Goal: Task Accomplishment & Management: Manage account settings

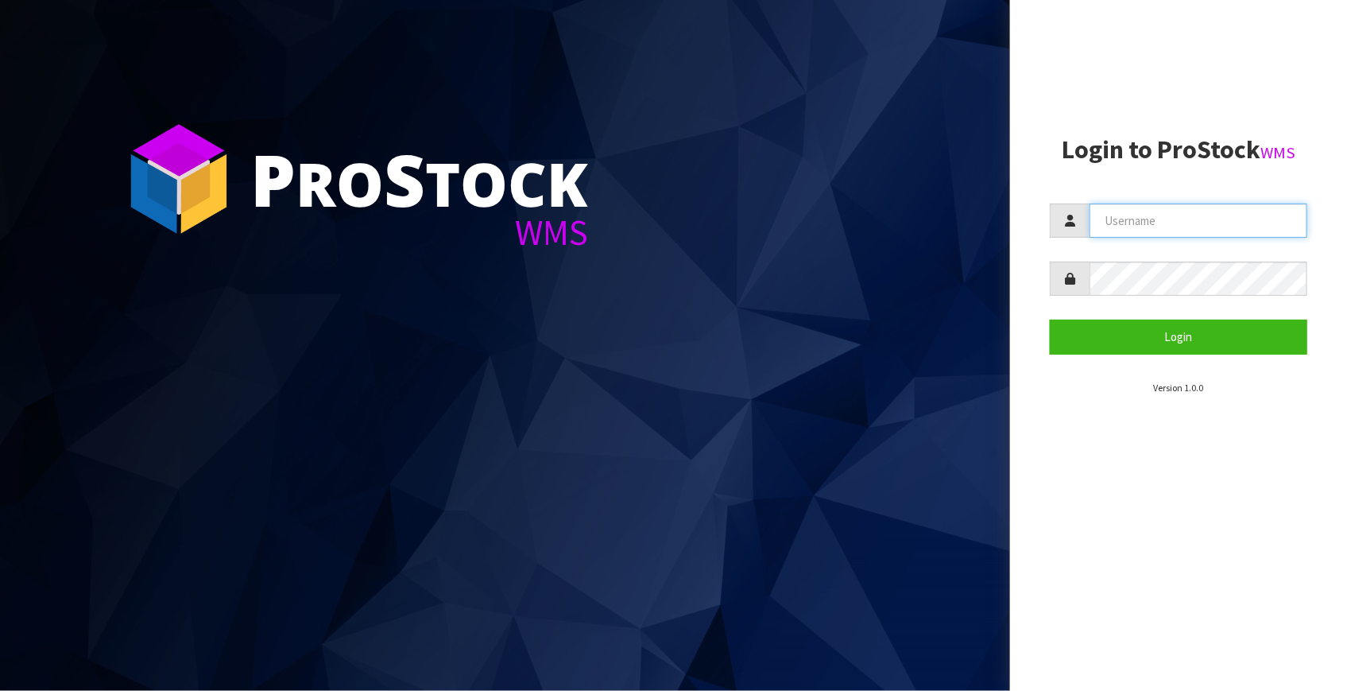
type input "[EMAIL_ADDRESS][DOMAIN_NAME]"
click at [102, 464] on section "P ro S tock WMS" at bounding box center [505, 345] width 1010 height 691
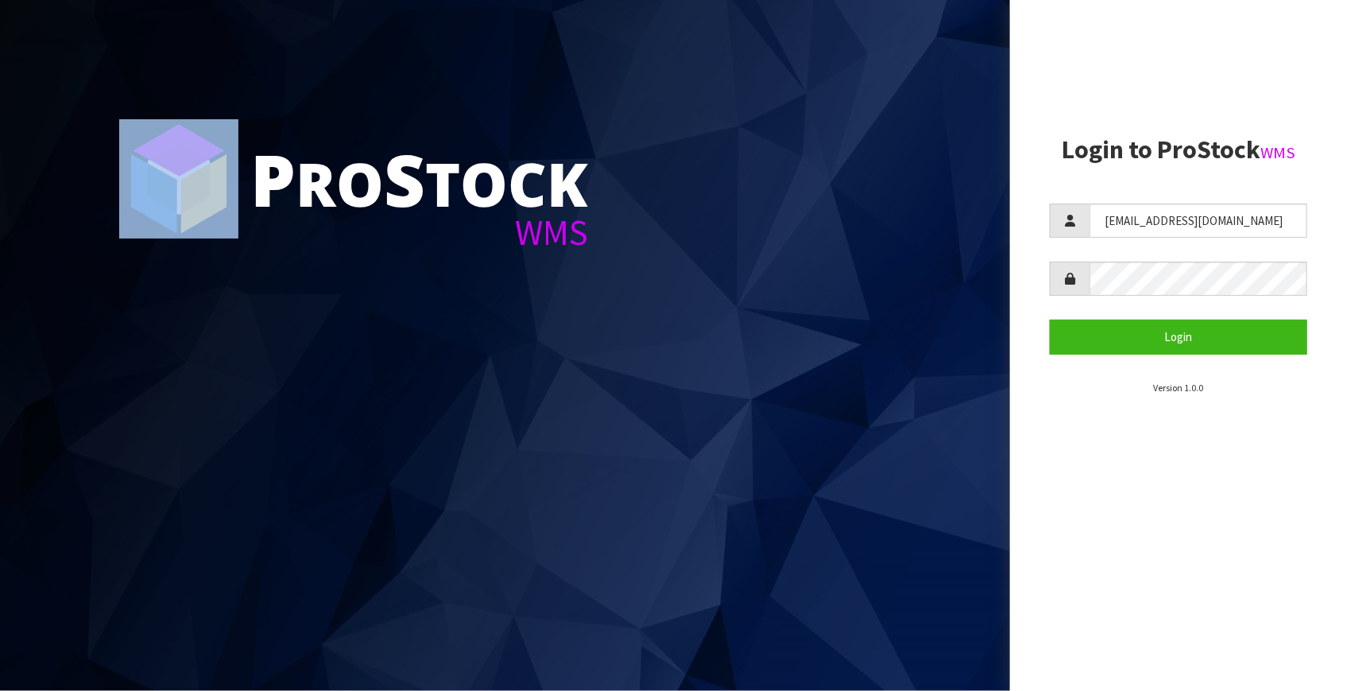
click at [102, 464] on section "P ro S tock WMS" at bounding box center [505, 345] width 1010 height 691
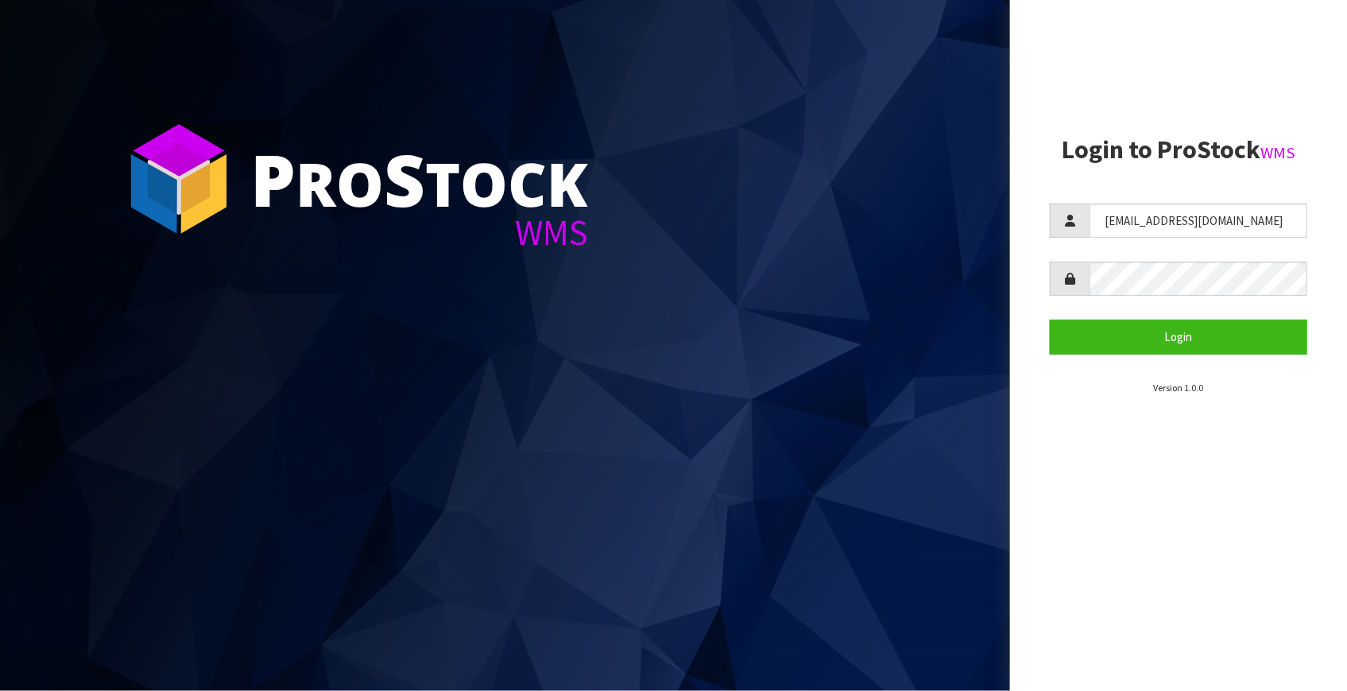
click at [102, 464] on section "P ro S tock WMS" at bounding box center [505, 345] width 1010 height 691
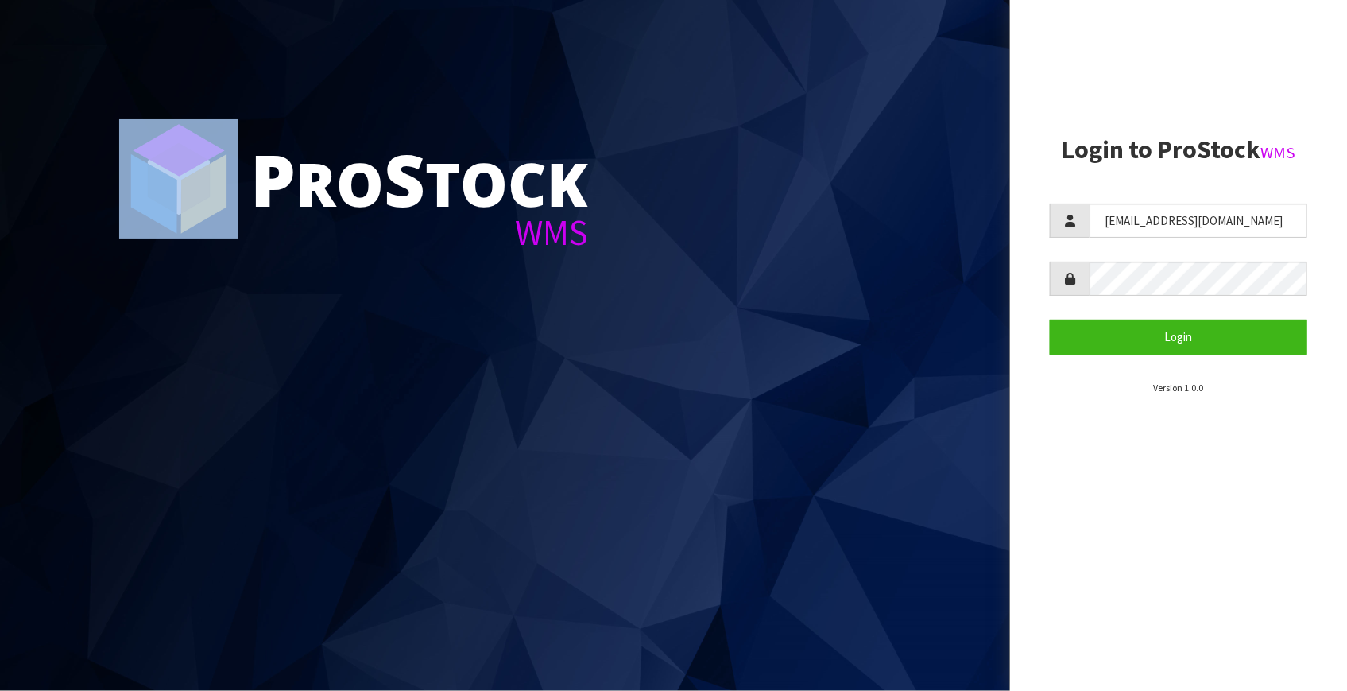
click at [102, 464] on section "P ro S tock WMS" at bounding box center [505, 345] width 1010 height 691
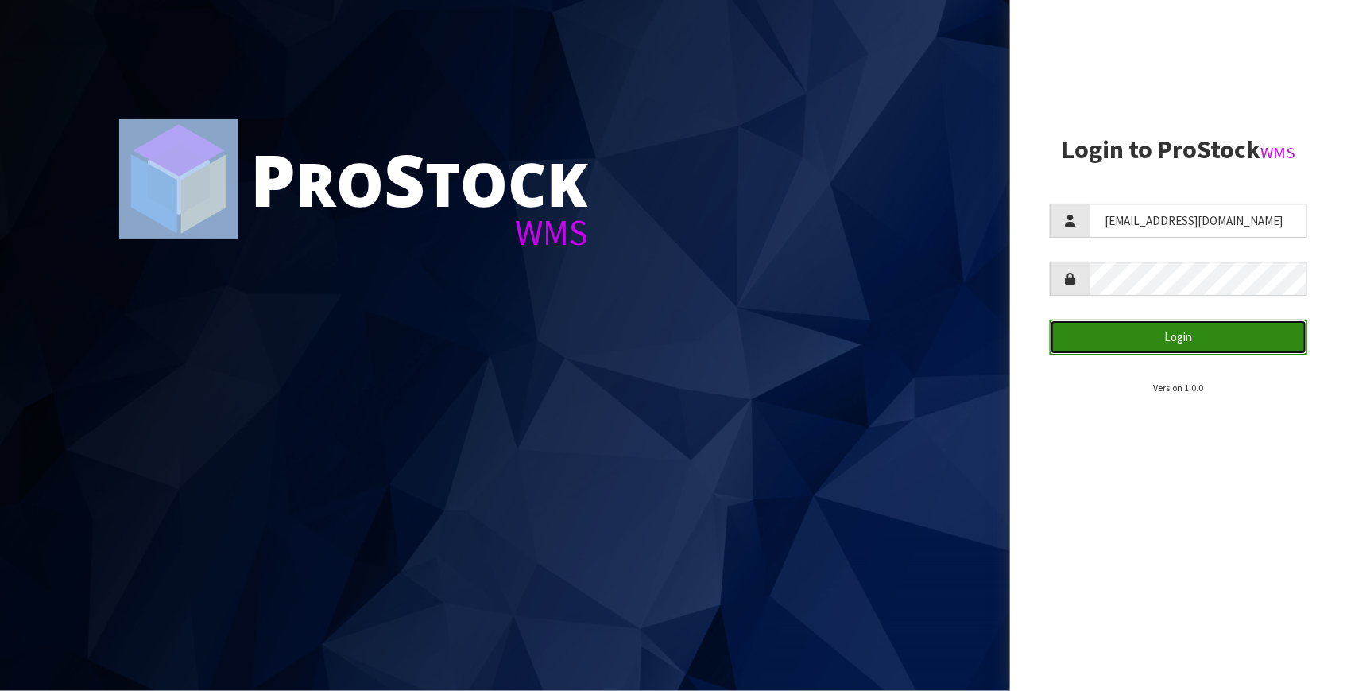
click at [1173, 336] on button "Login" at bounding box center [1178, 336] width 257 height 34
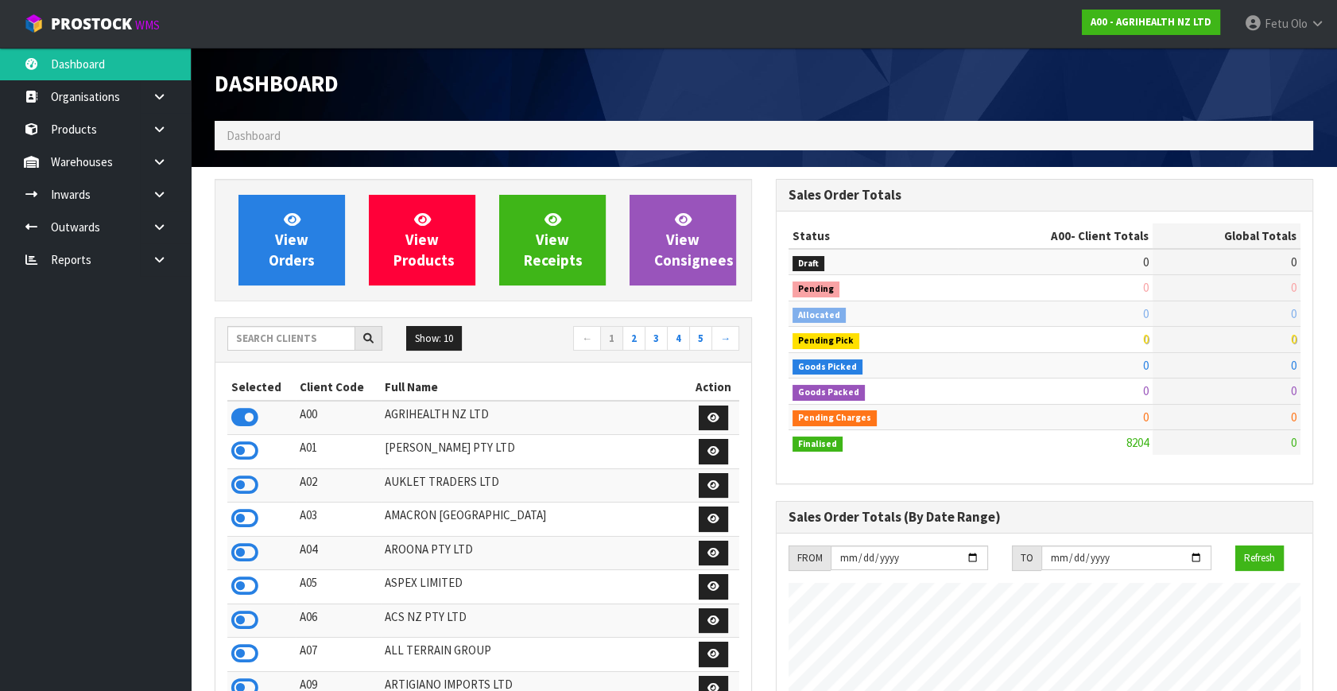
scroll to position [1202, 560]
click at [252, 334] on input "text" at bounding box center [291, 338] width 128 height 25
type input "K01"
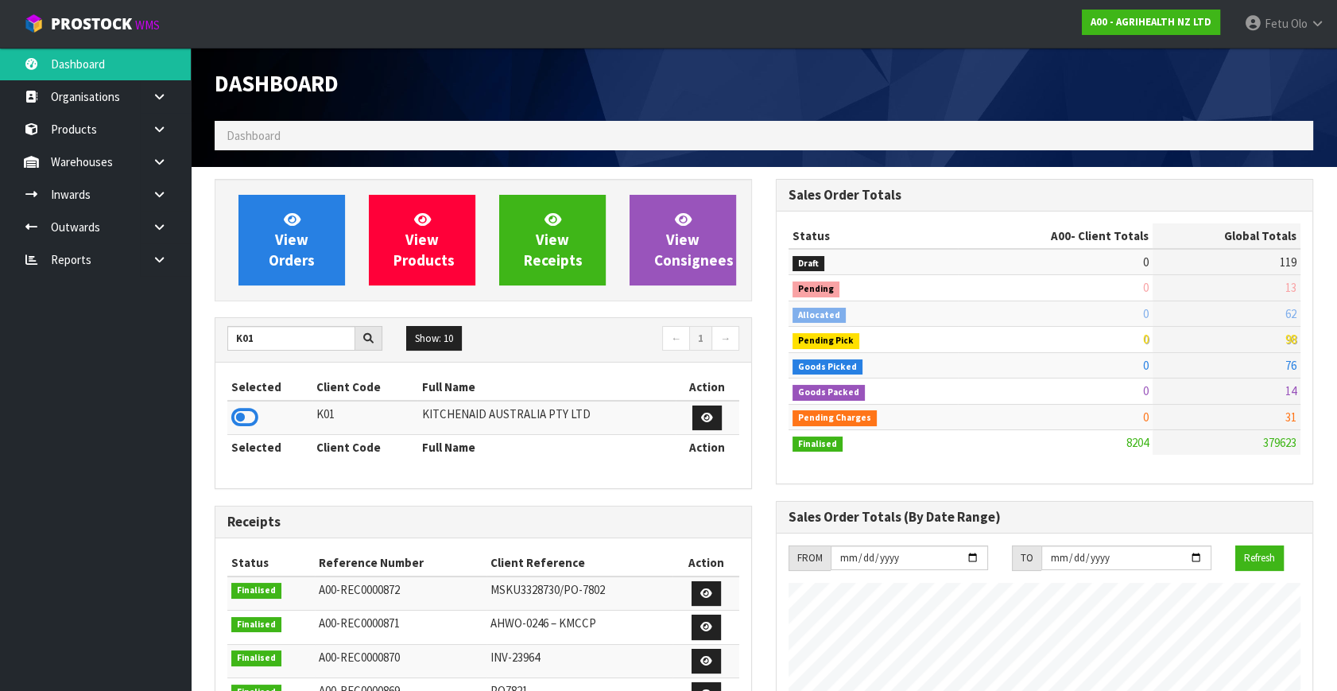
click at [243, 418] on icon at bounding box center [244, 417] width 27 height 24
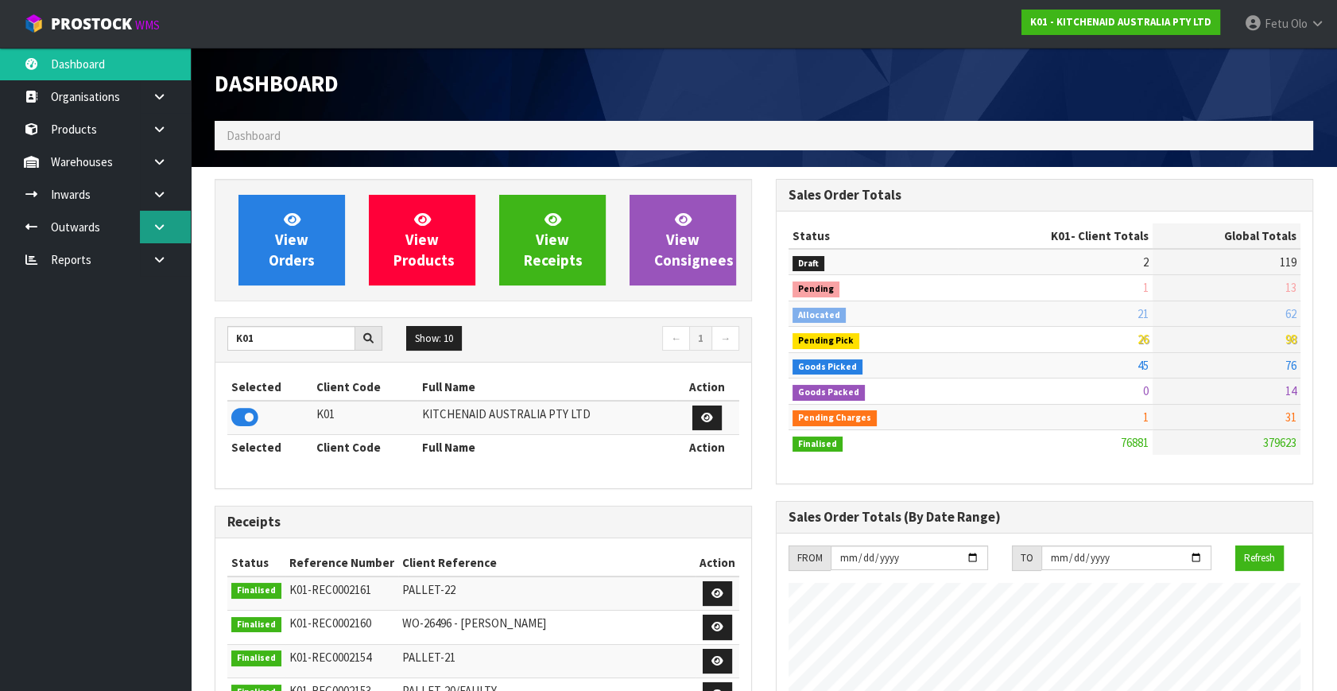
click at [154, 227] on icon at bounding box center [159, 227] width 15 height 12
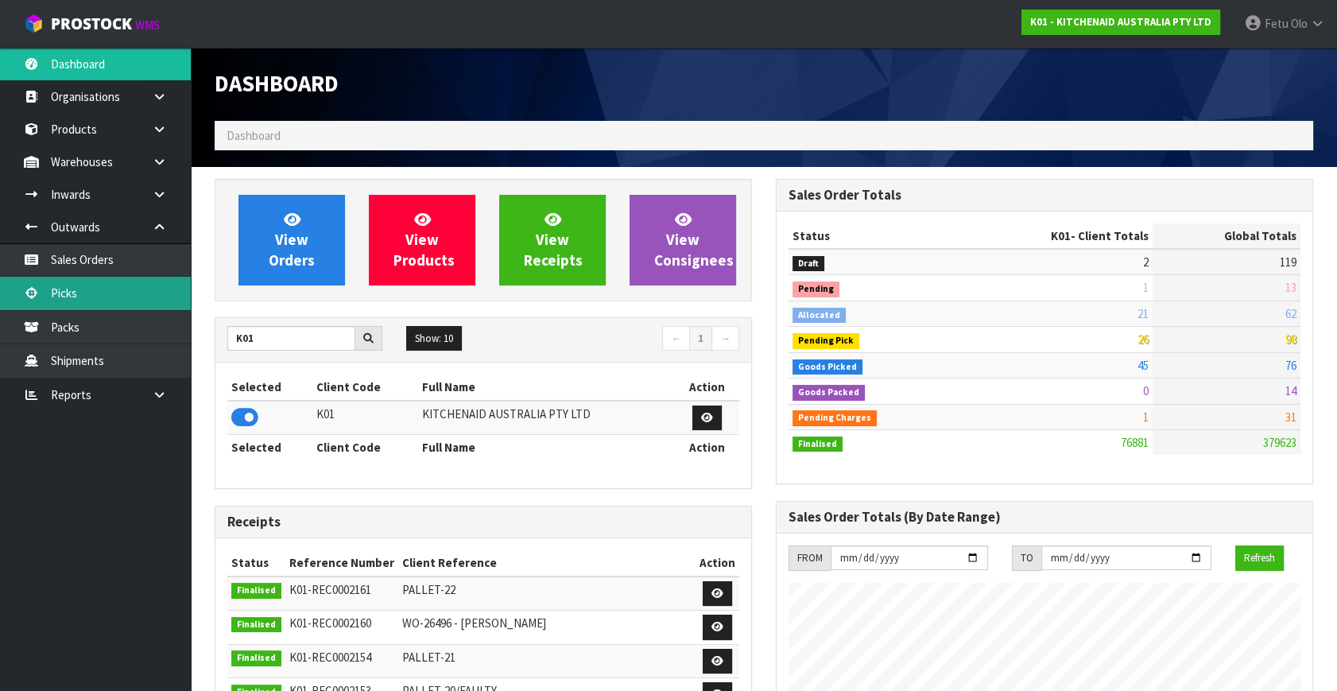
click at [76, 295] on link "Picks" at bounding box center [95, 293] width 191 height 33
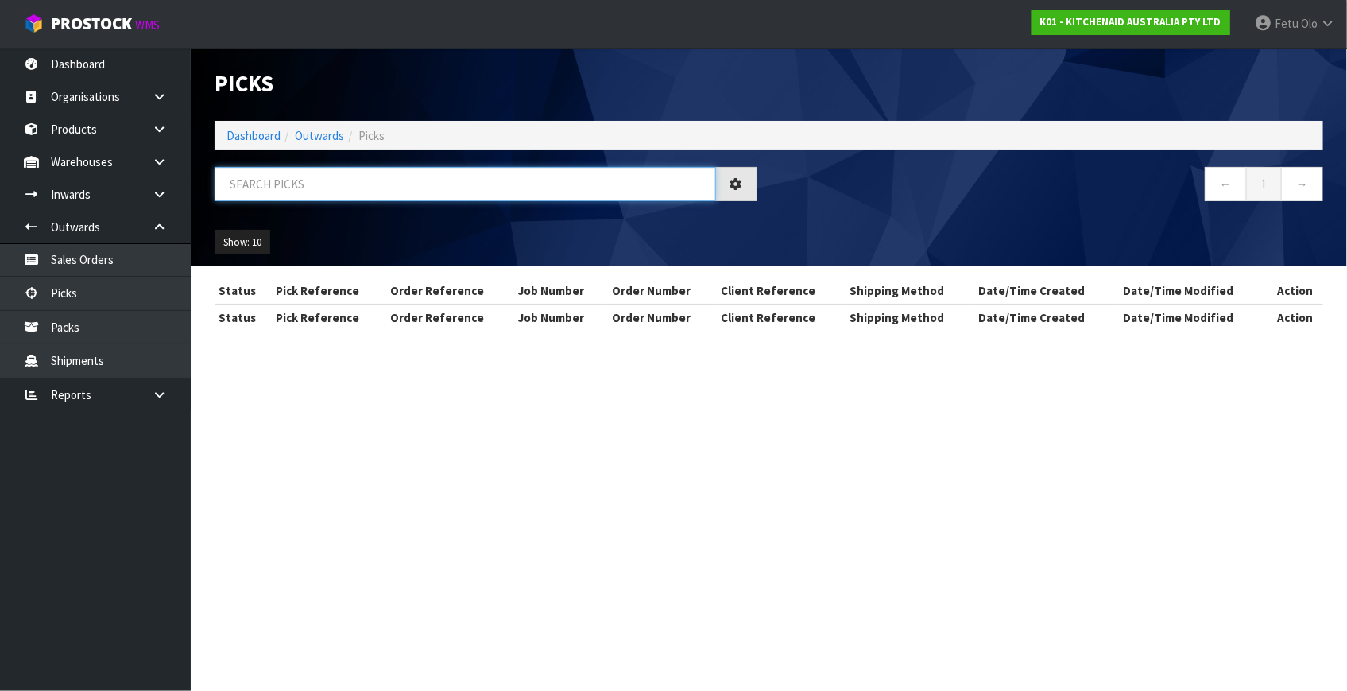
click at [373, 187] on input "text" at bounding box center [465, 184] width 501 height 34
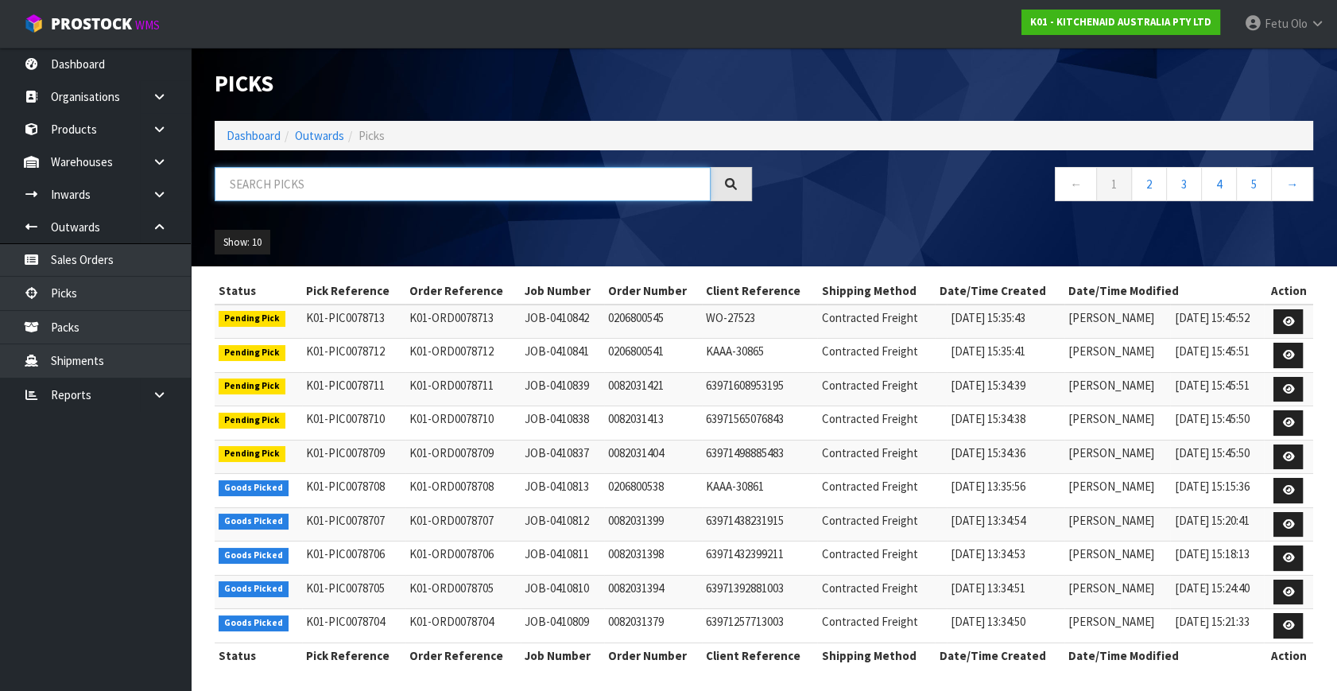
click at [360, 183] on input "text" at bounding box center [463, 184] width 496 height 34
click at [288, 188] on input "text" at bounding box center [463, 184] width 496 height 34
click at [288, 187] on input "text" at bounding box center [463, 184] width 496 height 34
type input "78702"
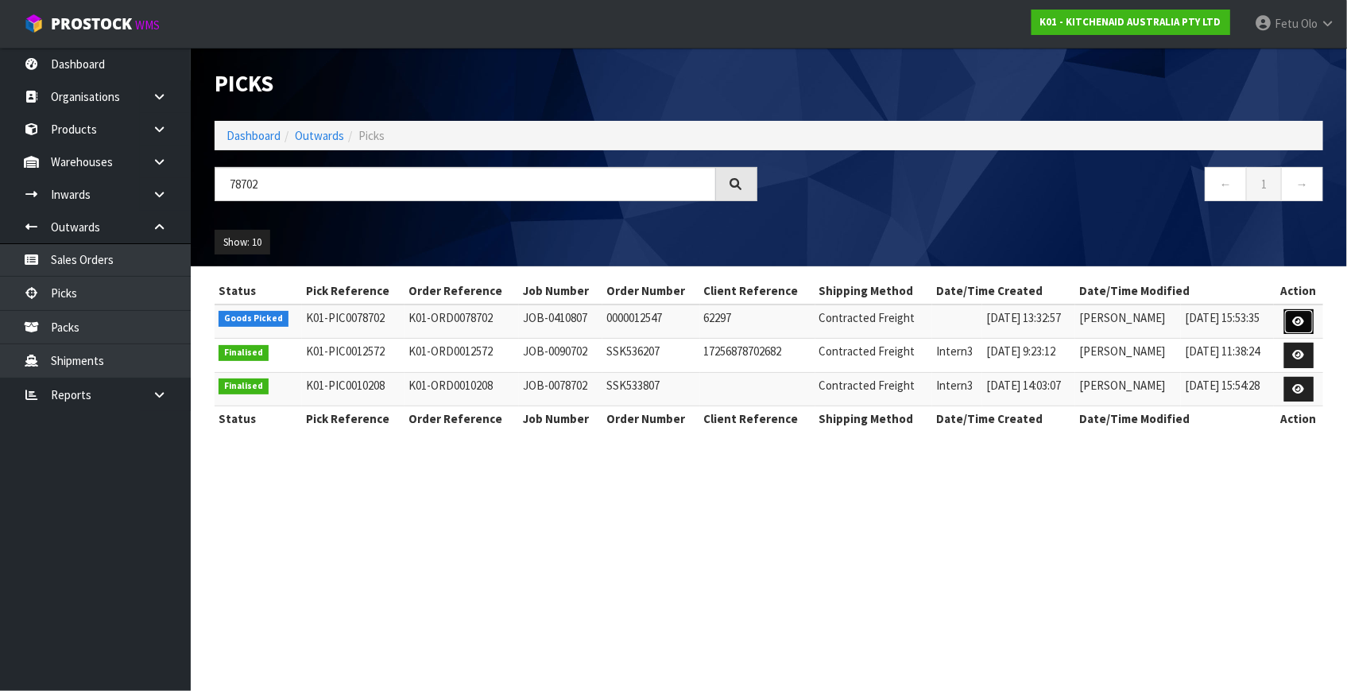
click at [1291, 319] on link at bounding box center [1298, 321] width 29 height 25
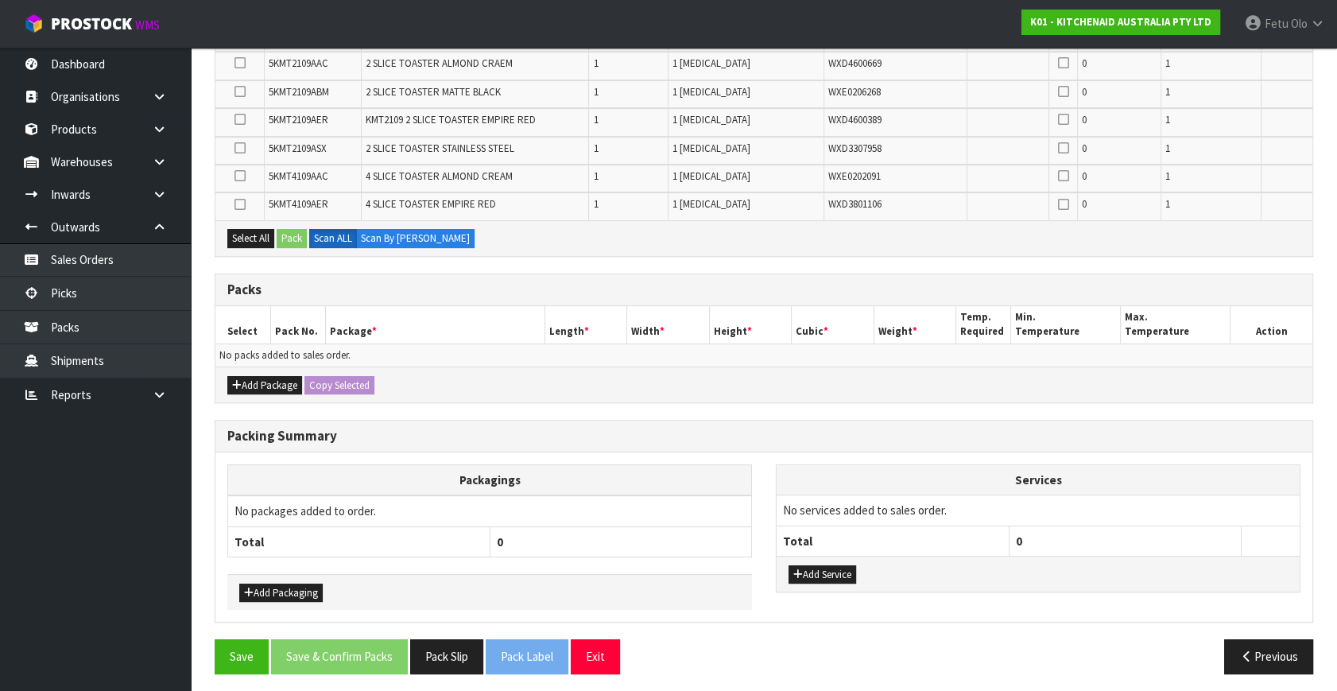
scroll to position [374, 0]
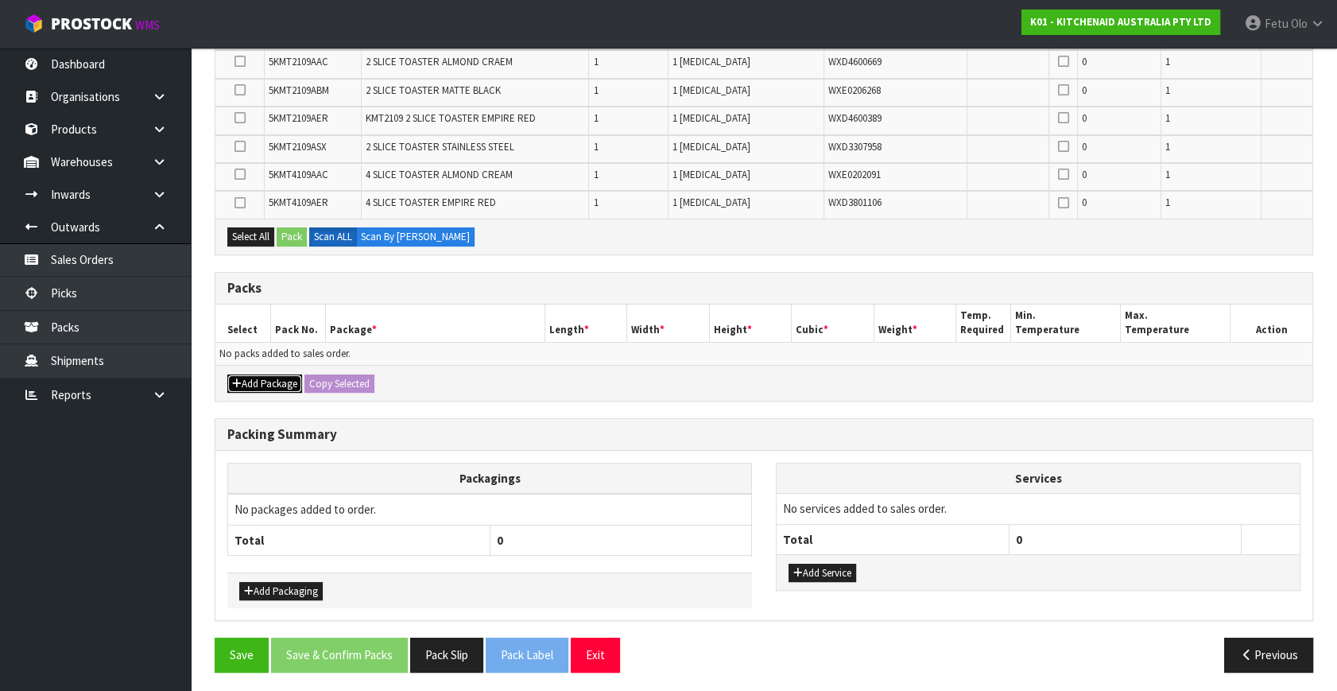
click at [262, 380] on button "Add Package" at bounding box center [264, 383] width 75 height 19
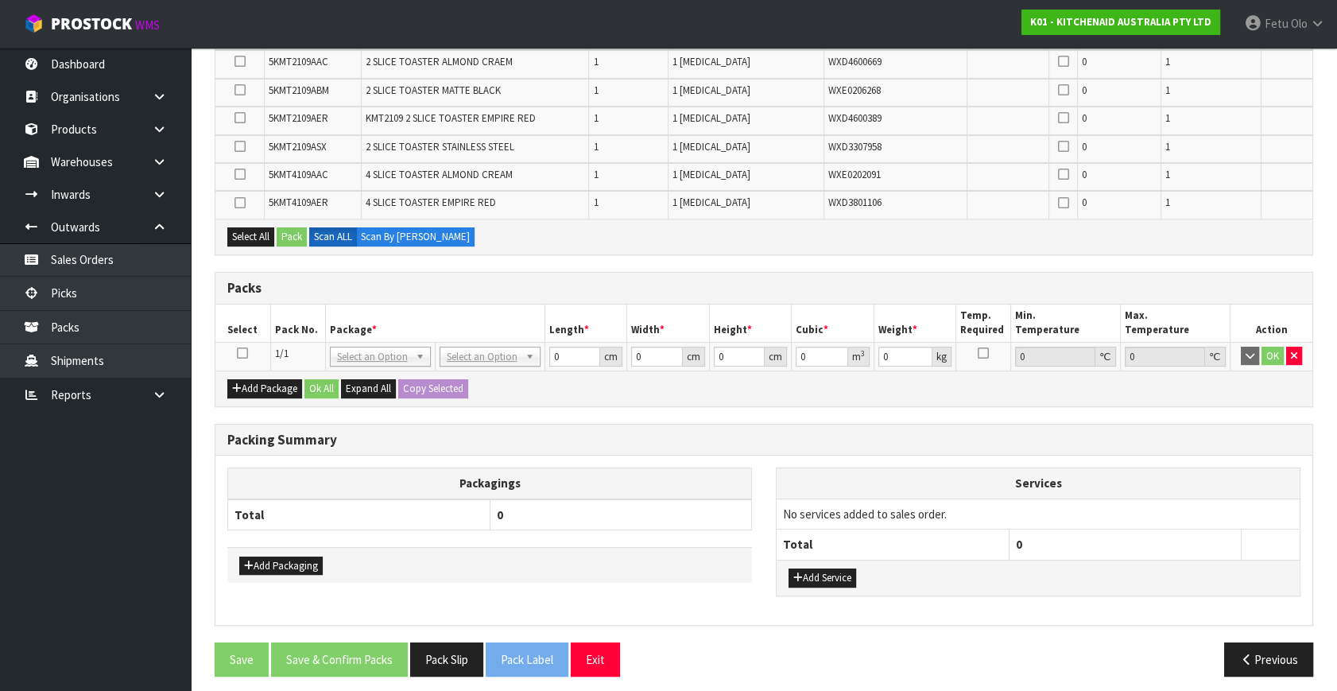
click at [237, 353] on icon at bounding box center [242, 353] width 11 height 1
click at [298, 326] on th "Pack No." at bounding box center [297, 322] width 55 height 37
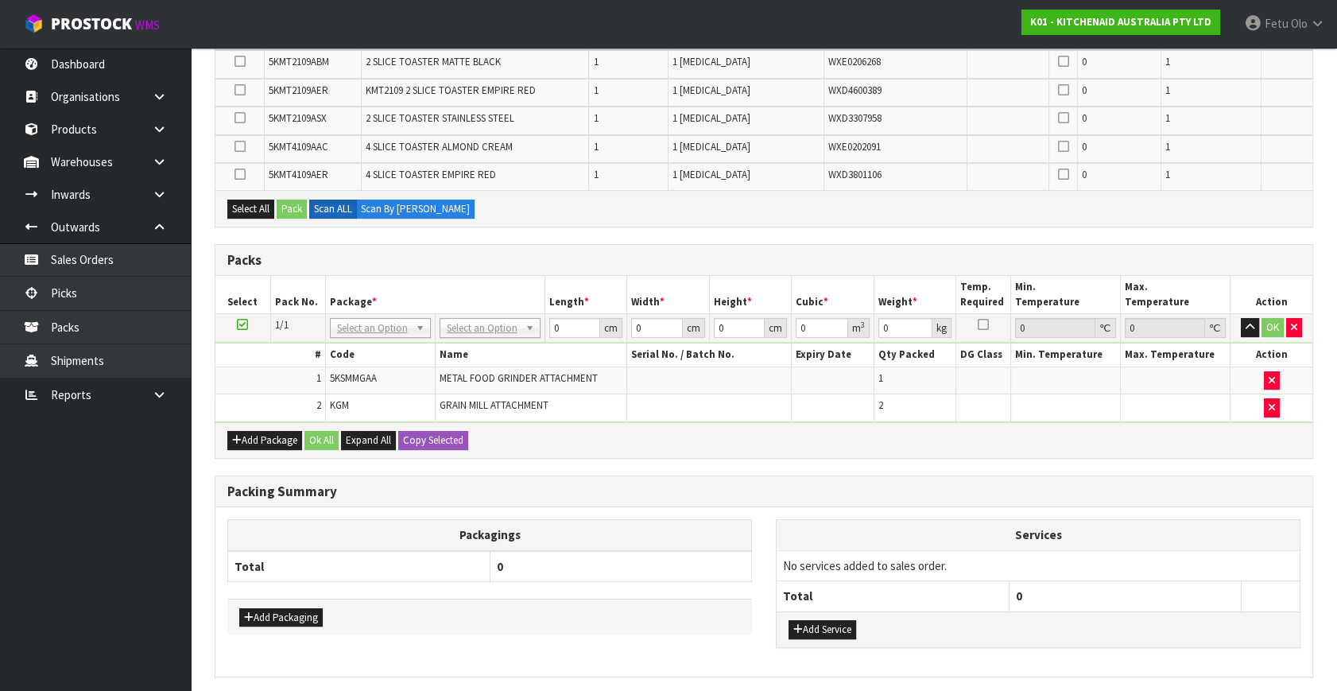
scroll to position [346, 0]
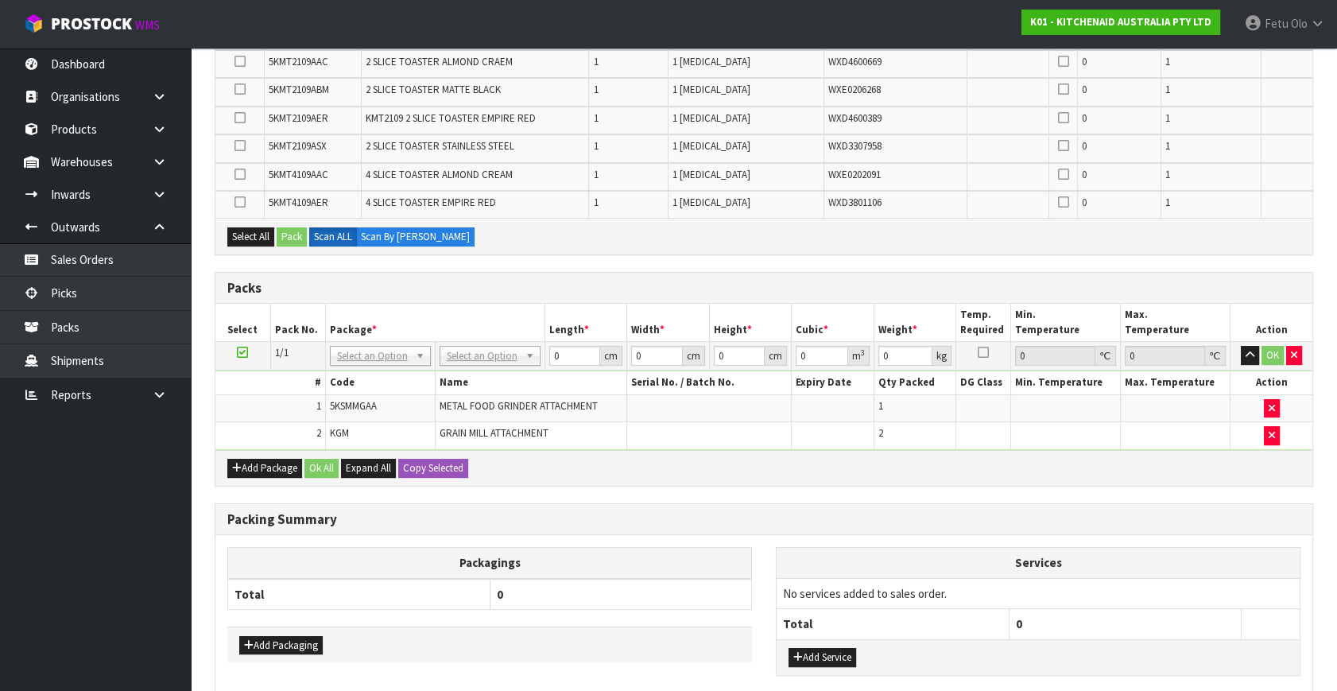
click at [238, 352] on icon at bounding box center [242, 352] width 11 height 1
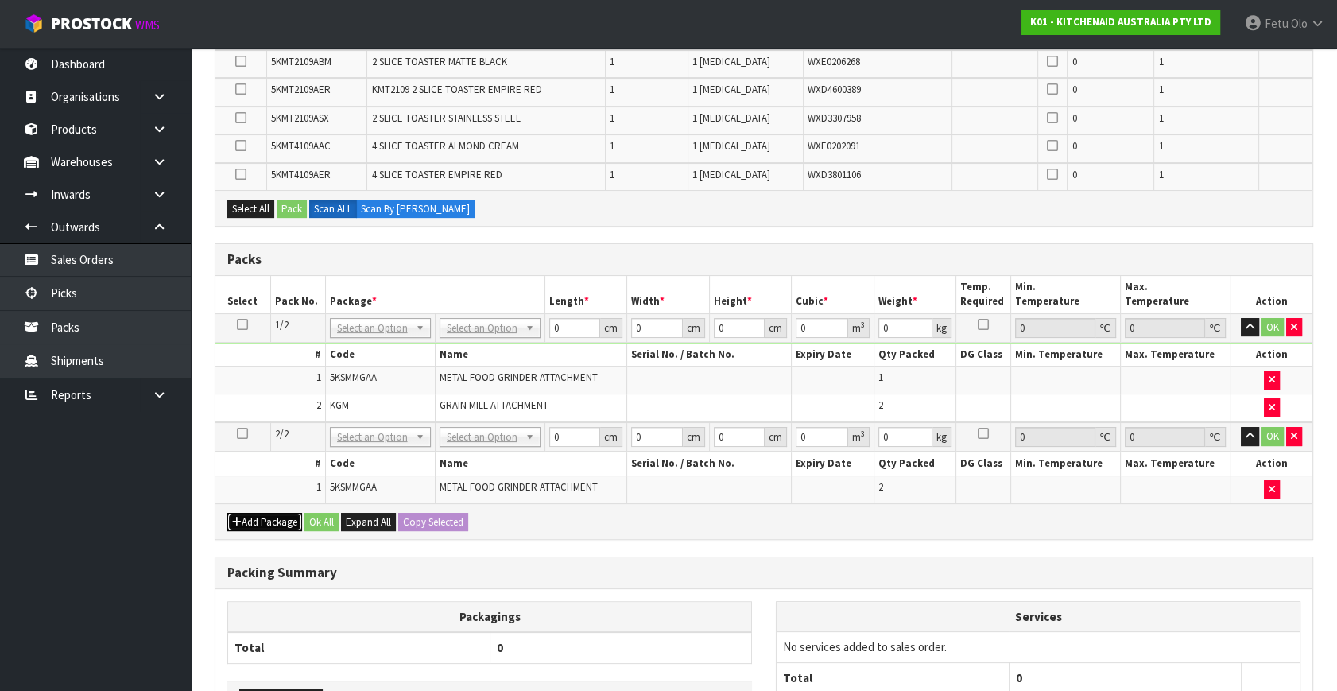
click at [254, 513] on button "Add Package" at bounding box center [264, 522] width 75 height 19
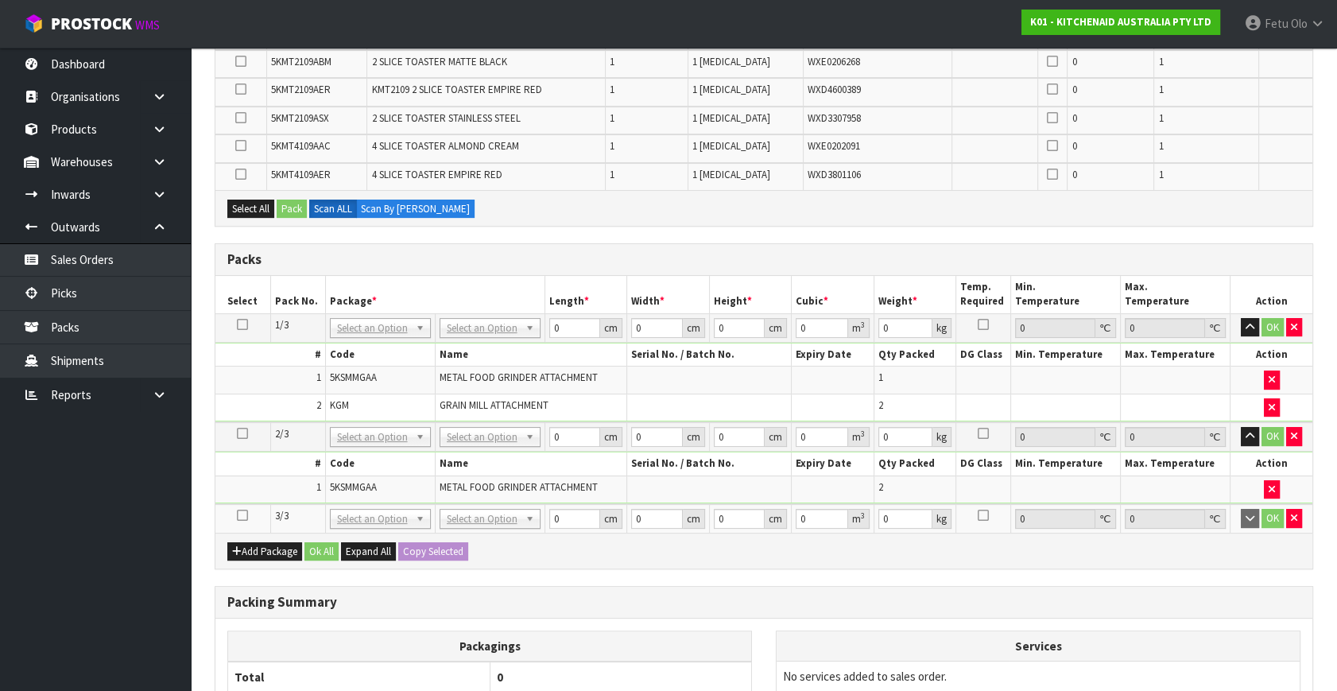
click at [246, 515] on icon at bounding box center [242, 515] width 11 height 1
click at [111, 603] on ul "Dashboard Organisations Clients Consignees Carriers Products Categories Serial …" at bounding box center [95, 369] width 191 height 643
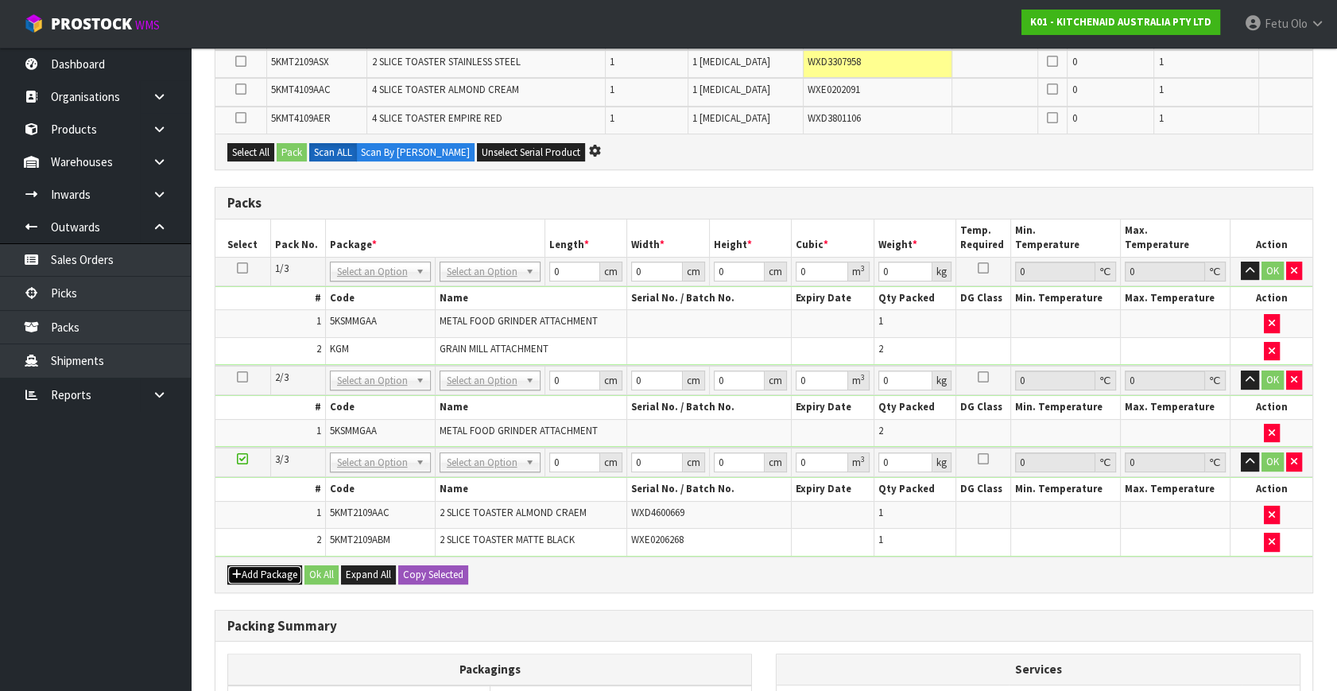
click at [253, 565] on button "Add Package" at bounding box center [264, 574] width 75 height 19
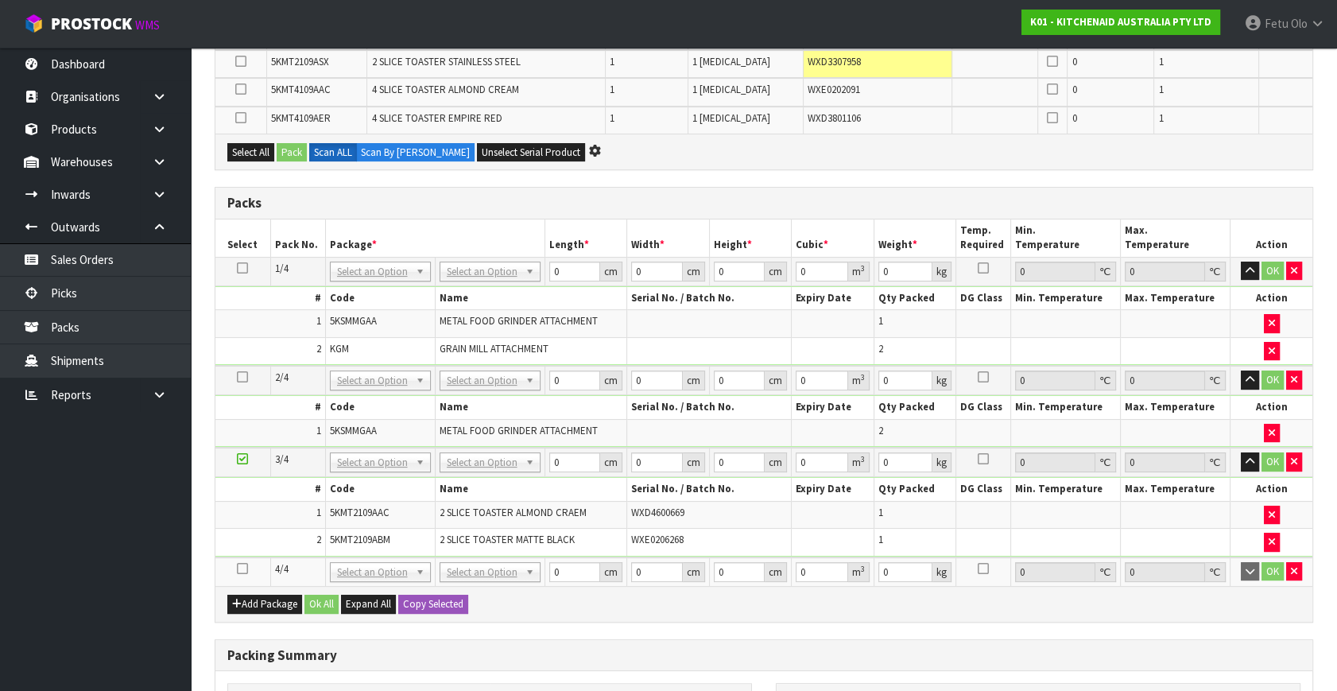
click at [242, 568] on icon at bounding box center [242, 568] width 11 height 1
click at [95, 632] on ul "Dashboard Organisations Clients Consignees Carriers Products Categories Serial …" at bounding box center [95, 369] width 191 height 643
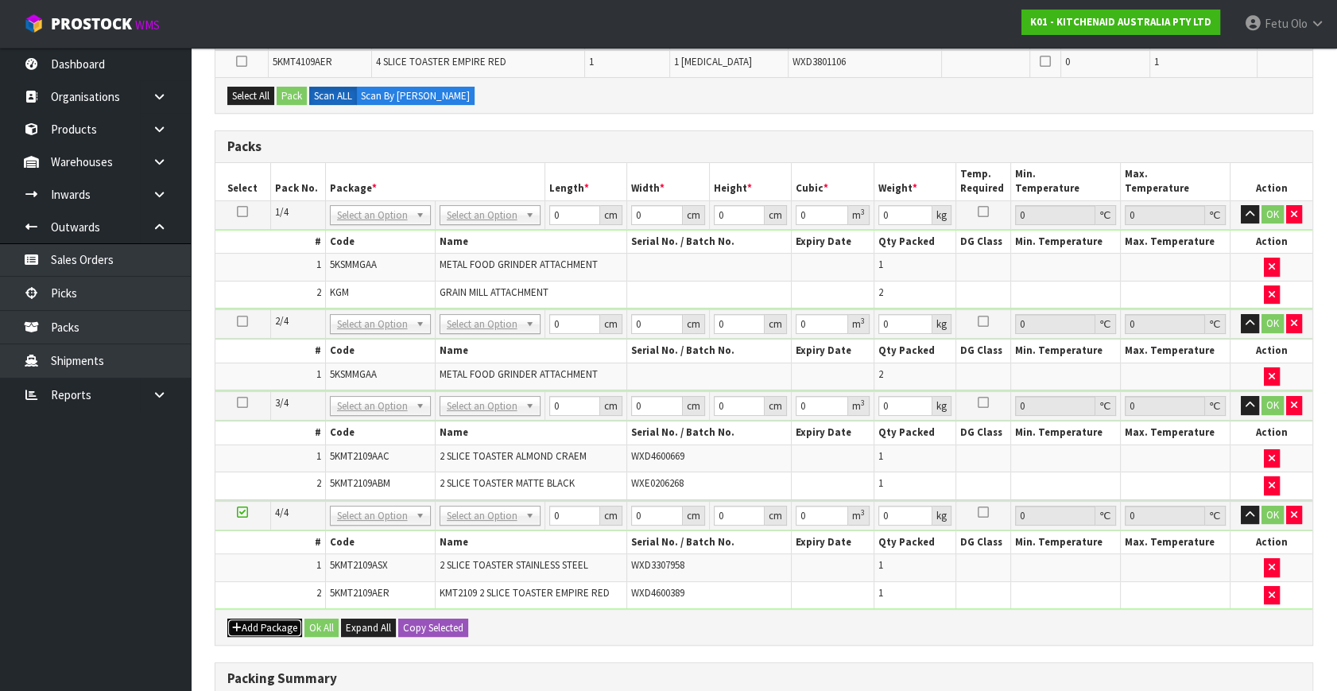
click at [249, 620] on button "Add Package" at bounding box center [264, 627] width 75 height 19
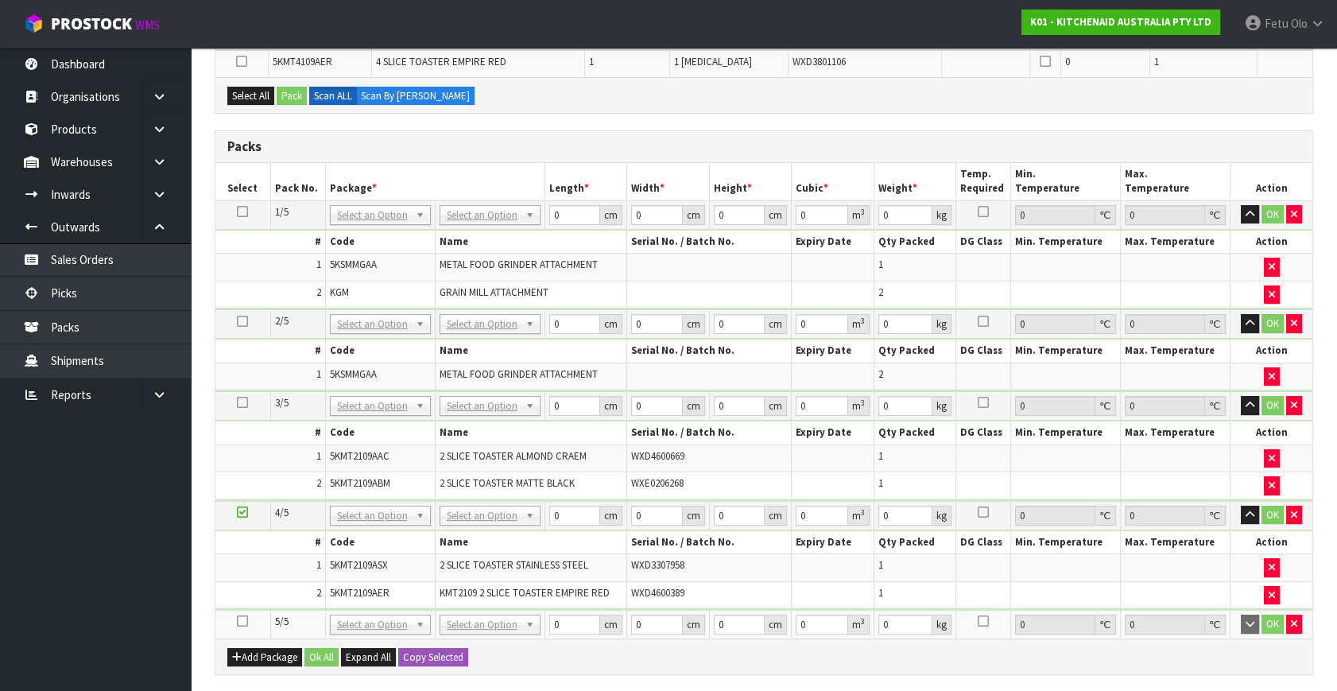
click at [236, 611] on td at bounding box center [242, 624] width 55 height 29
click at [234, 617] on td at bounding box center [242, 624] width 55 height 29
click at [238, 621] on icon at bounding box center [242, 621] width 11 height 1
click at [92, 615] on ul "Dashboard Organisations Clients Consignees Carriers Products Categories Serial …" at bounding box center [95, 369] width 191 height 643
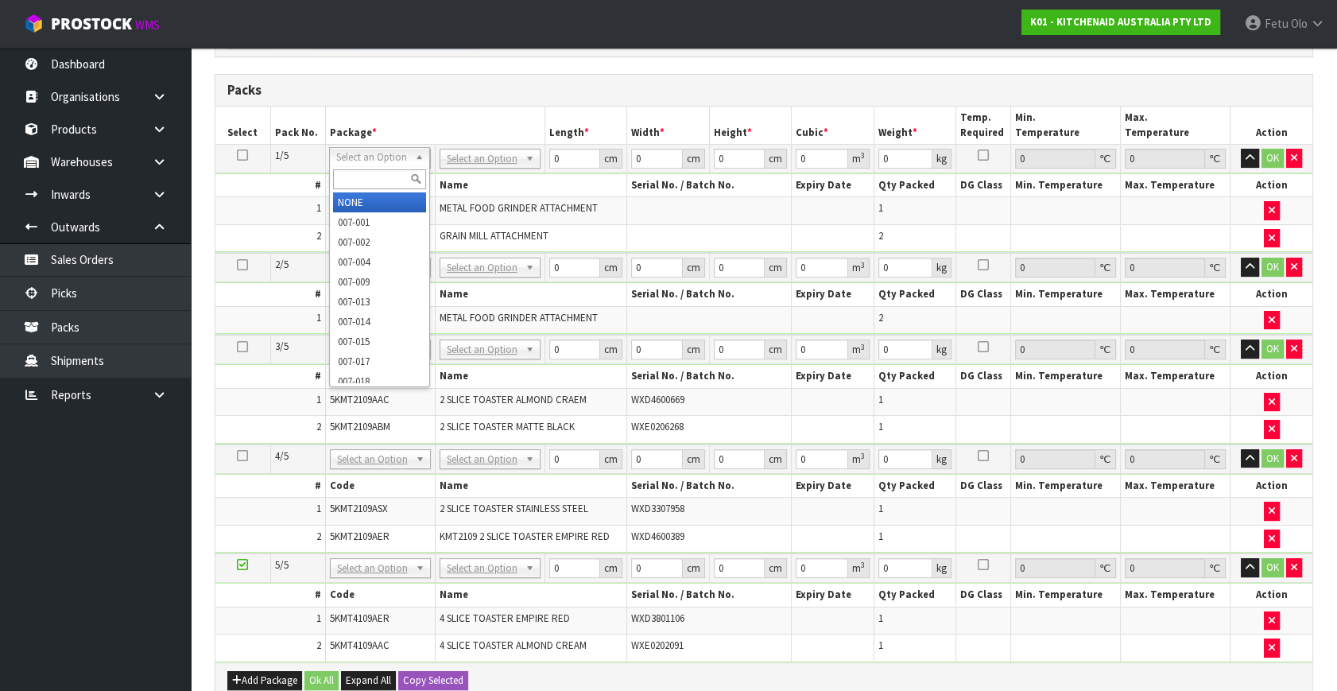
click at [366, 172] on input "text" at bounding box center [379, 179] width 93 height 20
type input "011"
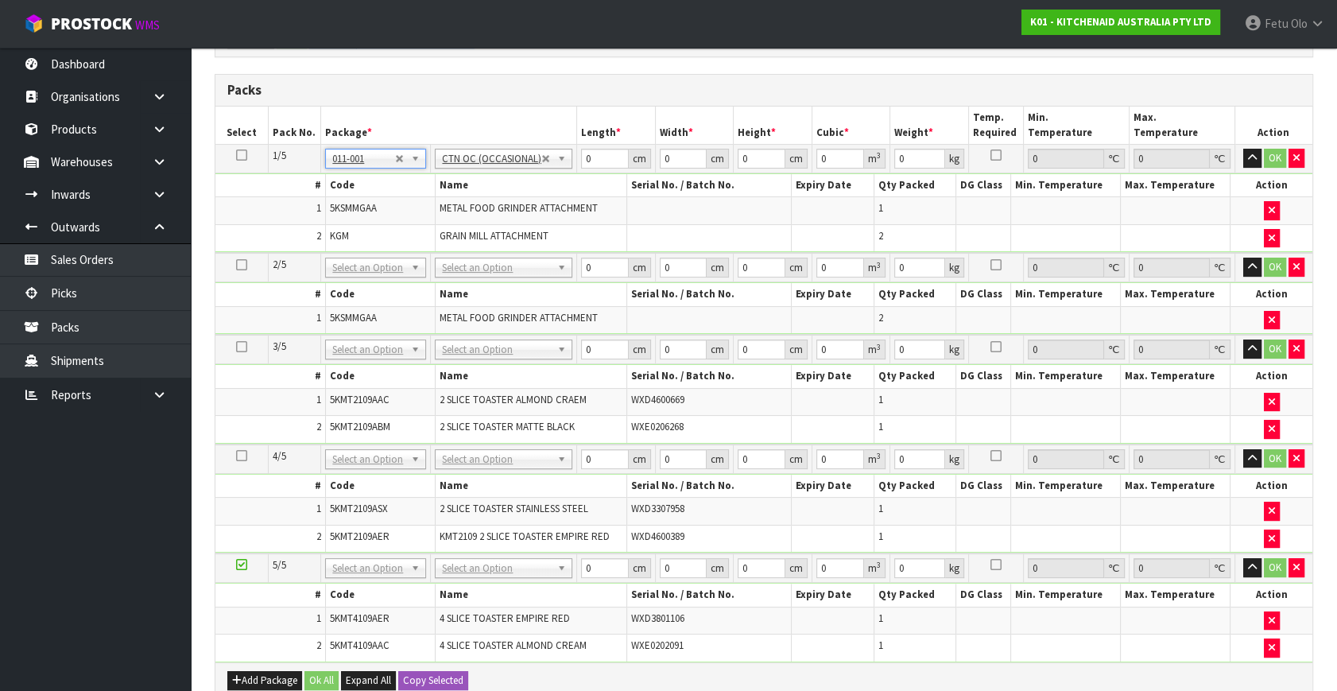
type input "6.7"
drag, startPoint x: 594, startPoint y: 149, endPoint x: 485, endPoint y: 218, distance: 128.5
click at [485, 218] on tbody "1/5 NONE 007-001 007-002 007-004 007-009 007-013 007-014 007-015 007-017 007-01…" at bounding box center [763, 199] width 1097 height 109
type input "47"
type input "32"
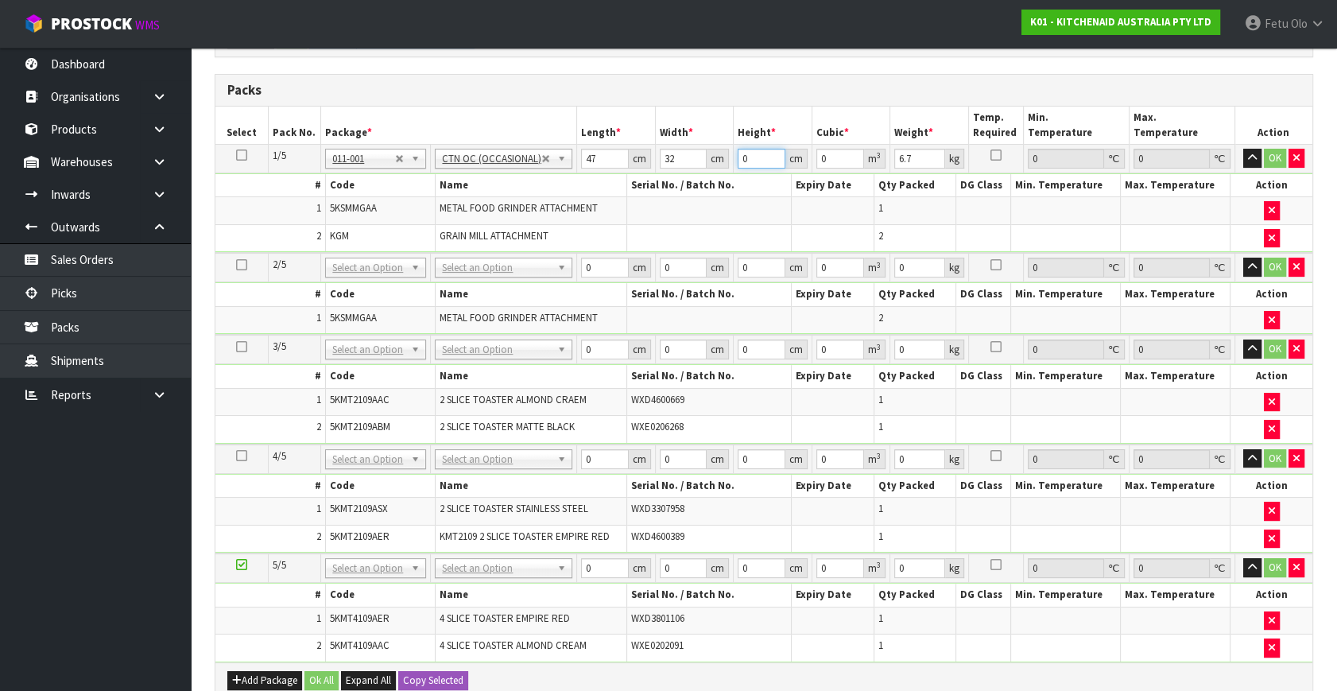
type input "3"
type input "0.004512"
type input "33"
type input "0.049632"
type input "33"
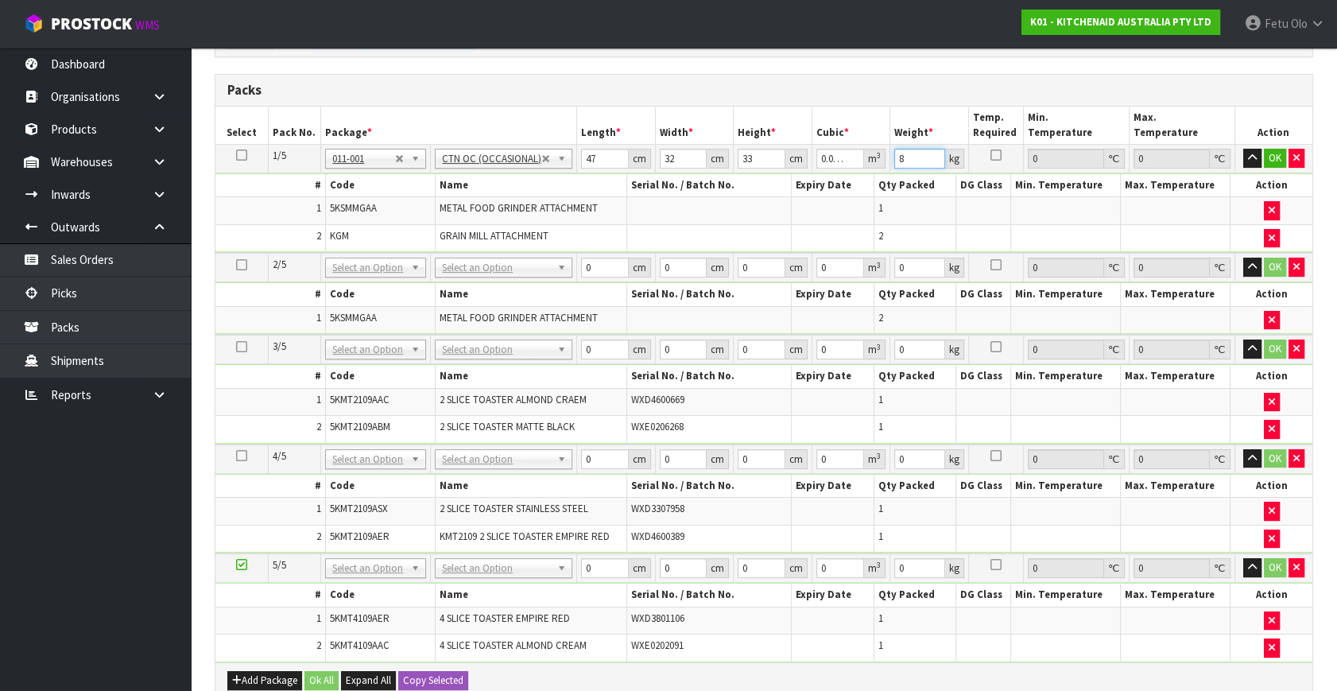
type input "8"
click button "OK" at bounding box center [1275, 158] width 22 height 19
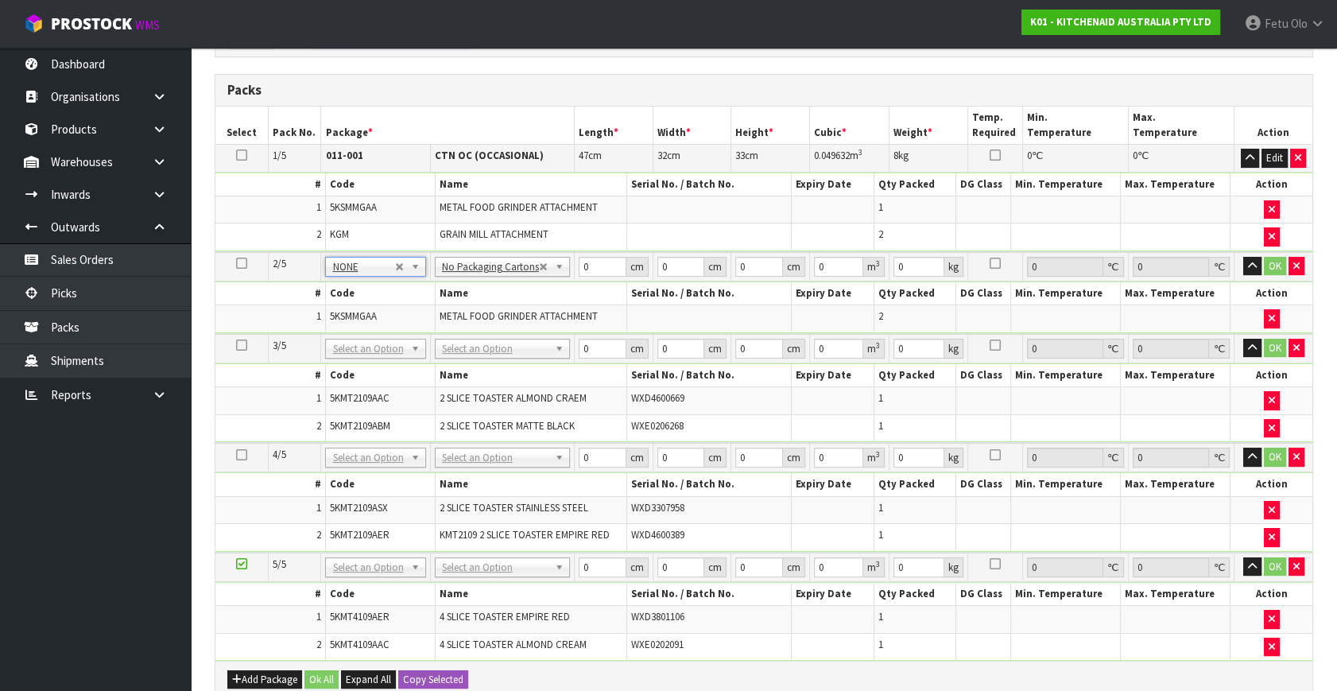
click at [246, 563] on icon at bounding box center [241, 563] width 11 height 1
drag, startPoint x: 389, startPoint y: 348, endPoint x: 361, endPoint y: 363, distance: 32.3
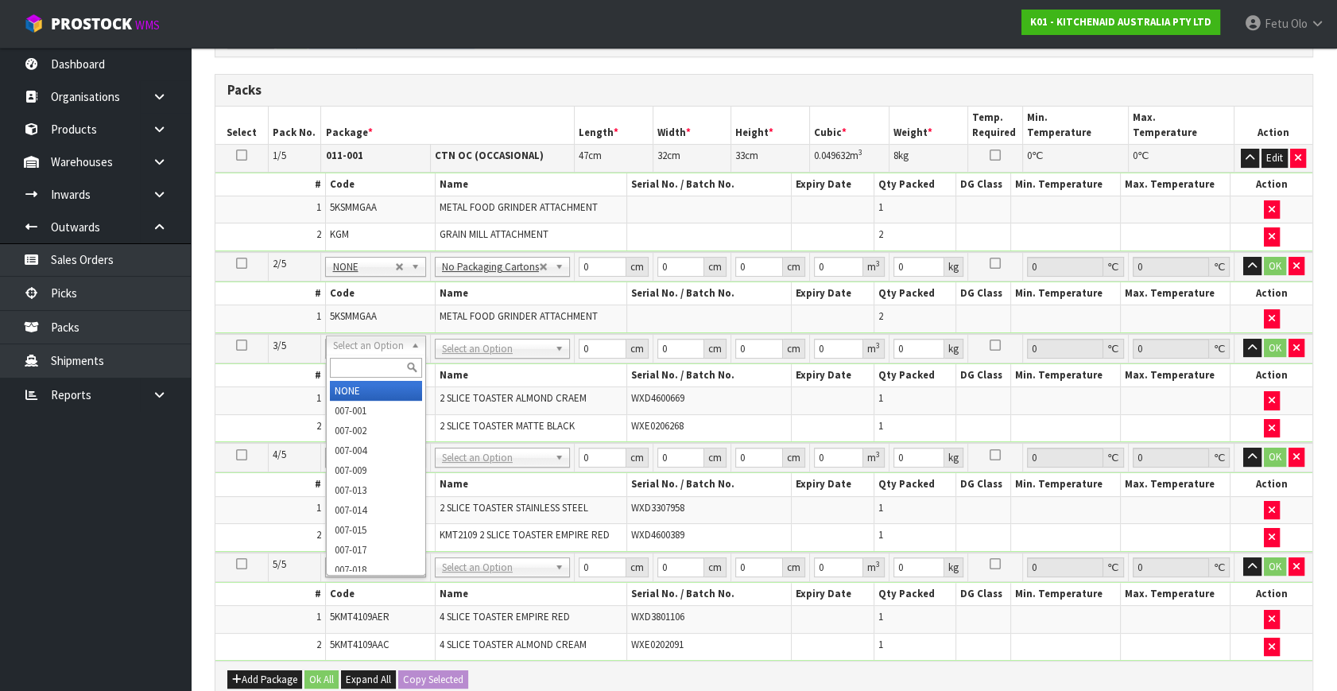
click at [360, 361] on input "text" at bounding box center [376, 368] width 92 height 20
type input "011"
type input "2"
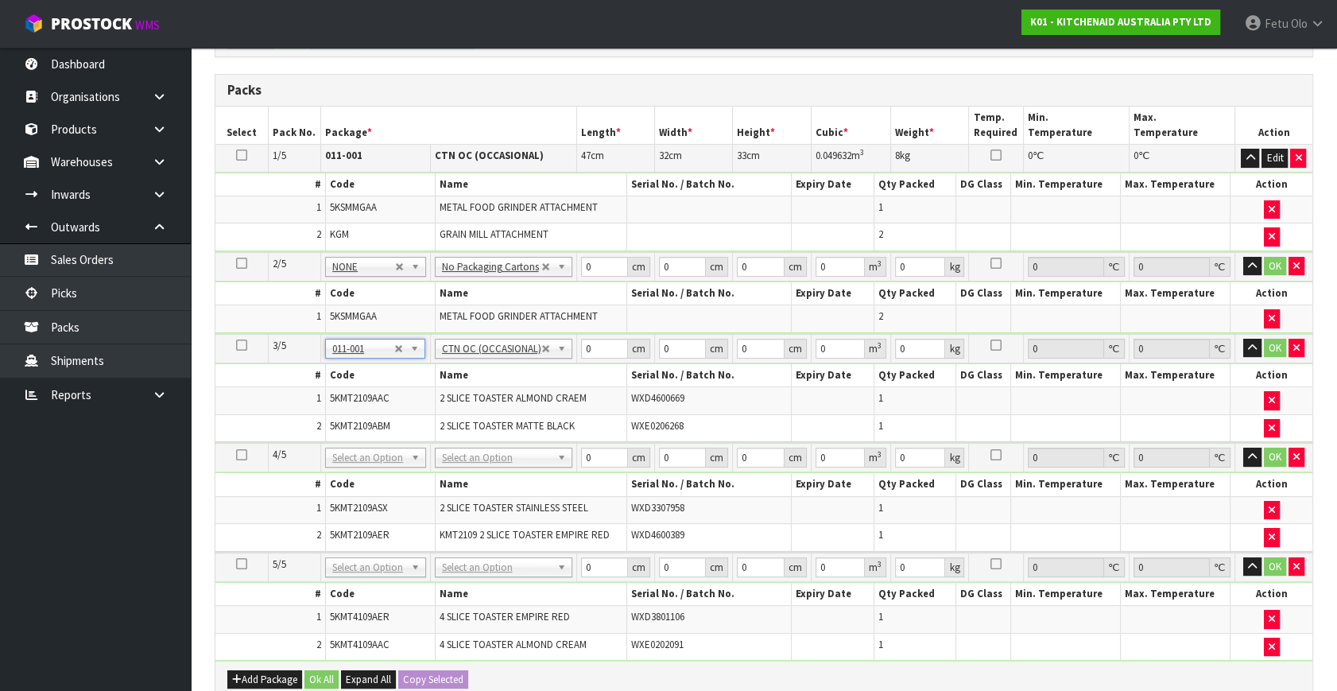
type input "5.5"
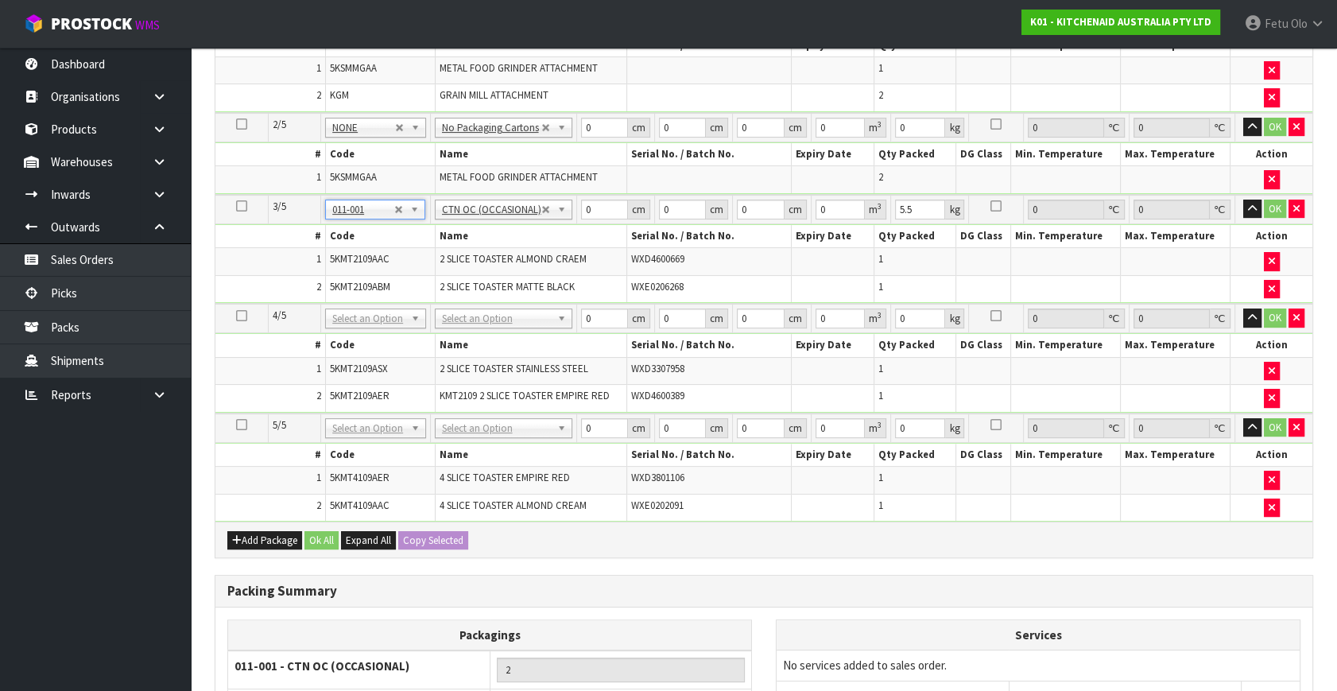
scroll to position [490, 0]
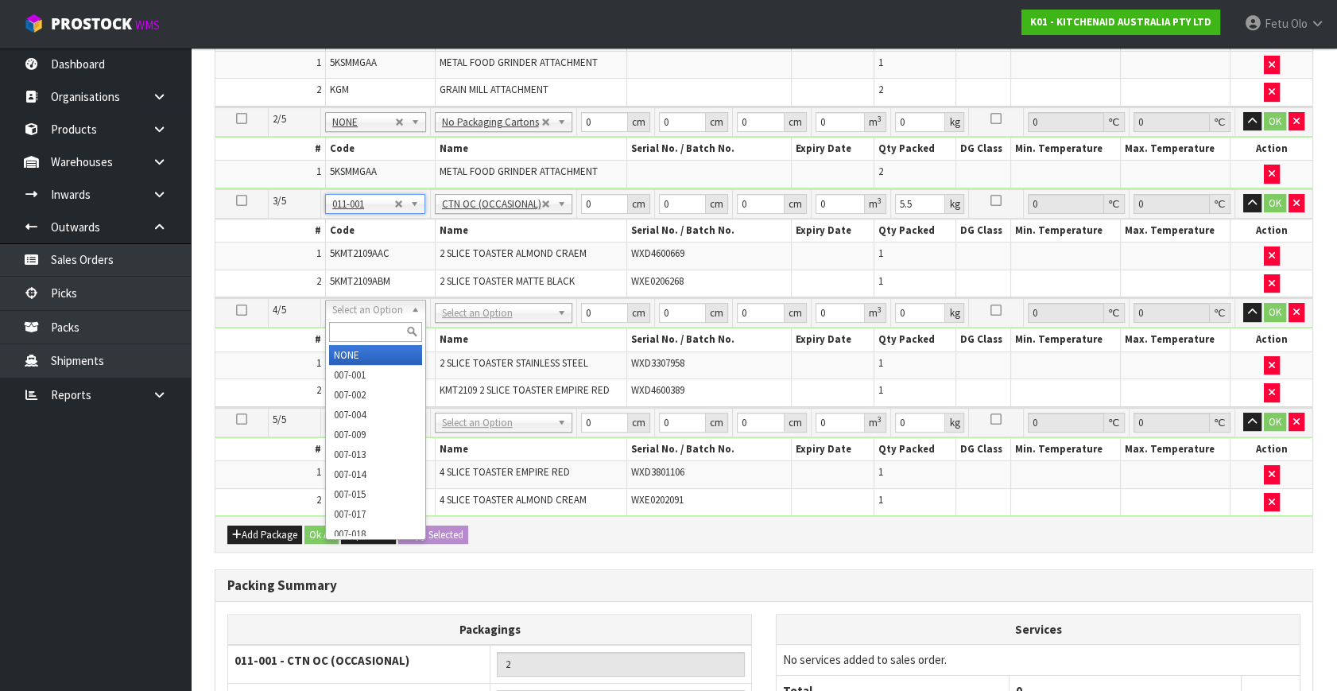
drag, startPoint x: 379, startPoint y: 308, endPoint x: 362, endPoint y: 329, distance: 26.6
click at [362, 329] on input "text" at bounding box center [375, 332] width 92 height 20
type input "011"
type input "3"
type input "5.81"
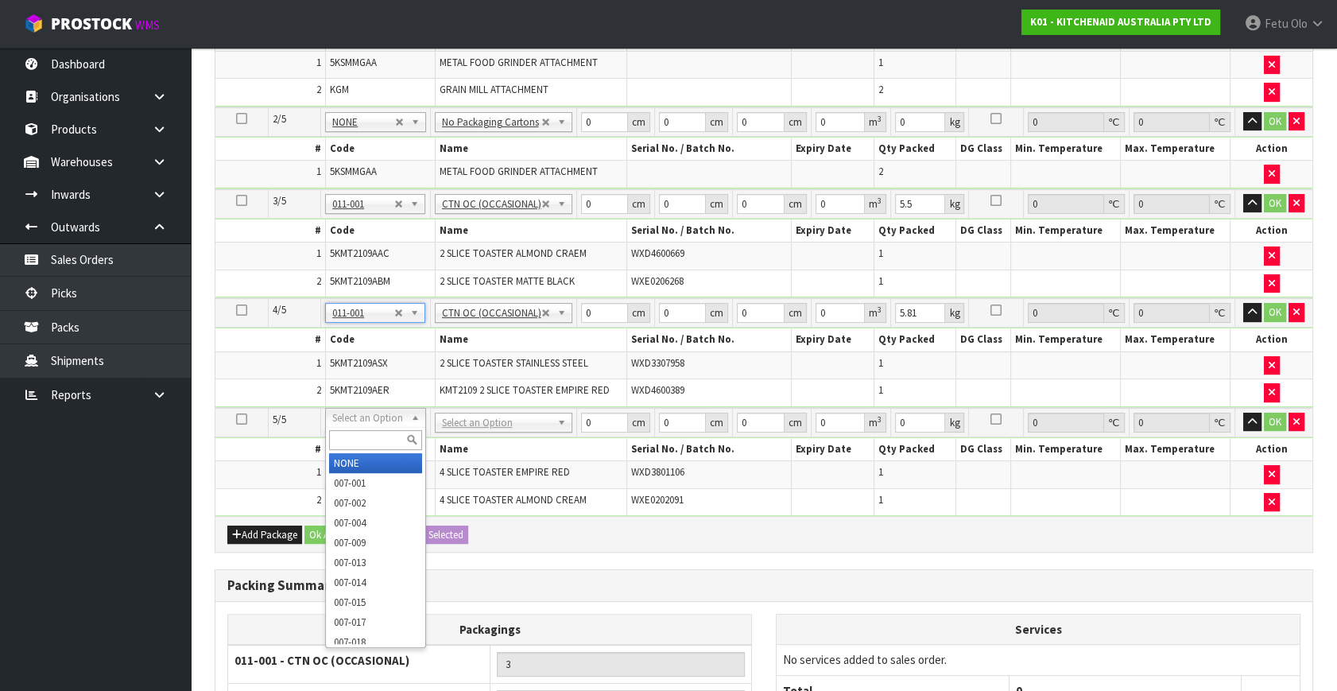
click at [359, 432] on input "text" at bounding box center [375, 440] width 92 height 20
type input "011"
type input "4"
type input "9.1"
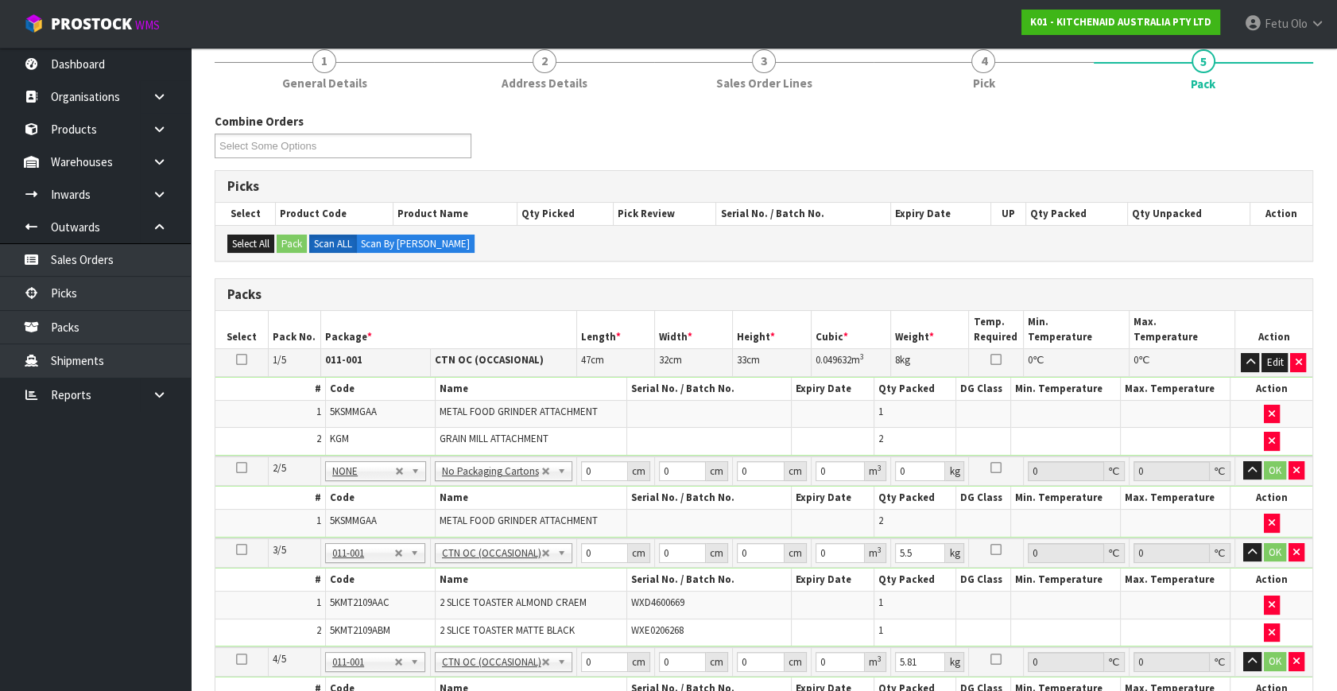
scroll to position [129, 0]
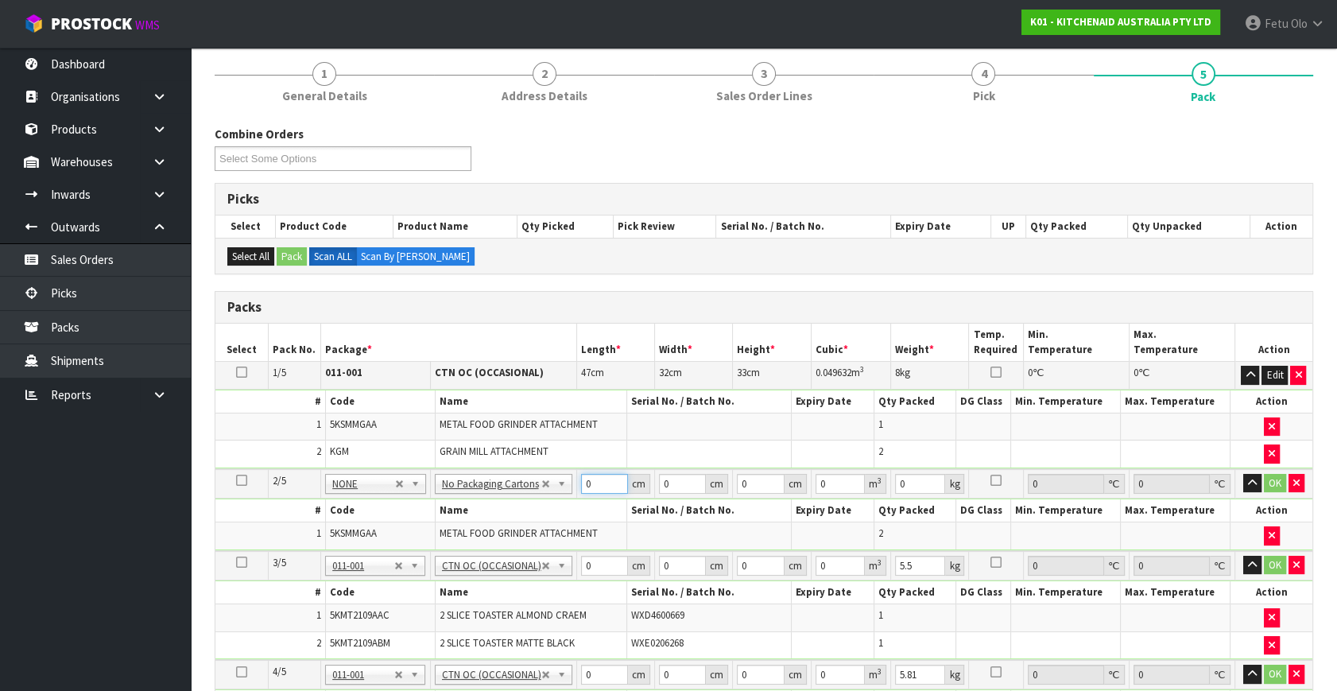
drag, startPoint x: 596, startPoint y: 479, endPoint x: 437, endPoint y: 517, distance: 163.5
click at [437, 517] on tbody "2/5 NONE 007-001 007-002 007-004 007-009 007-013 007-014 007-015 007-017 007-01…" at bounding box center [763, 510] width 1097 height 82
type input "42"
type input "29"
type input "3"
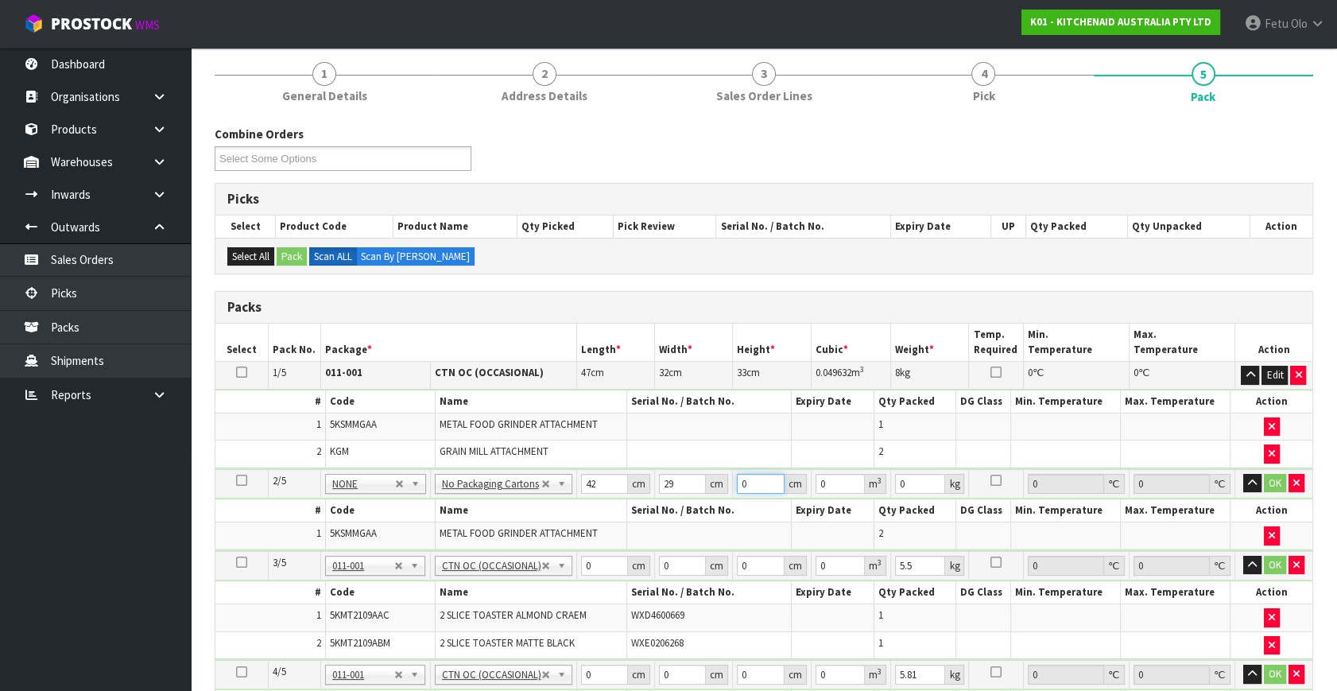
type input "0.003654"
type input "34"
type input "0.041412"
type input "34"
type input "6"
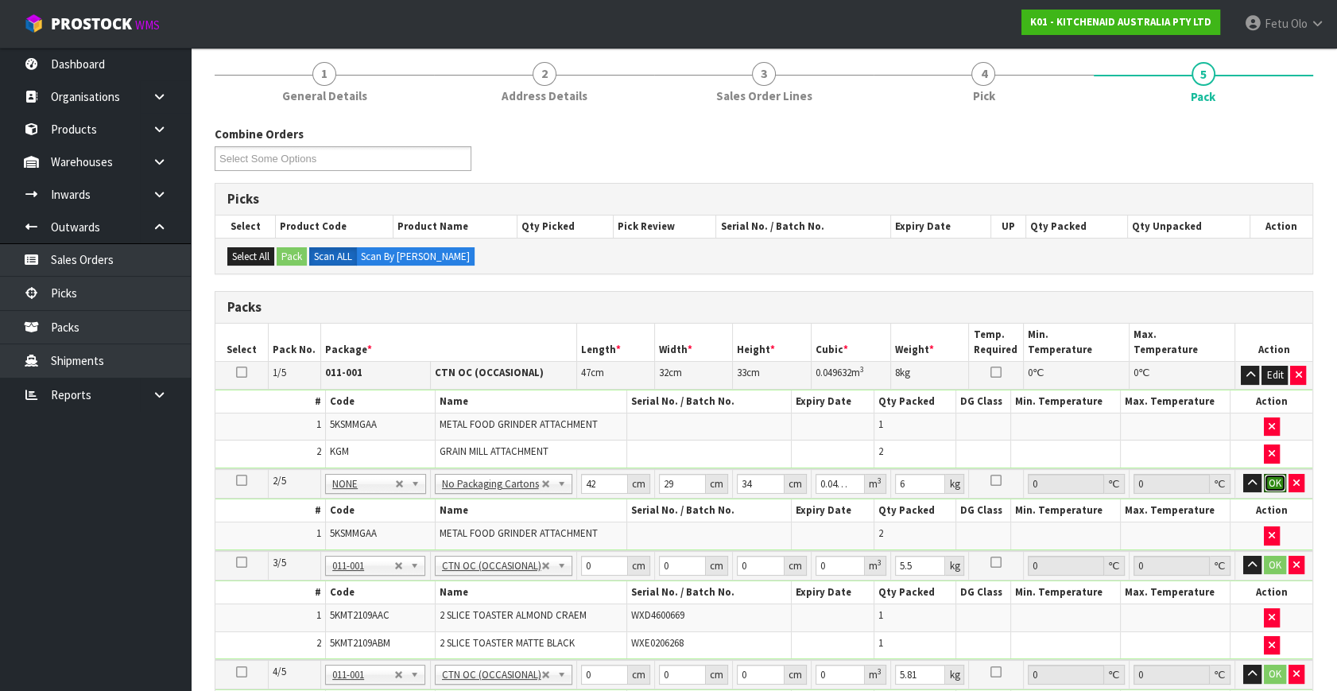
click button "OK" at bounding box center [1275, 483] width 22 height 19
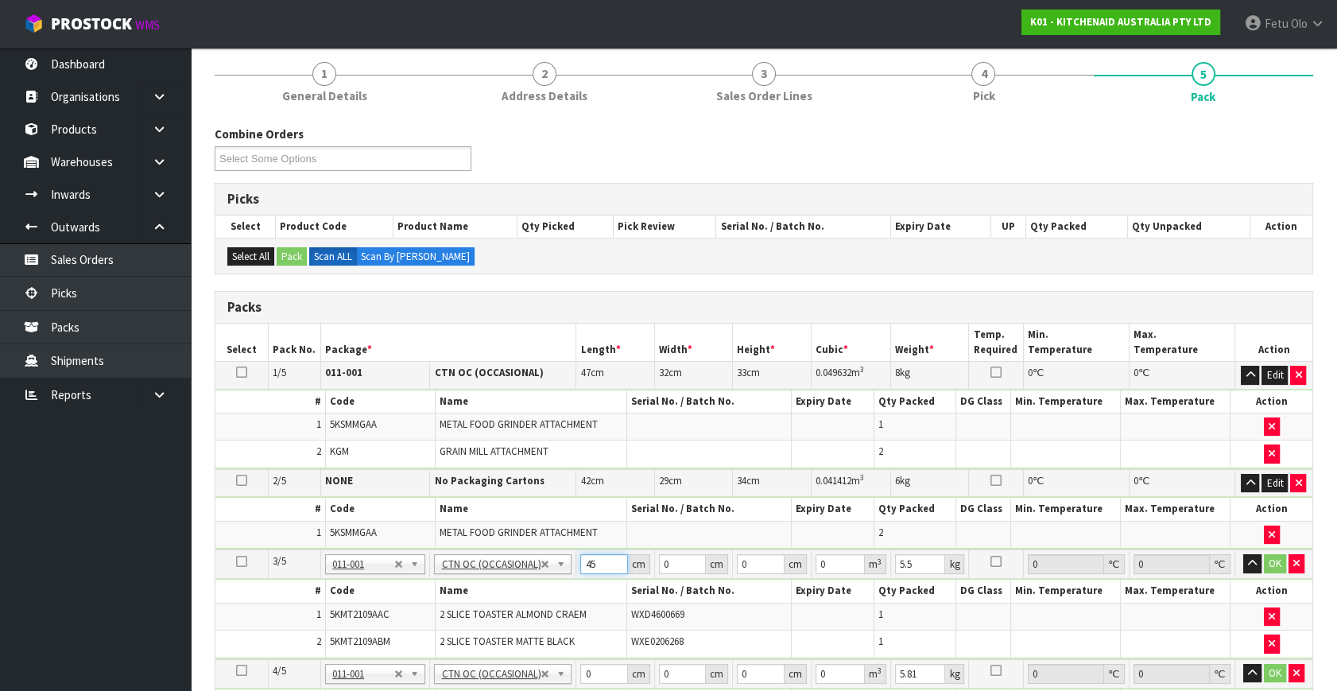
type input "45"
type input "40"
type input "2"
type input "0.0036"
type input "29"
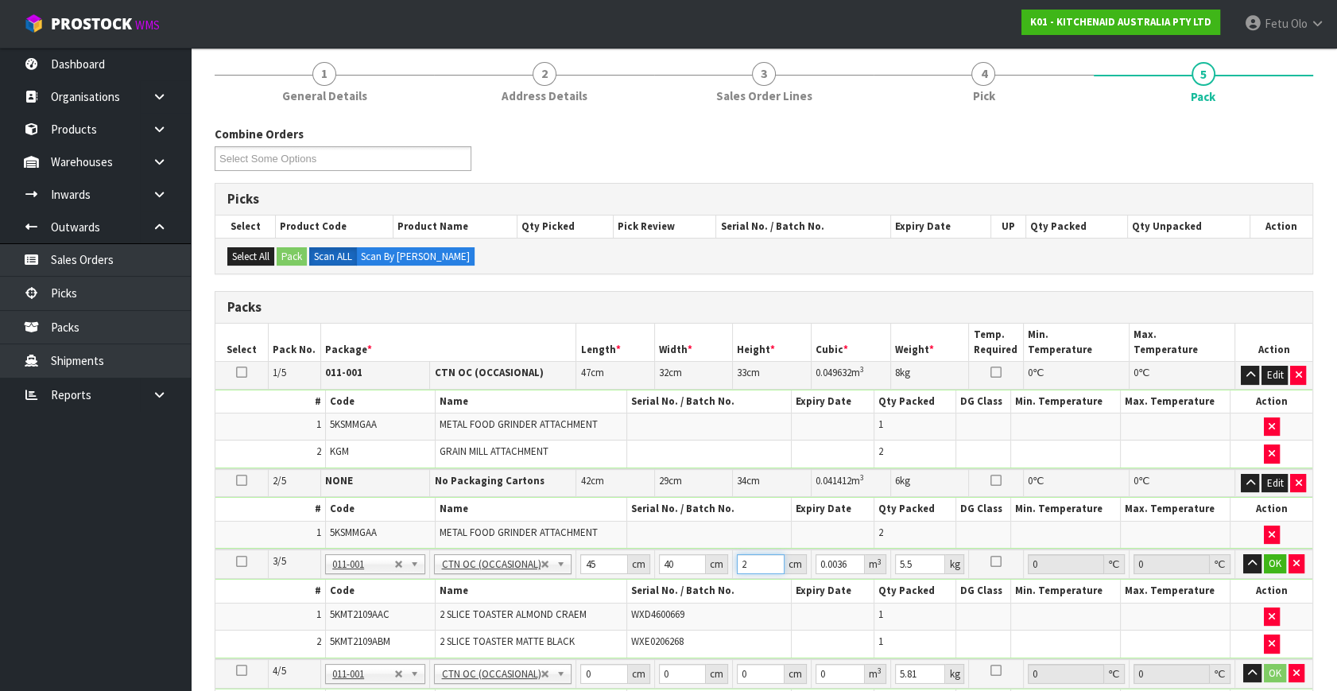
type input "0.0522"
type input "29"
type input "8"
click button "OK" at bounding box center [1275, 563] width 22 height 19
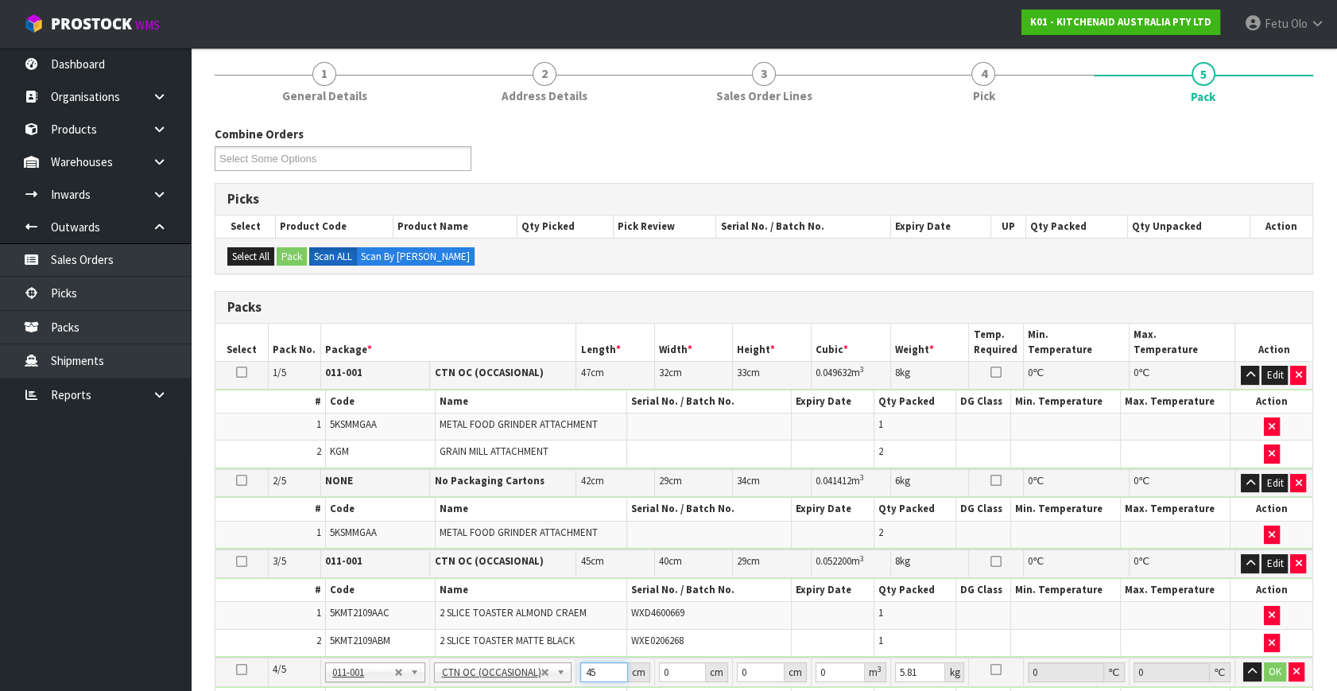
type input "45"
type input "40"
type input "2"
type input "0.0036"
type input "29"
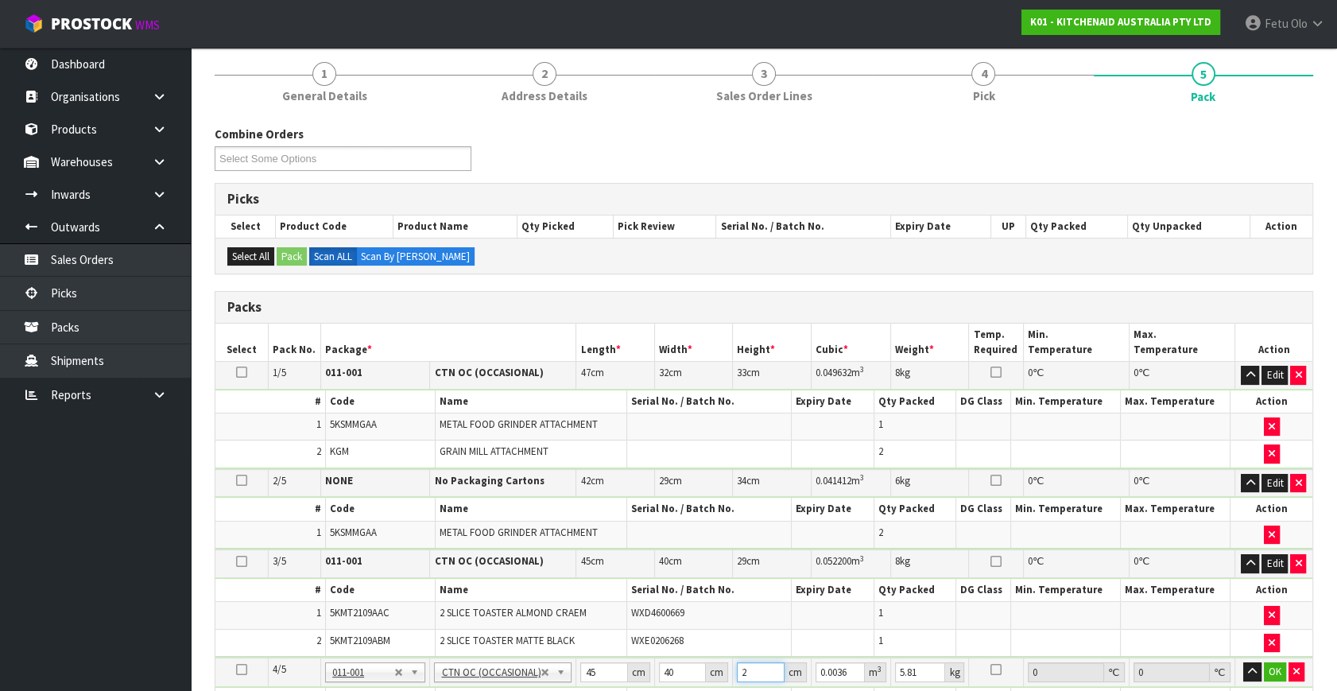
type input "0.0522"
type input "29"
type input "8"
click button "OK" at bounding box center [1275, 671] width 22 height 19
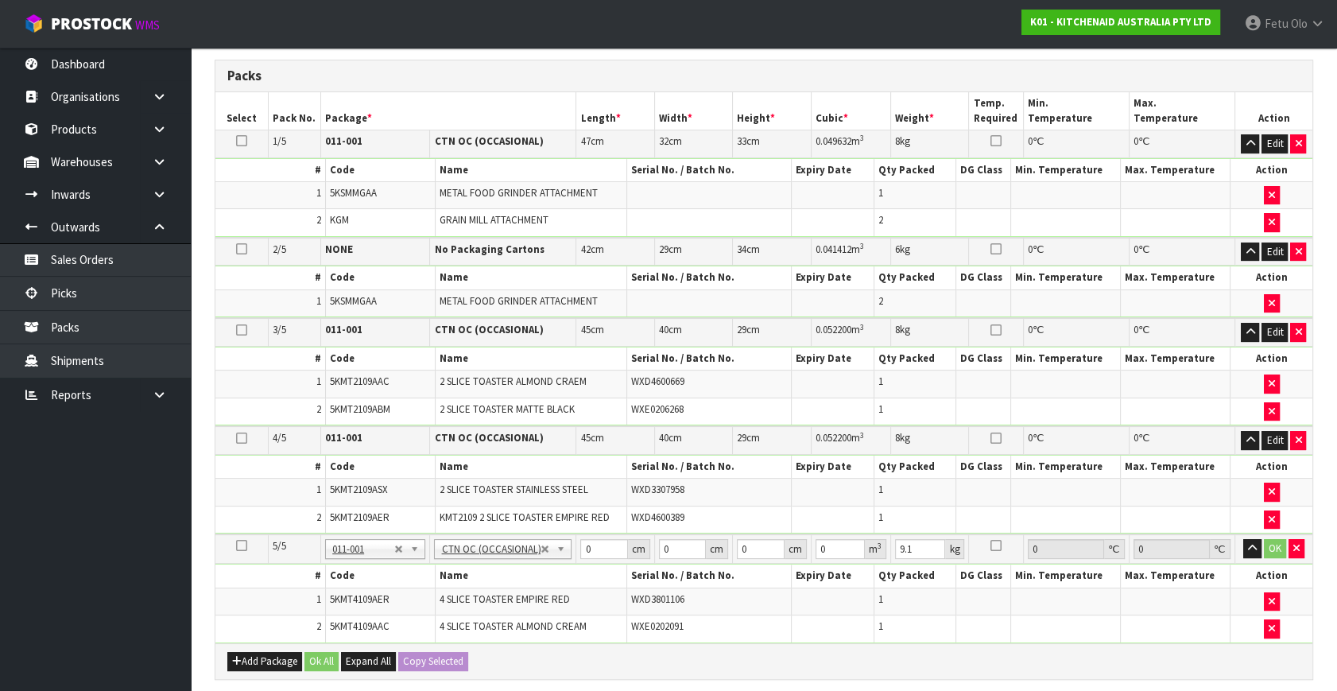
scroll to position [418, 0]
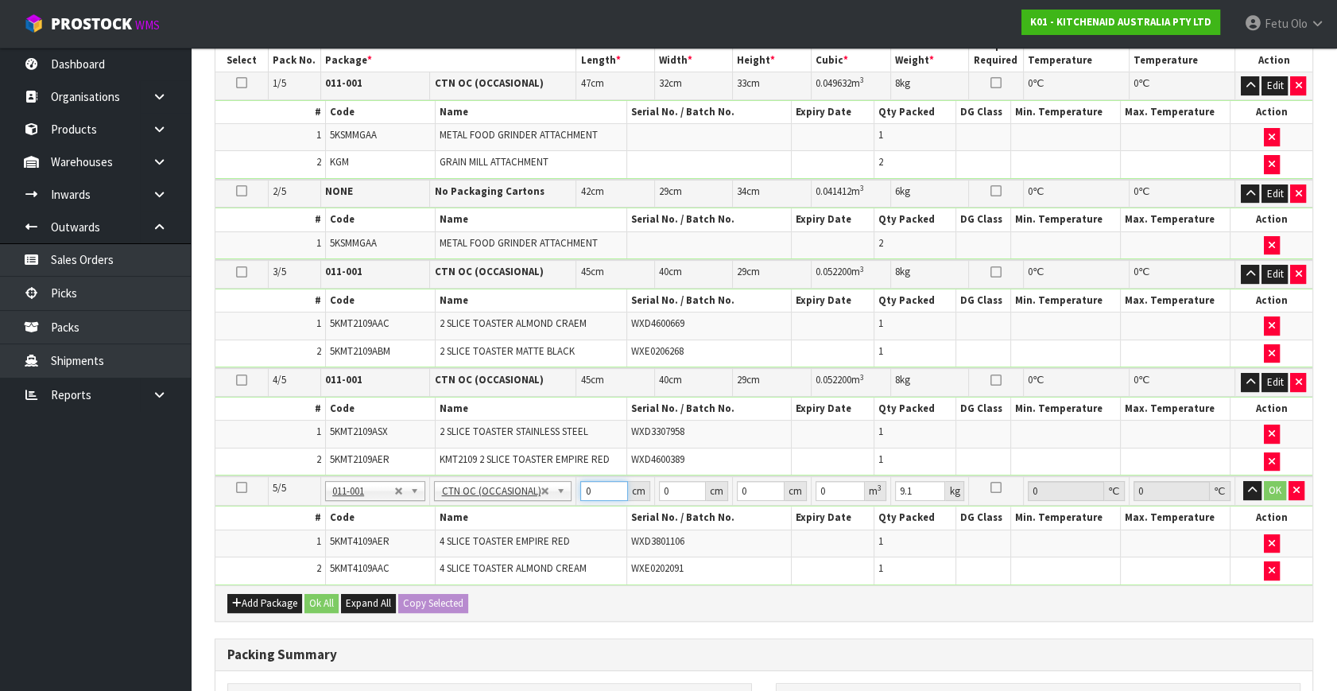
click at [453, 531] on tbody "5/5 NONE 007-001 007-002 007-004 007-009 007-013 007-014 007-015 007-017 007-01…" at bounding box center [763, 530] width 1097 height 108
type input "76"
type input "38"
type input "2"
type input "0.005776"
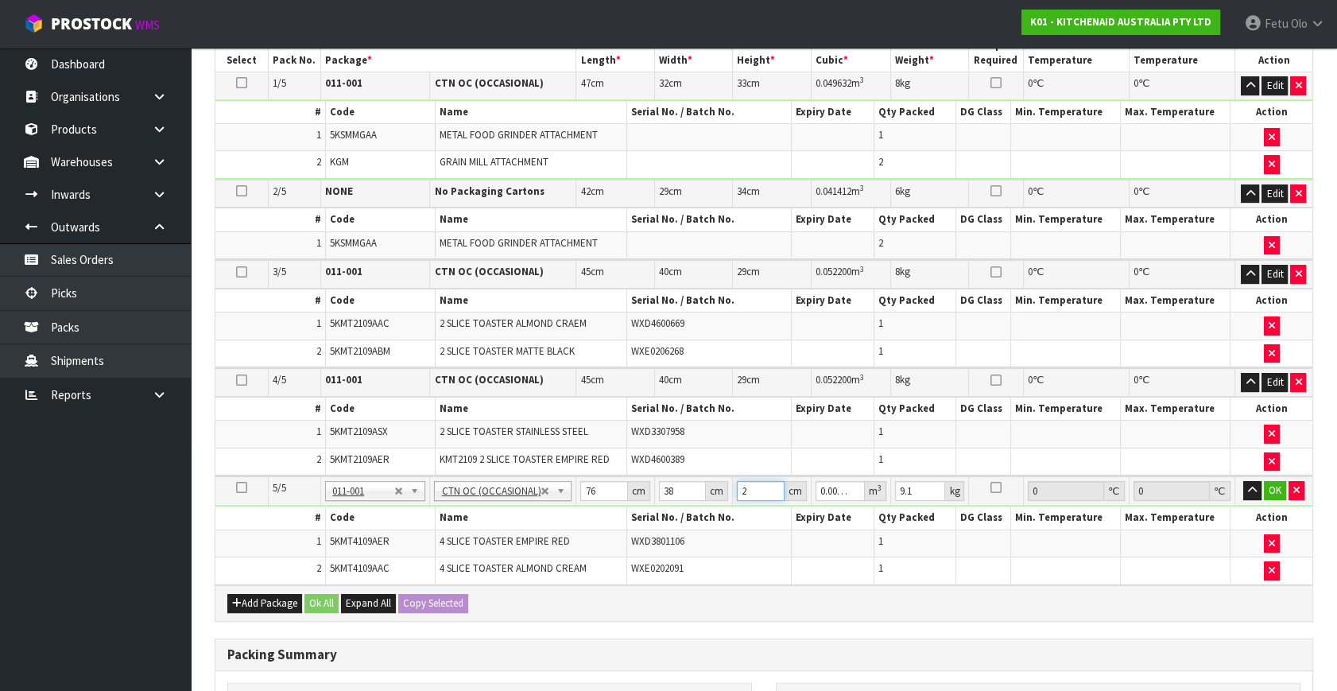
type input "29"
type input "0.083752"
type input "29"
type input "11"
click button "OK" at bounding box center [1275, 490] width 22 height 19
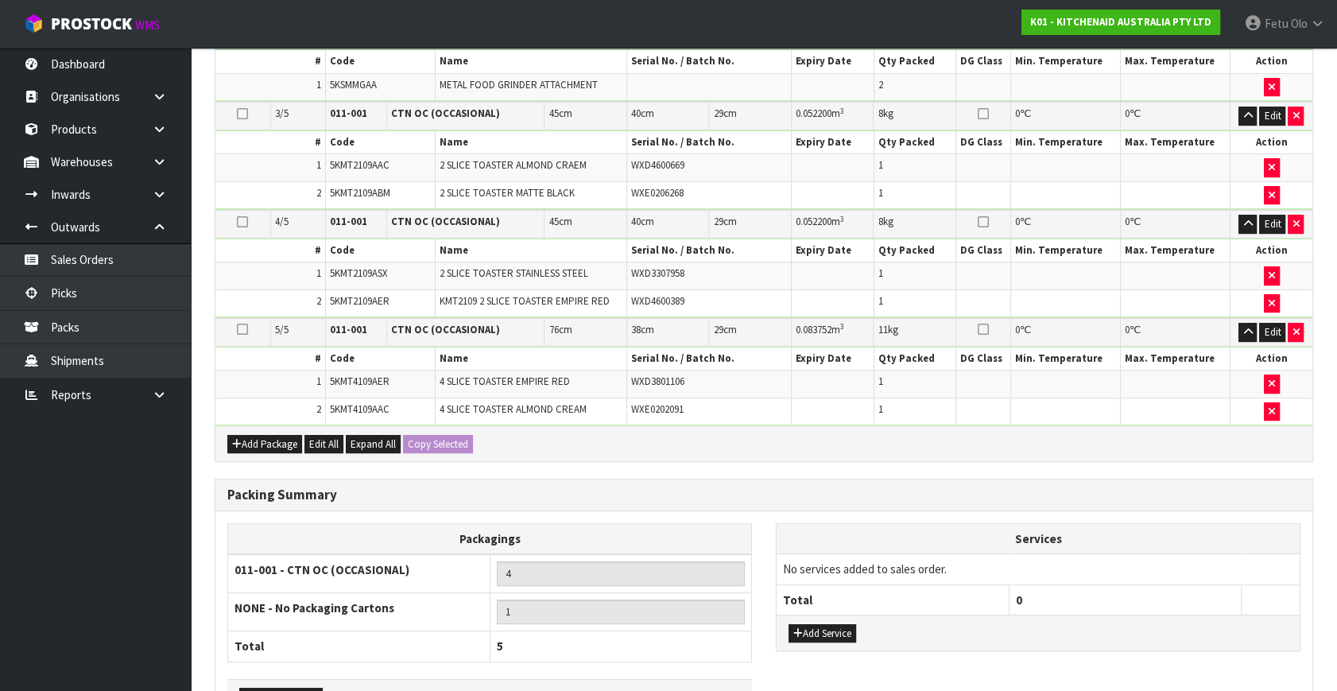
scroll to position [679, 0]
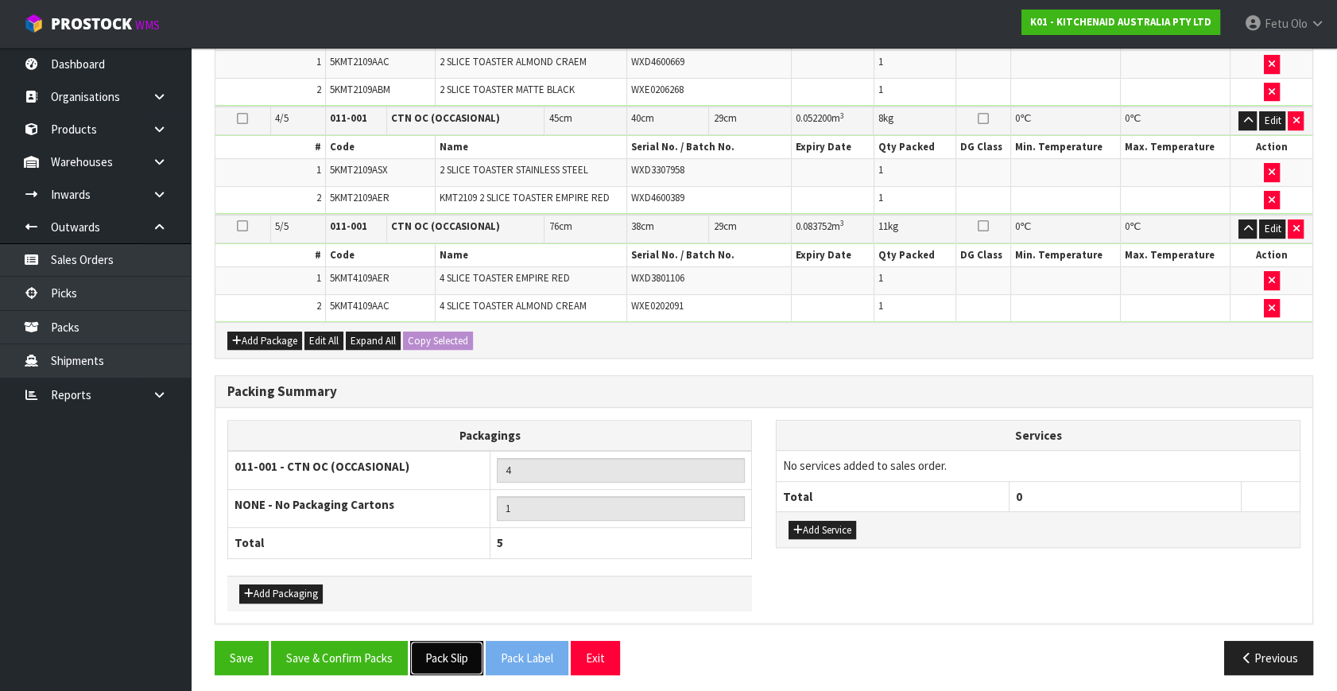
click at [470, 648] on button "Pack Slip" at bounding box center [446, 658] width 73 height 34
click at [343, 641] on button "Save & Confirm Packs" at bounding box center [339, 658] width 137 height 34
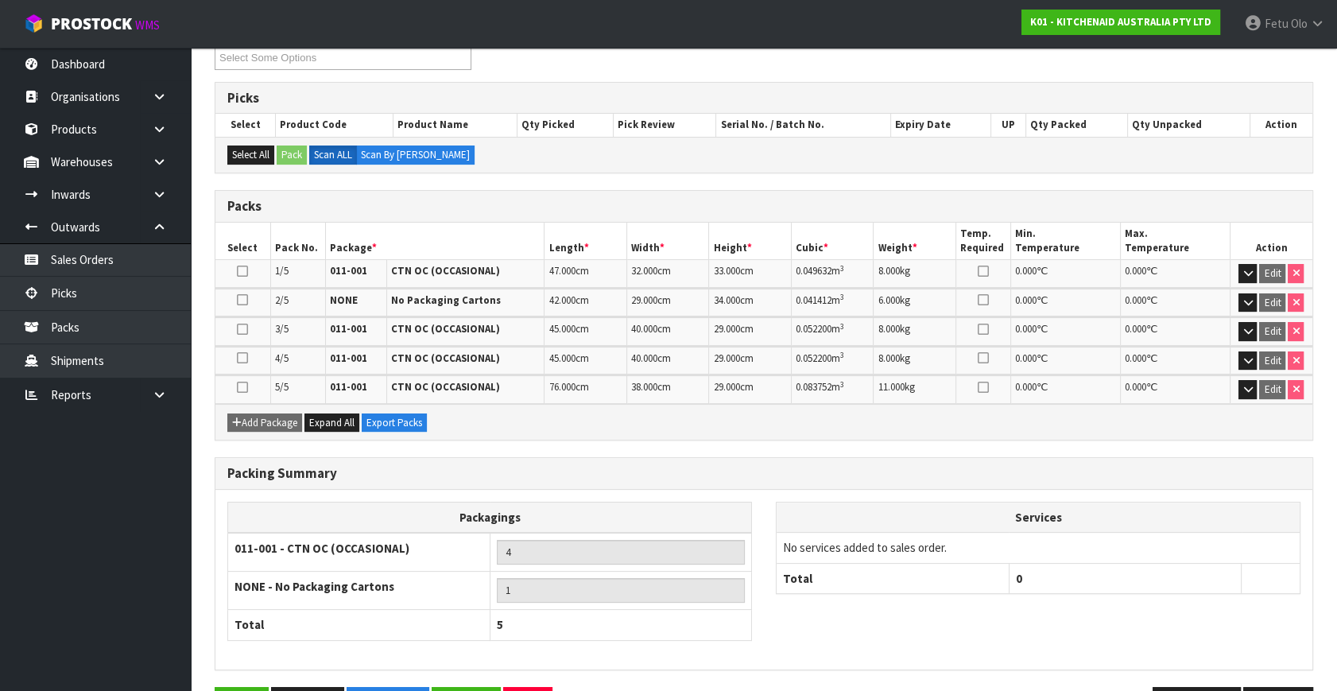
scroll to position [337, 0]
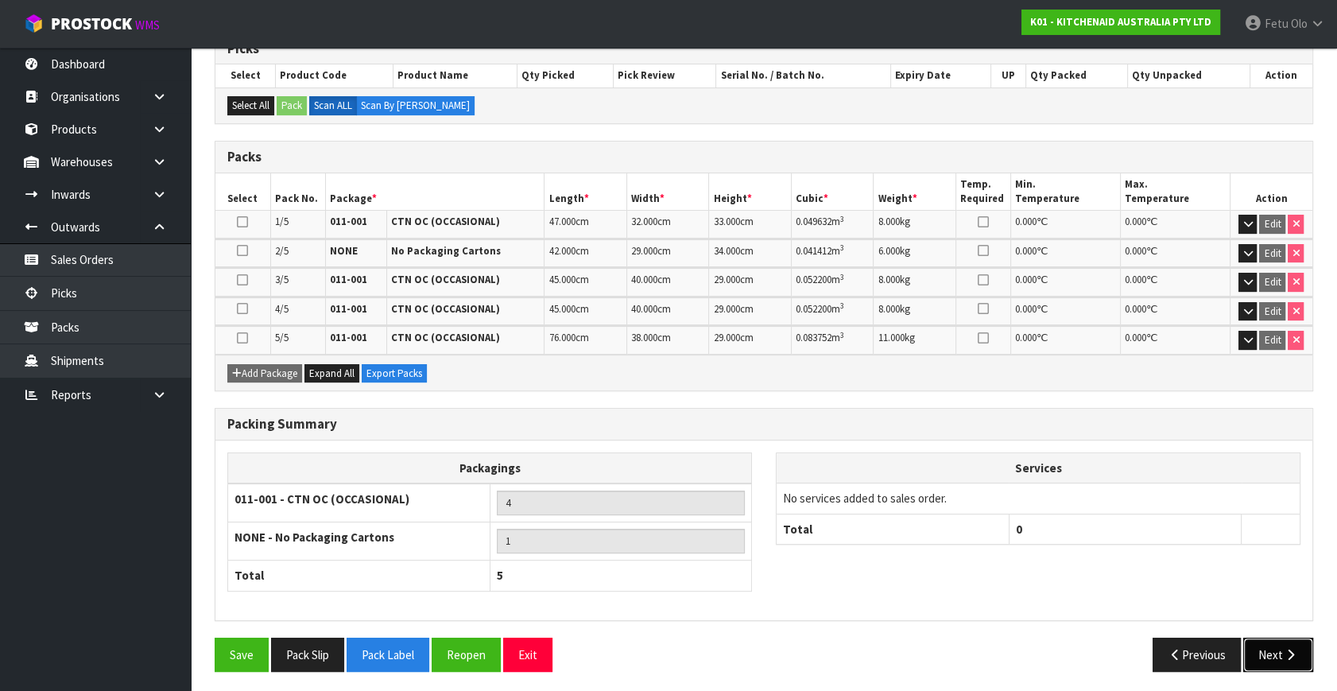
click at [1283, 653] on icon "button" at bounding box center [1290, 654] width 15 height 12
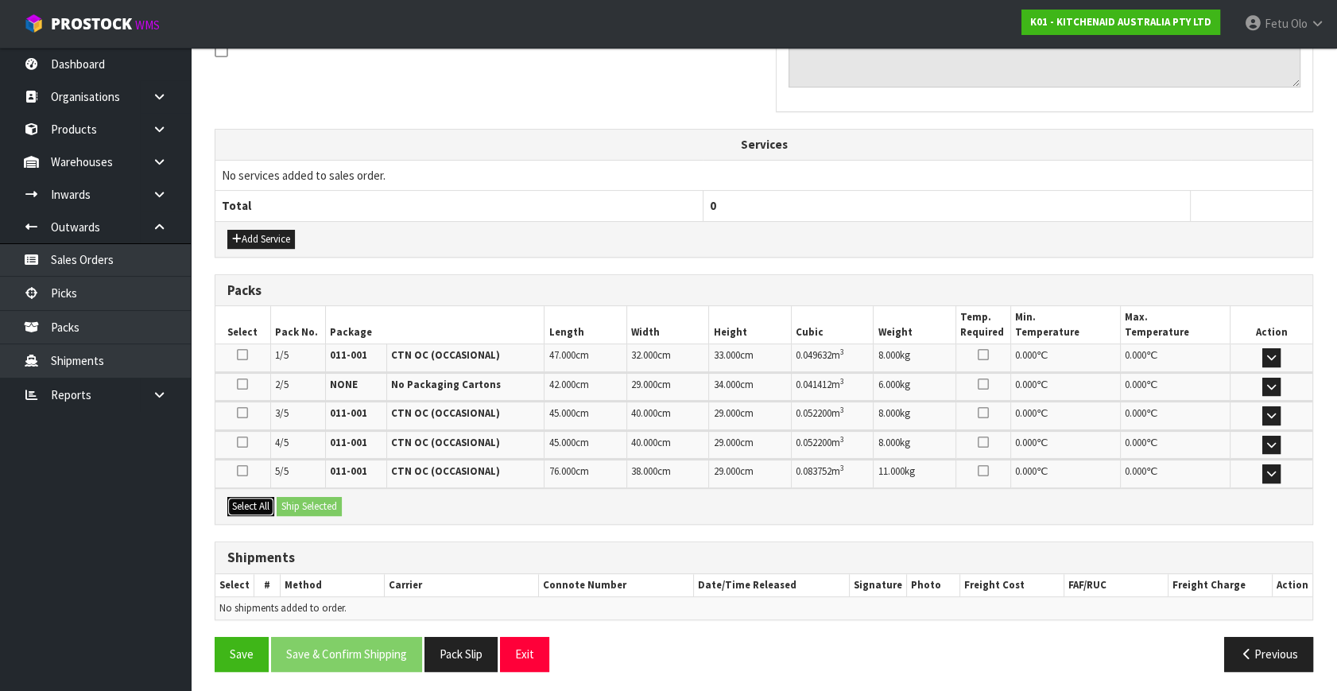
drag, startPoint x: 238, startPoint y: 508, endPoint x: 291, endPoint y: 503, distance: 52.7
click at [249, 508] on button "Select All" at bounding box center [250, 506] width 47 height 19
click at [291, 503] on button "Ship Selected" at bounding box center [309, 506] width 65 height 19
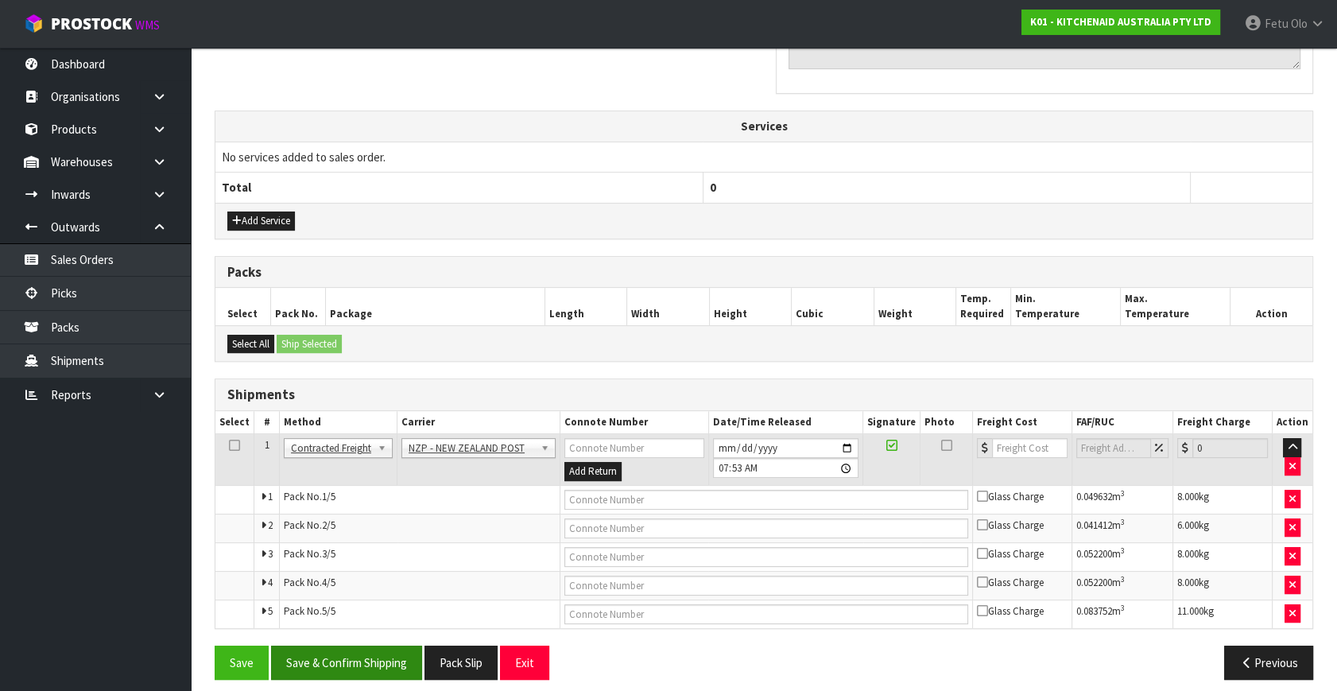
scroll to position [533, 0]
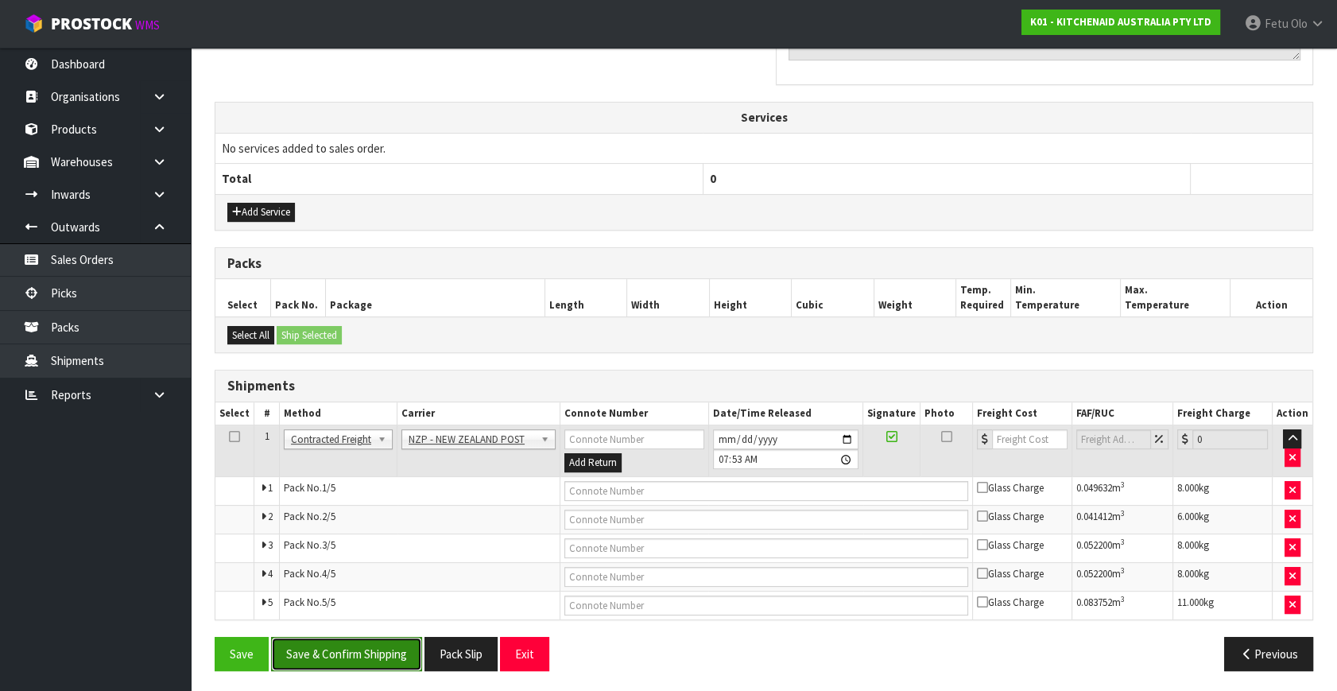
click at [354, 643] on button "Save & Confirm Shipping" at bounding box center [346, 654] width 151 height 34
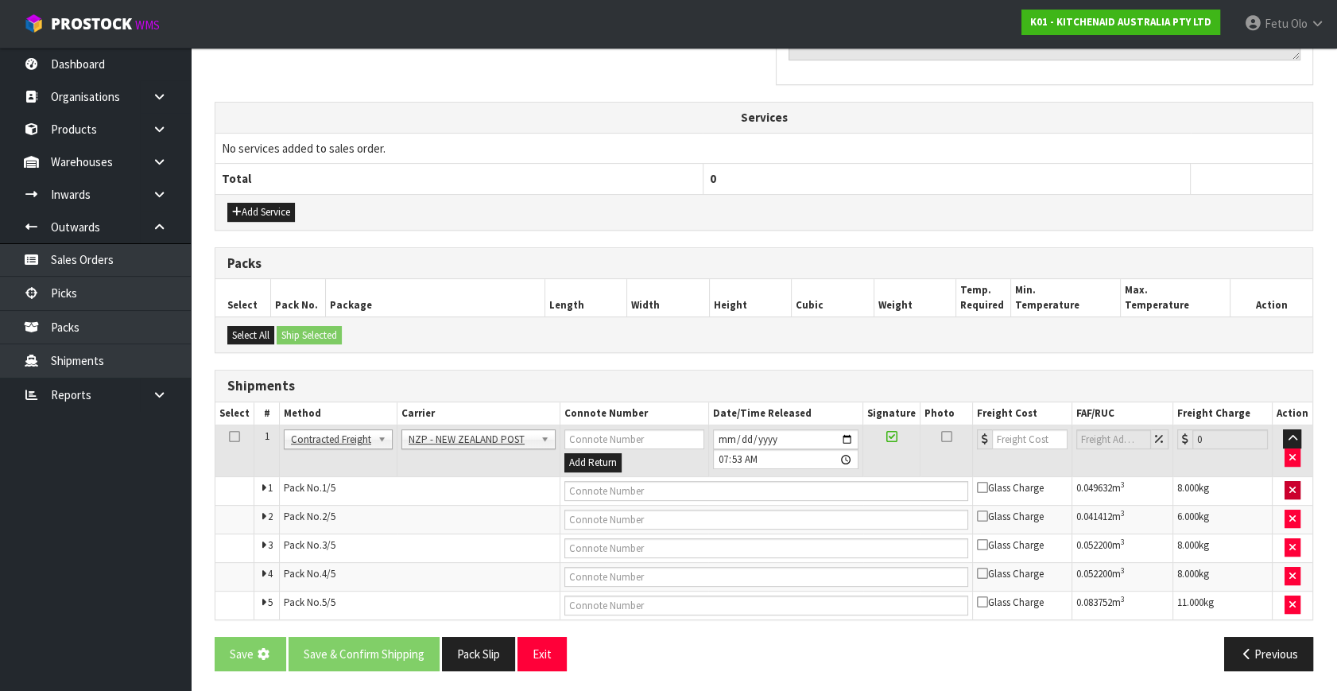
scroll to position [0, 0]
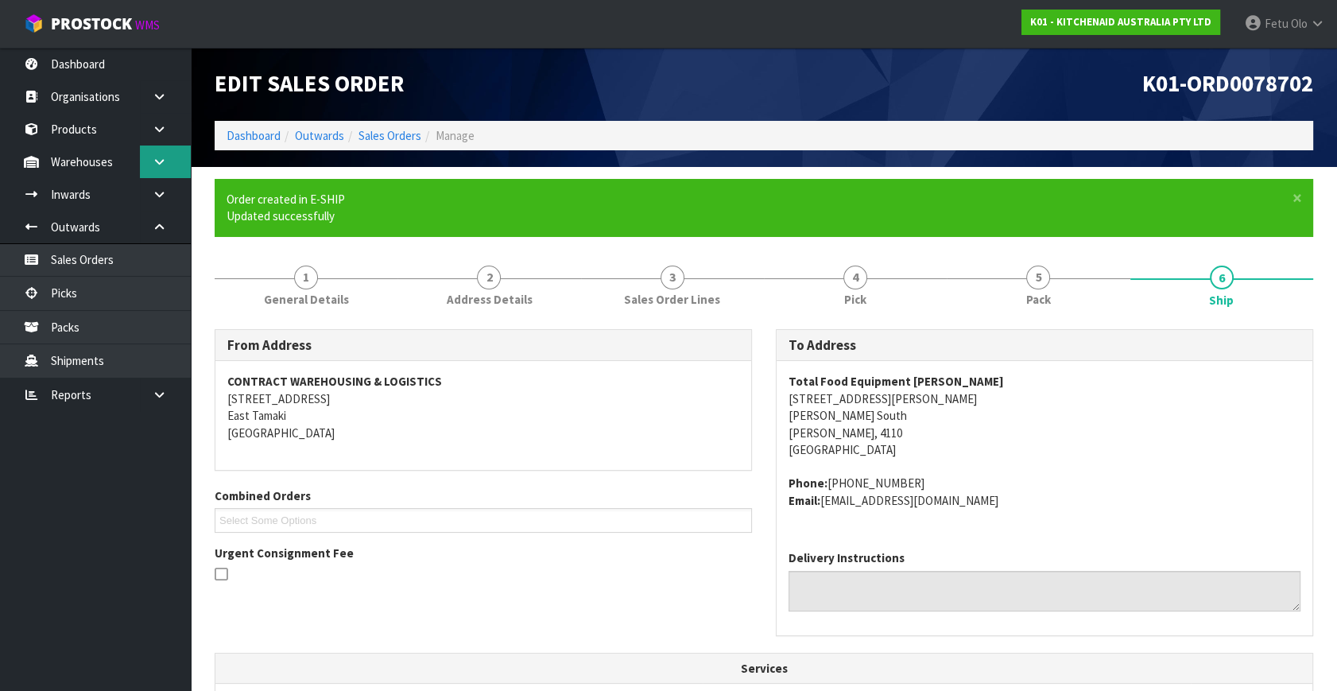
click at [153, 167] on icon at bounding box center [159, 162] width 15 height 12
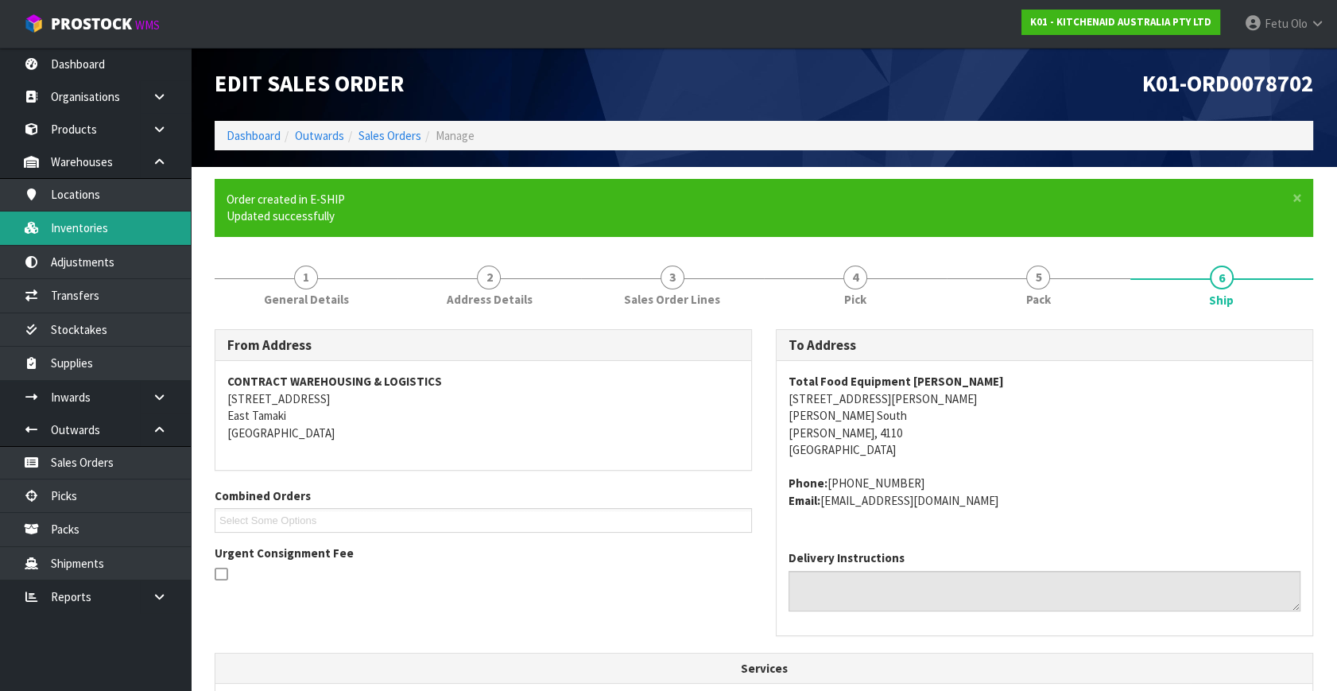
click at [103, 231] on link "Inventories" at bounding box center [95, 227] width 191 height 33
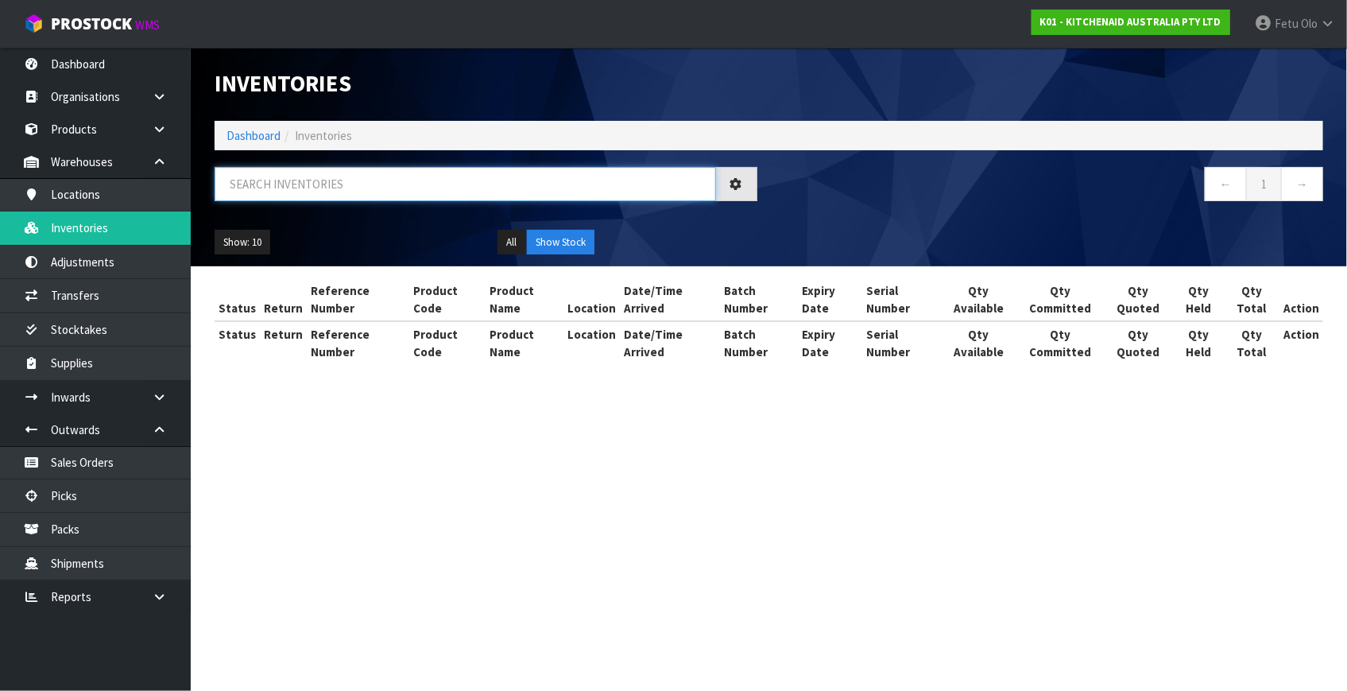
click at [310, 188] on input "text" at bounding box center [465, 184] width 501 height 34
drag, startPoint x: 310, startPoint y: 188, endPoint x: 296, endPoint y: 205, distance: 22.6
click at [298, 204] on div at bounding box center [486, 190] width 567 height 46
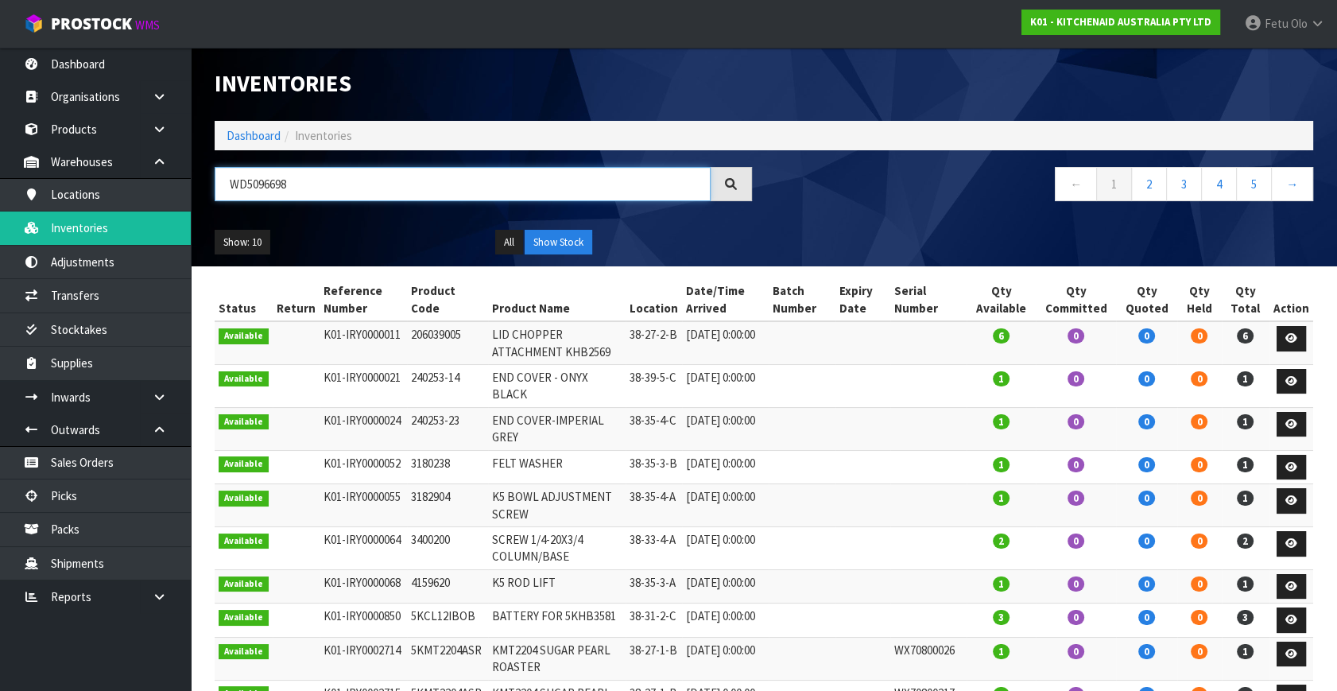
type input "WD5096698"
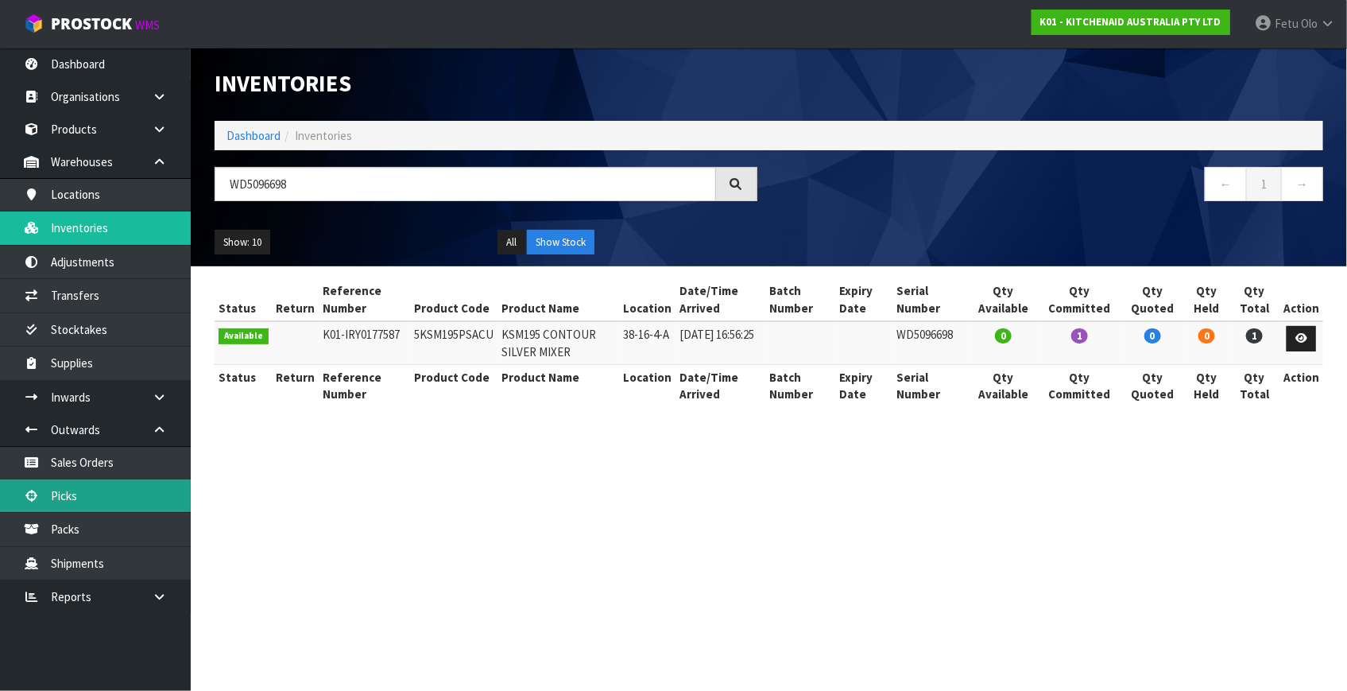
click at [48, 495] on link "Picks" at bounding box center [95, 495] width 191 height 33
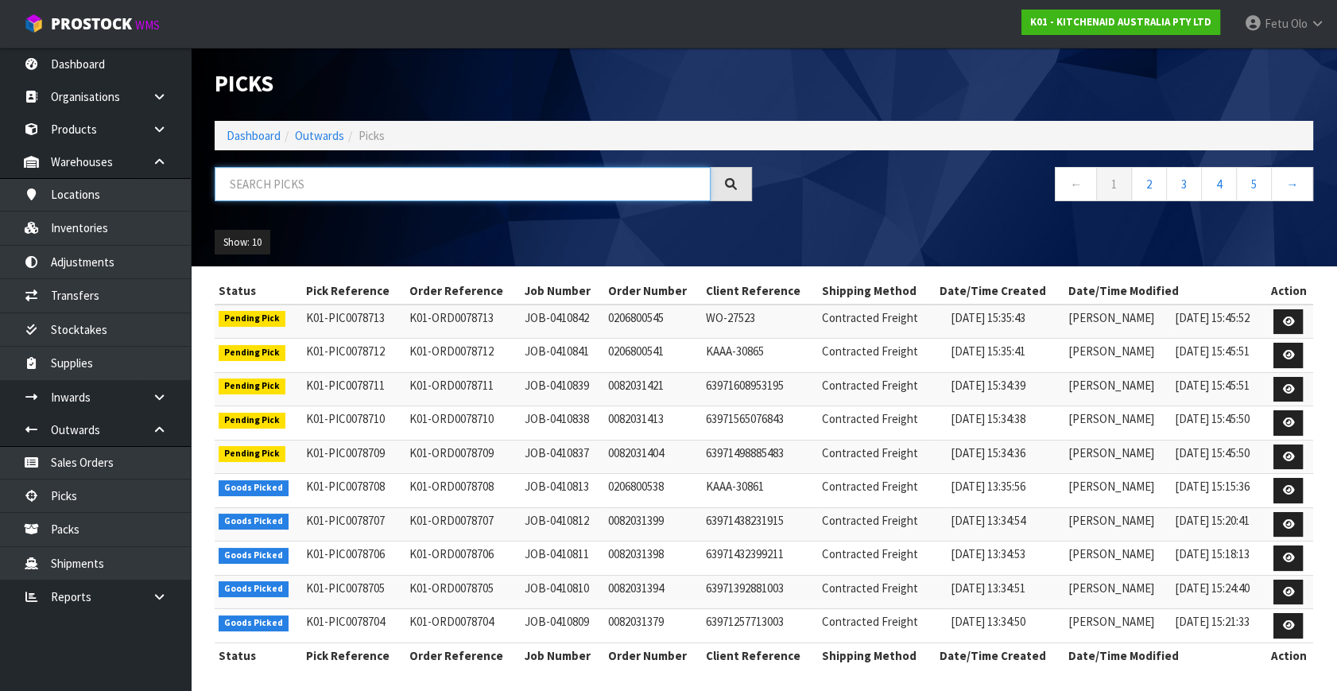
click at [314, 190] on input "text" at bounding box center [463, 184] width 496 height 34
type input "78675"
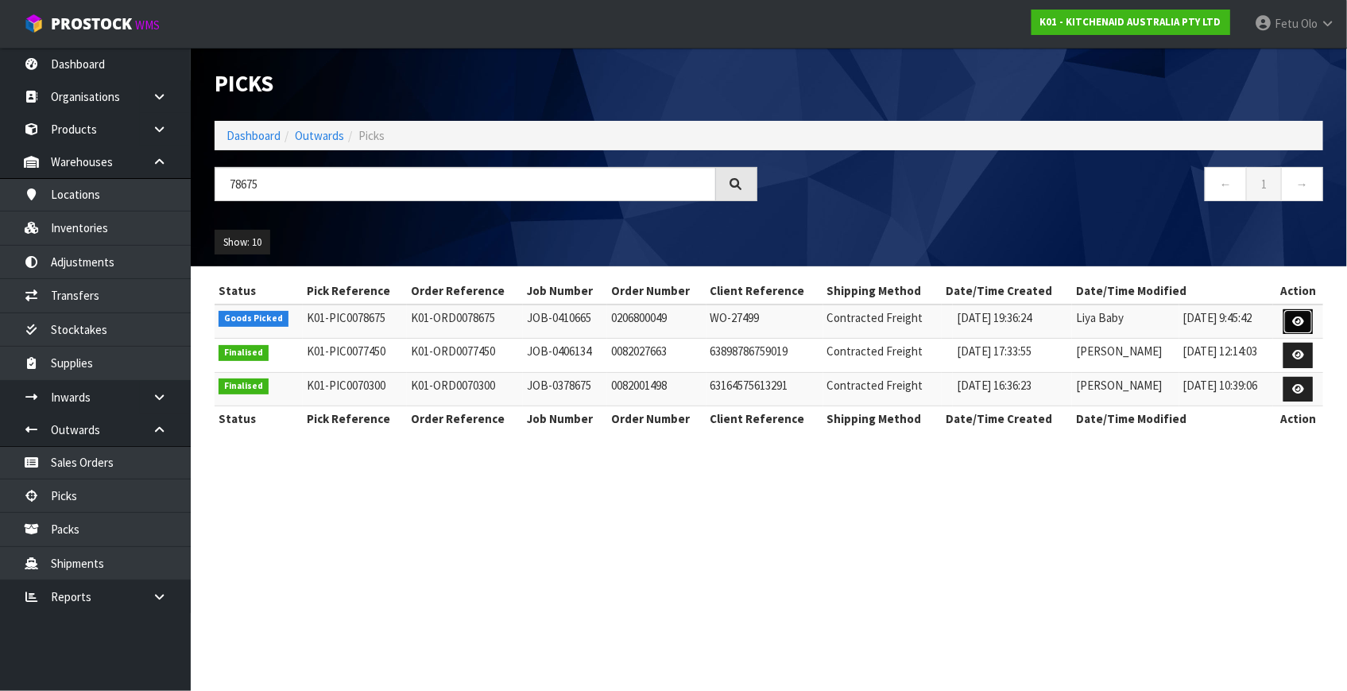
click at [1296, 323] on icon at bounding box center [1298, 321] width 12 height 10
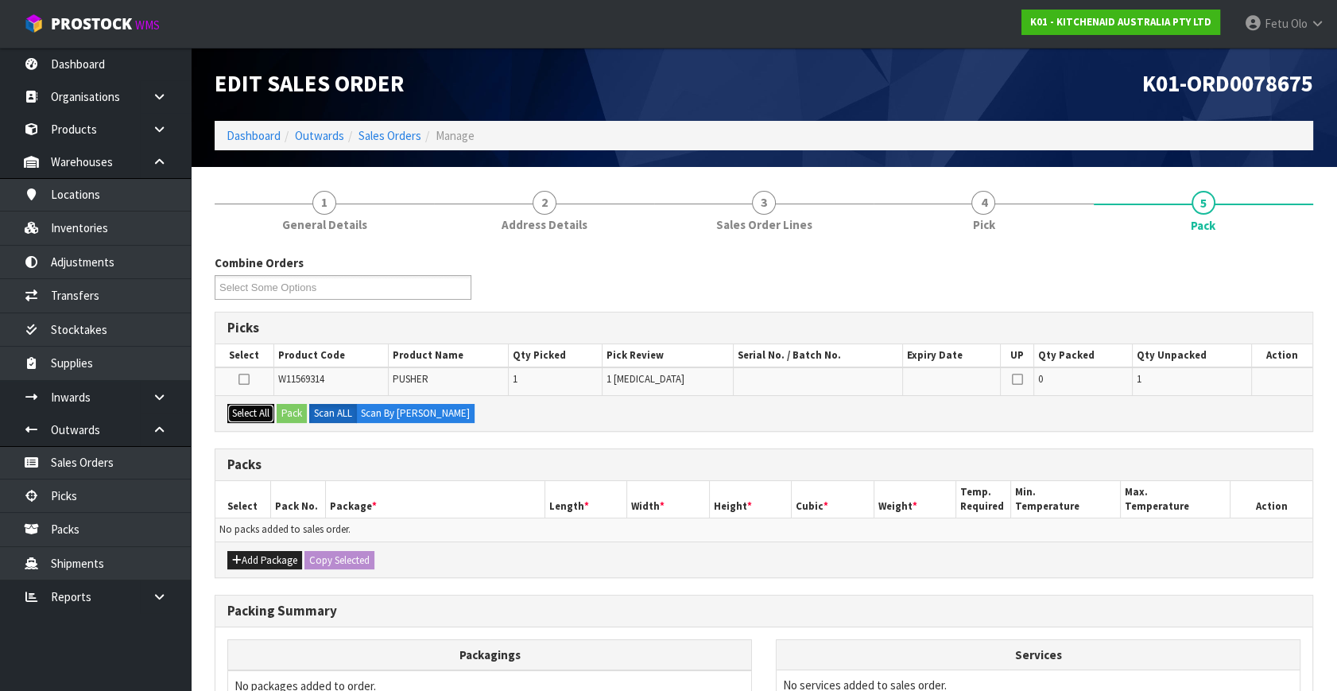
click at [246, 409] on button "Select All" at bounding box center [250, 413] width 47 height 19
click at [302, 409] on button "Pack" at bounding box center [292, 413] width 30 height 19
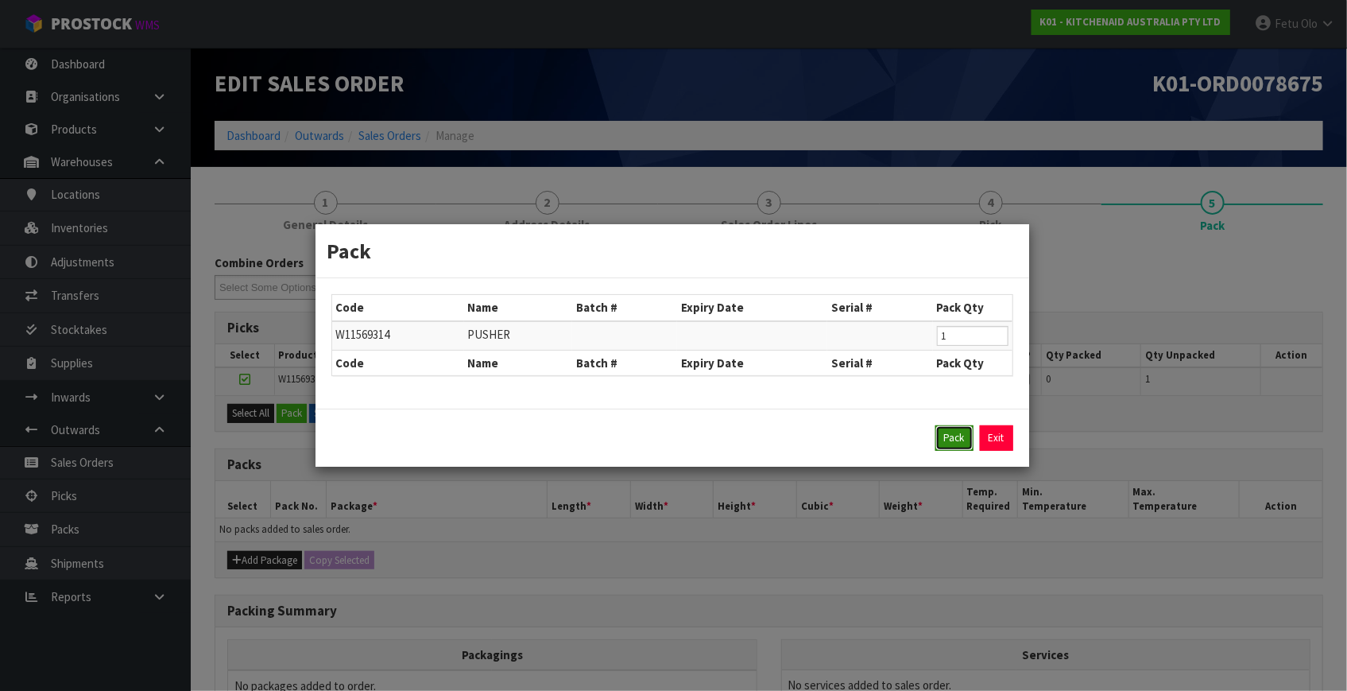
click at [959, 431] on button "Pack" at bounding box center [954, 437] width 38 height 25
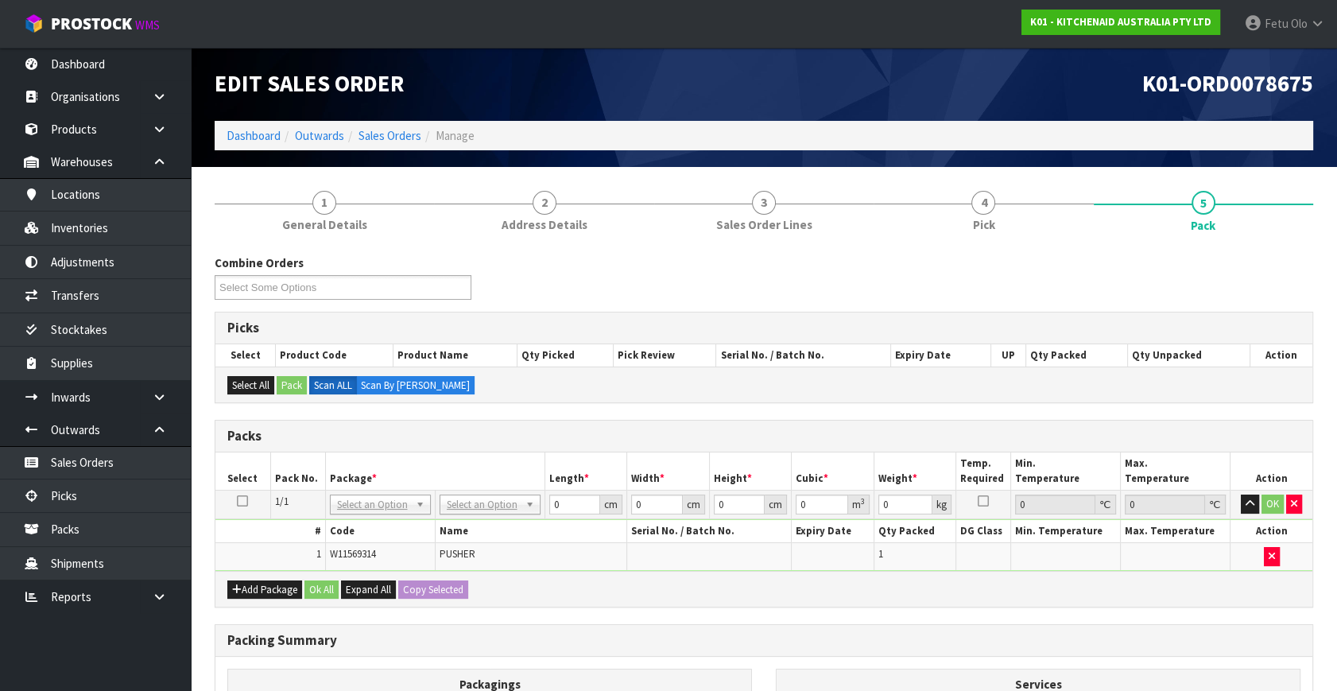
click at [1113, 634] on h3 "Packing Summary" at bounding box center [763, 640] width 1073 height 15
click at [356, 523] on input "text" at bounding box center [379, 525] width 93 height 20
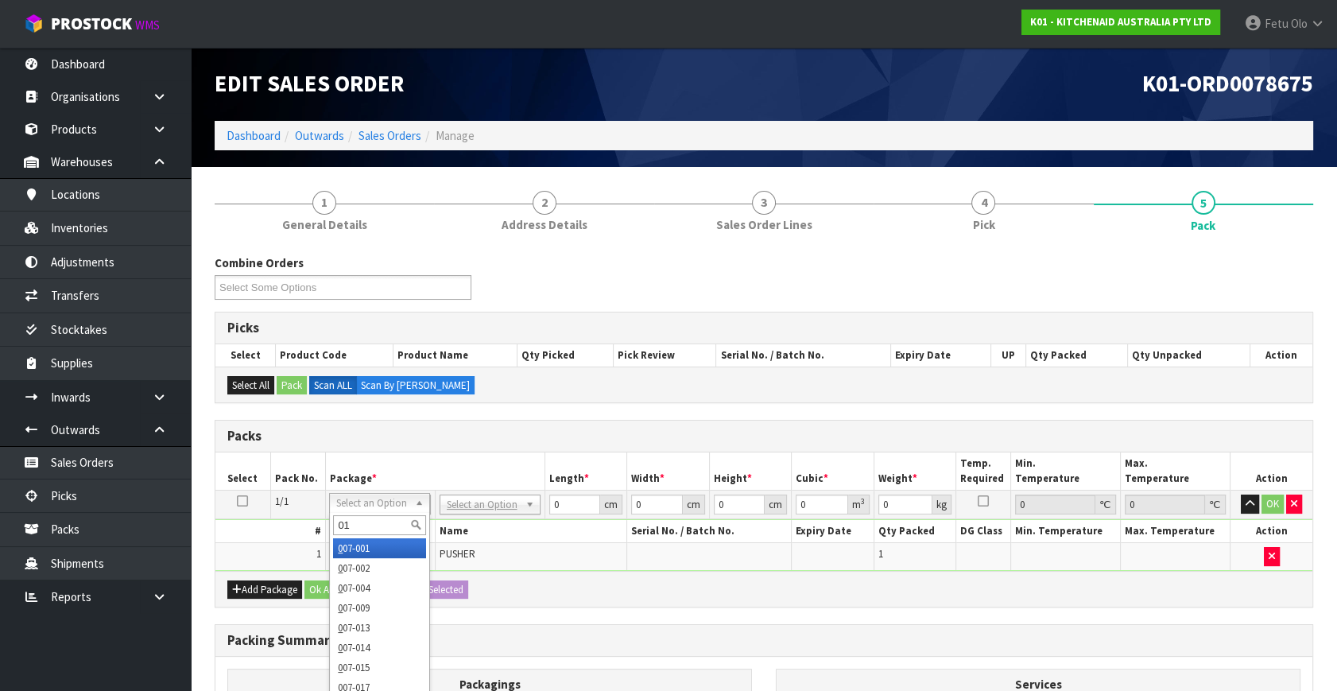
type input "011"
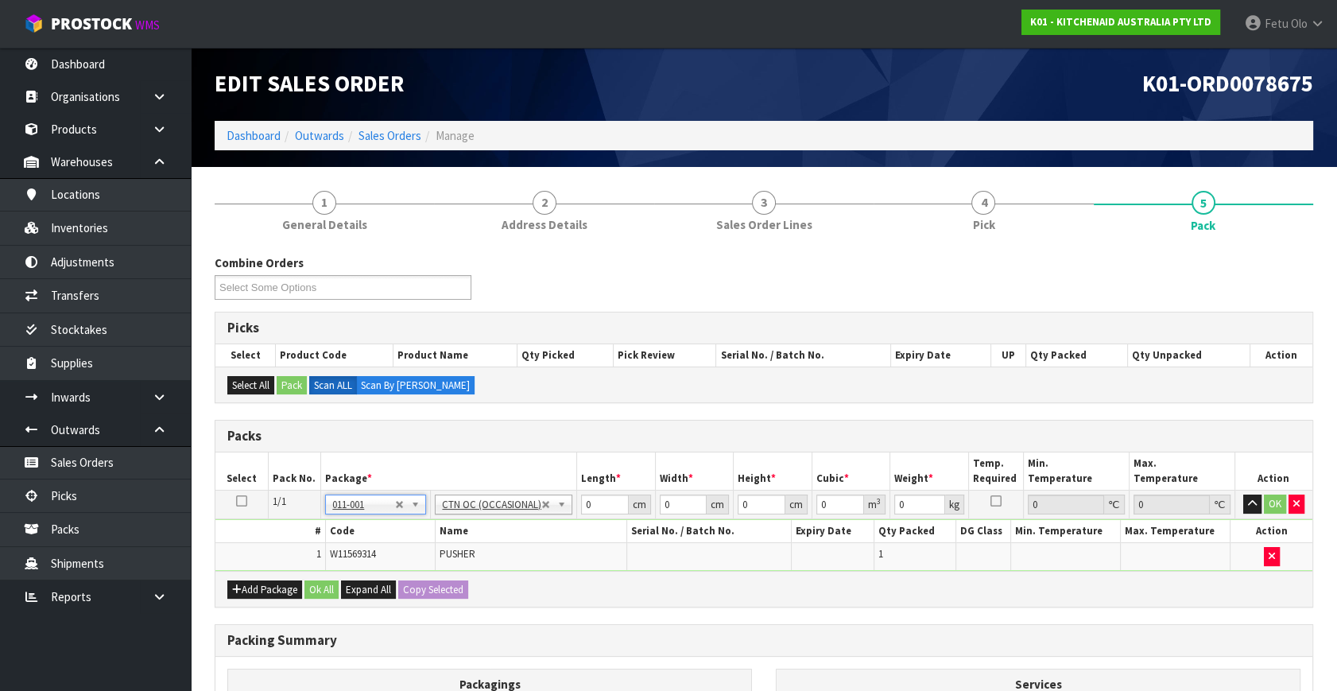
type input "0.2"
drag, startPoint x: 602, startPoint y: 505, endPoint x: 463, endPoint y: 542, distance: 144.0
click at [461, 542] on tbody "1/1 NONE 007-001 007-002 007-004 007-009 007-013 007-014 007-015 007-017 007-01…" at bounding box center [763, 530] width 1097 height 80
type input "16"
type input "15"
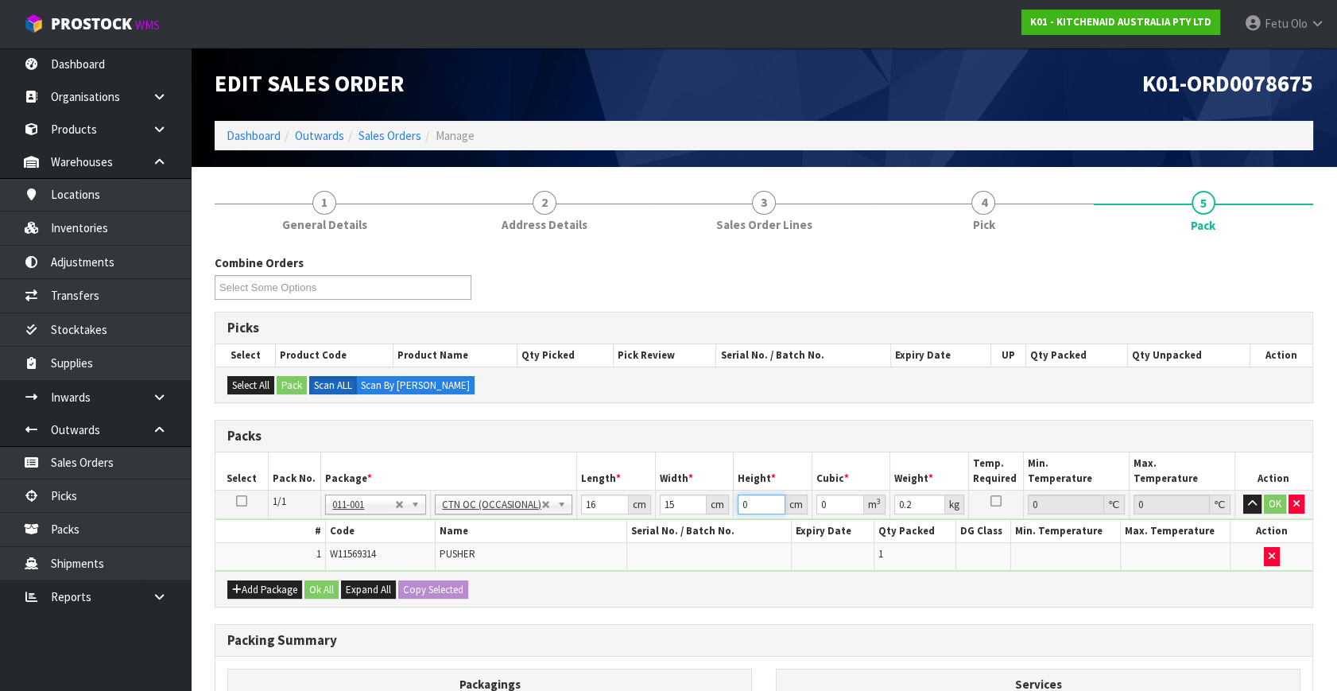
type input "1"
type input "0.00024"
type input "11"
type input "0.00264"
type input "11"
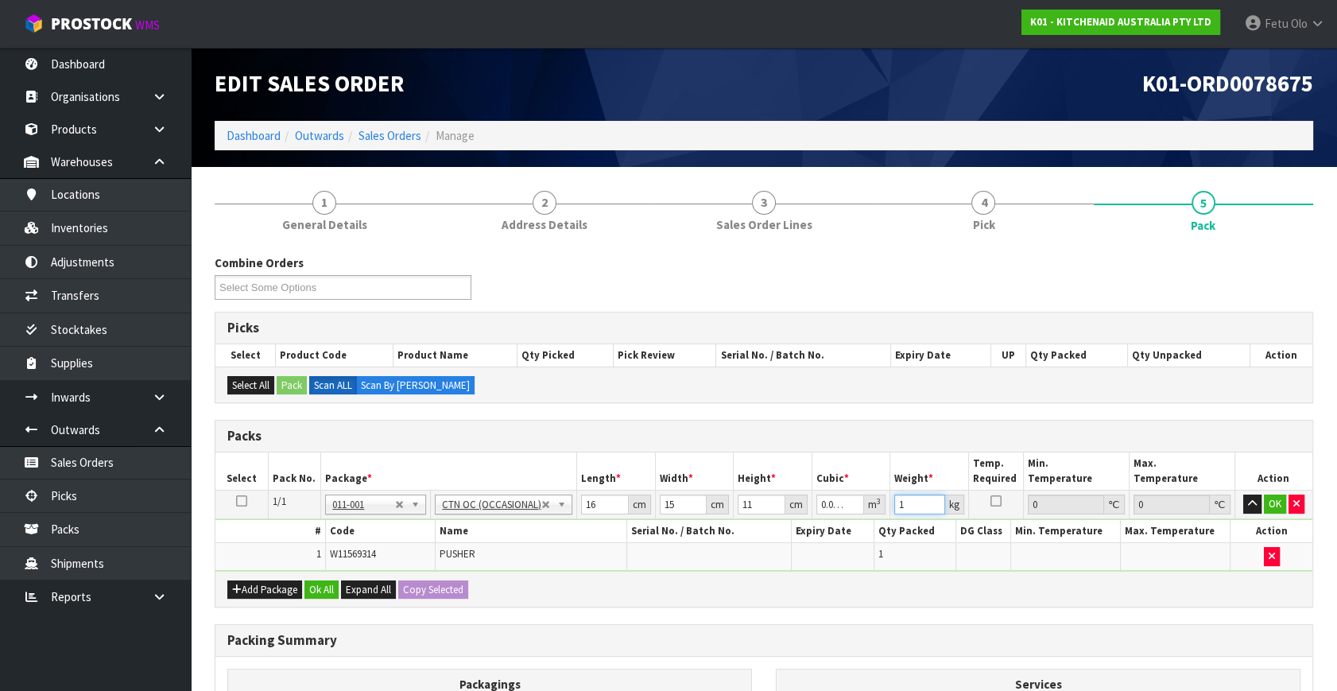
type input "1"
click button "OK" at bounding box center [1275, 503] width 22 height 19
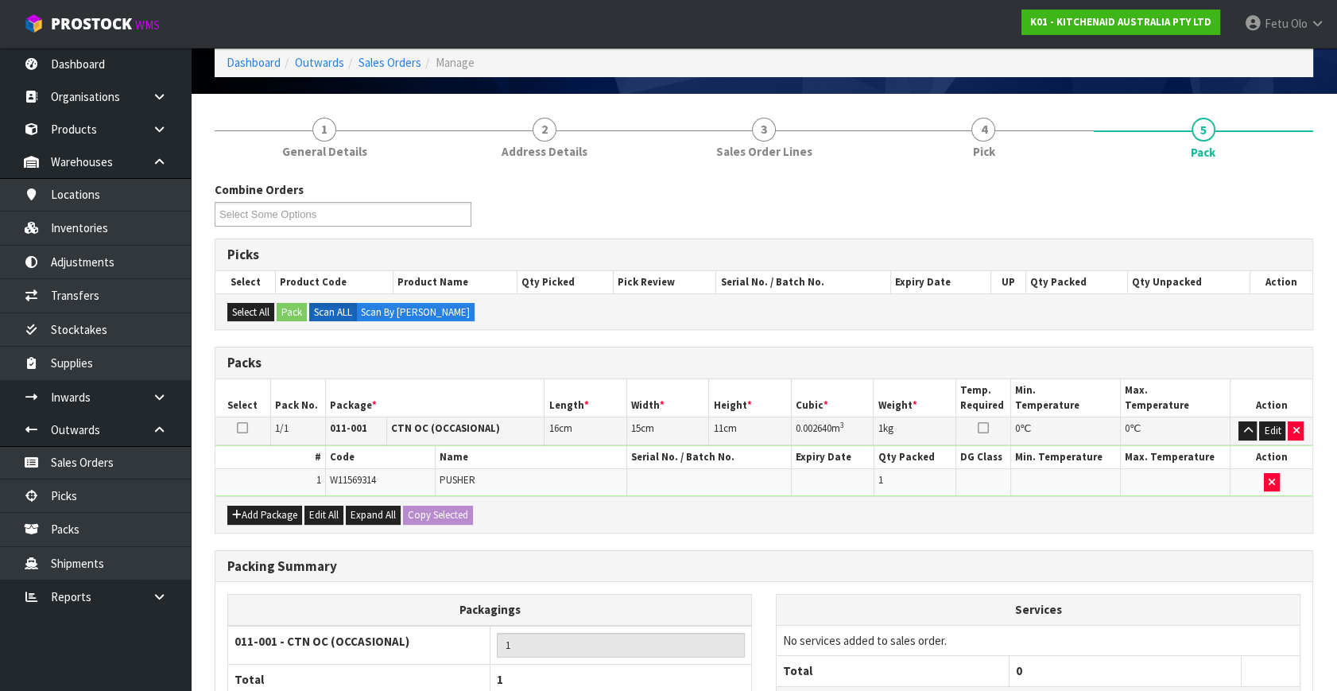
scroll to position [213, 0]
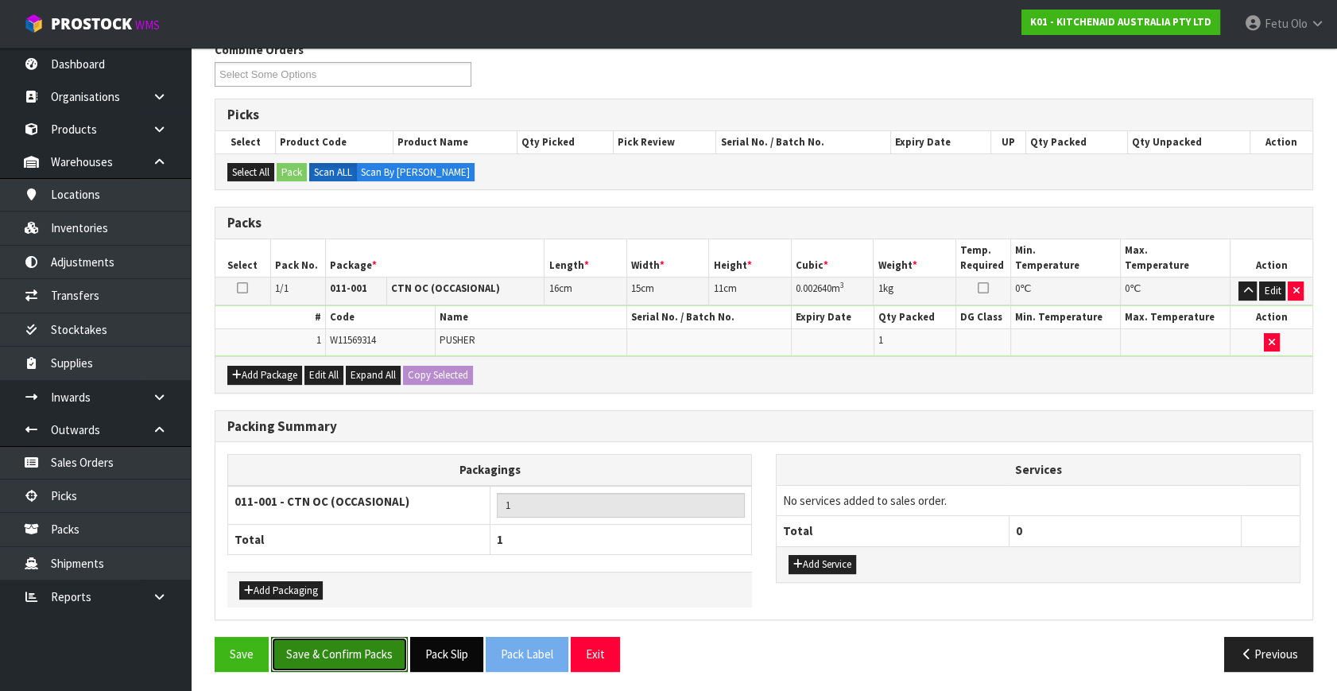
drag, startPoint x: 337, startPoint y: 644, endPoint x: 432, endPoint y: 634, distance: 95.8
click at [337, 644] on button "Save & Confirm Packs" at bounding box center [339, 654] width 137 height 34
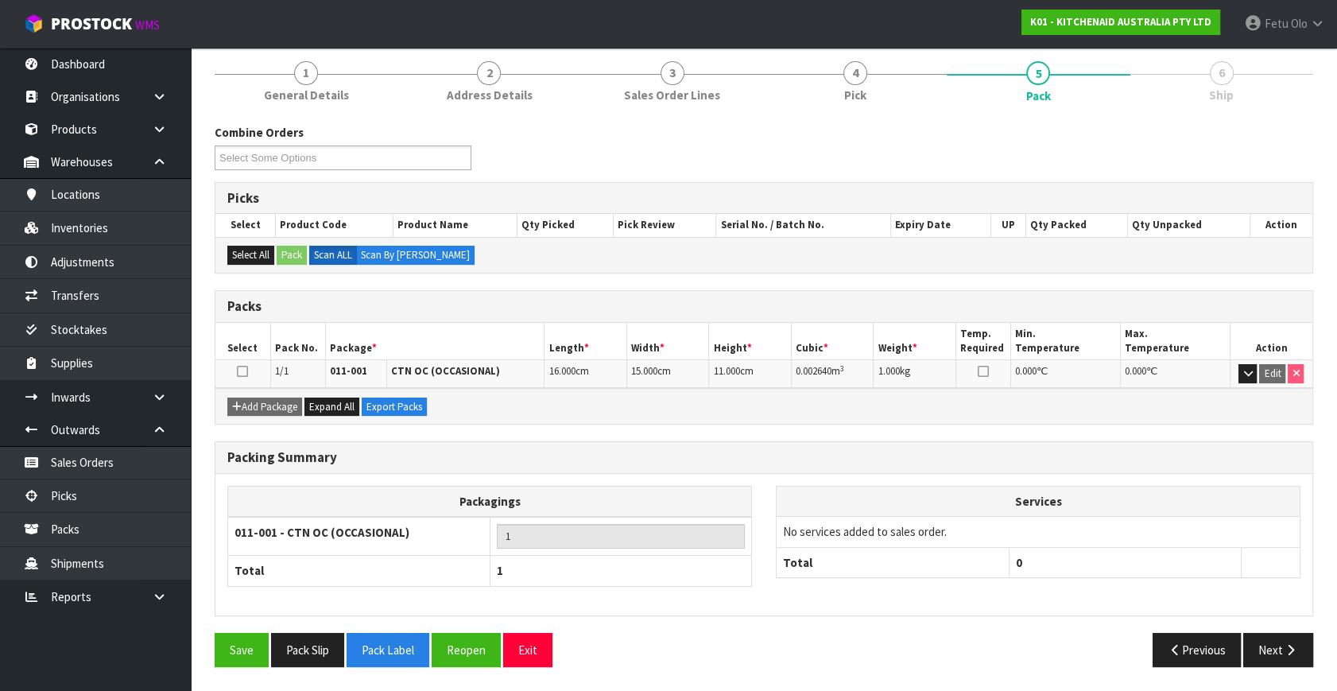
scroll to position [184, 0]
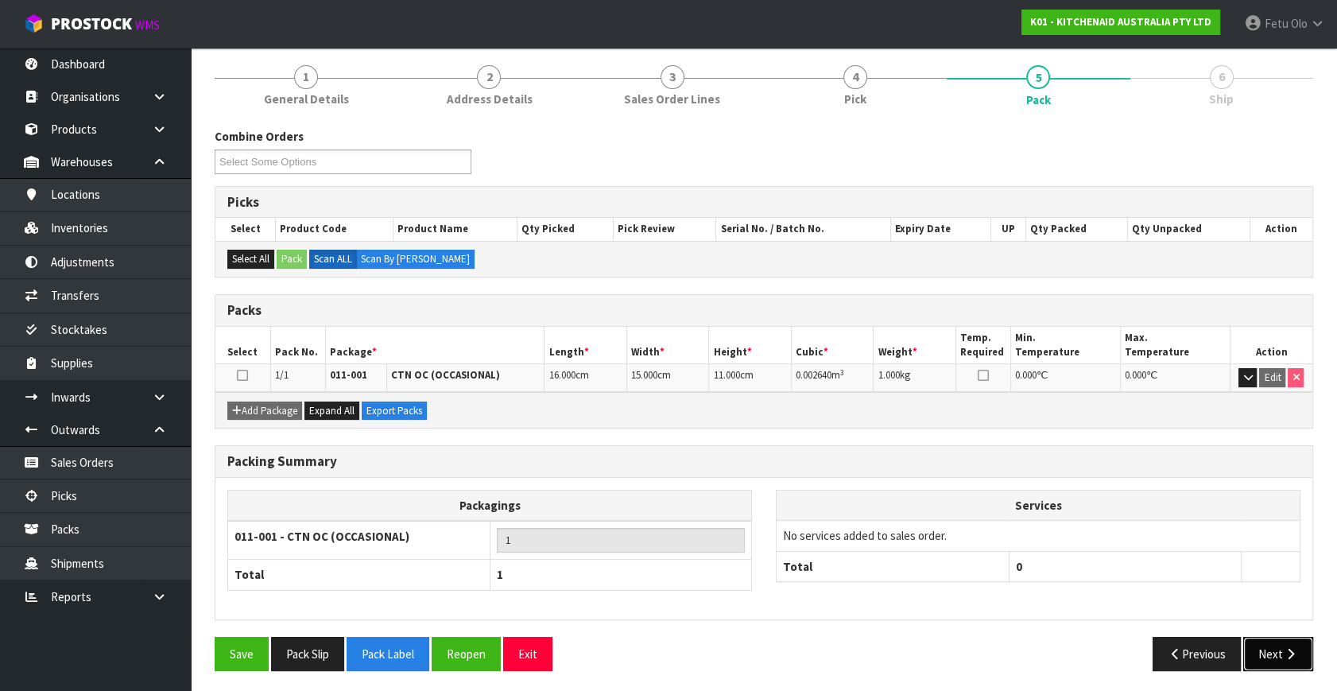
click at [1277, 653] on button "Next" at bounding box center [1278, 654] width 70 height 34
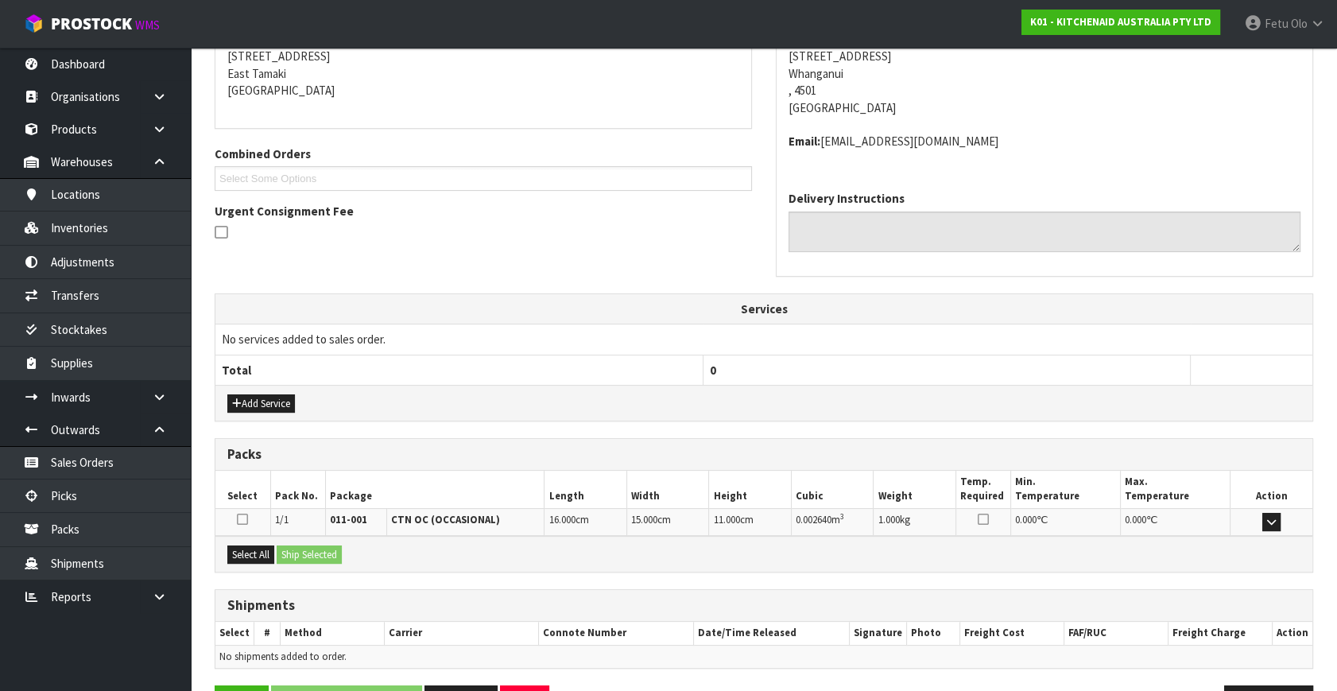
scroll to position [374, 0]
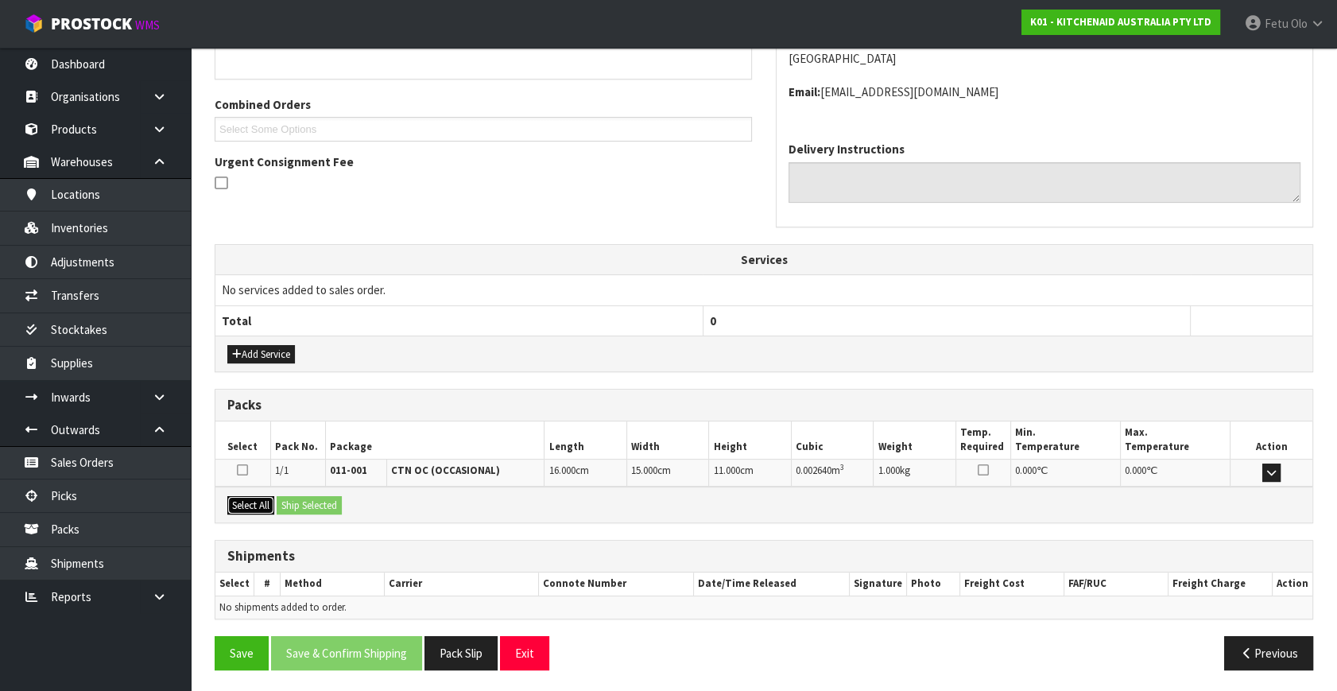
drag, startPoint x: 257, startPoint y: 498, endPoint x: 332, endPoint y: 512, distance: 76.7
click at [267, 501] on button "Select All" at bounding box center [250, 505] width 47 height 19
click at [342, 510] on button "Ship Selected" at bounding box center [309, 505] width 65 height 19
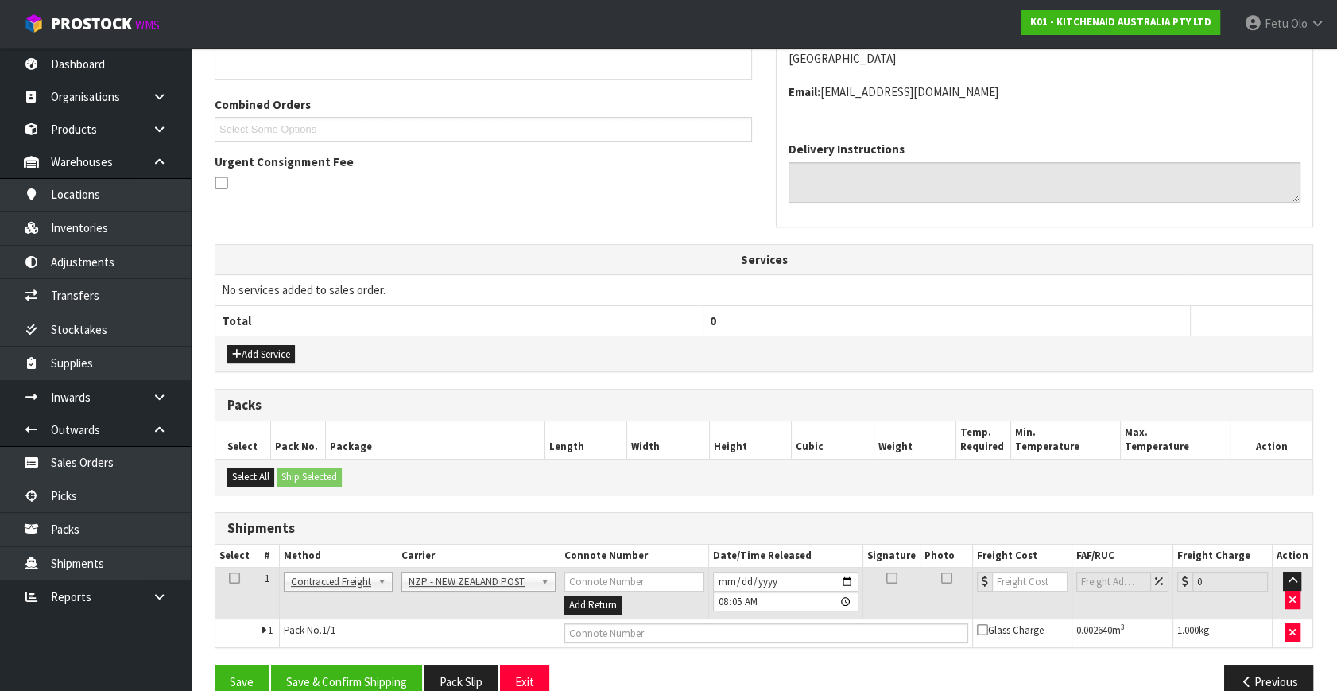
click at [318, 499] on div "From Address CONTRACT WAREHOUSING & LOGISTICS 17 Allens Road East Tamaki Auckla…" at bounding box center [764, 323] width 1098 height 773
click at [362, 675] on button "Save & Confirm Shipping" at bounding box center [346, 681] width 151 height 34
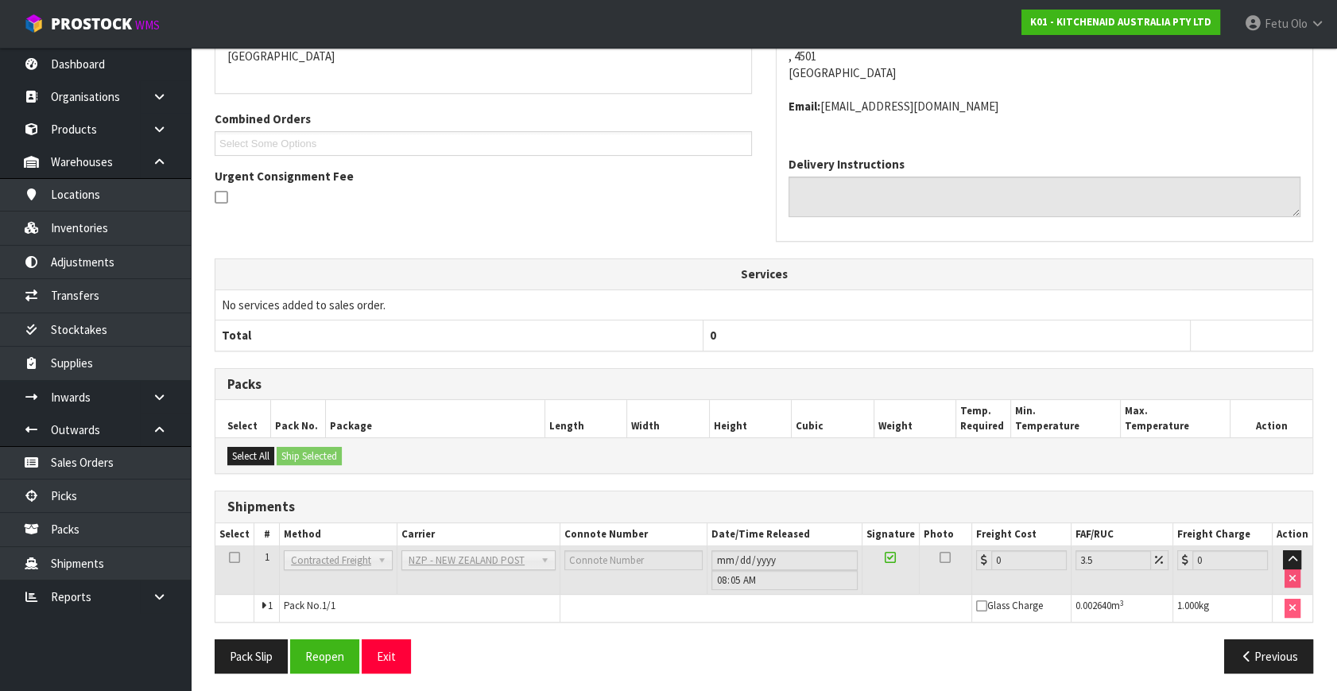
scroll to position [381, 0]
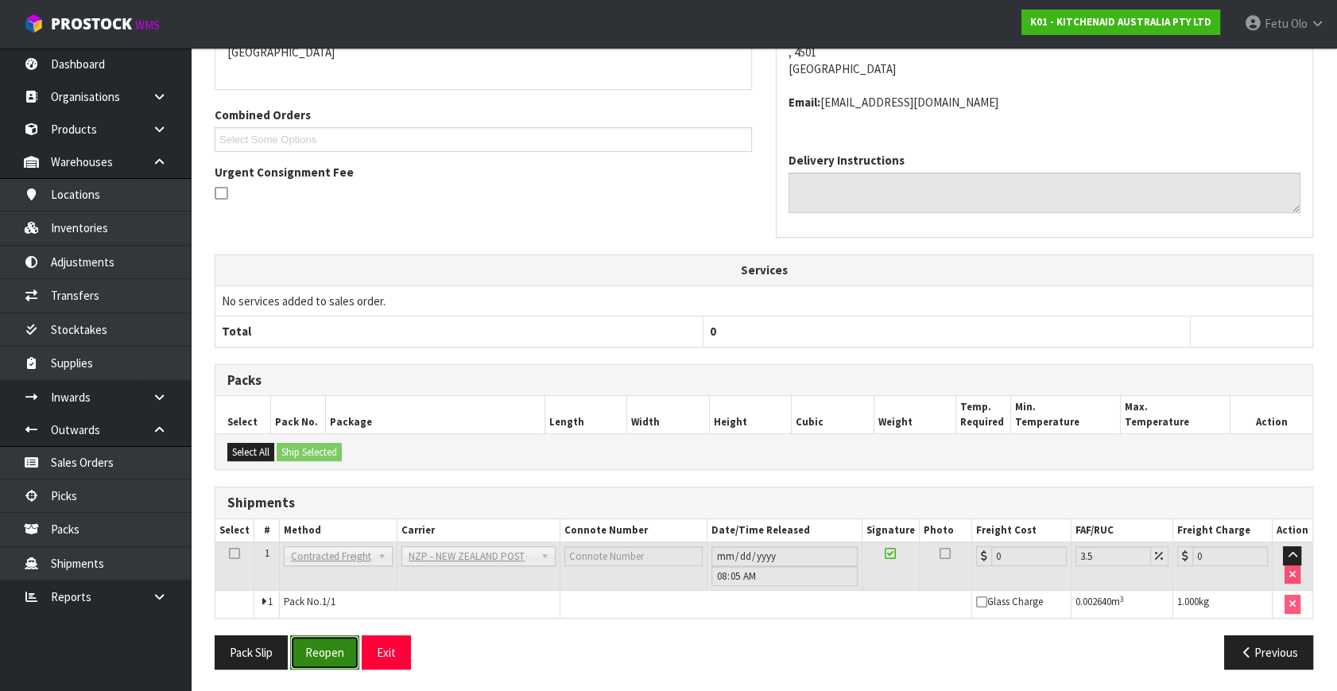
click at [333, 652] on button "Reopen" at bounding box center [324, 652] width 69 height 34
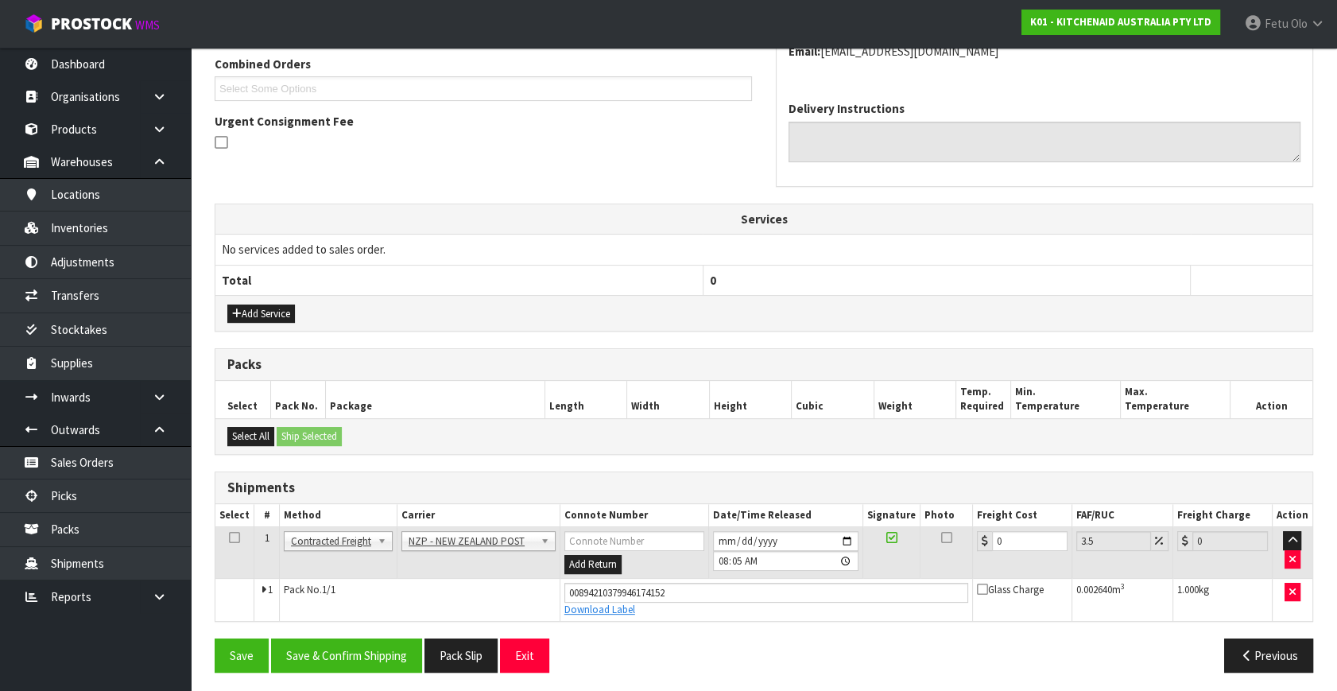
scroll to position [417, 0]
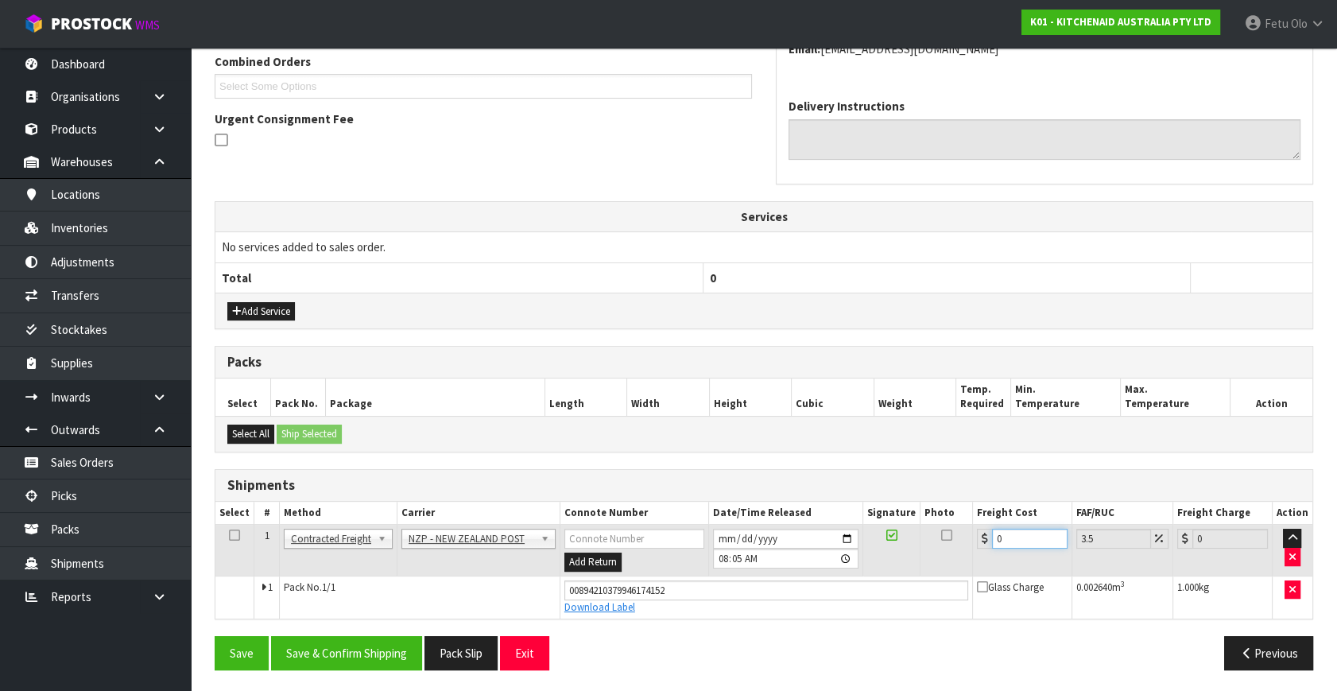
drag, startPoint x: 1026, startPoint y: 541, endPoint x: 513, endPoint y: 621, distance: 518.7
click at [513, 621] on div "From Address CONTRACT WAREHOUSING & LOGISTICS 17 Allens Road East Tamaki Auckla…" at bounding box center [764, 288] width 1098 height 788
type input "8"
type input "8.28"
type input "8.4"
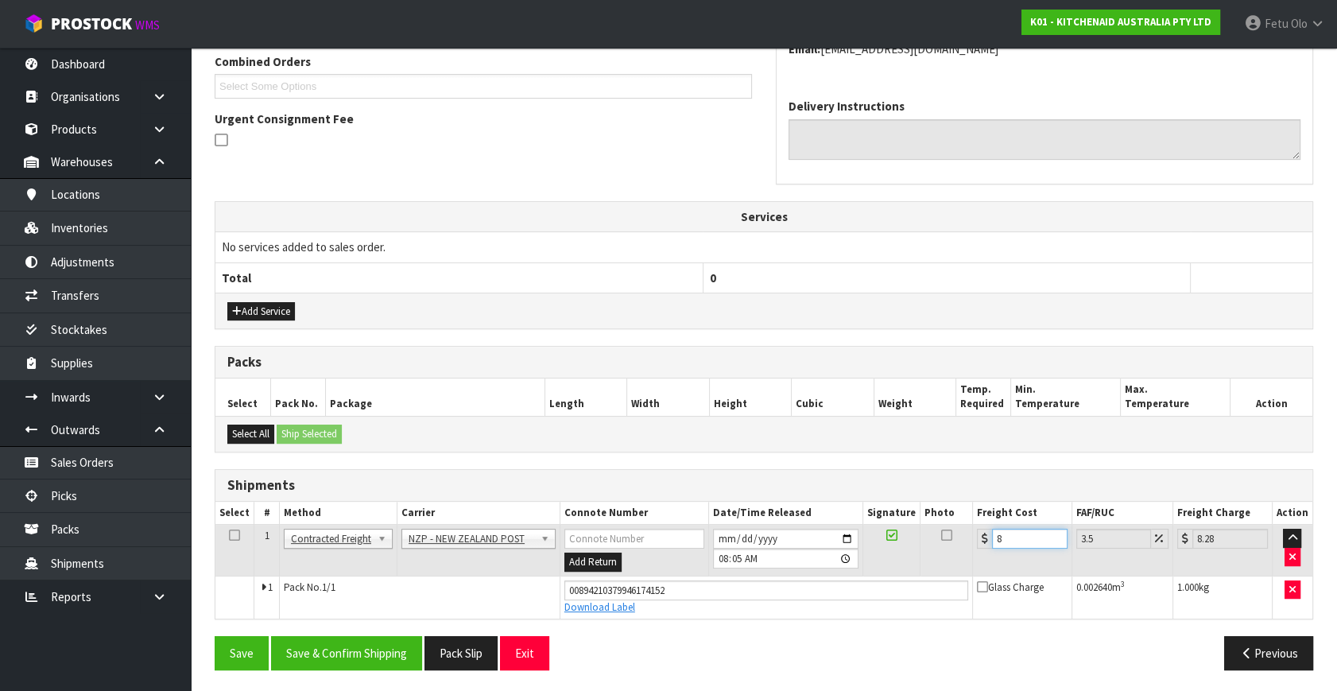
type input "8.69"
type input "8.45"
type input "8.75"
type input "8.45"
click at [358, 660] on button "Save & Confirm Shipping" at bounding box center [346, 653] width 151 height 34
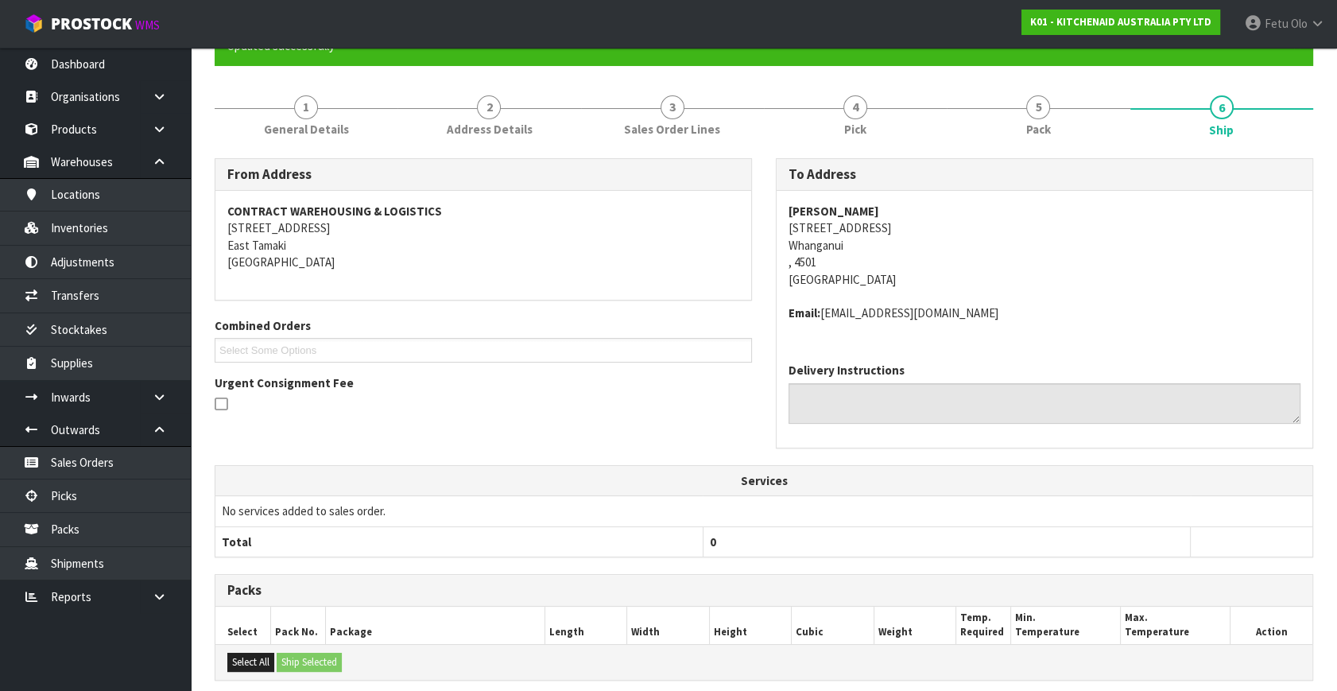
scroll to position [374, 0]
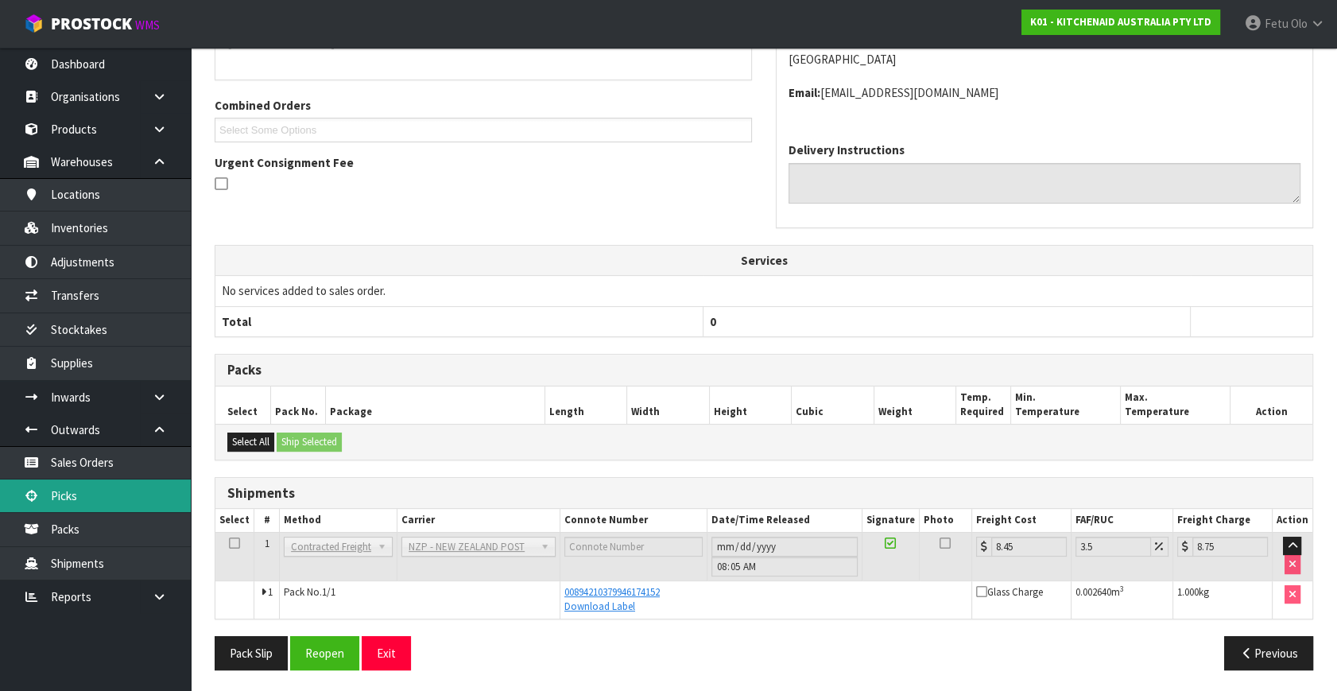
click at [78, 493] on link "Picks" at bounding box center [95, 495] width 191 height 33
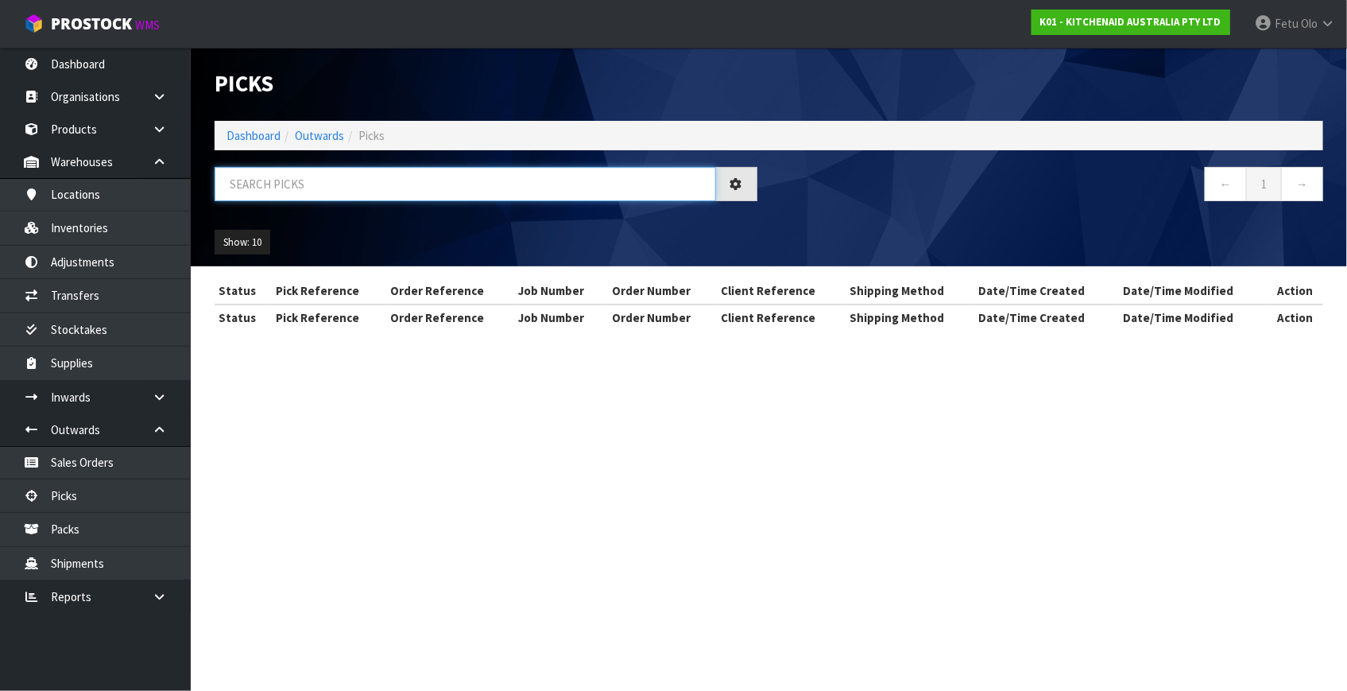
click at [445, 195] on input "text" at bounding box center [465, 184] width 501 height 34
type input "78659"
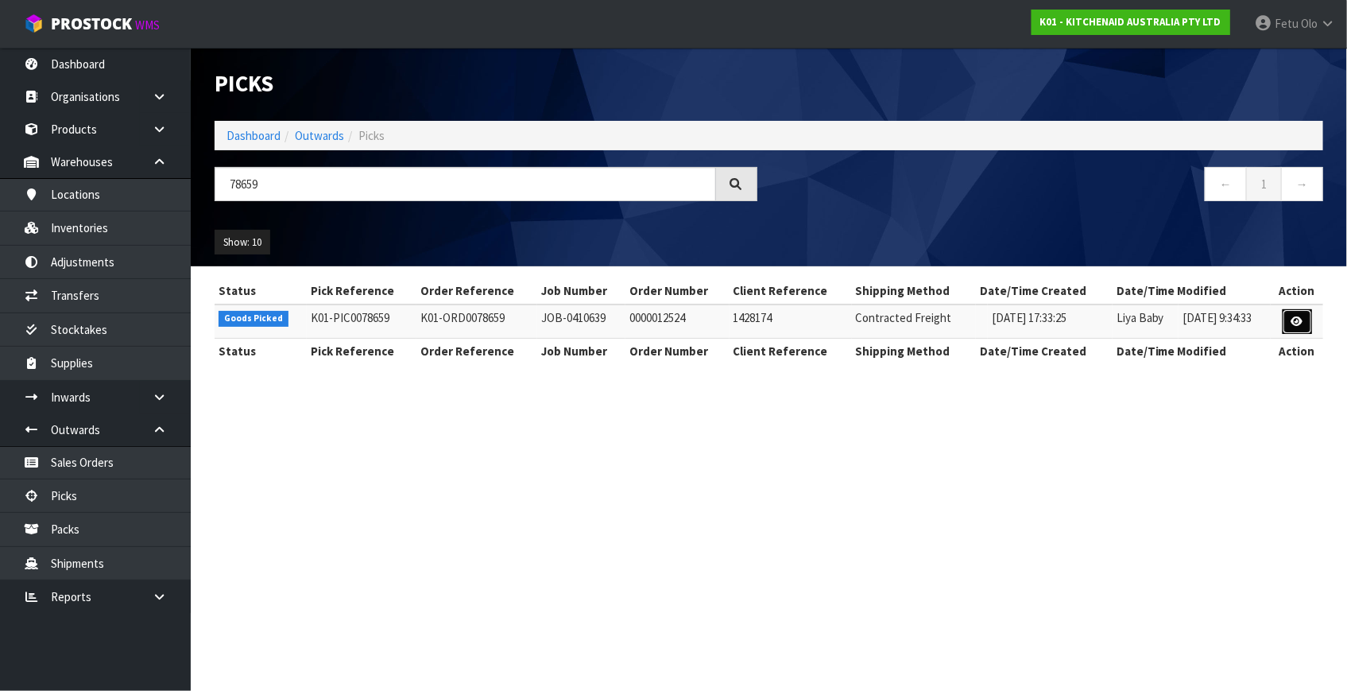
click at [1300, 323] on icon at bounding box center [1297, 321] width 12 height 10
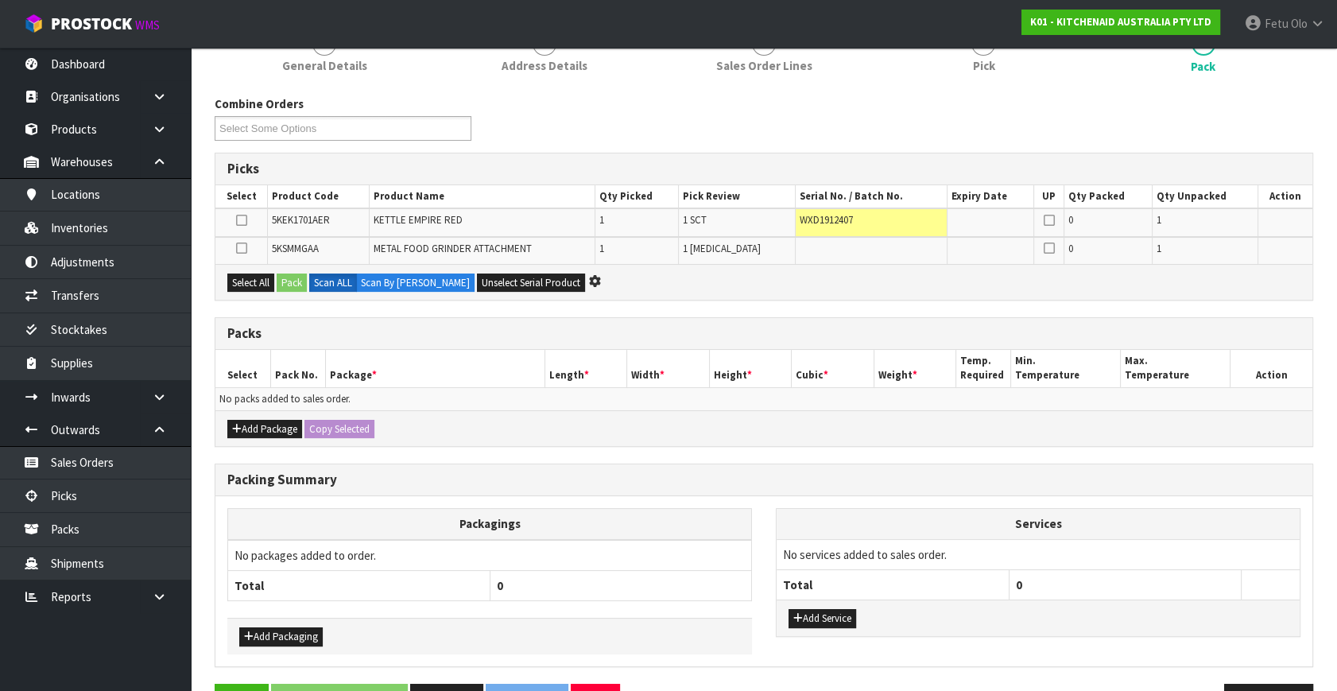
scroll to position [134, 0]
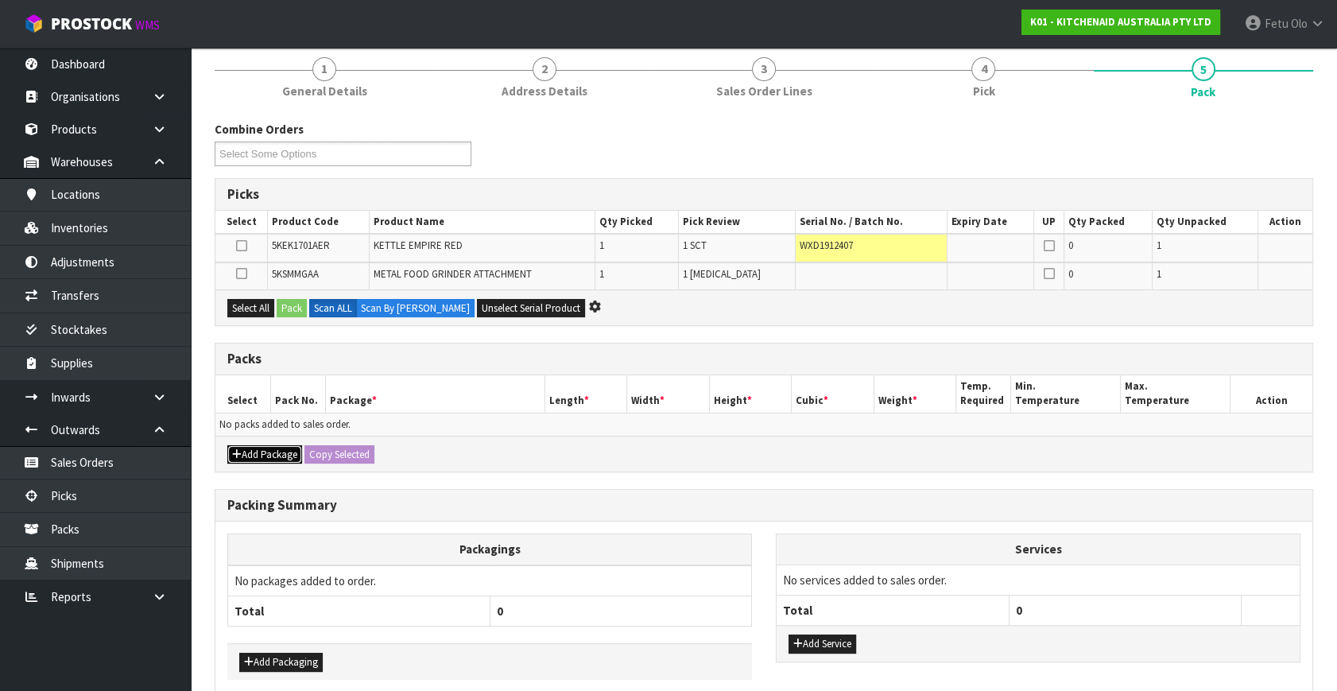
click at [246, 449] on button "Add Package" at bounding box center [264, 454] width 75 height 19
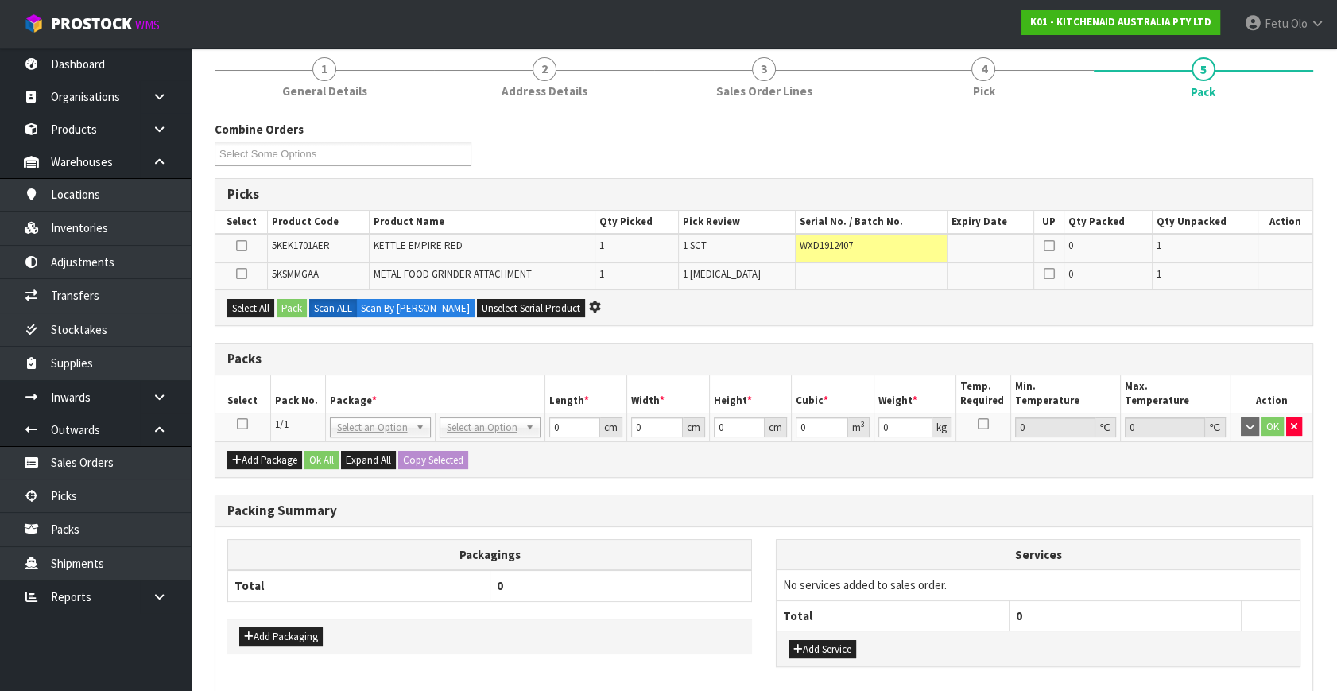
click at [242, 424] on icon at bounding box center [242, 424] width 11 height 1
click at [331, 404] on th "Package *" at bounding box center [434, 393] width 219 height 37
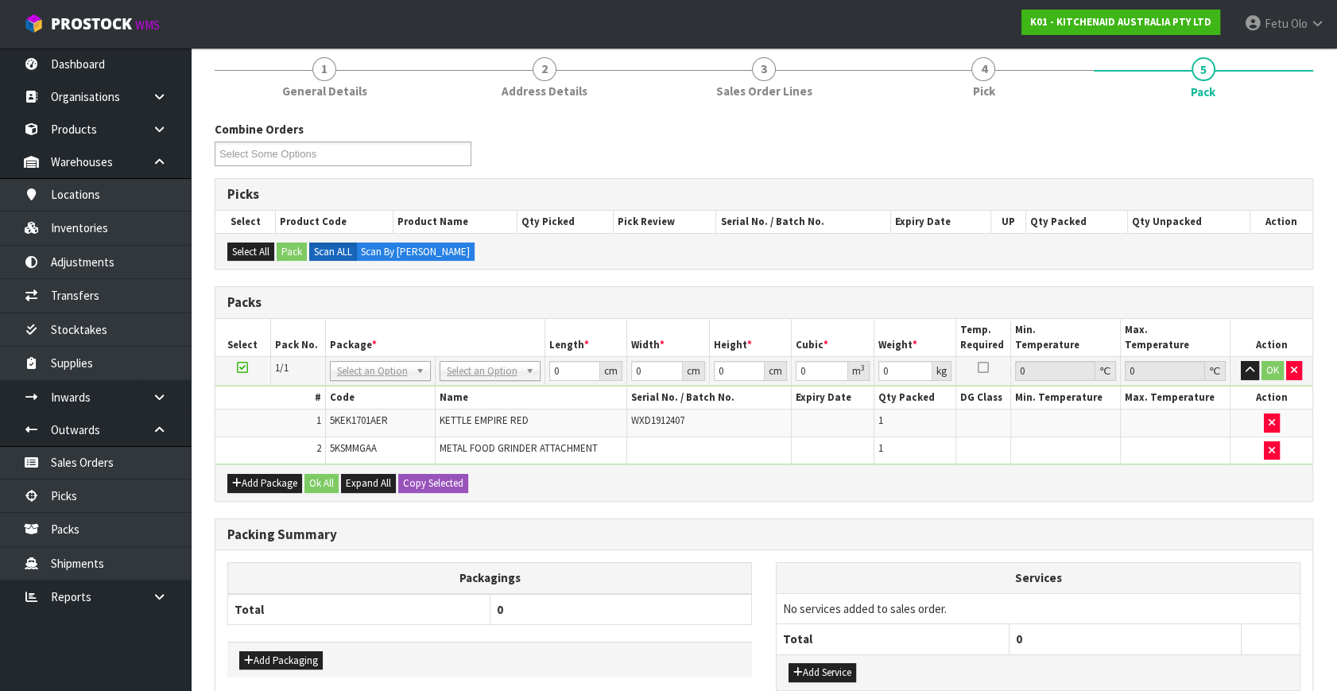
click at [1268, 238] on div "Select All Pack Scan ALL Scan By Quantity" at bounding box center [763, 251] width 1097 height 36
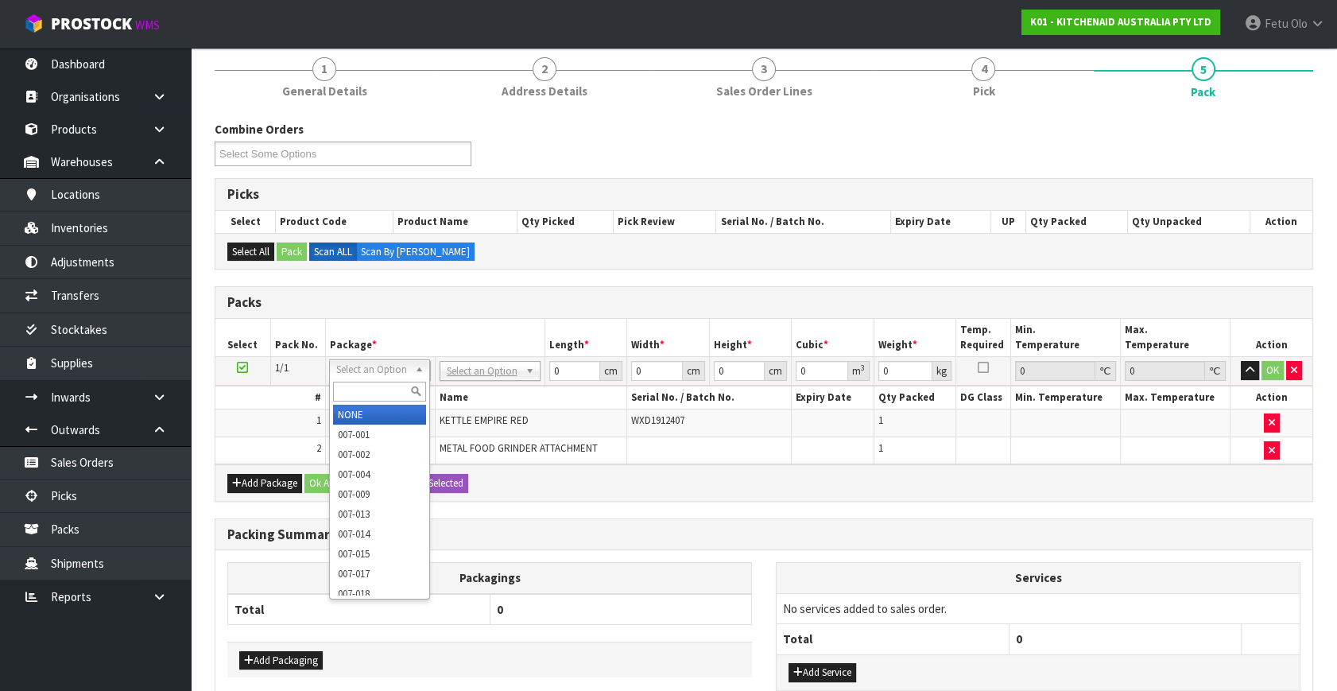
click at [355, 398] on input "text" at bounding box center [379, 391] width 93 height 20
type input "011-084"
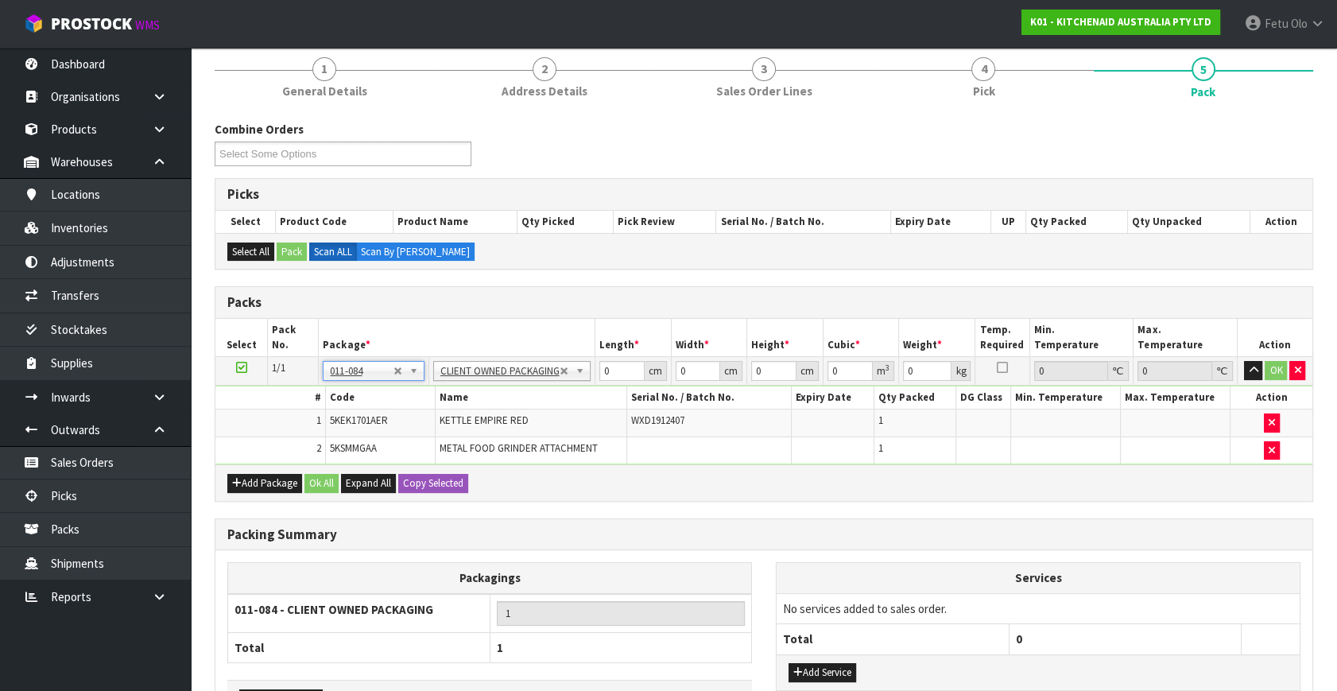
type input "4.3"
drag, startPoint x: 608, startPoint y: 369, endPoint x: 431, endPoint y: 413, distance: 182.7
click at [431, 413] on tbody "1/1 NONE 007-001 007-002 007-004 007-009 007-013 007-014 007-015 007-017 007-01…" at bounding box center [763, 411] width 1097 height 108
type input "40"
type input "28"
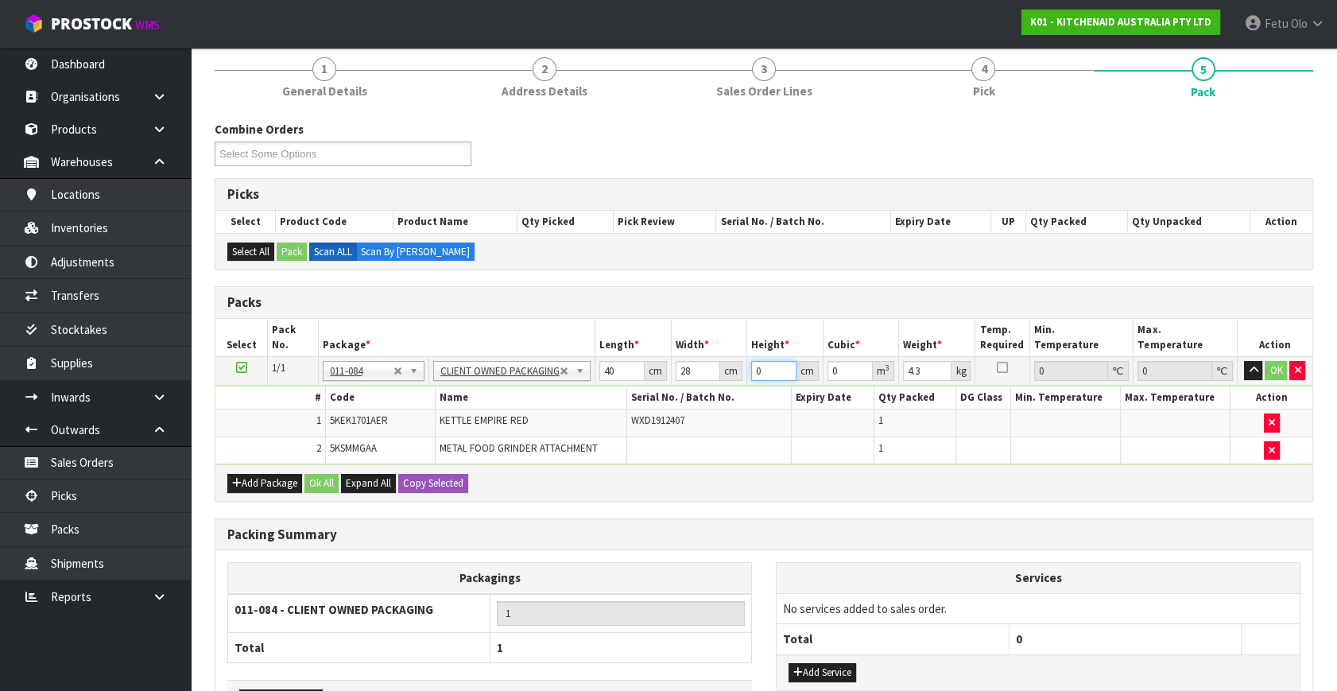
type input "3"
type input "0.00336"
type input "37"
type input "0.04144"
type input "37"
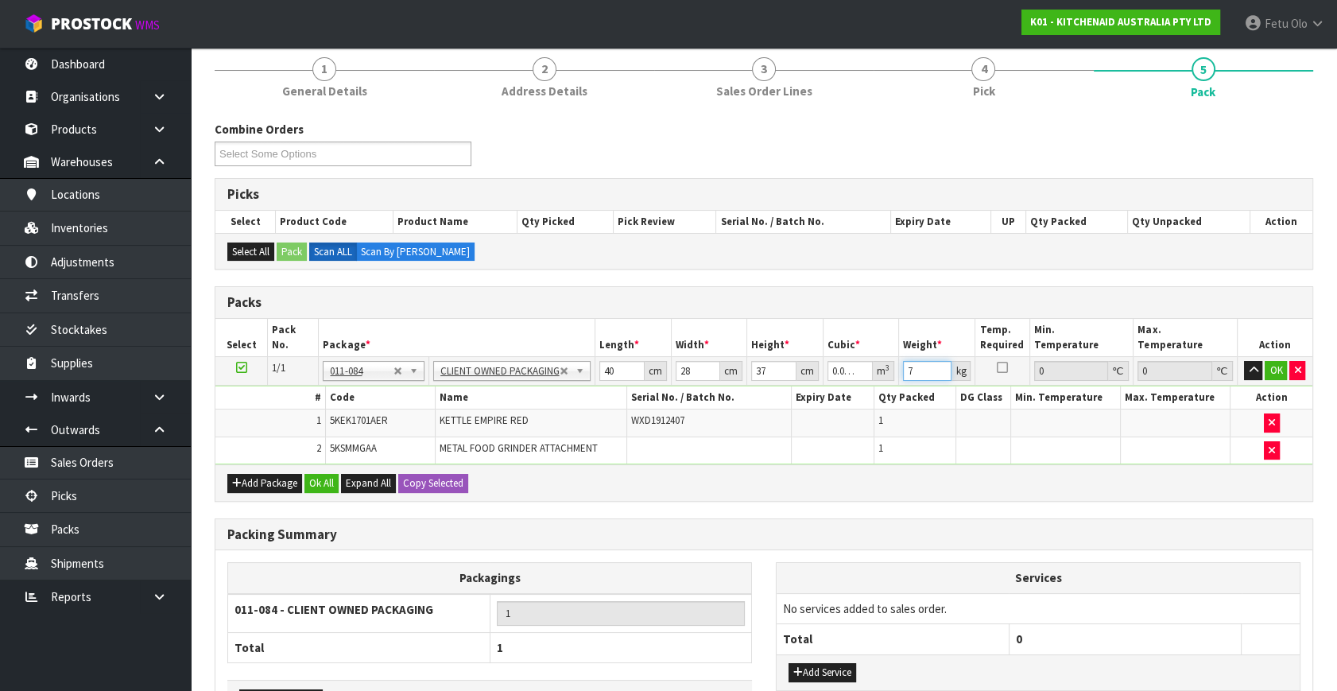
type input "7"
click button "OK" at bounding box center [1275, 370] width 22 height 19
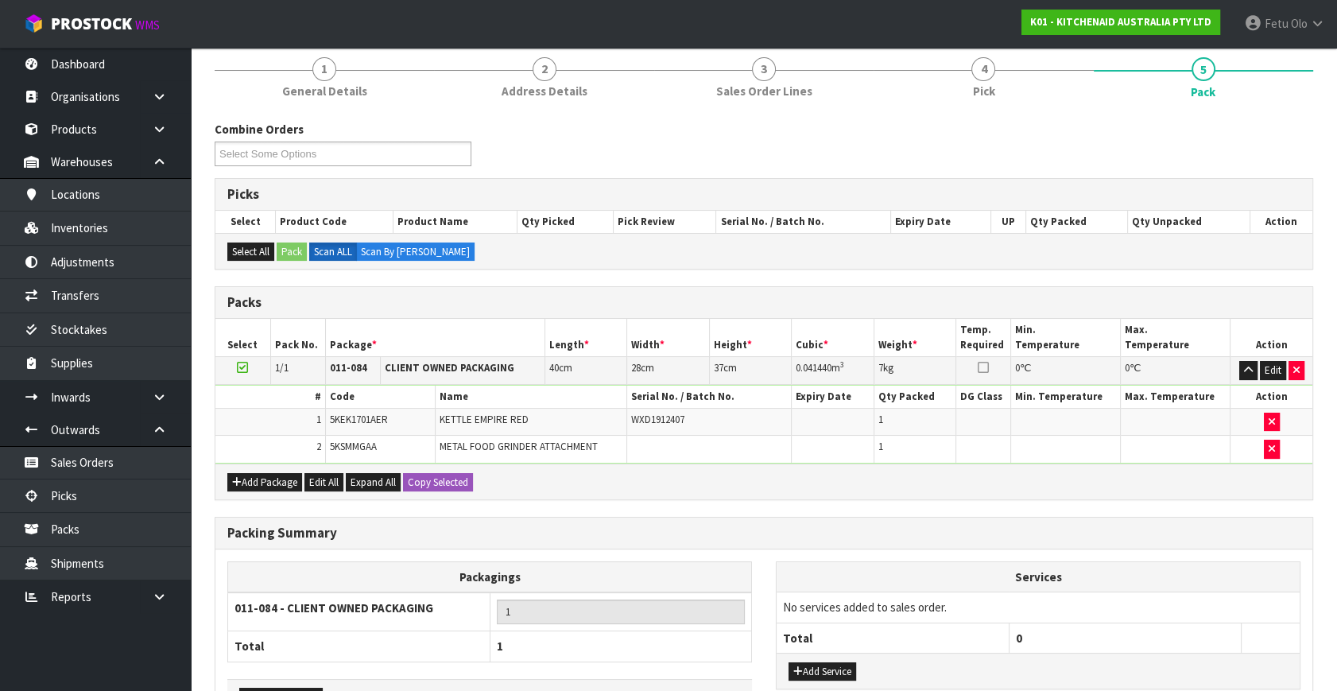
click at [722, 525] on h3 "Packing Summary" at bounding box center [763, 532] width 1073 height 15
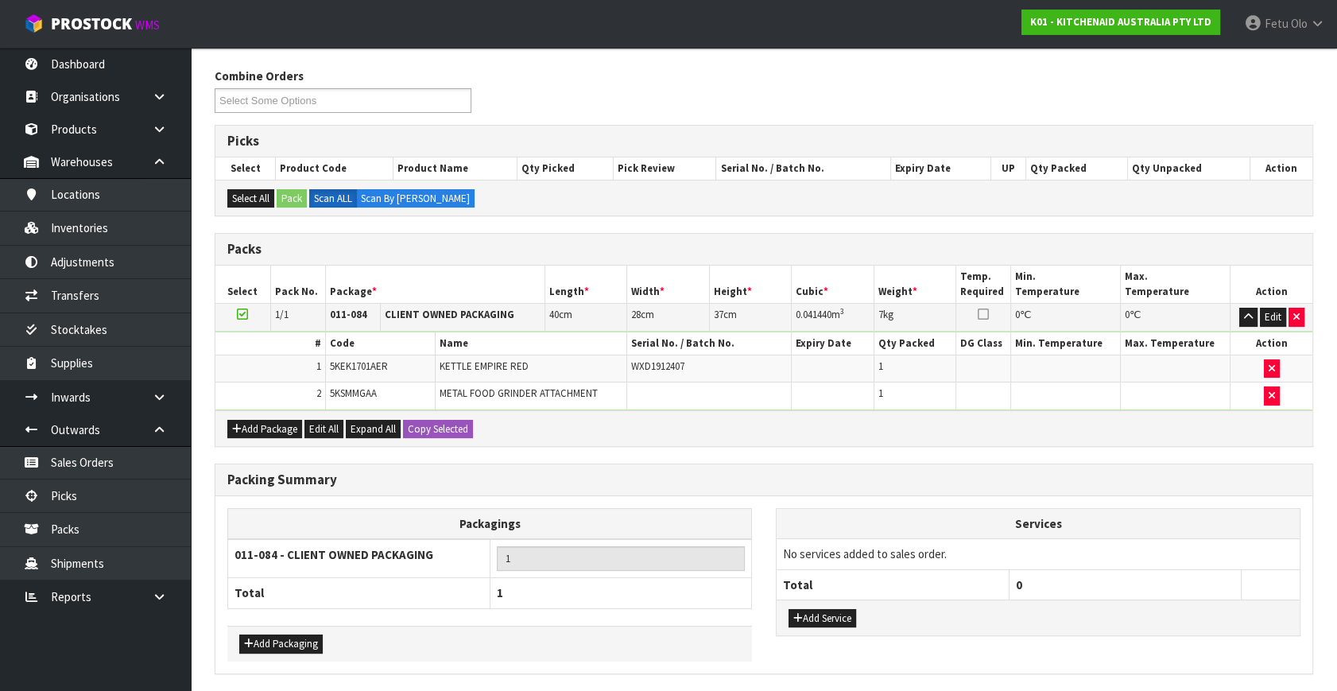
scroll to position [240, 0]
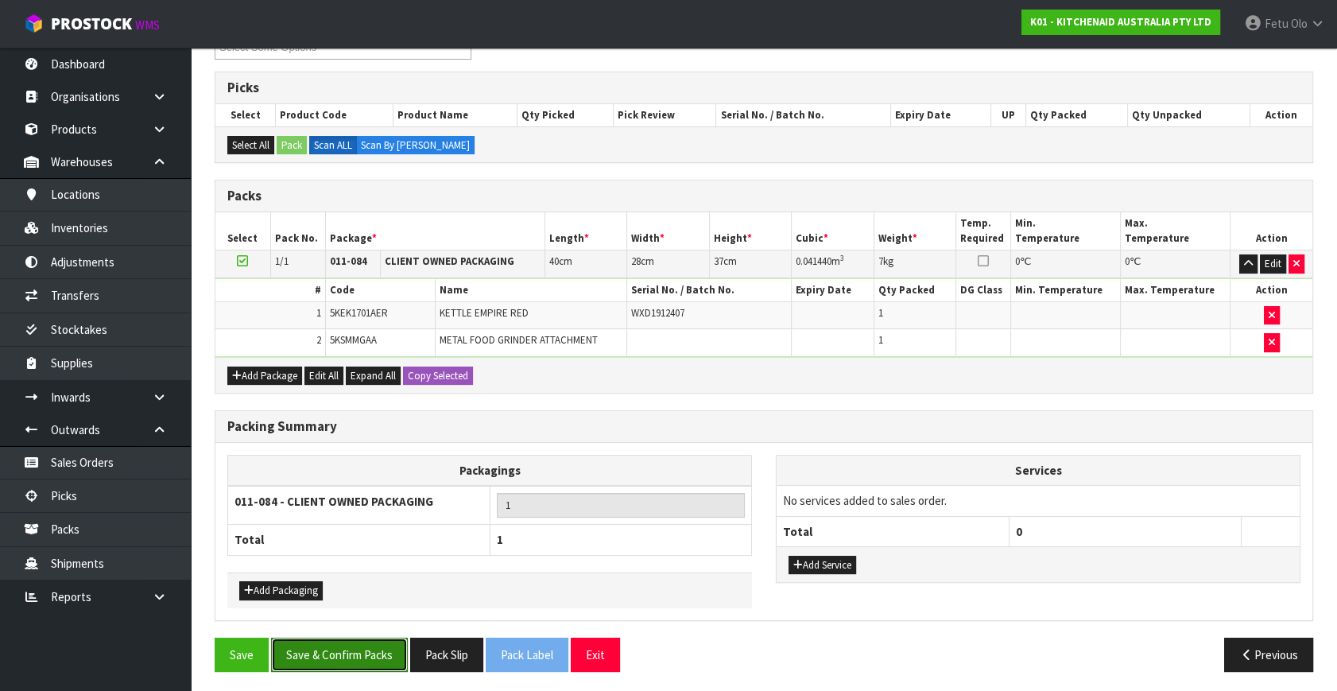
click at [350, 654] on button "Save & Confirm Packs" at bounding box center [339, 654] width 137 height 34
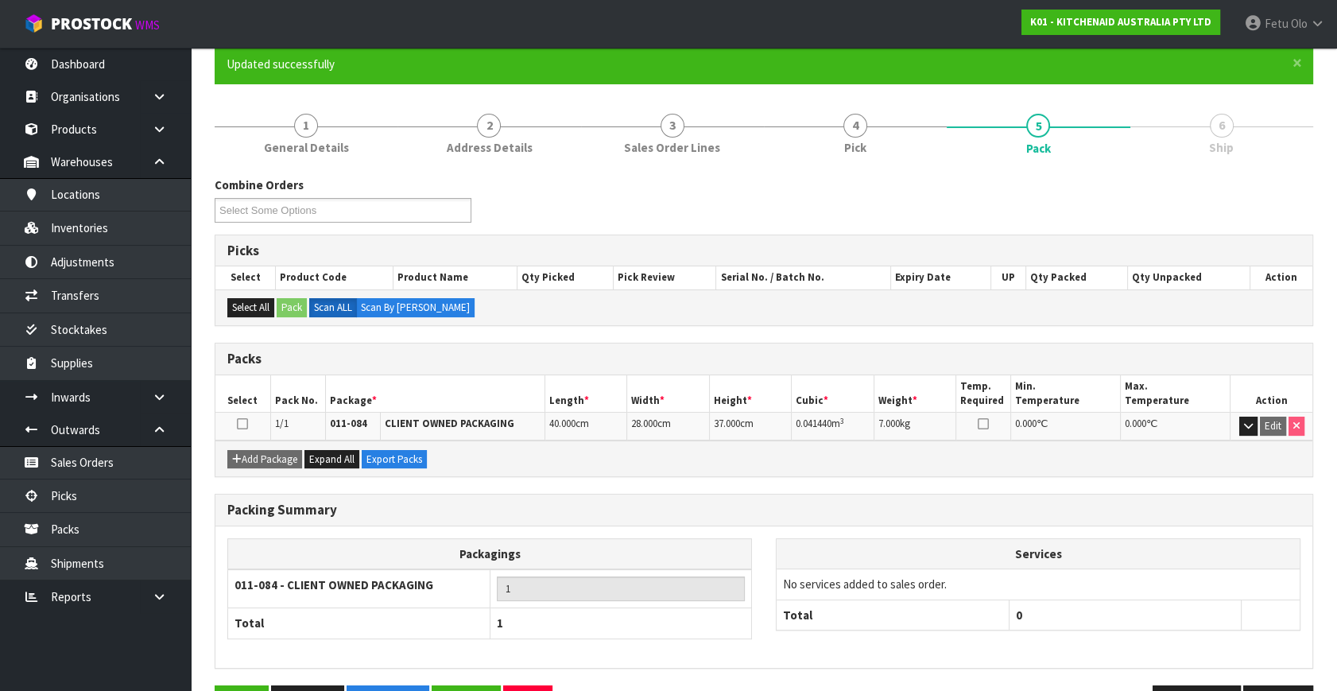
scroll to position [184, 0]
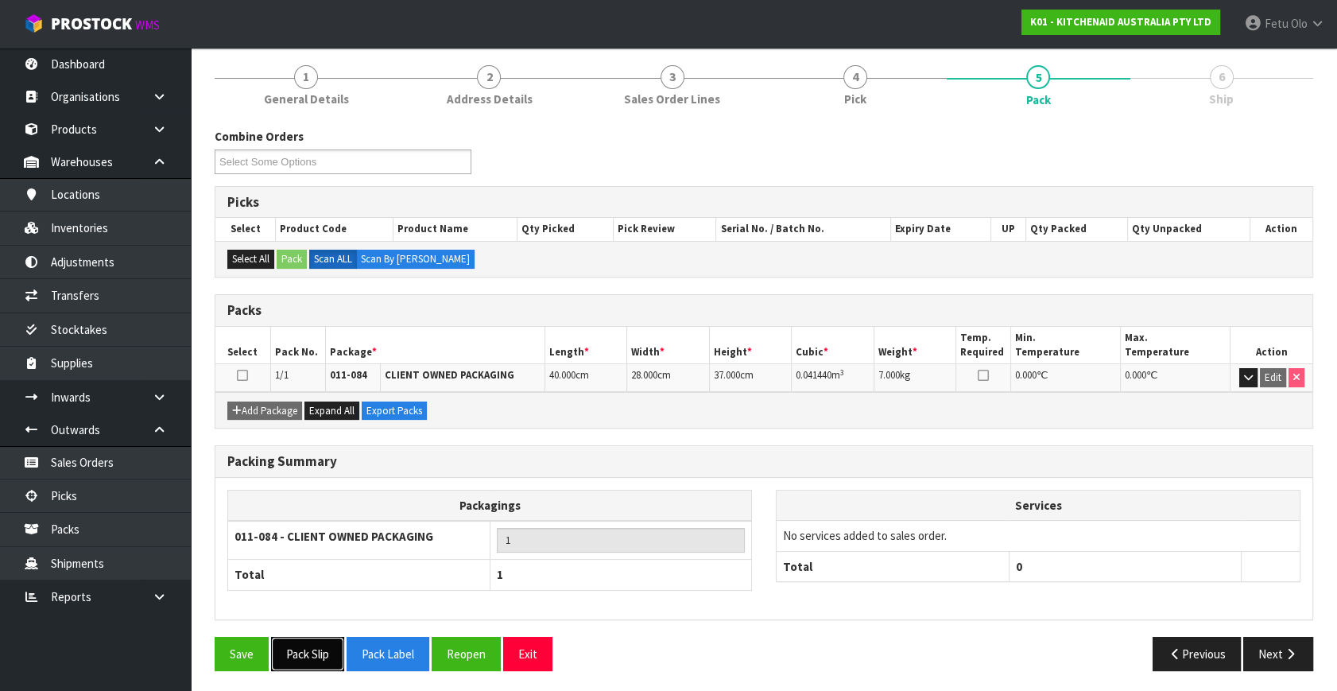
click at [308, 652] on button "Pack Slip" at bounding box center [307, 654] width 73 height 34
click at [1279, 643] on button "Next" at bounding box center [1278, 654] width 70 height 34
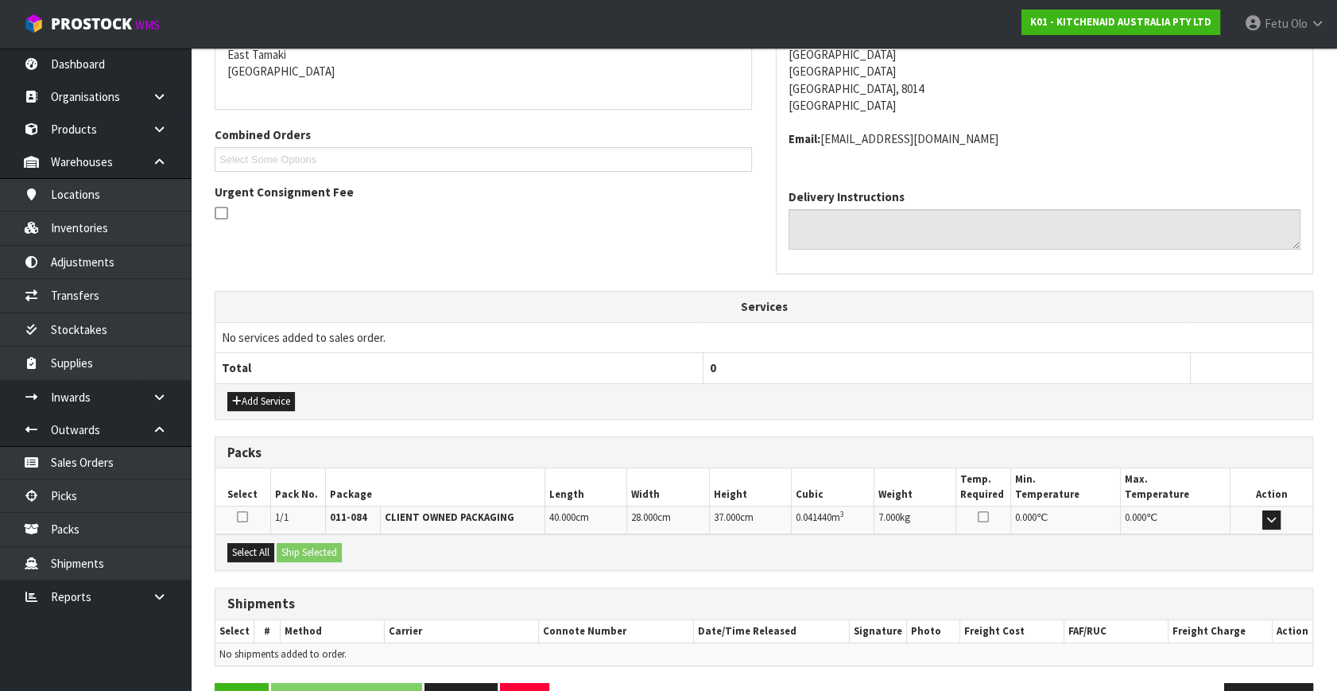
scroll to position [391, 0]
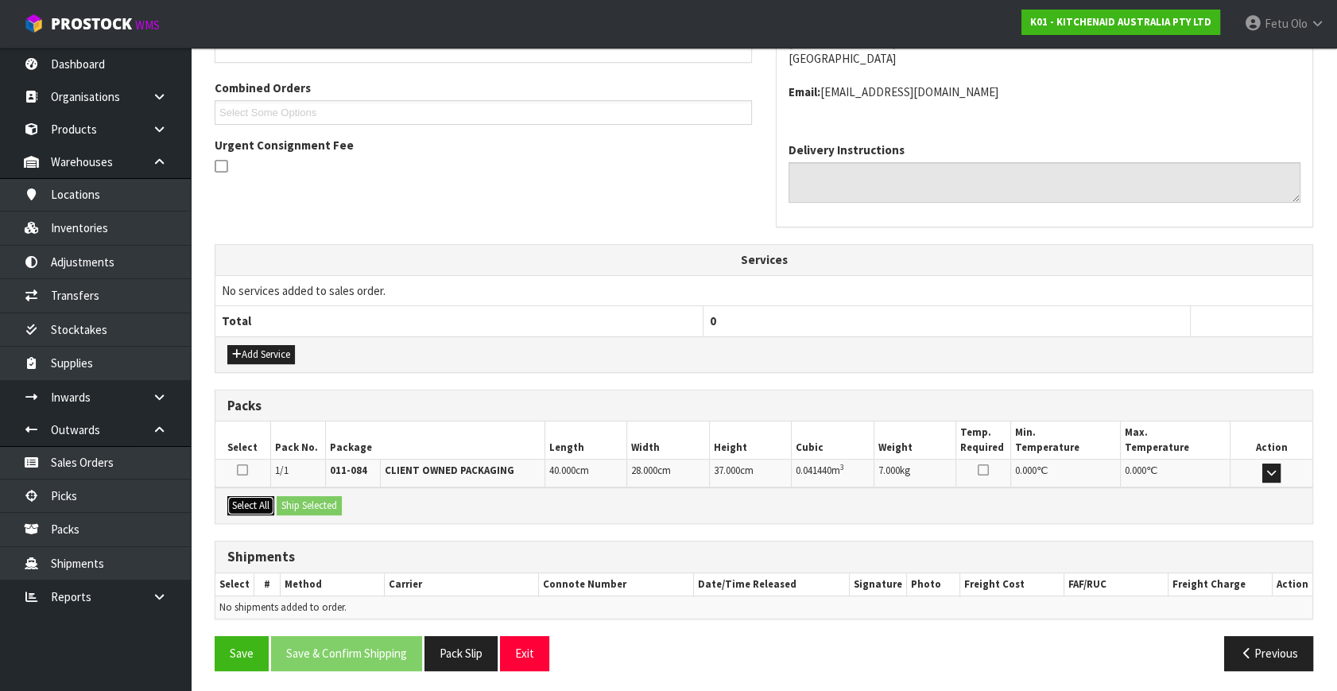
click at [257, 501] on button "Select All" at bounding box center [250, 505] width 47 height 19
click at [287, 502] on button "Ship Selected" at bounding box center [309, 505] width 65 height 19
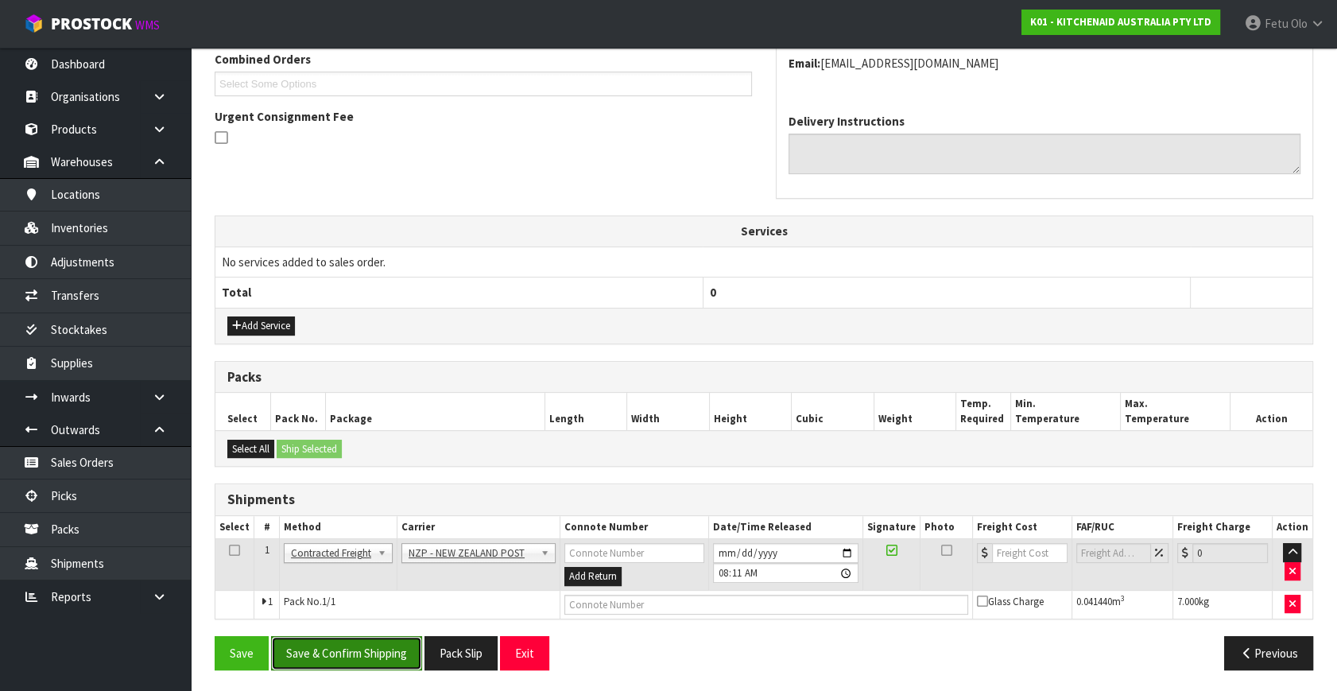
click at [366, 657] on button "Save & Confirm Shipping" at bounding box center [346, 653] width 151 height 34
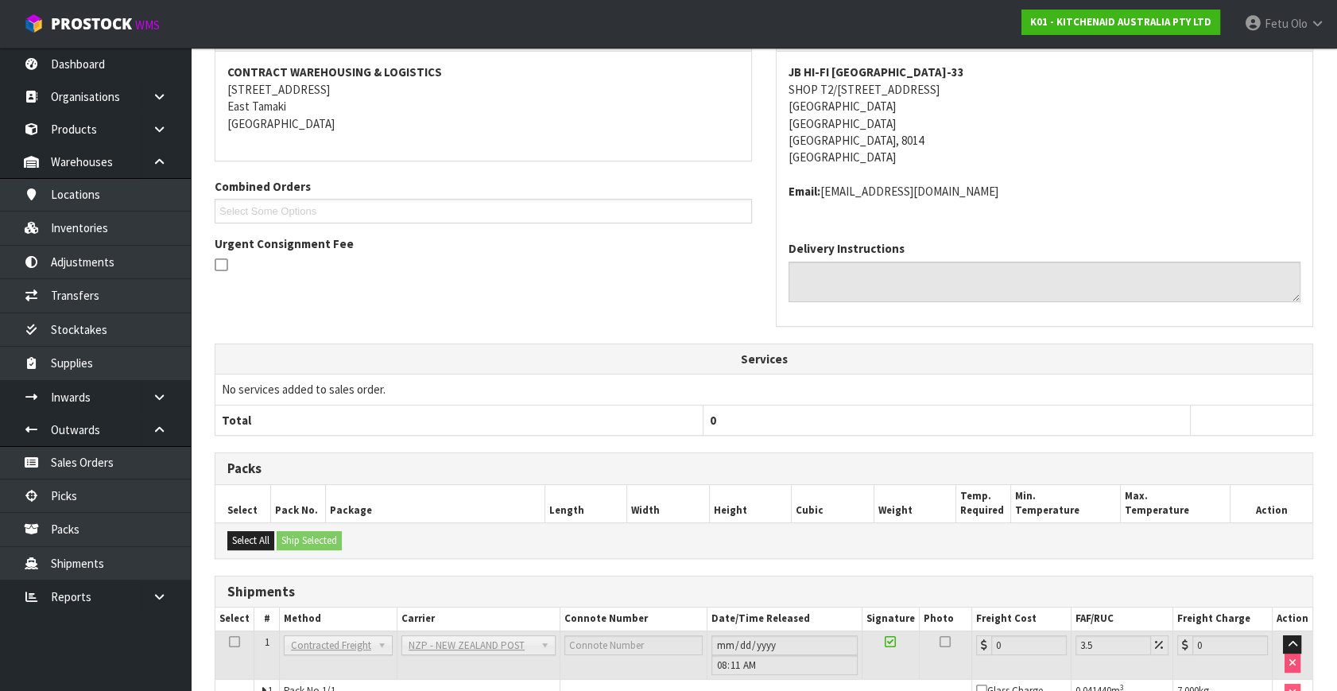
scroll to position [397, 0]
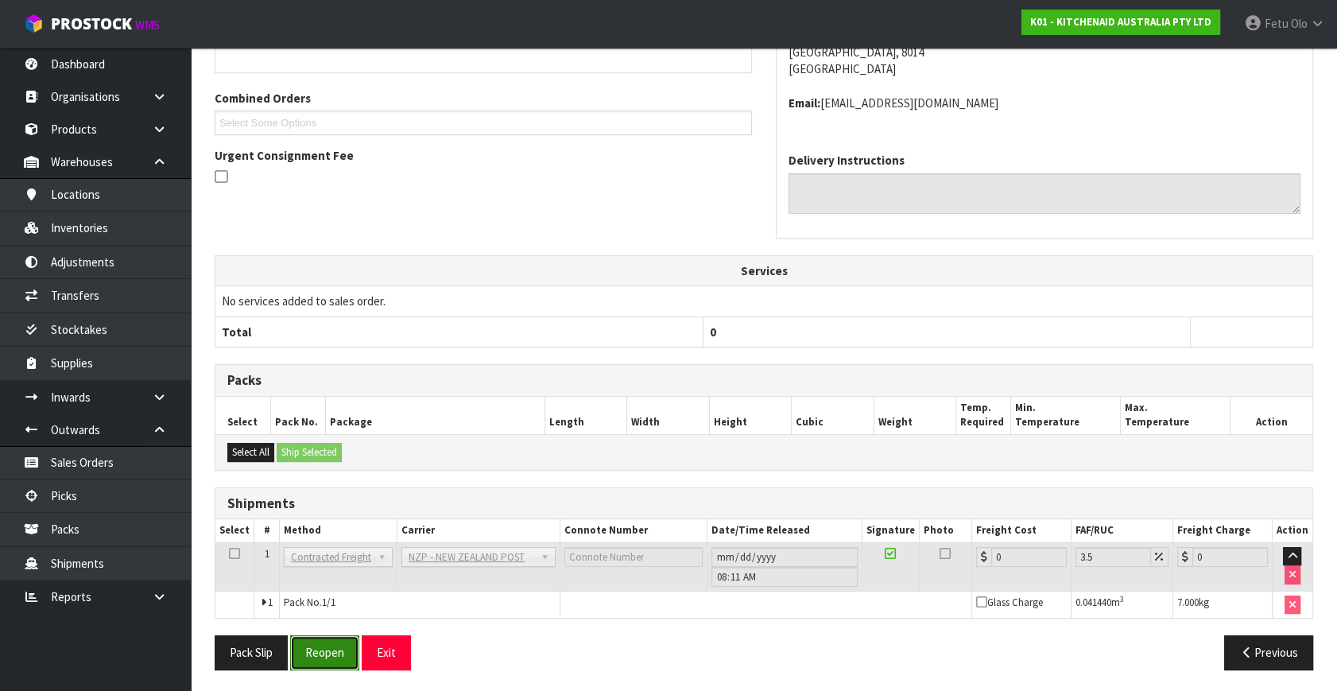
click at [316, 644] on button "Reopen" at bounding box center [324, 652] width 69 height 34
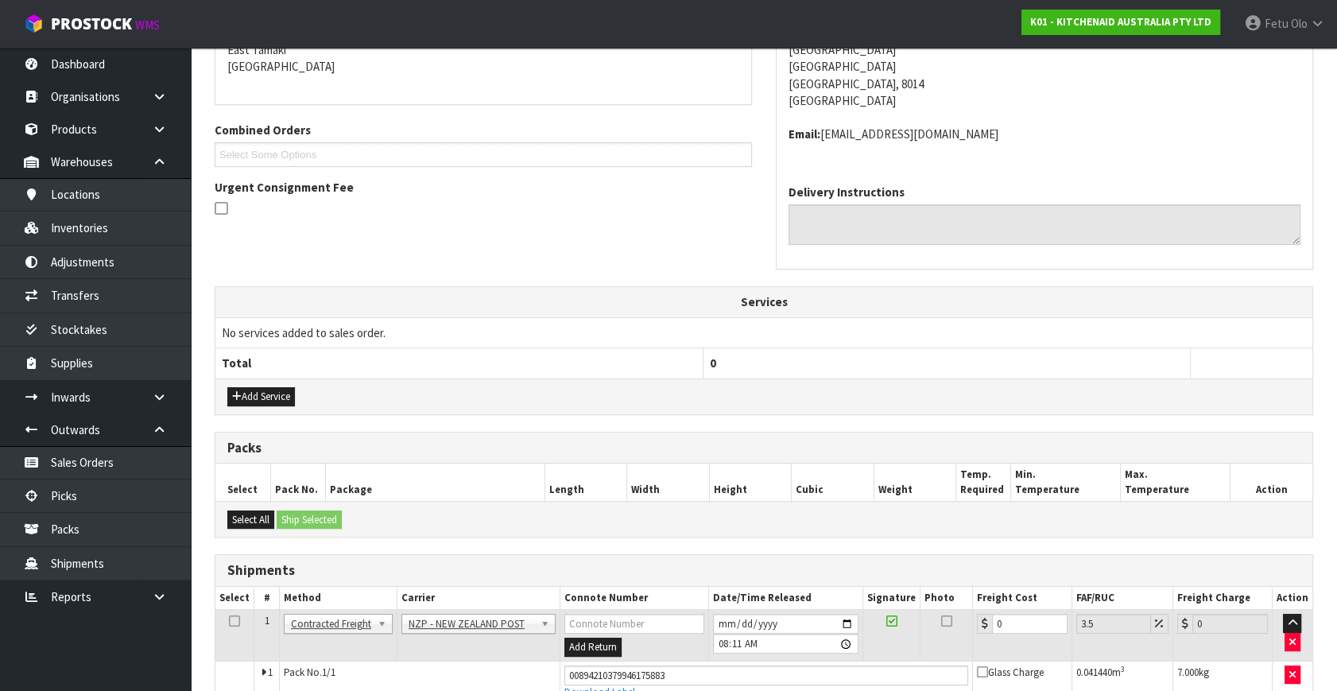
scroll to position [381, 0]
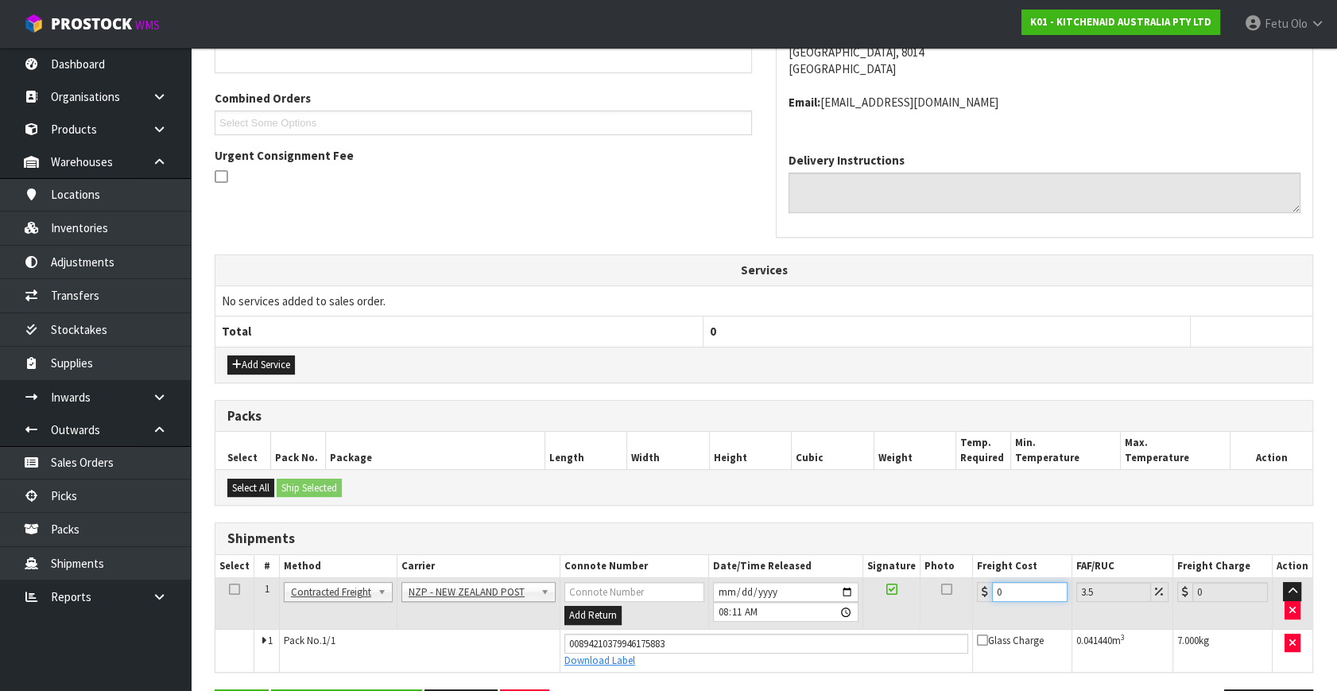
drag, startPoint x: 1021, startPoint y: 582, endPoint x: 793, endPoint y: 626, distance: 232.4
click at [793, 626] on tbody "1 Client Local Pickup Customer Local Pickup Company Freight Contracted Freight …" at bounding box center [763, 625] width 1097 height 94
type input "4"
type input "4.14"
type input "0"
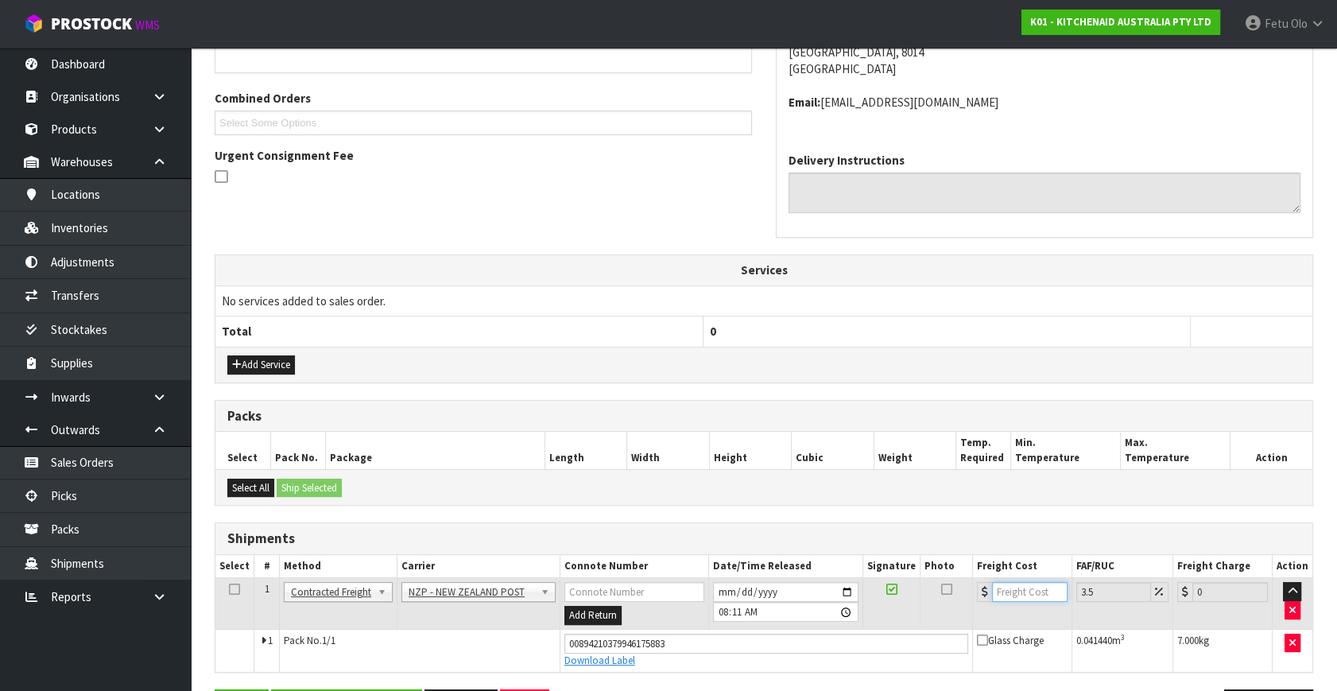
type input "1"
type input "1.03"
type input "11"
type input "11.38"
type input "11.6"
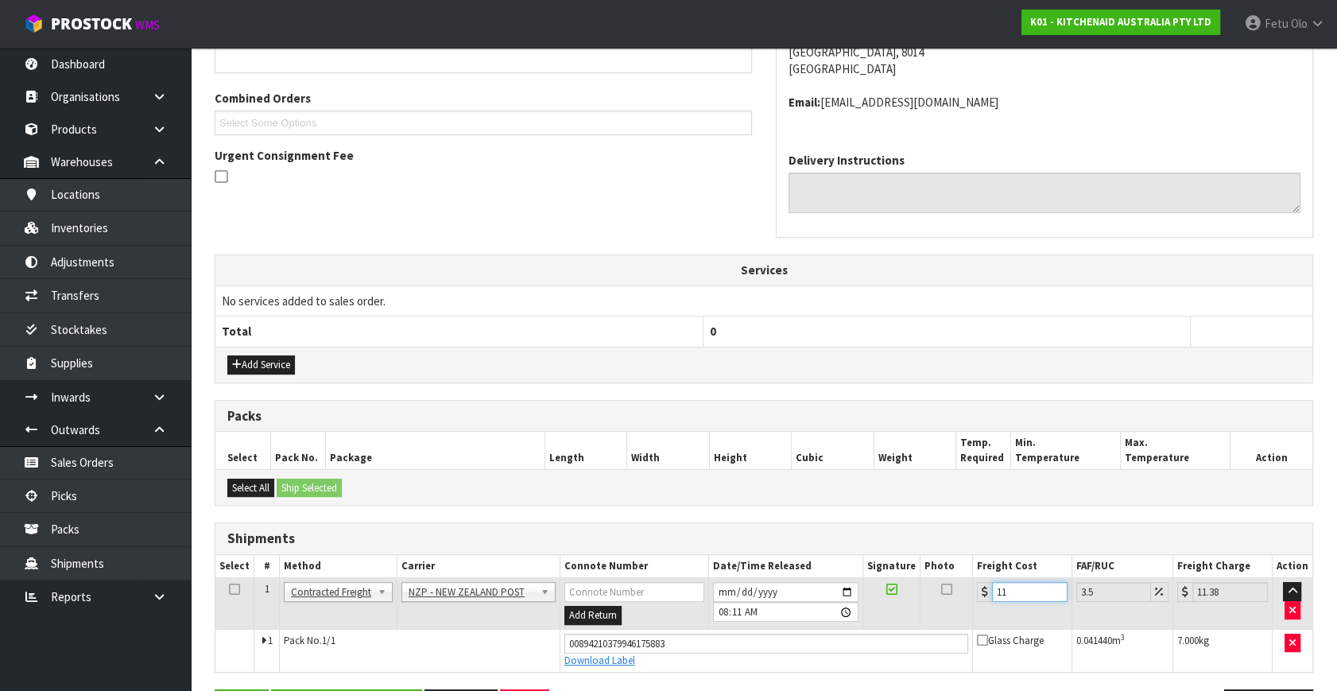
type input "12.01"
type input "11.61"
type input "12.02"
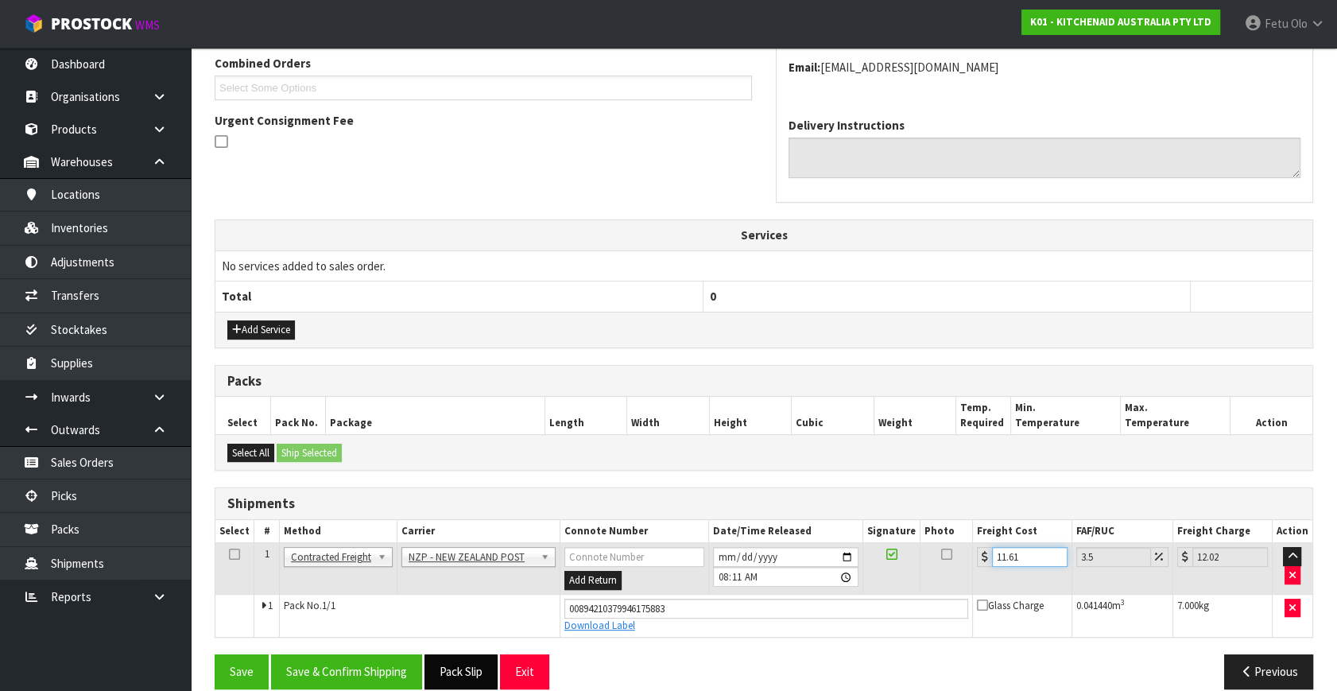
scroll to position [435, 0]
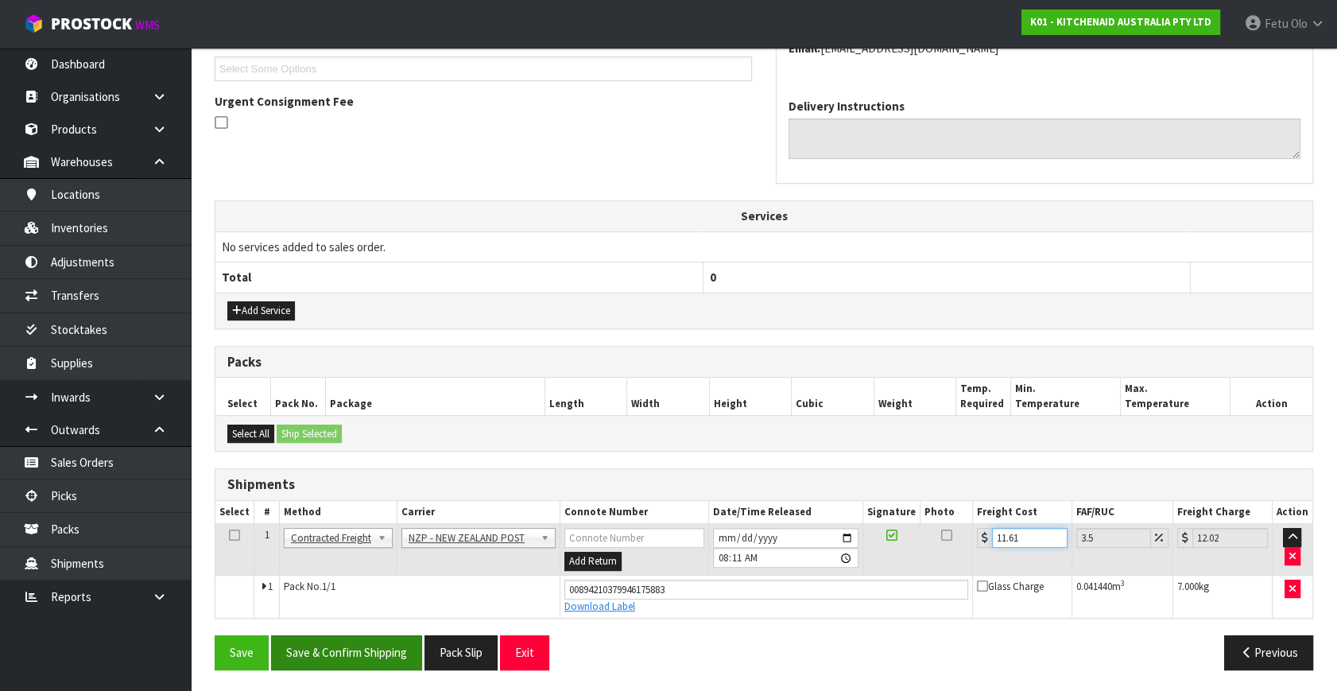
type input "11.61"
click at [370, 651] on button "Save & Confirm Shipping" at bounding box center [346, 652] width 151 height 34
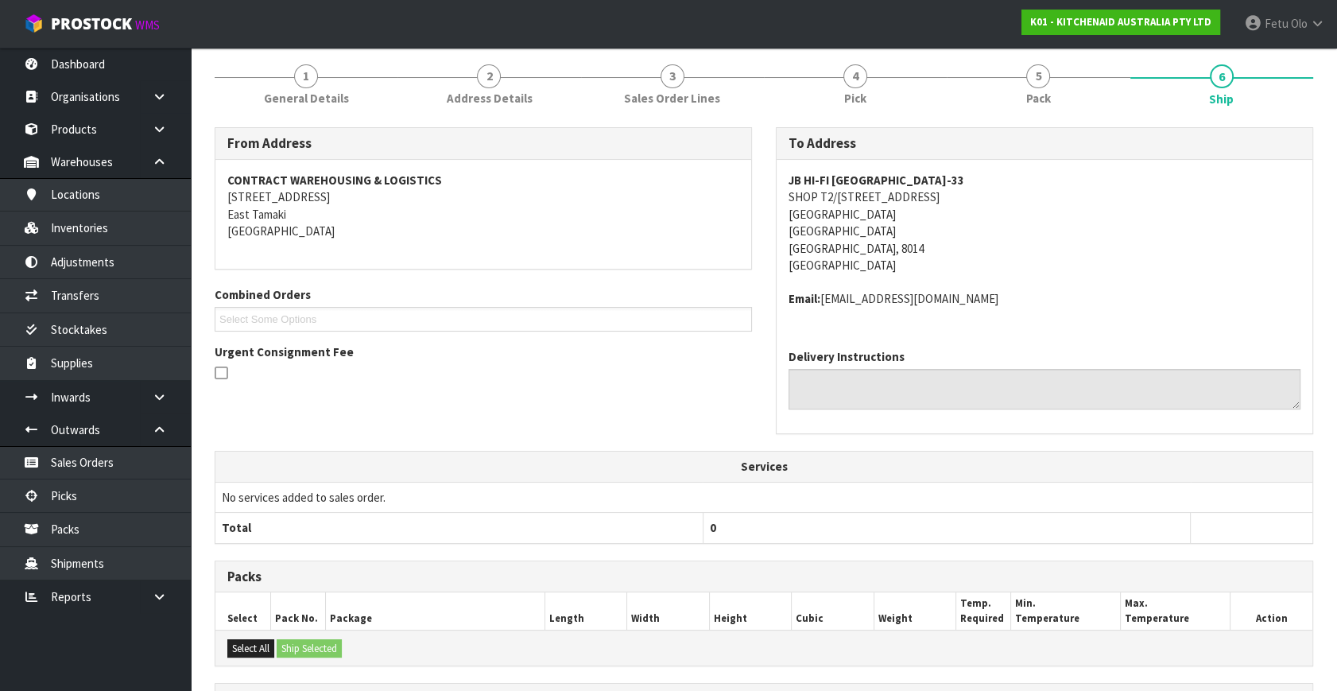
scroll to position [391, 0]
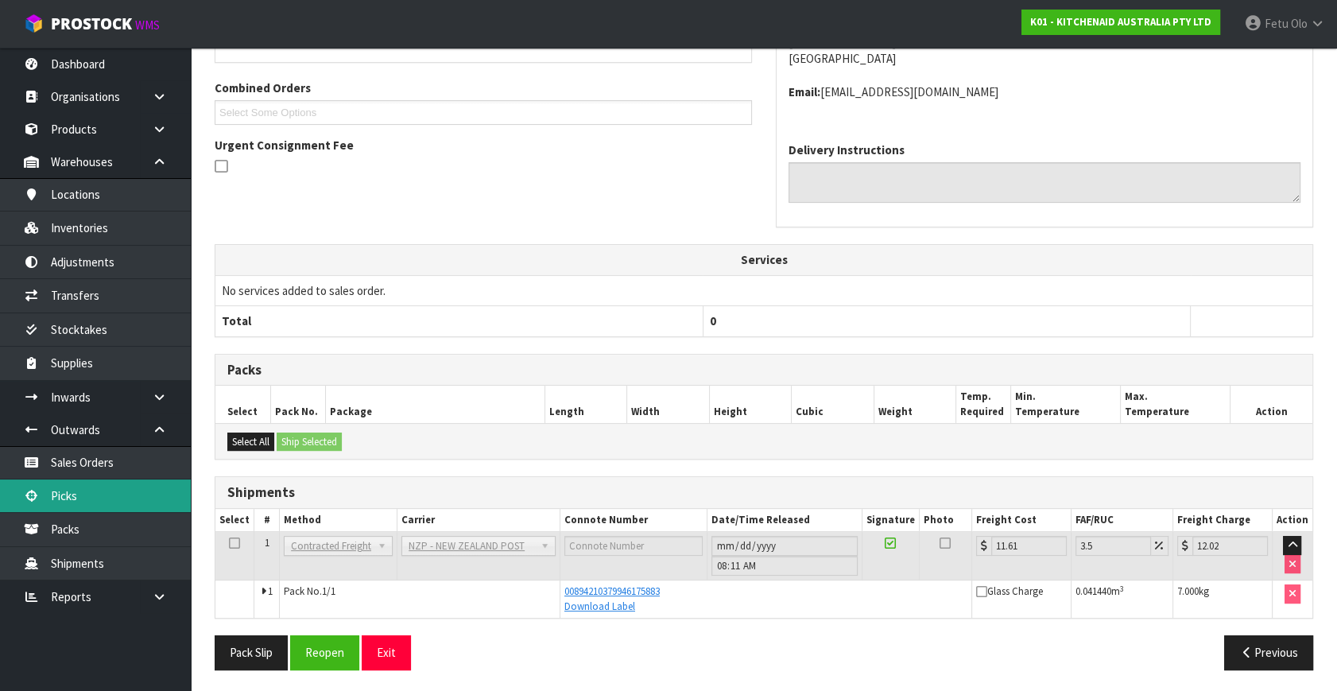
click at [73, 494] on link "Picks" at bounding box center [95, 495] width 191 height 33
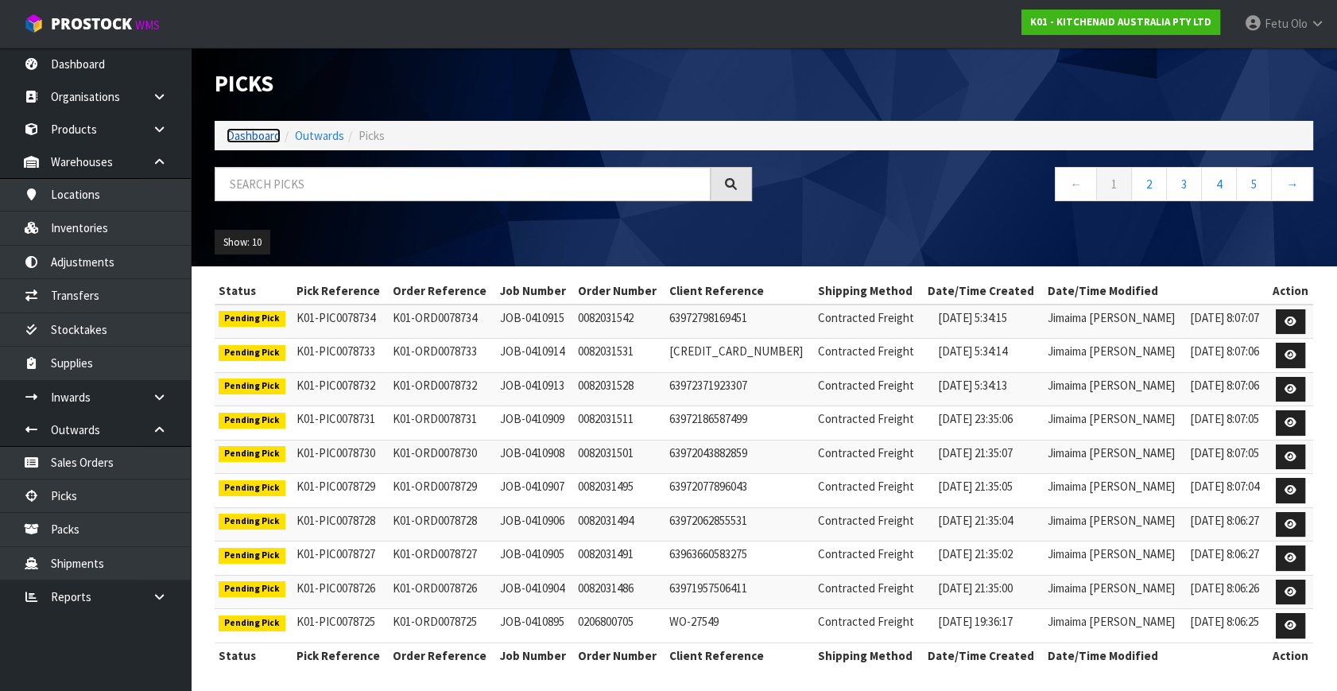
click at [258, 130] on link "Dashboard" at bounding box center [253, 135] width 54 height 15
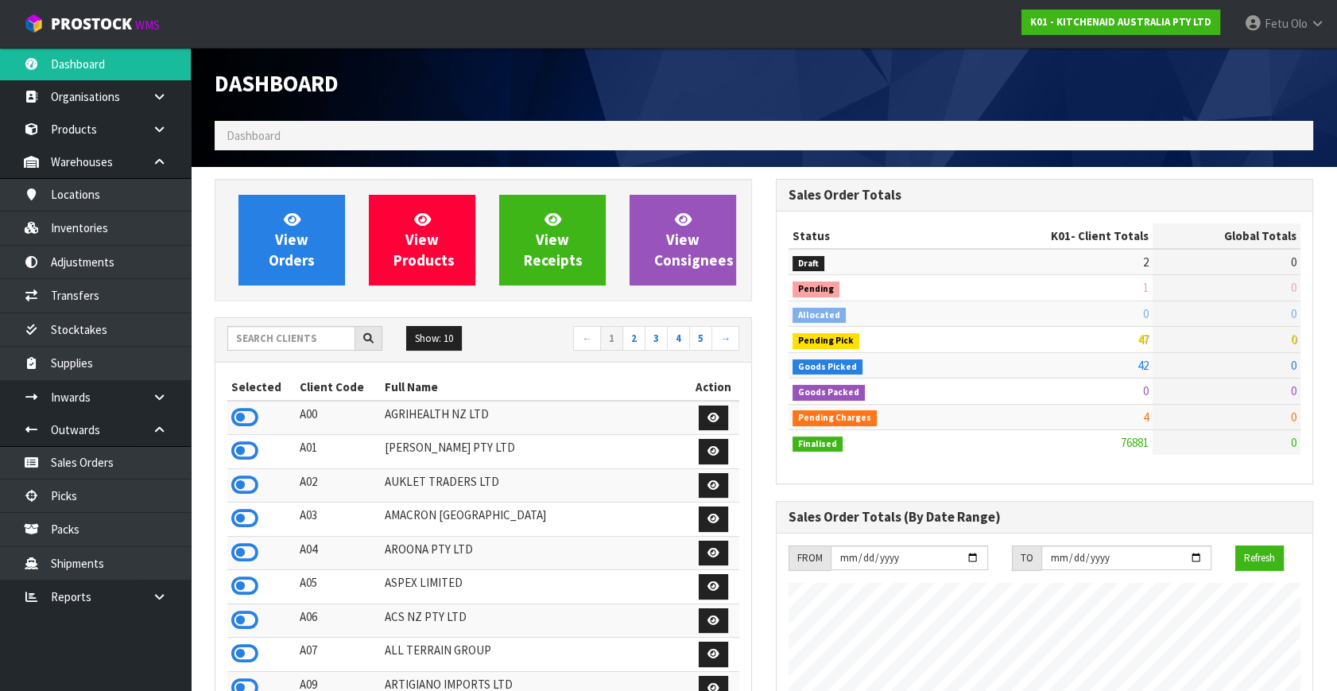
scroll to position [1202, 560]
click at [85, 501] on link "Picks" at bounding box center [95, 495] width 191 height 33
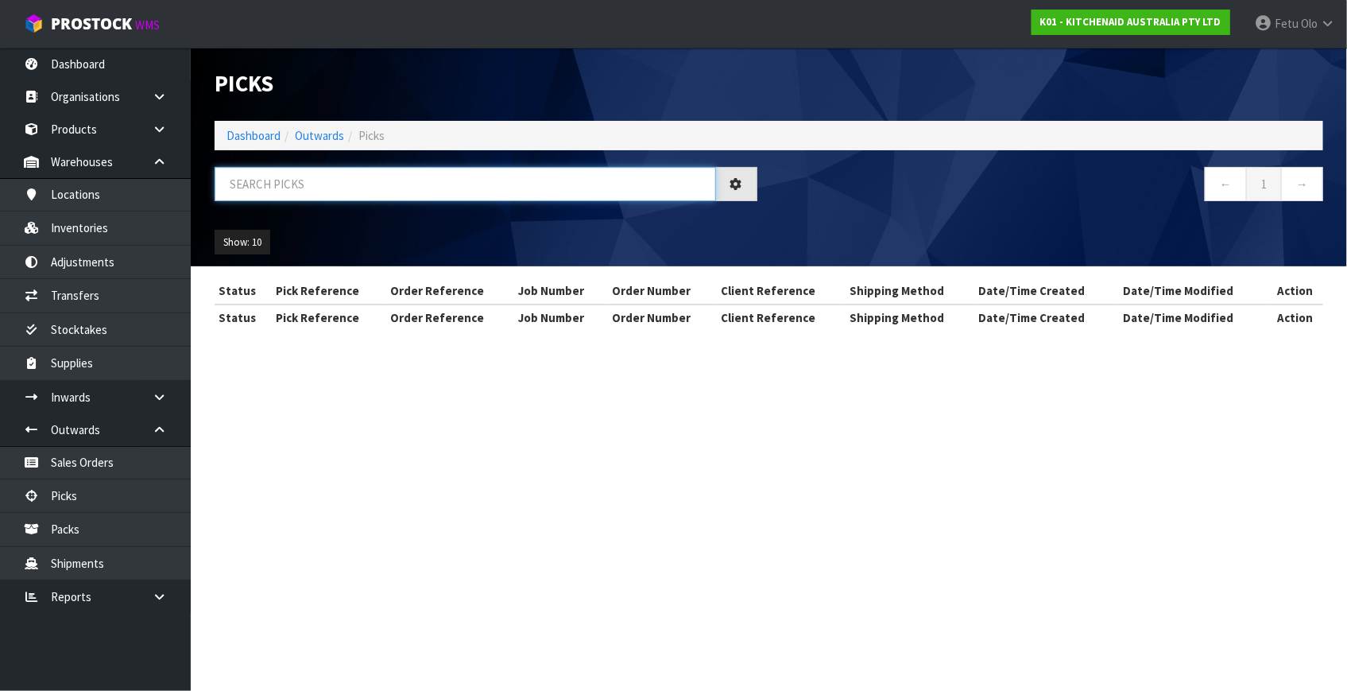
click at [357, 187] on input "text" at bounding box center [465, 184] width 501 height 34
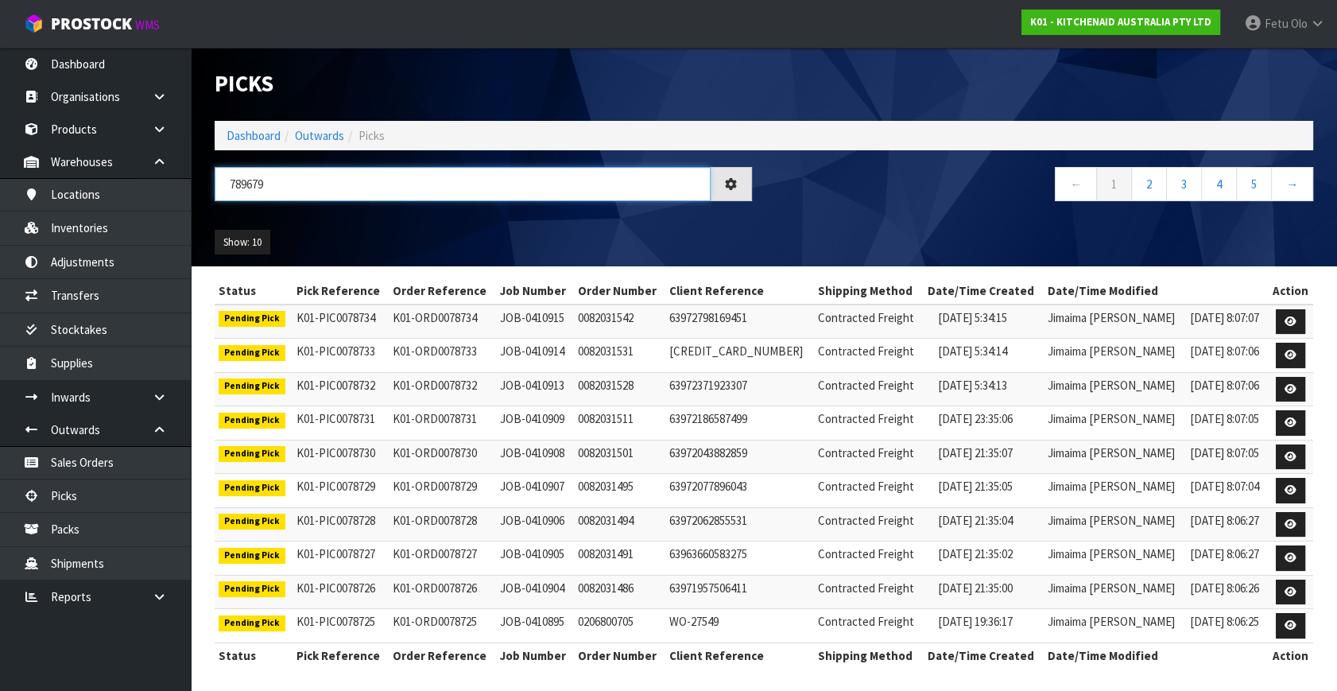
click at [250, 190] on input "789679" at bounding box center [463, 184] width 496 height 34
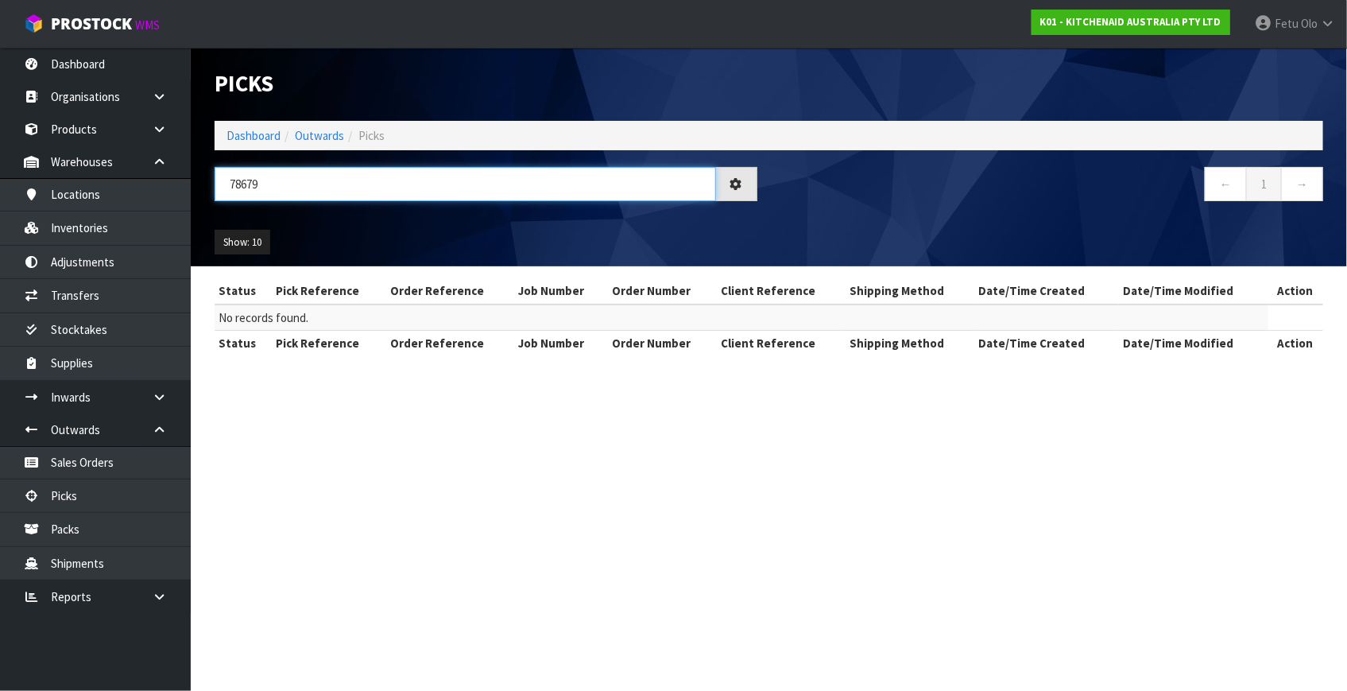
type input "78679"
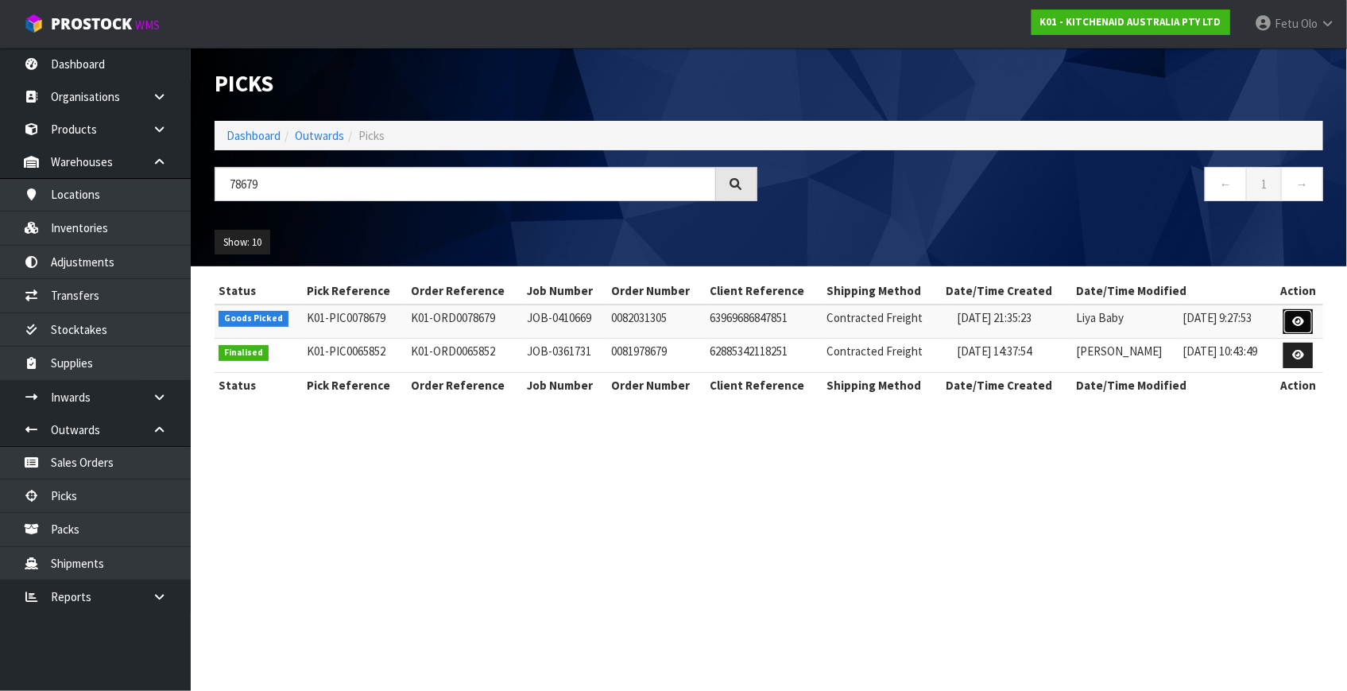
click at [1306, 322] on link at bounding box center [1297, 321] width 29 height 25
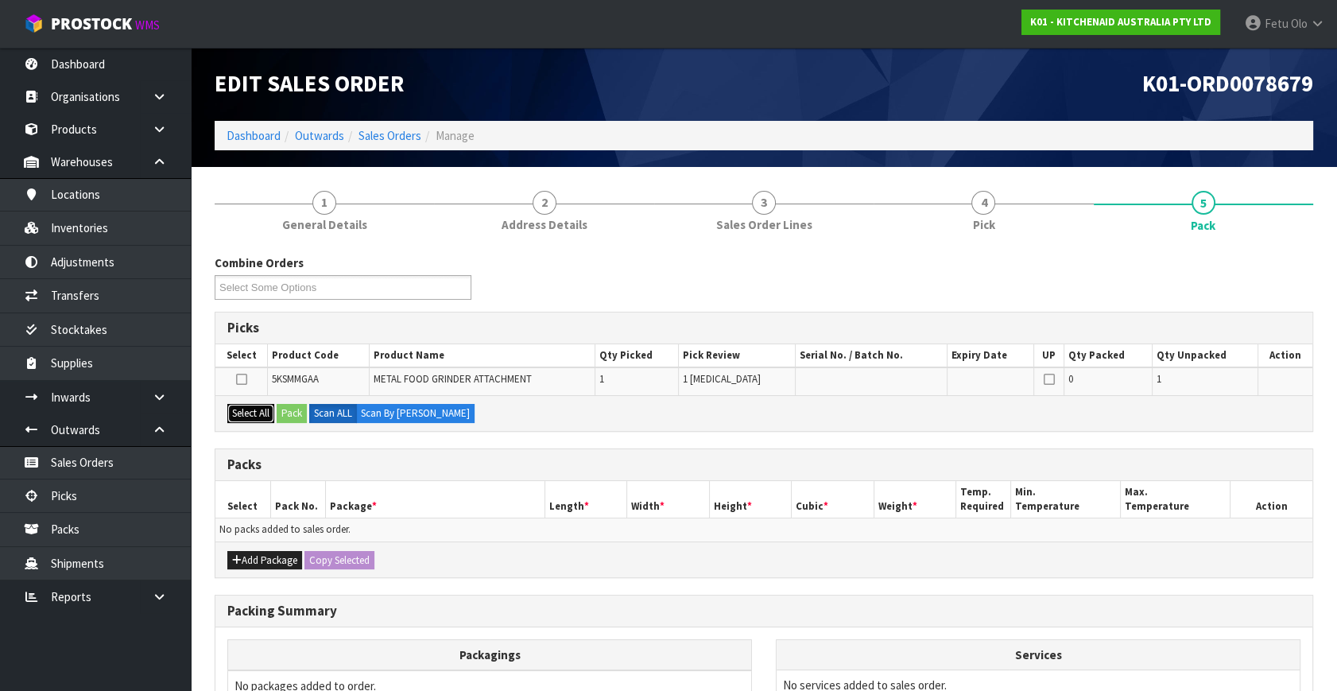
click at [247, 414] on button "Select All" at bounding box center [250, 413] width 47 height 19
click at [287, 416] on button "Pack" at bounding box center [292, 413] width 30 height 19
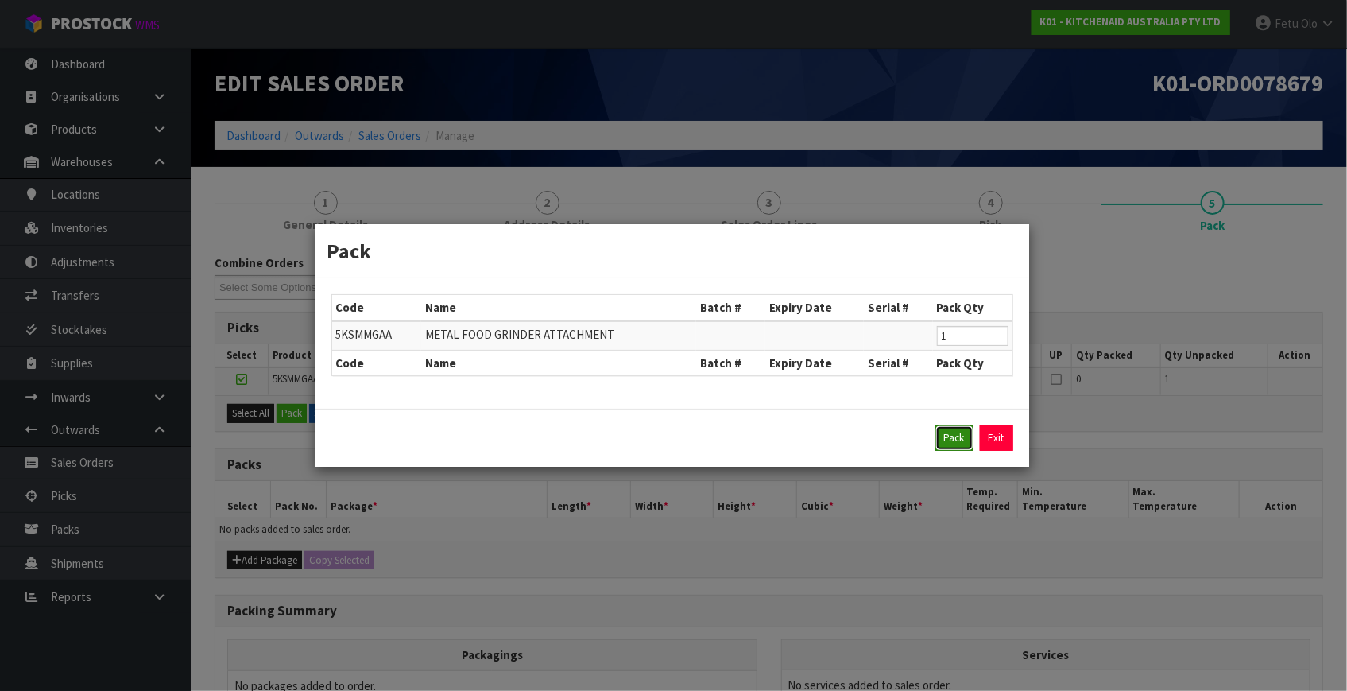
click at [958, 432] on button "Pack" at bounding box center [954, 437] width 38 height 25
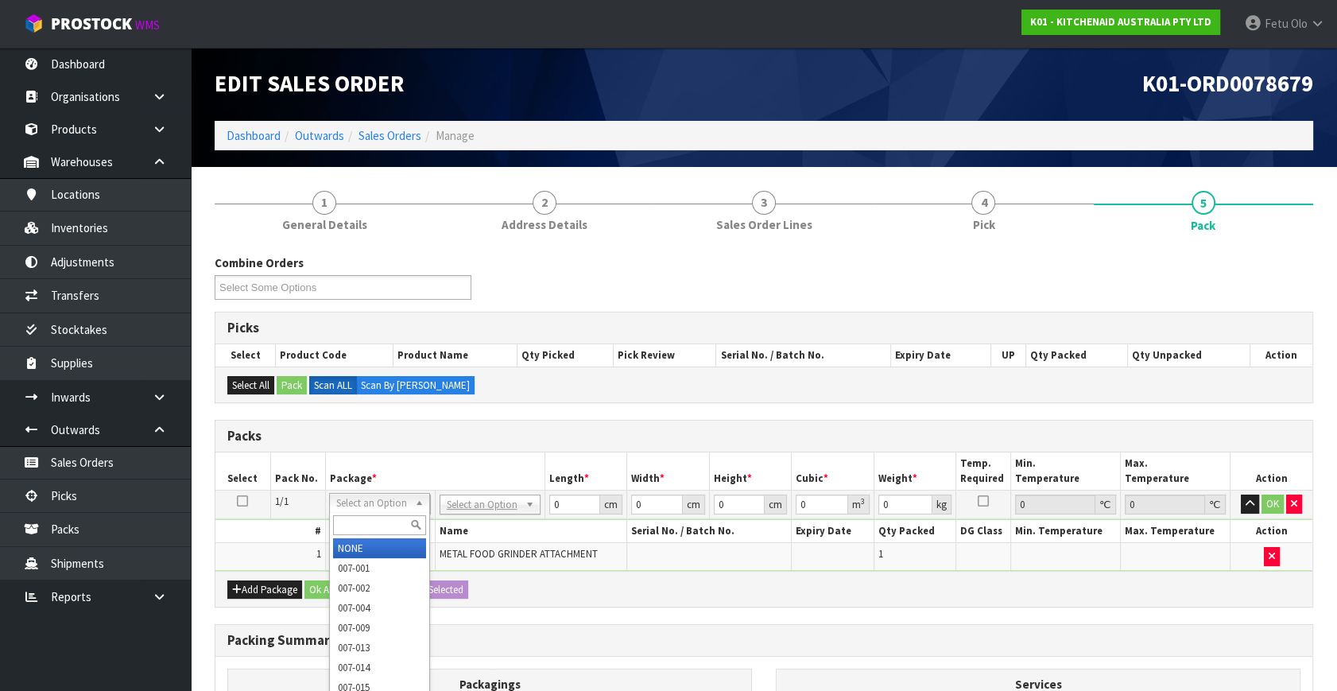
click at [392, 521] on input "text" at bounding box center [379, 525] width 93 height 20
type input "011-0"
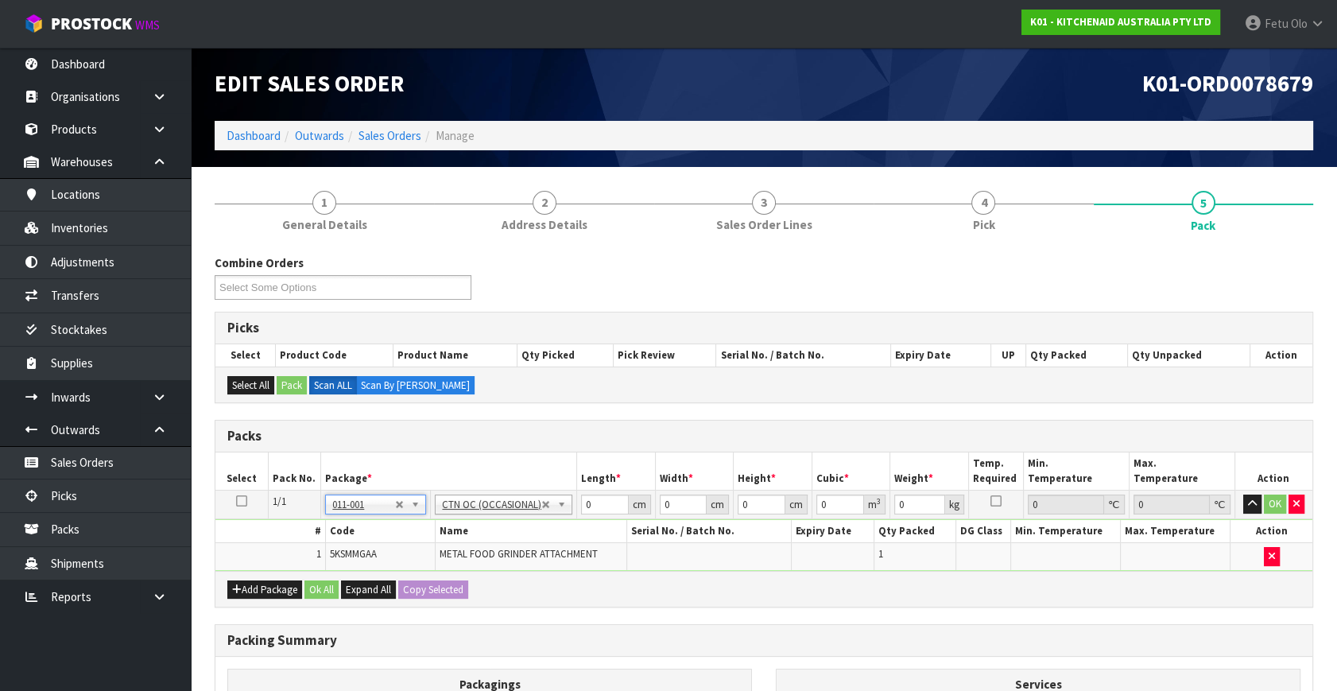
type input "2.3"
drag, startPoint x: 596, startPoint y: 509, endPoint x: 489, endPoint y: 537, distance: 111.0
click at [491, 536] on tbody "1/1 NONE 007-001 007-002 007-004 007-009 007-013 007-014 007-015 007-017 007-01…" at bounding box center [763, 530] width 1097 height 80
type input "42"
type input "29"
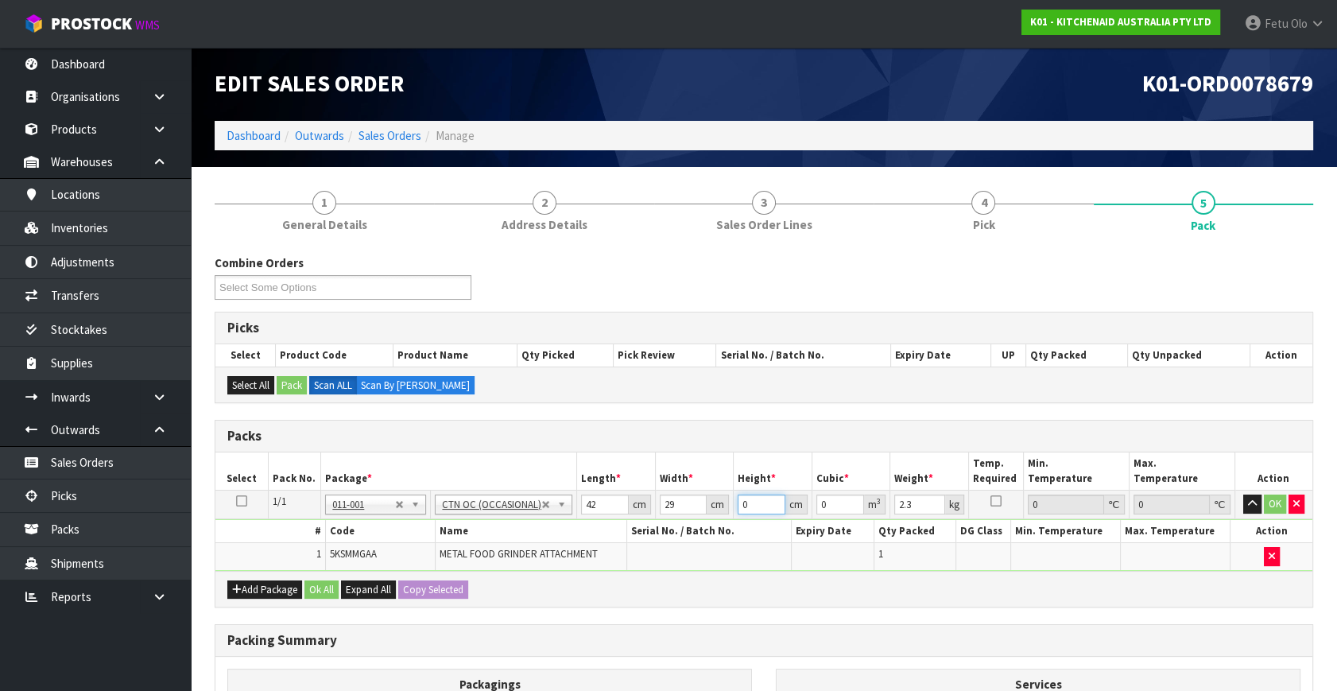
type input "2"
type input "0.002436"
type input "20"
type input "0.02436"
type input "20"
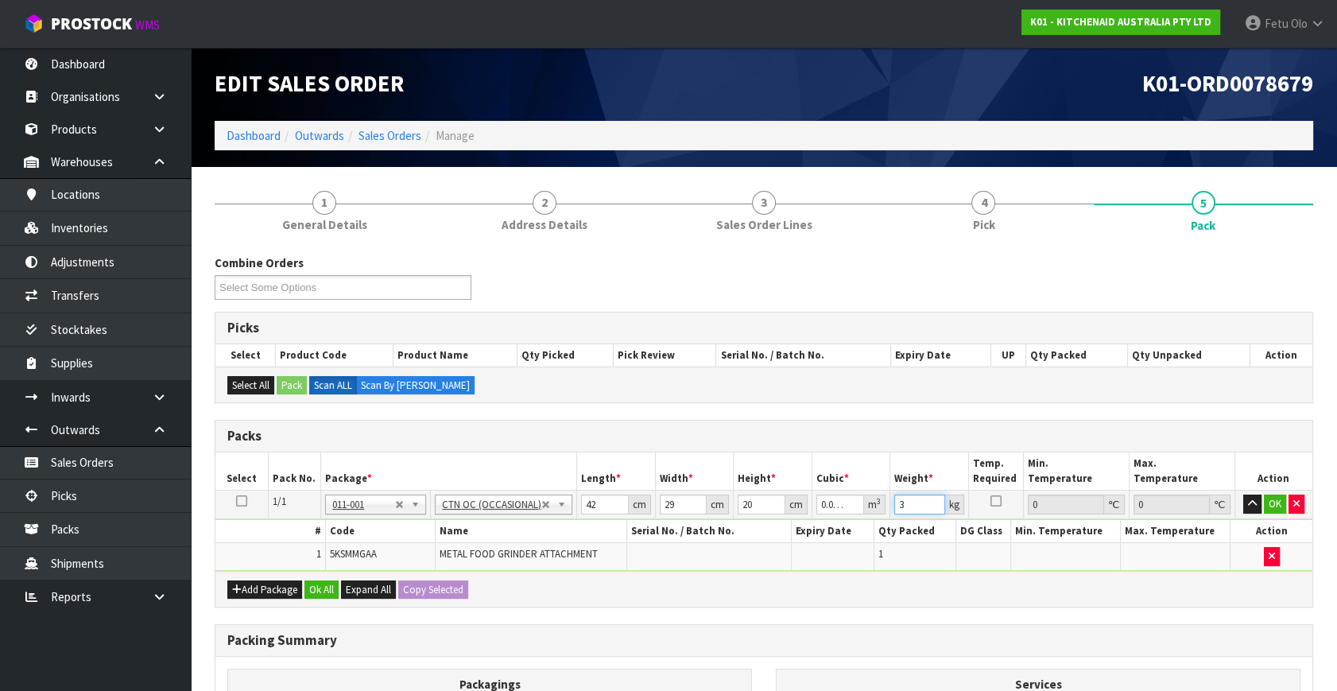
type input "3"
click button "OK" at bounding box center [1275, 503] width 22 height 19
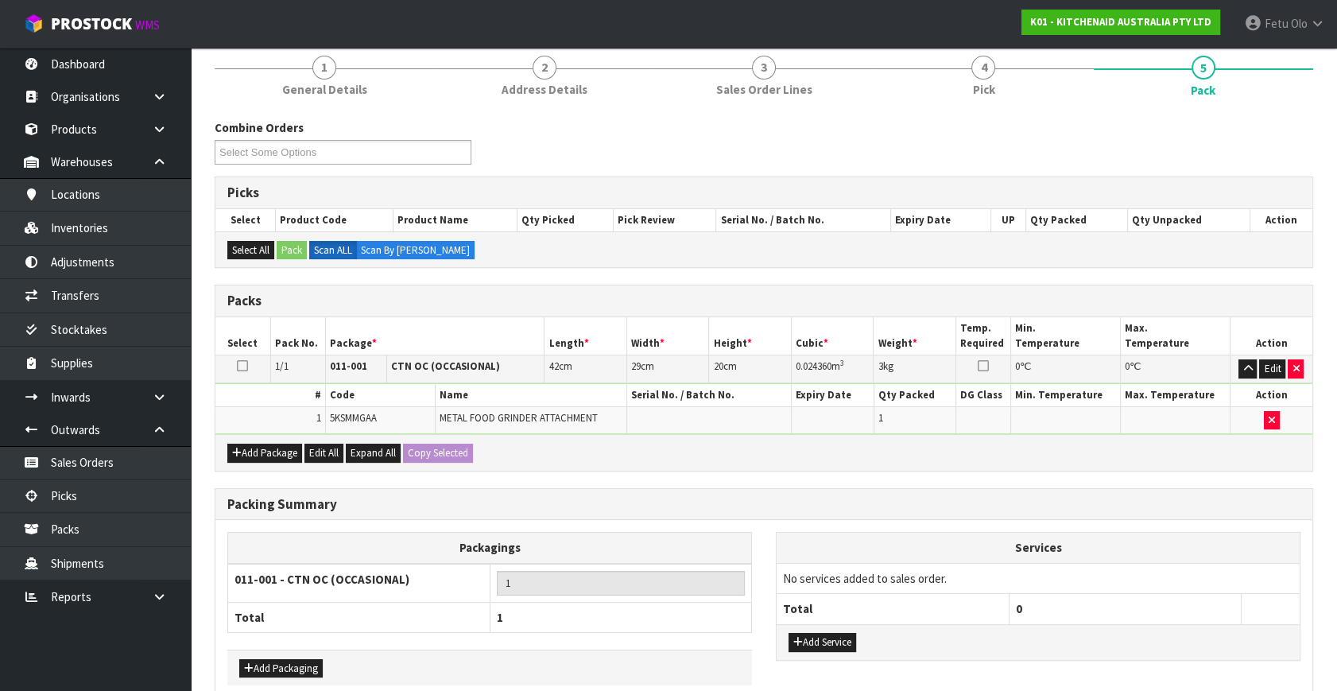
scroll to position [213, 0]
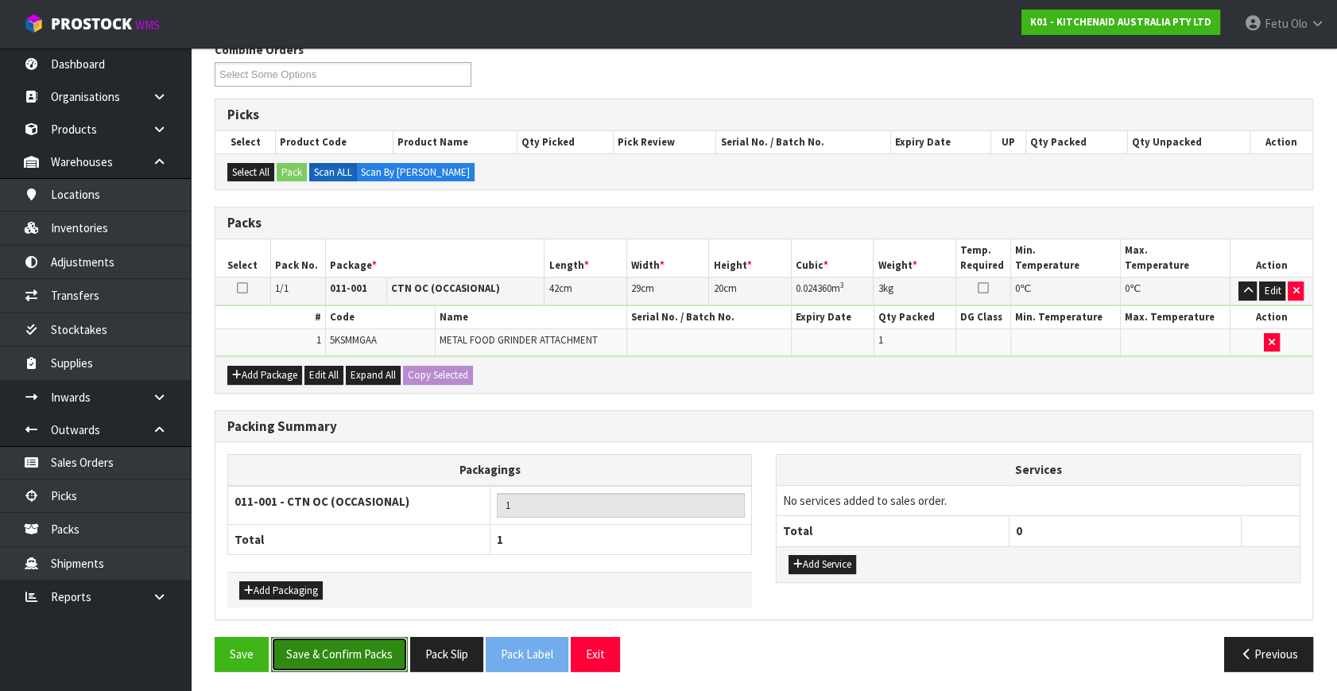
drag, startPoint x: 327, startPoint y: 637, endPoint x: 341, endPoint y: 641, distance: 14.1
click at [327, 637] on button "Save & Confirm Packs" at bounding box center [339, 654] width 137 height 34
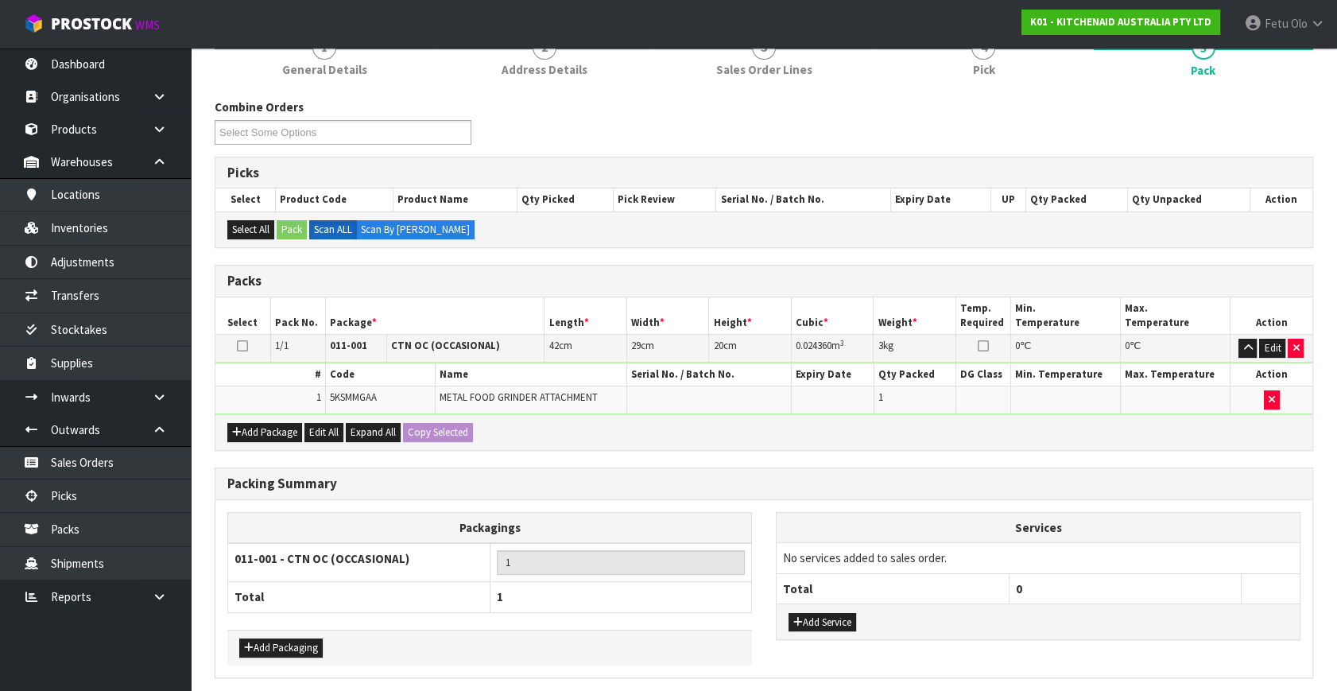
scroll to position [0, 0]
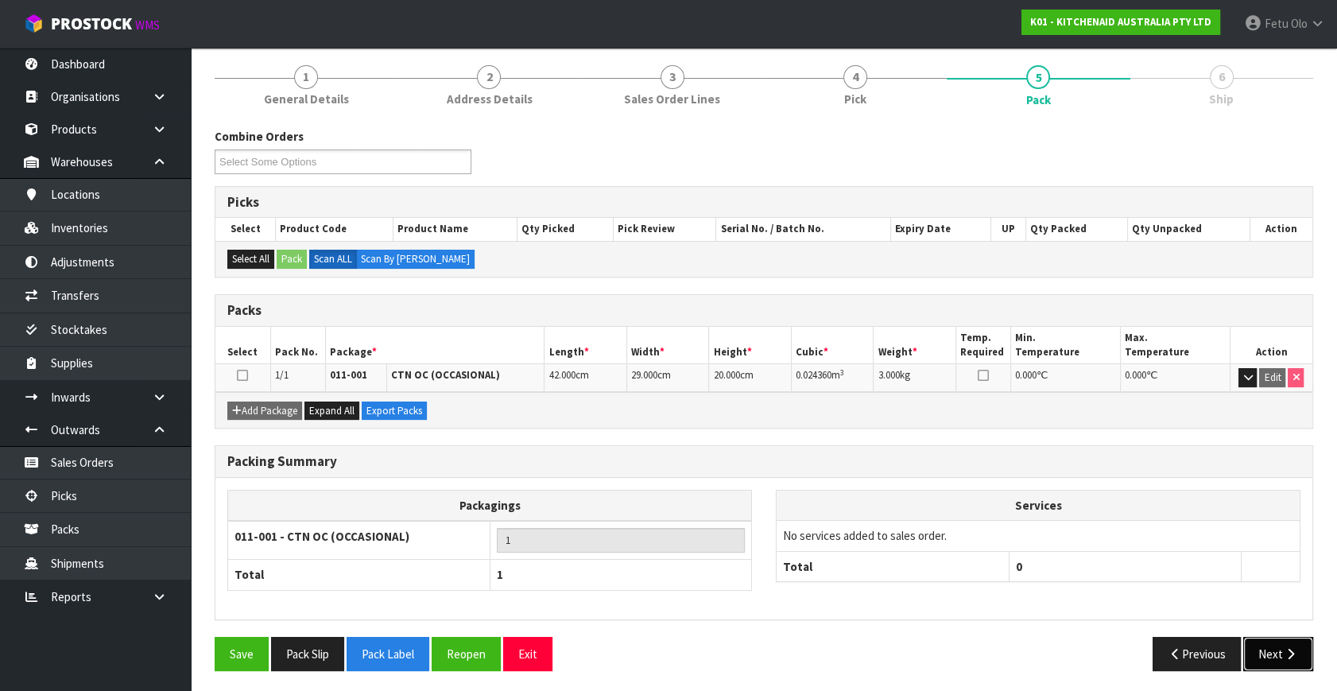
click at [1277, 641] on button "Next" at bounding box center [1278, 654] width 70 height 34
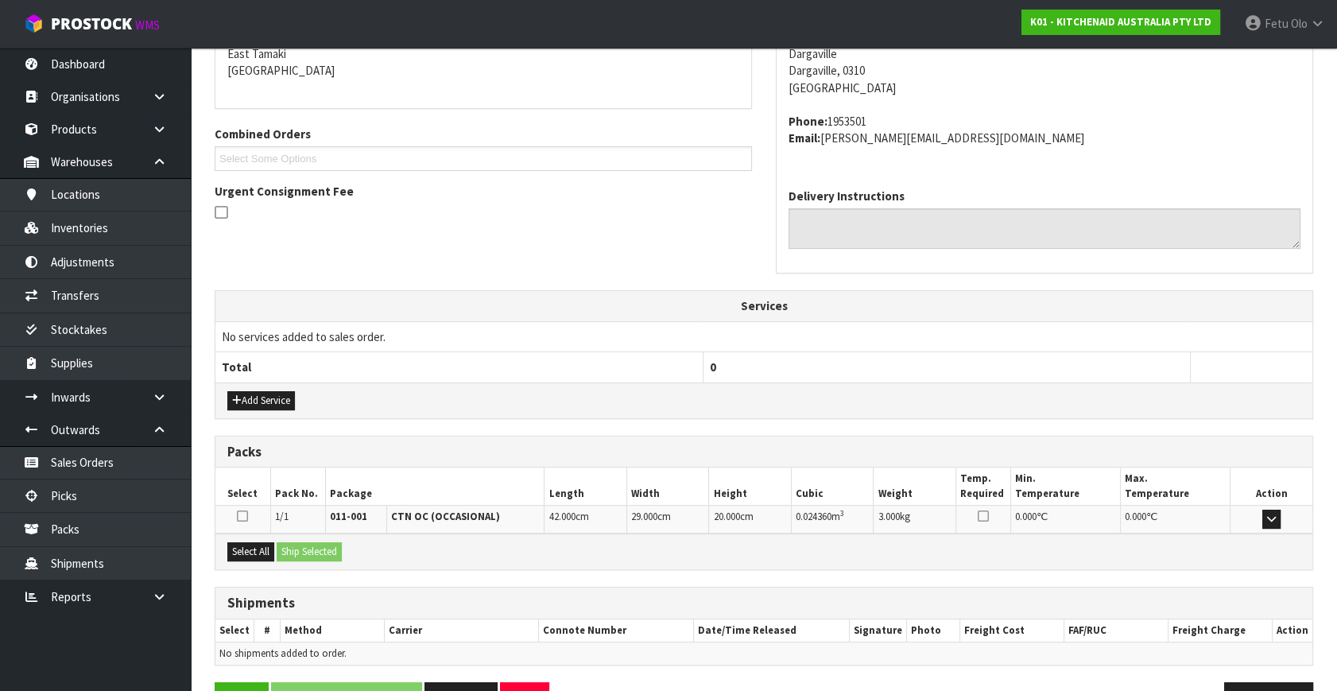
scroll to position [391, 0]
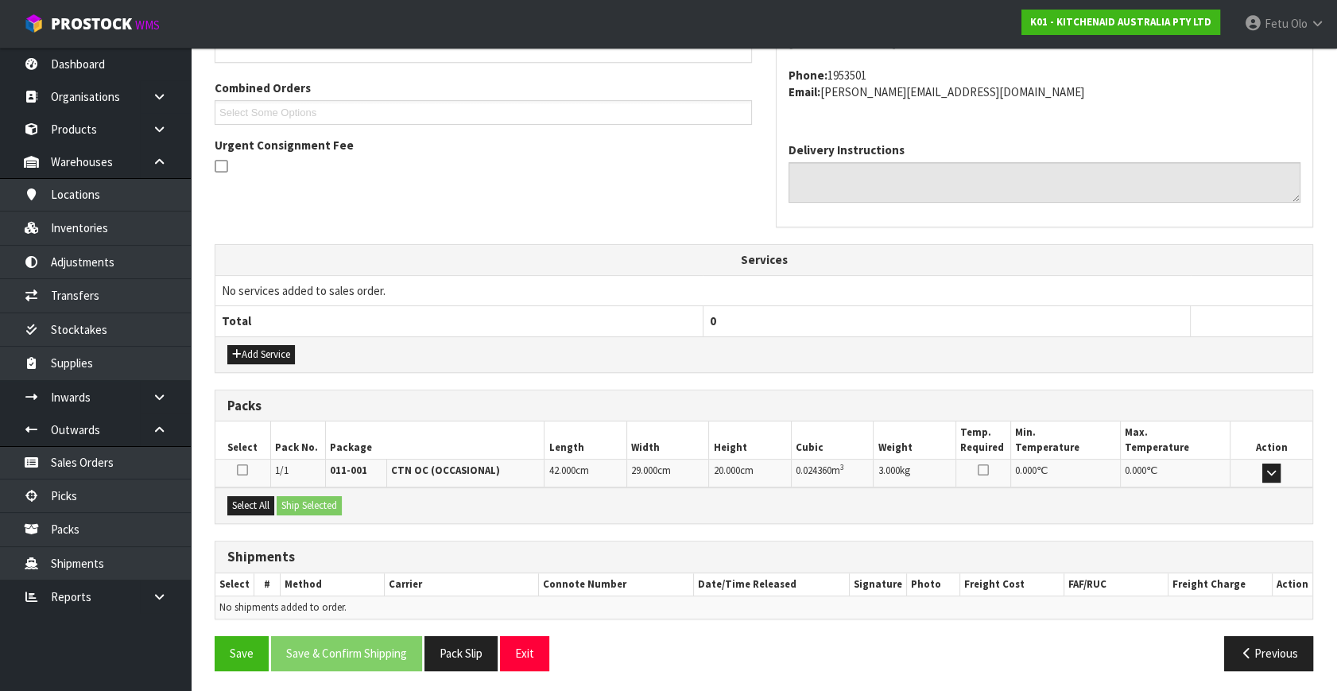
drag, startPoint x: 232, startPoint y: 492, endPoint x: 292, endPoint y: 503, distance: 60.6
click at [245, 493] on div "Select All Ship Selected" at bounding box center [763, 505] width 1097 height 36
click at [266, 501] on button "Select All" at bounding box center [250, 505] width 47 height 19
click at [292, 502] on button "Ship Selected" at bounding box center [309, 505] width 65 height 19
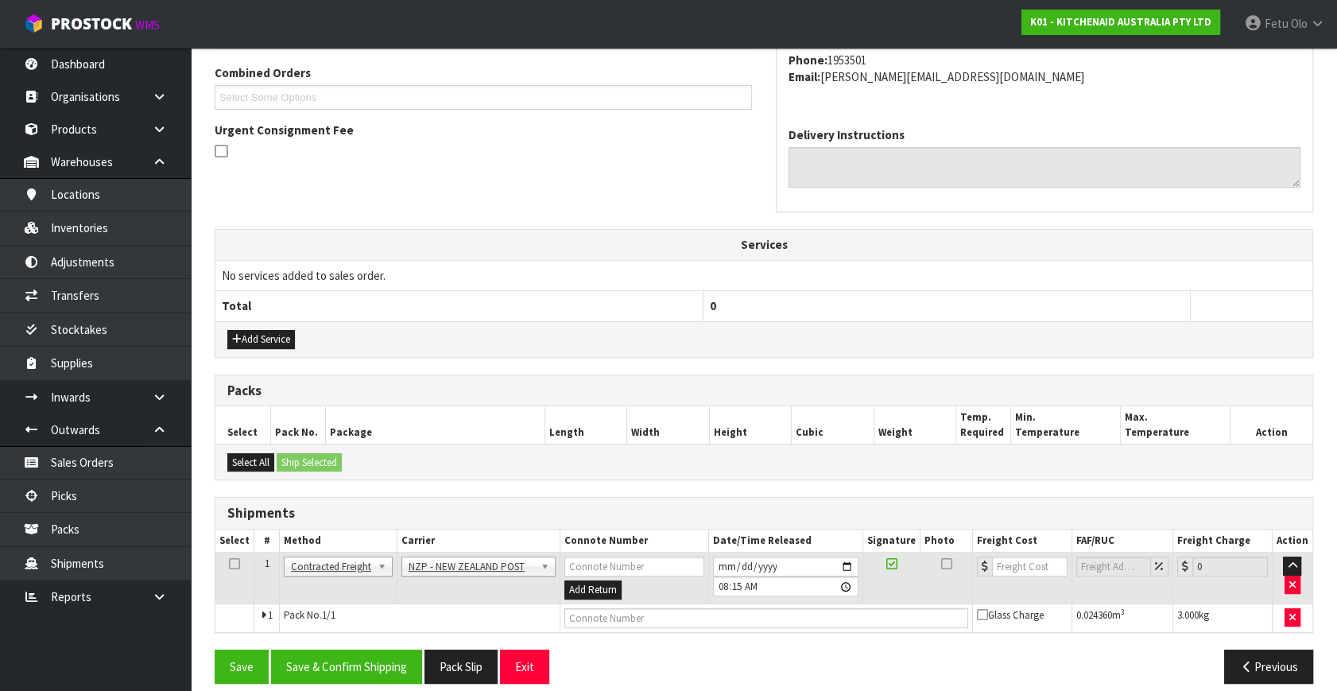
scroll to position [420, 0]
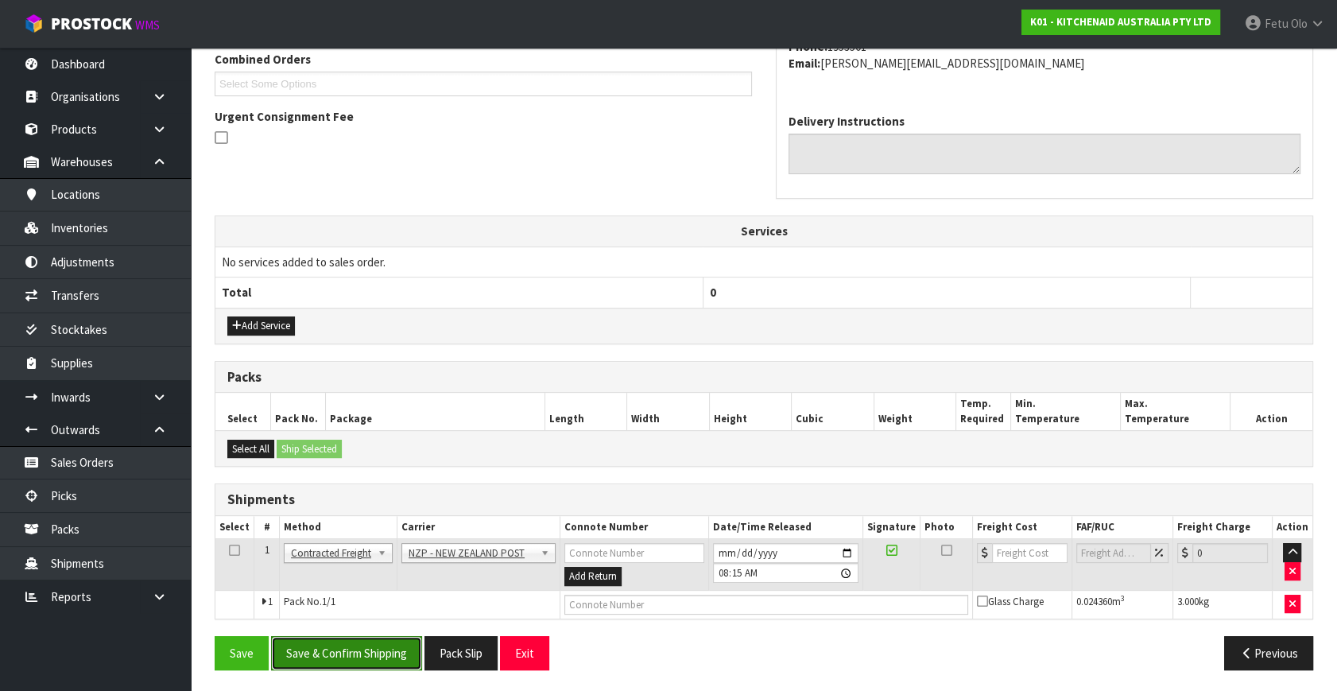
click at [393, 647] on button "Save & Confirm Shipping" at bounding box center [346, 653] width 151 height 34
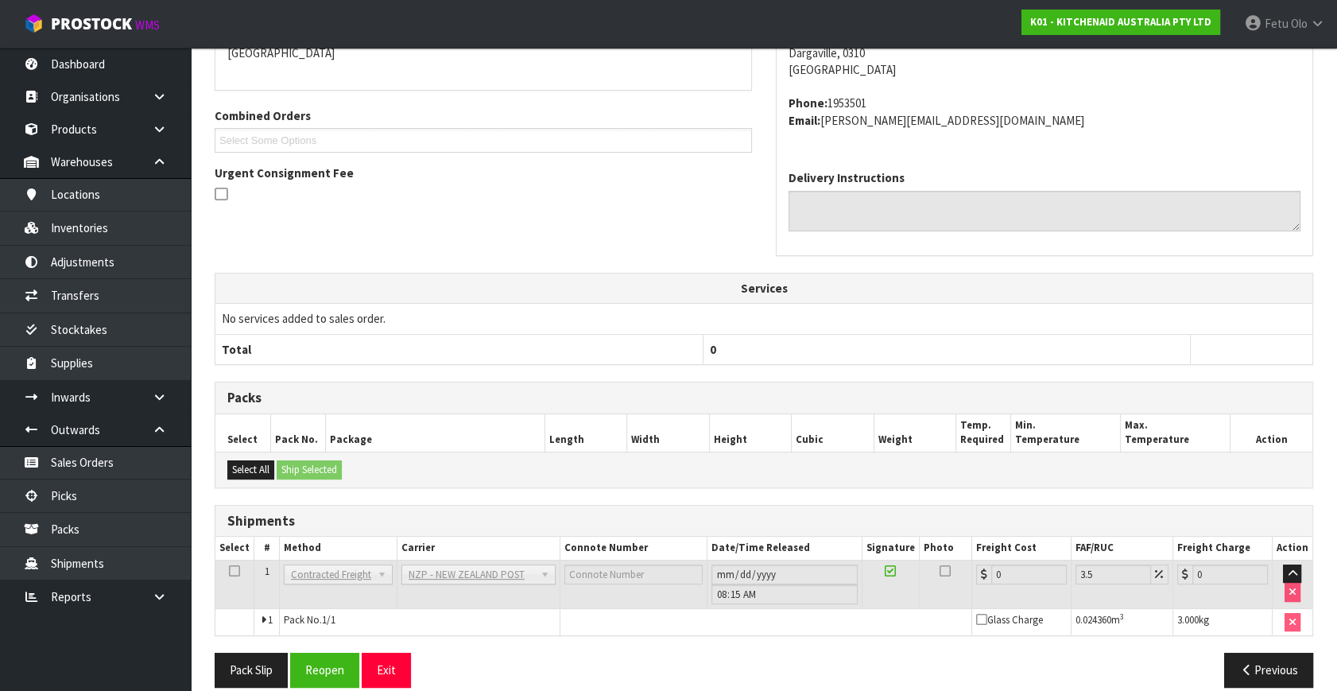
scroll to position [397, 0]
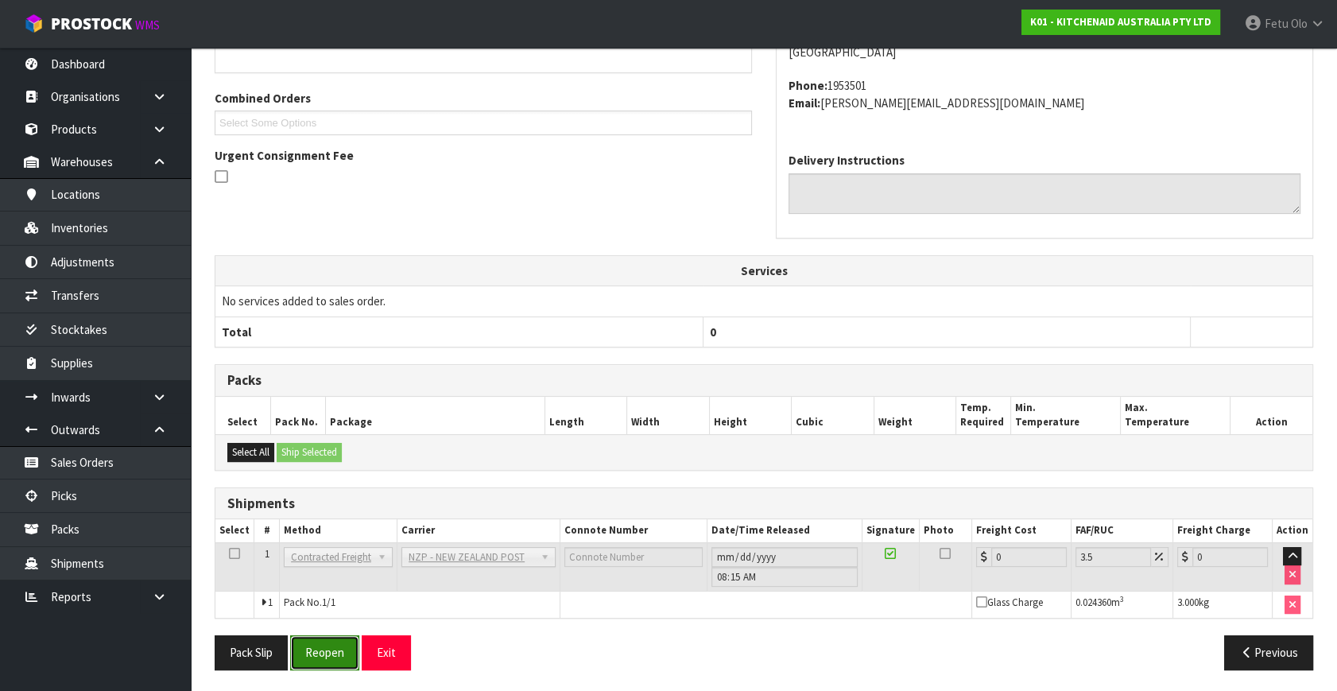
click at [308, 650] on button "Reopen" at bounding box center [324, 652] width 69 height 34
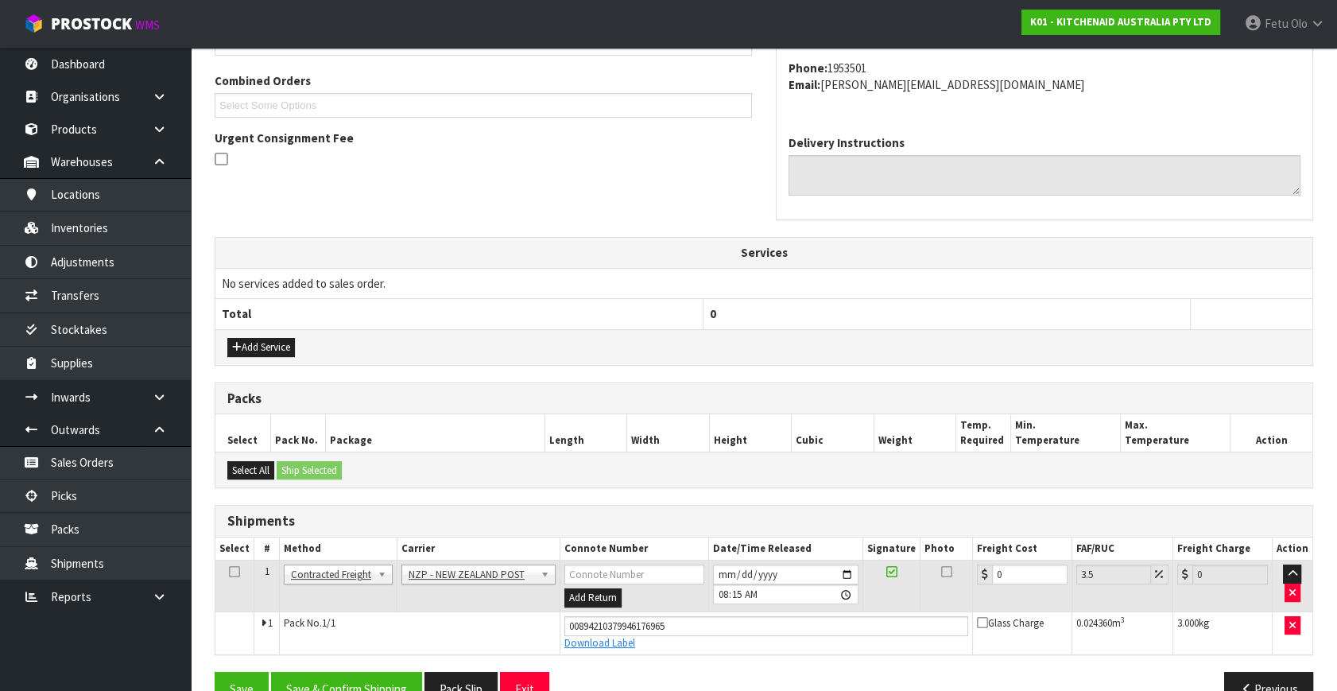
scroll to position [362, 0]
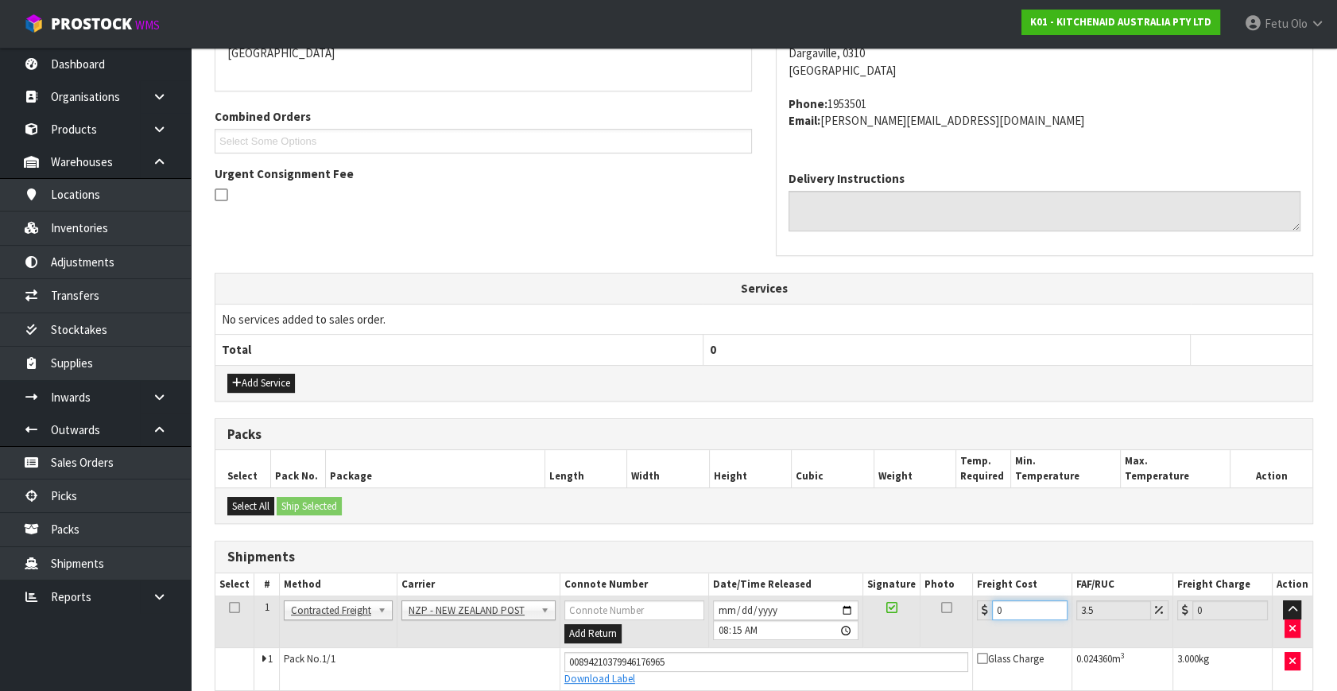
drag, startPoint x: 1011, startPoint y: 604, endPoint x: 714, endPoint y: 668, distance: 303.3
click at [714, 668] on tbody "1 Client Local Pickup Customer Local Pickup Company Freight Contracted Freight …" at bounding box center [763, 643] width 1097 height 94
type input "7"
type input "7.24"
type input "7.3"
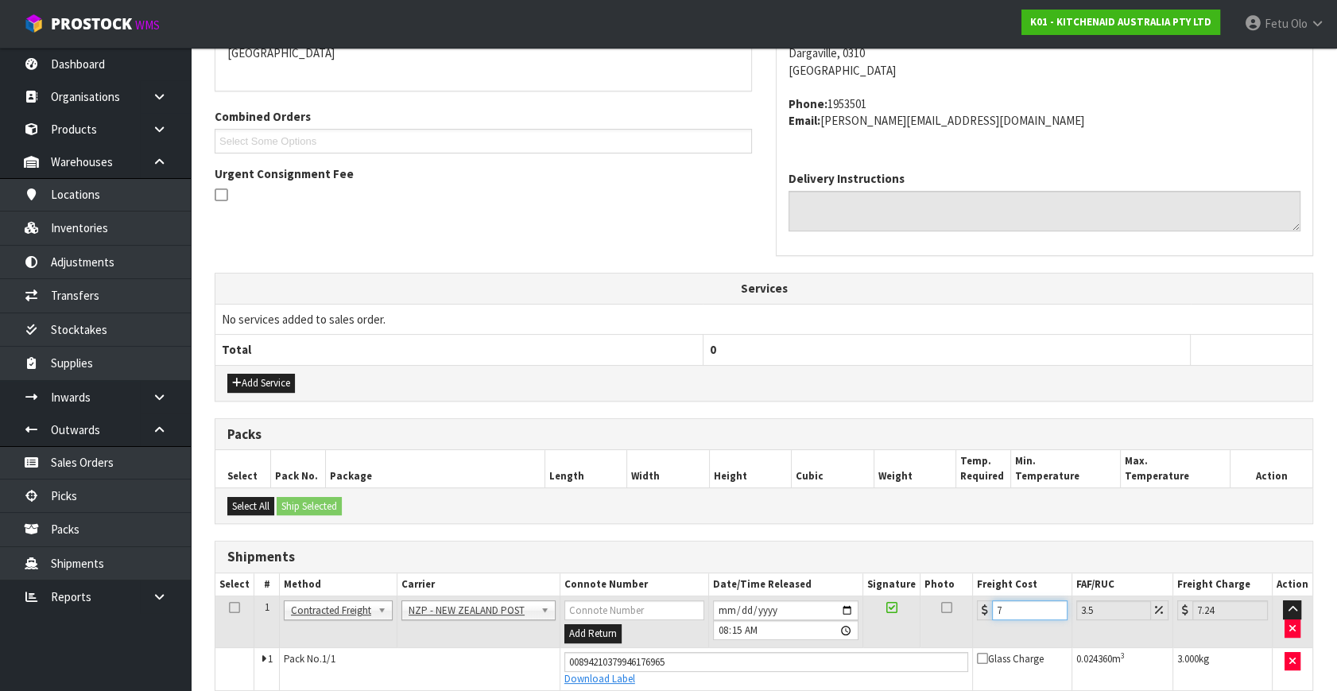
type input "7.56"
type input "7.31"
type input "7.57"
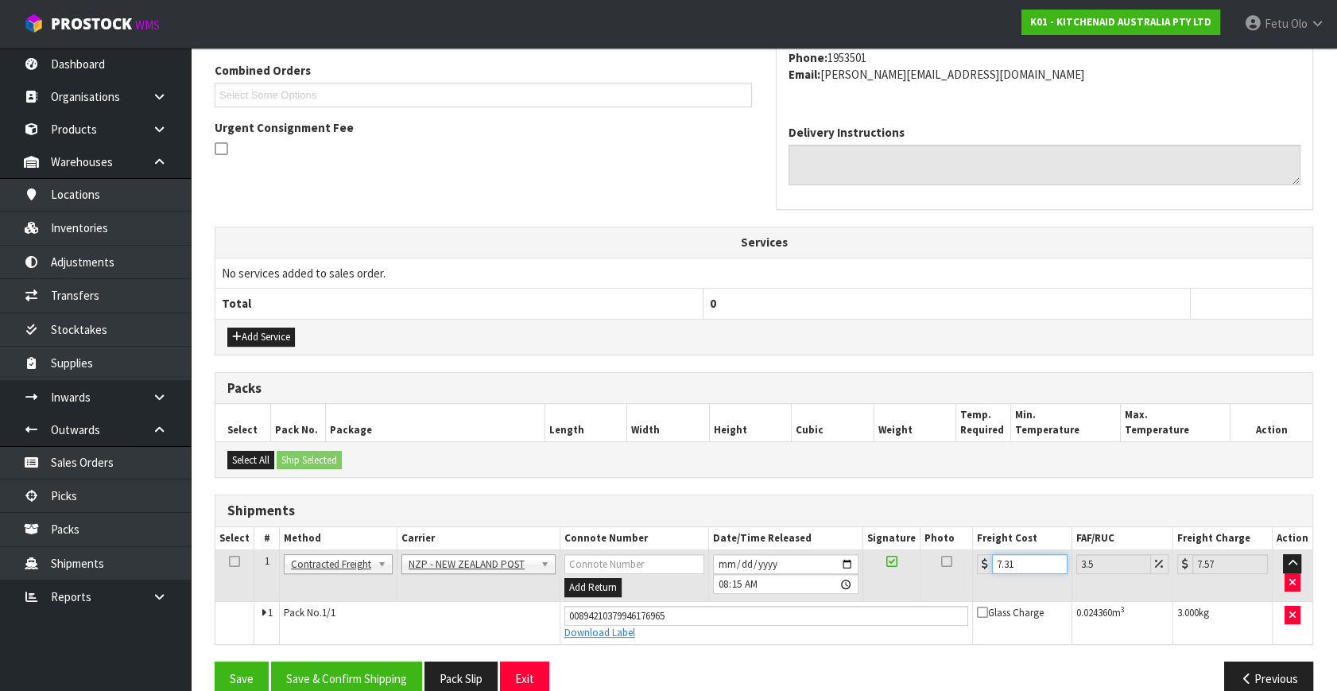
scroll to position [435, 0]
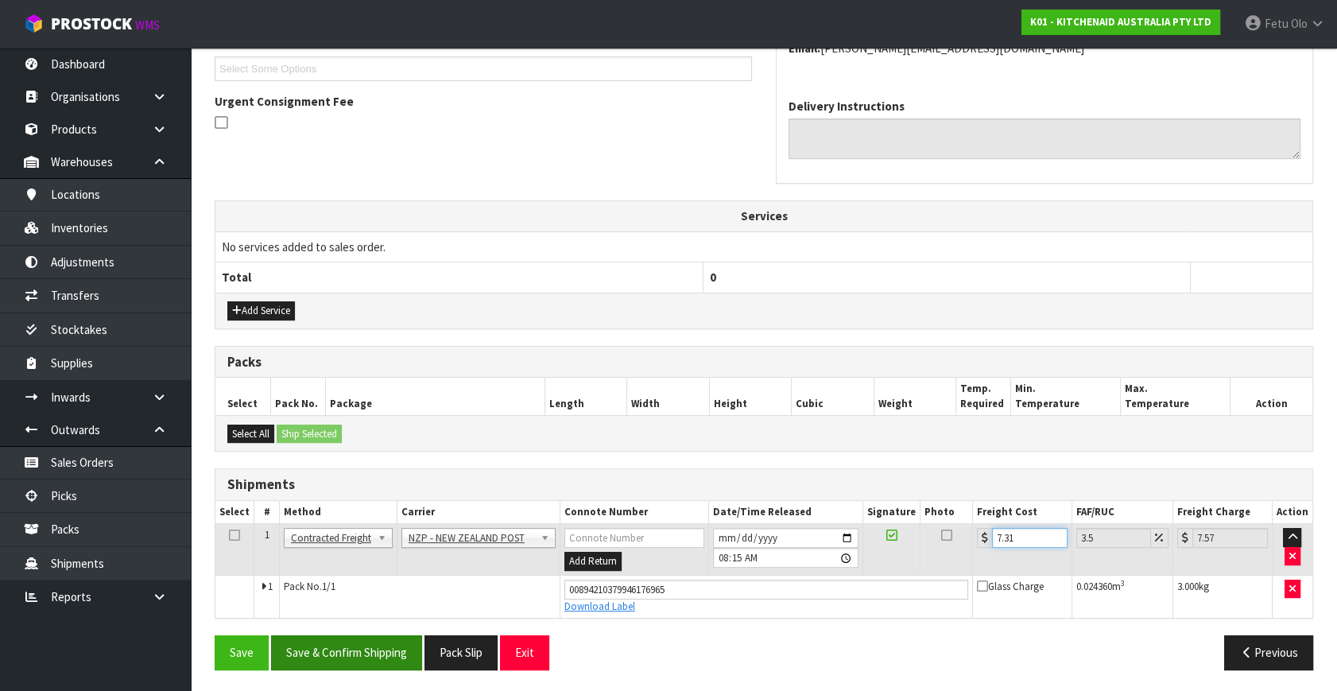
type input "7.31"
click at [377, 641] on button "Save & Confirm Shipping" at bounding box center [346, 652] width 151 height 34
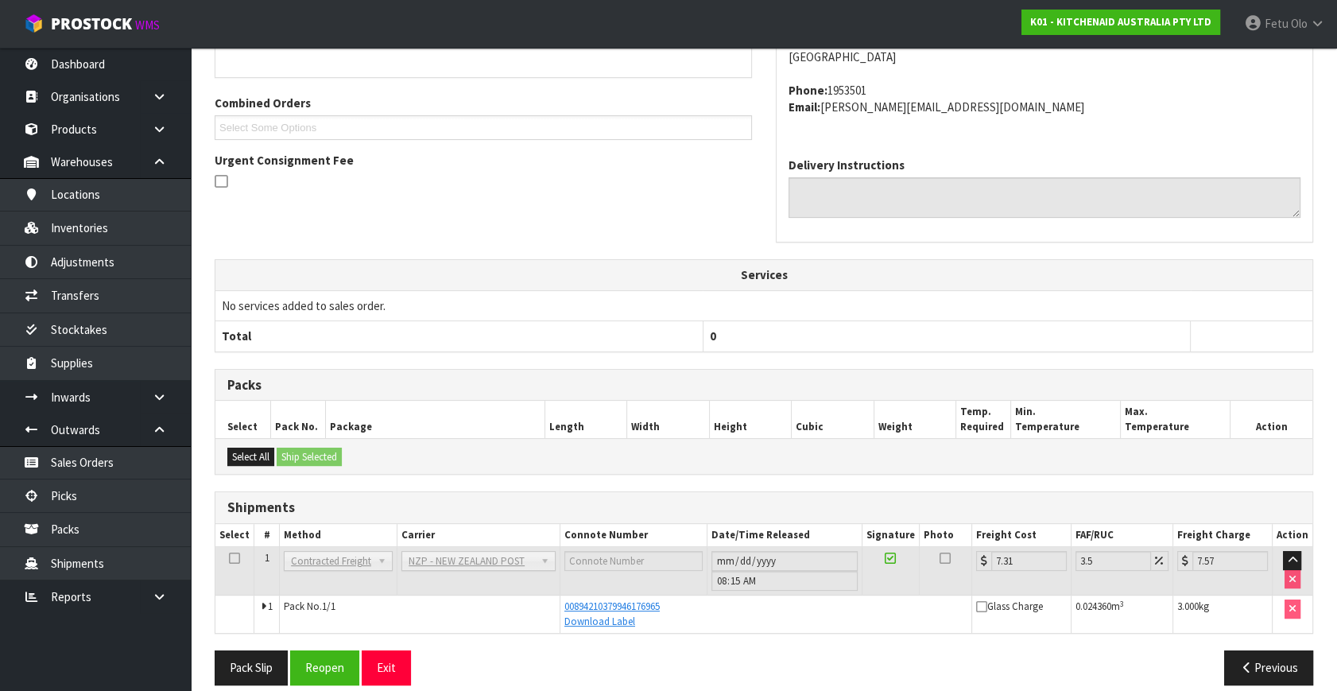
scroll to position [391, 0]
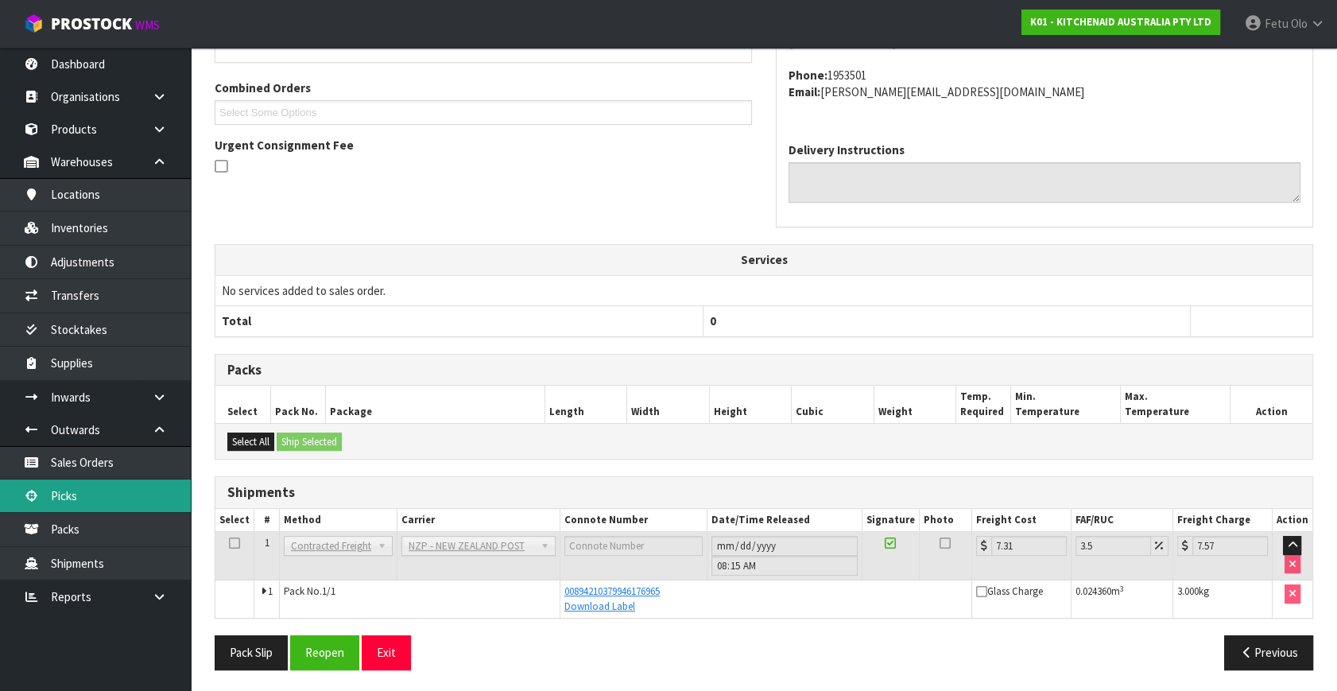
drag, startPoint x: 59, startPoint y: 495, endPoint x: 79, endPoint y: 497, distance: 19.9
click at [59, 493] on link "Picks" at bounding box center [95, 495] width 191 height 33
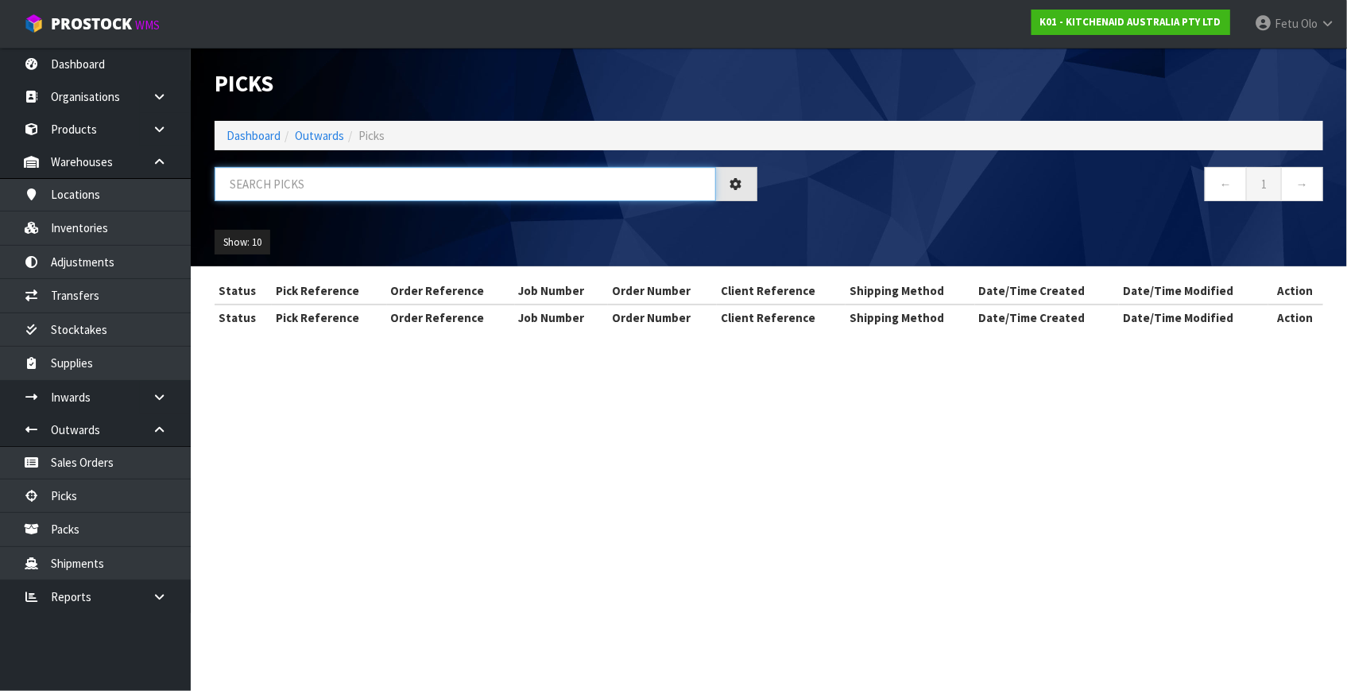
click at [372, 189] on input "text" at bounding box center [465, 184] width 501 height 34
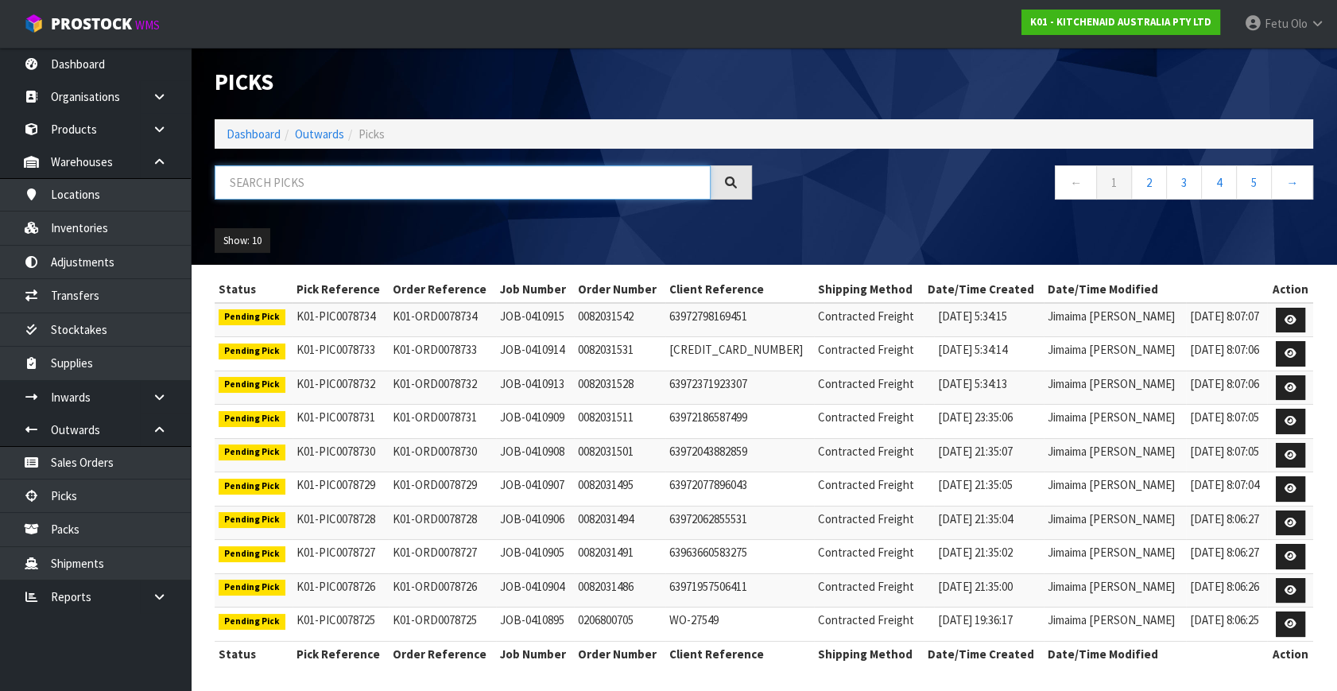
scroll to position [3, 0]
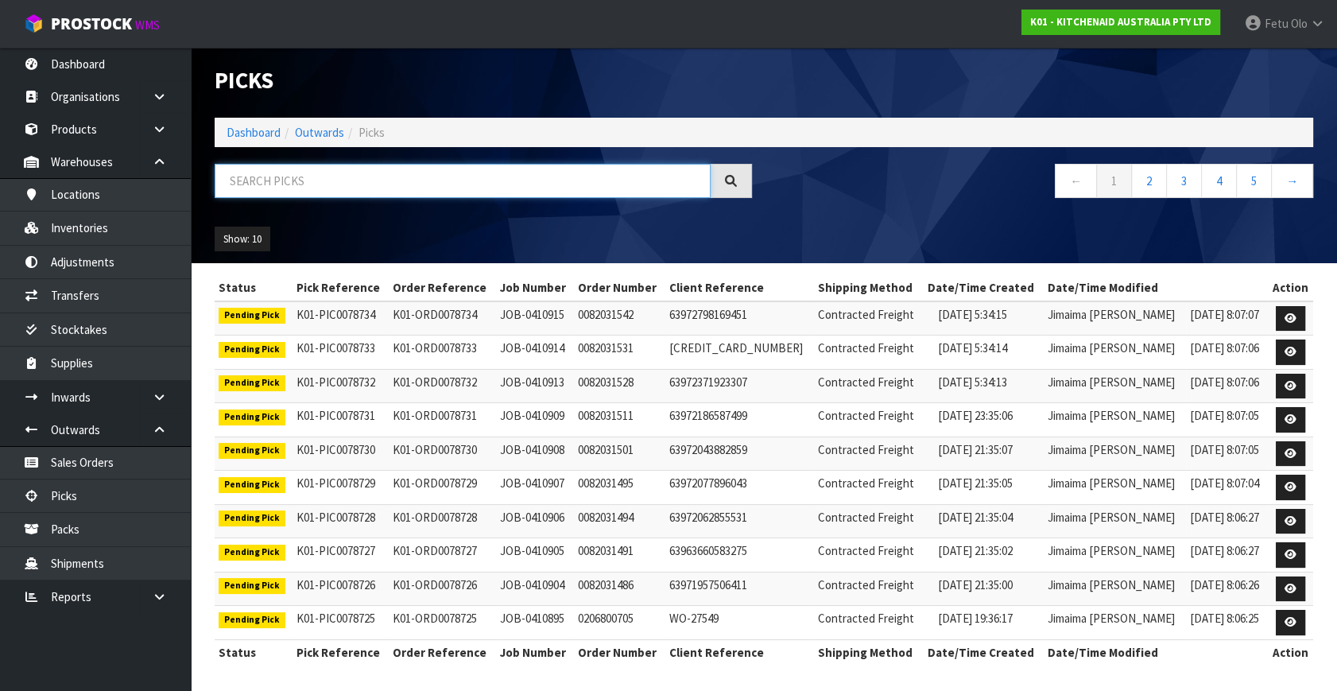
click at [257, 189] on input "text" at bounding box center [463, 181] width 496 height 34
drag, startPoint x: 258, startPoint y: 185, endPoint x: 256, endPoint y: 176, distance: 9.8
click at [256, 176] on input "text" at bounding box center [463, 181] width 496 height 34
type input "78620"
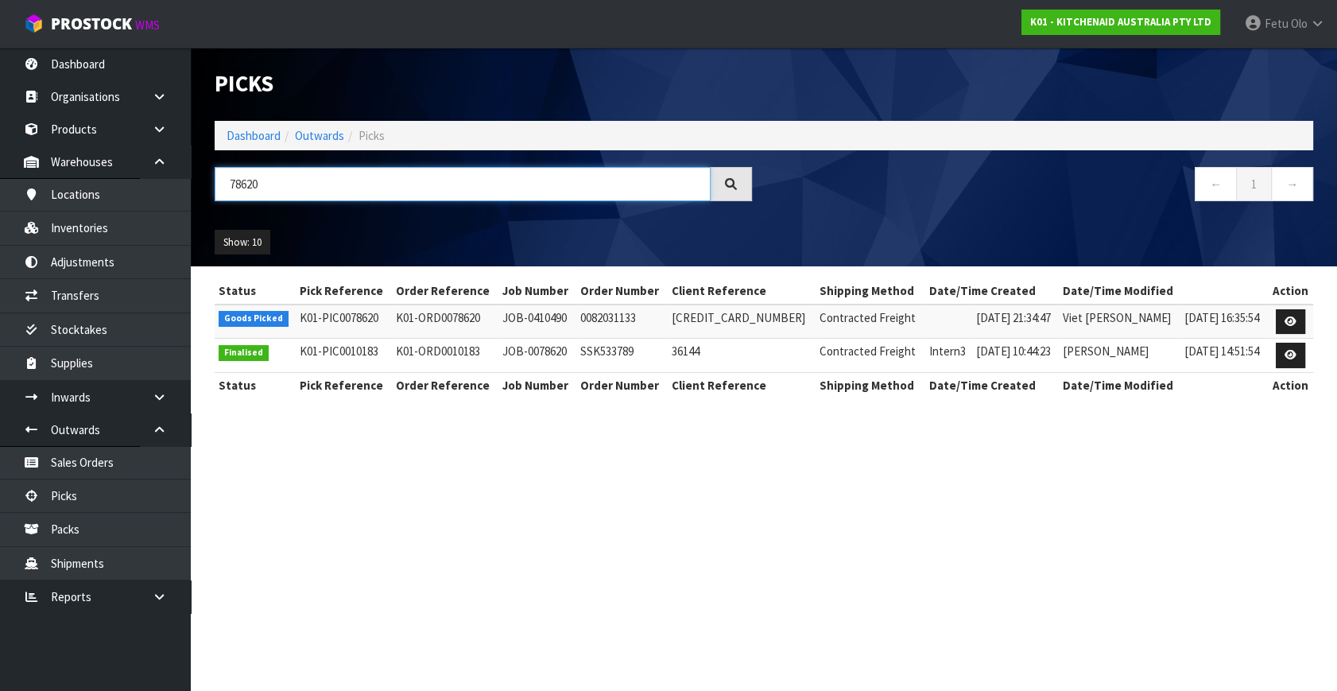
scroll to position [0, 0]
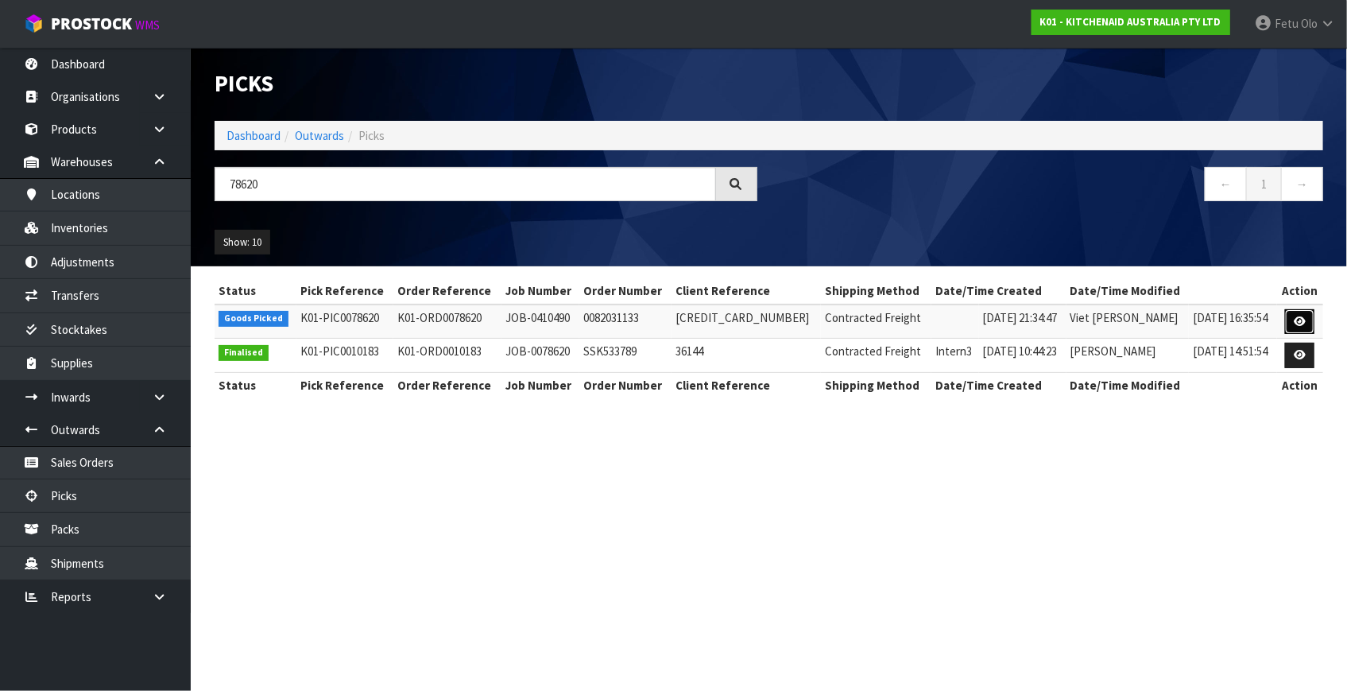
click at [1295, 319] on icon at bounding box center [1300, 321] width 12 height 10
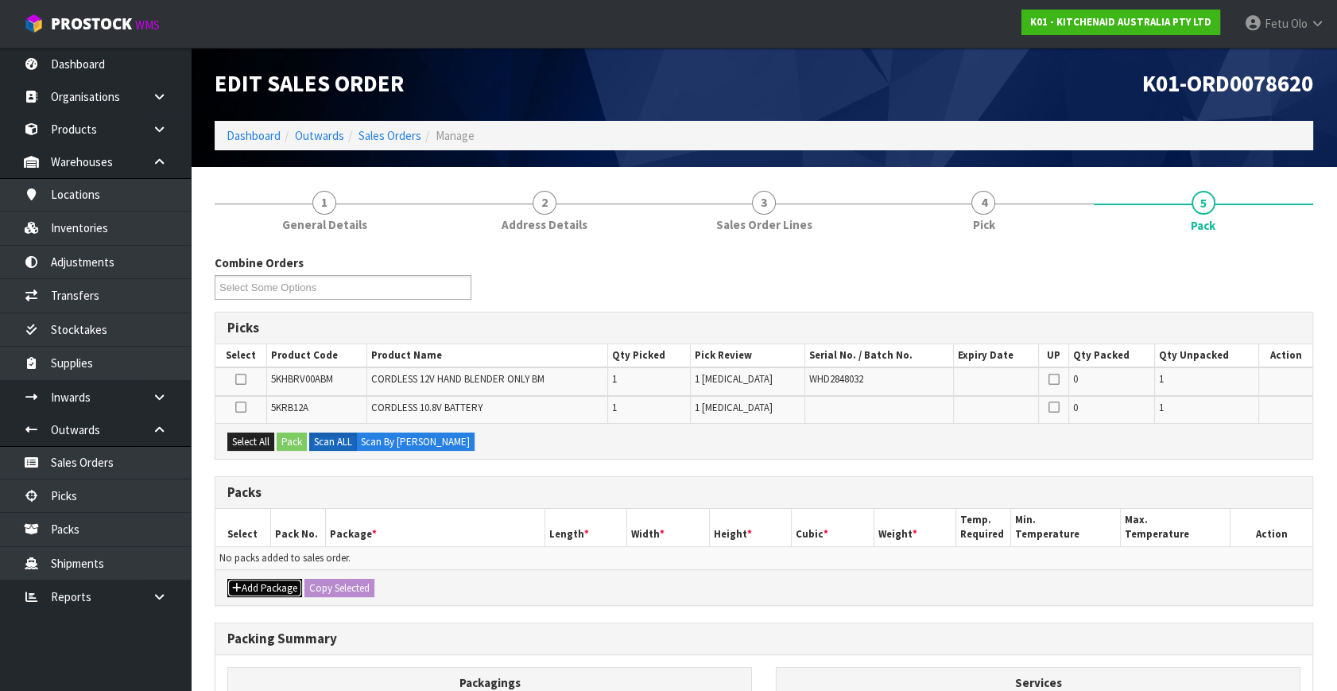
click at [252, 586] on button "Add Package" at bounding box center [264, 588] width 75 height 19
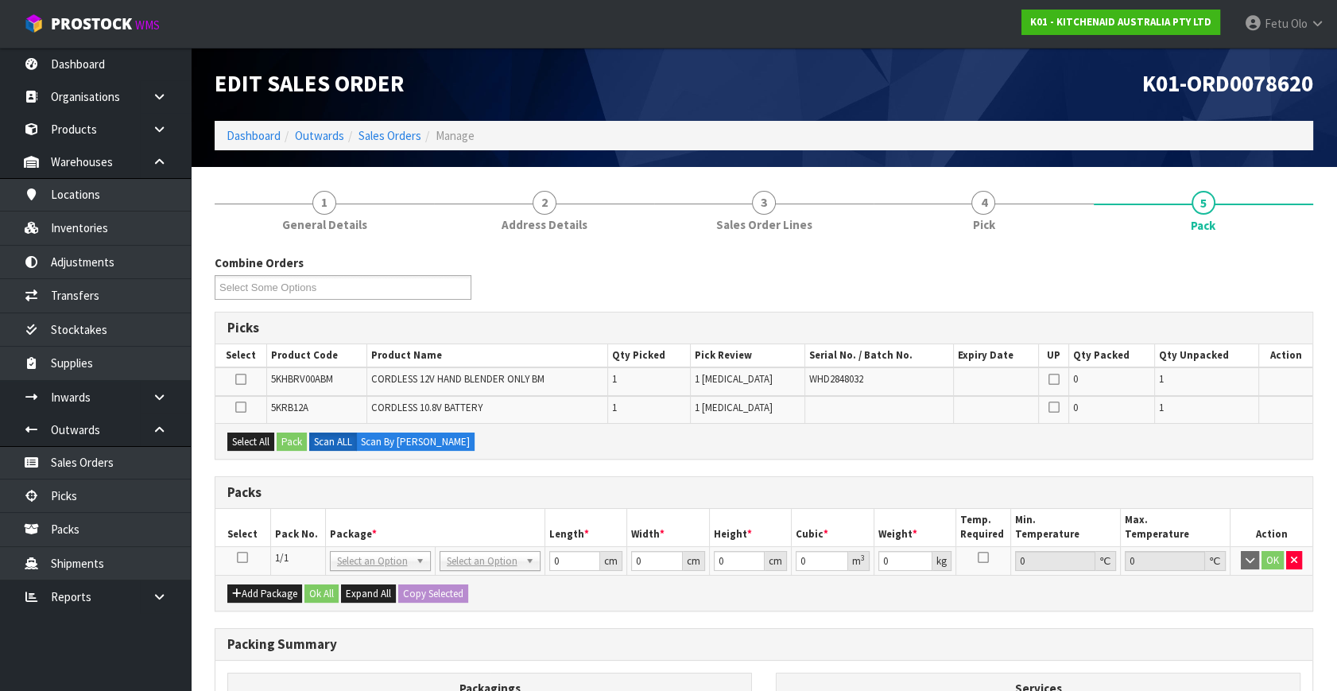
click at [238, 557] on icon at bounding box center [242, 557] width 11 height 1
click at [361, 532] on th "Package *" at bounding box center [434, 527] width 219 height 37
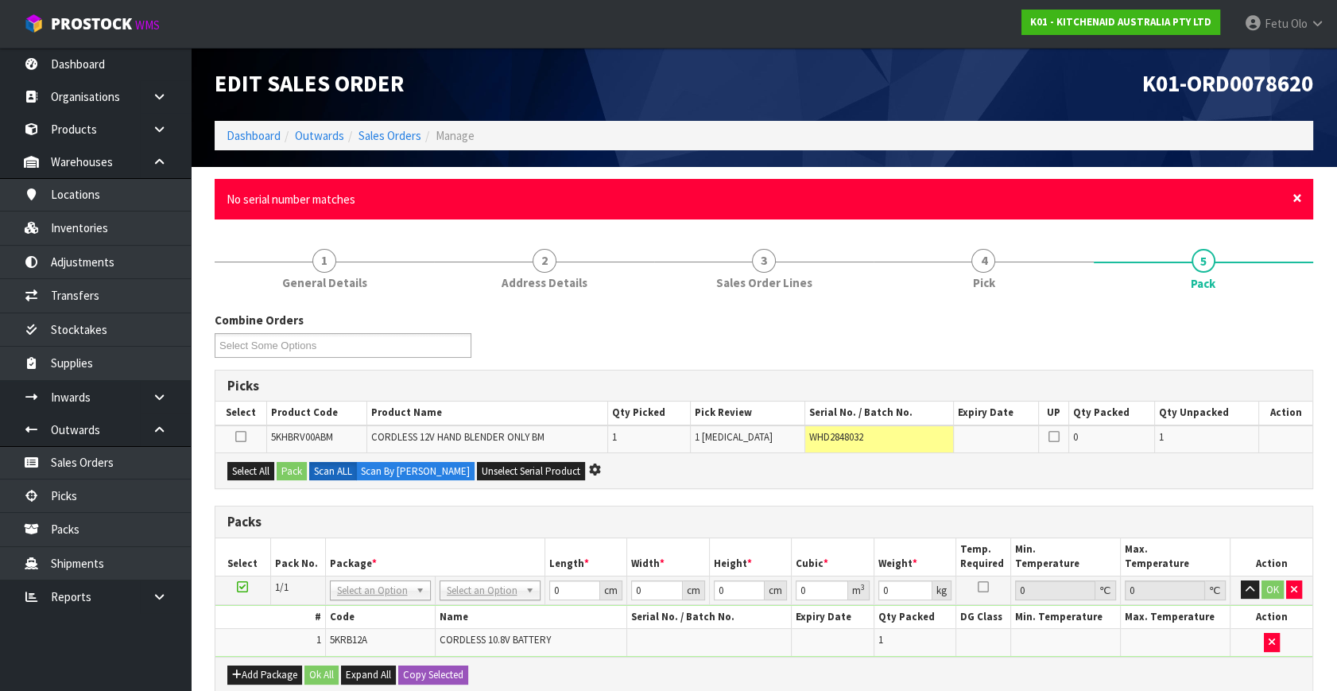
click at [1301, 195] on span "×" at bounding box center [1297, 198] width 10 height 22
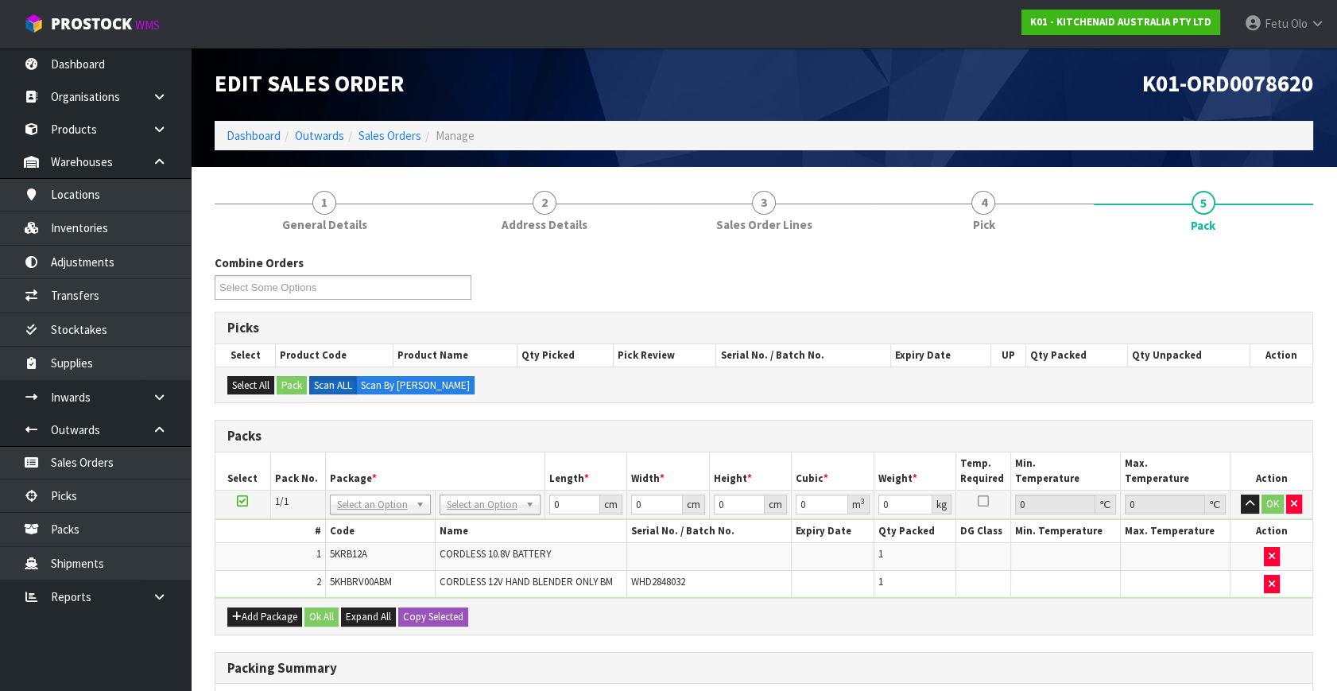
drag, startPoint x: 412, startPoint y: 493, endPoint x: 386, endPoint y: 537, distance: 51.7
click at [386, 529] on input "text" at bounding box center [379, 525] width 93 height 20
type input "011"
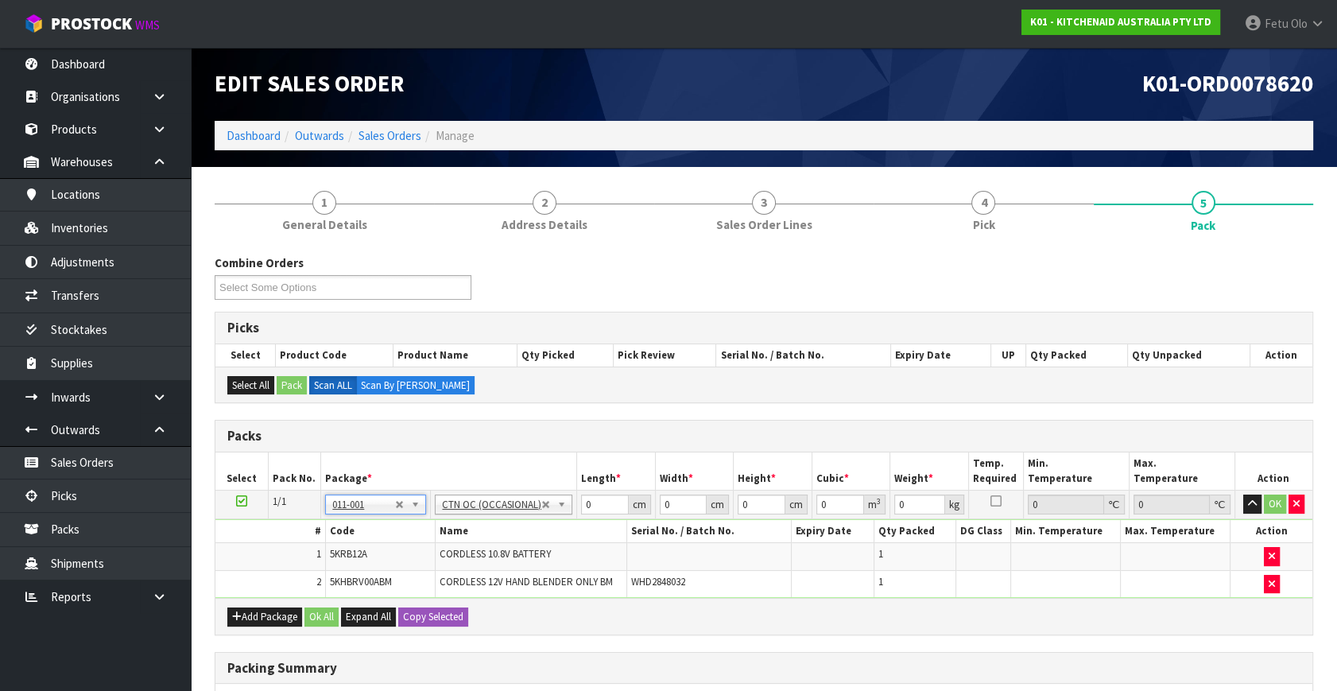
type input "1.52"
click at [318, 568] on tbody "1/1 NONE 007-001 007-002 007-004 007-009 007-013 007-014 007-015 007-017 007-01…" at bounding box center [763, 544] width 1097 height 108
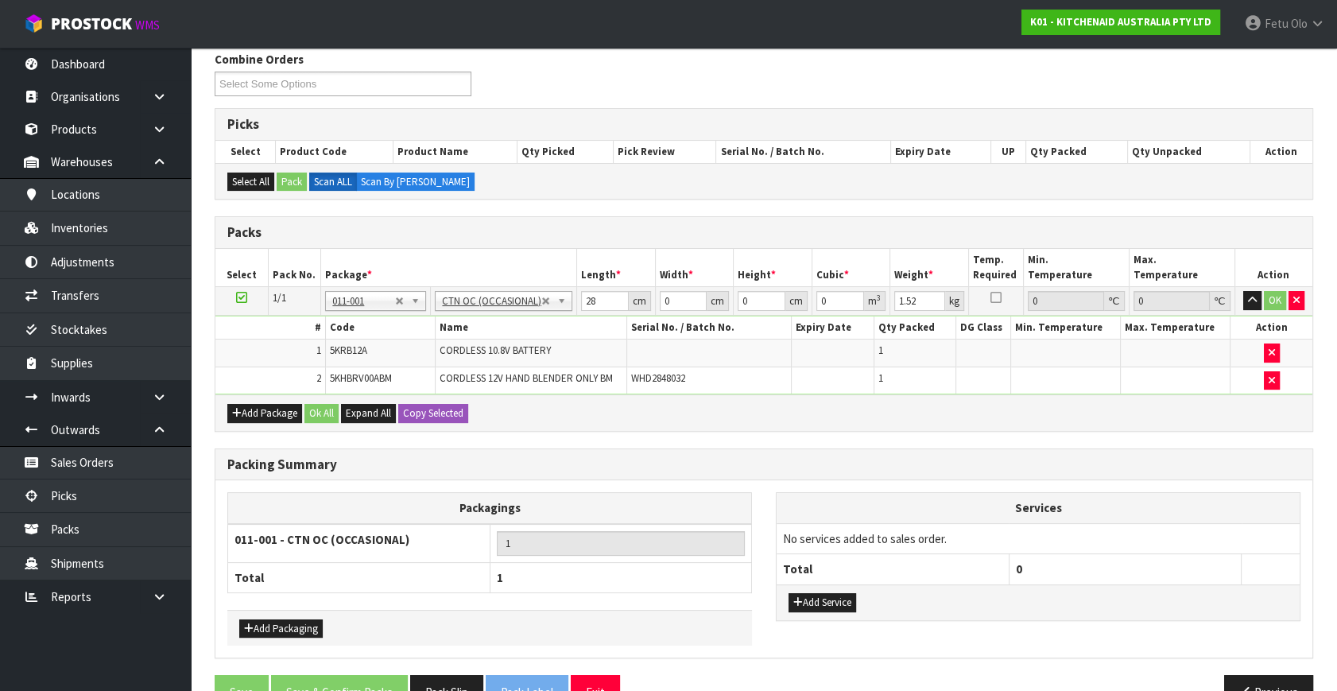
scroll to position [242, 0]
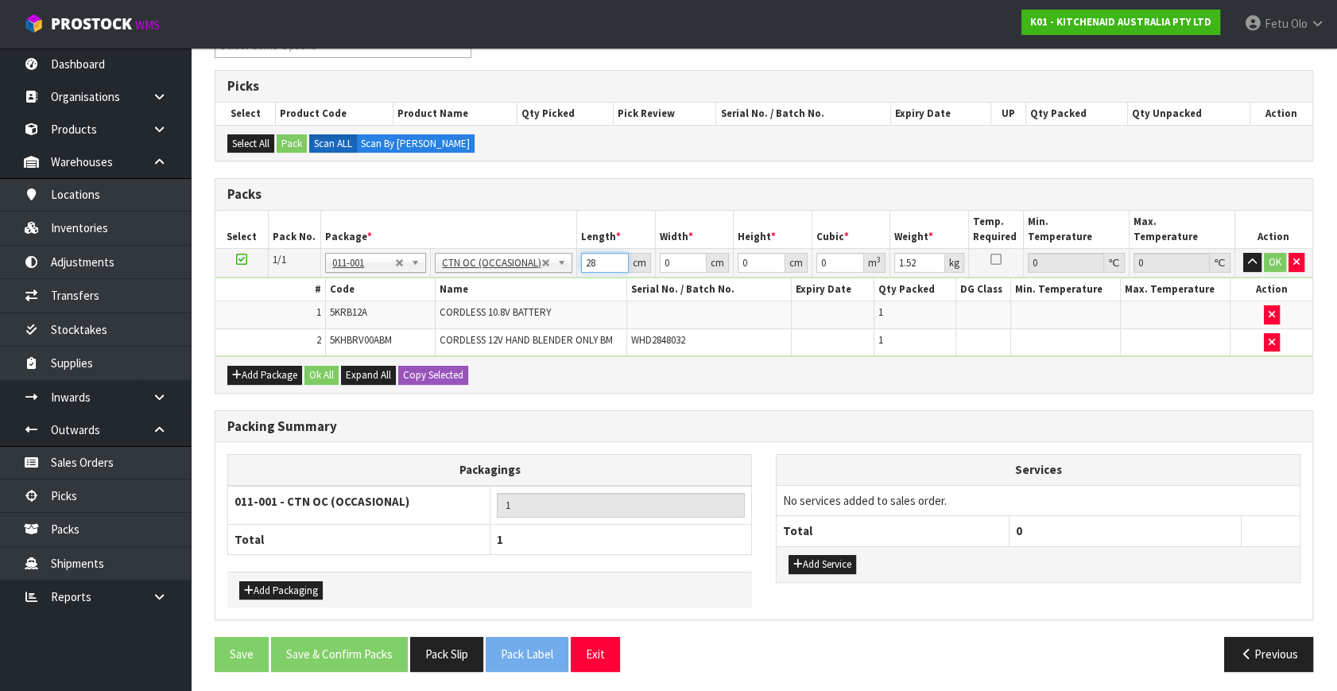
click at [586, 254] on input "28" at bounding box center [605, 263] width 48 height 20
type input "27"
type input "25"
type input "2"
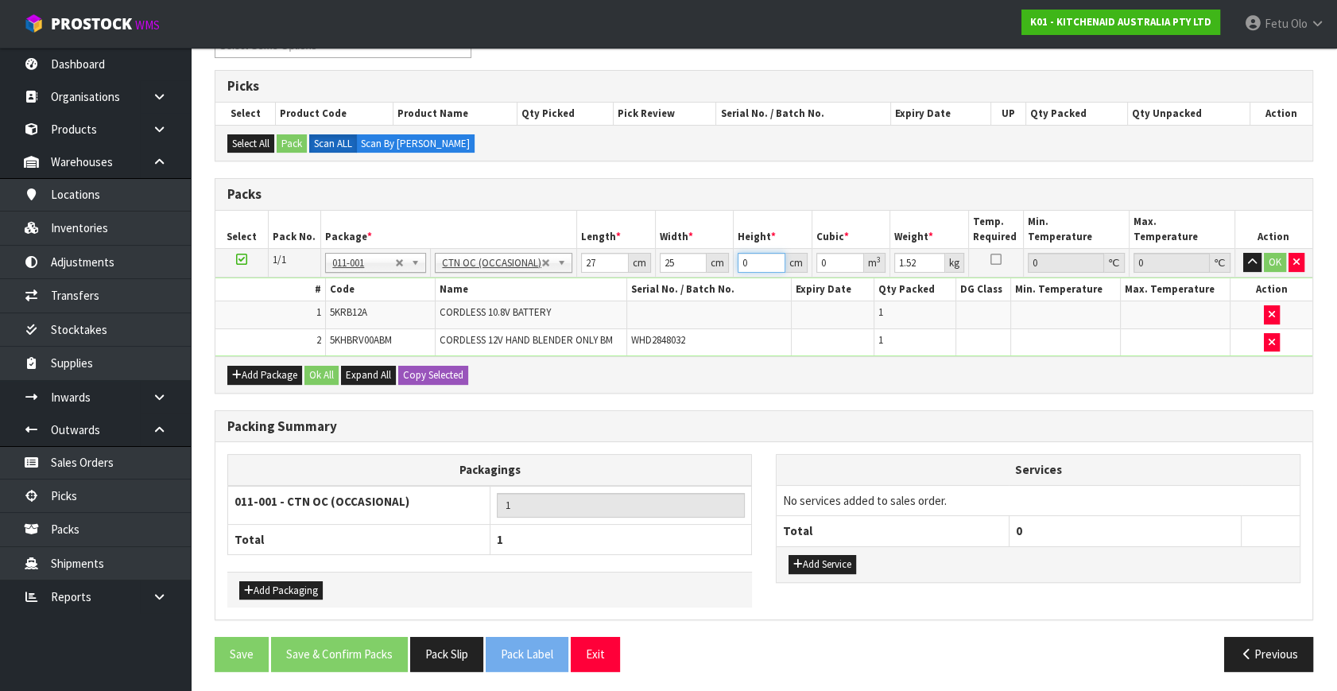
type input "0.00135"
type input "23"
type input "0.015525"
type input "23"
type input "3"
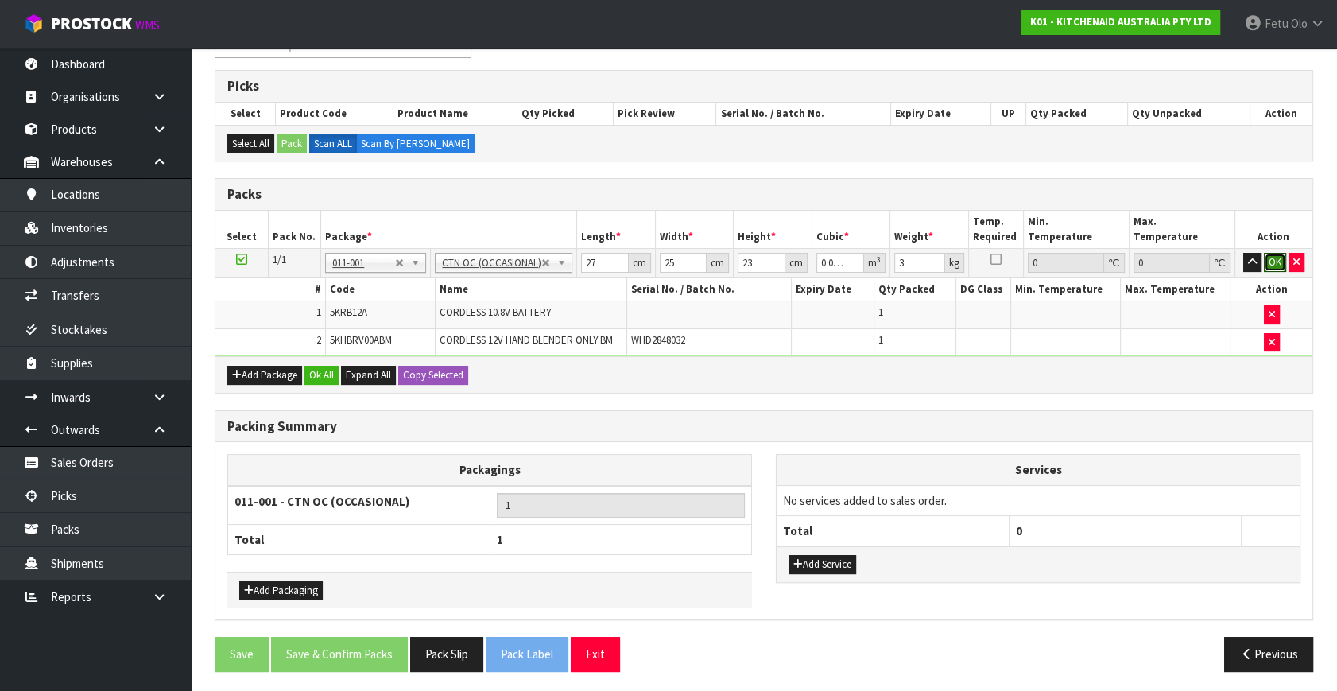
click button "OK" at bounding box center [1275, 262] width 22 height 19
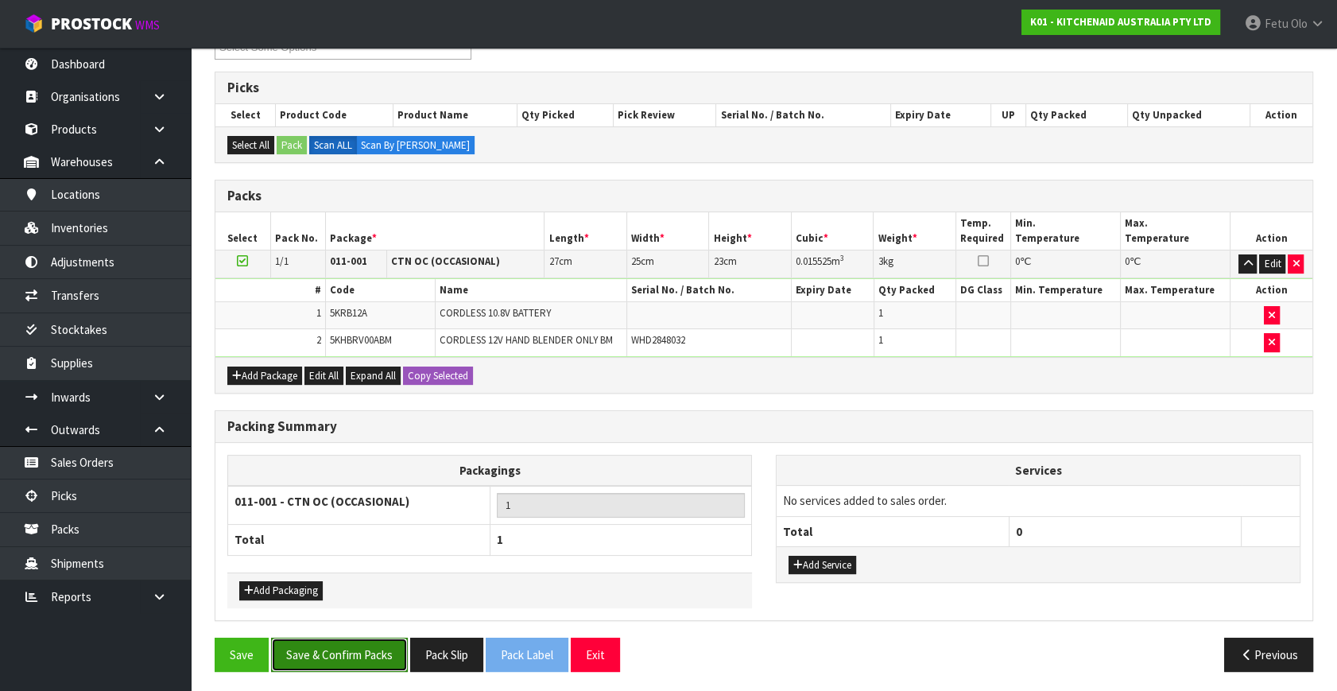
click at [366, 643] on button "Save & Confirm Packs" at bounding box center [339, 654] width 137 height 34
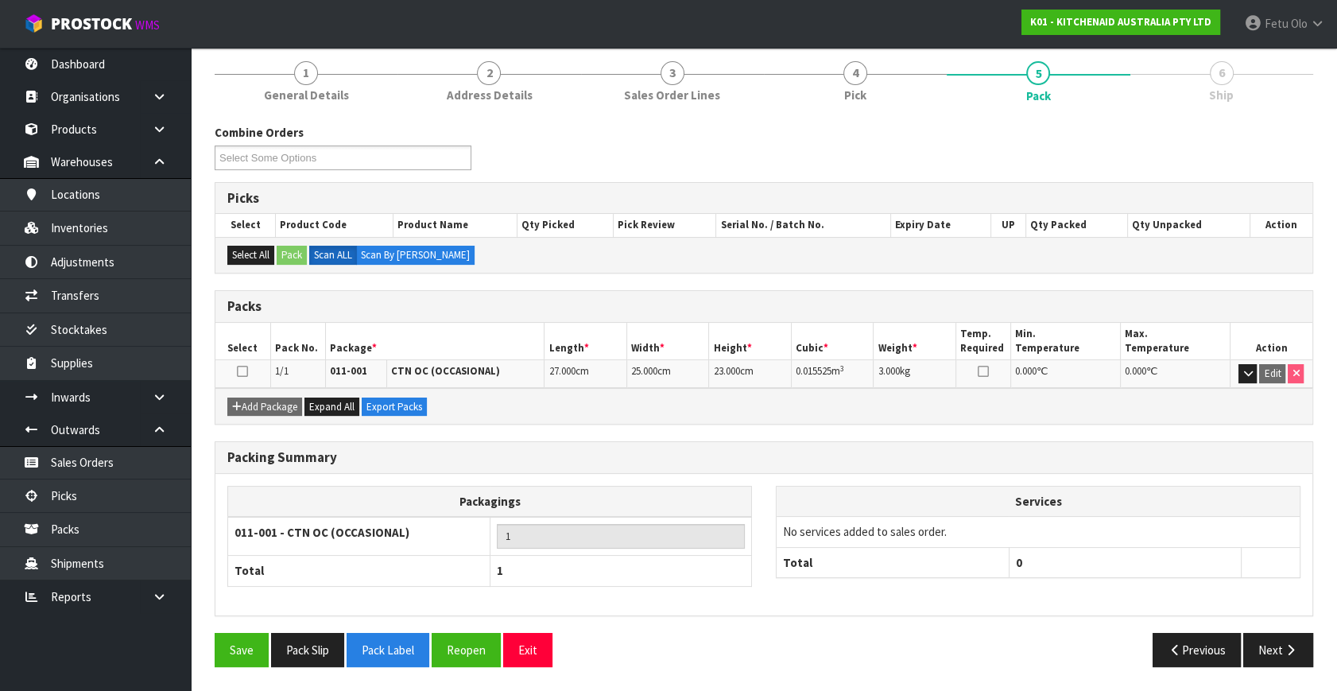
scroll to position [184, 0]
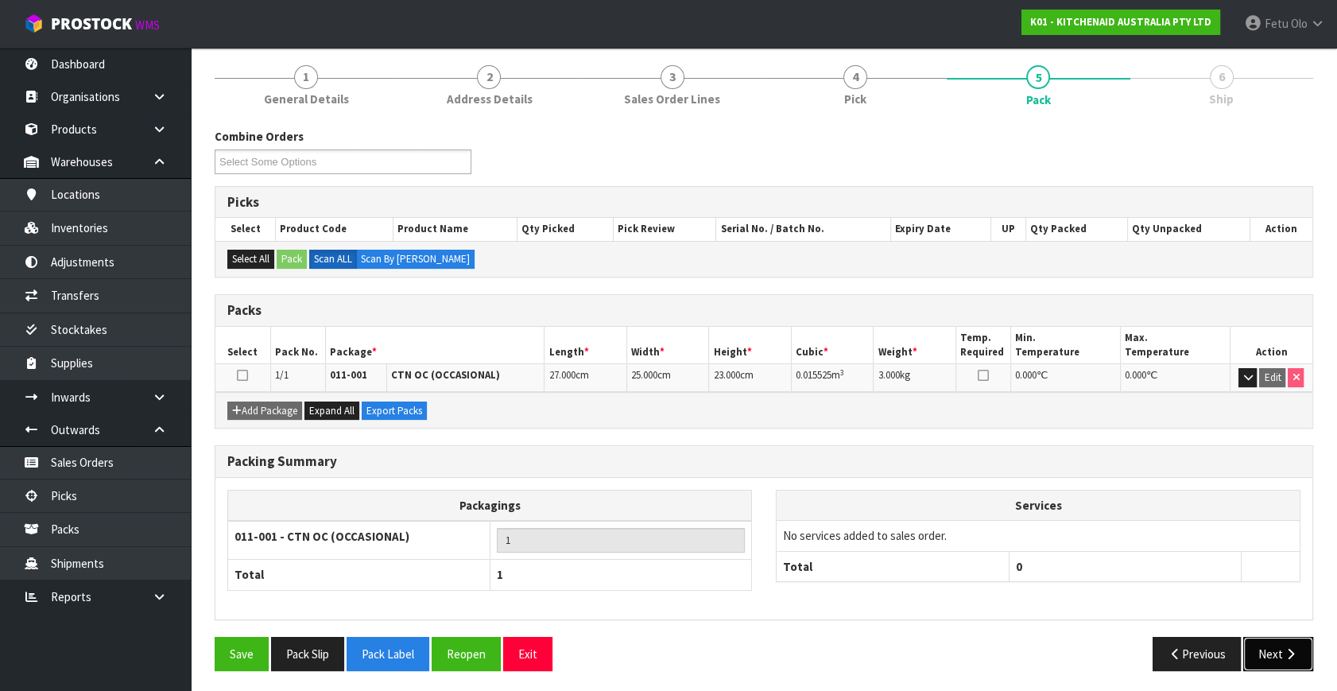
click at [1276, 646] on button "Next" at bounding box center [1278, 654] width 70 height 34
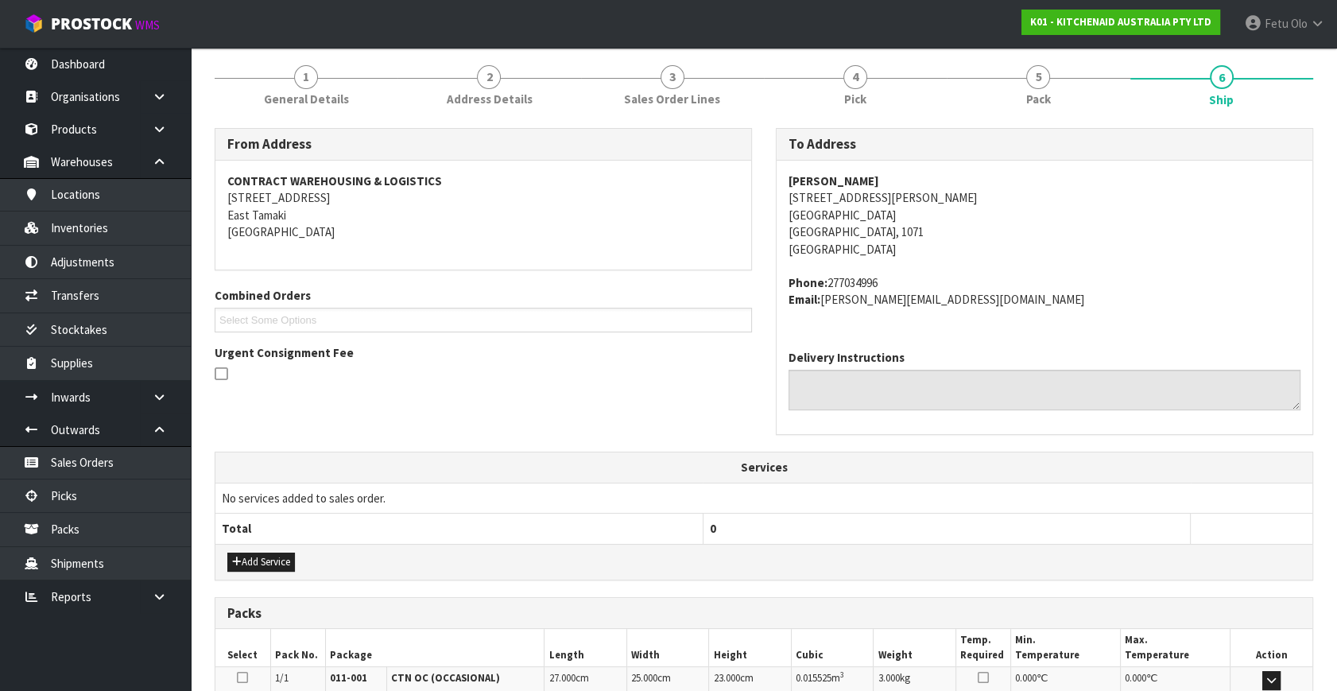
scroll to position [391, 0]
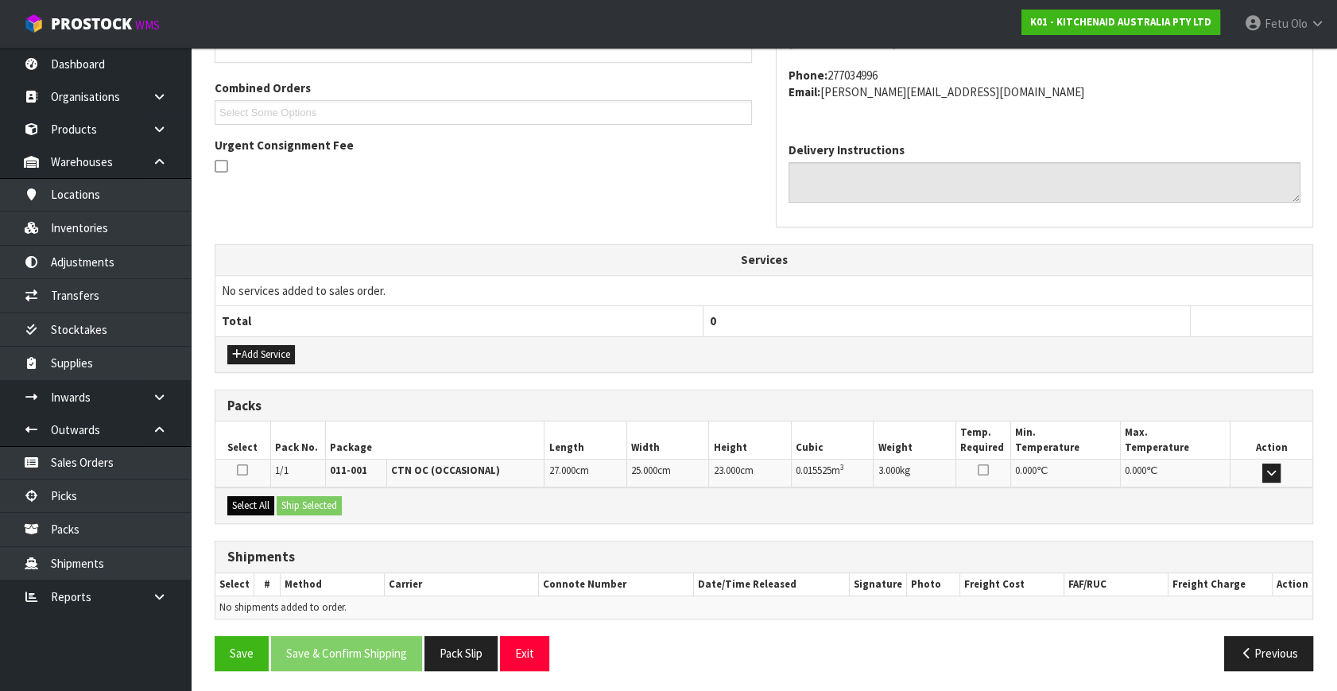
click at [244, 499] on div "Select All Ship Selected" at bounding box center [763, 505] width 1097 height 36
drag, startPoint x: 257, startPoint y: 502, endPoint x: 276, endPoint y: 501, distance: 19.1
click at [257, 502] on button "Select All" at bounding box center [250, 505] width 47 height 19
click at [317, 503] on button "Ship Selected" at bounding box center [309, 505] width 65 height 19
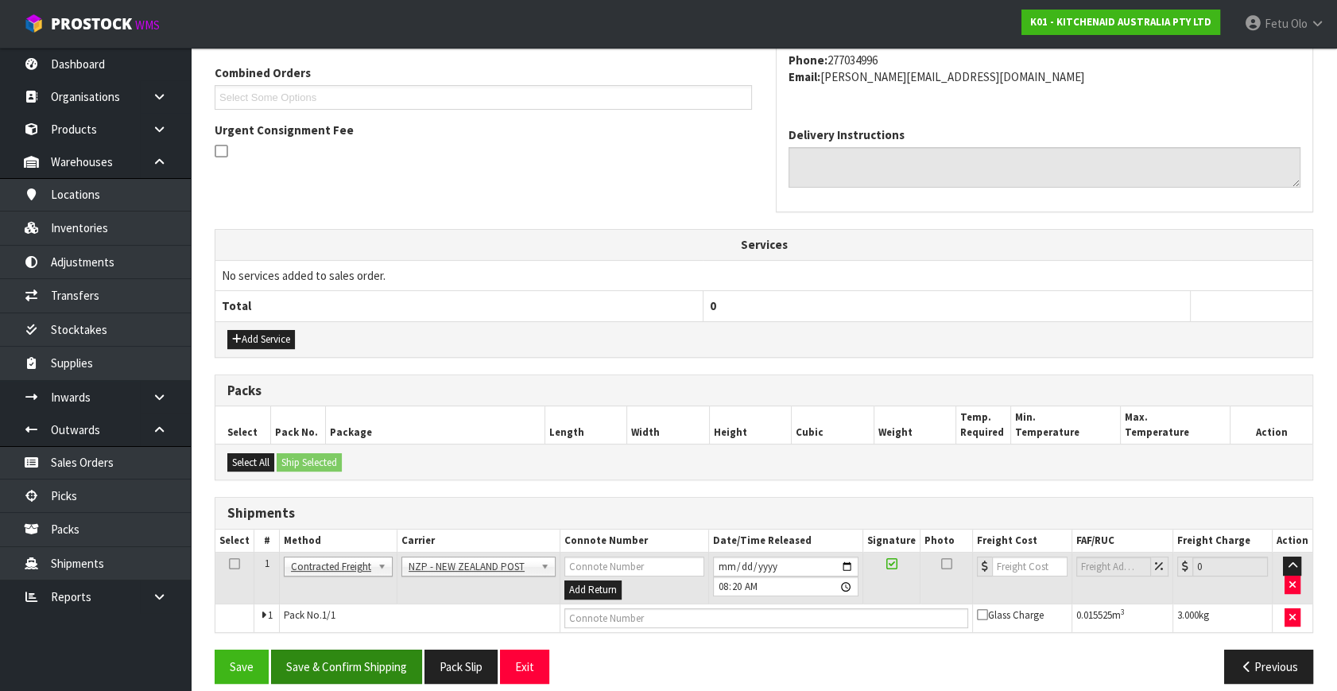
scroll to position [420, 0]
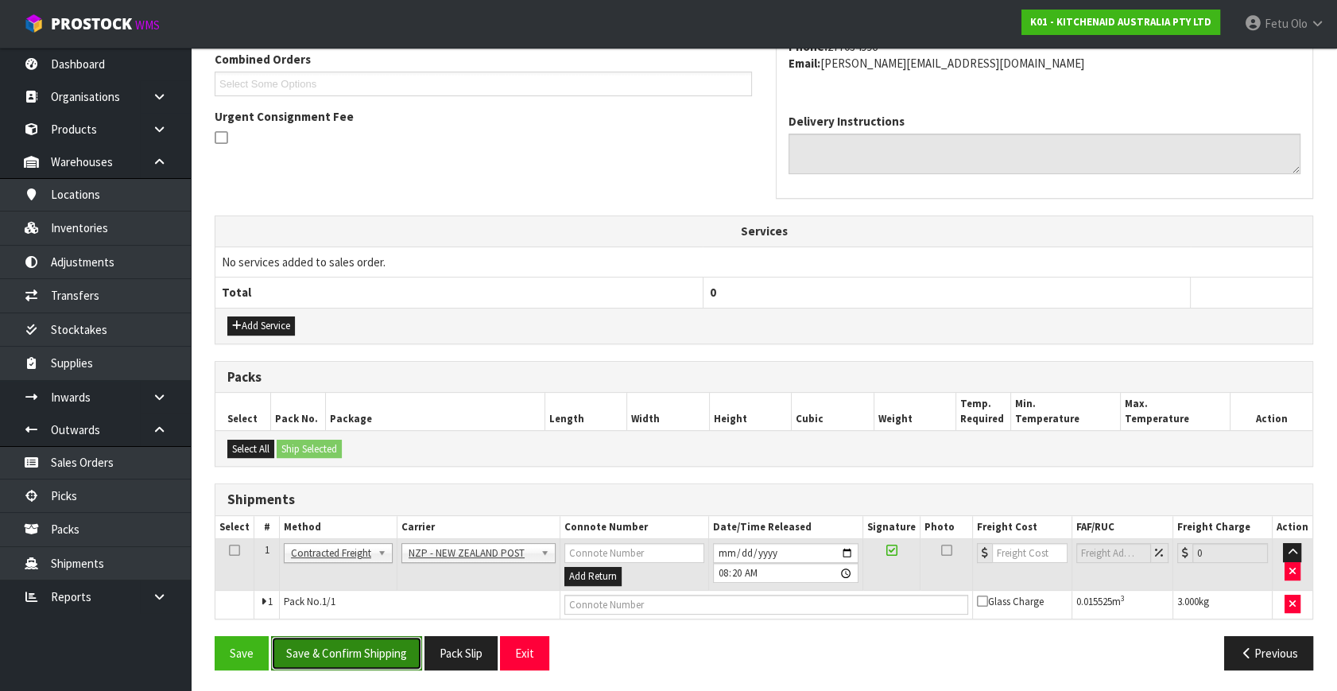
click at [373, 642] on button "Save & Confirm Shipping" at bounding box center [346, 653] width 151 height 34
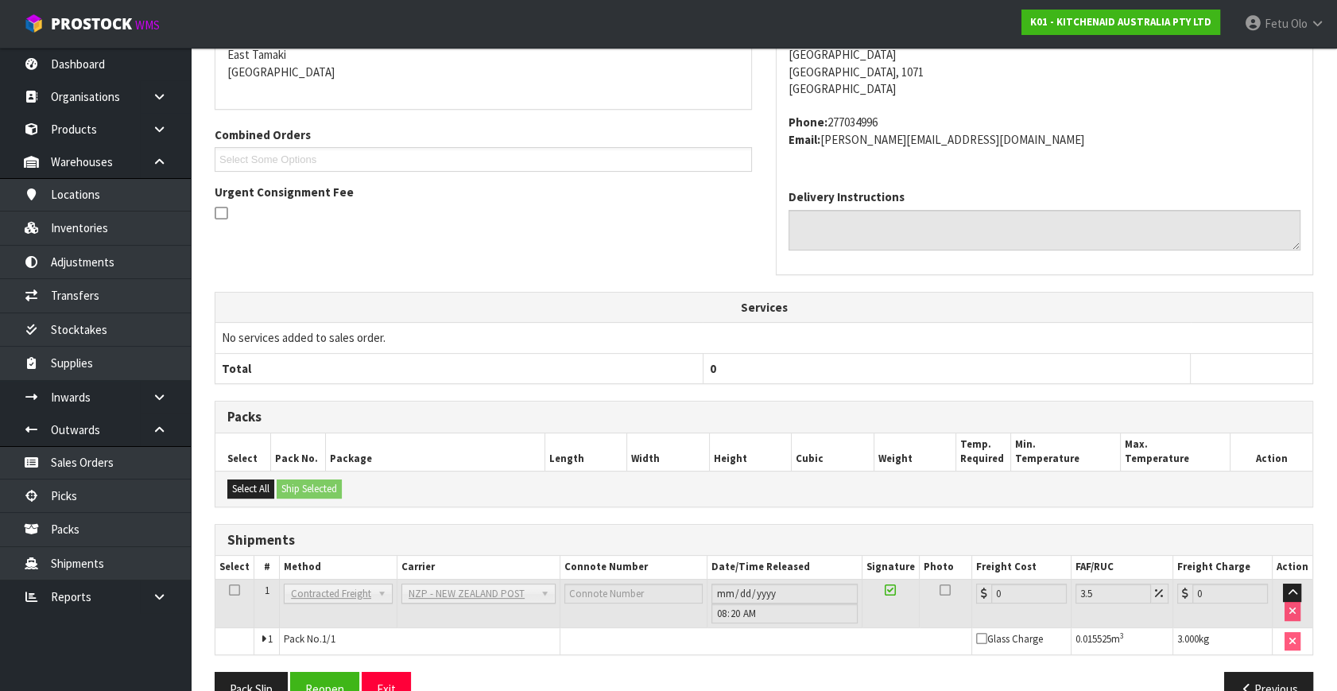
scroll to position [397, 0]
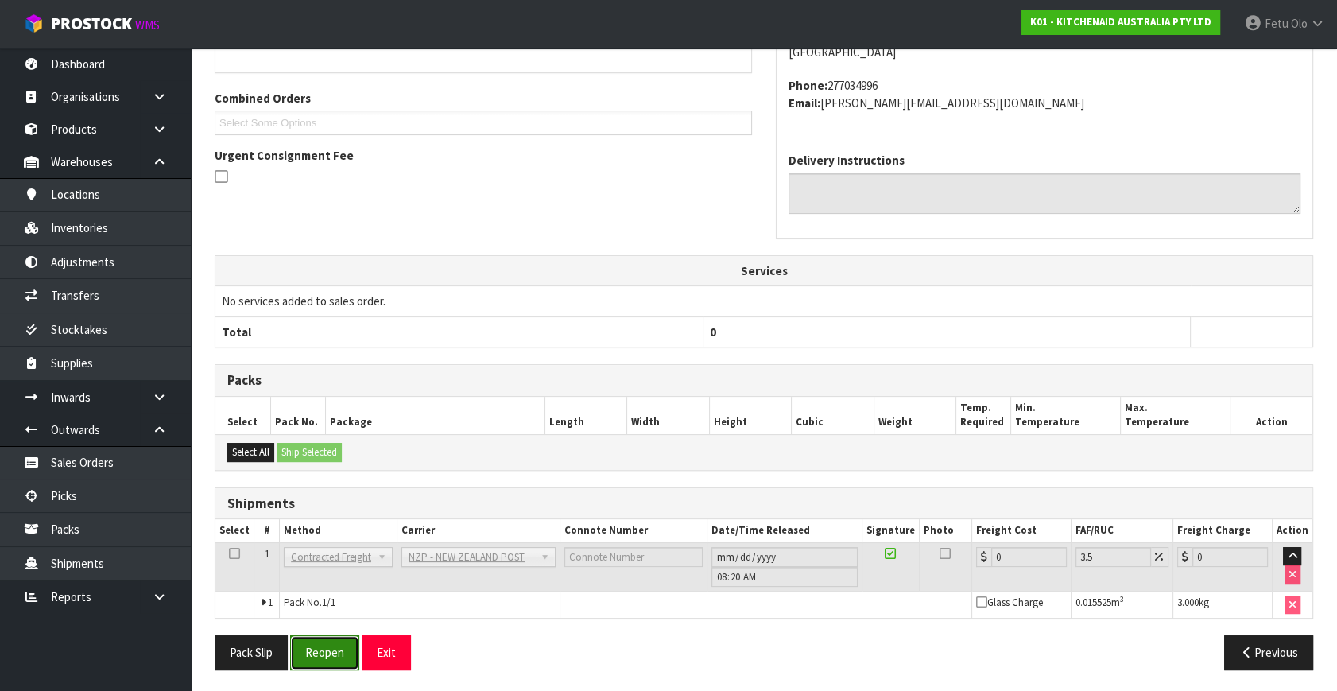
click at [322, 652] on button "Reopen" at bounding box center [324, 652] width 69 height 34
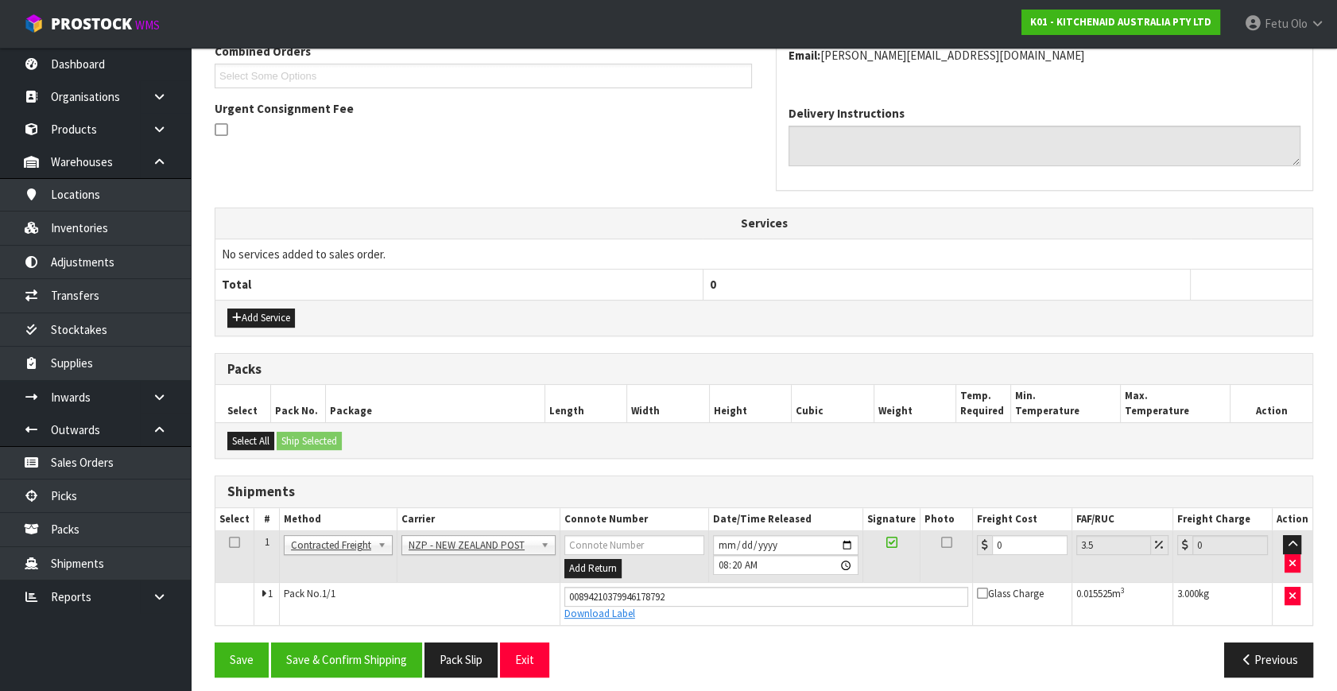
scroll to position [435, 0]
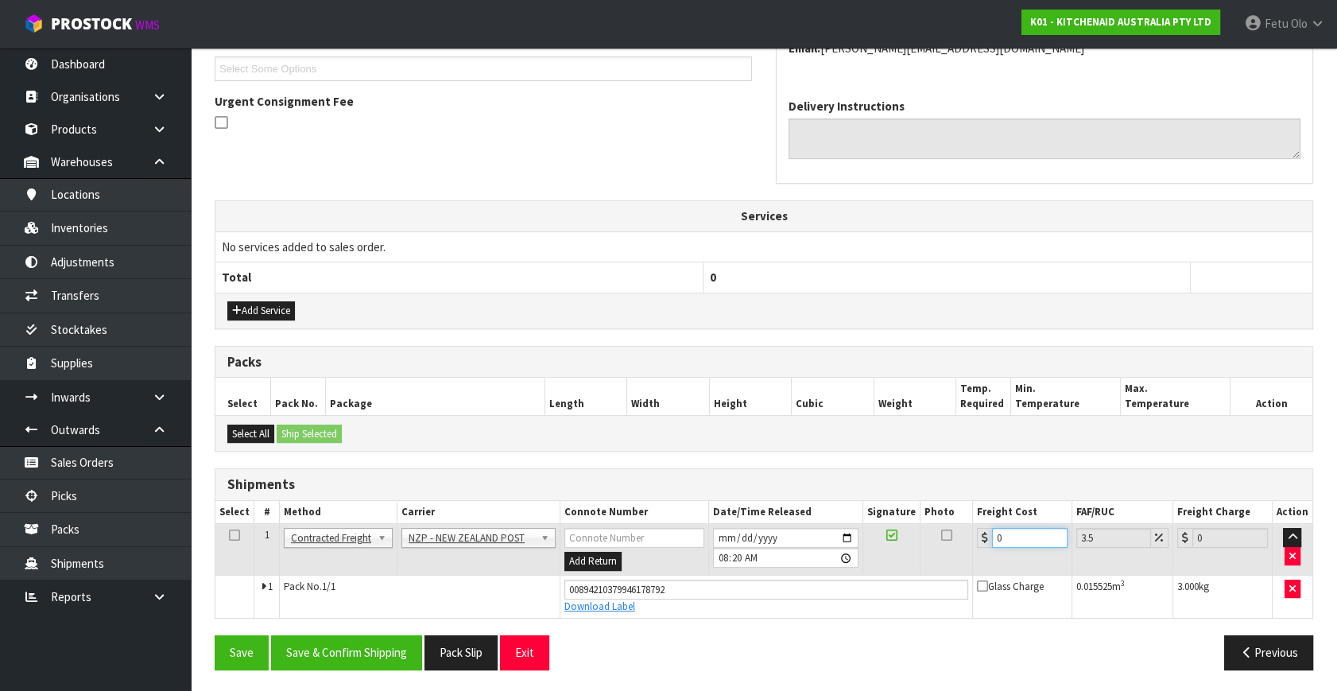
drag, startPoint x: 1002, startPoint y: 540, endPoint x: 718, endPoint y: 581, distance: 286.7
click at [718, 581] on tbody "1 Client Local Pickup Customer Local Pickup Company Freight Contracted Freight …" at bounding box center [763, 571] width 1097 height 94
type input "4"
type input "4.14"
type input "4.3"
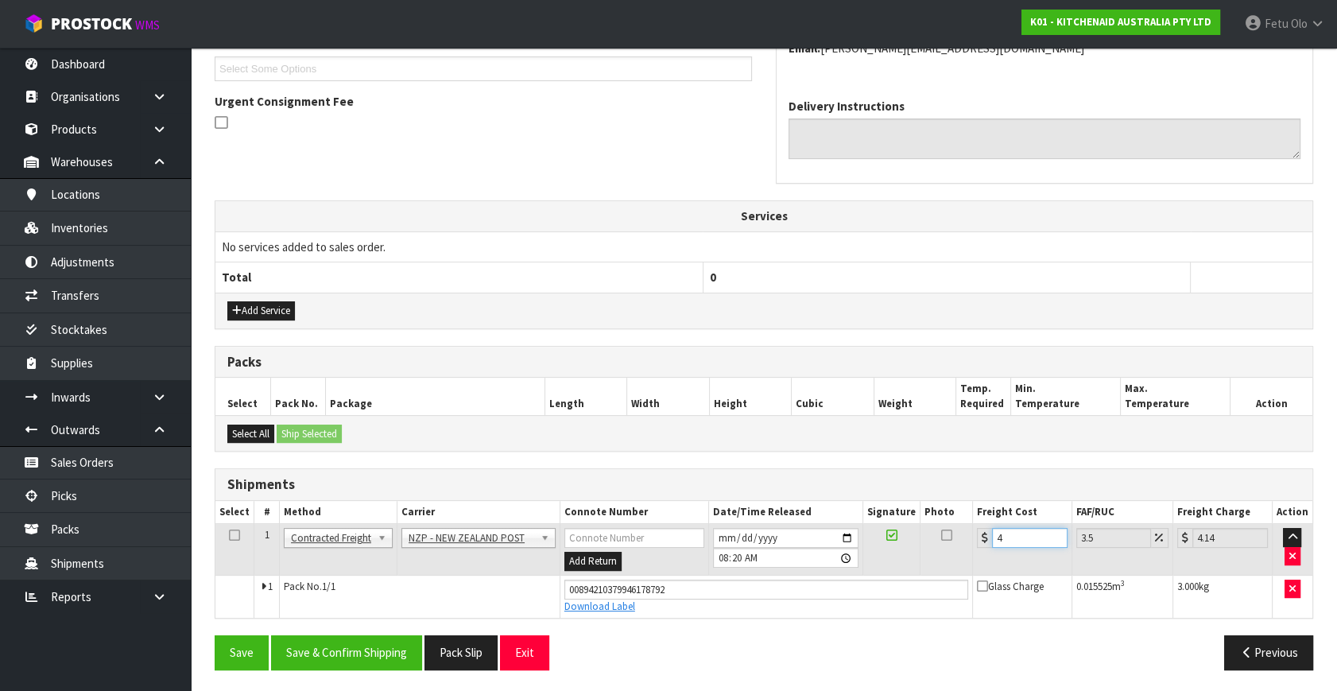
type input "4.45"
type input "4.33"
type input "4.48"
type input "4.33"
click at [338, 653] on button "Save & Confirm Shipping" at bounding box center [346, 652] width 151 height 34
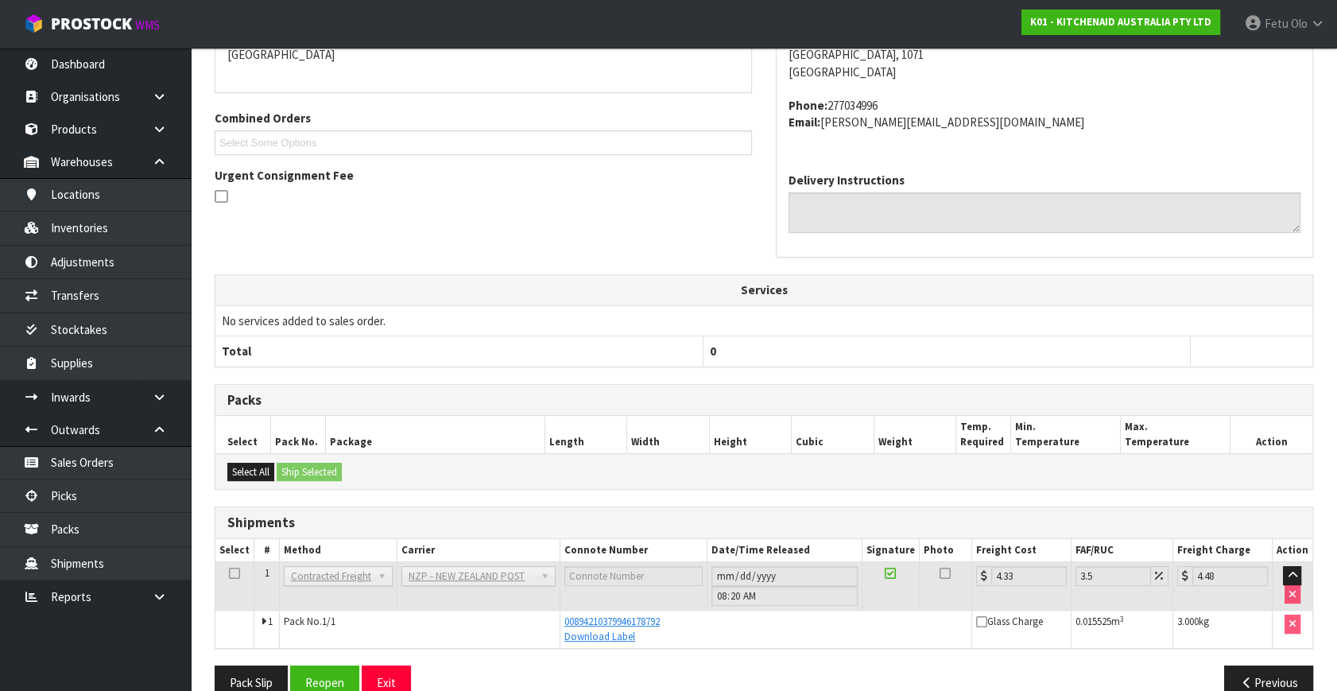
scroll to position [391, 0]
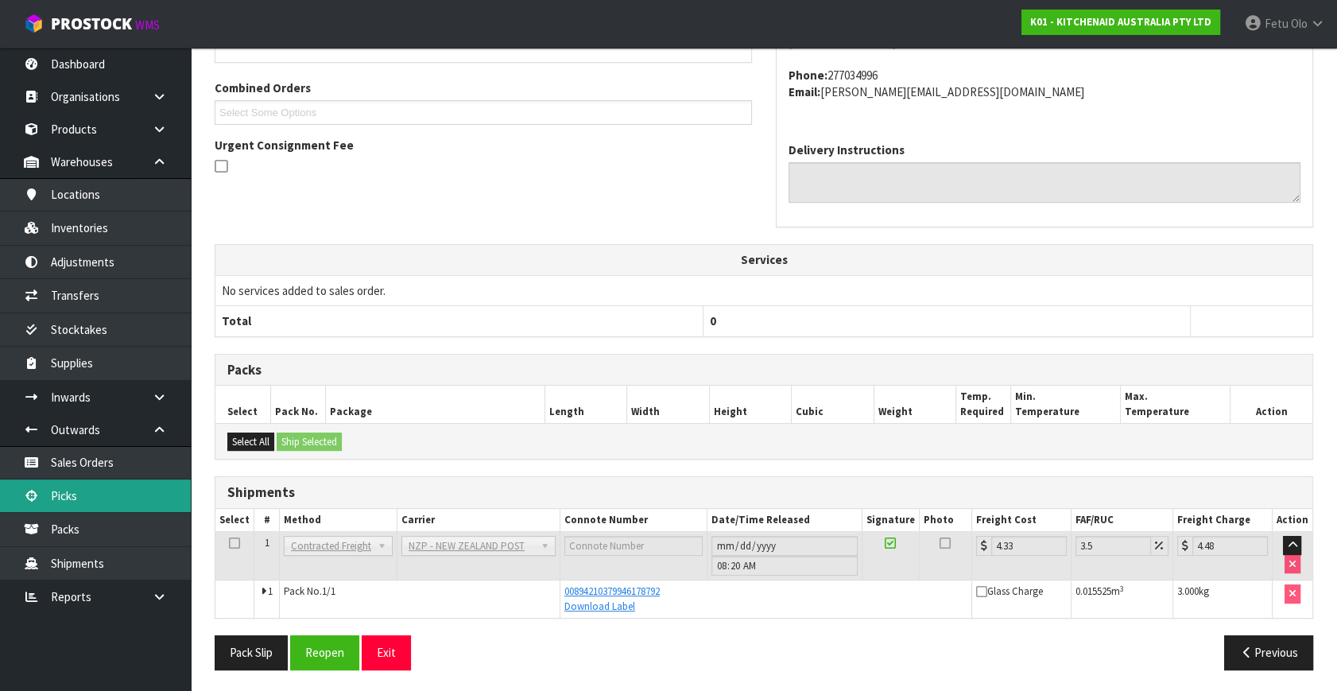
click at [68, 491] on link "Picks" at bounding box center [95, 495] width 191 height 33
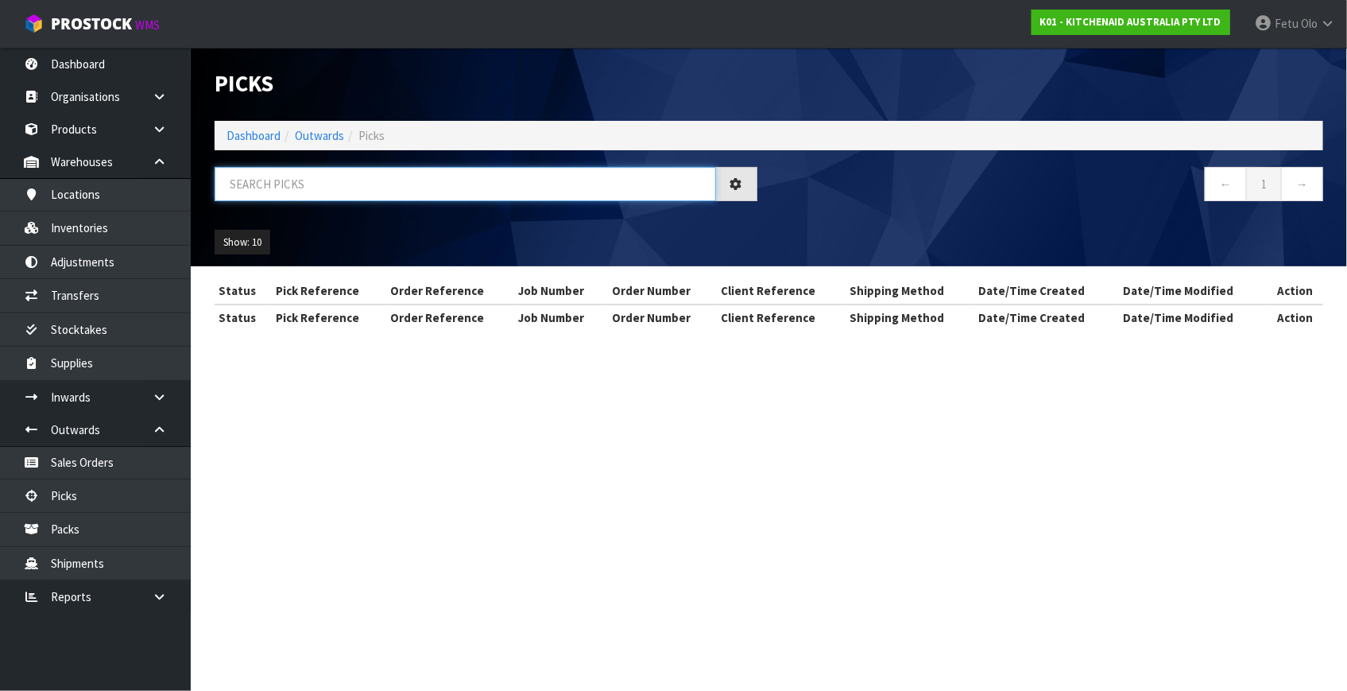
click at [302, 189] on input "text" at bounding box center [465, 184] width 501 height 34
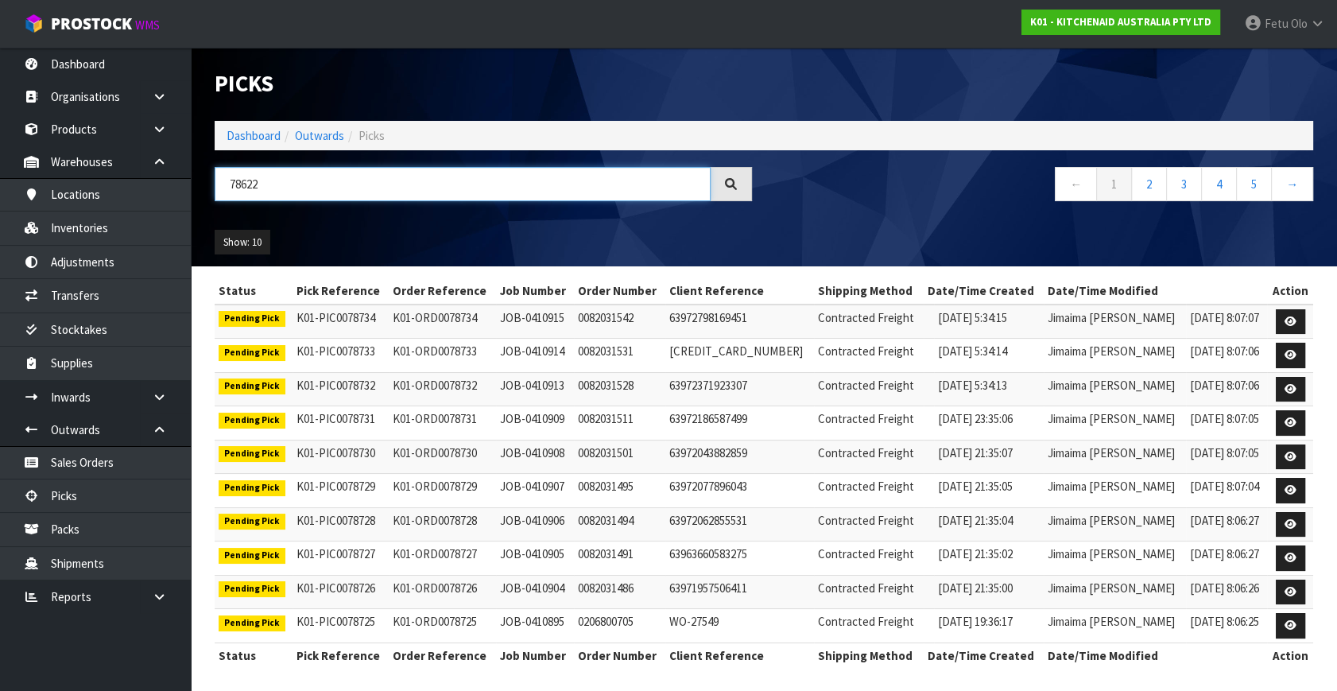
type input "78622"
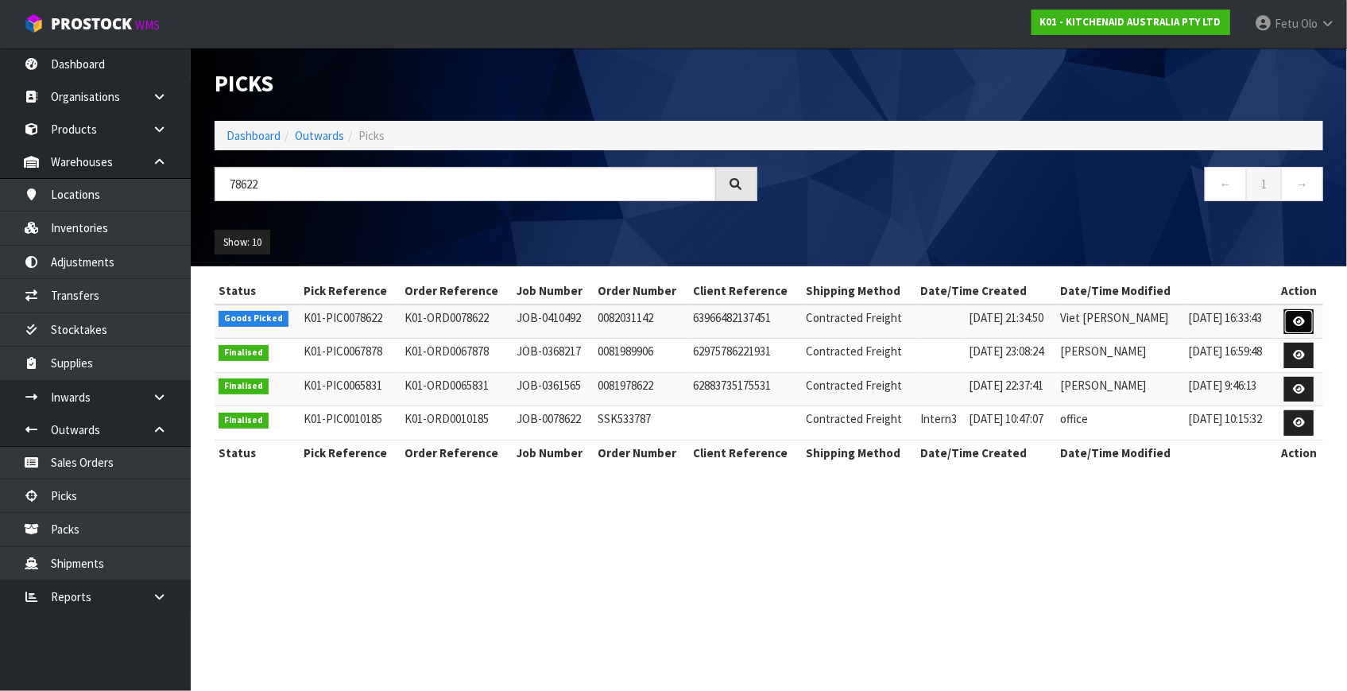
click at [1301, 322] on icon at bounding box center [1299, 321] width 12 height 10
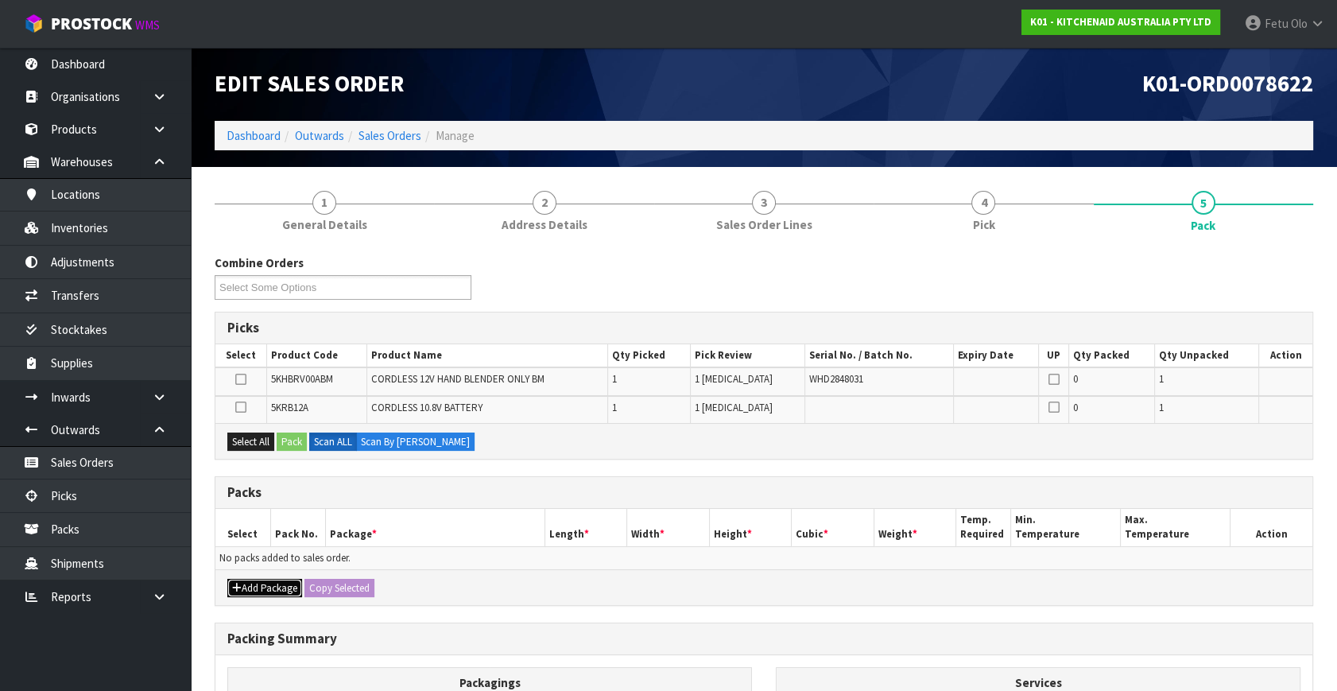
click at [259, 583] on button "Add Package" at bounding box center [264, 588] width 75 height 19
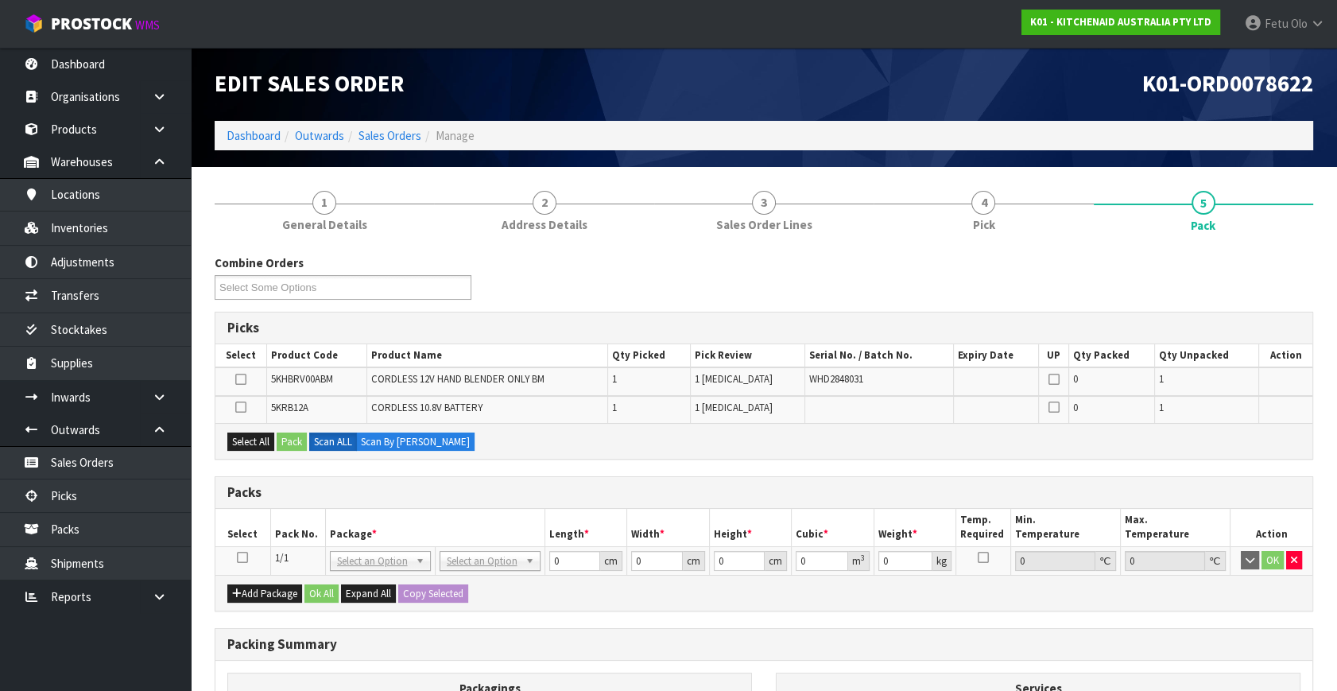
click at [238, 557] on icon at bounding box center [242, 557] width 11 height 1
click at [288, 540] on th "Pack No." at bounding box center [297, 527] width 55 height 37
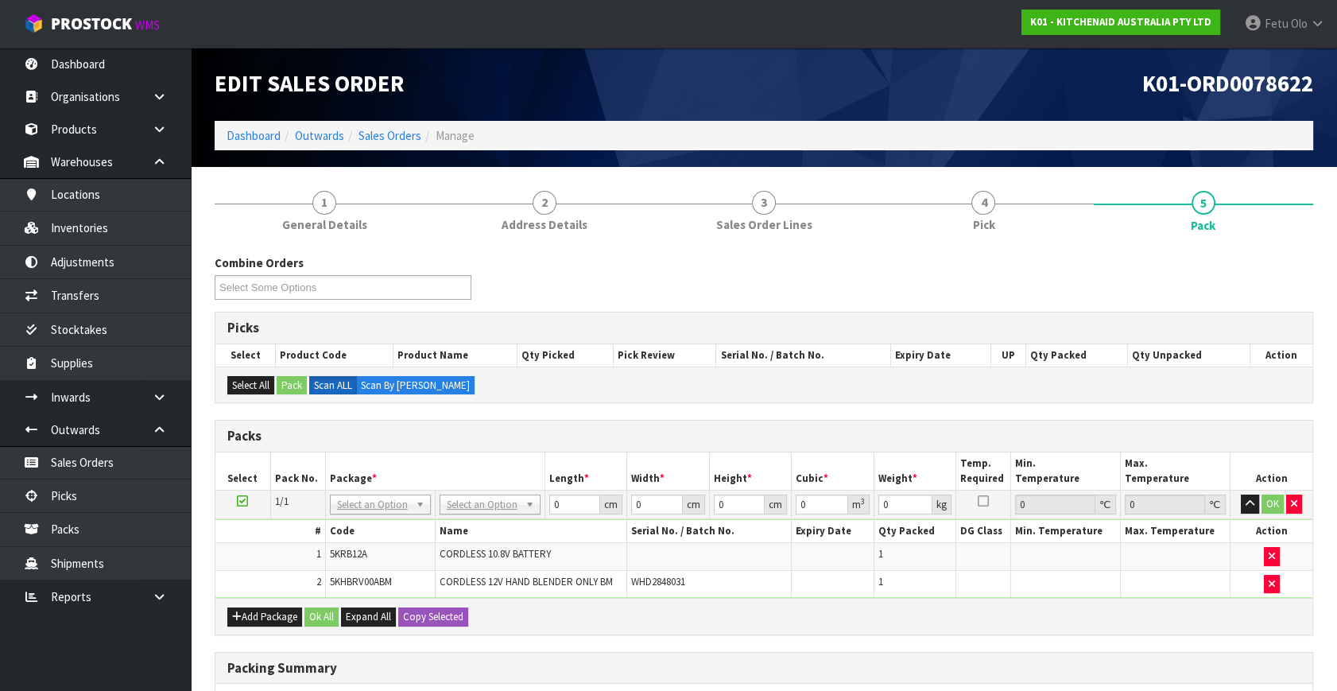
drag, startPoint x: 377, startPoint y: 497, endPoint x: 341, endPoint y: 529, distance: 47.8
click at [370, 505] on td "NONE 007-001 007-002 007-004 007-009 007-013 007-014 007-015 007-017 007-018 00…" at bounding box center [380, 504] width 110 height 29
drag, startPoint x: 356, startPoint y: 520, endPoint x: 356, endPoint y: 510, distance: 9.5
click at [357, 517] on input "text" at bounding box center [379, 525] width 93 height 20
type input "011"
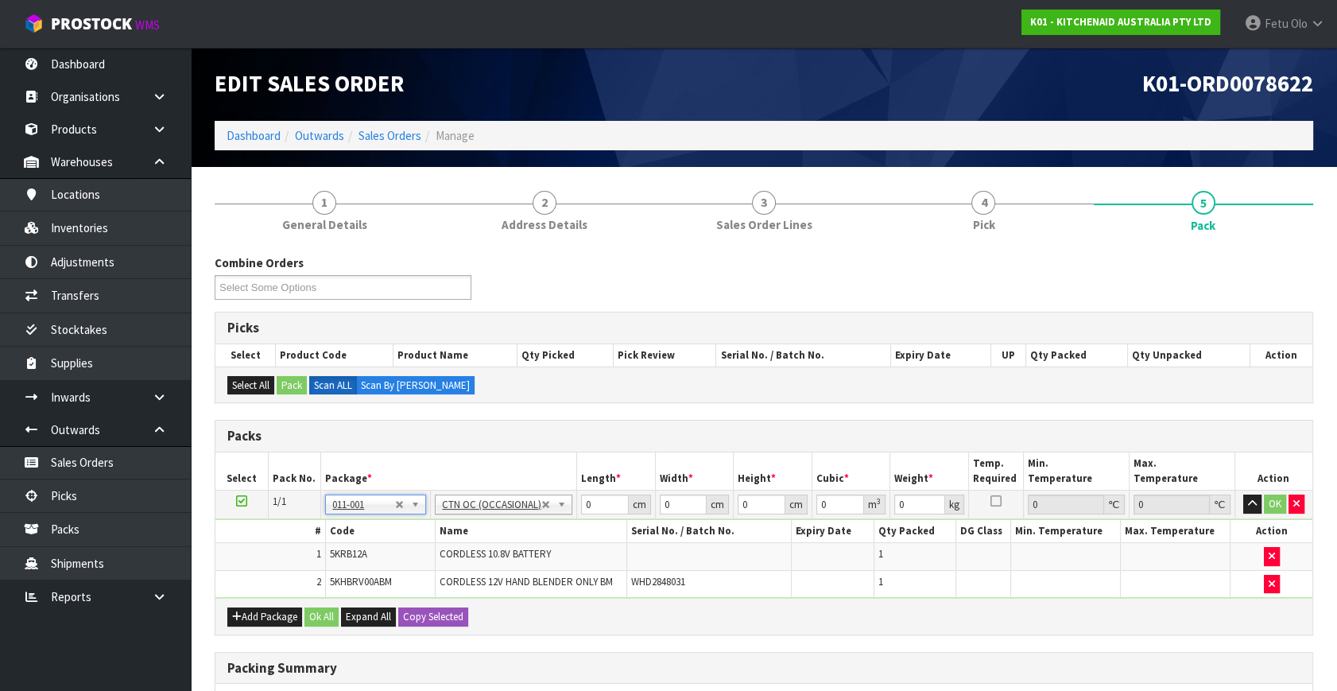
type input "1.52"
drag, startPoint x: 591, startPoint y: 502, endPoint x: 413, endPoint y: 572, distance: 191.3
click at [413, 572] on tbody "1/1 NONE 007-001 007-002 007-004 007-009 007-013 007-014 007-015 007-017 007-01…" at bounding box center [763, 544] width 1097 height 108
type input "26"
type input "22"
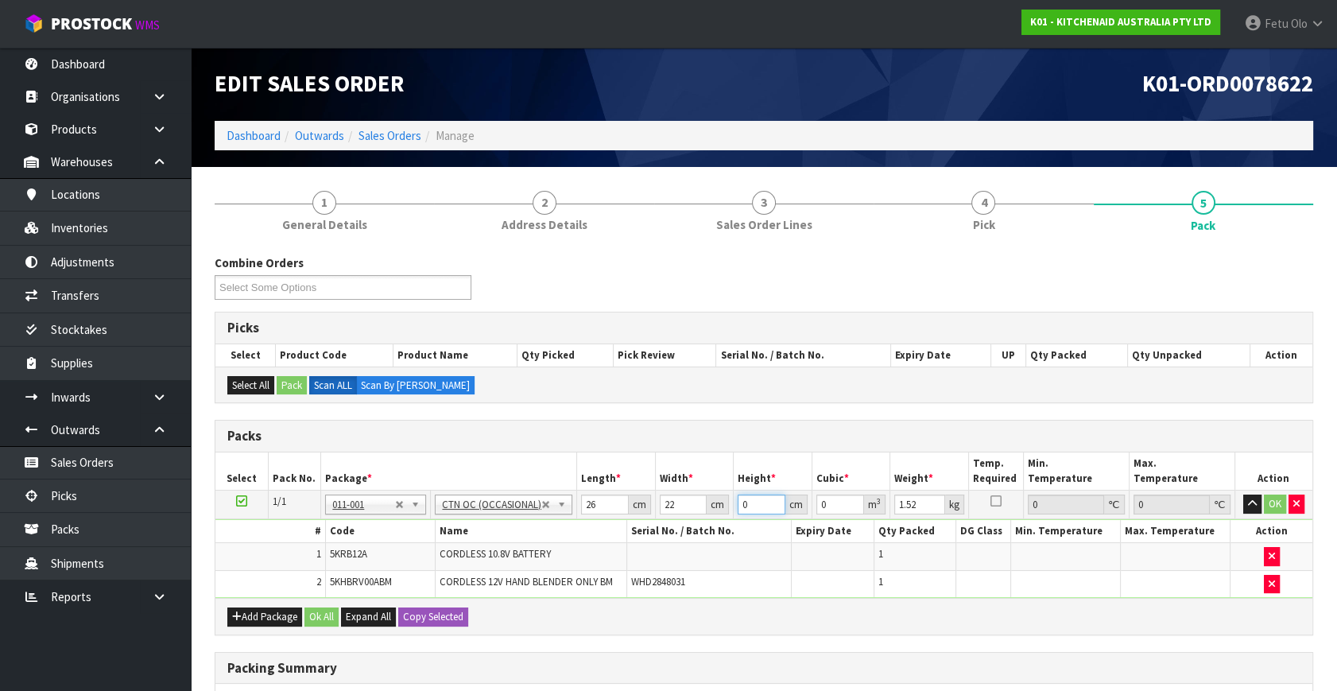
type input "2"
type input "0.001144"
type input "28"
type input "0.016016"
type input "28"
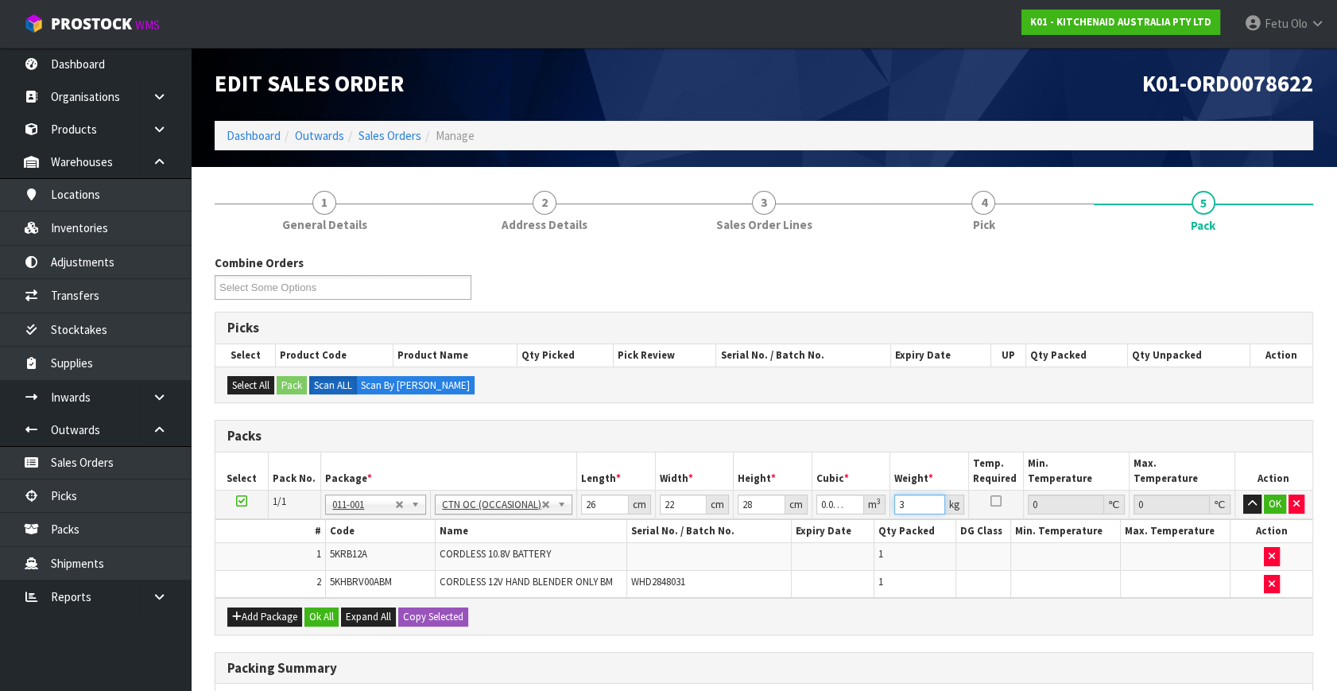
type input "3"
click button "OK" at bounding box center [1275, 503] width 22 height 19
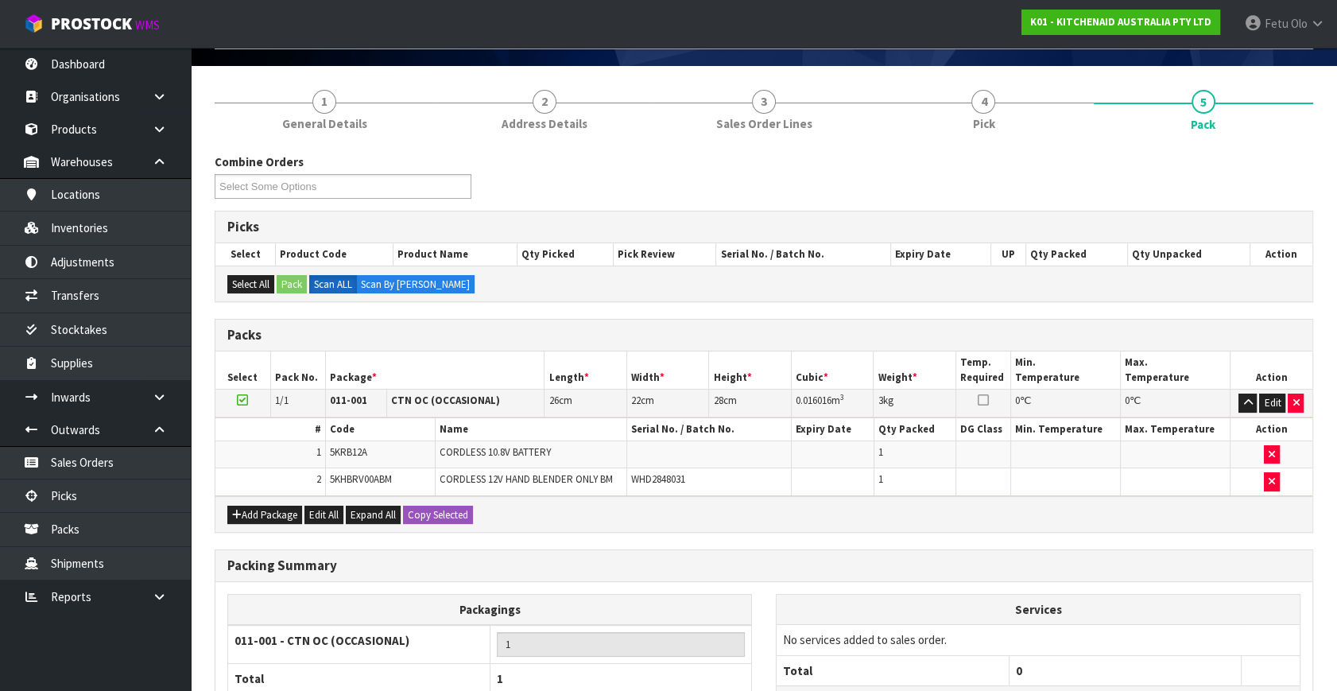
scroll to position [240, 0]
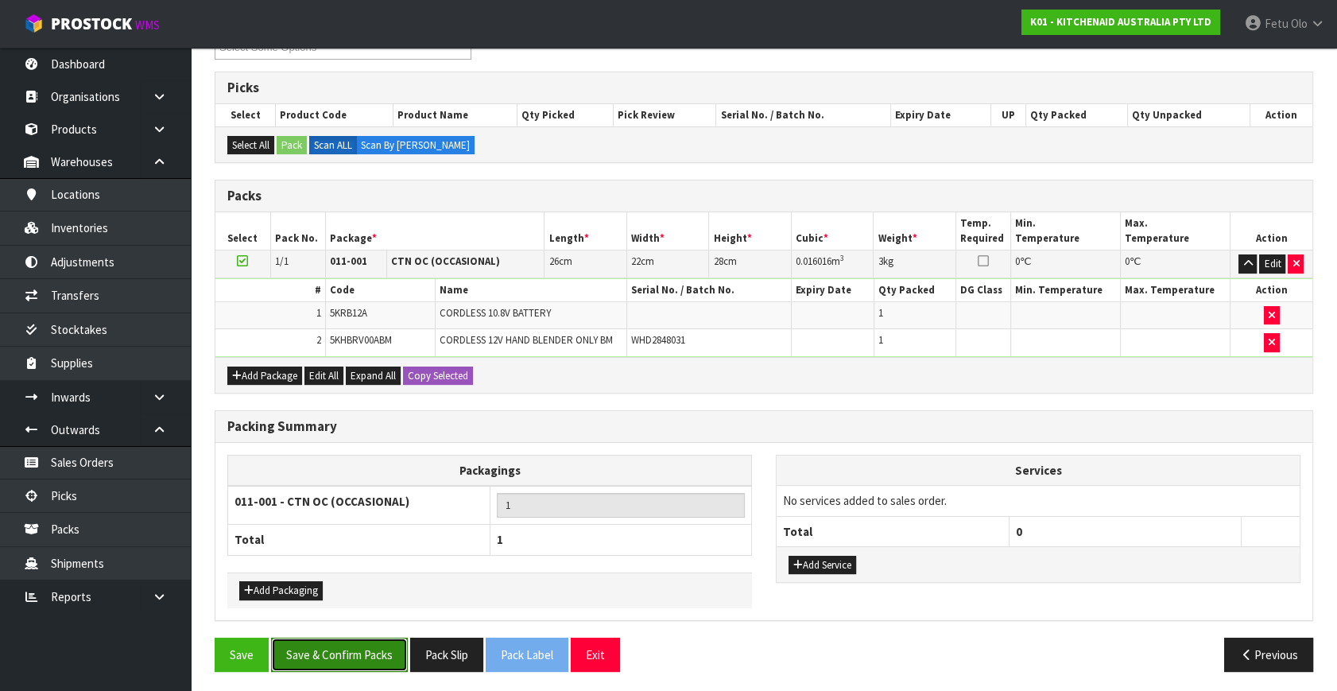
click at [369, 647] on button "Save & Confirm Packs" at bounding box center [339, 654] width 137 height 34
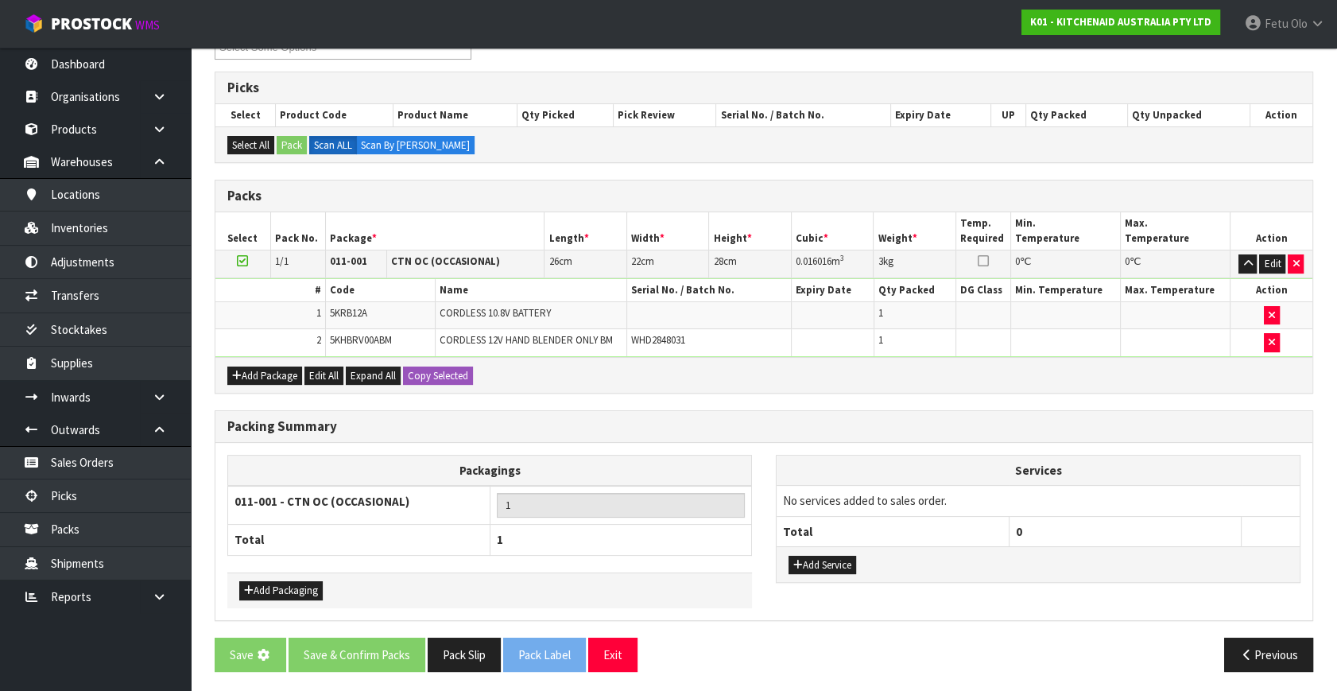
scroll to position [0, 0]
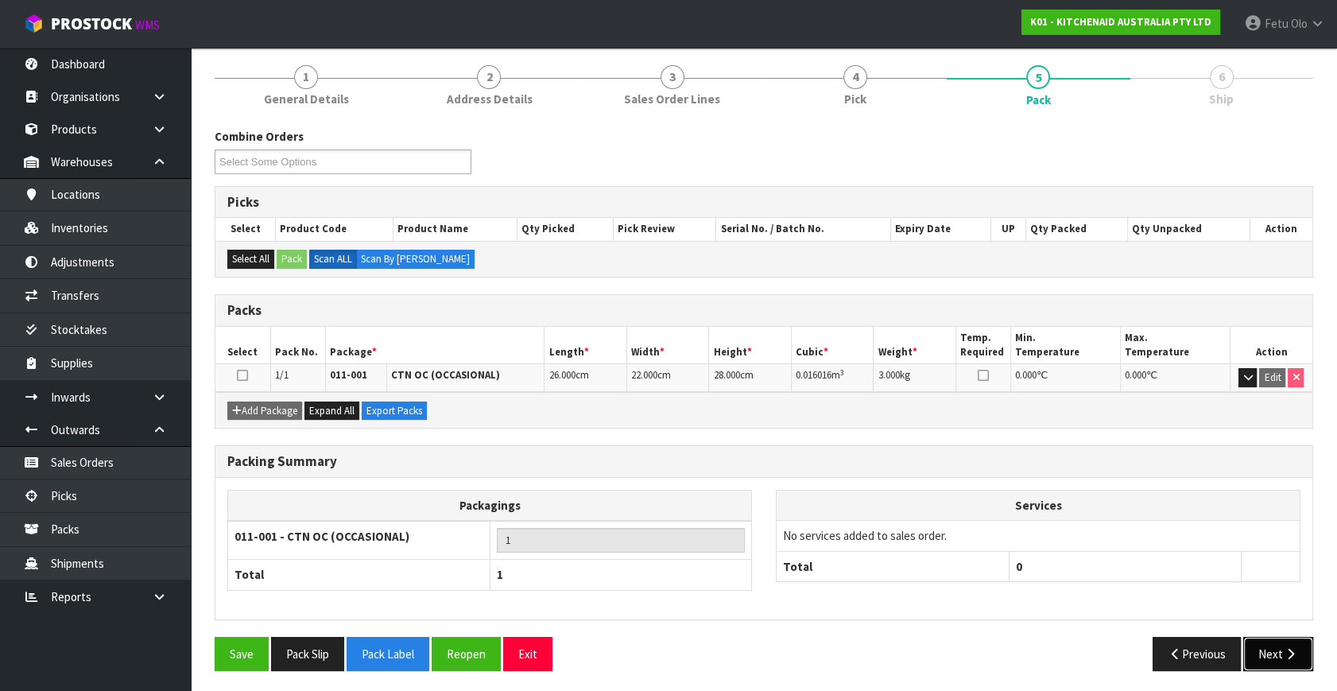
click at [1274, 644] on button "Next" at bounding box center [1278, 654] width 70 height 34
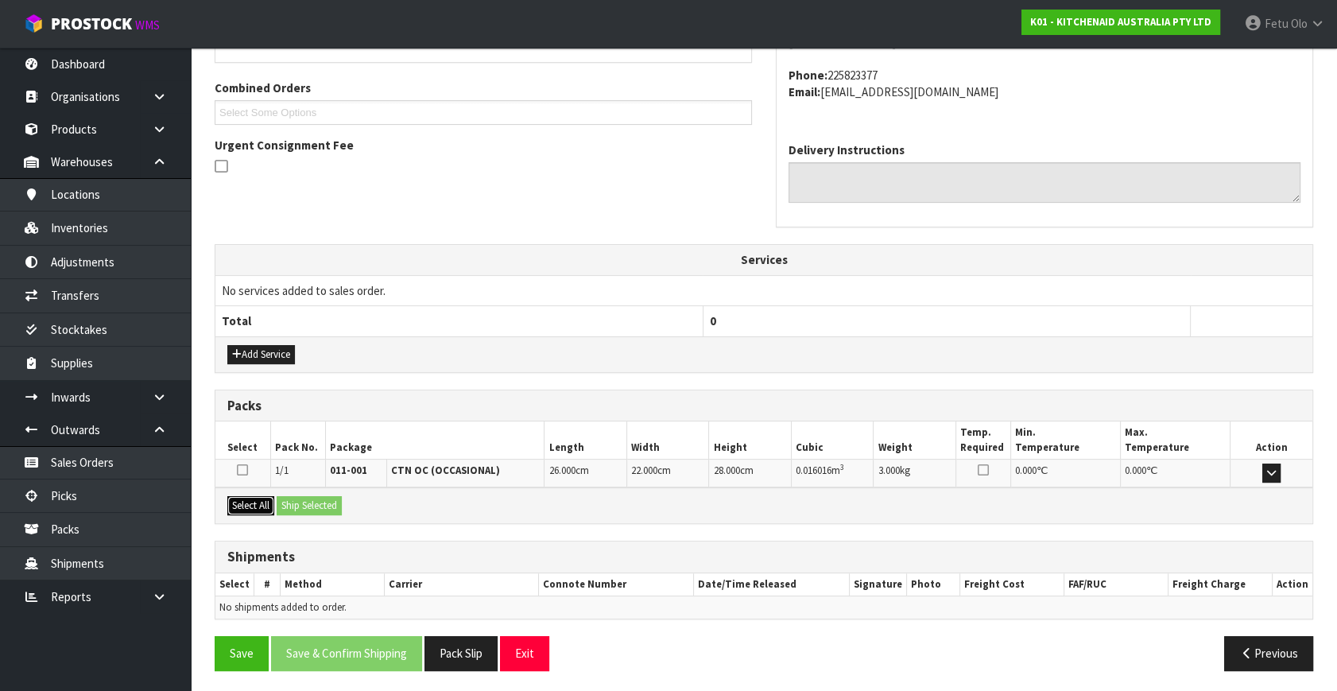
click at [246, 509] on button "Select All" at bounding box center [250, 505] width 47 height 19
click at [284, 505] on button "Ship Selected" at bounding box center [309, 505] width 65 height 19
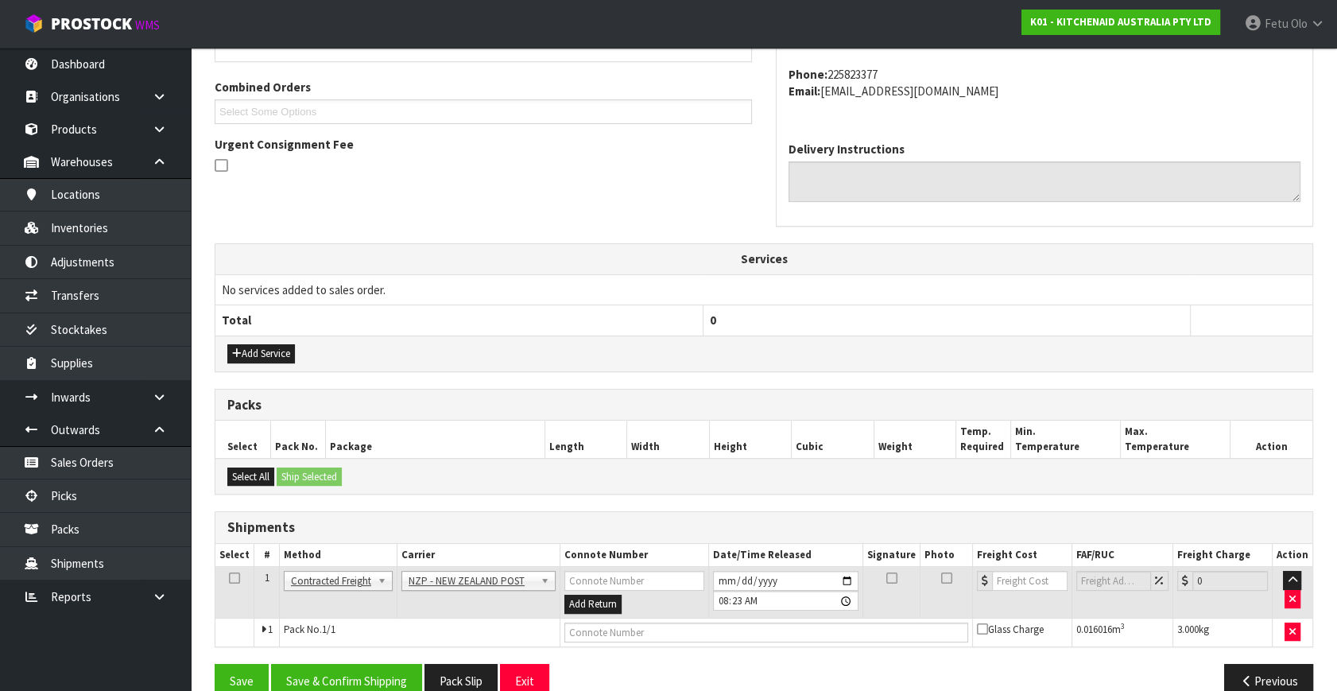
scroll to position [420, 0]
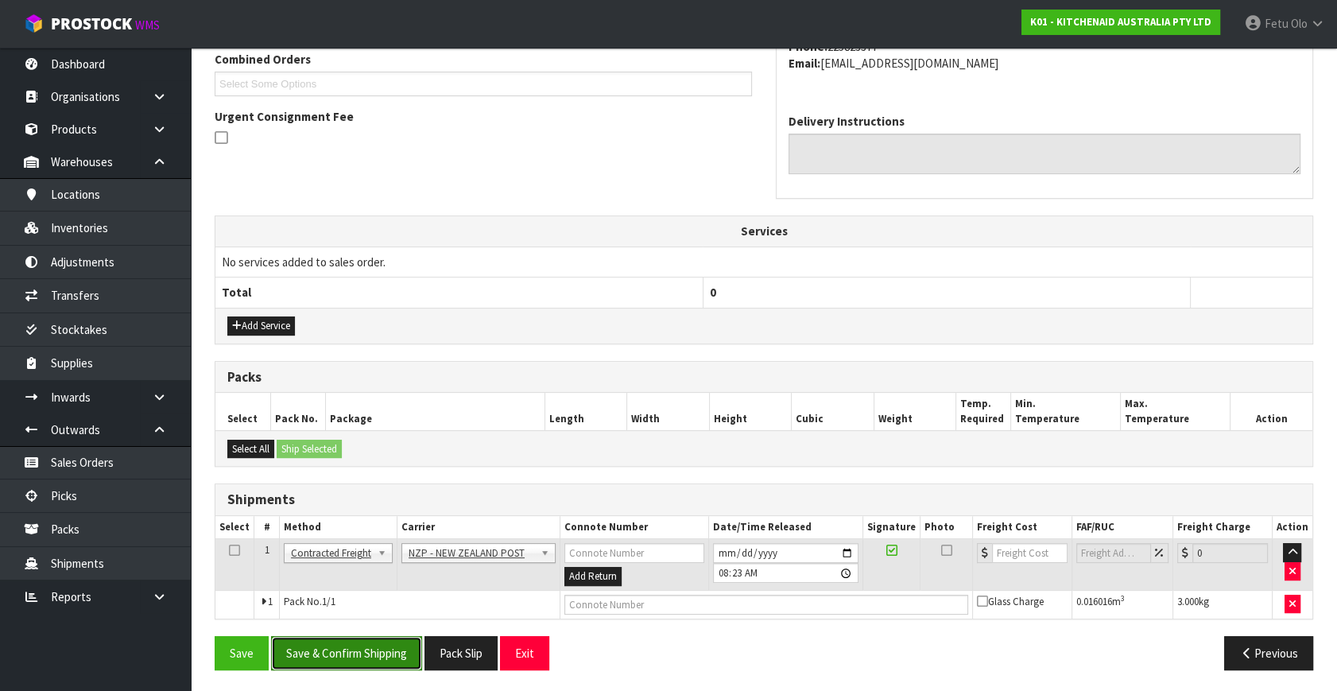
click at [379, 655] on button "Save & Confirm Shipping" at bounding box center [346, 653] width 151 height 34
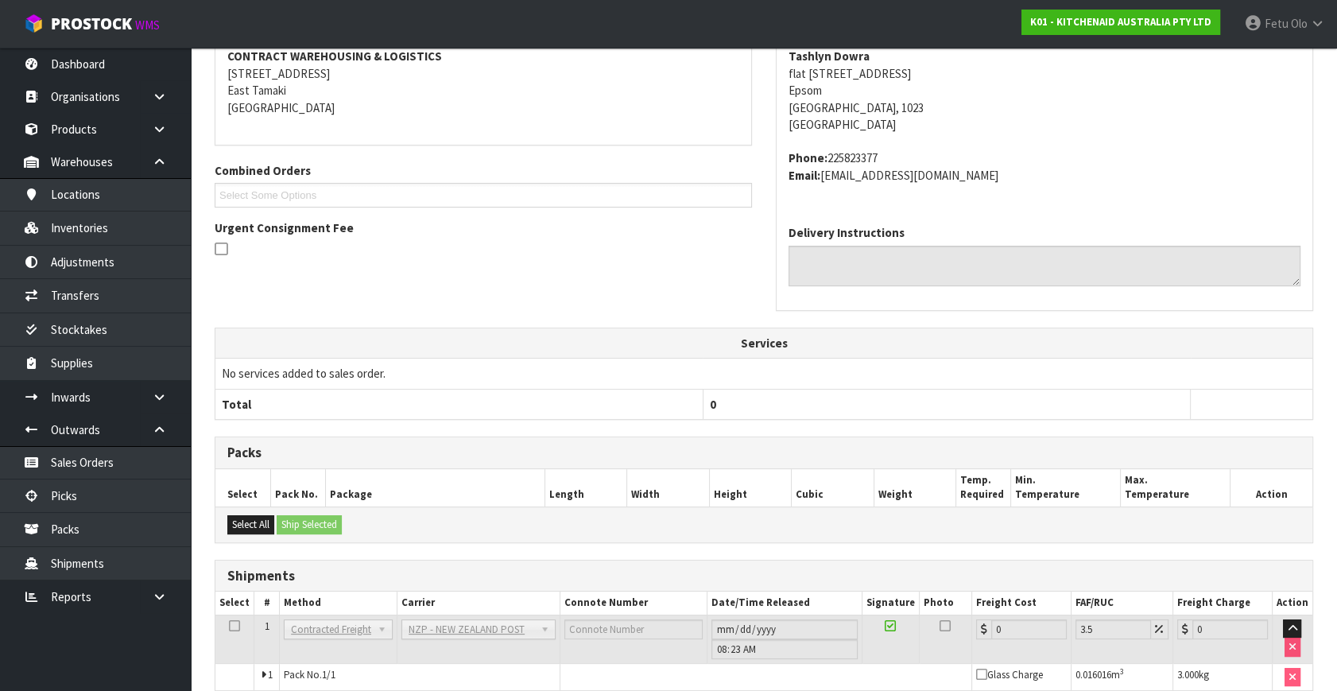
scroll to position [397, 0]
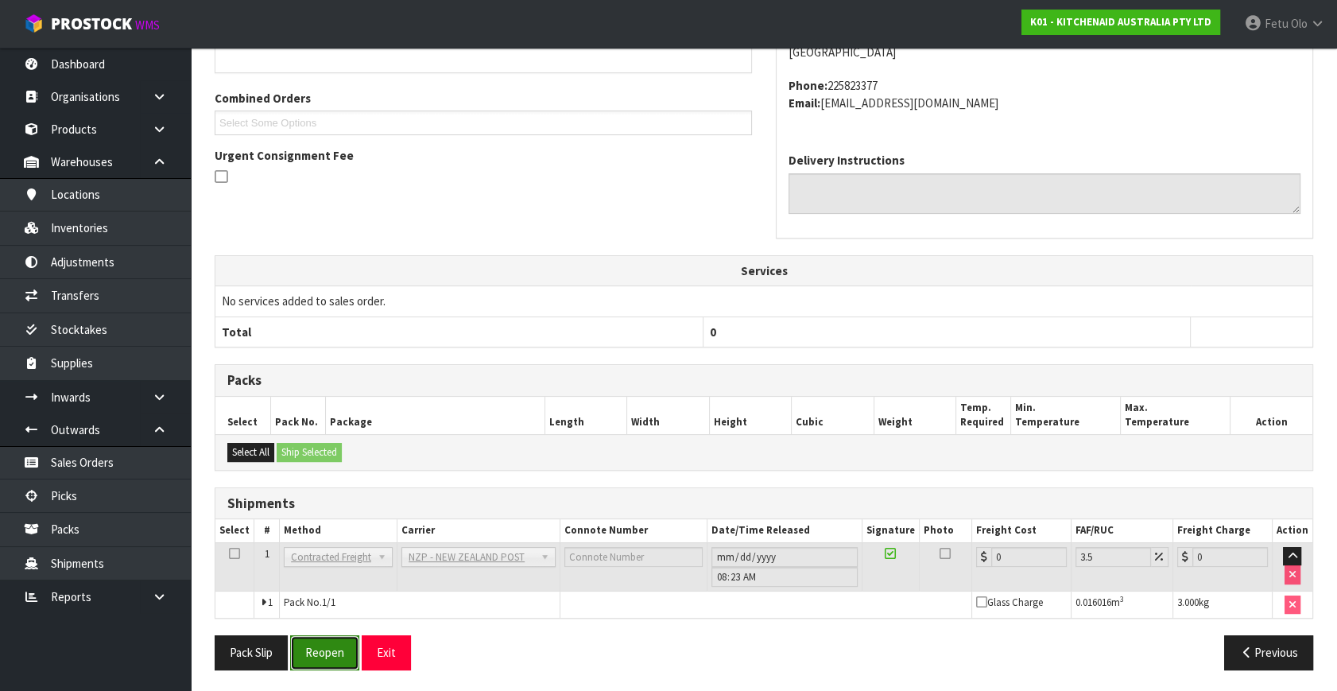
drag, startPoint x: 321, startPoint y: 653, endPoint x: 309, endPoint y: 646, distance: 13.9
click at [321, 653] on button "Reopen" at bounding box center [324, 652] width 69 height 34
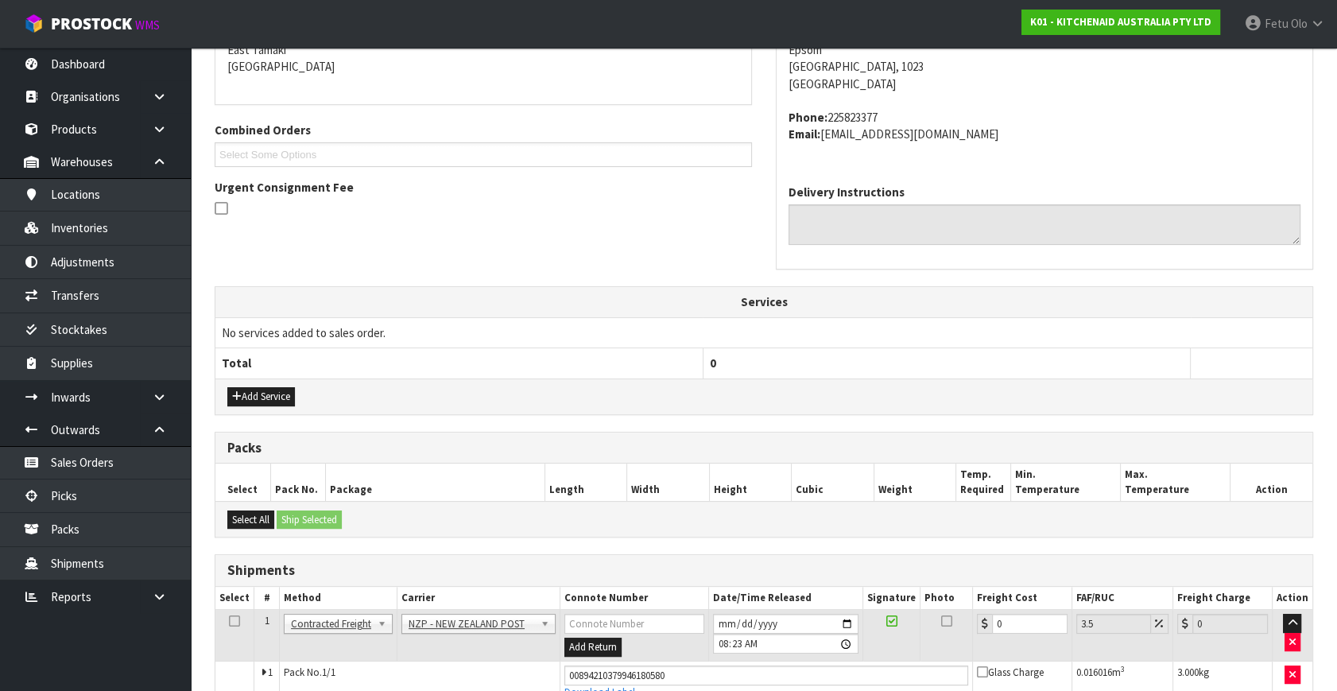
scroll to position [381, 0]
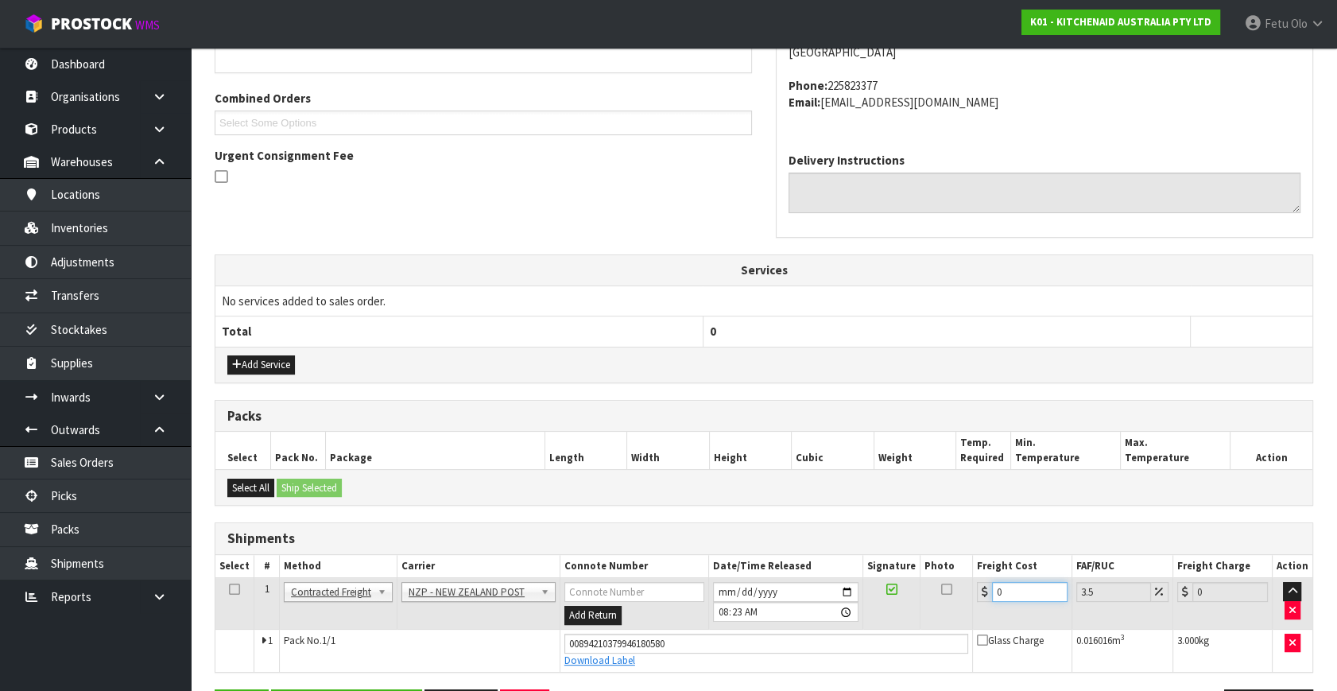
drag, startPoint x: 1012, startPoint y: 592, endPoint x: 668, endPoint y: 620, distance: 346.0
click at [680, 621] on tr "1 Client Local Pickup Customer Local Pickup Company Freight Contracted Freight …" at bounding box center [763, 604] width 1097 height 52
type input "4"
type input "4.14"
type input "4.3"
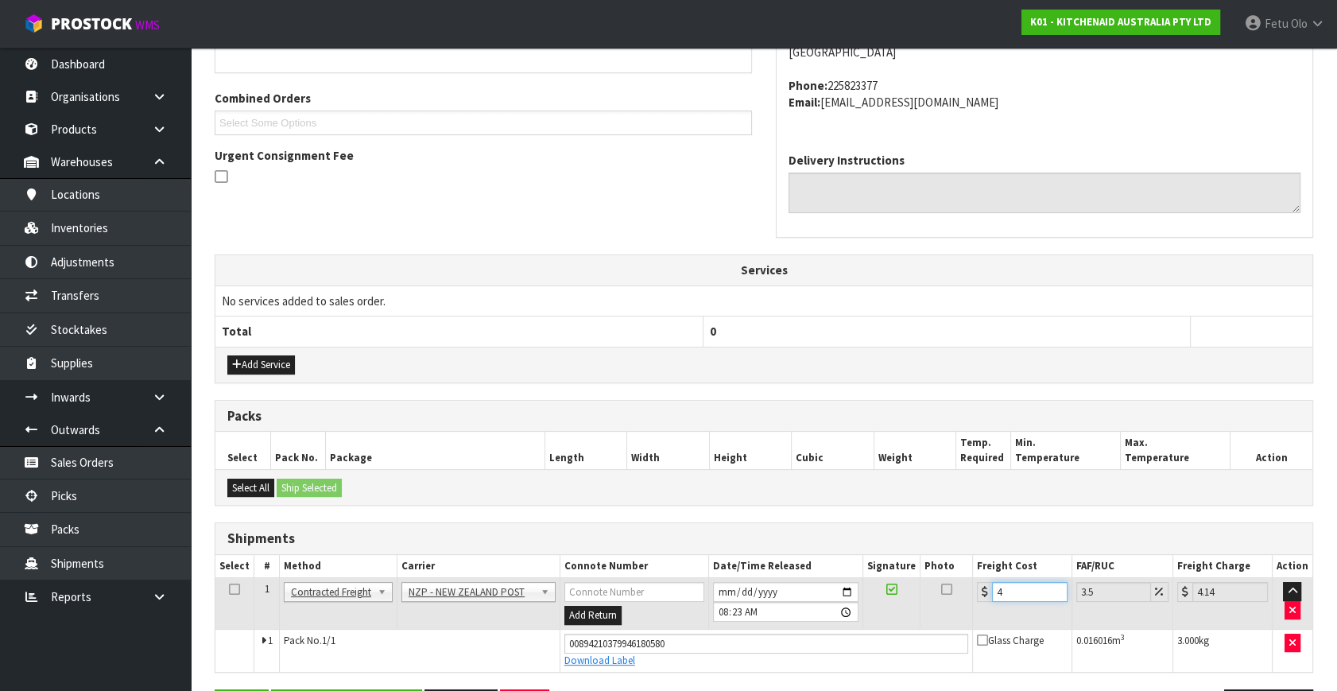
type input "4.45"
type input "4.33"
type input "4.48"
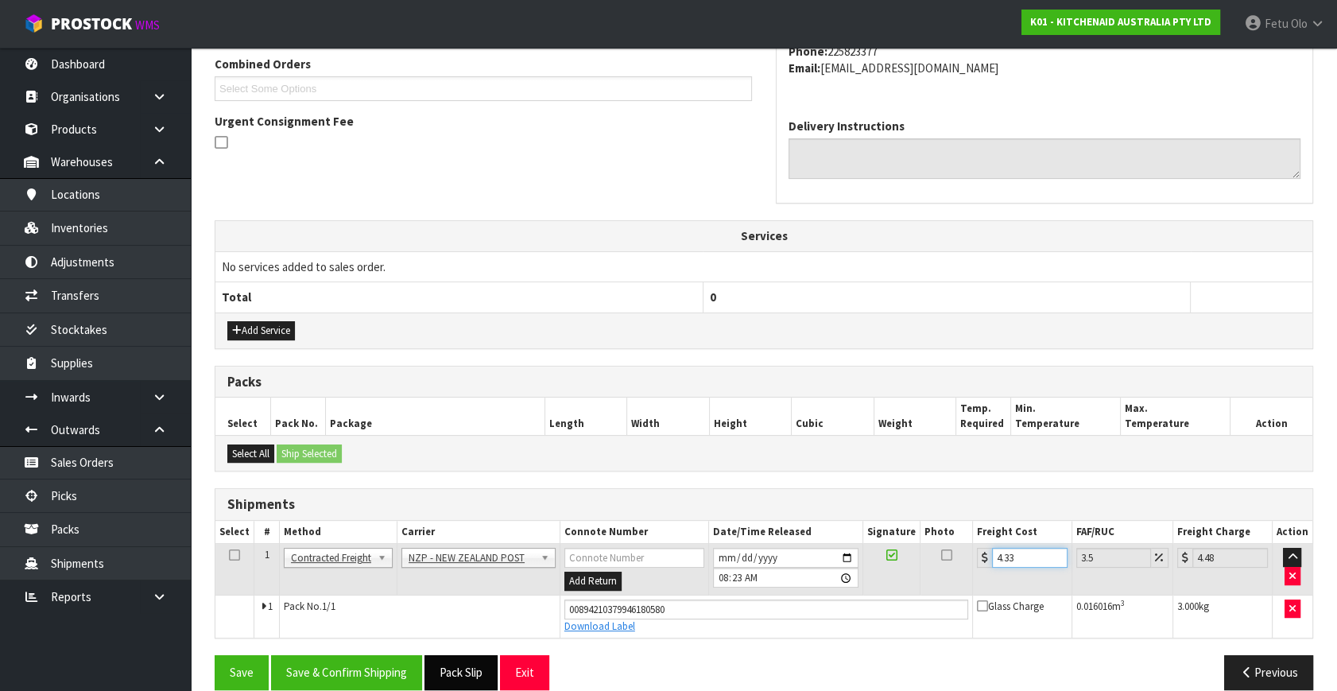
scroll to position [435, 0]
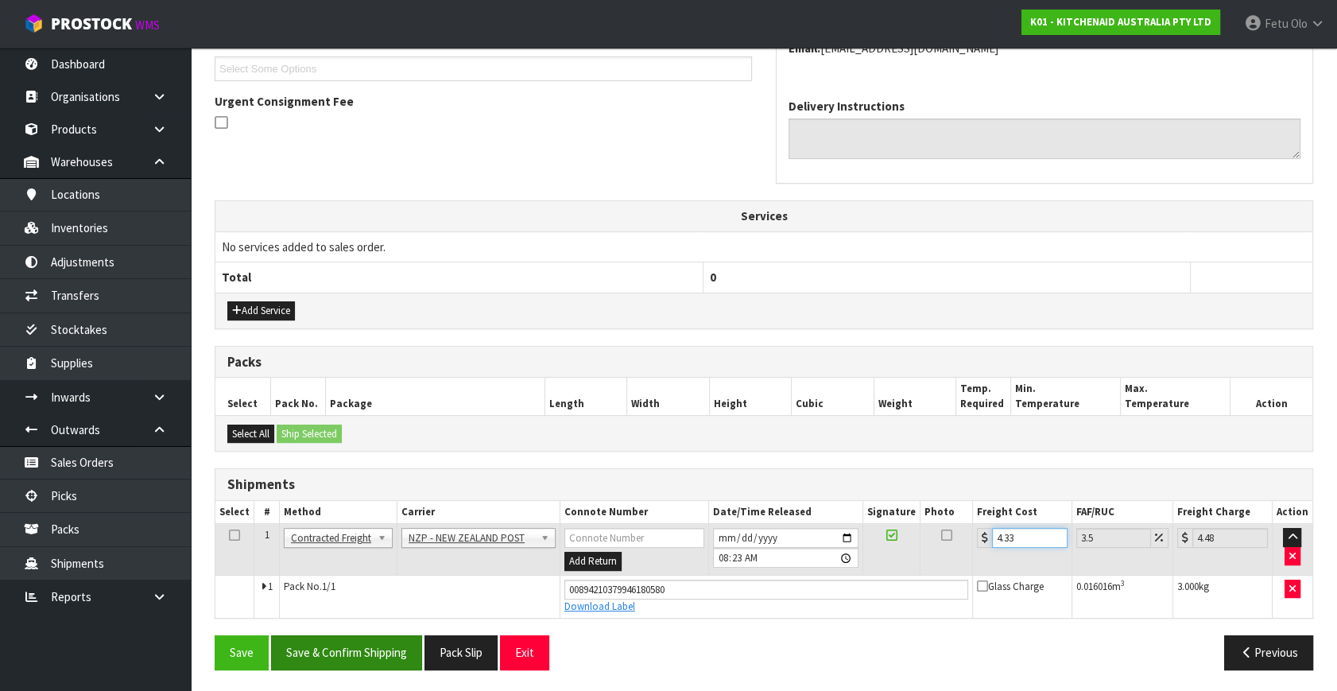
type input "4.33"
click at [370, 644] on button "Save & Confirm Shipping" at bounding box center [346, 652] width 151 height 34
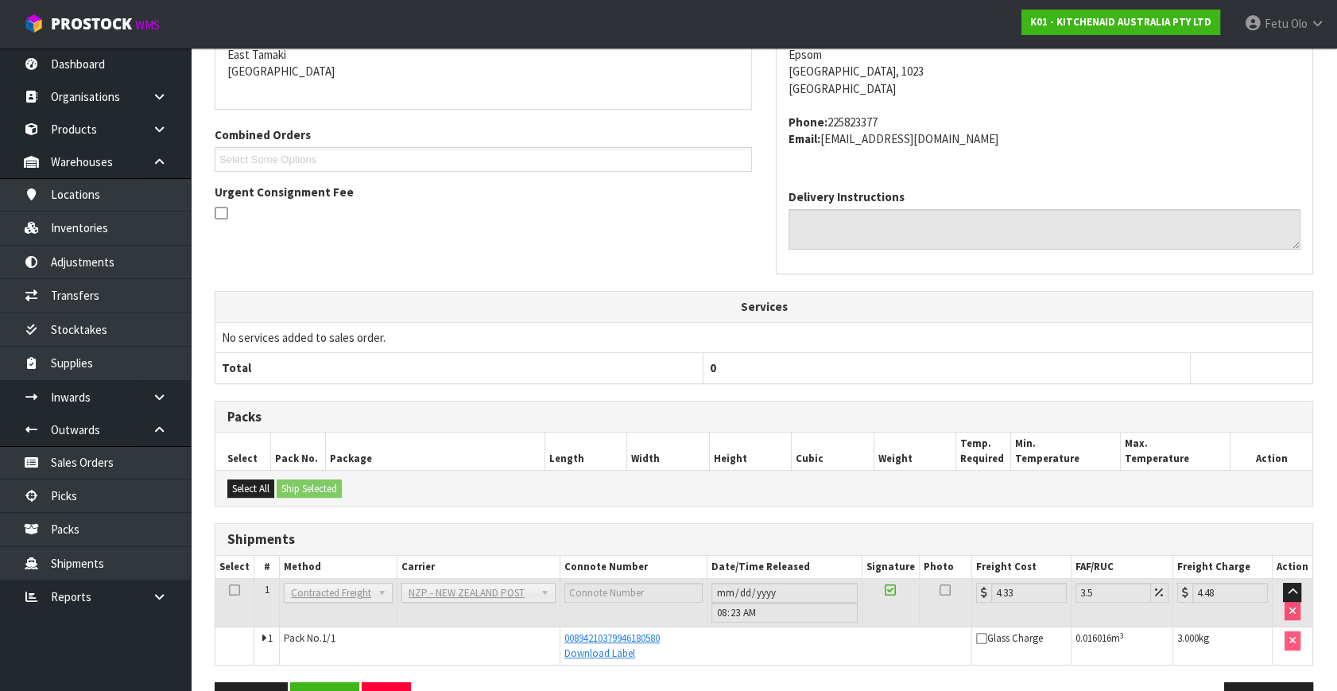
scroll to position [361, 0]
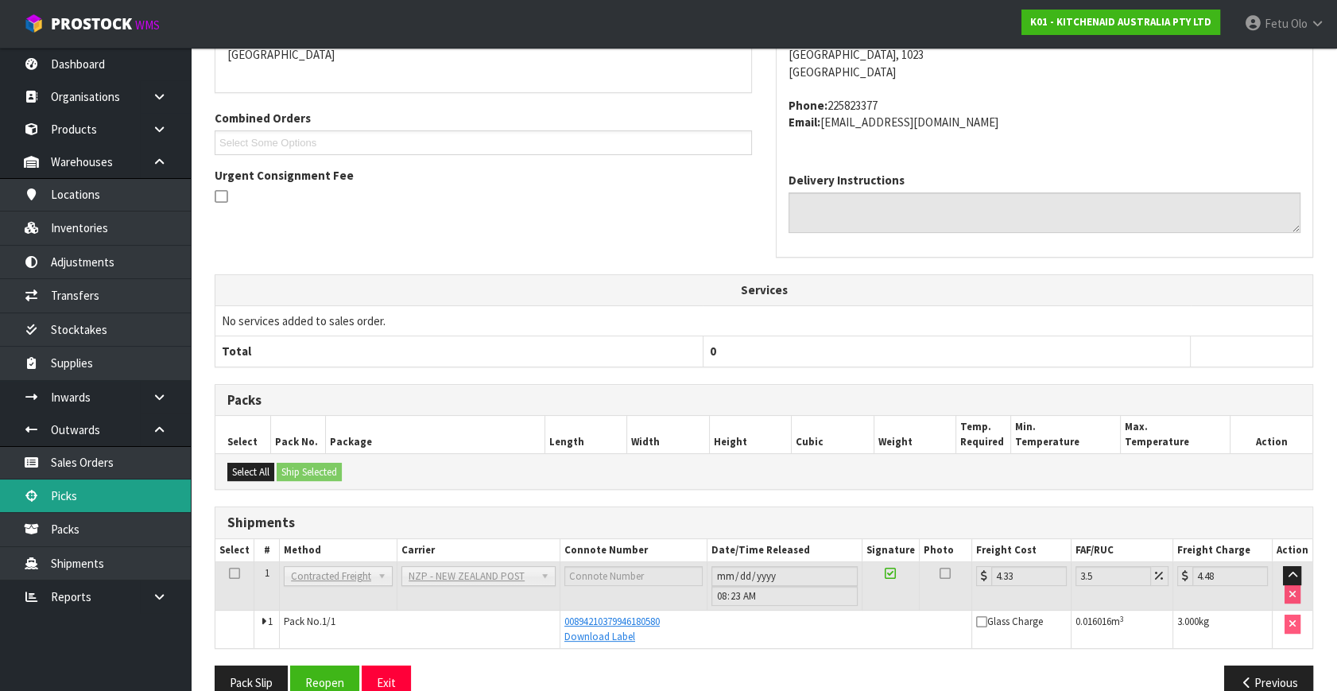
click at [75, 493] on link "Picks" at bounding box center [95, 495] width 191 height 33
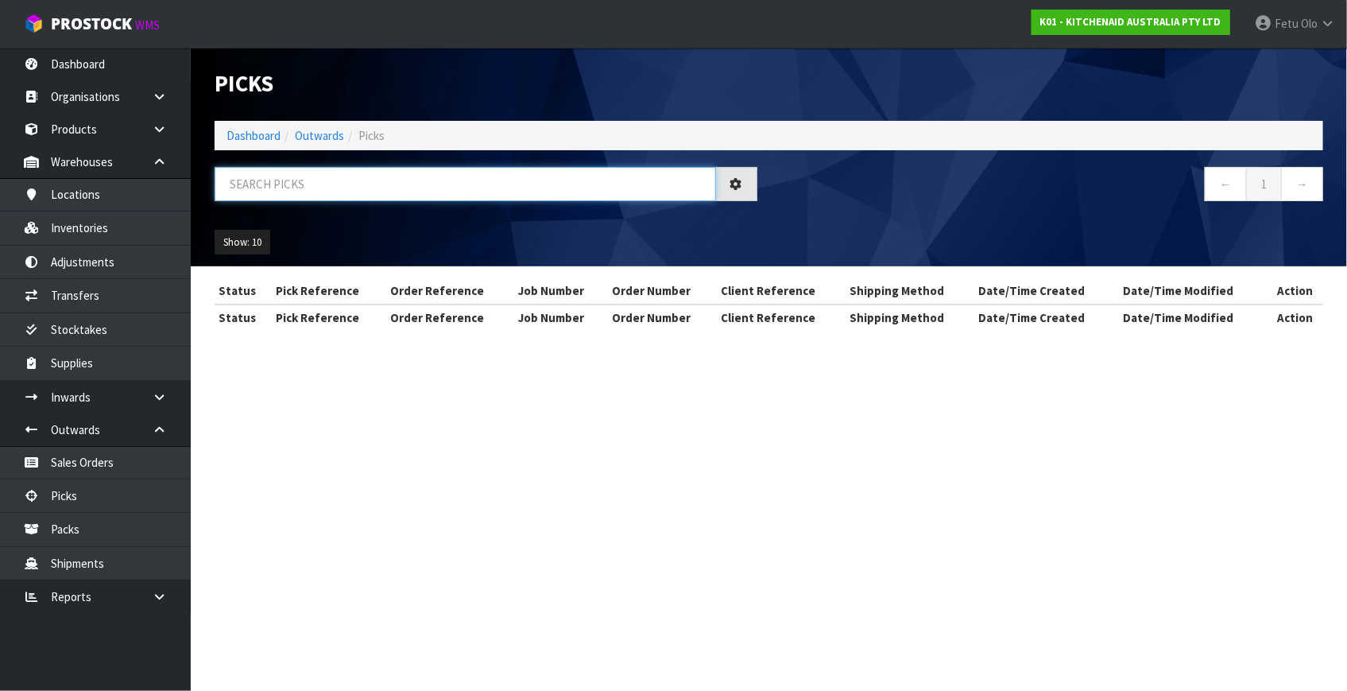
click at [384, 184] on input "text" at bounding box center [465, 184] width 501 height 34
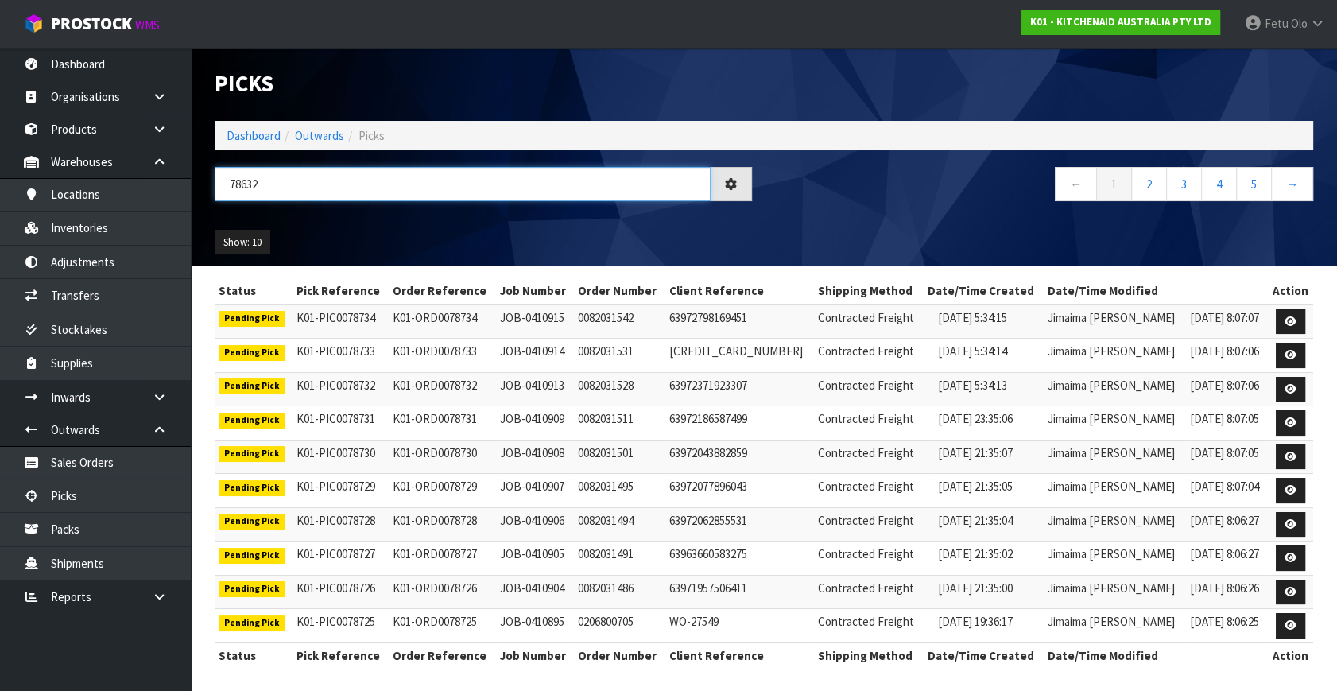
type input "78632"
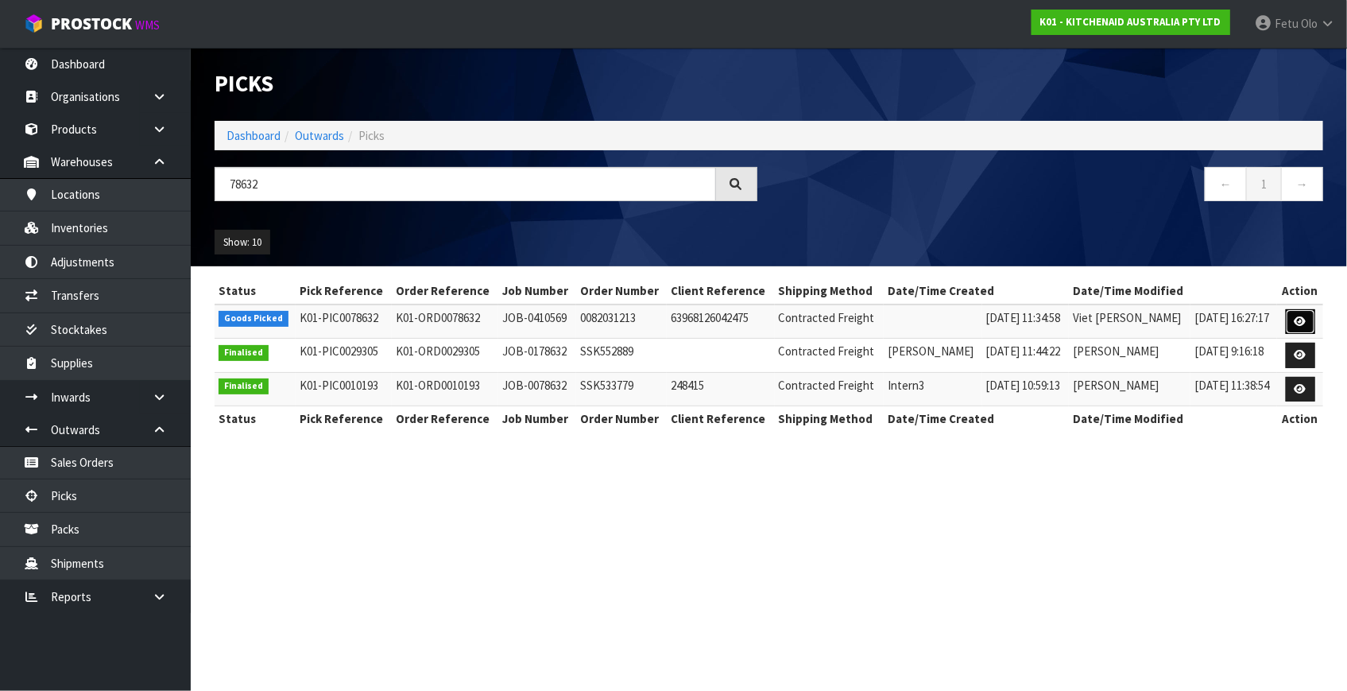
click at [1302, 324] on icon at bounding box center [1301, 321] width 12 height 10
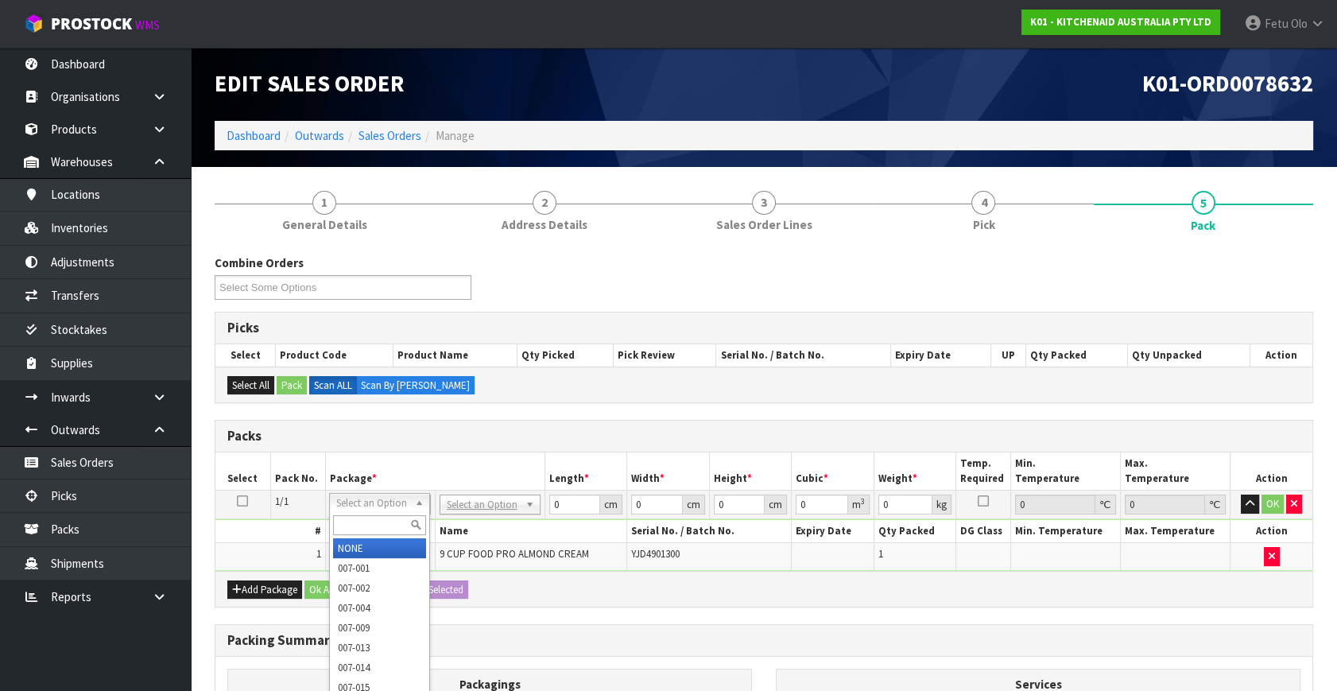
click at [381, 525] on input "text" at bounding box center [379, 525] width 93 height 20
type input "011"
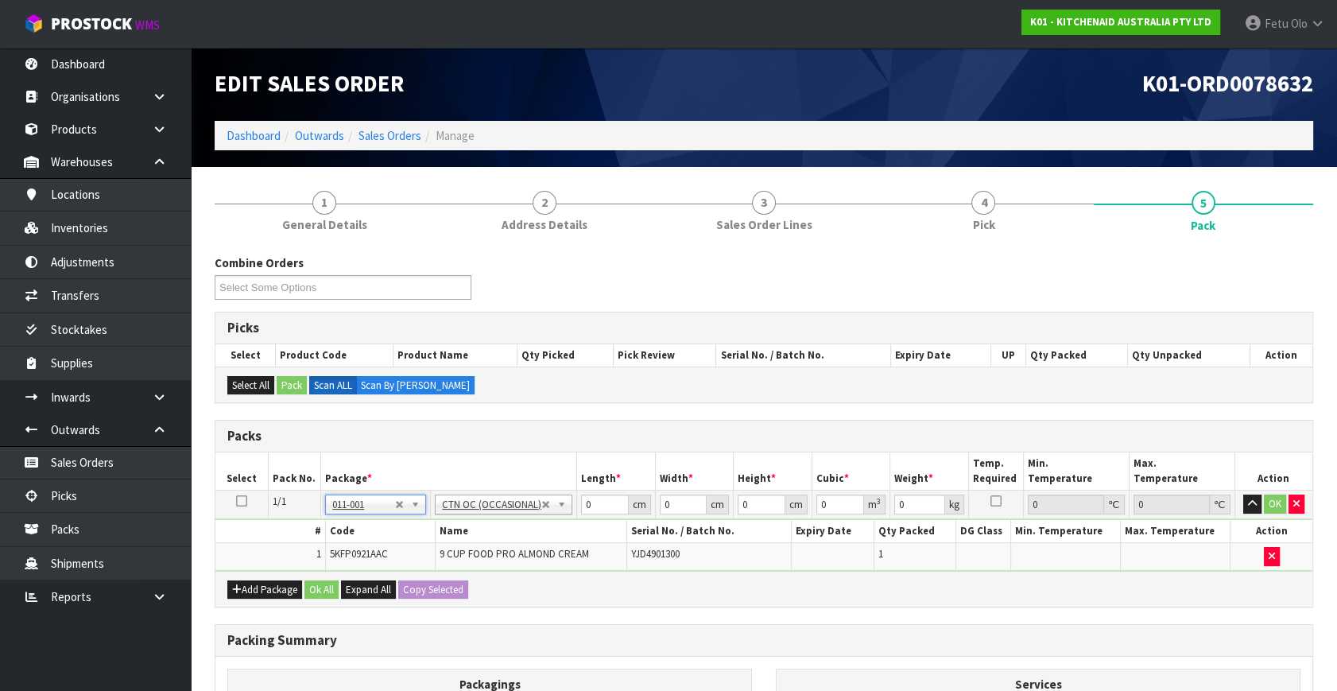
type input "4.6"
drag, startPoint x: 530, startPoint y: 528, endPoint x: 454, endPoint y: 548, distance: 78.8
click at [455, 550] on tbody "1/1 NONE 007-001 007-002 007-004 007-009 007-013 007-014 007-015 007-017 007-01…" at bounding box center [763, 530] width 1097 height 80
type input "52"
type input "35"
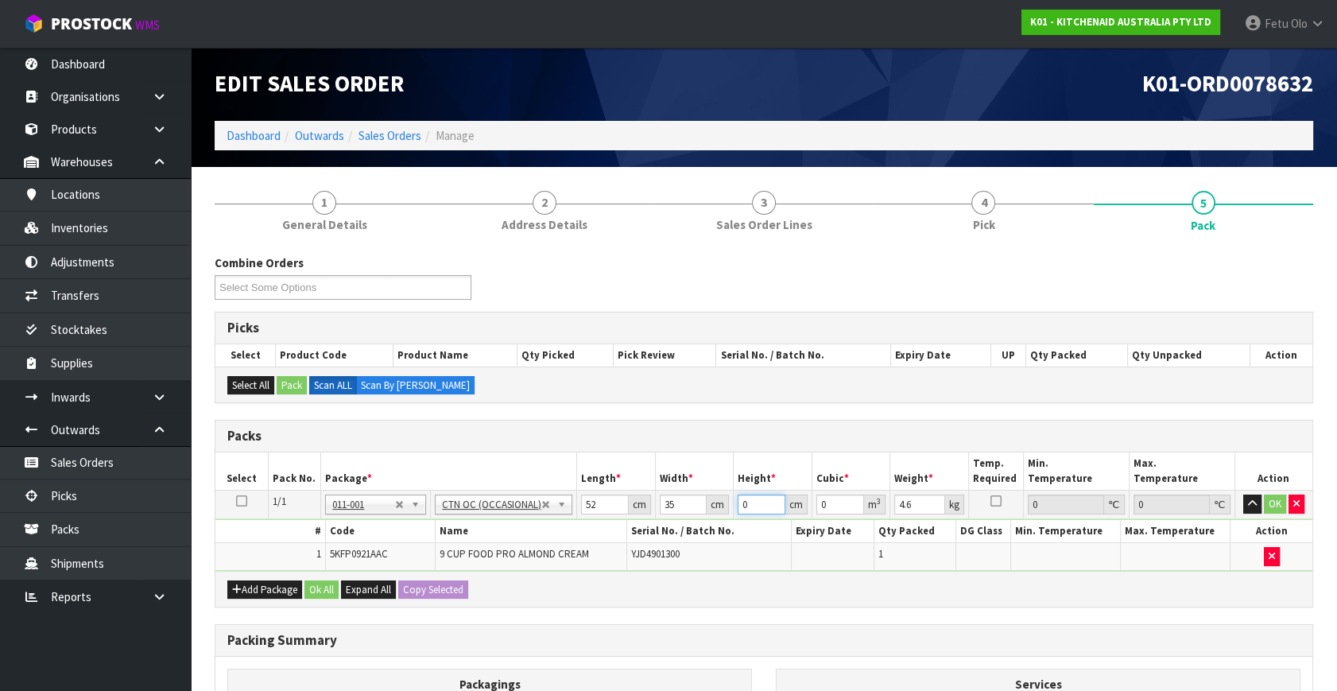
type input "2"
type input "0.00364"
type input "28"
type input "0.05096"
type input "28"
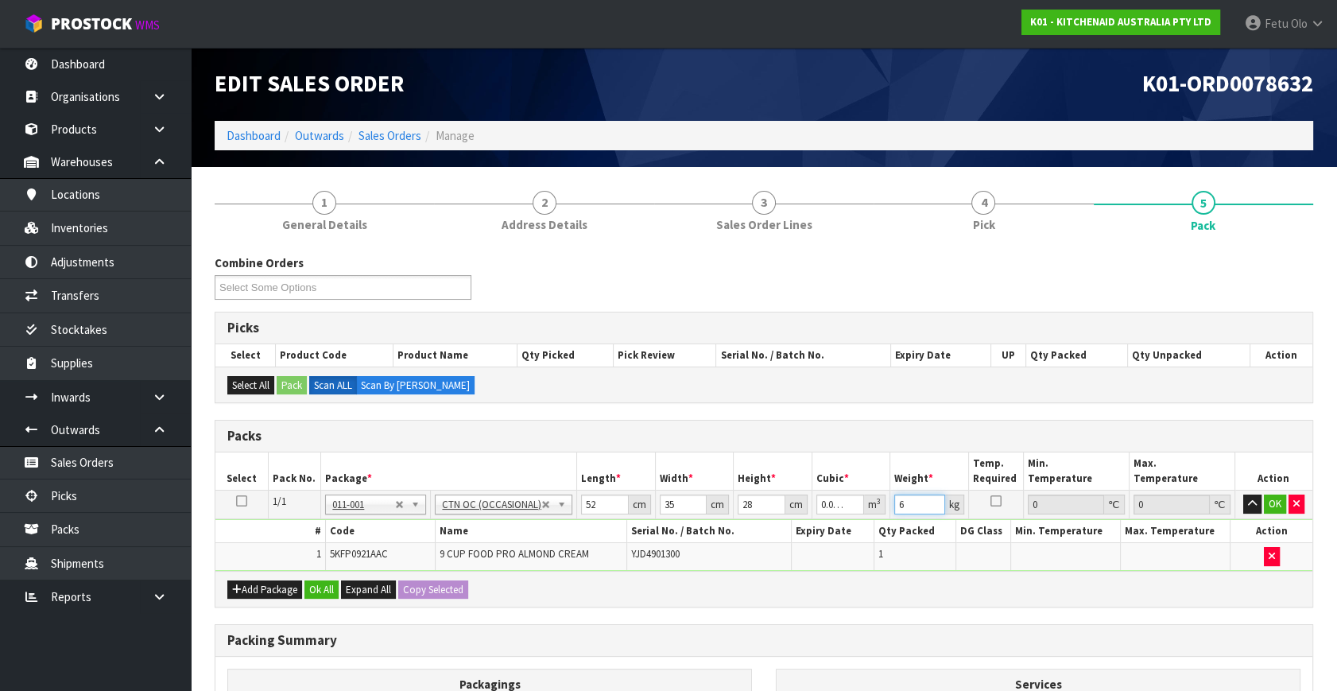
type input "6"
click button "OK" at bounding box center [1275, 503] width 22 height 19
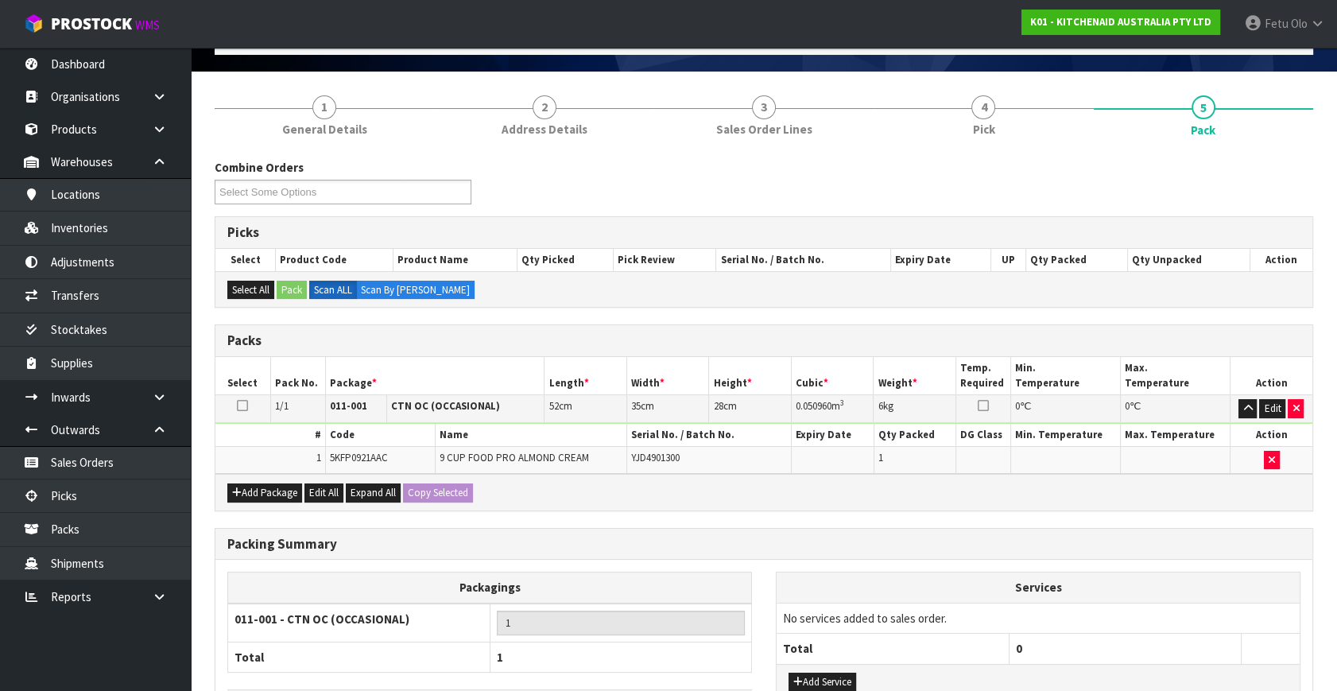
scroll to position [213, 0]
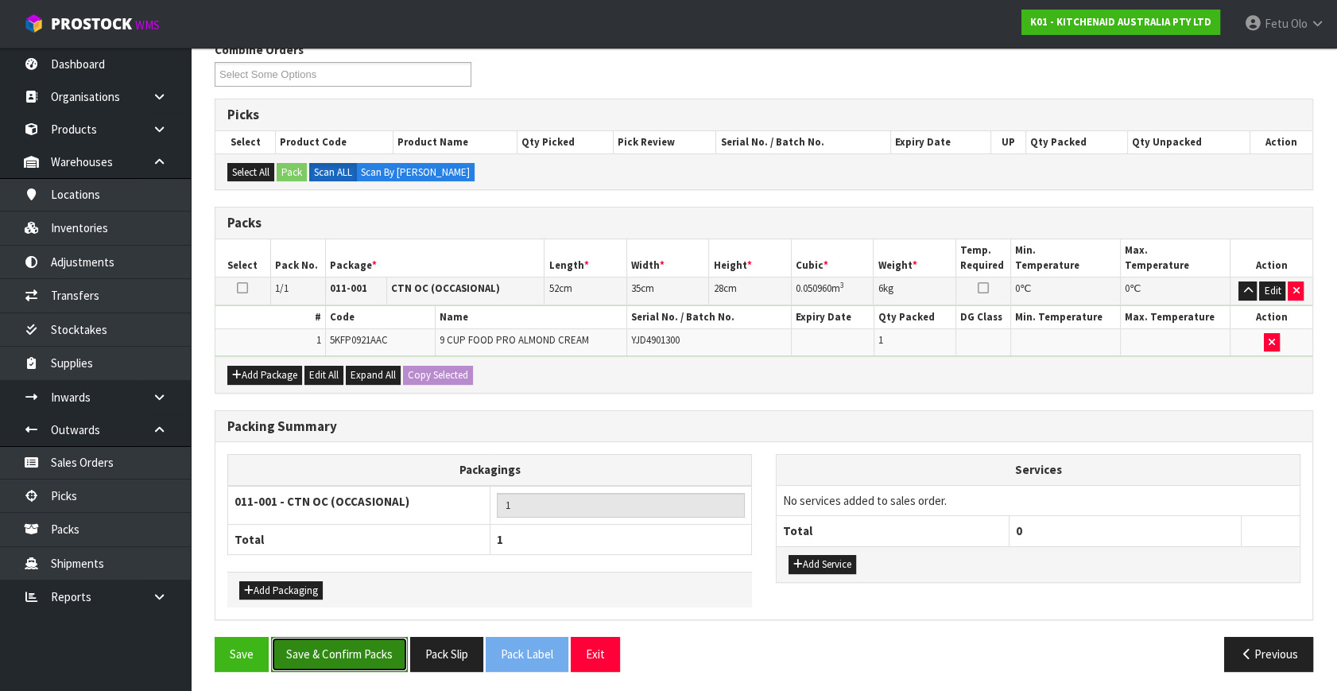
click at [366, 642] on button "Save & Confirm Packs" at bounding box center [339, 654] width 137 height 34
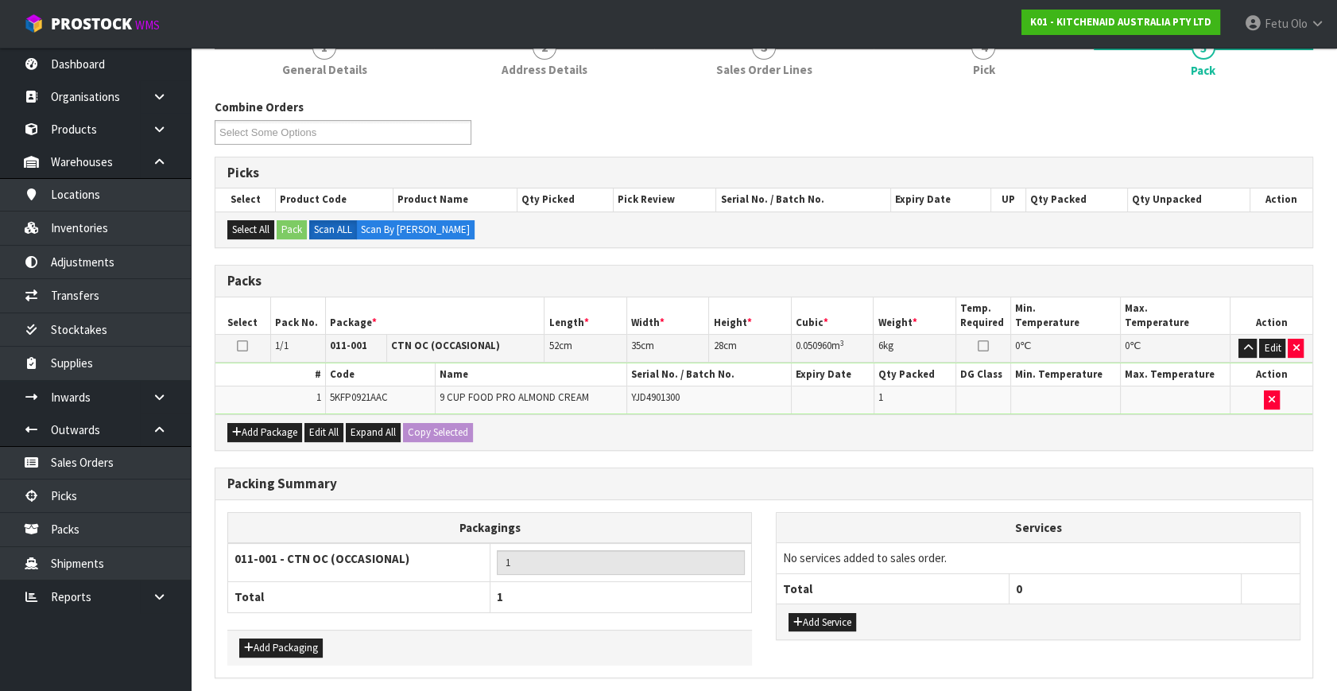
scroll to position [0, 0]
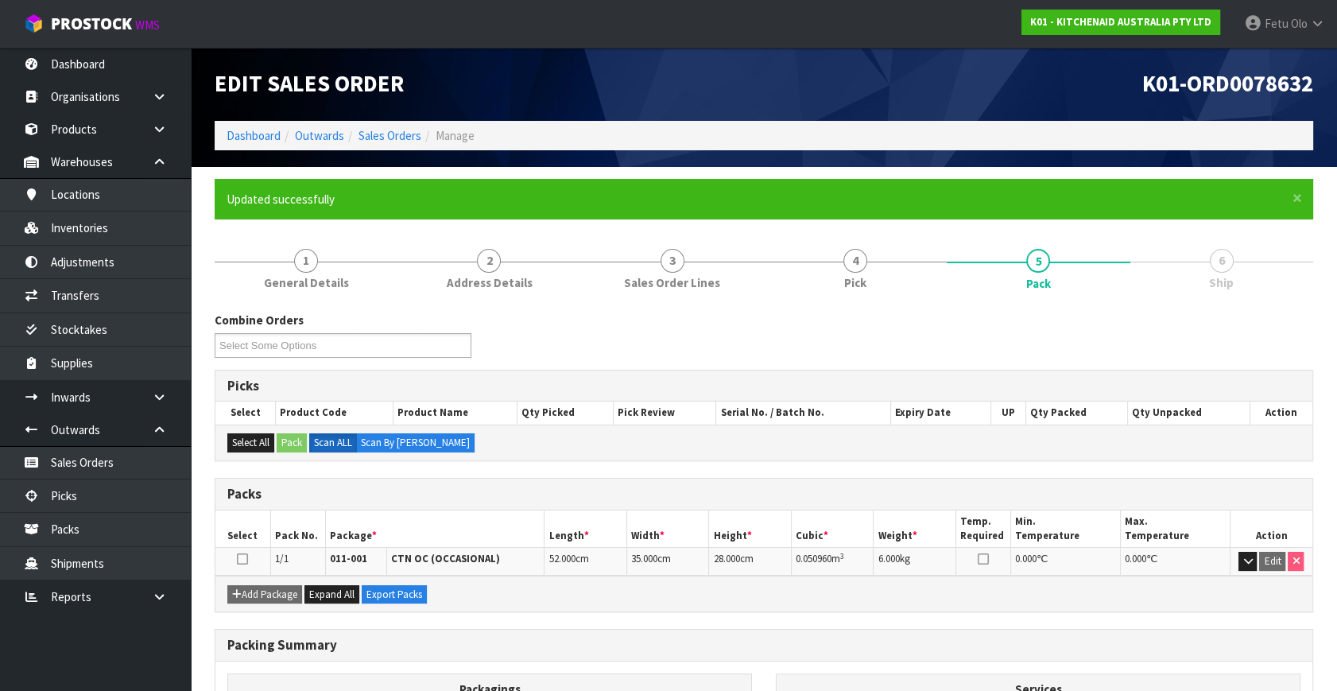
drag, startPoint x: 869, startPoint y: 602, endPoint x: 937, endPoint y: 612, distance: 69.1
click at [869, 602] on div "Add Package Expand All Export Packs" at bounding box center [763, 593] width 1097 height 36
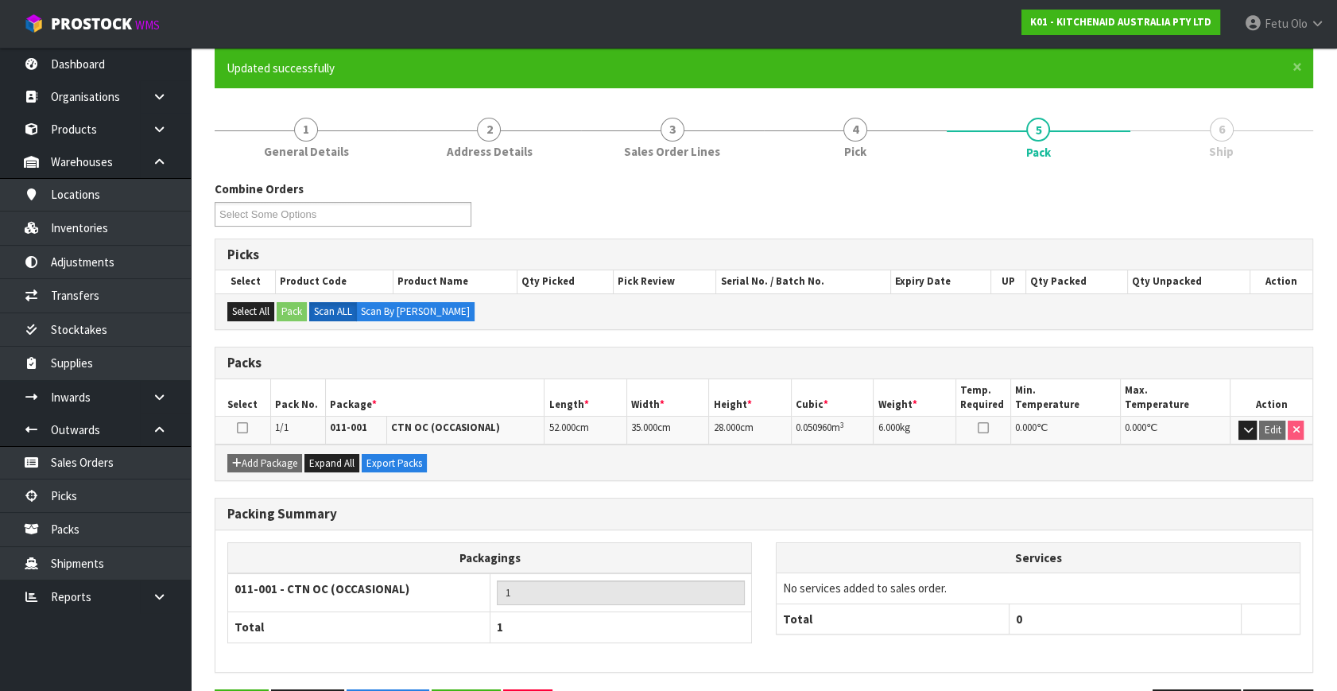
scroll to position [184, 0]
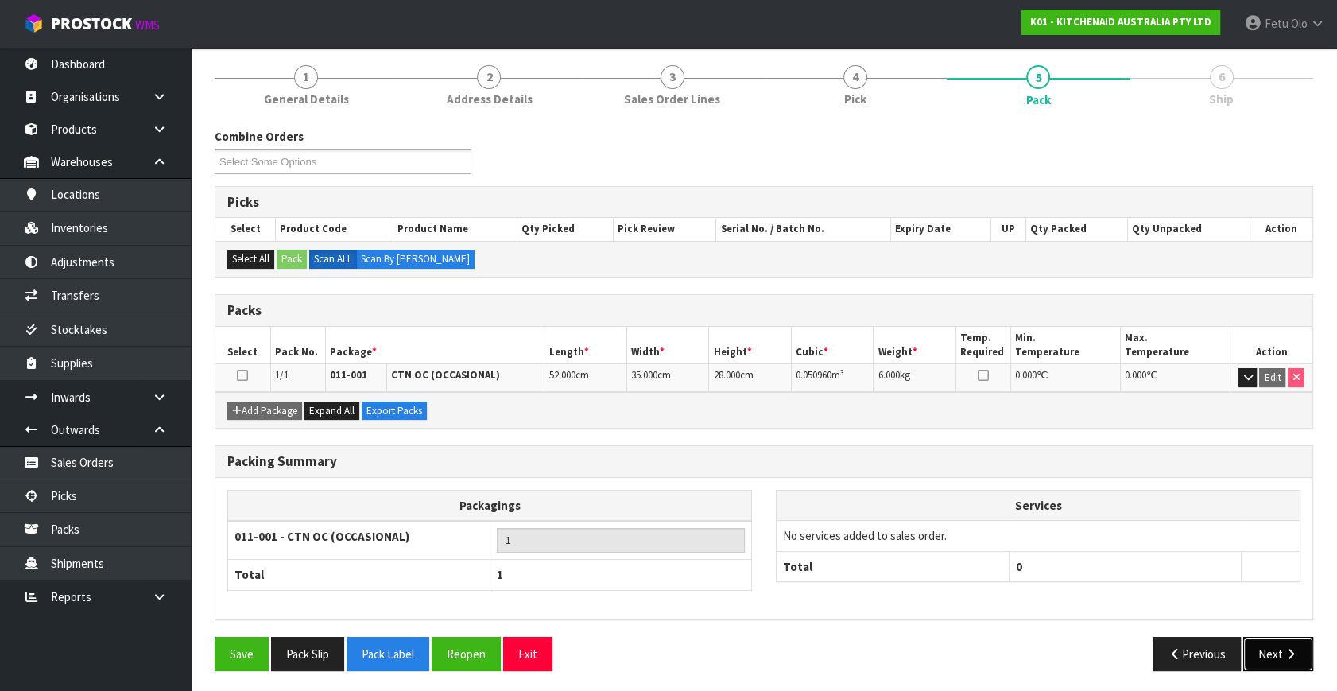
click at [1264, 646] on button "Next" at bounding box center [1278, 654] width 70 height 34
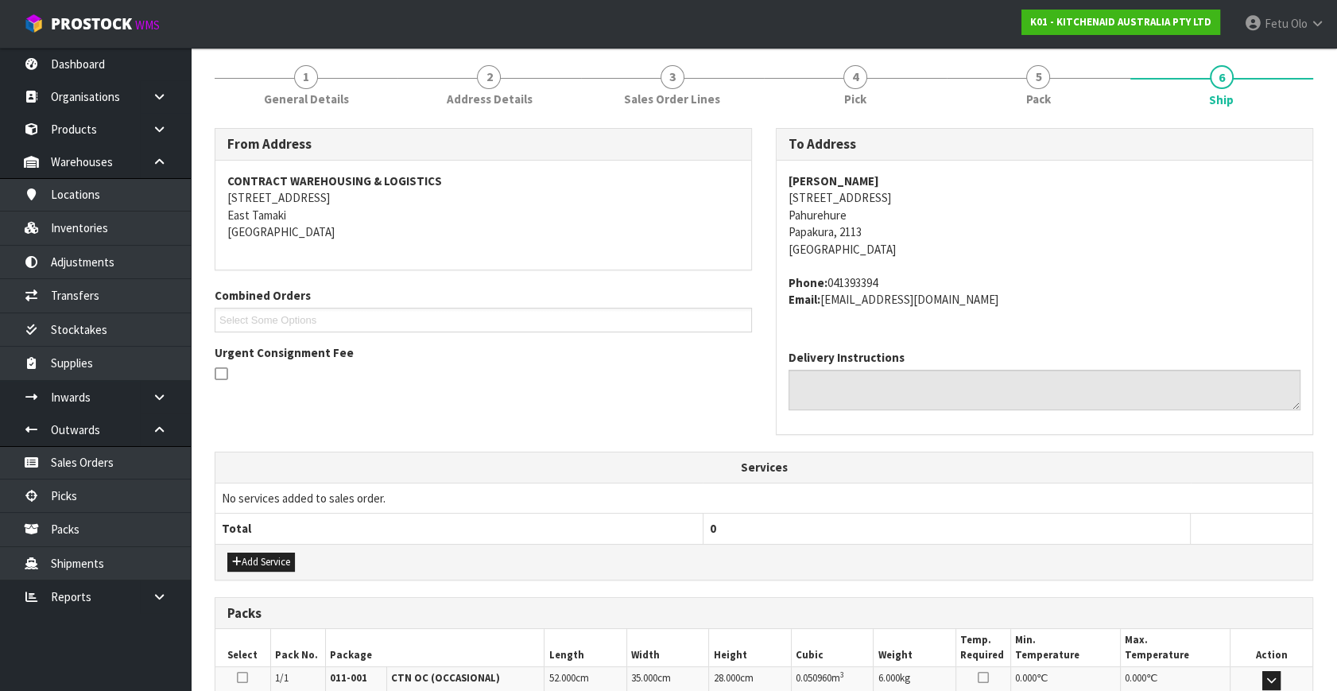
drag, startPoint x: 1012, startPoint y: 590, endPoint x: 1050, endPoint y: 588, distance: 37.4
click at [1008, 589] on div "From Address CONTRACT WAREHOUSING & LOGISTICS 17 Allens Road East Tamaki Auckla…" at bounding box center [764, 509] width 1098 height 762
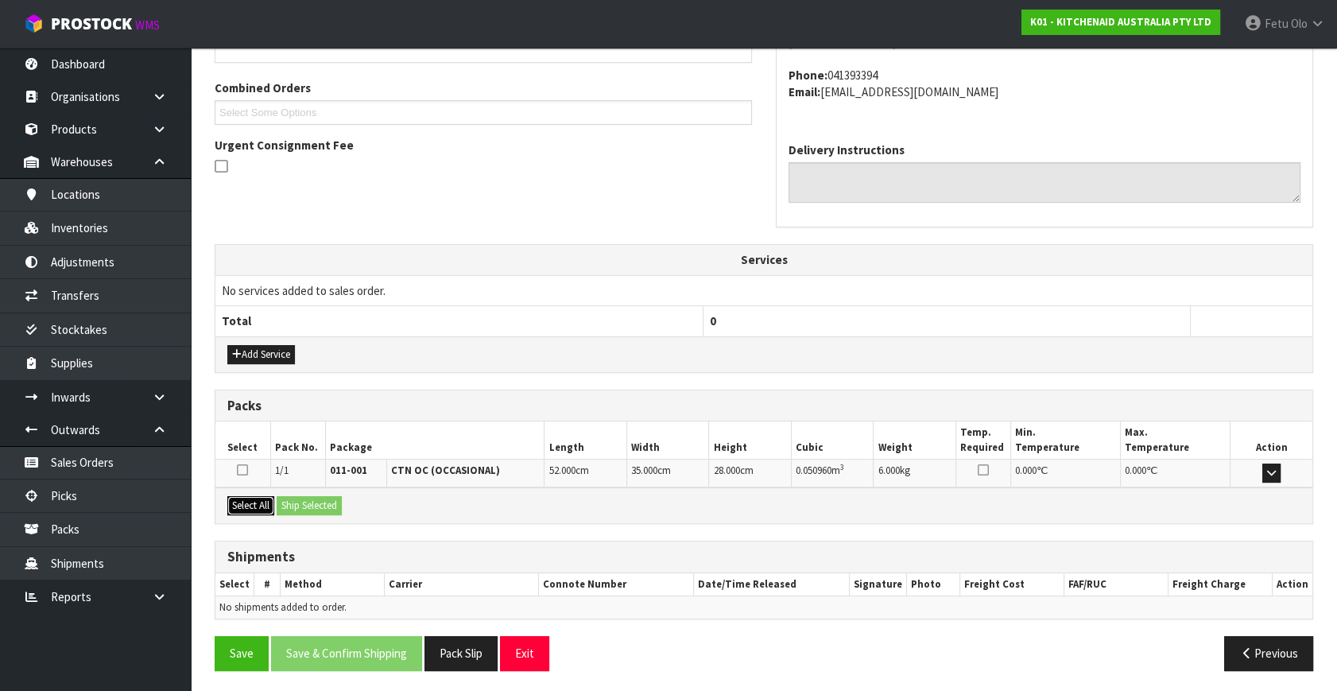
click at [246, 509] on button "Select All" at bounding box center [250, 505] width 47 height 19
click at [328, 504] on button "Ship Selected" at bounding box center [309, 505] width 65 height 19
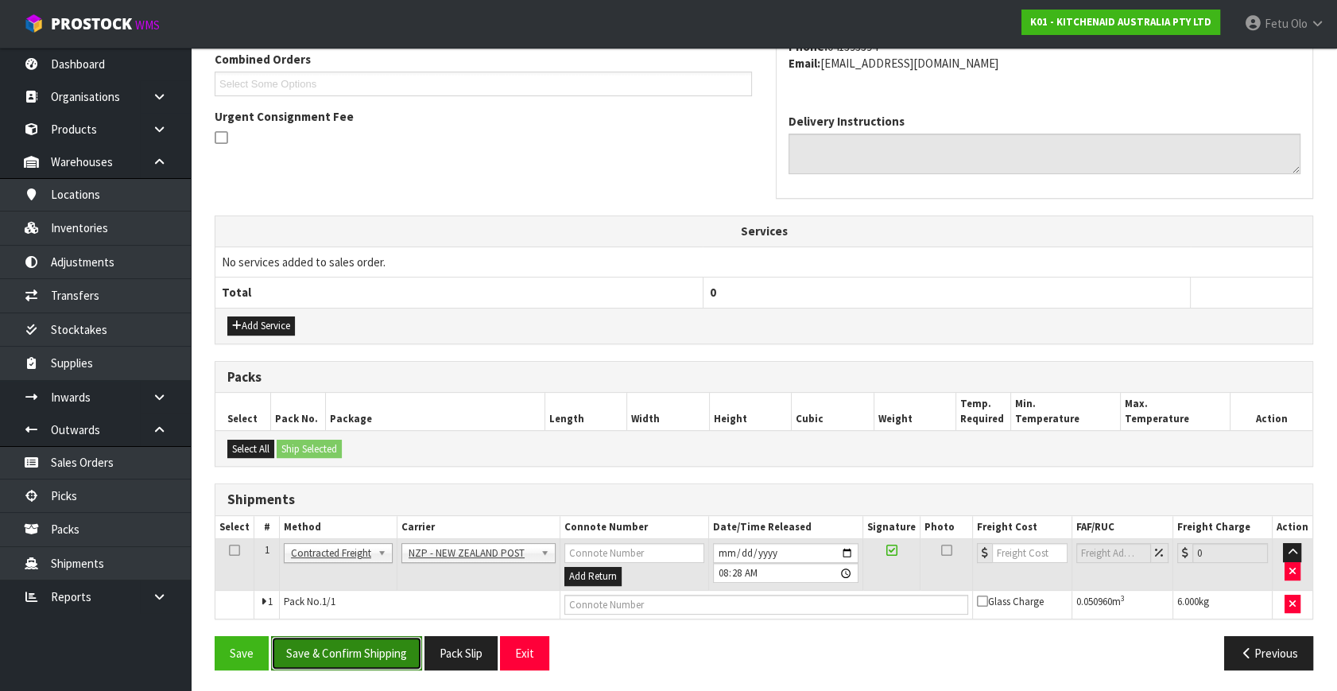
click at [396, 652] on button "Save & Confirm Shipping" at bounding box center [346, 653] width 151 height 34
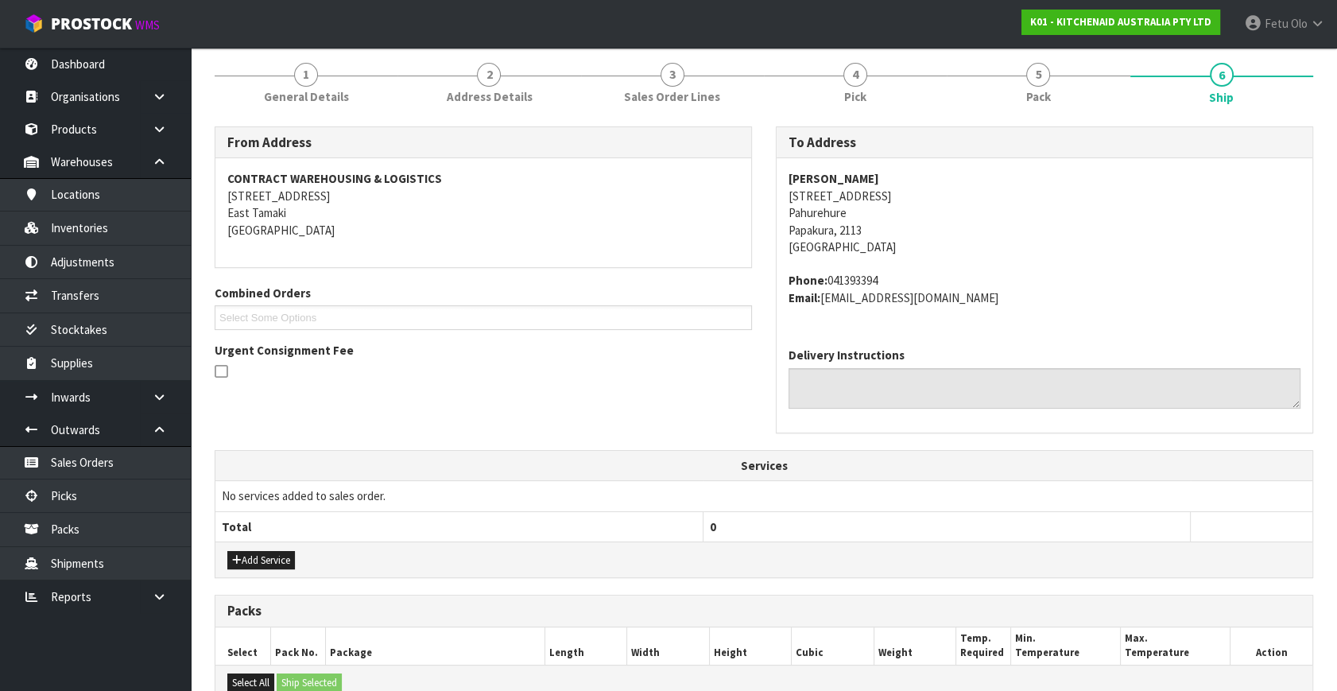
scroll to position [0, 0]
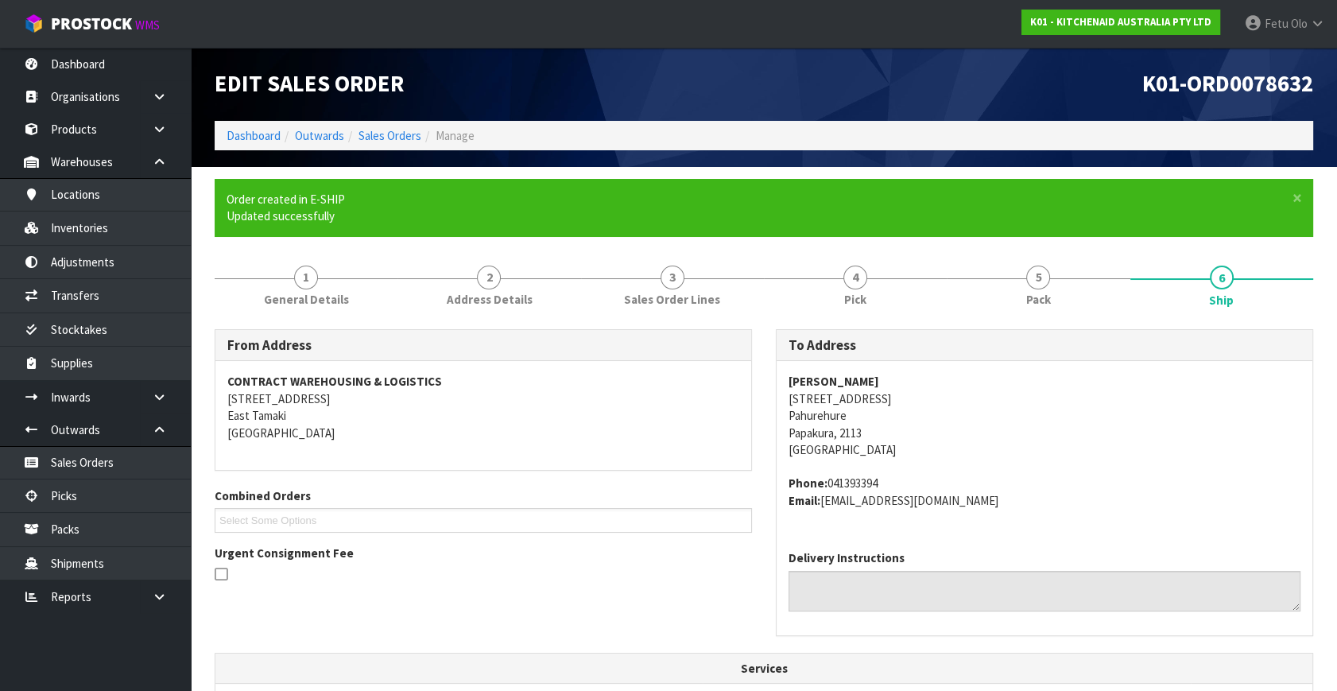
click at [1200, 512] on div "rima tellis 28 Bexley Place Pahurehure Papakura, 2113 New Zealand Phone: 041393…" at bounding box center [1044, 449] width 536 height 176
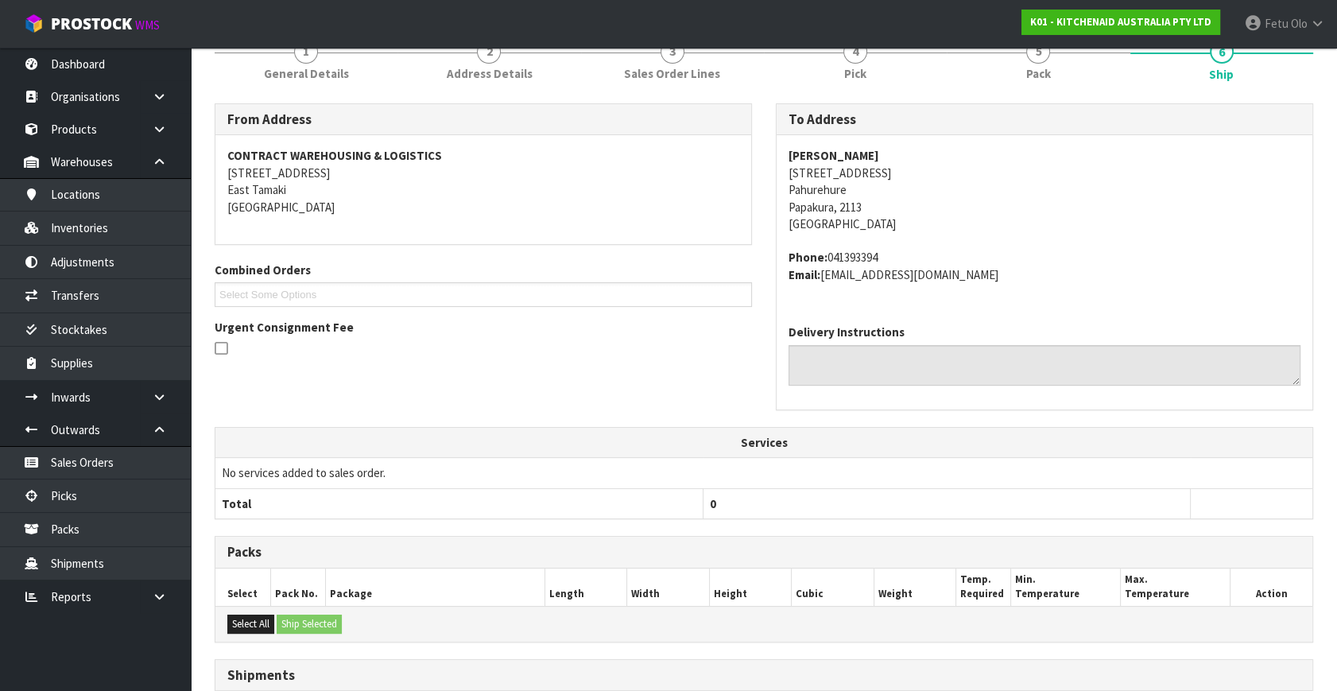
scroll to position [397, 0]
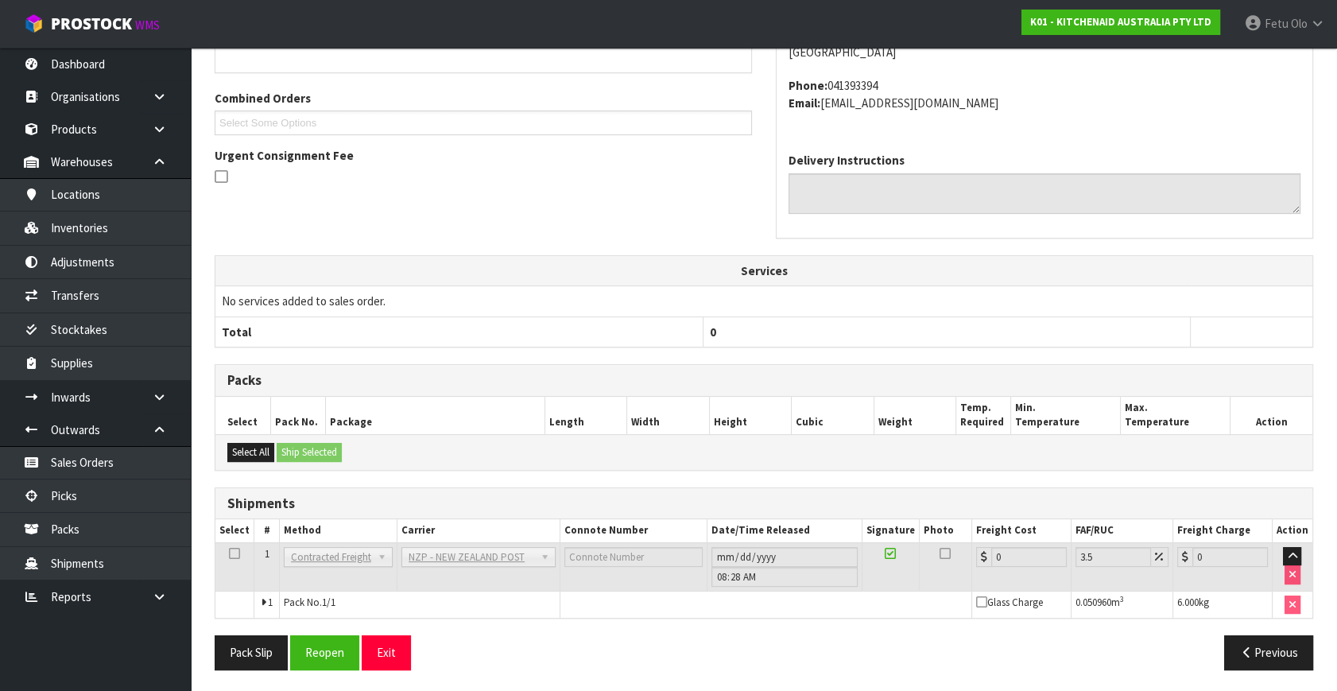
click at [901, 623] on div "From Address CONTRACT WAREHOUSING & LOGISTICS 17 Allens Road East Tamaki Auckla…" at bounding box center [764, 307] width 1098 height 750
click at [308, 638] on button "Reopen" at bounding box center [324, 652] width 69 height 34
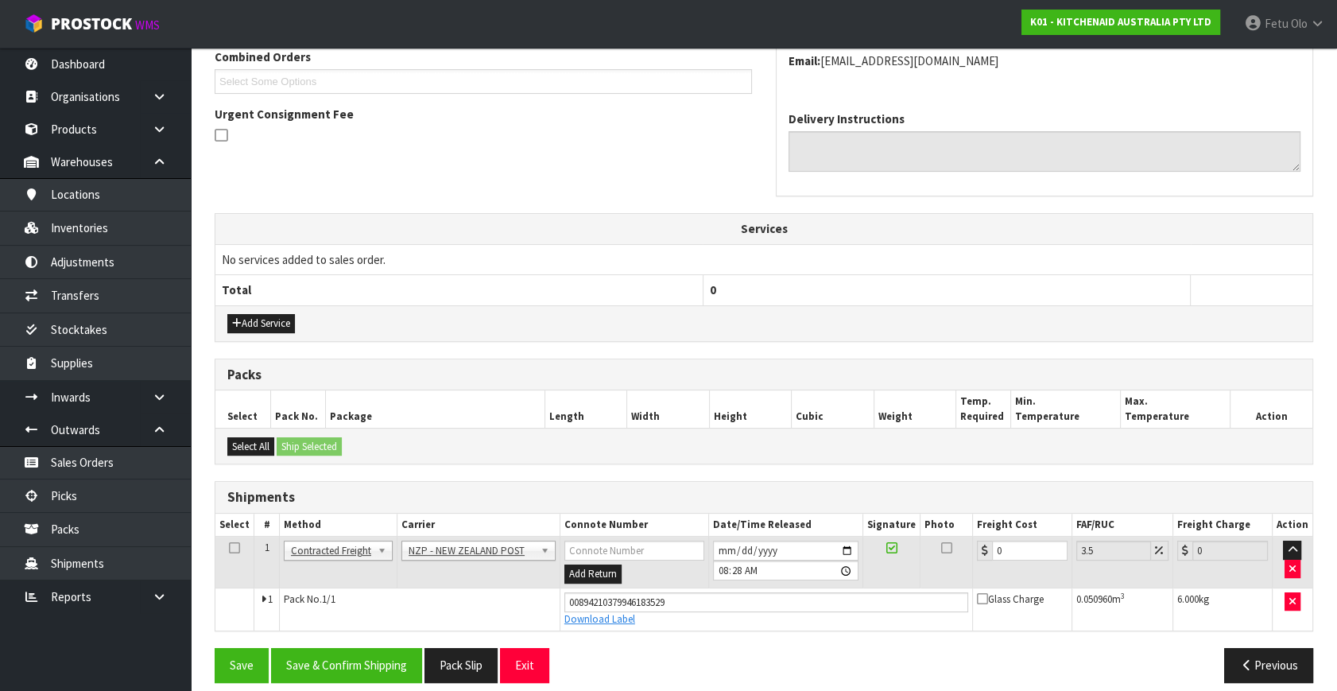
scroll to position [435, 0]
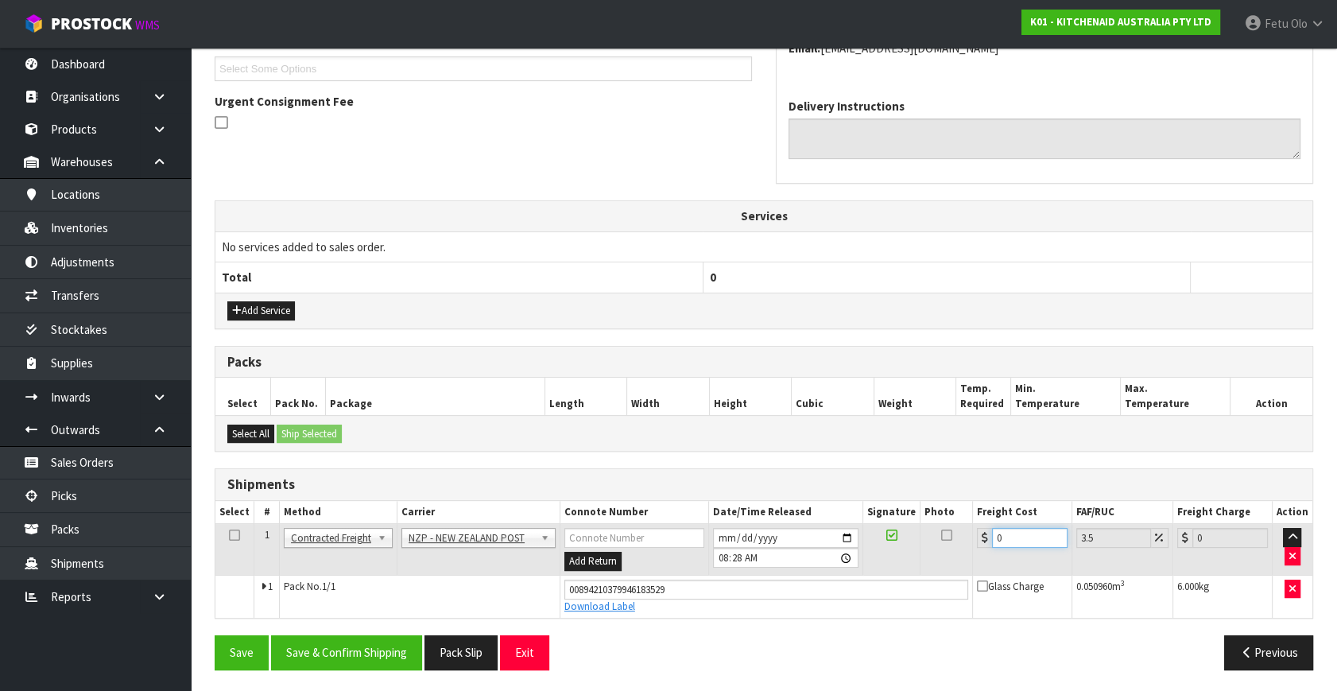
drag, startPoint x: 954, startPoint y: 540, endPoint x: 865, endPoint y: 543, distance: 89.0
click at [864, 544] on tr "1 Client Local Pickup Customer Local Pickup Company Freight Contracted Freight …" at bounding box center [763, 550] width 1097 height 52
type input "4"
type input "4.14"
type input "4.3"
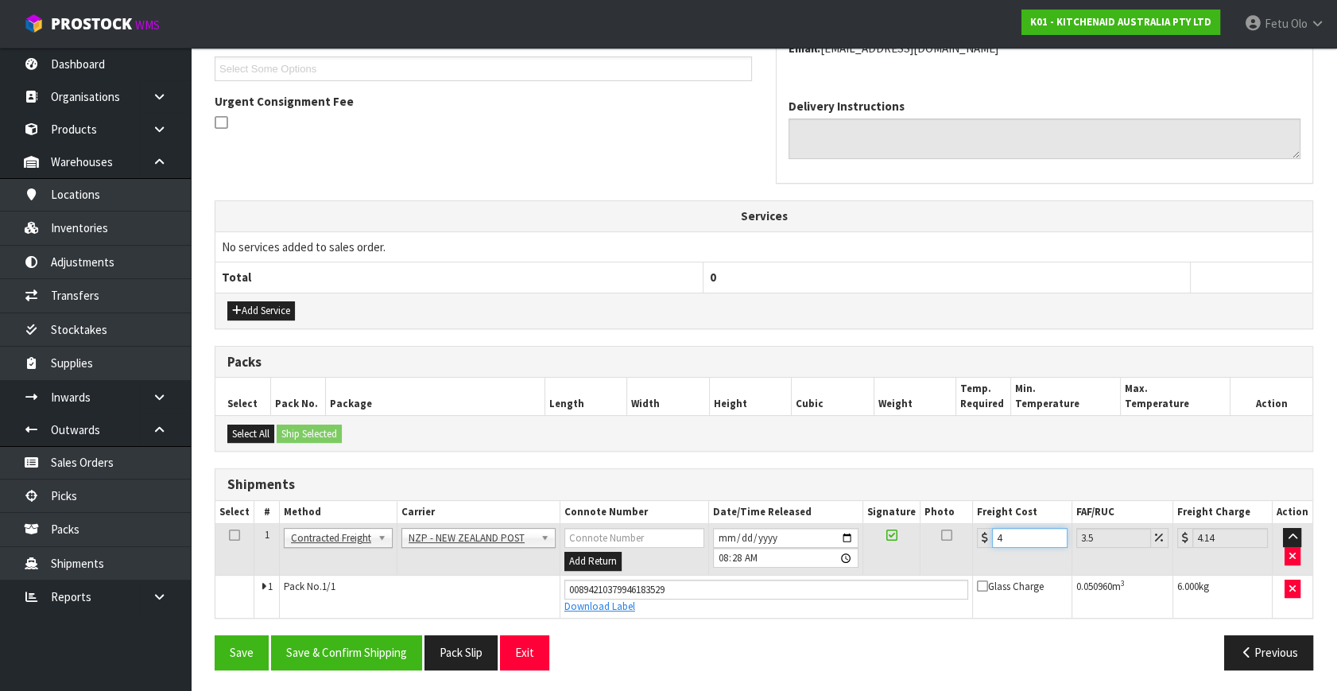
type input "4.45"
type input "4.33"
type input "4.48"
type input "4.33"
click at [366, 642] on button "Save & Confirm Shipping" at bounding box center [346, 652] width 151 height 34
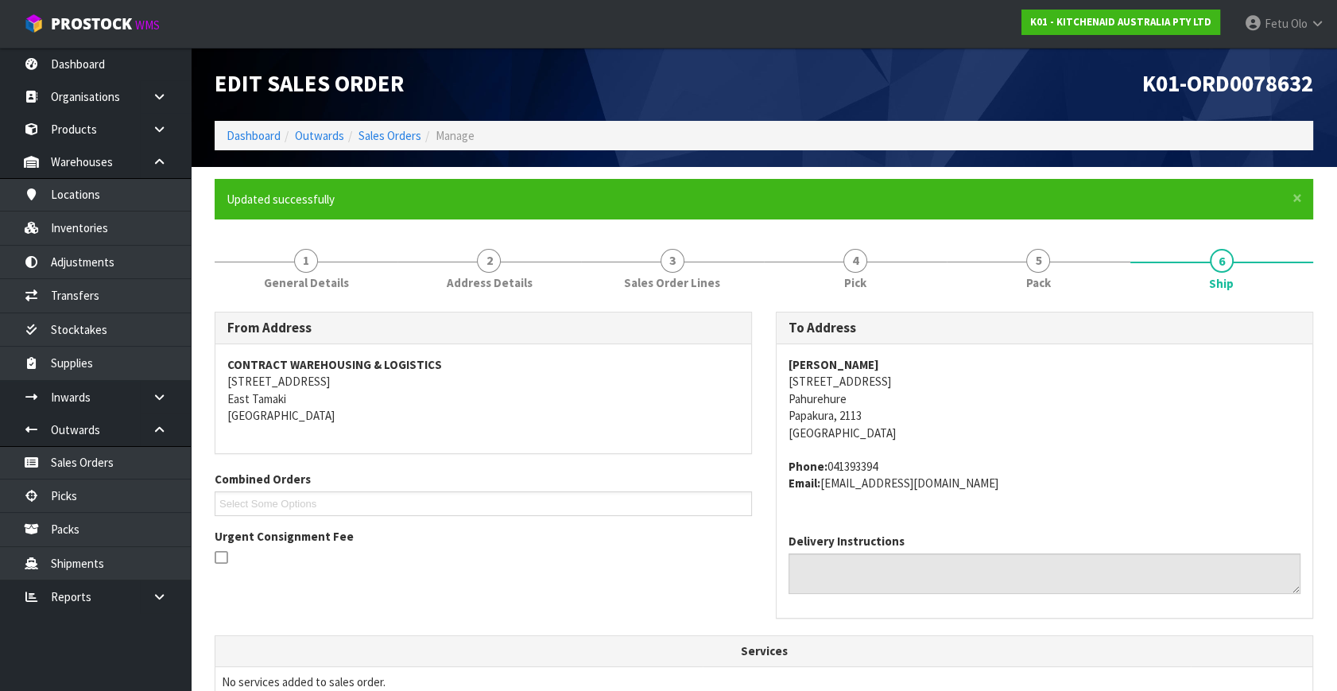
scroll to position [391, 0]
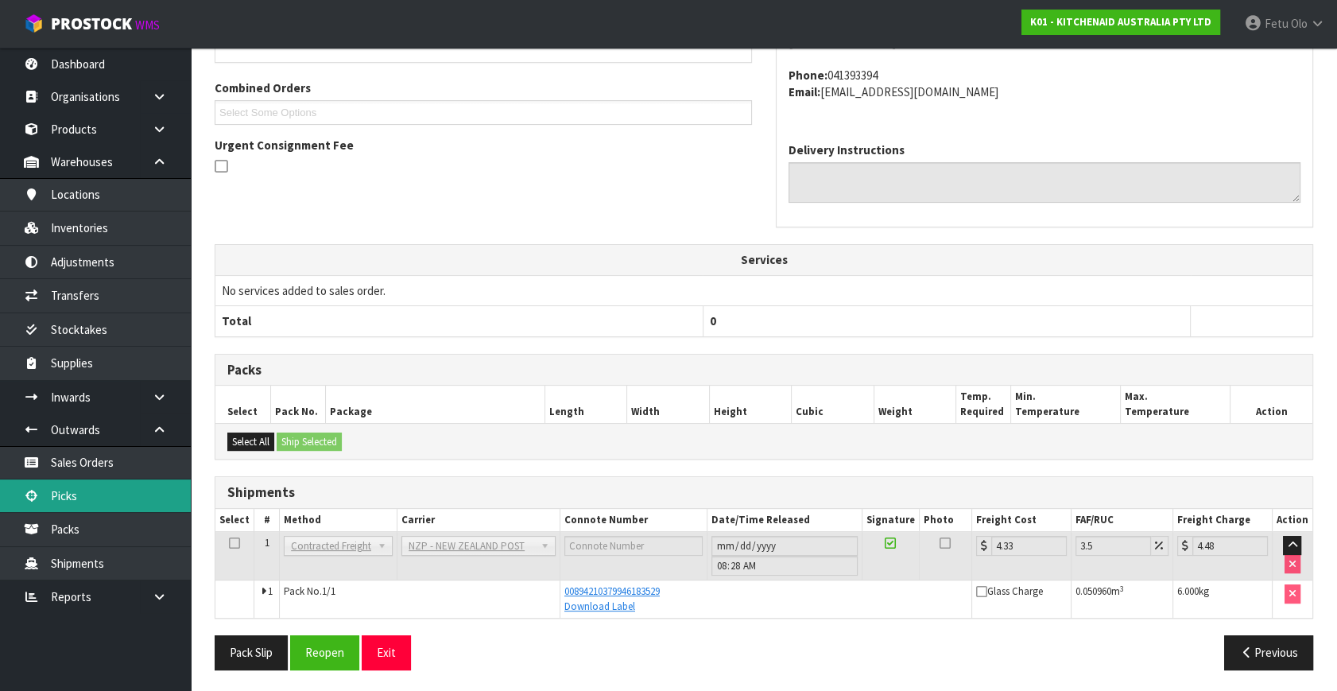
click at [99, 496] on link "Picks" at bounding box center [95, 495] width 191 height 33
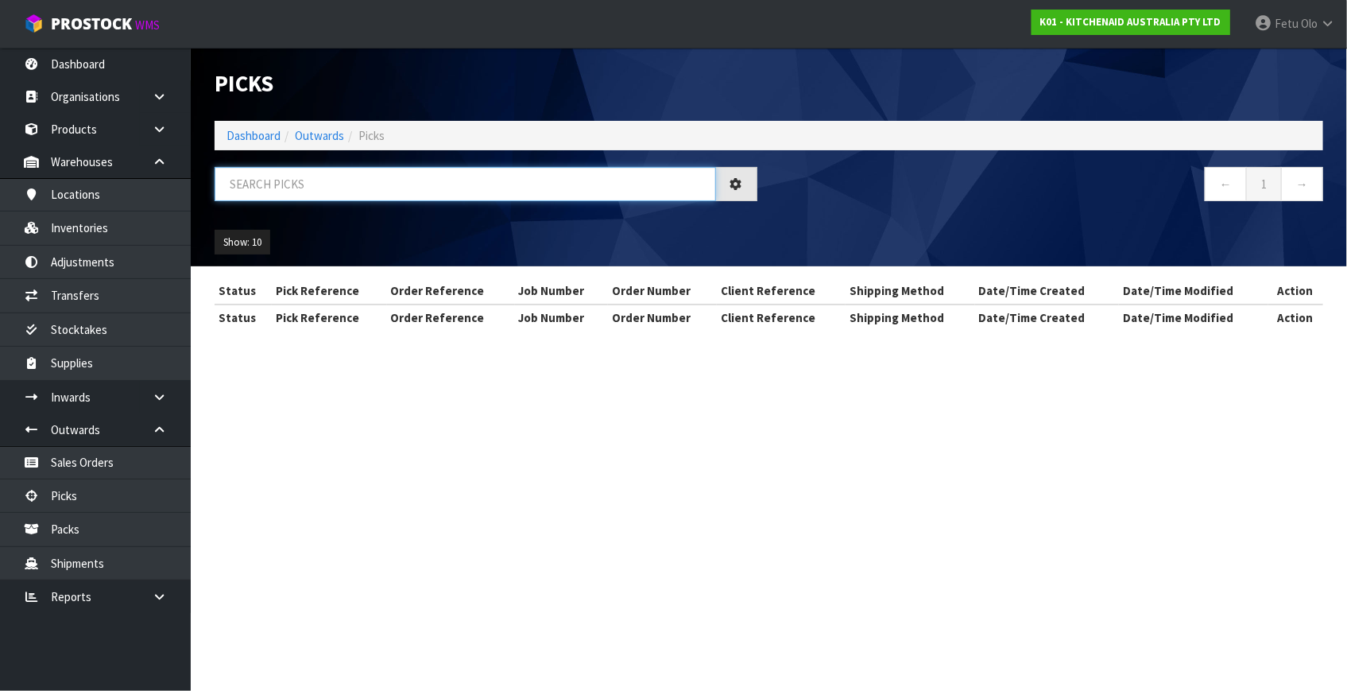
click at [404, 186] on input "text" at bounding box center [465, 184] width 501 height 34
type input "78670"
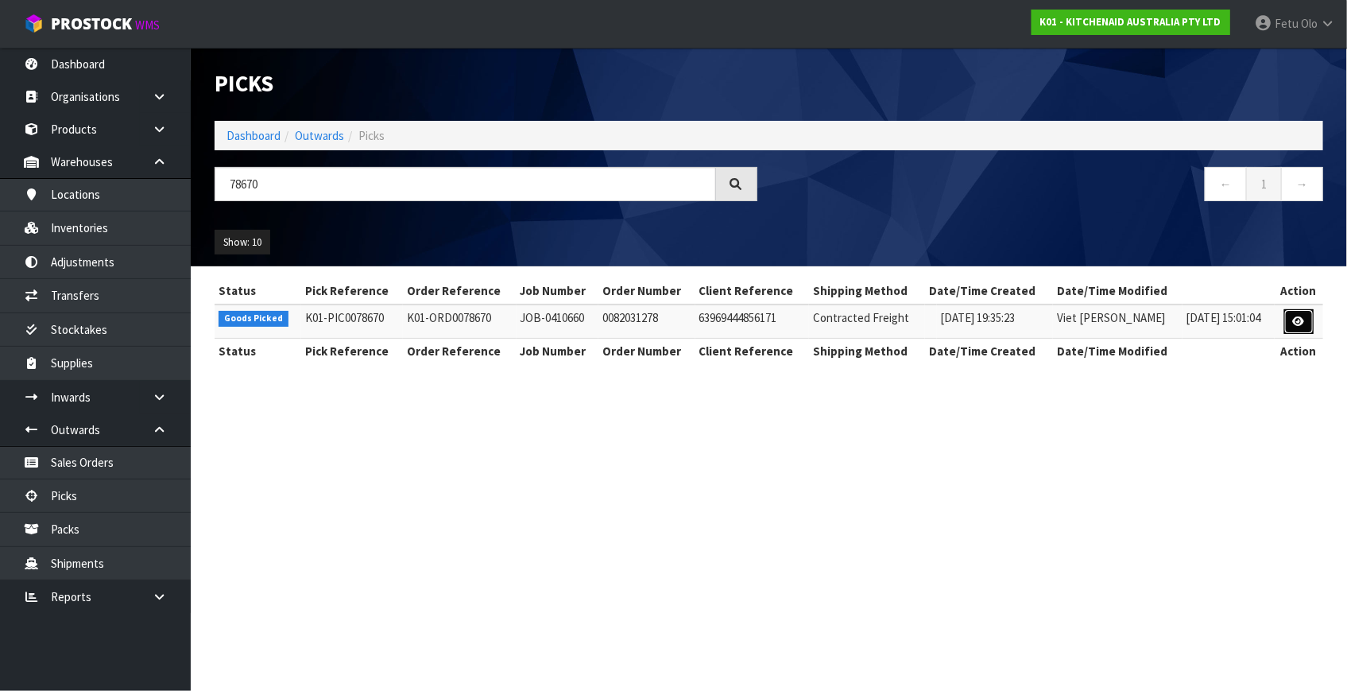
click at [1295, 320] on icon at bounding box center [1299, 321] width 12 height 10
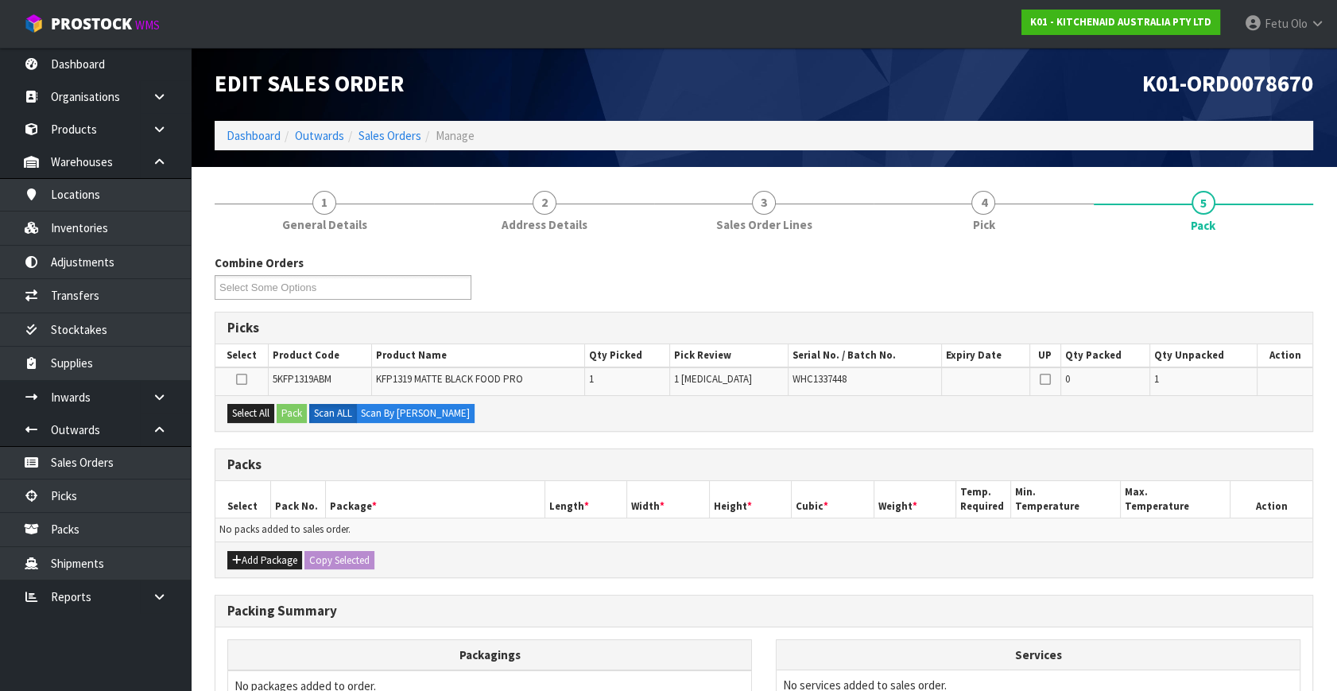
click at [990, 436] on div "Combine Orders K01-ORD0078582 K01-ORD0078612 K01-ORD0078631 K01-ORD0078634 K01-…" at bounding box center [764, 557] width 1098 height 606
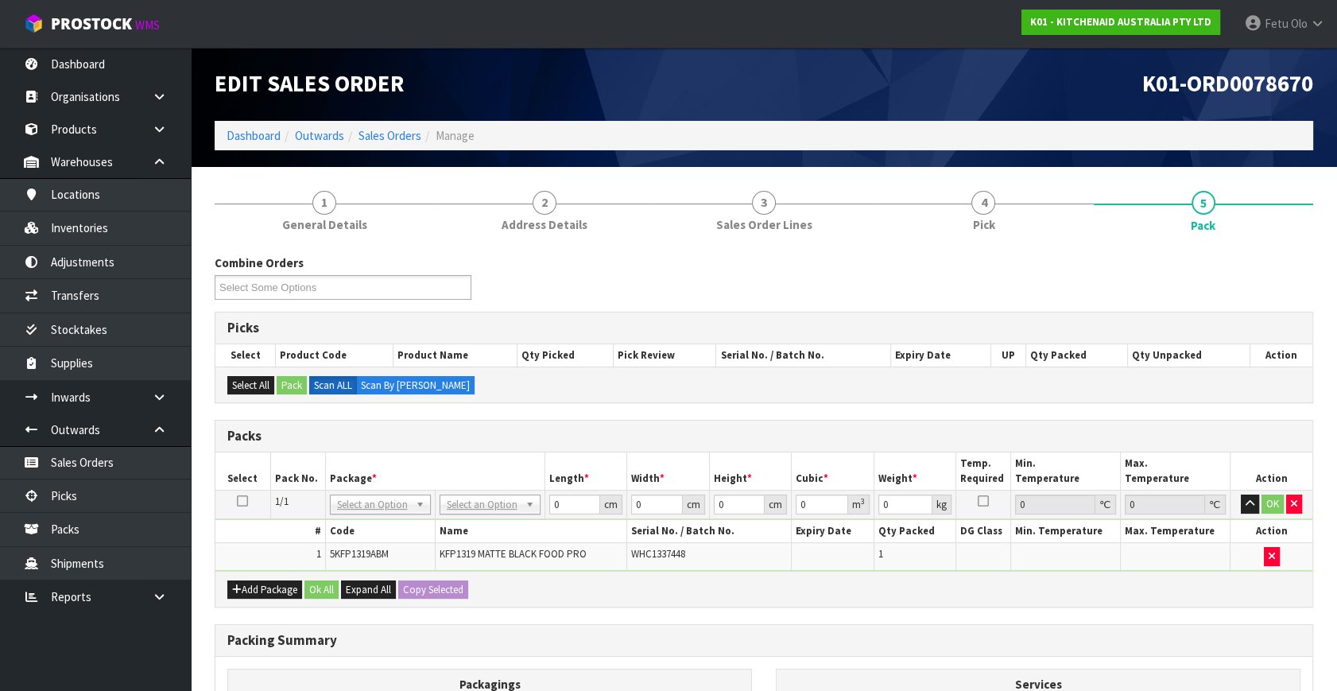
drag, startPoint x: 499, startPoint y: 505, endPoint x: 496, endPoint y: 533, distance: 28.8
drag, startPoint x: 564, startPoint y: 506, endPoint x: 406, endPoint y: 539, distance: 161.5
click at [406, 539] on tbody "1/1 NONE 007-001 007-002 007-004 007-009 007-013 007-014 007-015 007-017 007-01…" at bounding box center [763, 530] width 1097 height 80
type input "50"
type input "29"
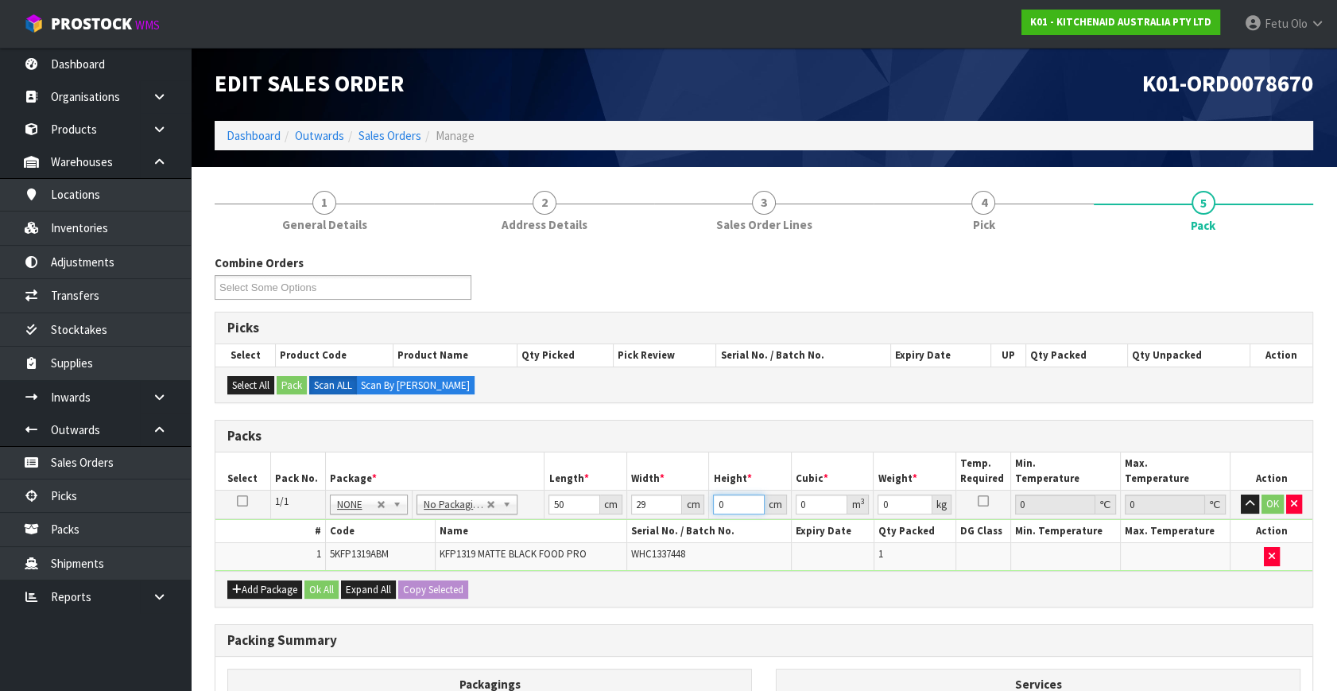
type input "2"
type input "0.0029"
type input "29"
type input "0.04205"
type input "29"
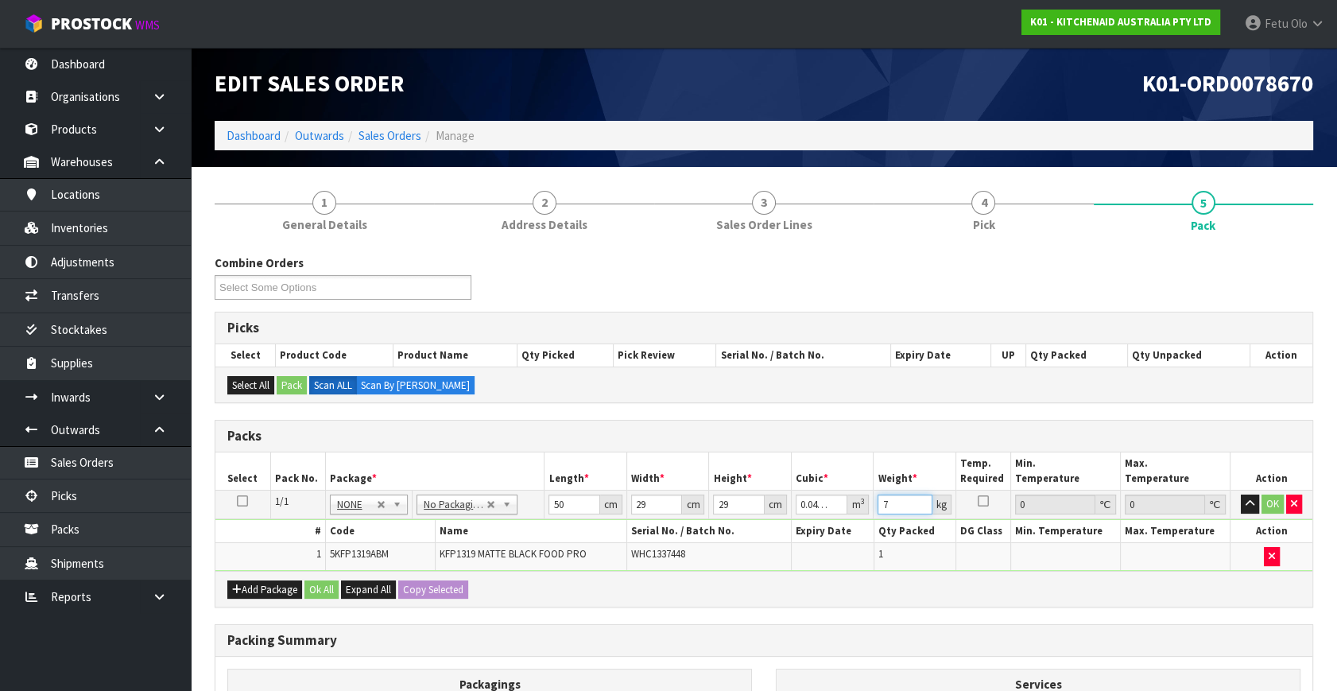
type input "7"
click button "OK" at bounding box center [1272, 503] width 22 height 19
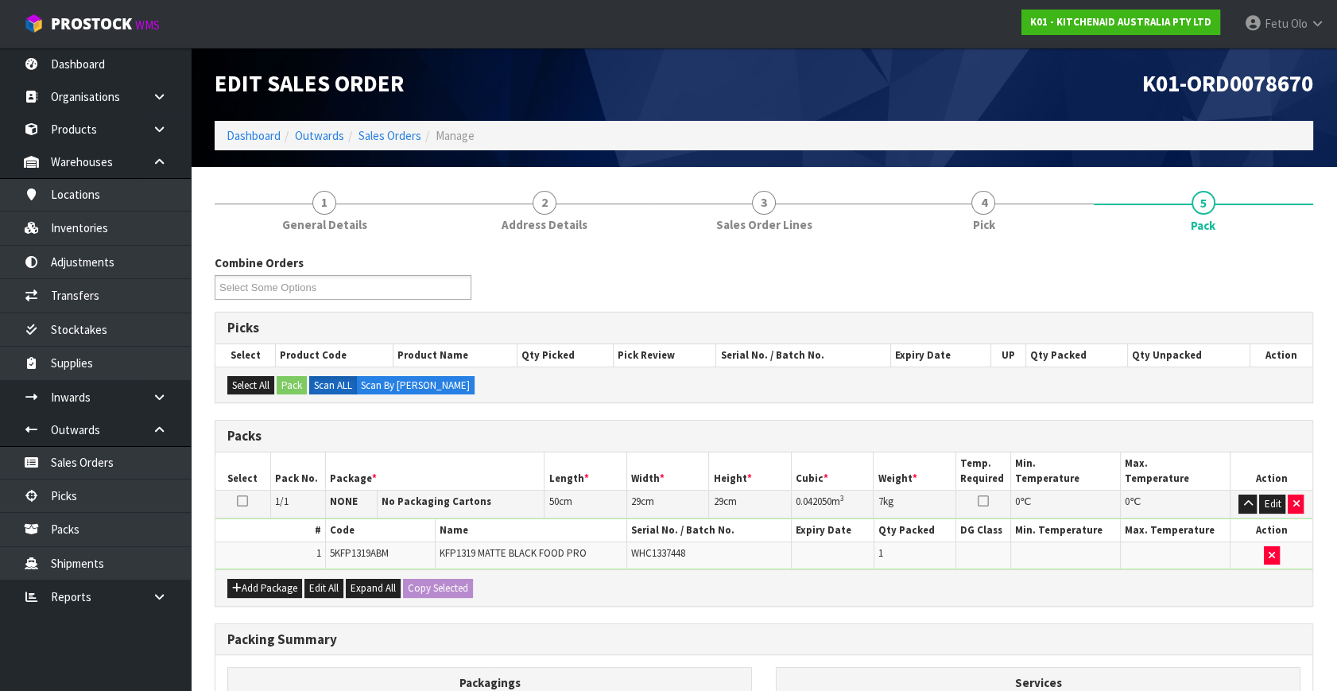
scroll to position [213, 0]
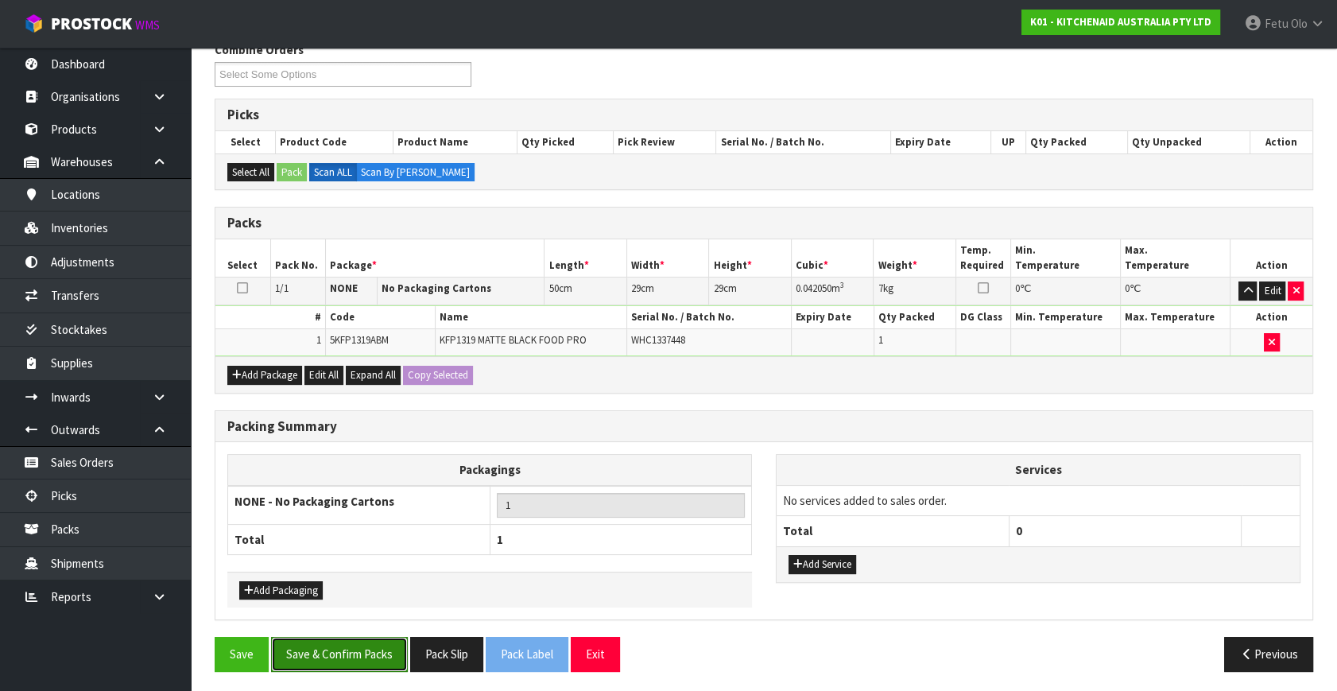
click at [366, 637] on button "Save & Confirm Packs" at bounding box center [339, 654] width 137 height 34
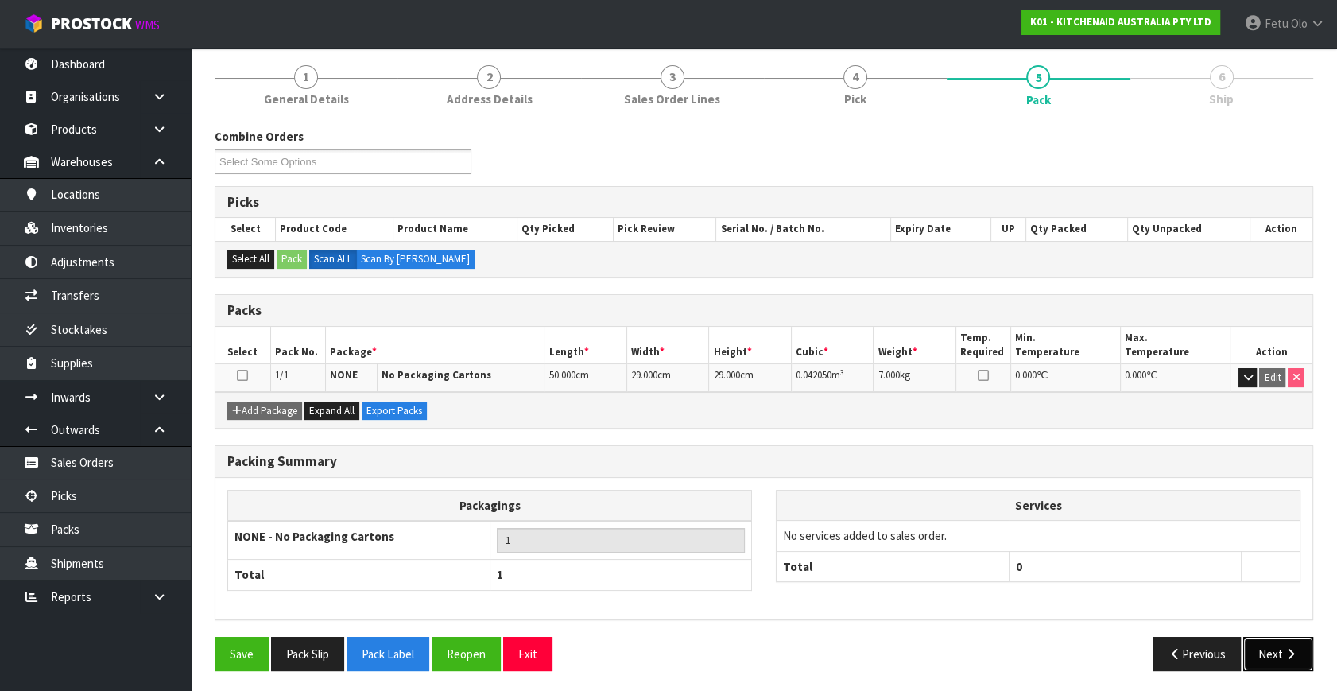
click at [1279, 652] on button "Next" at bounding box center [1278, 654] width 70 height 34
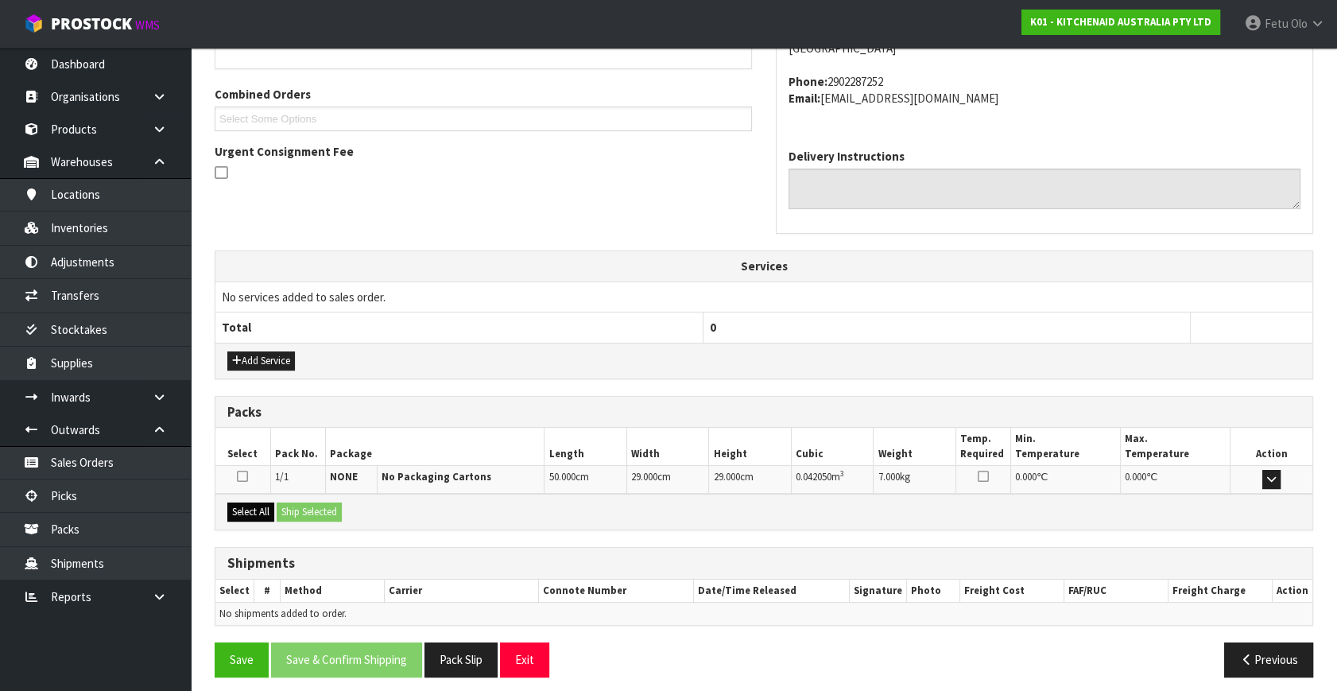
scroll to position [391, 0]
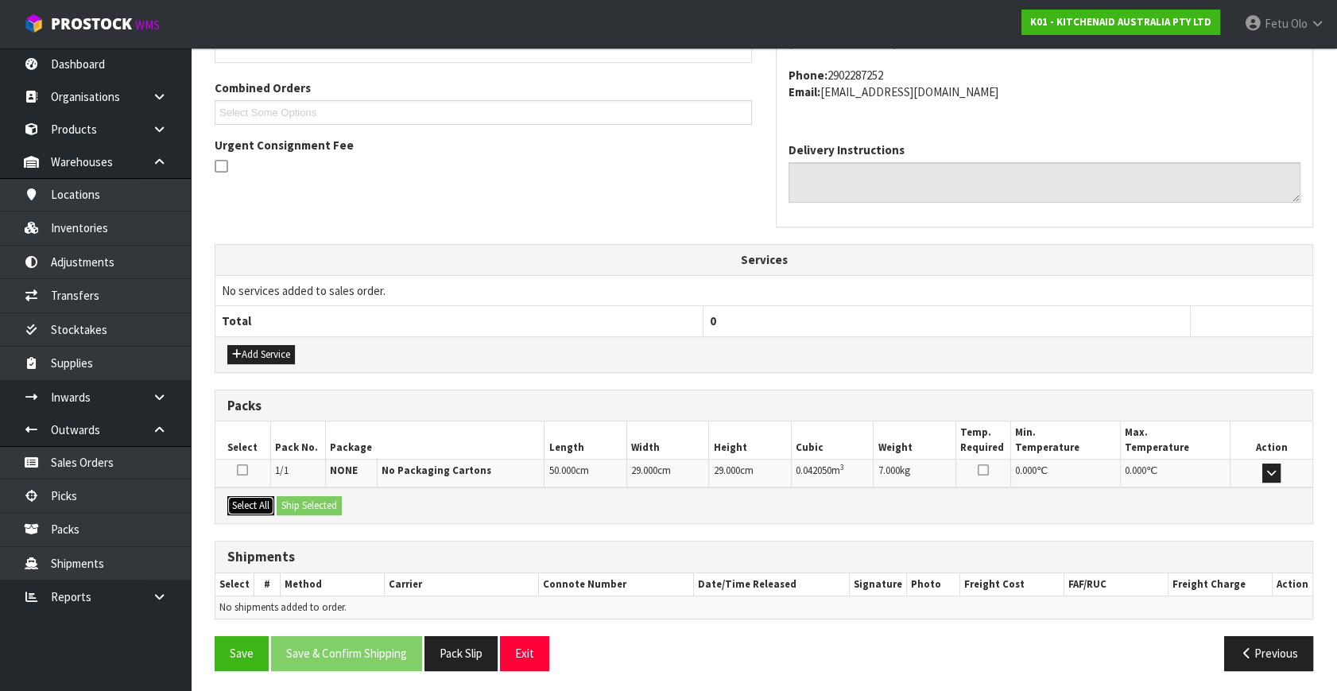
click at [259, 500] on button "Select All" at bounding box center [250, 505] width 47 height 19
click at [286, 501] on button "Ship Selected" at bounding box center [309, 505] width 65 height 19
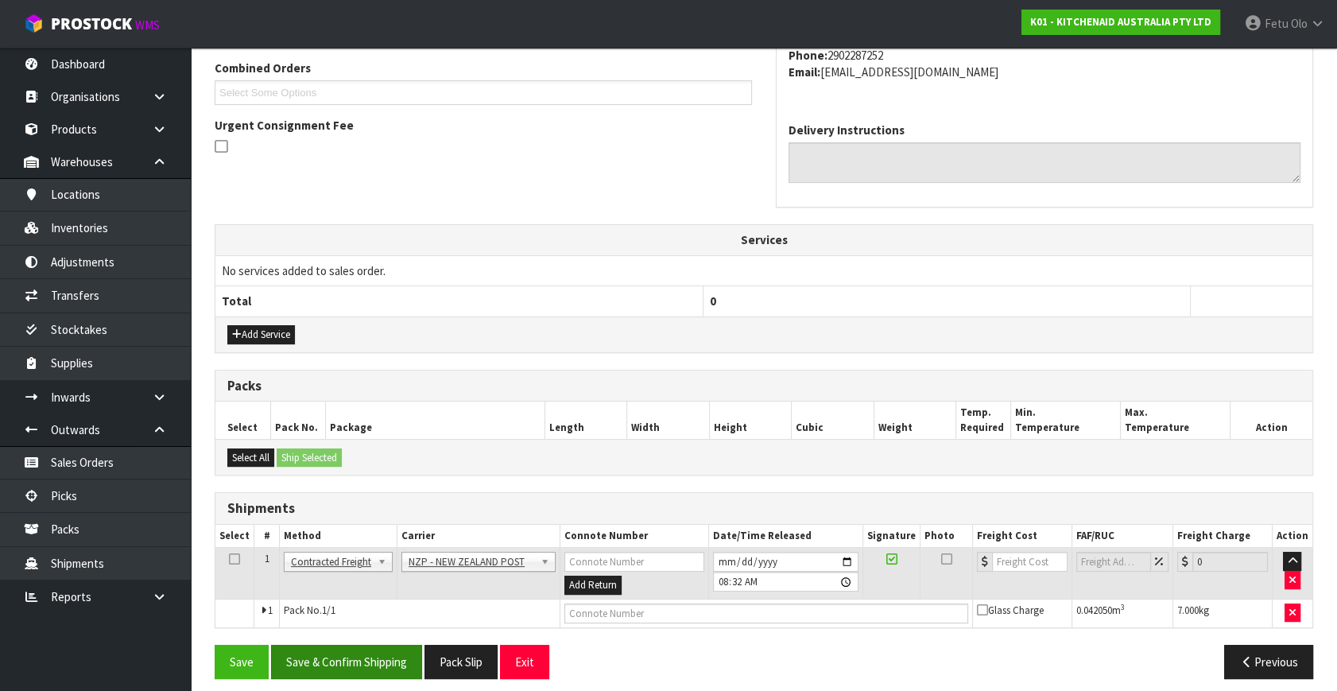
scroll to position [420, 0]
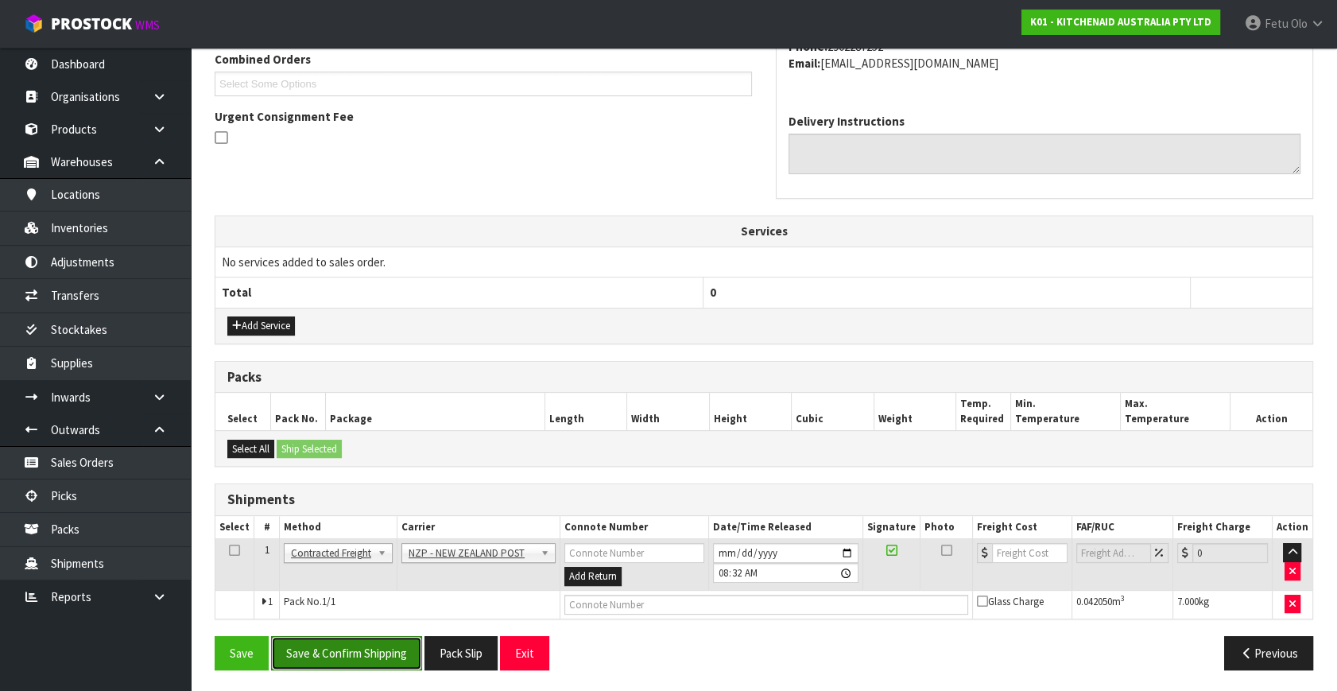
click at [350, 646] on button "Save & Confirm Shipping" at bounding box center [346, 653] width 151 height 34
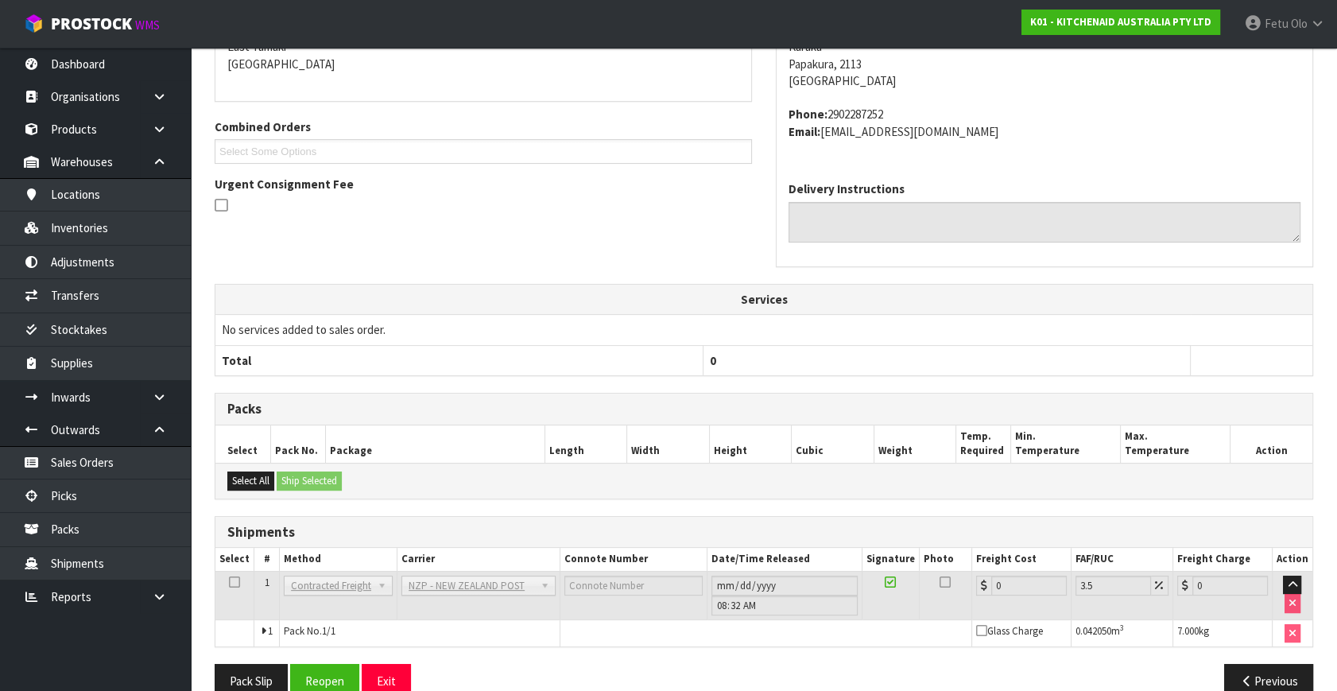
scroll to position [397, 0]
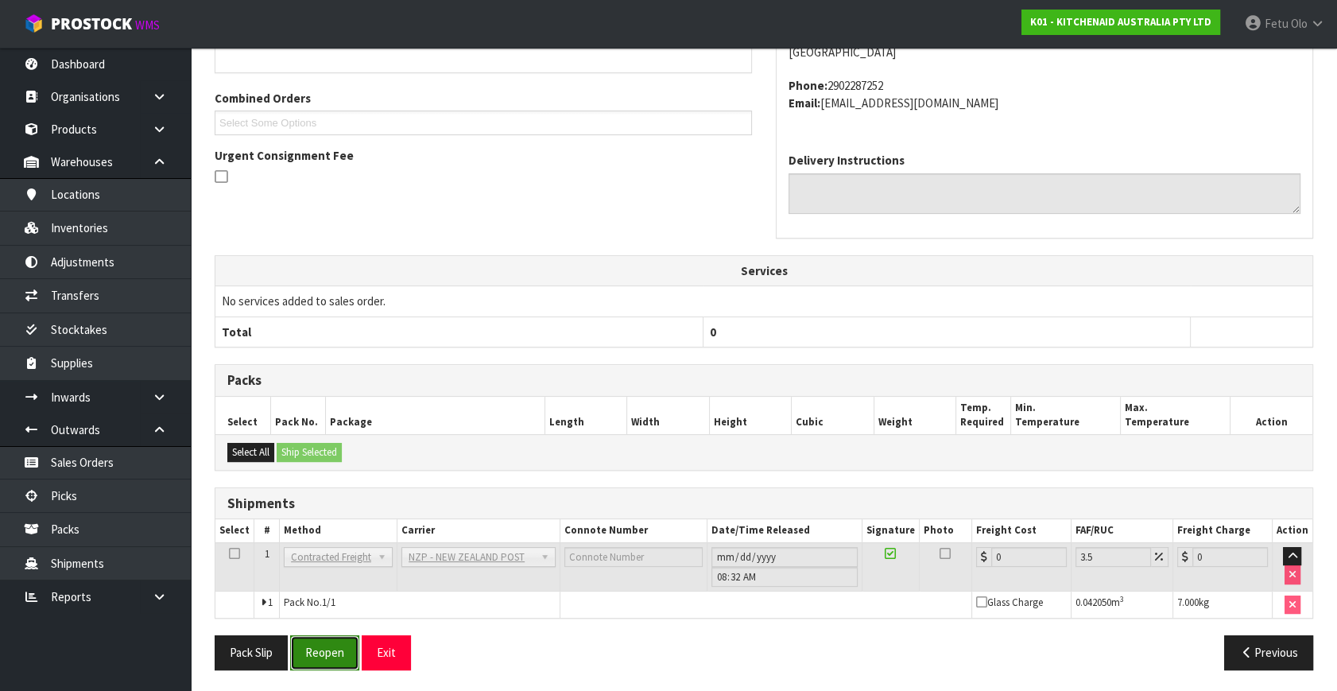
click at [336, 644] on button "Reopen" at bounding box center [324, 652] width 69 height 34
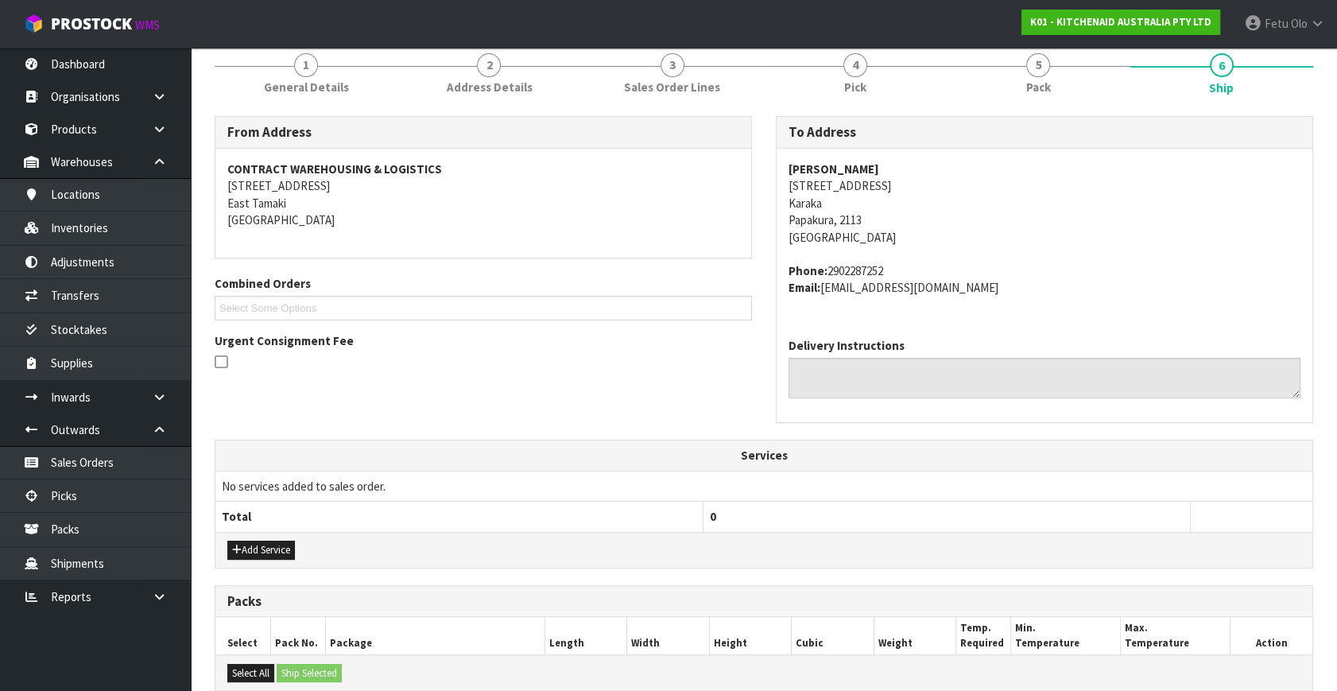
scroll to position [435, 0]
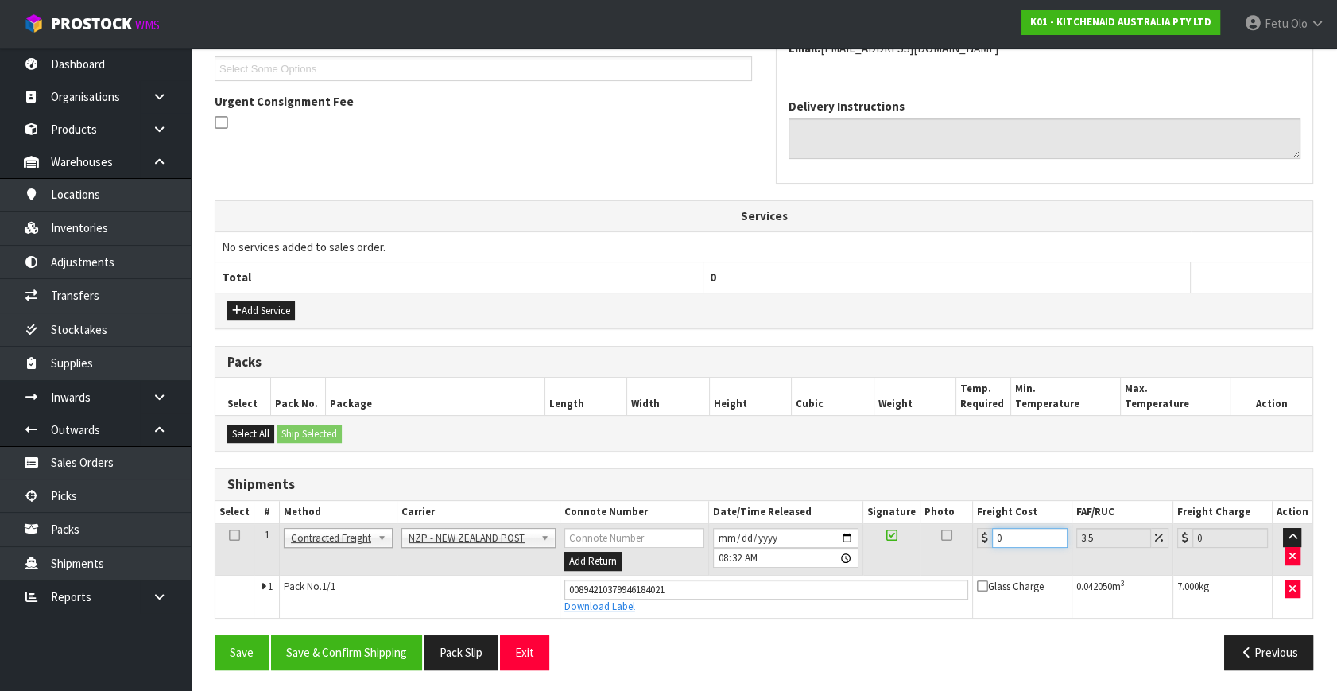
drag, startPoint x: 1008, startPoint y: 535, endPoint x: 844, endPoint y: 556, distance: 165.1
click at [844, 556] on tr "1 Client Local Pickup Customer Local Pickup Company Freight Contracted Freight …" at bounding box center [763, 550] width 1097 height 52
type input "4"
type input "4.14"
type input "4.3"
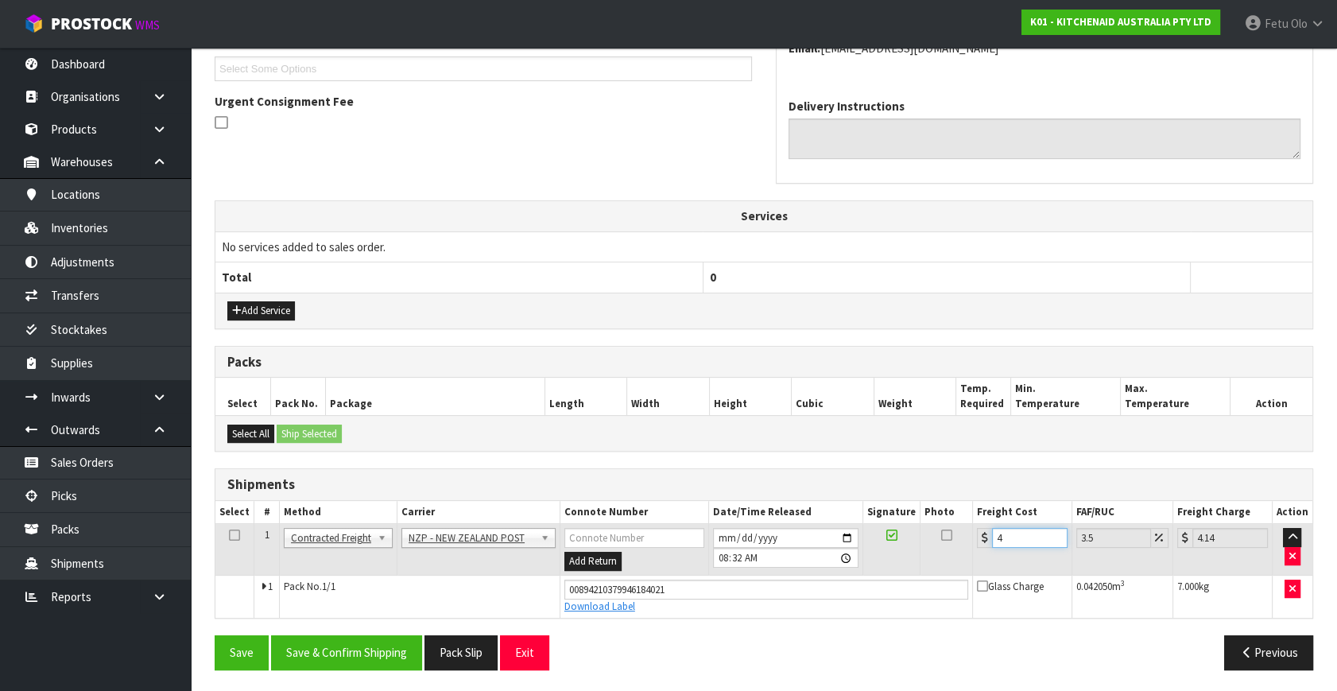
type input "4.45"
type input "4.33"
click at [356, 663] on button "Save & Confirm Shipping" at bounding box center [346, 652] width 151 height 34
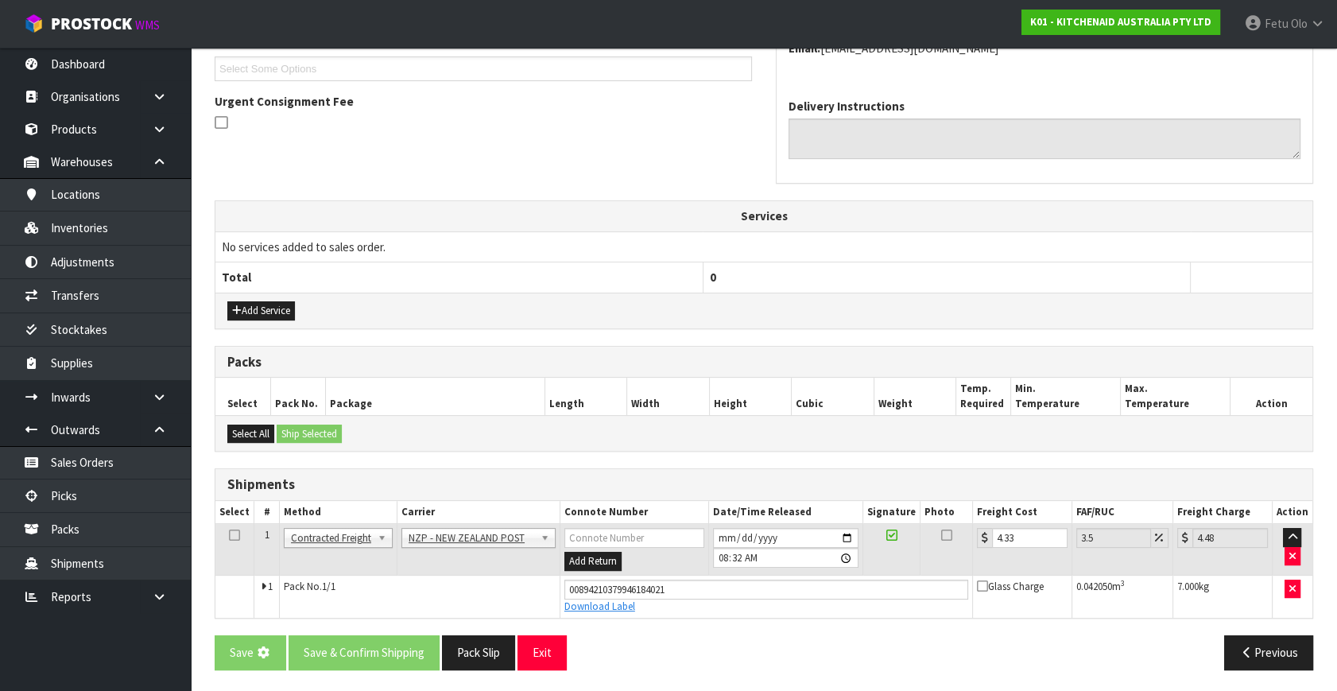
scroll to position [0, 0]
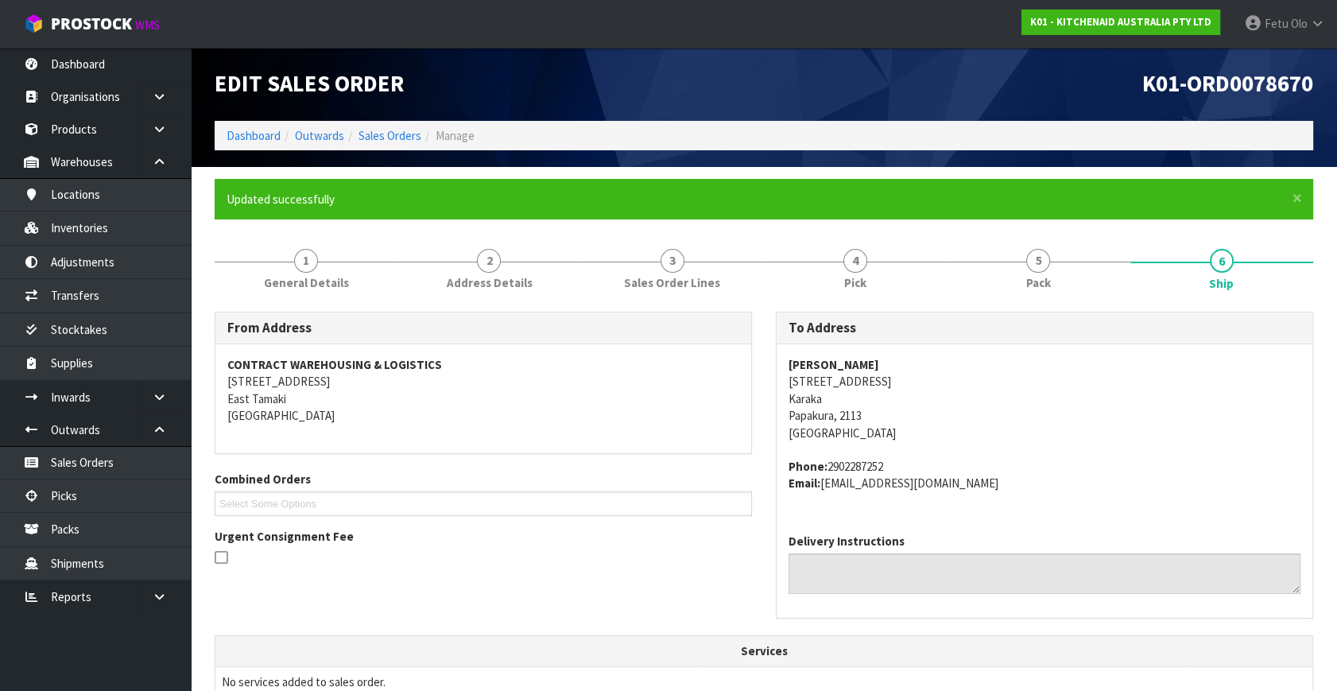
click at [650, 565] on div at bounding box center [483, 558] width 537 height 20
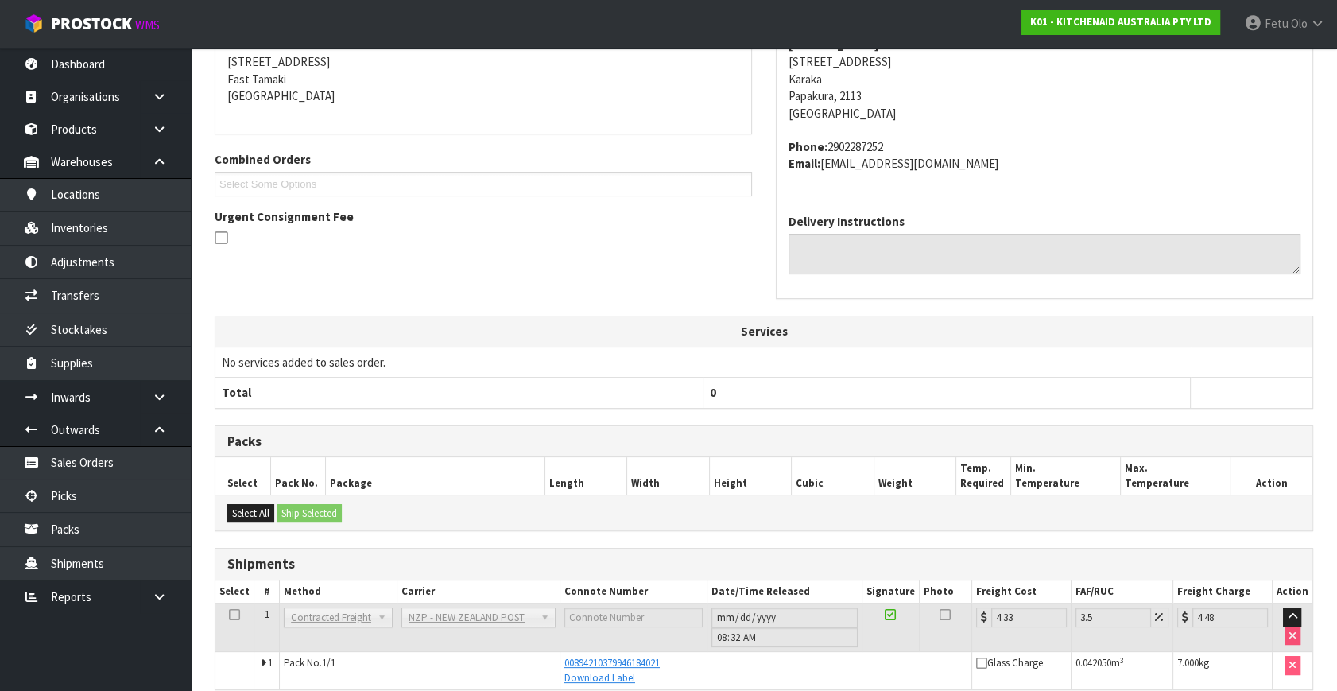
scroll to position [391, 0]
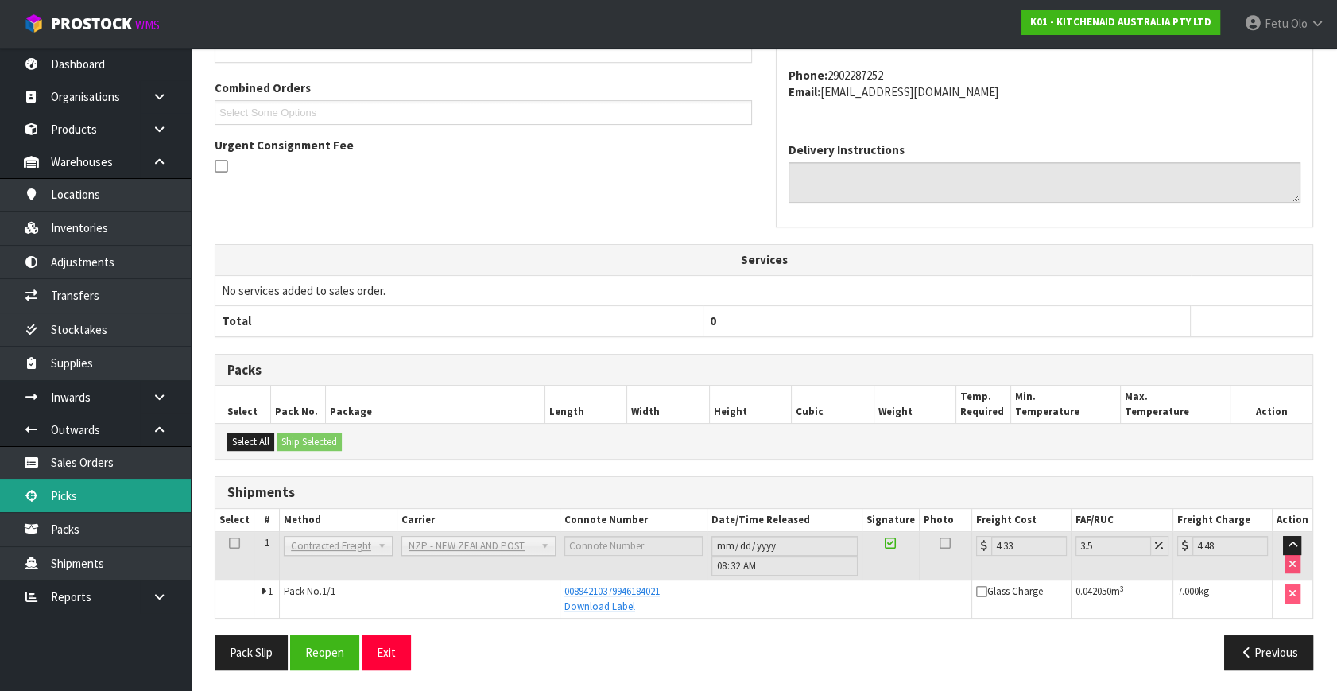
click at [103, 501] on link "Picks" at bounding box center [95, 495] width 191 height 33
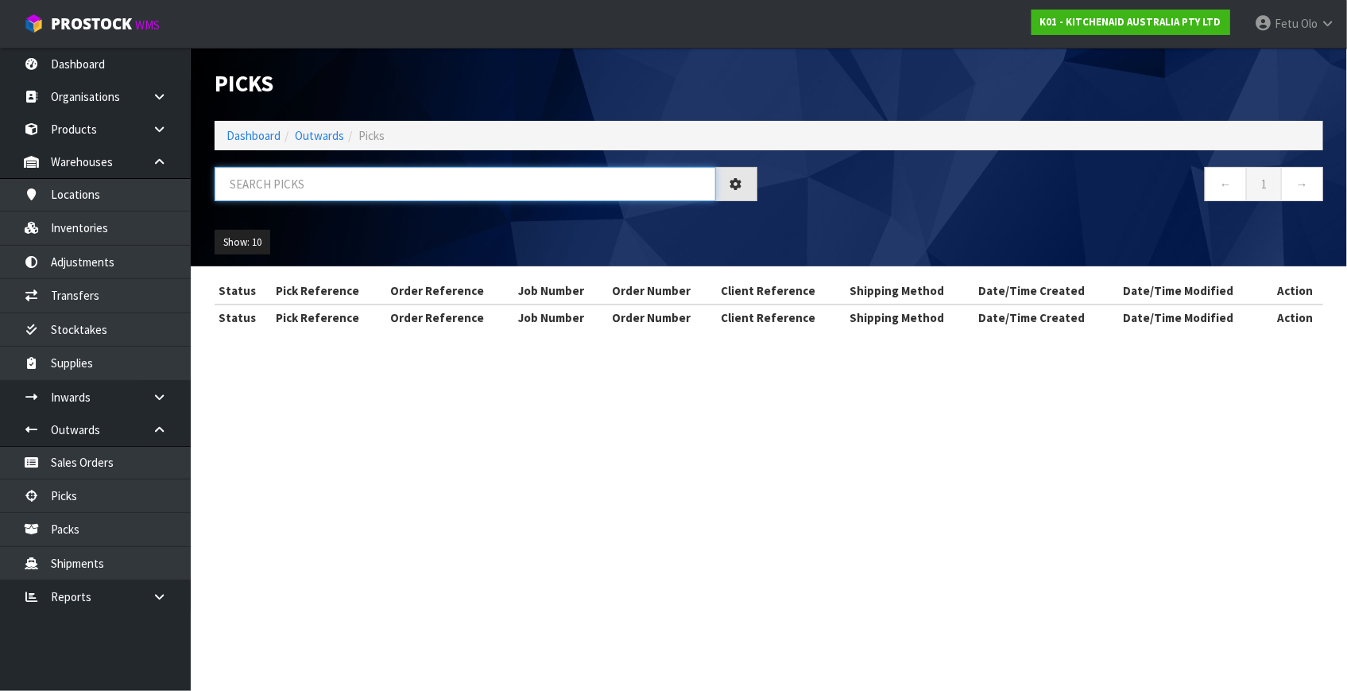
click at [432, 175] on input "text" at bounding box center [465, 184] width 501 height 34
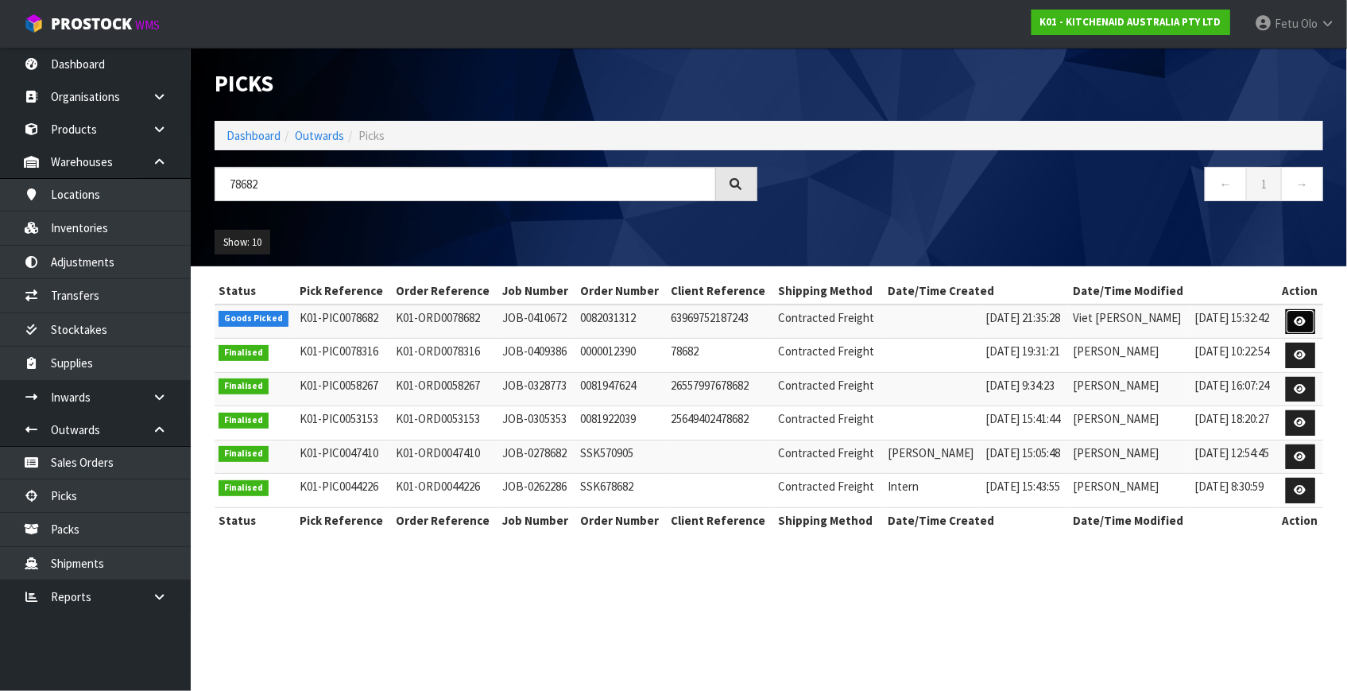
click at [1287, 322] on link at bounding box center [1300, 321] width 29 height 25
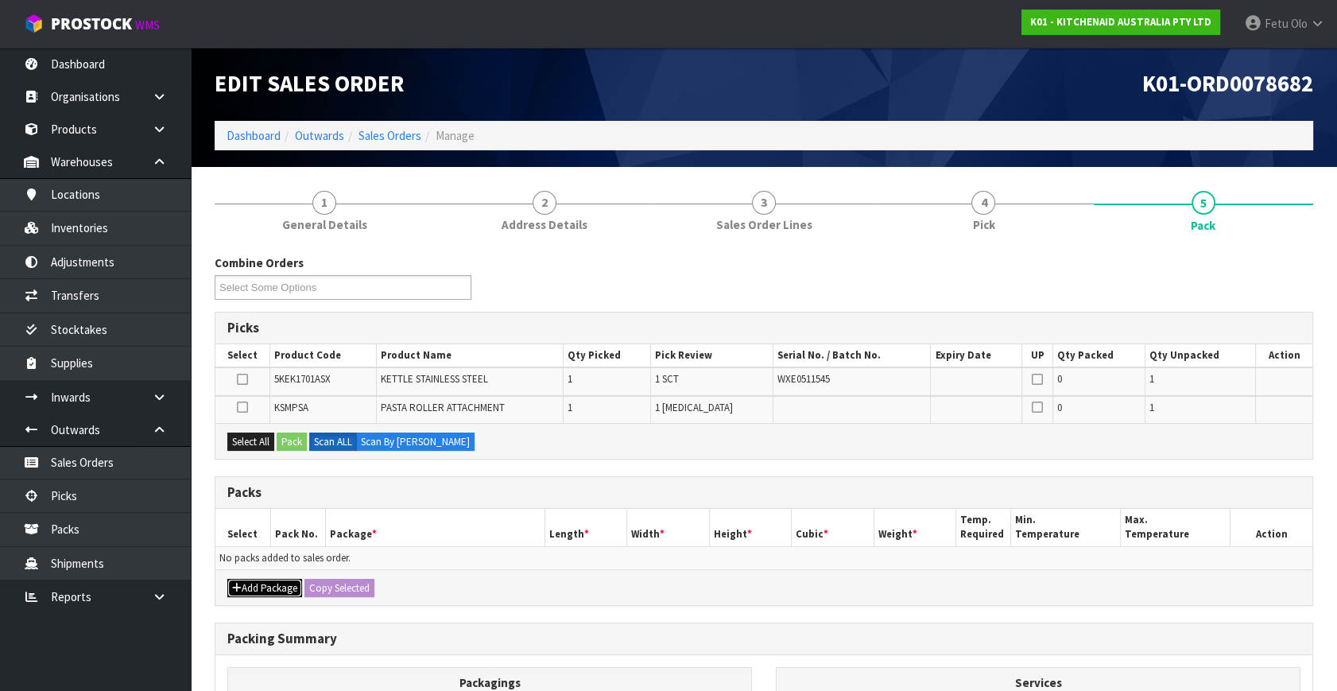
drag, startPoint x: 239, startPoint y: 580, endPoint x: 240, endPoint y: 572, distance: 8.0
click at [239, 583] on icon "button" at bounding box center [237, 588] width 10 height 10
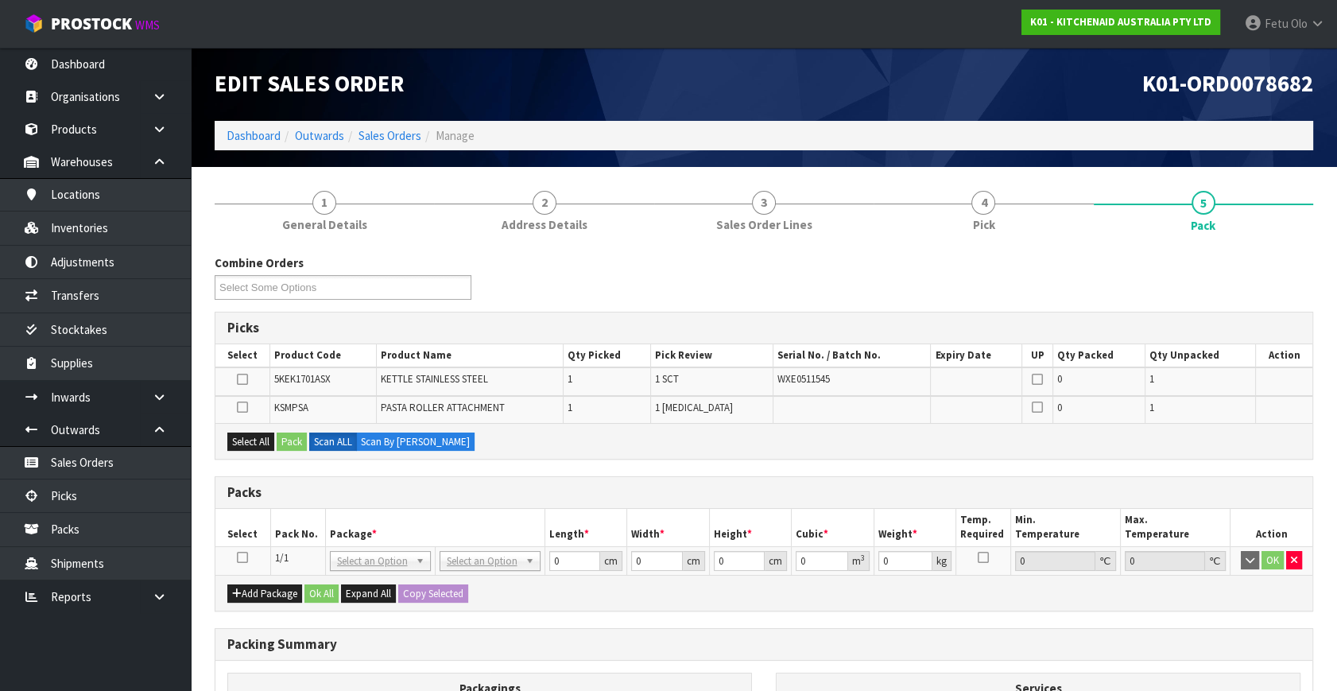
click at [241, 557] on icon at bounding box center [242, 557] width 11 height 1
click at [353, 517] on th "Package *" at bounding box center [434, 527] width 219 height 37
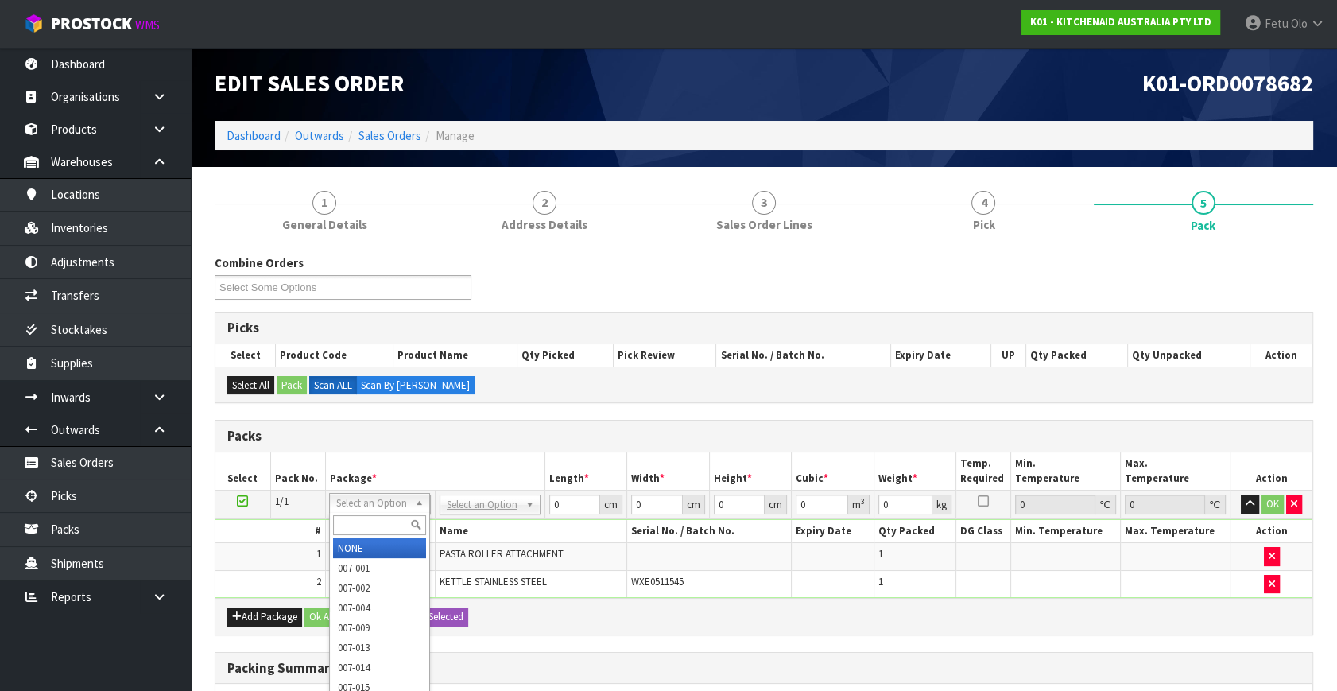
click at [389, 518] on input "text" at bounding box center [379, 525] width 93 height 20
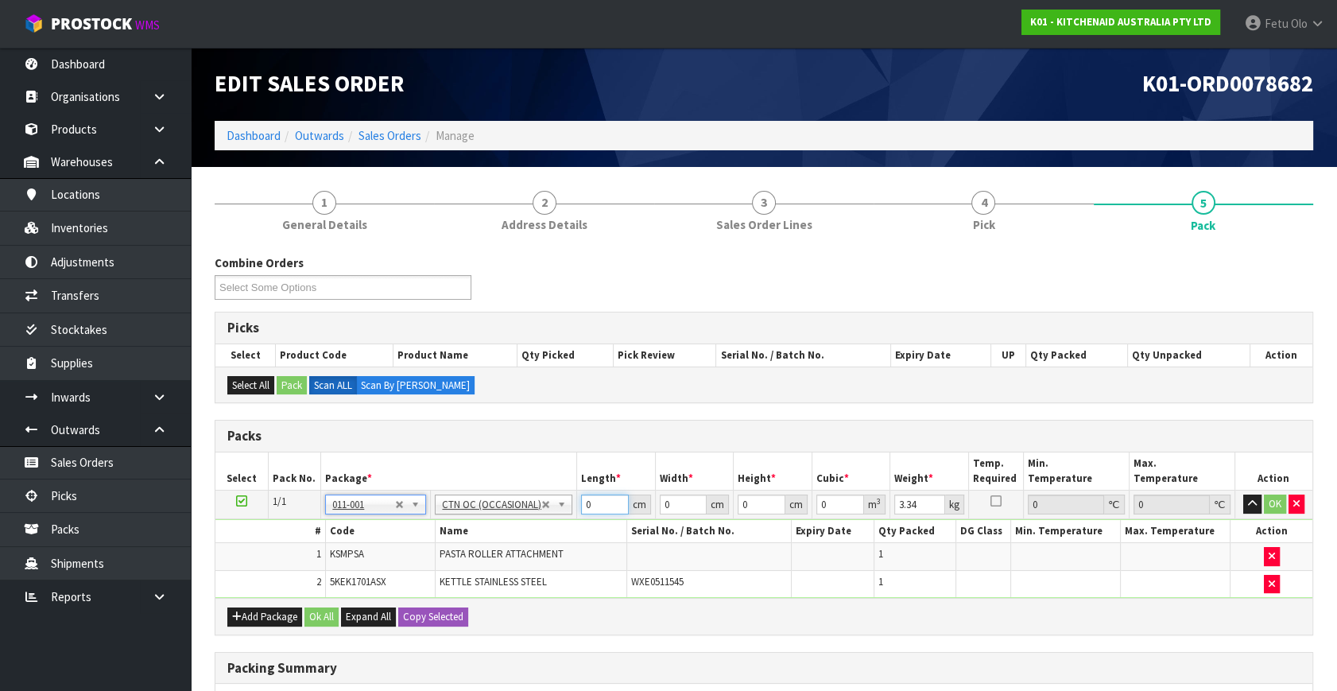
drag, startPoint x: 565, startPoint y: 513, endPoint x: 408, endPoint y: 567, distance: 166.1
click at [408, 567] on tbody "1/1 NONE 007-001 007-002 007-004 007-009 007-013 007-014 007-015 007-017 007-01…" at bounding box center [763, 544] width 1097 height 108
click button "OK" at bounding box center [1275, 503] width 22 height 19
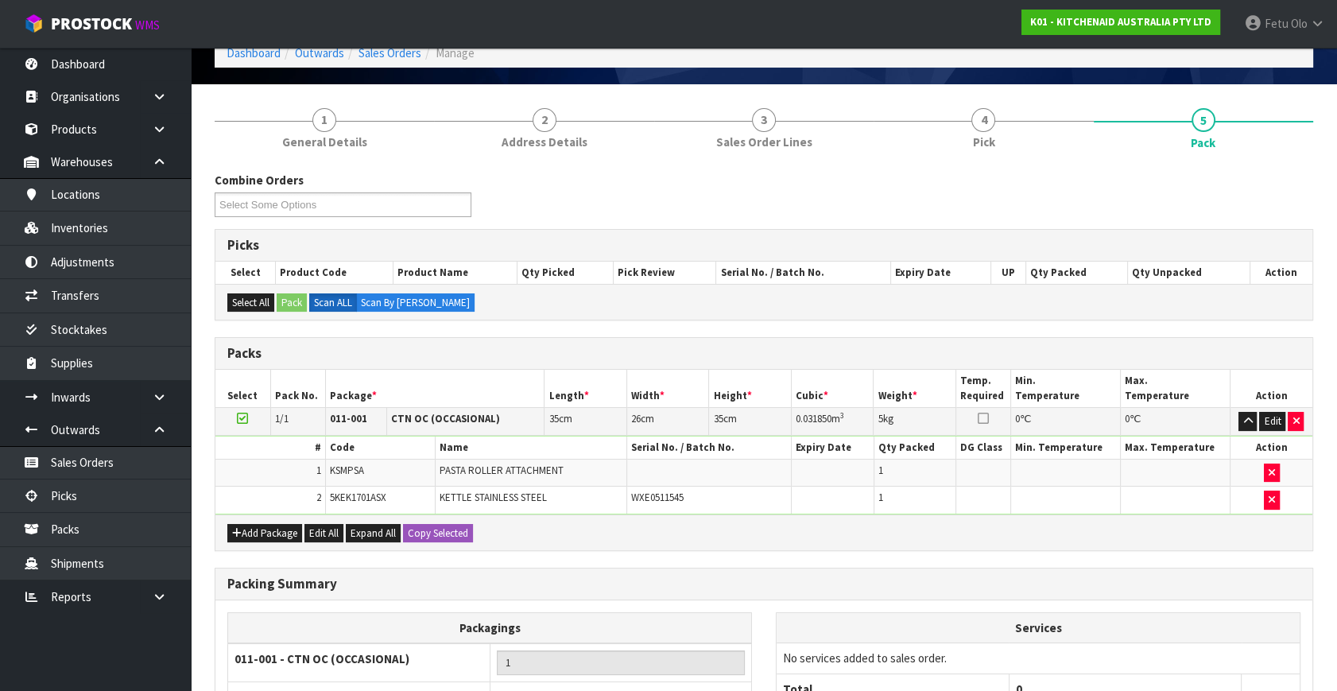
scroll to position [240, 0]
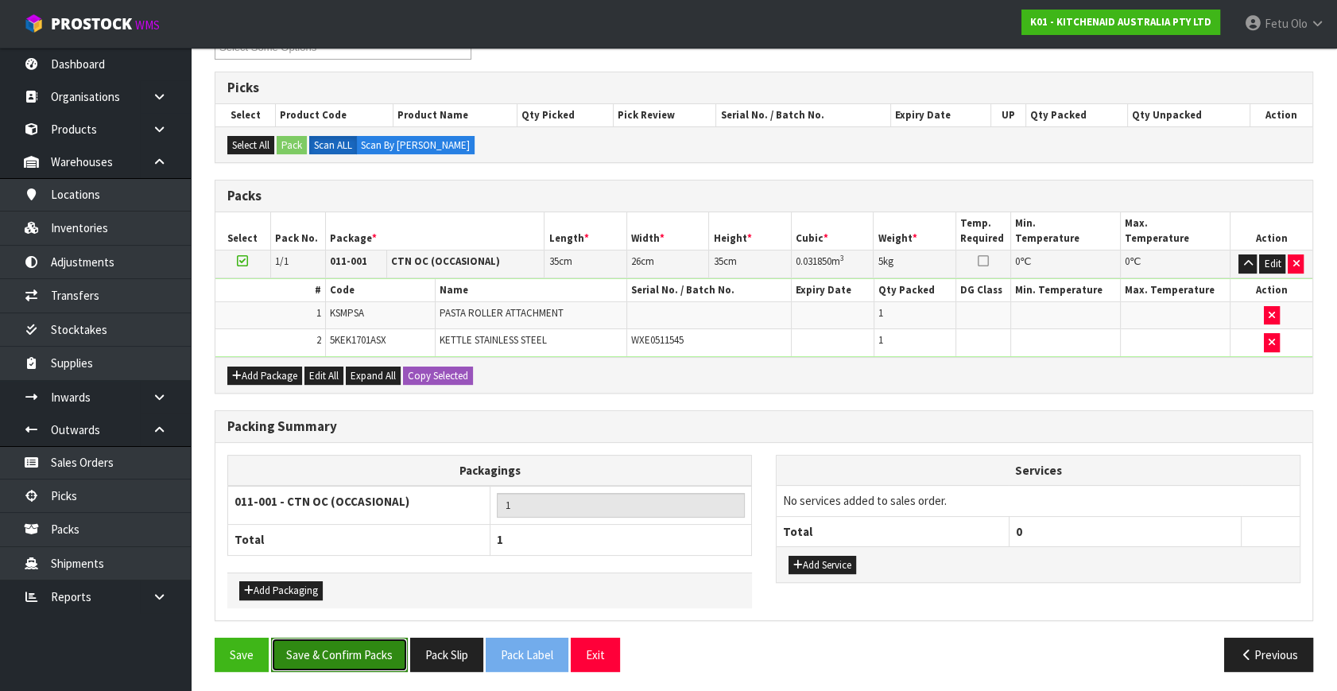
click at [386, 647] on button "Save & Confirm Packs" at bounding box center [339, 654] width 137 height 34
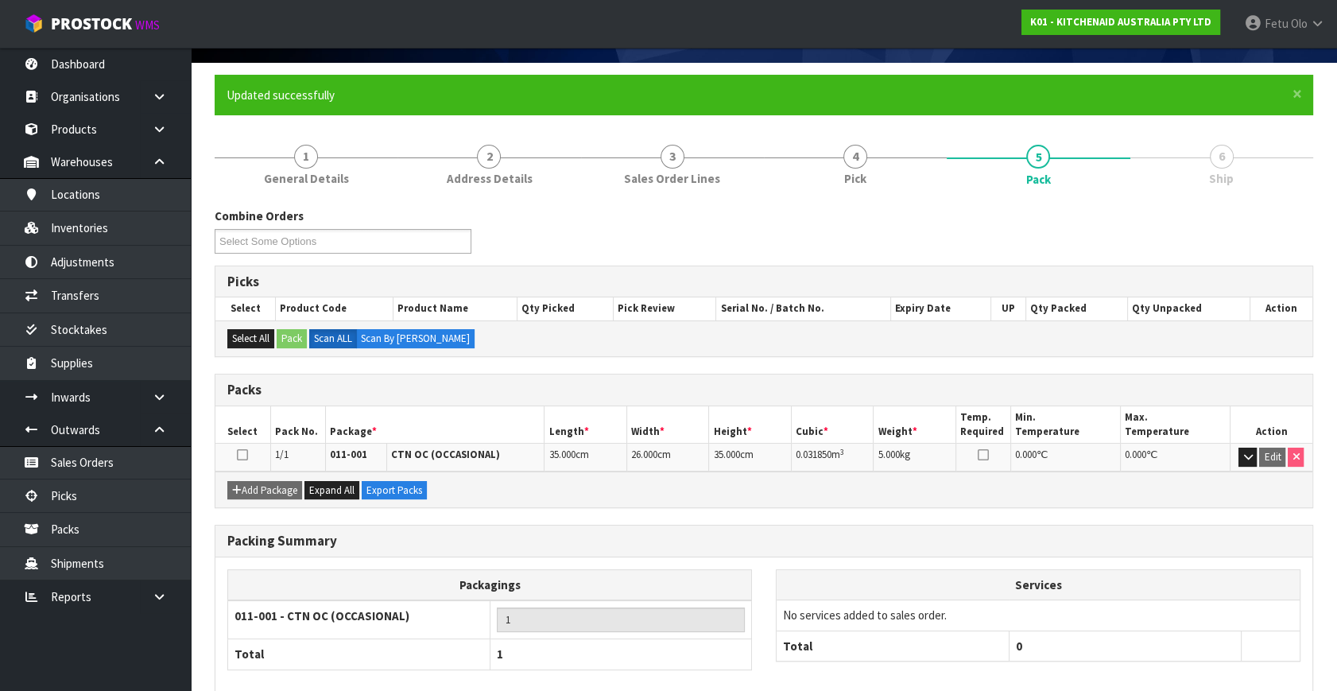
scroll to position [184, 0]
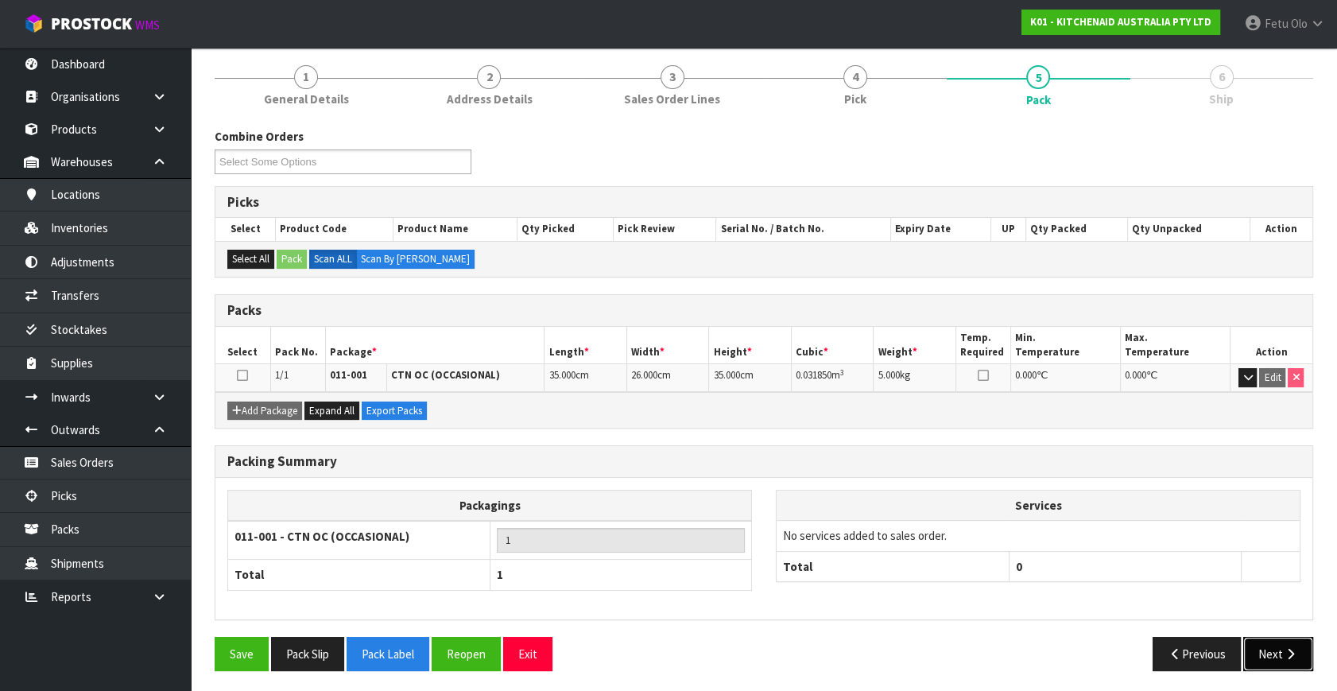
click at [1275, 651] on button "Next" at bounding box center [1278, 654] width 70 height 34
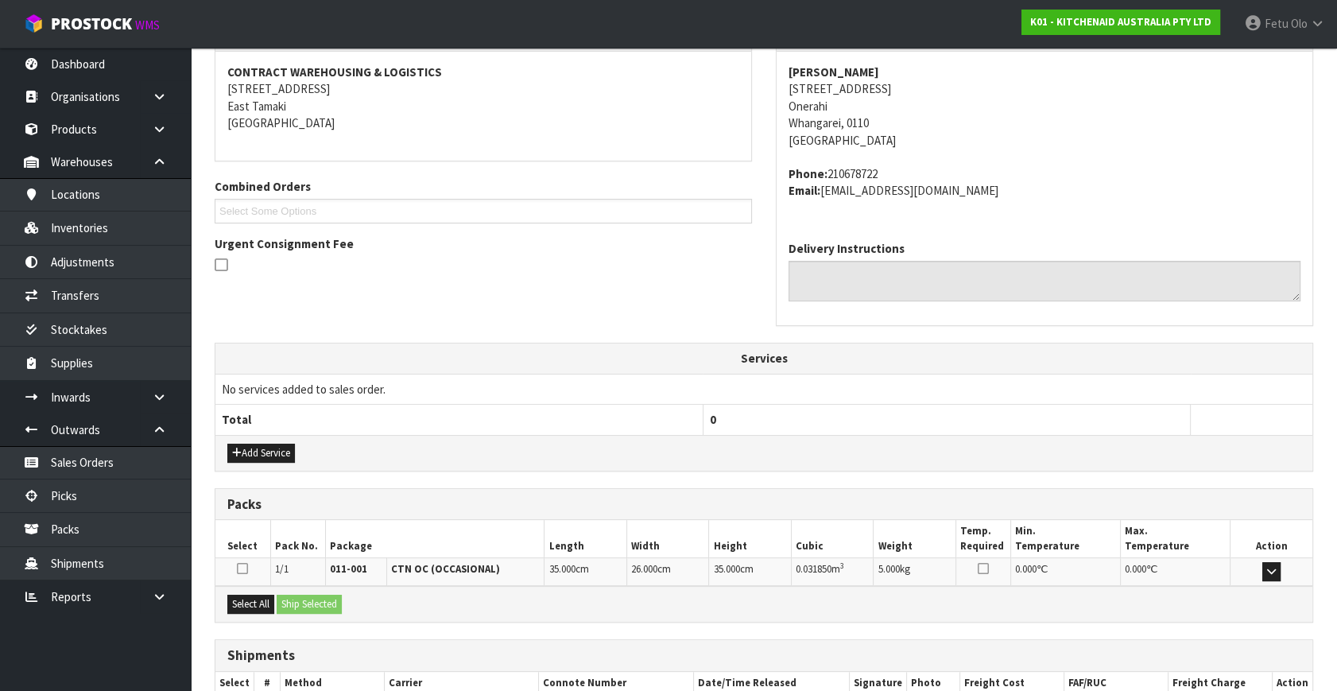
scroll to position [391, 0]
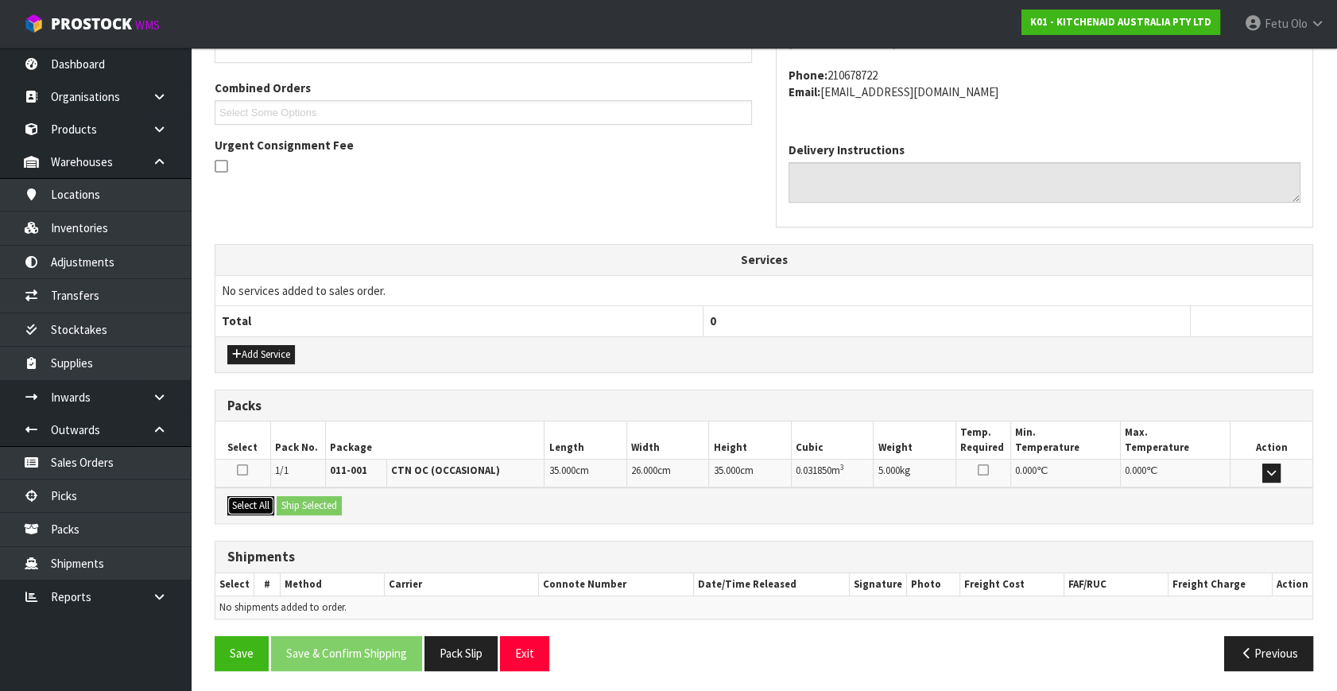
click at [250, 501] on button "Select All" at bounding box center [250, 505] width 47 height 19
click at [294, 507] on button "Ship Selected" at bounding box center [309, 505] width 65 height 19
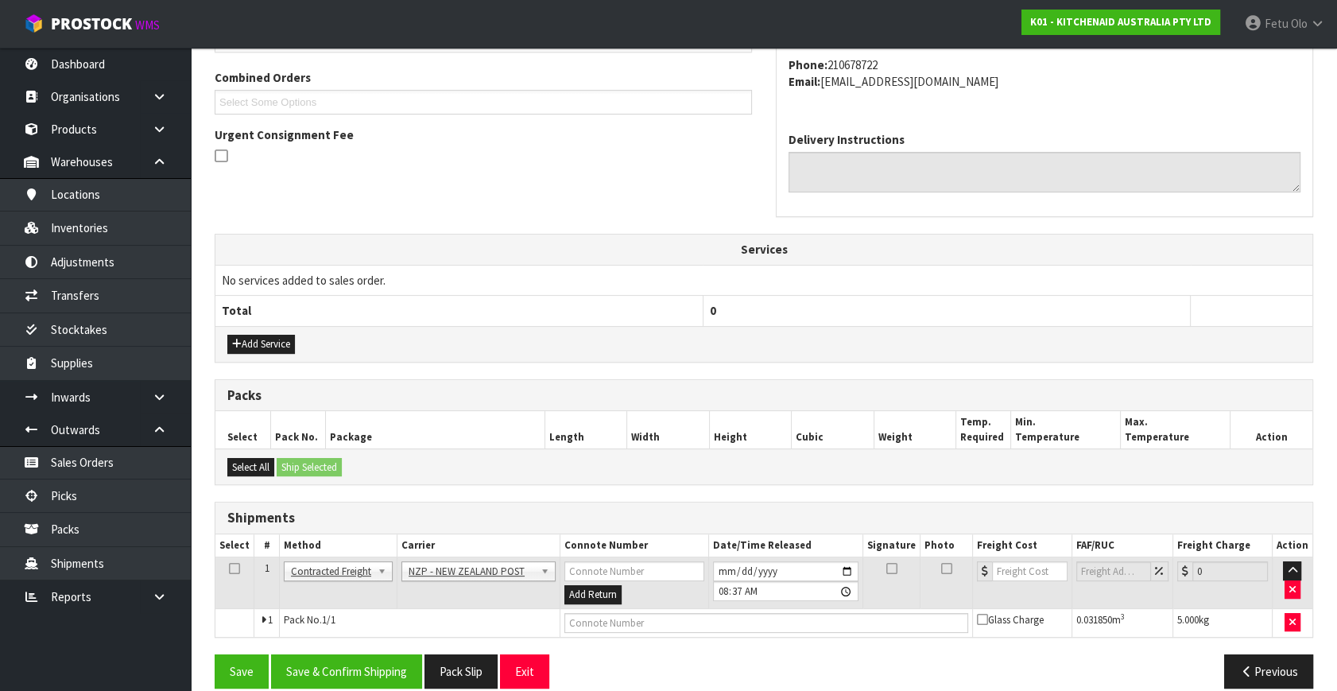
scroll to position [420, 0]
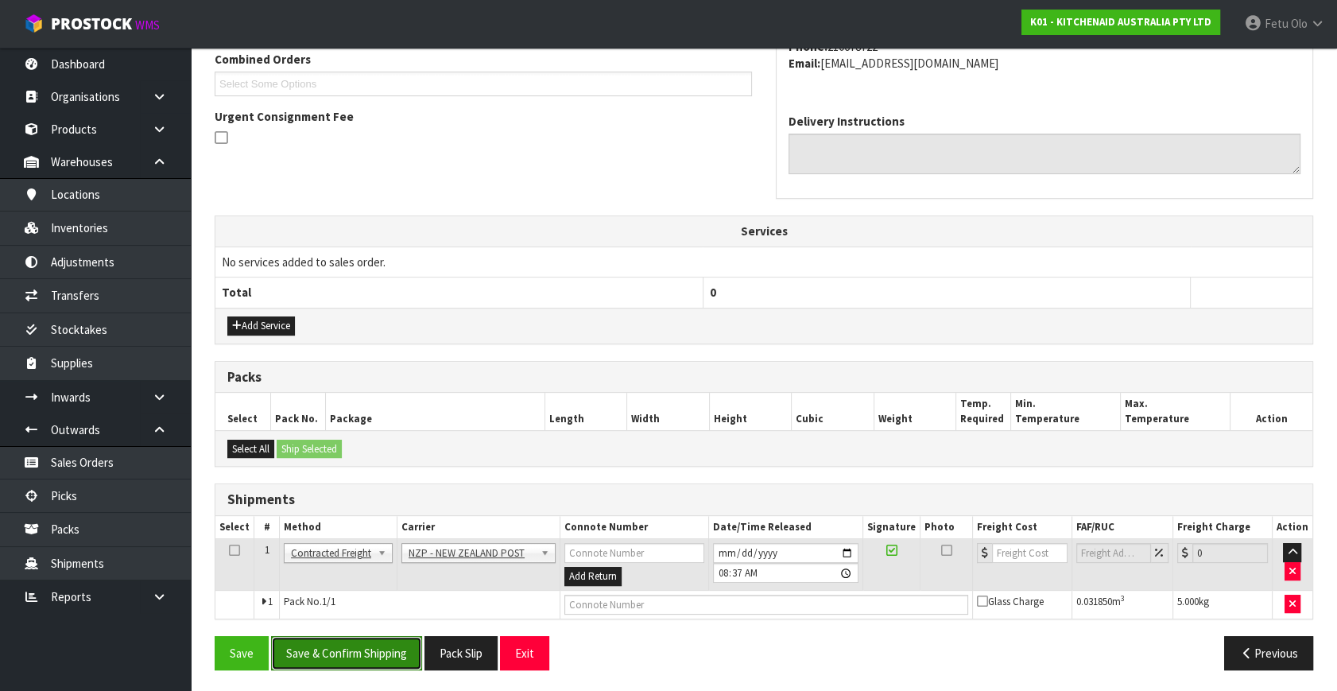
click at [393, 657] on button "Save & Confirm Shipping" at bounding box center [346, 653] width 151 height 34
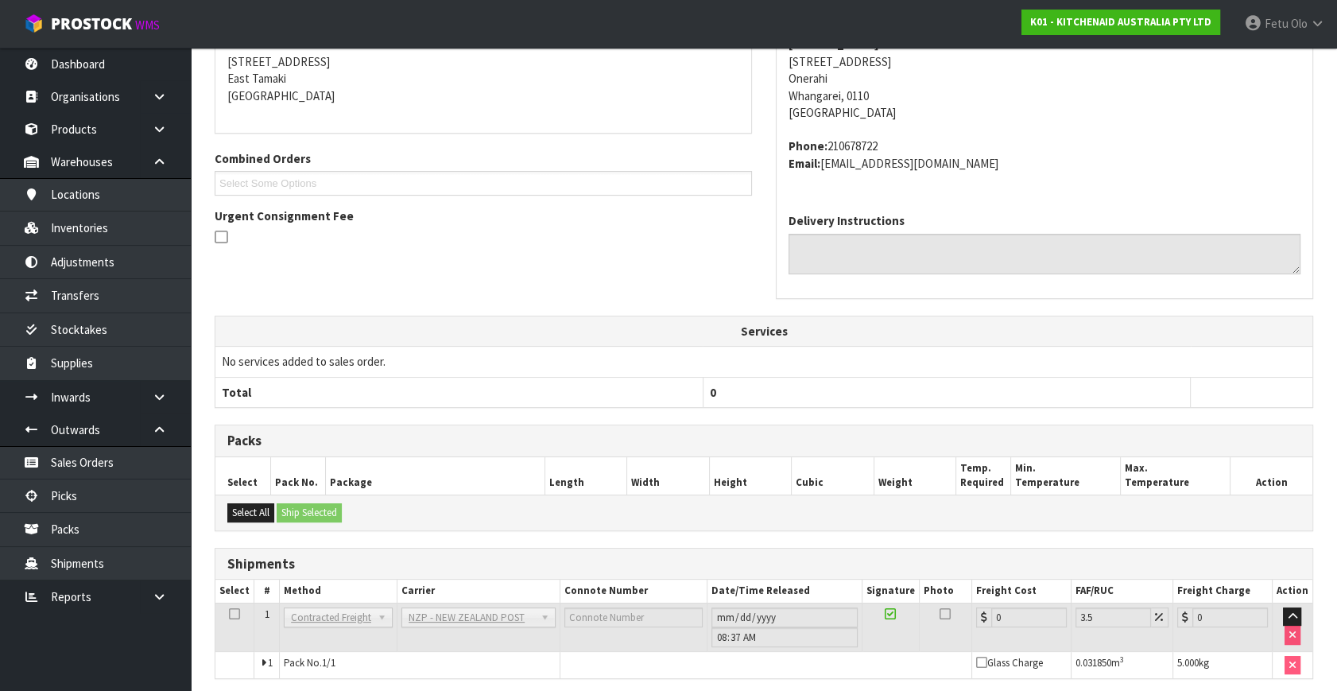
scroll to position [397, 0]
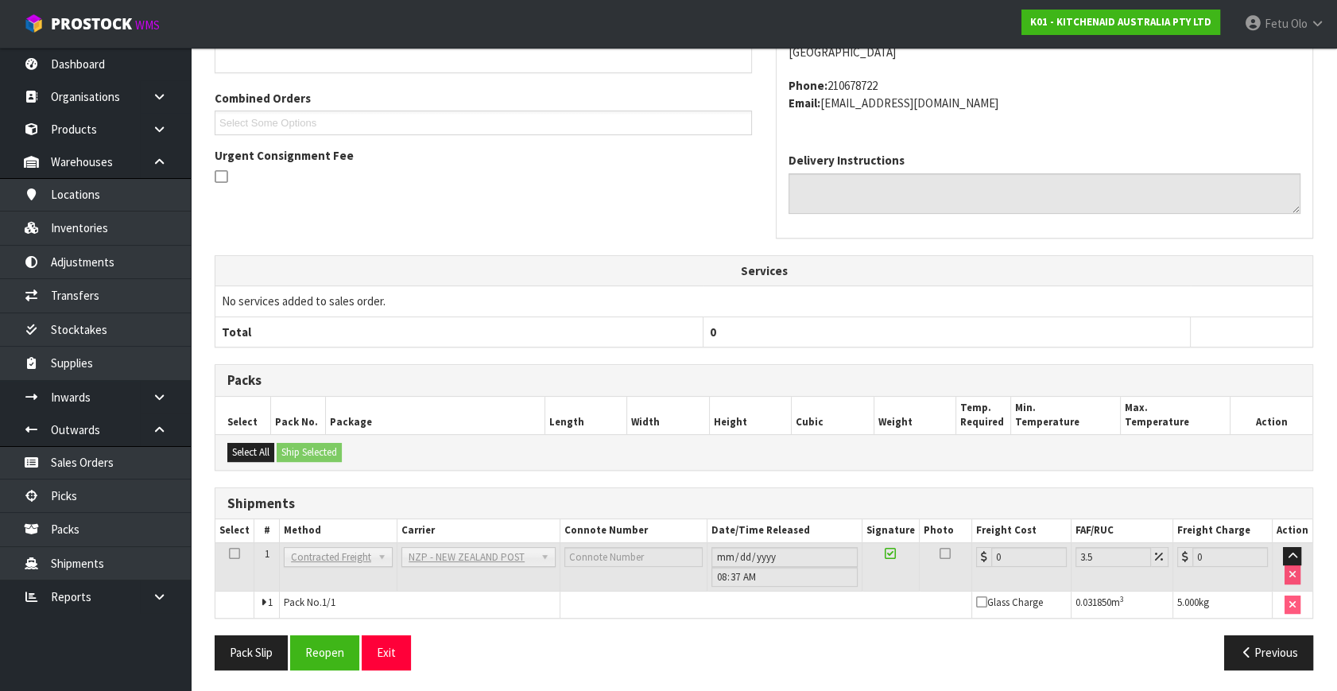
drag, startPoint x: 979, startPoint y: 286, endPoint x: 868, endPoint y: 292, distance: 111.4
click at [974, 286] on td "No services added to sales order." at bounding box center [763, 301] width 1097 height 30
click at [323, 644] on button "Reopen" at bounding box center [324, 652] width 69 height 34
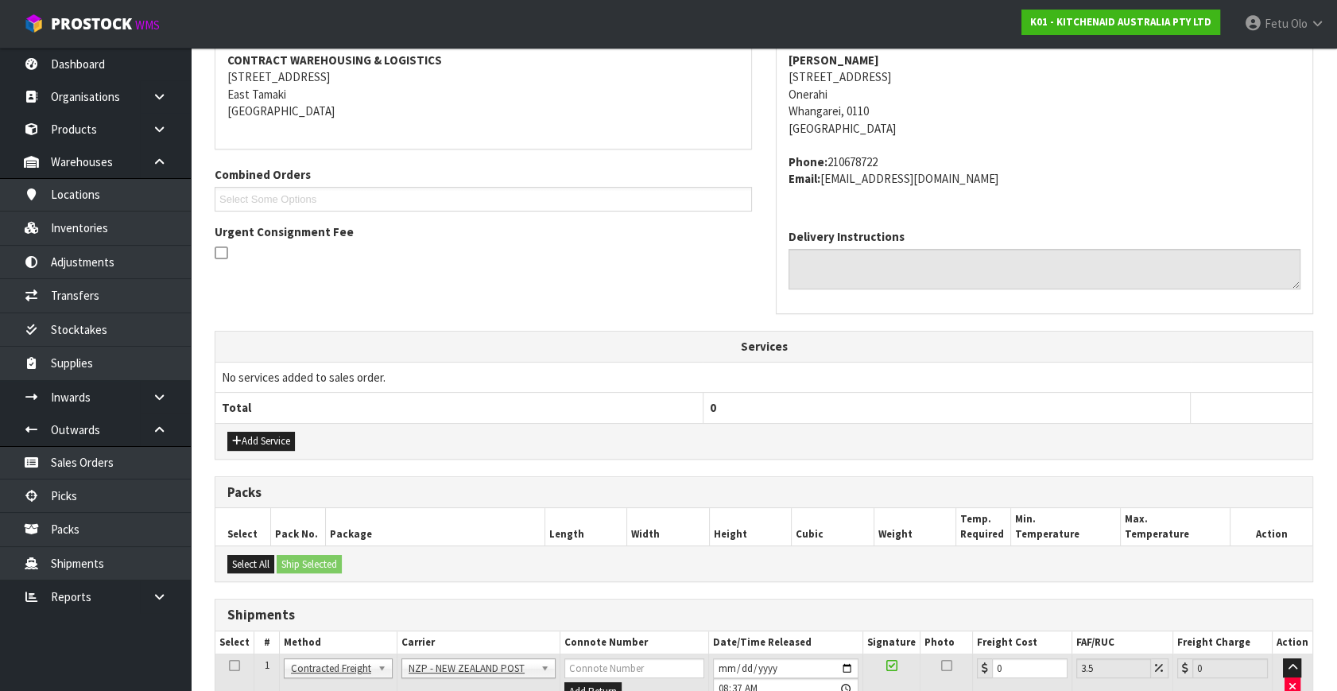
scroll to position [435, 0]
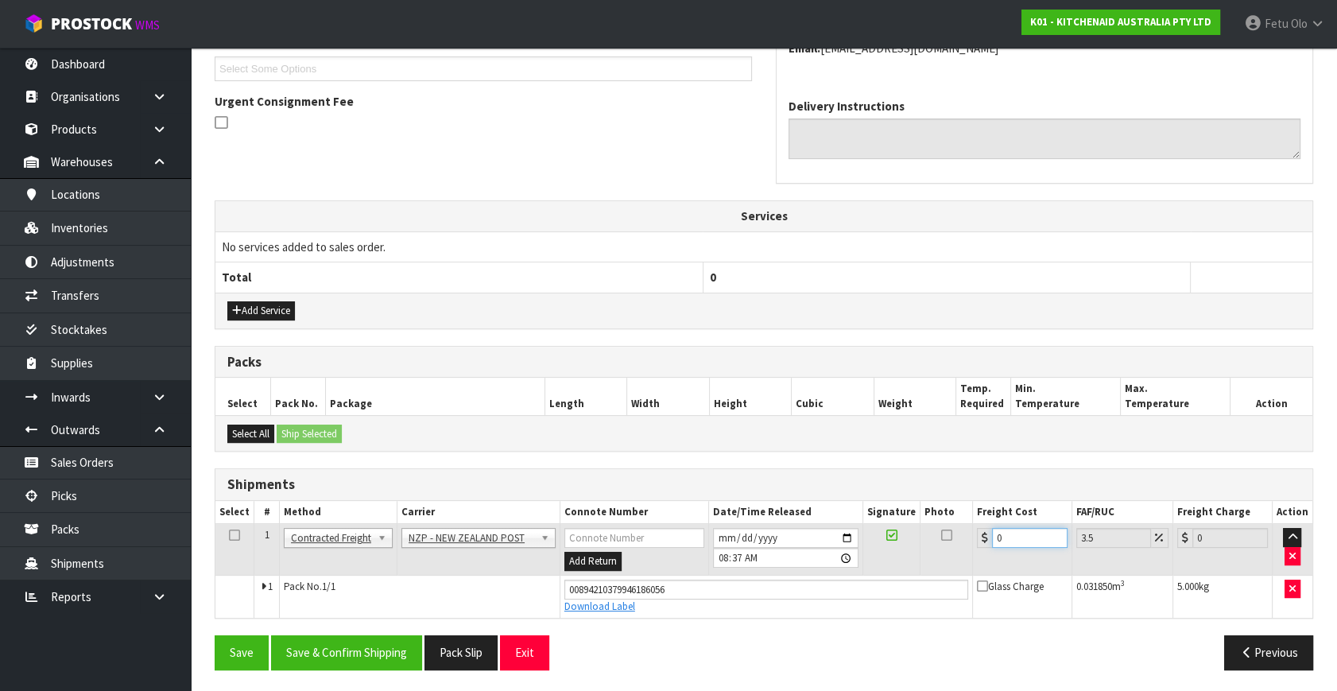
drag, startPoint x: 1006, startPoint y: 532, endPoint x: 783, endPoint y: 579, distance: 228.2
click at [783, 579] on tbody "1 Client Local Pickup Customer Local Pickup Company Freight Contracted Freight …" at bounding box center [763, 571] width 1097 height 94
click at [380, 643] on button "Save & Confirm Shipping" at bounding box center [346, 652] width 151 height 34
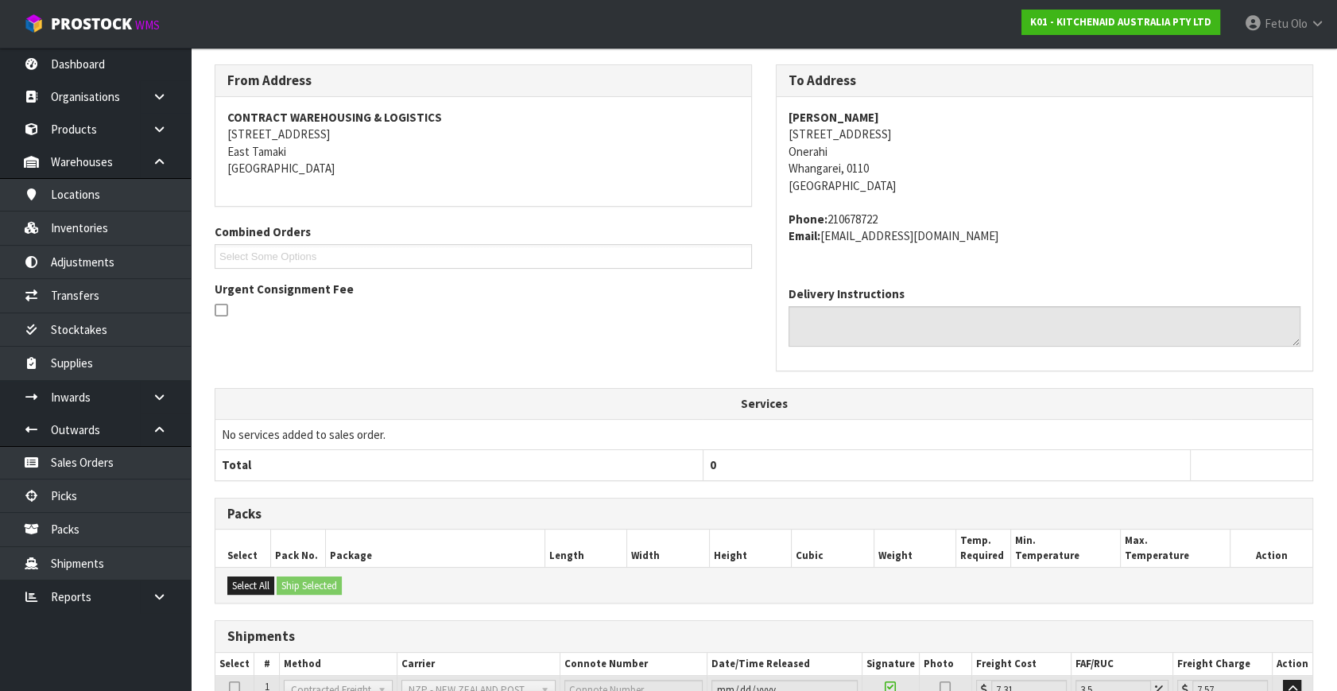
scroll to position [391, 0]
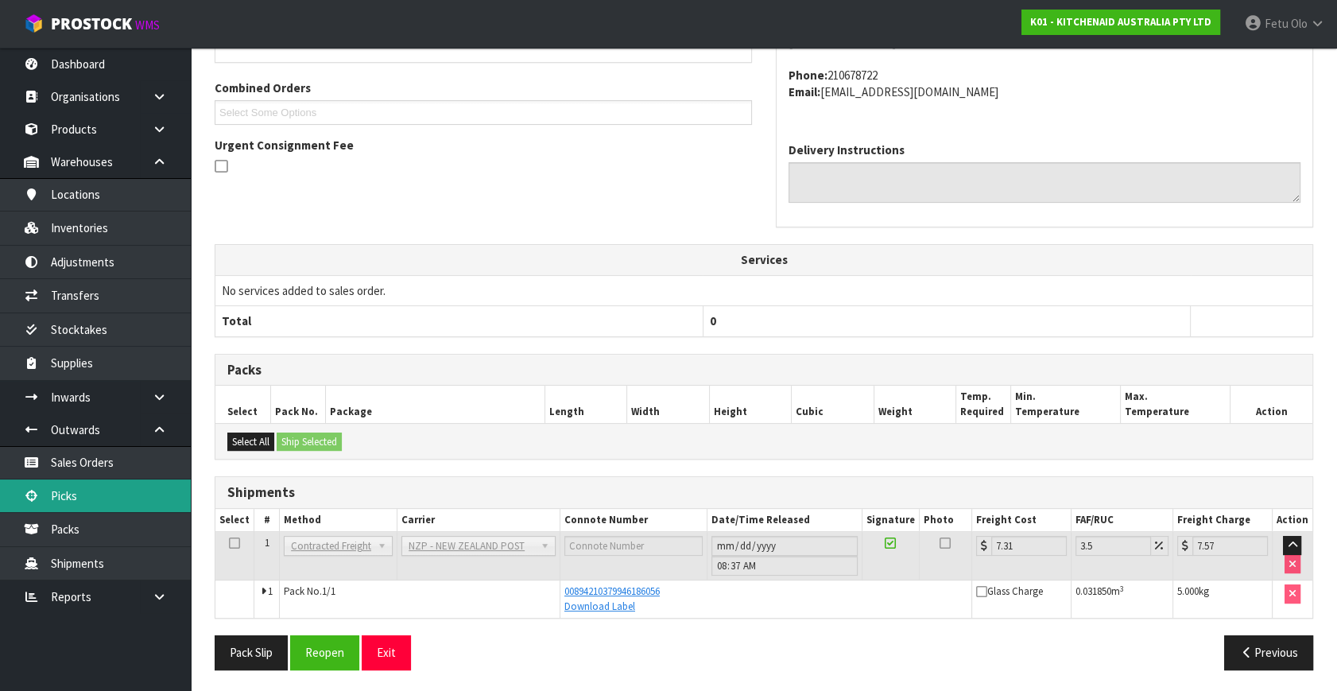
click at [70, 493] on link "Picks" at bounding box center [95, 495] width 191 height 33
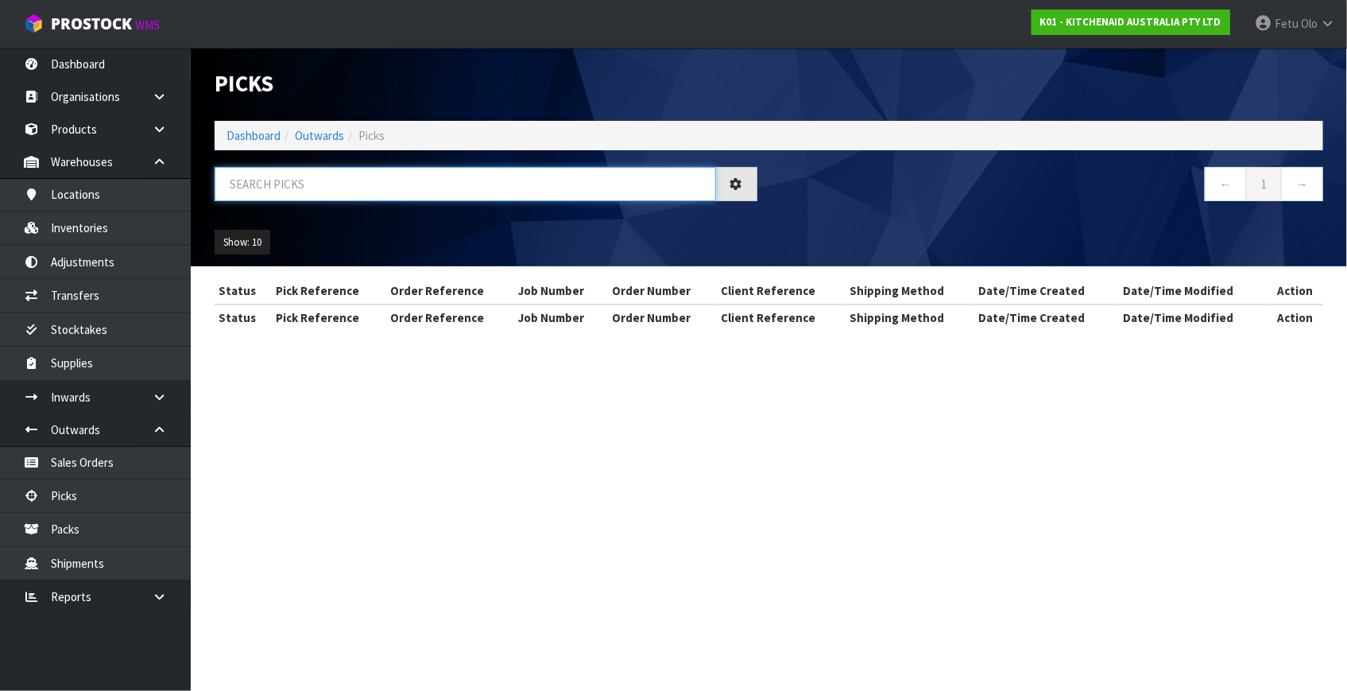
click at [380, 192] on input "text" at bounding box center [465, 184] width 501 height 34
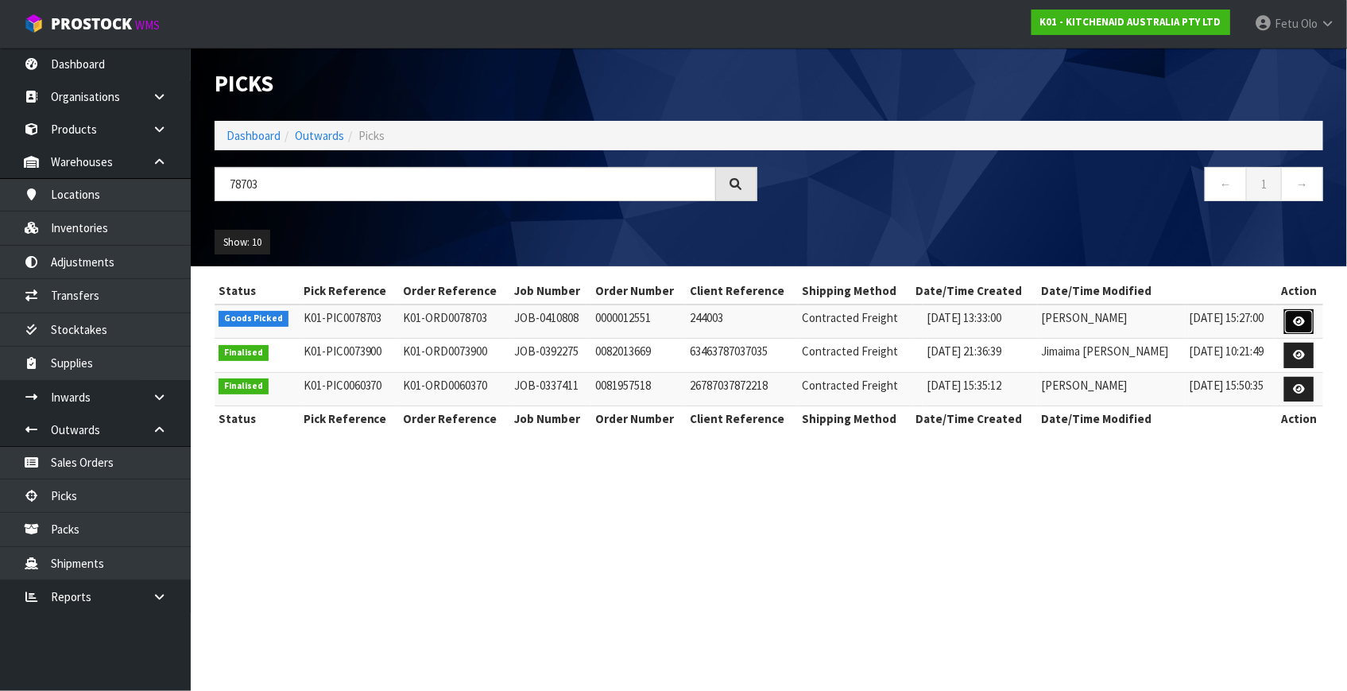
click at [1292, 326] on link at bounding box center [1298, 321] width 29 height 25
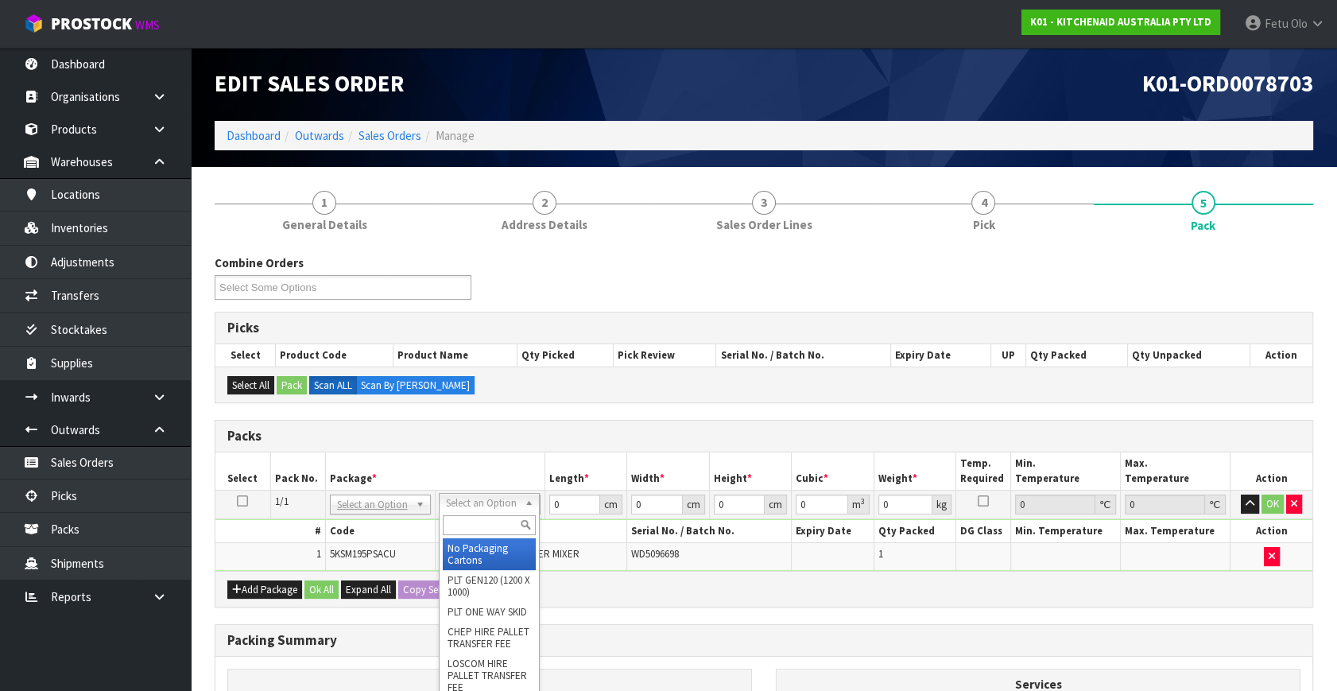
drag, startPoint x: 462, startPoint y: 501, endPoint x: 471, endPoint y: 532, distance: 31.7
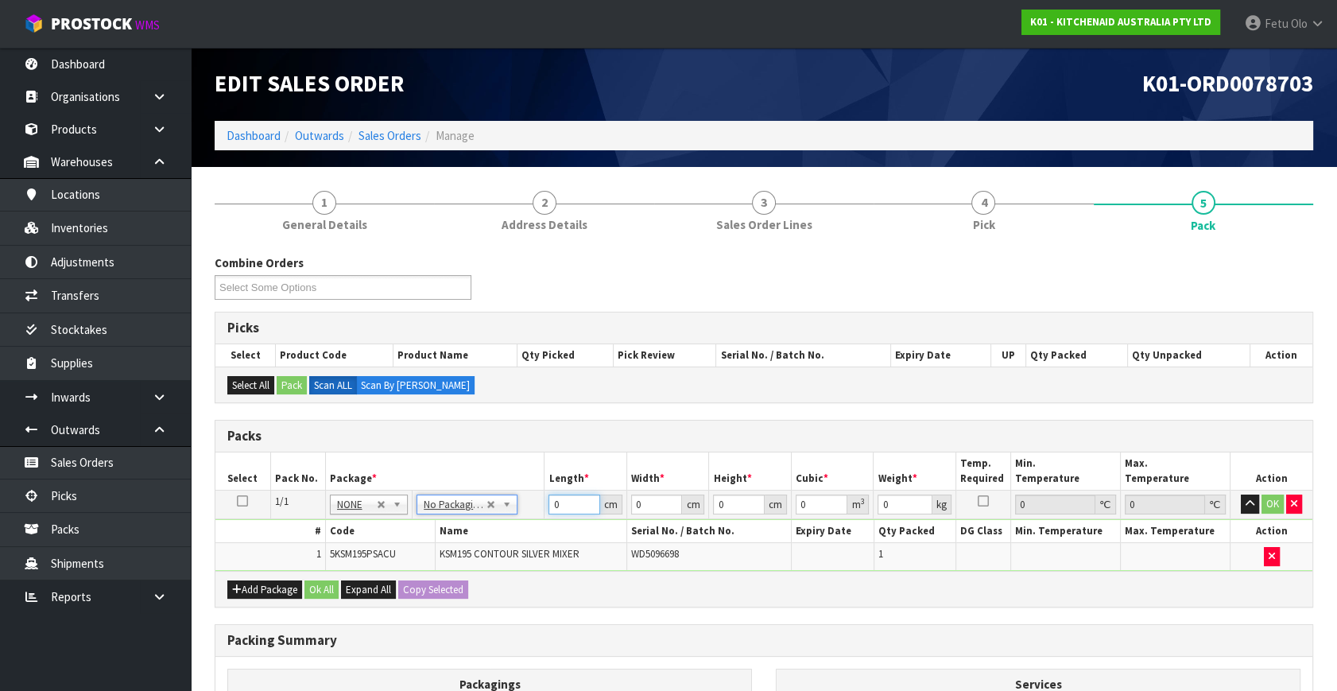
drag, startPoint x: 565, startPoint y: 504, endPoint x: 490, endPoint y: 521, distance: 76.5
click at [490, 521] on tbody "1/1 NONE 007-001 007-002 007-004 007-009 007-013 007-014 007-015 007-017 007-01…" at bounding box center [763, 530] width 1097 height 80
click button "OK" at bounding box center [1272, 503] width 22 height 19
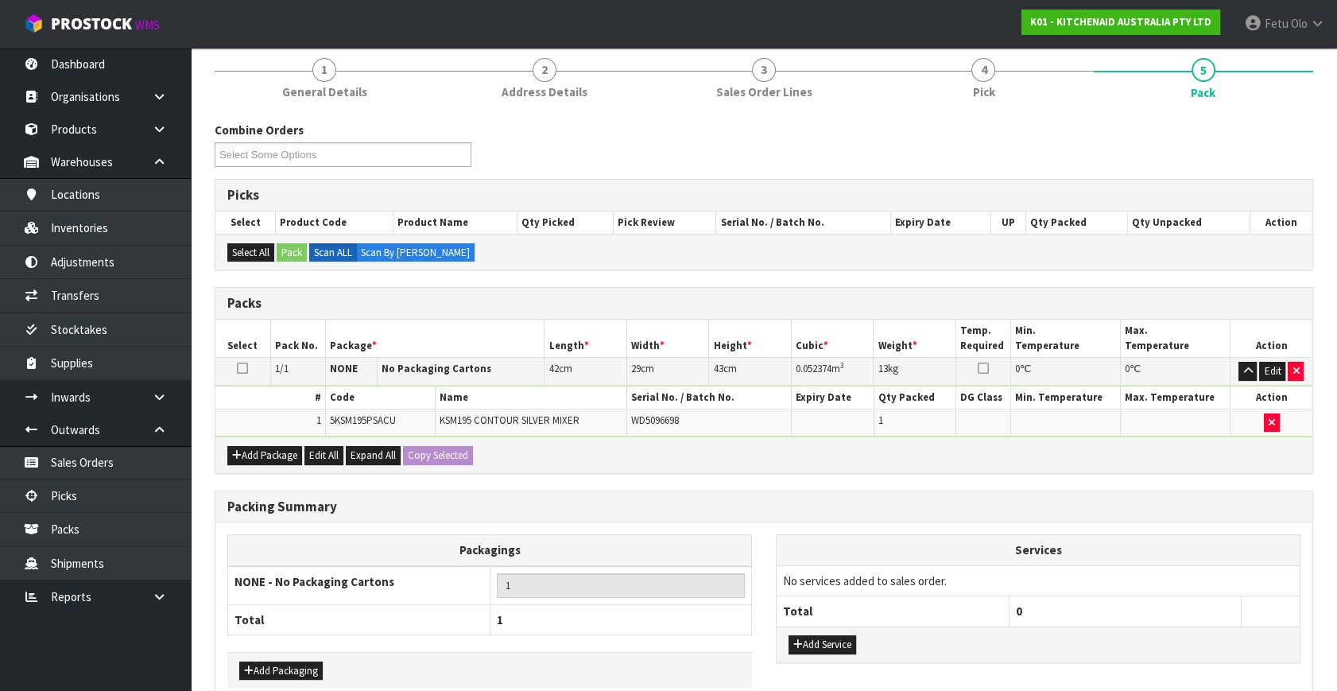
scroll to position [213, 0]
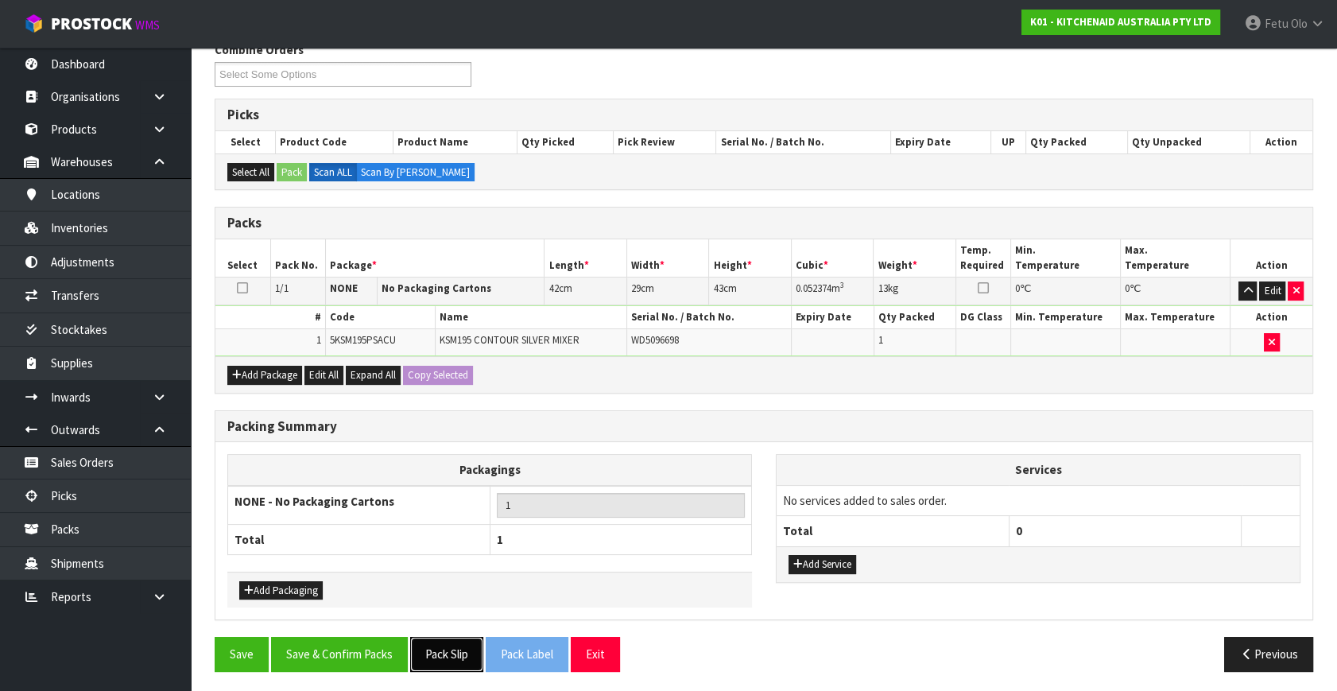
click at [440, 645] on button "Pack Slip" at bounding box center [446, 654] width 73 height 34
click at [365, 656] on button "Save & Confirm Packs" at bounding box center [339, 654] width 137 height 34
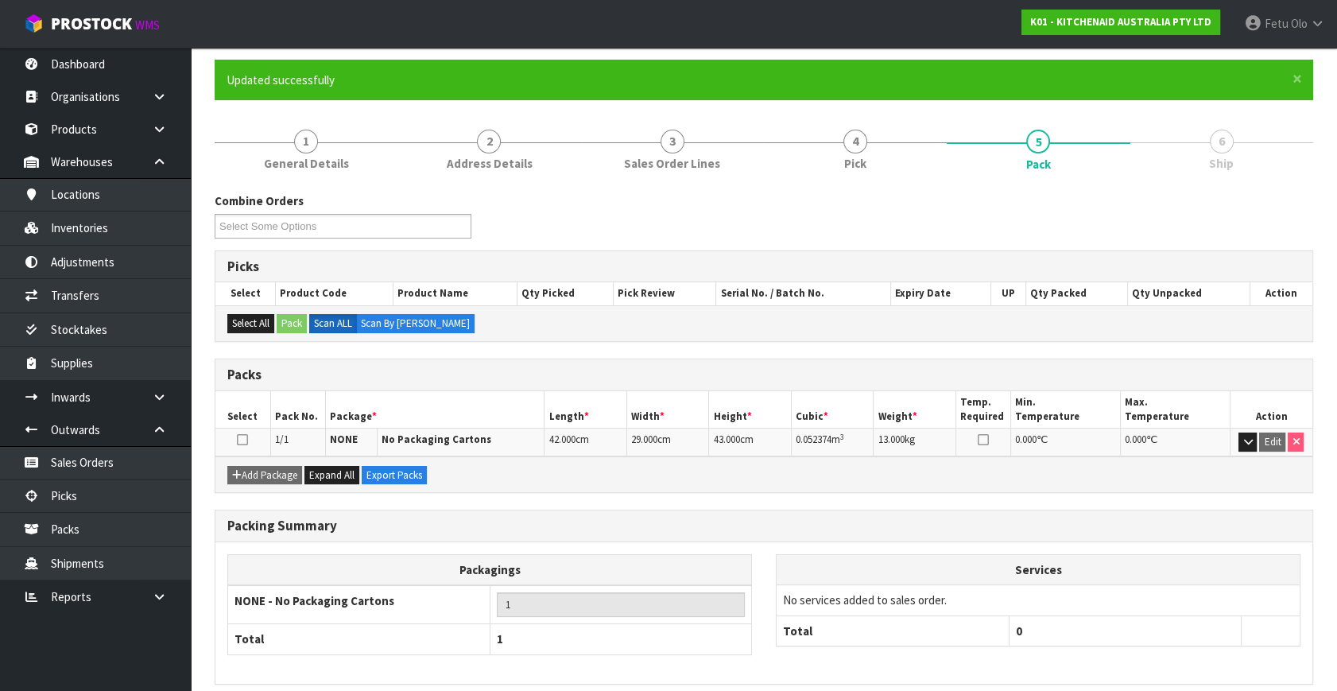
scroll to position [184, 0]
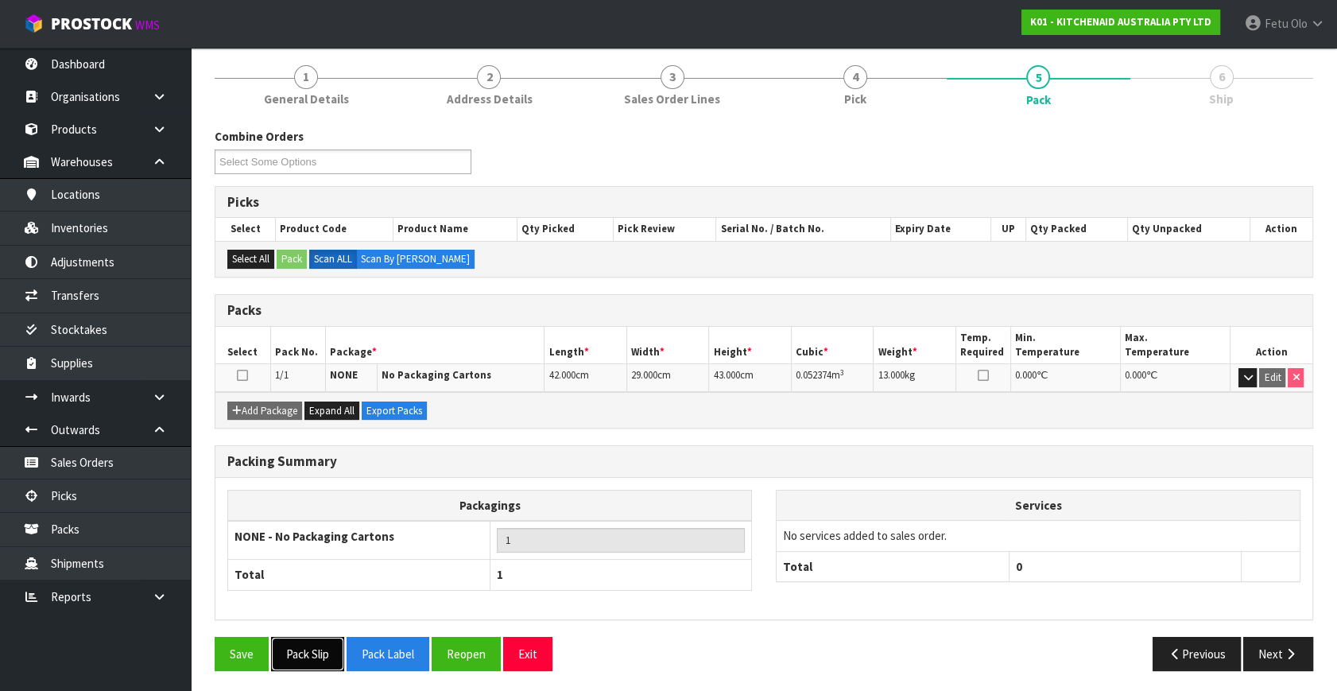
click at [326, 642] on button "Pack Slip" at bounding box center [307, 654] width 73 height 34
click at [1268, 637] on button "Next" at bounding box center [1278, 654] width 70 height 34
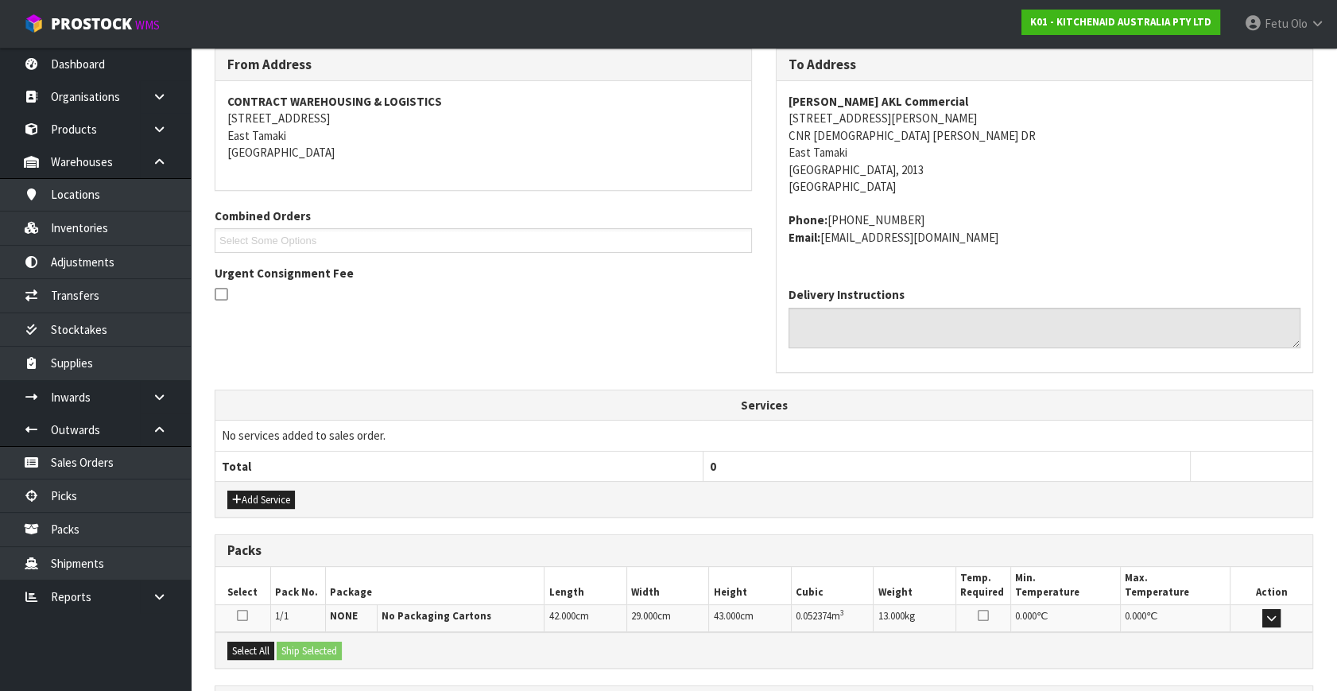
scroll to position [408, 0]
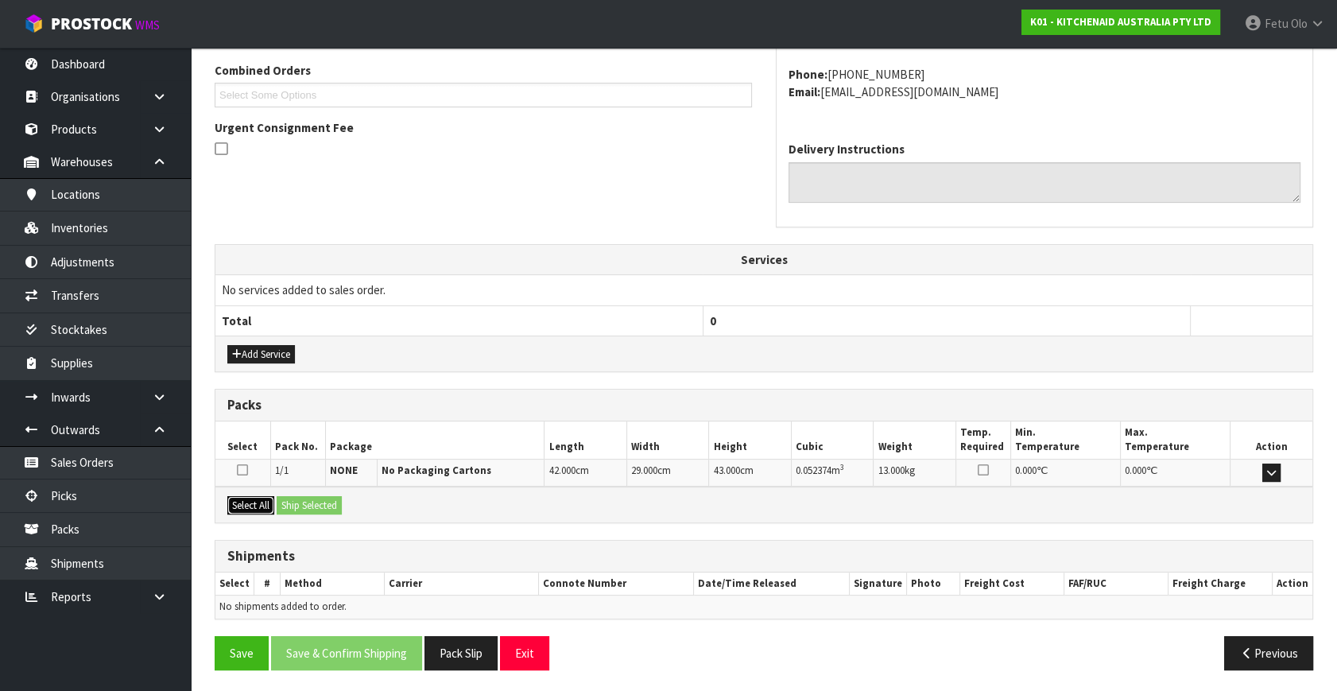
click at [257, 497] on button "Select All" at bounding box center [250, 505] width 47 height 19
click at [283, 497] on button "Ship Selected" at bounding box center [309, 505] width 65 height 19
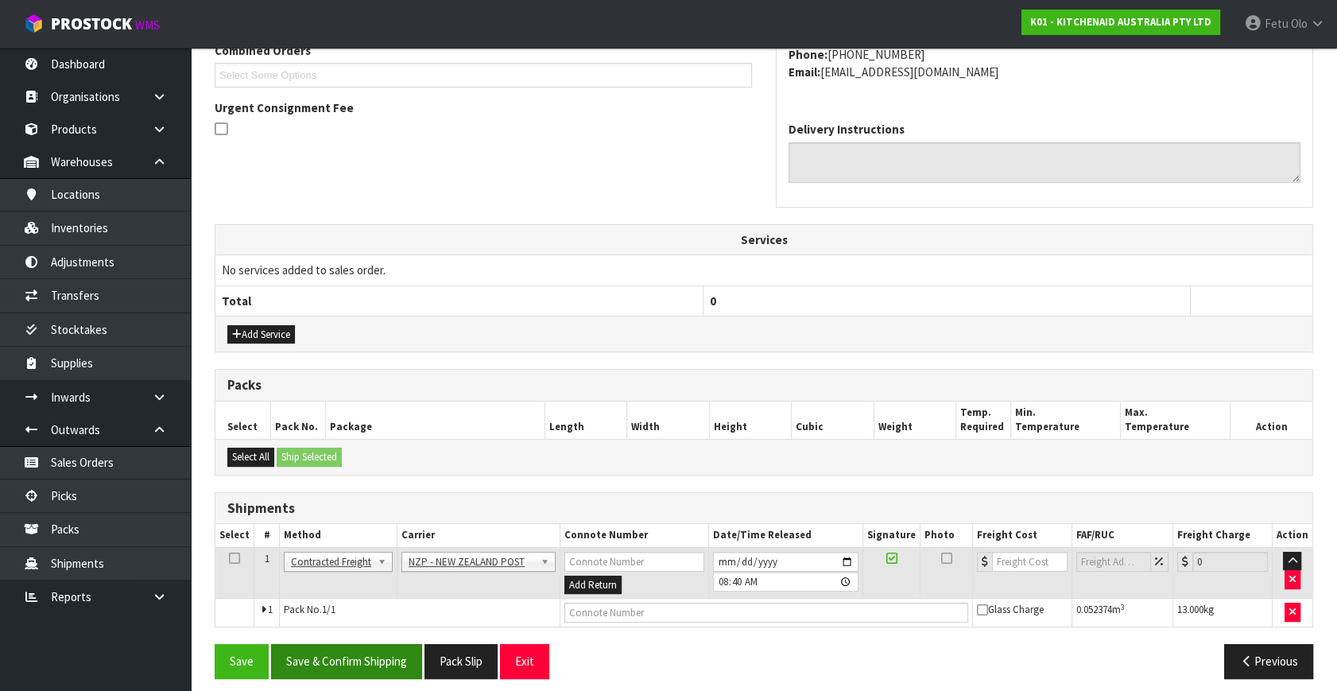
scroll to position [437, 0]
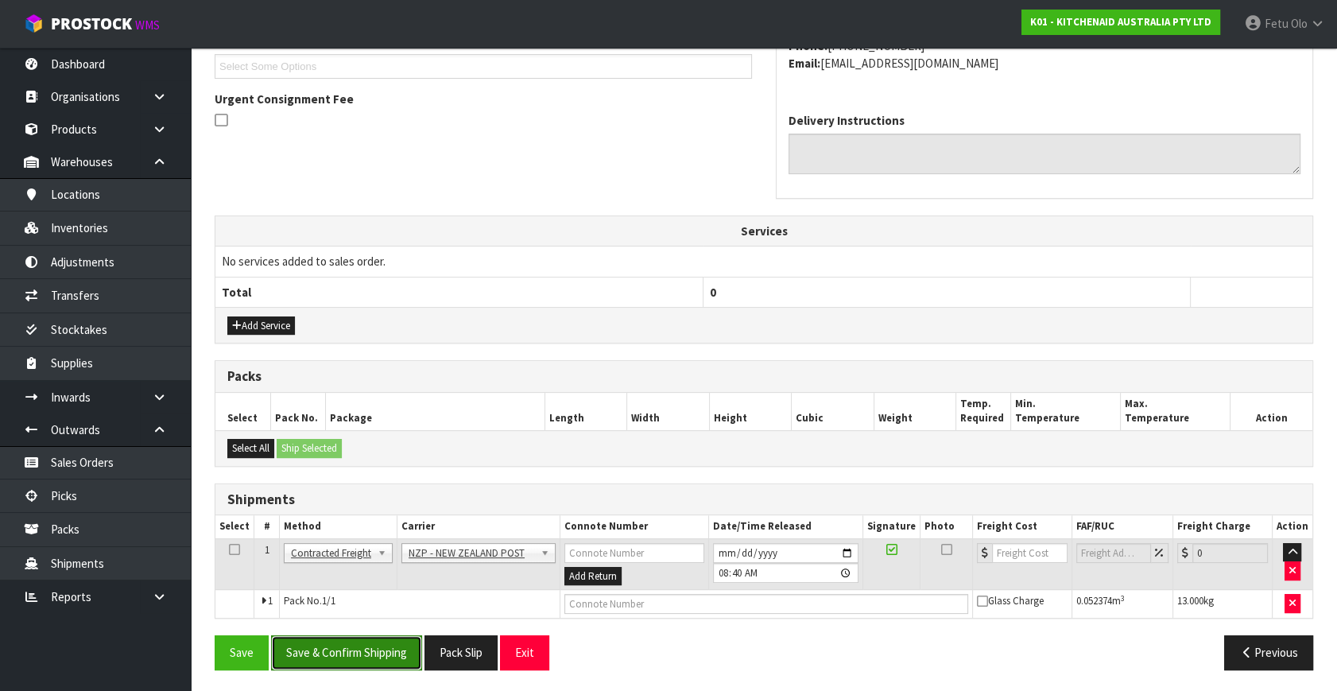
click at [357, 652] on button "Save & Confirm Shipping" at bounding box center [346, 652] width 151 height 34
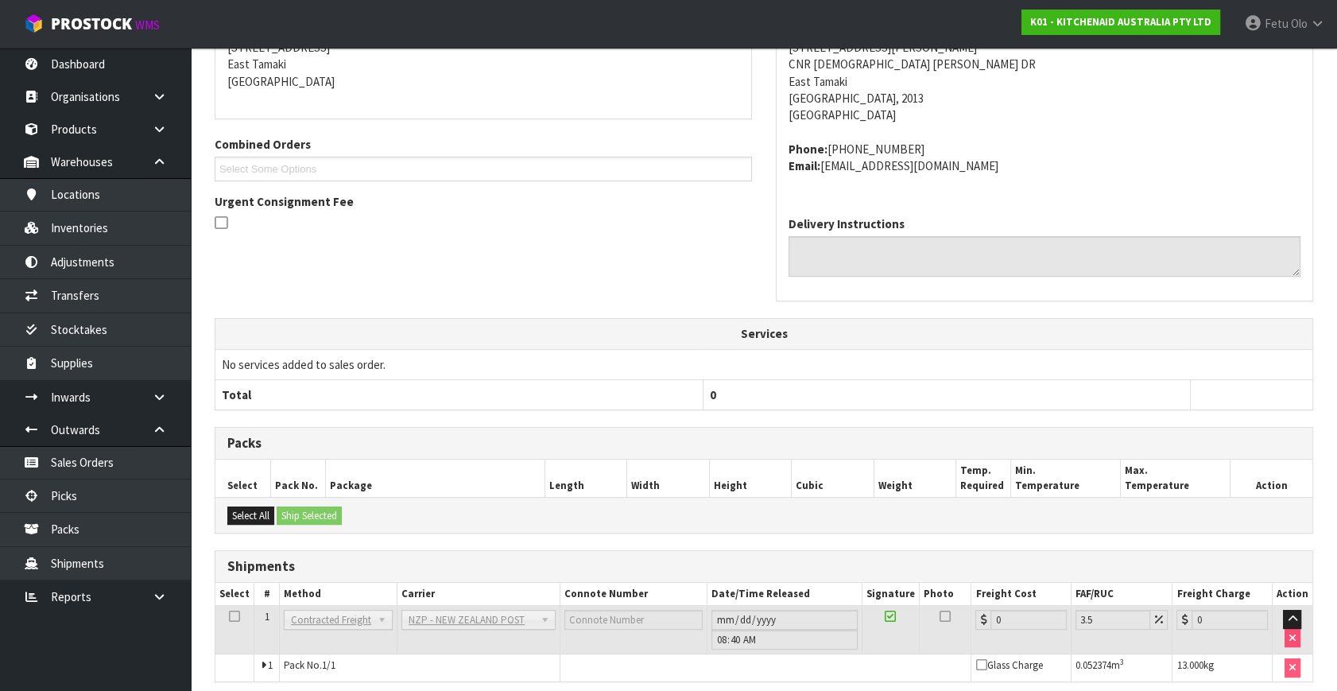
scroll to position [414, 0]
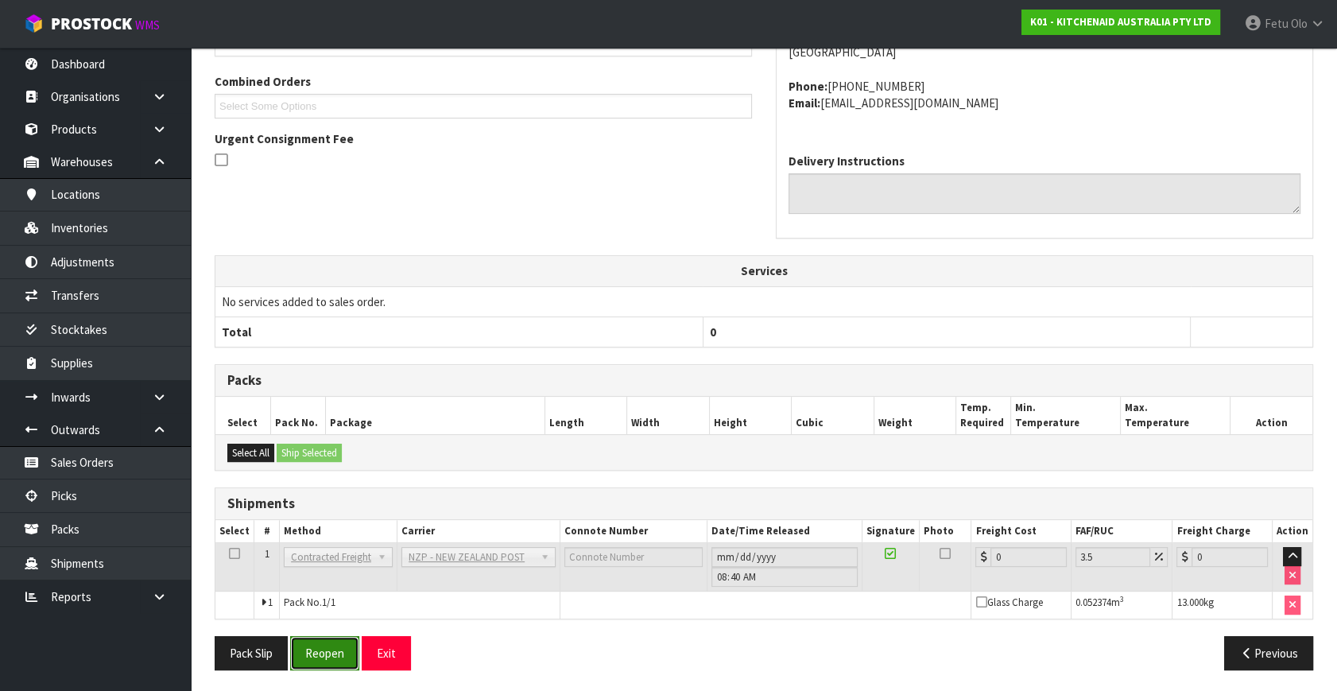
click at [326, 646] on button "Reopen" at bounding box center [324, 653] width 69 height 34
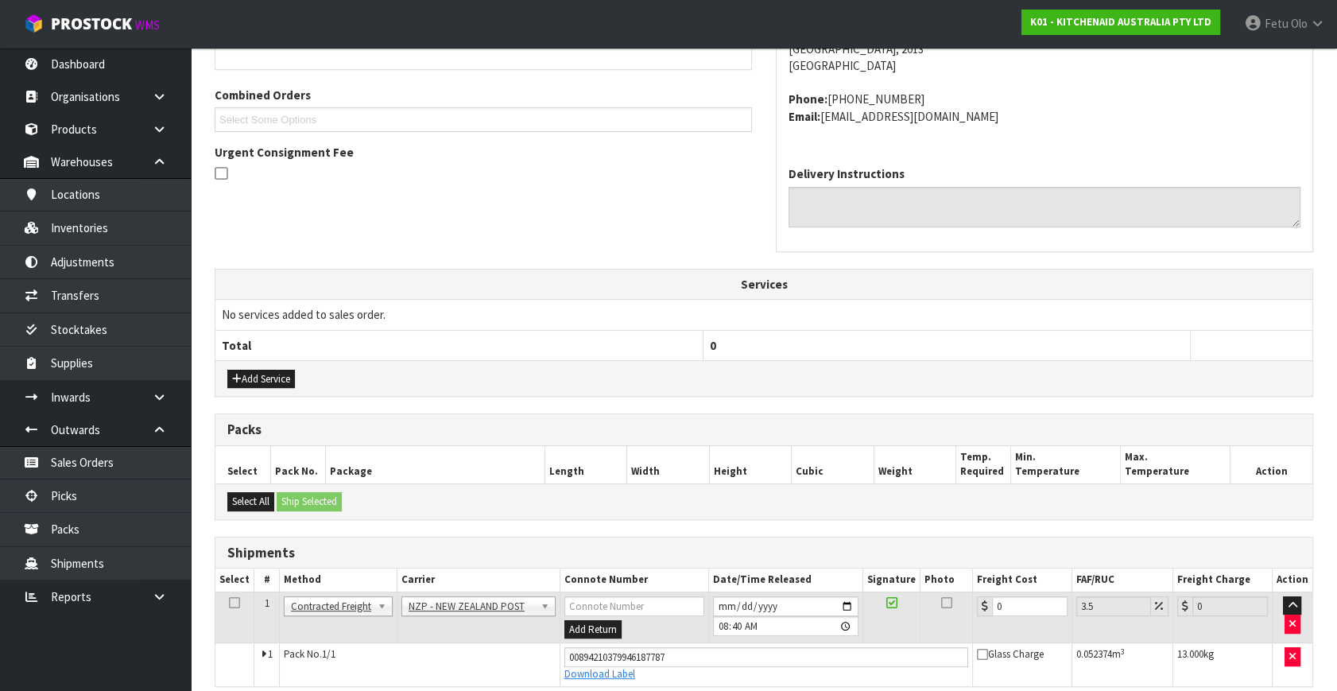
scroll to position [451, 0]
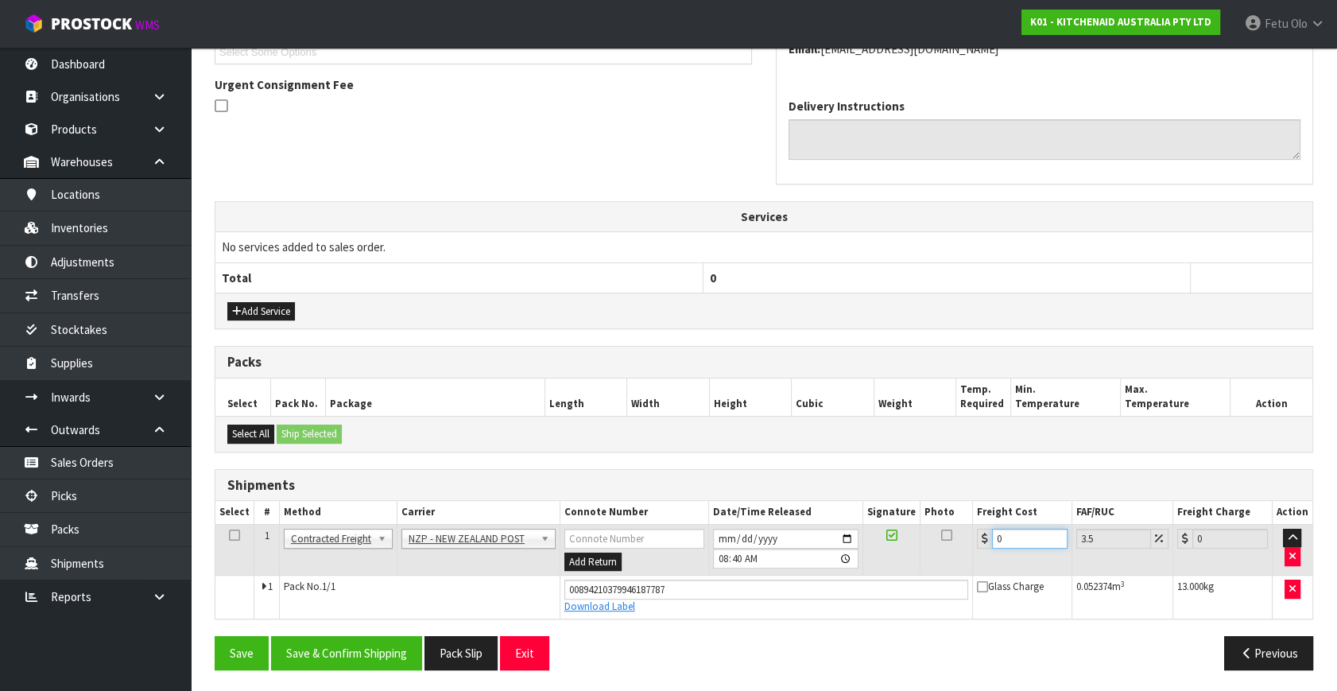
drag, startPoint x: 1016, startPoint y: 532, endPoint x: 703, endPoint y: 617, distance: 323.7
click at [703, 617] on div "From Address CONTRACT WAREHOUSING & LOGISTICS 17 Allens Road East Tamaki Auckla…" at bounding box center [764, 271] width 1098 height 822
click at [381, 652] on button "Save & Confirm Shipping" at bounding box center [346, 653] width 151 height 34
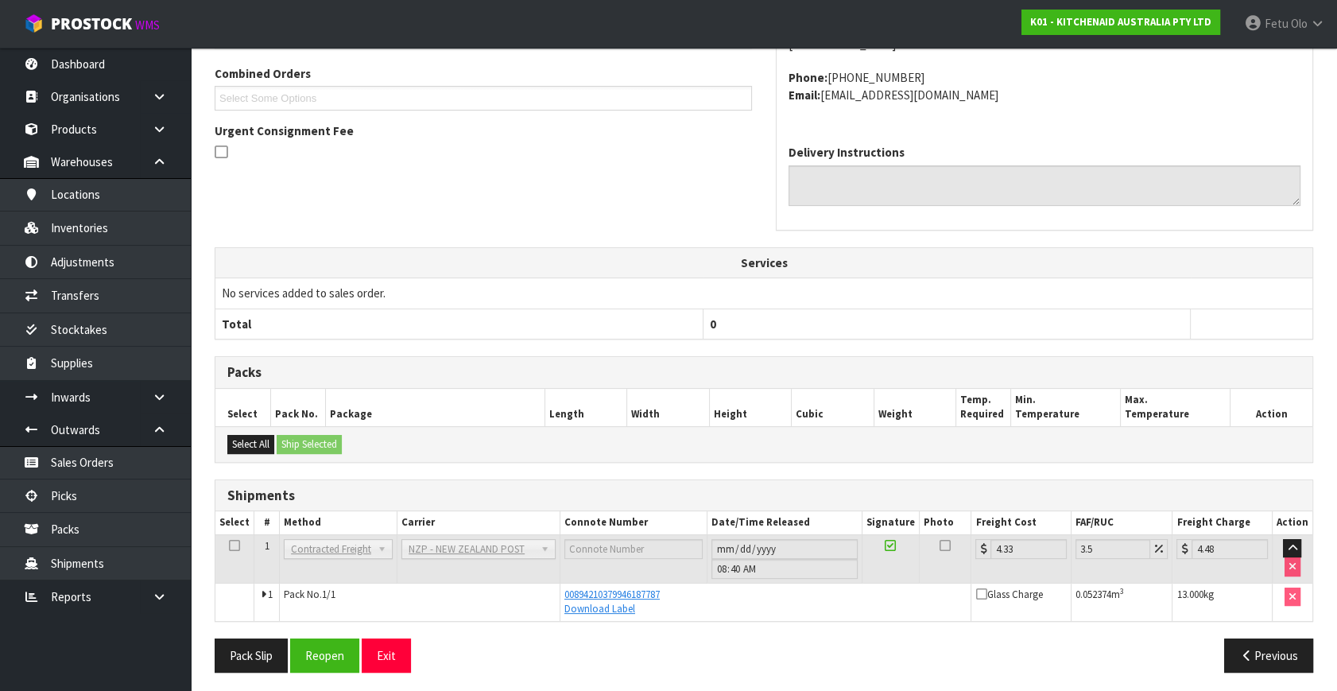
scroll to position [408, 0]
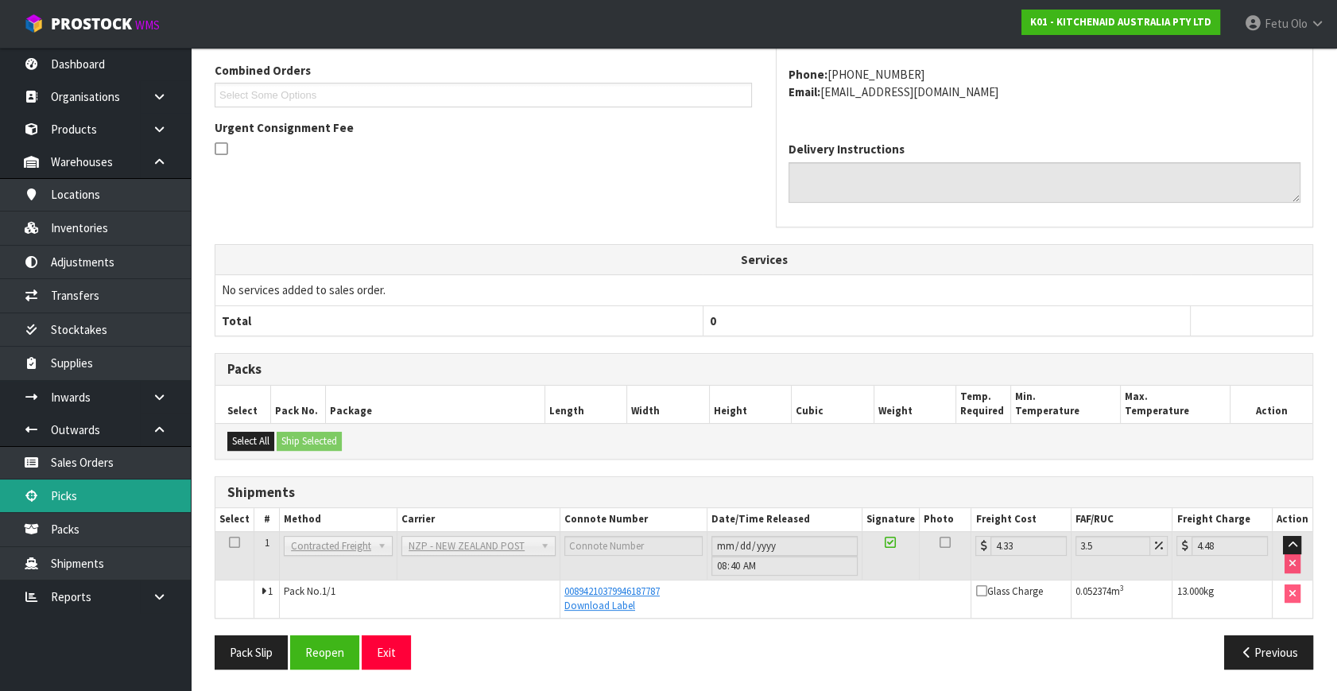
click at [80, 491] on link "Picks" at bounding box center [95, 495] width 191 height 33
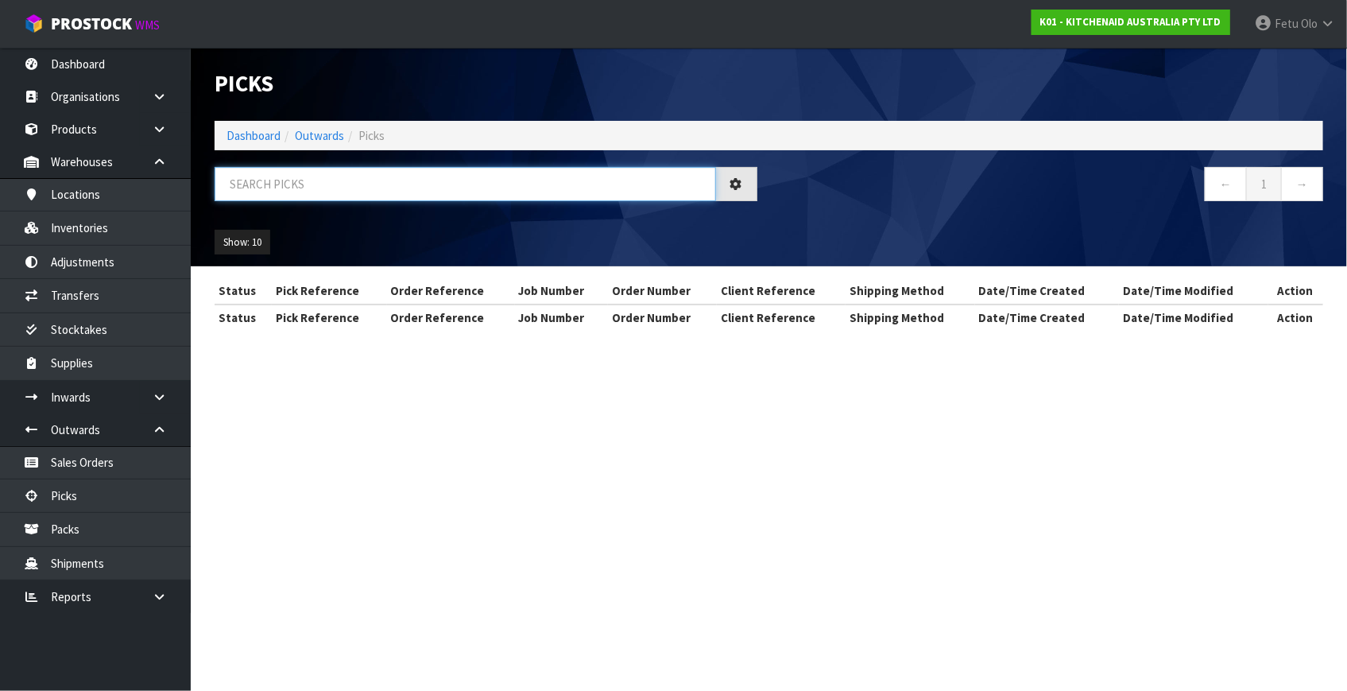
click at [349, 188] on input "text" at bounding box center [465, 184] width 501 height 34
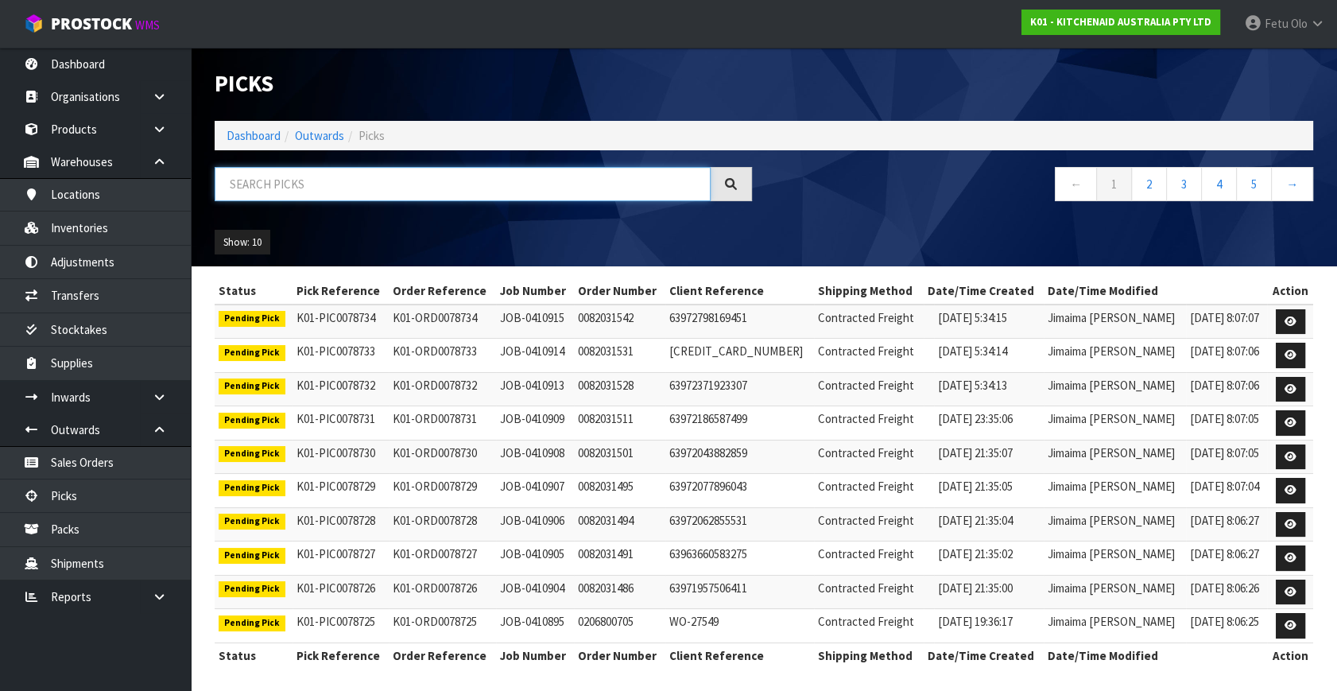
click at [354, 194] on input "text" at bounding box center [463, 184] width 496 height 34
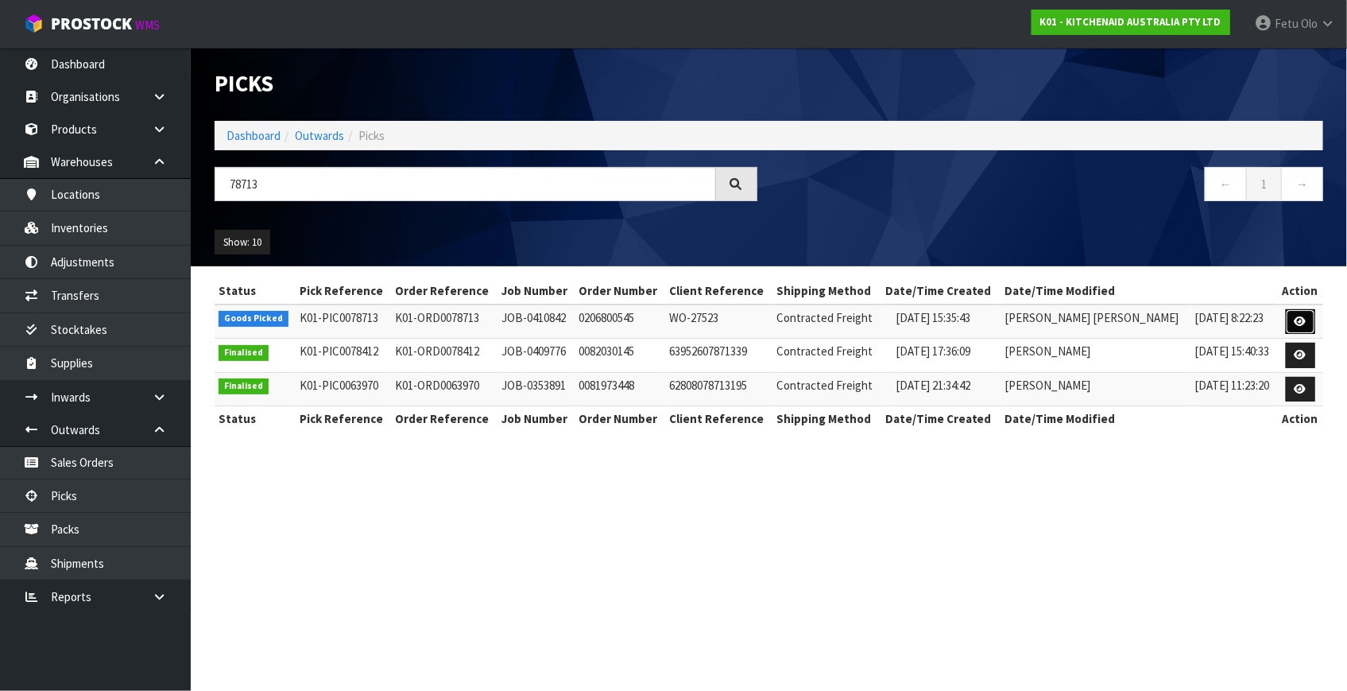
click at [1291, 319] on link at bounding box center [1300, 321] width 29 height 25
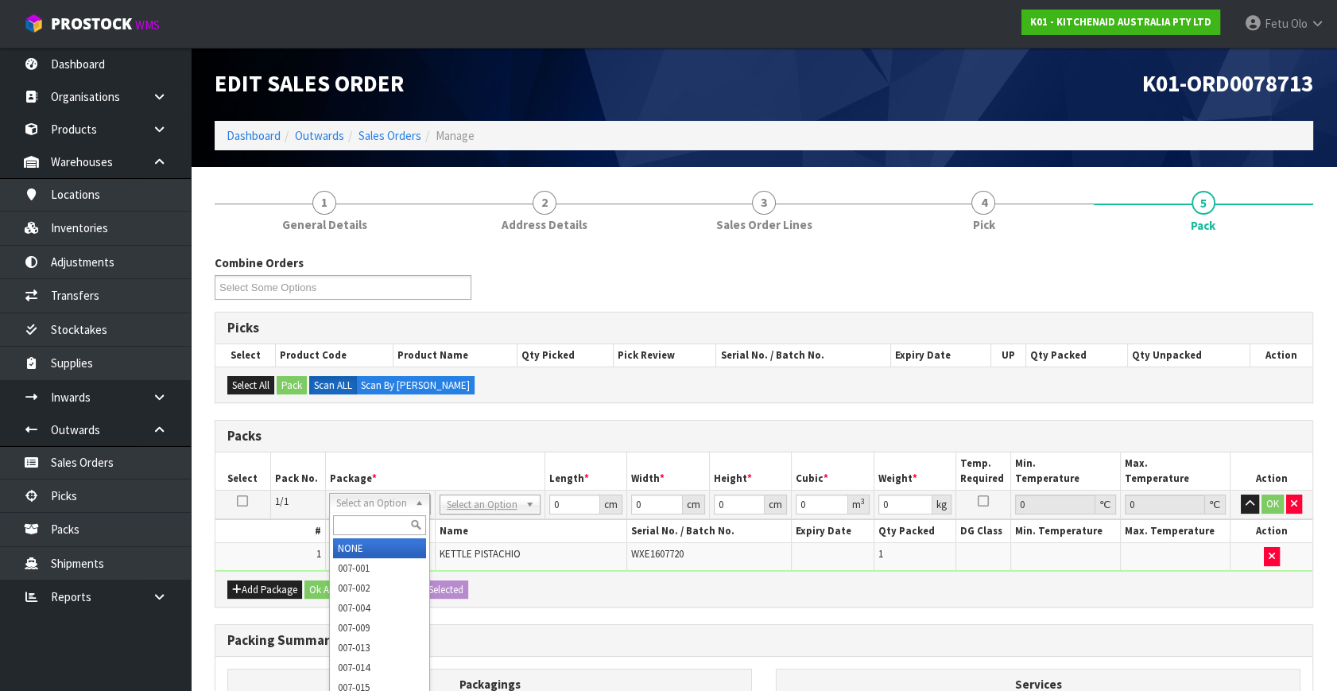
drag, startPoint x: 372, startPoint y: 504, endPoint x: 368, endPoint y: 515, distance: 11.8
click at [368, 515] on input "text" at bounding box center [379, 525] width 93 height 20
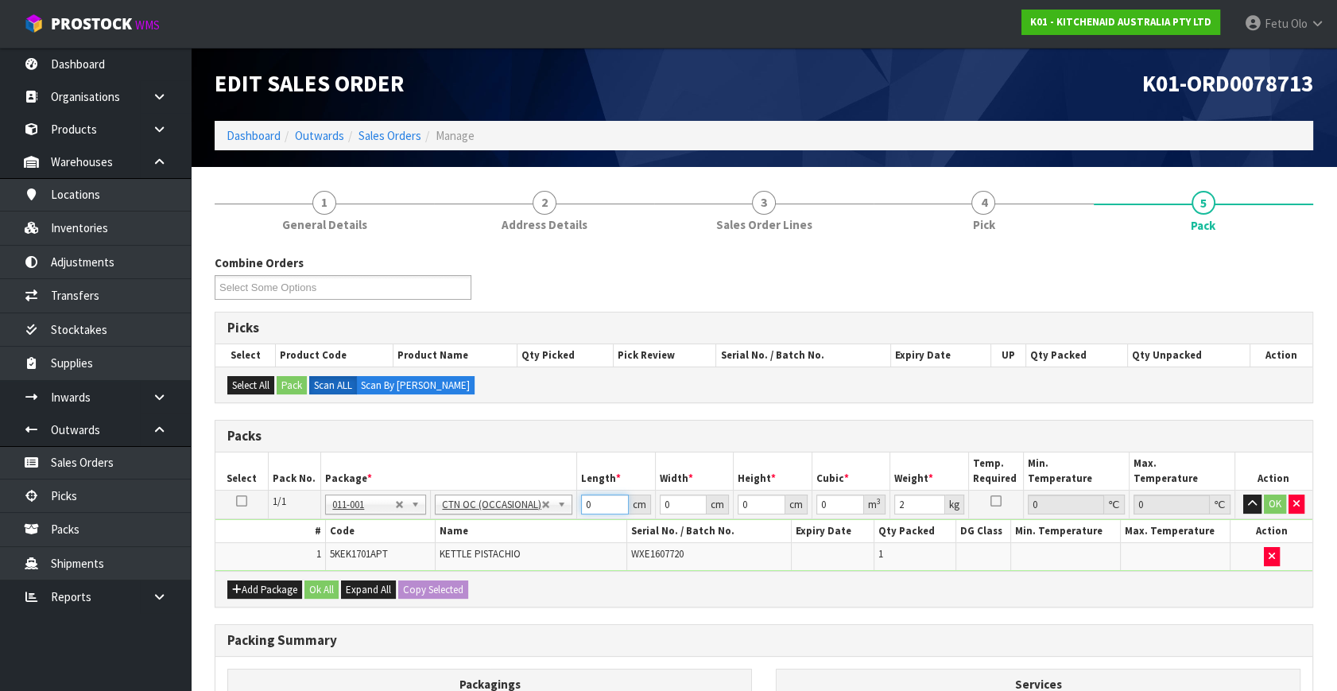
drag, startPoint x: 596, startPoint y: 509, endPoint x: 464, endPoint y: 531, distance: 133.8
click at [466, 532] on tbody "1/1 NONE 007-001 007-002 007-004 007-009 007-013 007-014 007-015 007-017 007-01…" at bounding box center [763, 530] width 1097 height 80
click button "OK" at bounding box center [1275, 503] width 22 height 19
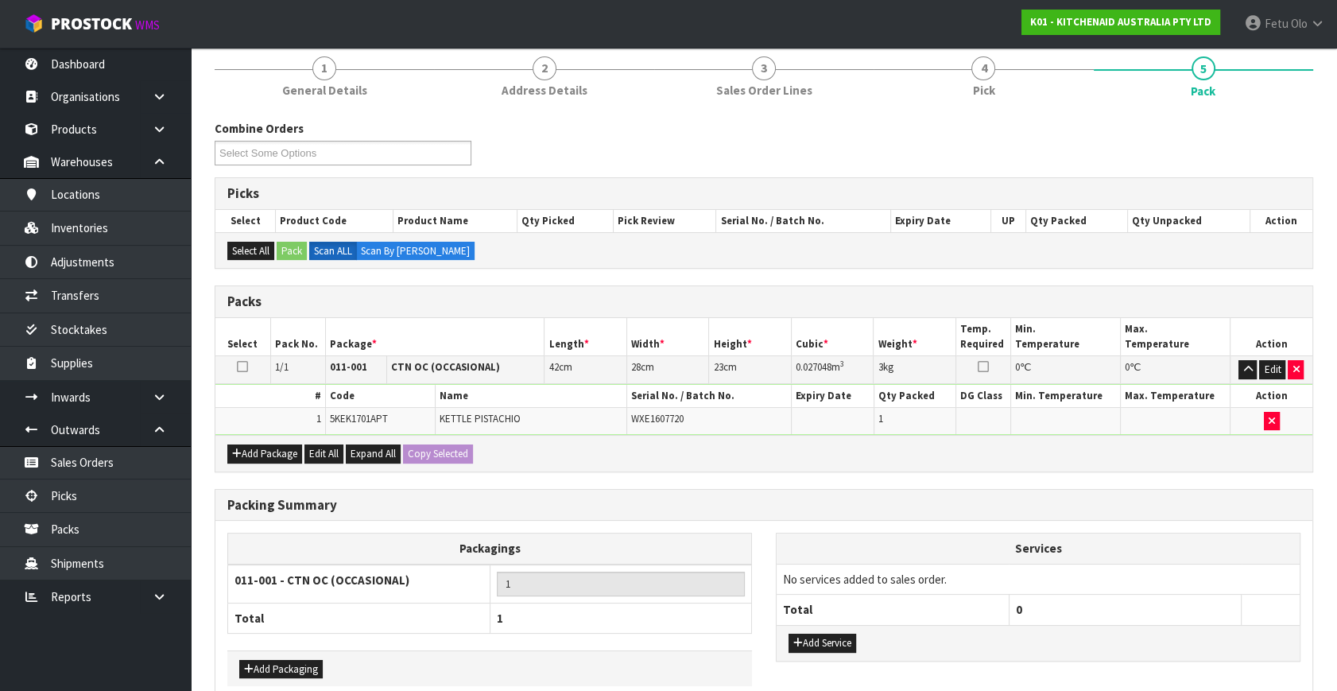
scroll to position [213, 0]
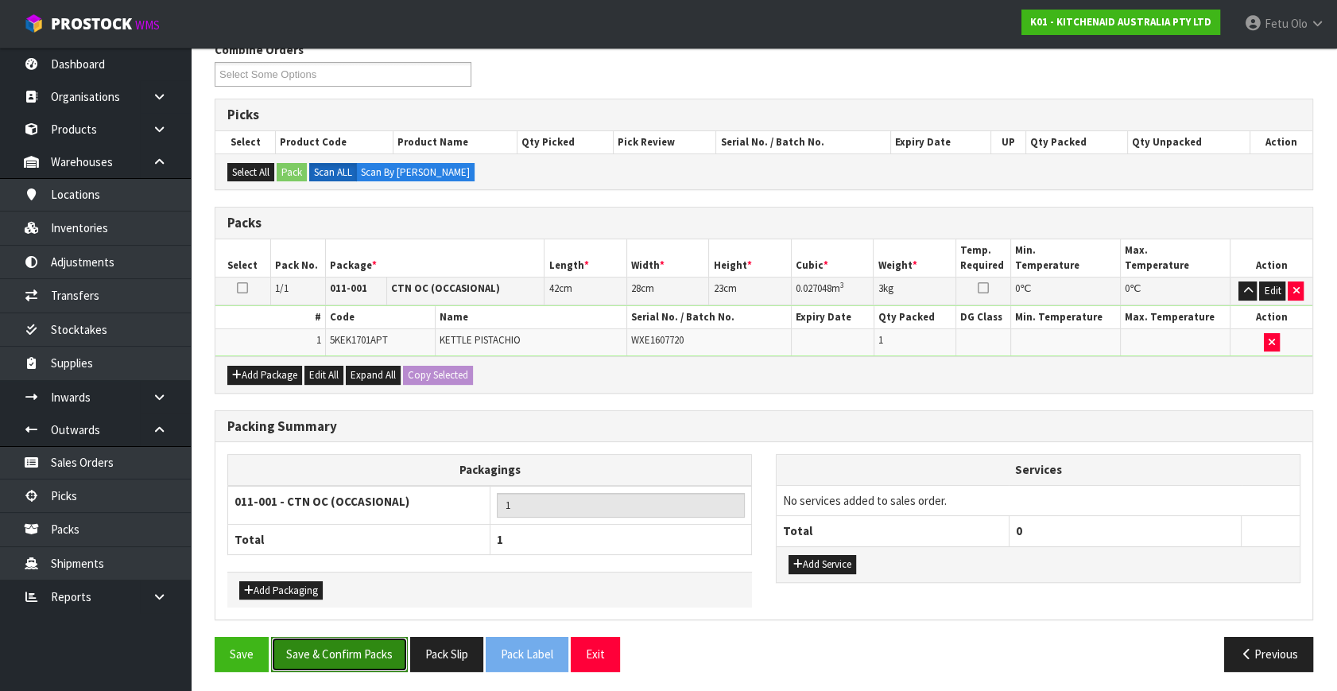
click at [338, 660] on button "Save & Confirm Packs" at bounding box center [339, 654] width 137 height 34
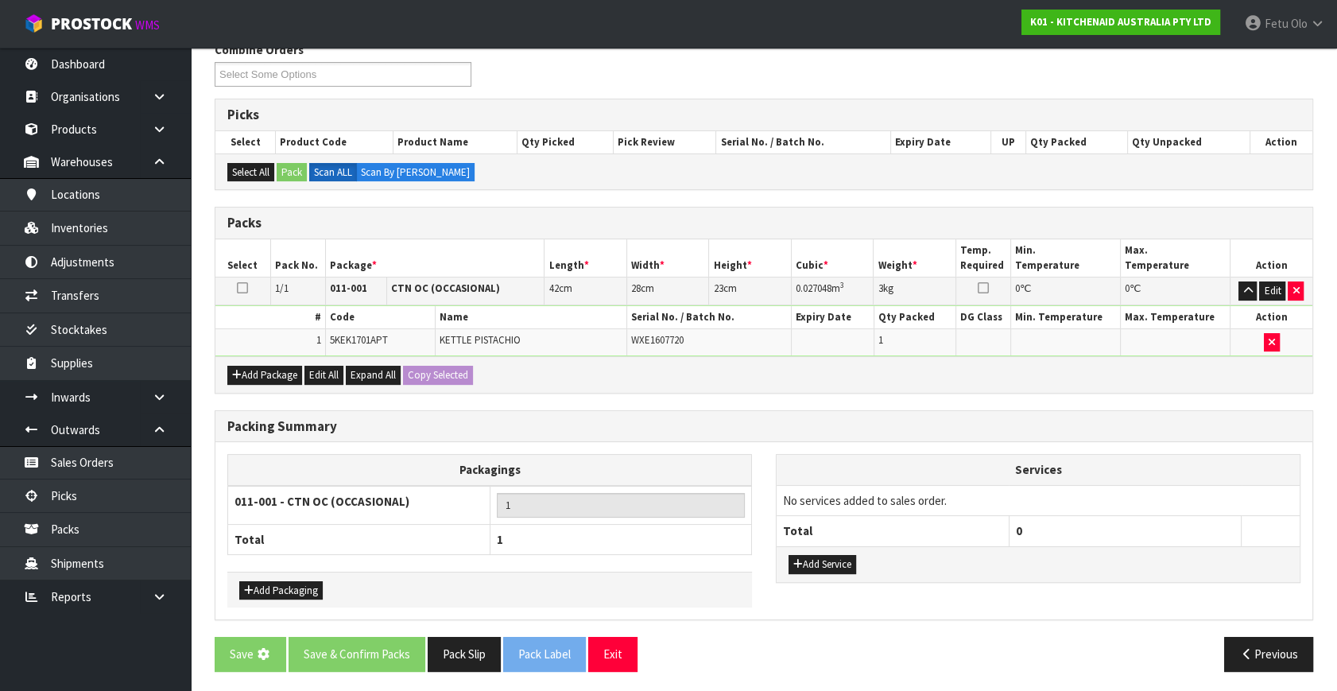
scroll to position [0, 0]
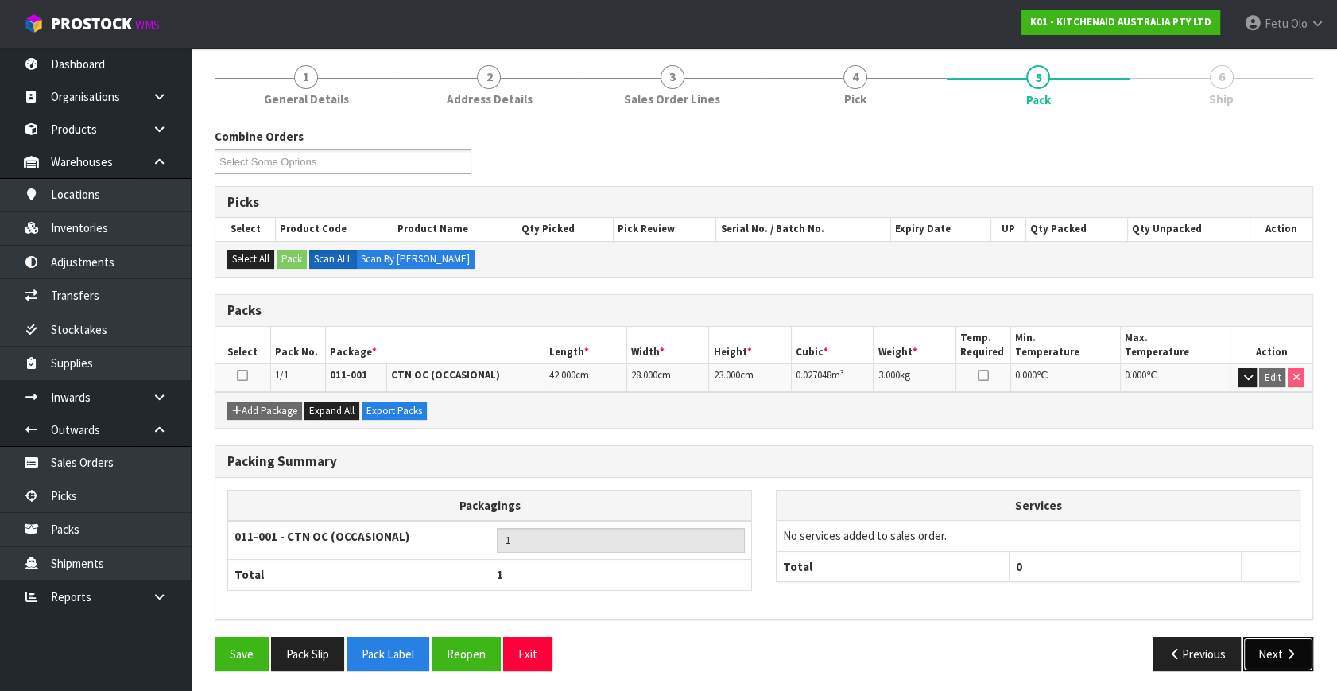
click at [1274, 651] on button "Next" at bounding box center [1278, 654] width 70 height 34
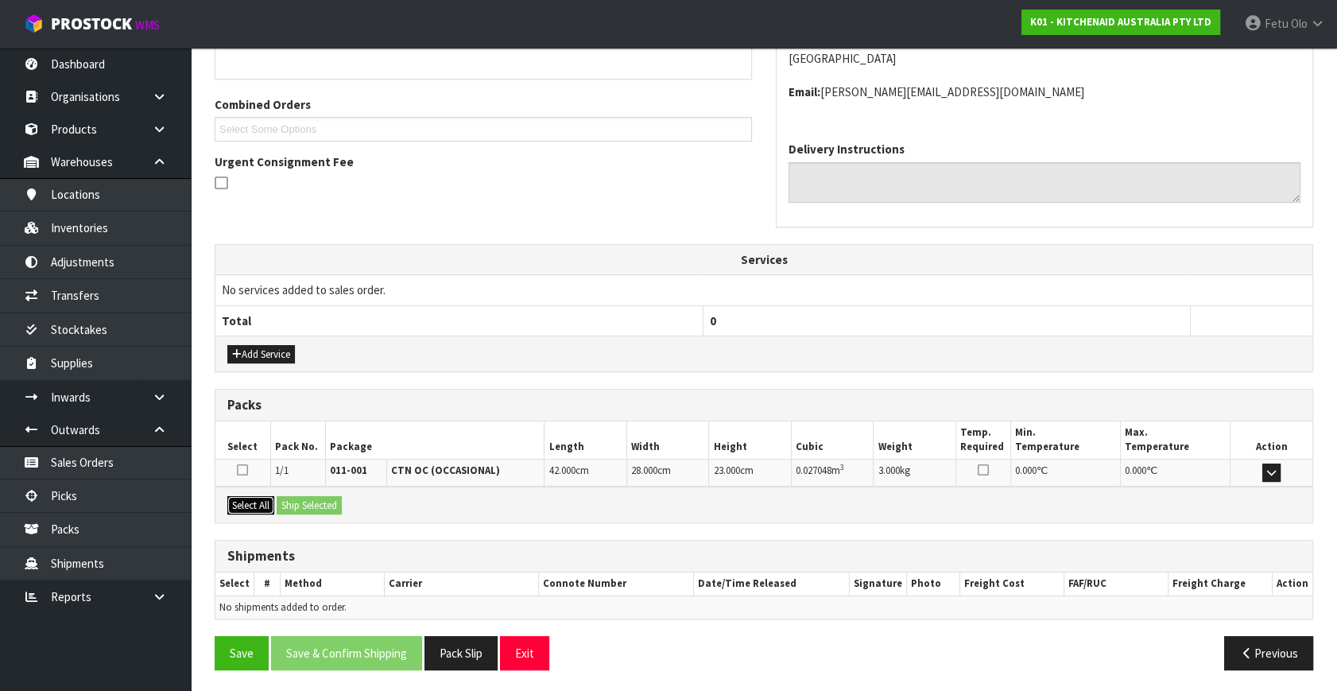
click at [260, 501] on button "Select All" at bounding box center [250, 505] width 47 height 19
click at [319, 501] on button "Ship Selected" at bounding box center [309, 505] width 65 height 19
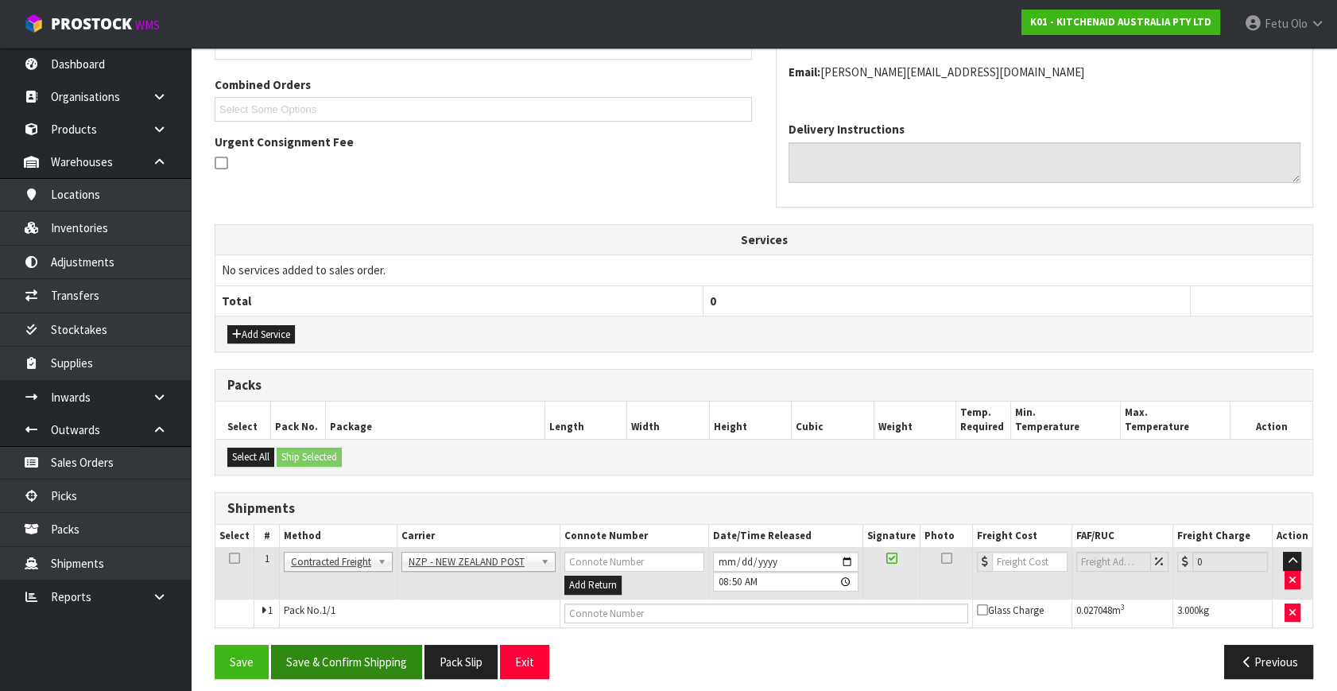
scroll to position [403, 0]
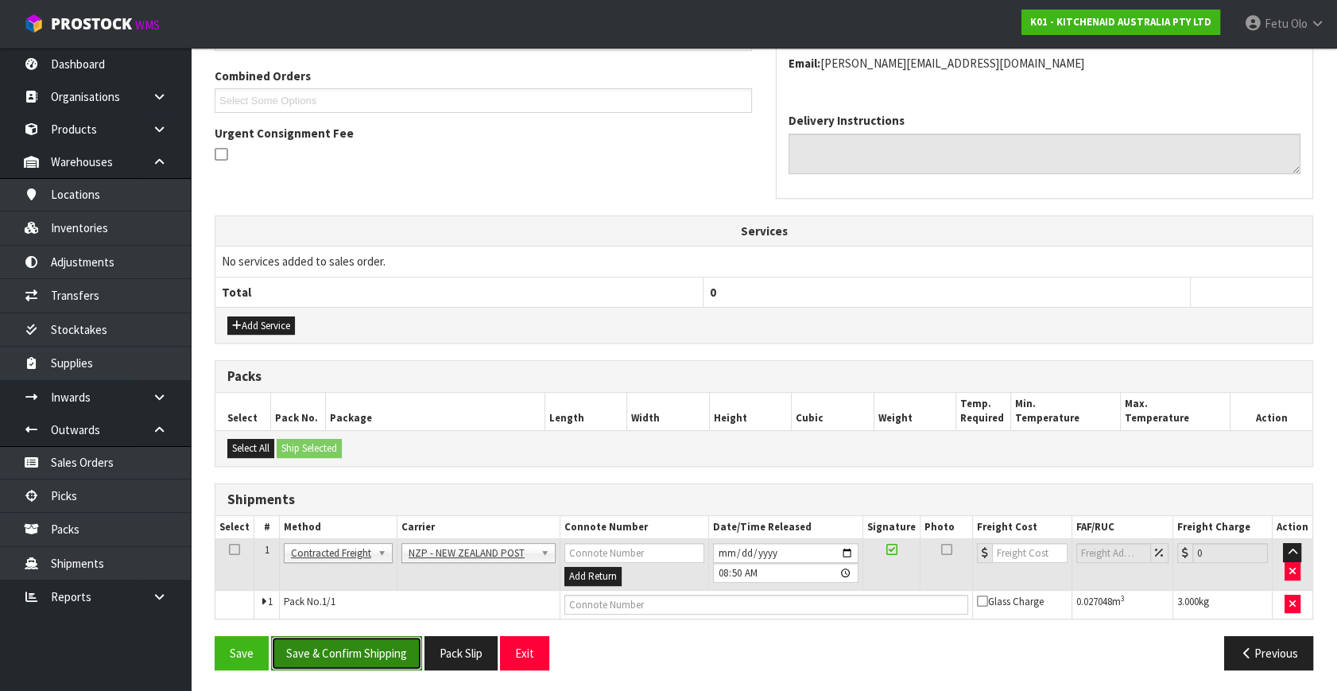
click at [369, 653] on button "Save & Confirm Shipping" at bounding box center [346, 653] width 151 height 34
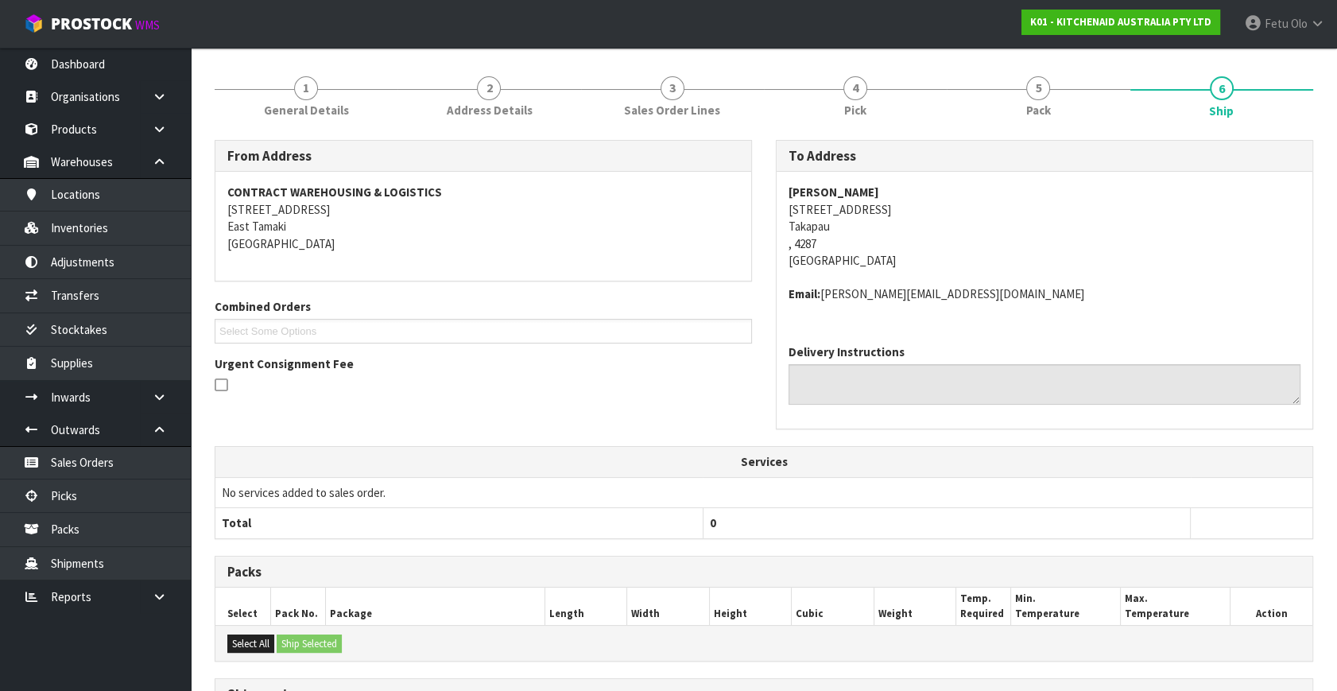
scroll to position [381, 0]
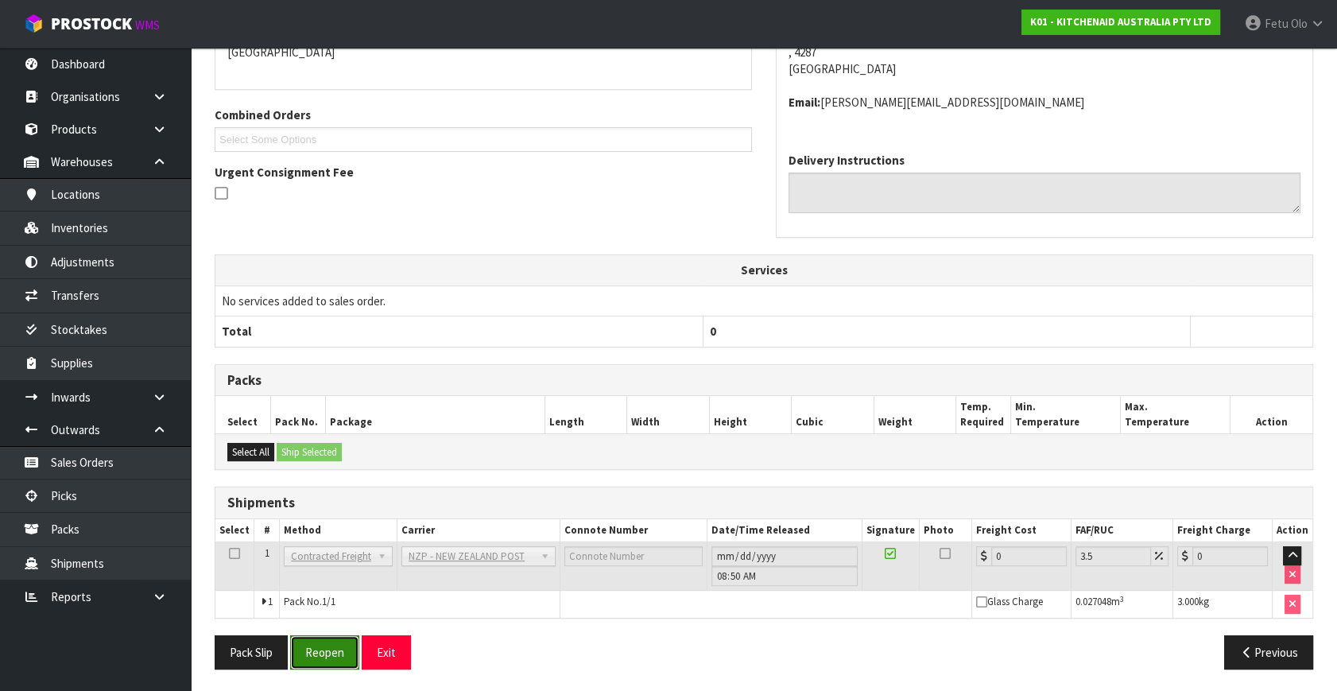
click at [326, 654] on button "Reopen" at bounding box center [324, 652] width 69 height 34
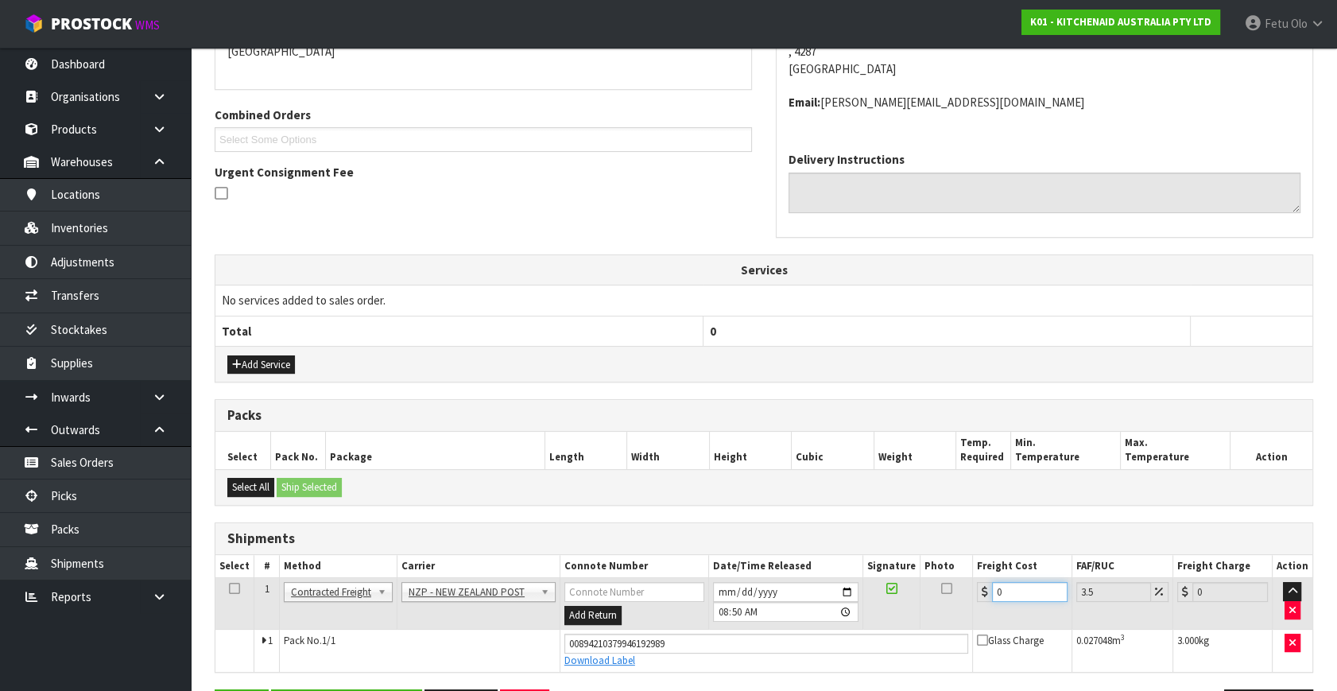
drag, startPoint x: 1008, startPoint y: 590, endPoint x: 827, endPoint y: 623, distance: 184.2
click at [827, 623] on tr "1 Client Local Pickup Customer Local Pickup Company Freight Contracted Freight …" at bounding box center [763, 604] width 1097 height 52
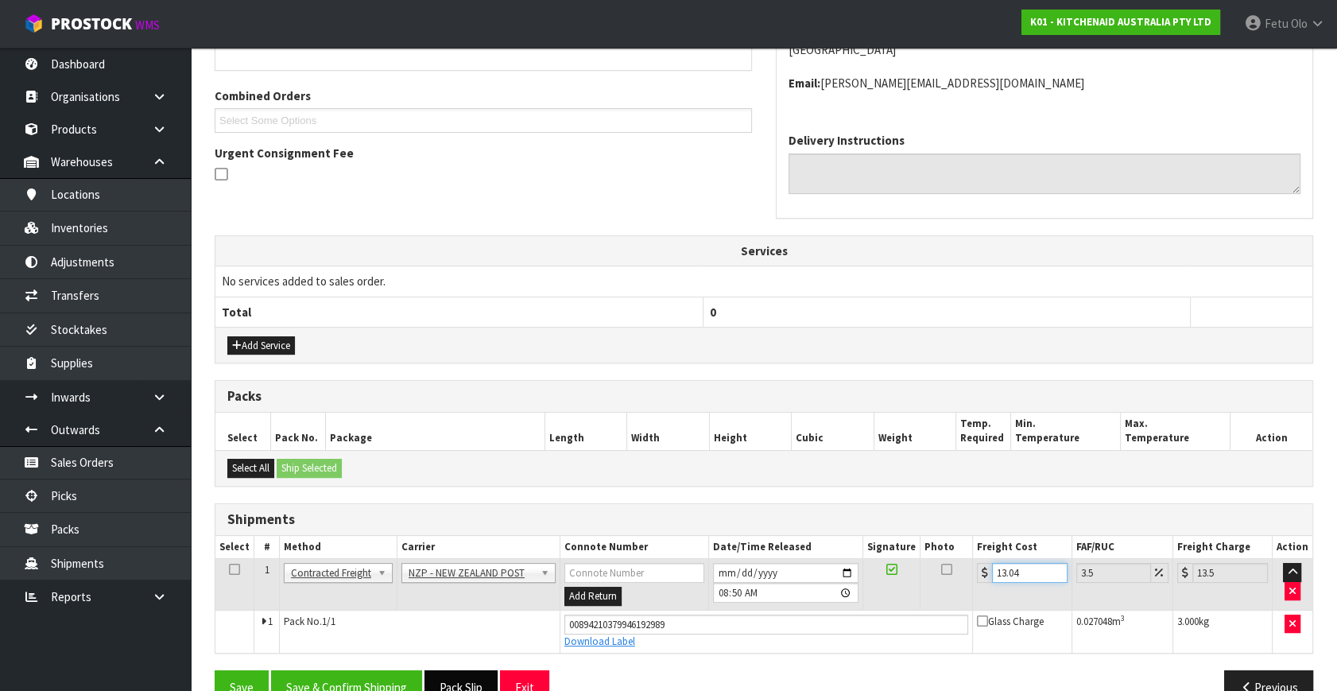
scroll to position [417, 0]
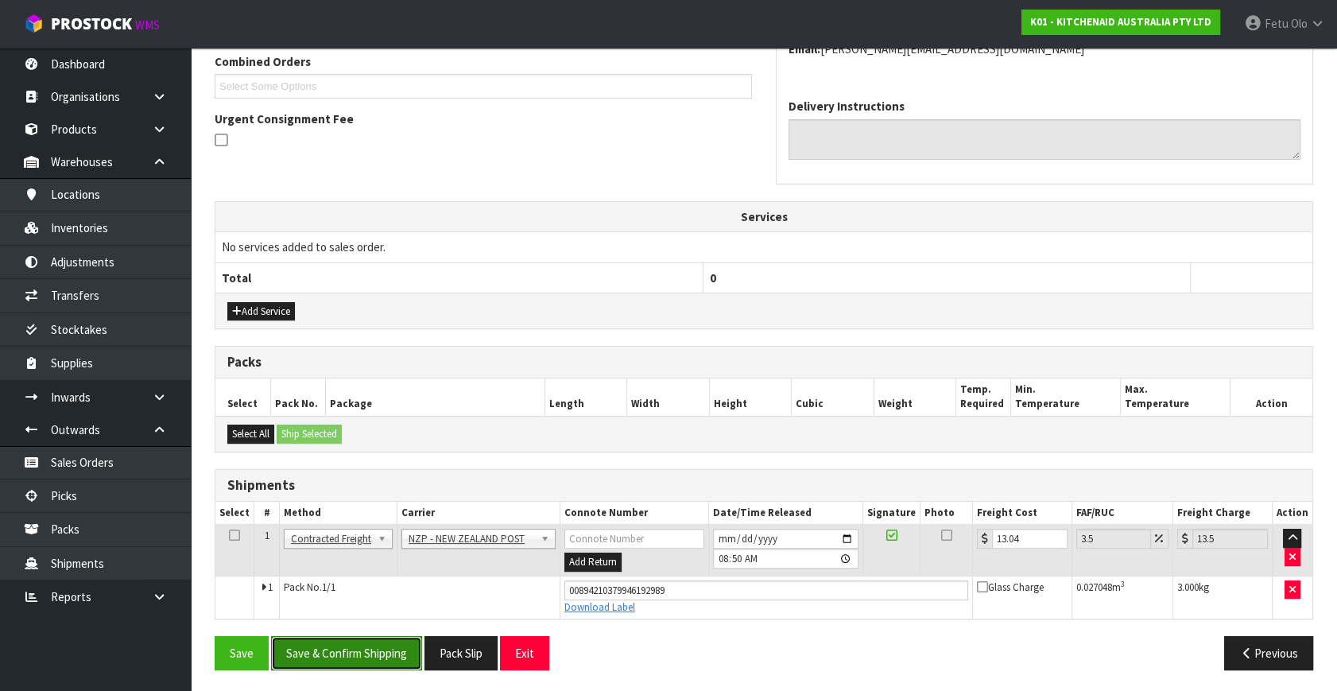
click at [389, 649] on button "Save & Confirm Shipping" at bounding box center [346, 653] width 151 height 34
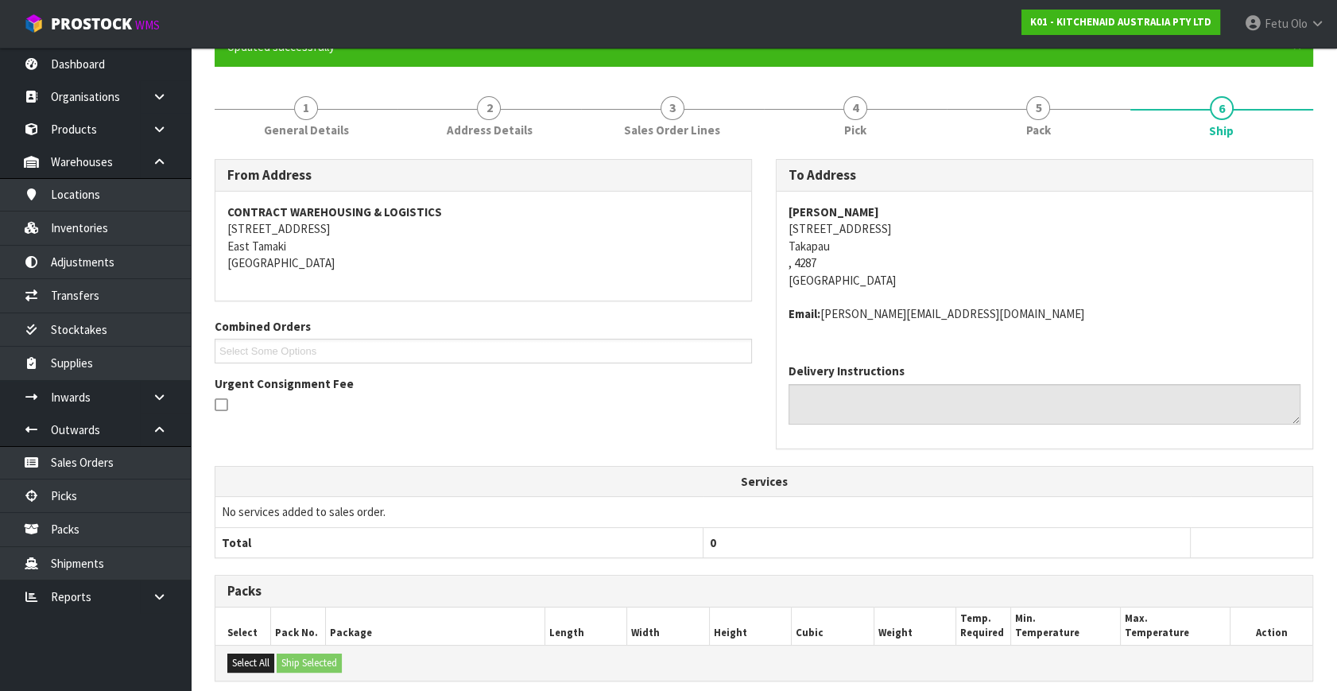
scroll to position [374, 0]
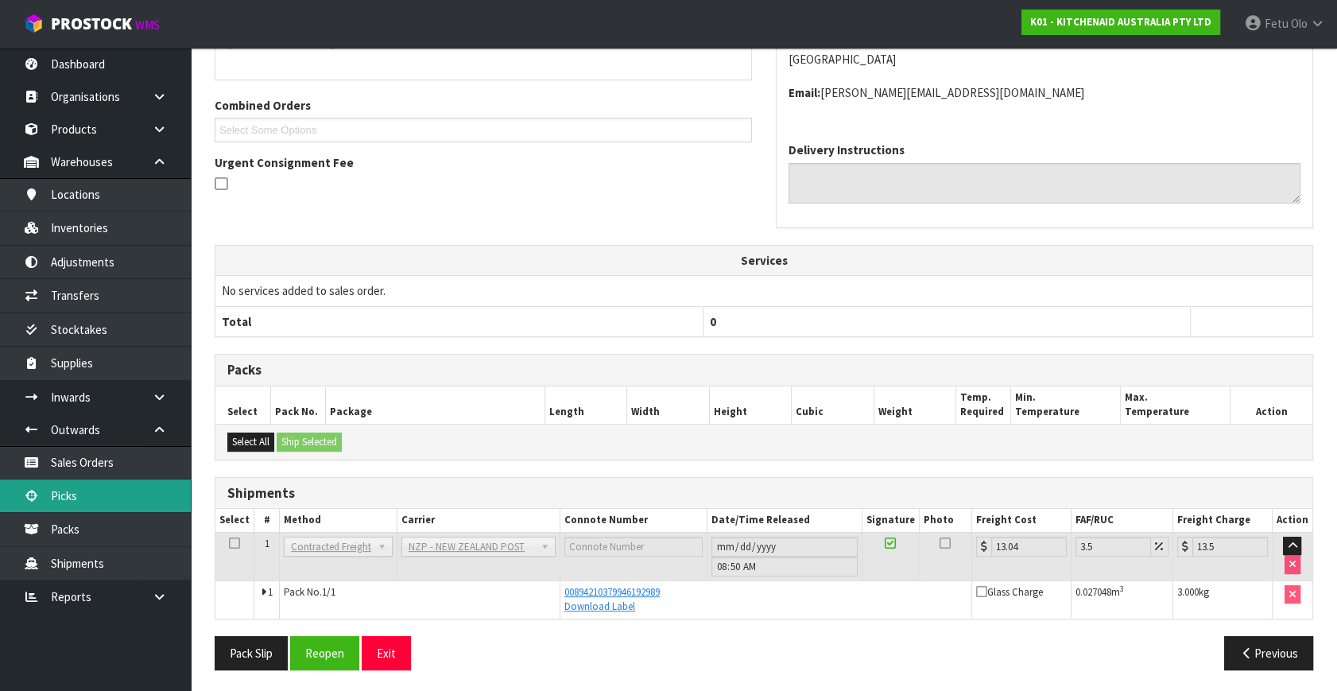
click at [87, 501] on link "Picks" at bounding box center [95, 495] width 191 height 33
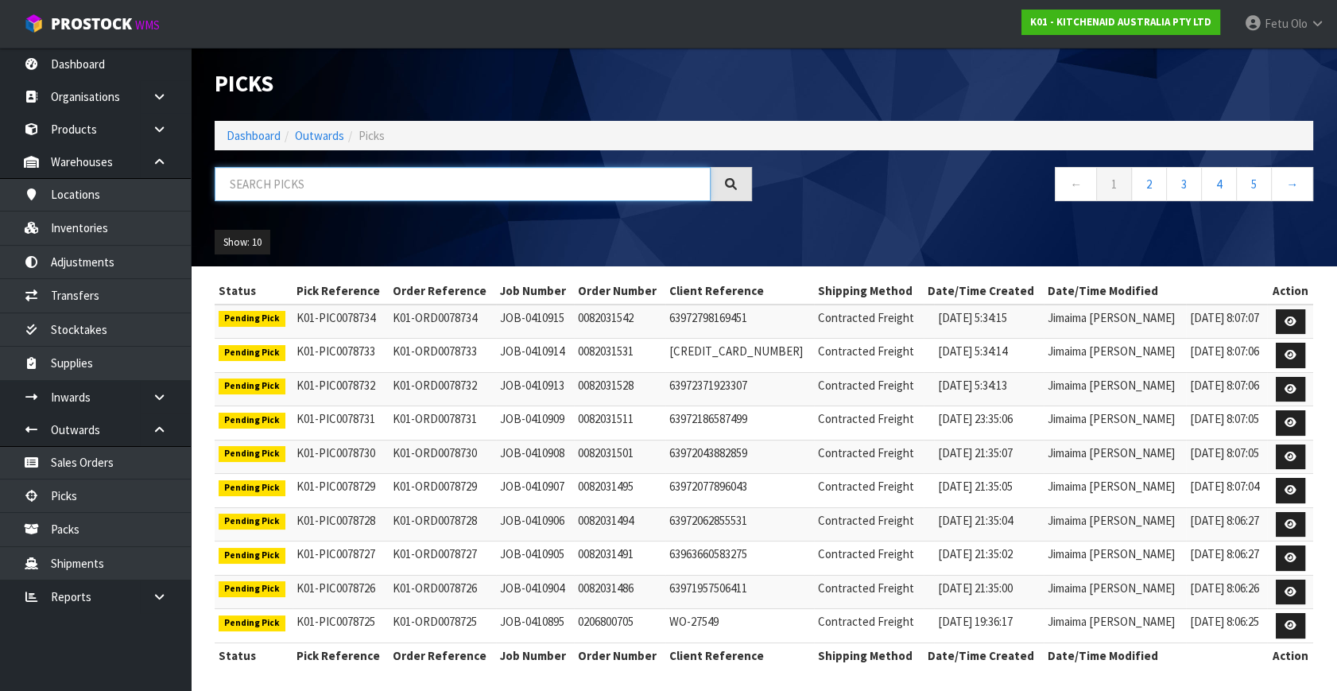
click at [399, 182] on input "text" at bounding box center [463, 184] width 496 height 34
click at [411, 196] on input "text" at bounding box center [463, 184] width 496 height 34
click at [234, 184] on input "7812" at bounding box center [463, 184] width 496 height 34
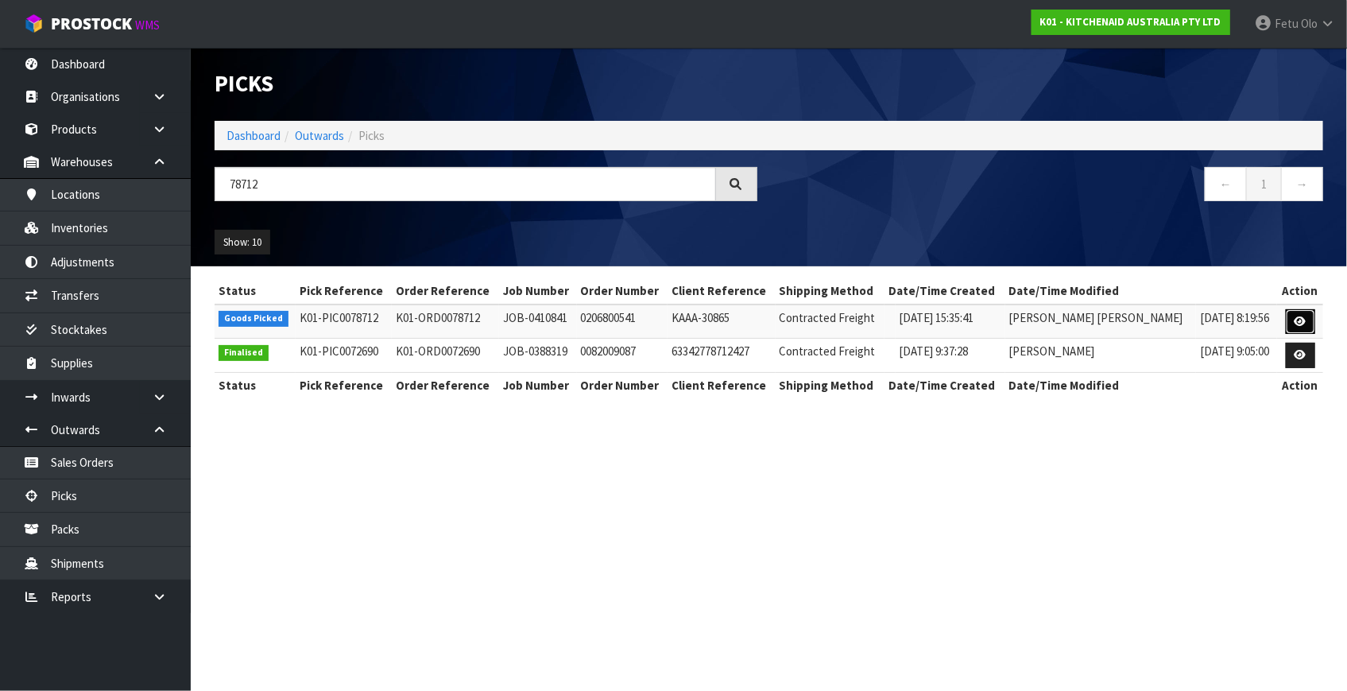
click at [1288, 327] on link at bounding box center [1300, 321] width 29 height 25
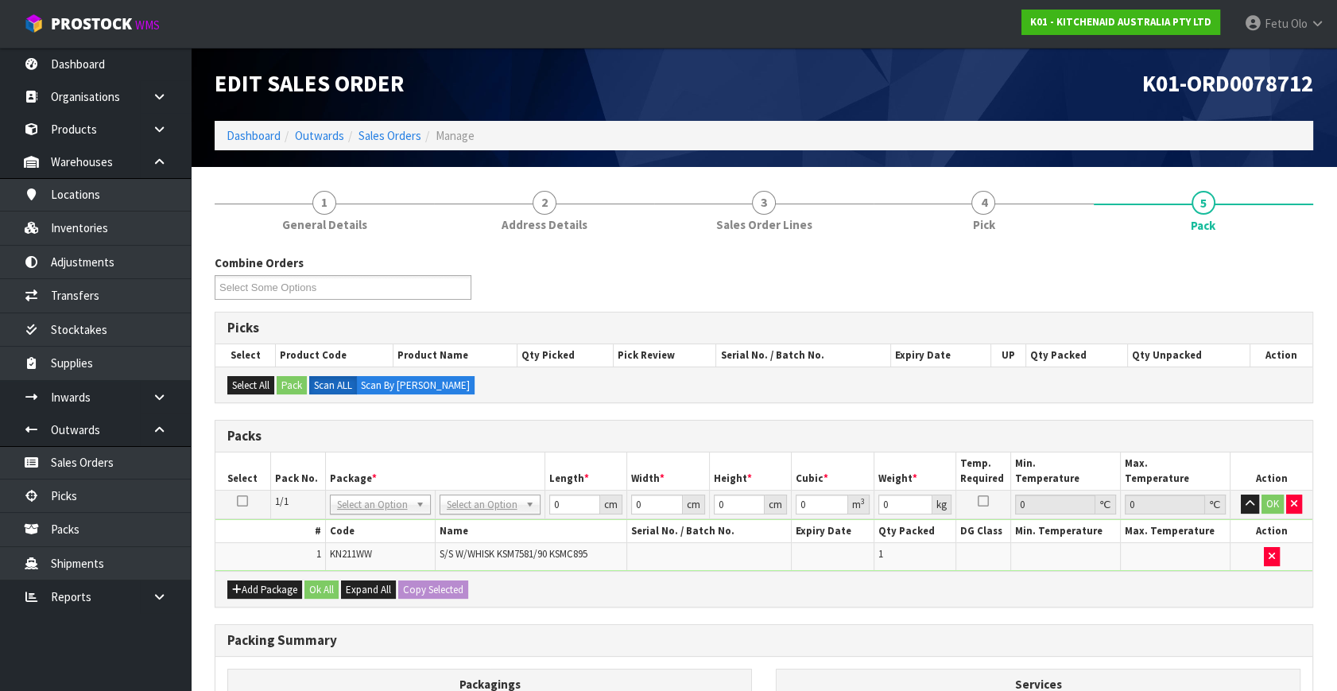
click at [984, 679] on th "Services" at bounding box center [1037, 684] width 523 height 30
click at [521, 459] on th "Package *" at bounding box center [434, 470] width 219 height 37
click at [386, 523] on input "text" at bounding box center [379, 525] width 93 height 20
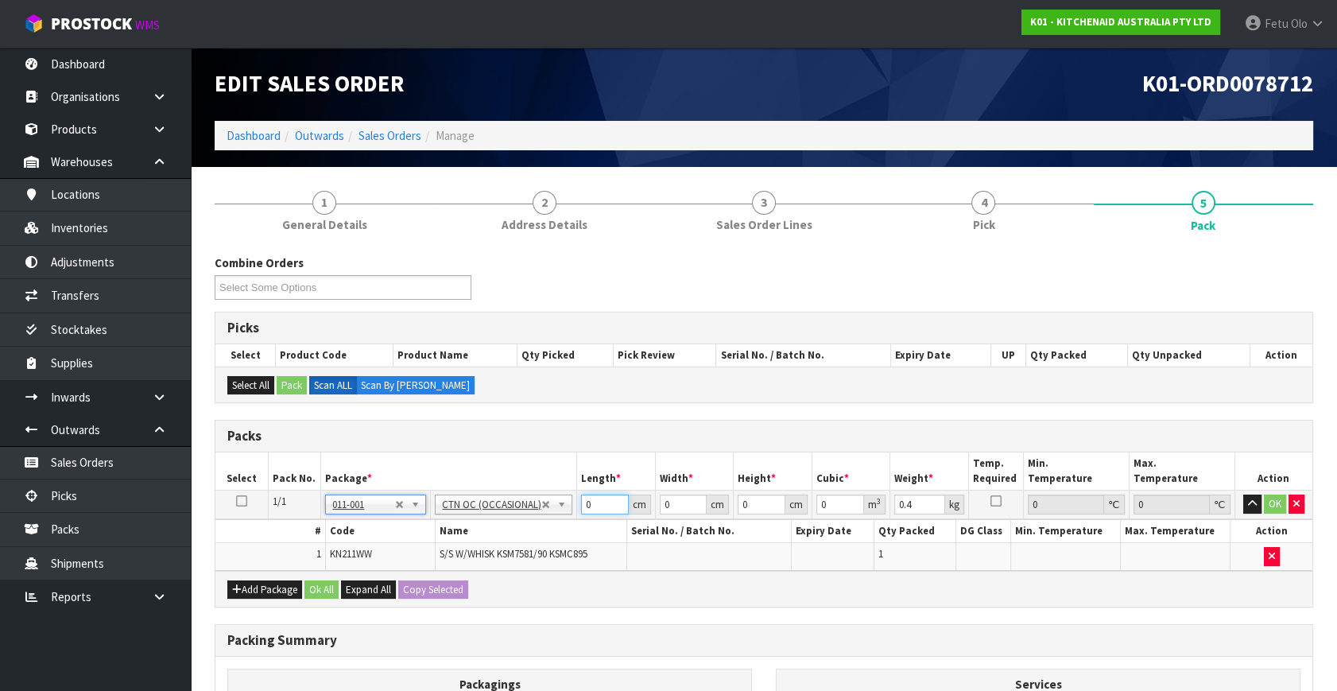
drag, startPoint x: 592, startPoint y: 505, endPoint x: 418, endPoint y: 571, distance: 186.1
click at [418, 571] on div "Packs Select Pack No. Package * Length * Width * Height * Cubic * Weight * Temp…" at bounding box center [764, 514] width 1098 height 188
click button "OK" at bounding box center [1275, 503] width 22 height 19
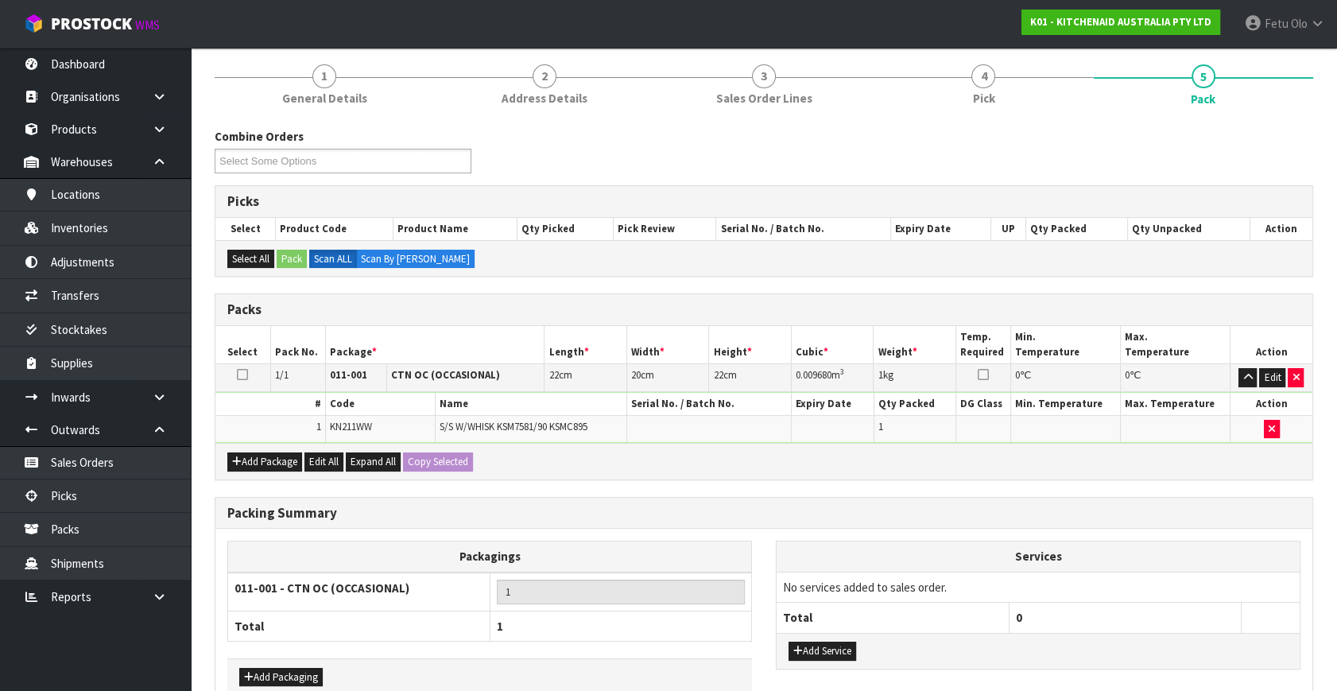
scroll to position [213, 0]
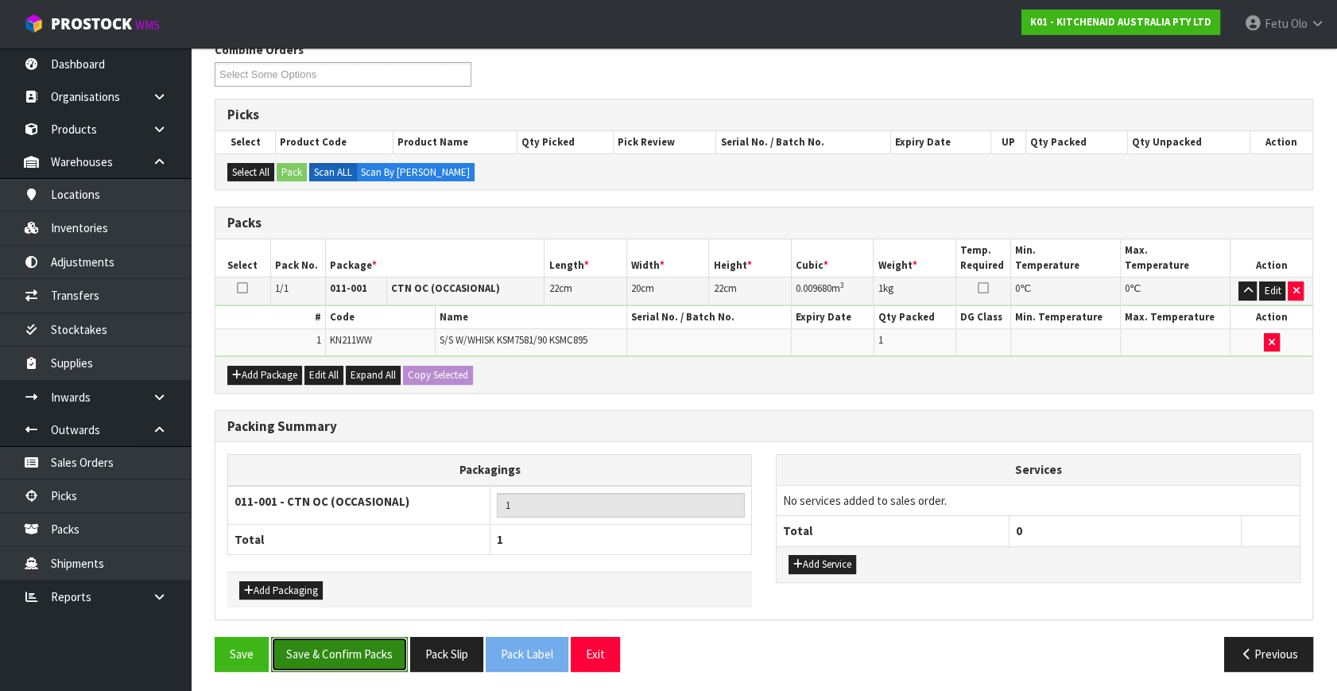
click at [363, 652] on button "Save & Confirm Packs" at bounding box center [339, 654] width 137 height 34
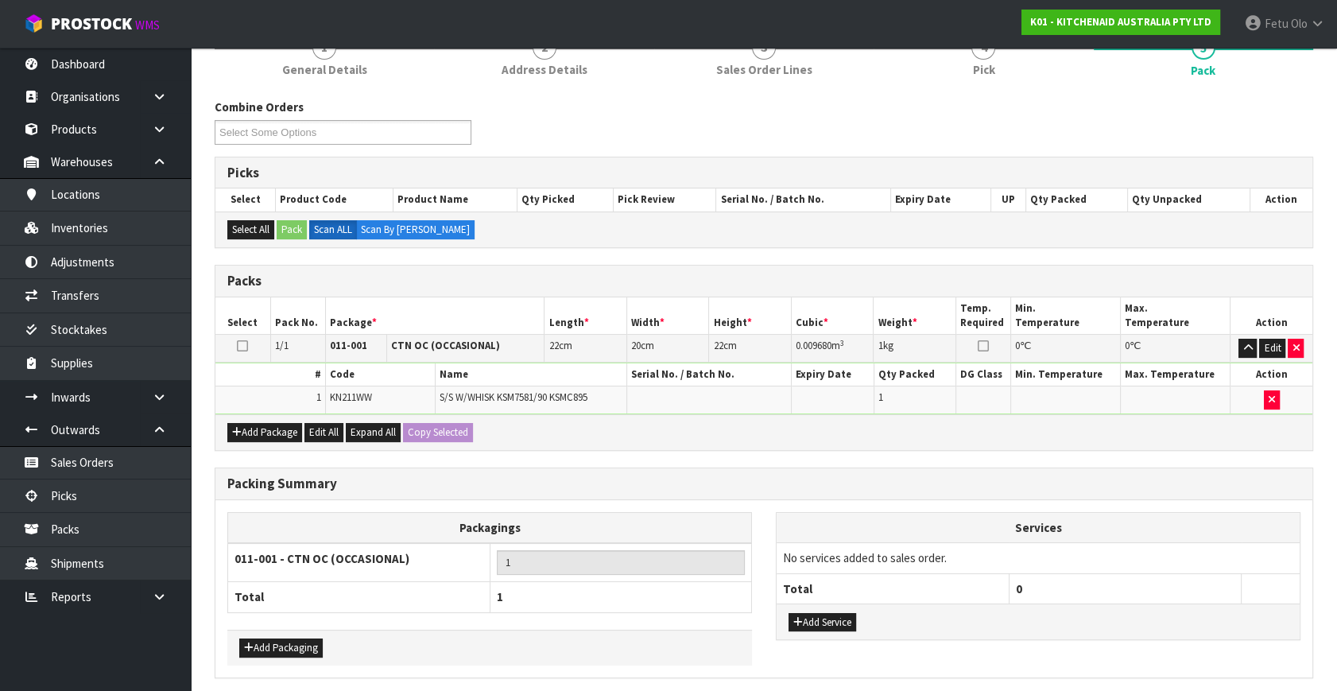
scroll to position [0, 0]
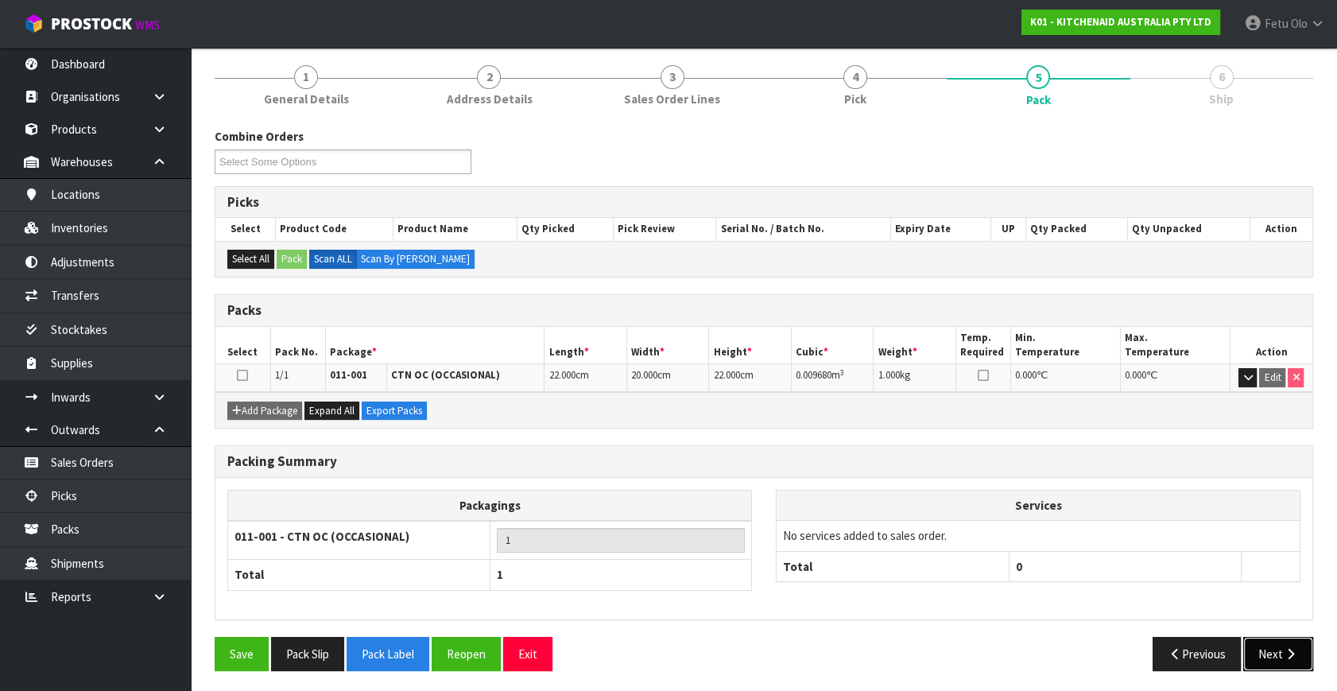
click at [1267, 648] on button "Next" at bounding box center [1278, 654] width 70 height 34
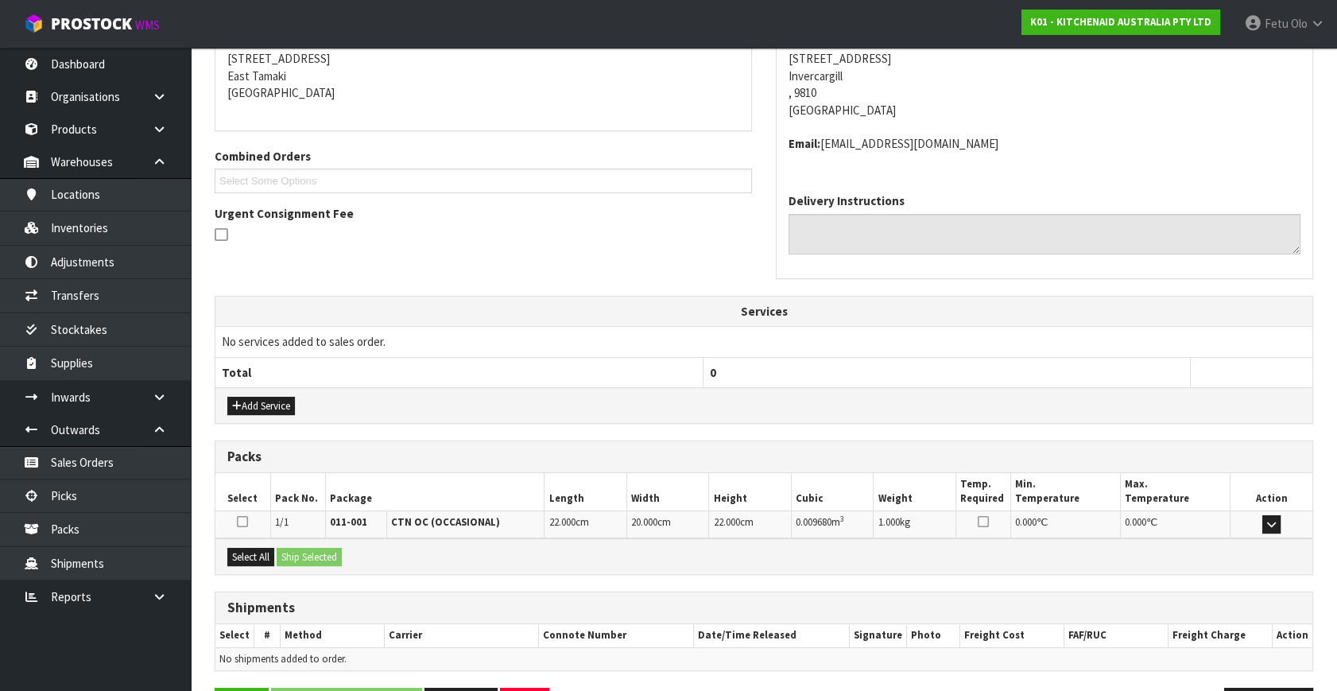
scroll to position [374, 0]
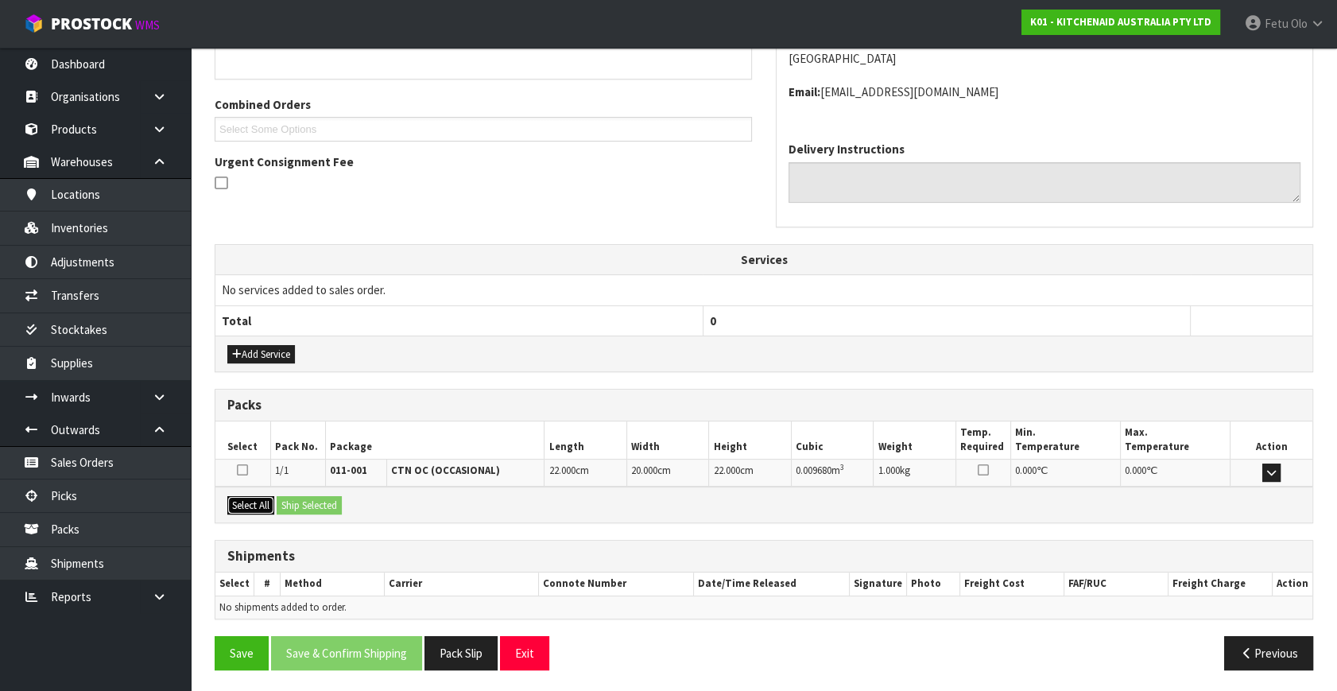
drag, startPoint x: 246, startPoint y: 493, endPoint x: 274, endPoint y: 496, distance: 27.9
click at [252, 496] on button "Select All" at bounding box center [250, 505] width 47 height 19
click at [277, 496] on div "Select All Ship Selected" at bounding box center [763, 504] width 1097 height 36
click at [296, 501] on button "Ship Selected" at bounding box center [309, 505] width 65 height 19
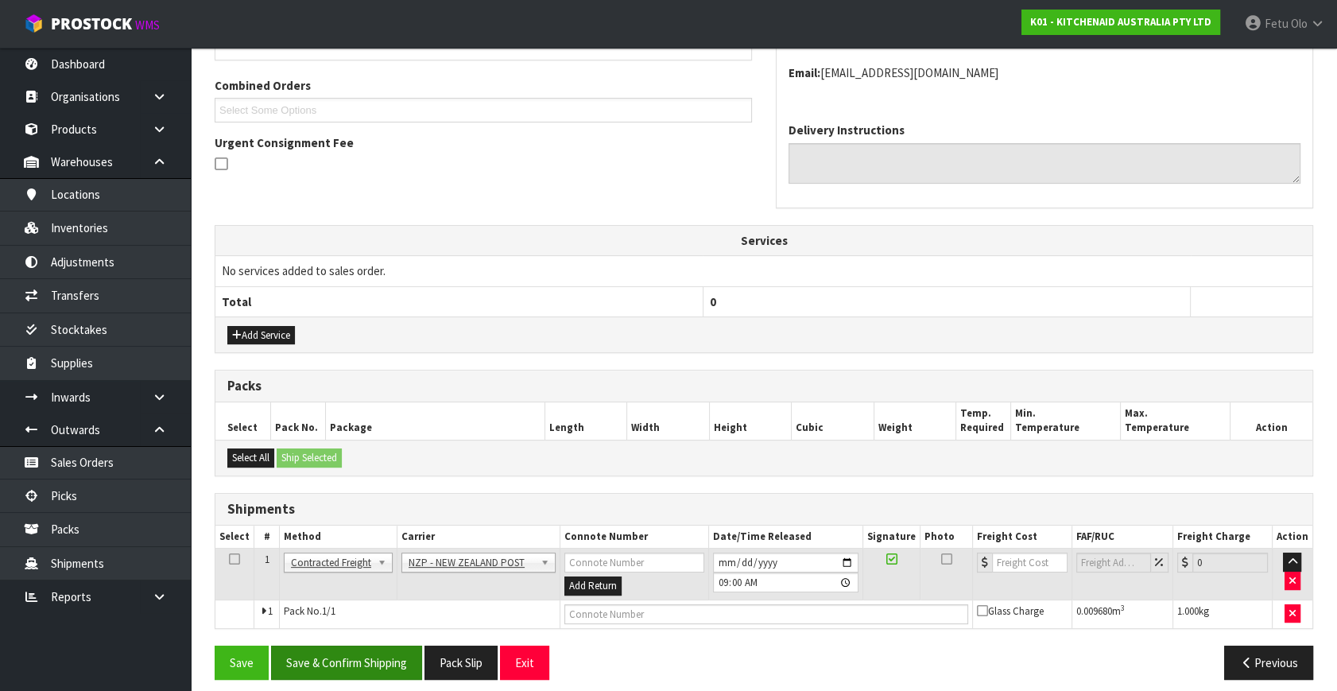
scroll to position [403, 0]
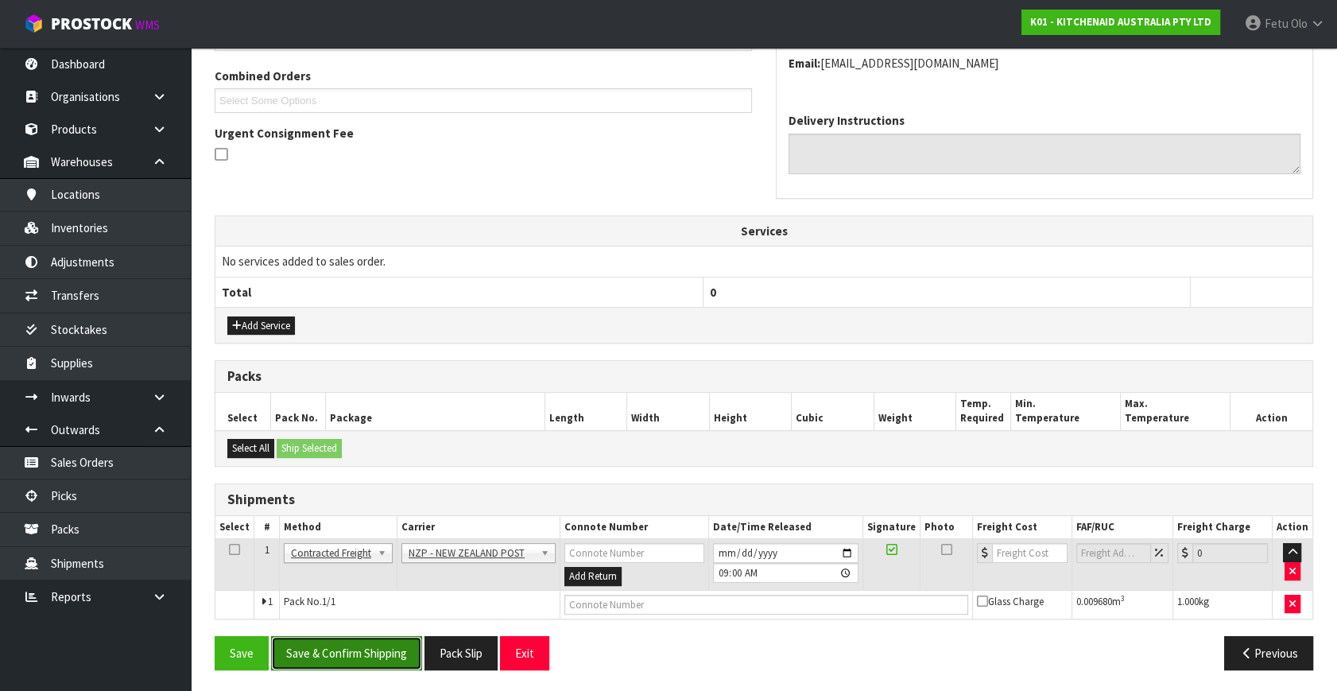
click at [355, 652] on button "Save & Confirm Shipping" at bounding box center [346, 653] width 151 height 34
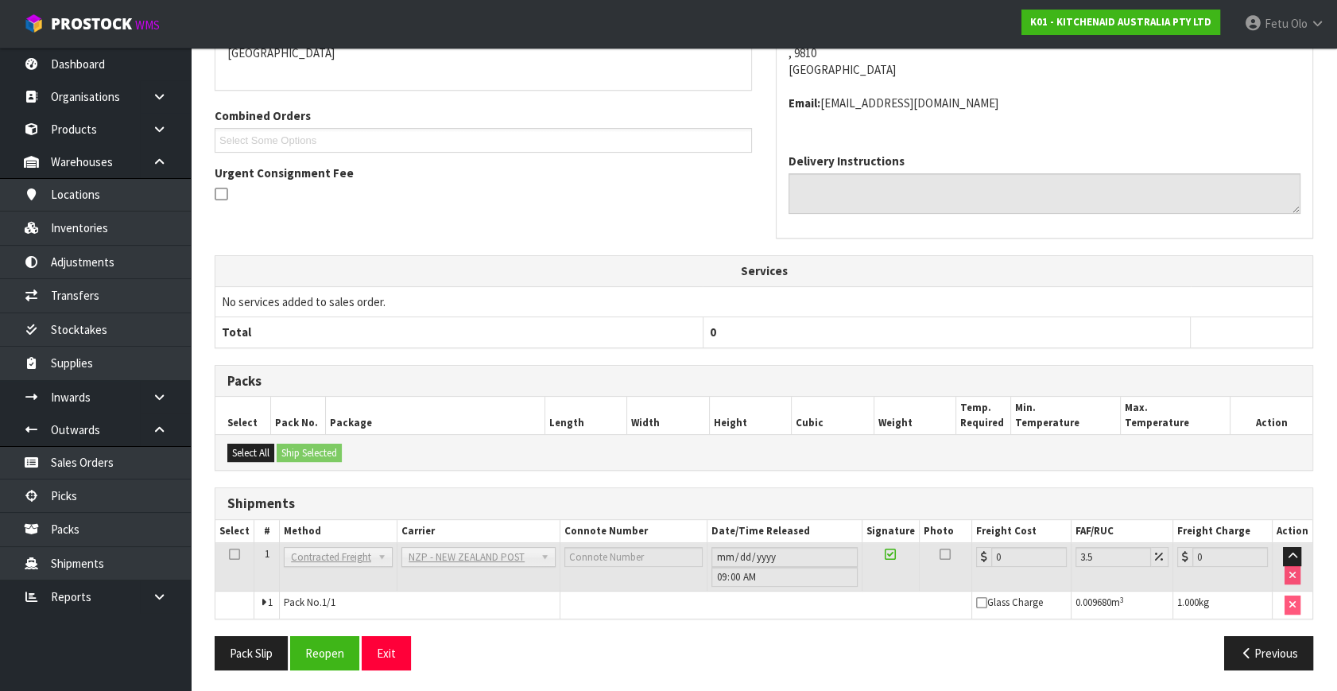
scroll to position [381, 0]
click at [316, 652] on button "Reopen" at bounding box center [324, 652] width 69 height 34
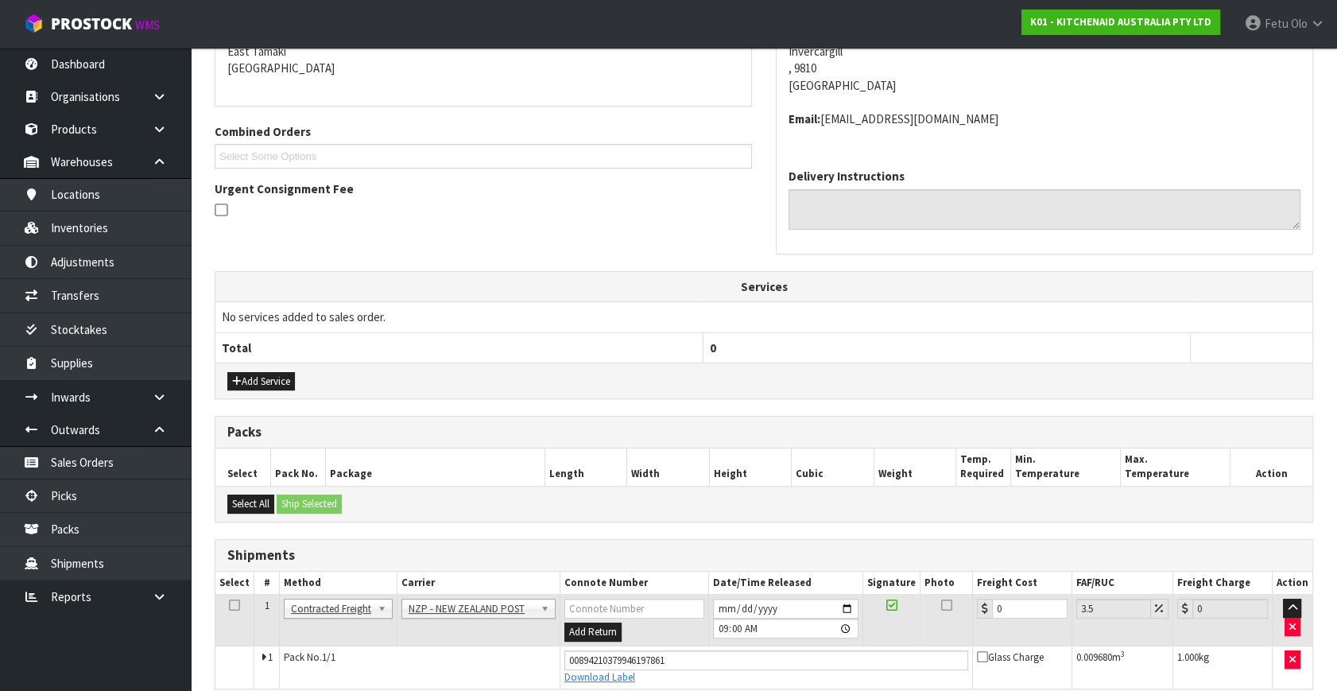
scroll to position [364, 0]
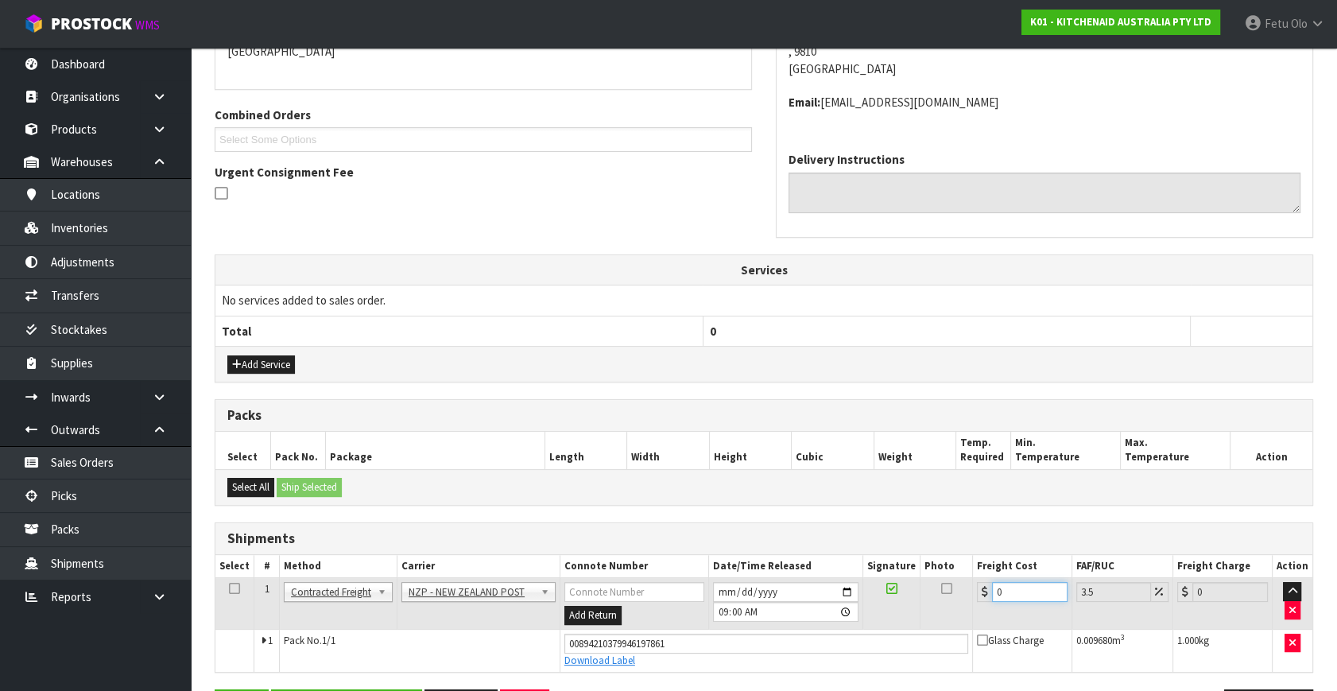
drag, startPoint x: 866, startPoint y: 630, endPoint x: 845, endPoint y: 636, distance: 22.2
click at [845, 636] on tbody "1 Client Local Pickup Customer Local Pickup Company Freight Contracted Freight …" at bounding box center [763, 625] width 1097 height 94
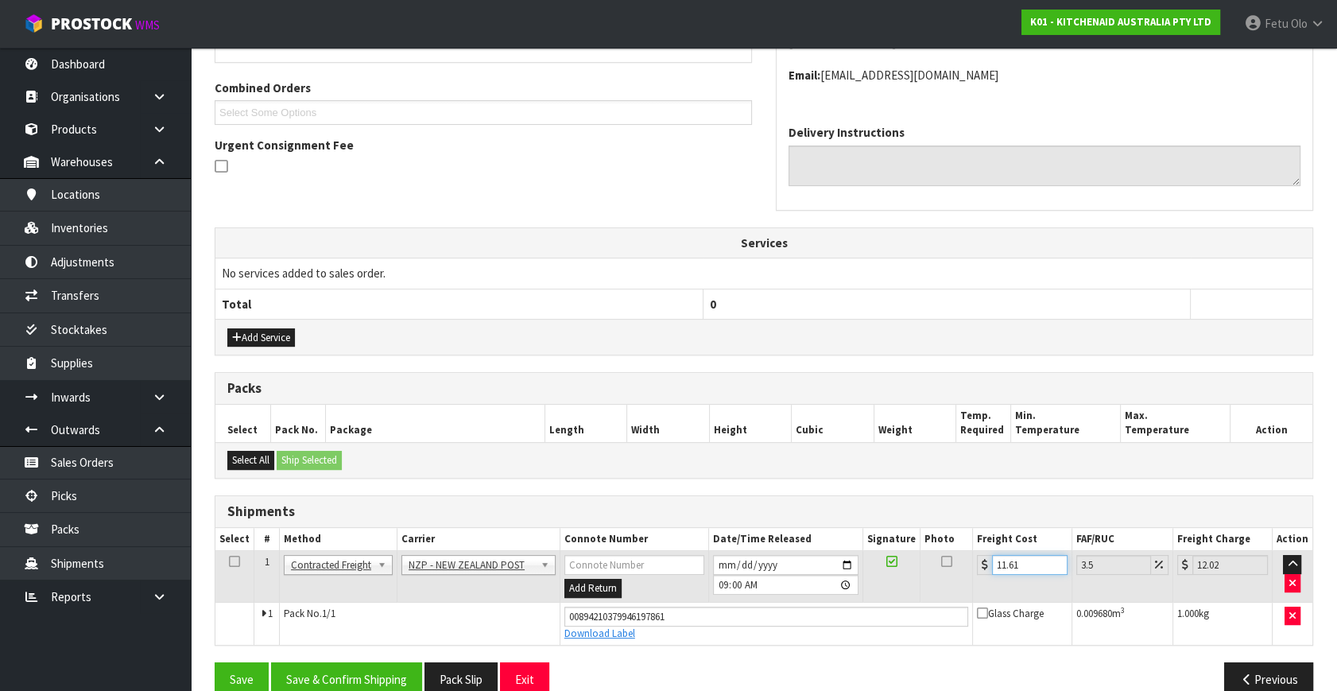
scroll to position [417, 0]
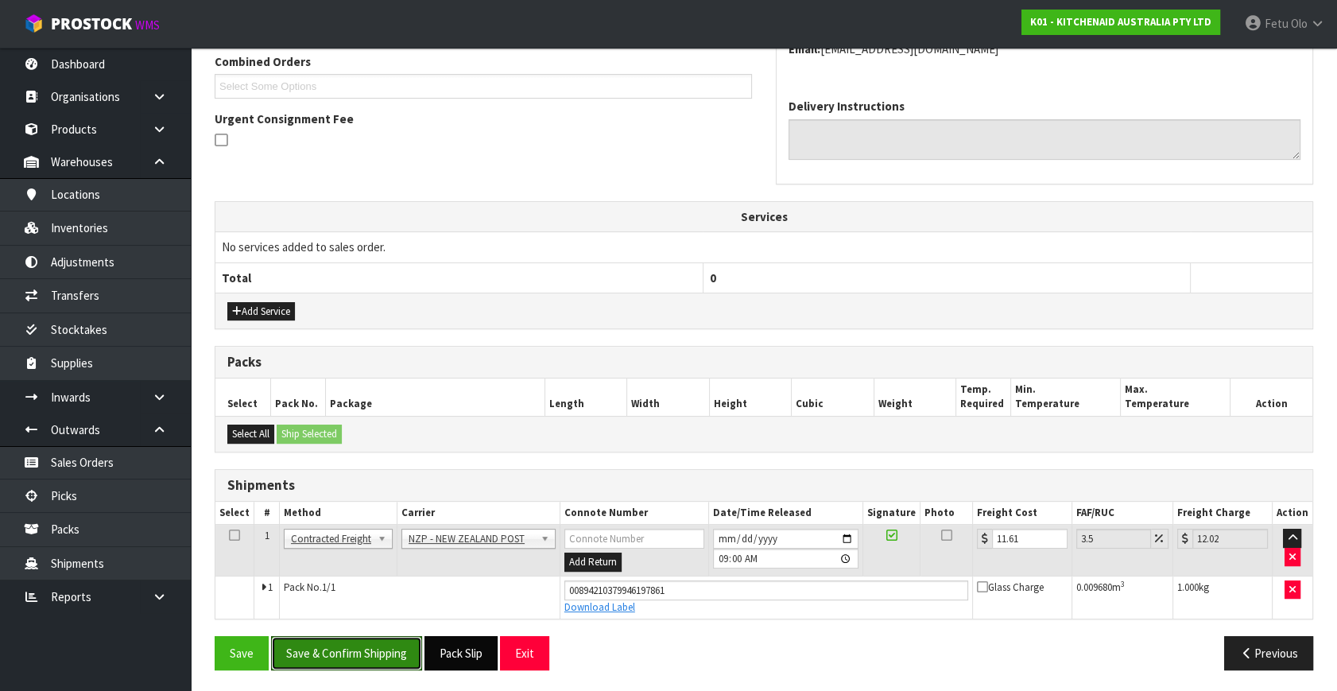
drag, startPoint x: 392, startPoint y: 652, endPoint x: 464, endPoint y: 643, distance: 72.9
click at [392, 652] on button "Save & Confirm Shipping" at bounding box center [346, 653] width 151 height 34
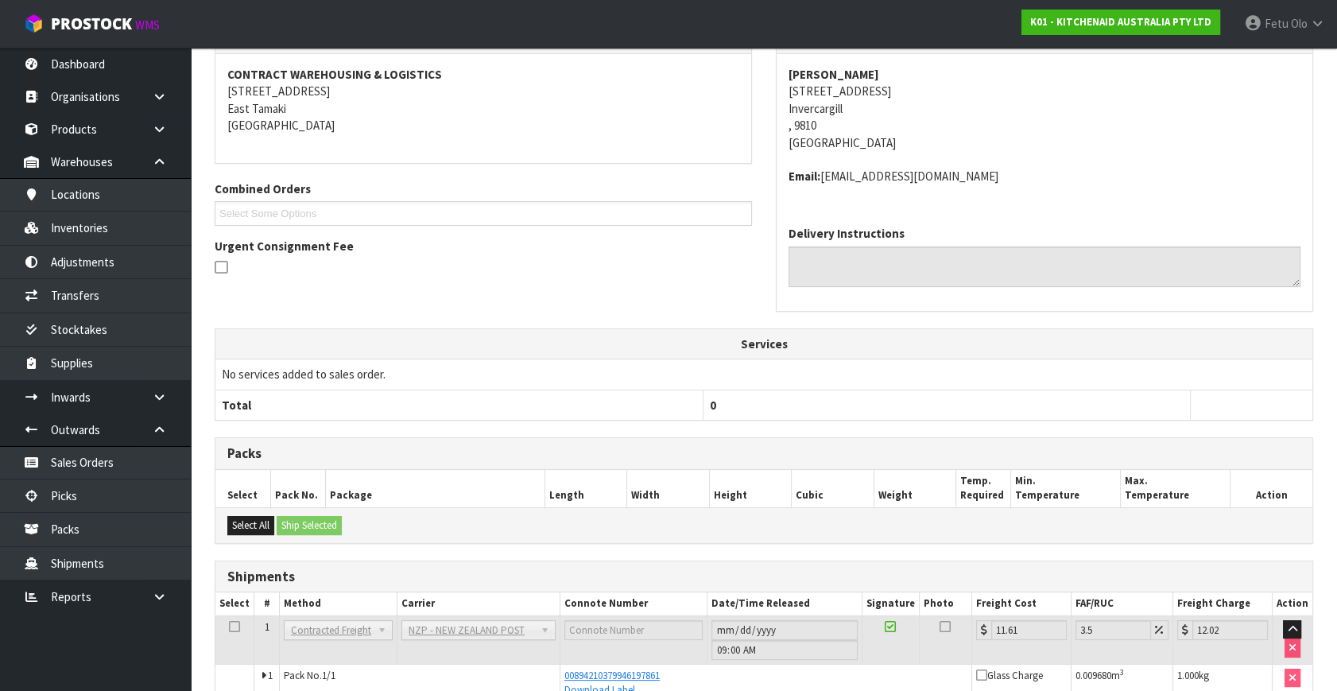
scroll to position [374, 0]
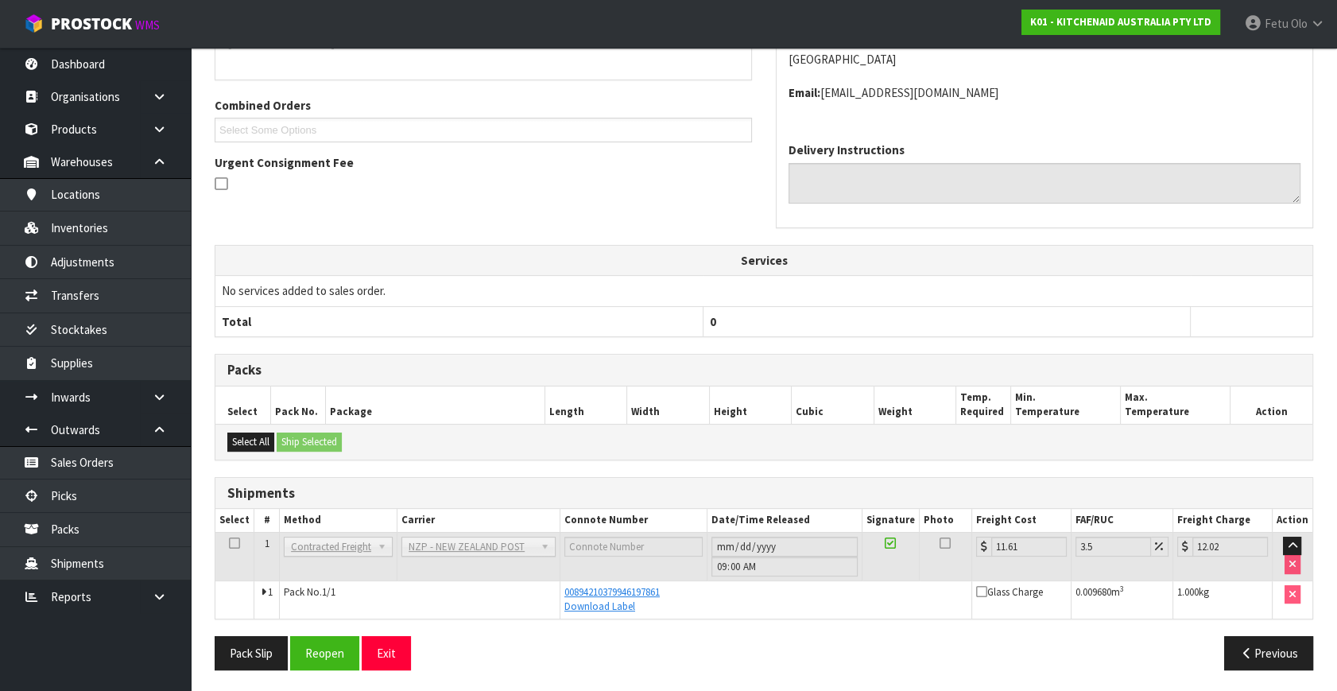
click at [572, 198] on div "From Address CONTRACT WAREHOUSING & LOGISTICS 17 Allens Road East Tamaki Auckla…" at bounding box center [483, 72] width 561 height 269
click at [65, 498] on link "Picks" at bounding box center [95, 495] width 191 height 33
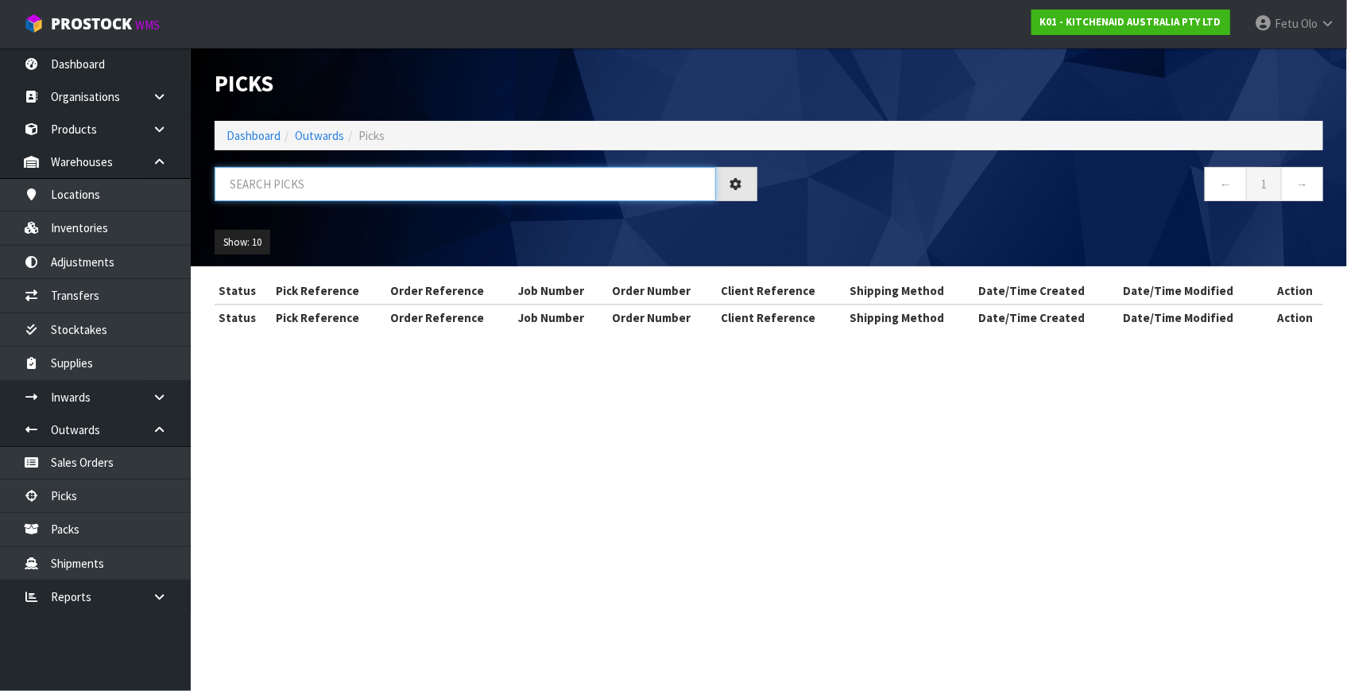
click at [424, 174] on input "text" at bounding box center [465, 184] width 501 height 34
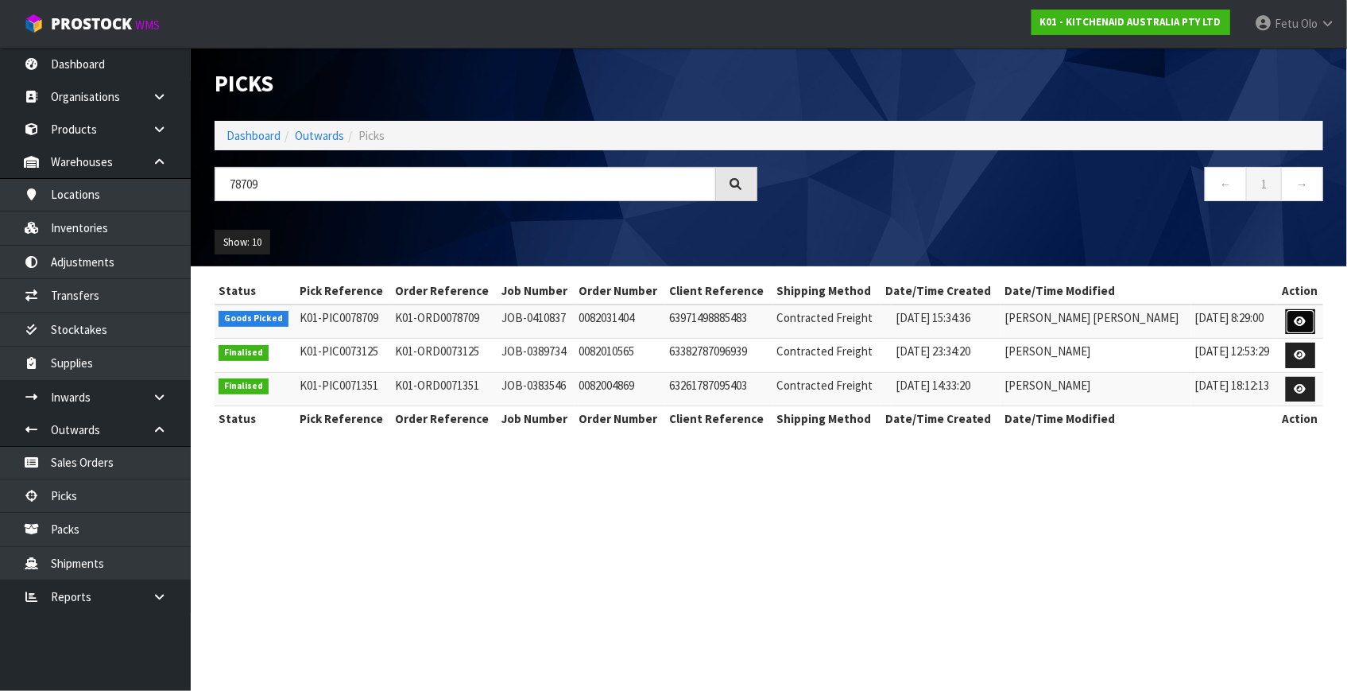
click at [1302, 317] on icon at bounding box center [1301, 321] width 12 height 10
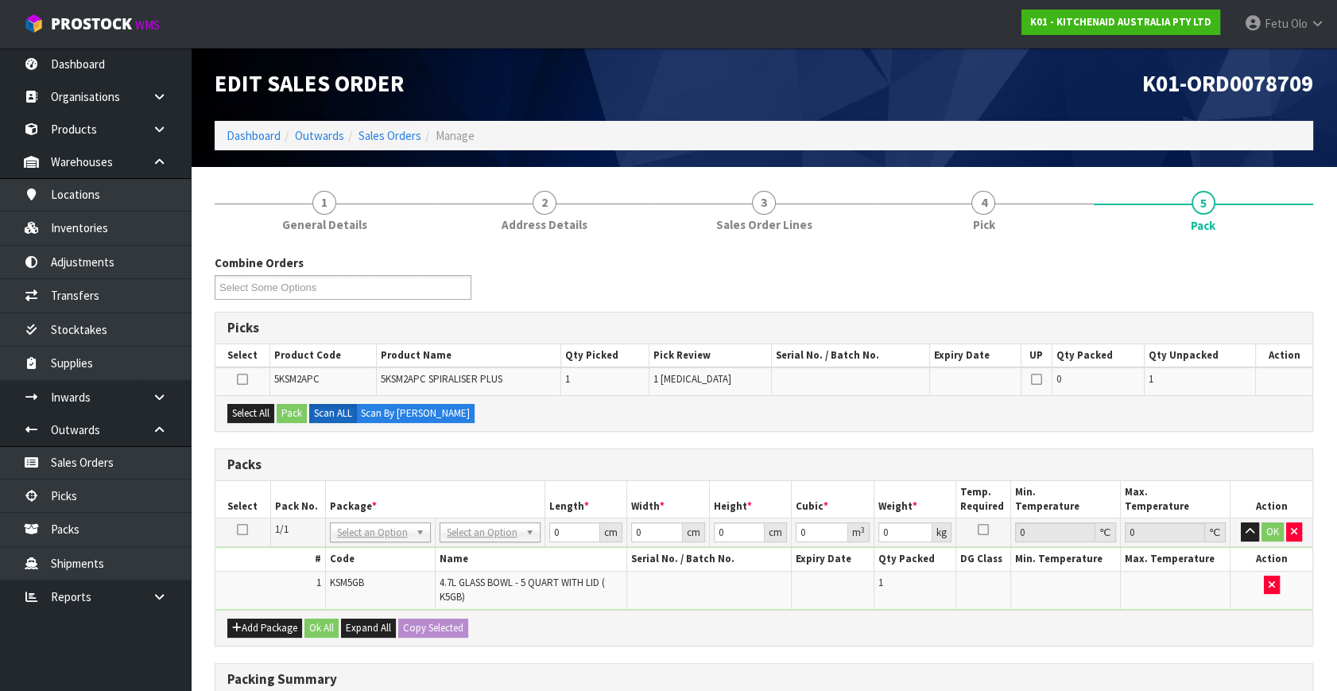
click at [366, 464] on h3 "Packs" at bounding box center [763, 464] width 1073 height 15
click at [1295, 532] on icon "button" at bounding box center [1294, 531] width 6 height 10
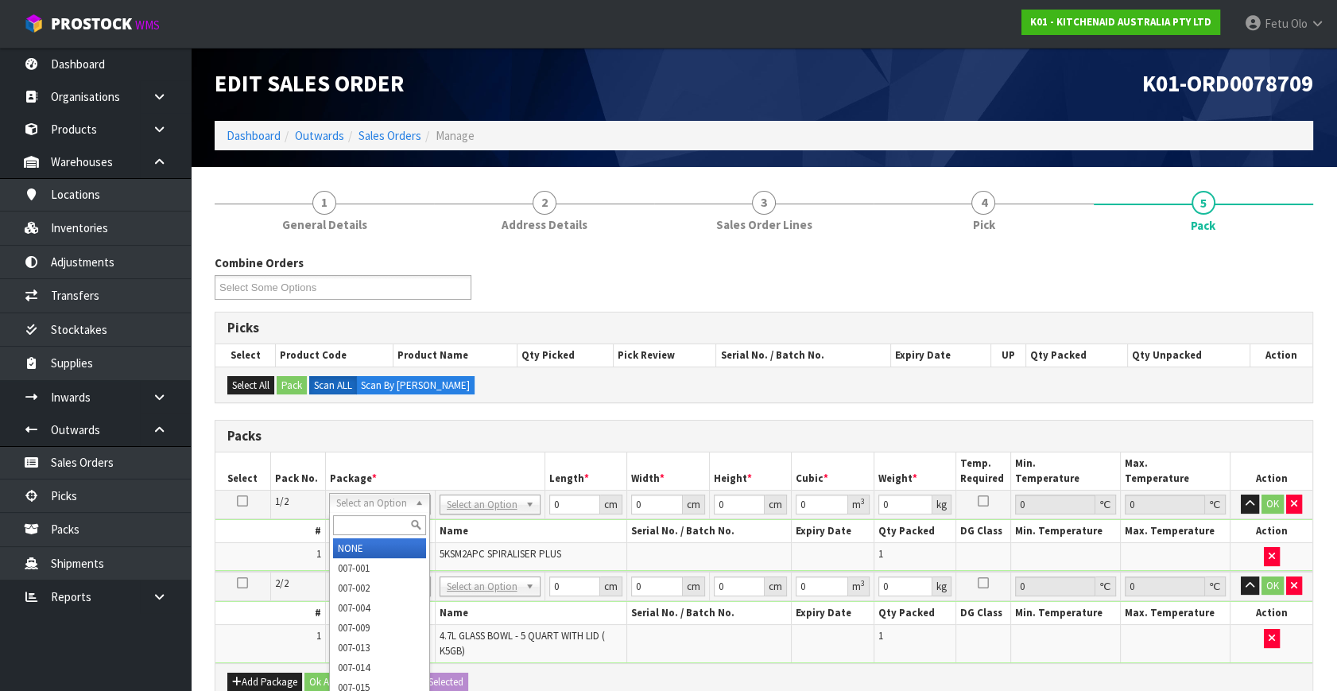
click at [370, 521] on input "text" at bounding box center [379, 525] width 93 height 20
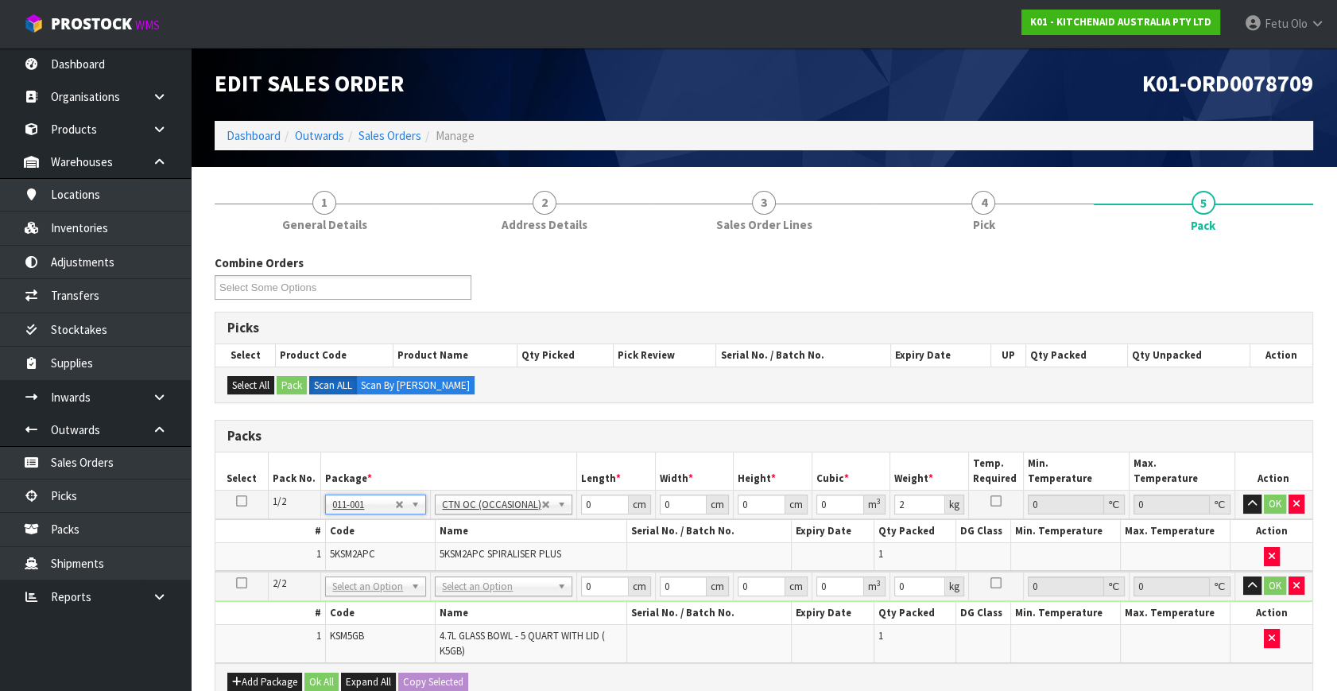
drag, startPoint x: 371, startPoint y: 581, endPoint x: 366, endPoint y: 610, distance: 29.0
drag, startPoint x: 588, startPoint y: 581, endPoint x: 463, endPoint y: 616, distance: 130.3
click at [463, 616] on tbody "2/2 NONE 007-001 007-002 007-004 007-009 007-013 007-014 007-015 007-017 007-01…" at bounding box center [763, 616] width 1097 height 91
click button "OK" at bounding box center [1275, 585] width 22 height 19
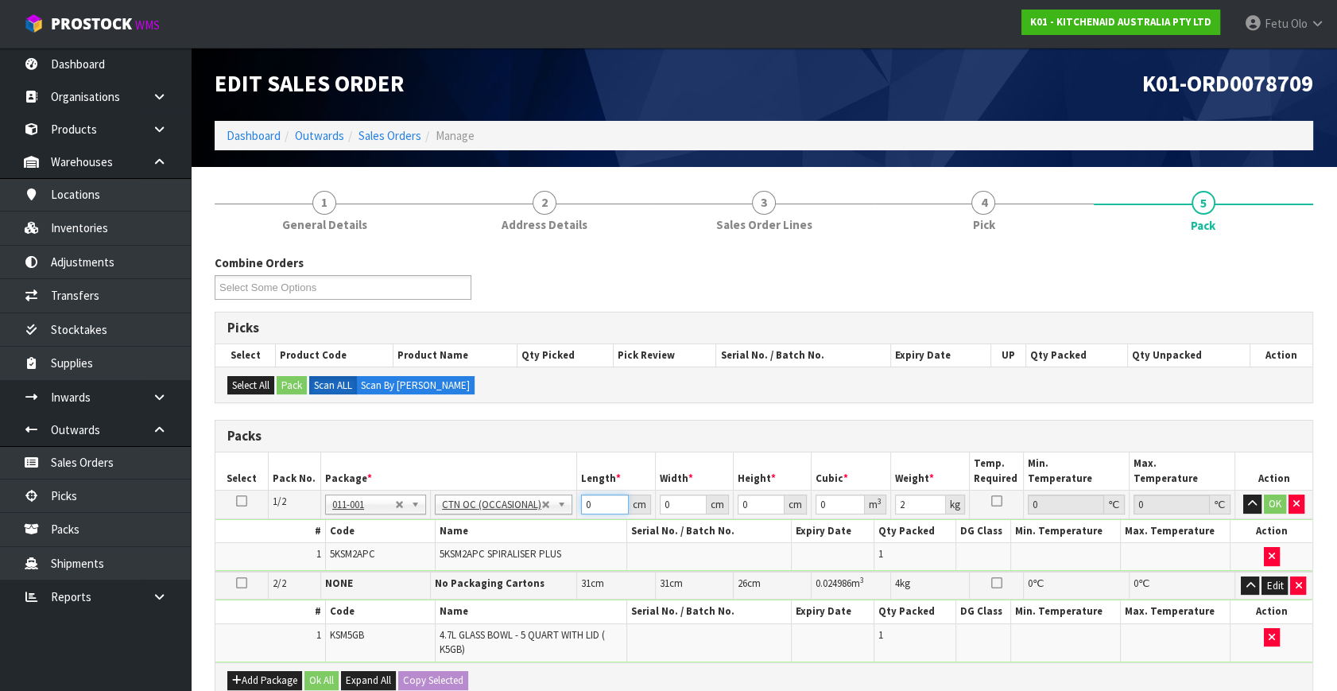
drag, startPoint x: 588, startPoint y: 505, endPoint x: 511, endPoint y: 532, distance: 81.9
click at [511, 532] on tbody "1/2 NONE 007-001 007-002 007-004 007-009 007-013 007-014 007-015 007-017 007-01…" at bounding box center [763, 530] width 1097 height 81
click at [584, 503] on input "512" at bounding box center [605, 504] width 48 height 20
click at [585, 503] on input "541" at bounding box center [605, 504] width 48 height 20
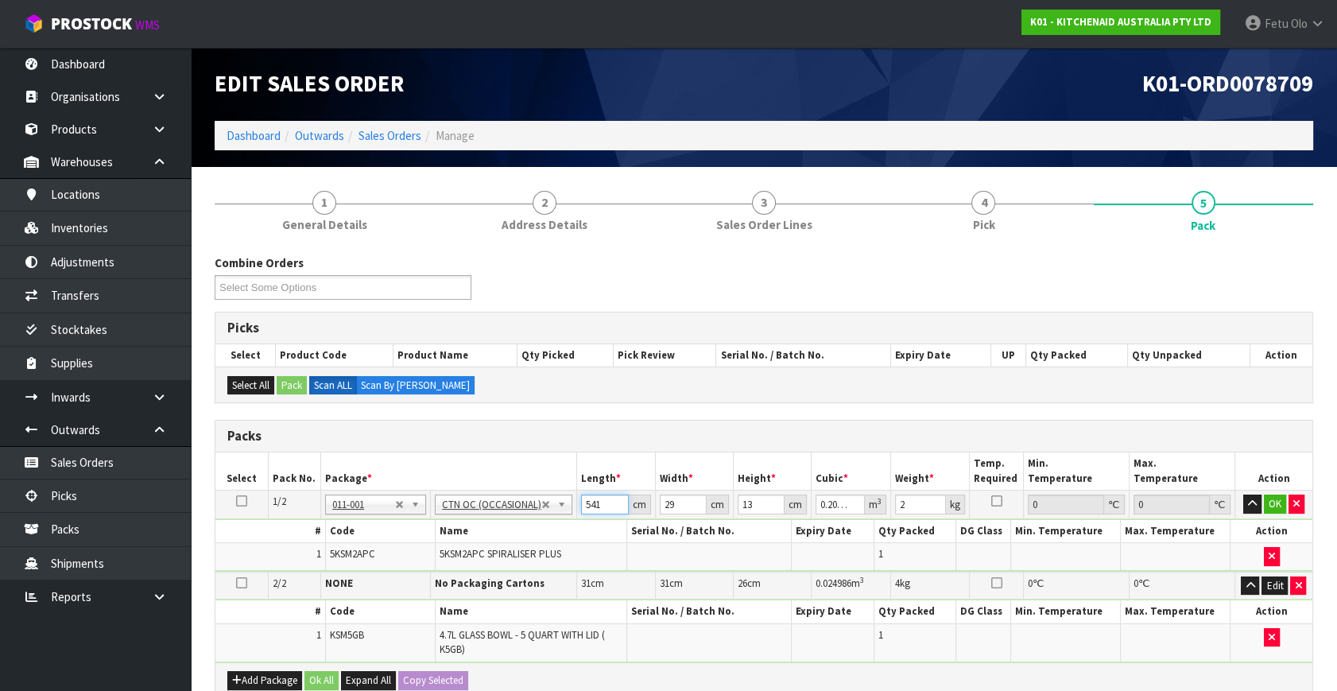
click at [587, 503] on input "541" at bounding box center [605, 504] width 48 height 20
click at [587, 502] on input "541" at bounding box center [605, 504] width 48 height 20
click button "OK" at bounding box center [1275, 503] width 22 height 19
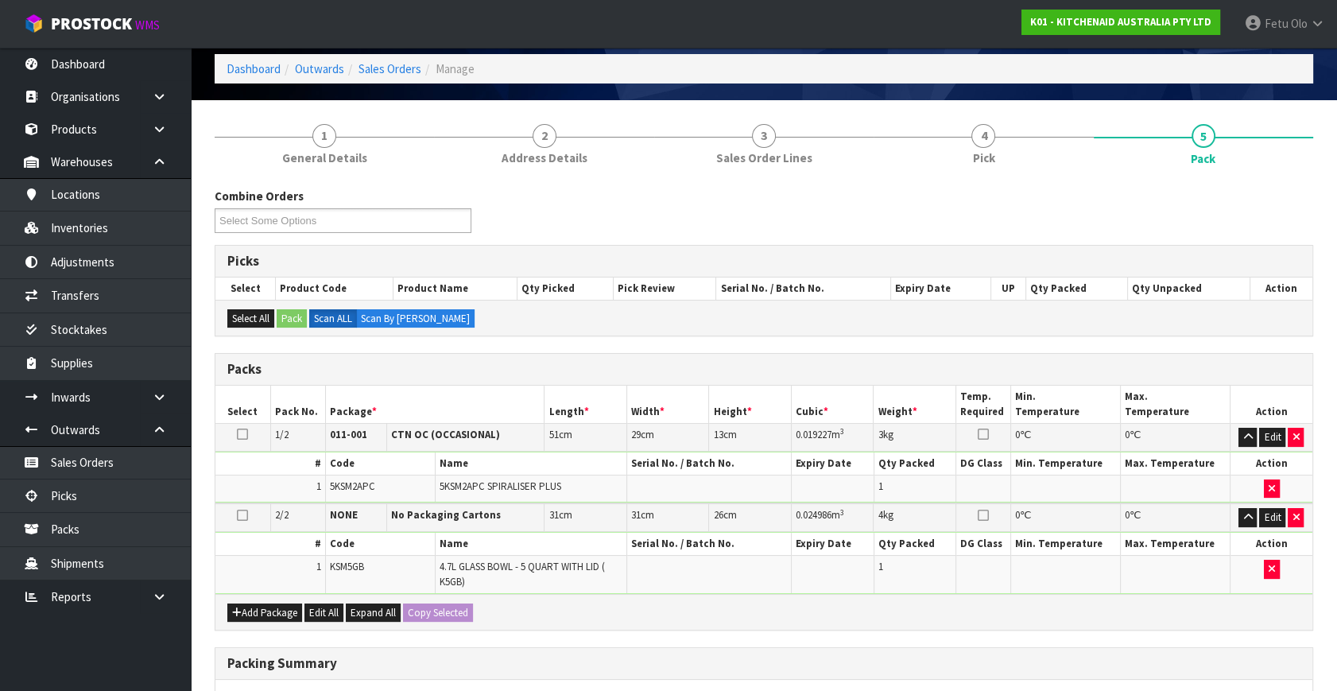
scroll to position [342, 0]
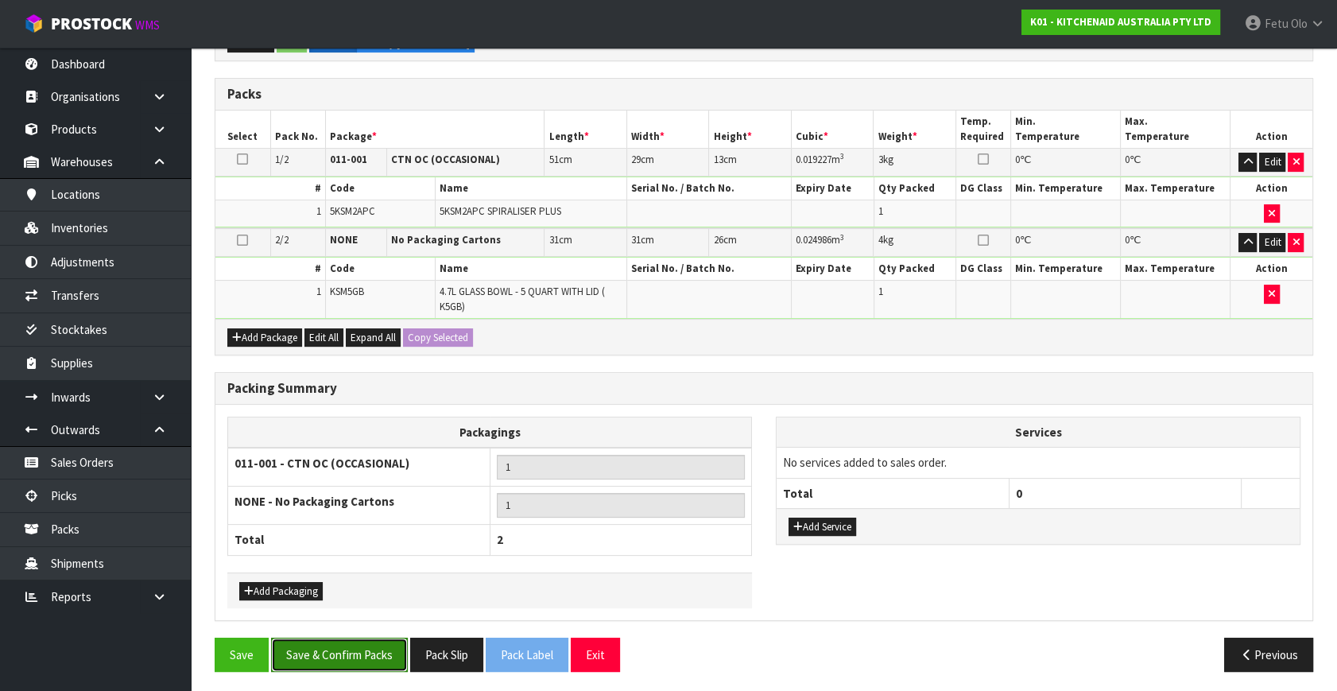
click at [365, 644] on button "Save & Confirm Packs" at bounding box center [339, 654] width 137 height 34
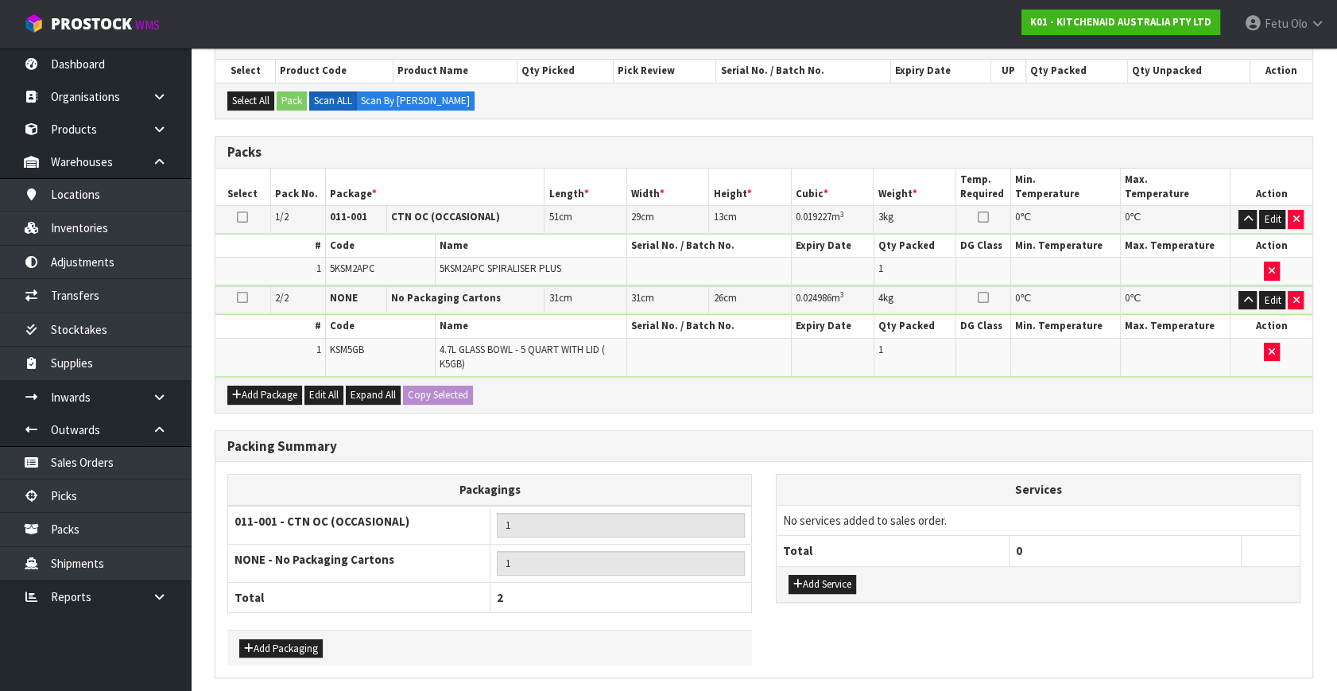
scroll to position [0, 0]
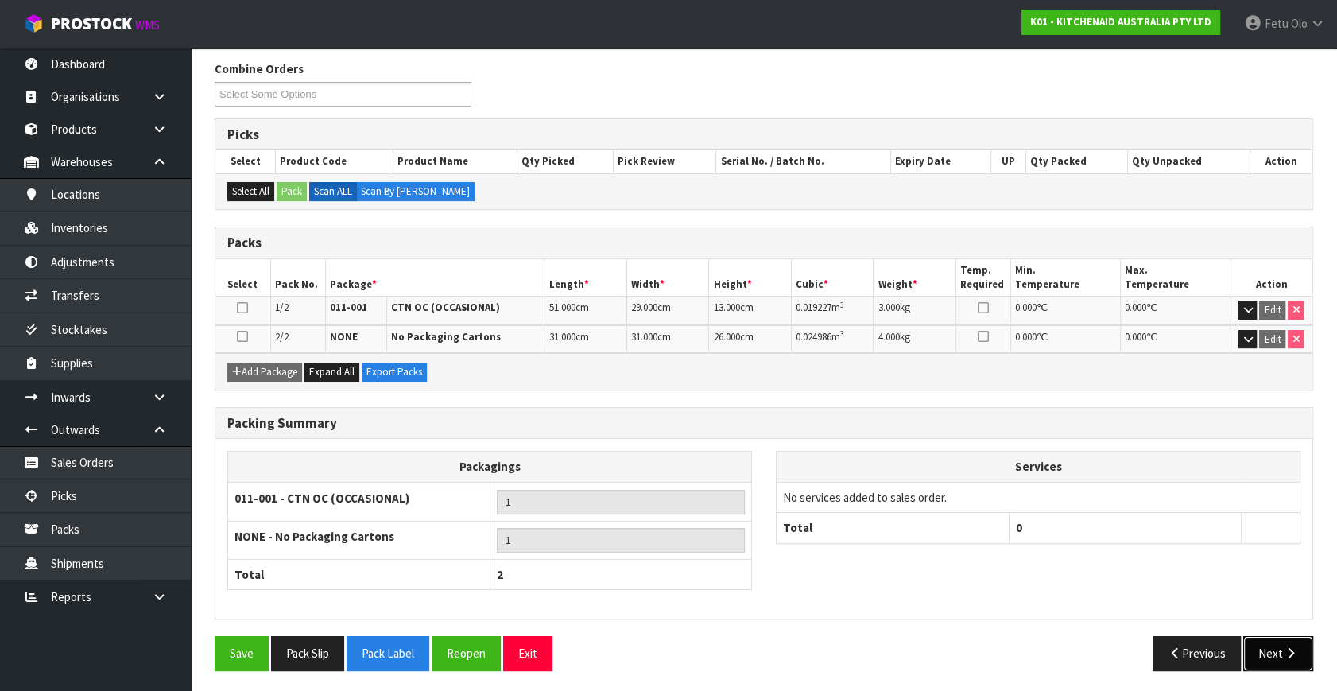
click at [1258, 645] on button "Next" at bounding box center [1278, 653] width 70 height 34
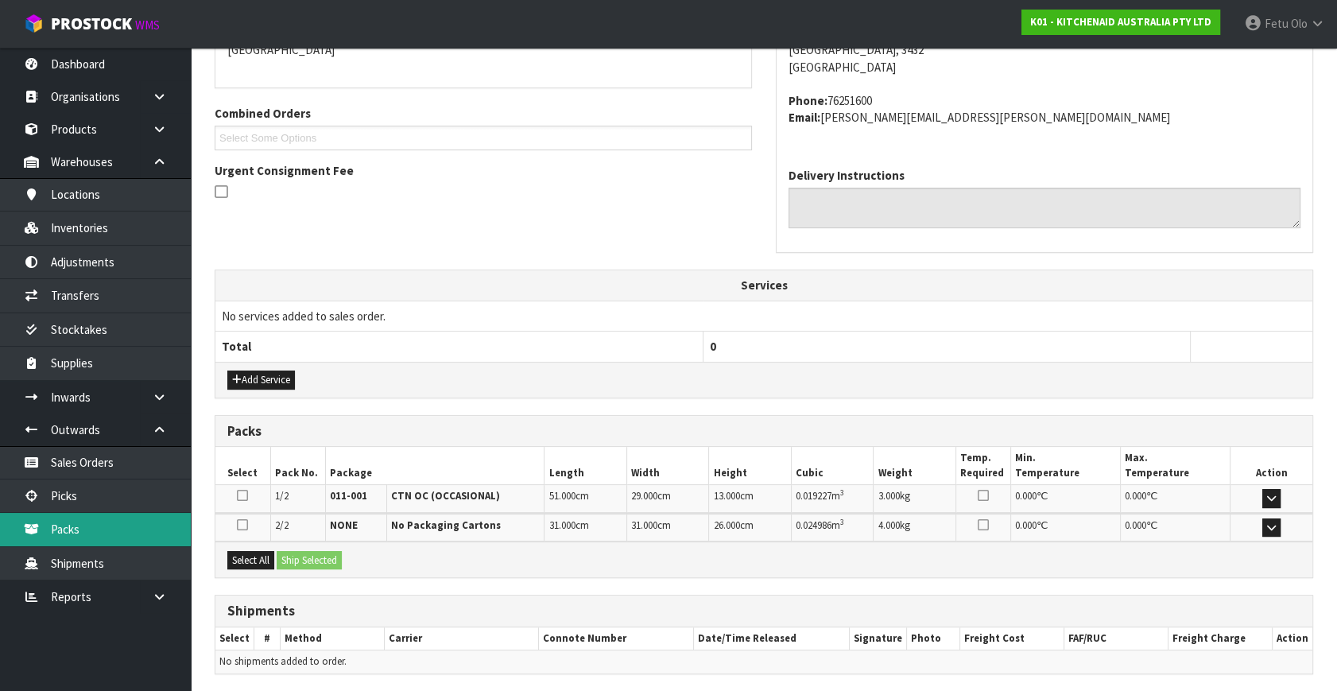
scroll to position [420, 0]
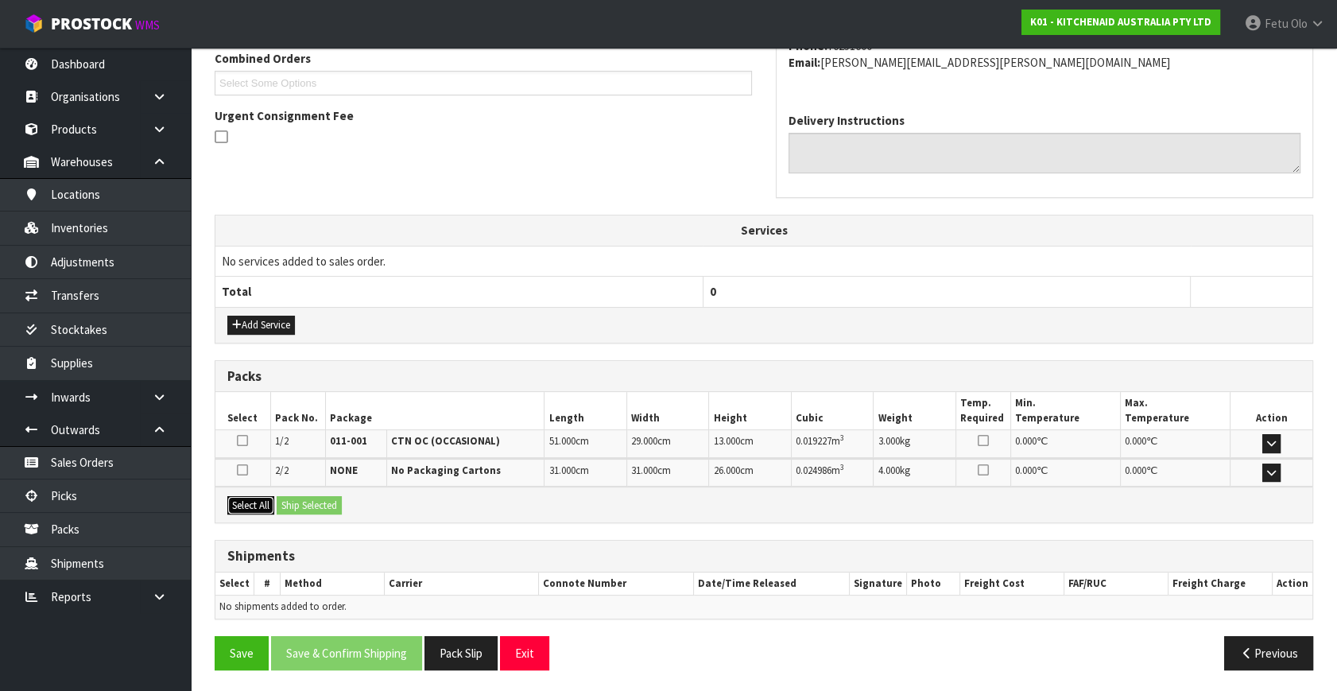
click at [230, 496] on button "Select All" at bounding box center [250, 505] width 47 height 19
click at [296, 501] on button "Ship Selected" at bounding box center [309, 505] width 65 height 19
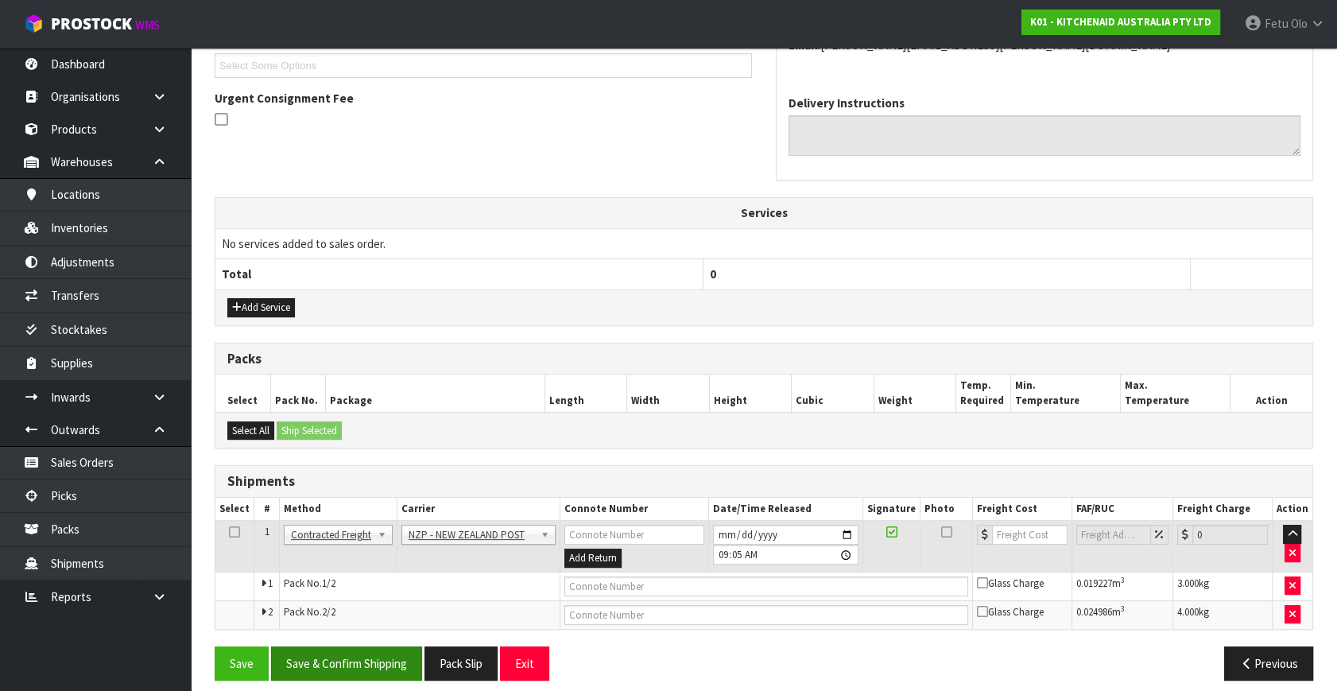
scroll to position [448, 0]
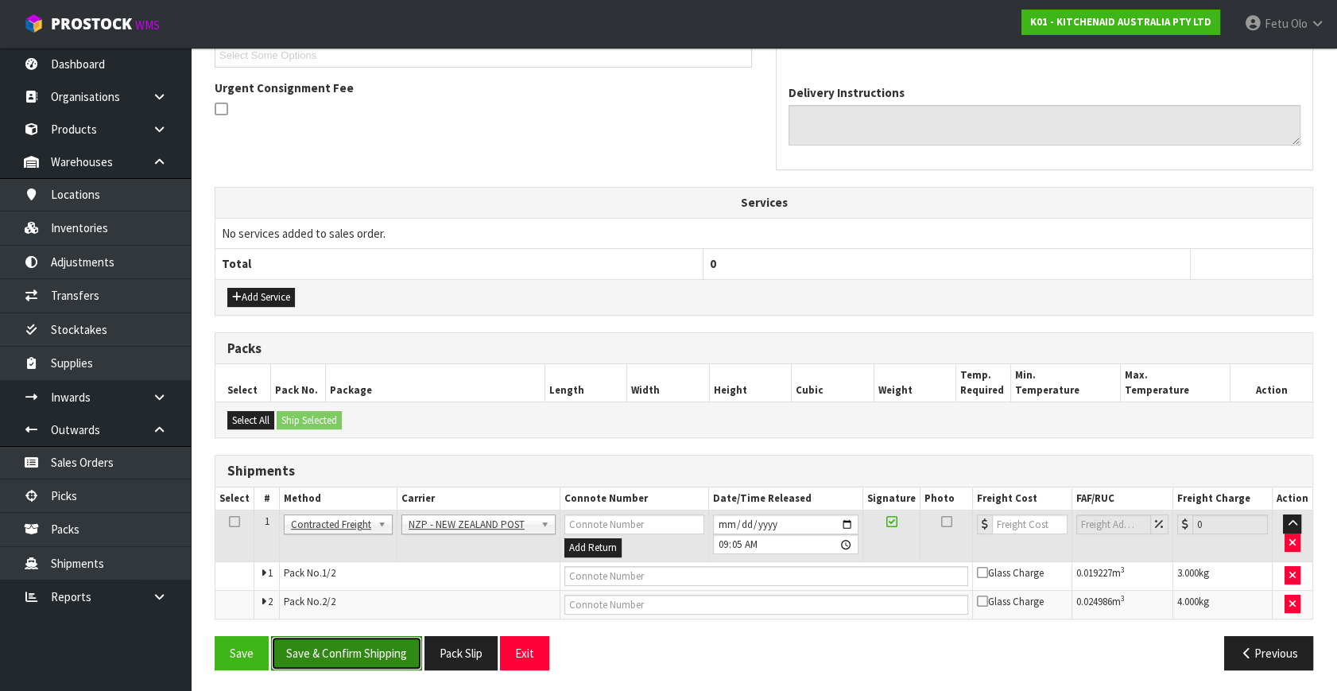
click at [333, 652] on button "Save & Confirm Shipping" at bounding box center [346, 653] width 151 height 34
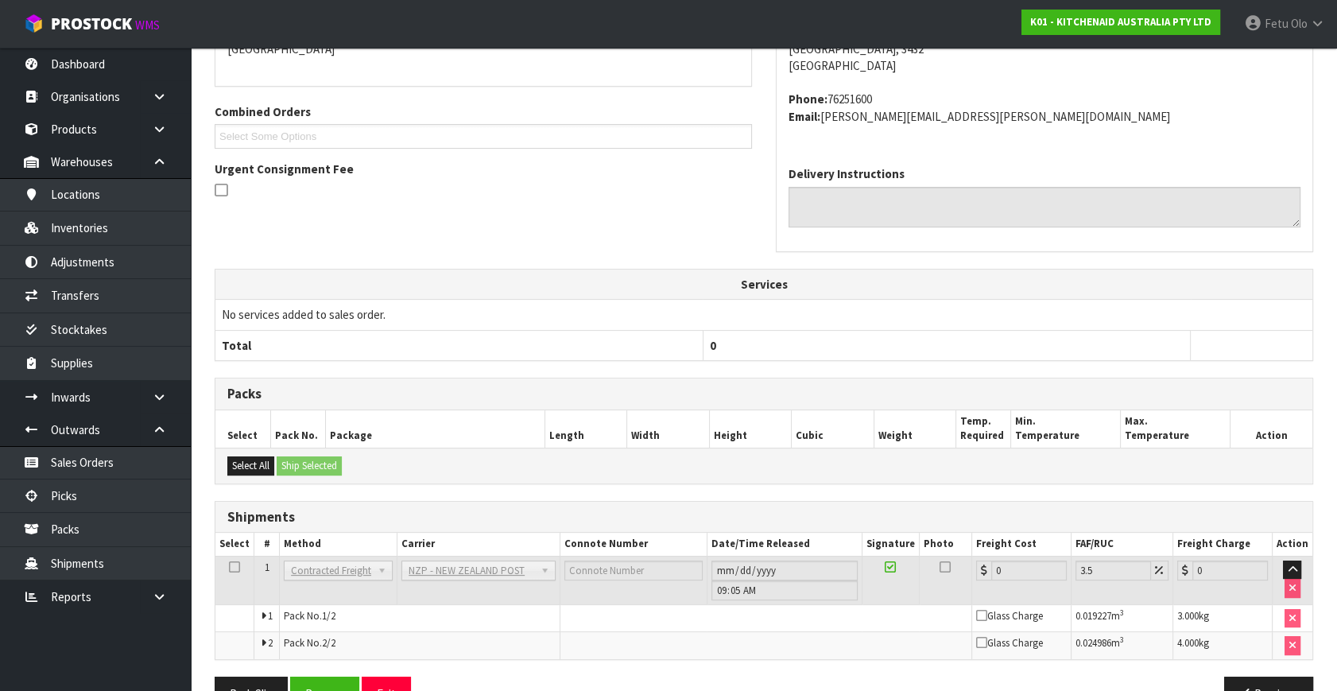
scroll to position [424, 0]
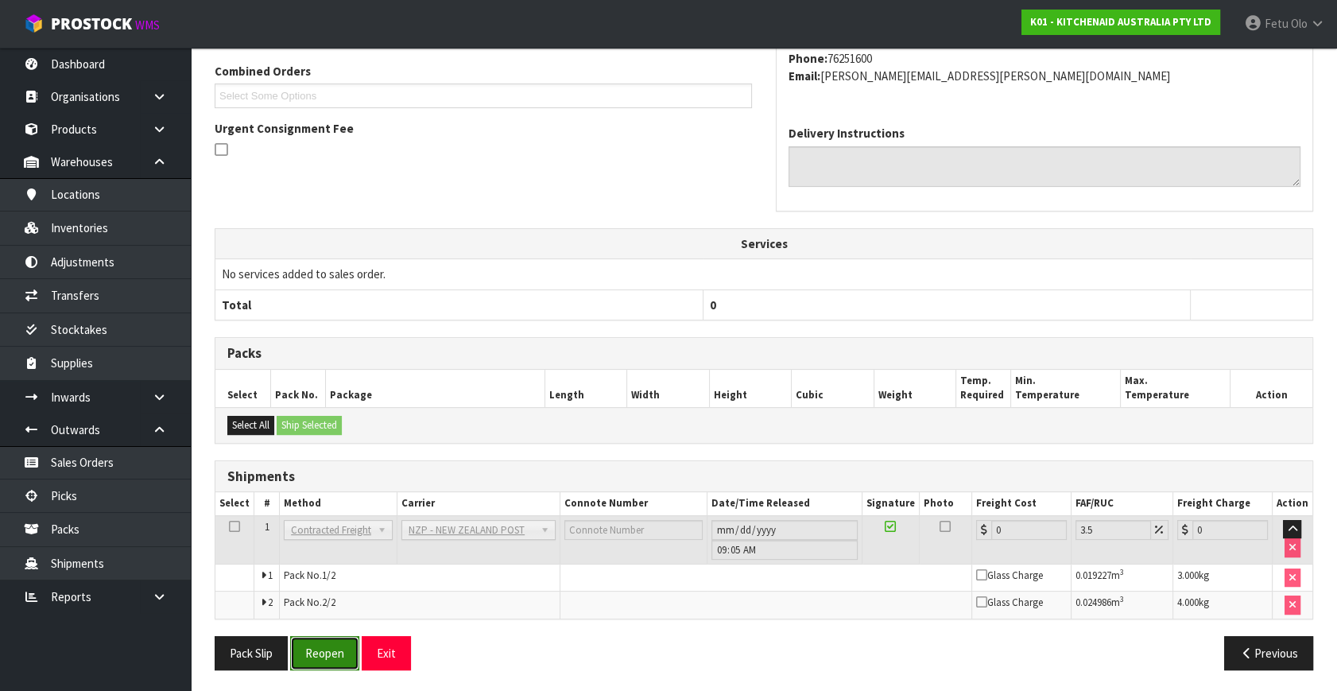
click at [329, 657] on button "Reopen" at bounding box center [324, 653] width 69 height 34
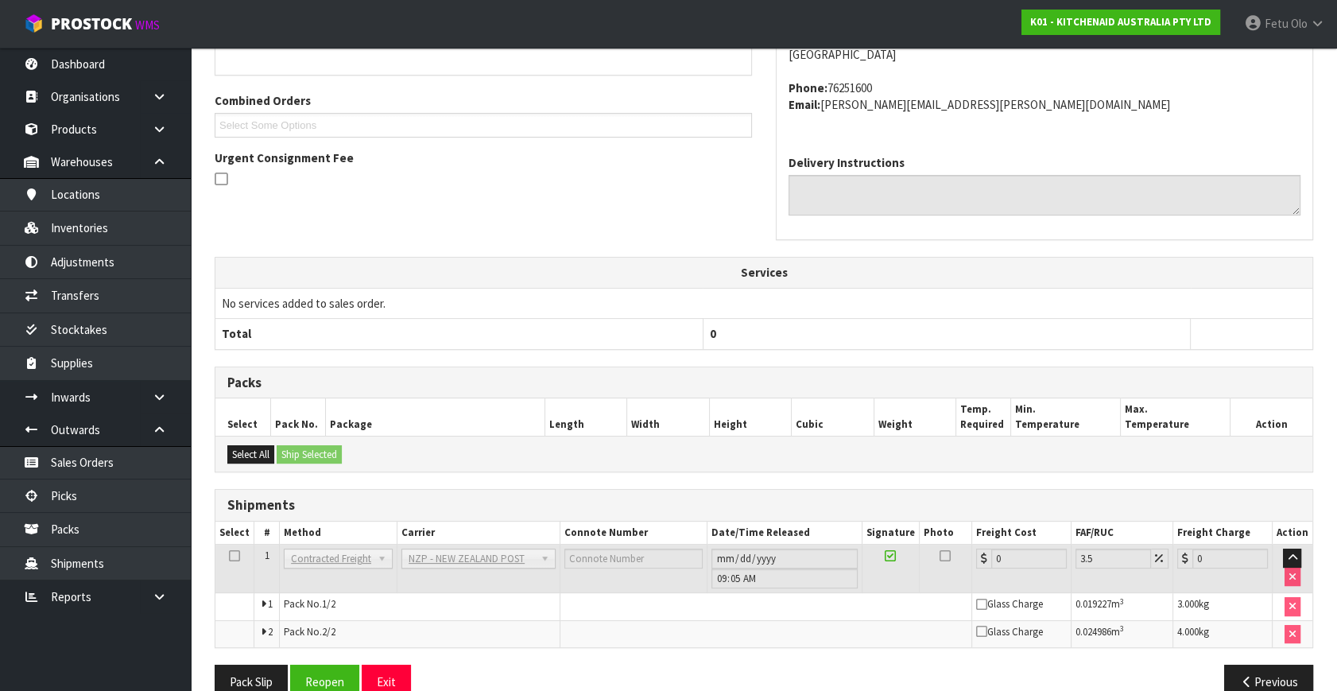
scroll to position [408, 0]
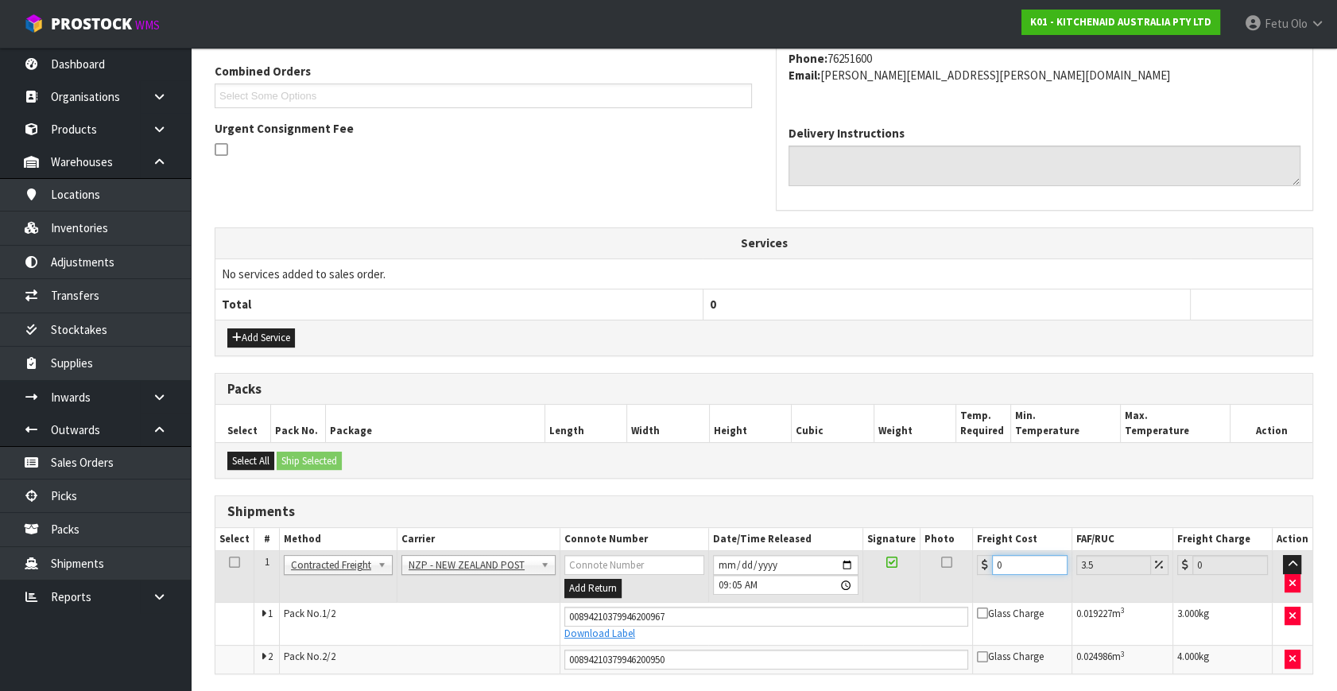
drag, startPoint x: 1023, startPoint y: 564, endPoint x: 713, endPoint y: 648, distance: 321.0
click at [713, 648] on tbody "1 Client Local Pickup Customer Local Pickup Company Freight Contracted Freight …" at bounding box center [763, 612] width 1097 height 122
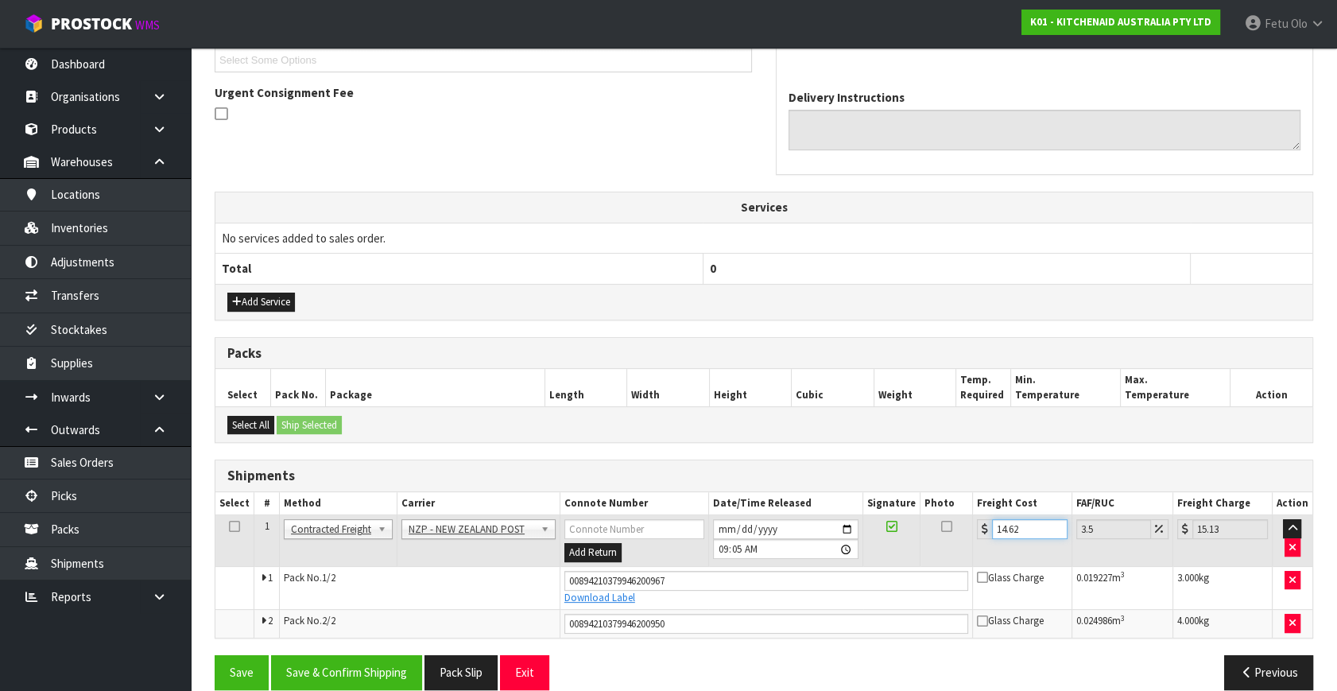
scroll to position [463, 0]
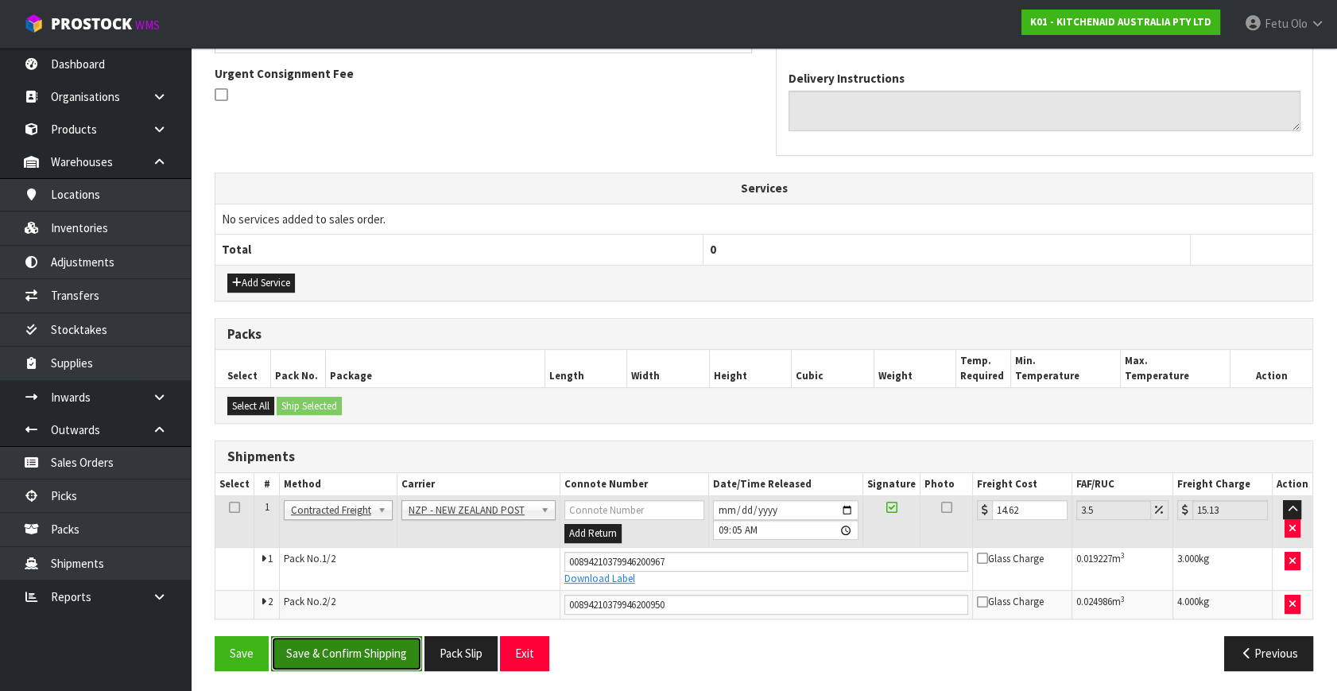
click at [381, 637] on button "Save & Confirm Shipping" at bounding box center [346, 653] width 151 height 34
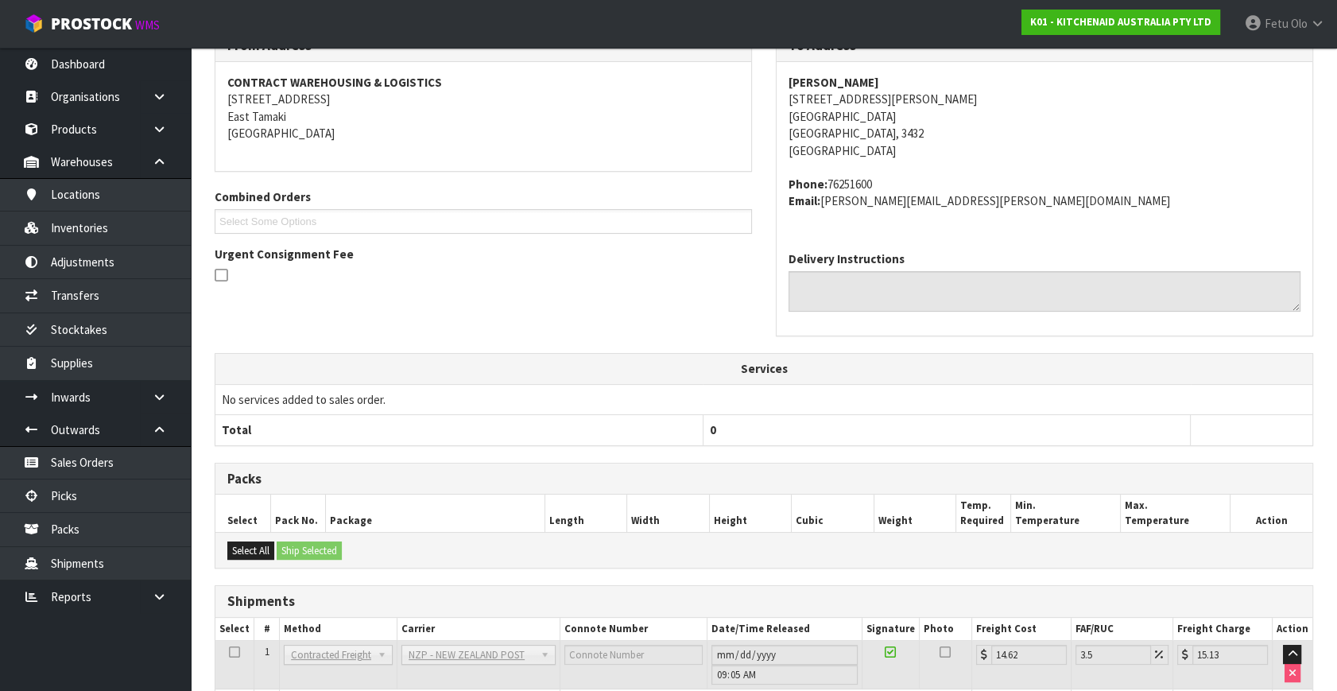
scroll to position [419, 0]
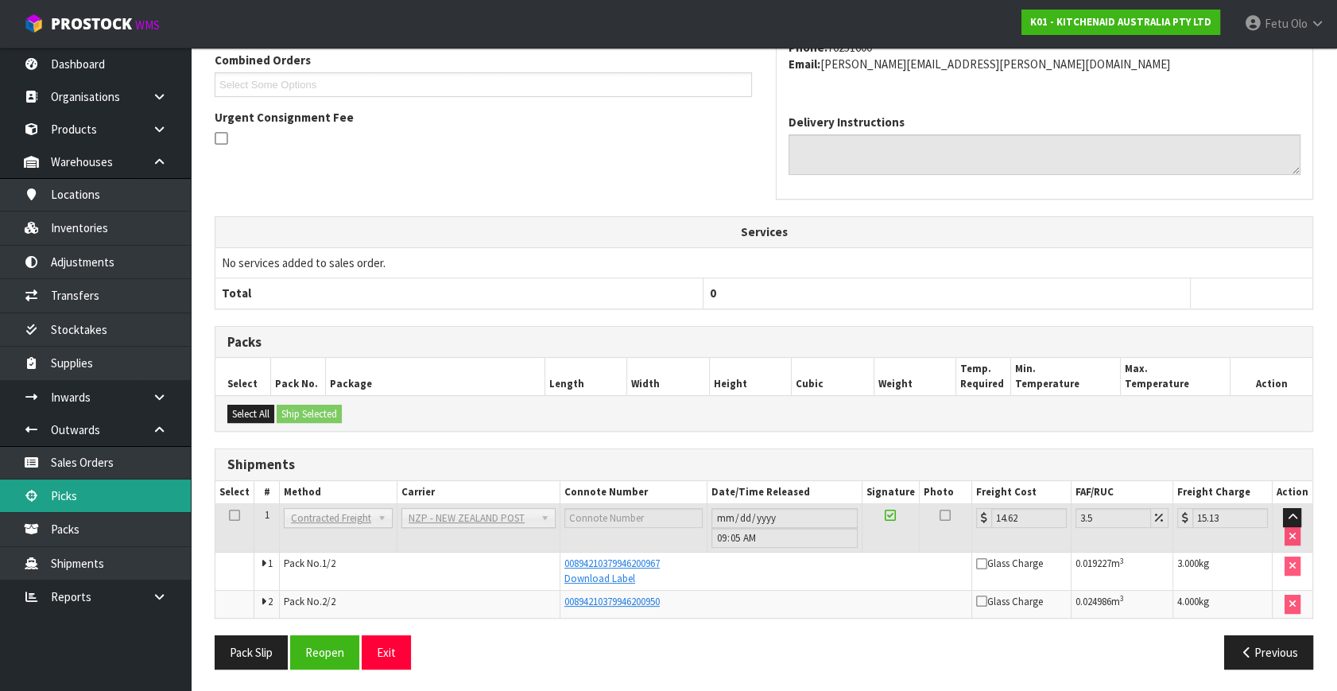
click at [91, 506] on link "Picks" at bounding box center [95, 495] width 191 height 33
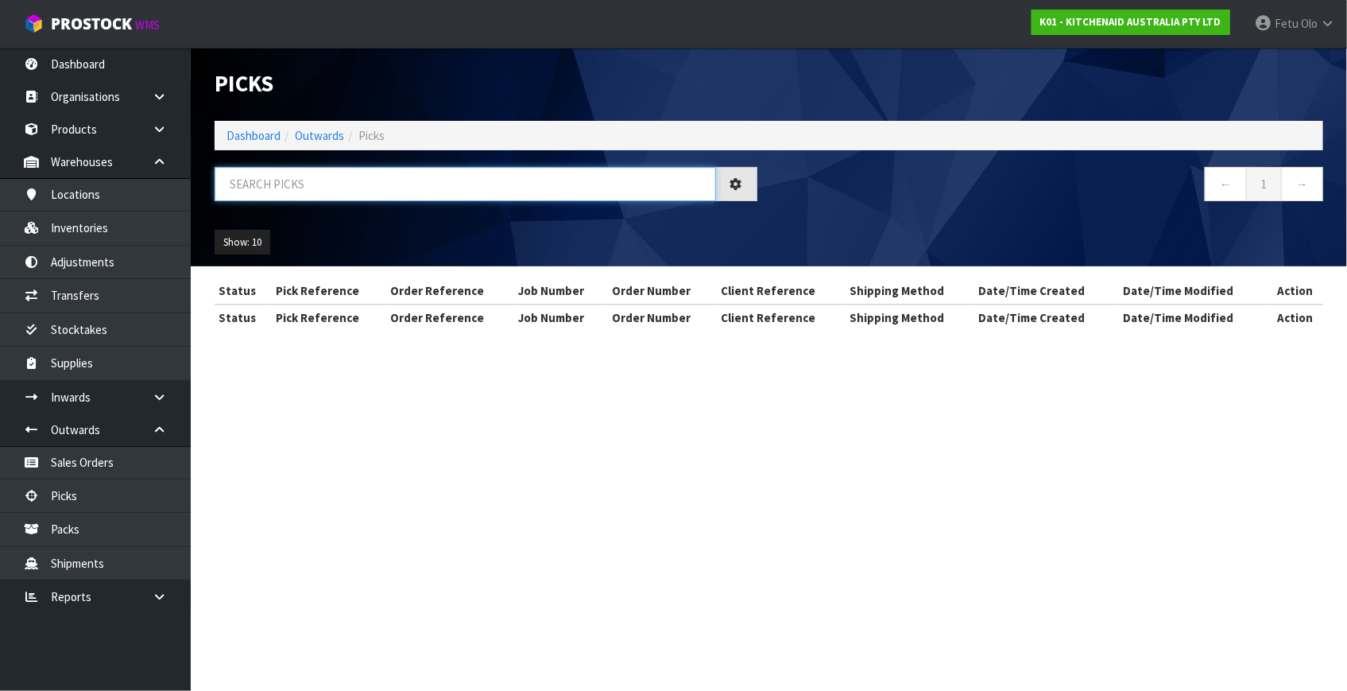
click at [401, 191] on input "text" at bounding box center [465, 184] width 501 height 34
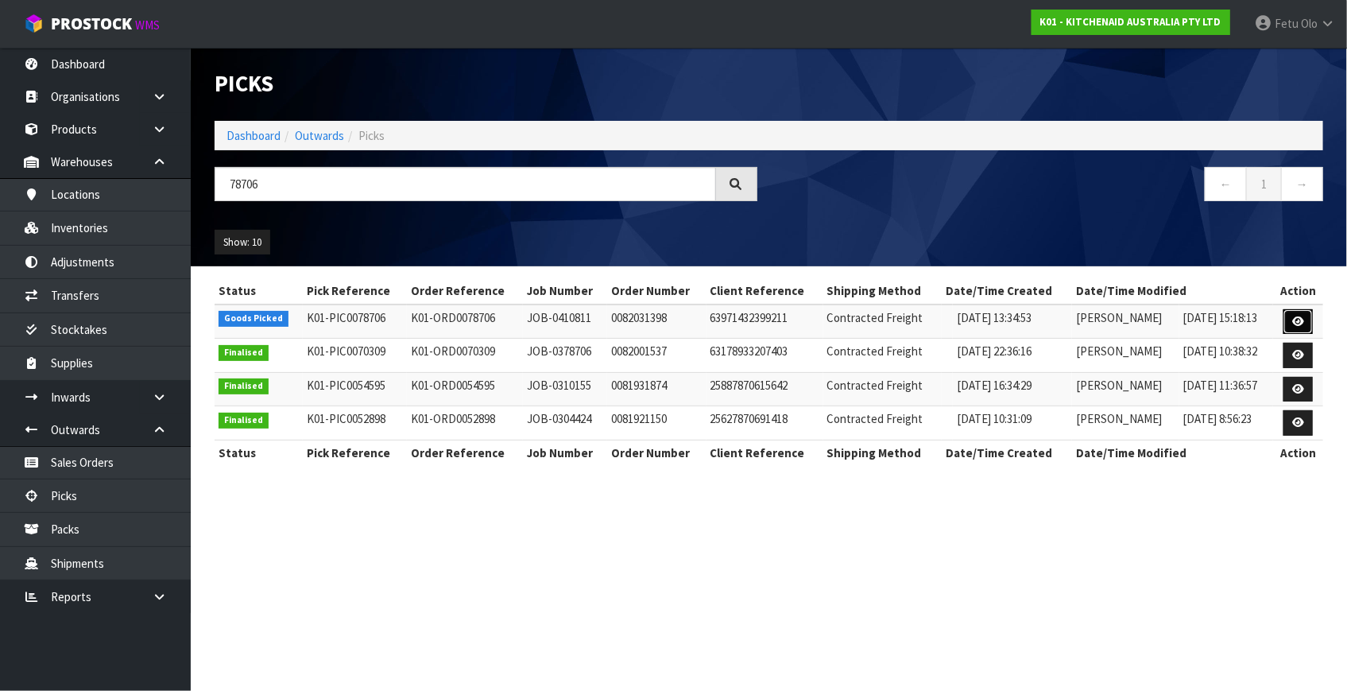
click at [1292, 320] on link at bounding box center [1297, 321] width 29 height 25
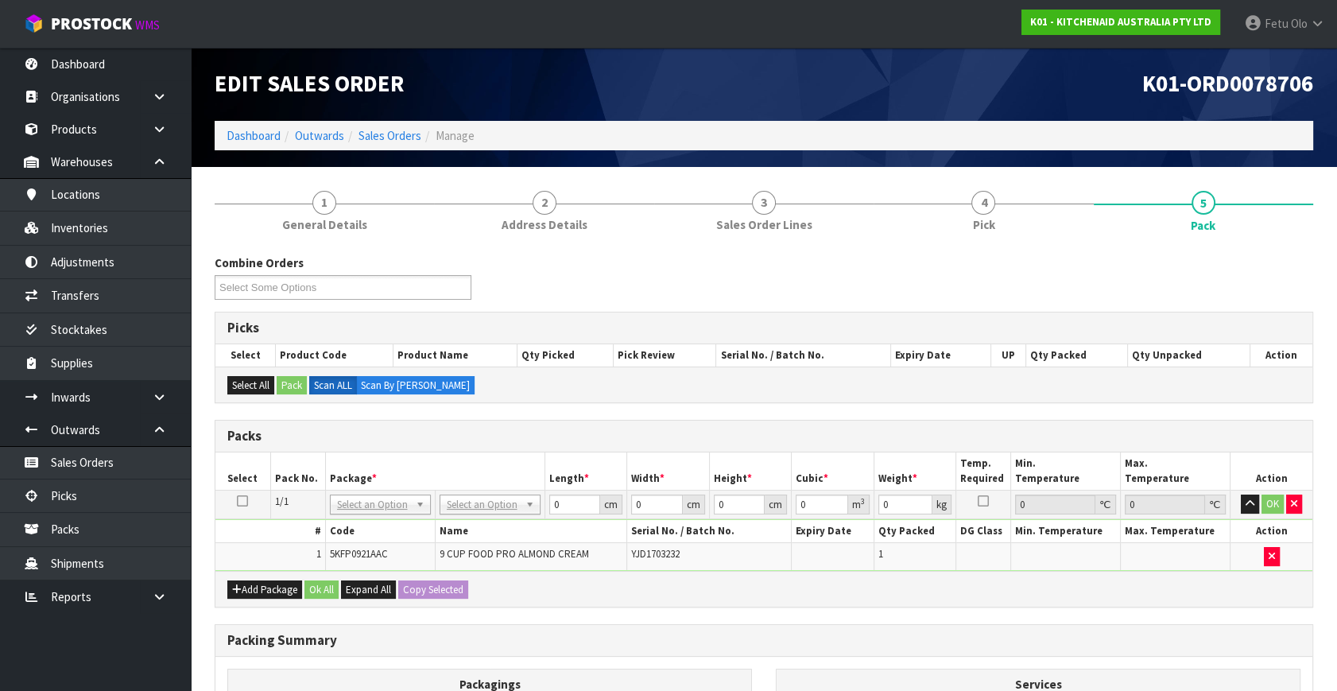
click at [1059, 371] on div "Select All Pack Scan ALL Scan By [PERSON_NAME]" at bounding box center [763, 384] width 1097 height 36
drag, startPoint x: 374, startPoint y: 517, endPoint x: 354, endPoint y: 497, distance: 28.1
click at [363, 509] on div "Select an Option NONE 007-001 007-002 007-004 007-009 007-013 007-014 007-015 0…" at bounding box center [379, 503] width 101 height 20
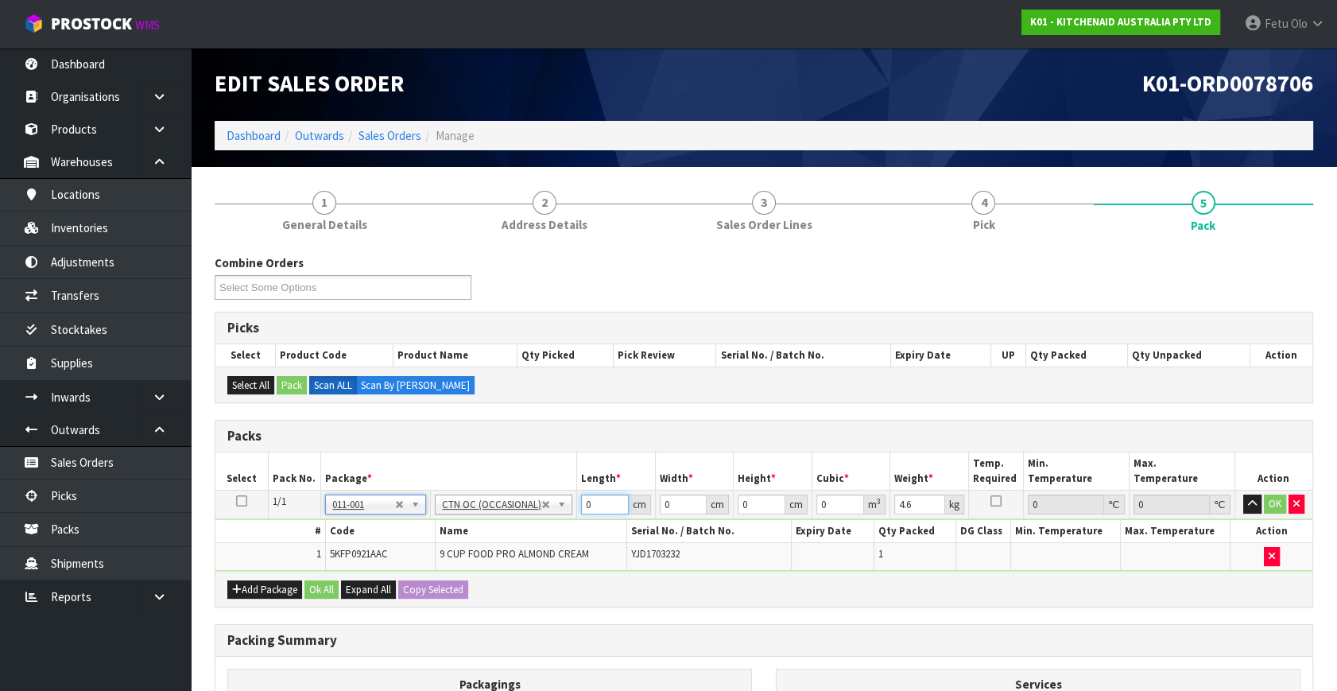
drag, startPoint x: 591, startPoint y: 507, endPoint x: 521, endPoint y: 536, distance: 76.6
click at [521, 537] on tbody "1/1 NONE 007-001 007-002 007-004 007-009 007-013 007-014 007-015 007-017 007-01…" at bounding box center [763, 530] width 1097 height 80
click button "OK" at bounding box center [1275, 503] width 22 height 19
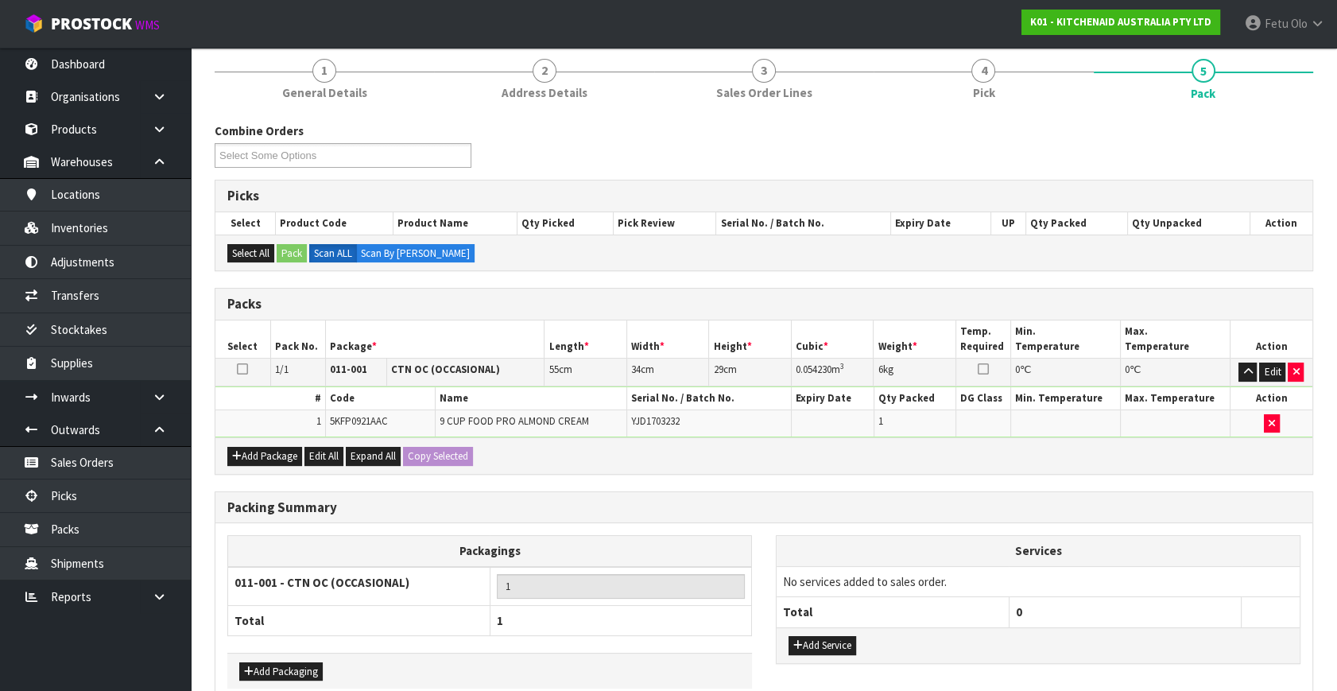
scroll to position [213, 0]
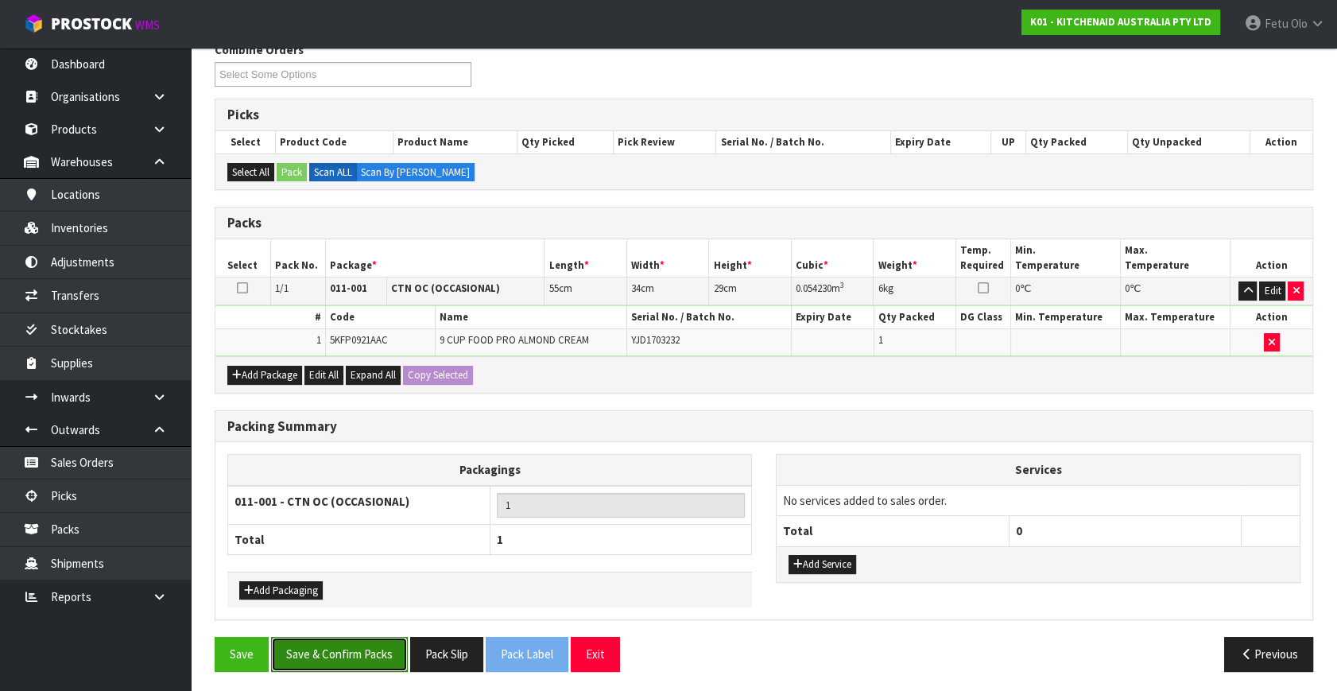
click at [365, 662] on button "Save & Confirm Packs" at bounding box center [339, 654] width 137 height 34
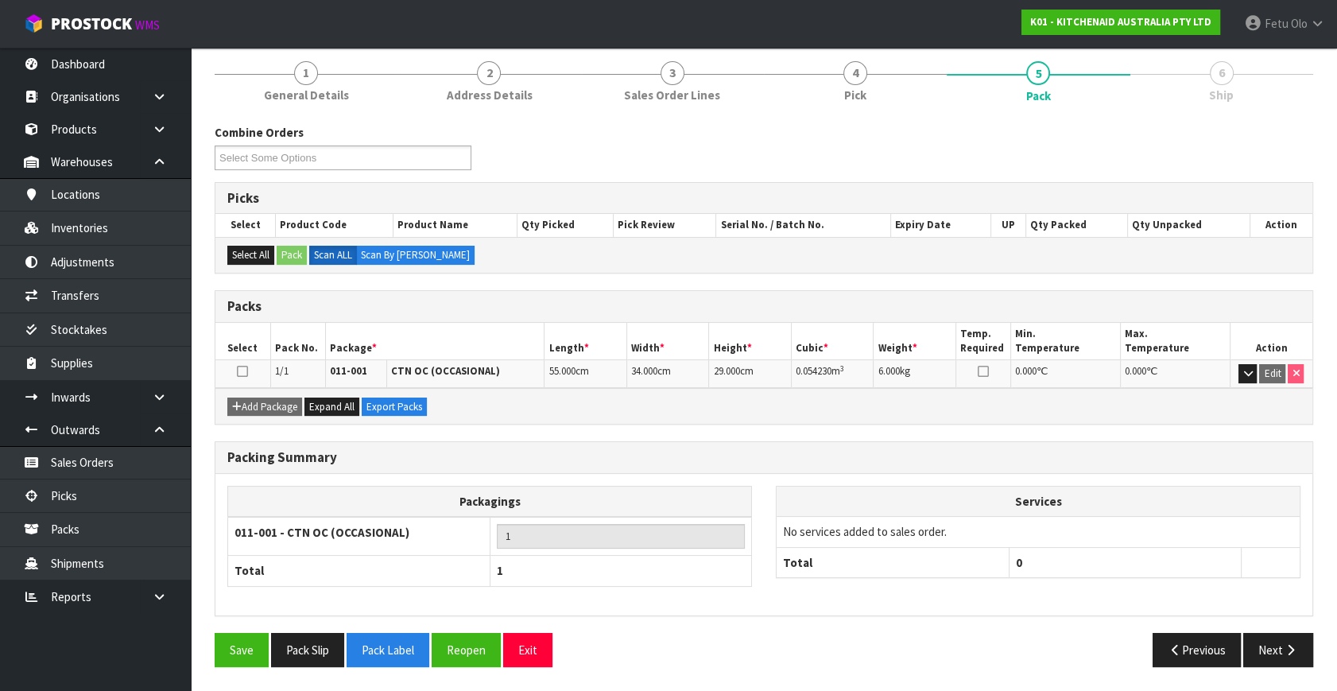
scroll to position [184, 0]
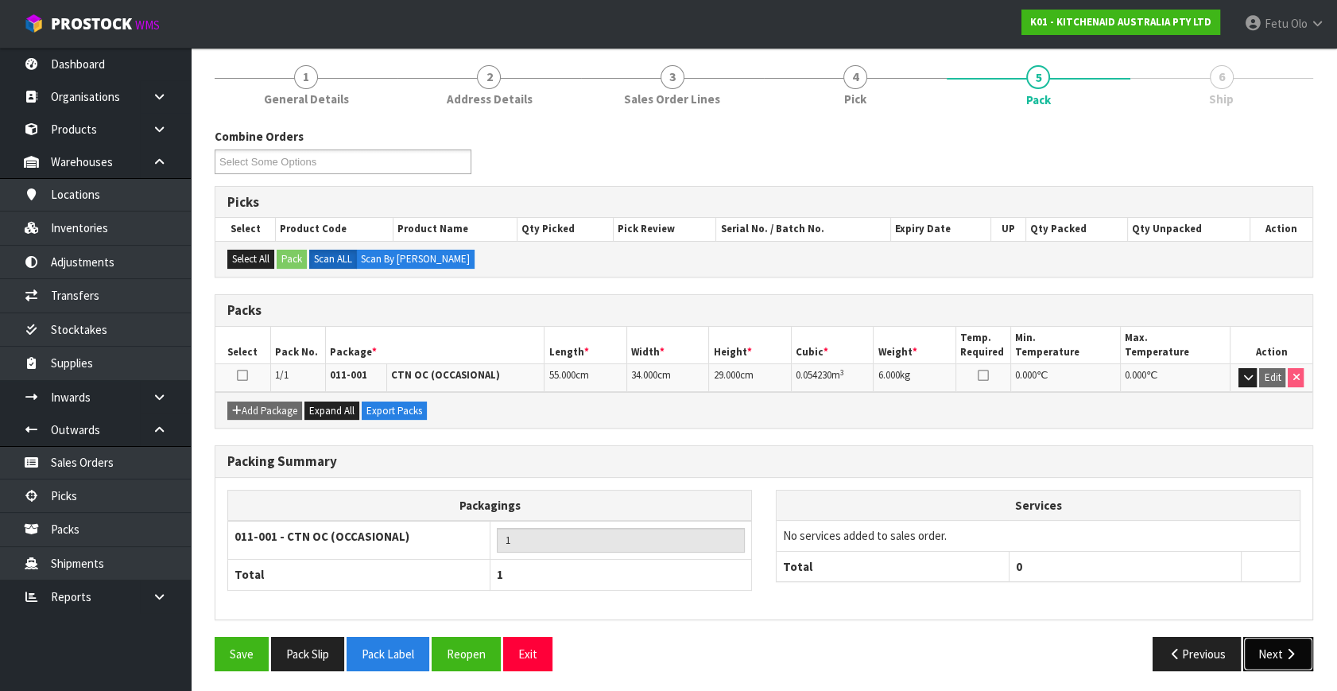
click at [1283, 648] on icon "button" at bounding box center [1290, 654] width 15 height 12
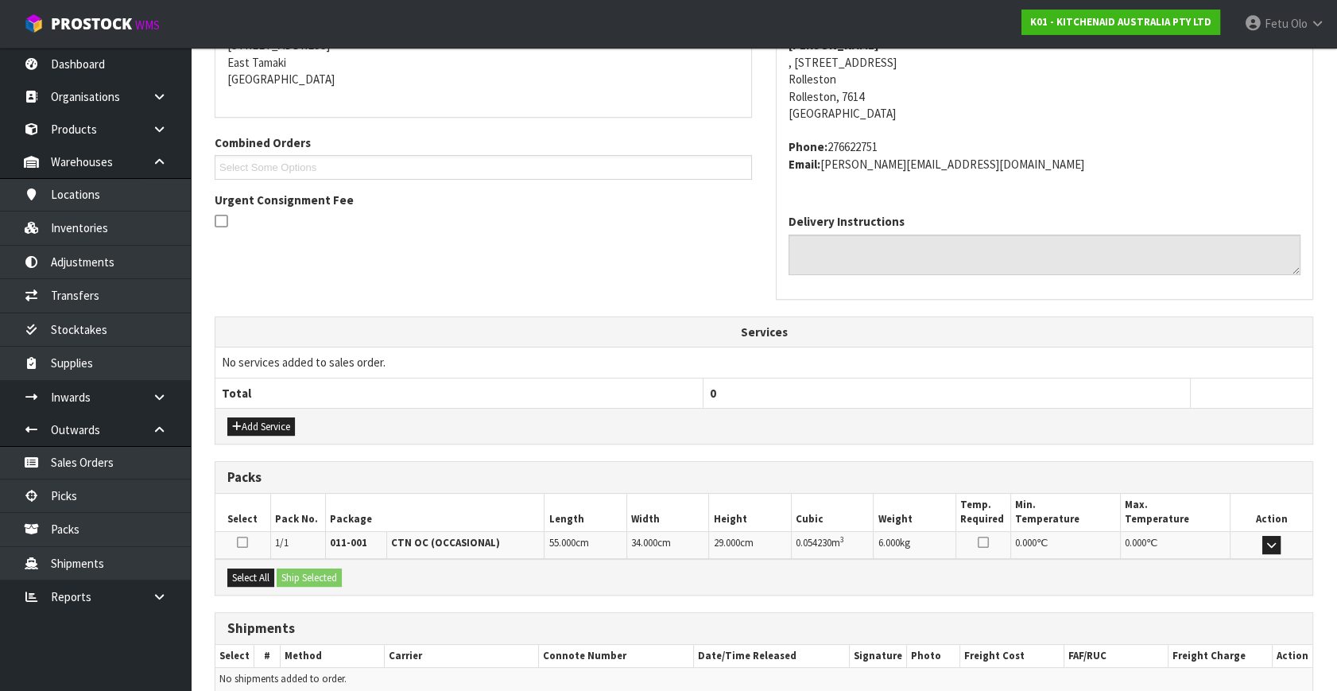
scroll to position [408, 0]
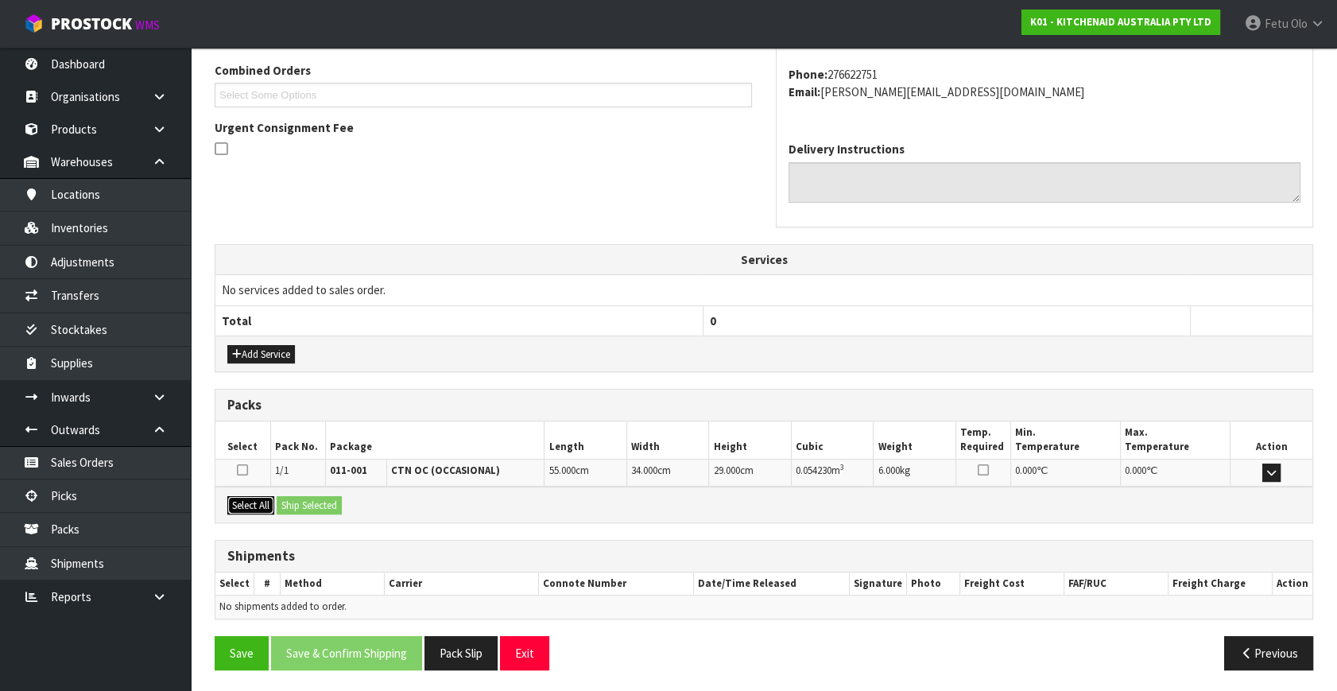
click at [253, 498] on button "Select All" at bounding box center [250, 505] width 47 height 19
click at [299, 497] on button "Ship Selected" at bounding box center [309, 505] width 65 height 19
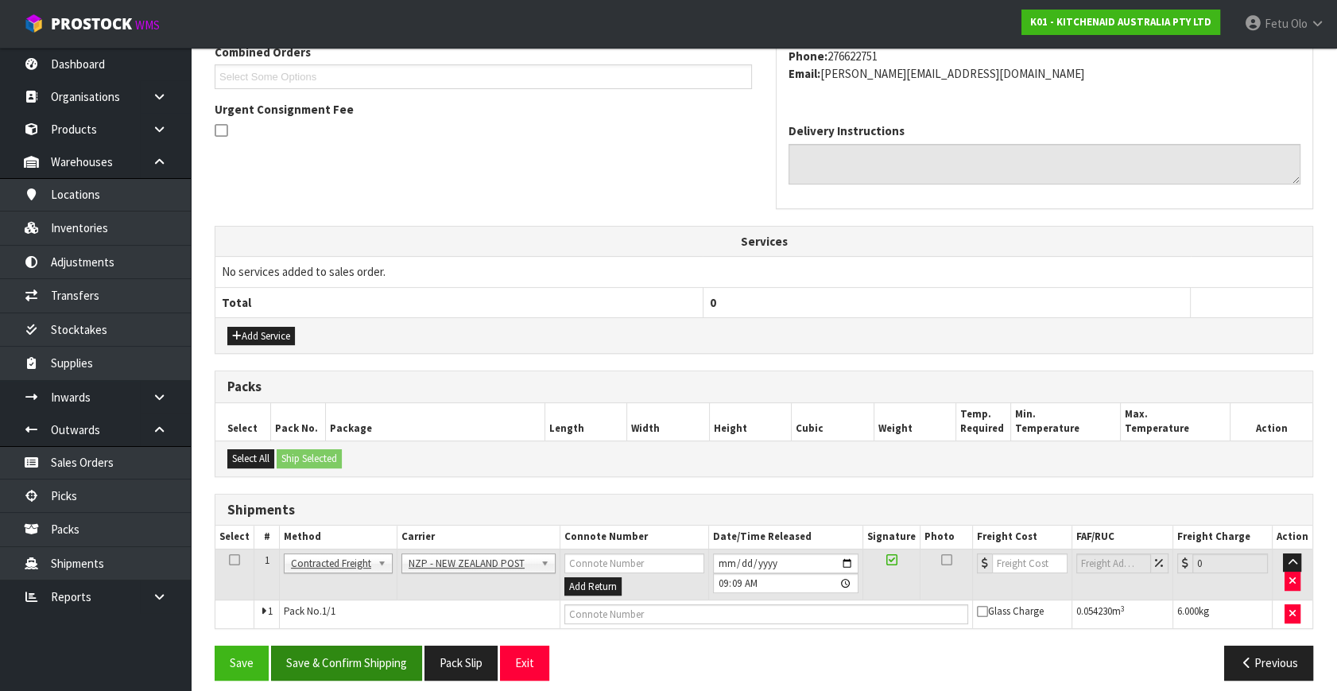
scroll to position [437, 0]
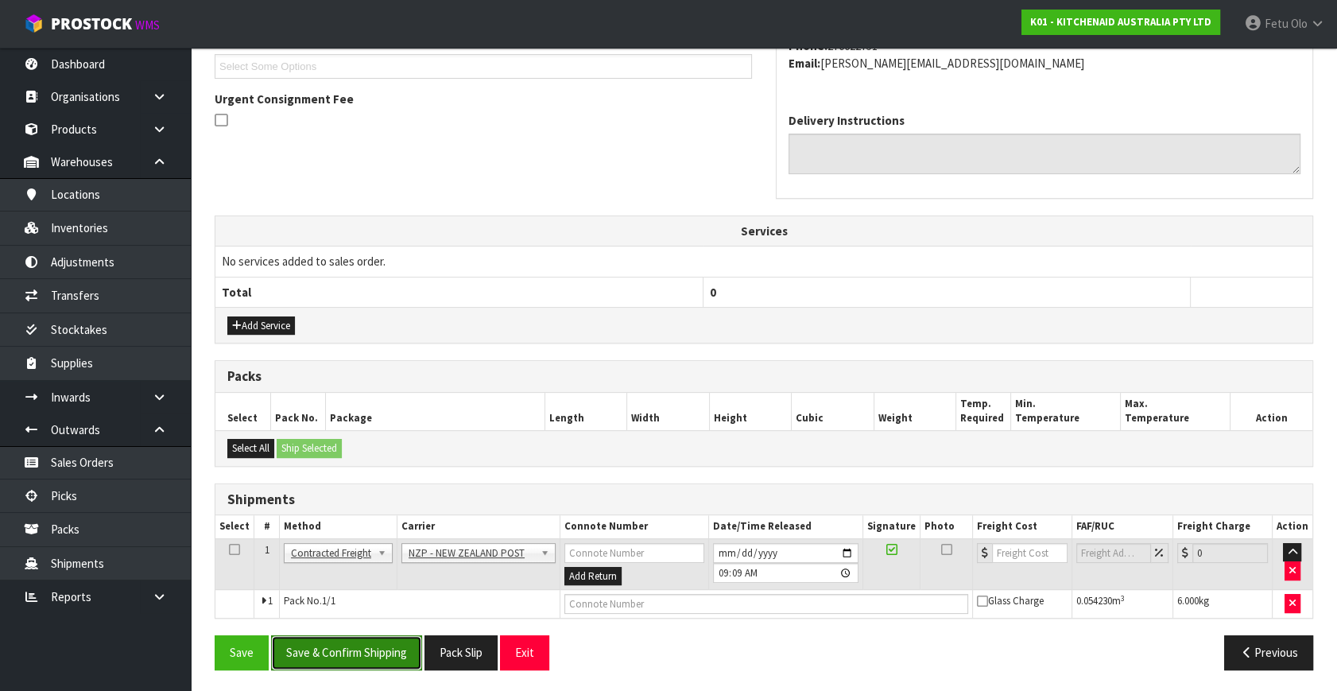
click at [309, 648] on button "Save & Confirm Shipping" at bounding box center [346, 652] width 151 height 34
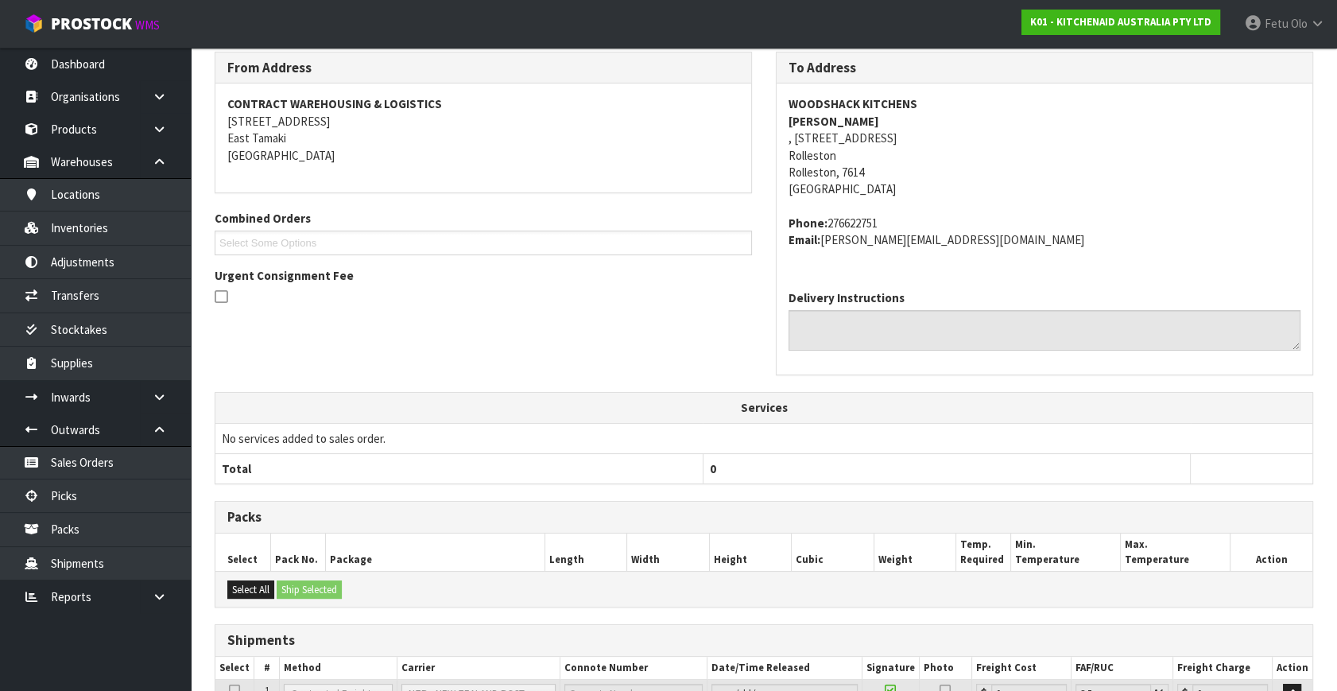
scroll to position [414, 0]
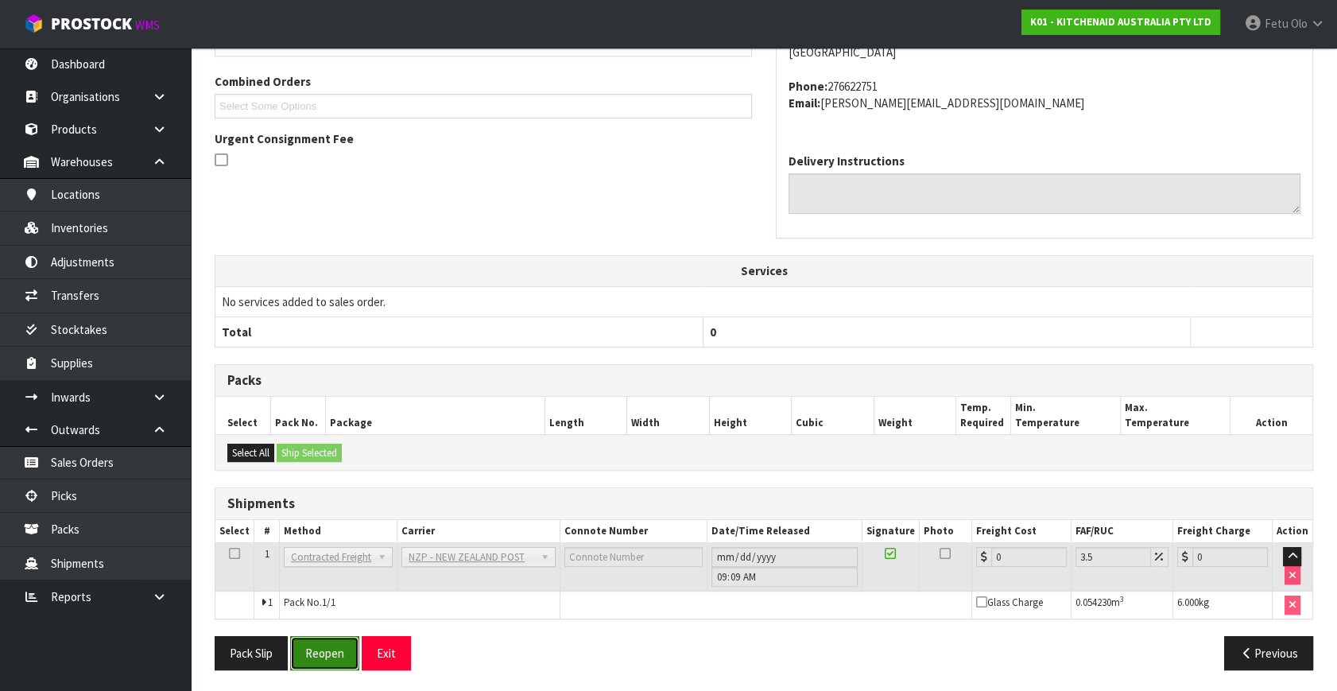
drag, startPoint x: 323, startPoint y: 650, endPoint x: 346, endPoint y: 641, distance: 25.7
click at [323, 650] on button "Reopen" at bounding box center [324, 653] width 69 height 34
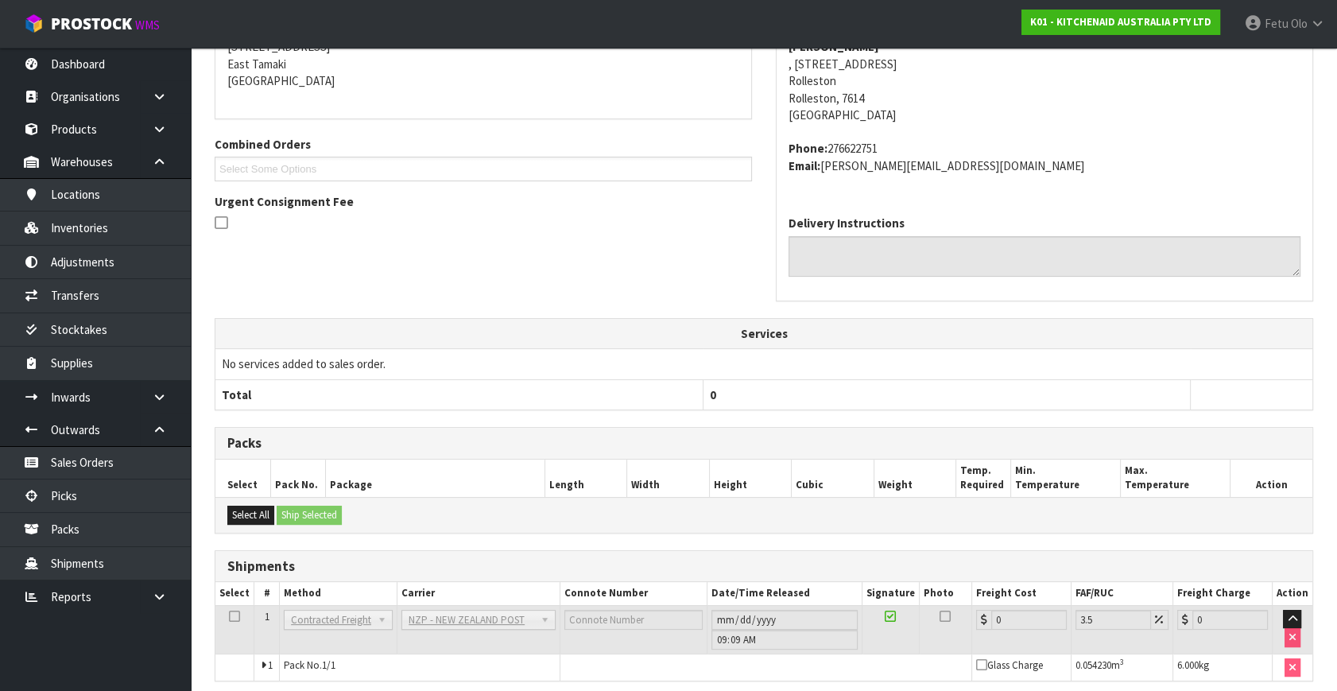
scroll to position [397, 0]
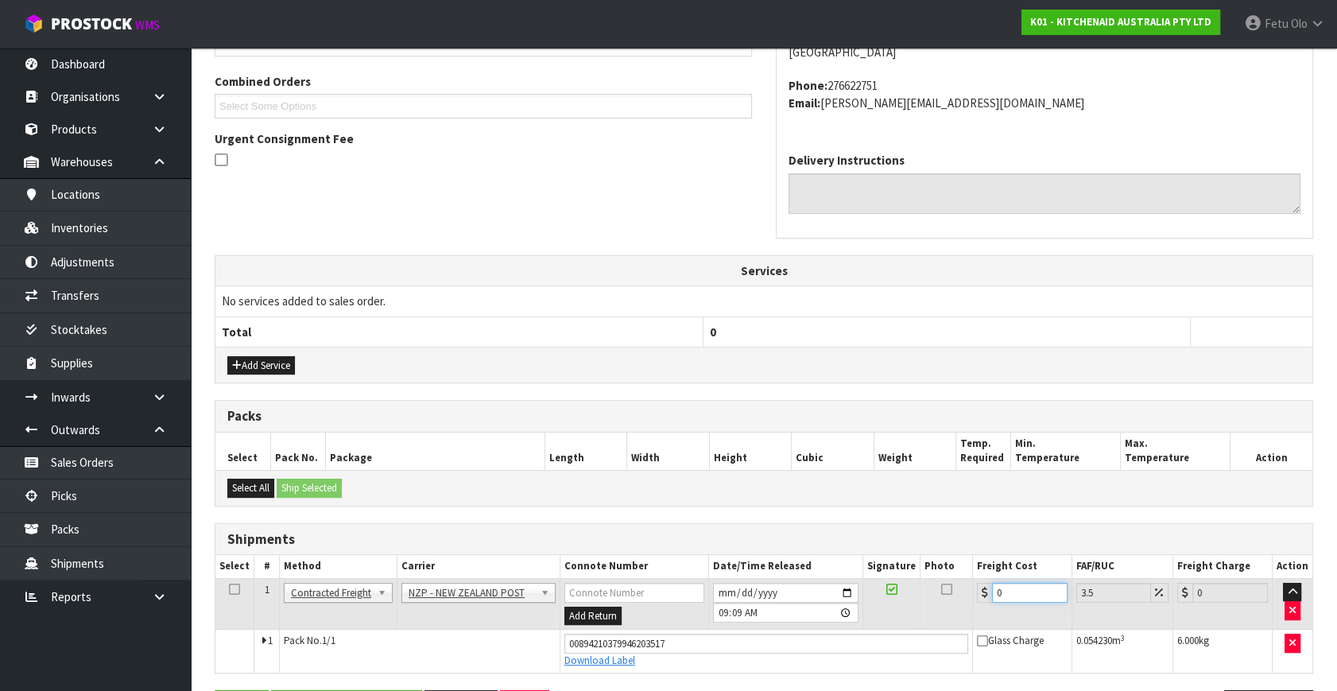
drag, startPoint x: 962, startPoint y: 615, endPoint x: 782, endPoint y: 654, distance: 183.8
click at [783, 655] on tbody "1 Client Local Pickup Customer Local Pickup Company Freight Contracted Freight …" at bounding box center [763, 625] width 1097 height 94
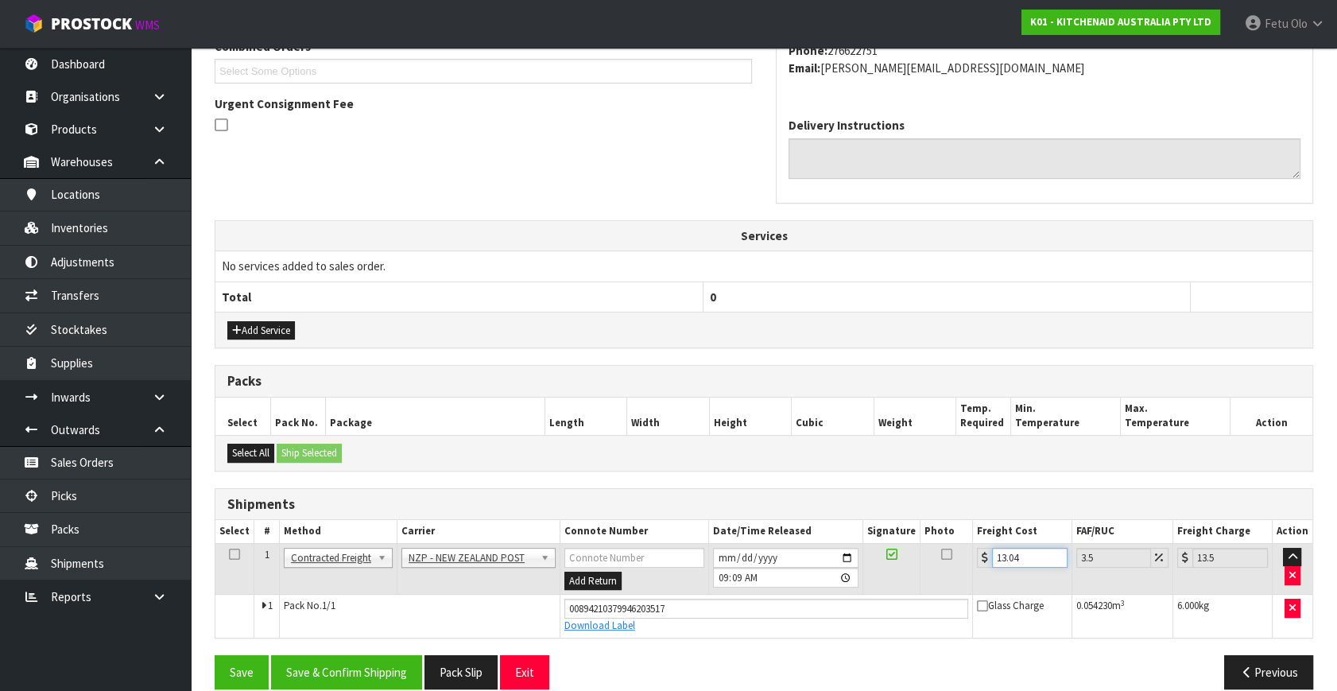
scroll to position [451, 0]
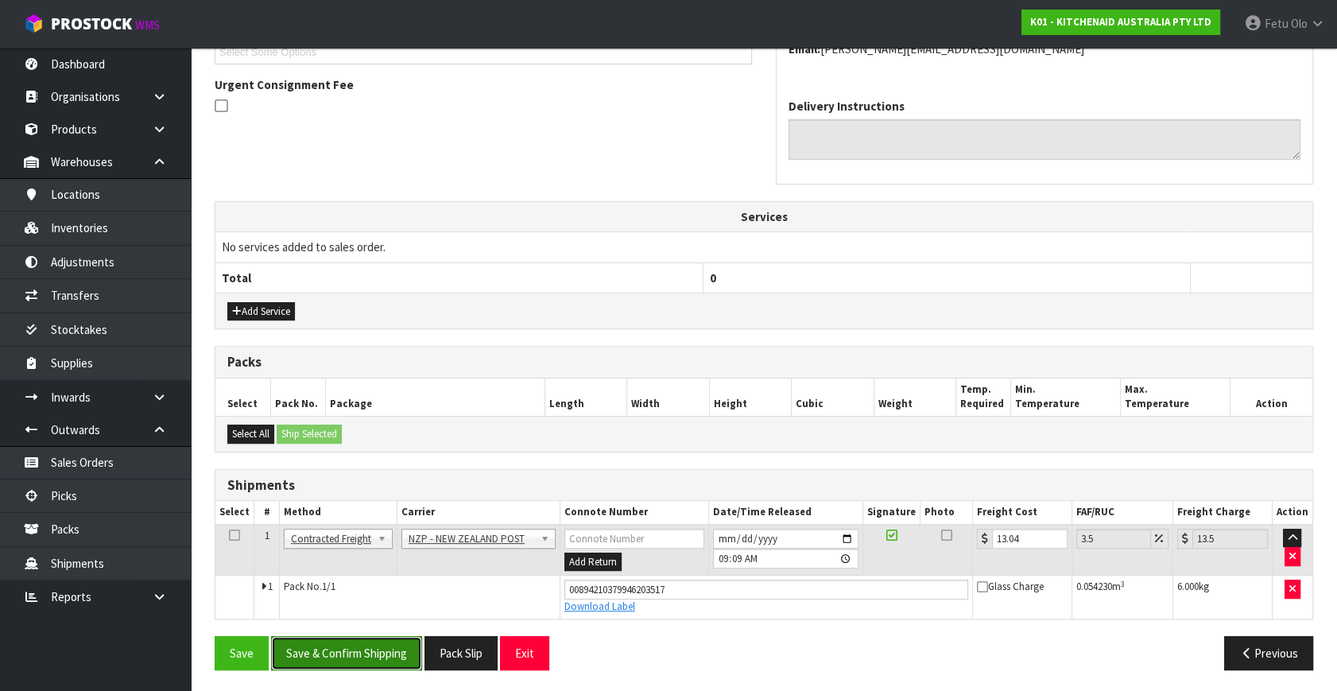
drag, startPoint x: 373, startPoint y: 647, endPoint x: 391, endPoint y: 644, distance: 18.6
click at [373, 646] on button "Save & Confirm Shipping" at bounding box center [346, 653] width 151 height 34
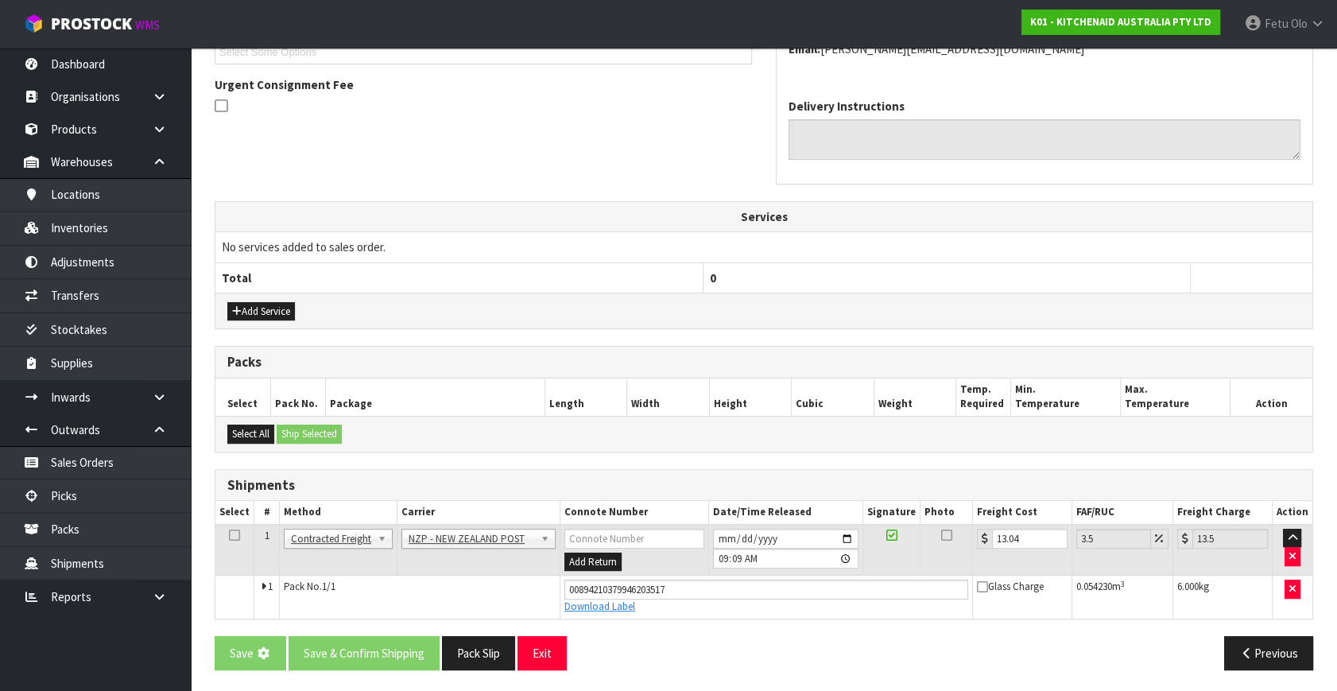
scroll to position [0, 0]
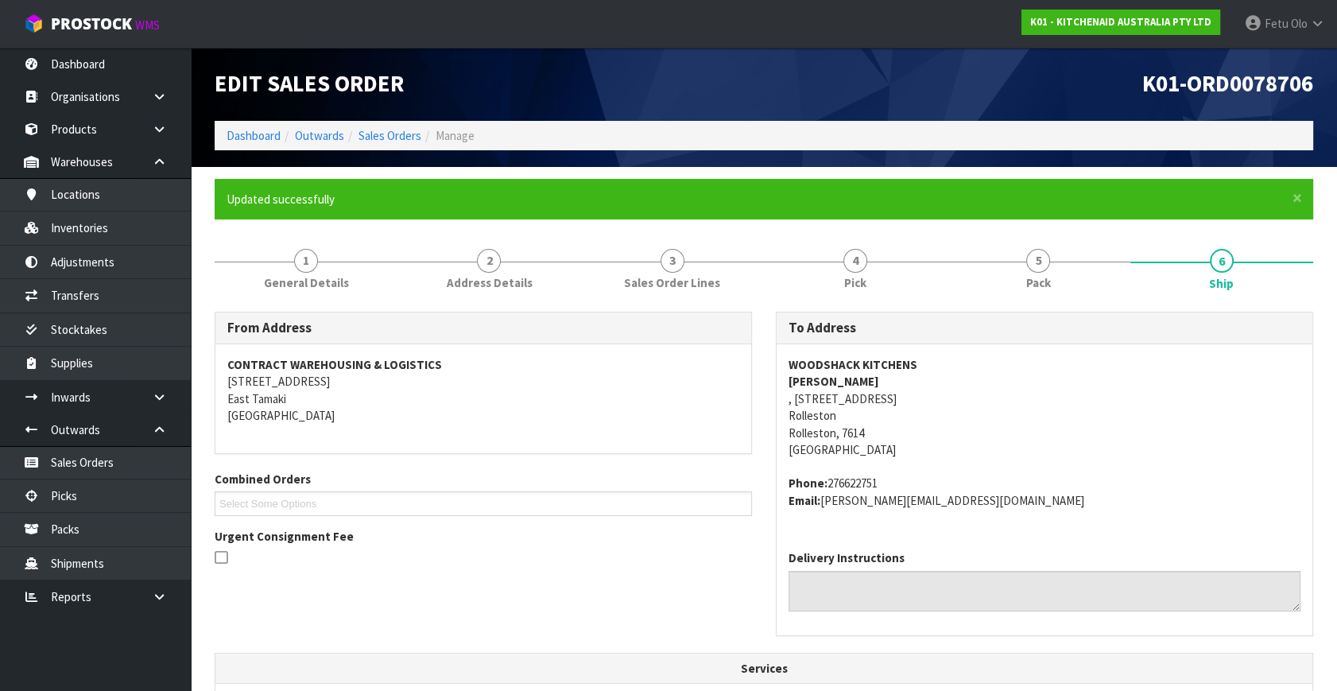
click at [1013, 378] on address "WOODSHACK KITCHENS Susan Davis , 113 IZONE DRIVE Rolleston Rolleston, 7614 New …" at bounding box center [1044, 407] width 512 height 103
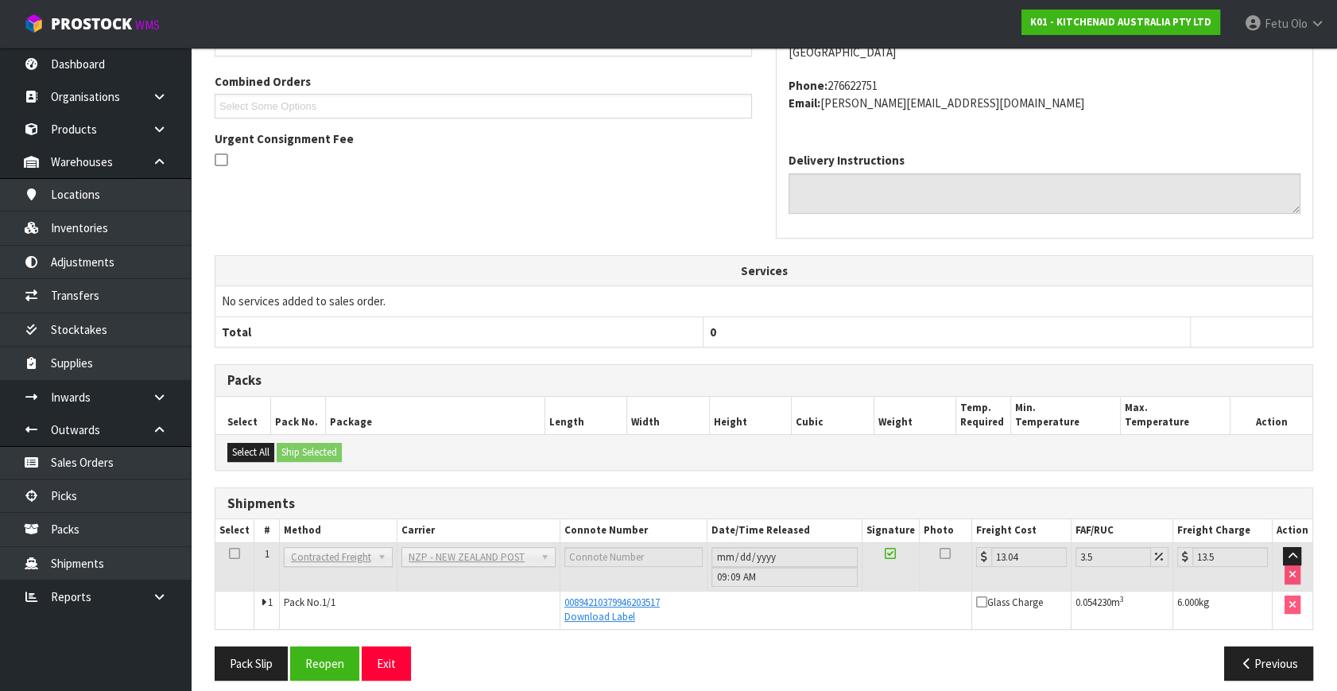
scroll to position [408, 0]
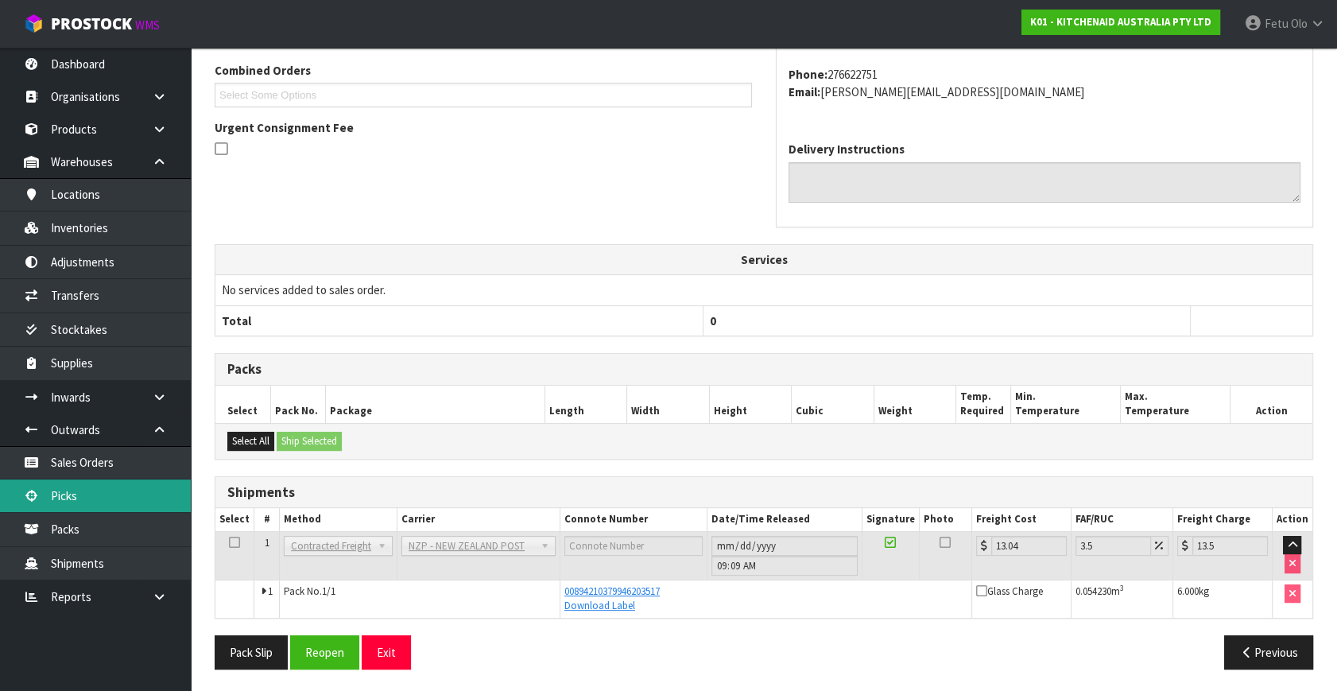
click at [61, 491] on link "Picks" at bounding box center [95, 495] width 191 height 33
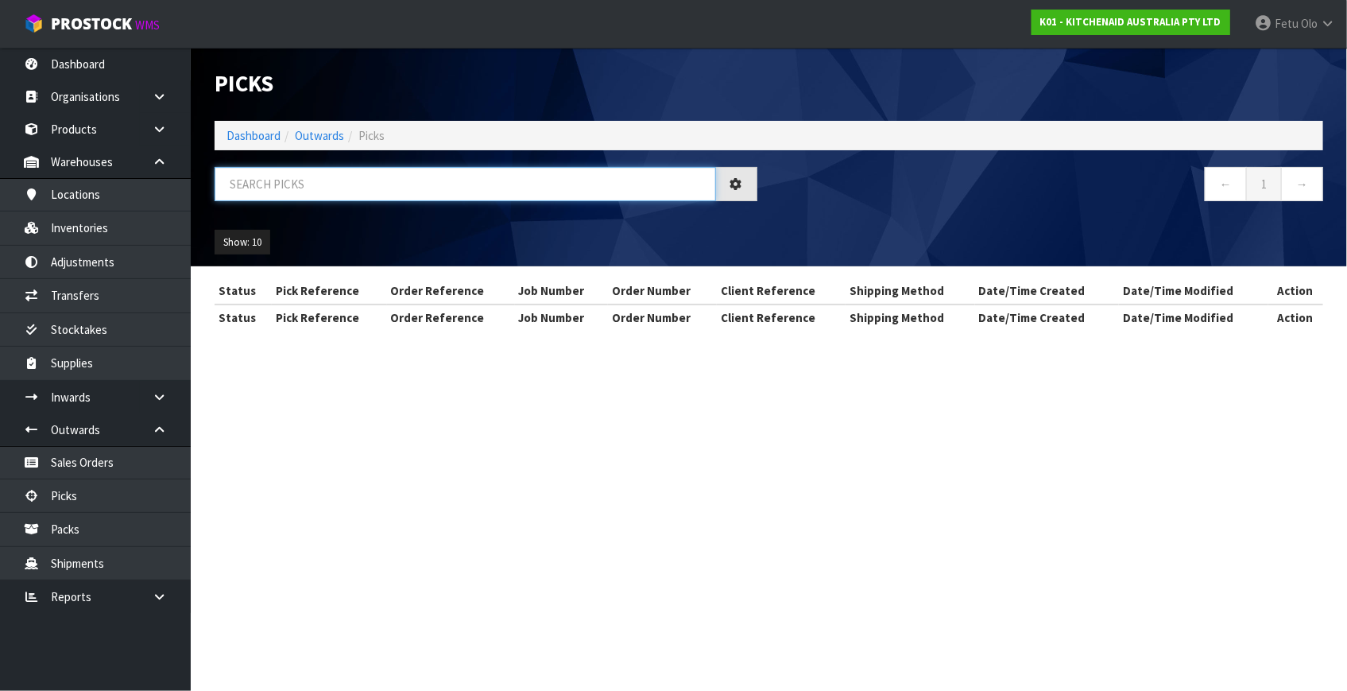
click at [335, 190] on input "text" at bounding box center [465, 184] width 501 height 34
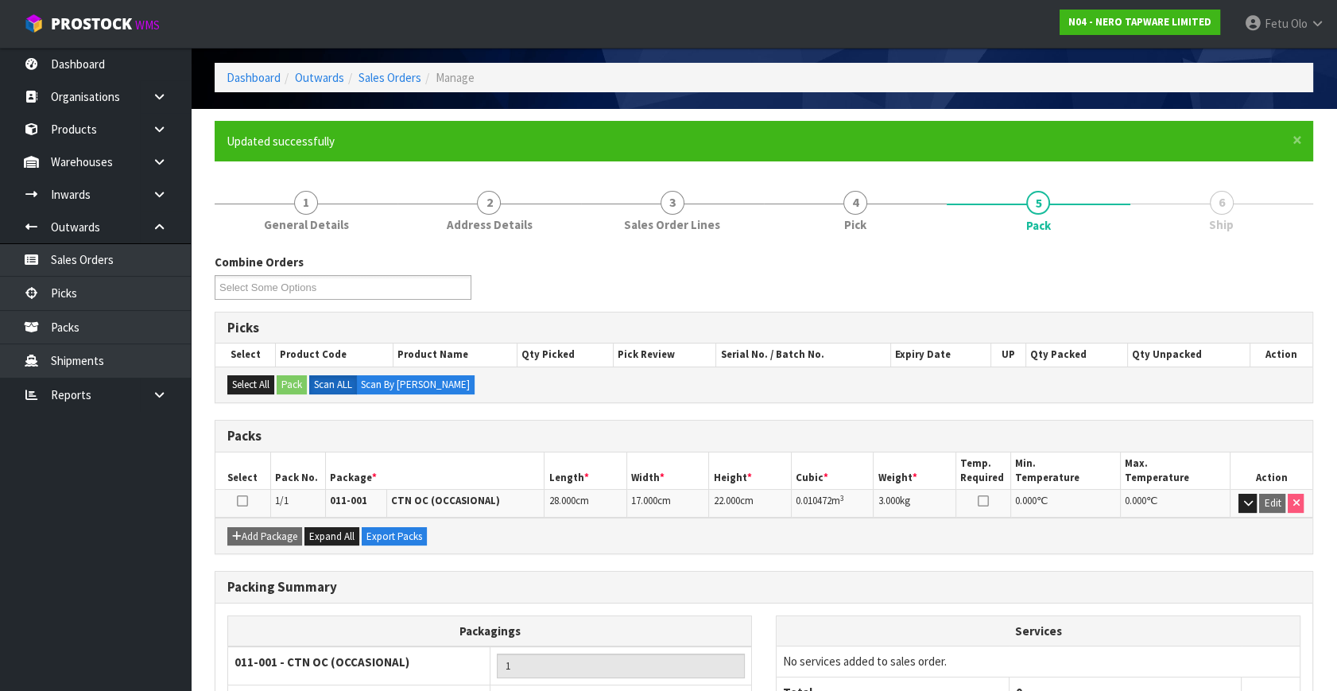
scroll to position [184, 0]
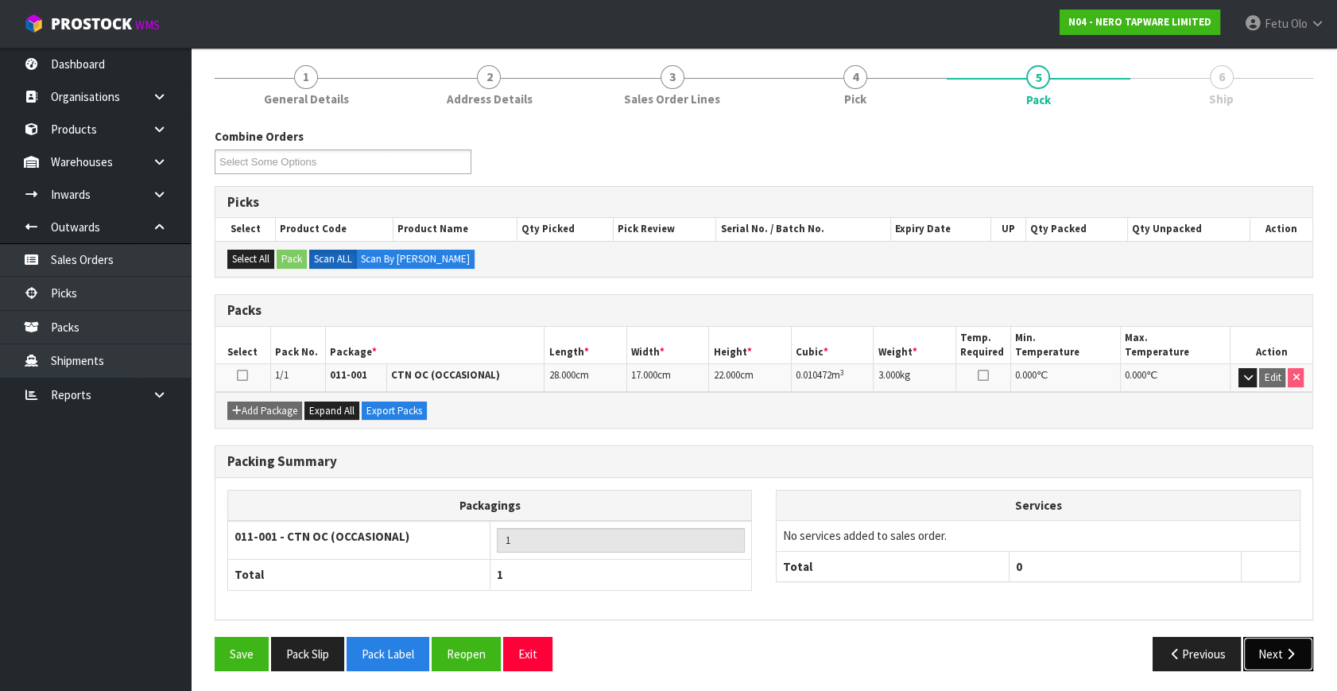
click at [1281, 646] on button "Next" at bounding box center [1278, 654] width 70 height 34
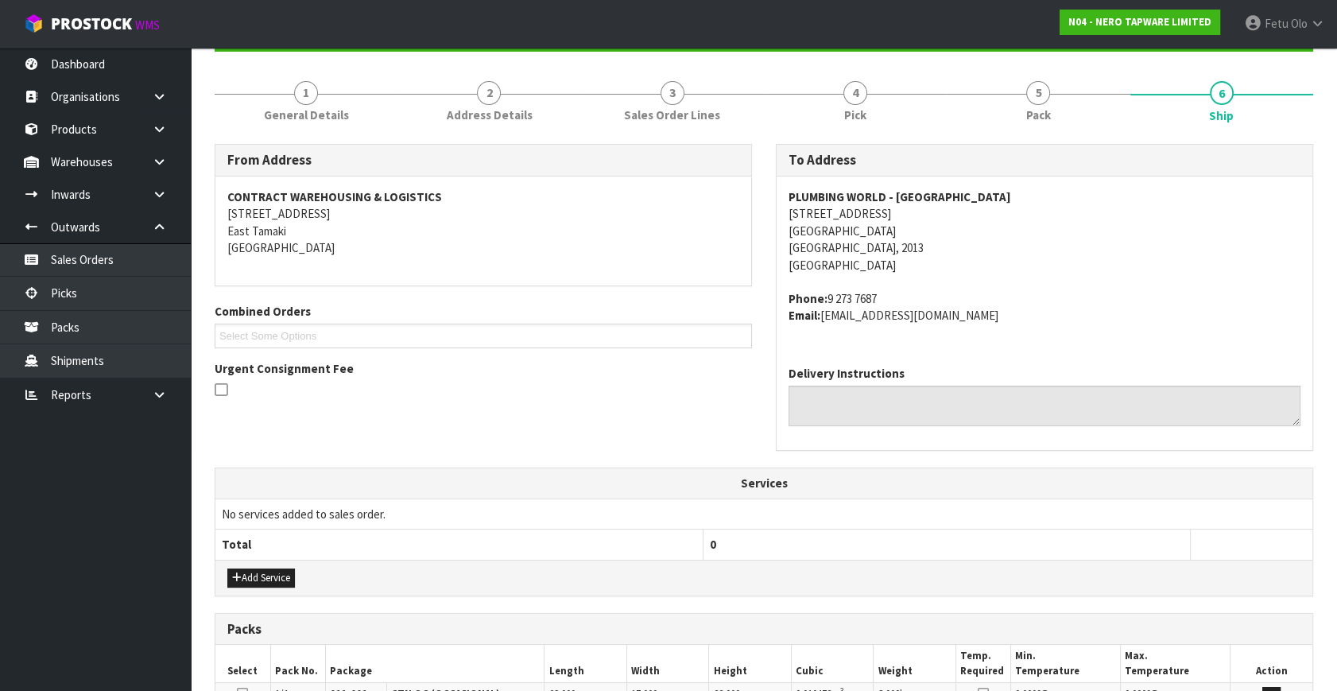
scroll to position [0, 0]
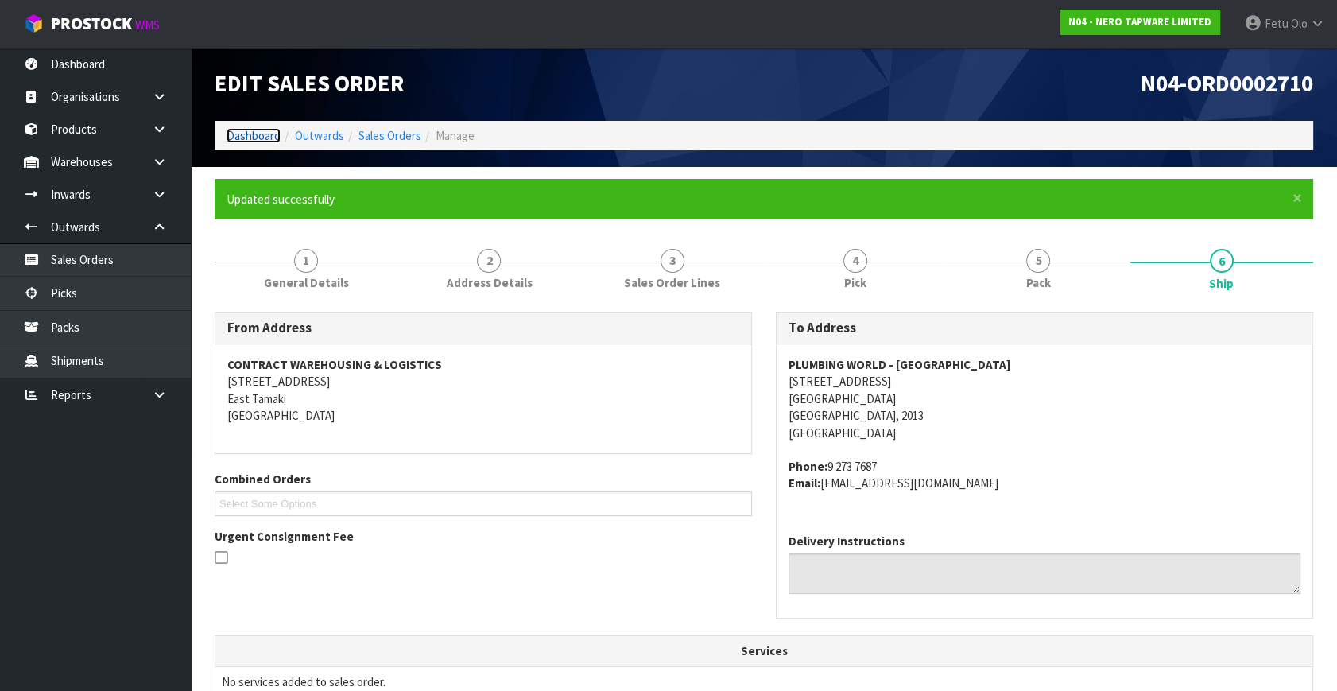
click at [250, 138] on link "Dashboard" at bounding box center [253, 135] width 54 height 15
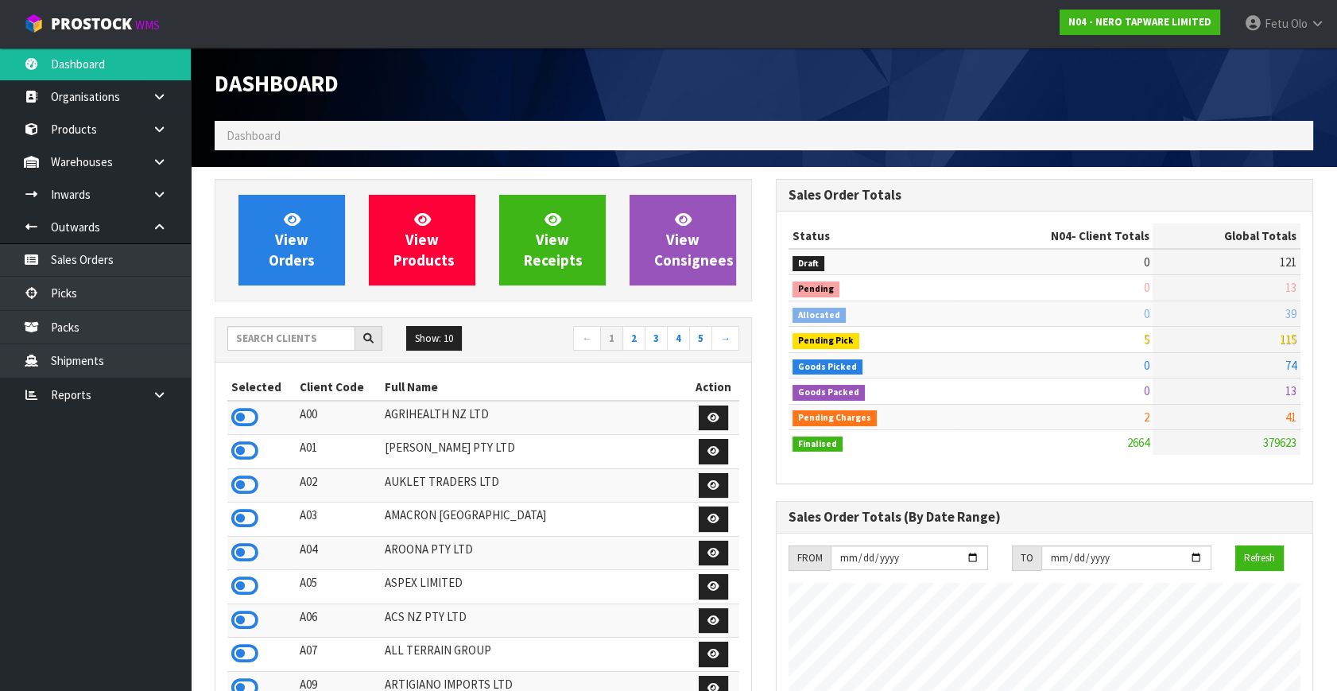
scroll to position [1287, 560]
drag, startPoint x: 826, startPoint y: 261, endPoint x: 1287, endPoint y: 262, distance: 461.7
click at [1287, 262] on tr "Draft 0 121" at bounding box center [1044, 262] width 512 height 26
click at [1287, 262] on span "121" at bounding box center [1287, 261] width 17 height 15
click at [1280, 340] on span "115" at bounding box center [1287, 338] width 17 height 15
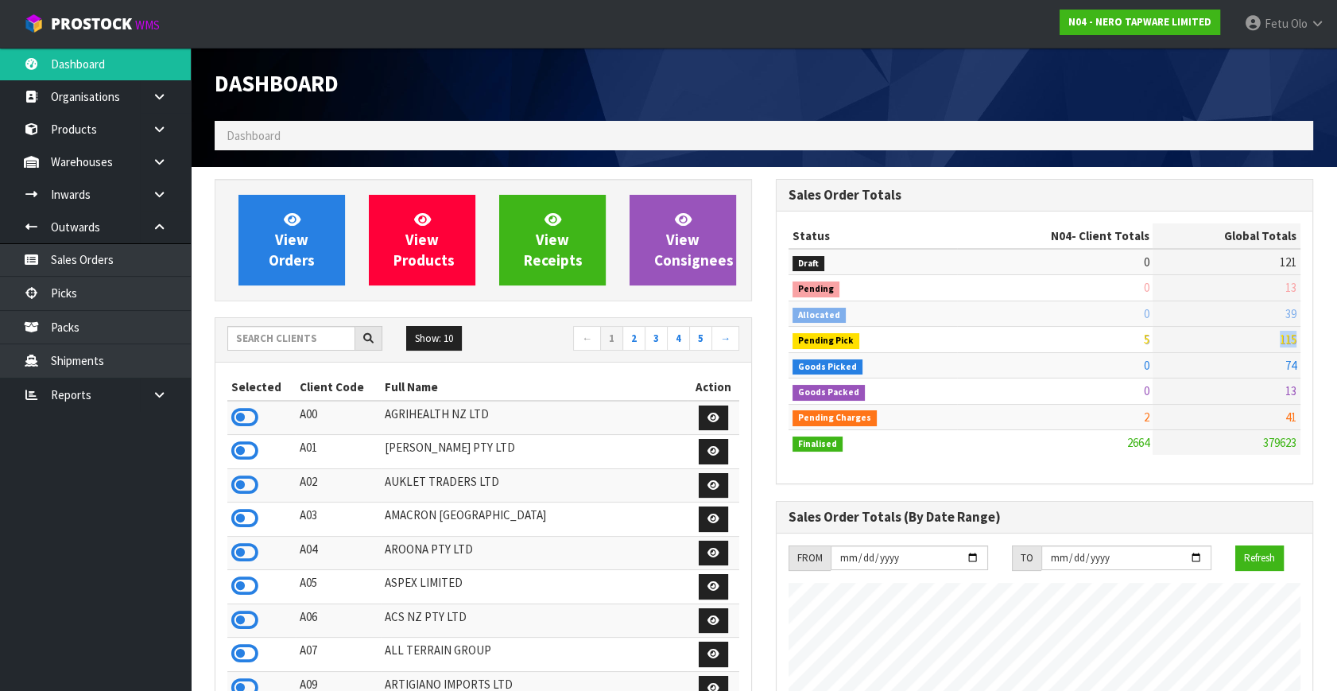
click at [1280, 340] on span "115" at bounding box center [1287, 338] width 17 height 15
click at [1241, 339] on td "115" at bounding box center [1226, 339] width 148 height 25
click at [1270, 334] on td "115" at bounding box center [1226, 339] width 148 height 25
click at [397, 98] on div "Dashboard" at bounding box center [483, 84] width 561 height 73
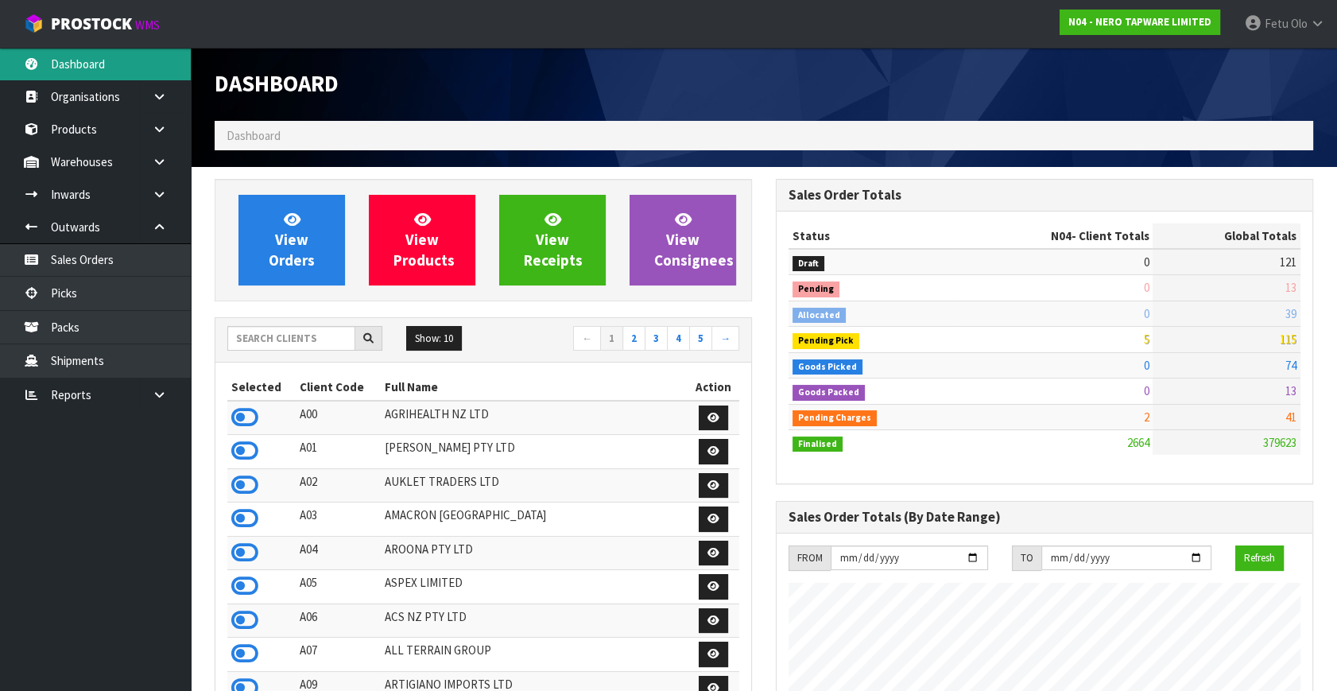
scroll to position [1287, 560]
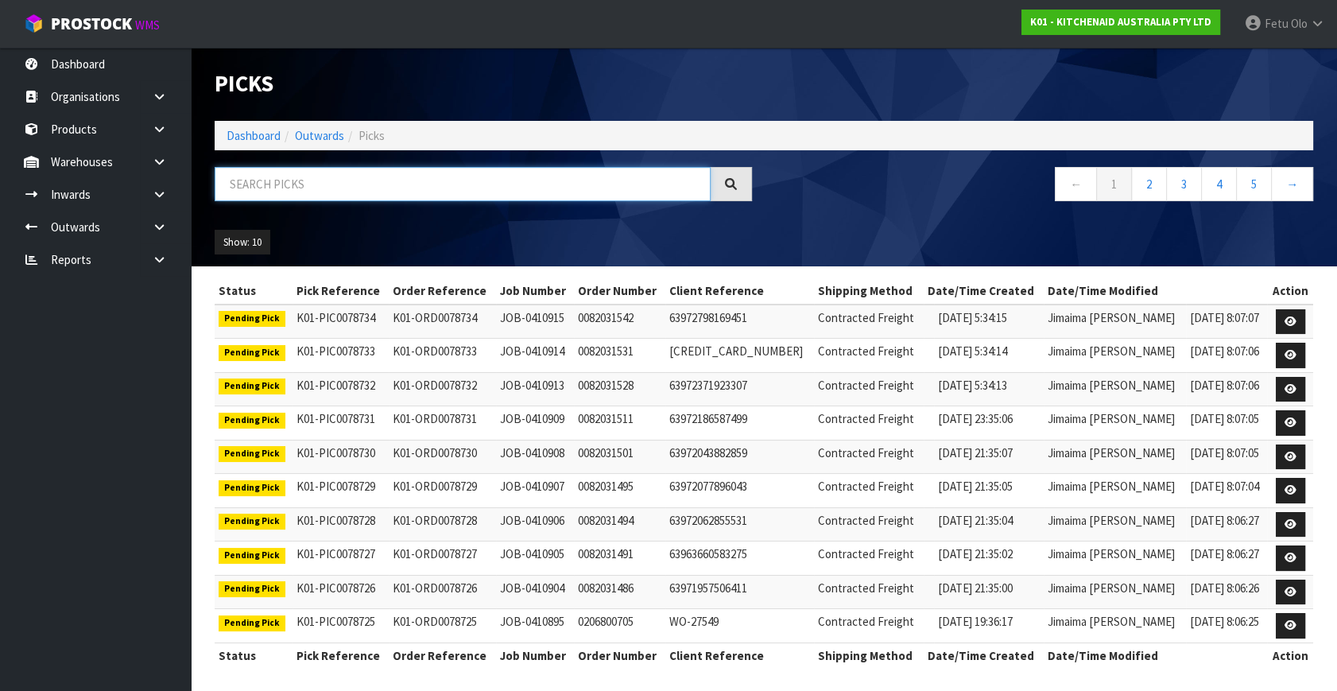
click at [337, 182] on input "text" at bounding box center [463, 184] width 496 height 34
click at [338, 182] on input "text" at bounding box center [463, 184] width 496 height 34
type input "8644"
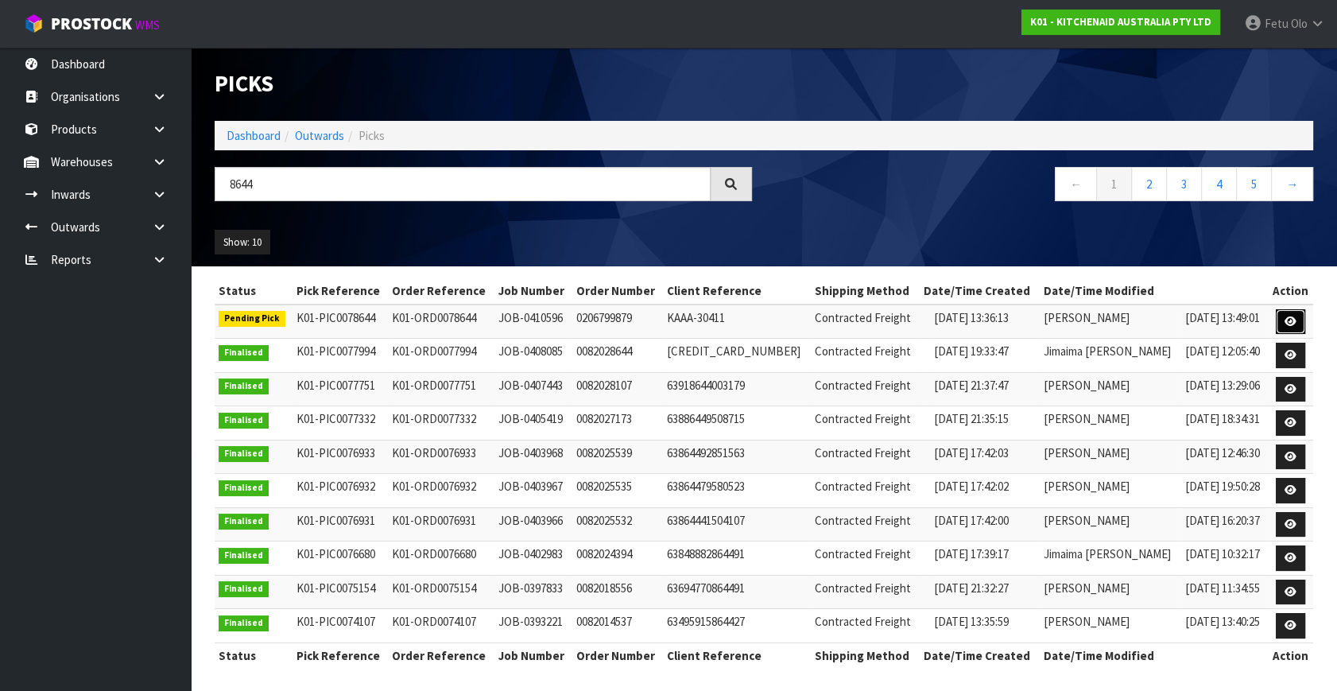
click at [1290, 314] on link at bounding box center [1289, 321] width 29 height 25
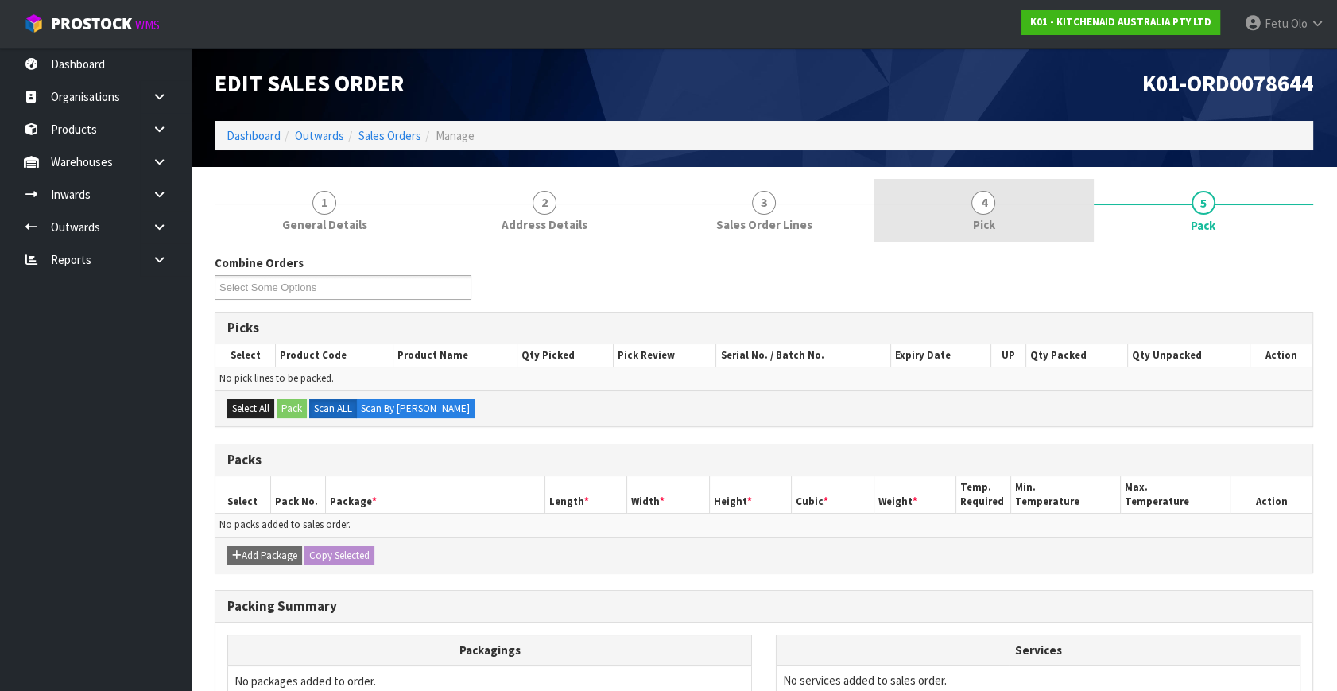
click at [964, 211] on link "4 Pick" at bounding box center [982, 210] width 219 height 63
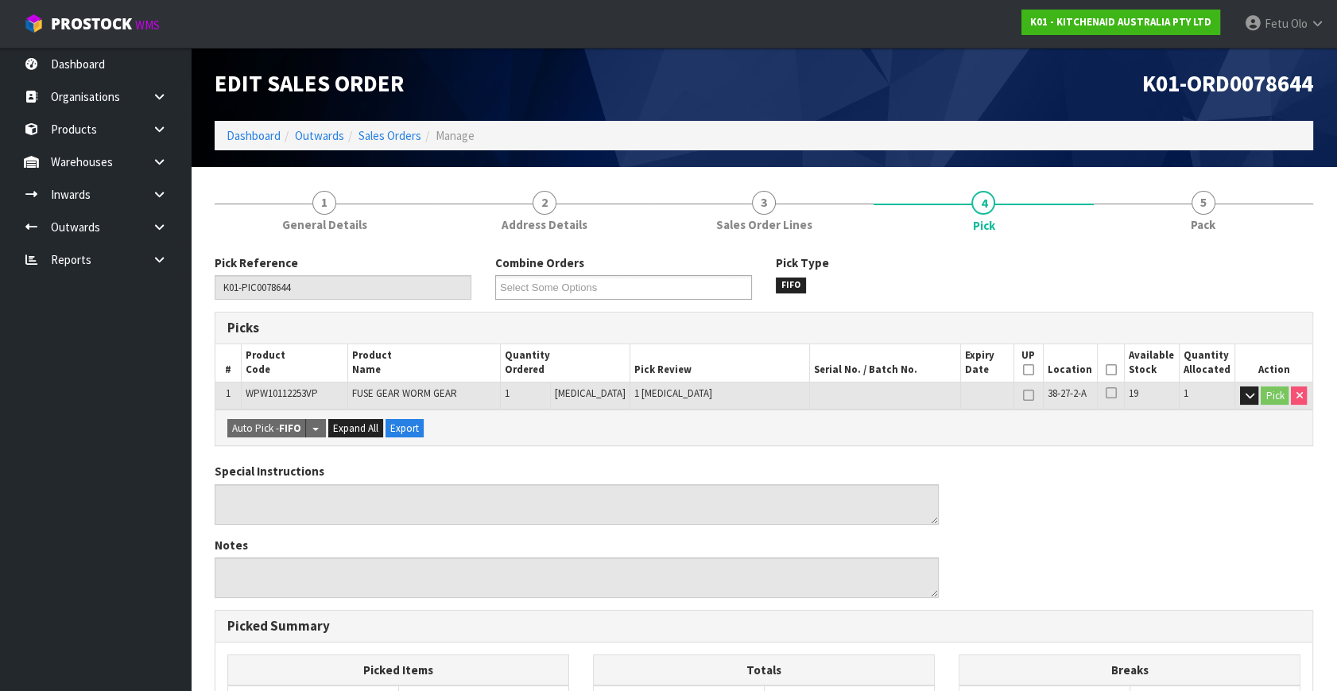
drag, startPoint x: 1103, startPoint y: 366, endPoint x: 970, endPoint y: 480, distance: 175.8
click at [1105, 370] on icon at bounding box center [1110, 370] width 11 height 1
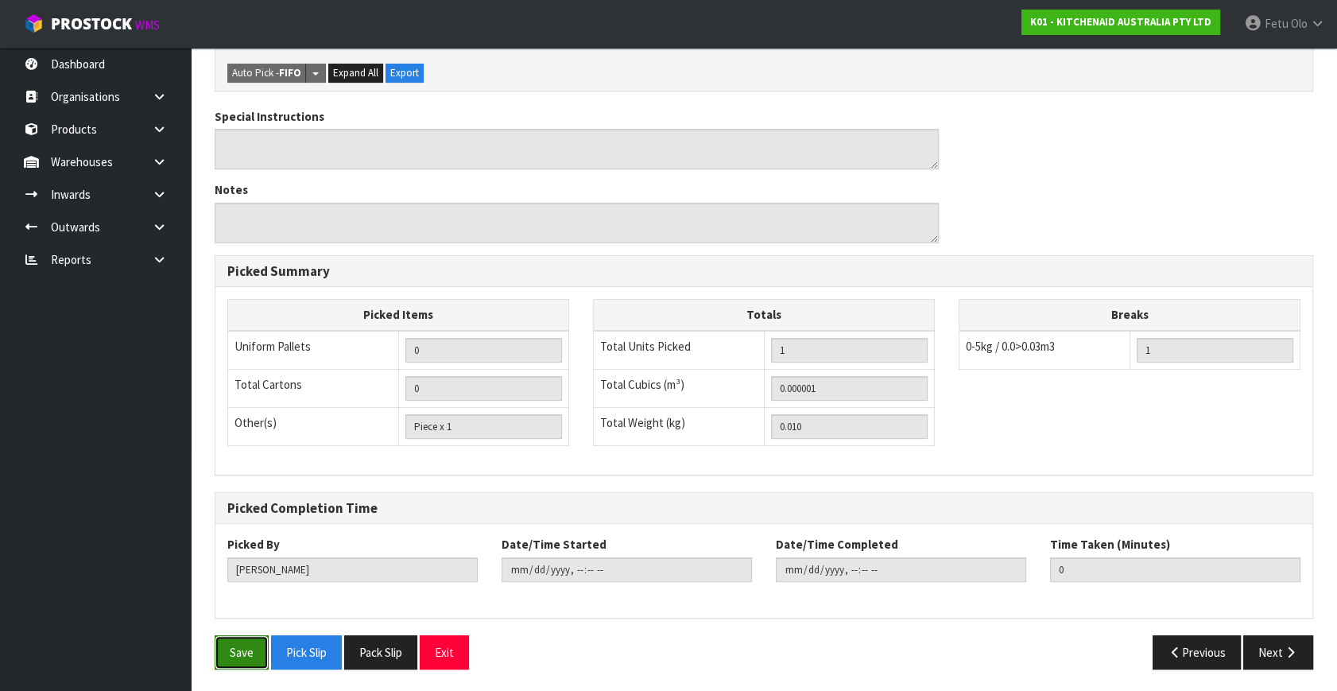
click at [231, 644] on button "Save" at bounding box center [242, 652] width 54 height 34
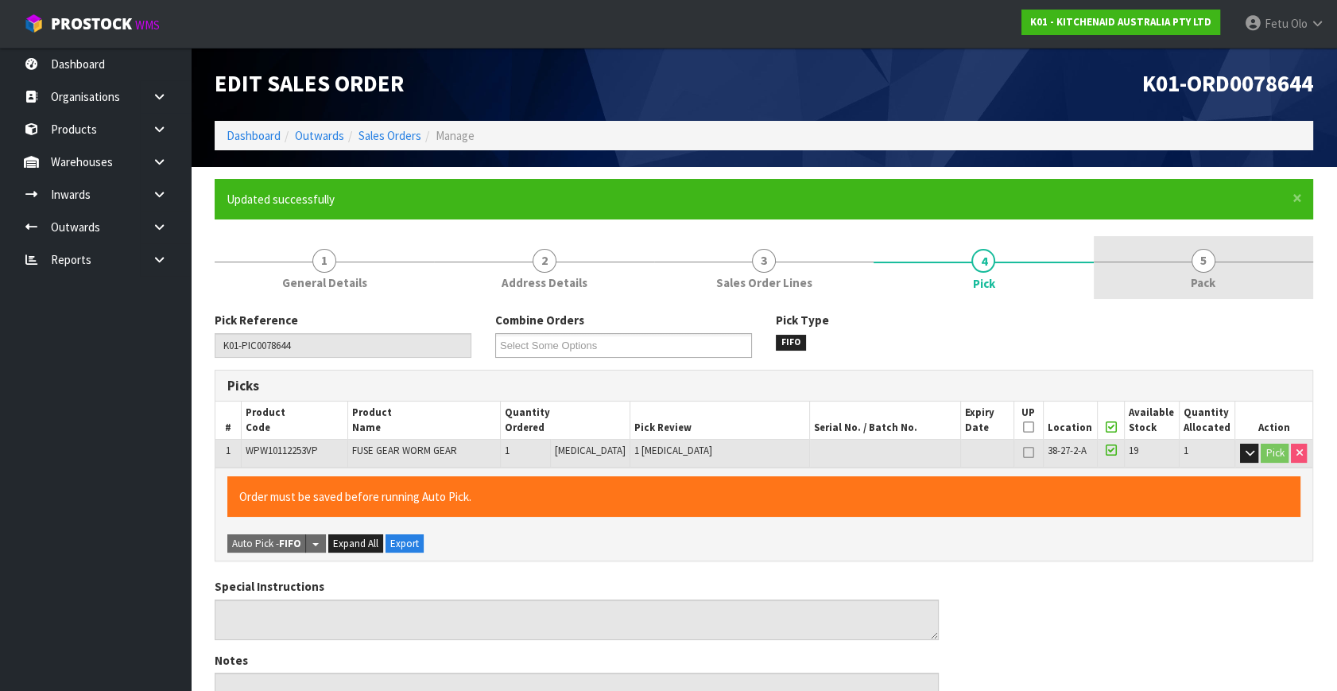
type input "Fetu Olo"
type input "2025-09-04T09:51:49"
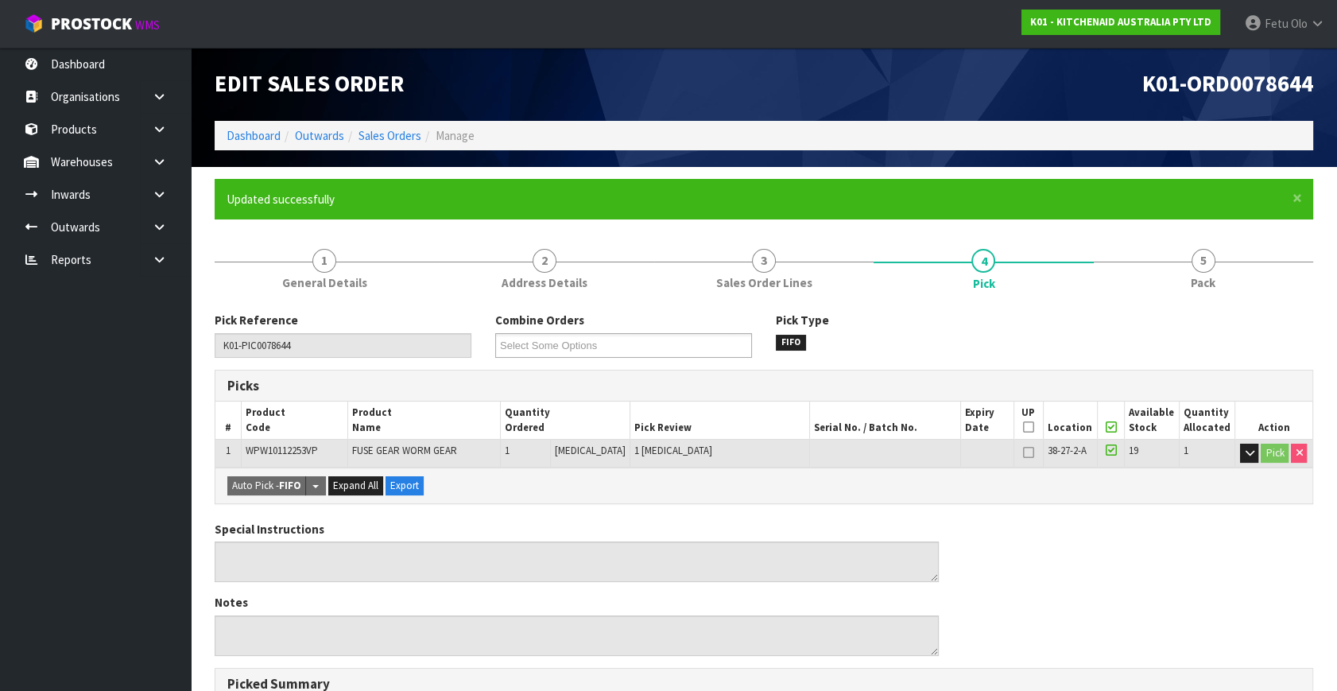
drag, startPoint x: 1201, startPoint y: 279, endPoint x: 1105, endPoint y: 300, distance: 98.4
click at [1190, 280] on span "Pack" at bounding box center [1202, 282] width 25 height 17
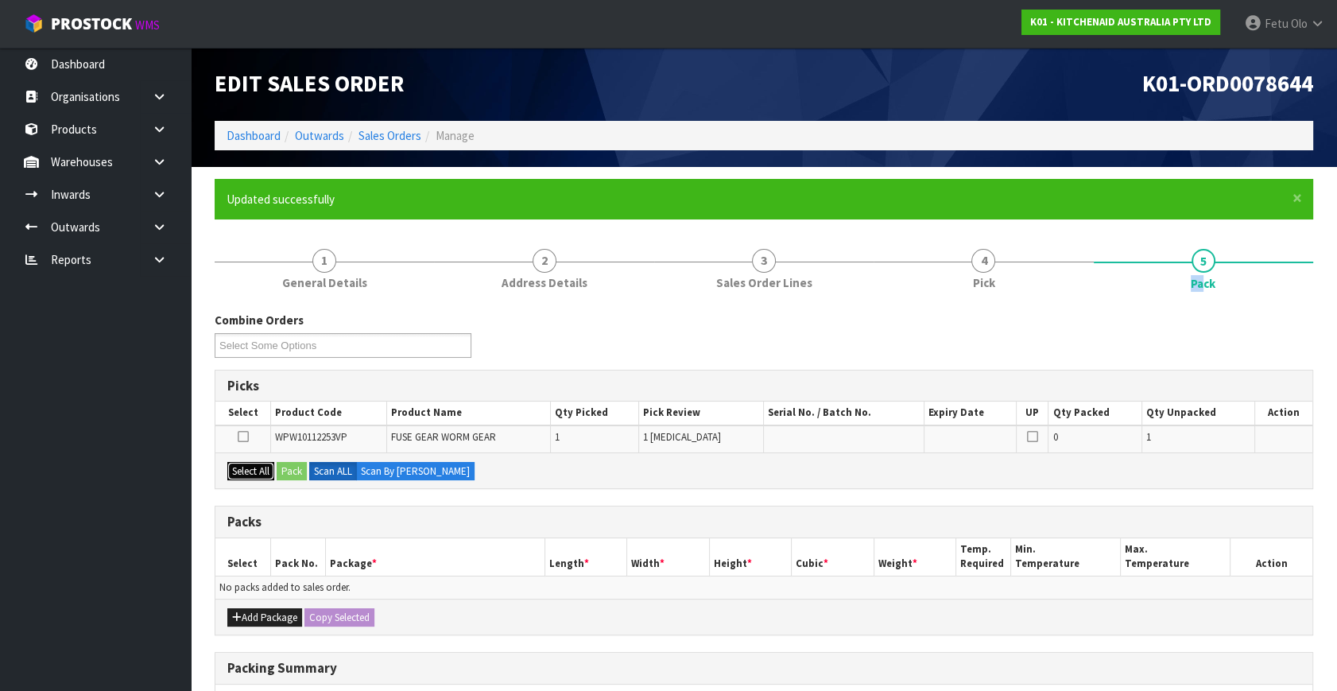
click at [271, 469] on button "Select All" at bounding box center [250, 471] width 47 height 19
click at [280, 469] on button "Pack" at bounding box center [292, 471] width 30 height 19
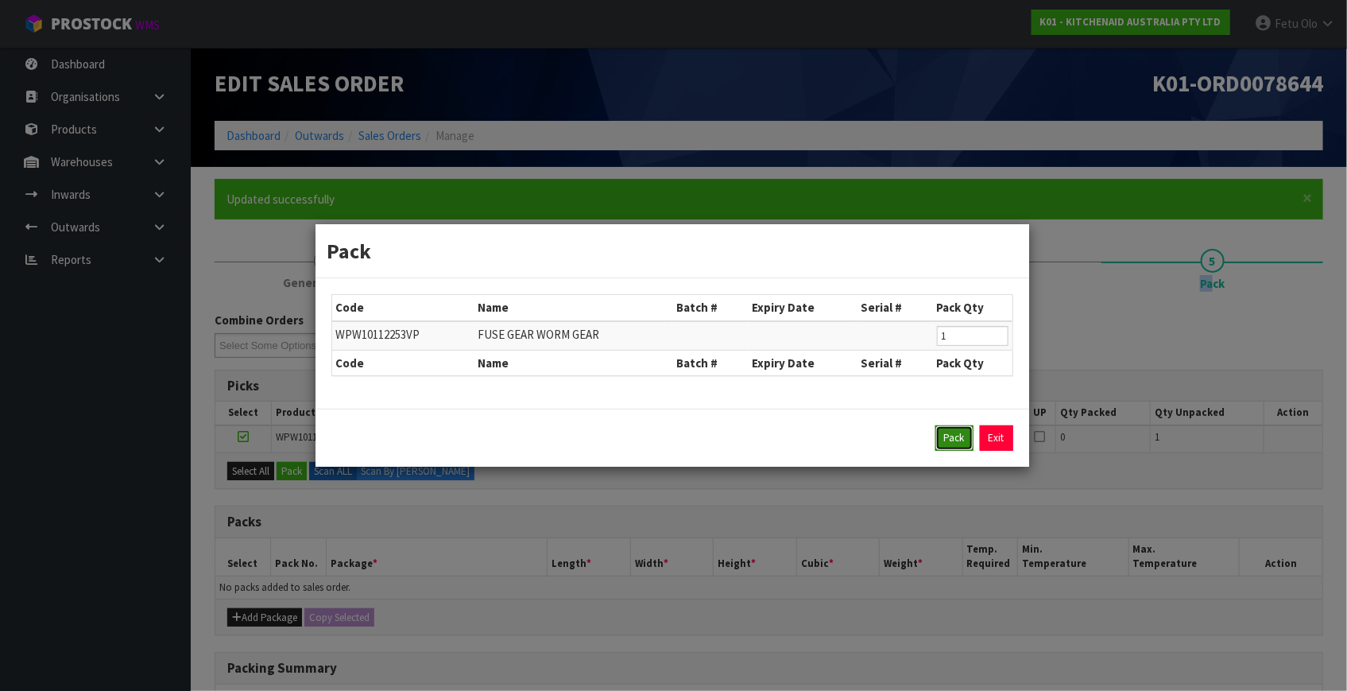
drag, startPoint x: 943, startPoint y: 435, endPoint x: 933, endPoint y: 435, distance: 10.3
click at [933, 435] on div "Pack Exit" at bounding box center [672, 437] width 682 height 25
drag, startPoint x: 949, startPoint y: 439, endPoint x: 540, endPoint y: 538, distance: 421.1
click at [948, 439] on button "Pack" at bounding box center [954, 437] width 38 height 25
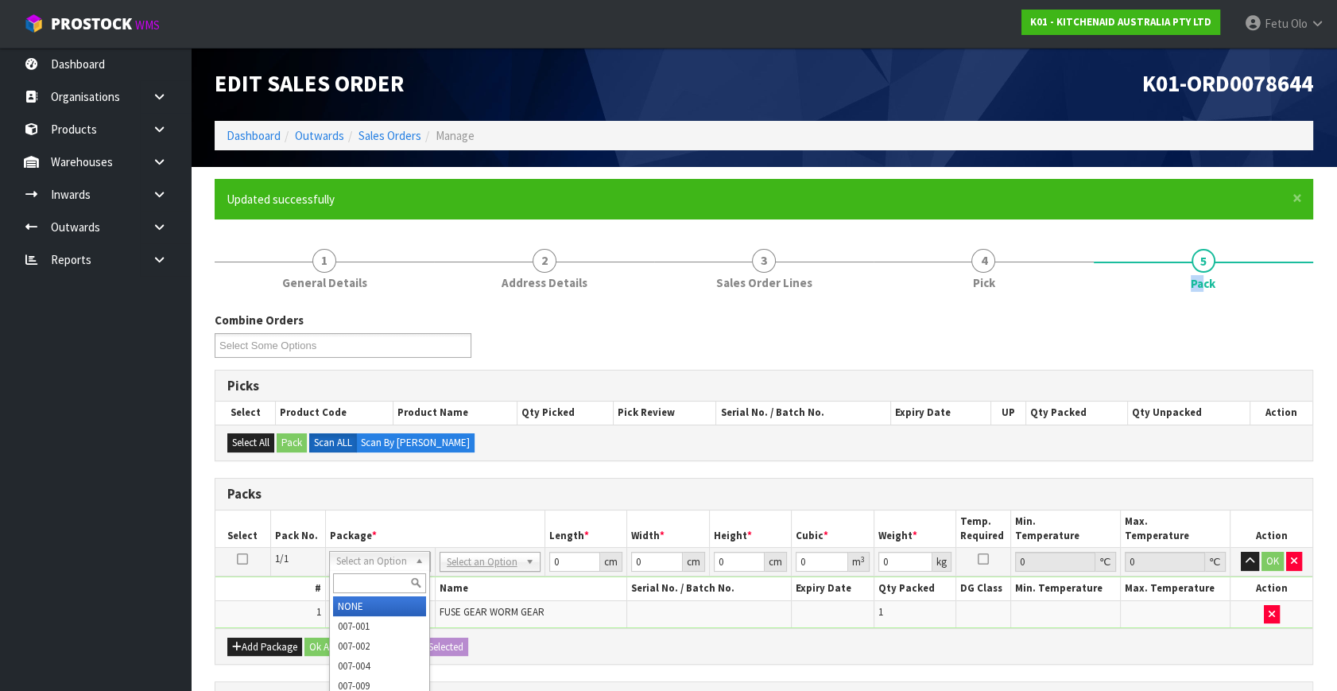
drag, startPoint x: 386, startPoint y: 564, endPoint x: 374, endPoint y: 580, distance: 20.4
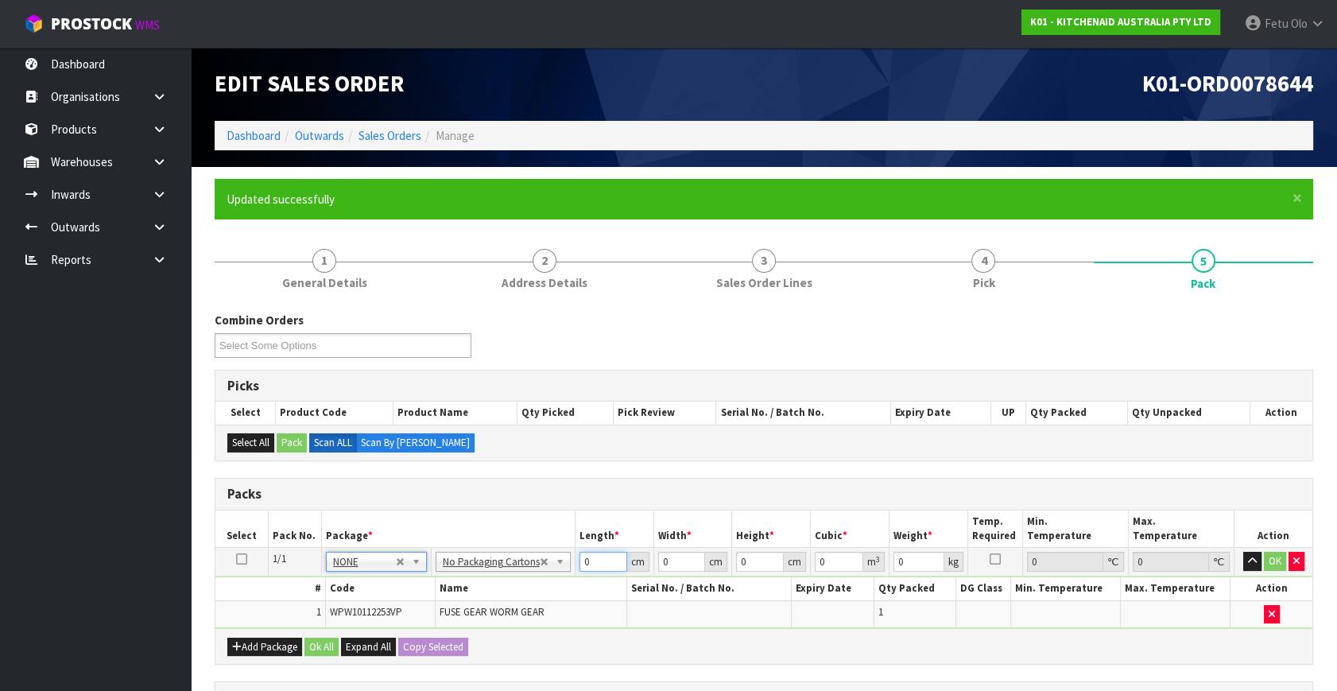
drag, startPoint x: 593, startPoint y: 562, endPoint x: 393, endPoint y: 598, distance: 203.6
click at [393, 598] on tbody "1/1 NONE 007-001 007-002 007-004 007-009 007-013 007-014 007-015 007-017 007-01…" at bounding box center [763, 588] width 1097 height 80
type input "42"
type input "28"
type input "3"
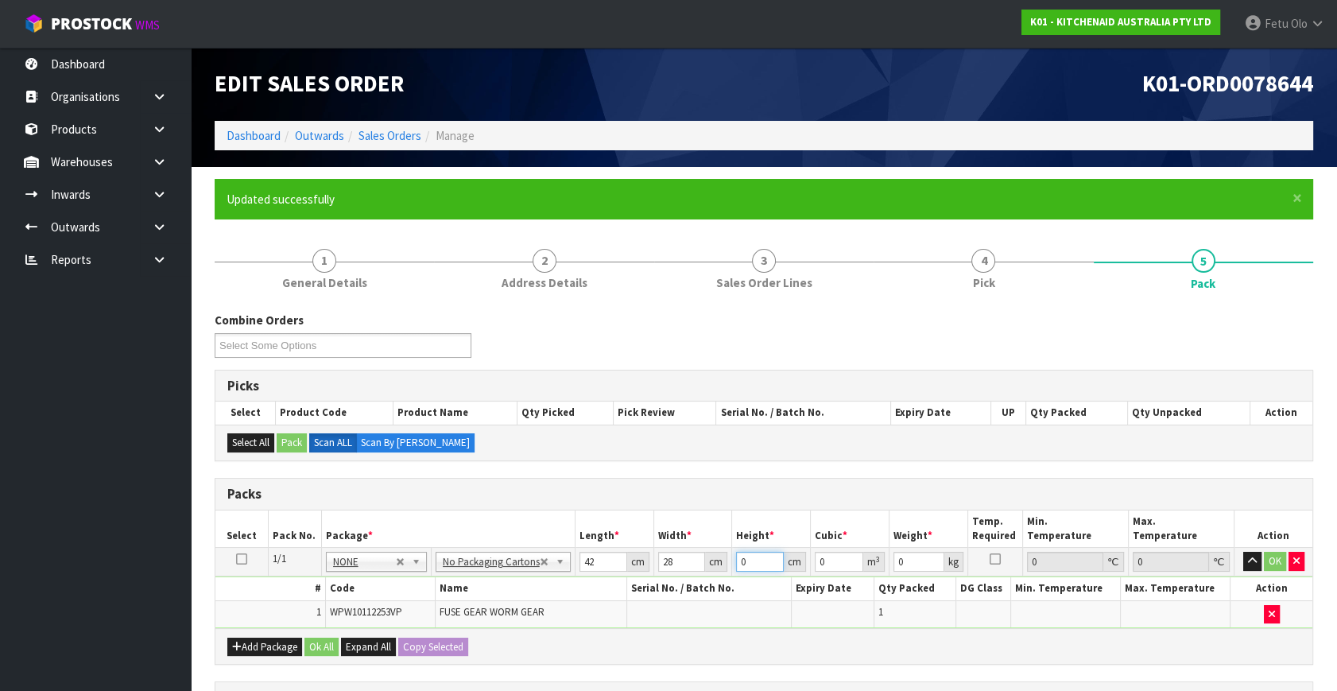
type input "0.003528"
type input "35"
type input "0.04116"
type input "35"
type input "5"
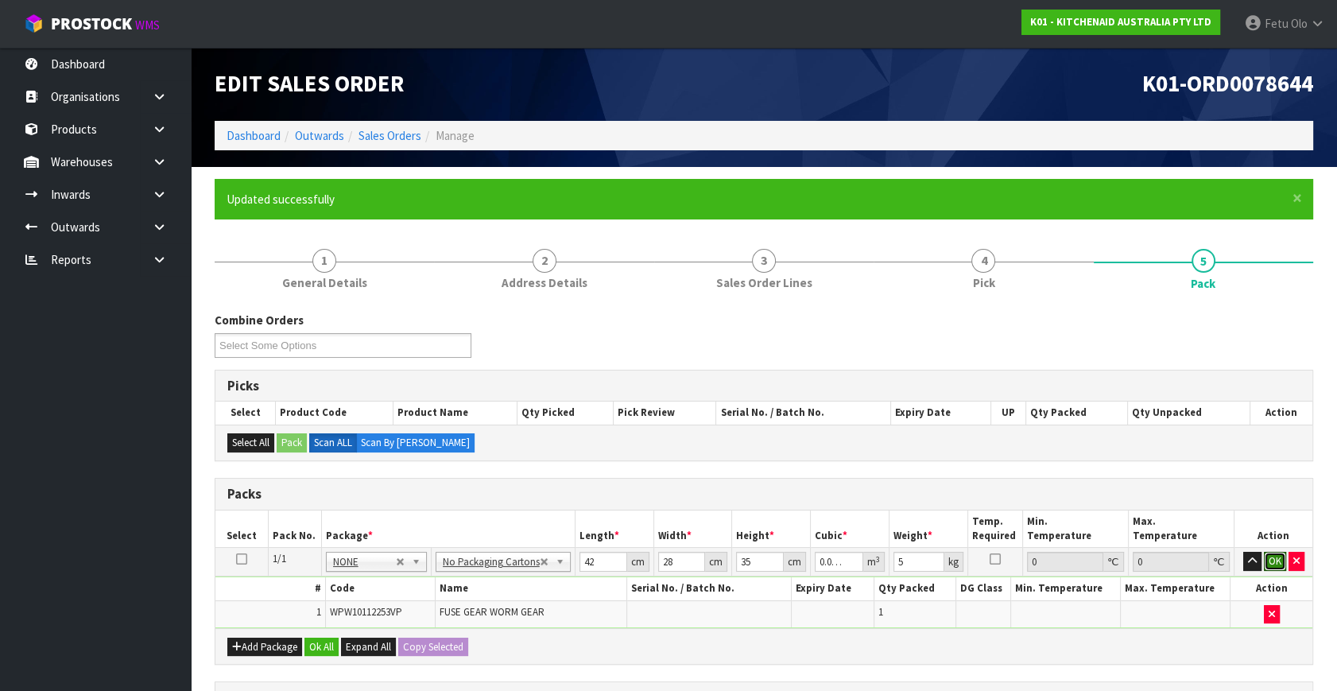
click button "OK" at bounding box center [1275, 561] width 22 height 19
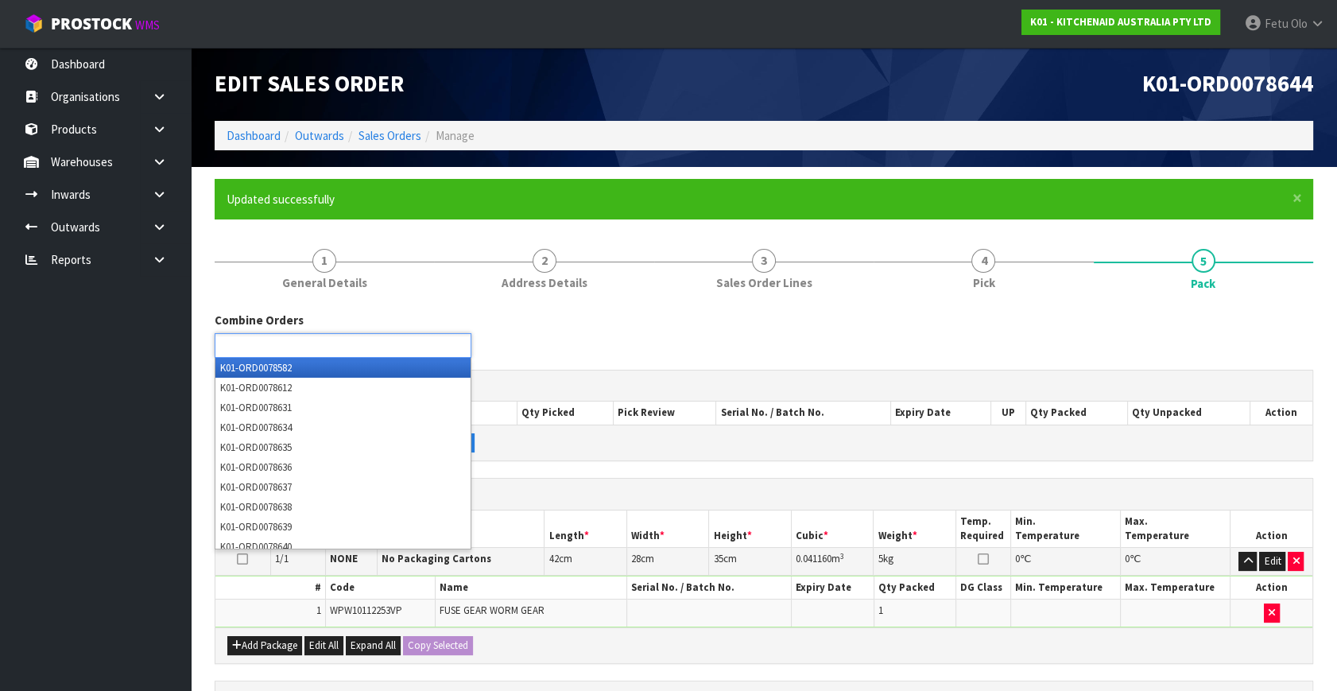
click at [334, 340] on input "text" at bounding box center [277, 345] width 117 height 20
type input "8636"
type input "8637"
type input "8638"
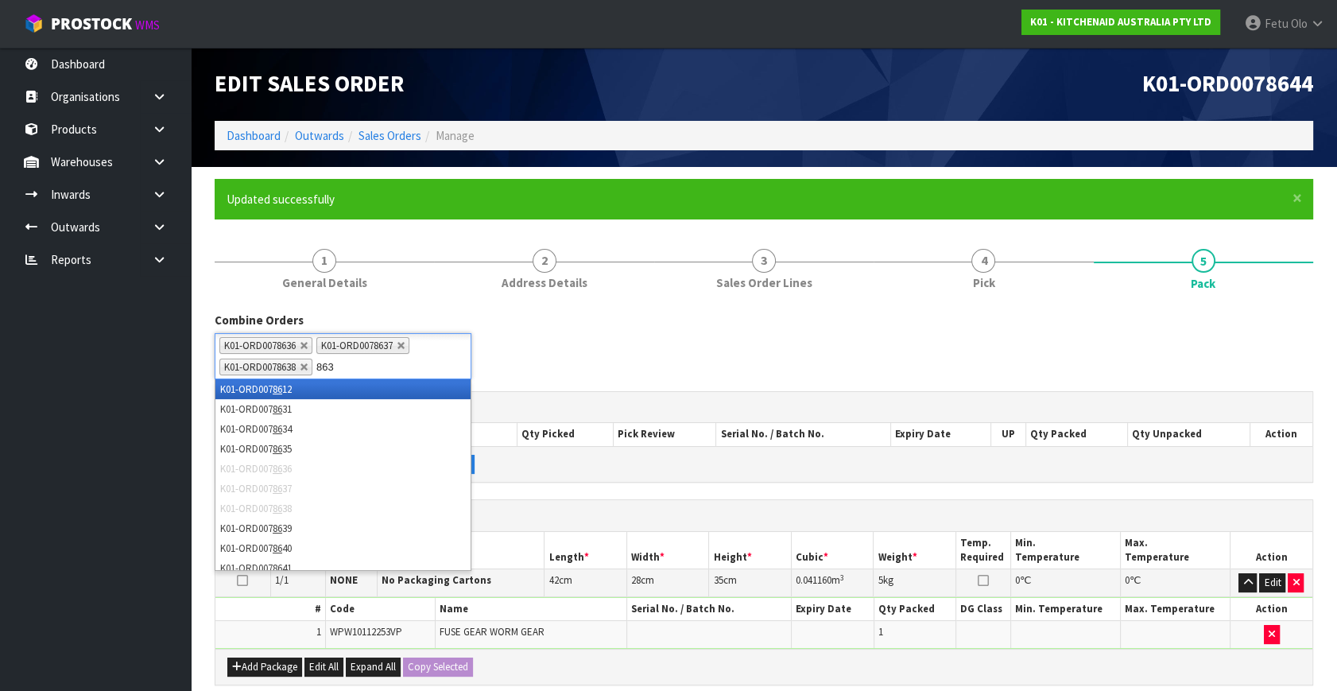
type input "8639"
type input "8640"
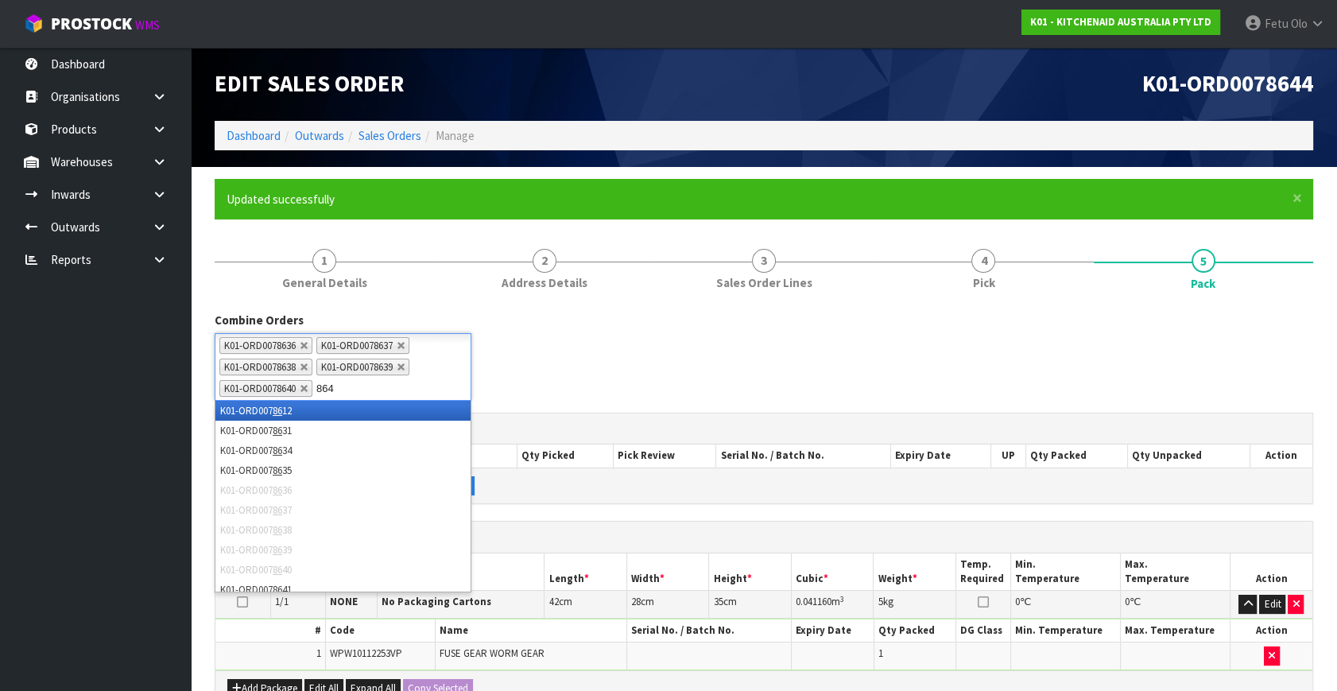
type input "8641"
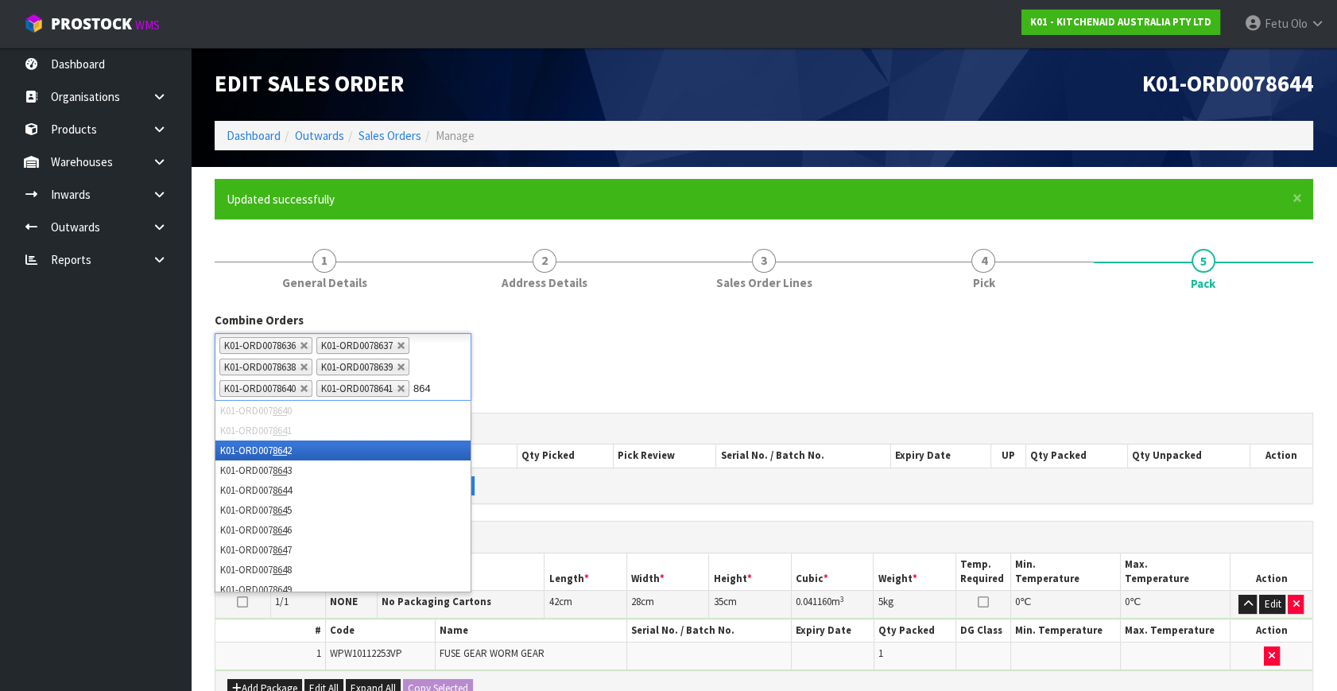
type input "8642"
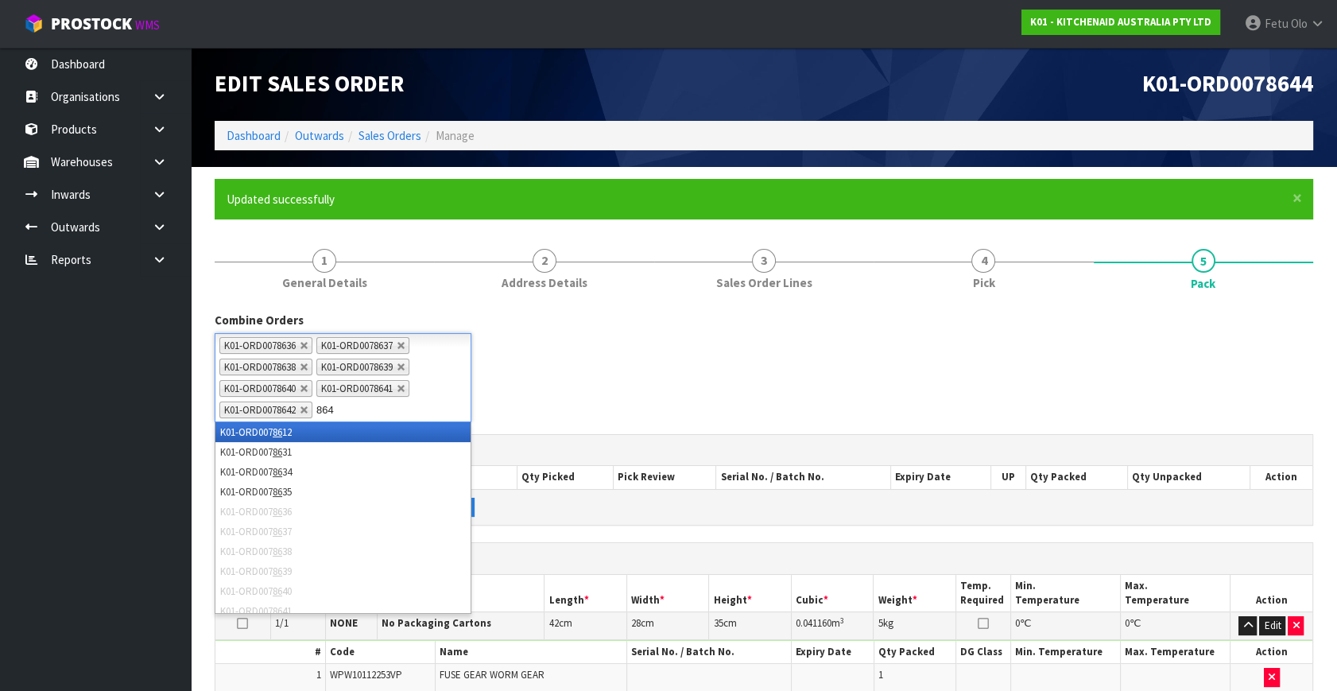
type input "8643"
type input "8644"
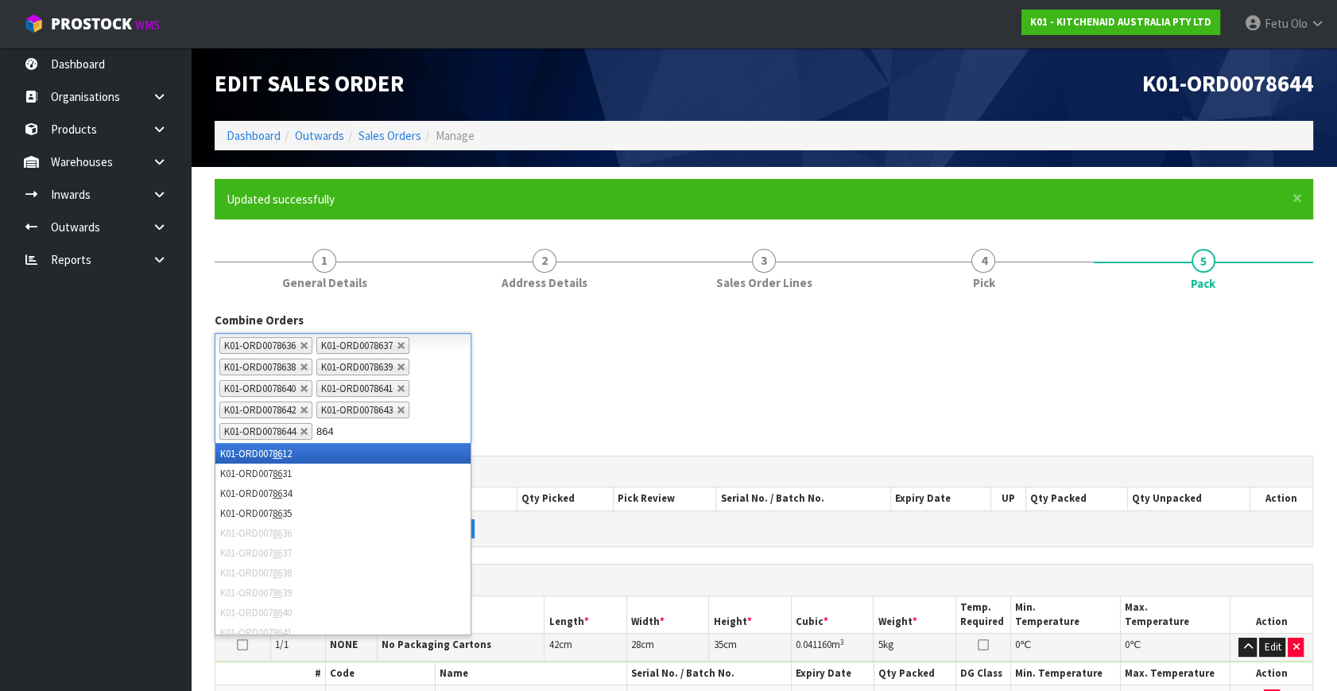
type input "8645"
type input "8646"
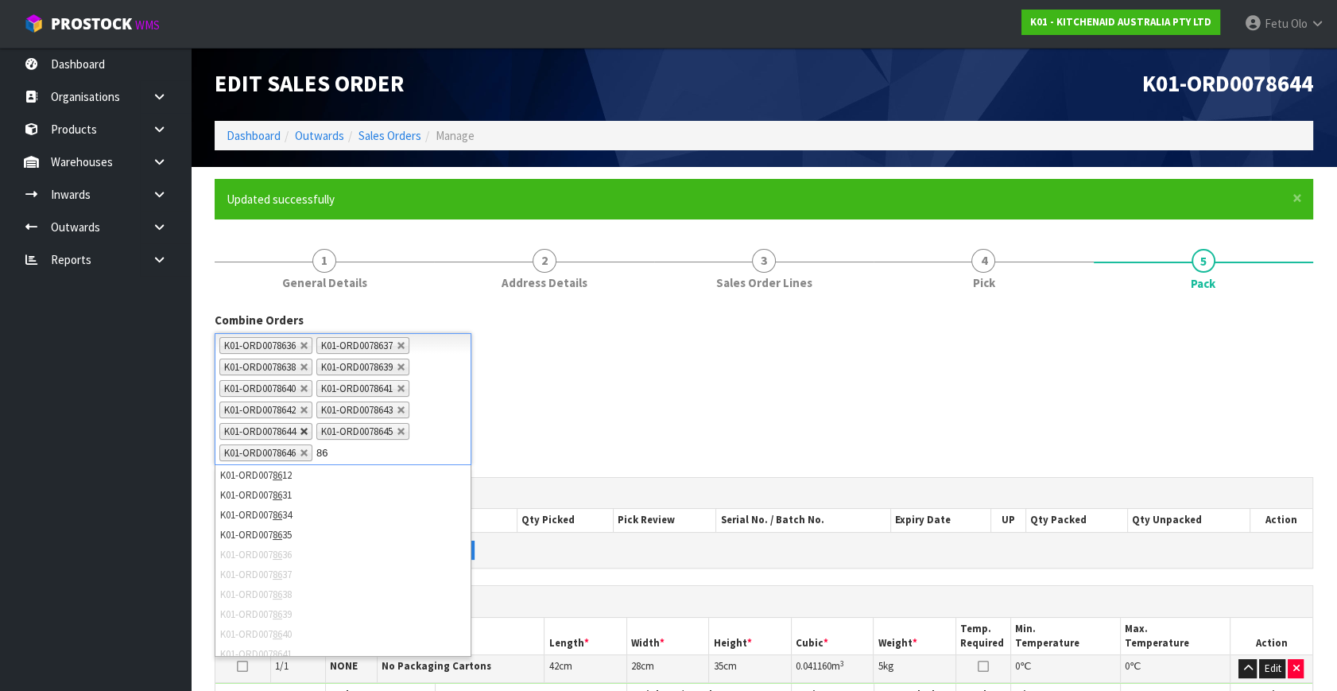
click at [309, 432] on link at bounding box center [305, 432] width 10 height 10
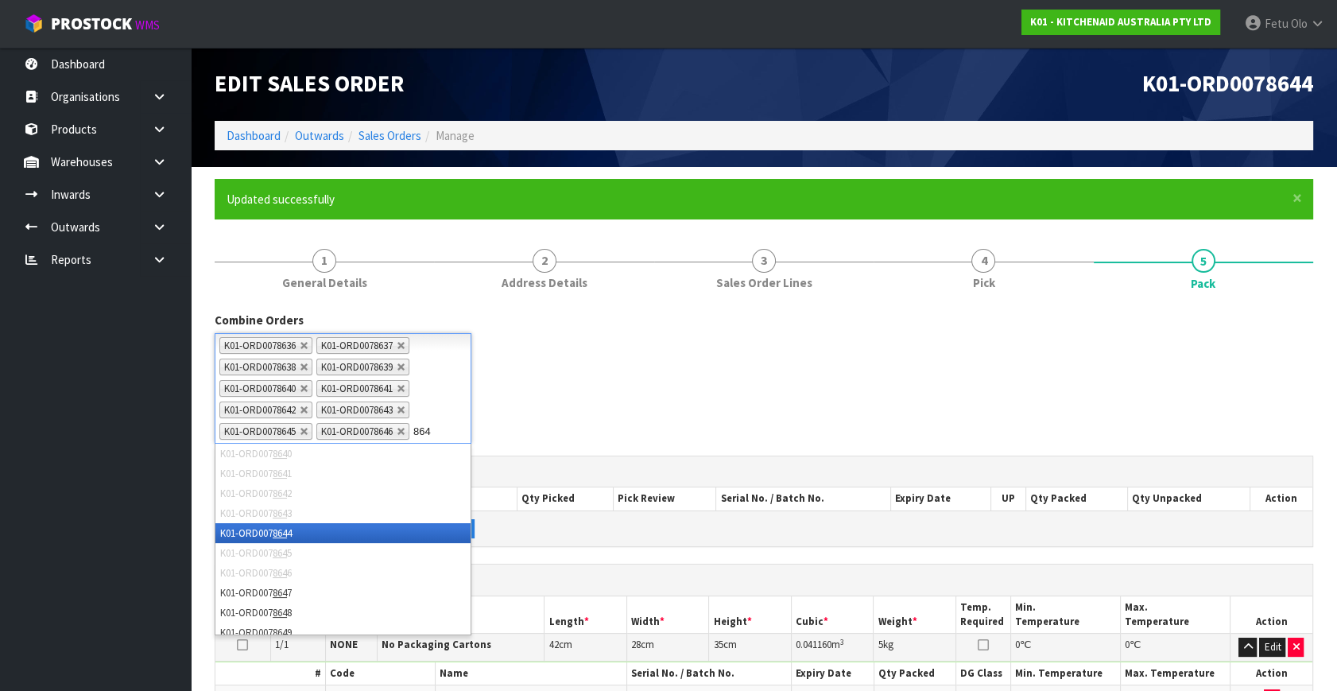
type input "8647"
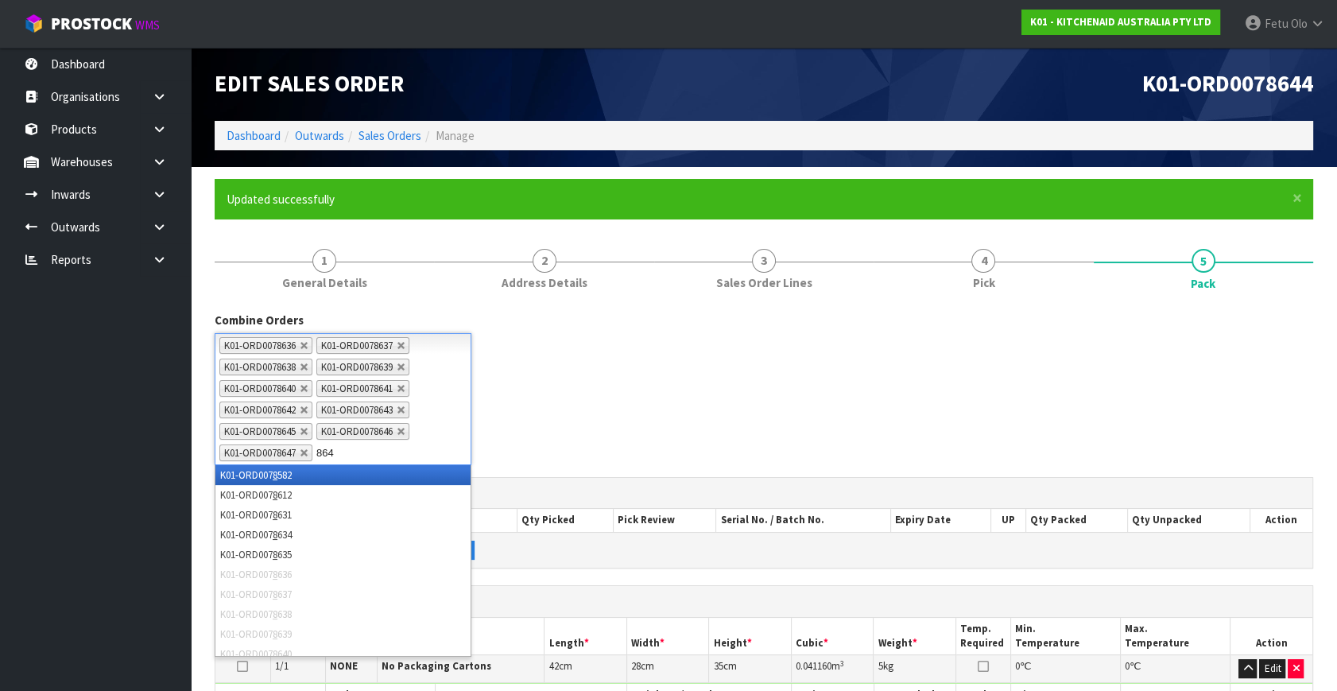
type input "8648"
type input "8649"
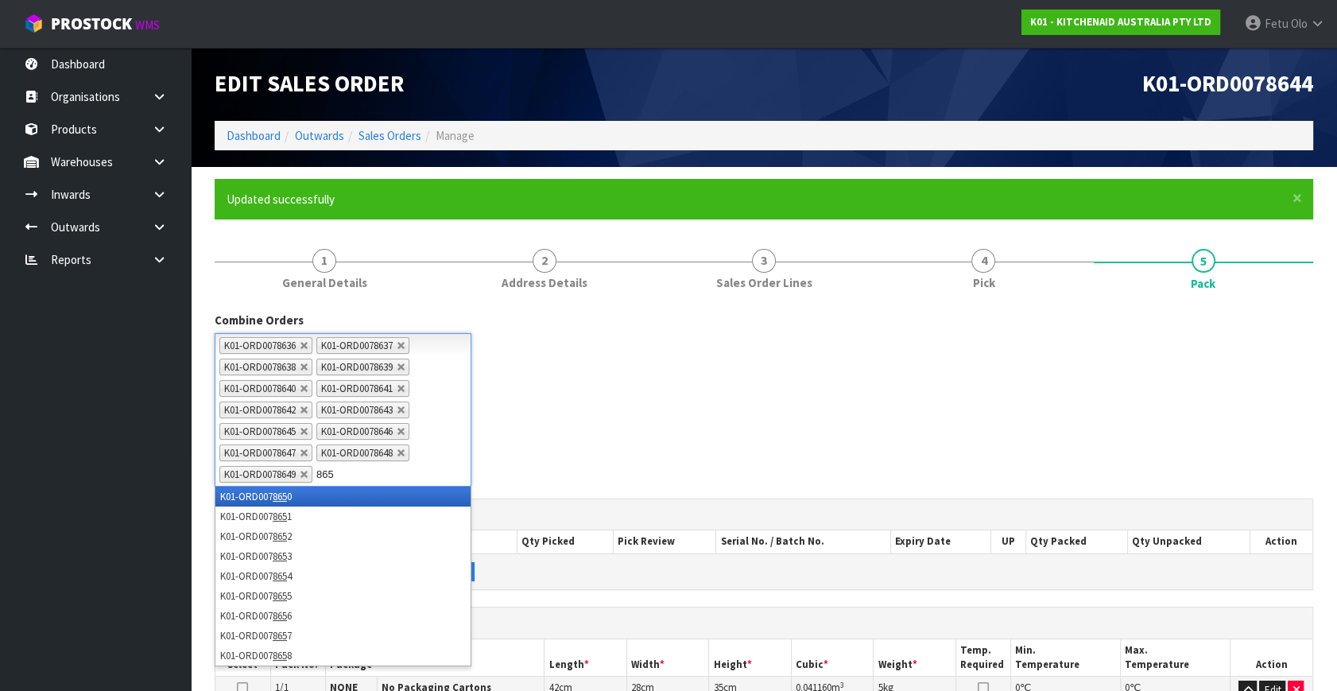
type input "8650"
type input "8651"
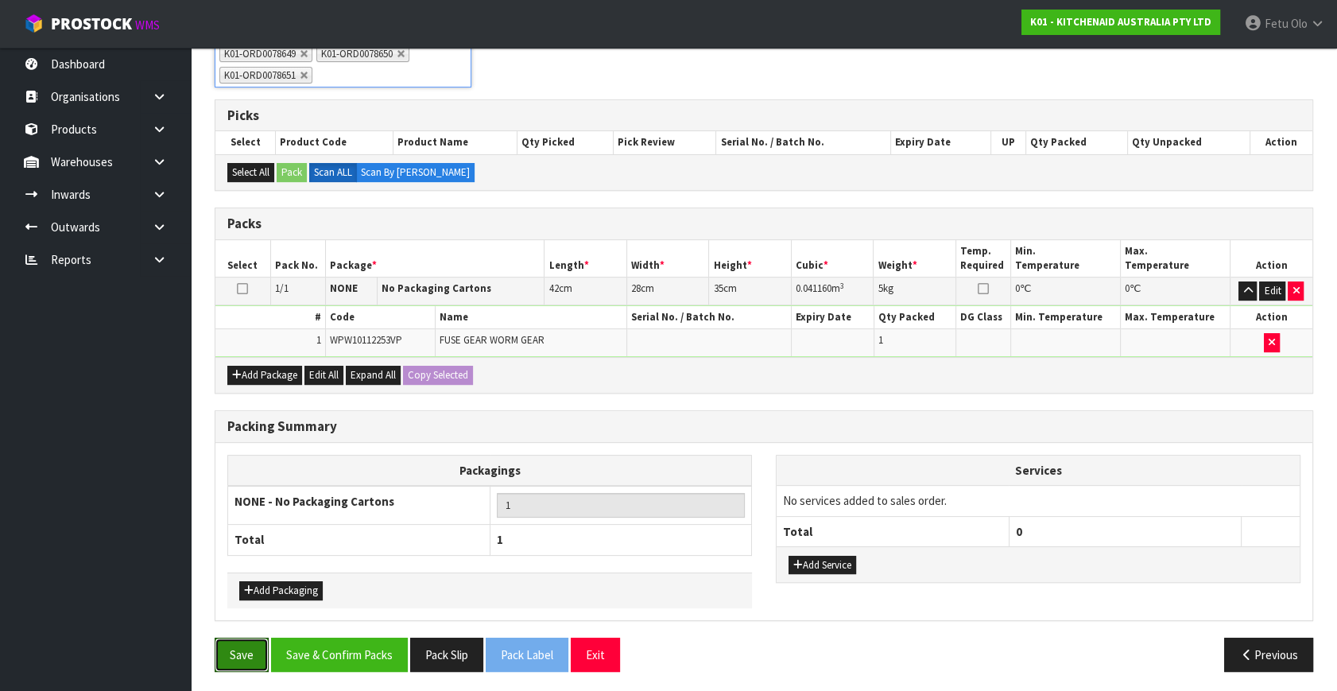
drag, startPoint x: 226, startPoint y: 647, endPoint x: 469, endPoint y: 687, distance: 245.7
click at [227, 647] on button "Save" at bounding box center [242, 654] width 54 height 34
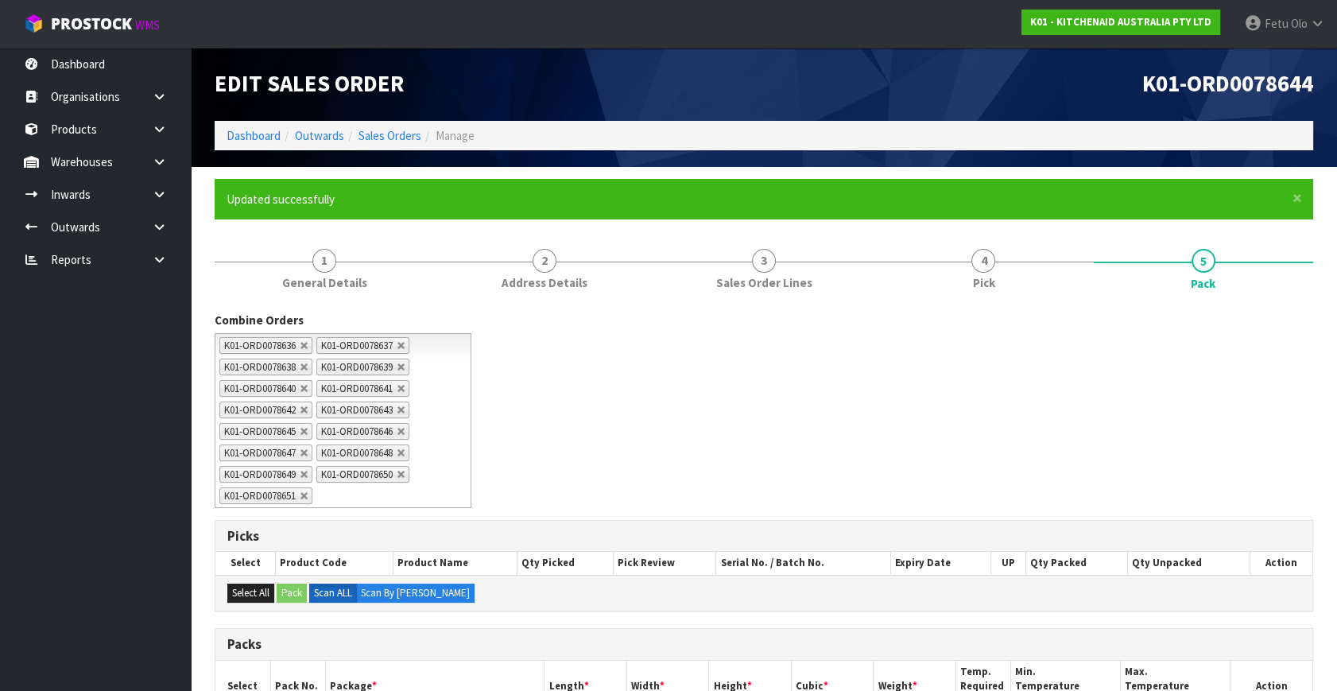
scroll to position [369, 0]
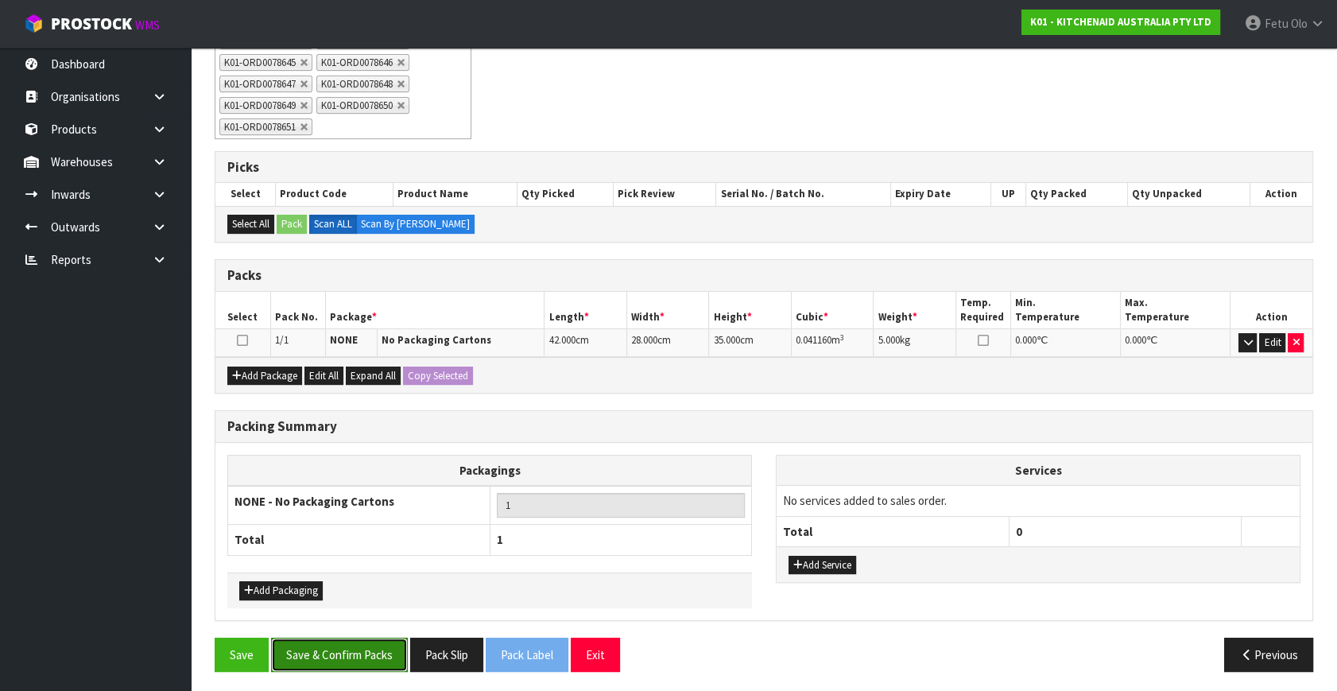
click at [338, 641] on button "Save & Confirm Packs" at bounding box center [339, 654] width 137 height 34
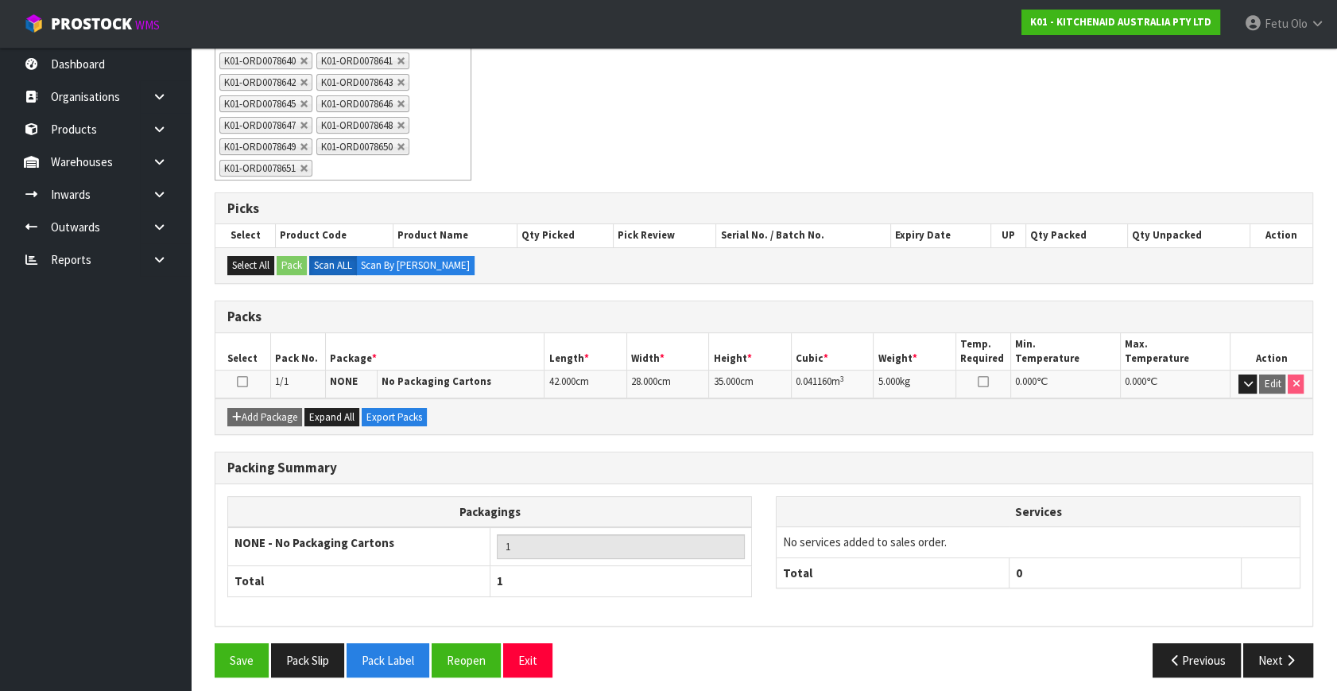
scroll to position [334, 0]
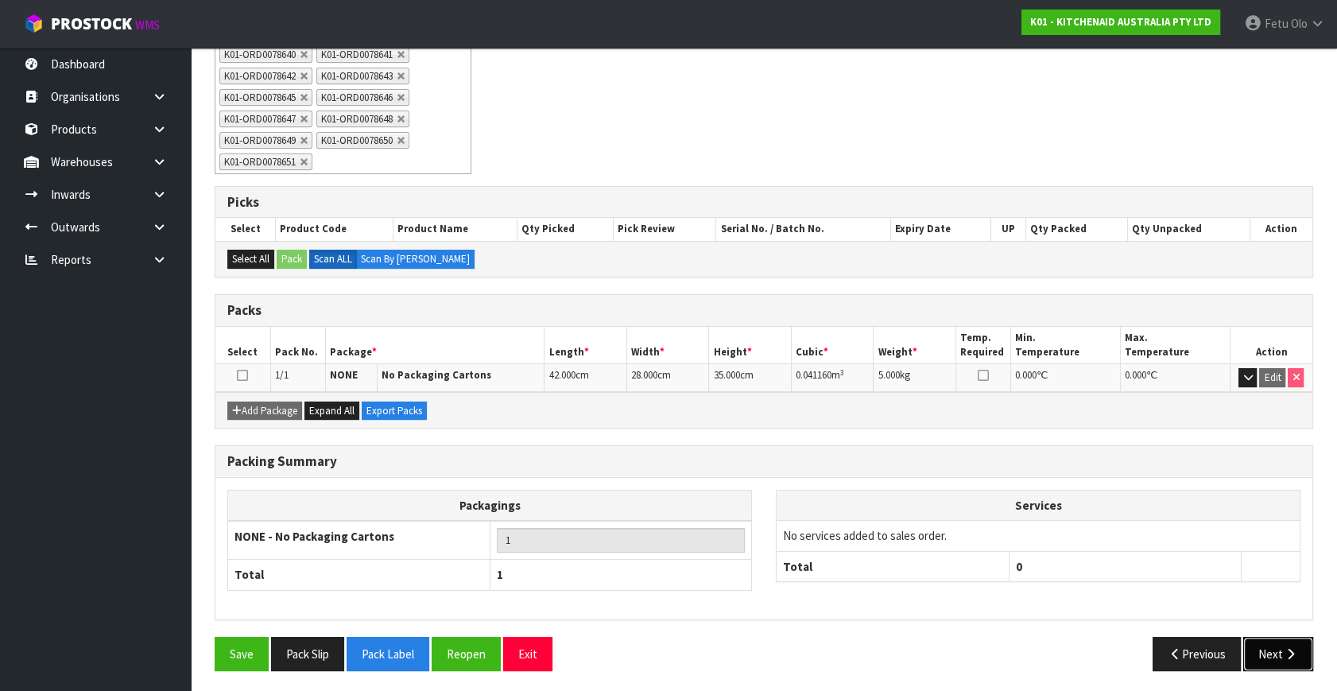
click at [1269, 656] on button "Next" at bounding box center [1278, 654] width 70 height 34
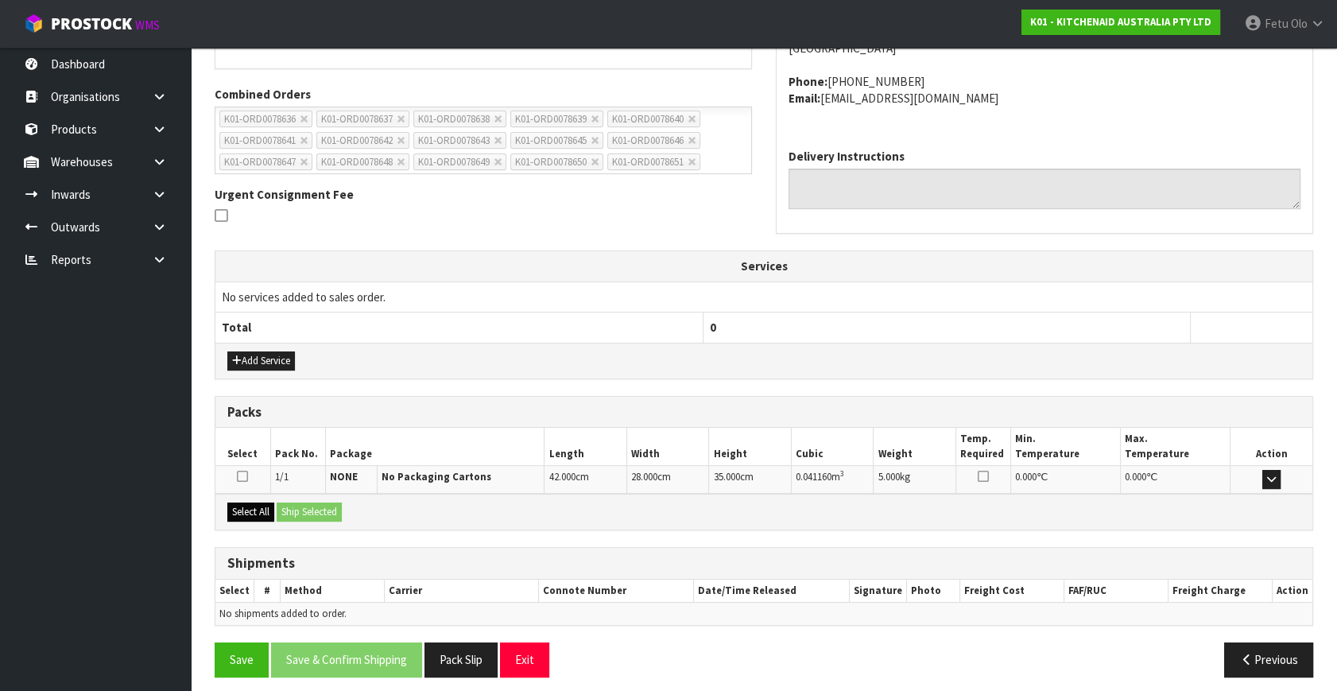
scroll to position [391, 0]
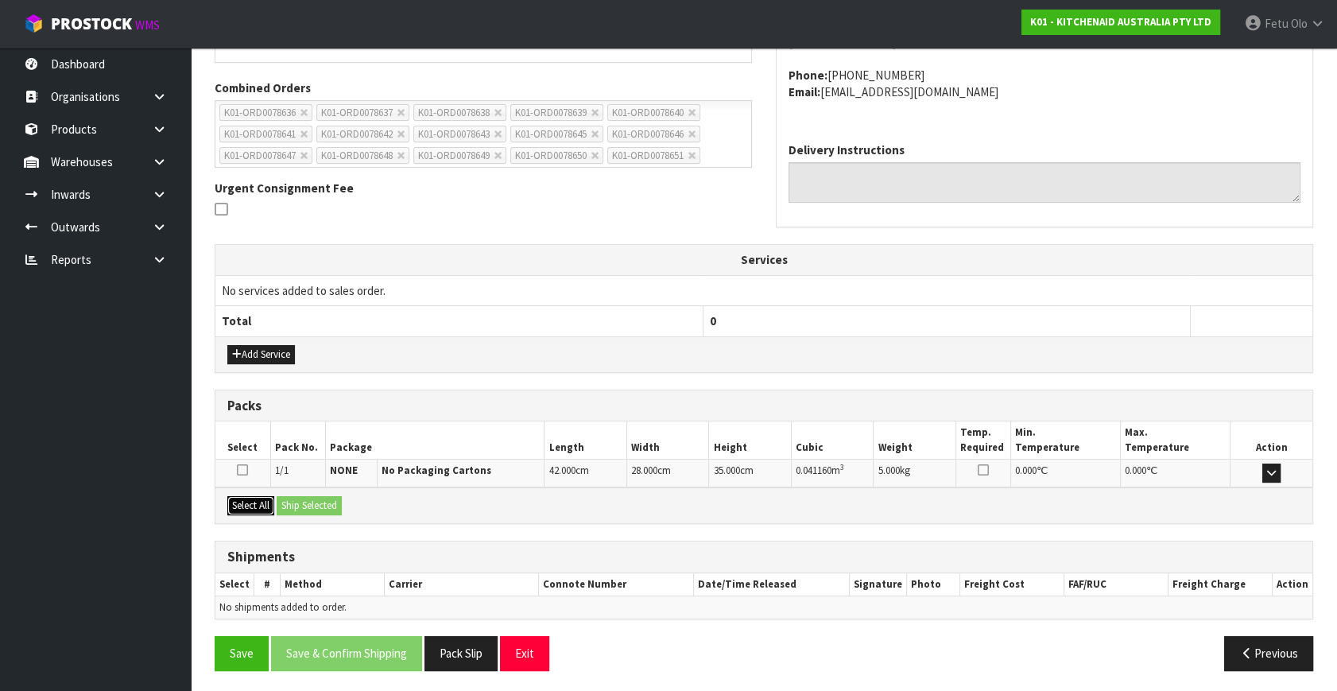
drag, startPoint x: 262, startPoint y: 499, endPoint x: 368, endPoint y: 501, distance: 105.7
click at [270, 499] on button "Select All" at bounding box center [250, 505] width 47 height 19
click at [368, 501] on div "Select All Ship Selected" at bounding box center [763, 505] width 1097 height 36
click at [314, 503] on button "Ship Selected" at bounding box center [309, 505] width 65 height 19
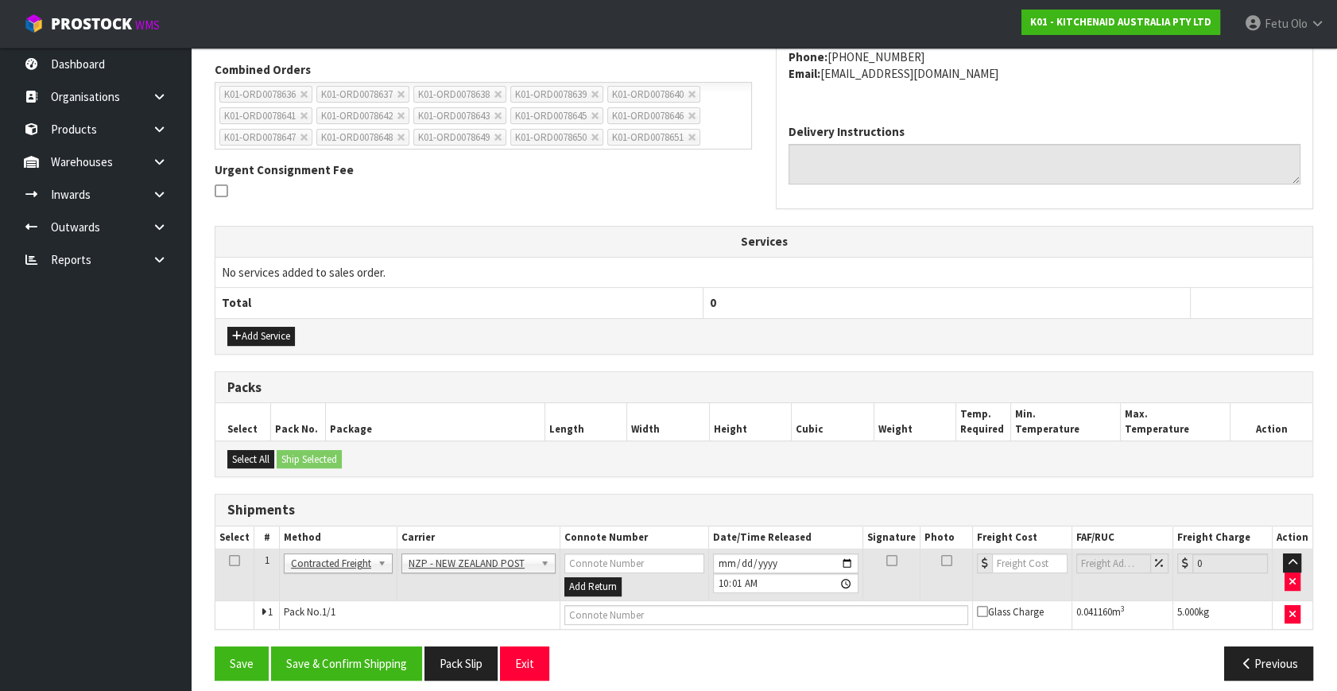
scroll to position [420, 0]
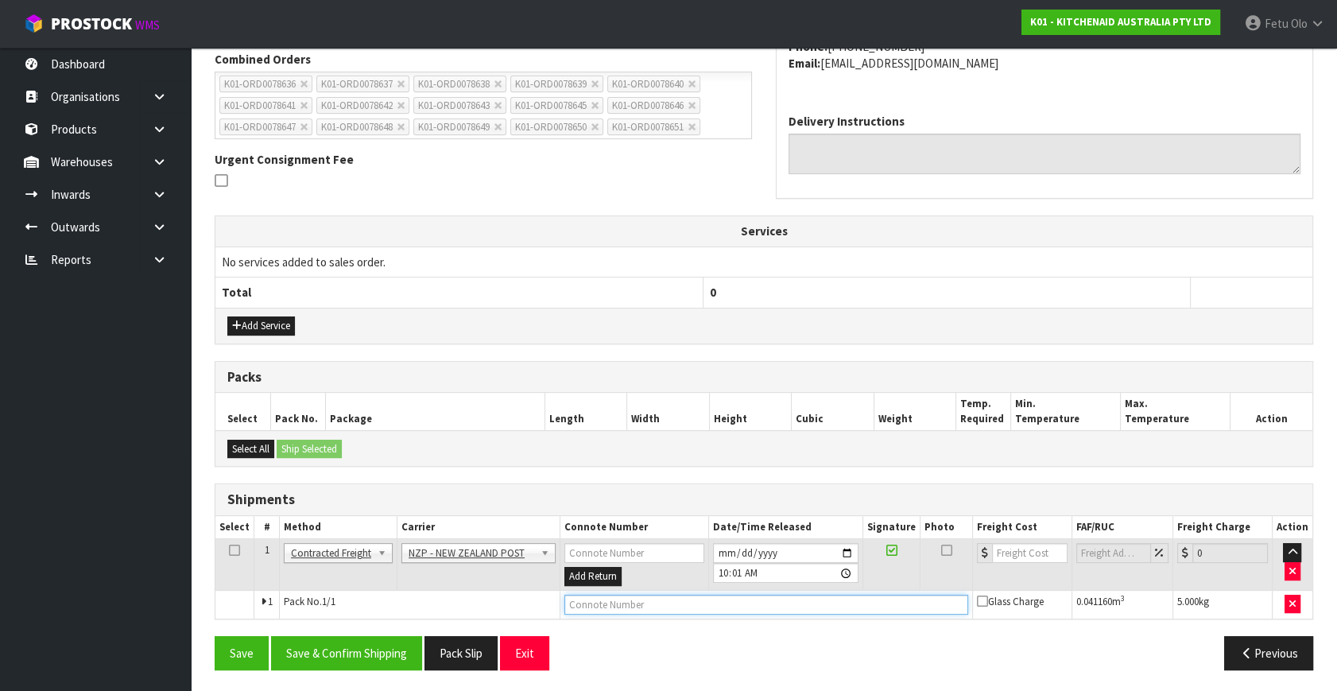
click at [575, 603] on input "text" at bounding box center [766, 604] width 404 height 20
paste input "00894210379946244879"
type input "00894210379946244879"
drag, startPoint x: 352, startPoint y: 662, endPoint x: 362, endPoint y: 660, distance: 10.5
click at [352, 661] on button "Save & Confirm Shipping" at bounding box center [346, 653] width 151 height 34
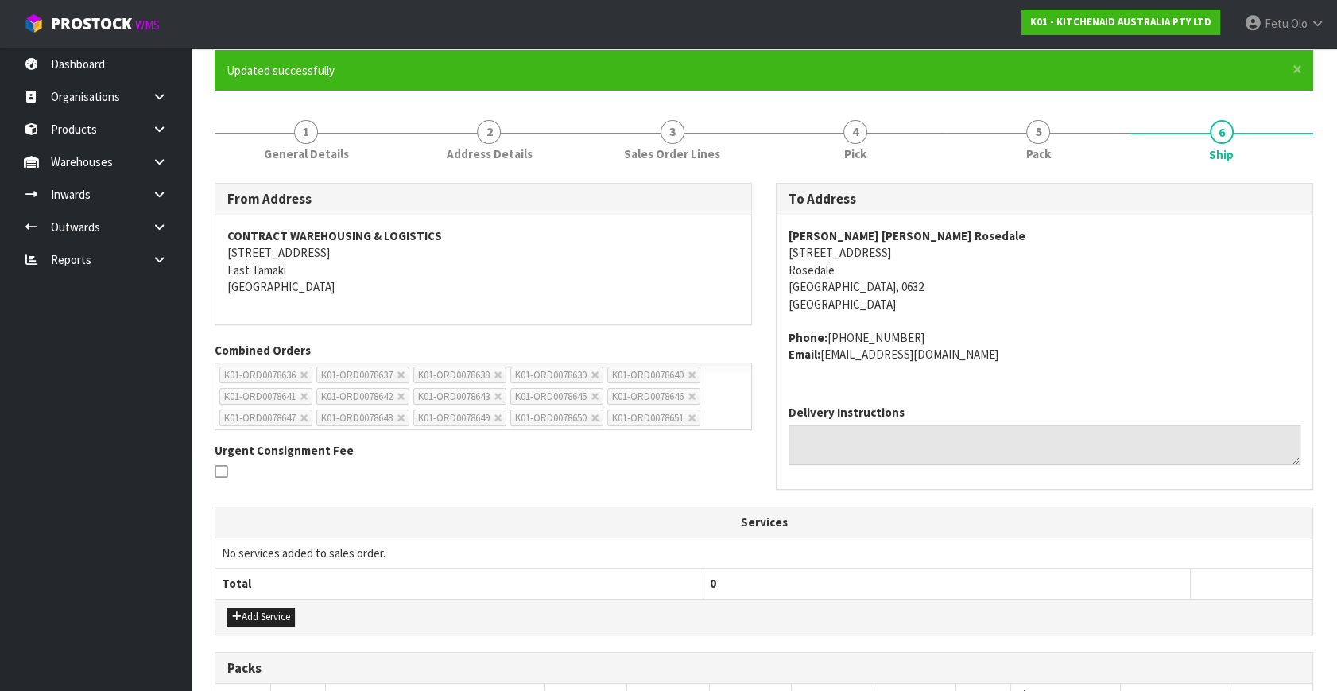
scroll to position [0, 0]
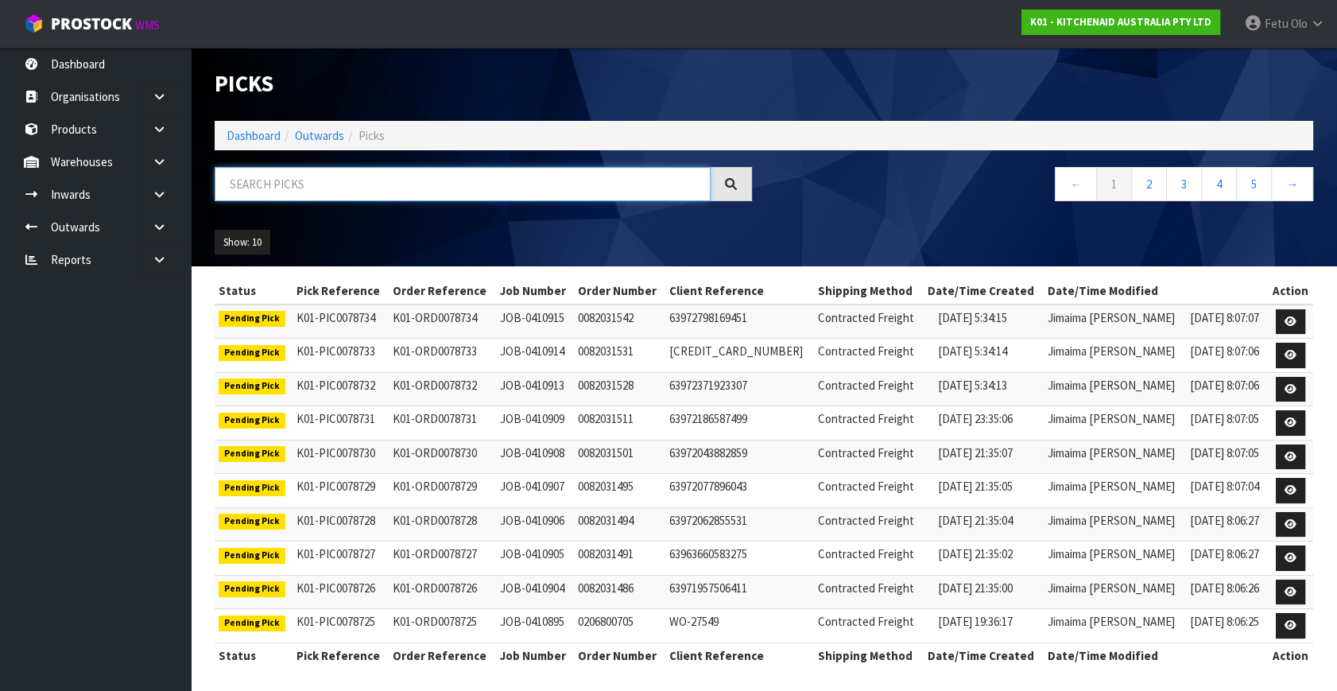
click at [309, 188] on input "text" at bounding box center [463, 184] width 496 height 34
type input "8643"
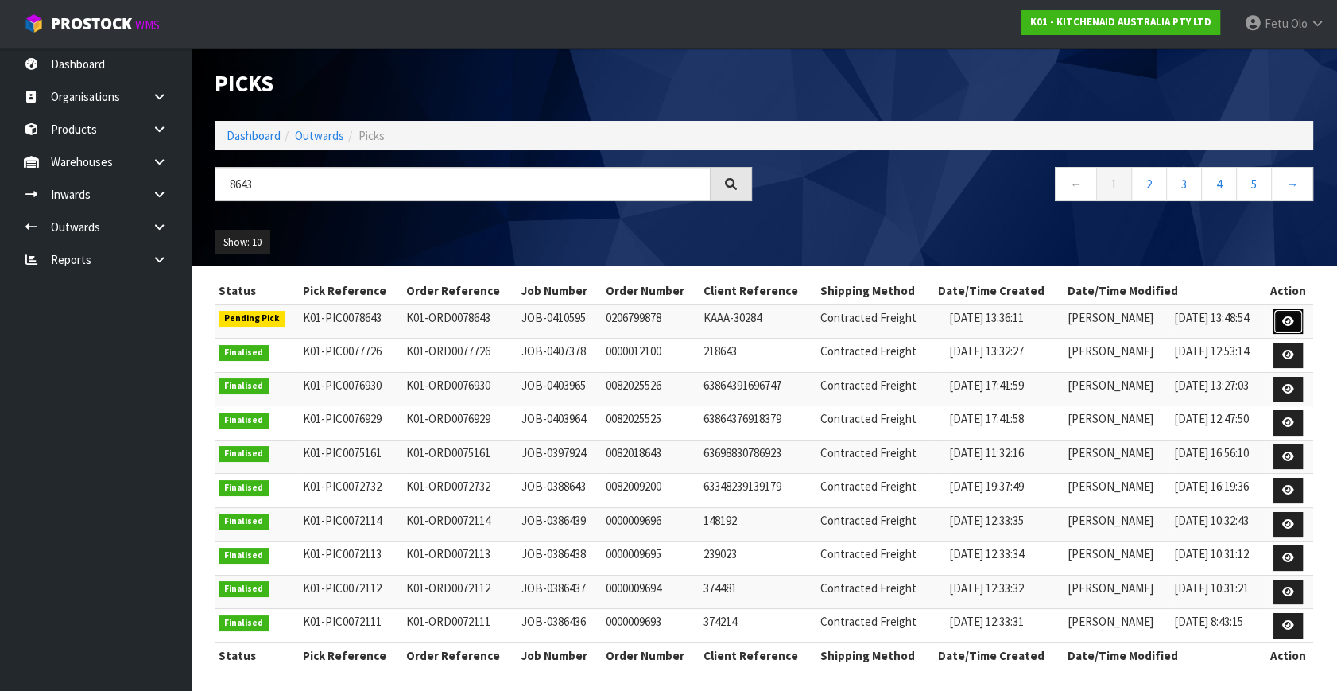
click at [1288, 318] on icon at bounding box center [1288, 321] width 12 height 10
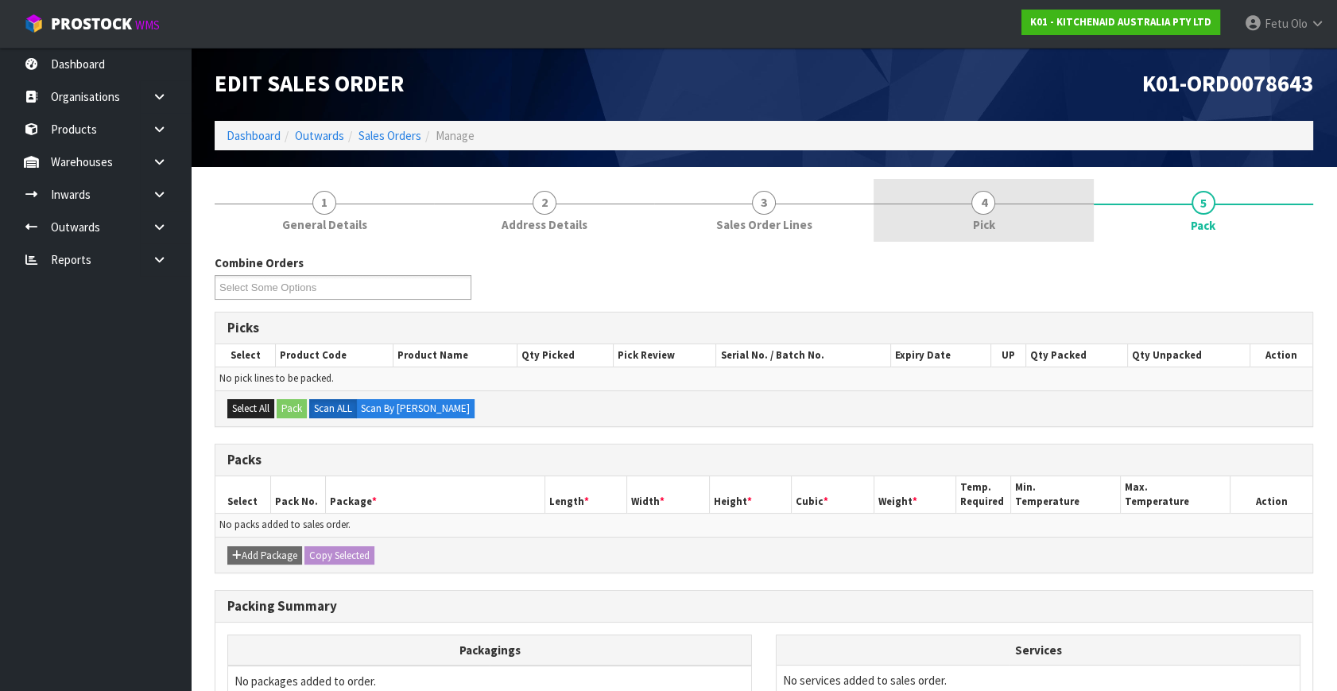
click at [963, 203] on link "4 Pick" at bounding box center [982, 210] width 219 height 63
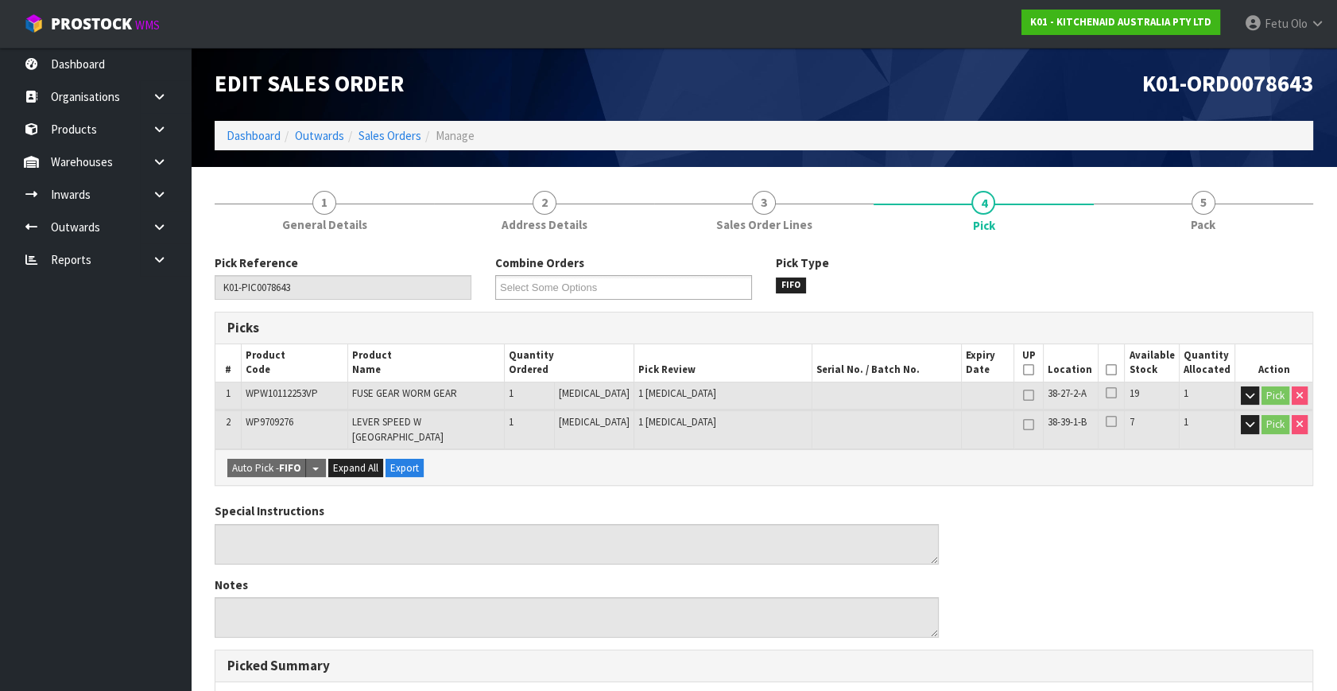
click at [1105, 370] on icon at bounding box center [1110, 370] width 11 height 1
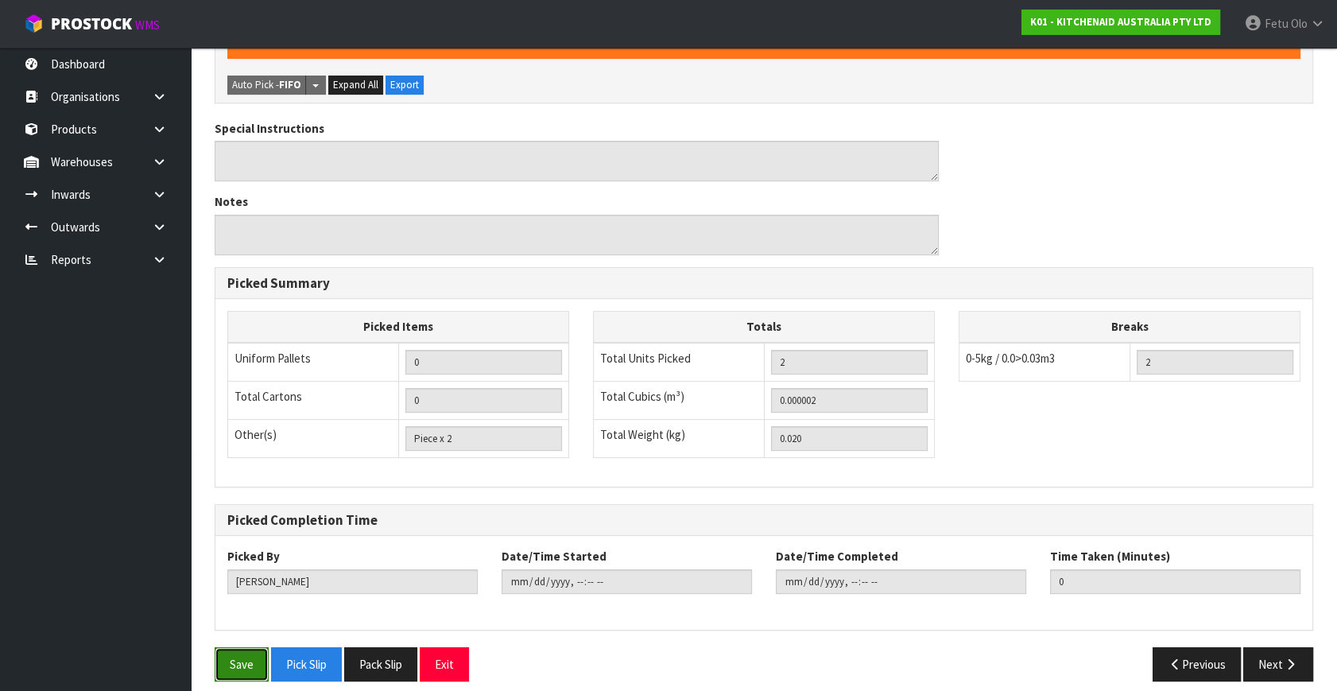
click at [226, 647] on button "Save" at bounding box center [242, 664] width 54 height 34
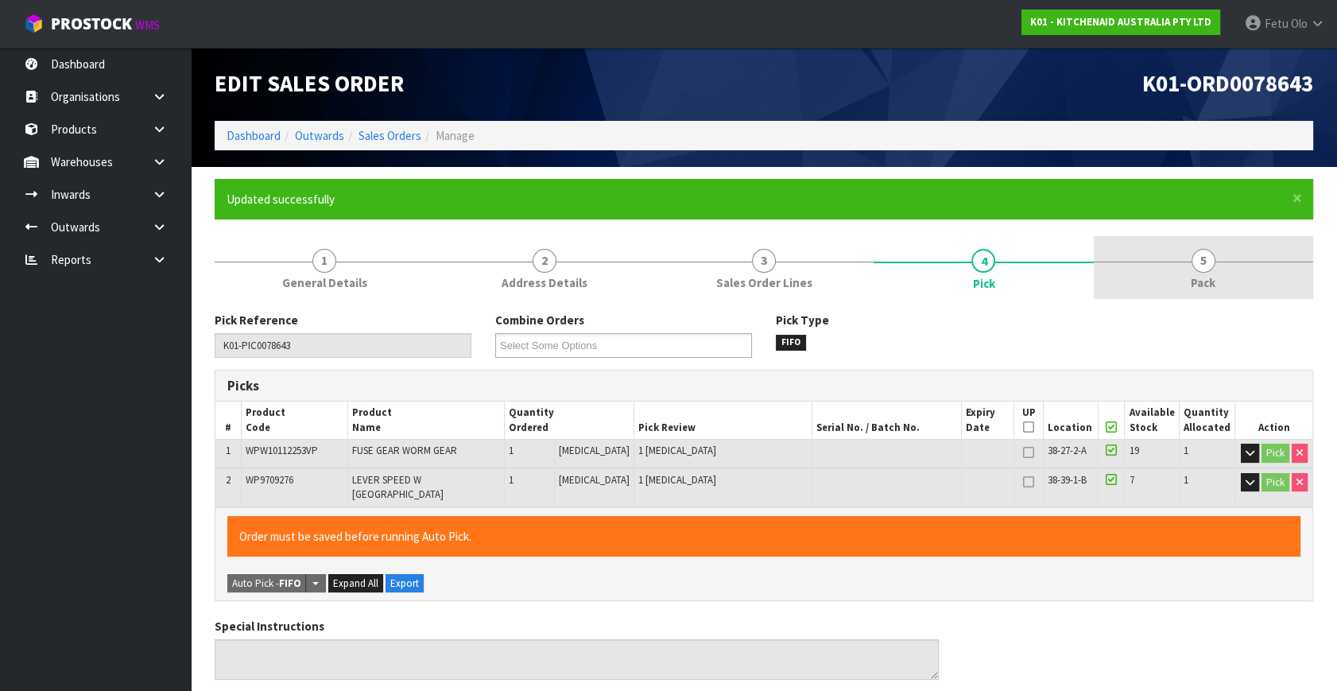
type input "Fetu Olo"
type input "2025-09-04T09:50:49"
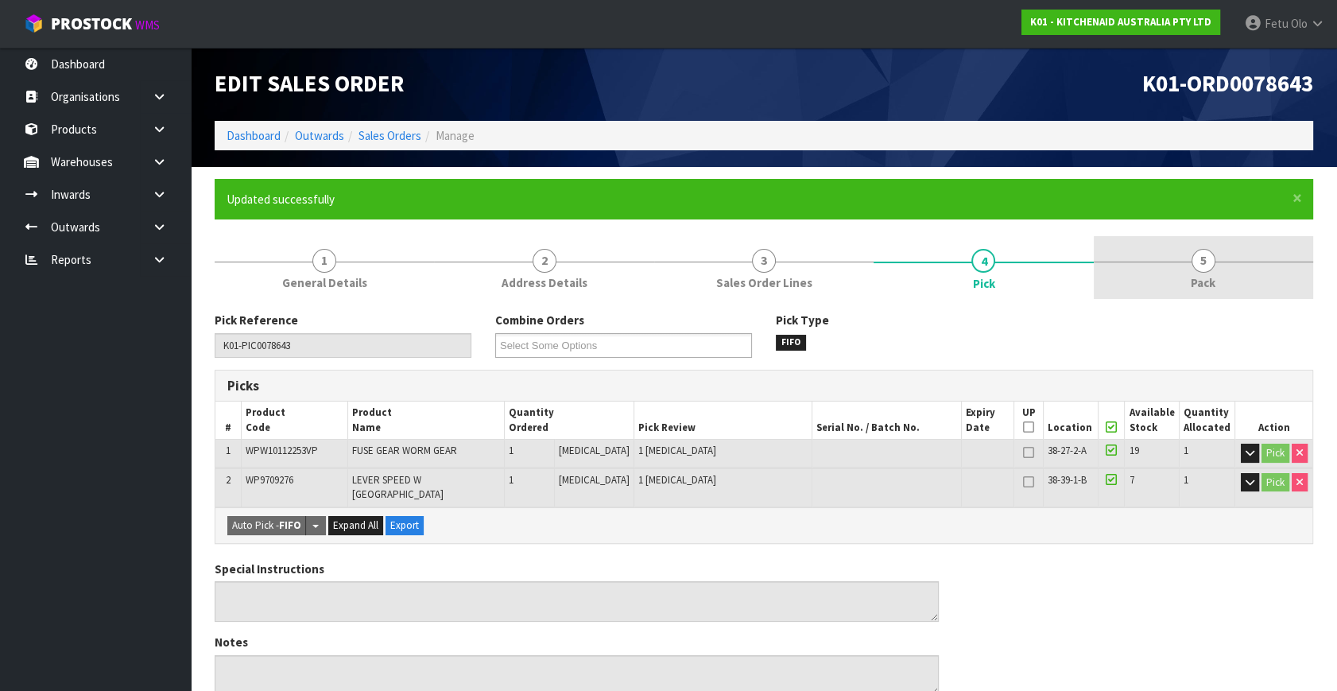
click at [1212, 254] on span "5" at bounding box center [1203, 261] width 24 height 24
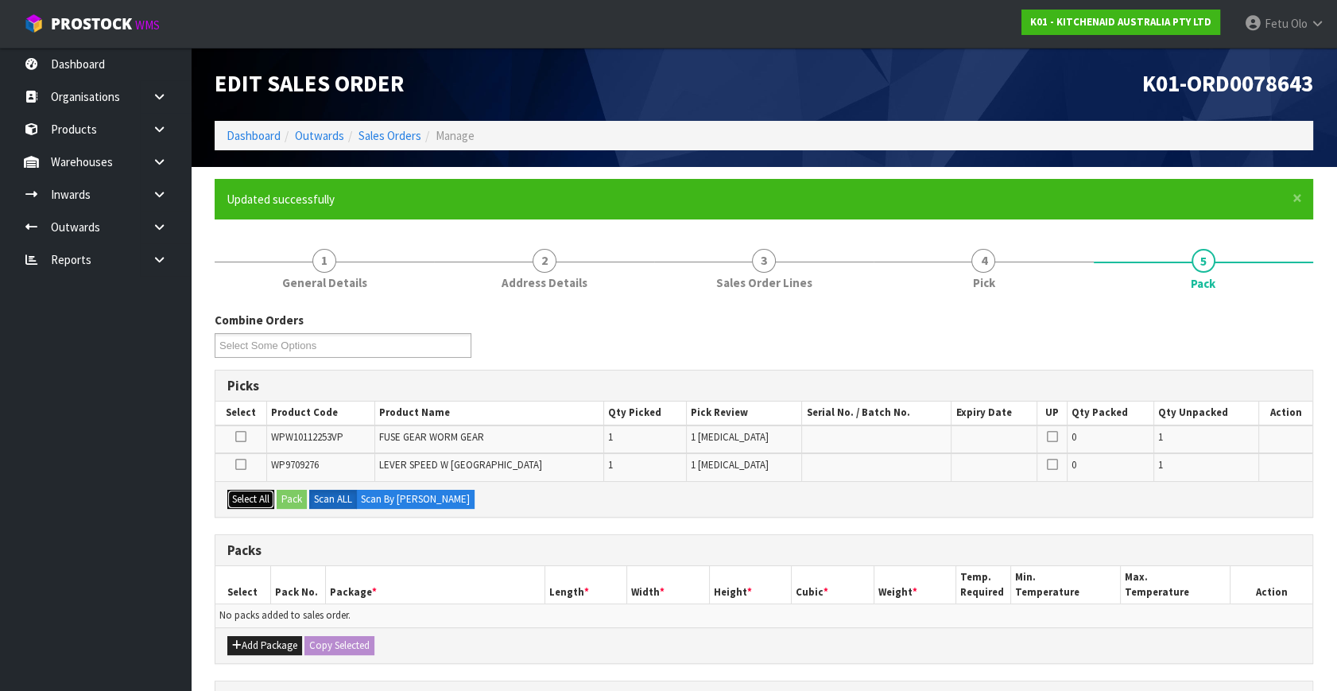
drag, startPoint x: 238, startPoint y: 495, endPoint x: 255, endPoint y: 633, distance: 138.5
click at [239, 495] on button "Select All" at bounding box center [250, 499] width 47 height 19
click at [254, 636] on button "Add Package" at bounding box center [264, 645] width 75 height 19
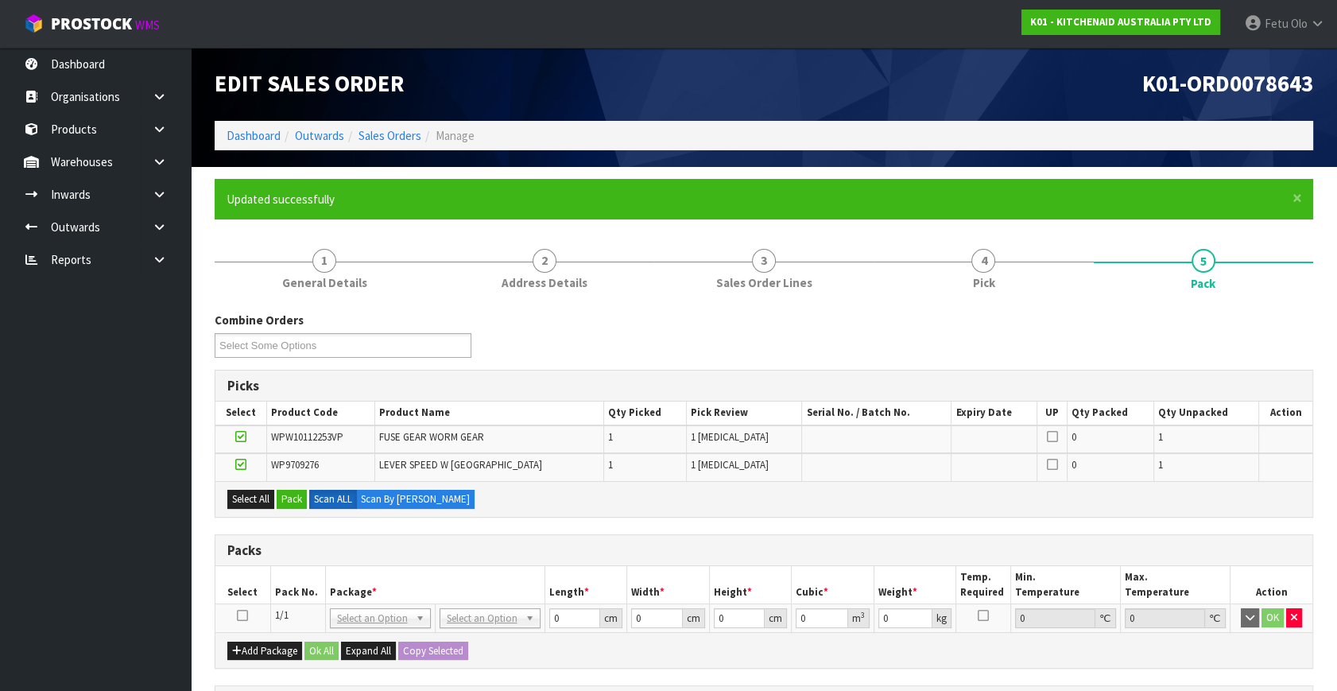
click at [240, 615] on icon at bounding box center [242, 615] width 11 height 1
click at [294, 484] on div "Select All Pack Scan ALL Scan By Quantity" at bounding box center [763, 499] width 1097 height 36
click at [296, 493] on button "Pack" at bounding box center [292, 499] width 30 height 19
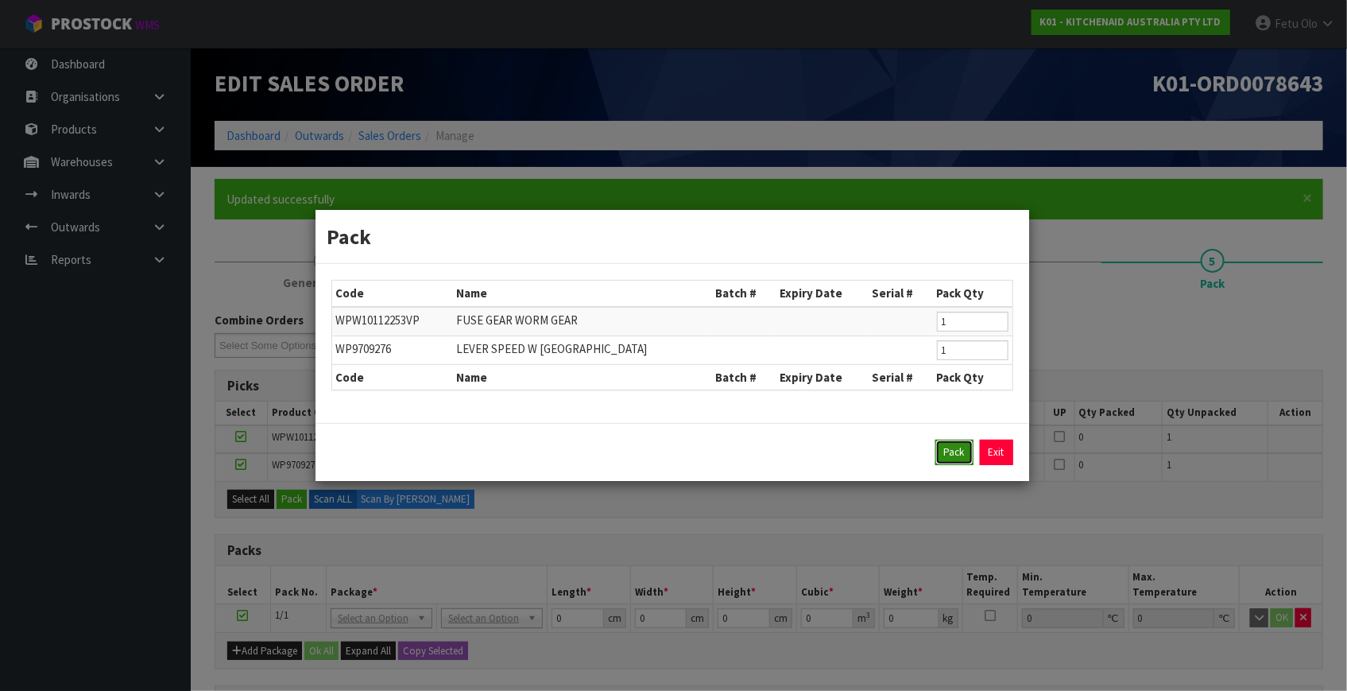
drag, startPoint x: 954, startPoint y: 452, endPoint x: 596, endPoint y: 399, distance: 361.6
click at [951, 452] on button "Pack" at bounding box center [954, 451] width 38 height 25
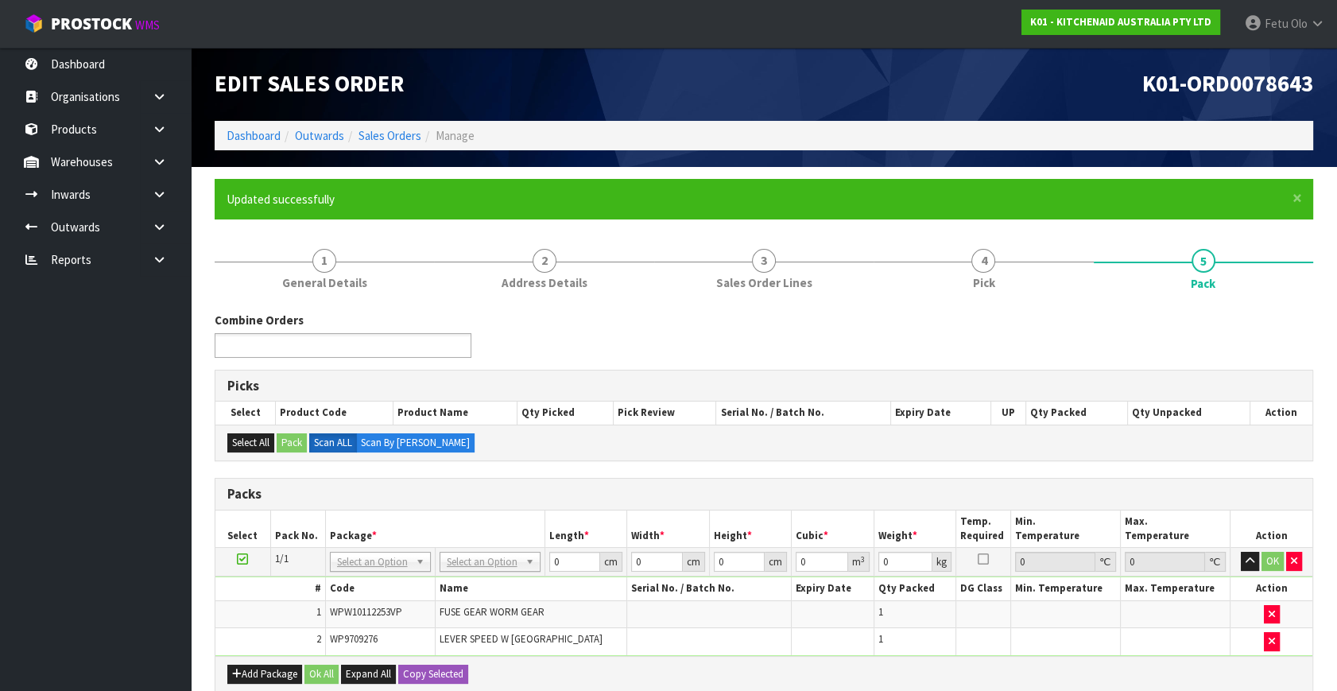
click at [328, 343] on input "text" at bounding box center [277, 345] width 117 height 20
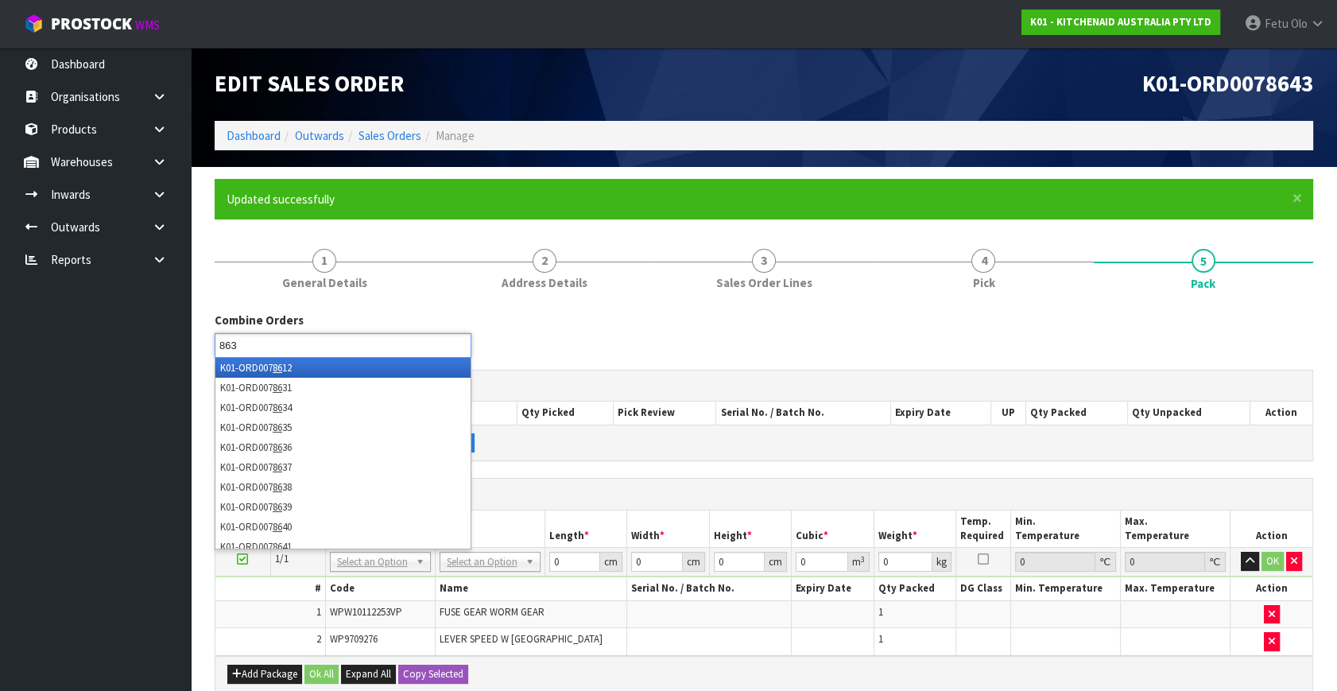
type input "8636"
type input "8637"
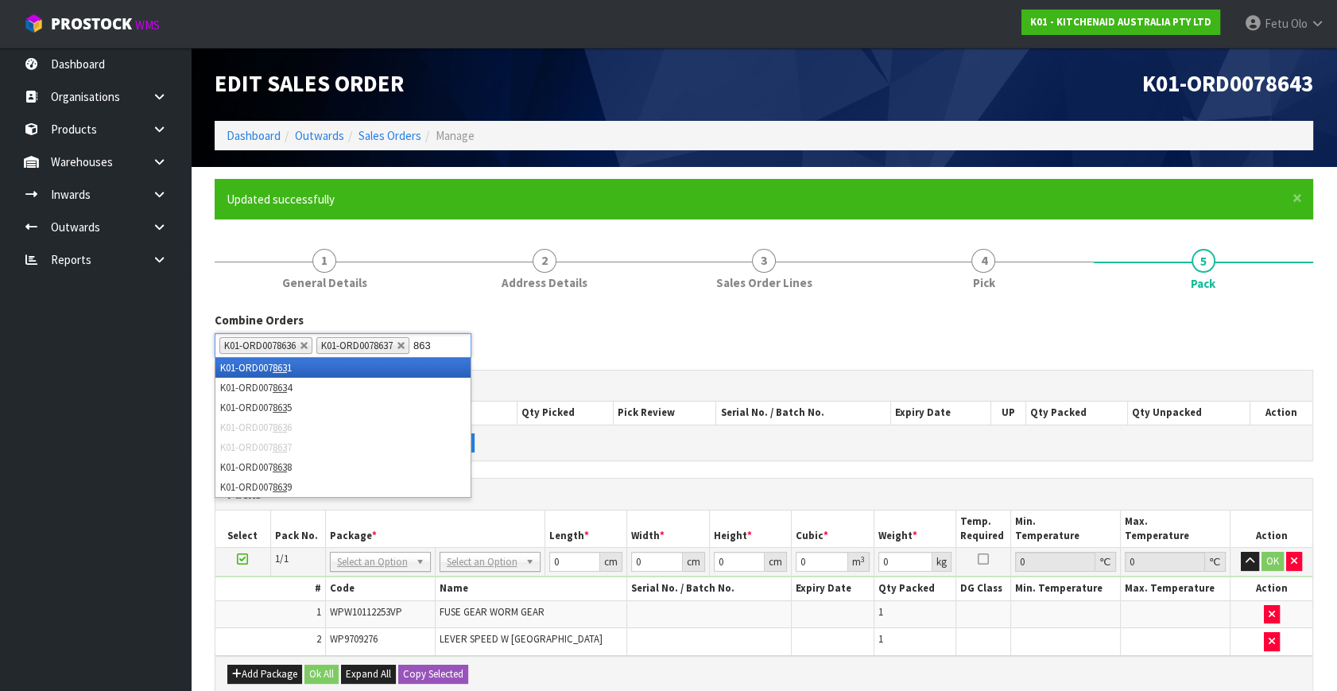
type input "8638"
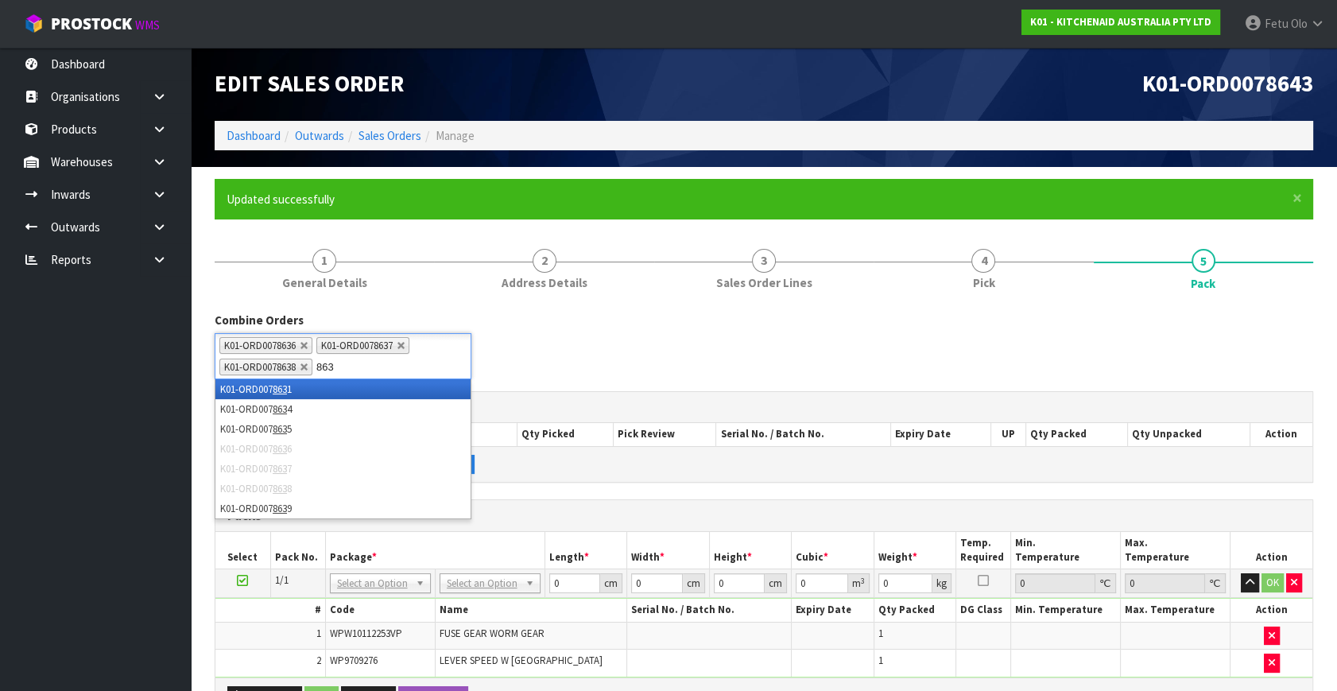
type input "8639"
type input "8640"
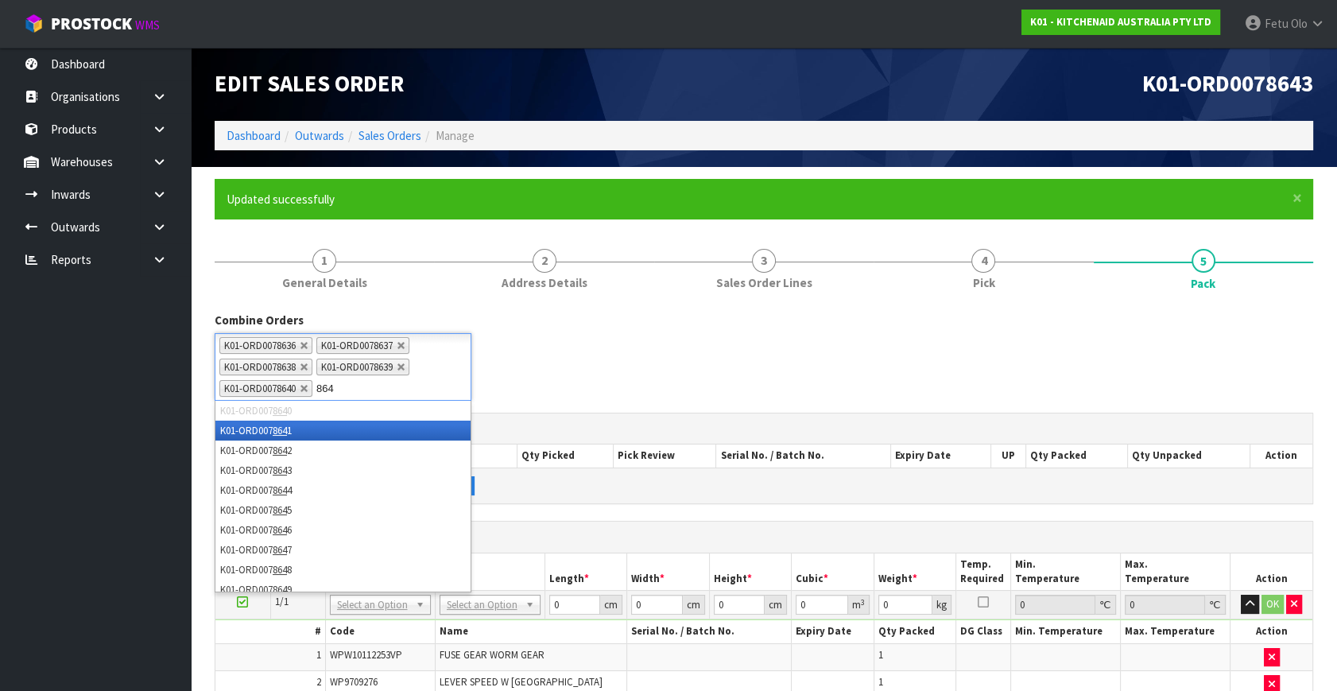
type input "8641"
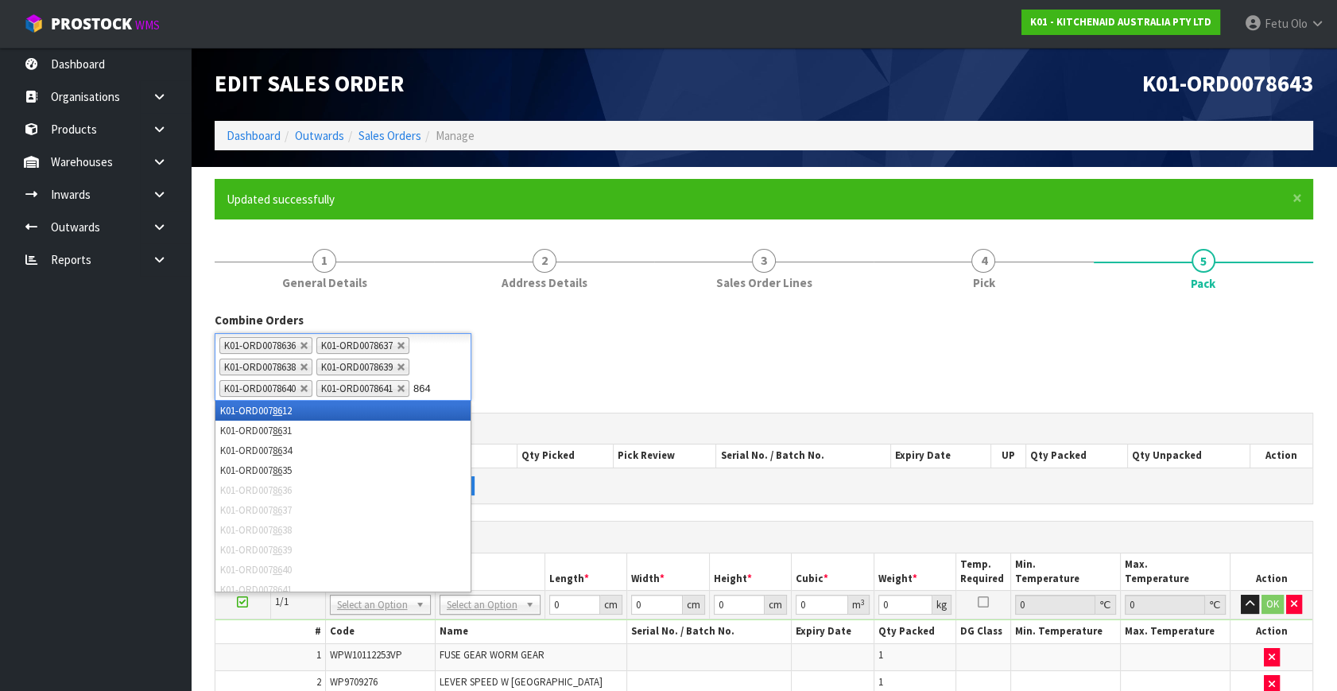
type input "8642"
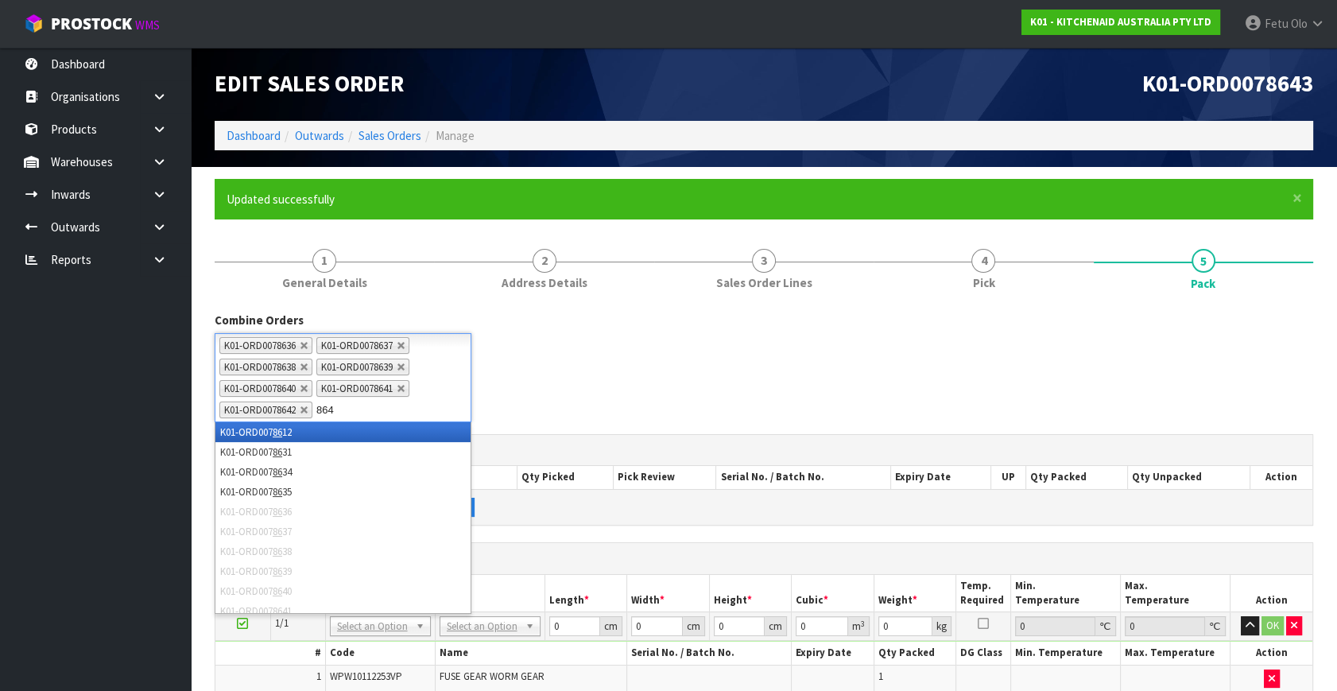
type input "8644"
type input "8646"
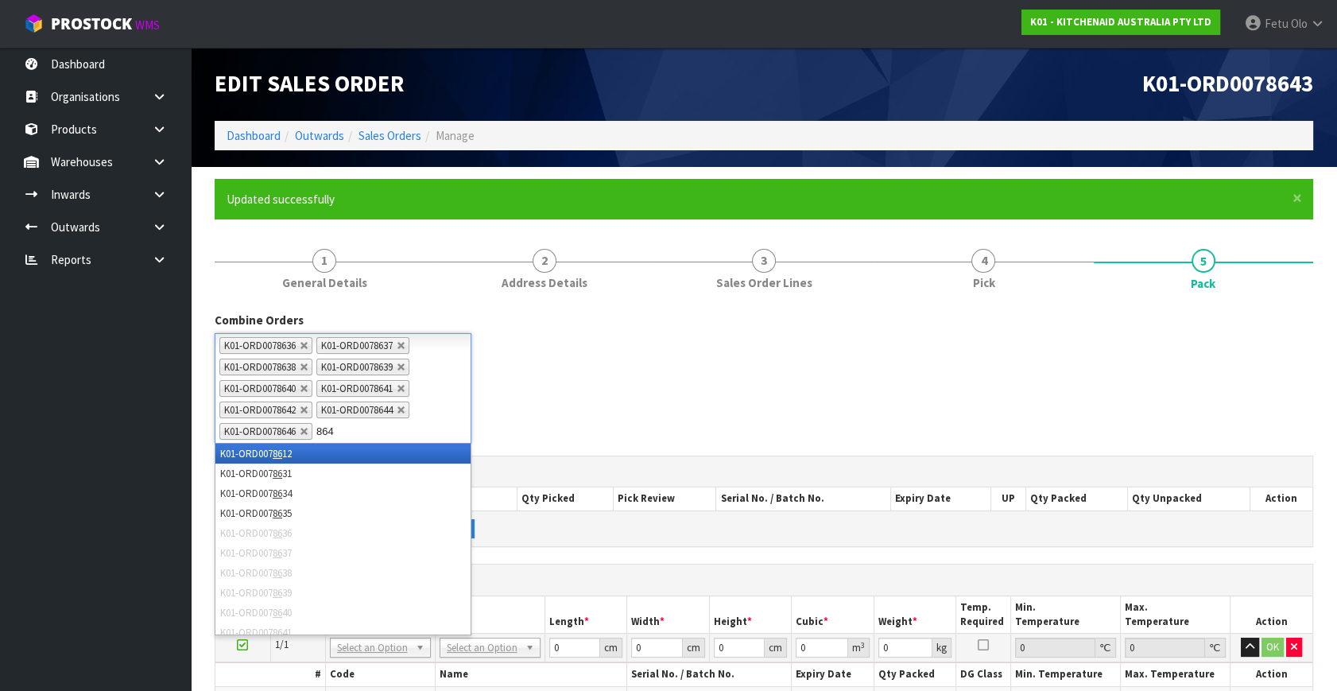
type input "8647"
type input "8648"
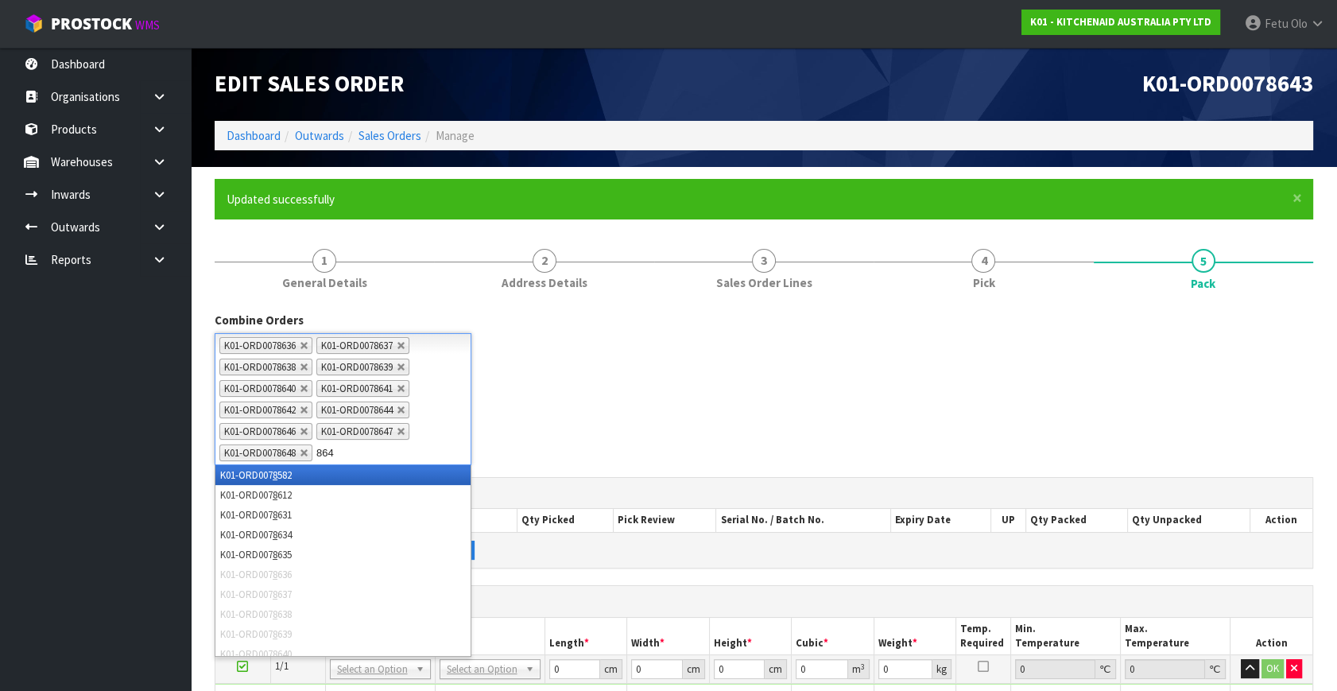
type input "8649"
type input "8650"
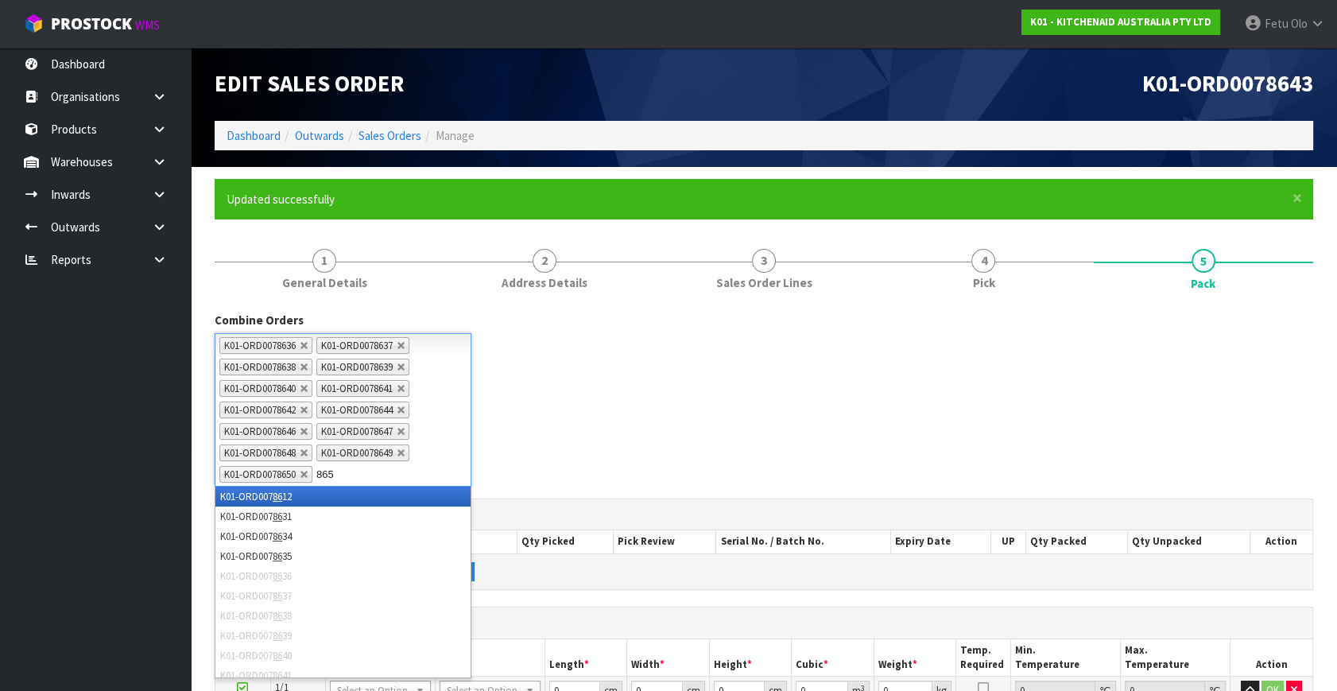
type input "8651"
type input "8643"
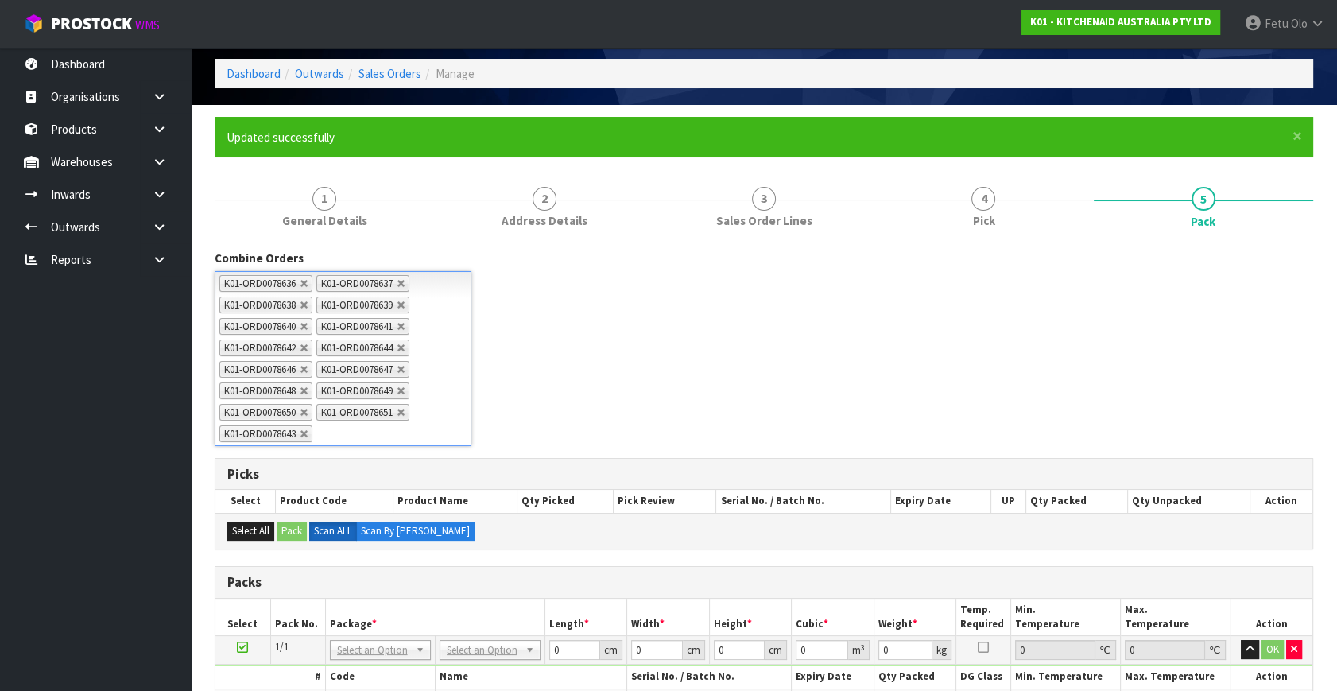
scroll to position [144, 0]
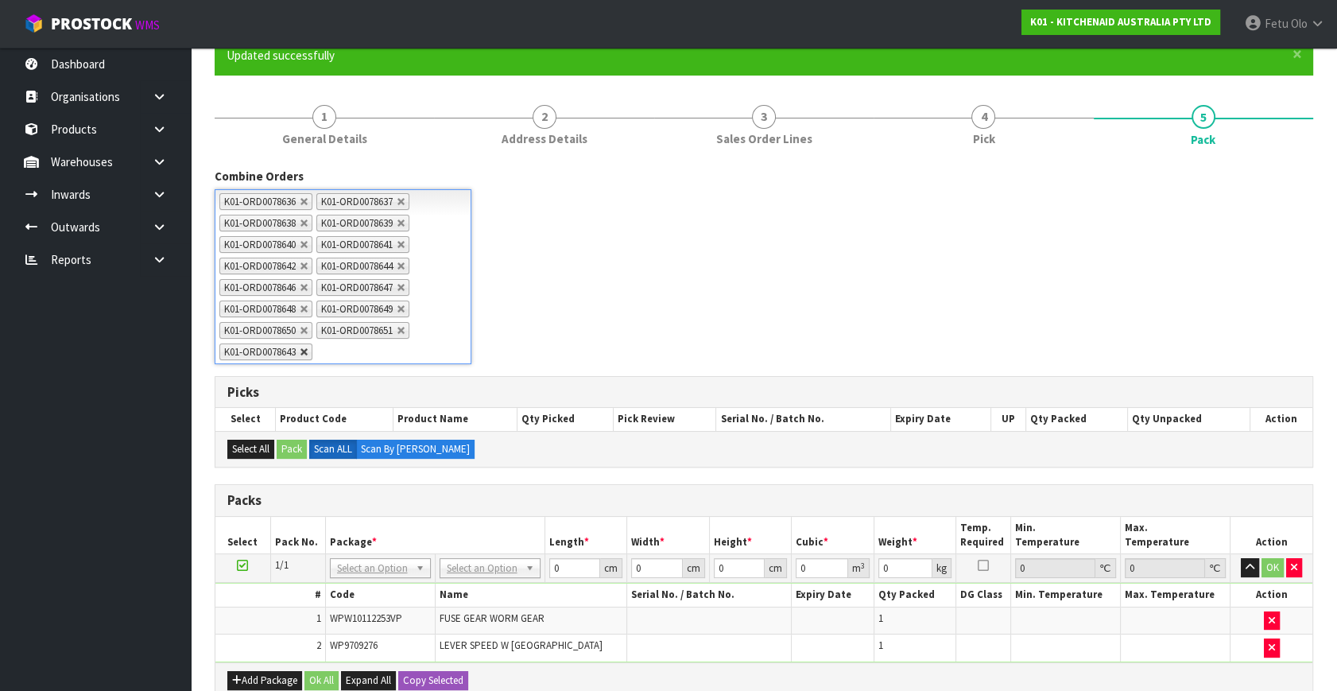
click at [308, 353] on link at bounding box center [305, 352] width 10 height 10
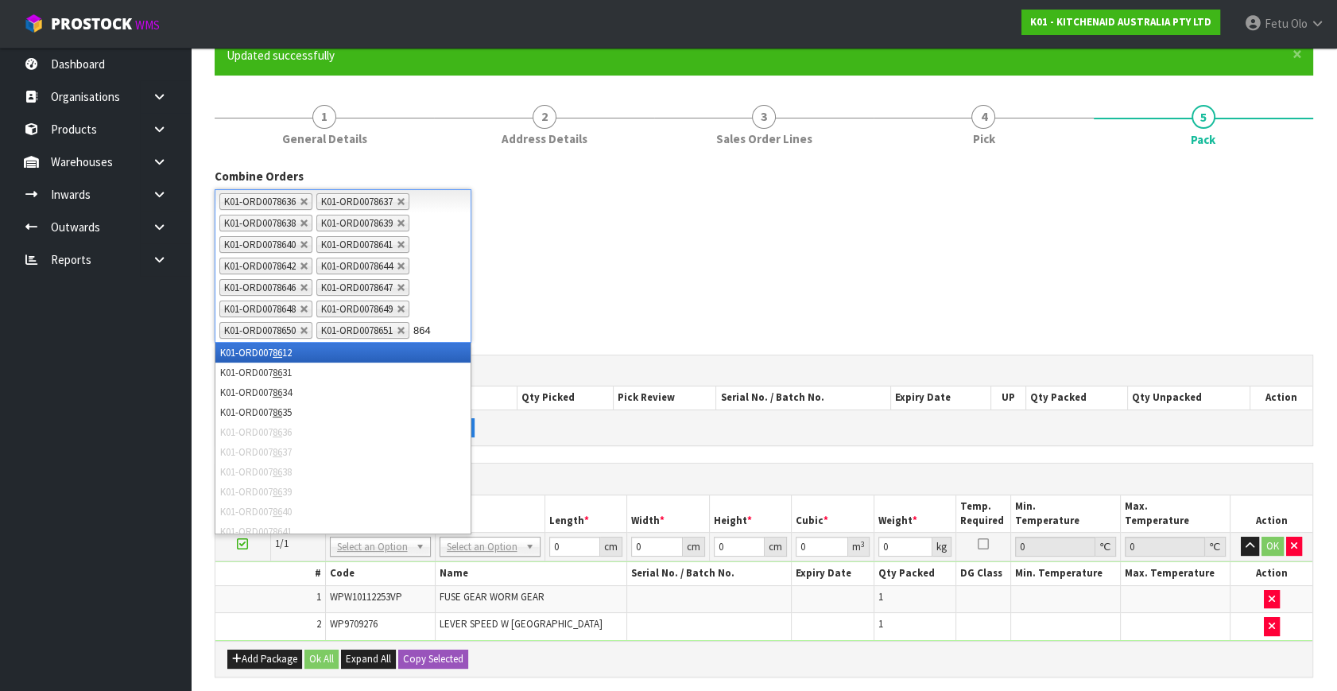
type input "8645"
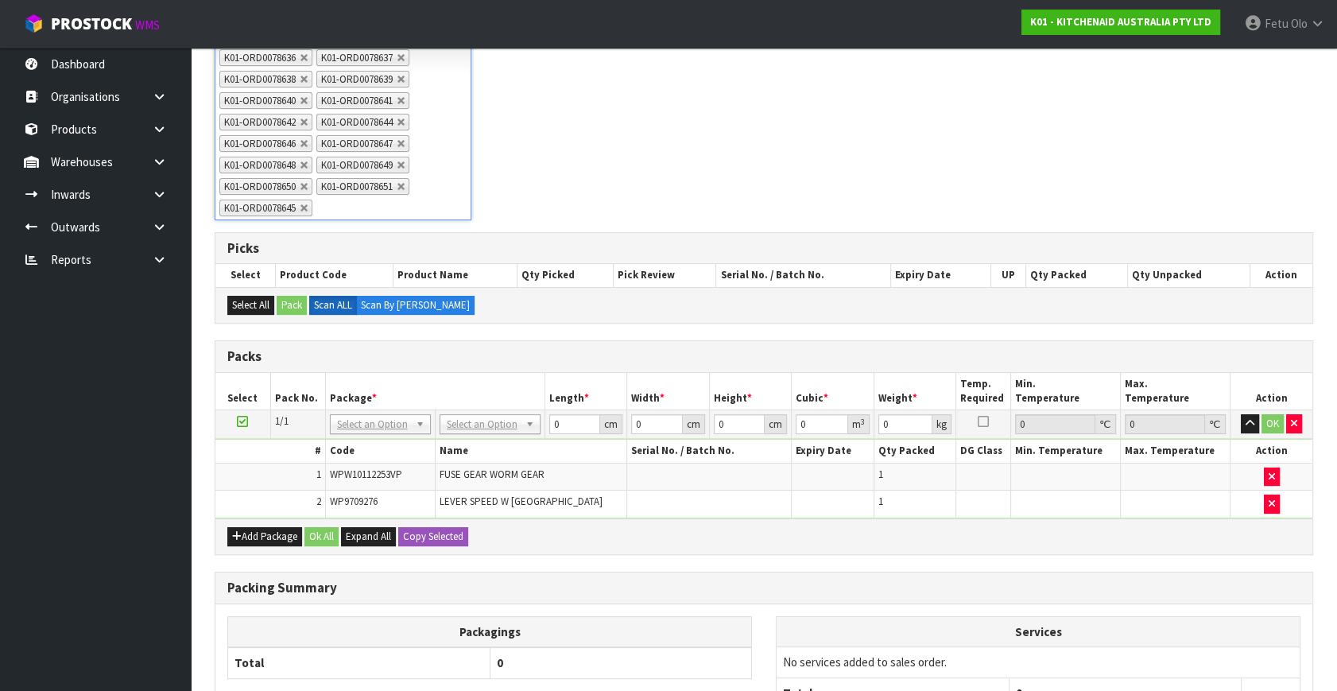
scroll to position [288, 0]
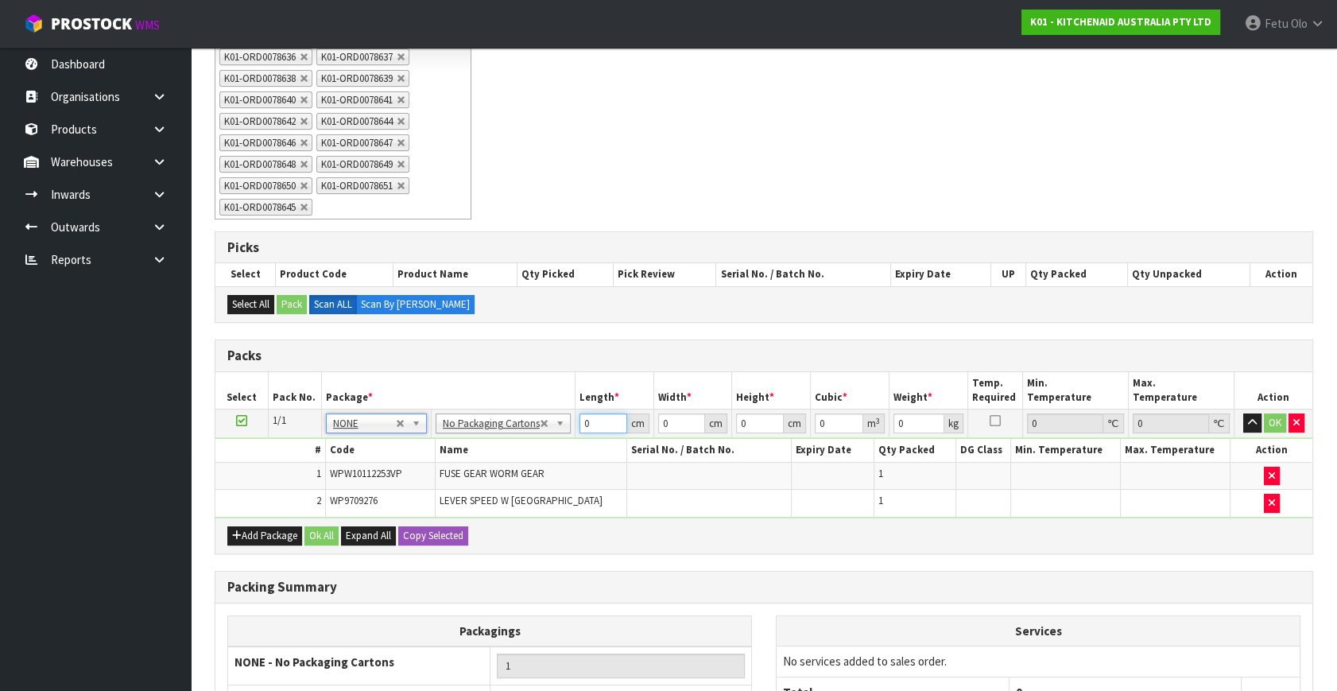
drag, startPoint x: 588, startPoint y: 421, endPoint x: 325, endPoint y: 474, distance: 268.2
click at [325, 474] on tbody "1/1 NONE 007-001 007-002 007-004 007-009 007-013 007-014 007-015 007-017 007-01…" at bounding box center [763, 463] width 1097 height 108
type input "40"
type input "28"
type input "3"
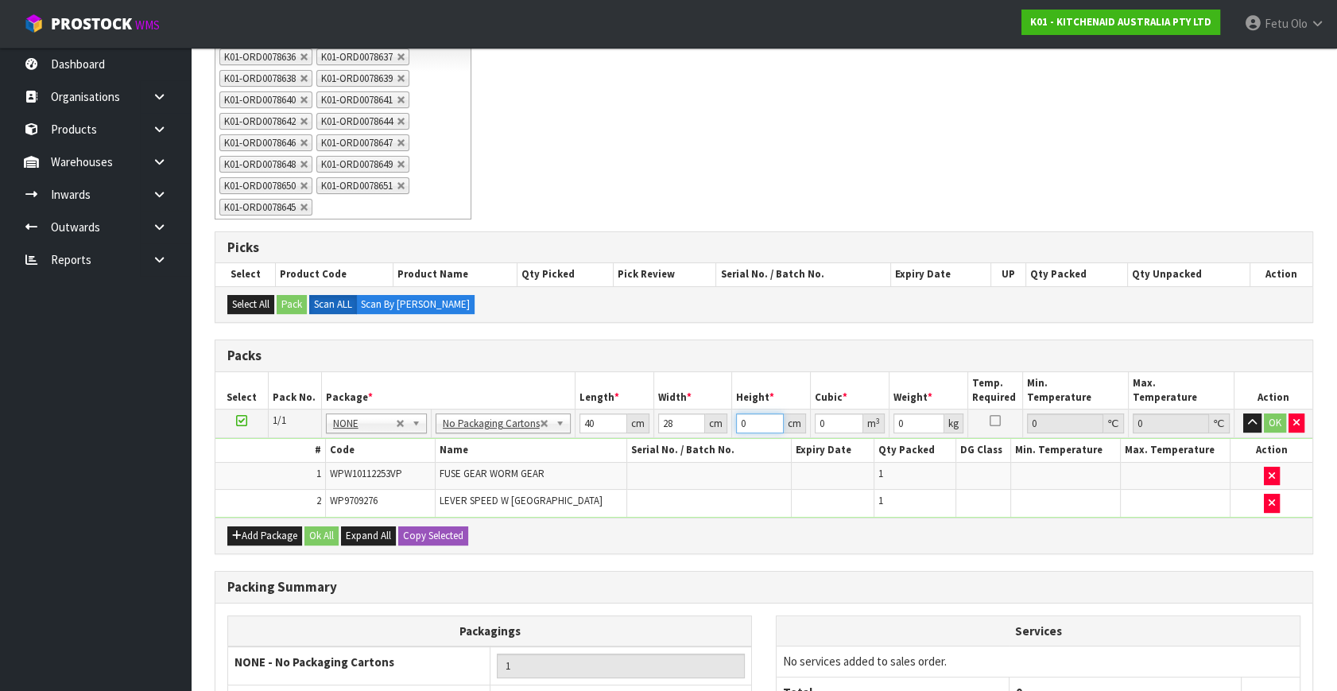
type input "0.00336"
type input "35"
type input "0.0392"
type input "35"
type input "5"
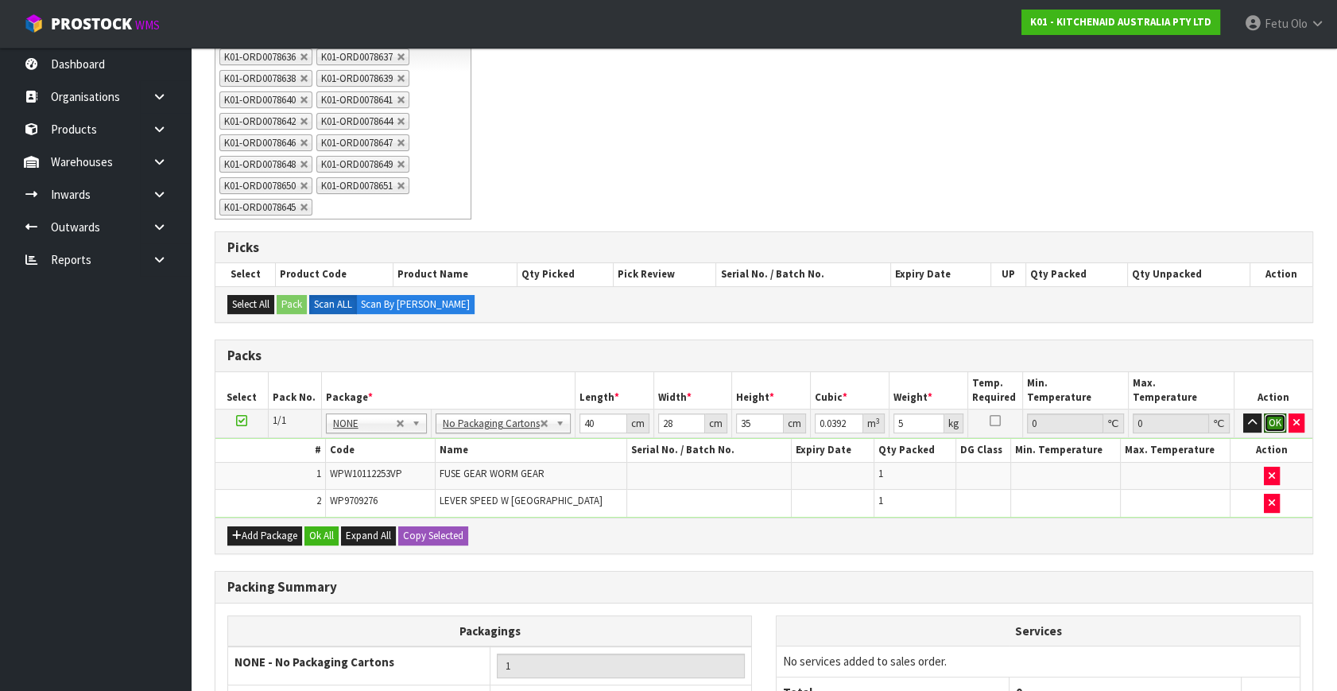
click button "OK" at bounding box center [1275, 422] width 22 height 19
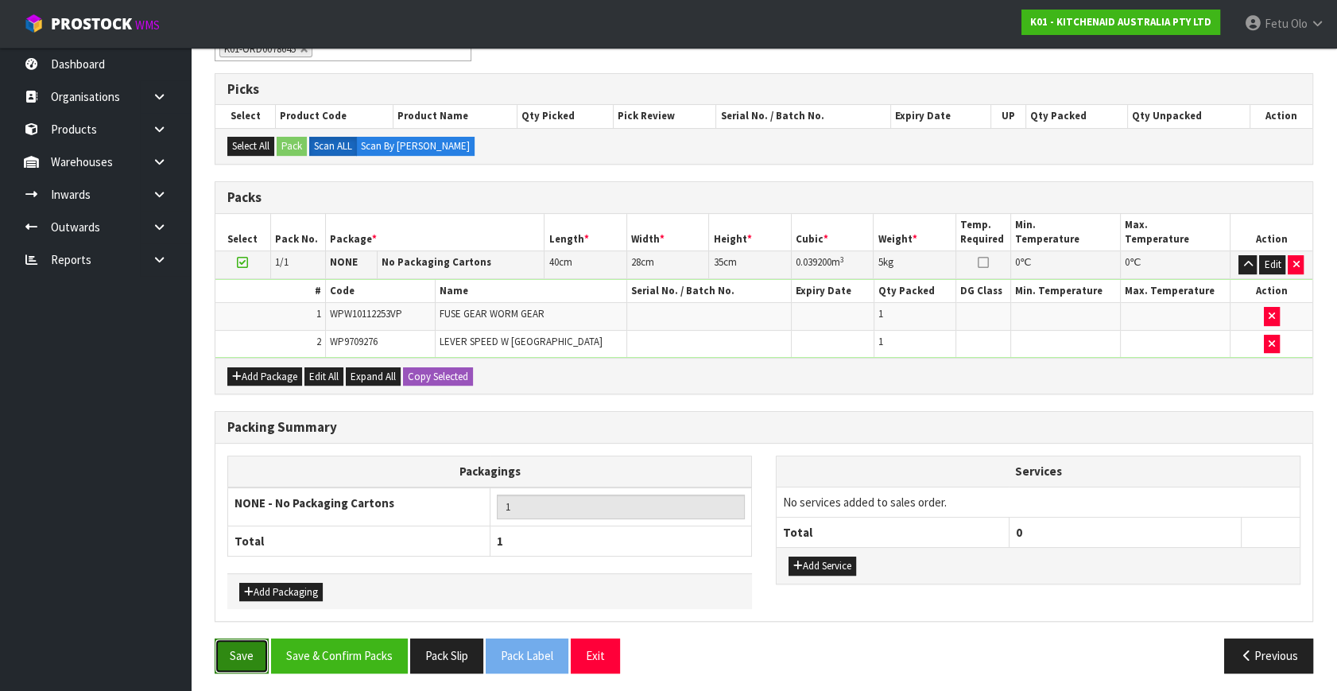
click at [254, 638] on button "Save" at bounding box center [242, 655] width 54 height 34
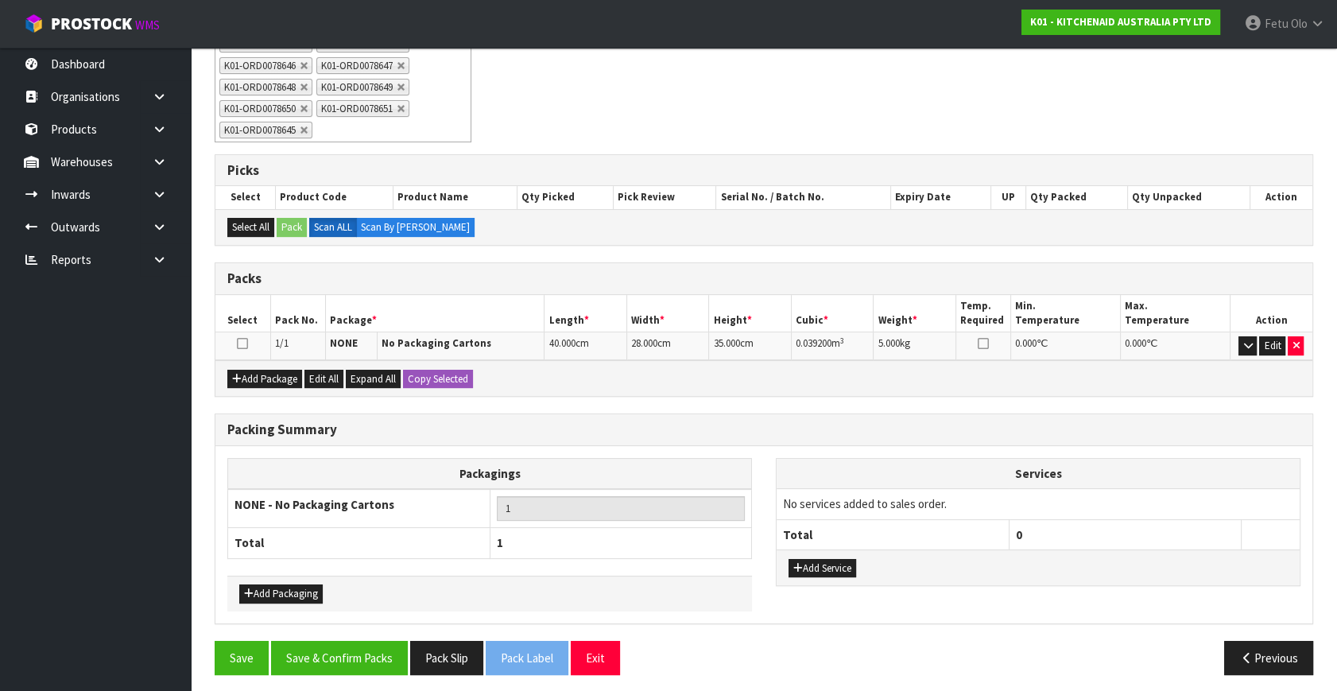
scroll to position [369, 0]
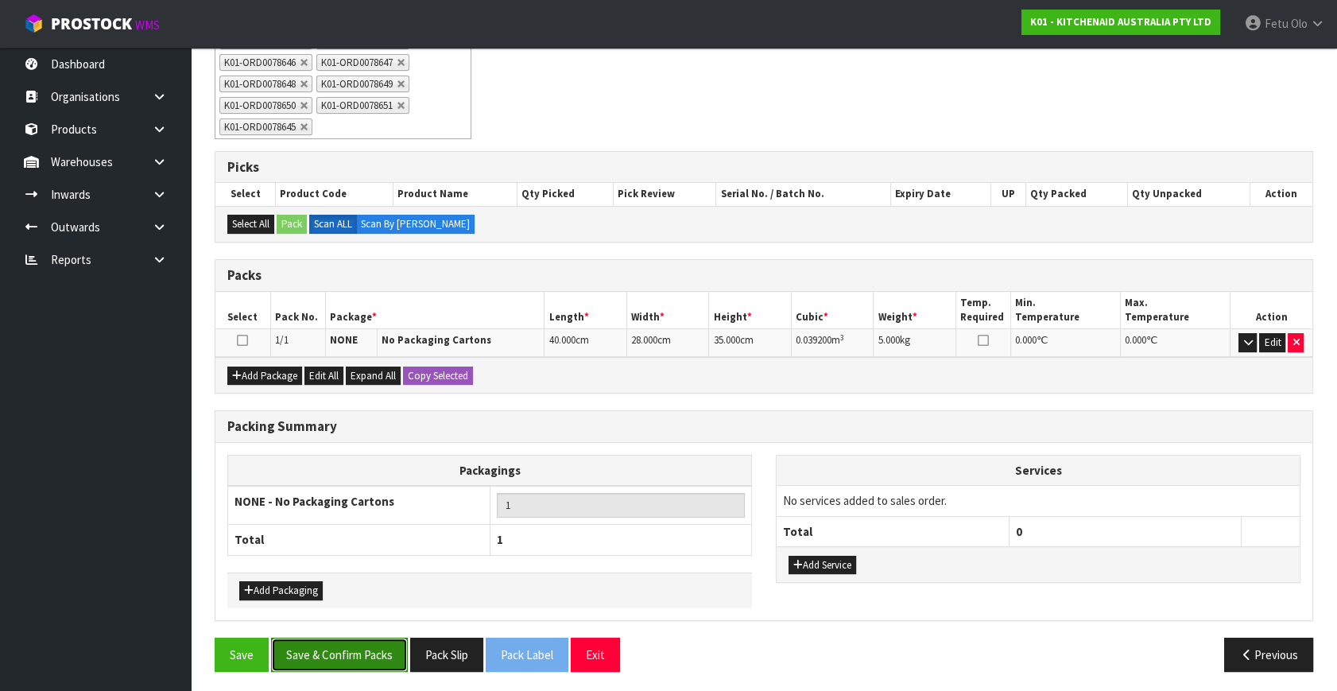
click at [376, 652] on button "Save & Confirm Packs" at bounding box center [339, 654] width 137 height 34
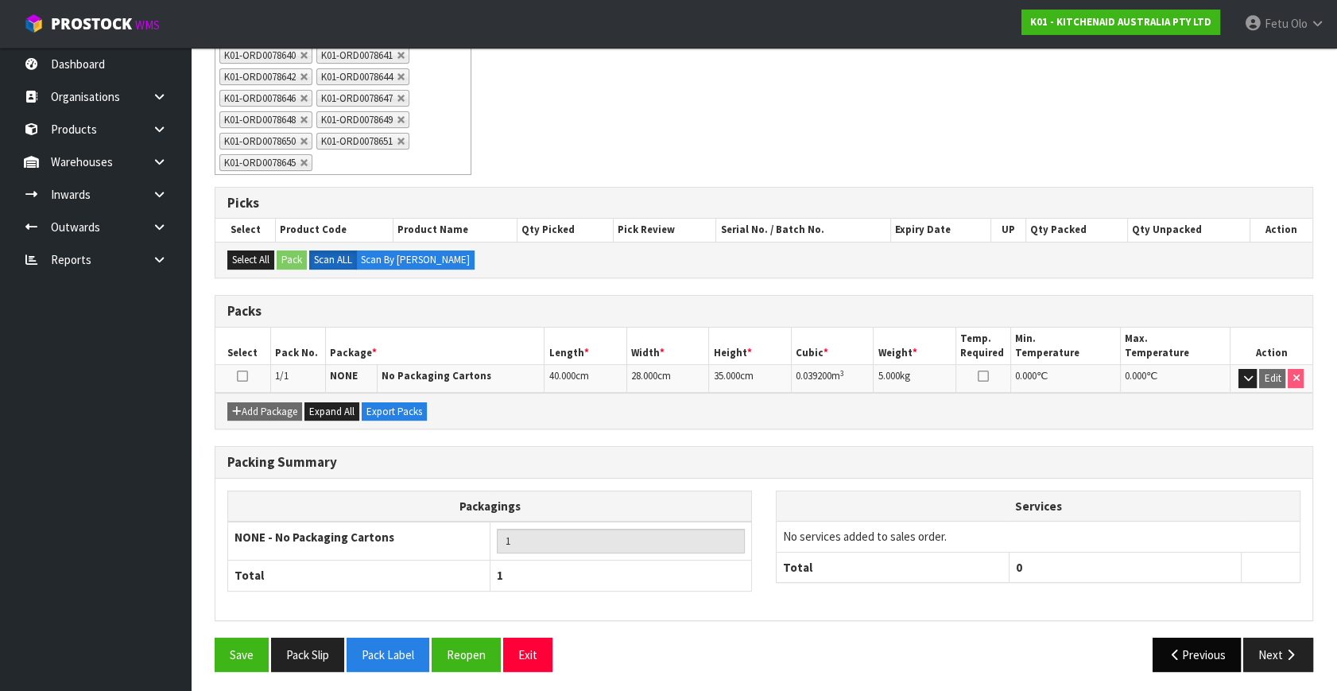
scroll to position [334, 0]
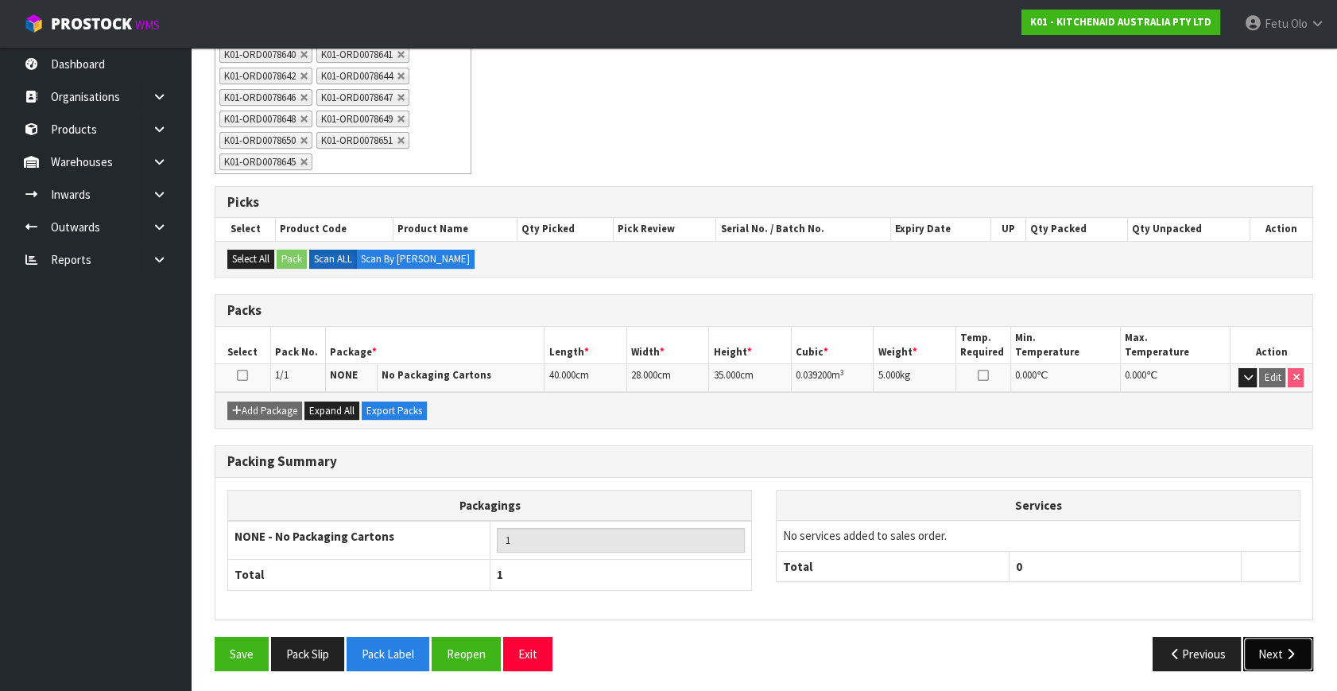
click at [1287, 651] on icon "button" at bounding box center [1290, 654] width 15 height 12
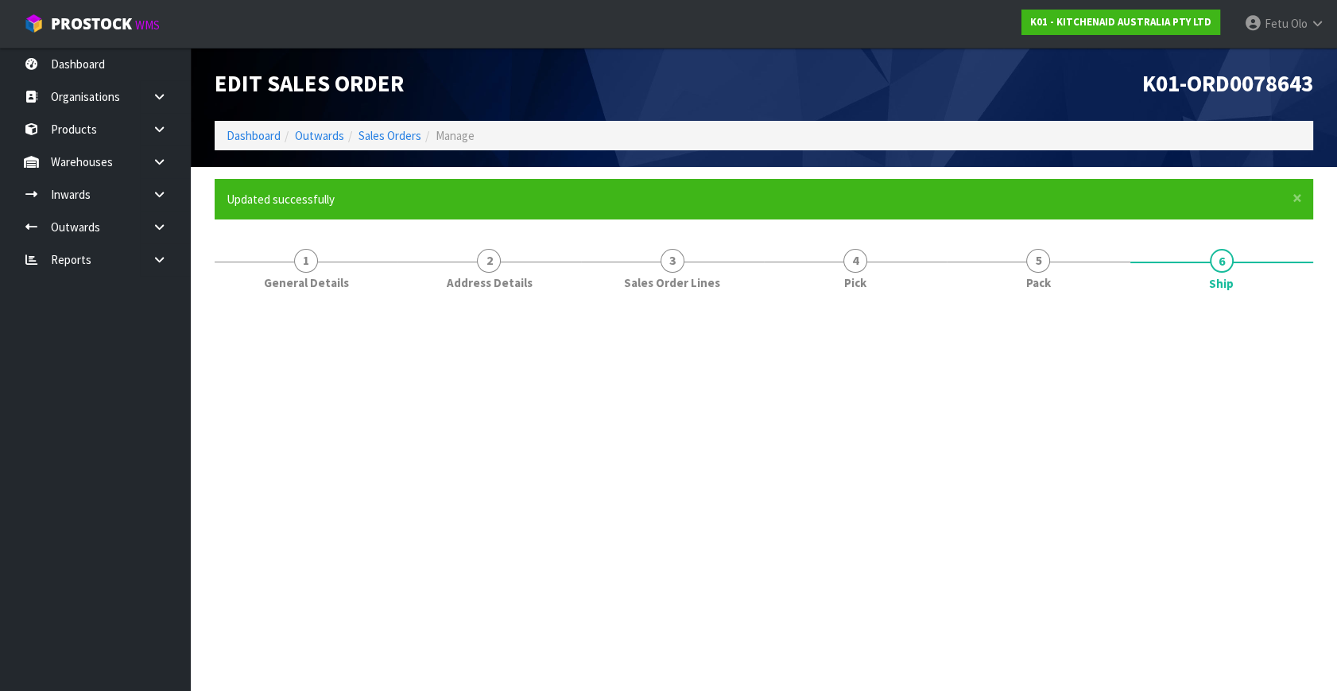
scroll to position [0, 0]
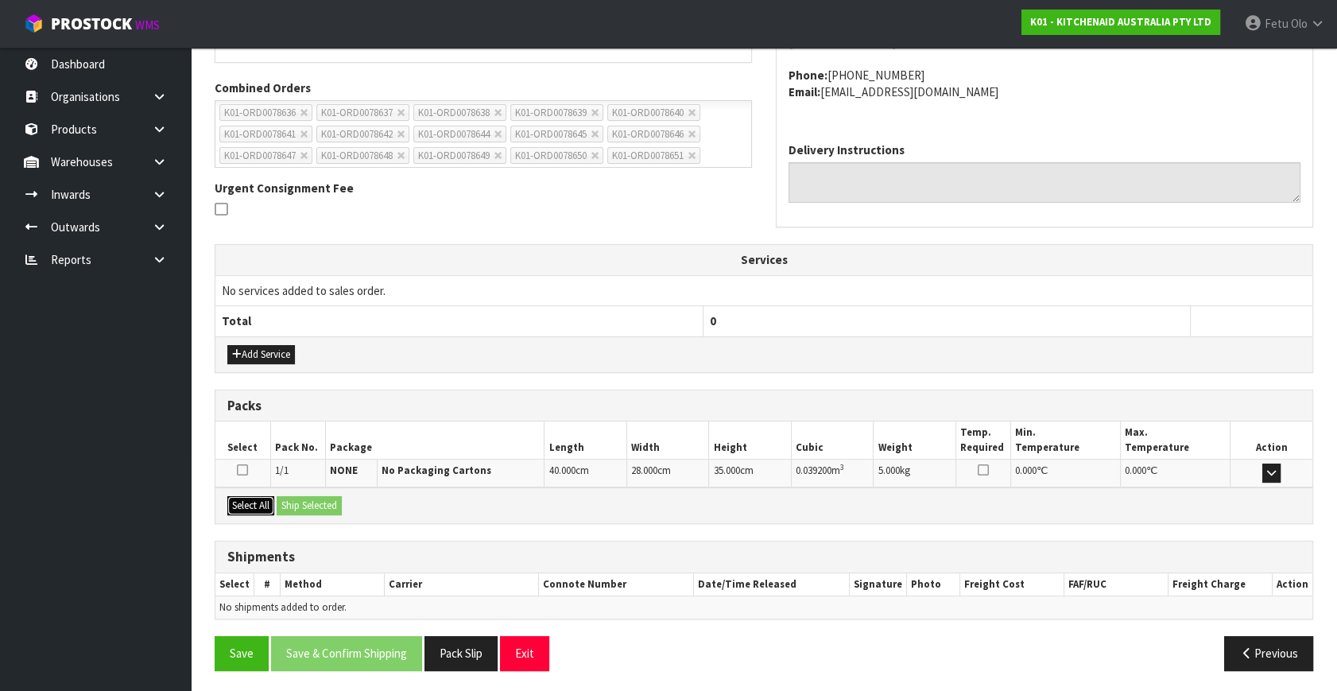
click at [265, 500] on button "Select All" at bounding box center [250, 505] width 47 height 19
click at [297, 496] on button "Ship Selected" at bounding box center [309, 505] width 65 height 19
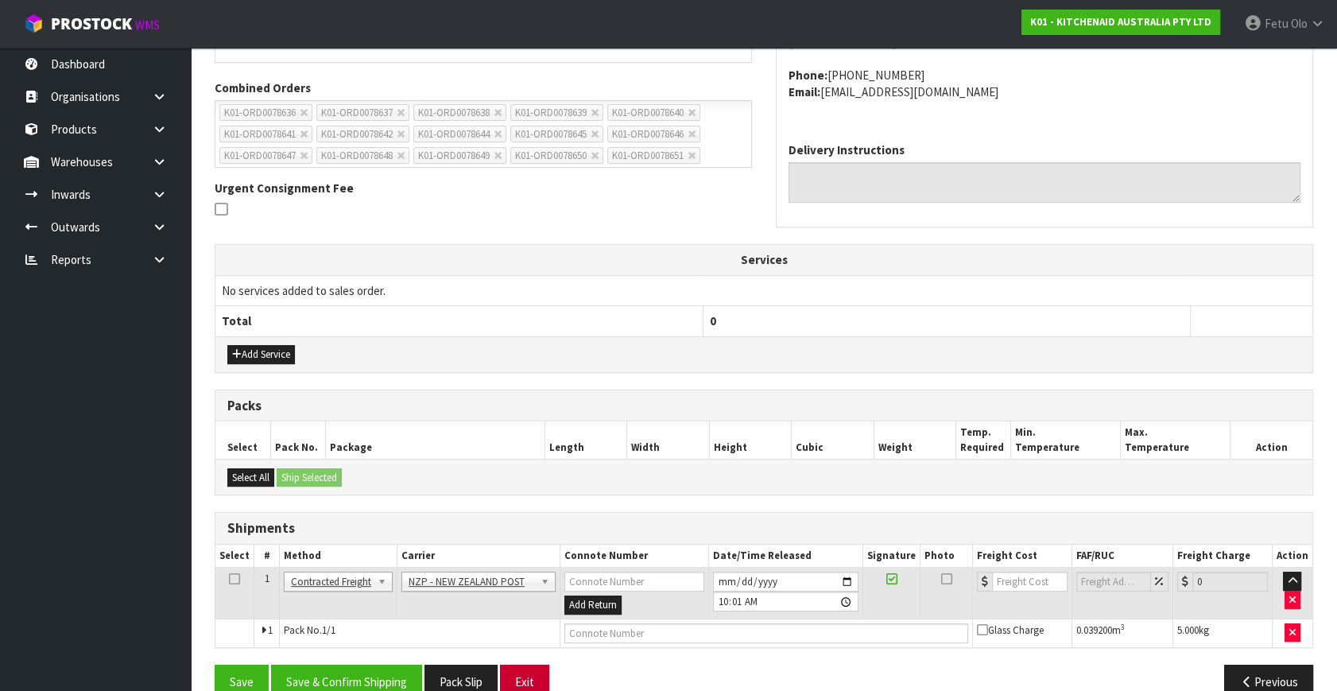
scroll to position [420, 0]
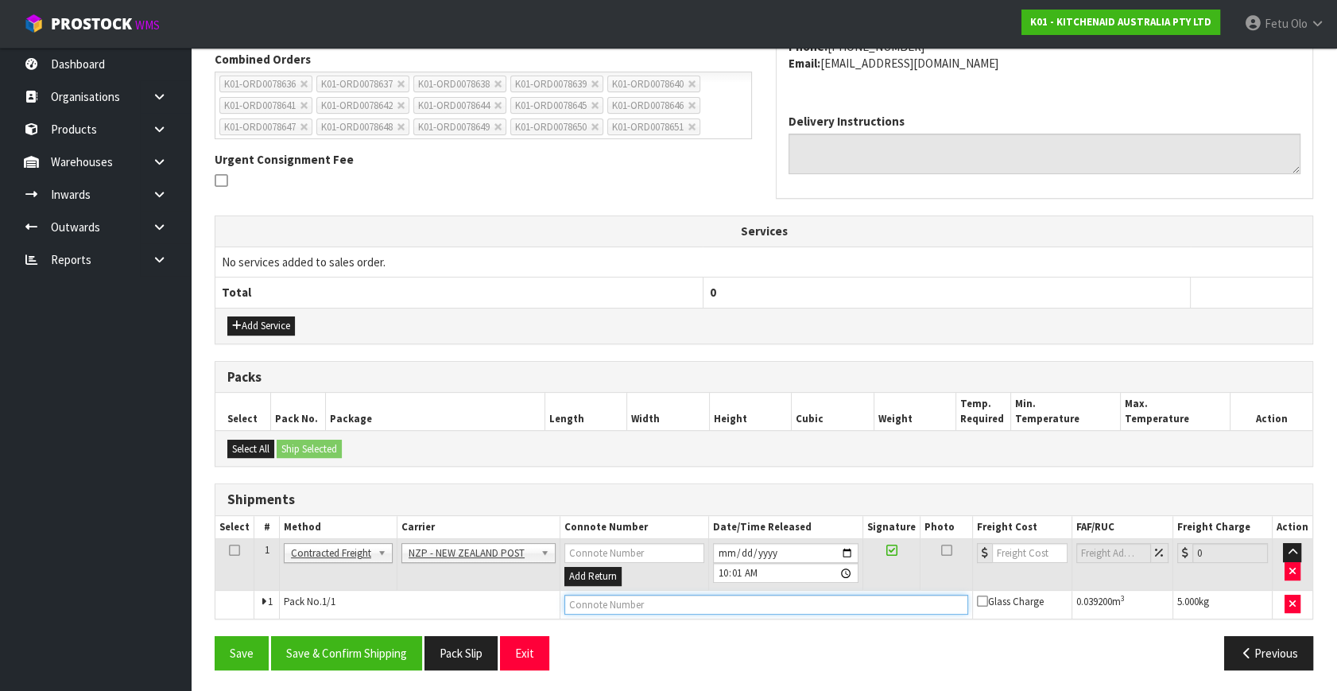
click at [610, 600] on input "text" at bounding box center [766, 604] width 404 height 20
paste input "00894210379946244879"
type input "00894210379946244879"
click at [344, 648] on button "Save & Confirm Shipping" at bounding box center [346, 653] width 151 height 34
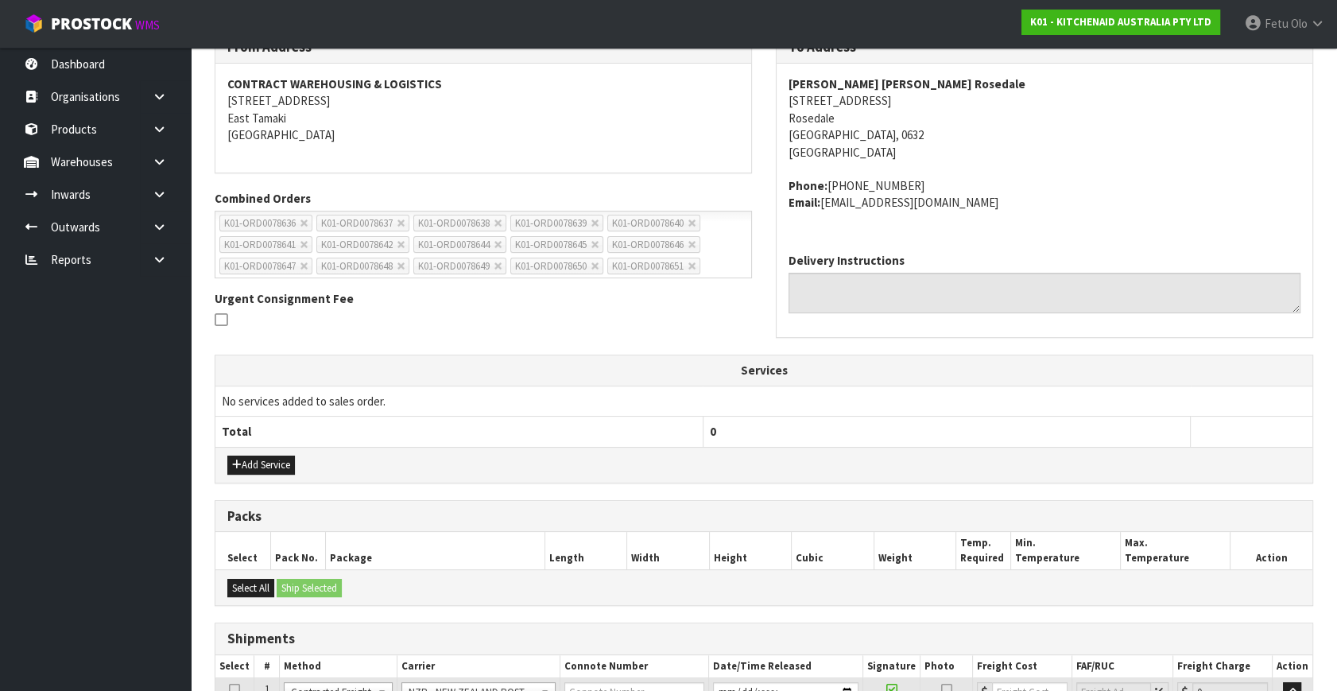
scroll to position [0, 0]
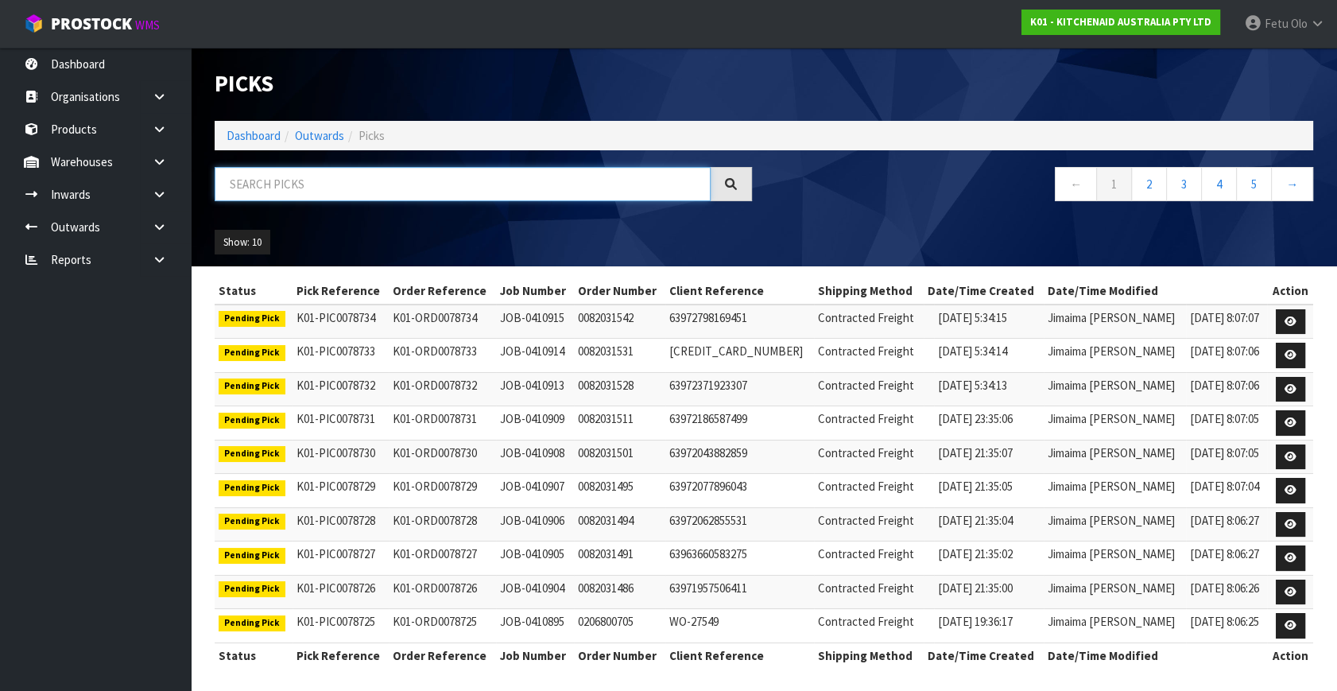
click at [341, 175] on input "text" at bounding box center [463, 184] width 496 height 34
type input "78642"
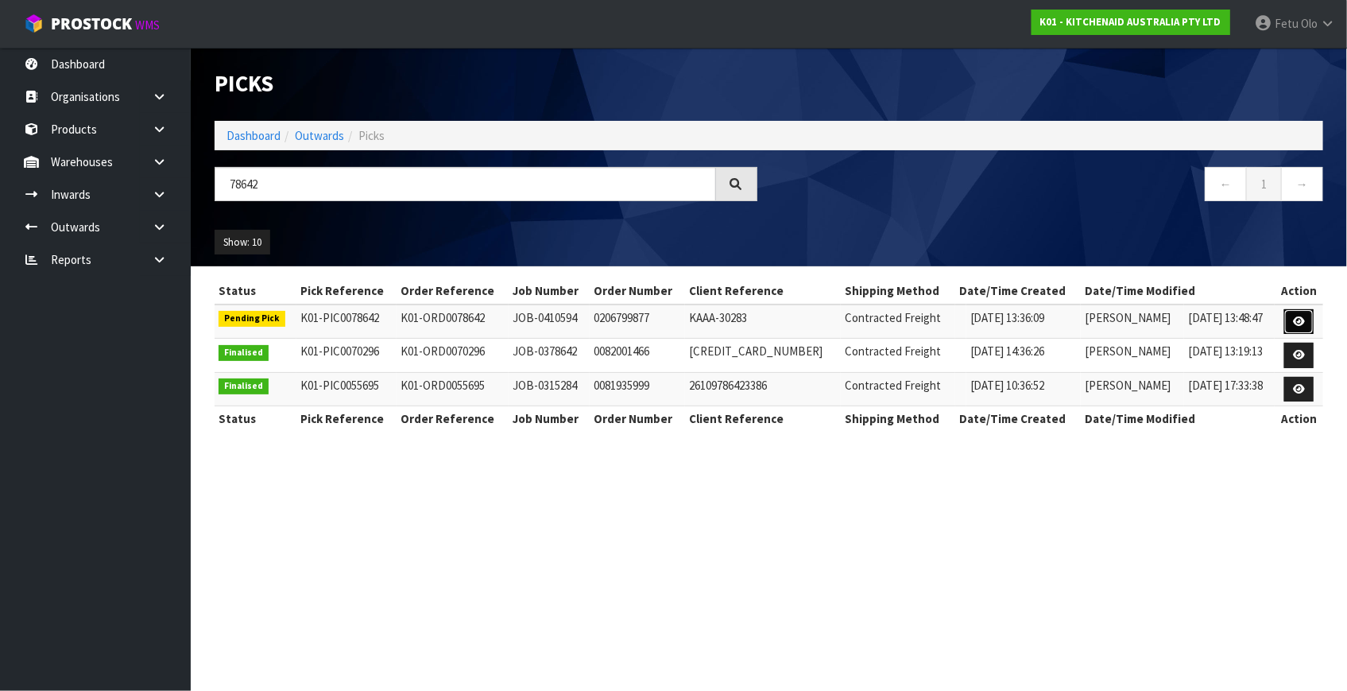
click at [1299, 325] on icon at bounding box center [1299, 321] width 12 height 10
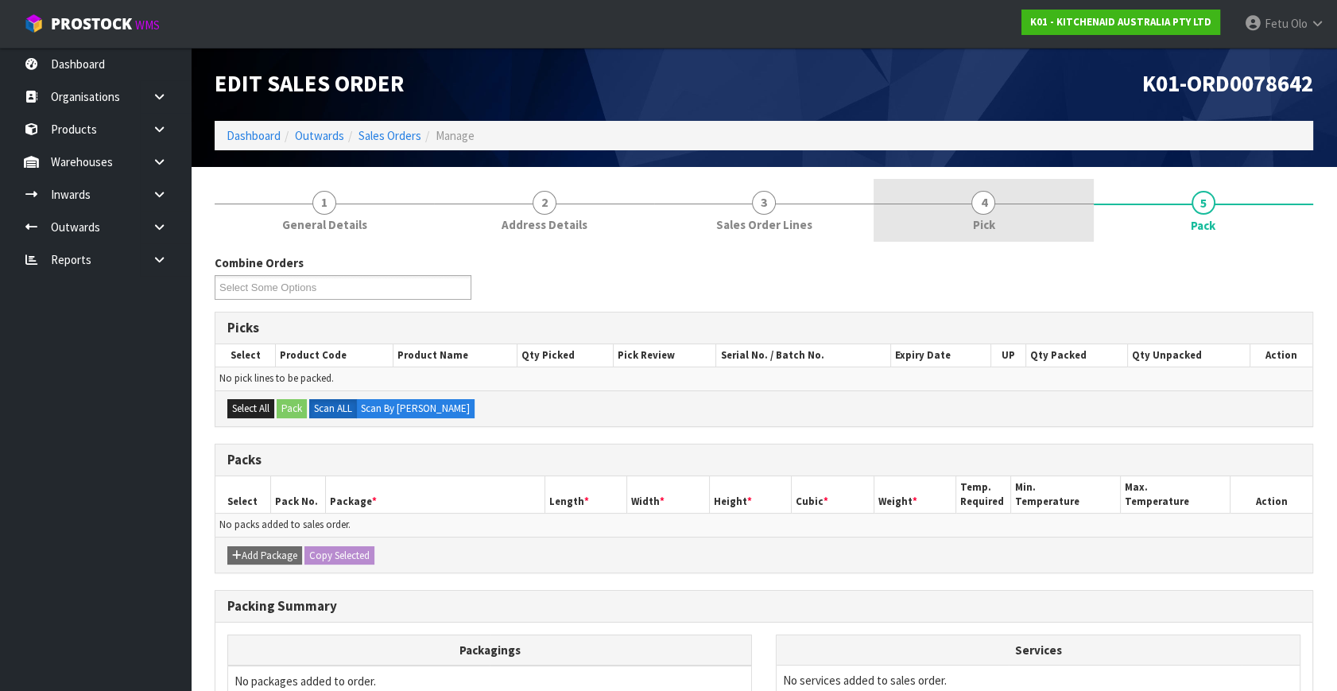
click at [966, 224] on link "4 Pick" at bounding box center [982, 210] width 219 height 63
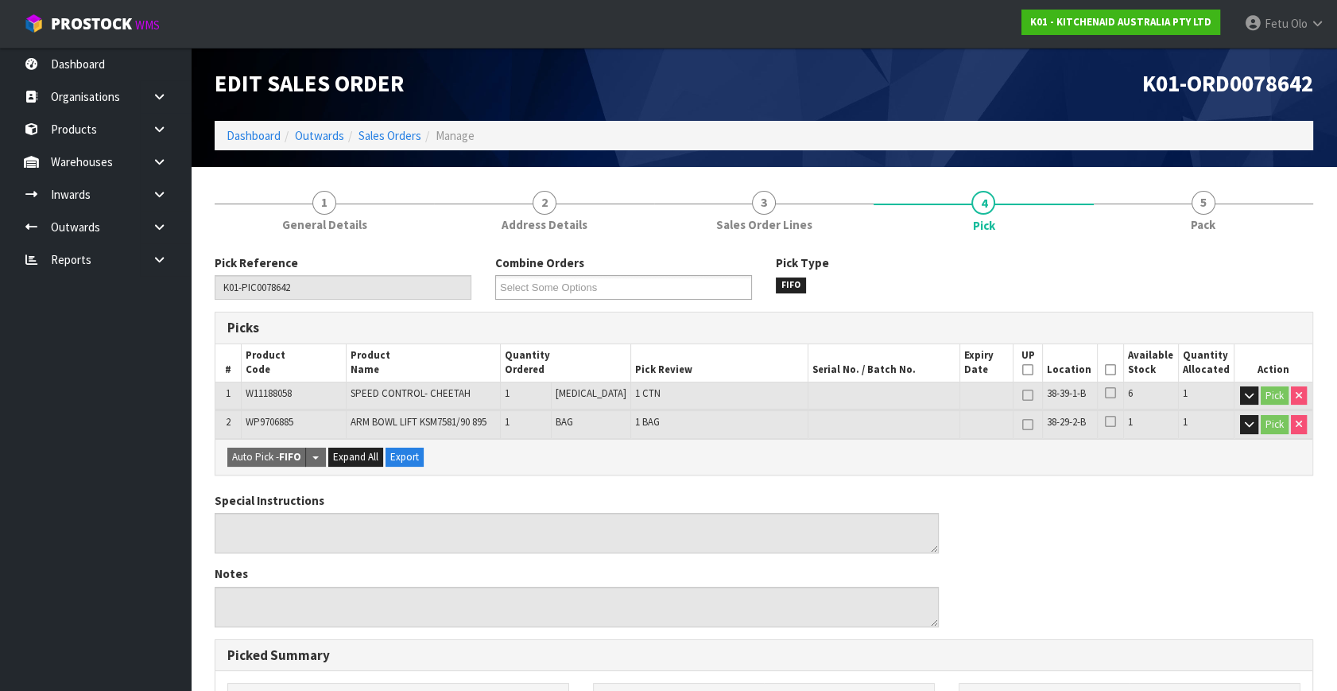
click at [1105, 370] on icon at bounding box center [1110, 370] width 11 height 1
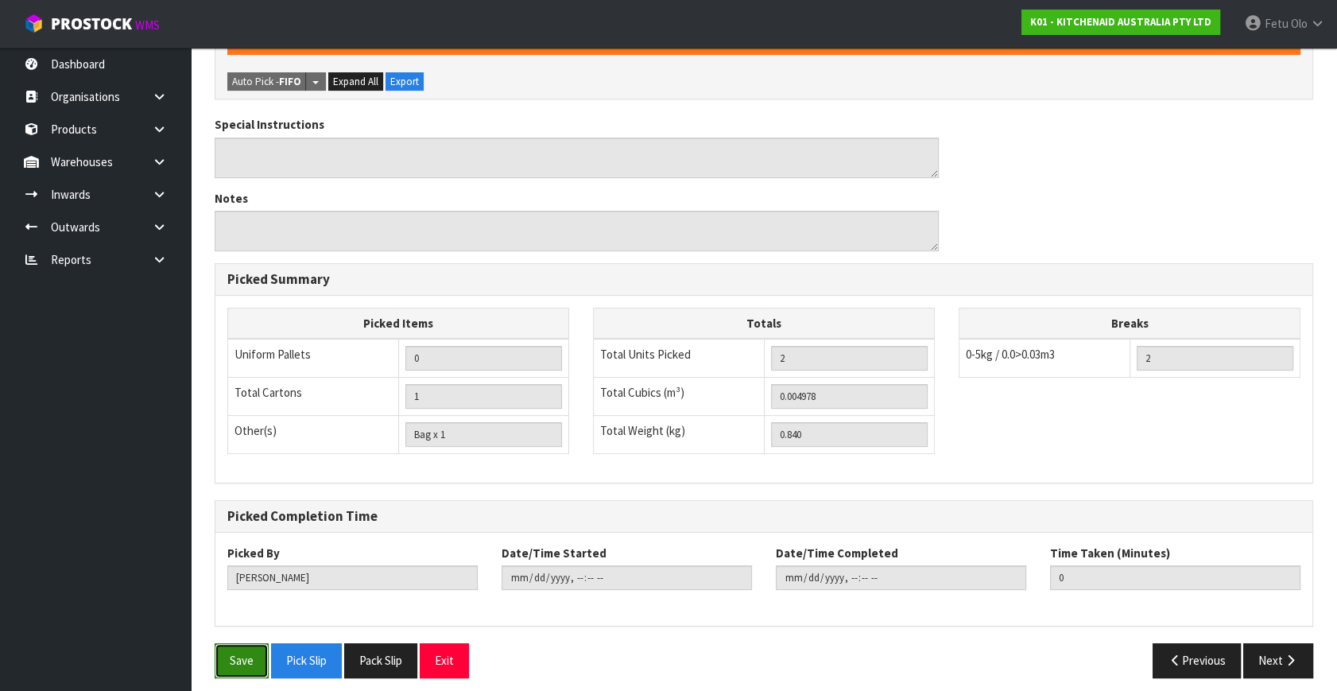
click at [256, 653] on button "Save" at bounding box center [242, 660] width 54 height 34
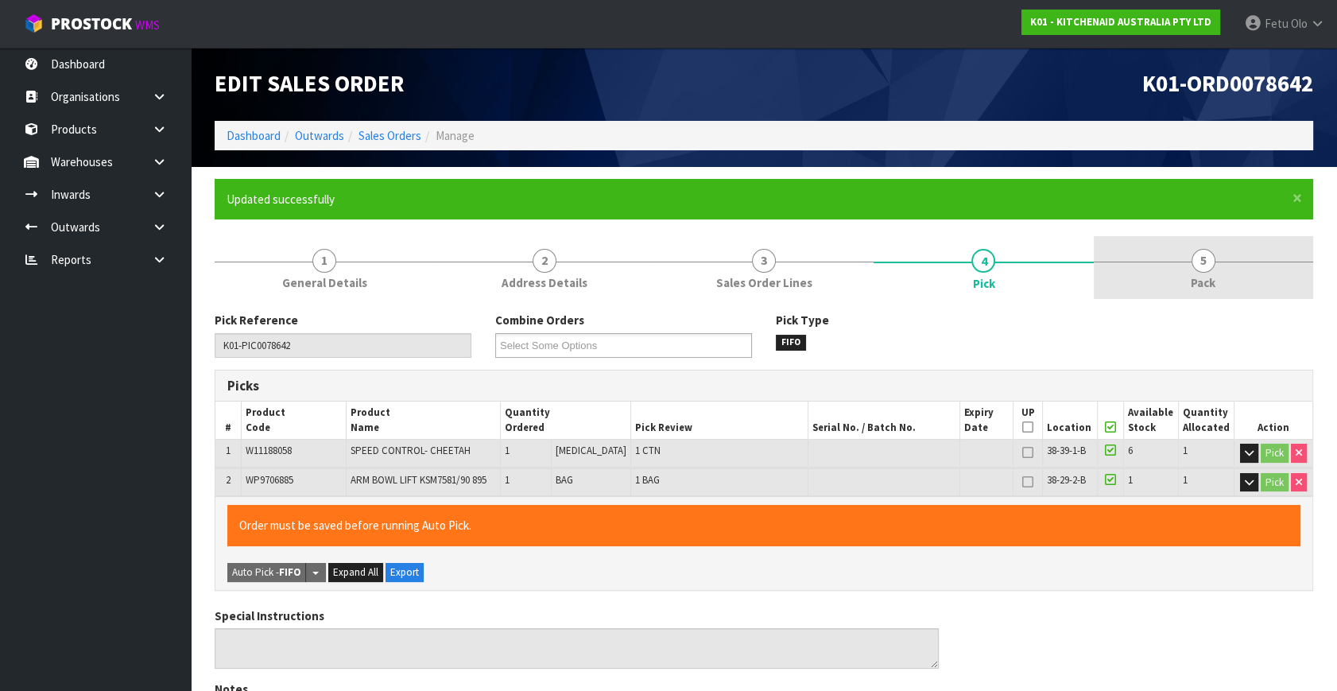
type input "Fetu Olo"
type input "[DATE]T09:49:59"
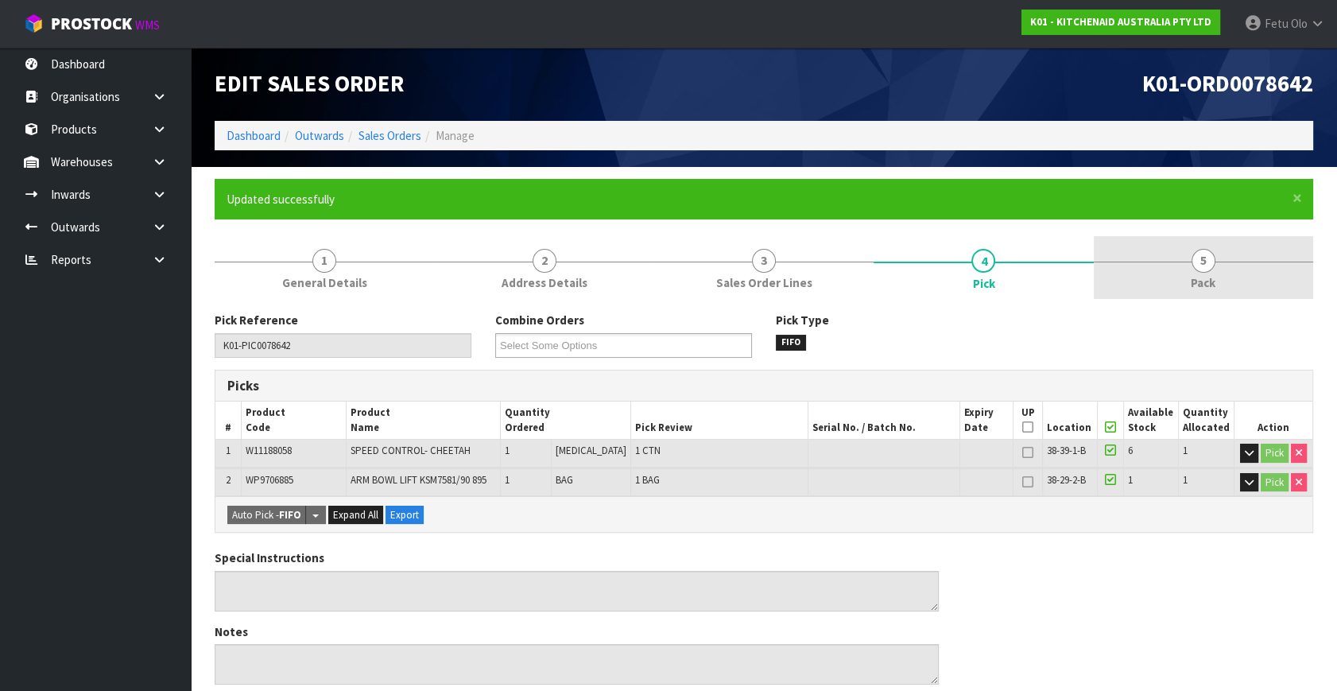
drag, startPoint x: 1209, startPoint y: 257, endPoint x: 1096, endPoint y: 290, distance: 117.5
click at [1206, 257] on span "5" at bounding box center [1203, 261] width 24 height 24
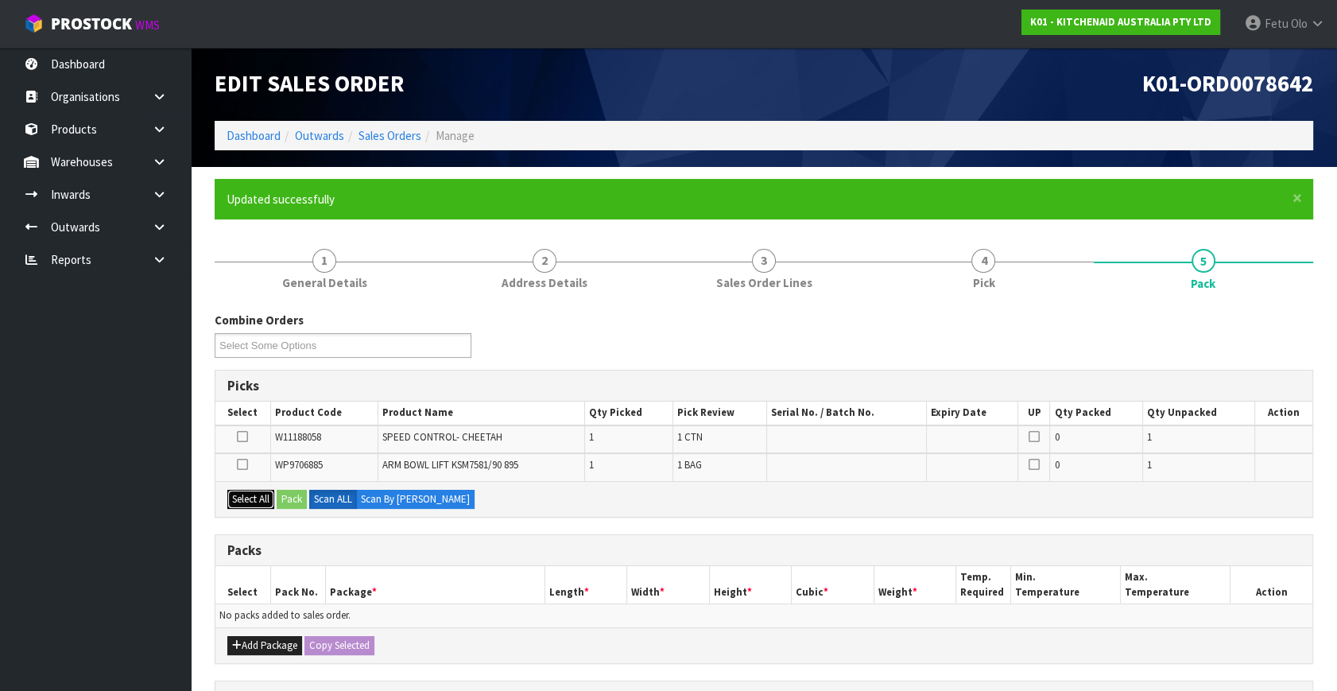
drag, startPoint x: 261, startPoint y: 496, endPoint x: 255, endPoint y: 528, distance: 33.2
click at [261, 498] on button "Select All" at bounding box center [250, 499] width 47 height 19
click at [255, 637] on button "Add Package" at bounding box center [264, 645] width 75 height 19
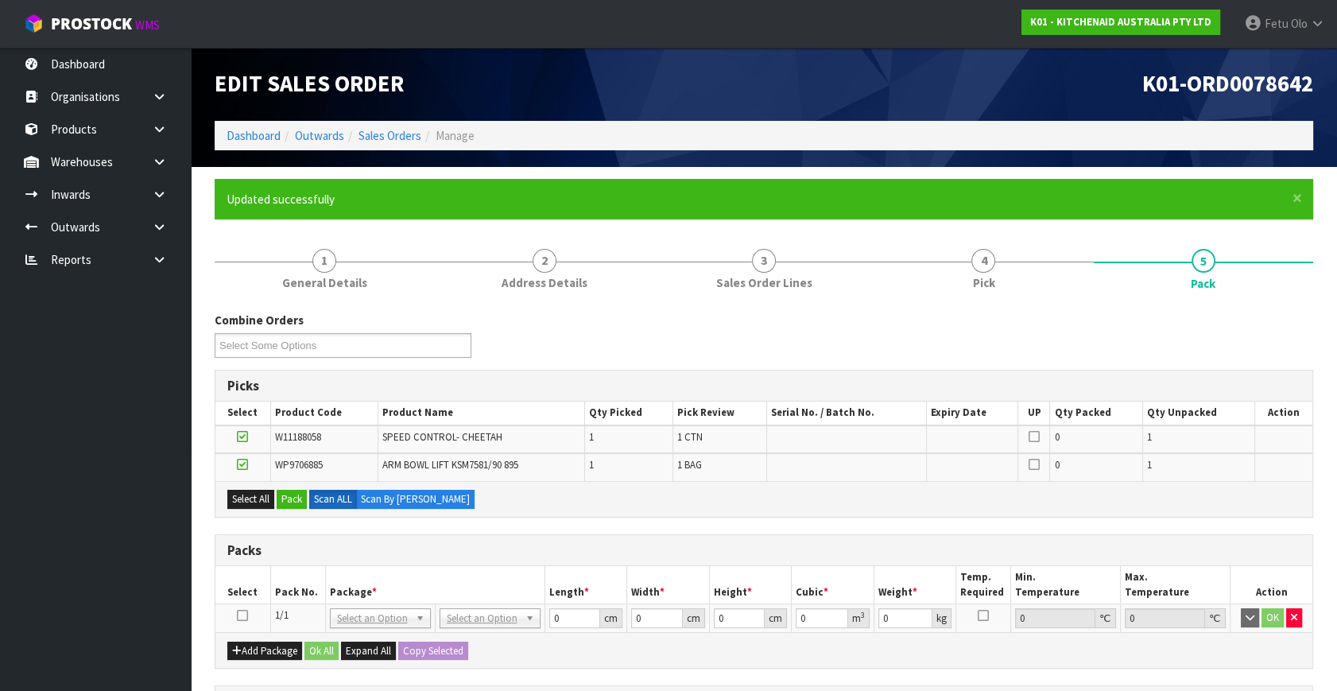
click at [238, 615] on icon at bounding box center [242, 615] width 11 height 1
click at [286, 495] on button "Pack" at bounding box center [292, 499] width 30 height 19
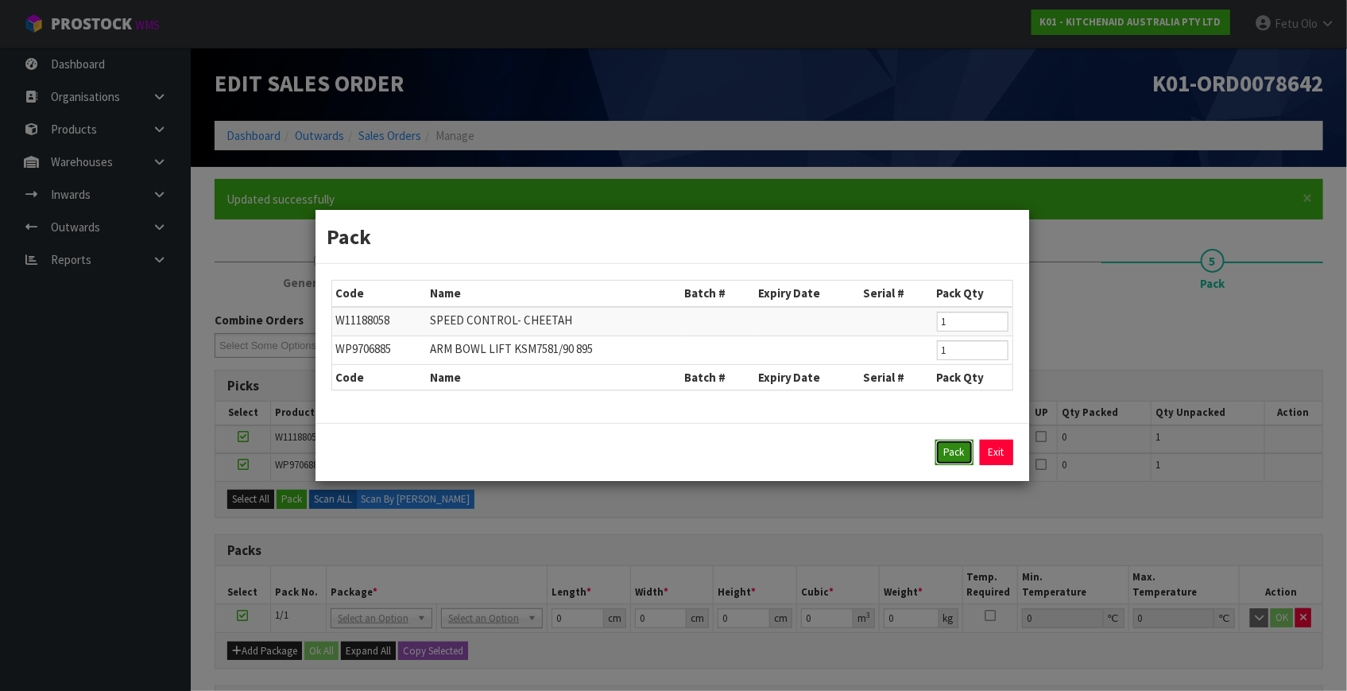
click at [940, 450] on button "Pack" at bounding box center [954, 451] width 38 height 25
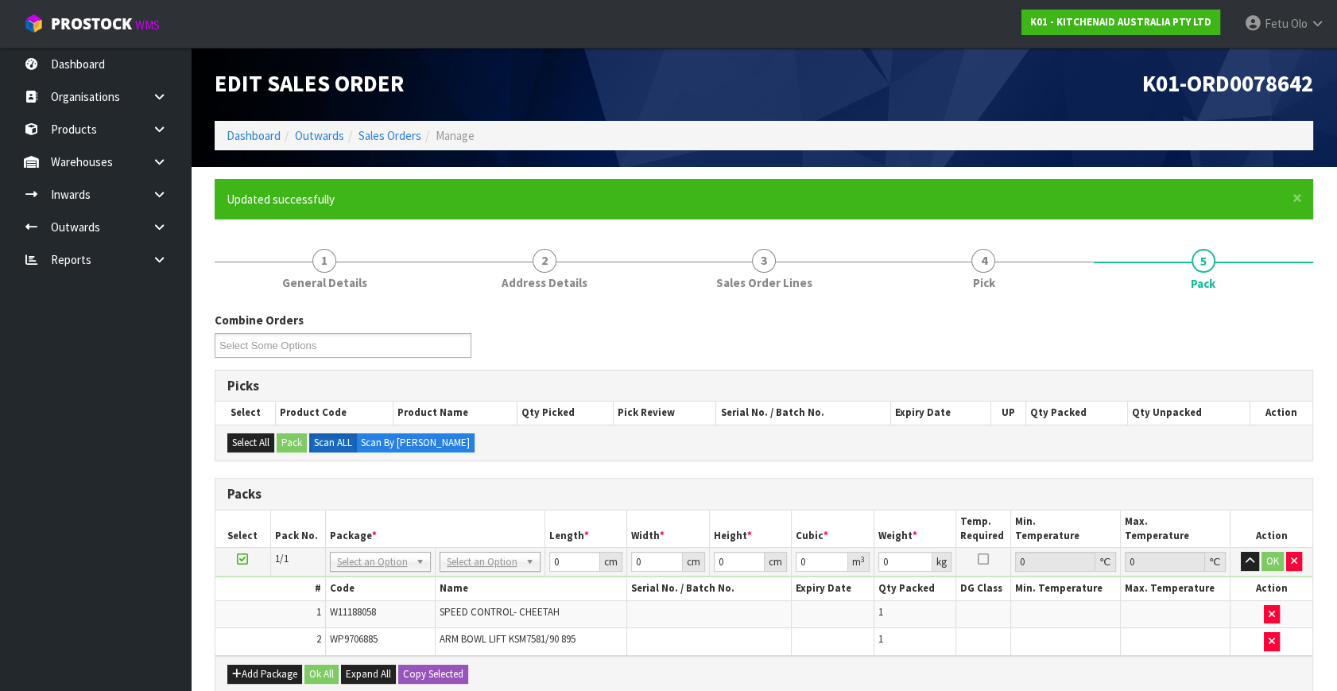
drag, startPoint x: 389, startPoint y: 567, endPoint x: 369, endPoint y: 581, distance: 25.1
click at [369, 581] on input "text" at bounding box center [379, 583] width 93 height 20
drag, startPoint x: 373, startPoint y: 606, endPoint x: 556, endPoint y: 554, distance: 190.7
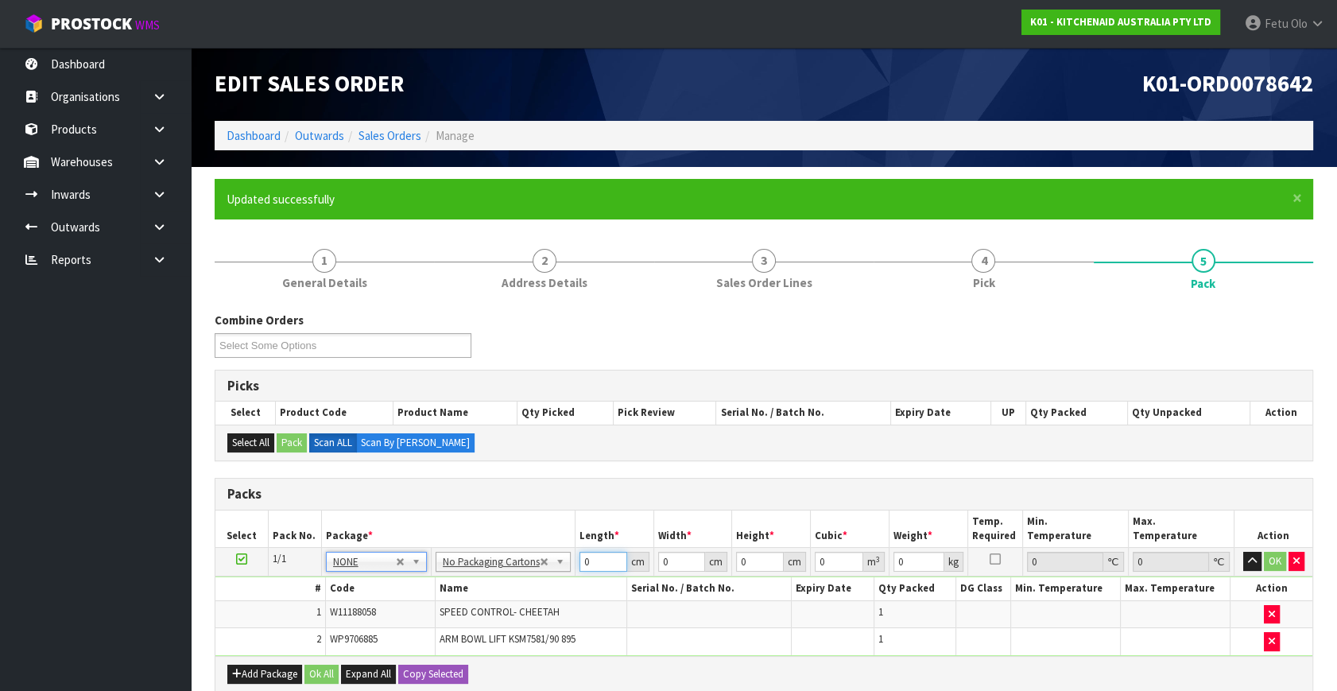
drag, startPoint x: 596, startPoint y: 558, endPoint x: 439, endPoint y: 613, distance: 166.1
click at [439, 613] on tbody "1/1 NONE 007-001 007-002 007-004 007-009 007-013 007-014 007-015 007-017 007-01…" at bounding box center [763, 602] width 1097 height 108
type input "40"
type input "28"
type input "3"
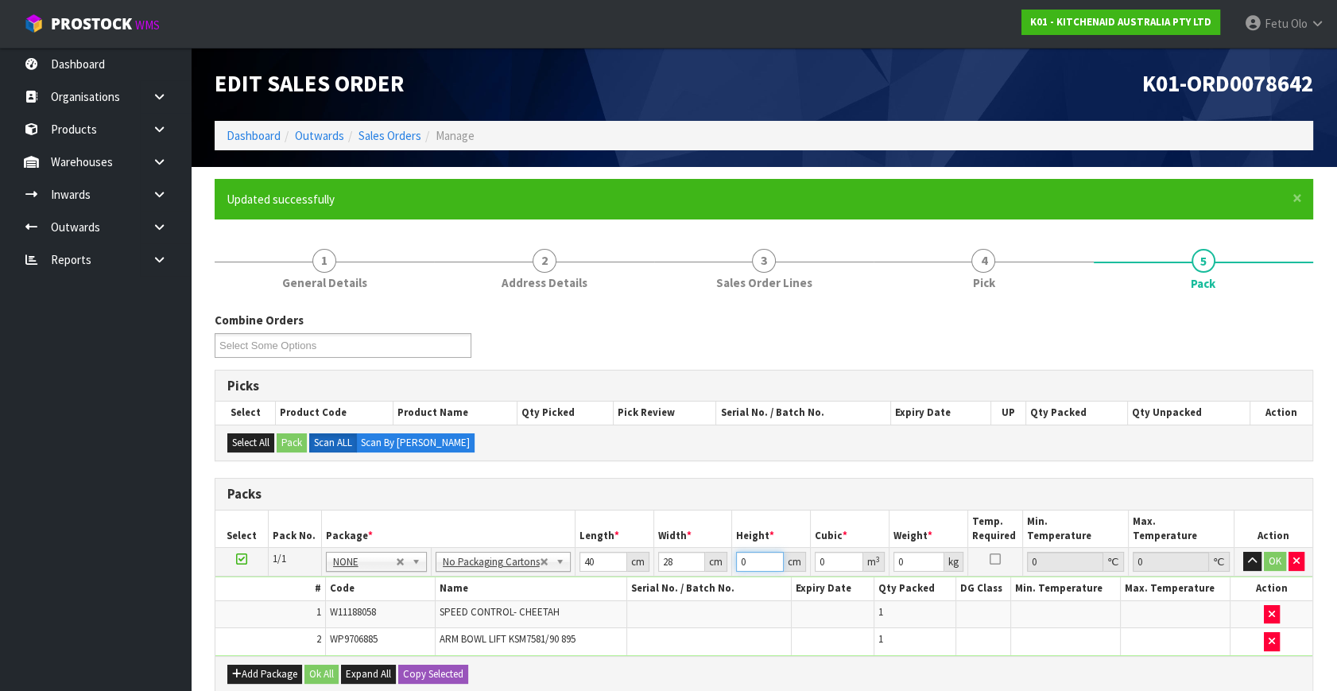
type input "0.00336"
type input "35"
type input "0.0392"
type input "35"
type input "5"
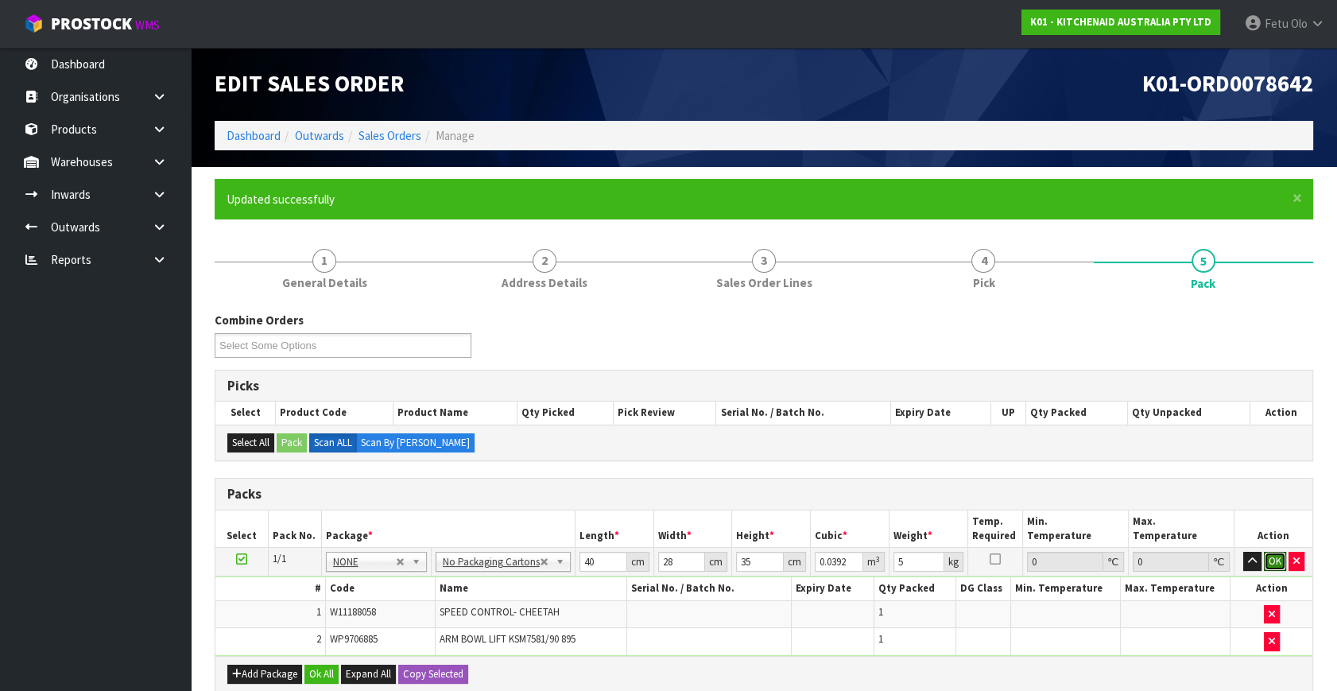
click button "OK" at bounding box center [1275, 561] width 22 height 19
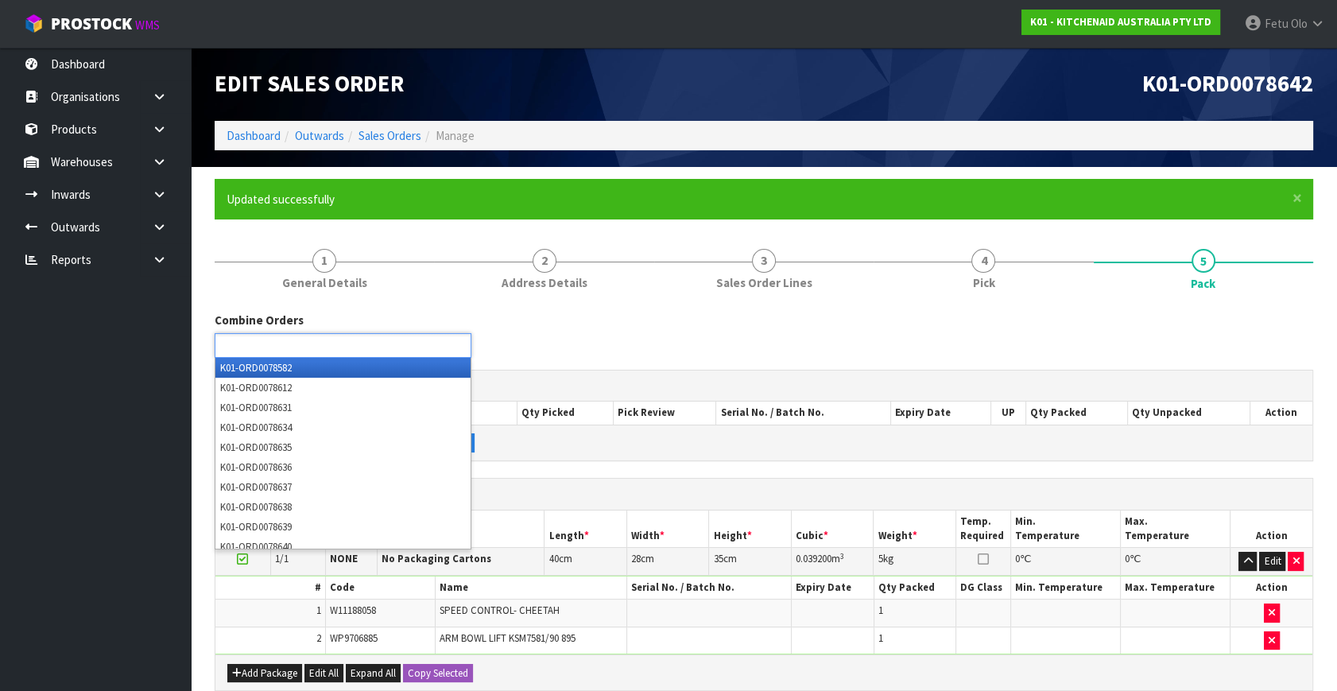
click at [316, 349] on input "text" at bounding box center [277, 345] width 117 height 20
type input "7"
type input "8636"
type input "8637"
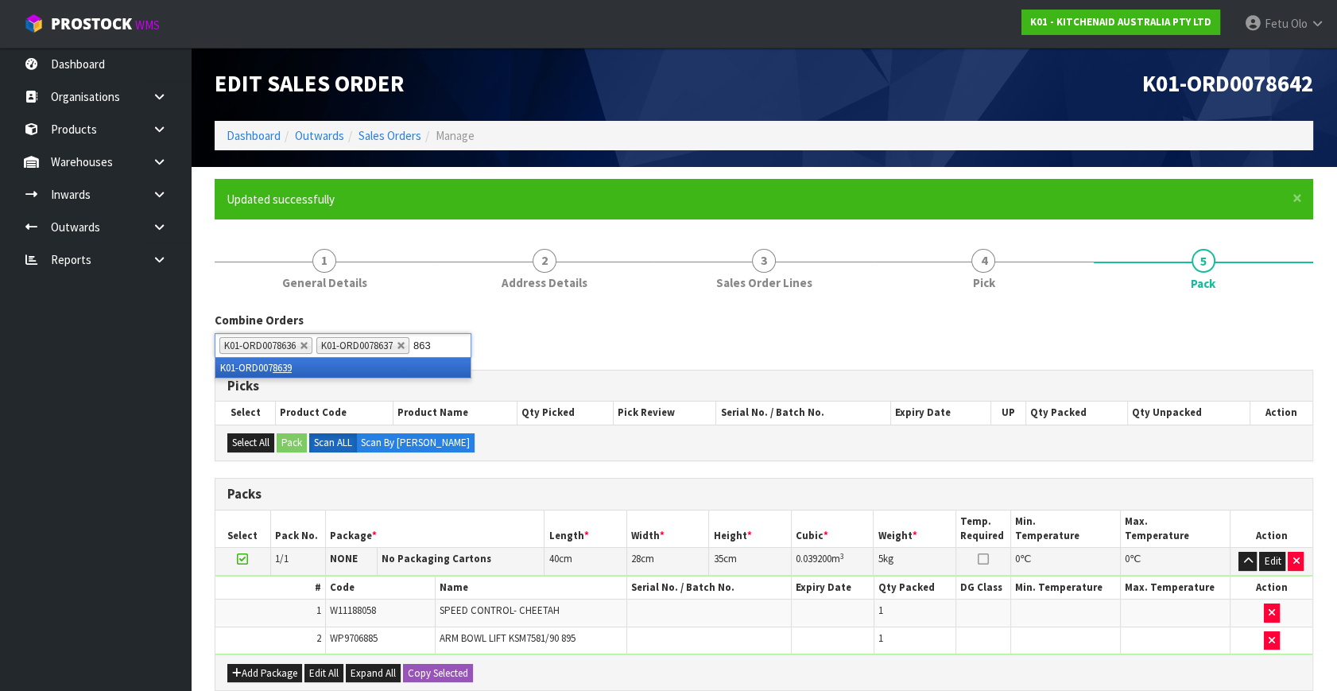
type input "8638"
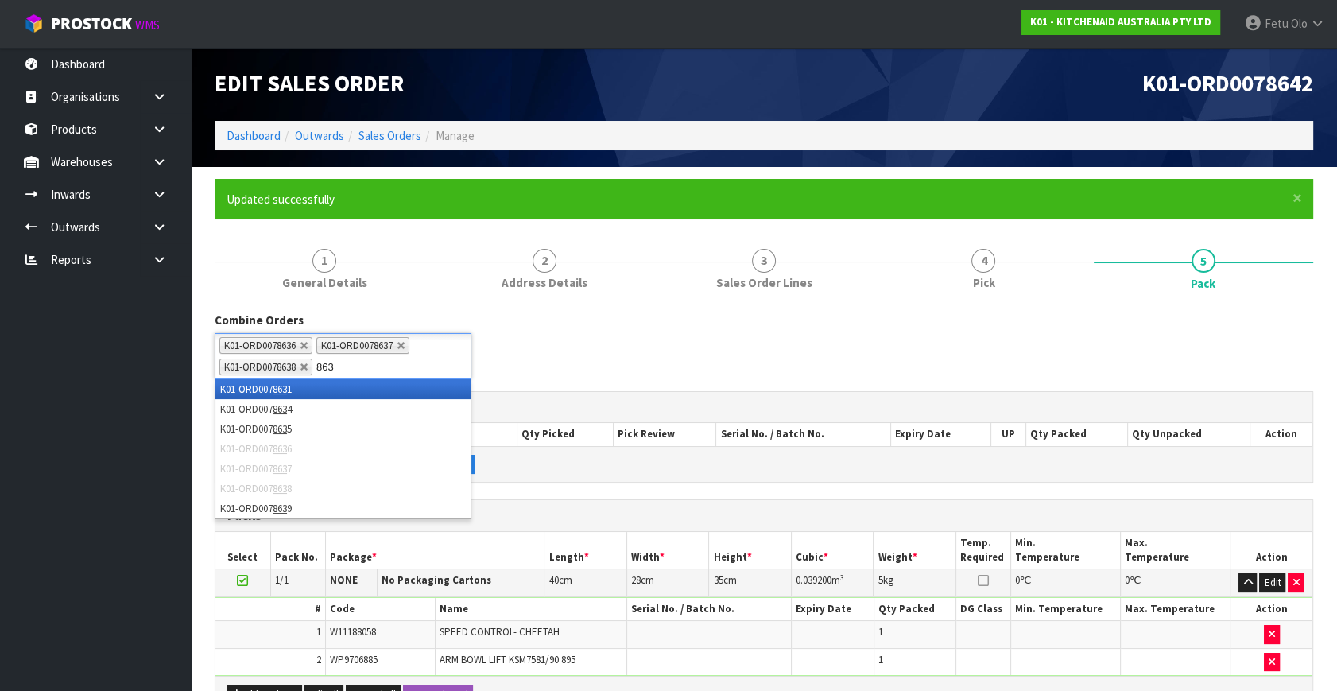
type input "8639"
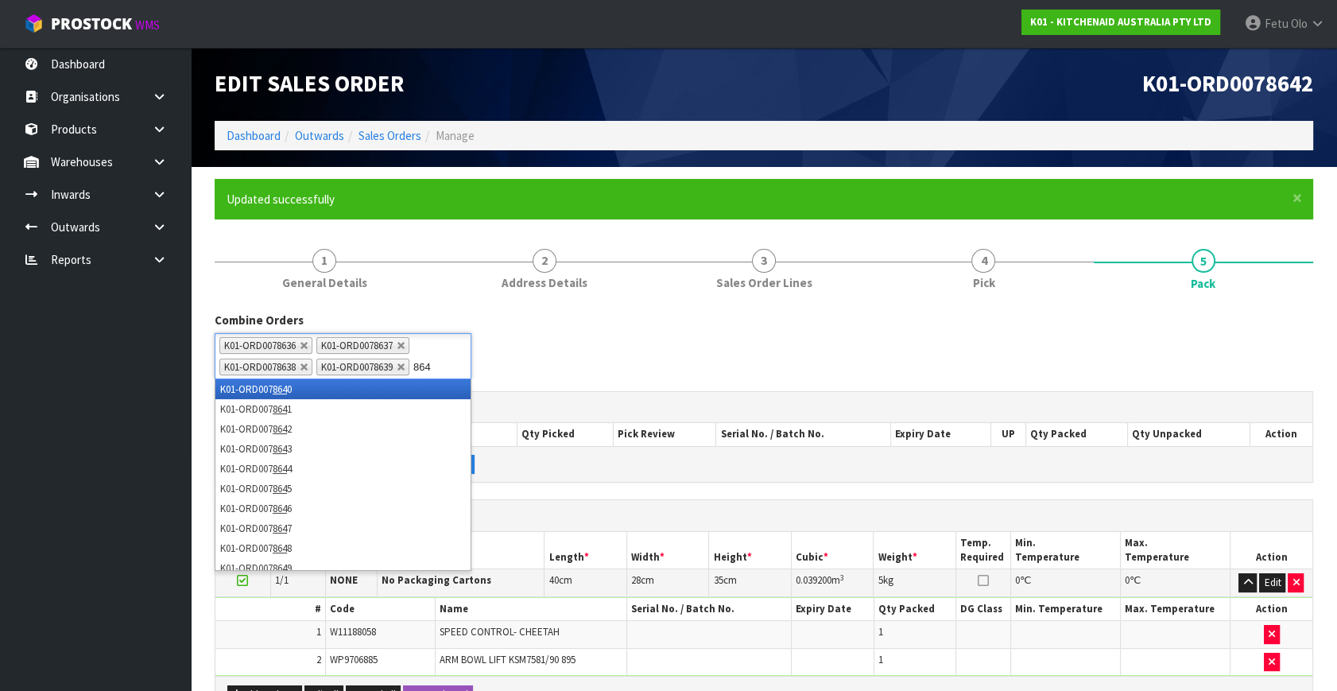
type input "8640"
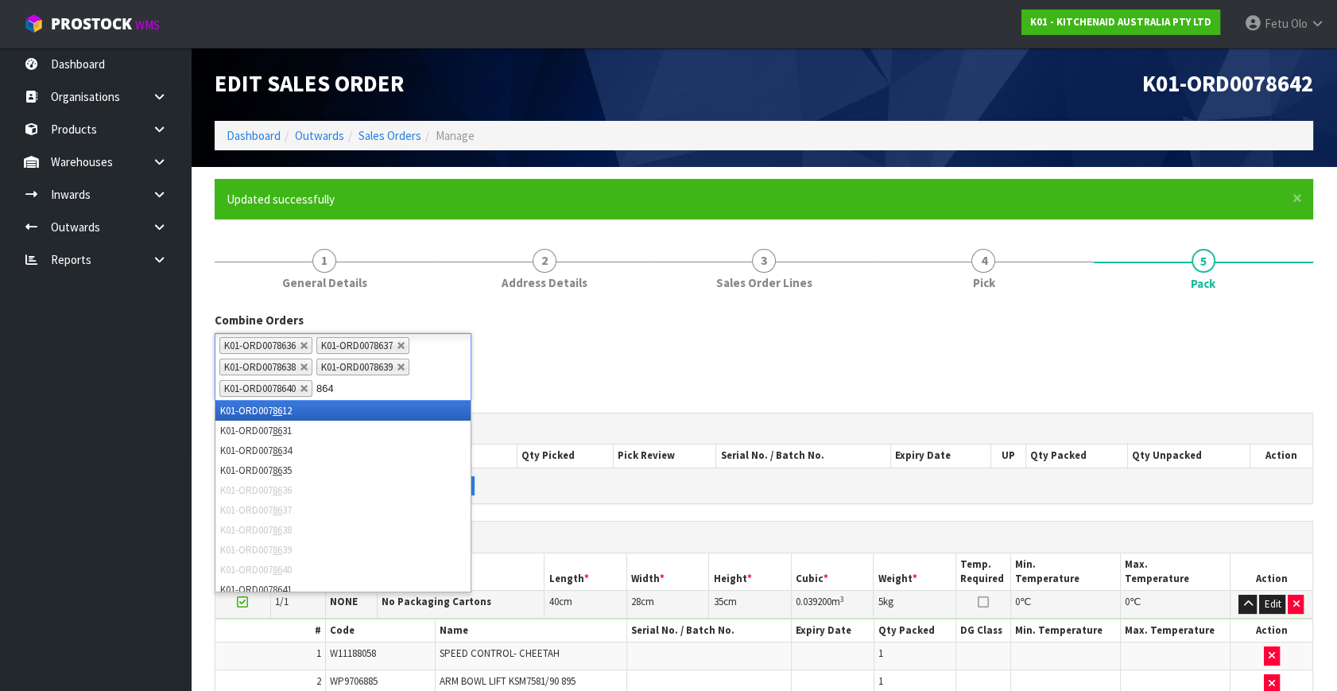
type input "8641"
type input "8643"
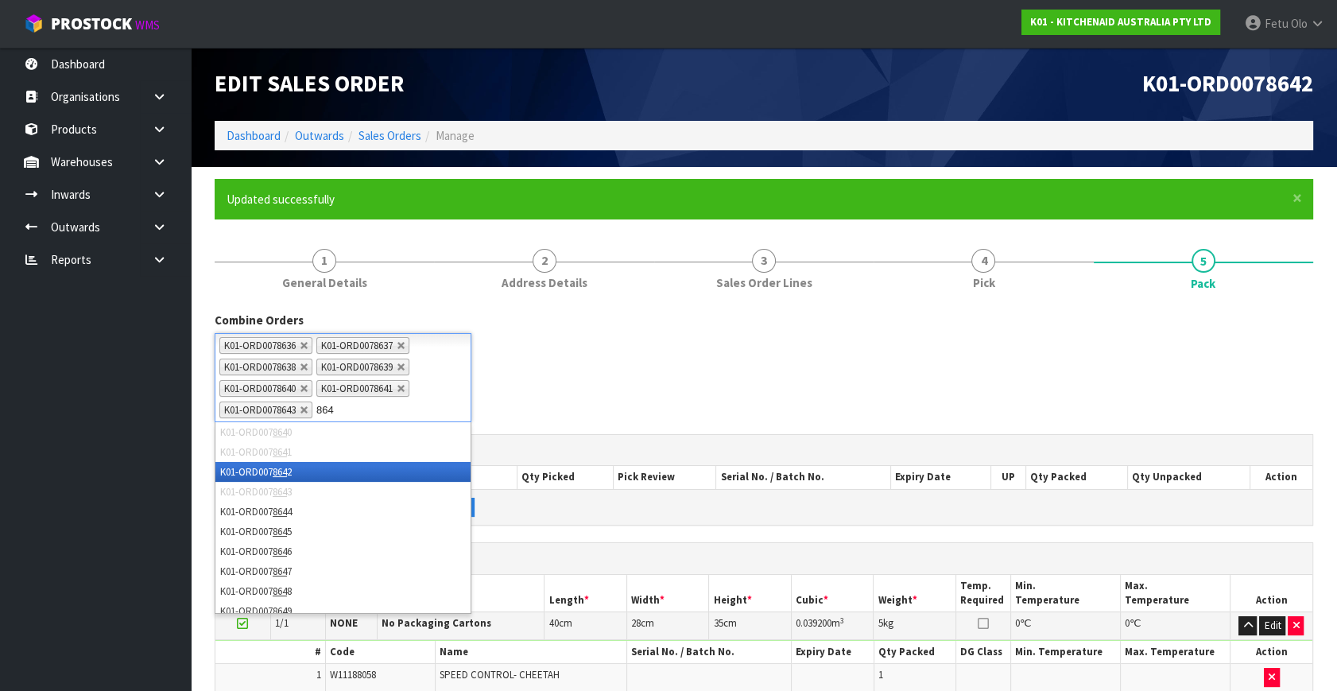
type input "8644"
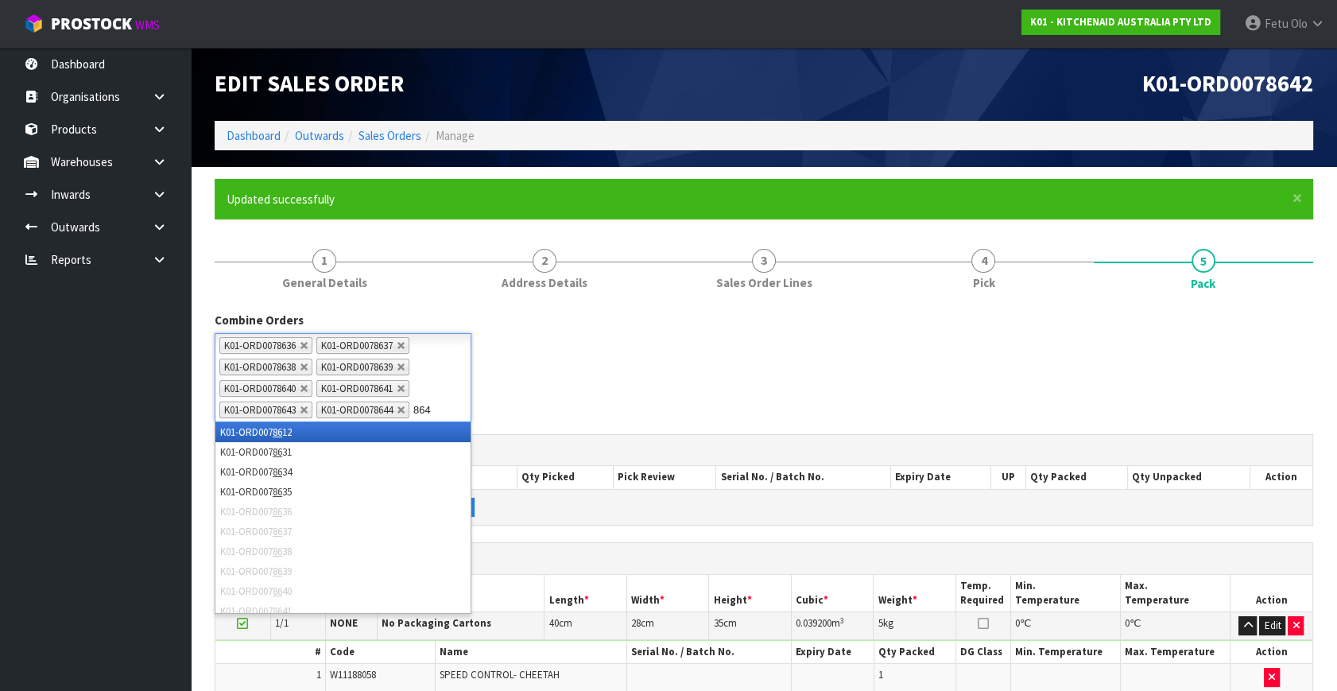
type input "8645"
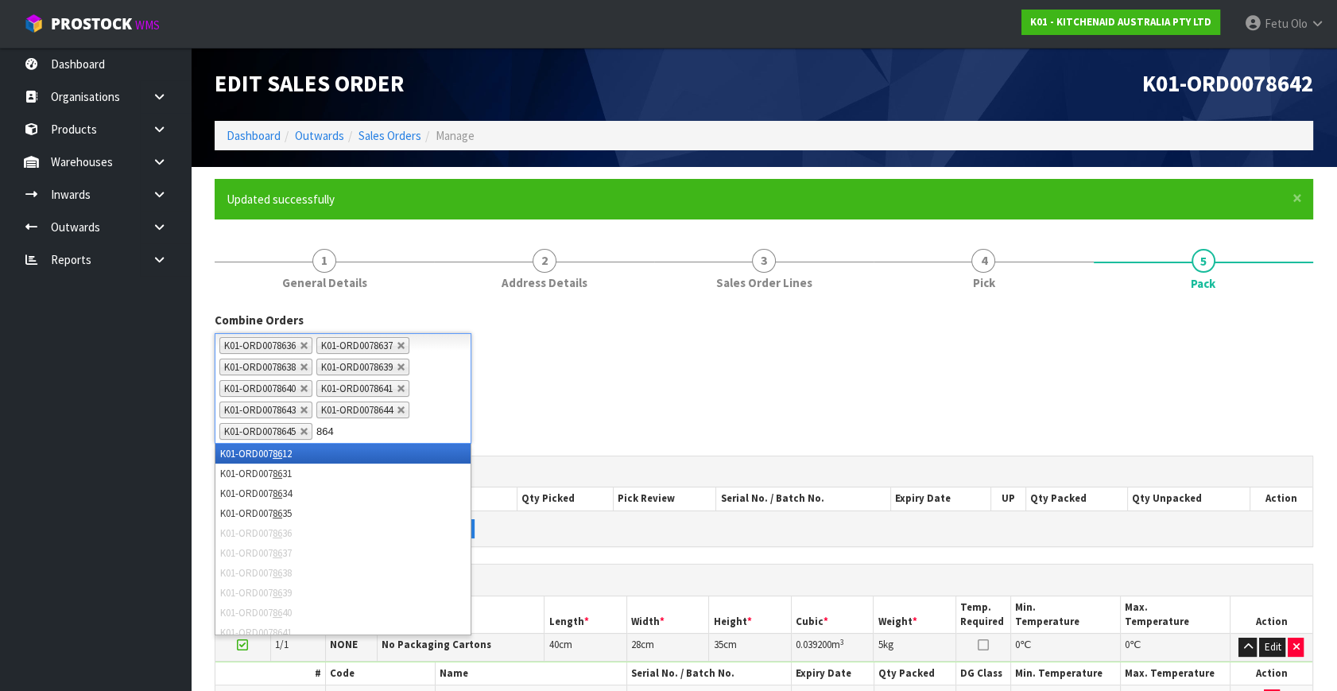
type input "8646"
type input "8647"
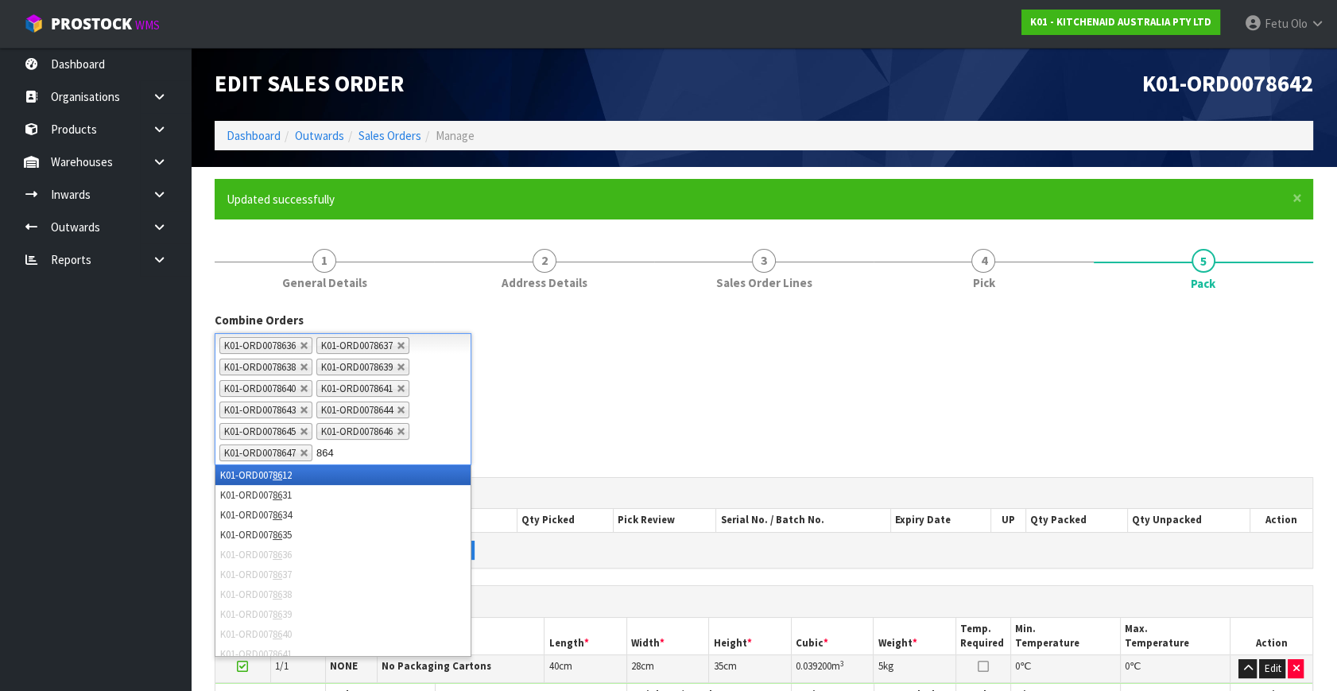
type input "8648"
type input "8649"
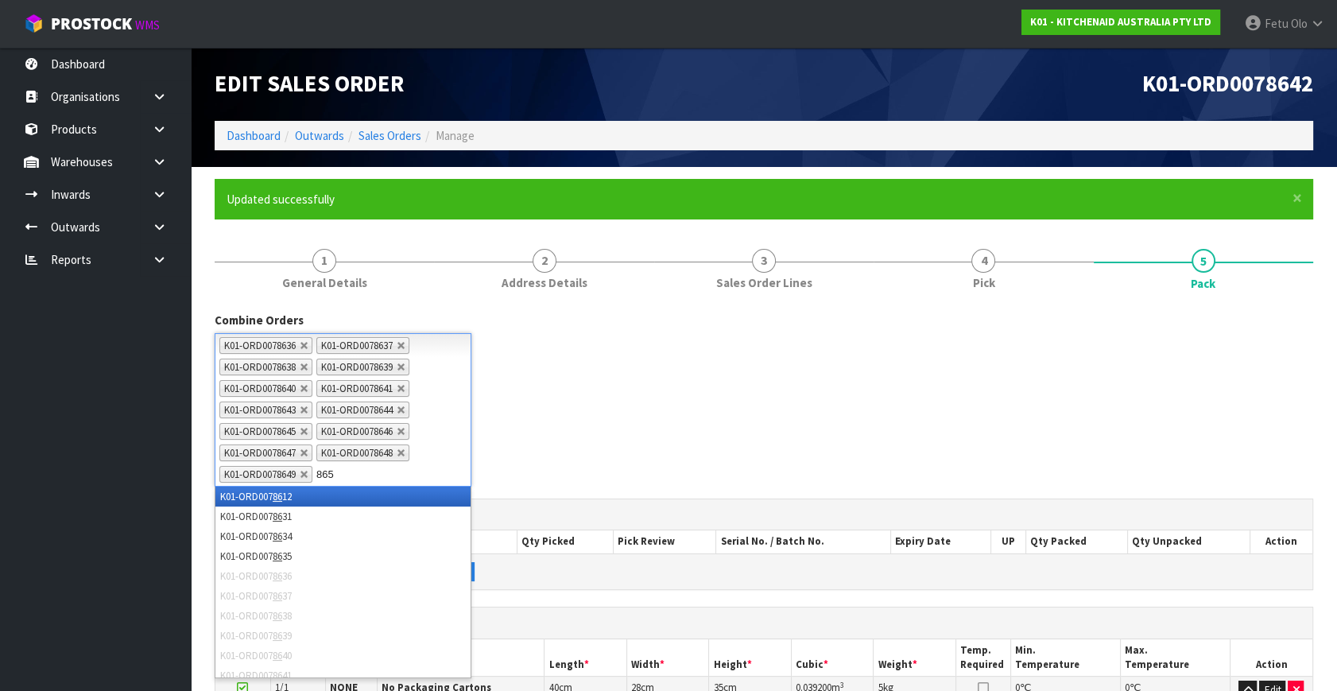
type input "8650"
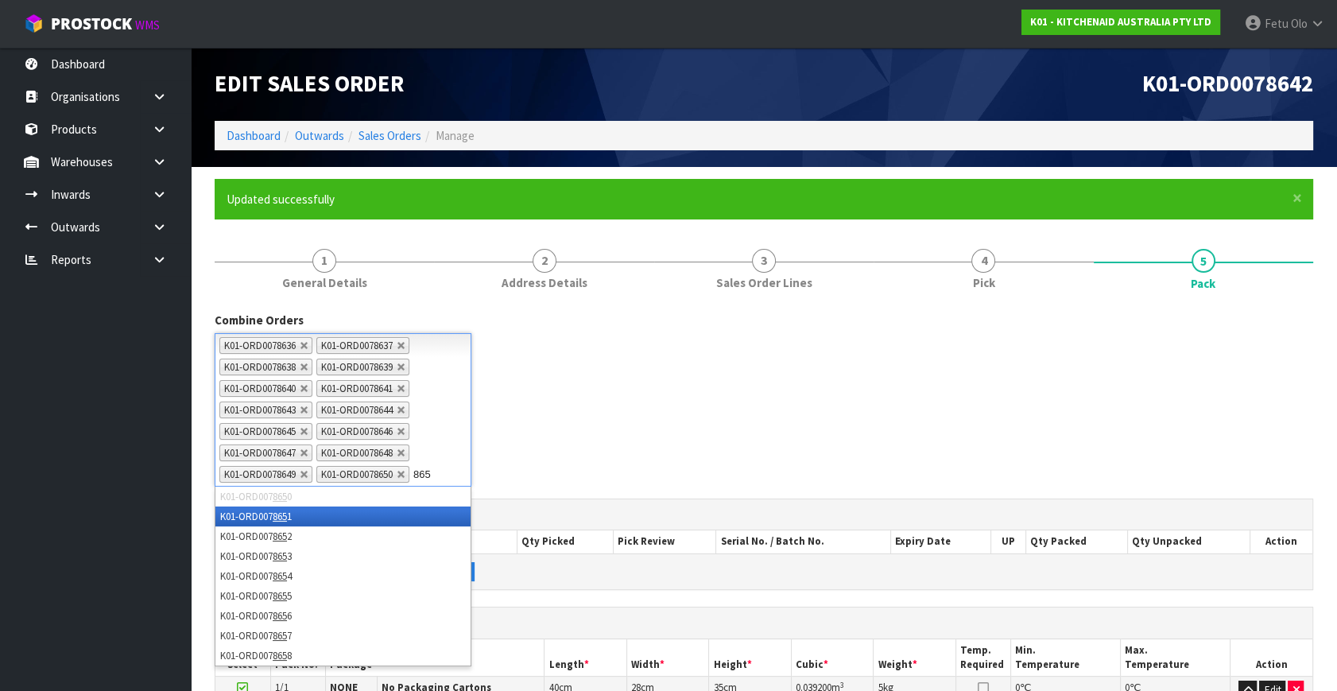
type input "8651"
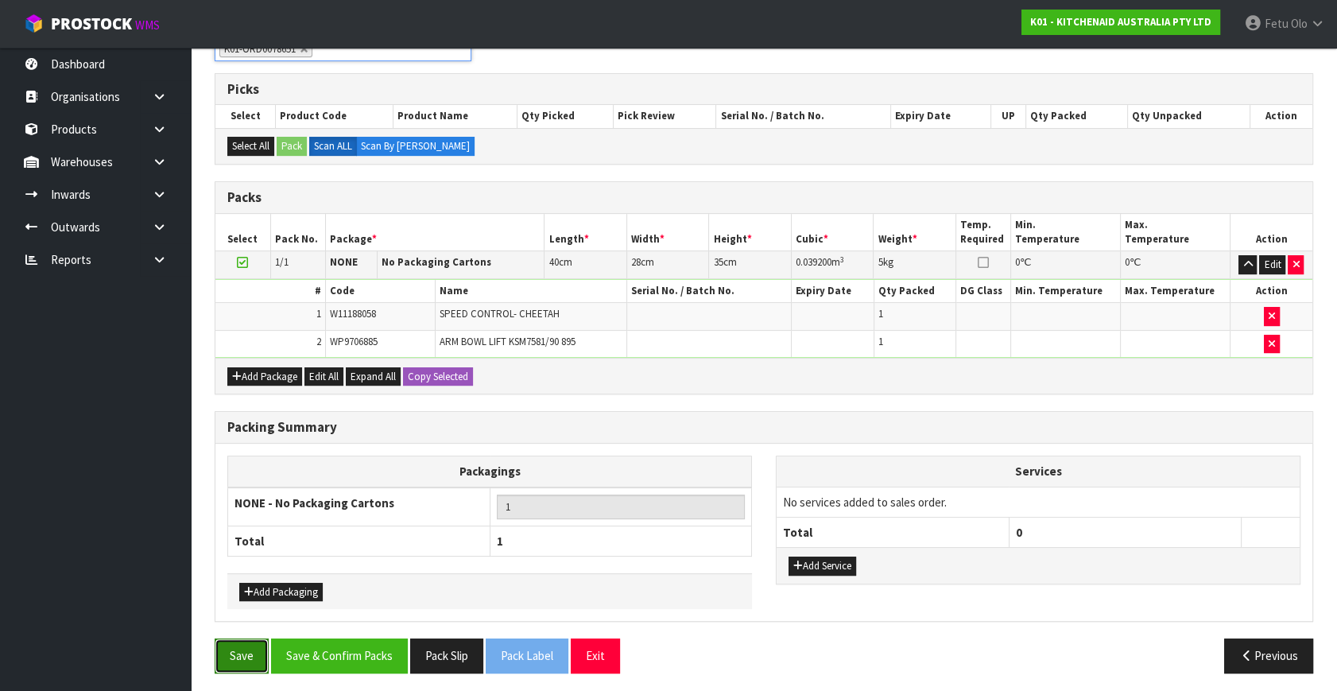
click at [244, 646] on button "Save" at bounding box center [242, 655] width 54 height 34
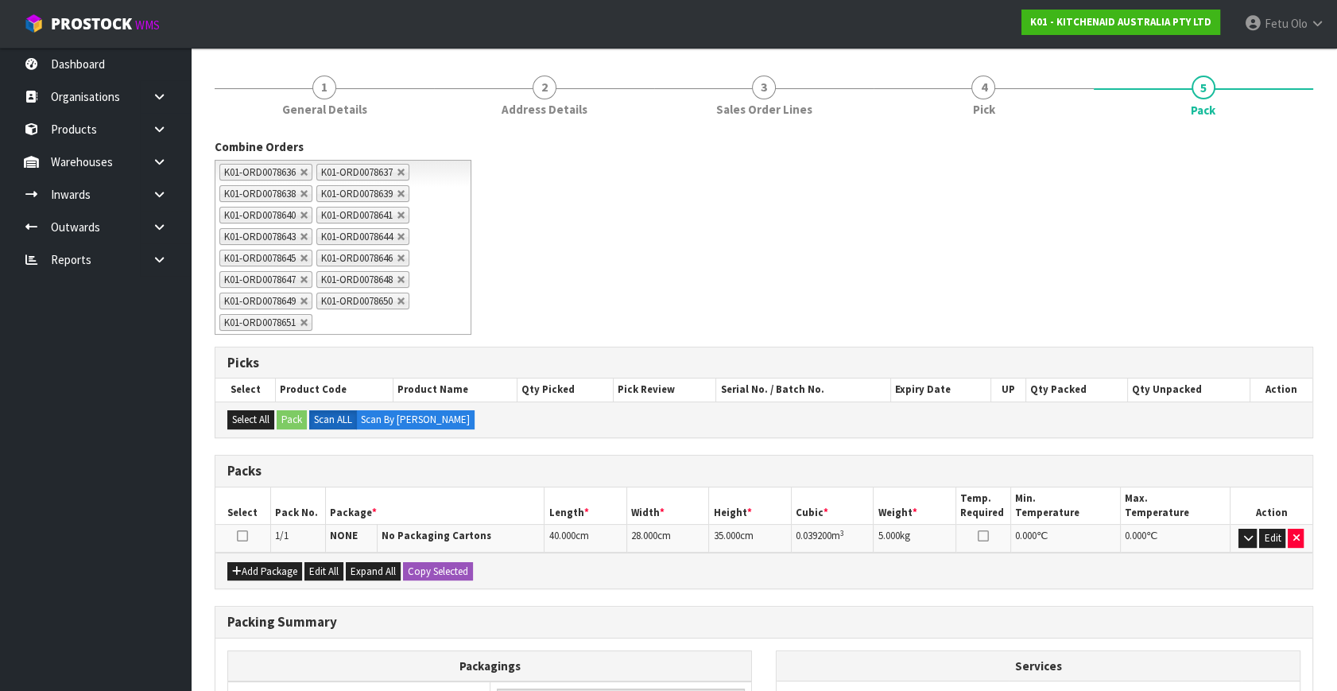
scroll to position [369, 0]
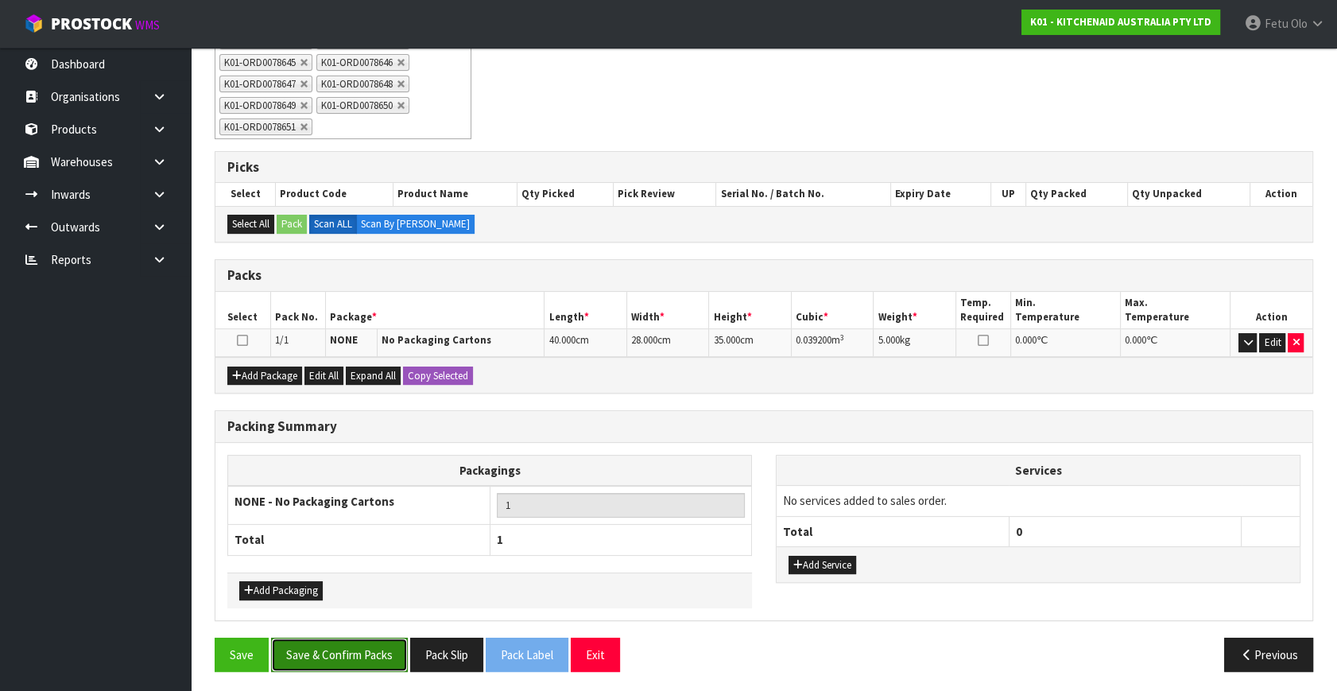
click at [352, 652] on button "Save & Confirm Packs" at bounding box center [339, 654] width 137 height 34
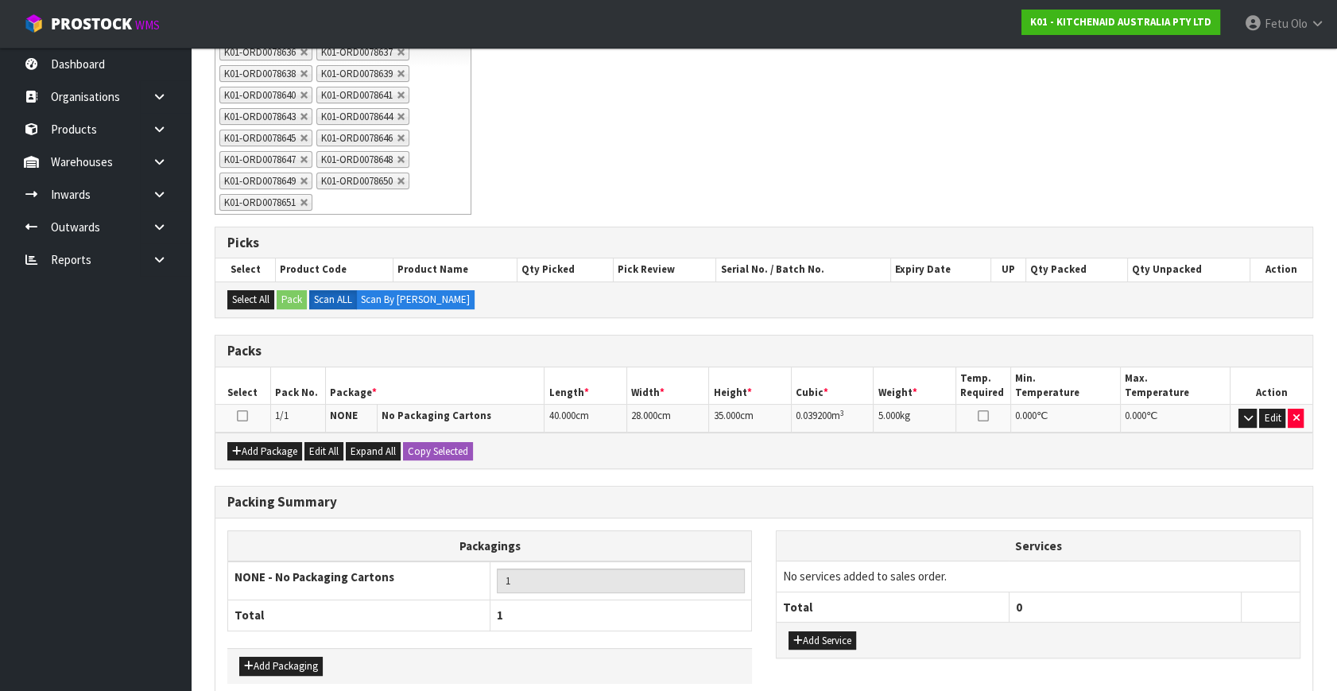
scroll to position [334, 0]
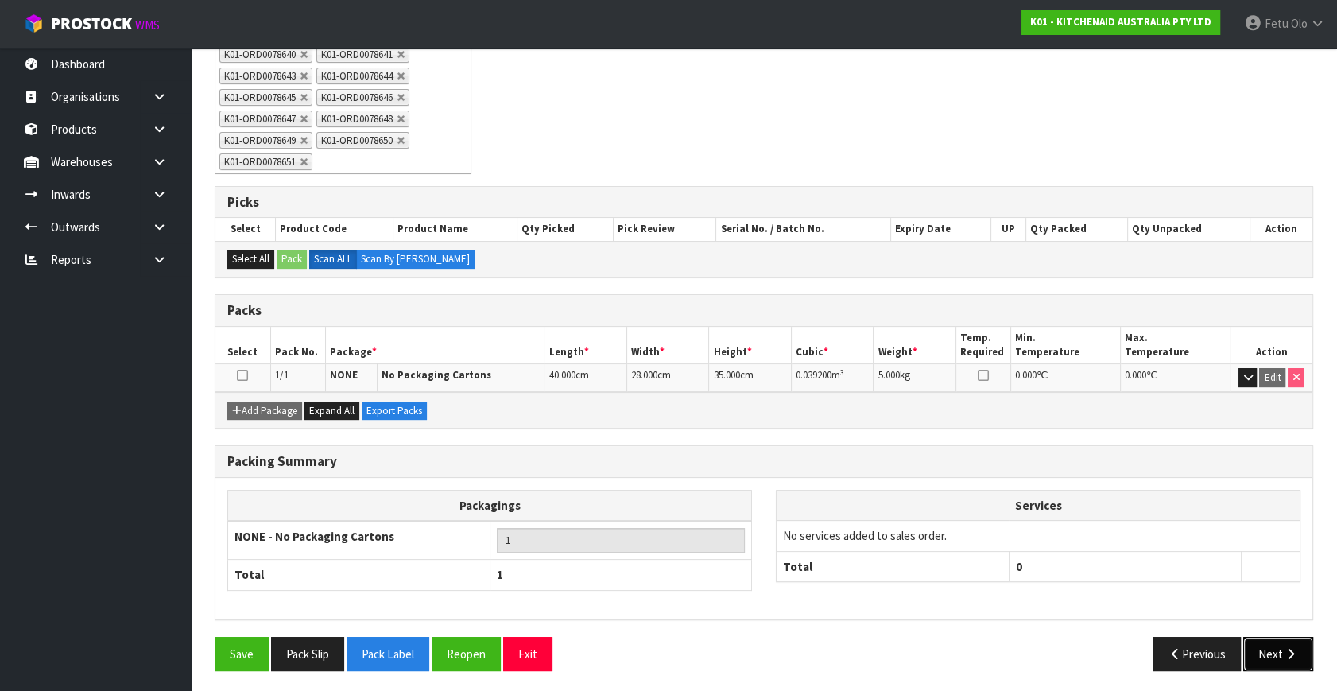
click at [1286, 648] on icon "button" at bounding box center [1290, 654] width 15 height 12
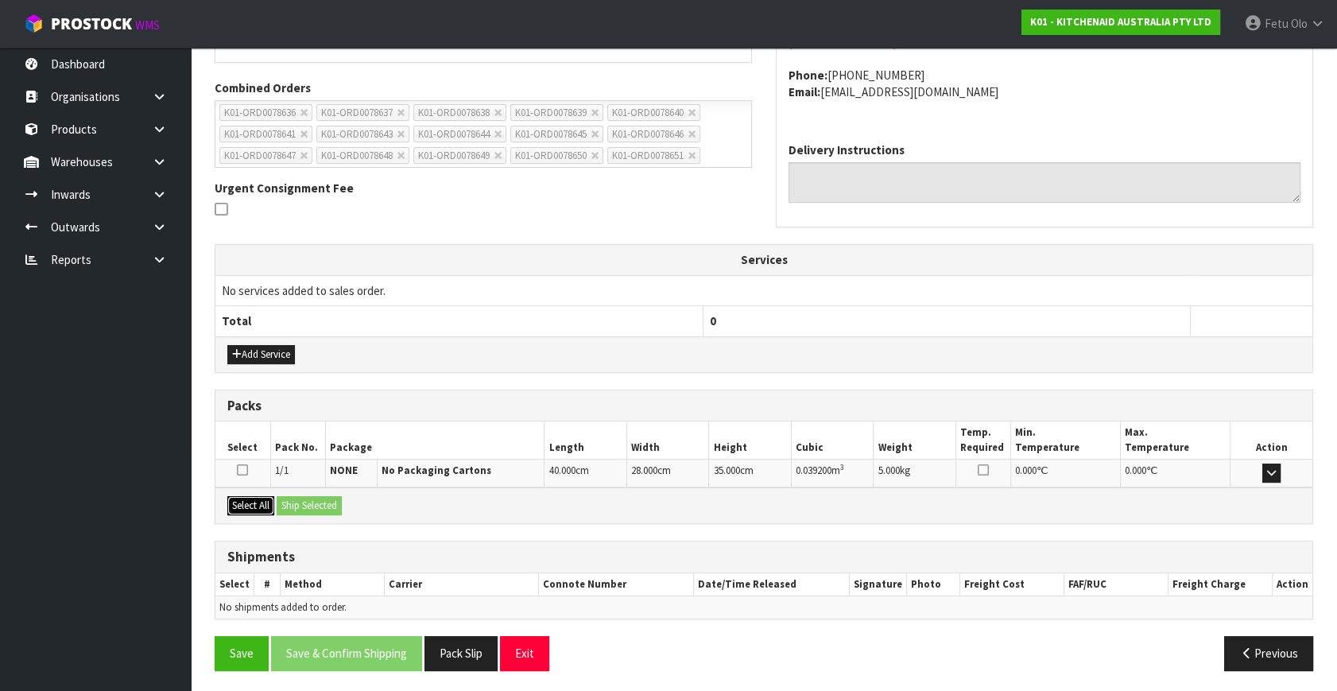
click at [263, 497] on button "Select All" at bounding box center [250, 505] width 47 height 19
click at [297, 496] on button "Ship Selected" at bounding box center [309, 505] width 65 height 19
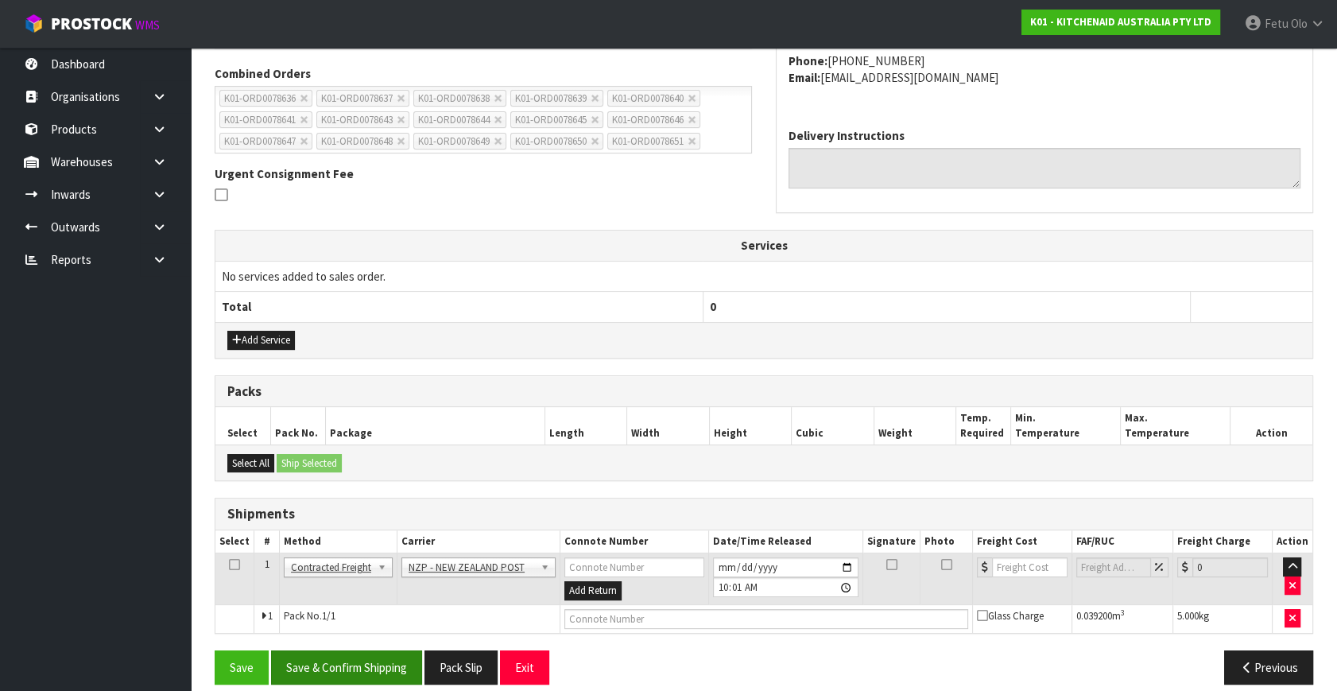
scroll to position [420, 0]
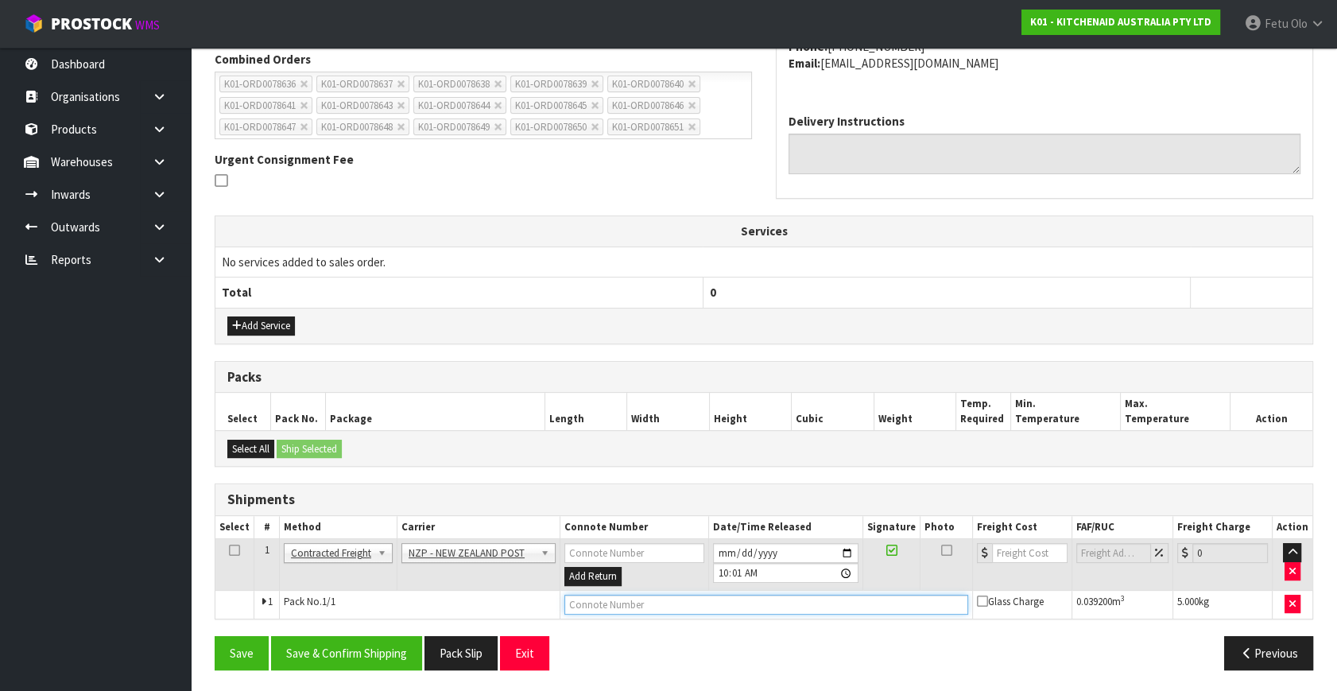
click at [652, 594] on input "text" at bounding box center [766, 604] width 404 height 20
paste input "00894210379946244879"
type input "00894210379946244879"
click at [370, 640] on button "Save & Confirm Shipping" at bounding box center [346, 653] width 151 height 34
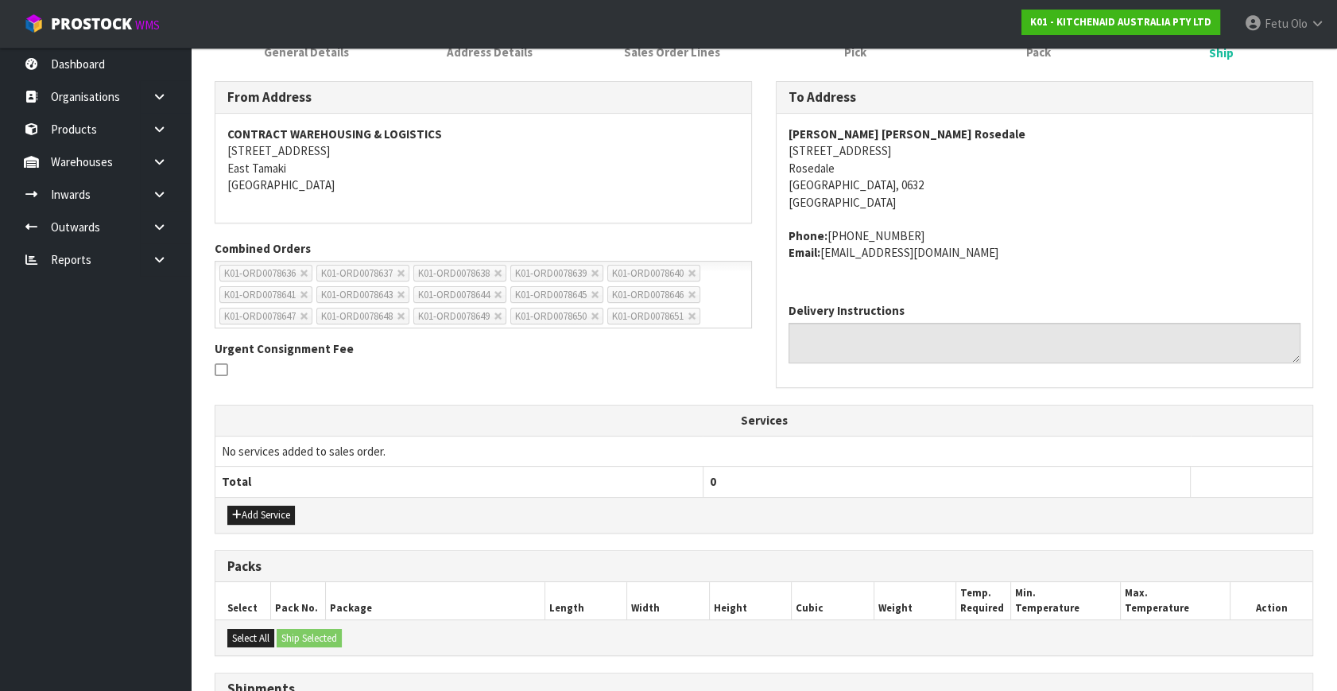
scroll to position [0, 0]
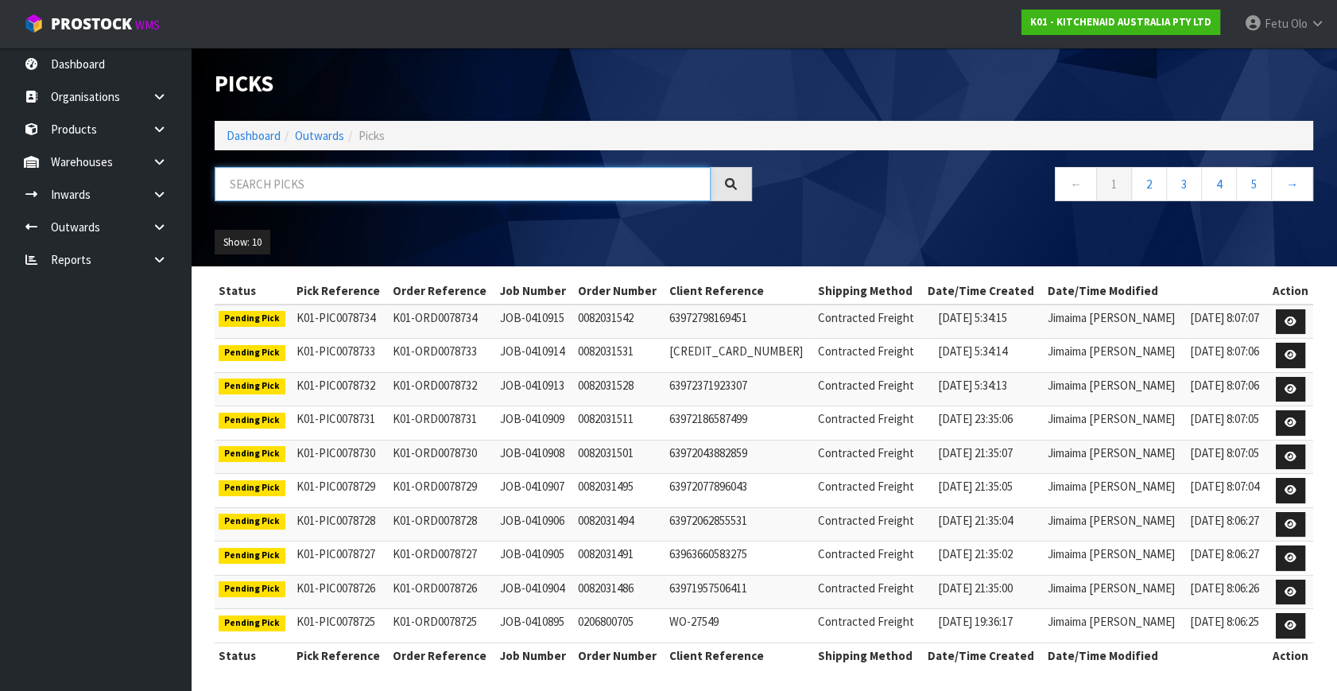
click at [319, 175] on input "text" at bounding box center [463, 184] width 496 height 34
type input "8641"
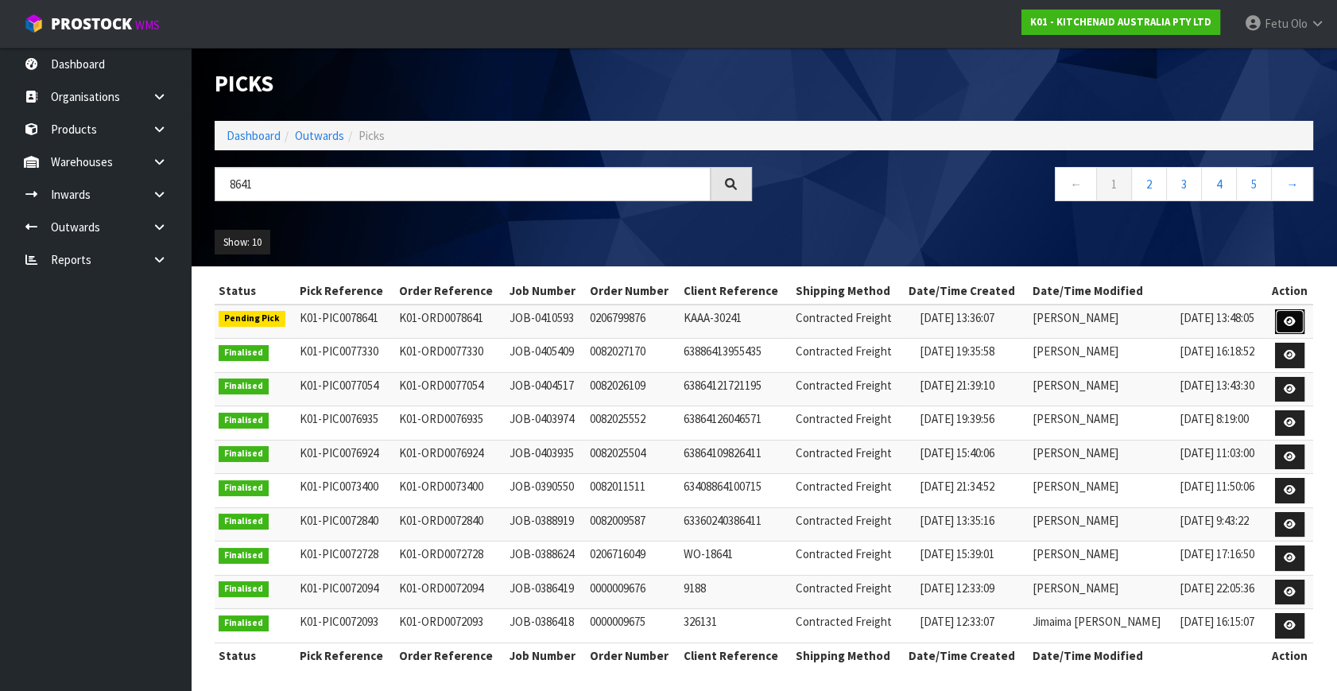
click at [1279, 315] on link at bounding box center [1289, 321] width 29 height 25
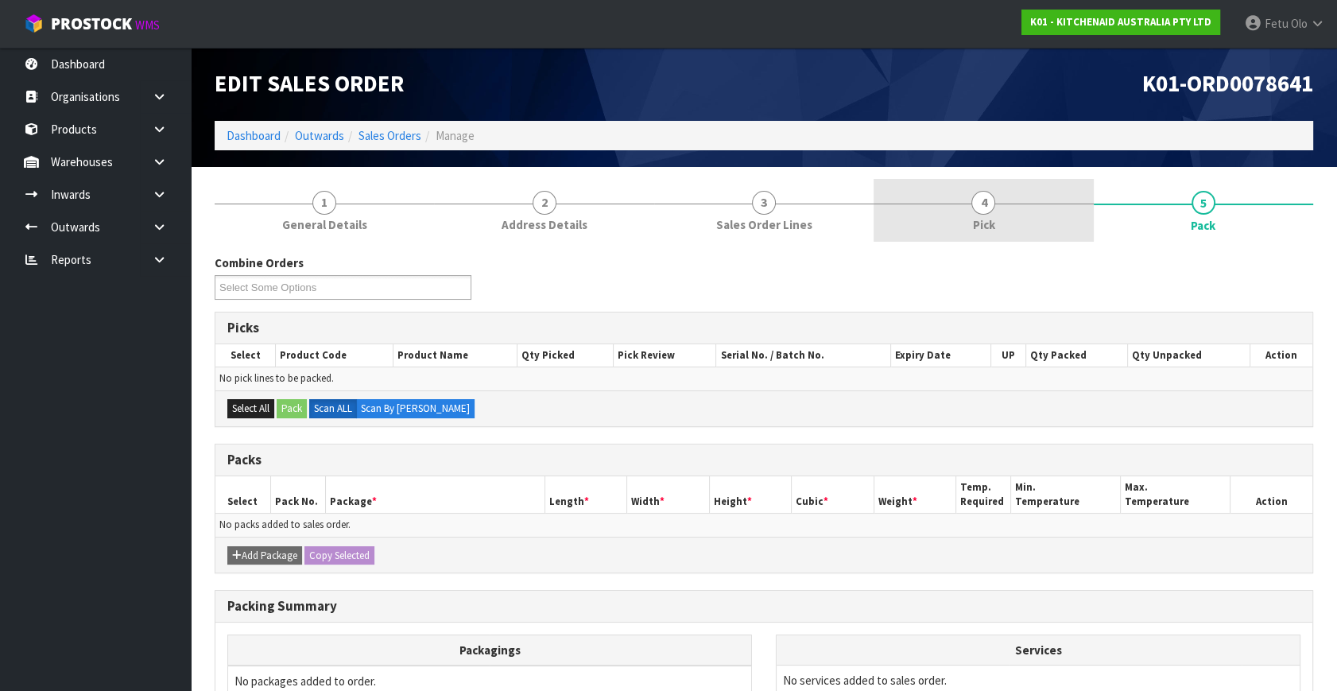
click at [990, 207] on span "4" at bounding box center [983, 203] width 24 height 24
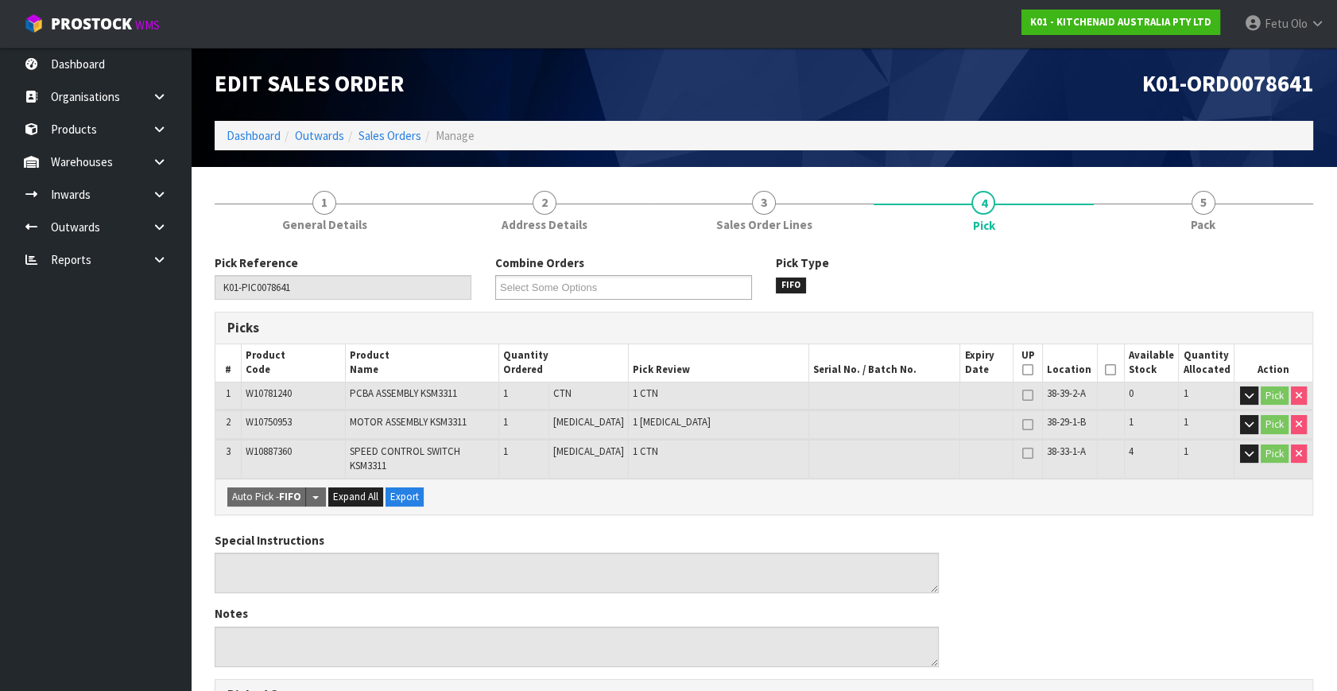
click at [1105, 370] on icon at bounding box center [1110, 370] width 11 height 1
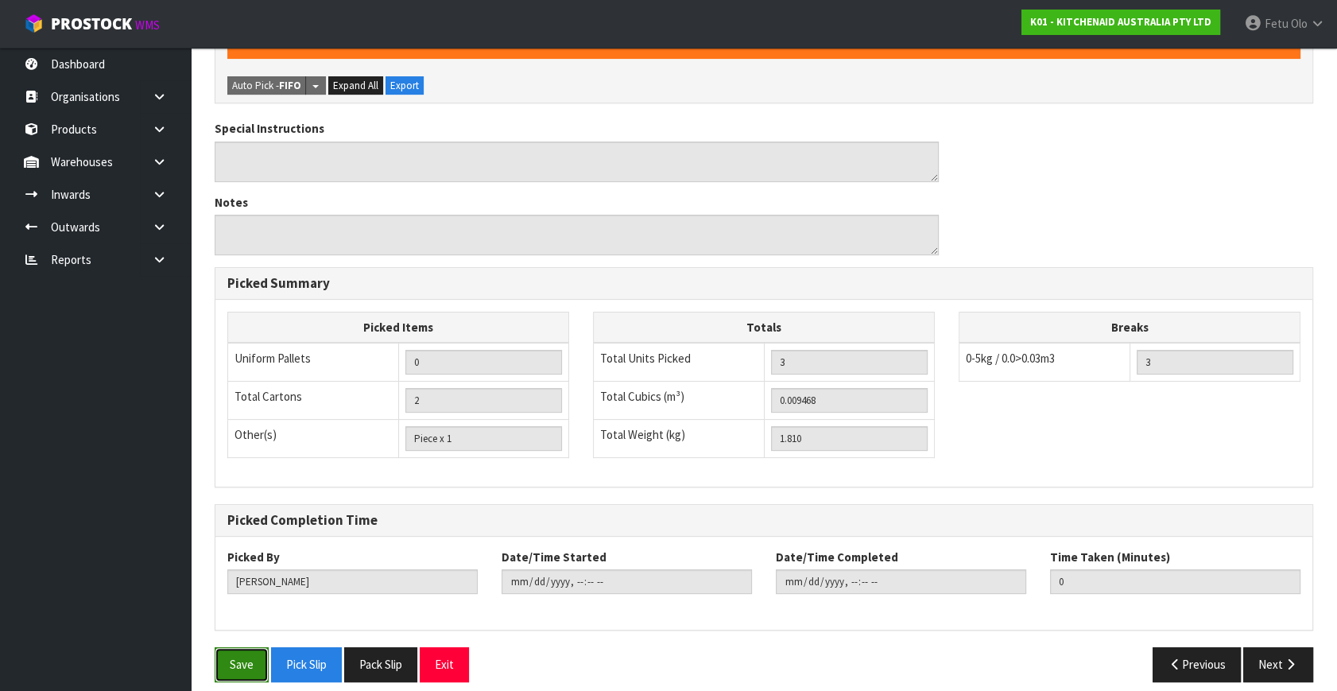
click at [226, 647] on button "Save" at bounding box center [242, 664] width 54 height 34
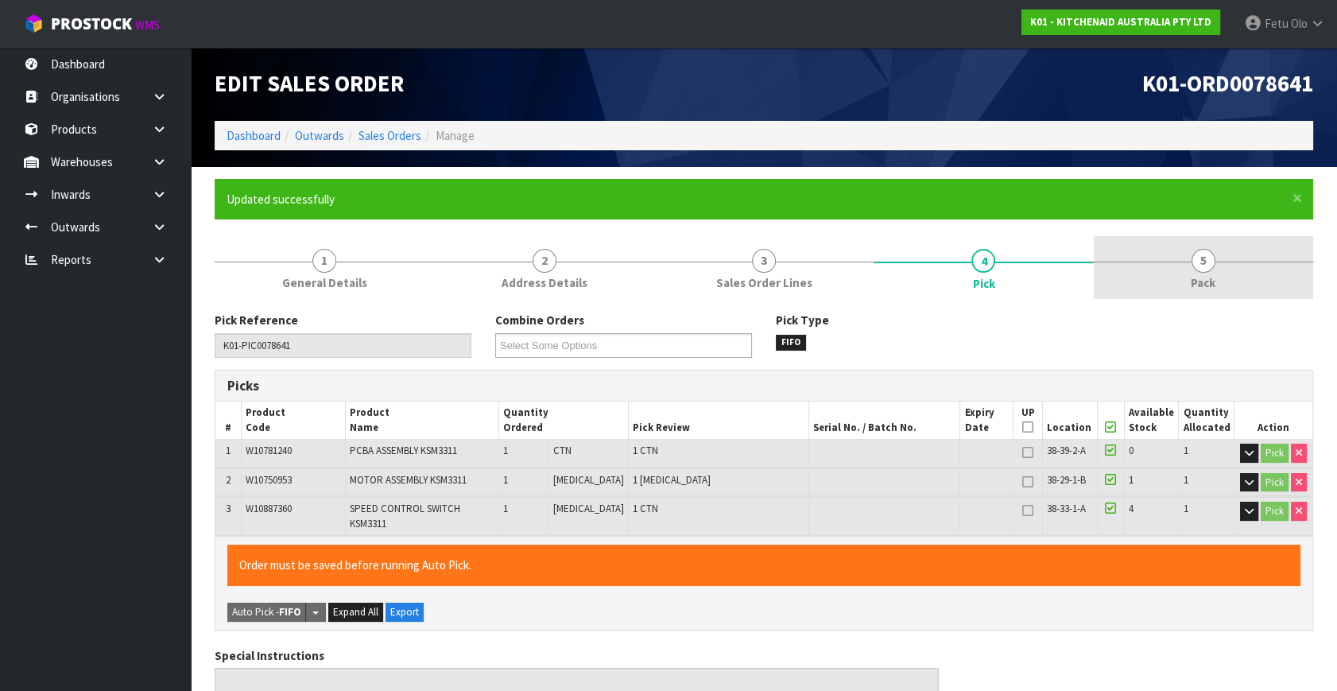
type input "Fetu Olo"
type input "2025-09-04T09:30:49"
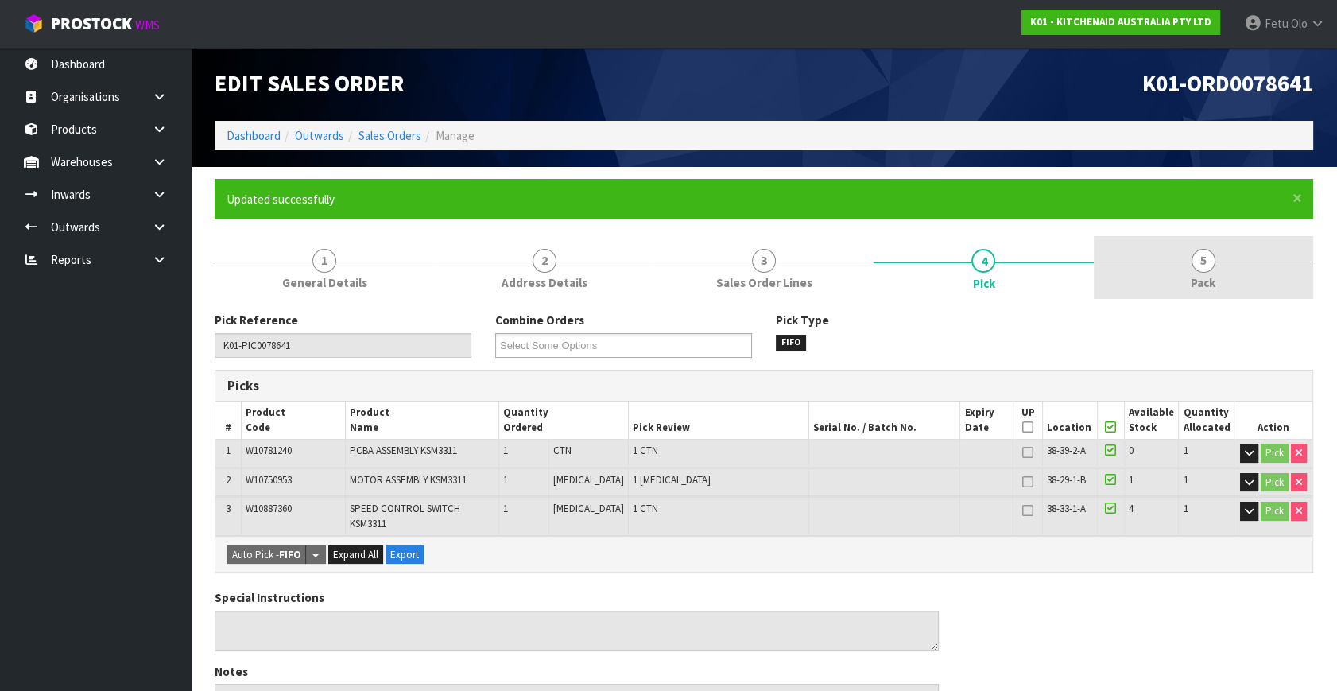
click at [1221, 257] on link "5 Pack" at bounding box center [1202, 267] width 219 height 63
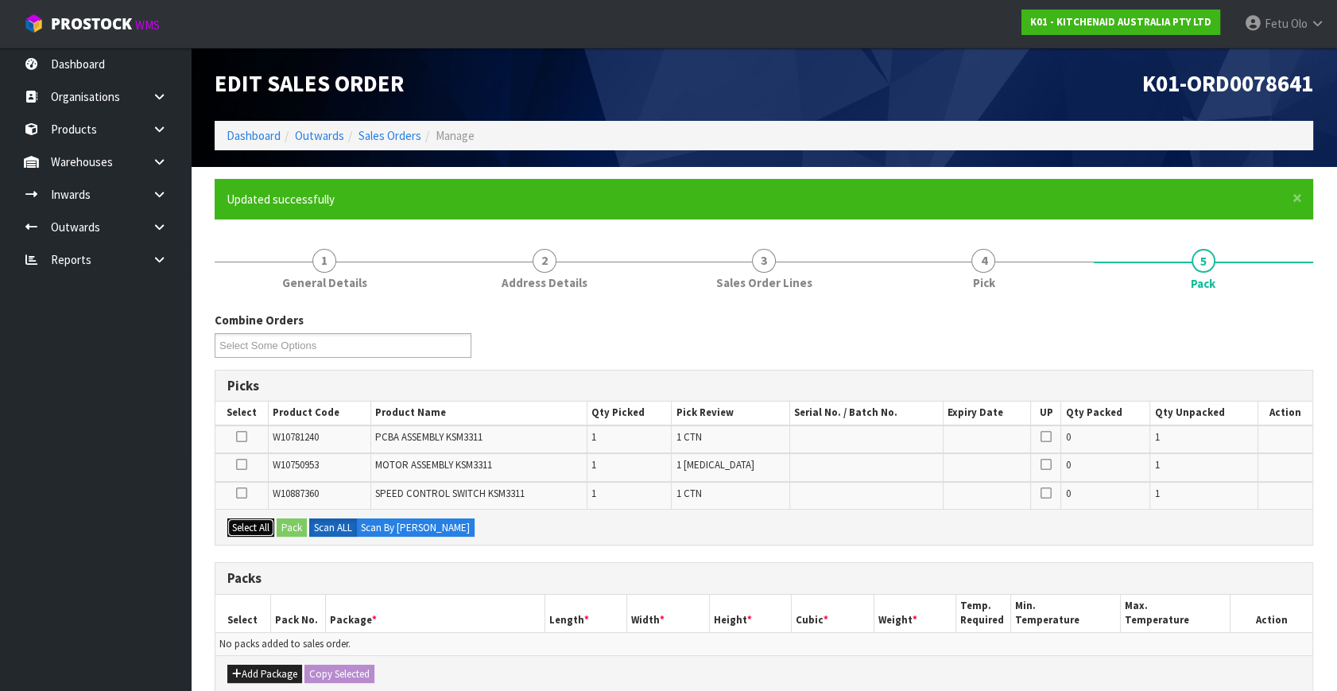
click at [245, 530] on button "Select All" at bounding box center [250, 527] width 47 height 19
click at [253, 672] on button "Add Package" at bounding box center [264, 673] width 75 height 19
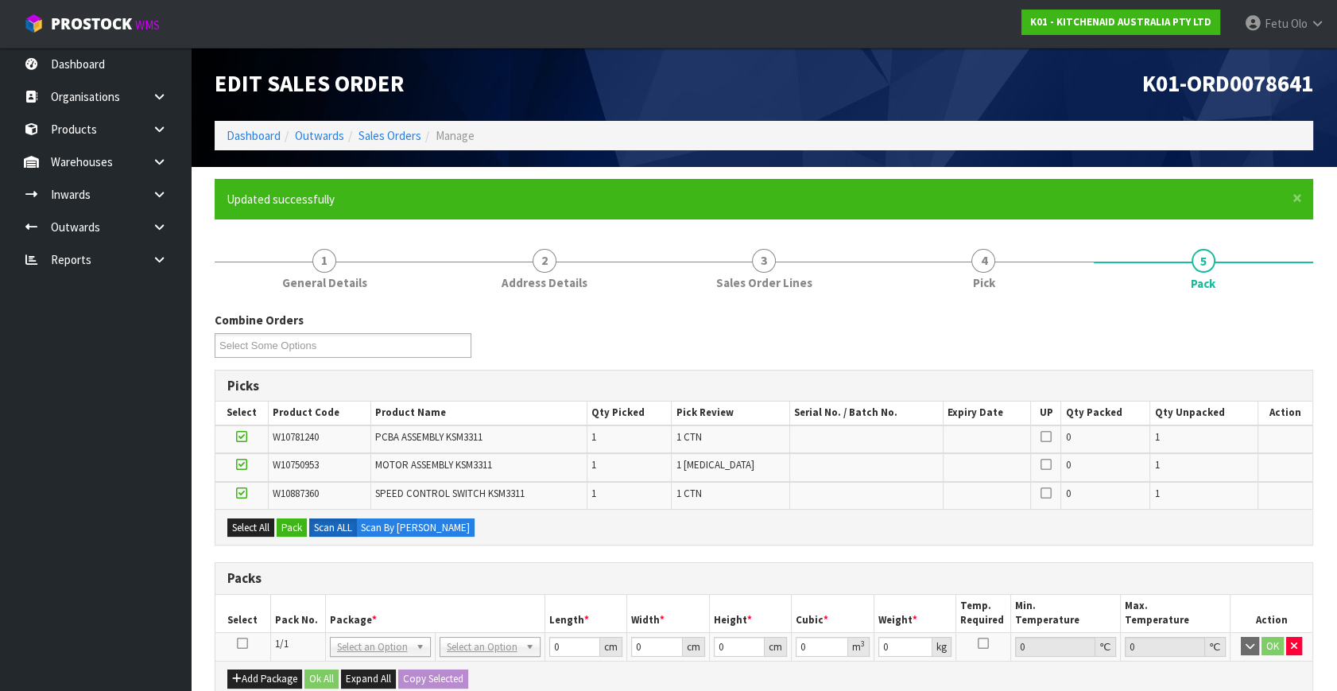
click at [245, 643] on icon at bounding box center [242, 643] width 11 height 1
click at [287, 523] on button "Pack" at bounding box center [292, 527] width 30 height 19
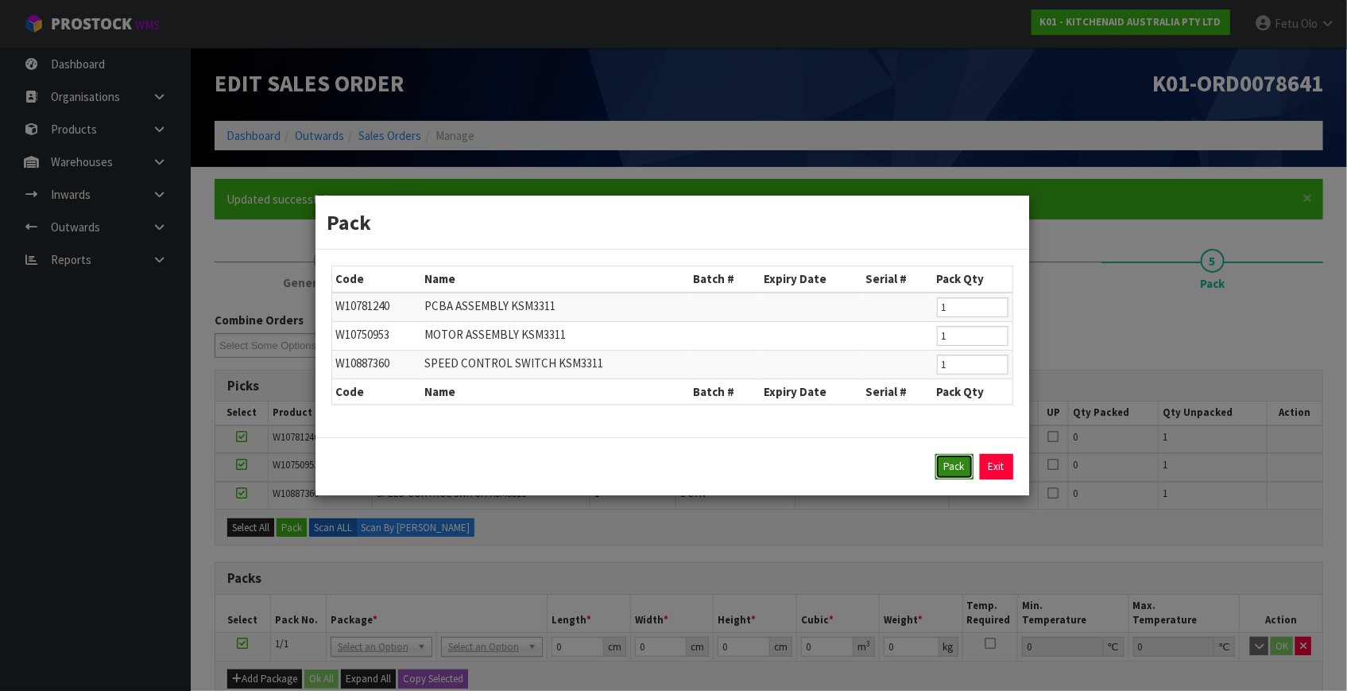
click at [954, 472] on button "Pack" at bounding box center [954, 466] width 38 height 25
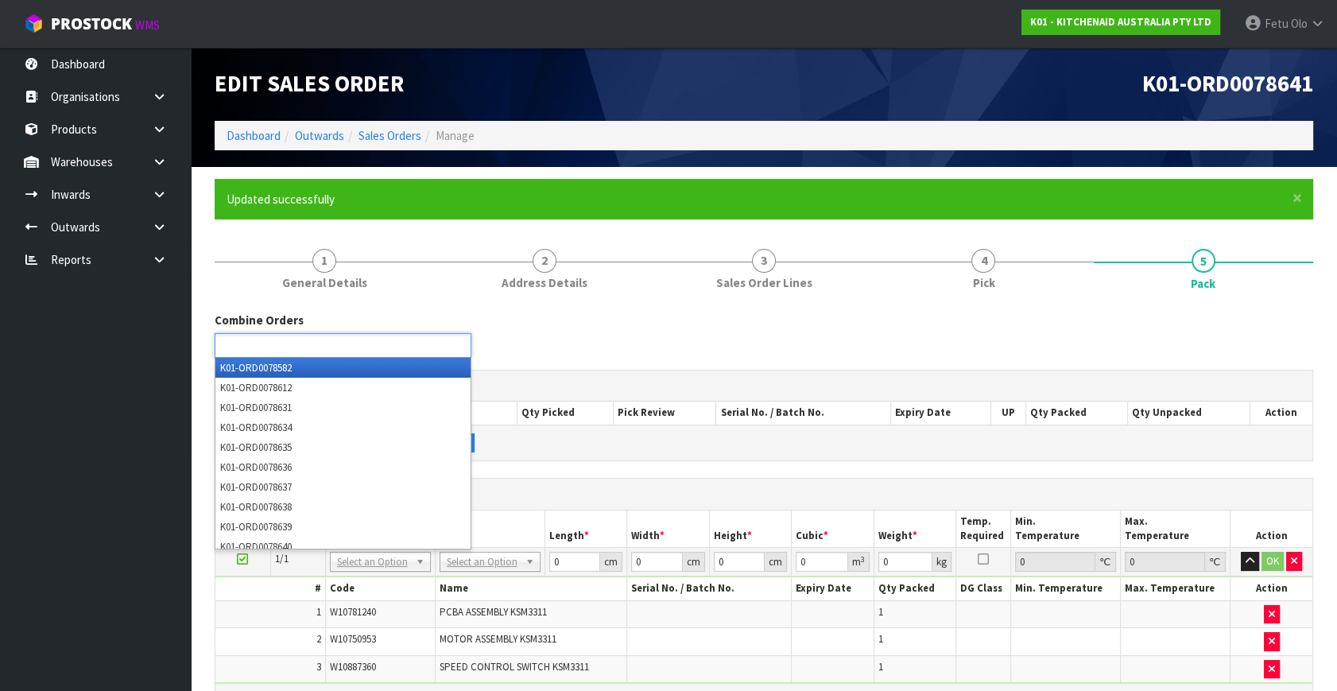
click at [300, 343] on input "text" at bounding box center [277, 345] width 117 height 20
type input "8636"
type input "8637"
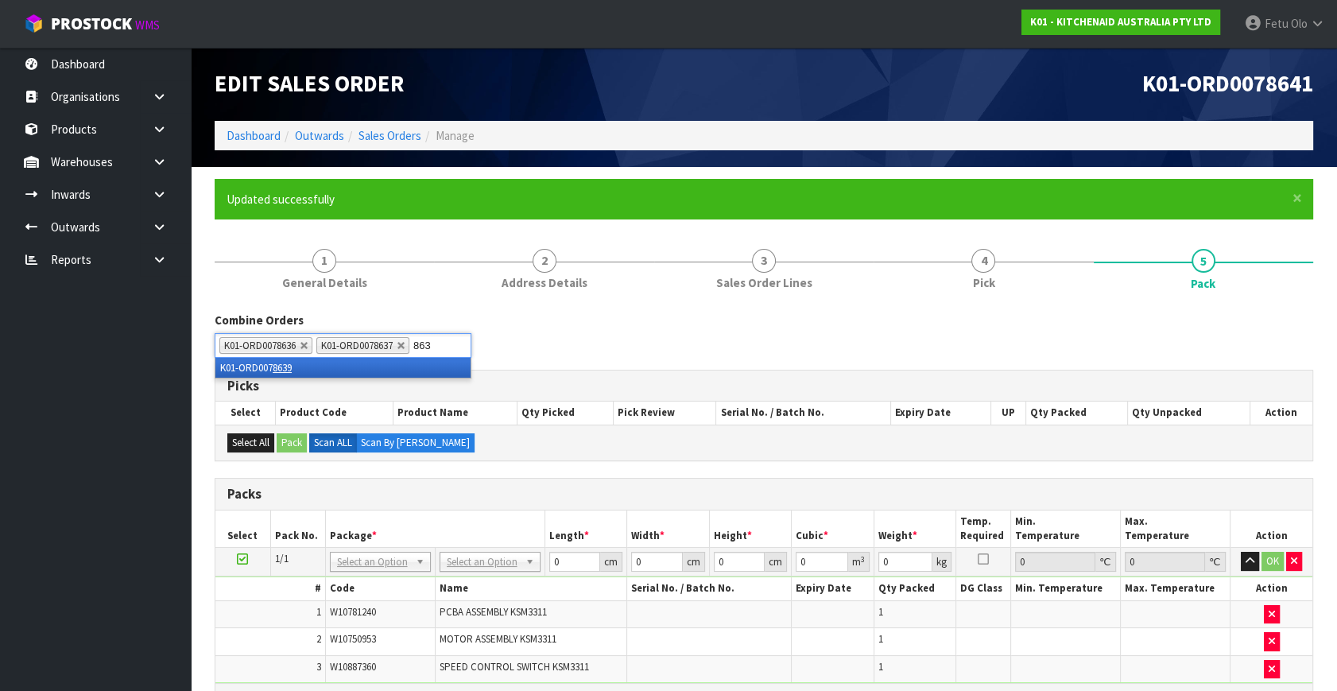
type input "8638"
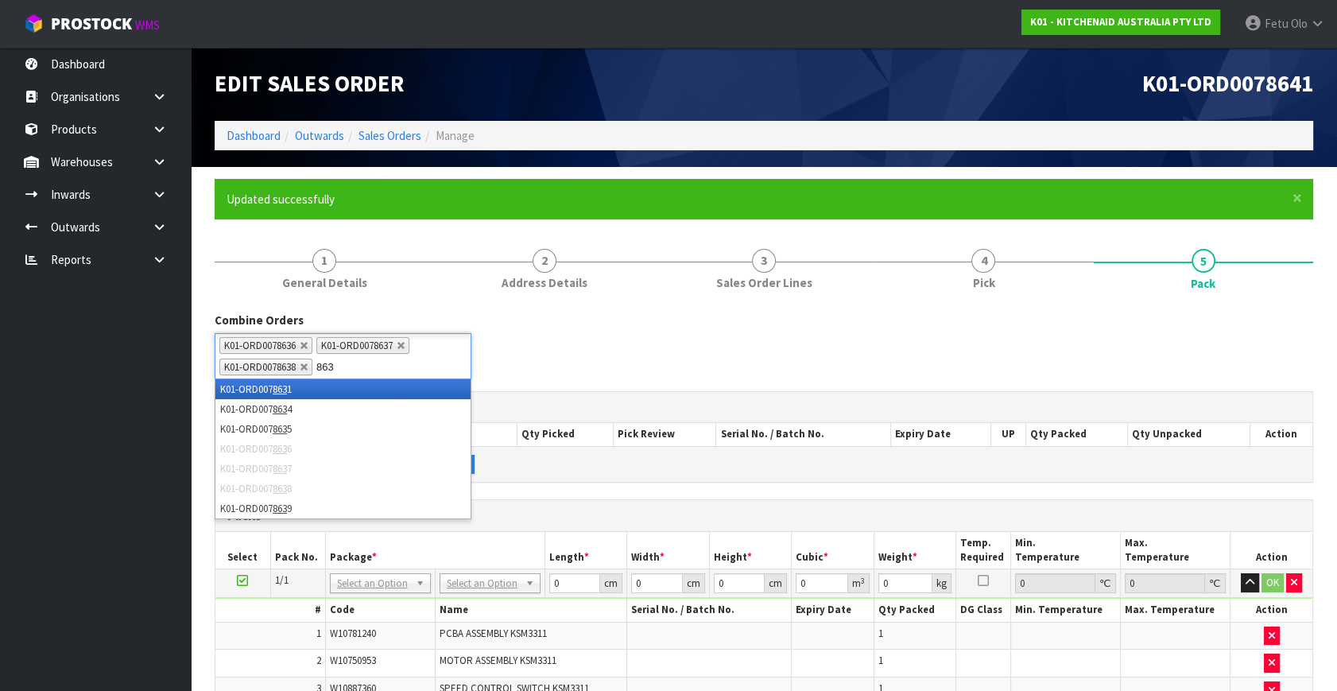
type input "8639"
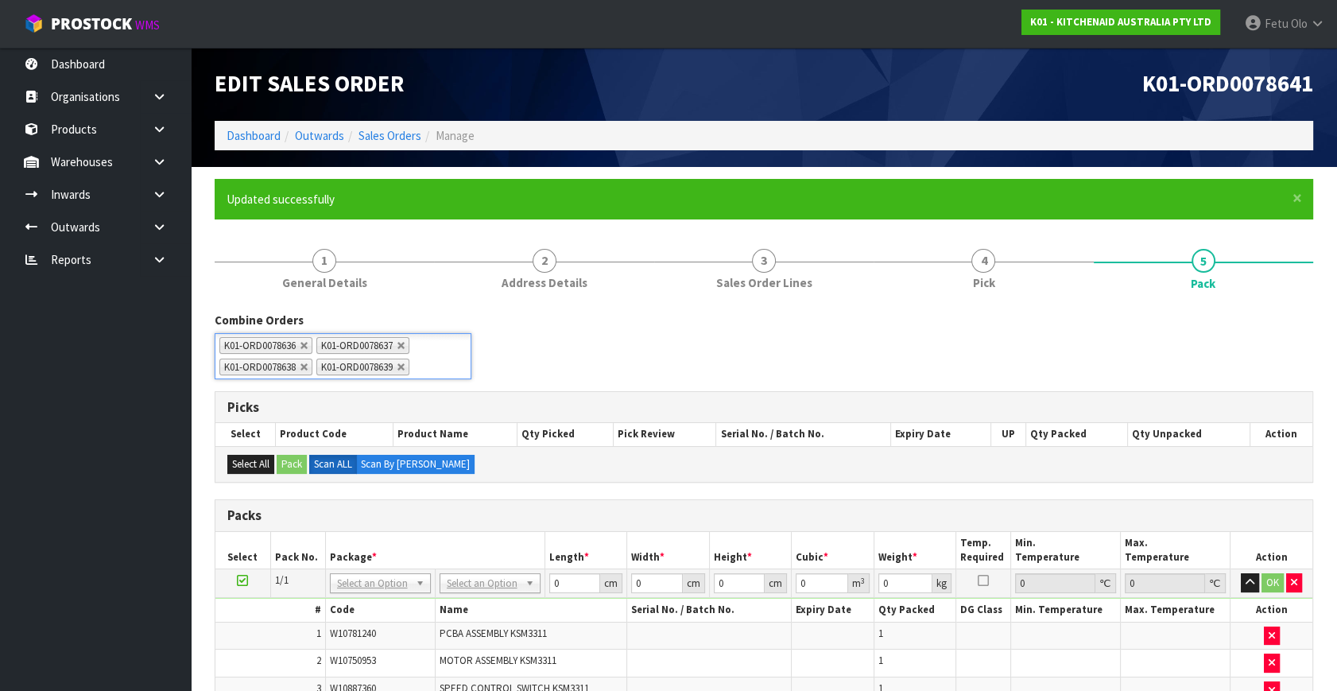
type input "7"
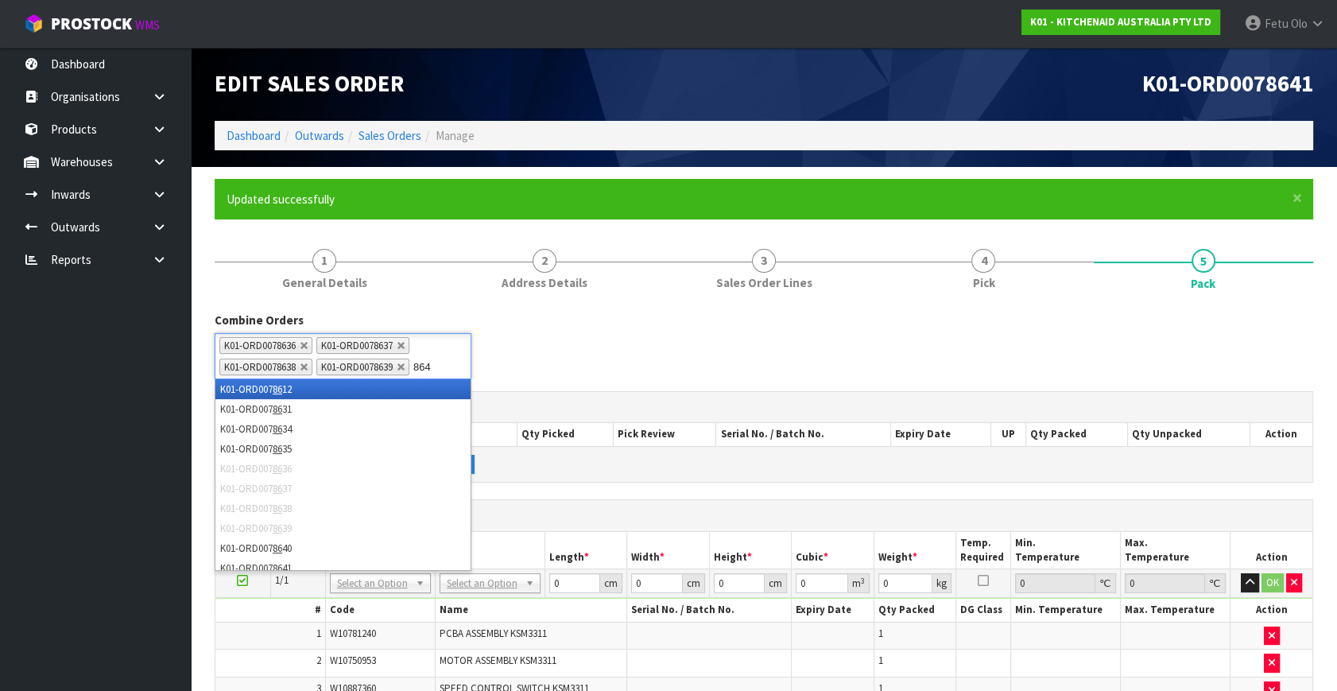
type input "8640"
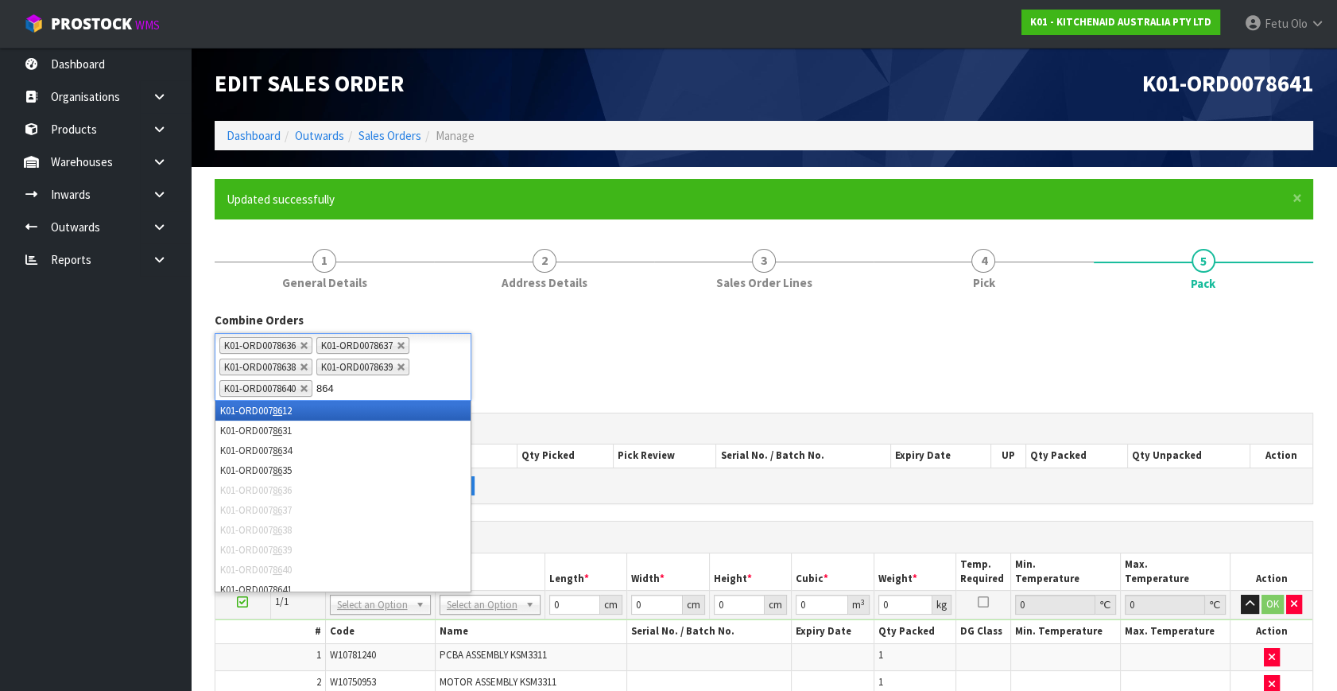
type input "8642"
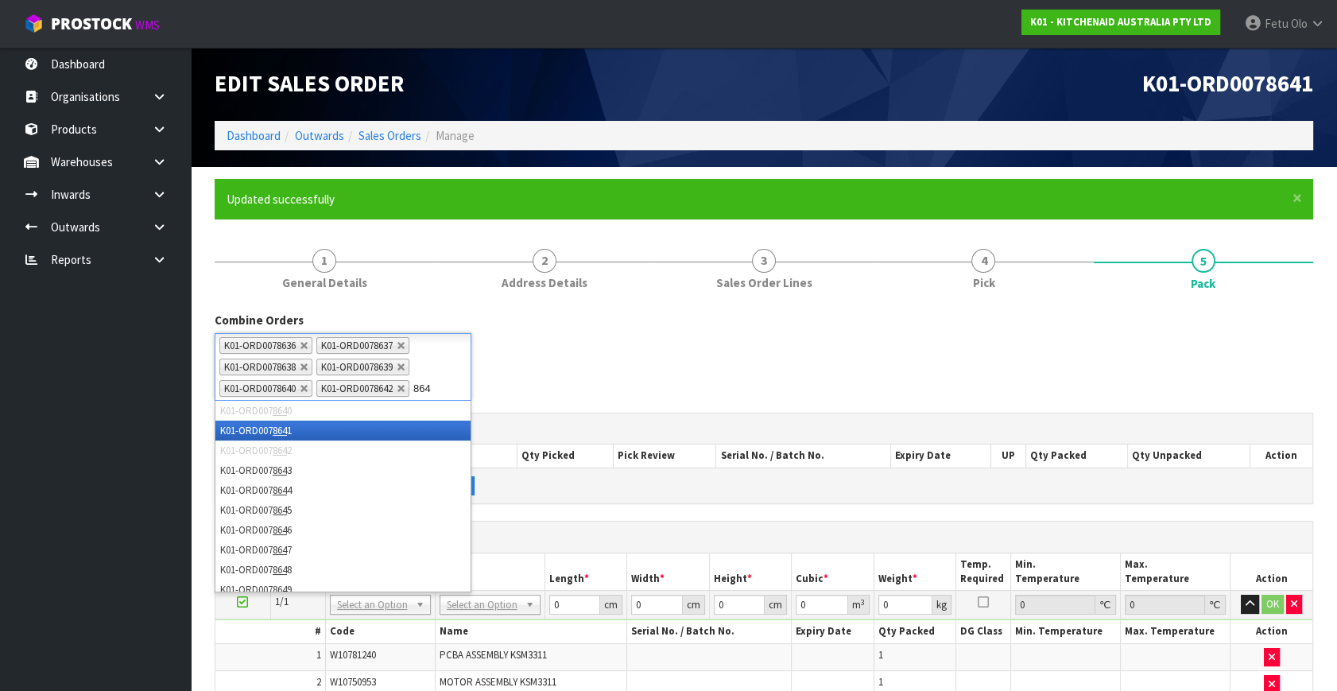
type input "8643"
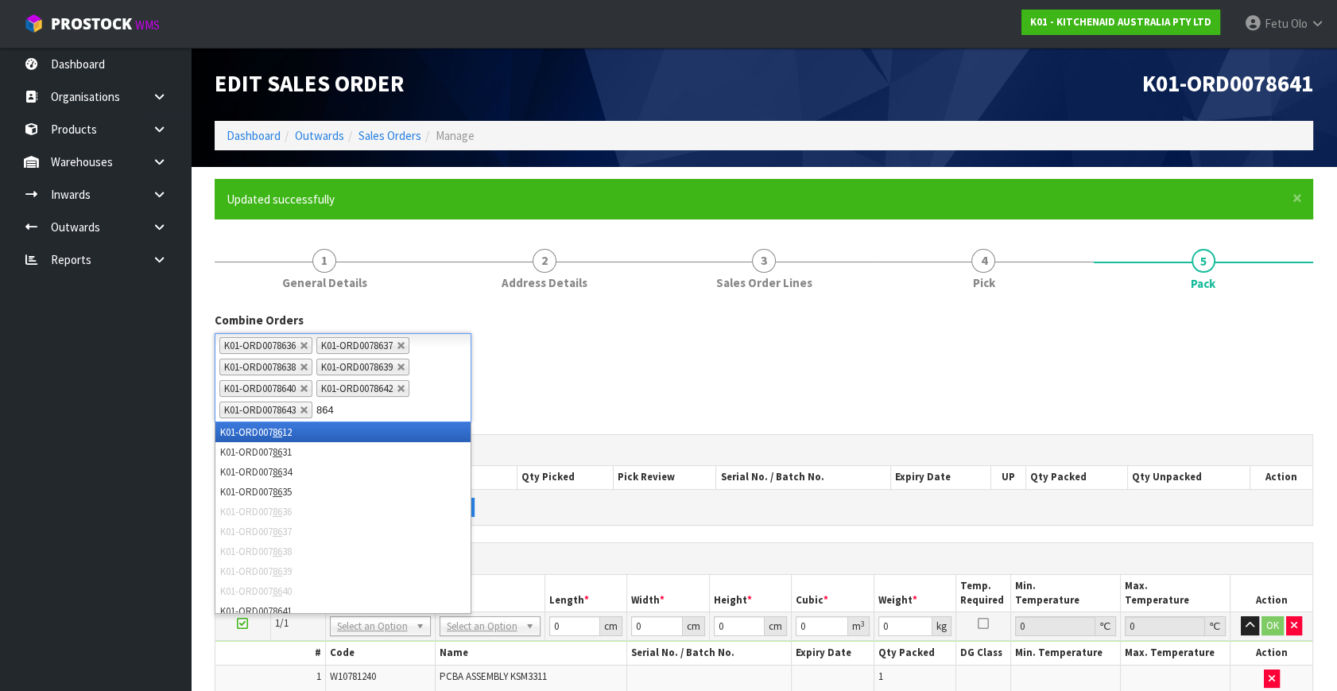
type input "8644"
type input "8645"
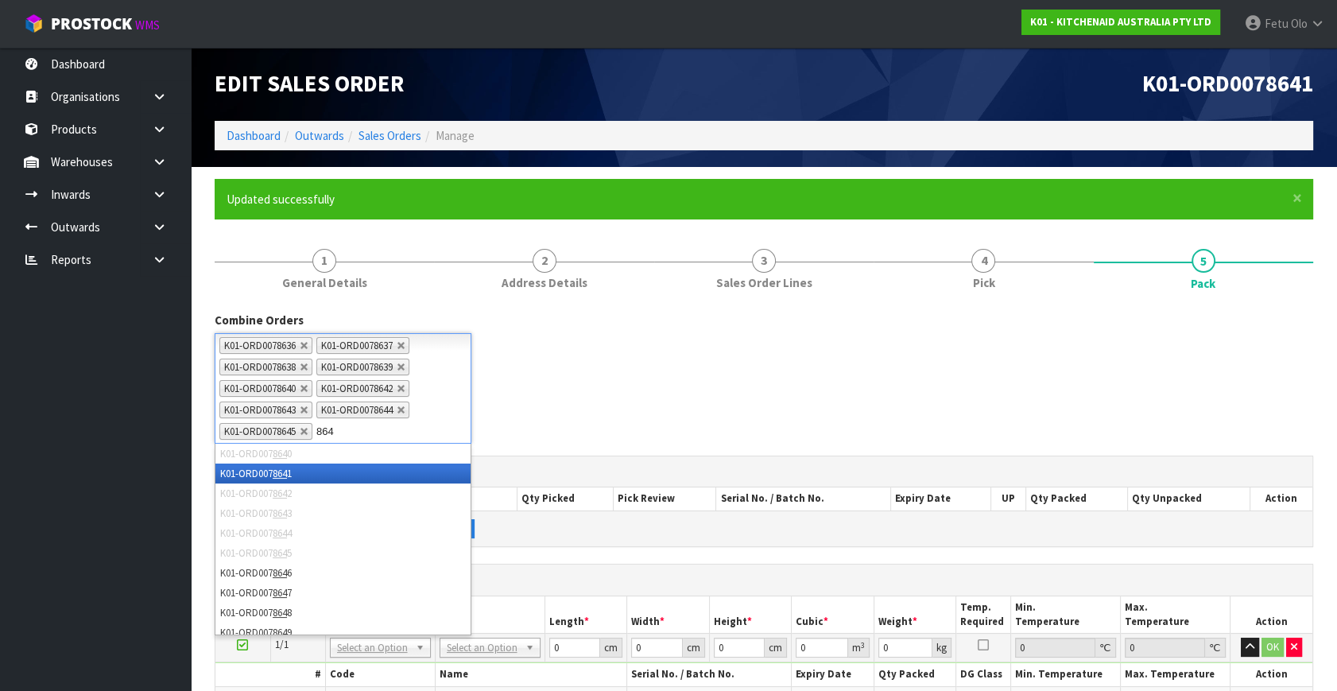
type input "8646"
type input "8647"
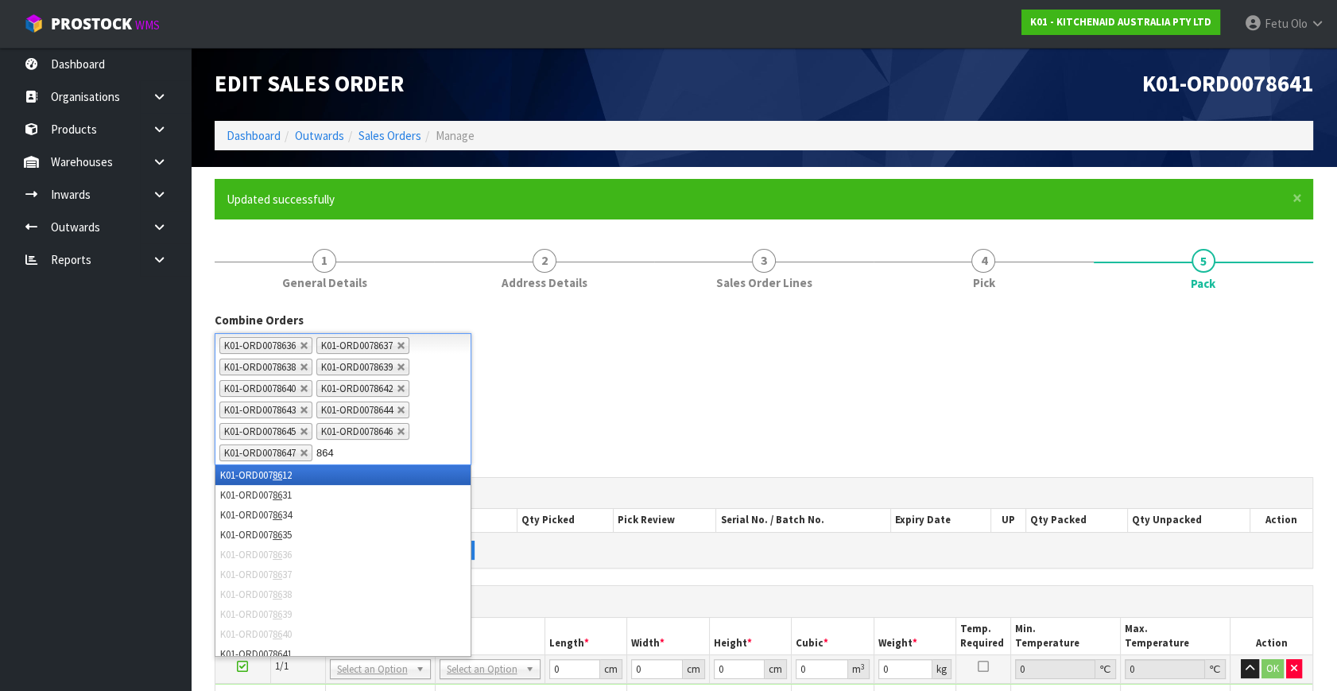
type input "8648"
type input "8649"
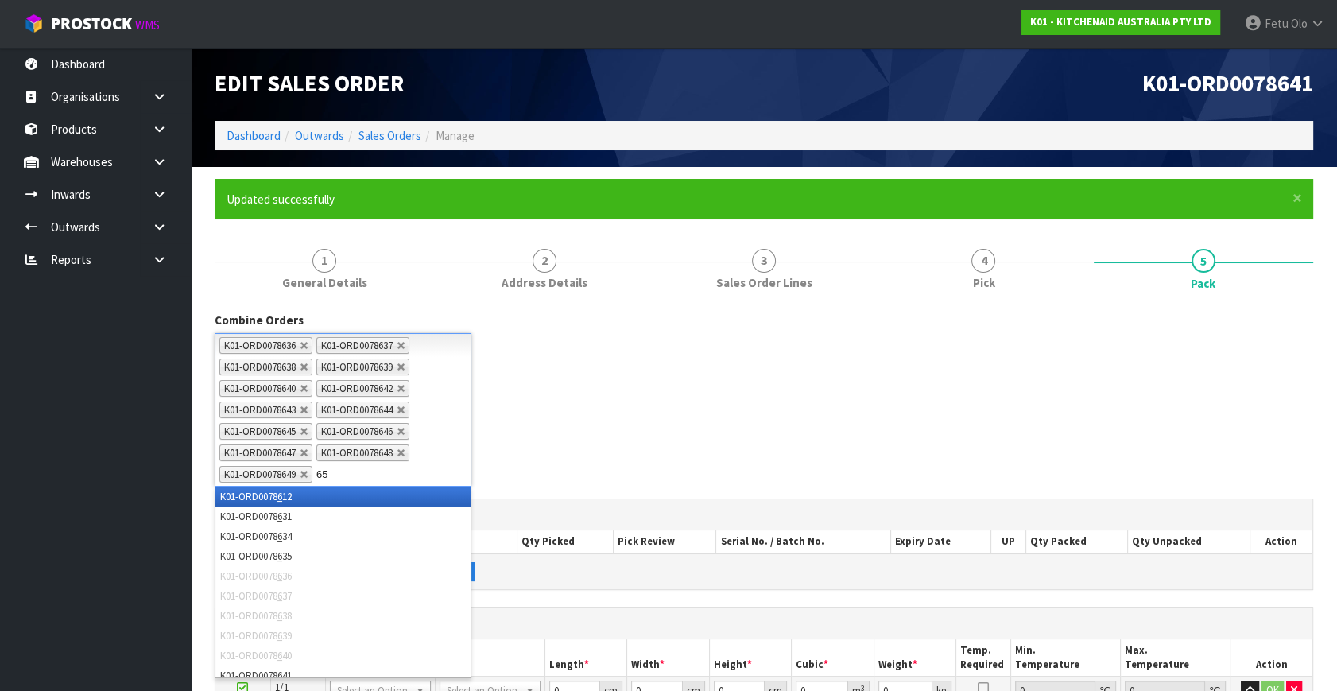
type input "650"
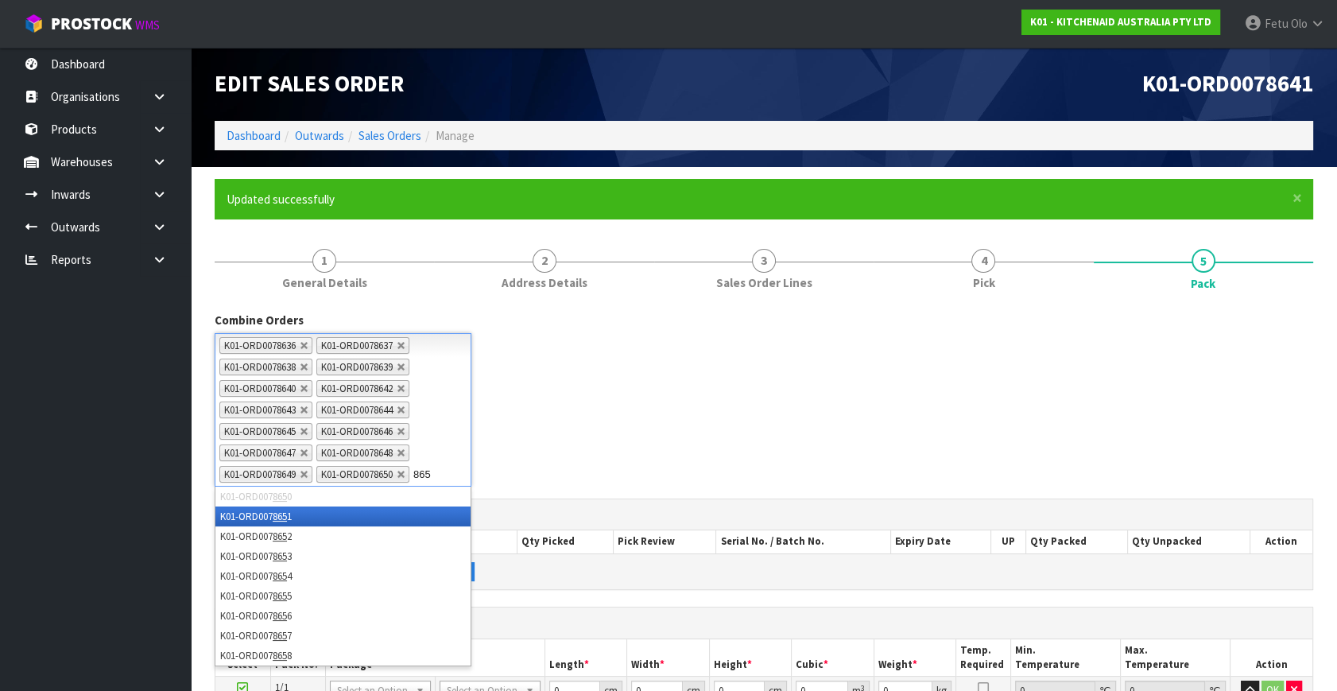
type input "8651"
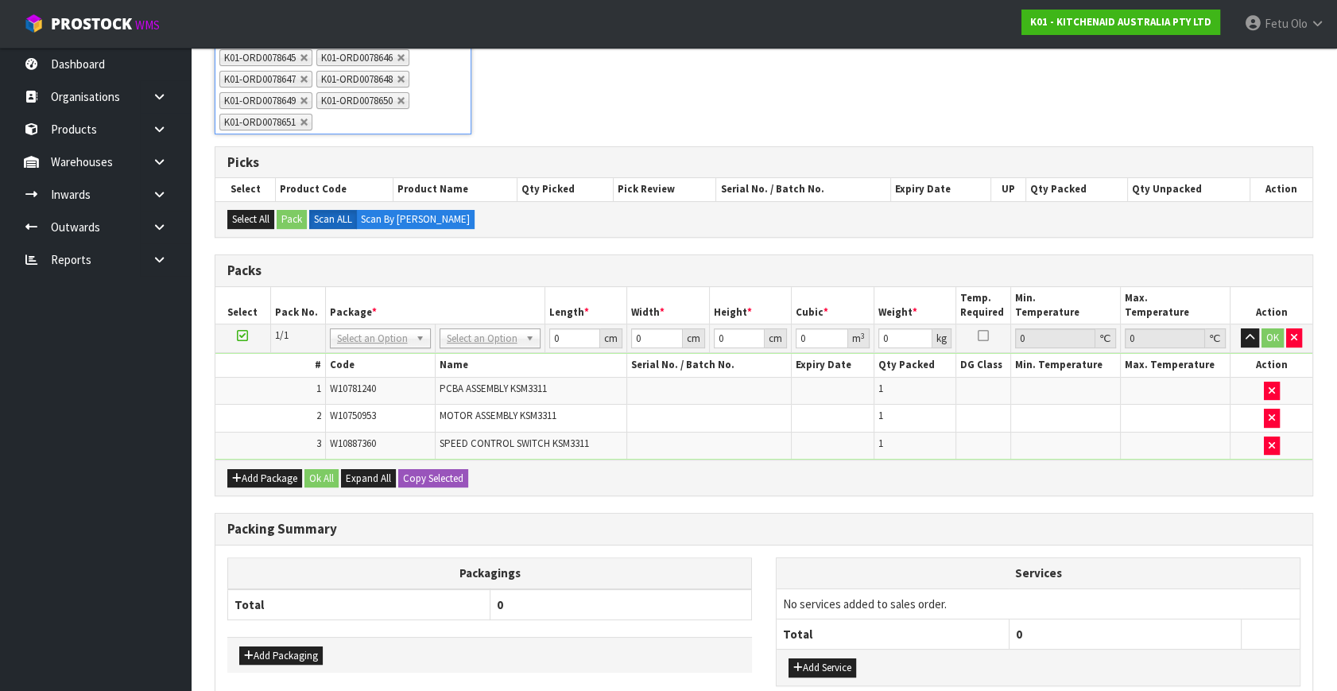
scroll to position [467, 0]
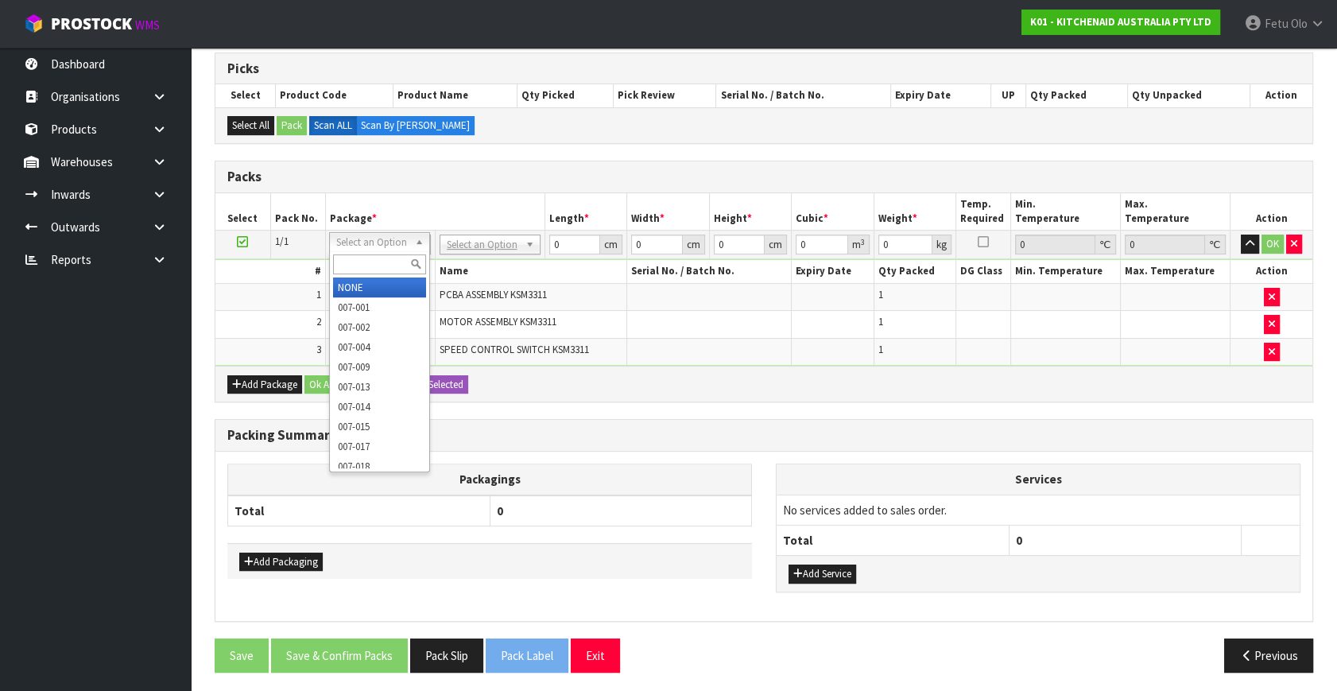
drag, startPoint x: 391, startPoint y: 282, endPoint x: 430, endPoint y: 281, distance: 38.9
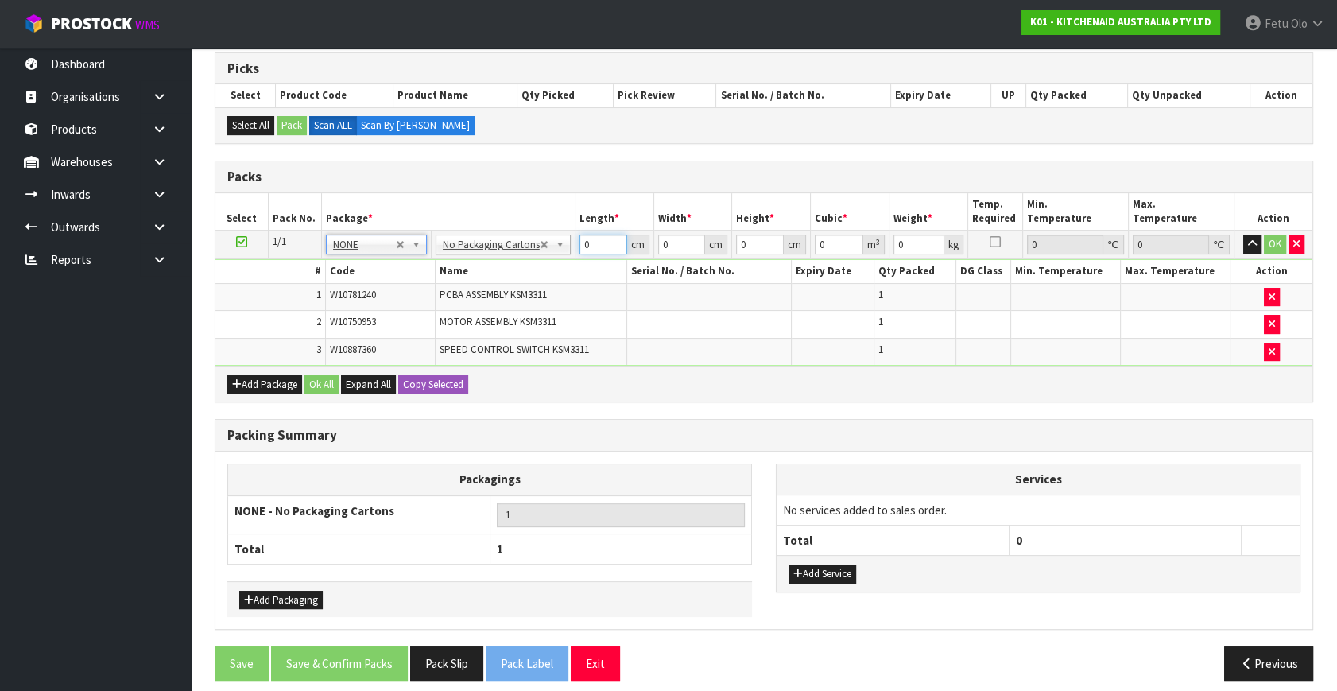
drag, startPoint x: 590, startPoint y: 242, endPoint x: 392, endPoint y: 284, distance: 203.1
click at [392, 284] on tbody "1/1 NONE 007-001 007-002 007-004 007-009 007-013 007-014 007-015 007-017 007-01…" at bounding box center [763, 297] width 1097 height 135
type input "42"
type input "28"
type input "3"
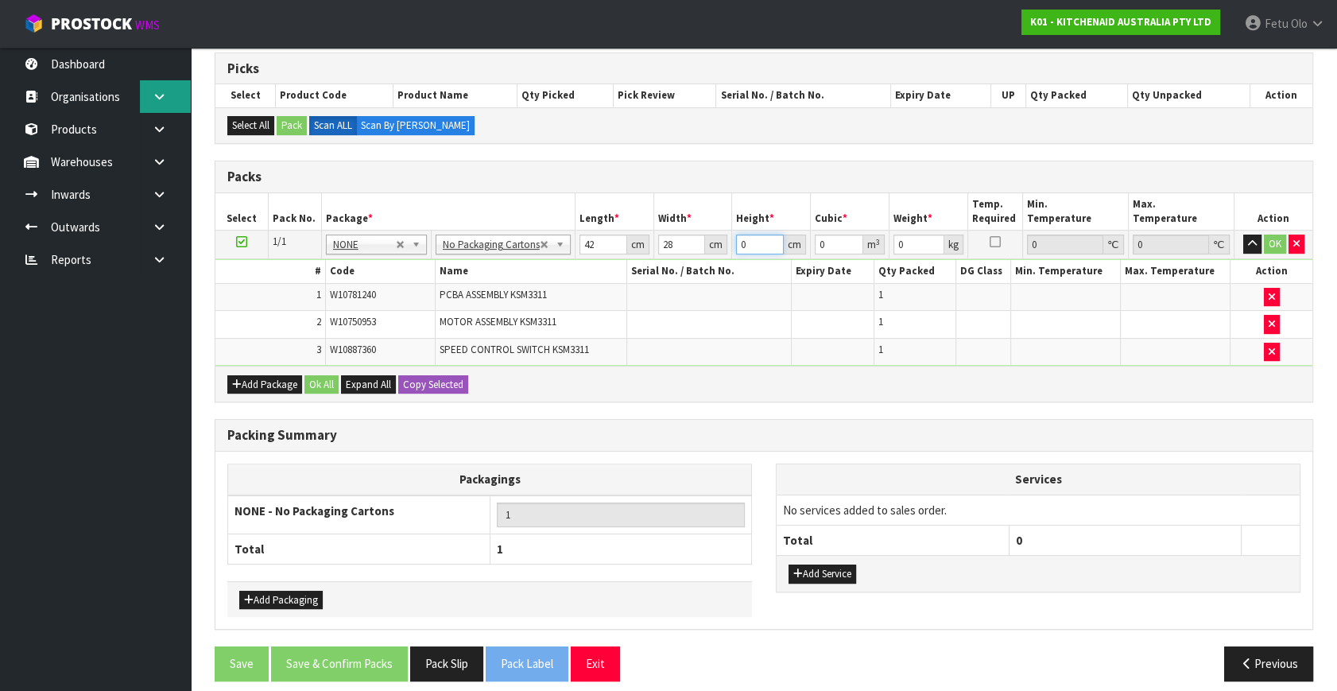
type input "0.003528"
type input "35"
type input "0.04116"
type input "35"
type input "5"
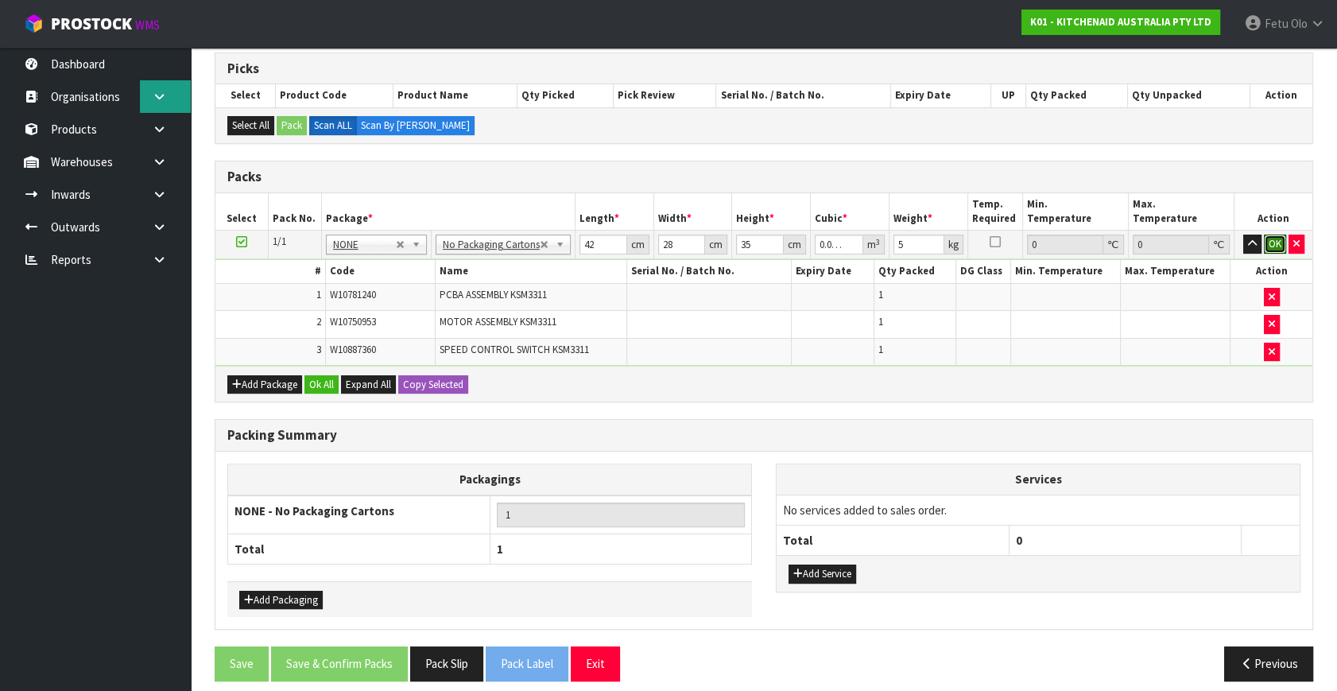
click button "OK" at bounding box center [1275, 243] width 22 height 19
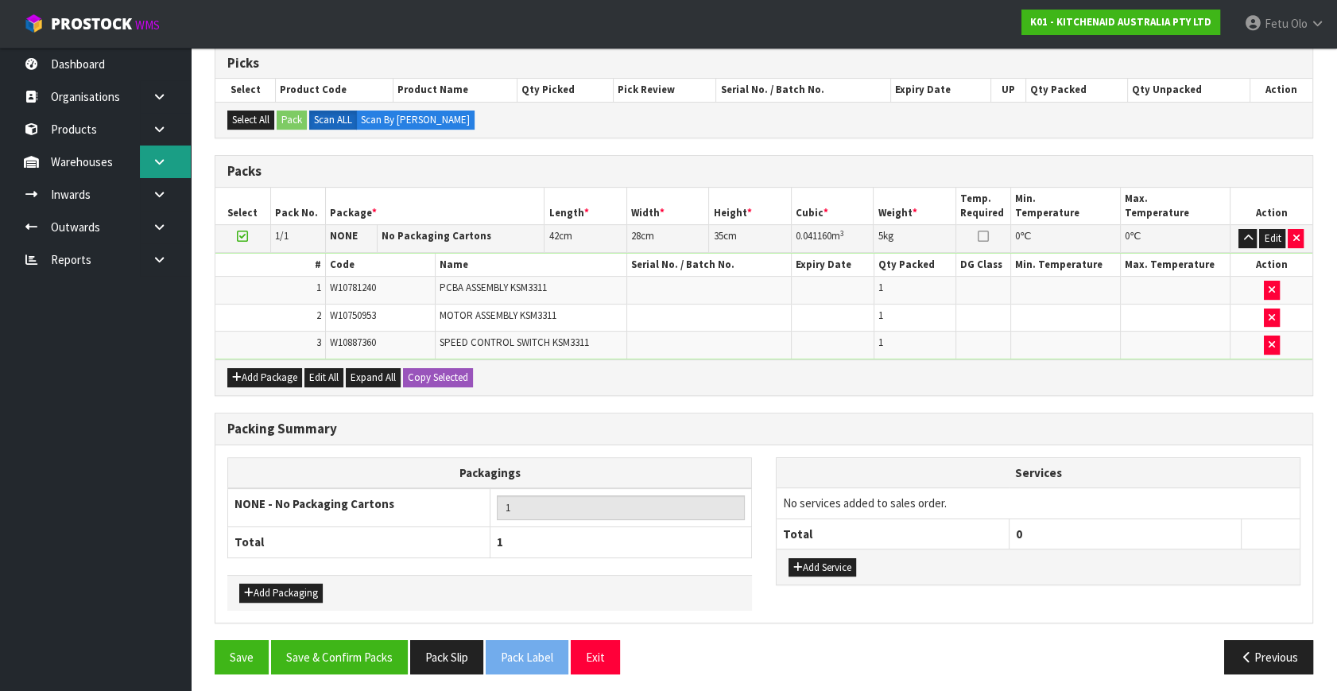
scroll to position [474, 0]
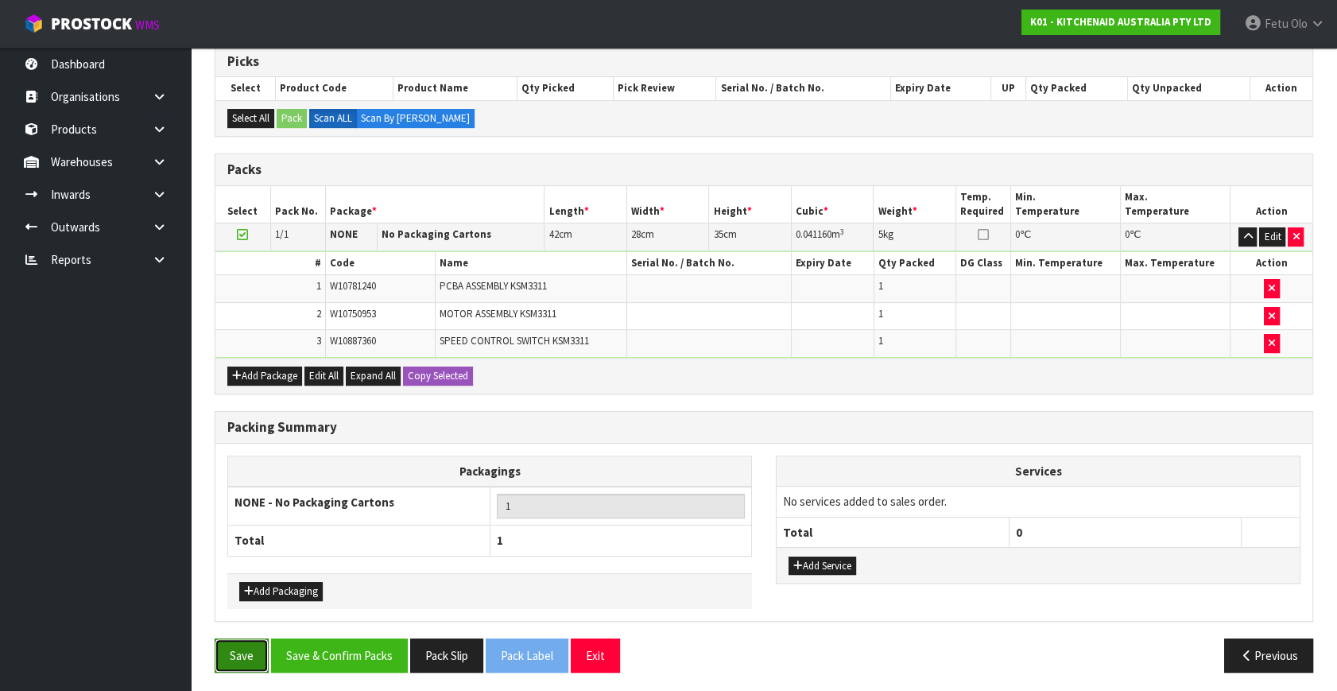
click at [225, 652] on button "Save" at bounding box center [242, 655] width 54 height 34
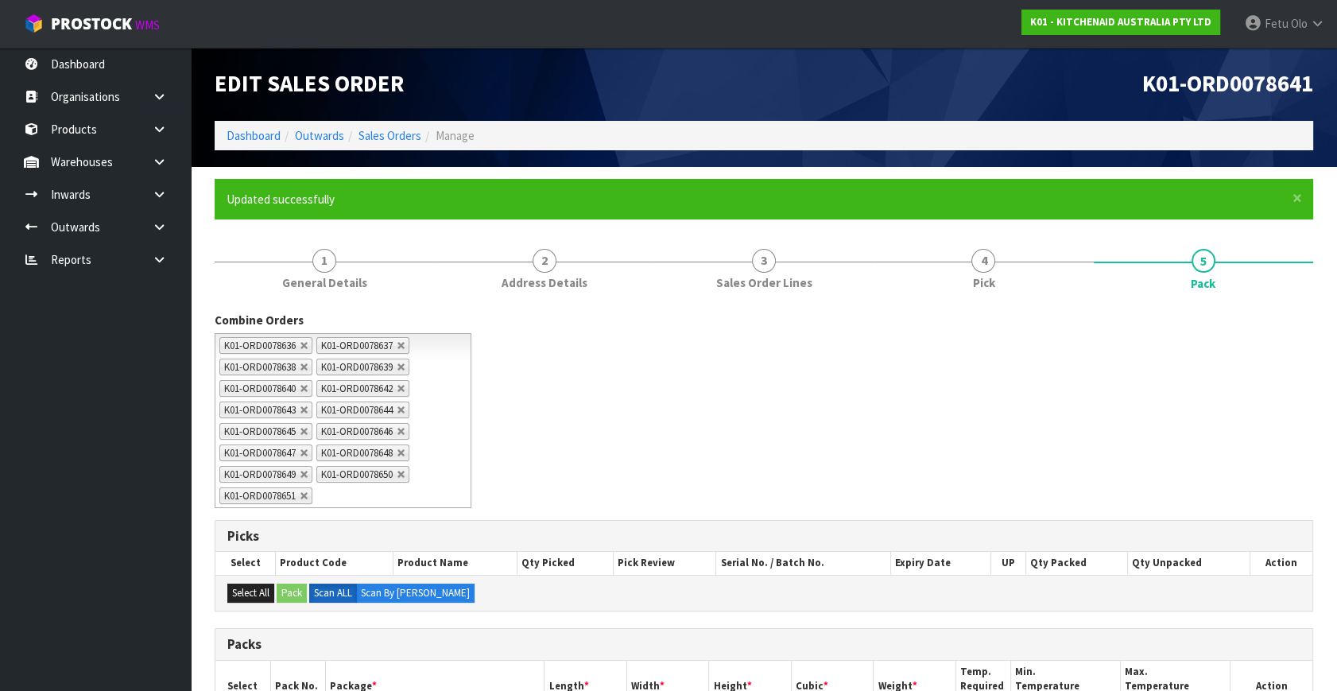
click at [219, 619] on div "Combine Orders K01-ORD0078582 K01-ORD0078612 K01-ORD0078631 K01-ORD0078634 K01-…" at bounding box center [764, 682] width 1098 height 741
click at [221, 619] on div "Combine Orders K01-ORD0078582 K01-ORD0078612 K01-ORD0078631 K01-ORD0078634 K01-…" at bounding box center [764, 682] width 1098 height 741
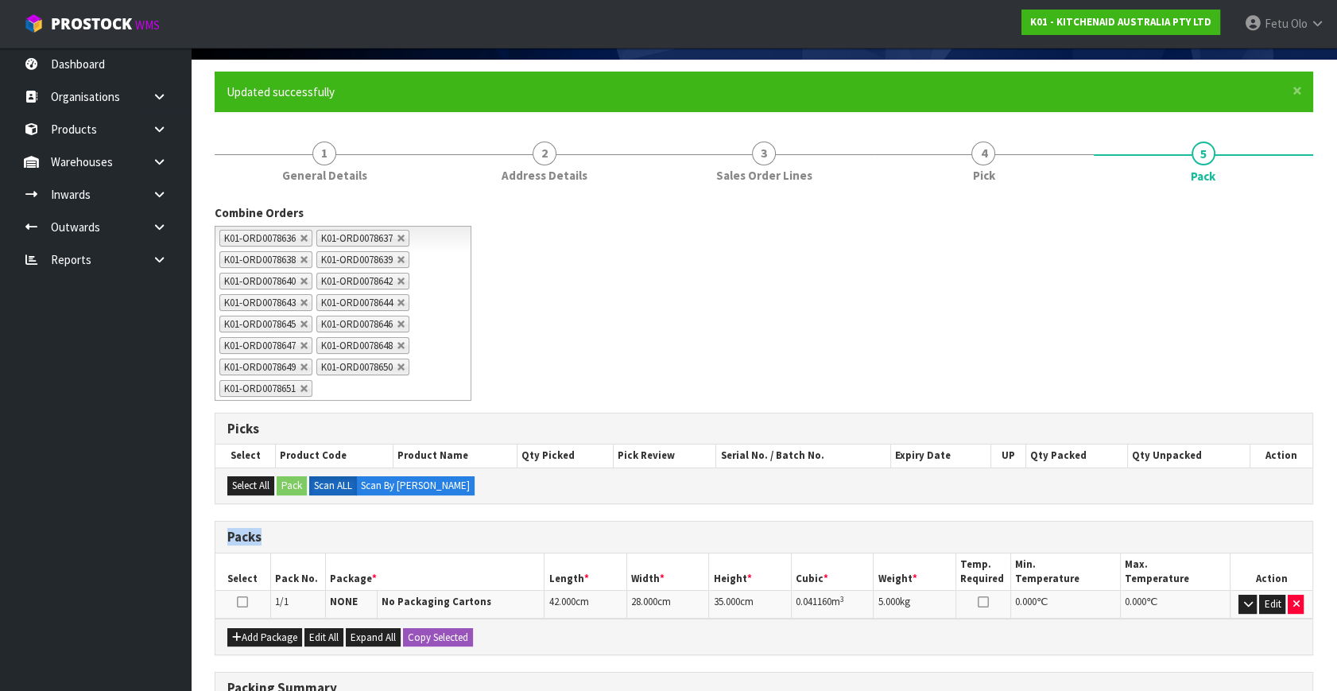
scroll to position [369, 0]
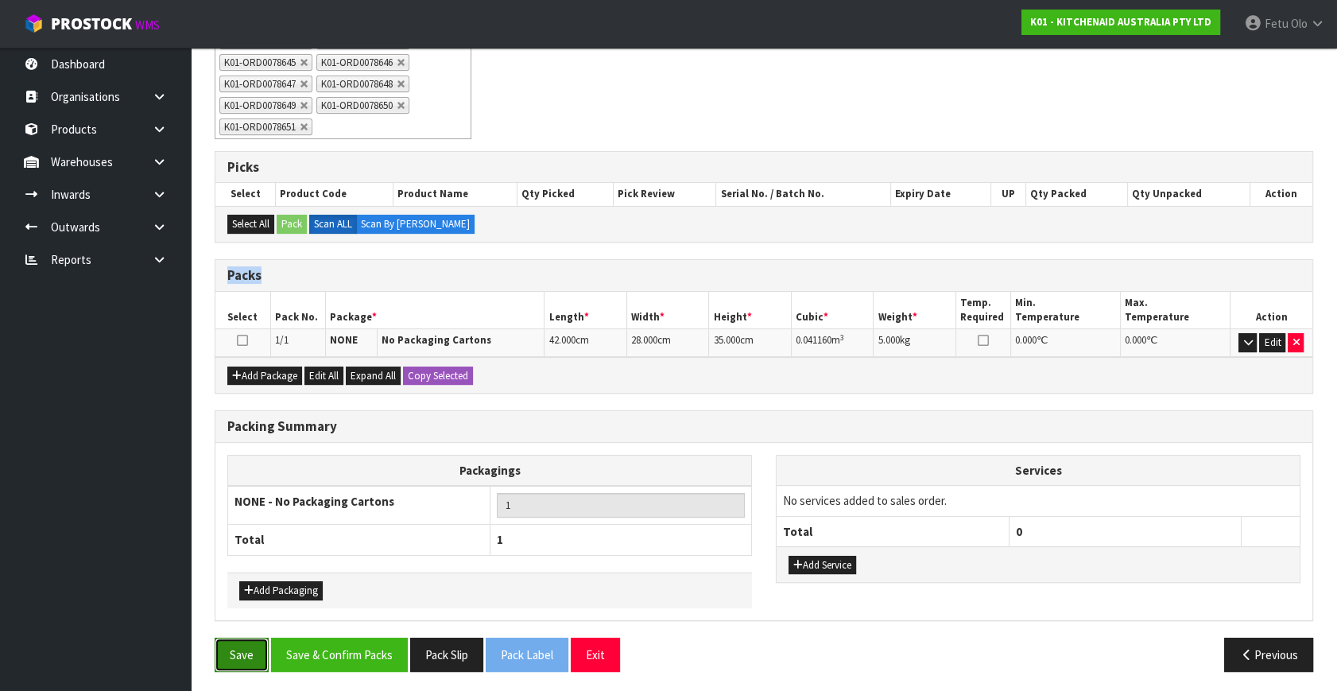
click at [253, 648] on button "Save" at bounding box center [242, 654] width 54 height 34
drag, startPoint x: 369, startPoint y: 642, endPoint x: 378, endPoint y: 640, distance: 9.8
click at [370, 642] on button "Save & Confirm Packs" at bounding box center [339, 654] width 137 height 34
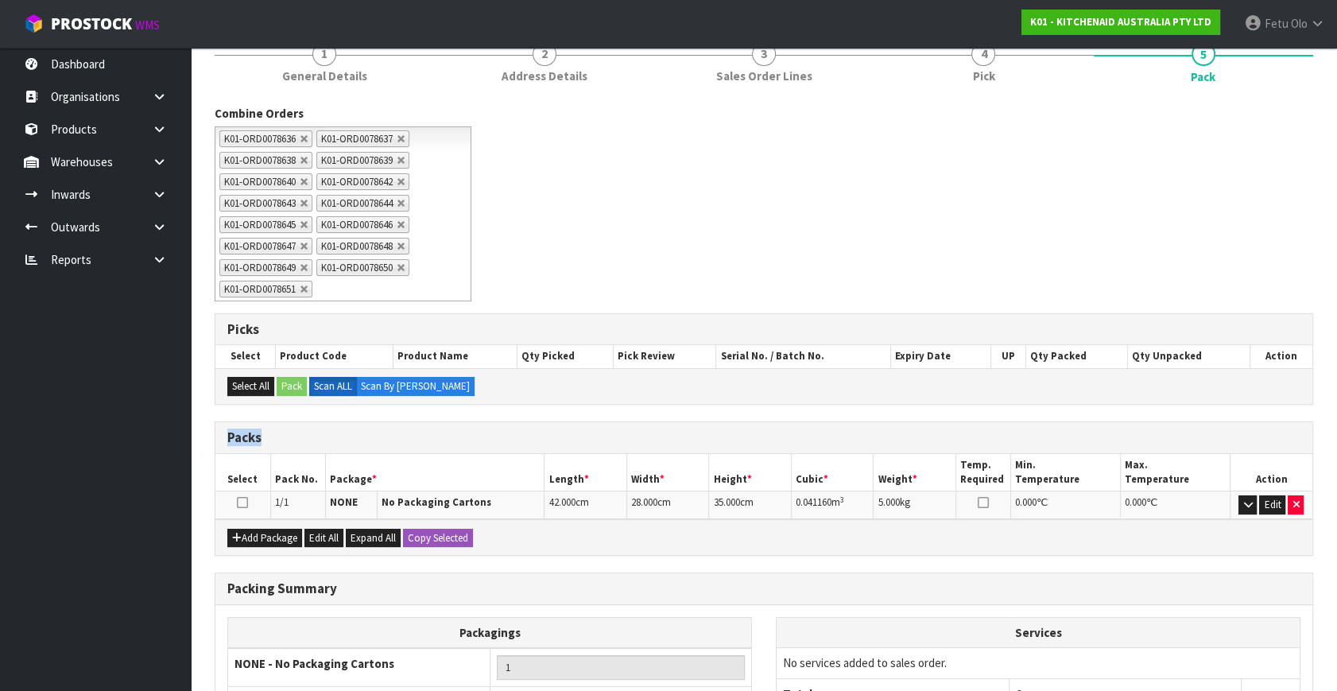
scroll to position [334, 0]
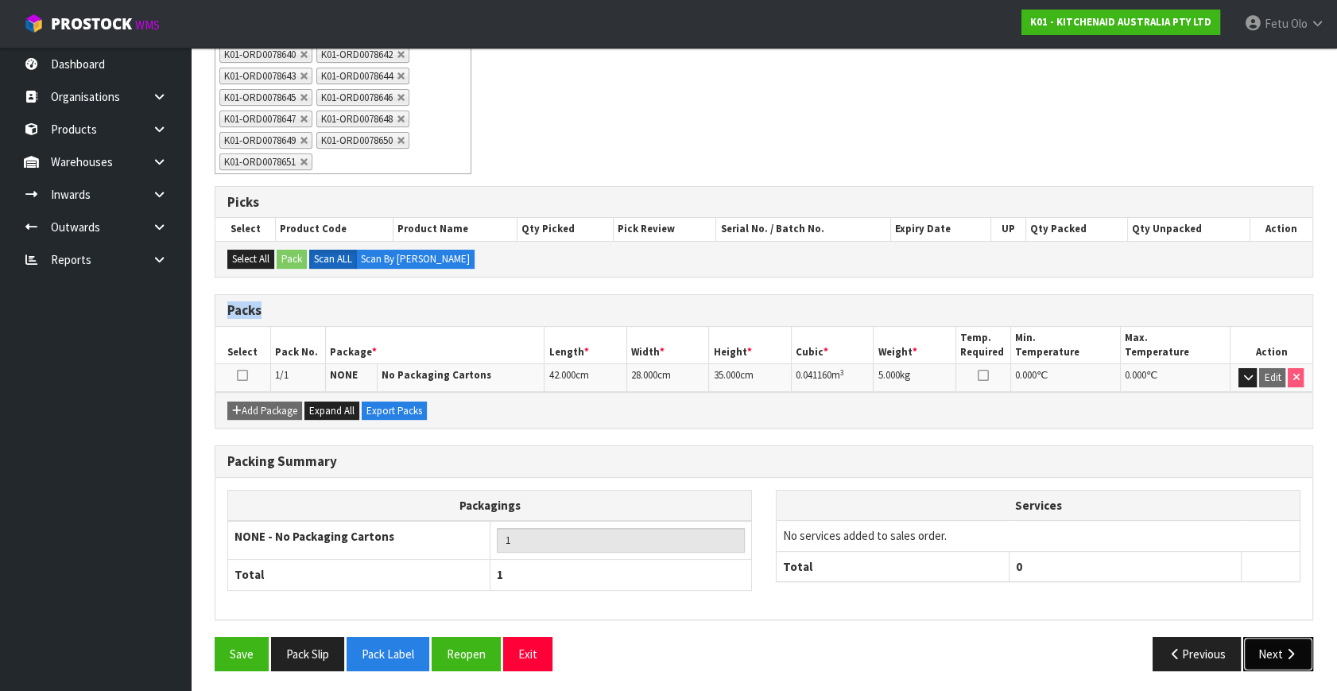
click at [1287, 648] on icon "button" at bounding box center [1290, 654] width 15 height 12
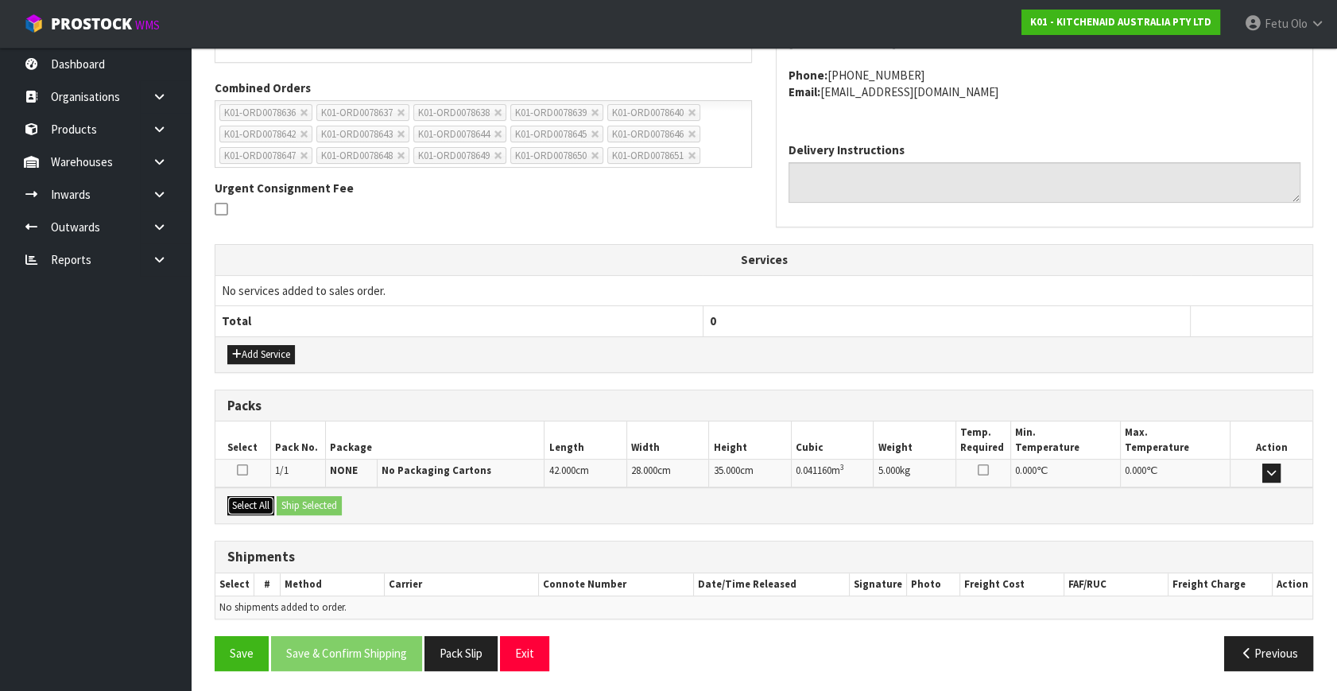
click at [254, 505] on button "Select All" at bounding box center [250, 505] width 47 height 19
click at [296, 498] on button "Ship Selected" at bounding box center [309, 505] width 65 height 19
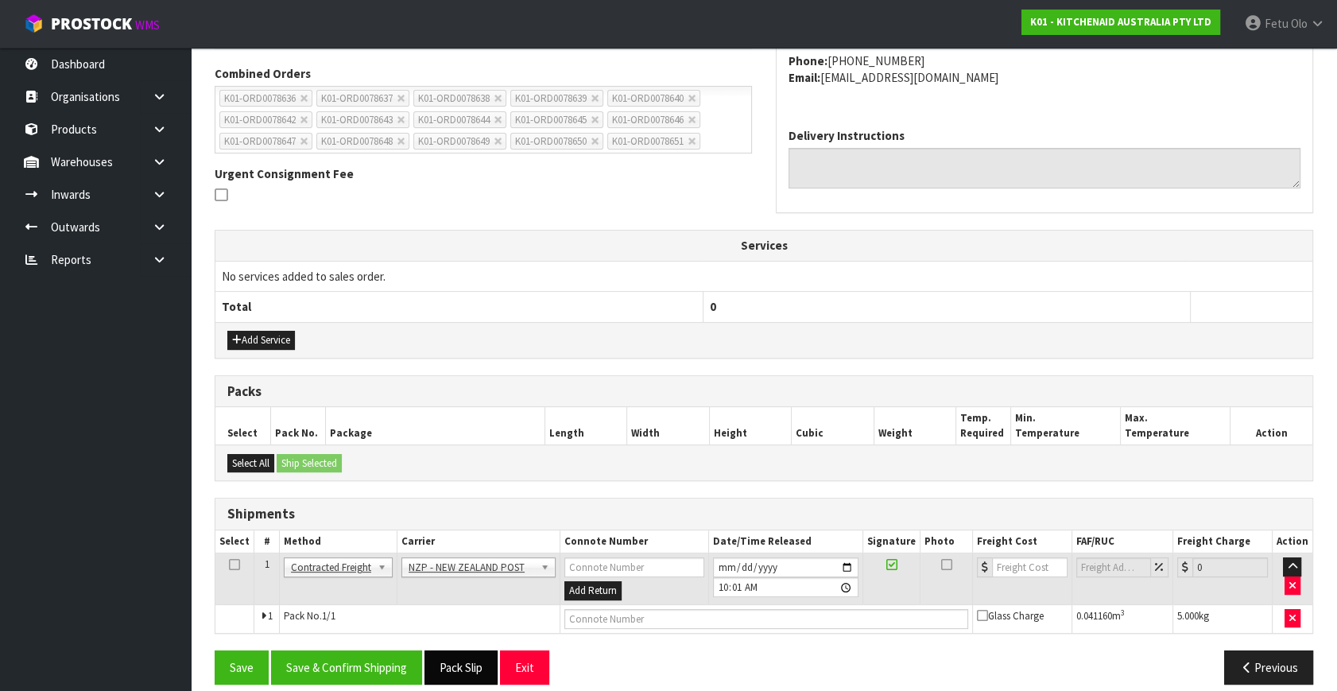
scroll to position [420, 0]
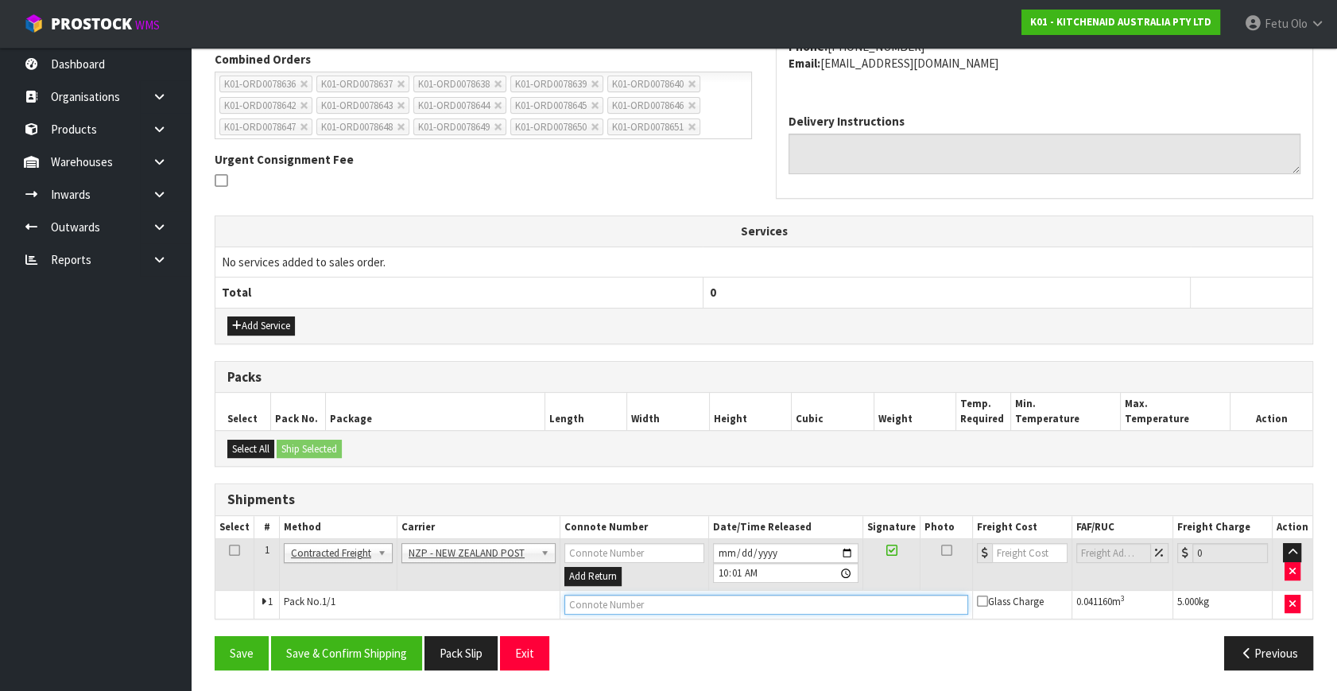
click at [588, 607] on input "text" at bounding box center [766, 604] width 404 height 20
paste input "00894210379946244879"
type input "00894210379946244879"
click at [282, 645] on button "Save & Confirm Shipping" at bounding box center [346, 653] width 151 height 34
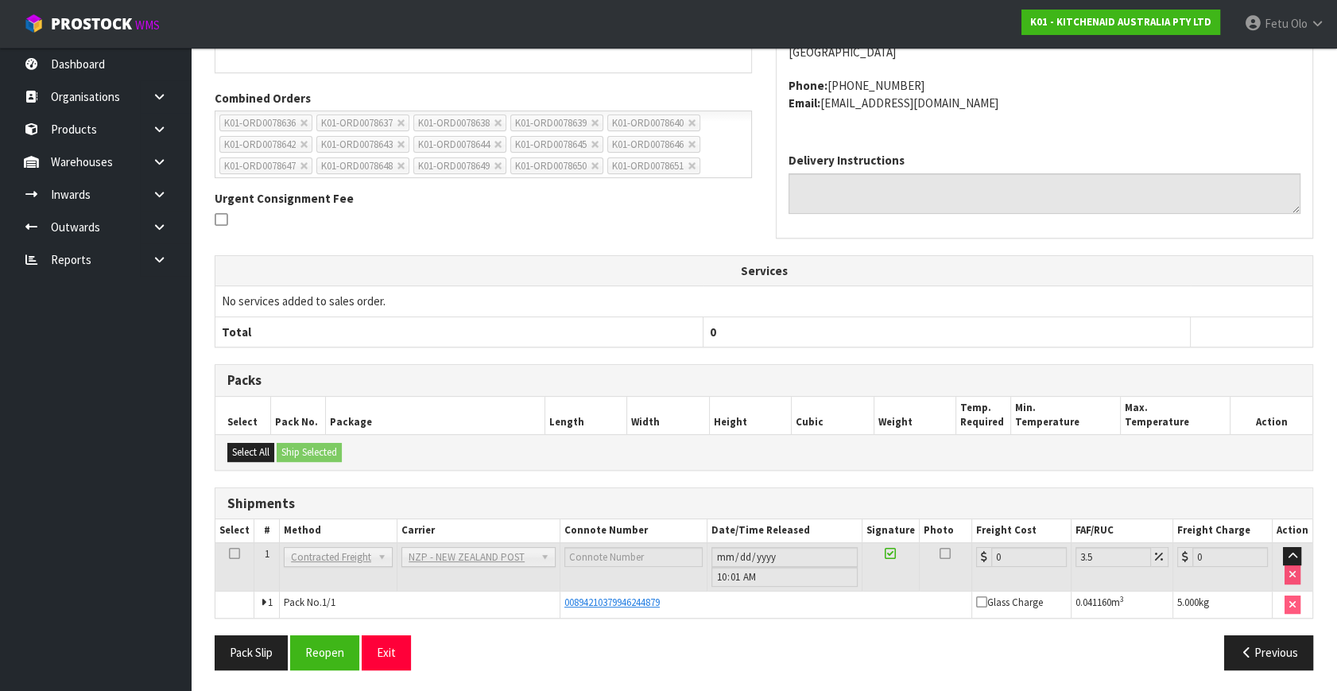
scroll to position [0, 0]
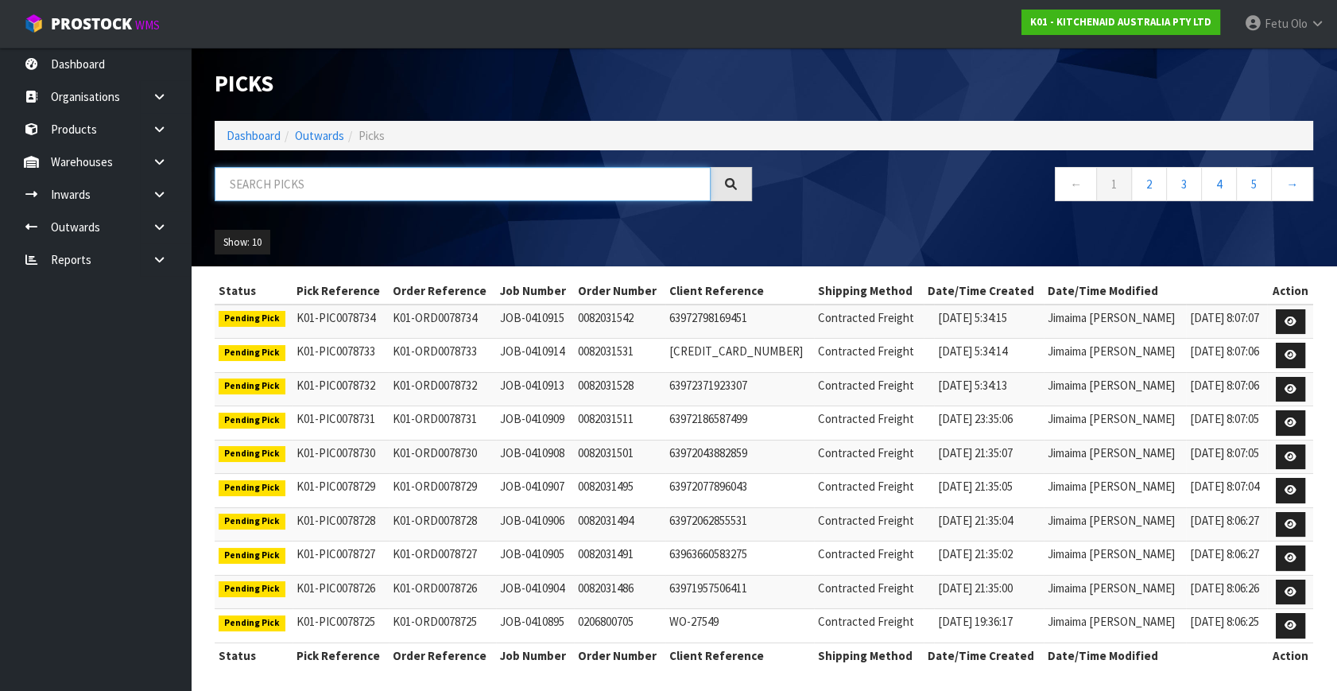
click at [332, 182] on input "text" at bounding box center [463, 184] width 496 height 34
type input "8640"
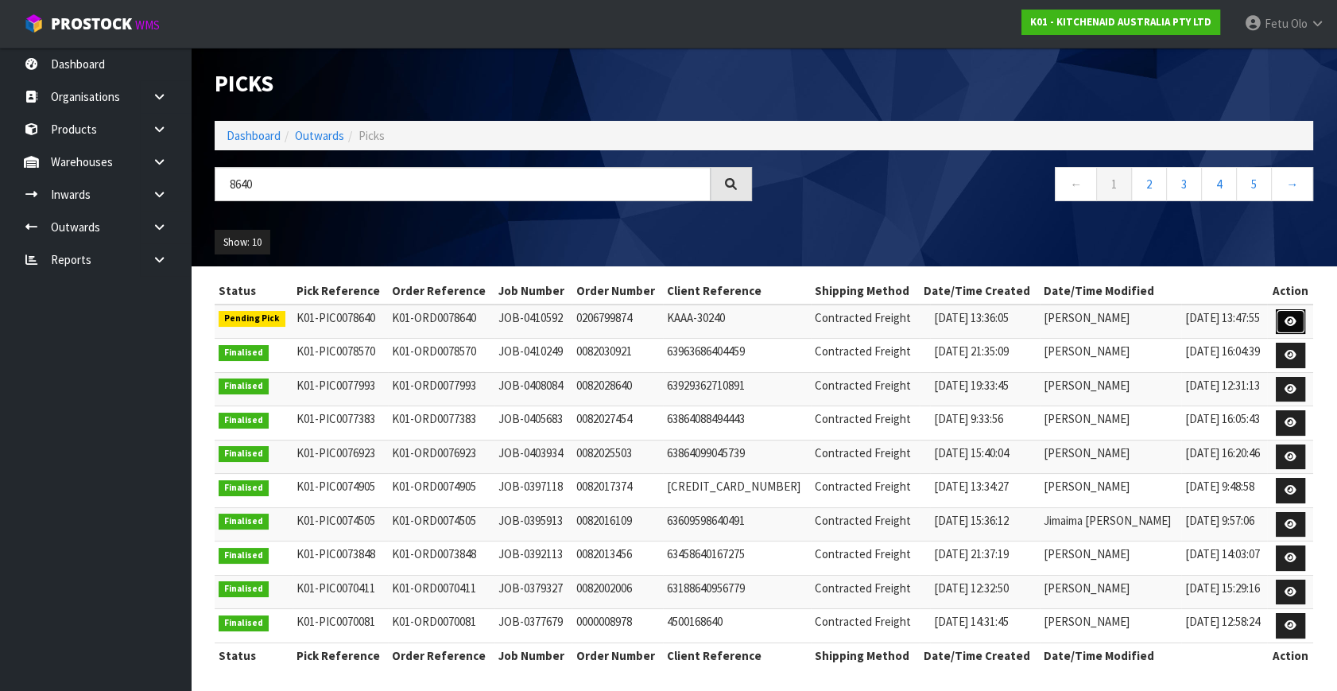
click at [1290, 317] on icon at bounding box center [1290, 321] width 12 height 10
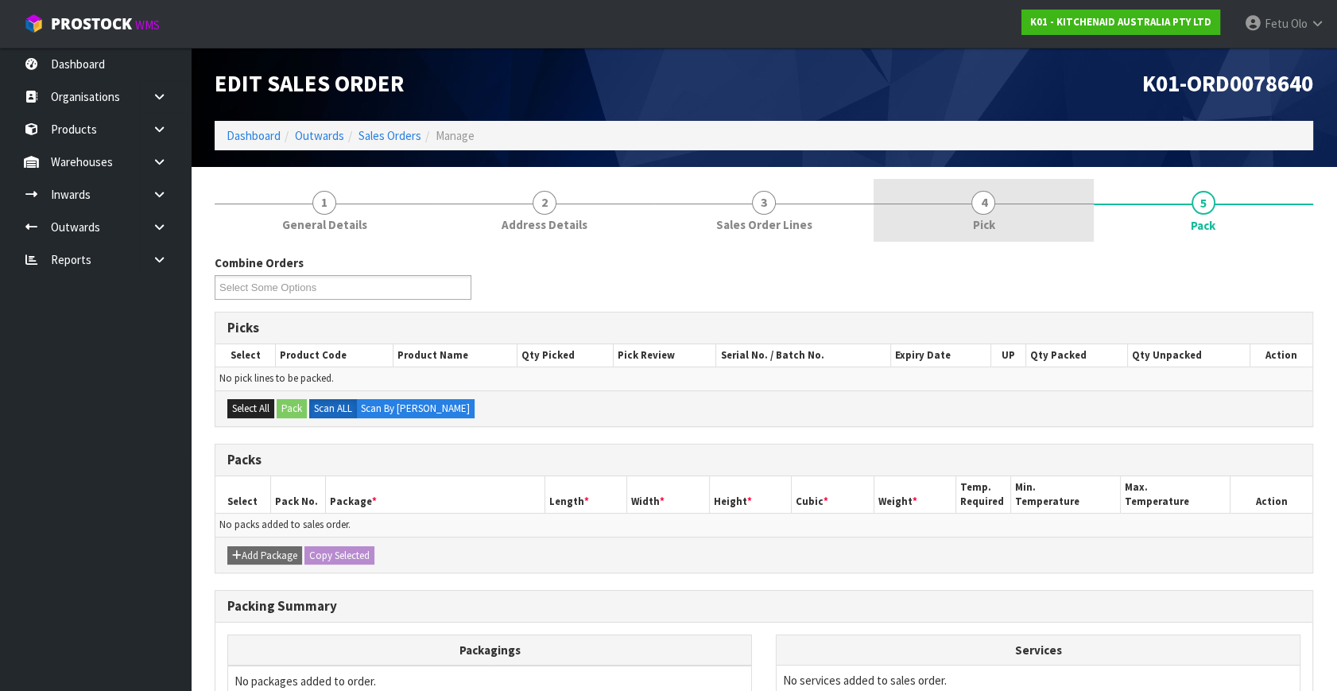
click at [1066, 214] on link "4 Pick" at bounding box center [982, 210] width 219 height 63
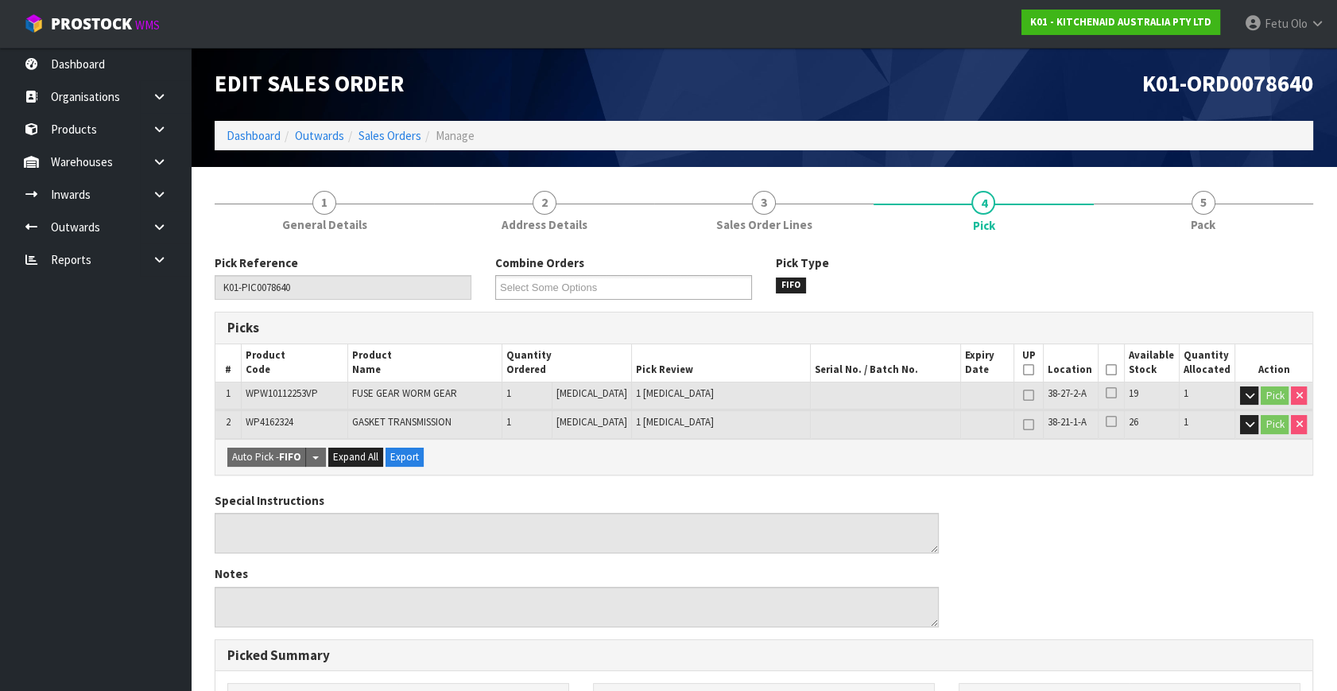
click at [1105, 370] on icon at bounding box center [1110, 370] width 11 height 1
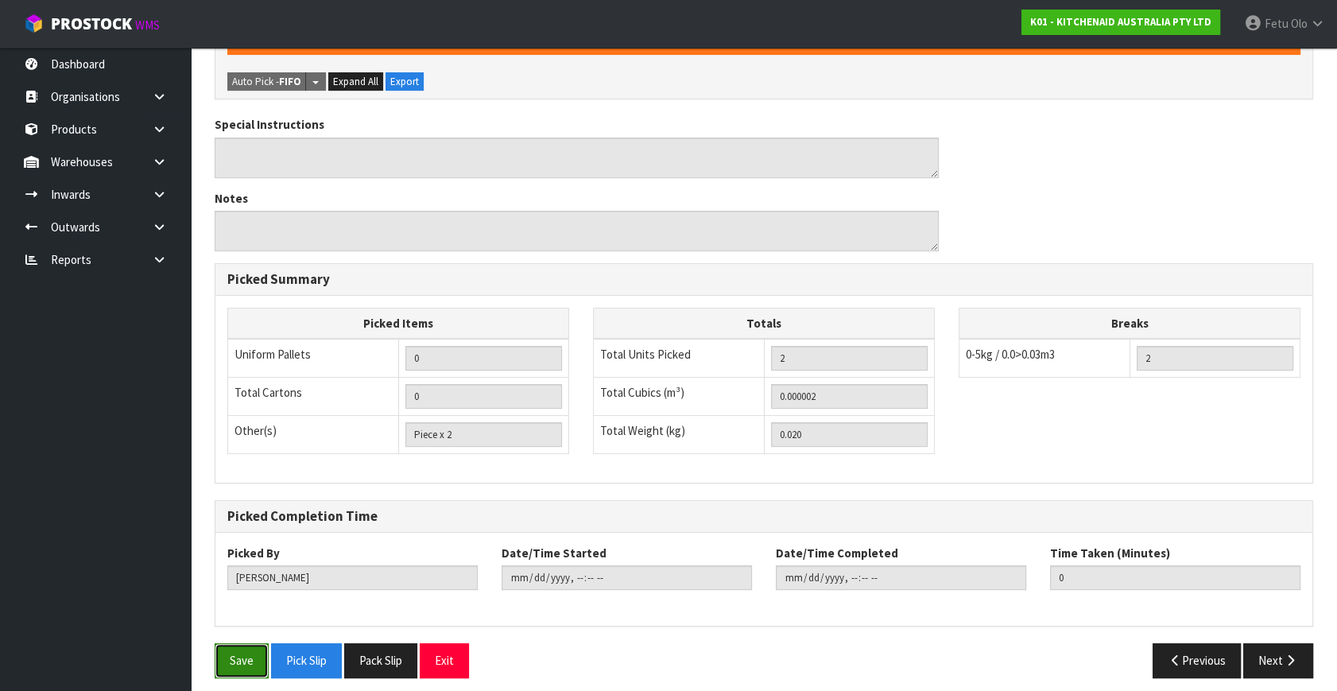
click at [230, 650] on button "Save" at bounding box center [242, 660] width 54 height 34
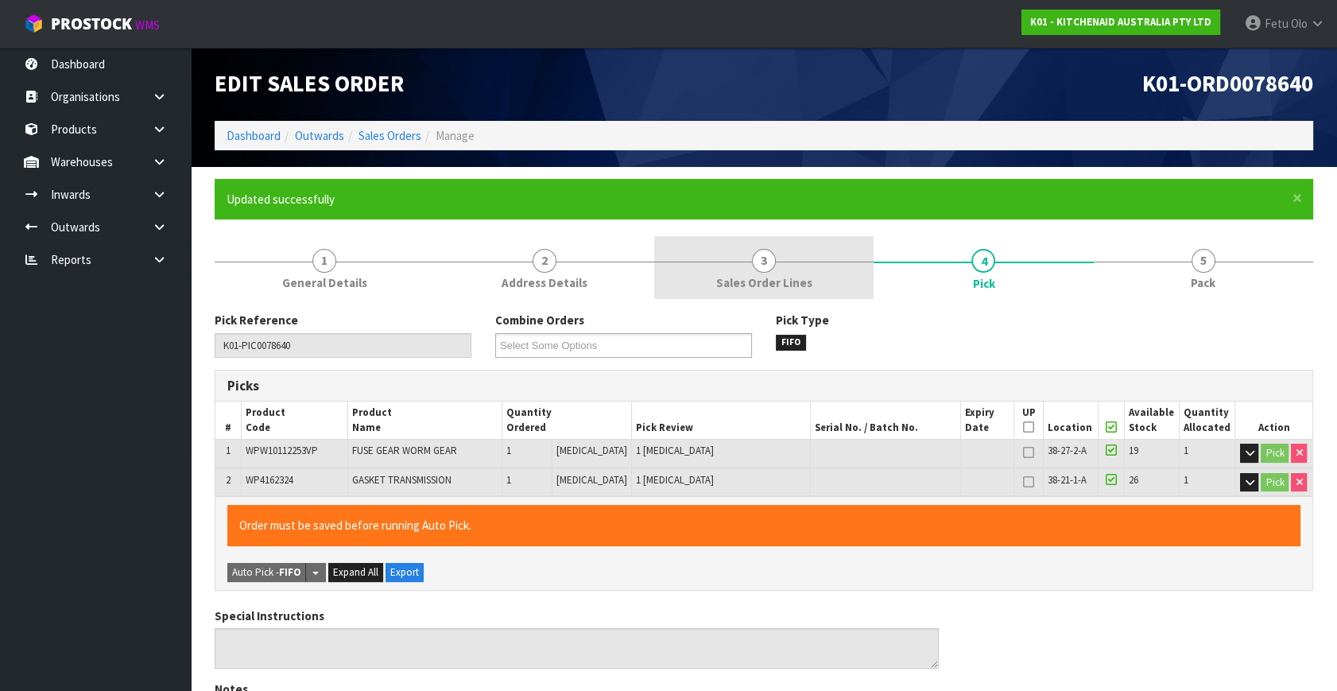
click at [1223, 259] on link "5 Pack" at bounding box center [1202, 267] width 219 height 63
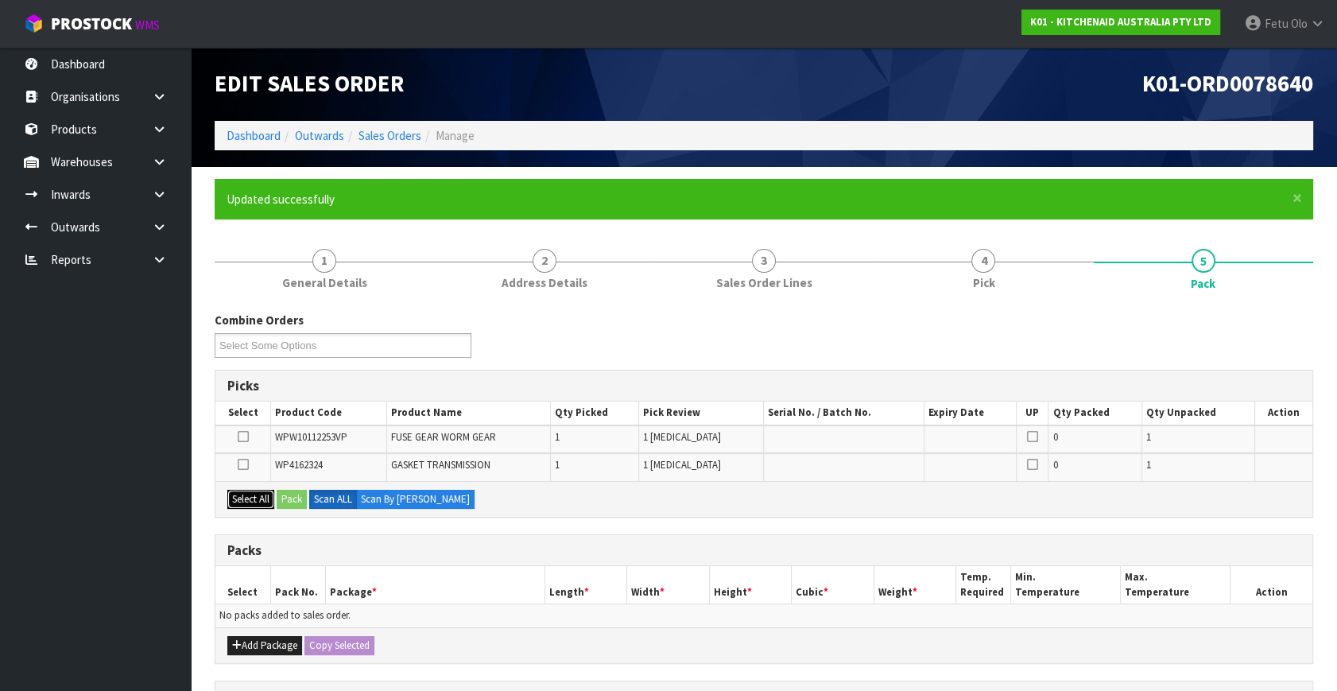
click at [261, 494] on button "Select All" at bounding box center [250, 499] width 47 height 19
click at [249, 641] on button "Add Package" at bounding box center [264, 645] width 75 height 19
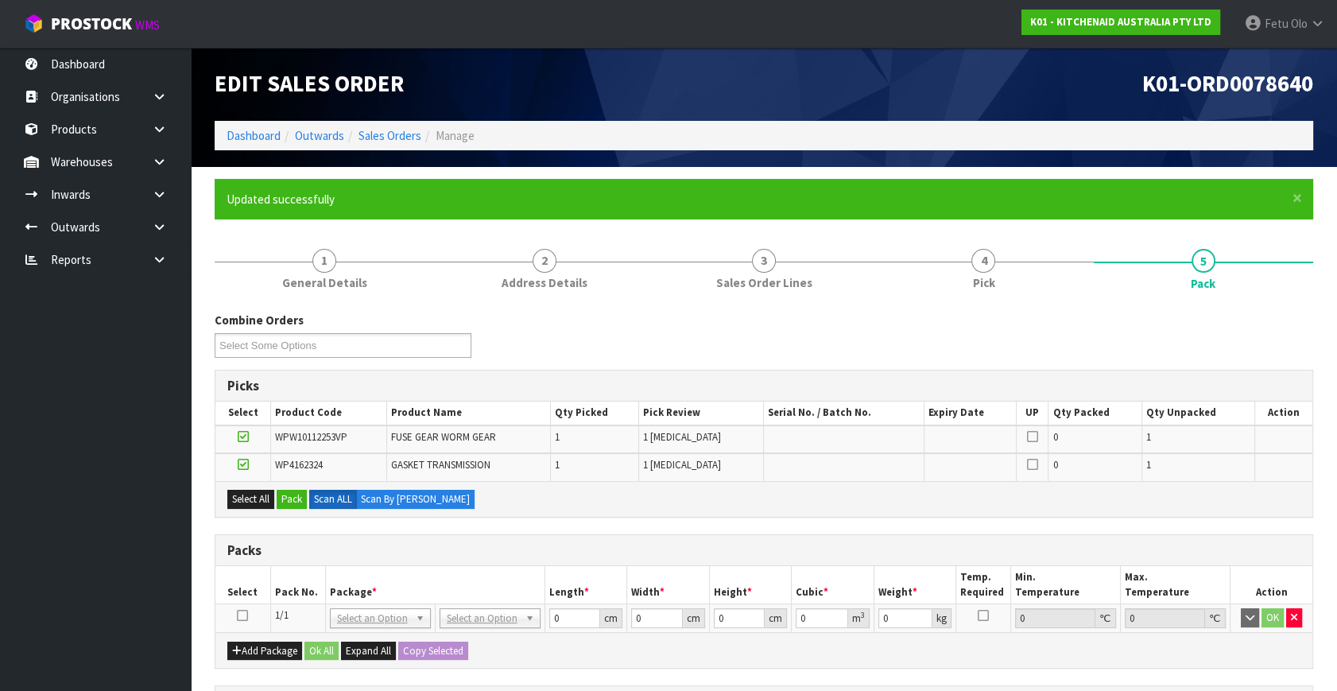
click at [242, 615] on icon at bounding box center [242, 615] width 11 height 1
click at [287, 499] on button "Pack" at bounding box center [292, 499] width 30 height 19
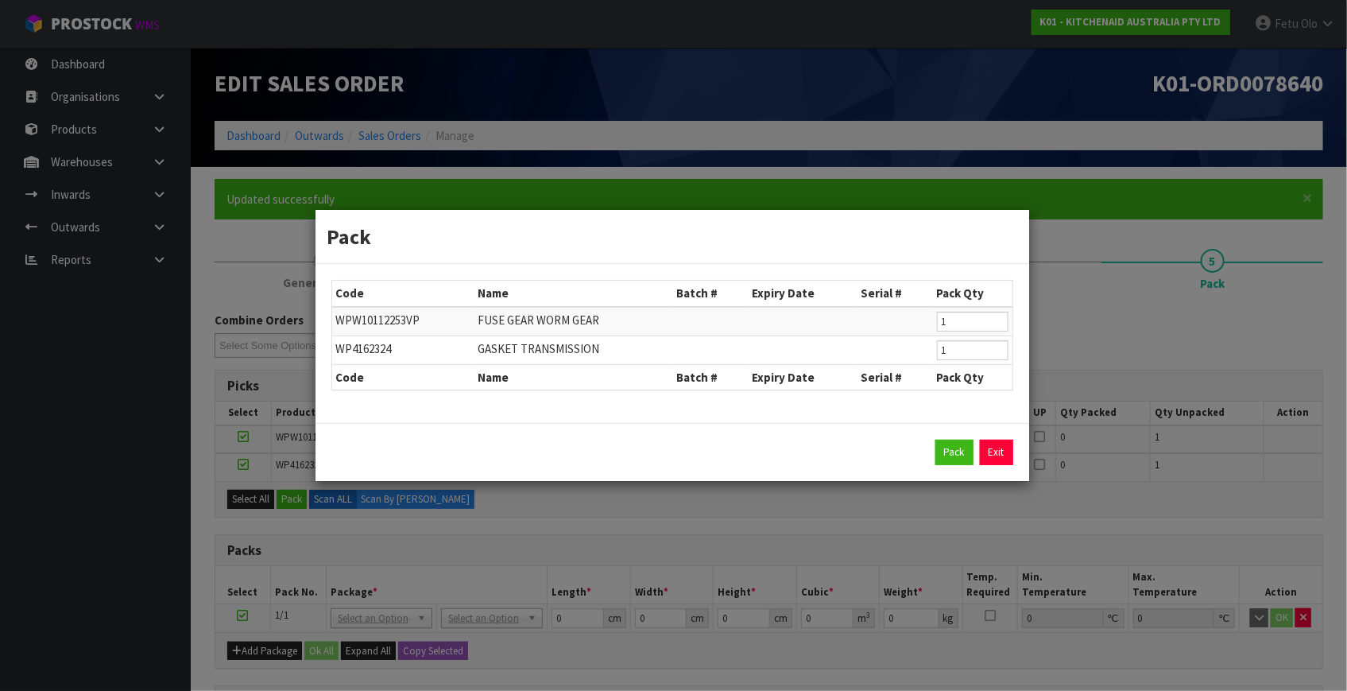
click at [947, 462] on div "Pack Exit" at bounding box center [672, 452] width 714 height 58
click at [950, 450] on button "Pack" at bounding box center [954, 451] width 38 height 25
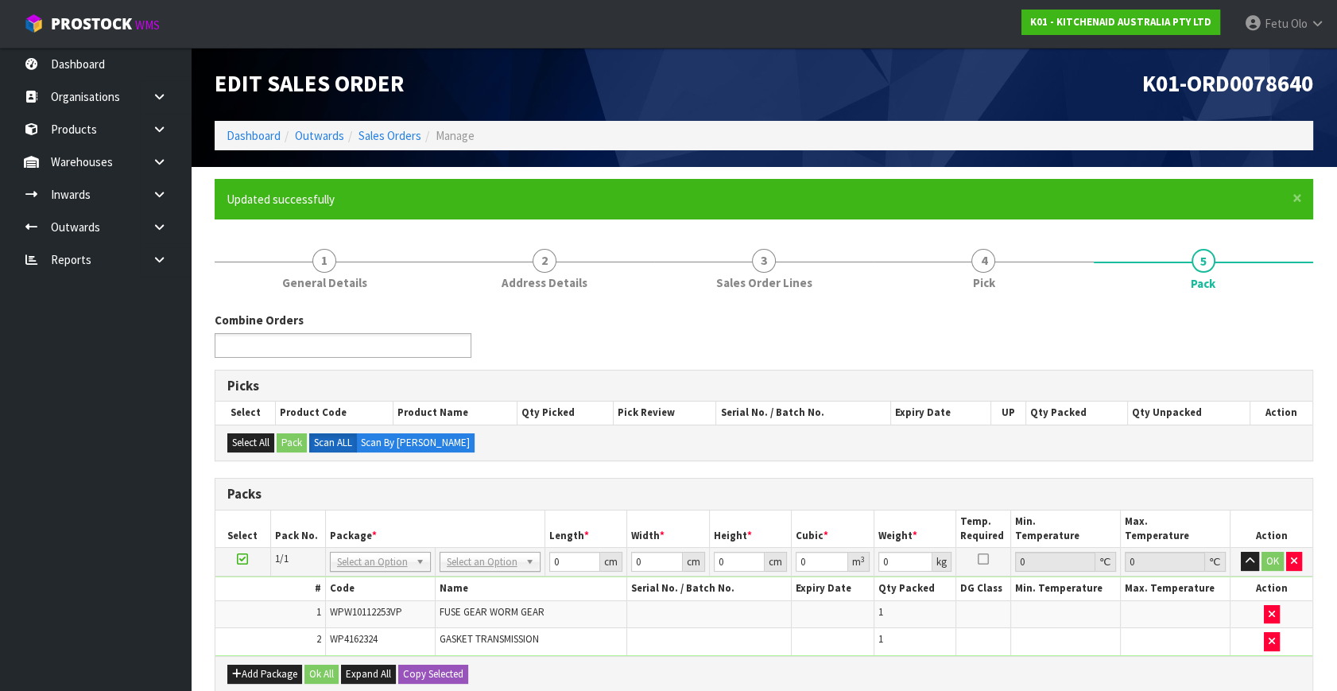
click at [344, 343] on ul at bounding box center [343, 345] width 257 height 25
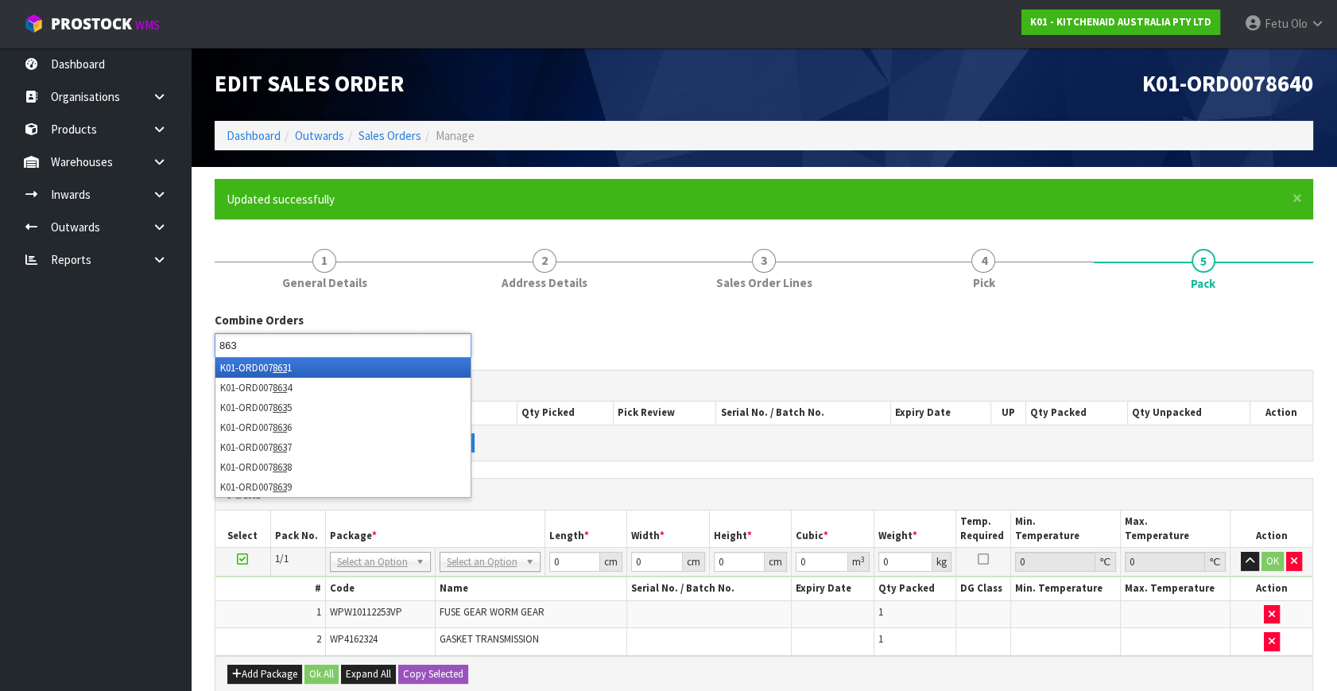
type input "8636"
type input "8637"
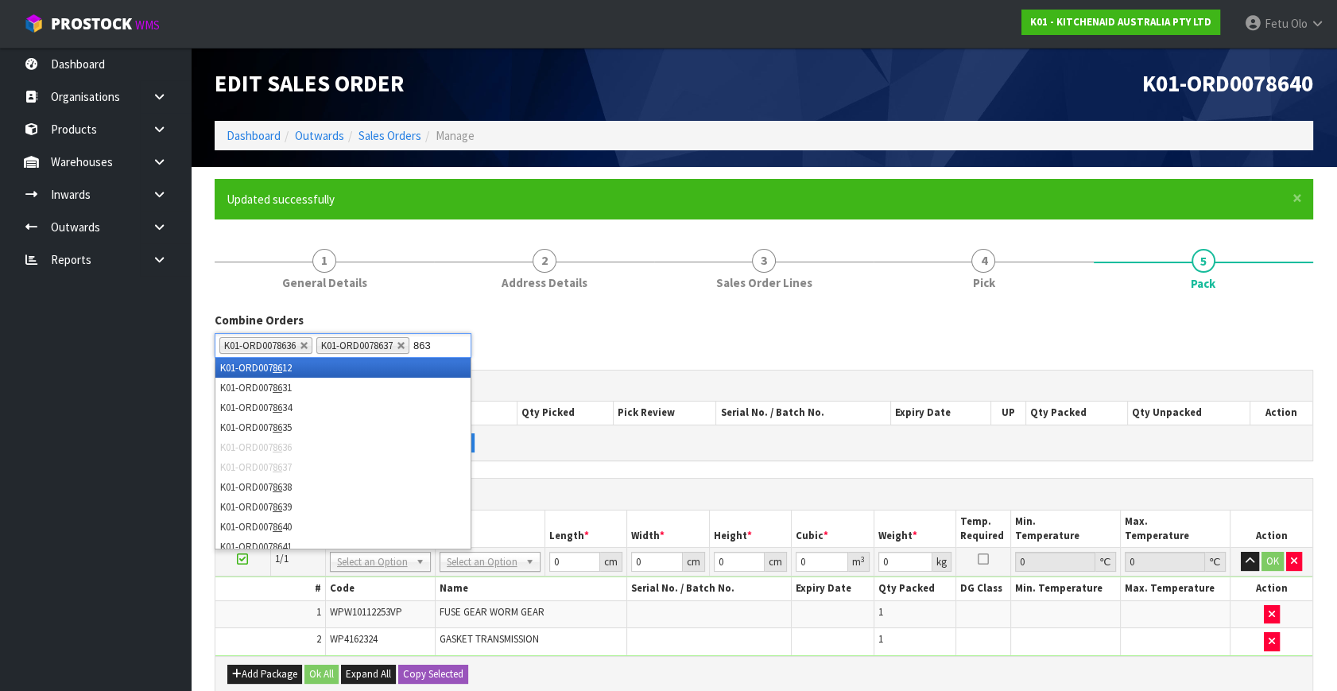
type input "8638"
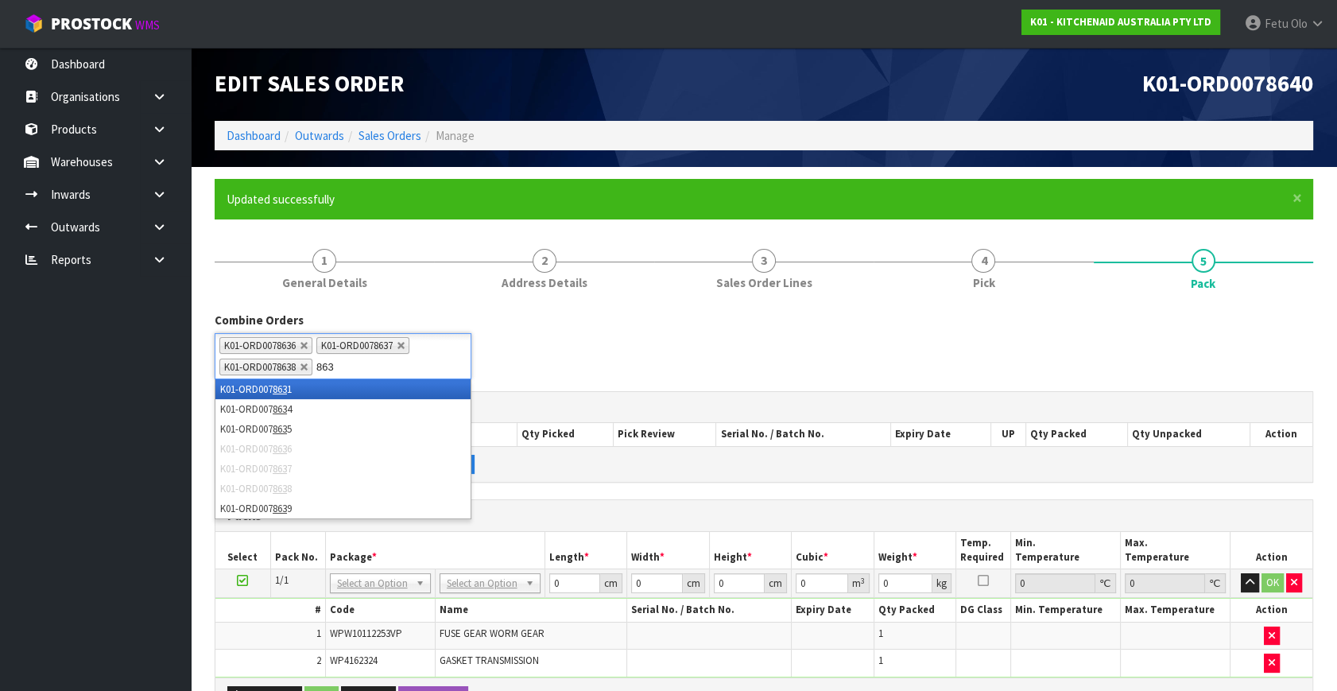
type input "8639"
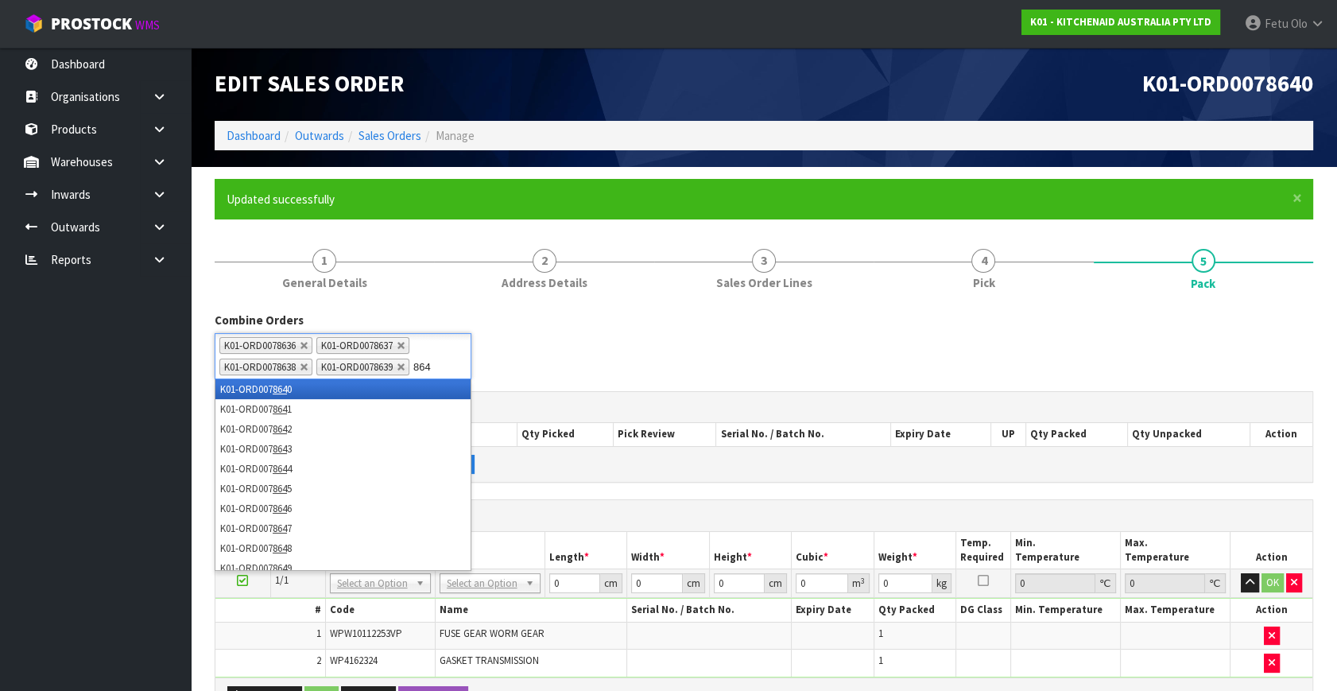
type input "8641"
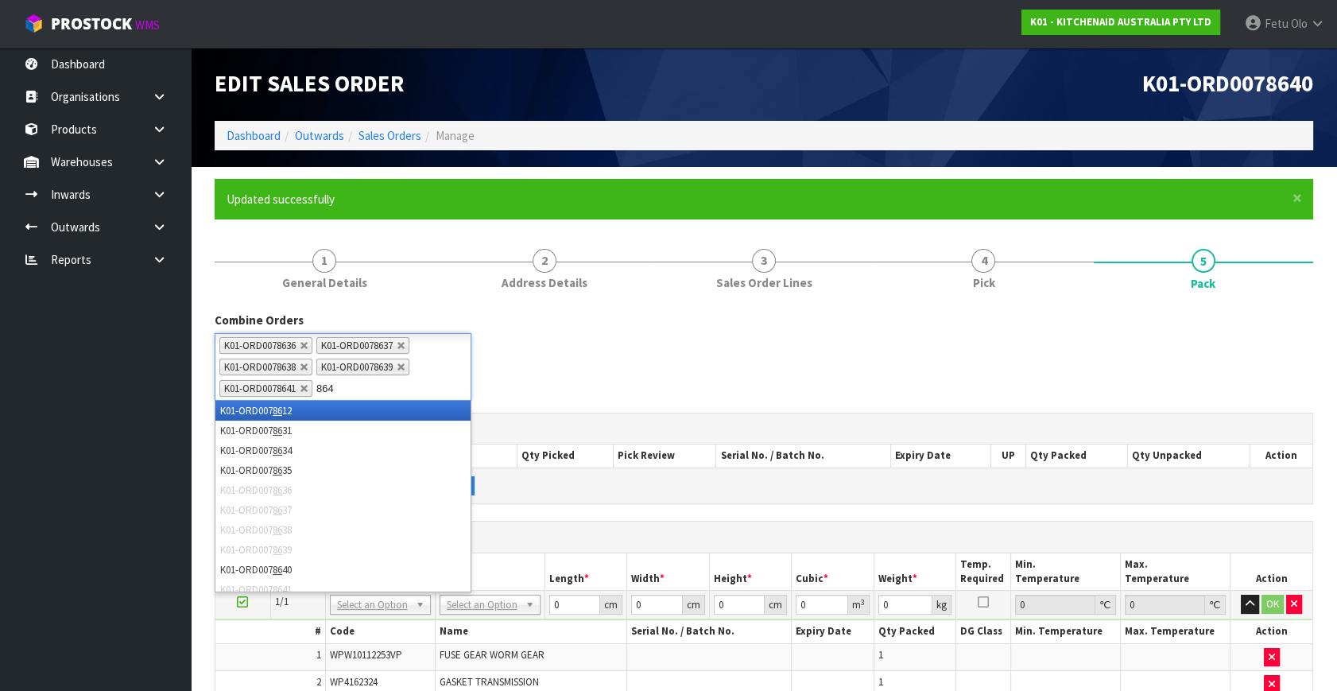
type input "8642"
type input "8643"
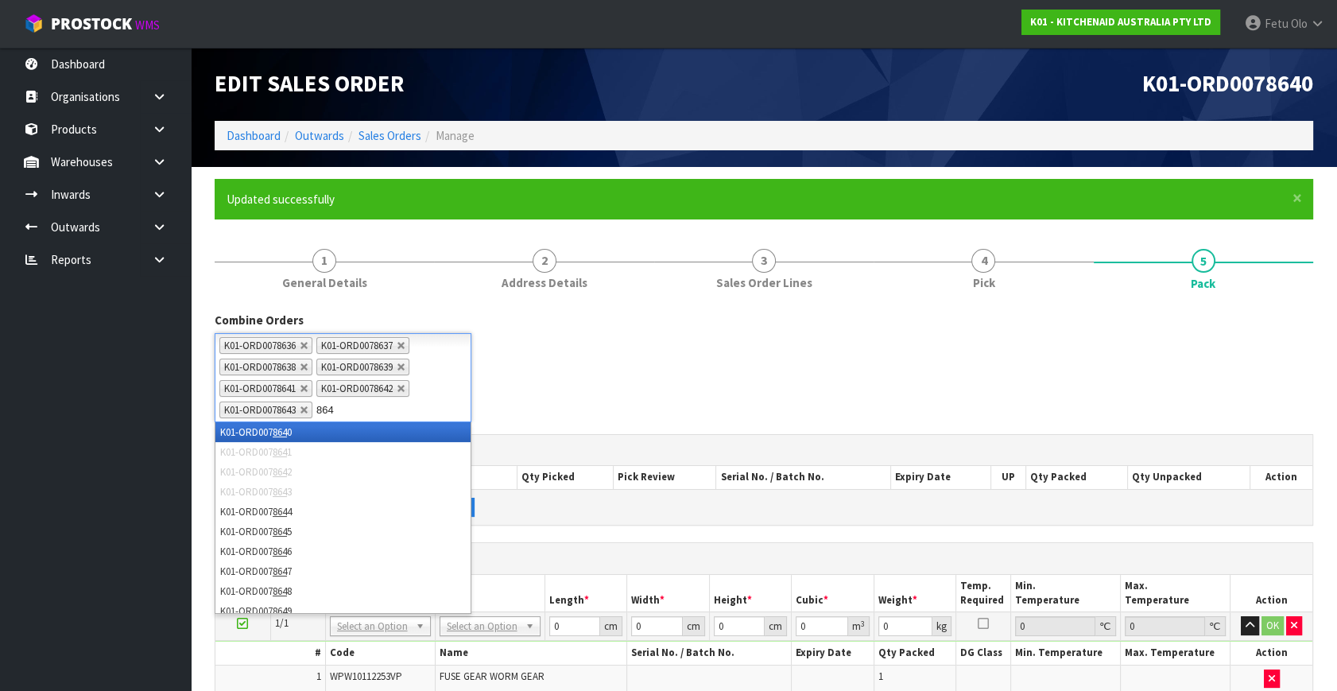
type input "8644"
type input "8645"
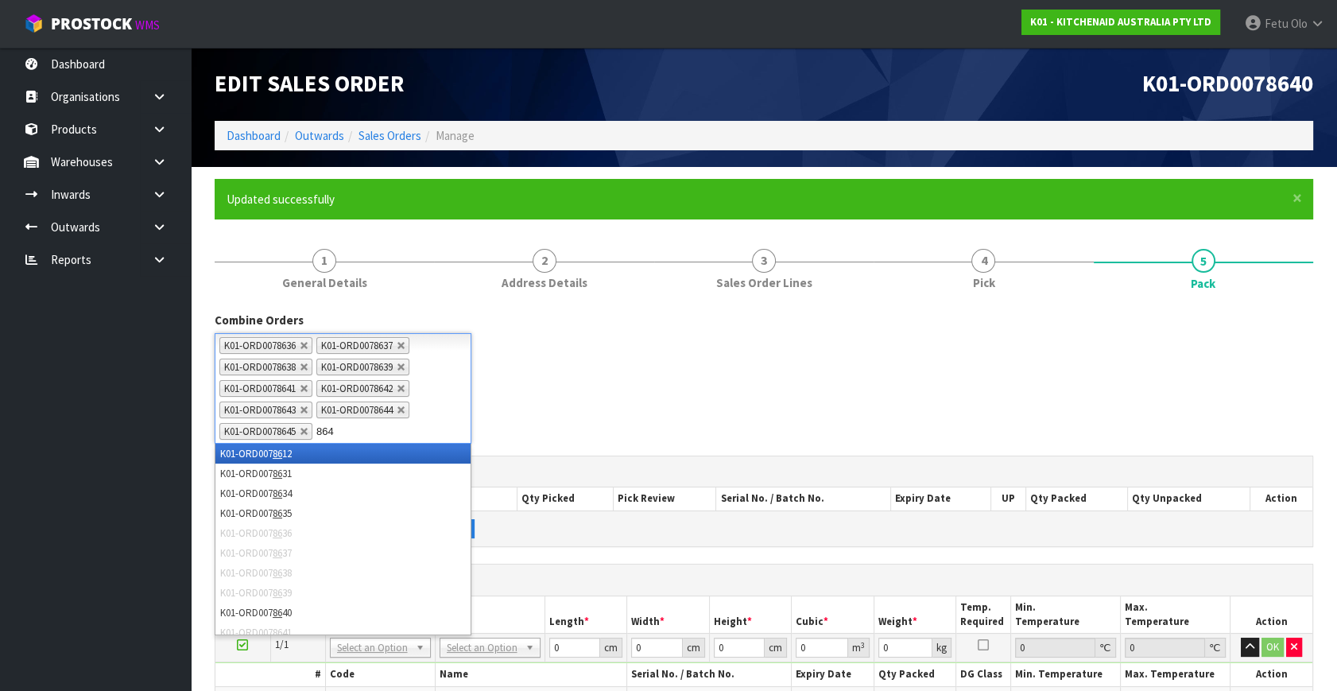
type input "8646"
type input "8647"
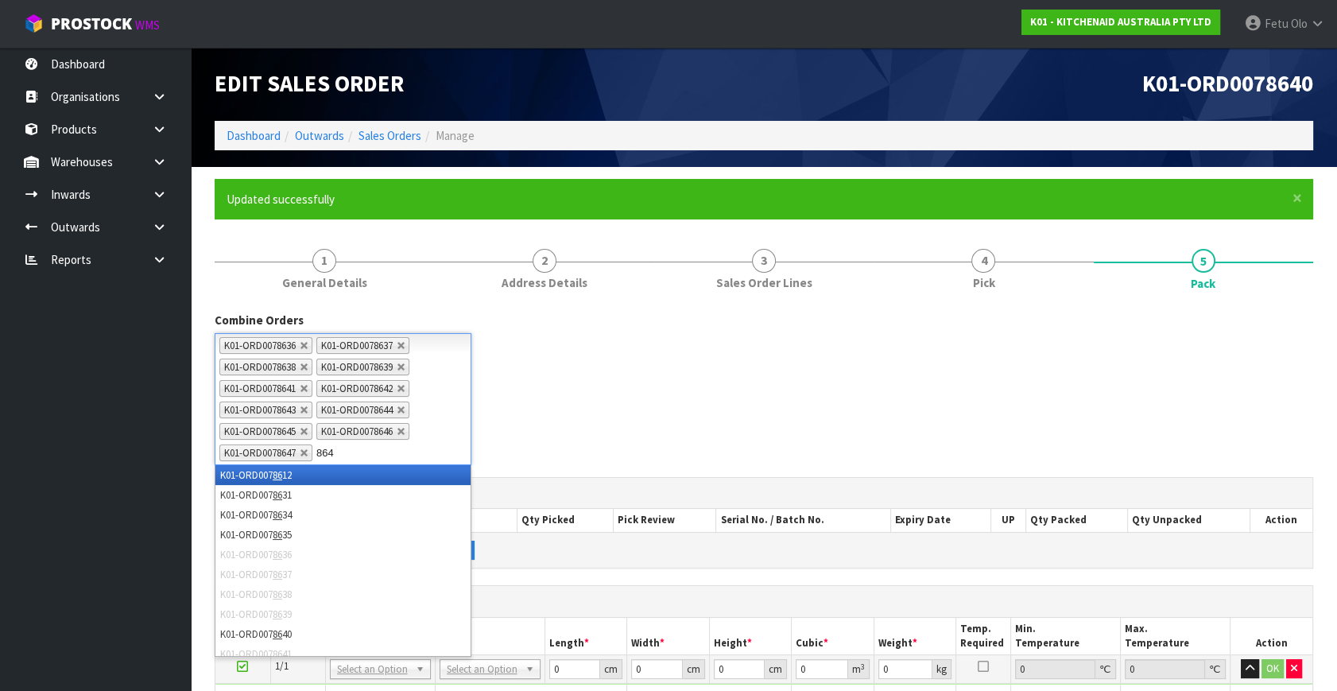
type input "8648"
type input "8649"
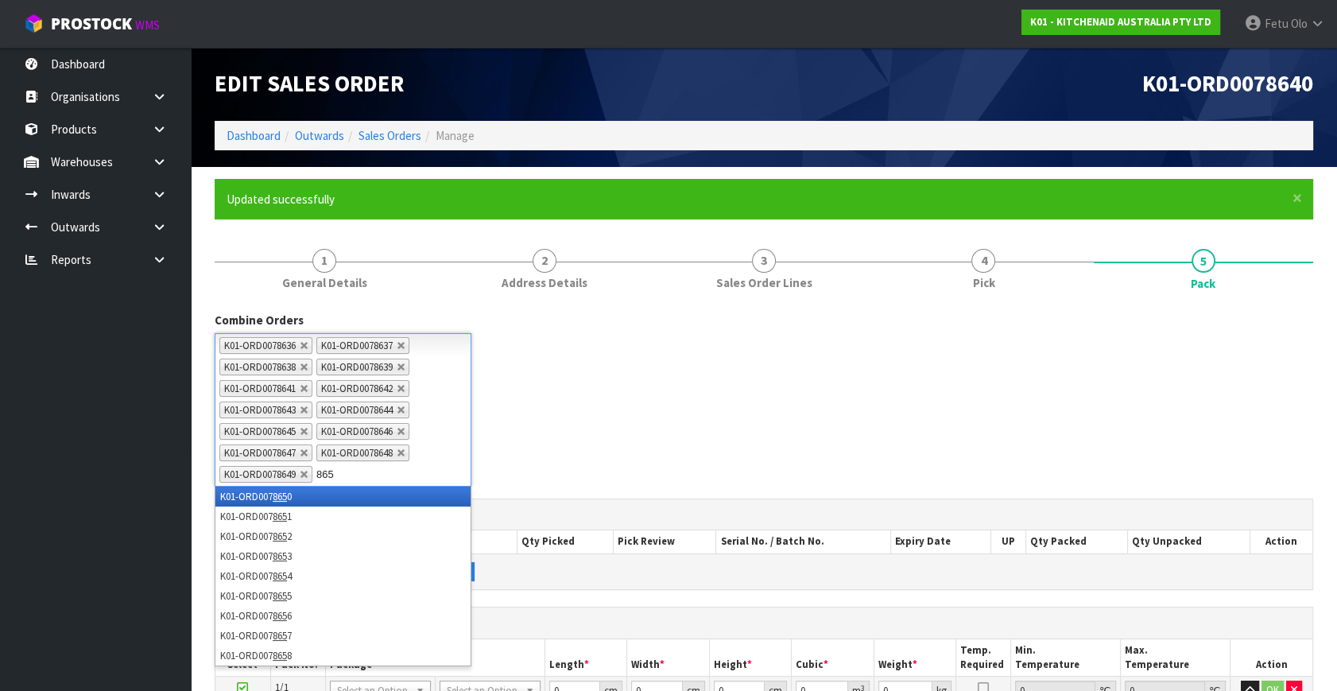
type input "8650"
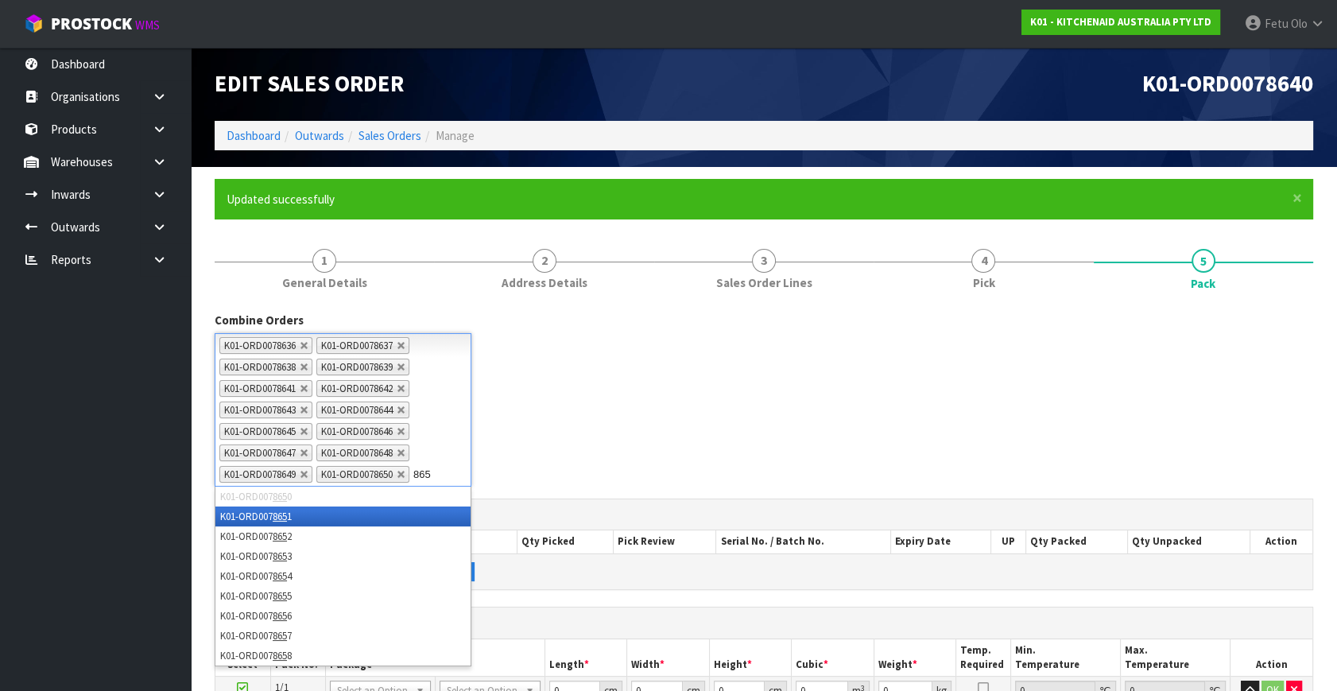
type input "8651"
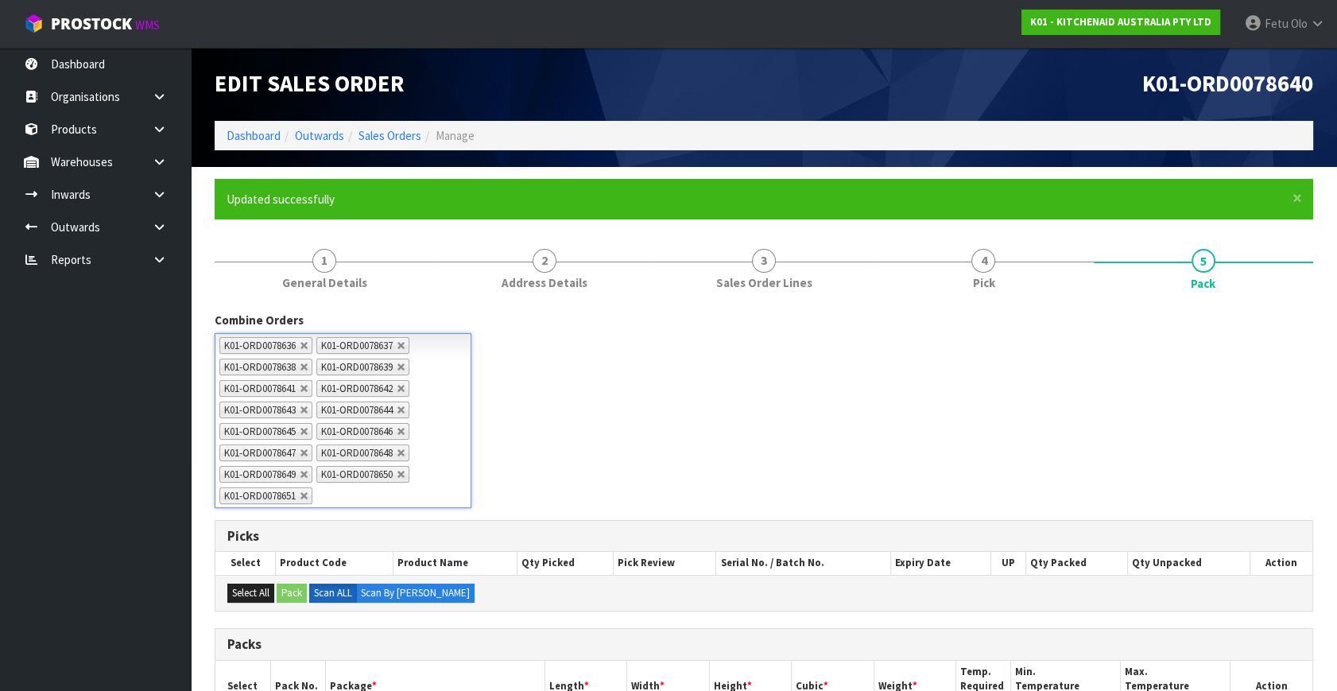
scroll to position [216, 0]
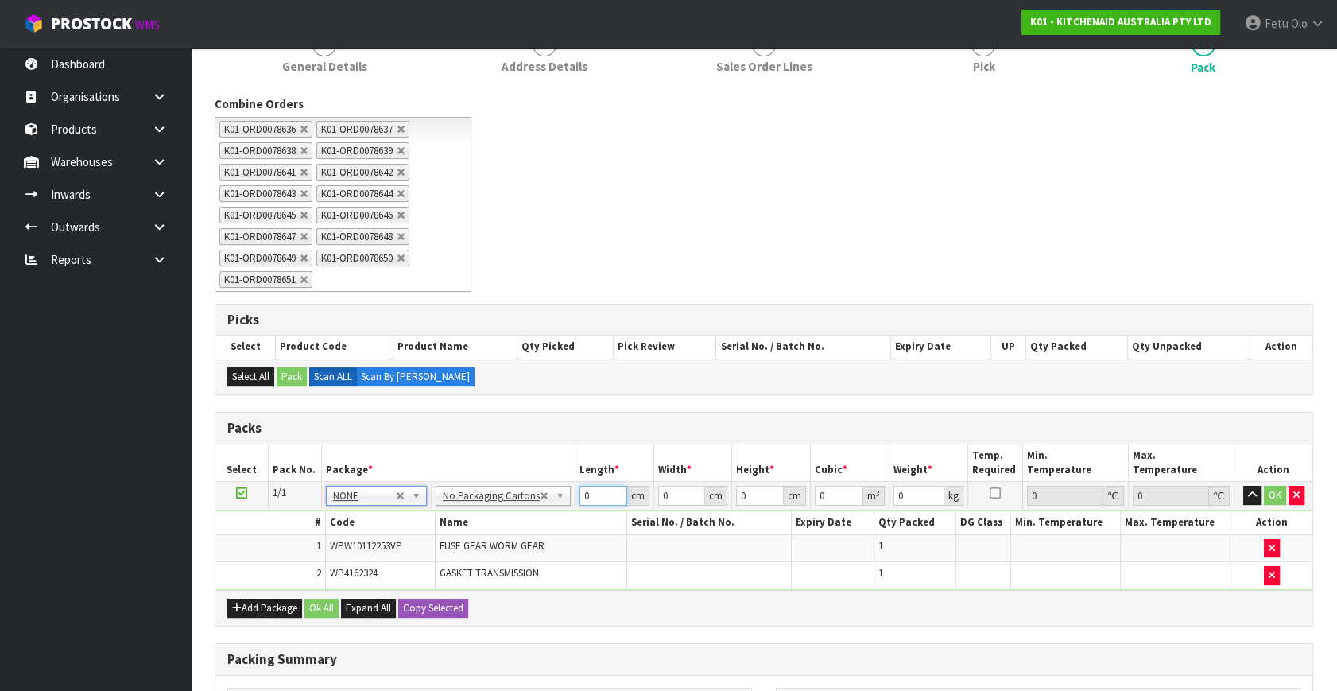
drag, startPoint x: 590, startPoint y: 494, endPoint x: 418, endPoint y: 540, distance: 177.7
click at [418, 540] on tbody "1/1 NONE 007-001 007-002 007-004 007-009 007-013 007-014 007-015 007-017 007-01…" at bounding box center [763, 536] width 1097 height 108
type input "42"
type input "28"
type input "3"
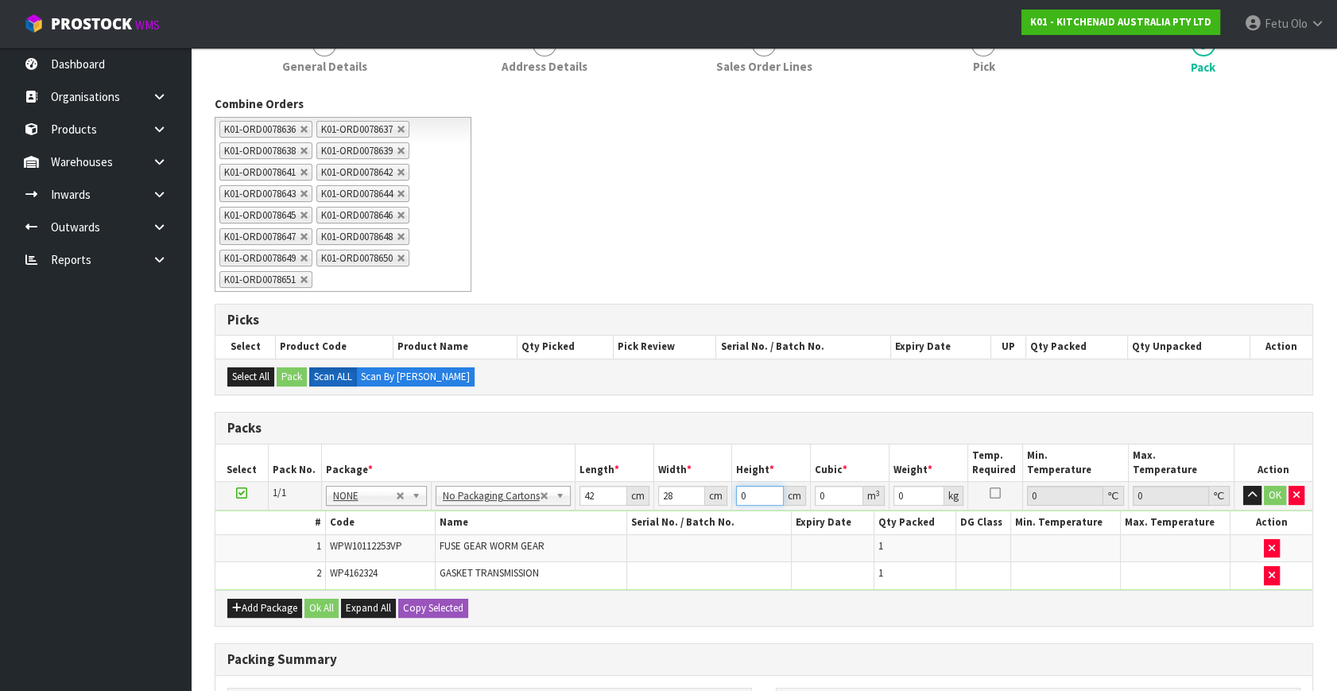
type input "0.003528"
type input "35"
type input "0.04116"
type input "35"
type input "5"
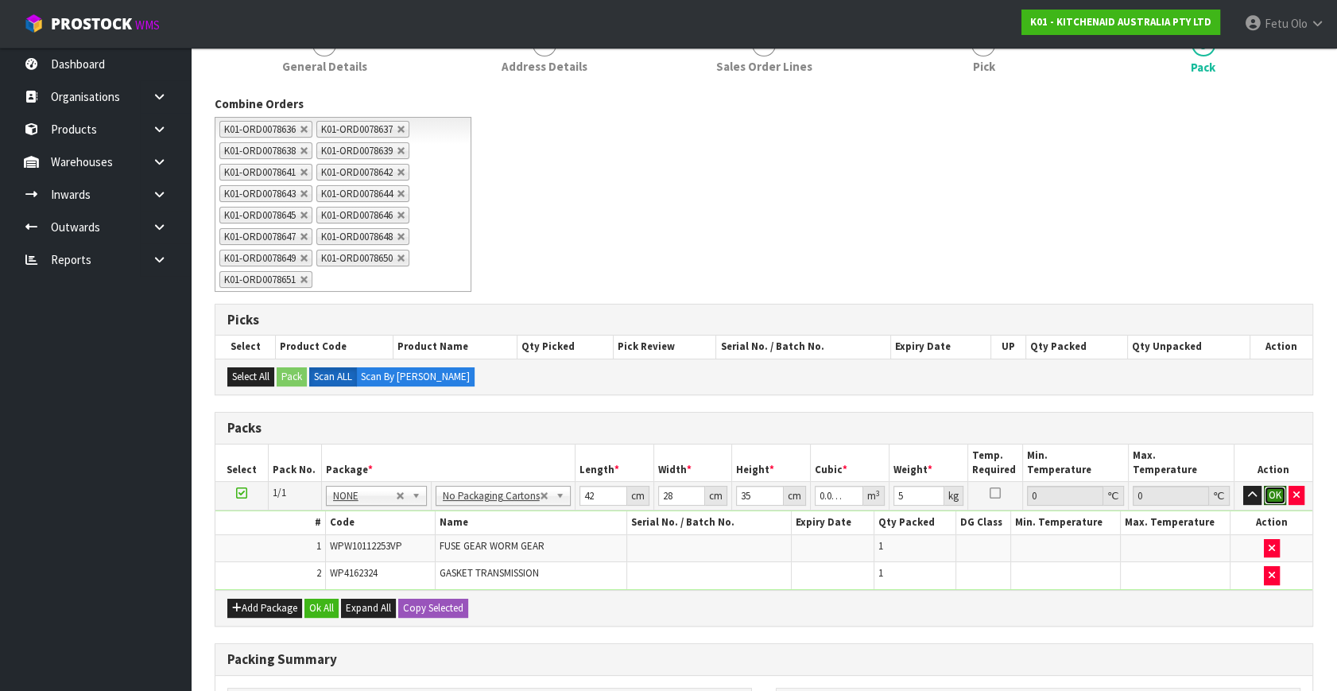
click button "OK" at bounding box center [1275, 495] width 22 height 19
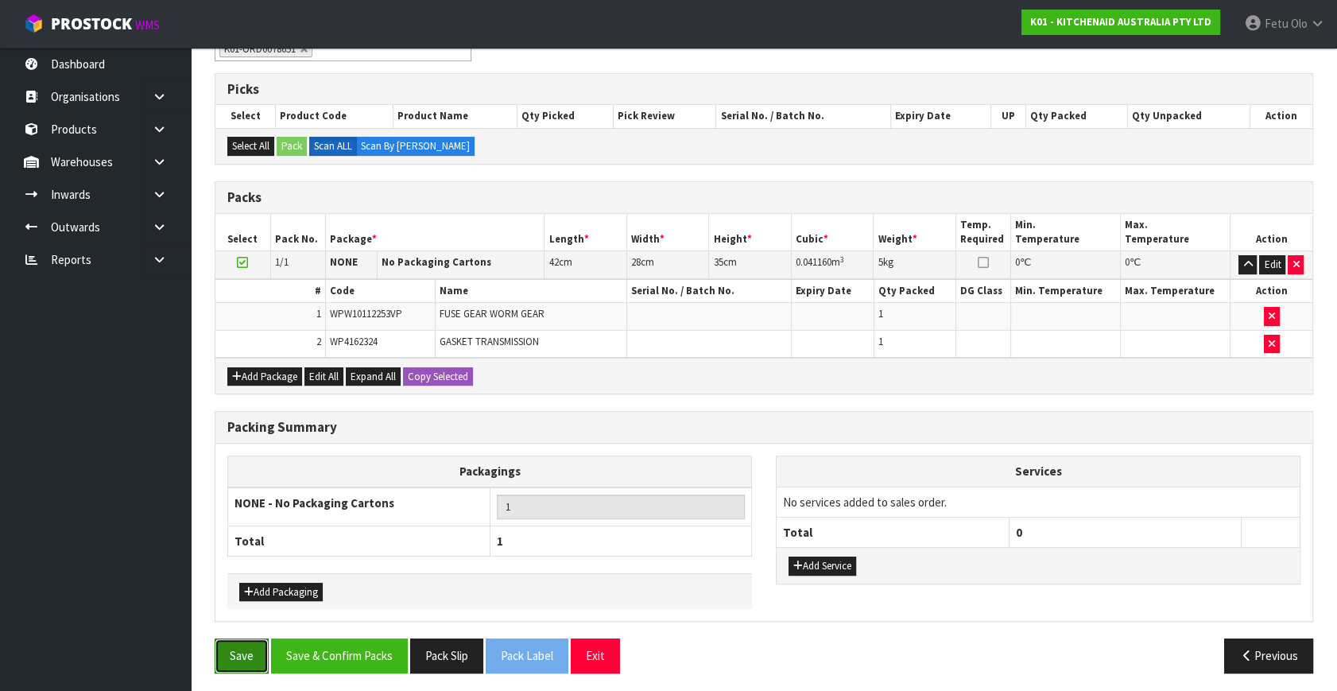
click at [252, 638] on button "Save" at bounding box center [242, 655] width 54 height 34
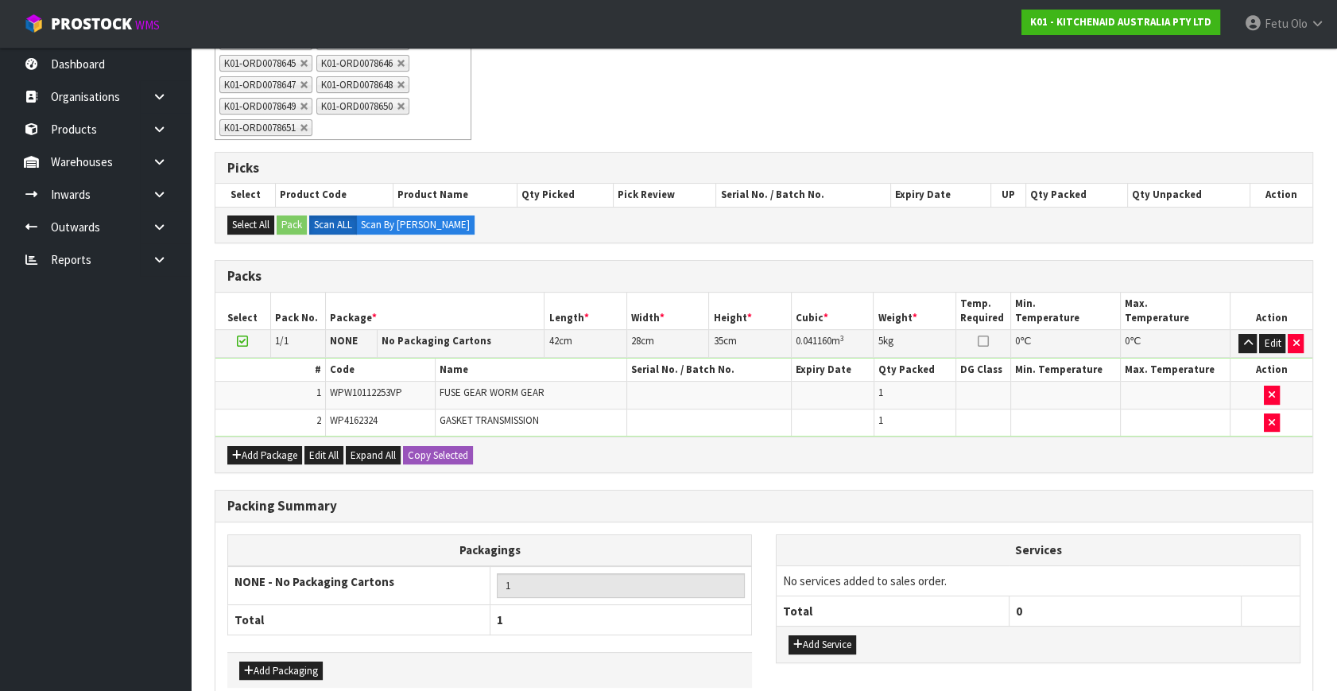
scroll to position [0, 0]
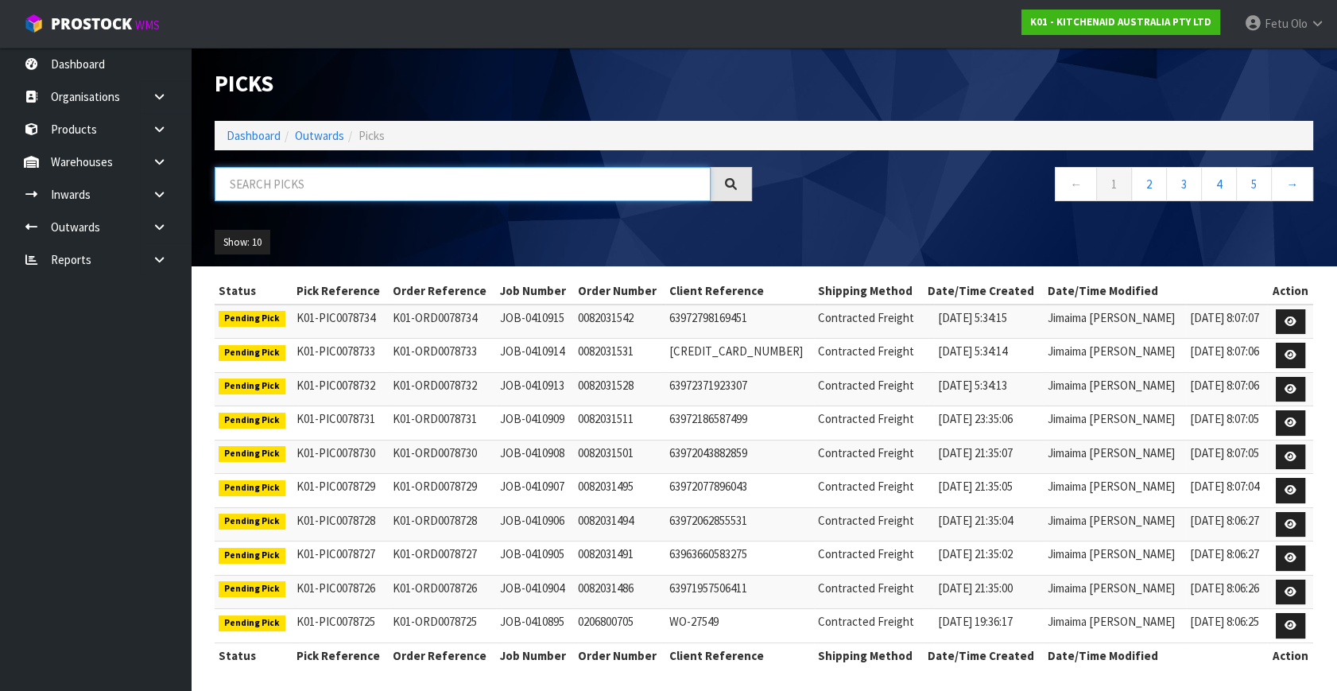
click at [283, 182] on input "text" at bounding box center [463, 184] width 496 height 34
type input "8639"
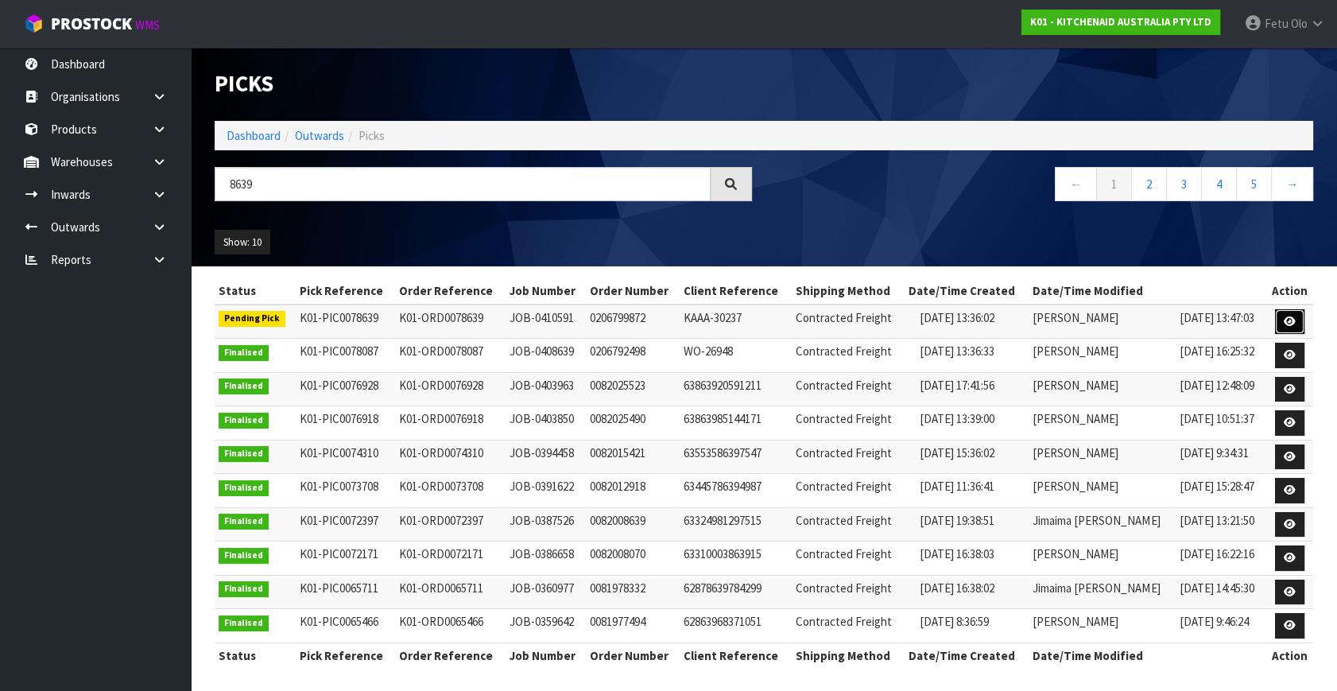
click at [1294, 318] on icon at bounding box center [1289, 321] width 12 height 10
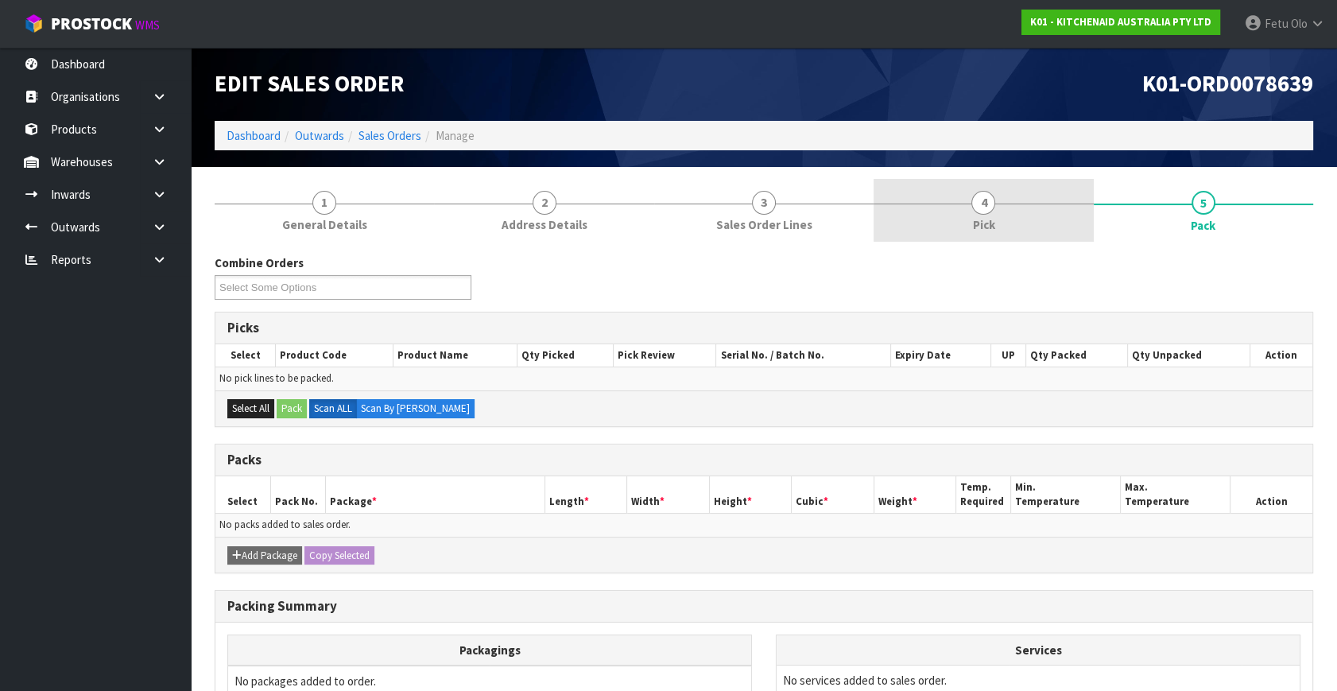
click at [994, 203] on span "4" at bounding box center [983, 203] width 24 height 24
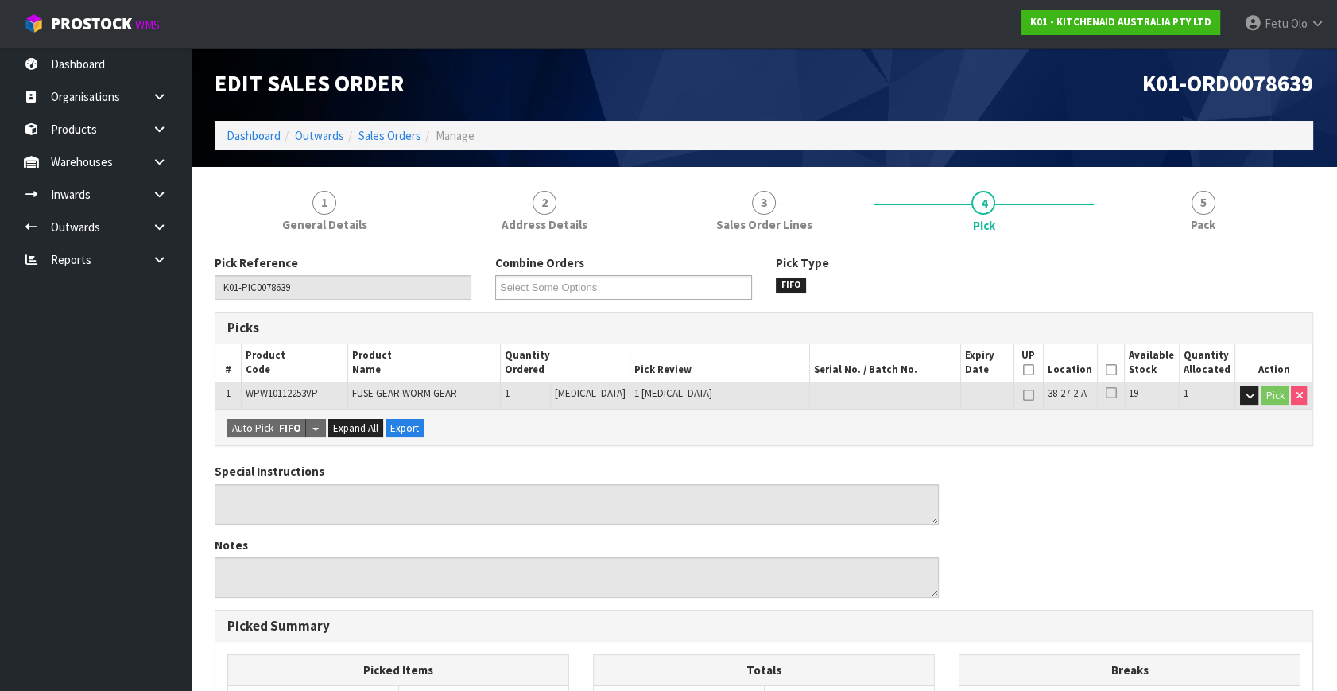
click at [1109, 370] on icon at bounding box center [1110, 370] width 11 height 1
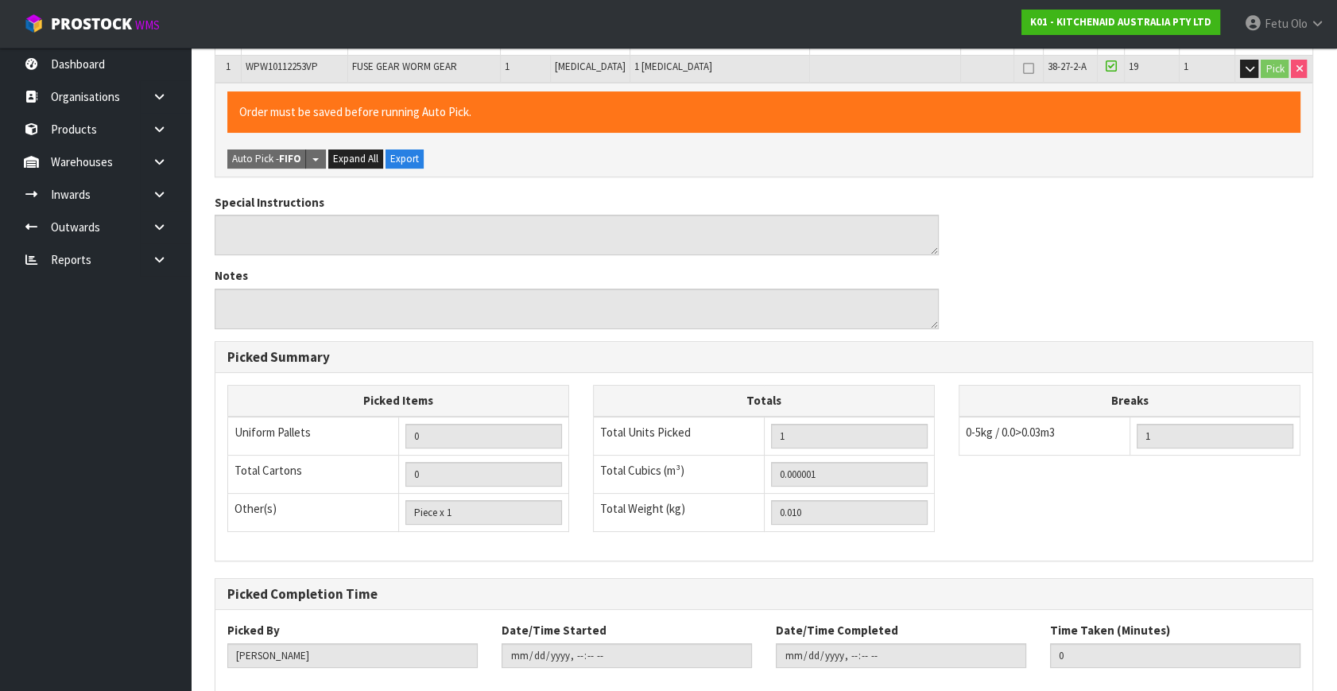
scroll to position [412, 0]
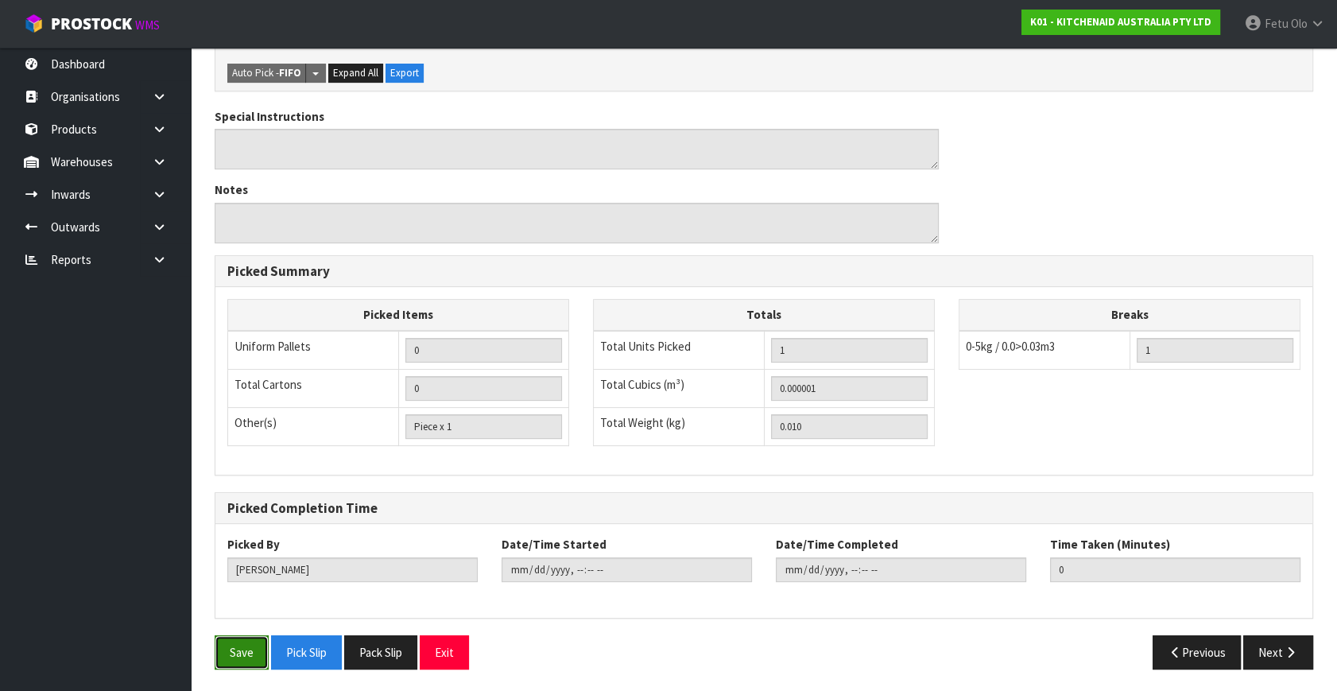
click at [230, 648] on button "Save" at bounding box center [242, 652] width 54 height 34
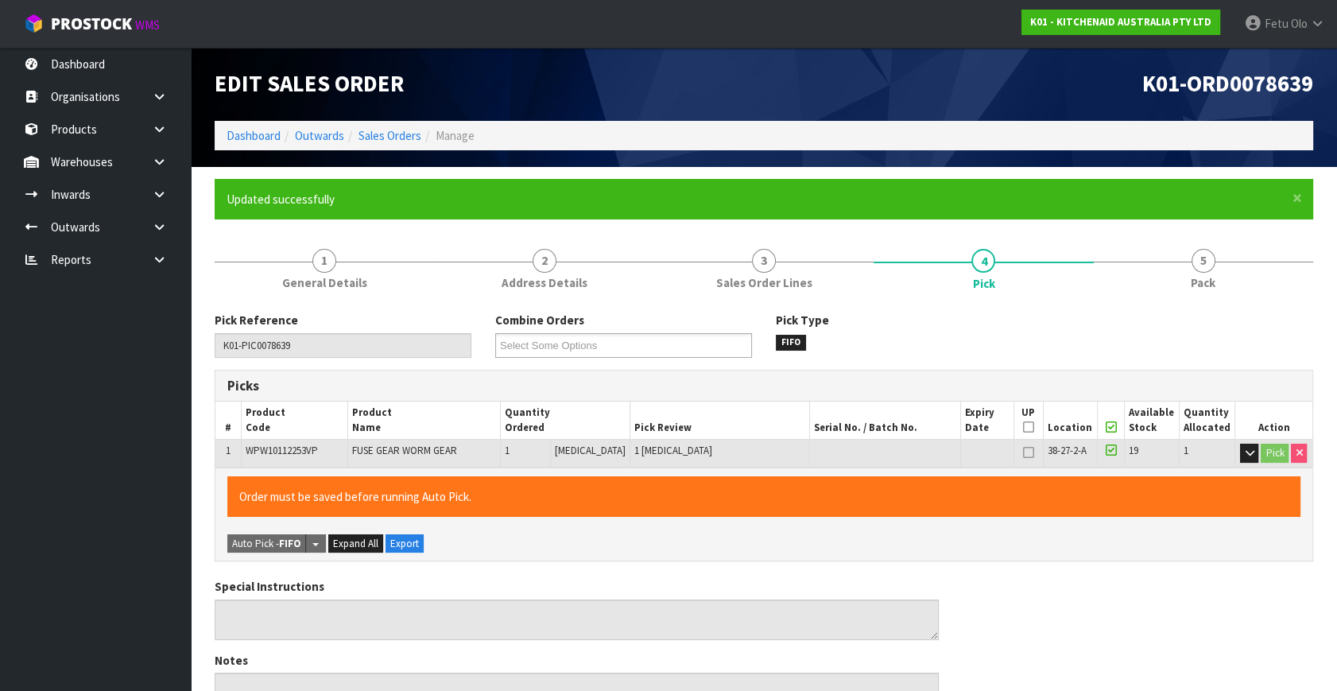
type input "Fetu Olo"
type input "[DATE]T09:29:18"
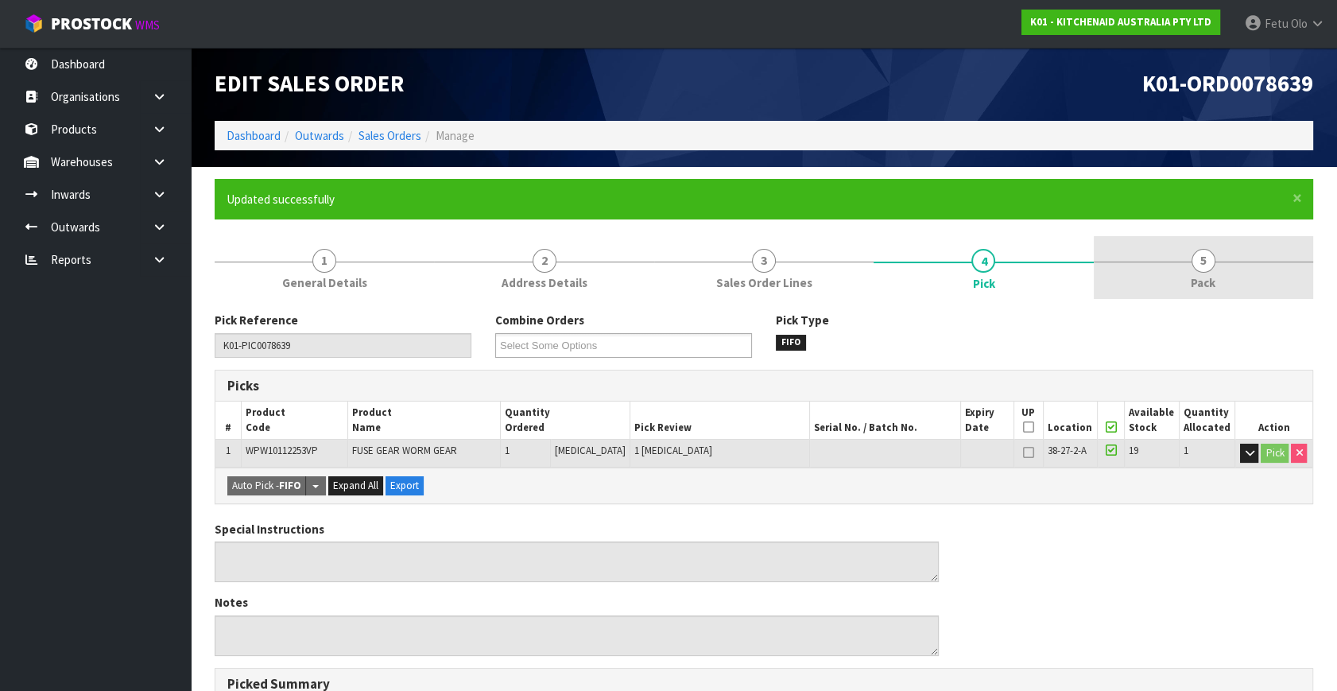
click at [1215, 271] on link "5 Pack" at bounding box center [1202, 267] width 219 height 63
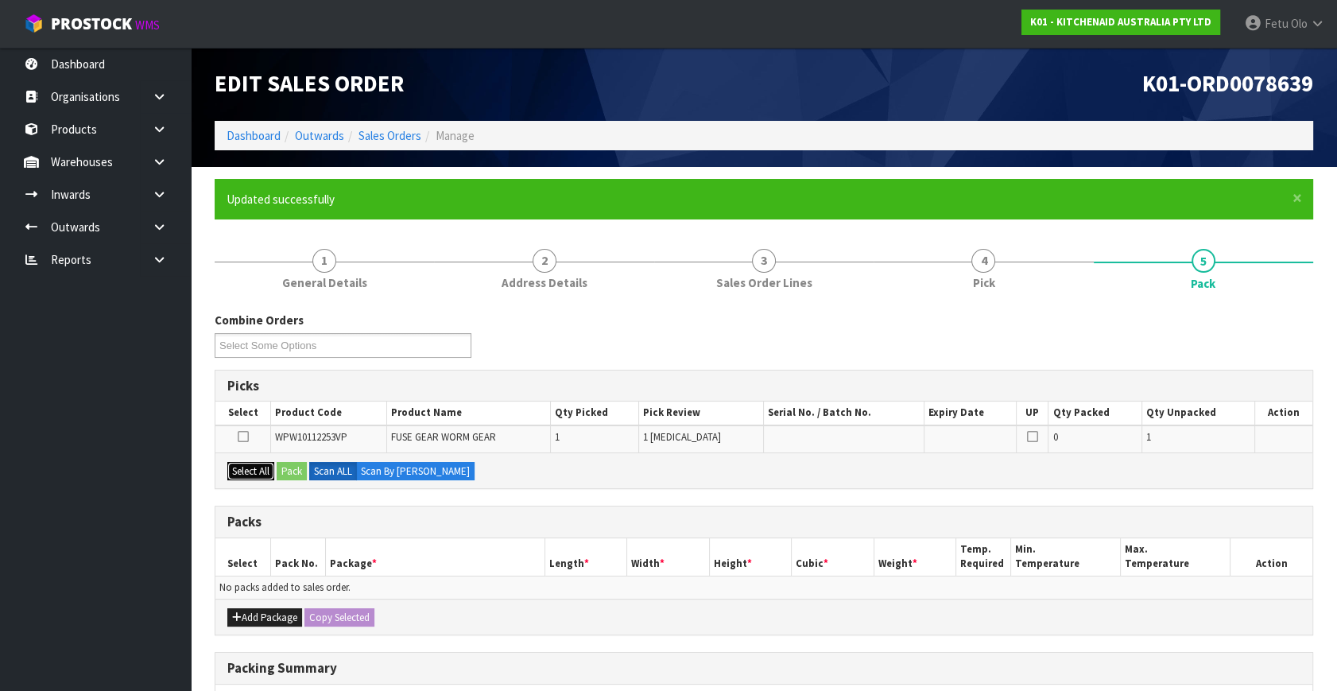
click at [251, 470] on button "Select All" at bounding box center [250, 471] width 47 height 19
drag, startPoint x: 287, startPoint y: 470, endPoint x: 873, endPoint y: 521, distance: 587.8
click at [292, 470] on button "Pack" at bounding box center [292, 471] width 30 height 19
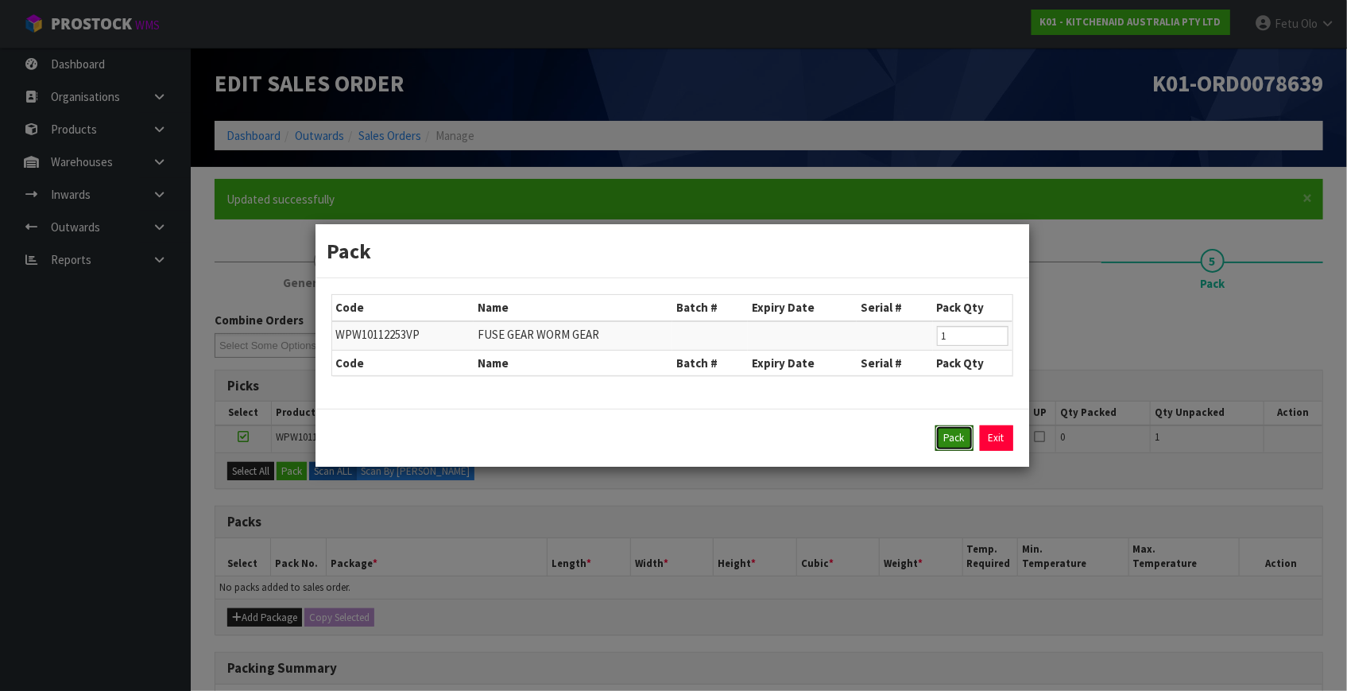
click at [954, 440] on button "Pack" at bounding box center [954, 437] width 38 height 25
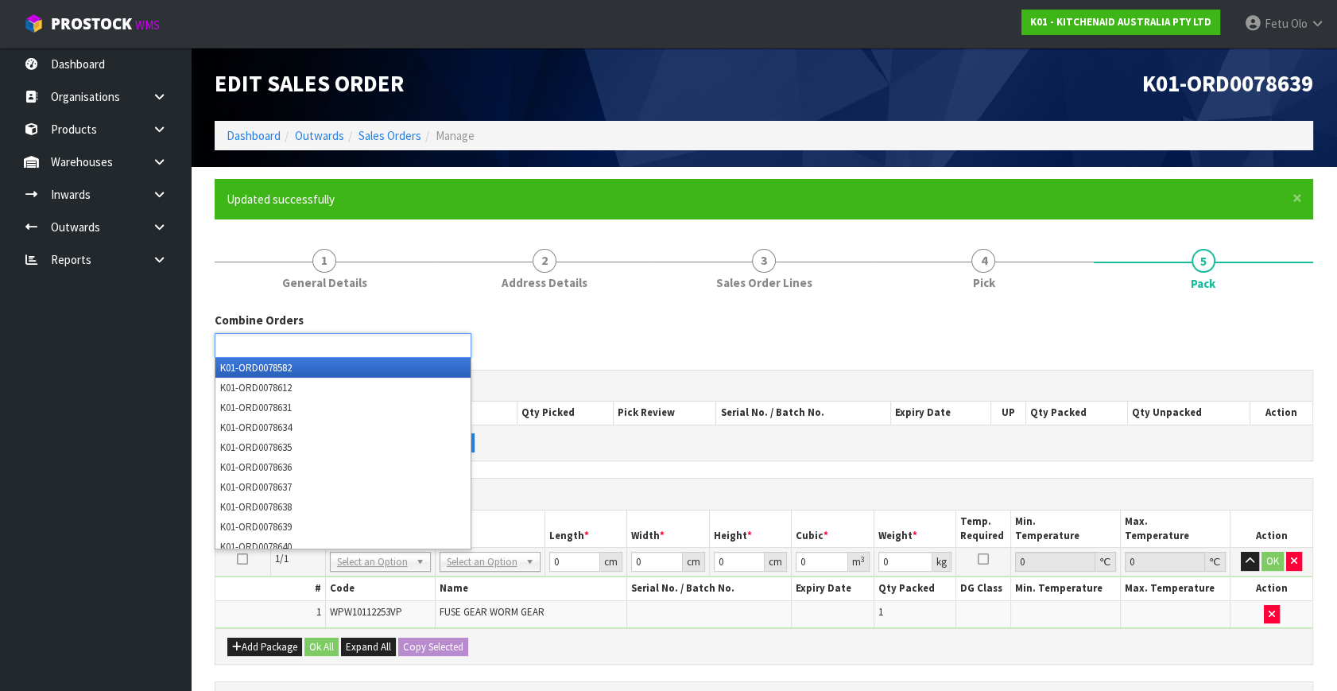
click at [424, 342] on ul at bounding box center [343, 345] width 257 height 25
type input "8636"
type input "8637"
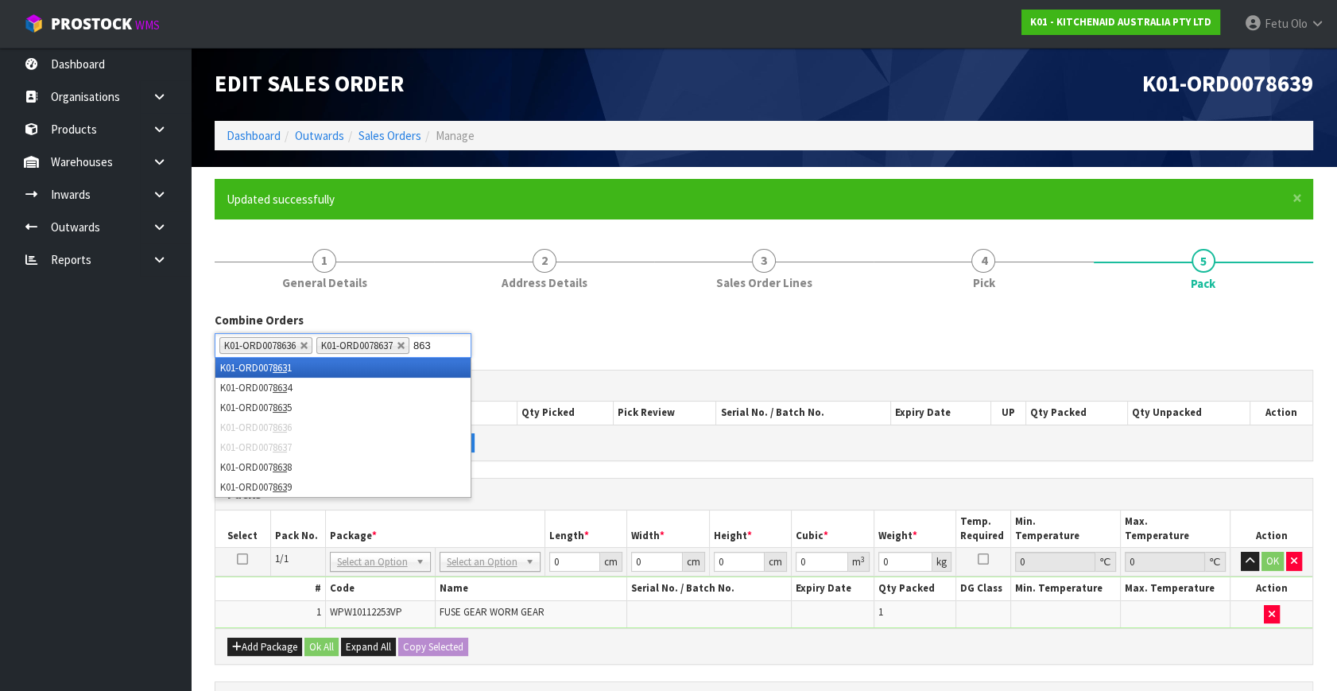
type input "8638"
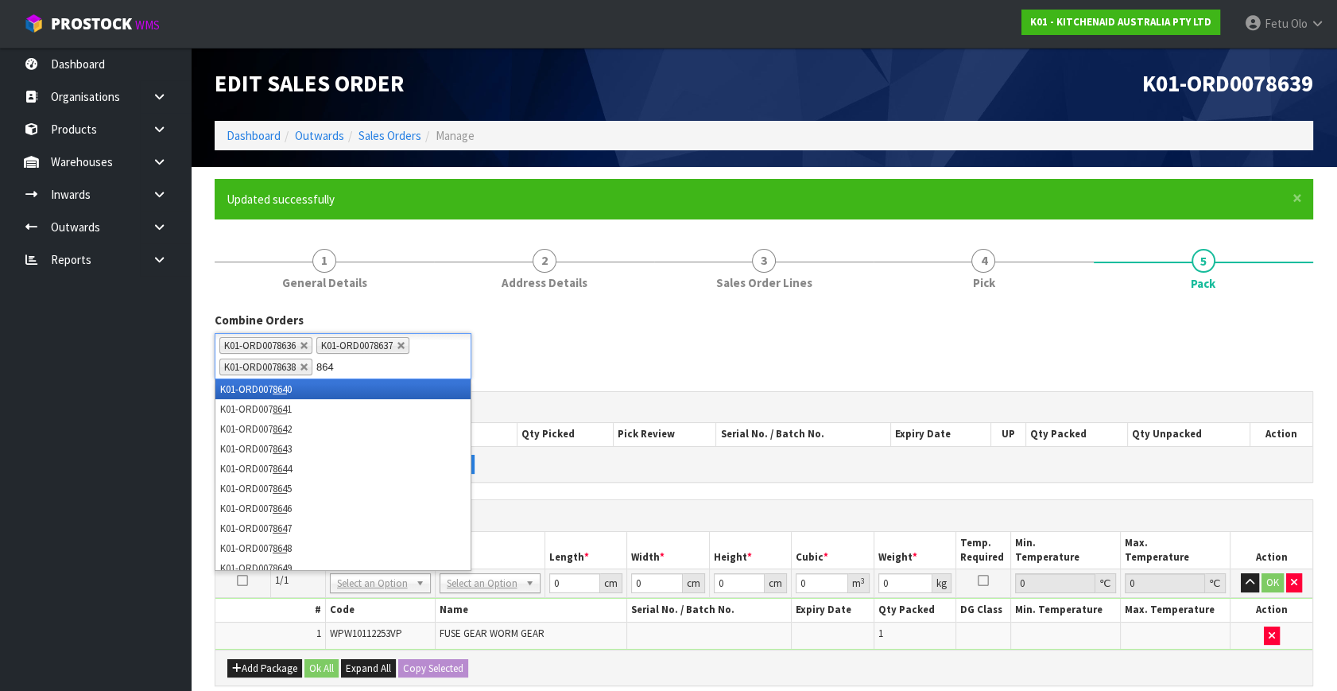
type input "8640"
type input "8641"
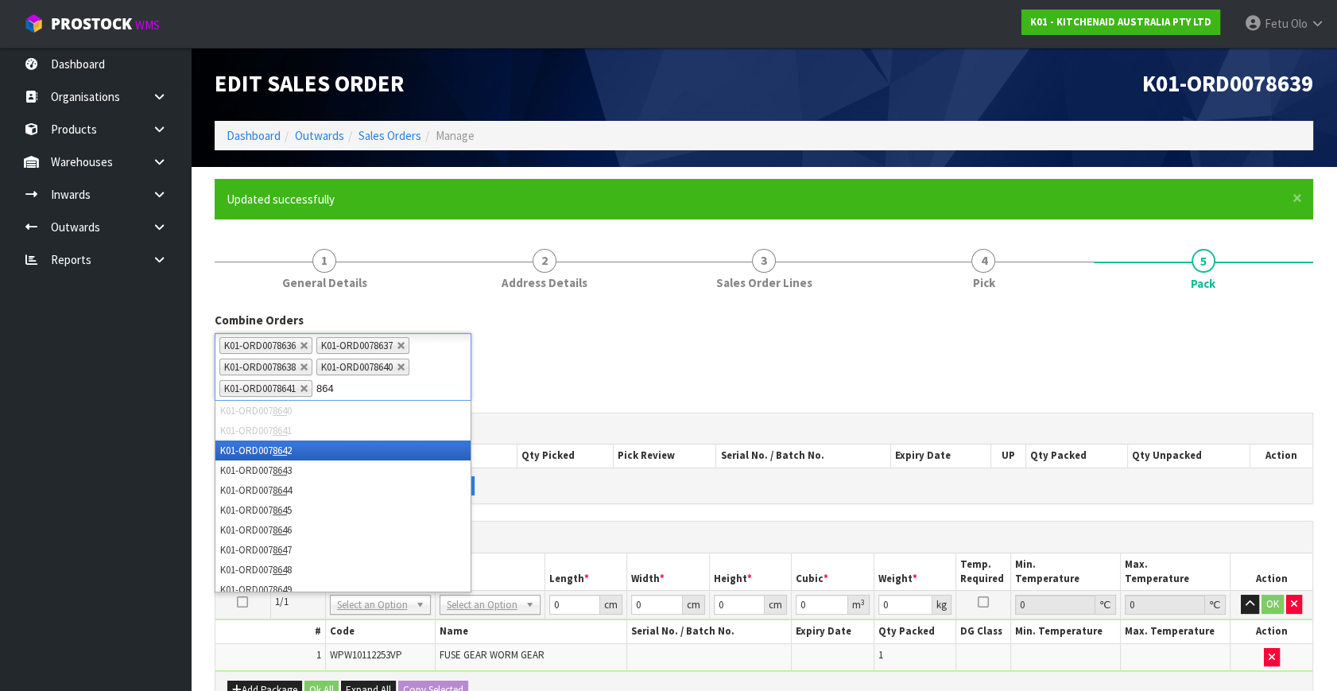
type input "8642"
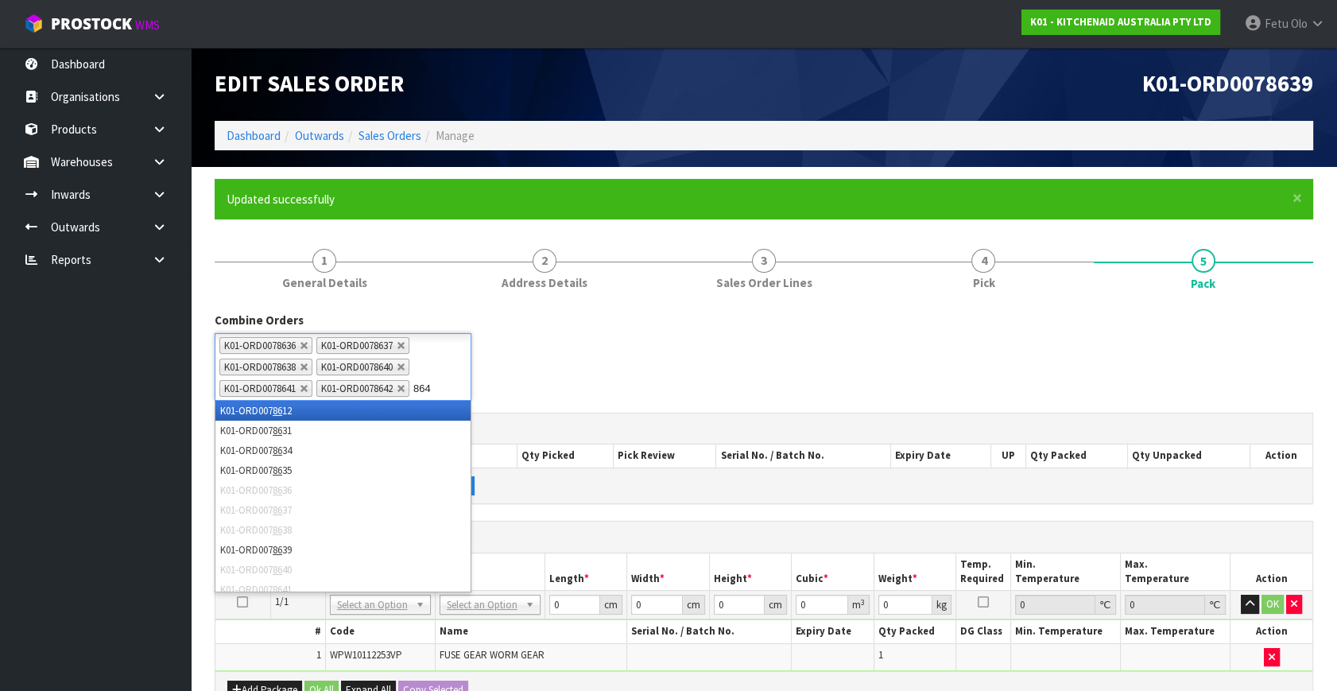
type input "8643"
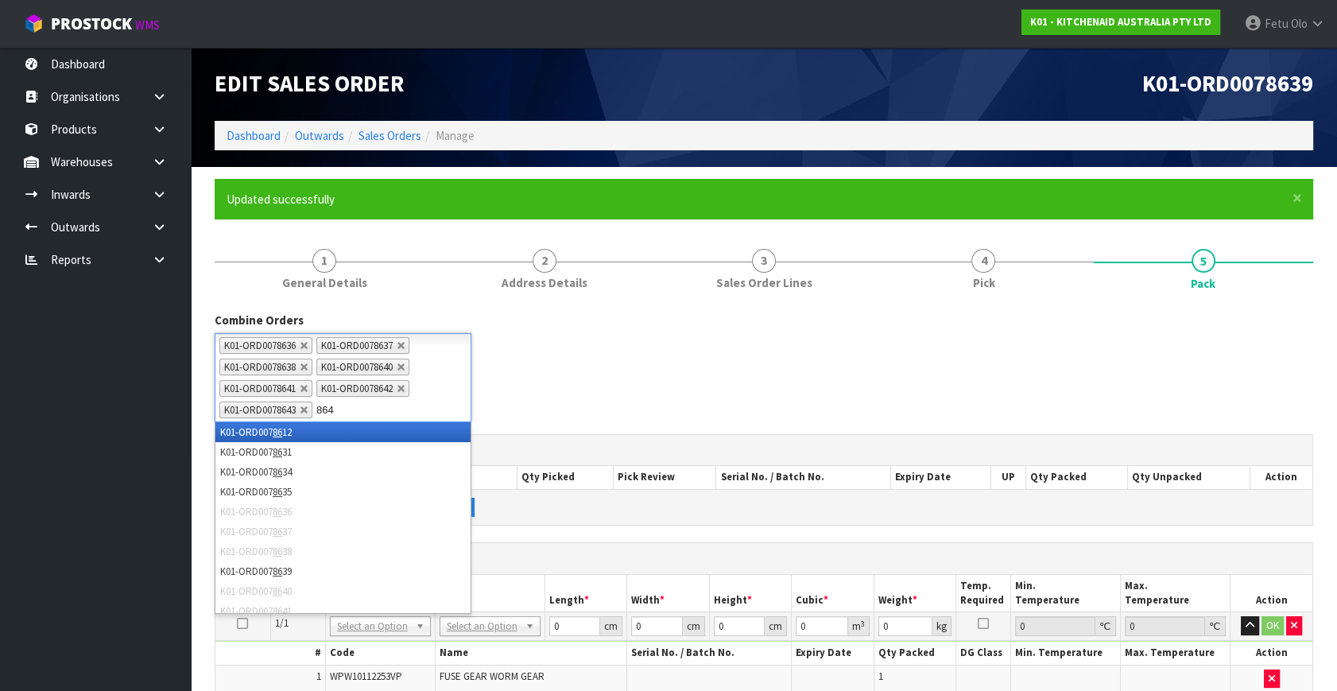
type input "8644"
type input "8645"
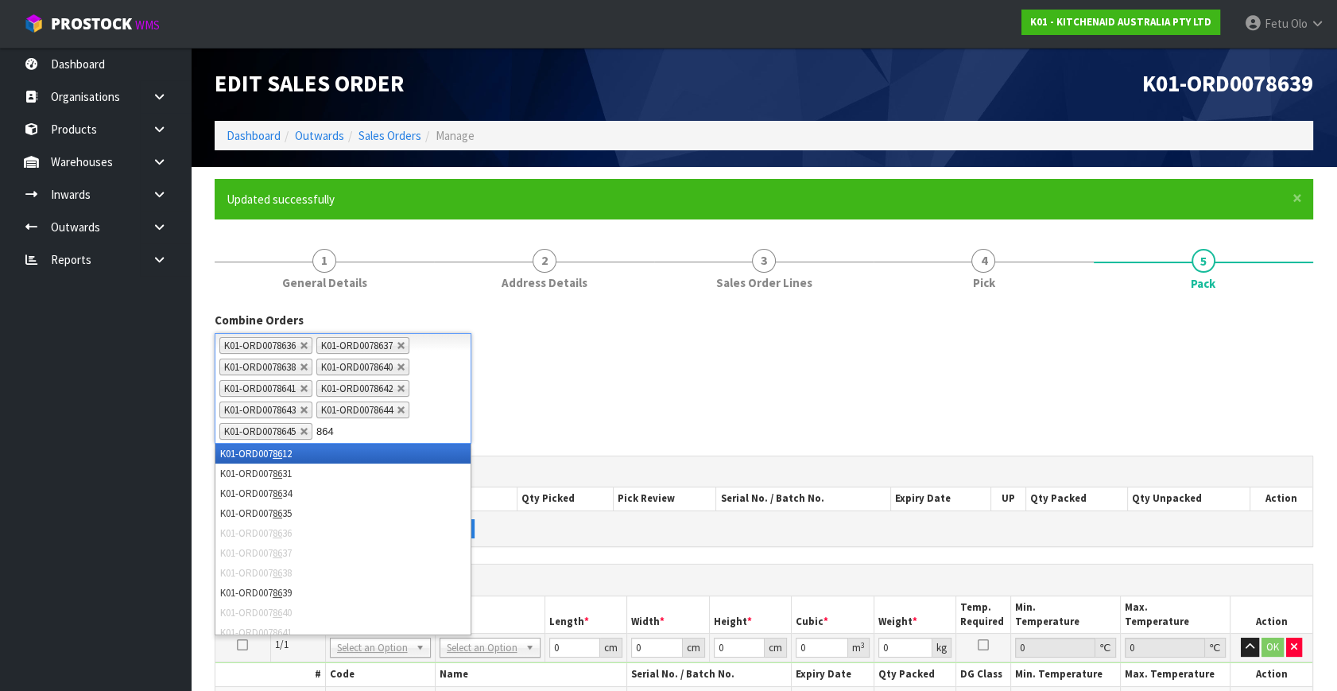
type input "8646"
type input "8647"
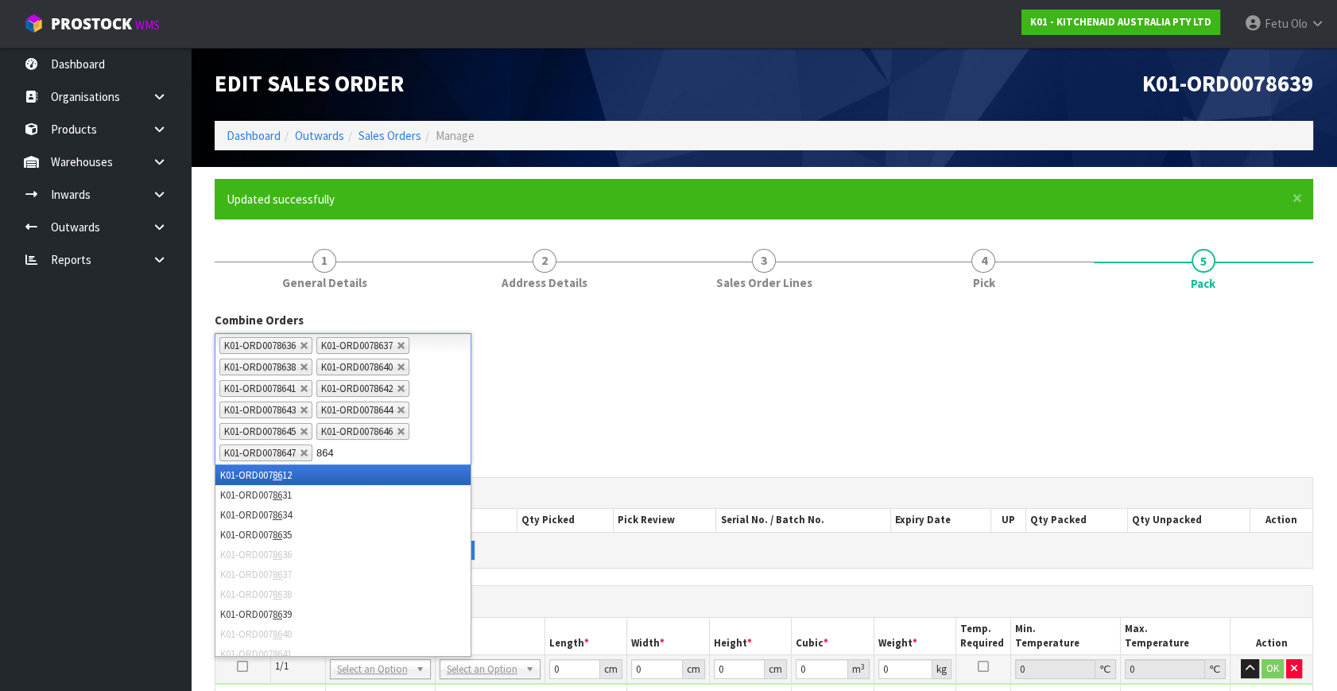
type input "8648"
type input "8649"
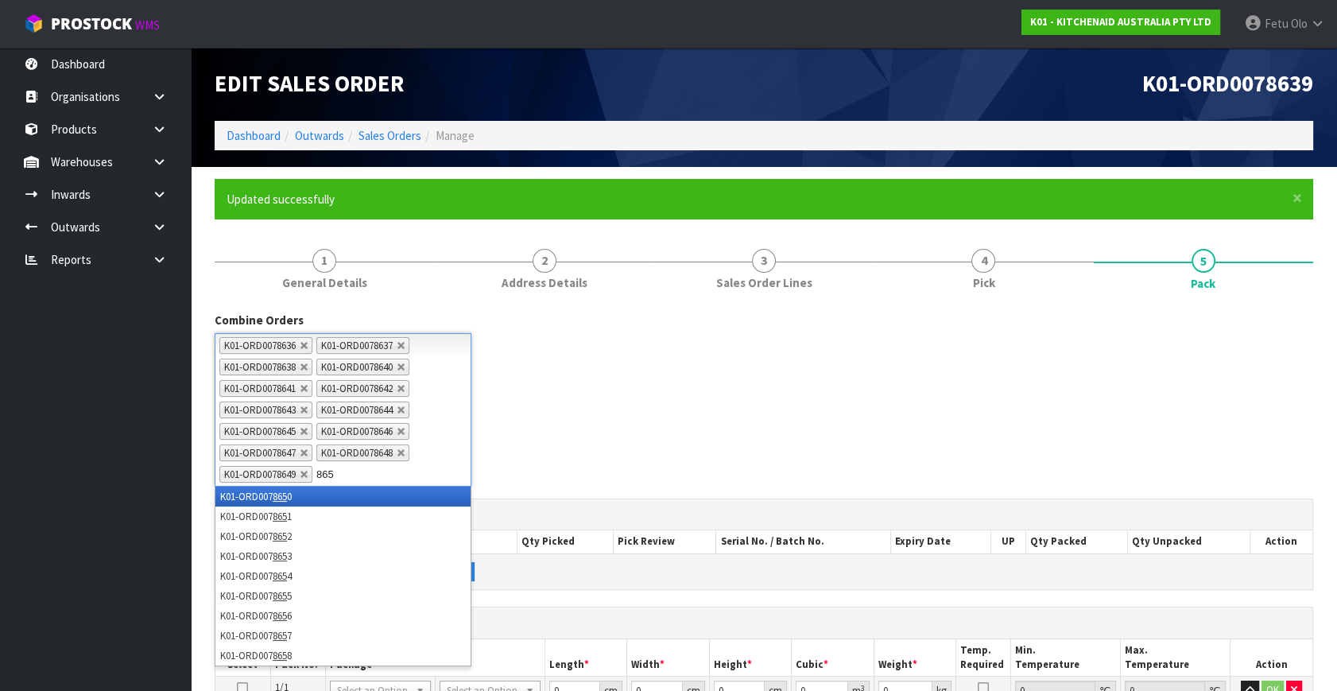
type input "8650"
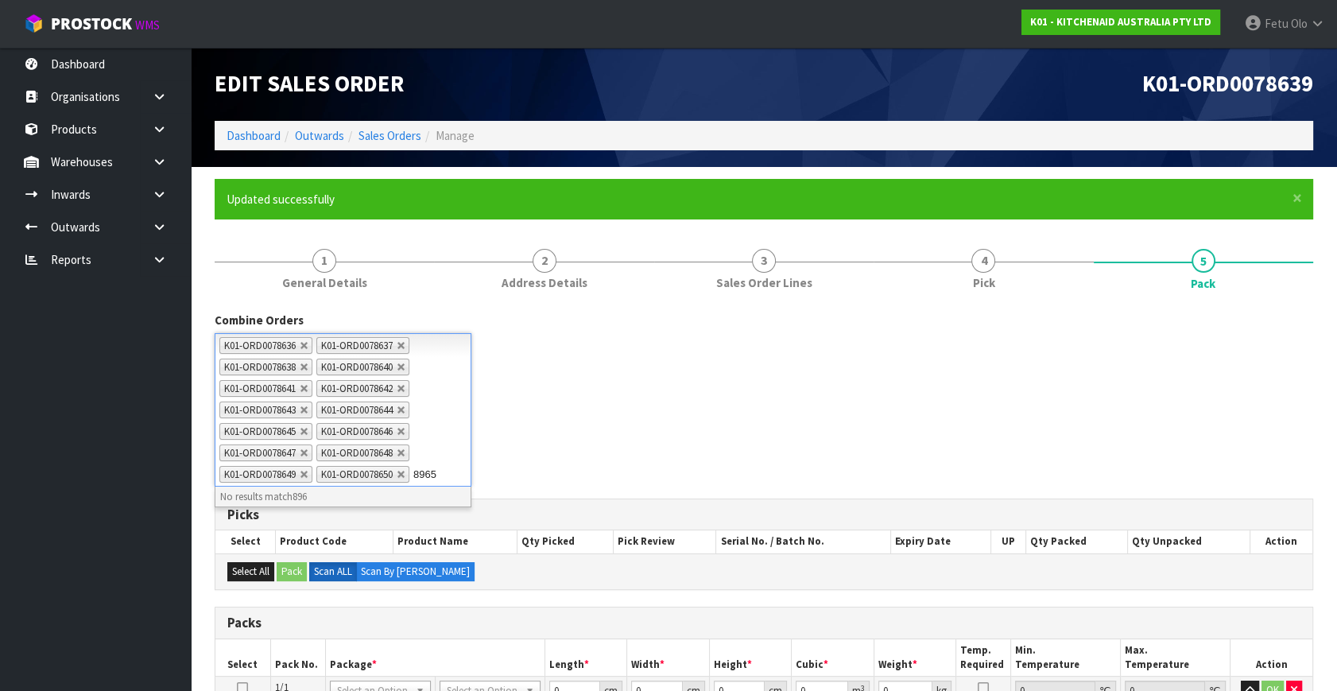
type input "89651"
drag, startPoint x: 252, startPoint y: 494, endPoint x: 192, endPoint y: 510, distance: 62.5
click at [192, 510] on section "× Close Updated successfully 1 General Details 2 Address Details 3 Sales Order …" at bounding box center [764, 627] width 1146 height 920
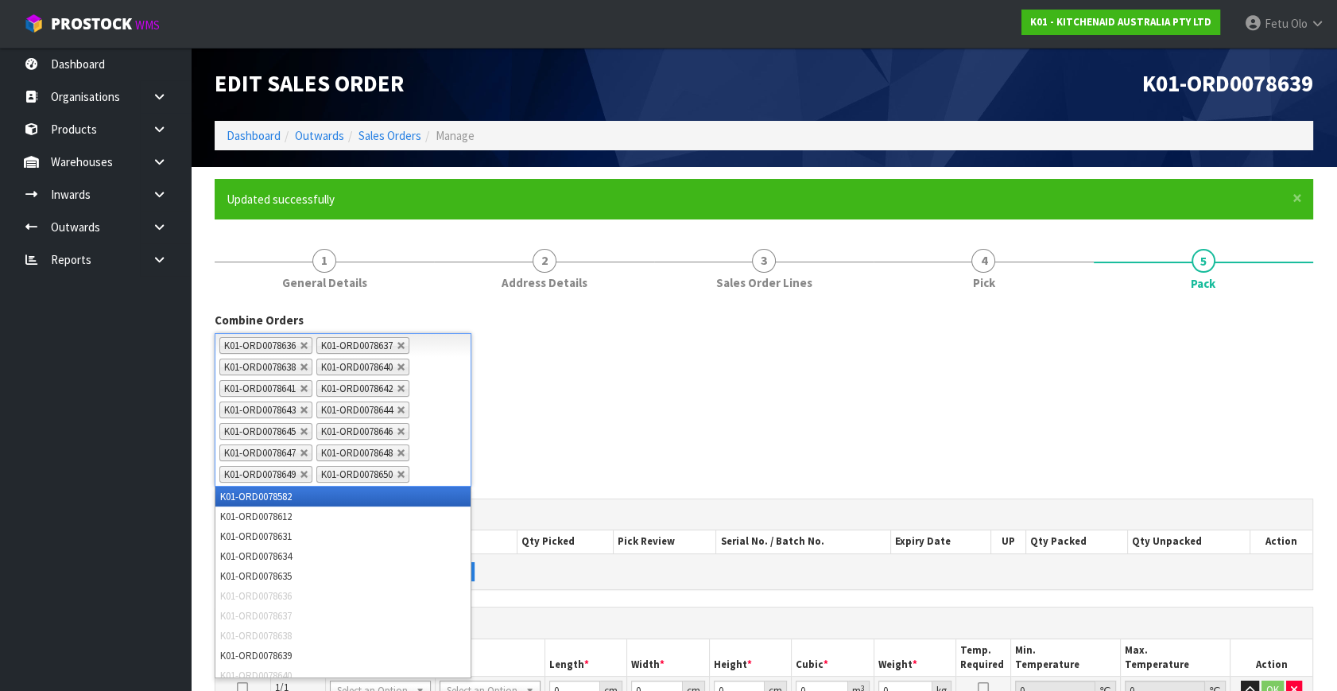
drag, startPoint x: 442, startPoint y: 470, endPoint x: 450, endPoint y: 470, distance: 8.0
click at [448, 470] on ul "K01-ORD0078636 K01-ORD0078637 K01-ORD0078638 K01-ORD0078640 K01-ORD0078641 K01-…" at bounding box center [343, 409] width 257 height 153
type input "8651"
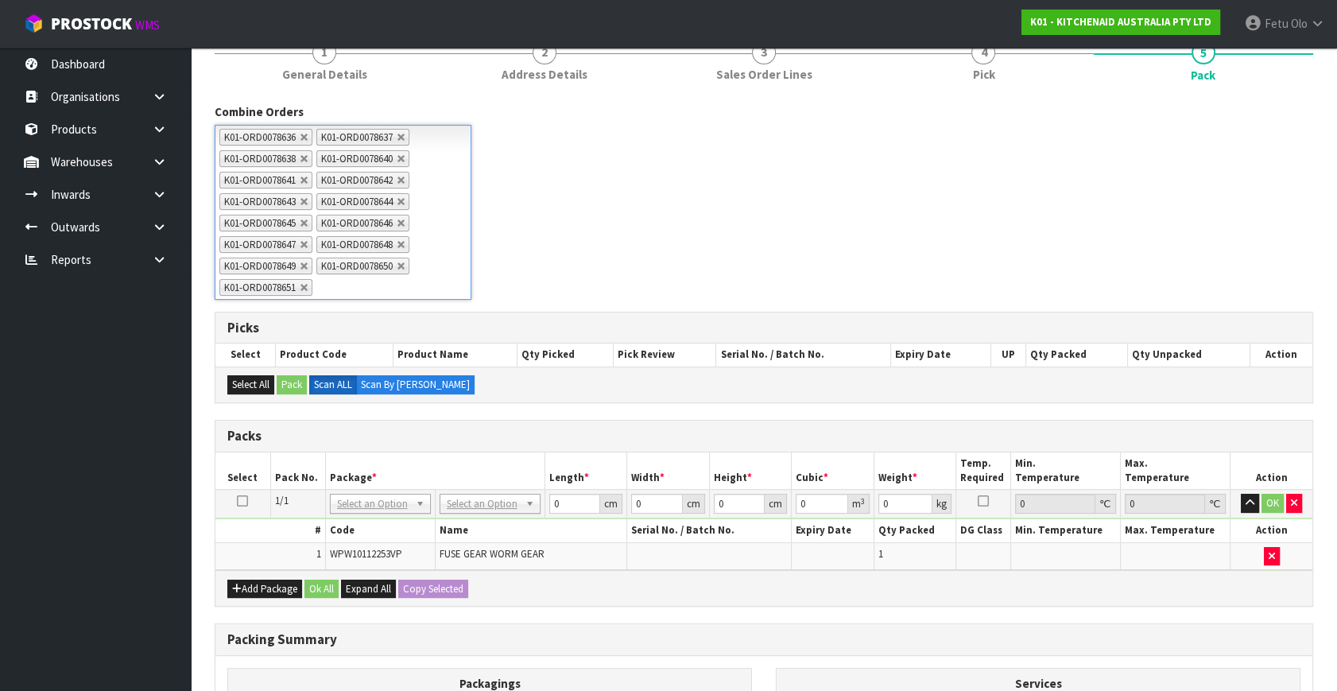
scroll to position [413, 0]
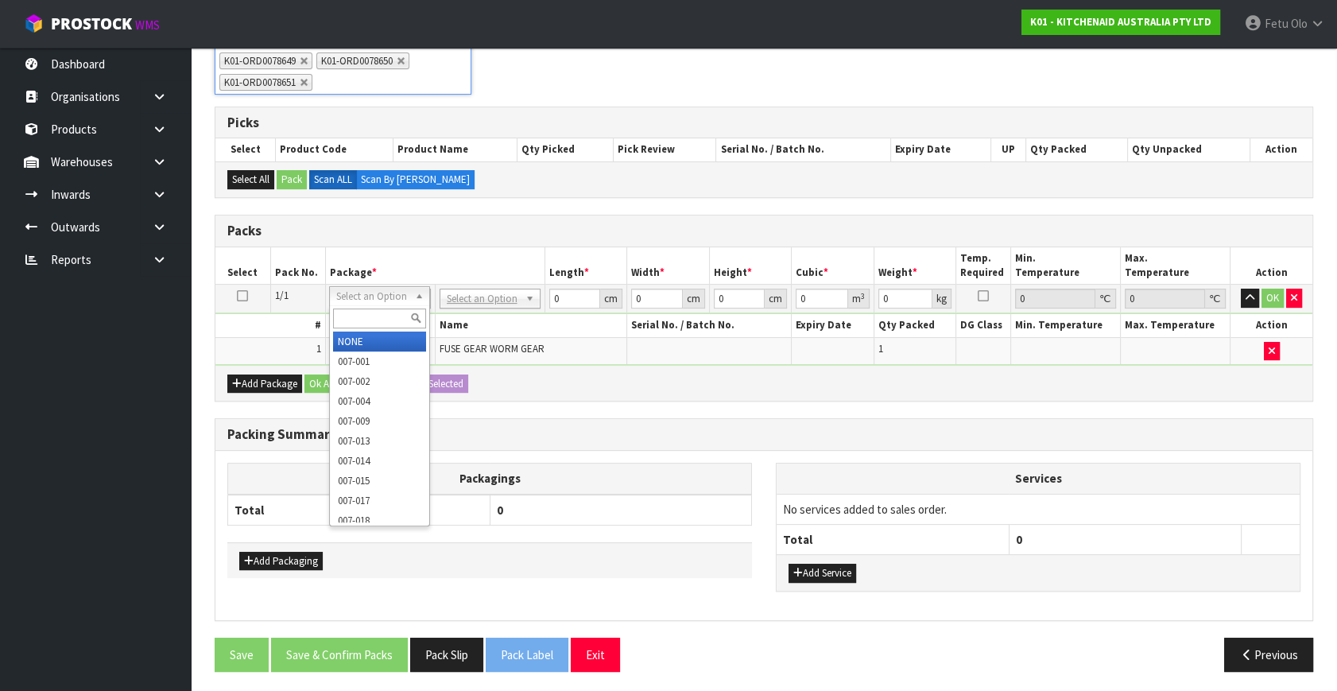
click at [375, 326] on input "text" at bounding box center [379, 318] width 93 height 20
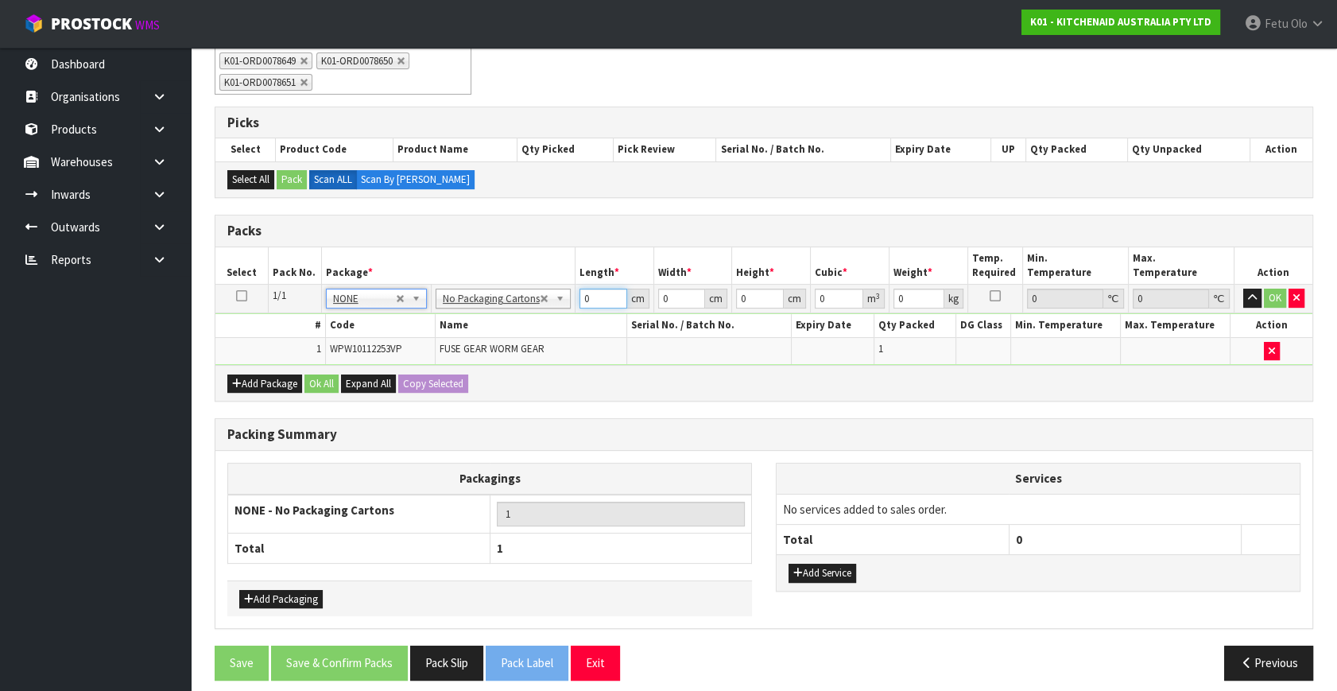
drag, startPoint x: 588, startPoint y: 298, endPoint x: 385, endPoint y: 351, distance: 210.3
click at [385, 351] on tbody "1/1 NONE 007-001 007-002 007-004 007-009 007-013 007-014 007-015 007-017 007-01…" at bounding box center [763, 324] width 1097 height 80
type input "42"
type input "28"
type input "3"
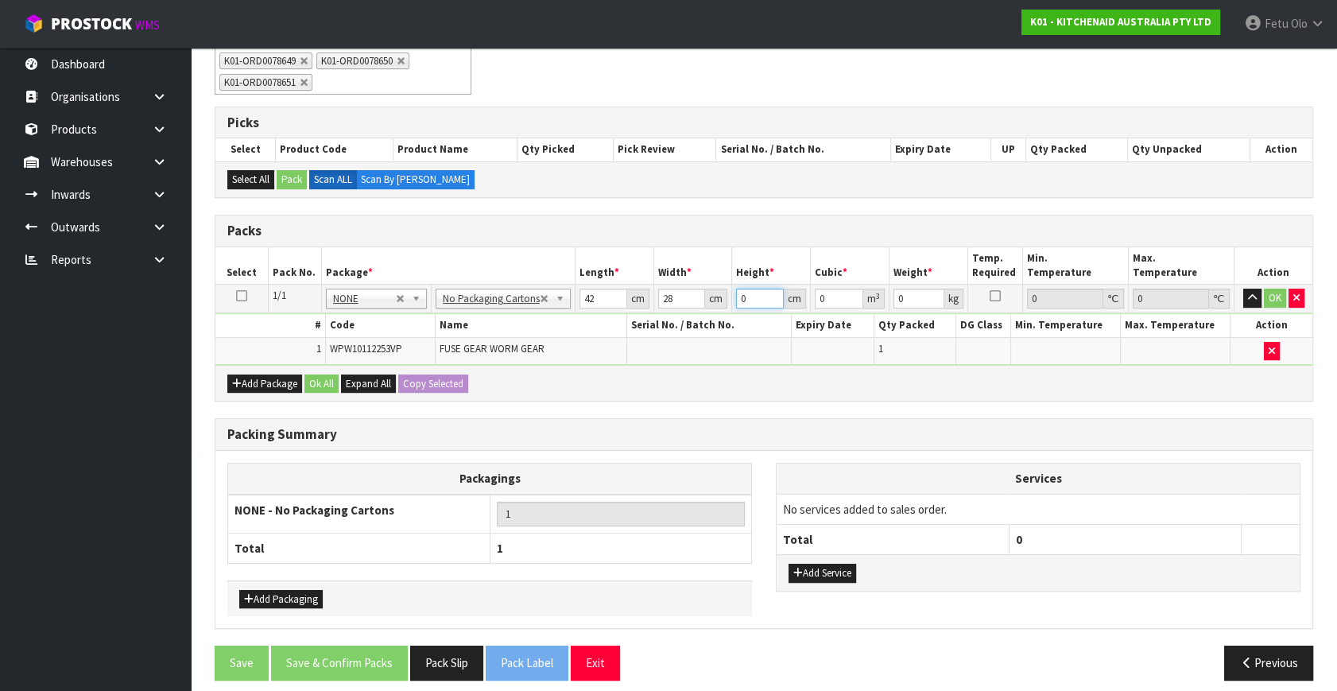
type input "0.003528"
type input "35"
type input "0.04116"
type input "35"
type input "5"
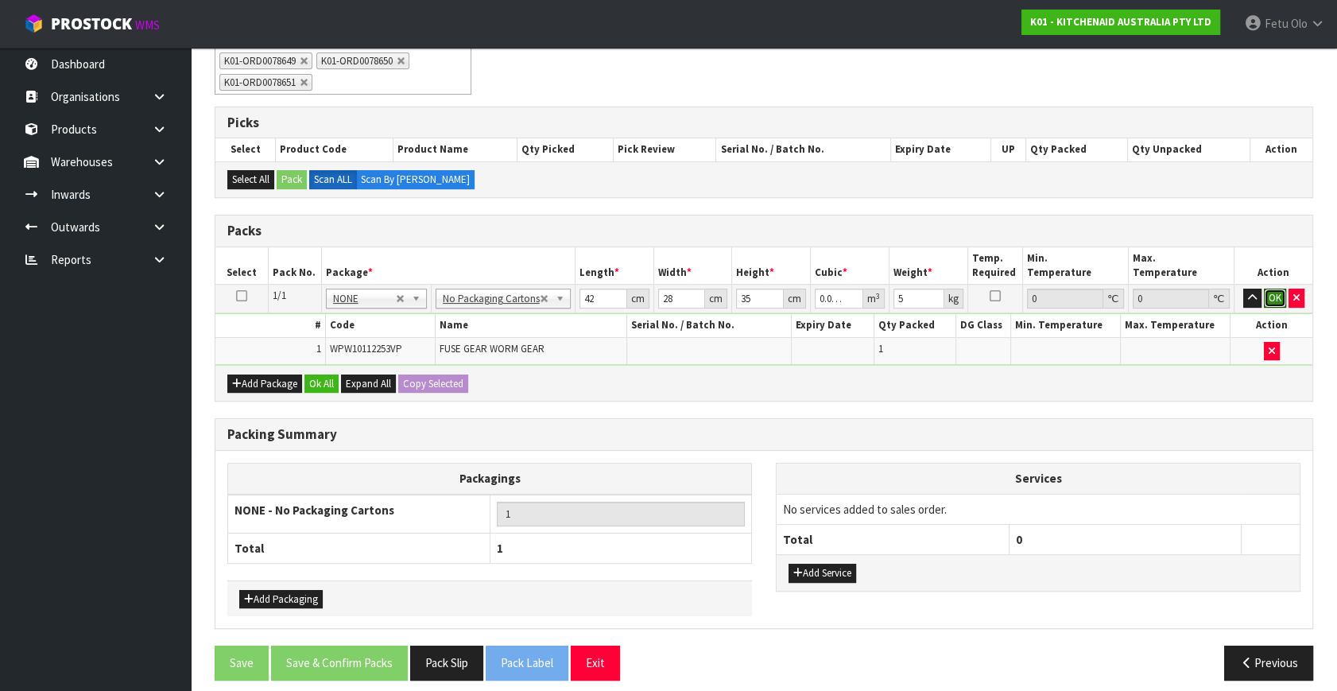
click button "OK" at bounding box center [1275, 297] width 22 height 19
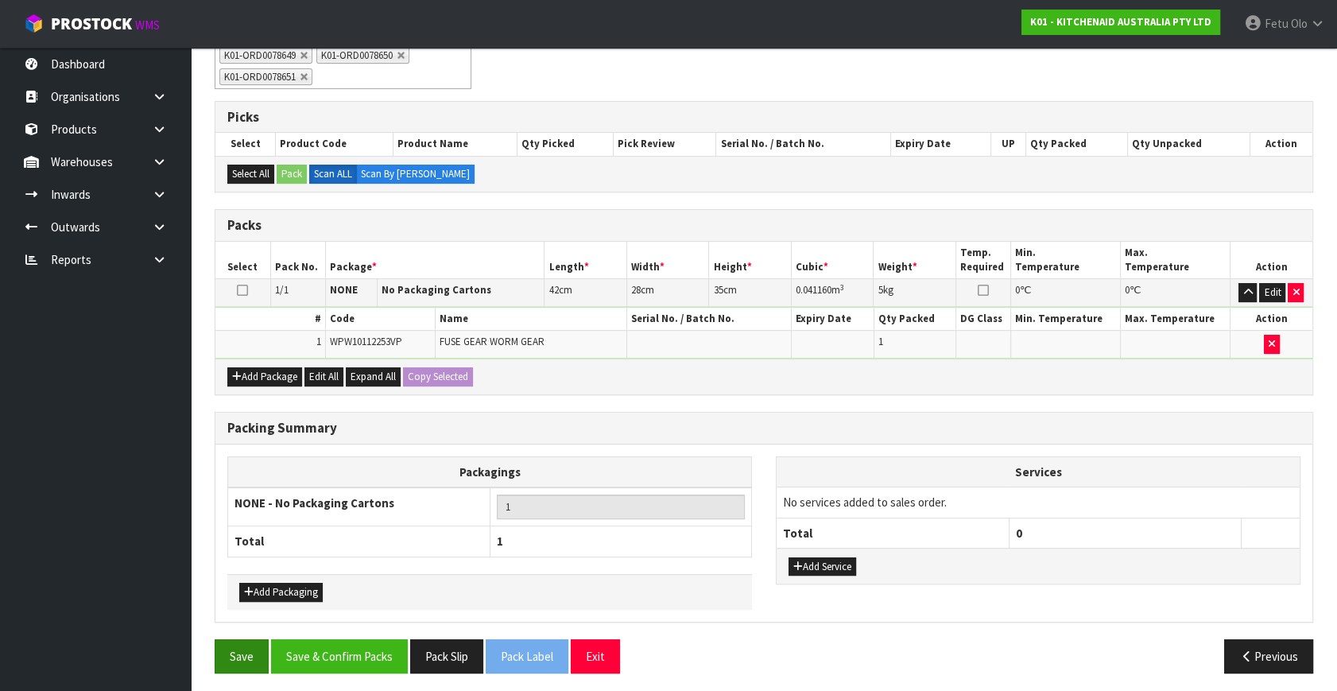
scroll to position [420, 0]
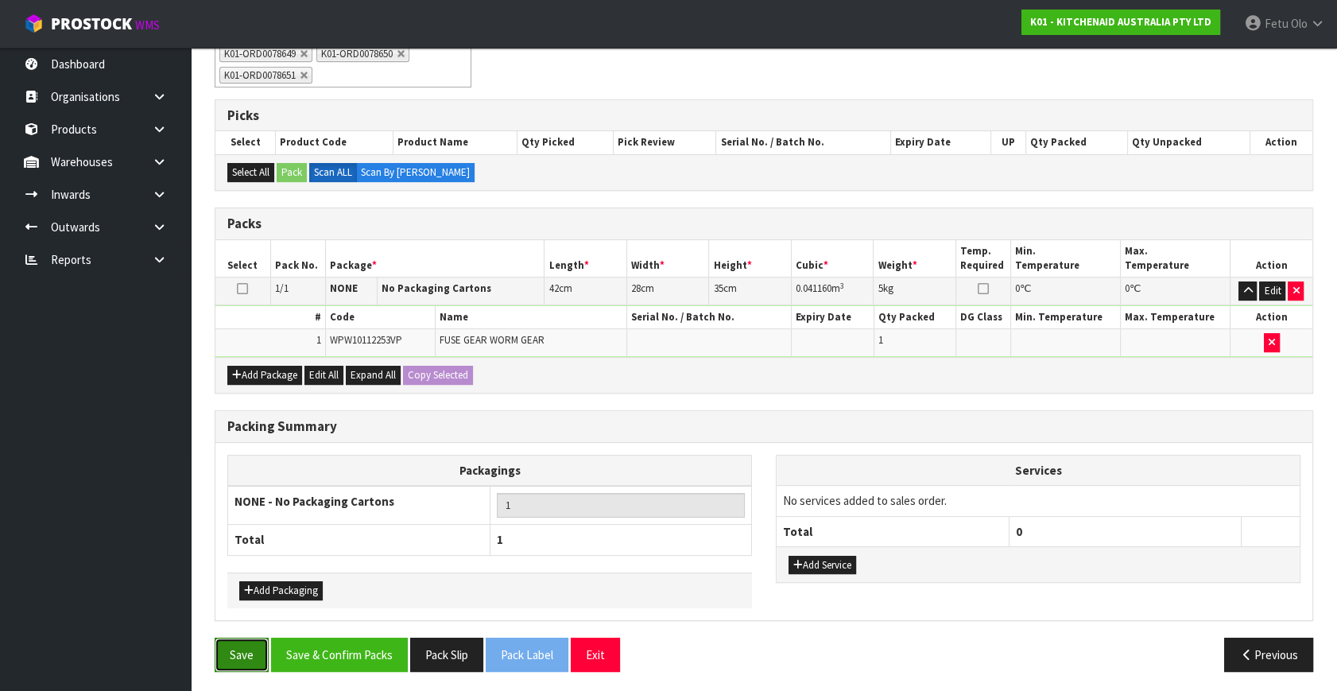
click at [250, 647] on button "Save" at bounding box center [242, 654] width 54 height 34
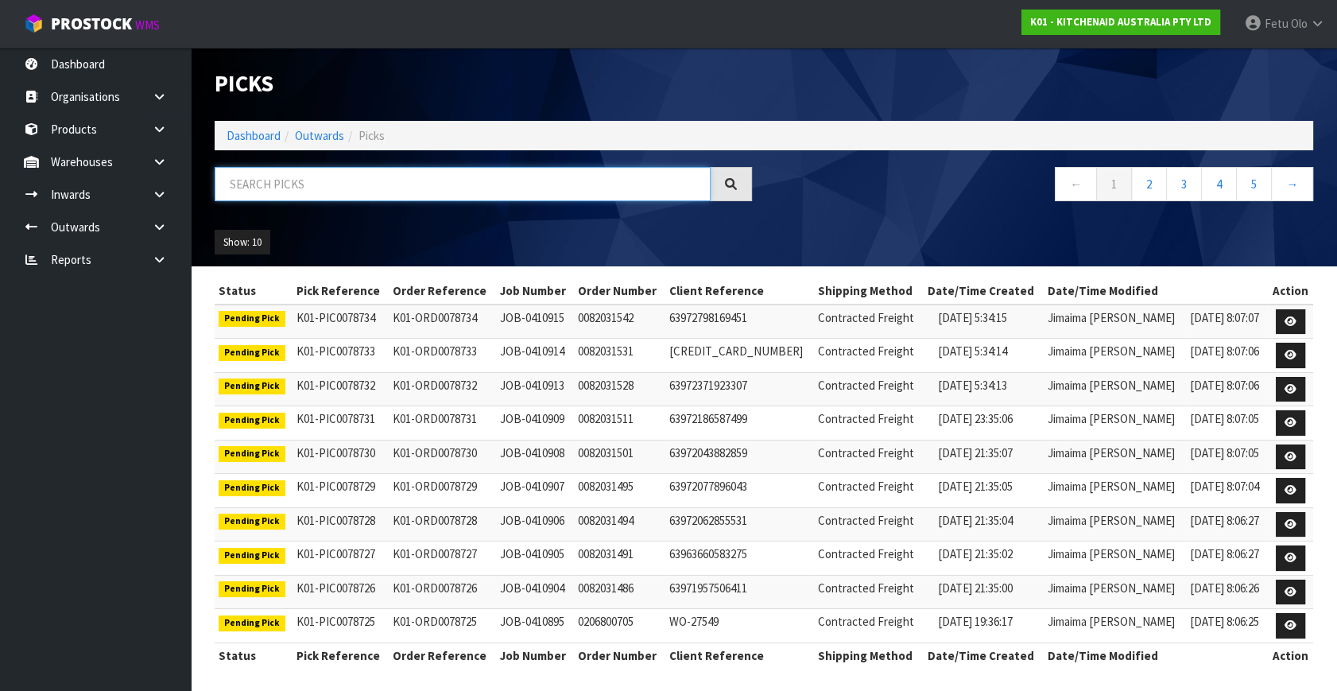
click at [276, 179] on input "text" at bounding box center [463, 184] width 496 height 34
type input "8638"
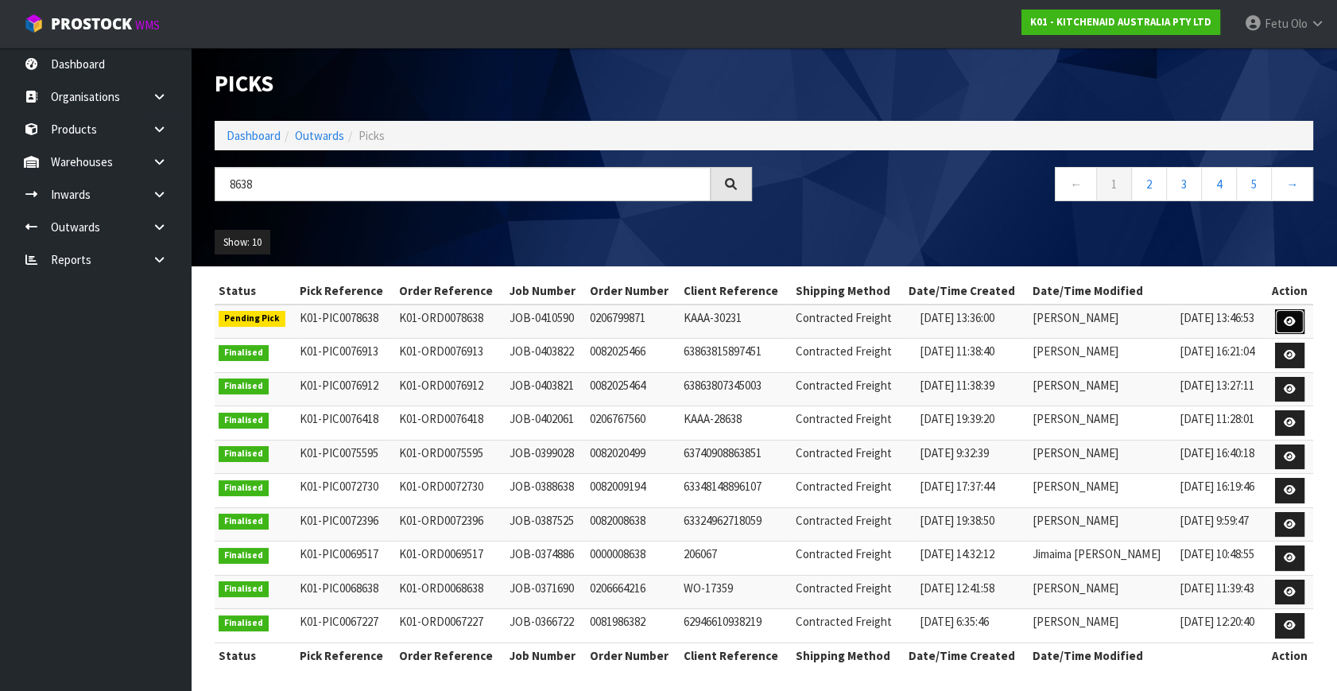
click at [1296, 323] on link at bounding box center [1289, 321] width 29 height 25
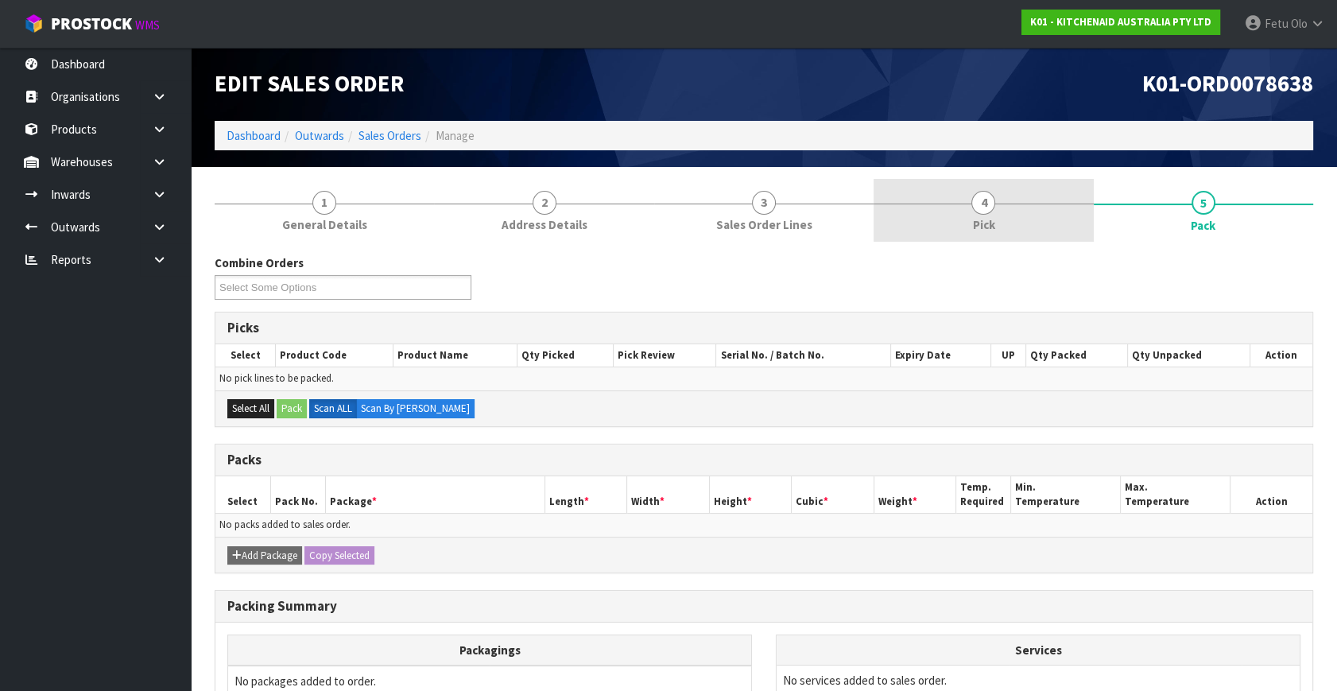
click at [1003, 207] on link "4 Pick" at bounding box center [982, 210] width 219 height 63
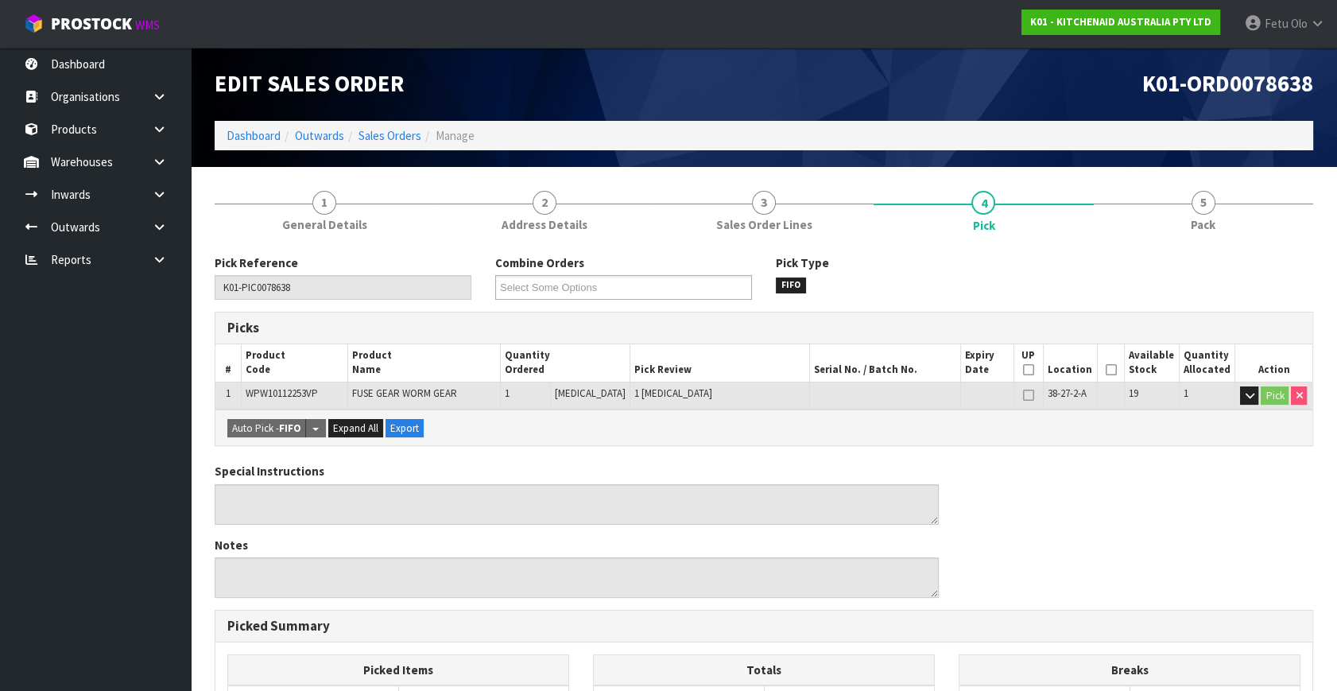
click at [1105, 370] on icon at bounding box center [1110, 370] width 11 height 1
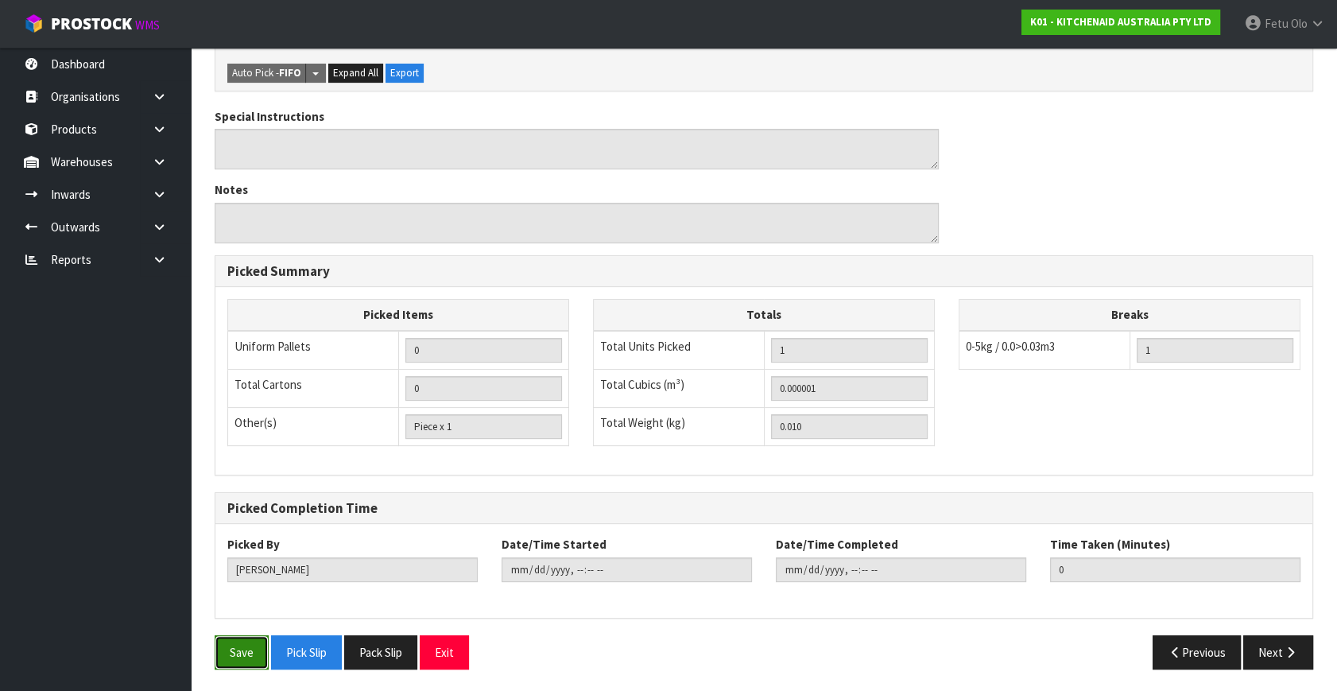
click at [242, 647] on button "Save" at bounding box center [242, 652] width 54 height 34
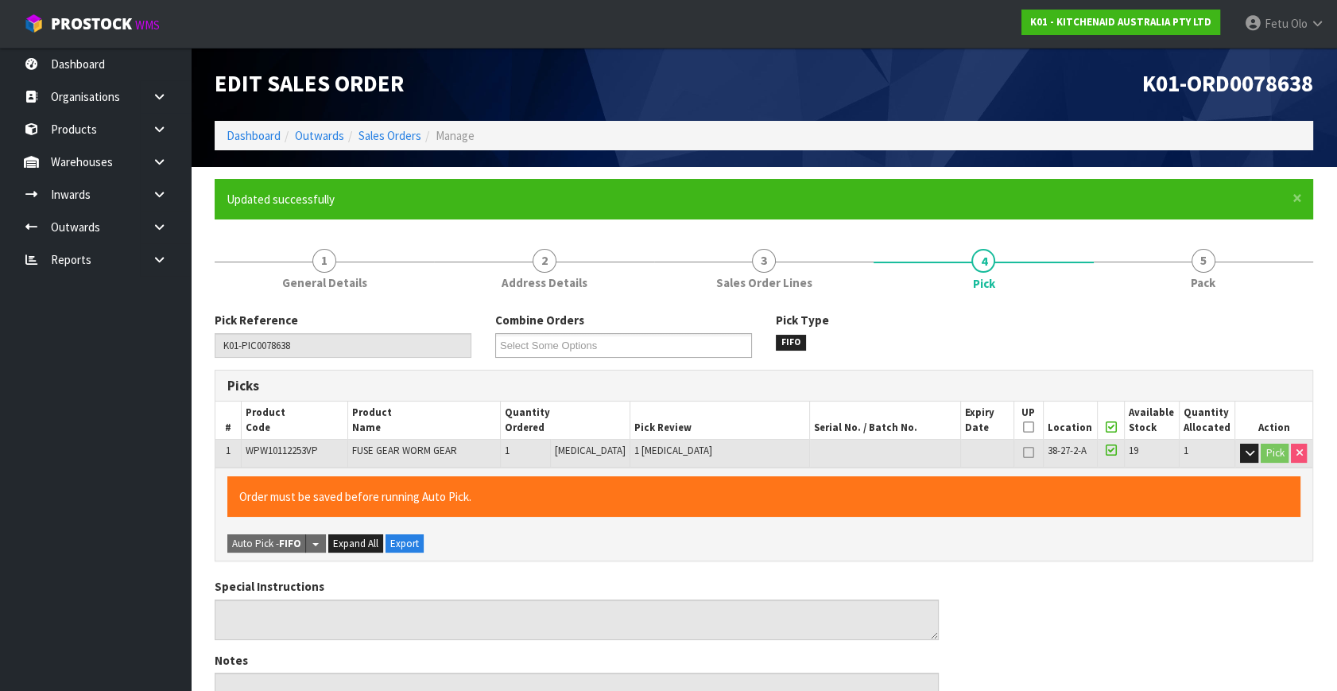
type input "Fetu Olo"
type input "2025-09-04T09:28:36"
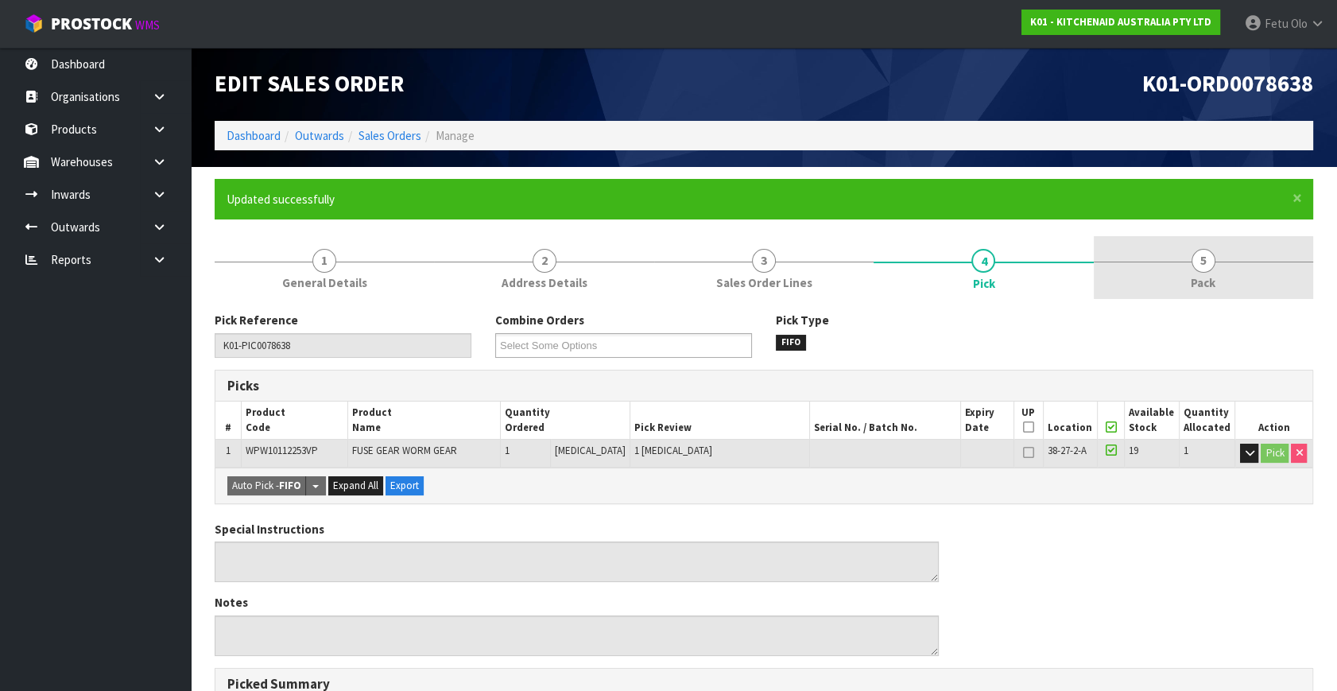
click at [1183, 298] on div "1 General Details 2 Address Details 3 Sales Order Lines 4 Pick 5 Pack Pick Refe…" at bounding box center [764, 664] width 1098 height 857
click at [1194, 283] on span "Pack" at bounding box center [1202, 282] width 25 height 17
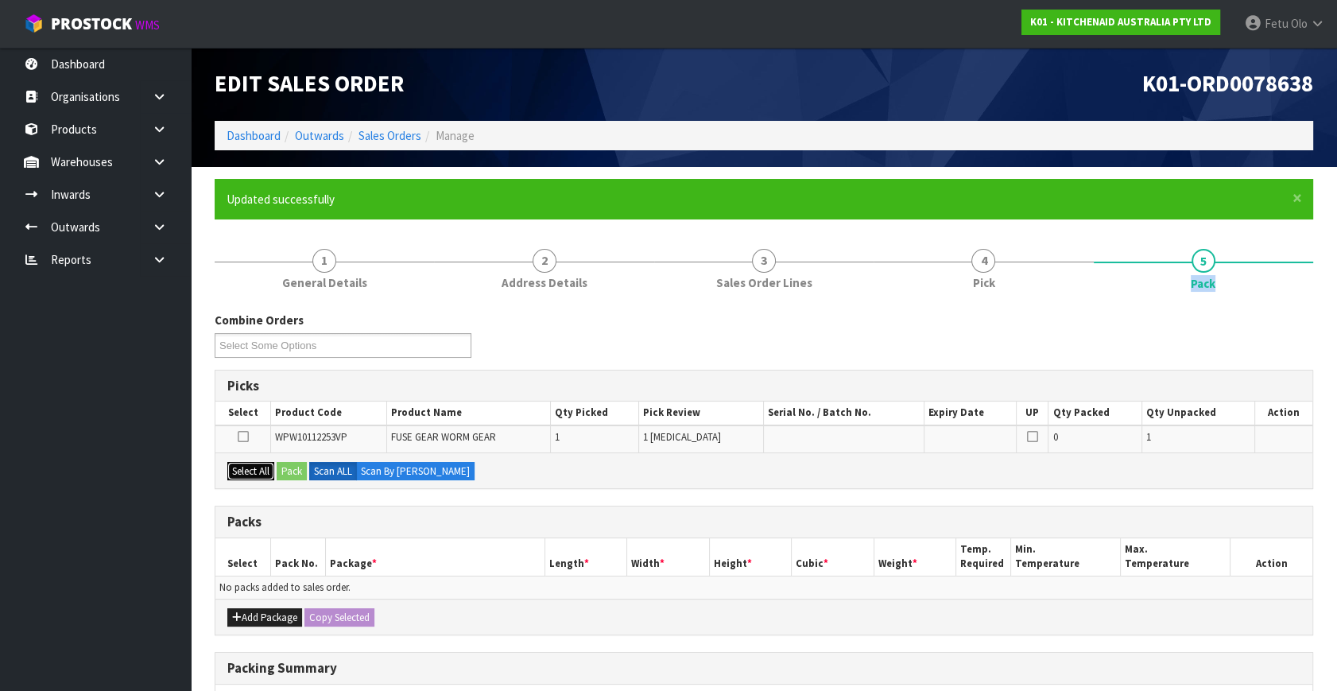
click at [260, 478] on button "Select All" at bounding box center [250, 471] width 47 height 19
click at [281, 477] on button "Pack" at bounding box center [292, 471] width 30 height 19
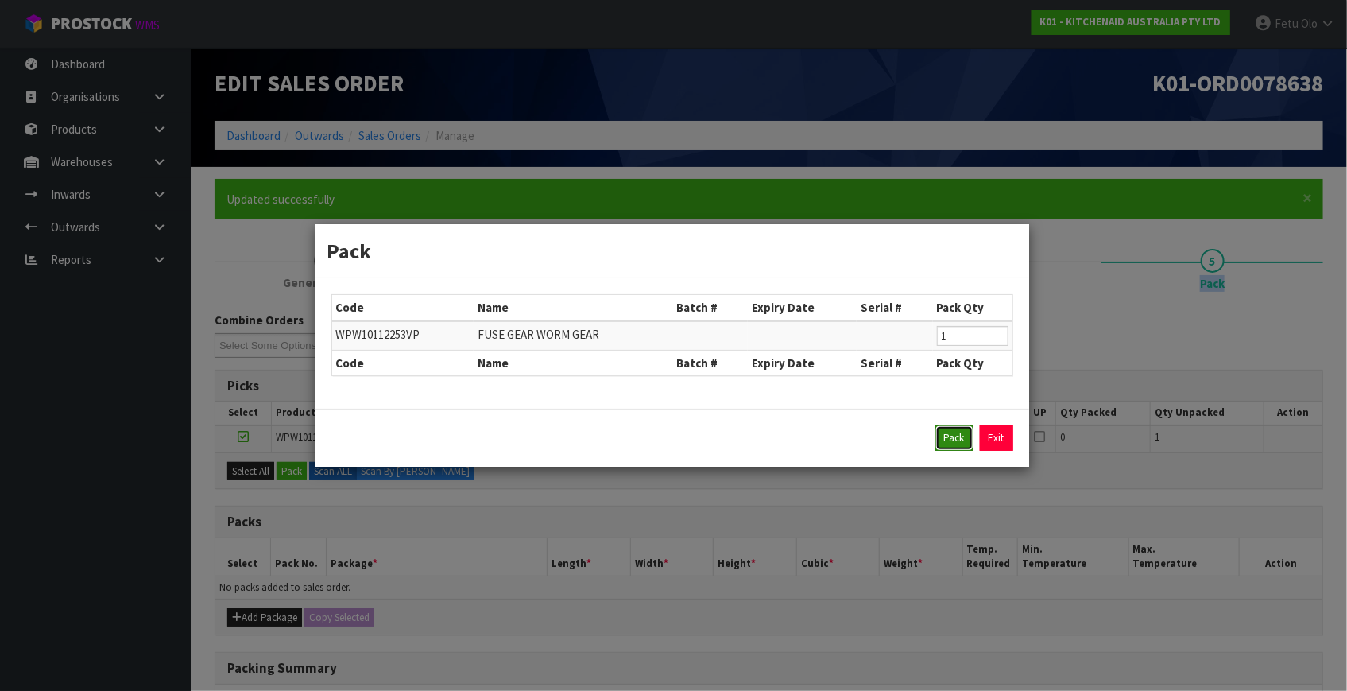
click at [953, 443] on button "Pack" at bounding box center [954, 437] width 38 height 25
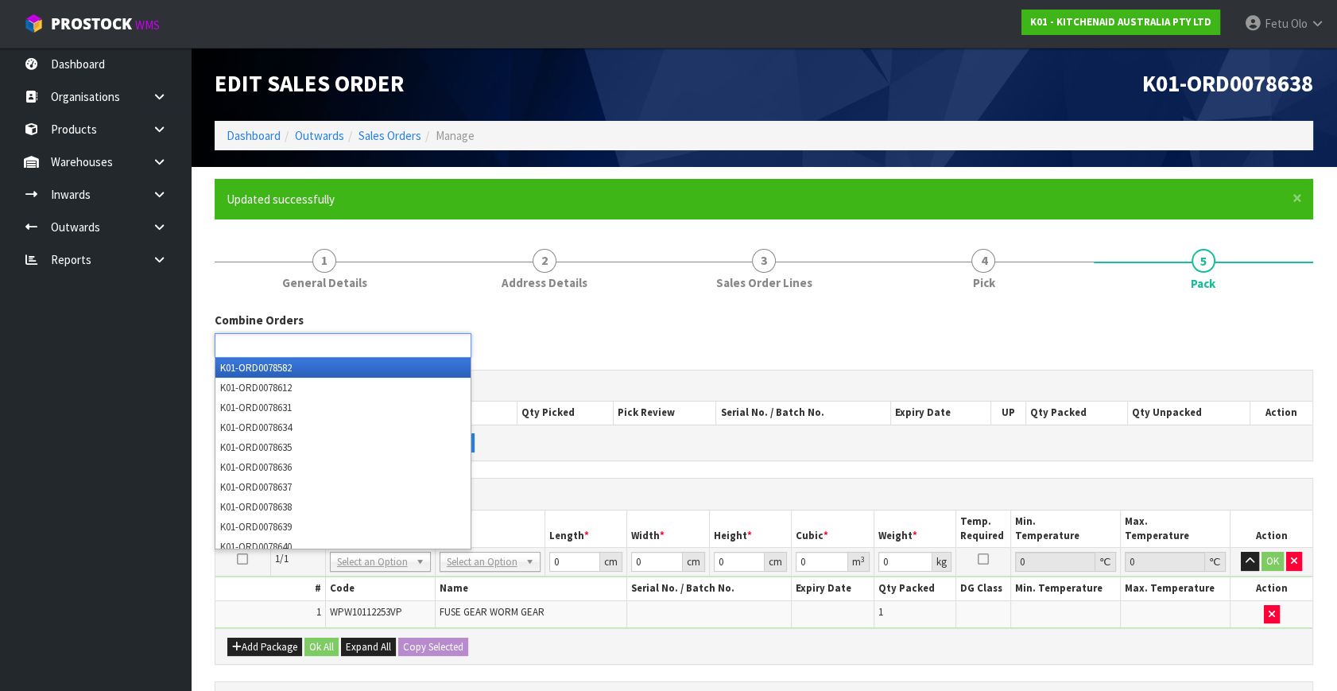
click at [349, 349] on ul at bounding box center [343, 345] width 257 height 25
type input "8636"
type input "8637"
type input "8639"
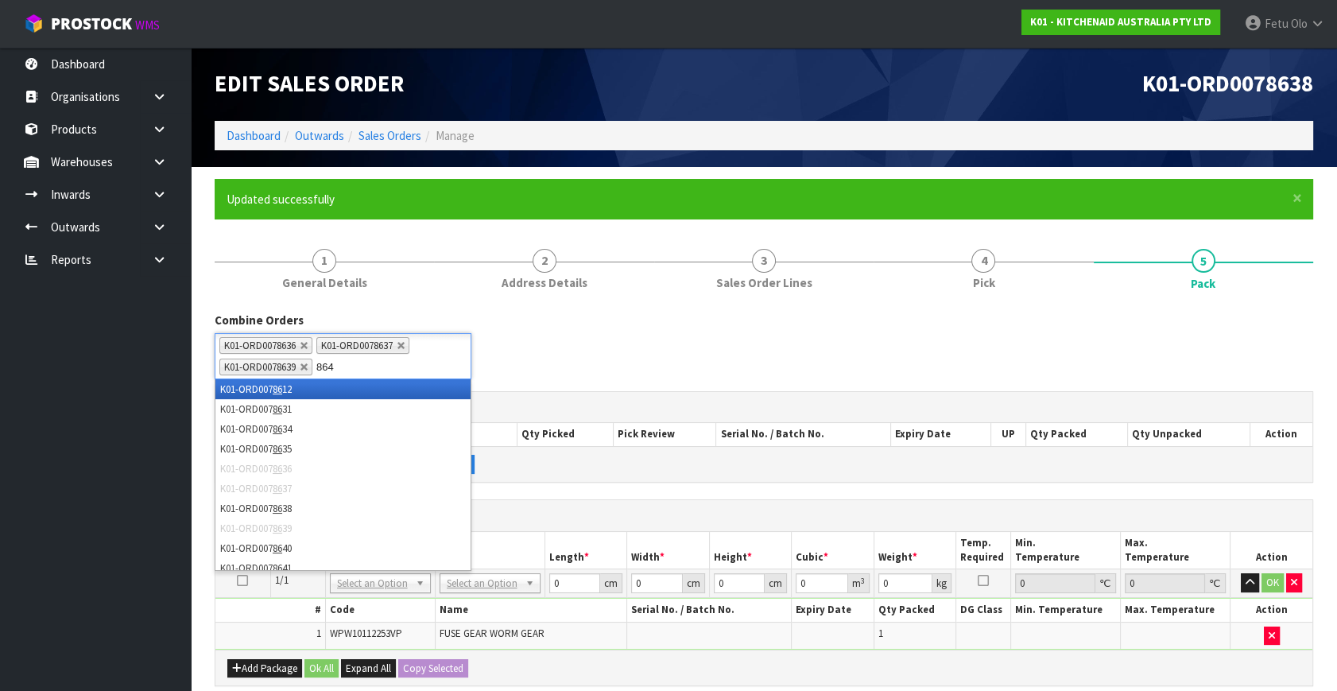
type input "8640"
type input "8641"
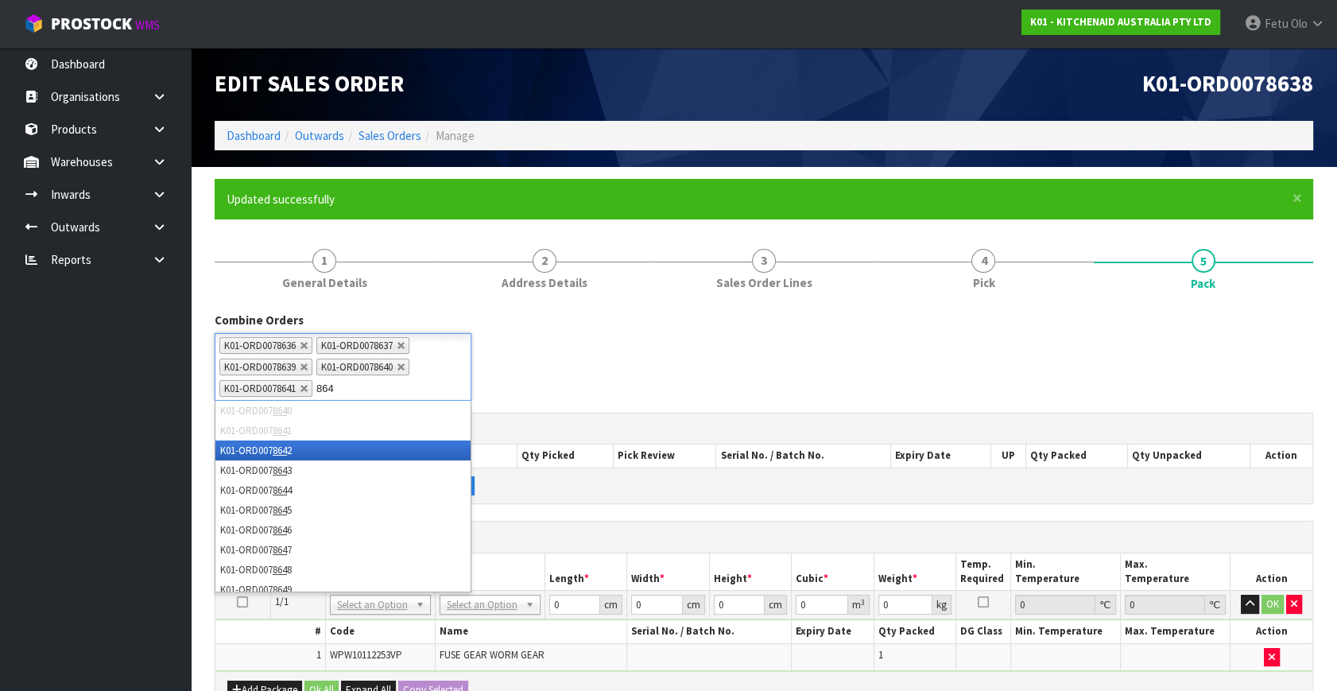
type input "8642"
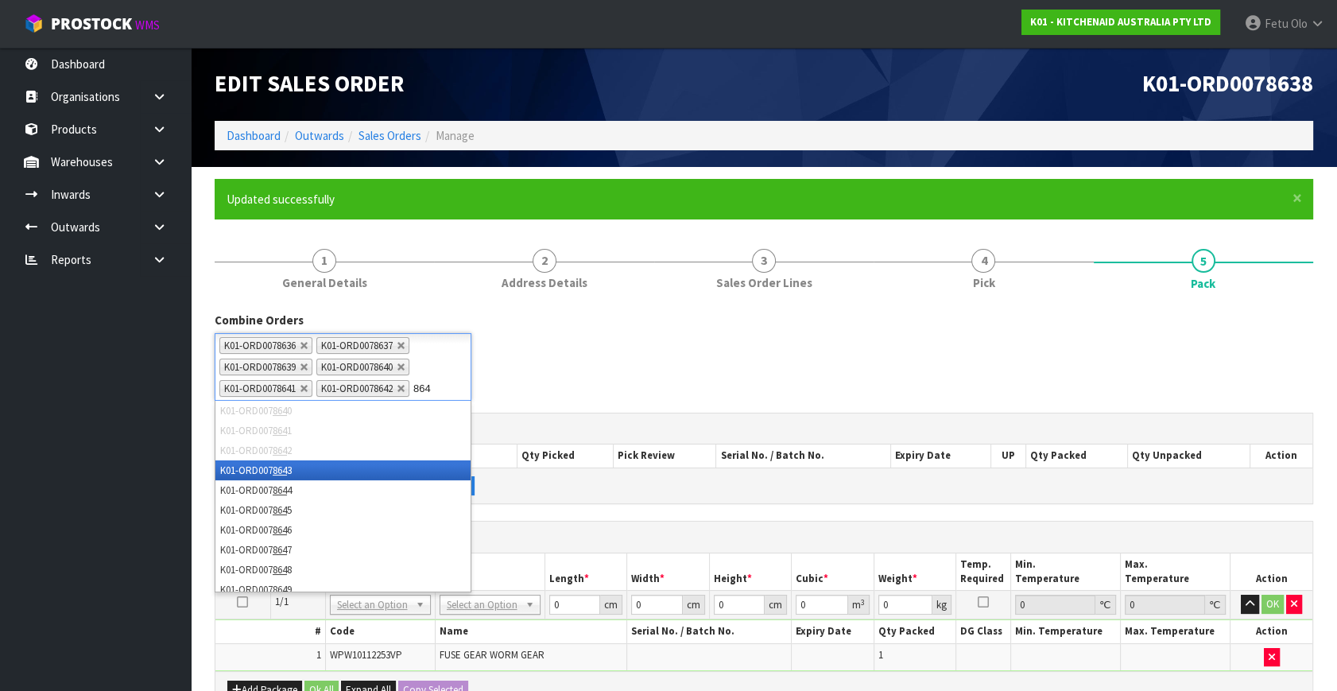
type input "8643"
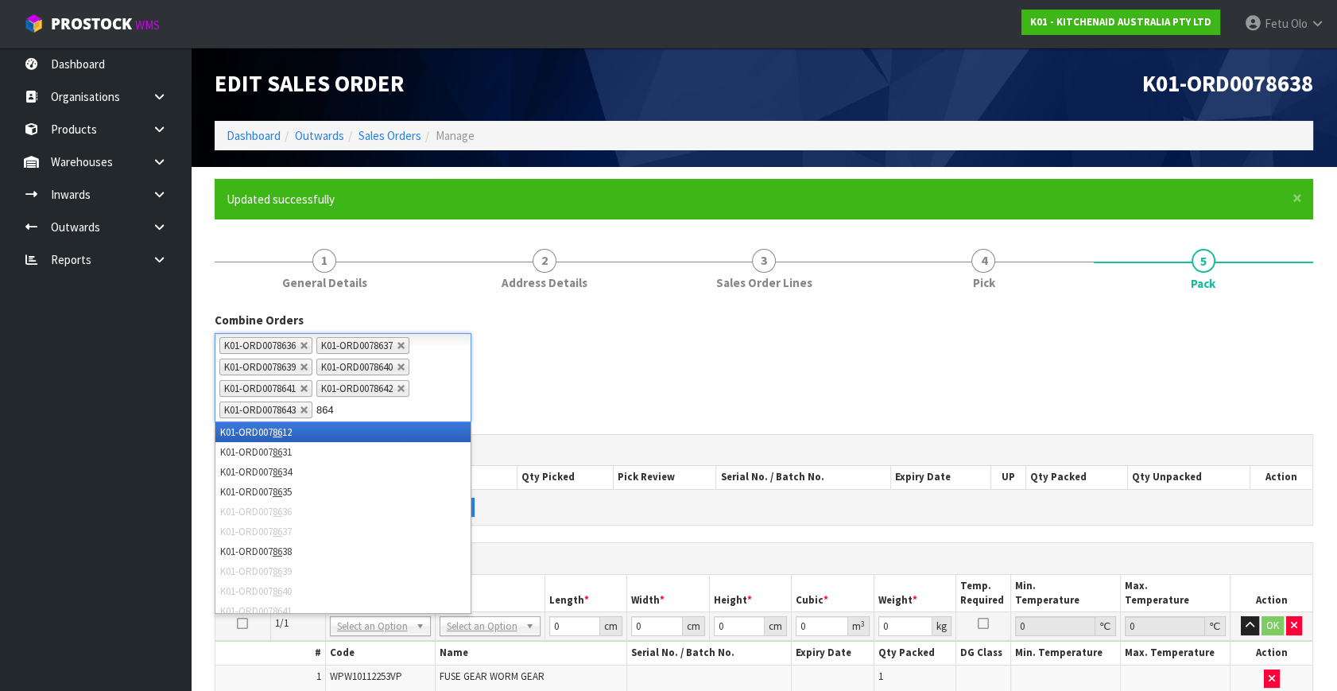
type input "8644"
type input "8645"
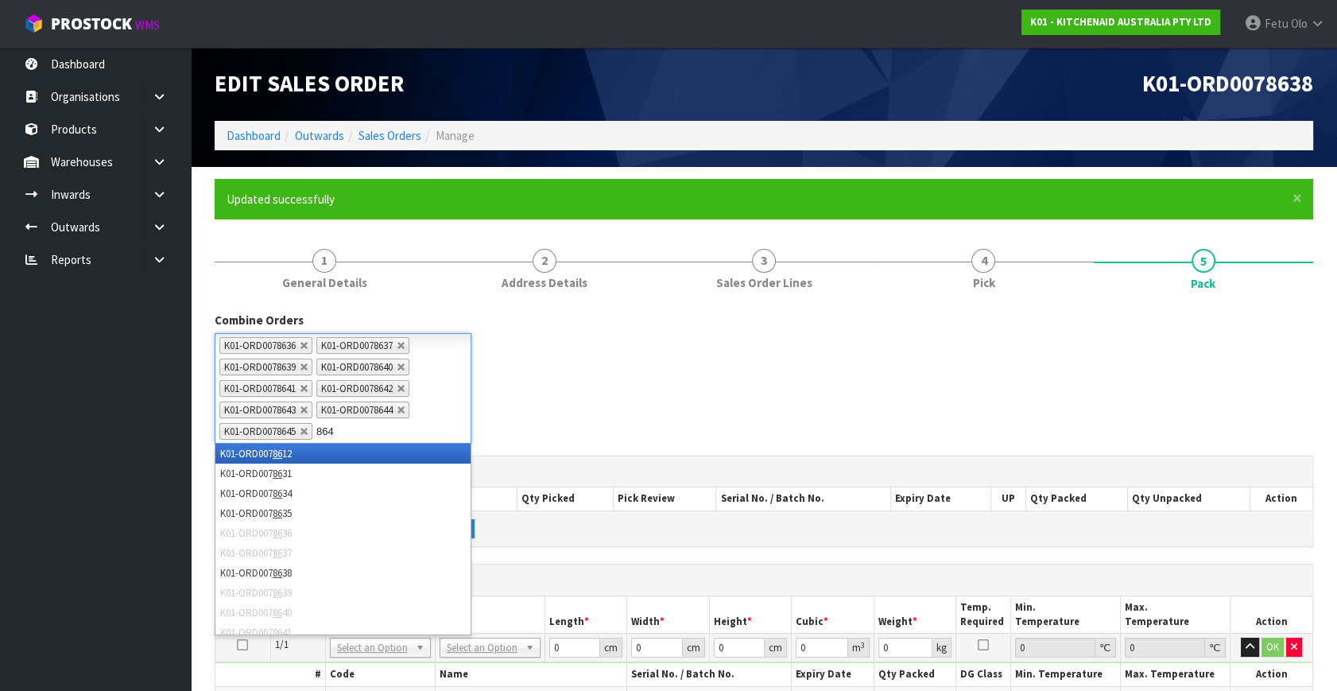
type input "8646"
type input "8647"
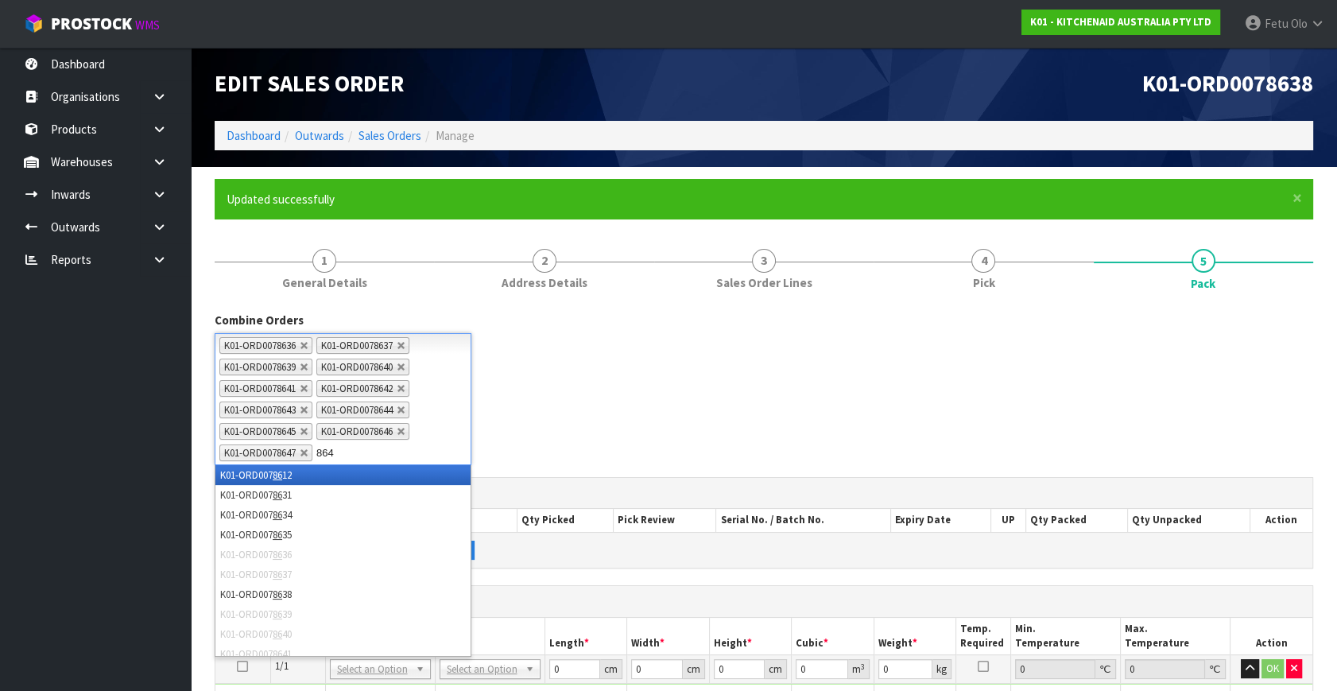
type input "8648"
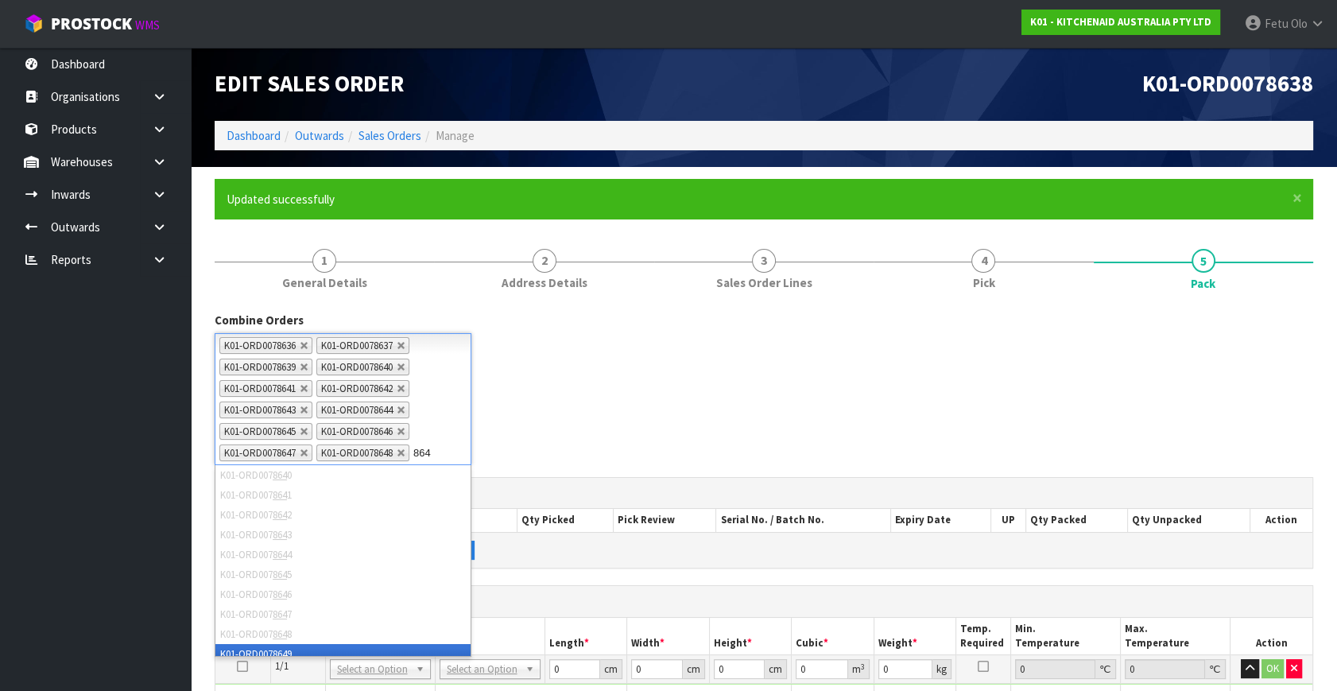
scroll to position [8, 0]
type input "8649"
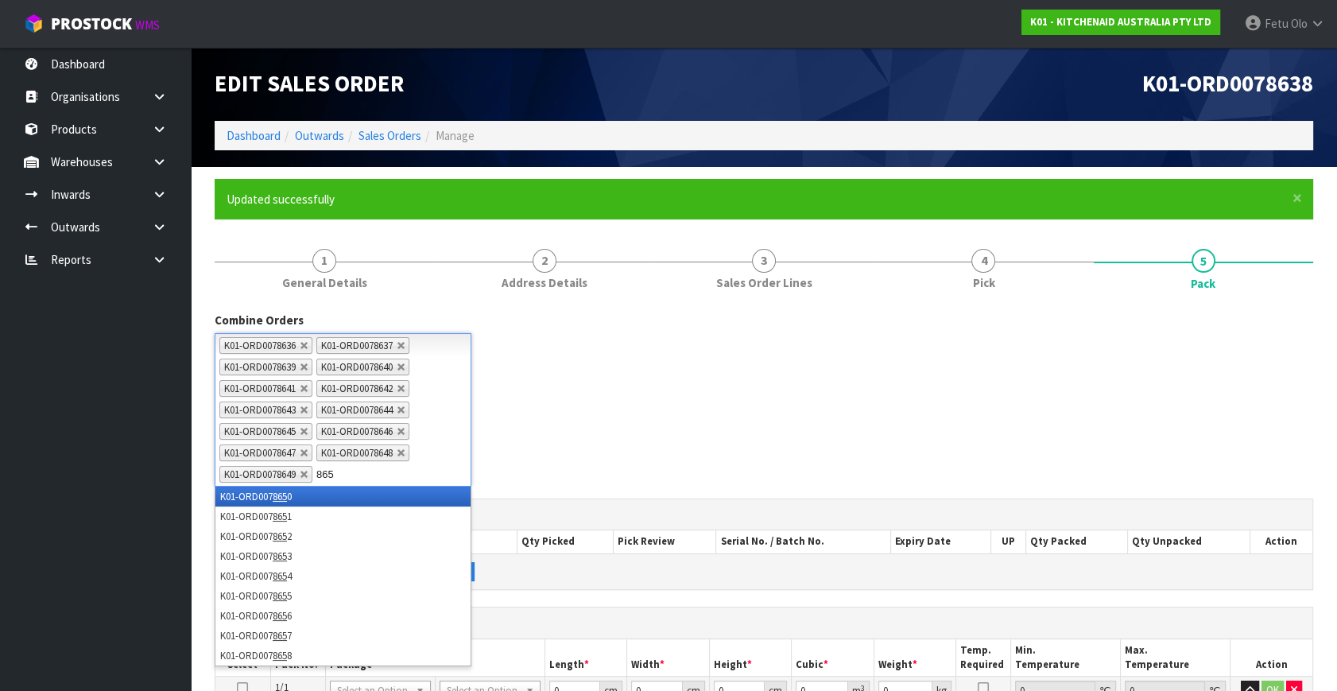
type input "8650"
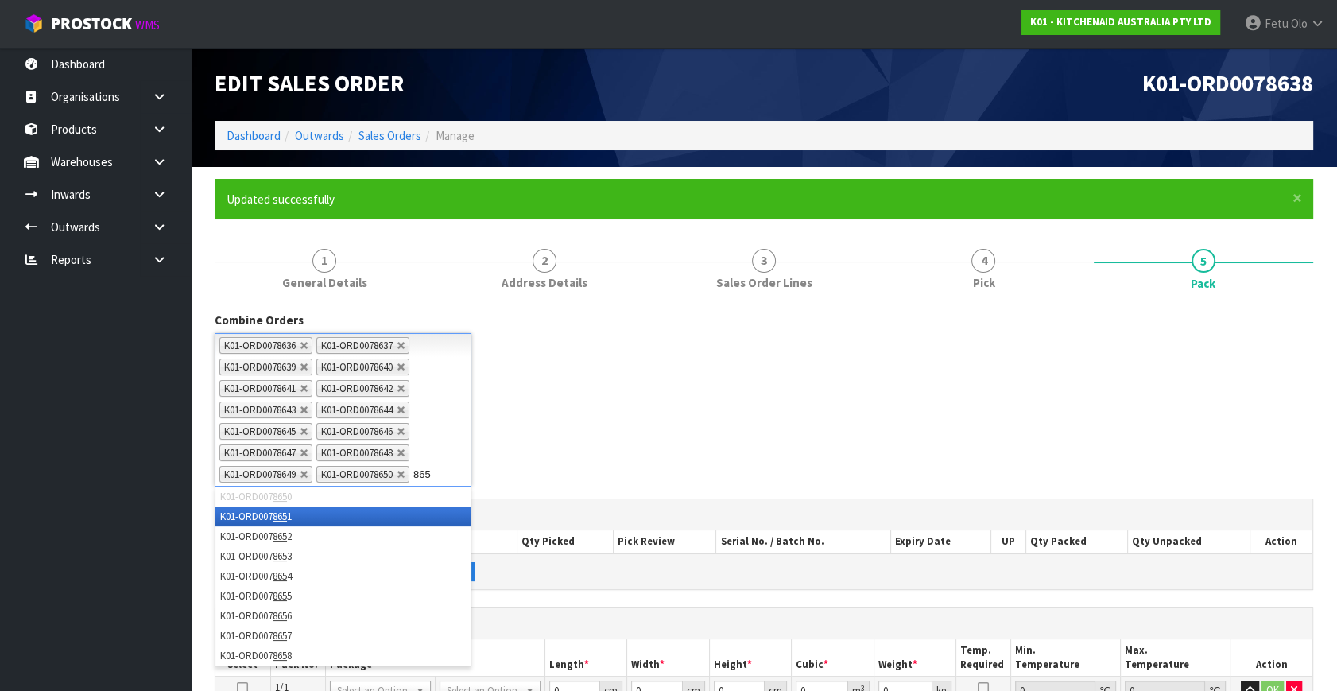
type input "8651"
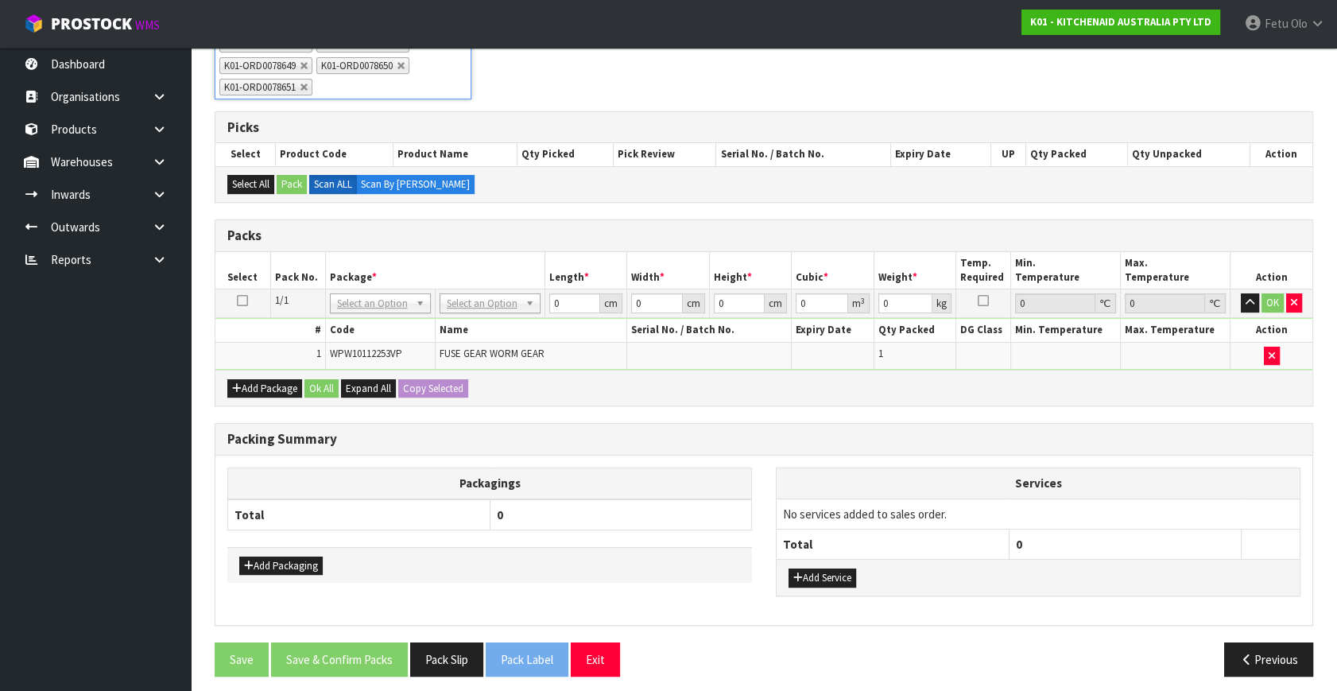
scroll to position [413, 0]
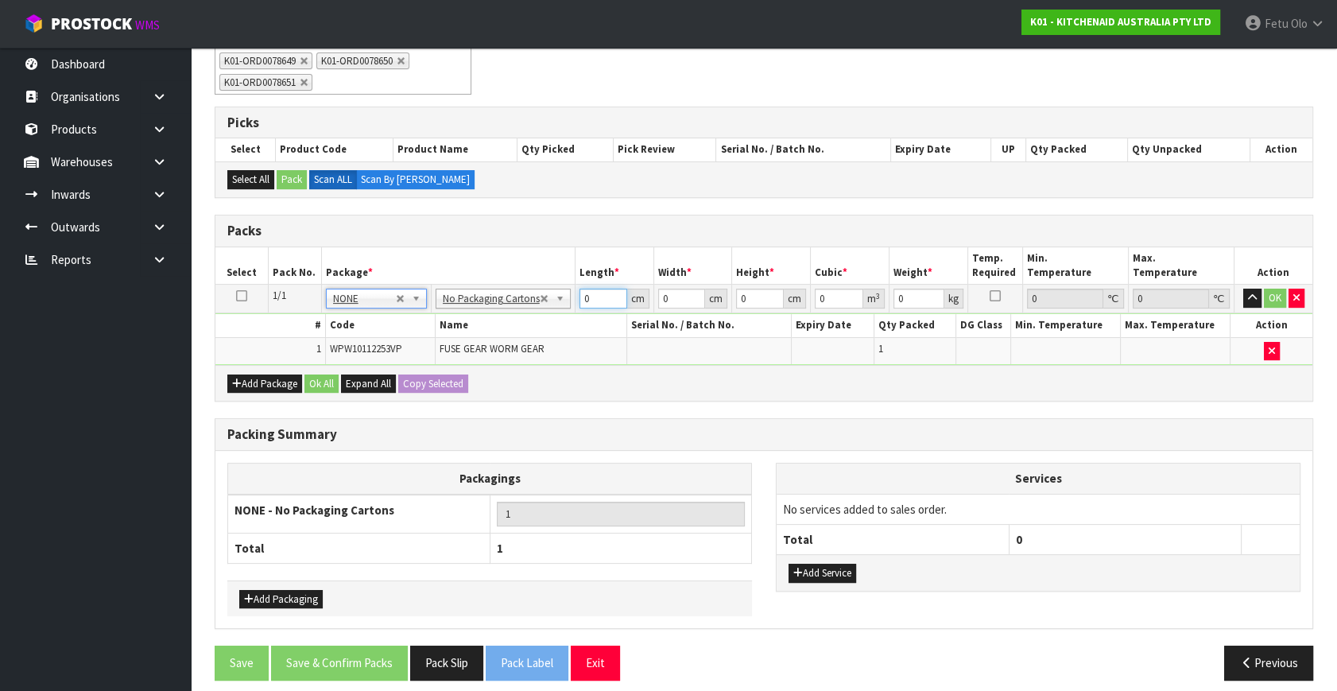
drag, startPoint x: 586, startPoint y: 294, endPoint x: 485, endPoint y: 344, distance: 113.4
click at [485, 344] on tbody "1/1 NONE 007-001 007-002 007-004 007-009 007-013 007-014 007-015 007-017 007-01…" at bounding box center [763, 324] width 1097 height 80
type input "42"
type input "28"
type input "3"
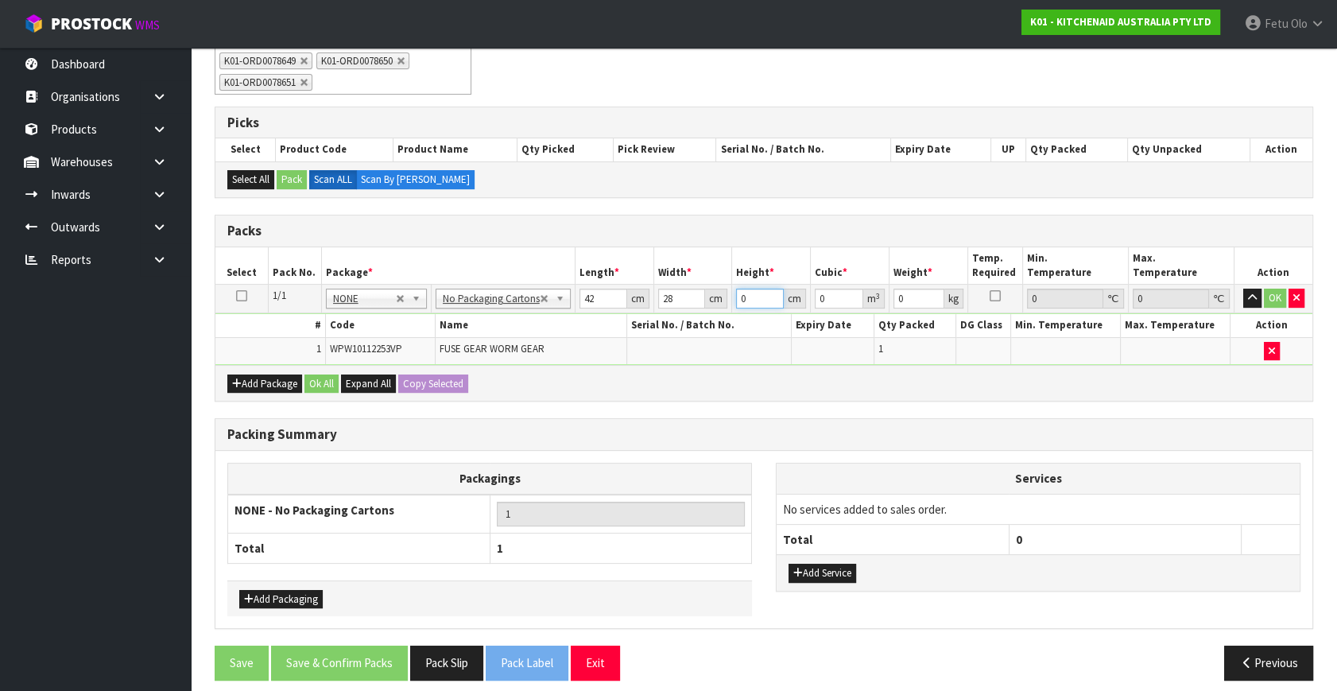
type input "0.003528"
type input "35"
type input "0.04116"
type input "35"
type input "5"
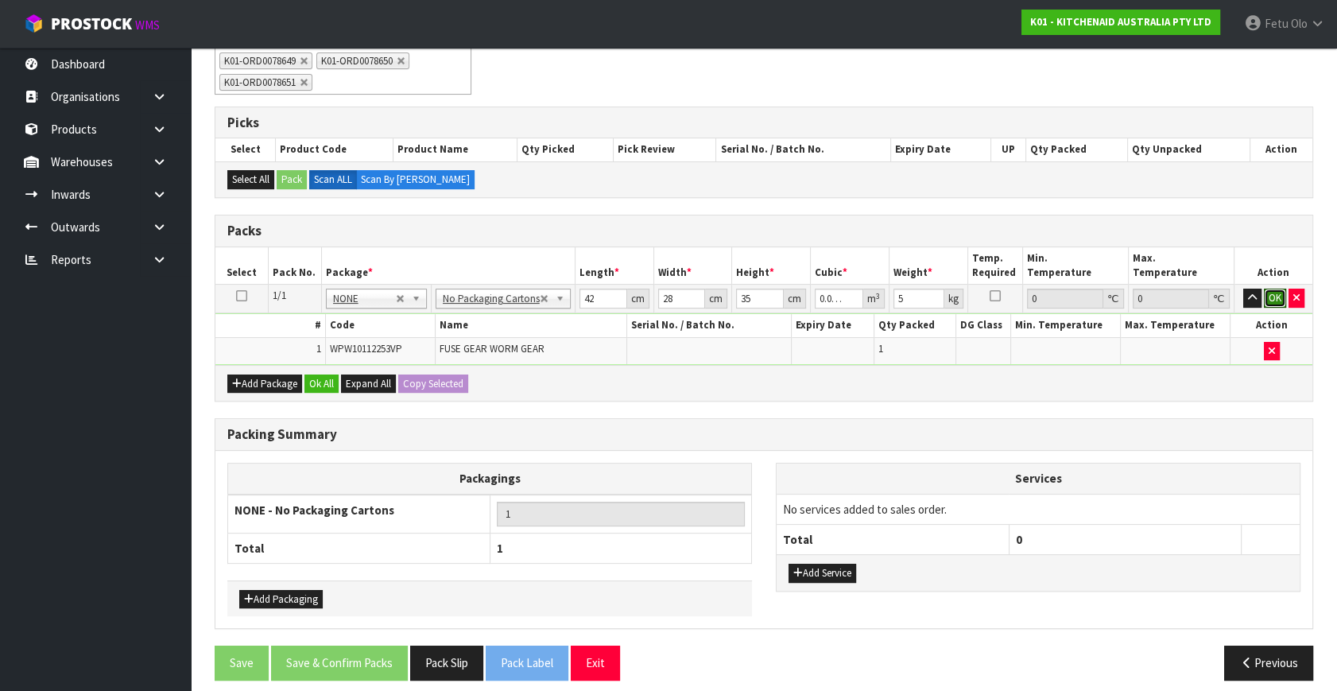
click button "OK" at bounding box center [1275, 297] width 22 height 19
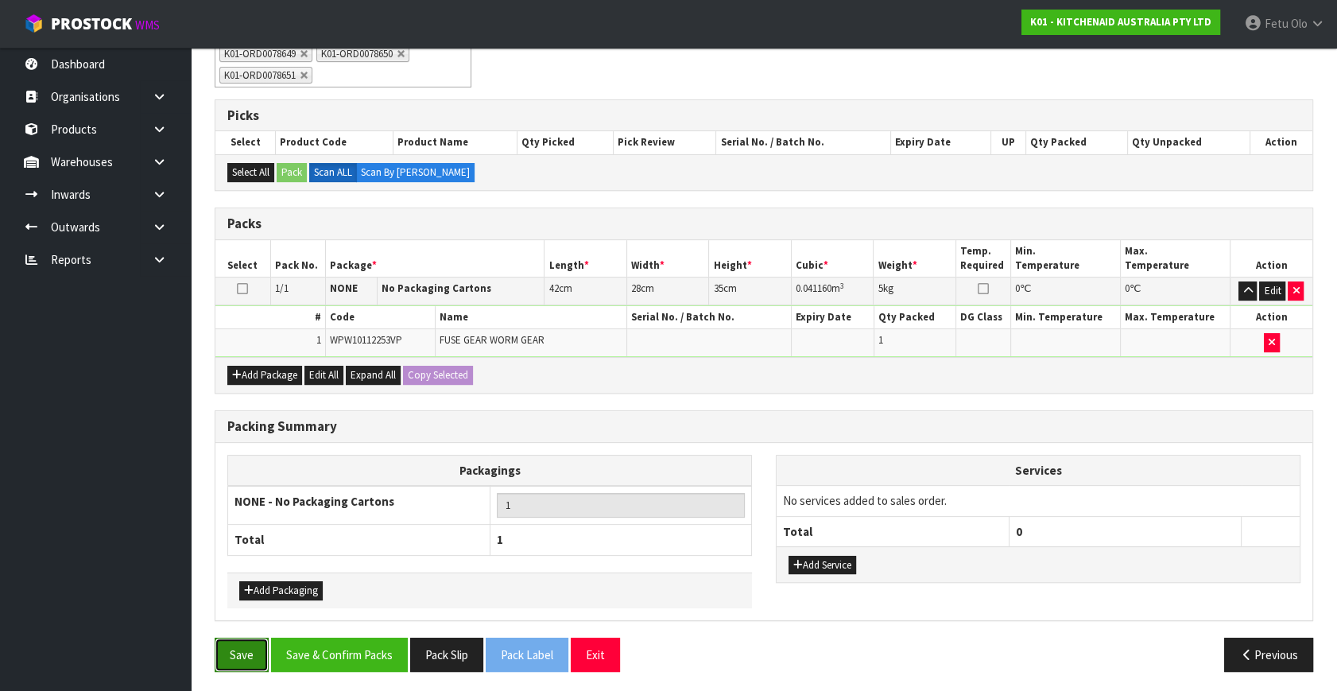
click at [252, 645] on button "Save" at bounding box center [242, 654] width 54 height 34
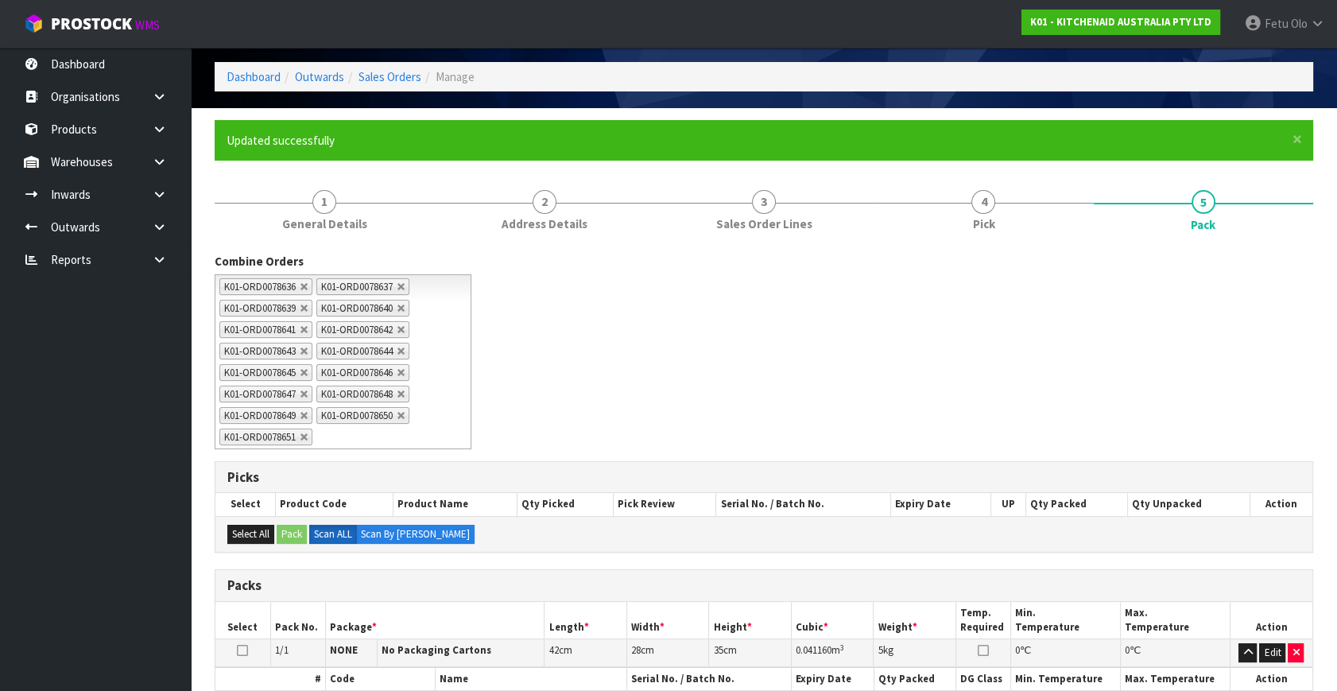
scroll to position [0, 0]
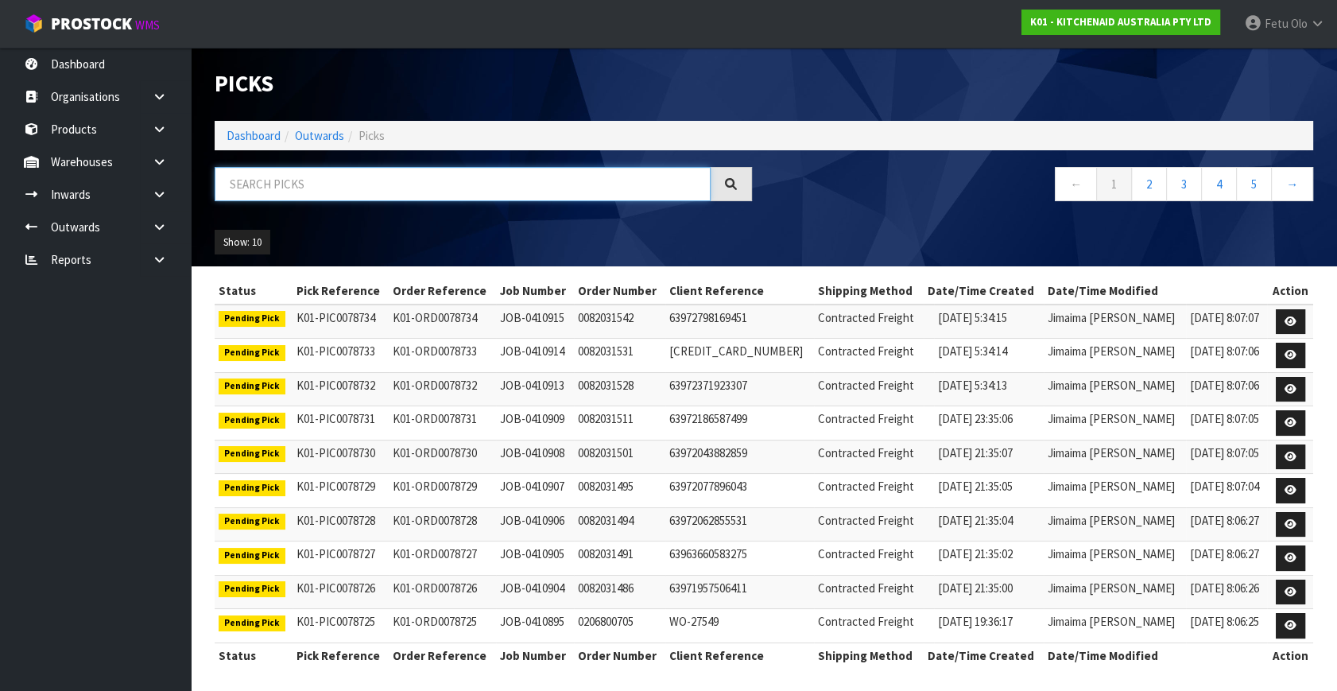
click at [386, 181] on input "text" at bounding box center [463, 184] width 496 height 34
type input "8637"
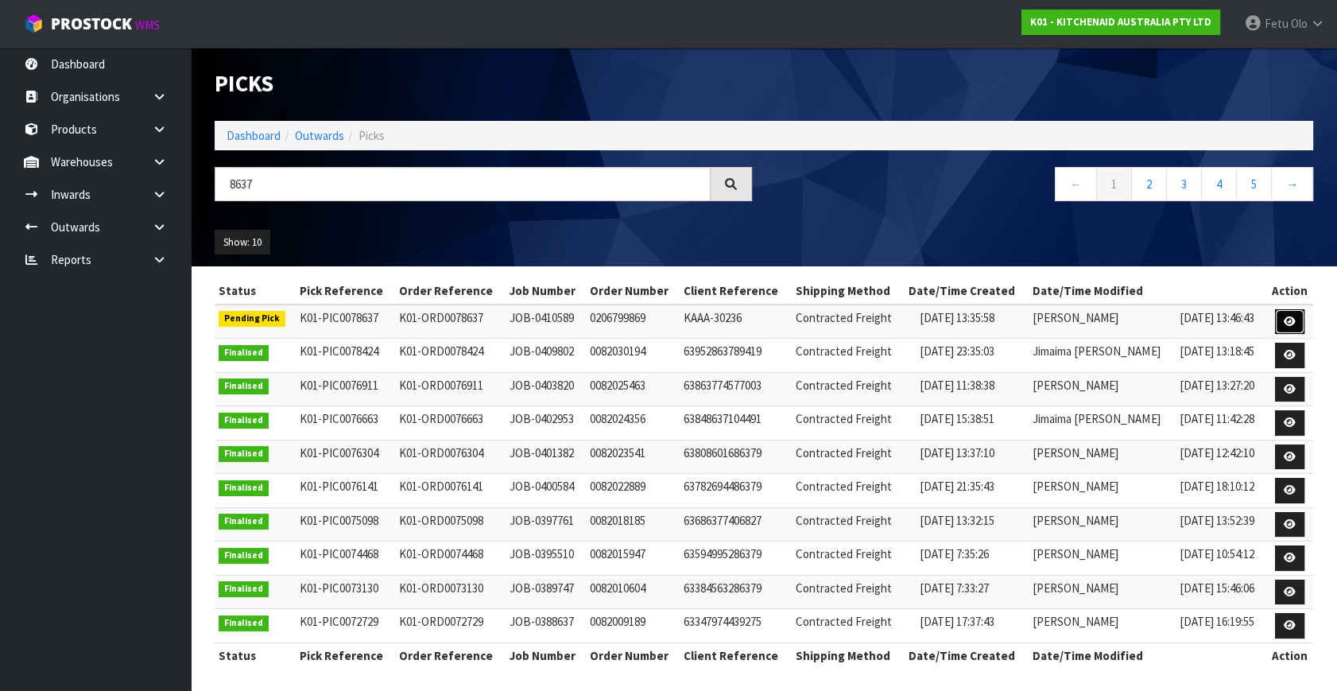
click at [1288, 316] on icon at bounding box center [1289, 321] width 12 height 10
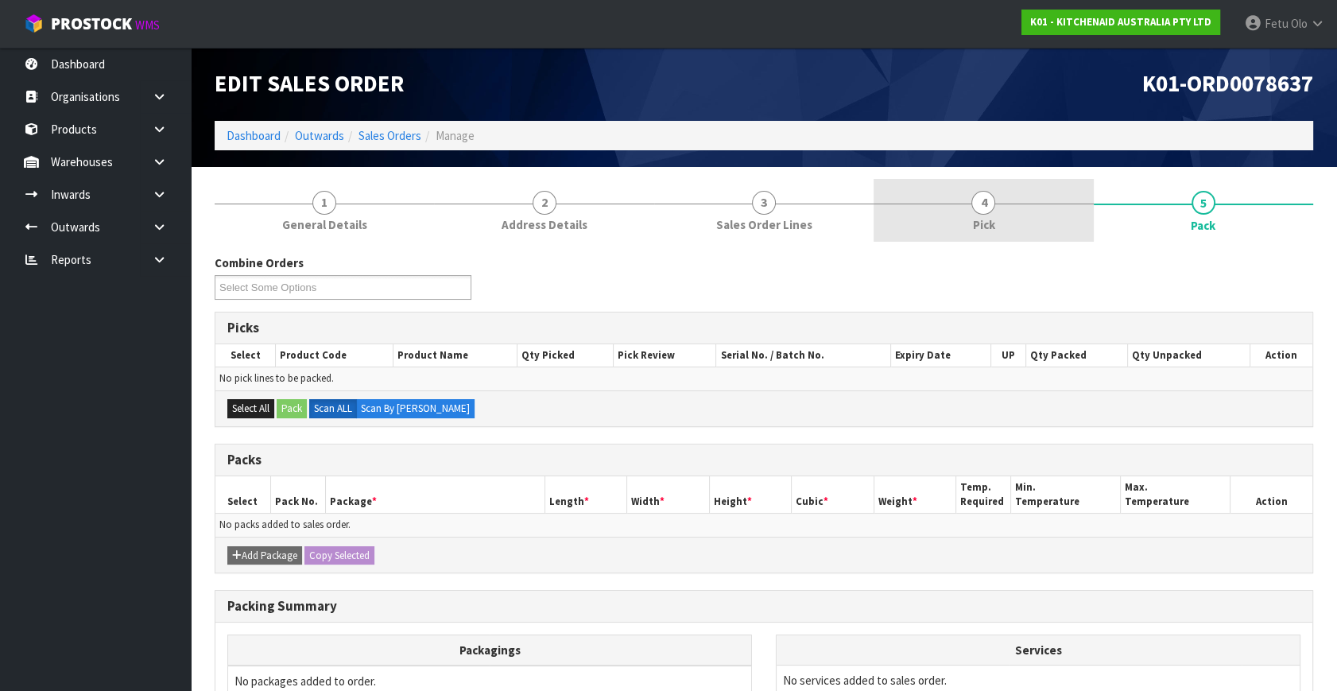
click at [989, 207] on span "4" at bounding box center [983, 203] width 24 height 24
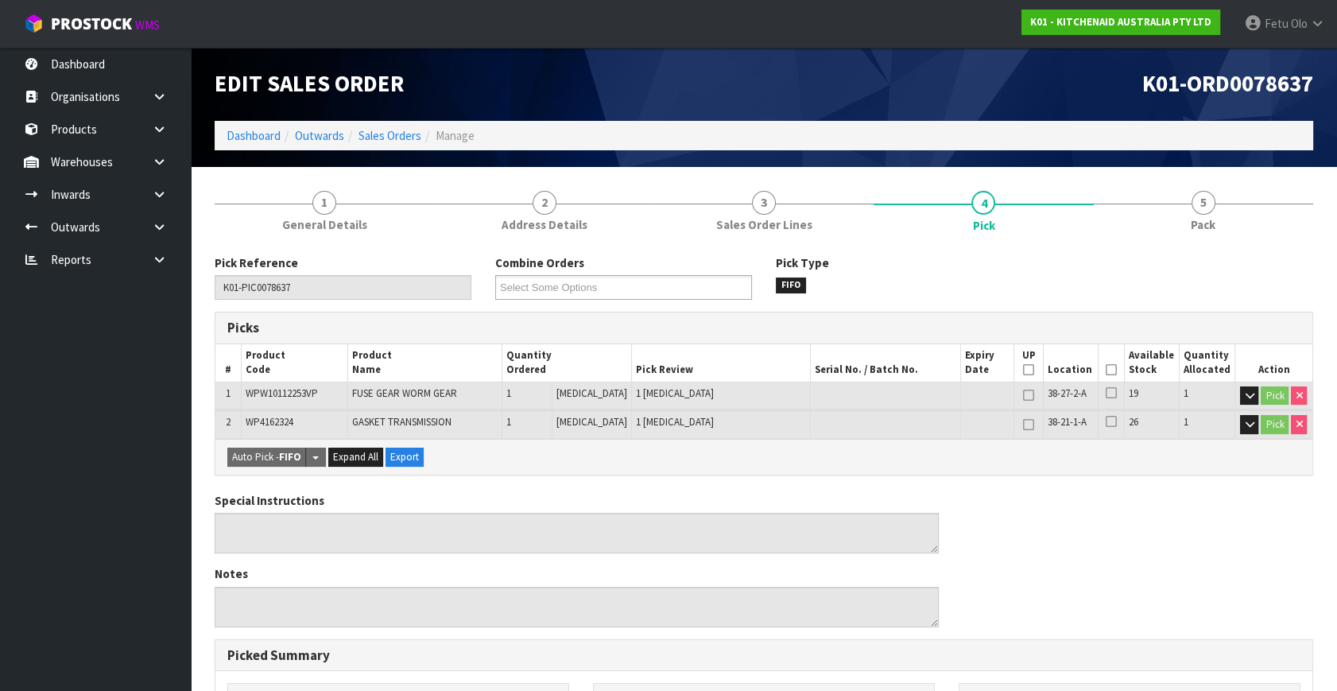
click at [1100, 365] on th "Picked" at bounding box center [1110, 362] width 26 height 37
click at [1105, 370] on icon at bounding box center [1110, 370] width 11 height 1
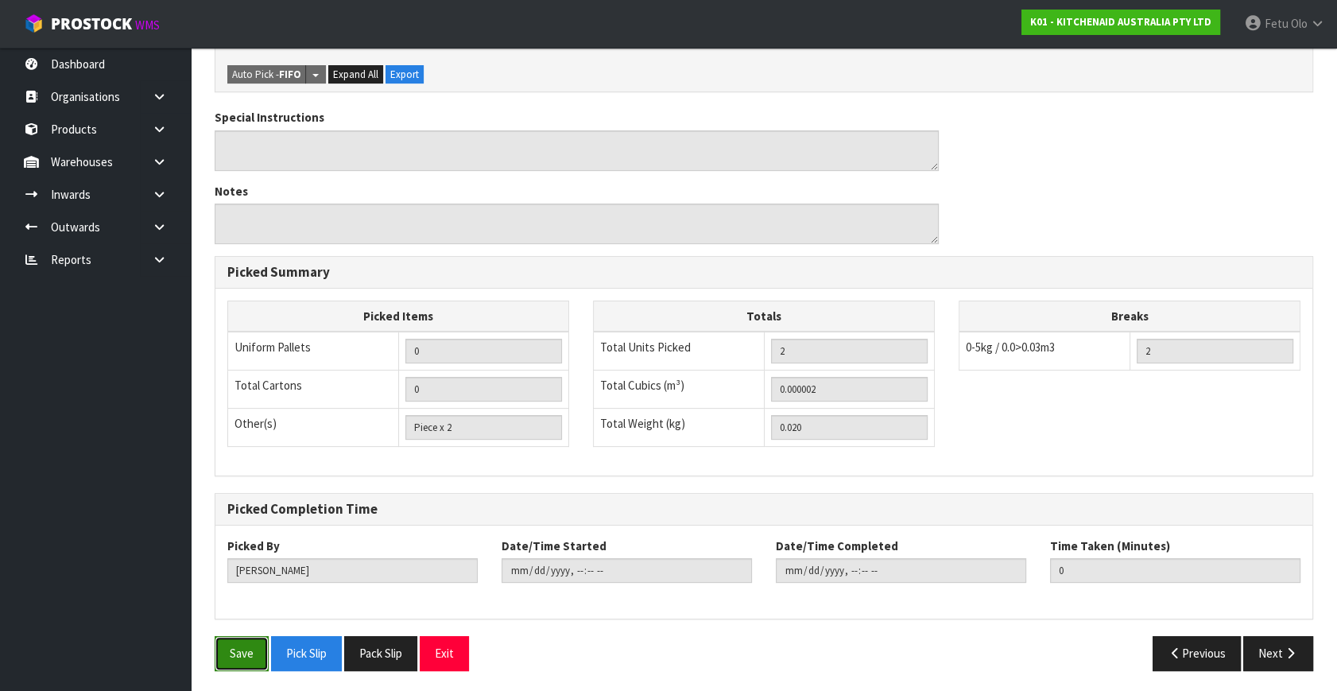
click at [232, 644] on button "Save" at bounding box center [242, 653] width 54 height 34
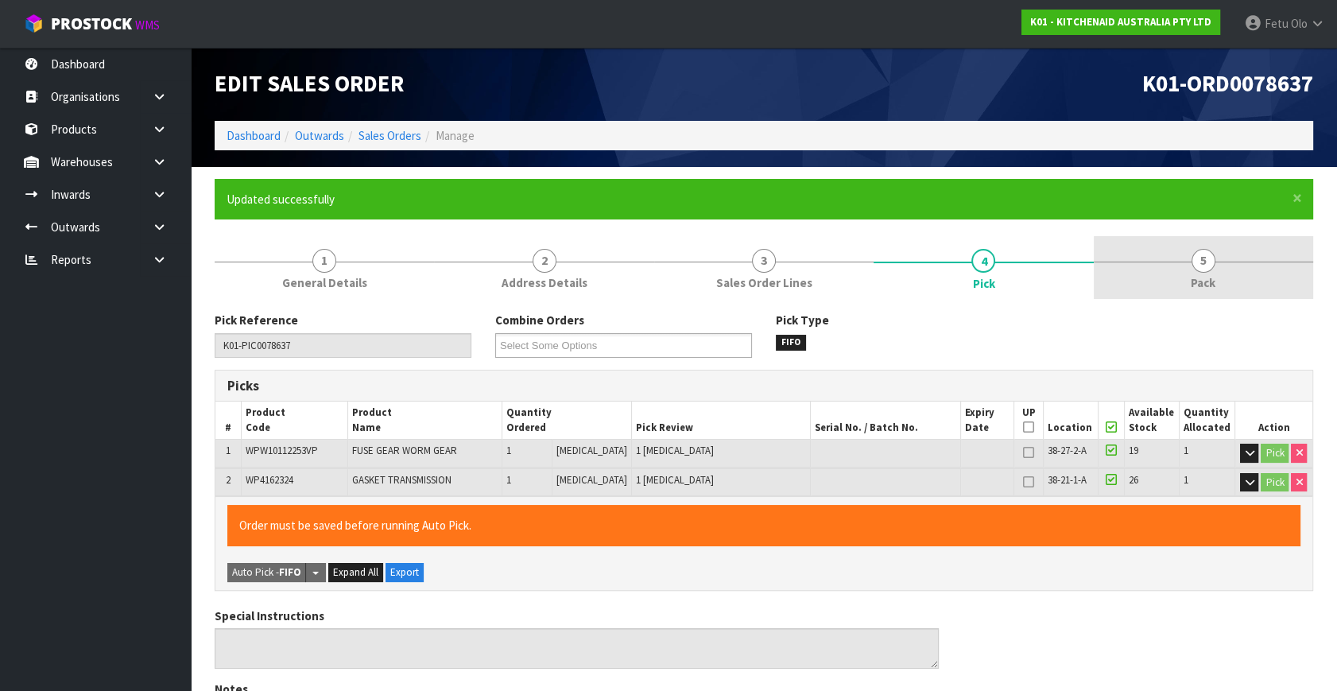
type input "Fetu Olo"
type input "2025-09-04T09:27:45"
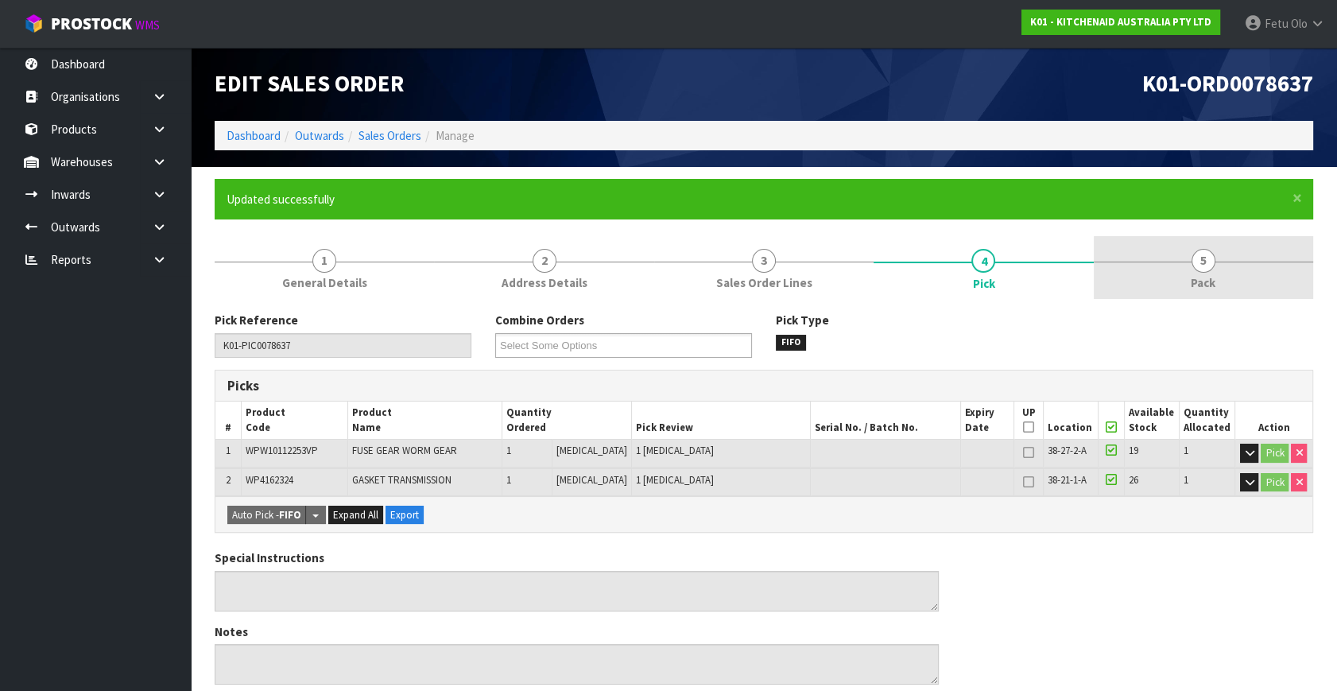
drag, startPoint x: 1178, startPoint y: 288, endPoint x: 1119, endPoint y: 297, distance: 59.5
click at [1176, 289] on link "5 Pack" at bounding box center [1202, 267] width 219 height 63
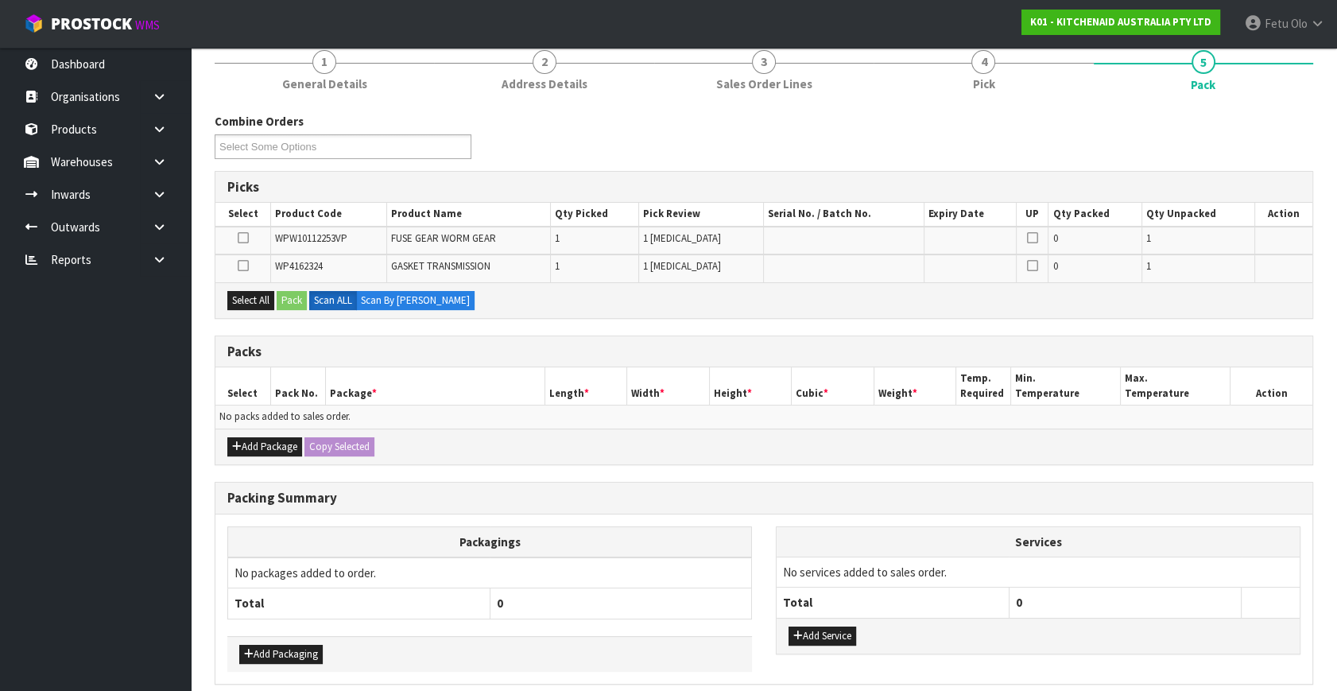
scroll to position [263, 0]
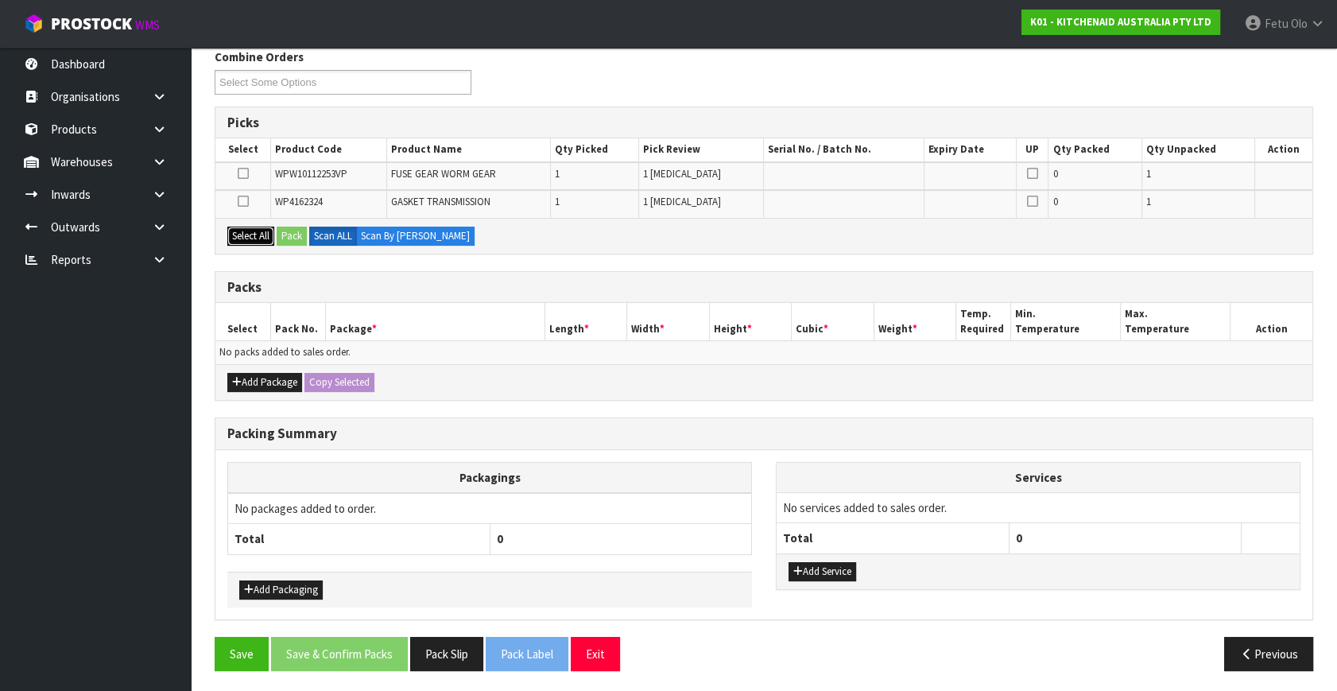
drag, startPoint x: 254, startPoint y: 236, endPoint x: 305, endPoint y: 384, distance: 156.3
click at [254, 237] on button "Select All" at bounding box center [250, 235] width 47 height 19
click at [278, 385] on button "Add Package" at bounding box center [264, 382] width 75 height 19
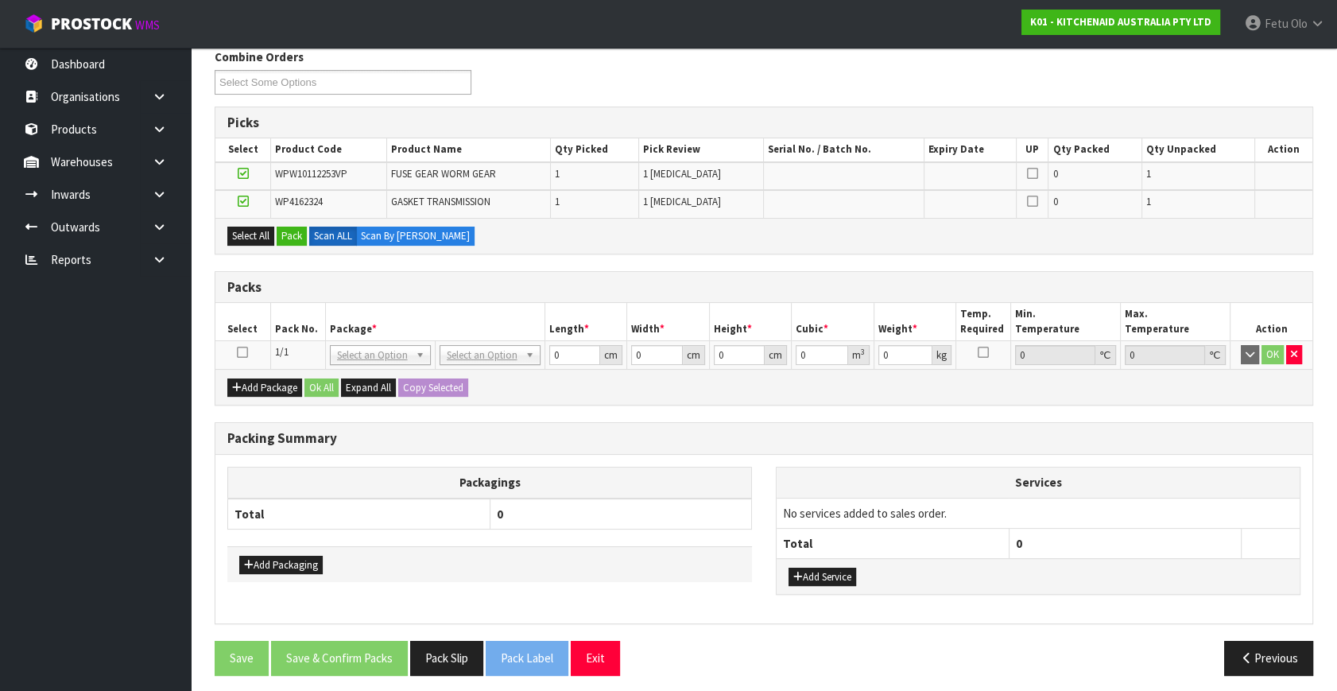
click at [246, 353] on icon at bounding box center [242, 352] width 11 height 1
click at [294, 246] on div "Select All Pack Scan ALL Scan By Quantity" at bounding box center [763, 236] width 1097 height 36
click at [293, 235] on button "Pack" at bounding box center [292, 235] width 30 height 19
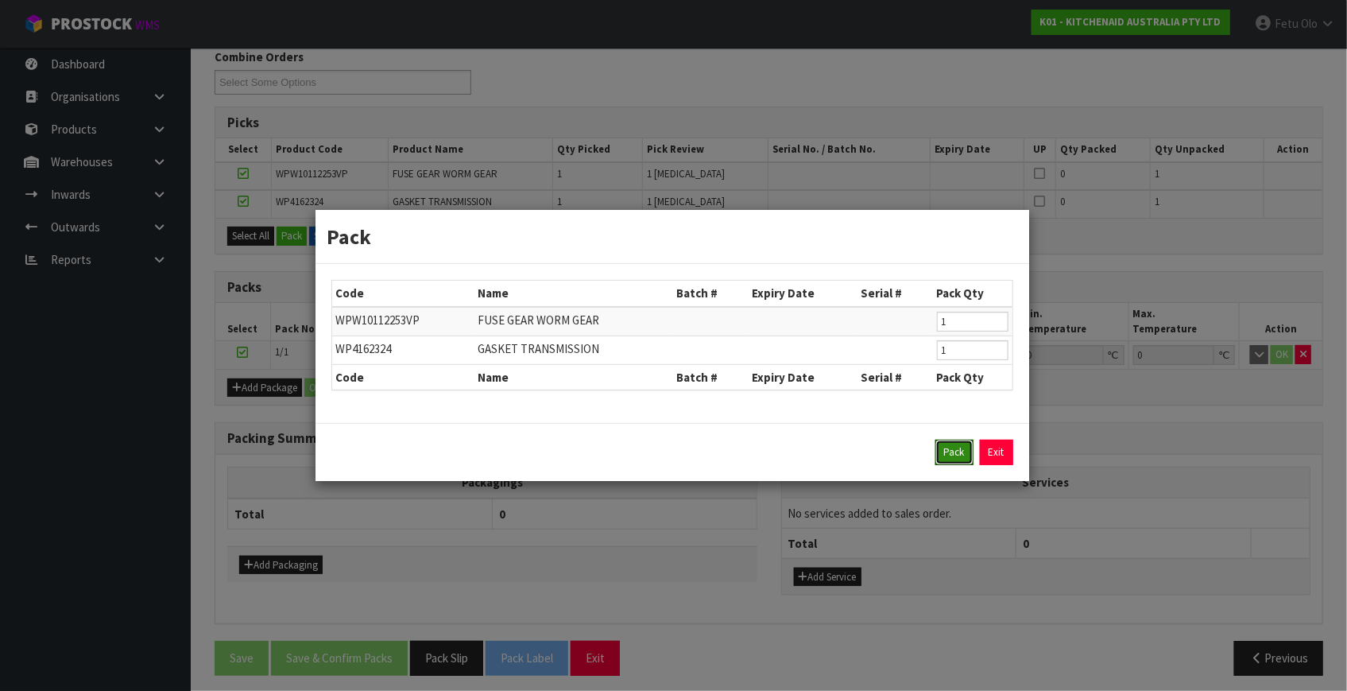
click at [950, 453] on button "Pack" at bounding box center [954, 451] width 38 height 25
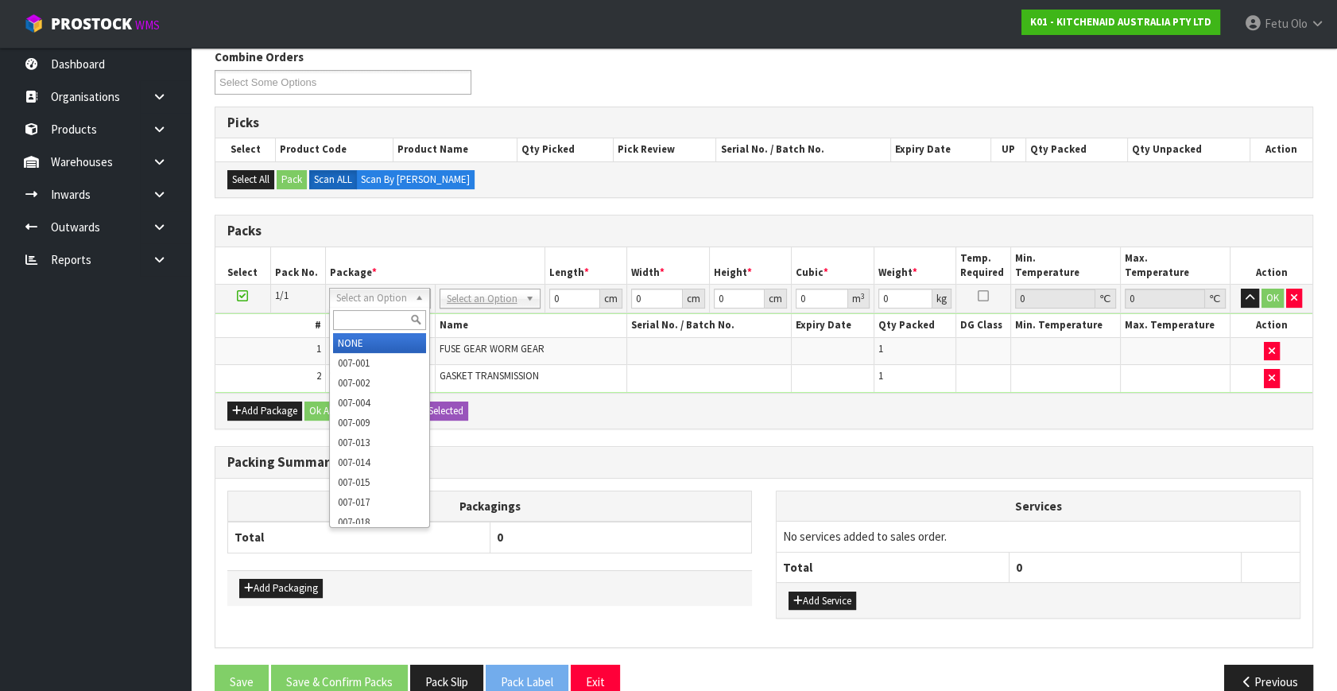
click at [369, 326] on input "text" at bounding box center [379, 320] width 93 height 20
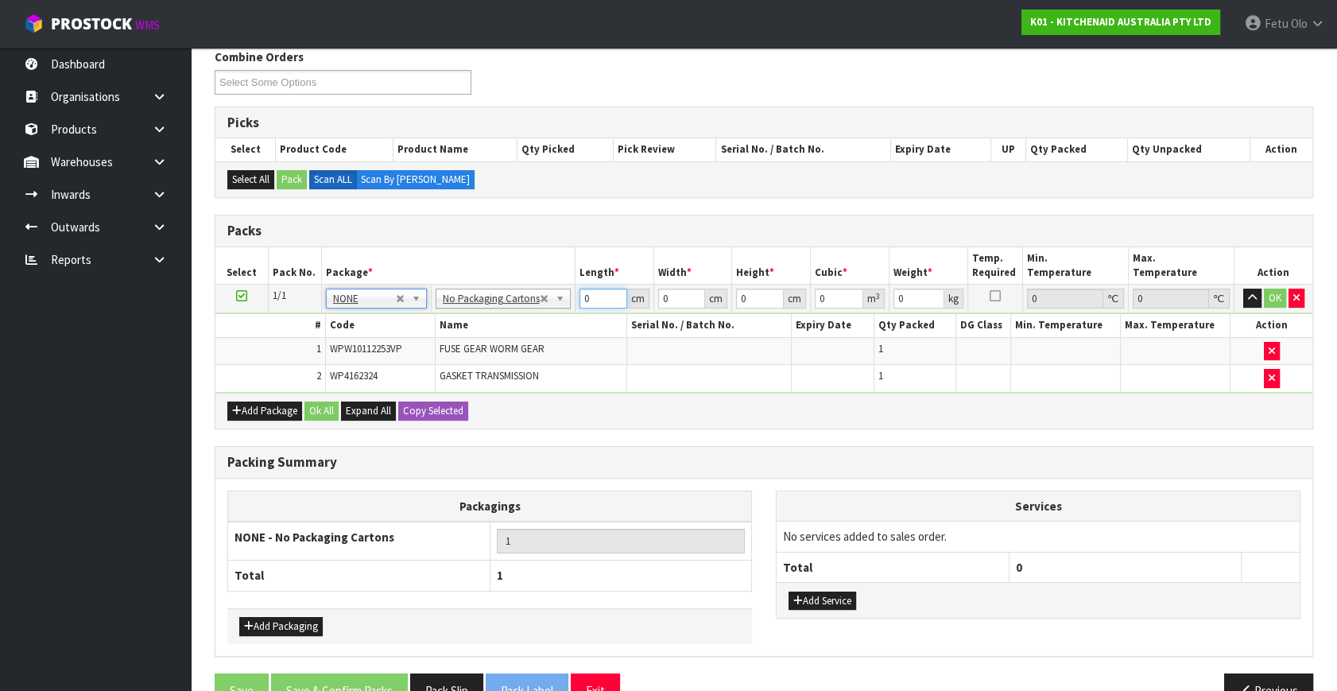
drag, startPoint x: 596, startPoint y: 300, endPoint x: 425, endPoint y: 358, distance: 180.7
click at [425, 358] on tbody "1/1 NONE 007-001 007-002 007-004 007-009 007-013 007-014 007-015 007-017 007-01…" at bounding box center [763, 338] width 1097 height 108
type input "42"
type input "28"
type input "3"
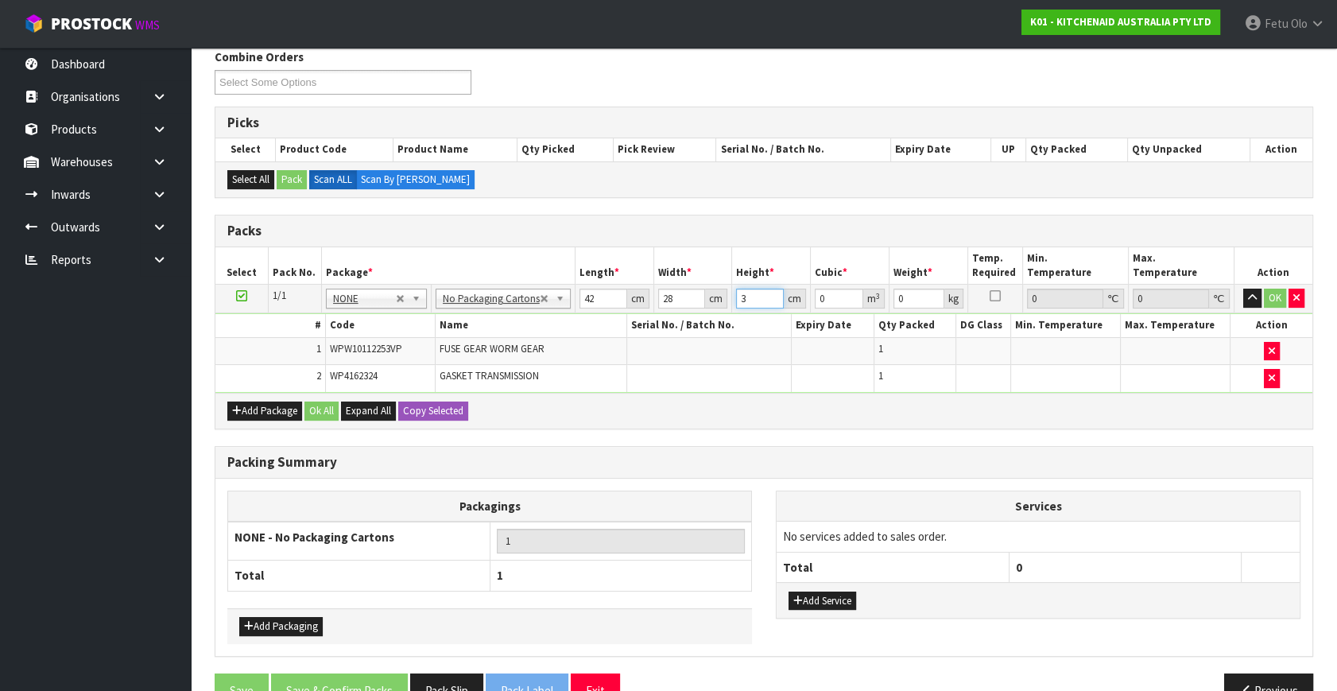
type input "0.003528"
type input "35"
type input "0.04116"
type input "35"
type input "5"
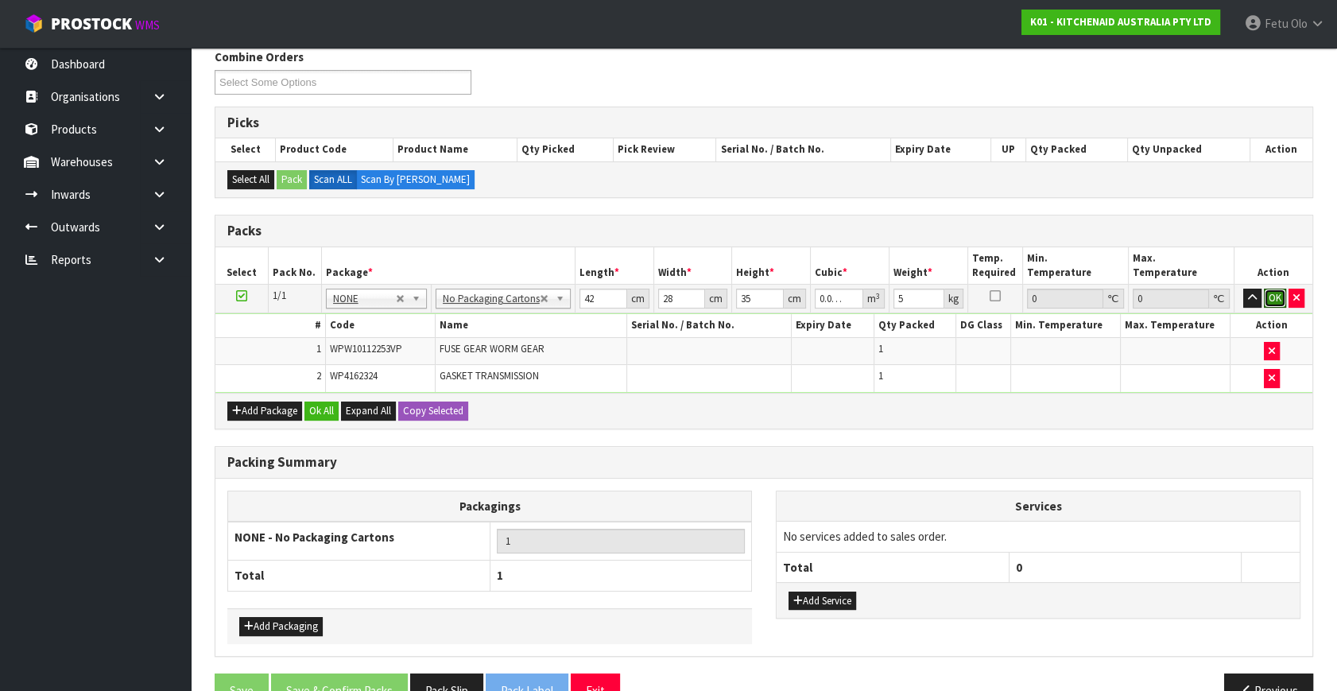
click button "OK" at bounding box center [1275, 297] width 22 height 19
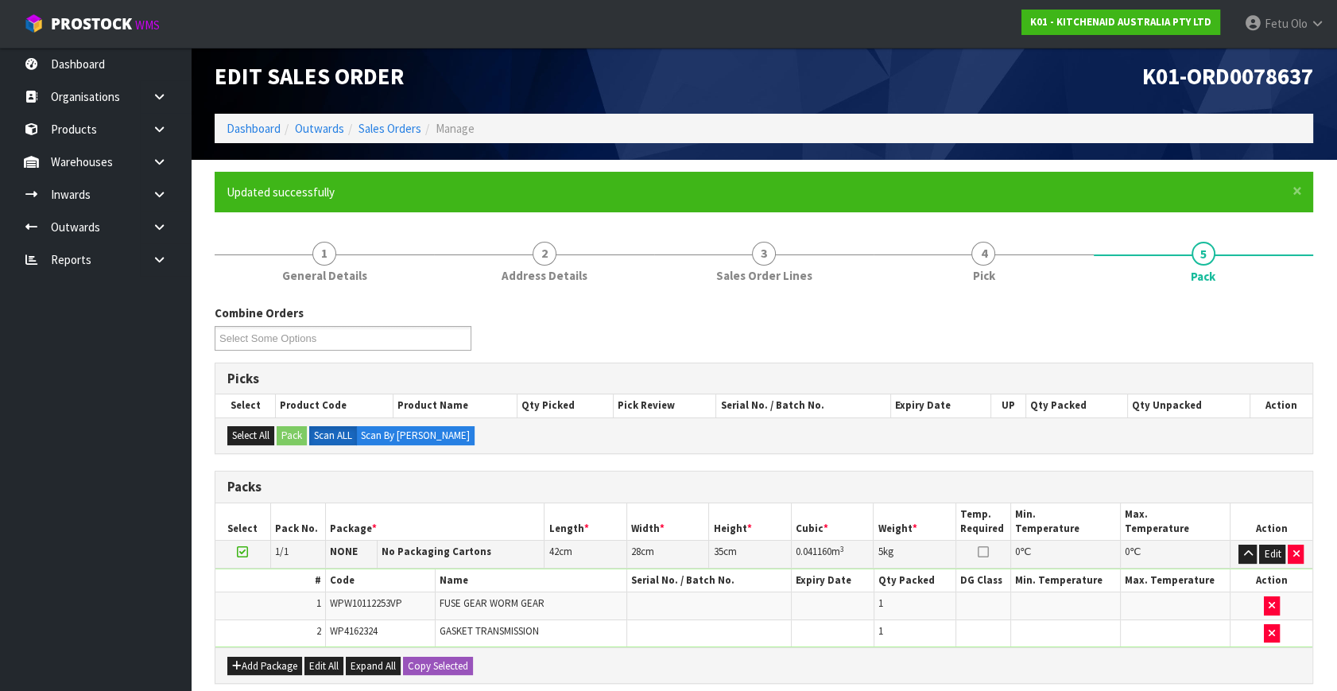
scroll to position [0, 0]
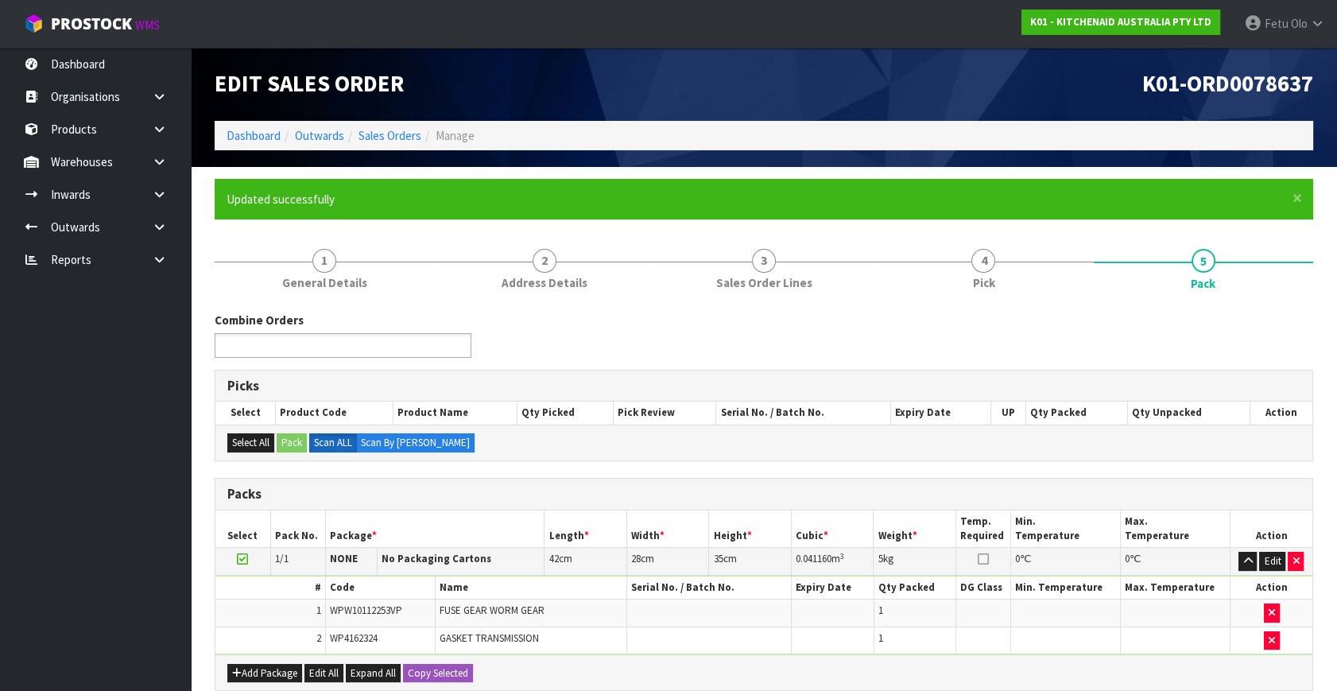
click at [409, 346] on ul at bounding box center [343, 345] width 257 height 25
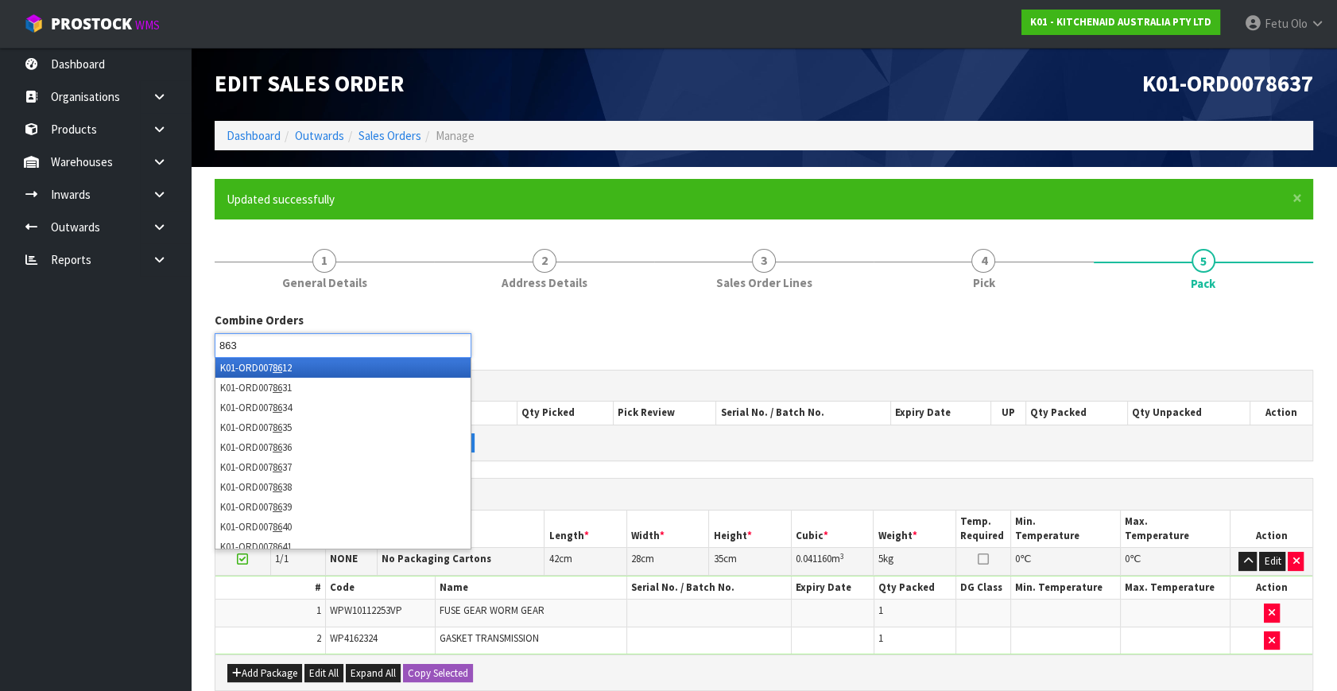
type input "8636"
type input "8638"
type input "8639"
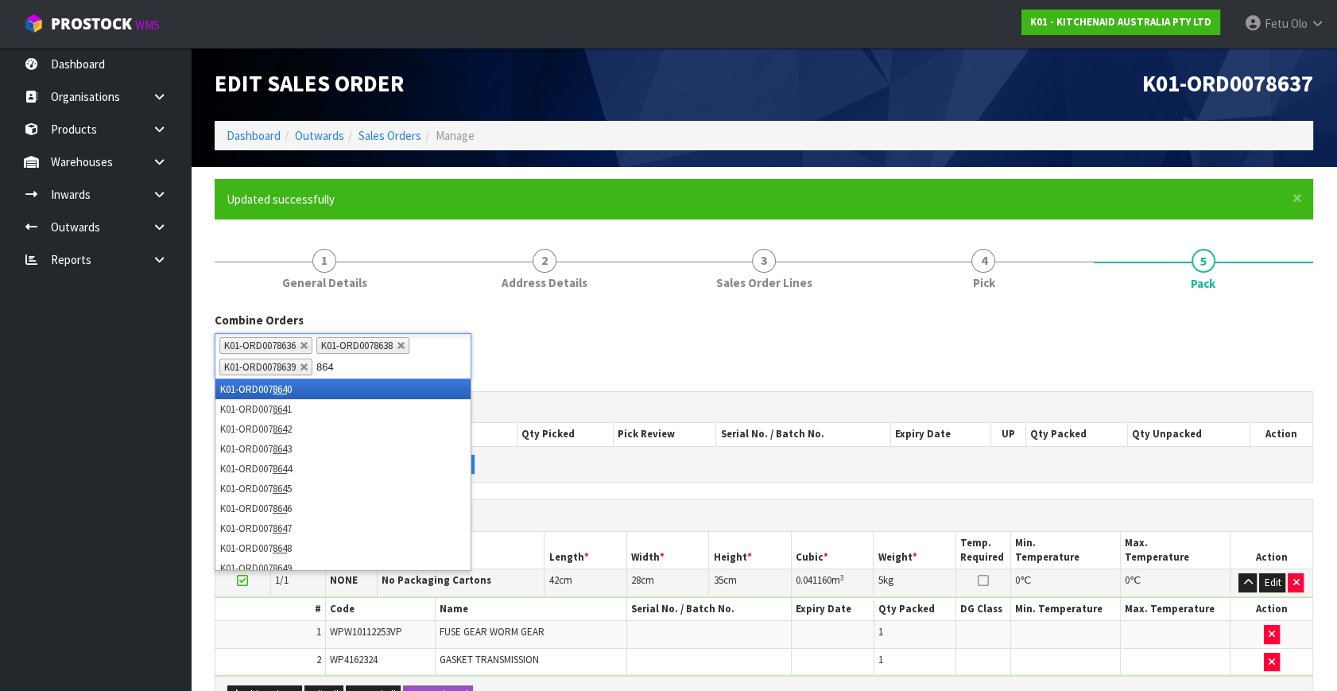
type input "8640"
type input "8641"
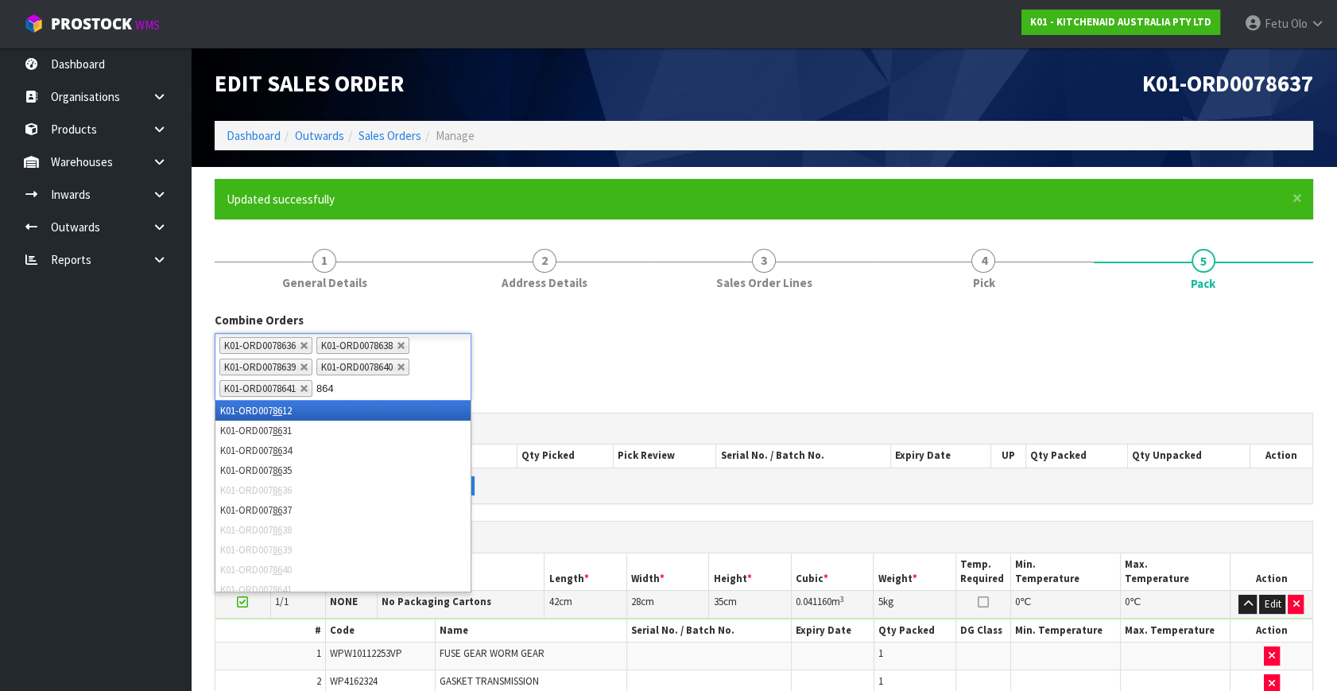
type input "8642"
type input "8643"
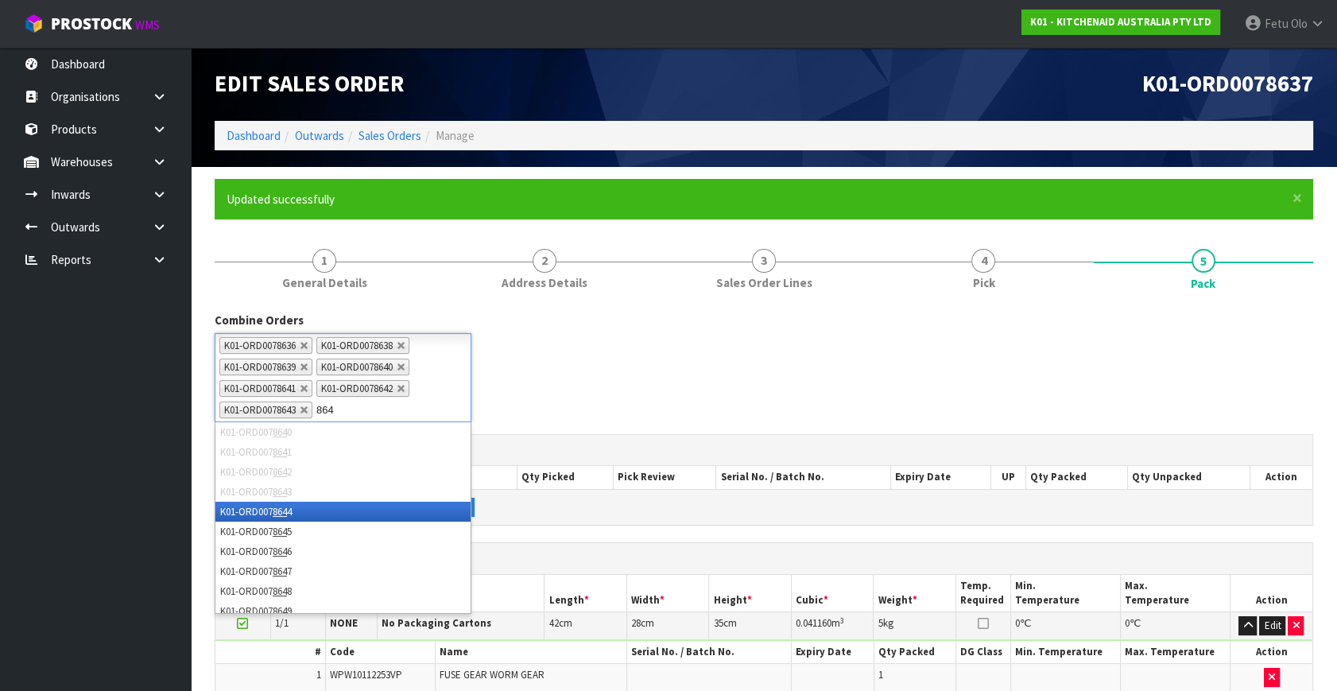
type input "8644"
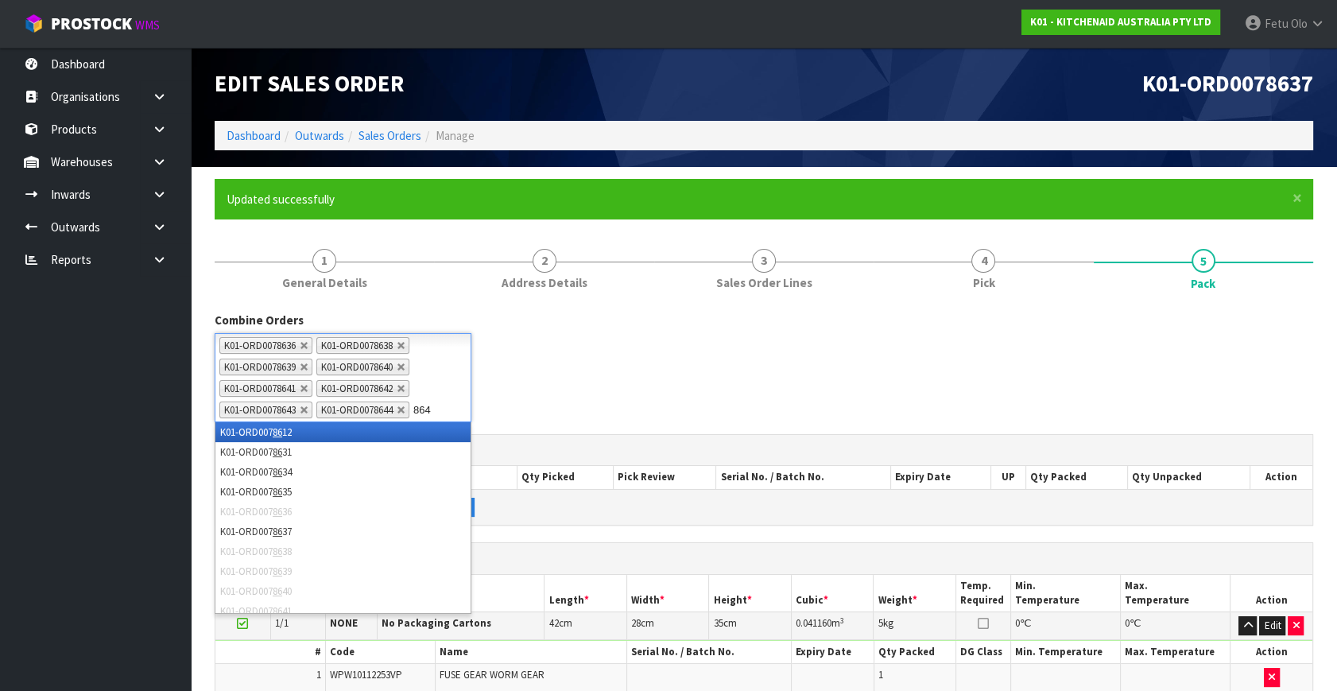
type input "8645"
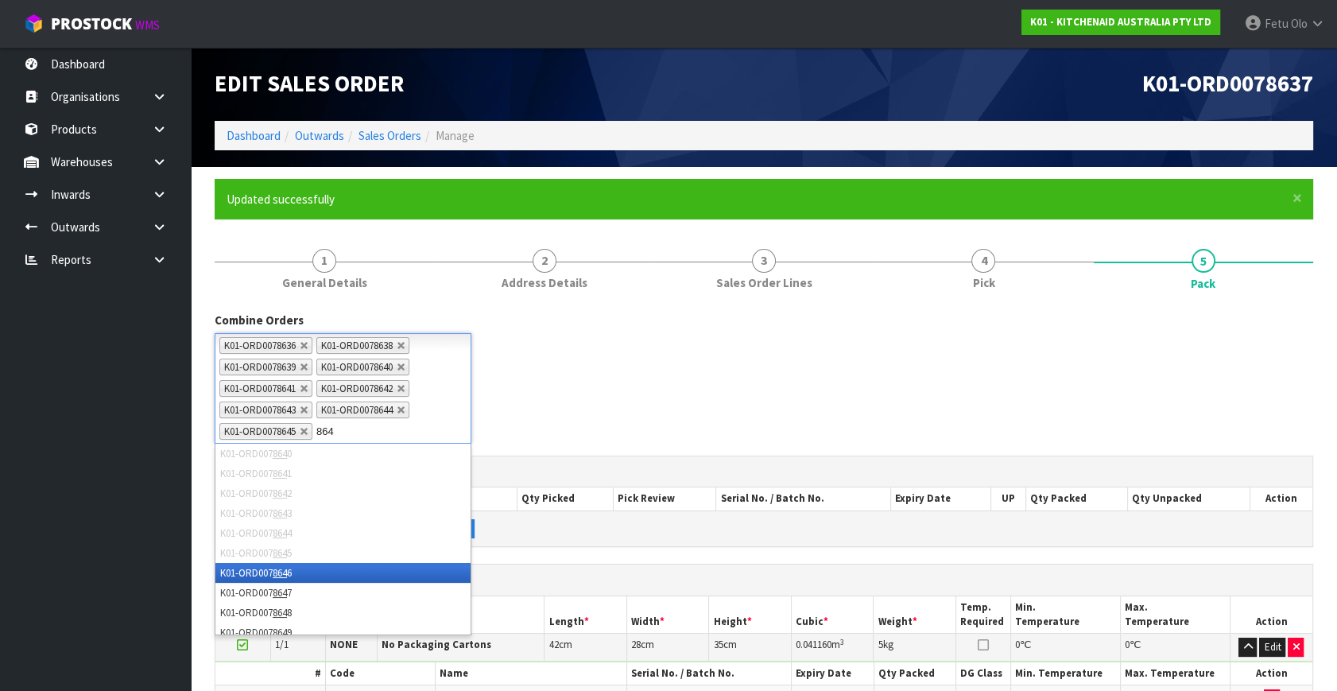
type input "8646"
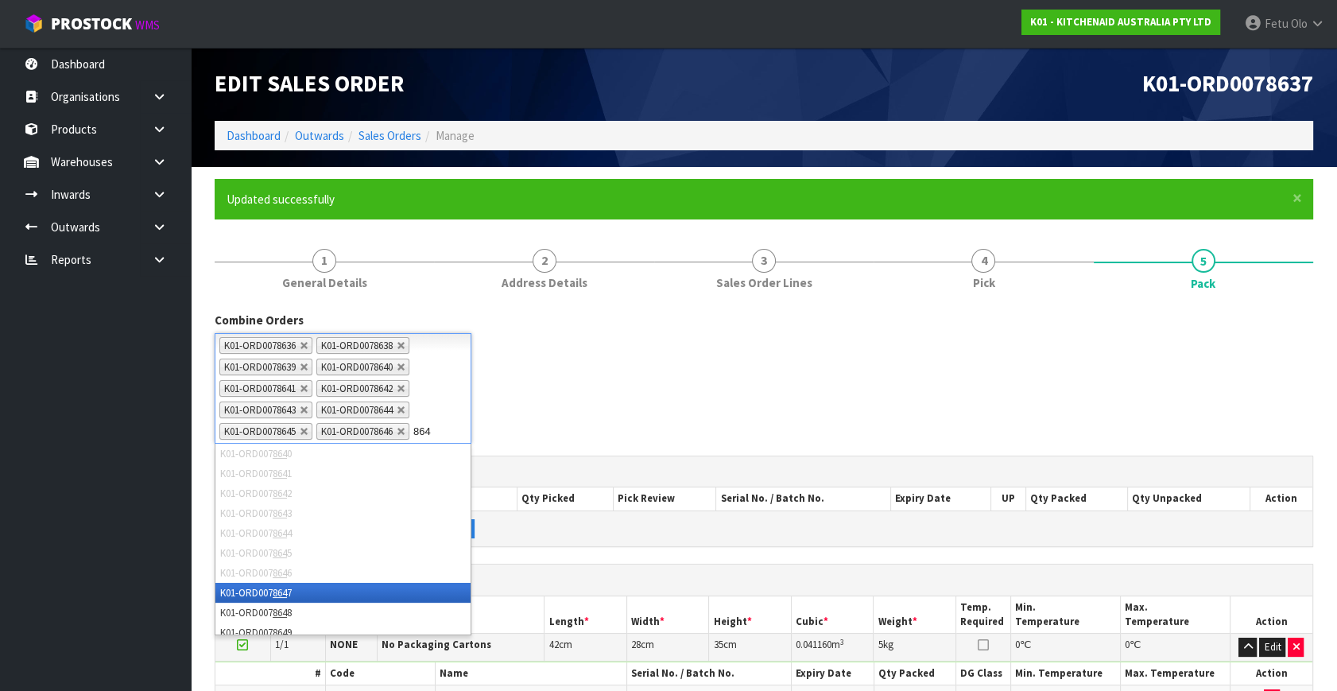
type input "8647"
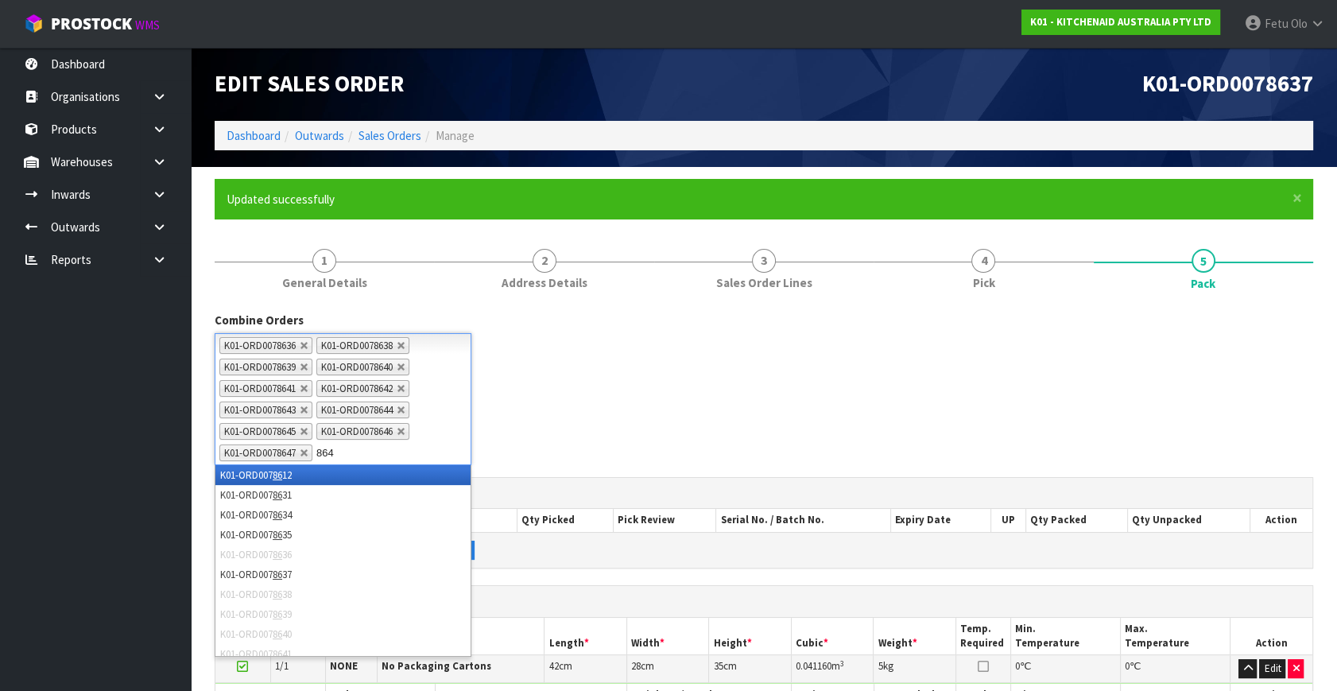
type input "8648"
type input "8649"
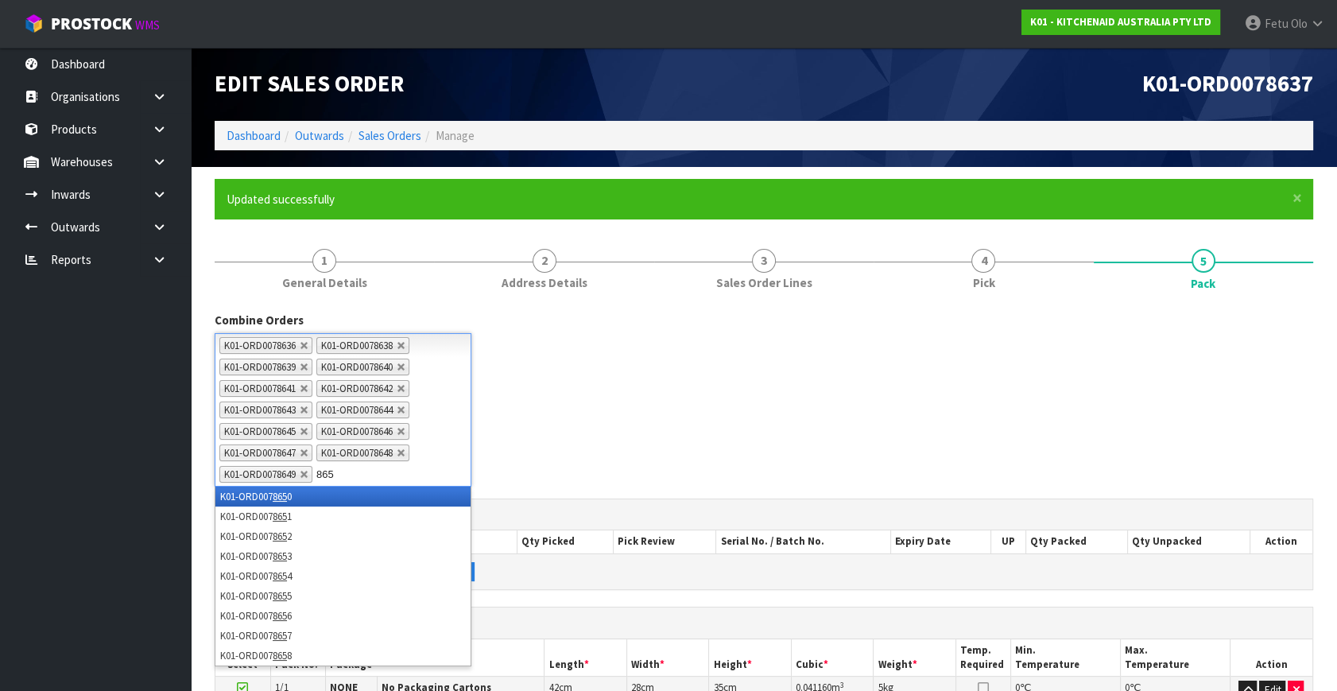
type input "8650"
type input "8651"
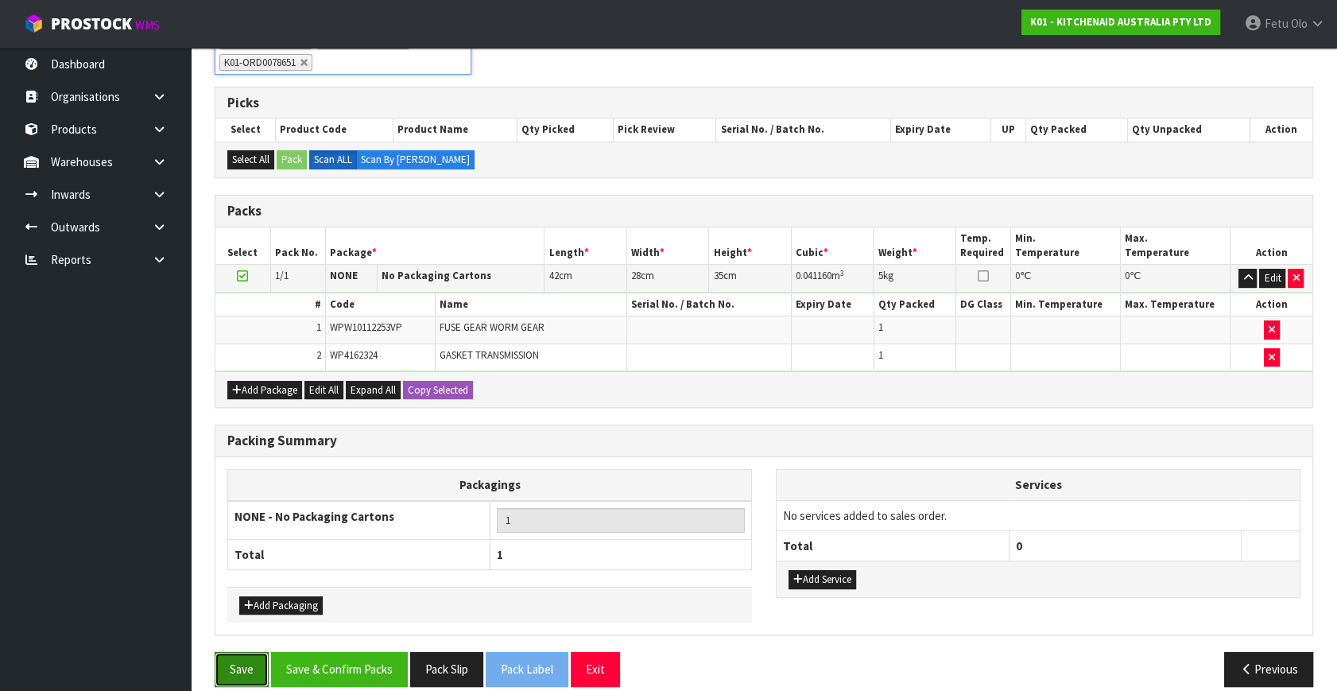
click at [243, 664] on button "Save" at bounding box center [242, 669] width 54 height 34
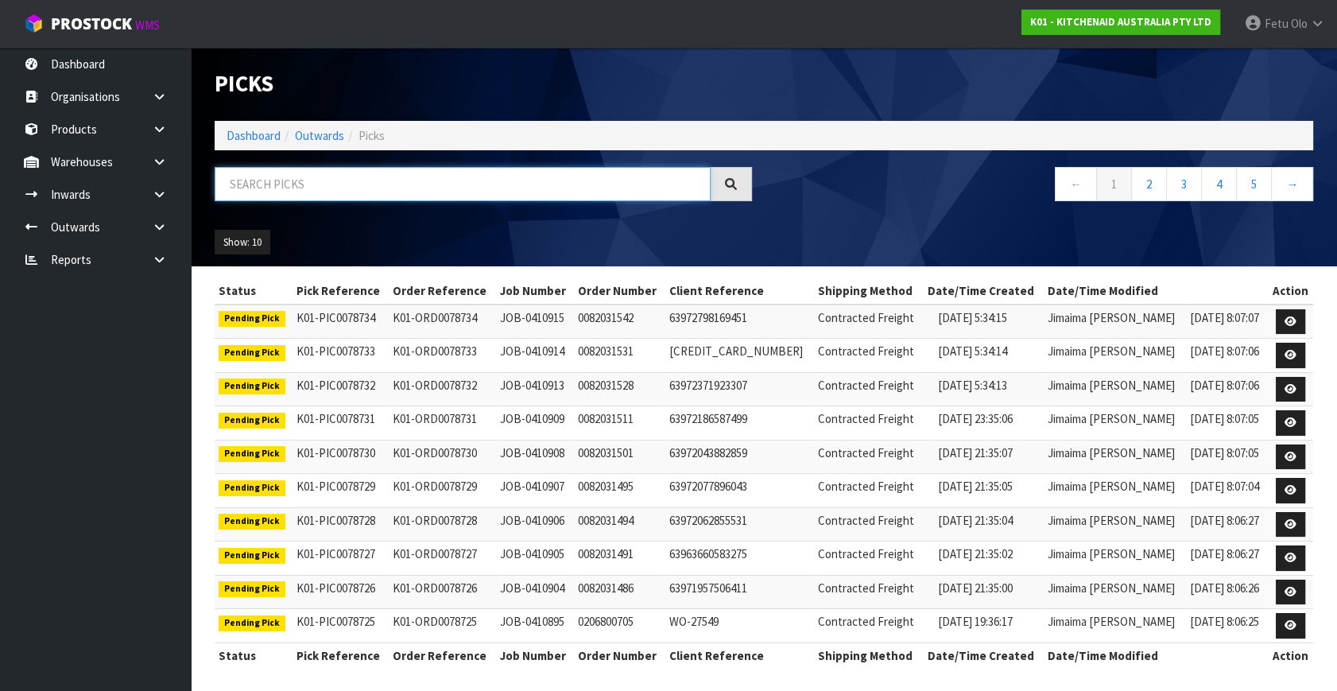
click at [273, 183] on input "text" at bounding box center [463, 184] width 496 height 34
type input "78636"
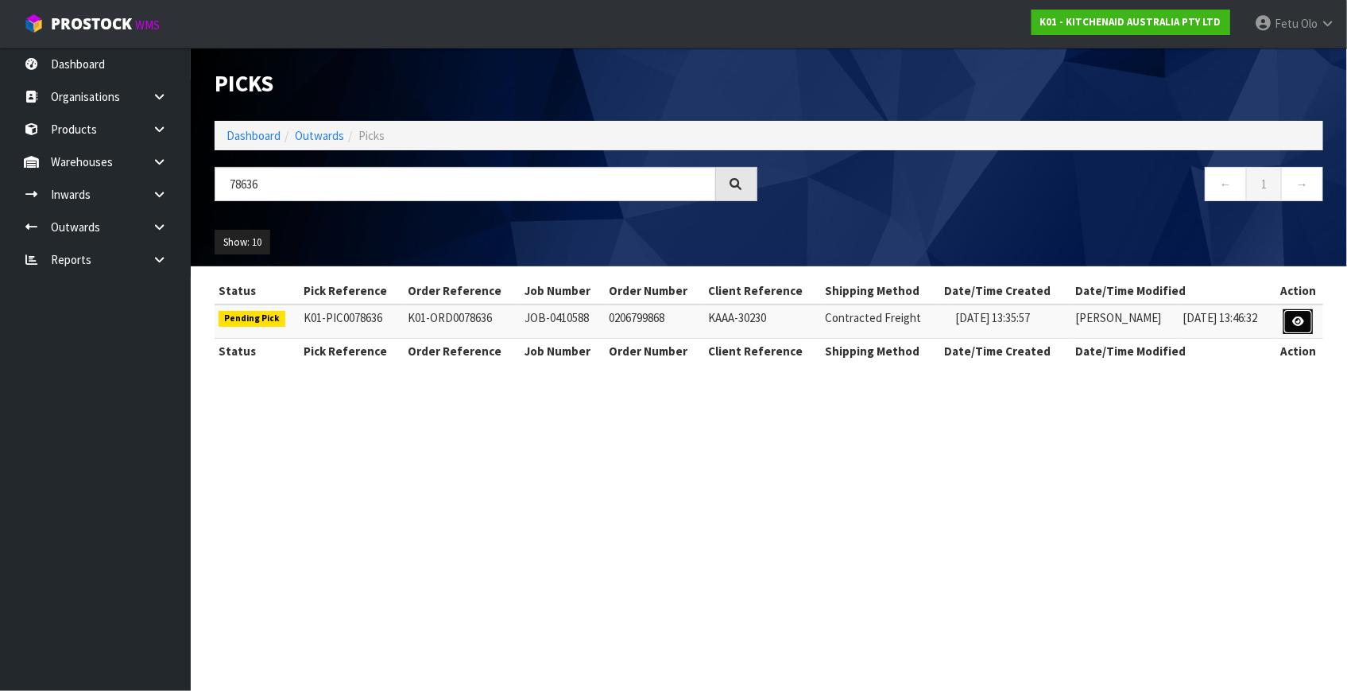
click at [1285, 323] on link at bounding box center [1297, 321] width 29 height 25
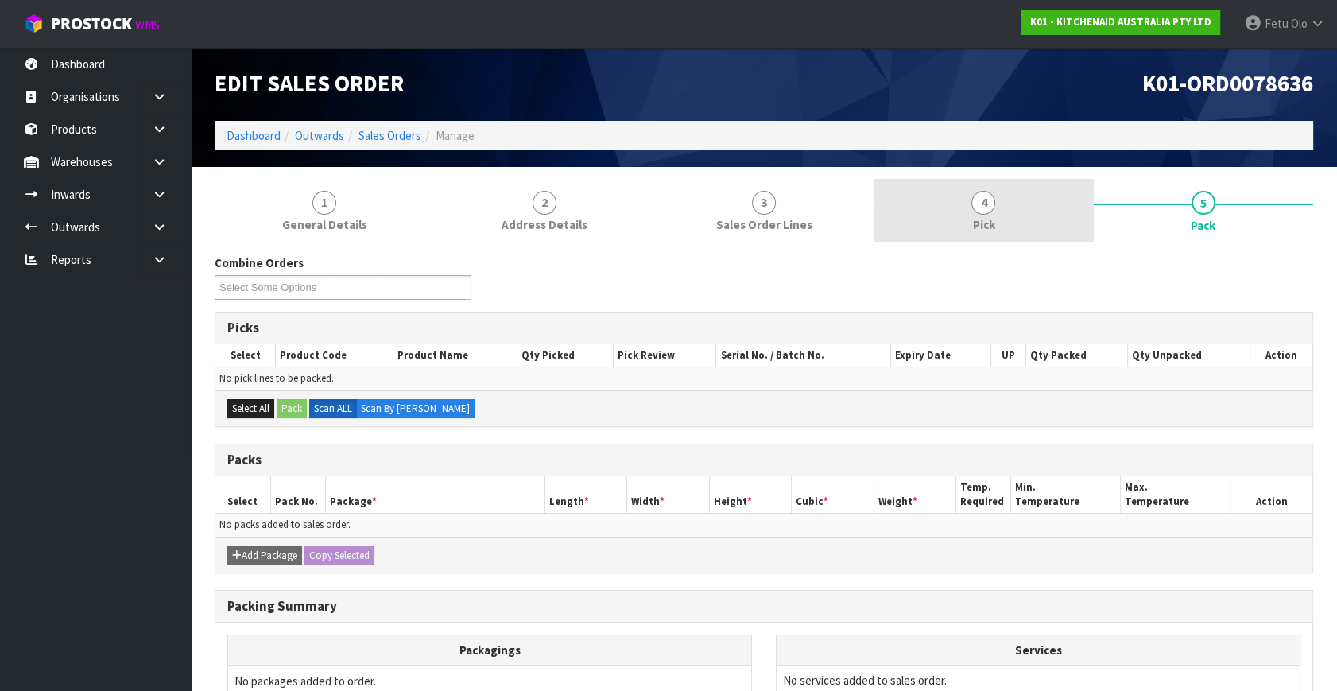
click at [982, 210] on span "4" at bounding box center [983, 203] width 24 height 24
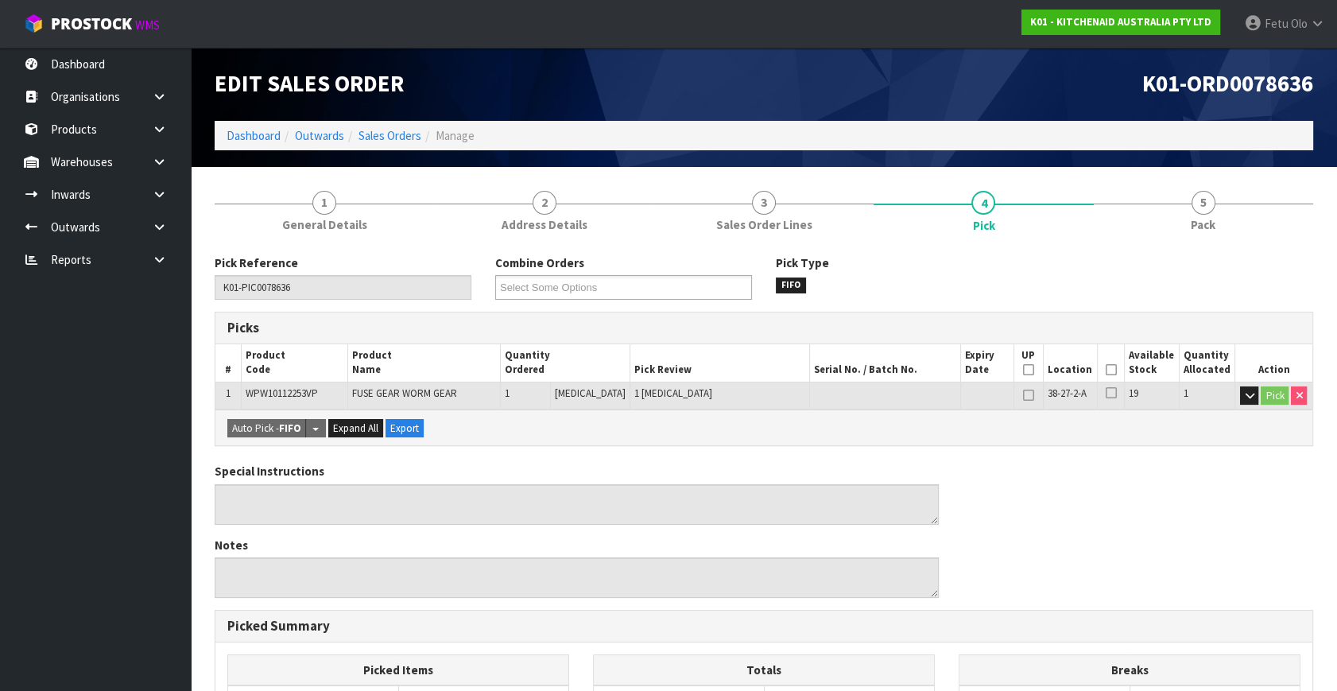
click at [1105, 370] on icon at bounding box center [1110, 370] width 11 height 1
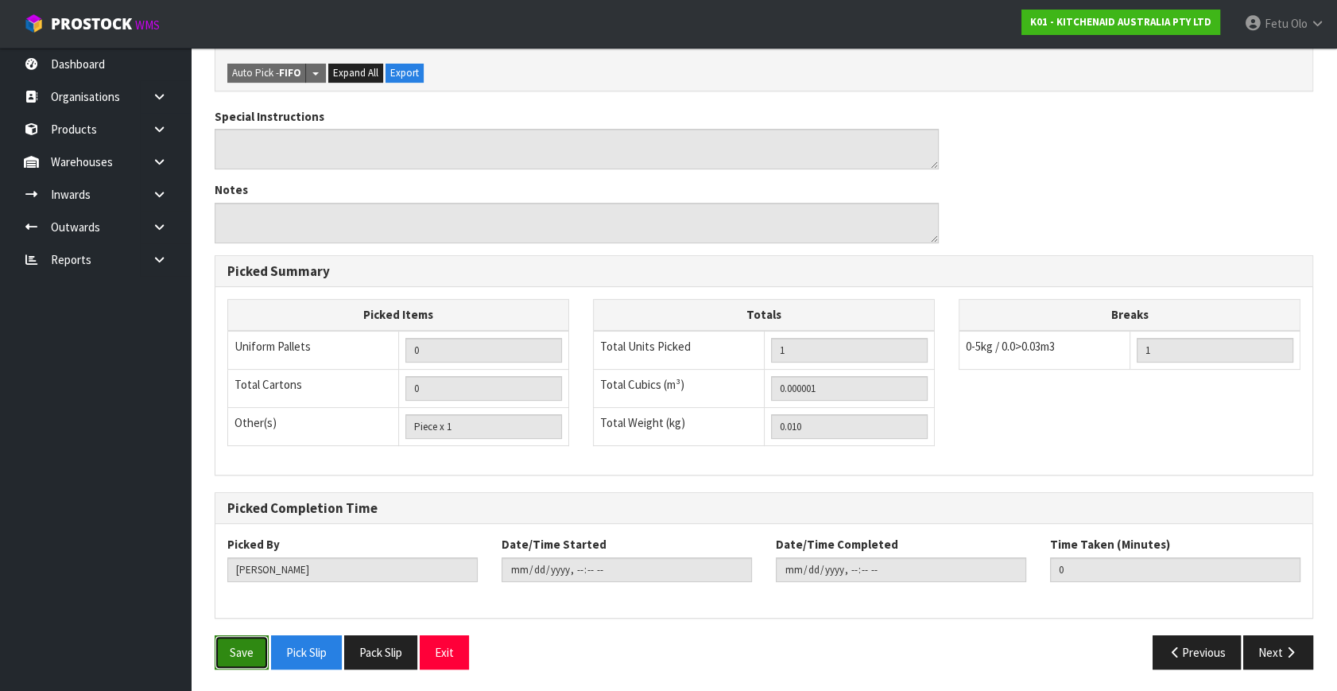
click at [246, 650] on button "Save" at bounding box center [242, 652] width 54 height 34
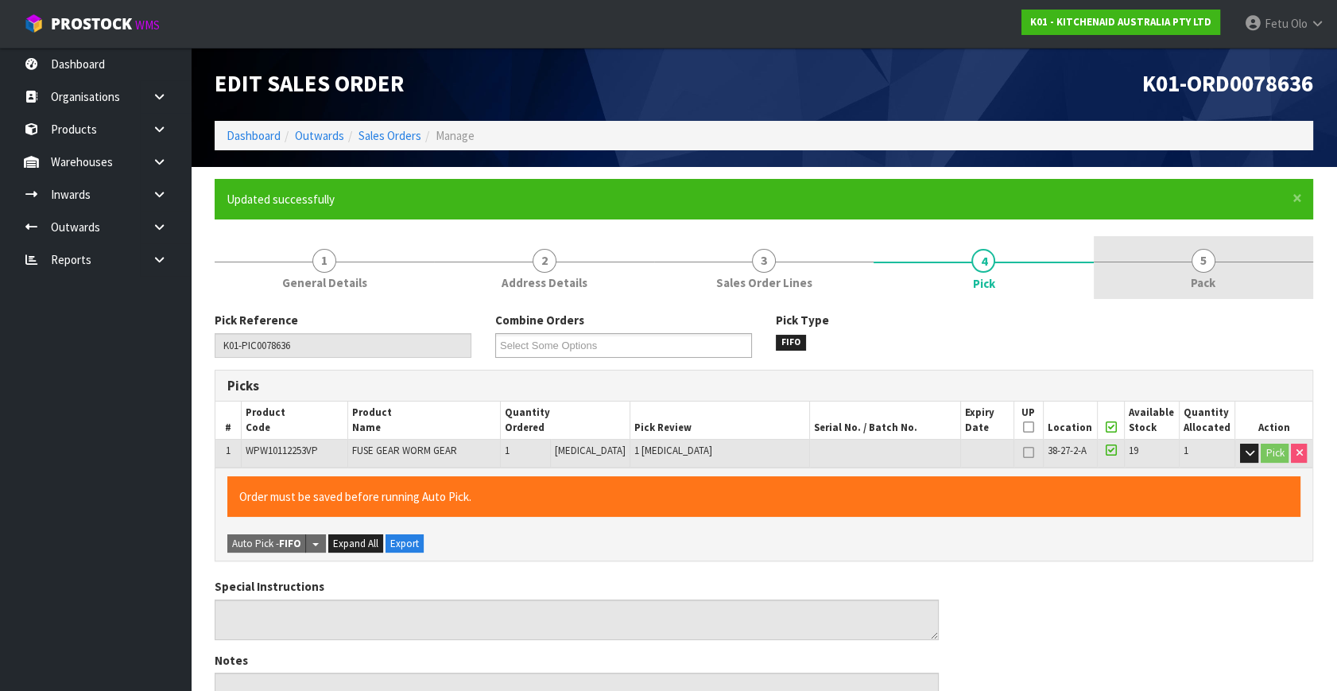
type input "Fetu Olo"
type input "[DATE]T09:24:44"
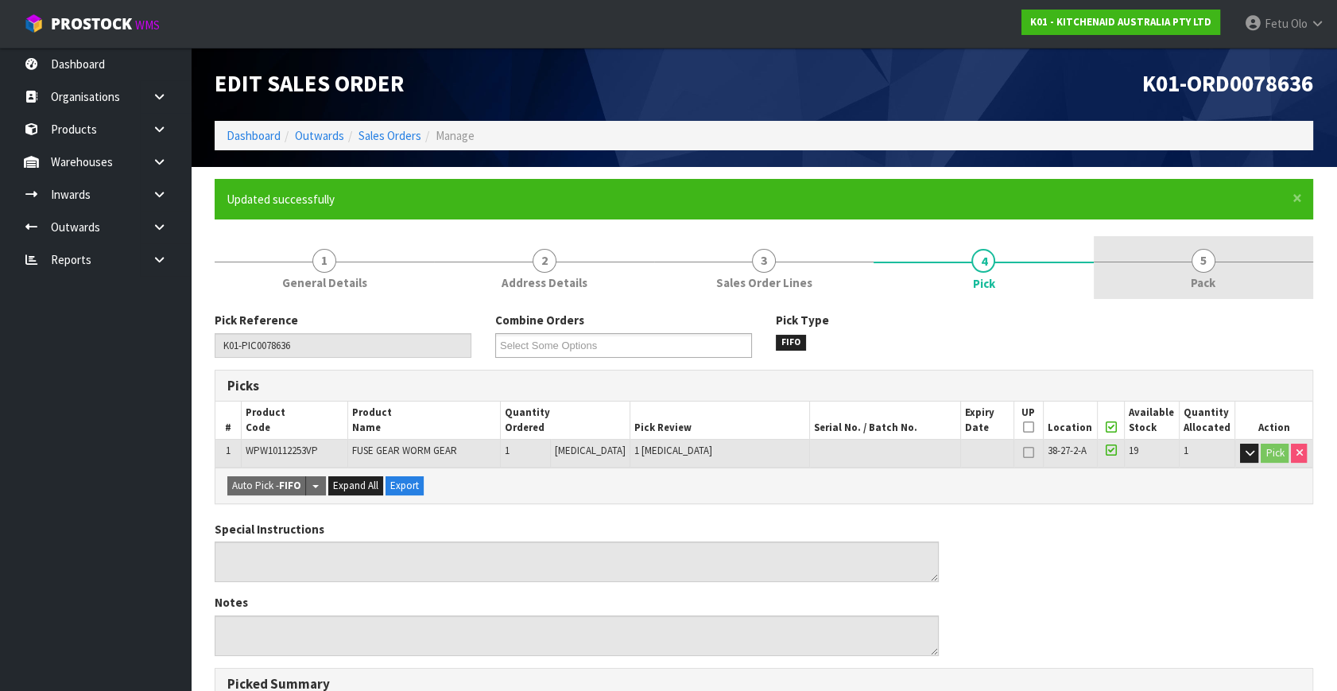
drag, startPoint x: 1248, startPoint y: 285, endPoint x: 1152, endPoint y: 297, distance: 96.1
click at [1241, 285] on link "5 Pack" at bounding box center [1202, 267] width 219 height 63
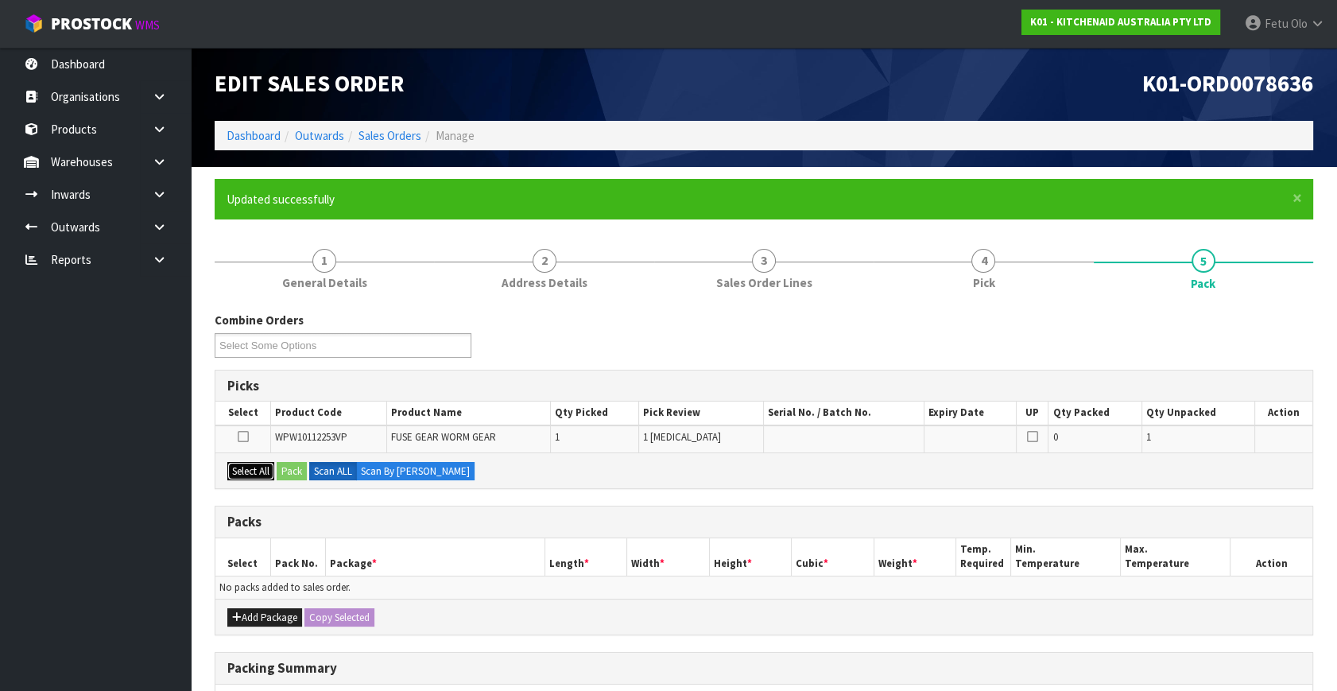
click at [249, 471] on button "Select All" at bounding box center [250, 471] width 47 height 19
click at [272, 470] on button "Select All" at bounding box center [250, 471] width 47 height 19
click at [291, 469] on button "Pack" at bounding box center [292, 471] width 30 height 19
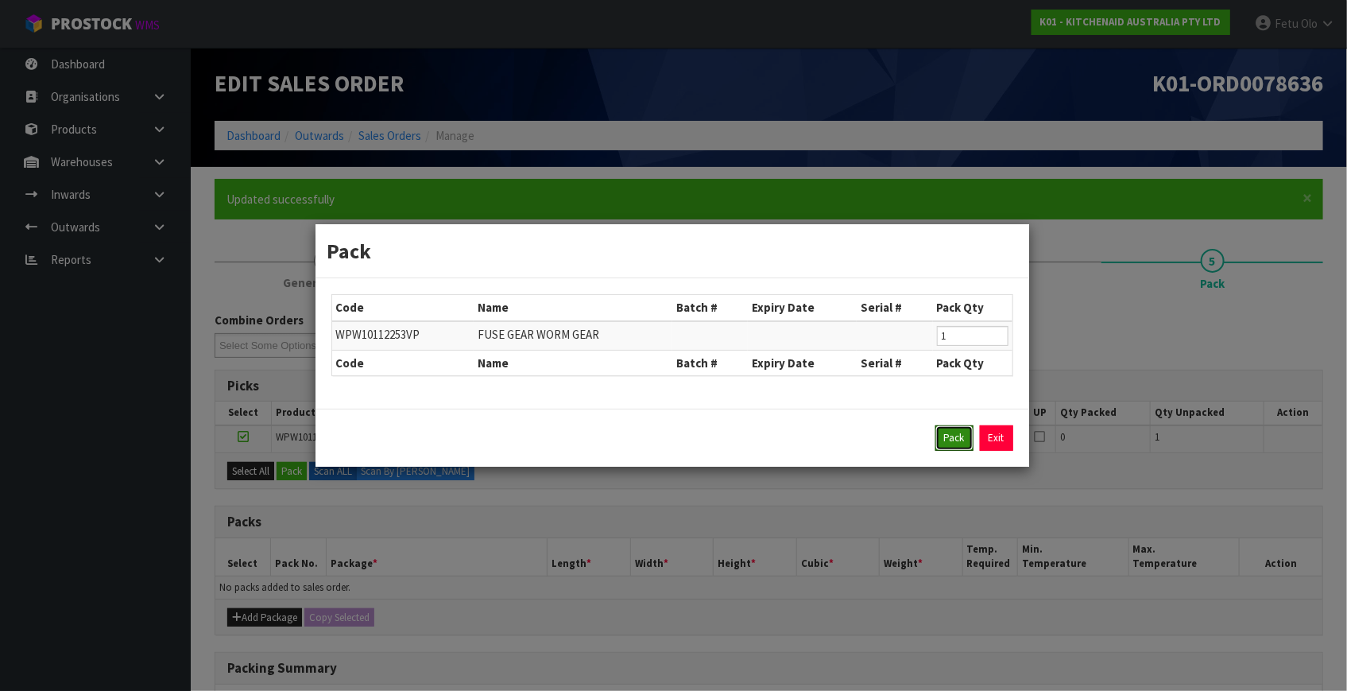
drag, startPoint x: 948, startPoint y: 437, endPoint x: 784, endPoint y: 424, distance: 165.1
click at [948, 436] on button "Pack" at bounding box center [954, 437] width 38 height 25
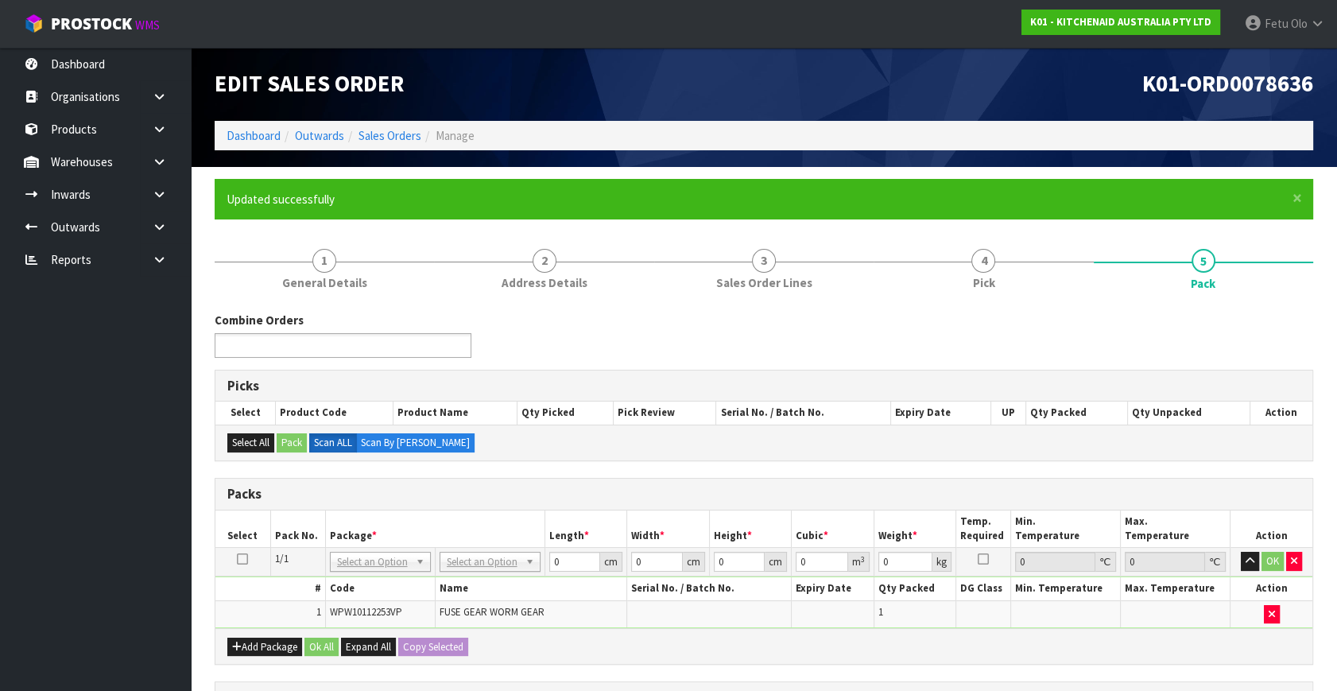
click at [341, 344] on ul at bounding box center [343, 345] width 257 height 25
type input "Select Some Options"
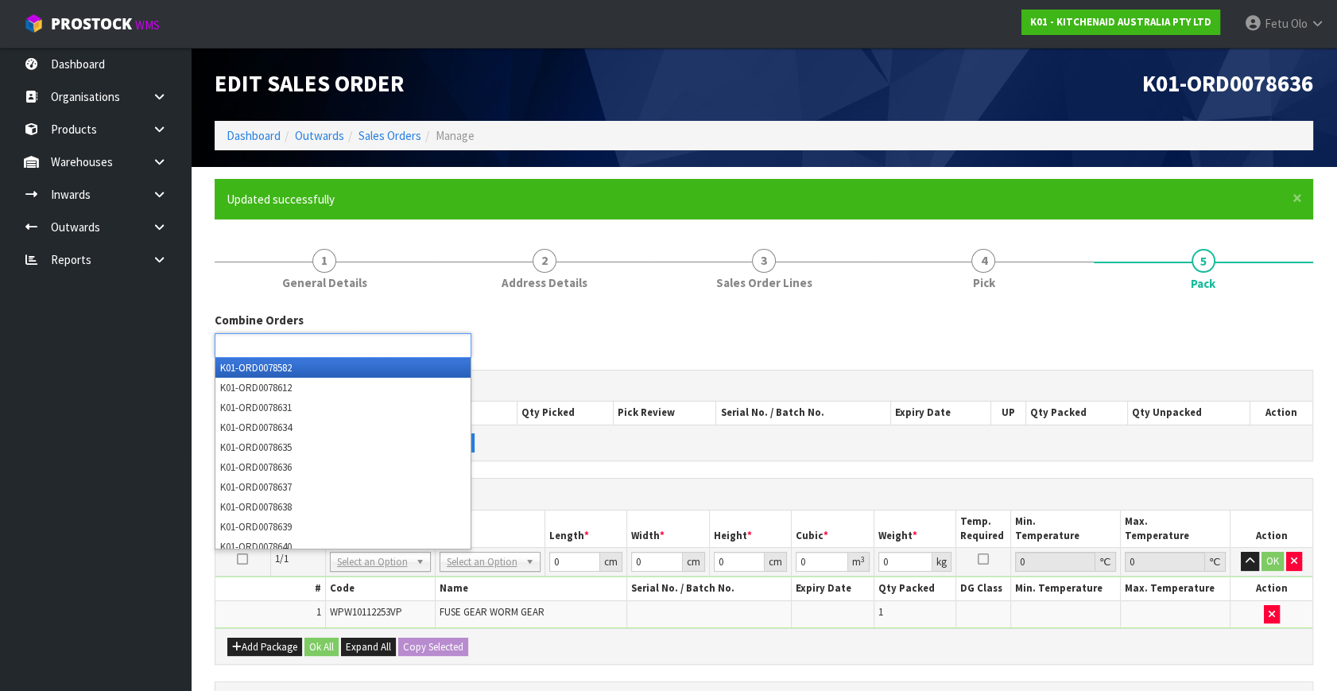
click at [278, 343] on input "text" at bounding box center [277, 345] width 117 height 20
type input "8637"
type input "8638"
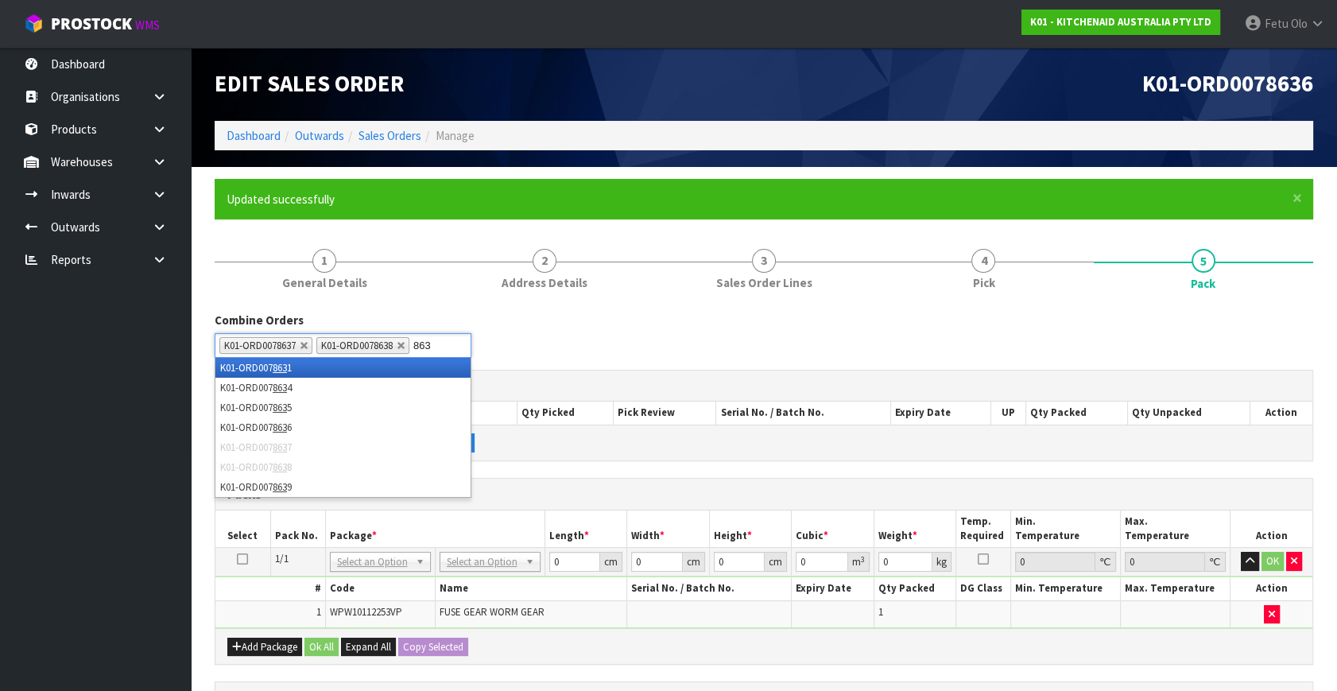
type input "8639"
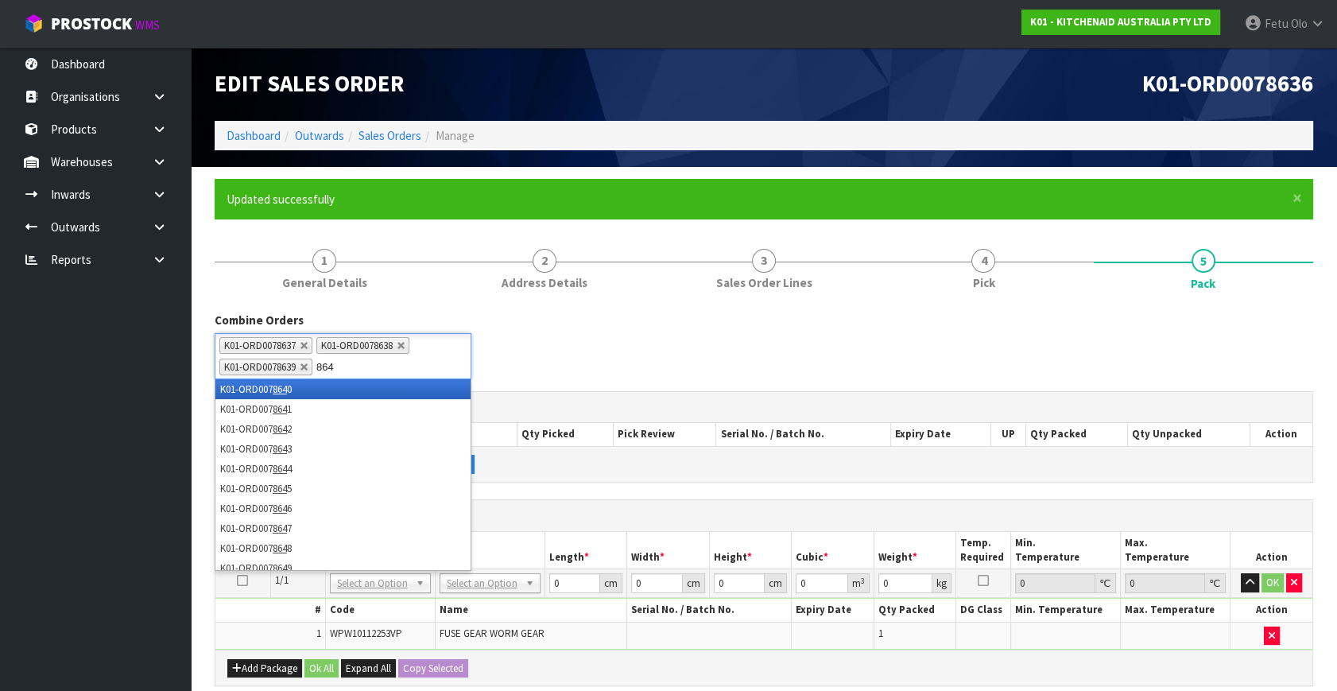
type input "8640"
type input "8641"
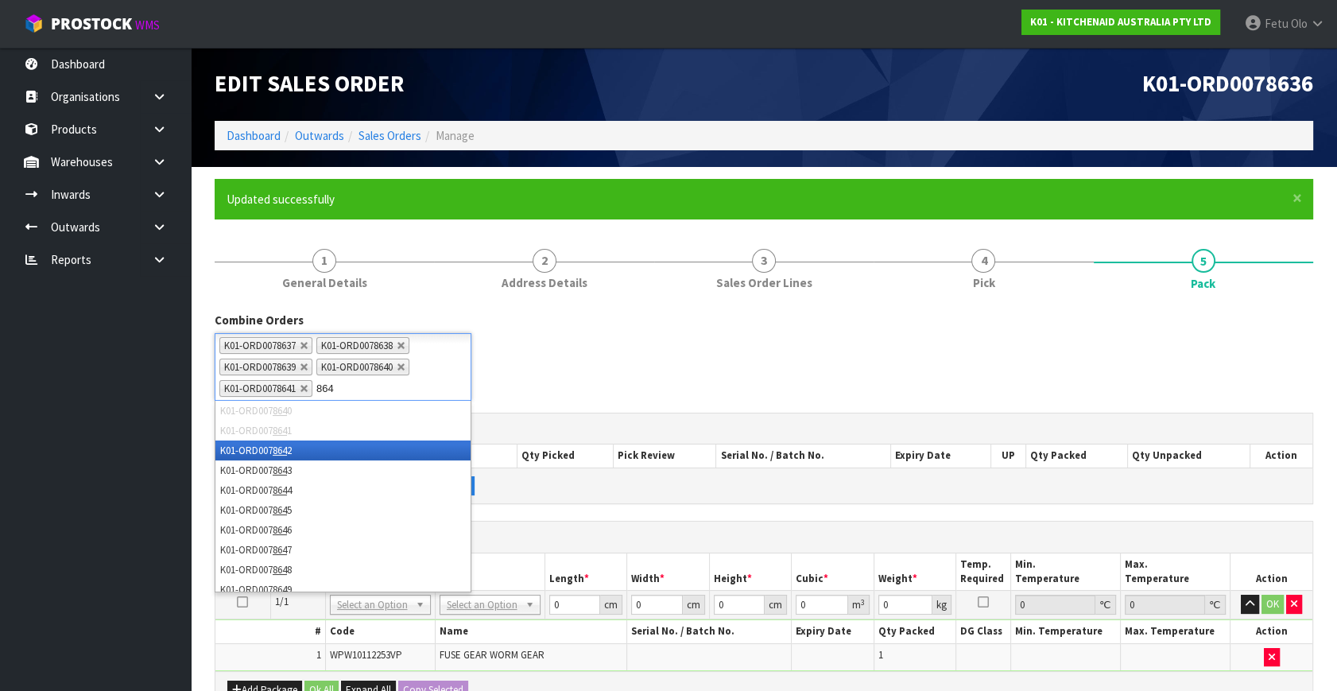
type input "8642"
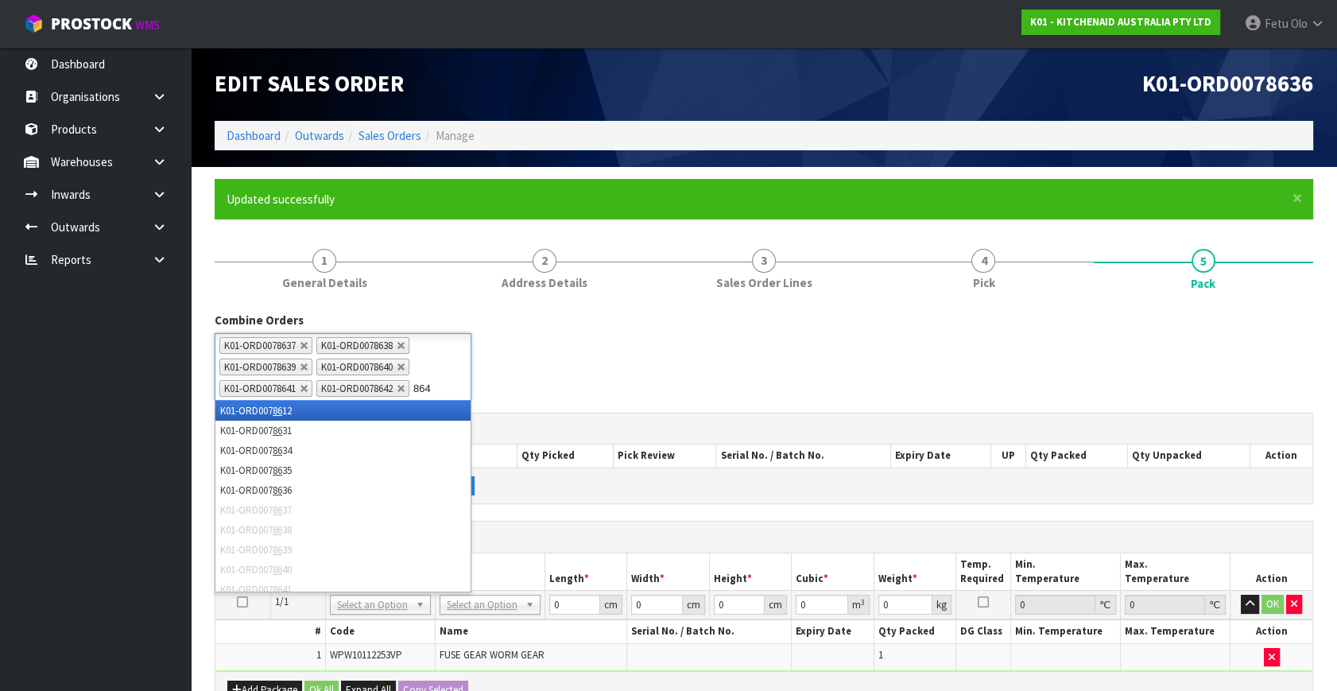
type input "8643"
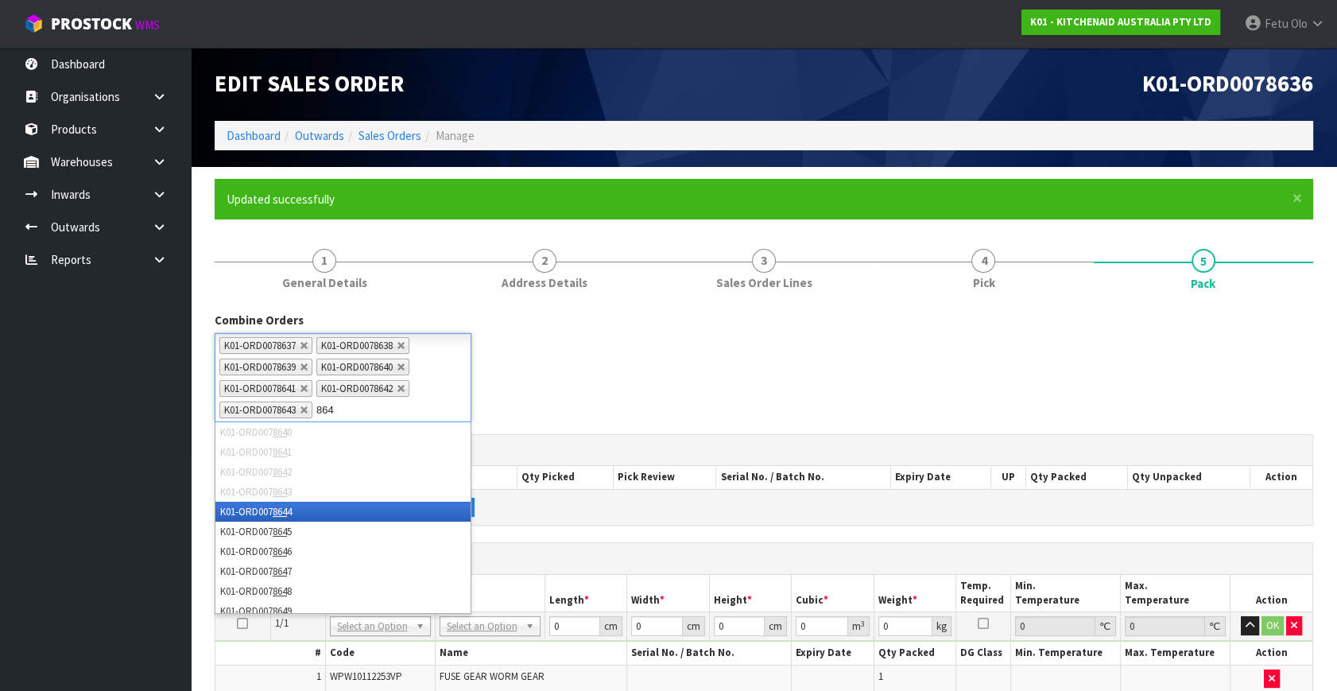
type input "8644"
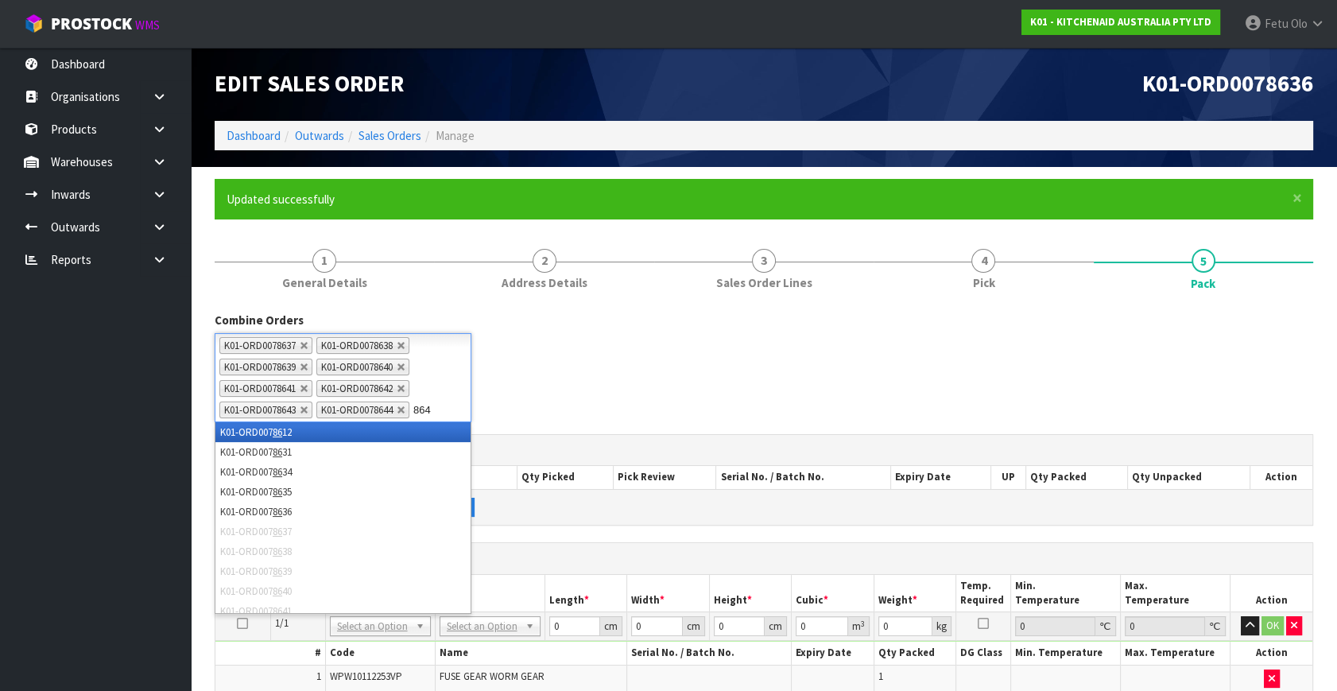
type input "8645"
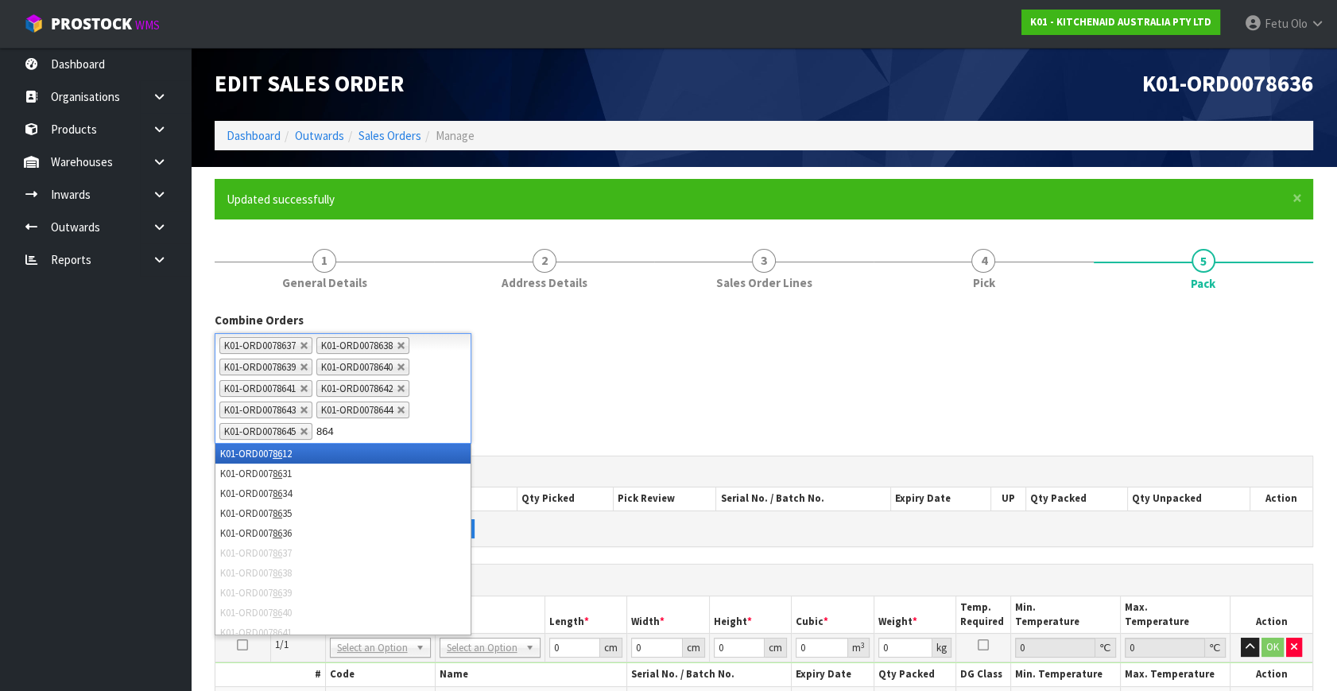
type input "8646"
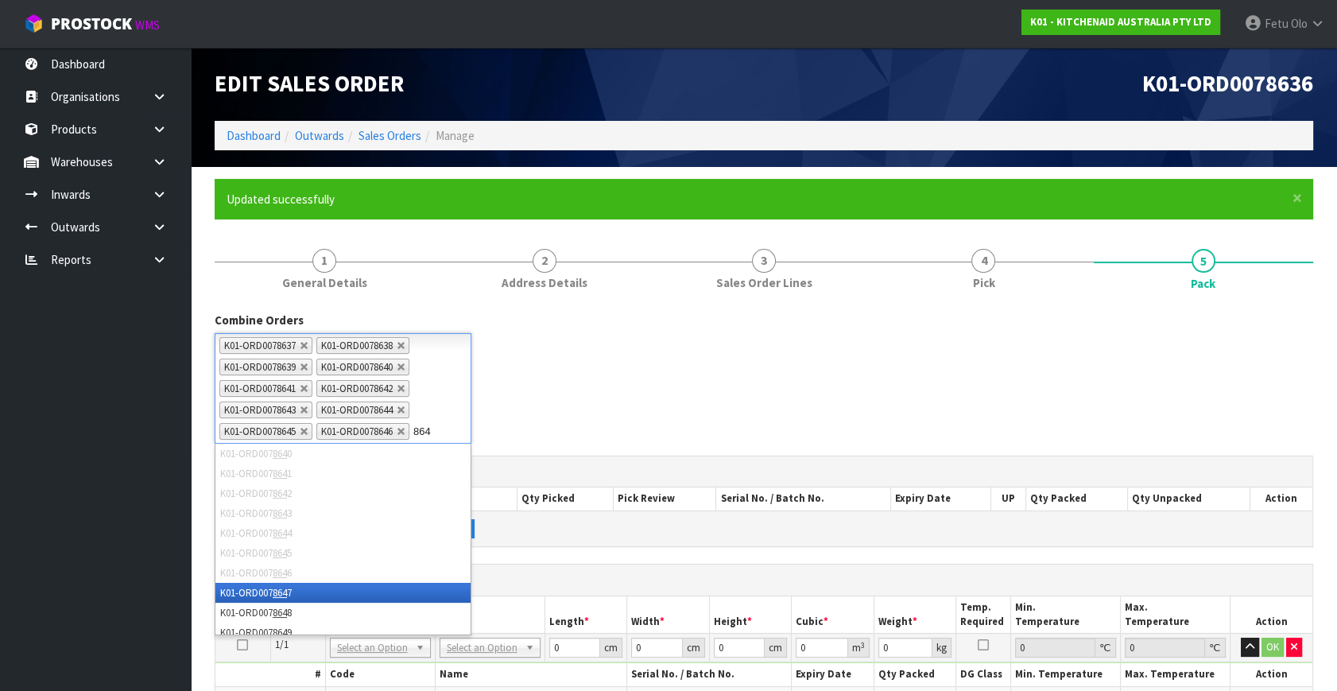
type input "8647"
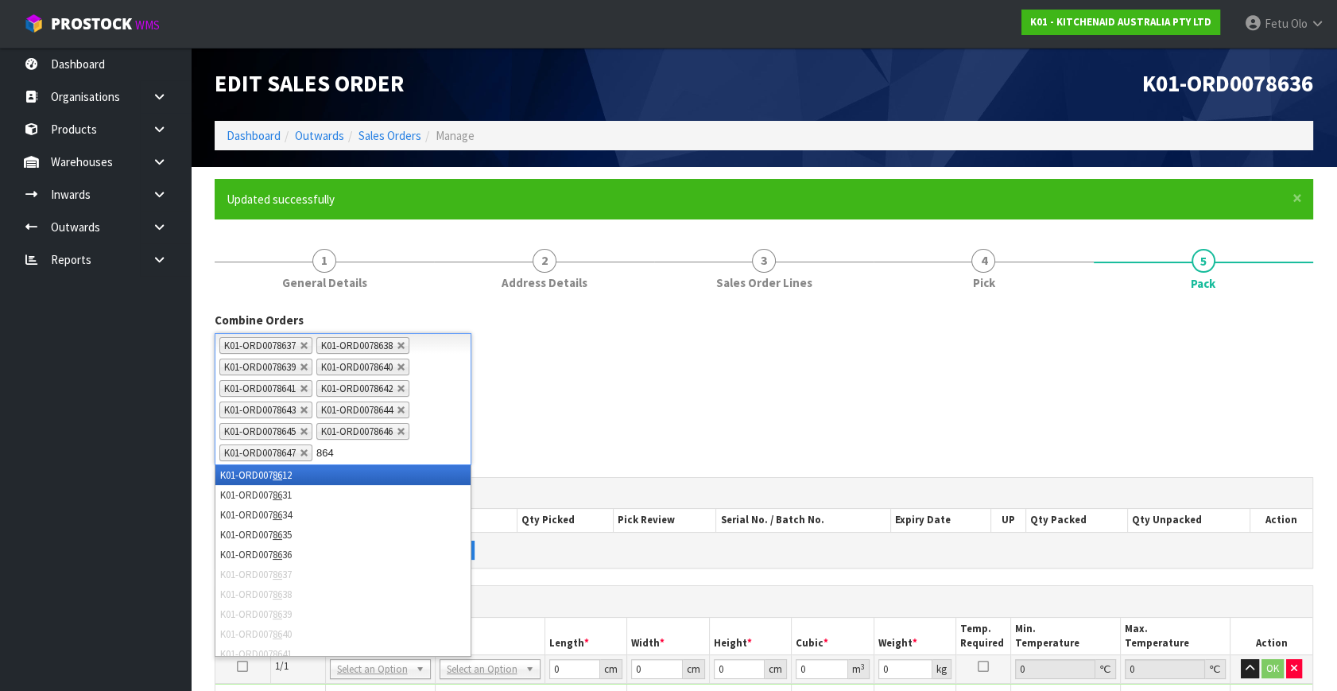
type input "8648"
type input "8649"
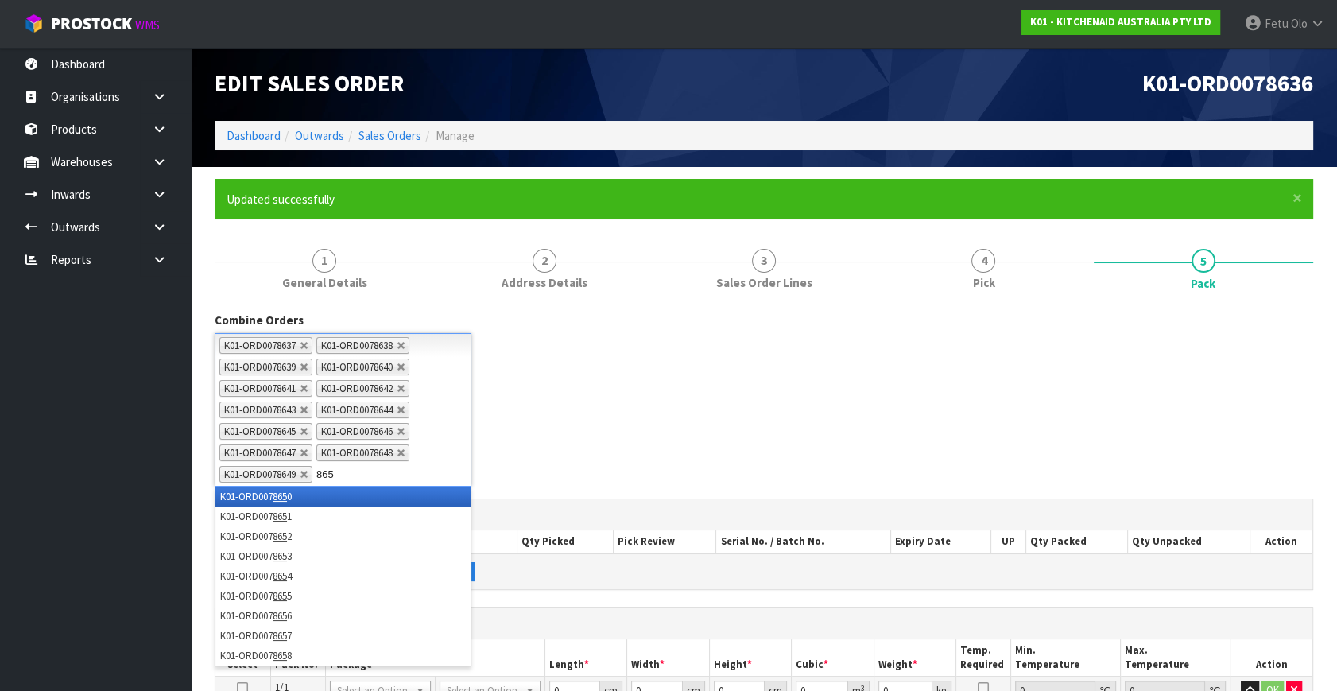
type input "8650"
type input "8651"
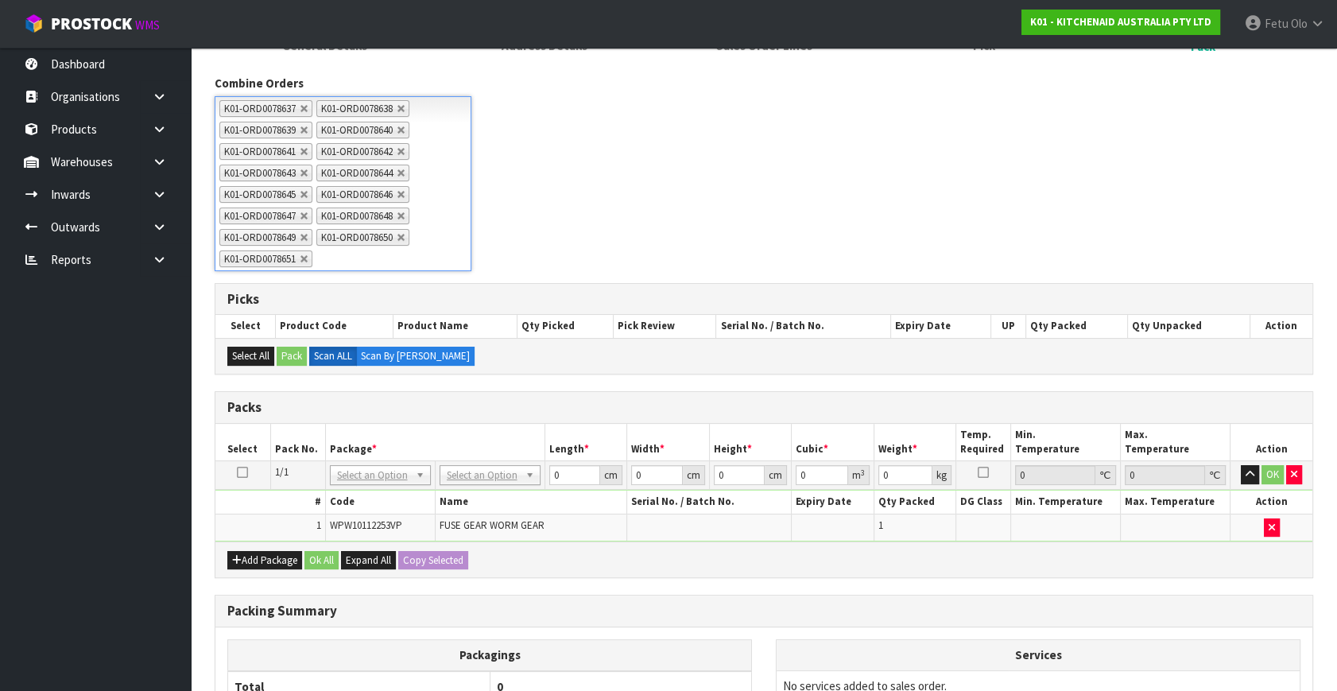
scroll to position [413, 0]
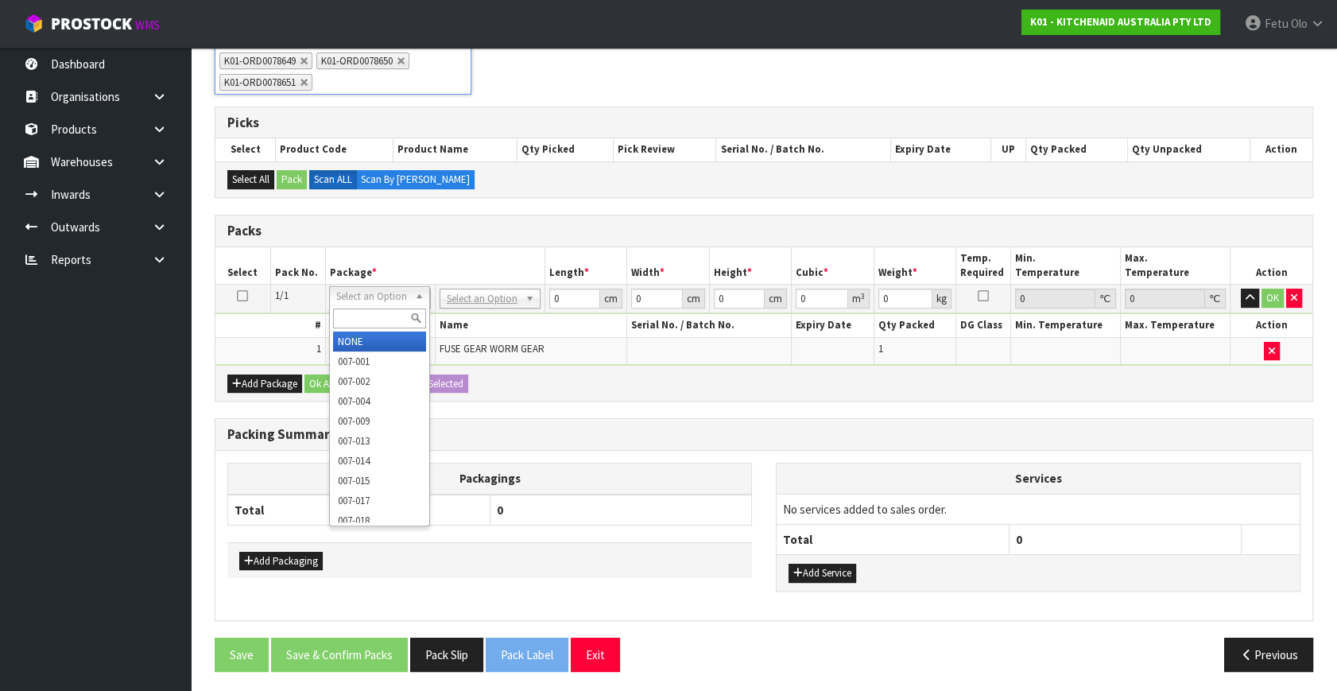
click at [369, 329] on div at bounding box center [379, 318] width 99 height 26
click at [373, 318] on input "text" at bounding box center [379, 318] width 93 height 20
type input "0"
type input "011"
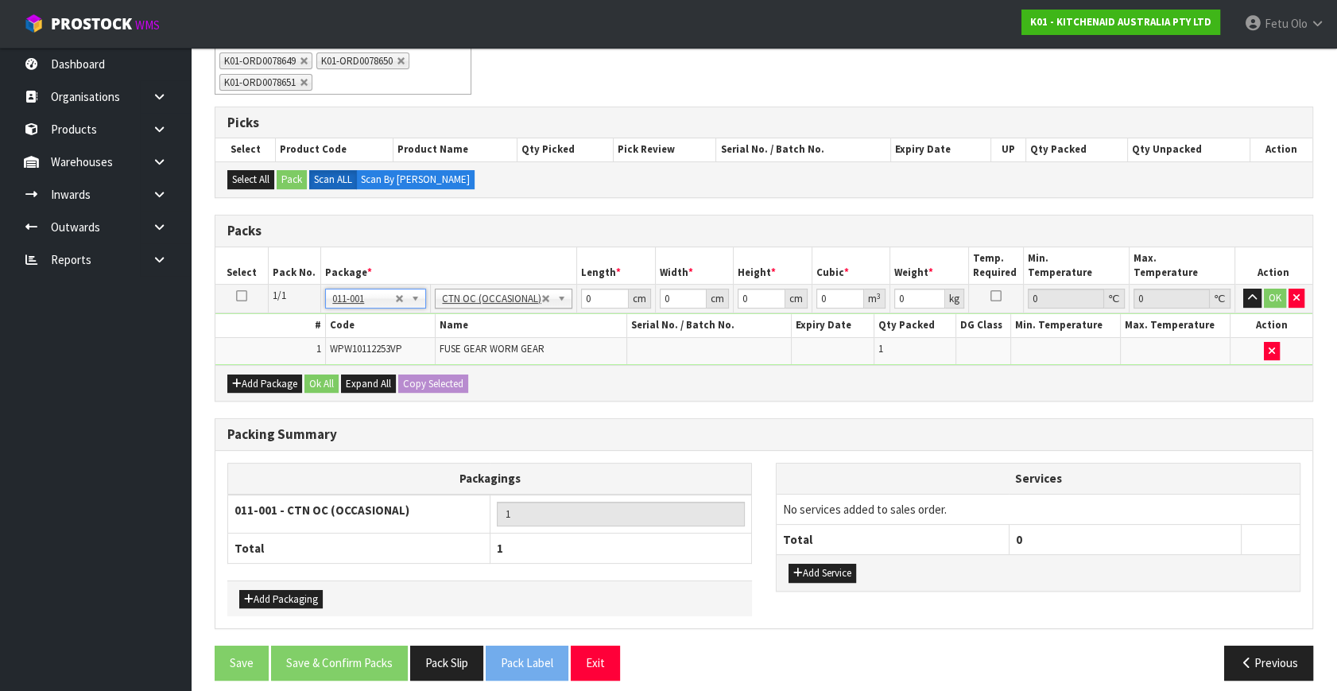
type input "0.01"
click at [447, 373] on div "Packs Select Pack No. Package * Length * Width * Height * Cubic * Weight * Temp…" at bounding box center [764, 309] width 1098 height 188
type input "42"
type input "29"
click at [596, 289] on input "42" at bounding box center [605, 298] width 48 height 20
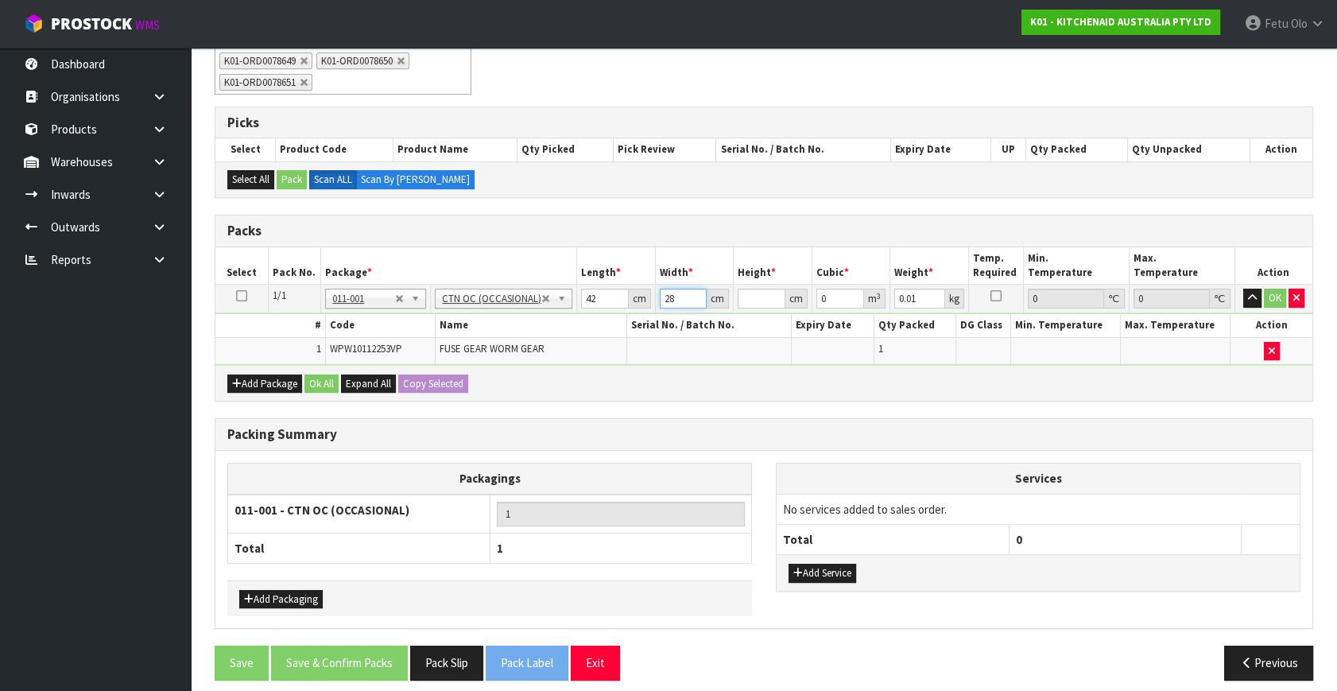
type input "28"
type input "3"
type input "0.003528"
type input "35"
type input "0.04116"
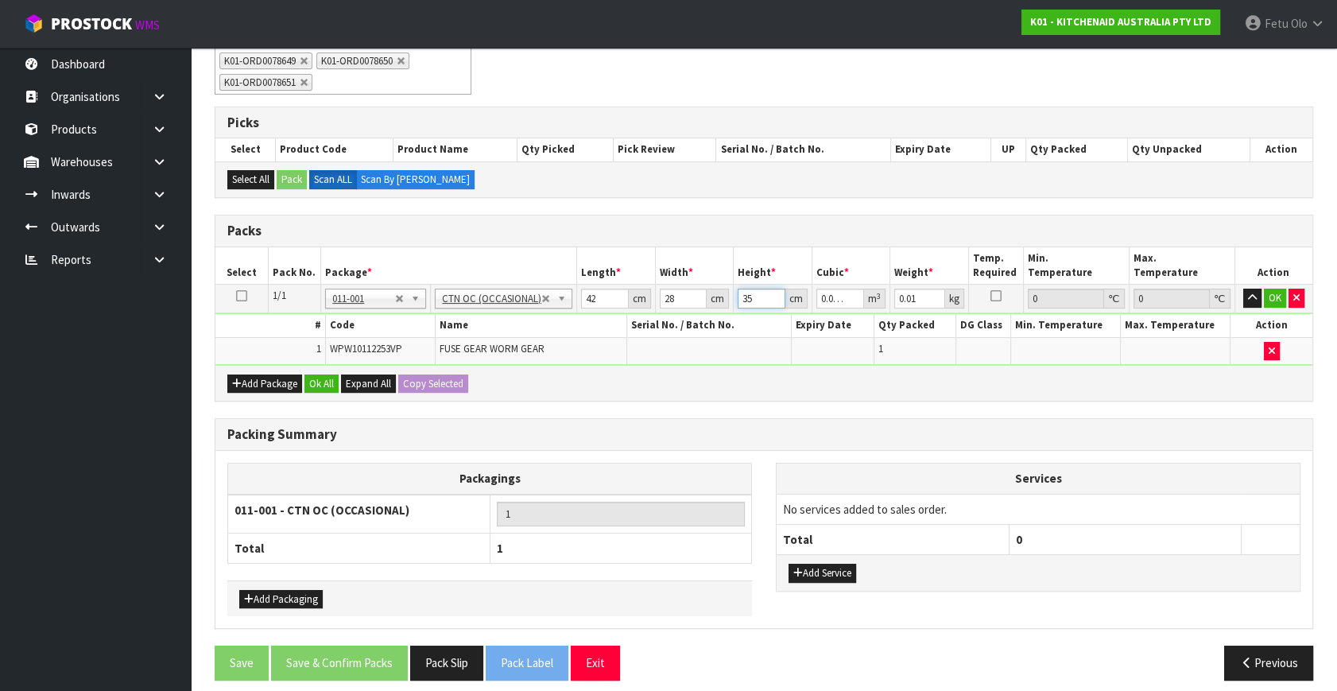
type input "35"
type input "5"
click button "OK" at bounding box center [1275, 297] width 22 height 19
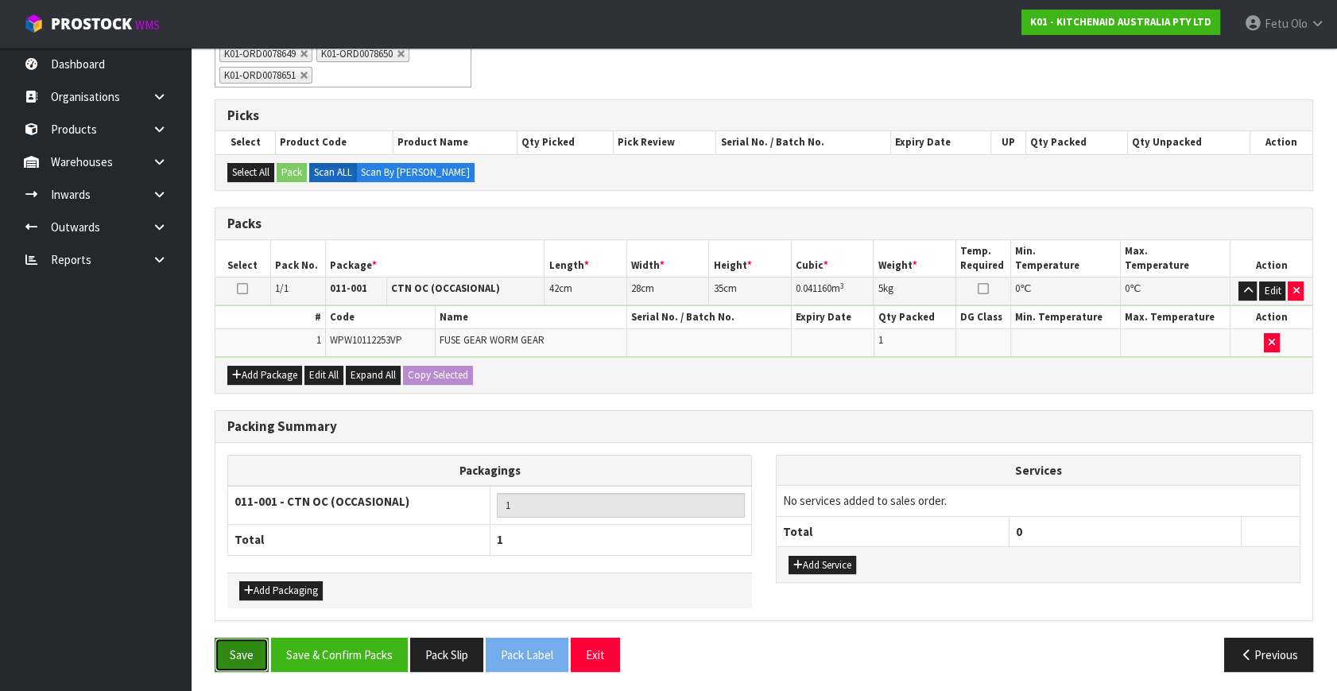
click at [254, 643] on button "Save" at bounding box center [242, 654] width 54 height 34
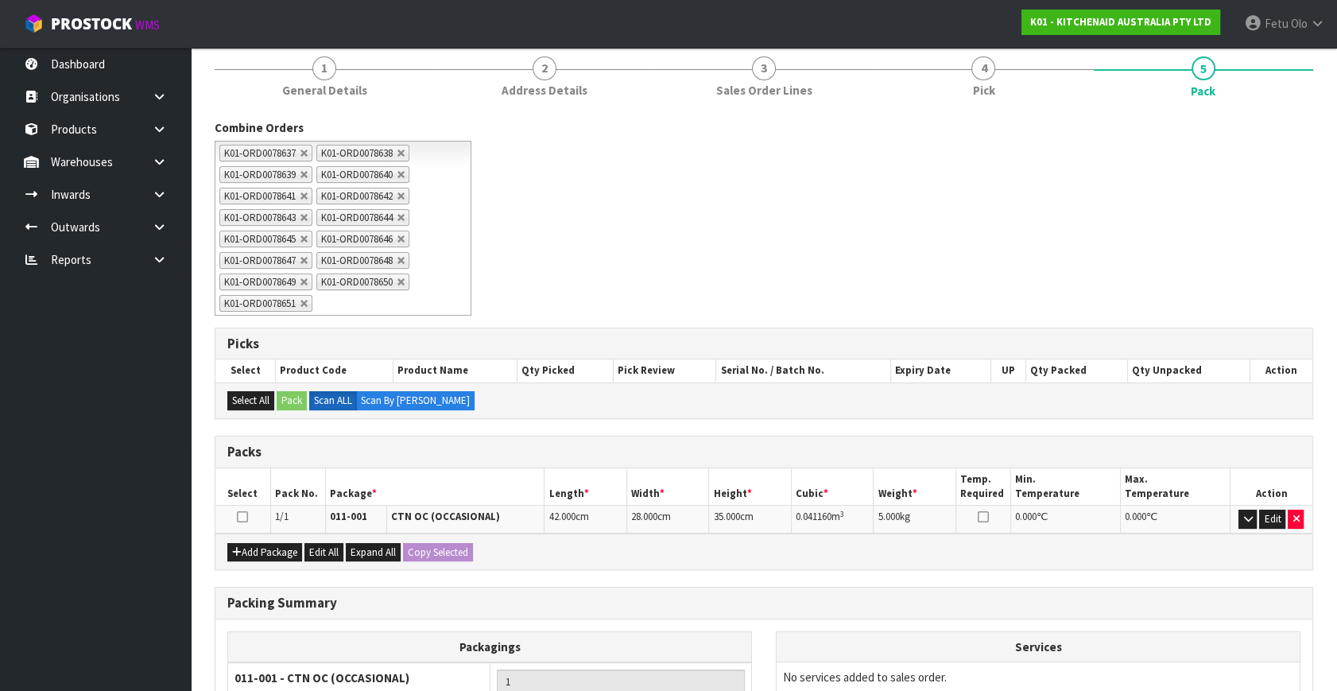
scroll to position [369, 0]
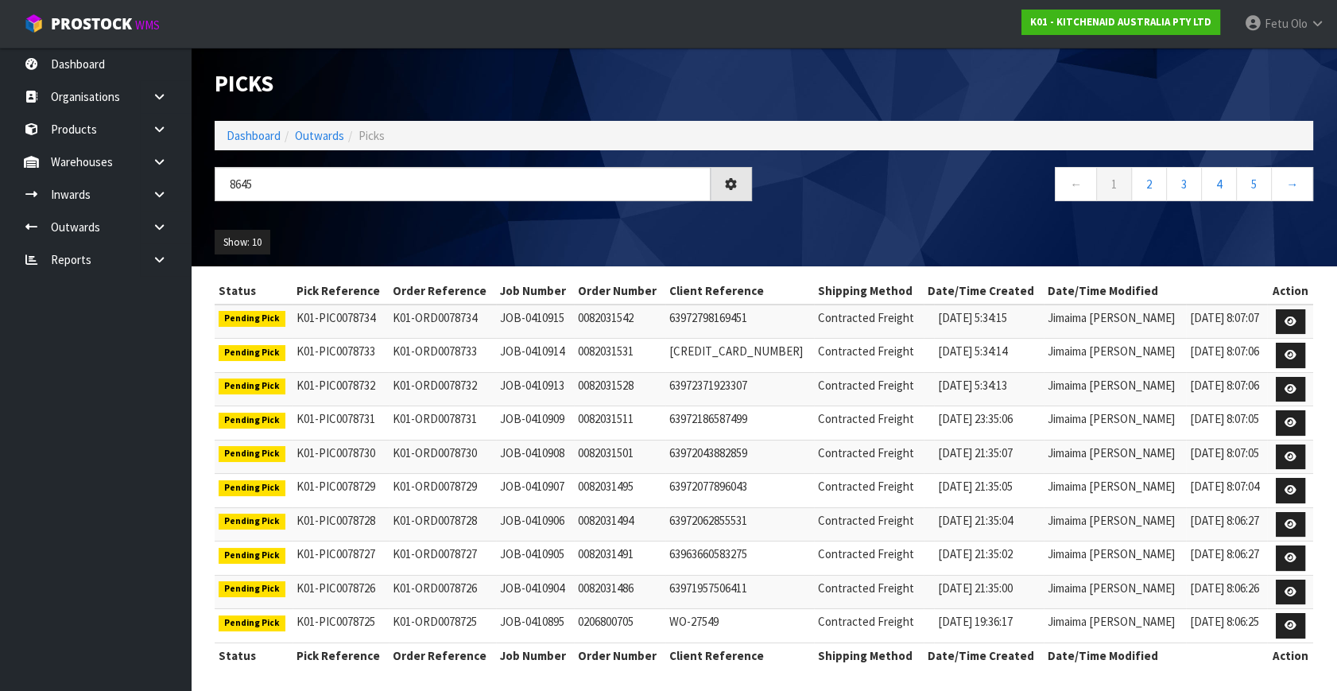
type input "8645"
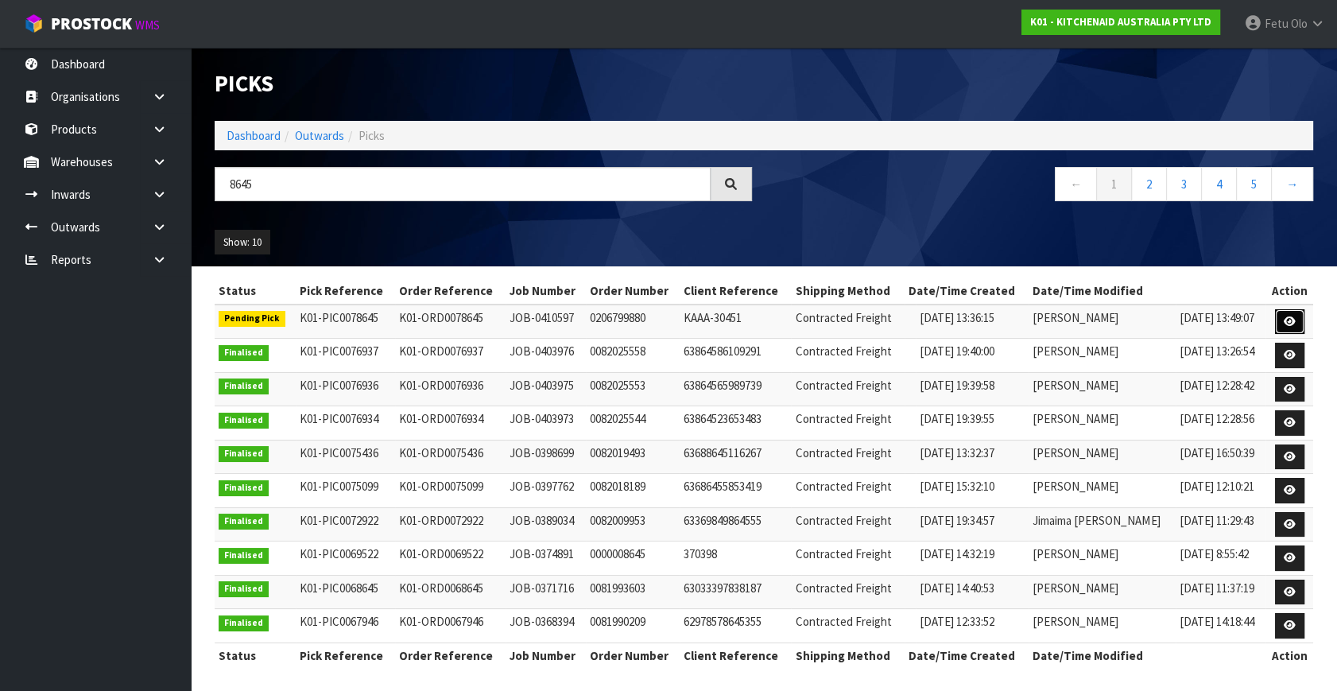
click at [1287, 319] on icon at bounding box center [1289, 321] width 12 height 10
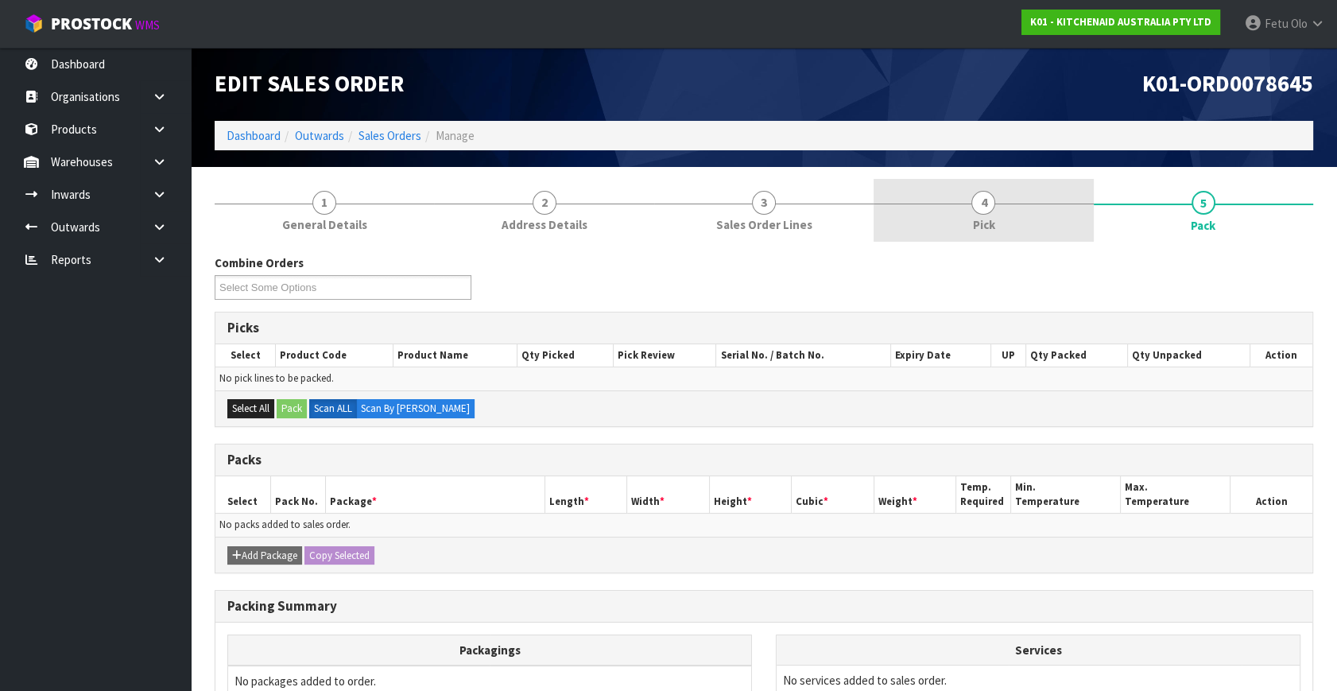
click at [970, 232] on link "4 Pick" at bounding box center [982, 210] width 219 height 63
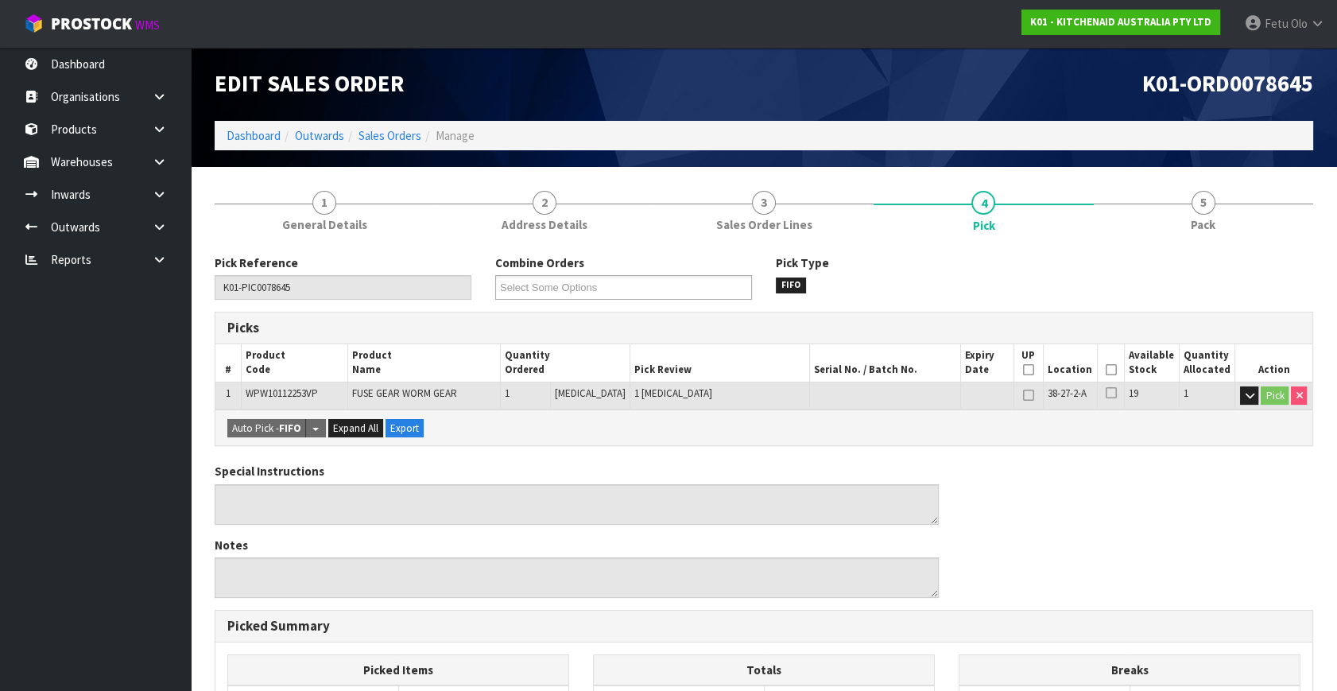
drag, startPoint x: 1104, startPoint y: 366, endPoint x: 1024, endPoint y: 397, distance: 86.0
click at [1105, 370] on icon at bounding box center [1110, 370] width 11 height 1
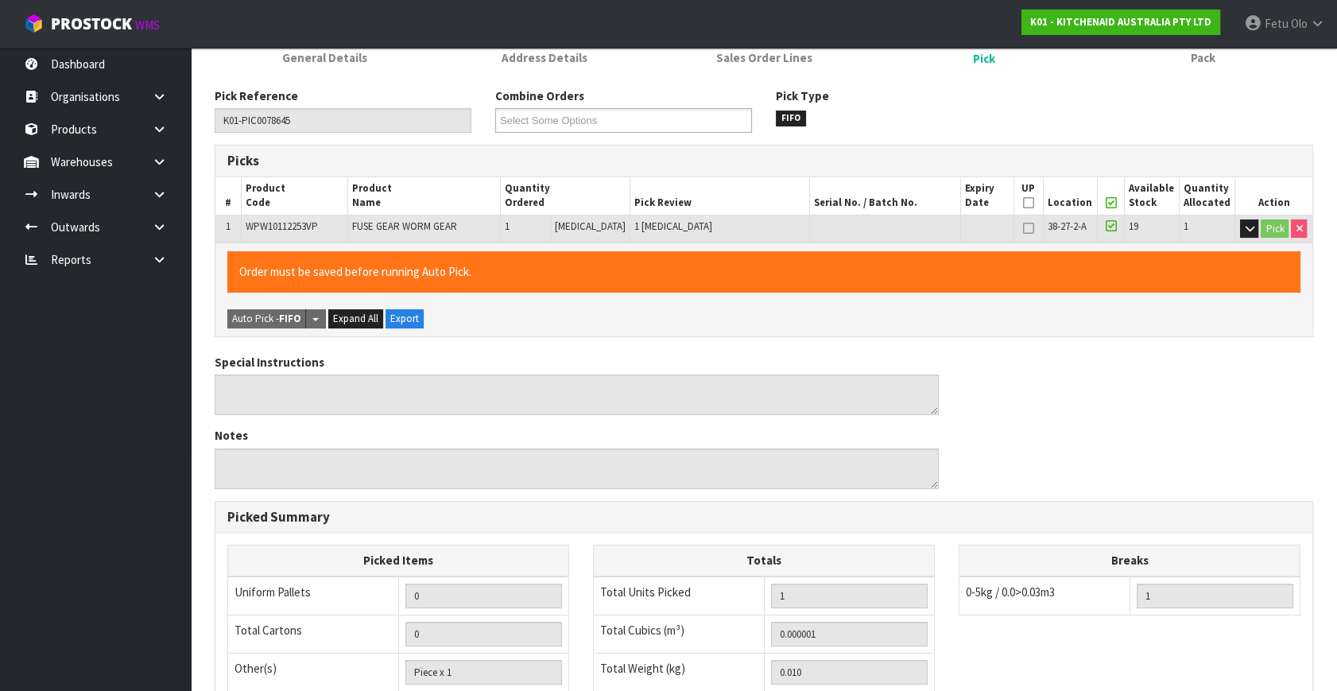
scroll to position [361, 0]
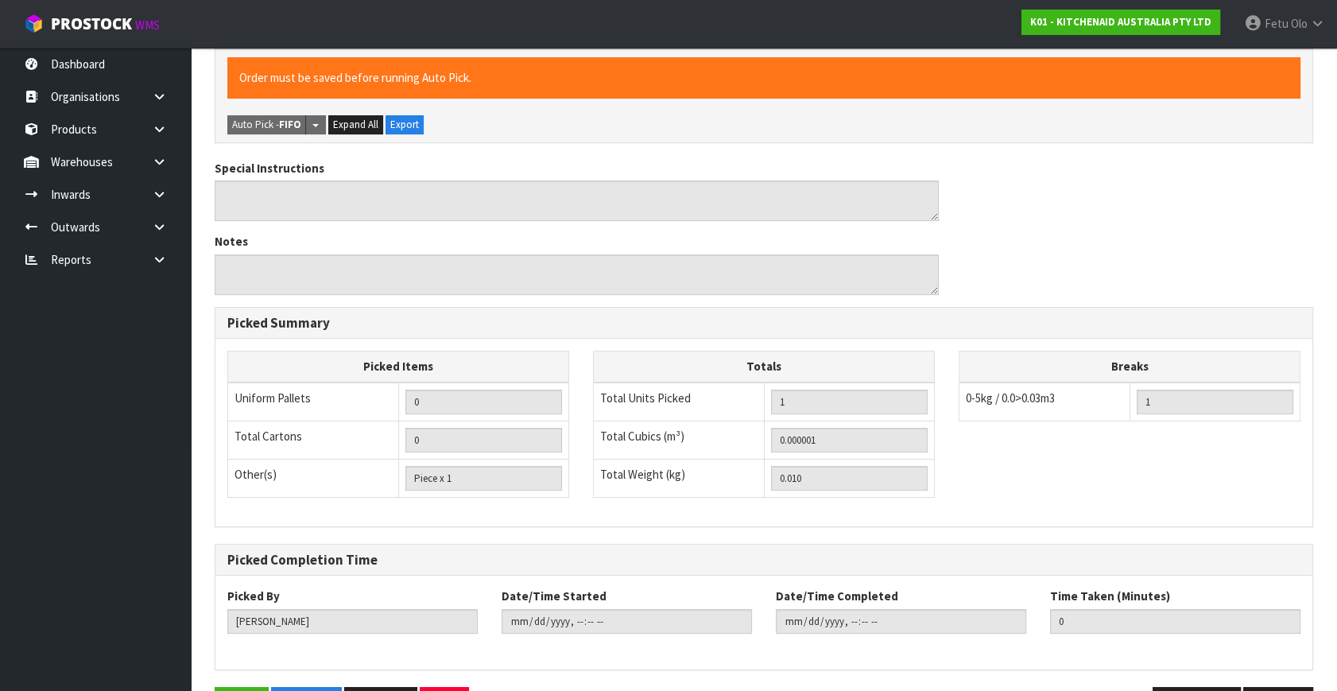
click at [226, 648] on div "Picked By [PERSON_NAME] Date/Time Started Date/Time Completed Time Taken (Minut…" at bounding box center [763, 621] width 1097 height 69
click at [237, 687] on button "Save" at bounding box center [242, 704] width 54 height 34
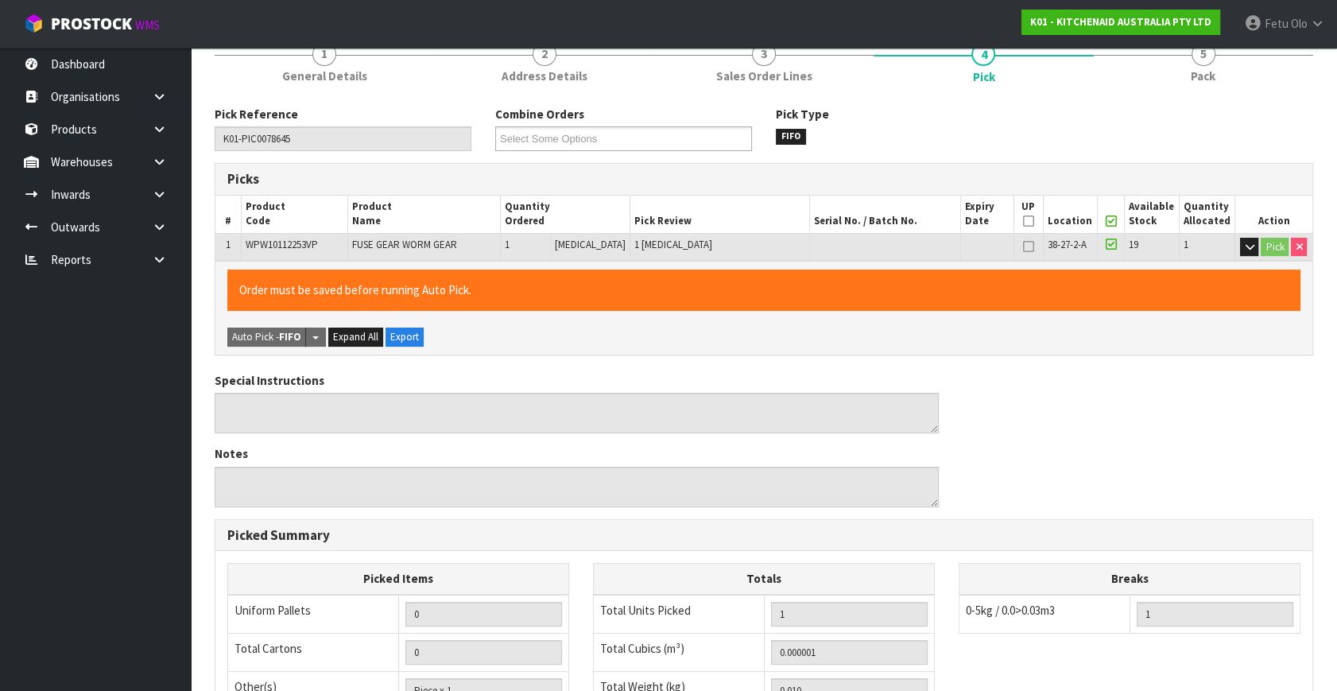
scroll to position [0, 0]
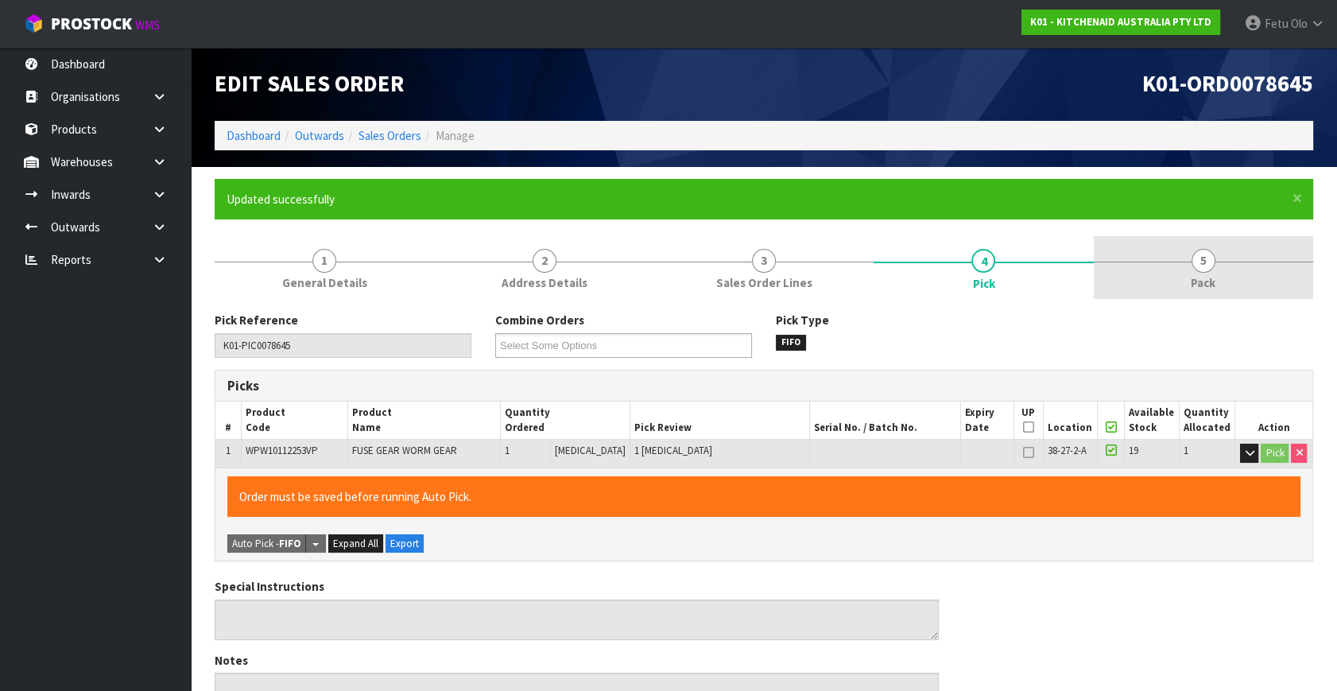
type input "Fetu Olo"
type input "2025-09-04T09:52:37"
click at [1197, 265] on span "5" at bounding box center [1203, 261] width 24 height 24
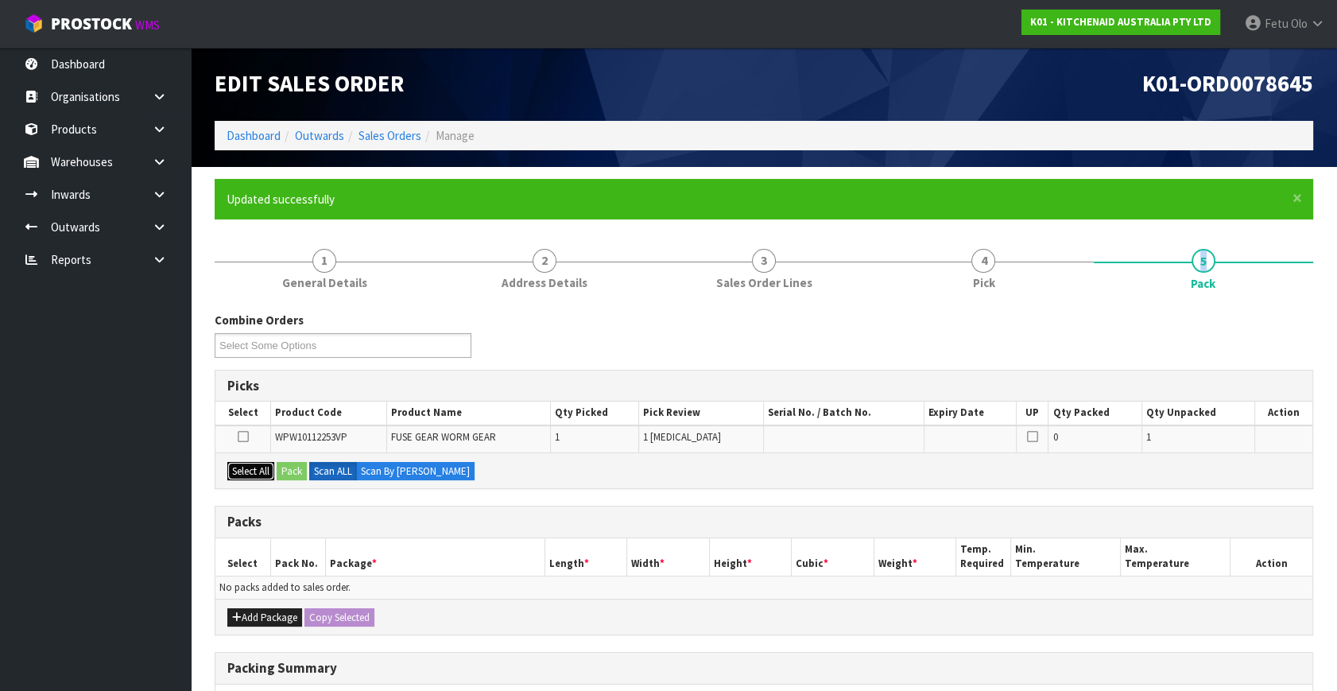
click at [261, 464] on button "Select All" at bounding box center [250, 471] width 47 height 19
click at [291, 465] on button "Pack" at bounding box center [292, 471] width 30 height 19
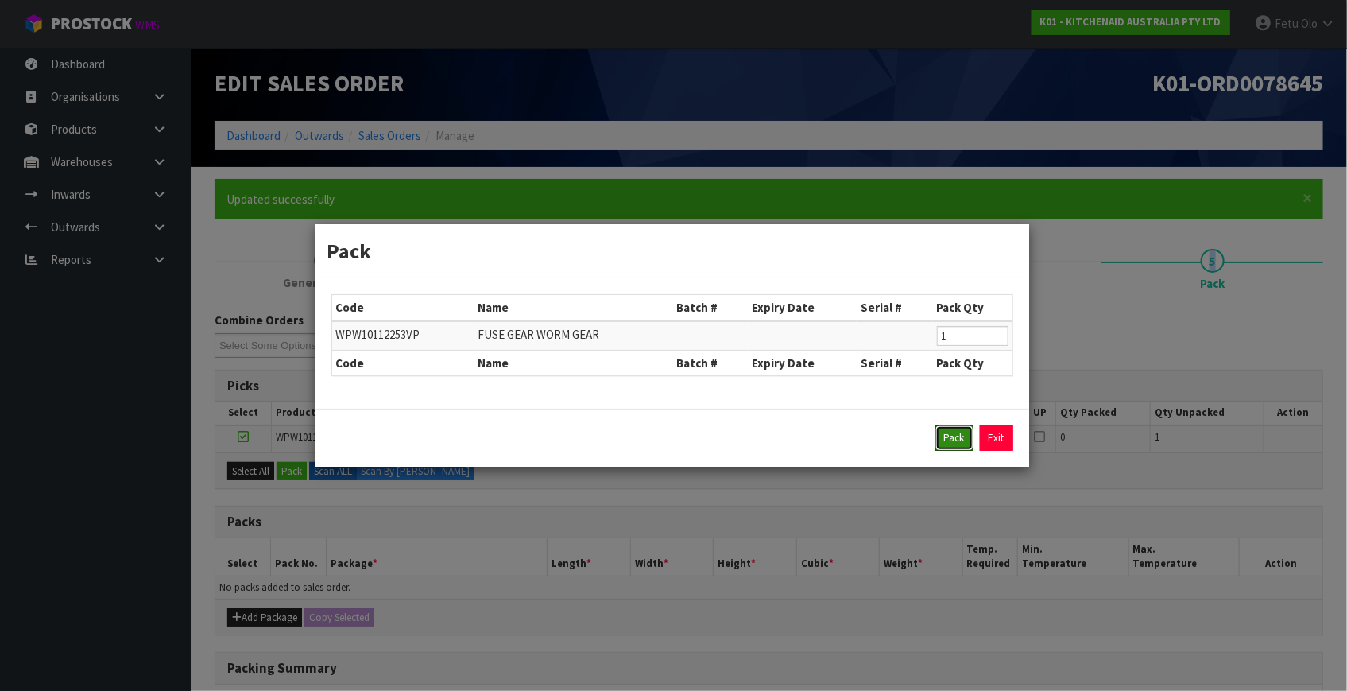
click at [951, 441] on button "Pack" at bounding box center [954, 437] width 38 height 25
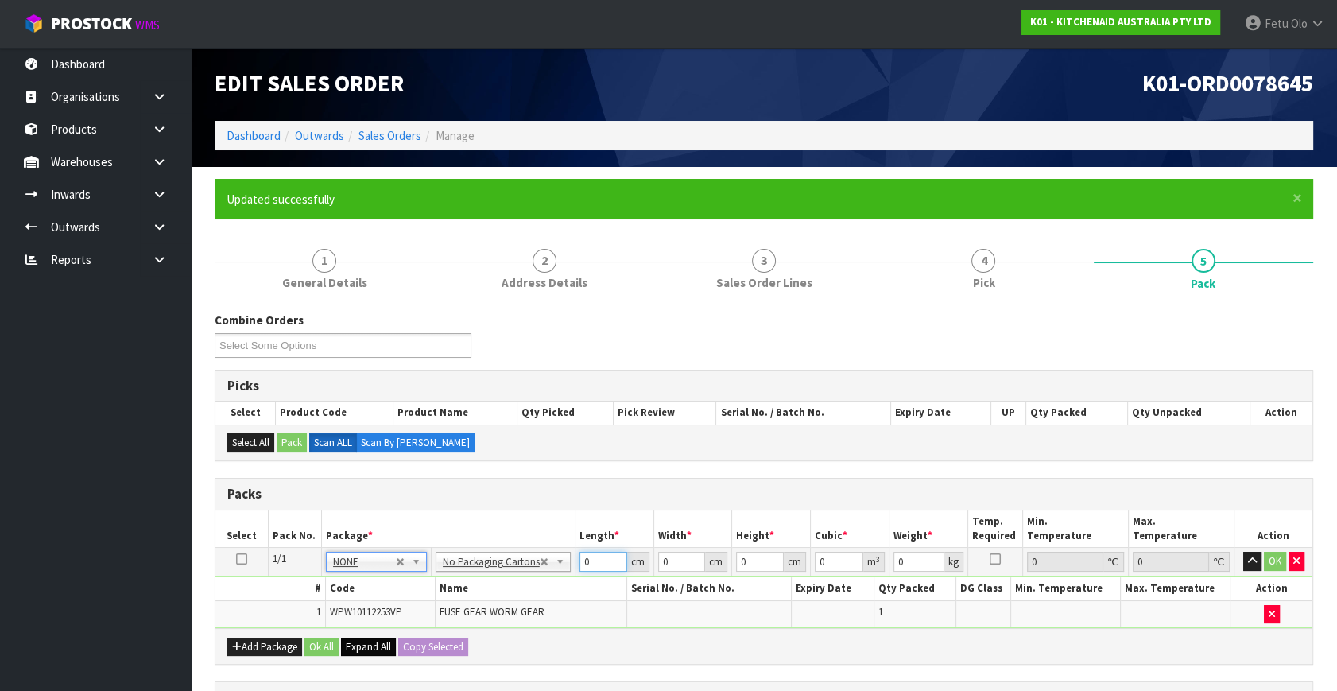
drag, startPoint x: 586, startPoint y: 561, endPoint x: 374, endPoint y: 648, distance: 228.7
click at [374, 648] on div "Packs Select Pack No. Package * Length * Width * Height * Cubic * Weight * Temp…" at bounding box center [764, 572] width 1098 height 188
type input "42"
type input "28"
type input "3"
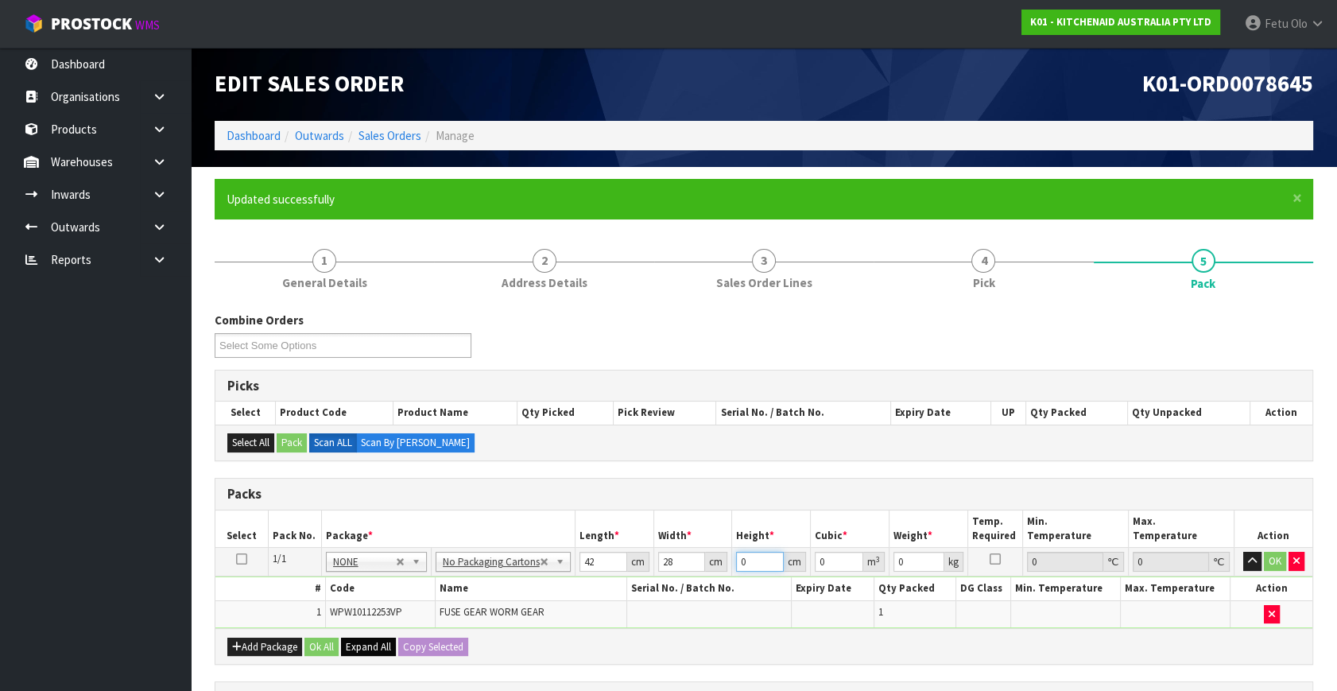
type input "0.003528"
type input "35"
type input "0.04116"
type input "35"
type input "5"
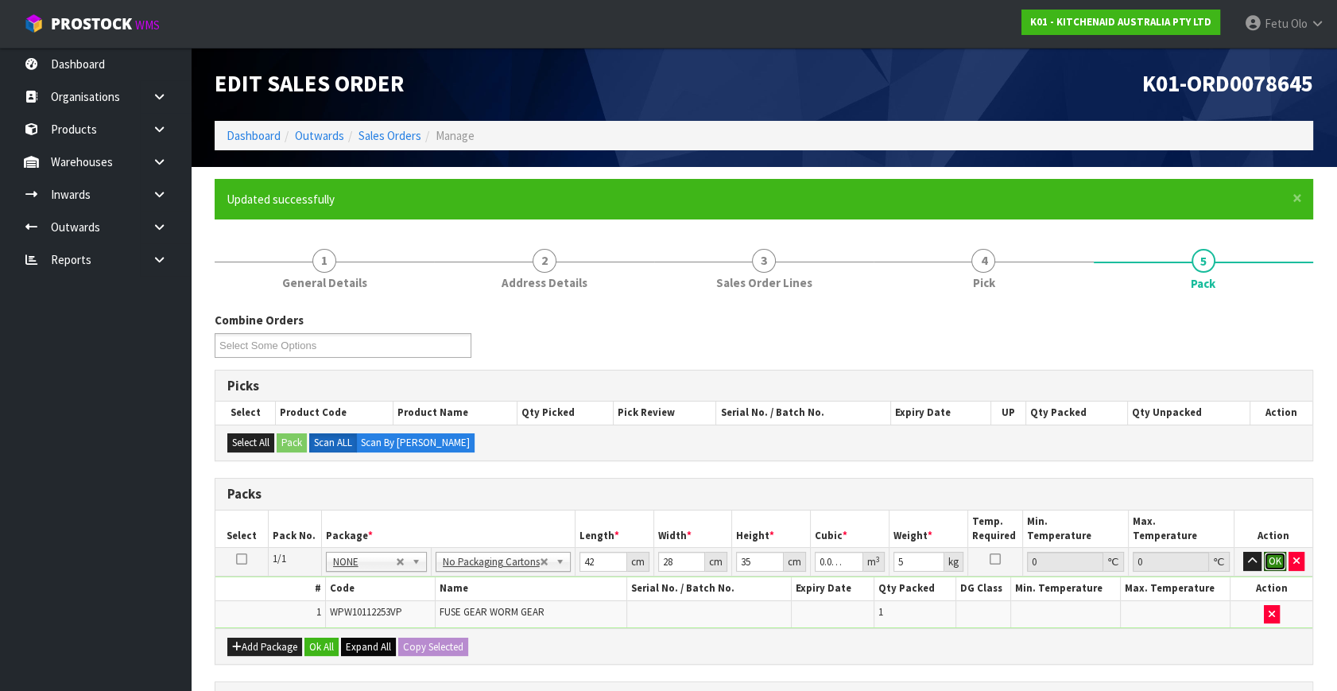
click button "OK" at bounding box center [1275, 561] width 22 height 19
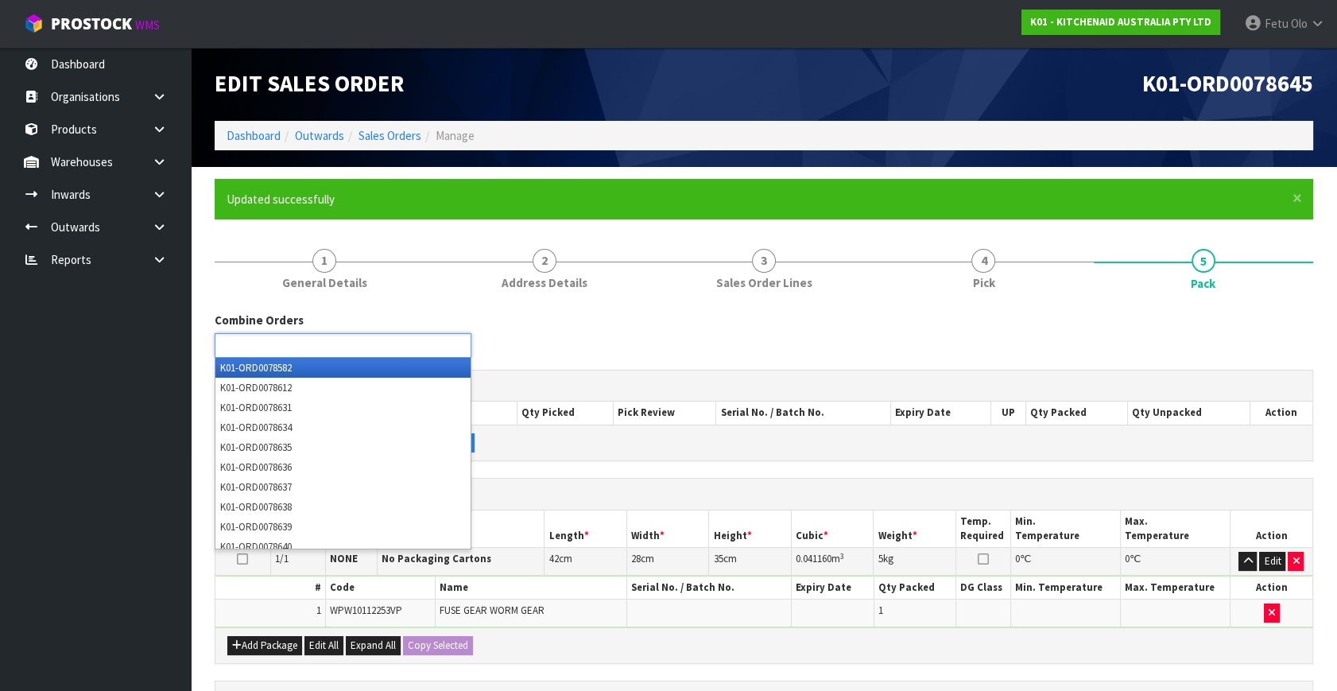
click at [318, 340] on input "text" at bounding box center [277, 345] width 117 height 20
type input "8636"
type input "8637"
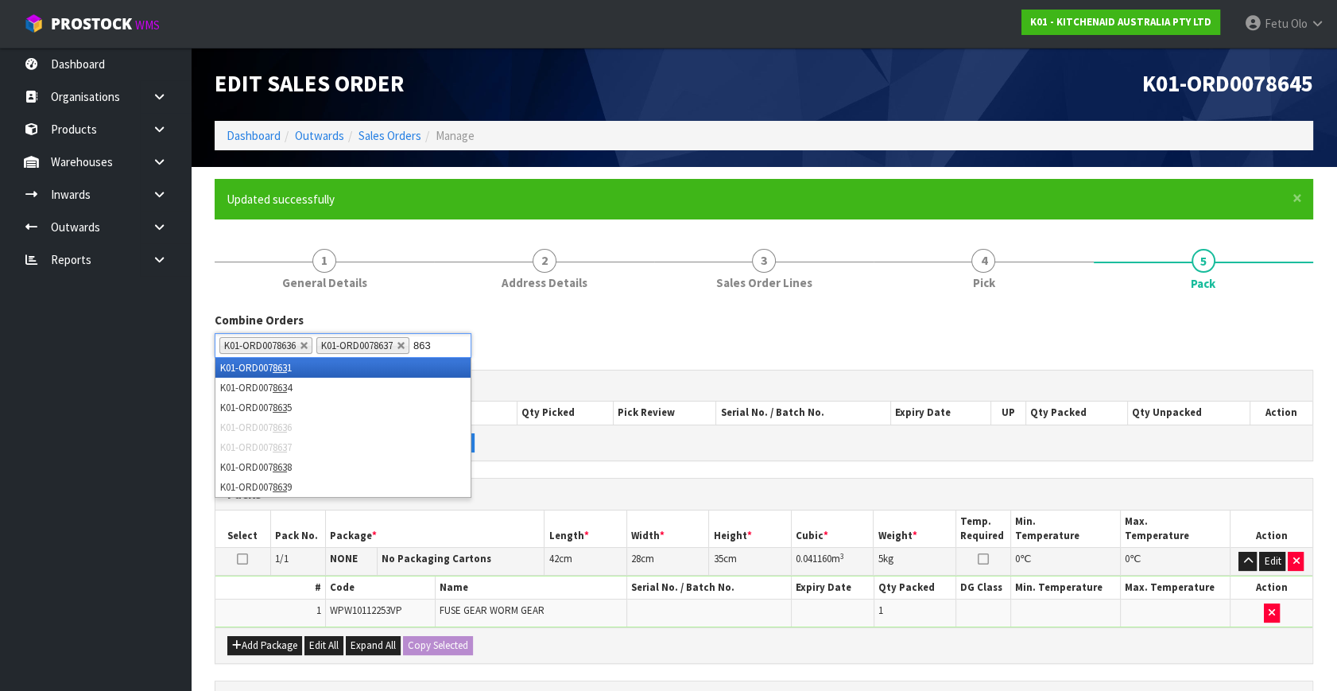
type input "8638"
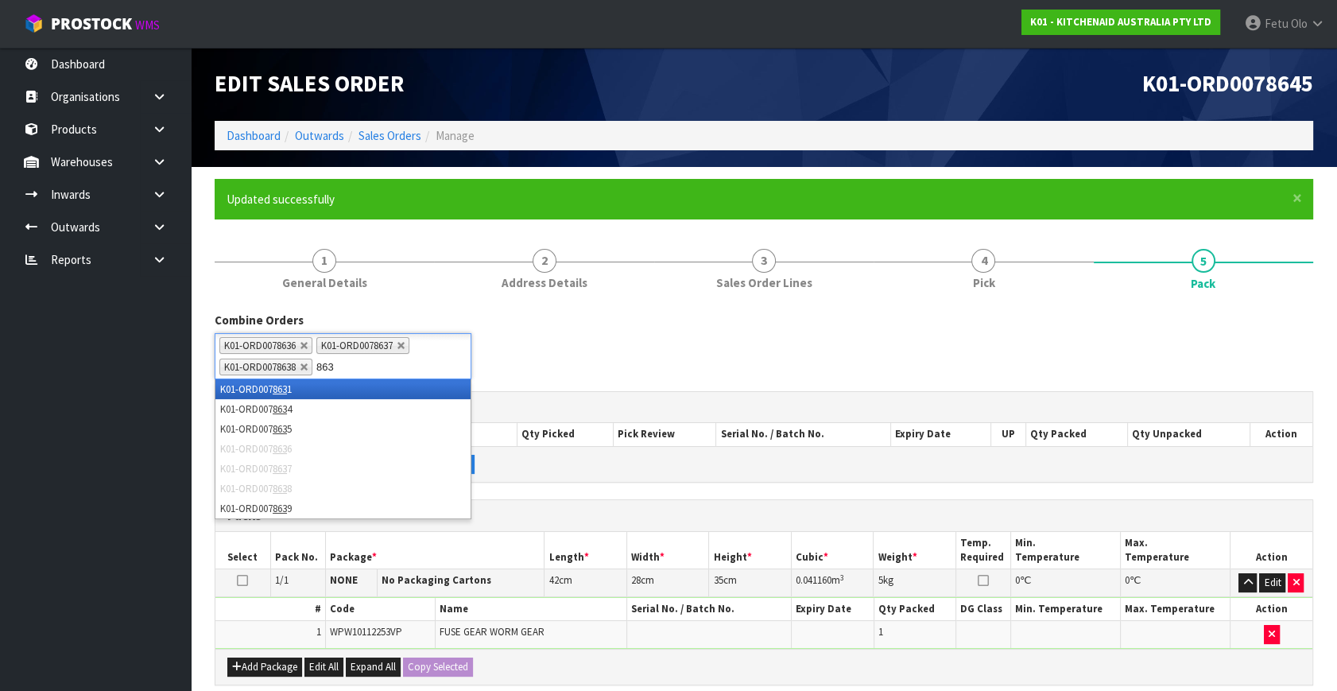
type input "8639"
type input "8640"
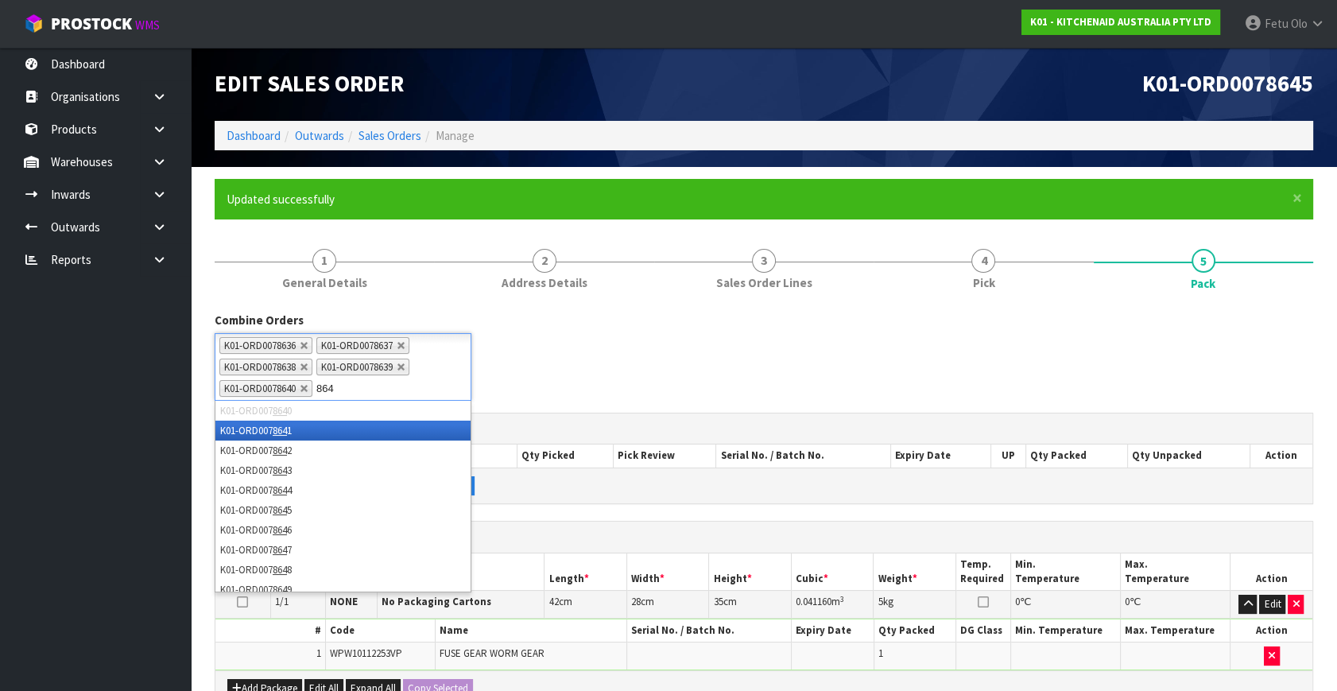
type input "8641"
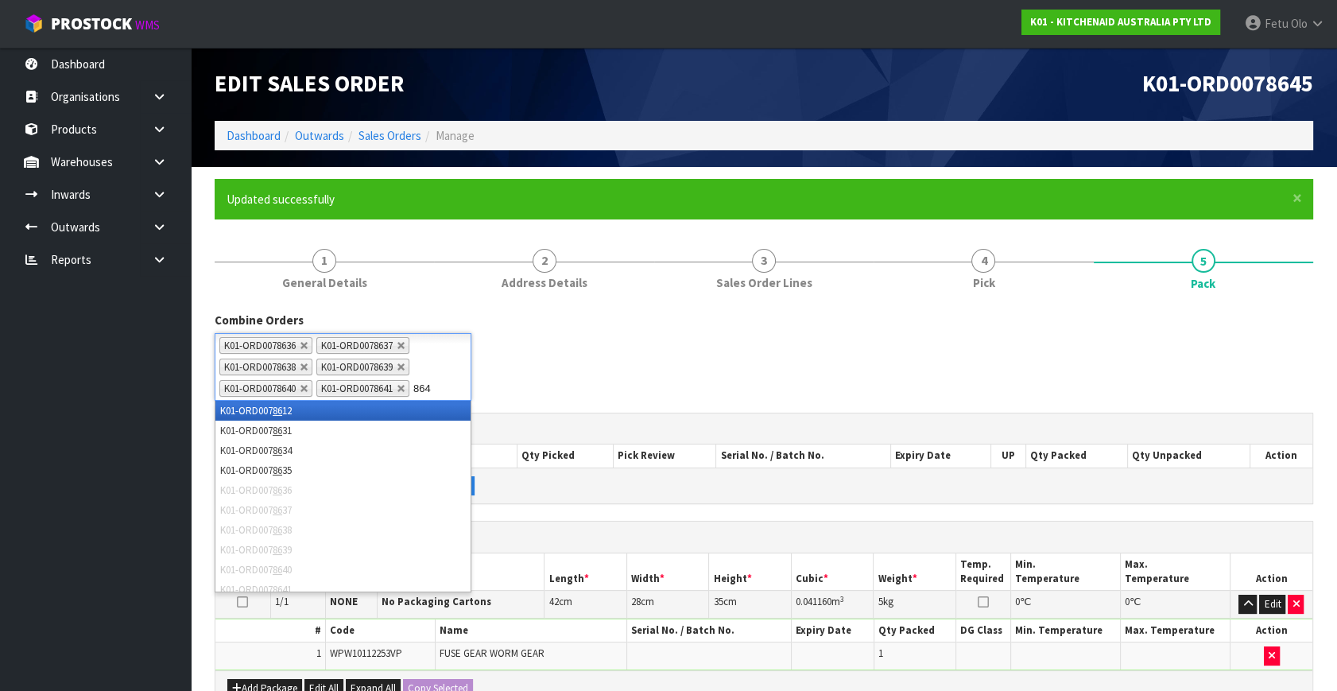
type input "8642"
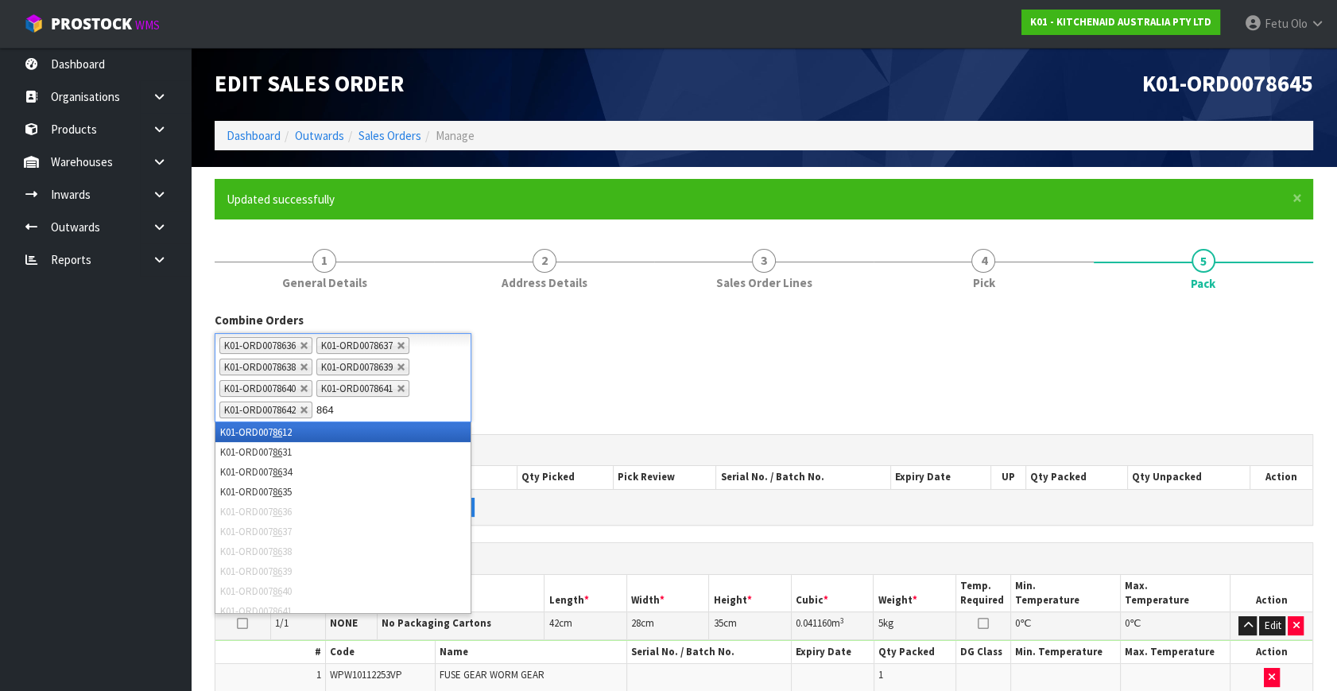
type input "8643"
type input "8646"
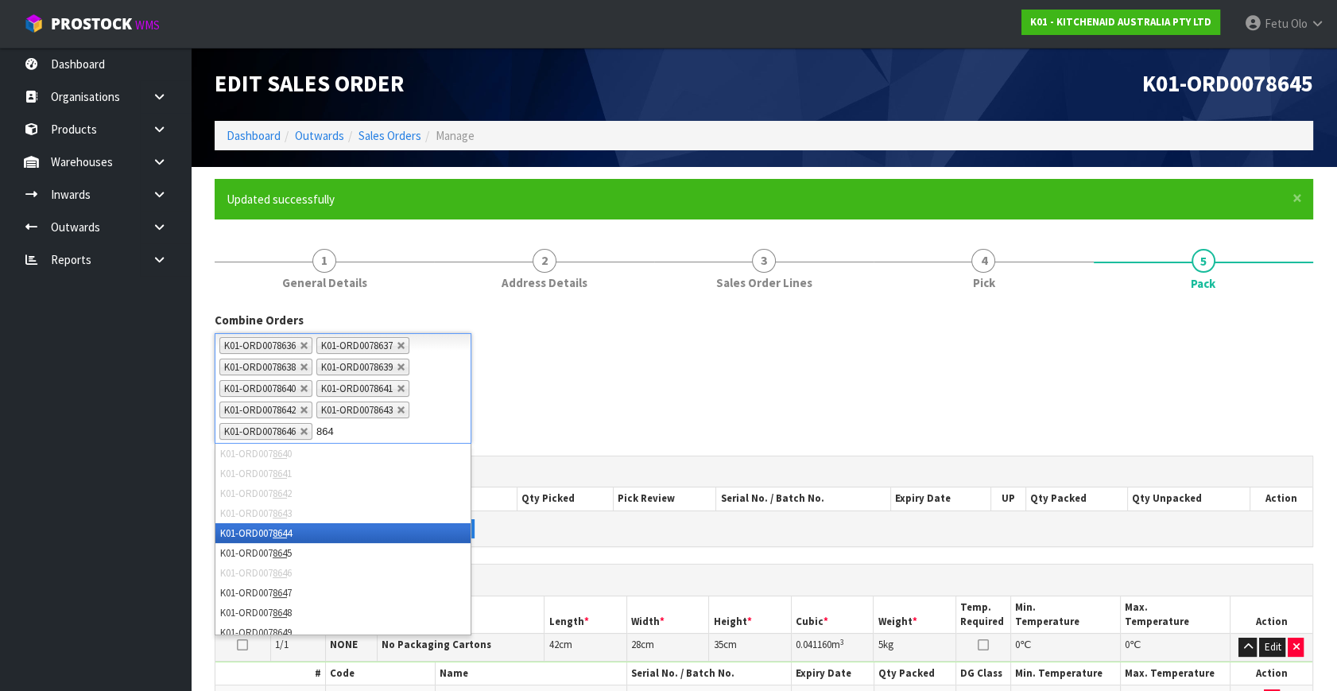
type input "8647"
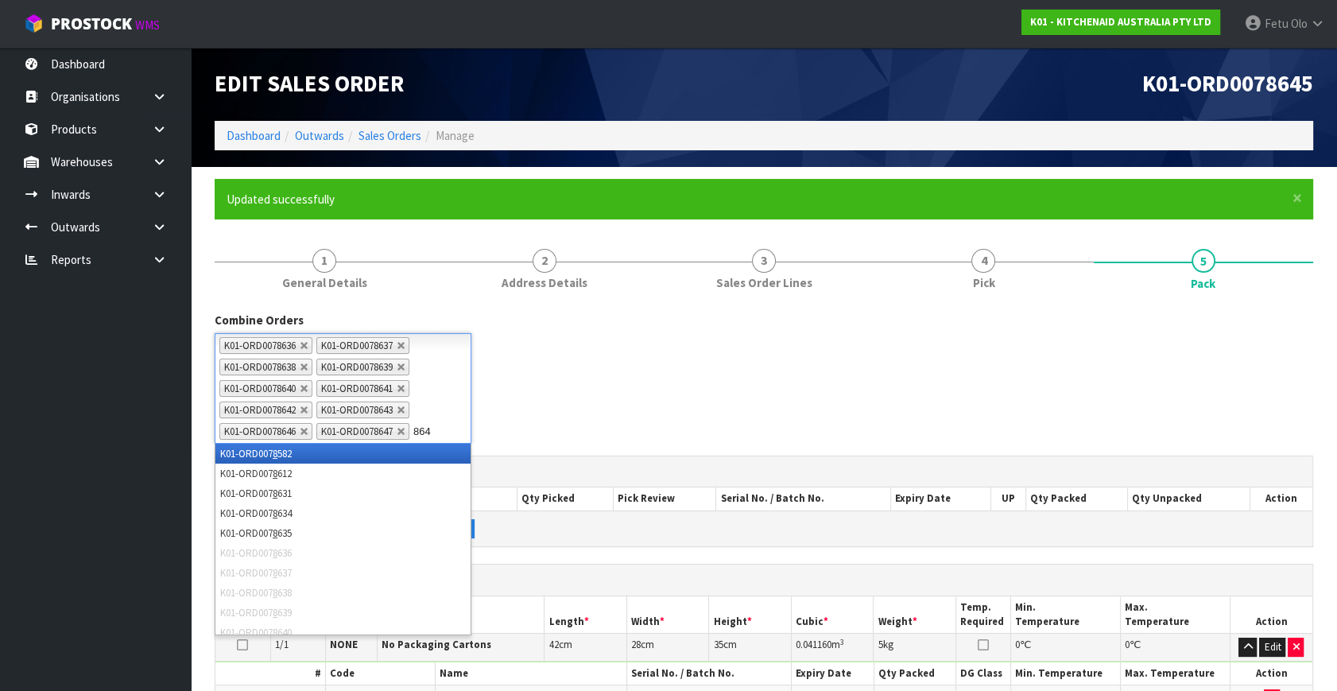
type input "8648"
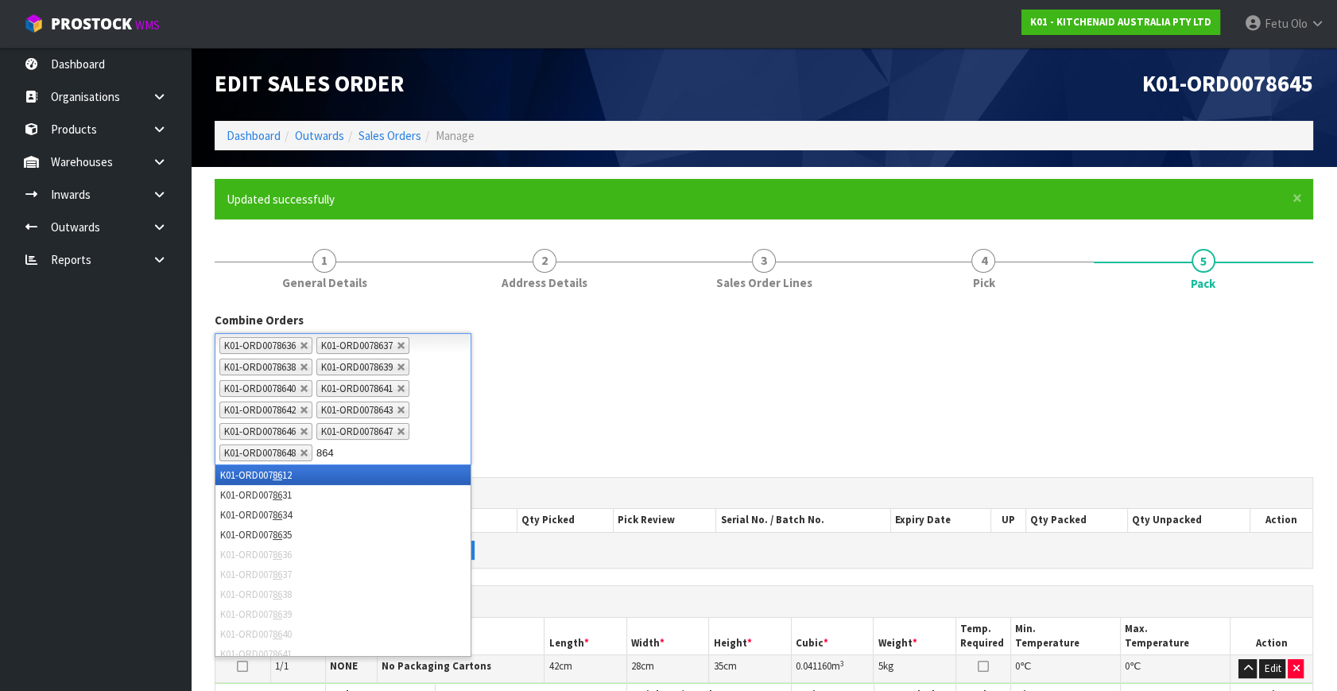
type input "8649"
type input "8650"
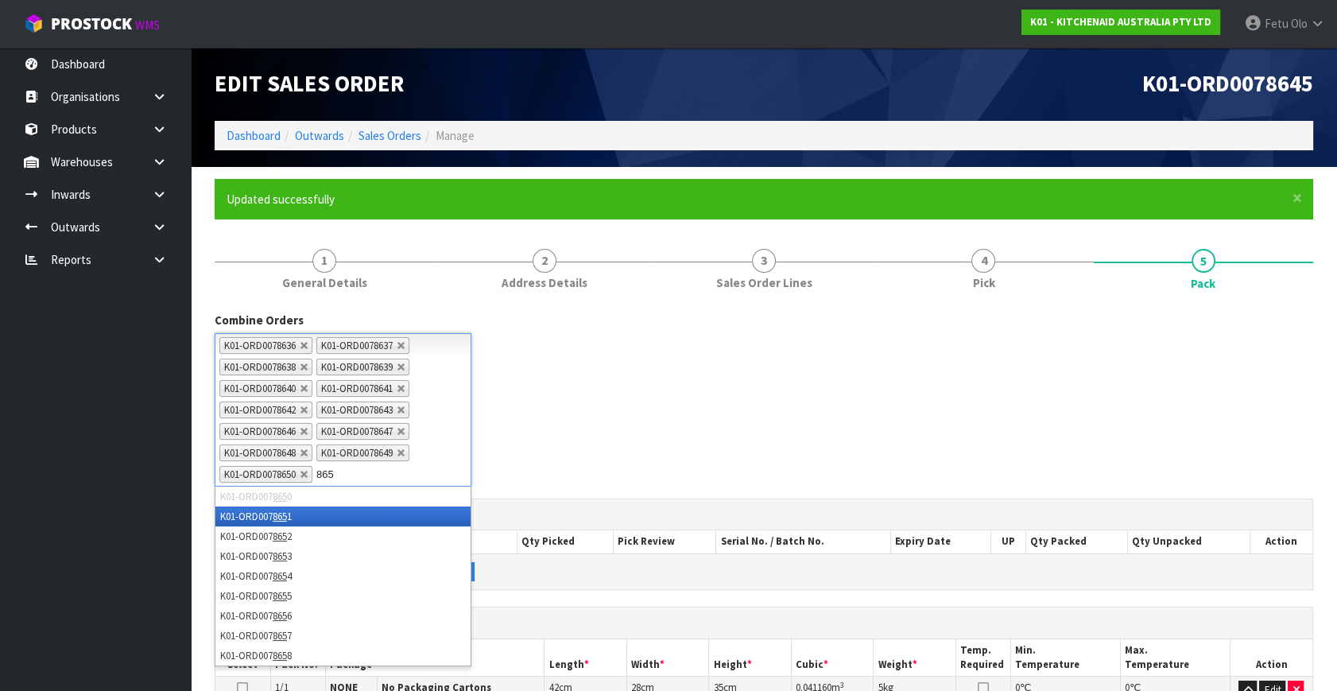
type input "8651"
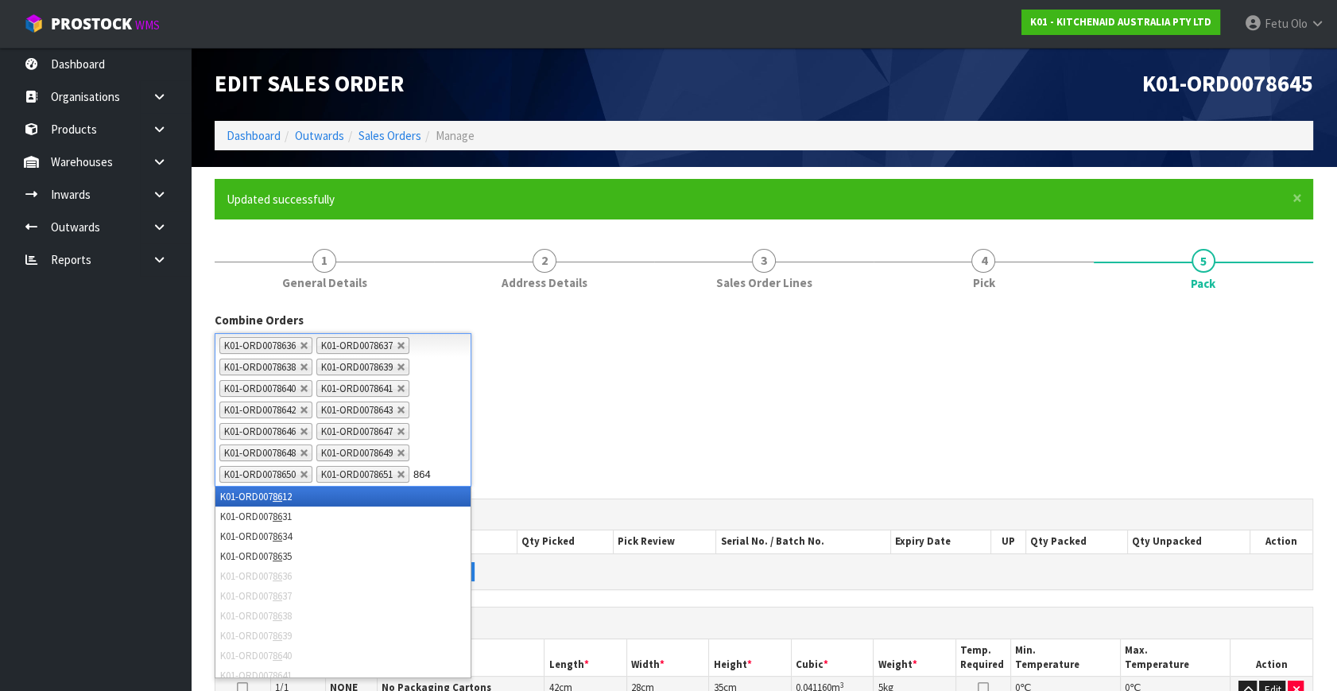
type input "8644"
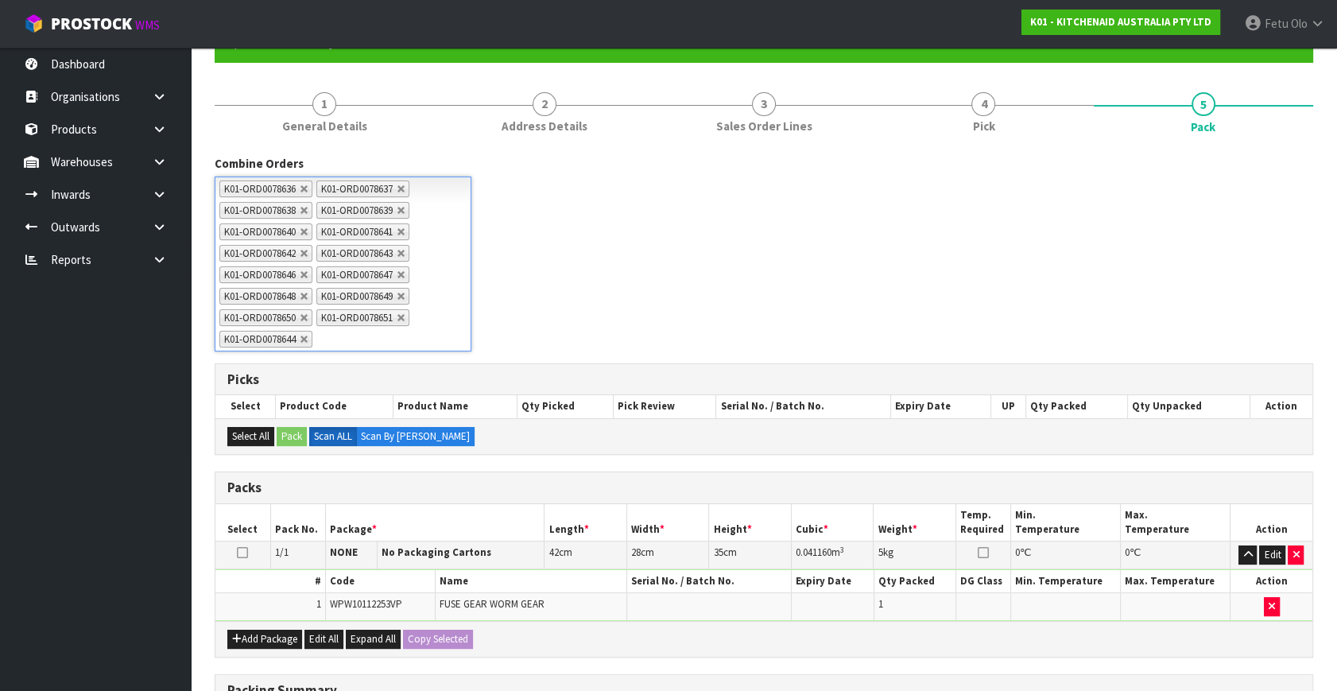
scroll to position [420, 0]
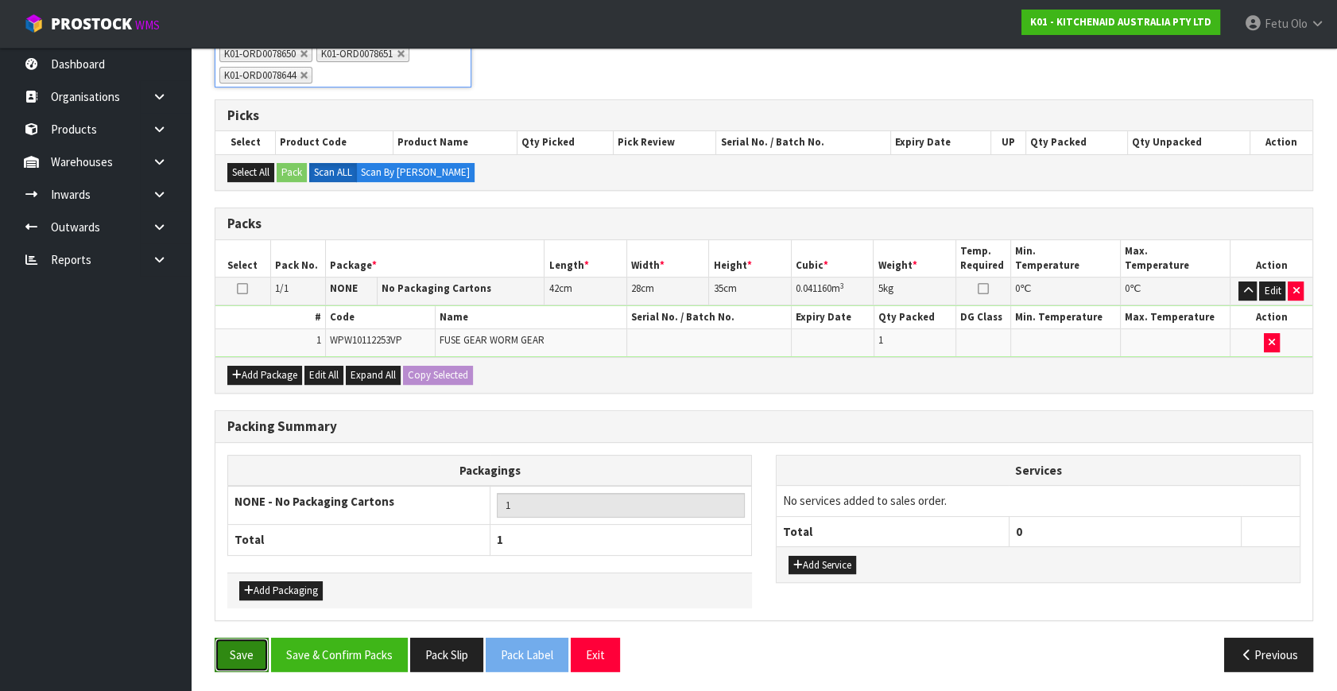
click at [251, 645] on button "Save" at bounding box center [242, 654] width 54 height 34
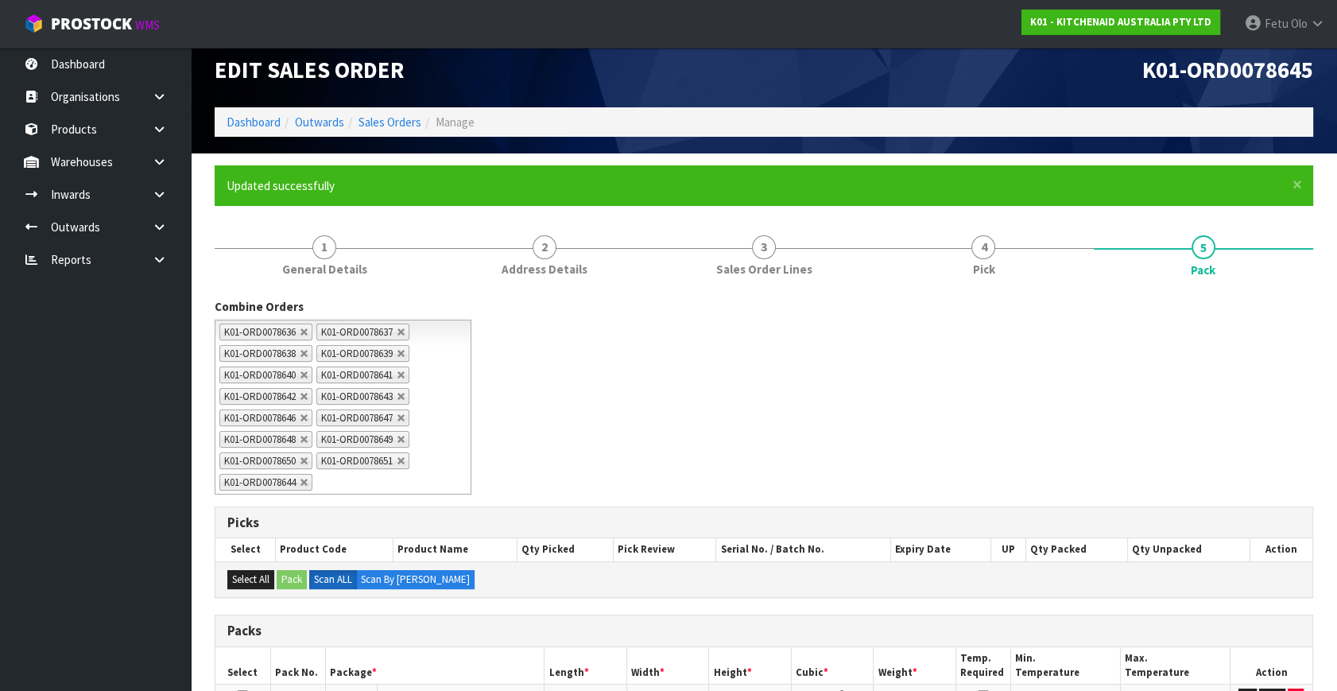
scroll to position [369, 0]
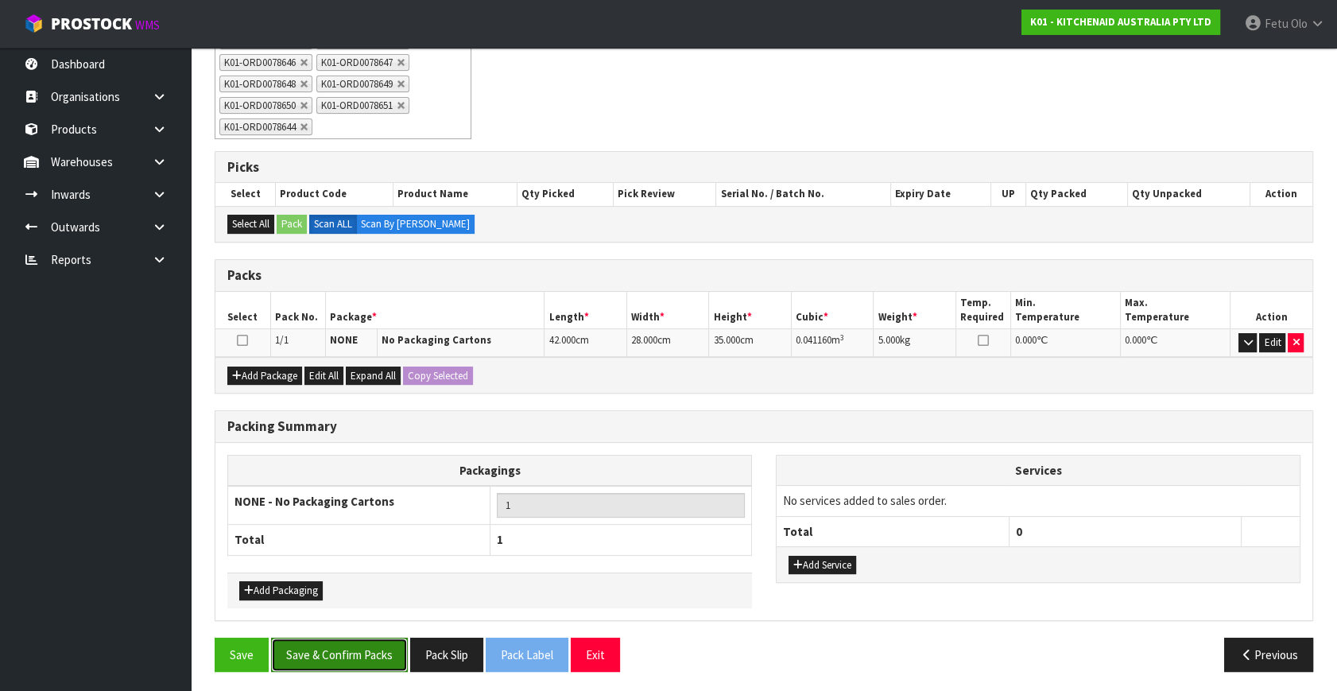
click at [372, 649] on button "Save & Confirm Packs" at bounding box center [339, 654] width 137 height 34
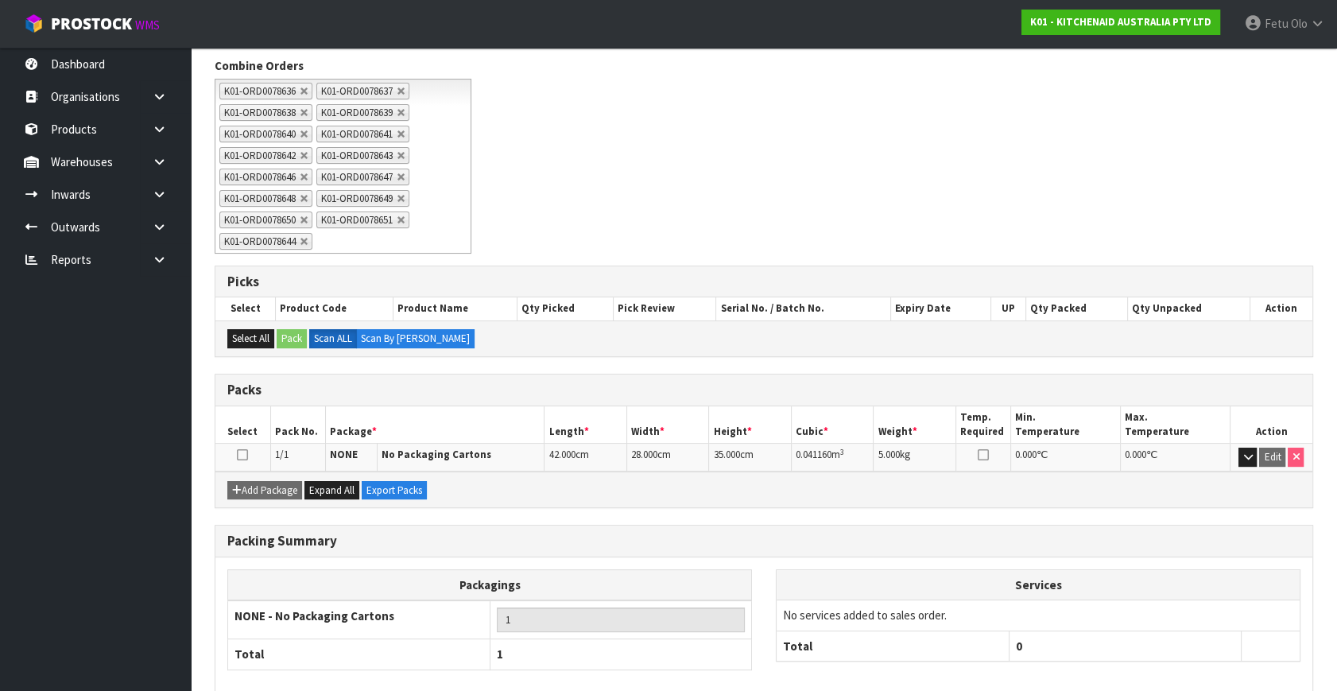
scroll to position [334, 0]
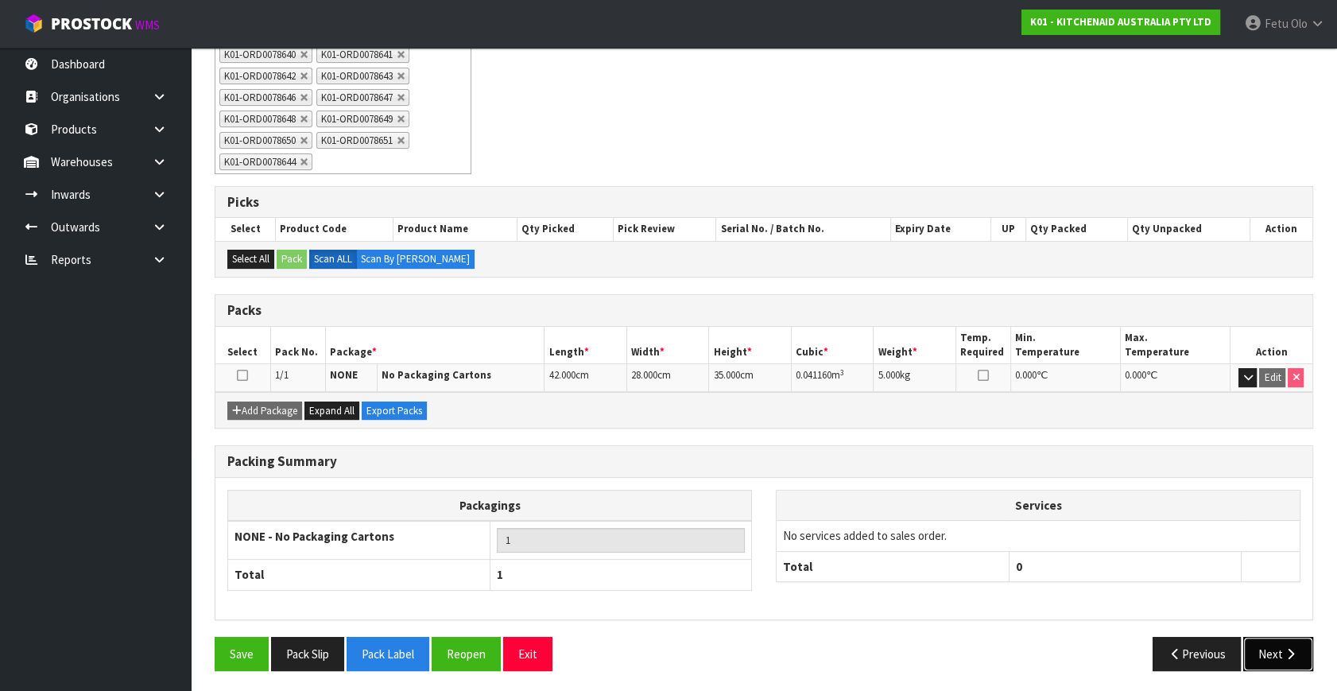
click at [1272, 648] on button "Next" at bounding box center [1278, 654] width 70 height 34
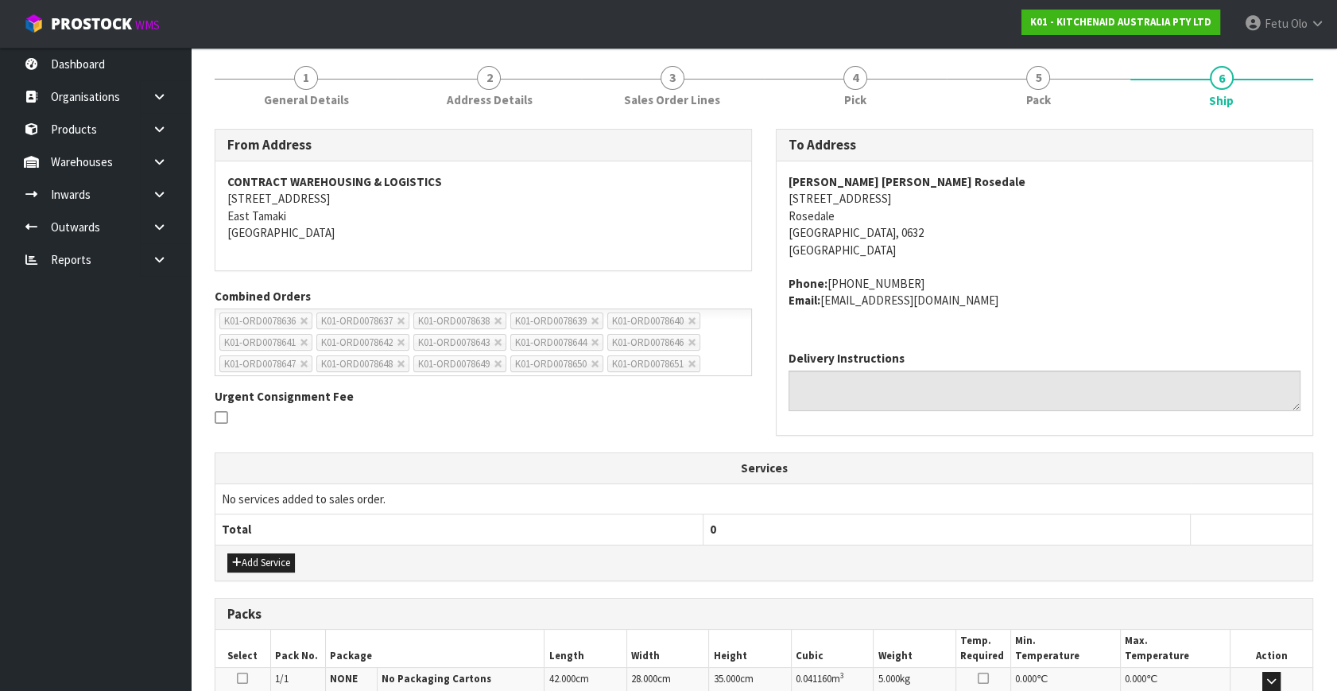
scroll to position [391, 0]
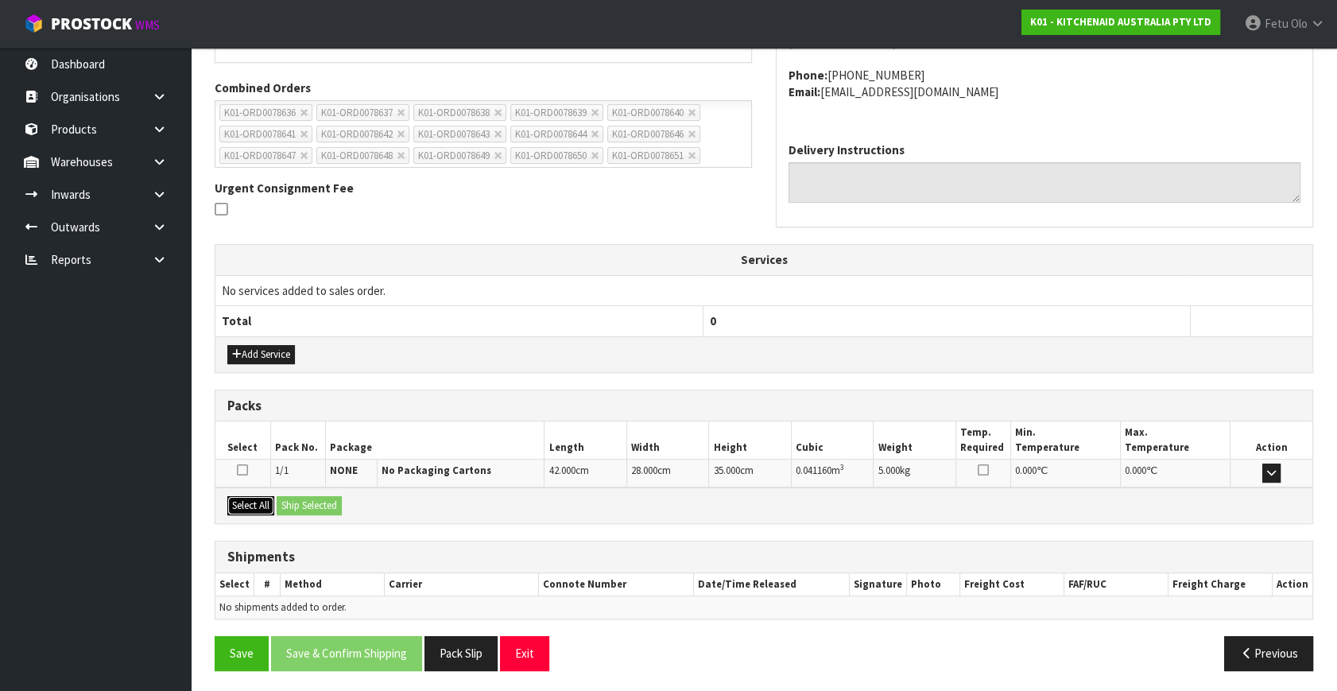
drag, startPoint x: 255, startPoint y: 498, endPoint x: 320, endPoint y: 497, distance: 65.2
click at [277, 497] on div "Select All Ship Selected" at bounding box center [763, 505] width 1097 height 36
drag, startPoint x: 255, startPoint y: 506, endPoint x: 265, endPoint y: 506, distance: 9.5
click at [260, 506] on button "Select All" at bounding box center [250, 505] width 47 height 19
click at [310, 501] on button "Ship Selected" at bounding box center [309, 505] width 65 height 19
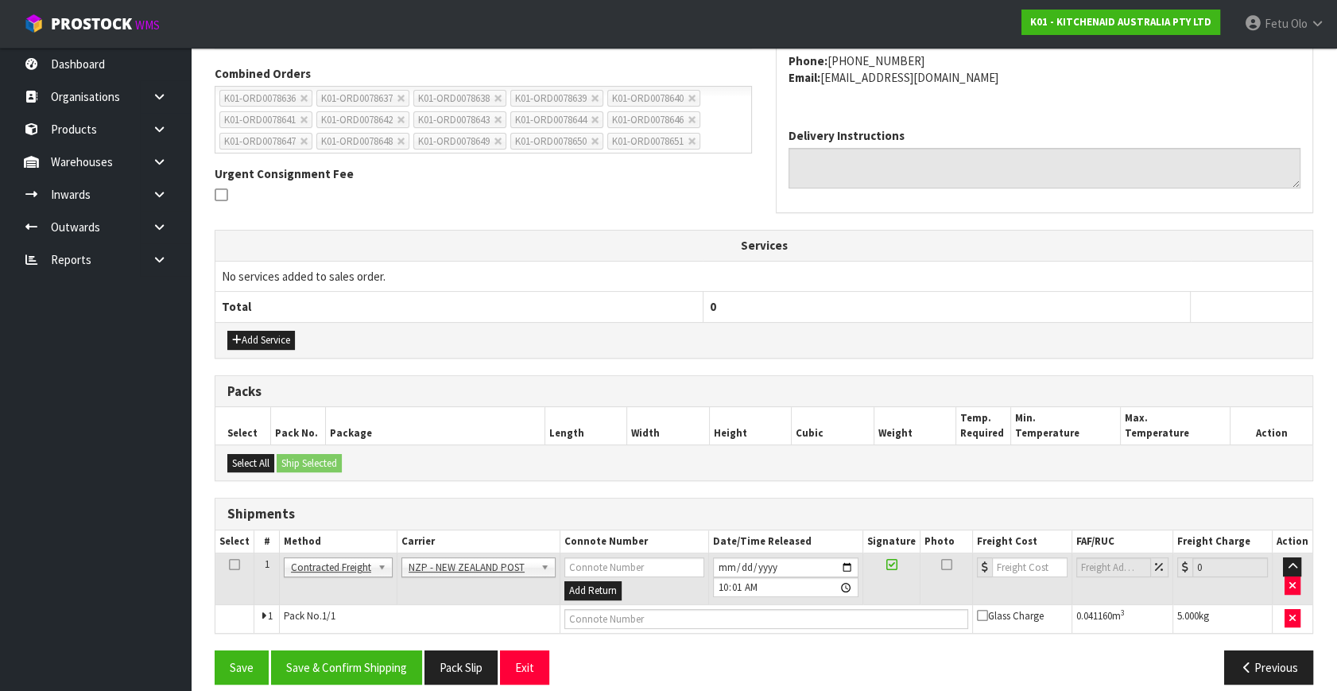
scroll to position [420, 0]
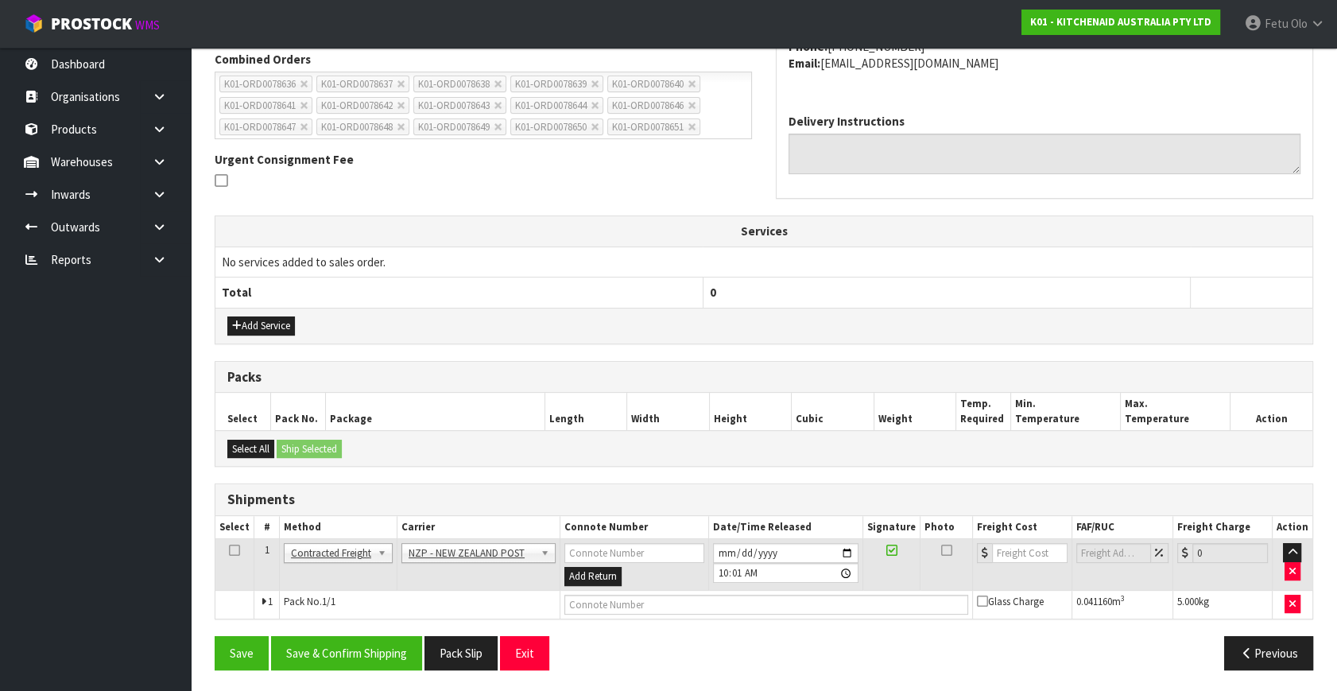
click at [572, 587] on tbody "1 Client Local Pickup Customer Local Pickup Company Freight Contracted Freight …" at bounding box center [763, 578] width 1097 height 79
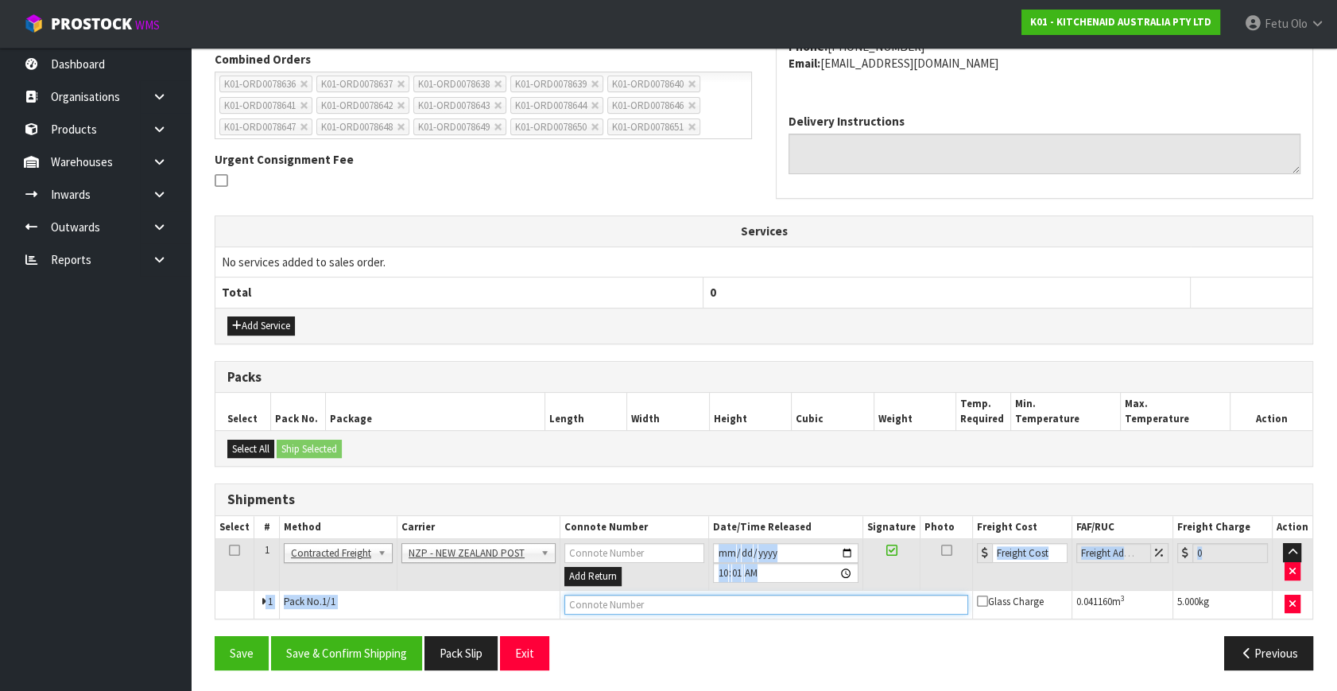
click at [590, 599] on input "text" at bounding box center [766, 604] width 404 height 20
paste input "00894210379946244879"
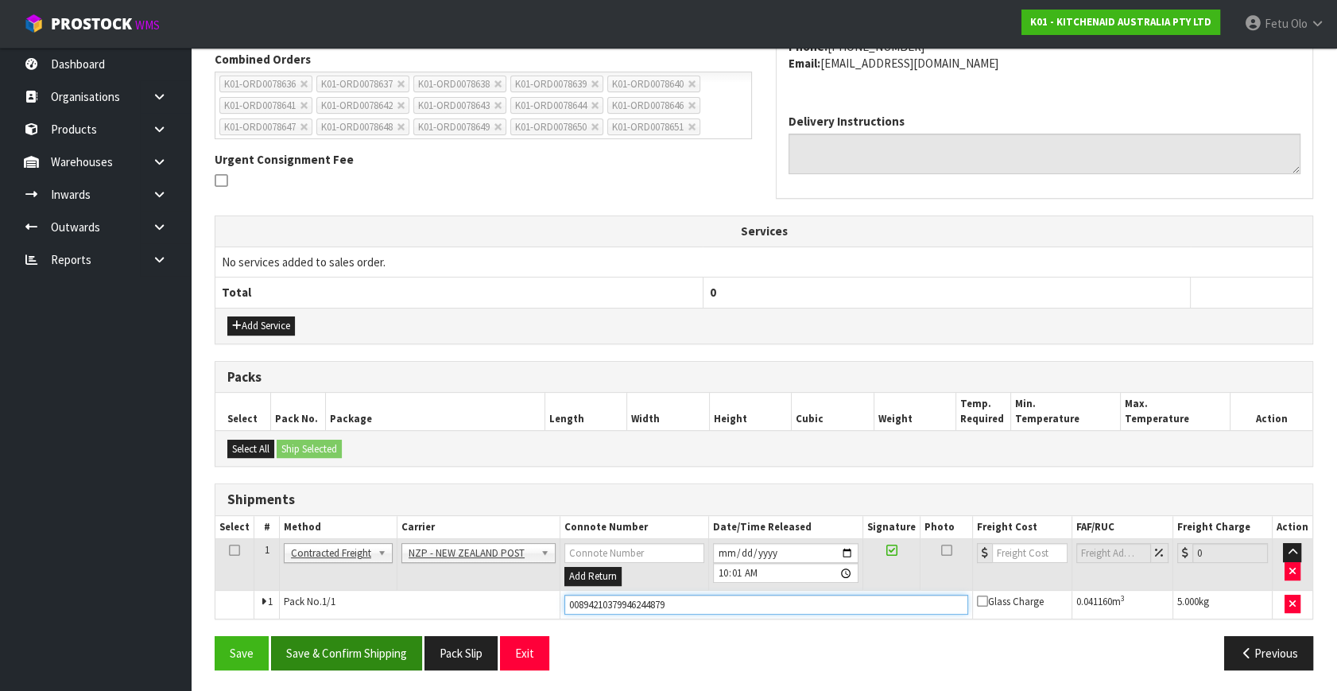
type input "00894210379946244879"
click at [357, 648] on button "Save & Confirm Shipping" at bounding box center [346, 653] width 151 height 34
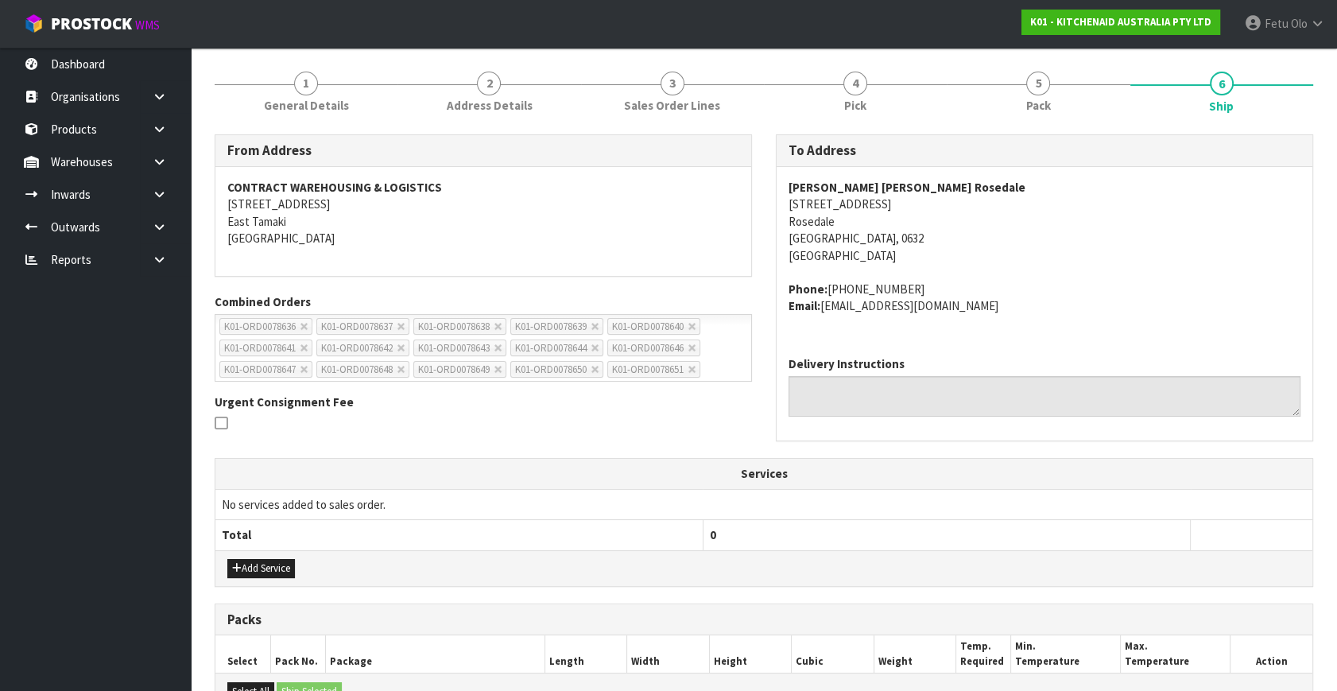
scroll to position [0, 0]
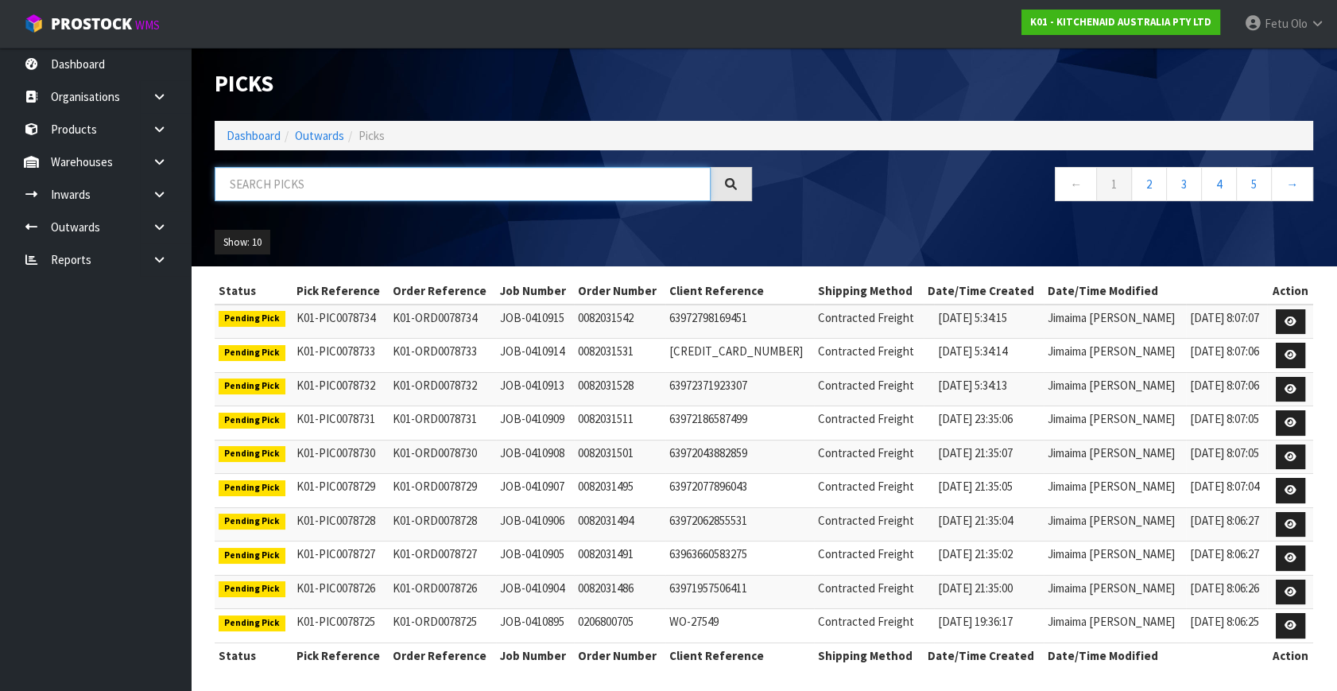
drag, startPoint x: 0, startPoint y: 0, endPoint x: 400, endPoint y: 182, distance: 439.2
click at [400, 182] on input "text" at bounding box center [463, 184] width 496 height 34
click at [398, 183] on input "text" at bounding box center [463, 184] width 496 height 34
type input "8646"
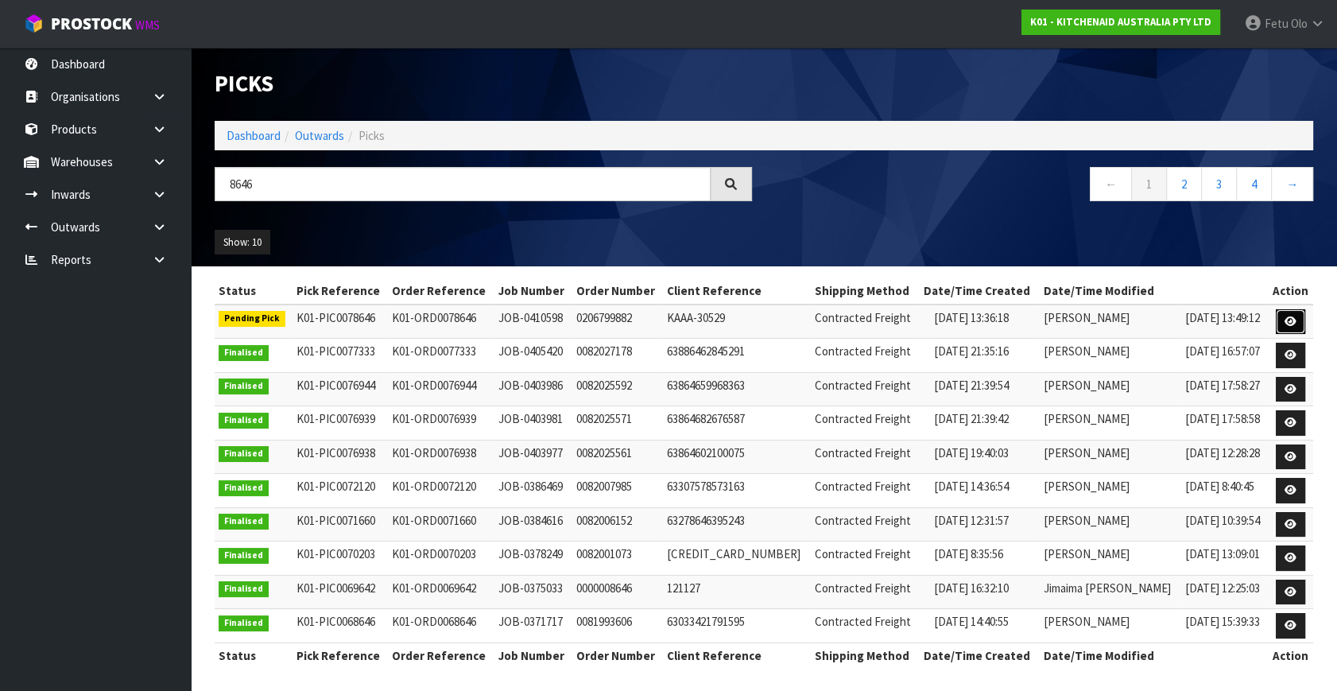
click at [1286, 322] on icon at bounding box center [1290, 321] width 12 height 10
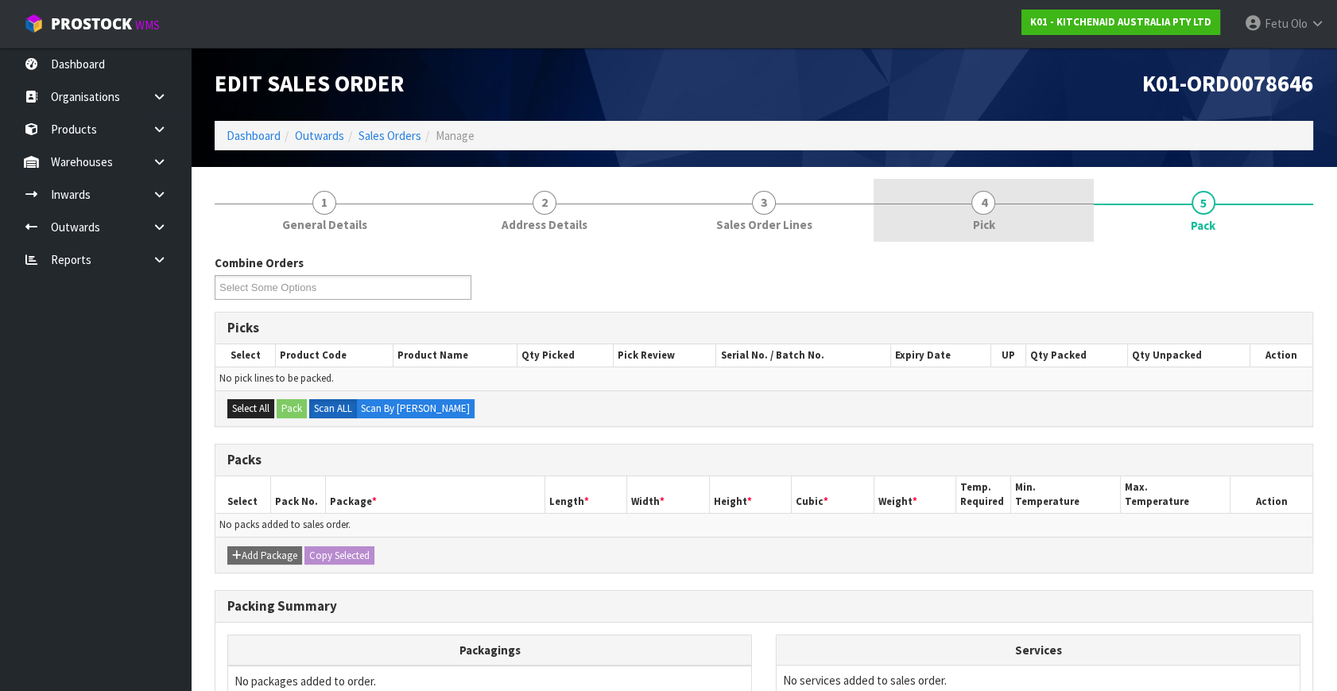
click at [1001, 203] on link "4 Pick" at bounding box center [982, 210] width 219 height 63
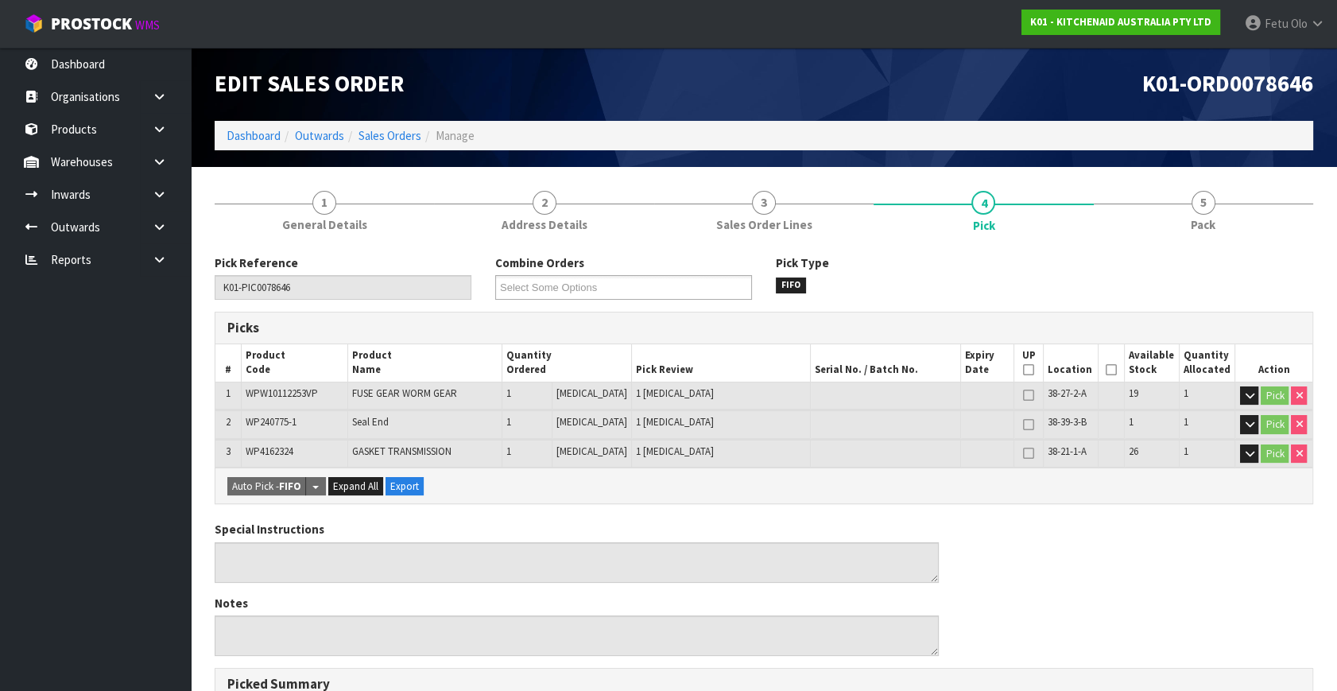
click at [1105, 370] on icon at bounding box center [1110, 370] width 11 height 1
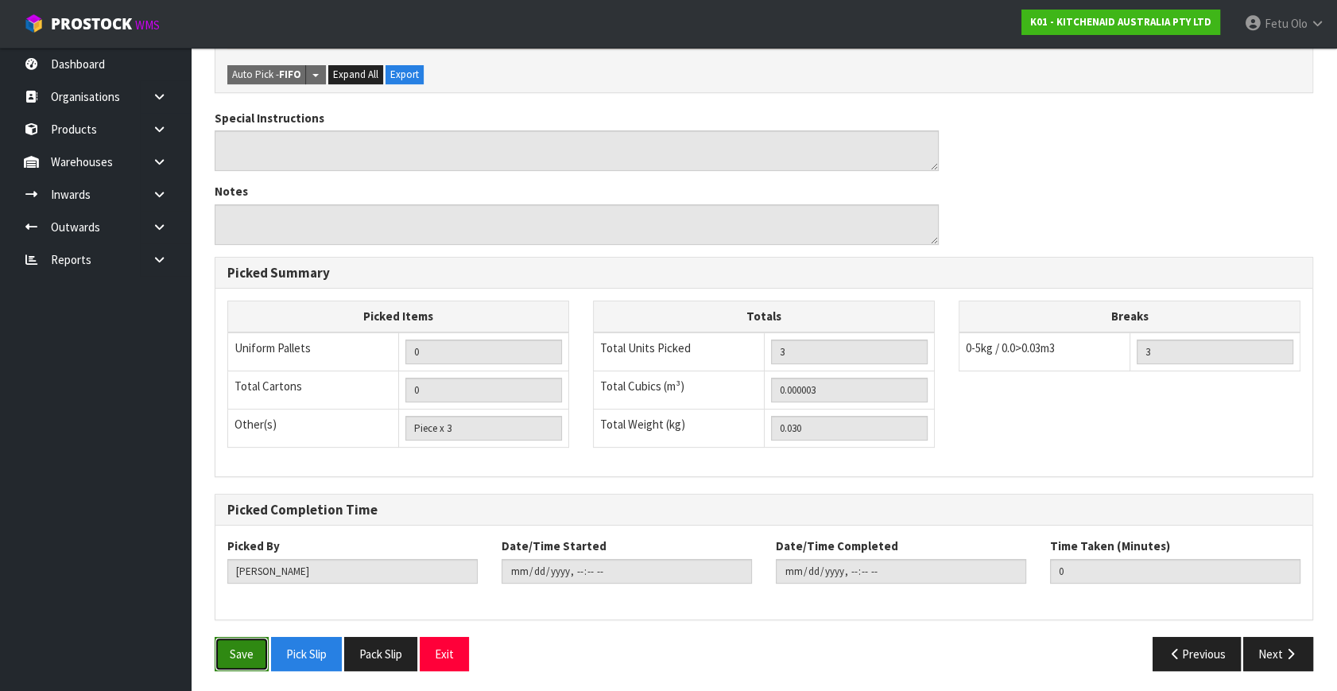
click at [237, 652] on button "Save" at bounding box center [242, 654] width 54 height 34
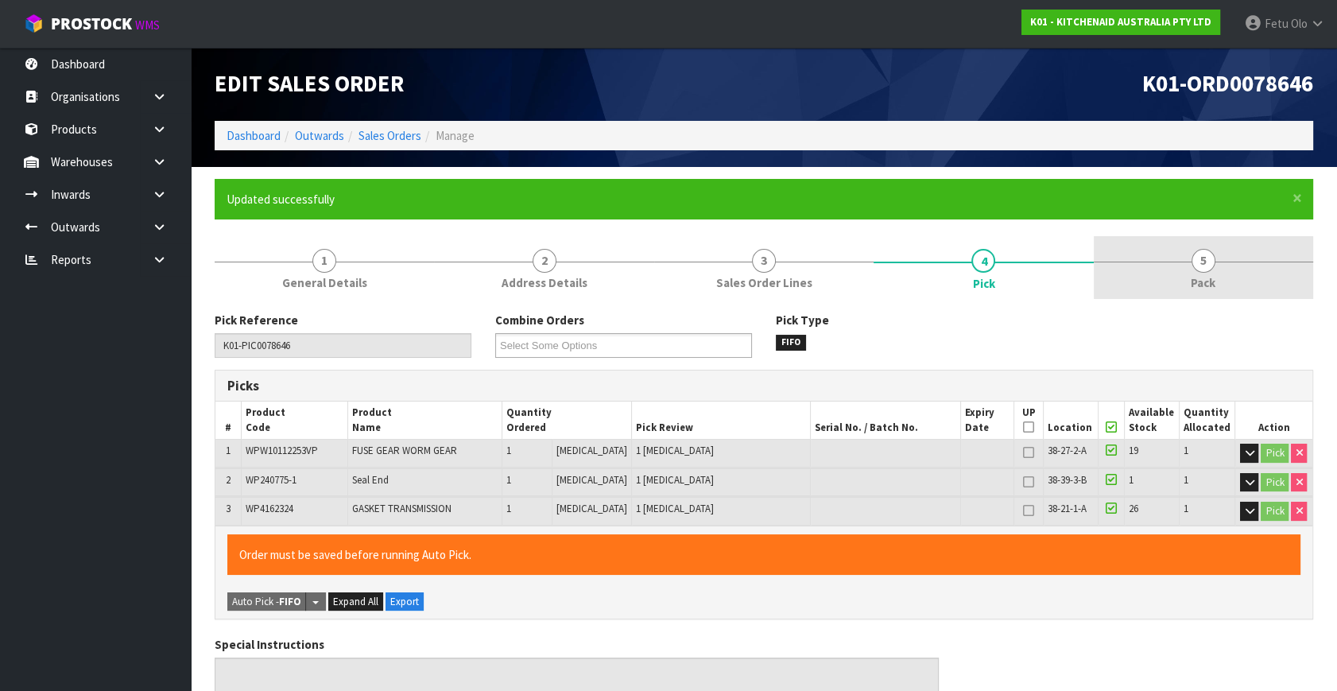
type input "Fetu Olo"
type input "2025-09-04T09:53:20"
click at [1213, 250] on link "5 Pack" at bounding box center [1202, 267] width 219 height 63
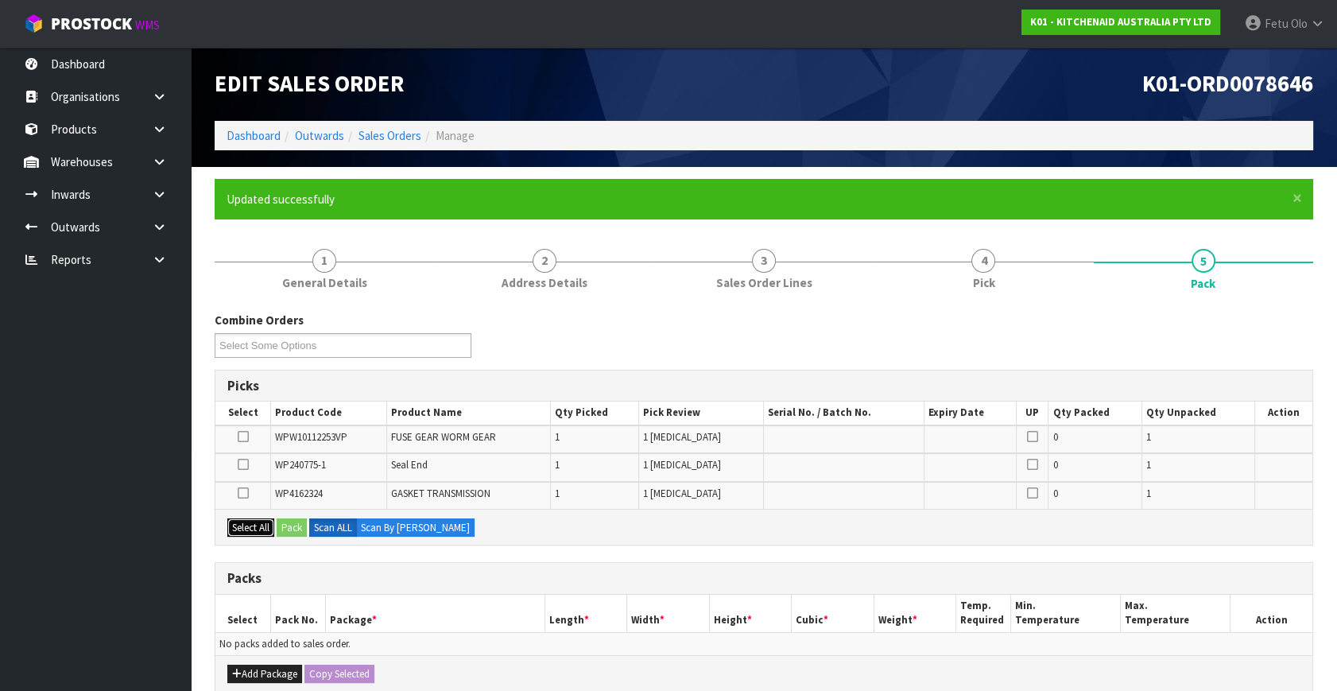
click at [240, 518] on button "Select All" at bounding box center [250, 527] width 47 height 19
drag, startPoint x: 249, startPoint y: 668, endPoint x: 244, endPoint y: 659, distance: 10.0
click at [249, 668] on button "Add Package" at bounding box center [264, 673] width 75 height 19
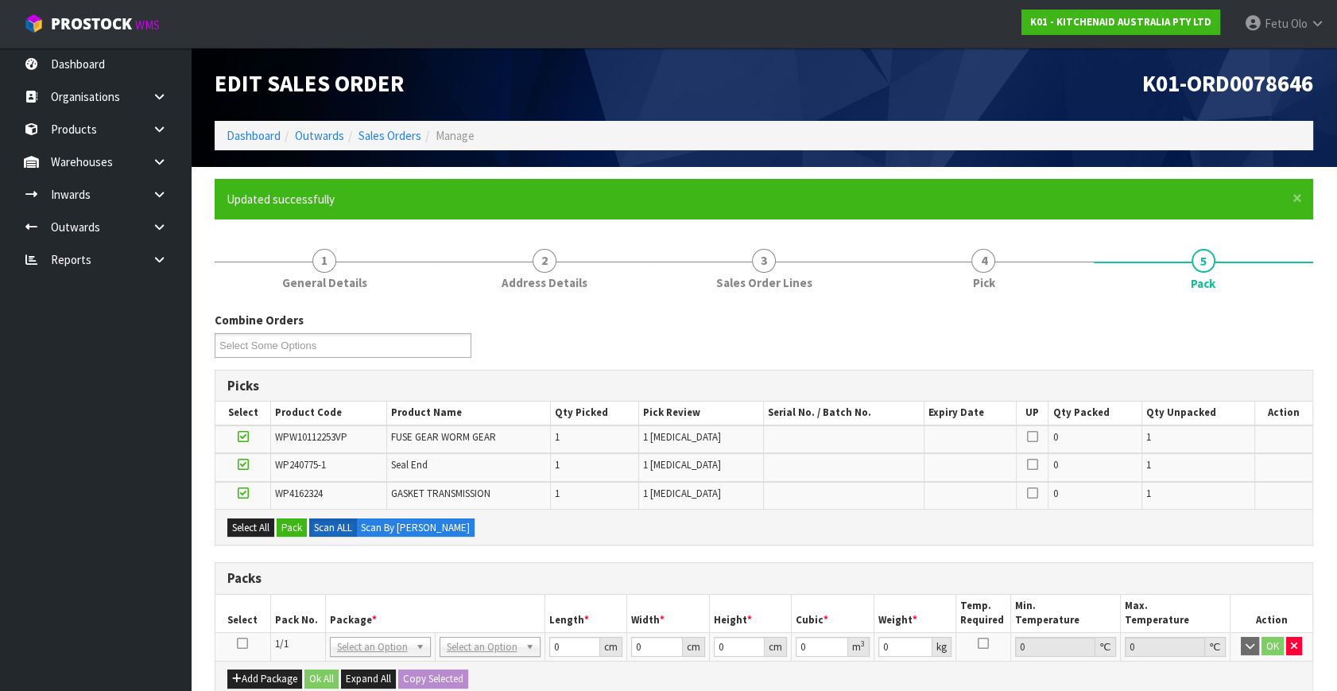
click at [240, 643] on icon at bounding box center [242, 643] width 11 height 1
click at [300, 524] on button "Pack" at bounding box center [292, 527] width 30 height 19
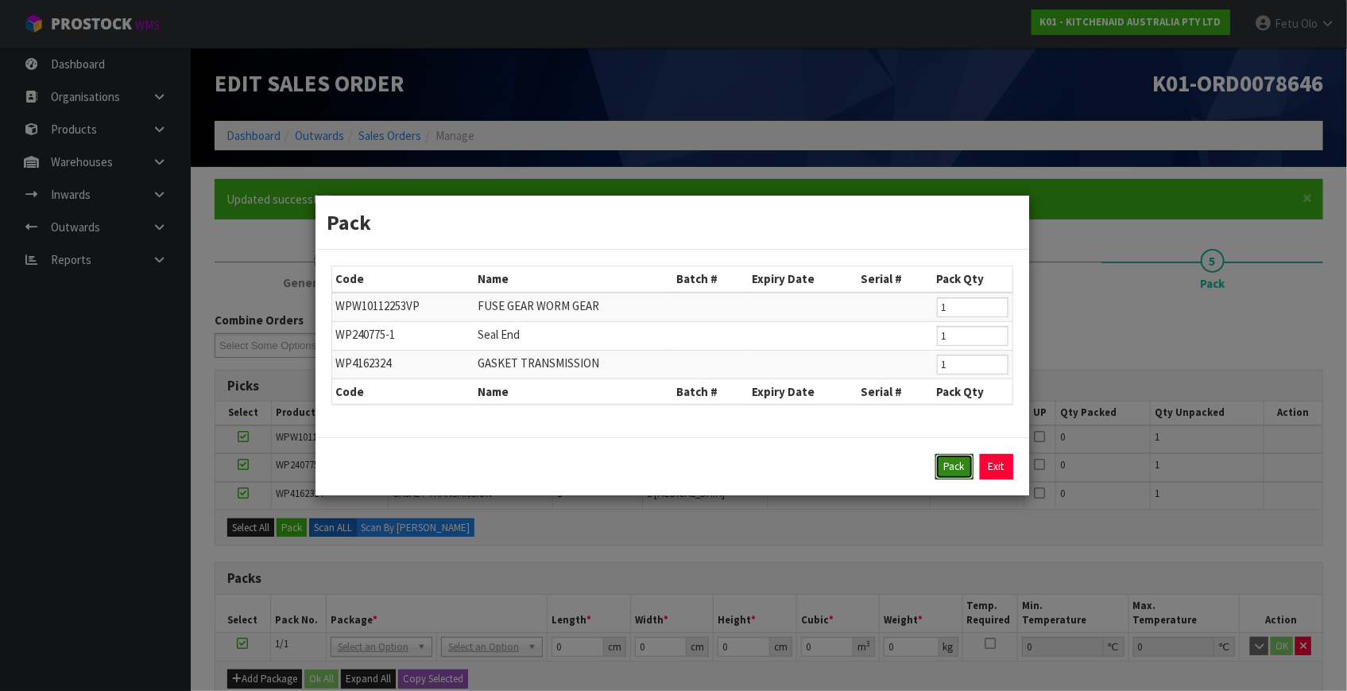
drag, startPoint x: 968, startPoint y: 470, endPoint x: 435, endPoint y: 370, distance: 542.6
click at [967, 470] on button "Pack" at bounding box center [954, 466] width 38 height 25
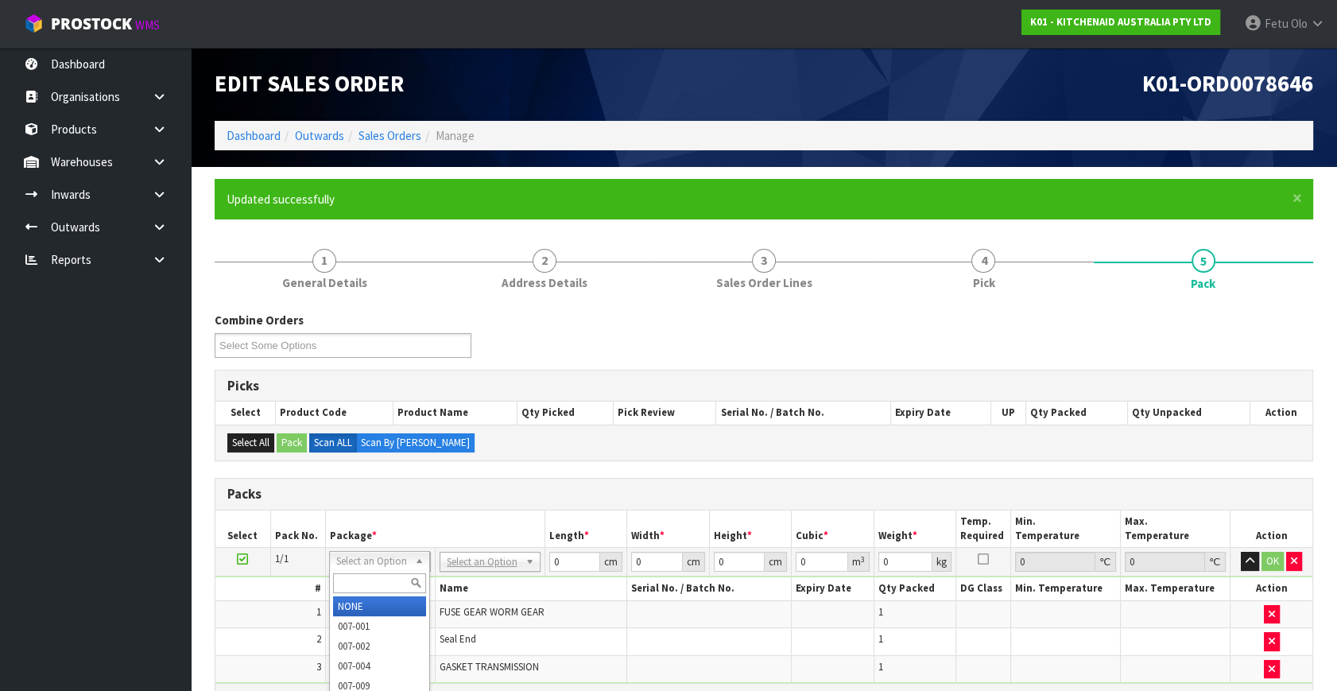
drag, startPoint x: 381, startPoint y: 612, endPoint x: 503, endPoint y: 581, distance: 126.2
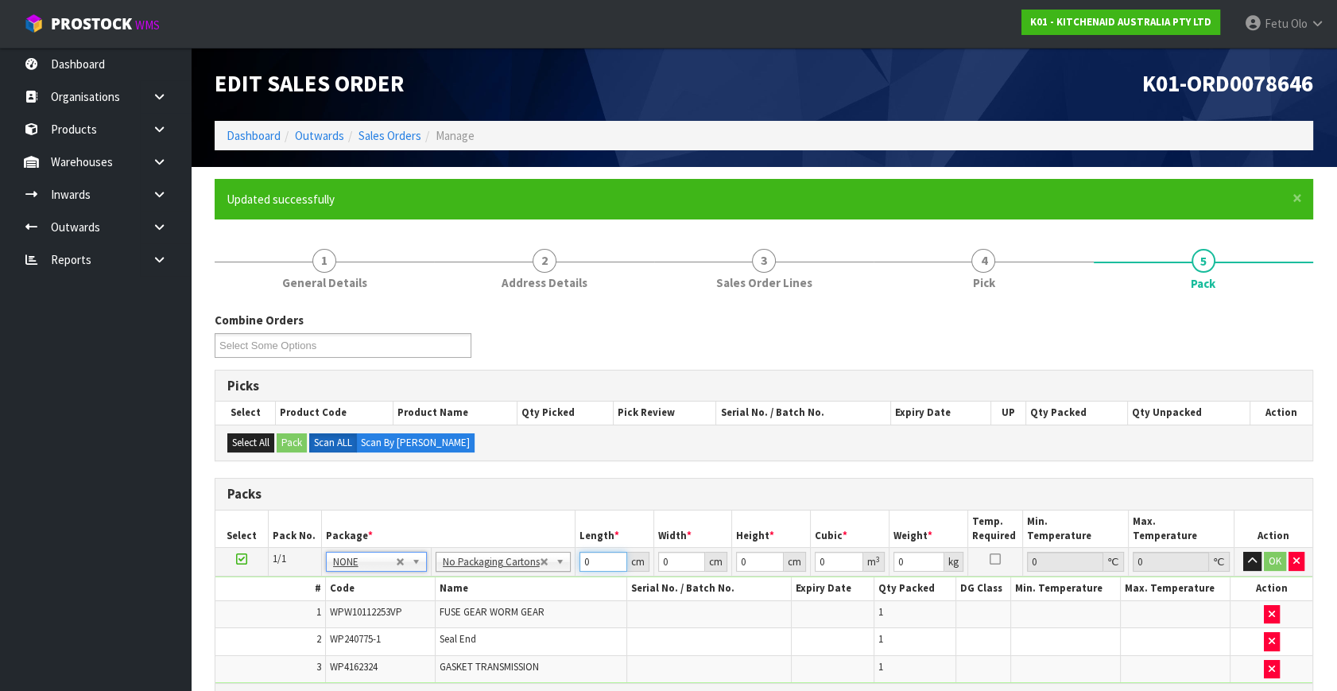
drag, startPoint x: 597, startPoint y: 564, endPoint x: 404, endPoint y: 609, distance: 197.4
click at [404, 609] on tbody "1/1 NONE 007-001 007-002 007-004 007-009 007-013 007-014 007-015 007-017 007-01…" at bounding box center [763, 615] width 1097 height 135
type input "40"
type input "28"
type input "3"
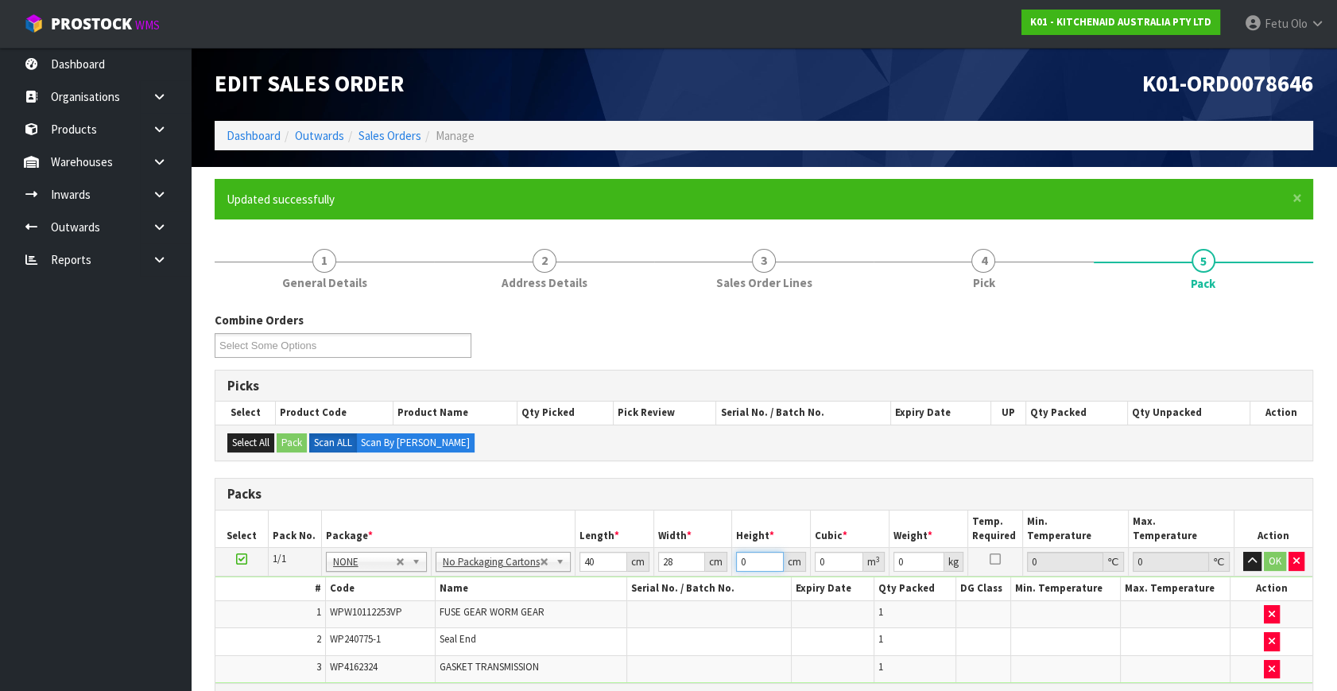
type input "0.00336"
type input "35"
type input "0.0392"
type input "35"
type input "5"
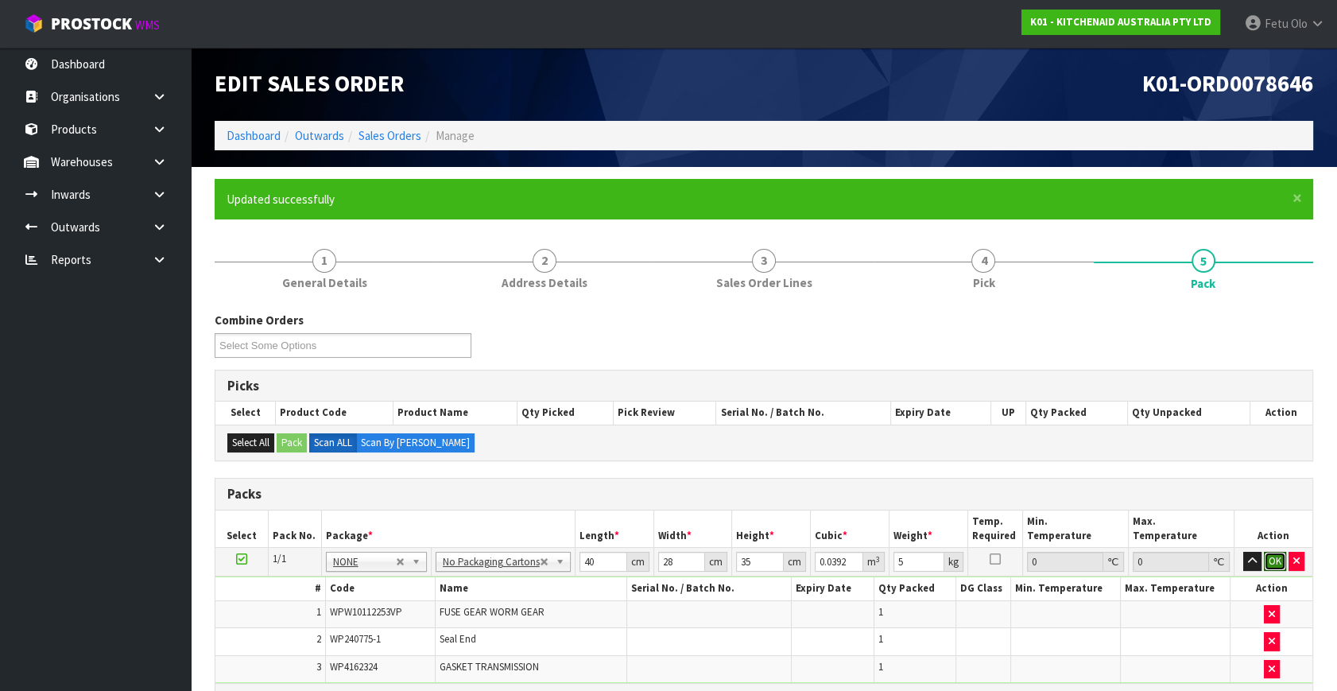
click button "OK" at bounding box center [1275, 561] width 22 height 19
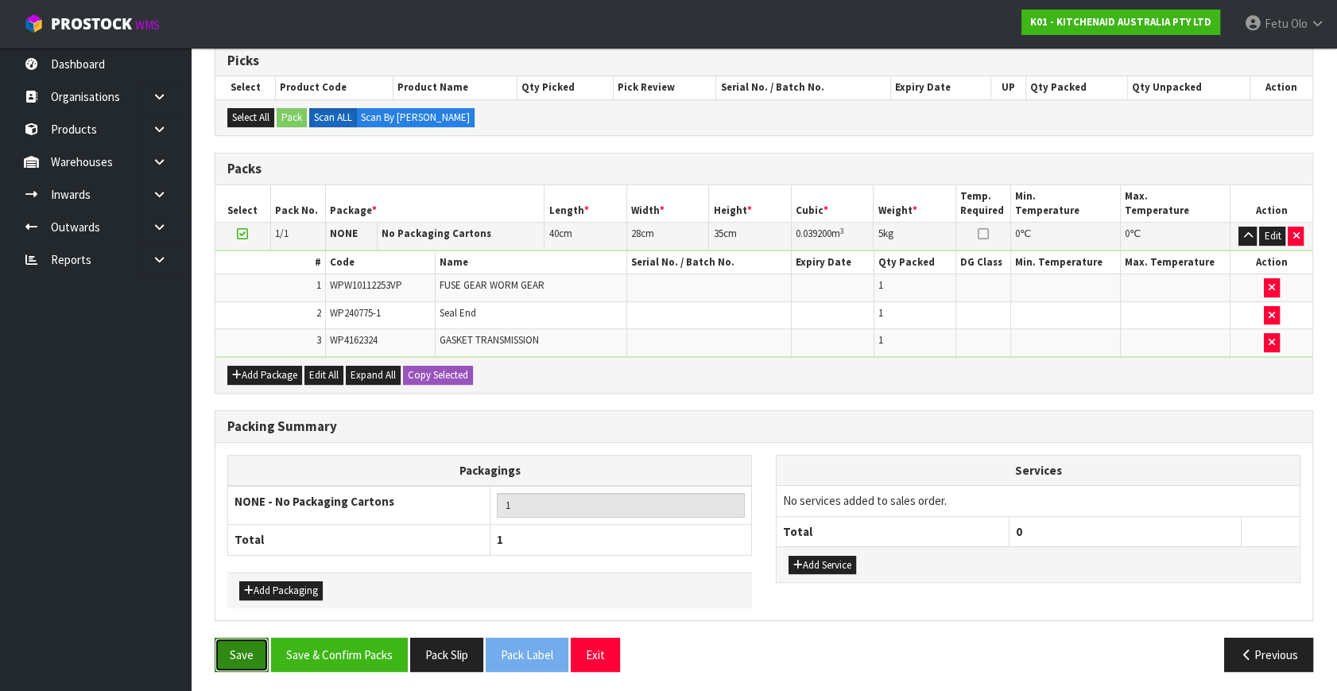
click at [263, 647] on button "Save" at bounding box center [242, 654] width 54 height 34
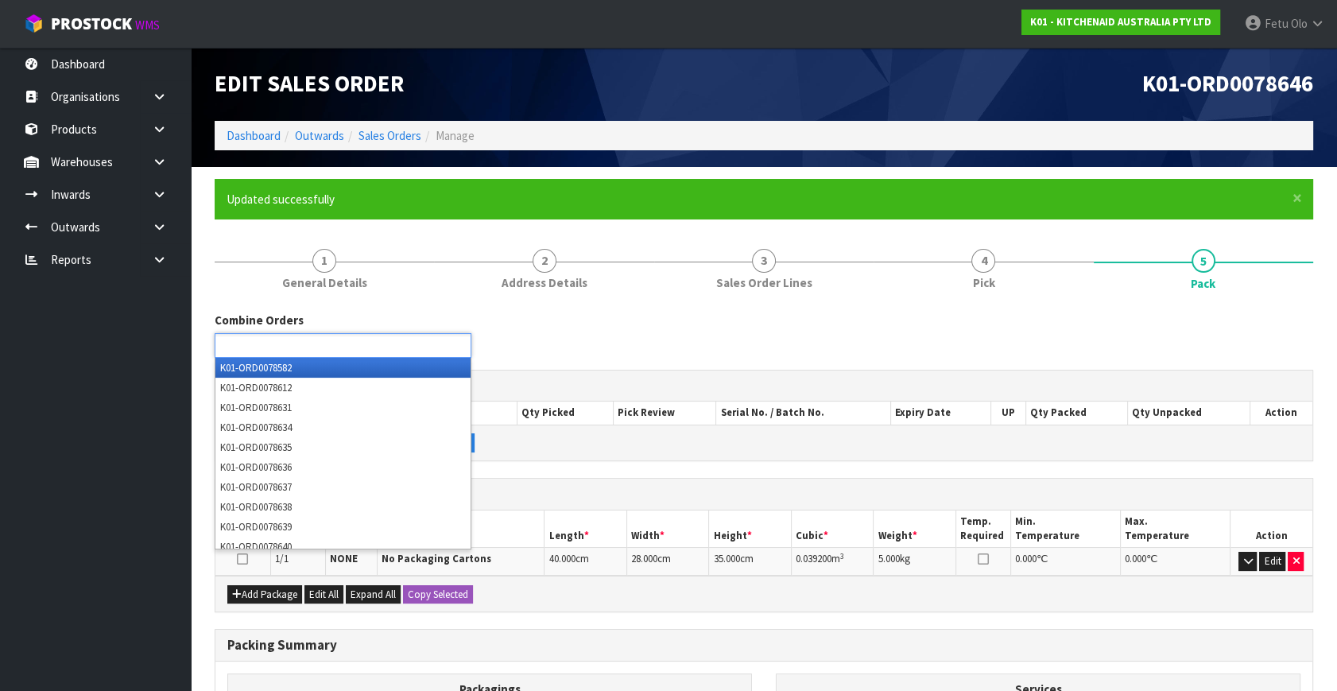
click at [343, 349] on ul at bounding box center [343, 345] width 257 height 25
type input "8636"
type input "8637"
type input "8639"
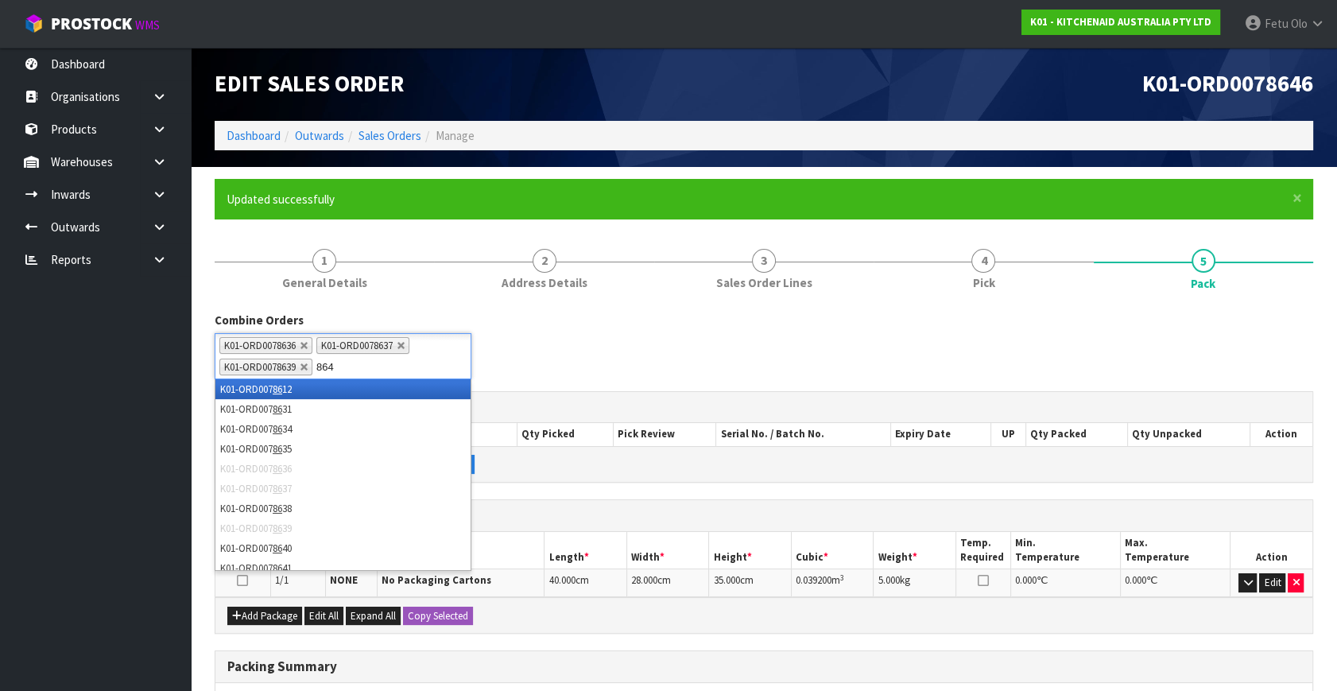
type input "8640"
type input "8638"
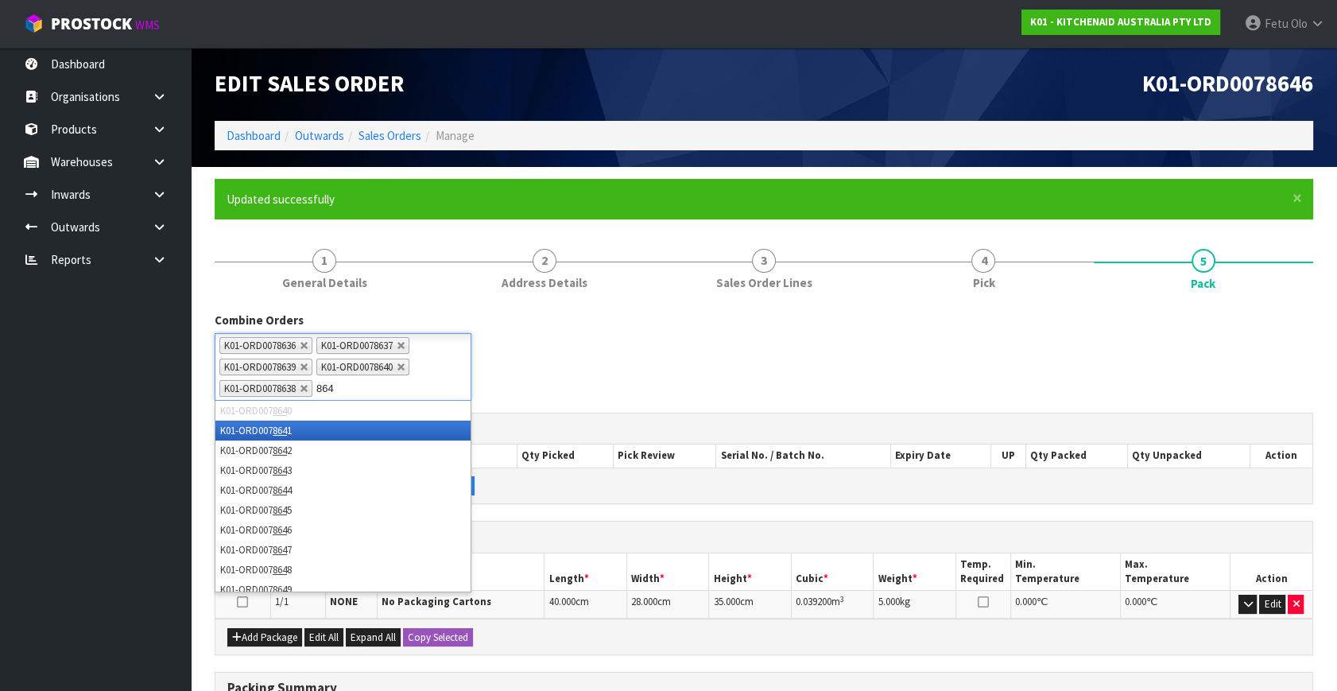
type input "8641"
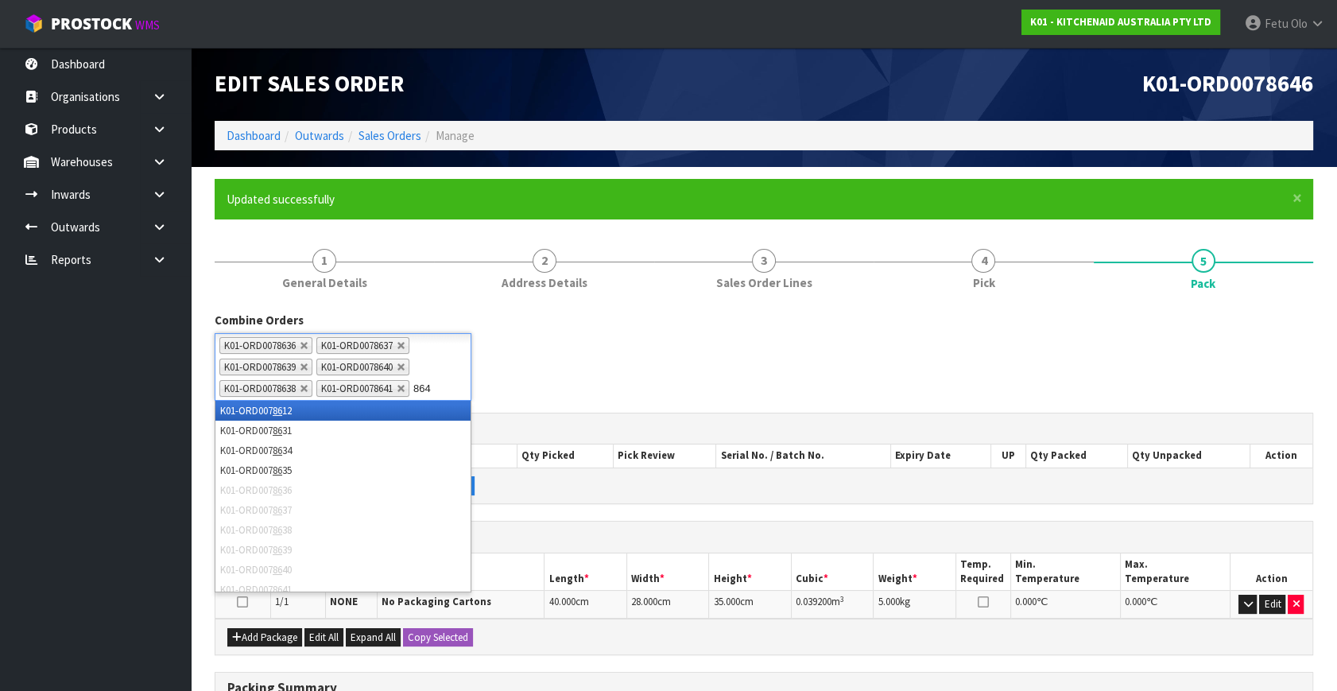
type input "8642"
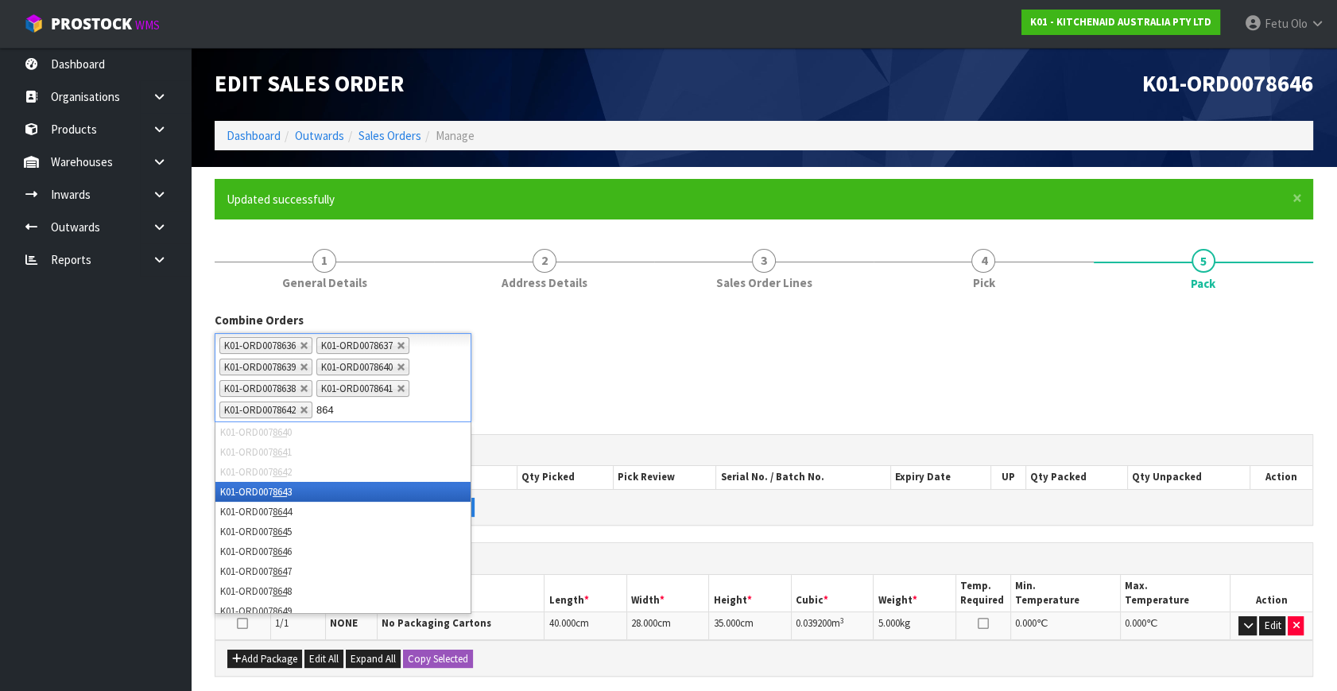
type input "8643"
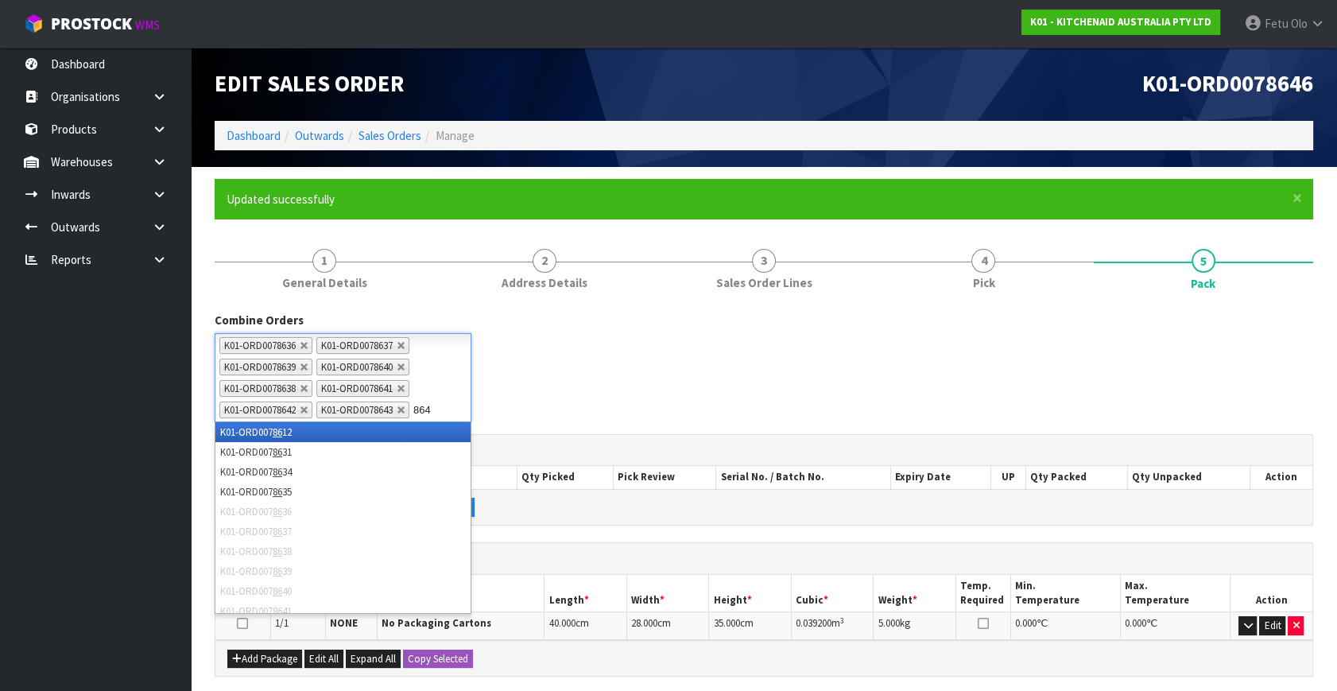
type input "8644"
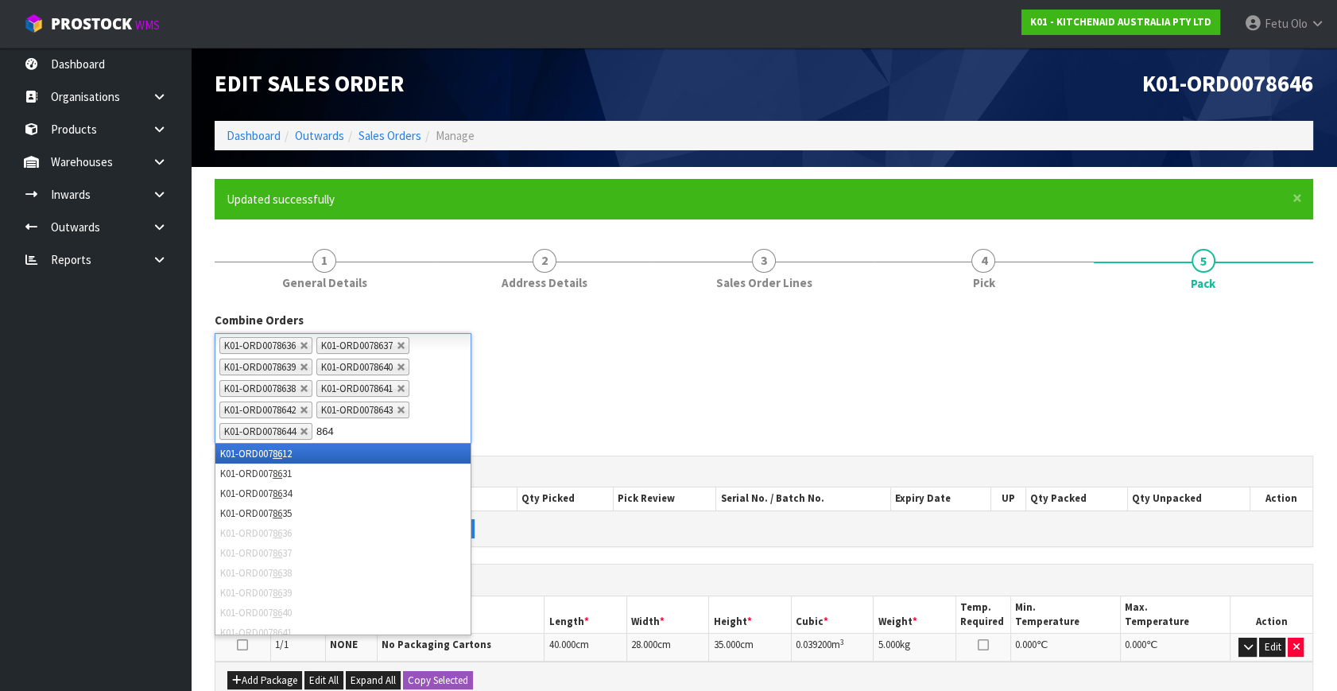
type input "8645"
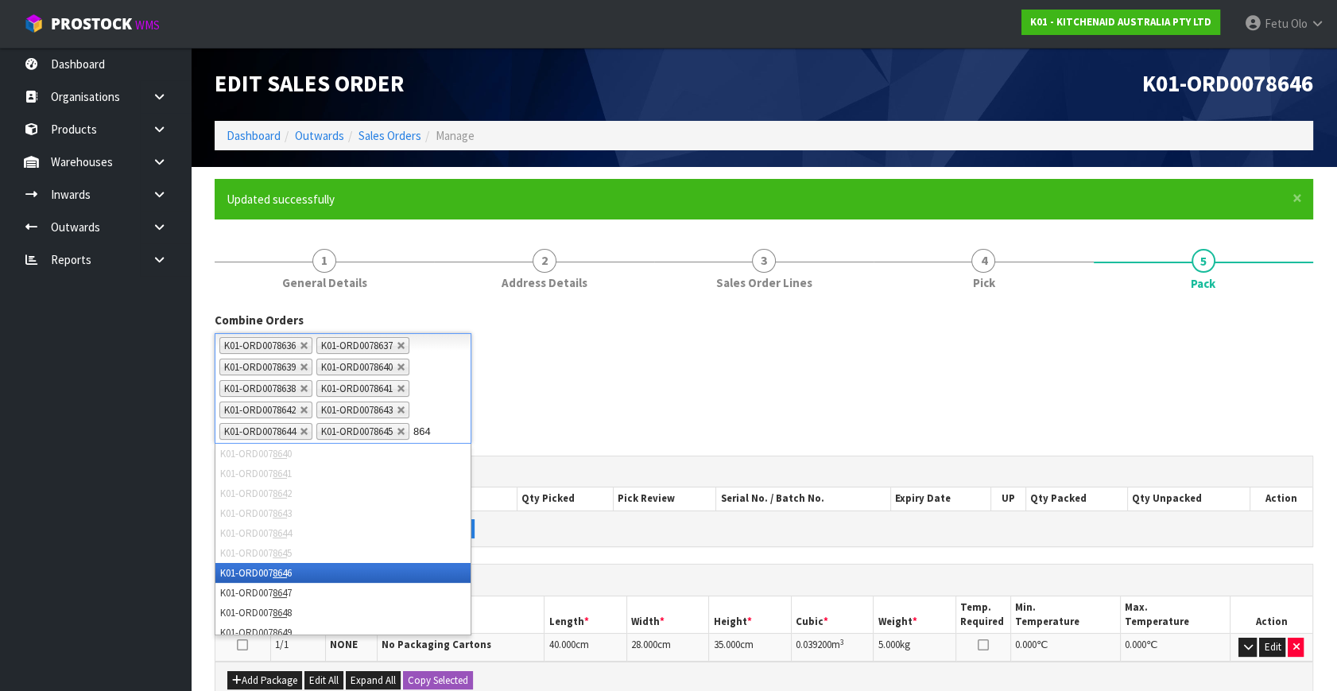
type input "8647"
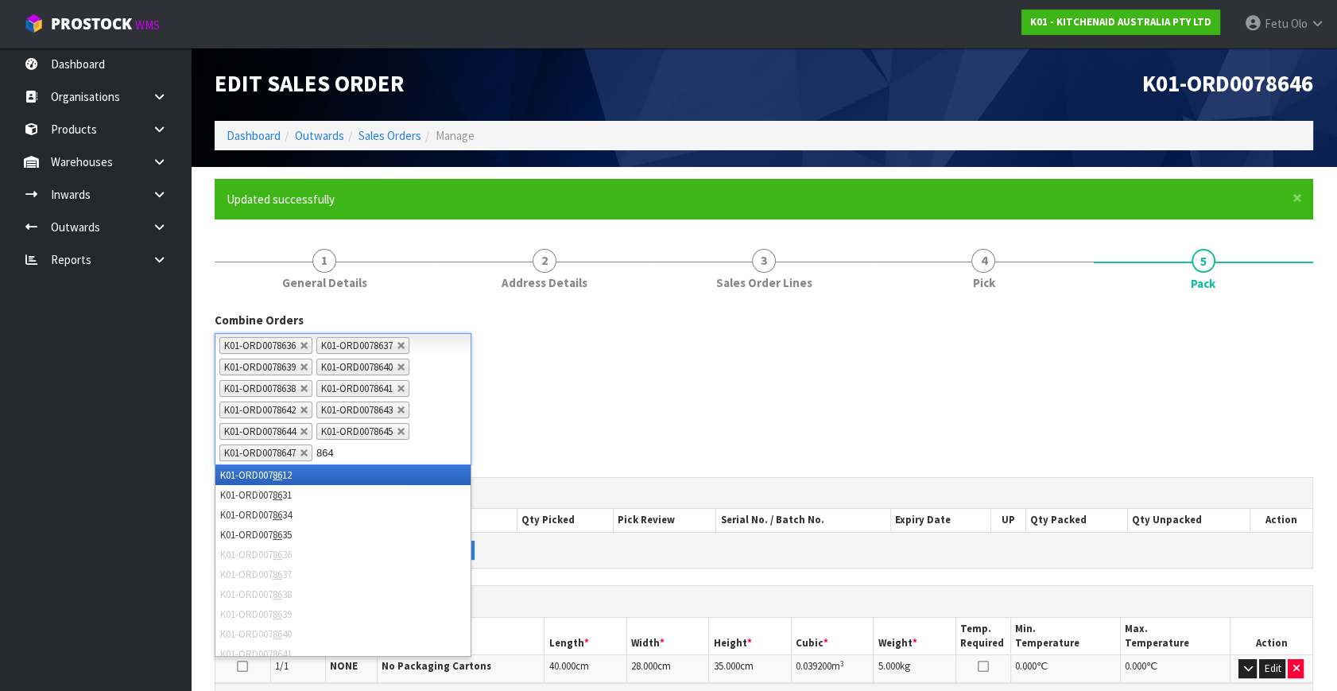
type input "8648"
type input "8649"
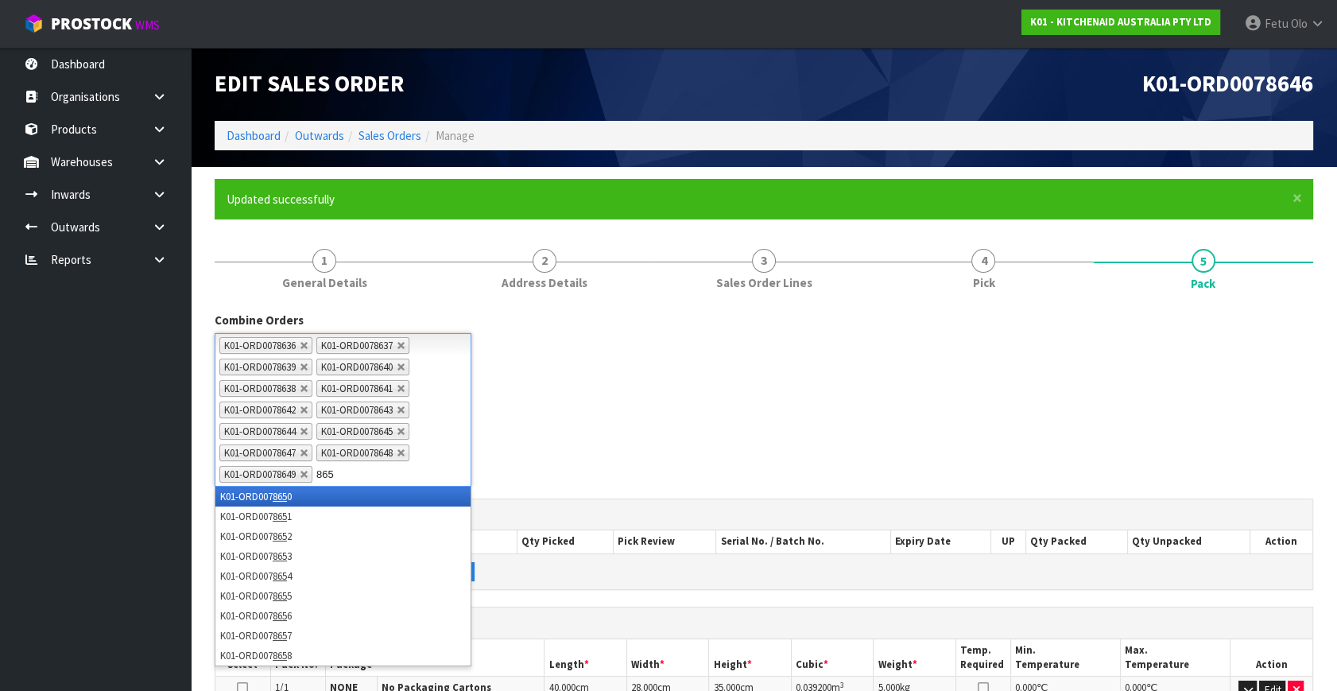
type input "8650"
type input "8651"
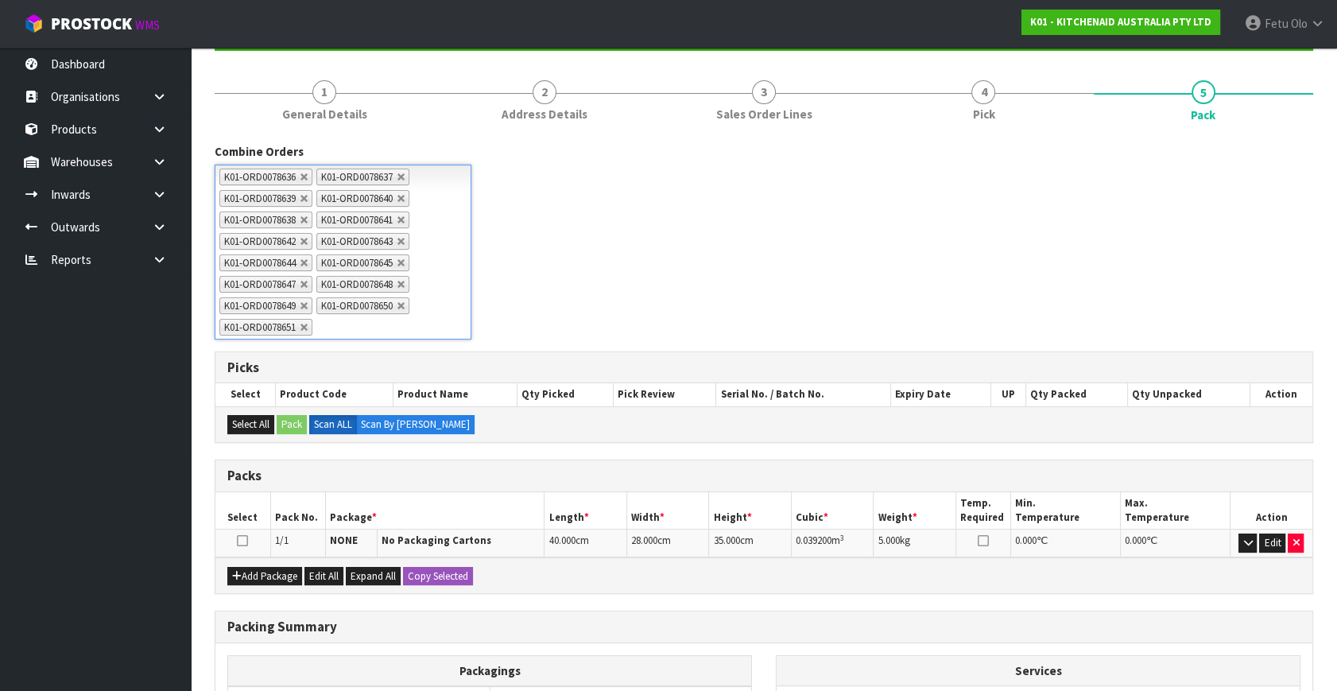
scroll to position [369, 0]
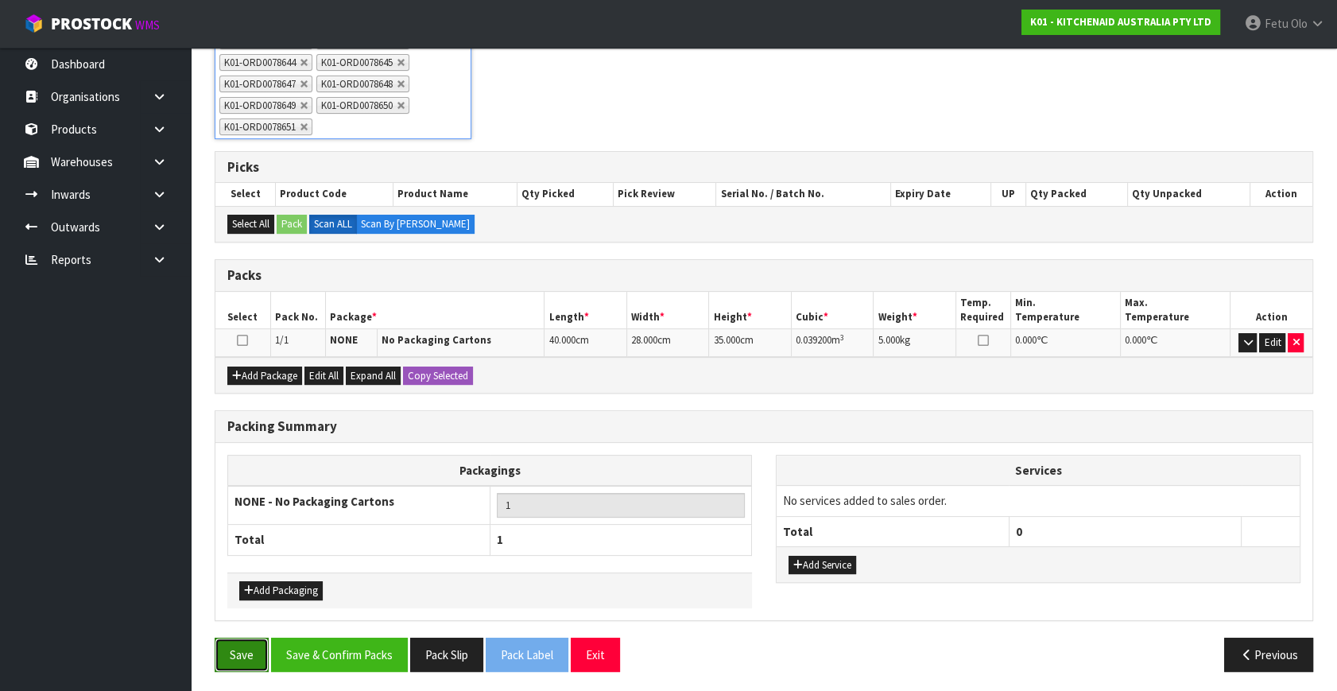
click at [234, 647] on button "Save" at bounding box center [242, 654] width 54 height 34
click at [376, 643] on button "Save & Confirm Packs" at bounding box center [339, 654] width 137 height 34
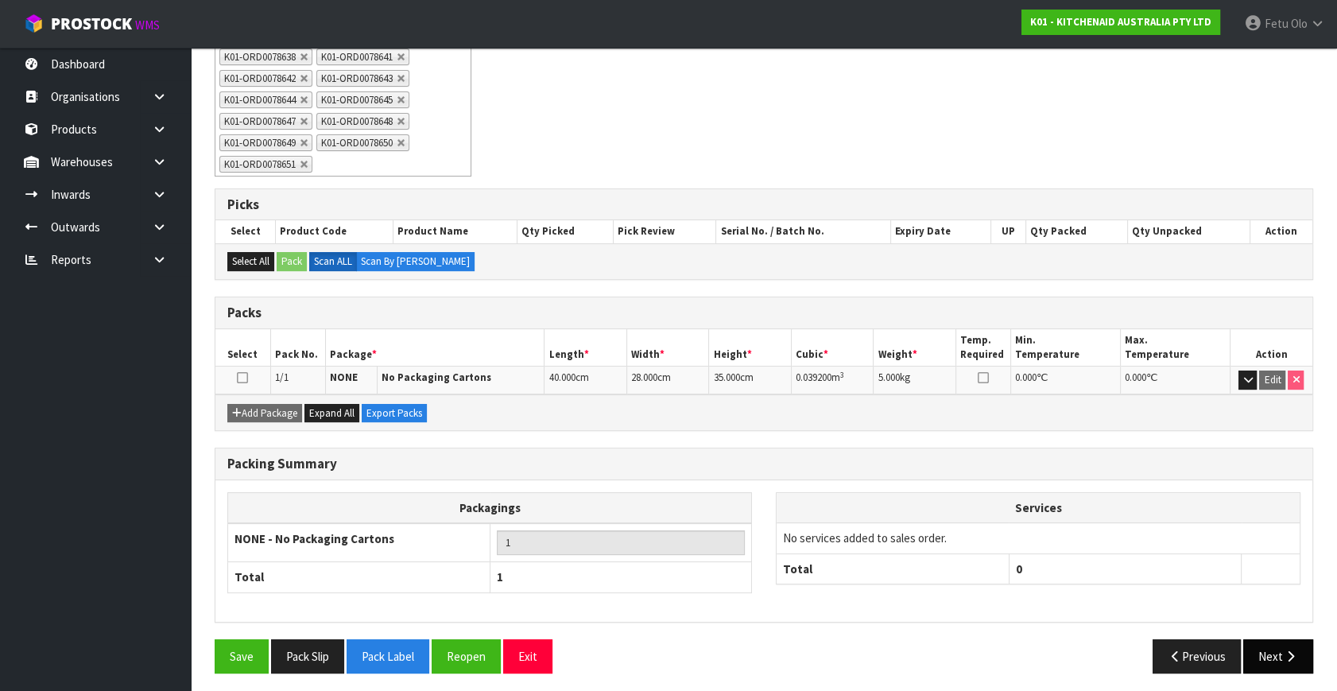
scroll to position [334, 0]
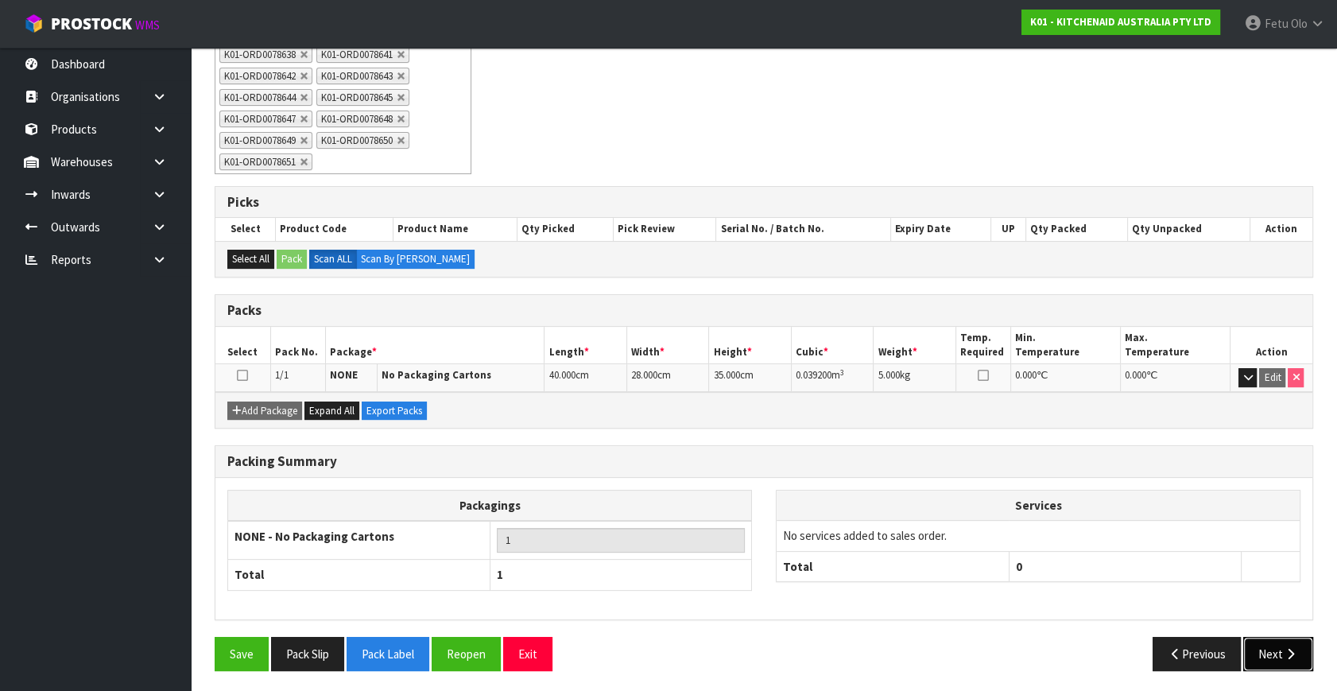
drag, startPoint x: 1288, startPoint y: 649, endPoint x: 711, endPoint y: 587, distance: 580.3
click at [1288, 649] on icon "button" at bounding box center [1290, 654] width 15 height 12
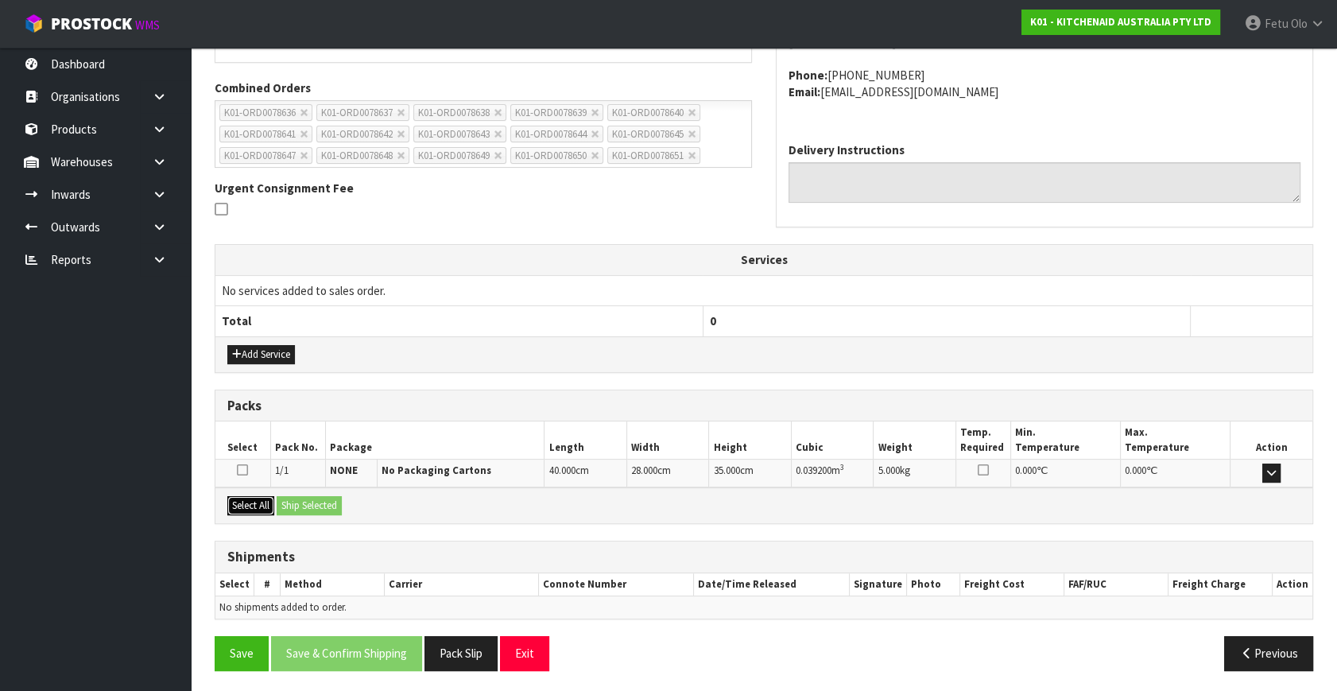
click at [270, 505] on button "Select All" at bounding box center [250, 505] width 47 height 19
click at [287, 499] on button "Ship Selected" at bounding box center [309, 505] width 65 height 19
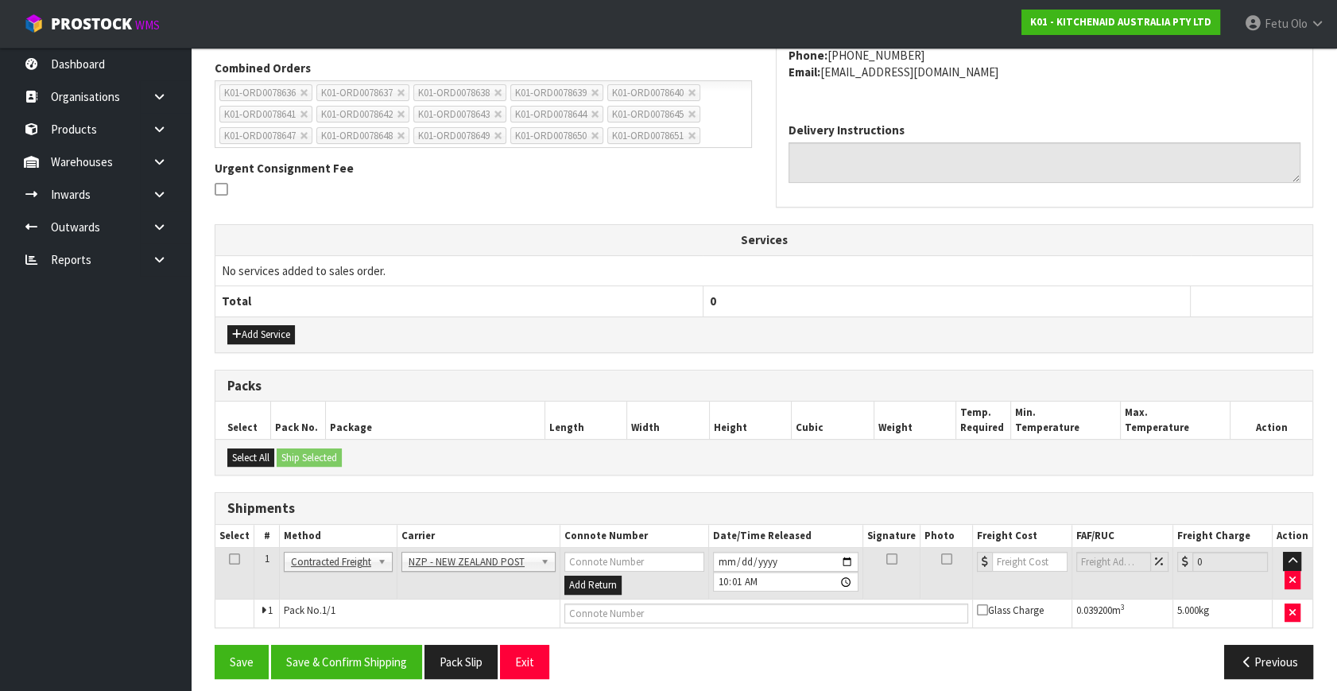
scroll to position [420, 0]
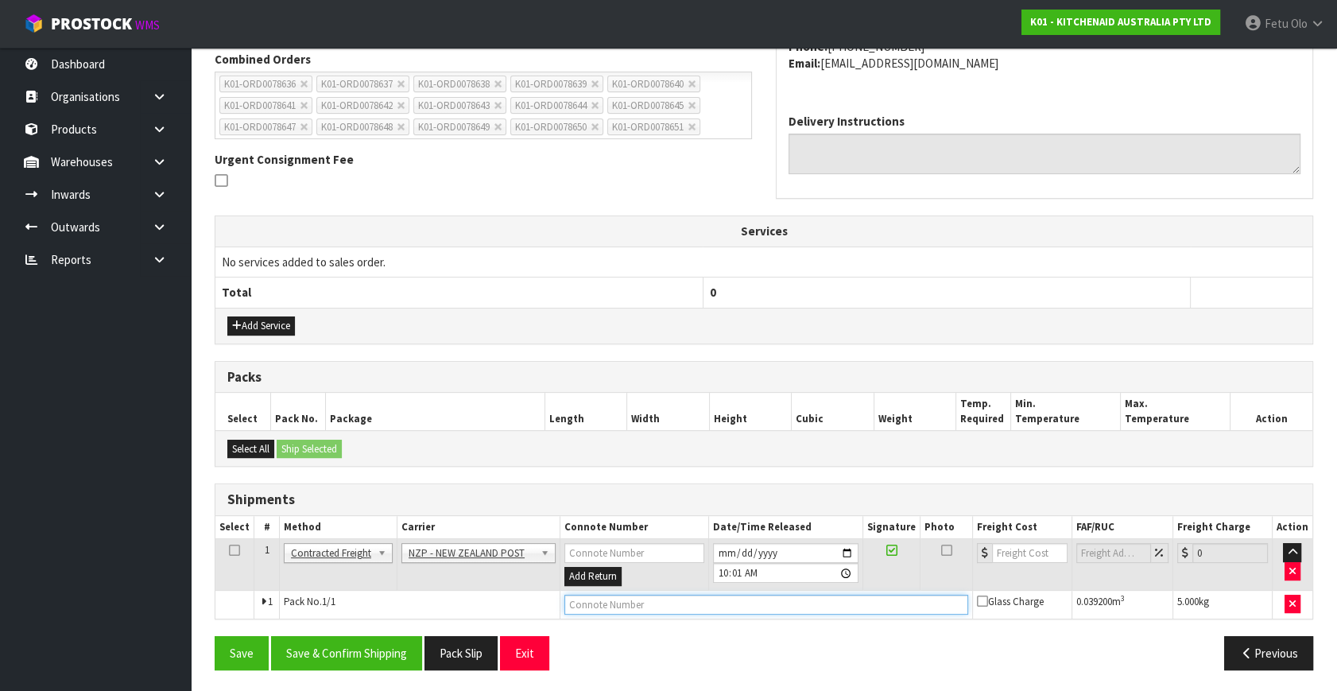
click at [578, 602] on input "text" at bounding box center [766, 604] width 404 height 20
paste input "00894210379946244879"
type input "00894210379946244879"
click at [331, 629] on div "From Address CONTRACT WAREHOUSING & LOGISTICS 17 Allens Road East Tamaki Auckla…" at bounding box center [764, 287] width 1098 height 790
click at [349, 667] on button "Save & Confirm Shipping" at bounding box center [346, 653] width 151 height 34
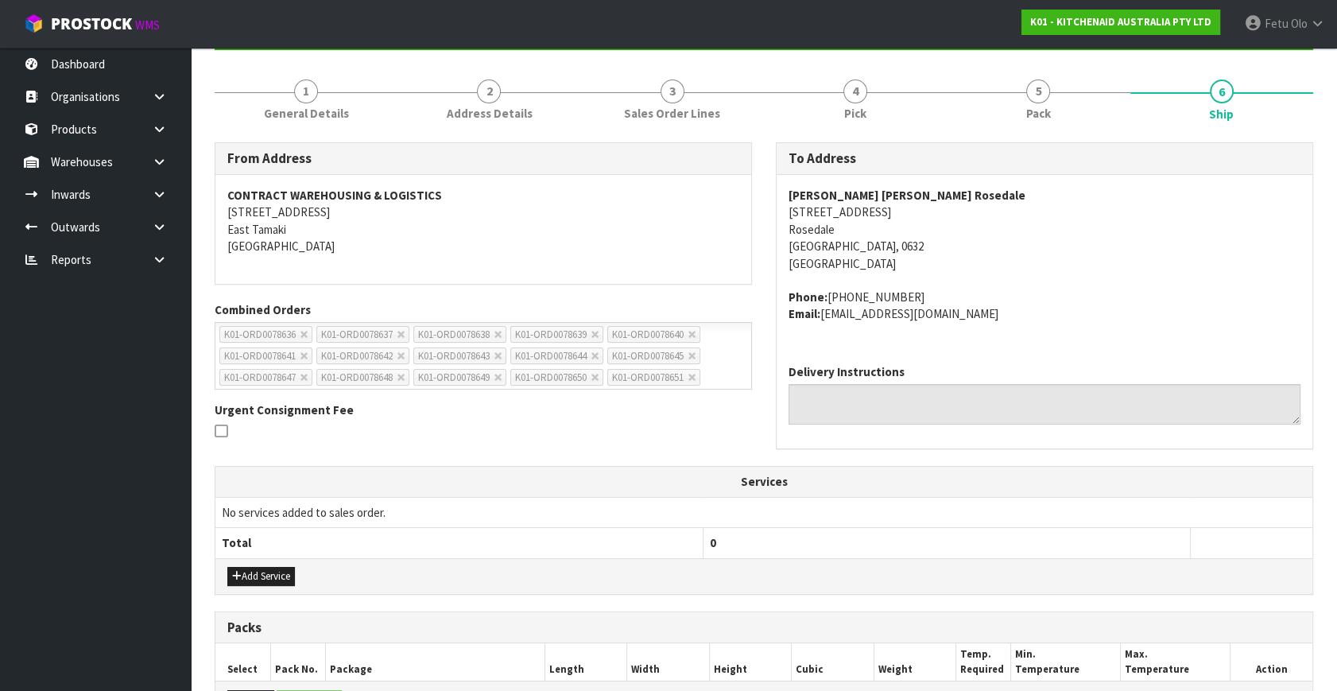
scroll to position [0, 0]
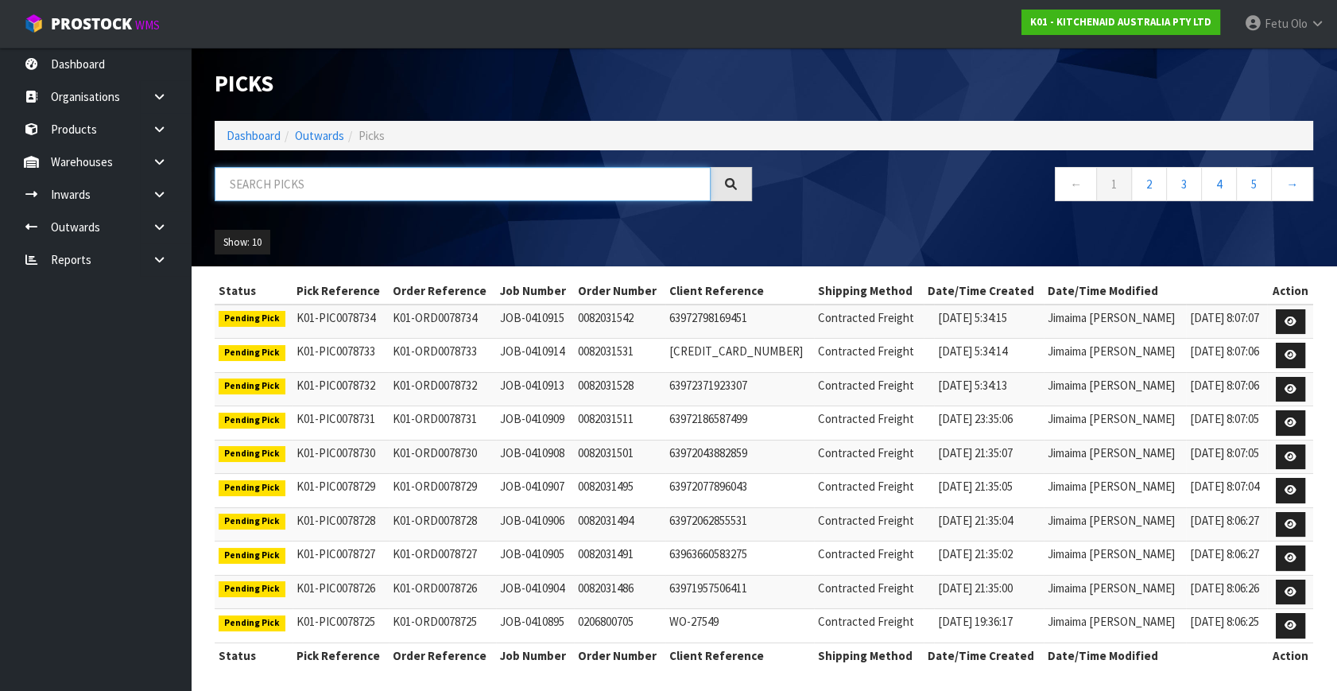
click at [346, 188] on input "text" at bounding box center [463, 184] width 496 height 34
type input "8647"
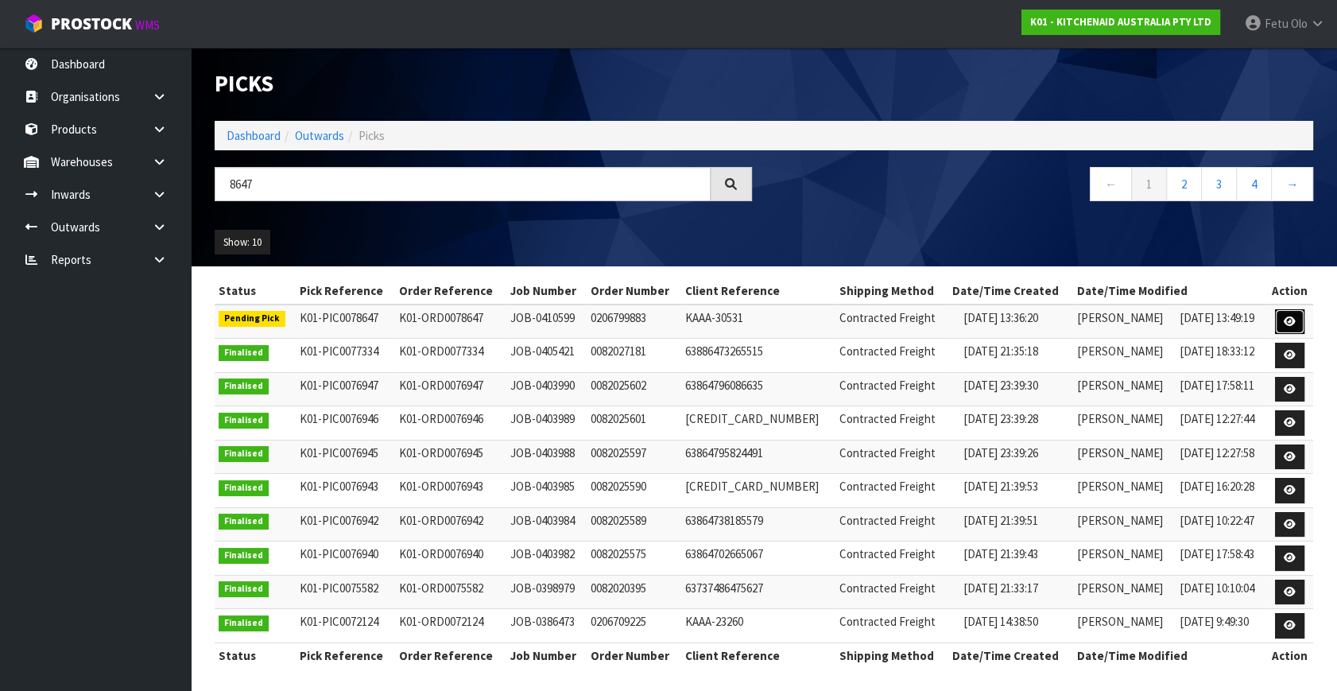
click at [1286, 319] on icon at bounding box center [1289, 321] width 12 height 10
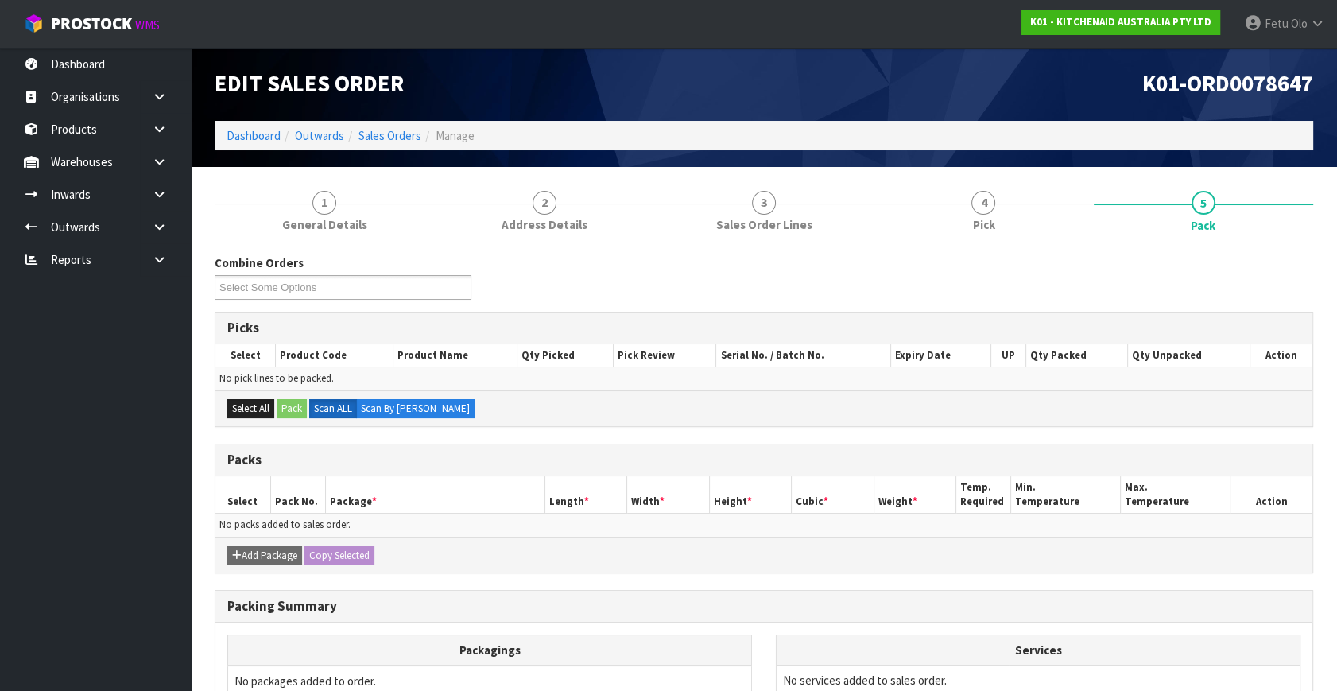
drag, startPoint x: 1036, startPoint y: 219, endPoint x: 1142, endPoint y: 431, distance: 236.3
click at [1036, 227] on link "4 Pick" at bounding box center [982, 210] width 219 height 63
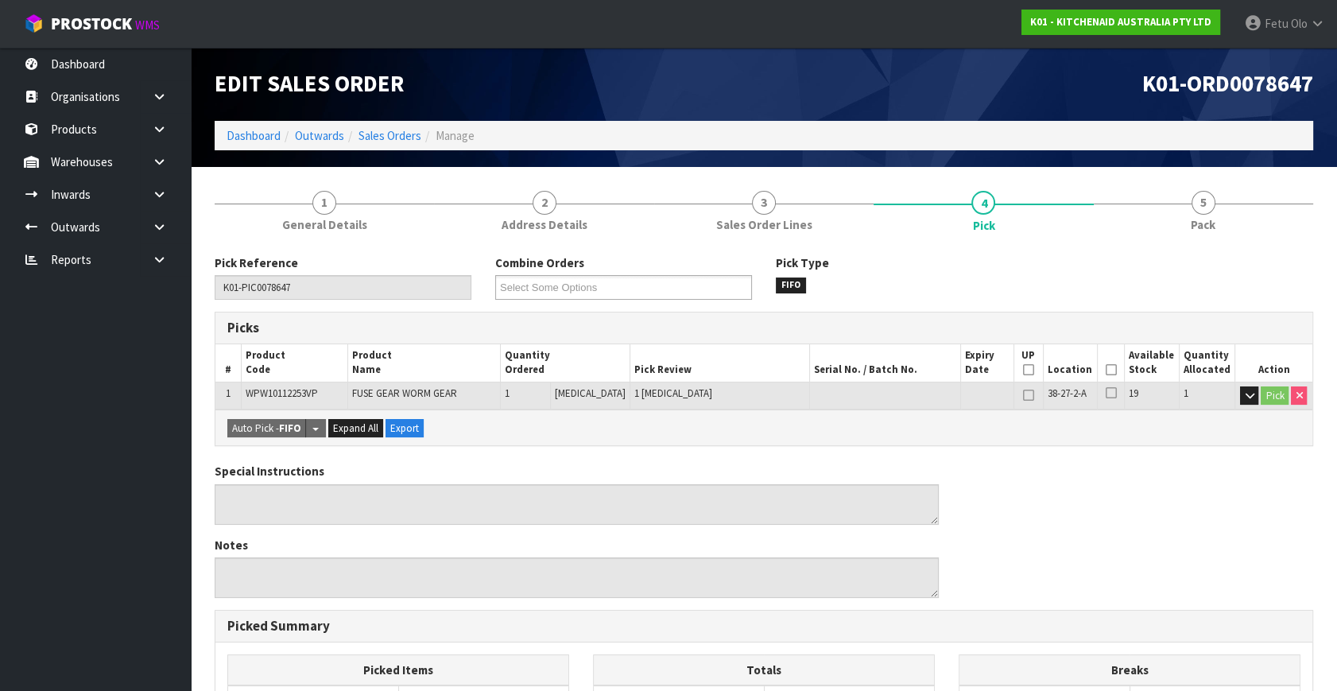
click at [1106, 370] on icon at bounding box center [1110, 370] width 11 height 1
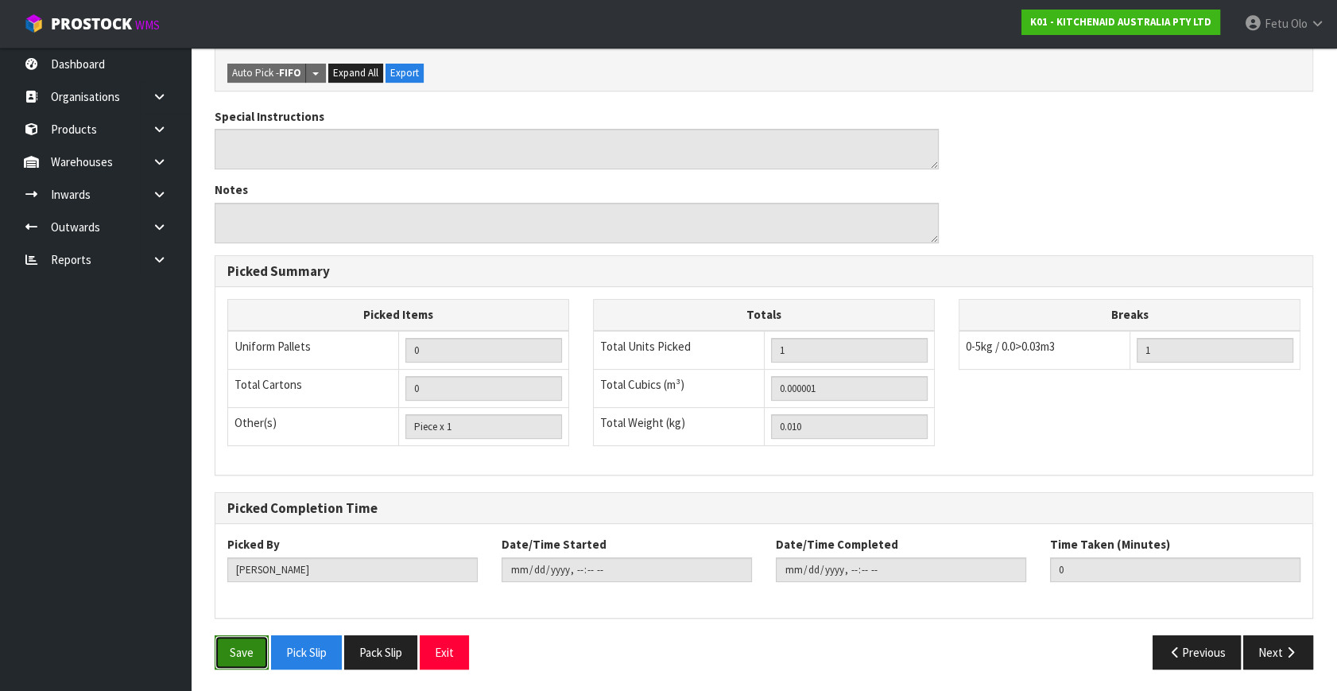
click at [221, 651] on button "Save" at bounding box center [242, 652] width 54 height 34
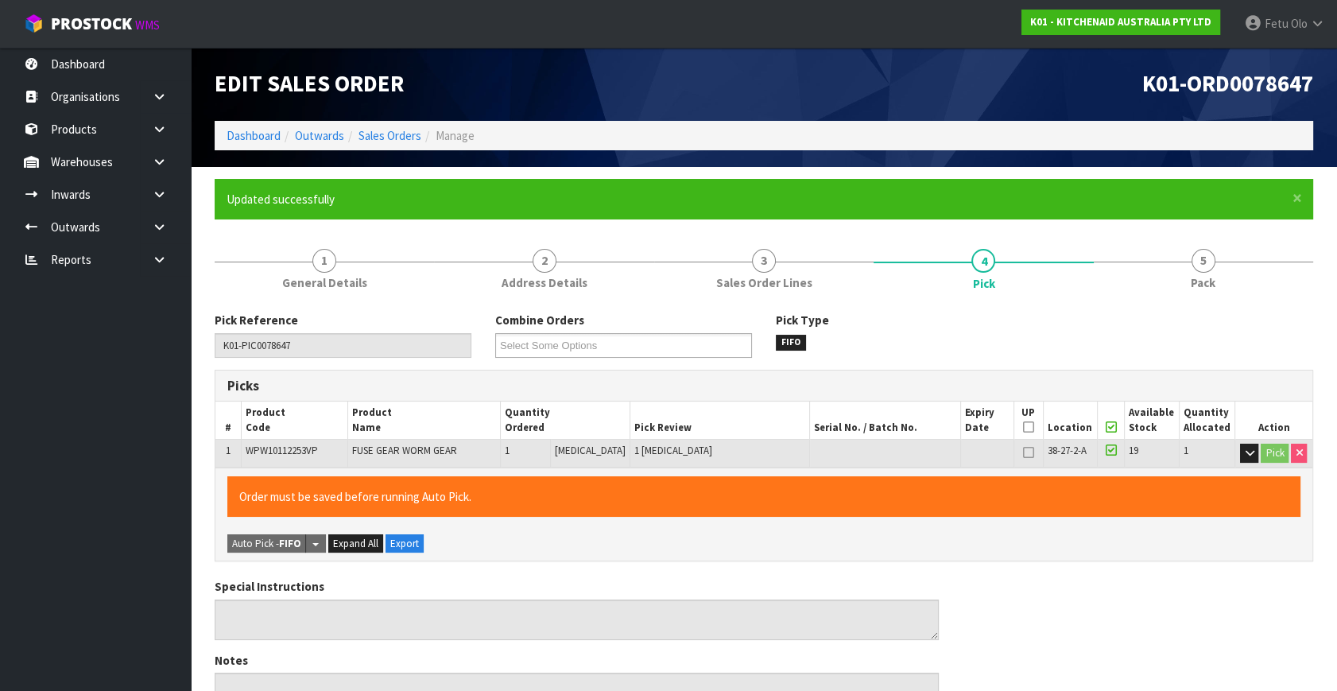
drag, startPoint x: 1226, startPoint y: 265, endPoint x: 1028, endPoint y: 308, distance: 203.3
click at [1203, 269] on link "5 Pack" at bounding box center [1202, 267] width 219 height 63
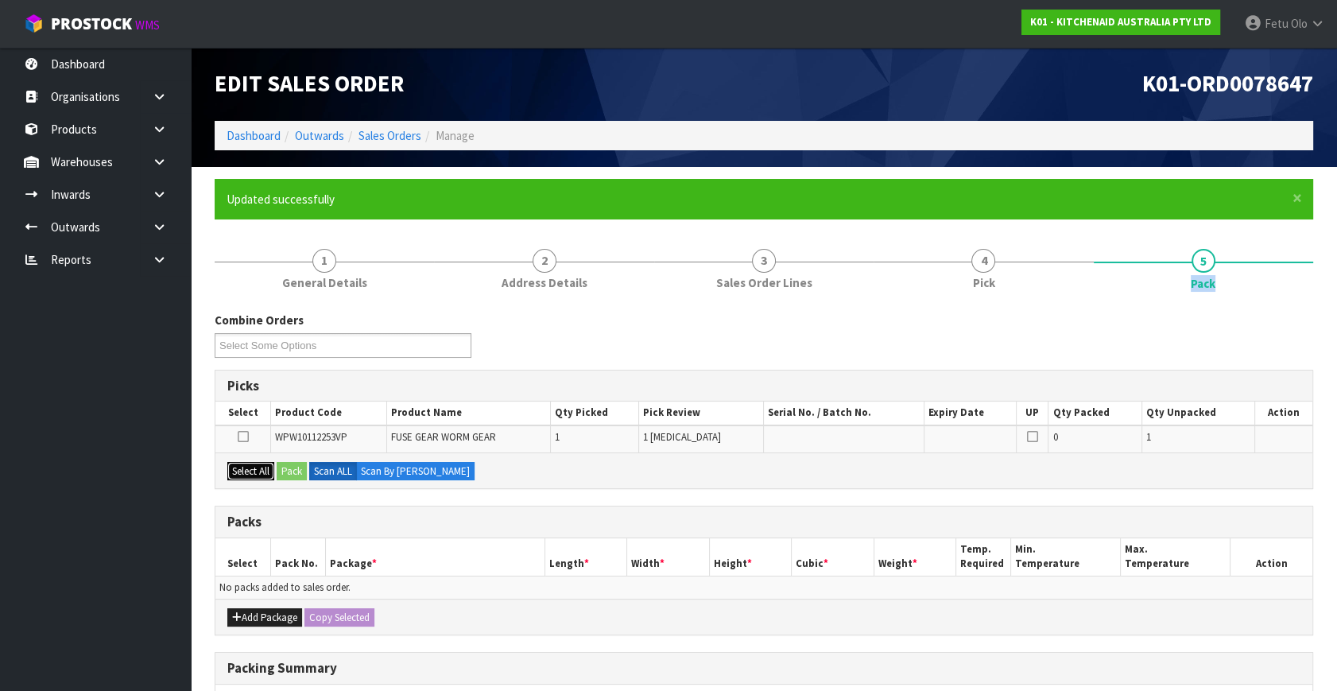
click at [251, 466] on button "Select All" at bounding box center [250, 471] width 47 height 19
click at [283, 468] on button "Pack" at bounding box center [292, 471] width 30 height 19
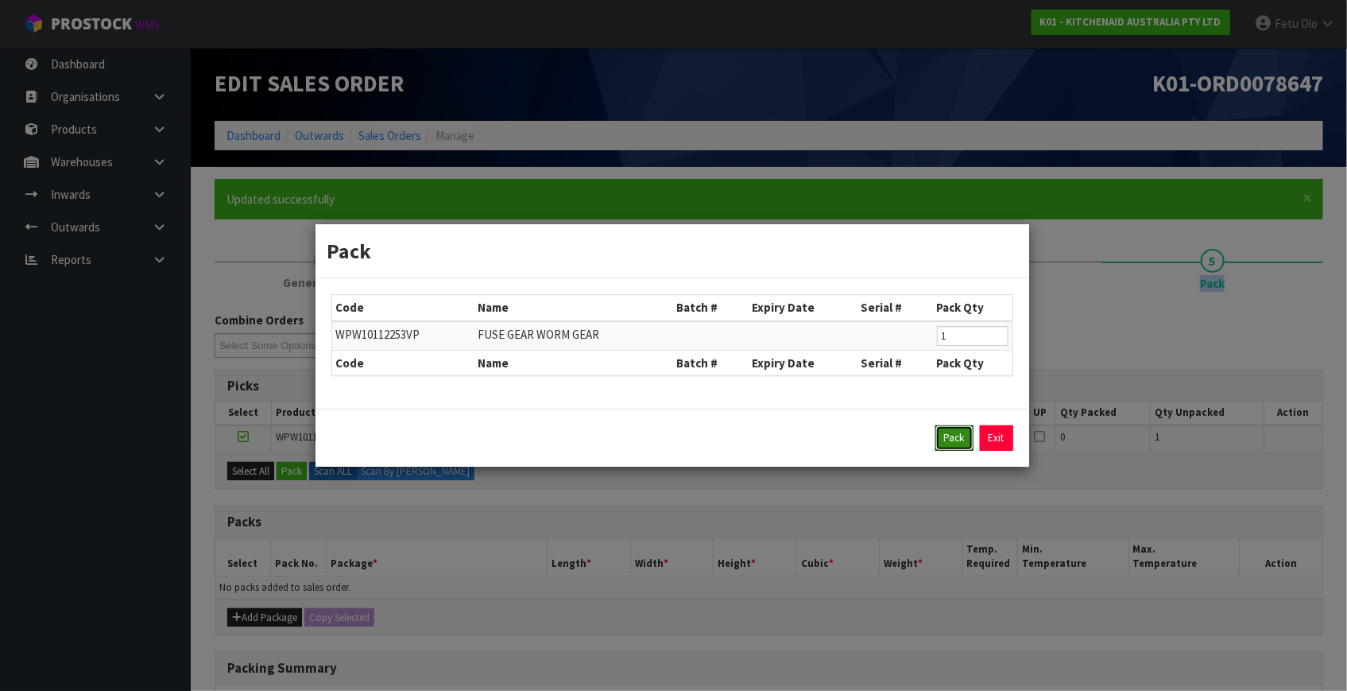
click at [950, 433] on button "Pack" at bounding box center [954, 437] width 38 height 25
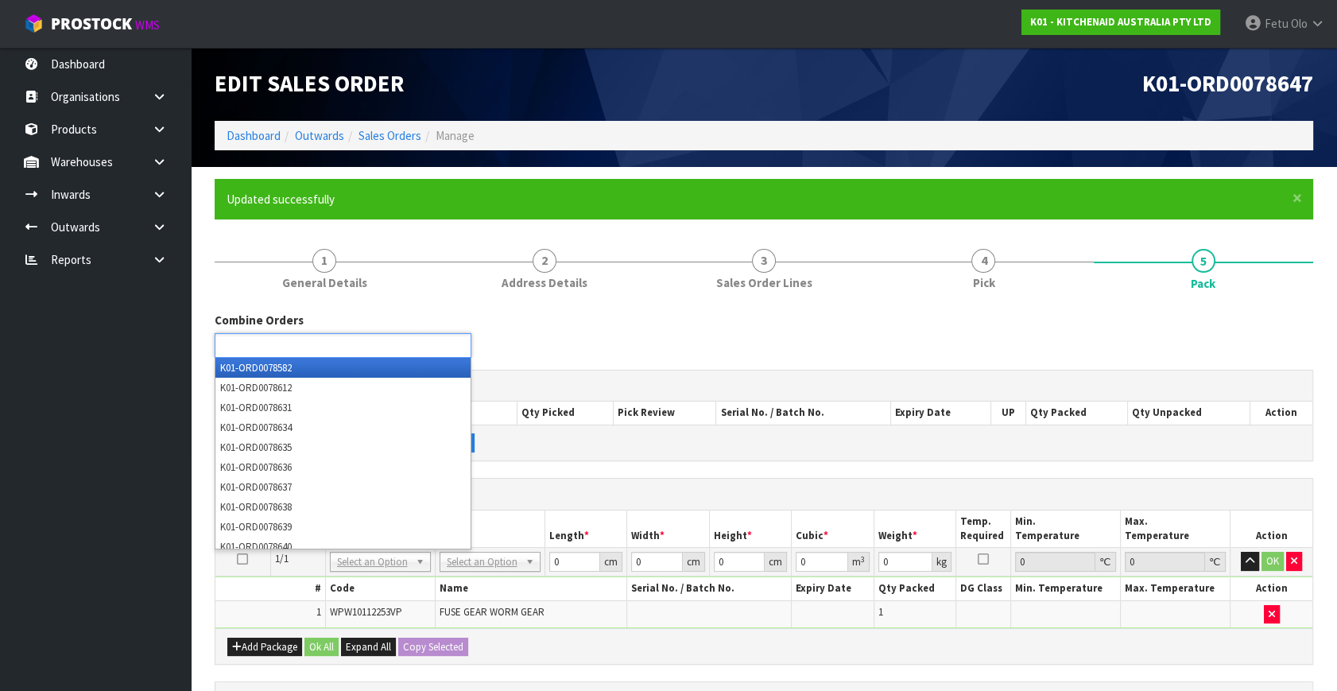
click at [310, 346] on input "text" at bounding box center [277, 345] width 117 height 20
type input "8636"
type input "8637"
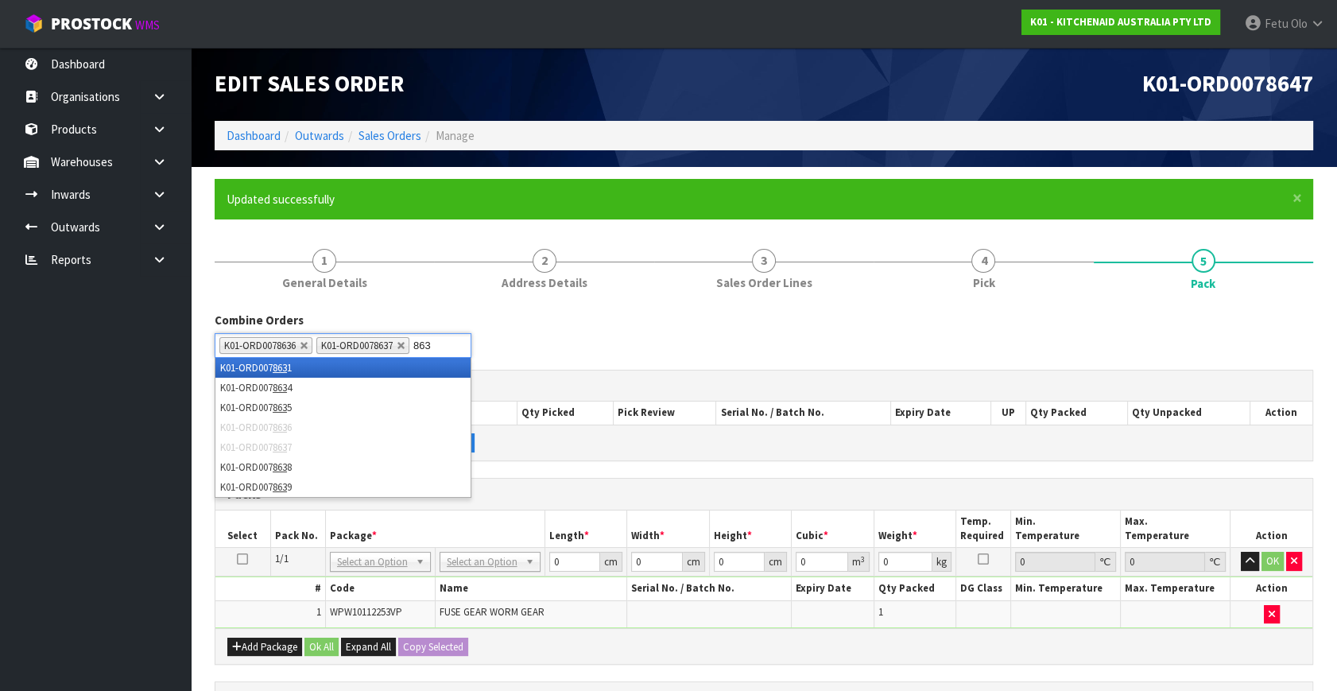
type input "8638"
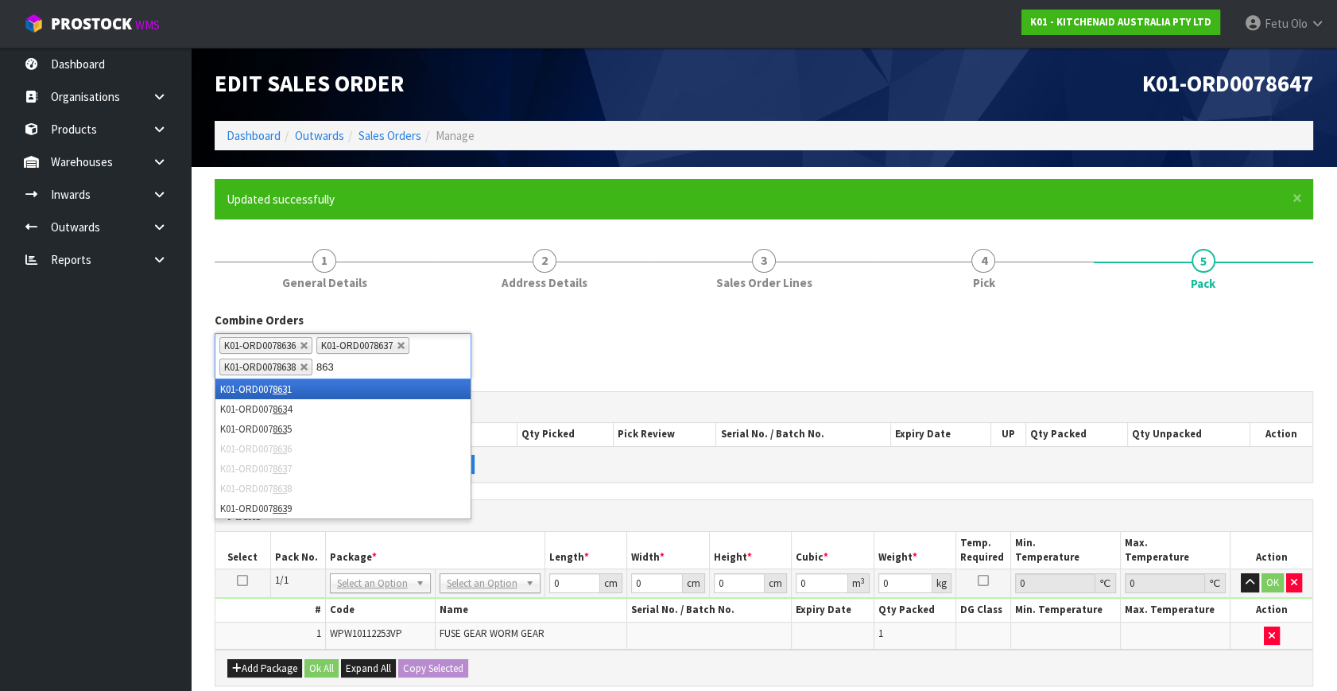
type input "8639"
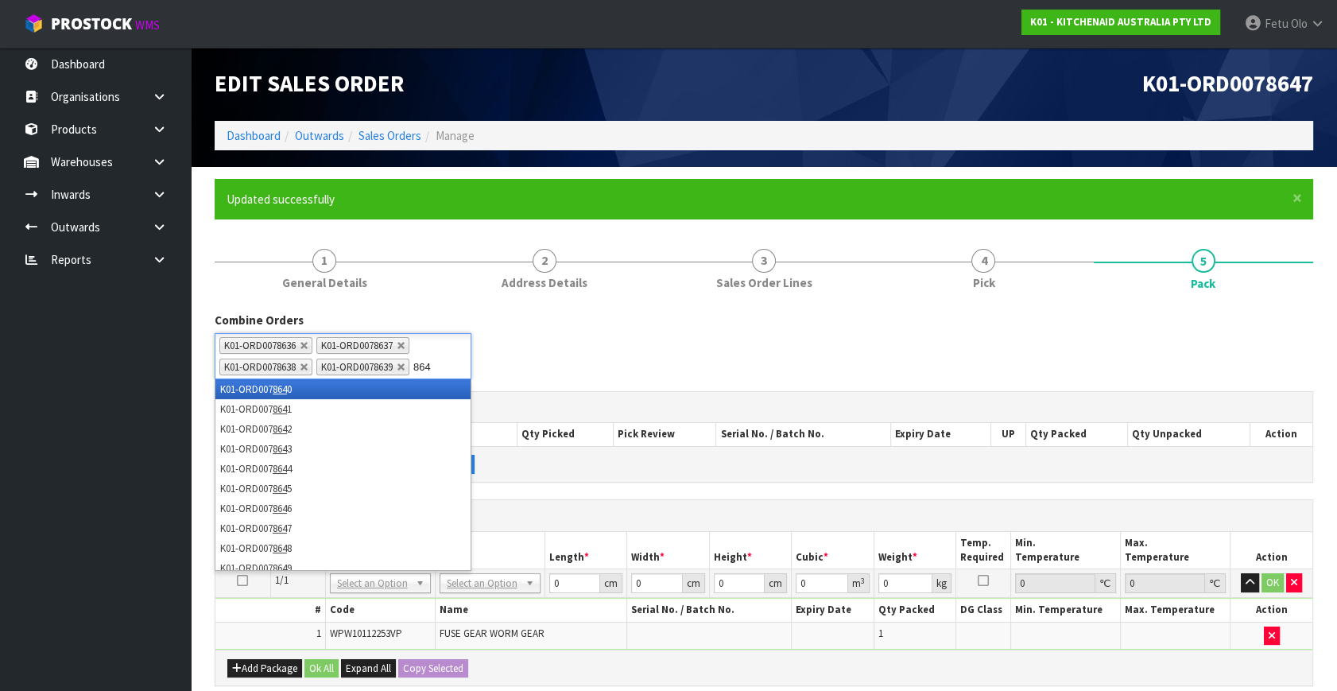
type input "8640"
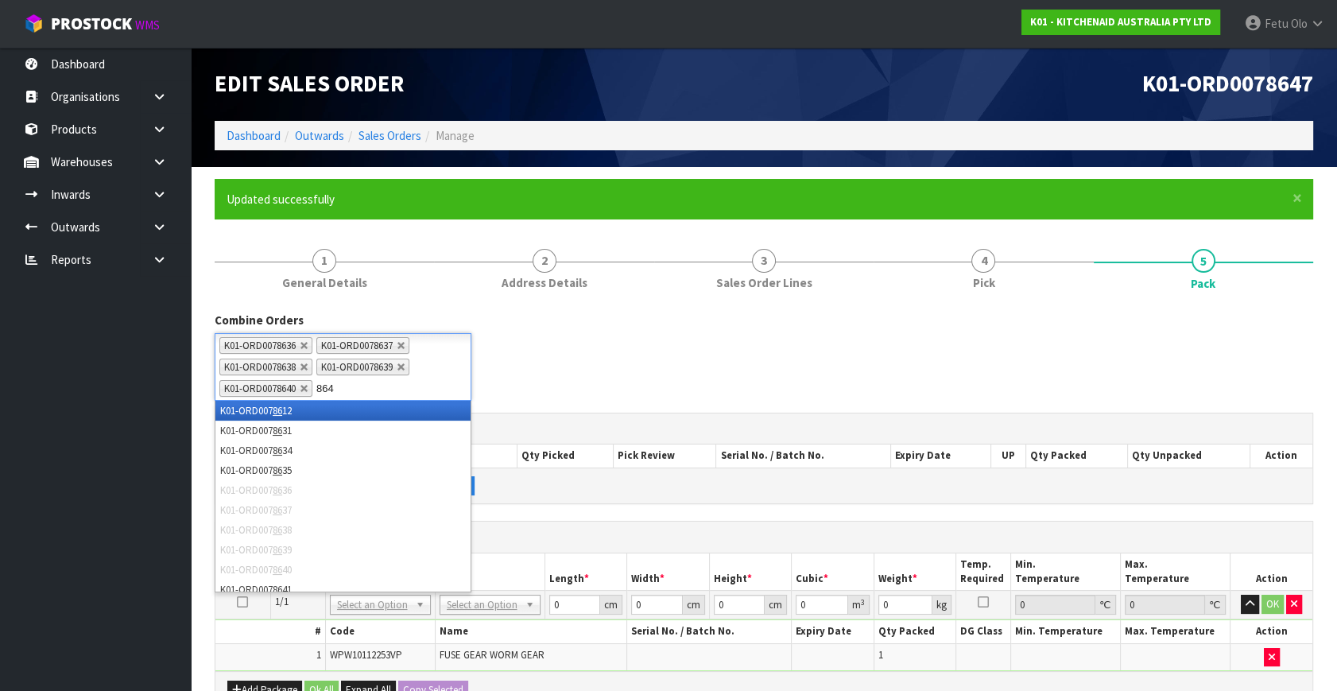
type input "8641"
type input "8642"
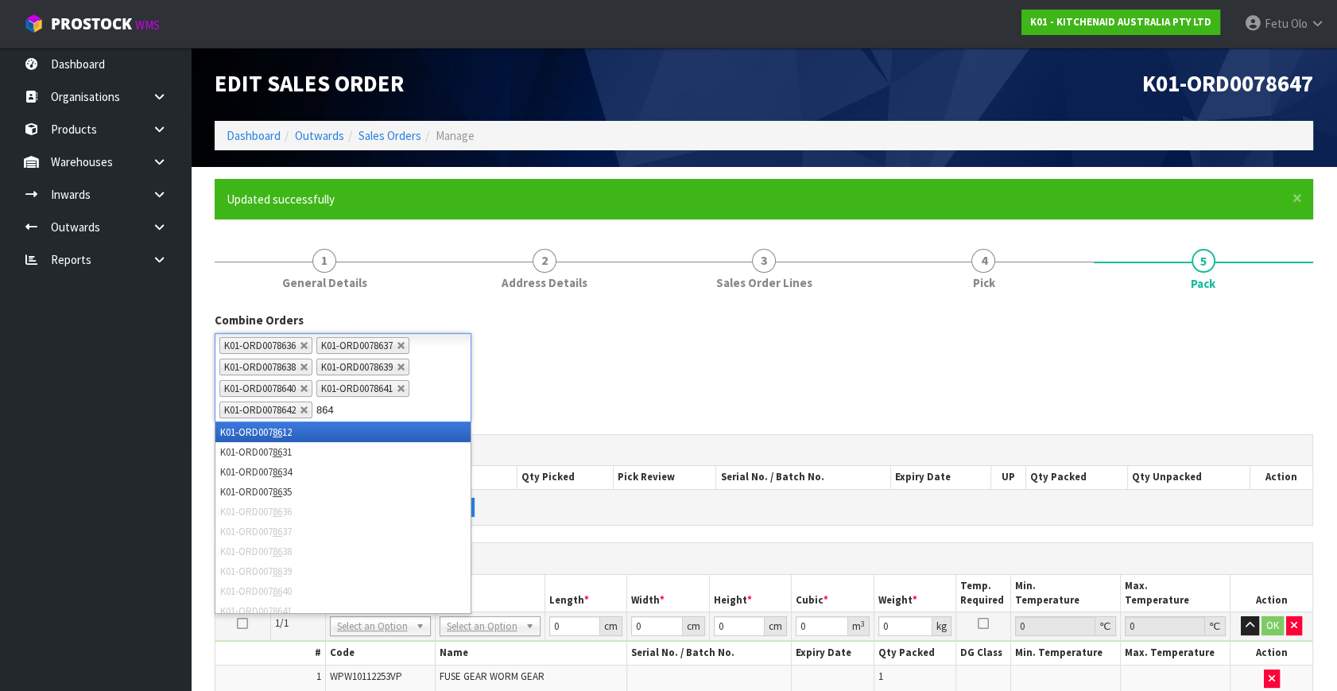
type input "8643"
type input "8644"
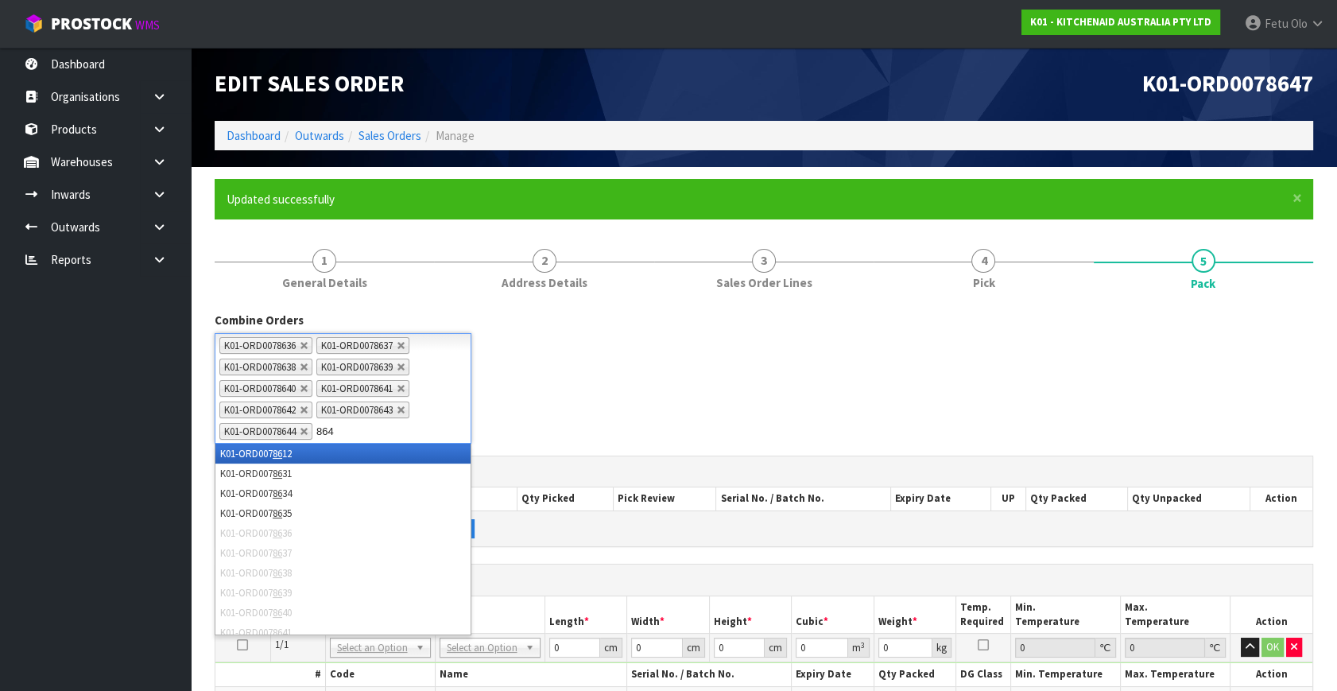
type input "8645"
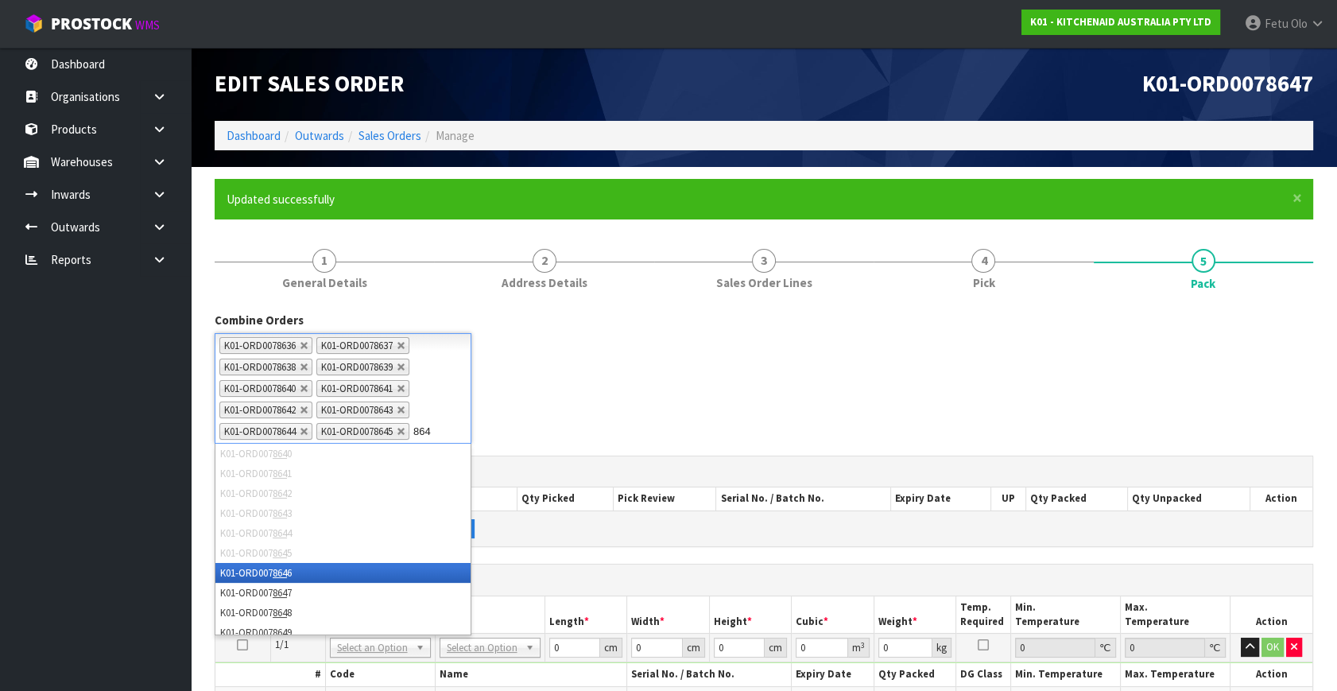
type input "8646"
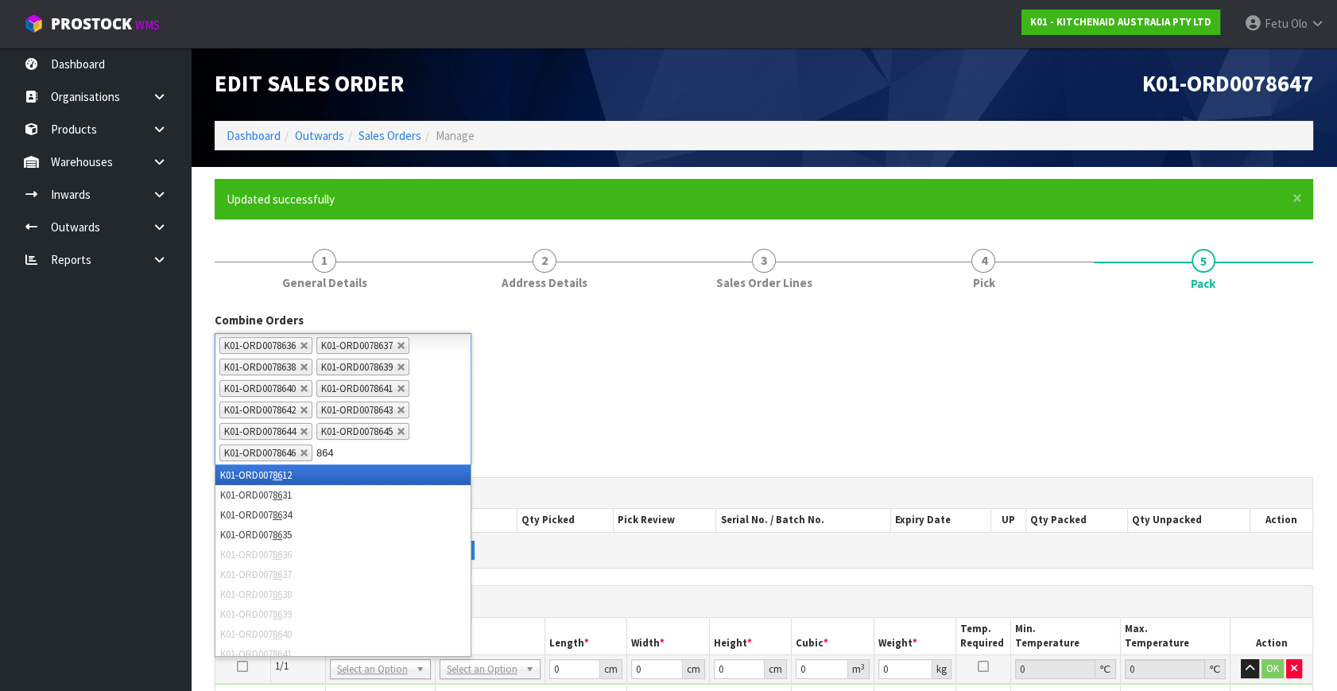
type input "8648"
type input "8649"
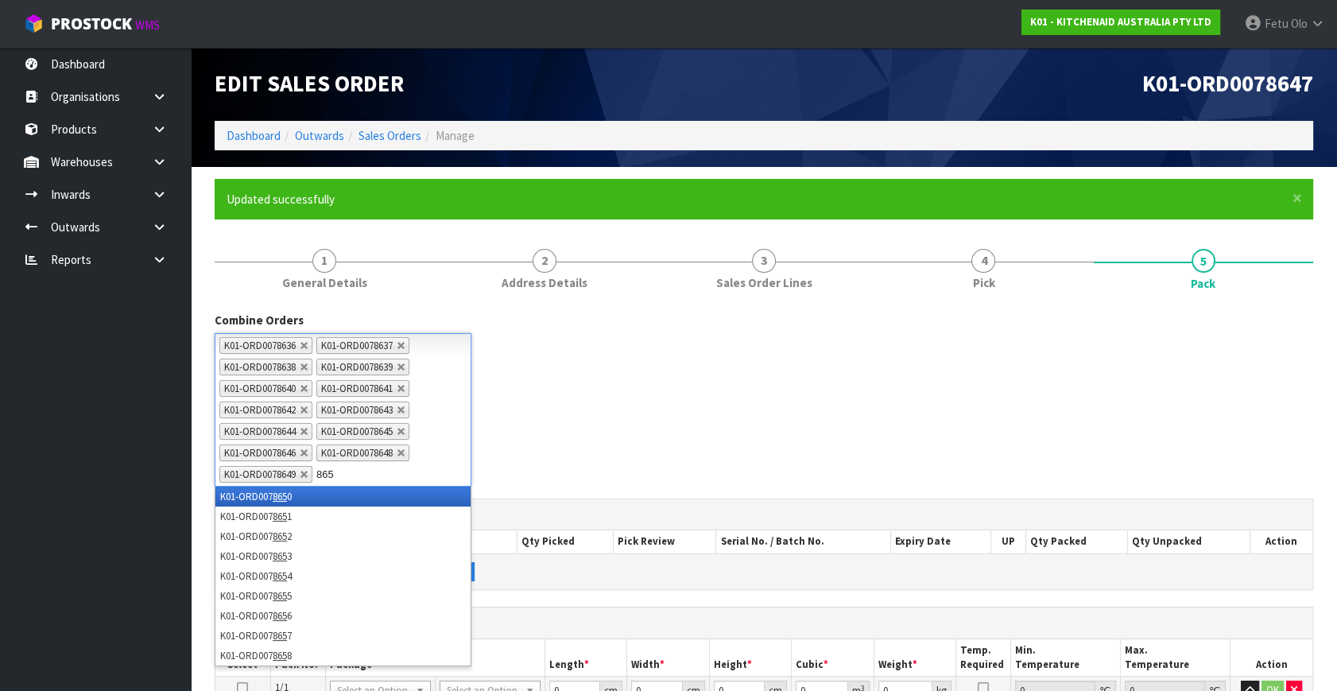
type input "8650"
type input "8651"
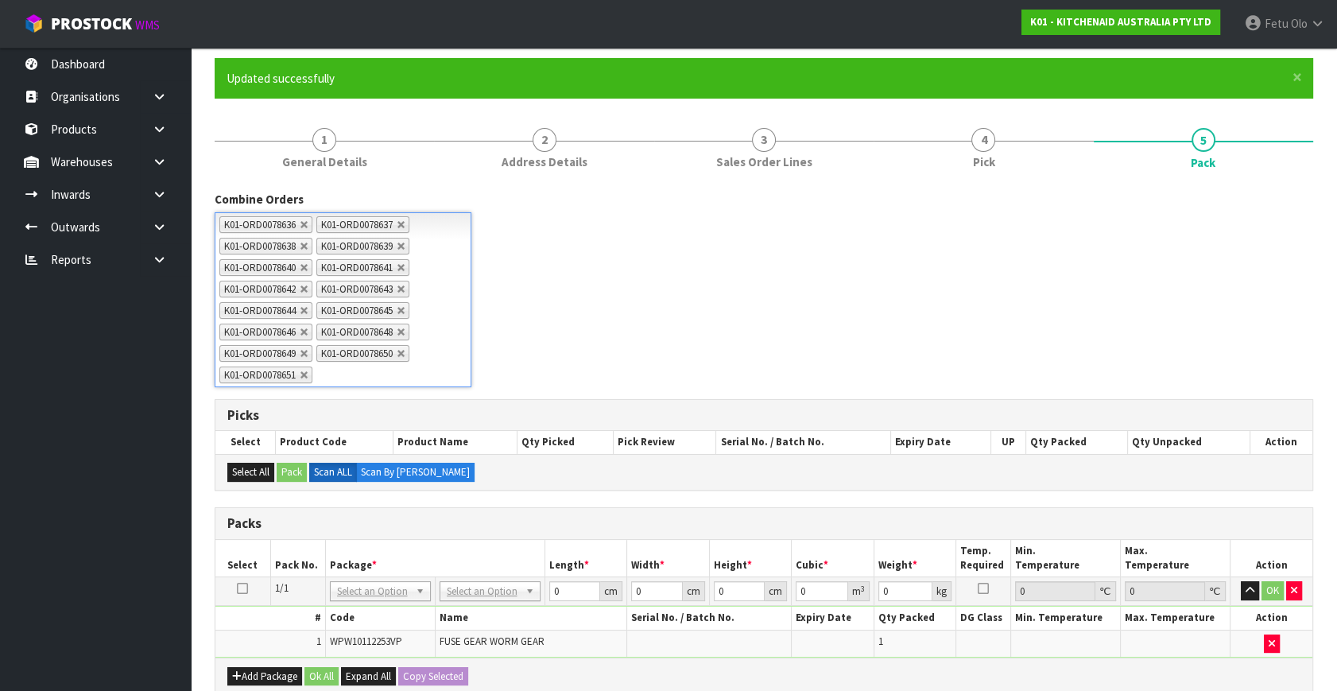
scroll to position [288, 0]
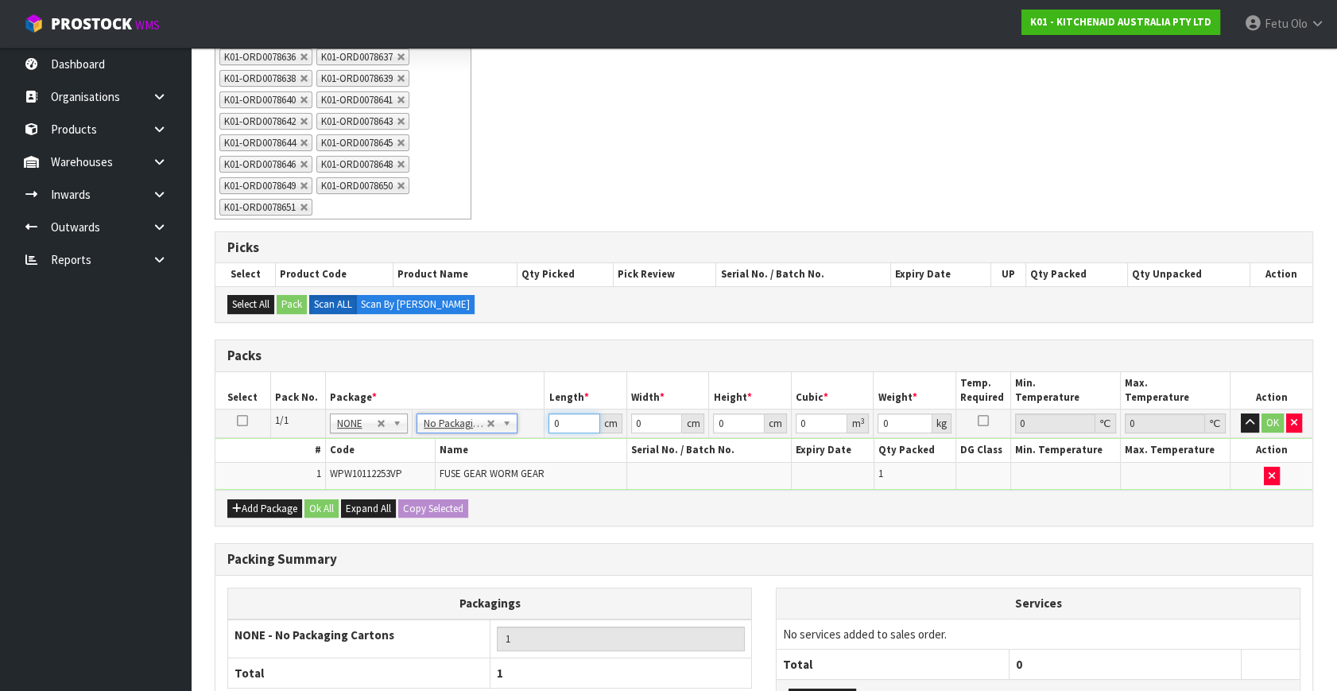
drag, startPoint x: 573, startPoint y: 418, endPoint x: 369, endPoint y: 461, distance: 208.7
click at [369, 461] on tbody "1/1 NONE 007-001 007-002 007-004 007-009 007-013 007-014 007-015 007-017 007-01…" at bounding box center [763, 449] width 1097 height 80
type input "42"
type input "28"
type input "3"
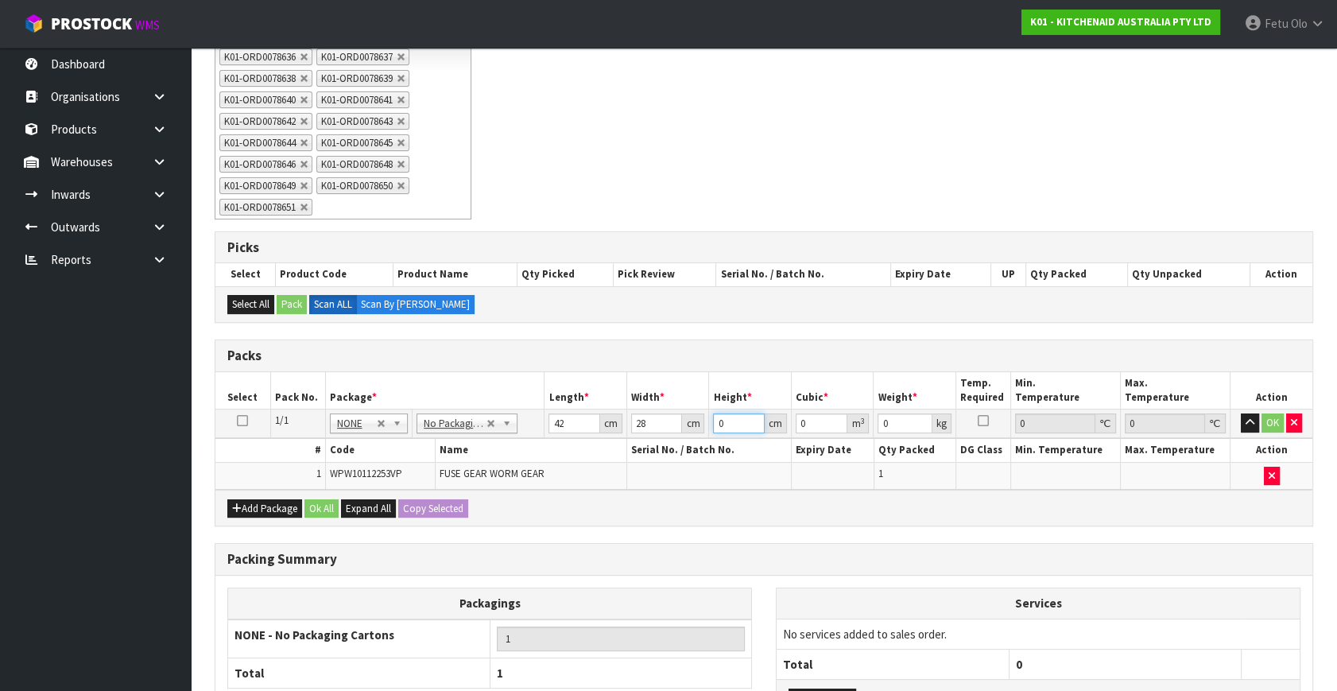
type input "0.003528"
type input "35"
type input "0.04116"
type input "35"
type input "5"
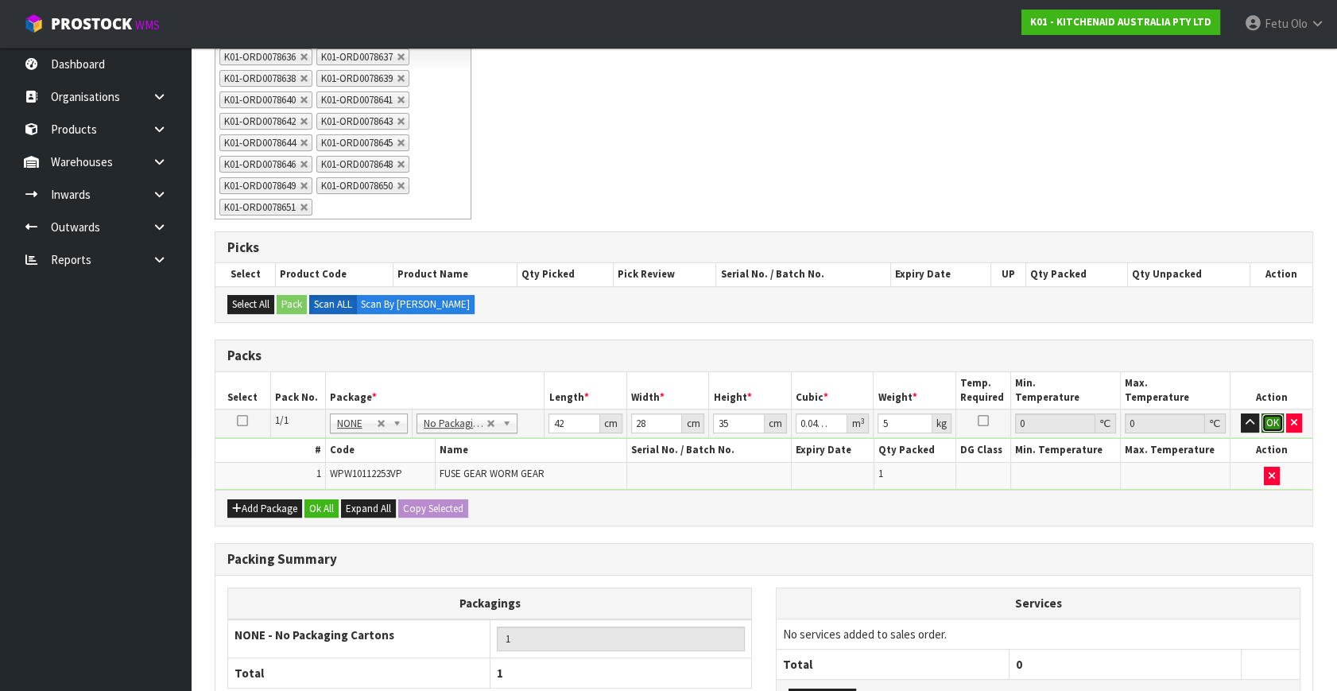
click button "OK" at bounding box center [1272, 422] width 22 height 19
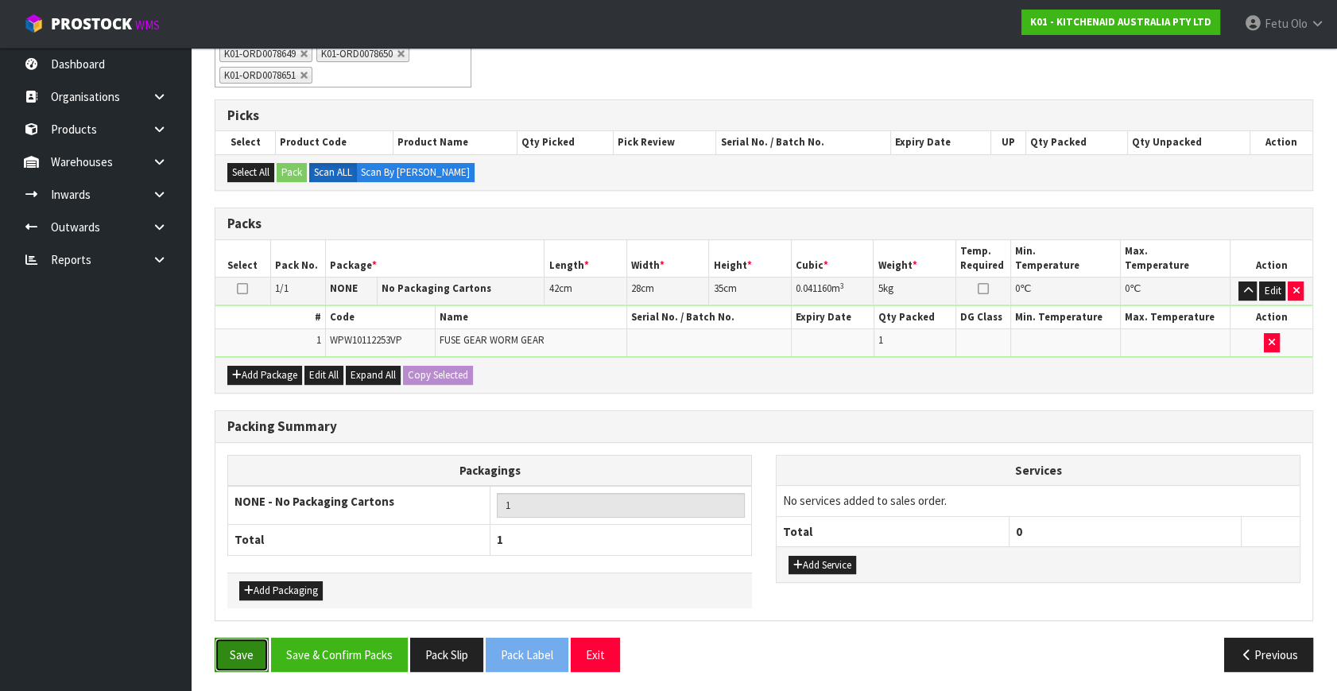
click at [243, 648] on button "Save" at bounding box center [242, 654] width 54 height 34
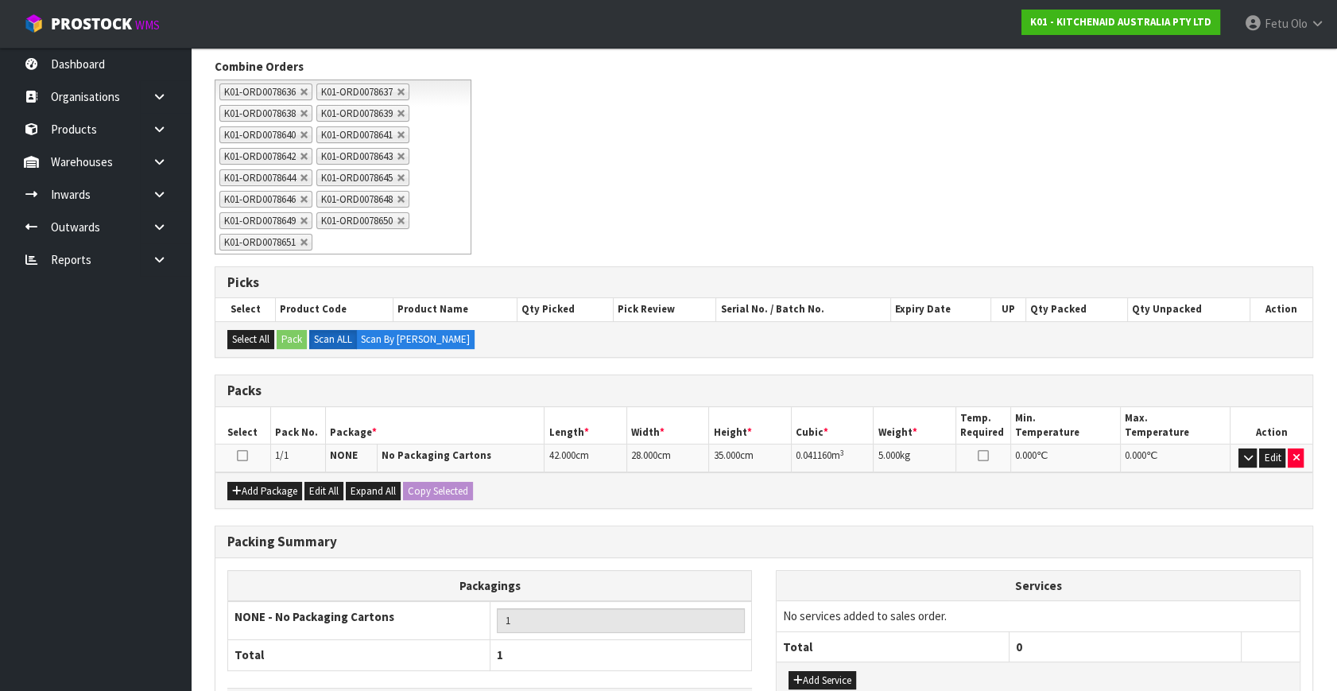
scroll to position [369, 0]
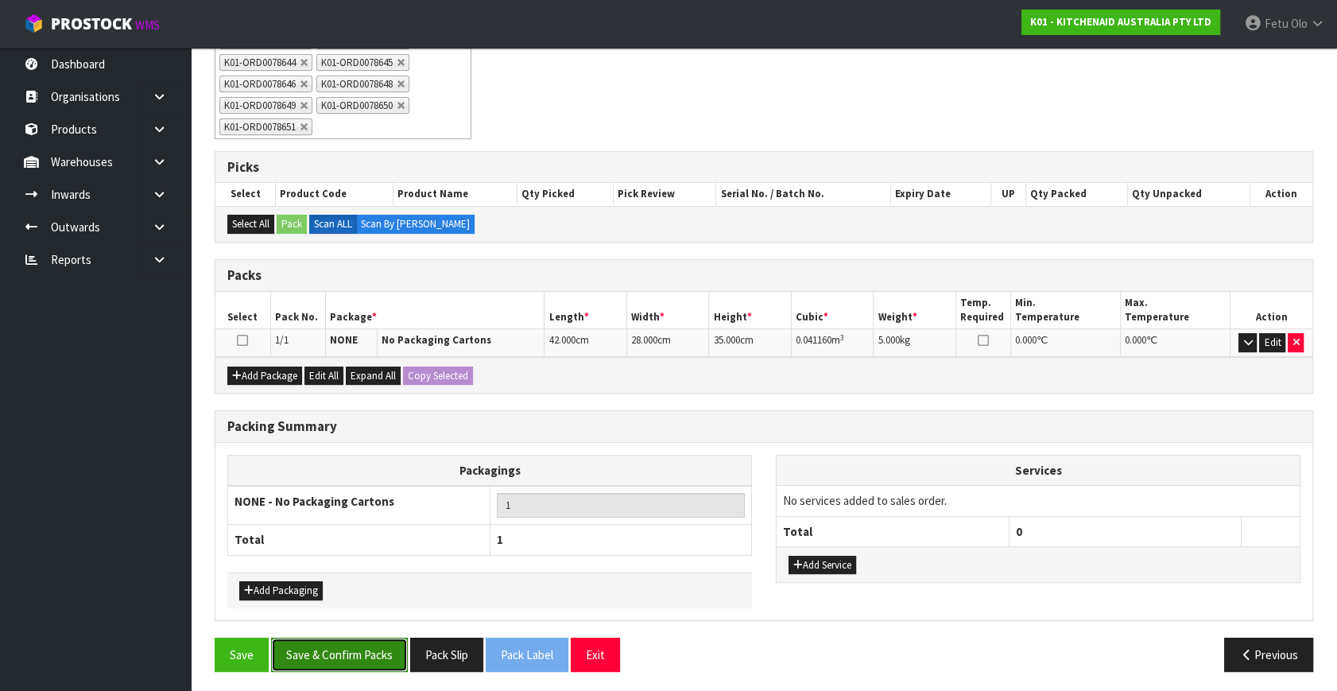
click at [393, 637] on button "Save & Confirm Packs" at bounding box center [339, 654] width 137 height 34
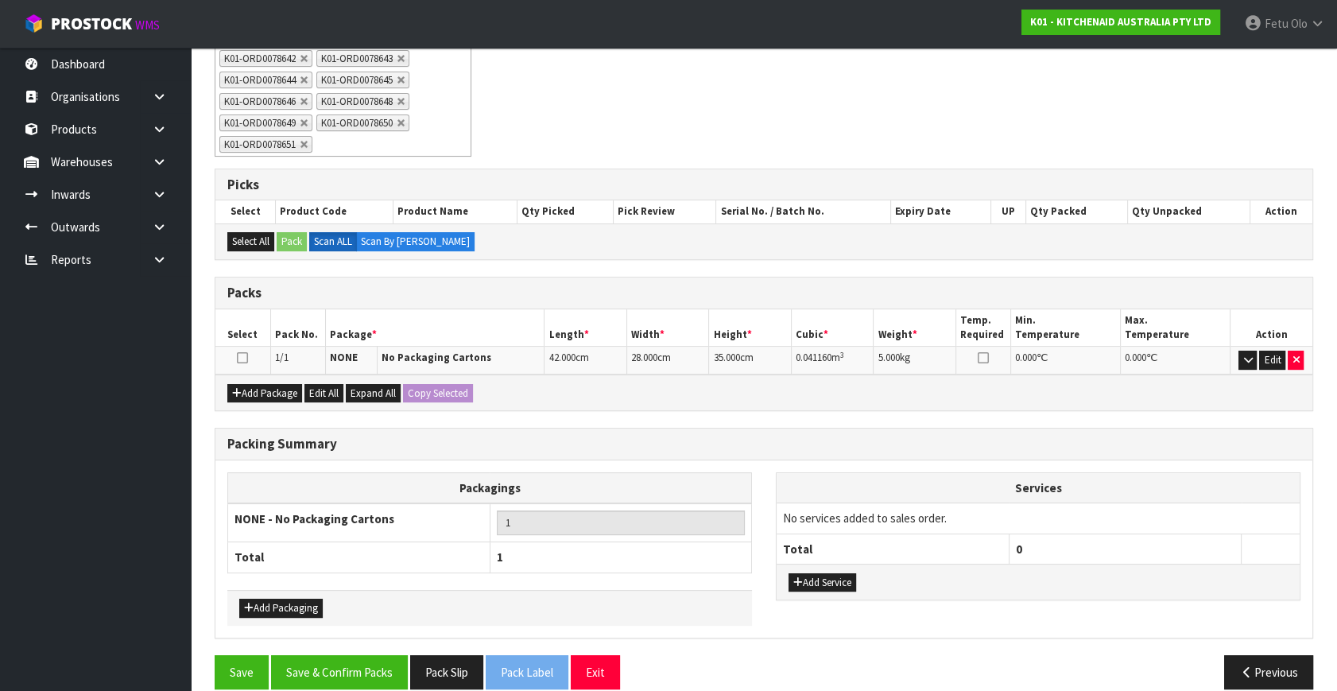
scroll to position [296, 0]
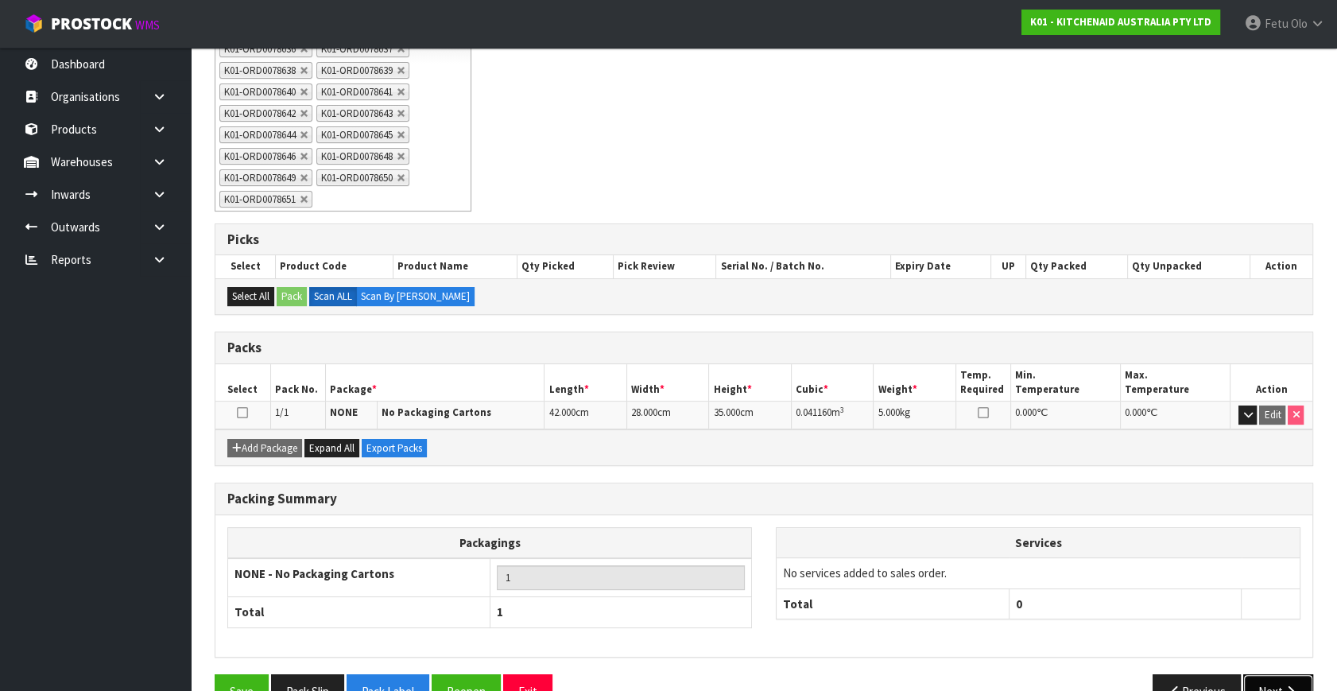
click at [1281, 674] on button "Next" at bounding box center [1278, 691] width 70 height 34
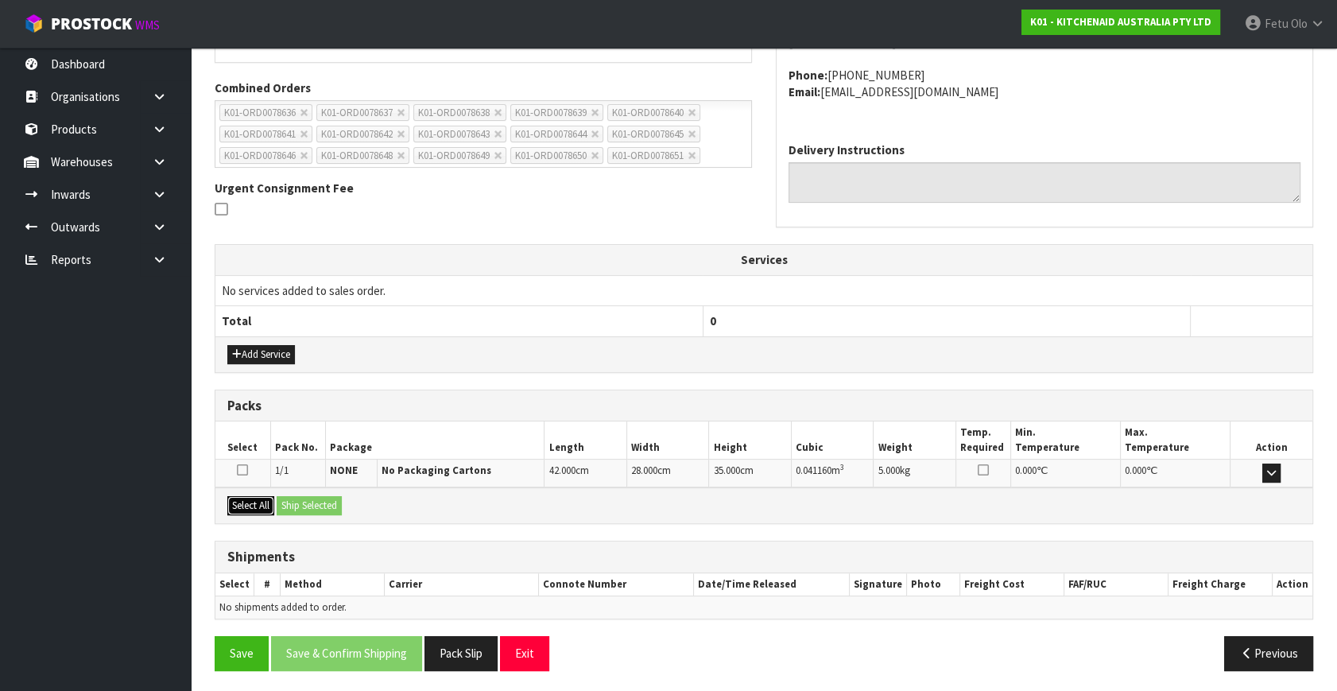
drag, startPoint x: 261, startPoint y: 509, endPoint x: 296, endPoint y: 499, distance: 37.2
click at [264, 509] on button "Select All" at bounding box center [250, 505] width 47 height 19
click at [296, 499] on button "Ship Selected" at bounding box center [309, 505] width 65 height 19
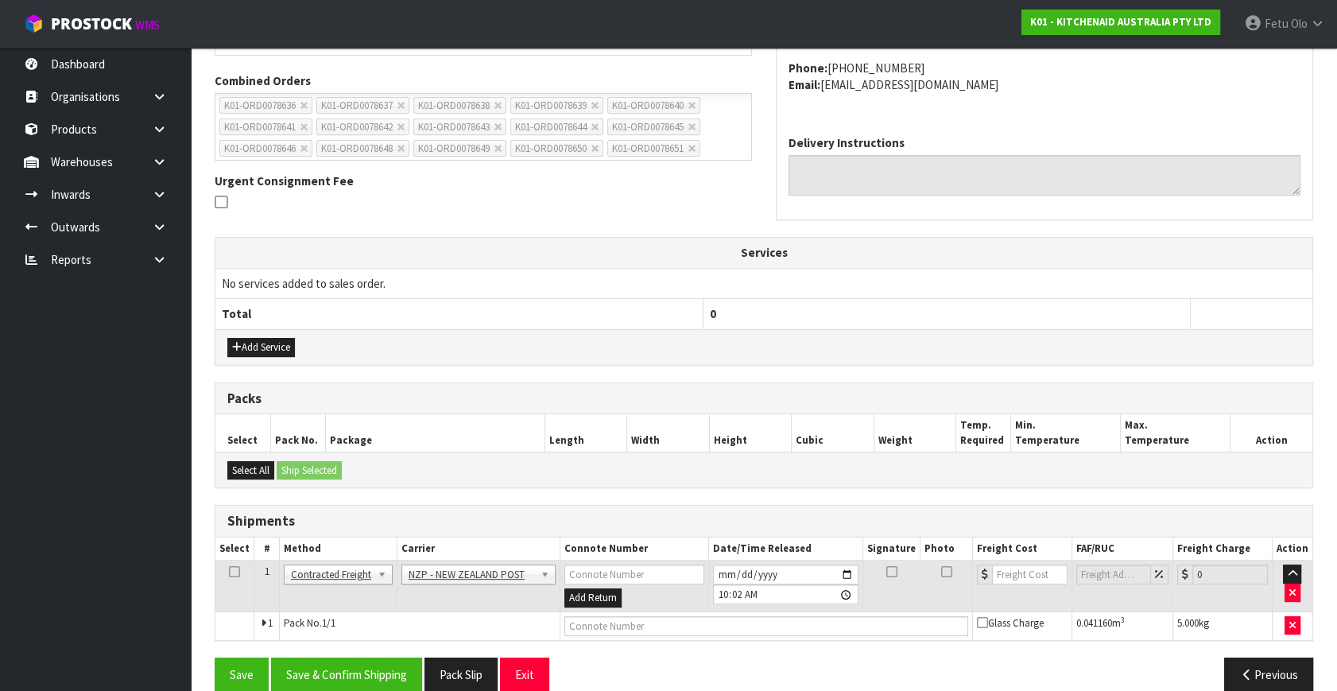
scroll to position [420, 0]
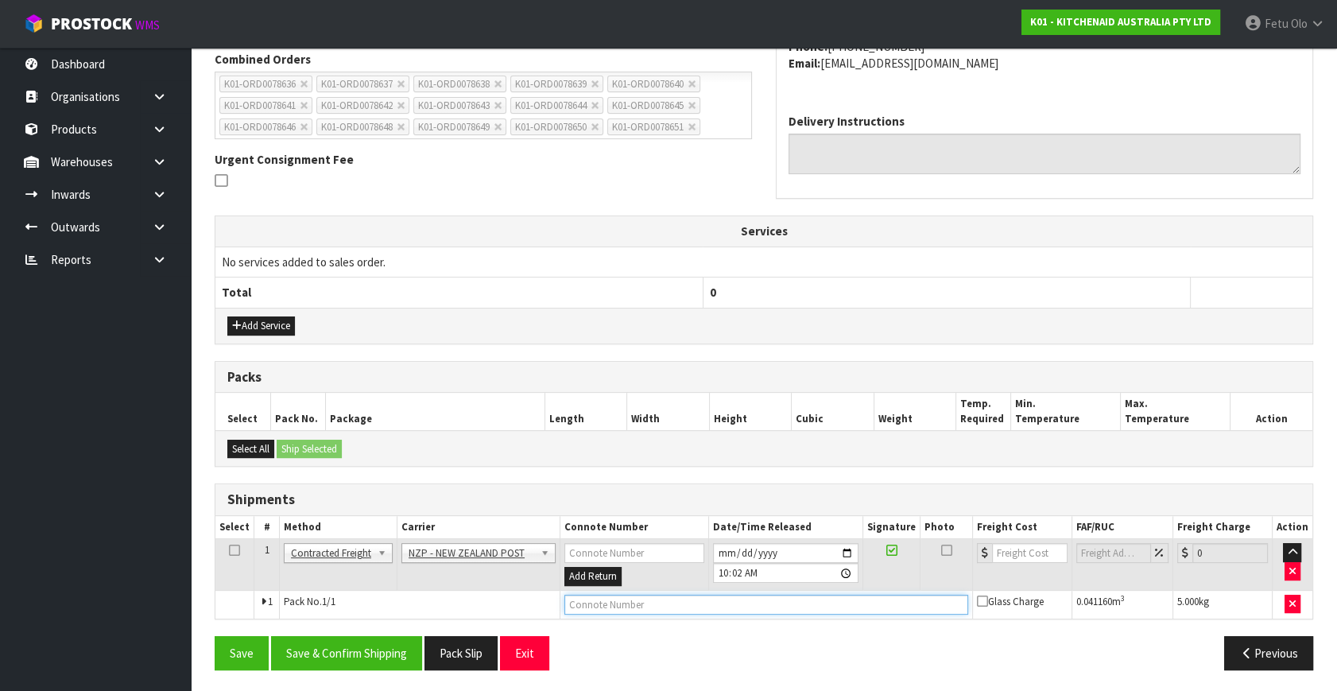
click at [632, 609] on input "text" at bounding box center [766, 604] width 404 height 20
paste input "00894210379946244879"
type input "00894210379946244879"
click at [387, 637] on button "Save & Confirm Shipping" at bounding box center [346, 653] width 151 height 34
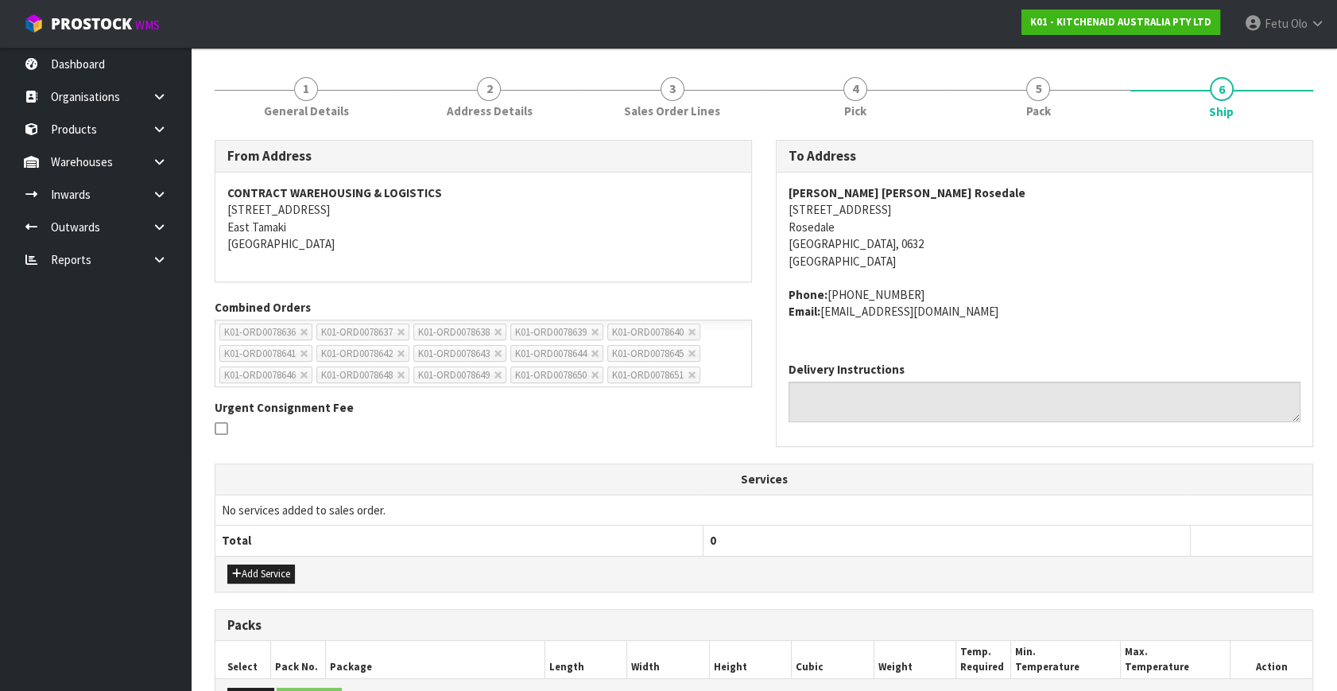
scroll to position [0, 0]
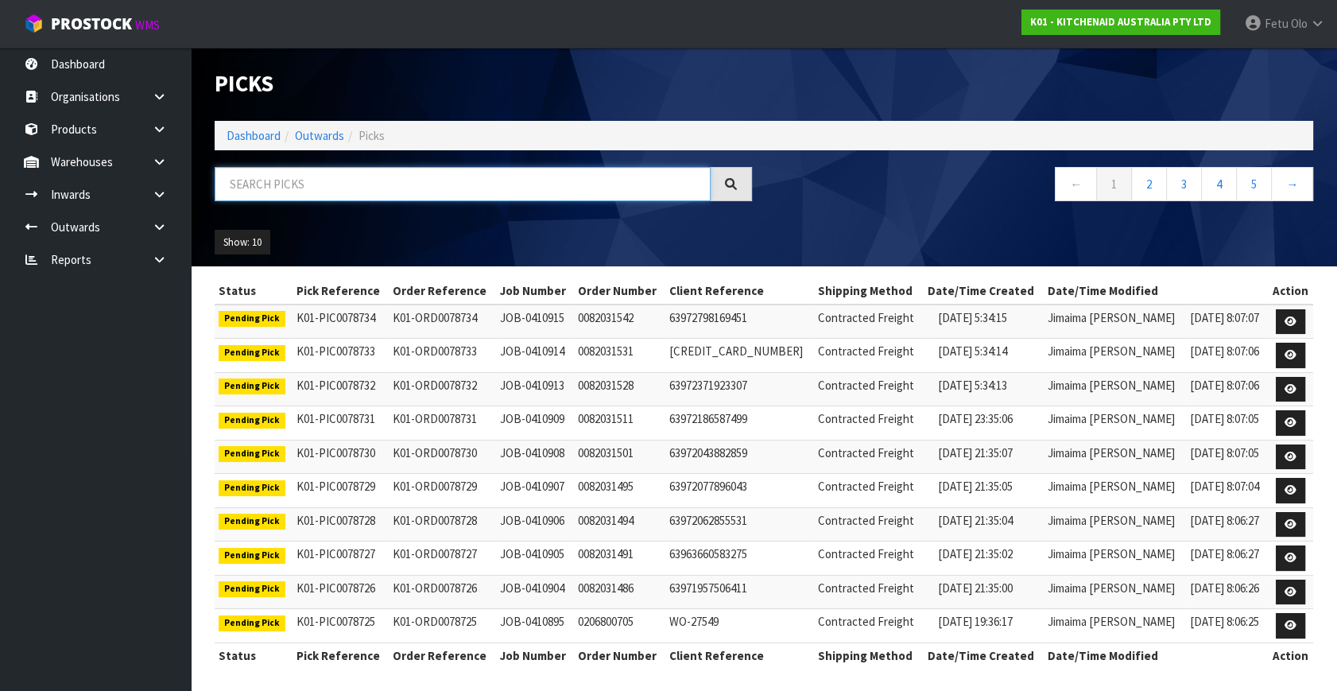
drag, startPoint x: 0, startPoint y: 0, endPoint x: 358, endPoint y: 179, distance: 399.8
click at [358, 179] on input "text" at bounding box center [463, 184] width 496 height 34
drag, startPoint x: 358, startPoint y: 179, endPoint x: 357, endPoint y: 207, distance: 27.8
click at [358, 206] on div at bounding box center [483, 190] width 561 height 46
type input "8648"
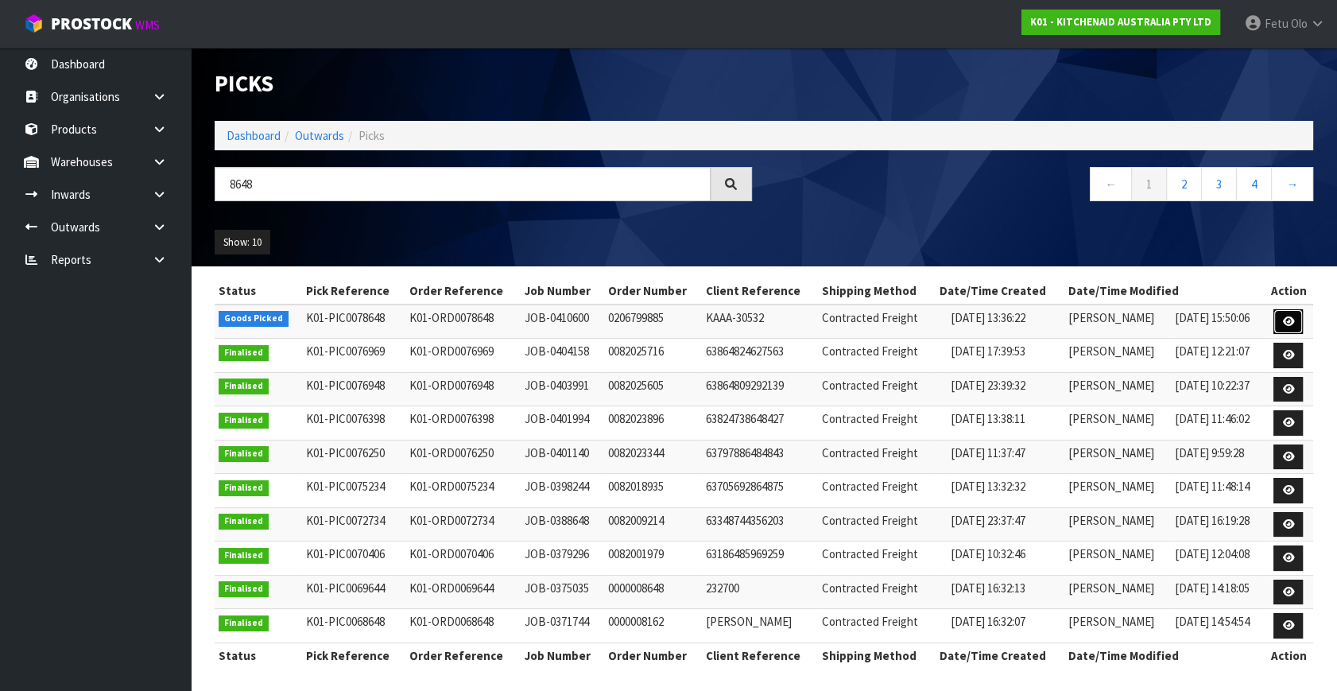
click at [1296, 318] on link at bounding box center [1287, 321] width 29 height 25
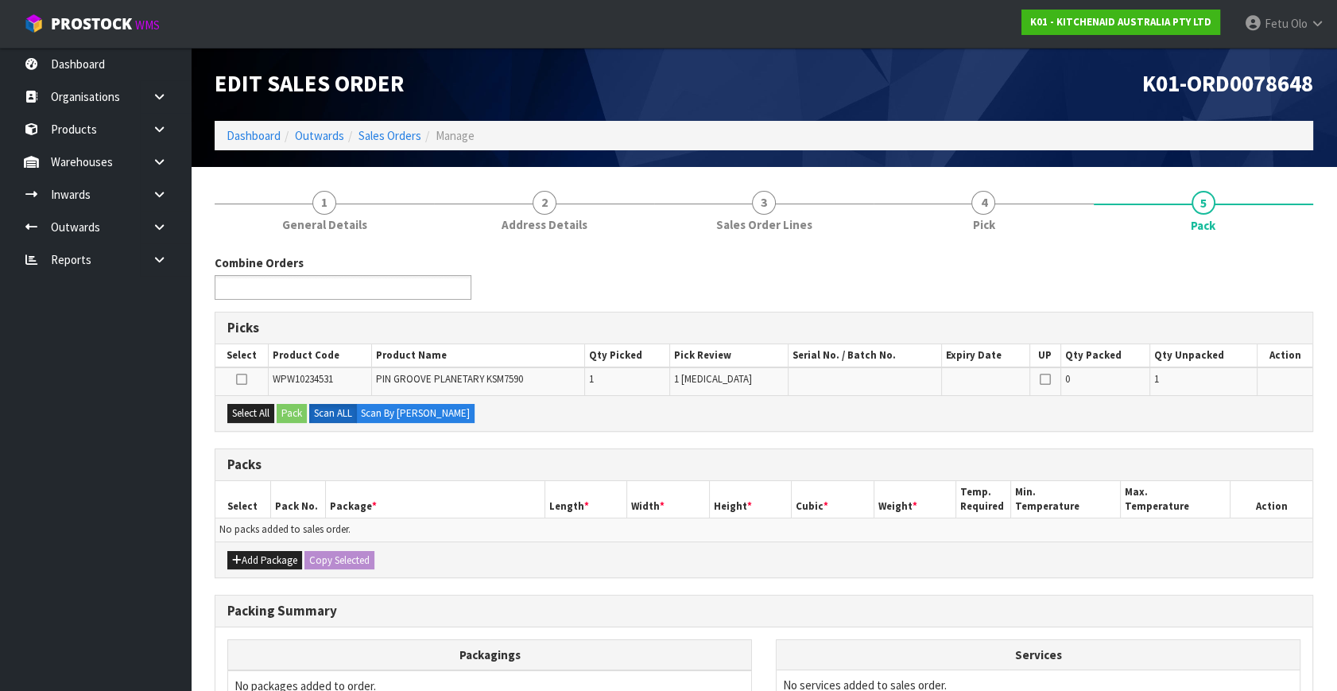
click at [370, 294] on ul at bounding box center [343, 287] width 257 height 25
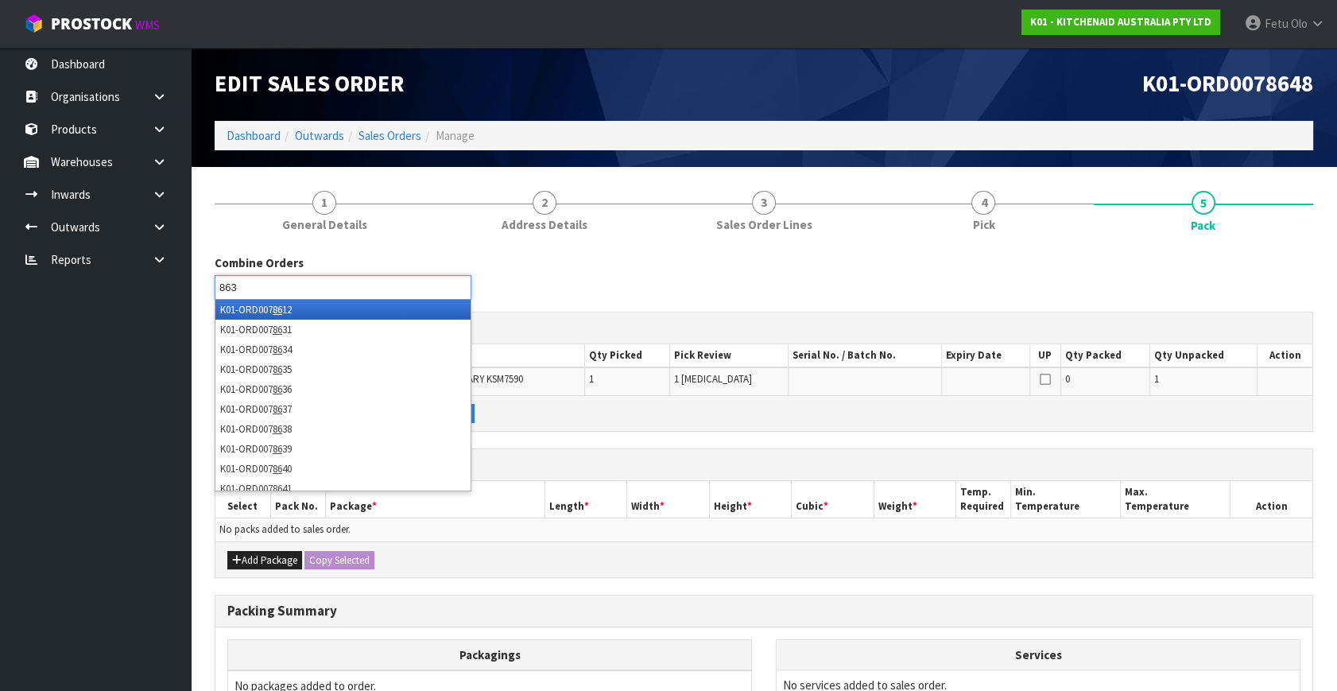
type input "8636"
type input "8637"
type input "8649"
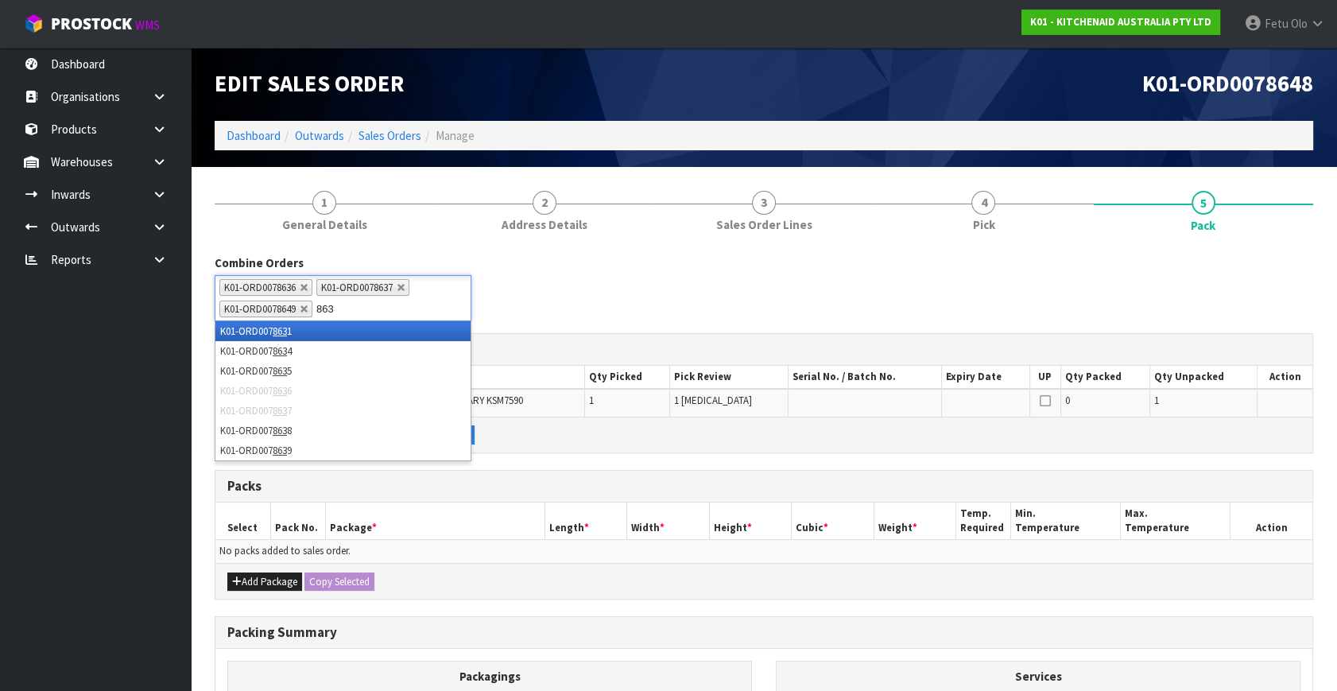
type input "8638"
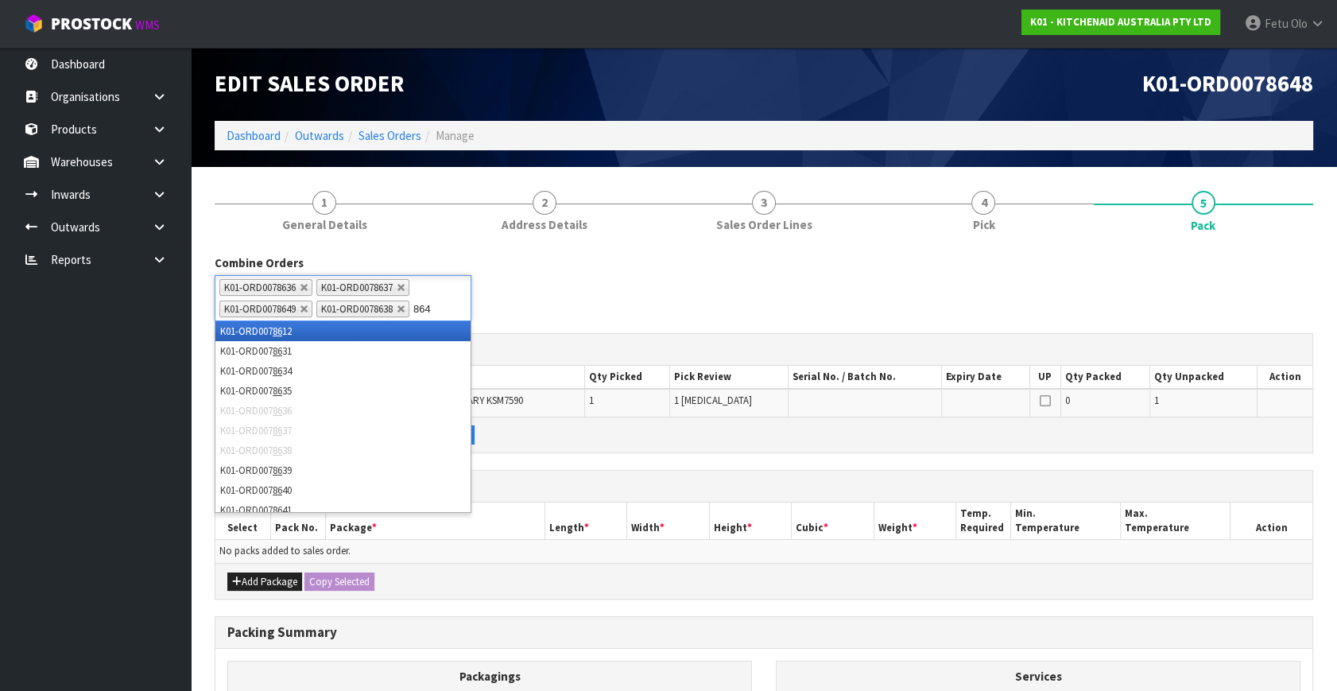
type input "8640"
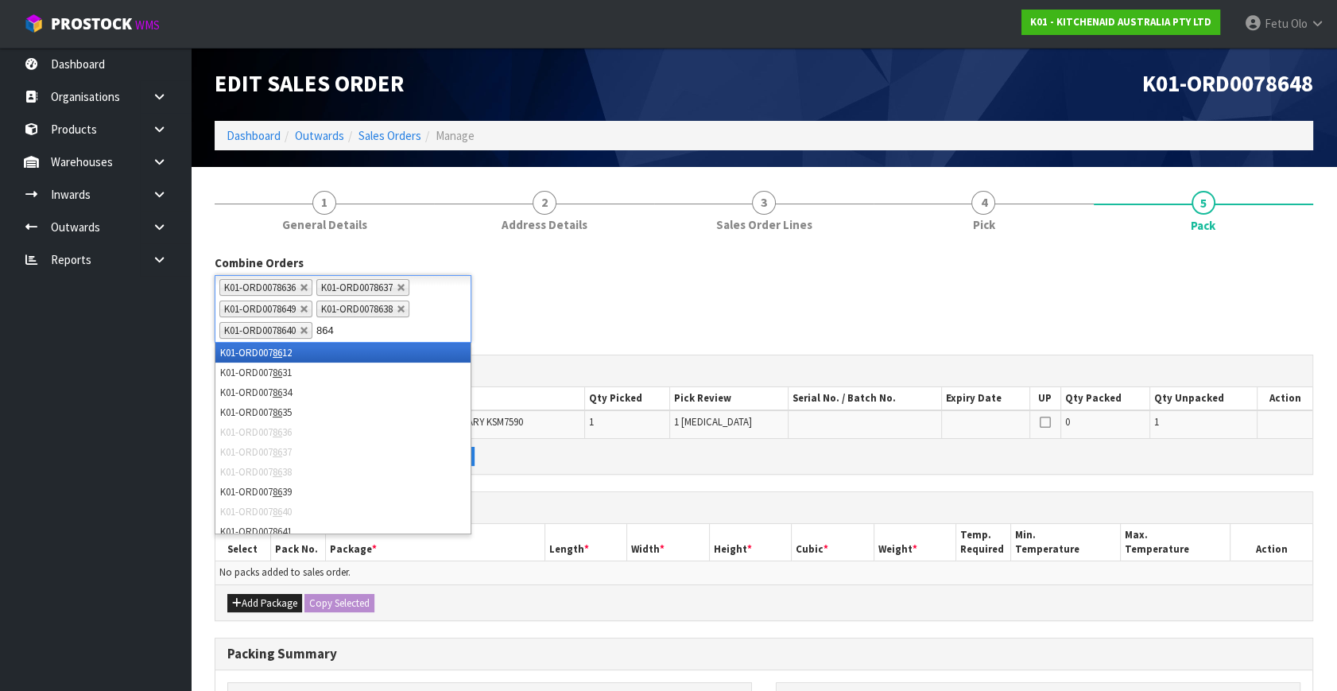
type input "8641"
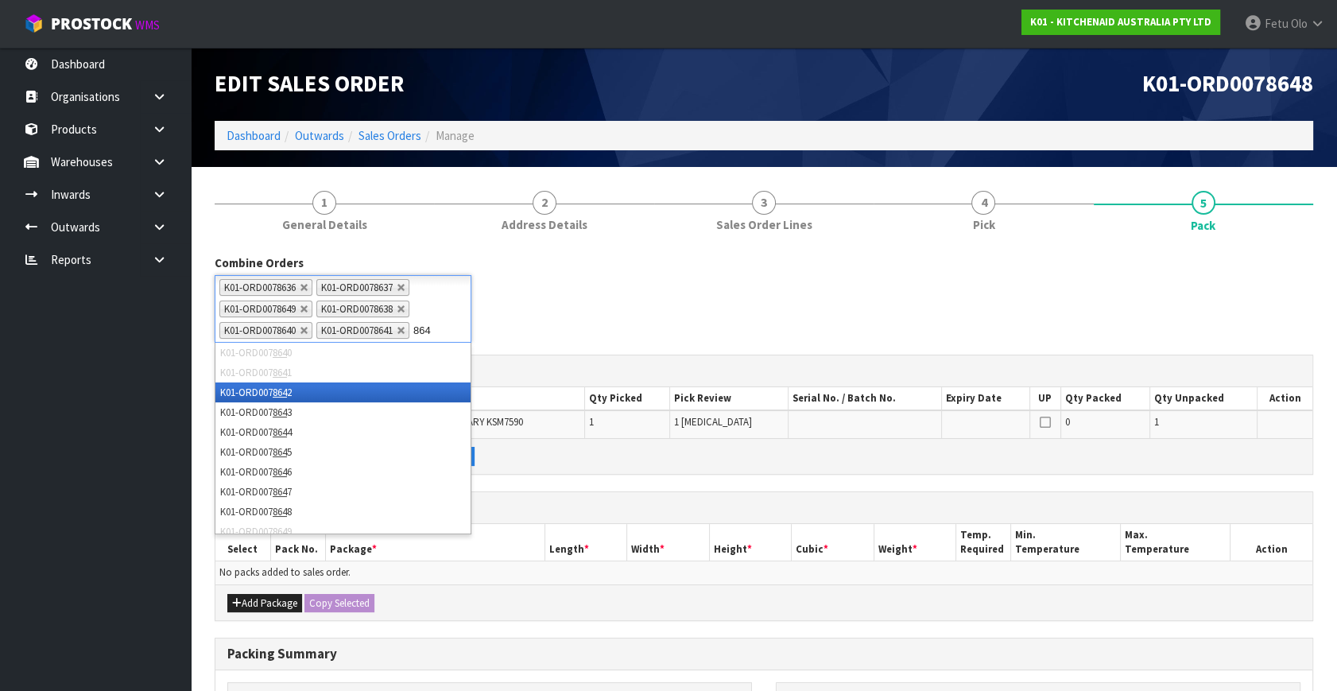
type input "8642"
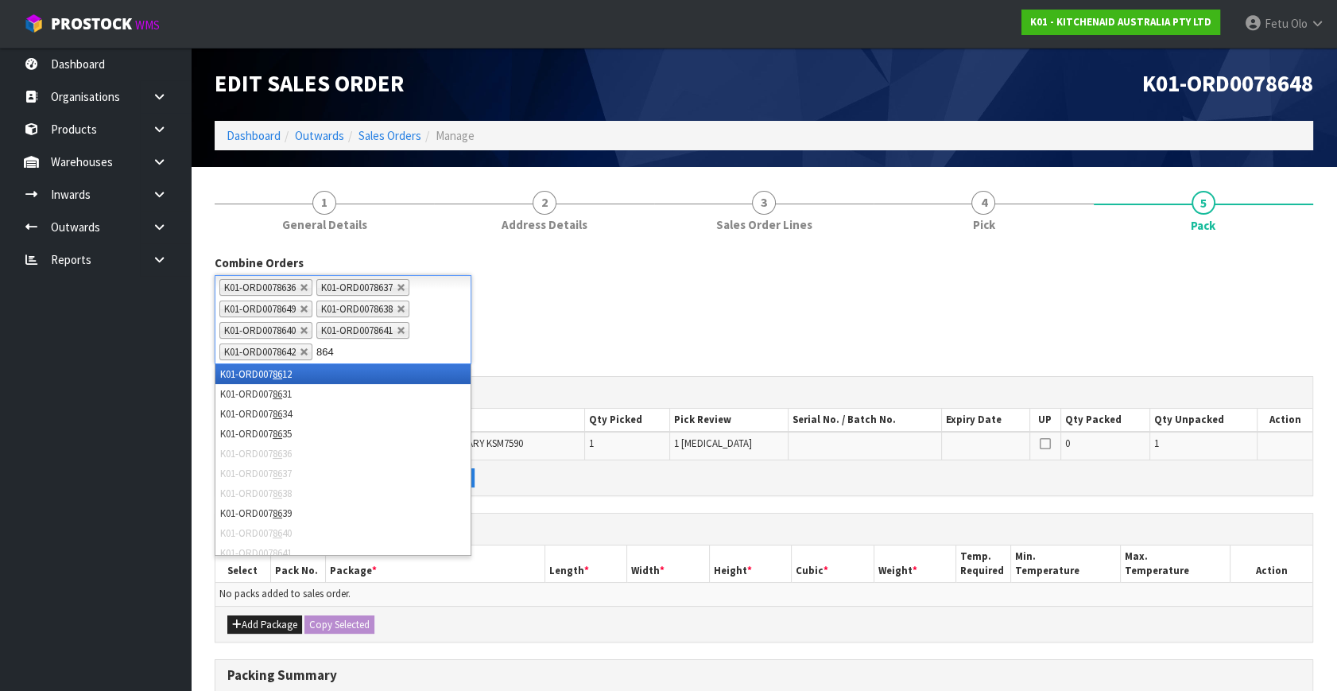
type input "8643"
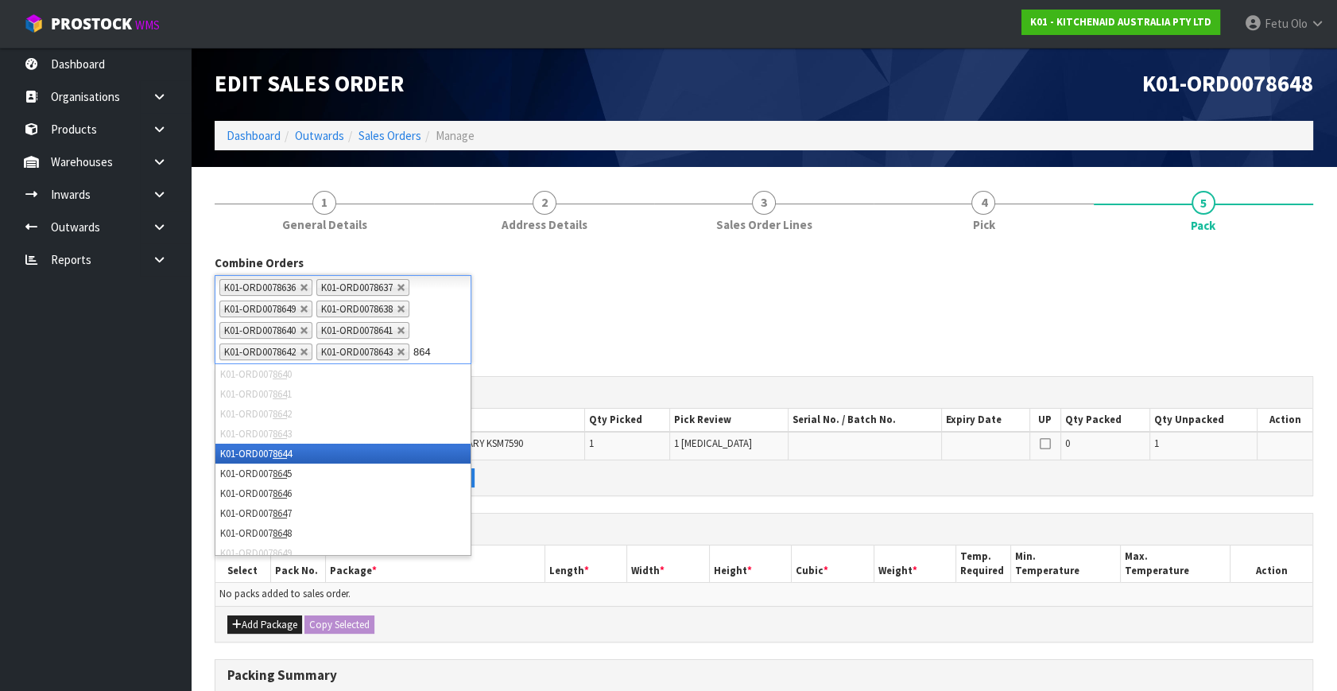
type input "8644"
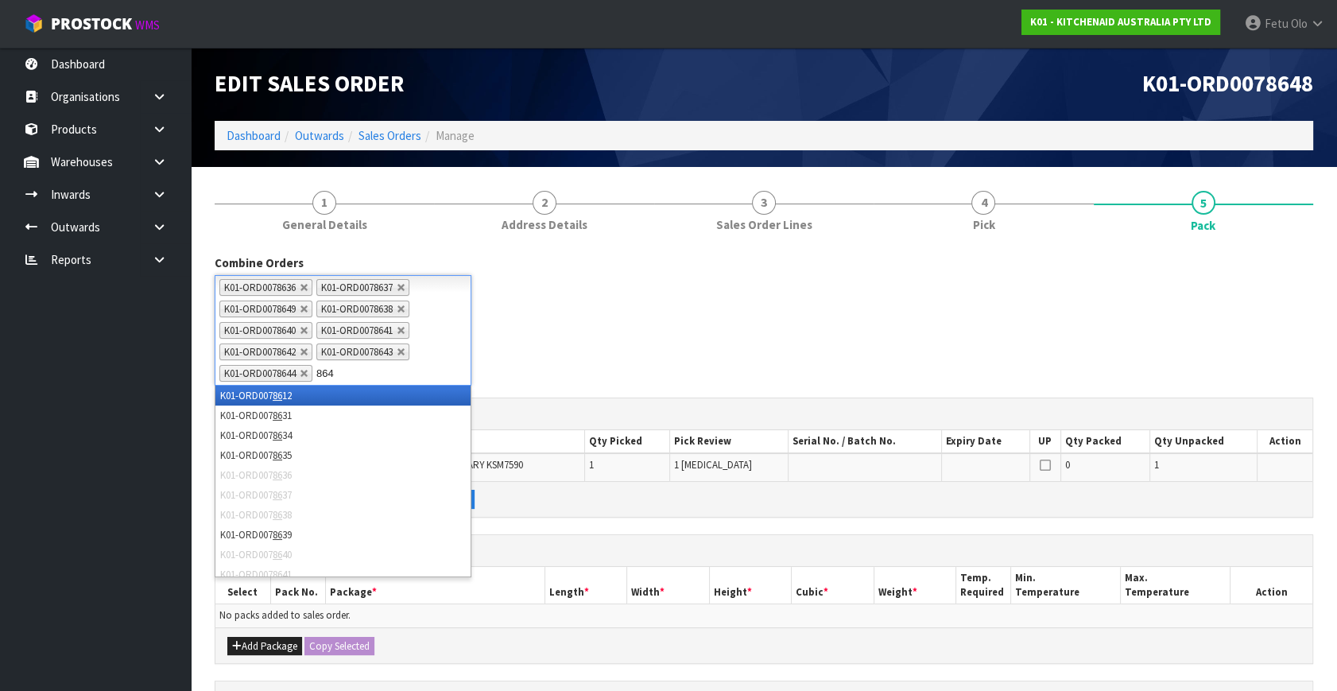
type input "8645"
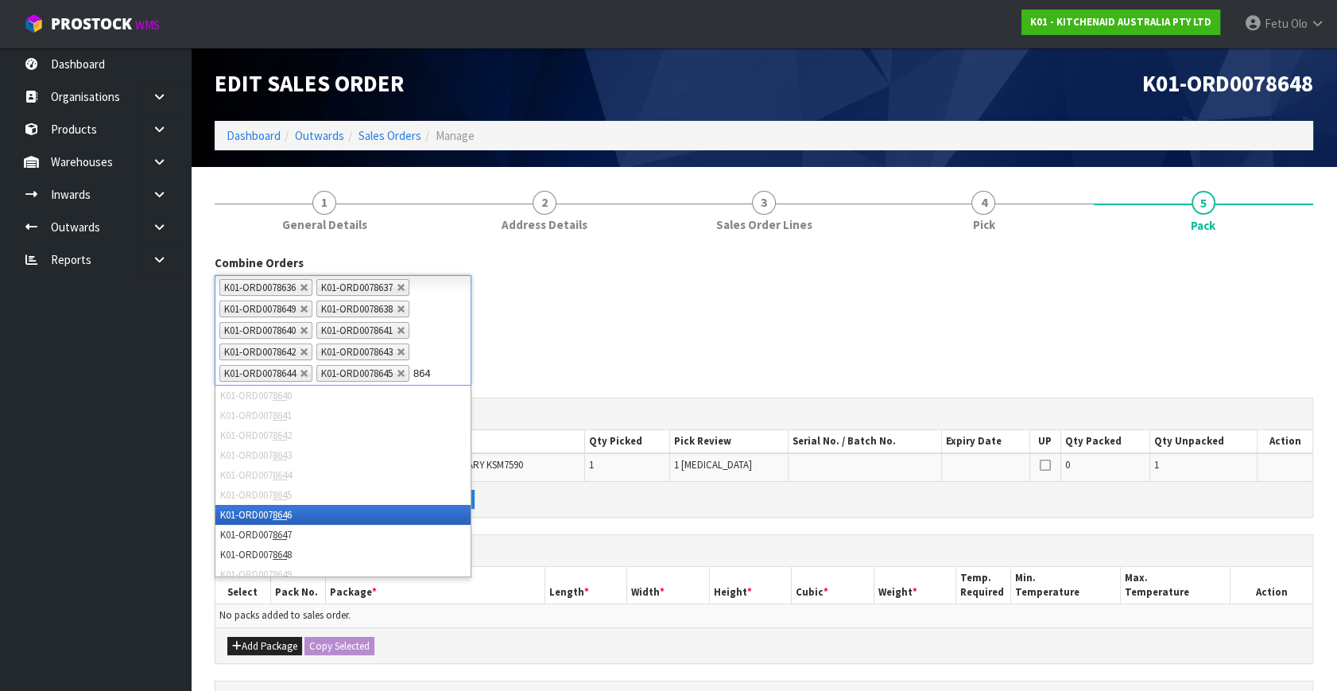
type input "8647"
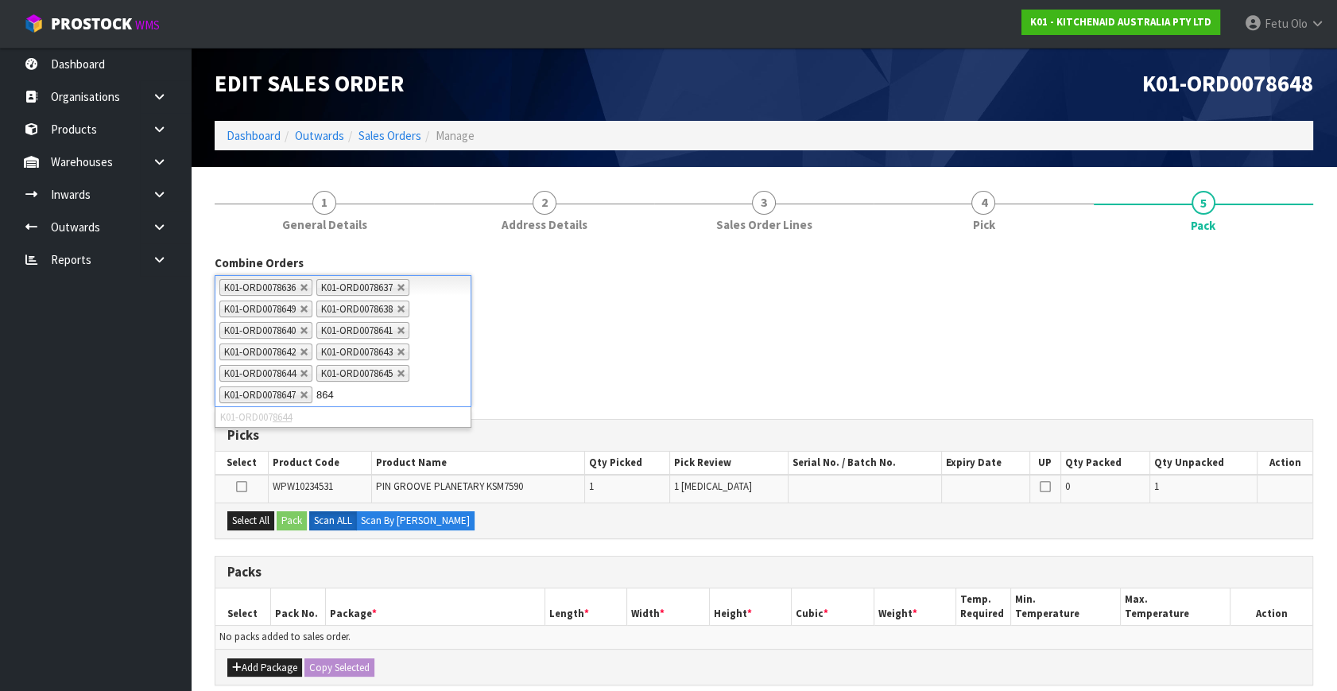
type input "8648"
click at [404, 393] on link at bounding box center [402, 395] width 10 height 10
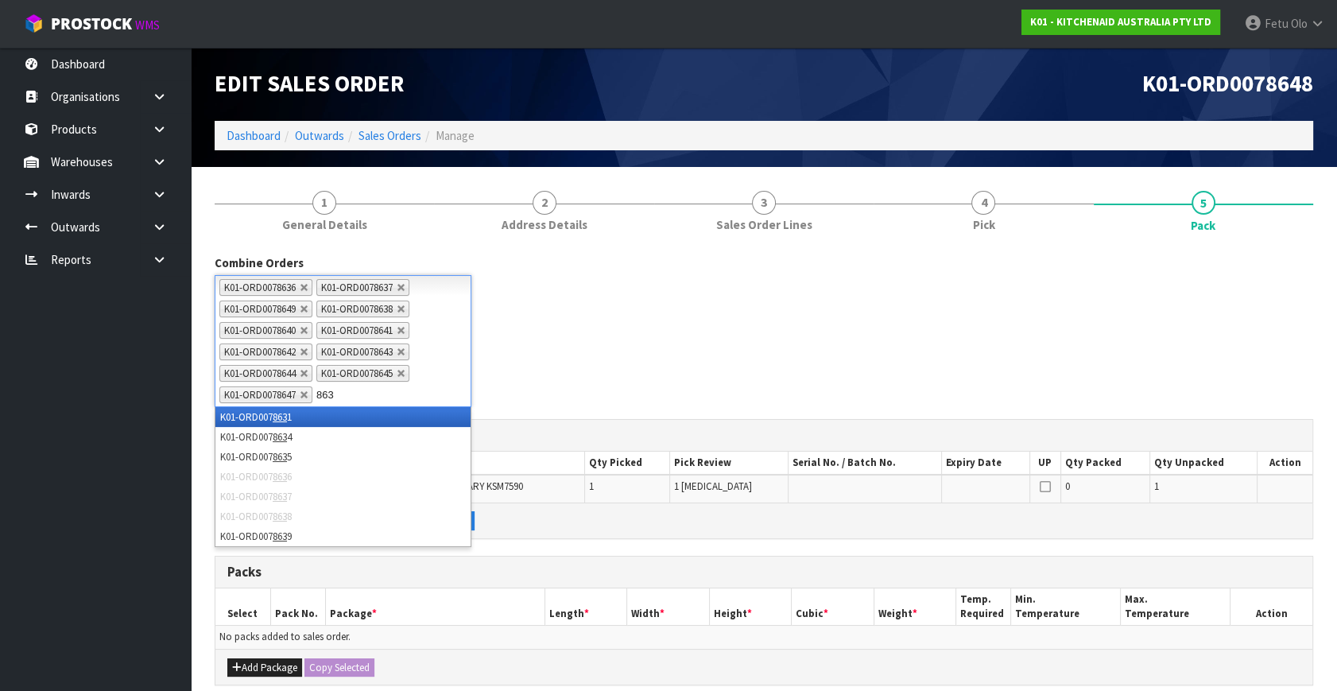
type input "8639"
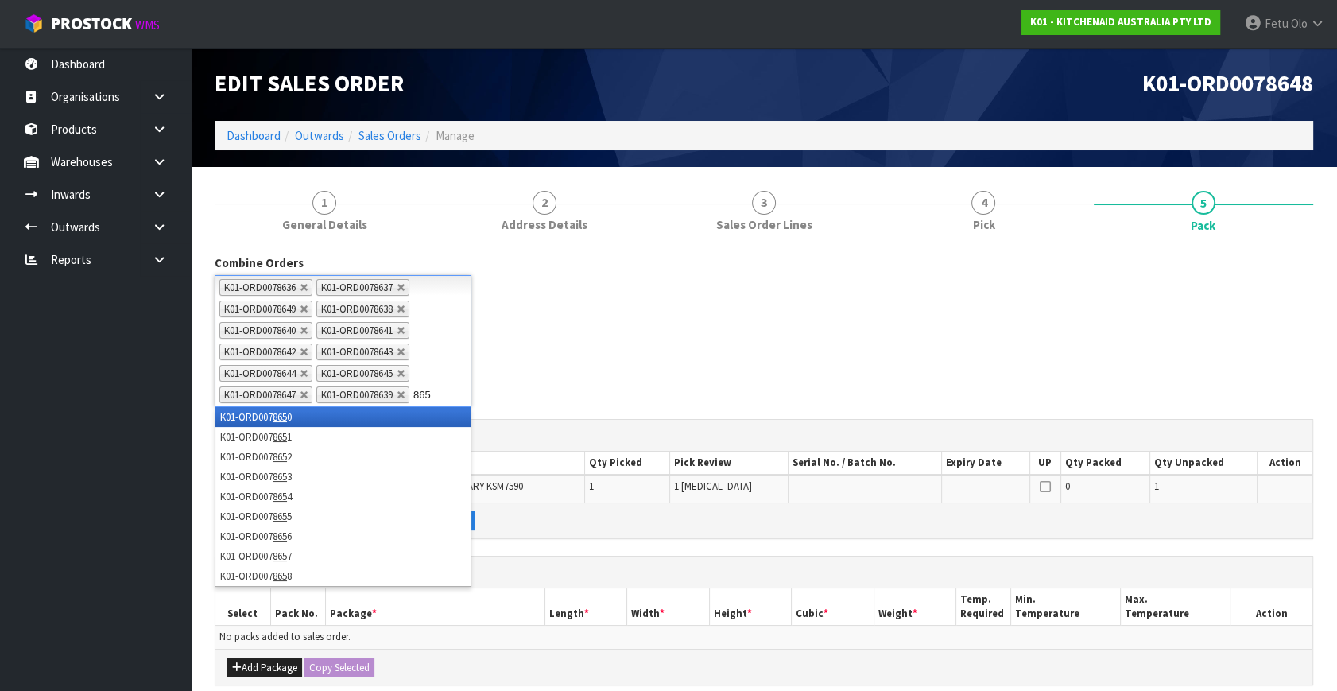
type input "8650"
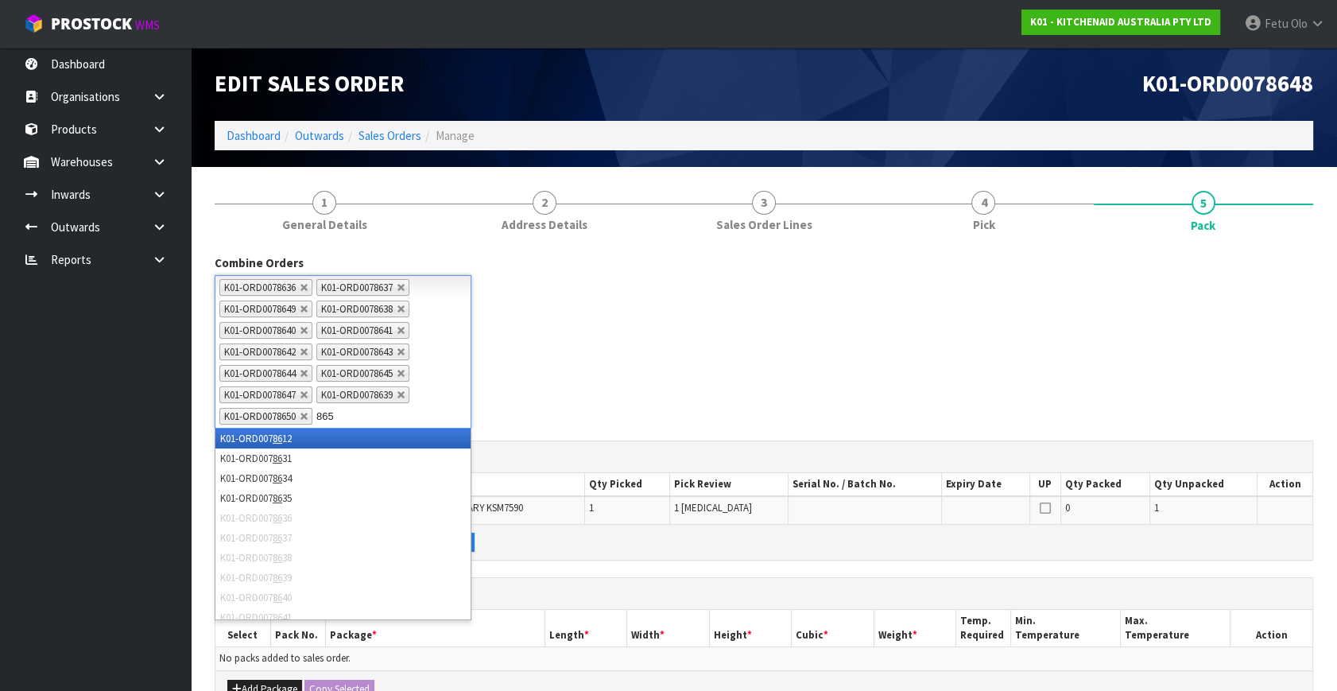
type input "8651"
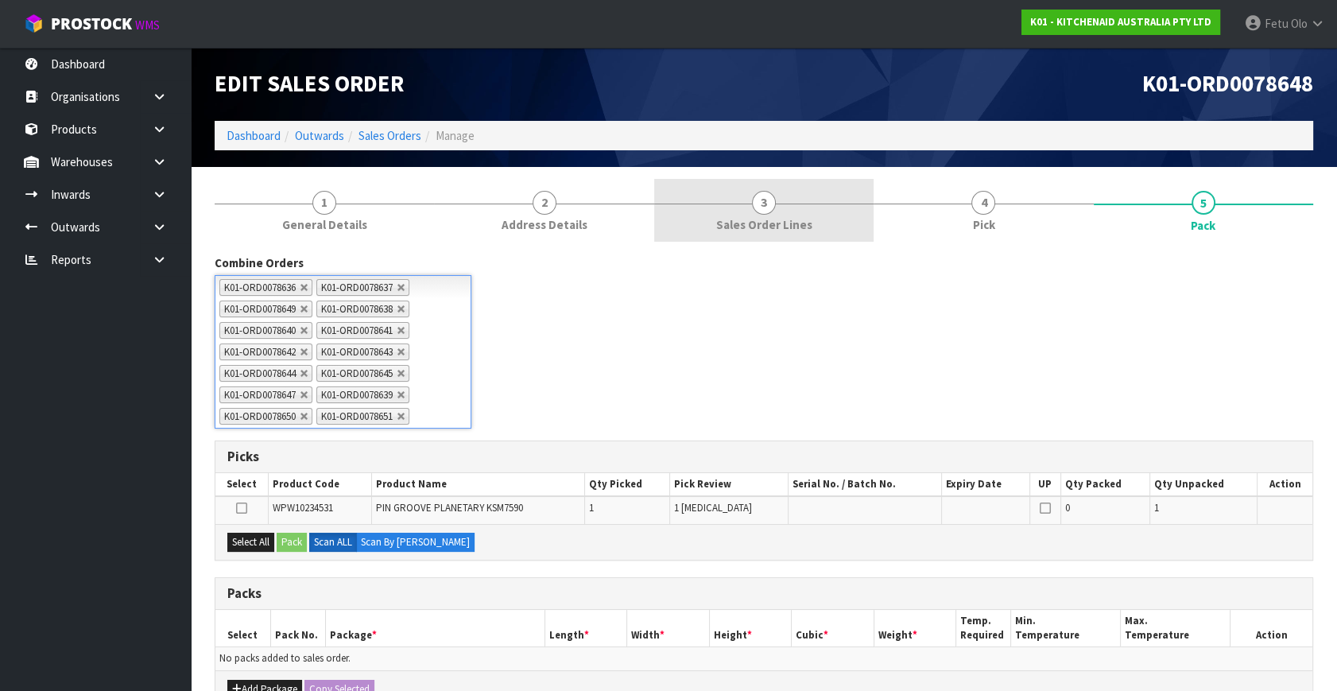
click at [778, 211] on link "3 Sales Order Lines" at bounding box center [763, 210] width 219 height 63
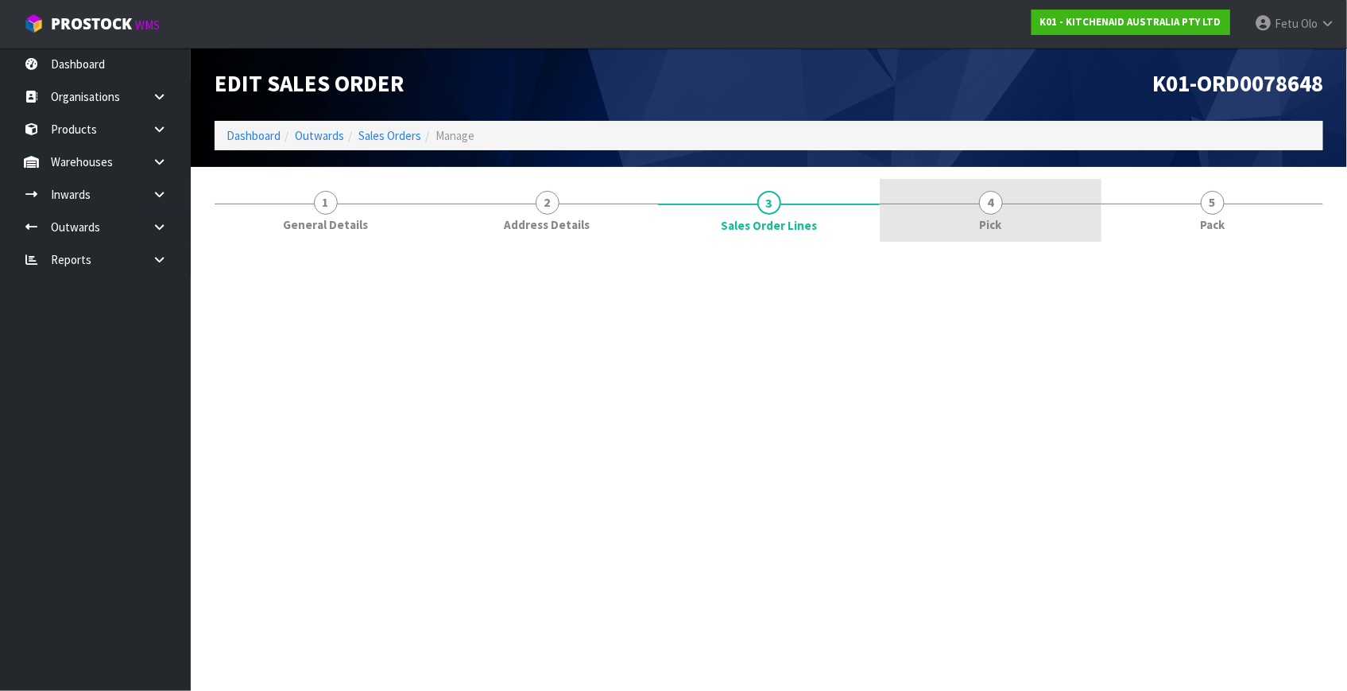
click at [1006, 230] on link "4 Pick" at bounding box center [991, 210] width 222 height 63
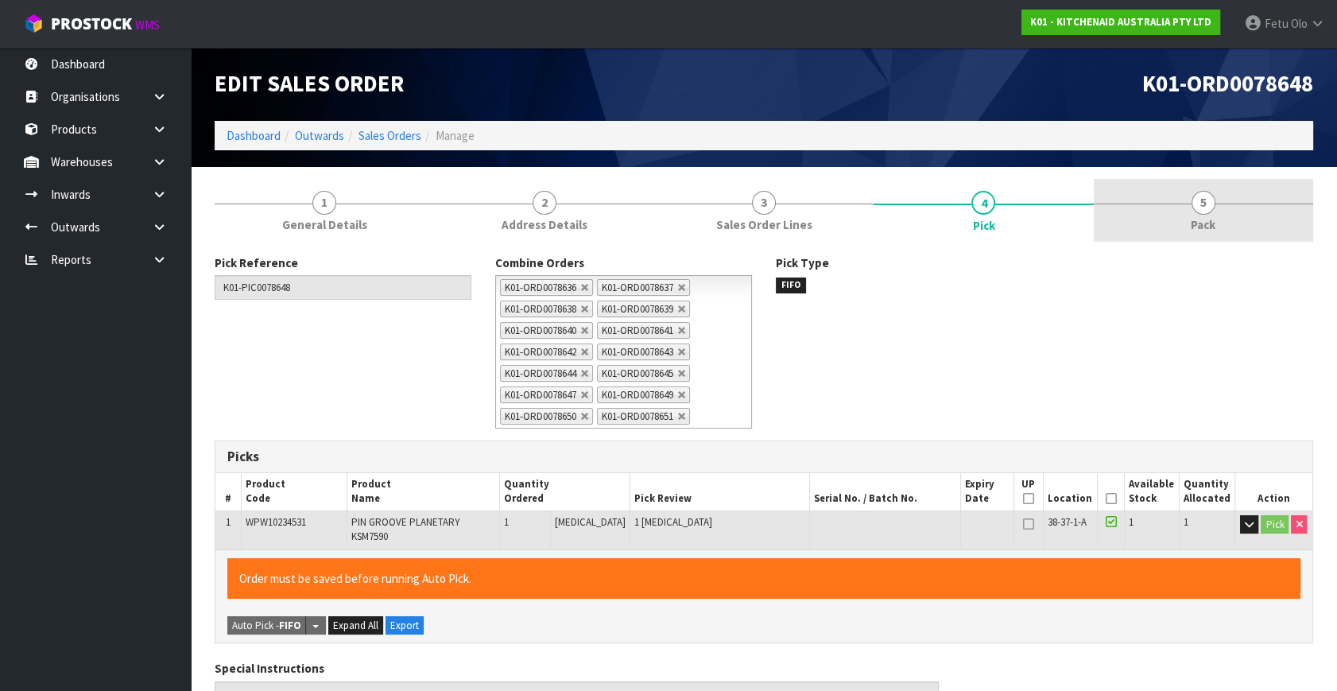
click at [1184, 219] on link "5 Pack" at bounding box center [1202, 210] width 219 height 63
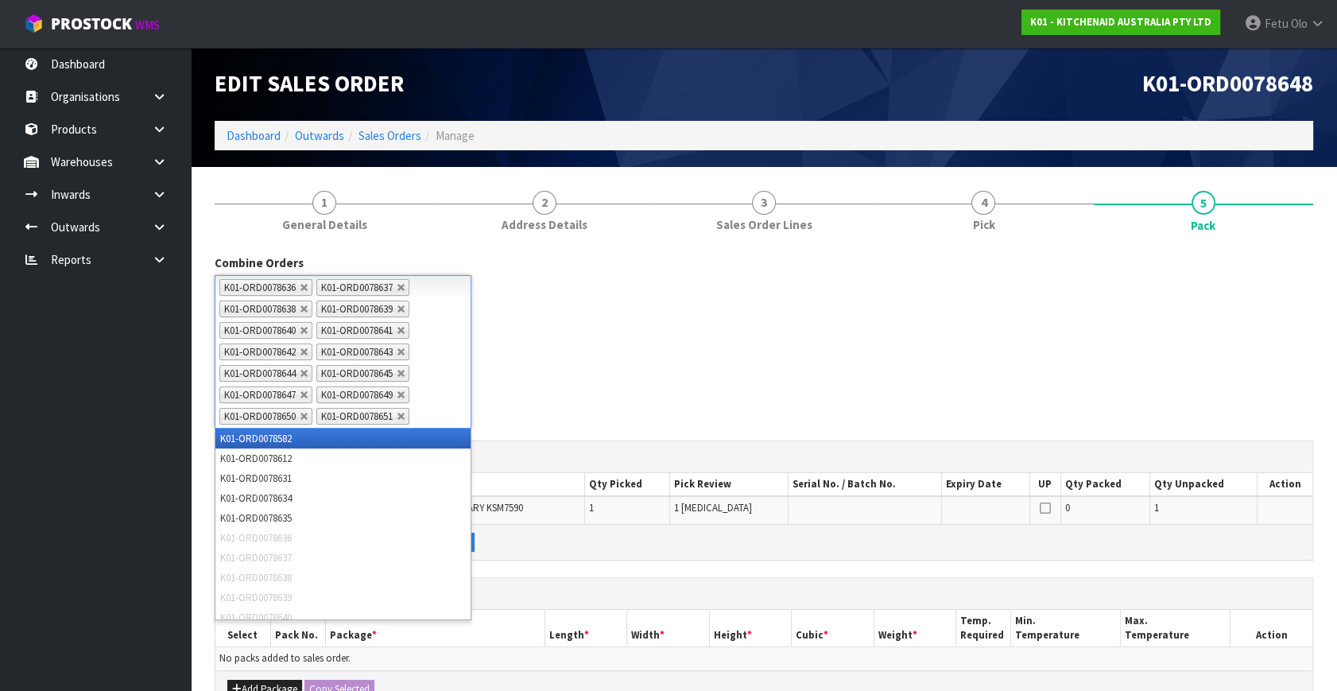
click at [446, 421] on ul "K01-ORD0078636 K01-ORD0078637 K01-ORD0078638 K01-ORD0078639 K01-ORD0078640 K01-…" at bounding box center [343, 351] width 257 height 153
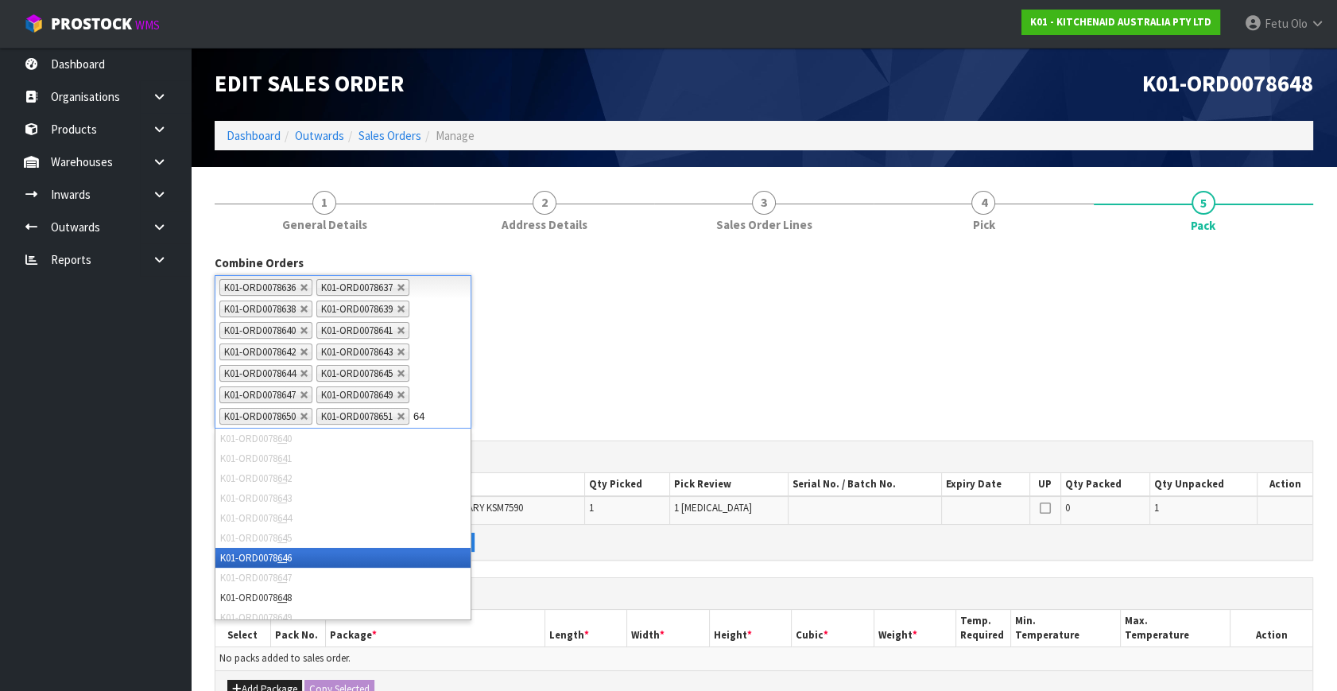
type input "646"
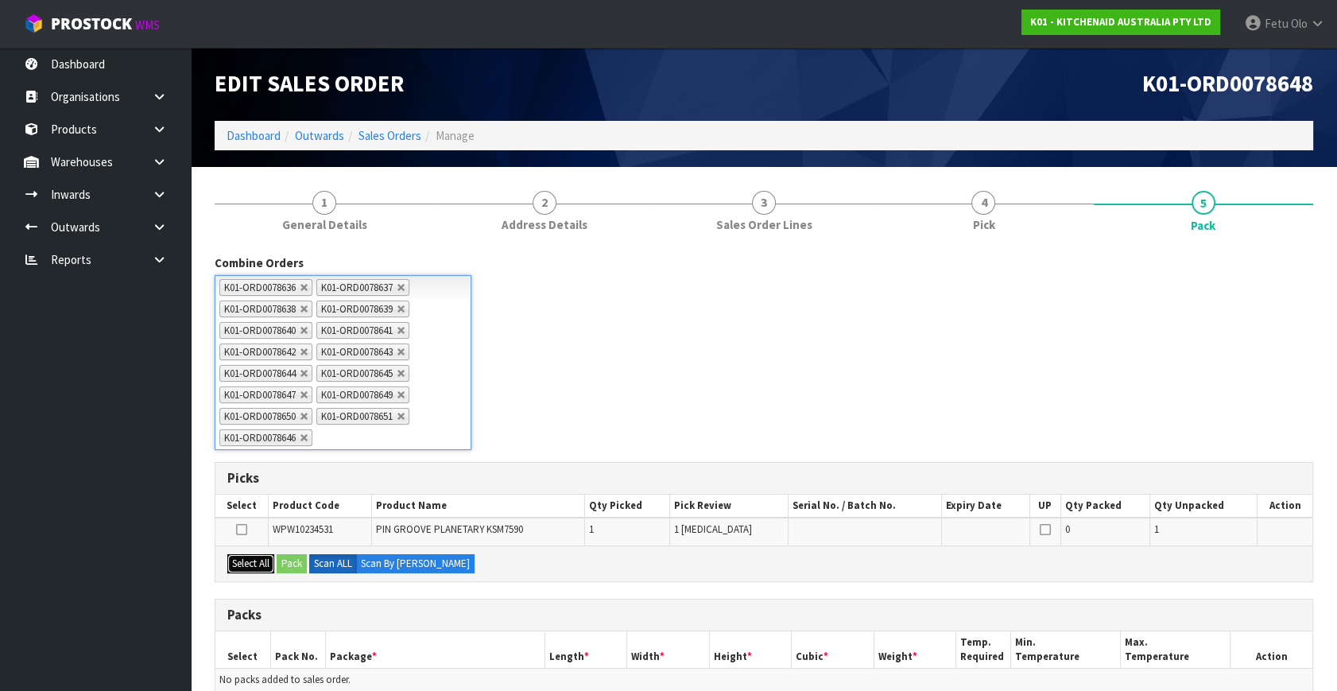
click at [265, 561] on button "Select All" at bounding box center [250, 563] width 47 height 19
click at [294, 562] on button "Pack" at bounding box center [292, 563] width 30 height 19
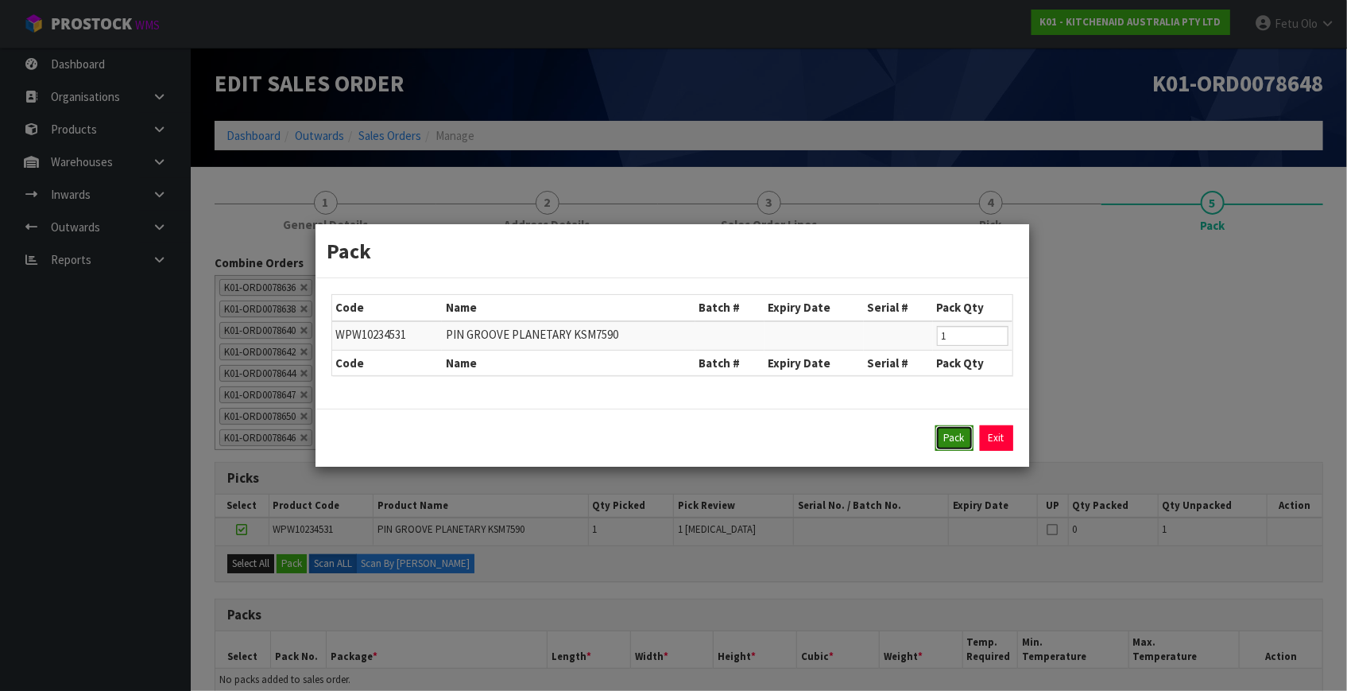
click at [940, 425] on button "Pack" at bounding box center [954, 437] width 38 height 25
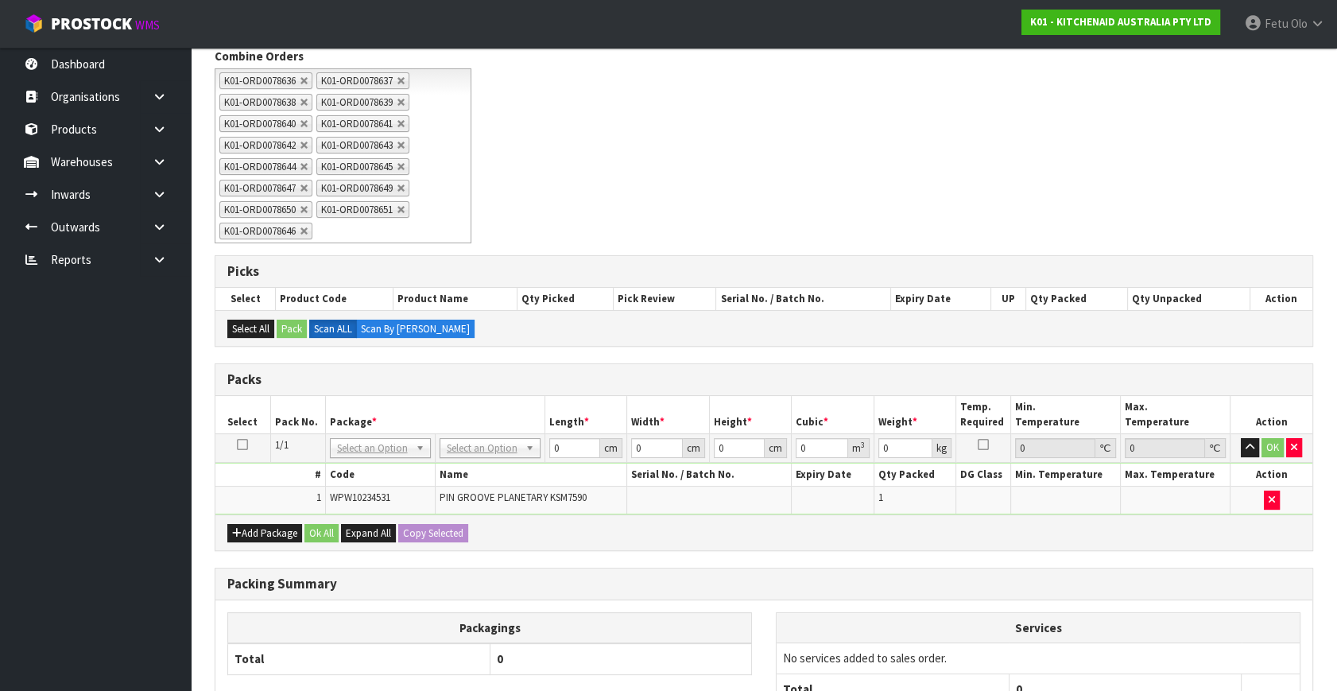
scroll to position [355, 0]
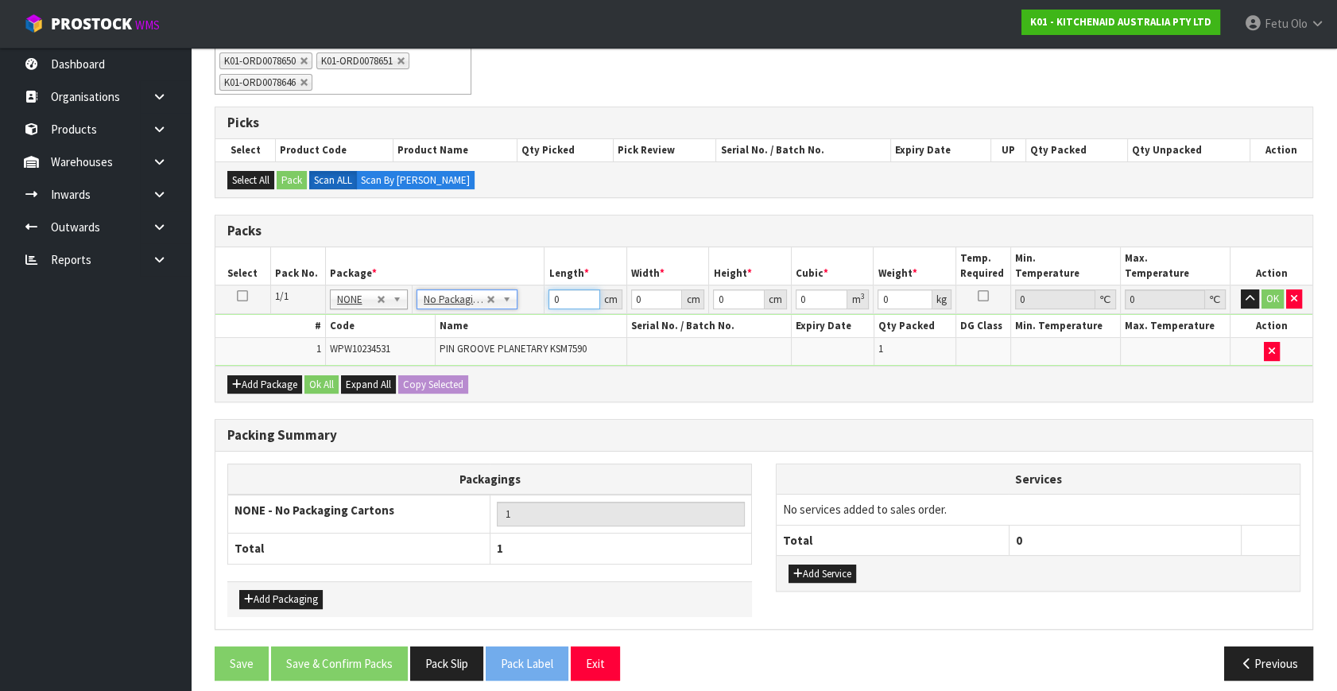
drag, startPoint x: 572, startPoint y: 295, endPoint x: 229, endPoint y: 404, distance: 360.4
click at [229, 404] on div "Combine Orders K01-ORD0078582 K01-ORD0078612 K01-ORD0078631 K01-ORD0078634 K01-…" at bounding box center [764, 295] width 1098 height 793
type input "4"
type input "2"
type input "42"
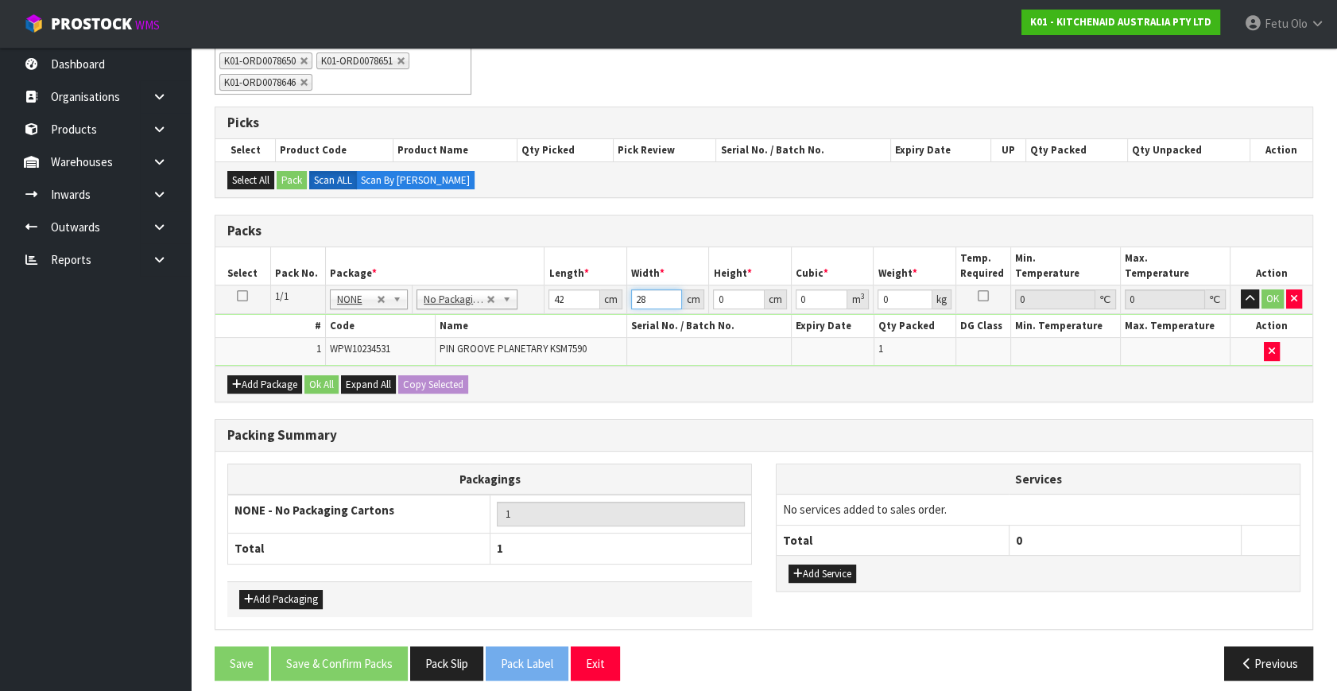
type input "28"
type input "3"
type input "0.003528"
type input "35"
type input "0.04116"
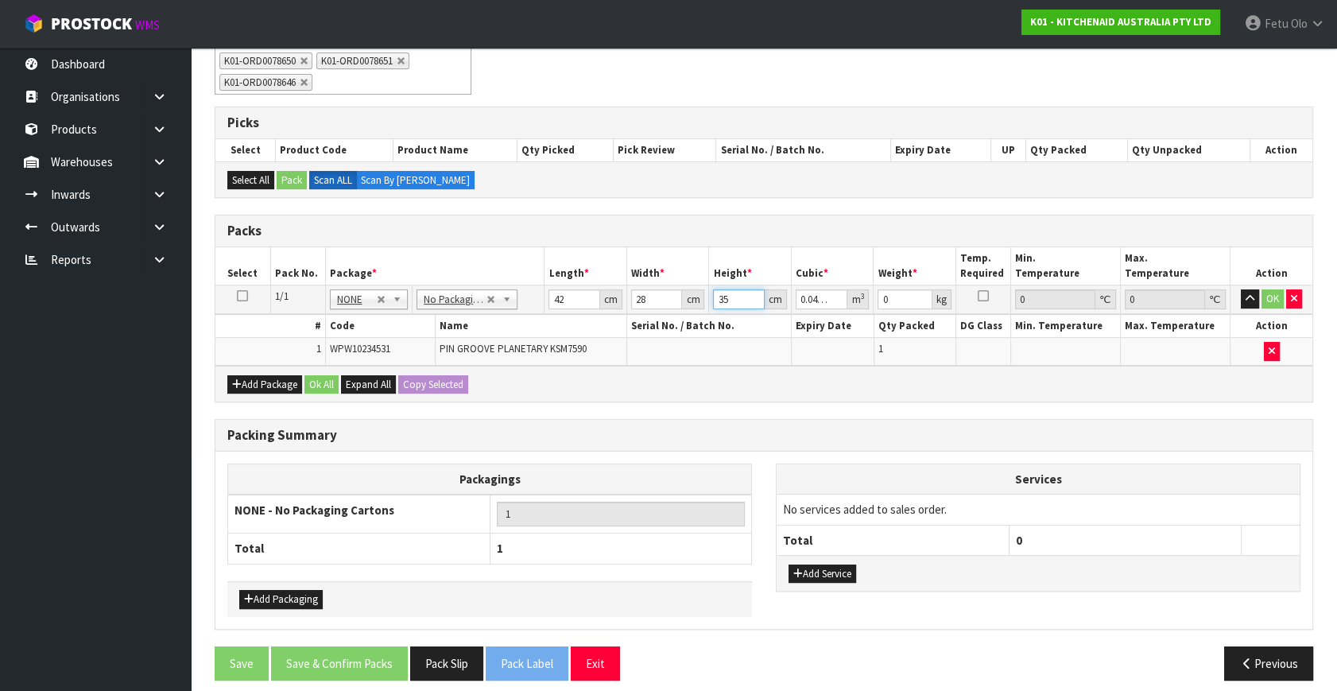
type input "35"
type input "5"
click button "OK" at bounding box center [1272, 298] width 22 height 19
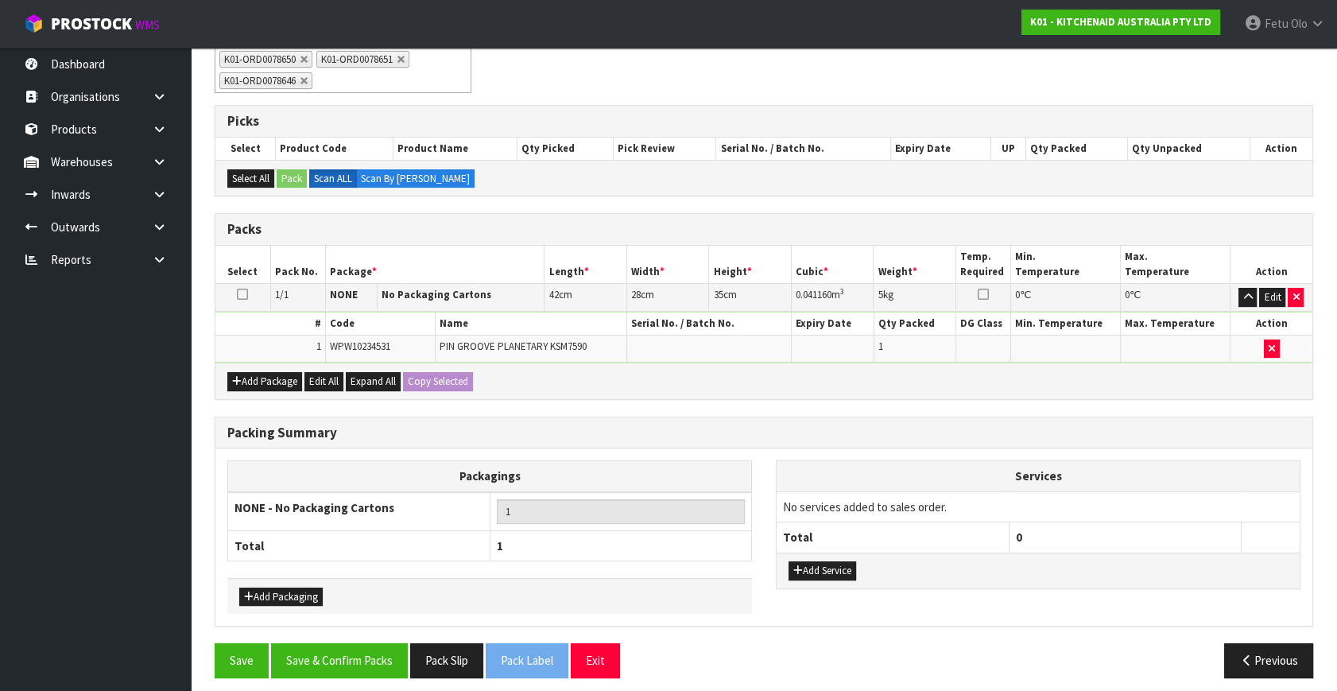
scroll to position [362, 0]
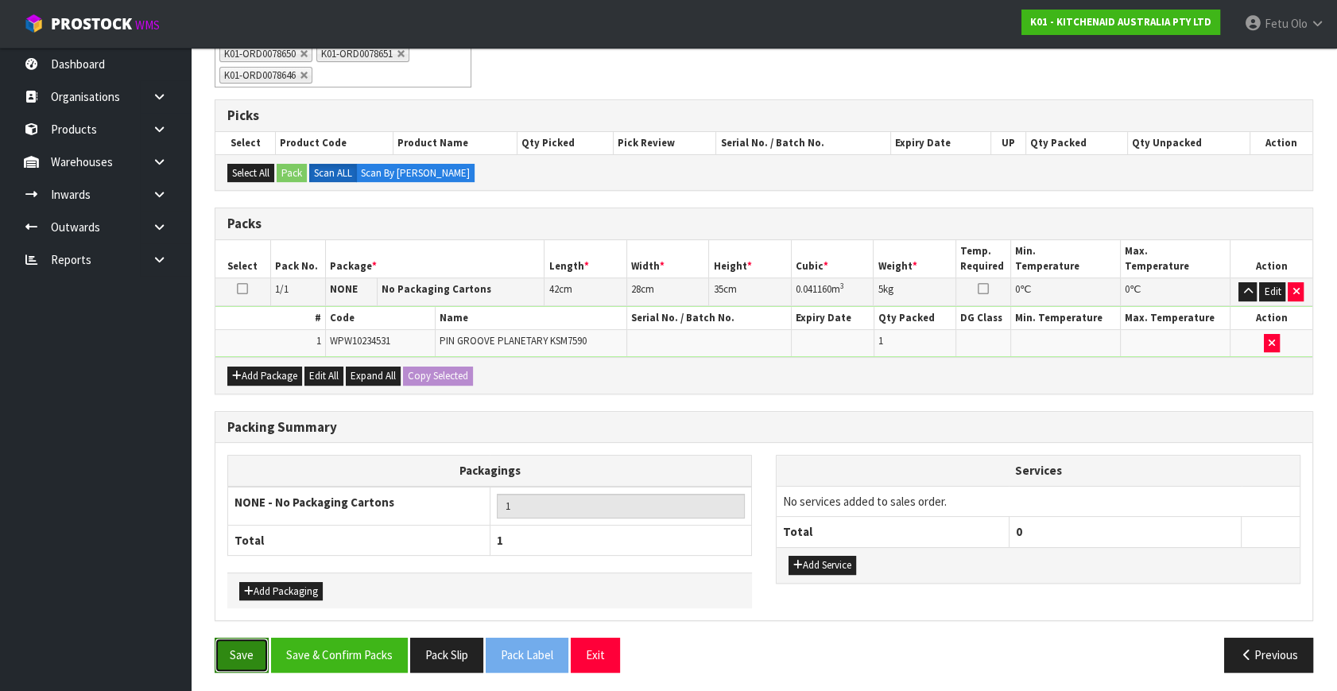
click at [245, 650] on button "Save" at bounding box center [242, 654] width 54 height 34
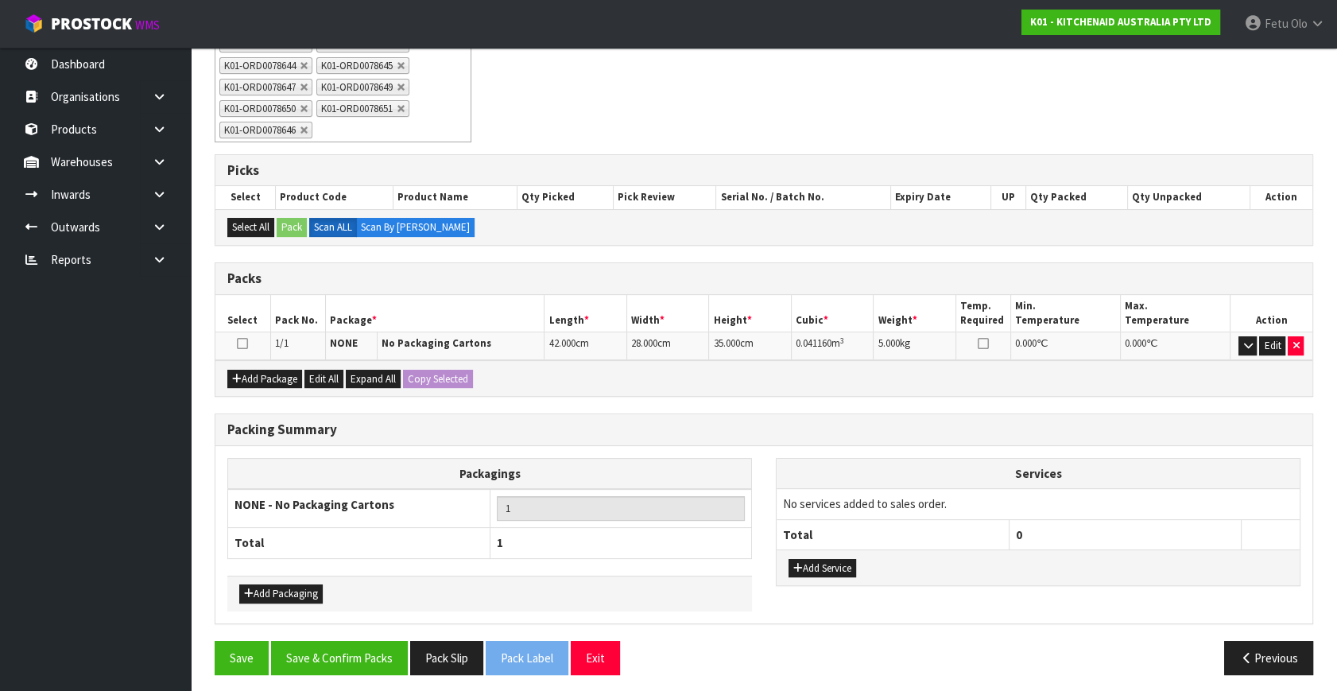
scroll to position [369, 0]
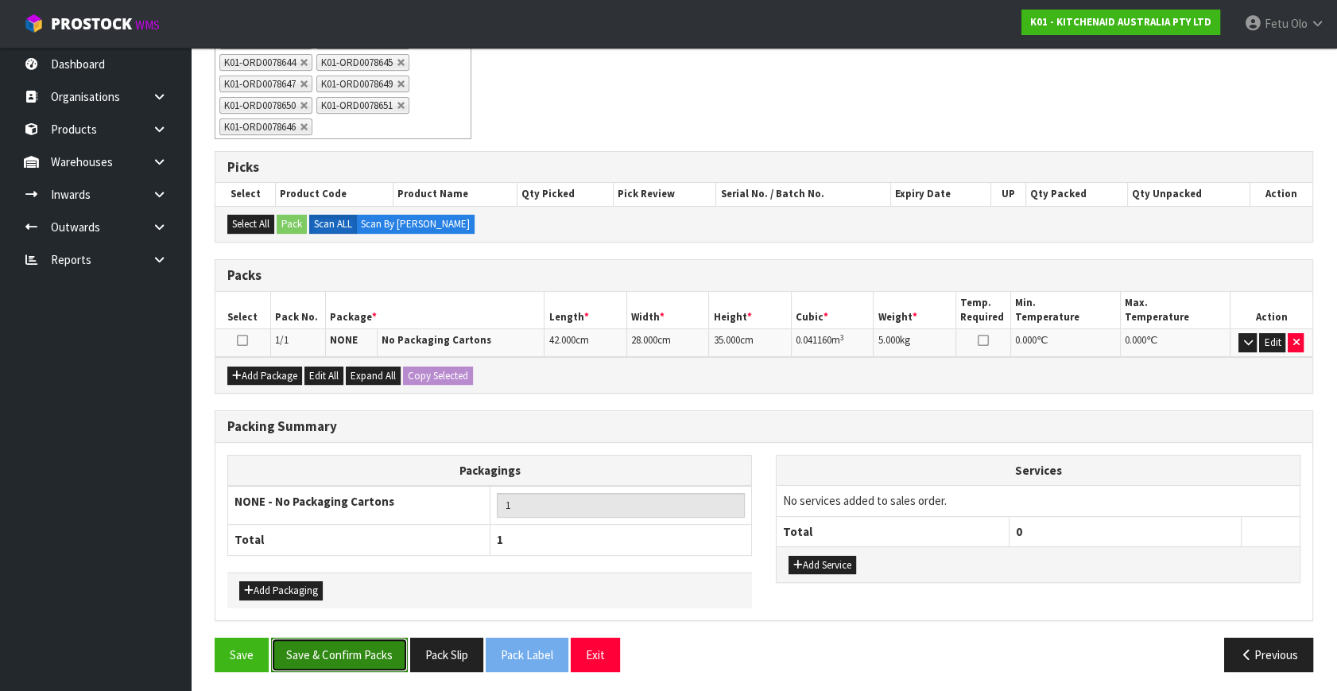
click at [365, 637] on button "Save & Confirm Packs" at bounding box center [339, 654] width 137 height 34
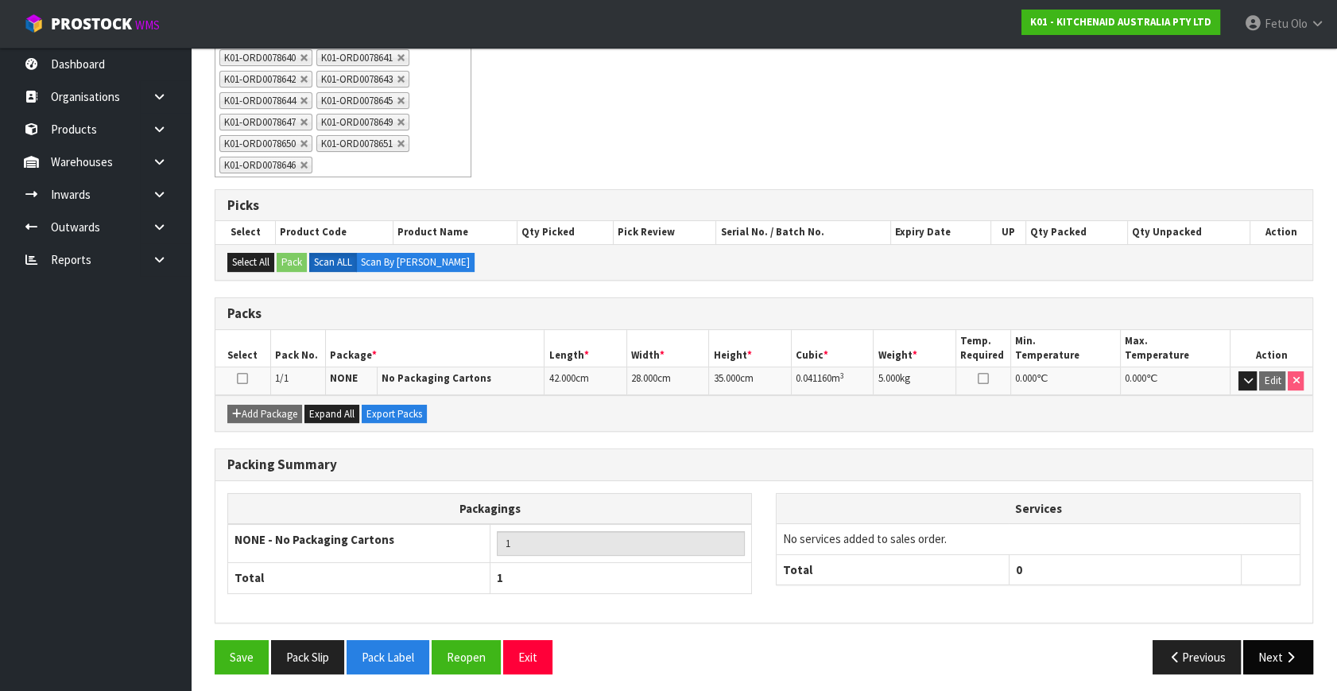
scroll to position [334, 0]
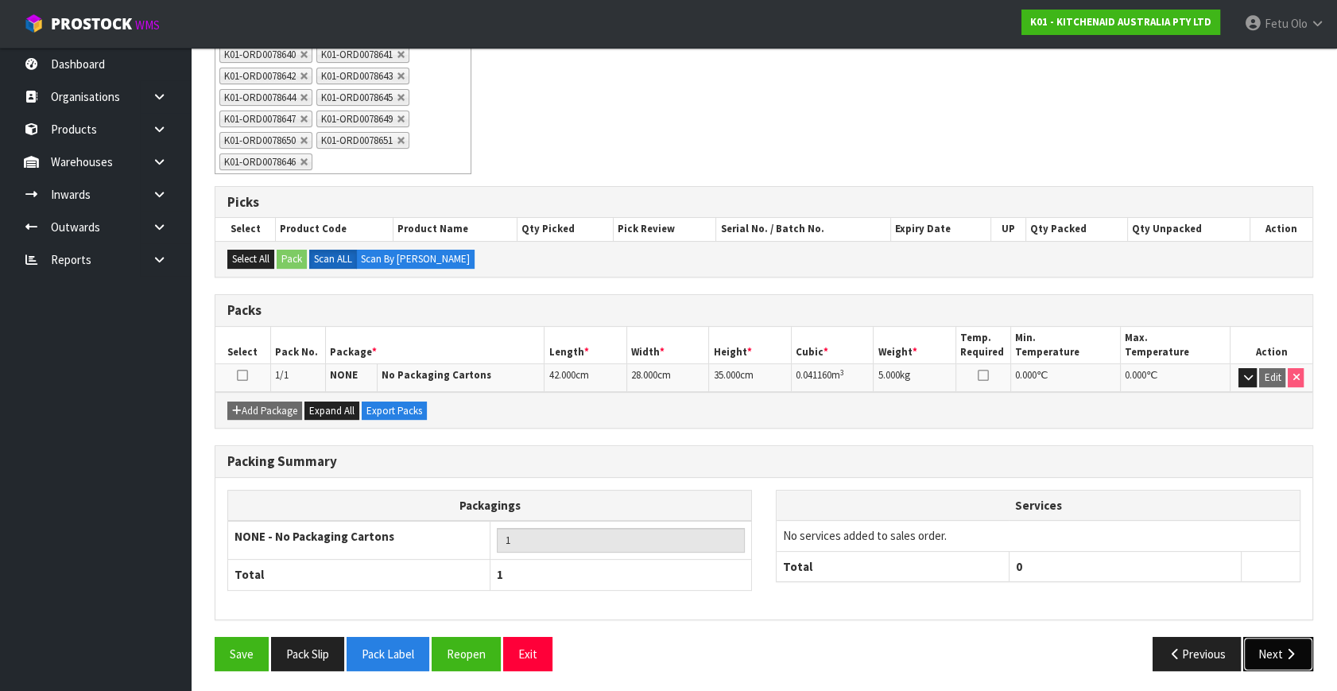
click at [1295, 660] on button "Next" at bounding box center [1278, 654] width 70 height 34
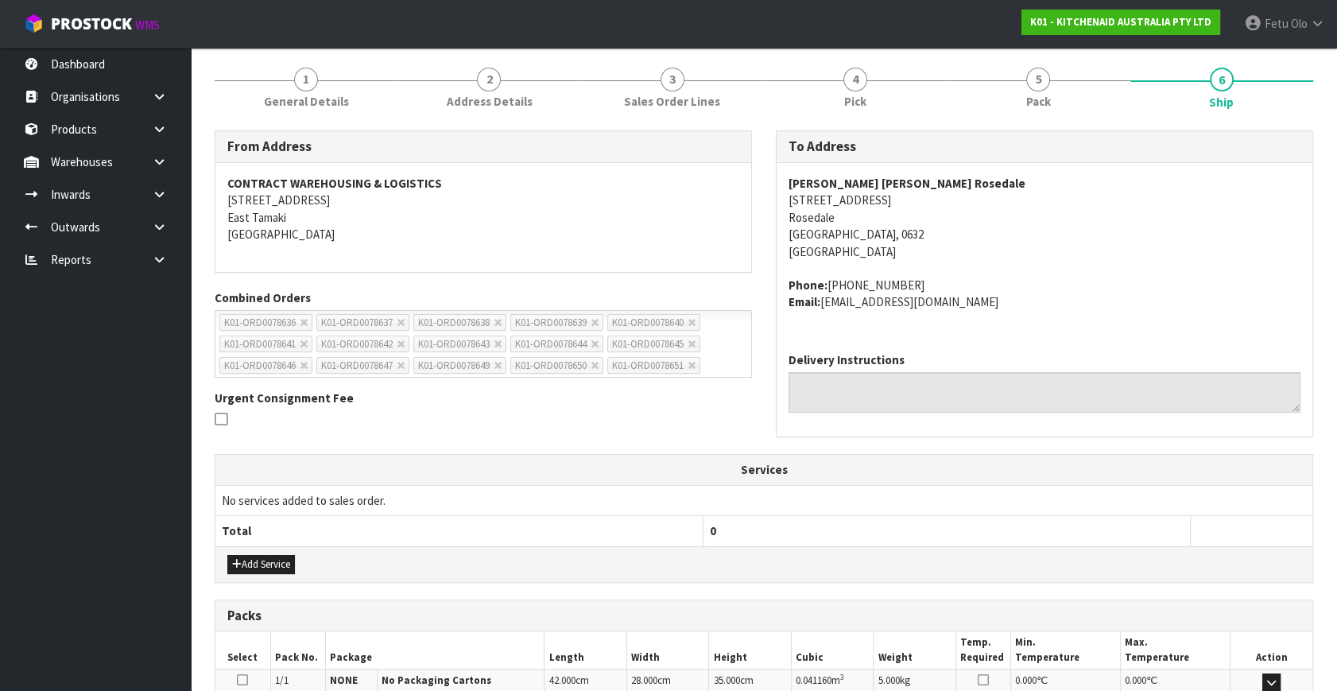
scroll to position [288, 0]
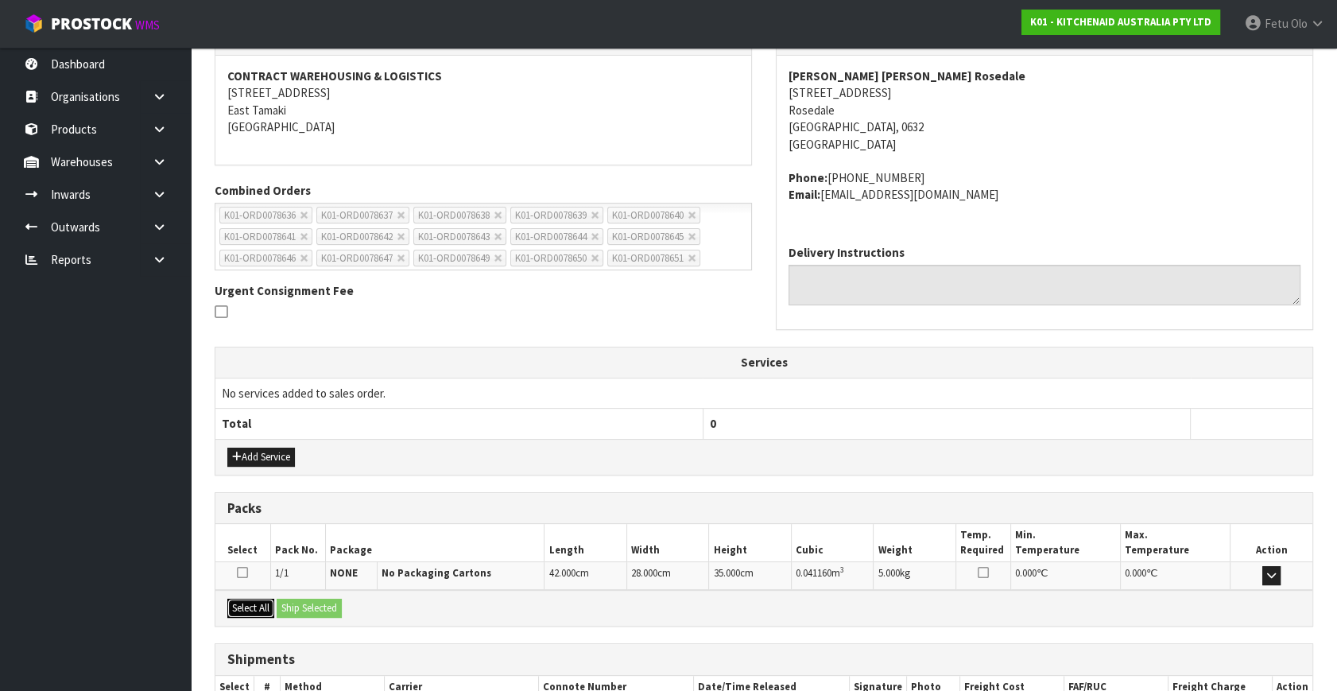
drag, startPoint x: 244, startPoint y: 610, endPoint x: 301, endPoint y: 600, distance: 58.1
click at [250, 603] on button "Select All" at bounding box center [250, 607] width 47 height 19
click at [318, 598] on button "Ship Selected" at bounding box center [309, 607] width 65 height 19
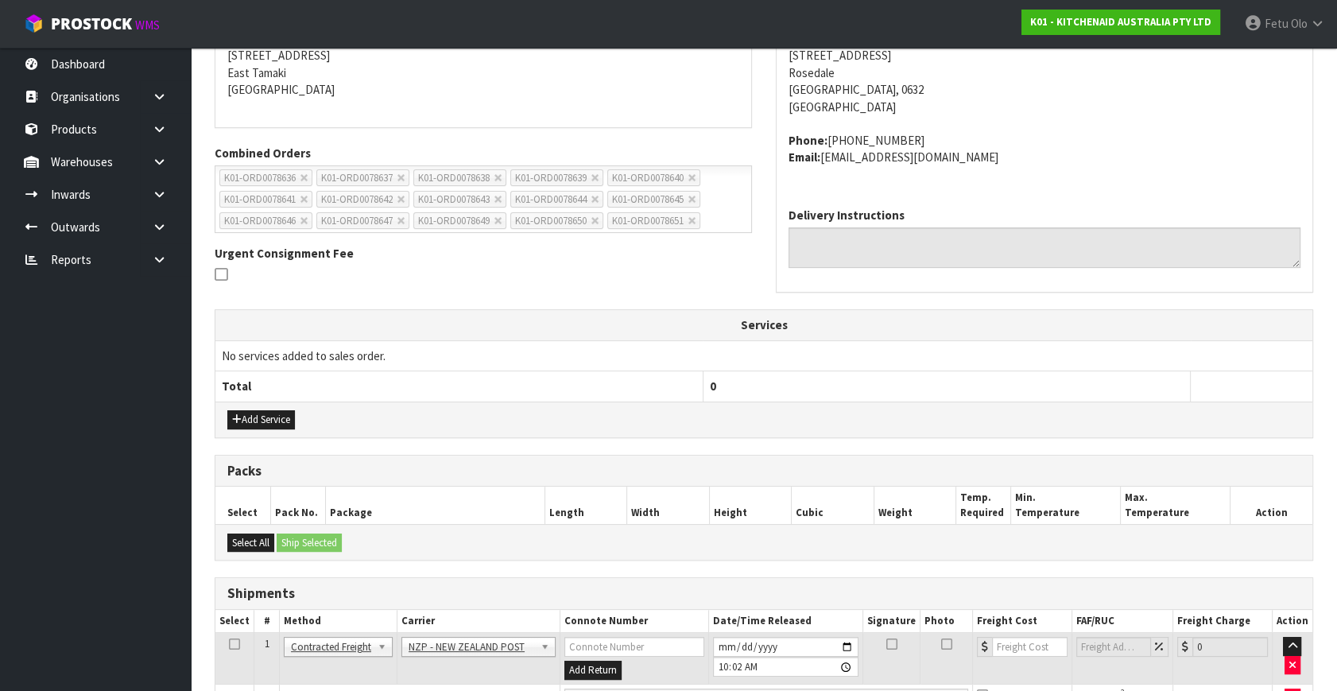
scroll to position [420, 0]
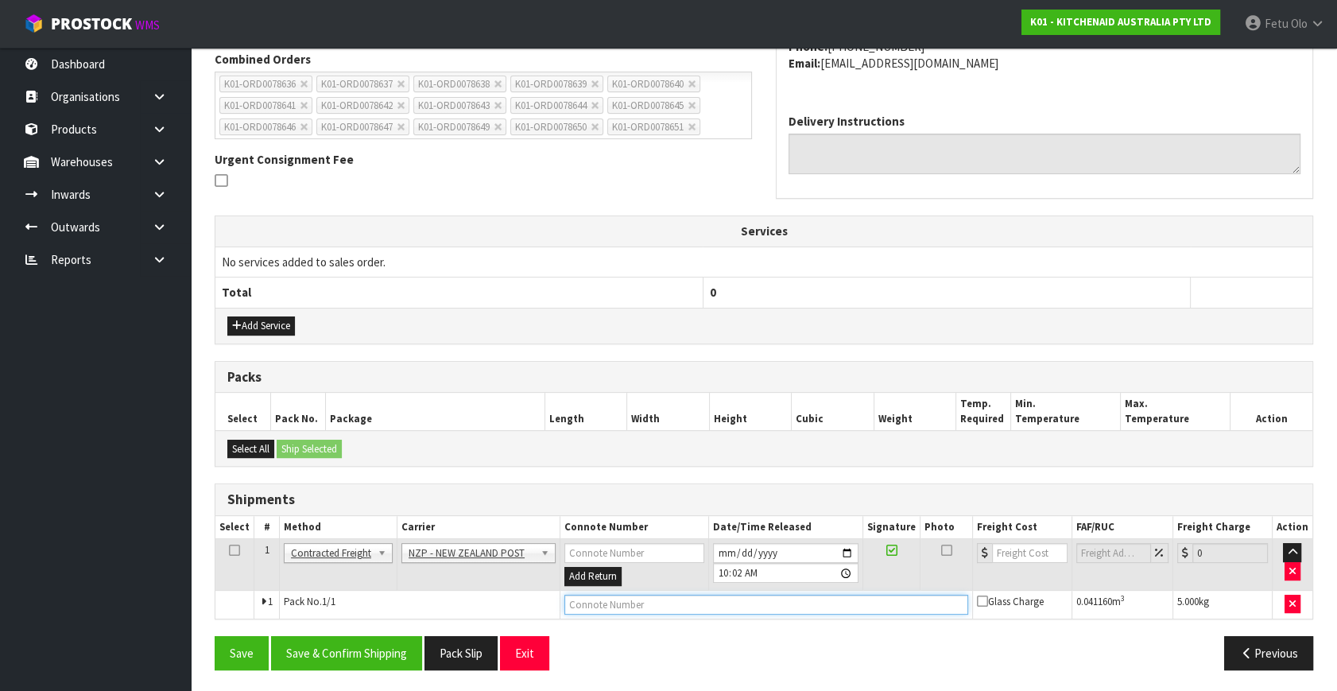
click at [653, 594] on input "text" at bounding box center [766, 604] width 404 height 20
paste input "00894210379946244879"
type input "00894210379946244879"
click at [347, 638] on button "Save & Confirm Shipping" at bounding box center [346, 653] width 151 height 34
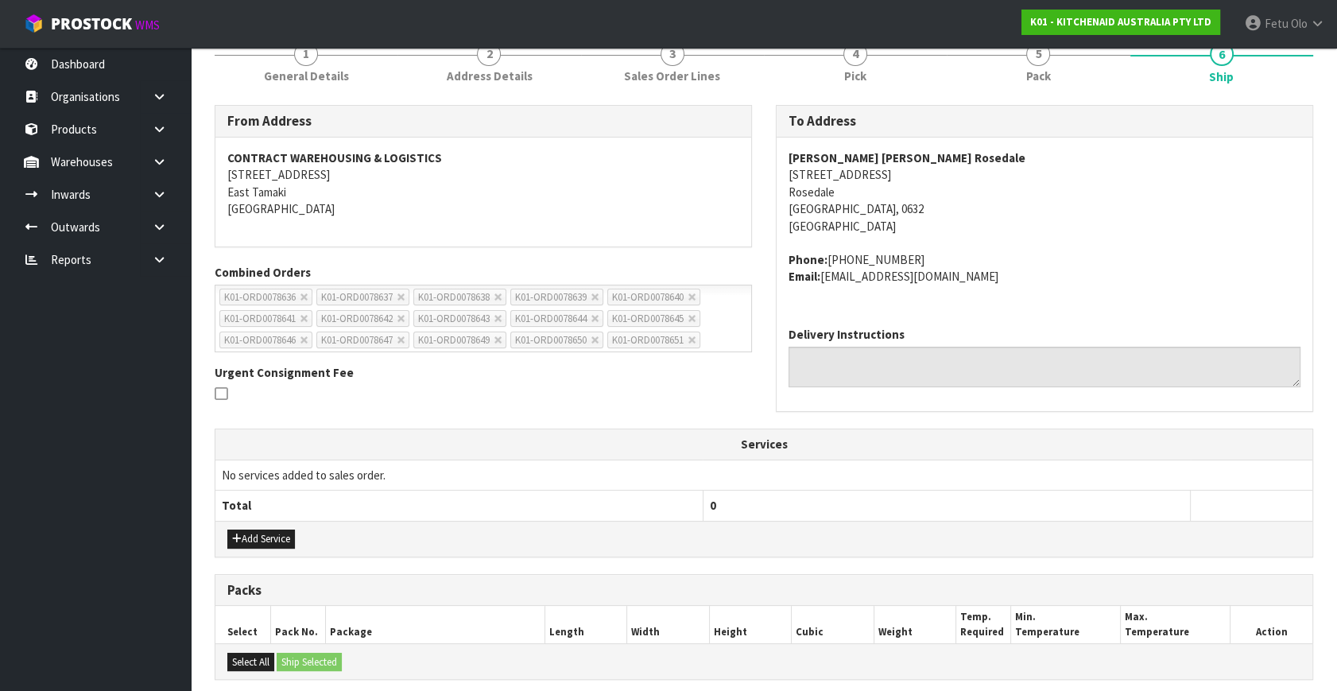
scroll to position [0, 0]
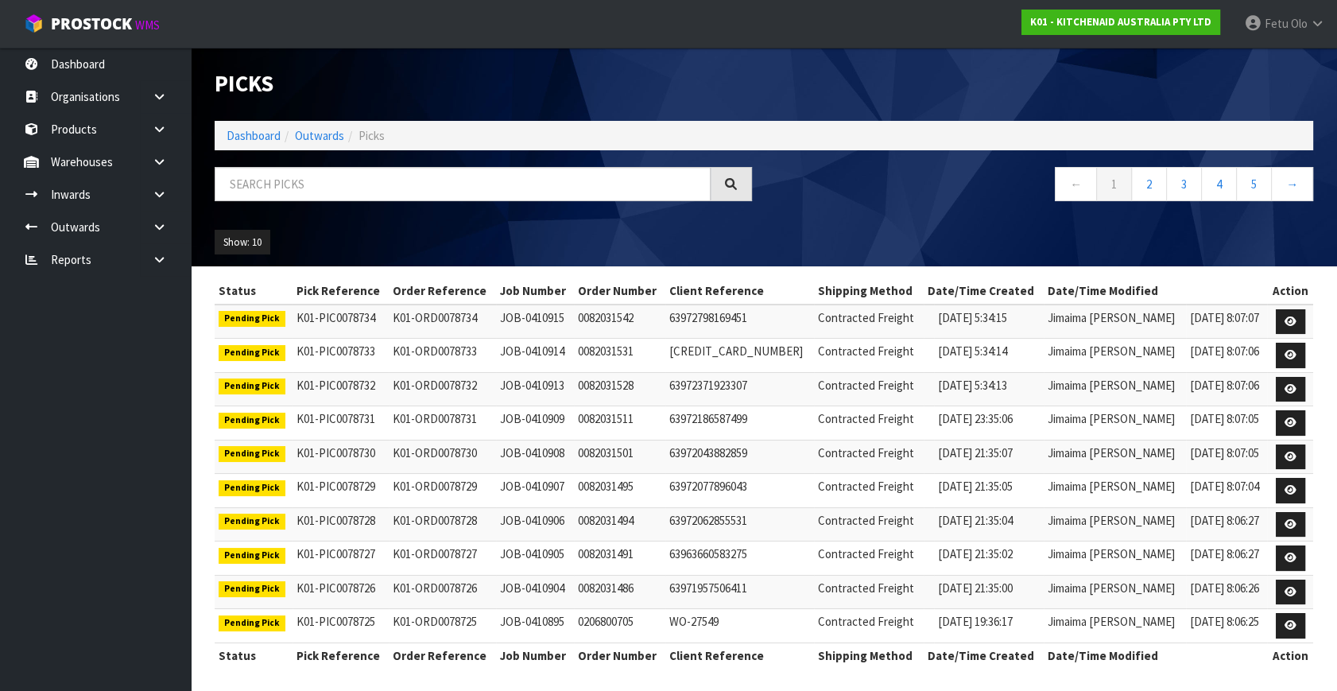
click at [293, 187] on input "text" at bounding box center [463, 184] width 496 height 34
click at [292, 186] on input "text" at bounding box center [463, 184] width 496 height 34
type input "8649"
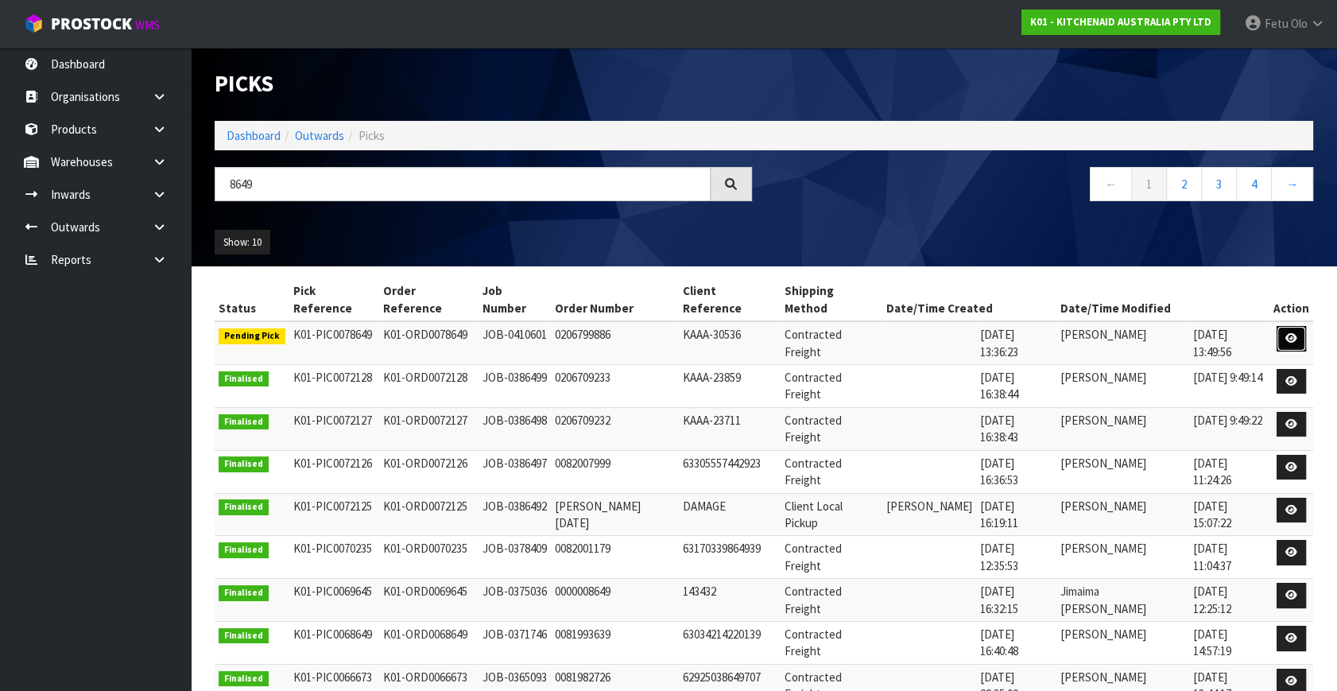
click at [1292, 333] on icon at bounding box center [1291, 338] width 12 height 10
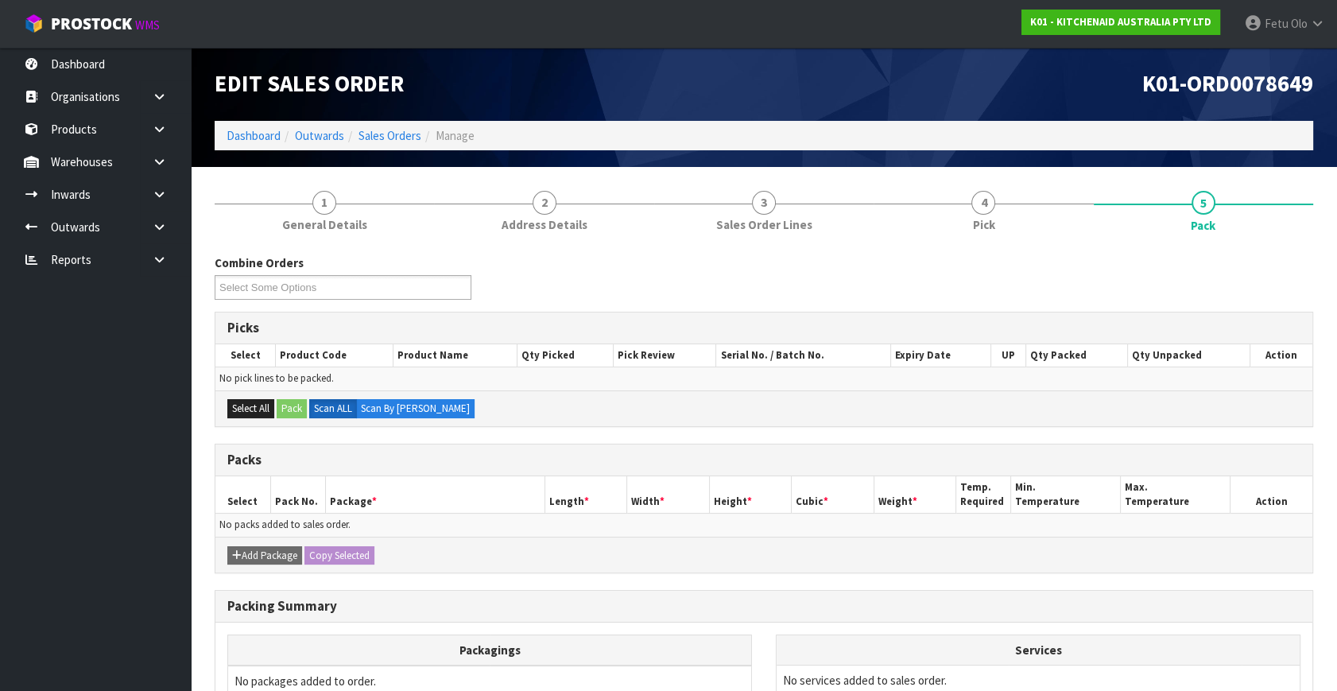
drag, startPoint x: 991, startPoint y: 215, endPoint x: 1090, endPoint y: 361, distance: 176.8
click at [991, 217] on link "4 Pick" at bounding box center [982, 210] width 219 height 63
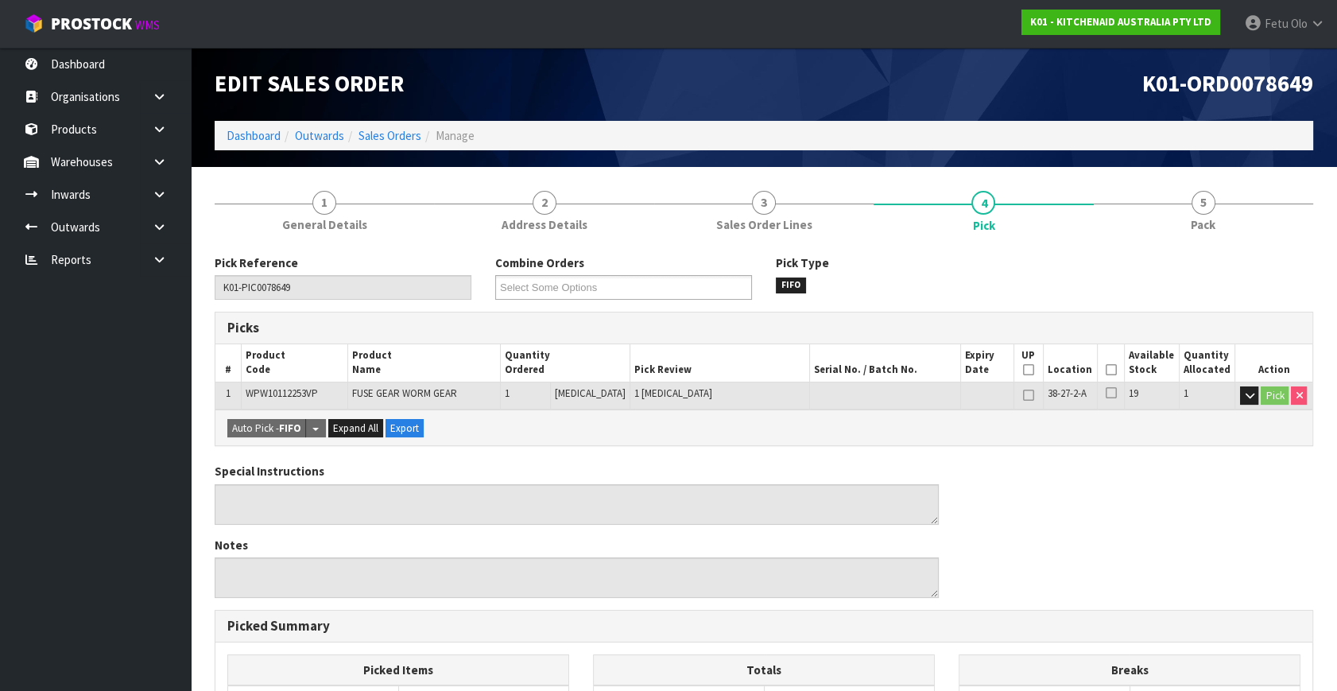
click at [1109, 370] on icon at bounding box center [1110, 370] width 11 height 1
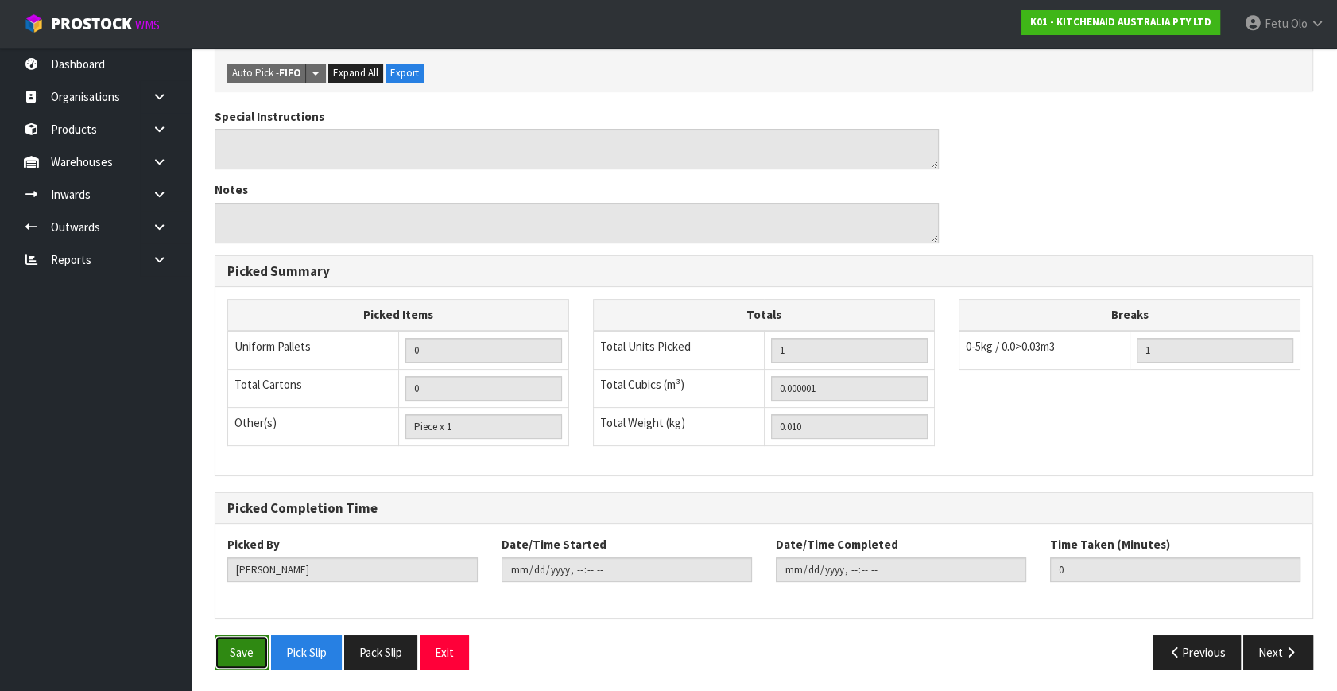
click at [236, 649] on button "Save" at bounding box center [242, 652] width 54 height 34
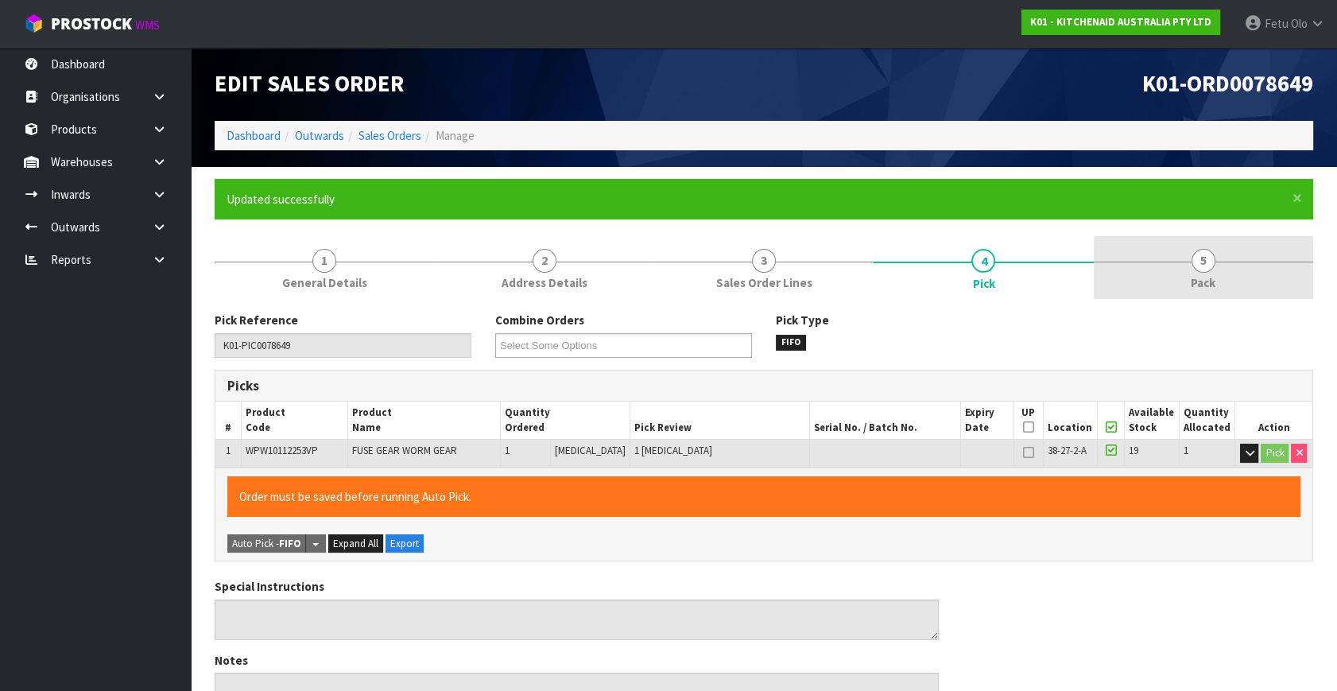
type input "Fetu Olo"
type input "2025-09-04T09:55:59"
drag, startPoint x: 1209, startPoint y: 256, endPoint x: 1116, endPoint y: 269, distance: 94.0
click at [1201, 257] on span "5" at bounding box center [1203, 261] width 24 height 24
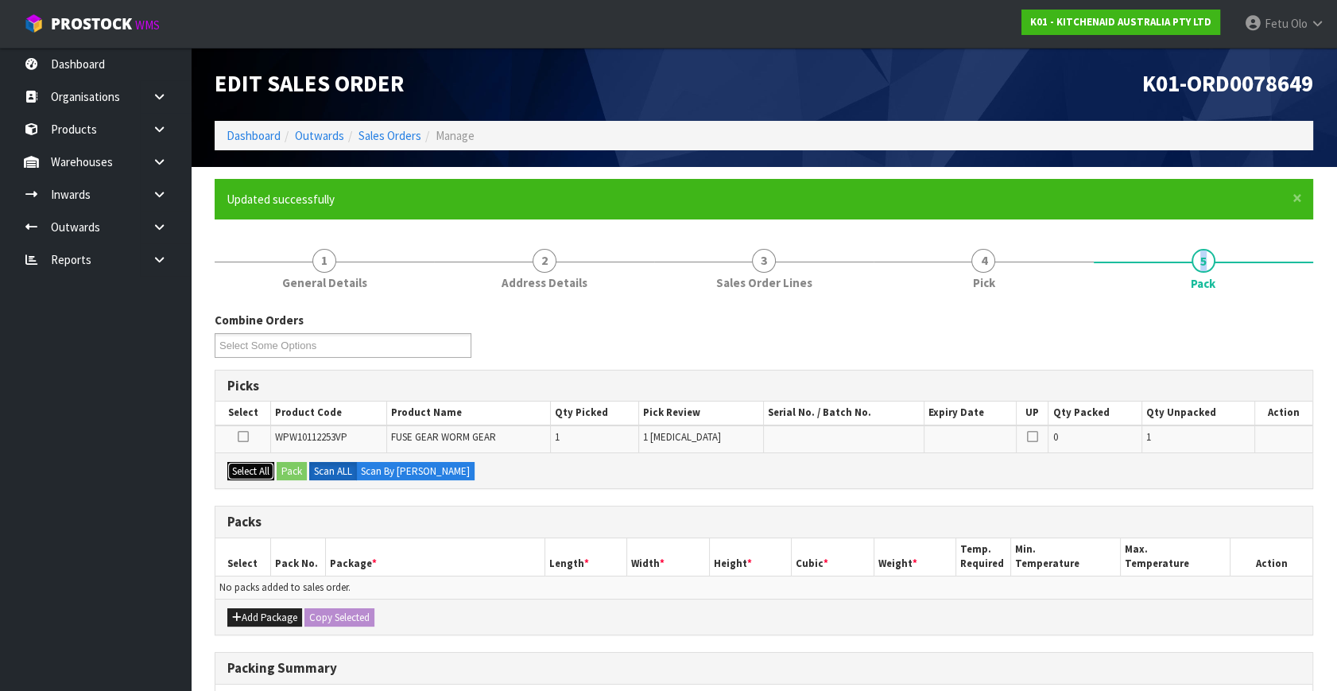
click at [254, 465] on button "Select All" at bounding box center [250, 471] width 47 height 19
drag, startPoint x: 284, startPoint y: 466, endPoint x: 675, endPoint y: 505, distance: 393.6
click at [284, 466] on button "Pack" at bounding box center [292, 471] width 30 height 19
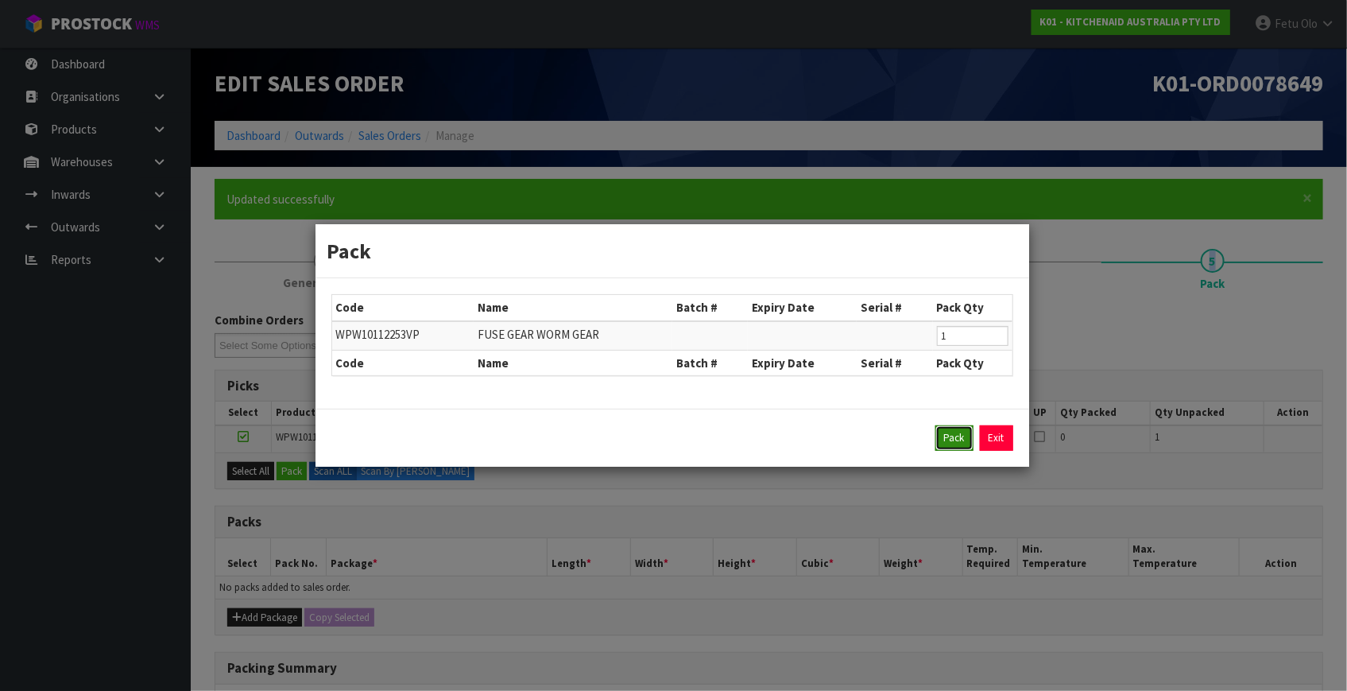
click at [970, 439] on button "Pack" at bounding box center [954, 437] width 38 height 25
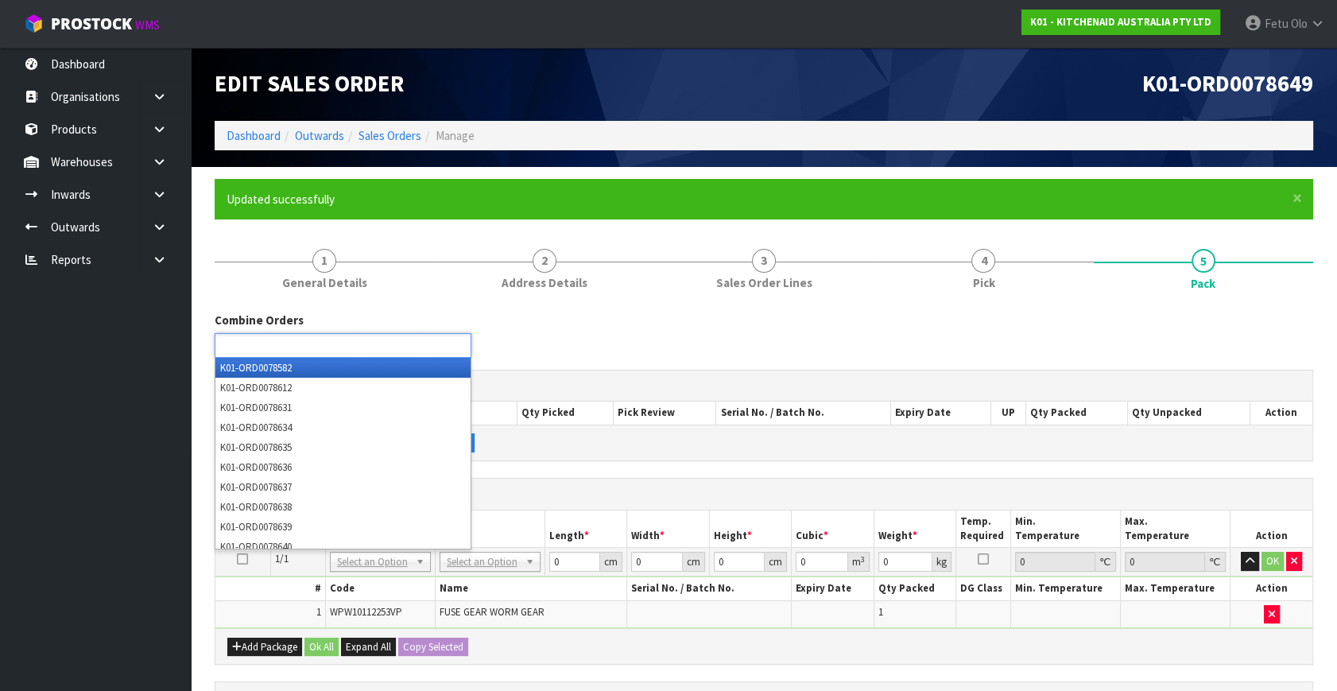
click at [377, 342] on ul at bounding box center [343, 345] width 257 height 25
type input "8636"
type input "8637"
type input "8638"
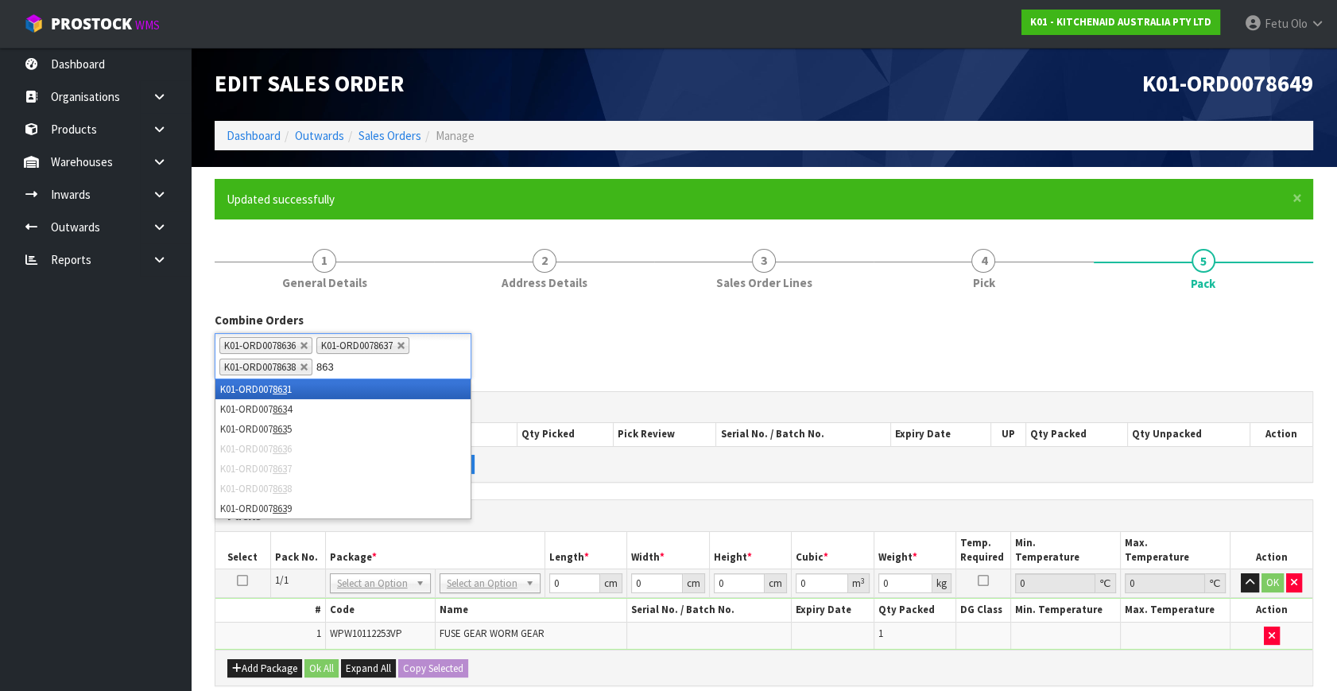
type input "8639"
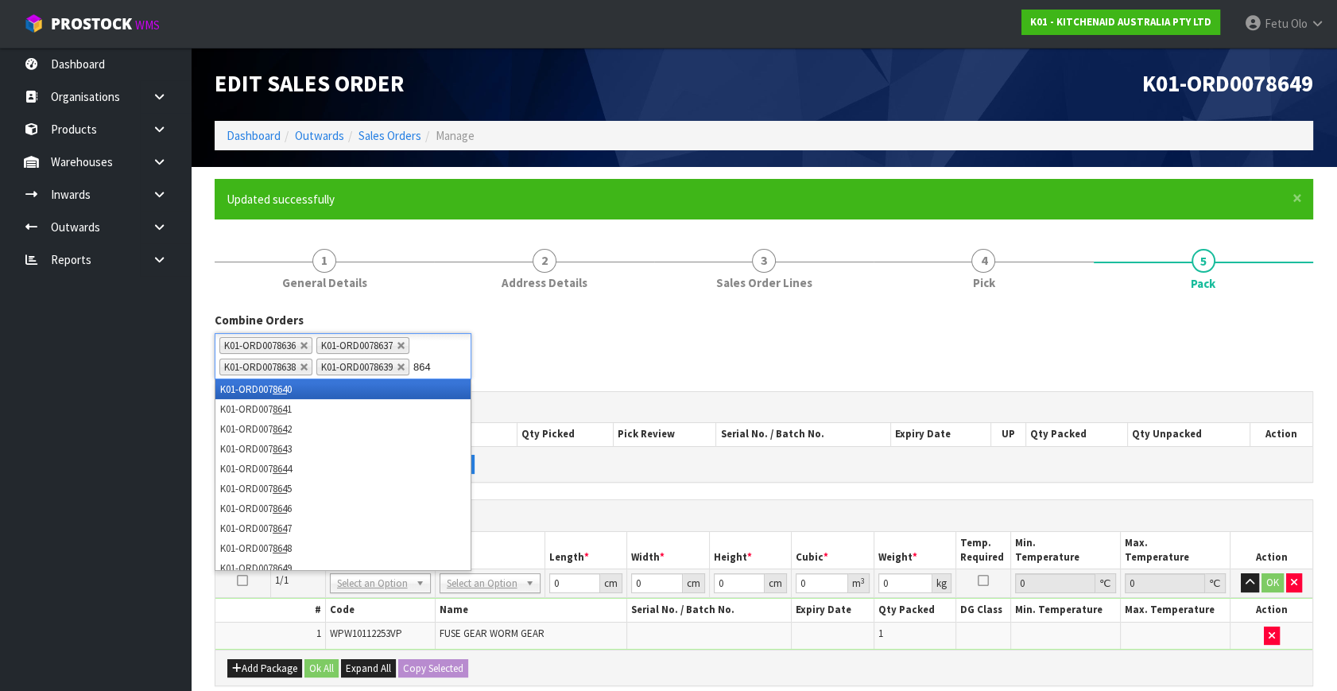
type input "8640"
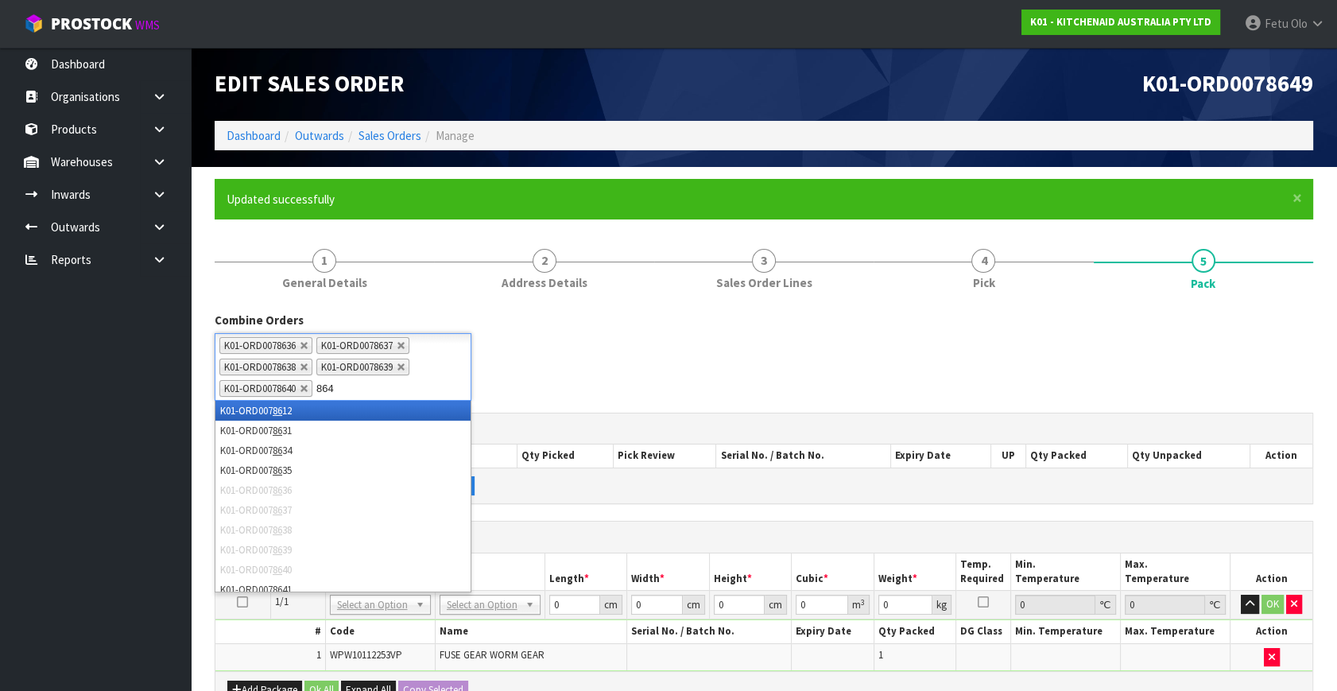
type input "8641"
type input "8642"
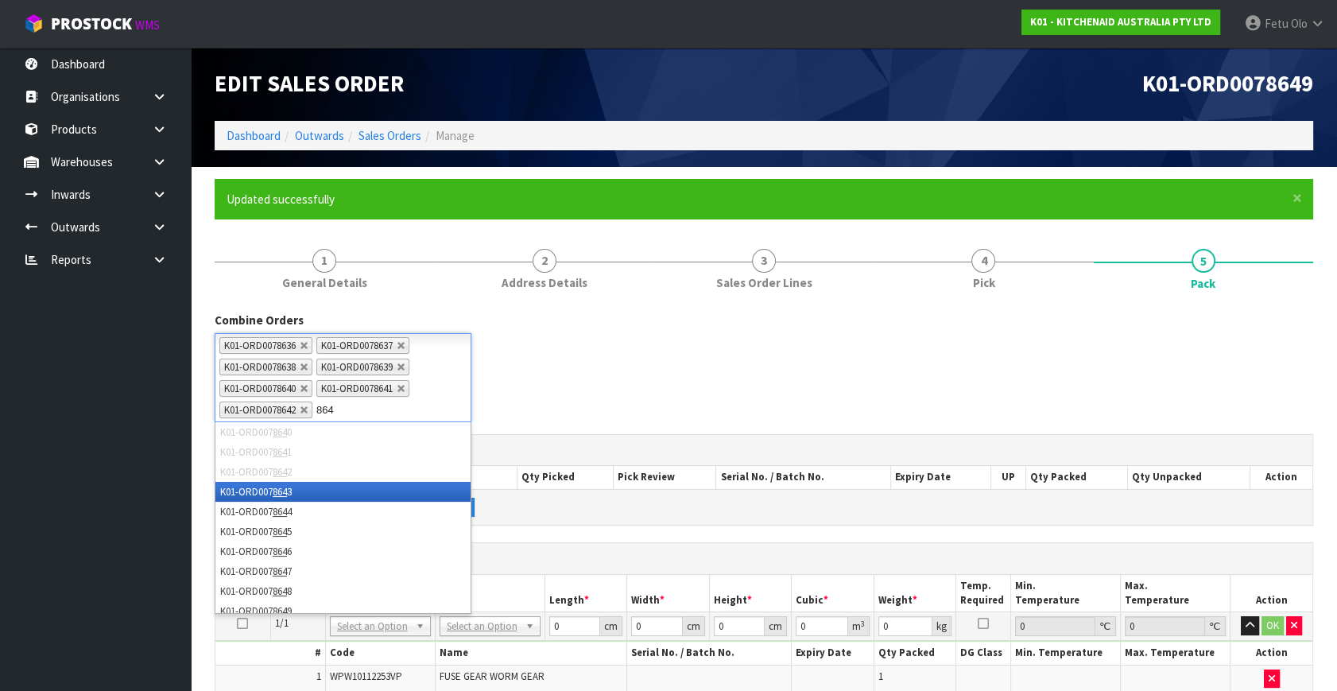
type input "8643"
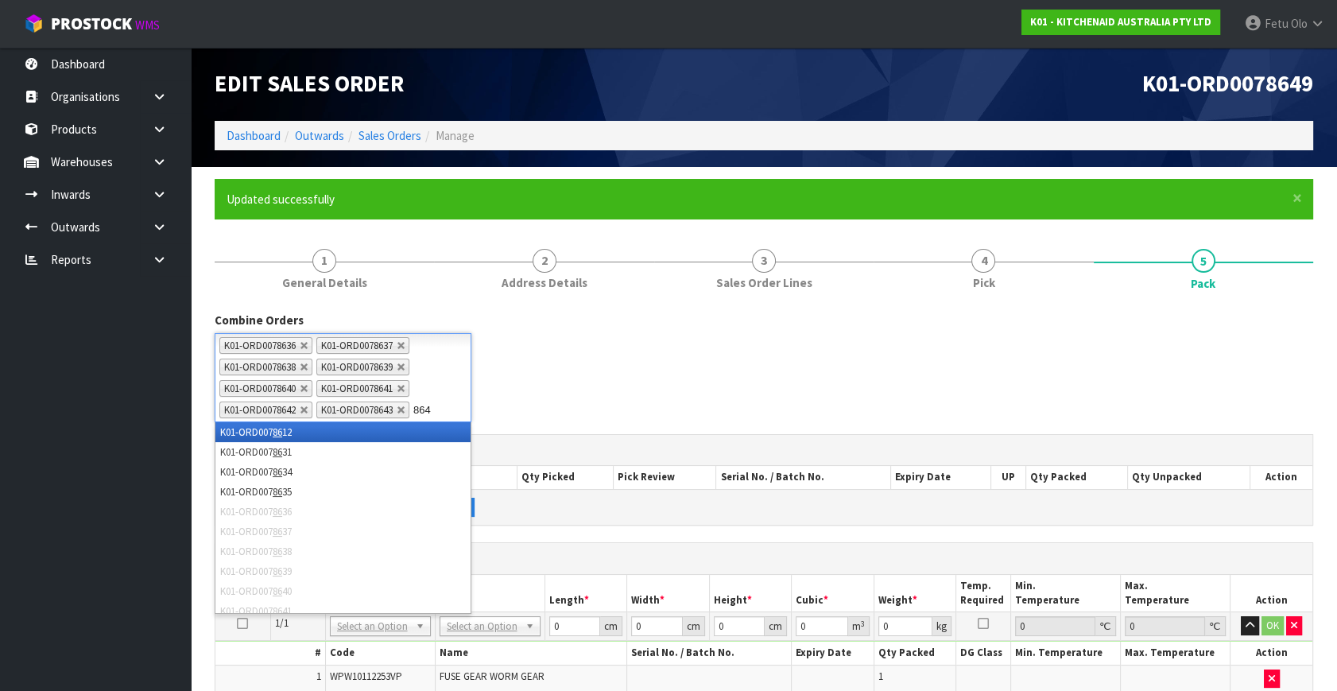
type input "8644"
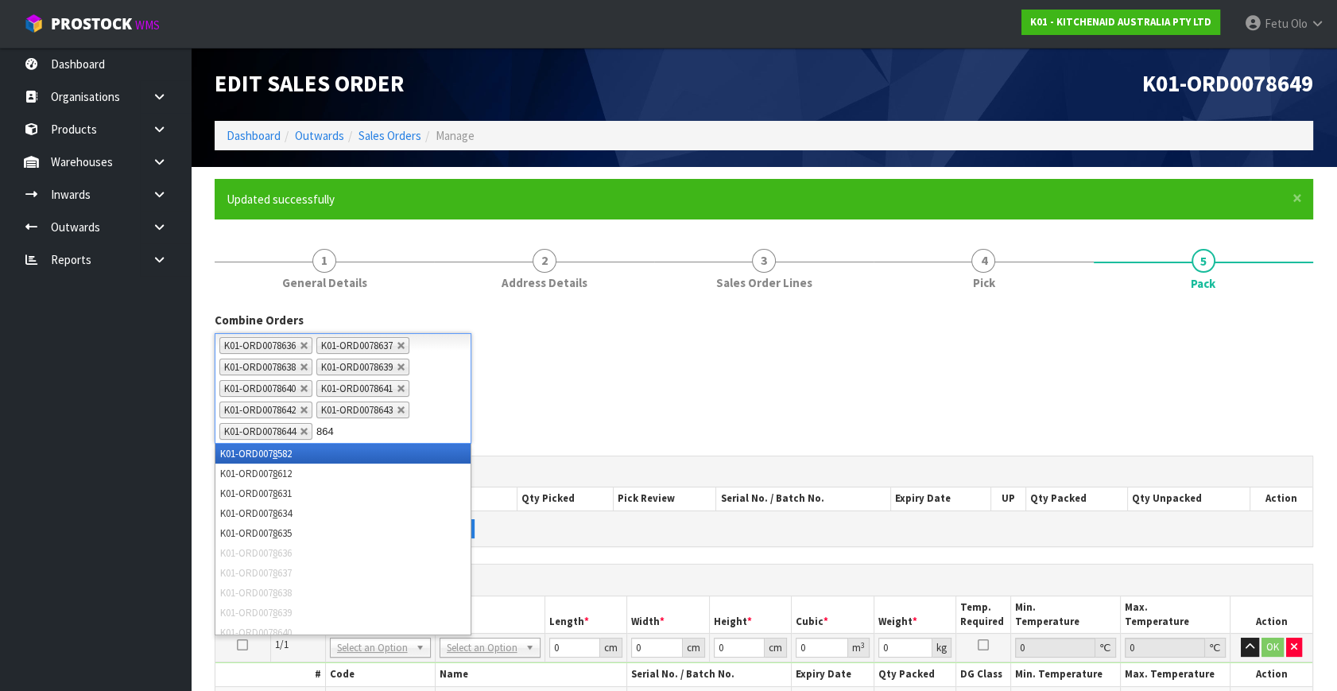
type input "8645"
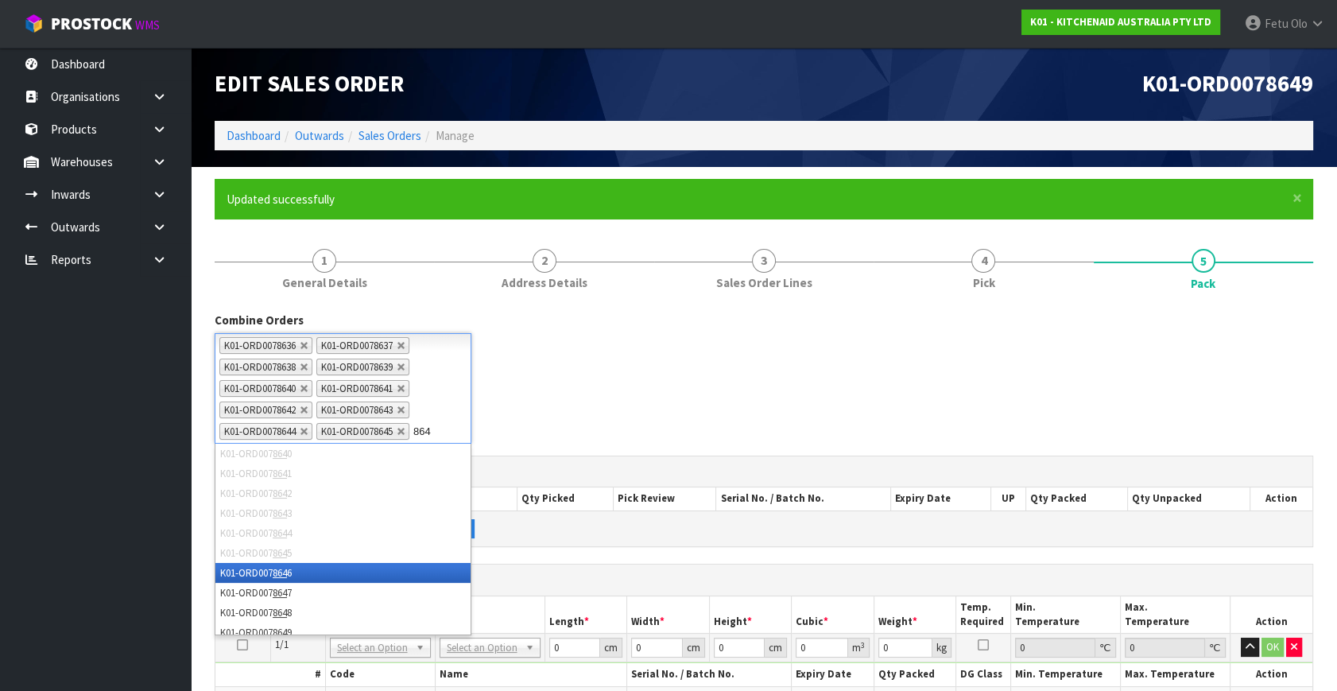
type input "8646"
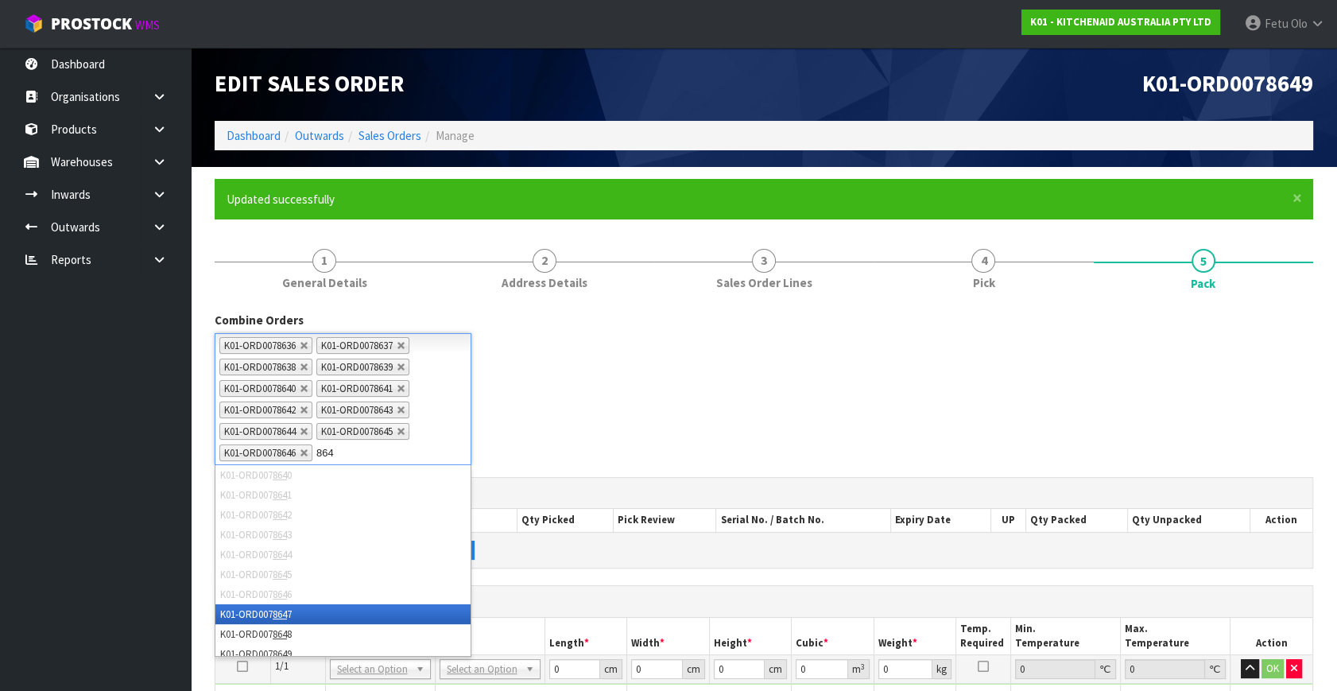
type input "8647"
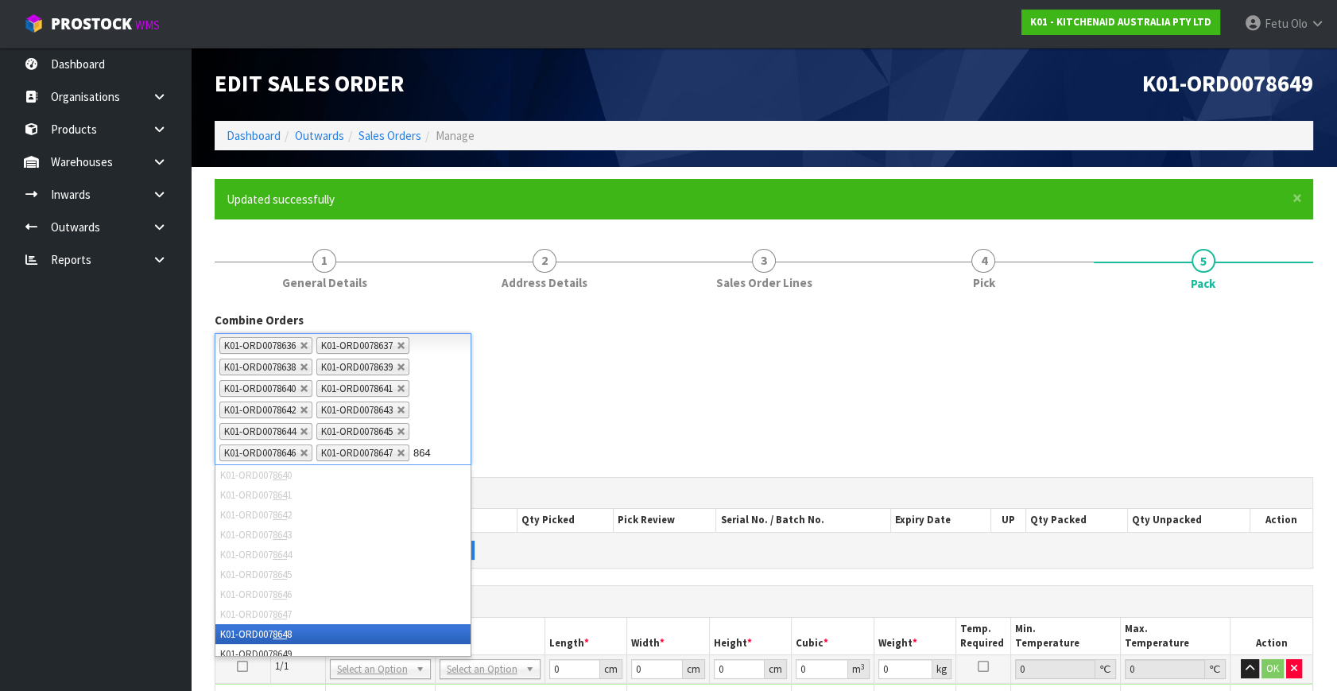
type input "8648"
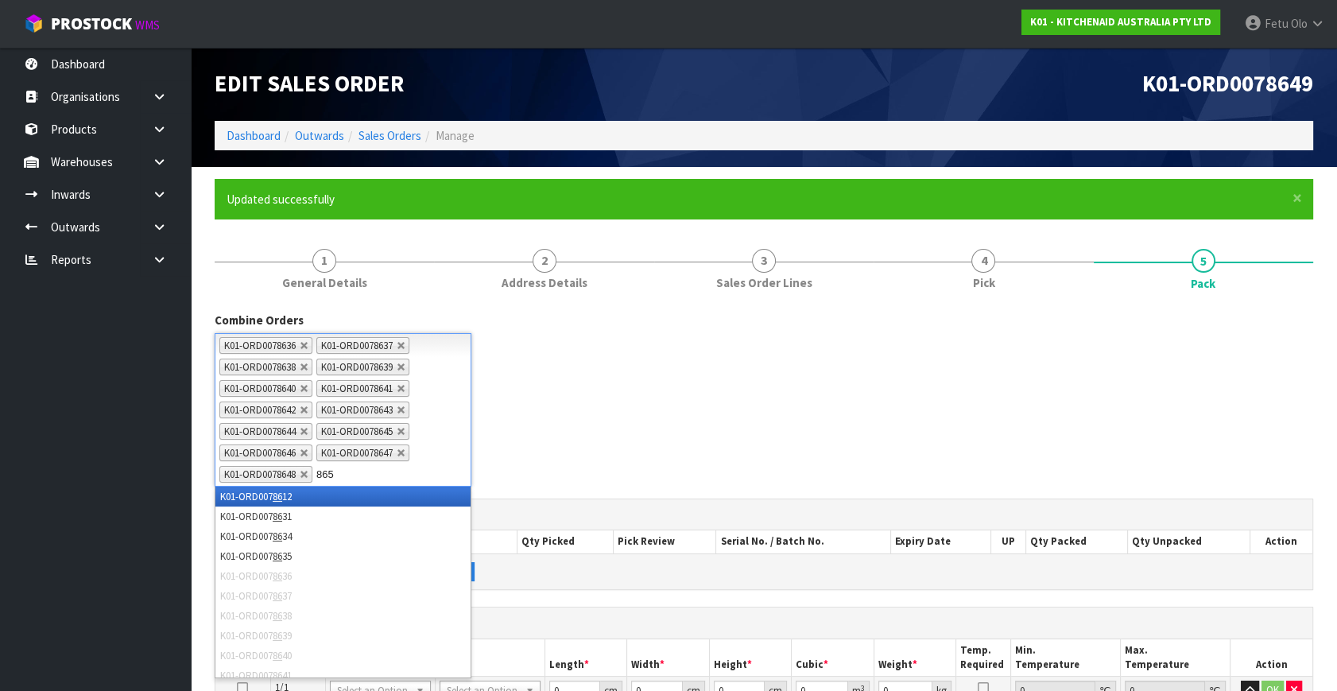
type input "8650"
type input "8651"
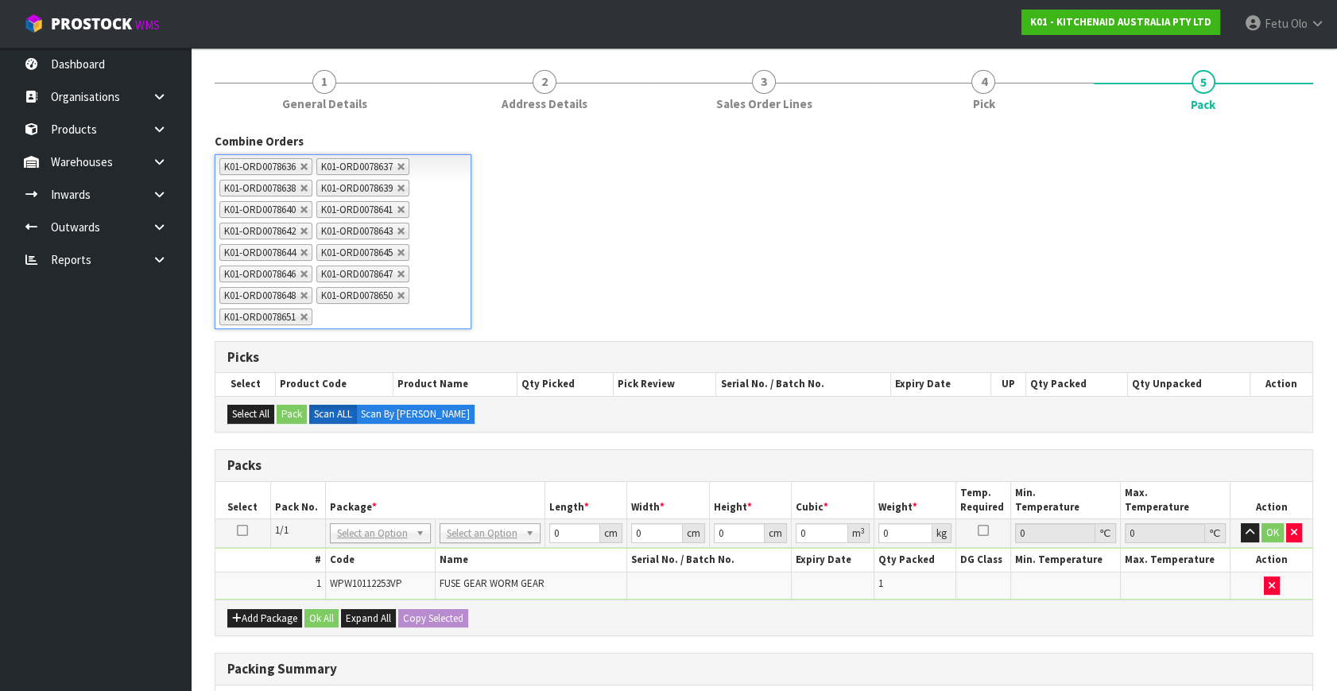
scroll to position [361, 0]
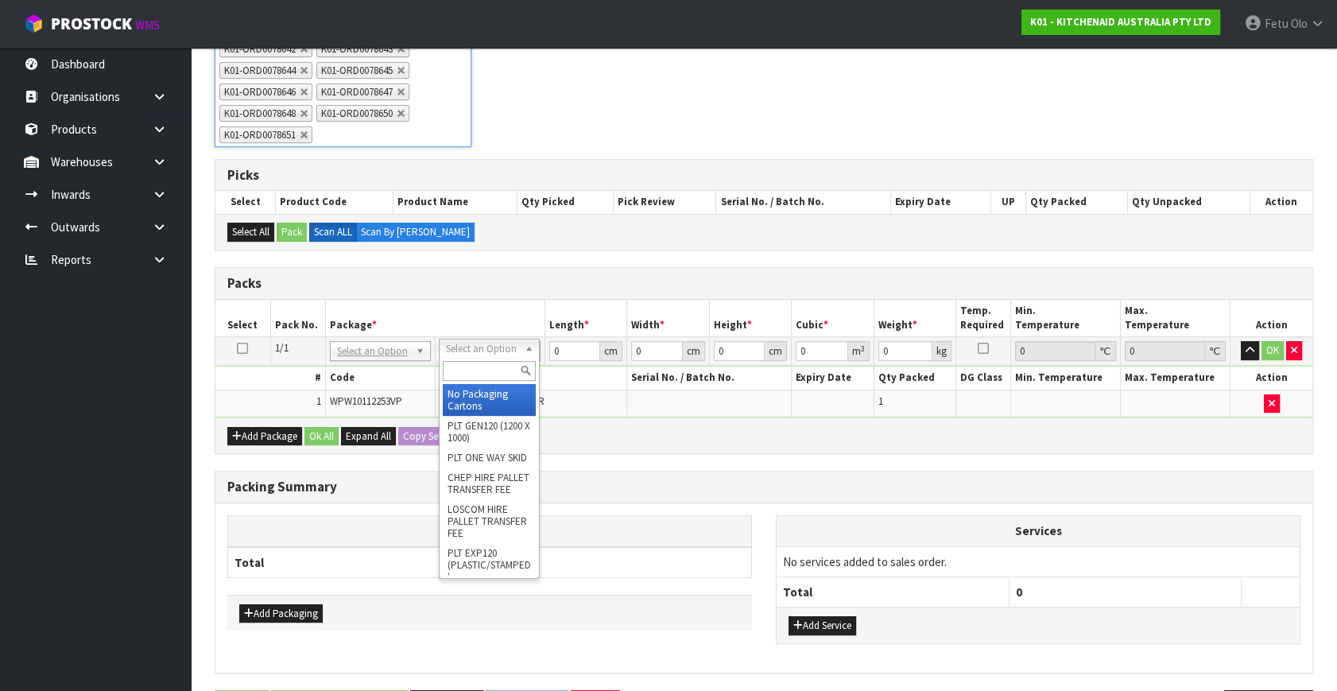
drag, startPoint x: 482, startPoint y: 346, endPoint x: 485, endPoint y: 383, distance: 37.4
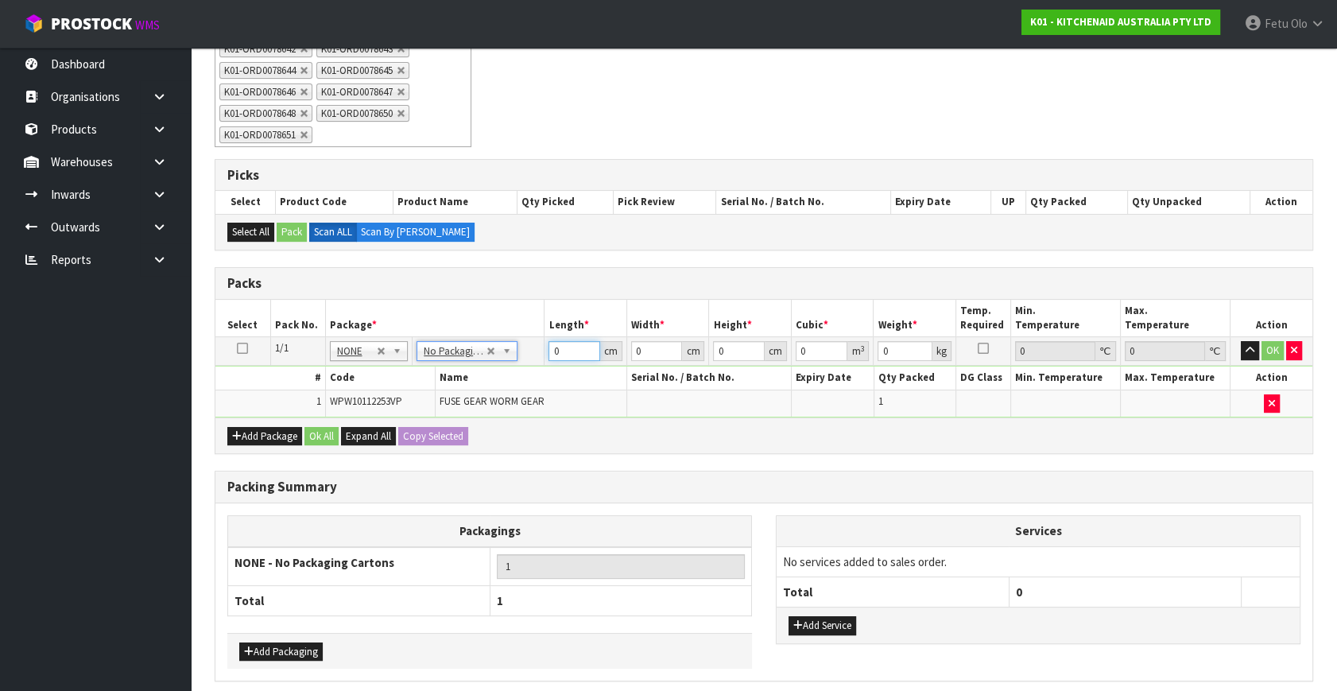
drag, startPoint x: 563, startPoint y: 348, endPoint x: 397, endPoint y: 393, distance: 171.2
click at [397, 393] on tbody "1/1 NONE 007-001 007-002 007-004 007-009 007-013 007-014 007-015 007-017 007-01…" at bounding box center [763, 377] width 1097 height 80
type input "42"
type input "28"
type input "3"
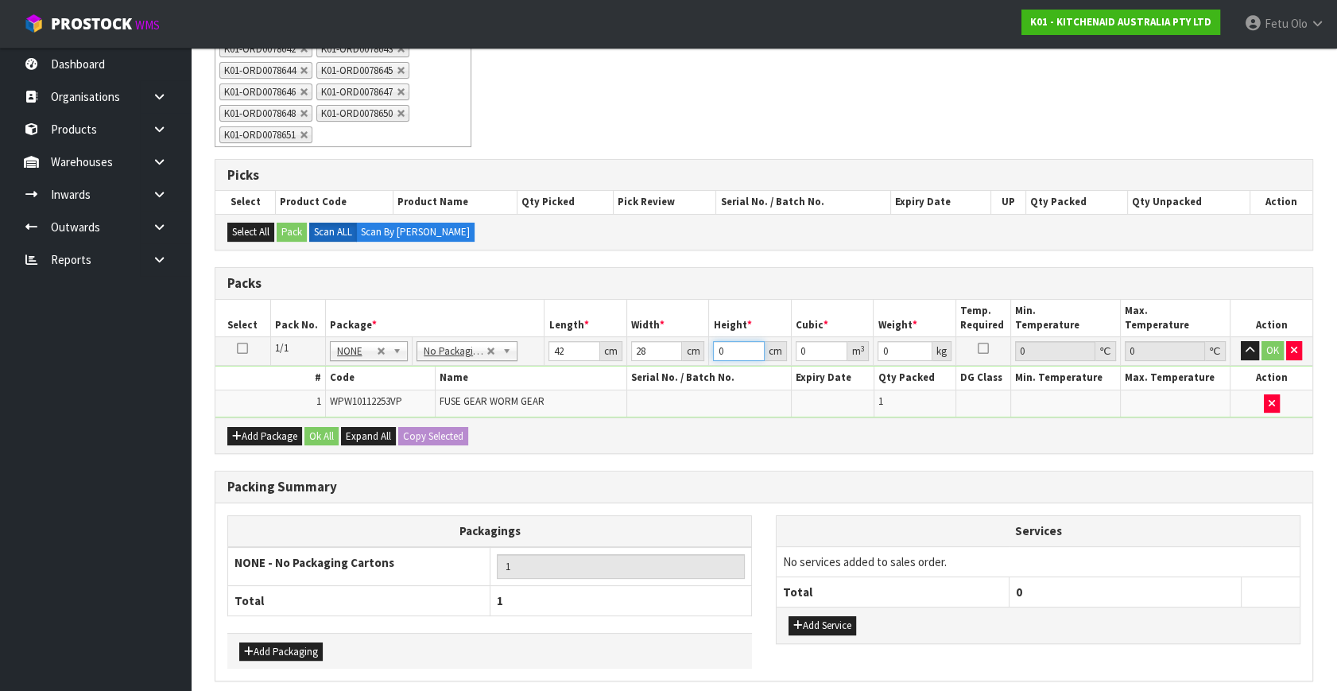
type input "0.003528"
type input "35"
type input "0.04116"
type input "35"
type input "5"
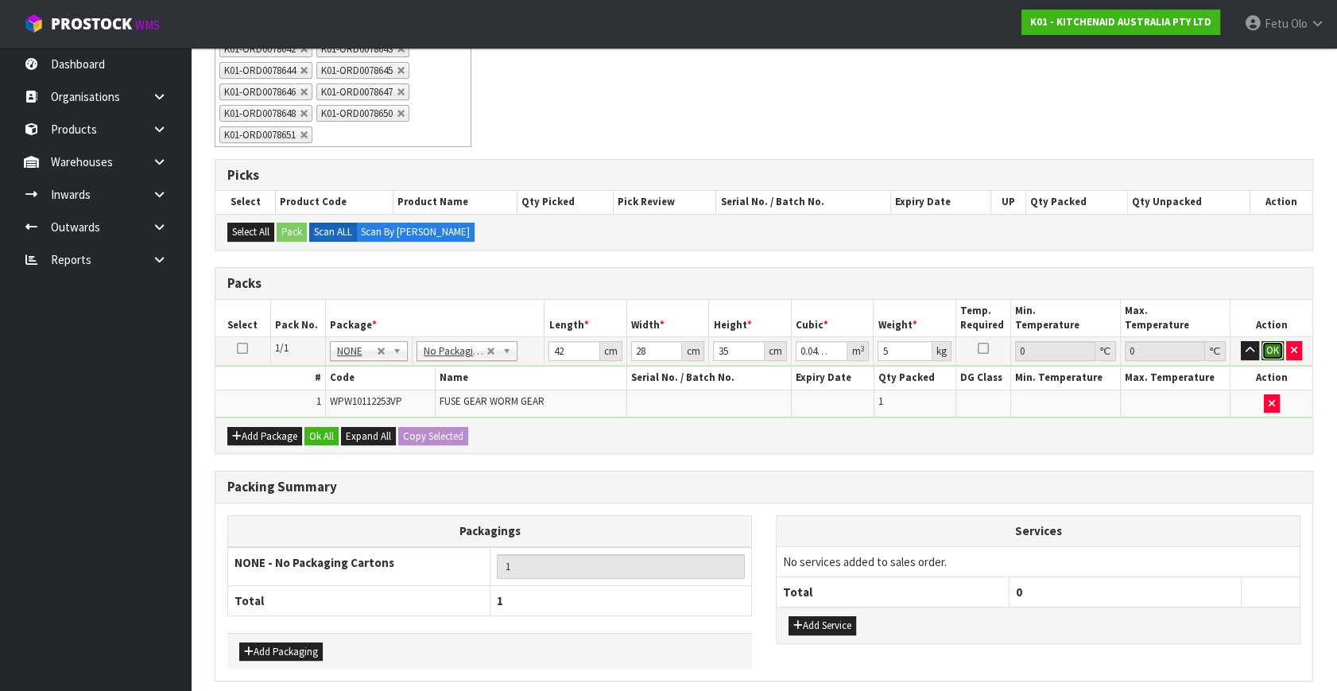
click button "OK" at bounding box center [1272, 350] width 22 height 19
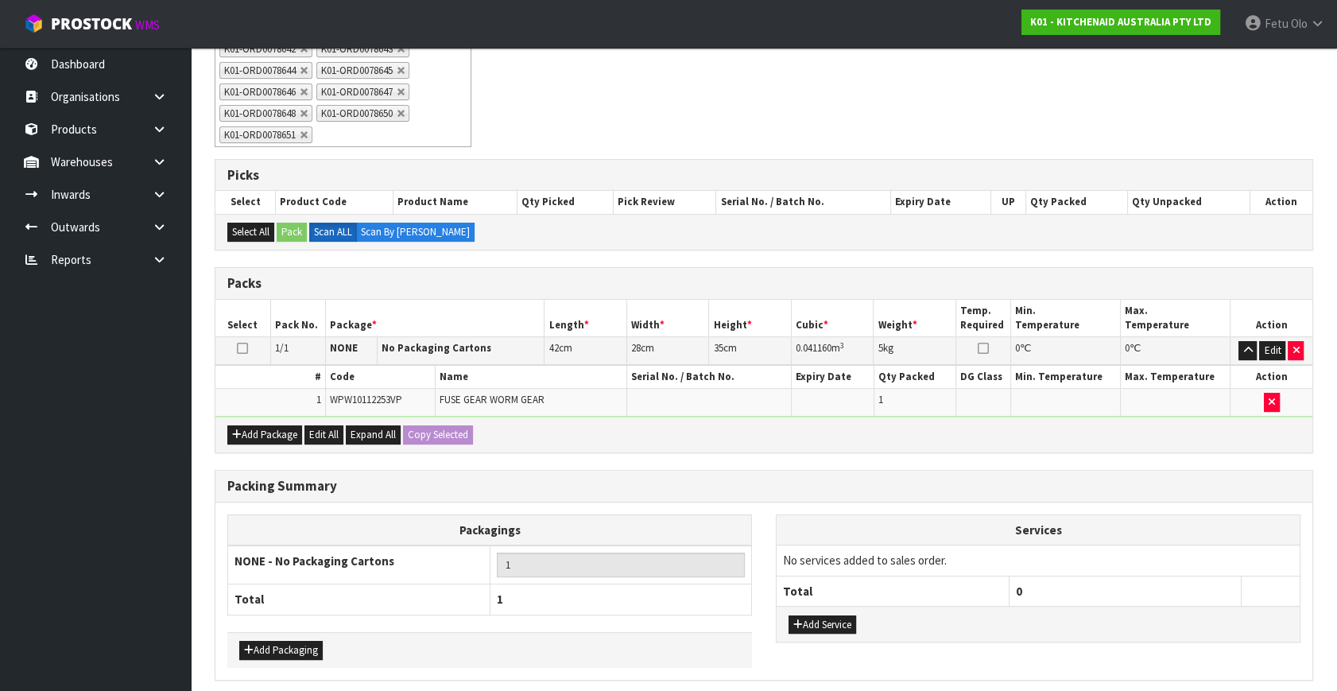
scroll to position [420, 0]
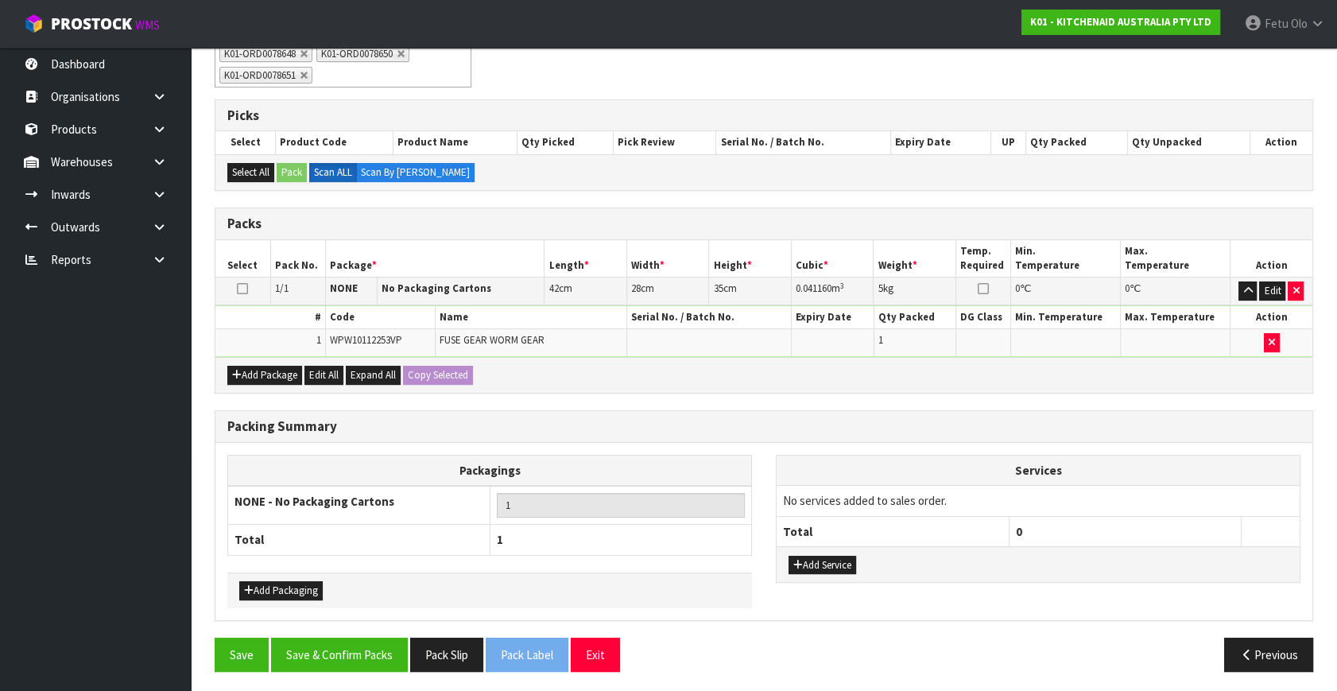
click at [207, 637] on div "Save Save & Confirm Packs Pack Slip Pack Label Exit" at bounding box center [483, 654] width 561 height 34
click at [256, 637] on button "Save" at bounding box center [242, 654] width 54 height 34
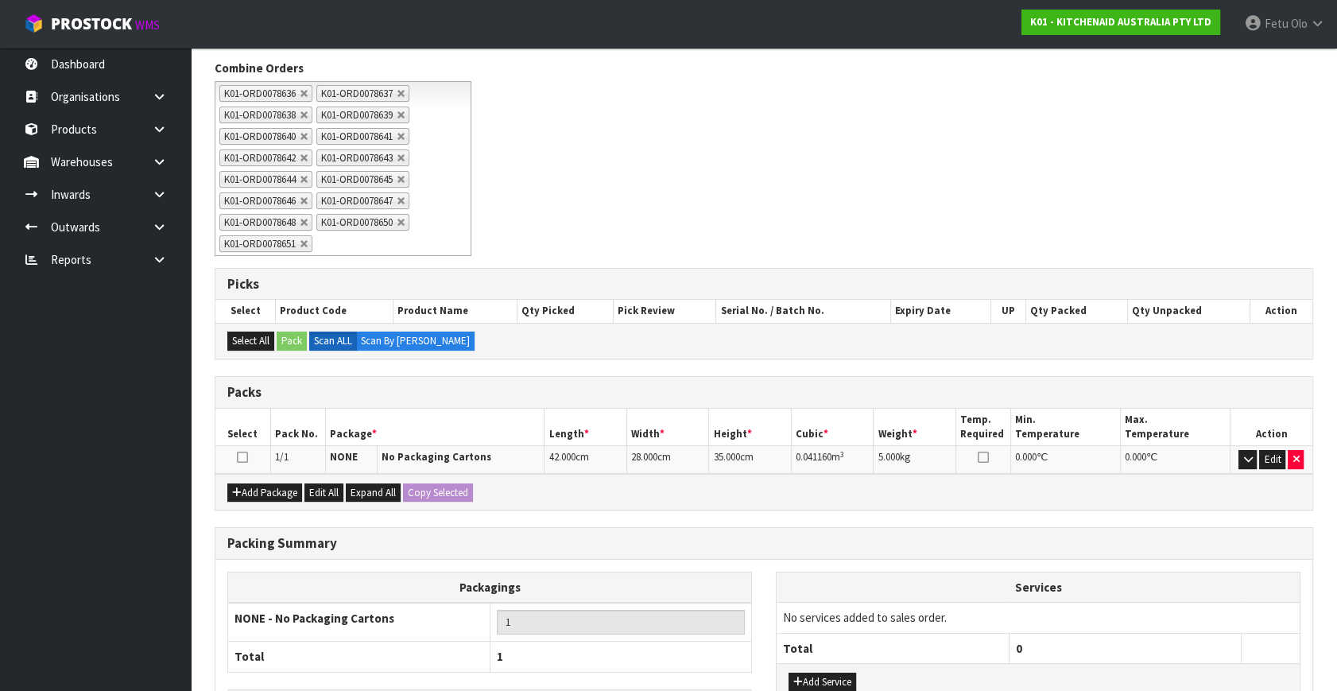
scroll to position [369, 0]
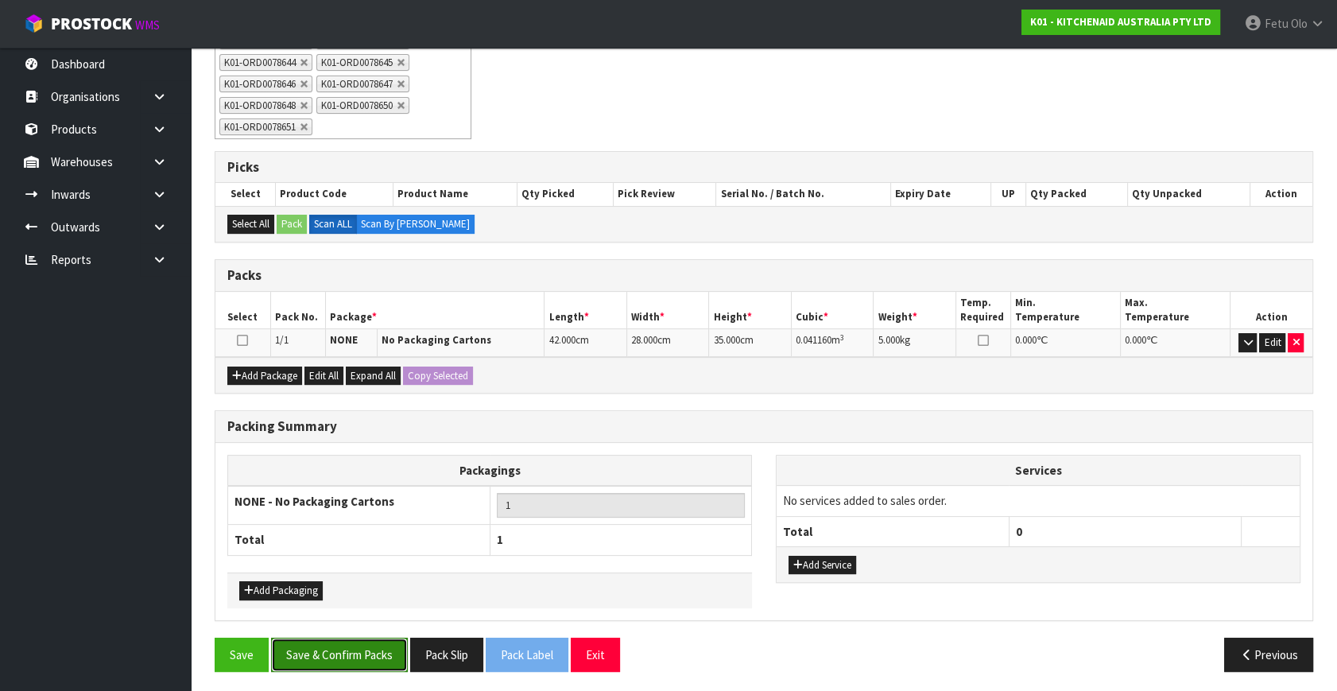
click at [352, 644] on button "Save & Confirm Packs" at bounding box center [339, 654] width 137 height 34
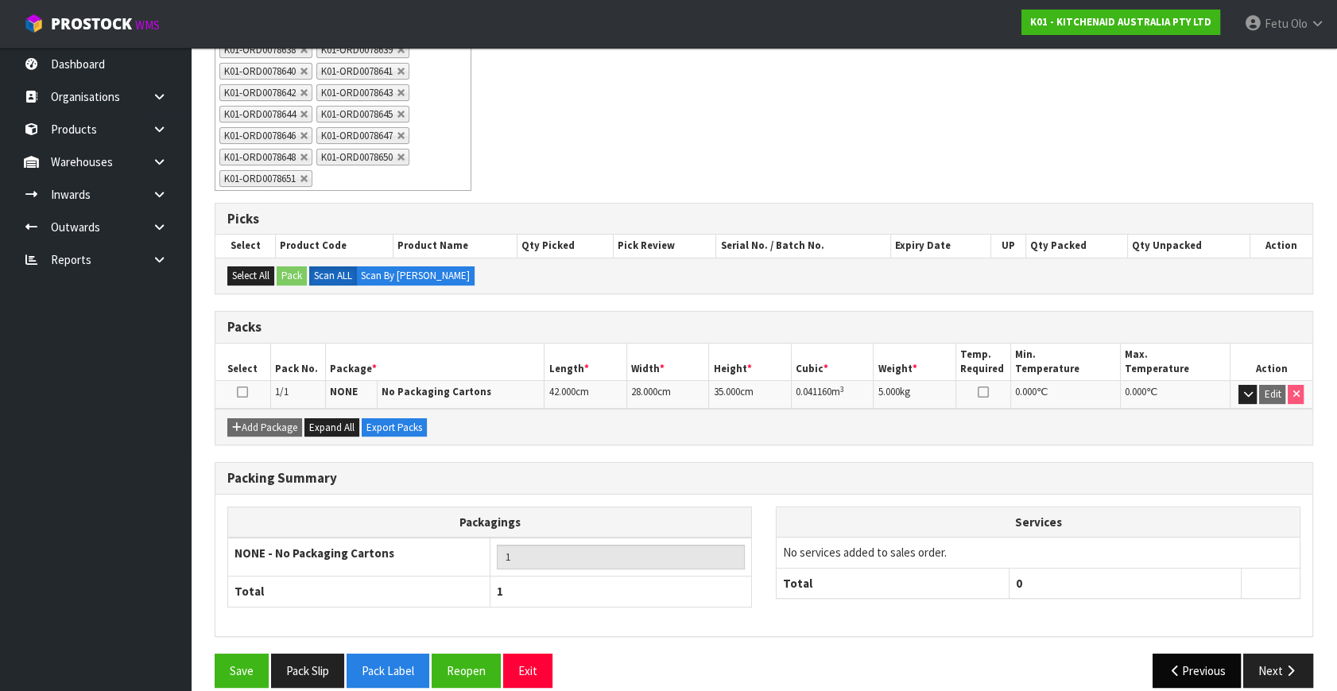
scroll to position [334, 0]
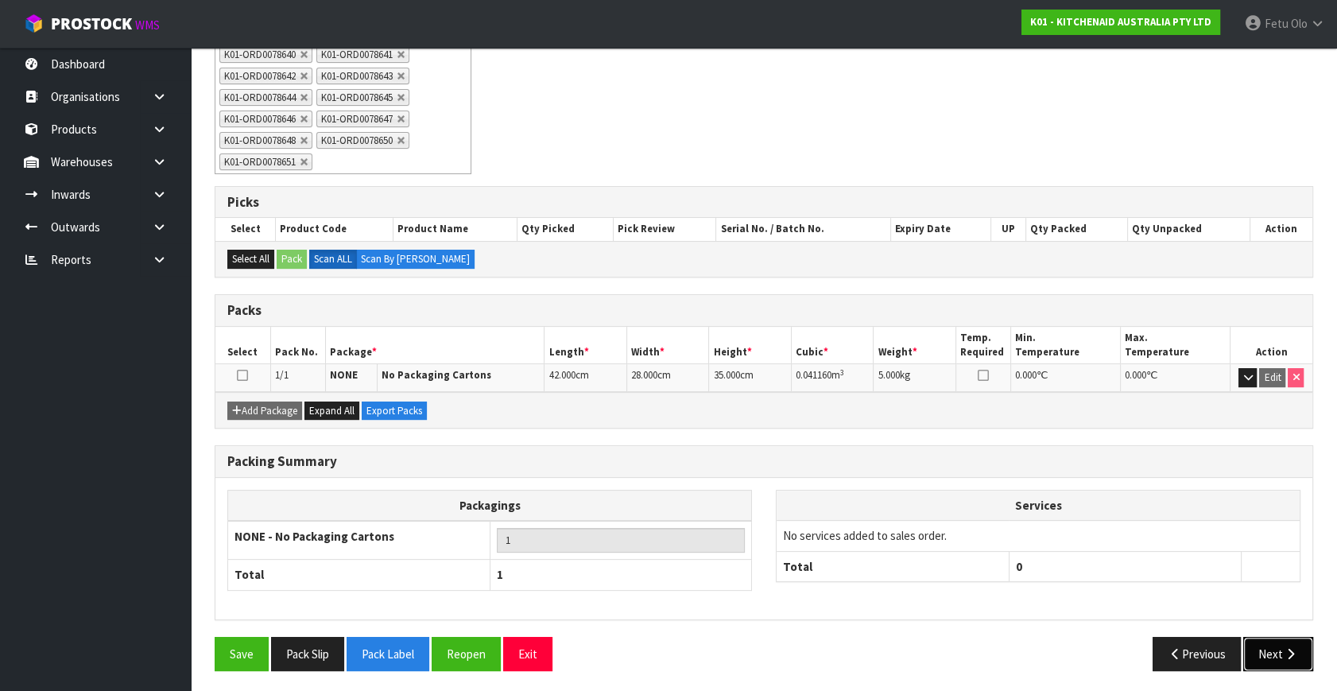
click at [1275, 648] on button "Next" at bounding box center [1278, 654] width 70 height 34
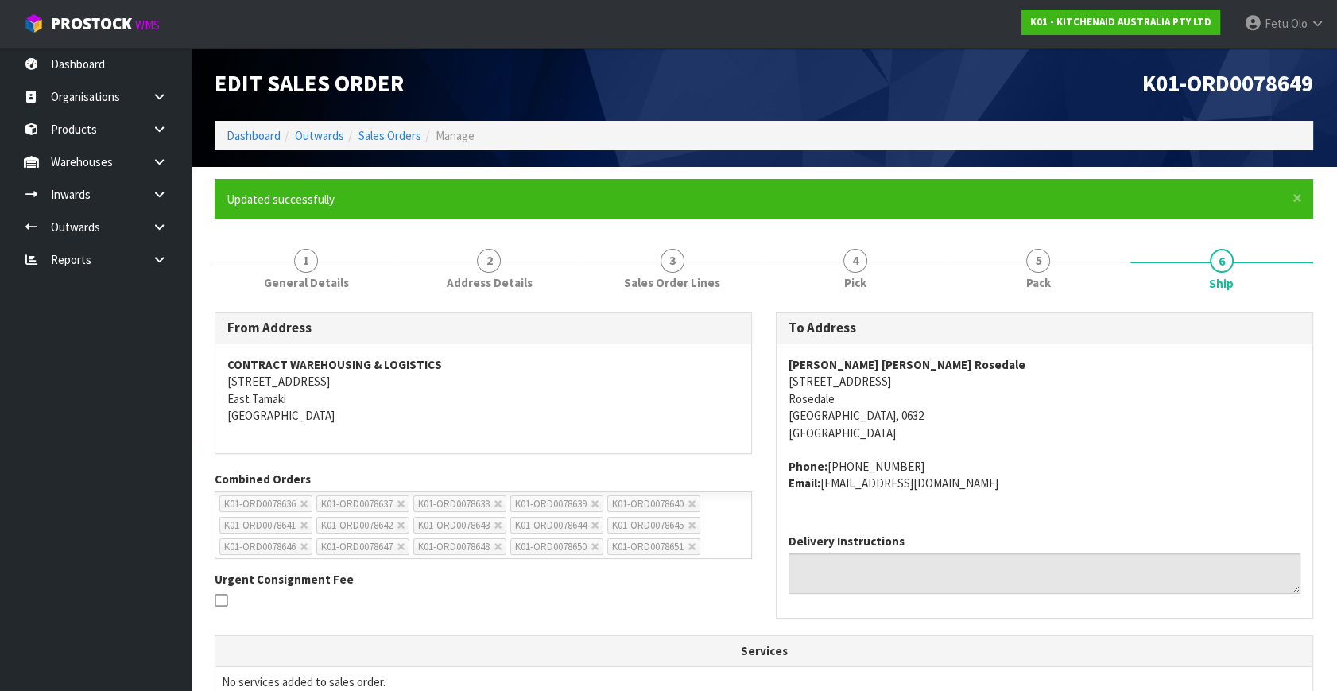
scroll to position [361, 0]
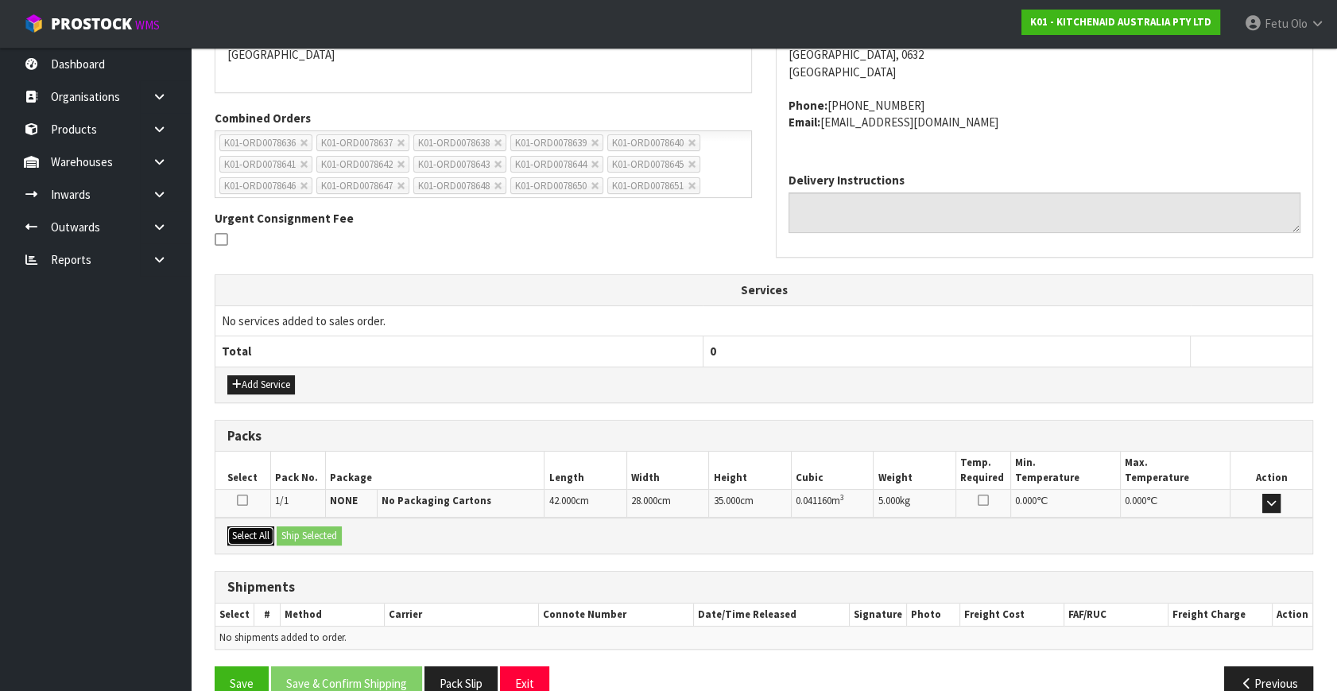
click at [256, 526] on button "Select All" at bounding box center [250, 535] width 47 height 19
click at [298, 528] on button "Ship Selected" at bounding box center [309, 535] width 65 height 19
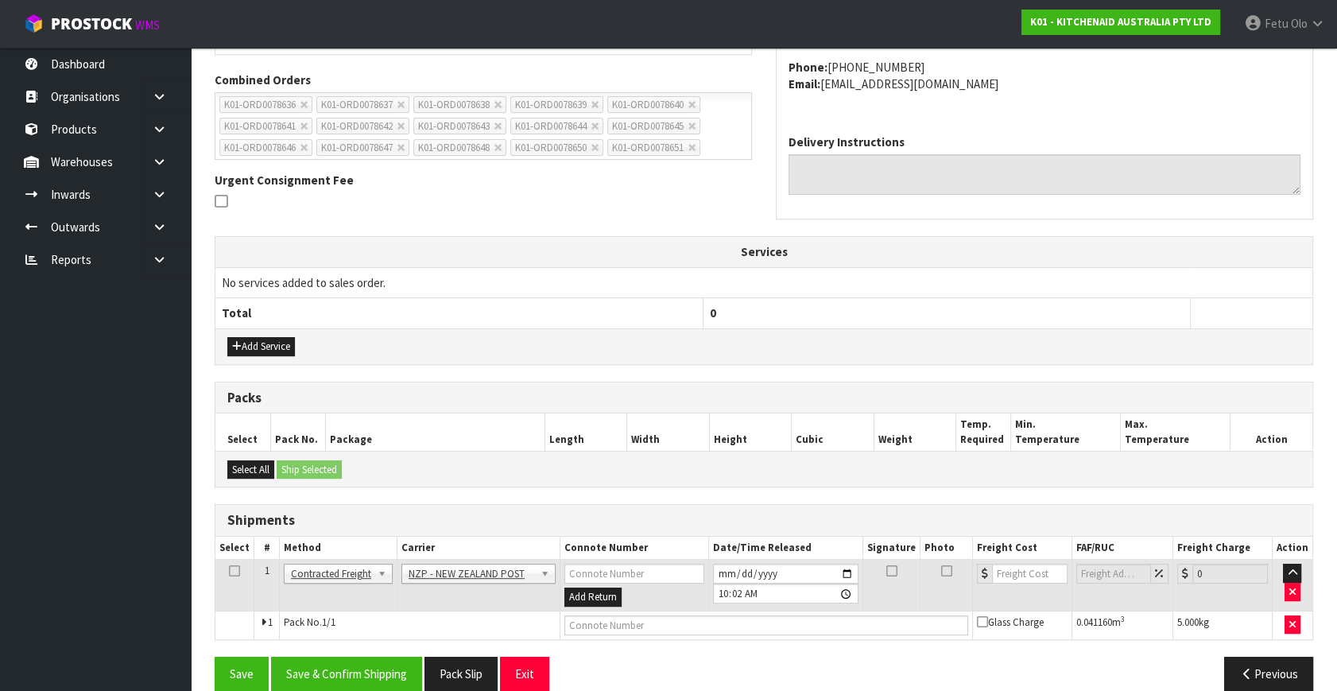
scroll to position [420, 0]
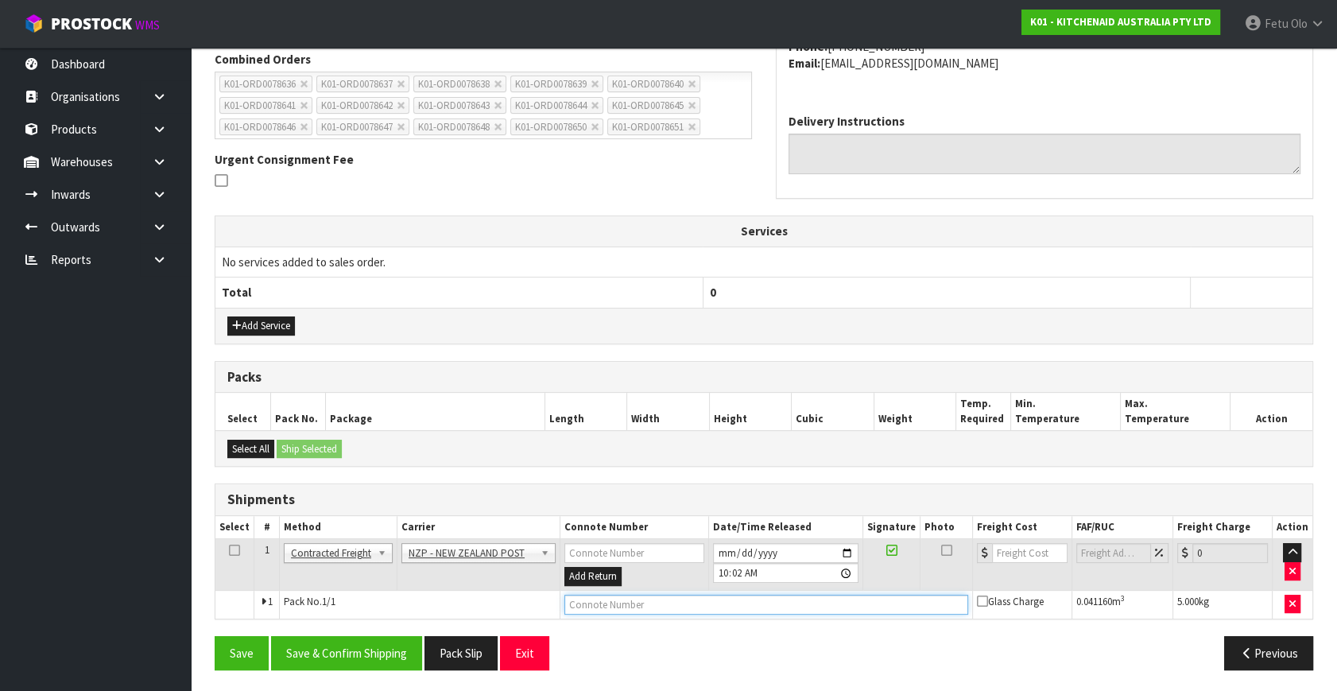
click at [649, 610] on input "text" at bounding box center [766, 604] width 404 height 20
paste input "00894210379946244879"
type input "00894210379946244879"
click at [373, 638] on button "Save & Confirm Shipping" at bounding box center [346, 653] width 151 height 34
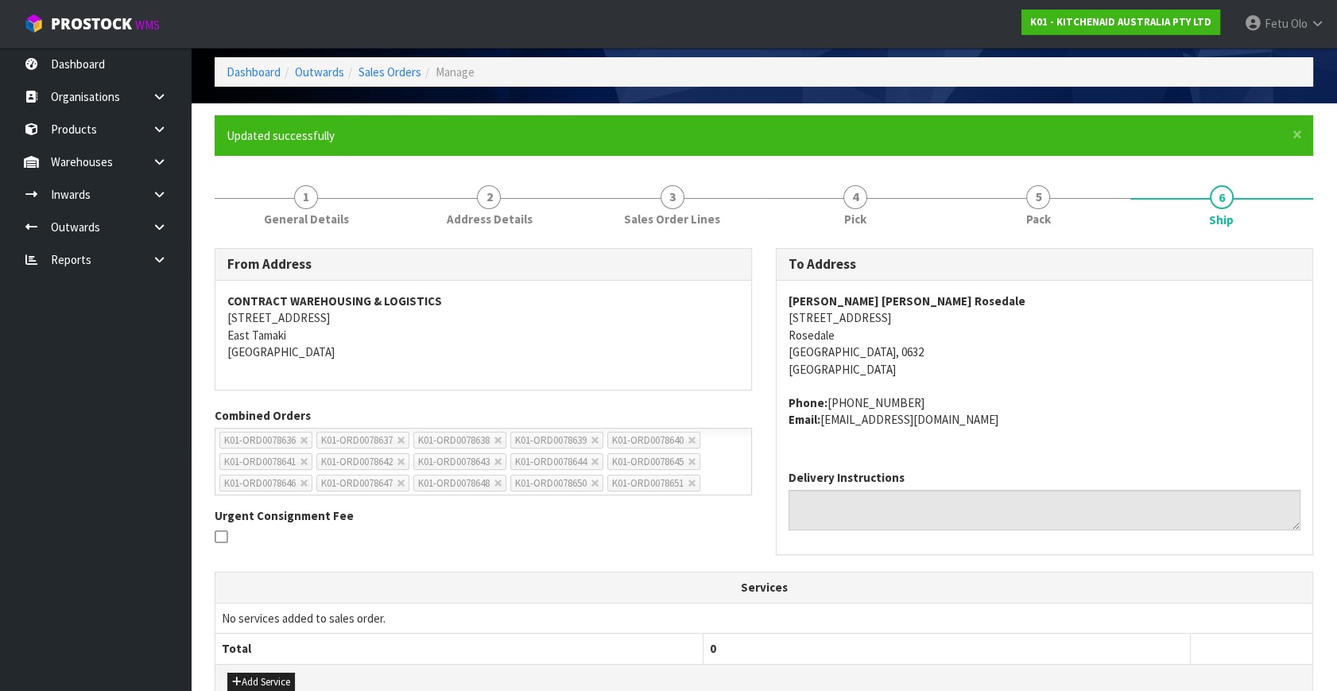
scroll to position [0, 0]
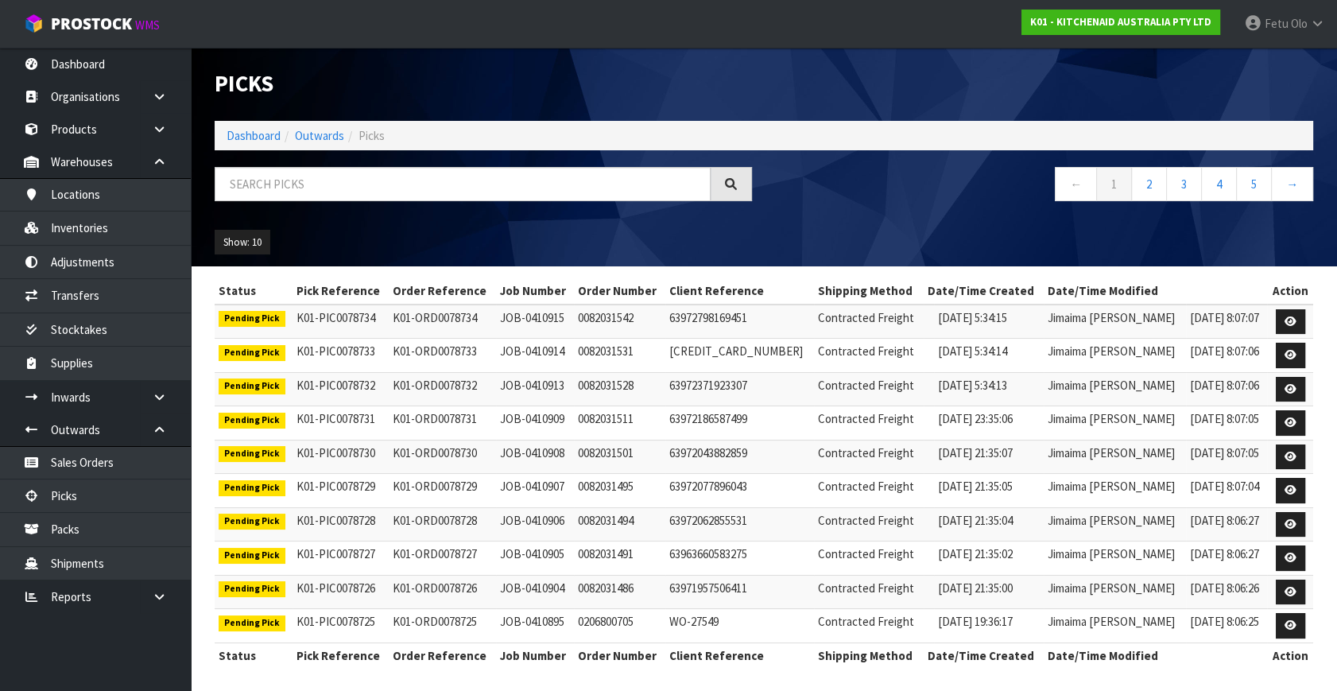
click at [477, 176] on input "text" at bounding box center [463, 184] width 496 height 34
type input "8650"
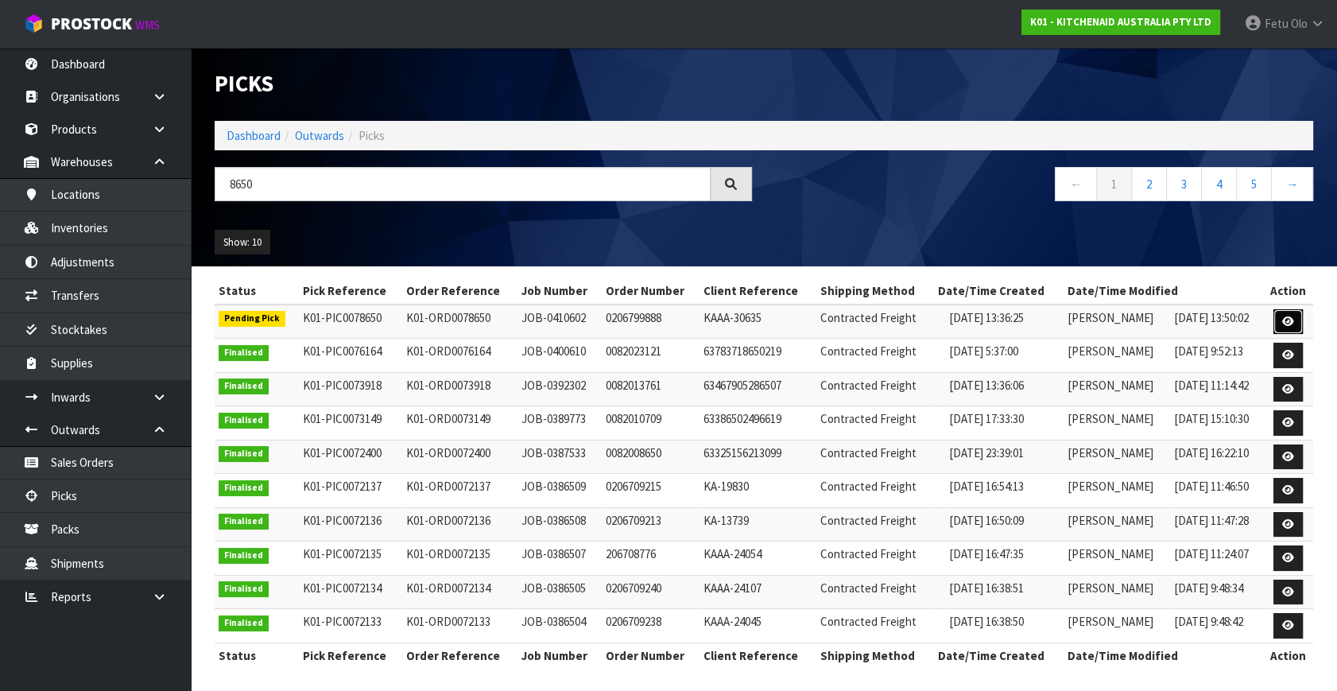
click at [1293, 318] on icon at bounding box center [1288, 321] width 12 height 10
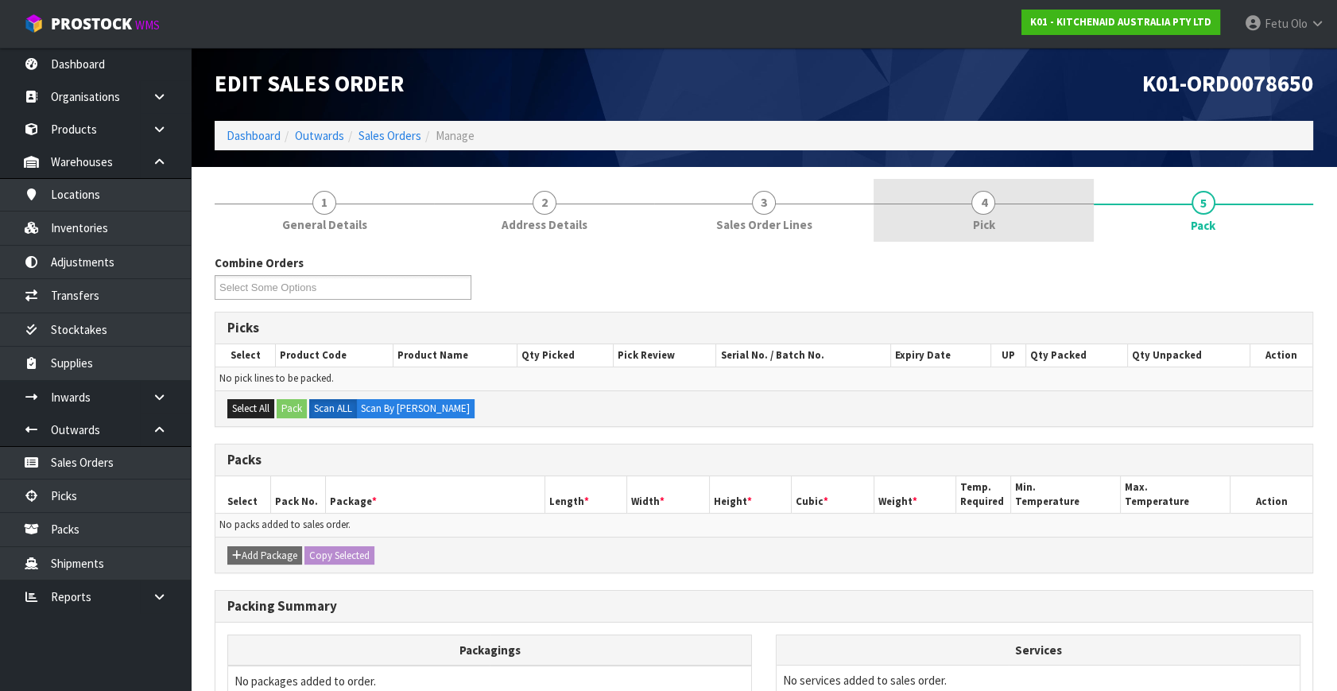
click at [1012, 211] on link "4 Pick" at bounding box center [982, 210] width 219 height 63
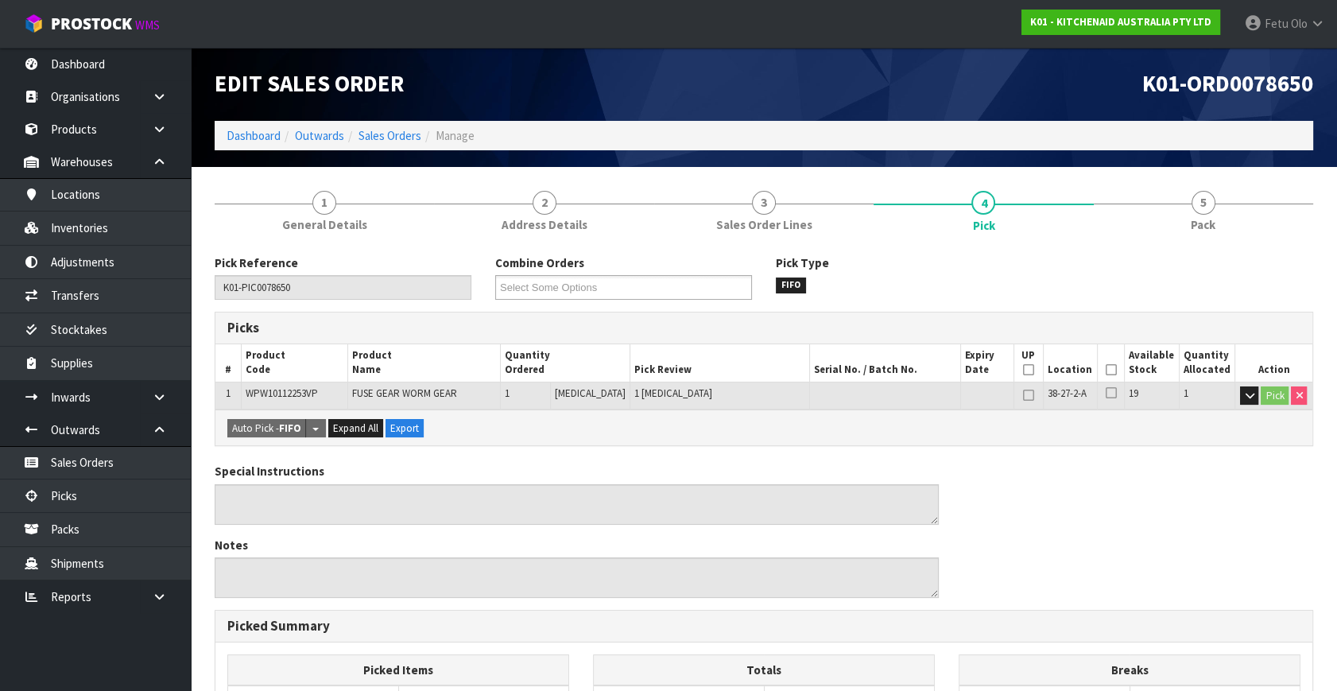
click at [1236, 234] on link "5 Pack" at bounding box center [1202, 210] width 219 height 63
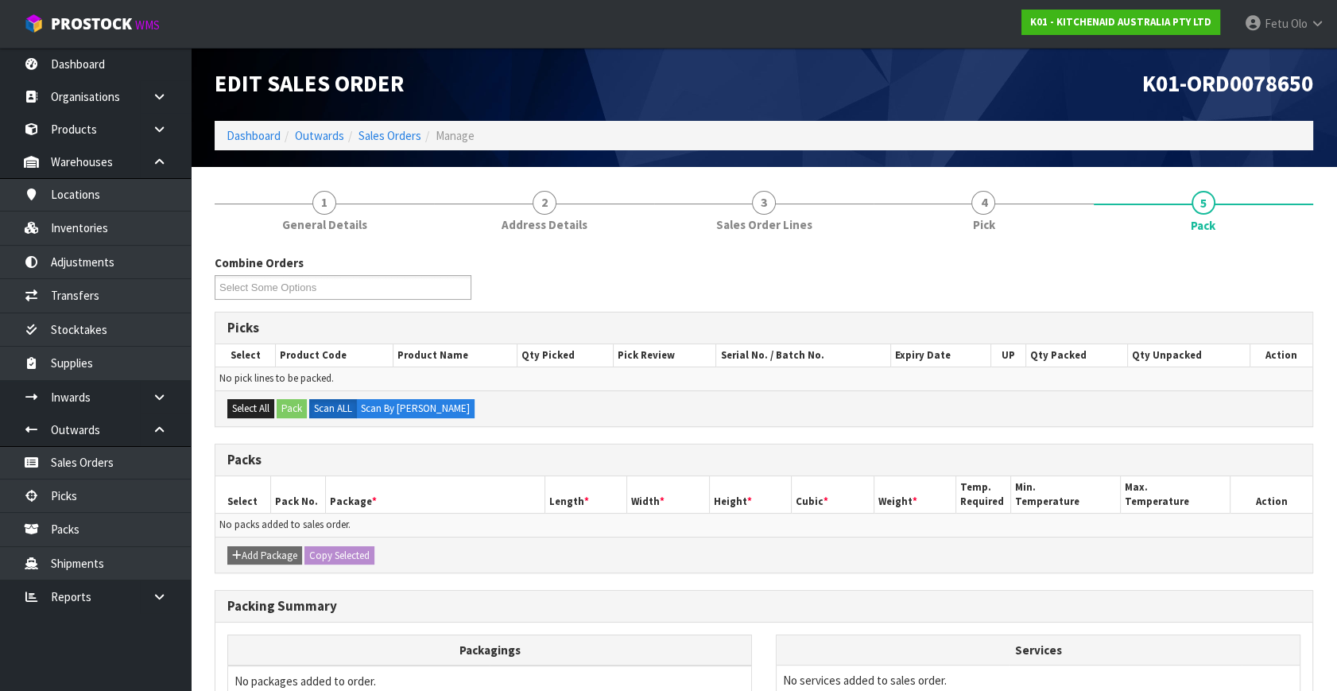
click at [977, 242] on div "1 General Details 2 Address Details 3 Sales Order Lines 4 Pick 5 Pack Combine O…" at bounding box center [764, 517] width 1098 height 677
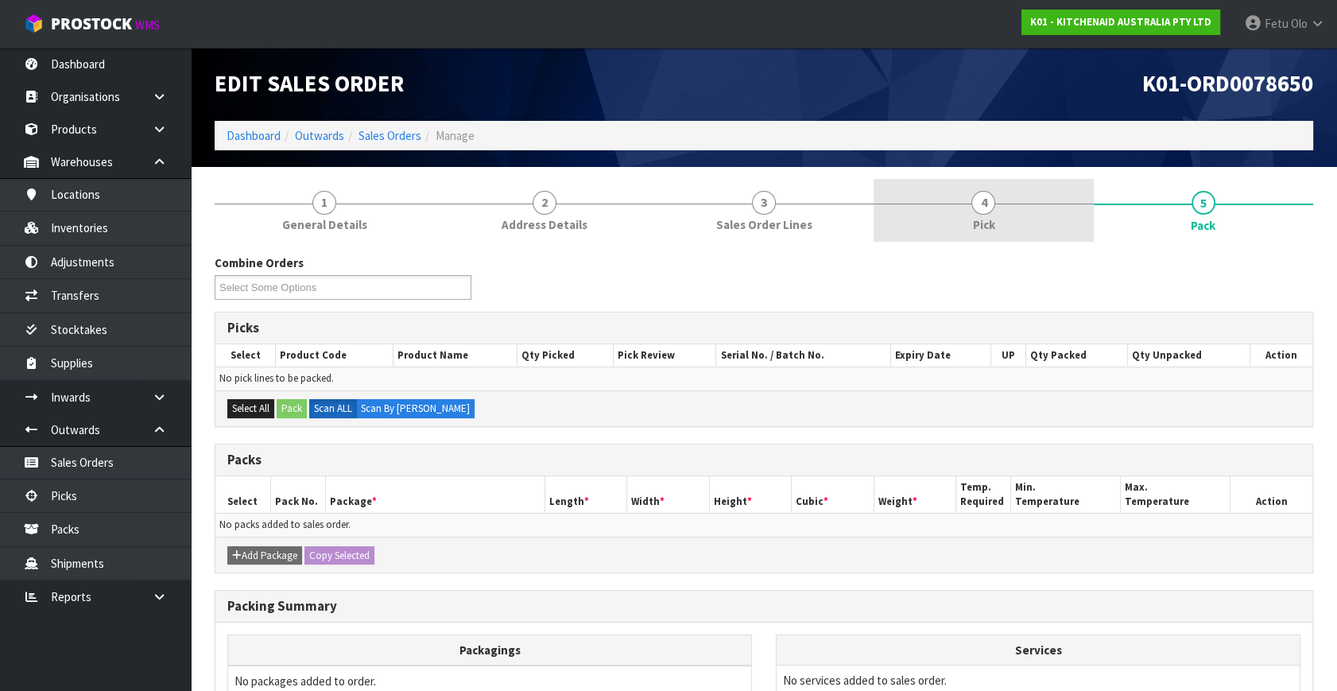
click at [1012, 230] on link "4 Pick" at bounding box center [982, 210] width 219 height 63
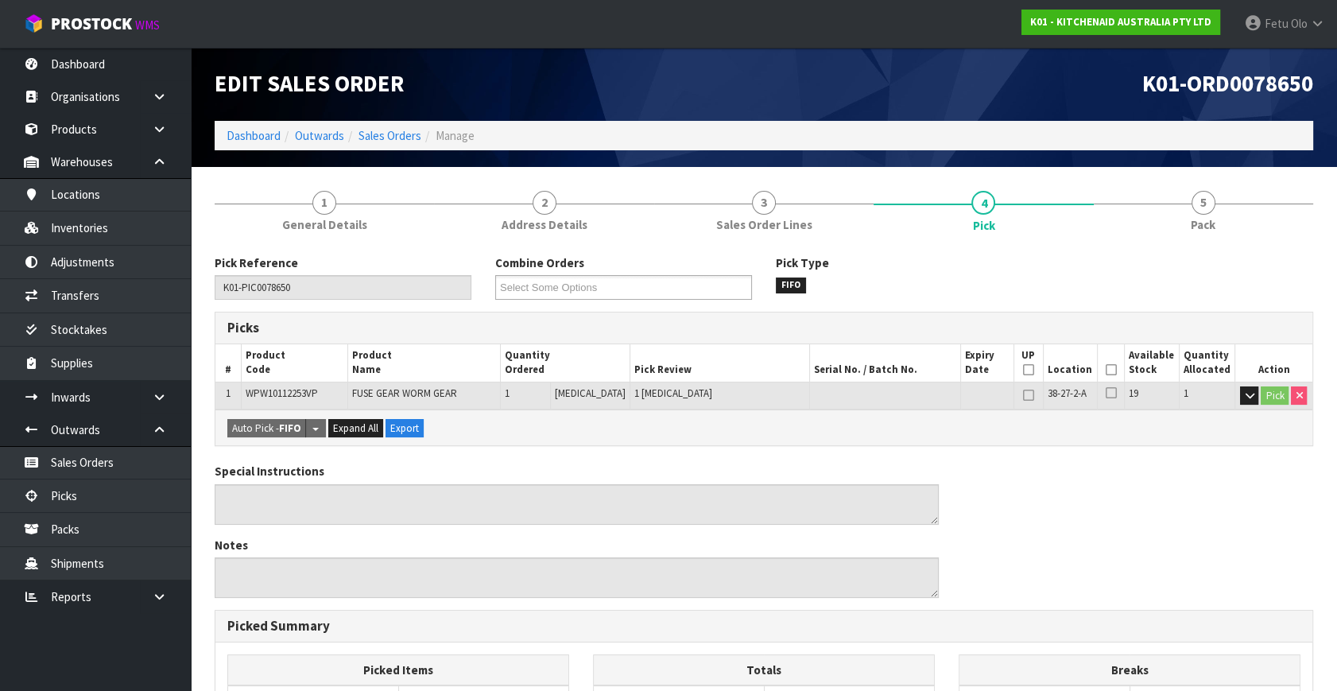
click at [1113, 362] on th "Picked" at bounding box center [1110, 362] width 26 height 37
click at [1109, 370] on icon at bounding box center [1110, 370] width 11 height 1
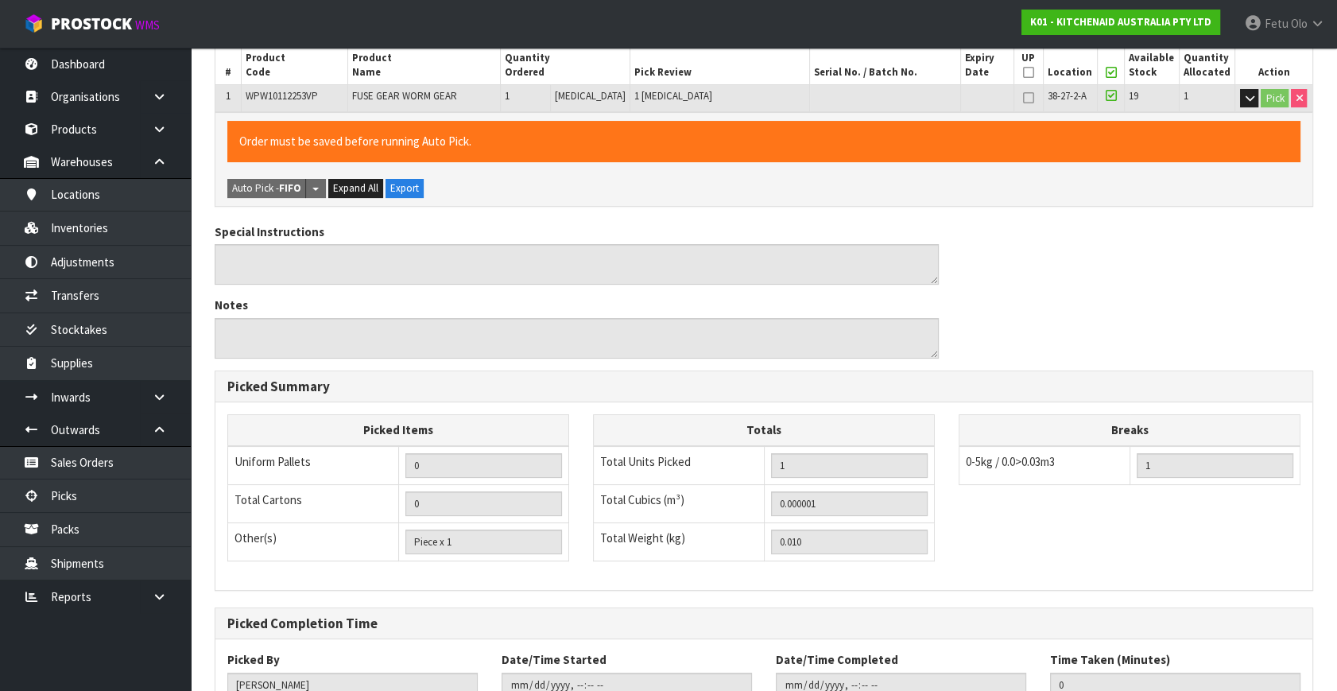
scroll to position [412, 0]
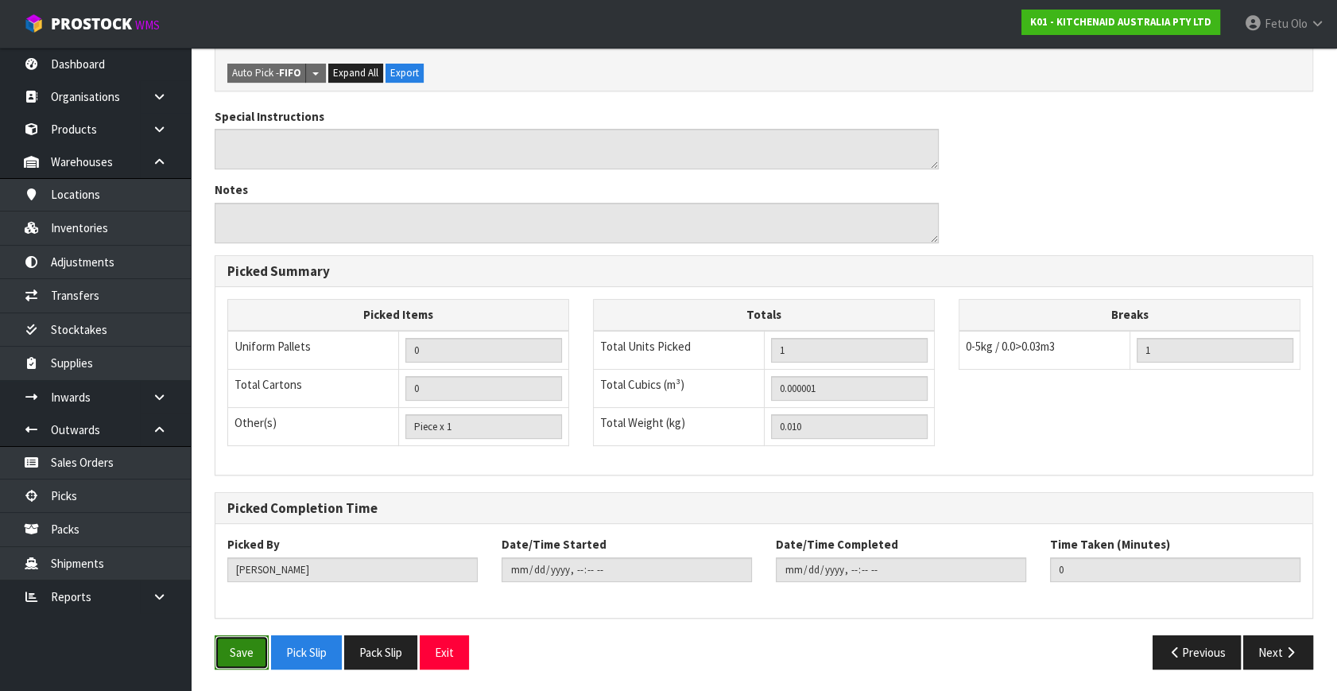
click at [248, 650] on button "Save" at bounding box center [242, 652] width 54 height 34
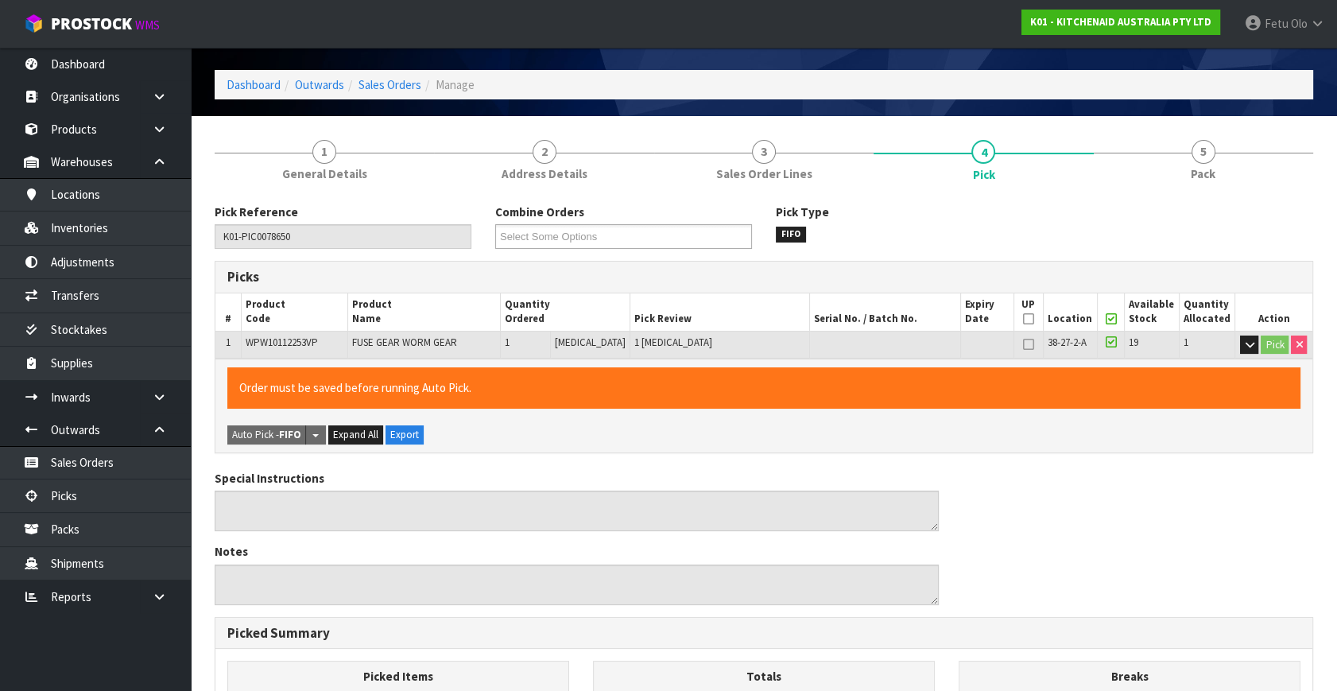
scroll to position [0, 0]
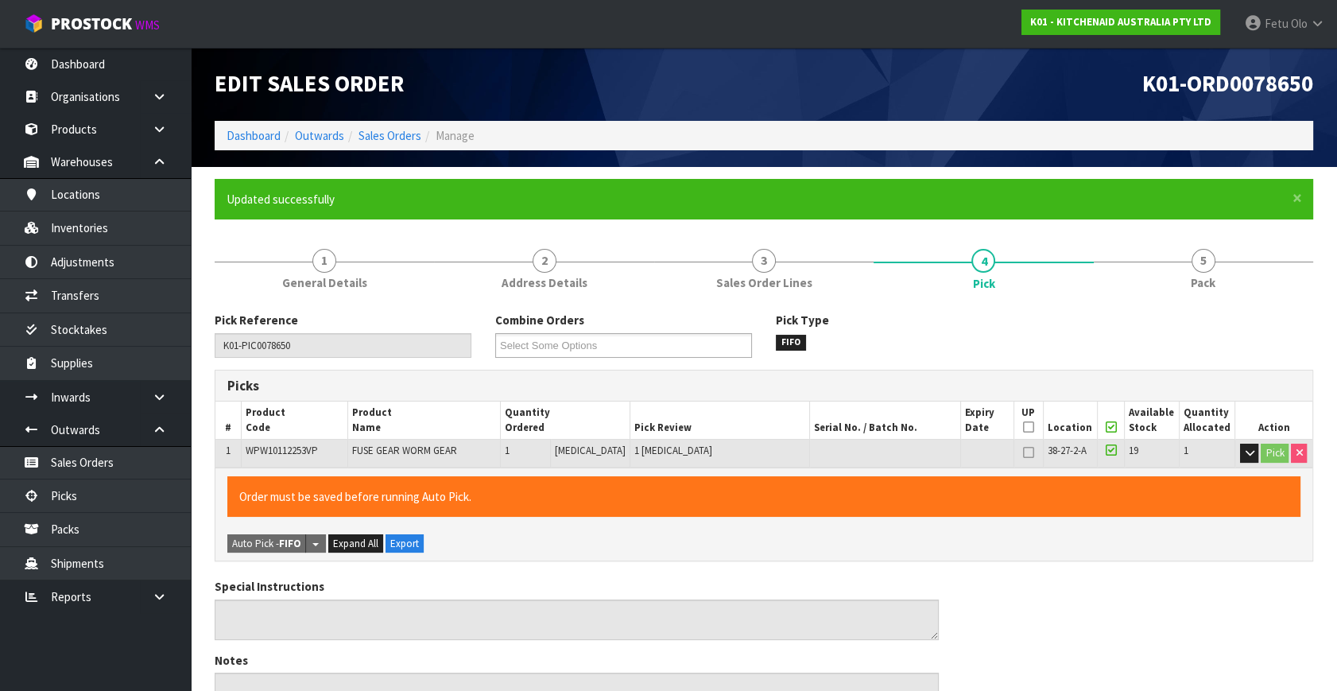
type input "Fetu Olo"
type input "[DATE]T09:57"
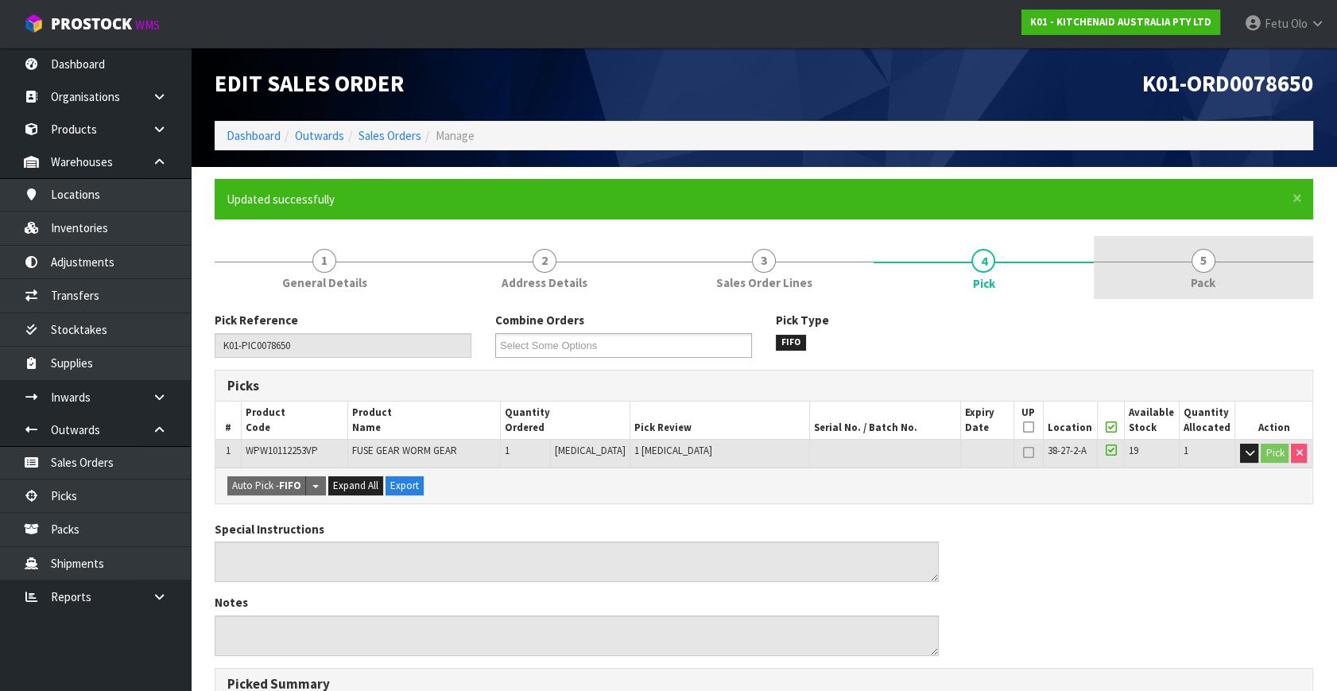
drag, startPoint x: 1183, startPoint y: 278, endPoint x: 1164, endPoint y: 294, distance: 24.8
click at [1184, 277] on link "5 Pack" at bounding box center [1202, 267] width 219 height 63
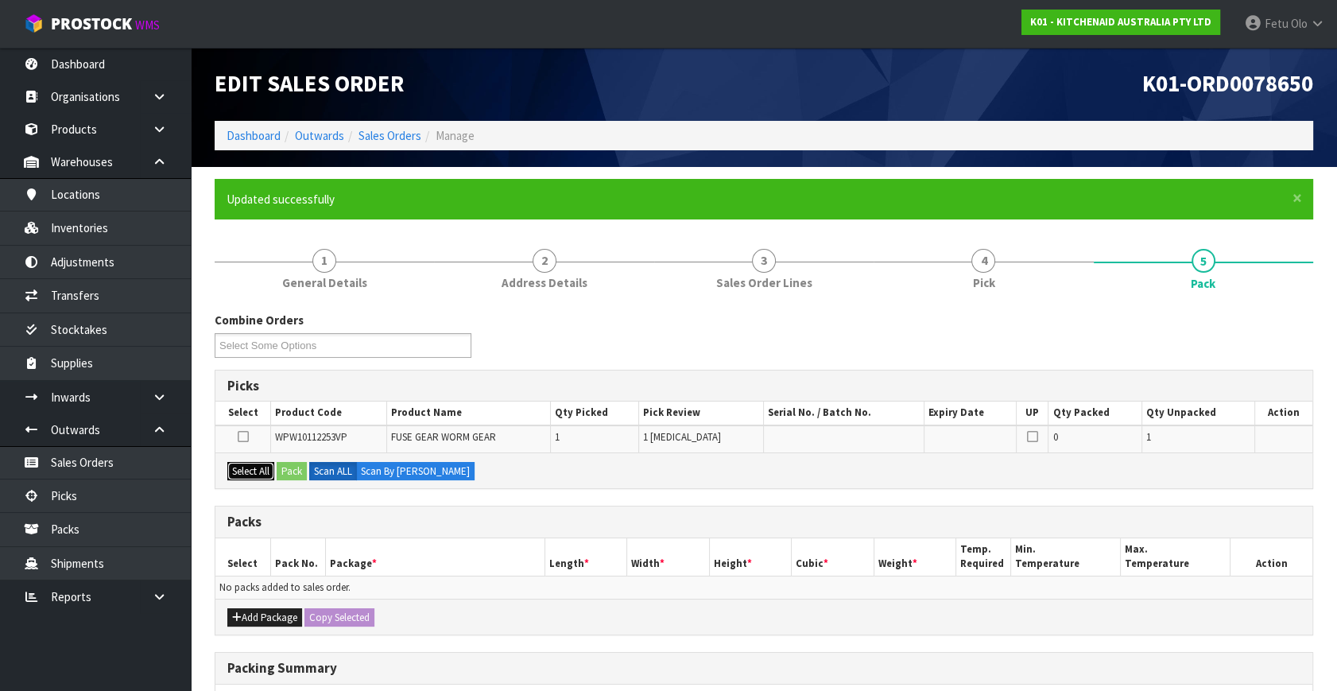
click at [262, 464] on button "Select All" at bounding box center [250, 471] width 47 height 19
click at [286, 467] on button "Pack" at bounding box center [292, 471] width 30 height 19
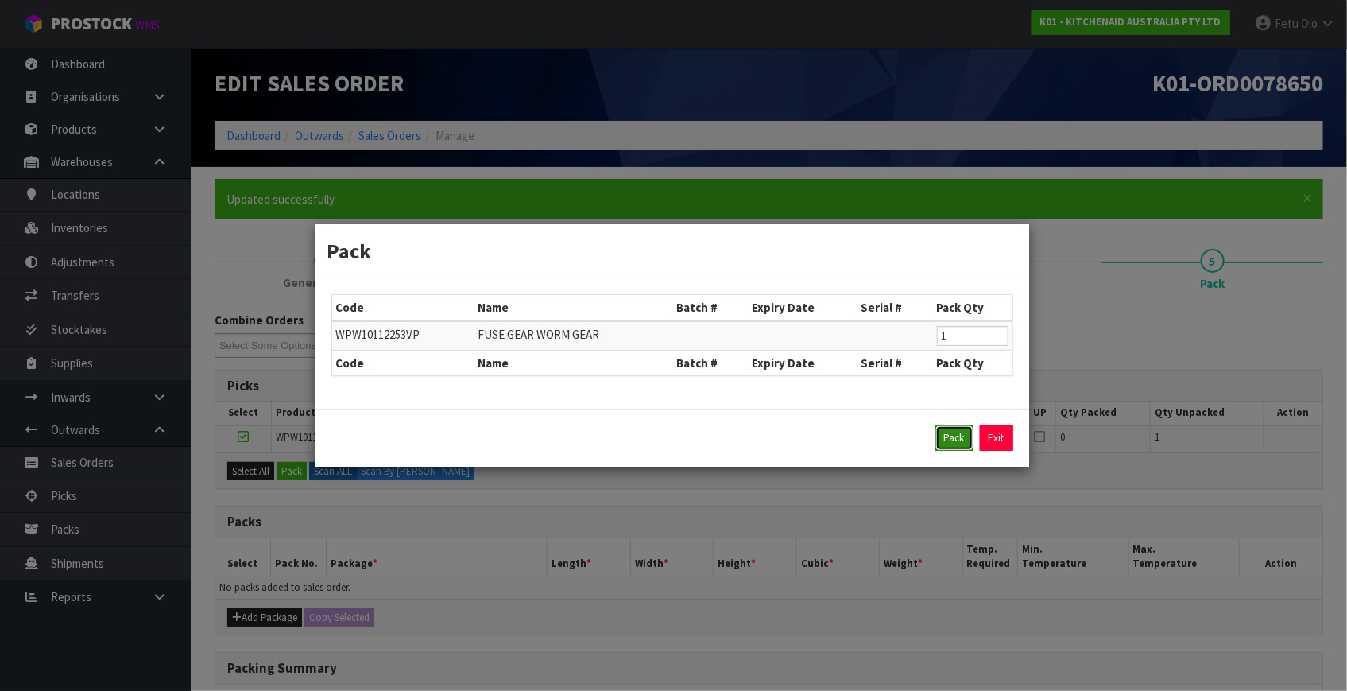
click at [942, 445] on button "Pack" at bounding box center [954, 437] width 38 height 25
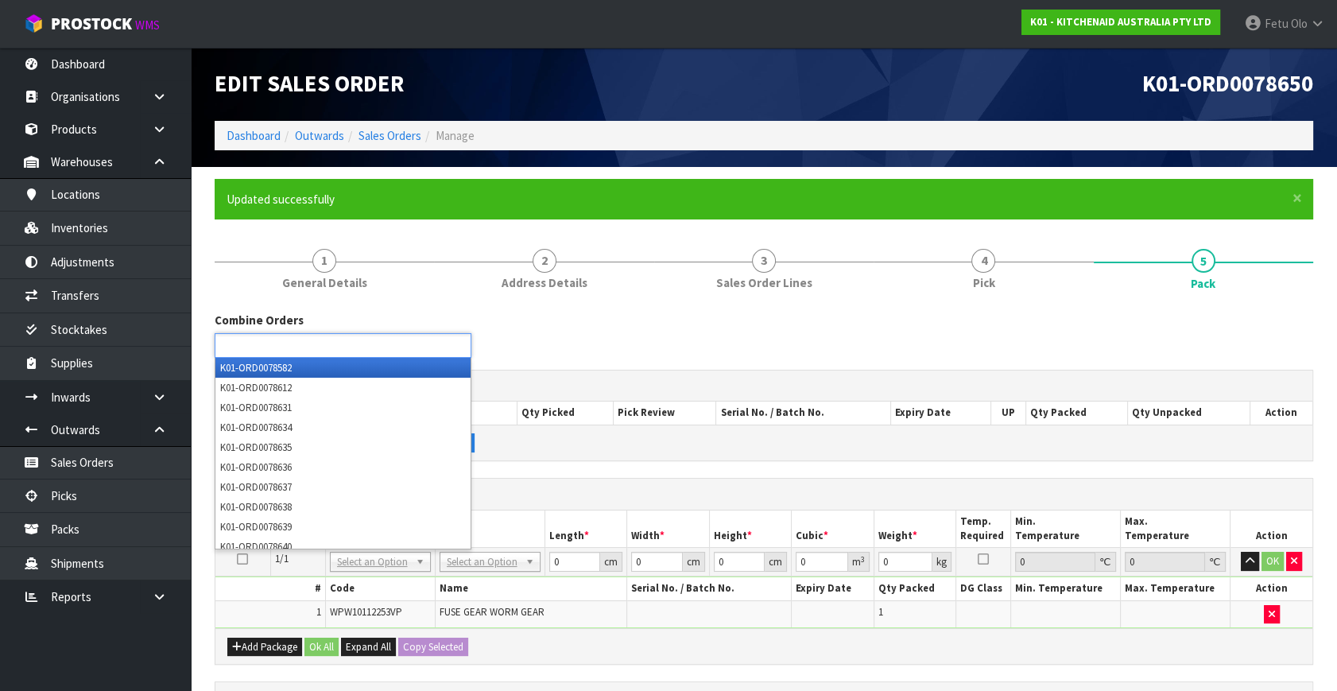
click at [343, 343] on ul at bounding box center [343, 345] width 257 height 25
type input "8636"
type input "8637"
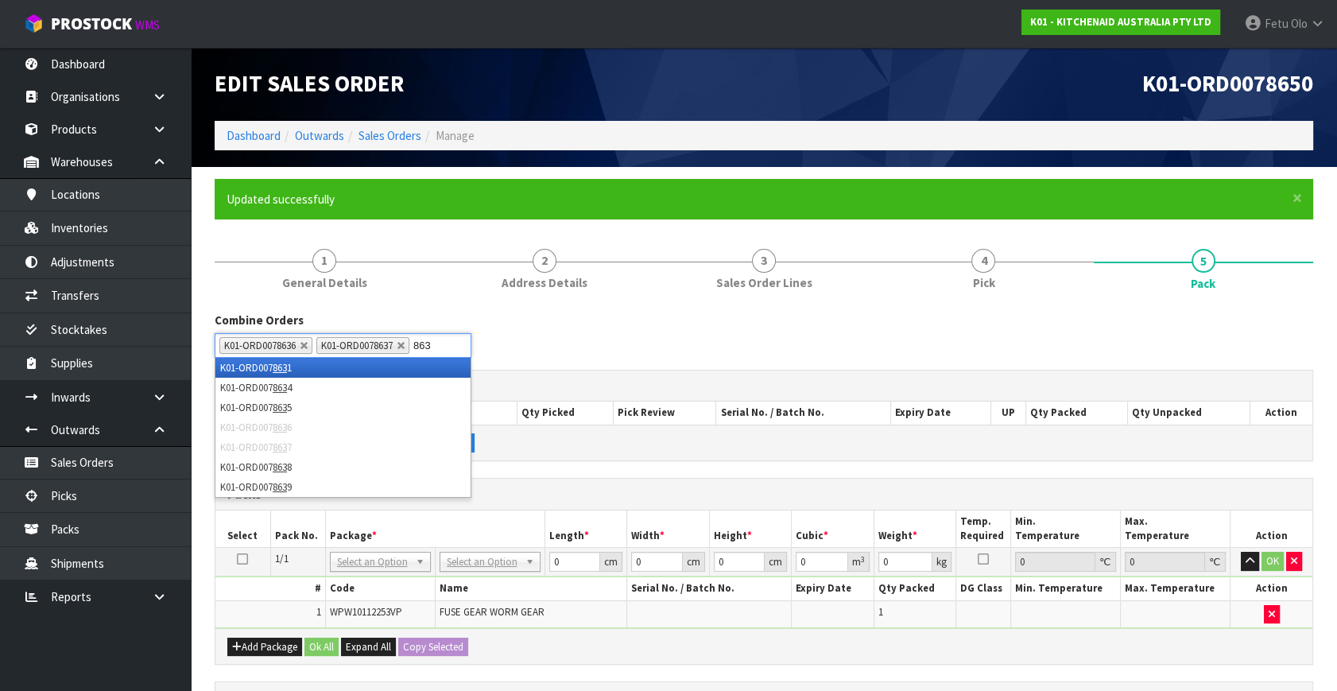
type input "8638"
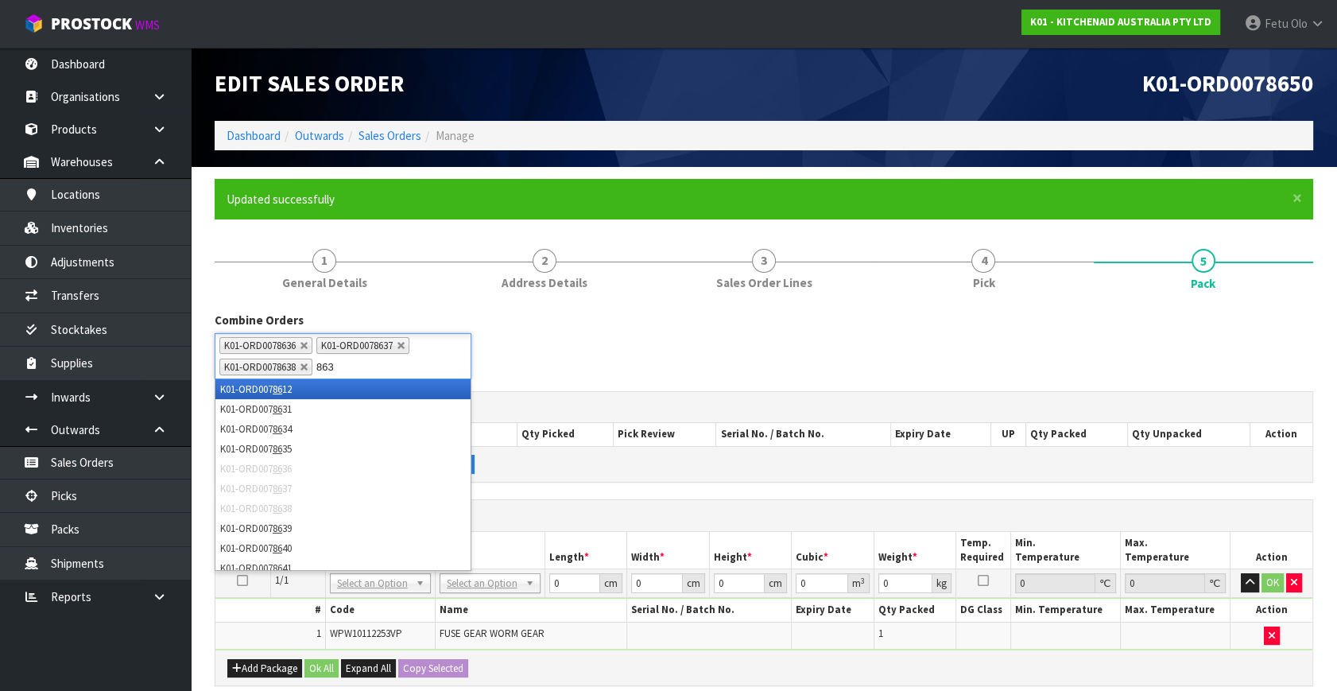
type input "8639"
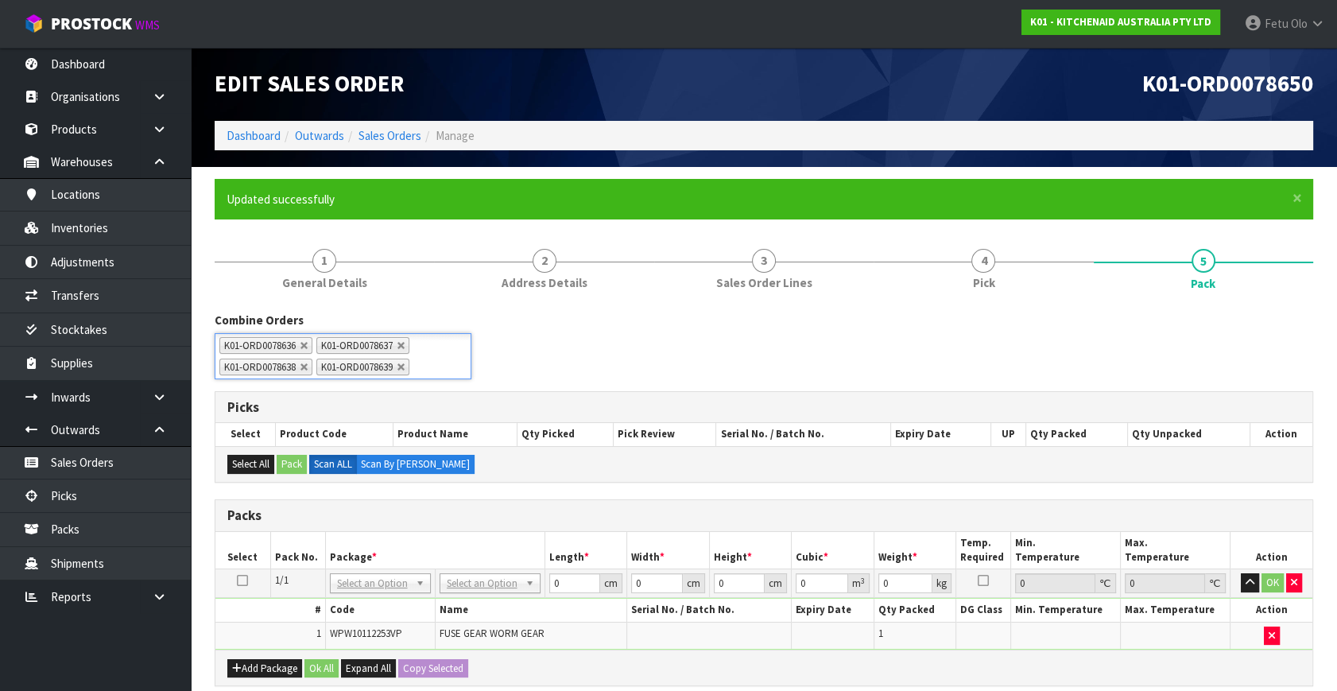
type input "7"
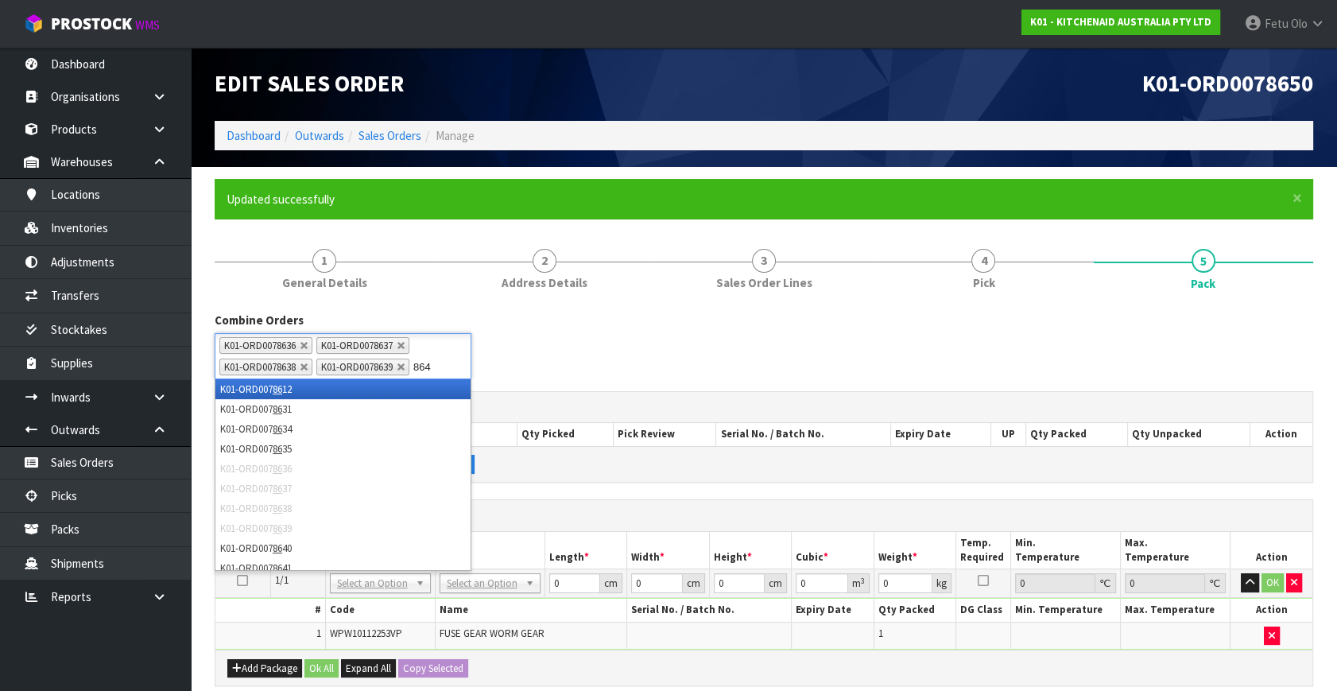
type input "8640"
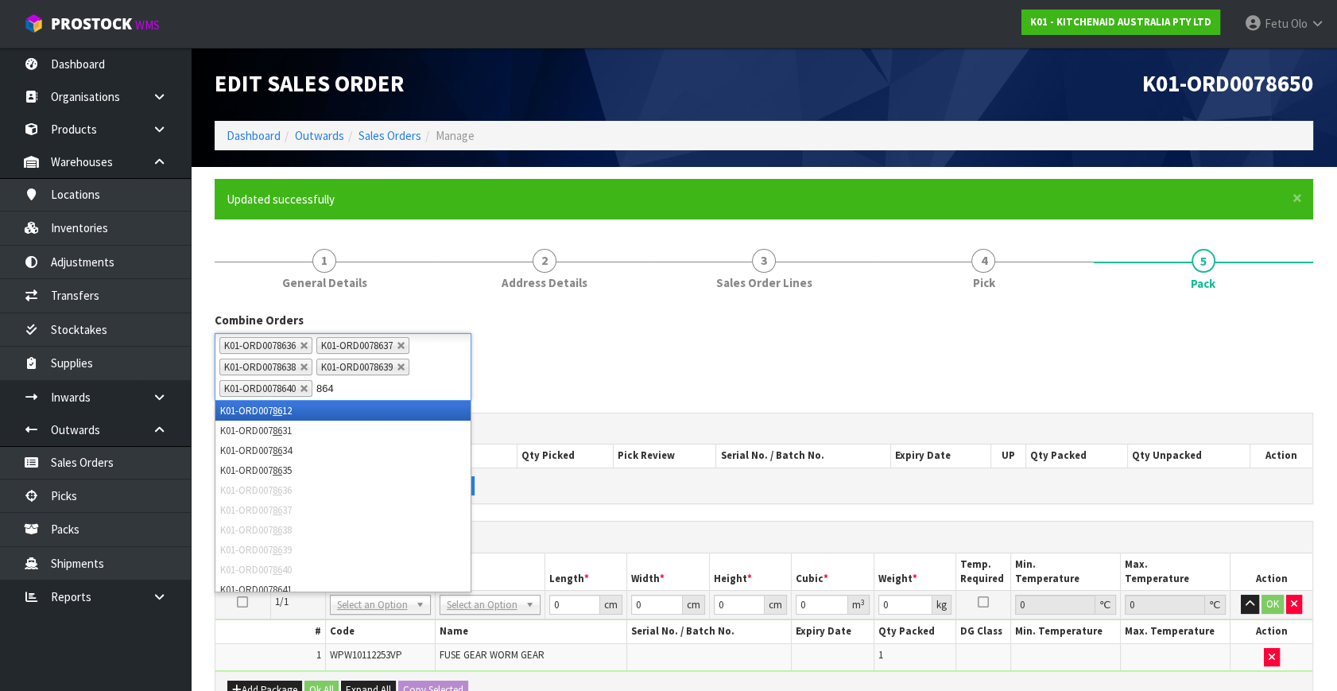
type input "8641"
type input "8642"
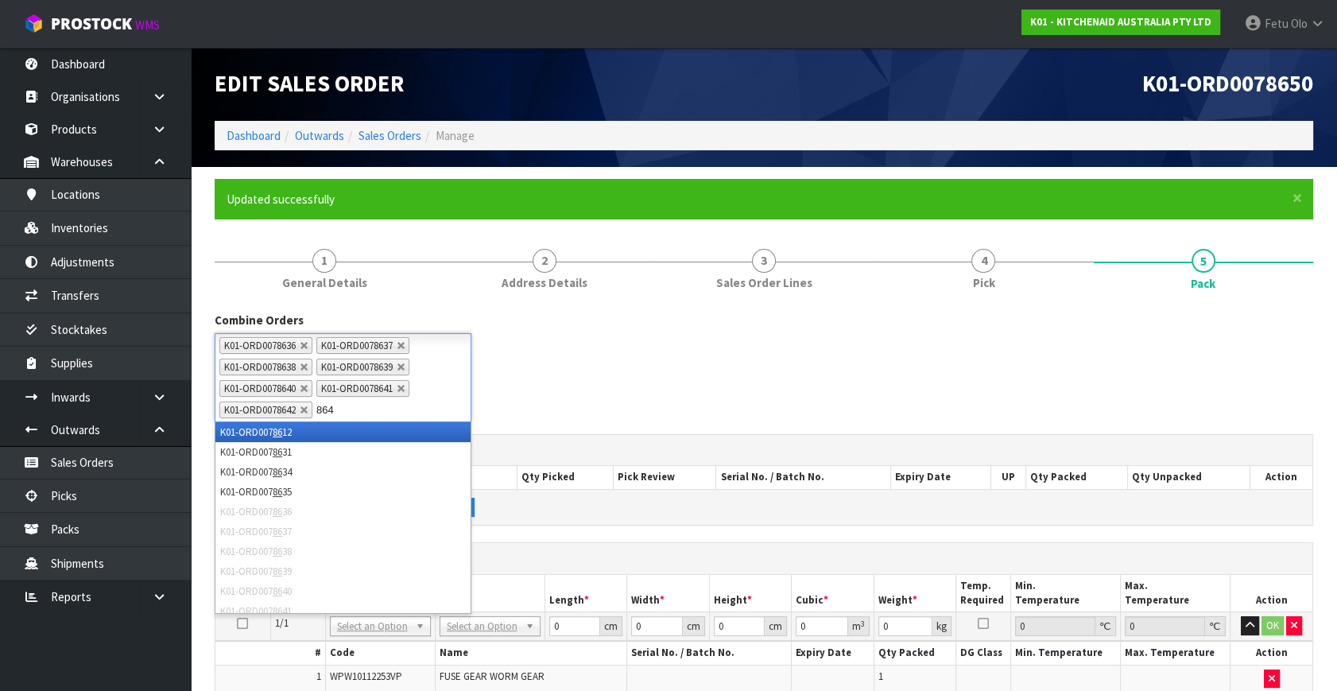
type input "8643"
type input "8644"
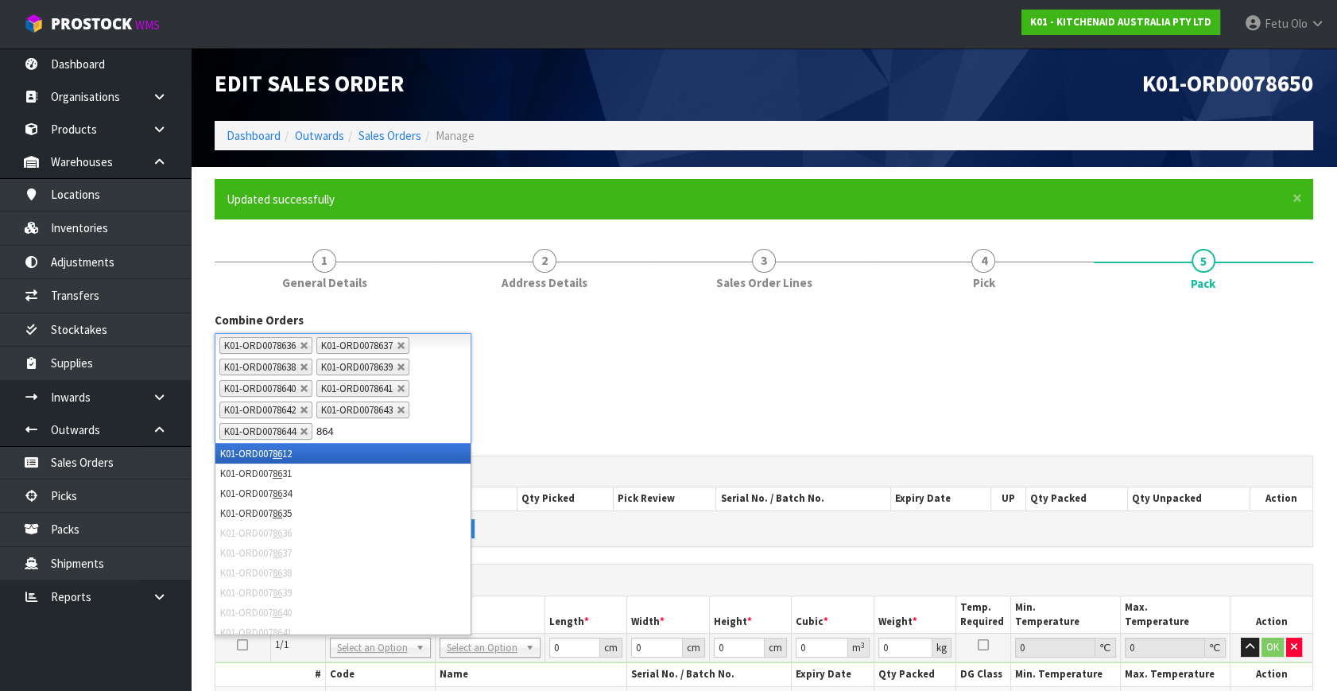
type input "8645"
type input "8646"
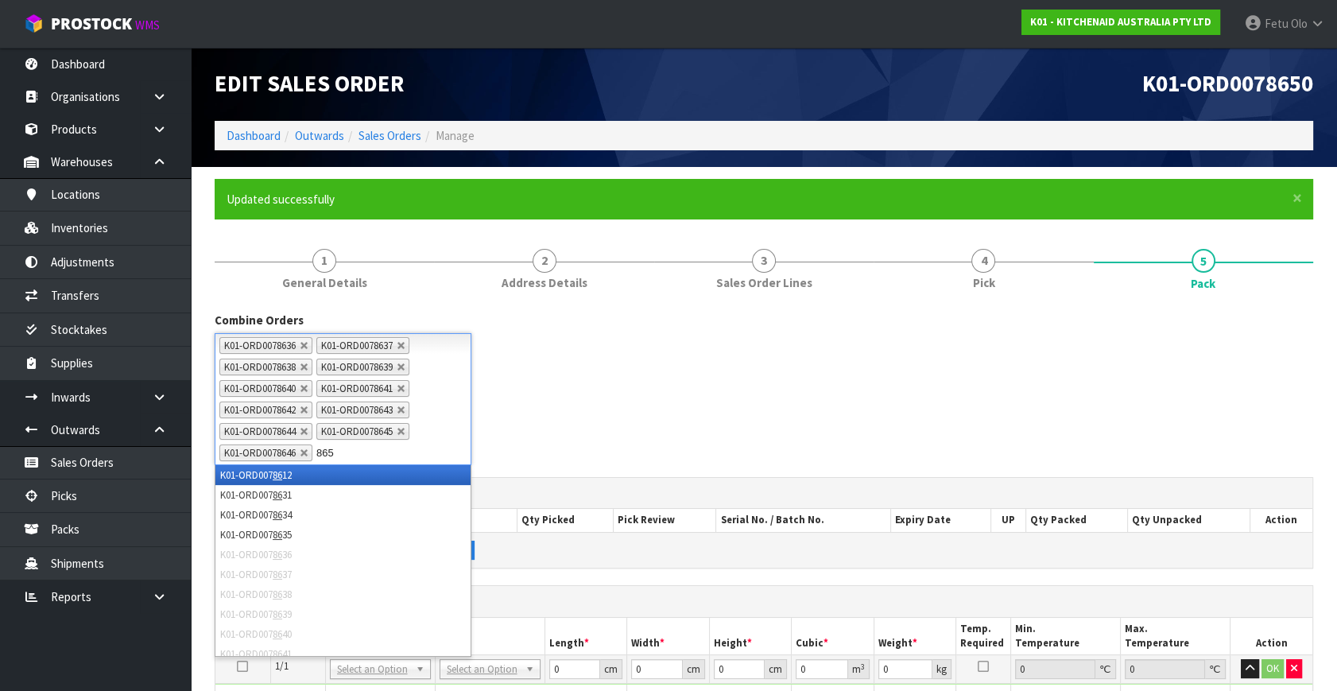
type input "8651"
type input "8647"
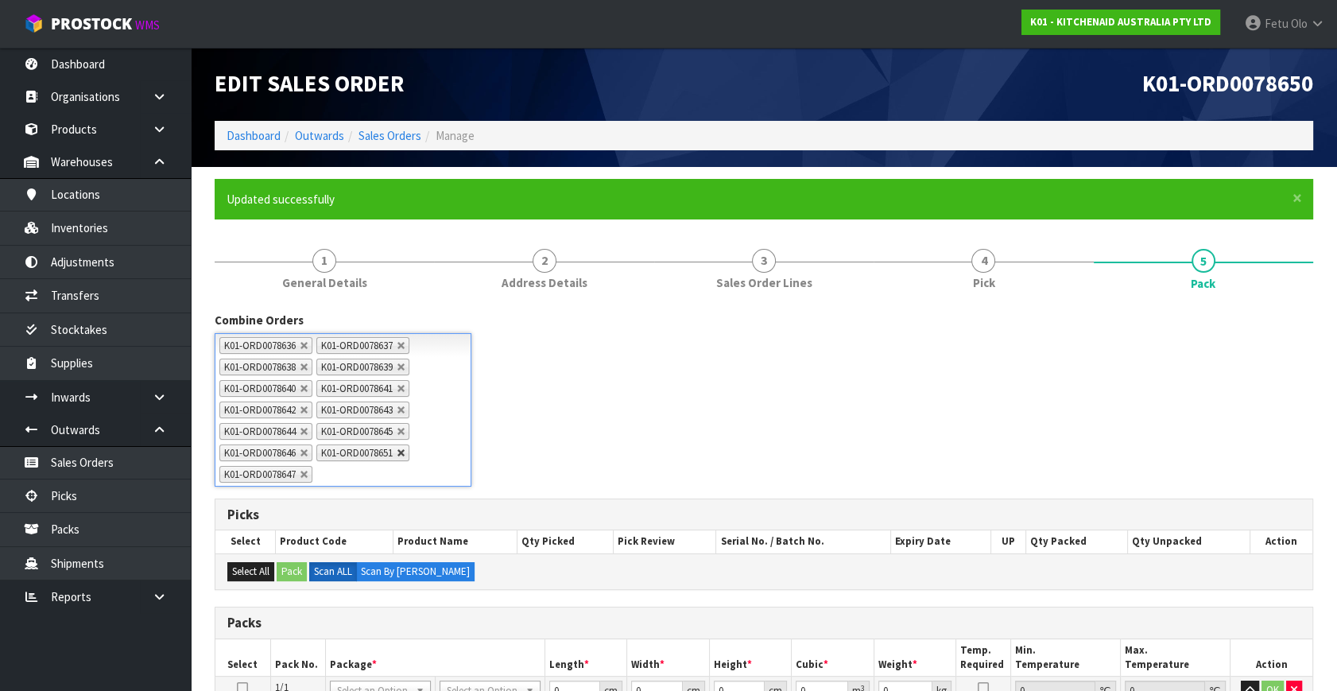
click at [406, 453] on link at bounding box center [402, 453] width 10 height 10
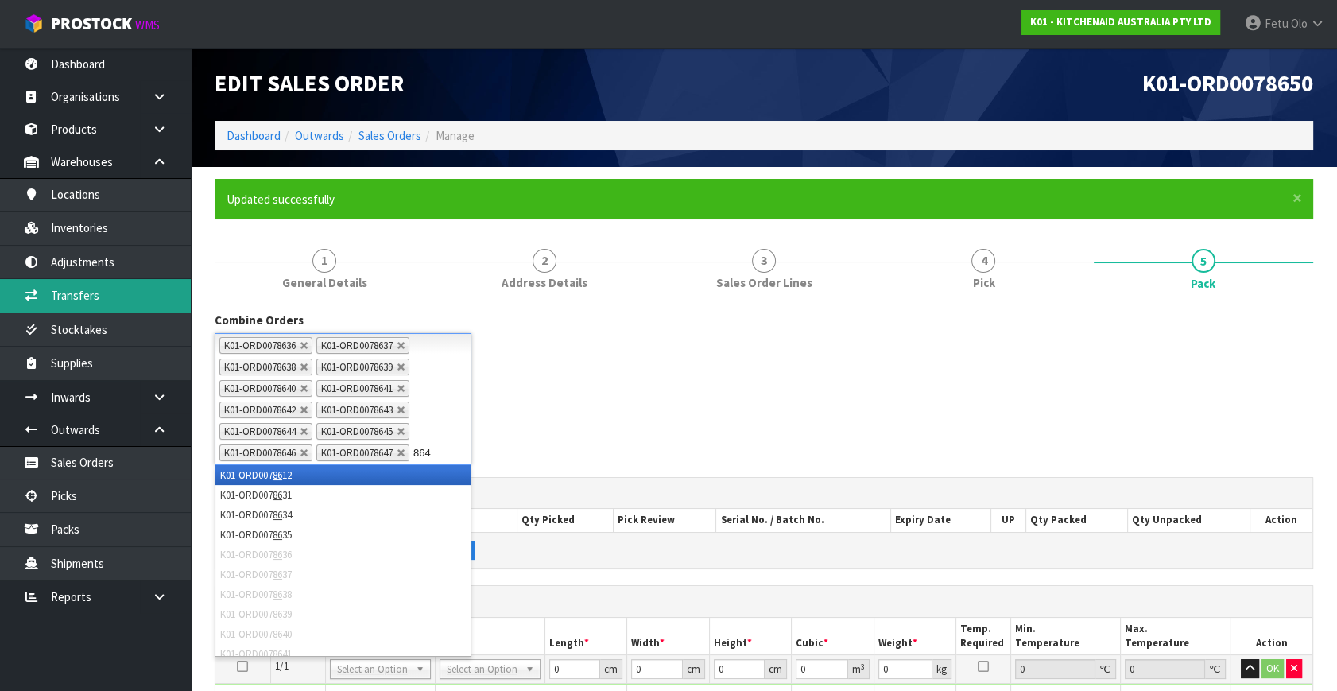
type input "8648"
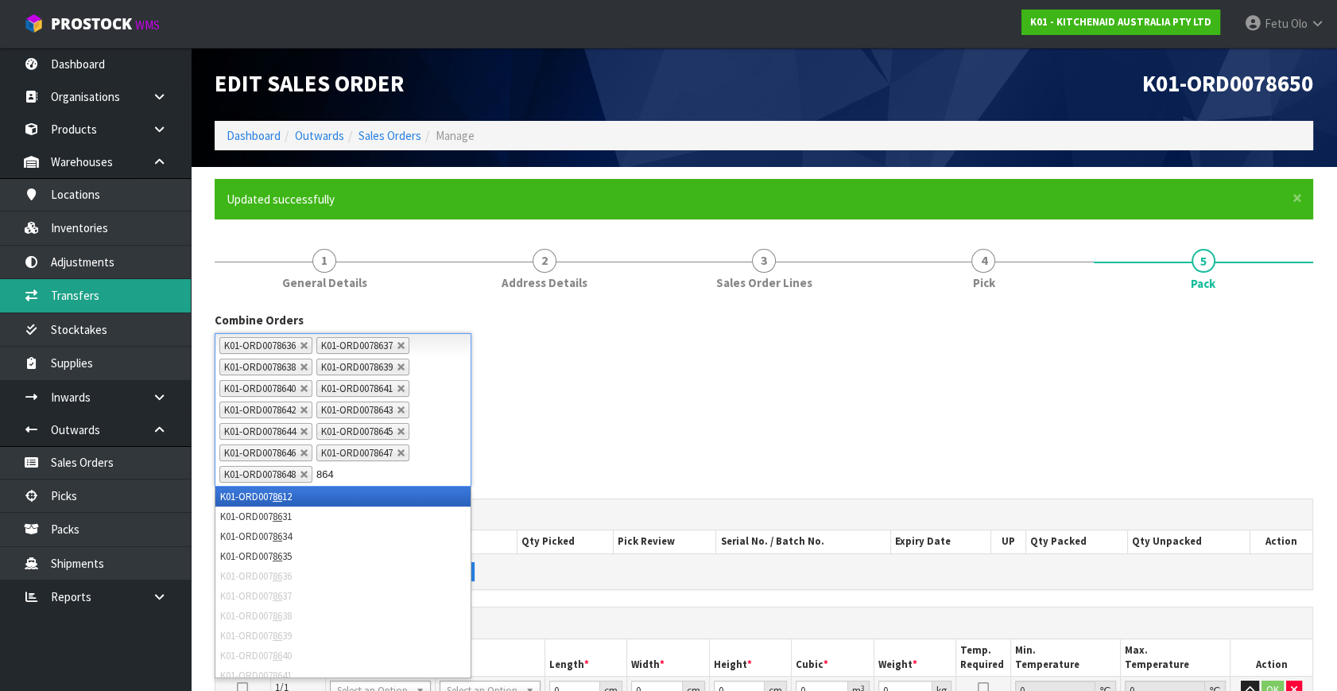
scroll to position [8, 0]
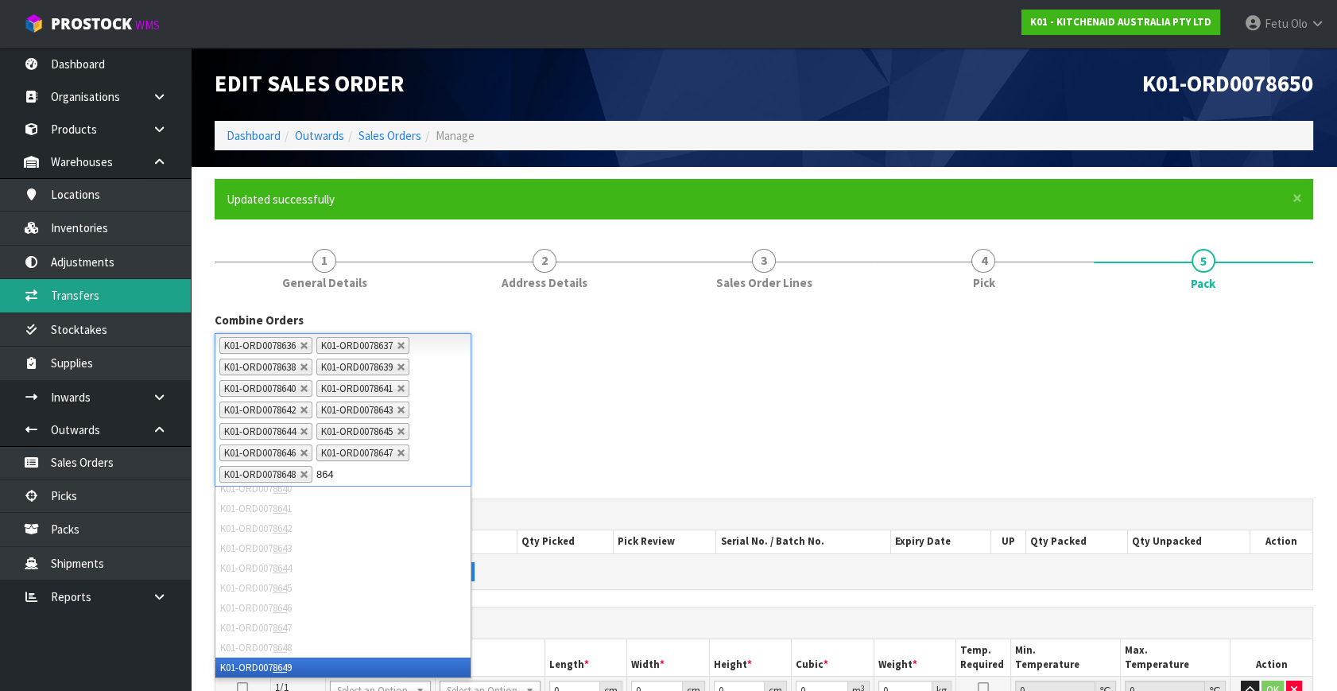
type input "8649"
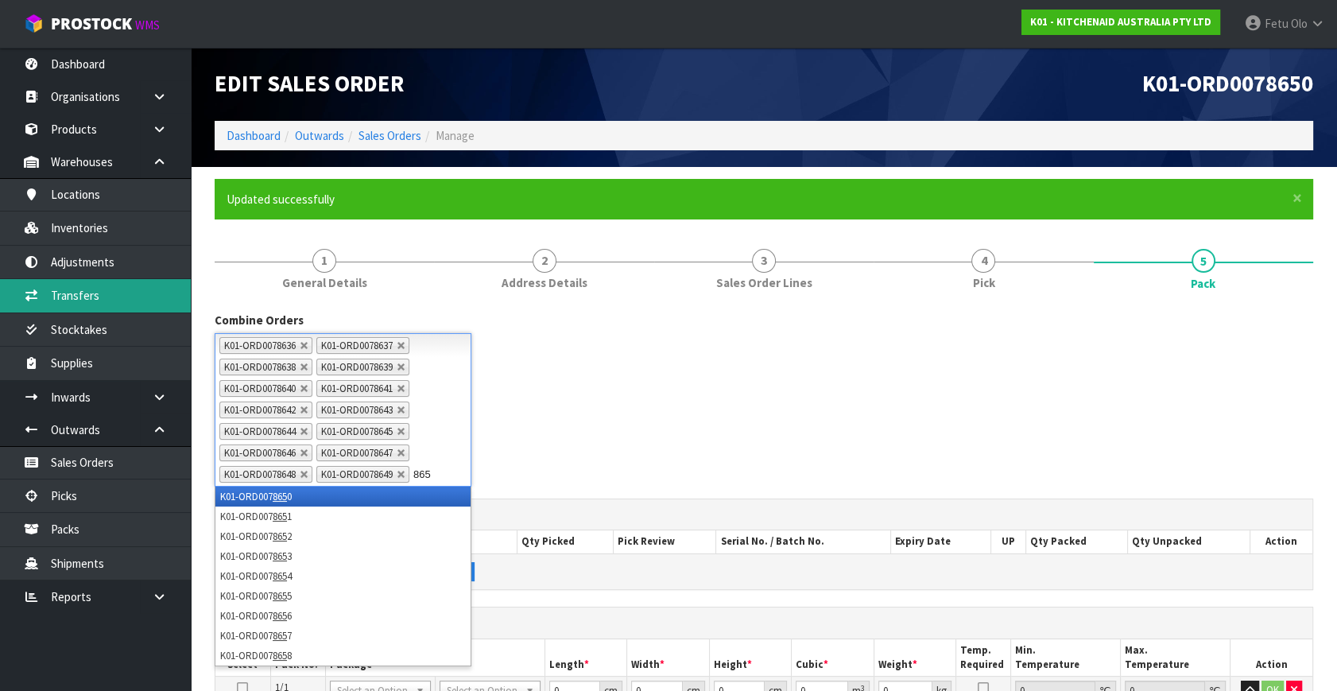
type input "8651"
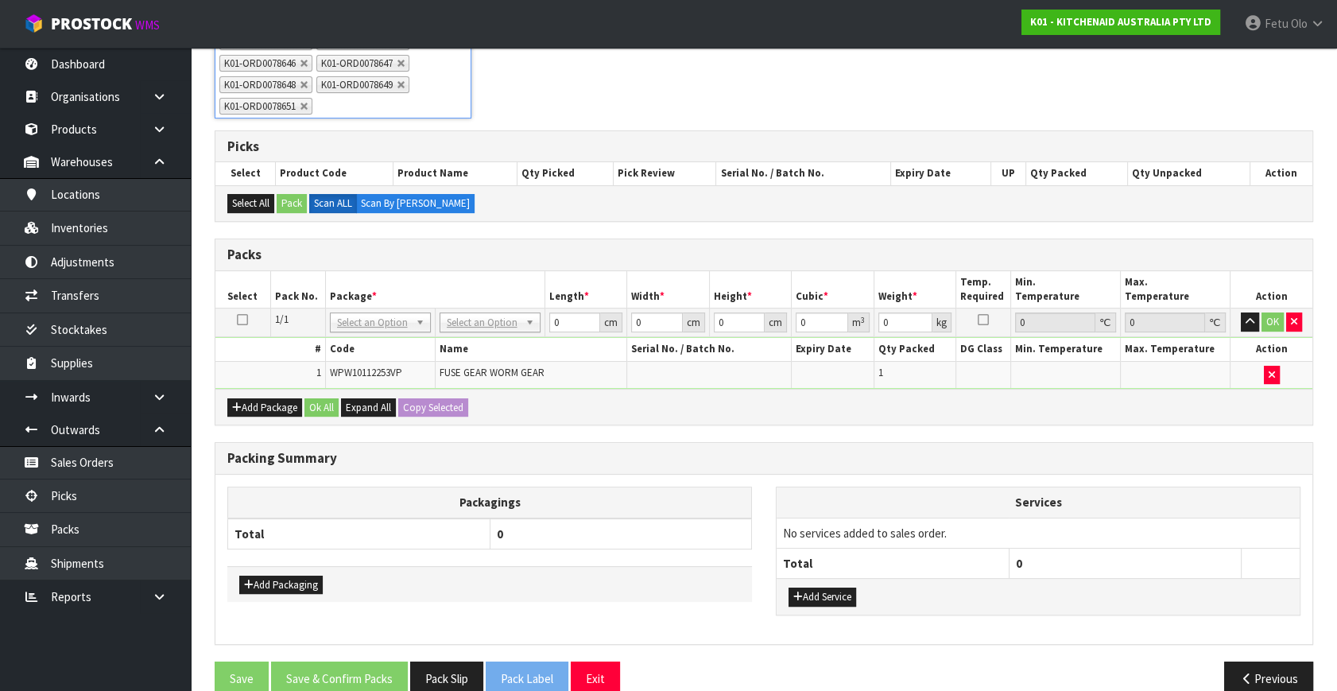
scroll to position [413, 0]
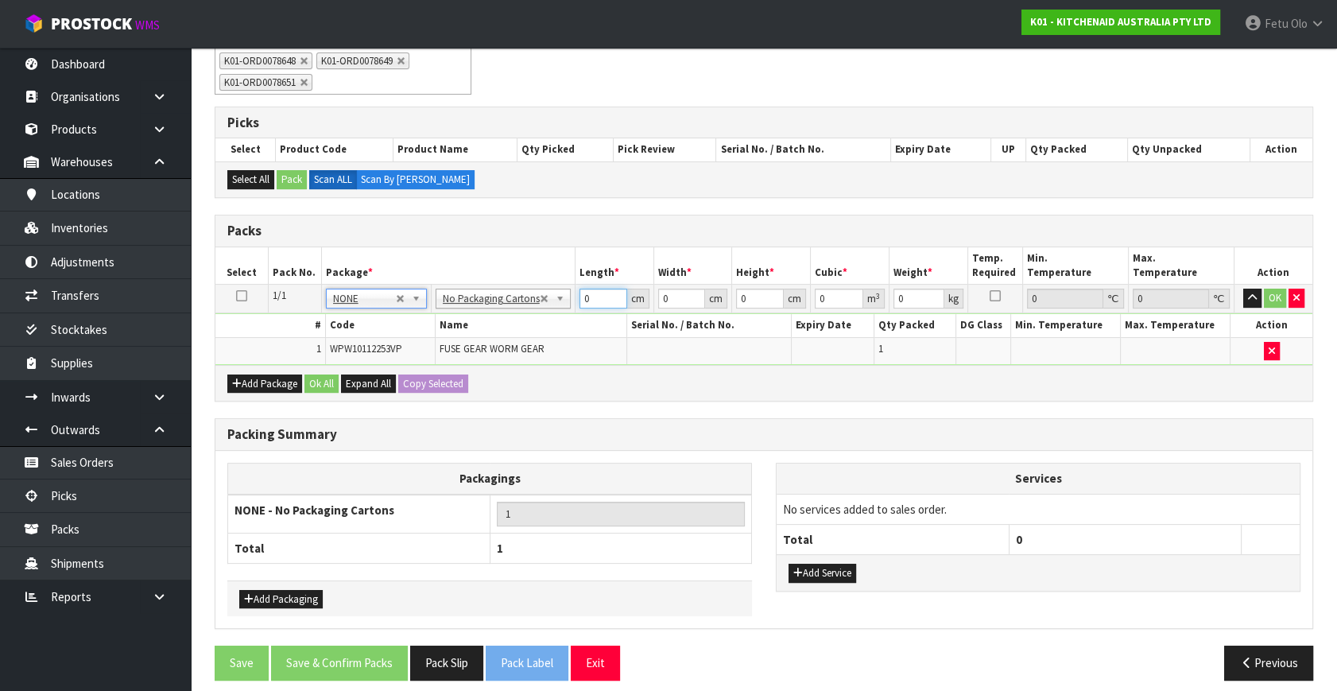
drag, startPoint x: 585, startPoint y: 299, endPoint x: 461, endPoint y: 359, distance: 137.9
click at [462, 359] on tbody "1/1 NONE 007-001 007-002 007-004 007-009 007-013 007-014 007-015 007-017 007-01…" at bounding box center [763, 324] width 1097 height 80
type input "42"
type input "28"
type input "3"
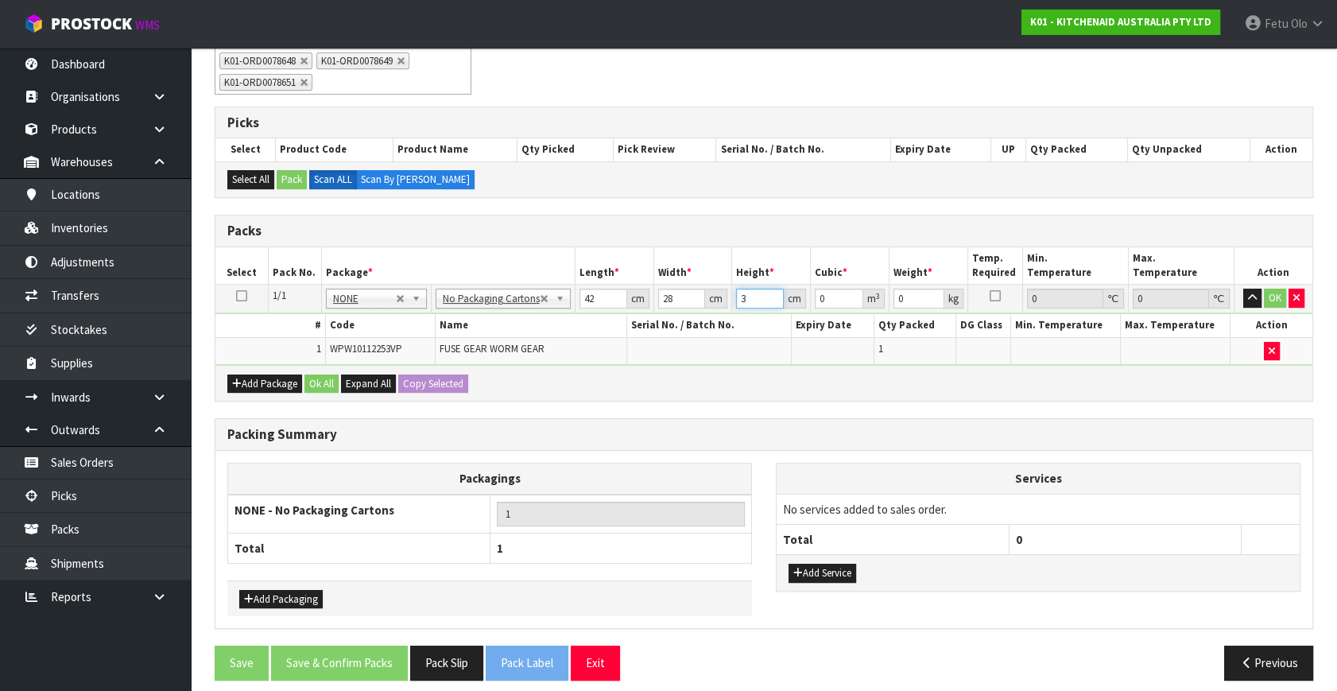
type input "0.003528"
type input "35"
type input "0.04116"
type input "35"
type input "5"
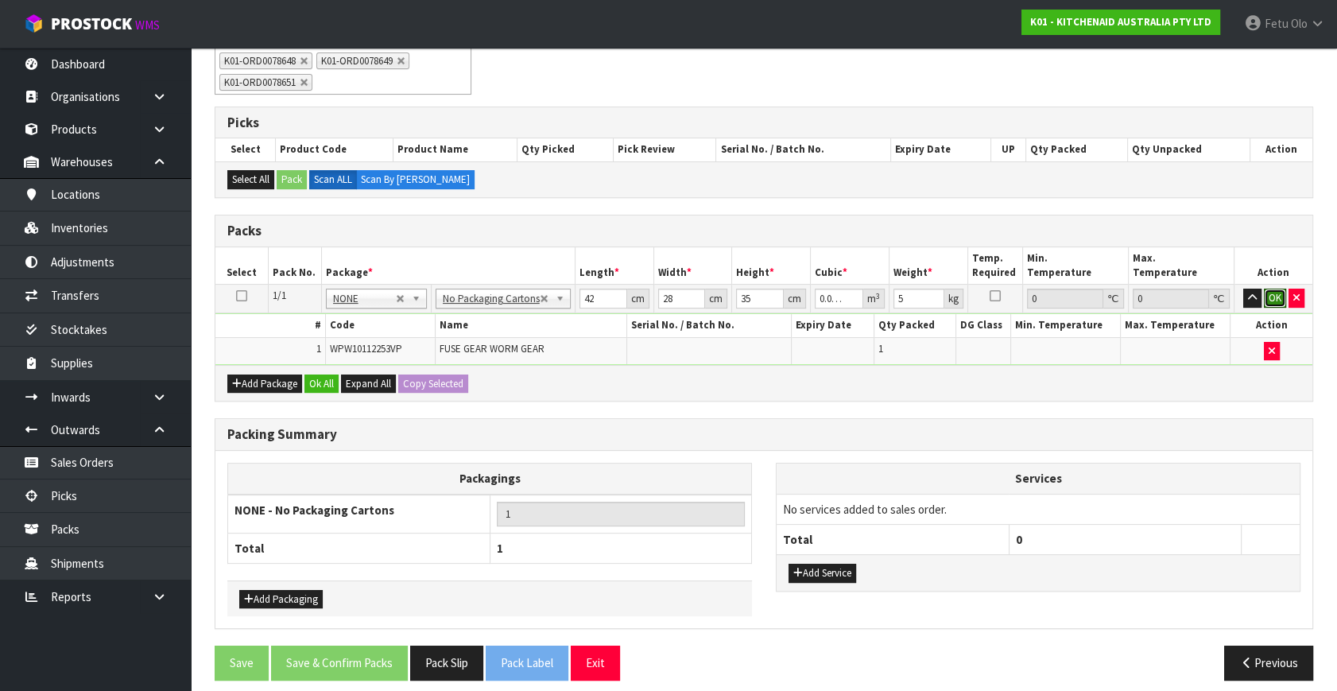
click button "OK" at bounding box center [1275, 297] width 22 height 19
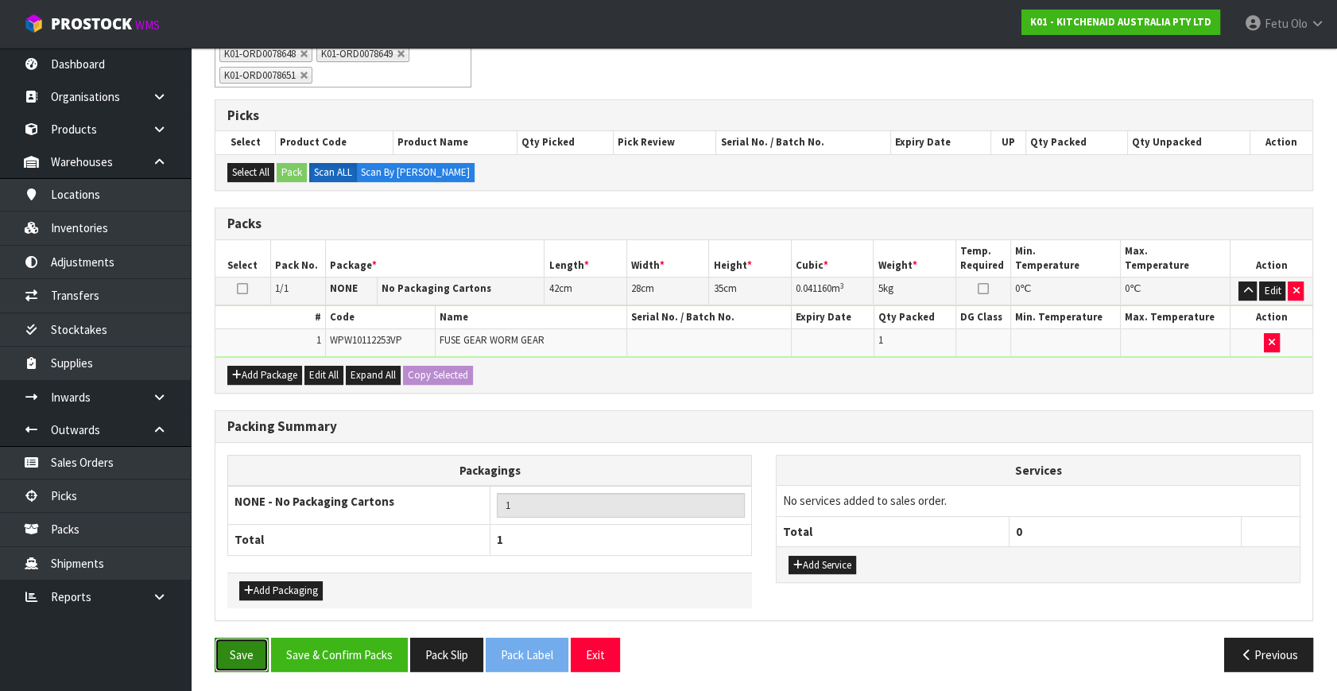
click at [229, 653] on button "Save" at bounding box center [242, 654] width 54 height 34
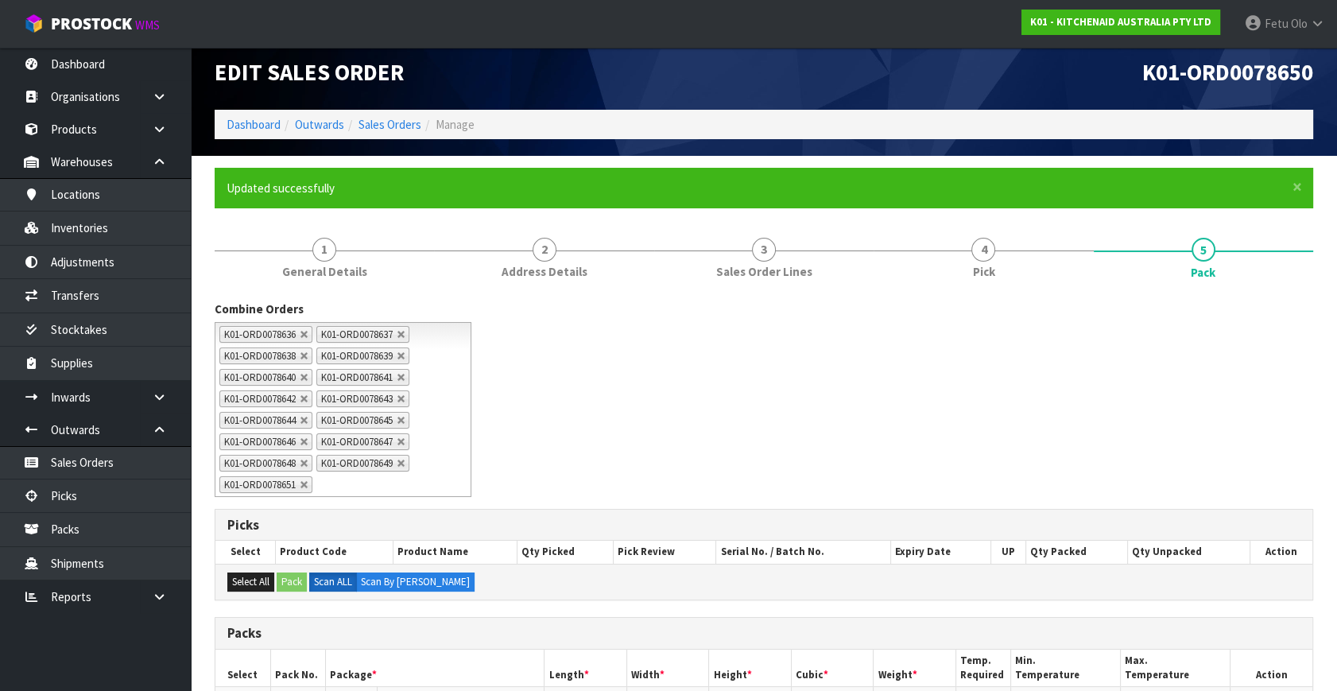
scroll to position [369, 0]
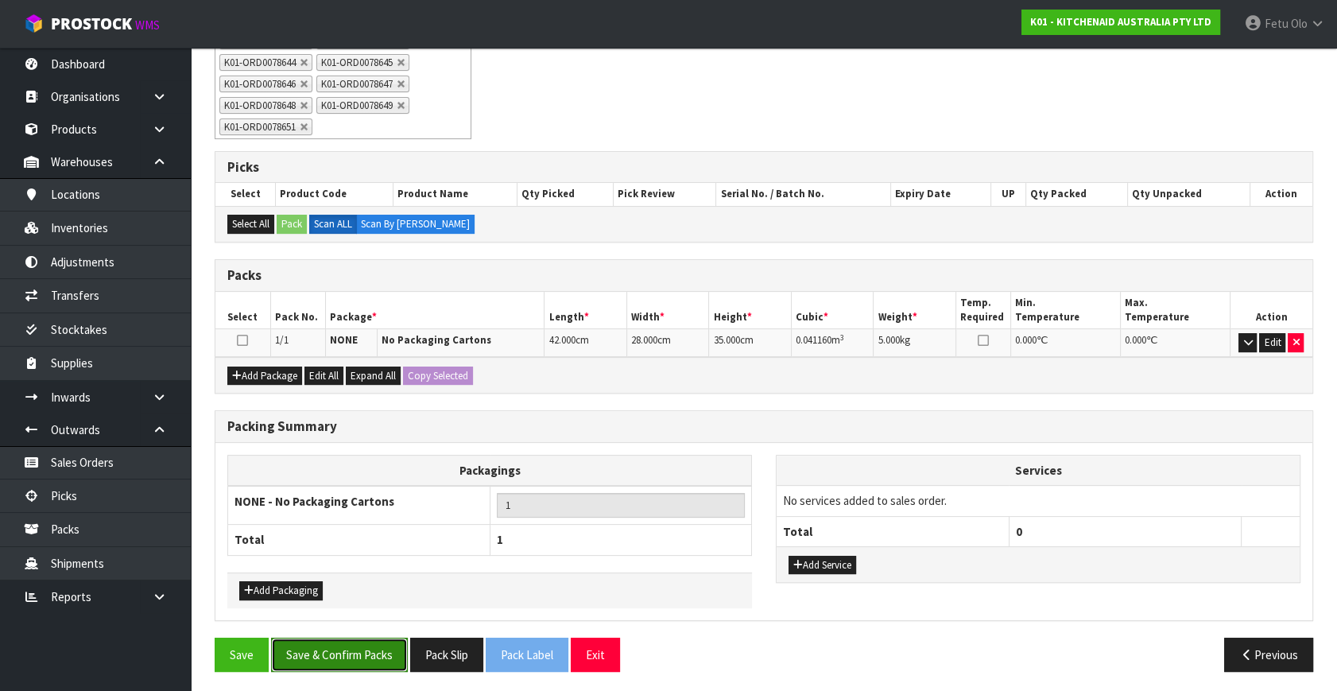
click at [330, 648] on button "Save & Confirm Packs" at bounding box center [339, 654] width 137 height 34
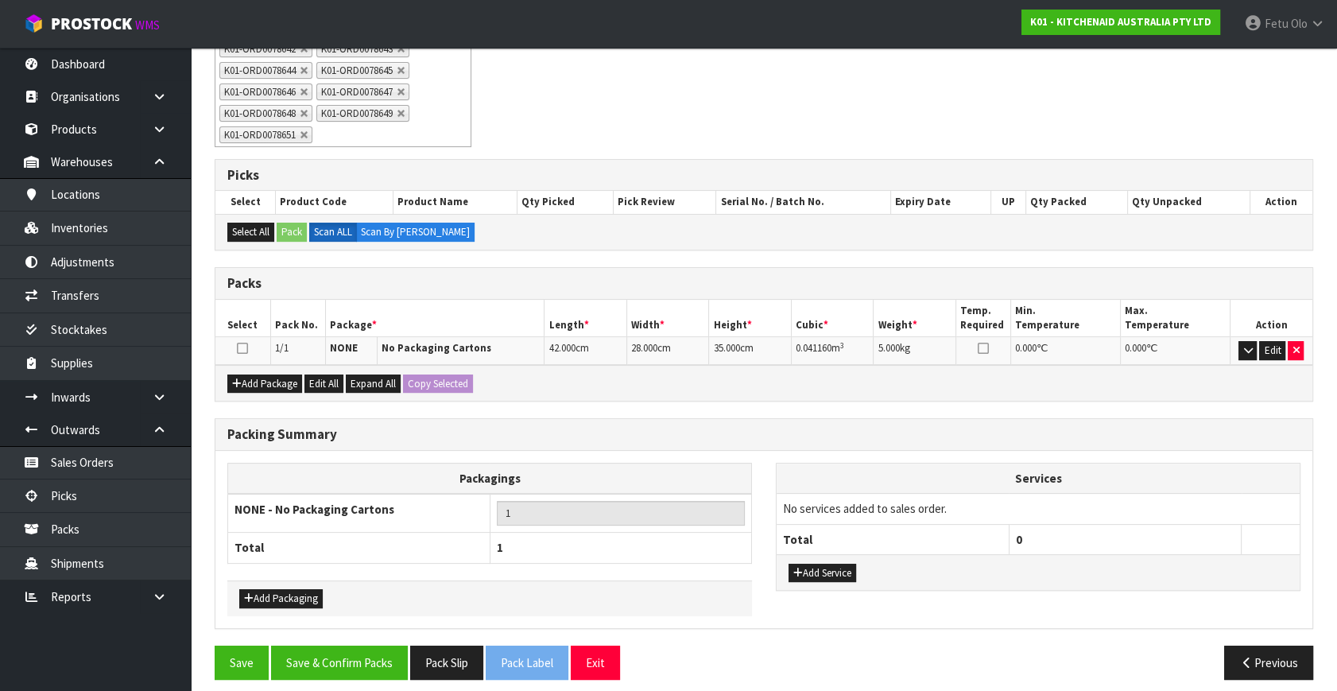
scroll to position [334, 0]
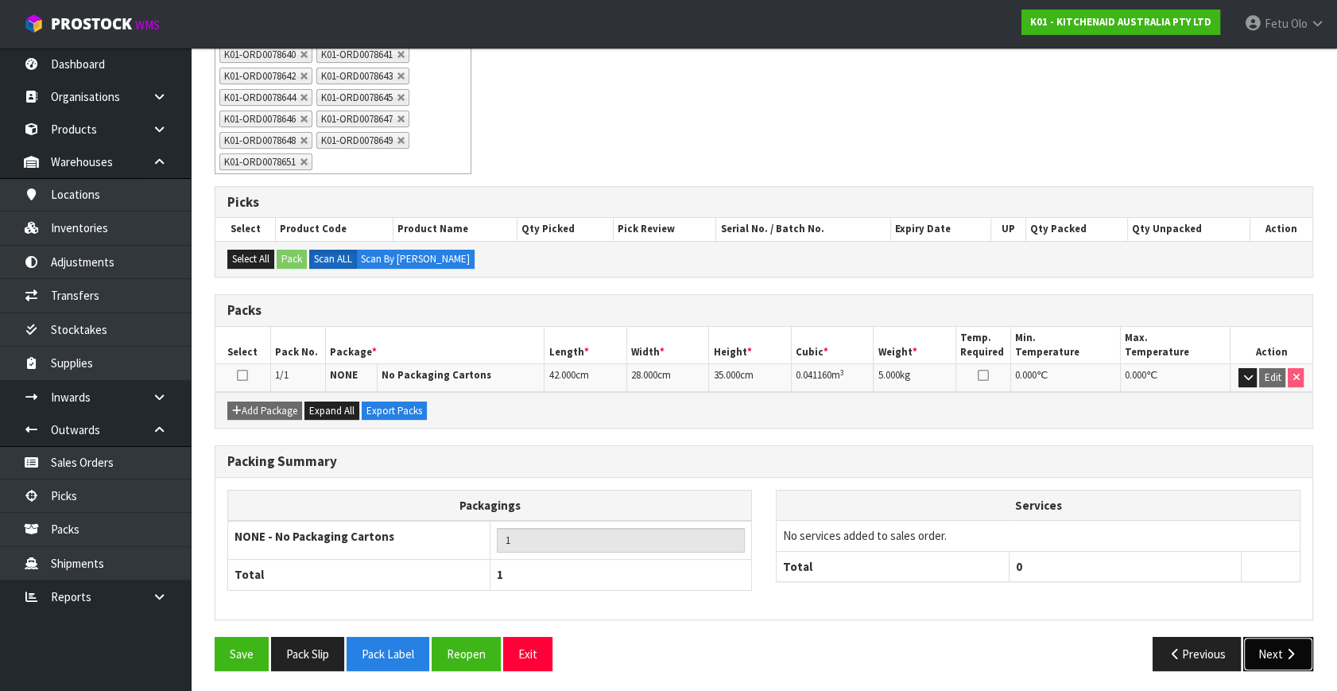
click at [1265, 648] on button "Next" at bounding box center [1278, 654] width 70 height 34
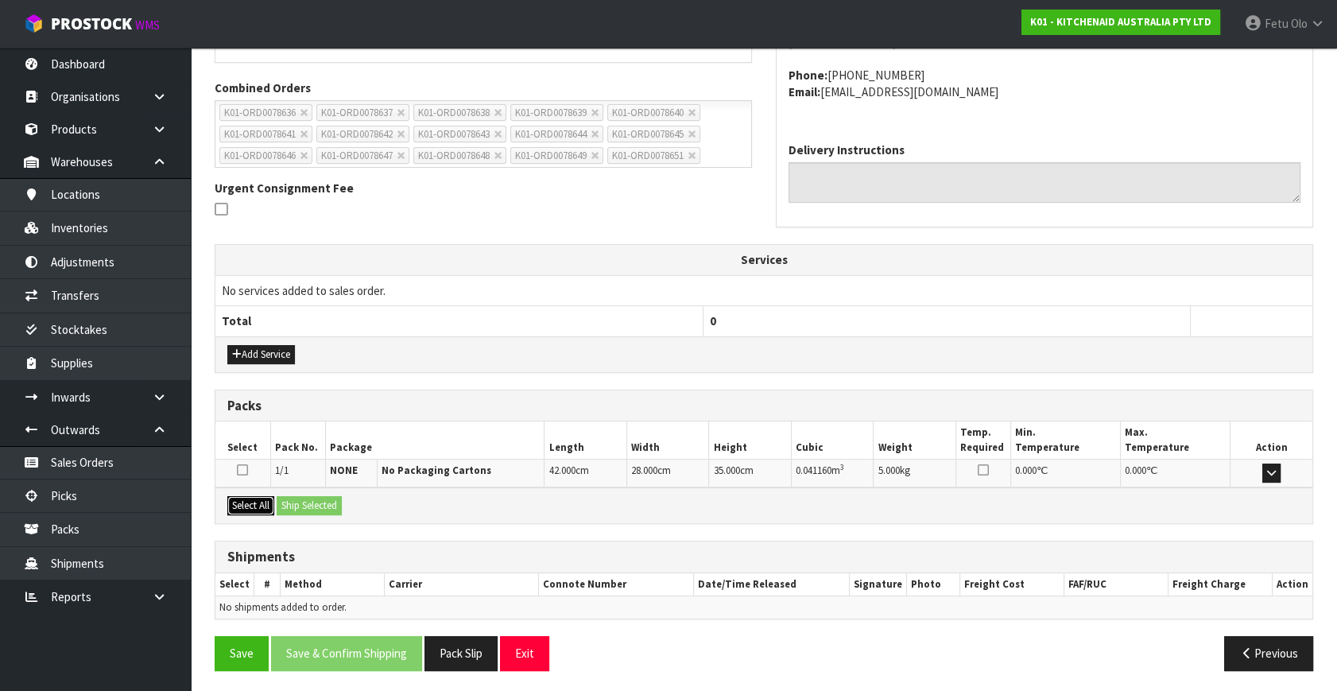
drag, startPoint x: 269, startPoint y: 501, endPoint x: 294, endPoint y: 495, distance: 25.3
click at [269, 501] on button "Select All" at bounding box center [250, 505] width 47 height 19
click at [297, 496] on button "Ship Selected" at bounding box center [309, 505] width 65 height 19
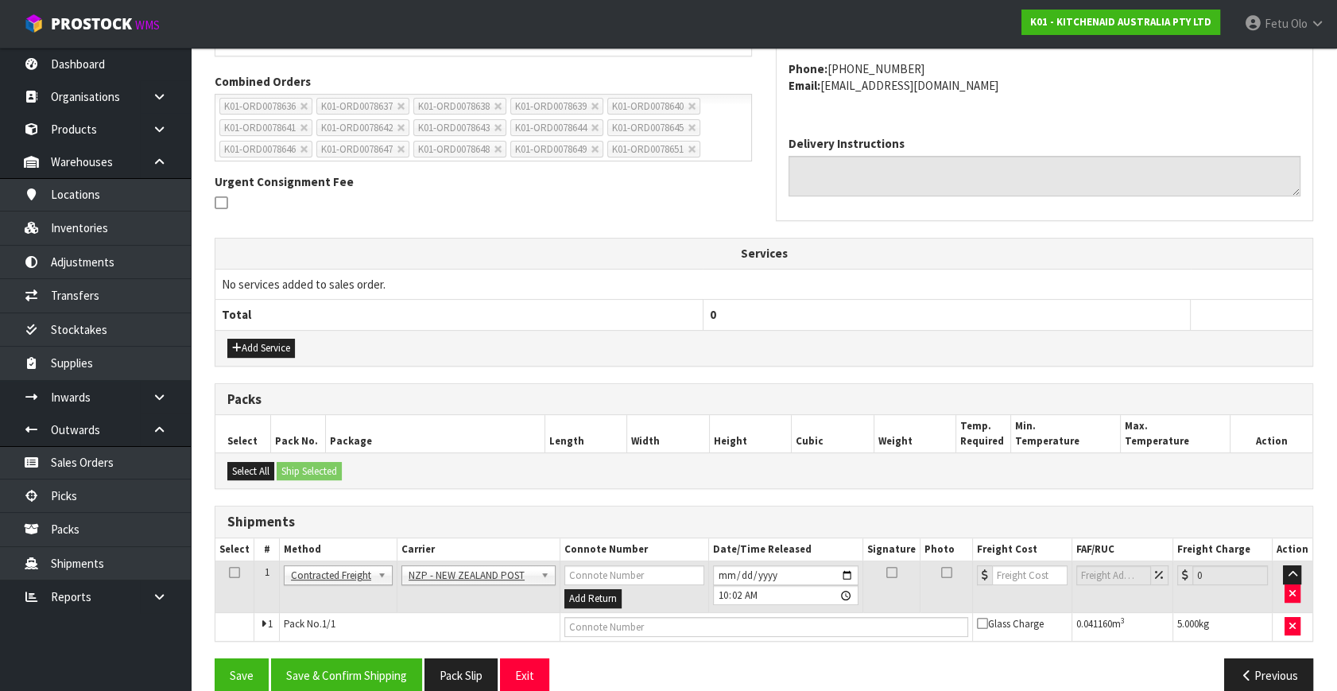
scroll to position [420, 0]
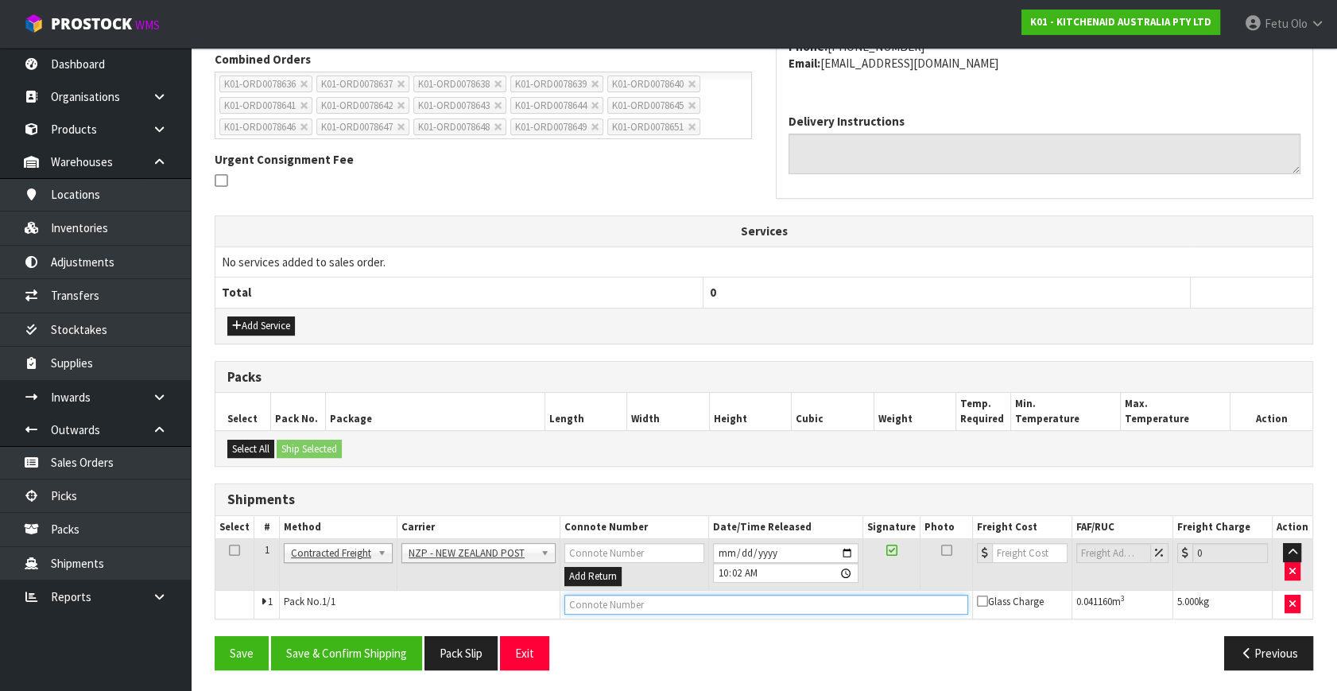
click at [629, 594] on input "text" at bounding box center [766, 604] width 404 height 20
paste input "00894210379946244879"
type input "00894210379946244879"
click at [354, 647] on button "Save & Confirm Shipping" at bounding box center [346, 653] width 151 height 34
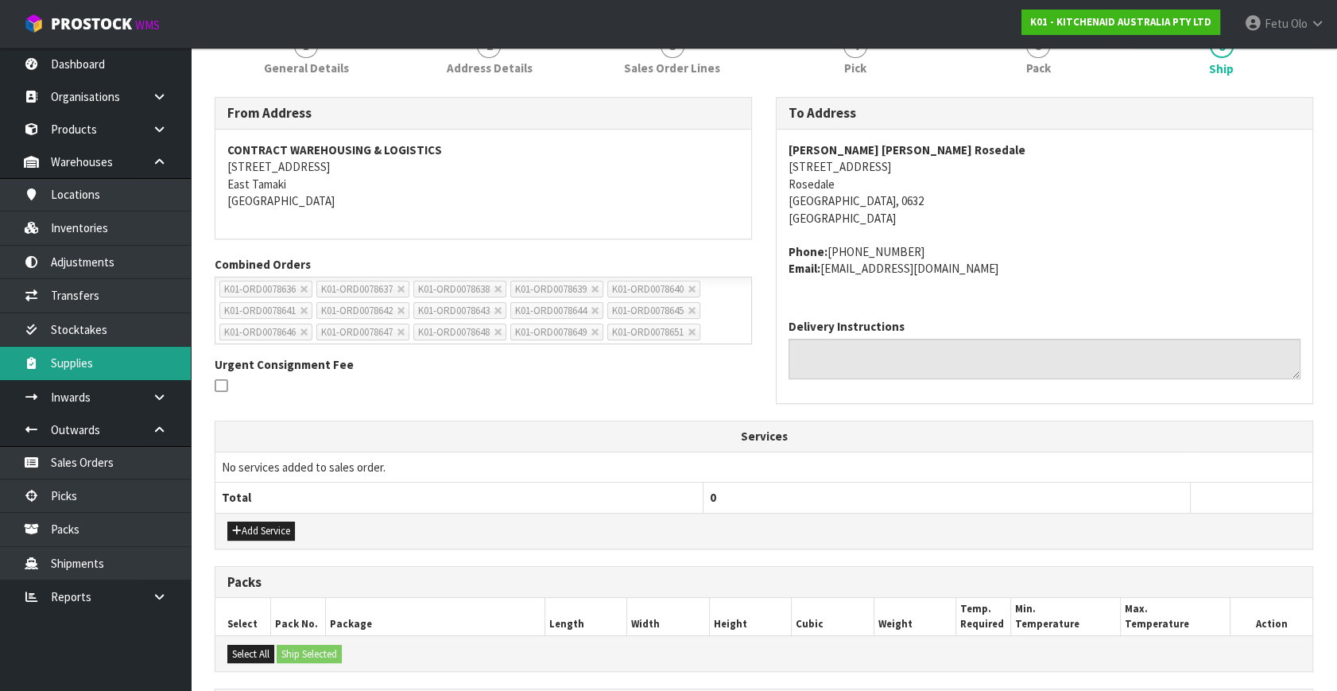
scroll to position [0, 0]
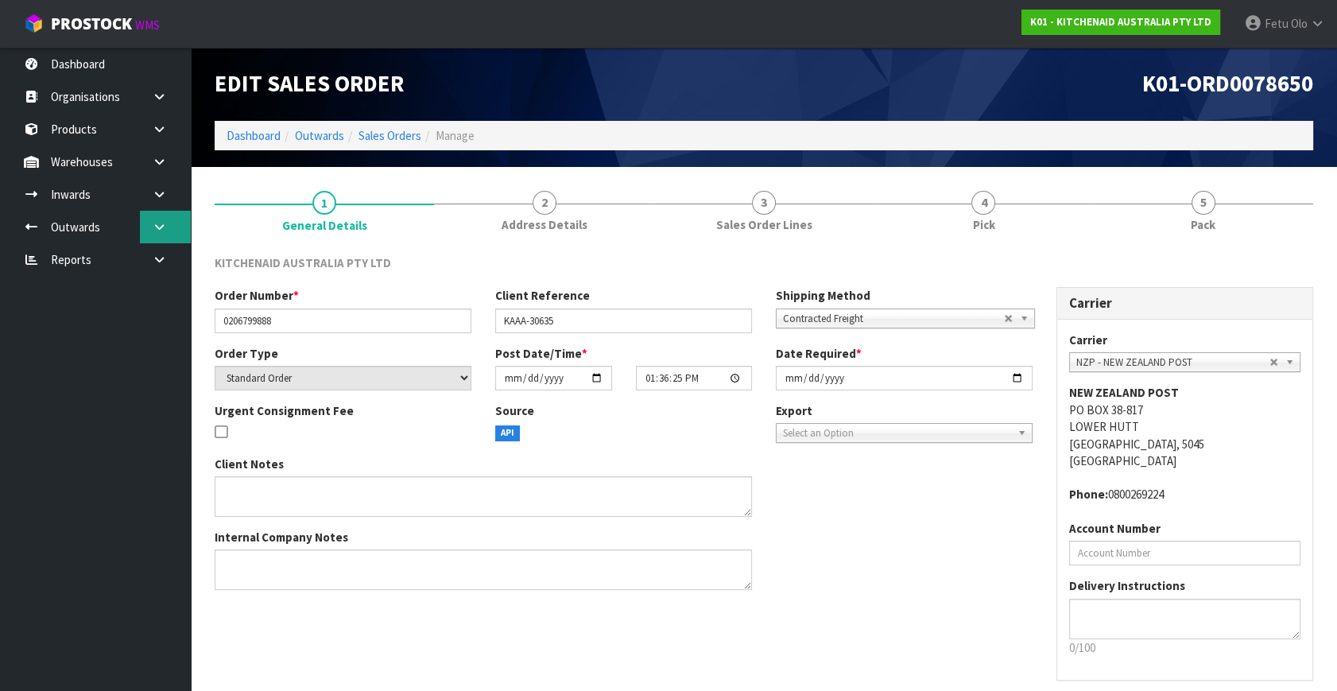
click at [161, 230] on icon at bounding box center [159, 227] width 15 height 12
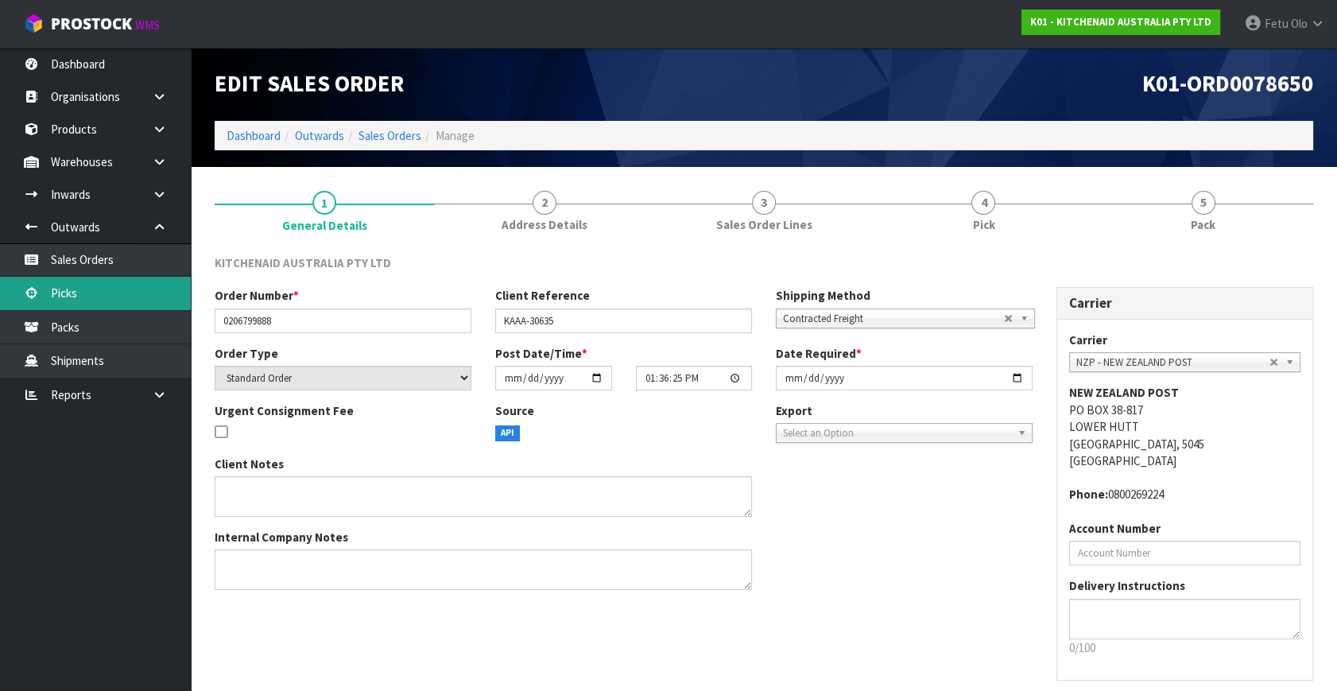
click at [78, 290] on link "Picks" at bounding box center [95, 293] width 191 height 33
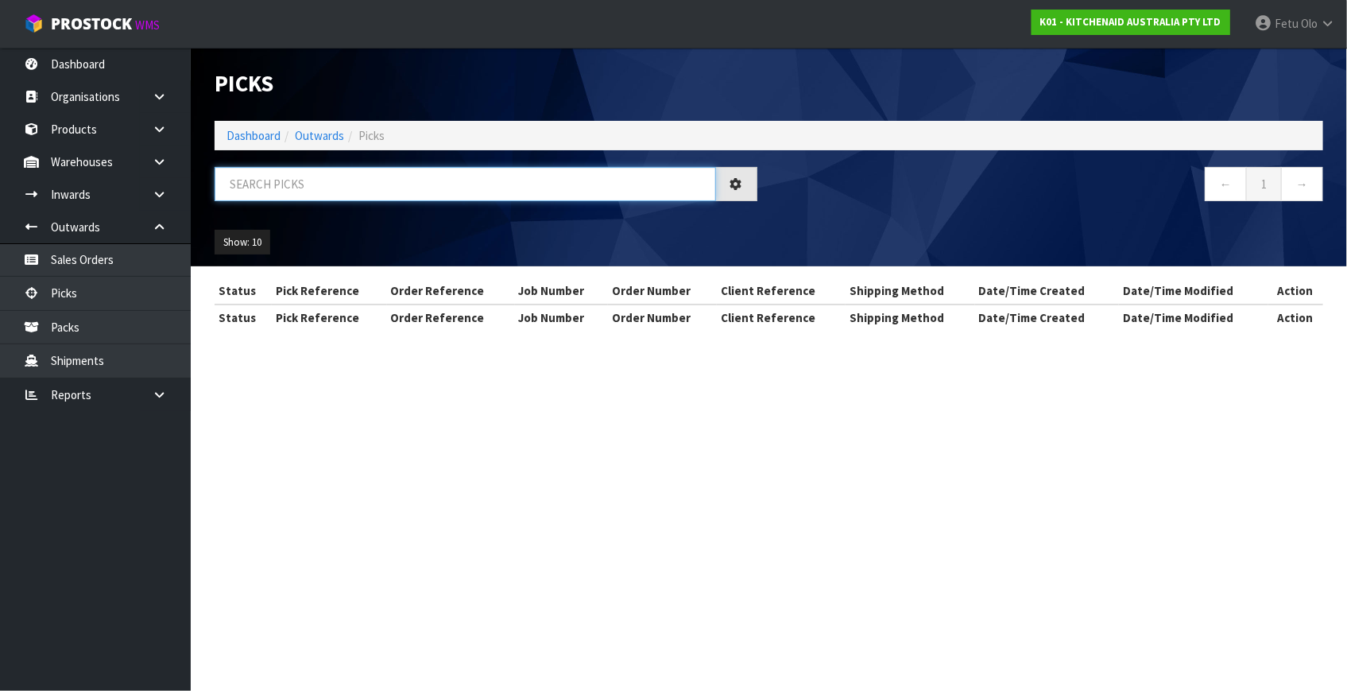
click at [385, 188] on input "text" at bounding box center [465, 184] width 501 height 34
type input "8651"
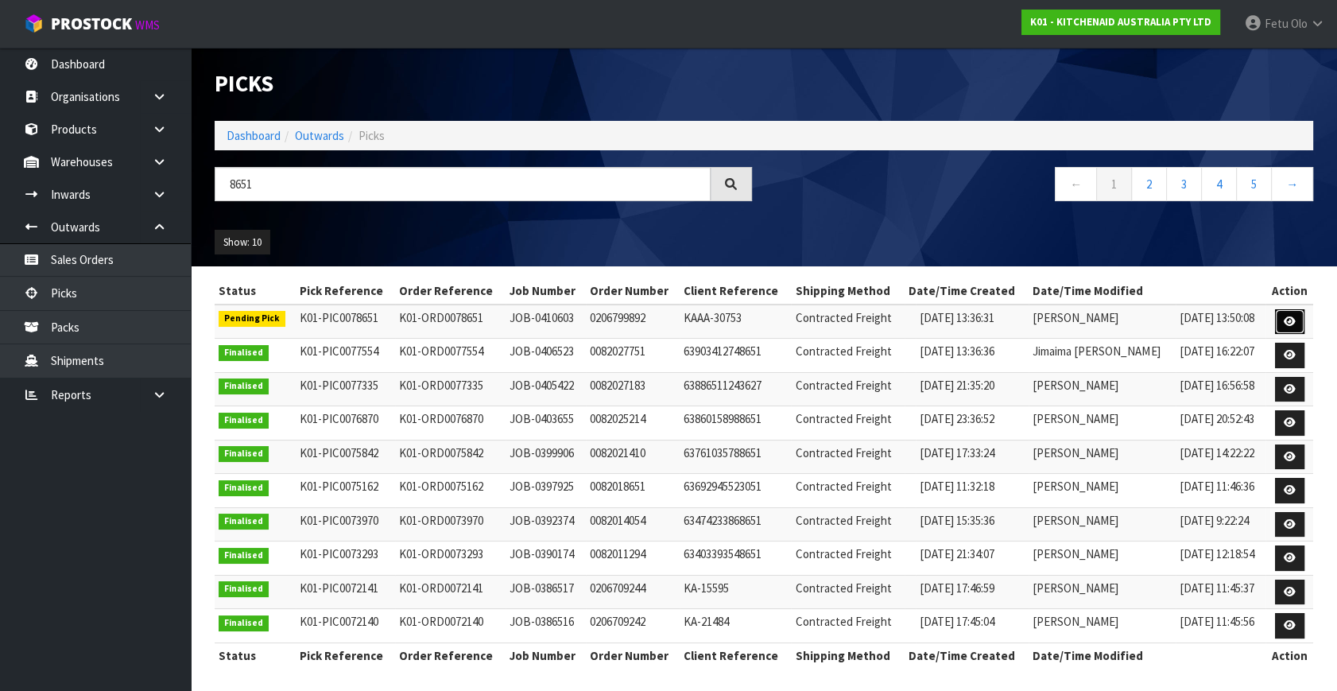
click at [1295, 319] on link at bounding box center [1289, 321] width 29 height 25
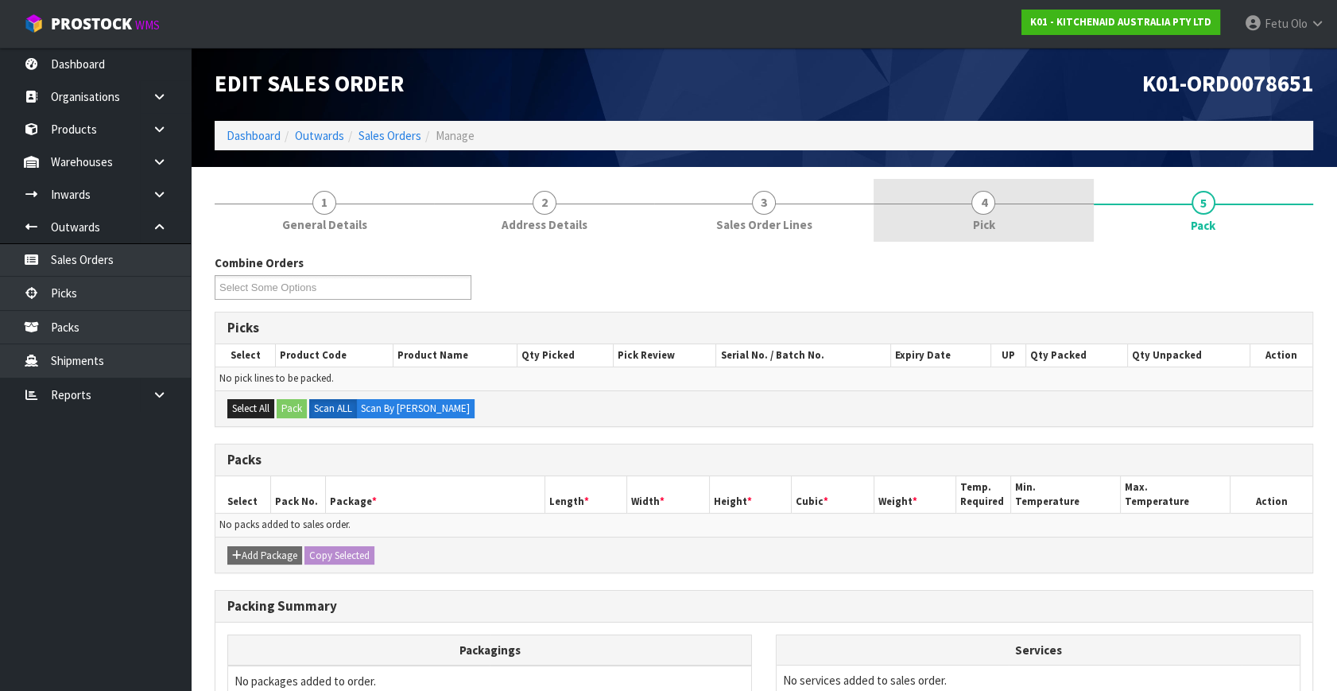
click at [975, 226] on span "Pick" at bounding box center [983, 224] width 22 height 17
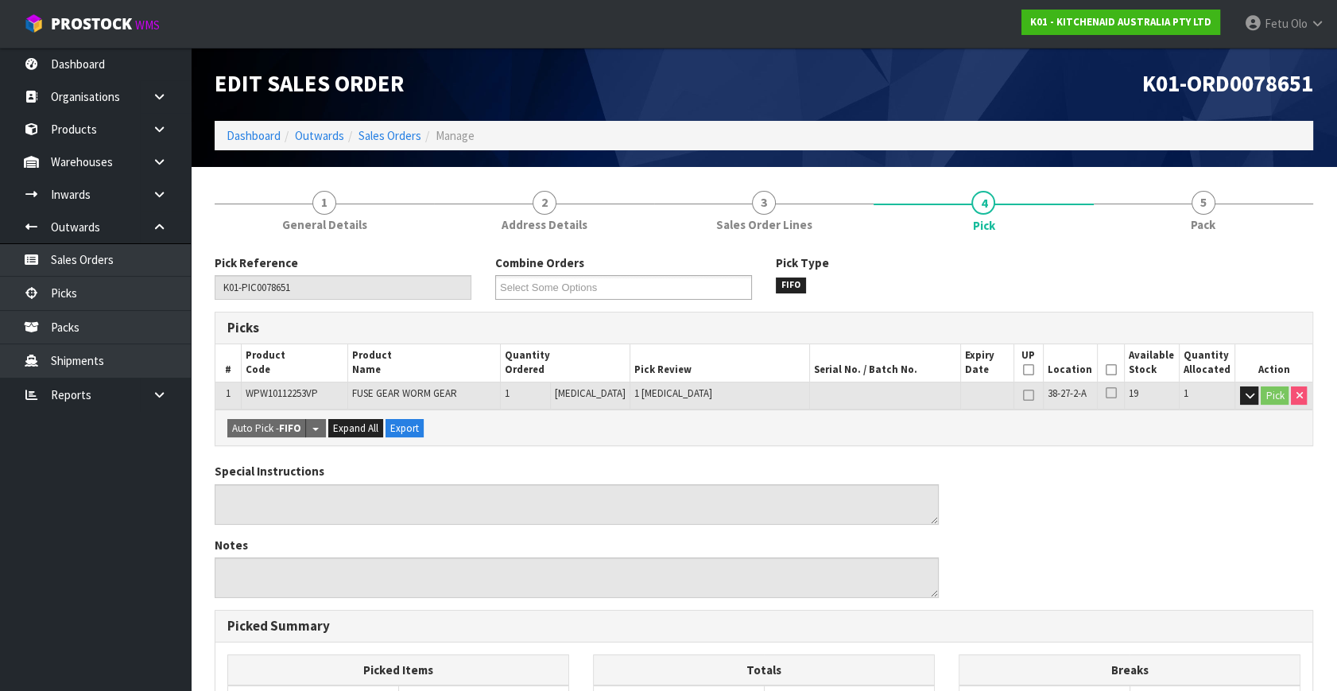
click at [1111, 370] on icon at bounding box center [1110, 370] width 11 height 1
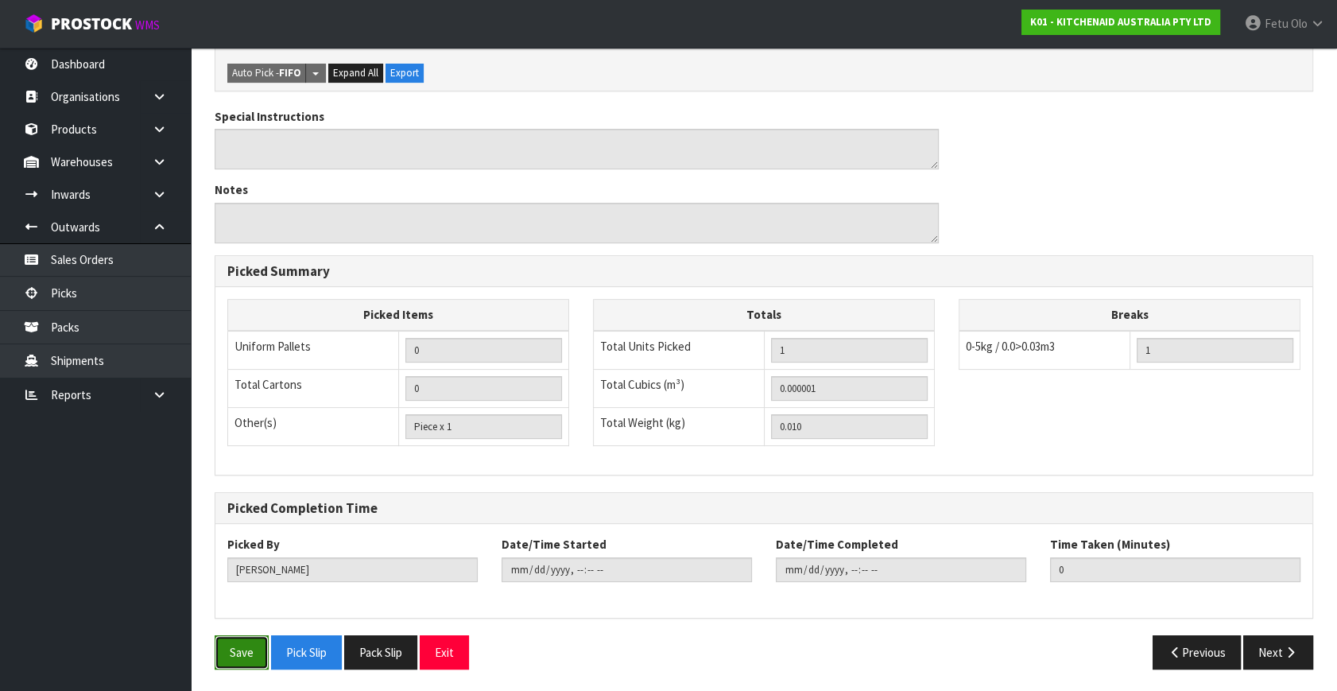
click at [255, 636] on button "Save" at bounding box center [242, 652] width 54 height 34
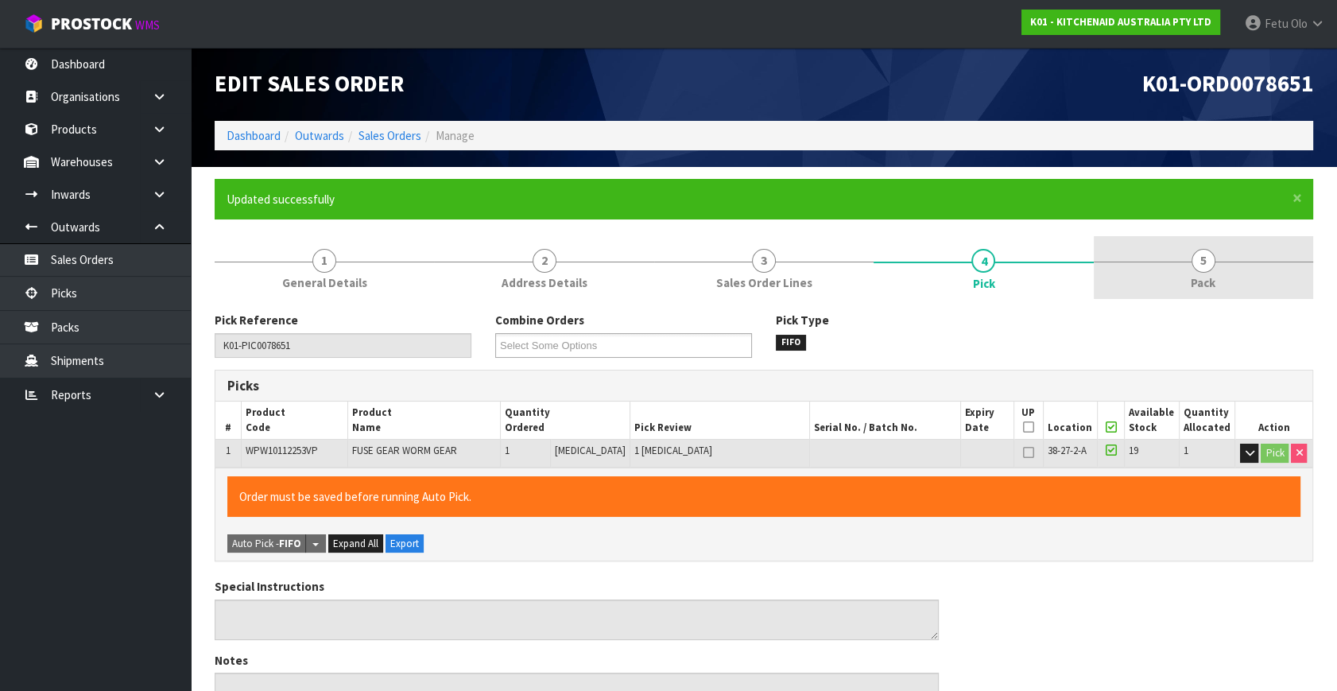
type input "Fetu Olo"
type input "2025-09-04T09:58:31"
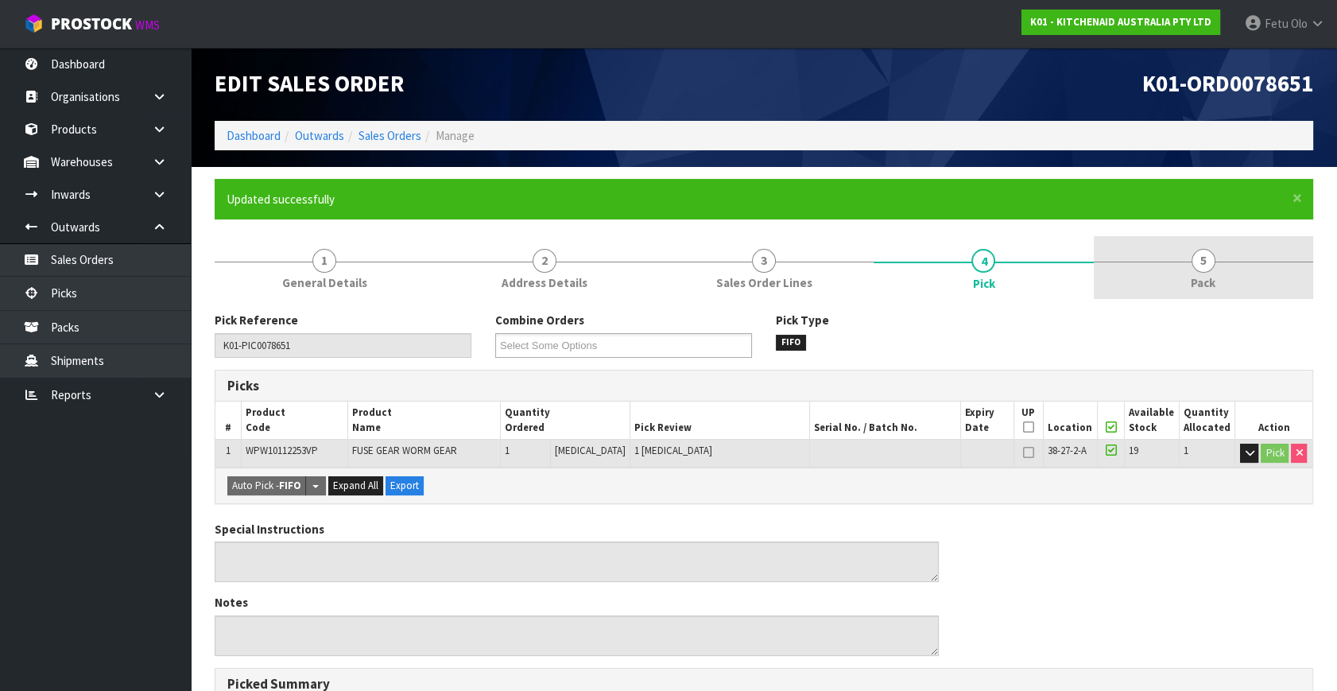
drag, startPoint x: 1225, startPoint y: 272, endPoint x: 1011, endPoint y: 298, distance: 215.4
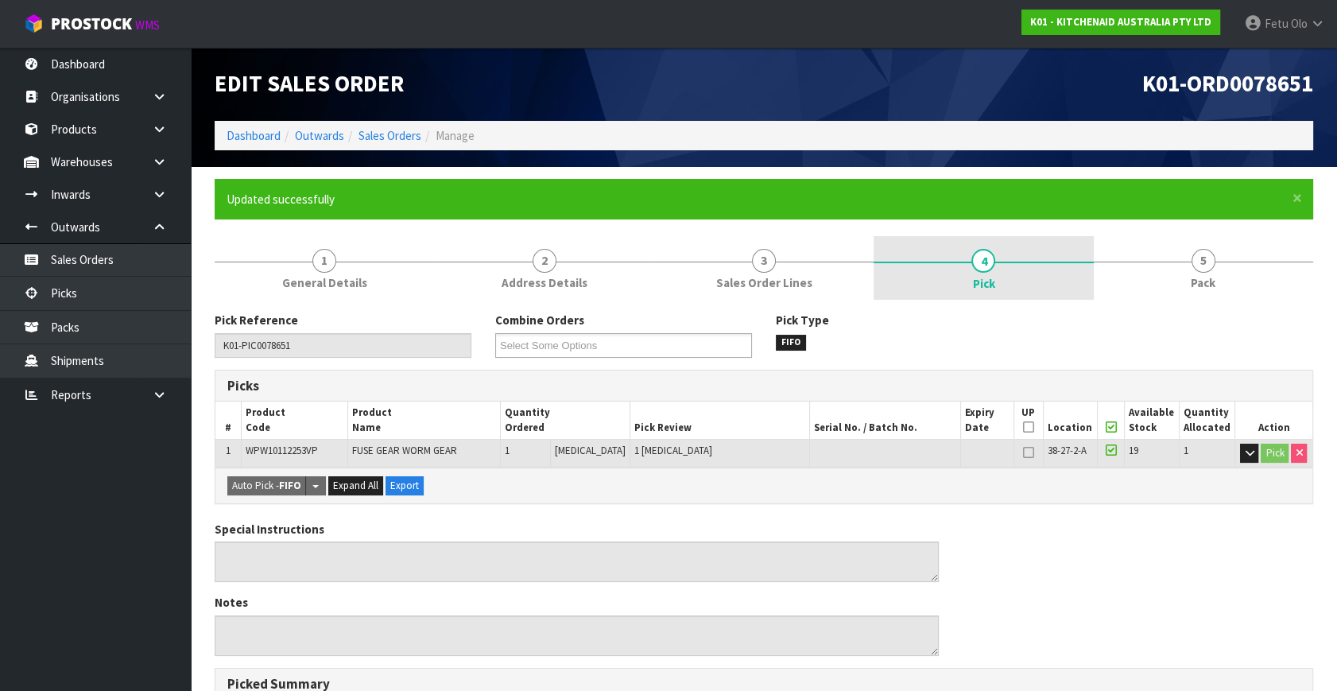
click at [1219, 273] on link "5 Pack" at bounding box center [1202, 267] width 219 height 63
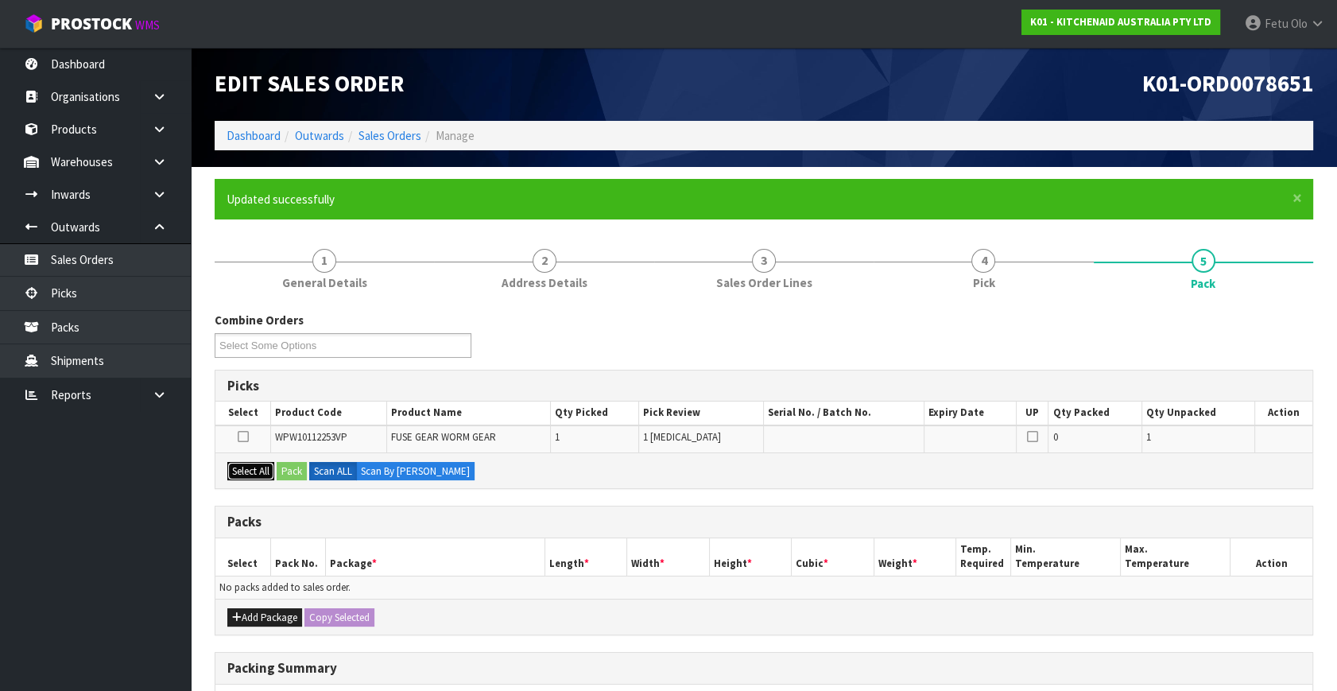
click at [266, 463] on button "Select All" at bounding box center [250, 471] width 47 height 19
click at [282, 464] on button "Pack" at bounding box center [292, 471] width 30 height 19
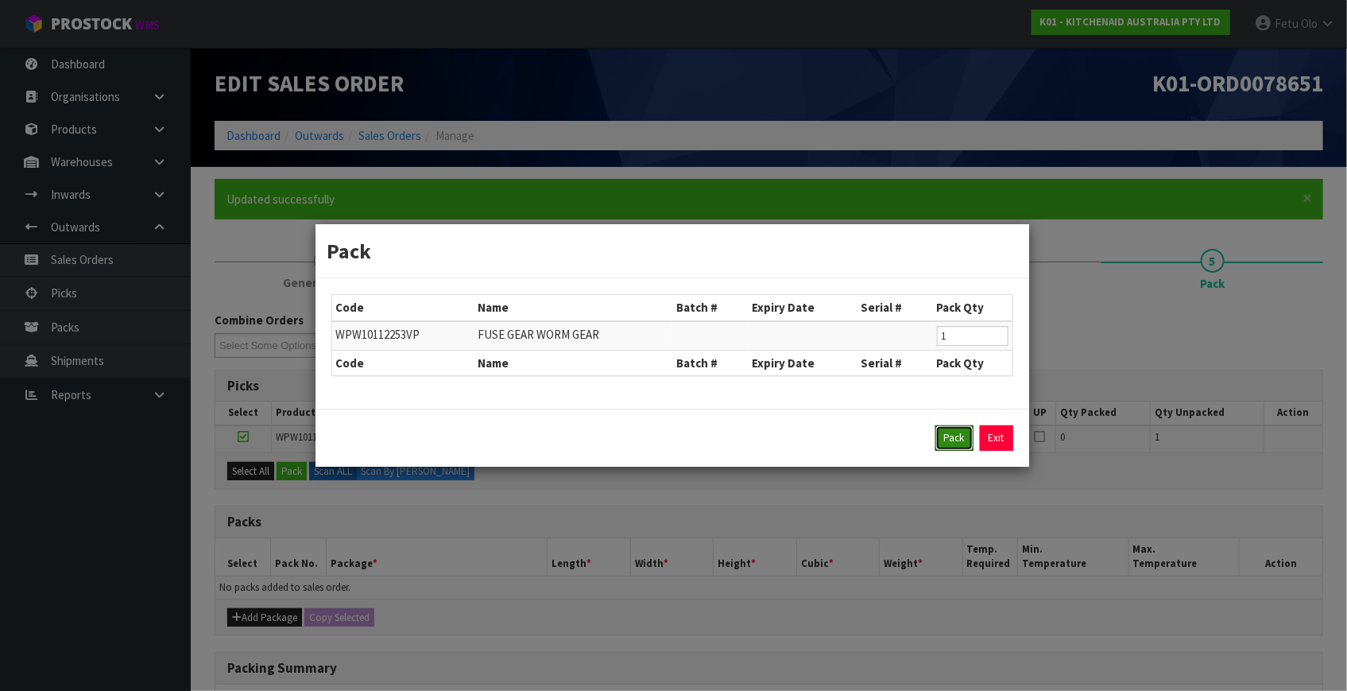
drag, startPoint x: 954, startPoint y: 443, endPoint x: 825, endPoint y: 414, distance: 131.9
click at [952, 443] on button "Pack" at bounding box center [954, 437] width 38 height 25
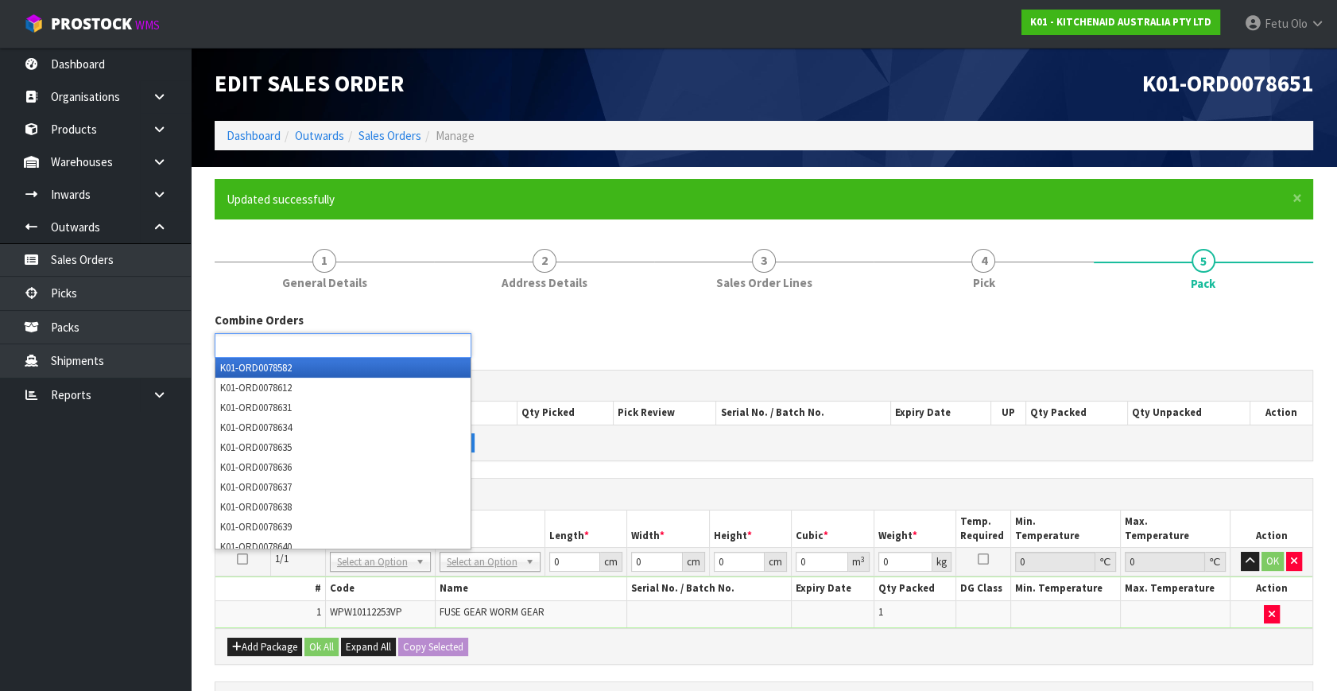
click at [349, 345] on ul at bounding box center [343, 345] width 257 height 25
type input "8636"
type input "8637"
type input "8638"
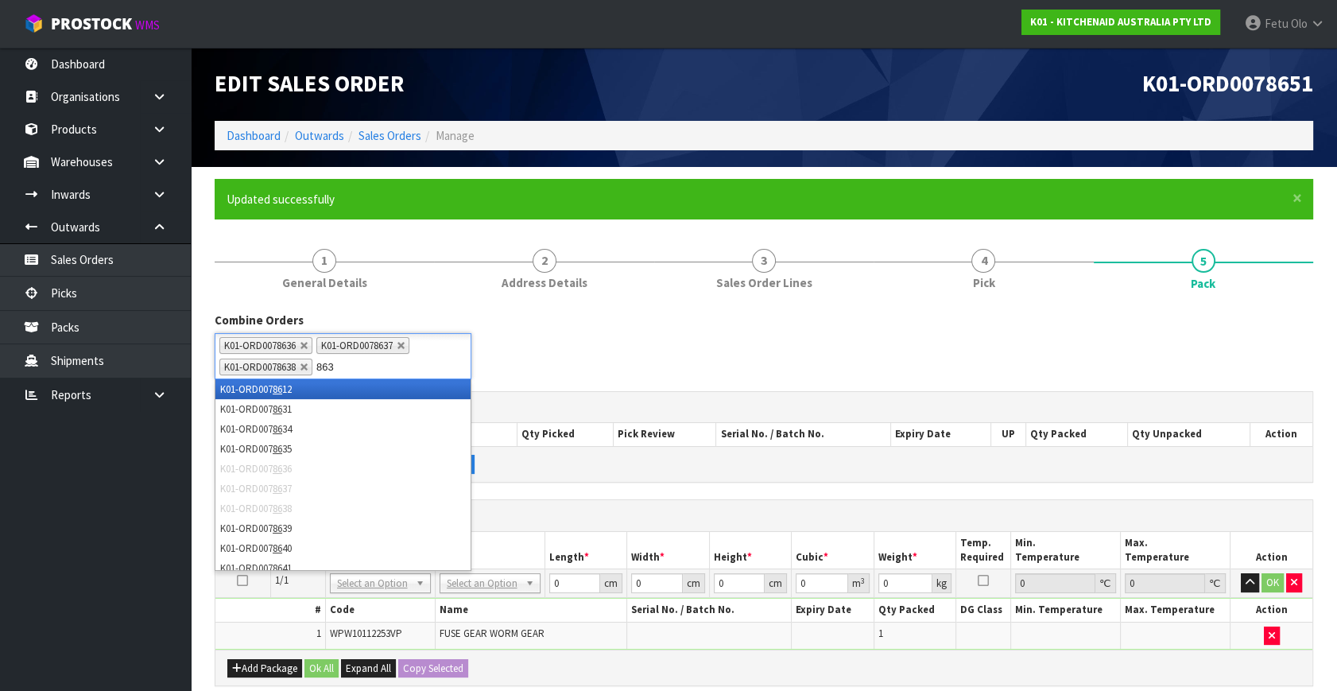
type input "8639"
type input "8640"
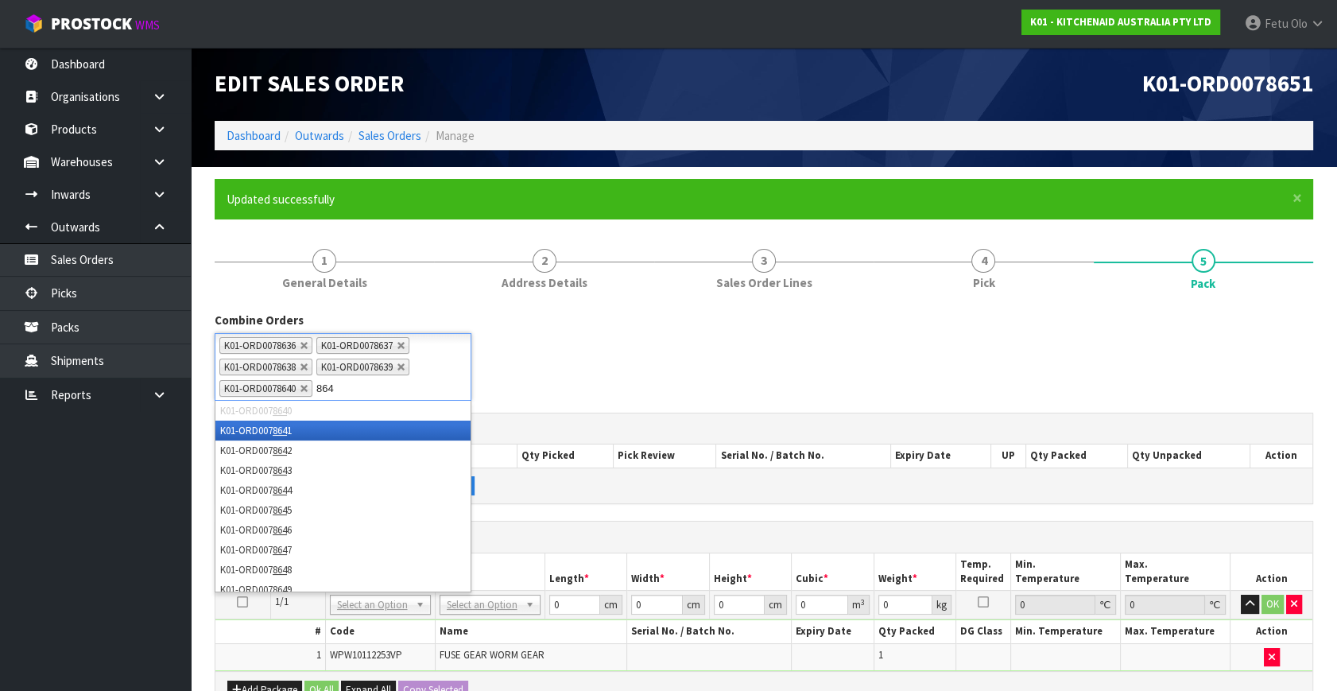
type input "8641"
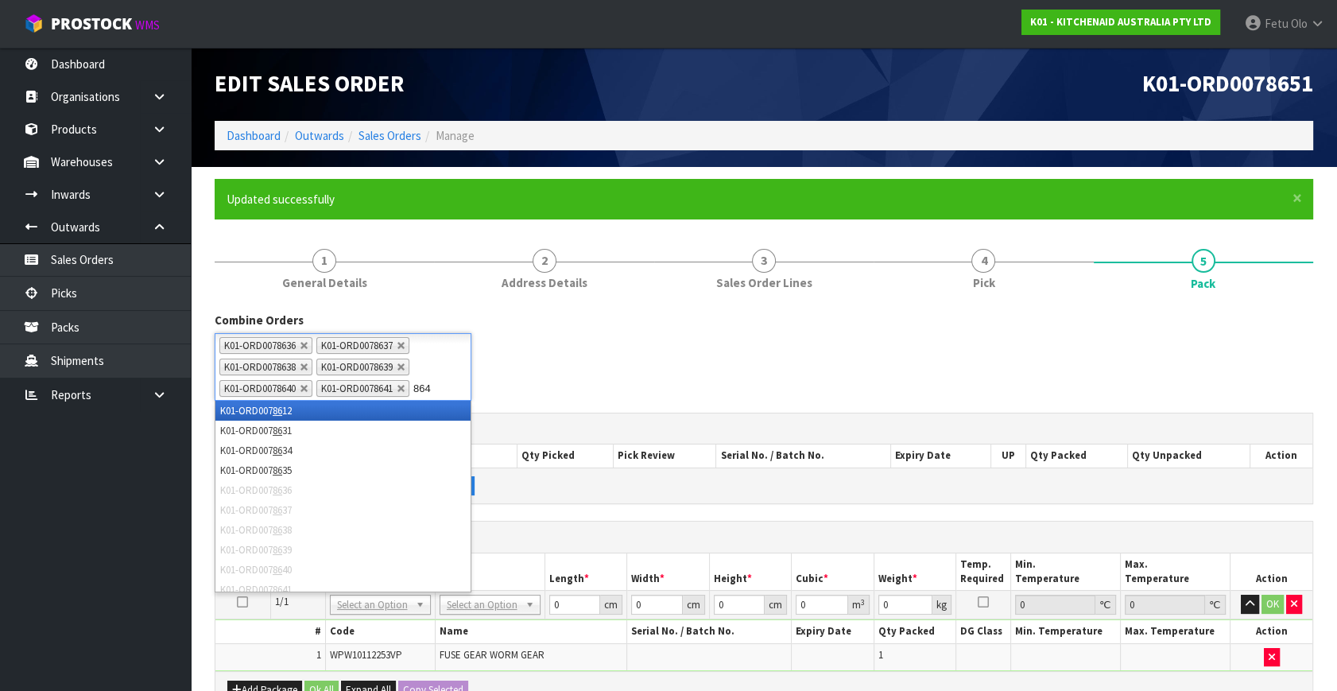
type input "8642"
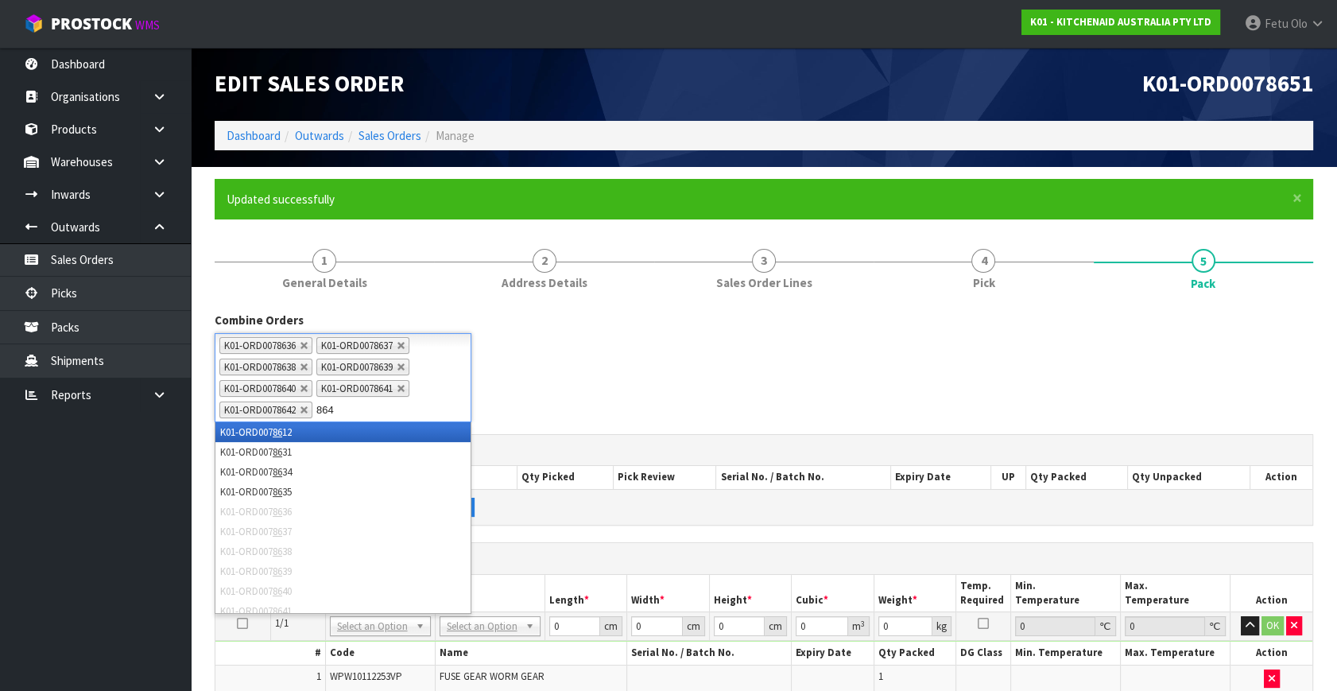
type input "8643"
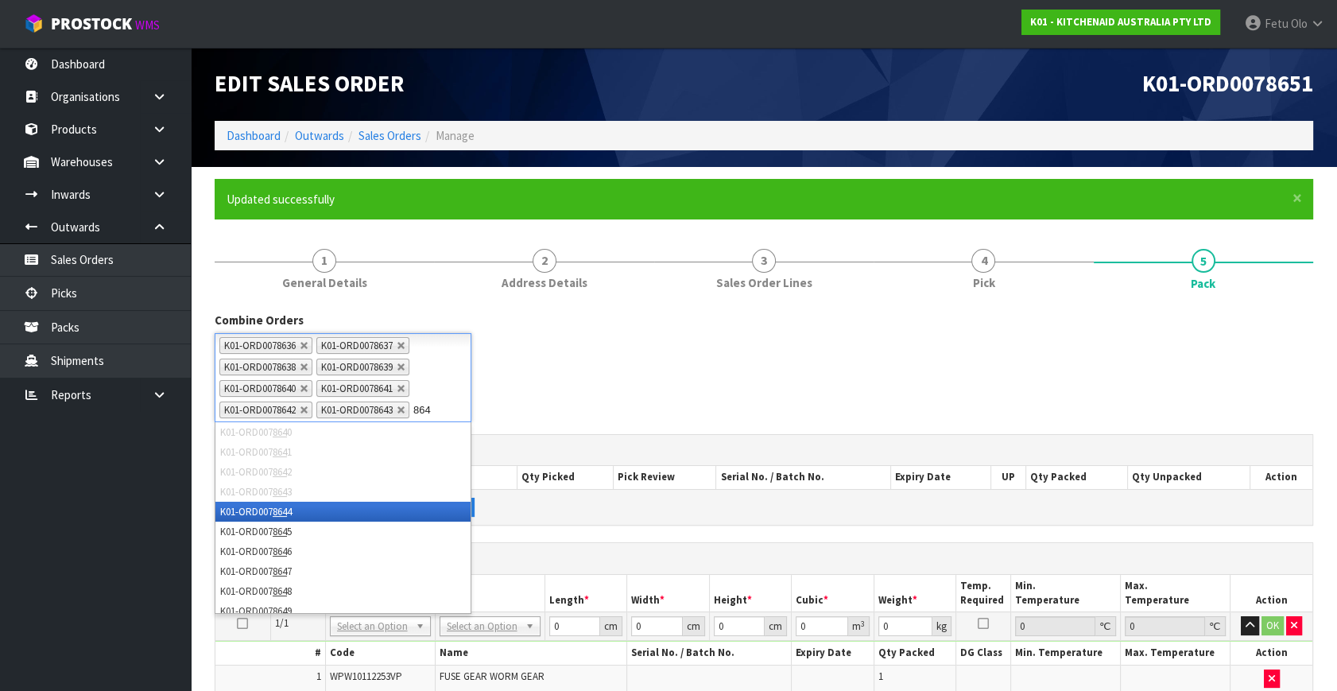
type input "8644"
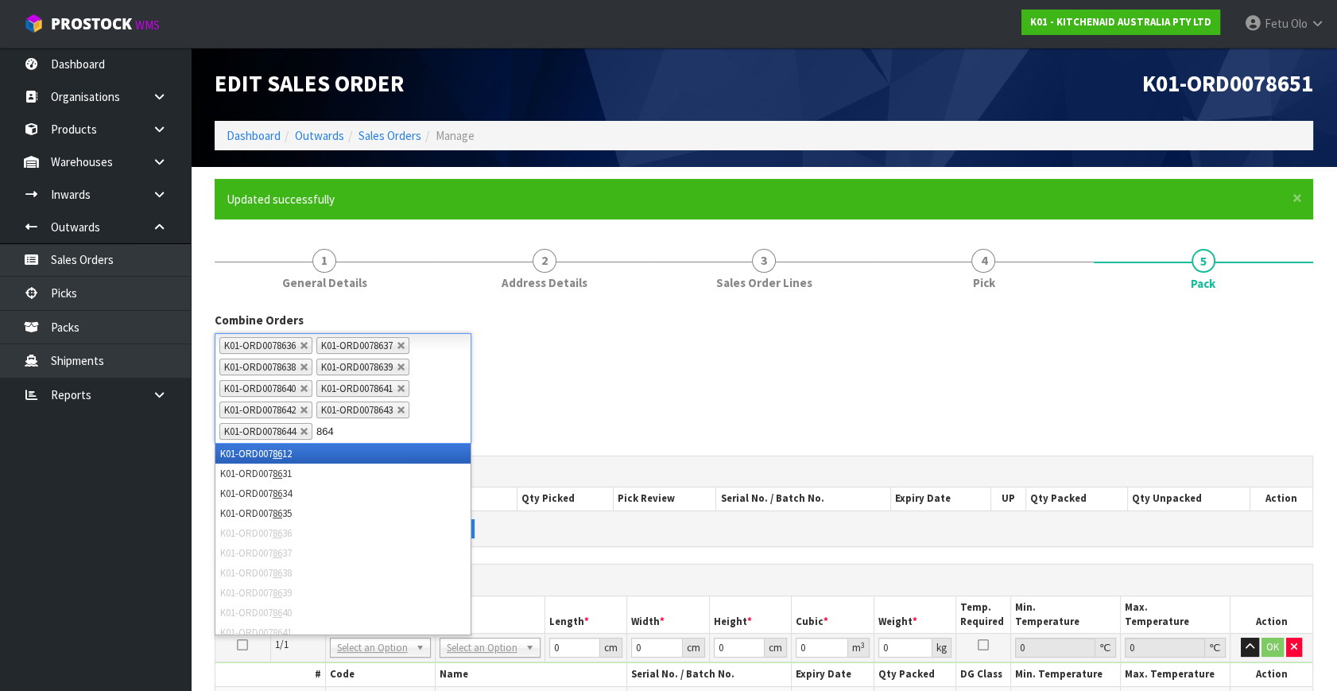
type input "8645"
type input "8646"
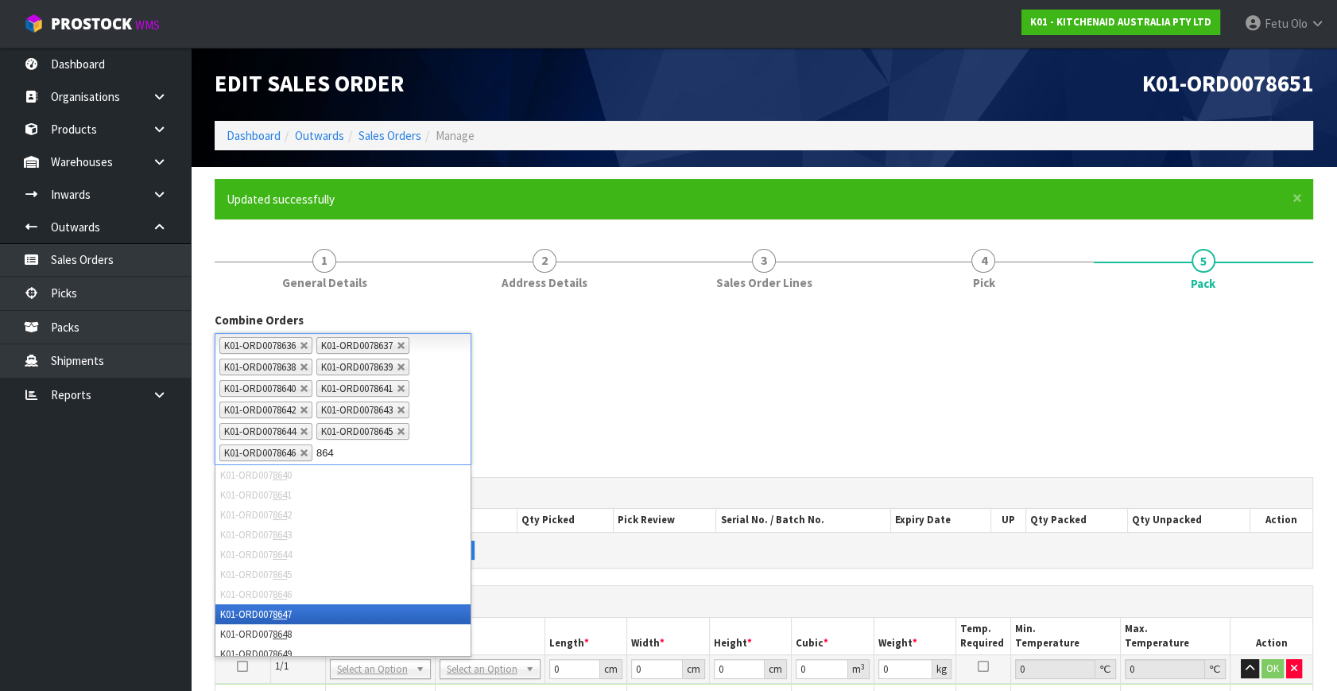
type input "8647"
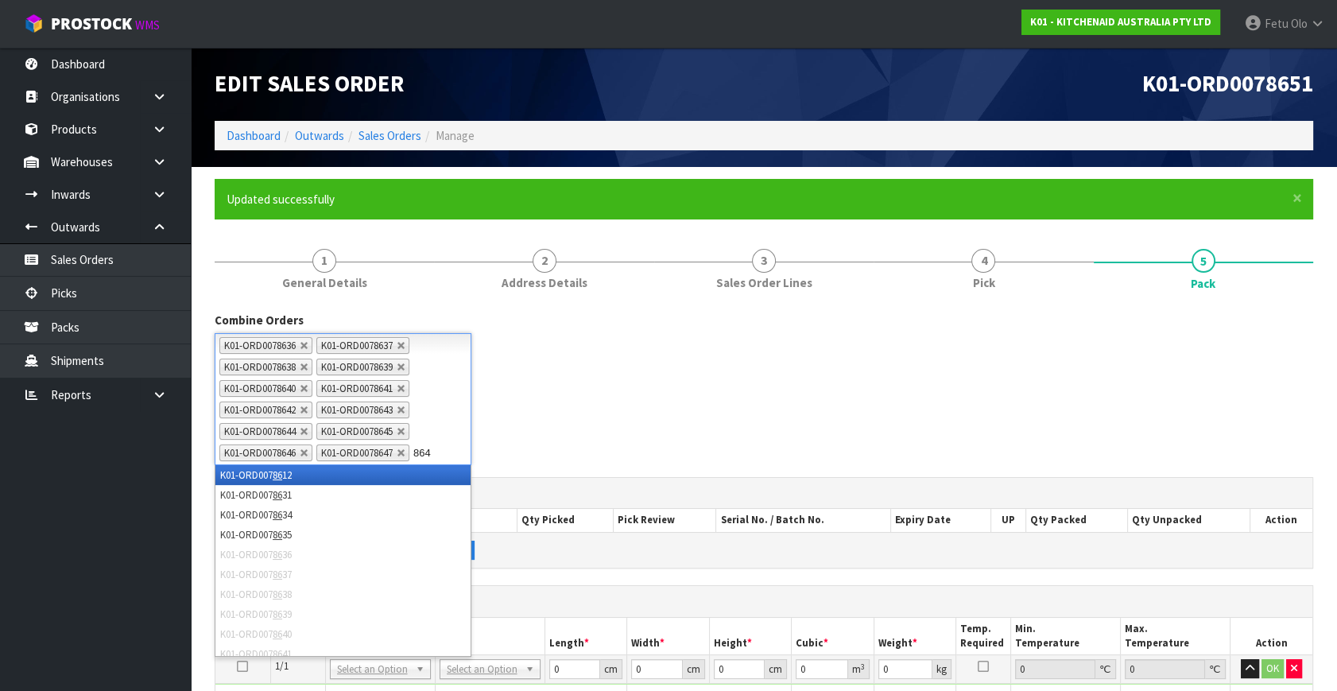
type input "8648"
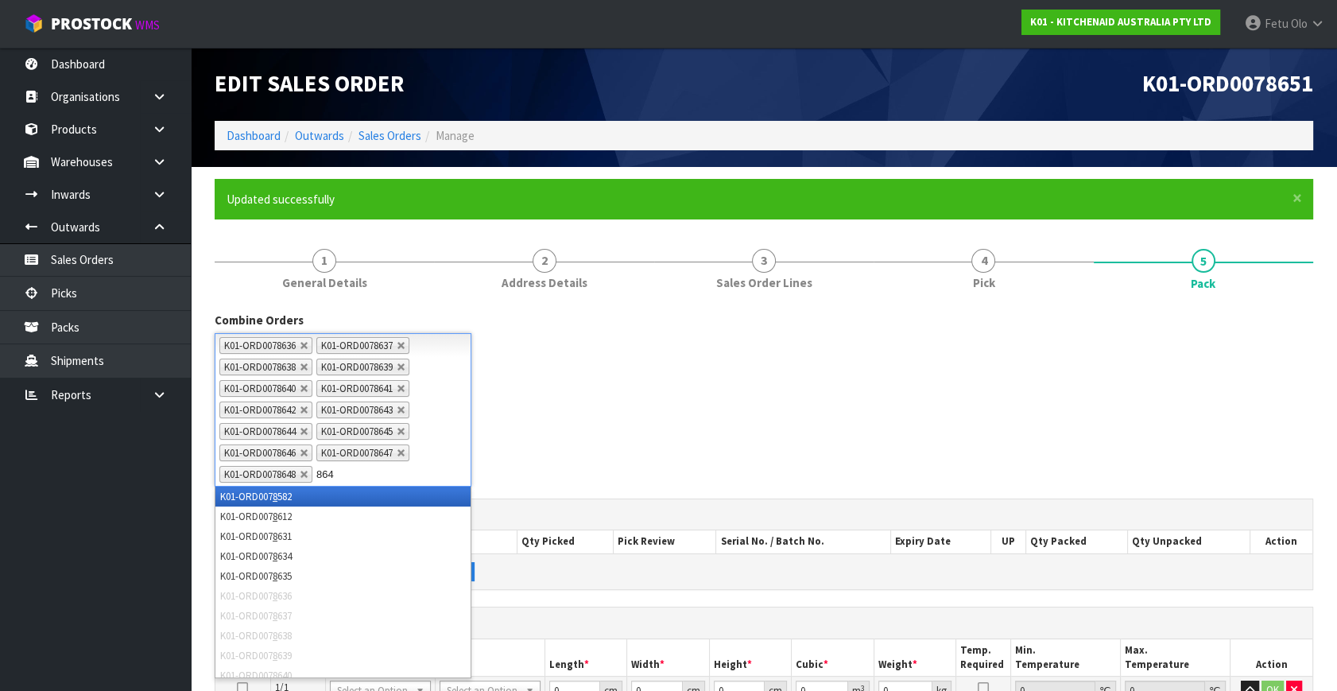
type input "8649"
type input "8650"
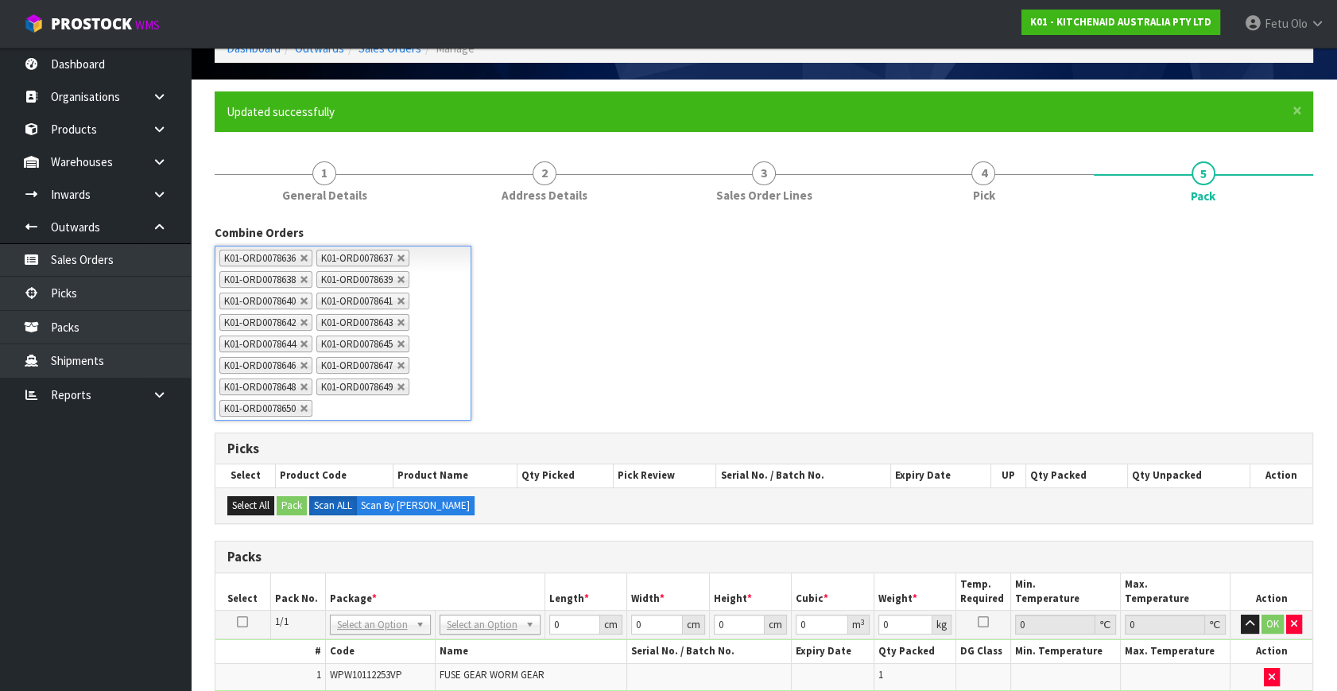
scroll to position [288, 0]
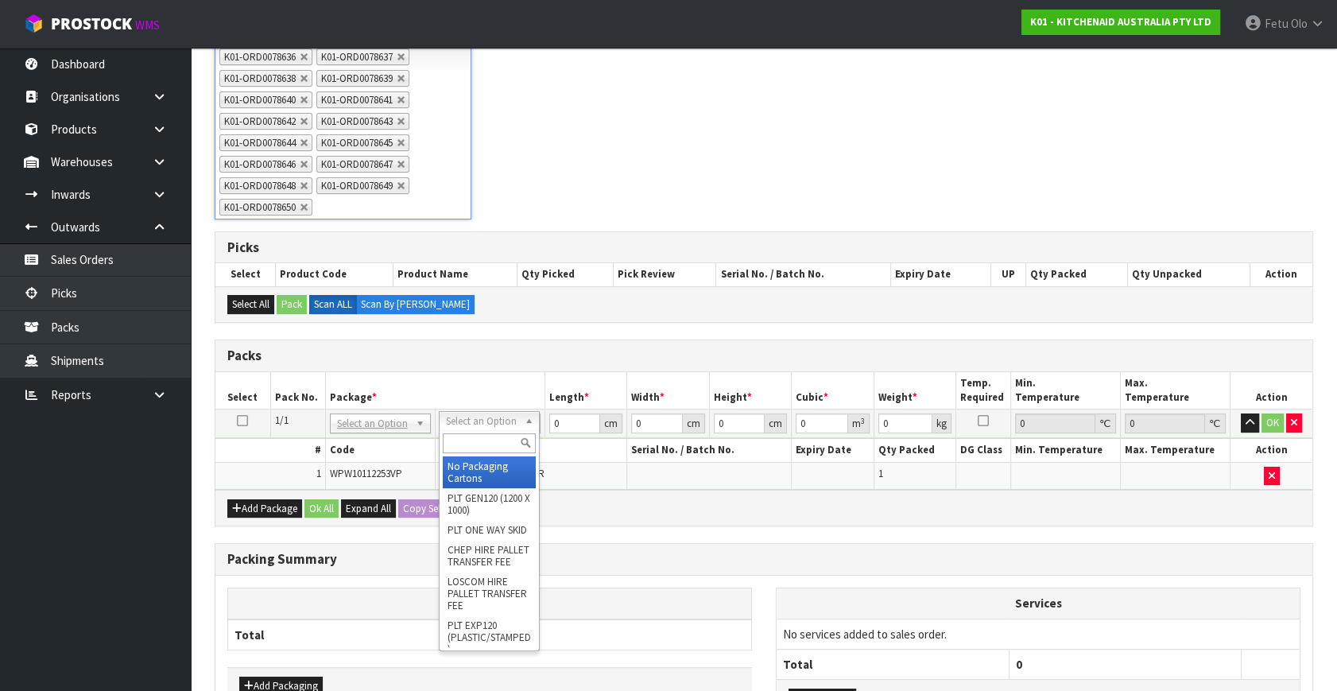
drag, startPoint x: 473, startPoint y: 411, endPoint x: 487, endPoint y: 479, distance: 69.8
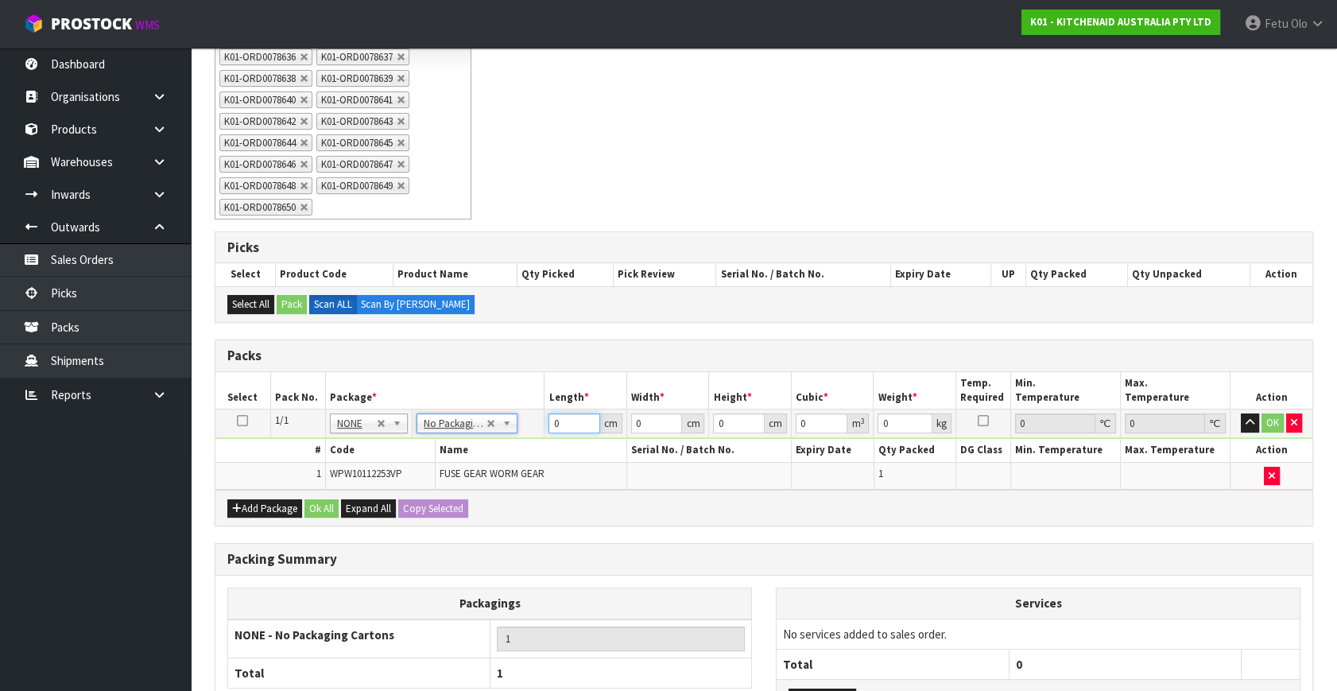
drag, startPoint x: 526, startPoint y: 428, endPoint x: 368, endPoint y: 445, distance: 159.1
click at [368, 445] on tbody "1/1 NONE 007-001 007-002 007-004 007-009 007-013 007-014 007-015 007-017 007-01…" at bounding box center [763, 449] width 1097 height 80
type input "42"
type input "28"
type input "3"
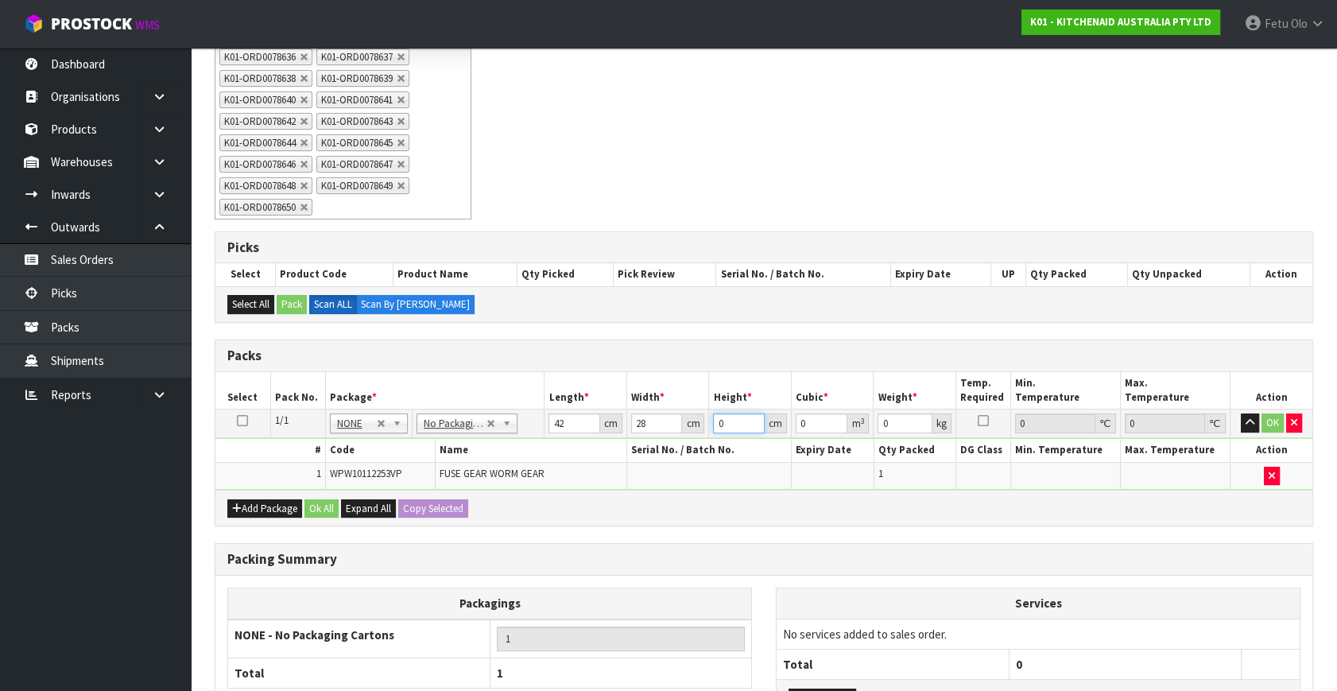
type input "0.003528"
type input "35"
type input "0.04116"
type input "35"
type input "5"
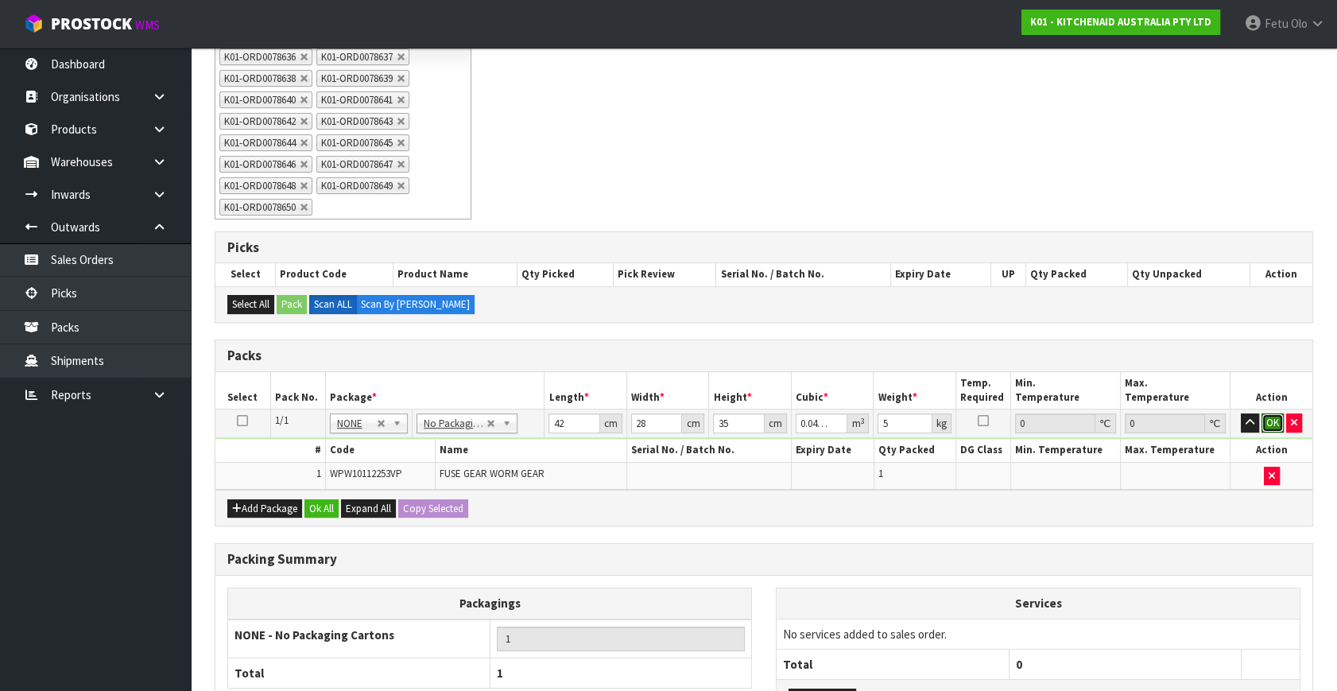
click button "OK" at bounding box center [1272, 422] width 22 height 19
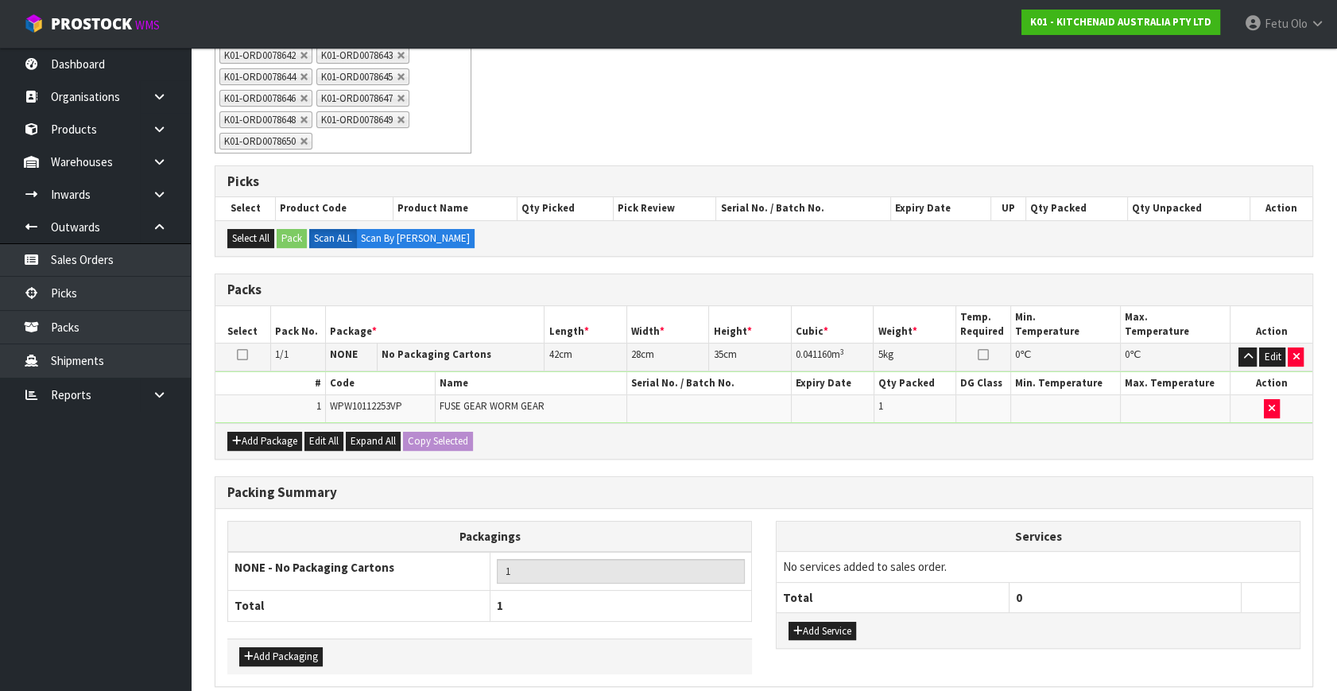
scroll to position [420, 0]
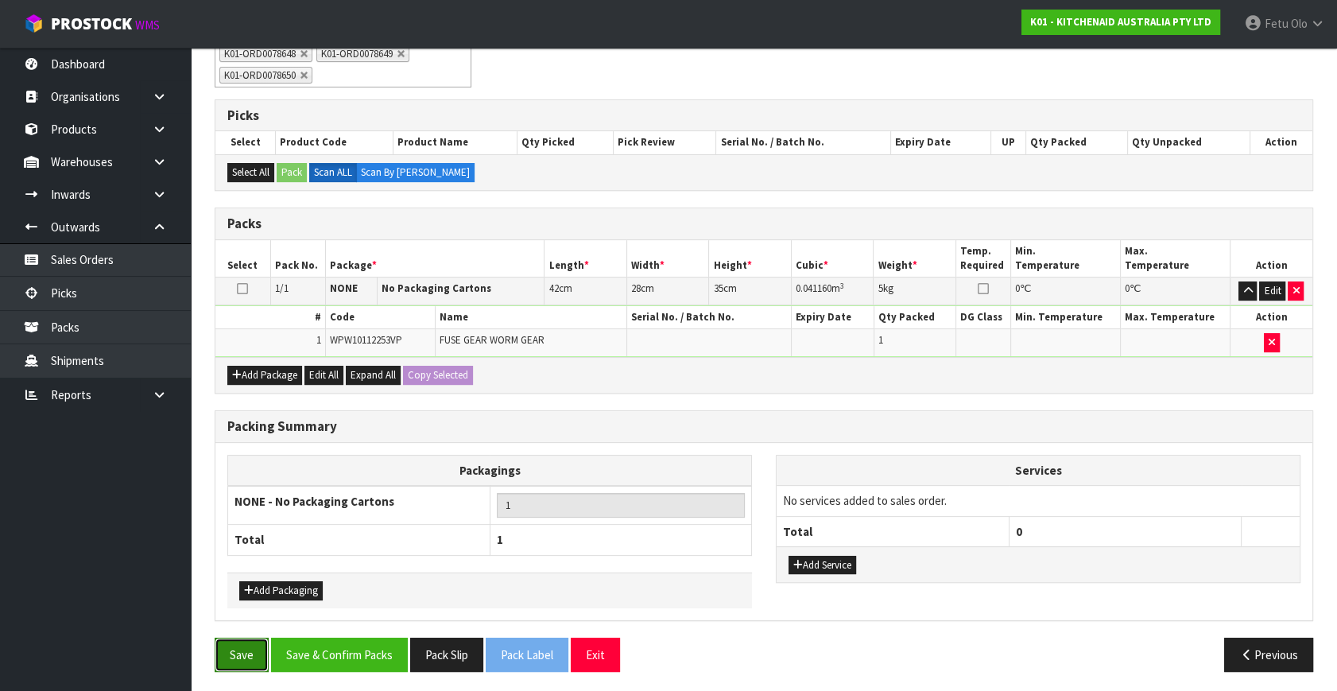
click at [246, 637] on button "Save" at bounding box center [242, 654] width 54 height 34
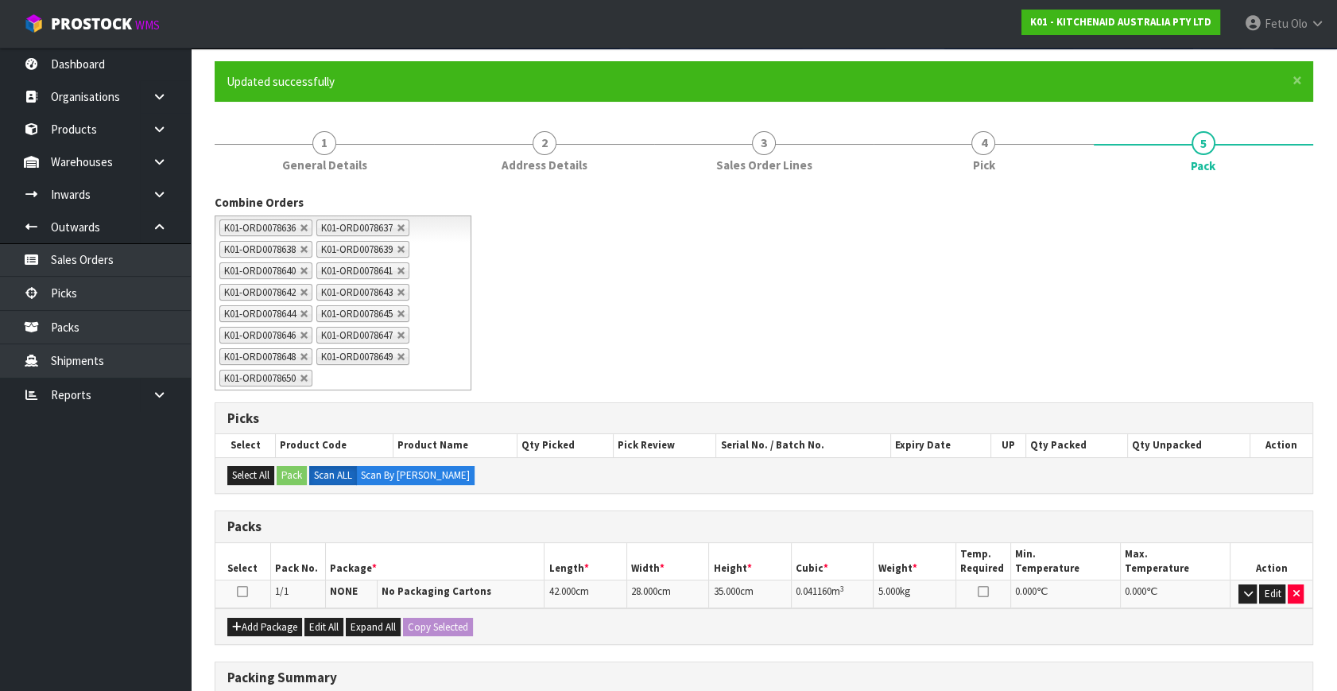
scroll to position [369, 0]
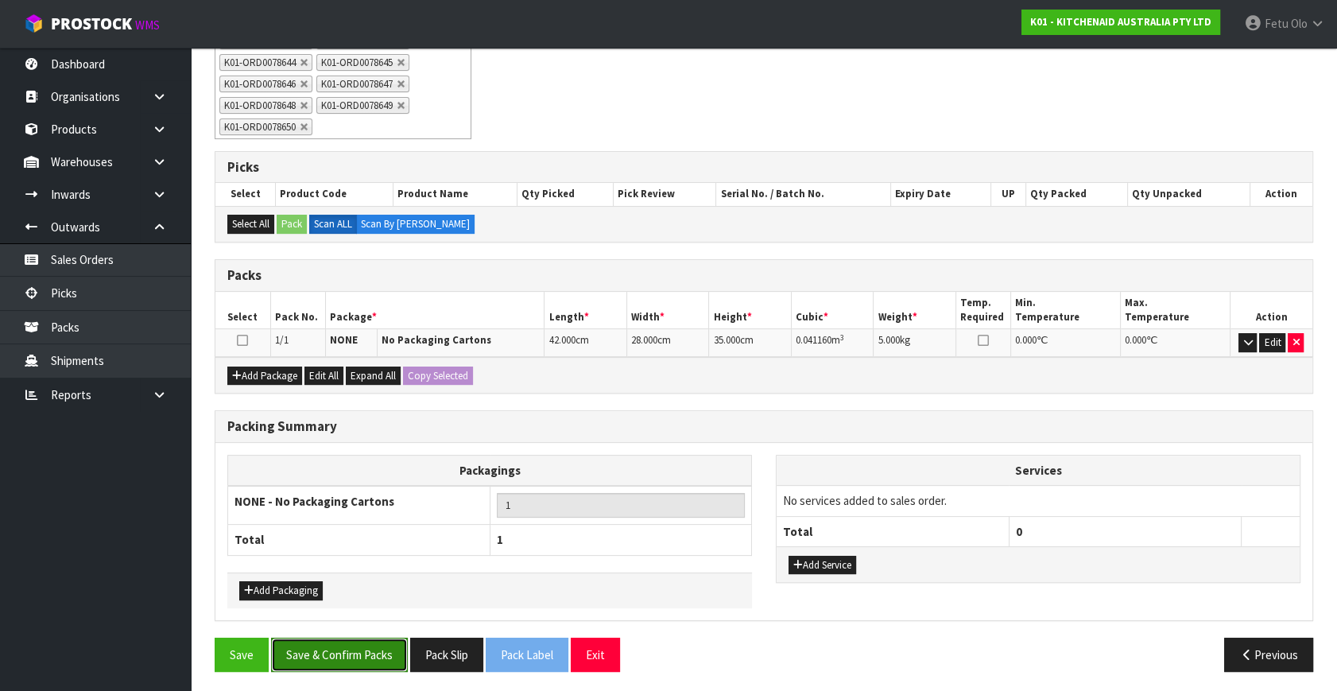
click at [351, 640] on button "Save & Confirm Packs" at bounding box center [339, 654] width 137 height 34
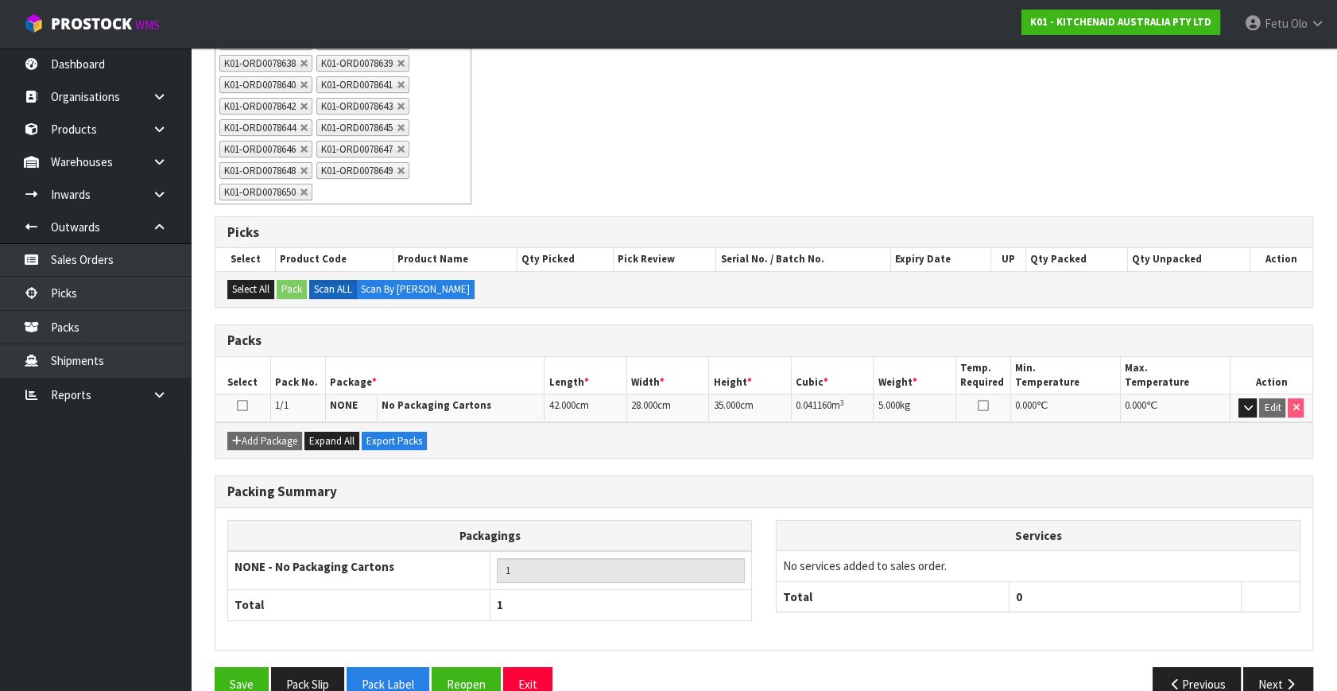
scroll to position [334, 0]
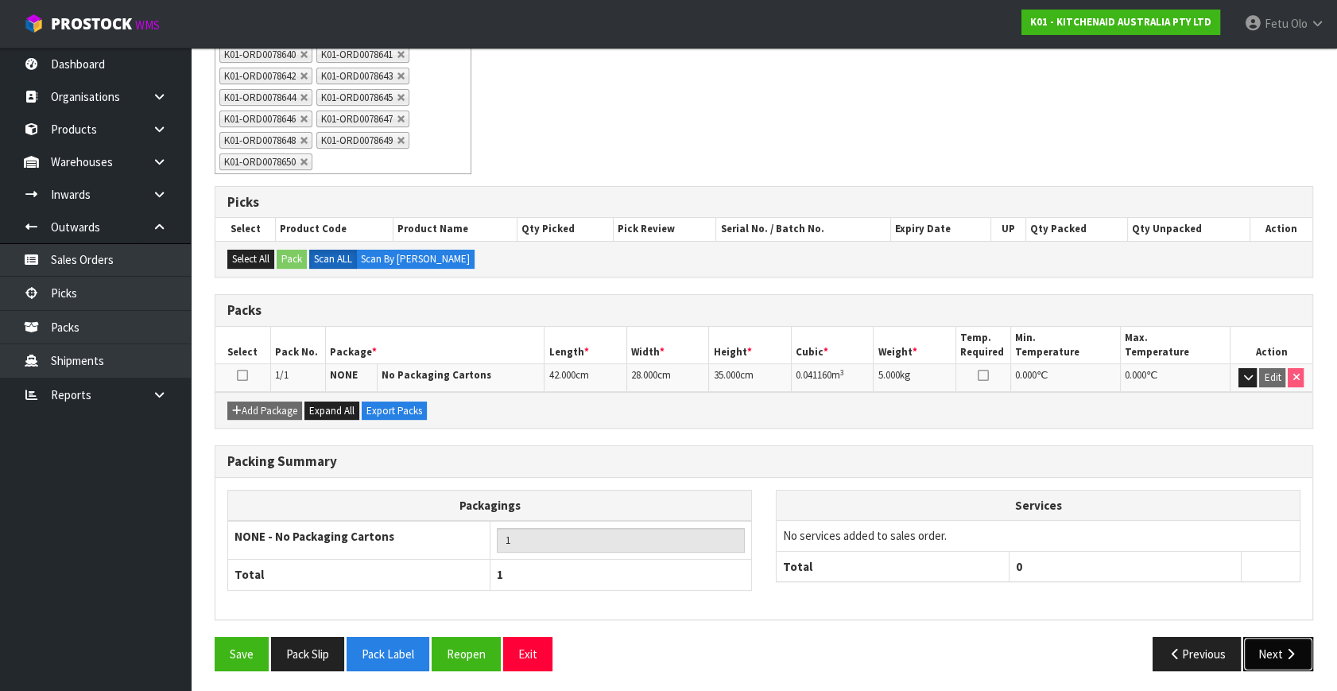
drag, startPoint x: 1280, startPoint y: 659, endPoint x: 1032, endPoint y: 619, distance: 251.9
click at [1278, 659] on button "Next" at bounding box center [1278, 654] width 70 height 34
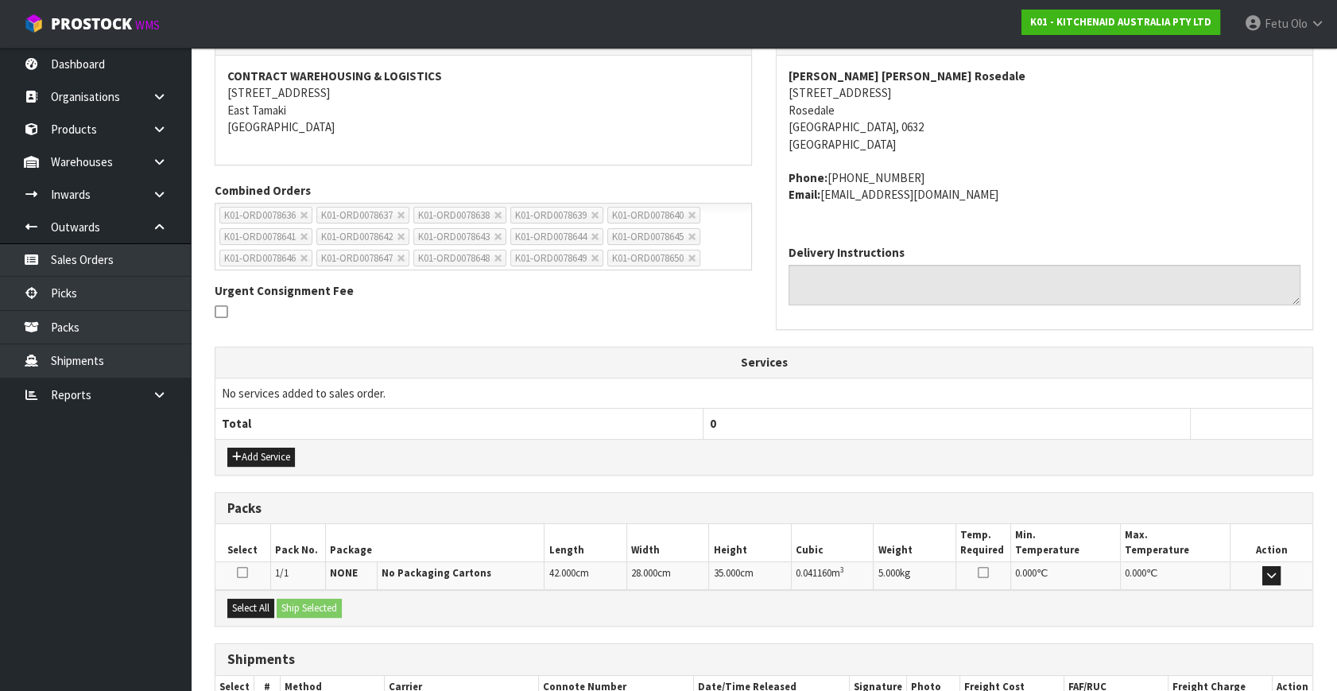
scroll to position [391, 0]
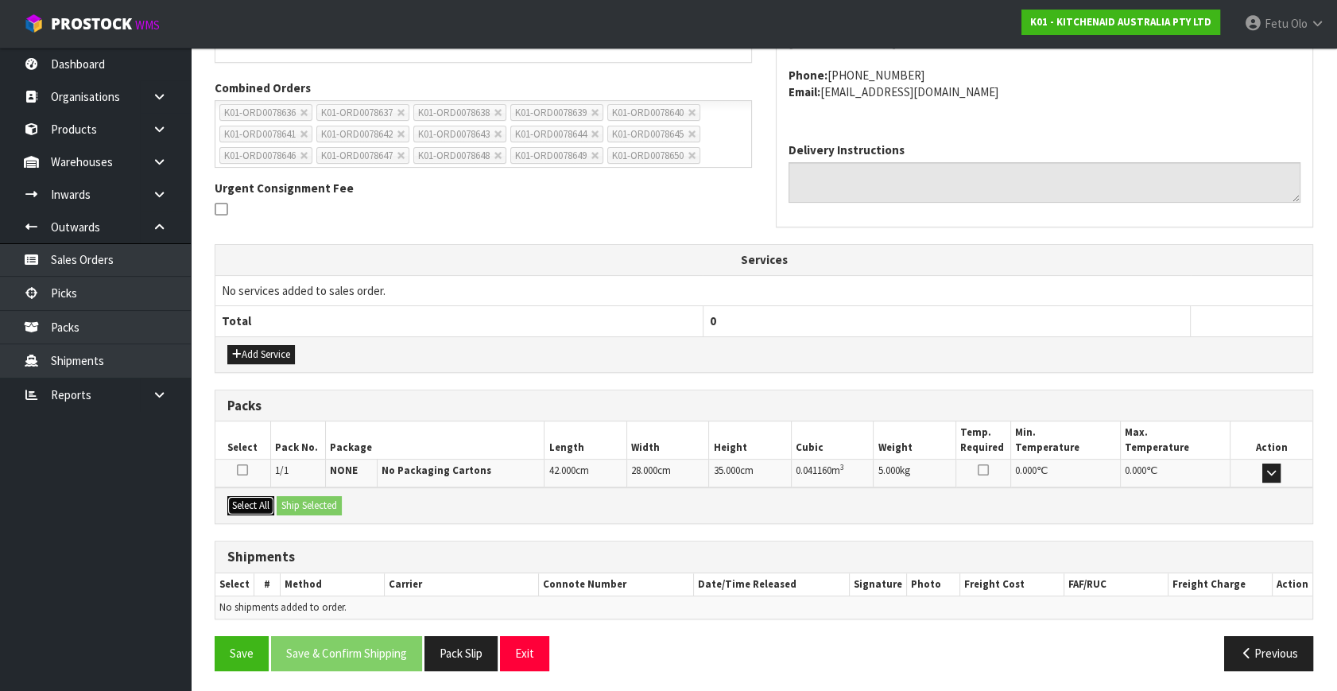
click at [260, 504] on button "Select All" at bounding box center [250, 505] width 47 height 19
click at [310, 497] on button "Ship Selected" at bounding box center [309, 505] width 65 height 19
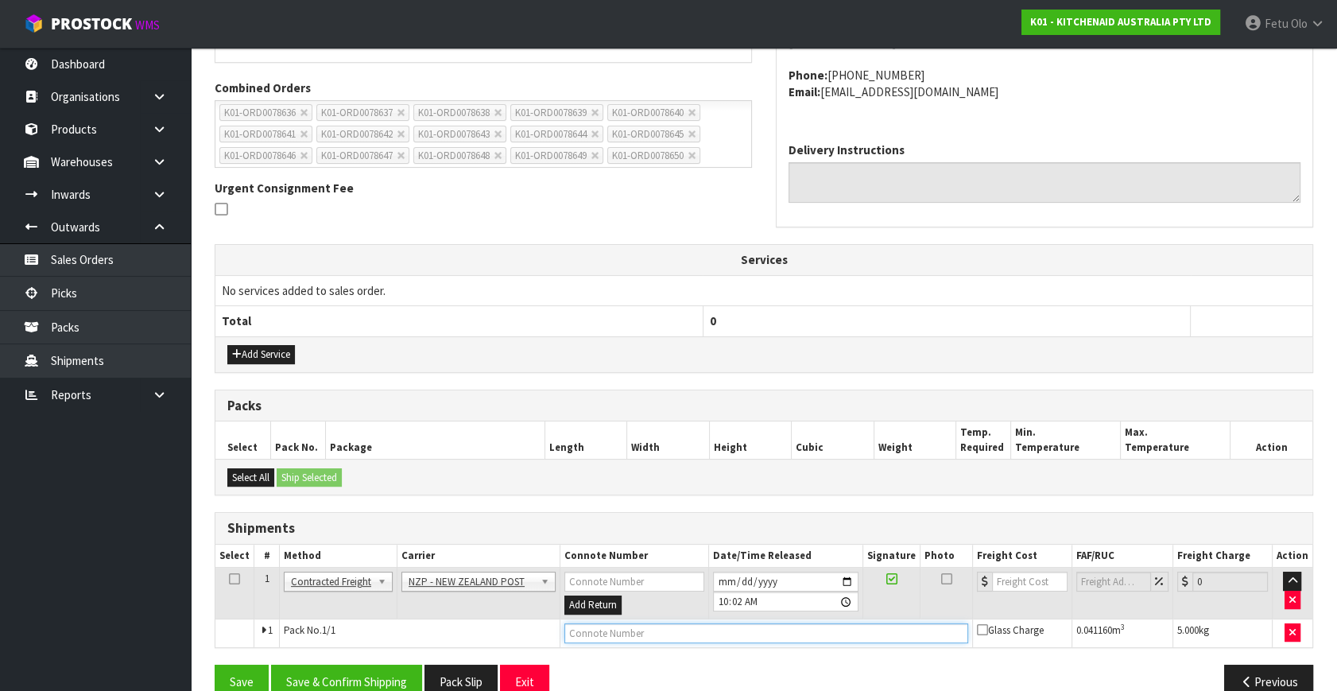
click at [637, 633] on input "text" at bounding box center [766, 633] width 404 height 20
paste input "00894210379946244879"
type input "00894210379946244879"
click at [368, 664] on button "Save & Confirm Shipping" at bounding box center [346, 681] width 151 height 34
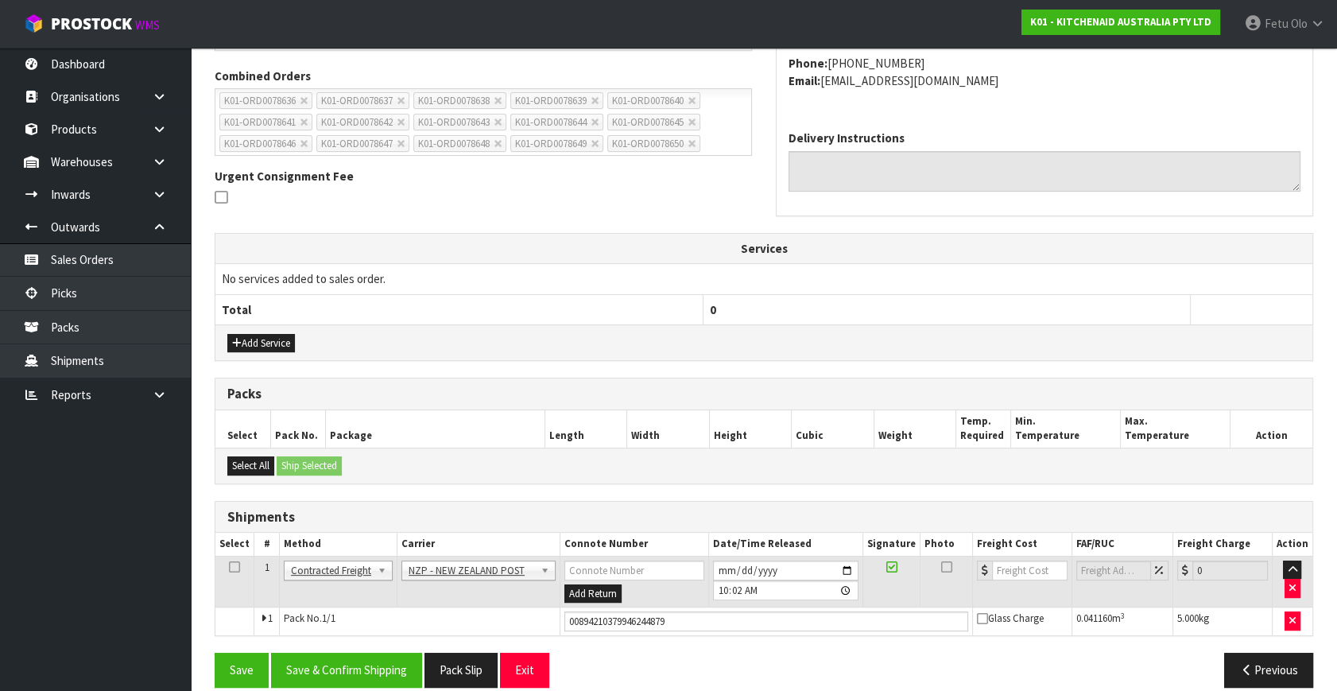
scroll to position [0, 0]
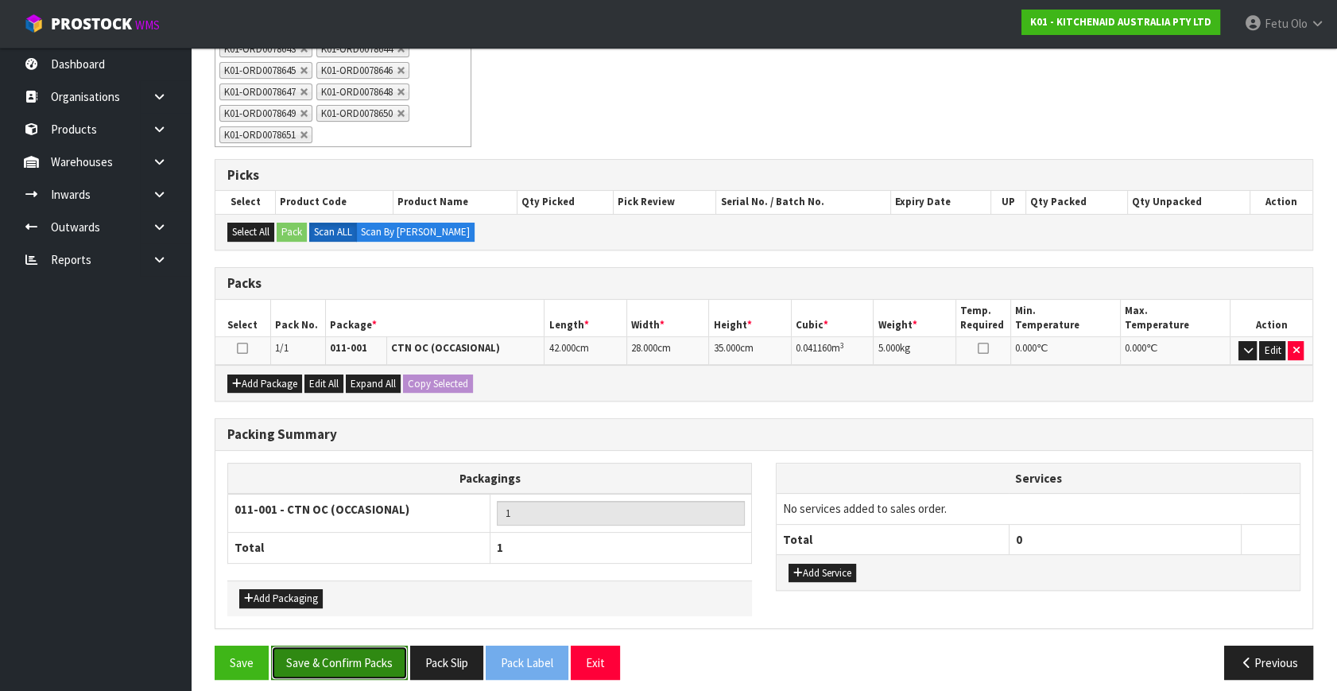
drag, startPoint x: 373, startPoint y: 650, endPoint x: 421, endPoint y: 653, distance: 48.6
click at [373, 650] on button "Save & Confirm Packs" at bounding box center [339, 662] width 137 height 34
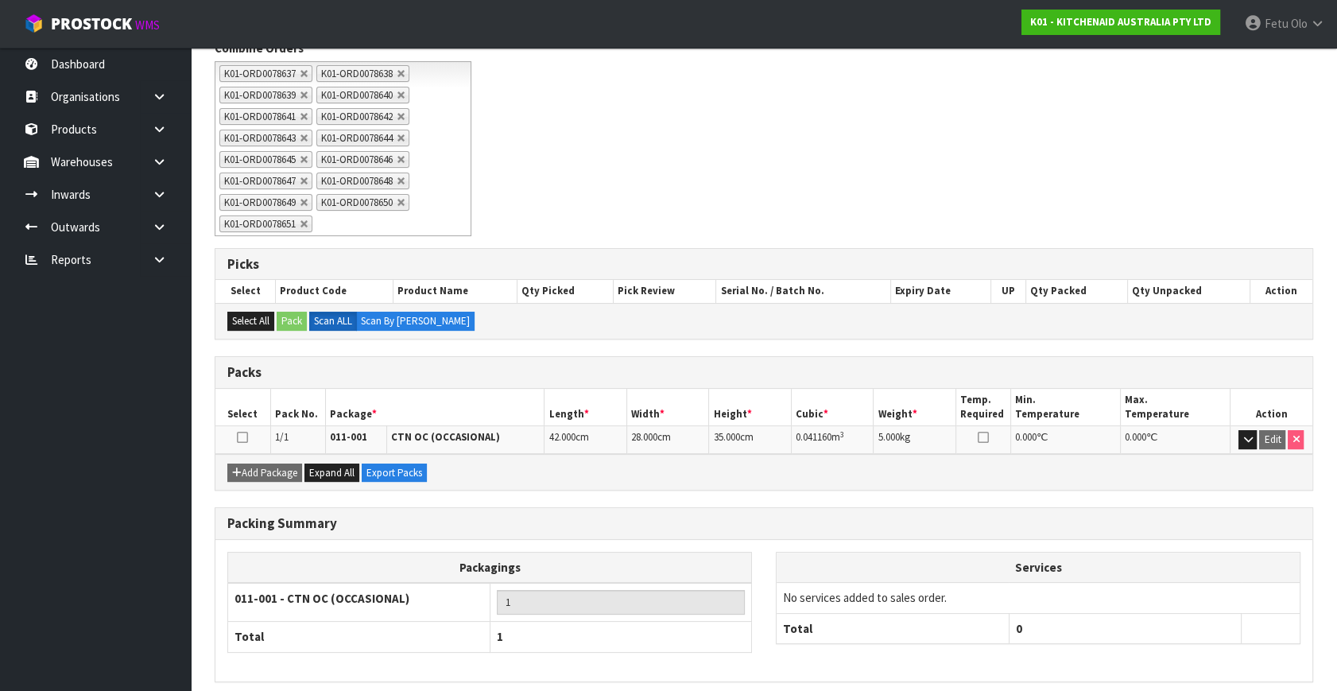
scroll to position [334, 0]
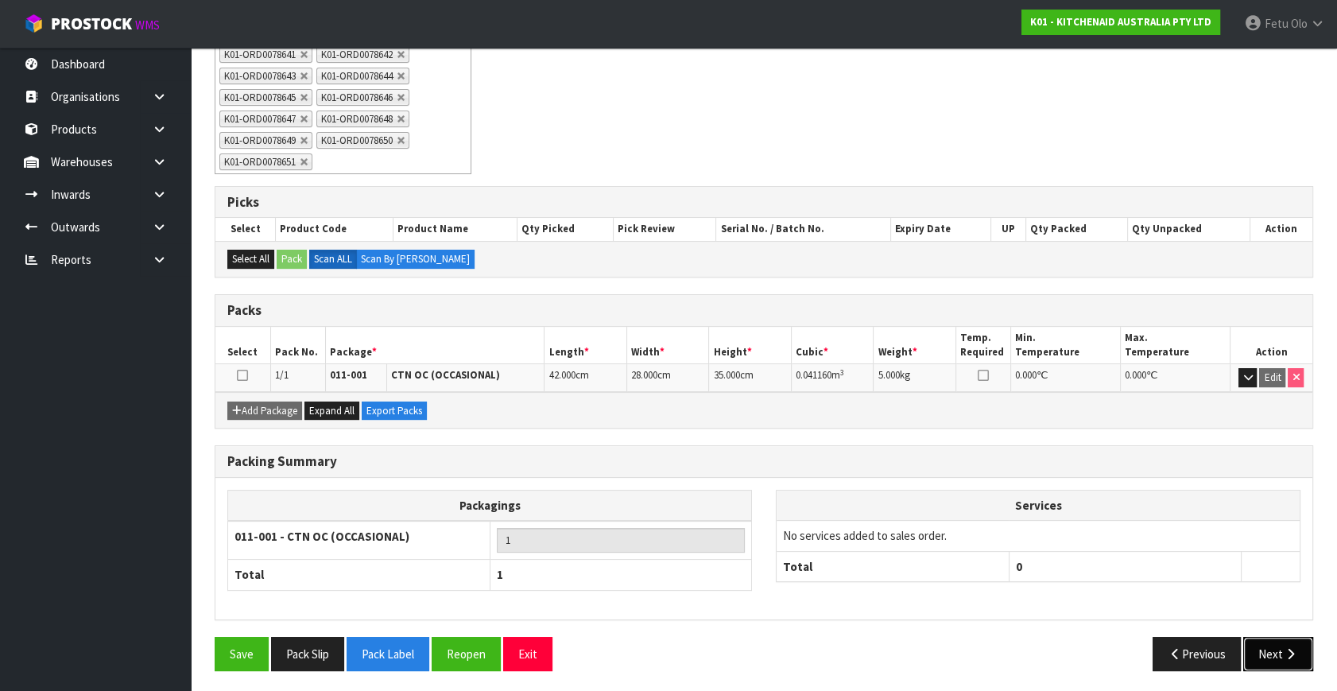
click at [1284, 648] on icon "button" at bounding box center [1290, 654] width 15 height 12
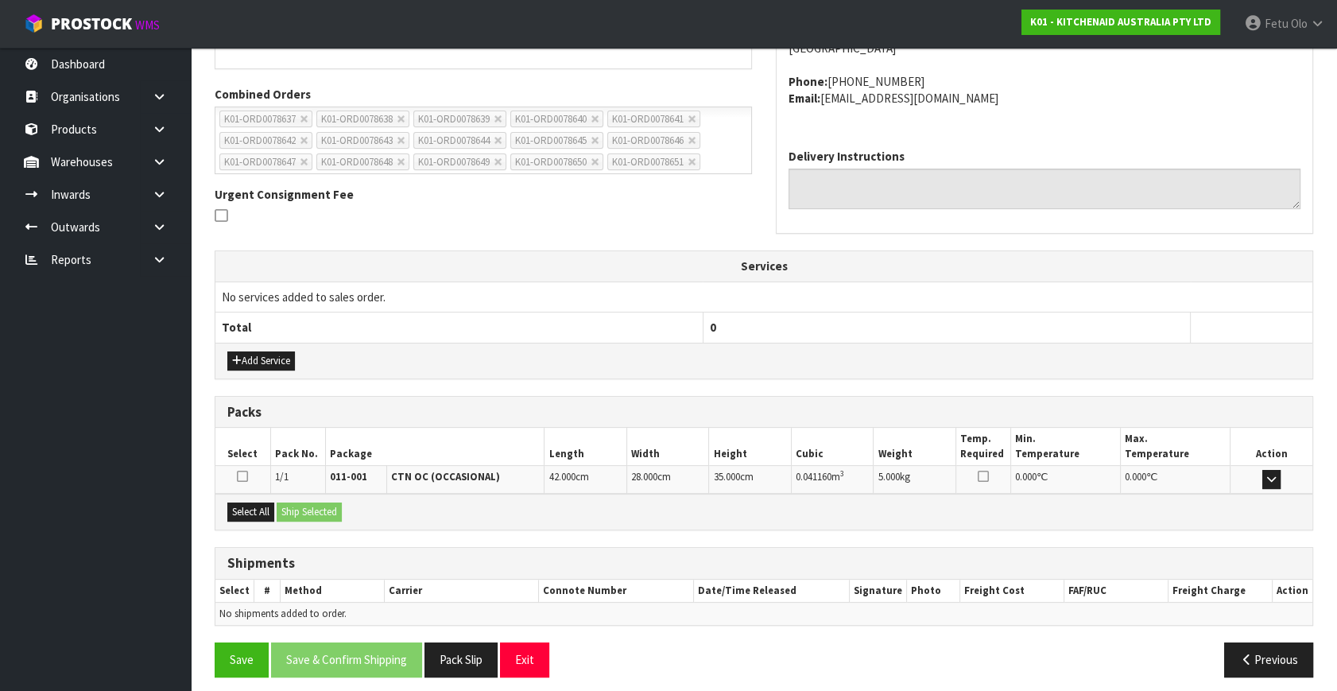
scroll to position [391, 0]
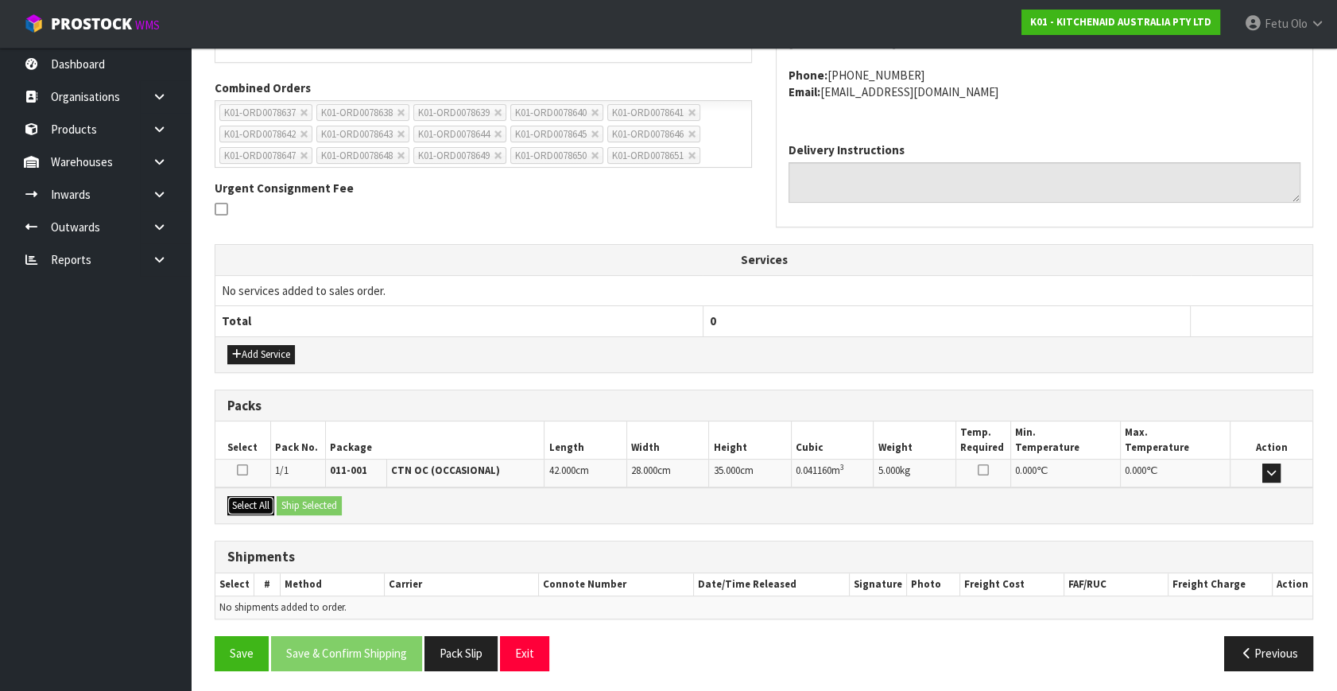
click at [246, 496] on button "Select All" at bounding box center [250, 505] width 47 height 19
click at [283, 496] on button "Ship Selected" at bounding box center [309, 505] width 65 height 19
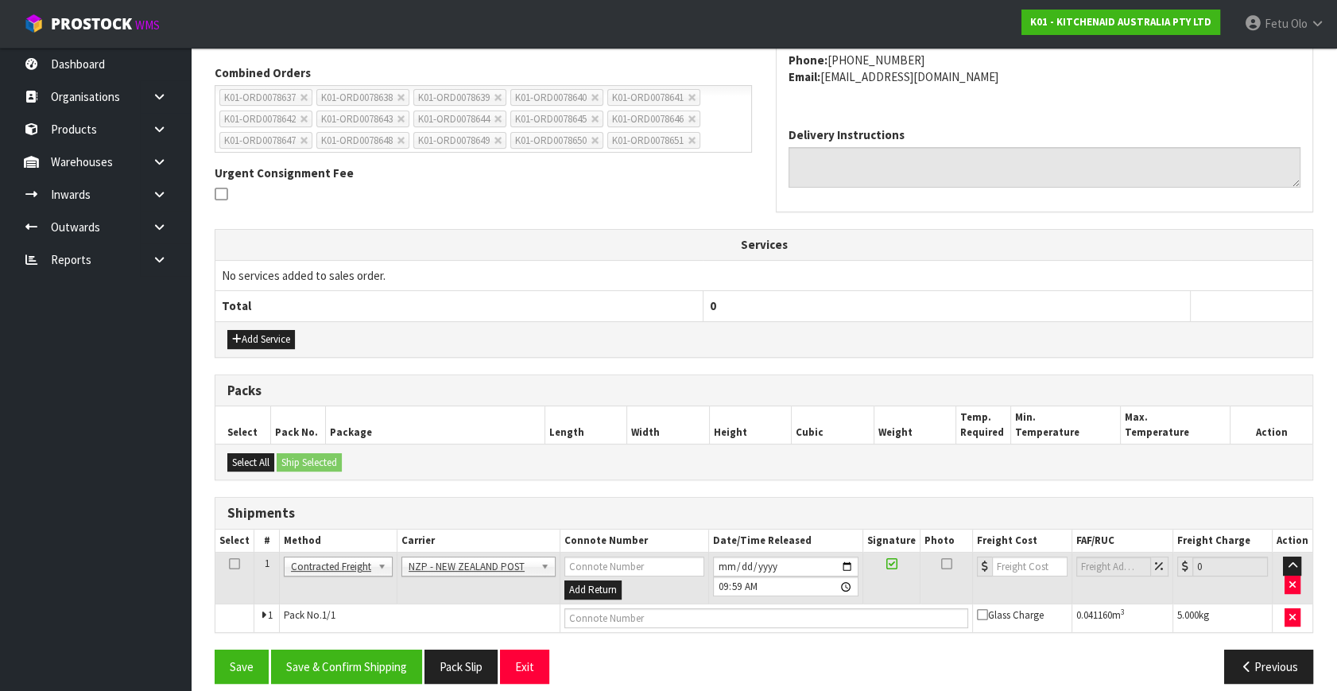
scroll to position [420, 0]
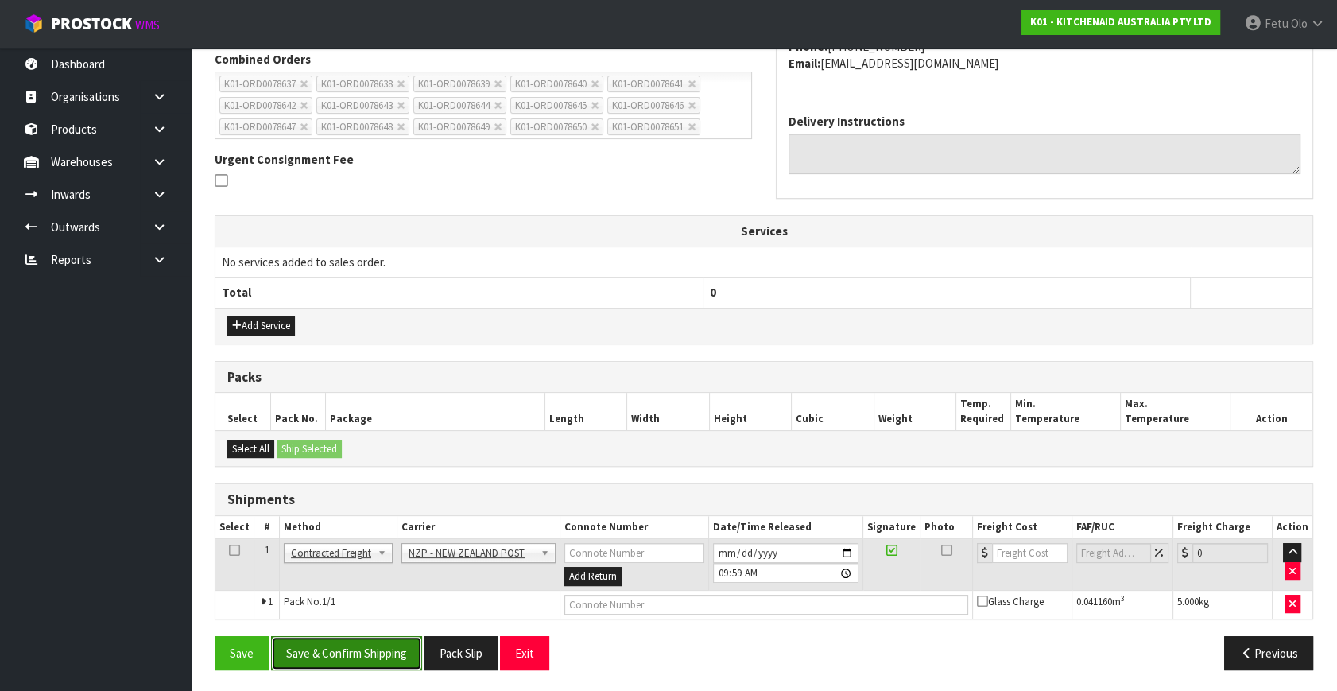
click at [346, 656] on button "Save & Confirm Shipping" at bounding box center [346, 653] width 151 height 34
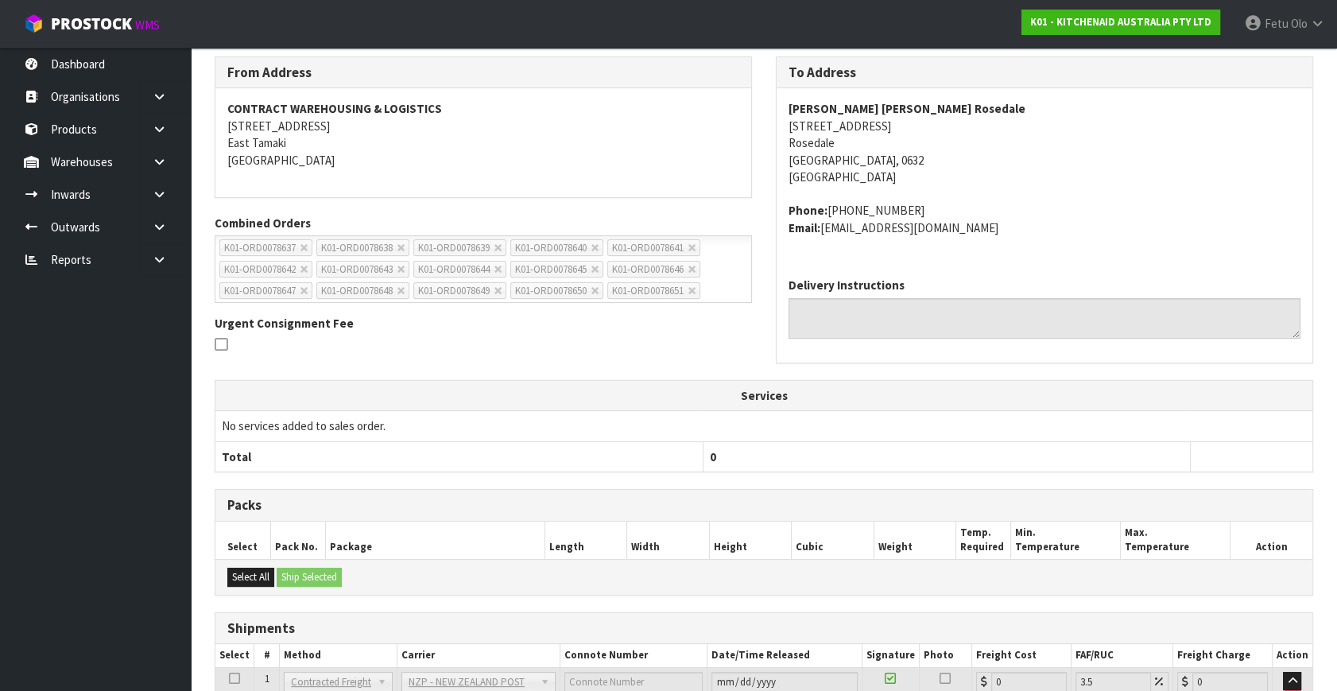
scroll to position [397, 0]
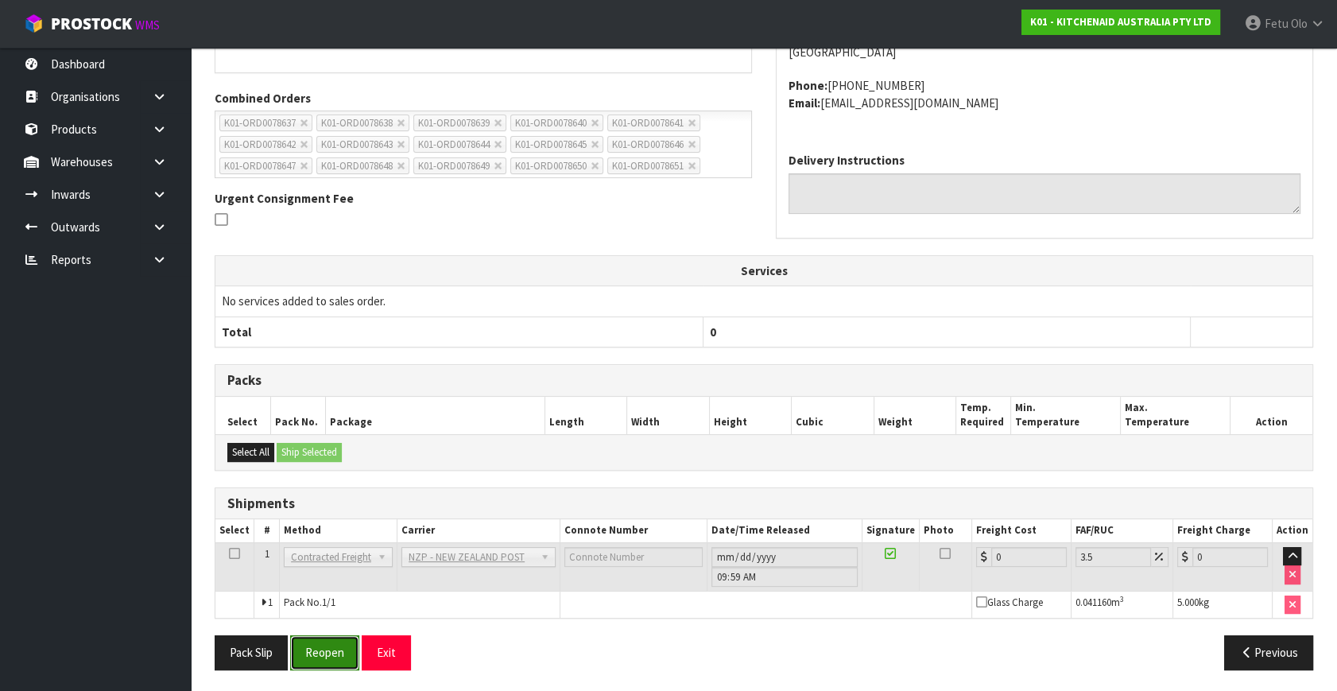
drag, startPoint x: 331, startPoint y: 652, endPoint x: 319, endPoint y: 656, distance: 12.3
click at [331, 652] on button "Reopen" at bounding box center [324, 652] width 69 height 34
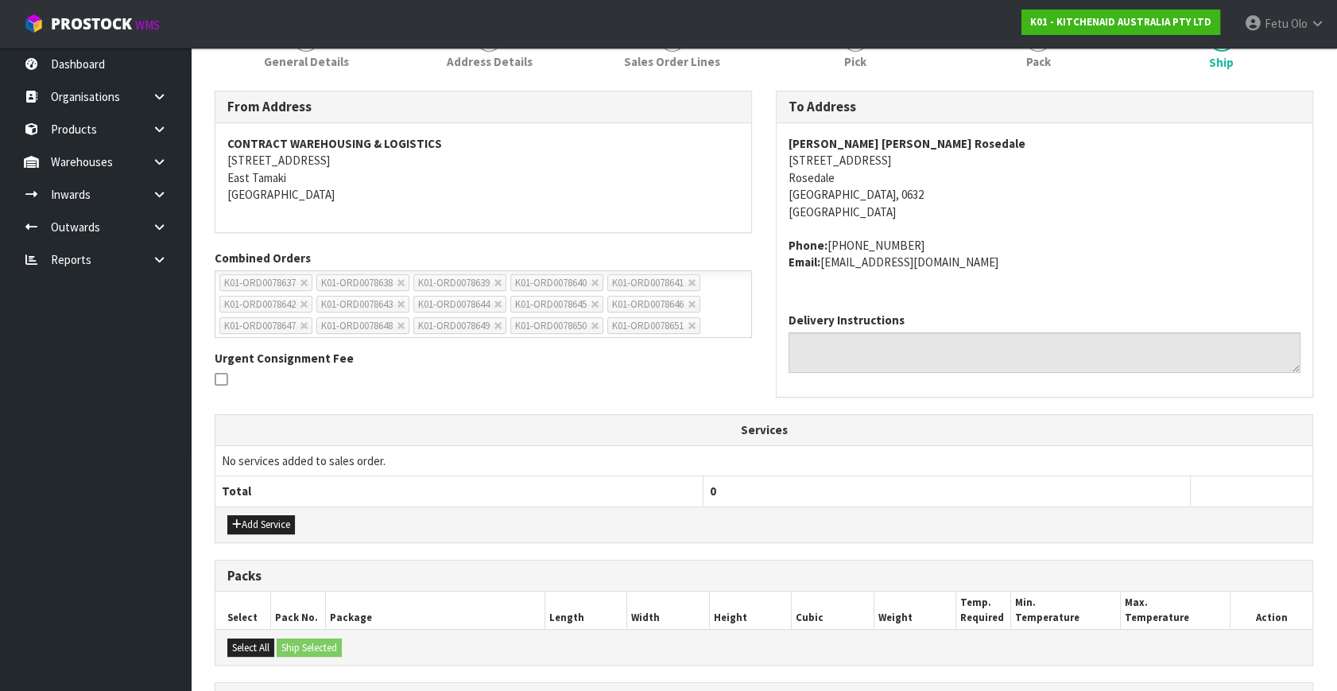
scroll to position [435, 0]
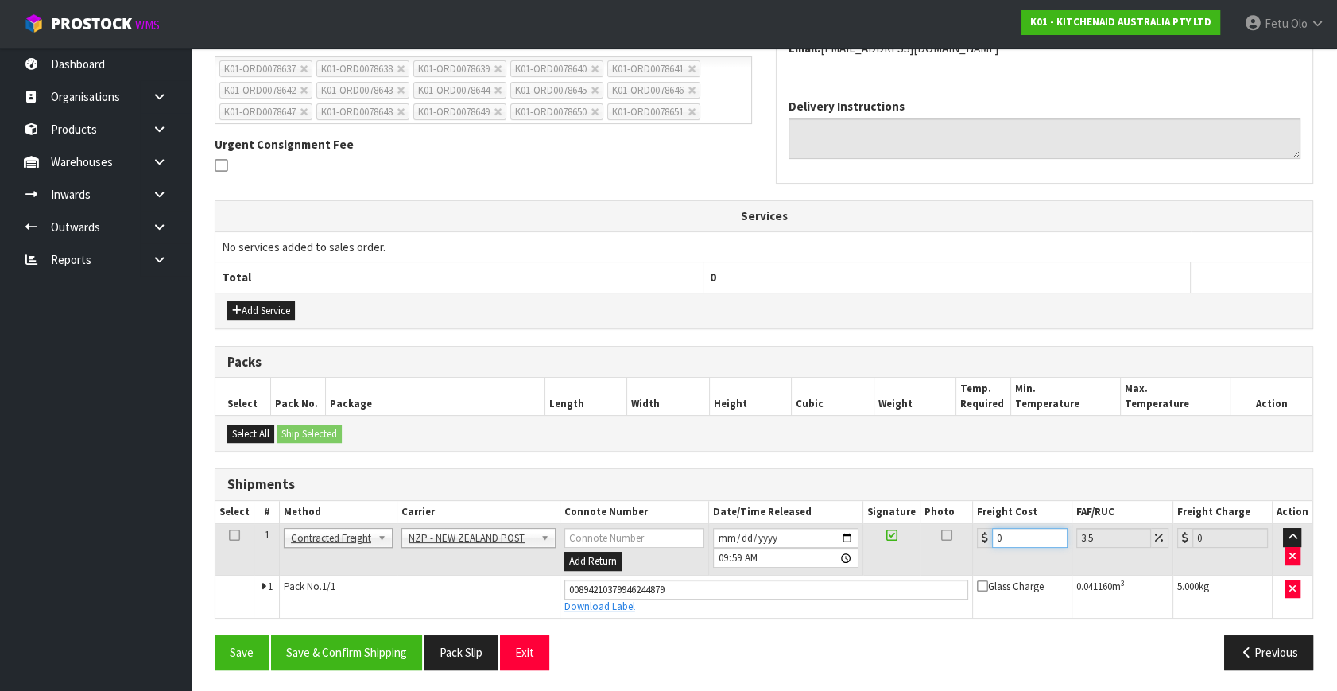
drag, startPoint x: 1021, startPoint y: 538, endPoint x: 559, endPoint y: 602, distance: 467.0
click at [559, 602] on tbody "1 Client Local Pickup Customer Local Pickup Company Freight Contracted Freight …" at bounding box center [763, 571] width 1097 height 94
type input "4"
type input "4.14"
type input "4.3"
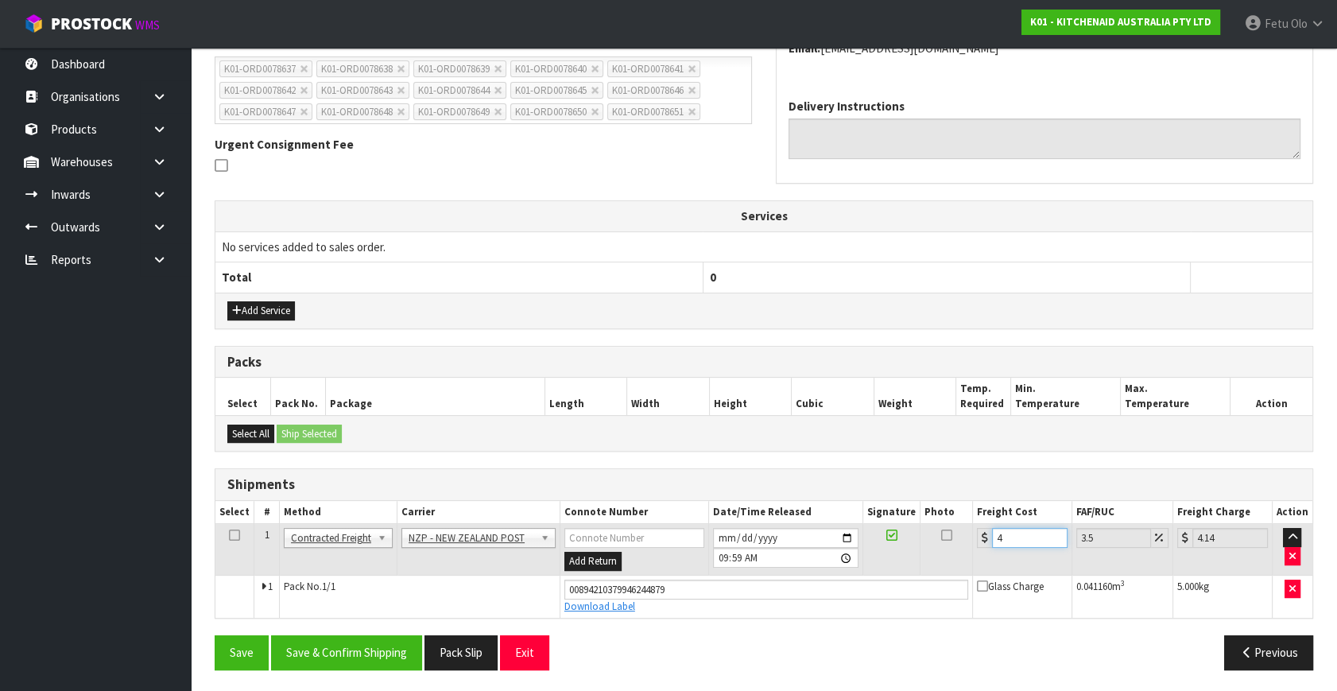
type input "4.45"
type input "4.33"
type input "4.48"
type input "4.33"
click at [332, 641] on button "Save & Confirm Shipping" at bounding box center [346, 652] width 151 height 34
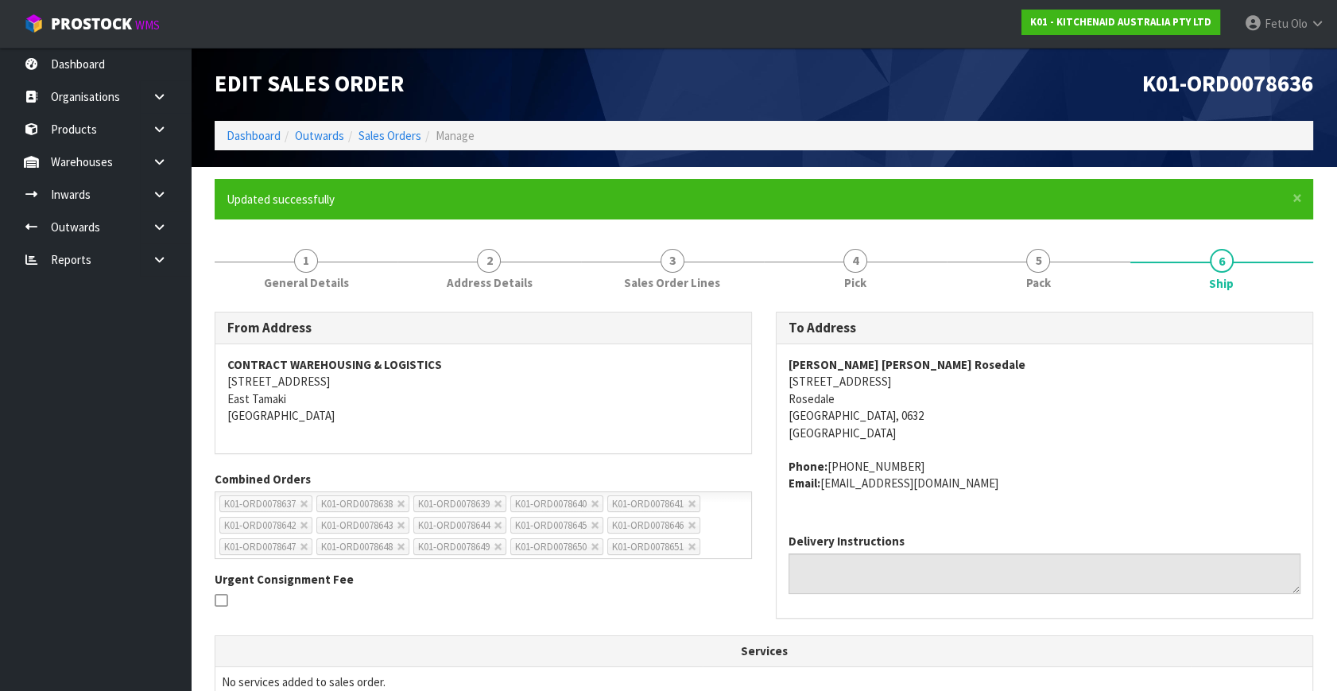
scroll to position [391, 0]
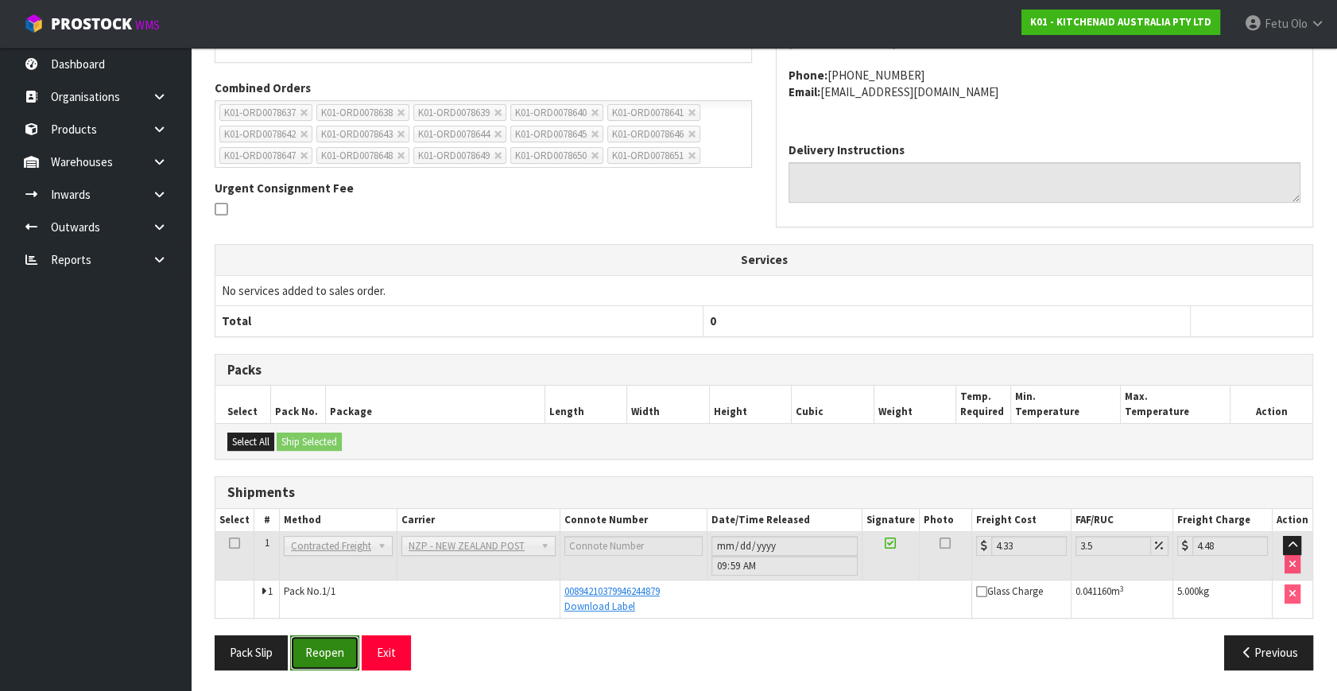
click at [336, 653] on button "Reopen" at bounding box center [324, 652] width 69 height 34
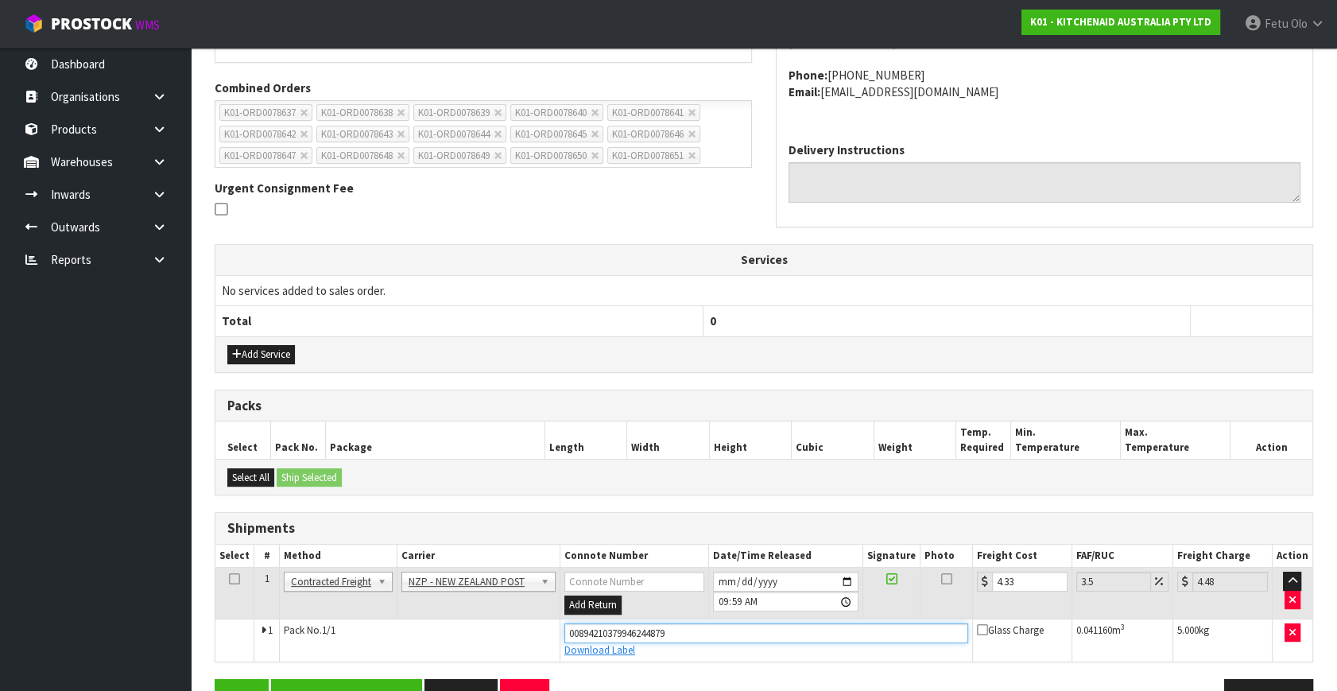
drag, startPoint x: 695, startPoint y: 628, endPoint x: 362, endPoint y: 644, distance: 333.4
click at [362, 644] on tr "1 Pack No. 1/1 00894210379946244879 Download Label Glass Charge 0.041160 m 3 5.…" at bounding box center [763, 639] width 1097 height 43
click at [350, 686] on button "Save & Confirm Shipping" at bounding box center [346, 696] width 151 height 34
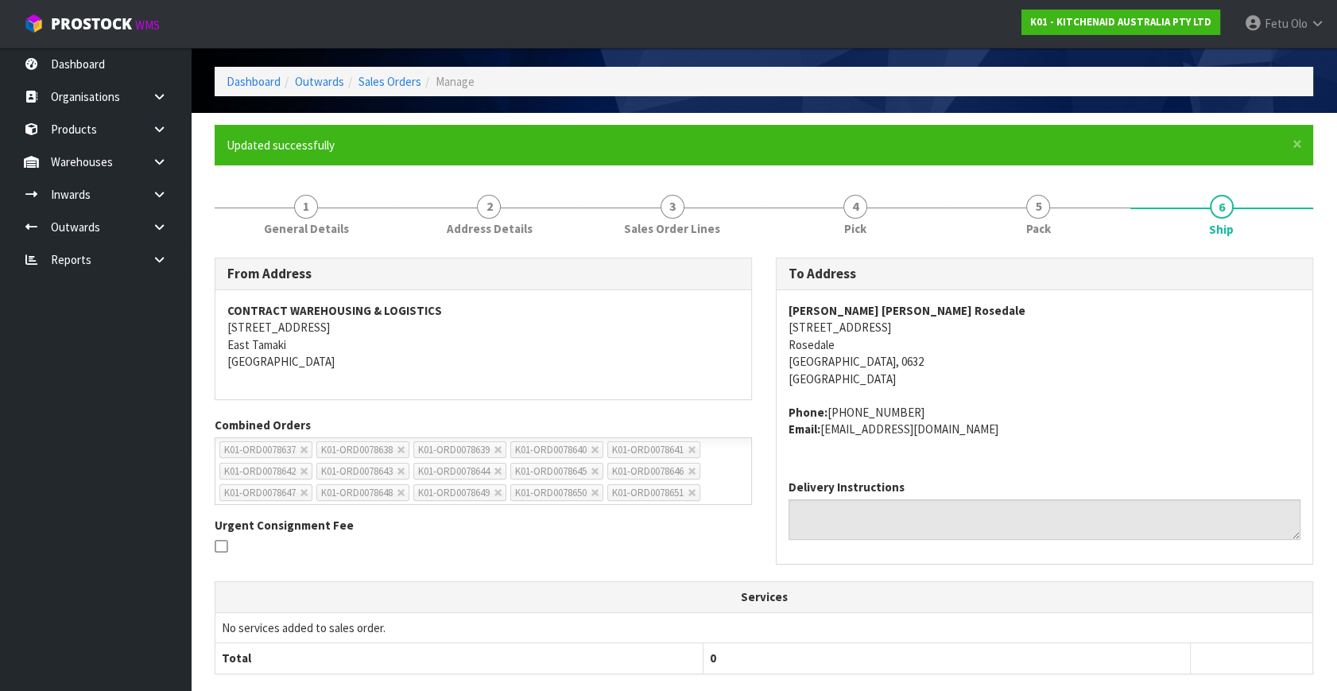
scroll to position [0, 0]
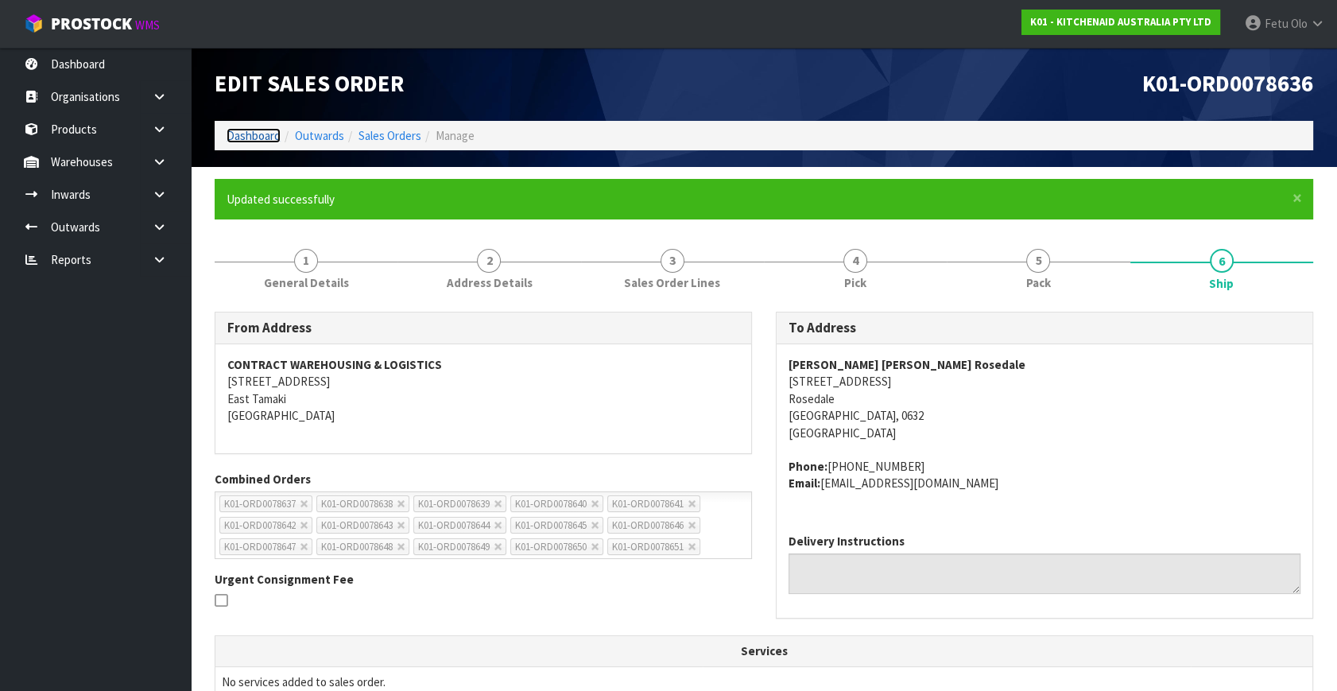
click at [240, 134] on link "Dashboard" at bounding box center [253, 135] width 54 height 15
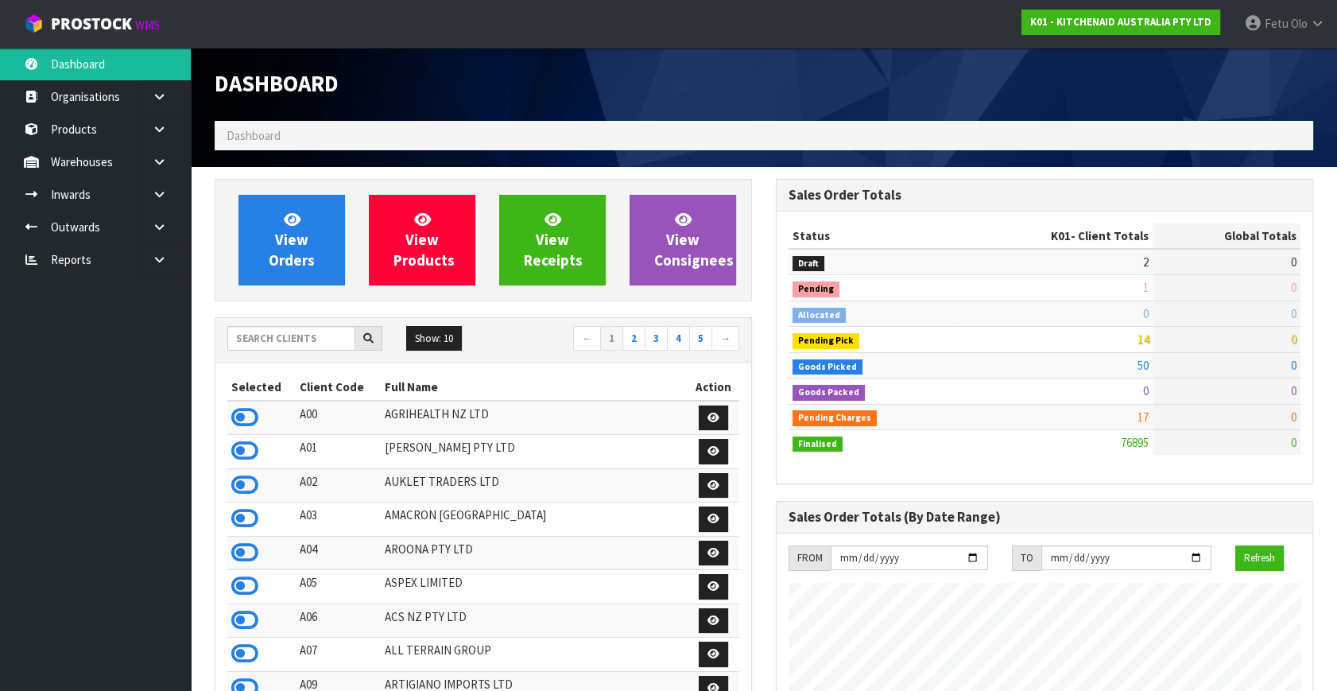
scroll to position [1202, 560]
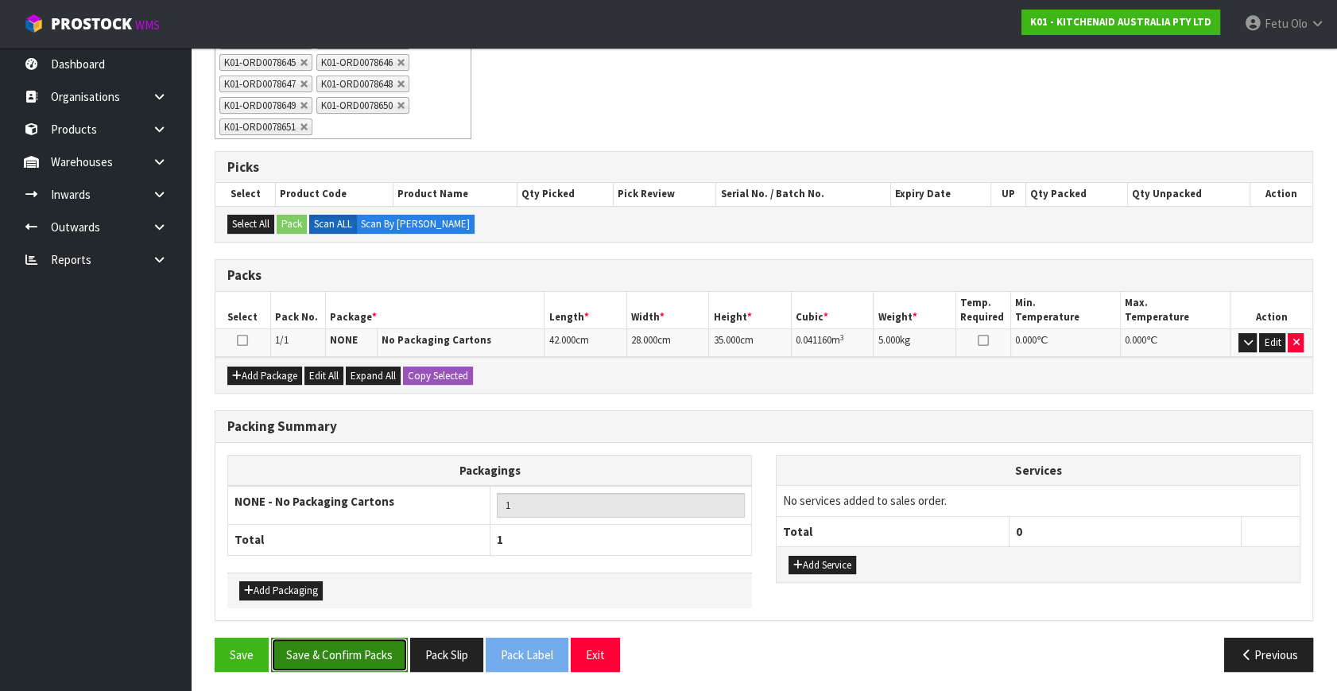
click at [380, 649] on button "Save & Confirm Packs" at bounding box center [339, 654] width 137 height 34
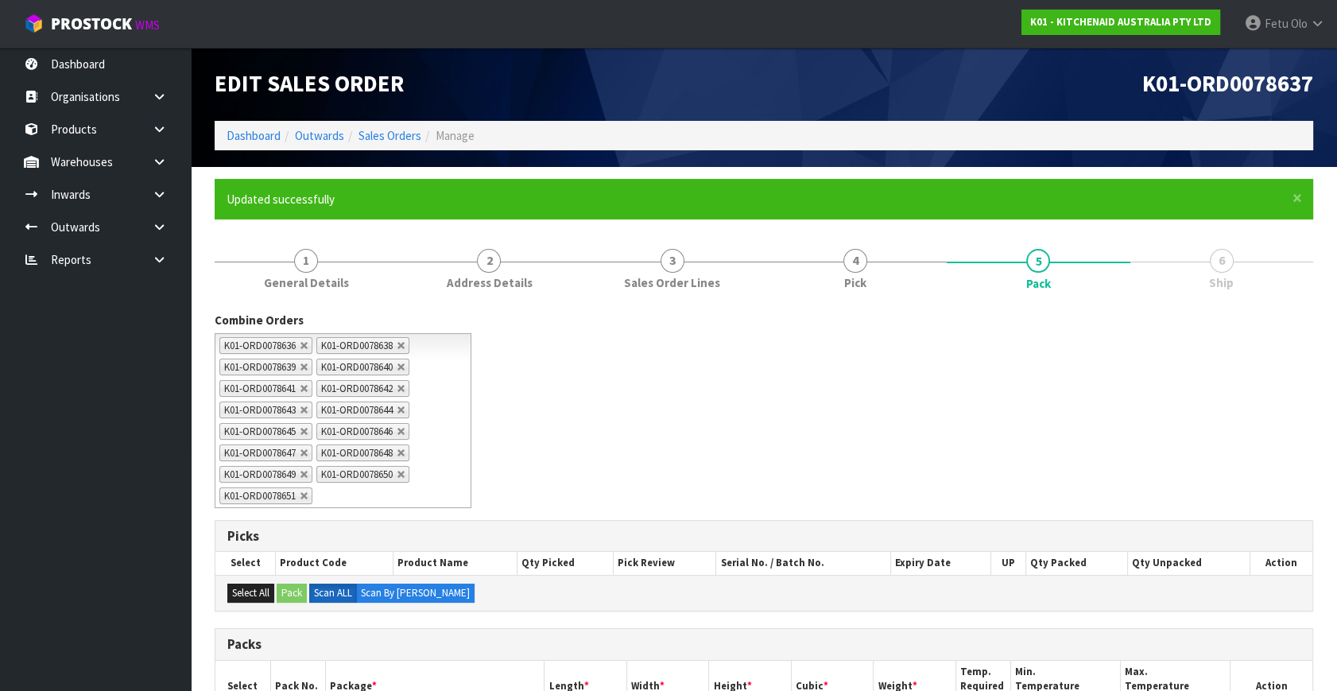
click at [1285, 341] on div "Combine Orders K01-ORD0078582 K01-ORD0078612 K01-ORD0078631 K01-ORD0078634 K01-…" at bounding box center [764, 415] width 1122 height 207
click at [1215, 284] on span "Ship" at bounding box center [1221, 282] width 25 height 17
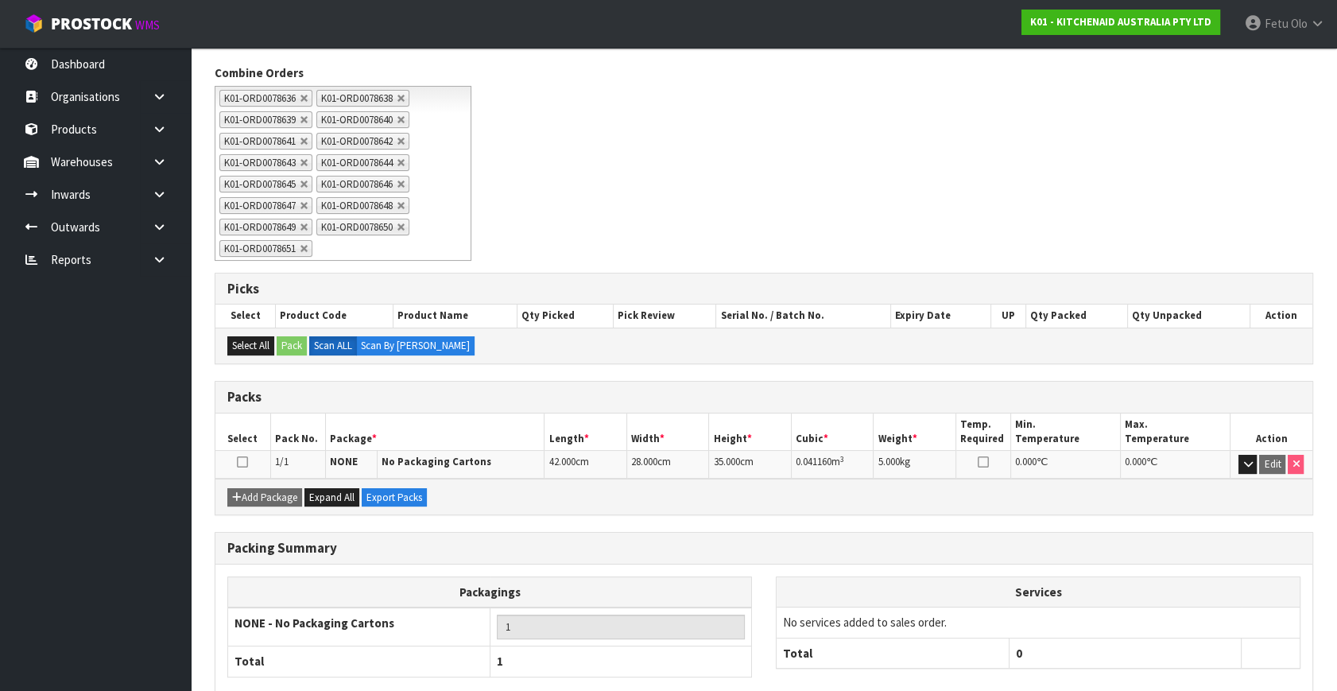
scroll to position [334, 0]
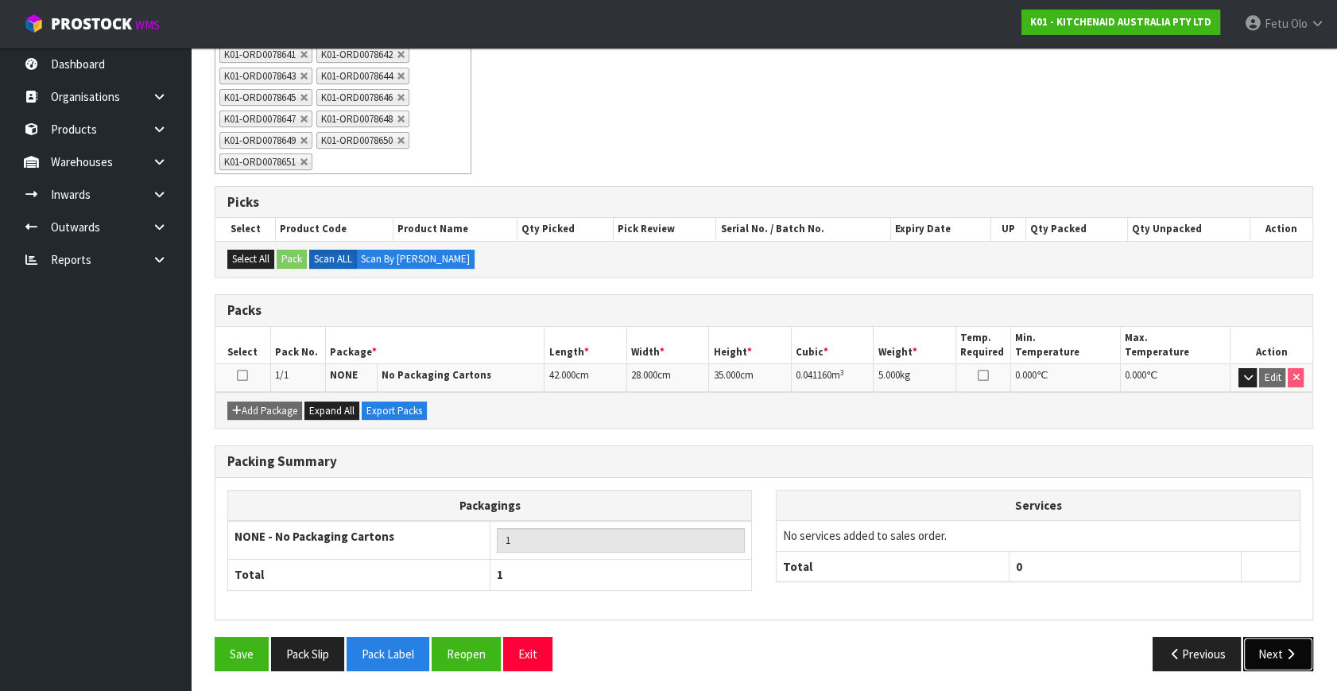
click at [1258, 645] on button "Next" at bounding box center [1278, 654] width 70 height 34
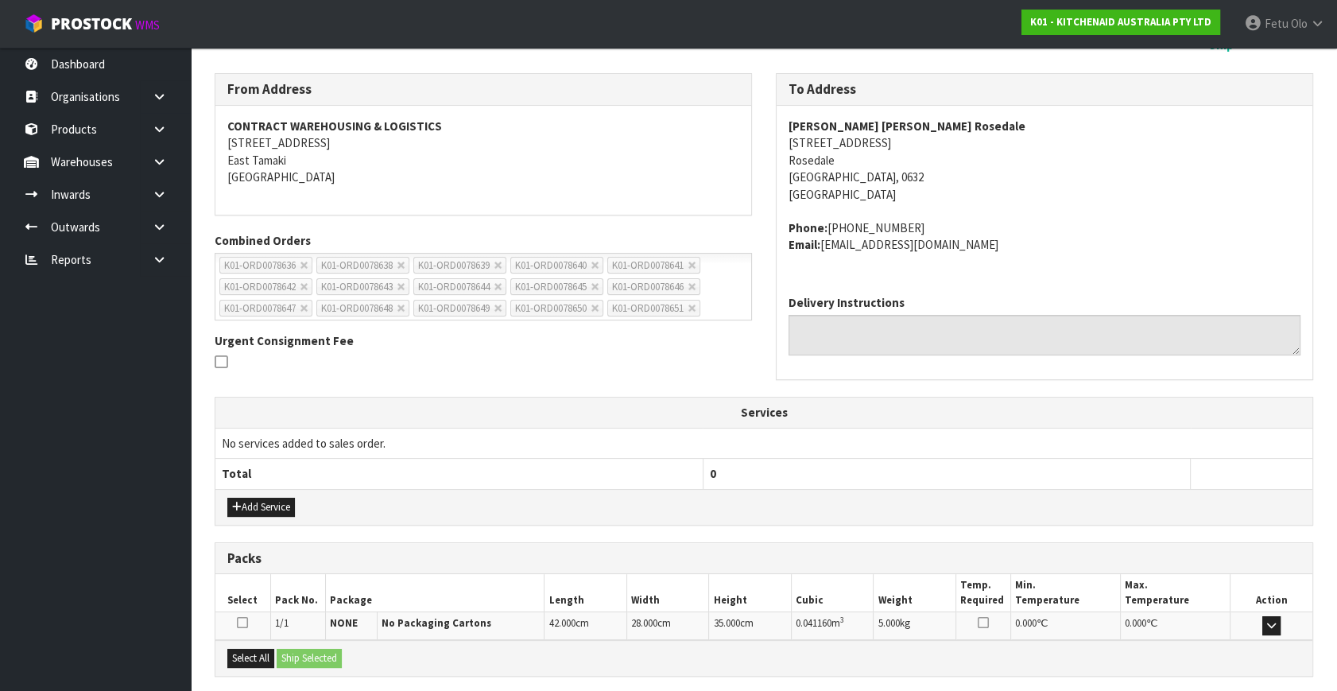
scroll to position [361, 0]
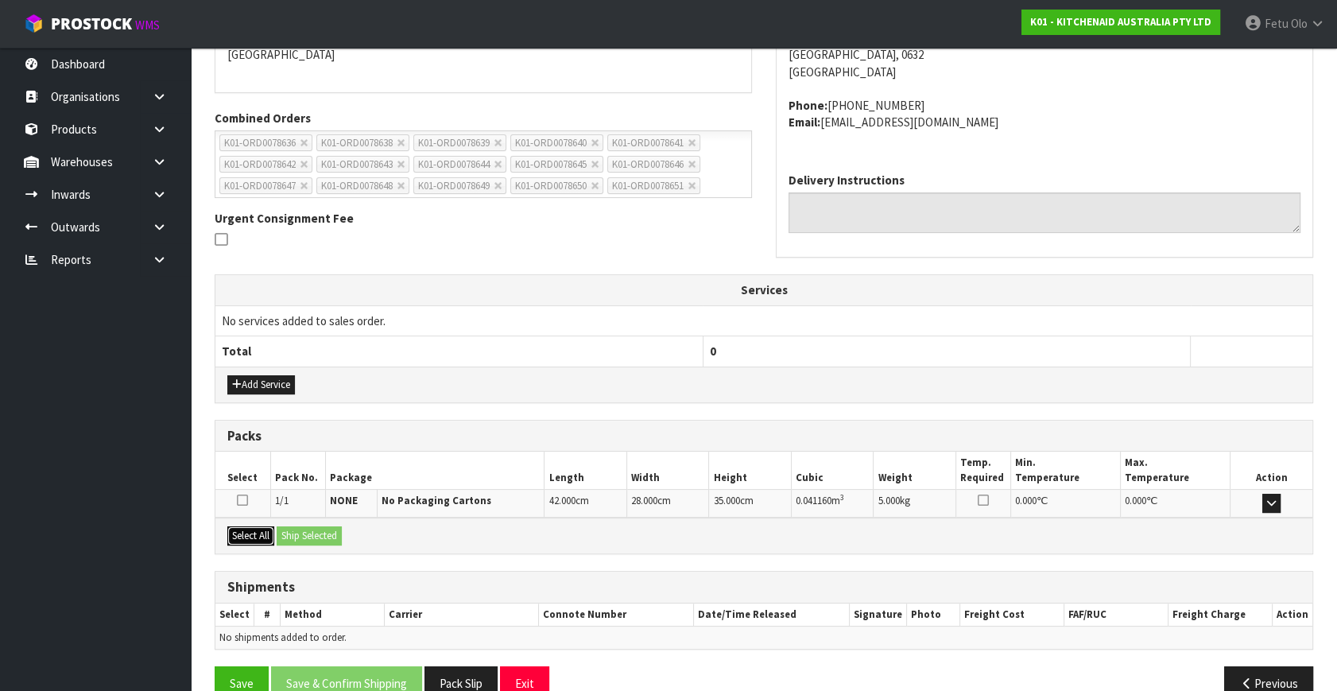
drag, startPoint x: 245, startPoint y: 535, endPoint x: 303, endPoint y: 529, distance: 58.3
click at [269, 532] on button "Select All" at bounding box center [250, 535] width 47 height 19
click at [303, 529] on button "Ship Selected" at bounding box center [309, 535] width 65 height 19
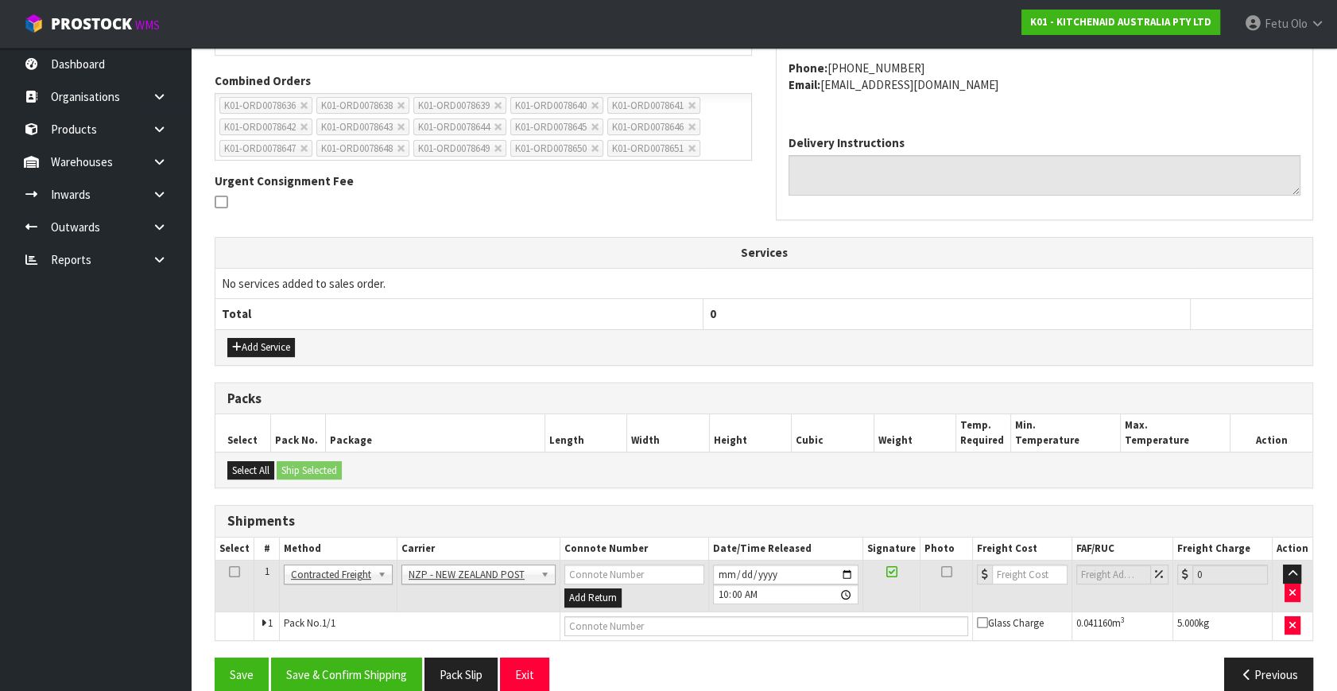
scroll to position [420, 0]
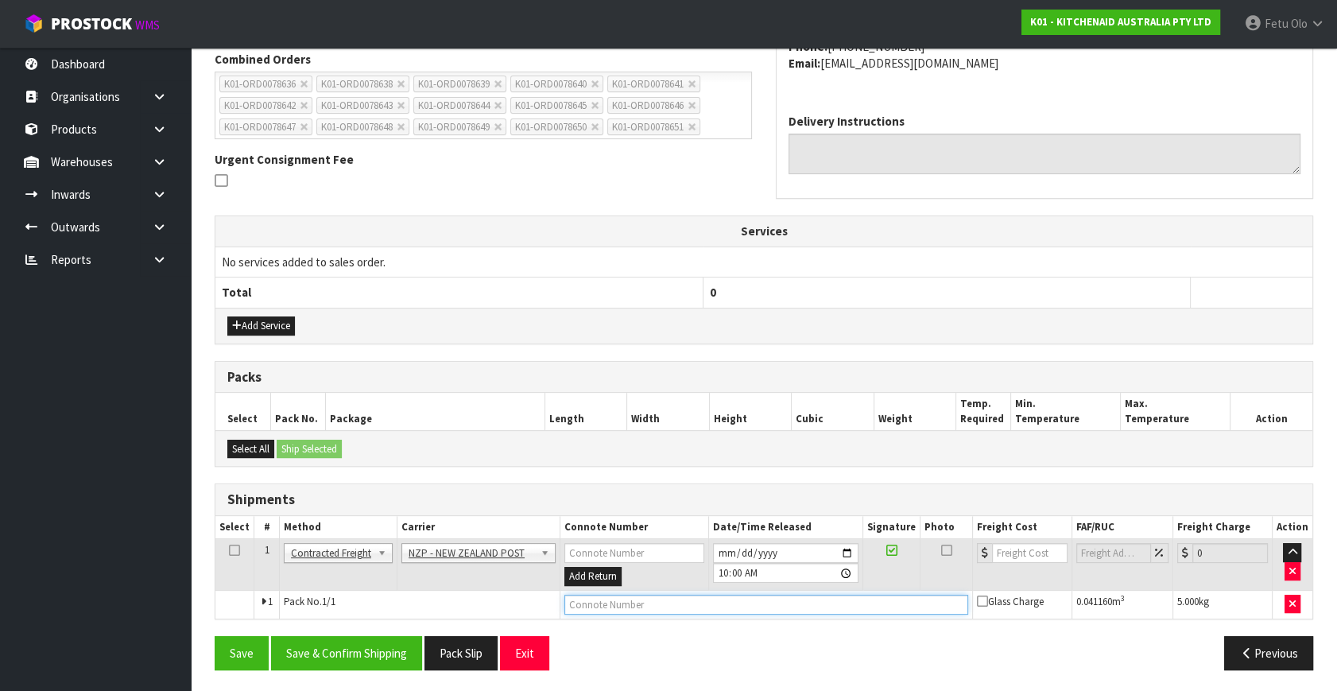
click at [589, 601] on input "text" at bounding box center [766, 604] width 404 height 20
paste input "00894210379946244879"
type input "00894210379946244879"
click at [370, 654] on button "Save & Confirm Shipping" at bounding box center [346, 653] width 151 height 34
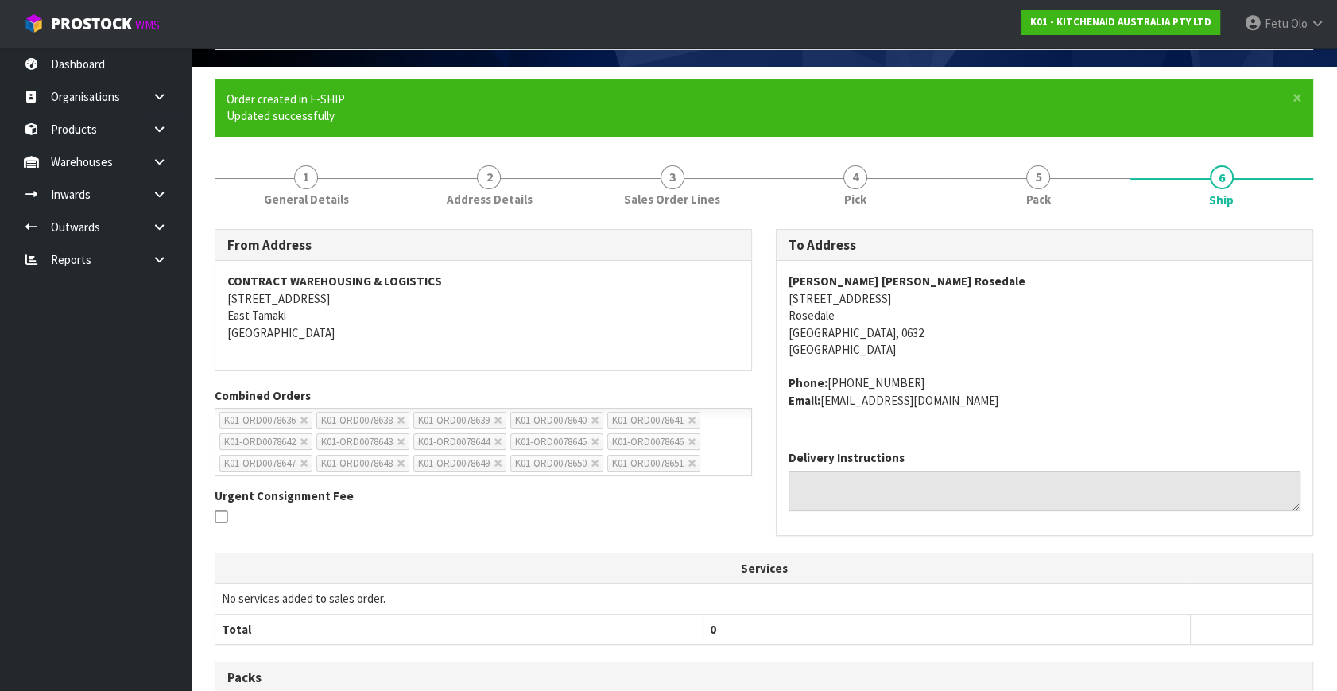
scroll to position [288, 0]
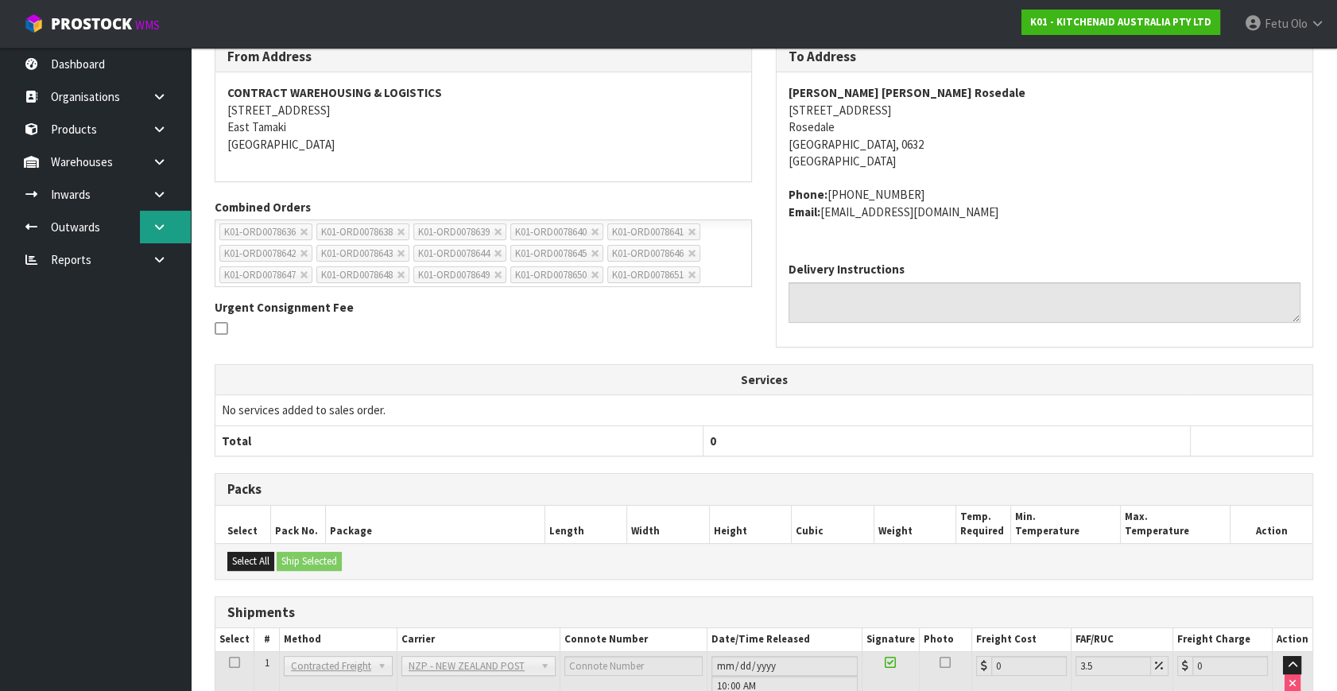
click at [150, 230] on link at bounding box center [165, 227] width 51 height 33
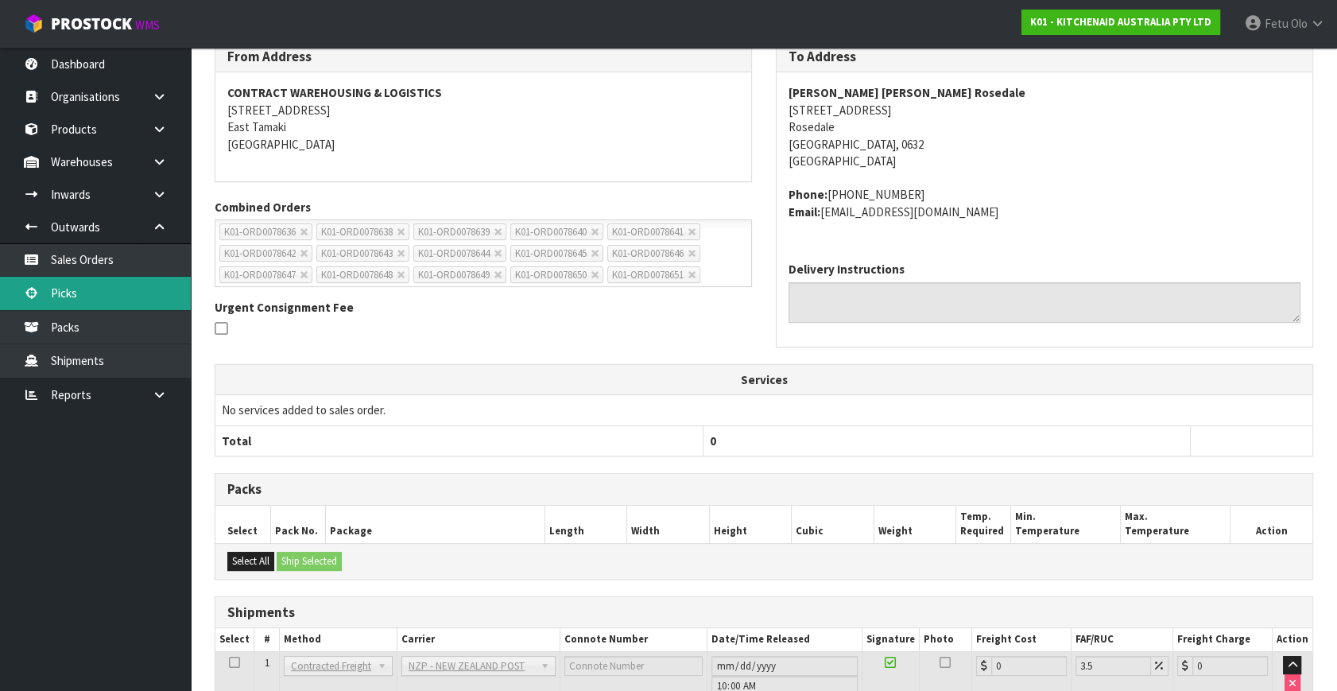
click at [90, 294] on link "Picks" at bounding box center [95, 293] width 191 height 33
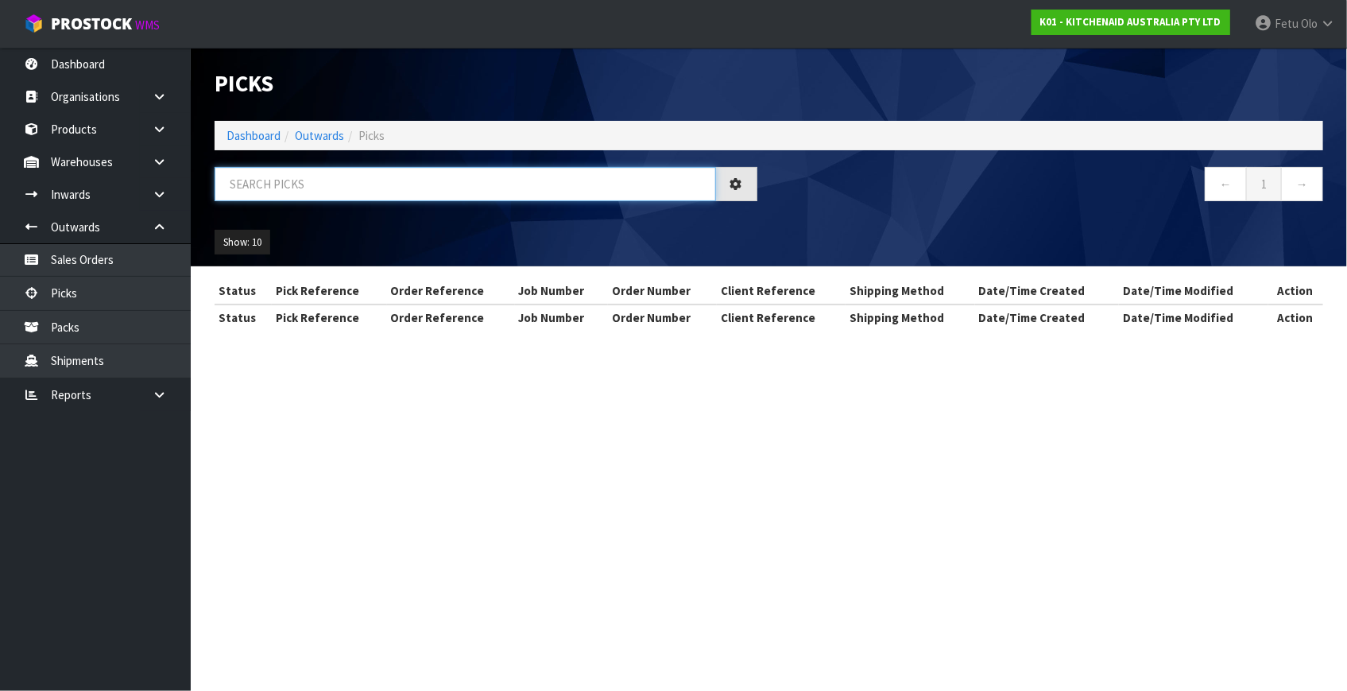
click at [373, 180] on input "text" at bounding box center [465, 184] width 501 height 34
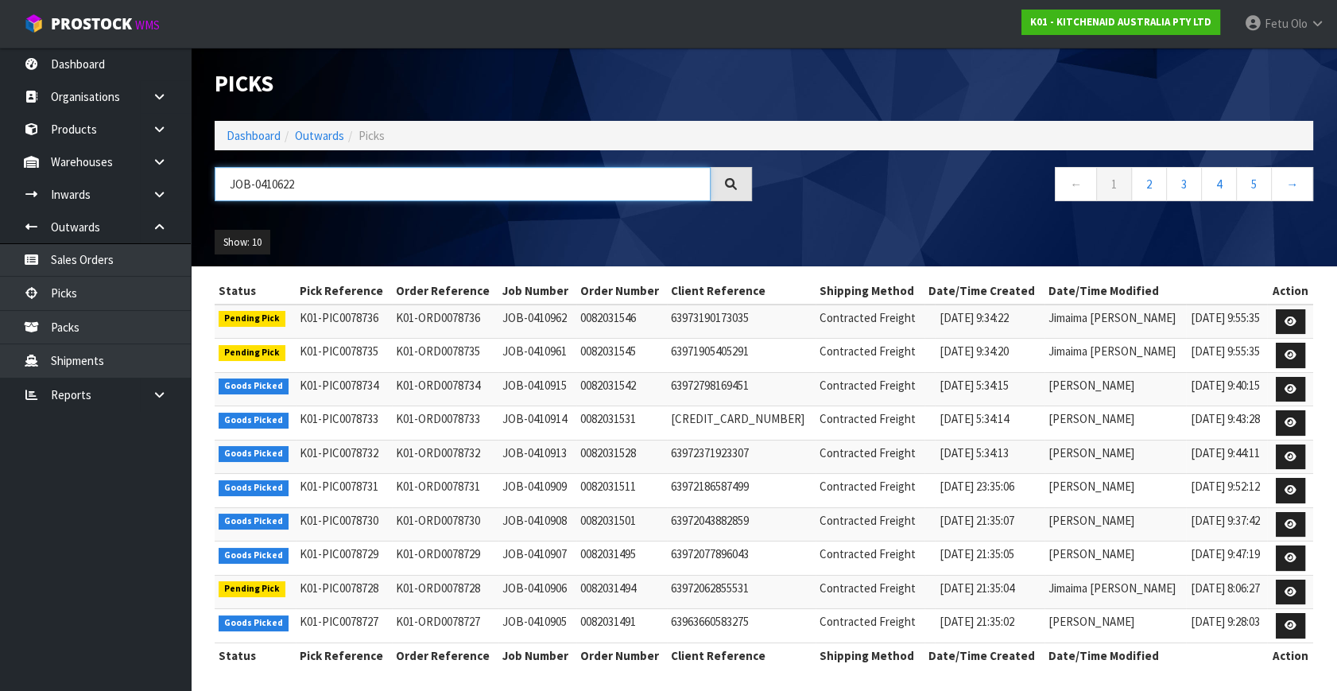
type input "JOB-0410622"
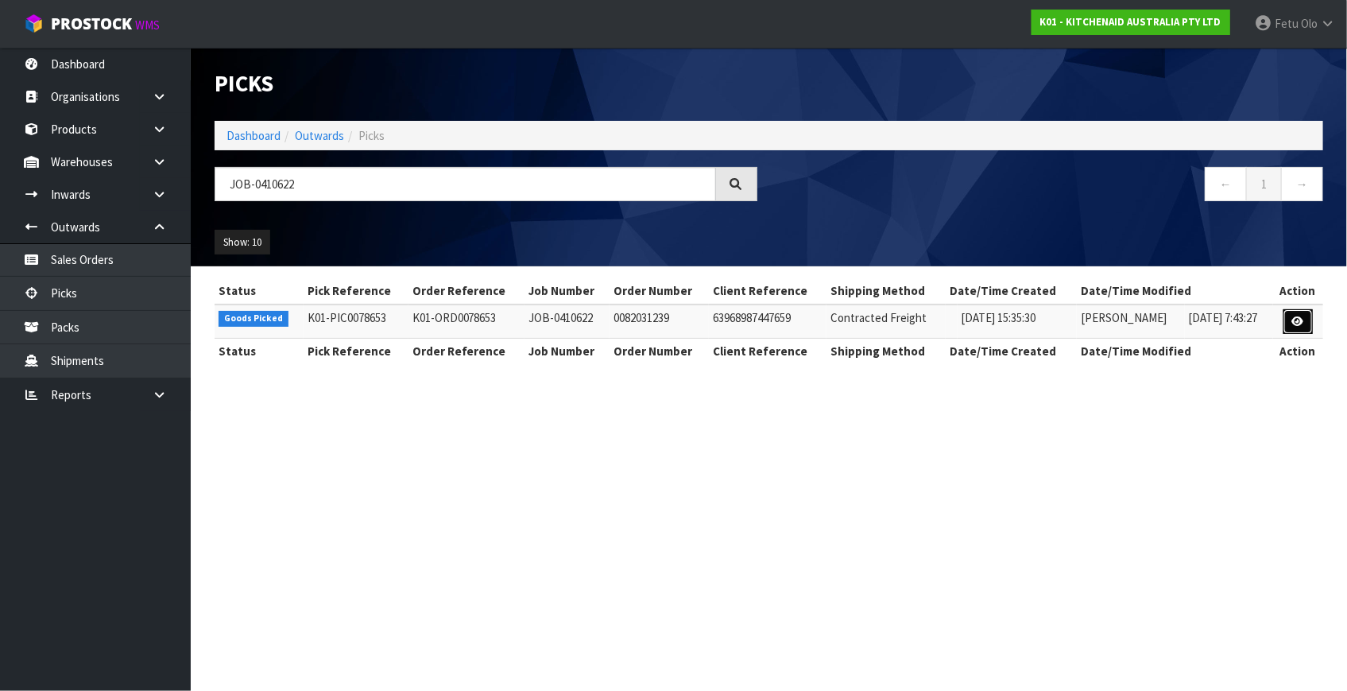
click at [1291, 323] on link at bounding box center [1297, 321] width 29 height 25
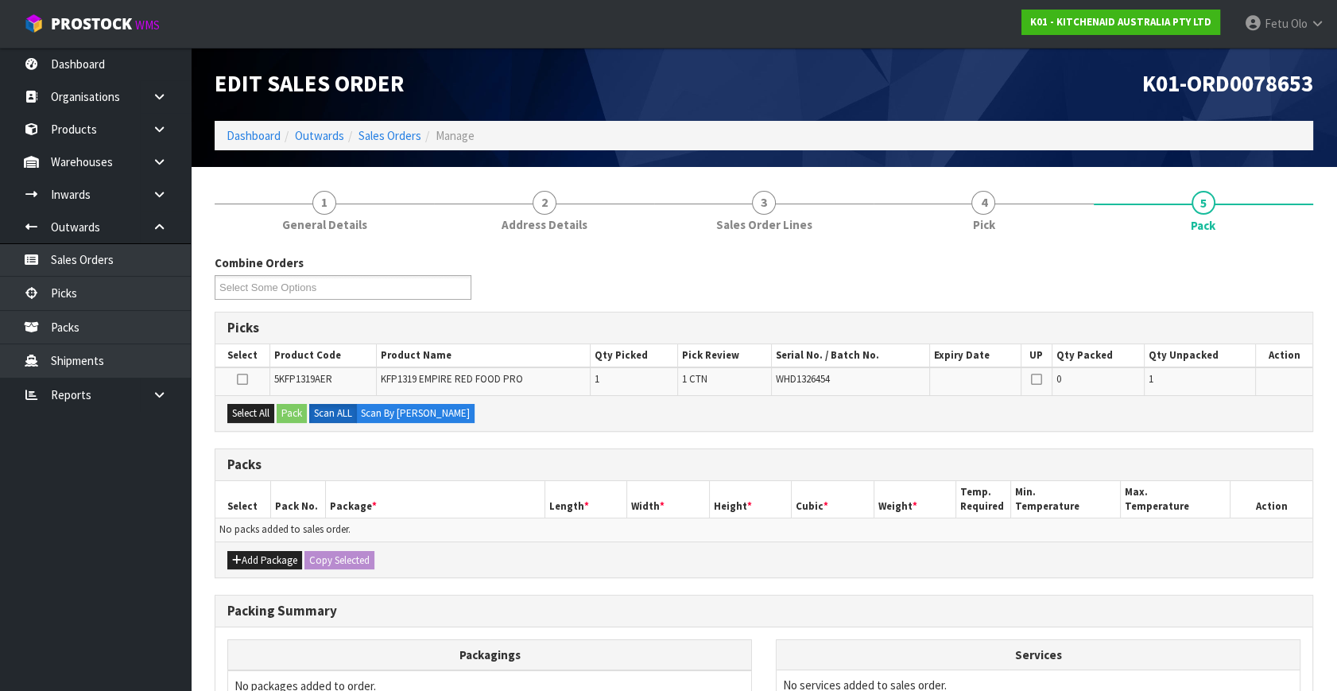
click at [60, 624] on ul "Dashboard Organisations Clients Consignees Carriers Products Categories Serial …" at bounding box center [95, 369] width 191 height 643
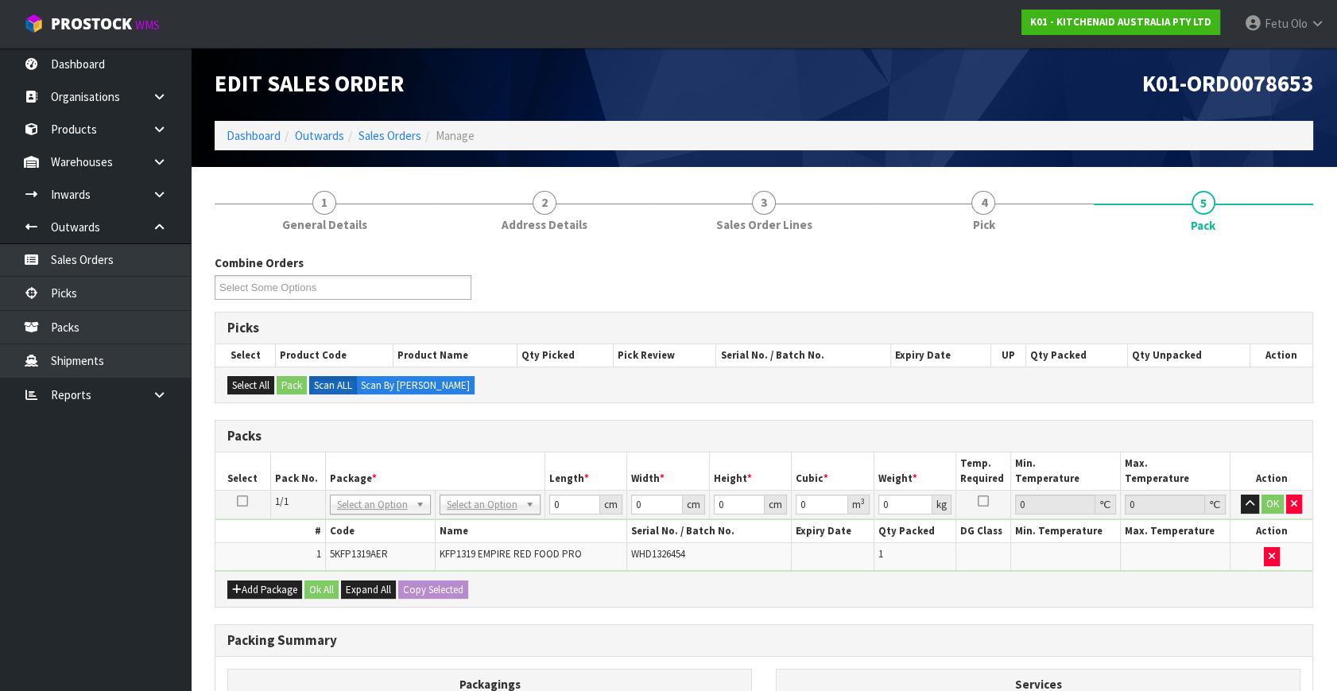
drag, startPoint x: 490, startPoint y: 516, endPoint x: 489, endPoint y: 550, distance: 34.2
click at [488, 519] on tbody "1/1 NONE 007-001 007-002 007-004 007-009 007-013 007-014 007-015 007-017 007-01…" at bounding box center [763, 530] width 1097 height 80
click at [565, 520] on th "Name" at bounding box center [531, 531] width 192 height 23
click at [495, 535] on tbody "1/1 NONE 007-001 007-002 007-004 007-009 007-013 007-014 007-015 007-017 007-01…" at bounding box center [763, 530] width 1097 height 80
type input "50"
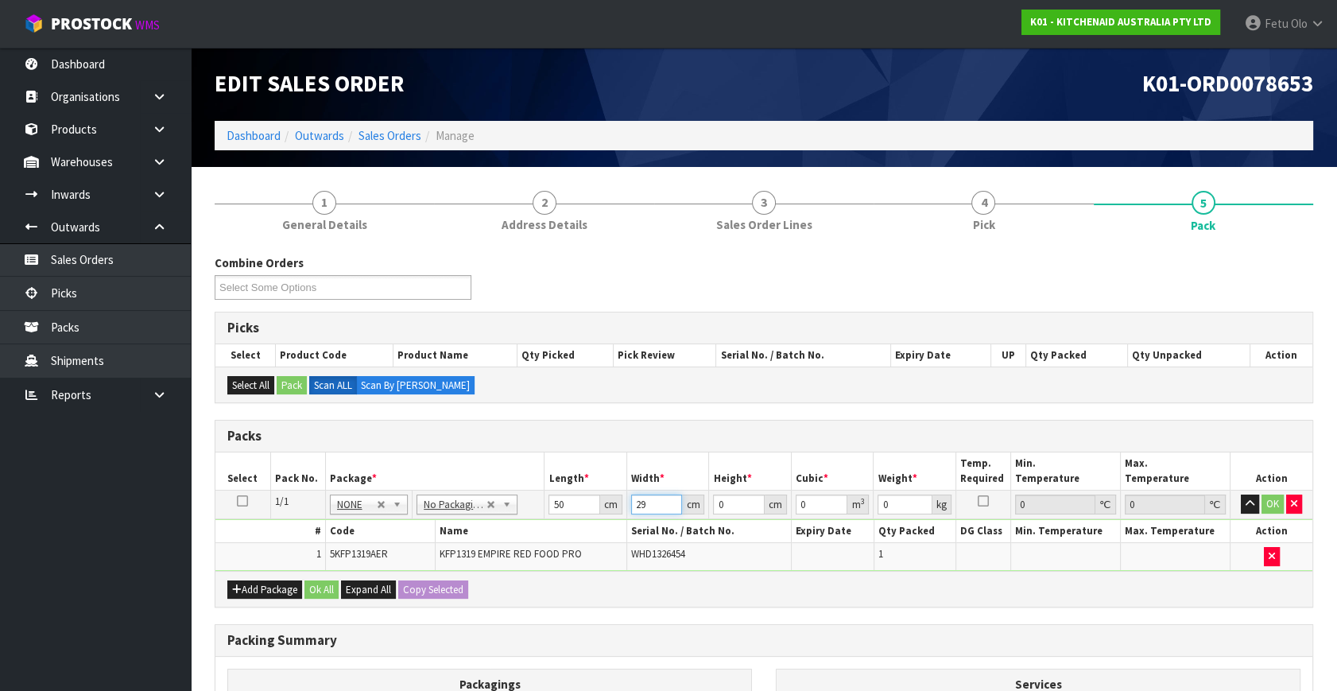
type input "29"
type input "2"
type input "0.0029"
type input "29"
type input "0.04205"
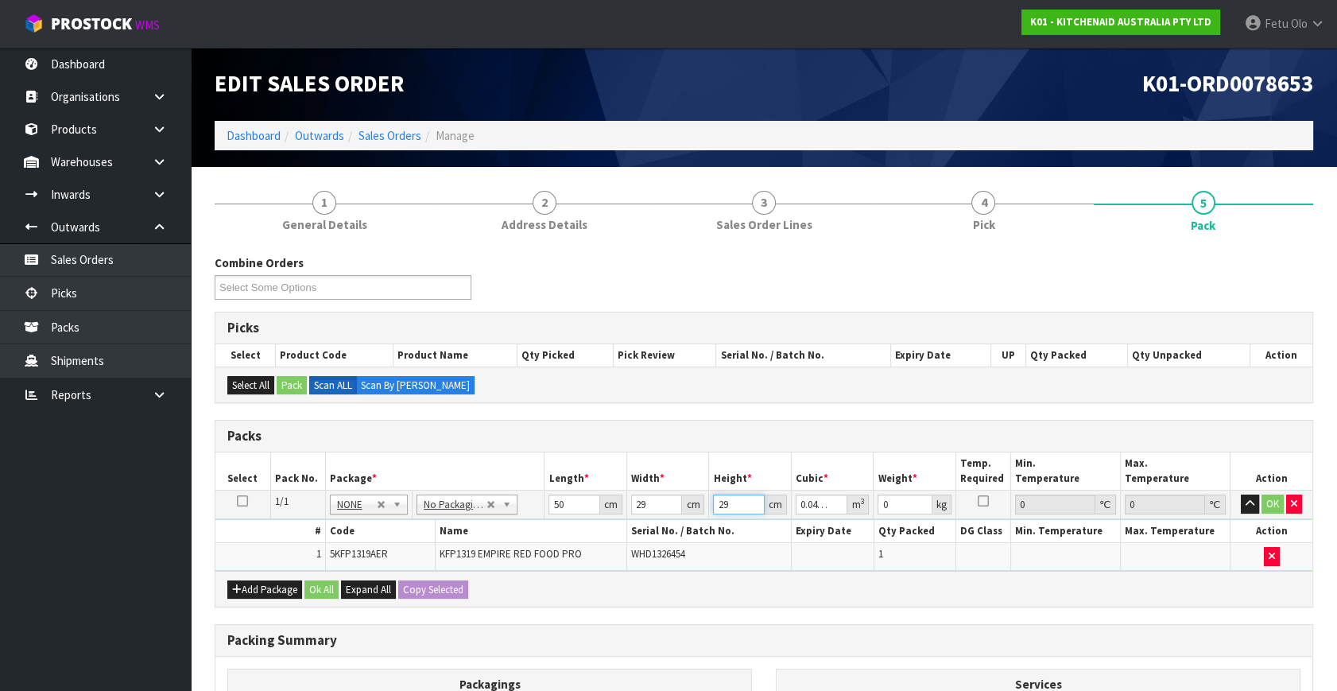
type input "29"
type input "7"
click button "OK" at bounding box center [1272, 503] width 22 height 19
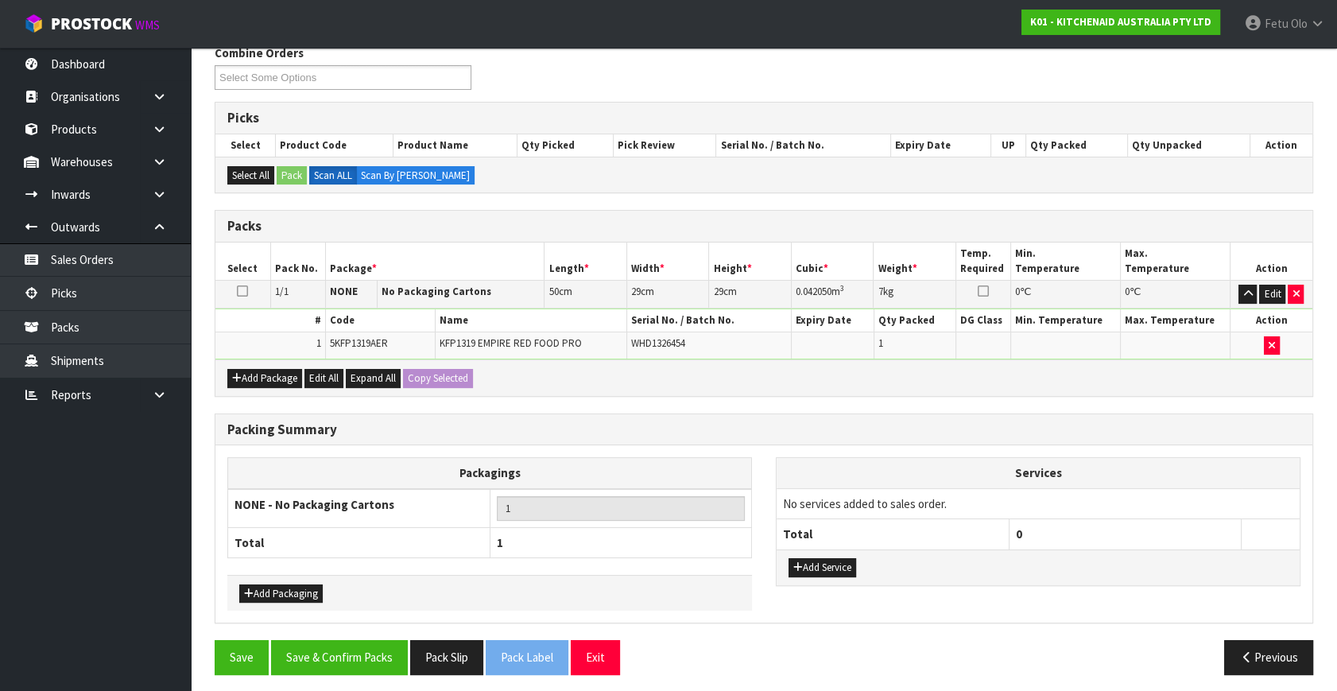
scroll to position [213, 0]
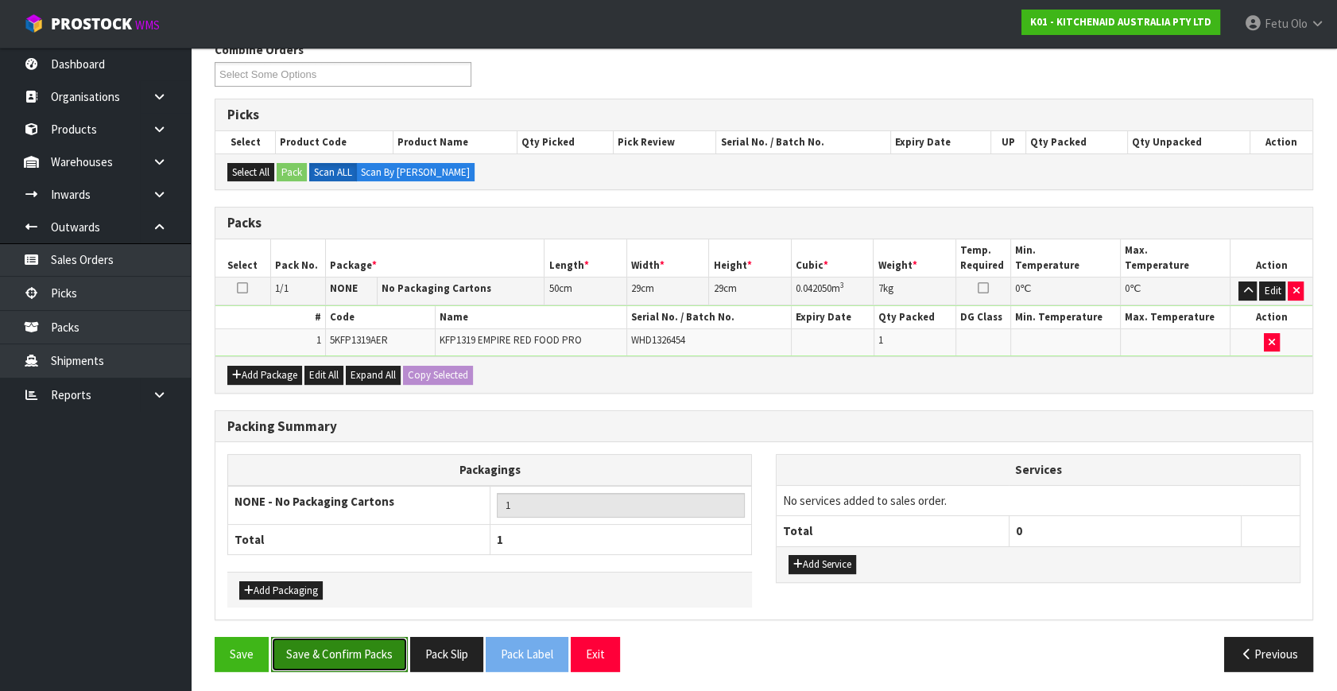
click at [326, 644] on button "Save & Confirm Packs" at bounding box center [339, 654] width 137 height 34
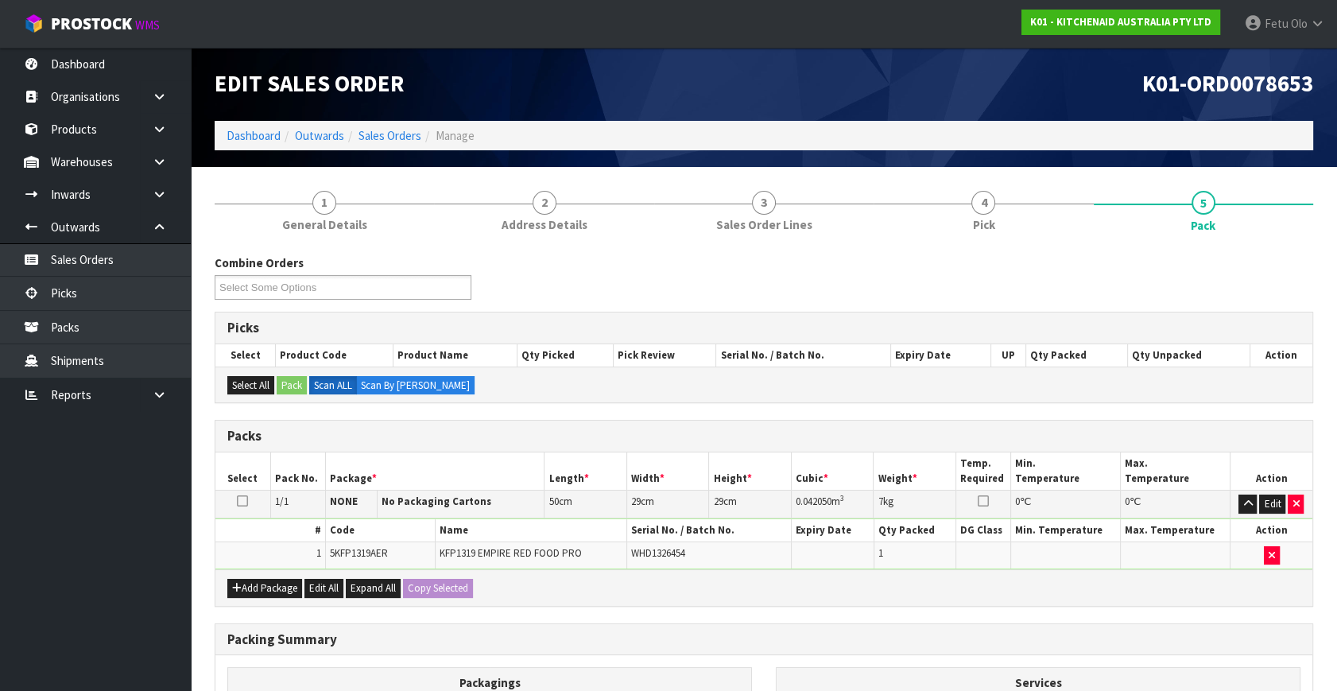
scroll to position [0, 0]
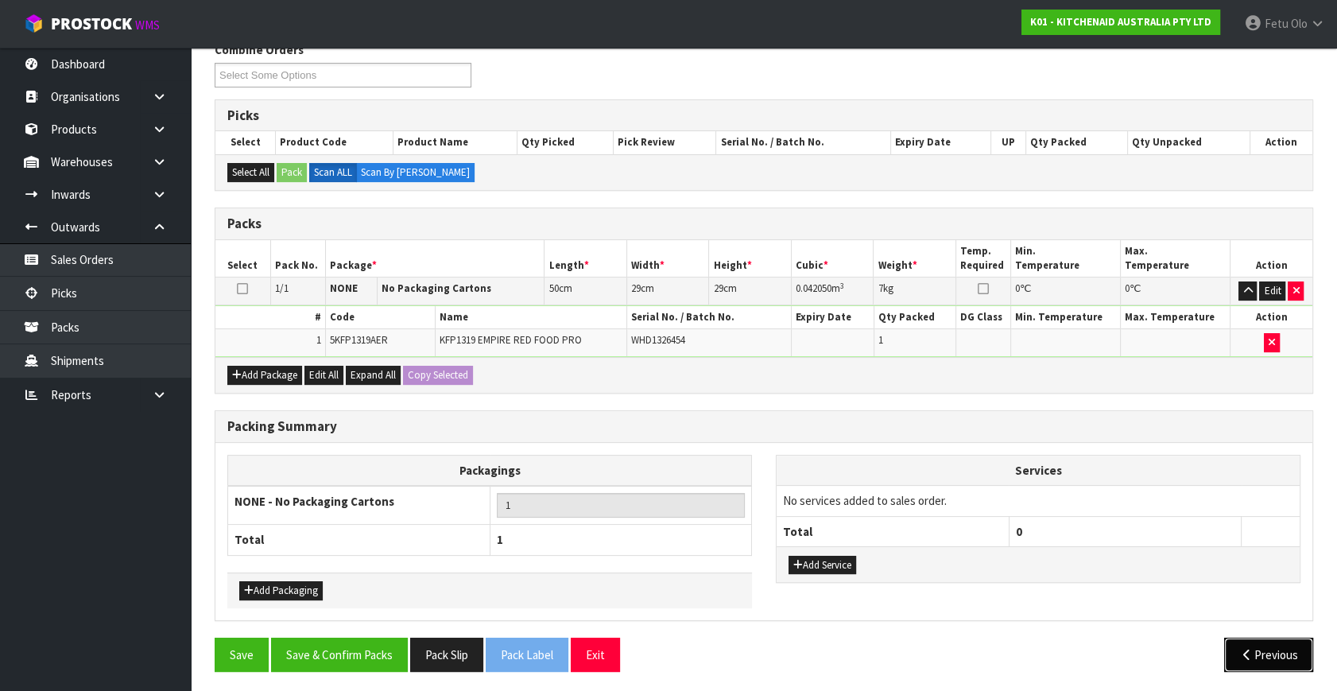
click at [1299, 653] on div "Previous" at bounding box center [1044, 654] width 561 height 34
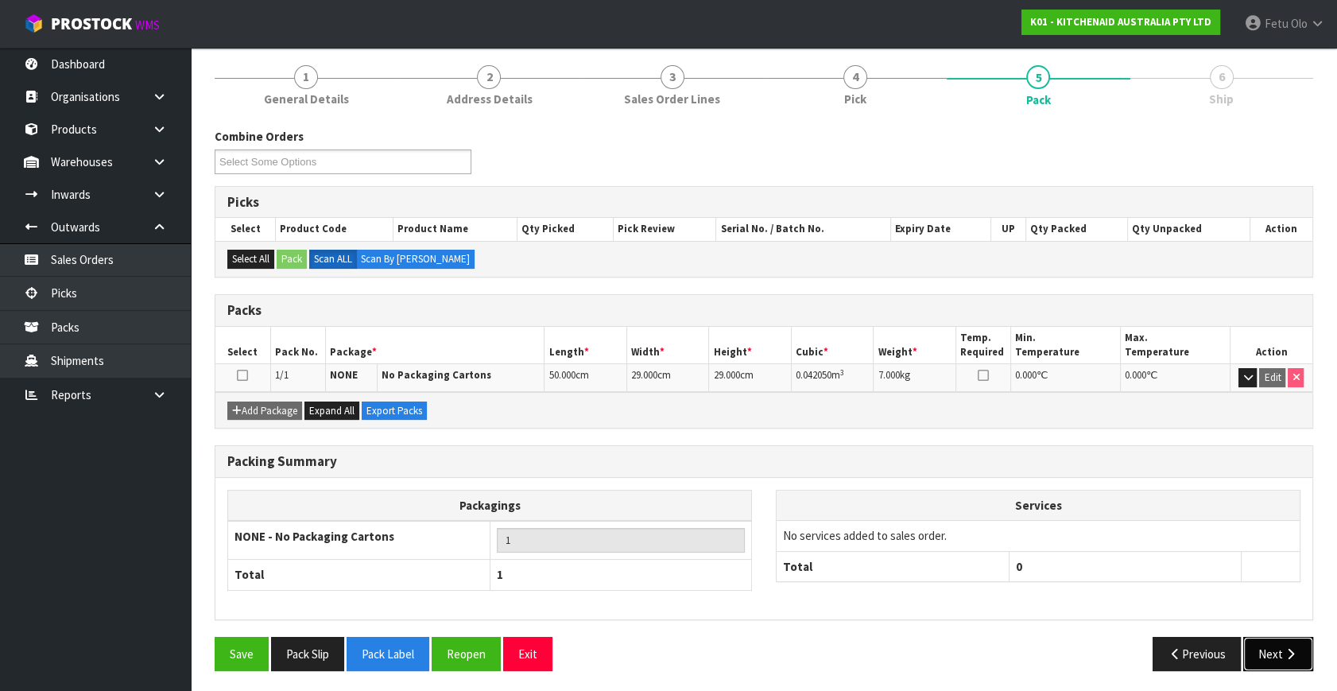
click at [1283, 658] on button "Next" at bounding box center [1278, 654] width 70 height 34
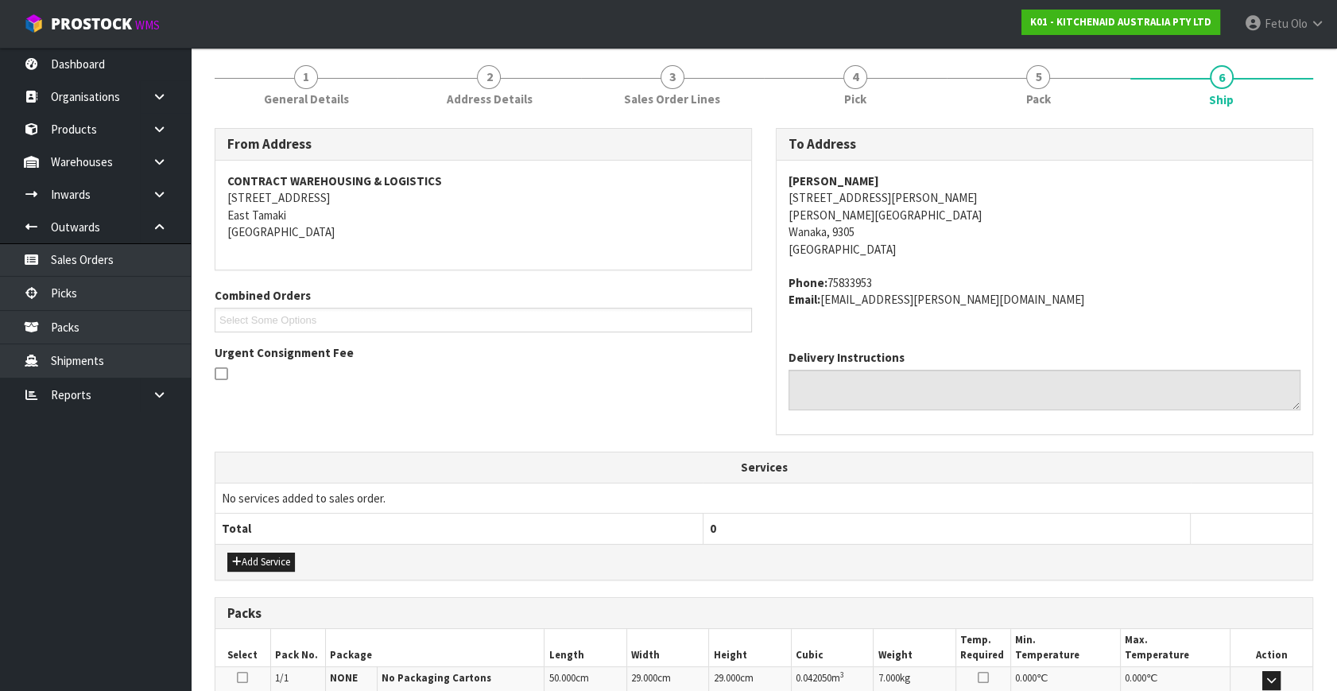
scroll to position [391, 0]
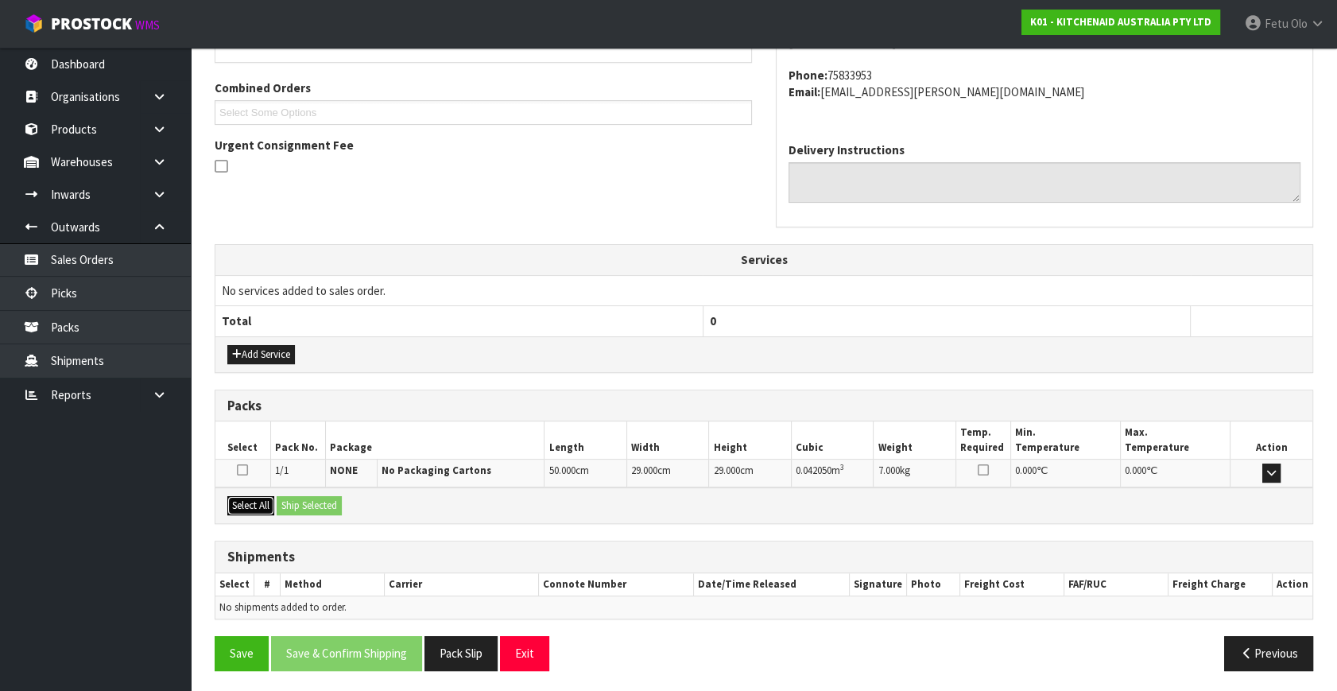
click at [246, 499] on button "Select All" at bounding box center [250, 505] width 47 height 19
click at [322, 502] on button "Ship Selected" at bounding box center [309, 505] width 65 height 19
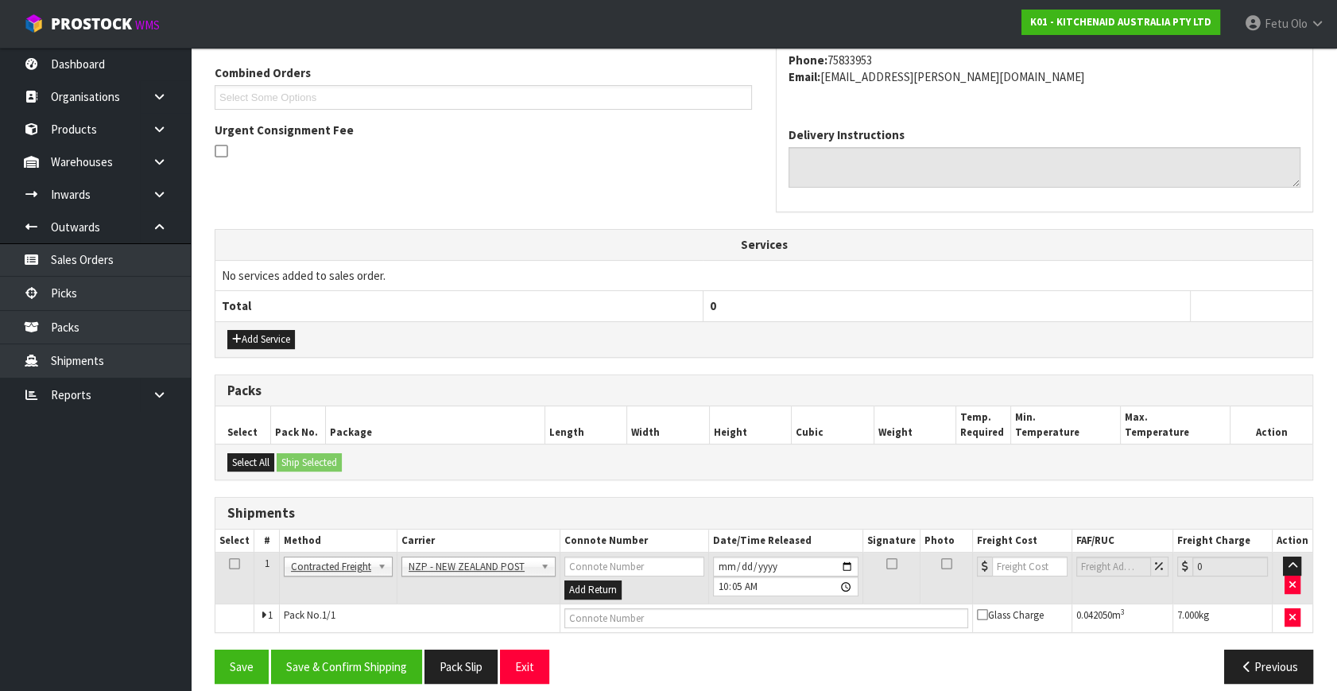
scroll to position [420, 0]
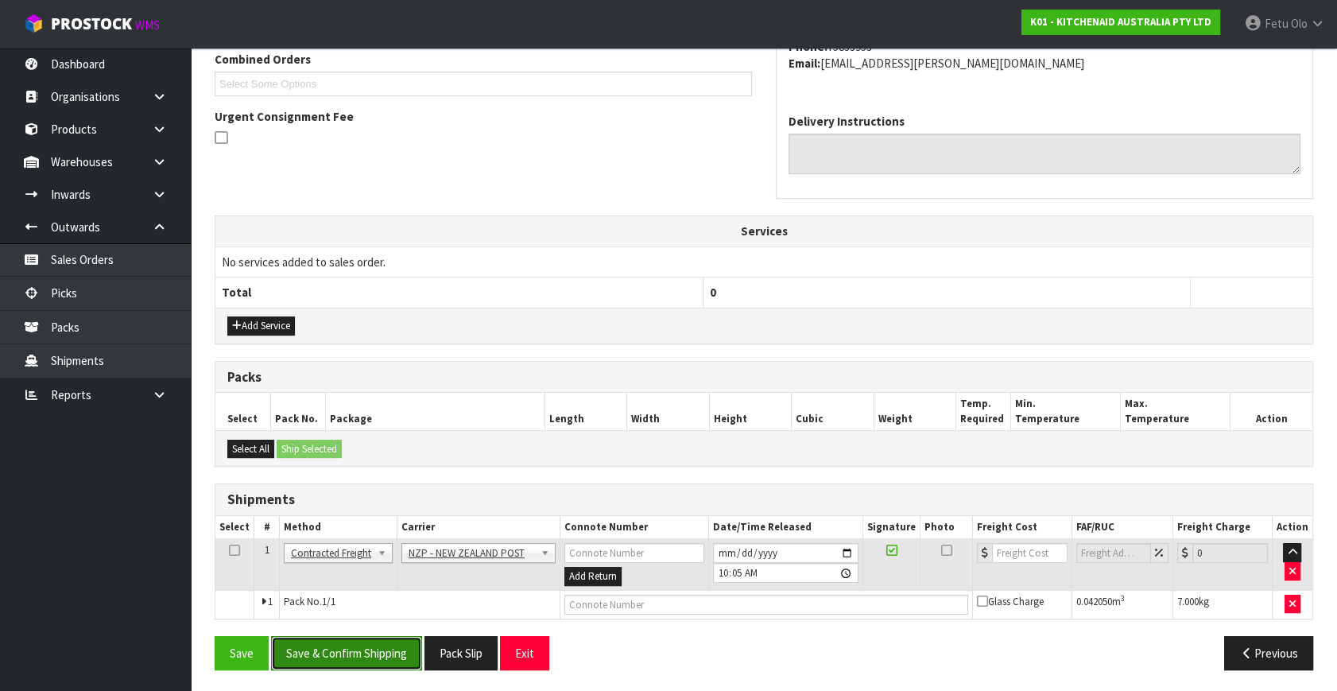
click at [388, 645] on button "Save & Confirm Shipping" at bounding box center [346, 653] width 151 height 34
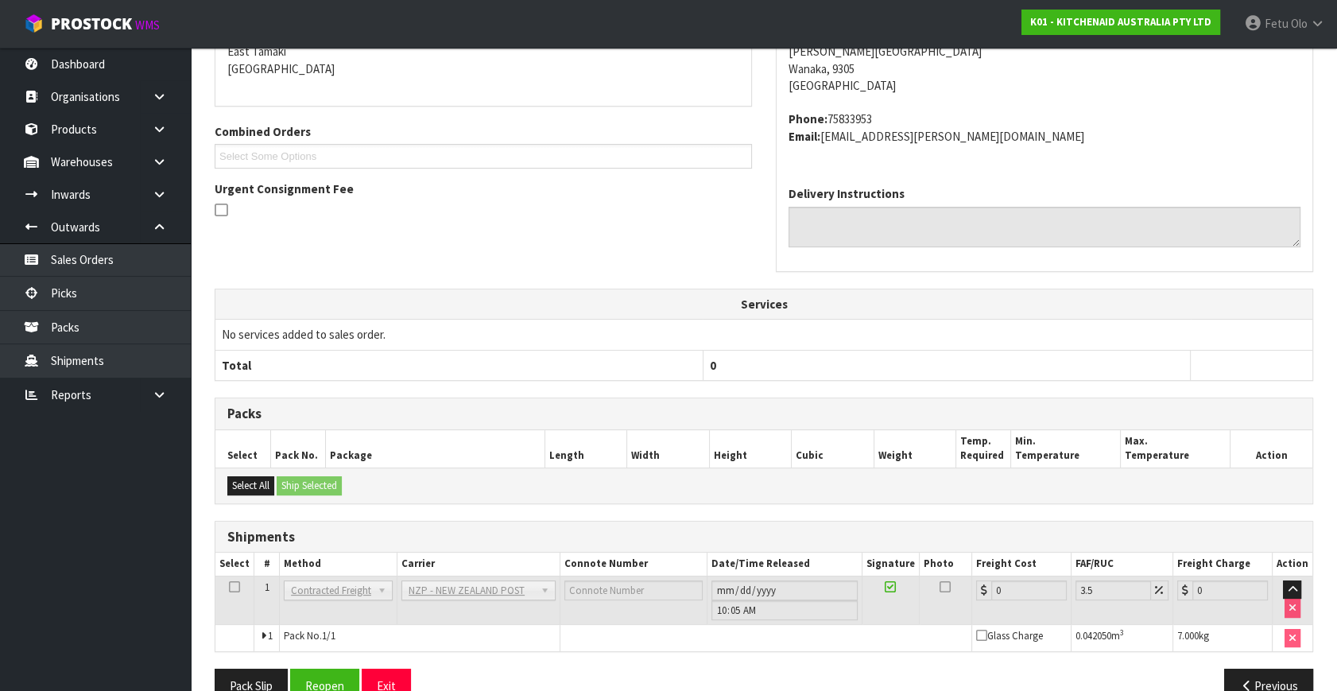
scroll to position [397, 0]
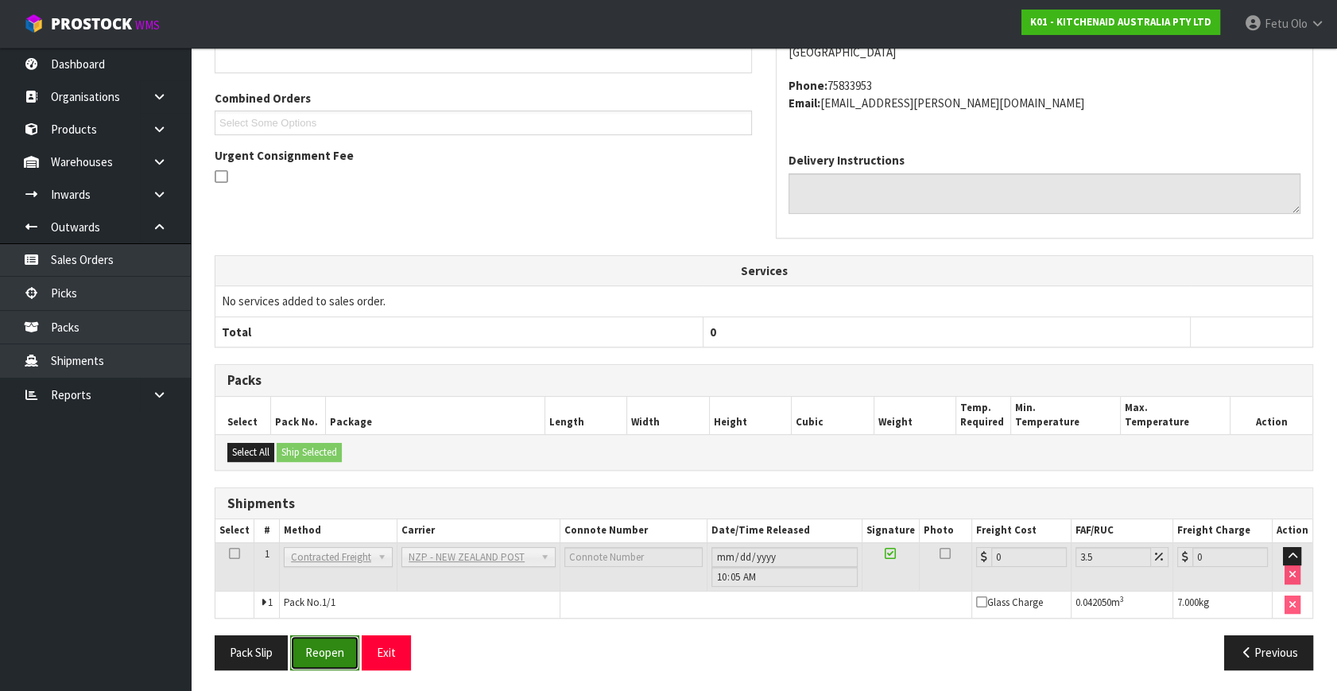
drag, startPoint x: 335, startPoint y: 652, endPoint x: 342, endPoint y: 646, distance: 9.1
click at [335, 652] on button "Reopen" at bounding box center [324, 652] width 69 height 34
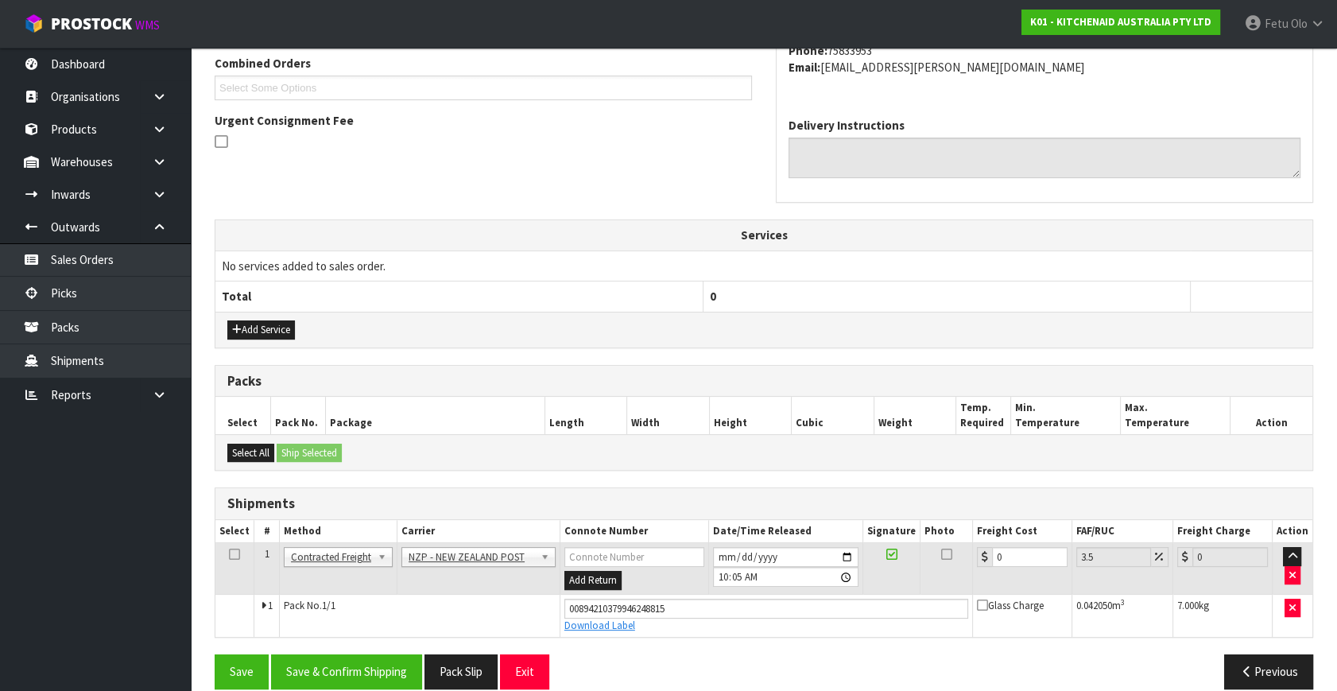
scroll to position [435, 0]
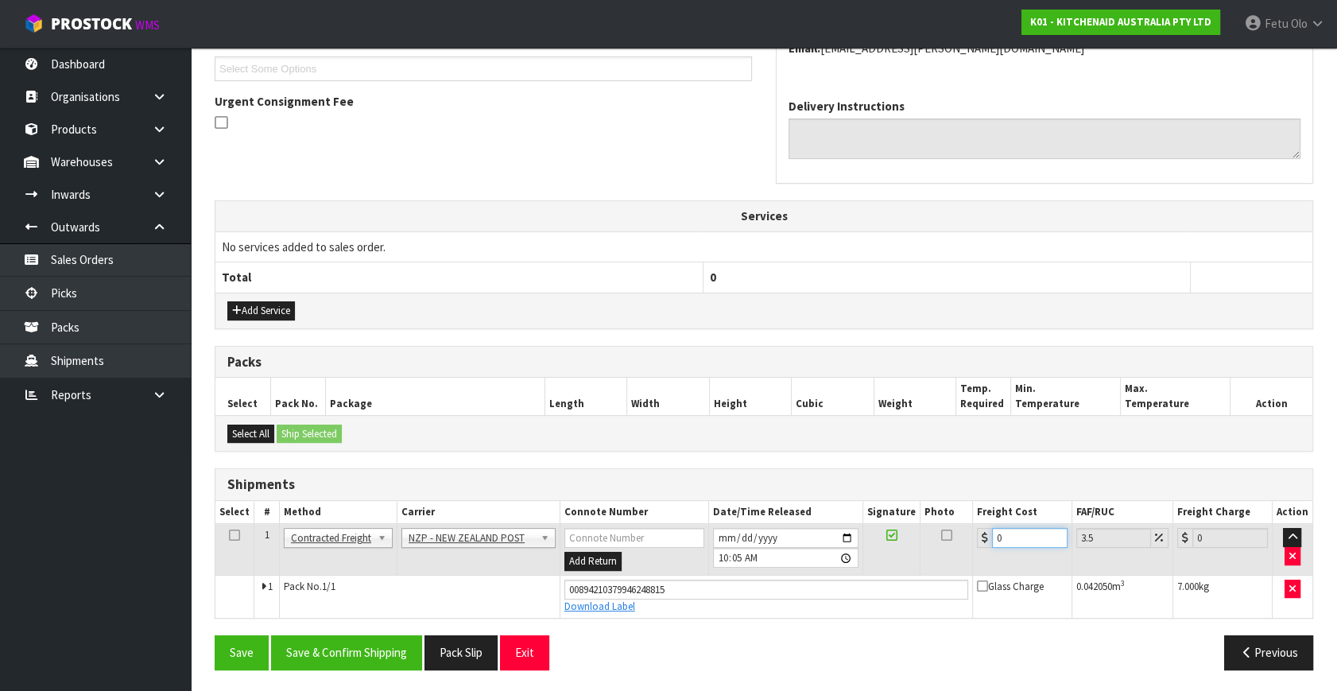
drag, startPoint x: 1032, startPoint y: 534, endPoint x: 850, endPoint y: 594, distance: 192.2
click at [850, 594] on tbody "1 Client Local Pickup Customer Local Pickup Company Freight Contracted Freight …" at bounding box center [763, 571] width 1097 height 94
type input "1"
type input "1.03"
type input "11"
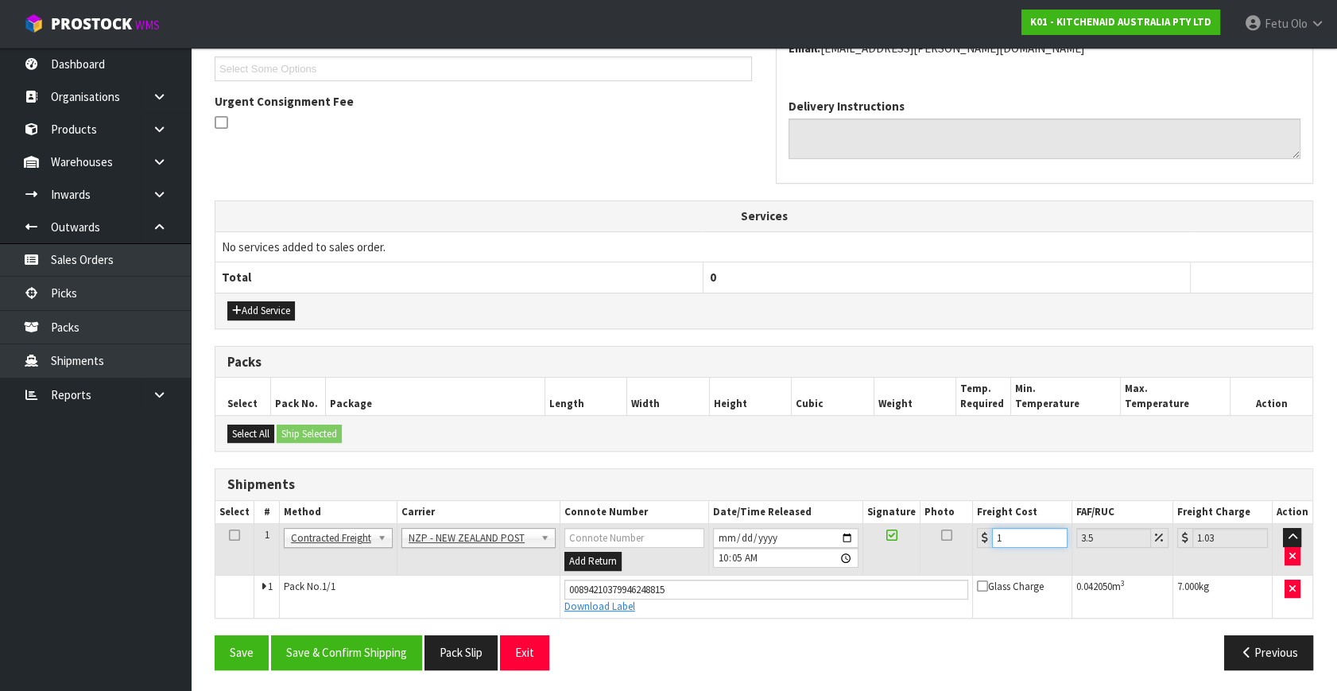
type input "11.38"
type input "11.6"
type input "12.01"
type input "11.61"
type input "12.02"
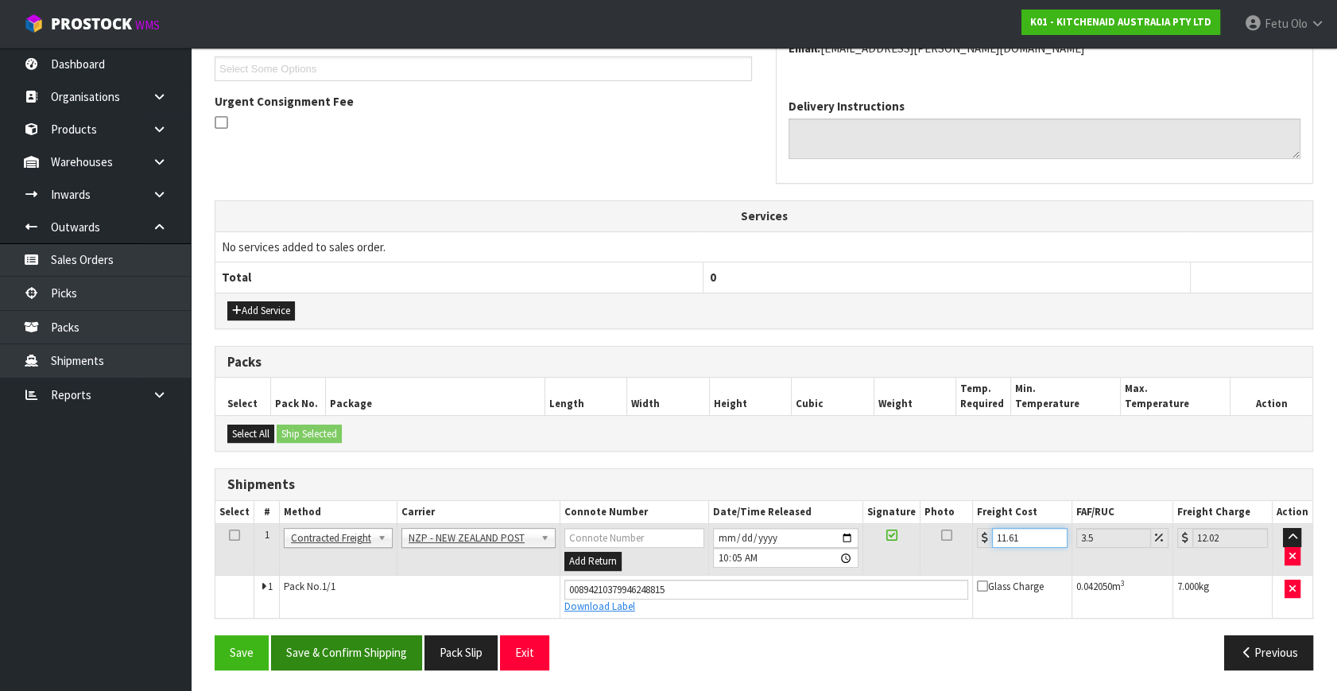
type input "11.61"
click at [420, 646] on button "Save & Confirm Shipping" at bounding box center [346, 652] width 151 height 34
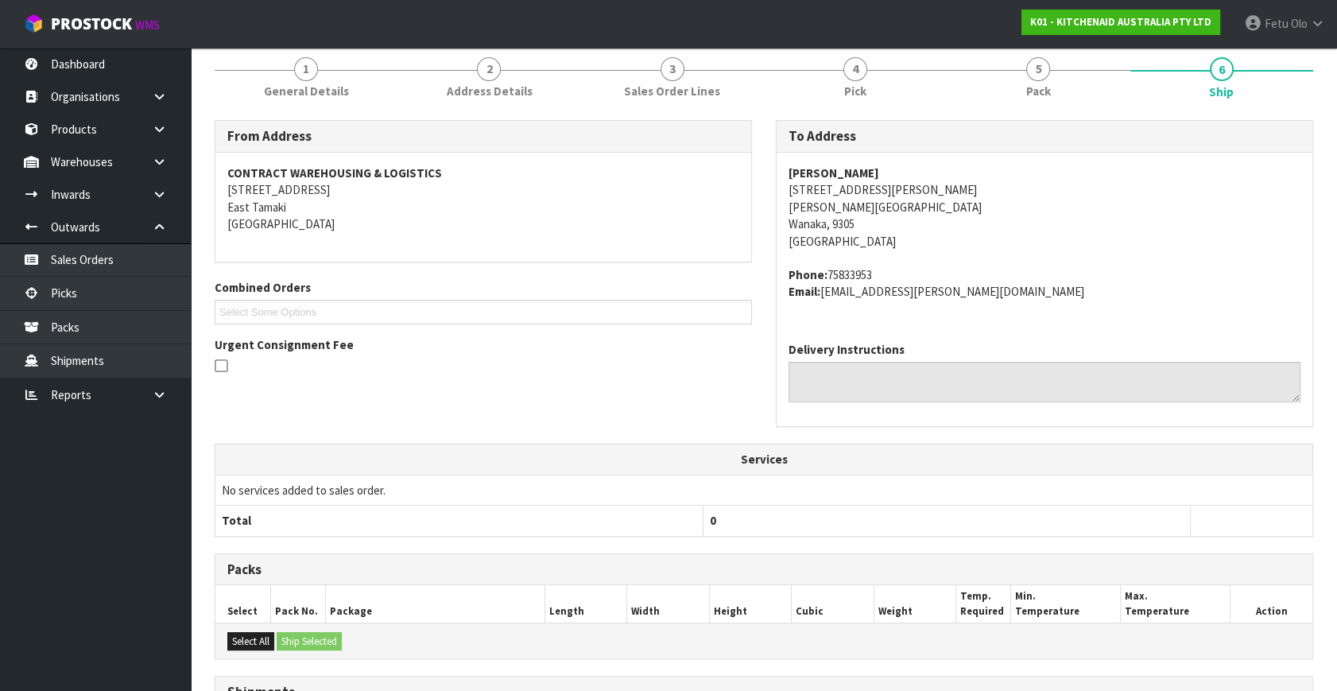
scroll to position [391, 0]
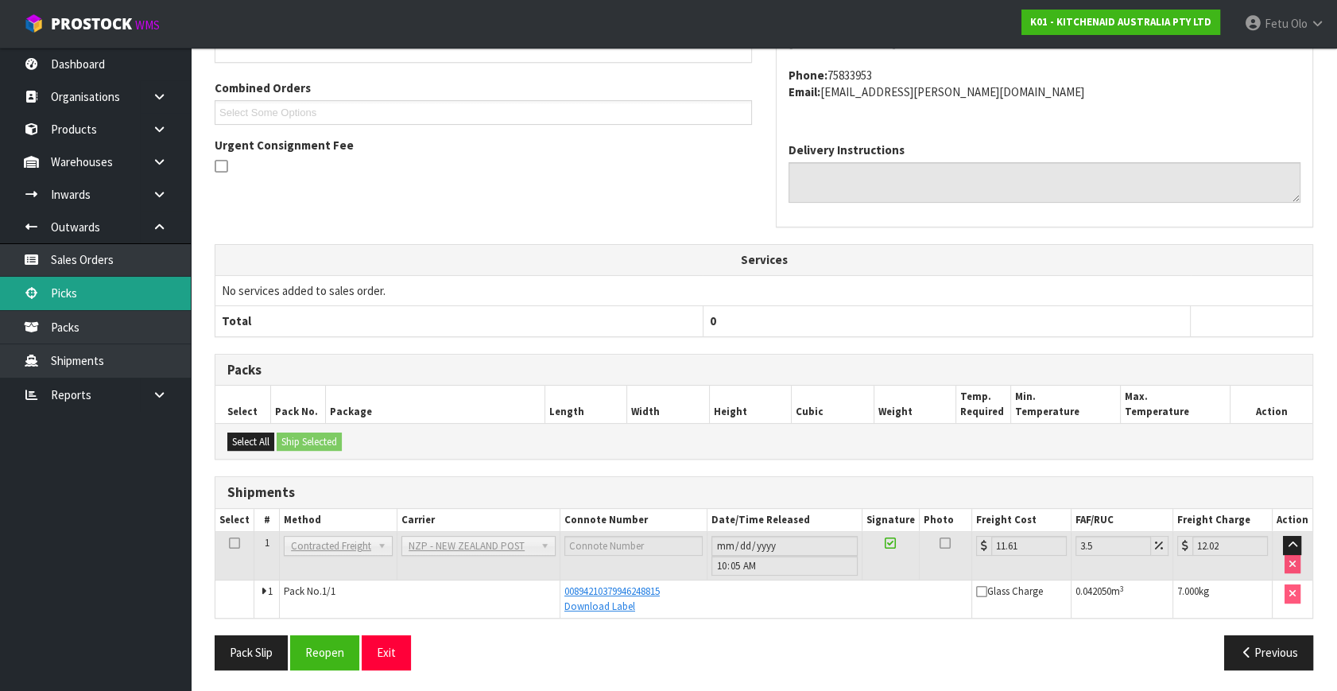
click at [69, 288] on link "Picks" at bounding box center [95, 293] width 191 height 33
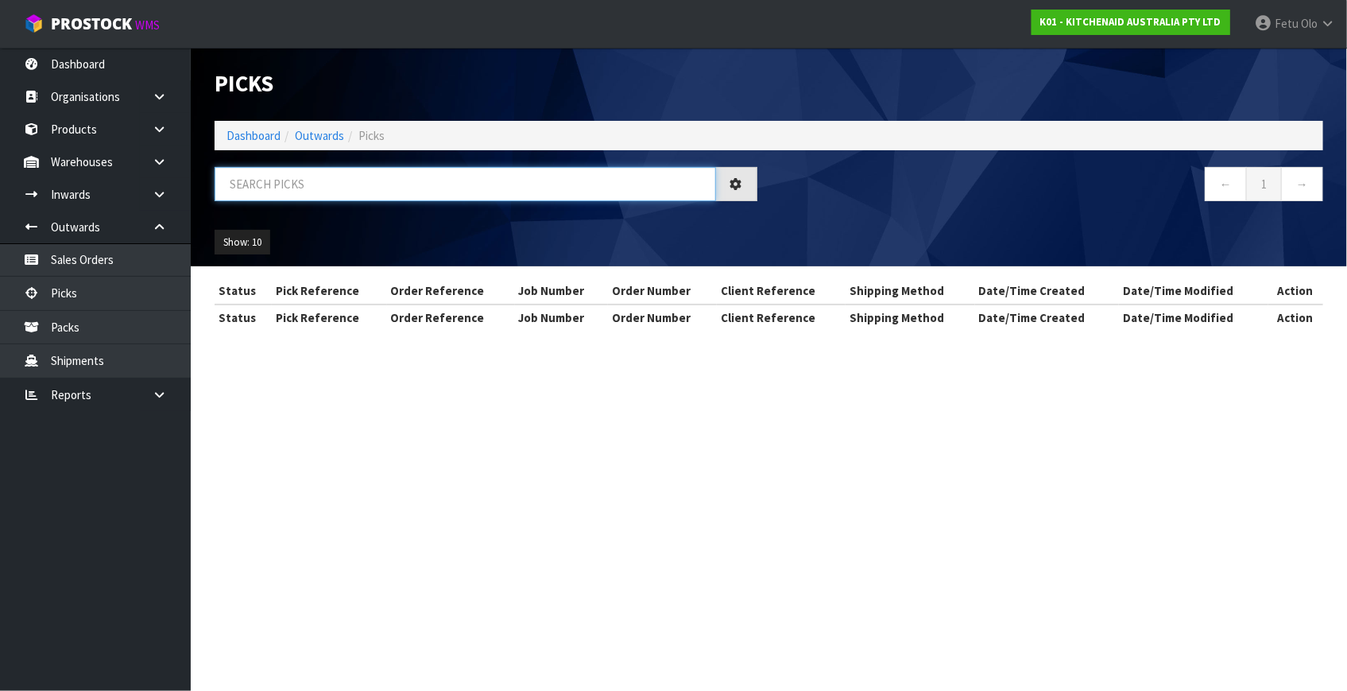
click at [306, 175] on input "text" at bounding box center [465, 184] width 501 height 34
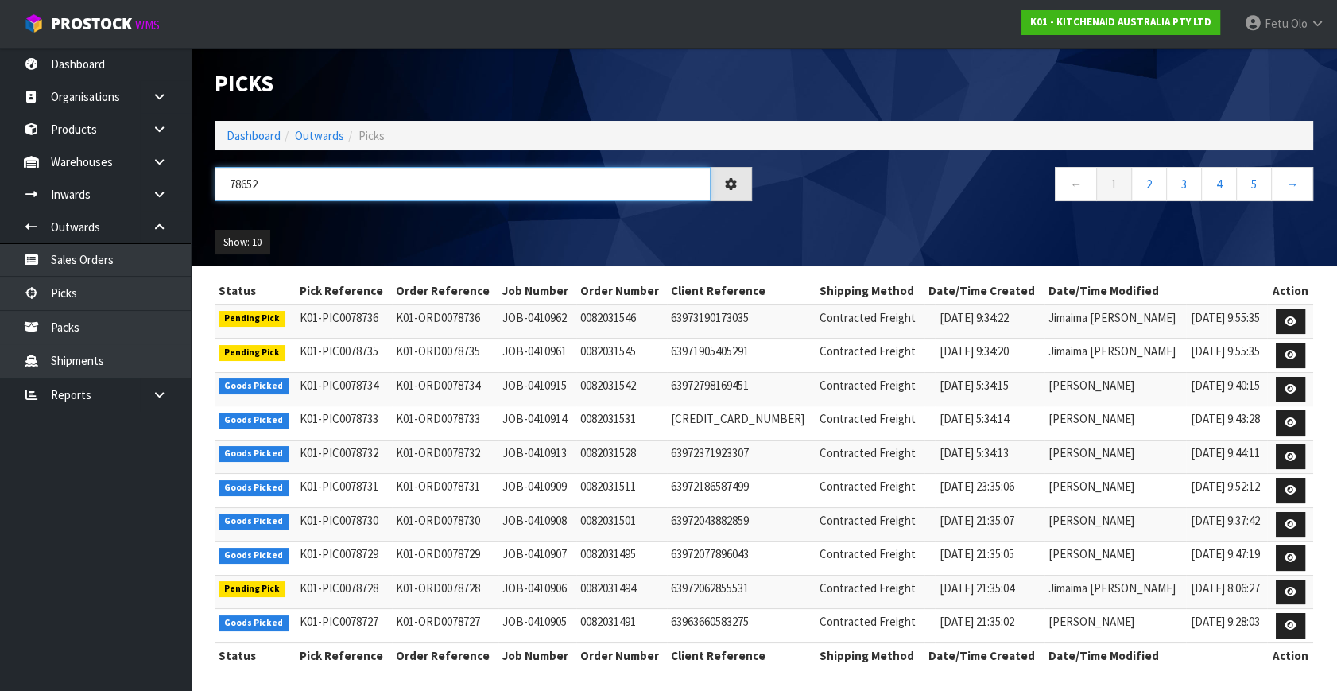
type input "78652"
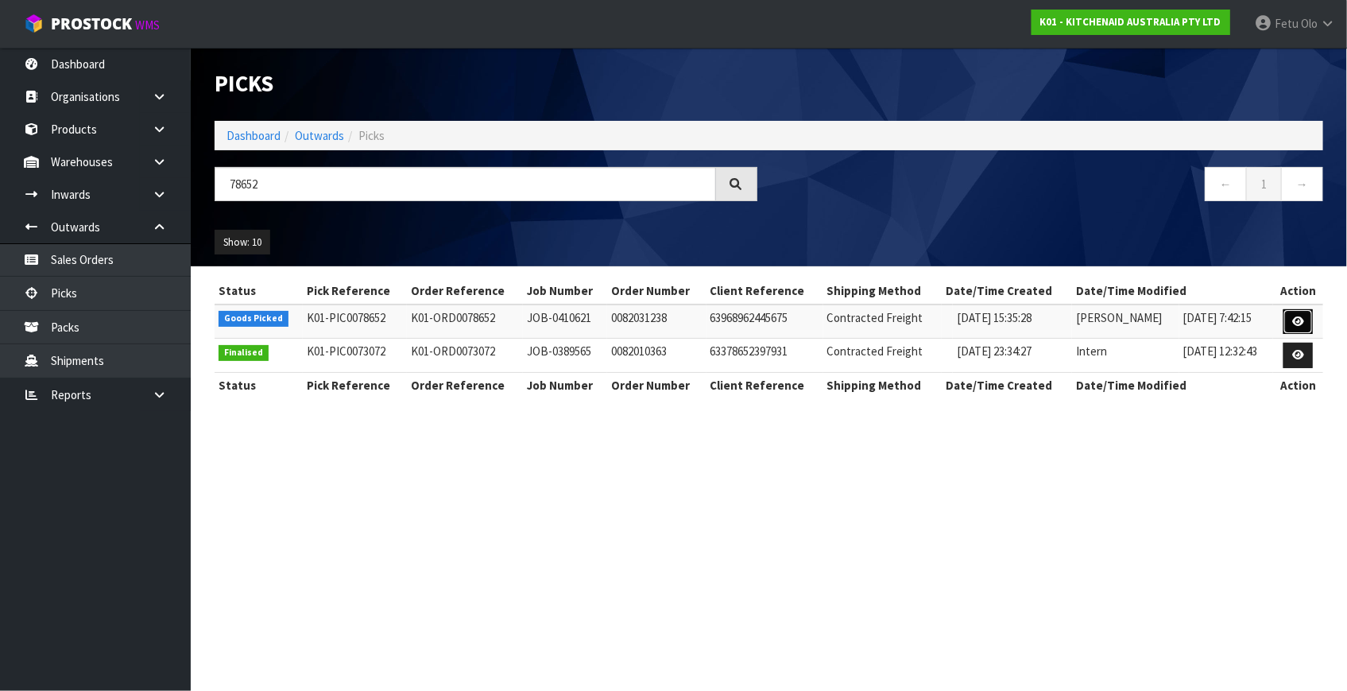
click at [1294, 321] on icon at bounding box center [1298, 321] width 12 height 10
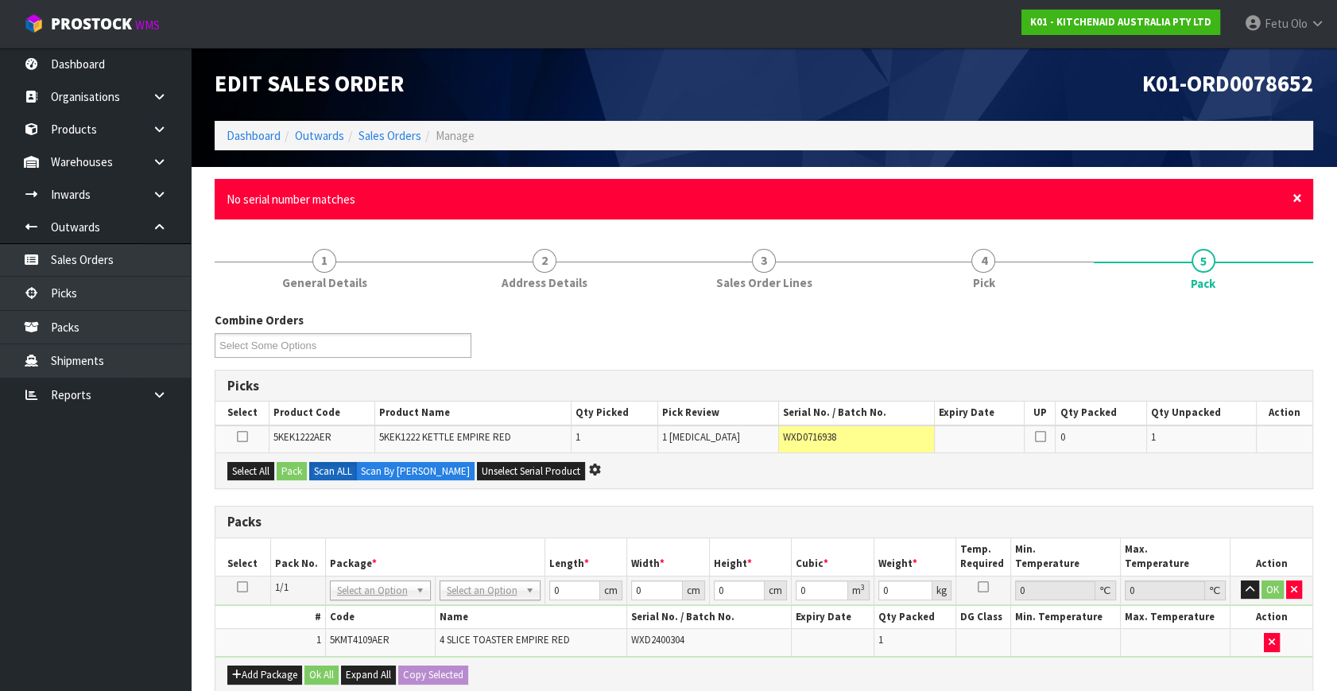
click at [1300, 198] on span "×" at bounding box center [1297, 198] width 10 height 22
click at [1292, 198] on span "×" at bounding box center [1297, 198] width 10 height 22
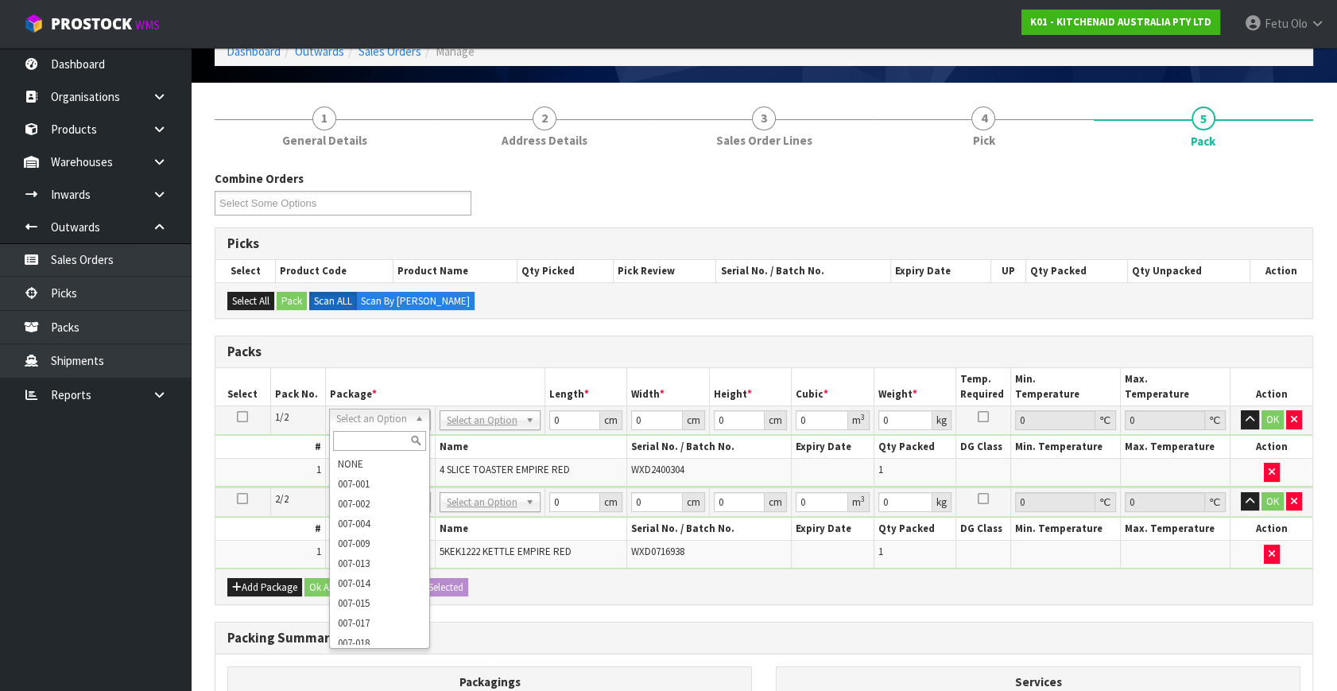
scroll to position [287, 0]
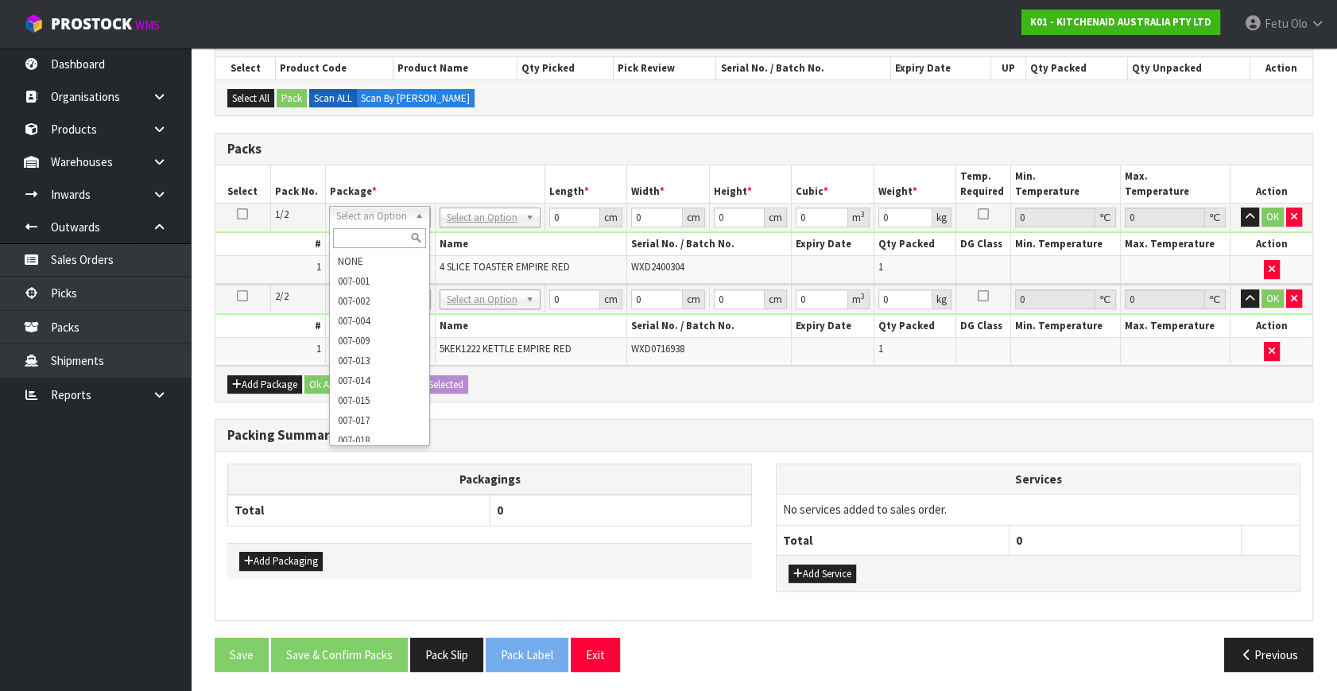
click at [1218, 352] on td at bounding box center [1176, 351] width 110 height 27
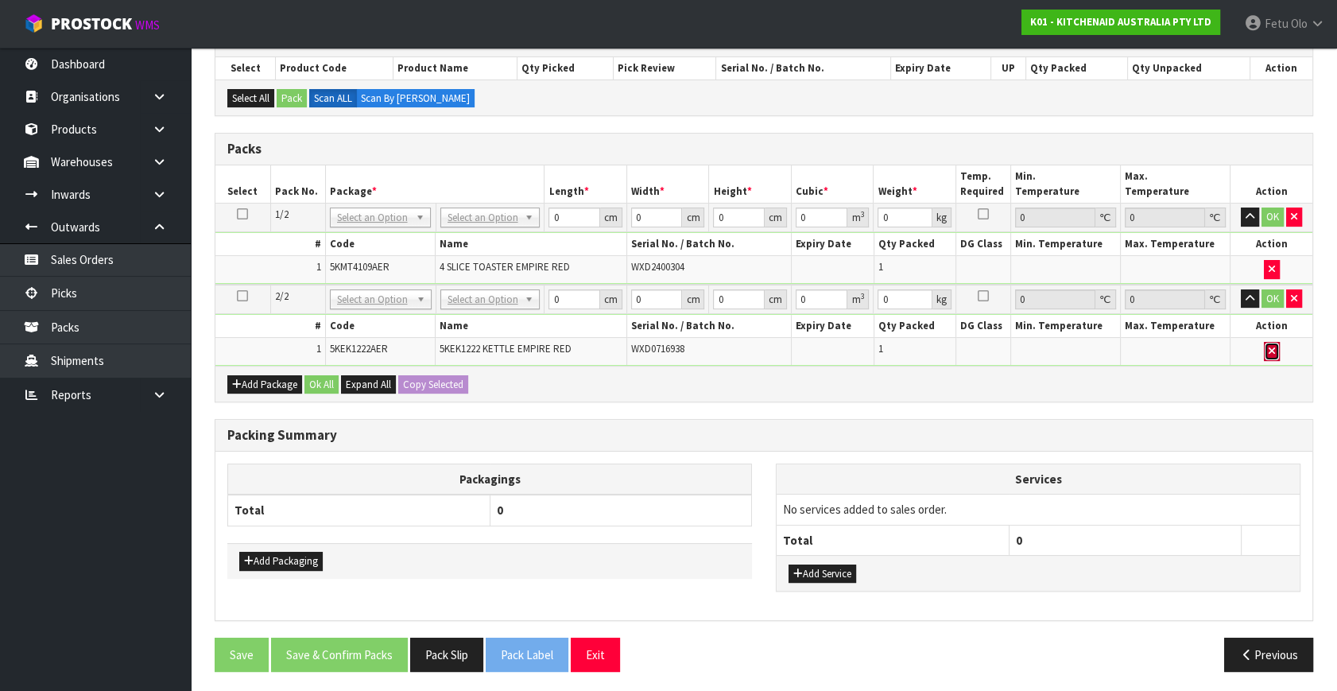
click at [1268, 350] on icon "button" at bounding box center [1271, 351] width 6 height 10
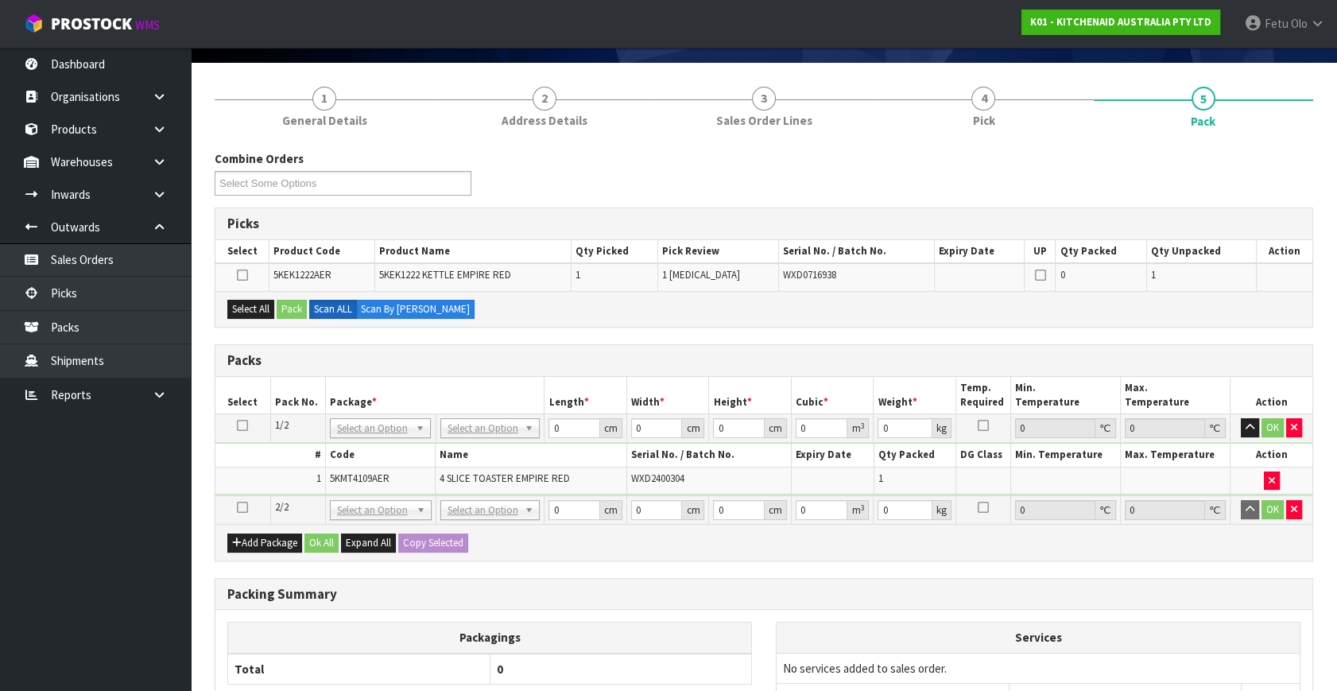
scroll to position [0, 0]
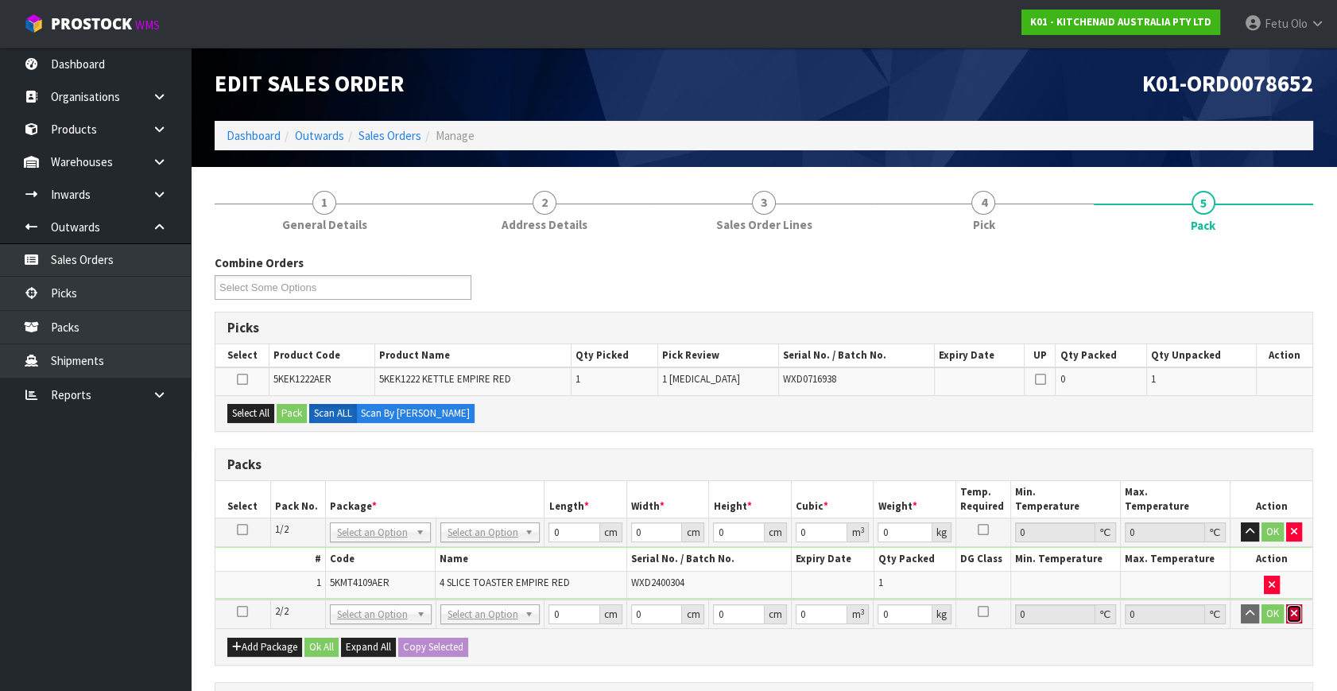
click at [1291, 610] on icon "button" at bounding box center [1294, 613] width 6 height 10
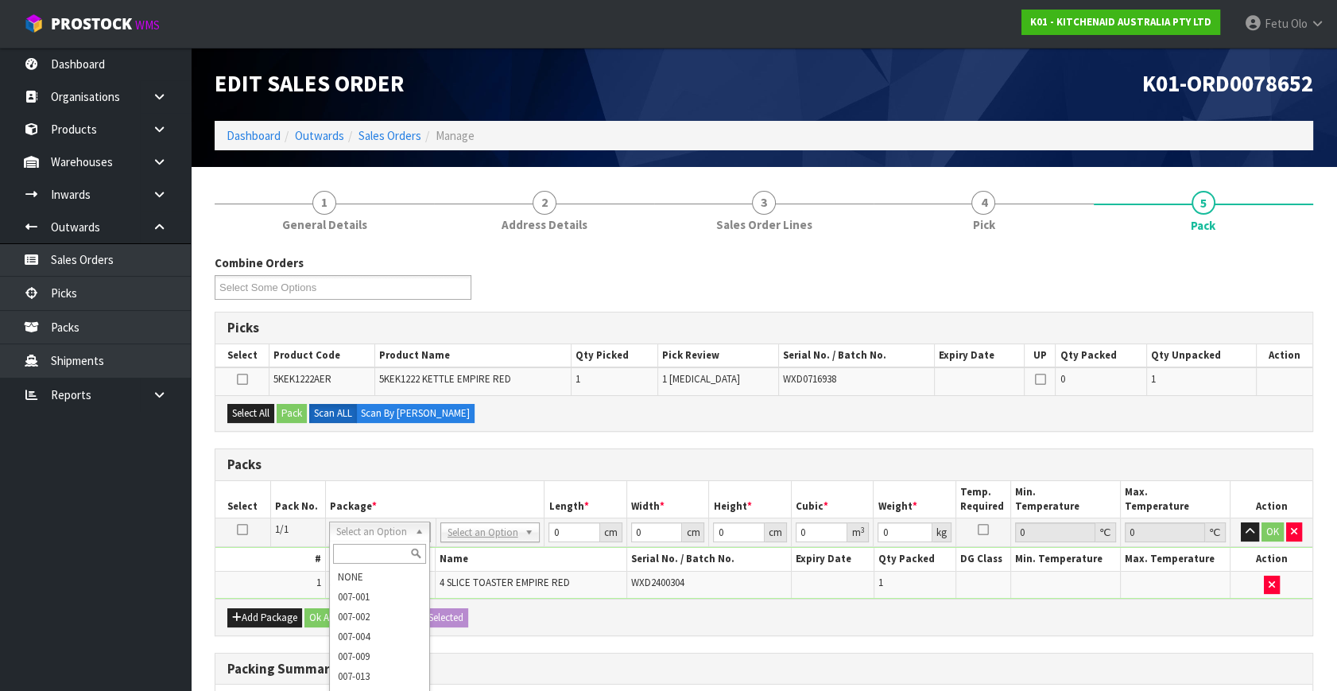
click at [389, 550] on input "text" at bounding box center [379, 554] width 93 height 20
type input "011"
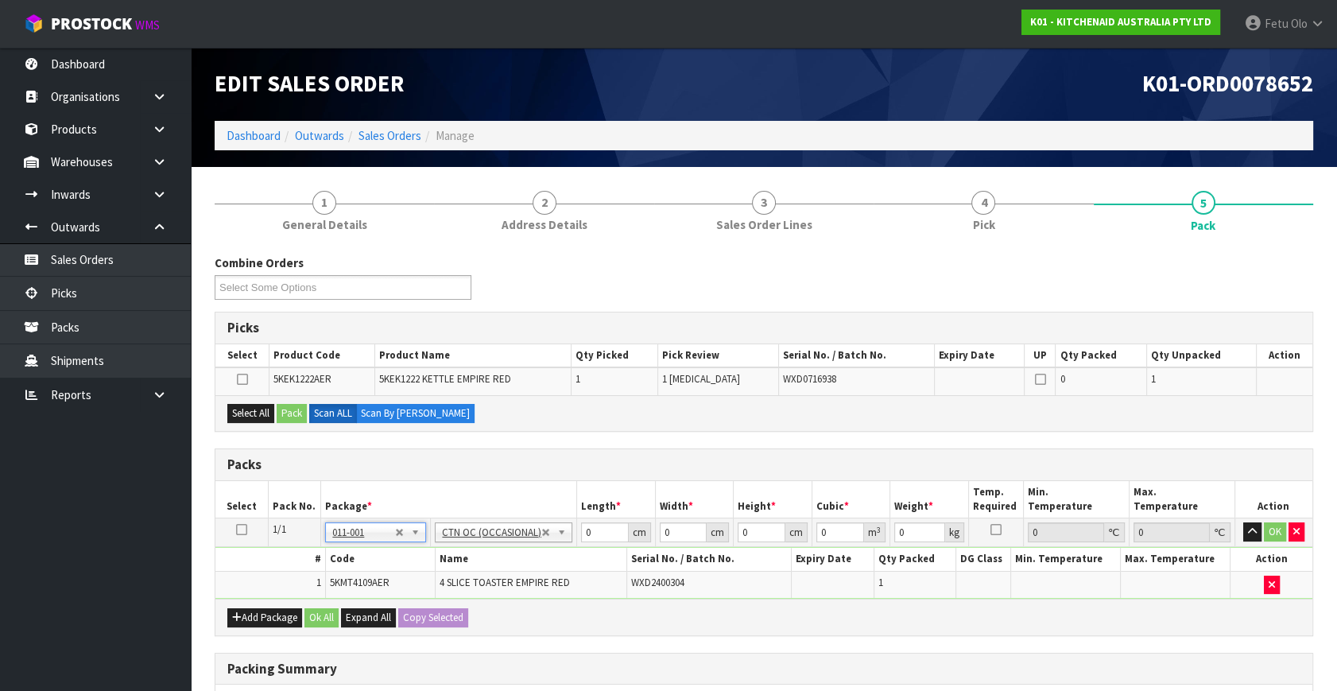
type input "4.55"
drag, startPoint x: 559, startPoint y: 543, endPoint x: 409, endPoint y: 576, distance: 153.9
click at [409, 576] on tbody "1/1 NONE 007-001 007-002 007-004 007-009 007-013 007-014 007-015 007-017 007-01…" at bounding box center [763, 558] width 1097 height 80
type input "60"
type input "38"
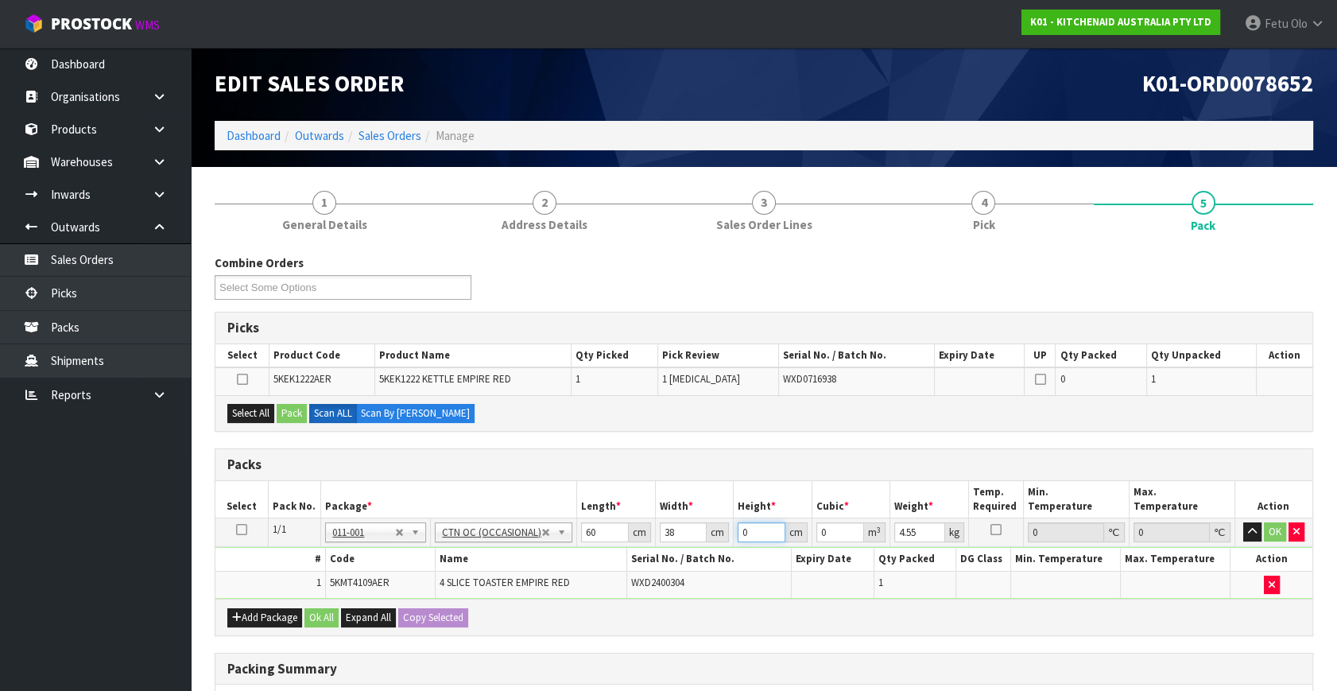
type input "2"
type input "0.00456"
type input "29"
type input "0.06612"
type input "29"
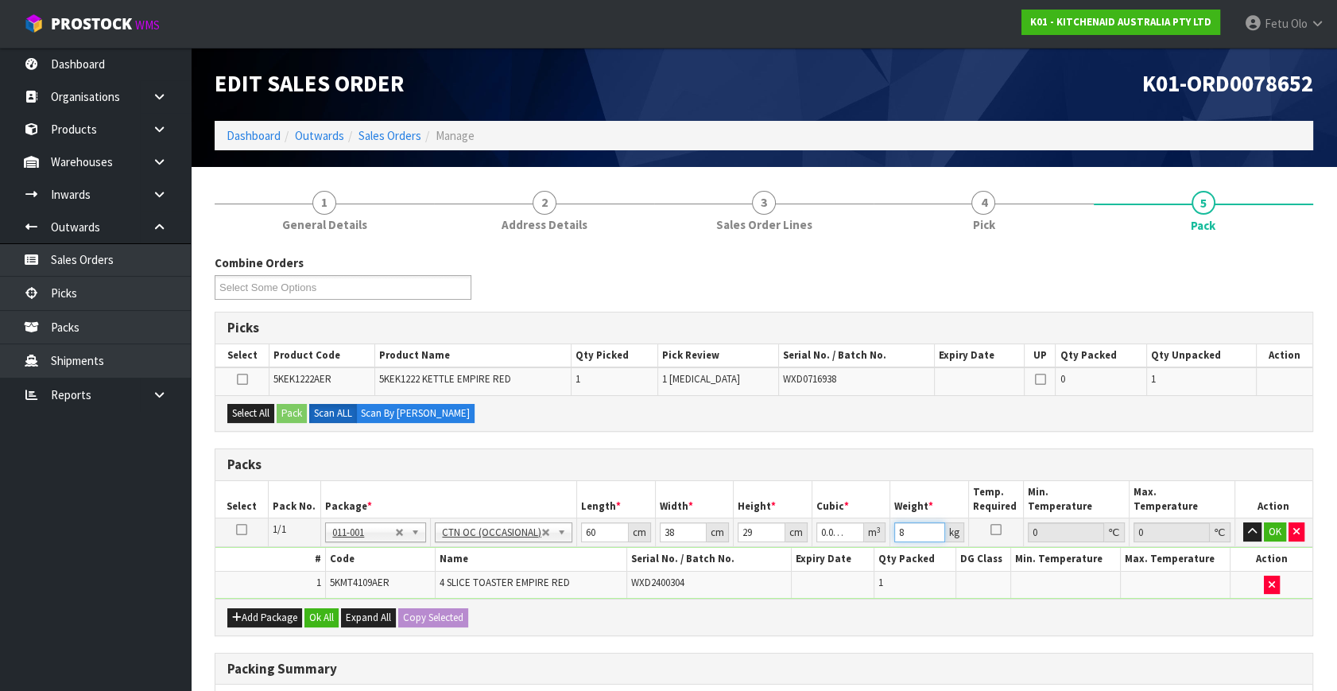
type input "8"
click button "OK" at bounding box center [1275, 531] width 22 height 19
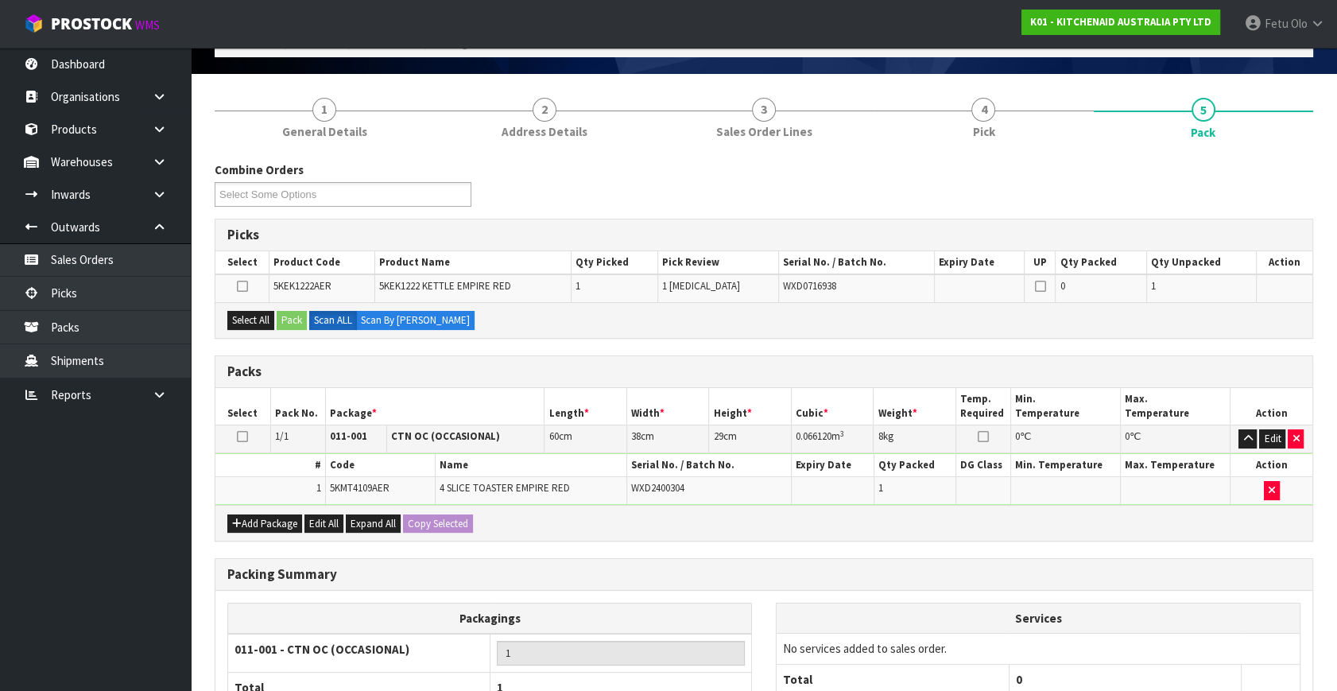
scroll to position [241, 0]
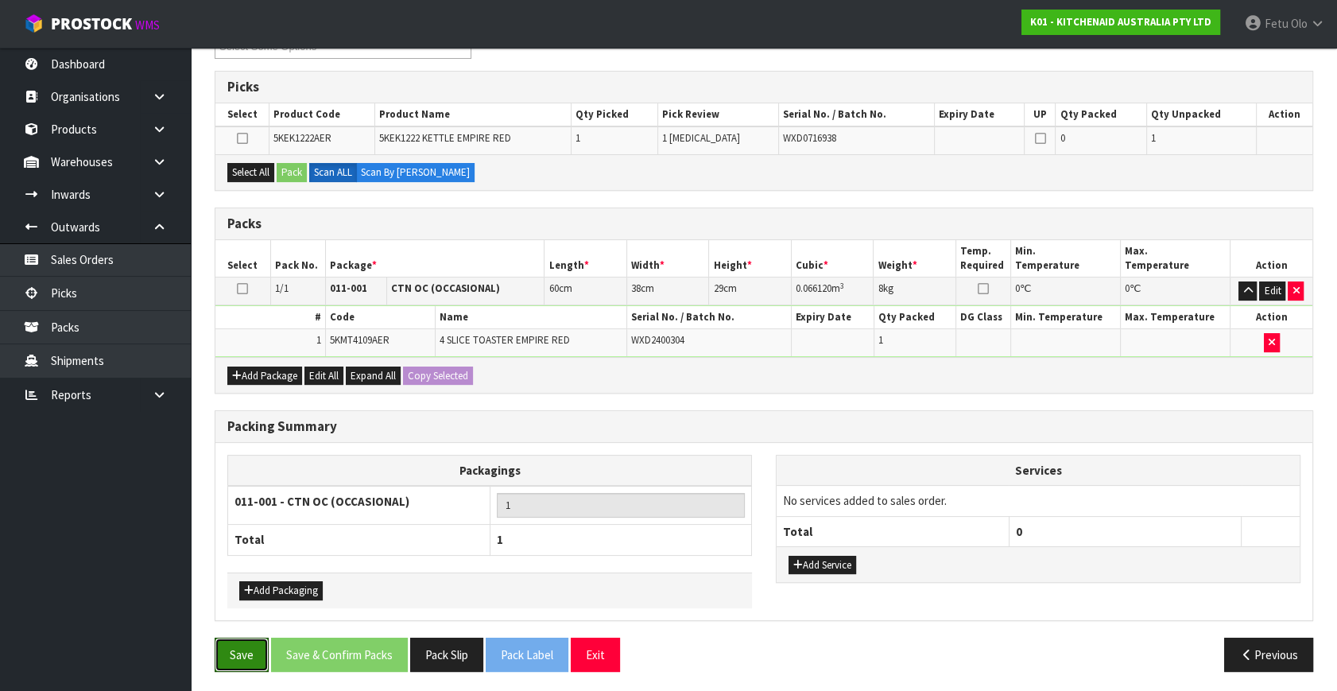
drag, startPoint x: 254, startPoint y: 637, endPoint x: 267, endPoint y: 624, distance: 19.1
click at [254, 640] on button "Save" at bounding box center [242, 654] width 54 height 34
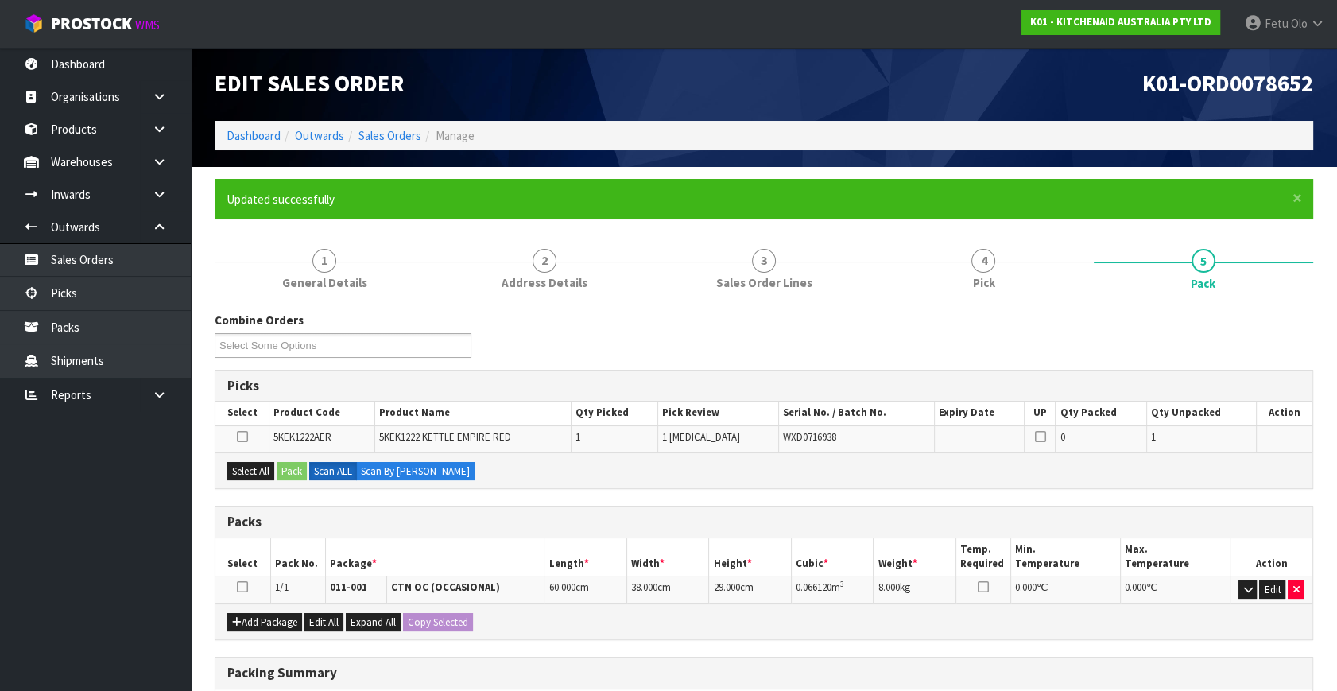
drag, startPoint x: 238, startPoint y: 580, endPoint x: 263, endPoint y: 446, distance: 136.7
click at [238, 577] on td at bounding box center [242, 589] width 55 height 28
click at [263, 445] on td at bounding box center [242, 438] width 54 height 27
click at [254, 471] on button "Select All" at bounding box center [250, 471] width 47 height 19
drag, startPoint x: 244, startPoint y: 588, endPoint x: 247, endPoint y: 579, distance: 9.3
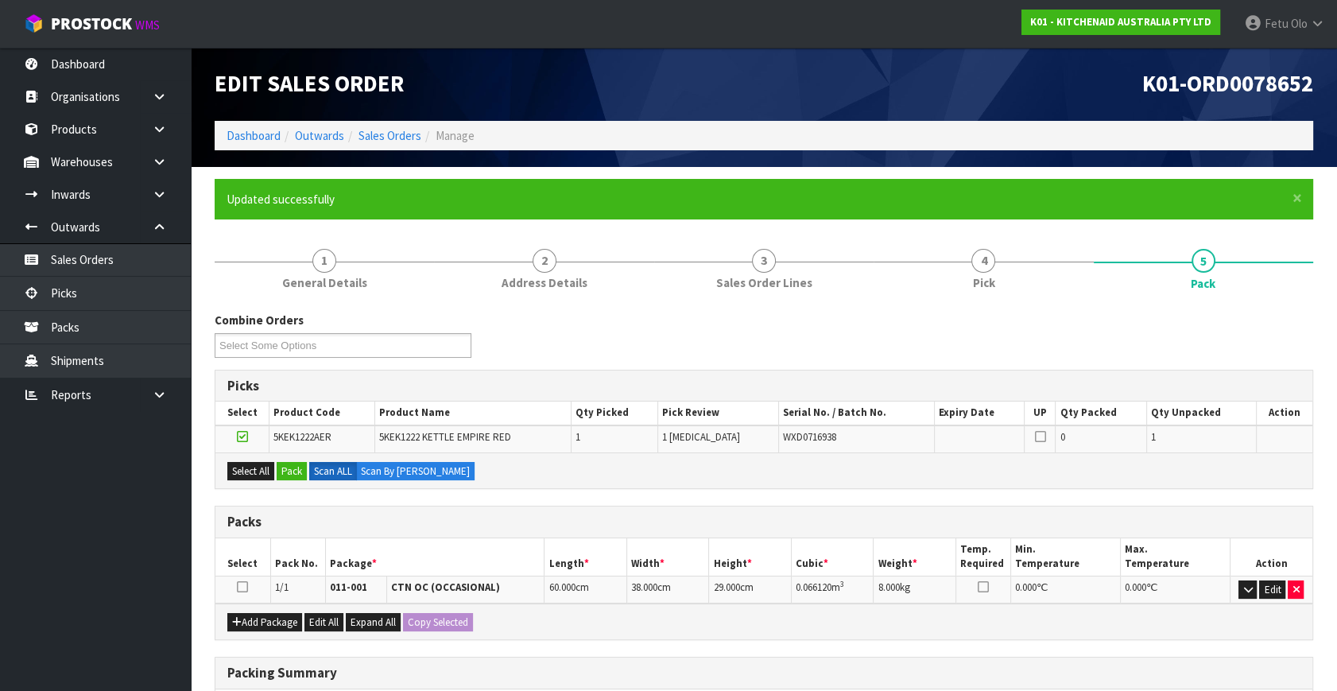
click at [244, 587] on icon at bounding box center [242, 586] width 11 height 1
click at [309, 474] on div "Select All Pack Scan ALL Scan By [PERSON_NAME]" at bounding box center [763, 470] width 1097 height 36
click at [294, 472] on button "Pack" at bounding box center [292, 471] width 30 height 19
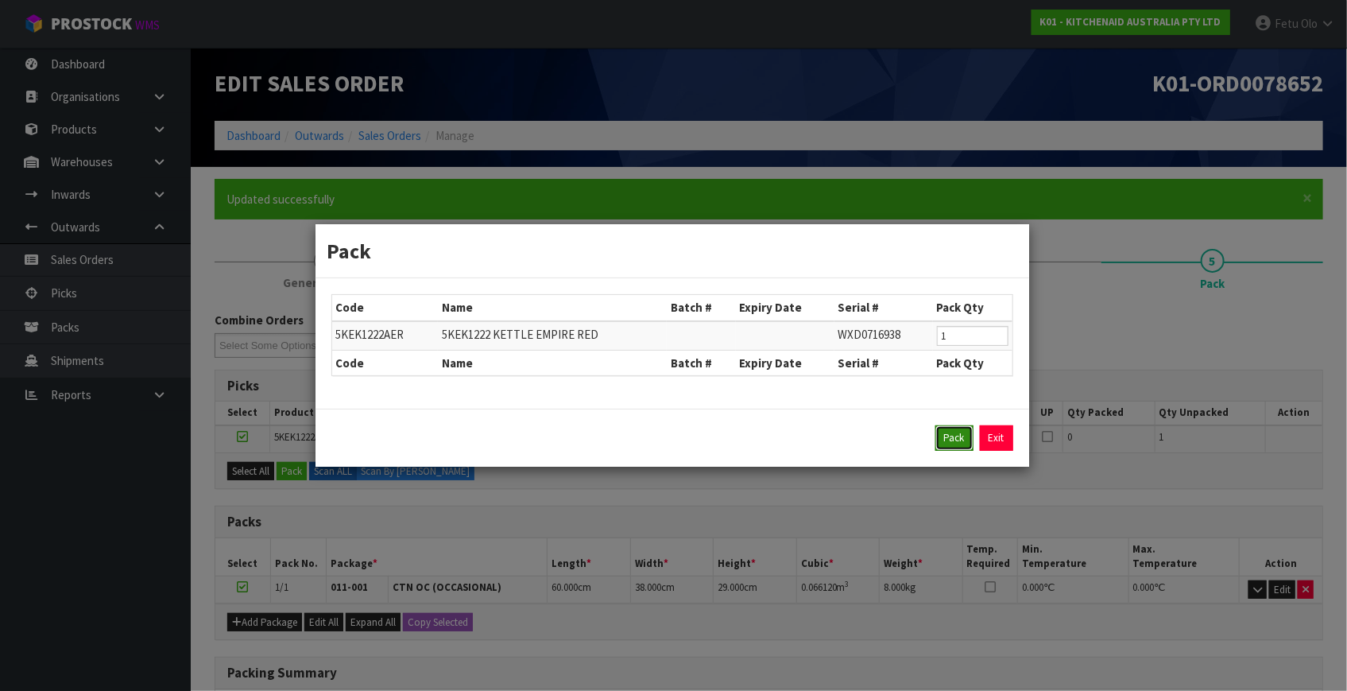
click at [958, 437] on button "Pack" at bounding box center [954, 437] width 38 height 25
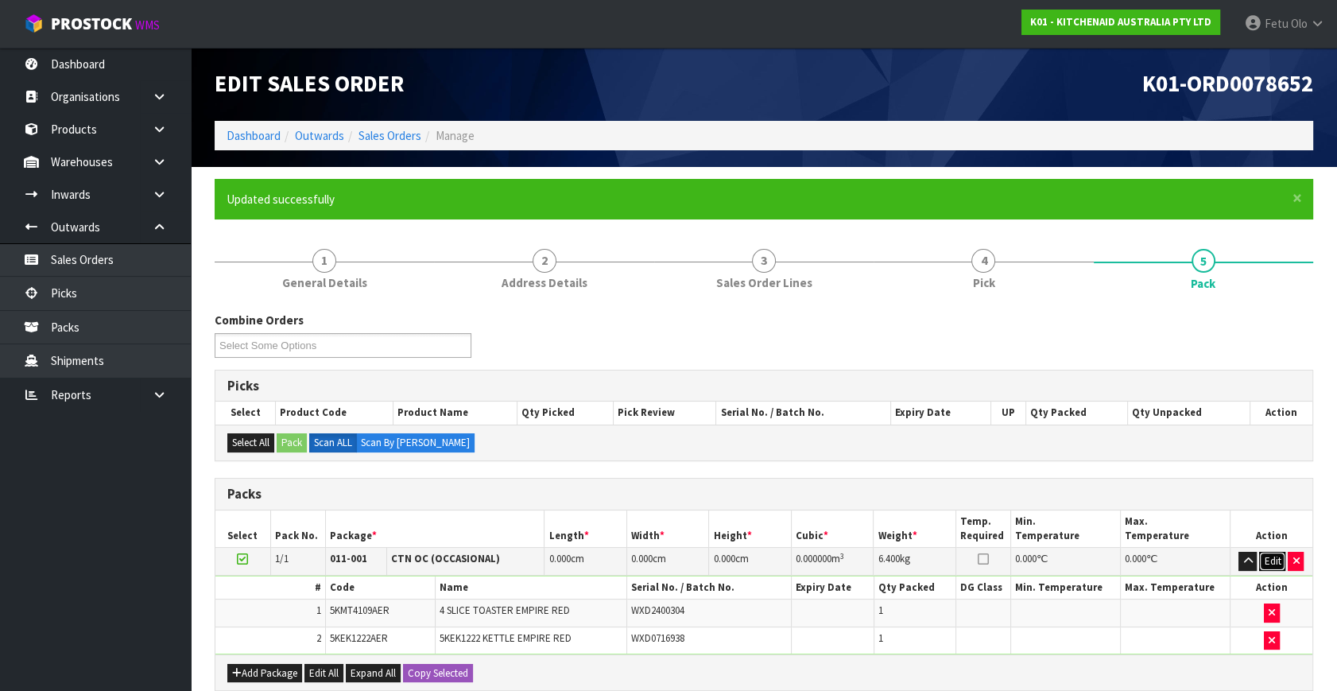
click at [1268, 557] on button "Edit" at bounding box center [1272, 561] width 26 height 19
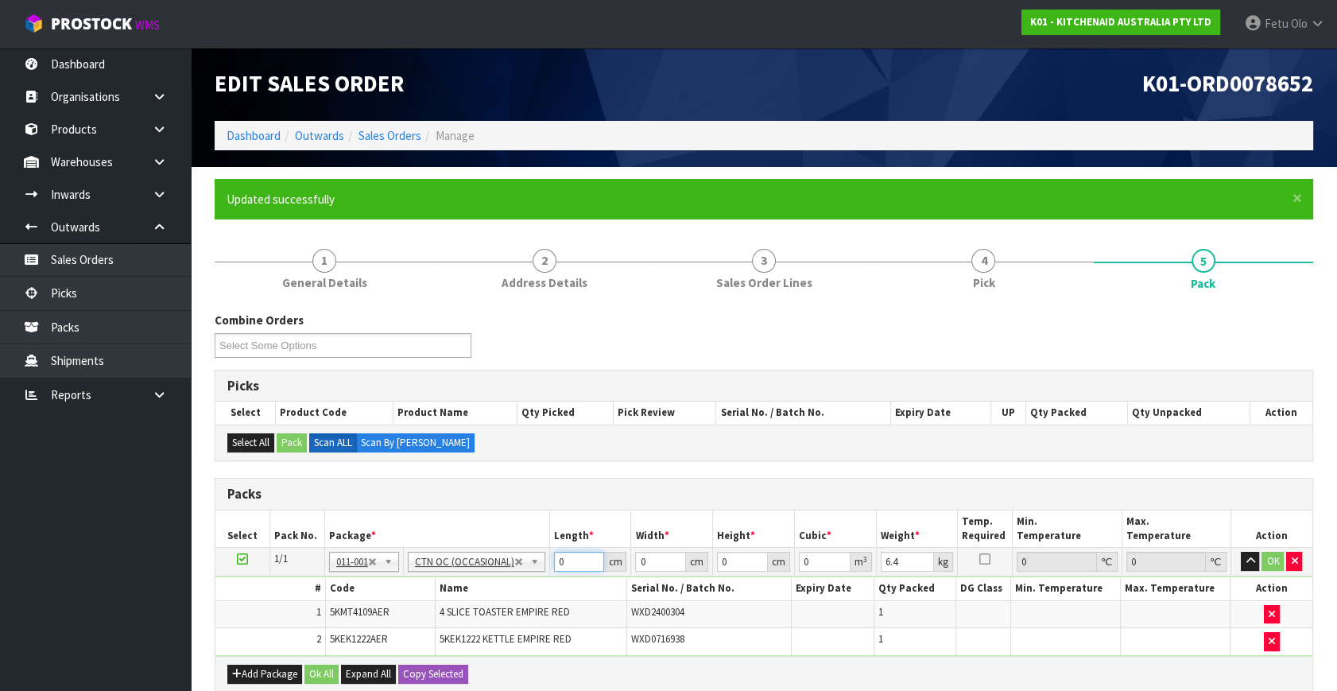
drag, startPoint x: 568, startPoint y: 561, endPoint x: 346, endPoint y: 625, distance: 230.7
click at [346, 625] on tbody "1/1 NONE 007-001 007-002 007-004 007-009 007-013 007-014 007-015 007-017 007-01…" at bounding box center [763, 602] width 1097 height 108
type input "60"
type input "38"
type input "2"
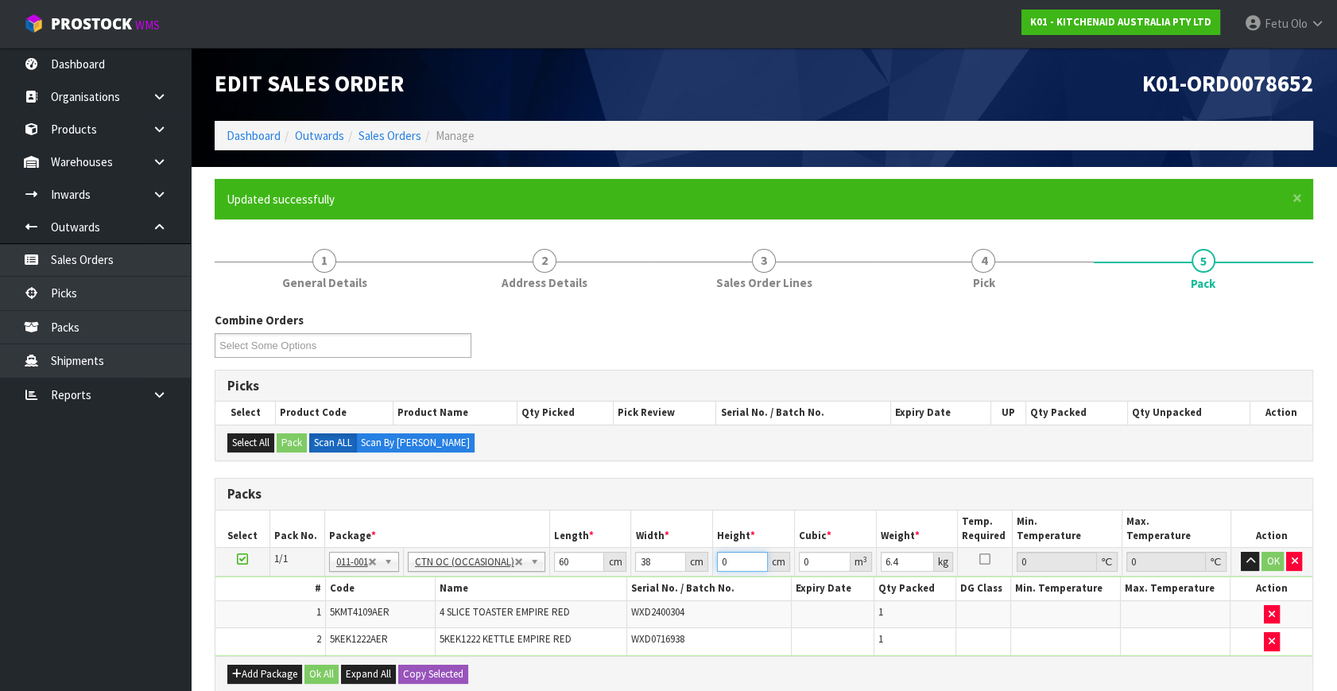
type input "0.00456"
type input "29"
type input "0.06612"
type input "29"
type input "8"
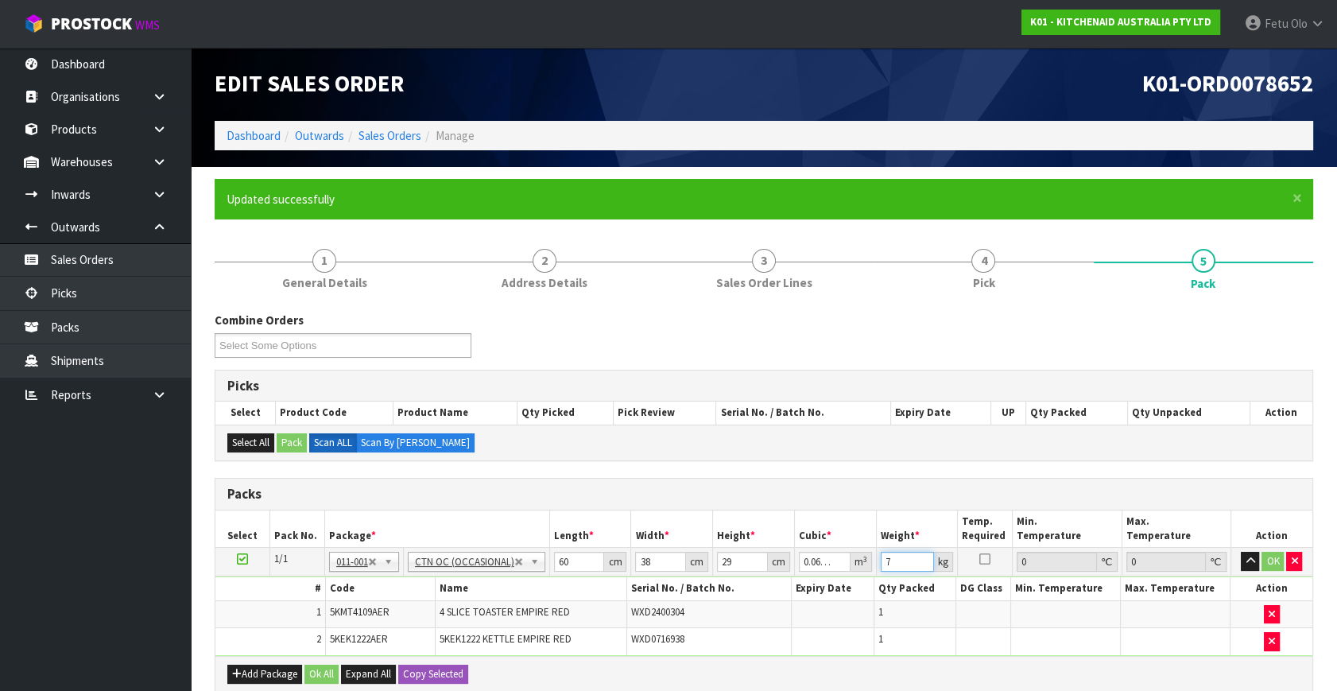
type input "7"
click button "OK" at bounding box center [1272, 561] width 22 height 19
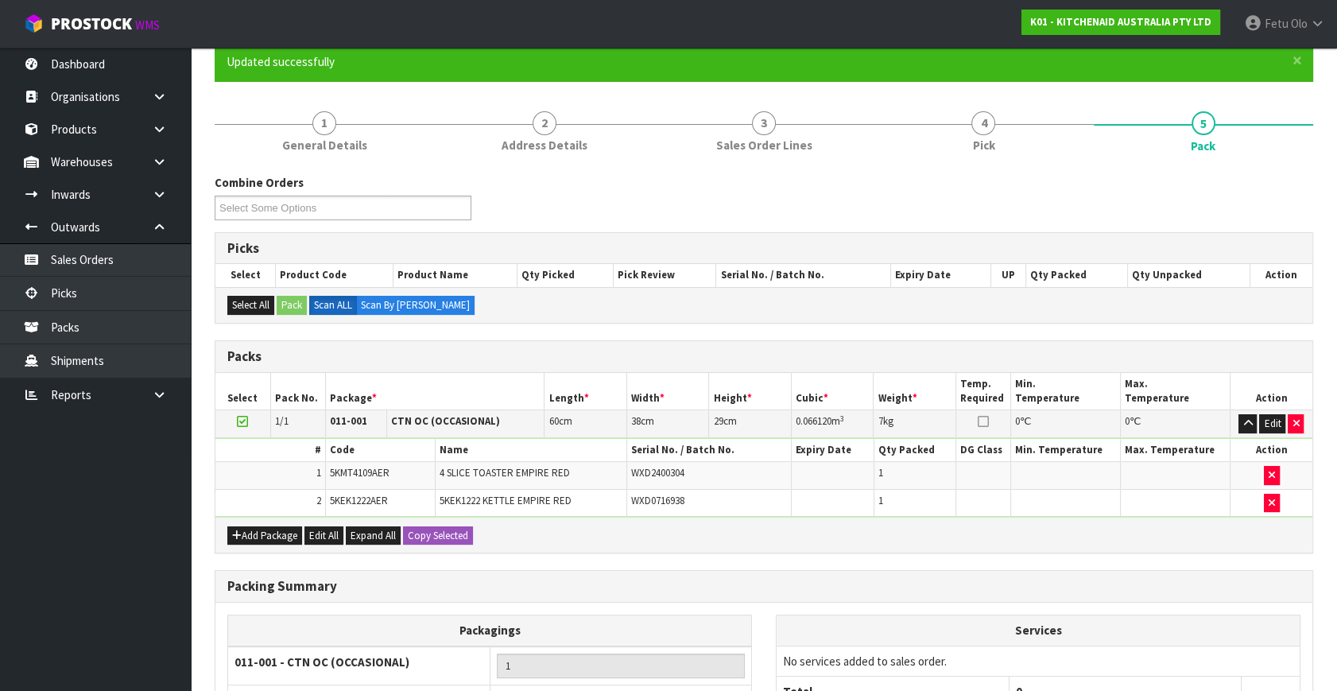
scroll to position [298, 0]
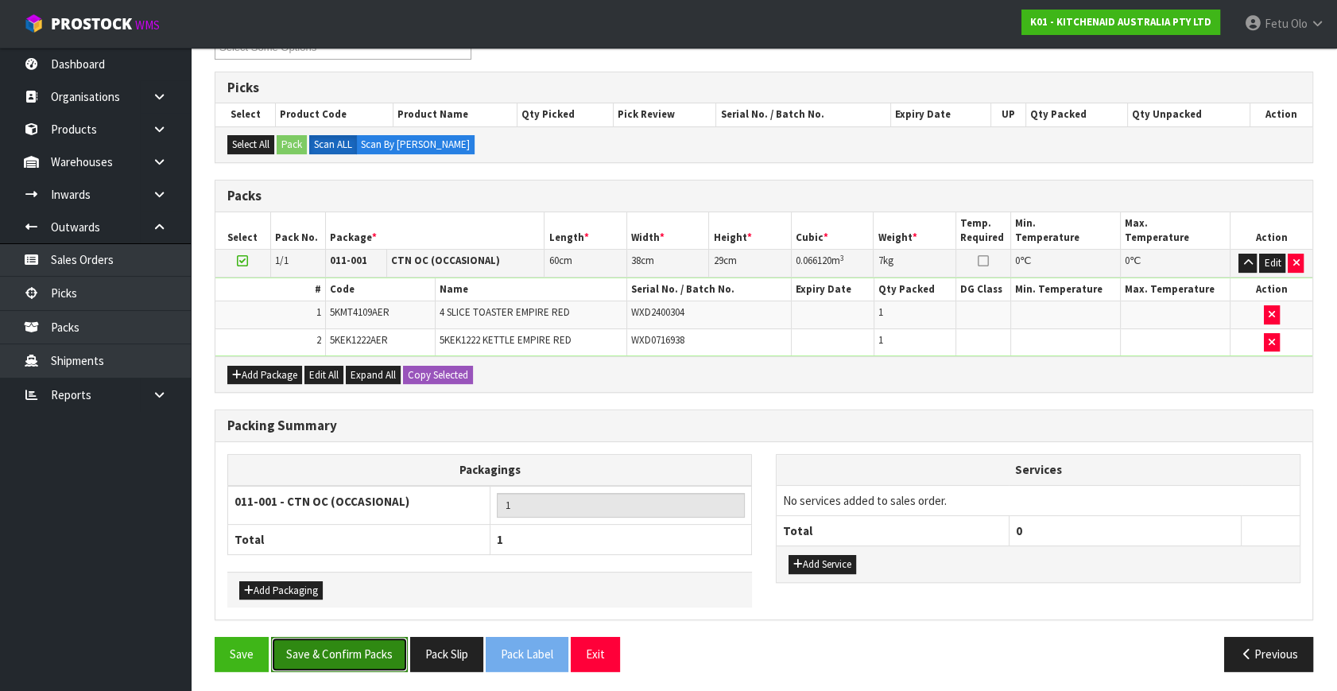
click at [338, 652] on button "Save & Confirm Packs" at bounding box center [339, 654] width 137 height 34
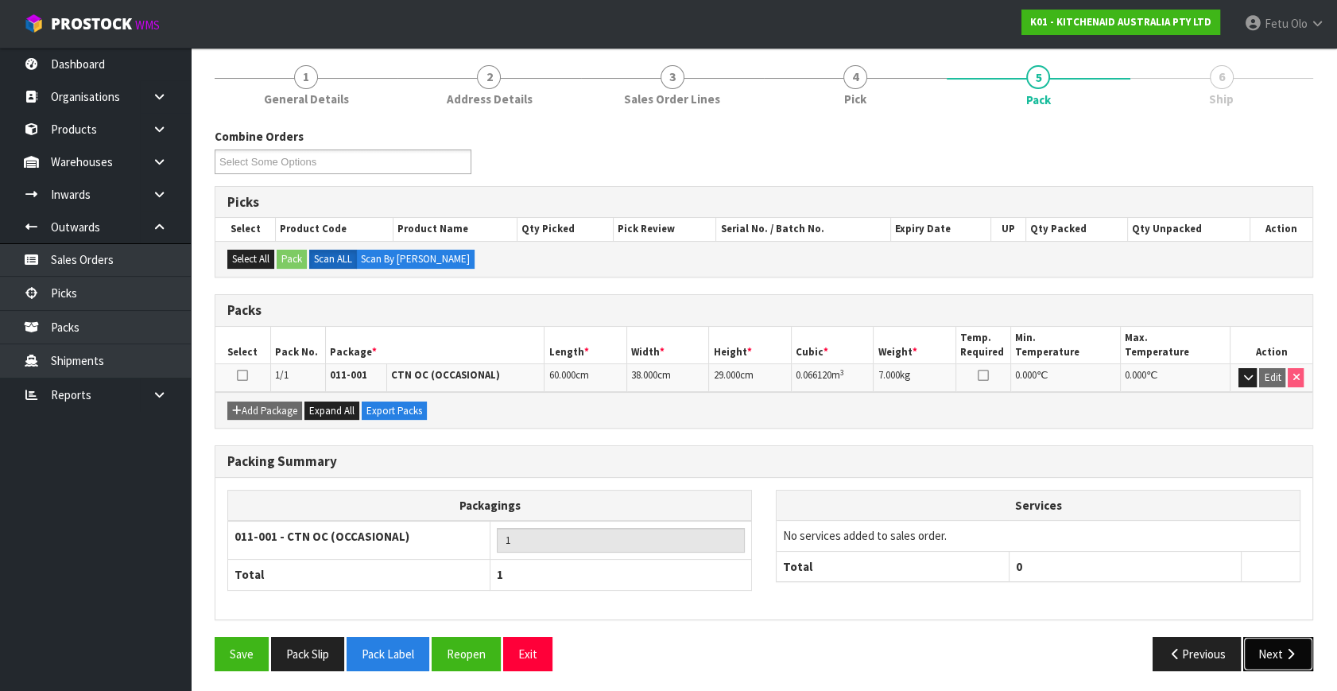
click at [1285, 648] on icon "button" at bounding box center [1290, 654] width 15 height 12
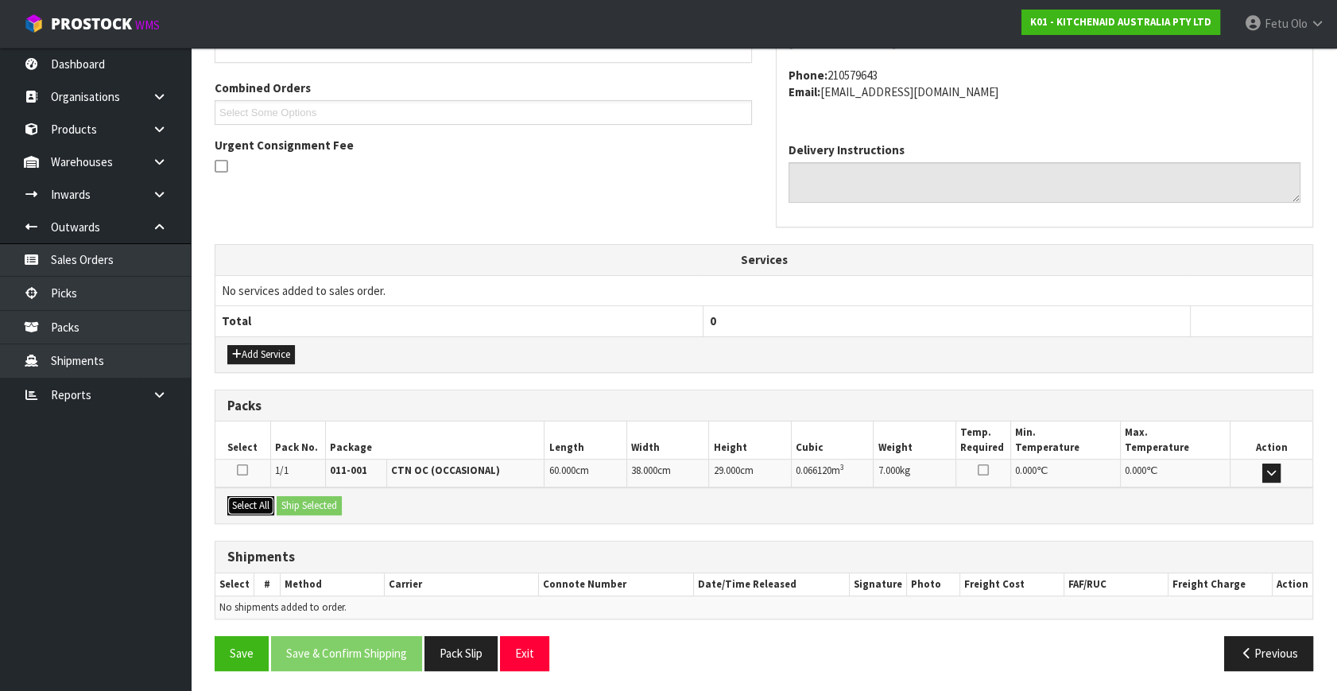
click at [267, 497] on button "Select All" at bounding box center [250, 505] width 47 height 19
click at [305, 496] on button "Ship Selected" at bounding box center [309, 505] width 65 height 19
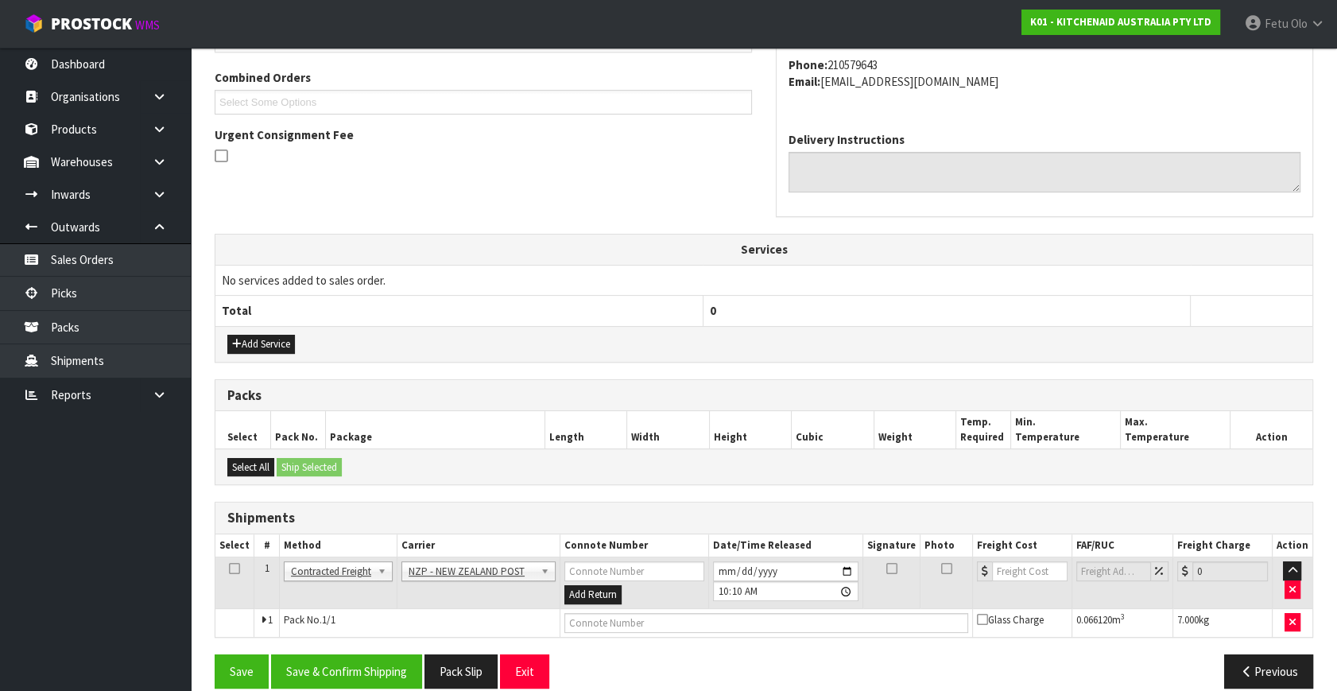
scroll to position [420, 0]
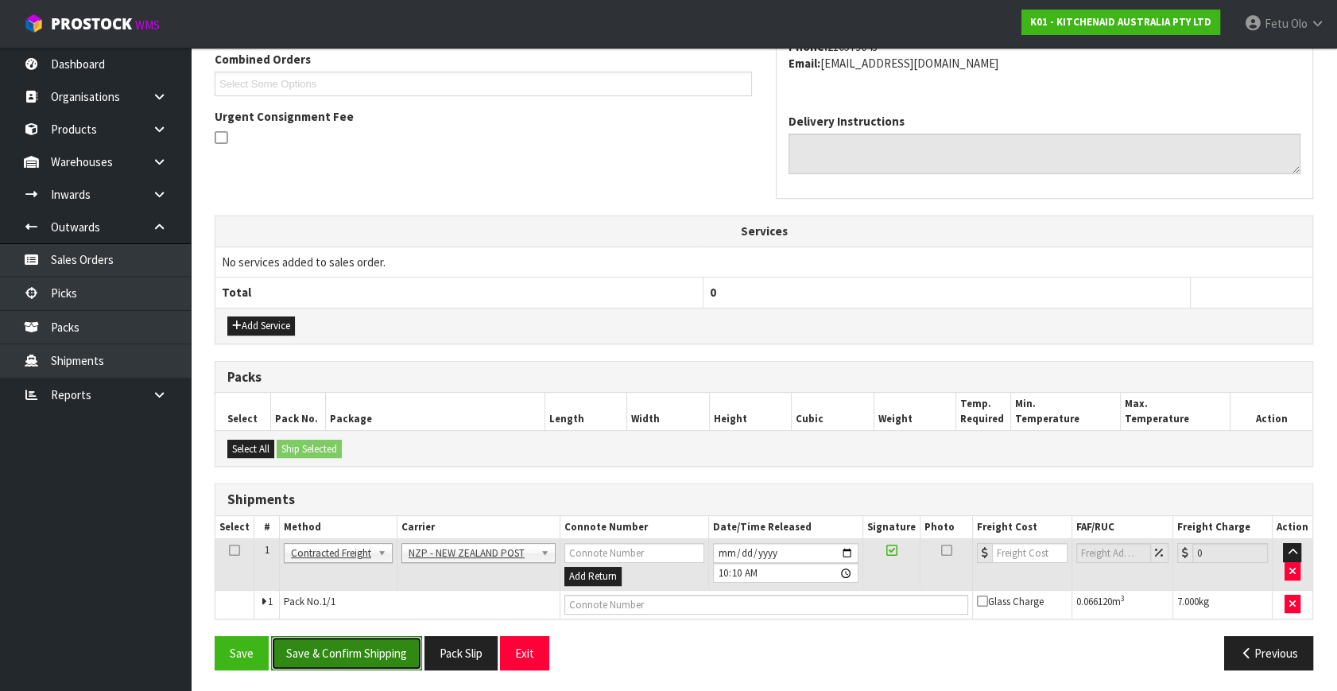
drag, startPoint x: 349, startPoint y: 646, endPoint x: 361, endPoint y: 653, distance: 13.9
click at [350, 646] on button "Save & Confirm Shipping" at bounding box center [346, 653] width 151 height 34
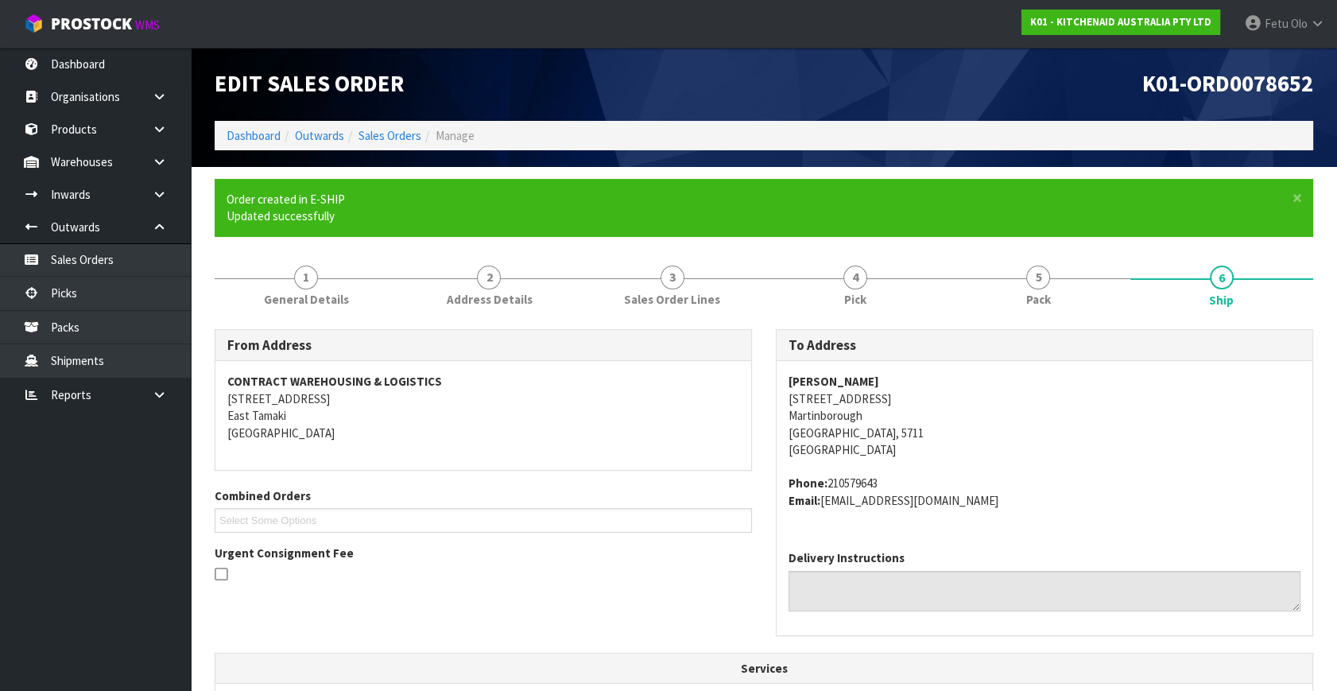
scroll to position [397, 0]
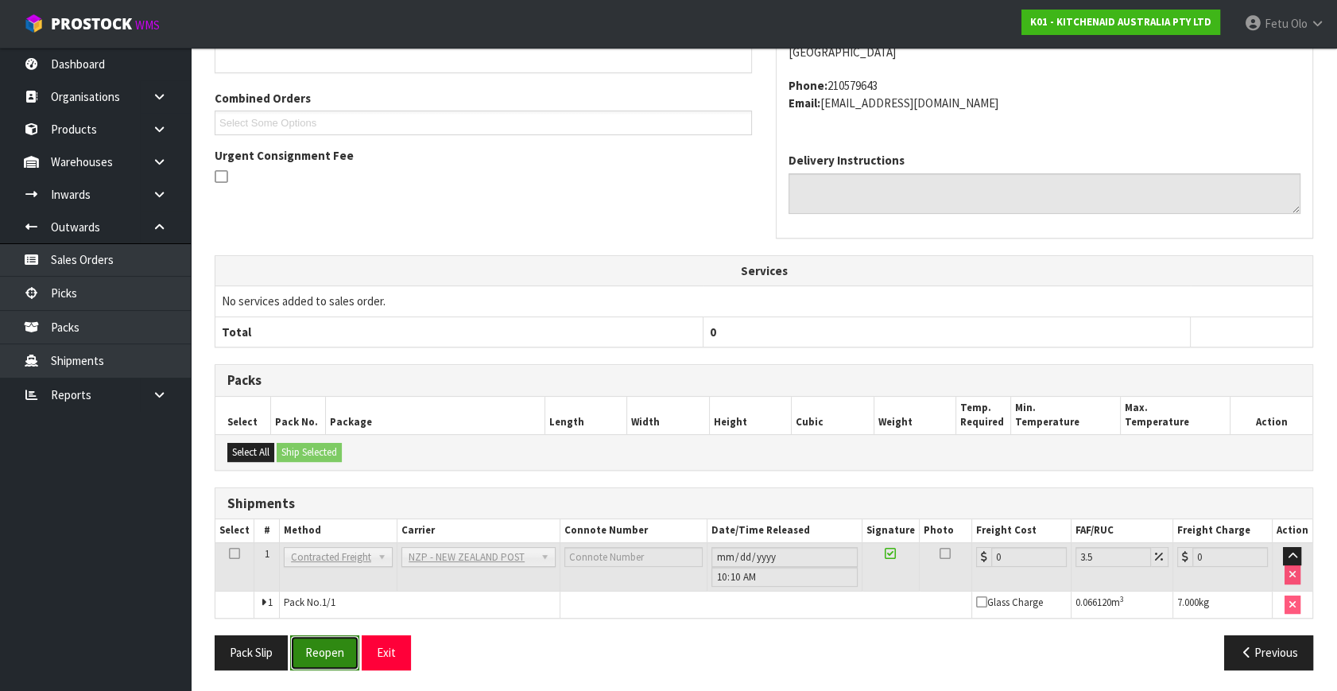
click at [315, 647] on button "Reopen" at bounding box center [324, 652] width 69 height 34
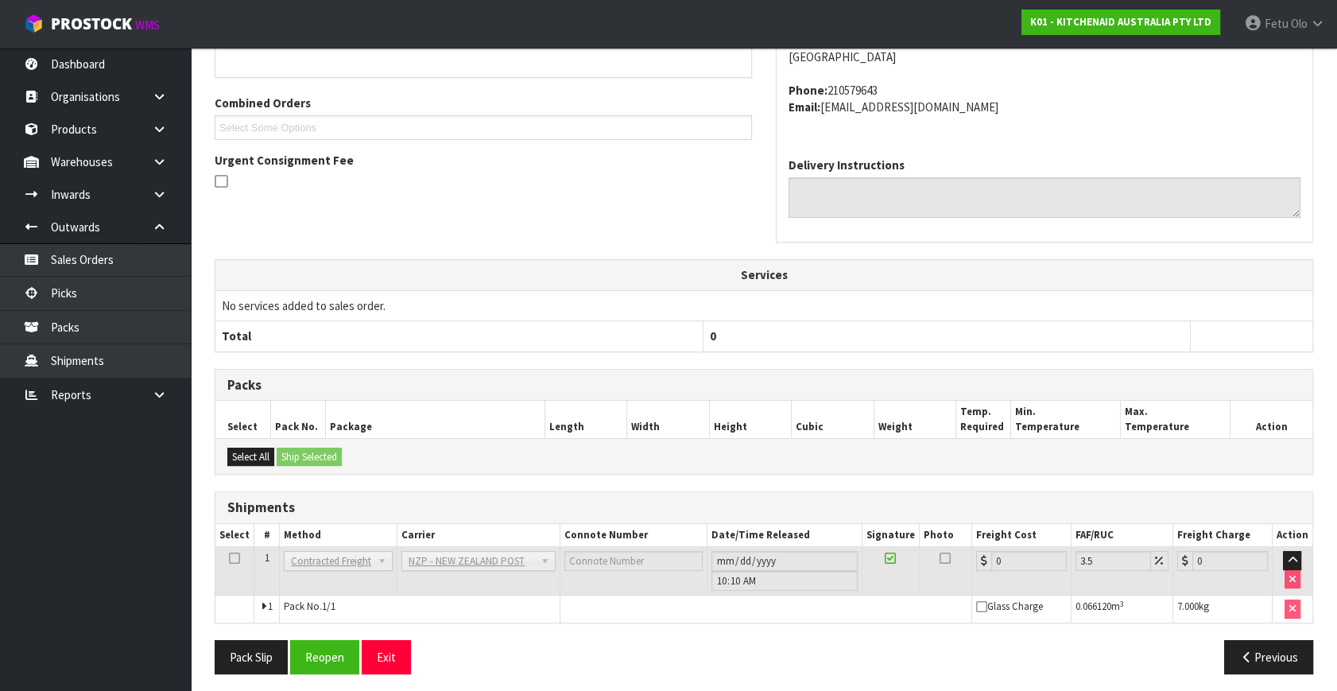
scroll to position [381, 0]
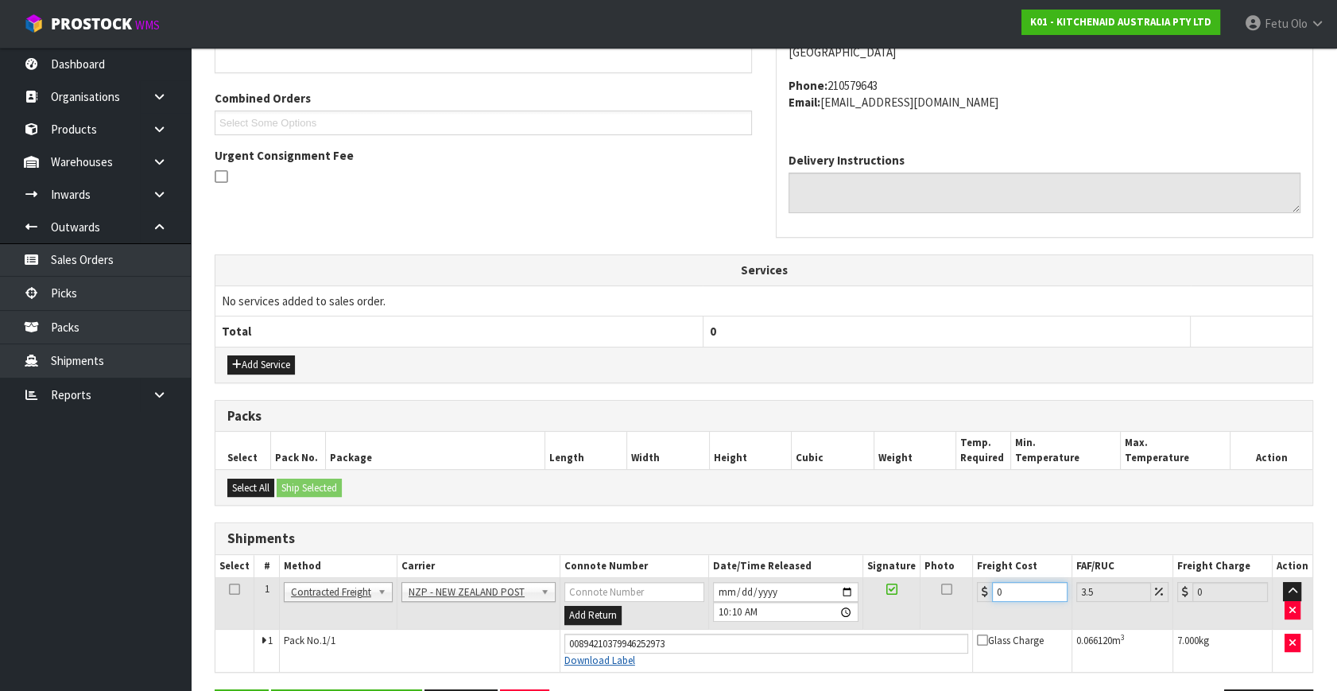
drag, startPoint x: 633, startPoint y: 659, endPoint x: 624, endPoint y: 654, distance: 10.7
click at [624, 654] on tbody "1 Client Local Pickup Customer Local Pickup Company Freight Contracted Freight …" at bounding box center [763, 625] width 1097 height 94
type input "1"
type input "1.03"
type input "11"
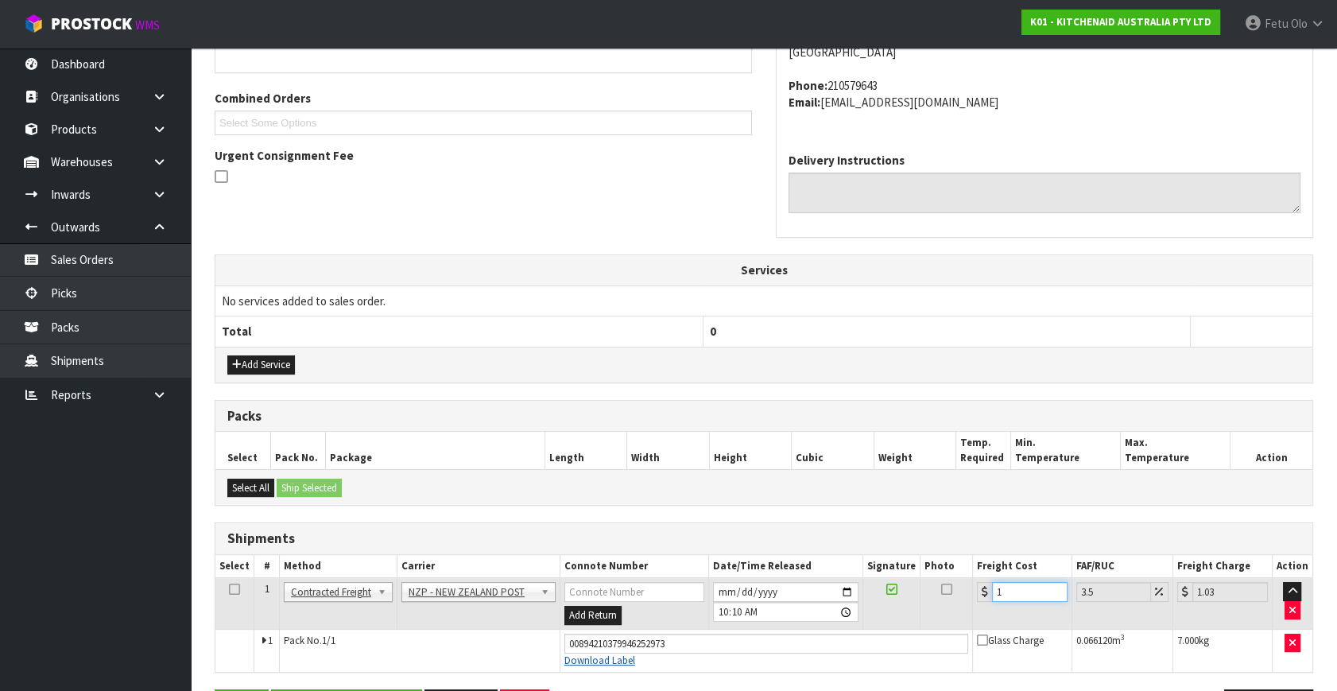
type input "11.38"
type input "11.7"
type input "12.11"
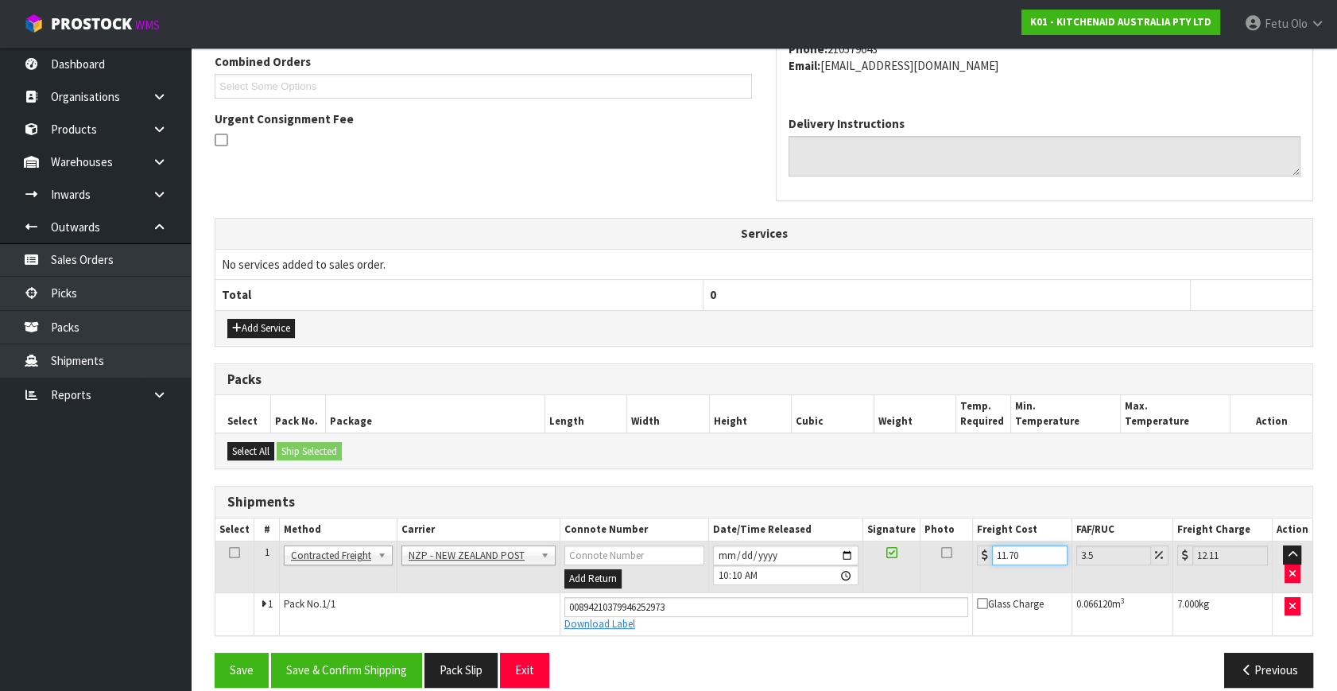
scroll to position [435, 0]
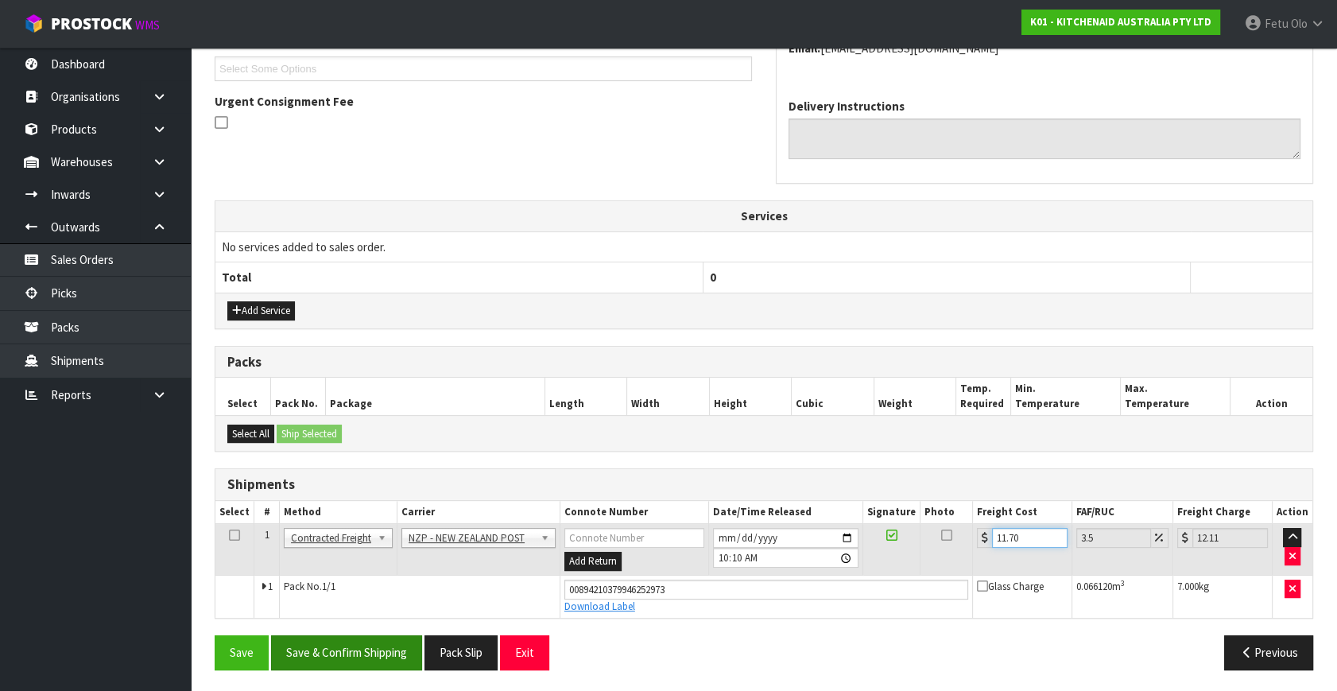
type input "11.70"
click at [366, 641] on button "Save & Confirm Shipping" at bounding box center [346, 652] width 151 height 34
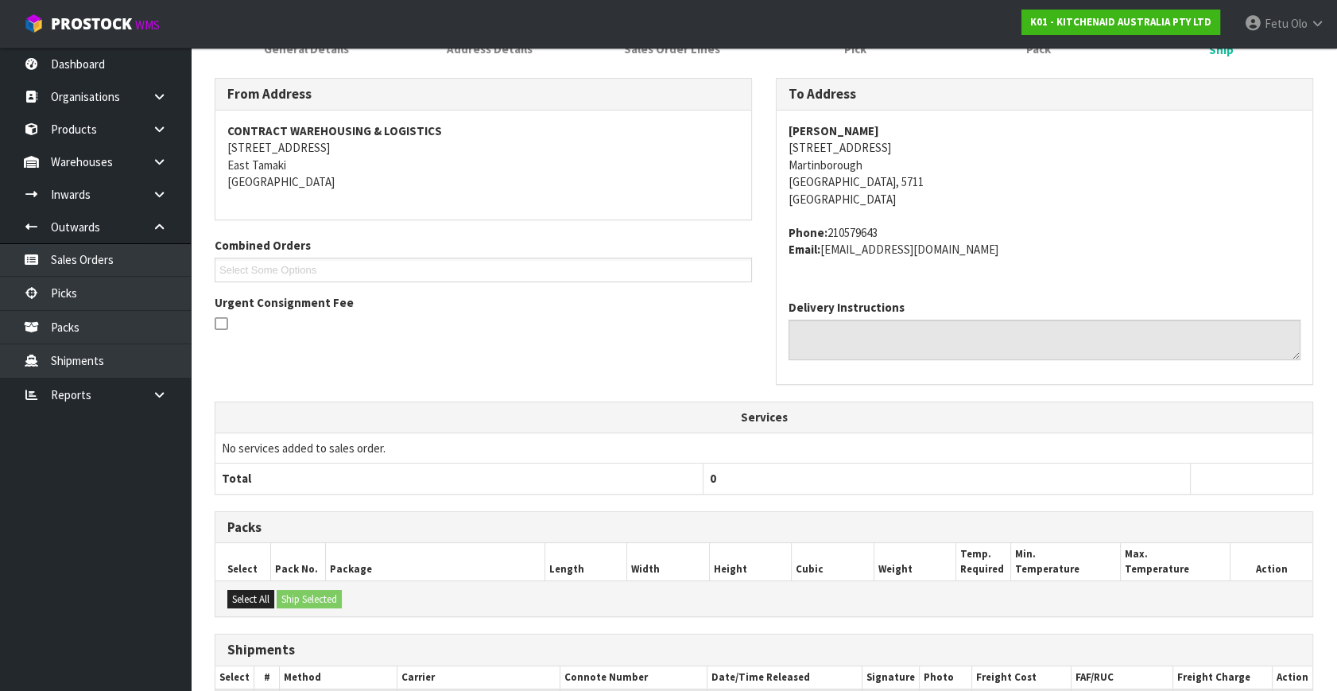
scroll to position [391, 0]
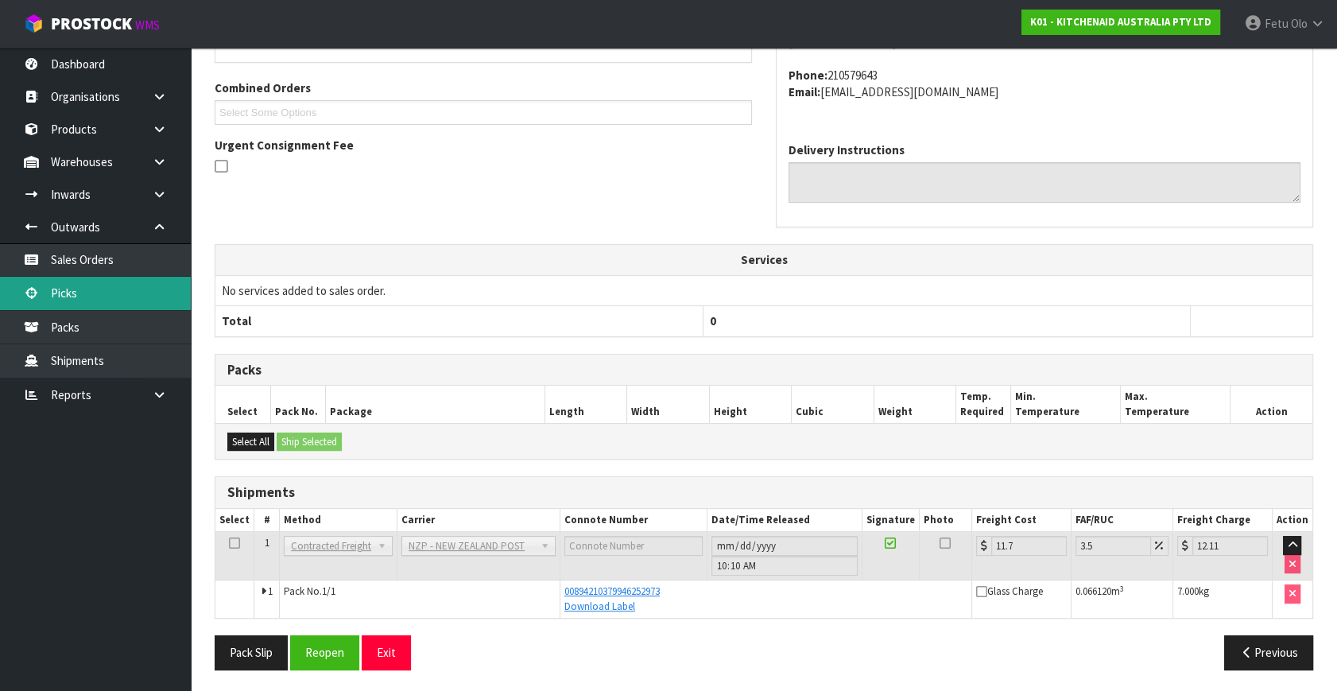
click at [89, 291] on link "Picks" at bounding box center [95, 293] width 191 height 33
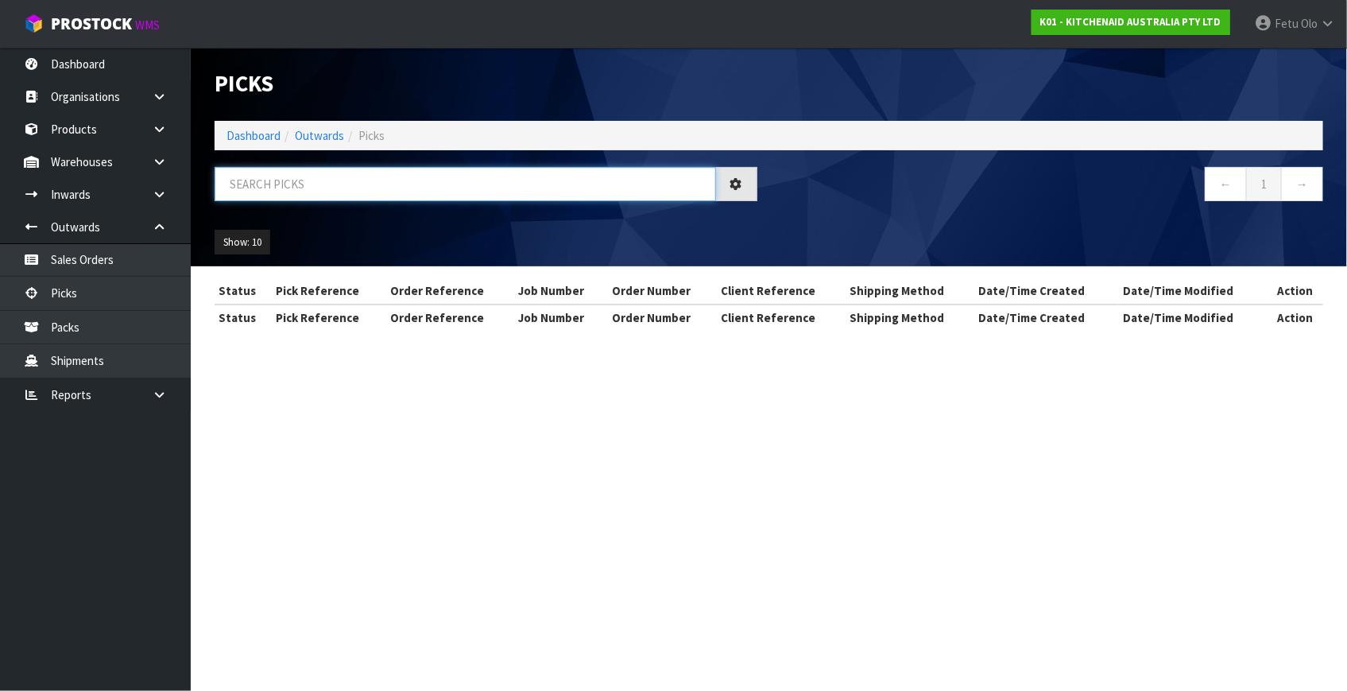
click at [339, 180] on input "text" at bounding box center [465, 184] width 501 height 34
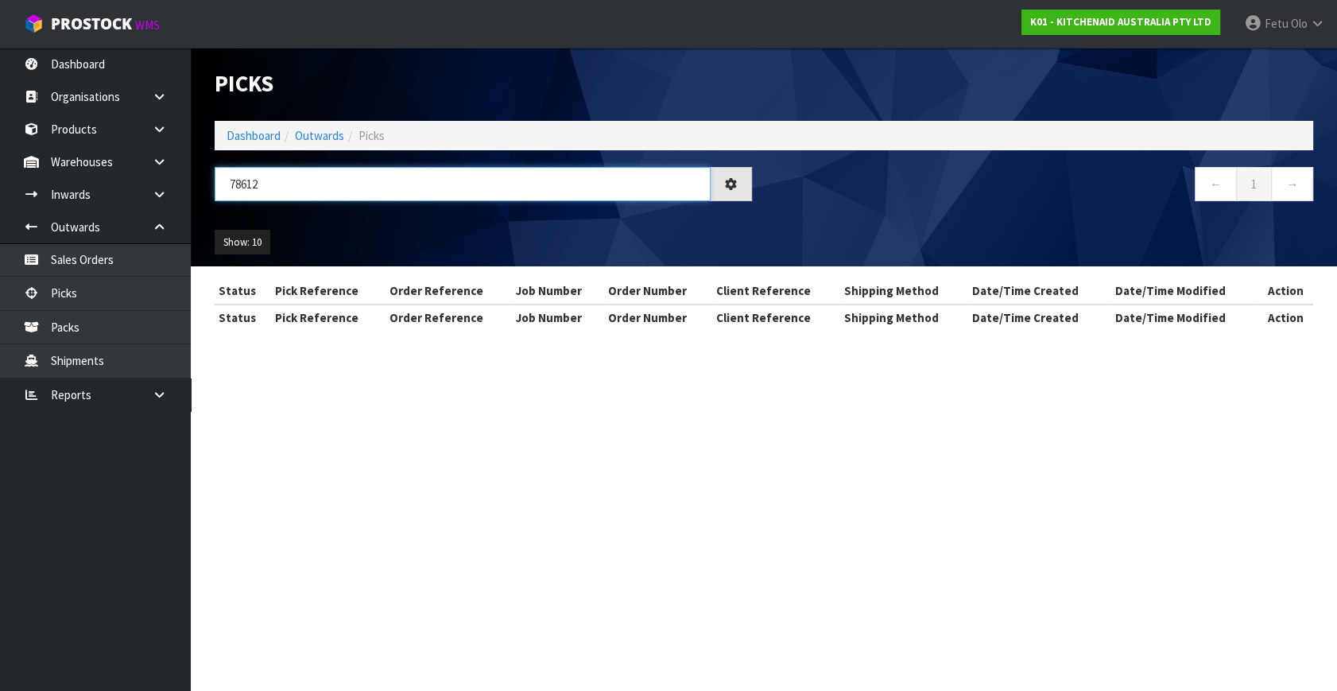
type input "78612"
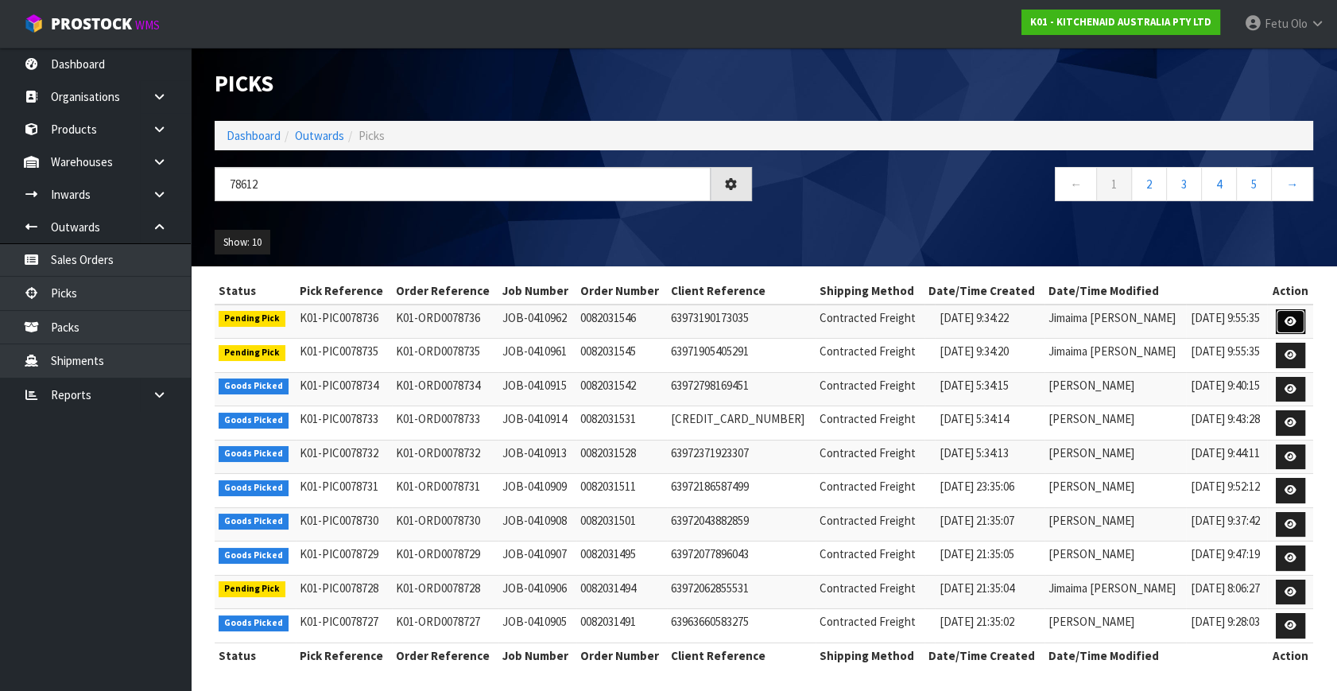
click at [1285, 316] on icon at bounding box center [1290, 321] width 12 height 10
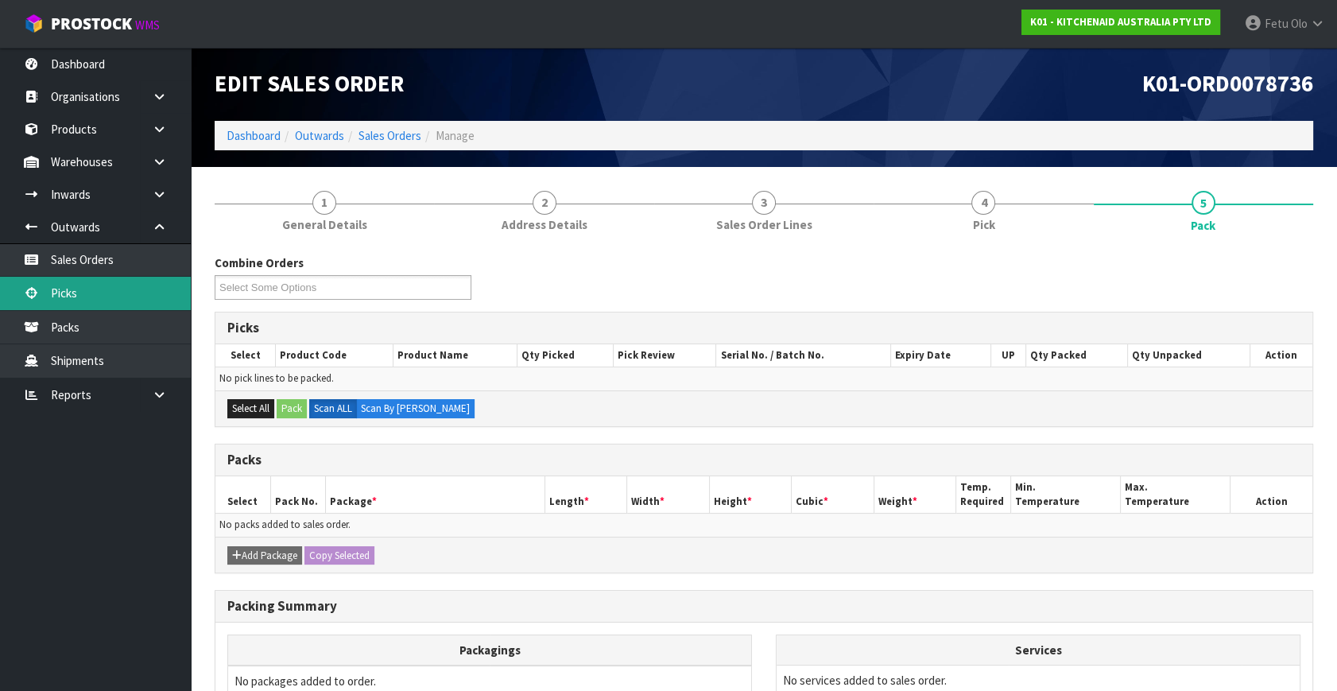
click at [75, 297] on link "Picks" at bounding box center [95, 293] width 191 height 33
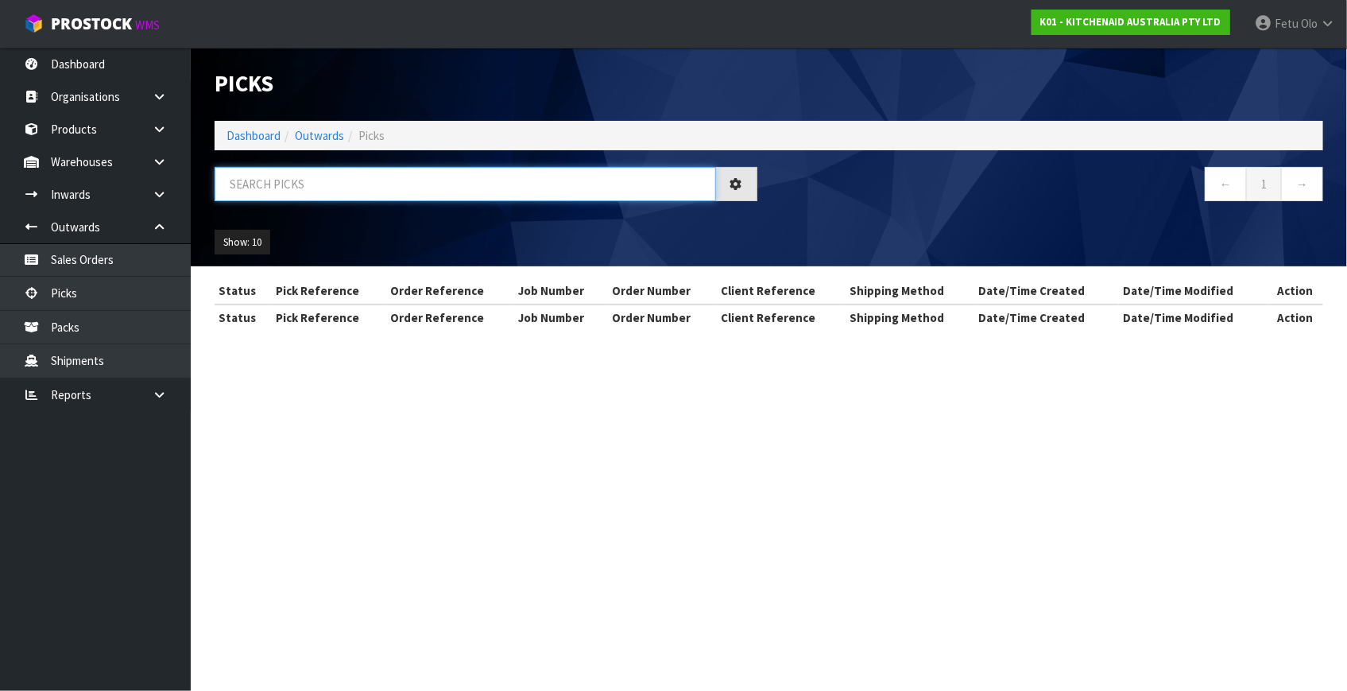
click at [326, 187] on input "text" at bounding box center [465, 184] width 501 height 34
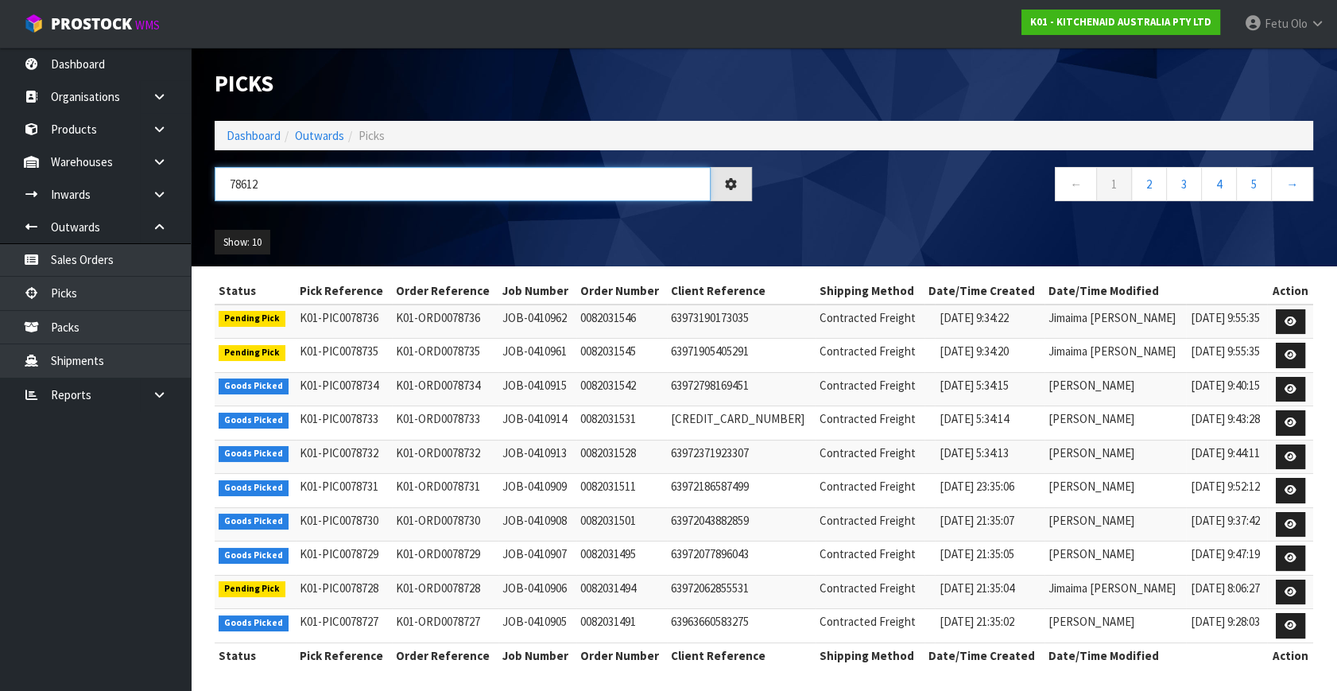
type input "78612"
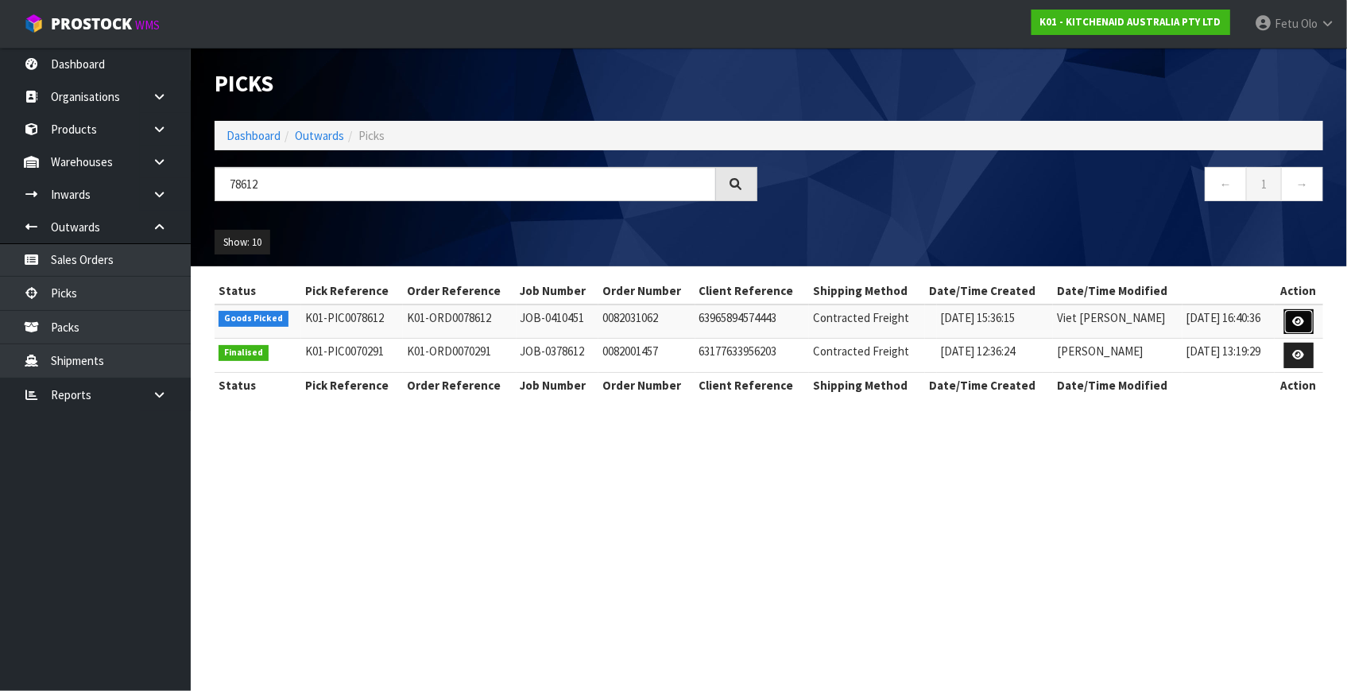
click at [1293, 324] on icon at bounding box center [1299, 321] width 12 height 10
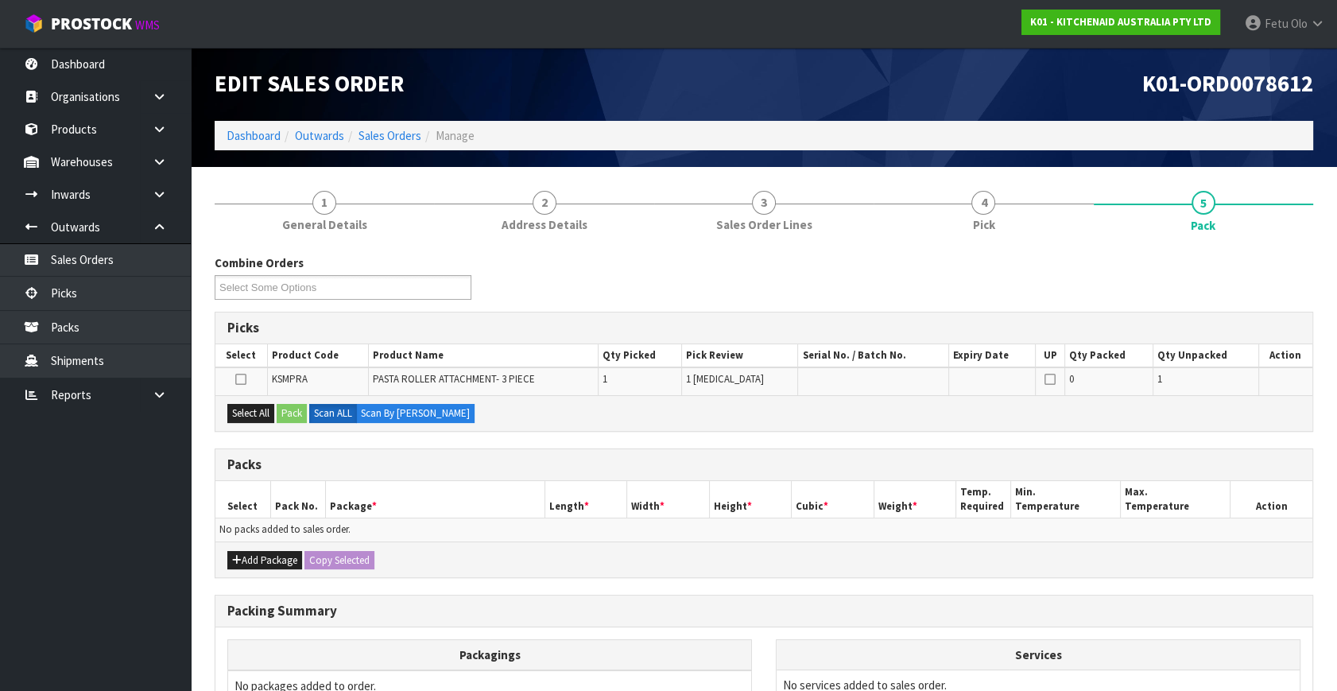
click at [16, 633] on ul "Dashboard Organisations Clients Consignees Carriers Products Categories Serial …" at bounding box center [95, 369] width 191 height 643
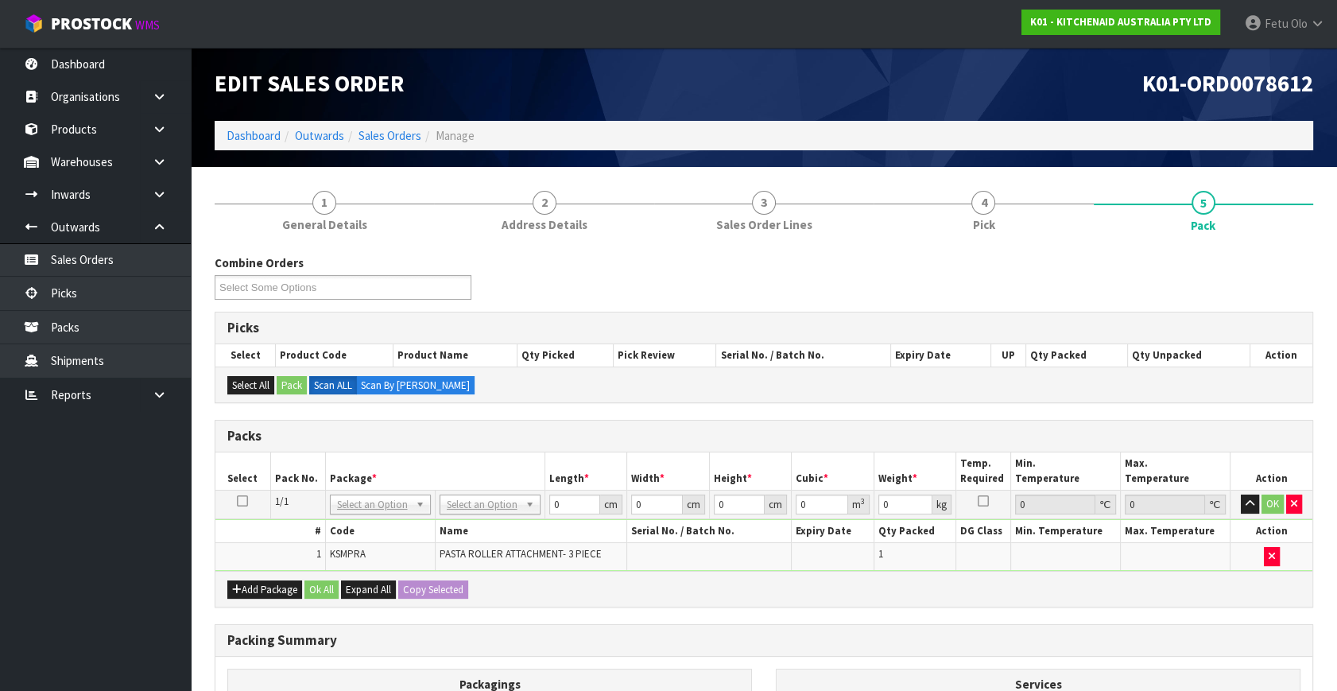
click at [348, 485] on th "Package *" at bounding box center [434, 470] width 219 height 37
click at [350, 523] on input "text" at bounding box center [379, 525] width 93 height 20
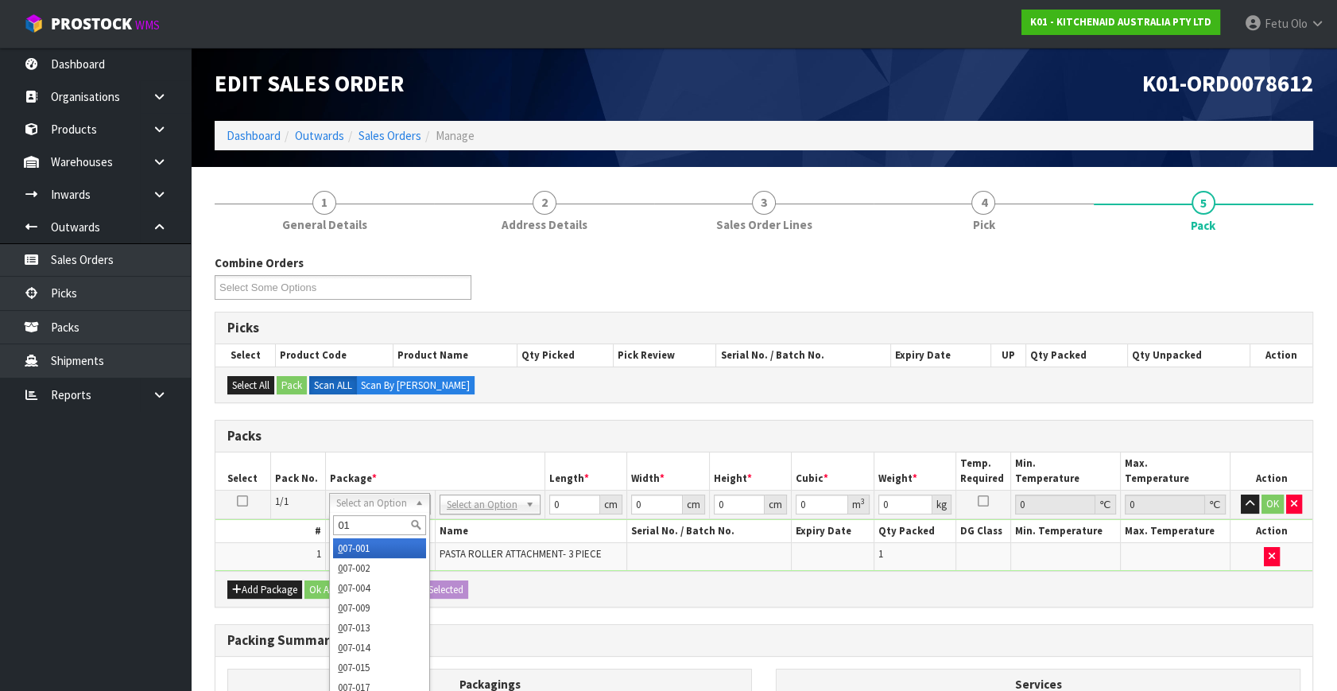
type input "011"
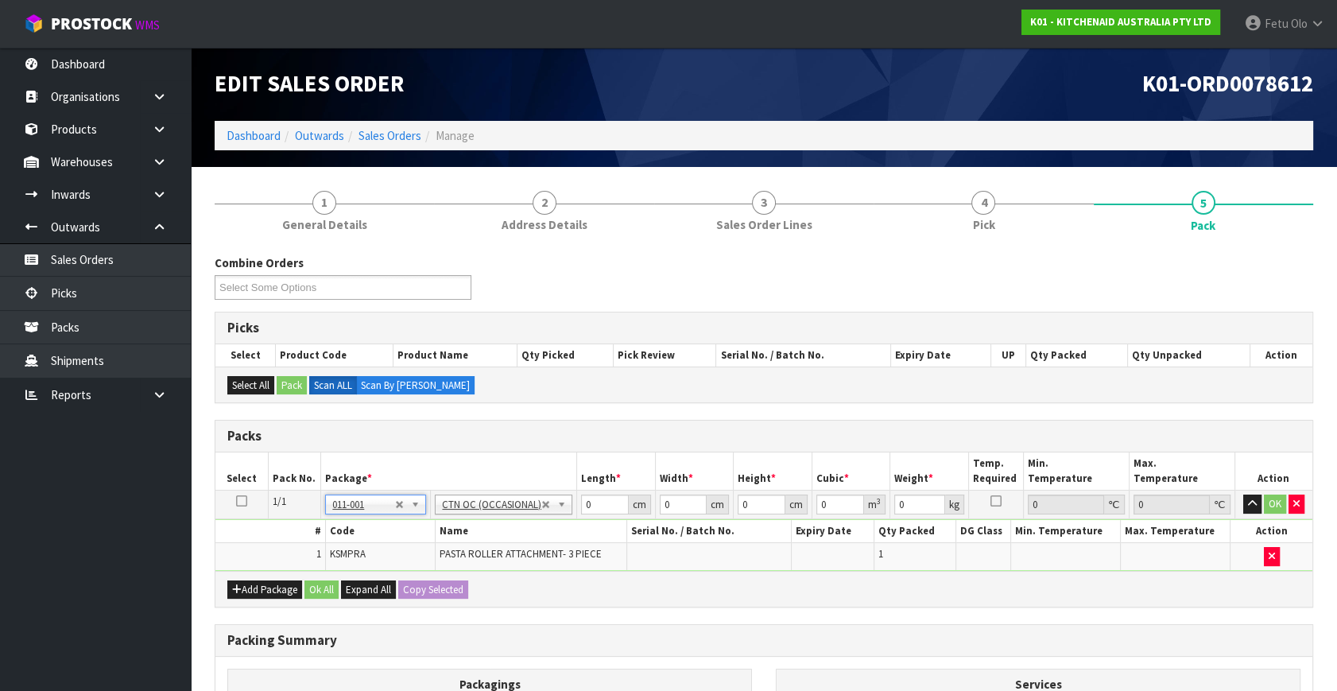
type input "3.5"
drag, startPoint x: 613, startPoint y: 497, endPoint x: 348, endPoint y: 597, distance: 282.9
click at [581, 514] on input "0.001" at bounding box center [605, 504] width 48 height 20
click at [577, 501] on td "0.001 cm" at bounding box center [616, 504] width 79 height 29
click at [583, 500] on input "0.001" at bounding box center [605, 504] width 48 height 20
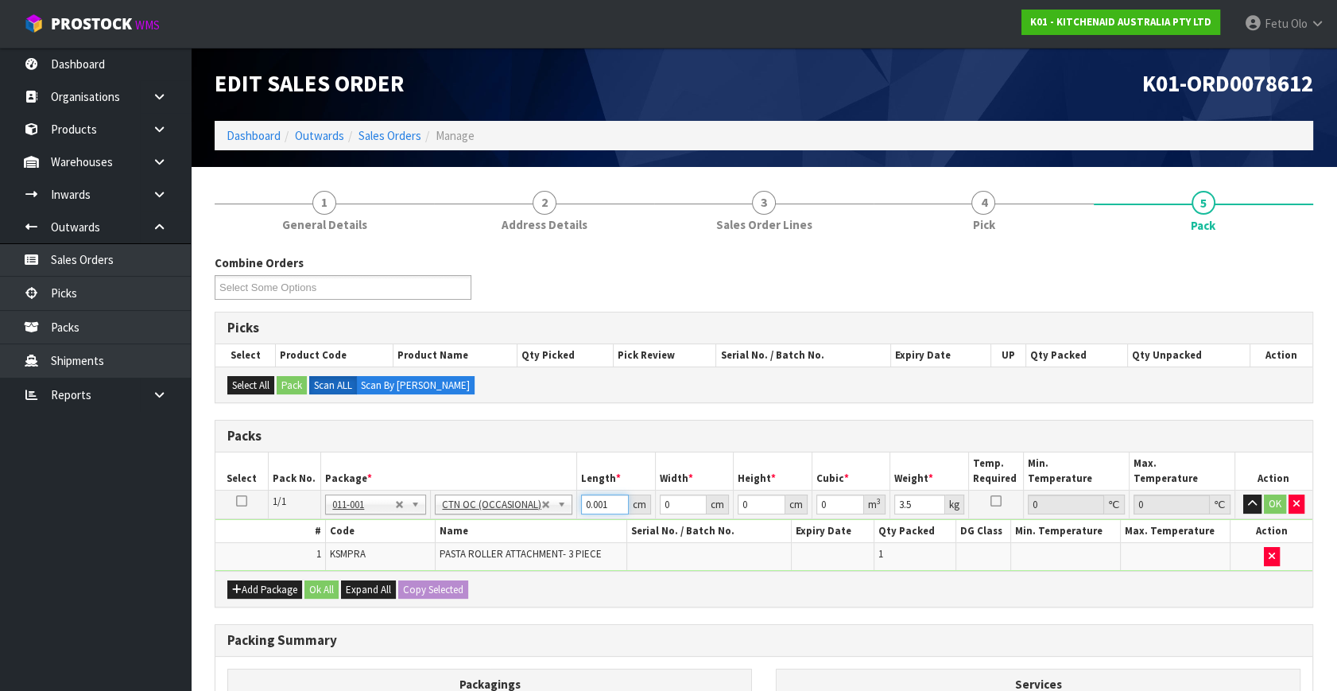
click at [583, 500] on input "0.001" at bounding box center [605, 504] width 48 height 20
type input "30"
type input "24"
type input "1"
type input "0.00072"
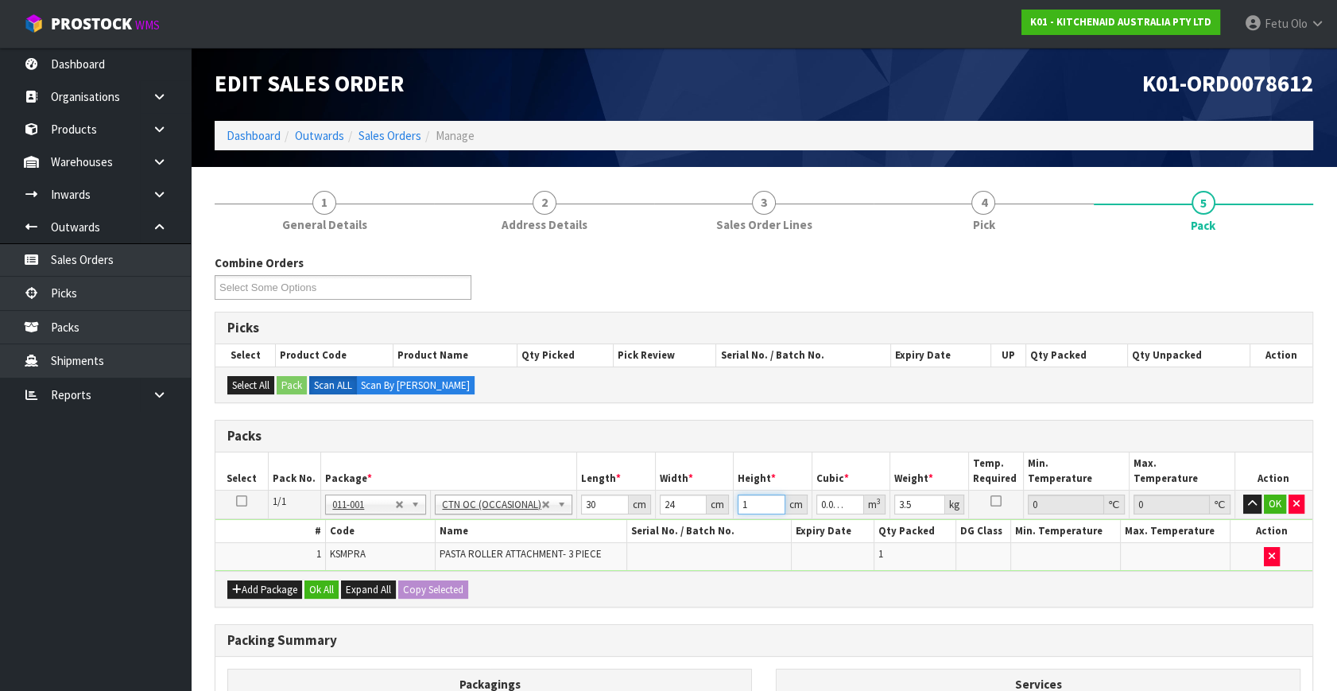
type input "18"
type input "0.01296"
type input "18"
type input "4"
click button "OK" at bounding box center [1275, 503] width 22 height 19
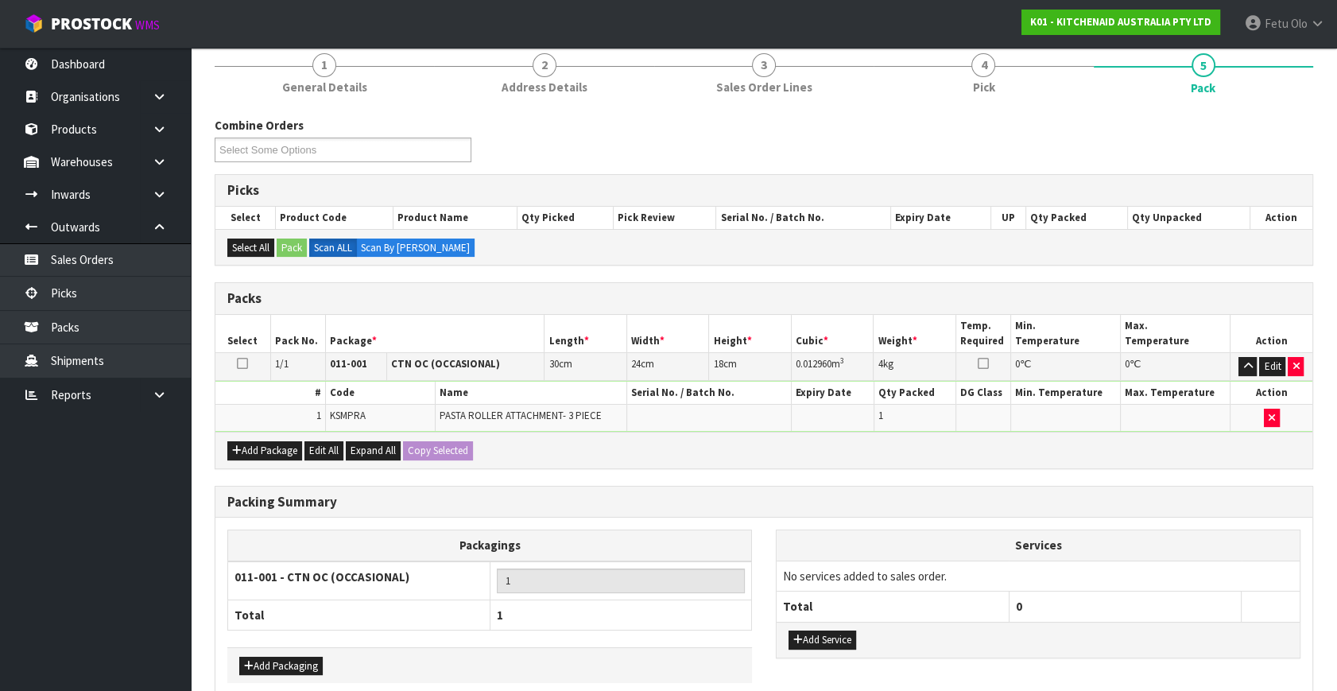
scroll to position [213, 0]
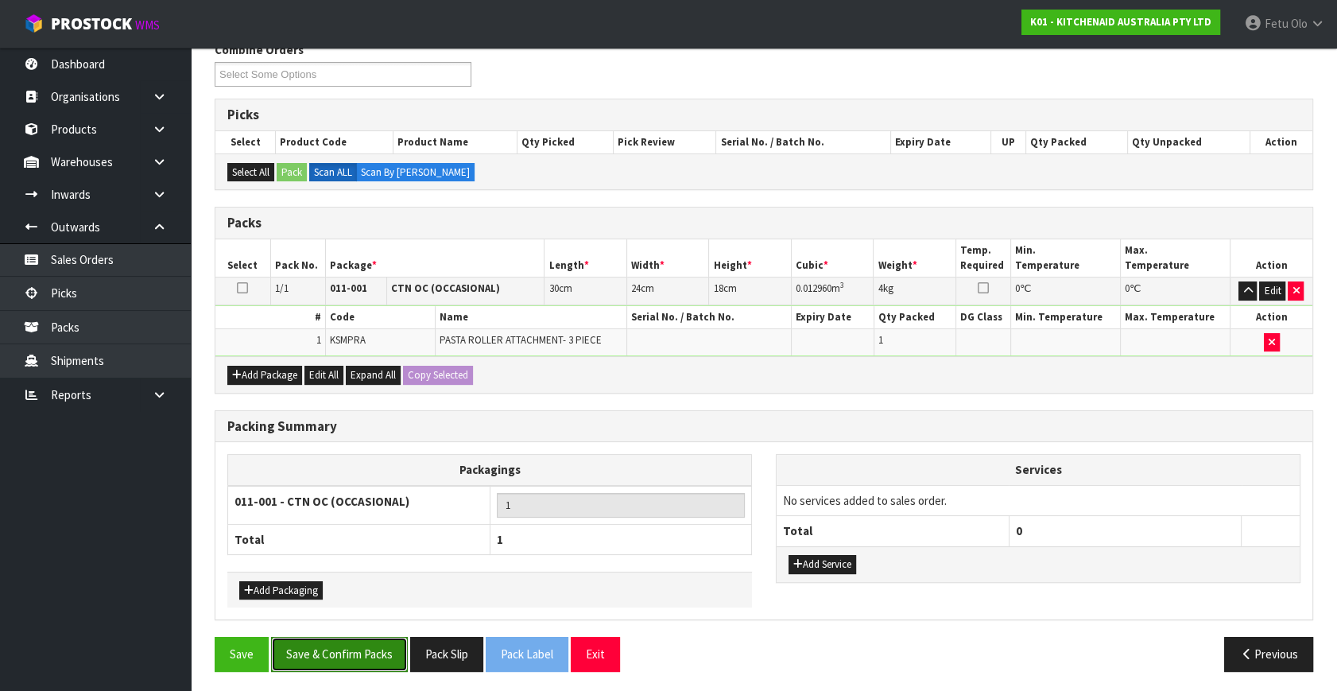
click at [347, 654] on button "Save & Confirm Packs" at bounding box center [339, 654] width 137 height 34
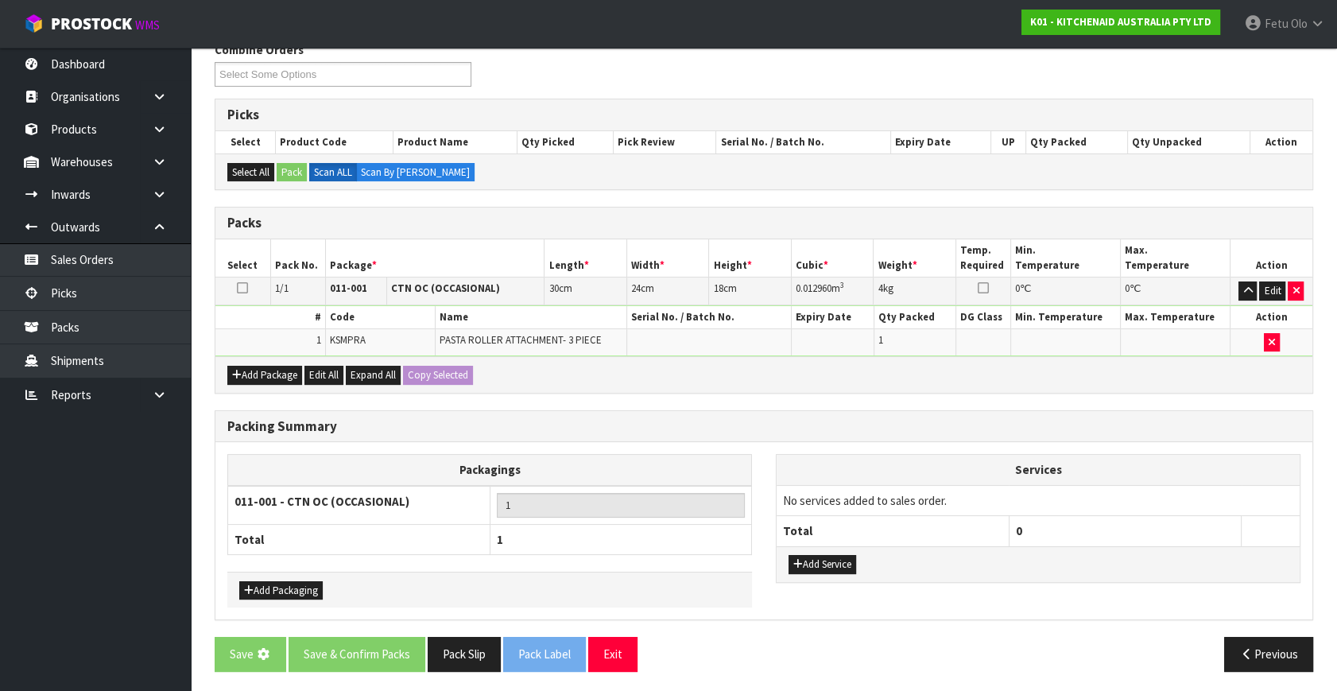
scroll to position [0, 0]
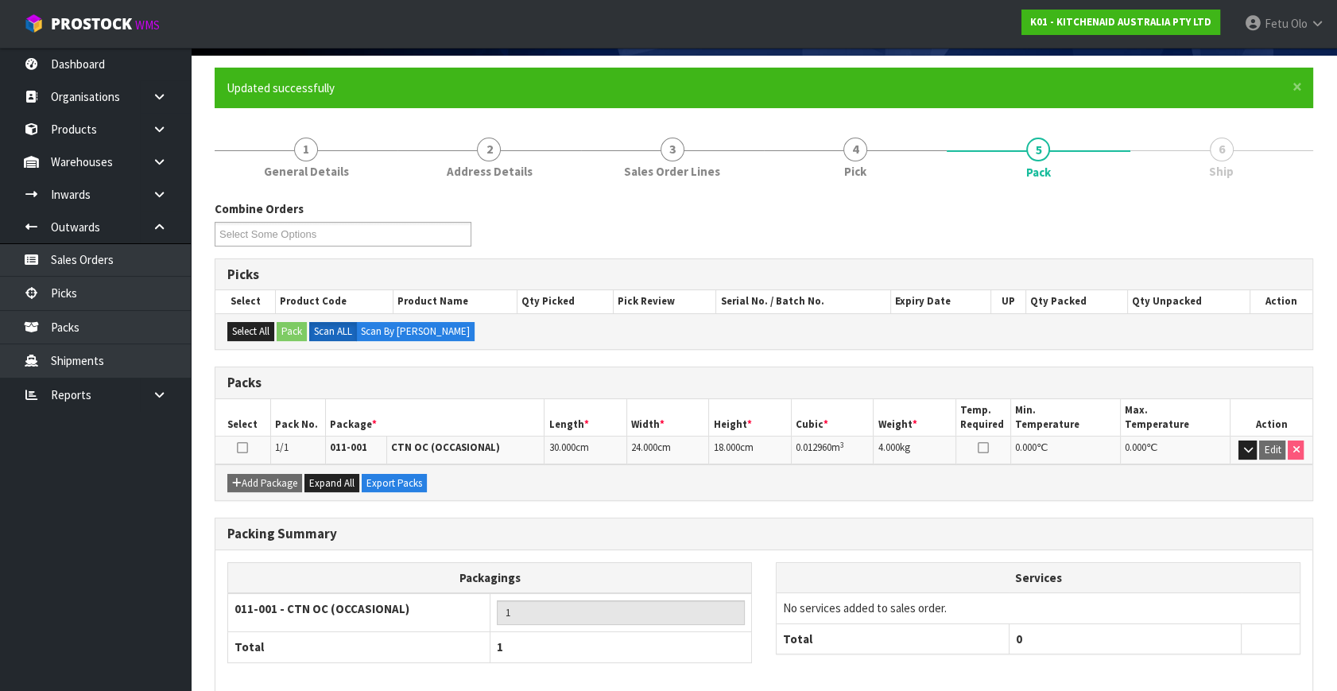
click at [1275, 657] on div "Services No services added to sales order. Total 0" at bounding box center [1038, 616] width 548 height 109
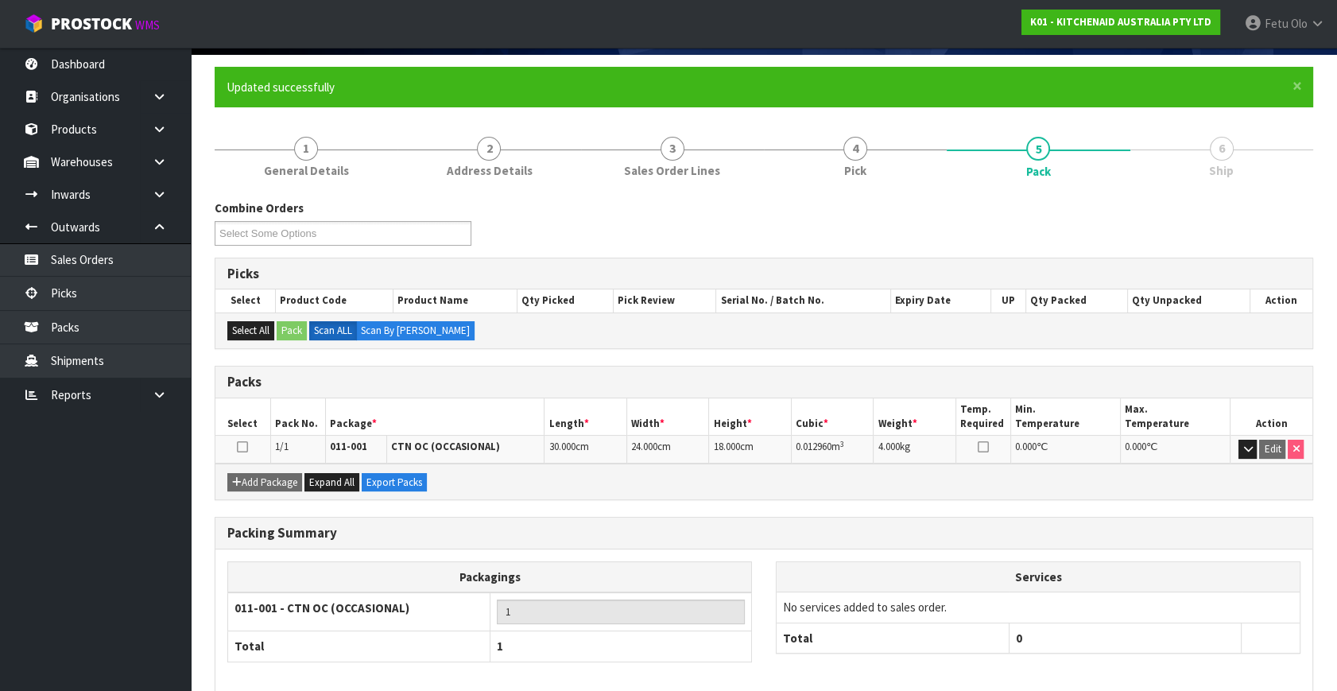
click at [1275, 657] on div "Packagings 011-001 - CTN OC (OCCASIONAL) 1 Total 1 Services No services added t…" at bounding box center [763, 619] width 1097 height 141
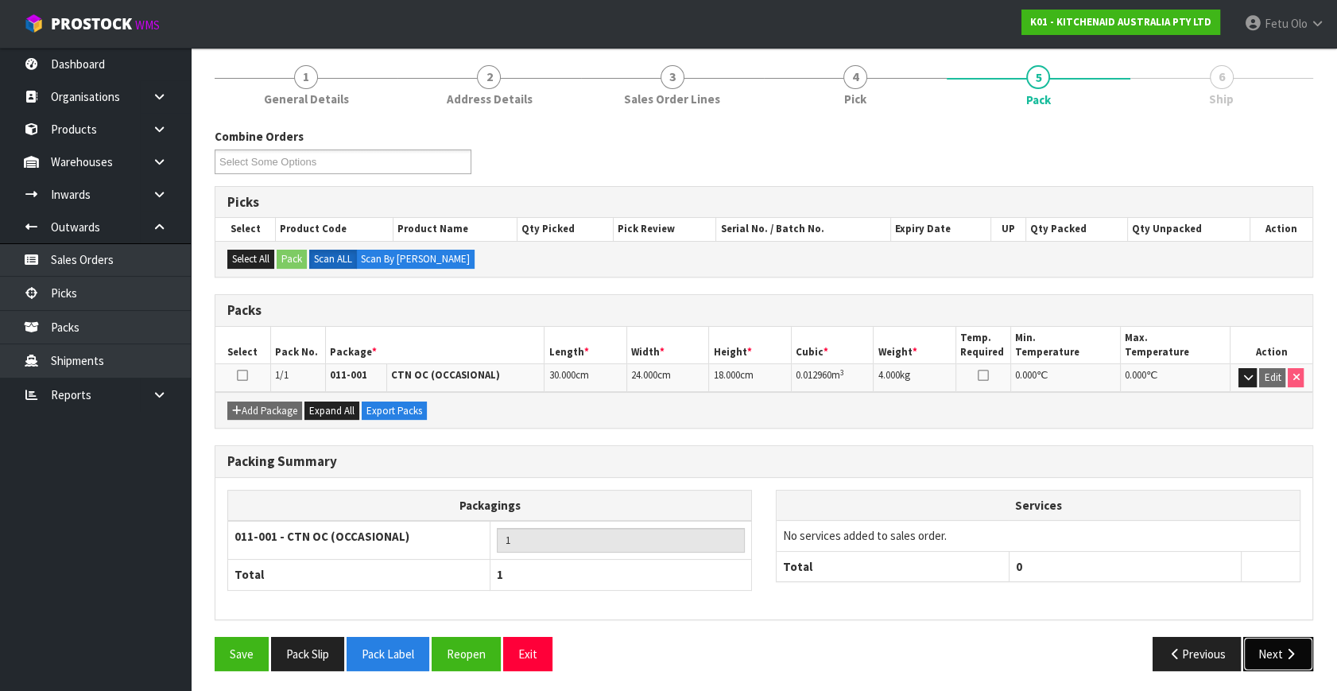
click at [1281, 645] on button "Next" at bounding box center [1278, 654] width 70 height 34
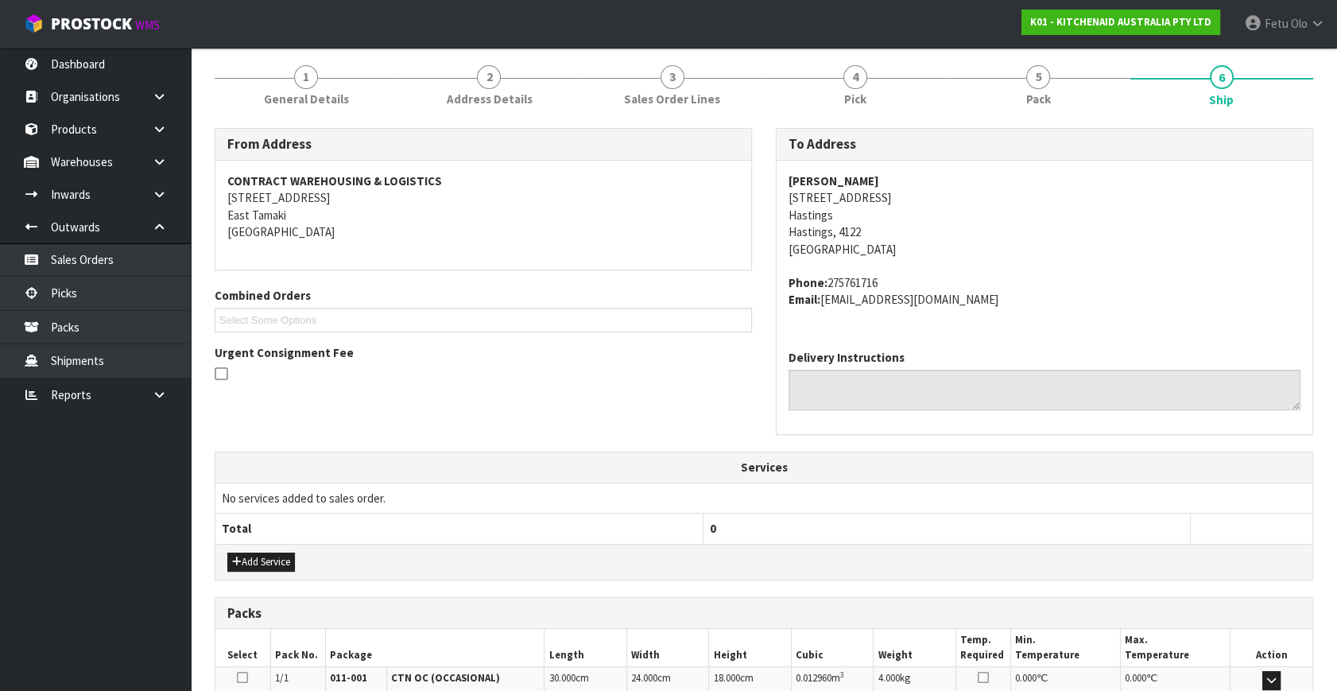
scroll to position [391, 0]
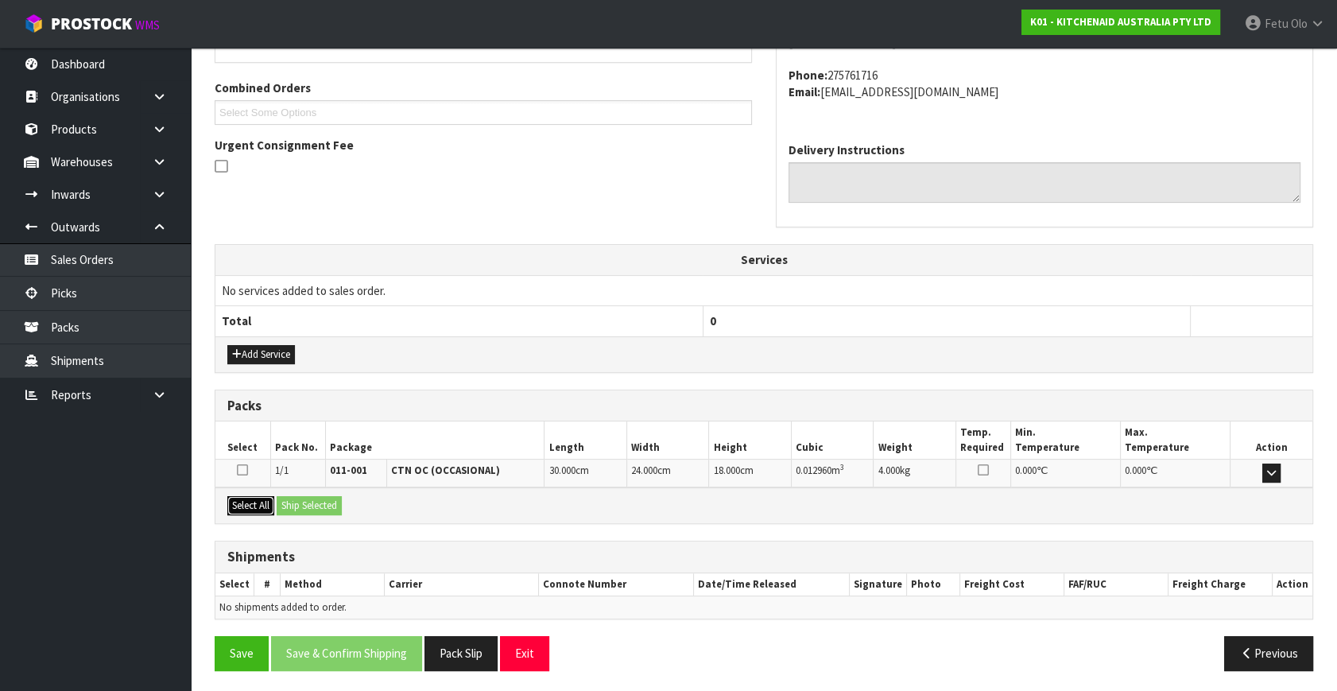
drag, startPoint x: 253, startPoint y: 497, endPoint x: 286, endPoint y: 501, distance: 33.6
click at [254, 497] on button "Select All" at bounding box center [250, 505] width 47 height 19
click at [289, 501] on button "Ship Selected" at bounding box center [309, 505] width 65 height 19
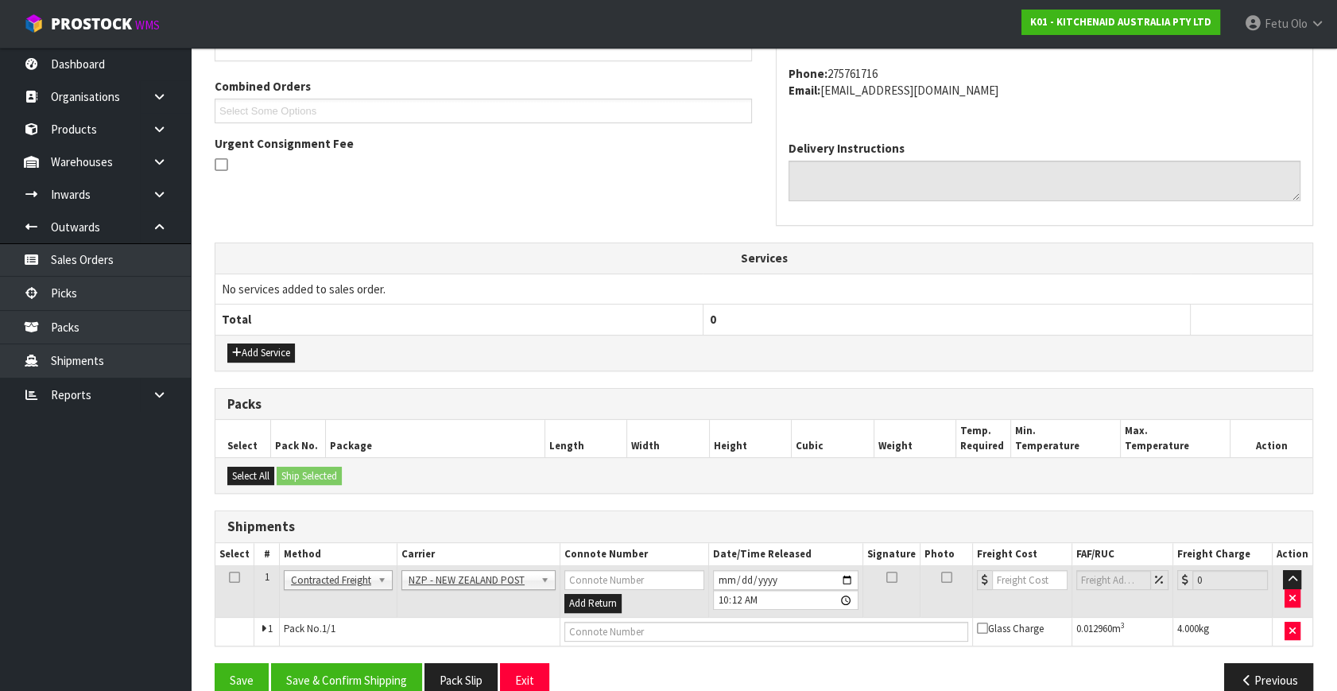
scroll to position [420, 0]
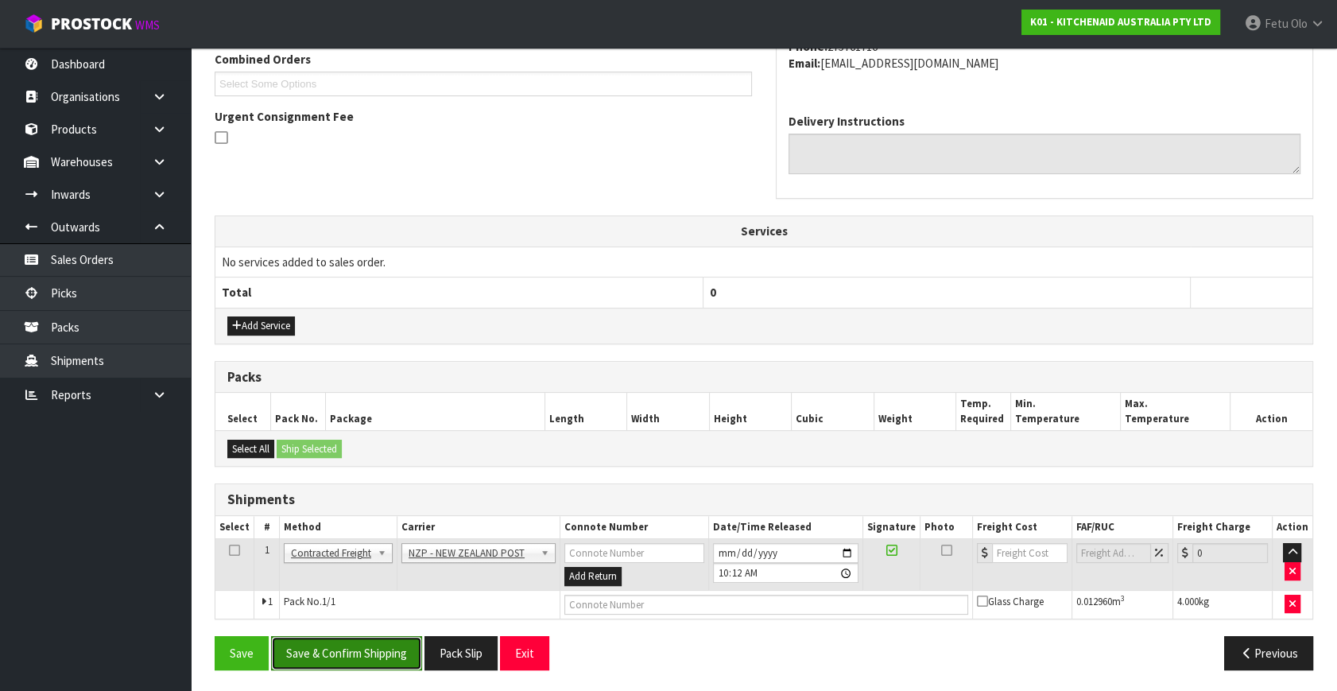
click at [374, 652] on button "Save & Confirm Shipping" at bounding box center [346, 653] width 151 height 34
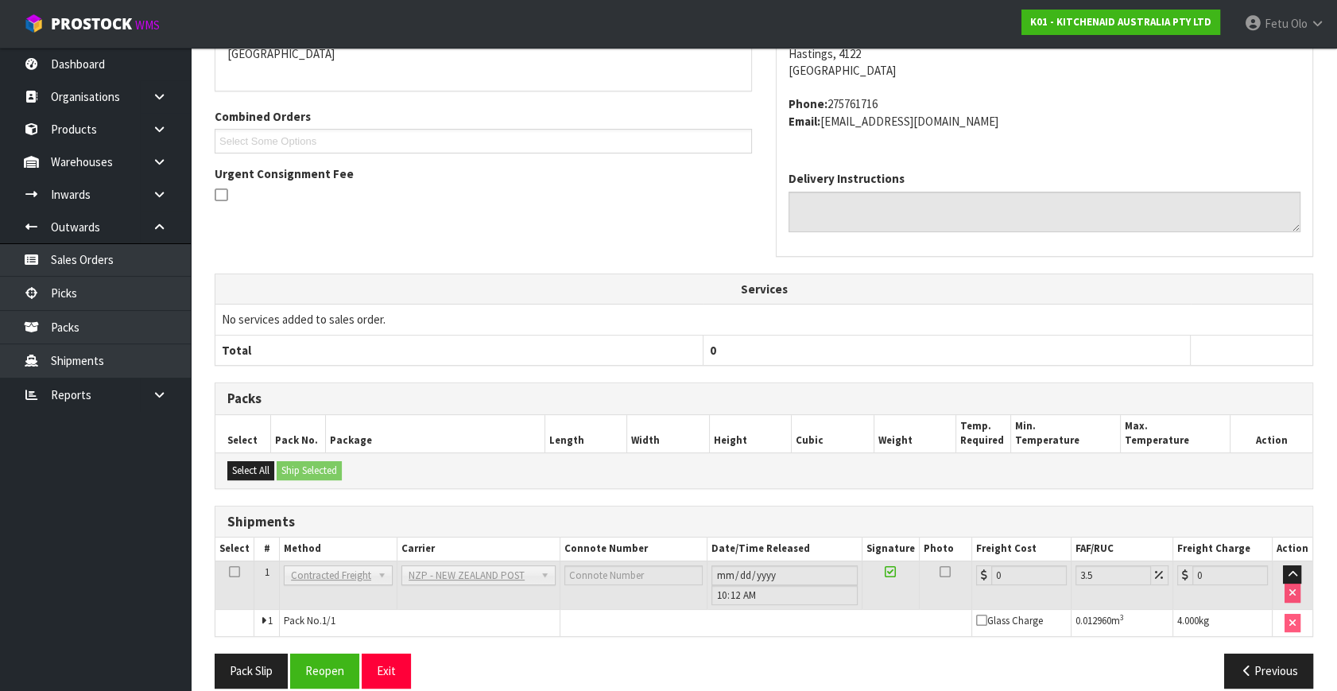
scroll to position [397, 0]
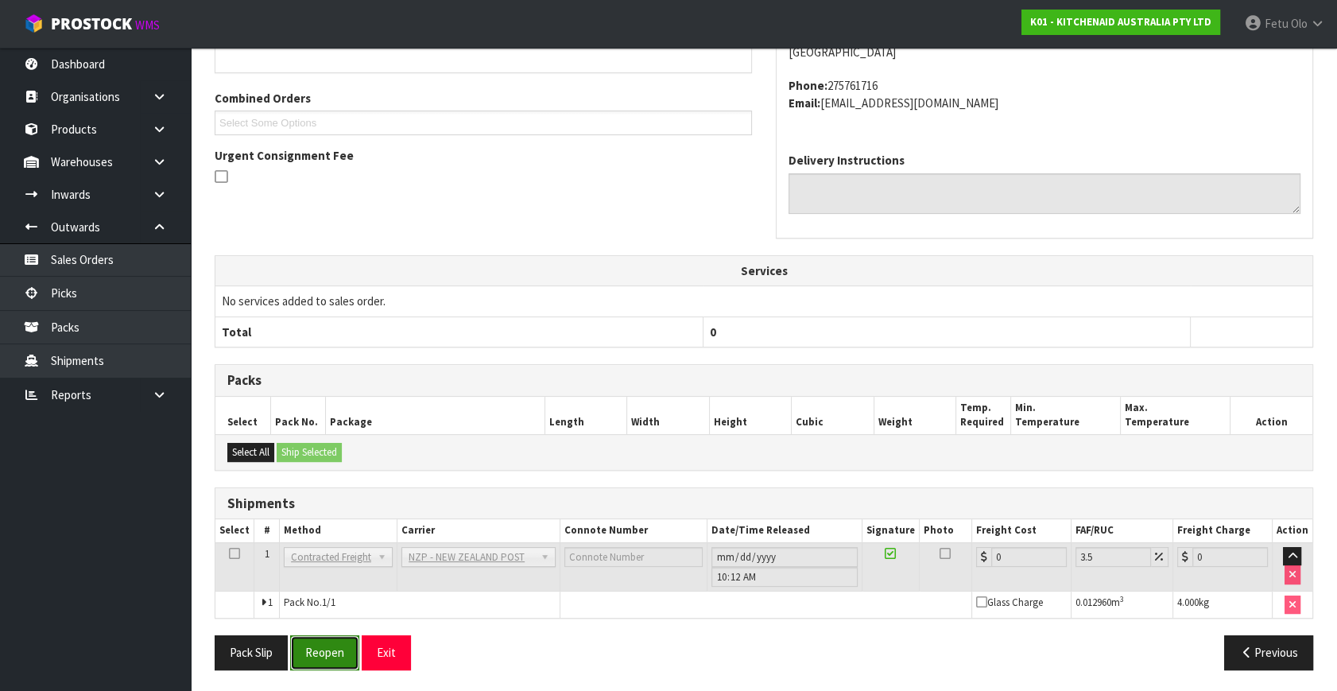
click at [330, 653] on button "Reopen" at bounding box center [324, 652] width 69 height 34
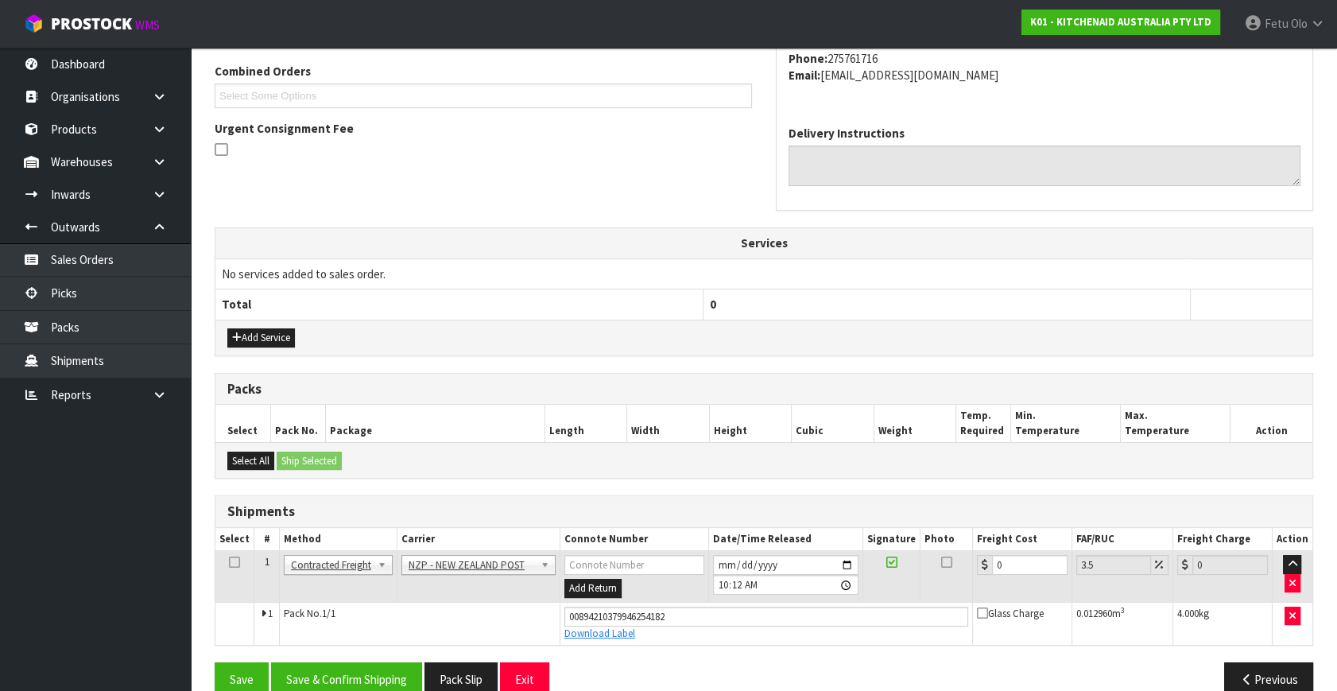
scroll to position [435, 0]
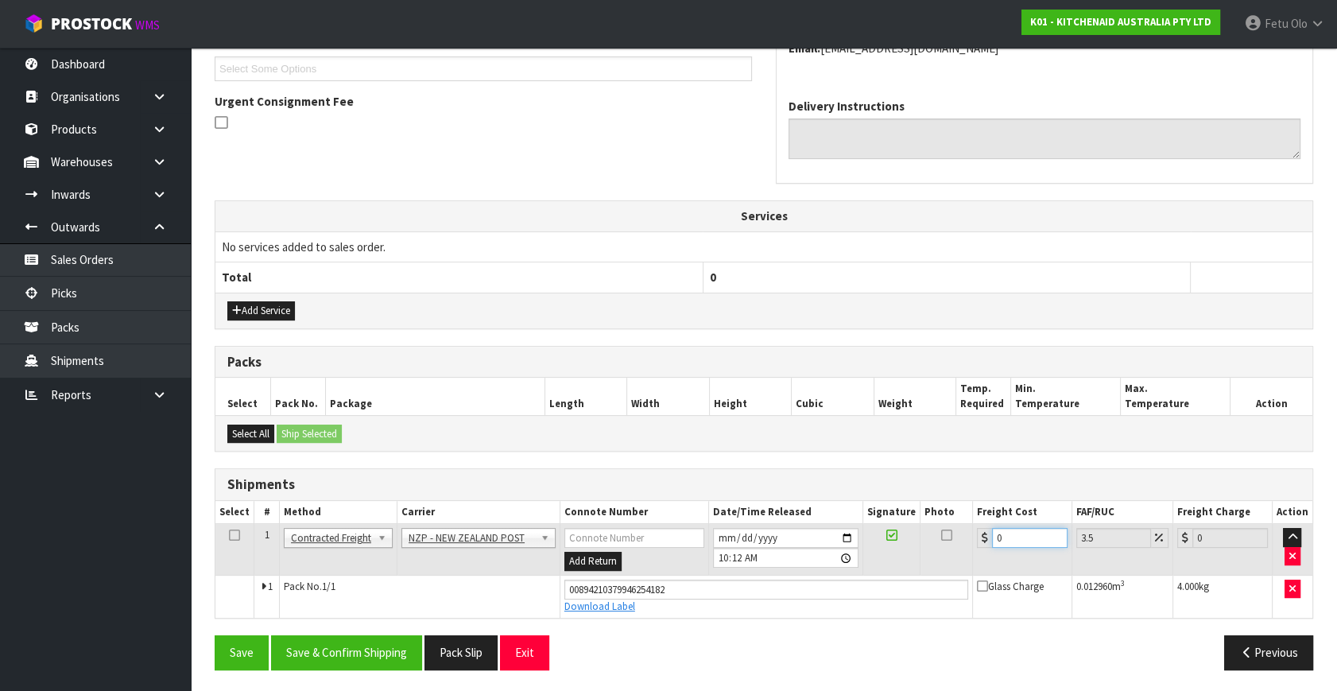
drag, startPoint x: 1020, startPoint y: 528, endPoint x: 704, endPoint y: 601, distance: 323.7
click at [704, 601] on tbody "1 Client Local Pickup Customer Local Pickup Company Freight Contracted Freight …" at bounding box center [763, 571] width 1097 height 94
type input "8"
type input "8.28"
type input "8.4"
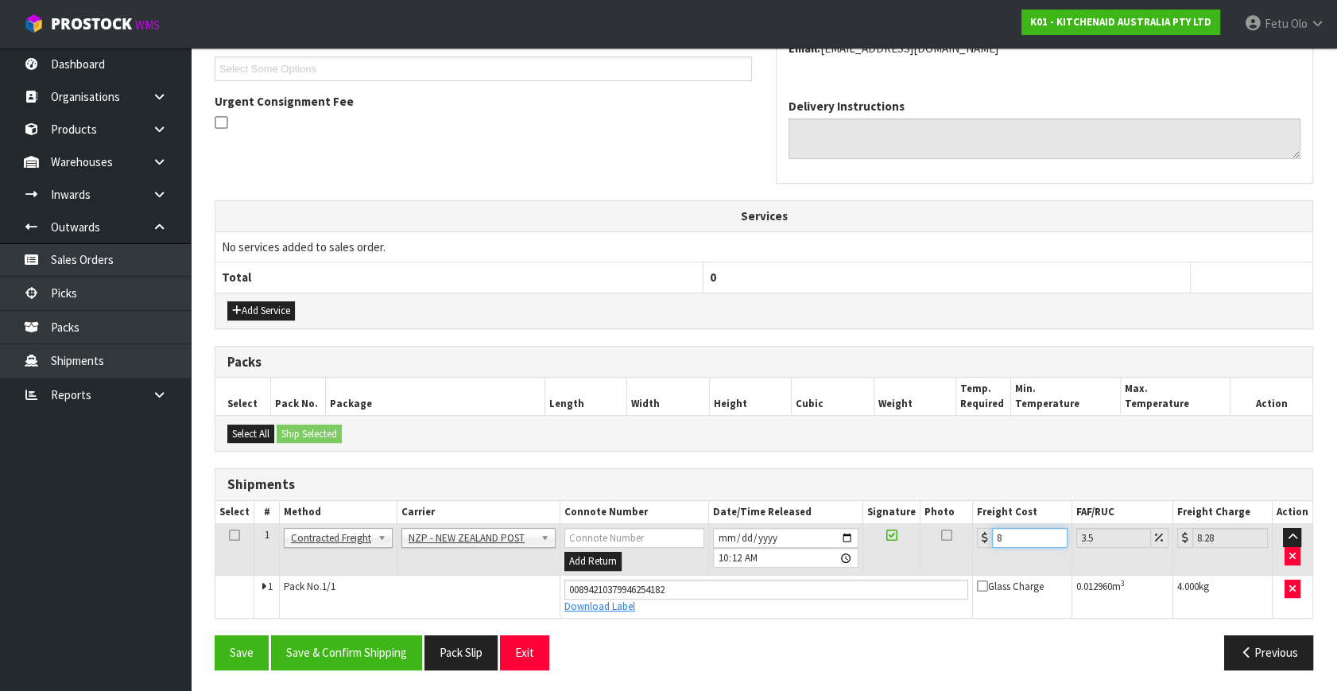
type input "8.69"
type input "8.45"
type input "8.75"
type input "8.45"
click at [422, 652] on button "Save & Confirm Shipping" at bounding box center [346, 652] width 151 height 34
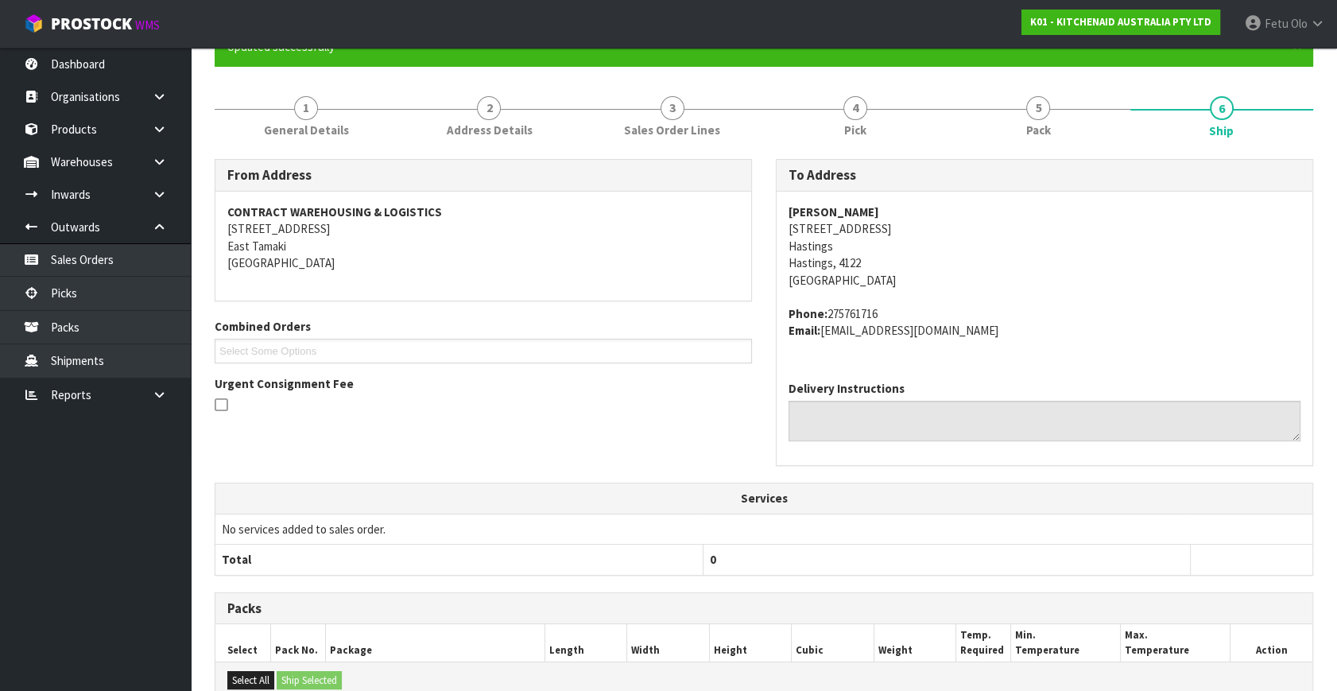
scroll to position [391, 0]
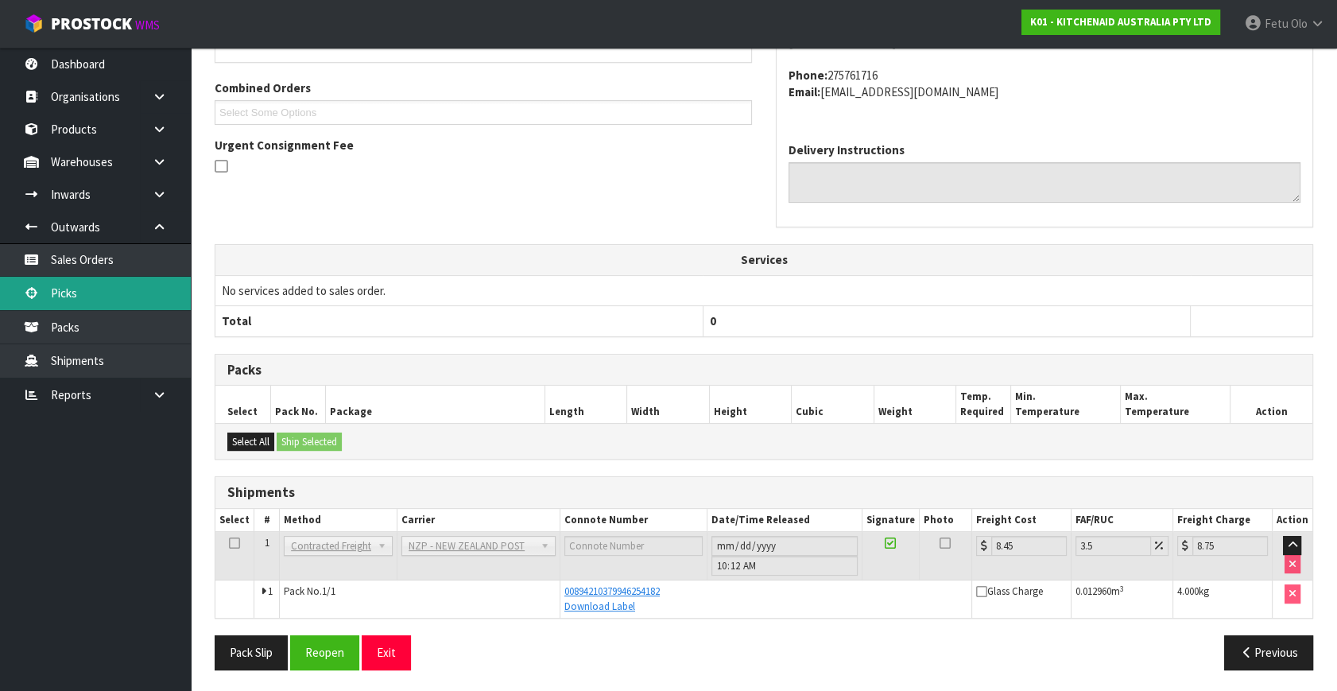
click at [84, 300] on link "Picks" at bounding box center [95, 293] width 191 height 33
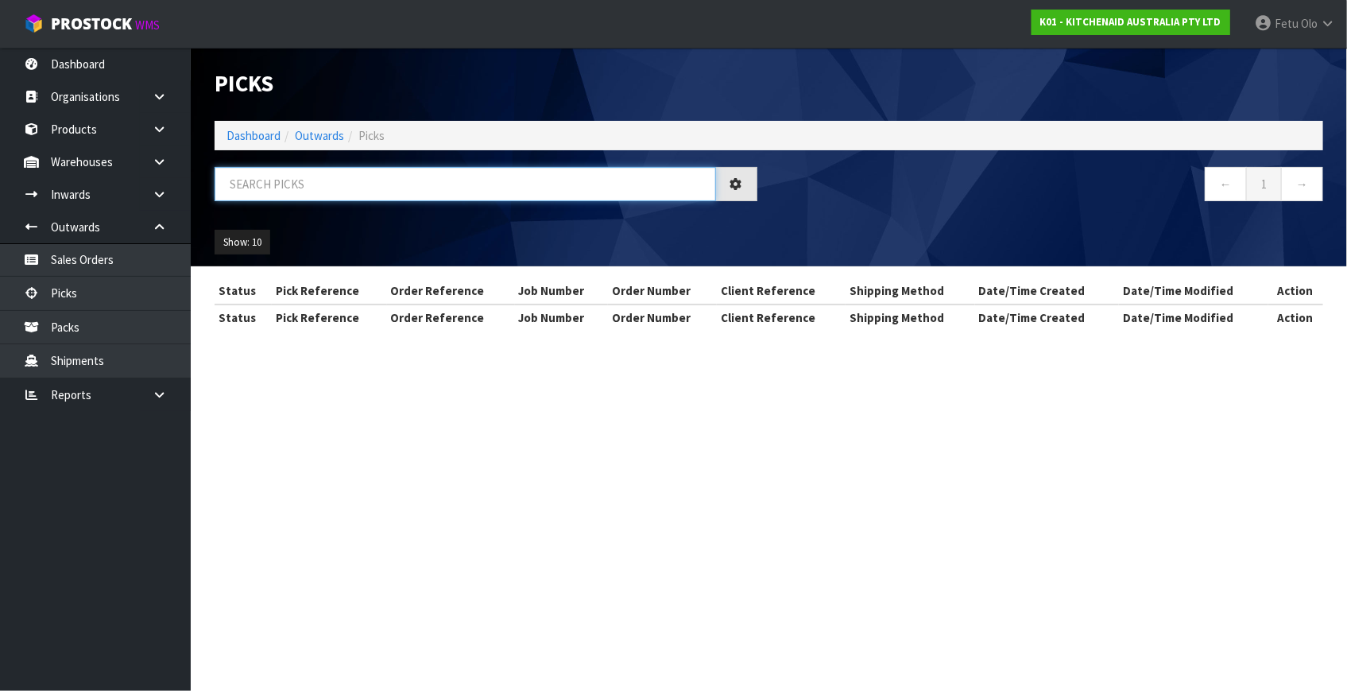
click at [380, 174] on input "text" at bounding box center [465, 184] width 501 height 34
type input "78634"
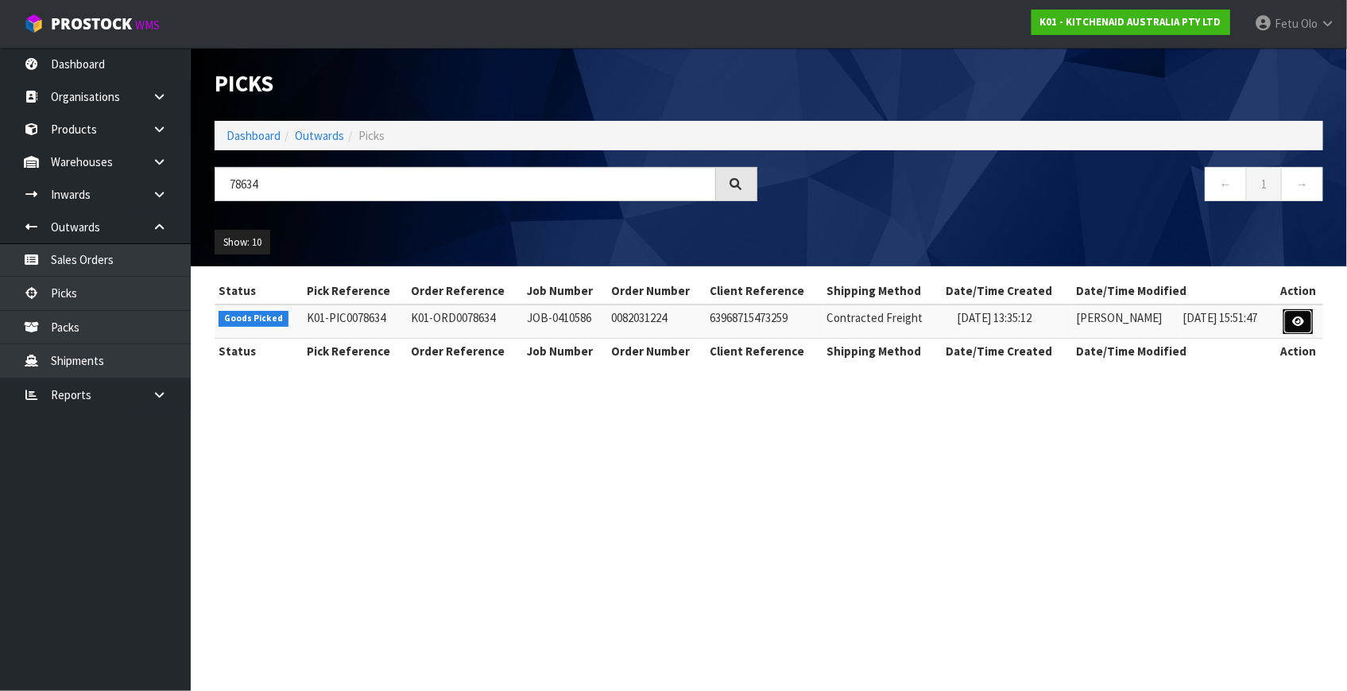
click at [1286, 323] on link at bounding box center [1297, 321] width 29 height 25
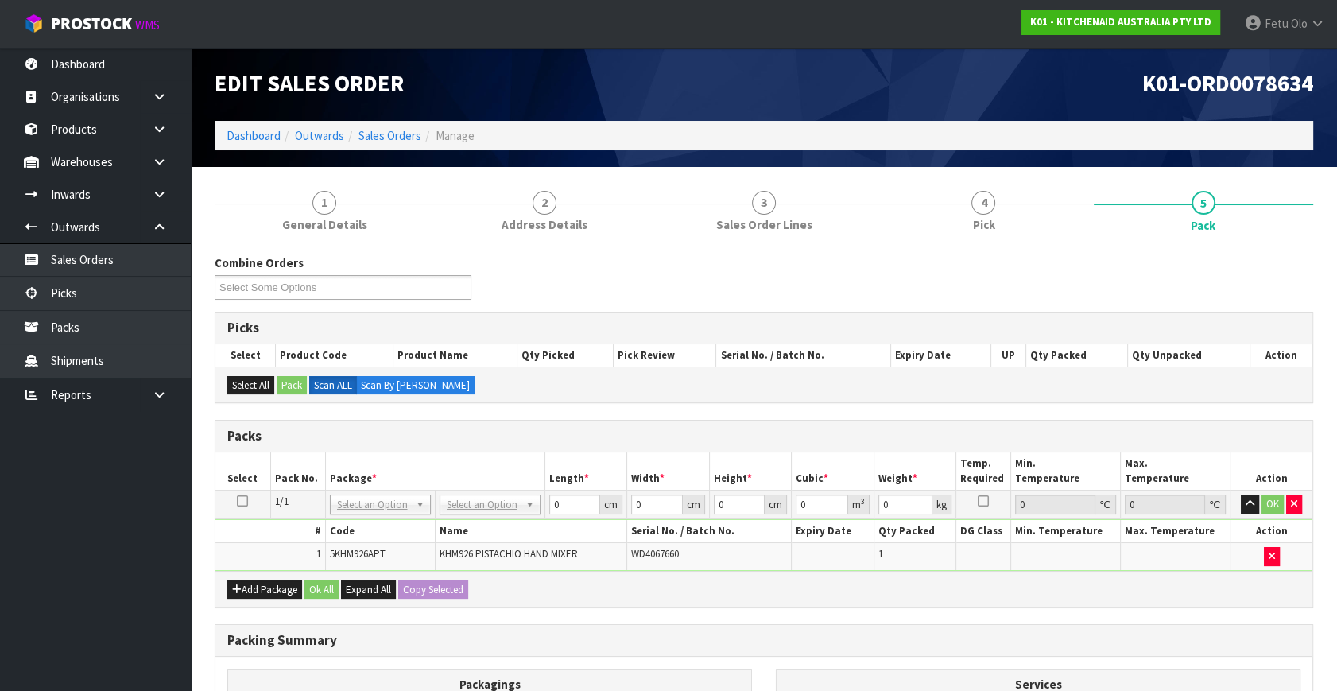
click at [357, 515] on td "NONE 007-001 007-002 007-004 007-009 007-013 007-014 007-015 007-017 007-018 00…" at bounding box center [380, 504] width 110 height 29
drag, startPoint x: 372, startPoint y: 505, endPoint x: 366, endPoint y: 532, distance: 27.6
click at [366, 532] on input "text" at bounding box center [379, 525] width 93 height 20
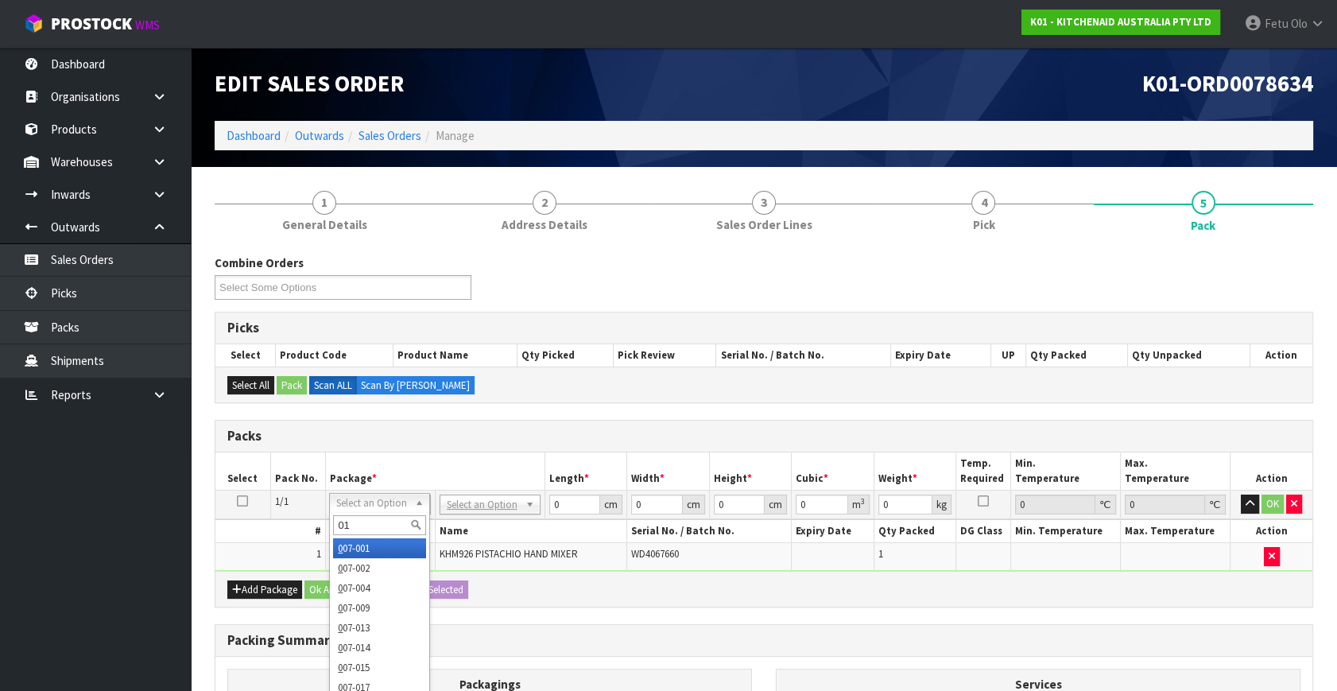
type input "011"
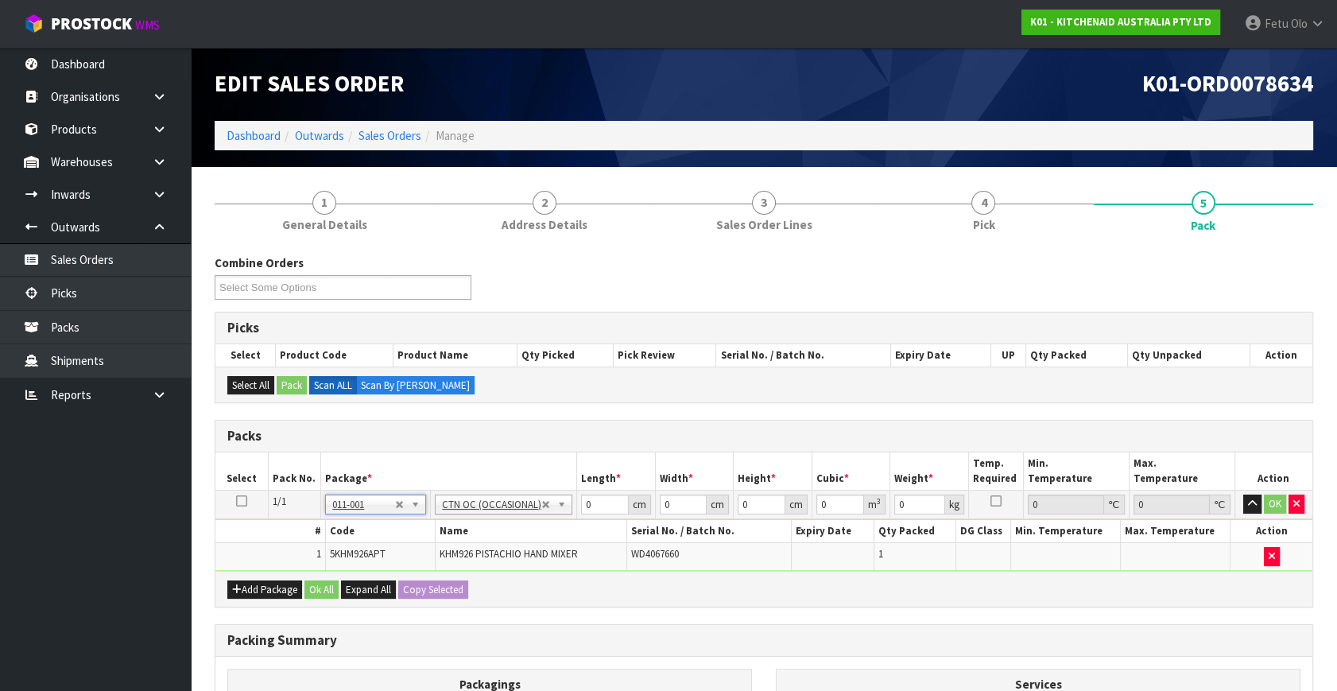
type input "1.75"
drag, startPoint x: 596, startPoint y: 507, endPoint x: 421, endPoint y: 556, distance: 181.6
click at [421, 556] on tbody "1/1 NONE 007-001 007-002 007-004 007-009 007-013 007-014 007-015 007-017 007-01…" at bounding box center [763, 530] width 1097 height 80
type input "30"
type input "26"
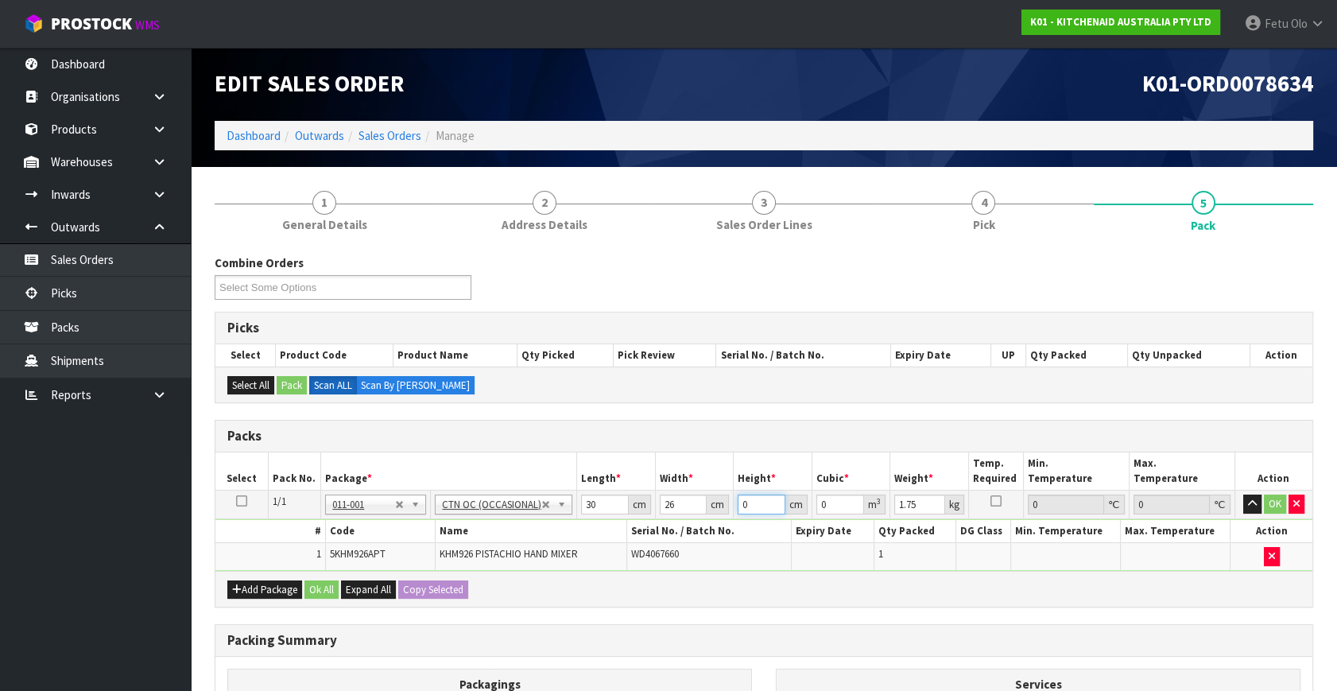
type input "2"
type input "0.00156"
type input "22"
type input "0.01716"
type input "22"
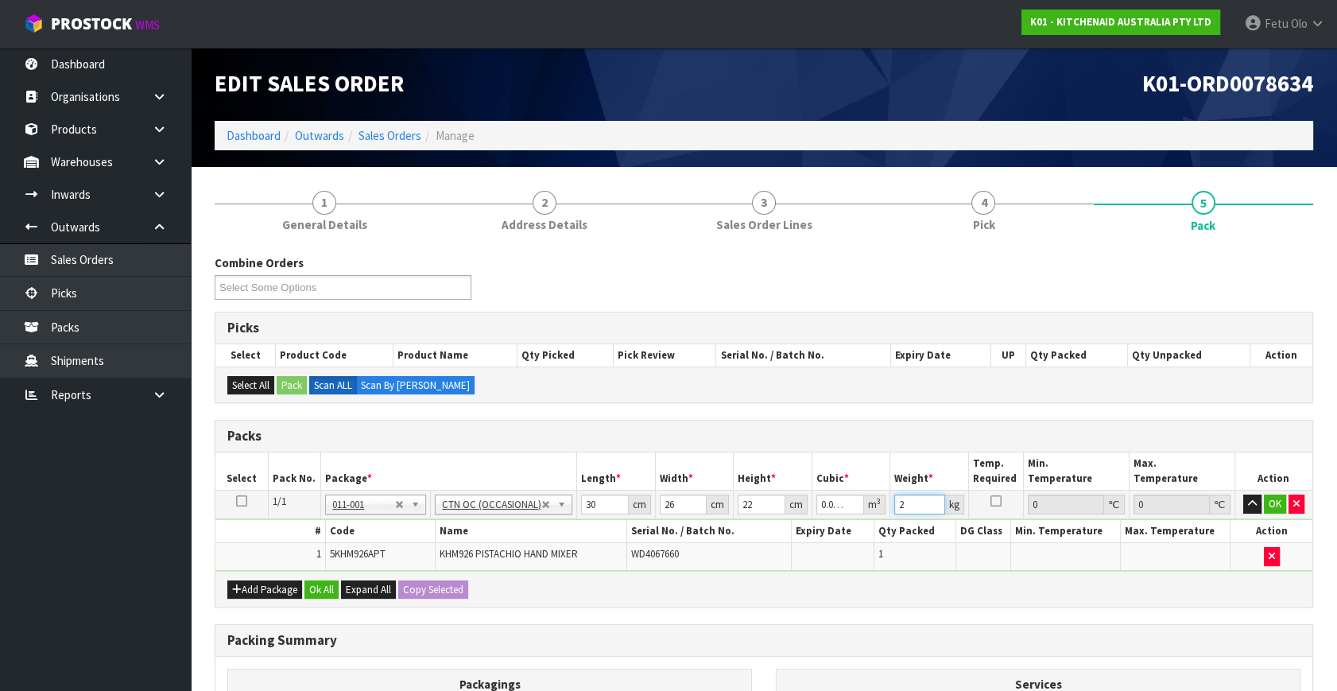
type input "2"
click button "OK" at bounding box center [1275, 503] width 22 height 19
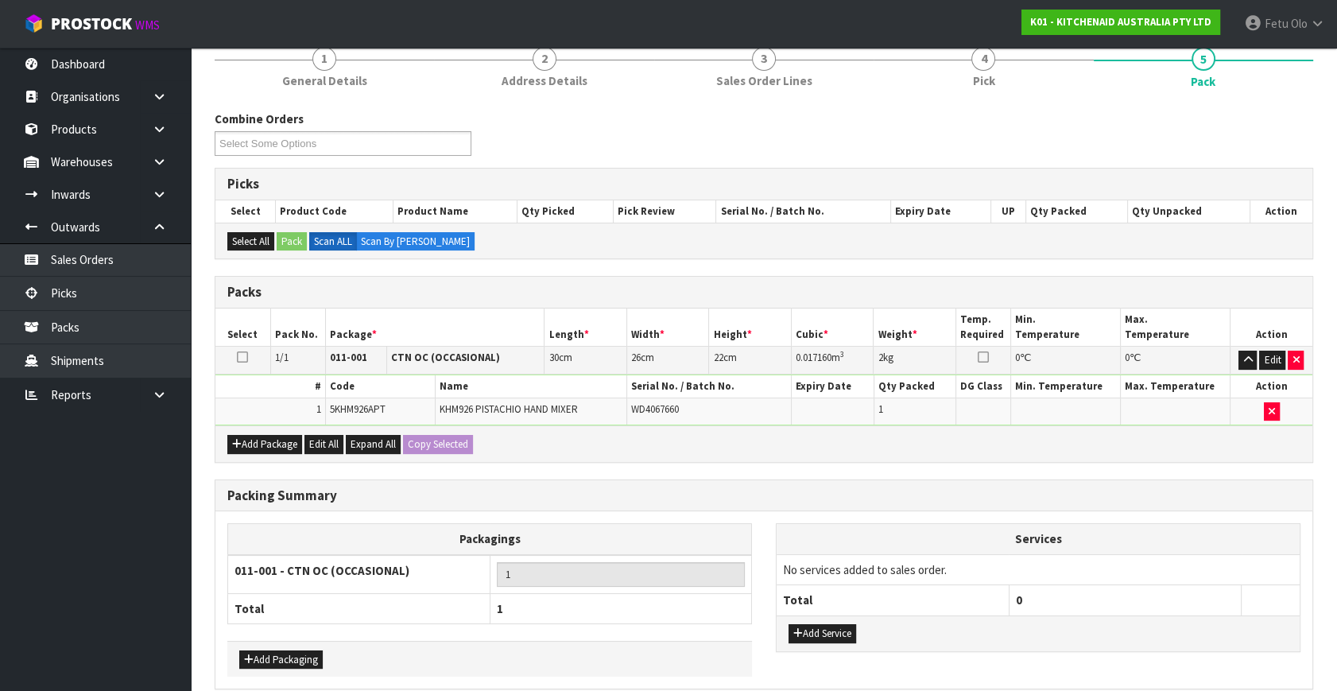
scroll to position [213, 0]
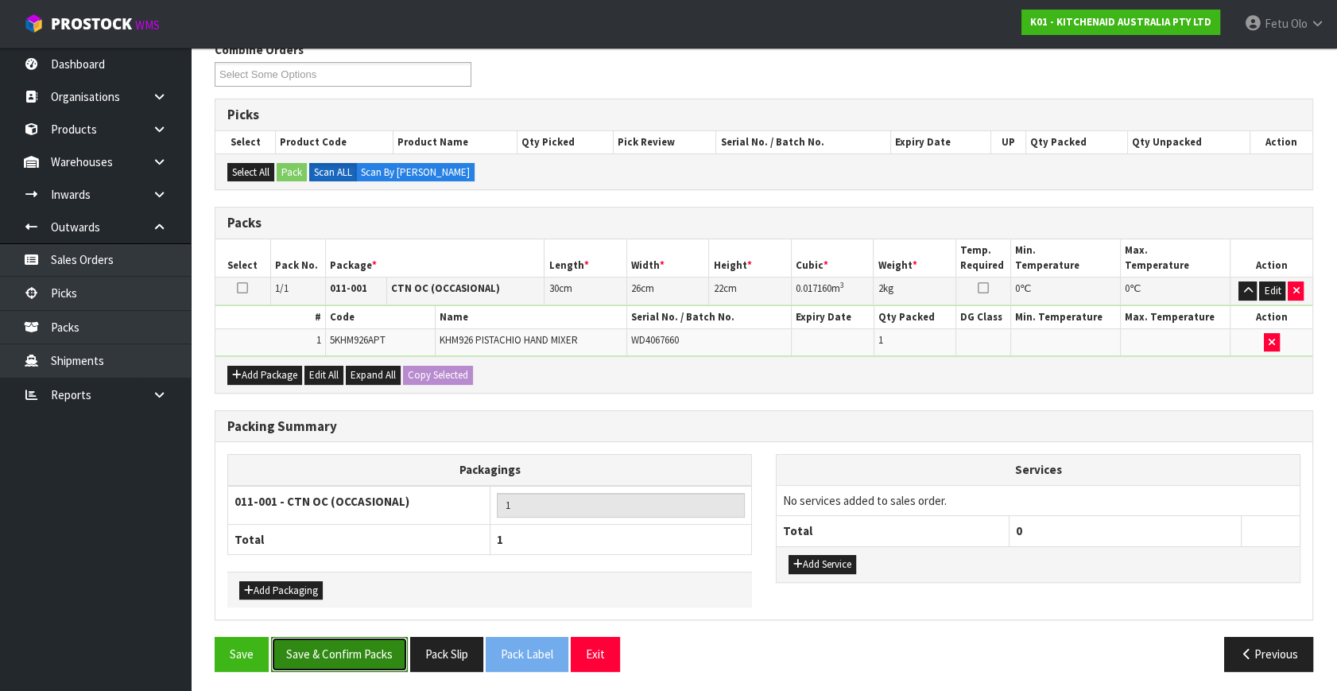
click at [311, 652] on button "Save & Confirm Packs" at bounding box center [339, 654] width 137 height 34
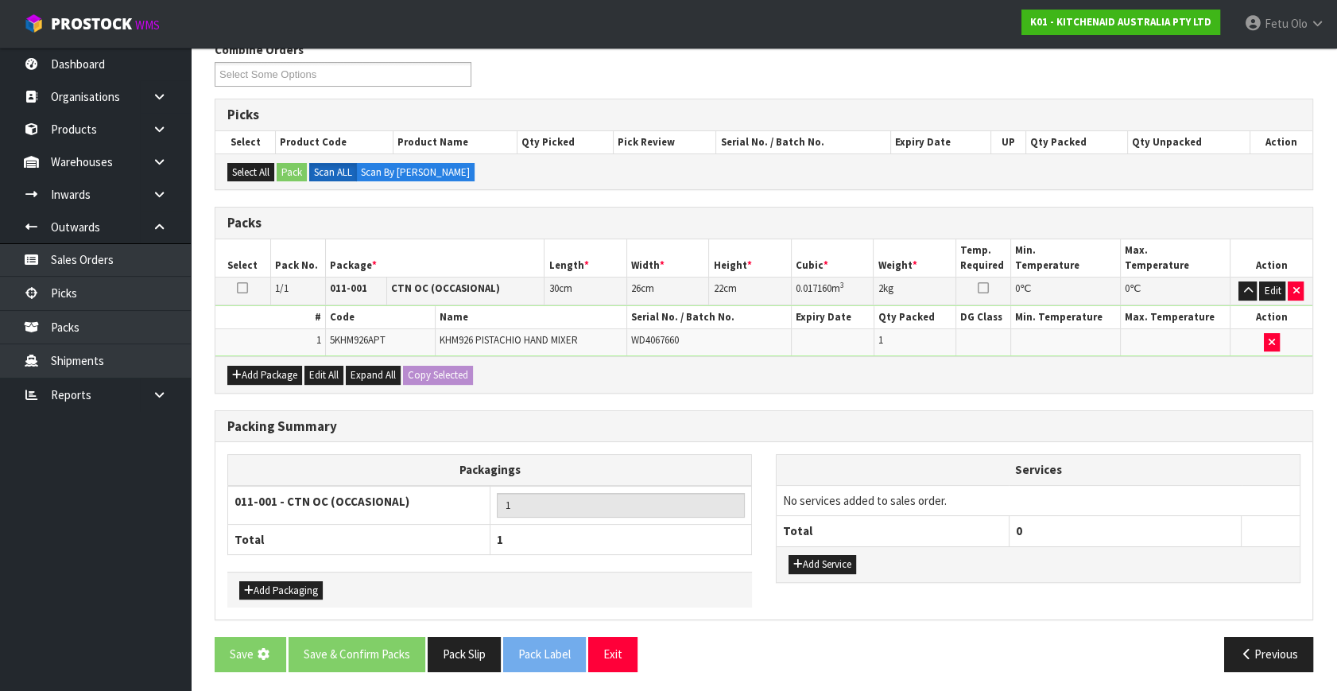
scroll to position [0, 0]
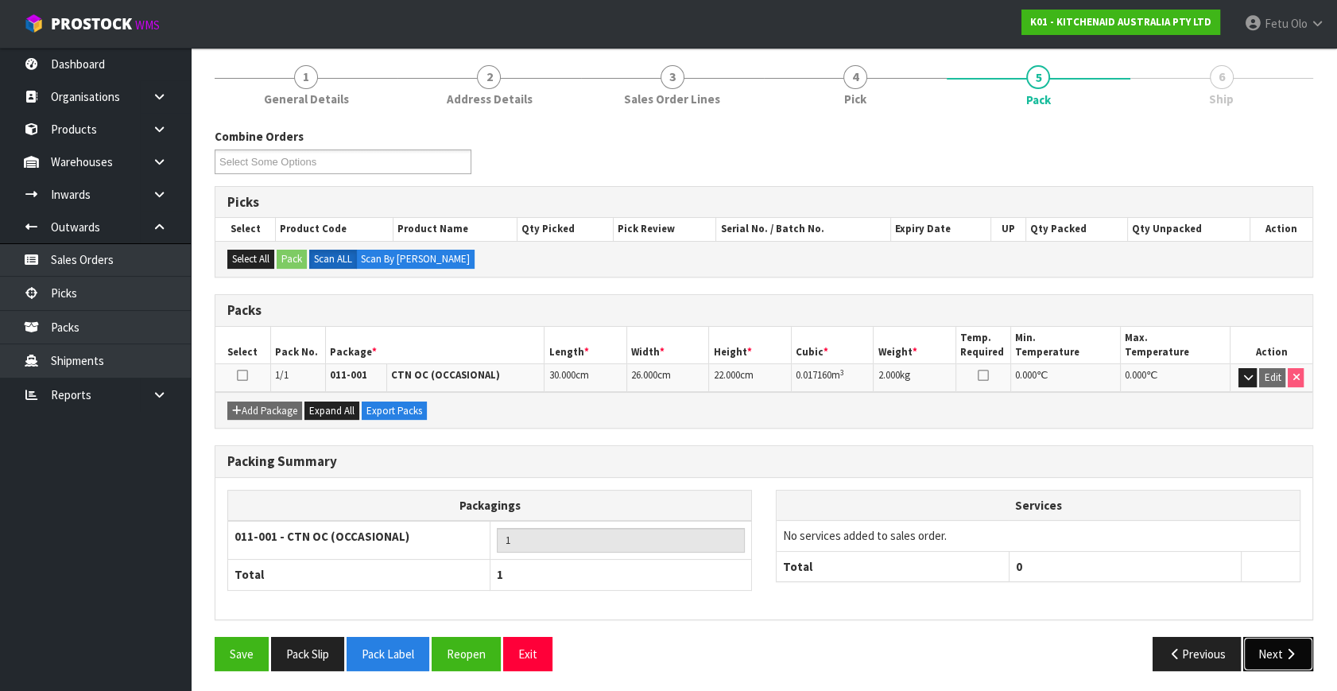
click at [1285, 648] on icon "button" at bounding box center [1290, 654] width 15 height 12
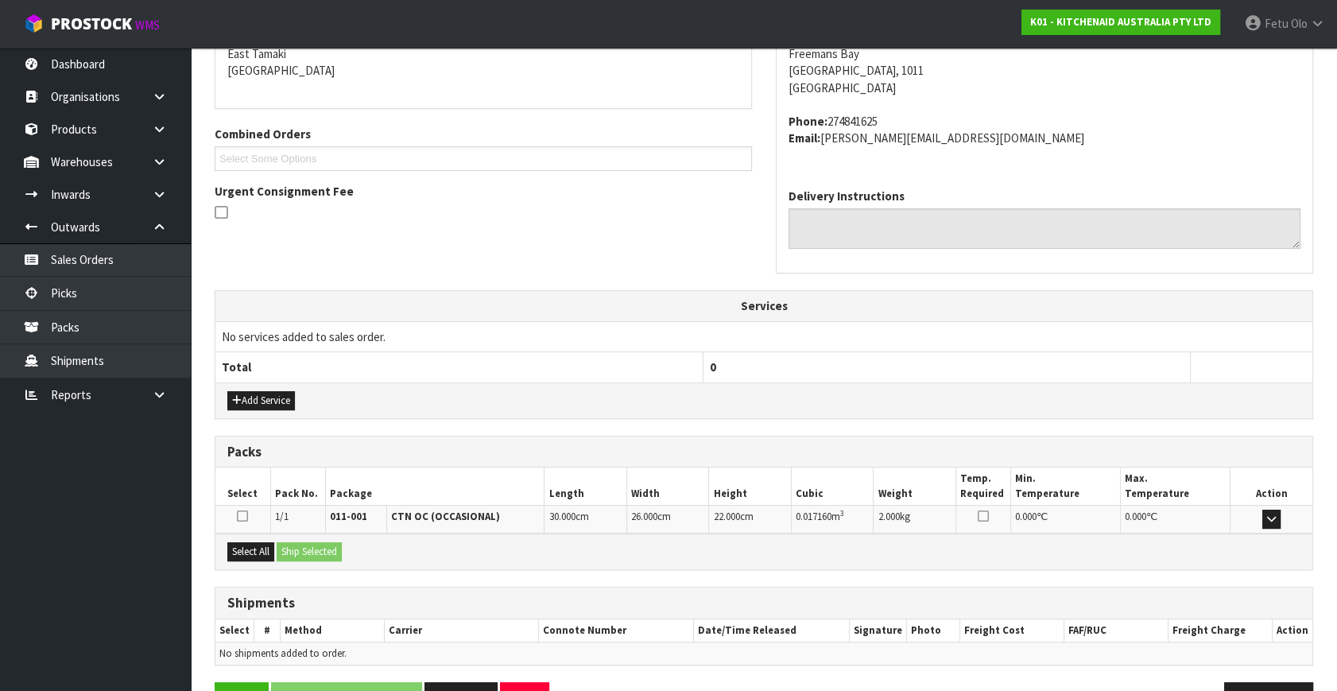
scroll to position [391, 0]
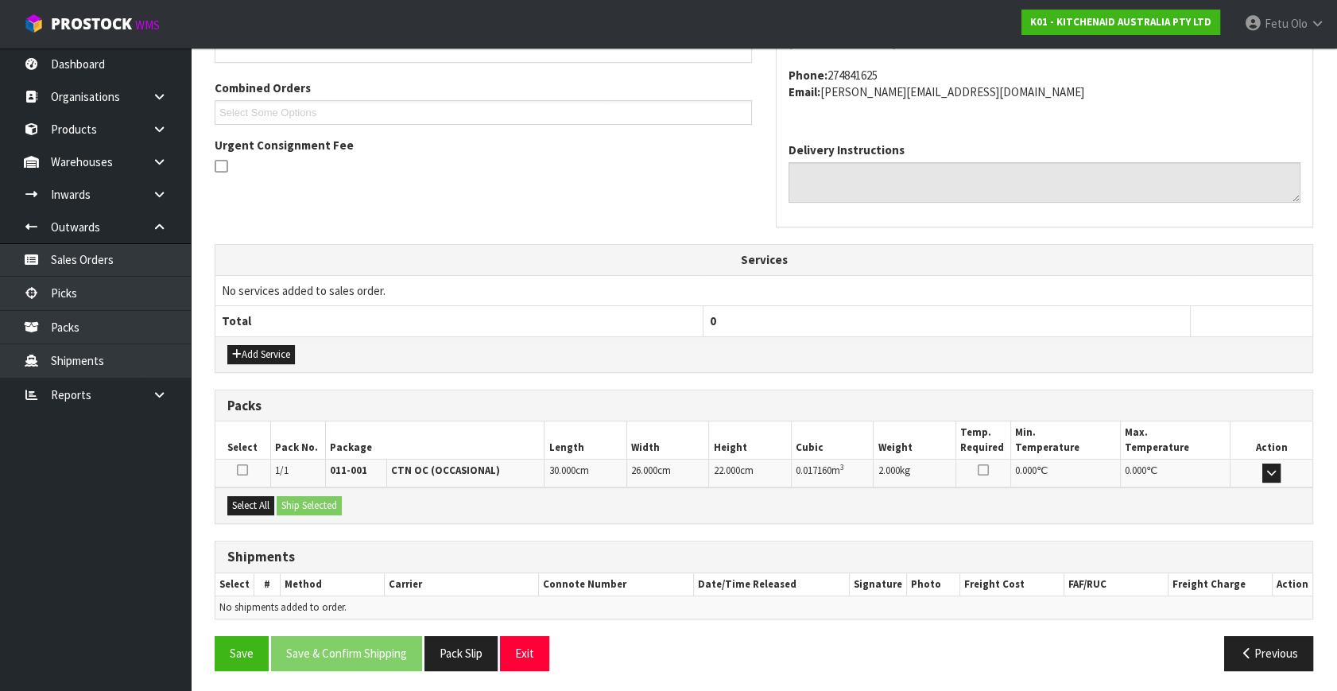
click at [254, 491] on div "Select All Ship Selected" at bounding box center [763, 505] width 1097 height 36
click at [257, 496] on button "Select All" at bounding box center [250, 505] width 47 height 19
drag, startPoint x: 277, startPoint y: 499, endPoint x: 295, endPoint y: 508, distance: 20.3
click at [288, 504] on div "Select All Ship Selected" at bounding box center [763, 505] width 1097 height 36
click at [317, 491] on div "Select All Ship Selected" at bounding box center [763, 505] width 1097 height 36
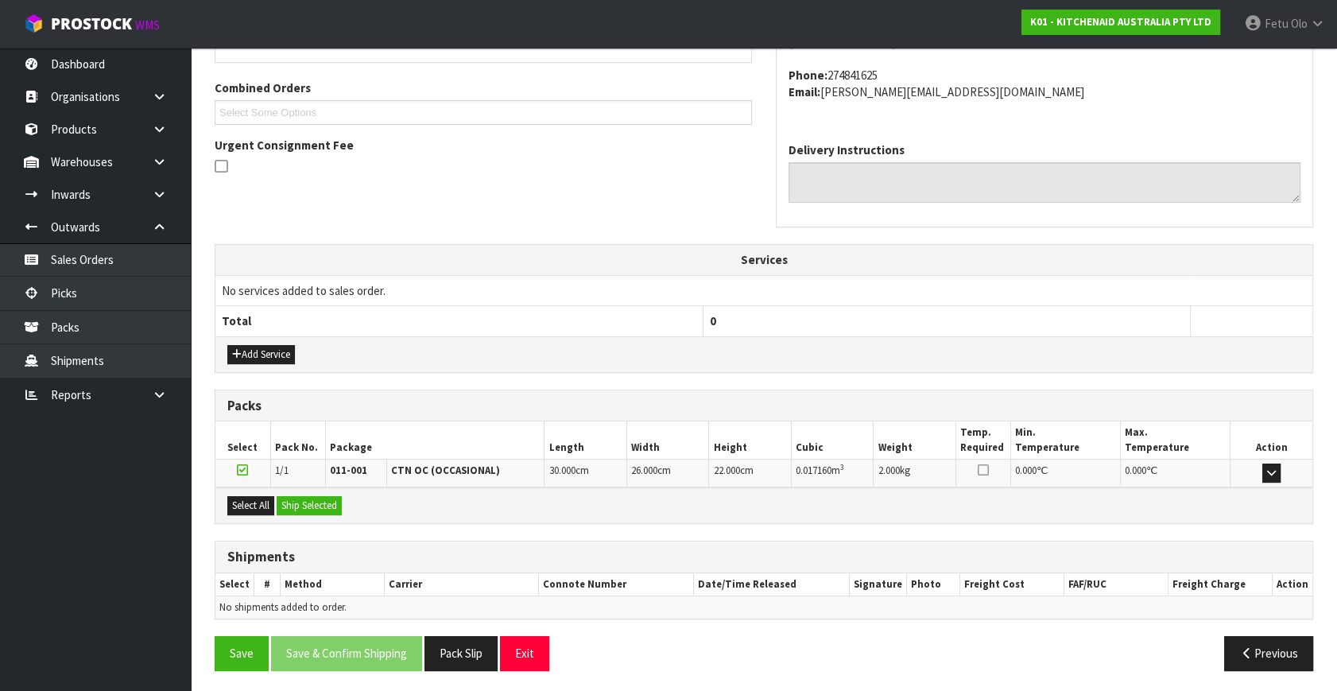
click at [316, 512] on div "Select All Ship Selected" at bounding box center [763, 505] width 1097 height 36
click at [315, 497] on button "Ship Selected" at bounding box center [309, 505] width 65 height 19
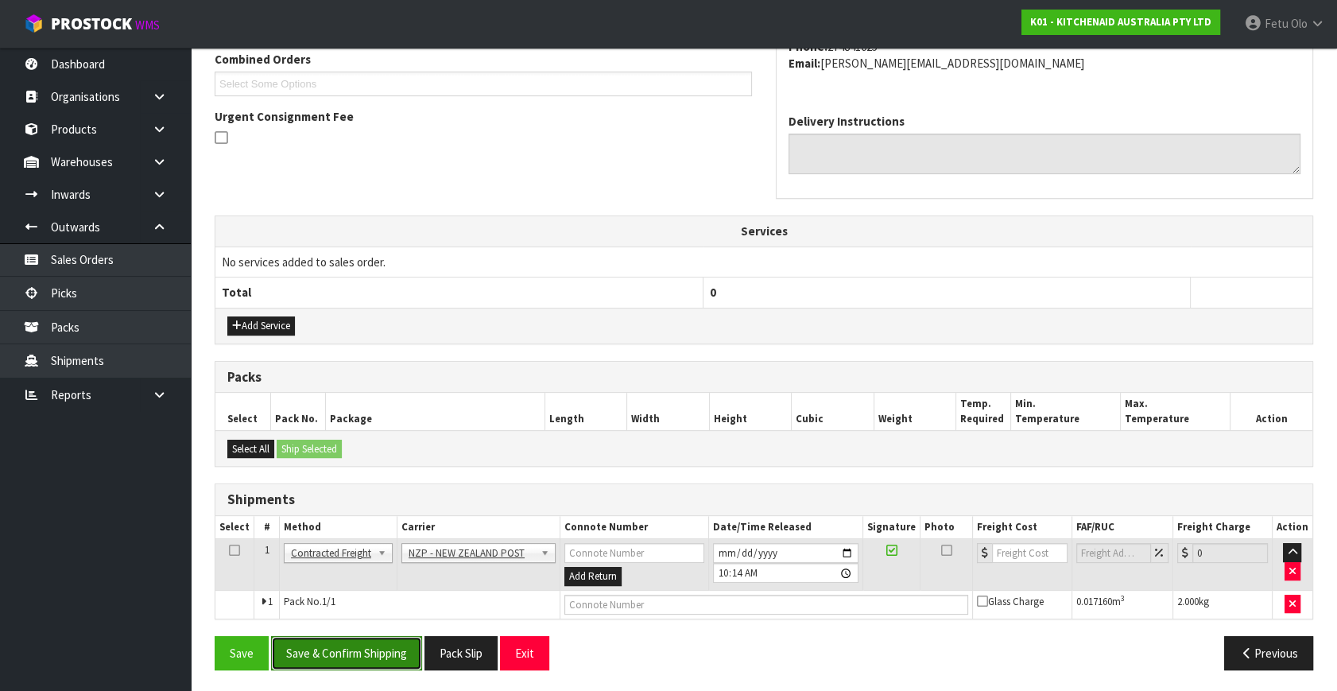
click at [350, 645] on button "Save & Confirm Shipping" at bounding box center [346, 653] width 151 height 34
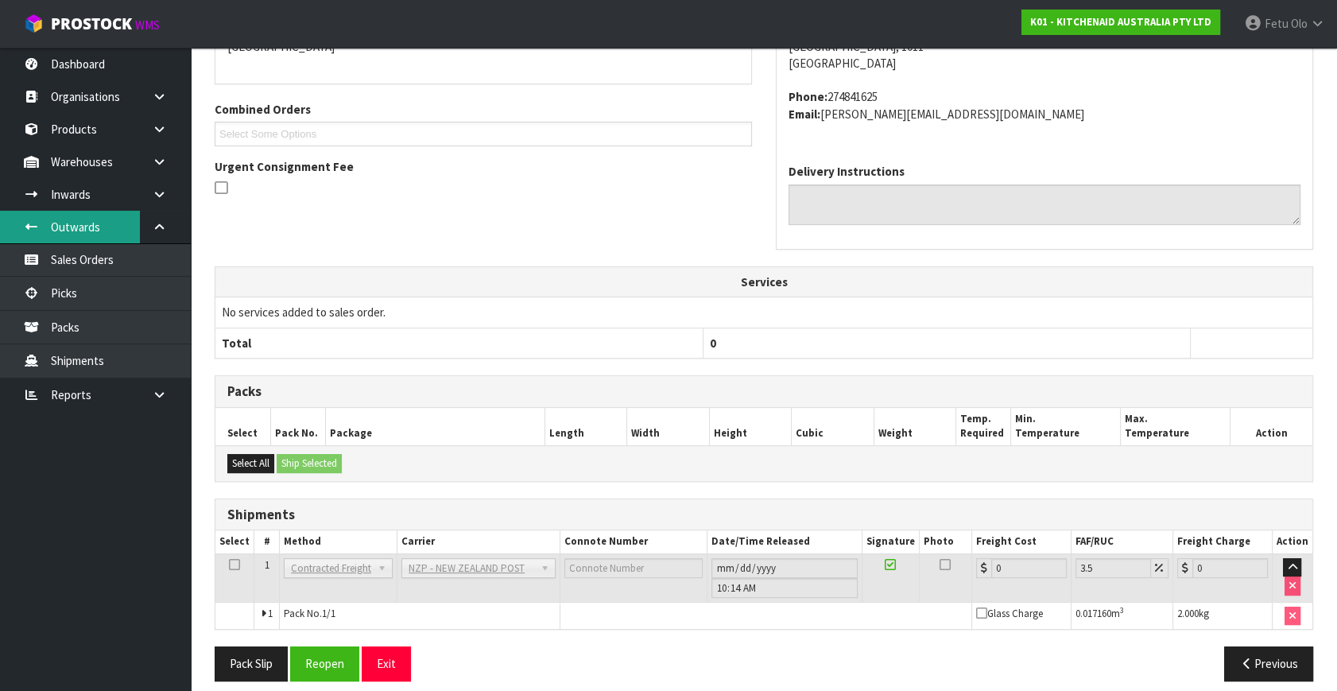
scroll to position [397, 0]
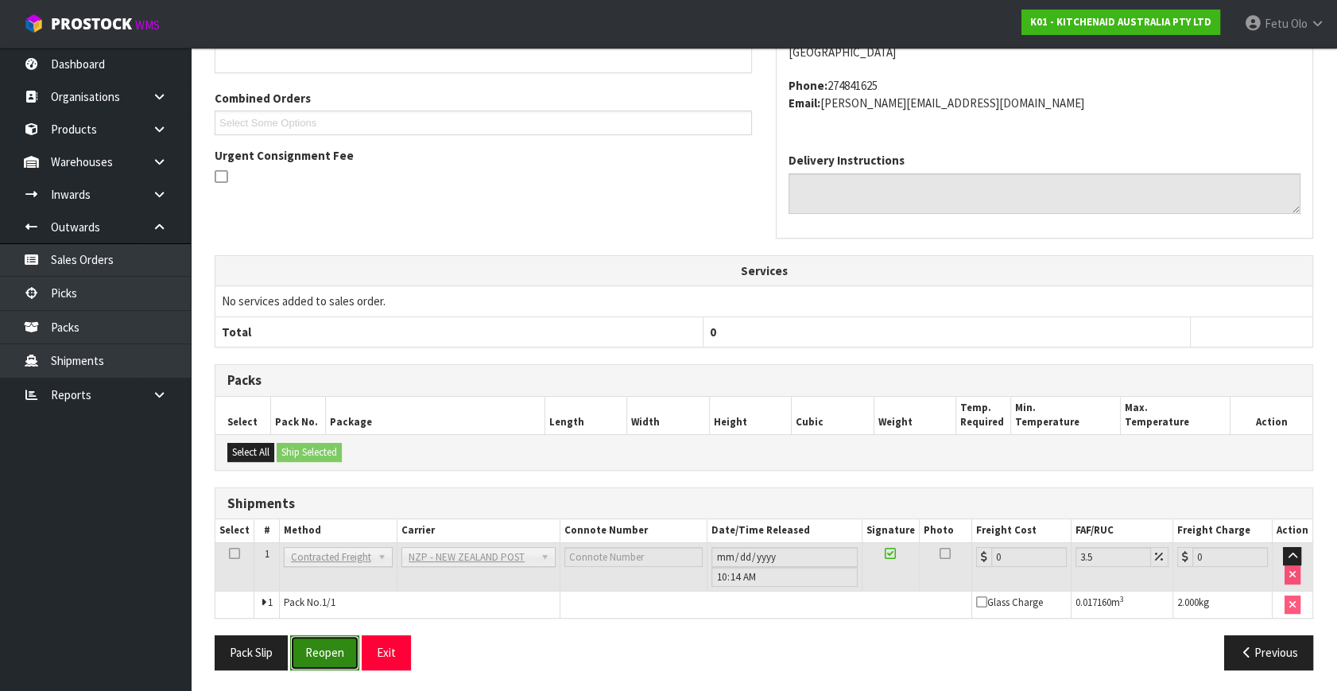
click at [319, 649] on button "Reopen" at bounding box center [324, 652] width 69 height 34
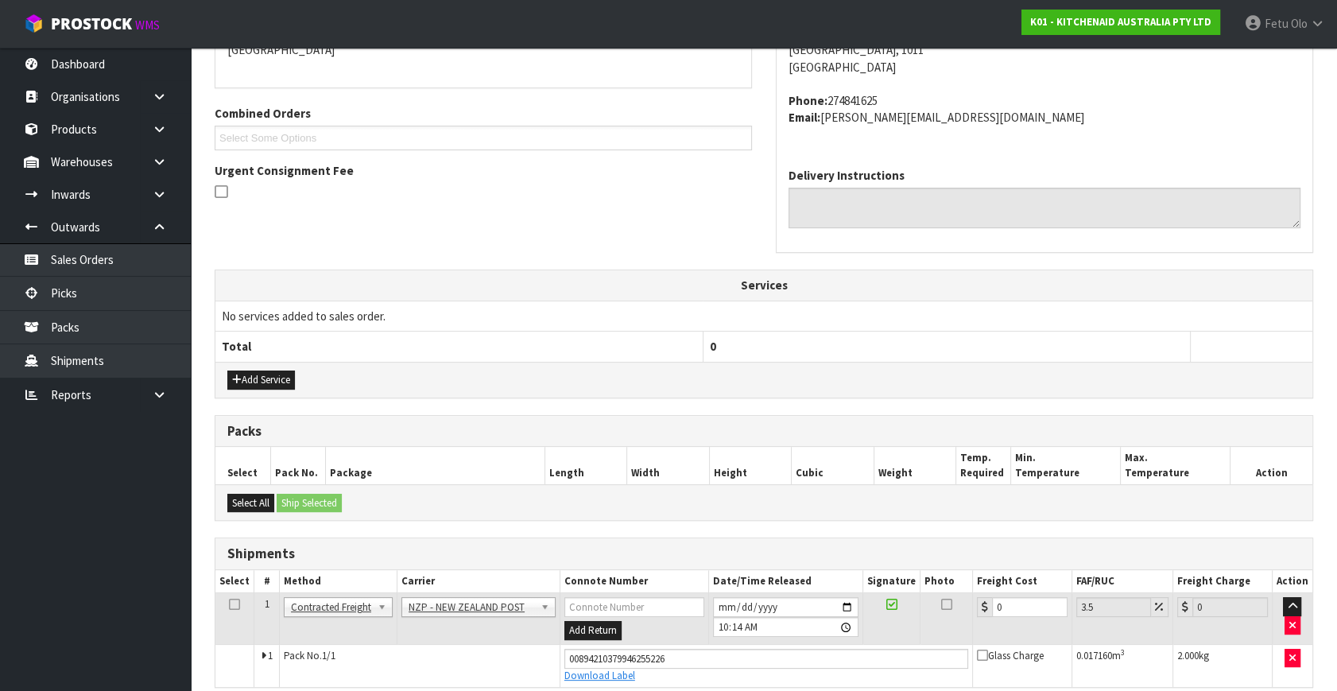
scroll to position [435, 0]
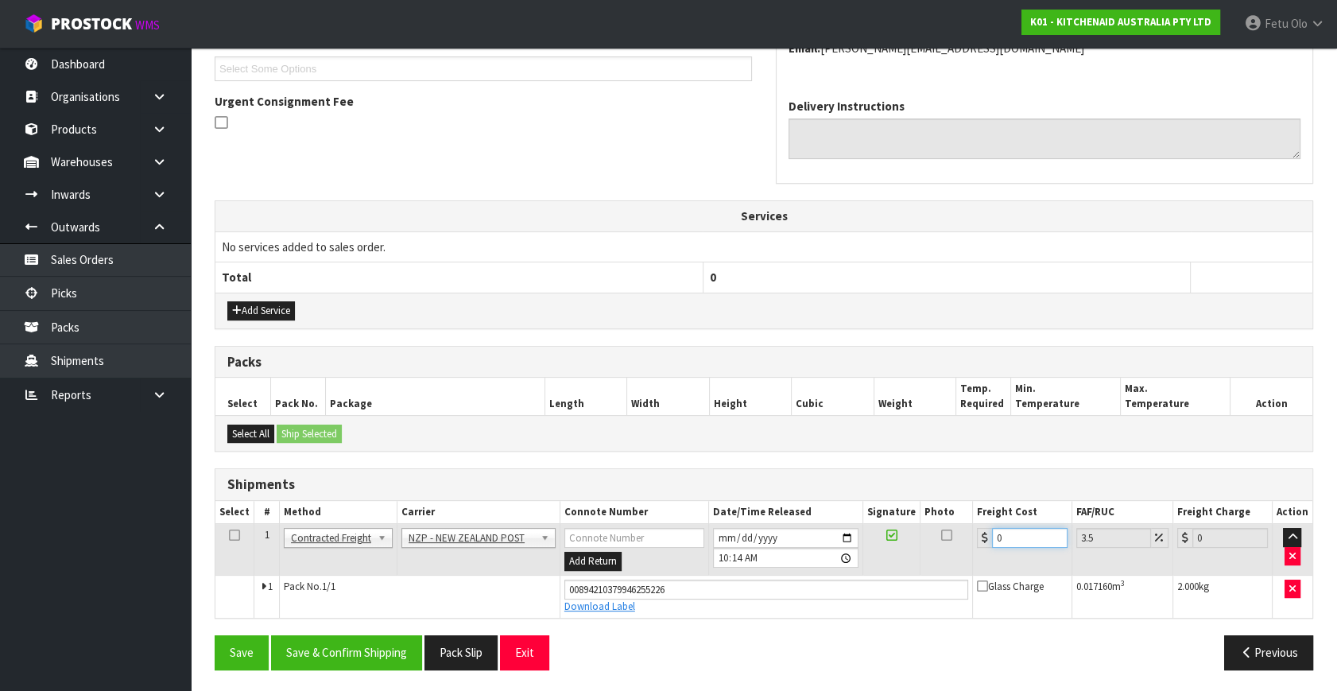
drag, startPoint x: 1015, startPoint y: 543, endPoint x: 741, endPoint y: 608, distance: 281.0
click at [741, 608] on tbody "1 Client Local Pickup Customer Local Pickup Company Freight Contracted Freight …" at bounding box center [763, 571] width 1097 height 94
type input "4"
type input "4.14"
type input "4.3"
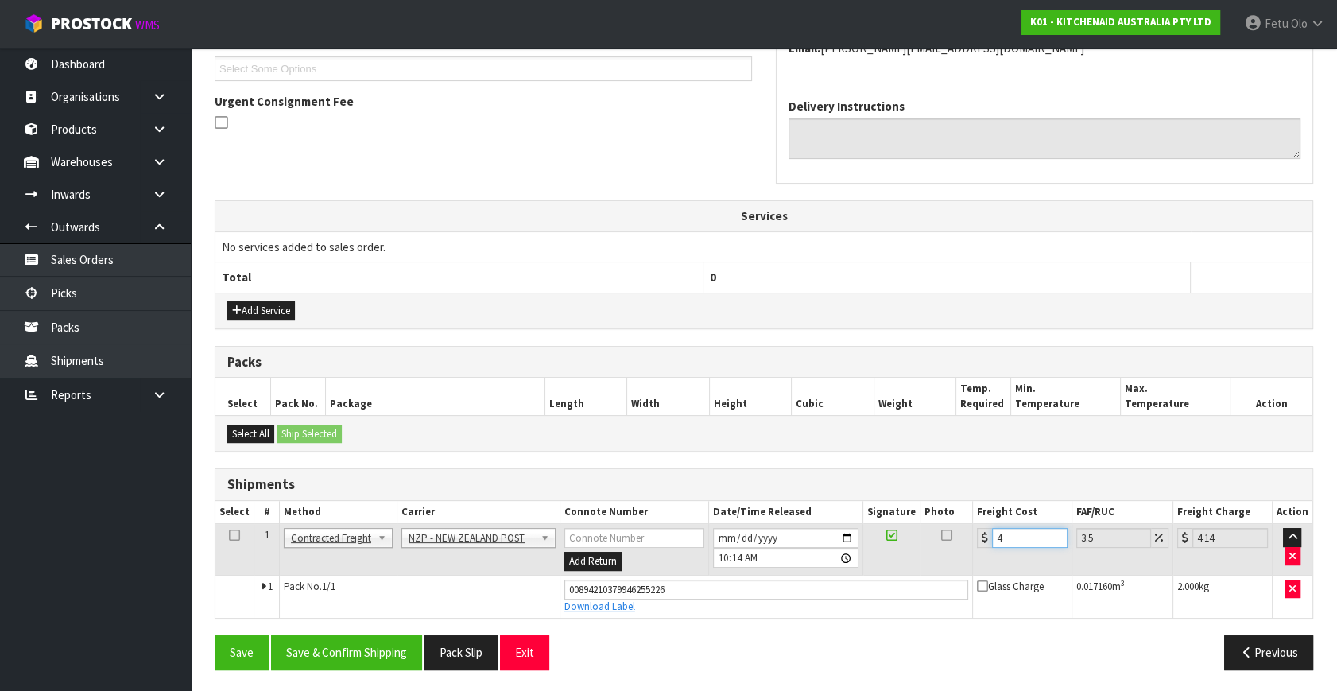
type input "4.45"
type input "4.33"
type input "4.48"
type input "4.33"
click at [388, 644] on button "Save & Confirm Shipping" at bounding box center [346, 652] width 151 height 34
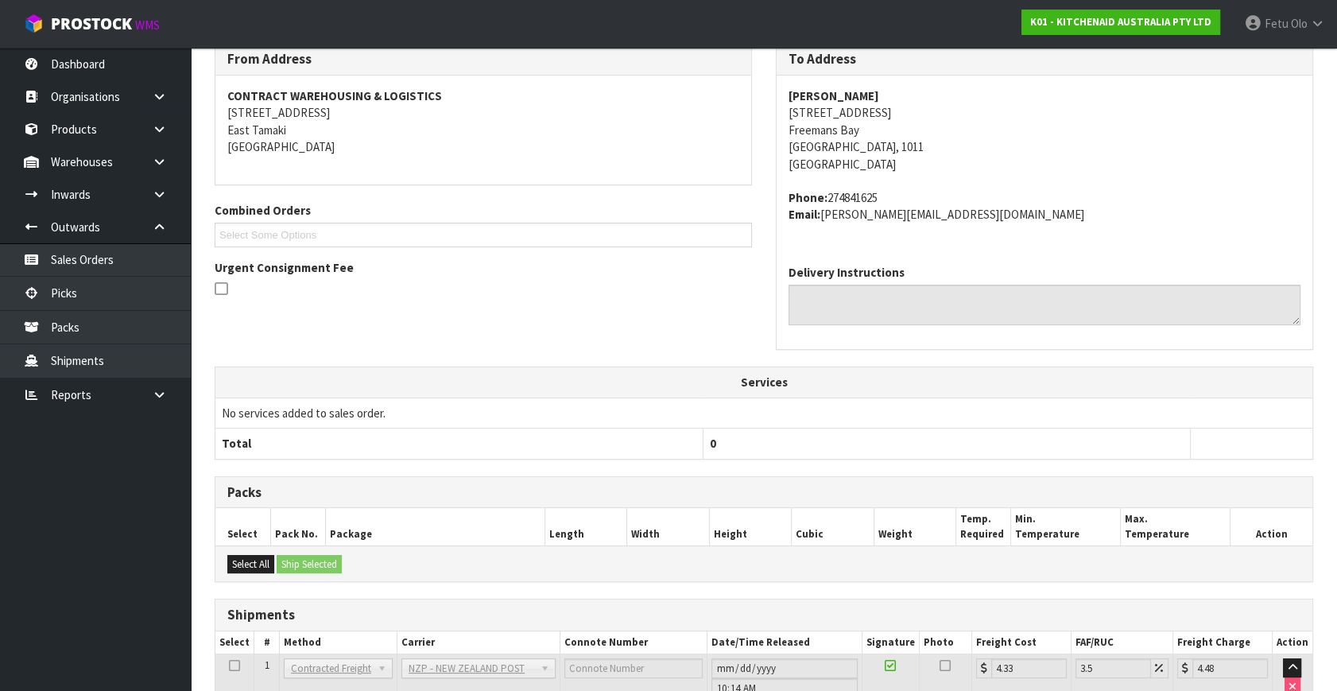
scroll to position [391, 0]
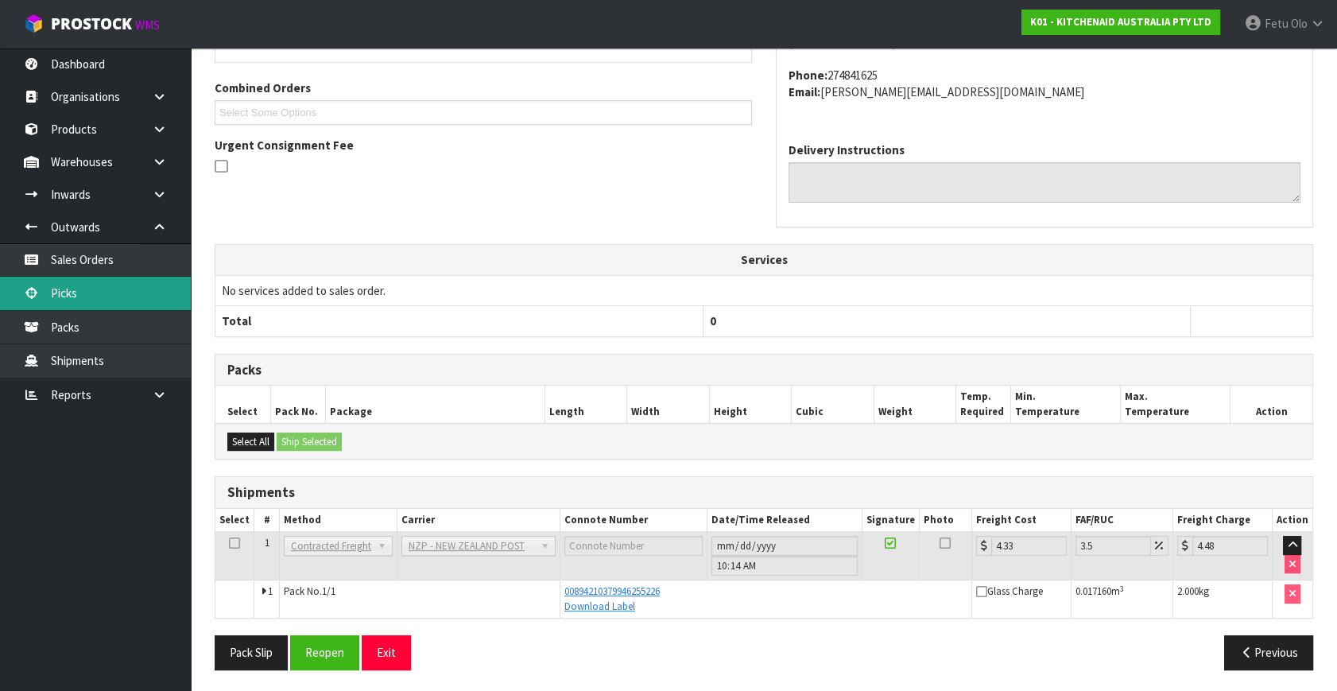
click at [54, 293] on link "Picks" at bounding box center [95, 293] width 191 height 33
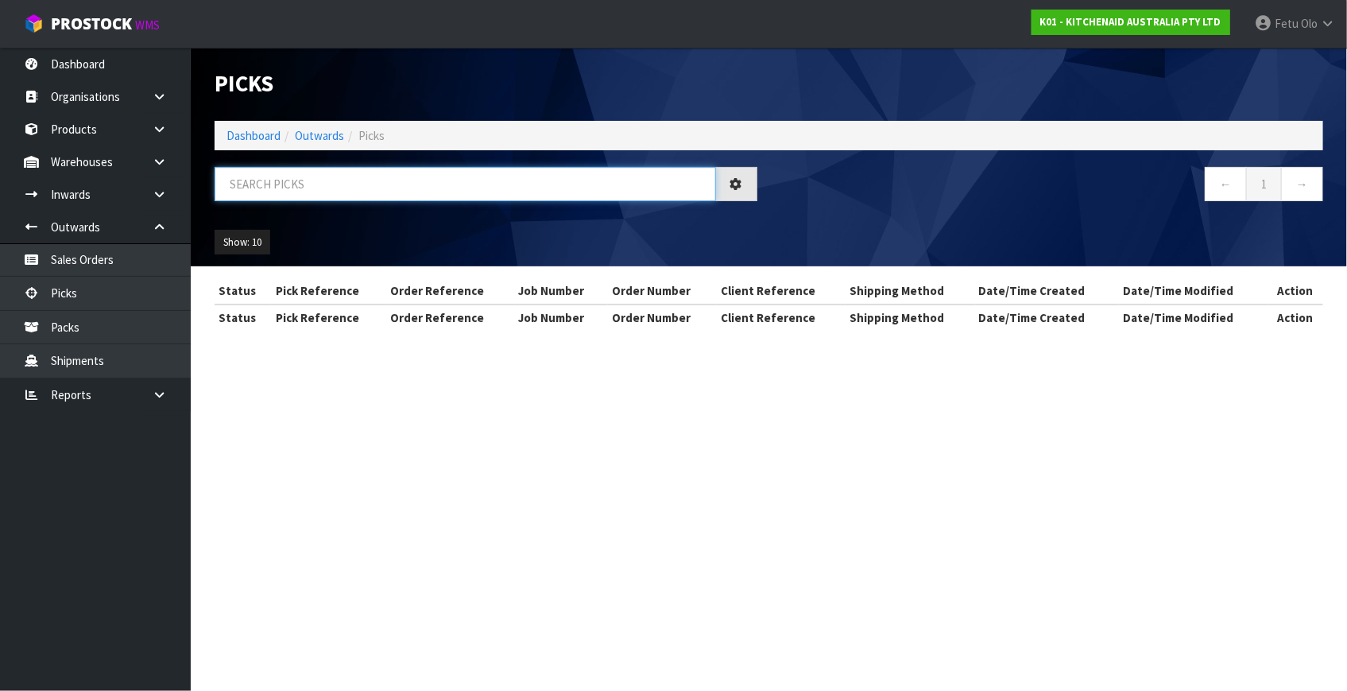
click at [301, 172] on input "text" at bounding box center [465, 184] width 501 height 34
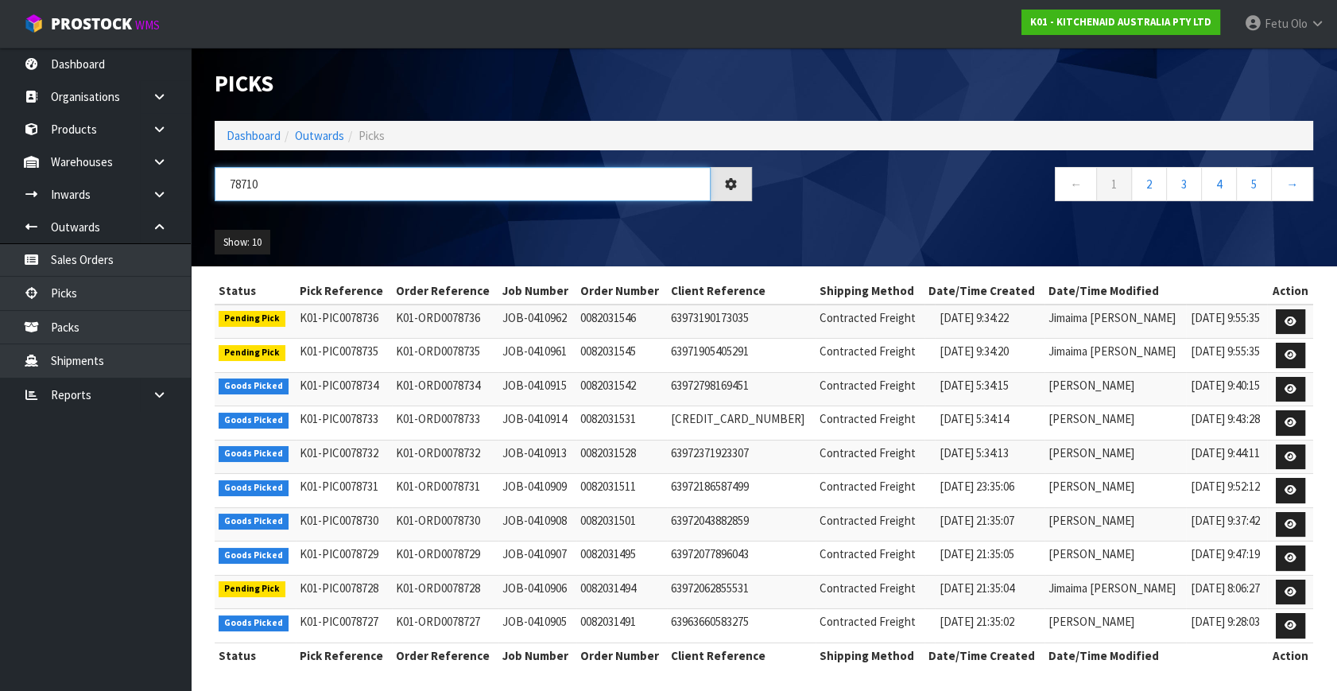
type input "78710"
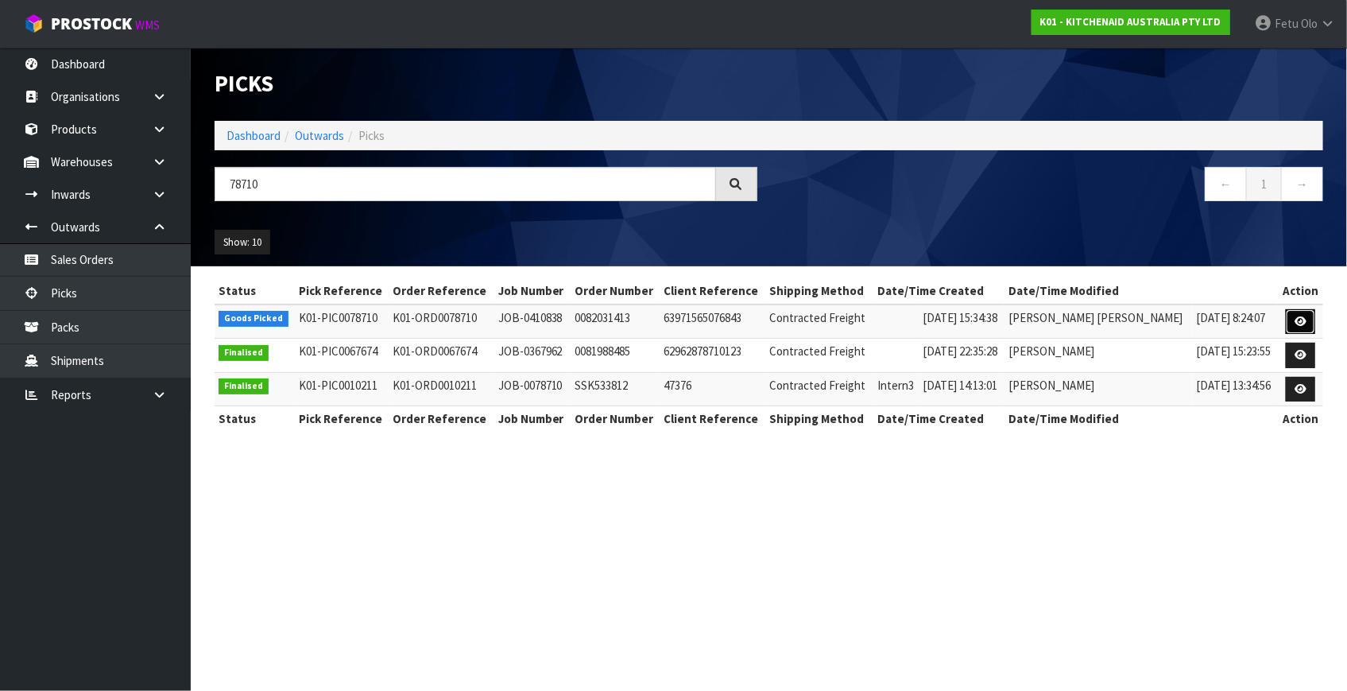
click at [1291, 321] on link at bounding box center [1300, 321] width 29 height 25
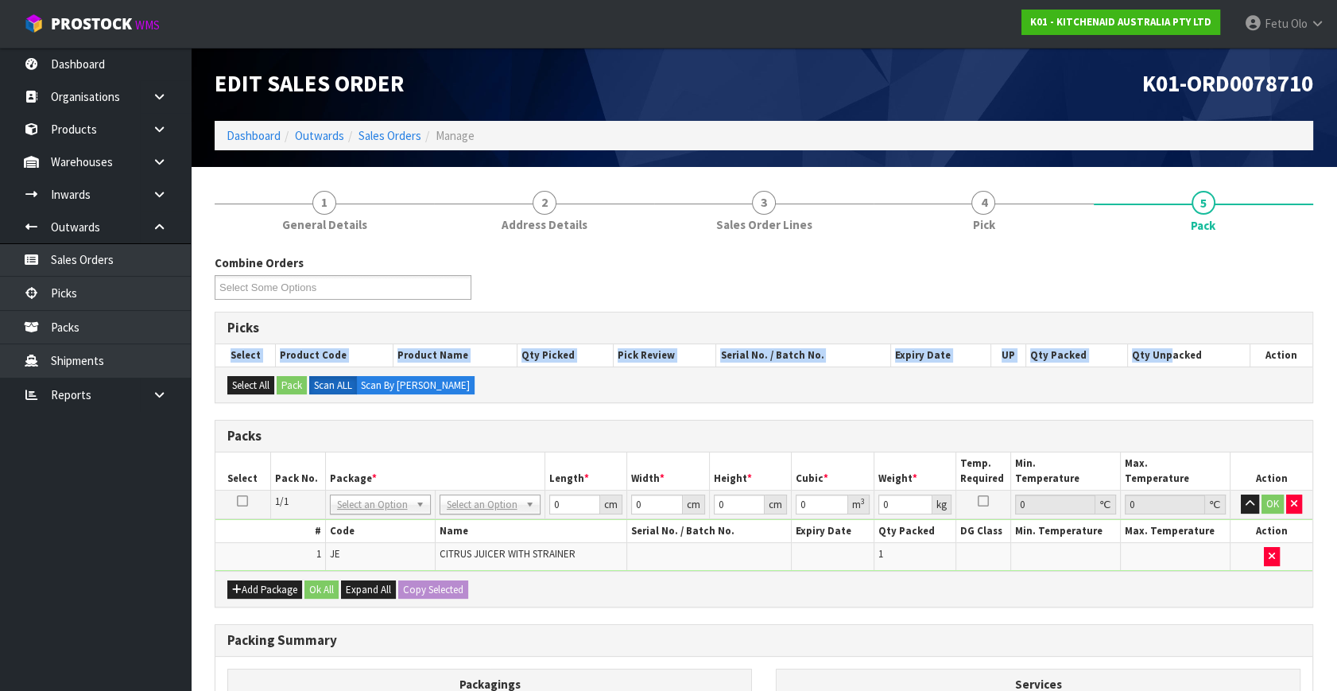
drag, startPoint x: 1179, startPoint y: 335, endPoint x: 1157, endPoint y: 361, distance: 33.8
click at [1160, 356] on div "Picks Select Product Code Product Name Qty Picked Pick Review Serial No. / Batc…" at bounding box center [764, 357] width 1098 height 91
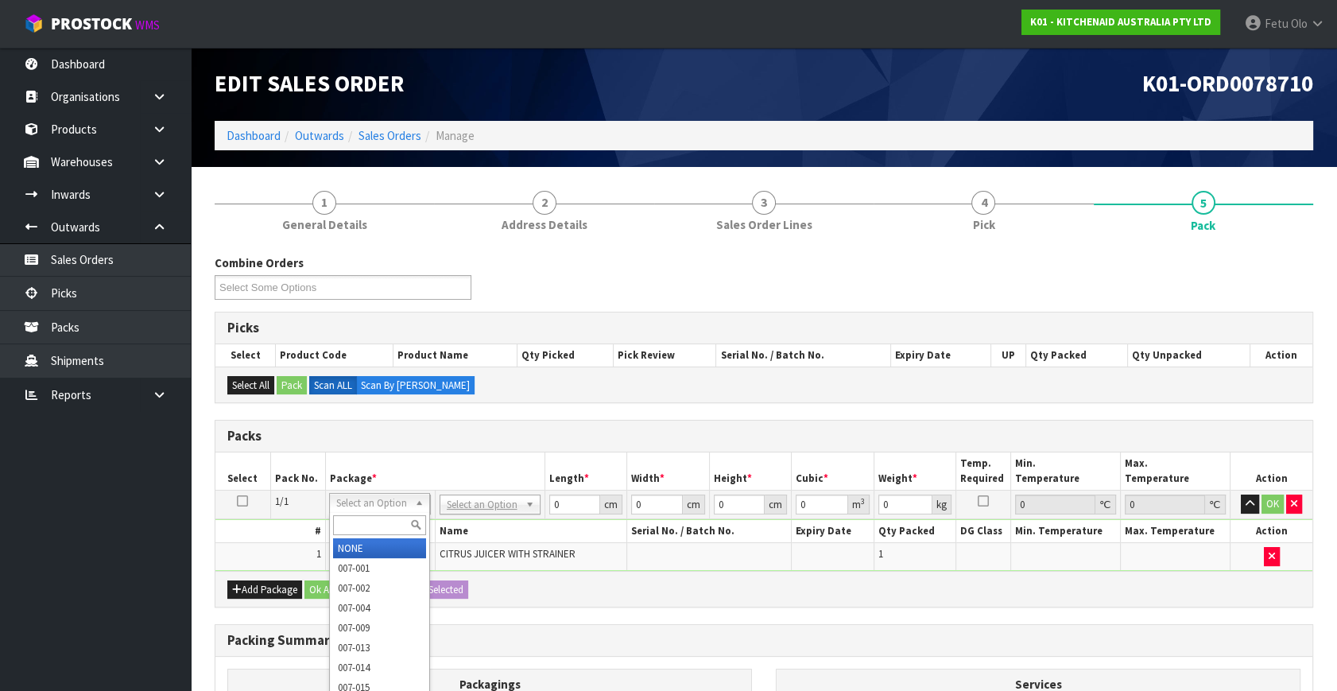
click at [380, 523] on input "text" at bounding box center [379, 525] width 93 height 20
type input "011"
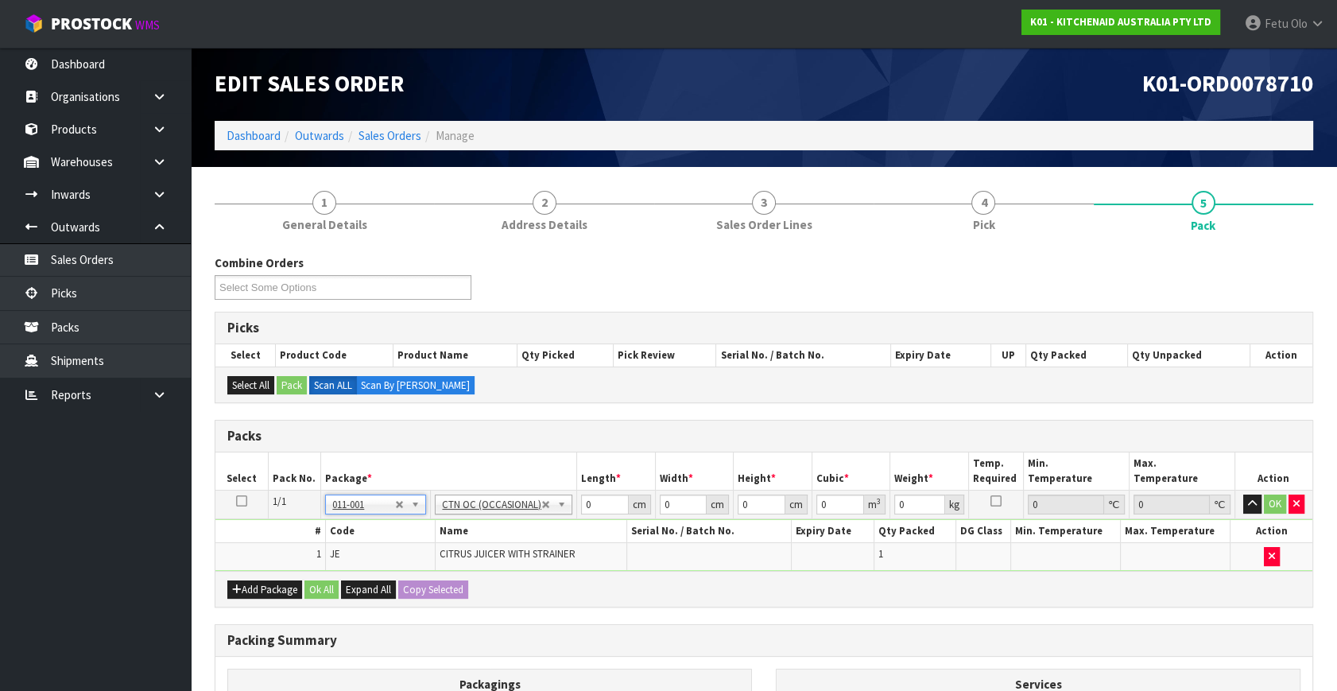
type input "0.4"
drag, startPoint x: 600, startPoint y: 497, endPoint x: 459, endPoint y: 541, distance: 147.5
click at [459, 541] on tbody "1/1 NONE 007-001 007-002 007-004 007-009 007-013 007-014 007-015 007-017 007-01…" at bounding box center [763, 530] width 1097 height 80
type input "31"
type input "24"
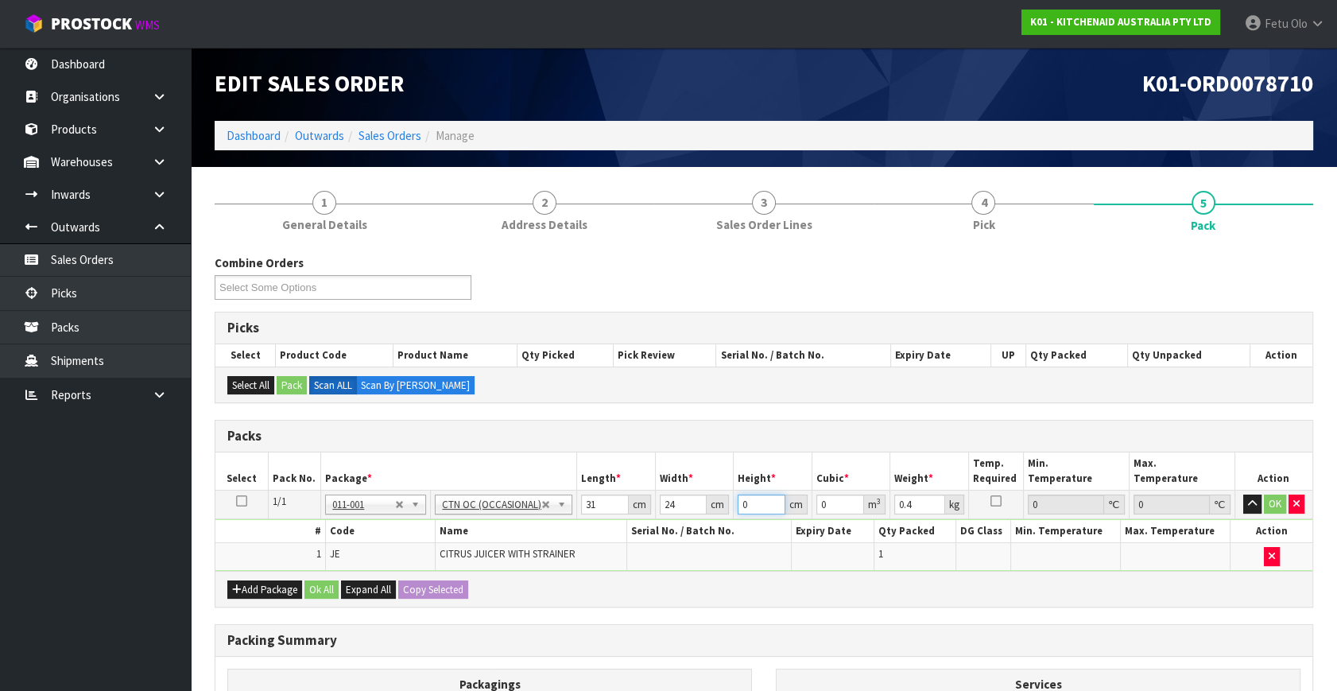
type input "1"
type input "0.000744"
type input "17"
type input "0.012648"
type input "17"
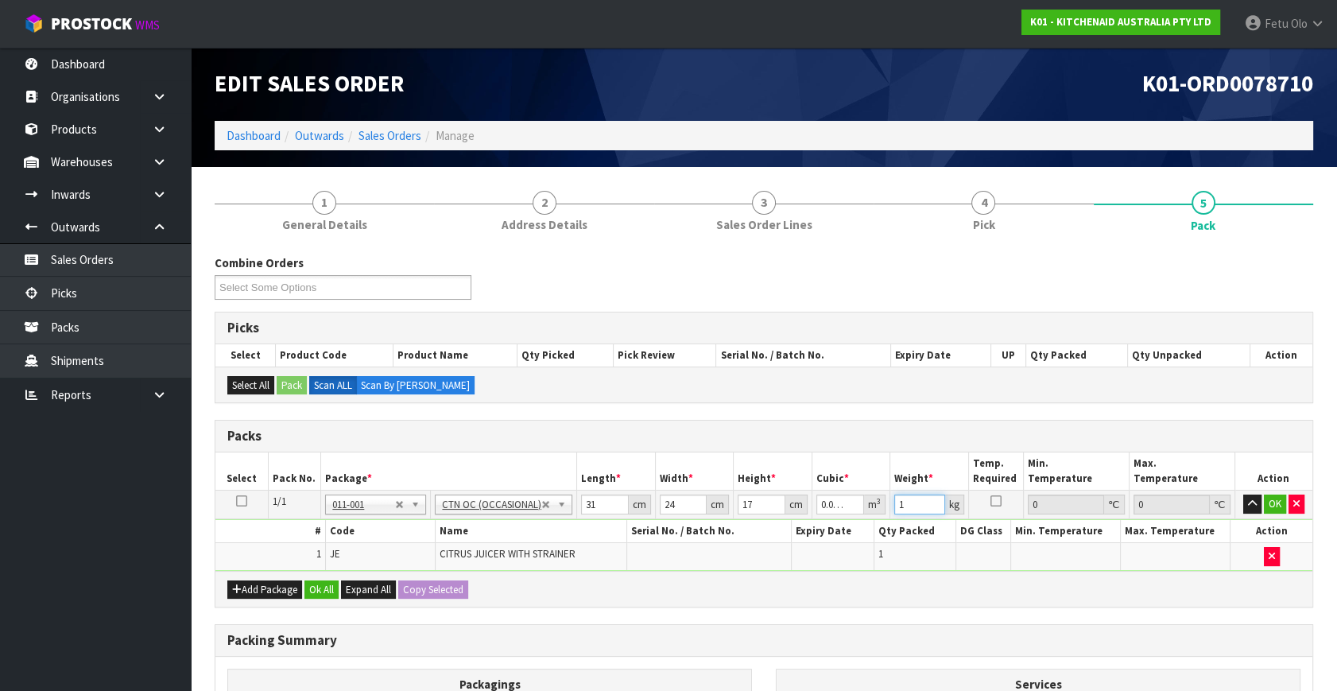
type input "1"
drag, startPoint x: 916, startPoint y: 504, endPoint x: 741, endPoint y: 559, distance: 184.2
click at [741, 559] on tbody "1/1 NONE 007-001 007-002 007-004 007-009 007-013 007-014 007-015 007-017 007-01…" at bounding box center [763, 530] width 1097 height 80
type input "2"
click button "OK" at bounding box center [1275, 503] width 22 height 19
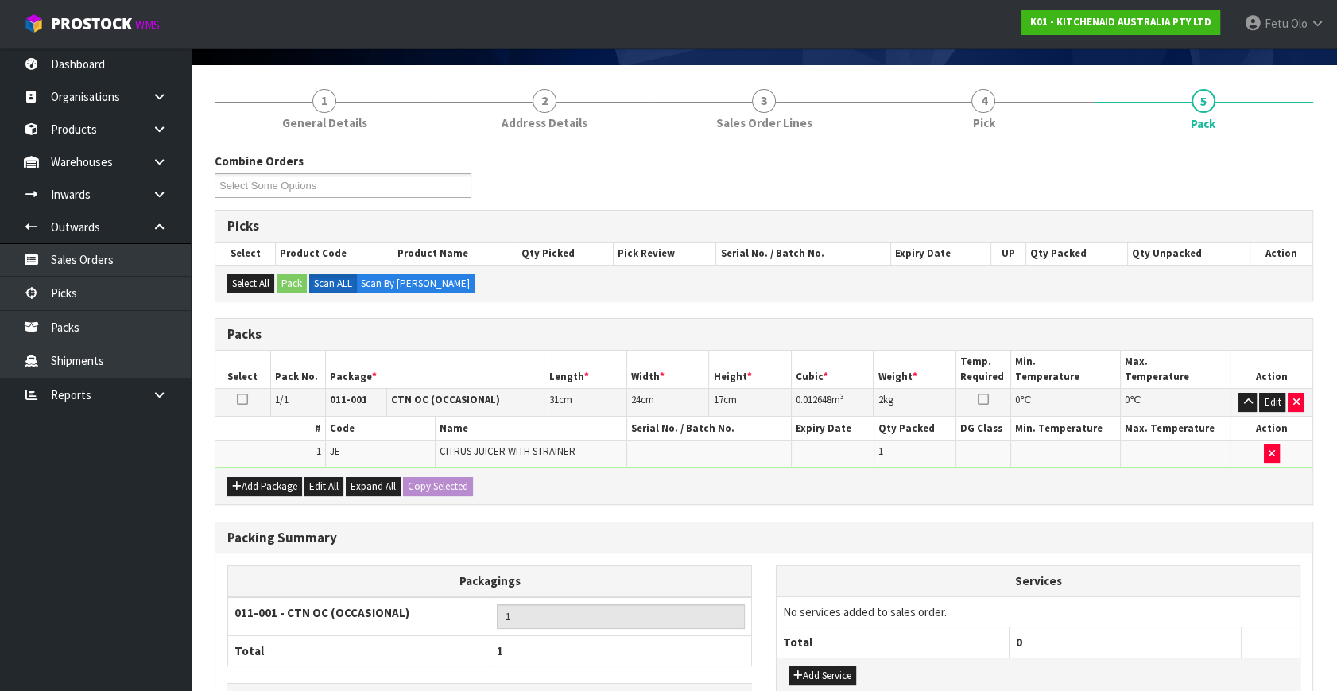
scroll to position [213, 0]
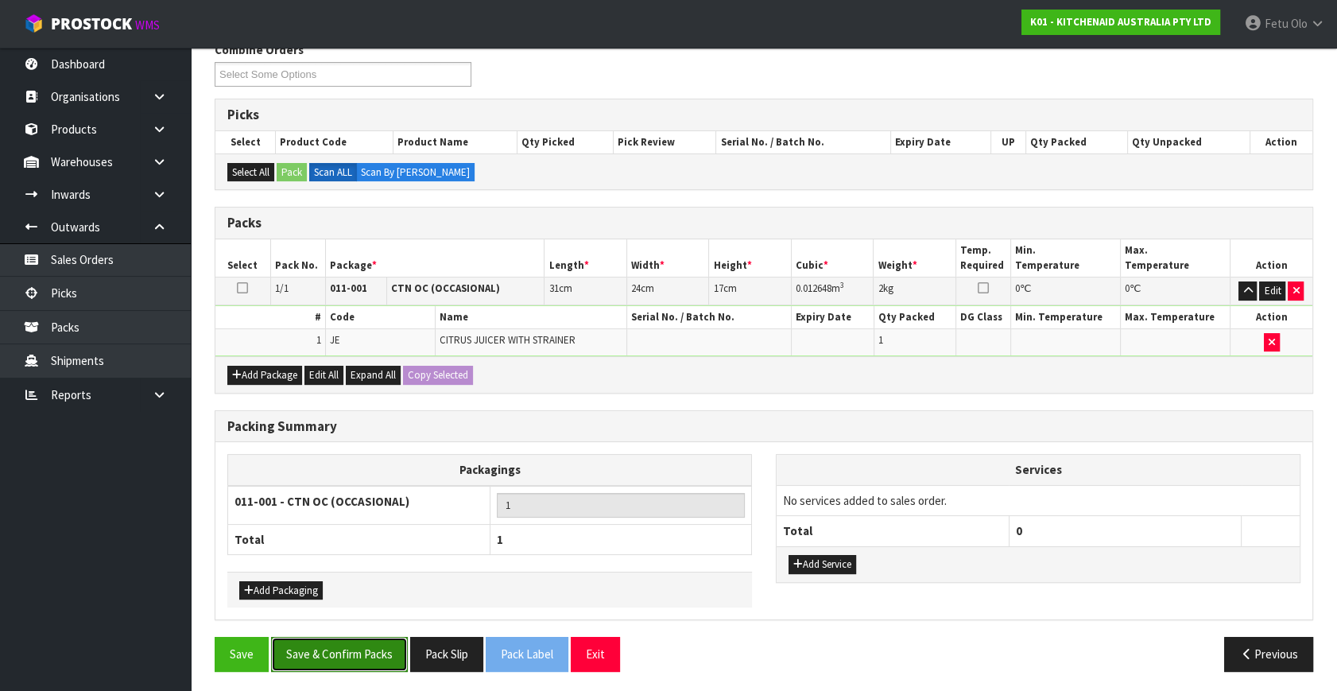
click at [390, 647] on button "Save & Confirm Packs" at bounding box center [339, 654] width 137 height 34
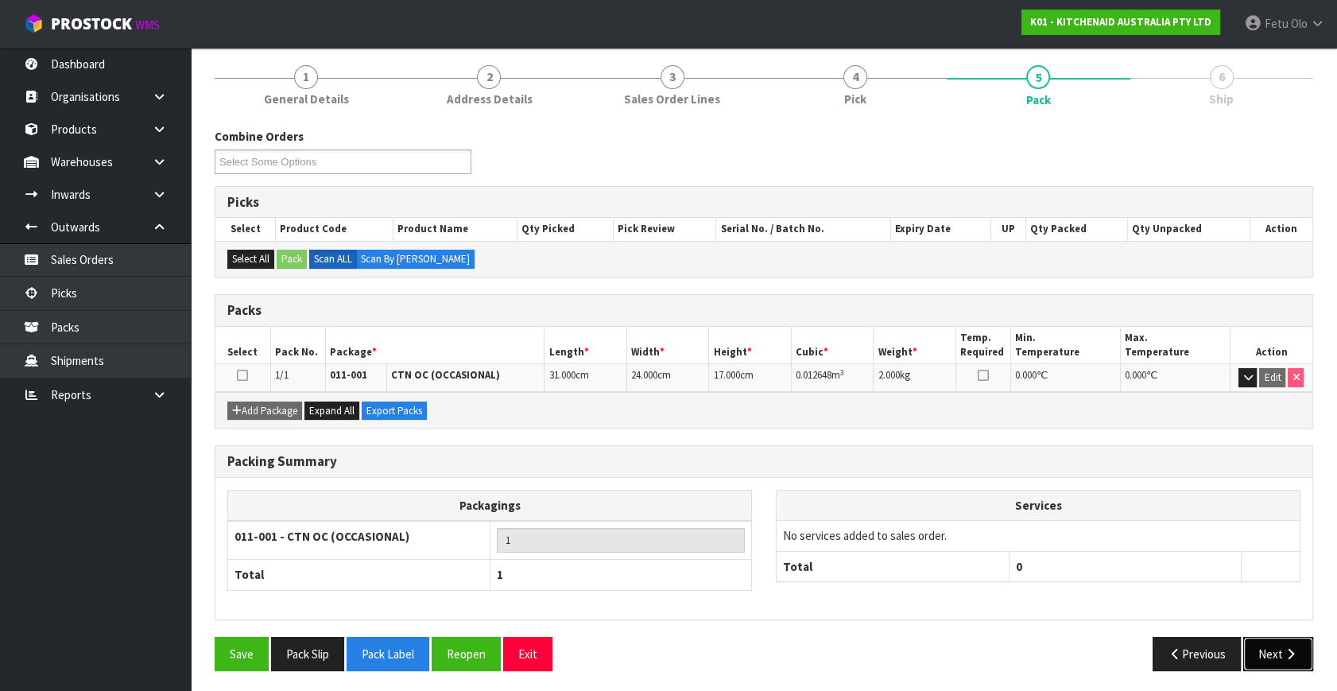
click at [1285, 648] on icon "button" at bounding box center [1290, 654] width 15 height 12
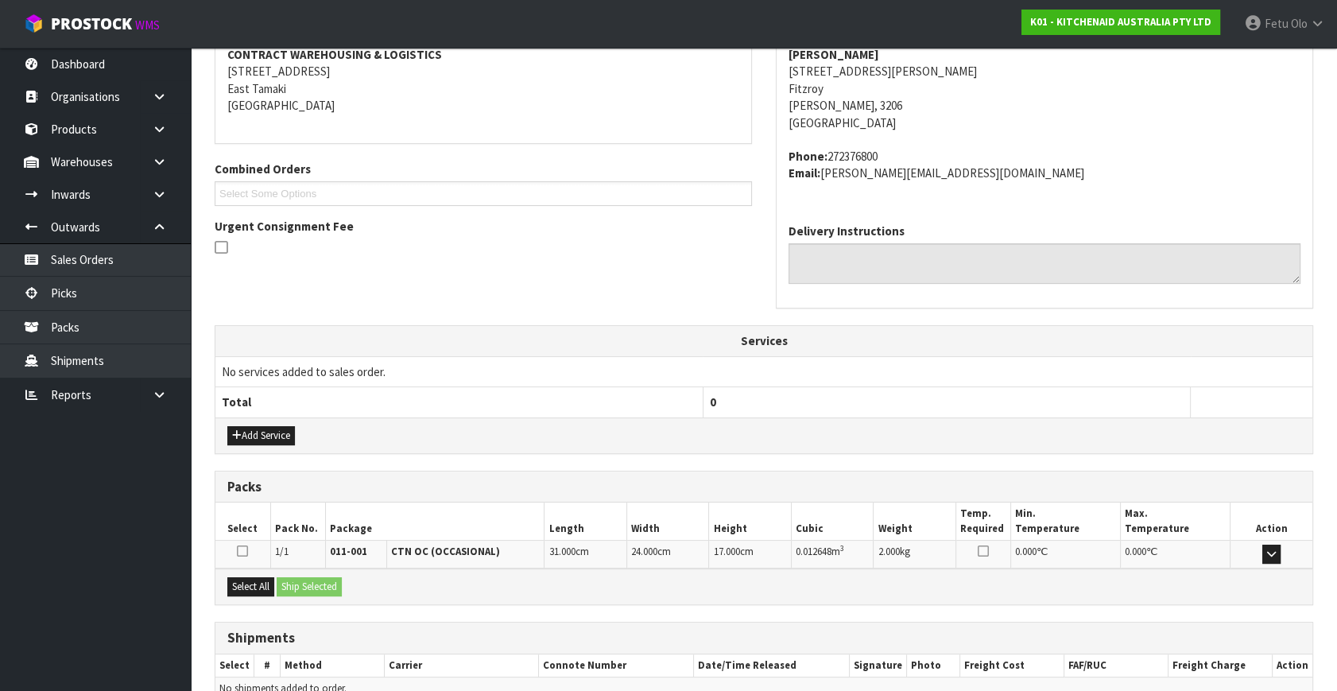
scroll to position [391, 0]
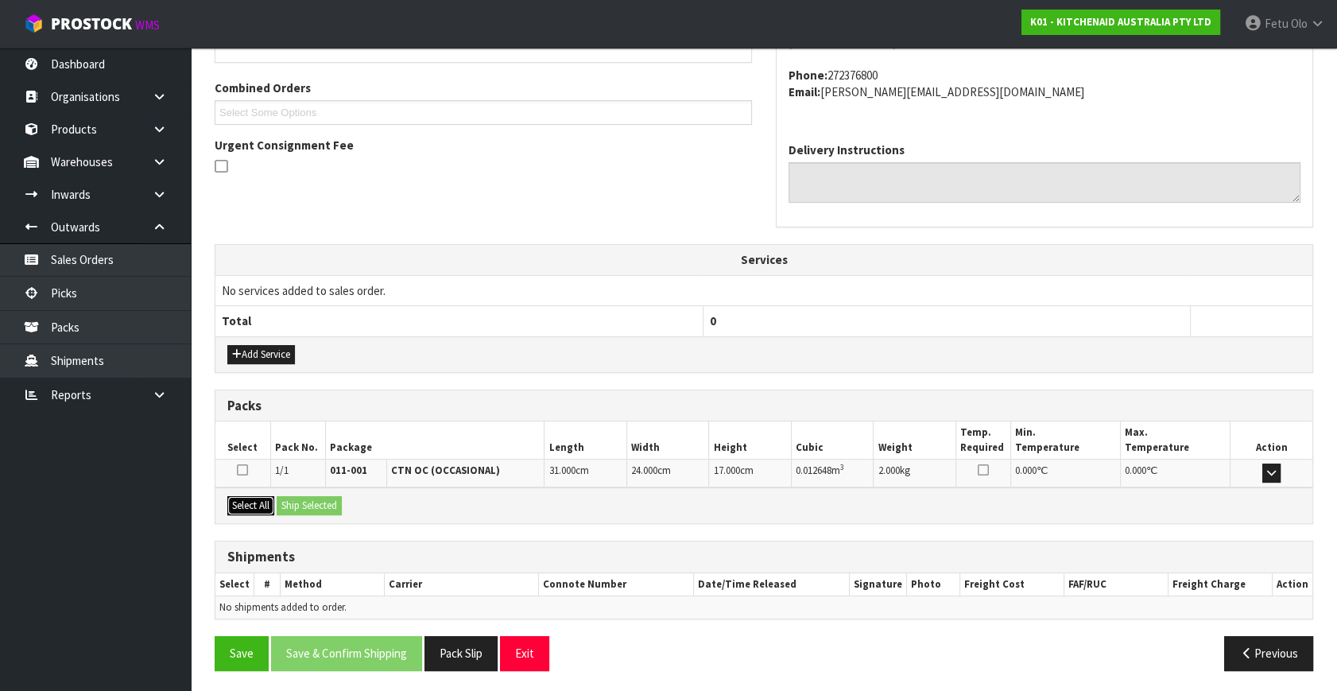
drag, startPoint x: 231, startPoint y: 501, endPoint x: 299, endPoint y: 501, distance: 67.5
click at [232, 501] on button "Select All" at bounding box center [250, 505] width 47 height 19
click at [299, 501] on button "Ship Selected" at bounding box center [309, 505] width 65 height 19
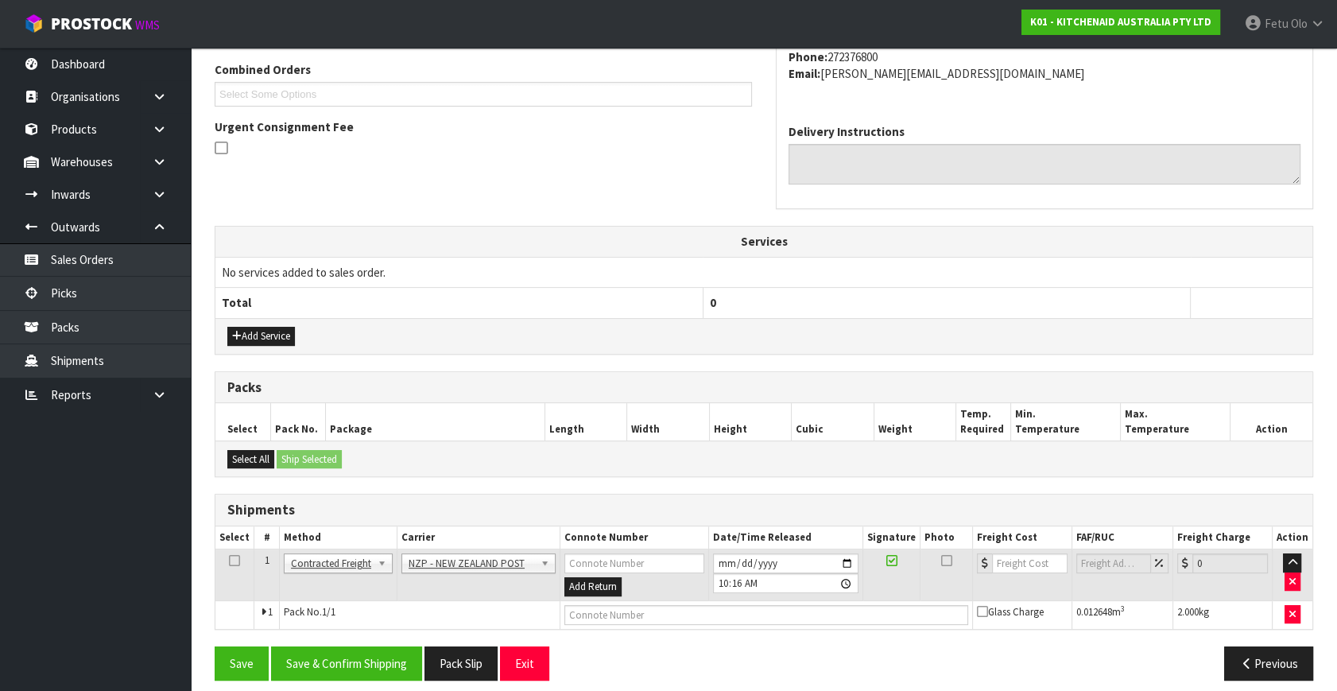
scroll to position [420, 0]
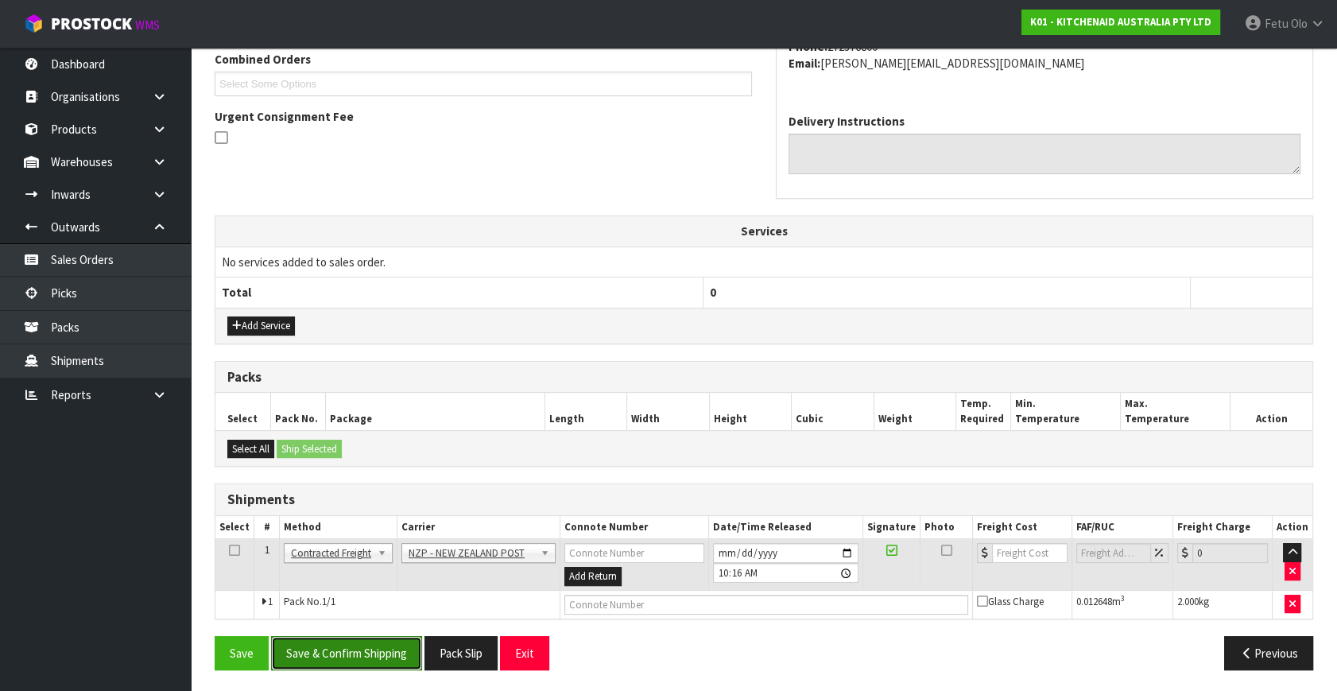
click at [393, 653] on button "Save & Confirm Shipping" at bounding box center [346, 653] width 151 height 34
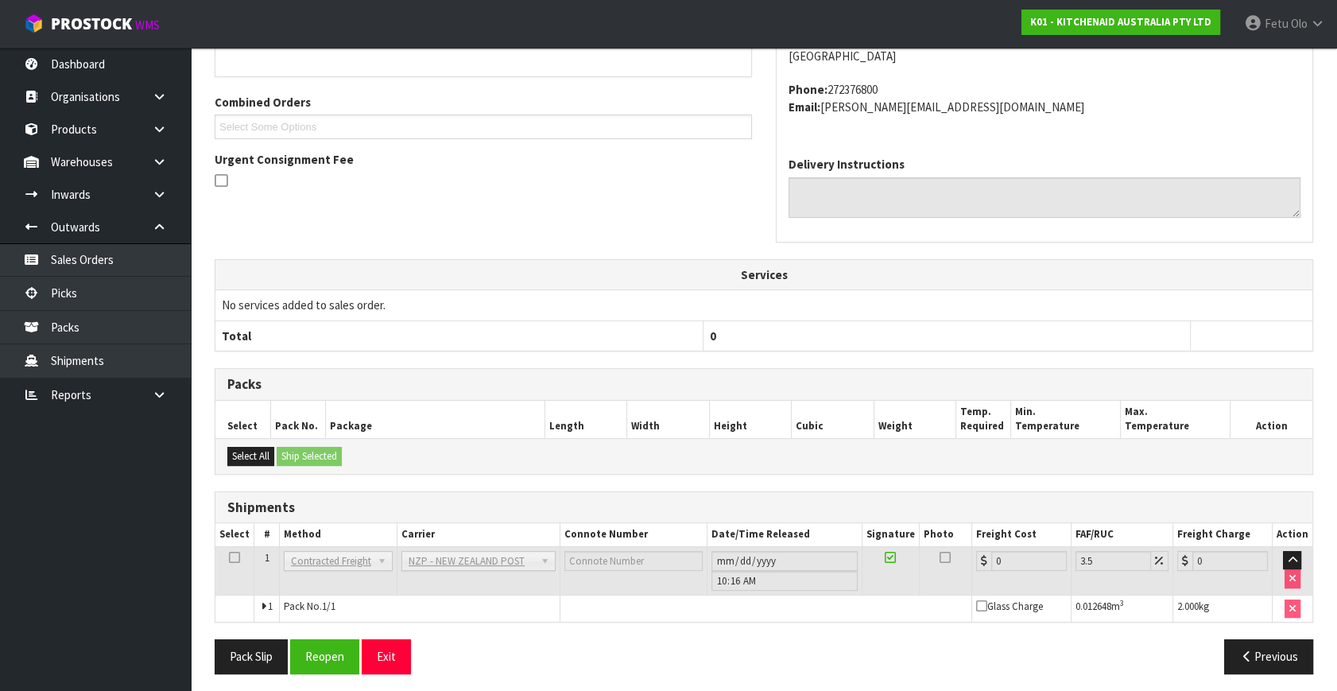
scroll to position [397, 0]
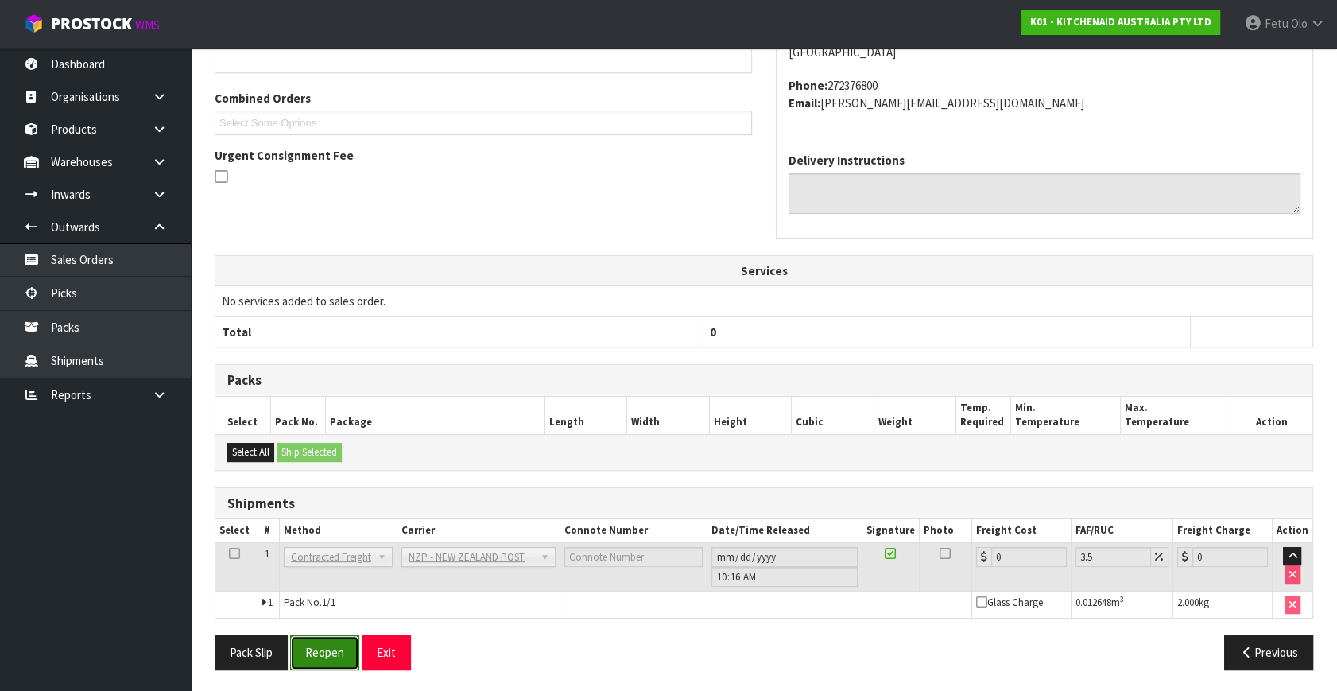
drag, startPoint x: 331, startPoint y: 649, endPoint x: 339, endPoint y: 644, distance: 10.4
click at [331, 649] on button "Reopen" at bounding box center [324, 652] width 69 height 34
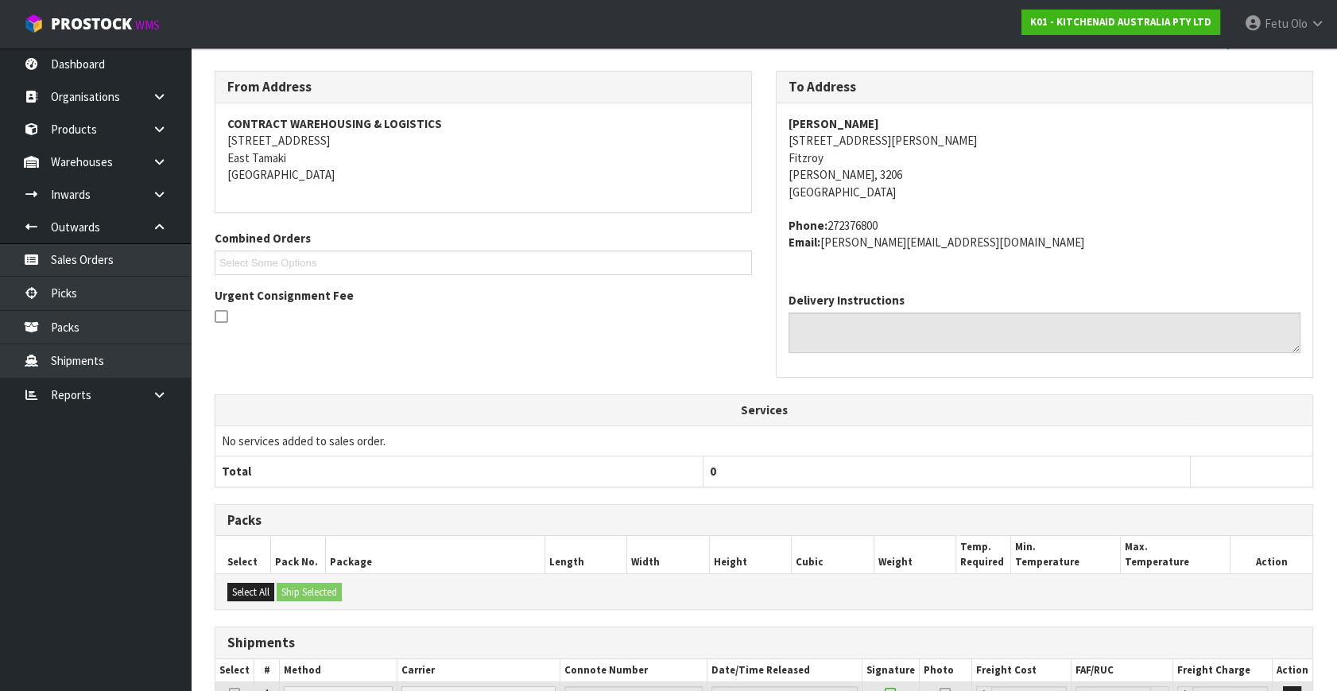
scroll to position [381, 0]
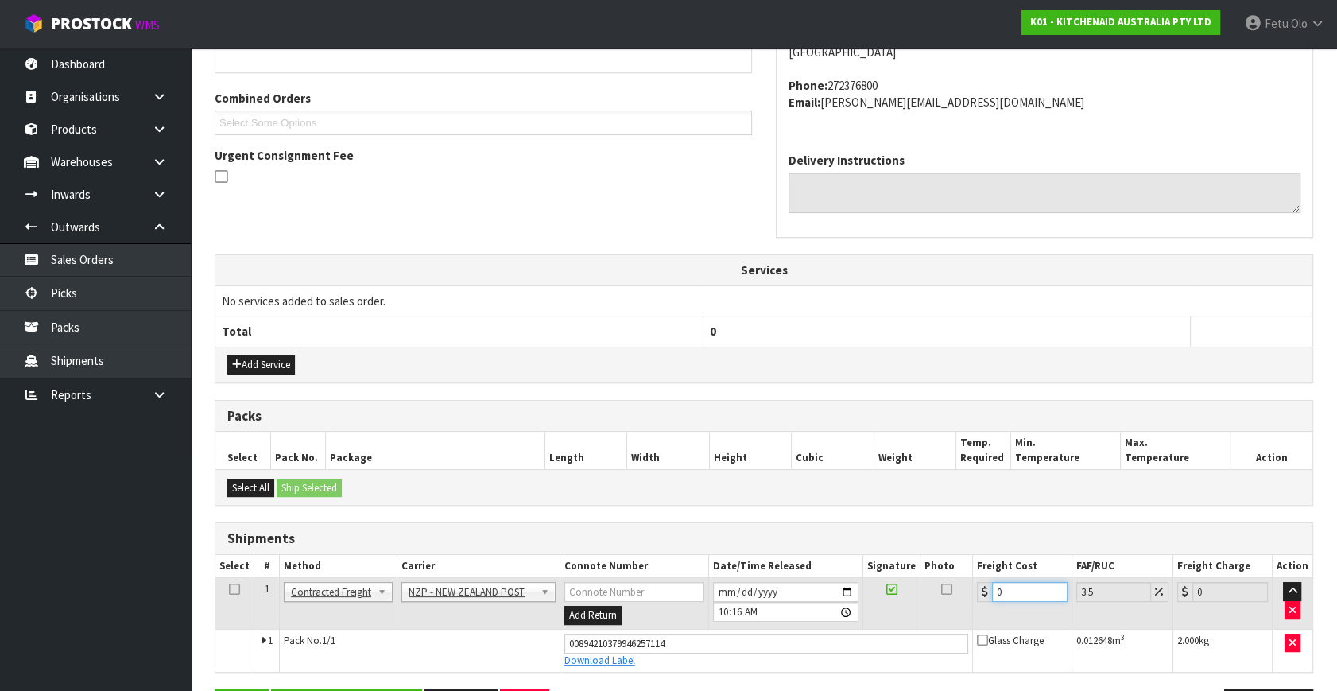
drag, startPoint x: 1033, startPoint y: 588, endPoint x: 732, endPoint y: 625, distance: 303.5
click at [732, 625] on tbody "1 Client Local Pickup Customer Local Pickup Company Freight Contracted Freight …" at bounding box center [763, 625] width 1097 height 94
type input "7"
type input "7.24"
type input "7.3"
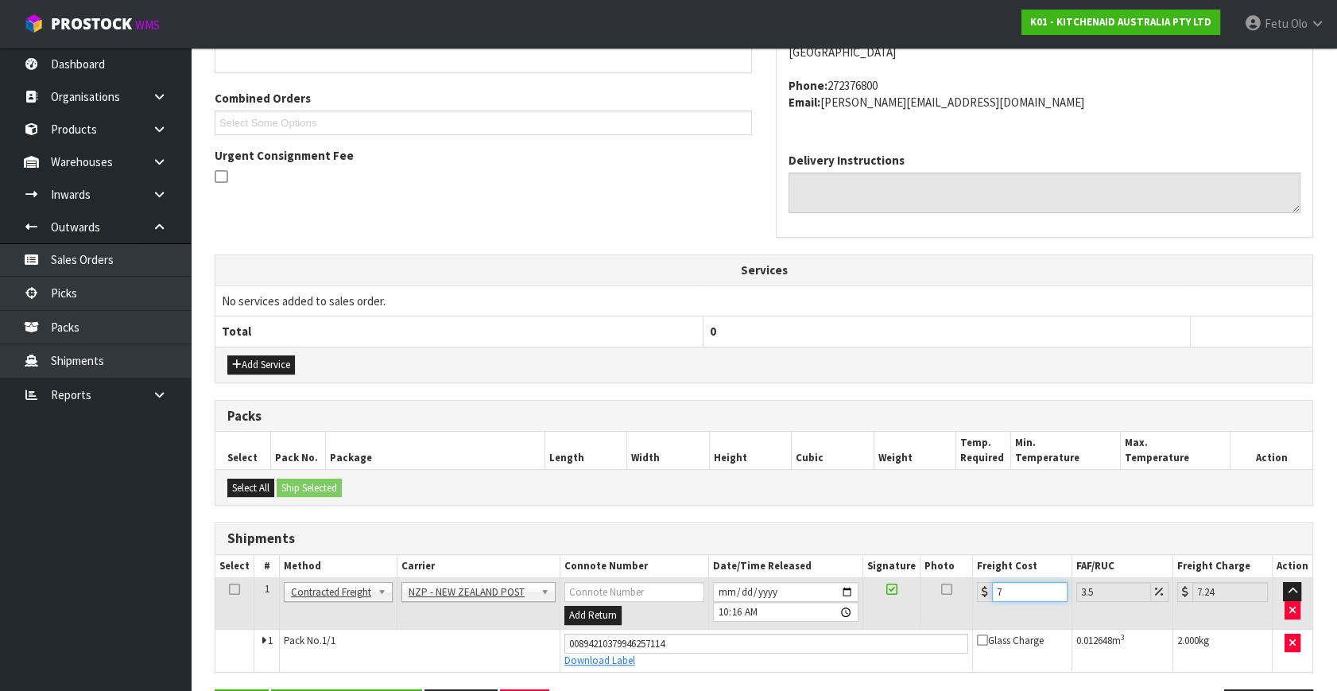
type input "7.56"
type input "7.31"
type input "7.57"
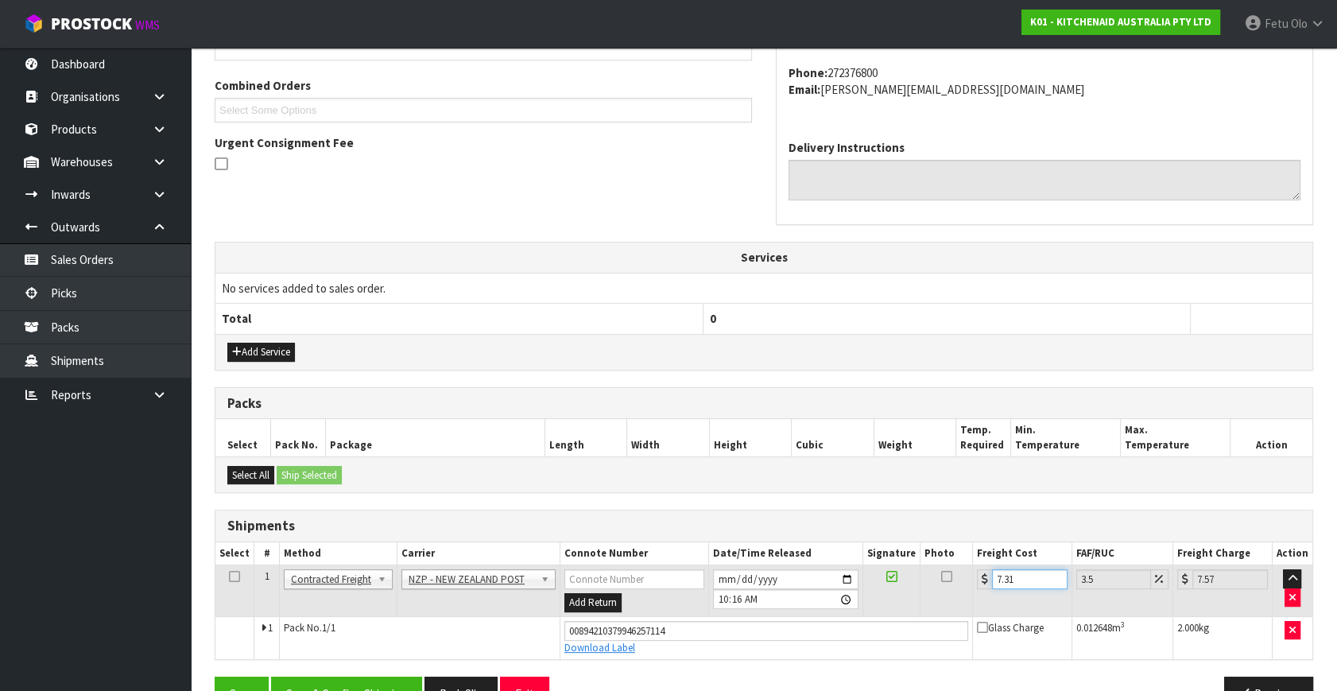
scroll to position [435, 0]
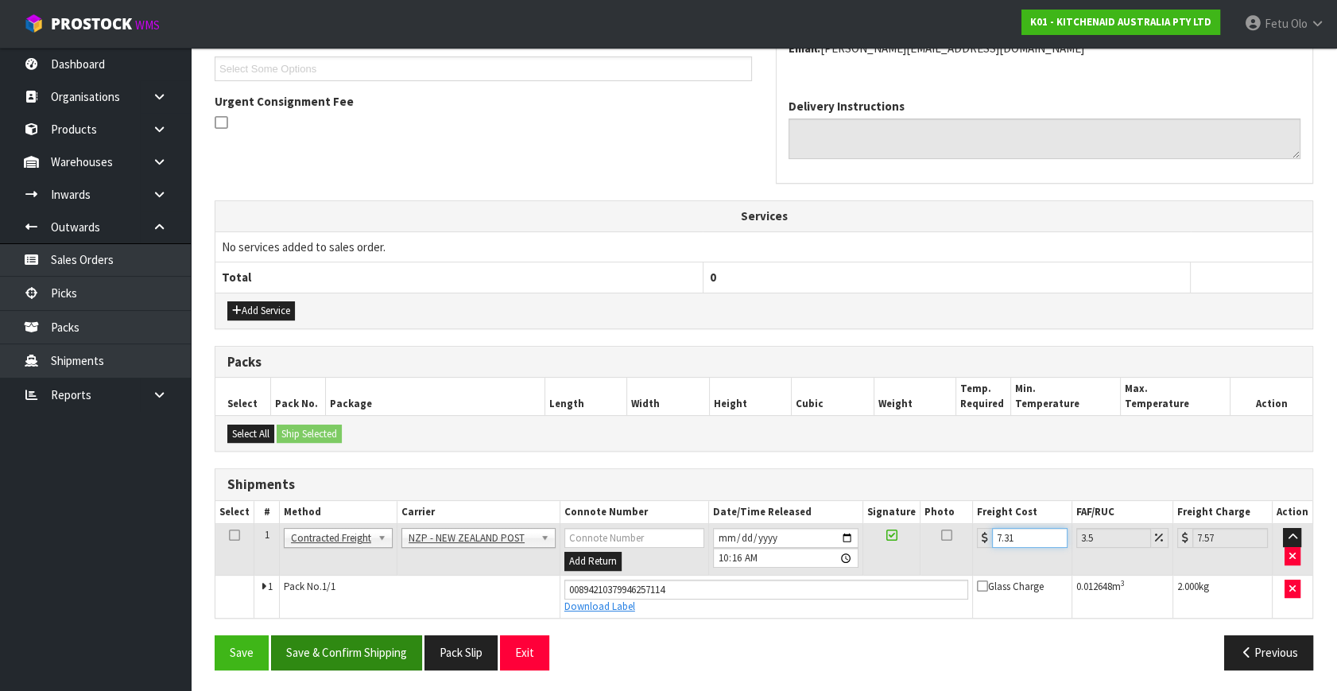
type input "7.31"
click at [368, 655] on button "Save & Confirm Shipping" at bounding box center [346, 652] width 151 height 34
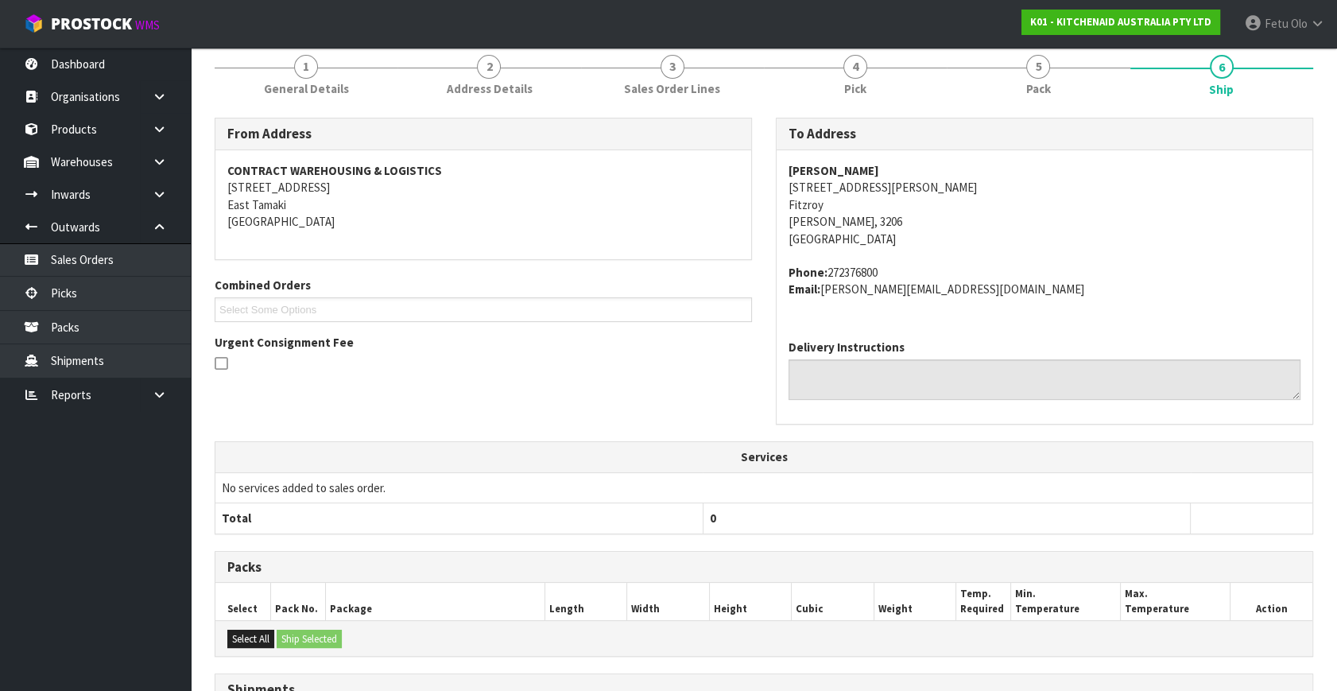
scroll to position [391, 0]
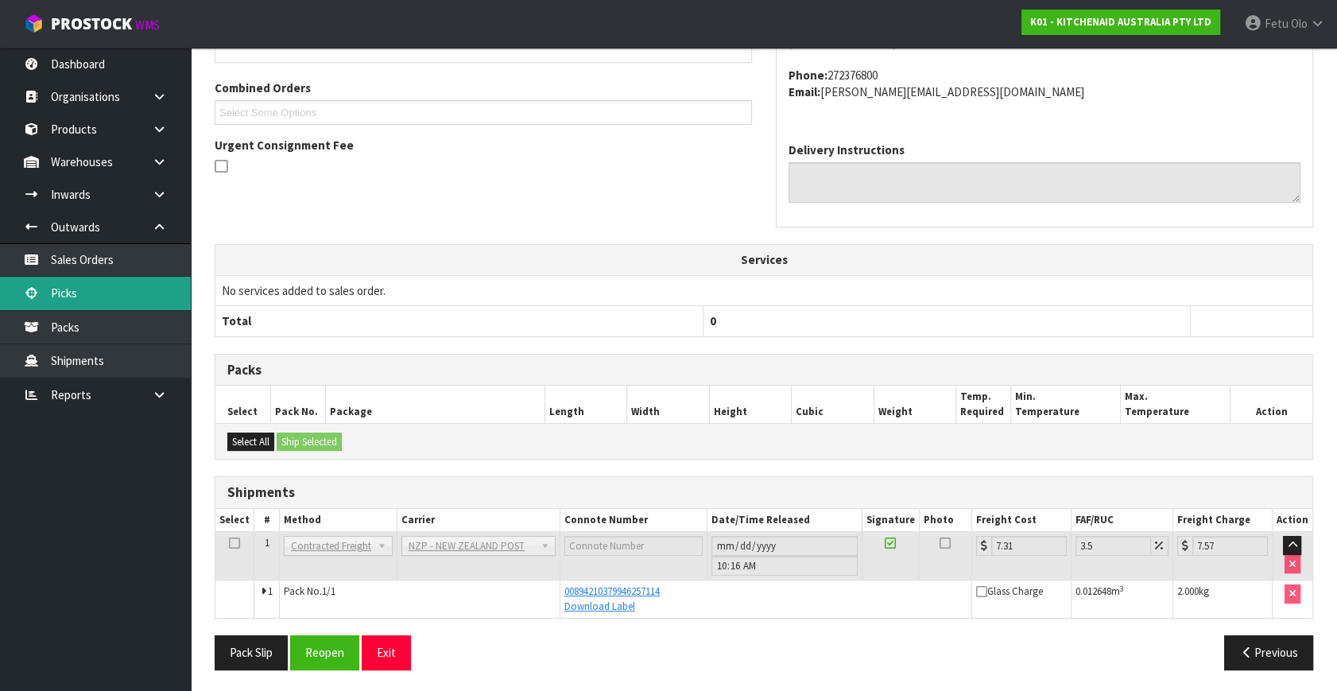
click at [79, 298] on link "Picks" at bounding box center [95, 293] width 191 height 33
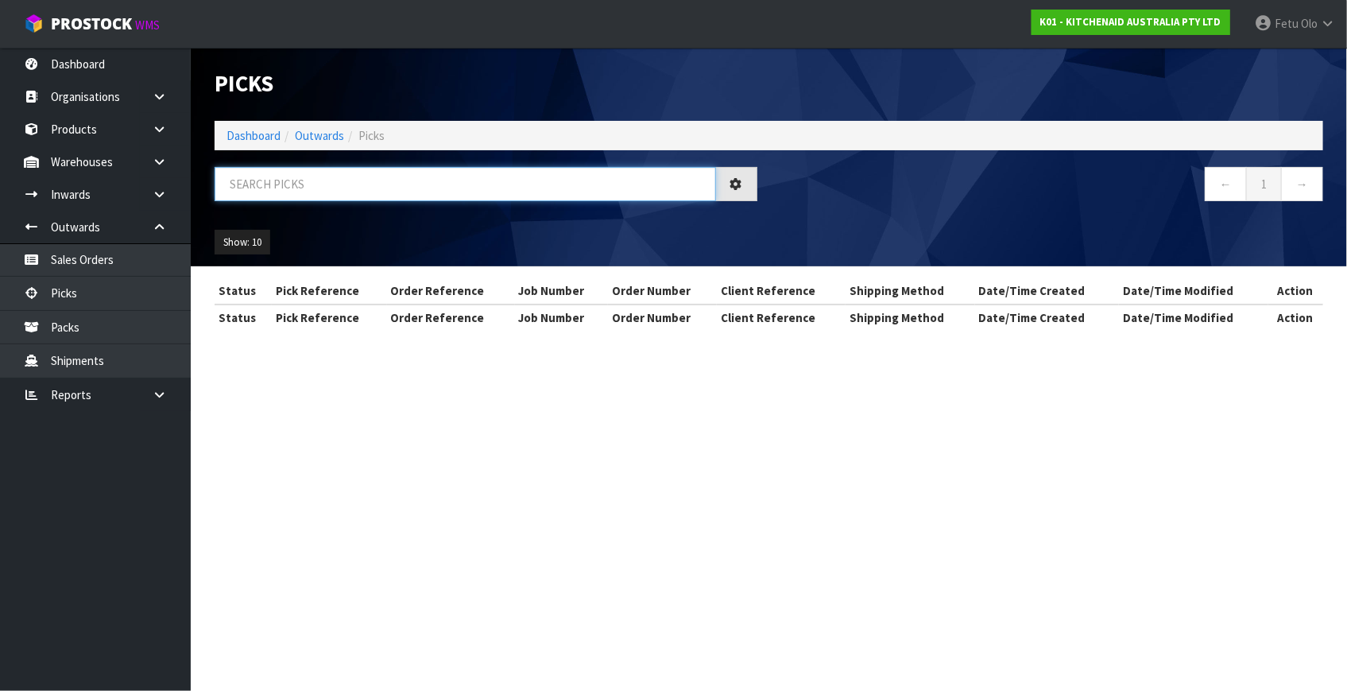
click at [389, 176] on input "text" at bounding box center [465, 184] width 501 height 34
type input "78711"
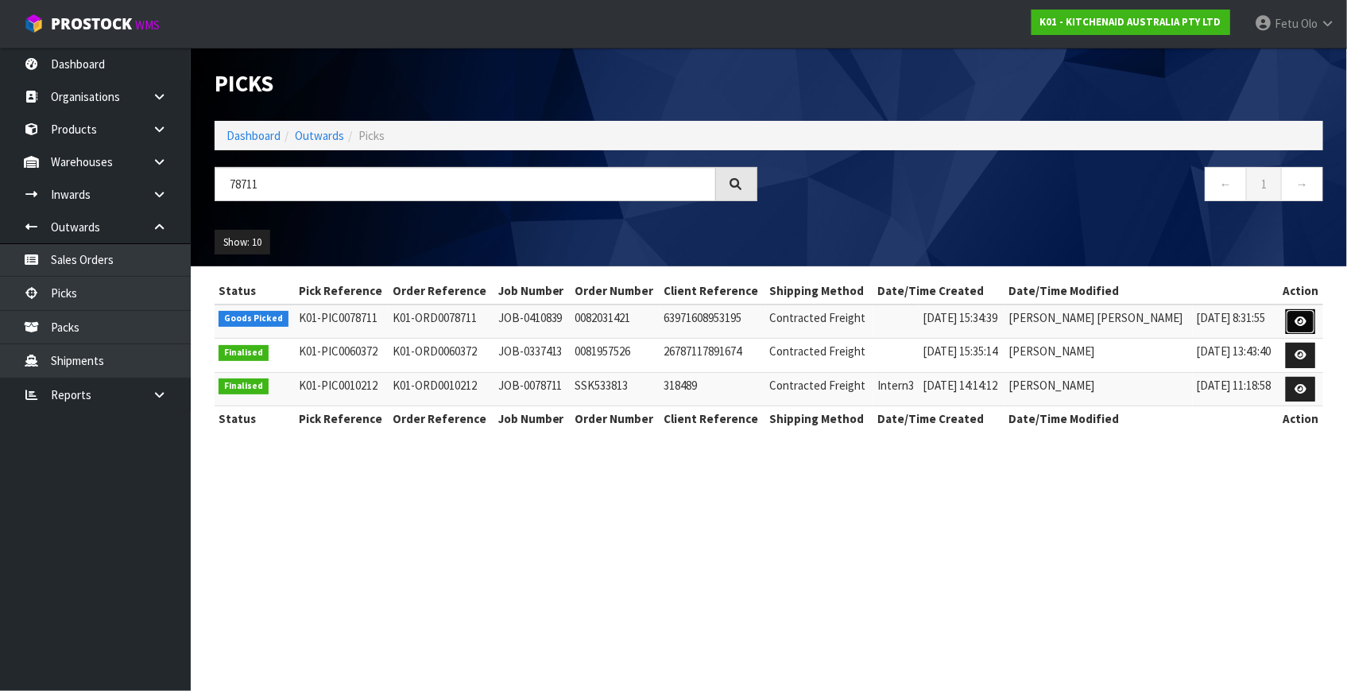
click at [1286, 326] on link at bounding box center [1300, 321] width 29 height 25
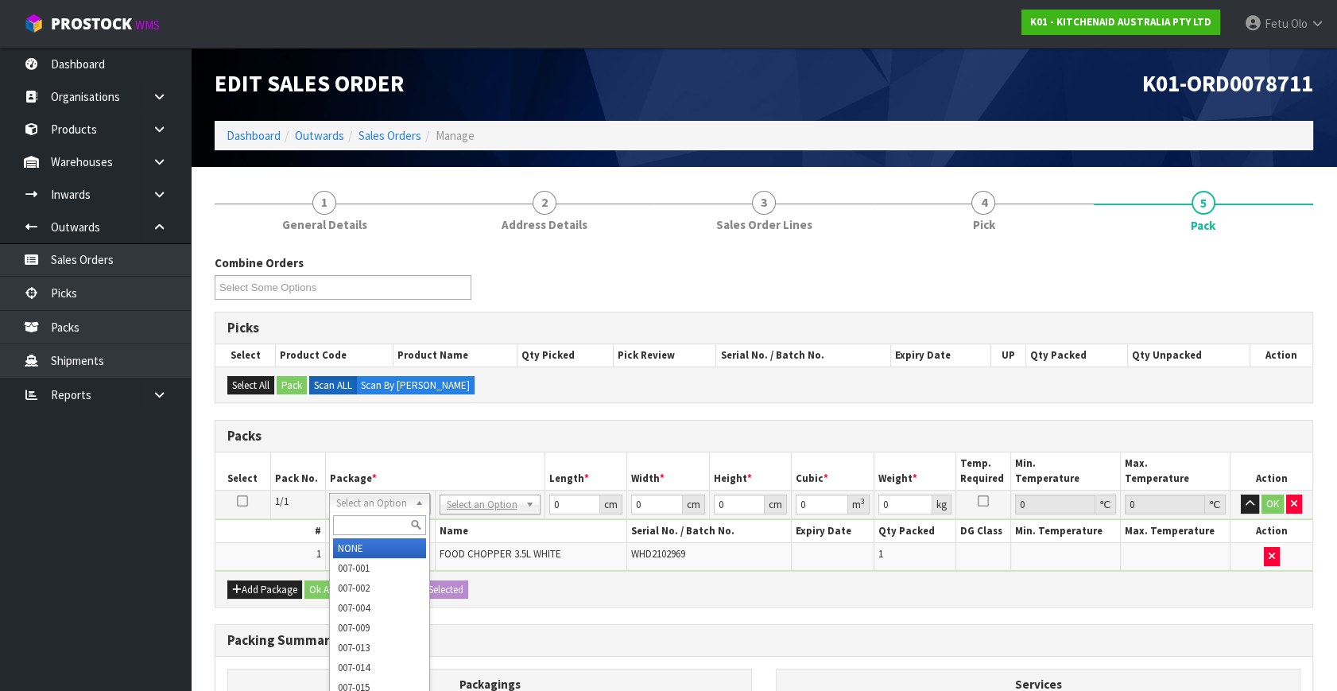
click at [388, 529] on input "text" at bounding box center [379, 525] width 93 height 20
type input "011-084"
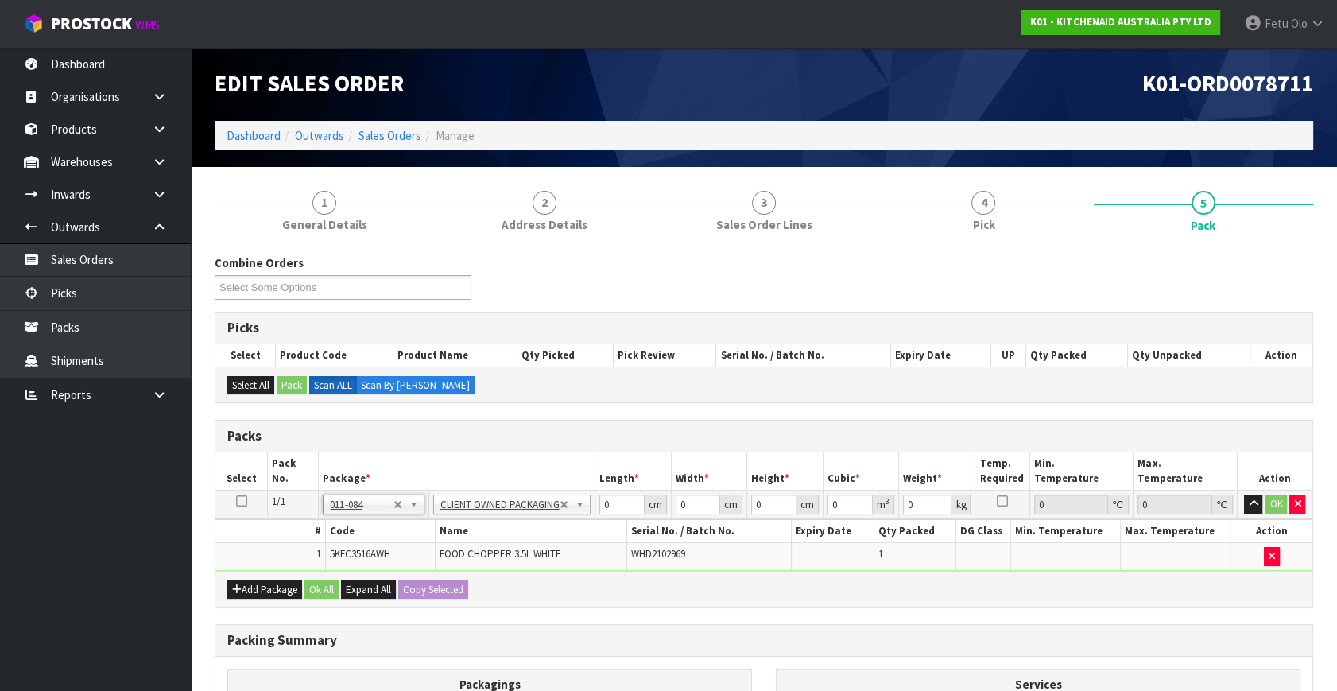
type input "3.5"
drag, startPoint x: 625, startPoint y: 509, endPoint x: 467, endPoint y: 528, distance: 158.6
click at [467, 528] on tbody "1/1 NONE 007-001 007-002 007-004 007-009 007-013 007-014 007-015 007-017 007-01…" at bounding box center [763, 530] width 1097 height 80
type input "30"
type input "26"
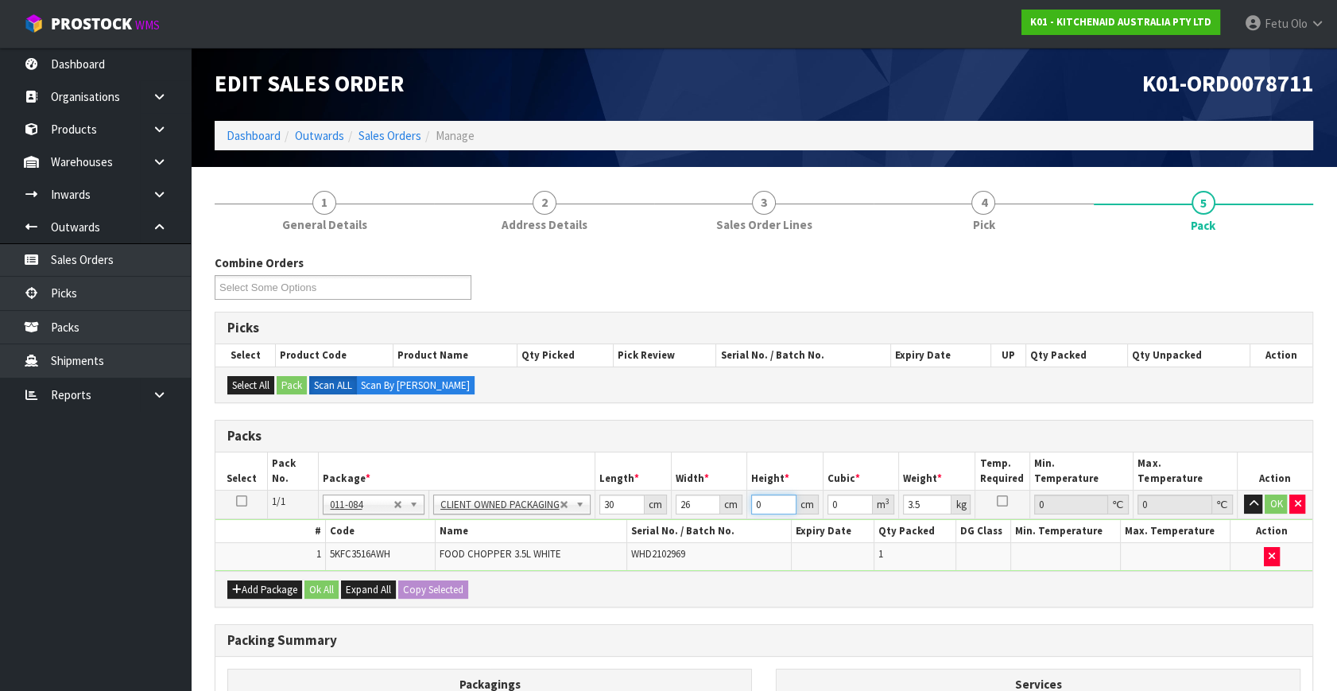
type input "2"
type input "0.00156"
type input "22"
type input "0.01716"
type input "22"
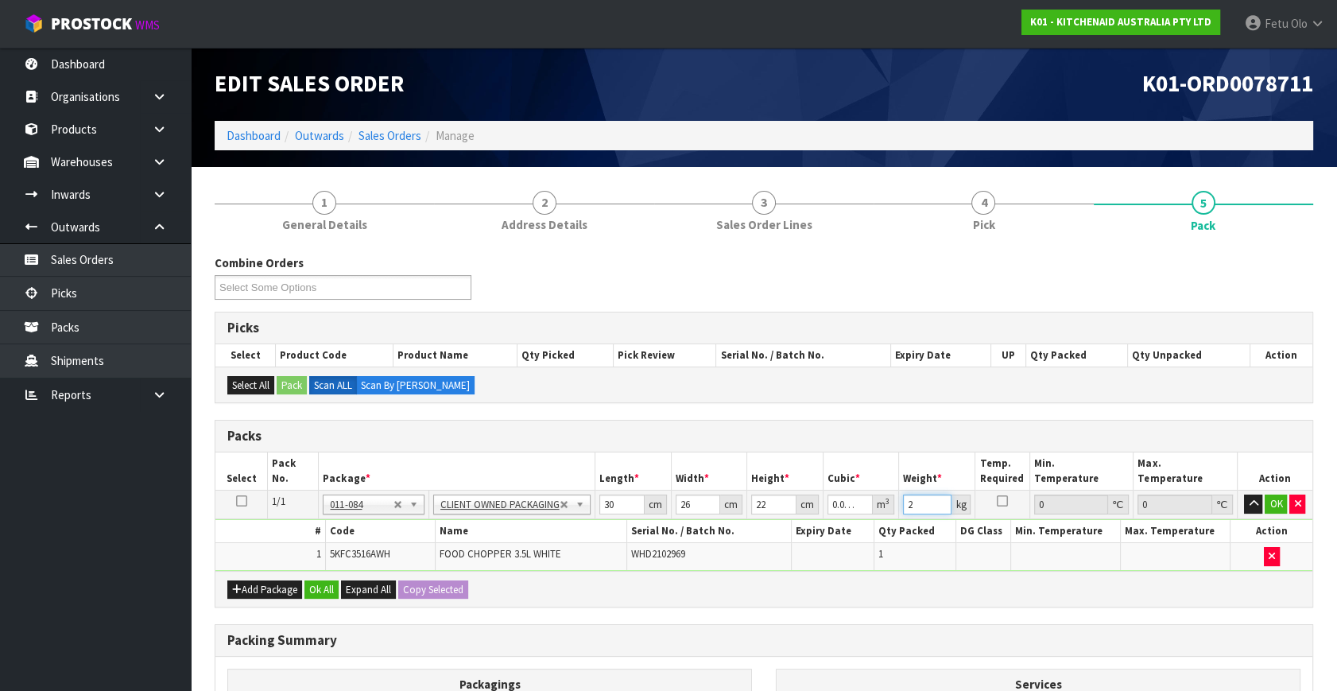
type input "2"
click button "OK" at bounding box center [1275, 503] width 22 height 19
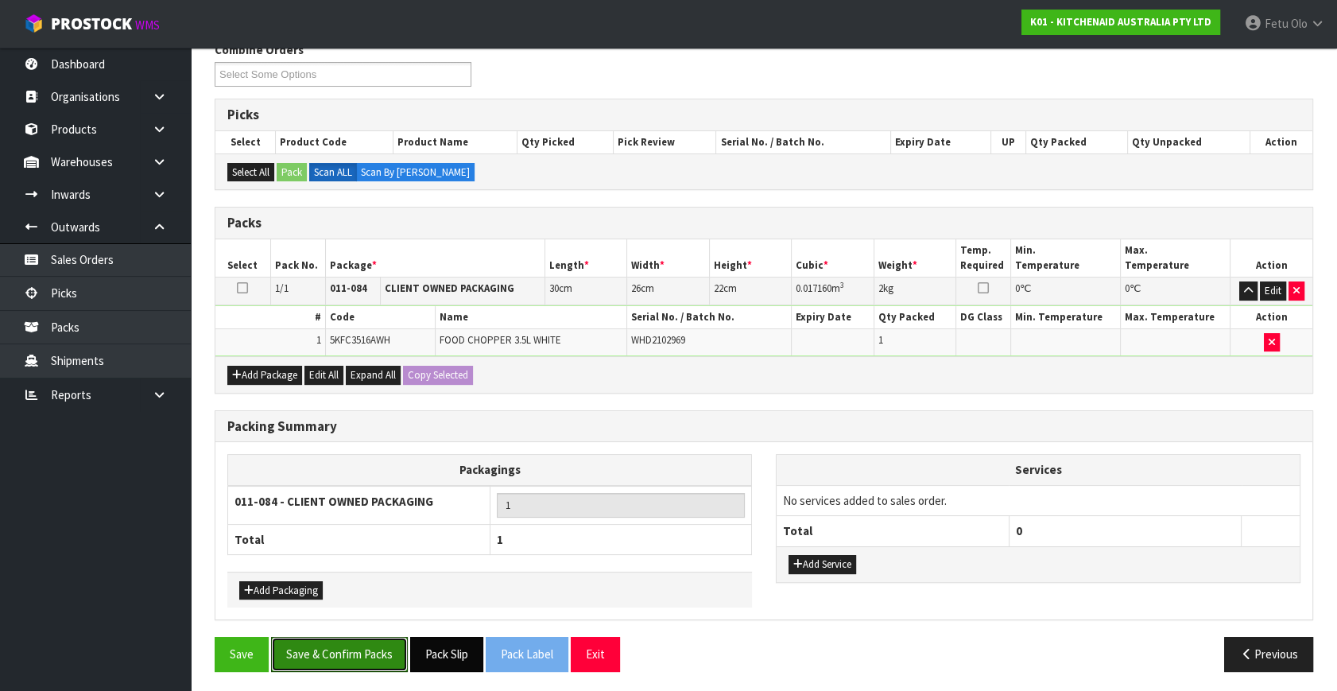
drag, startPoint x: 343, startPoint y: 637, endPoint x: 455, endPoint y: 652, distance: 113.7
click at [343, 638] on button "Save & Confirm Packs" at bounding box center [339, 654] width 137 height 34
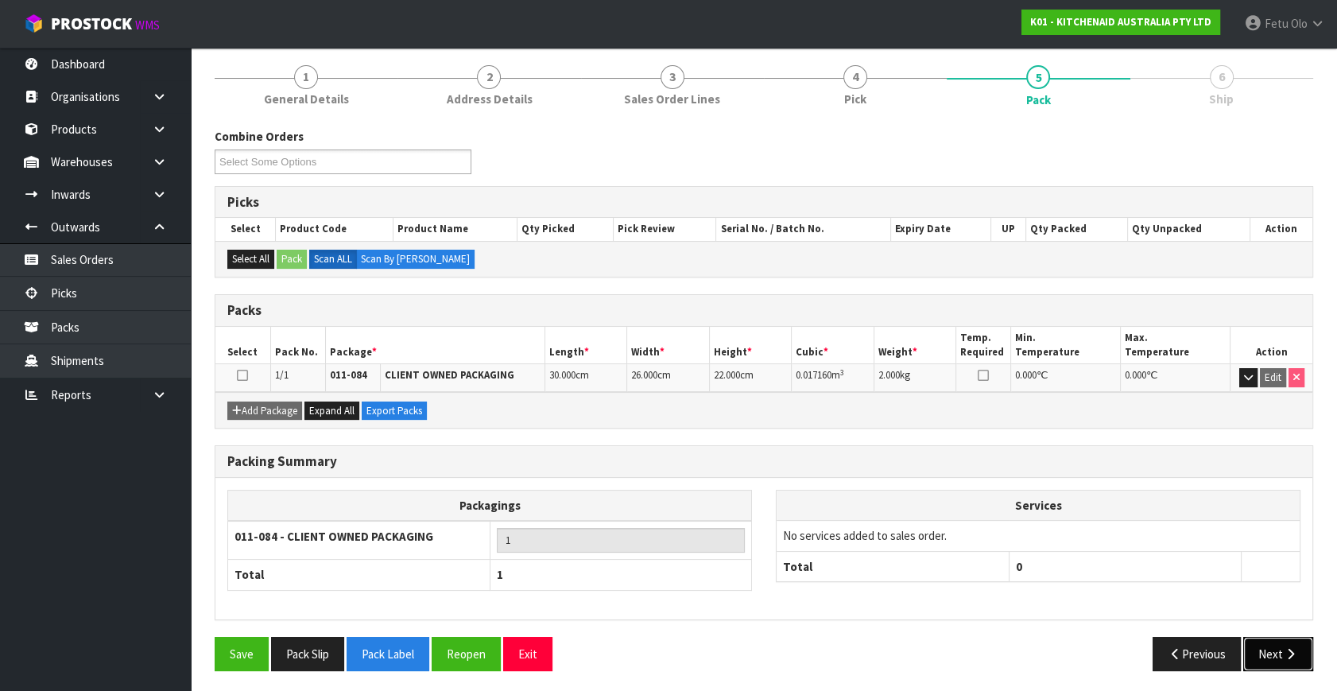
drag, startPoint x: 1293, startPoint y: 639, endPoint x: 1287, endPoint y: 652, distance: 14.6
click at [1287, 652] on icon "button" at bounding box center [1290, 654] width 15 height 12
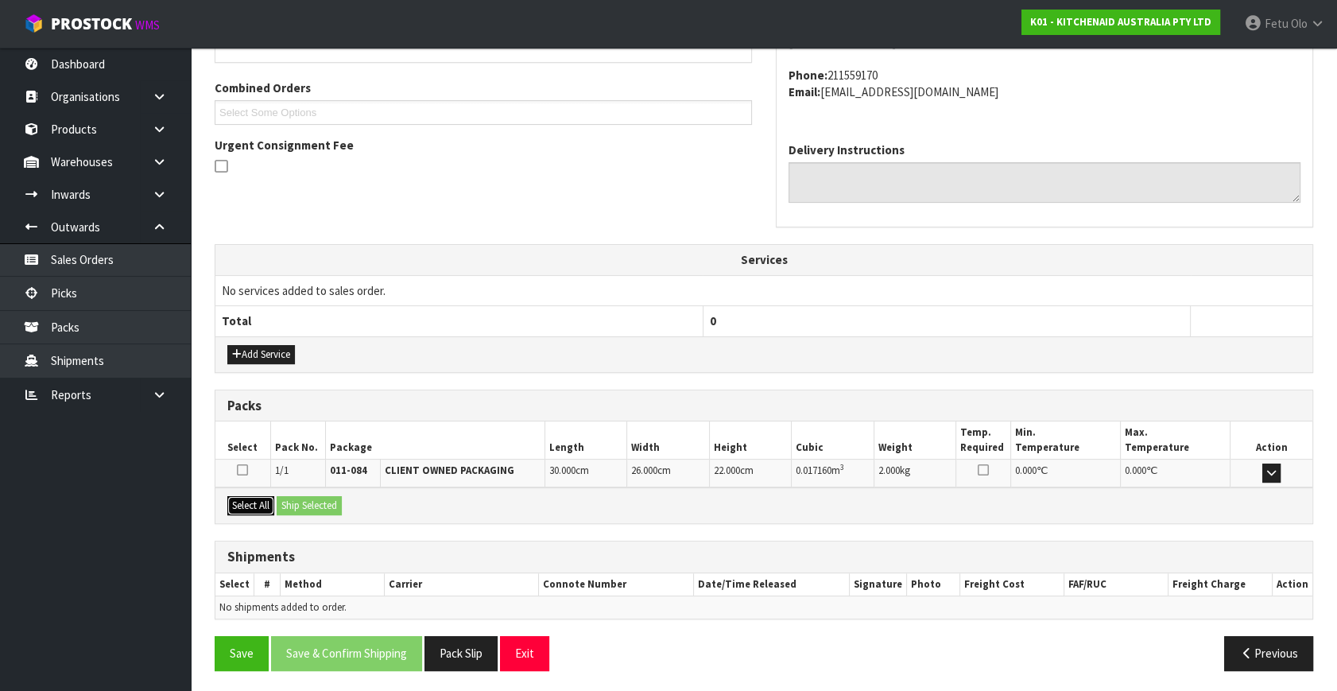
drag, startPoint x: 253, startPoint y: 501, endPoint x: 305, endPoint y: 501, distance: 52.4
click at [254, 501] on button "Select All" at bounding box center [250, 505] width 47 height 19
click at [305, 501] on button "Ship Selected" at bounding box center [309, 505] width 65 height 19
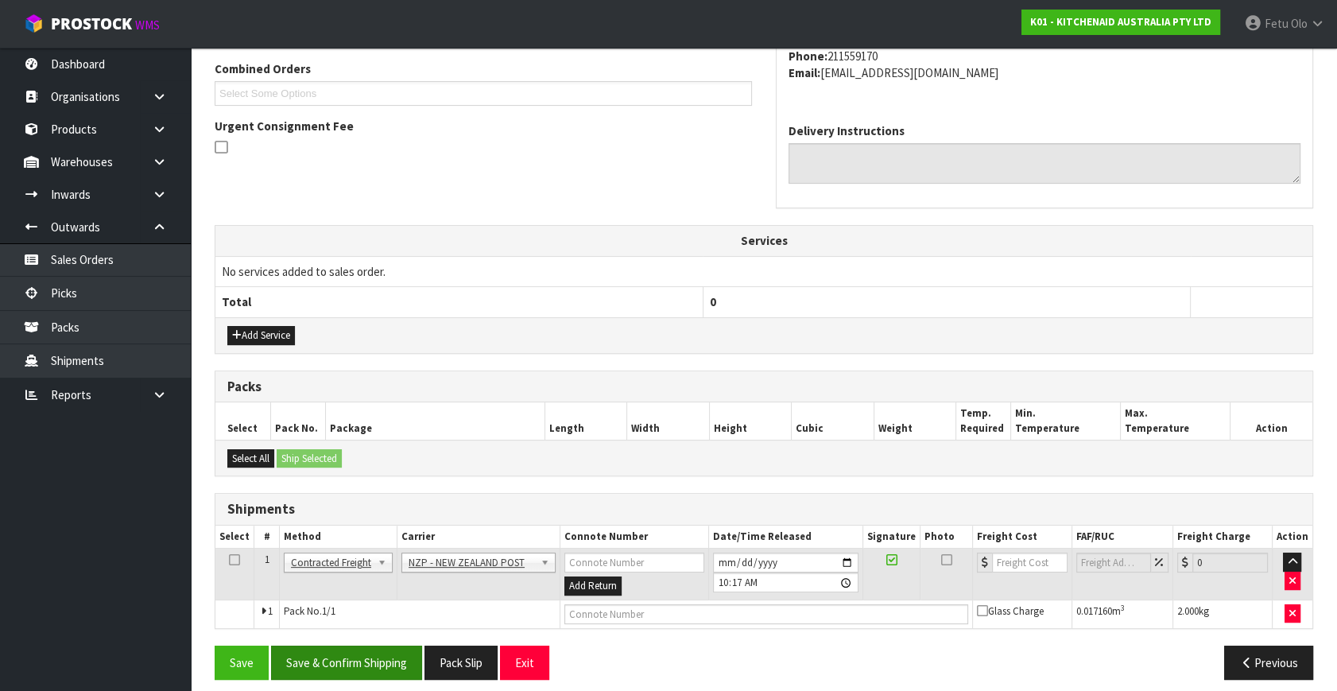
scroll to position [420, 0]
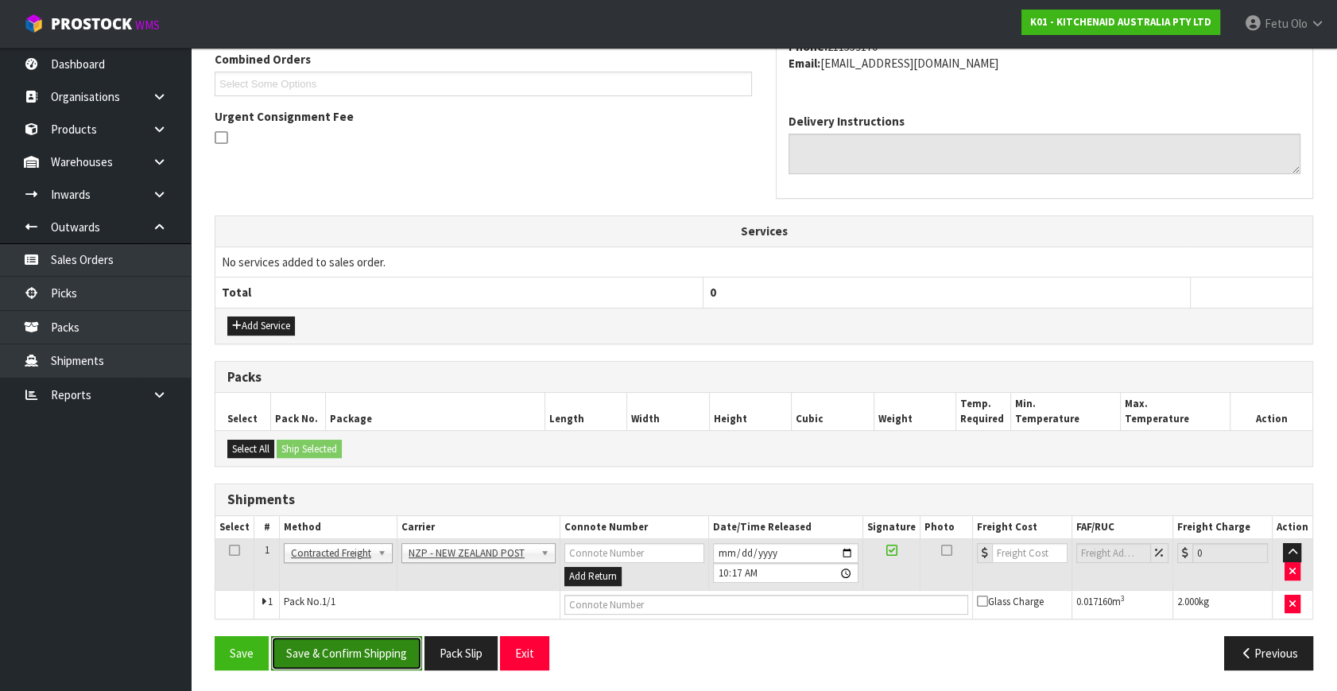
click at [368, 662] on button "Save & Confirm Shipping" at bounding box center [346, 653] width 151 height 34
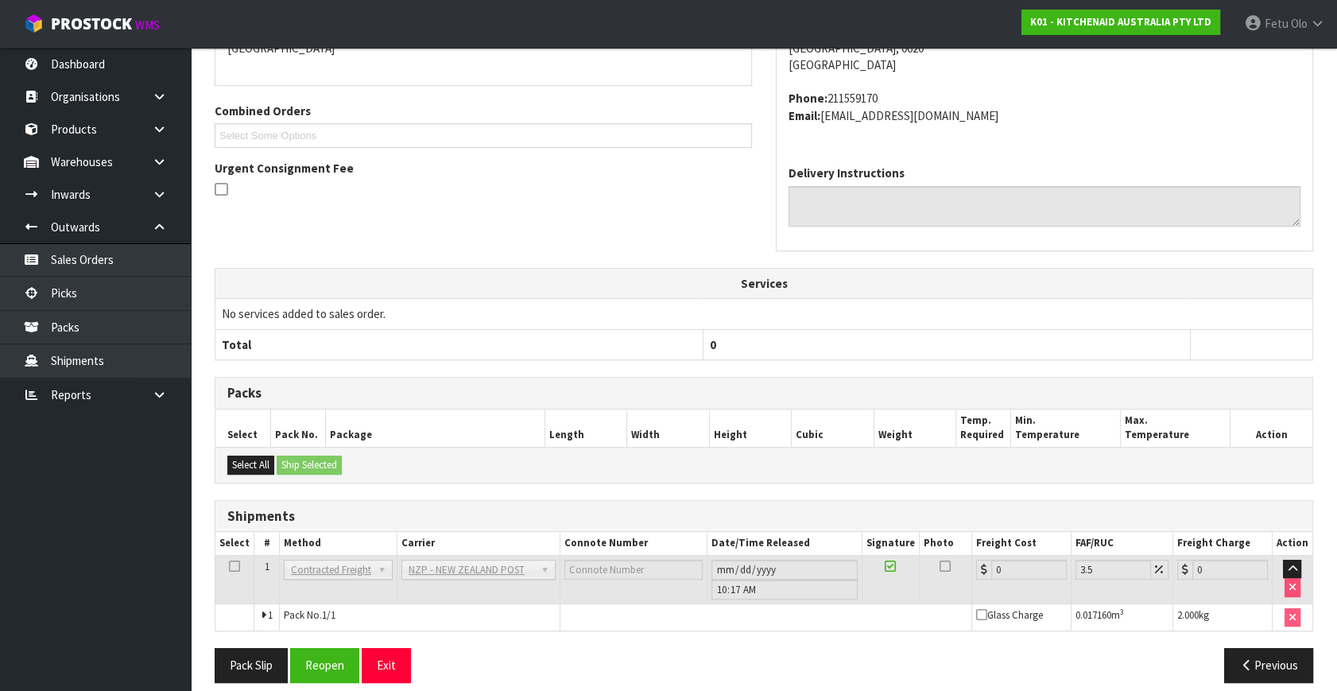
scroll to position [397, 0]
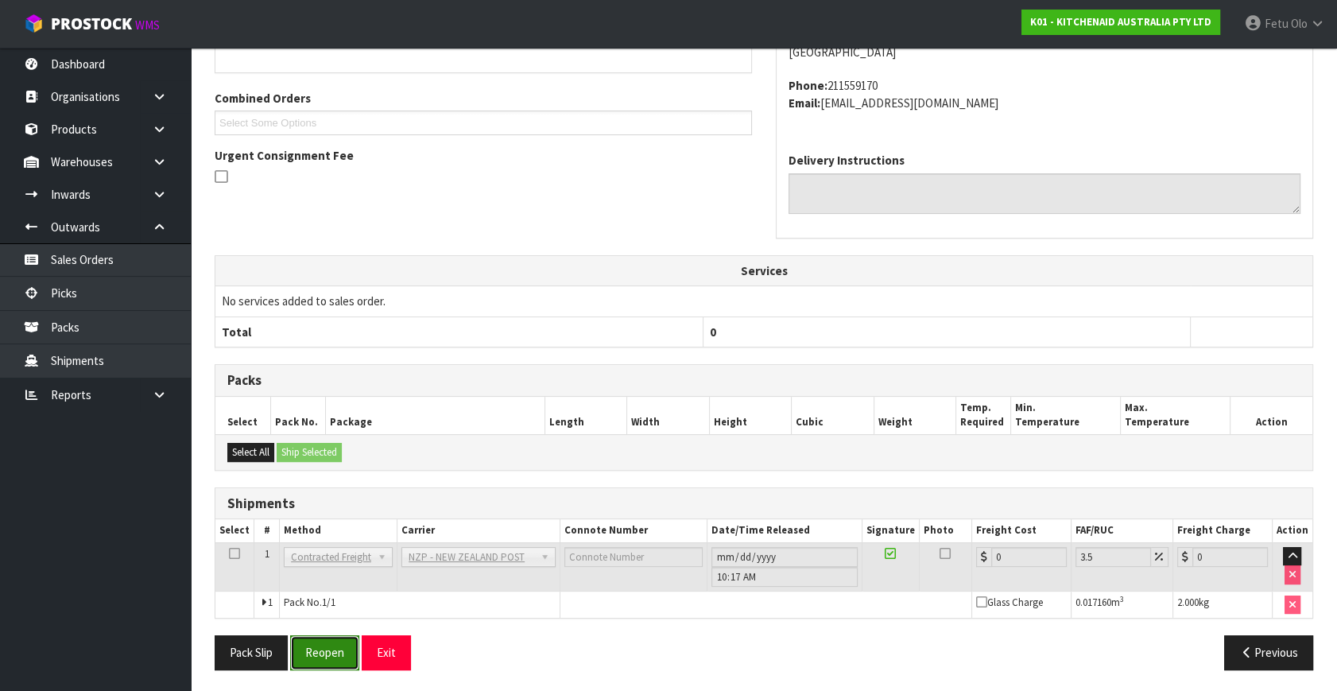
click at [325, 648] on button "Reopen" at bounding box center [324, 652] width 69 height 34
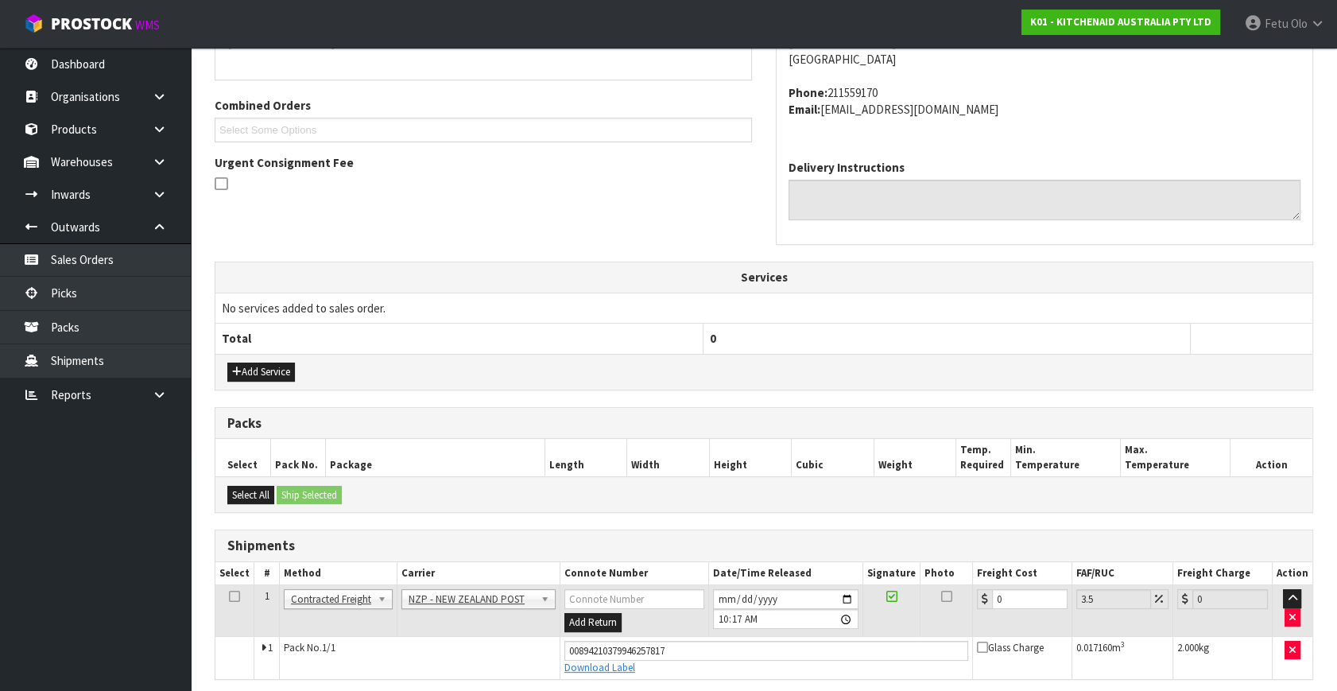
scroll to position [381, 0]
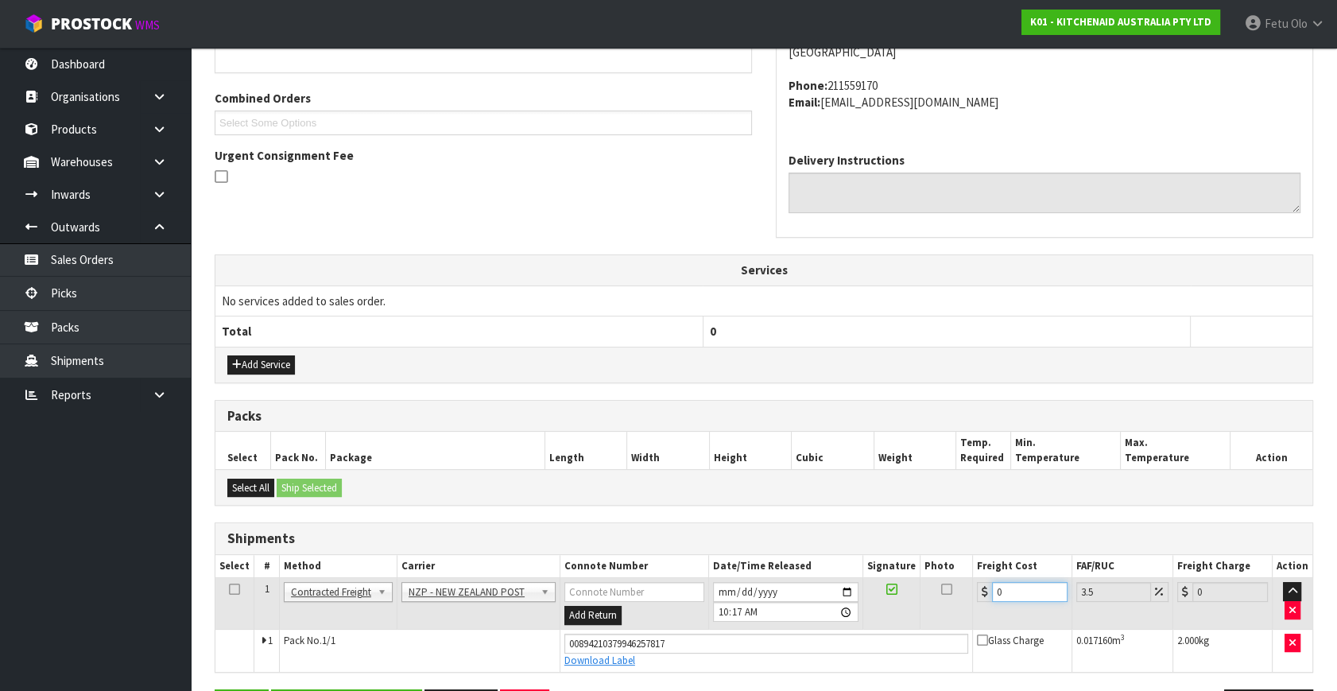
drag, startPoint x: 1022, startPoint y: 592, endPoint x: 826, endPoint y: 629, distance: 199.8
click at [826, 629] on tbody "1 Client Local Pickup Customer Local Pickup Company Freight Contracted Freight …" at bounding box center [763, 625] width 1097 height 94
type input "4"
type input "4.14"
type input "4.3"
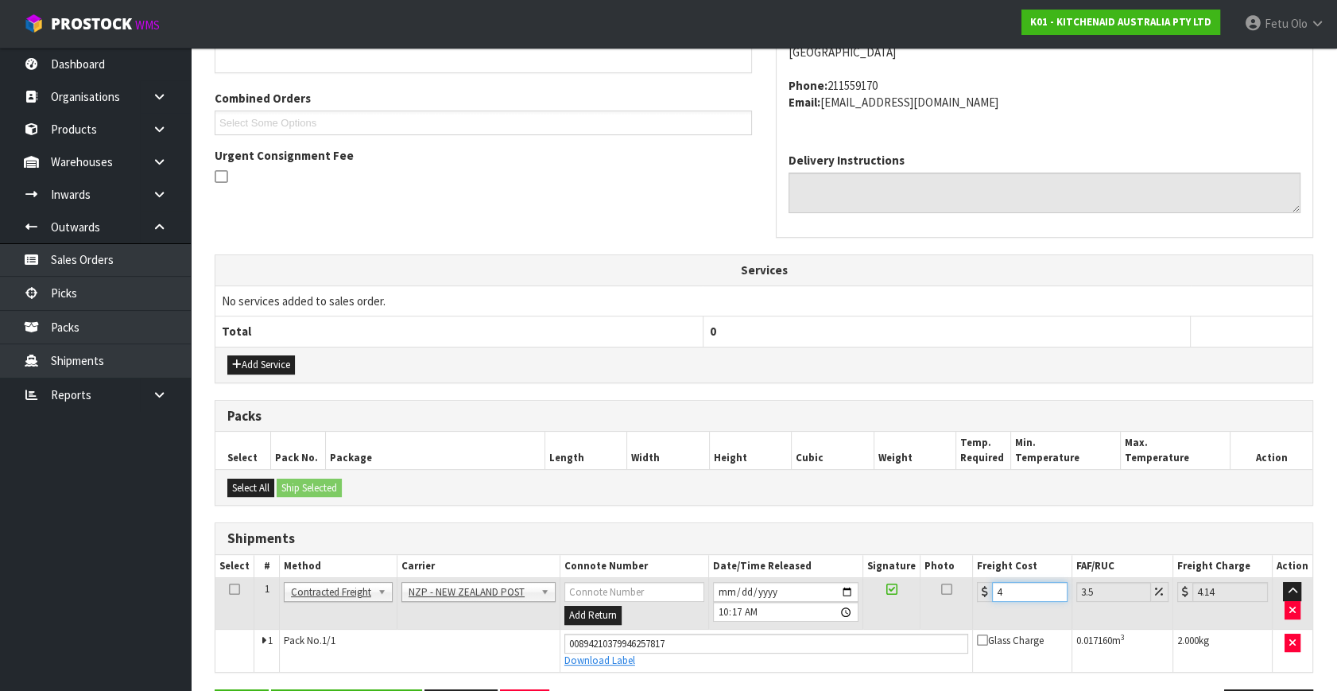
type input "4.45"
type input "4.33"
type input "4.48"
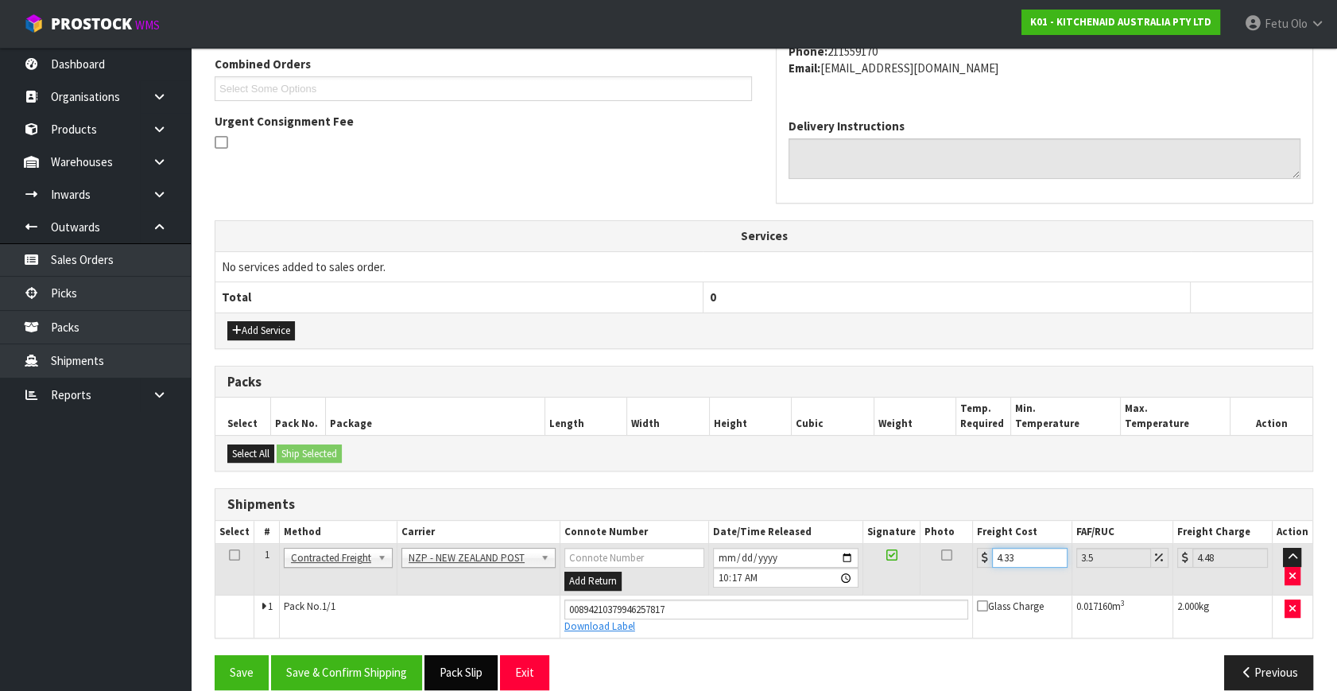
scroll to position [435, 0]
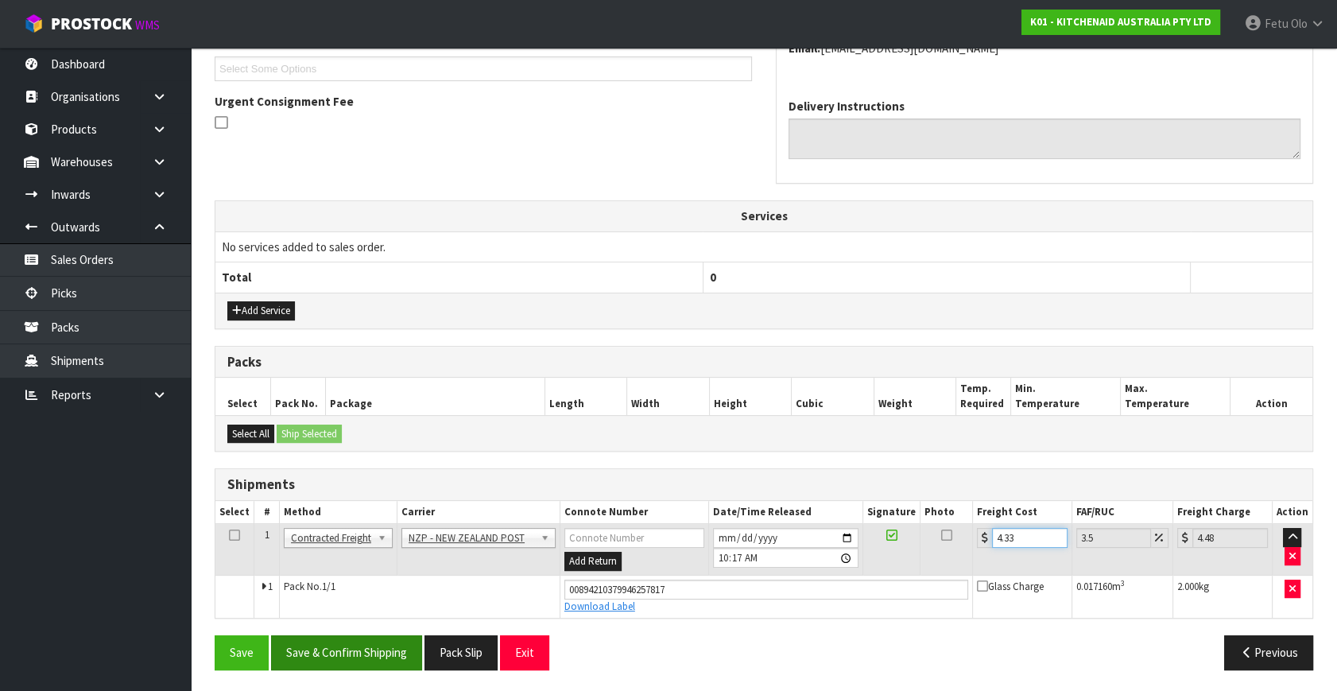
type input "4.33"
click at [339, 649] on button "Save & Confirm Shipping" at bounding box center [346, 652] width 151 height 34
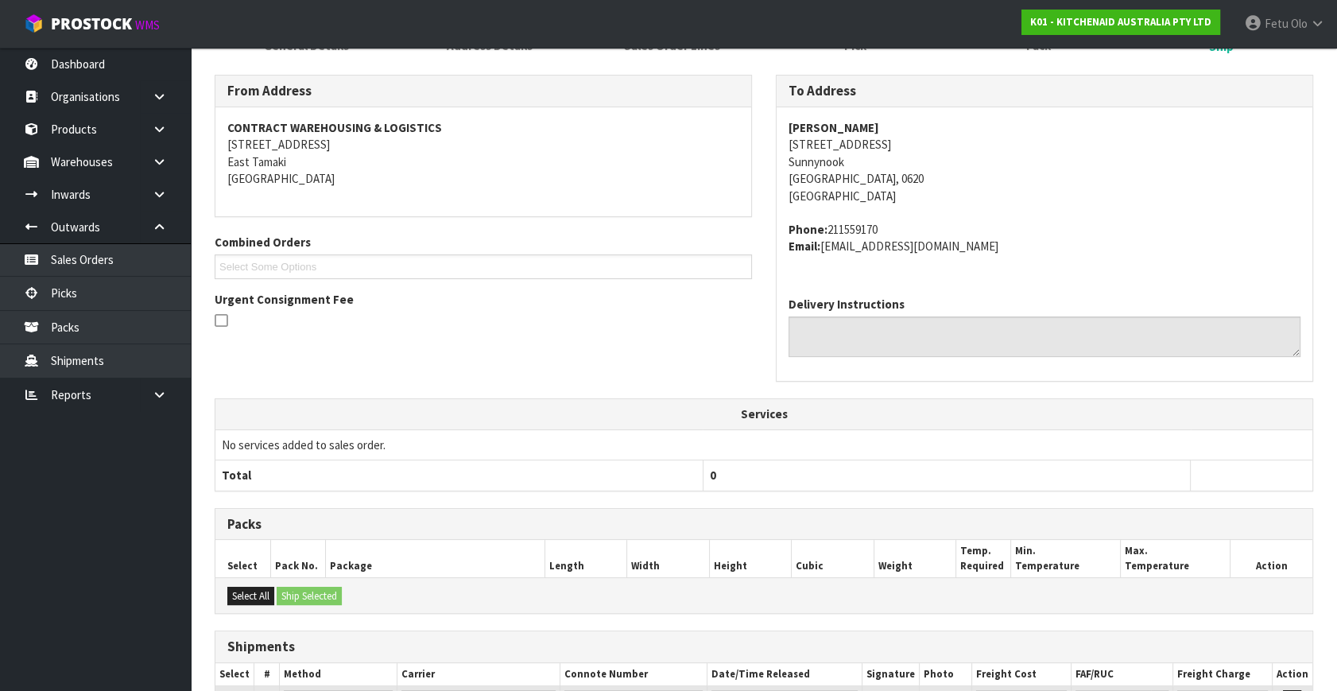
scroll to position [391, 0]
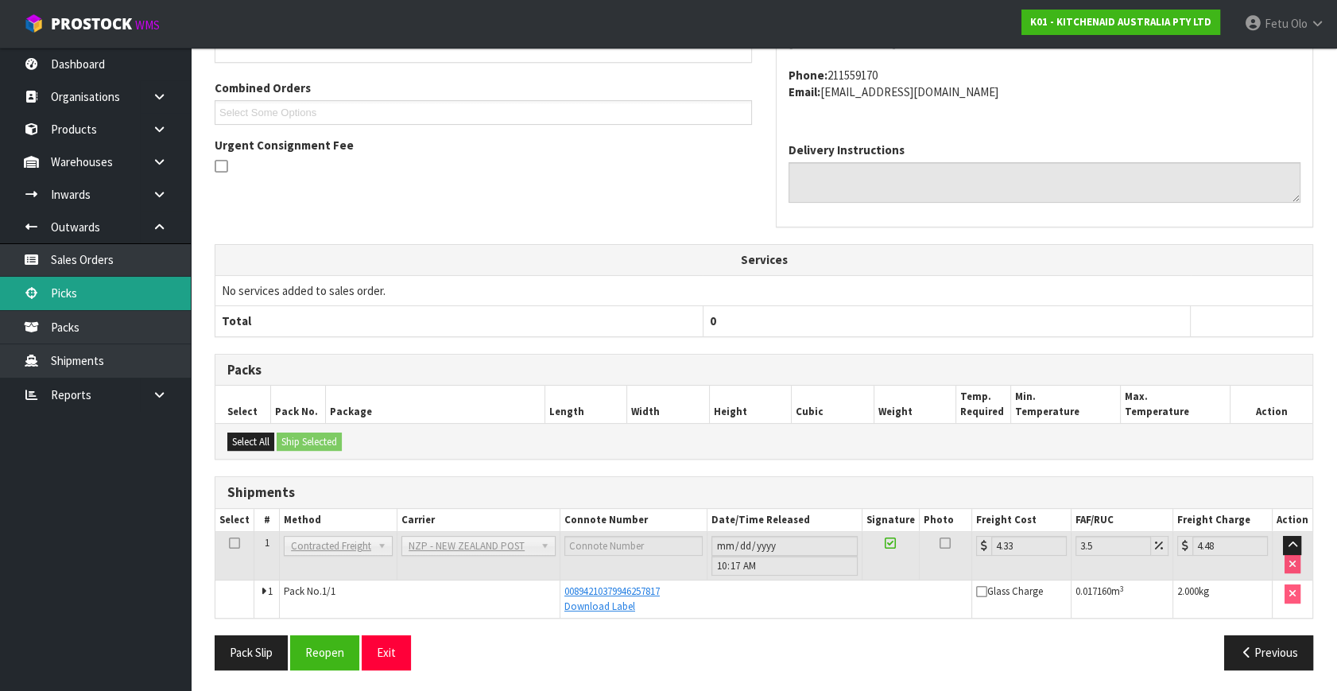
click at [76, 283] on link "Picks" at bounding box center [95, 293] width 191 height 33
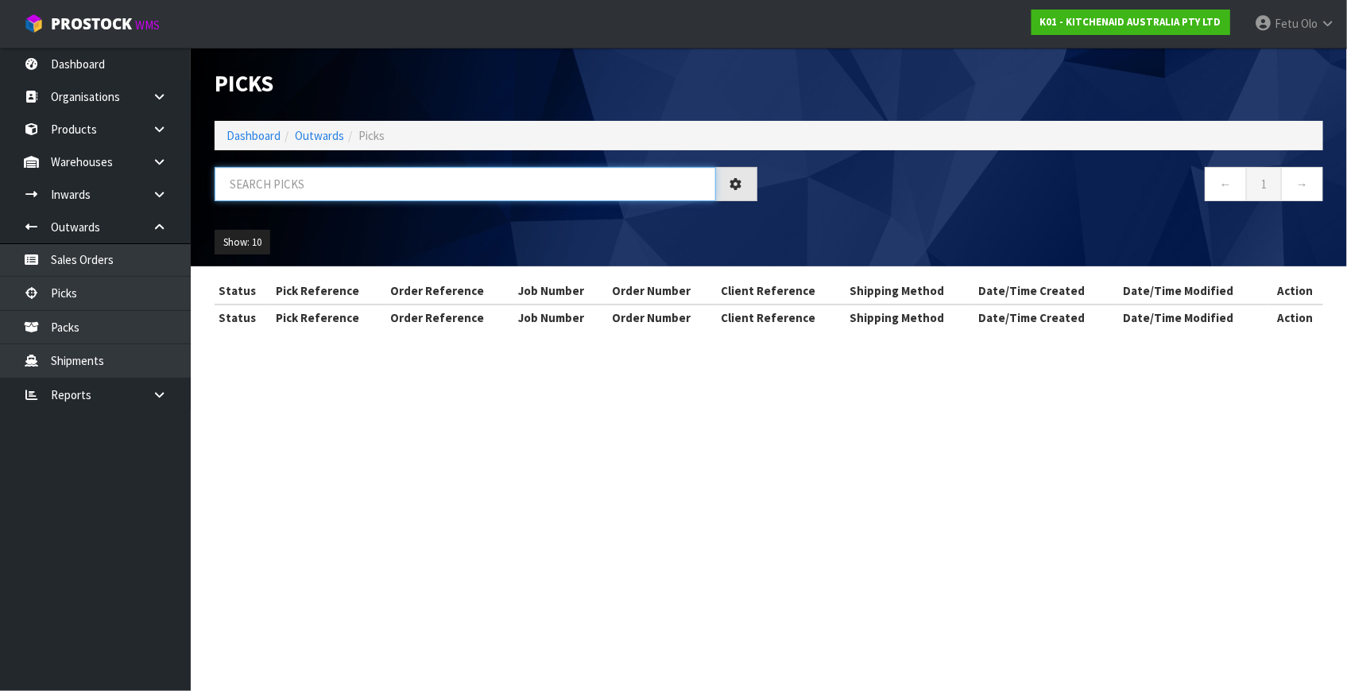
click at [354, 192] on input "text" at bounding box center [465, 184] width 501 height 34
click at [353, 192] on input "text" at bounding box center [465, 184] width 501 height 34
type input "78696"
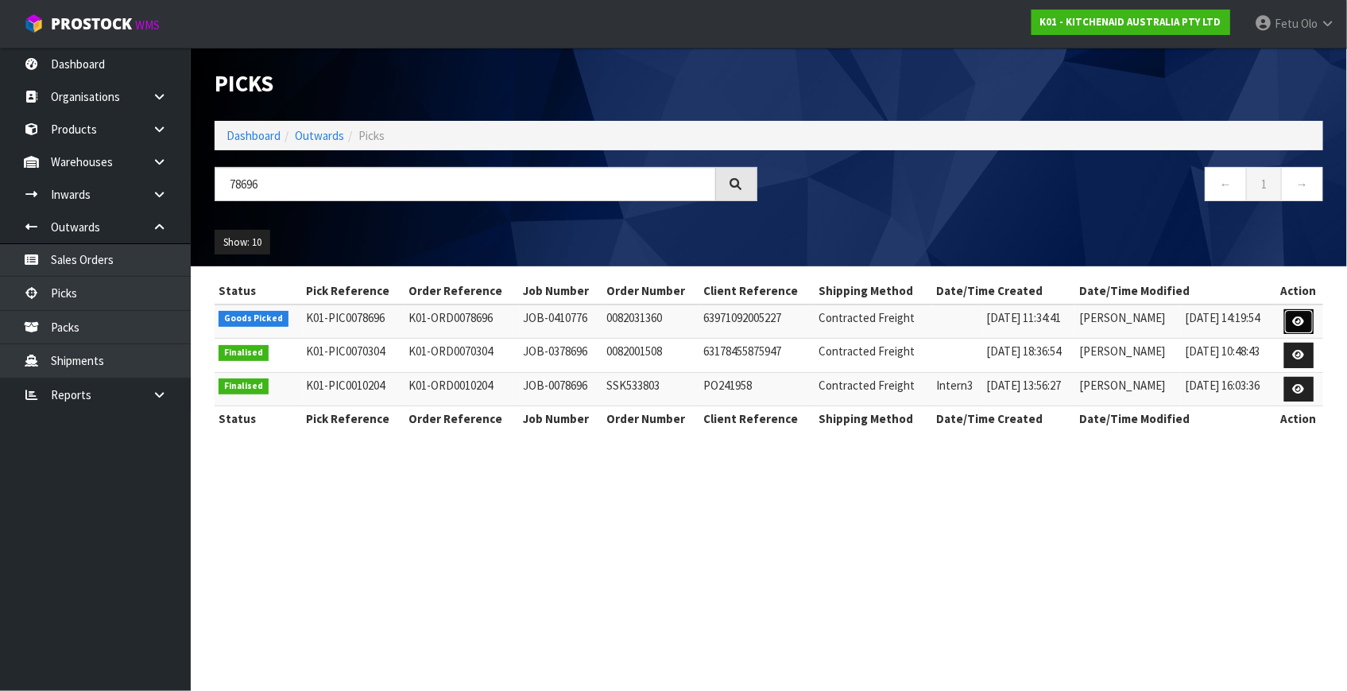
click at [1287, 322] on link at bounding box center [1298, 321] width 29 height 25
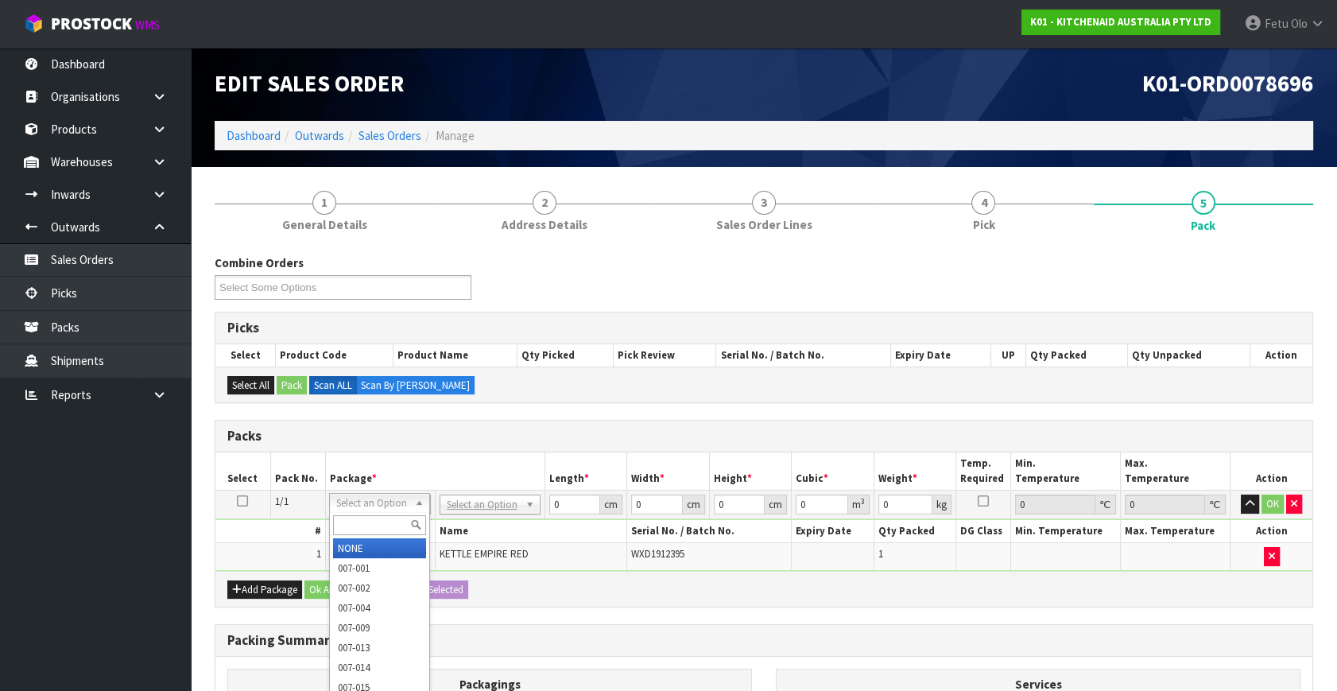
click at [356, 533] on input "text" at bounding box center [379, 525] width 93 height 20
type input "011"
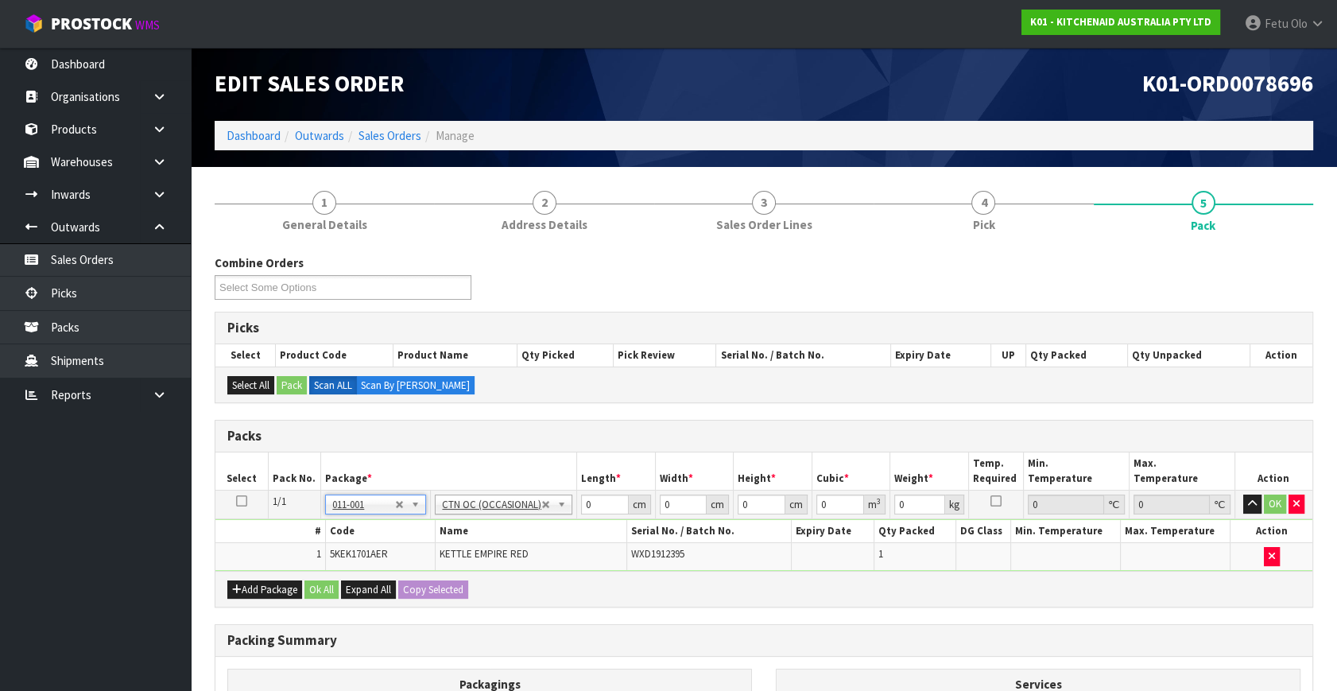
type input "2"
drag, startPoint x: 604, startPoint y: 498, endPoint x: 521, endPoint y: 522, distance: 86.0
click at [521, 522] on tbody "1/1 NONE 007-001 007-002 007-004 007-009 007-013 007-014 007-015 007-017 007-01…" at bounding box center [763, 530] width 1097 height 80
type input "42"
type input "28"
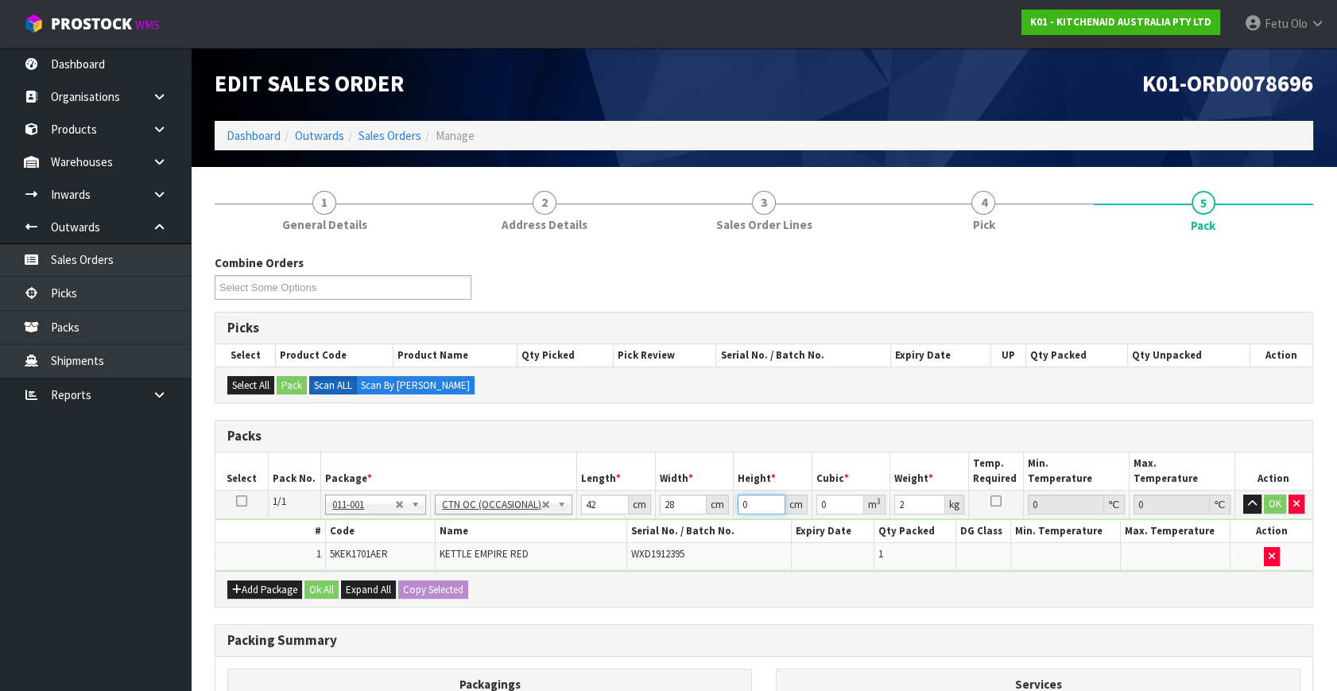
type input "2"
type input "0.002352"
type input "23"
type input "0.027048"
type input "23"
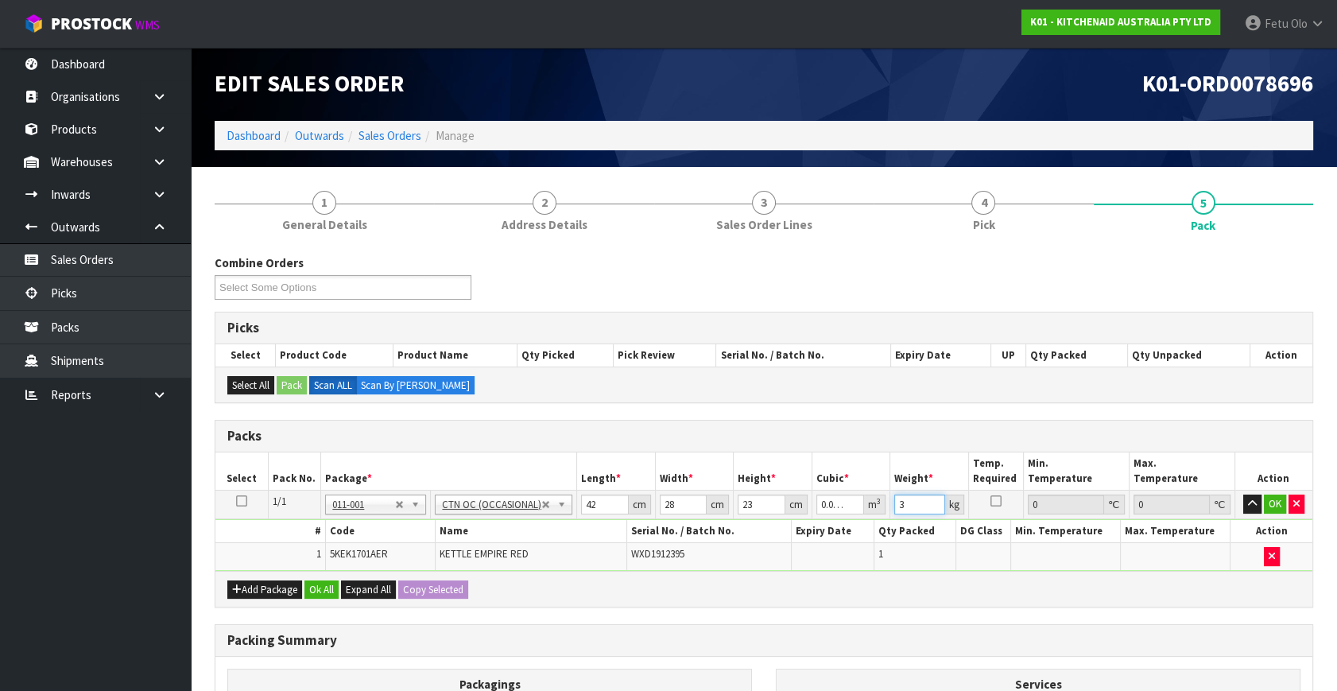
type input "3"
click button "OK" at bounding box center [1275, 503] width 22 height 19
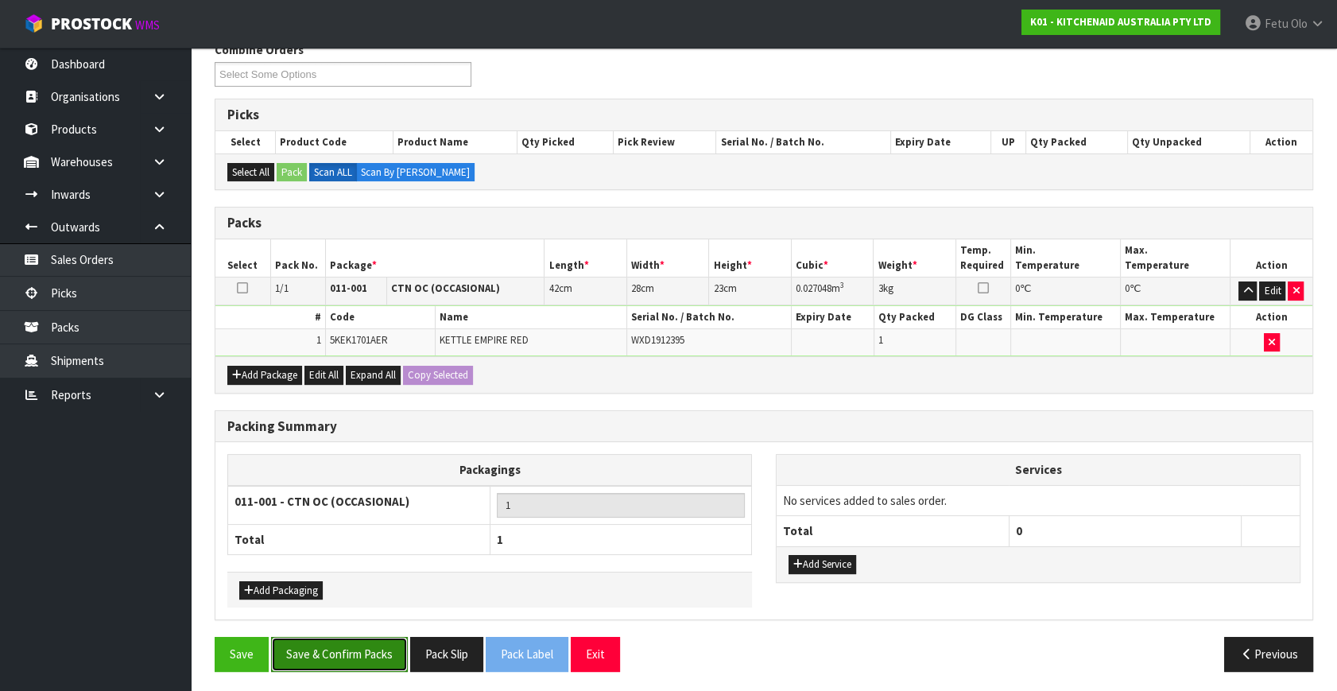
click at [357, 658] on button "Save & Confirm Packs" at bounding box center [339, 654] width 137 height 34
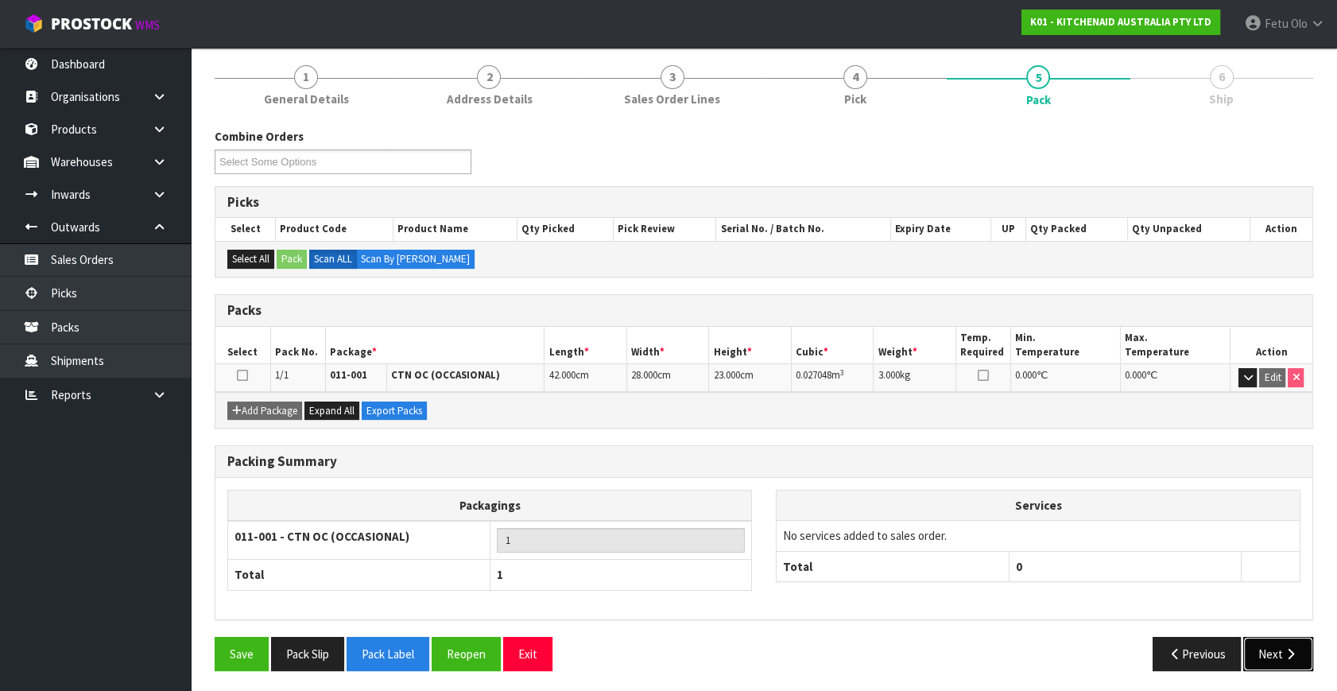
click at [1258, 648] on button "Next" at bounding box center [1278, 654] width 70 height 34
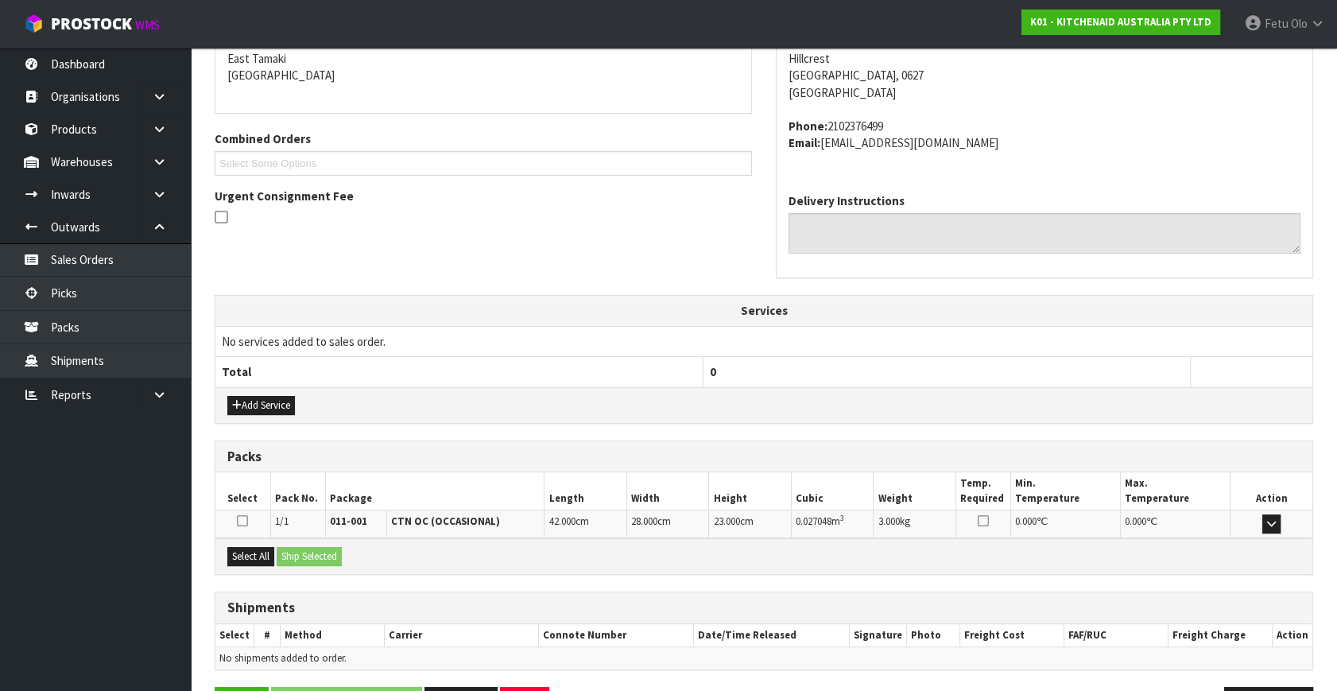
scroll to position [391, 0]
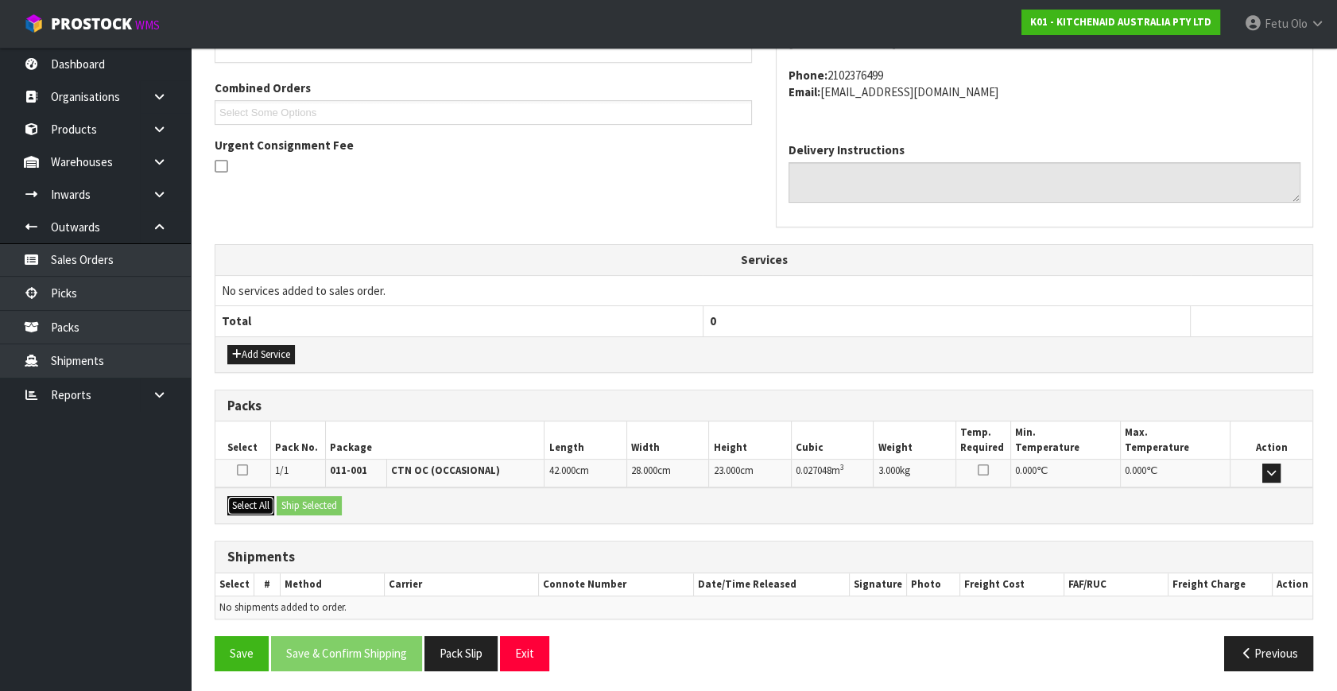
click at [268, 506] on button "Select All" at bounding box center [250, 505] width 47 height 19
click at [302, 498] on button "Ship Selected" at bounding box center [309, 505] width 65 height 19
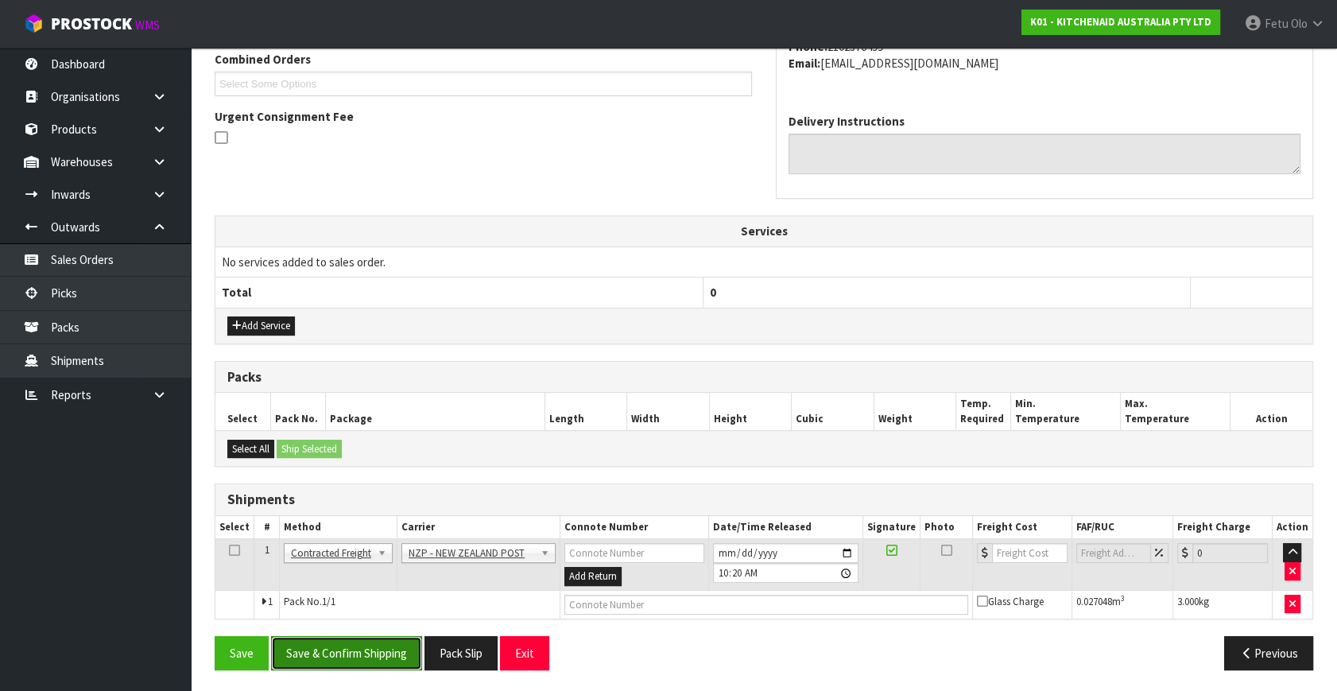
click at [357, 647] on button "Save & Confirm Shipping" at bounding box center [346, 653] width 151 height 34
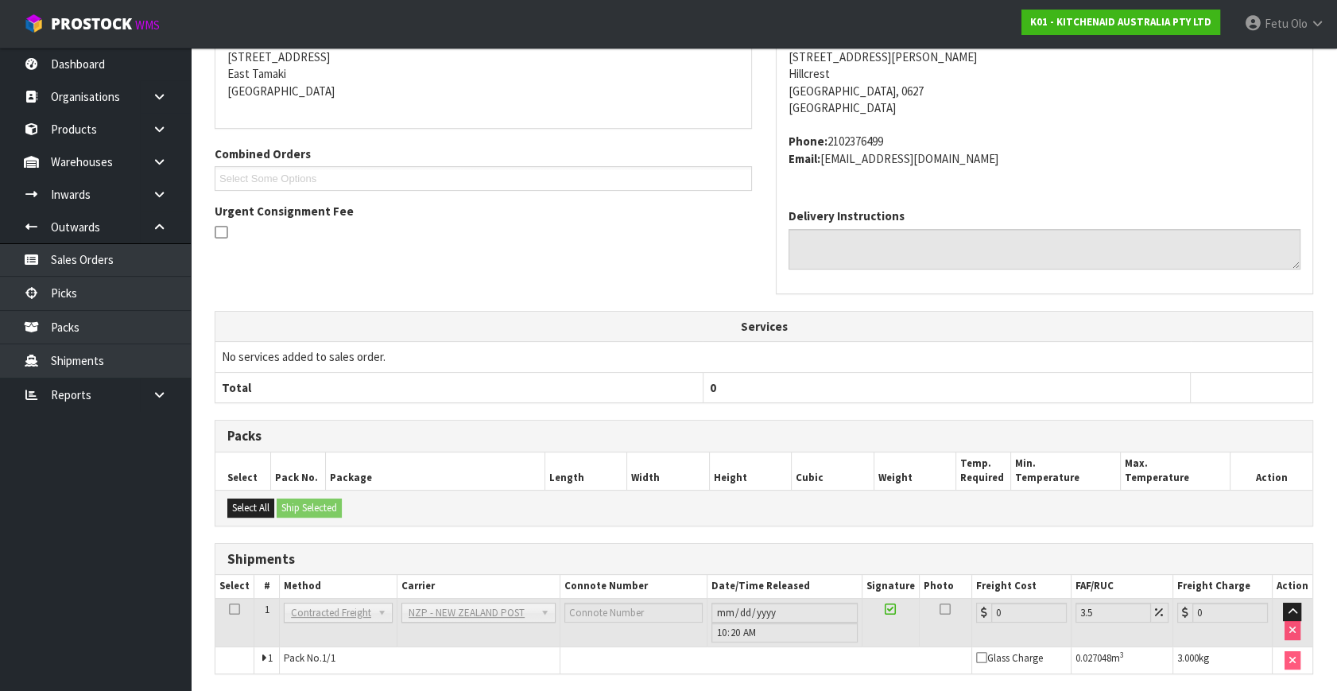
scroll to position [397, 0]
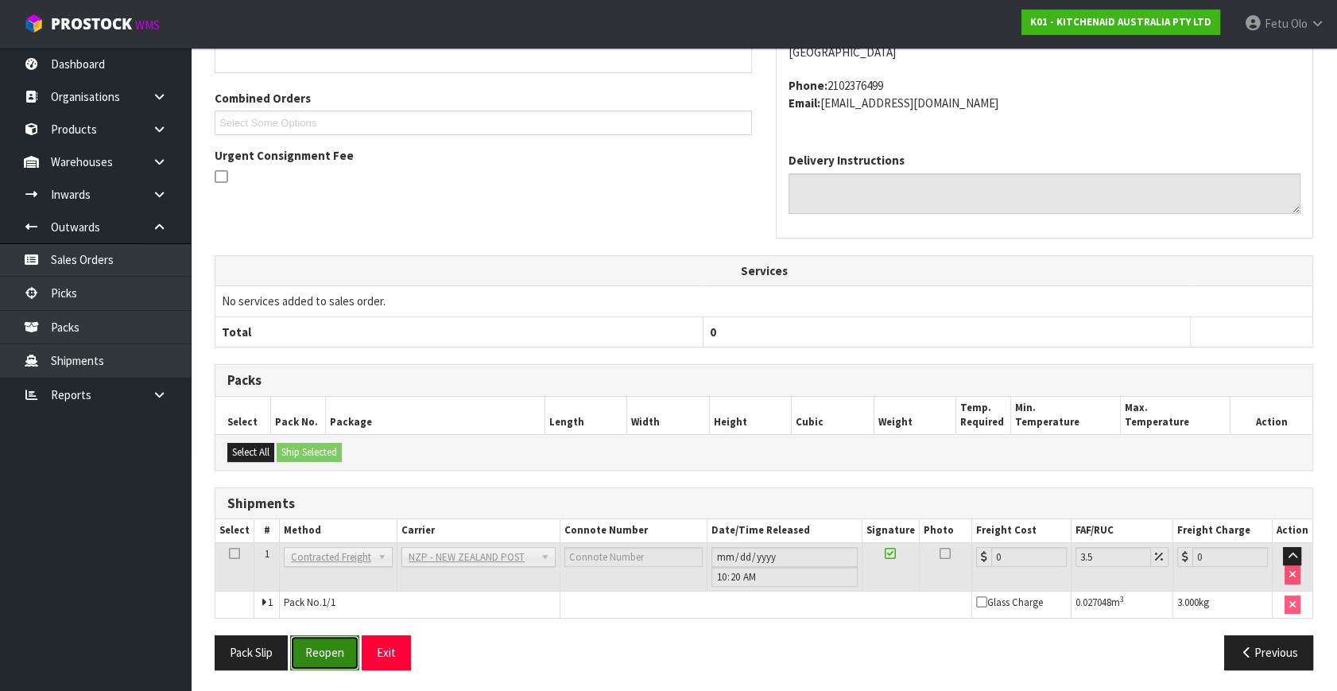
drag, startPoint x: 324, startPoint y: 649, endPoint x: 342, endPoint y: 648, distance: 17.6
click at [324, 649] on button "Reopen" at bounding box center [324, 652] width 69 height 34
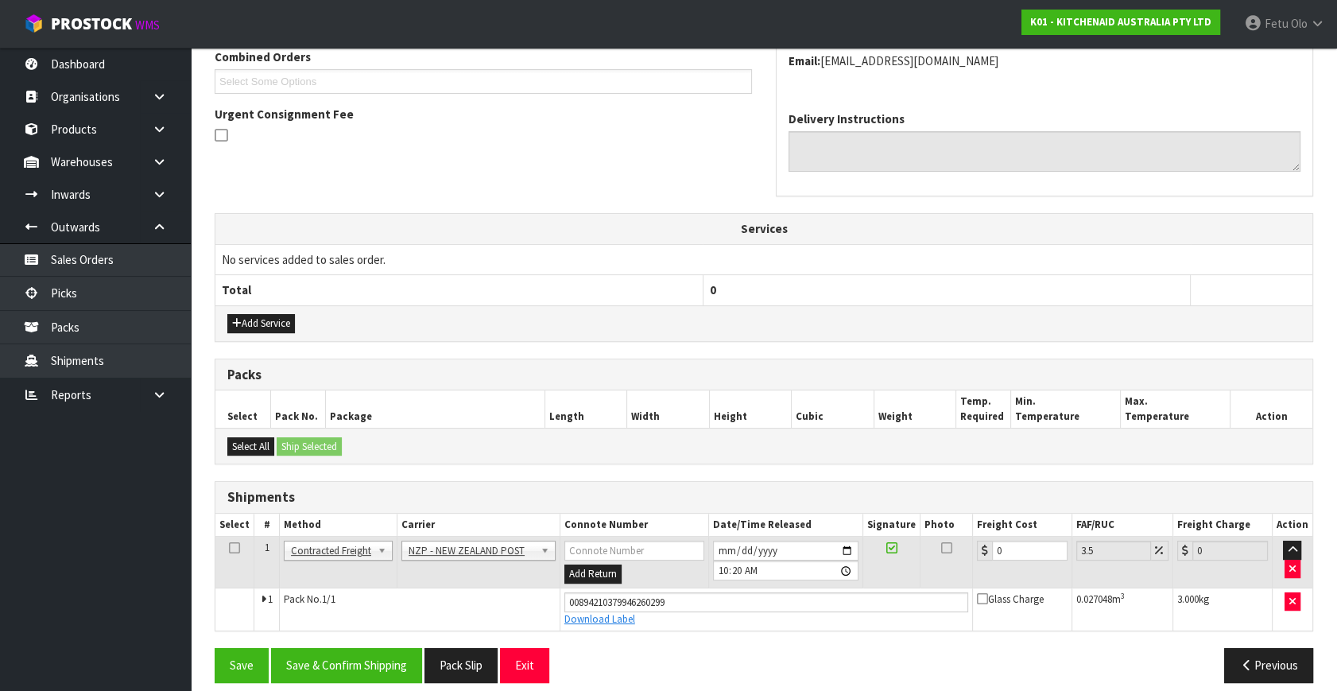
scroll to position [435, 0]
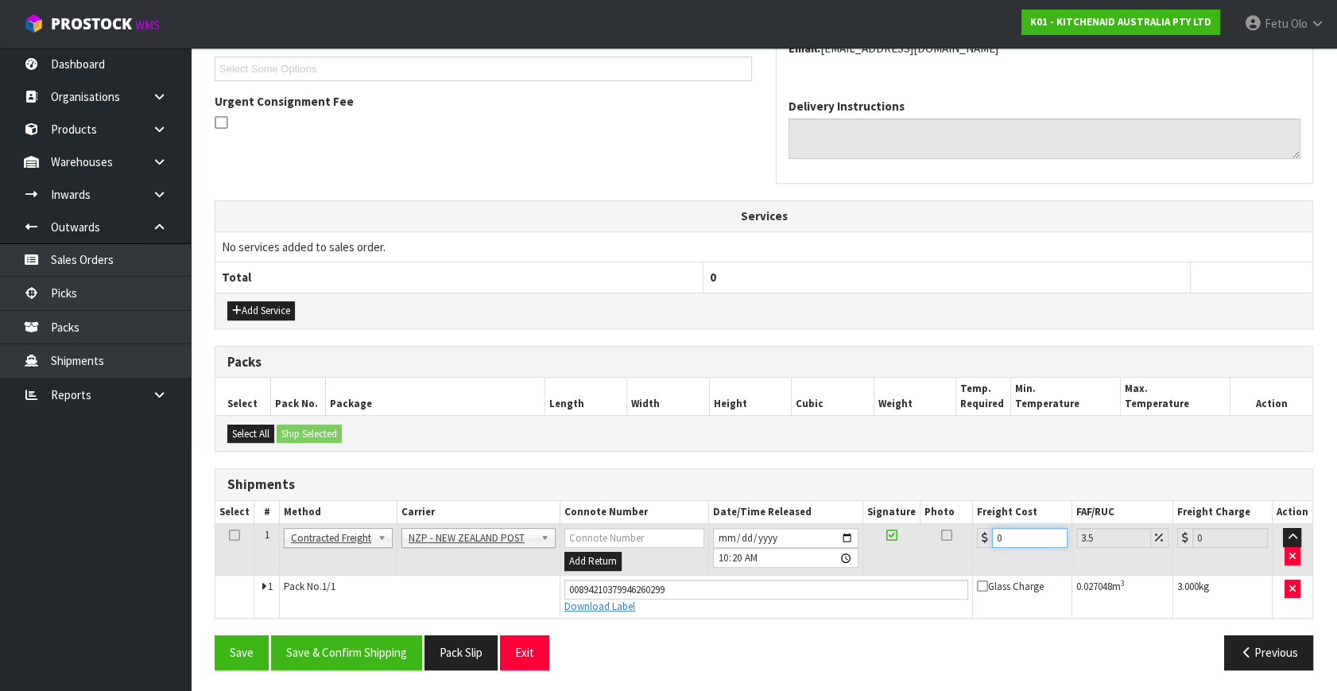
drag, startPoint x: 1024, startPoint y: 536, endPoint x: 760, endPoint y: 592, distance: 270.4
click at [760, 592] on tbody "1 Client Local Pickup Customer Local Pickup Company Freight Contracted Freight …" at bounding box center [763, 571] width 1097 height 94
type input "4"
type input "4.14"
type input "4.3"
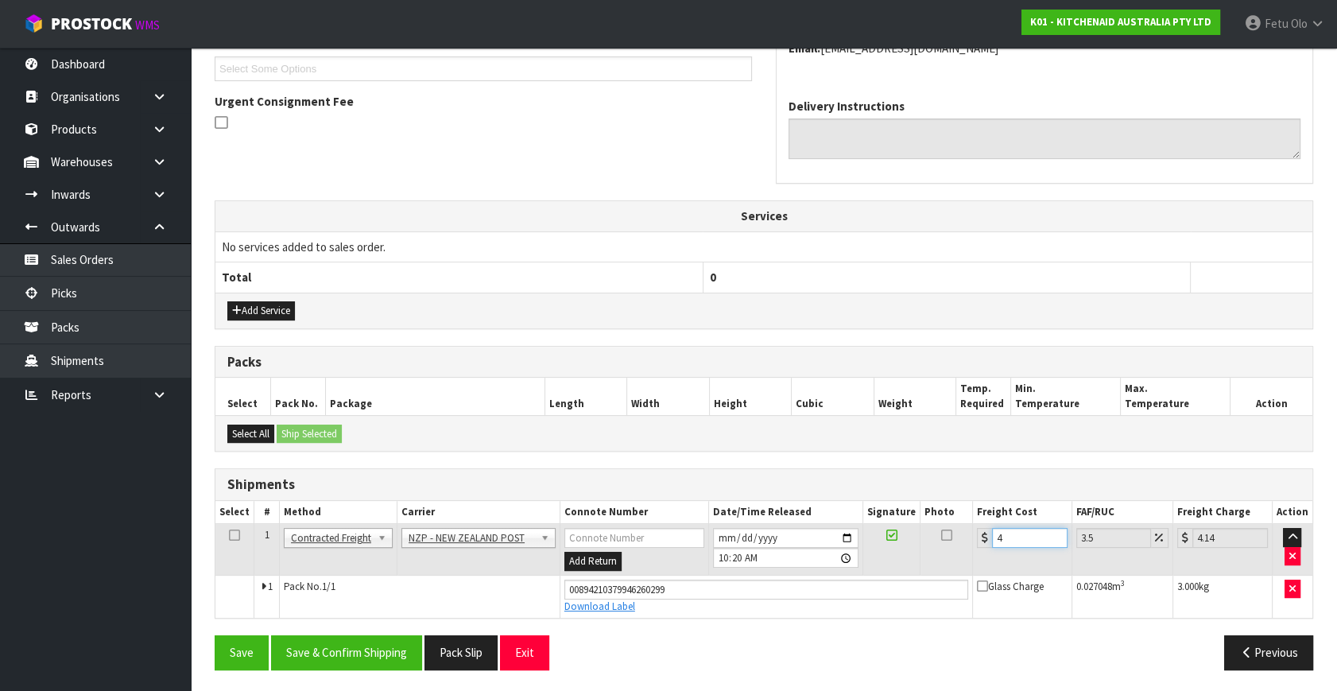
type input "4.45"
type input "4.33"
type input "4.48"
type input "4.33"
click at [335, 647] on button "Save & Confirm Shipping" at bounding box center [346, 652] width 151 height 34
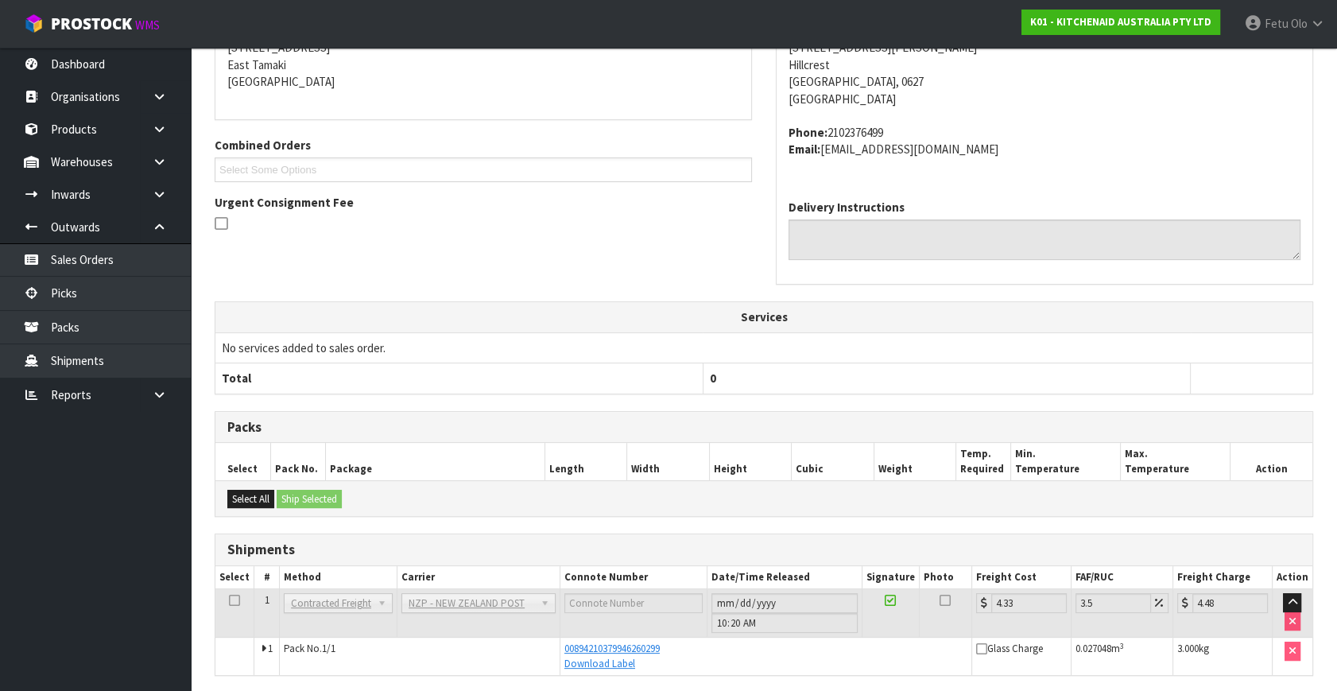
scroll to position [391, 0]
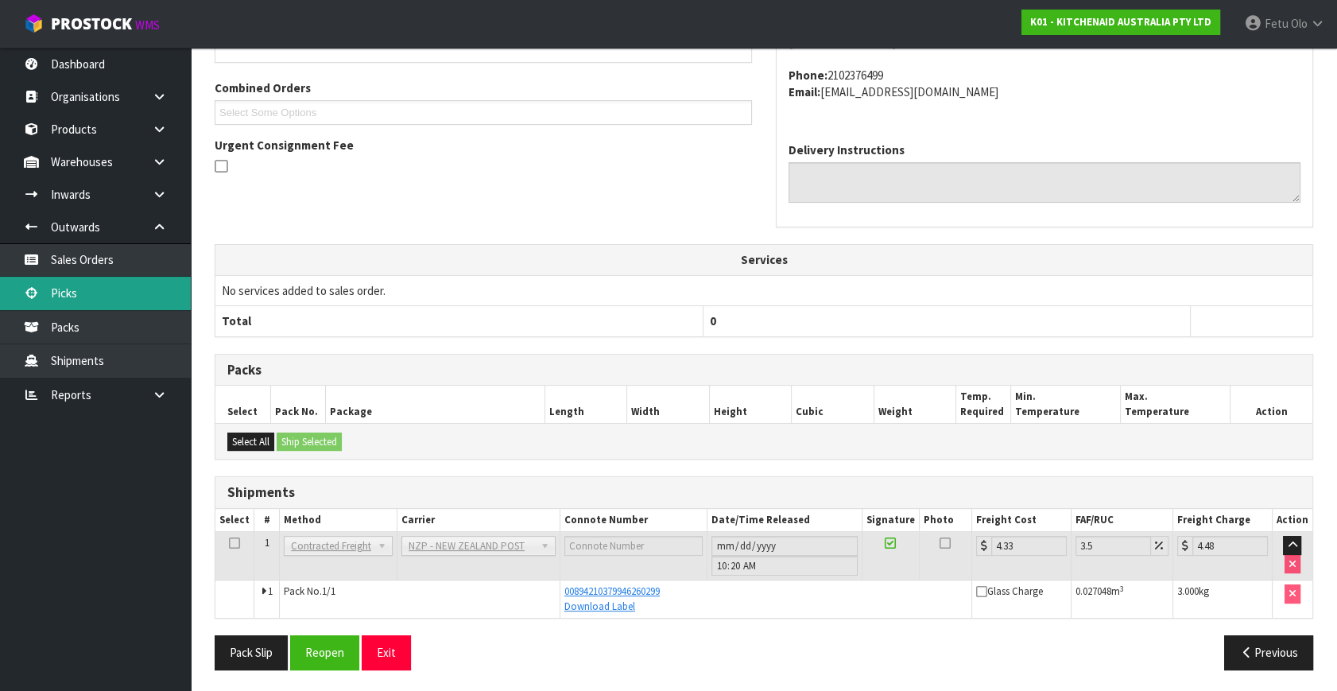
click at [62, 294] on link "Picks" at bounding box center [95, 293] width 191 height 33
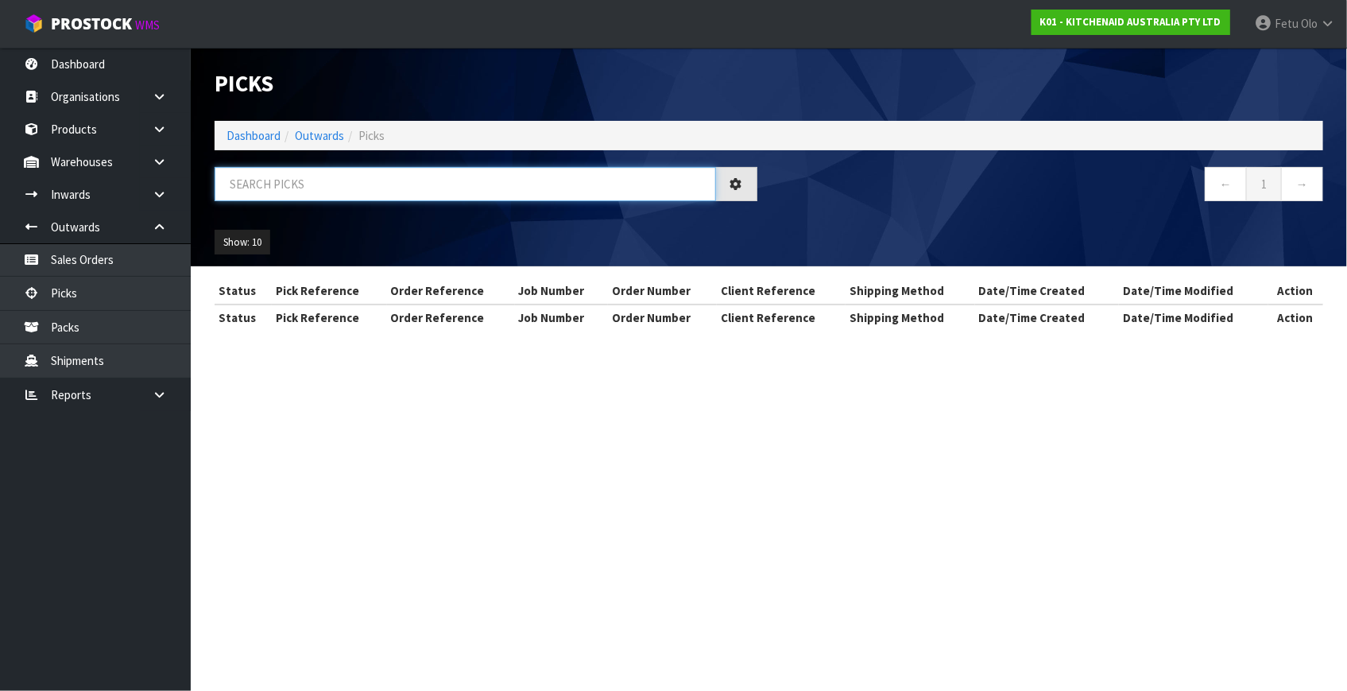
click at [374, 179] on input "text" at bounding box center [465, 184] width 501 height 34
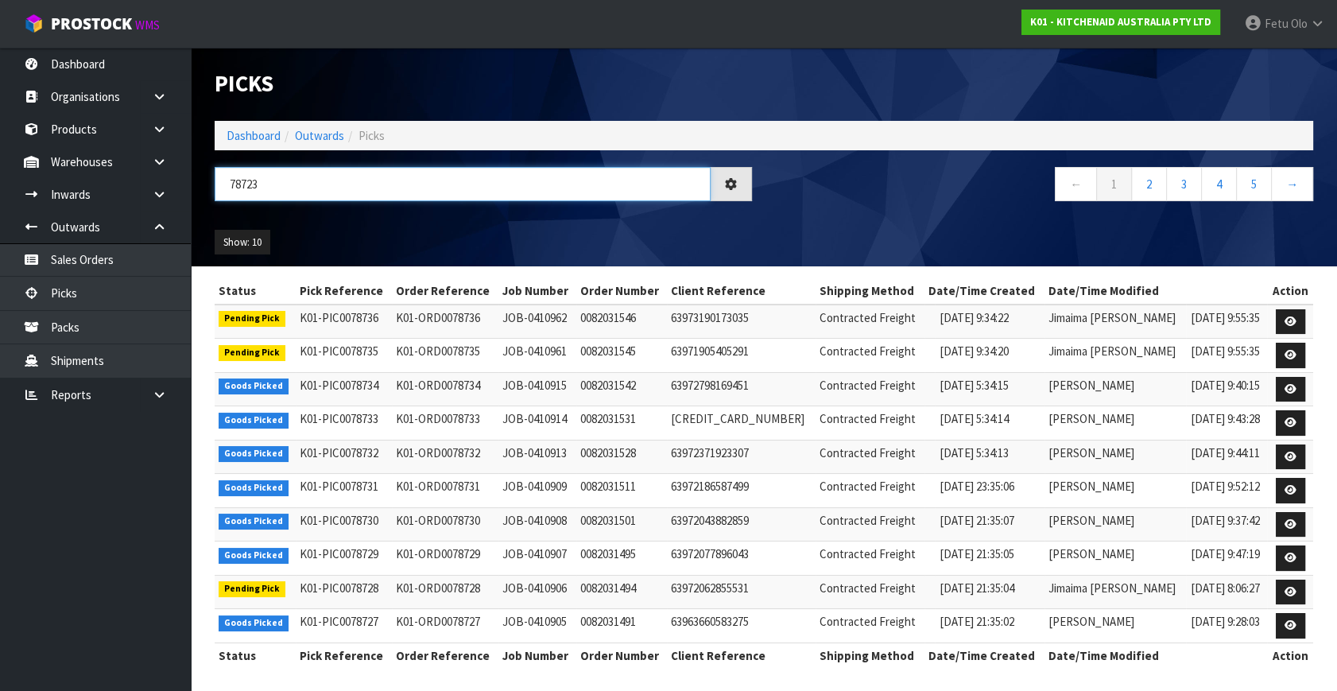
type input "78723"
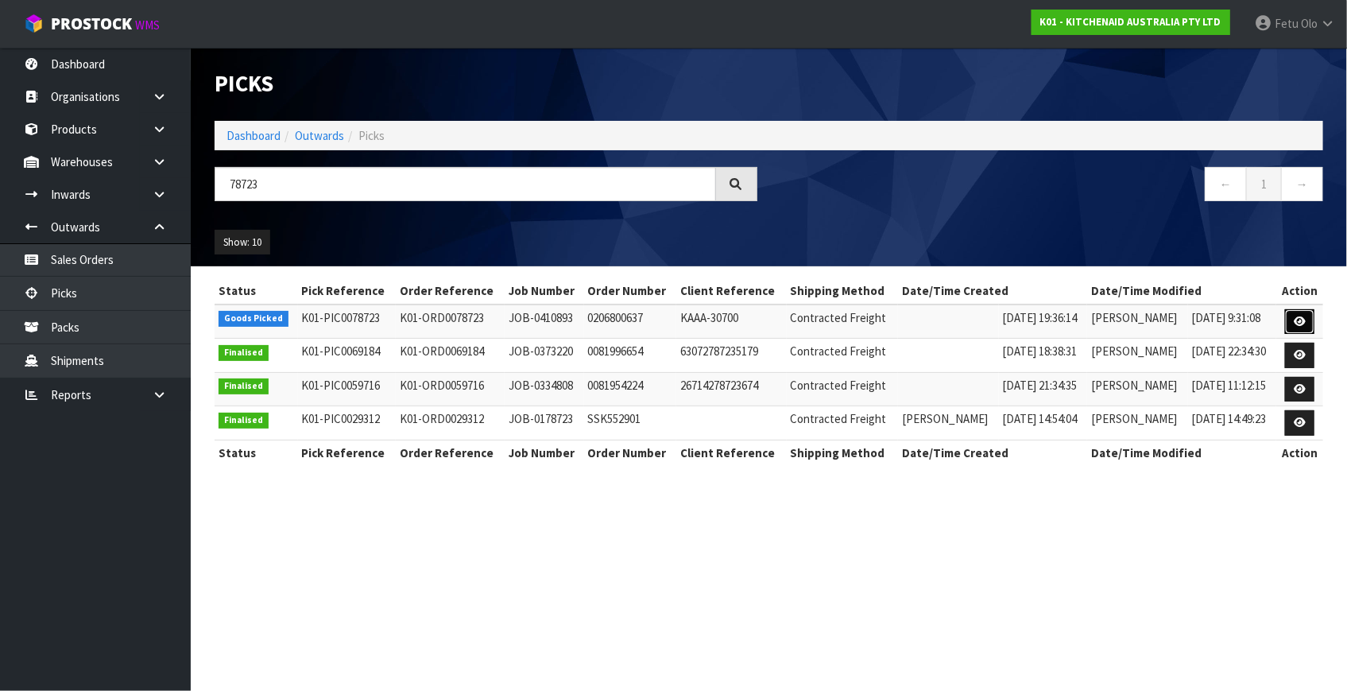
click at [1294, 322] on link at bounding box center [1299, 321] width 29 height 25
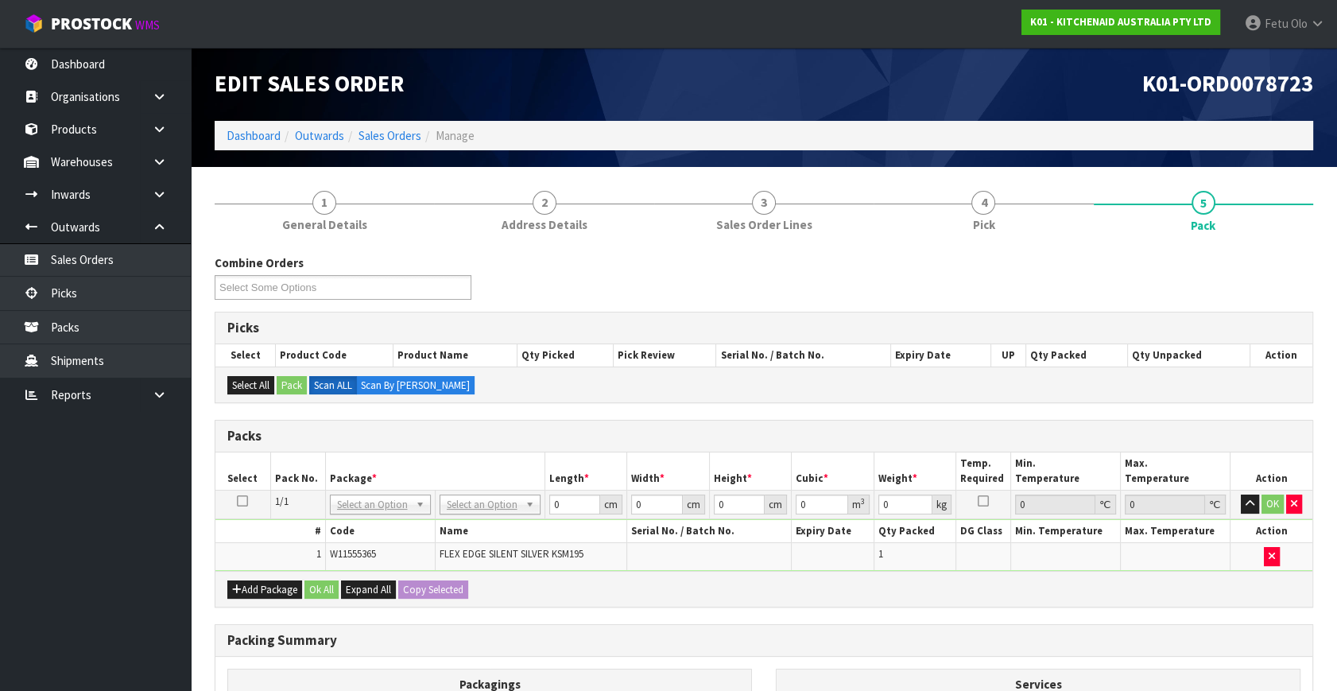
drag, startPoint x: 1294, startPoint y: 322, endPoint x: 567, endPoint y: 459, distance: 739.9
click at [579, 438] on h3 "Packs" at bounding box center [763, 435] width 1073 height 15
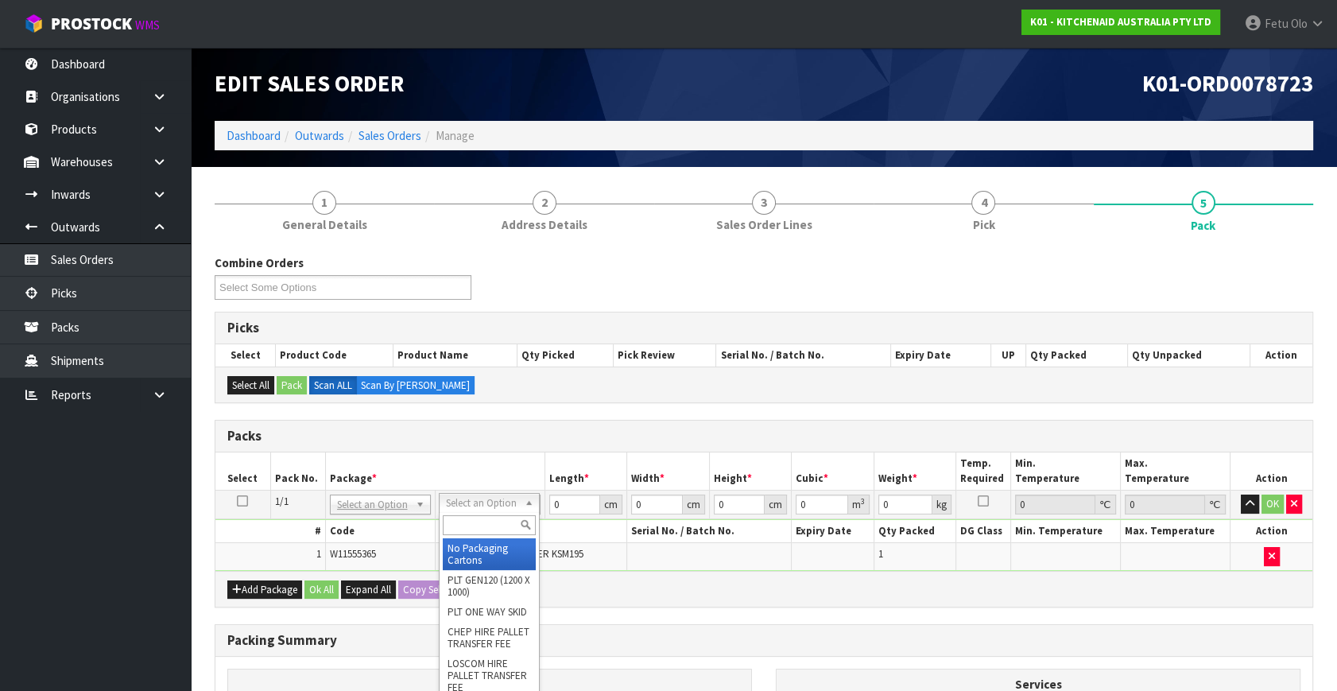
click at [463, 513] on div at bounding box center [488, 525] width 99 height 26
click at [463, 524] on input "text" at bounding box center [489, 525] width 93 height 20
type input "A4 C"
type input "25"
type input "32.5"
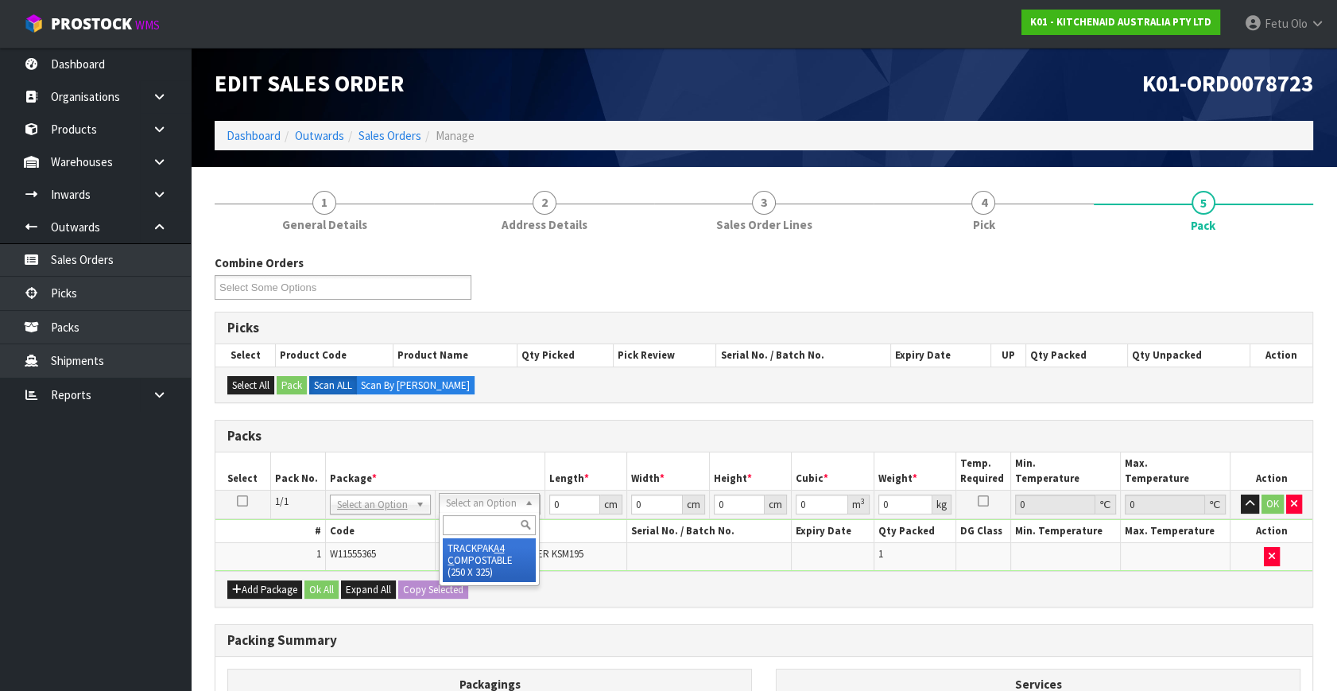
type input "0.01"
type input "0.000008"
type input "0.36"
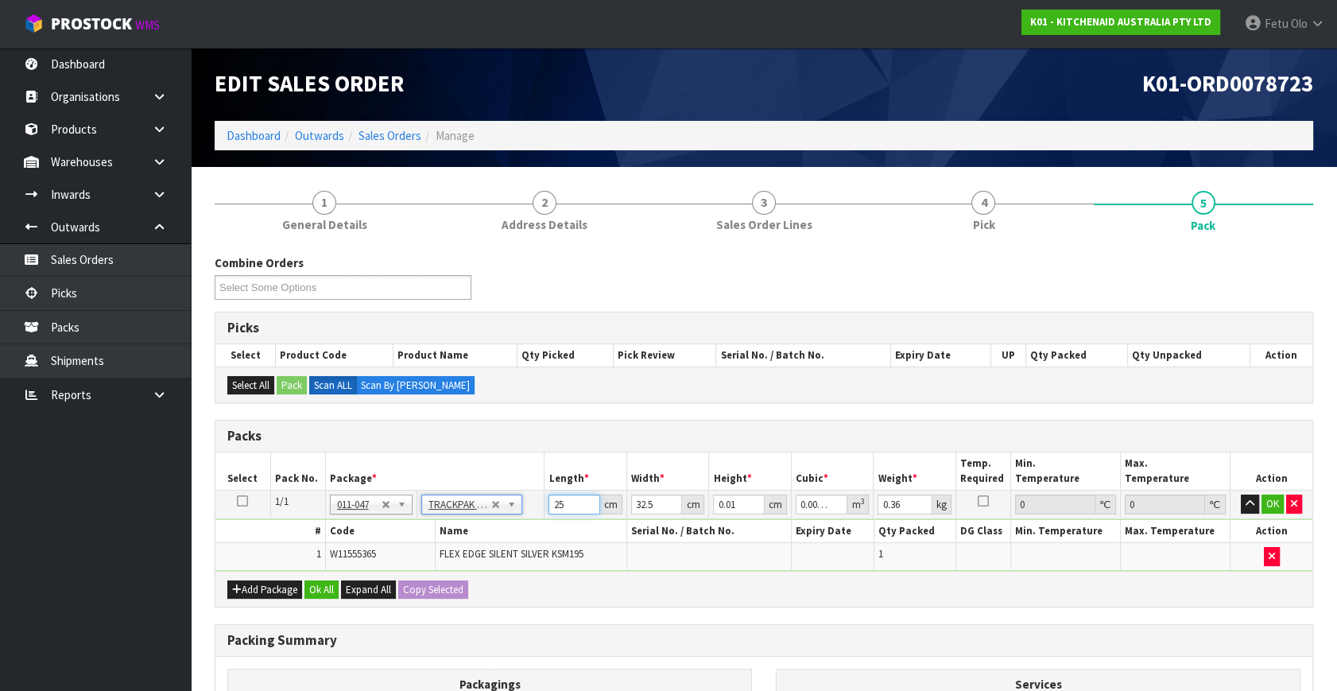
drag, startPoint x: 564, startPoint y: 504, endPoint x: 451, endPoint y: 514, distance: 114.1
click at [451, 514] on tr "1/1 NONE 007-001 007-002 007-004 007-009 007-013 007-014 007-015 007-017 007-01…" at bounding box center [763, 504] width 1097 height 29
type input "2"
type input "0.000001"
type input "26"
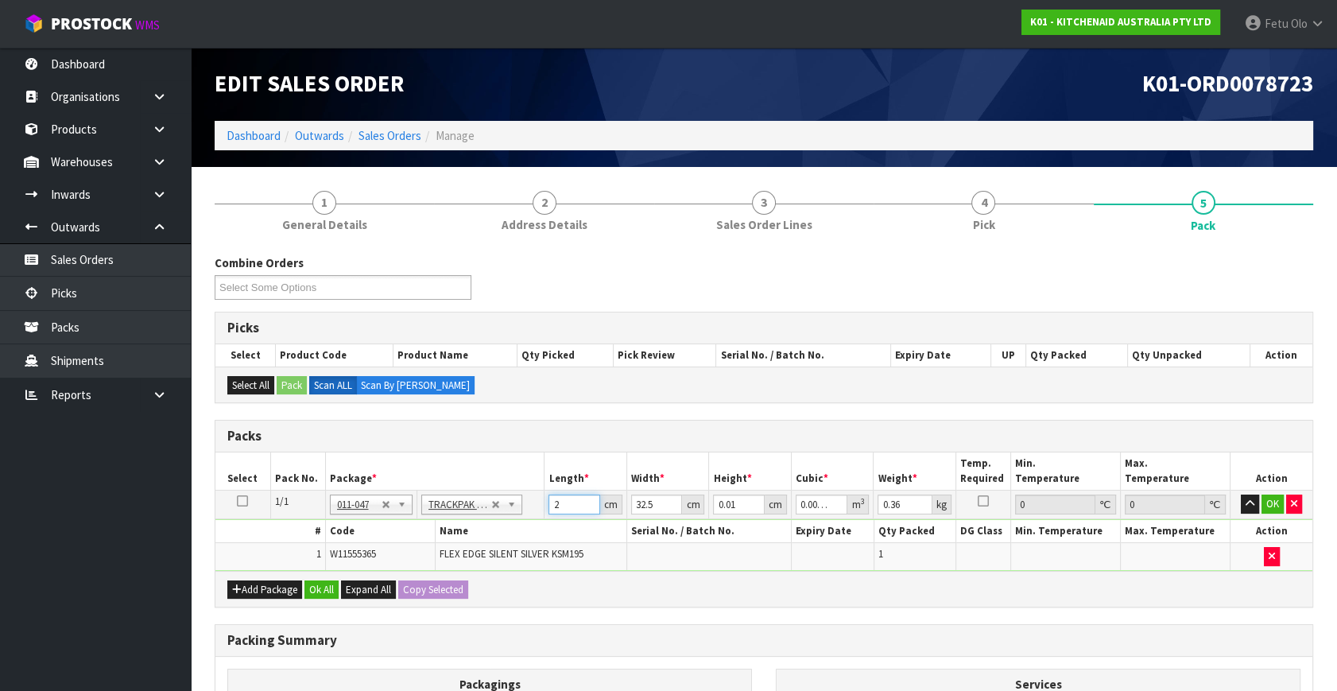
type input "0.000008"
type input "26"
type input "2"
type input "0.000001"
type input "22"
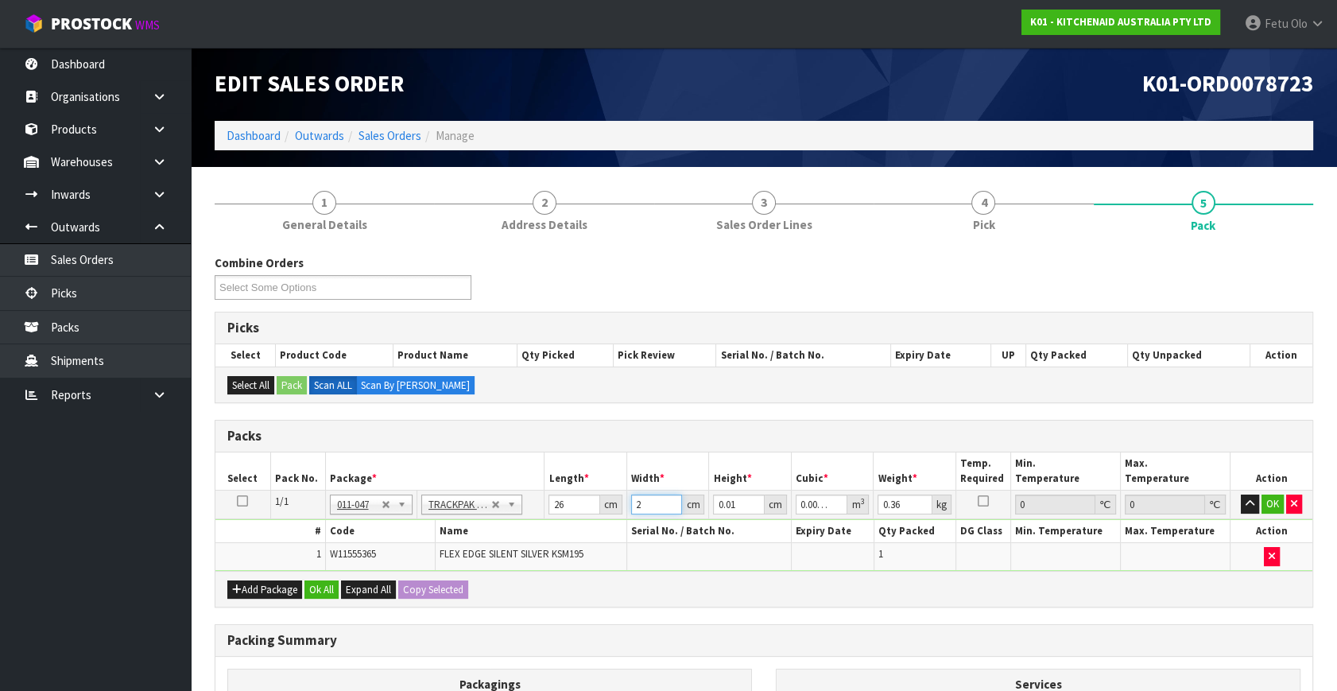
type input "0.000006"
type input "22"
type input "1"
type input "0.000572"
type input "12"
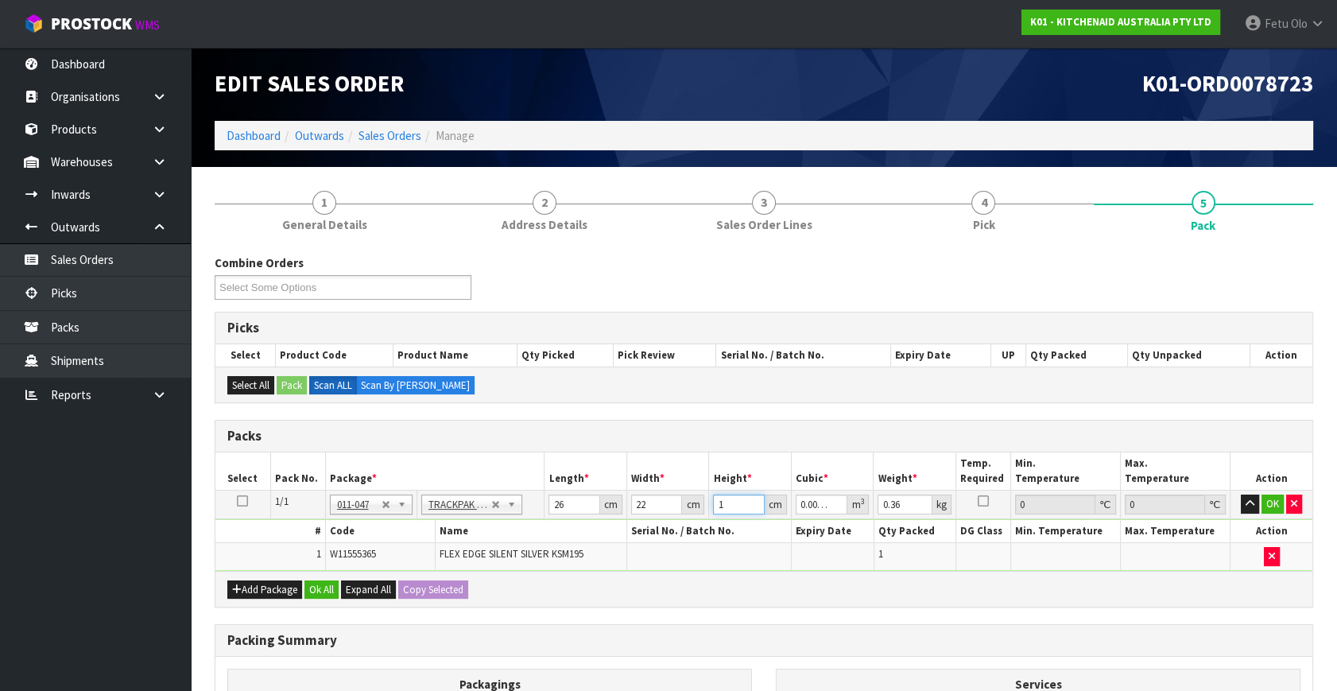
type input "0.006864"
type input "12"
type input "1"
click button "OK" at bounding box center [1272, 503] width 22 height 19
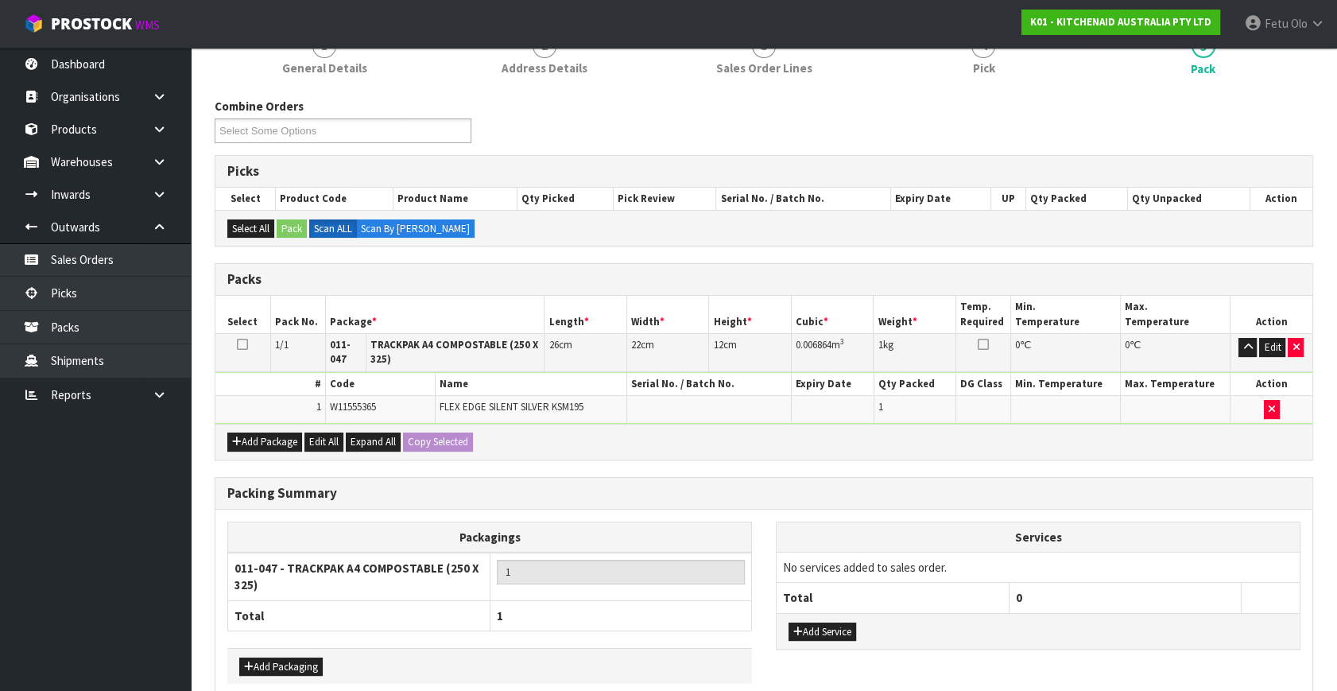
scroll to position [233, 0]
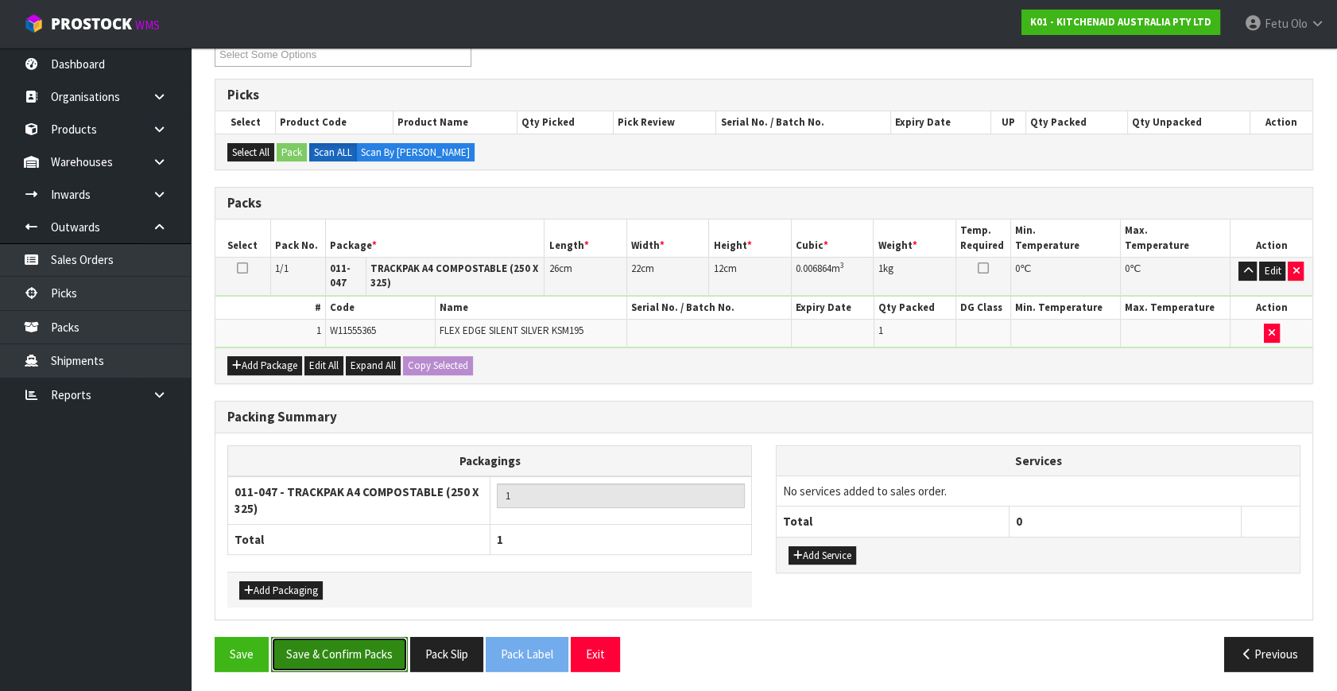
click at [331, 644] on button "Save & Confirm Packs" at bounding box center [339, 654] width 137 height 34
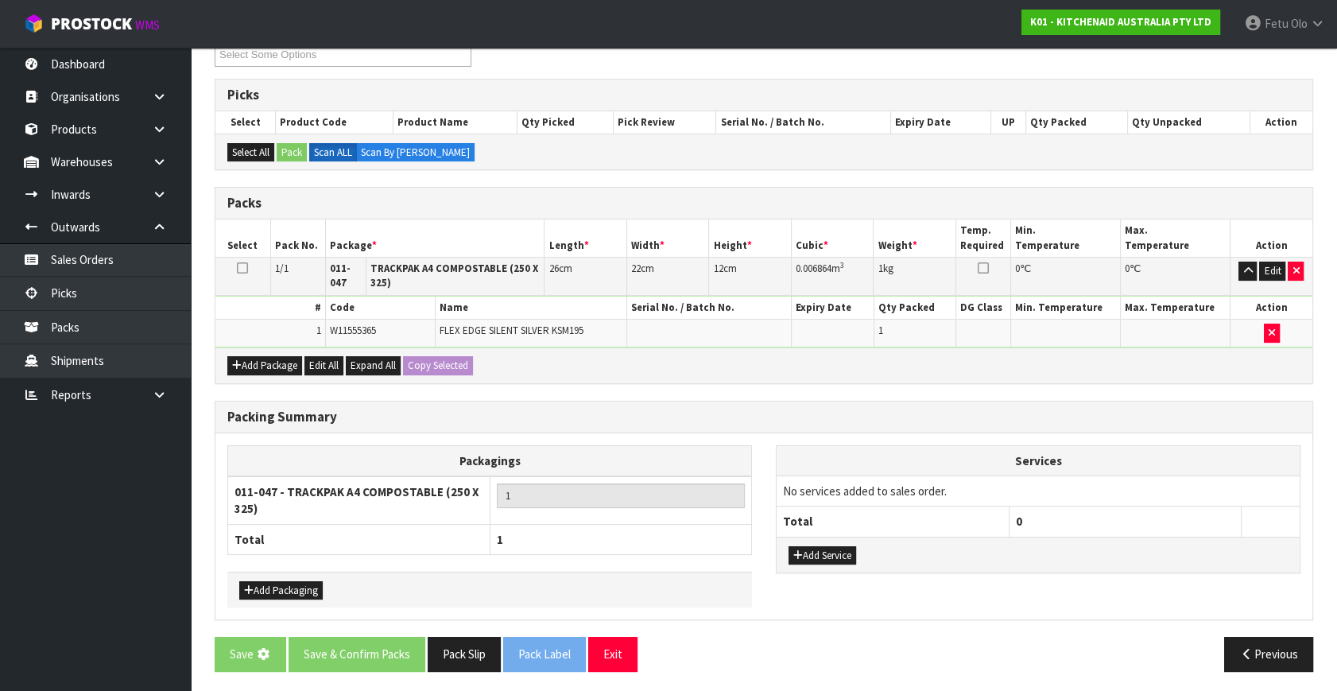
scroll to position [0, 0]
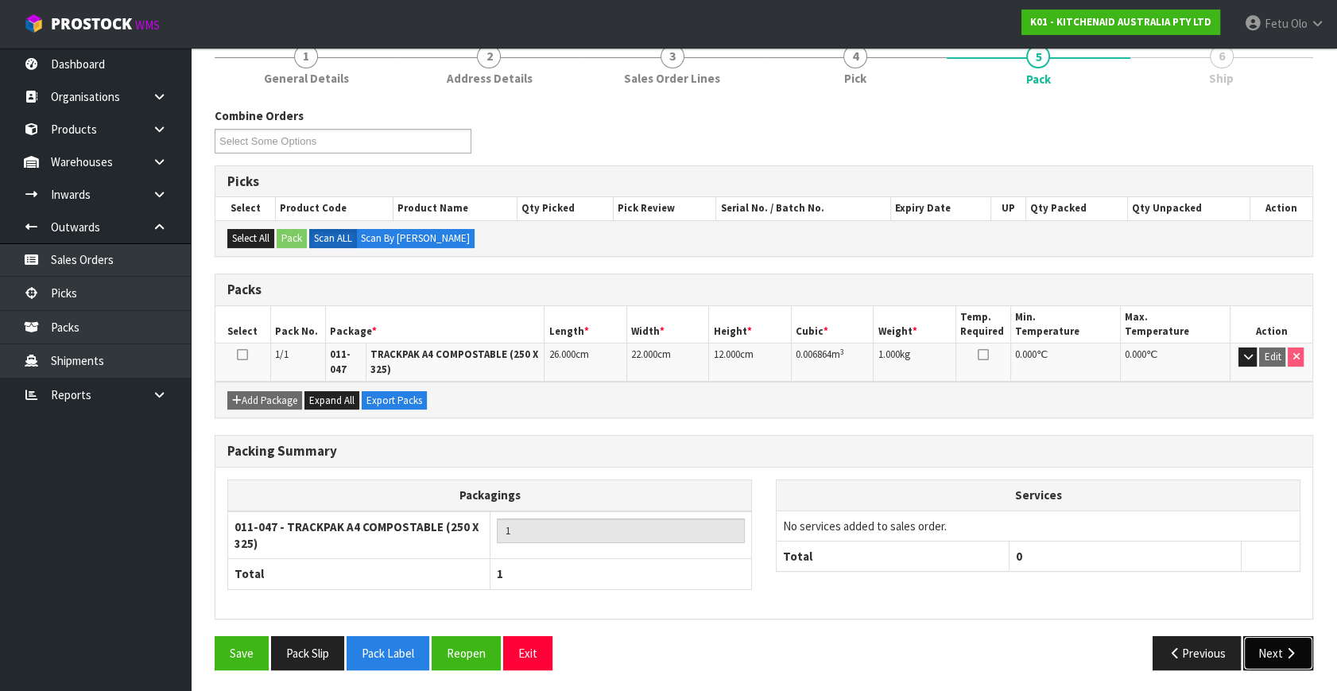
click at [1264, 646] on button "Next" at bounding box center [1278, 653] width 70 height 34
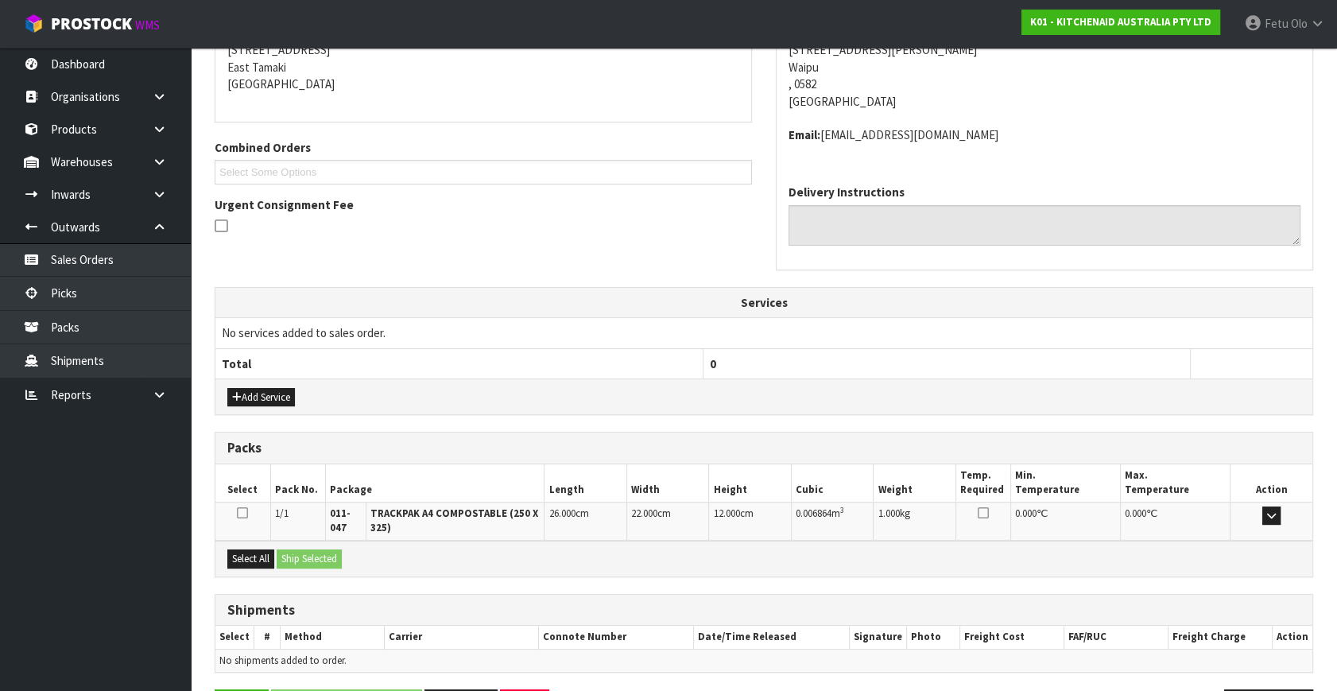
scroll to position [385, 0]
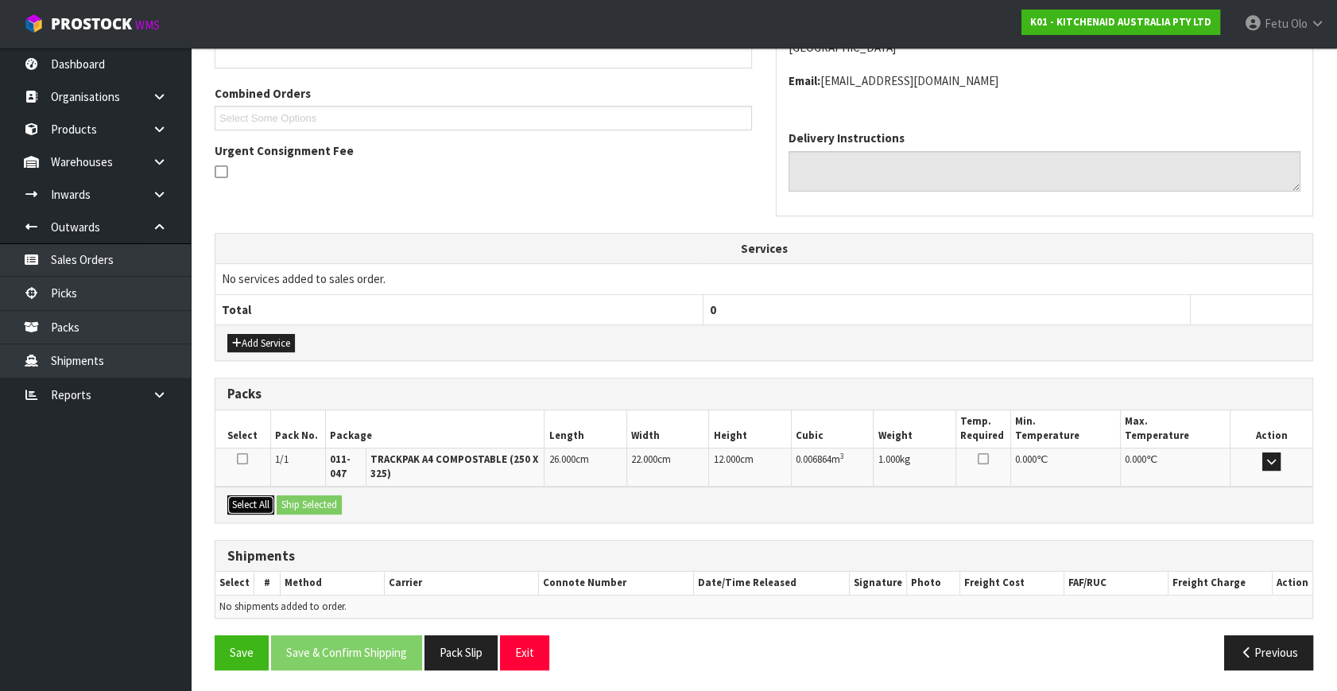
click at [263, 499] on button "Select All" at bounding box center [250, 504] width 47 height 19
click at [315, 495] on button "Ship Selected" at bounding box center [309, 504] width 65 height 19
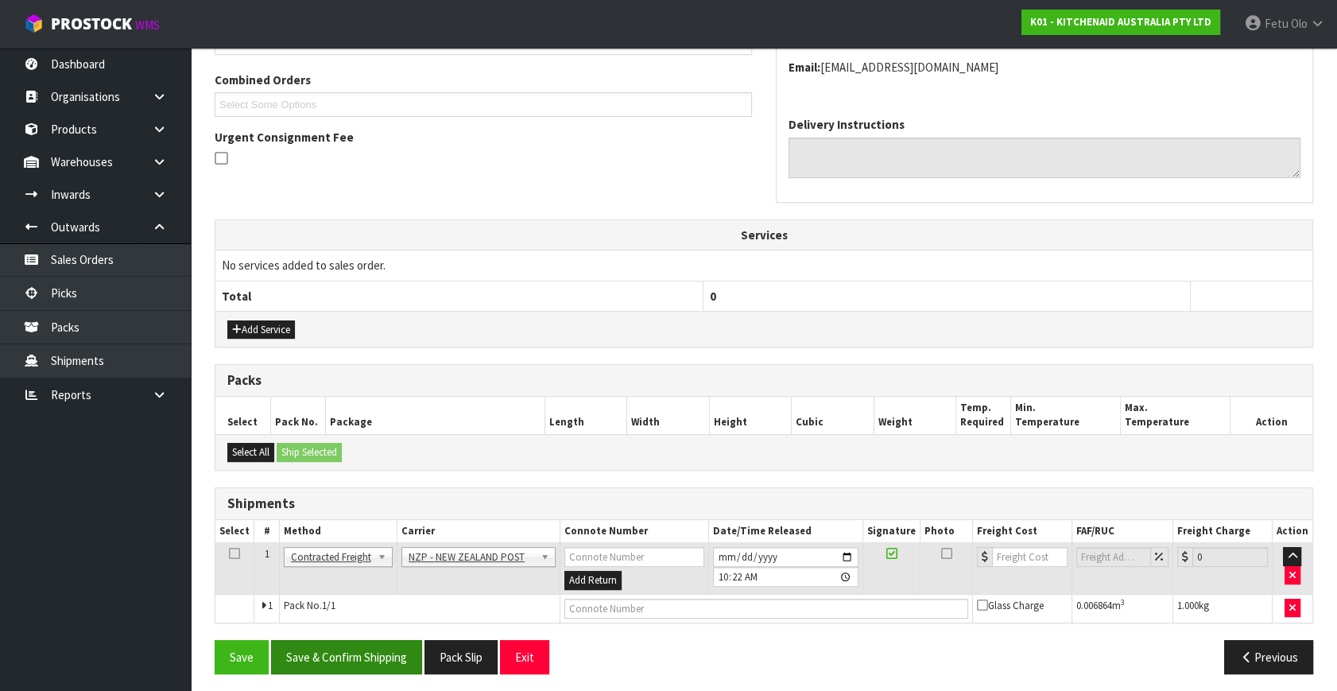
scroll to position [403, 0]
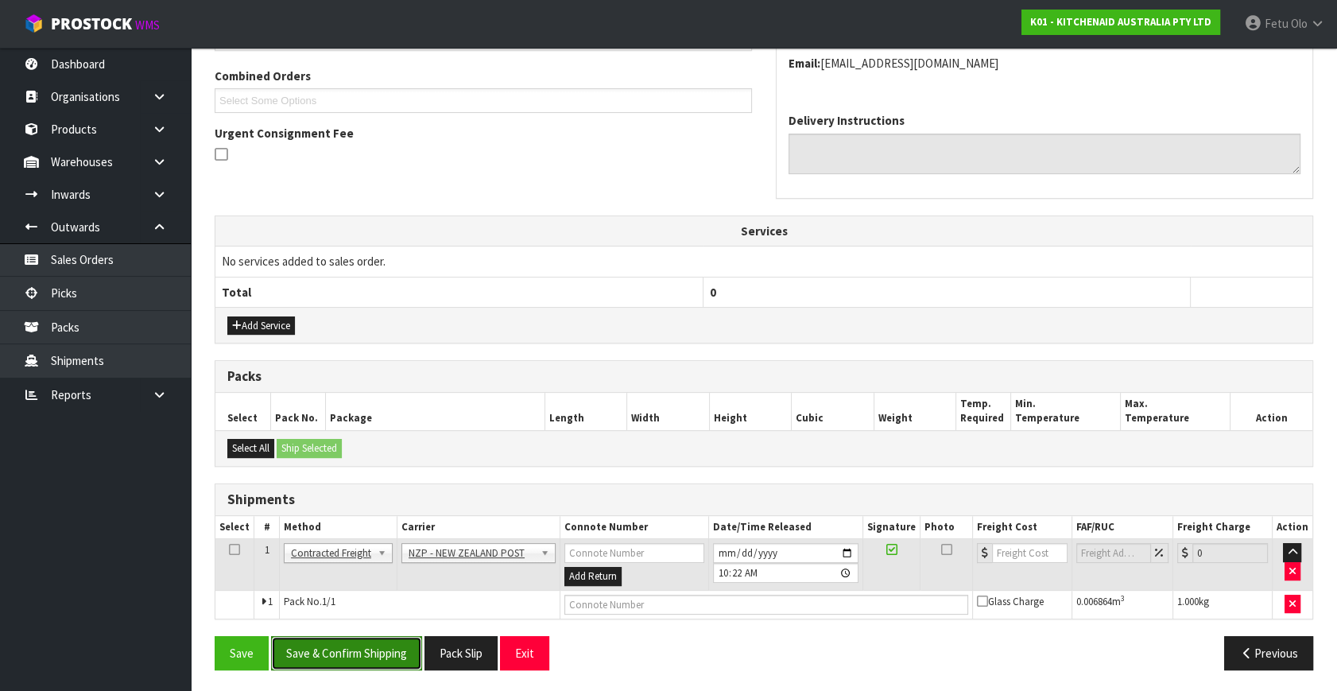
click at [350, 641] on button "Save & Confirm Shipping" at bounding box center [346, 653] width 151 height 34
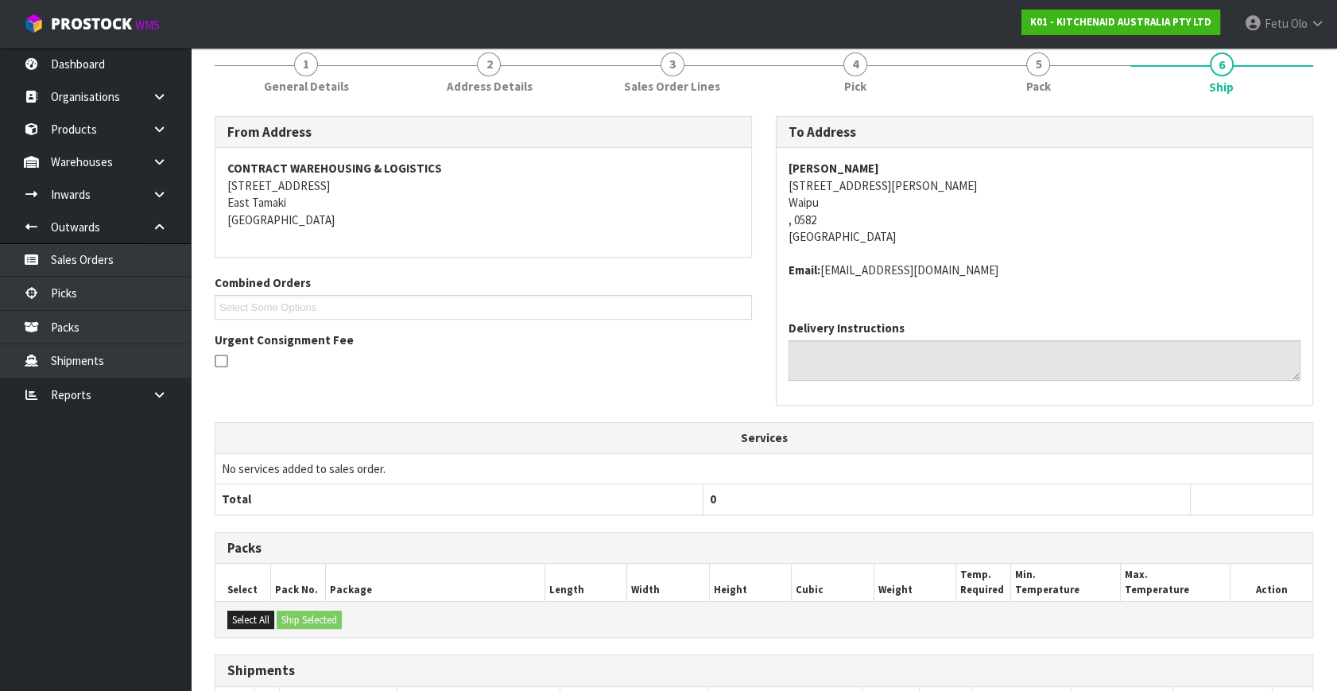
scroll to position [381, 0]
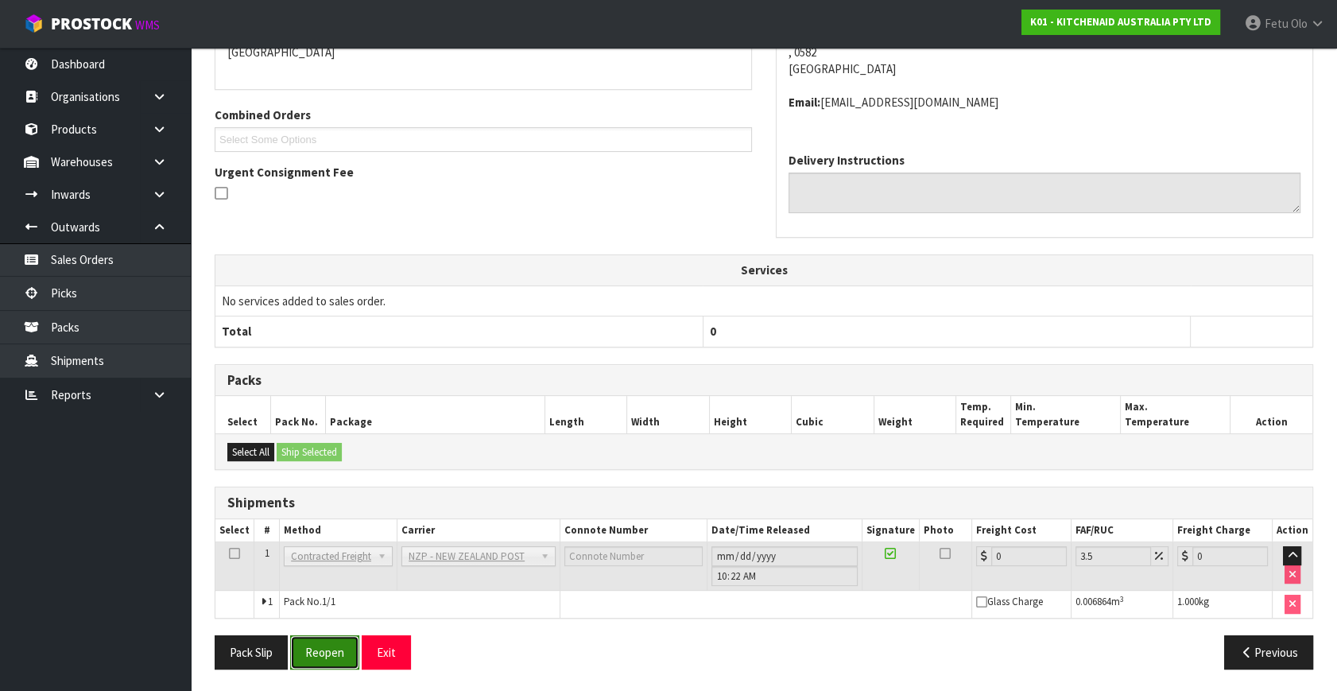
click at [310, 644] on button "Reopen" at bounding box center [324, 652] width 69 height 34
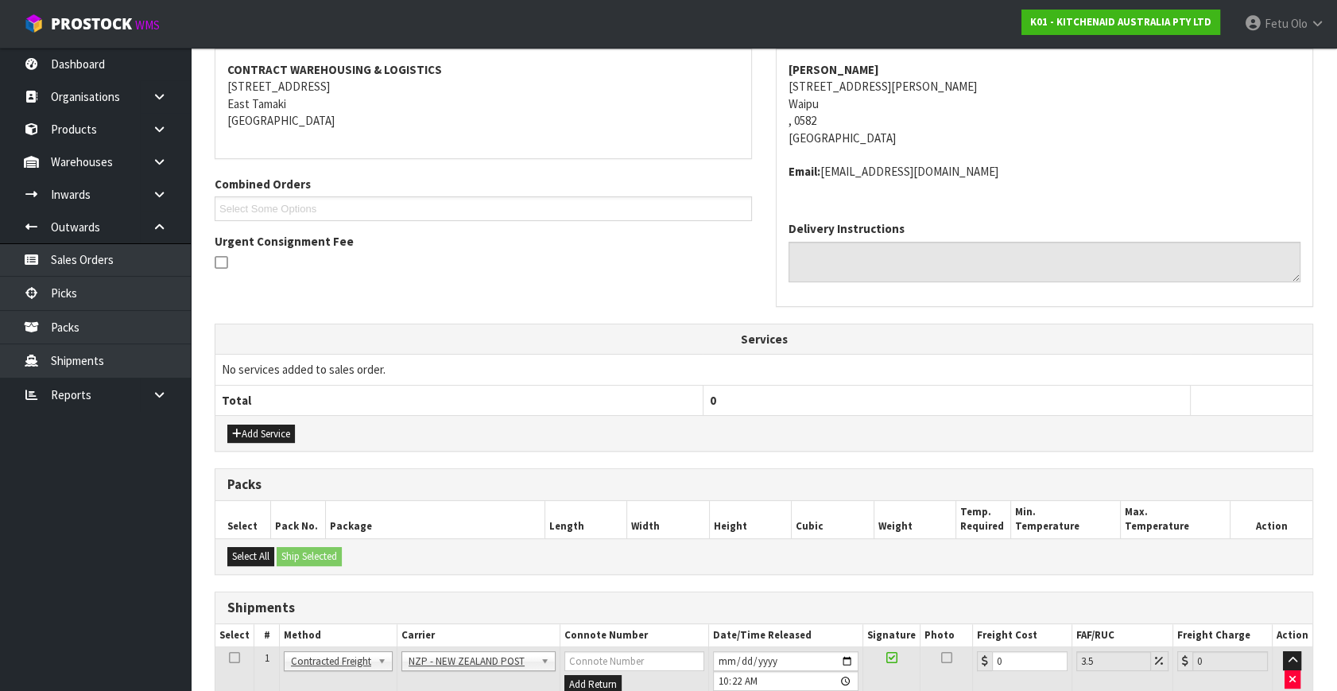
scroll to position [361, 0]
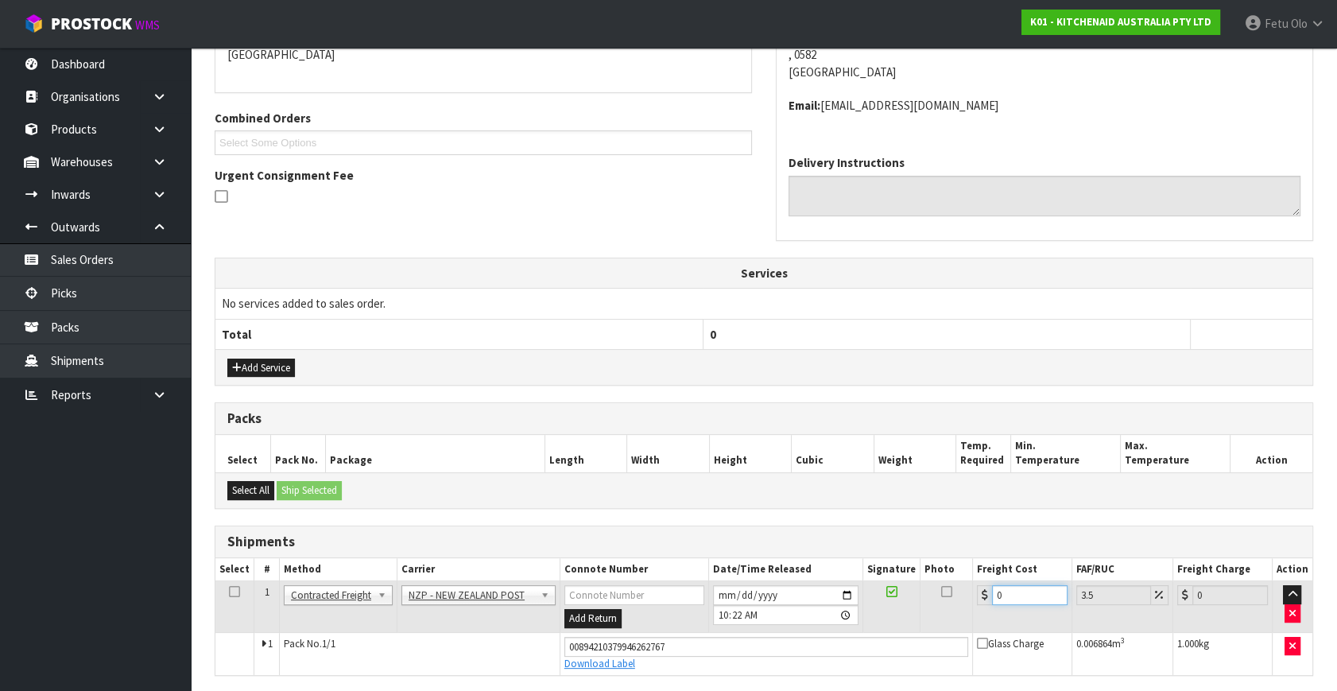
drag, startPoint x: 939, startPoint y: 605, endPoint x: 896, endPoint y: 612, distance: 44.3
click at [896, 612] on tr "1 Client Local Pickup Customer Local Pickup Company Freight Contracted Freight …" at bounding box center [763, 607] width 1097 height 52
type input "9"
type input "9.31"
type input "9.8"
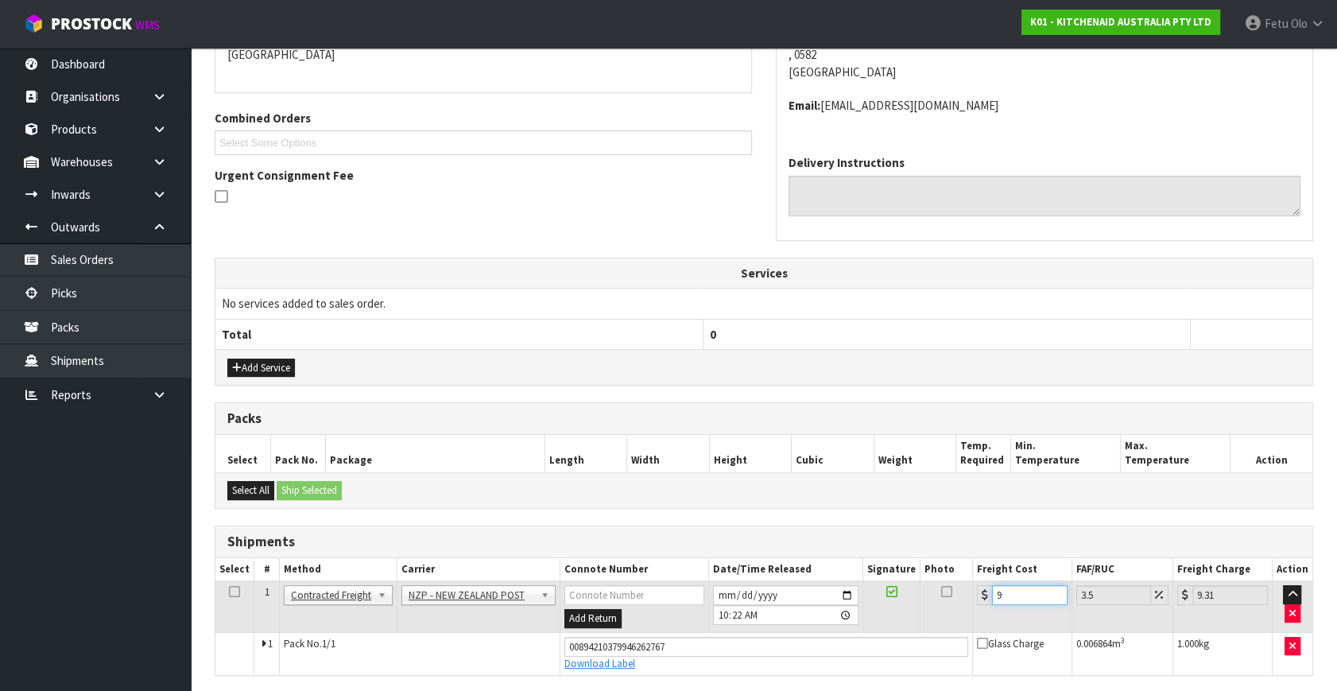
type input "10.14"
type input "9.88"
type input "10.23"
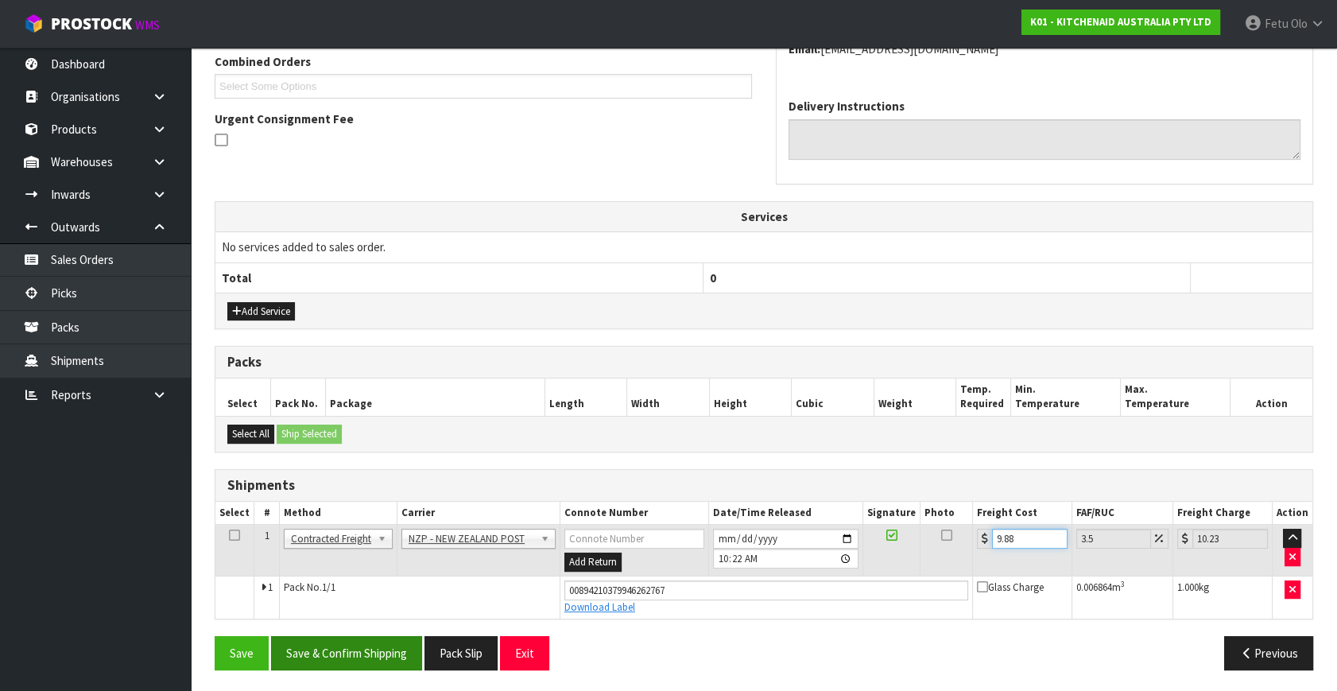
type input "9.88"
click at [380, 650] on button "Save & Confirm Shipping" at bounding box center [346, 653] width 151 height 34
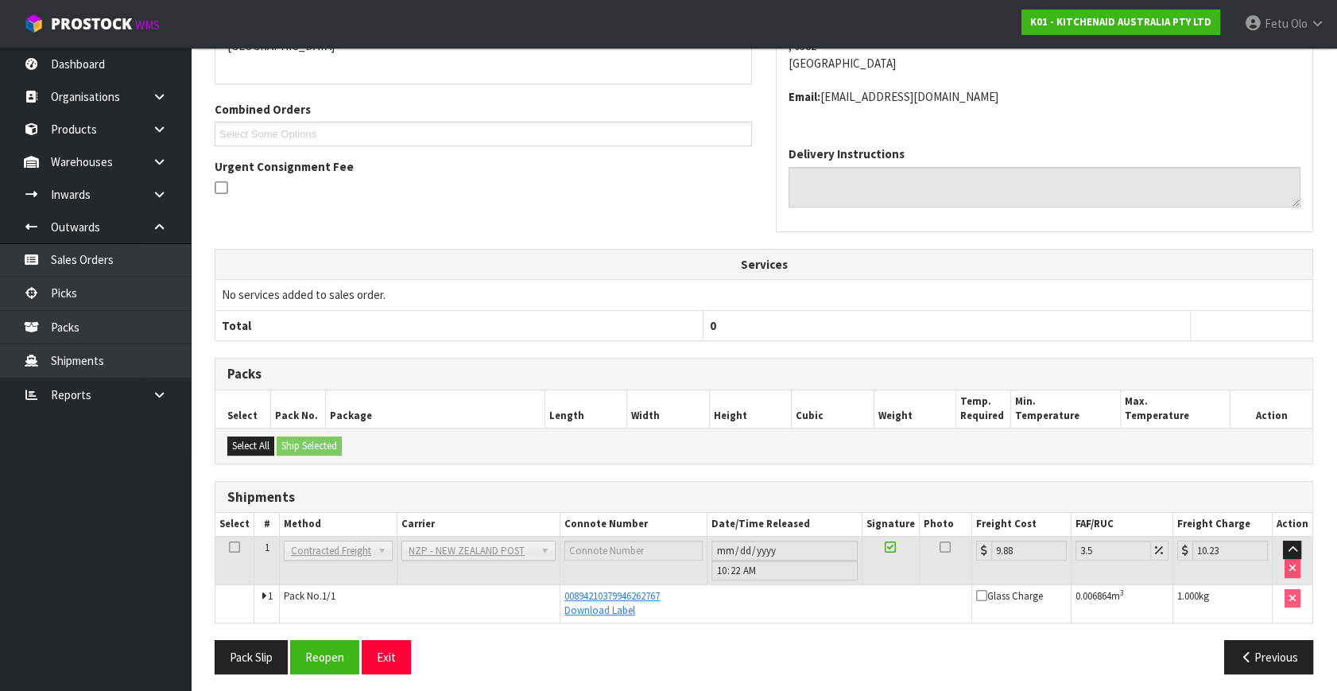
scroll to position [374, 0]
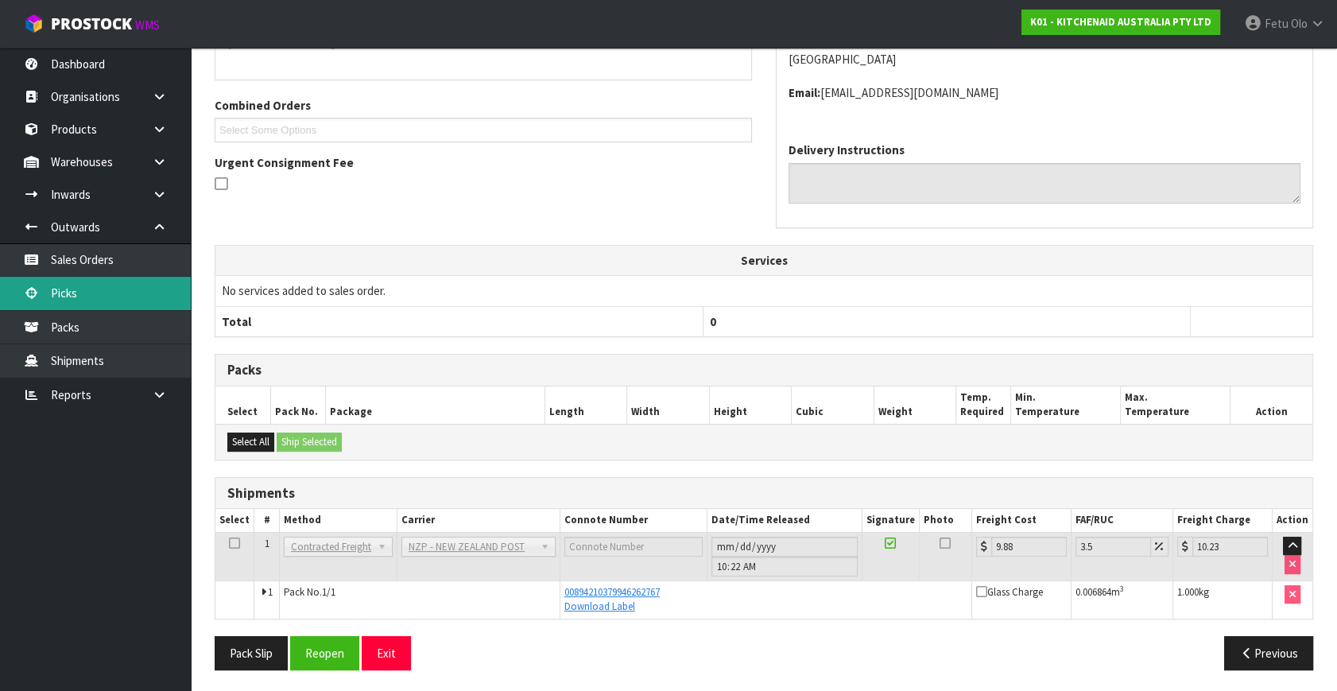
click at [76, 284] on link "Picks" at bounding box center [95, 293] width 191 height 33
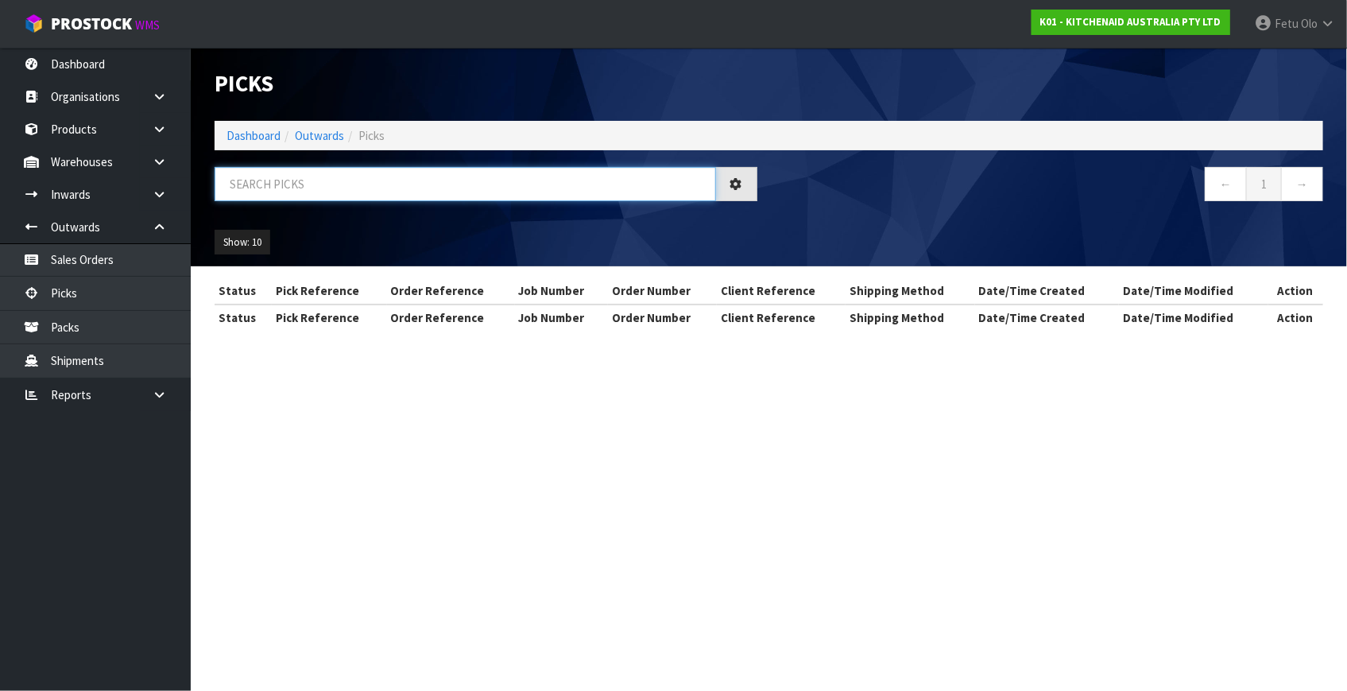
click at [425, 183] on input "text" at bounding box center [465, 184] width 501 height 34
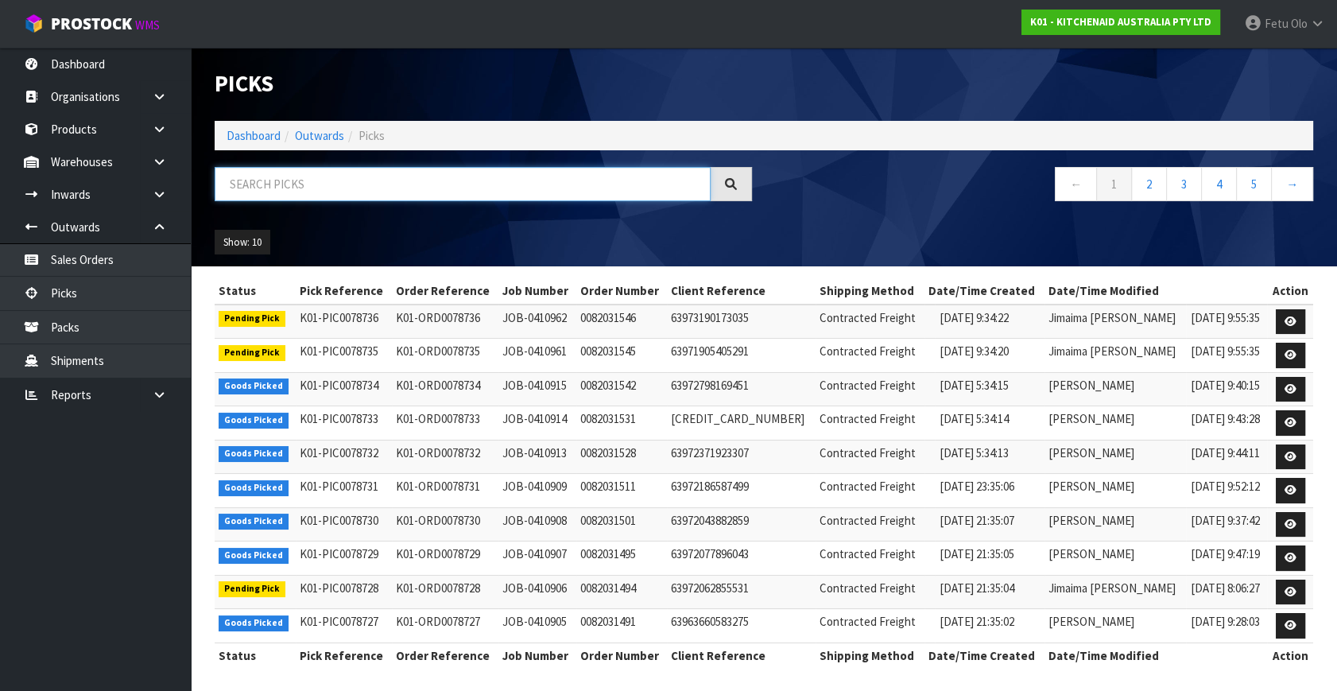
click at [425, 183] on input "text" at bounding box center [463, 184] width 496 height 34
type input "78724"
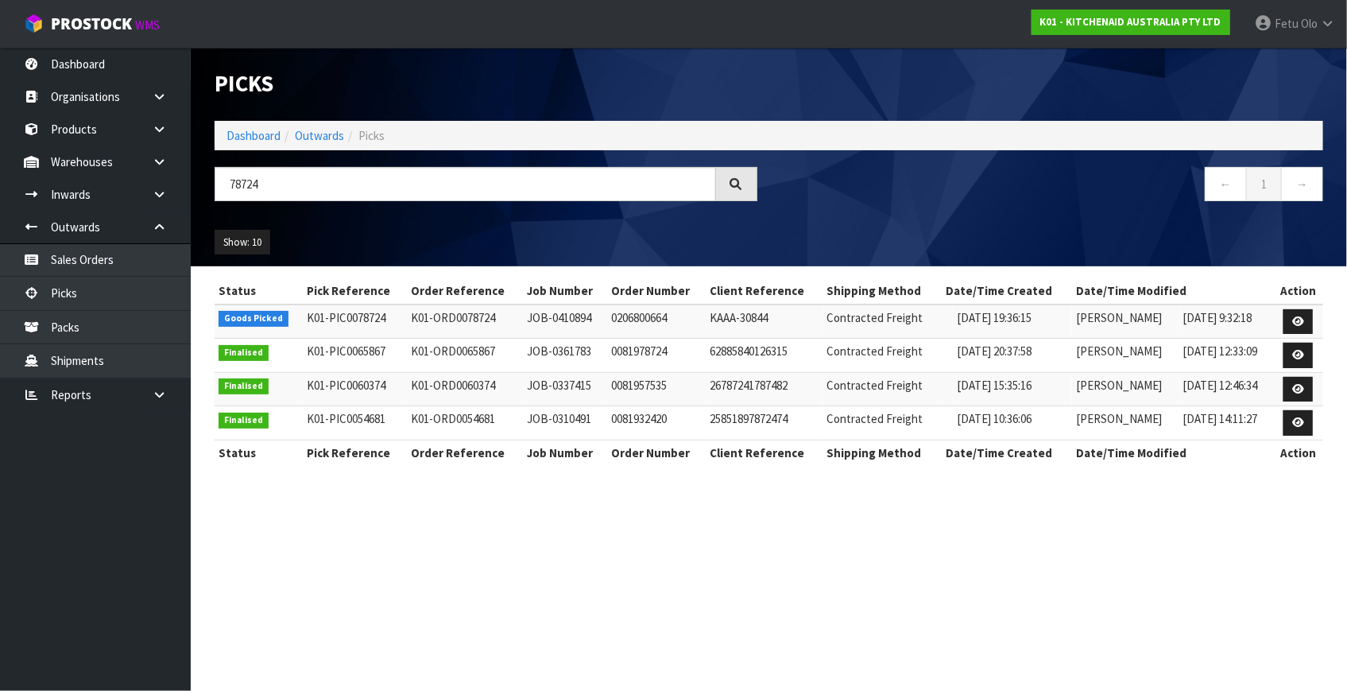
click at [590, 578] on section "Picks Dashboard Outwards Picks 78724 ← 1 → Show: 10 5 10 25 50 Status Pick Refe…" at bounding box center [673, 345] width 1347 height 691
click at [1306, 329] on link at bounding box center [1297, 321] width 29 height 25
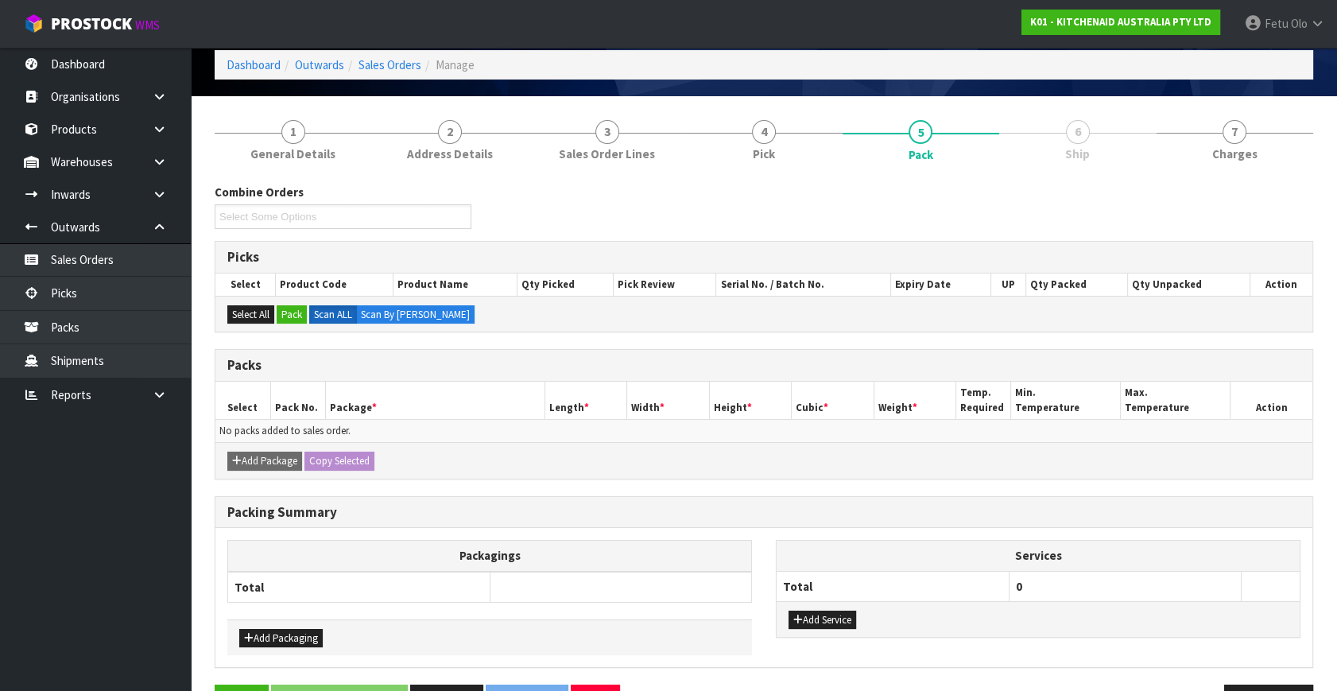
scroll to position [119, 0]
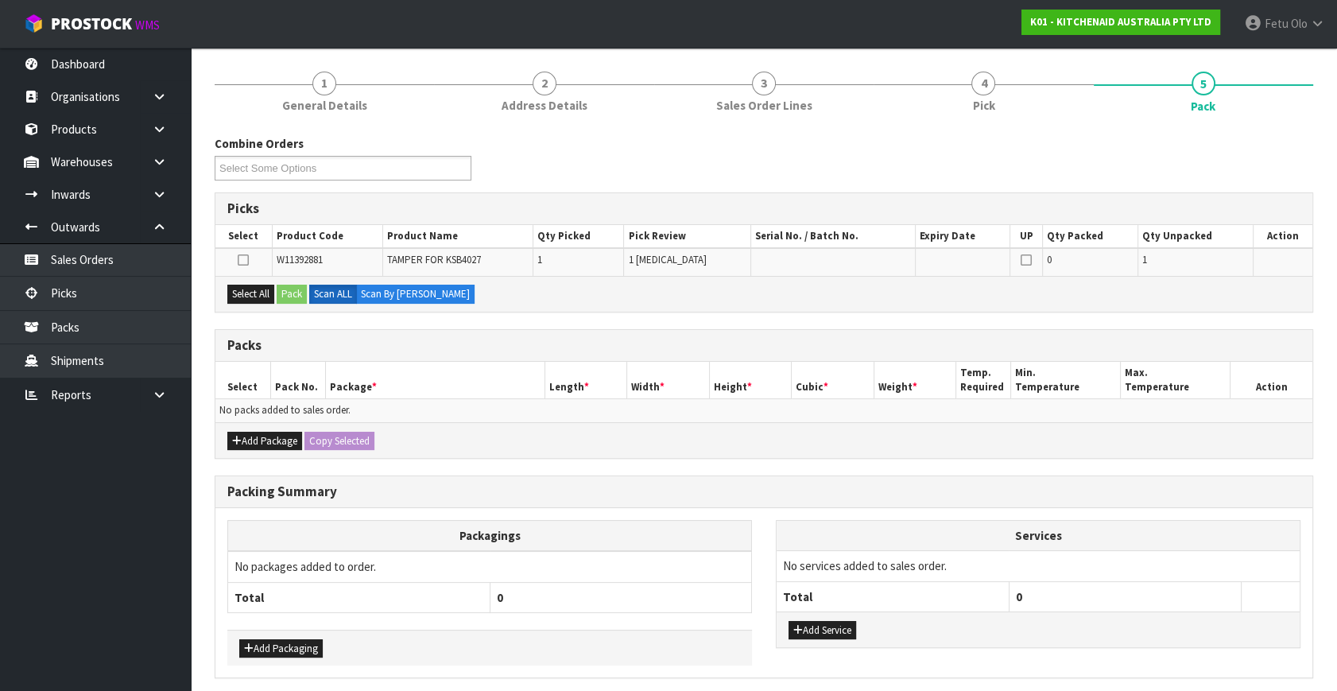
click at [431, 493] on h3 "Packing Summary" at bounding box center [763, 491] width 1073 height 15
click at [268, 289] on button "Select All" at bounding box center [250, 293] width 47 height 19
click at [279, 289] on button "Pack" at bounding box center [292, 293] width 30 height 19
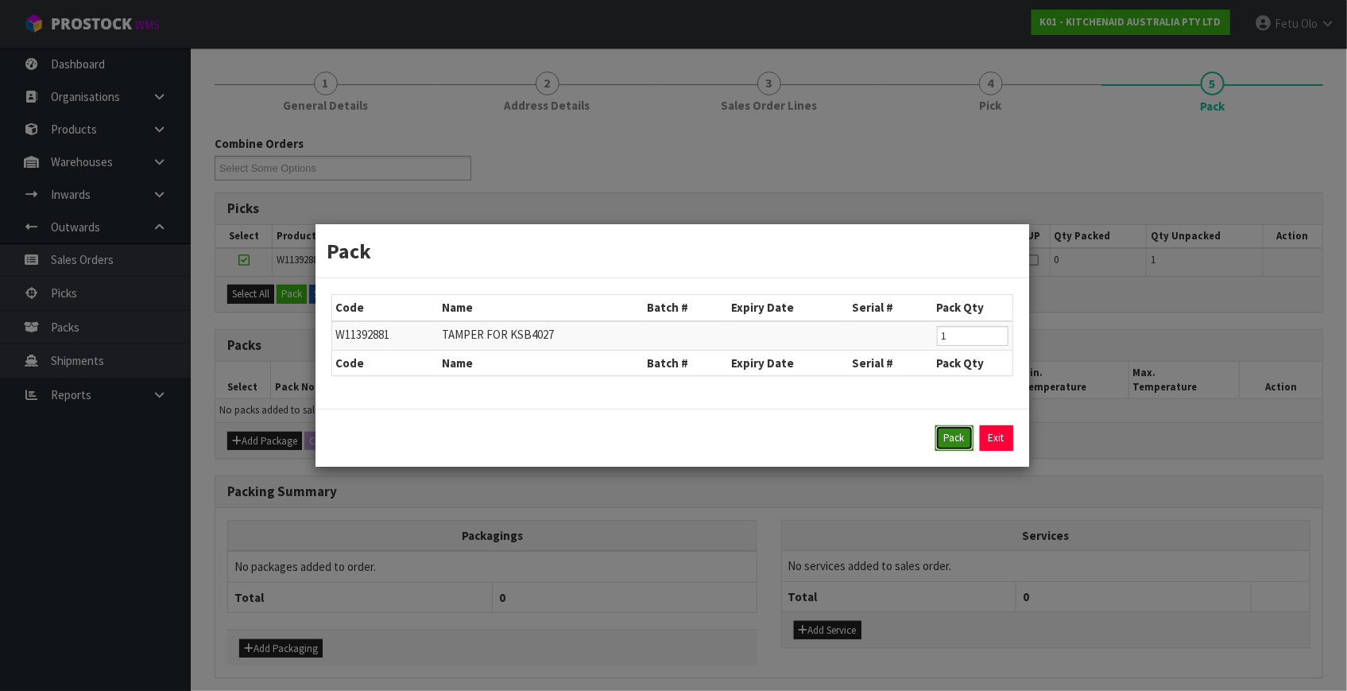
click at [963, 435] on button "Pack" at bounding box center [954, 437] width 38 height 25
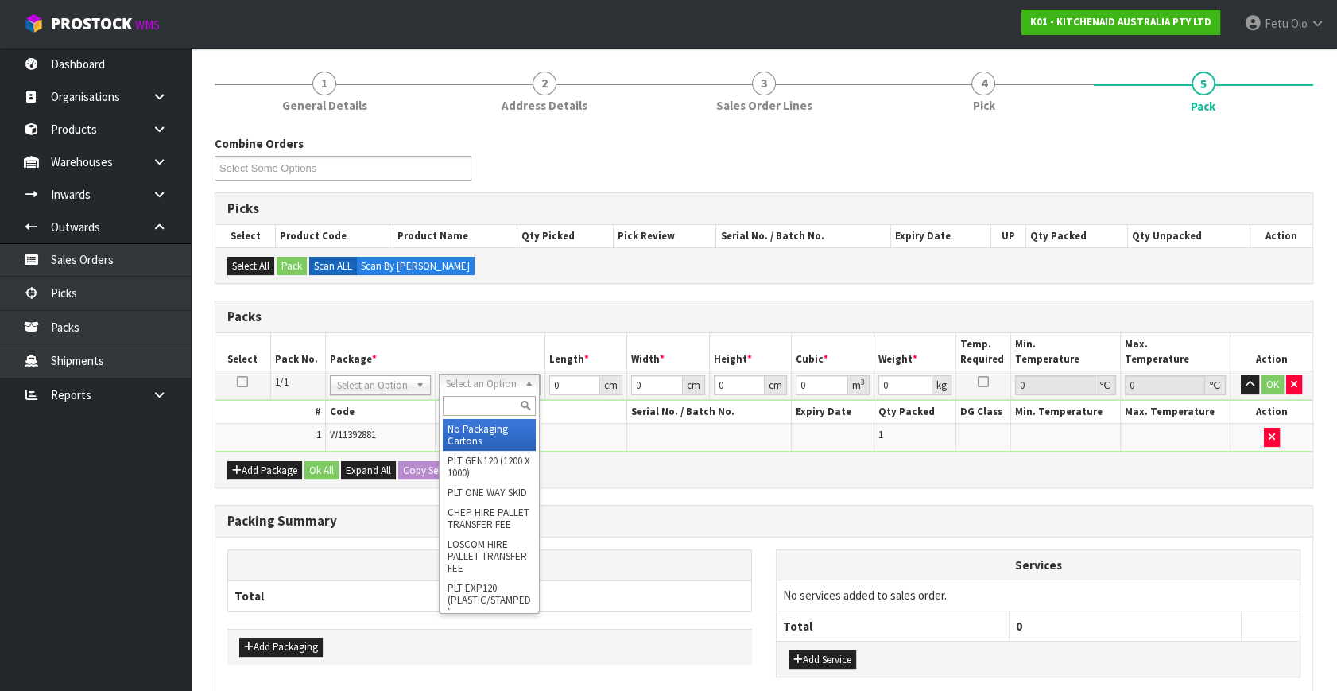
drag, startPoint x: 492, startPoint y: 385, endPoint x: 487, endPoint y: 394, distance: 10.7
click at [486, 395] on div at bounding box center [488, 406] width 99 height 26
click at [487, 406] on input "text" at bounding box center [489, 406] width 93 height 20
type input "a4 c"
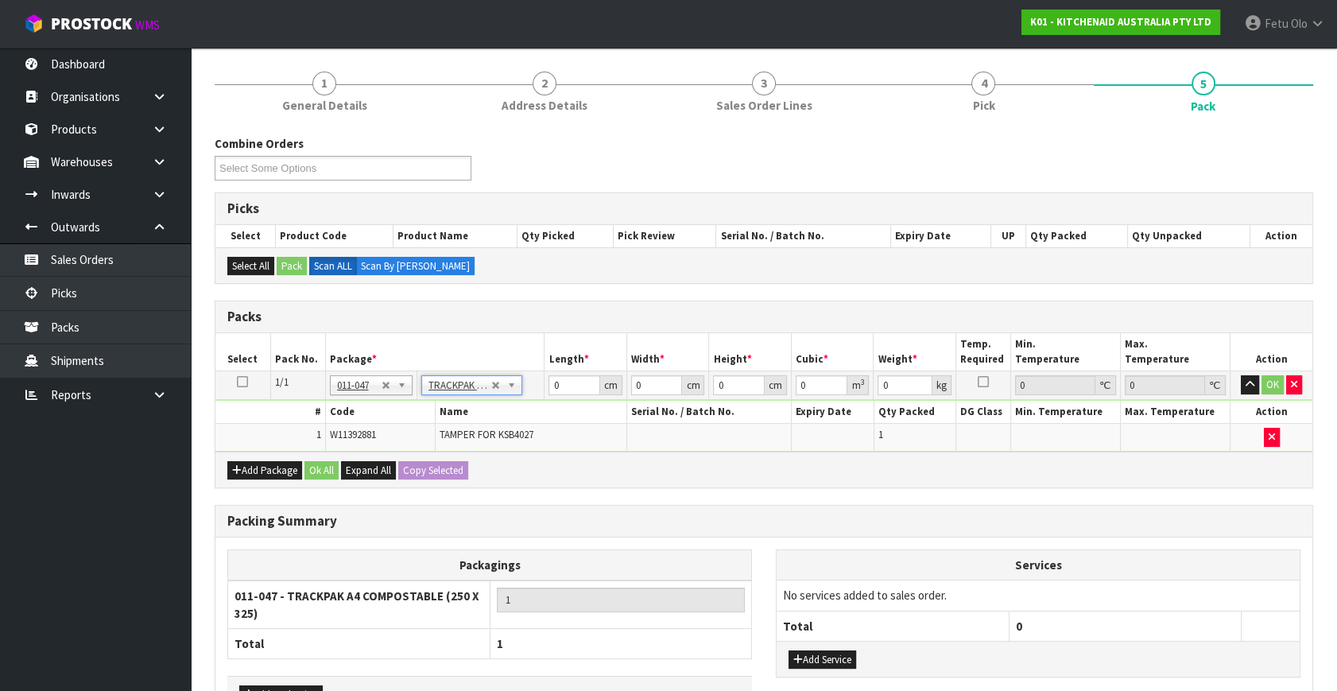
type input "25"
type input "32.5"
type input "0.01"
type input "0.000008"
type input "0.15"
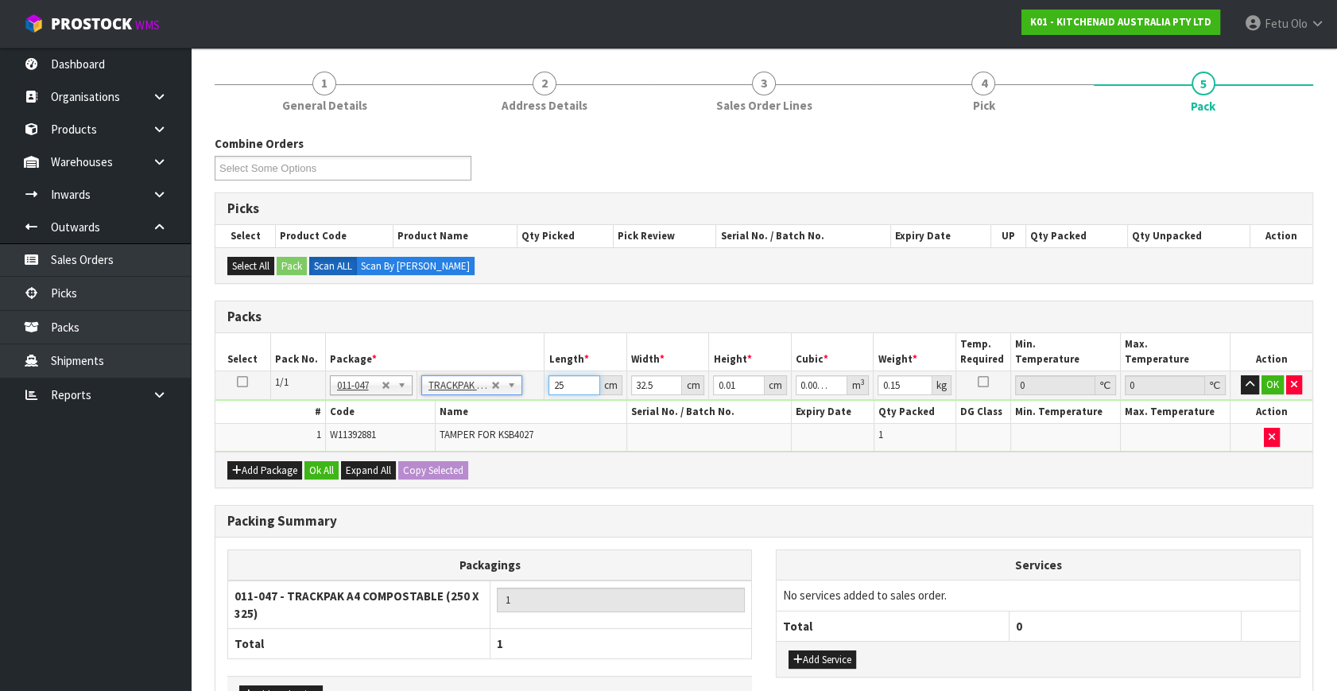
click at [445, 424] on tbody "1/1 NONE 007-001 007-002 007-004 007-009 007-013 007-014 007-015 007-017 007-01…" at bounding box center [763, 411] width 1097 height 80
type input "2"
type input "0.000001"
type input "26"
type input "0.000008"
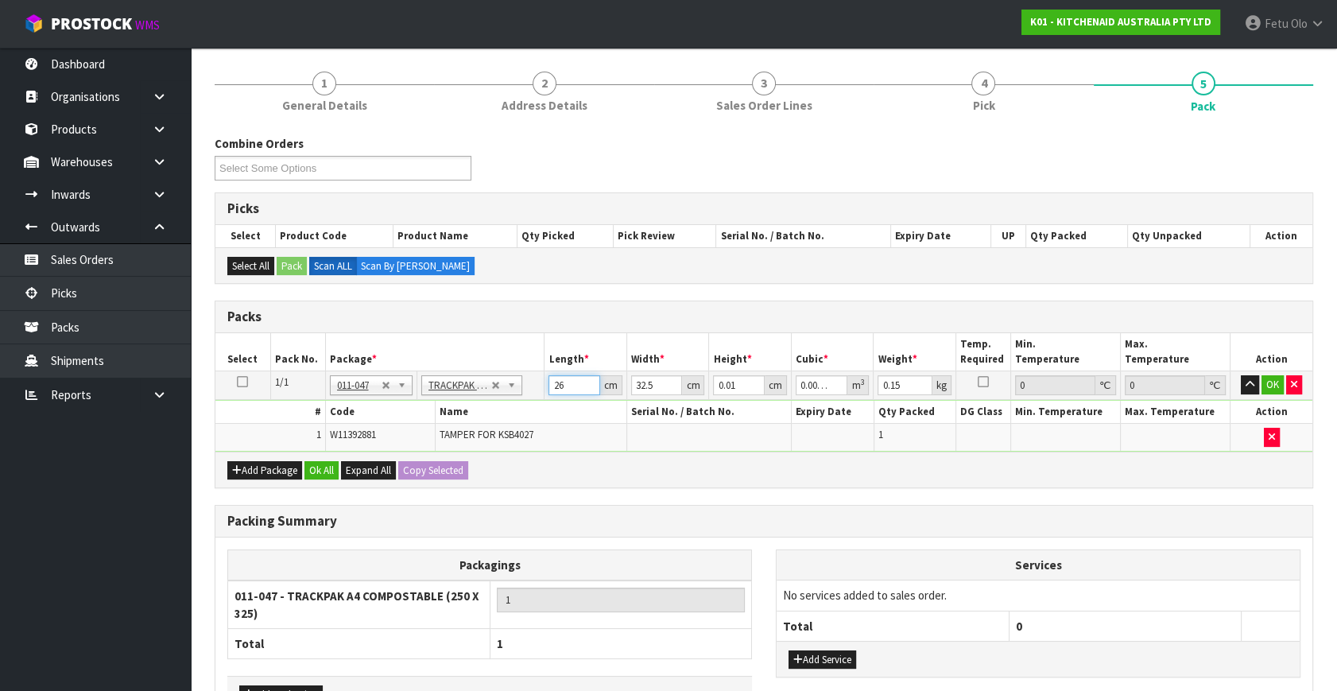
type input "26"
type input "2"
type input "0.000001"
type input "22"
type input "0.000006"
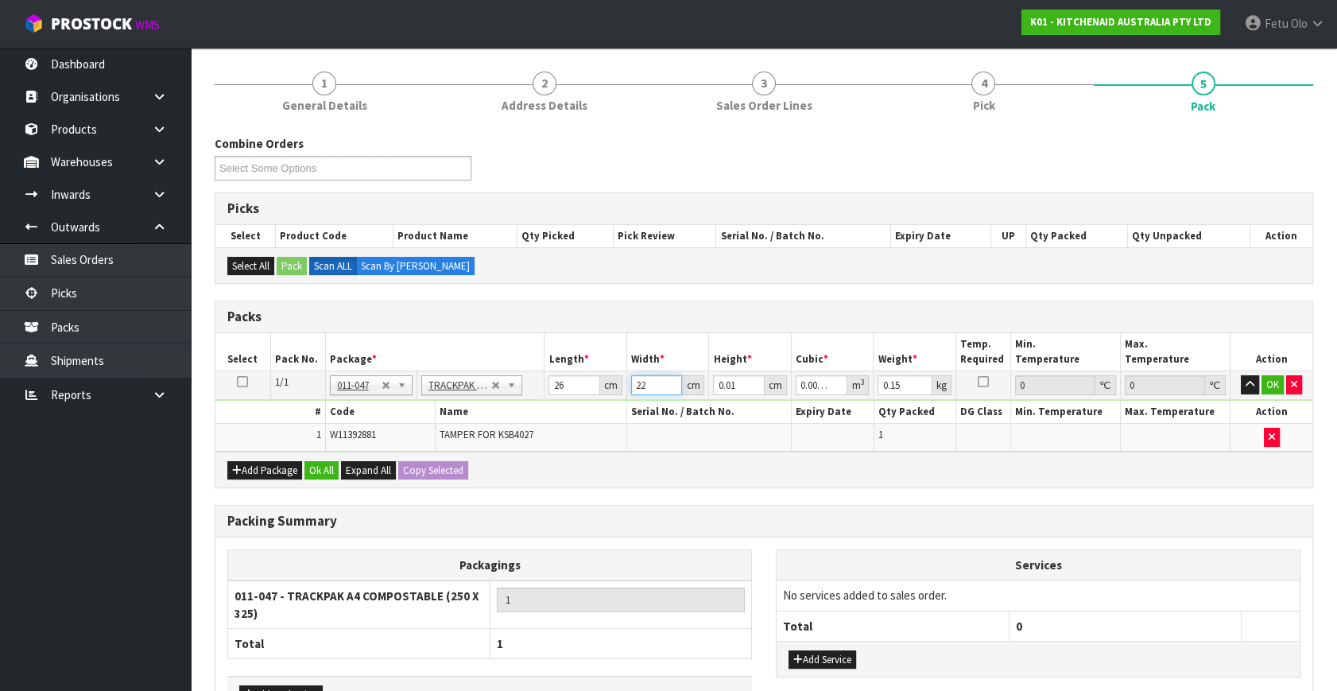
type input "22"
type input "9"
type input "0.005148"
type input "9"
type input "1"
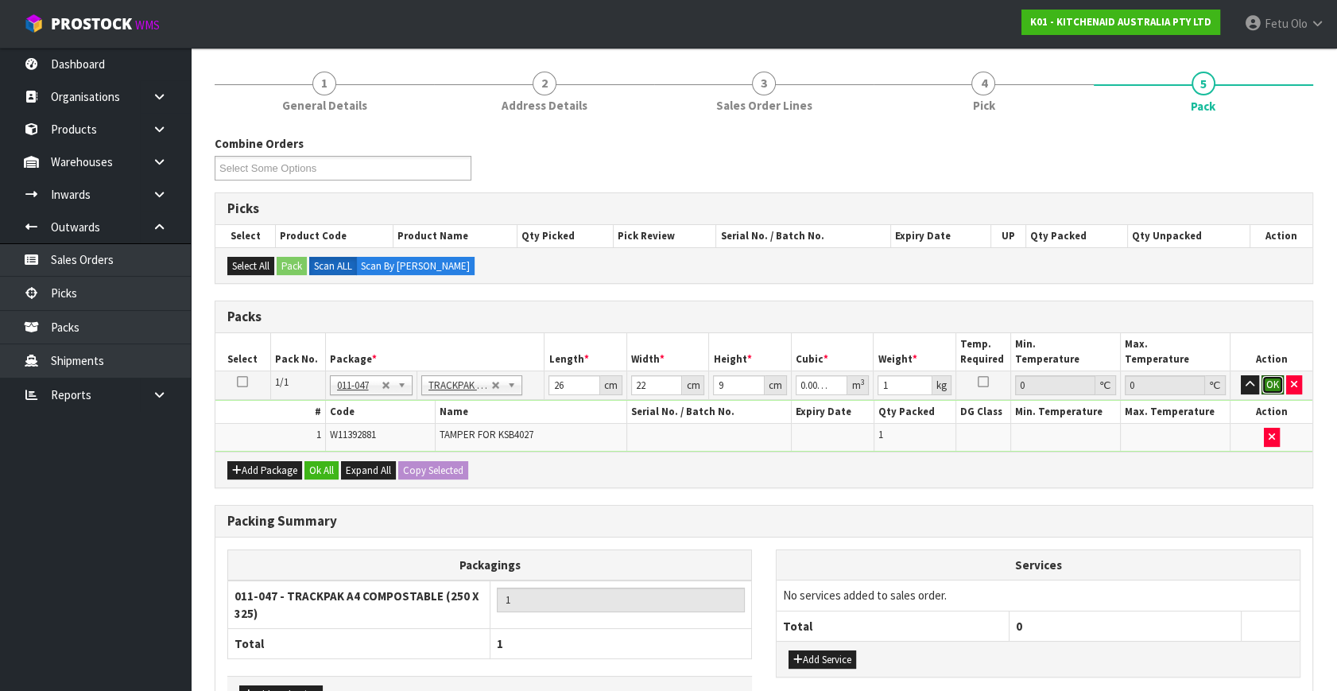
click button "OK" at bounding box center [1272, 384] width 22 height 19
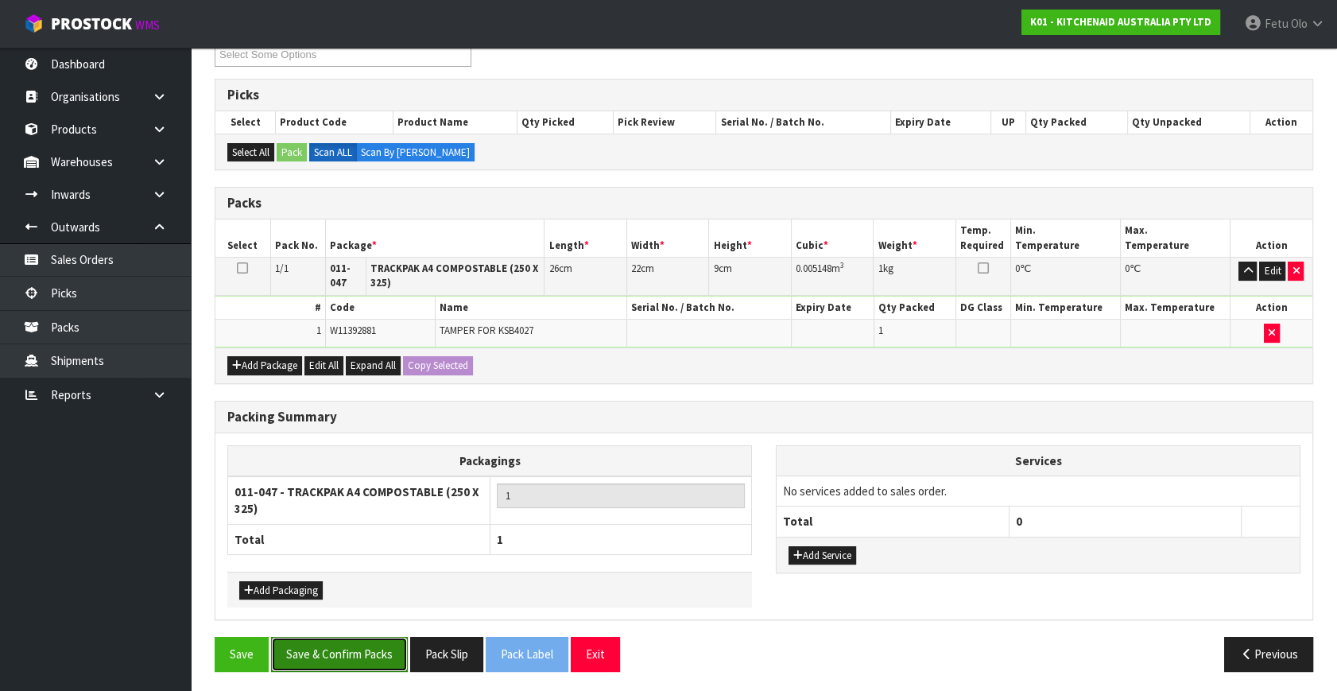
click at [369, 640] on button "Save & Confirm Packs" at bounding box center [339, 654] width 137 height 34
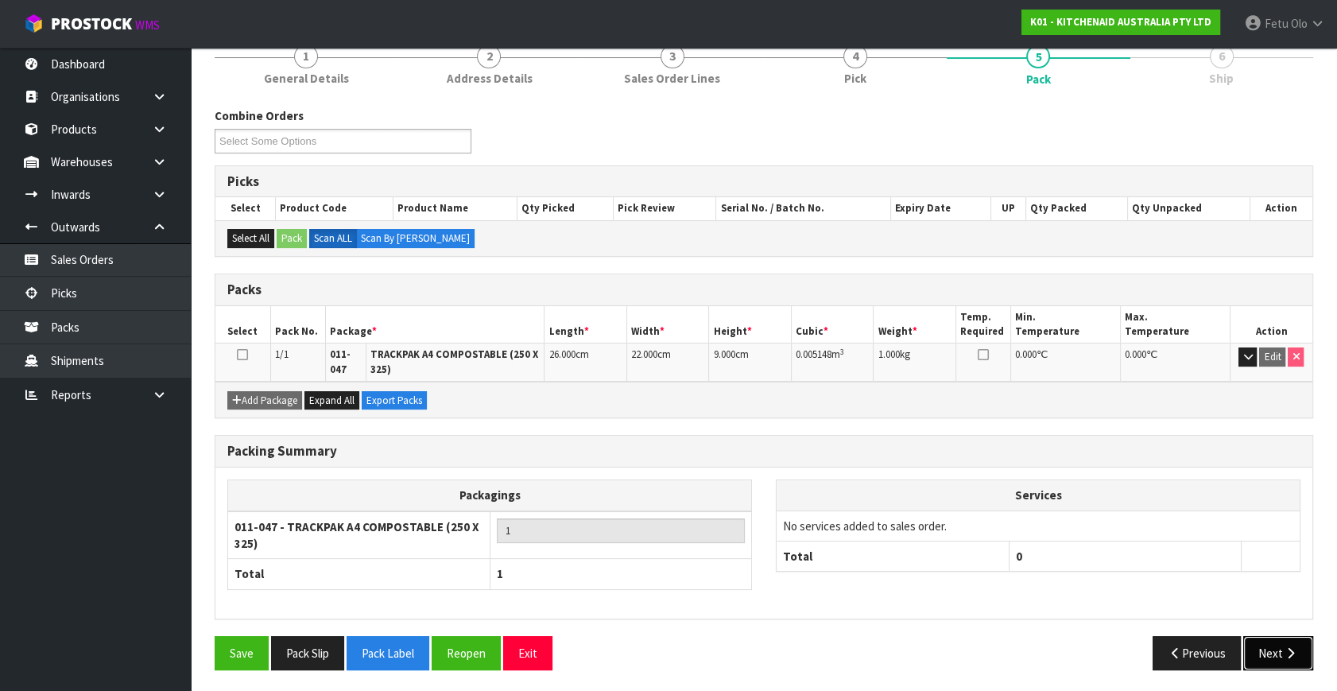
click at [1265, 652] on button "Next" at bounding box center [1278, 653] width 70 height 34
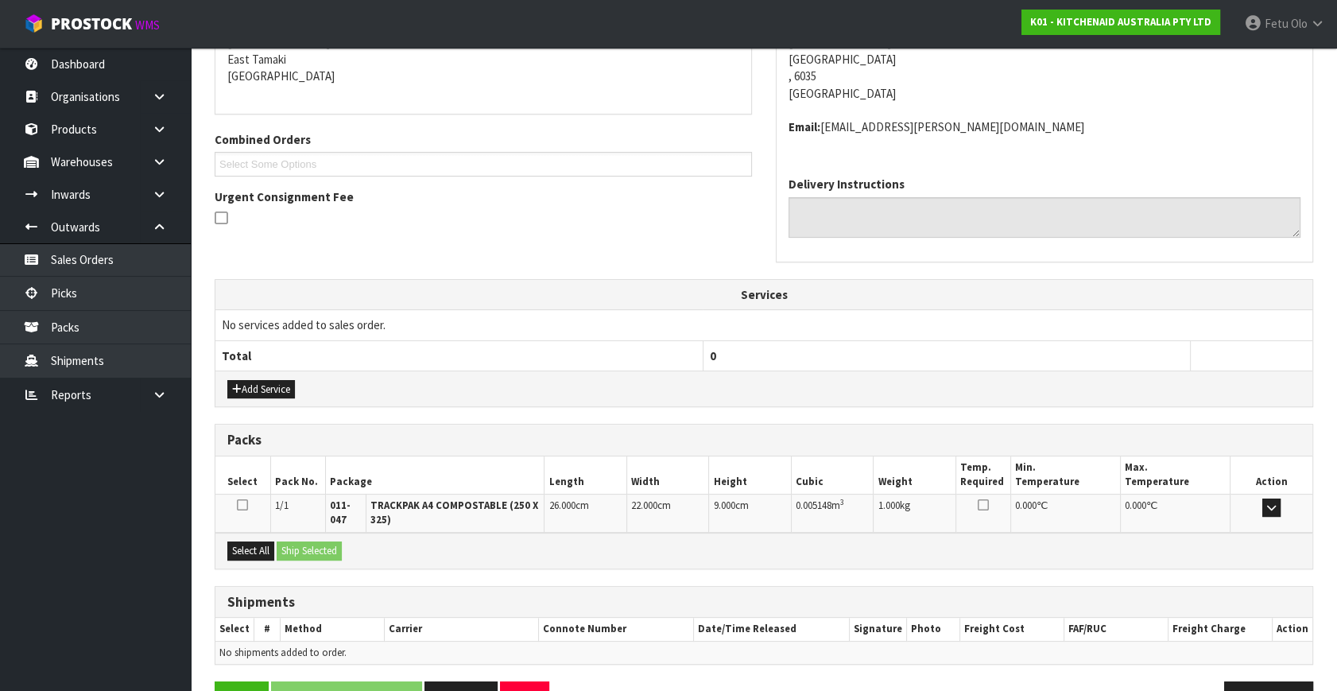
scroll to position [313, 0]
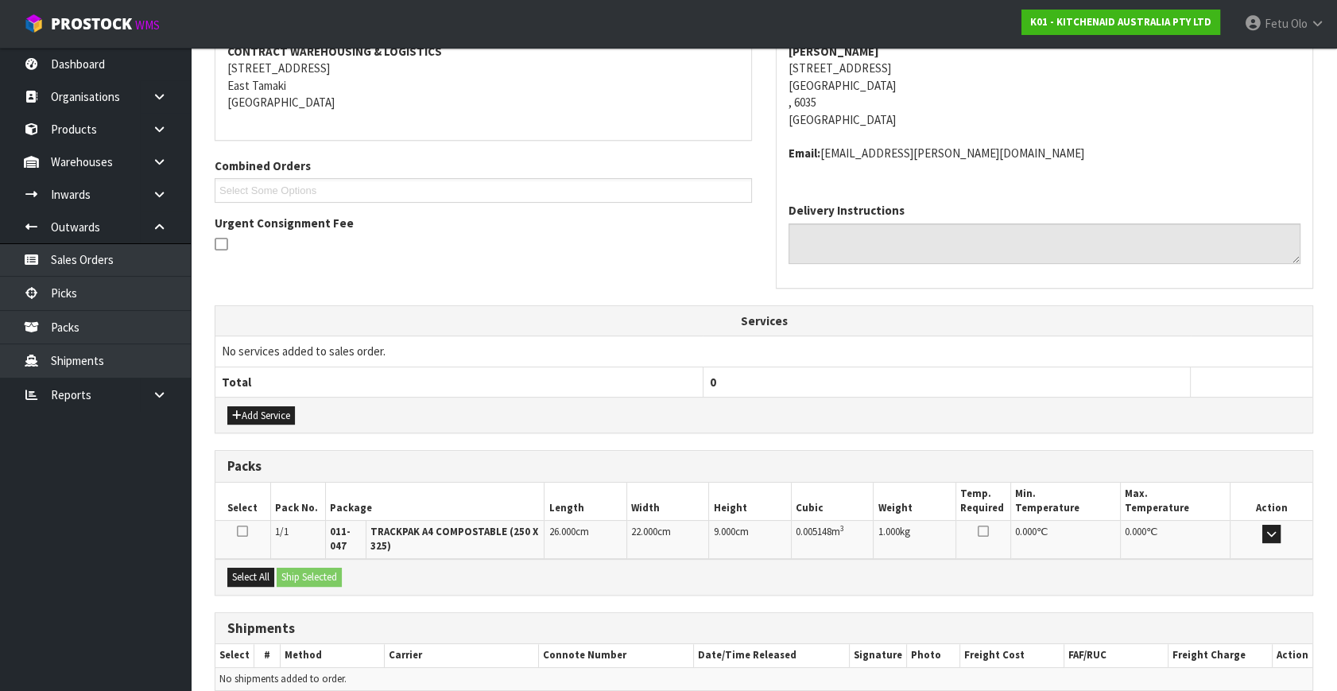
click at [253, 562] on div "Select All Ship Selected" at bounding box center [763, 577] width 1097 height 36
drag, startPoint x: 254, startPoint y: 575, endPoint x: 294, endPoint y: 575, distance: 39.7
click at [260, 575] on button "Select All" at bounding box center [250, 576] width 47 height 19
click at [294, 575] on button "Ship Selected" at bounding box center [309, 576] width 65 height 19
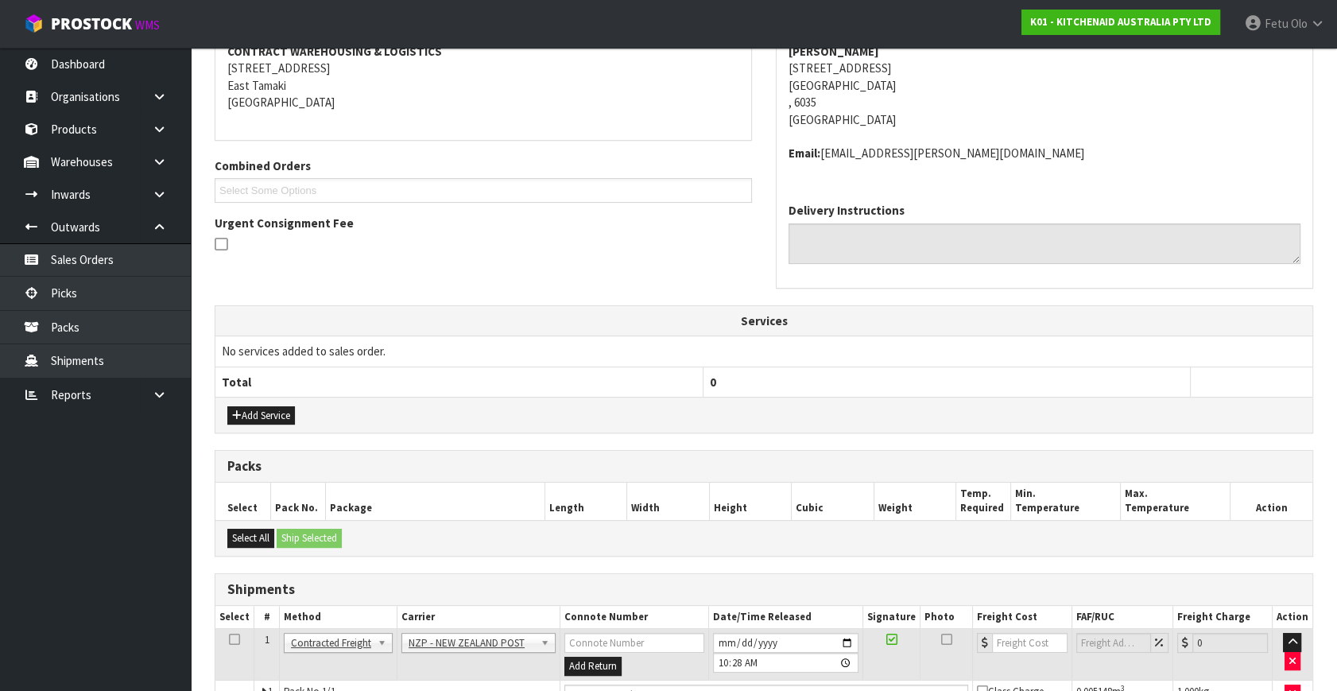
scroll to position [403, 0]
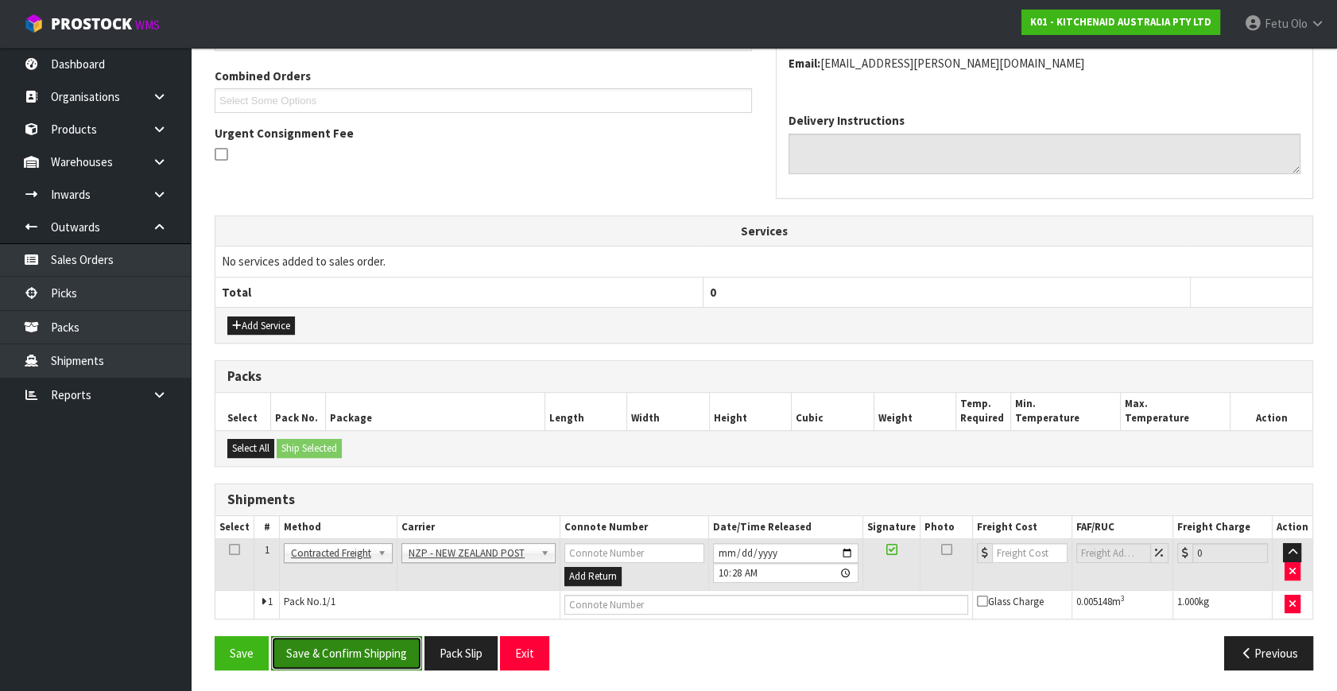
click at [373, 655] on button "Save & Confirm Shipping" at bounding box center [346, 653] width 151 height 34
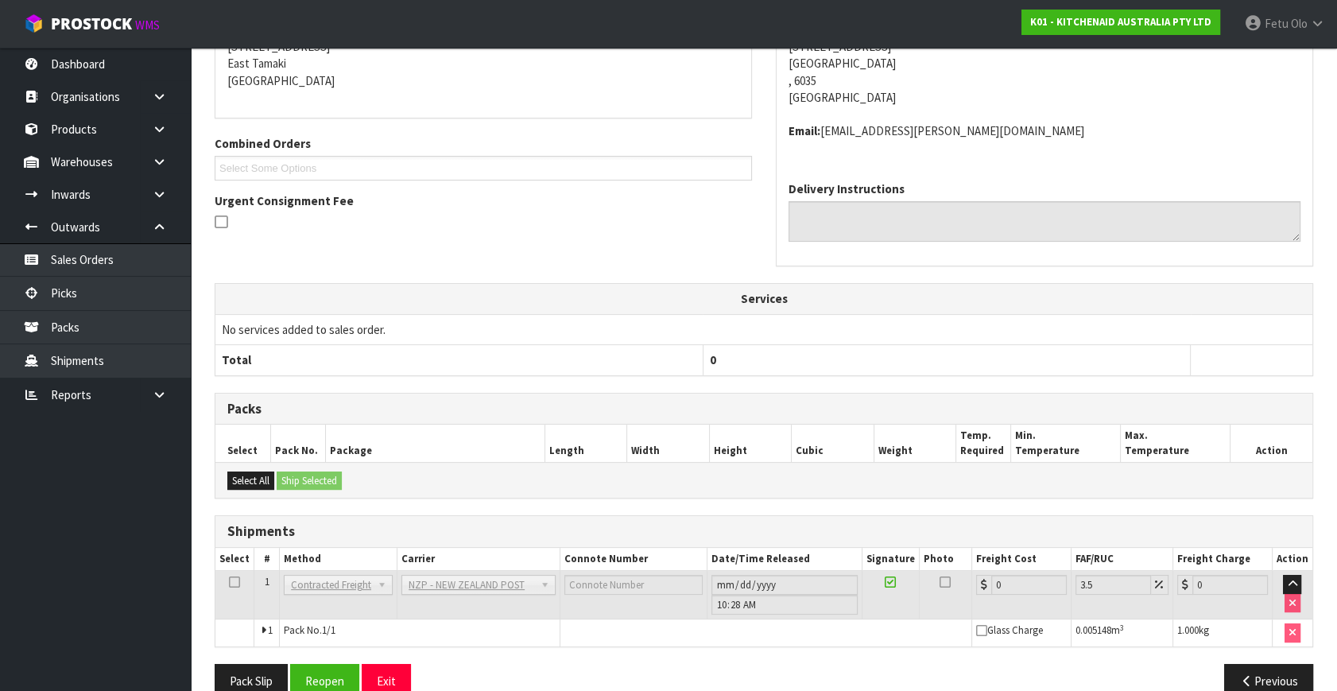
scroll to position [381, 0]
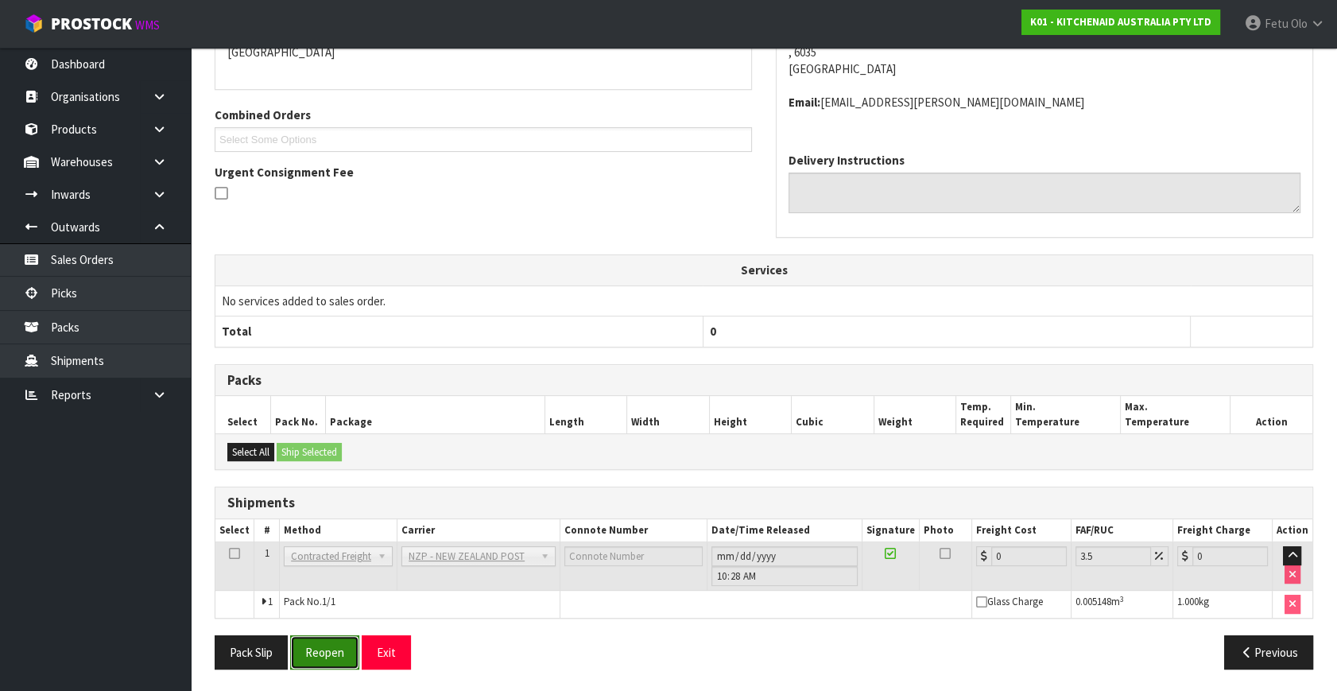
click at [307, 661] on button "Reopen" at bounding box center [324, 652] width 69 height 34
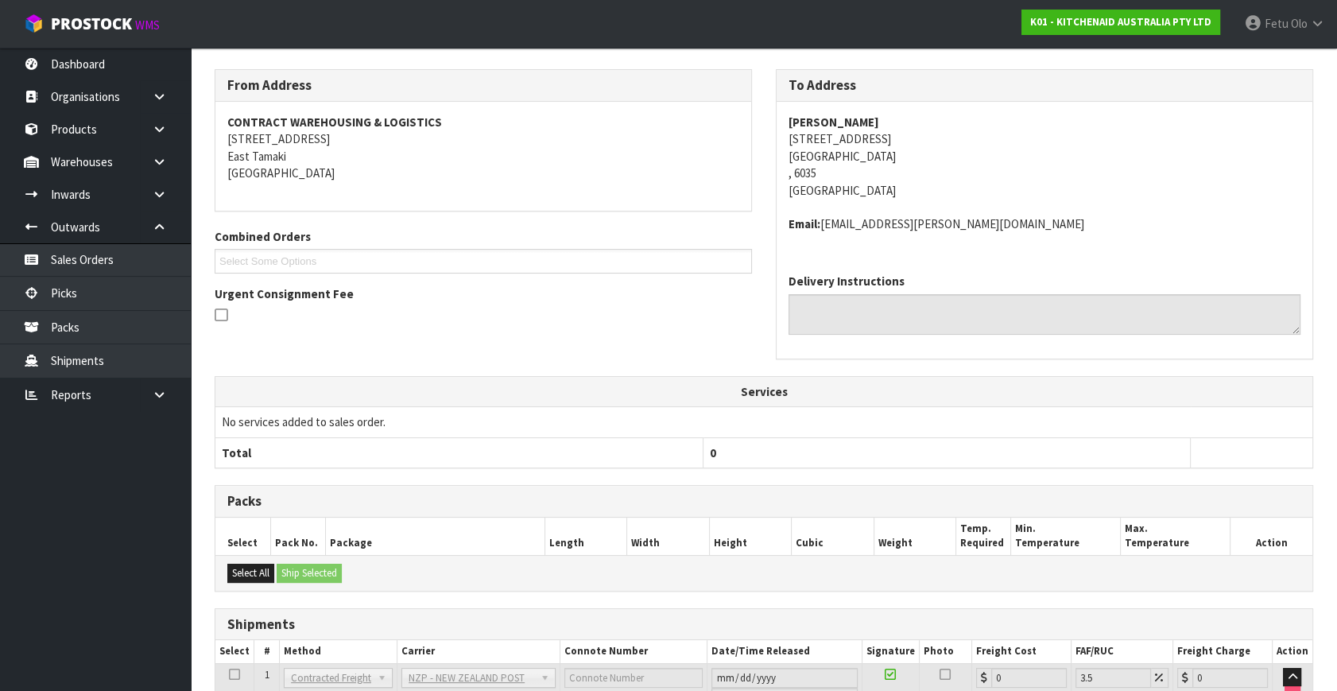
scroll to position [361, 0]
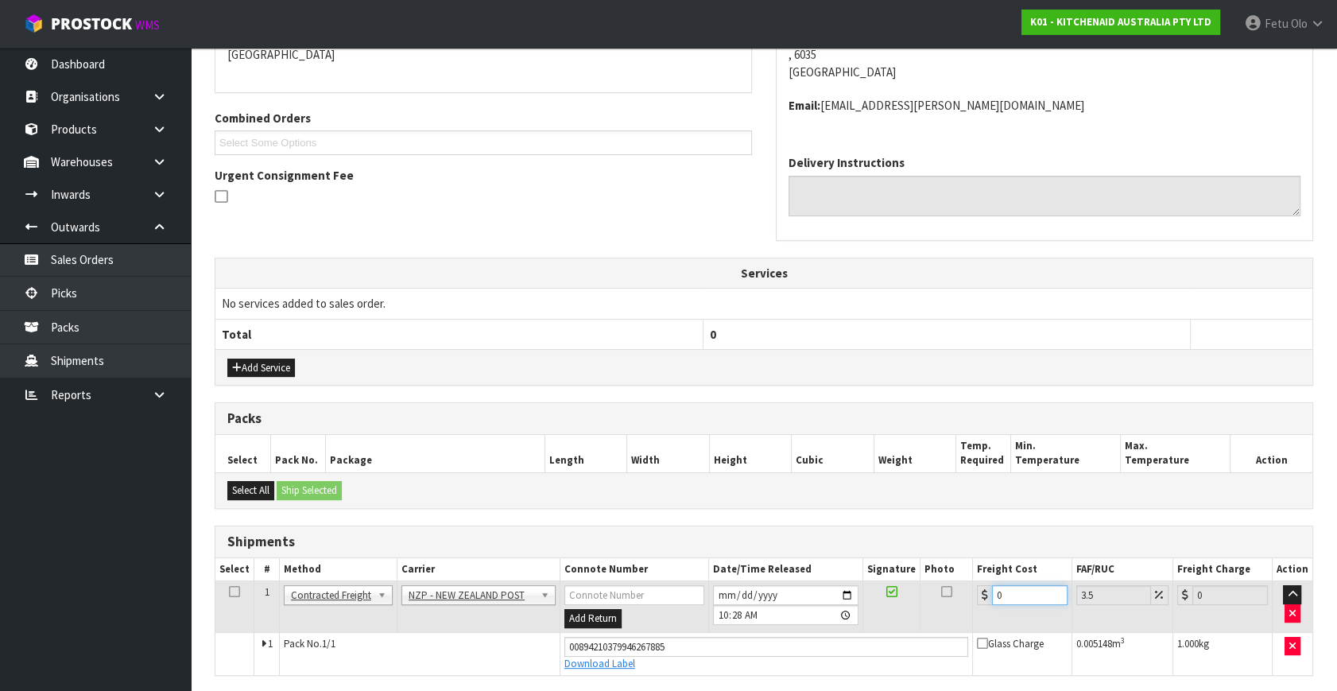
drag, startPoint x: 988, startPoint y: 596, endPoint x: 607, endPoint y: 668, distance: 387.3
click at [607, 668] on tbody "1 Client Local Pickup Customer Local Pickup Company Freight Contracted Freight …" at bounding box center [763, 628] width 1097 height 94
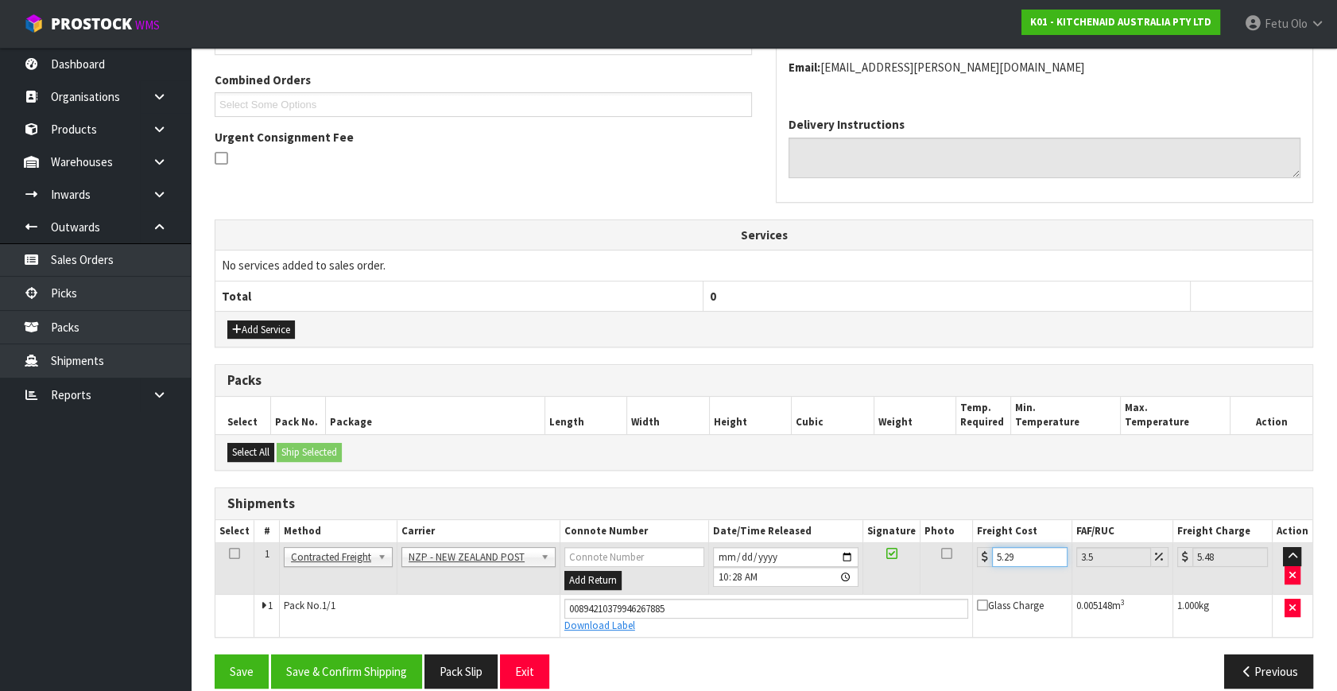
scroll to position [417, 0]
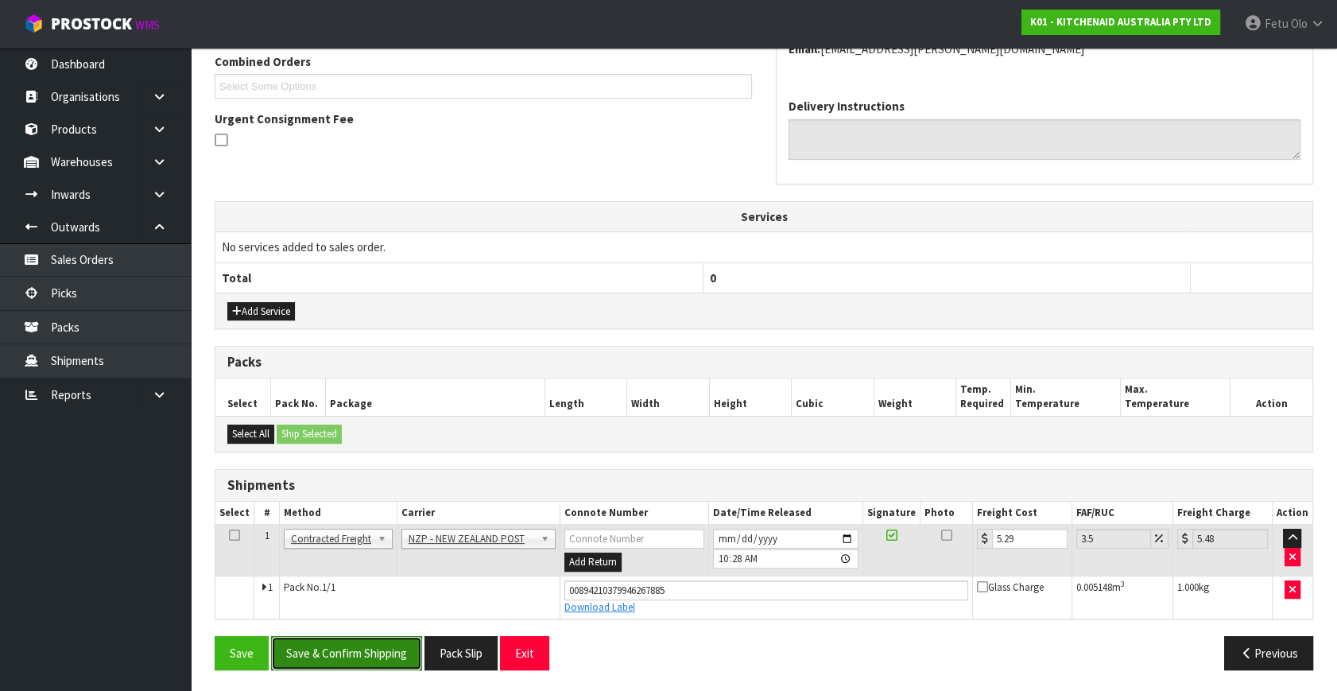
click at [309, 644] on button "Save & Confirm Shipping" at bounding box center [346, 653] width 151 height 34
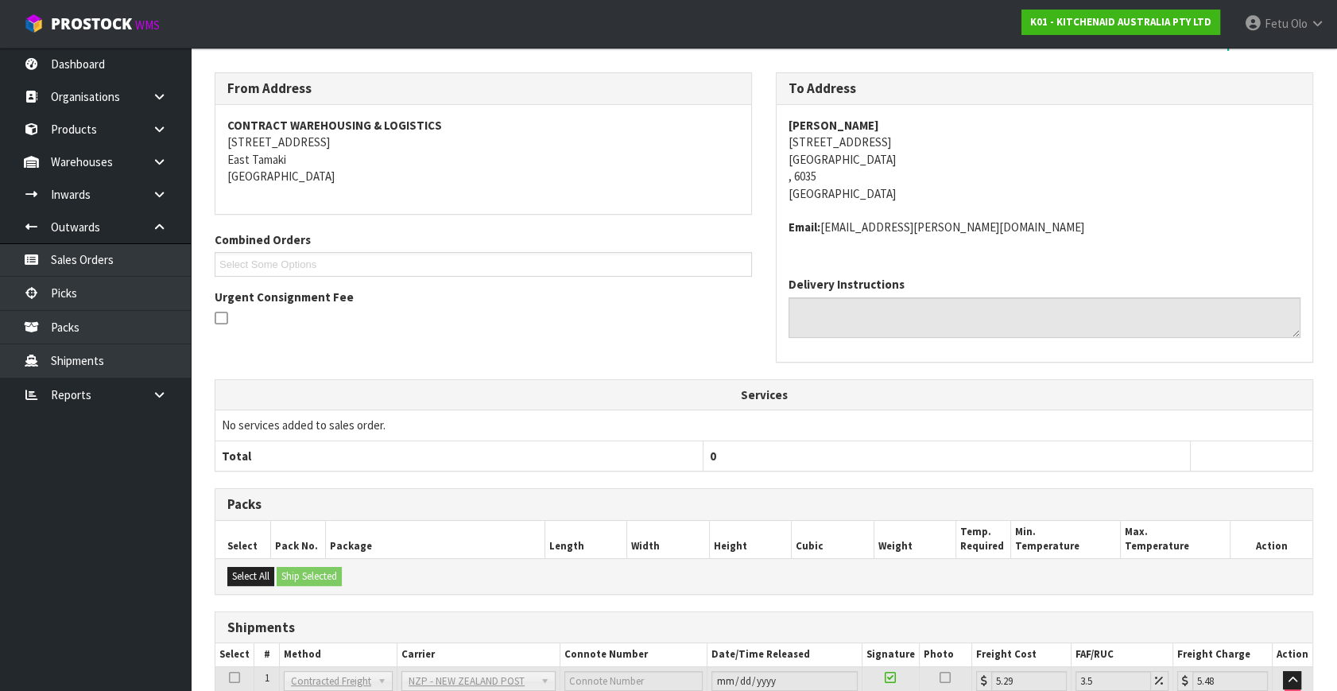
scroll to position [374, 0]
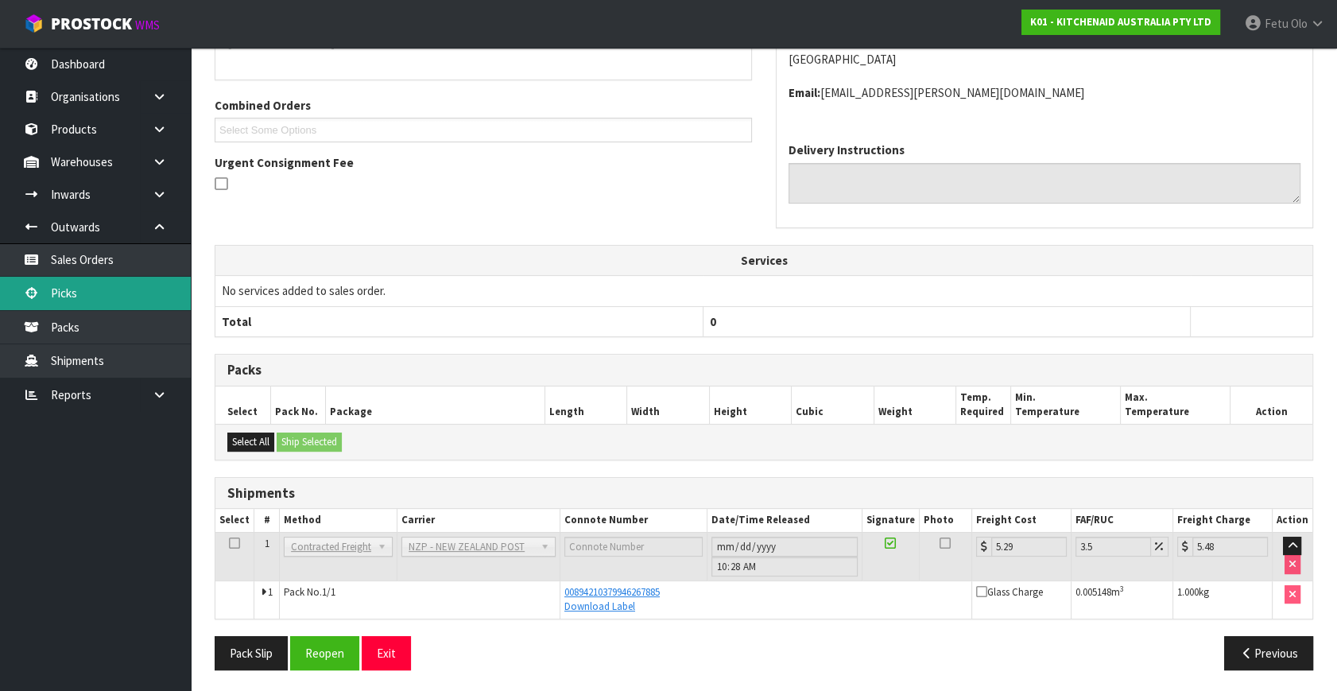
click at [60, 294] on link "Picks" at bounding box center [95, 293] width 191 height 33
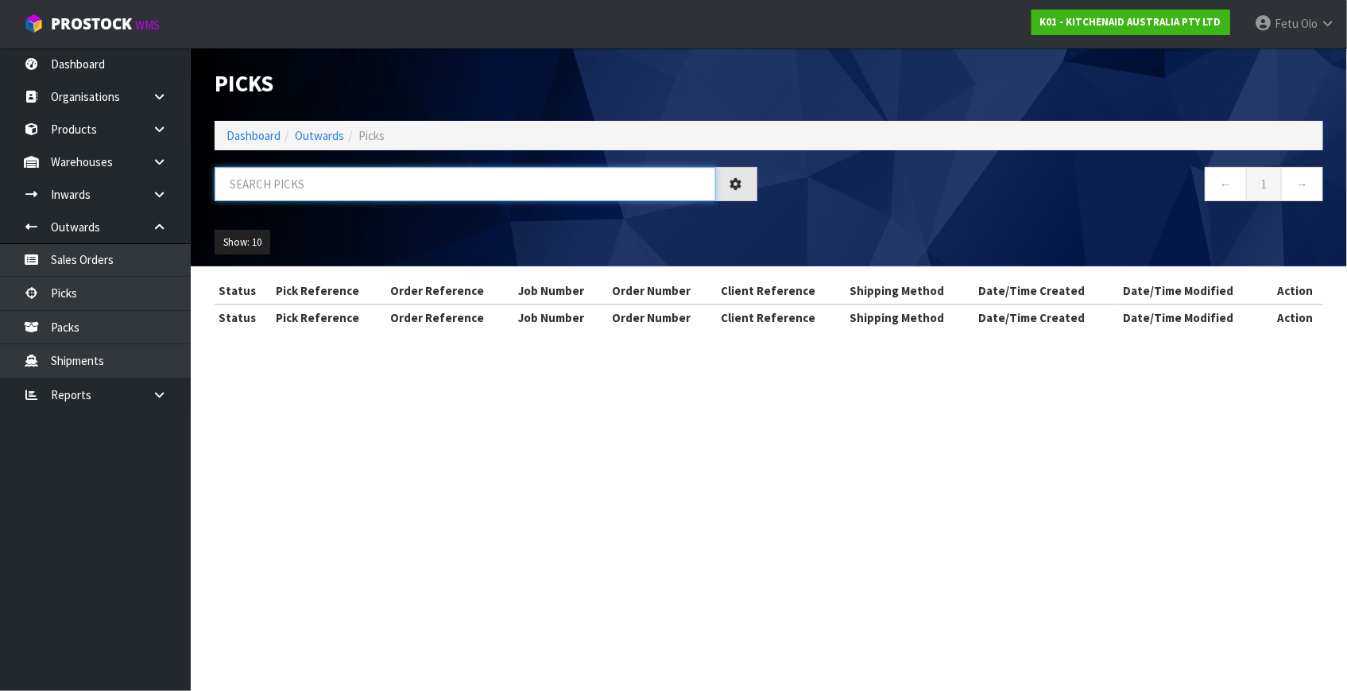
click at [286, 184] on input "text" at bounding box center [465, 184] width 501 height 34
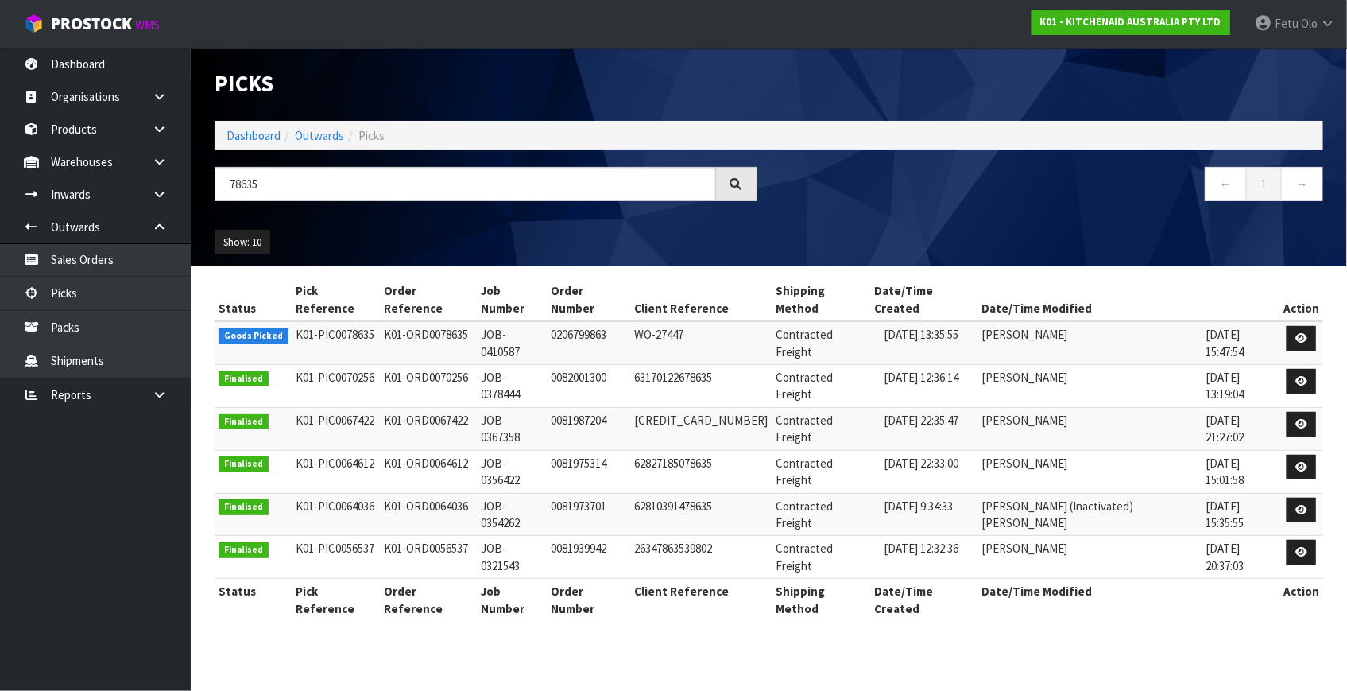
drag, startPoint x: 966, startPoint y: 620, endPoint x: 1054, endPoint y: 561, distance: 106.0
click at [966, 620] on section "Picks Dashboard Outwards Picks 78635 ← 1 → Show: 10 5 10 25 50 Status Pick Refe…" at bounding box center [673, 345] width 1347 height 691
click at [1285, 321] on td at bounding box center [1301, 342] width 44 height 43
click at [1299, 333] on icon at bounding box center [1301, 338] width 12 height 10
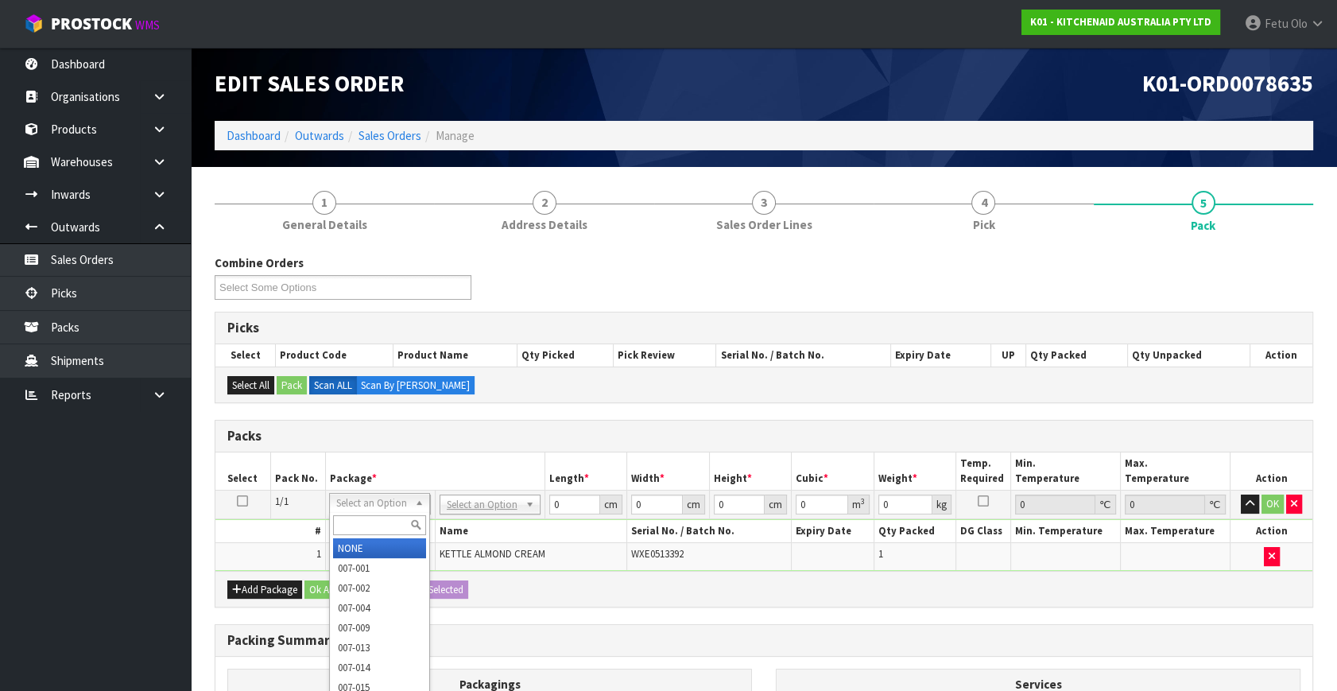
click at [362, 523] on input "text" at bounding box center [379, 525] width 93 height 20
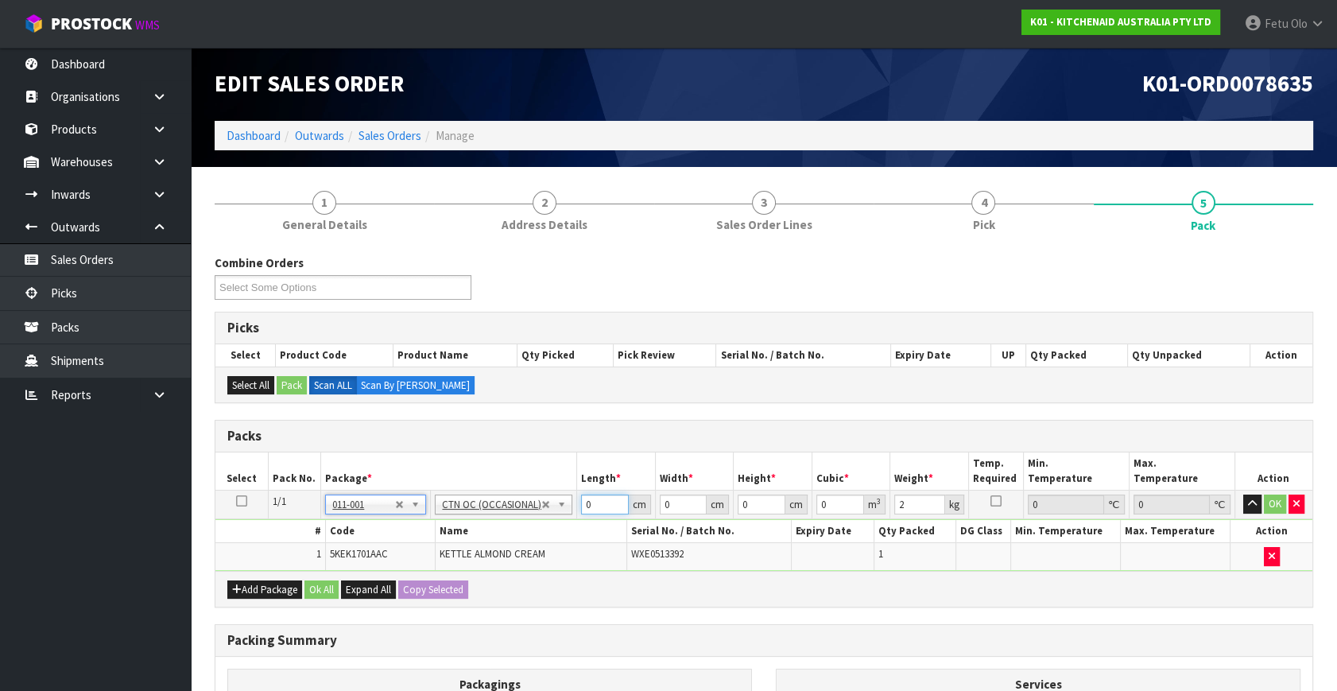
drag, startPoint x: 598, startPoint y: 500, endPoint x: 424, endPoint y: 565, distance: 185.1
click at [424, 565] on tbody "1/1 NONE 007-001 007-002 007-004 007-009 007-013 007-014 007-015 007-017 007-01…" at bounding box center [763, 530] width 1097 height 80
click button "OK" at bounding box center [1275, 503] width 22 height 19
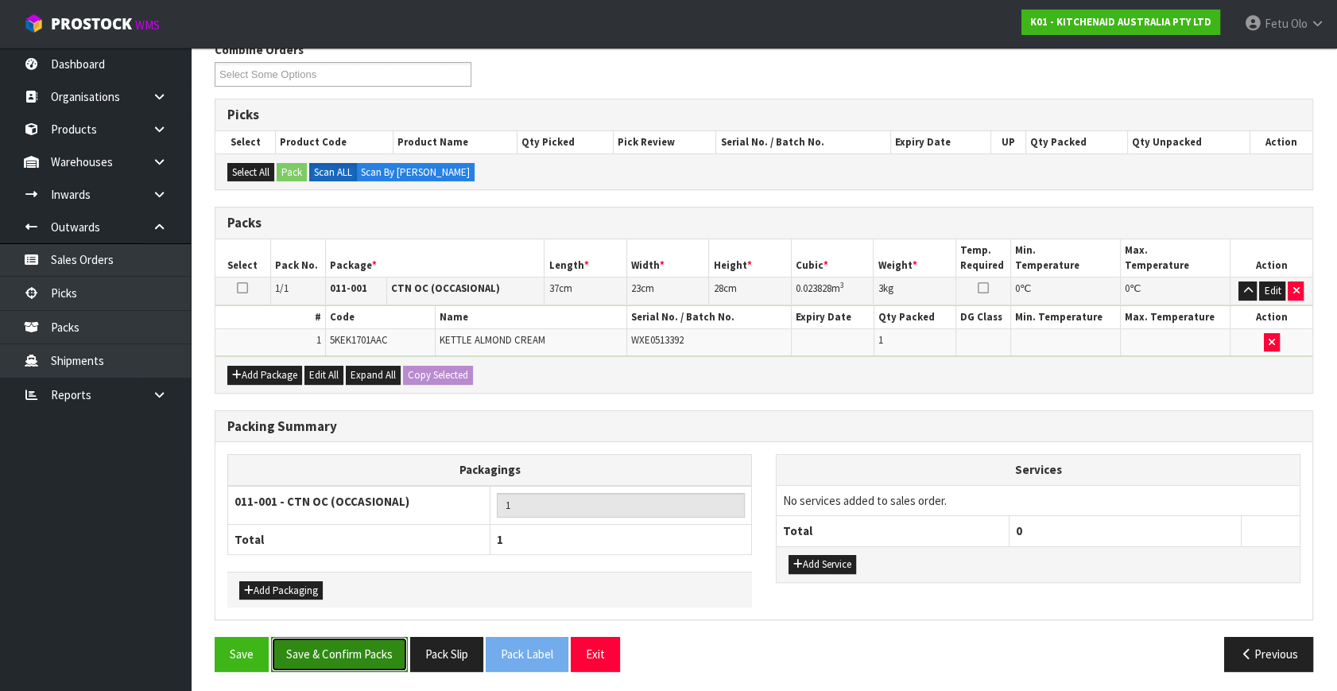
drag, startPoint x: 343, startPoint y: 652, endPoint x: 371, endPoint y: 648, distance: 28.1
click at [345, 651] on button "Save & Confirm Packs" at bounding box center [339, 654] width 137 height 34
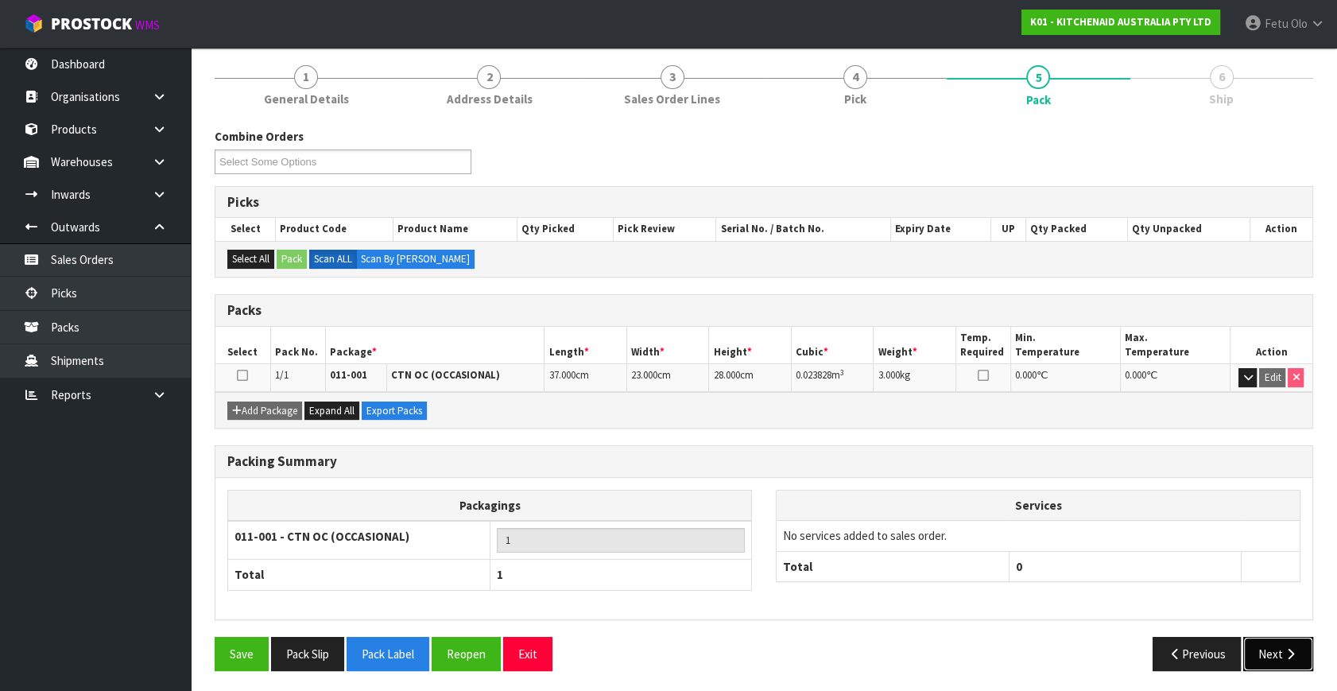
click at [1297, 657] on button "Next" at bounding box center [1278, 654] width 70 height 34
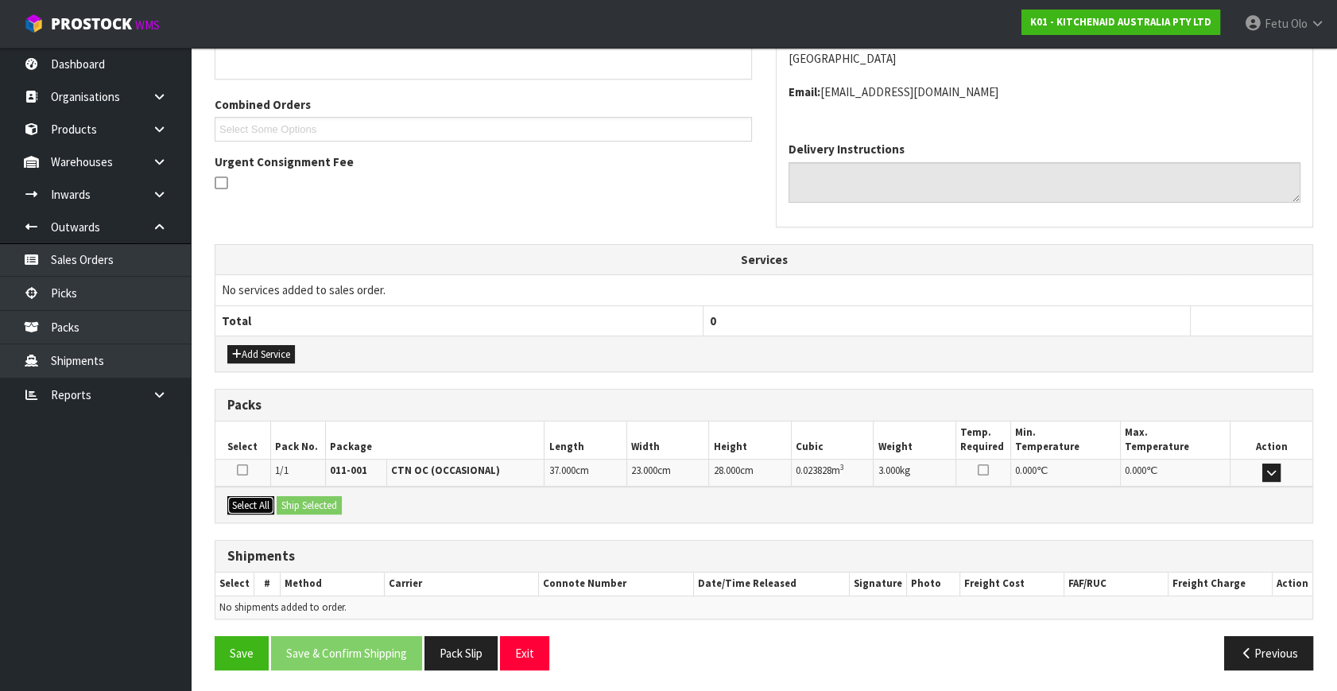
click at [243, 505] on button "Select All" at bounding box center [250, 505] width 47 height 19
click at [291, 501] on button "Ship Selected" at bounding box center [309, 505] width 65 height 19
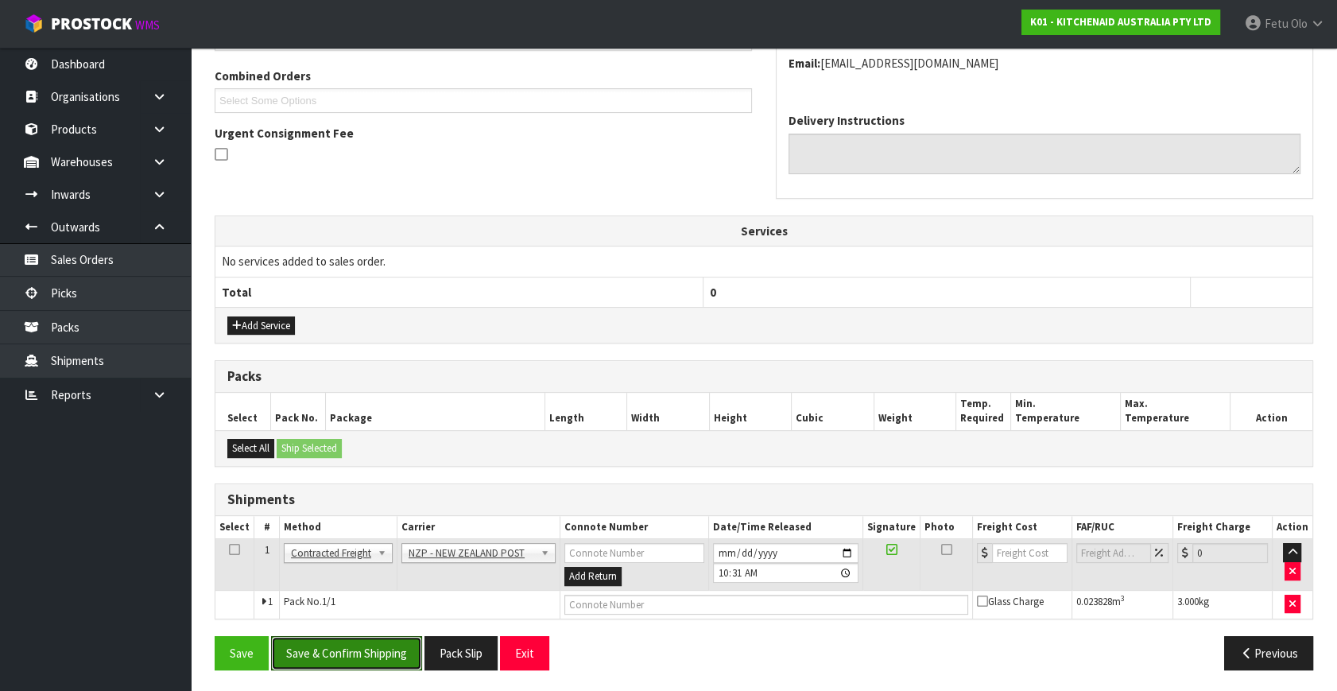
drag, startPoint x: 366, startPoint y: 644, endPoint x: 416, endPoint y: 608, distance: 61.4
click at [366, 644] on button "Save & Confirm Shipping" at bounding box center [346, 653] width 151 height 34
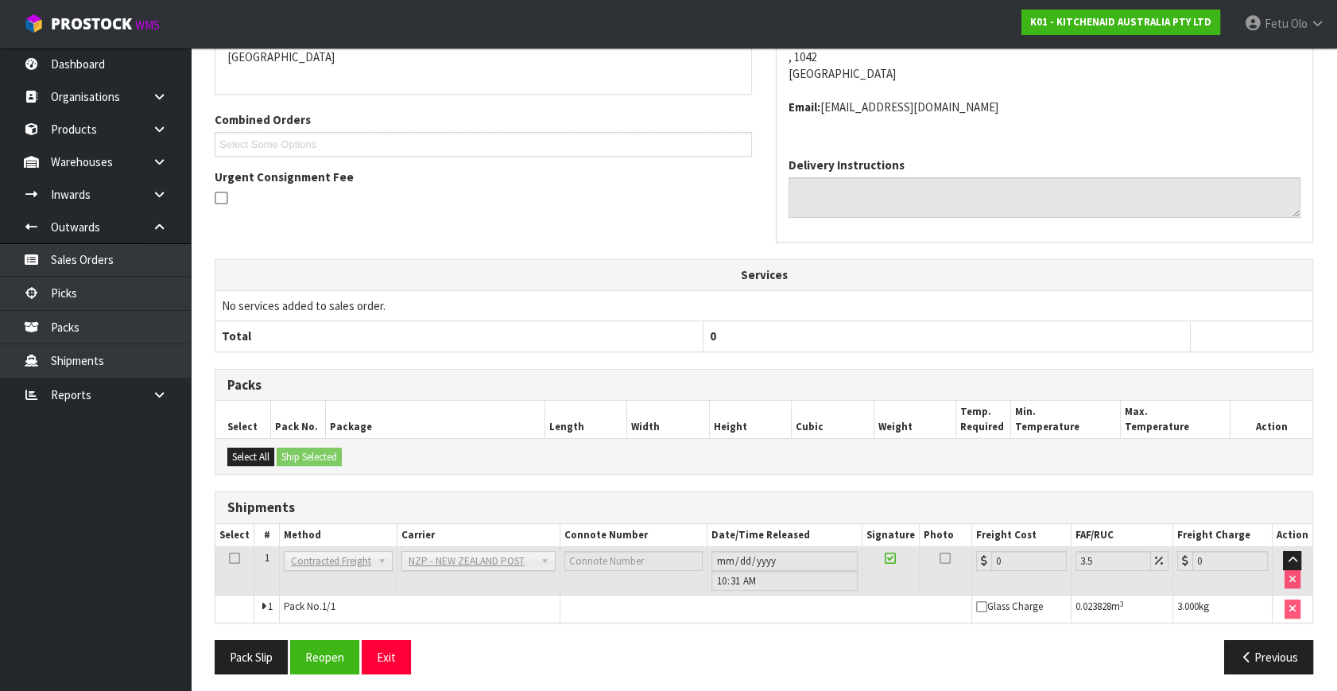
scroll to position [381, 0]
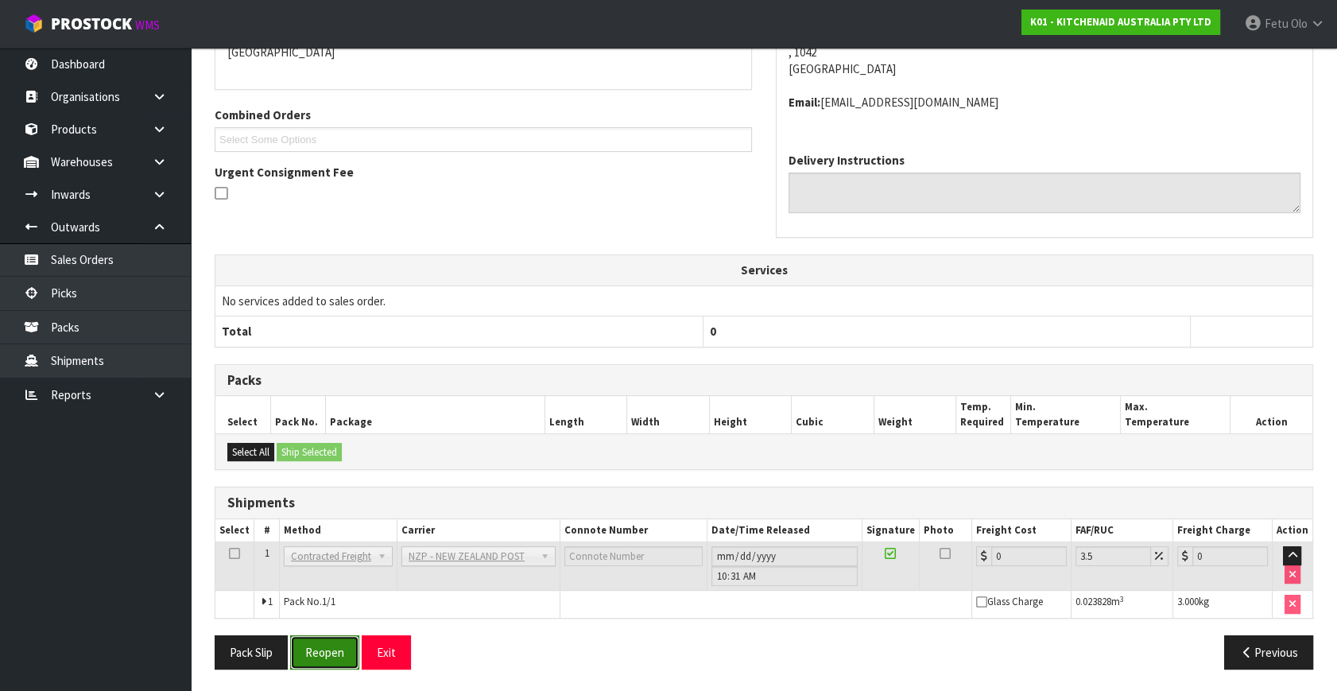
click at [326, 651] on button "Reopen" at bounding box center [324, 652] width 69 height 34
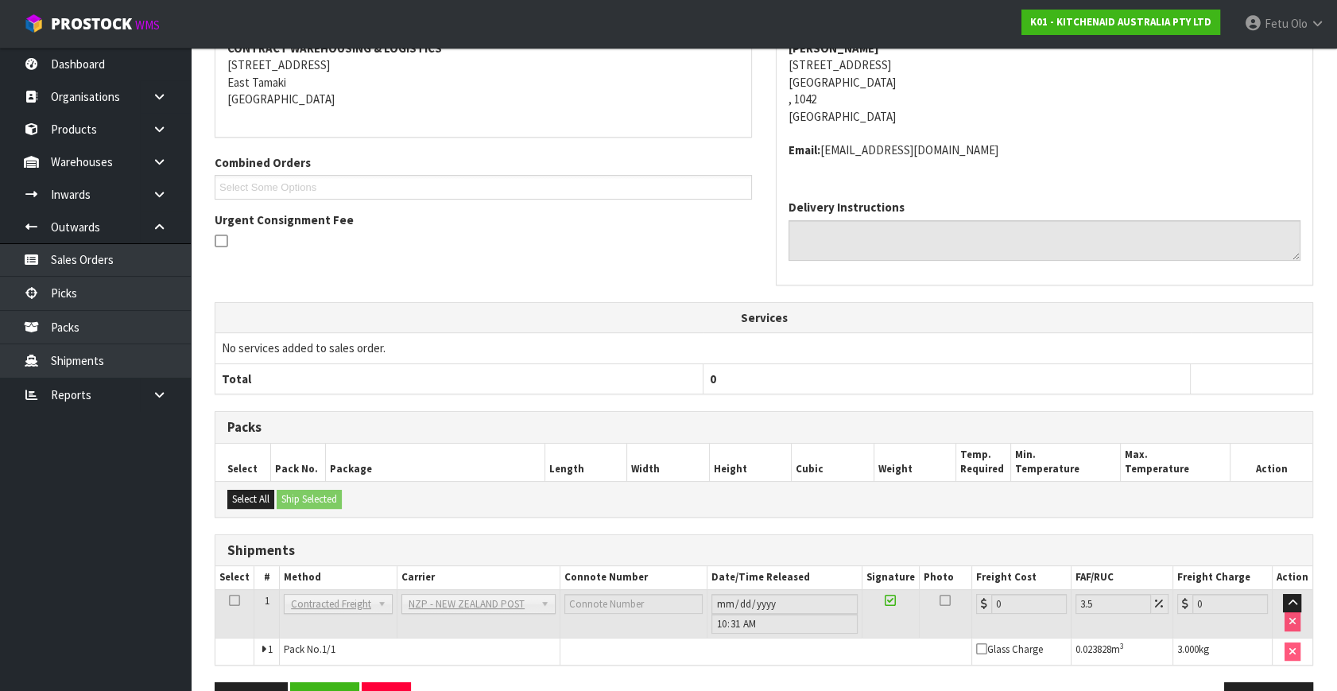
scroll to position [364, 0]
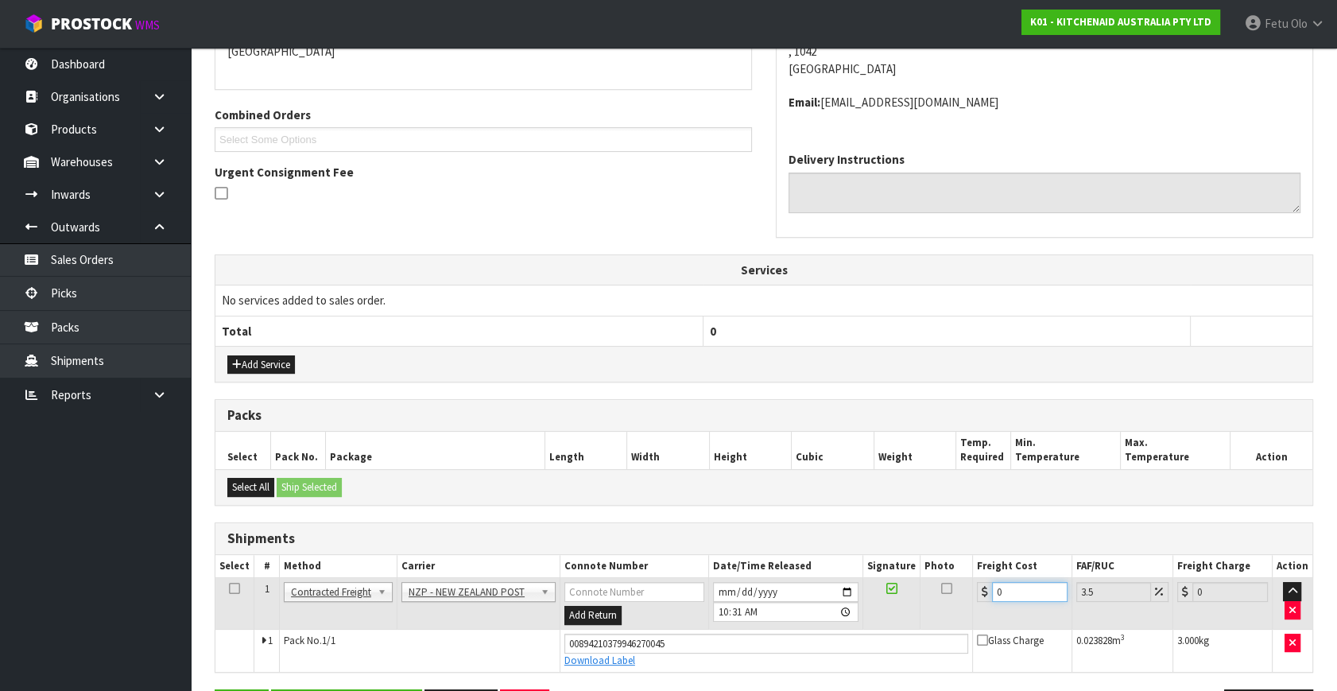
drag, startPoint x: 870, startPoint y: 626, endPoint x: 804, endPoint y: 634, distance: 66.4
click at [804, 634] on tbody "1 Client Local Pickup Customer Local Pickup Company Freight Contracted Freight …" at bounding box center [763, 625] width 1097 height 94
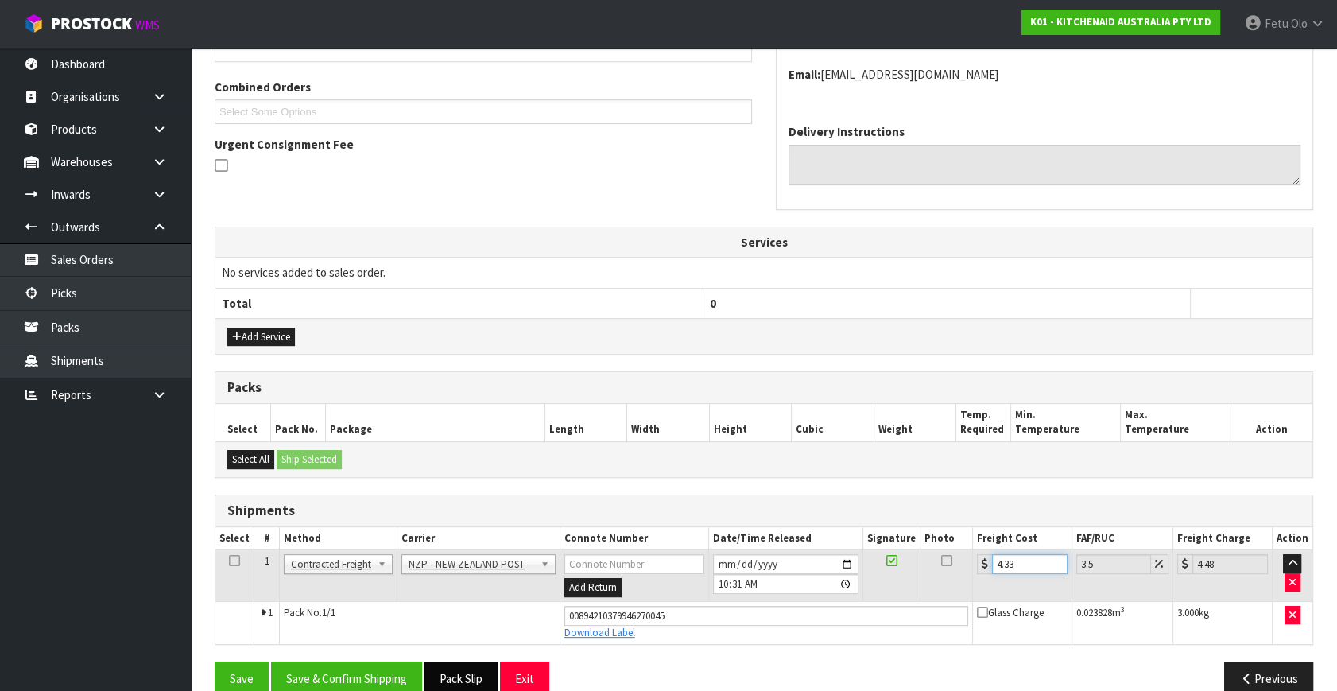
scroll to position [417, 0]
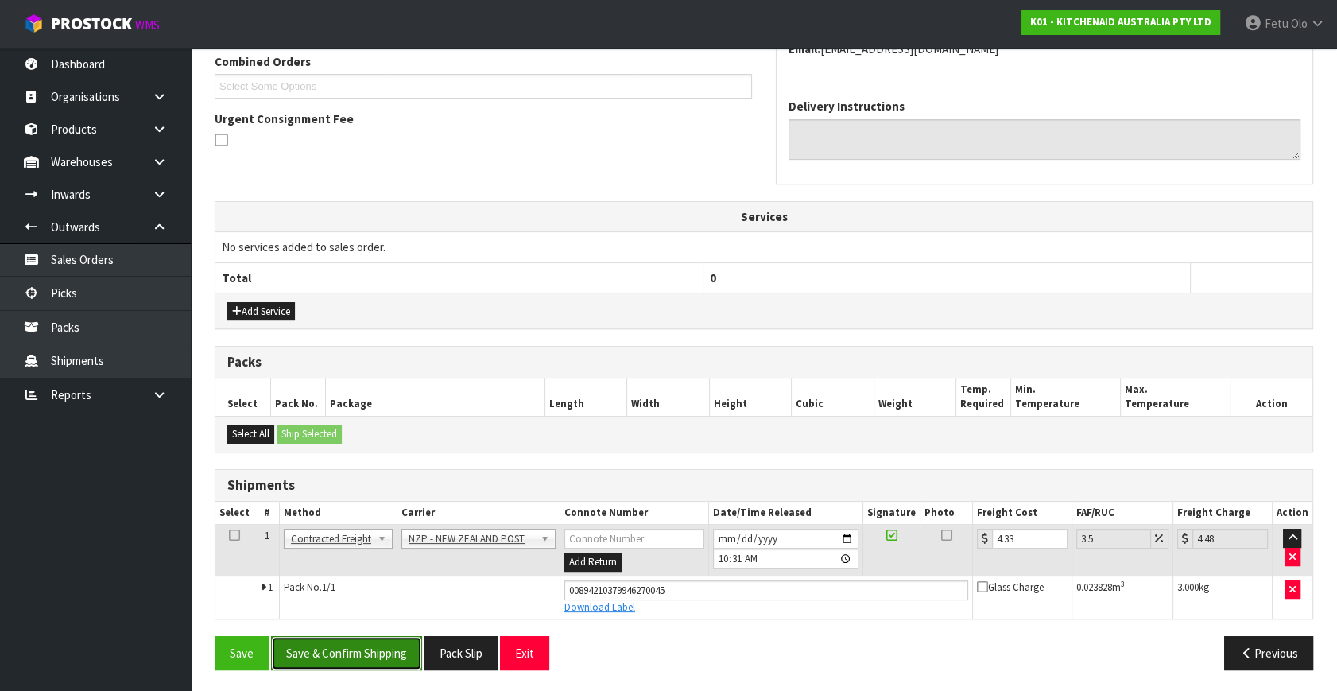
click at [403, 646] on button "Save & Confirm Shipping" at bounding box center [346, 653] width 151 height 34
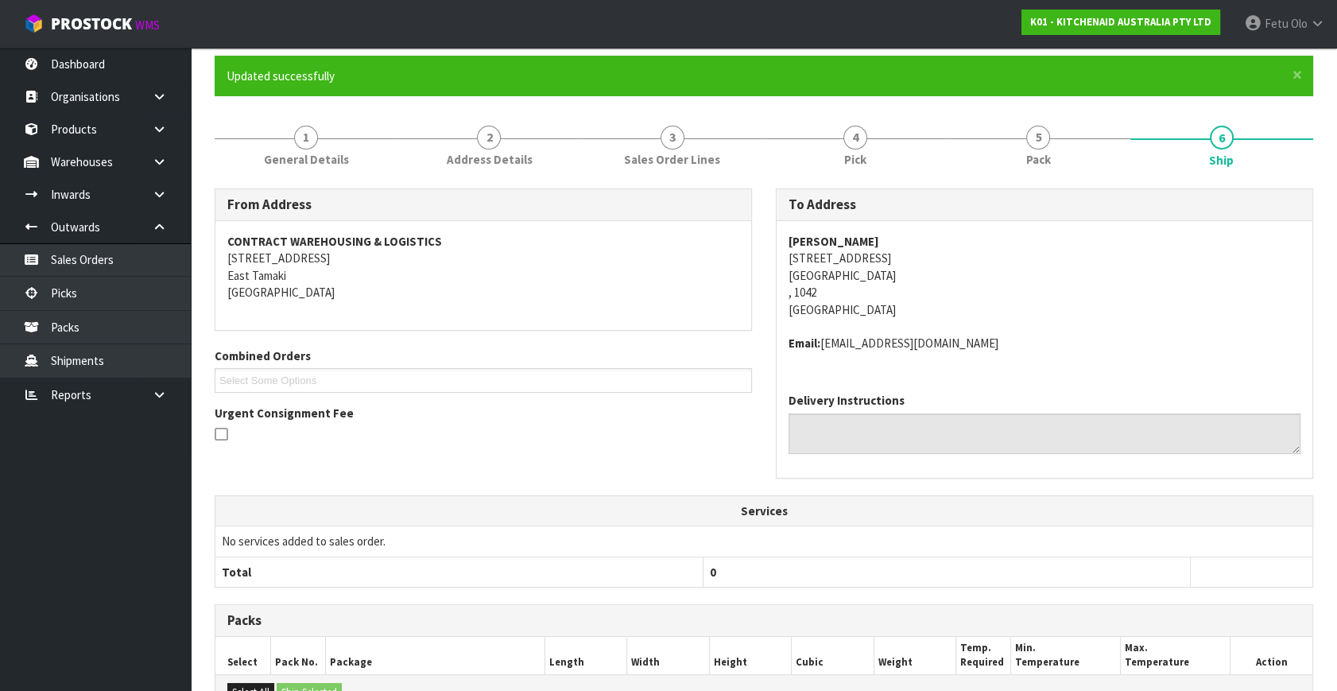
scroll to position [374, 0]
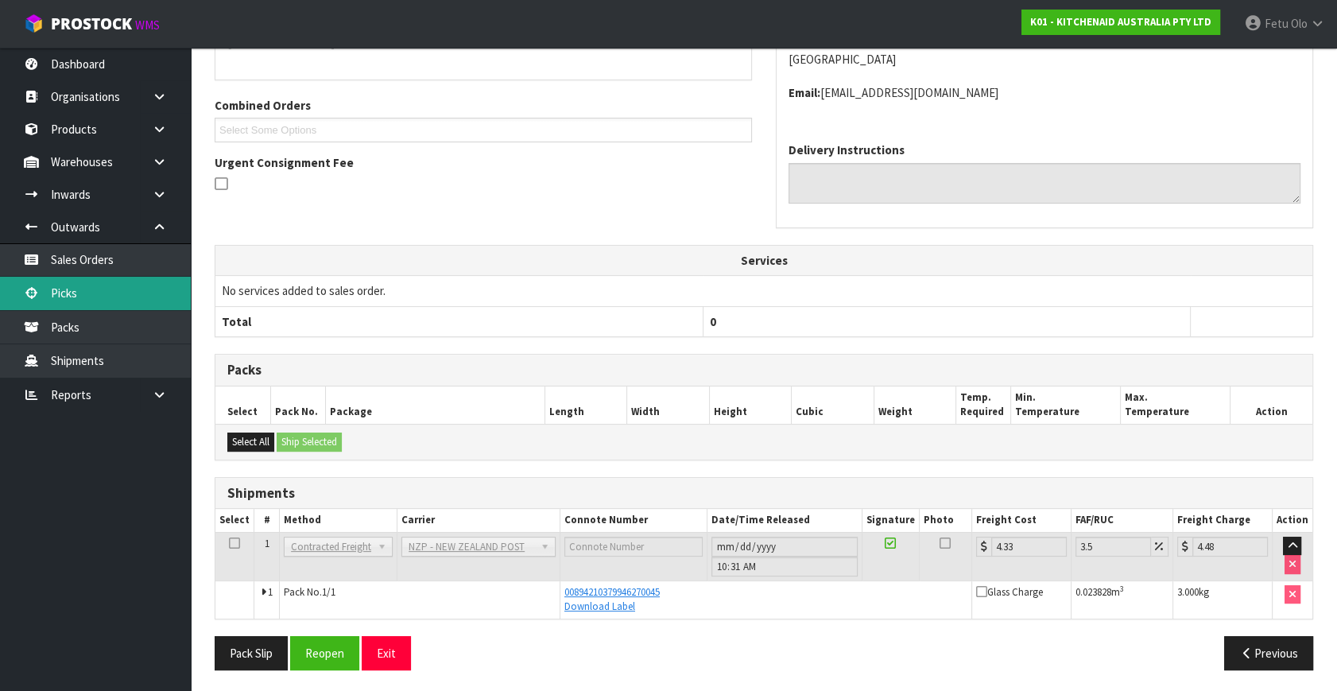
click at [72, 302] on link "Picks" at bounding box center [95, 293] width 191 height 33
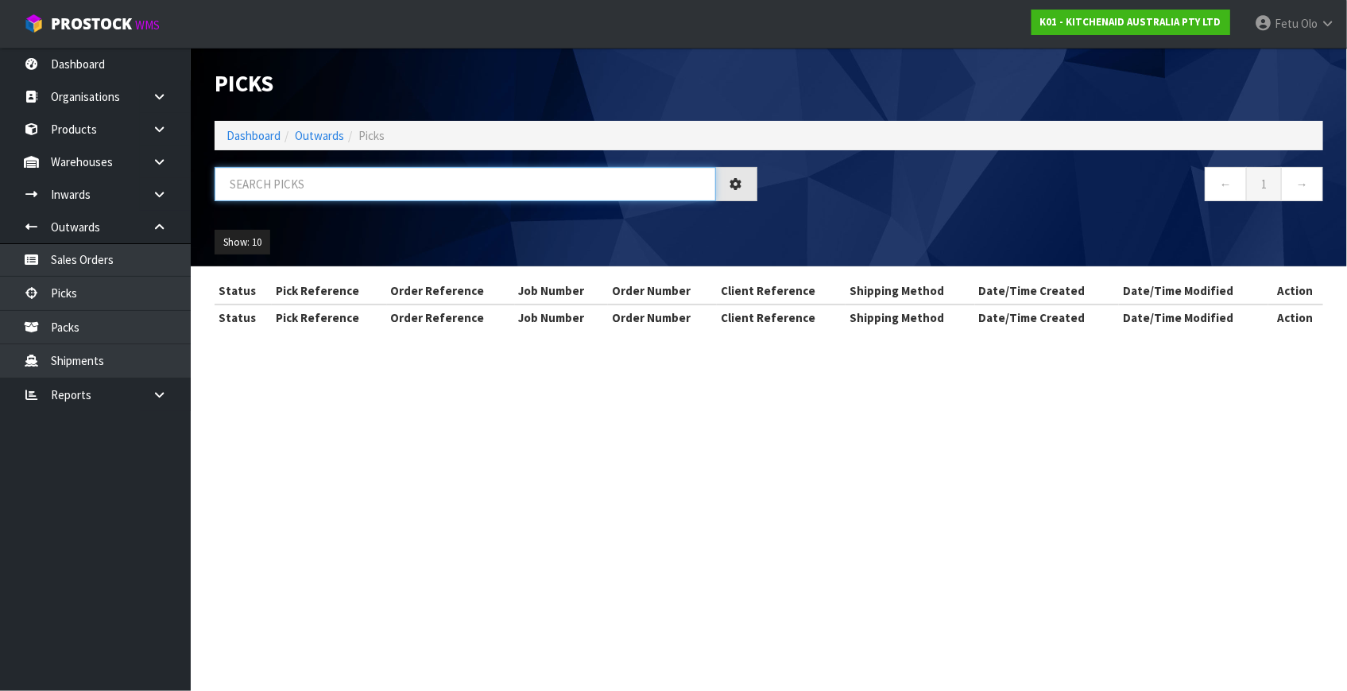
click at [321, 194] on input "text" at bounding box center [465, 184] width 501 height 34
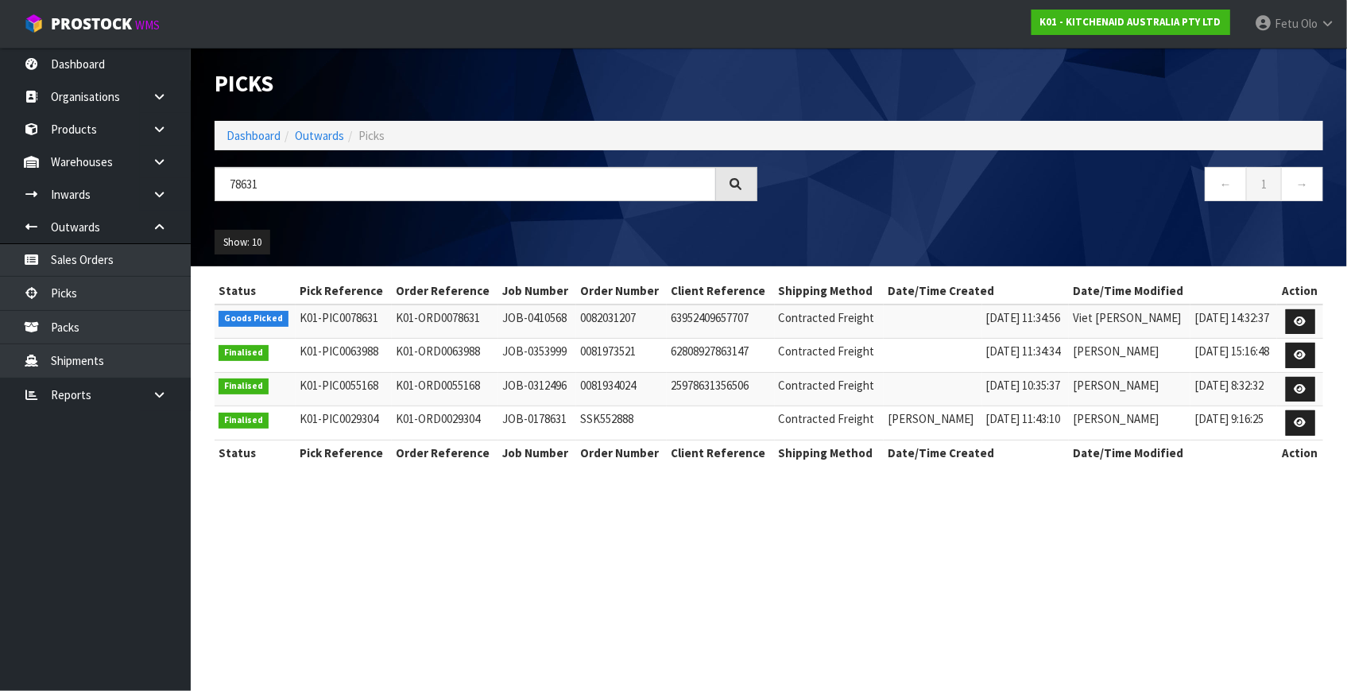
click at [1279, 312] on td at bounding box center [1300, 321] width 46 height 34
click at [1317, 319] on td at bounding box center [1300, 321] width 46 height 34
click at [1295, 317] on icon at bounding box center [1301, 321] width 12 height 10
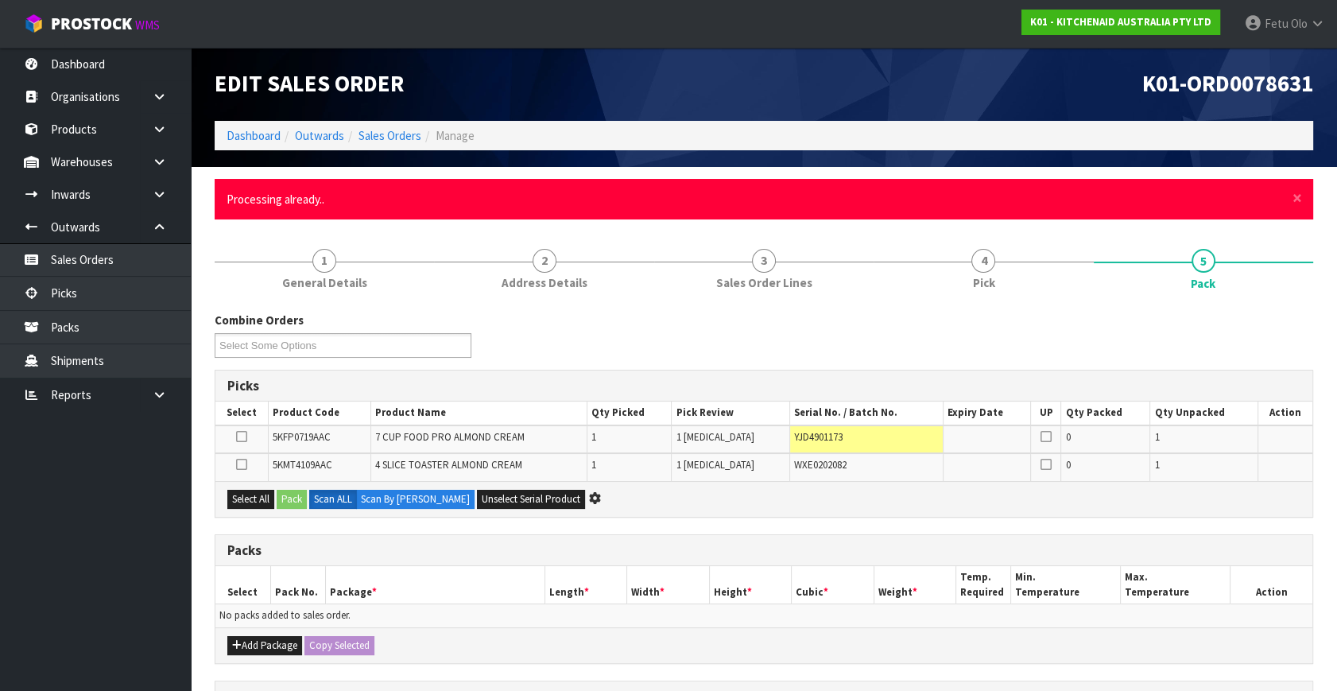
click at [1302, 194] on div "× Close Processing already.." at bounding box center [764, 199] width 1098 height 41
click at [1293, 198] on span "×" at bounding box center [1297, 198] width 10 height 22
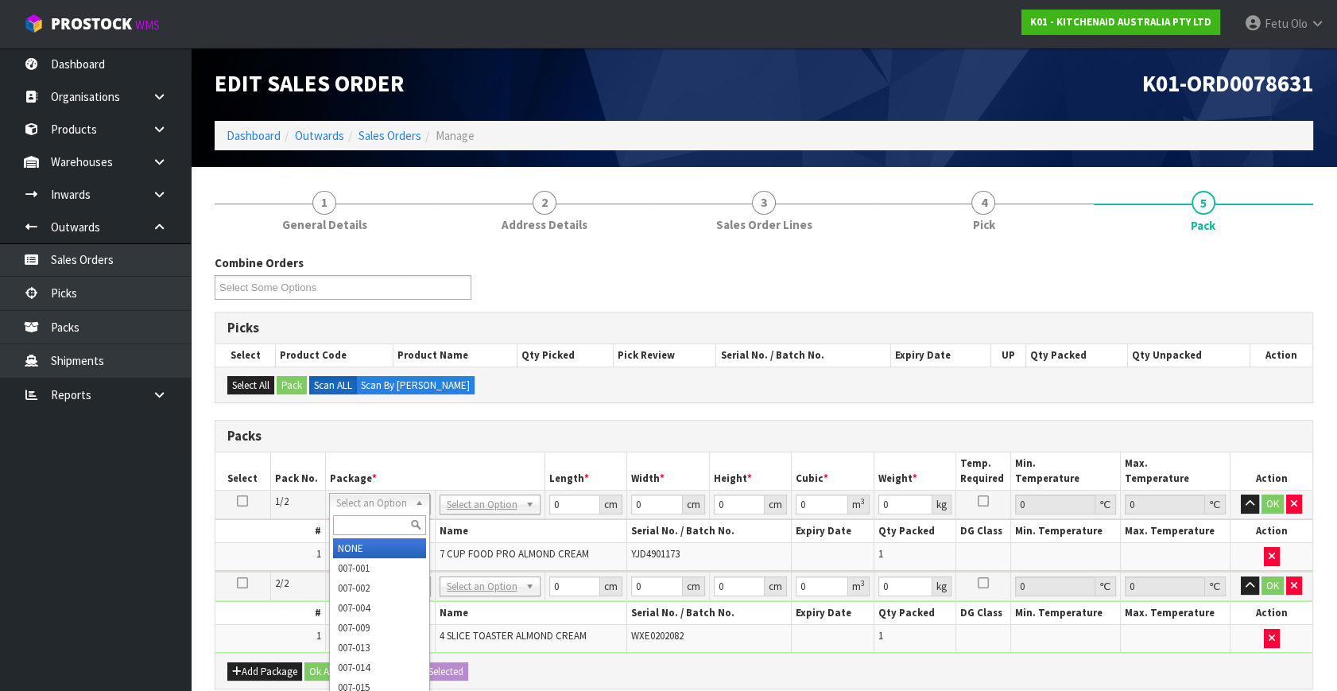
click at [347, 529] on input "text" at bounding box center [379, 525] width 93 height 20
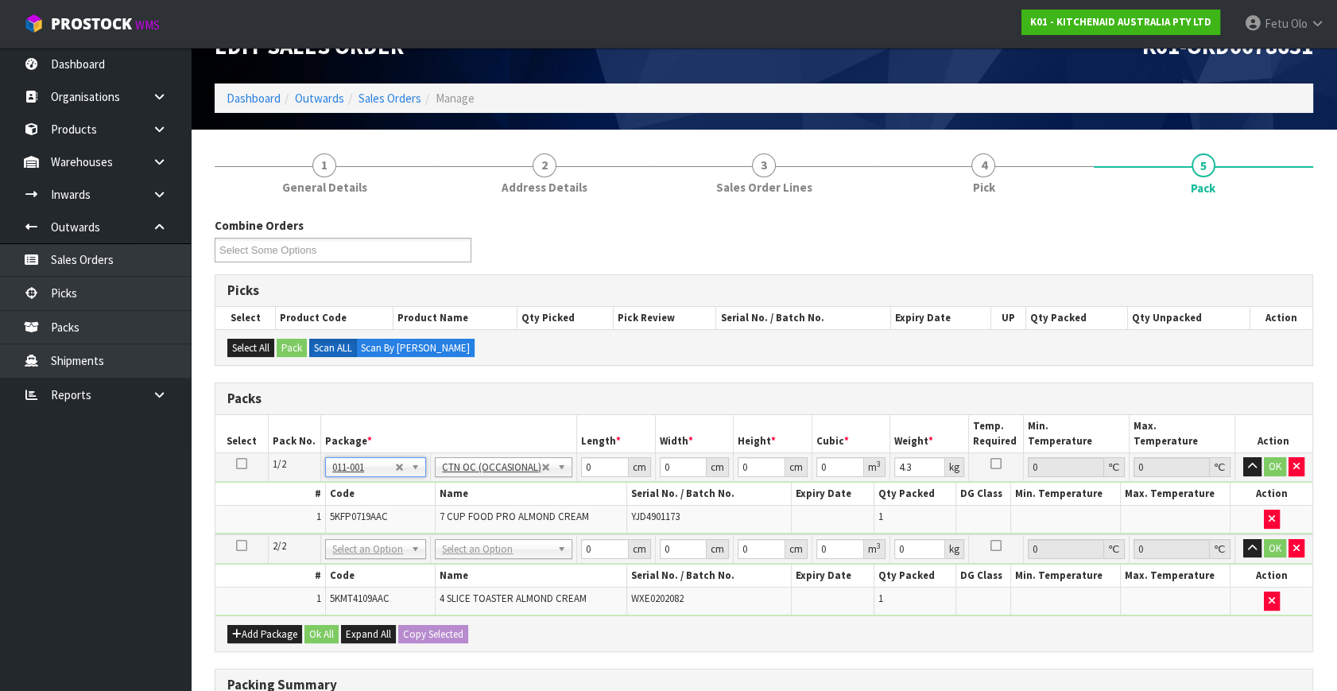
scroll to position [72, 0]
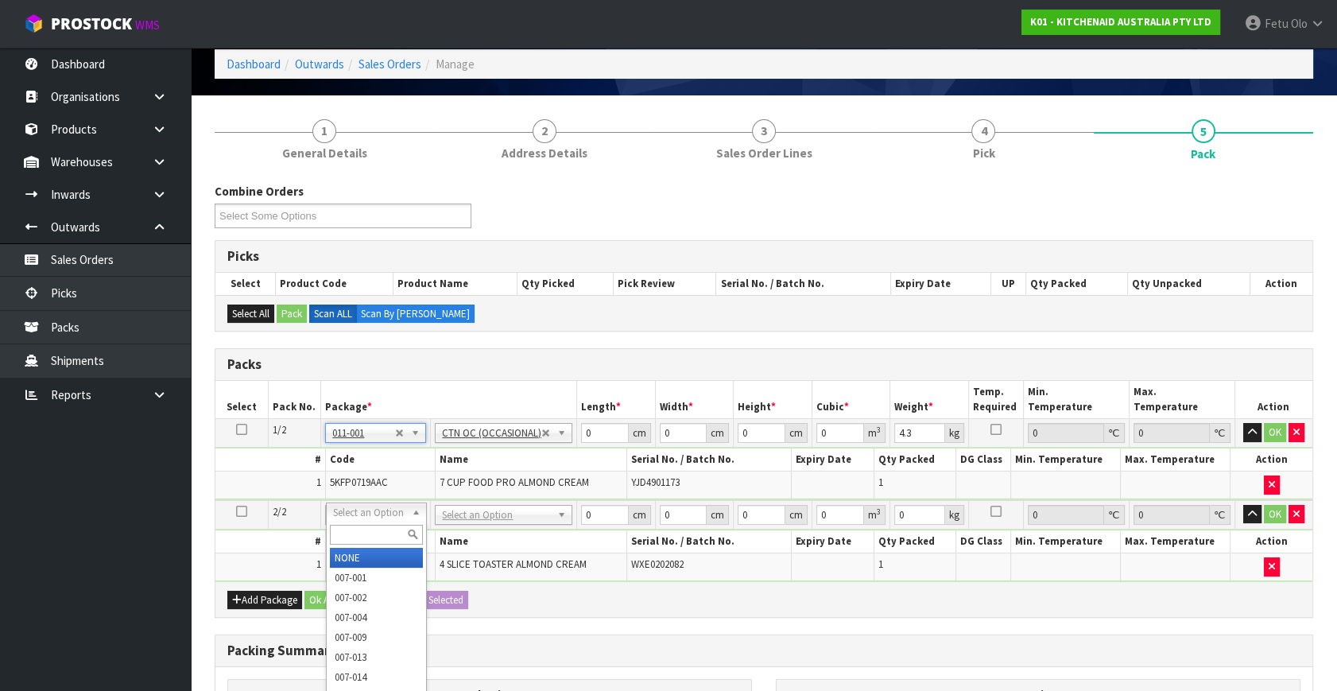
click at [357, 529] on input "text" at bounding box center [376, 534] width 93 height 20
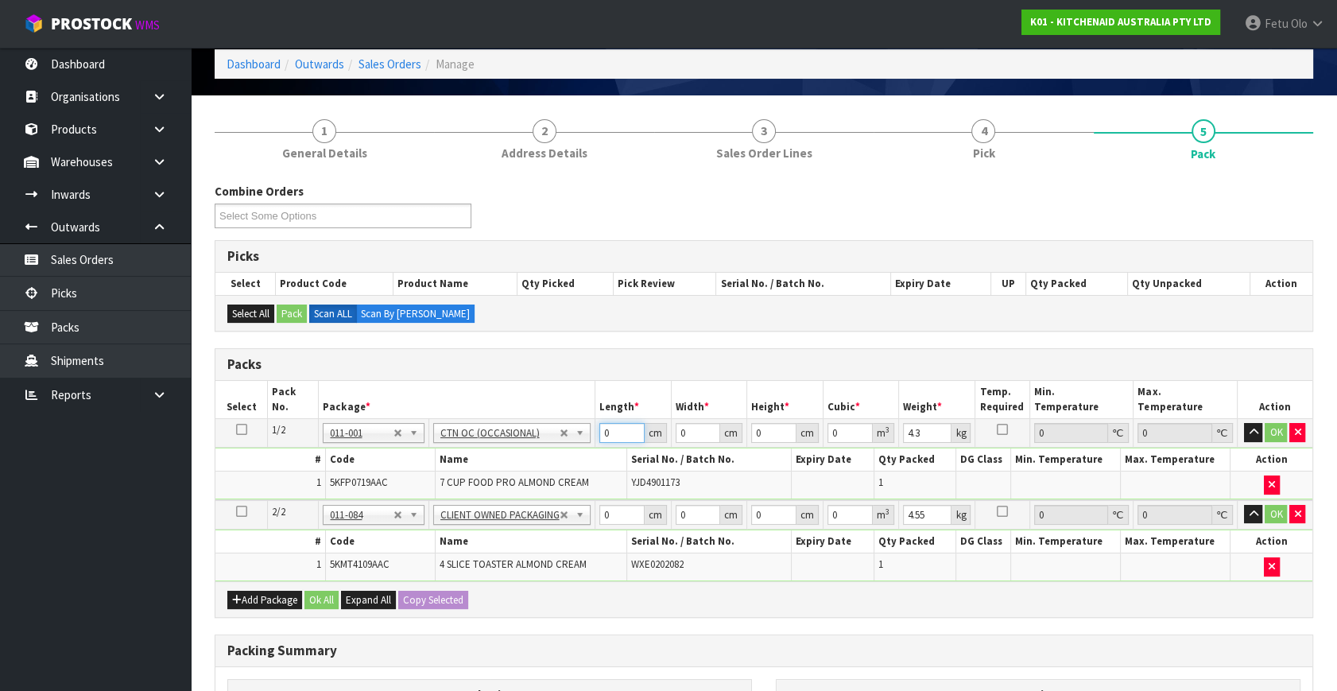
drag, startPoint x: 606, startPoint y: 434, endPoint x: 394, endPoint y: 455, distance: 213.2
click at [394, 455] on tbody "1/2 NONE 007-001 007-002 007-004 007-009 007-013 007-014 007-015 007-017 007-01…" at bounding box center [763, 459] width 1097 height 81
click button "OK" at bounding box center [1275, 432] width 22 height 19
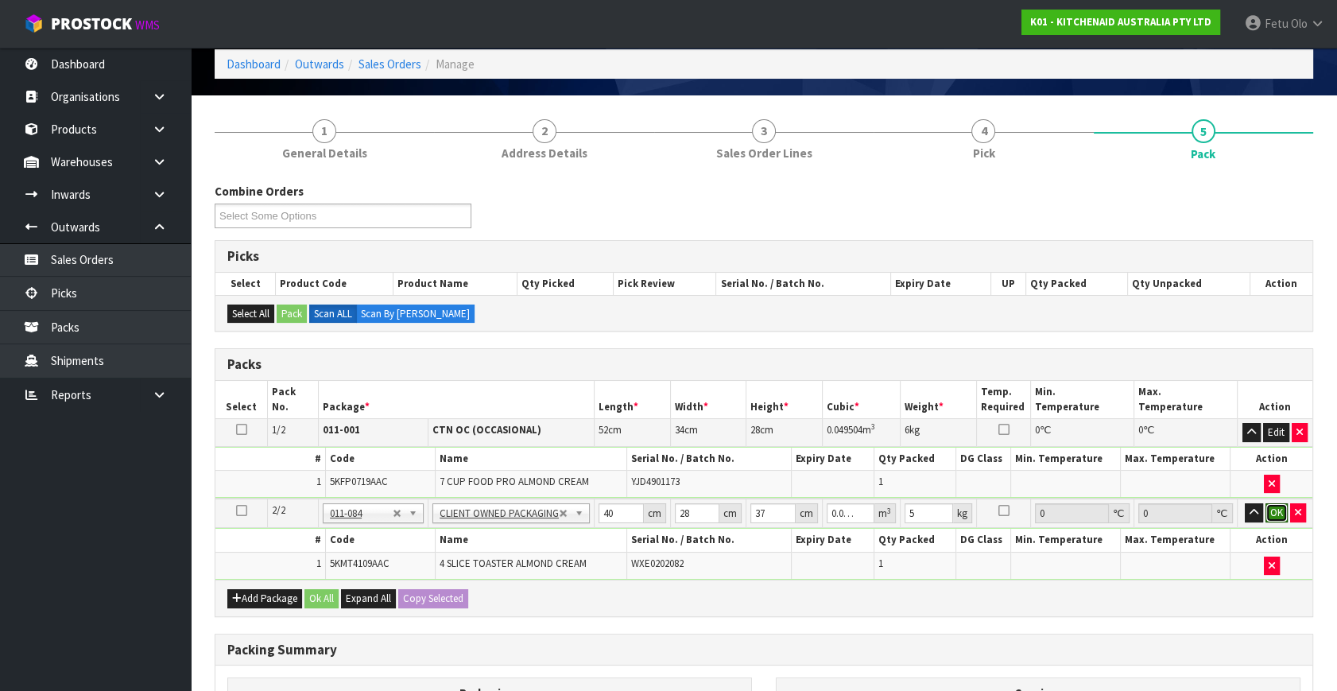
click button "OK" at bounding box center [1276, 512] width 22 height 19
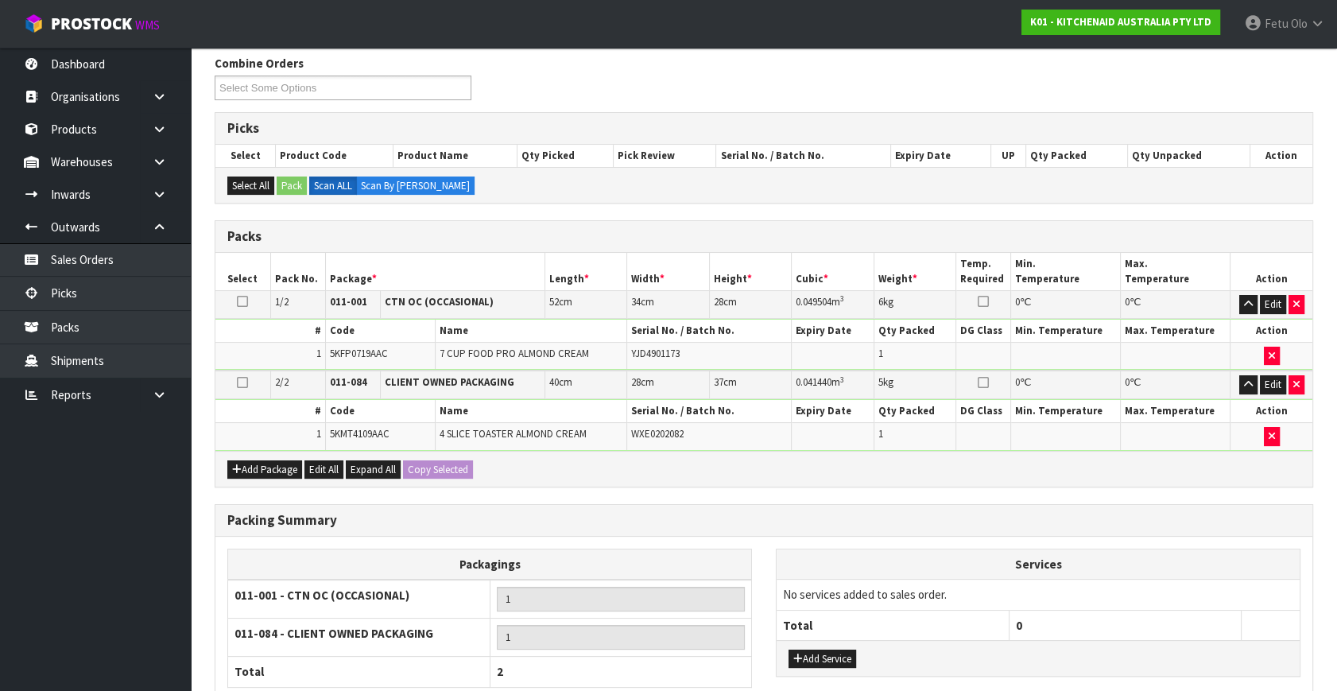
scroll to position [331, 0]
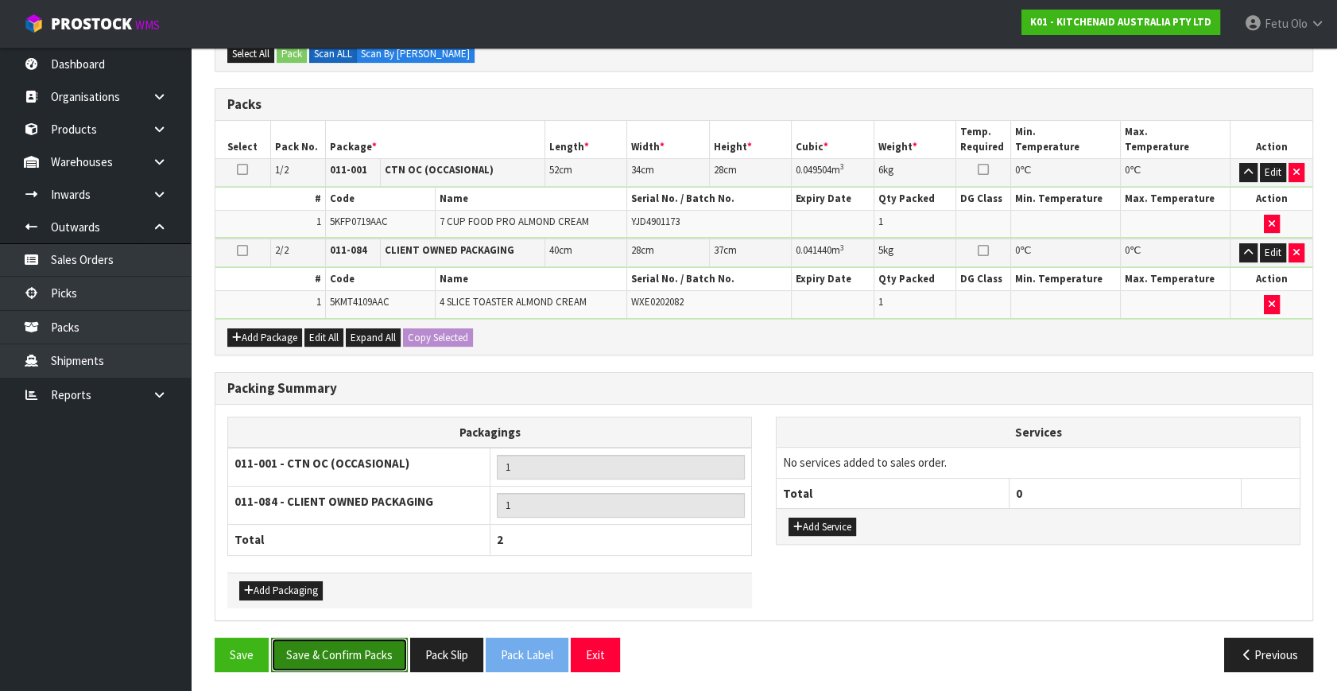
click at [342, 637] on button "Save & Confirm Packs" at bounding box center [339, 654] width 137 height 34
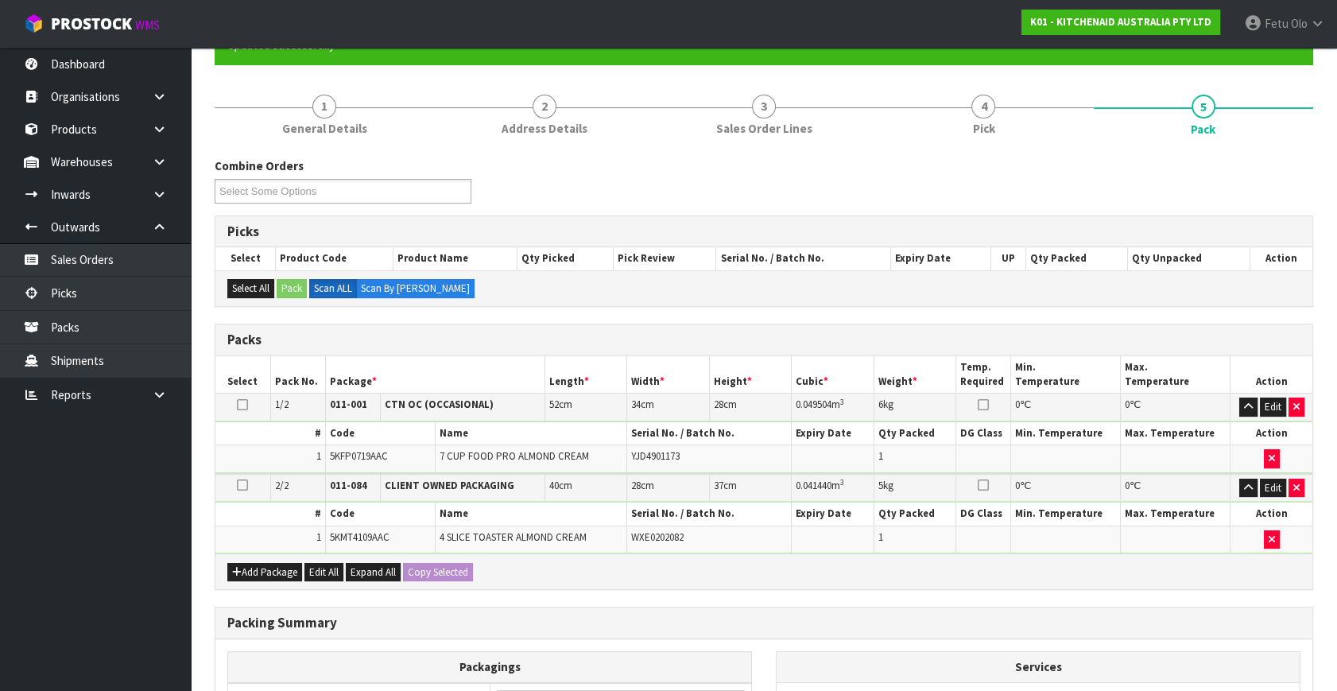
scroll to position [251, 0]
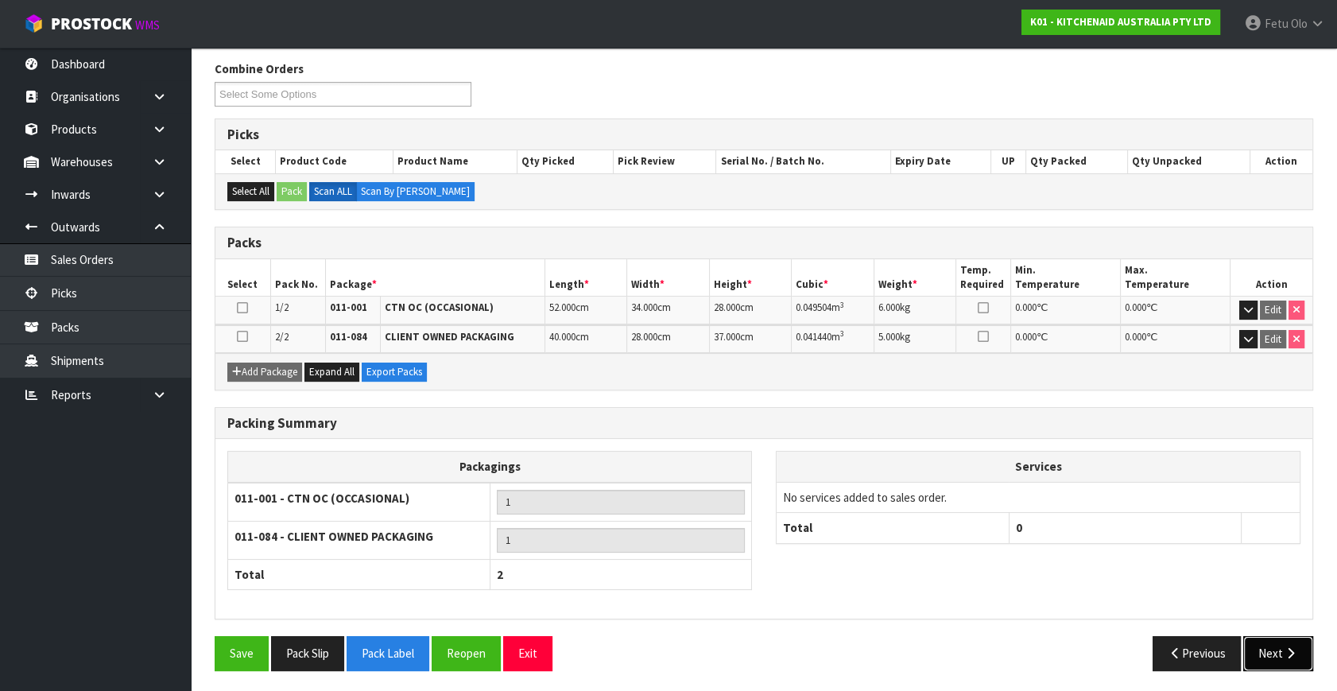
click at [1266, 646] on button "Next" at bounding box center [1278, 653] width 70 height 34
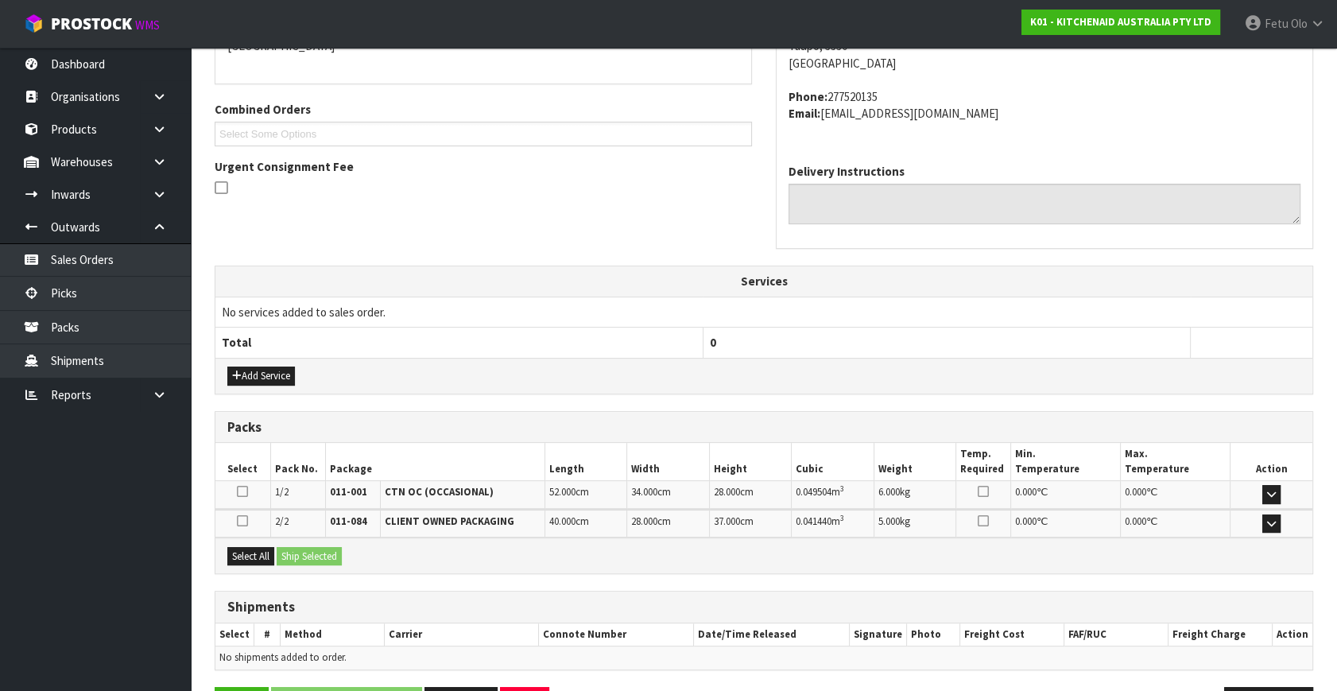
scroll to position [420, 0]
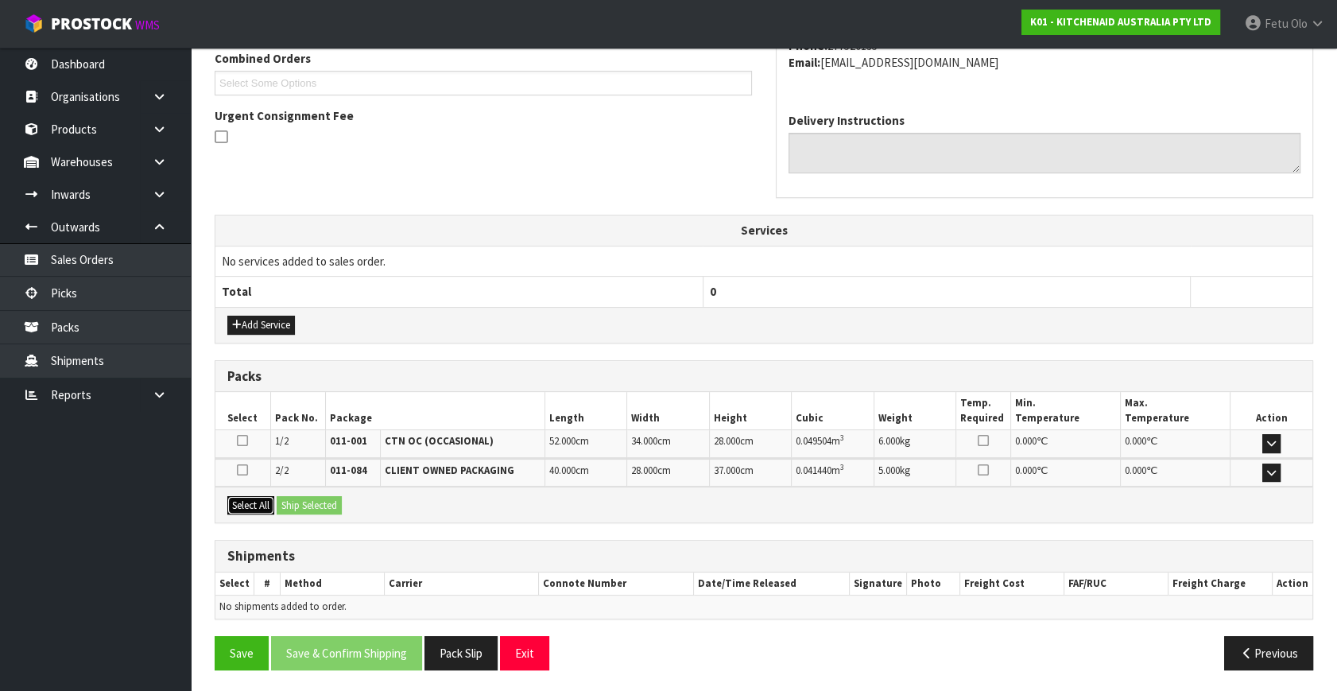
drag, startPoint x: 238, startPoint y: 502, endPoint x: 323, endPoint y: 505, distance: 84.3
click at [246, 502] on button "Select All" at bounding box center [250, 505] width 47 height 19
click at [323, 505] on button "Ship Selected" at bounding box center [309, 505] width 65 height 19
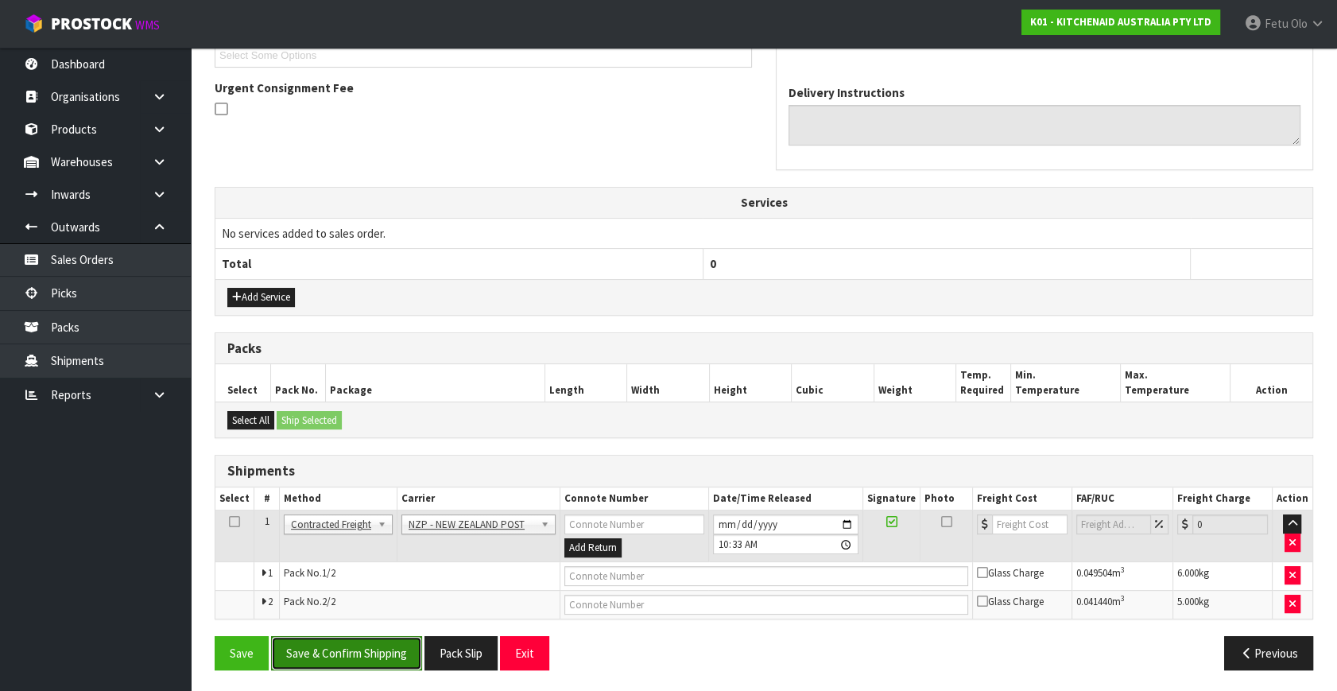
click at [370, 655] on button "Save & Confirm Shipping" at bounding box center [346, 653] width 151 height 34
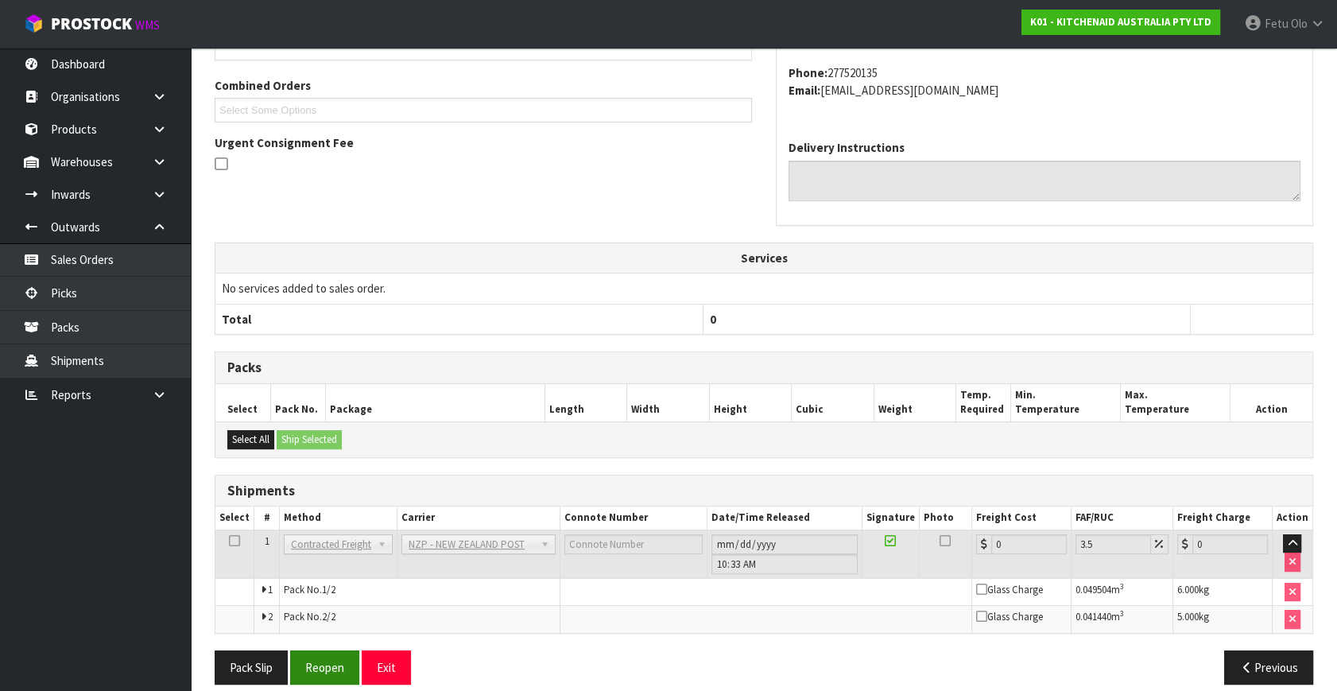
scroll to position [424, 0]
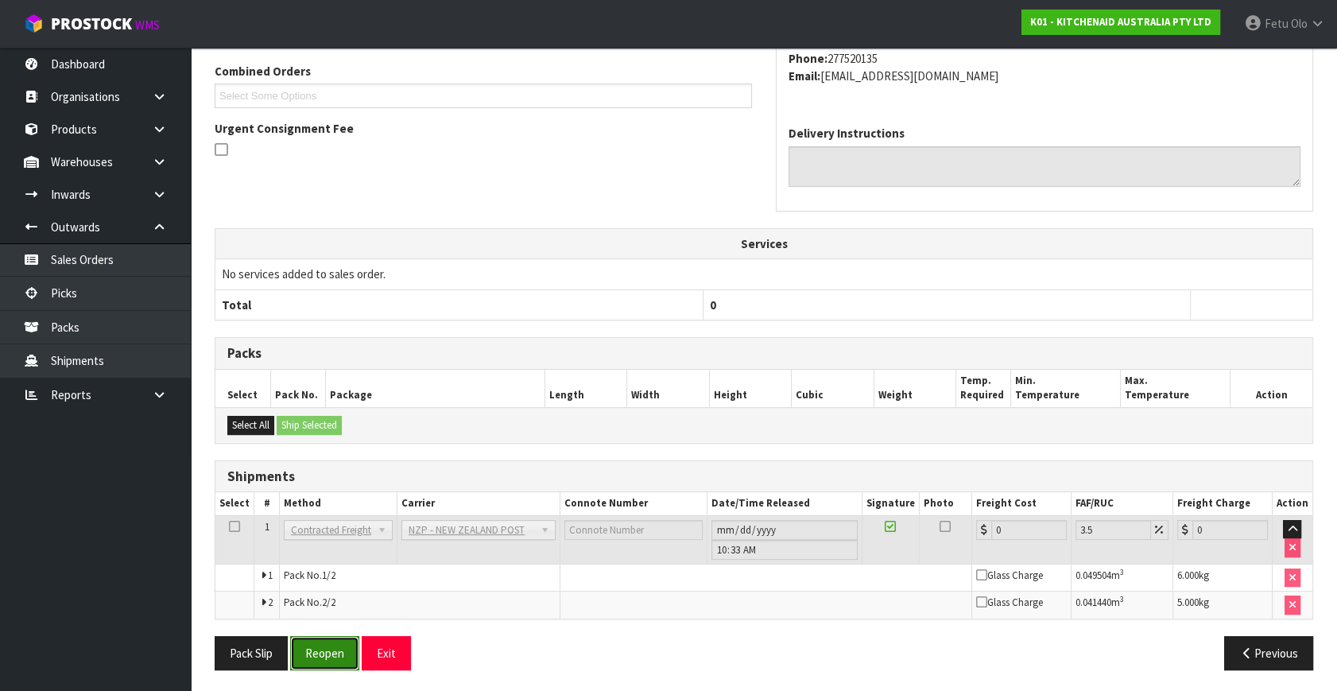
click at [345, 650] on button "Reopen" at bounding box center [324, 653] width 69 height 34
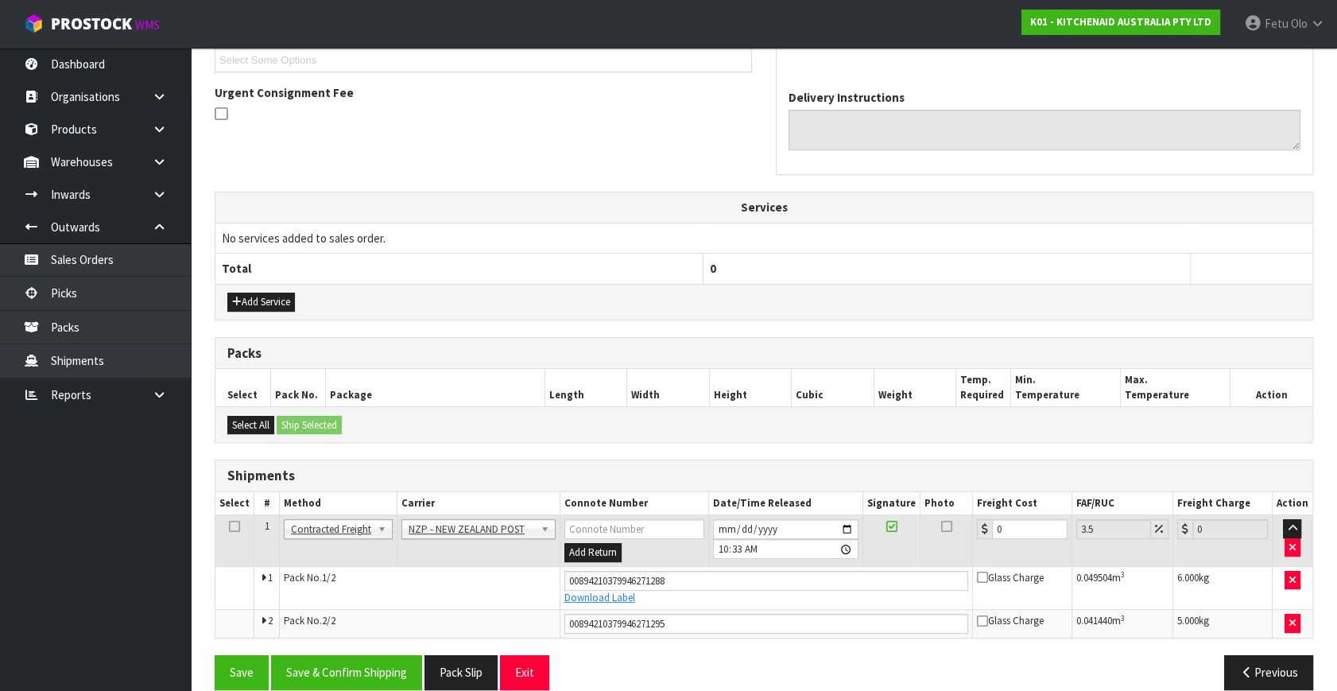
scroll to position [463, 0]
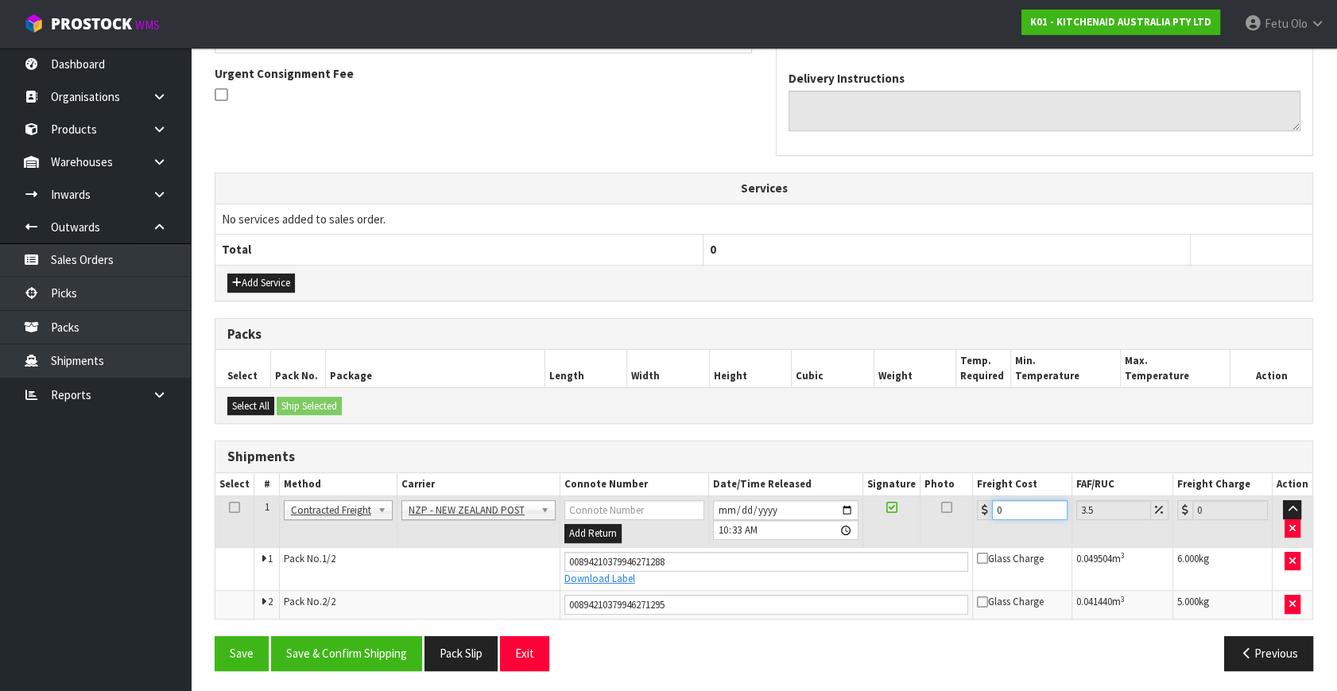
drag, startPoint x: 784, startPoint y: 579, endPoint x: 594, endPoint y: 598, distance: 191.0
click at [594, 598] on tbody "1 Client Local Pickup Customer Local Pickup Company Freight Contracted Freight …" at bounding box center [763, 557] width 1097 height 122
click at [331, 636] on button "Save & Confirm Shipping" at bounding box center [346, 653] width 151 height 34
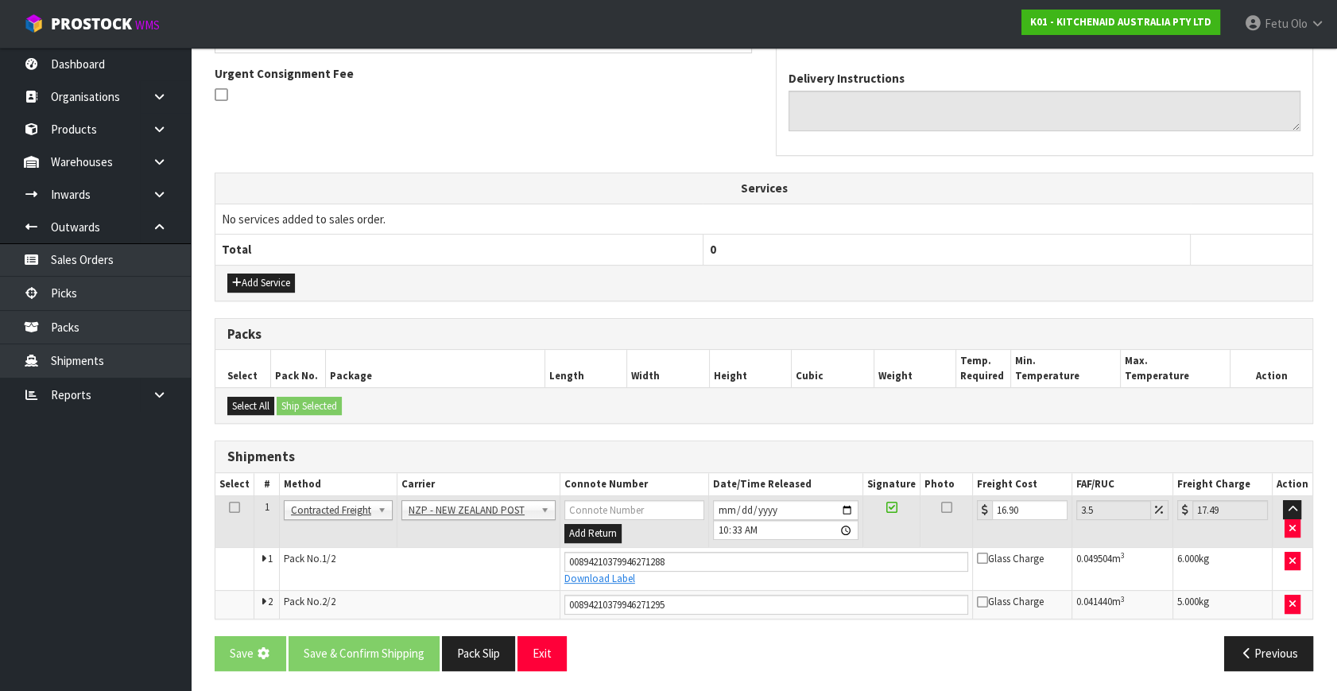
scroll to position [0, 0]
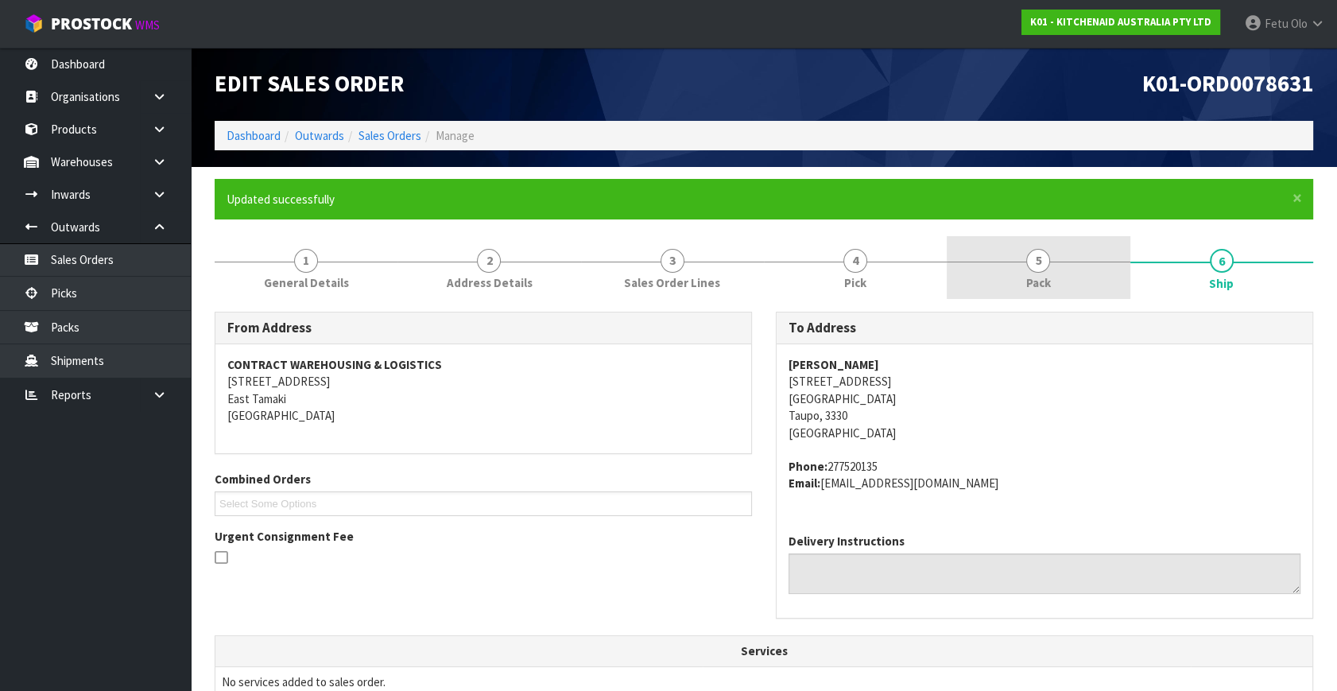
click at [1081, 265] on link "5 Pack" at bounding box center [1037, 267] width 183 height 63
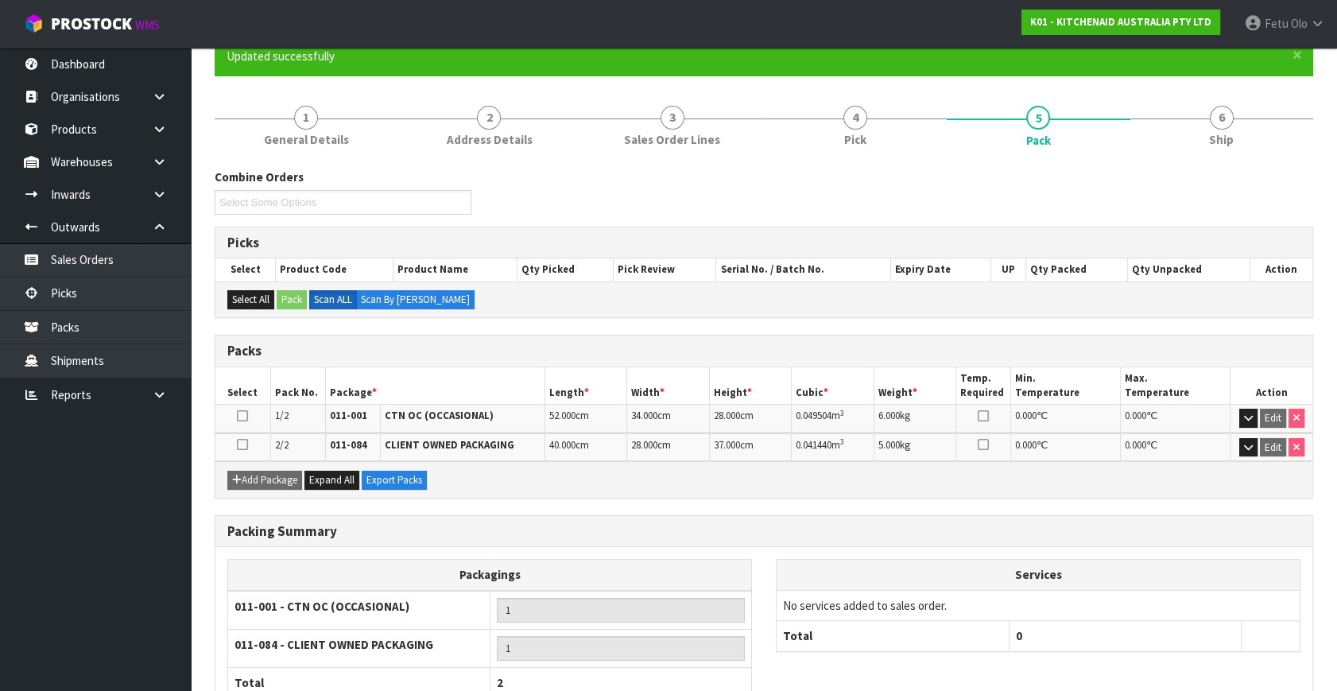
scroll to position [251, 0]
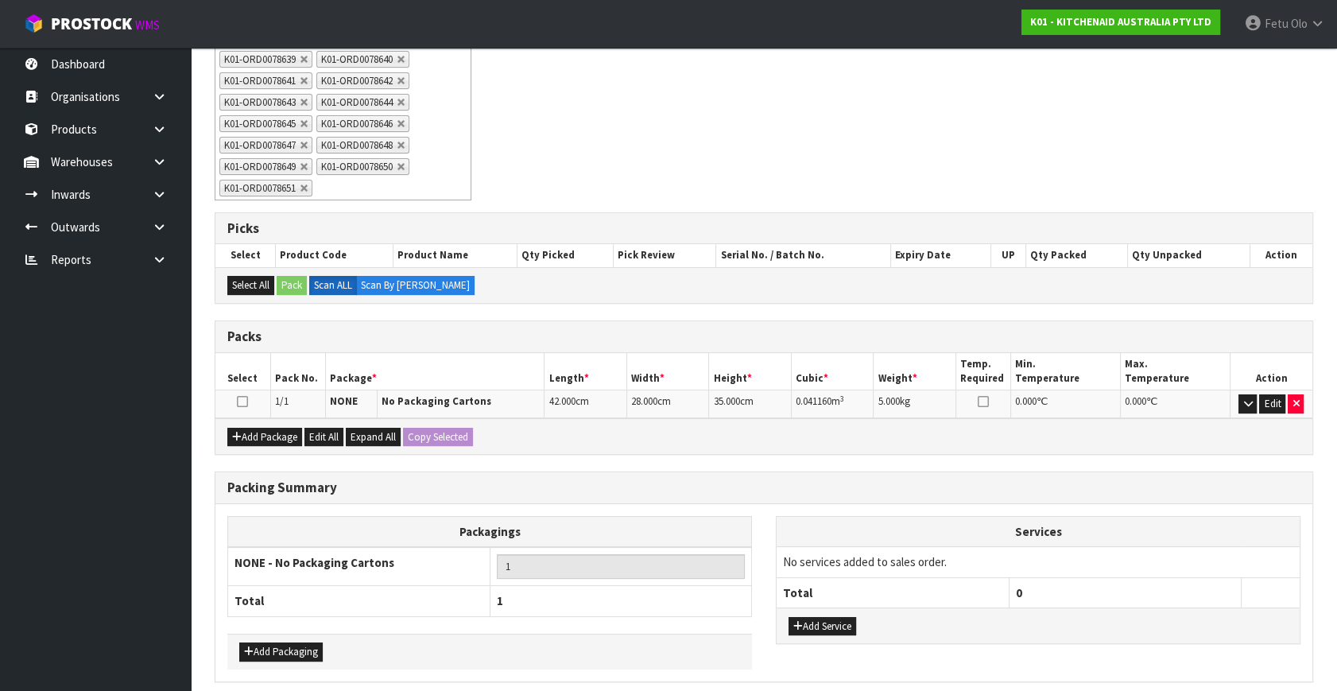
scroll to position [369, 0]
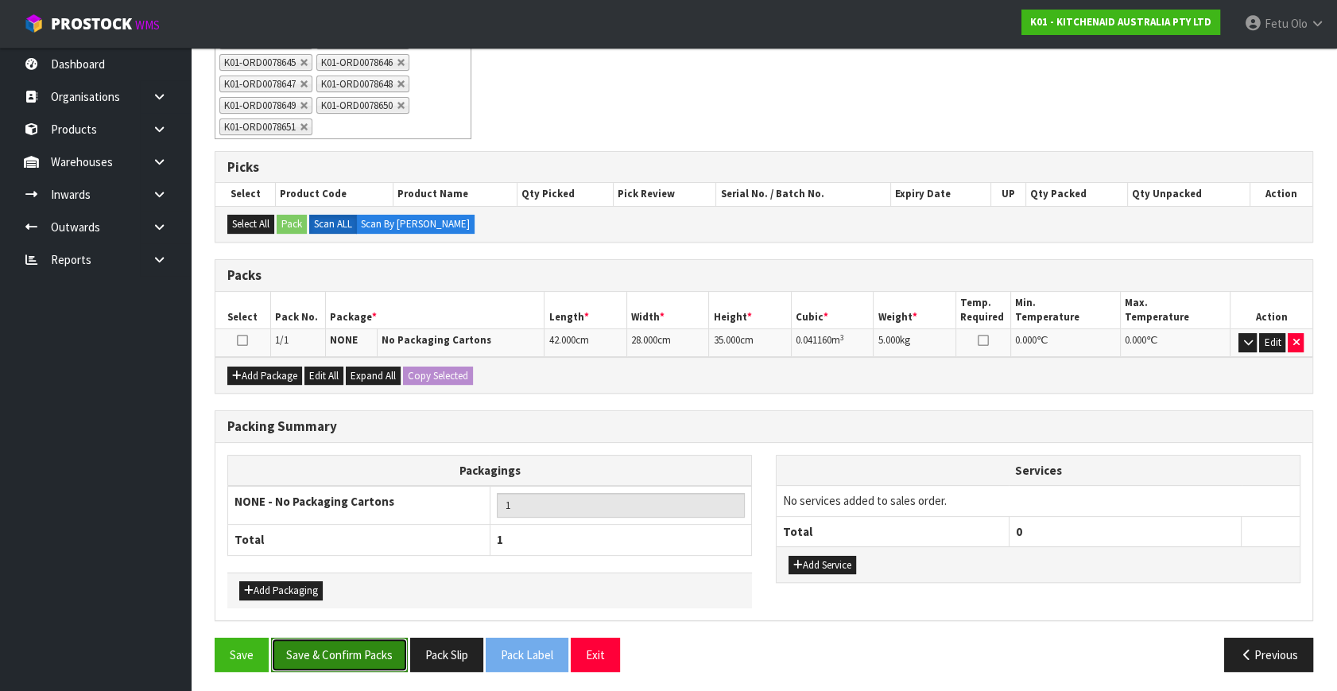
click at [377, 641] on button "Save & Confirm Packs" at bounding box center [339, 654] width 137 height 34
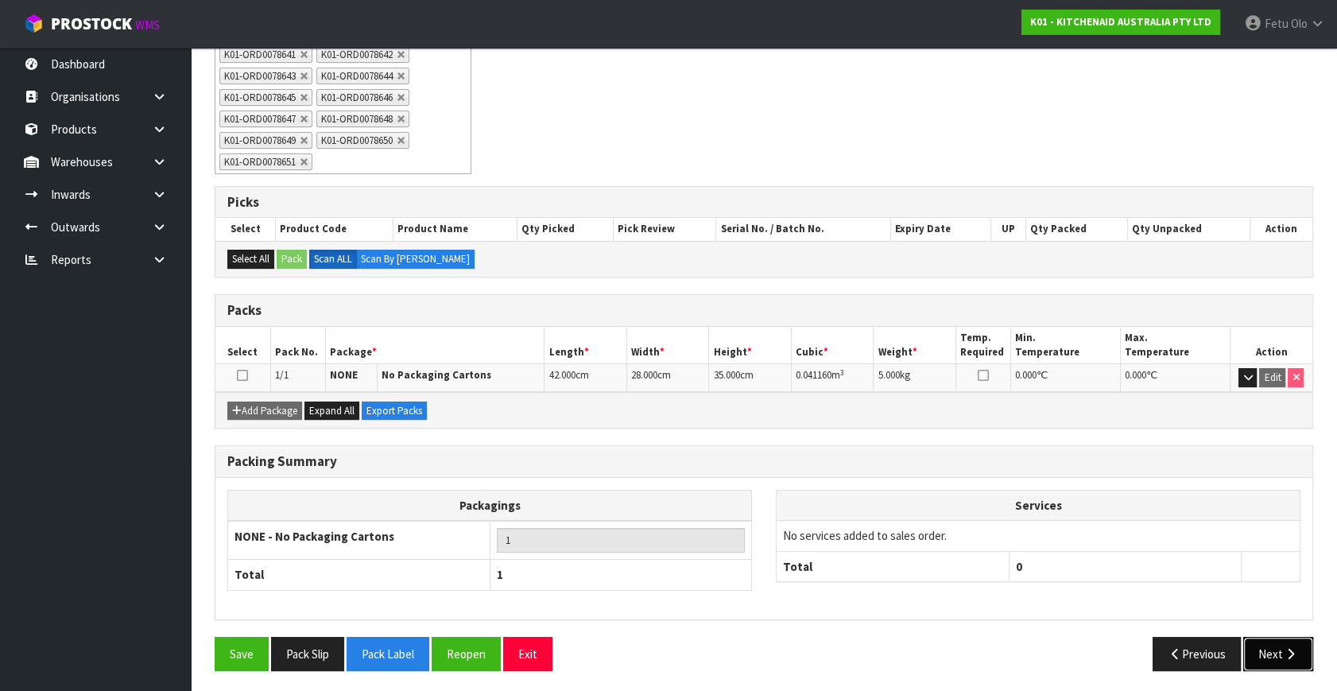
click at [1287, 660] on button "Next" at bounding box center [1278, 654] width 70 height 34
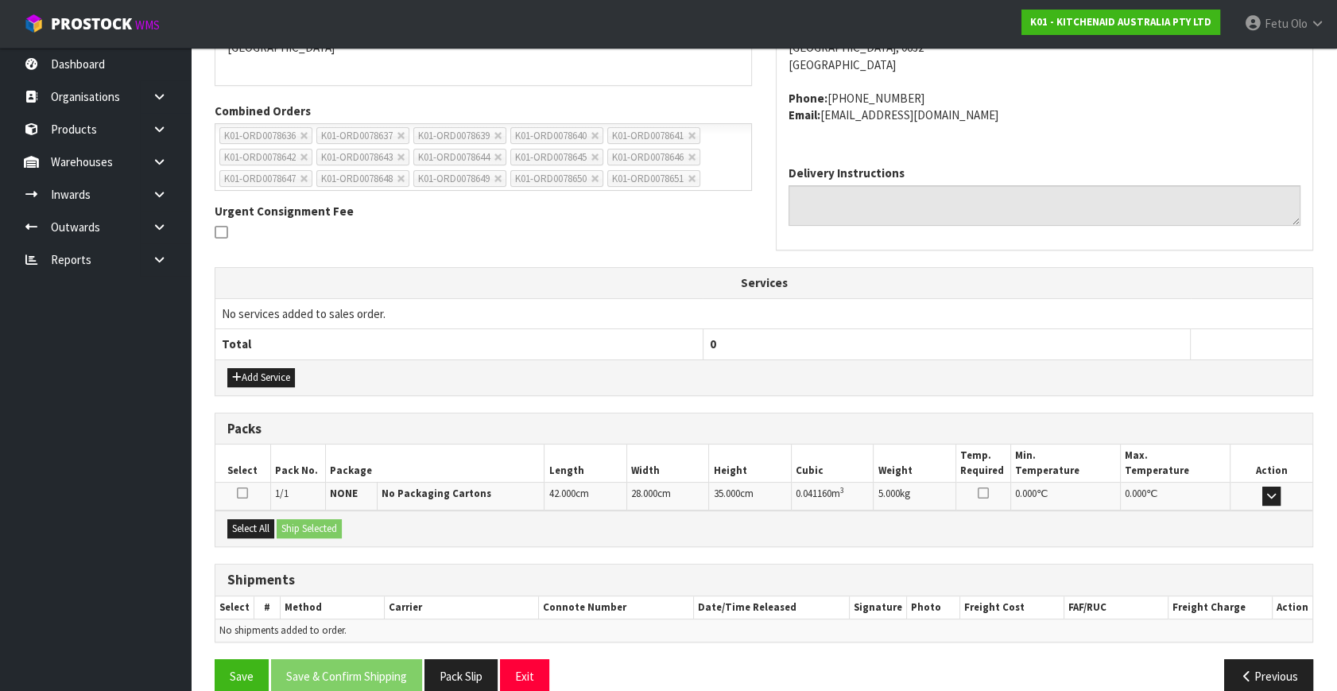
scroll to position [391, 0]
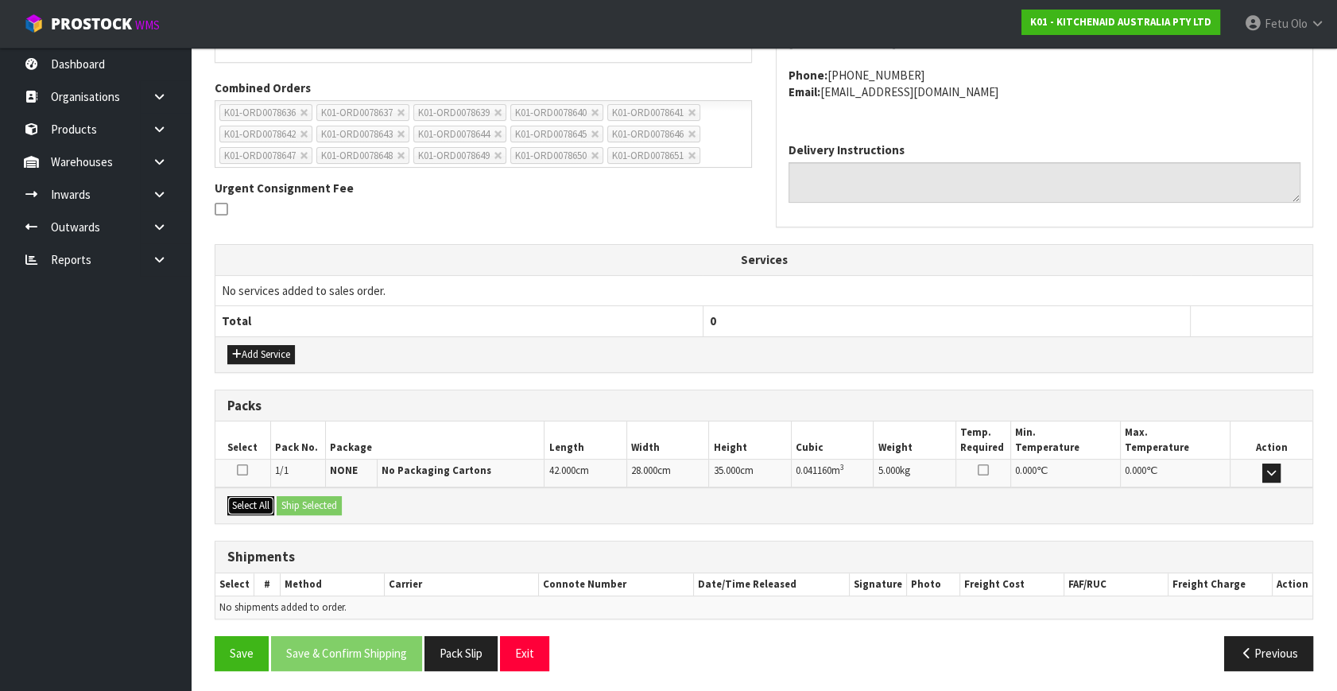
click at [242, 501] on button "Select All" at bounding box center [250, 505] width 47 height 19
click at [284, 496] on button "Ship Selected" at bounding box center [309, 505] width 65 height 19
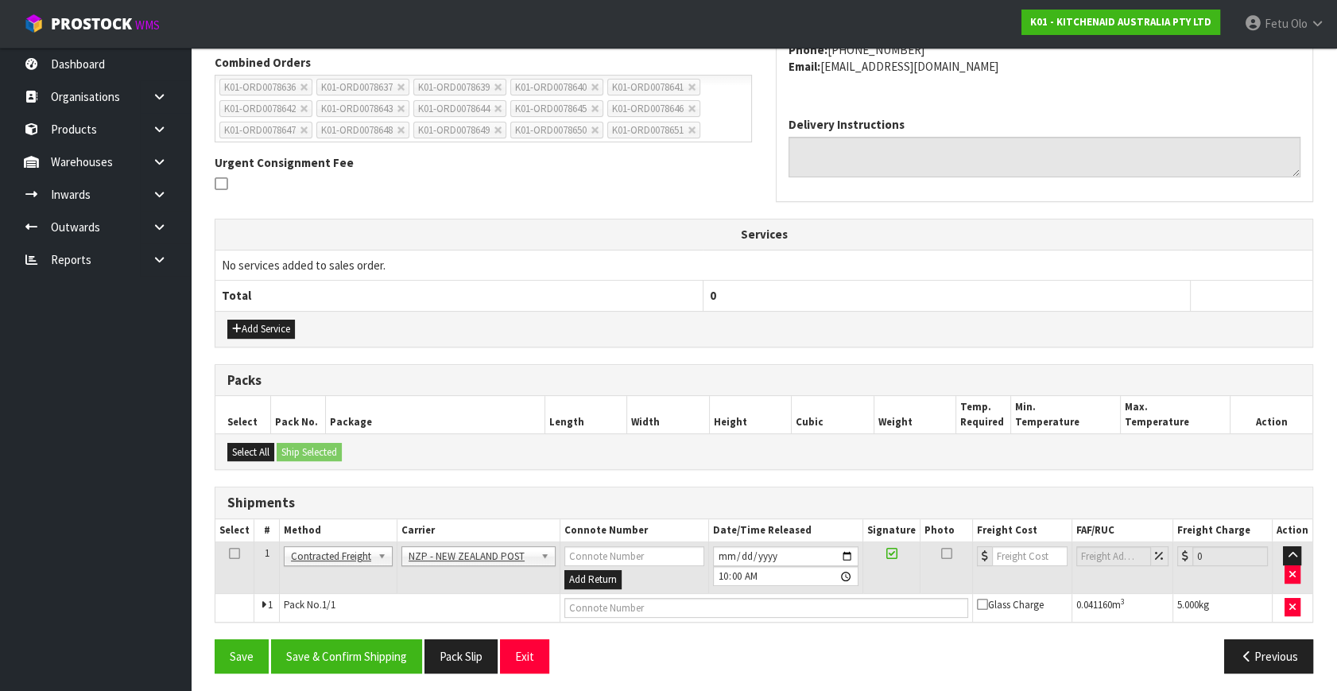
scroll to position [420, 0]
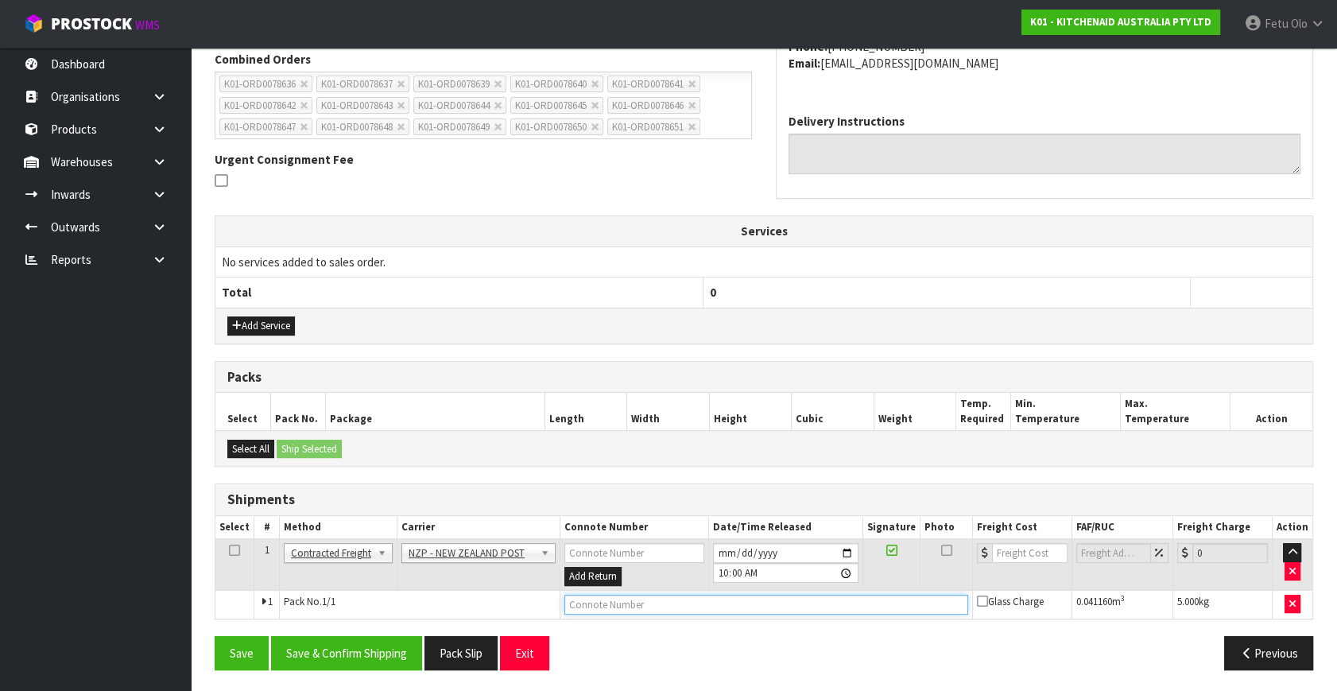
click at [596, 597] on input "text" at bounding box center [766, 604] width 404 height 20
paste input "00894210379946244879"
type input "00894210379946244879"
click at [358, 646] on button "Save & Confirm Shipping" at bounding box center [346, 653] width 151 height 34
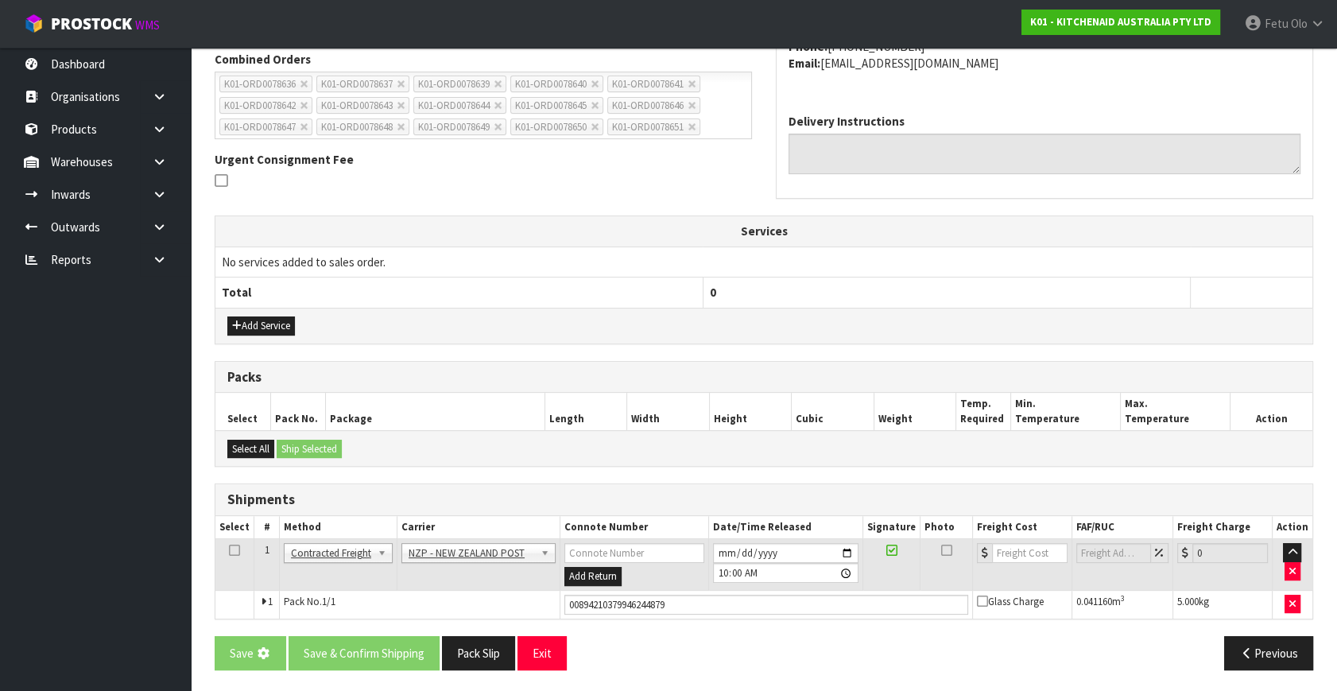
scroll to position [0, 0]
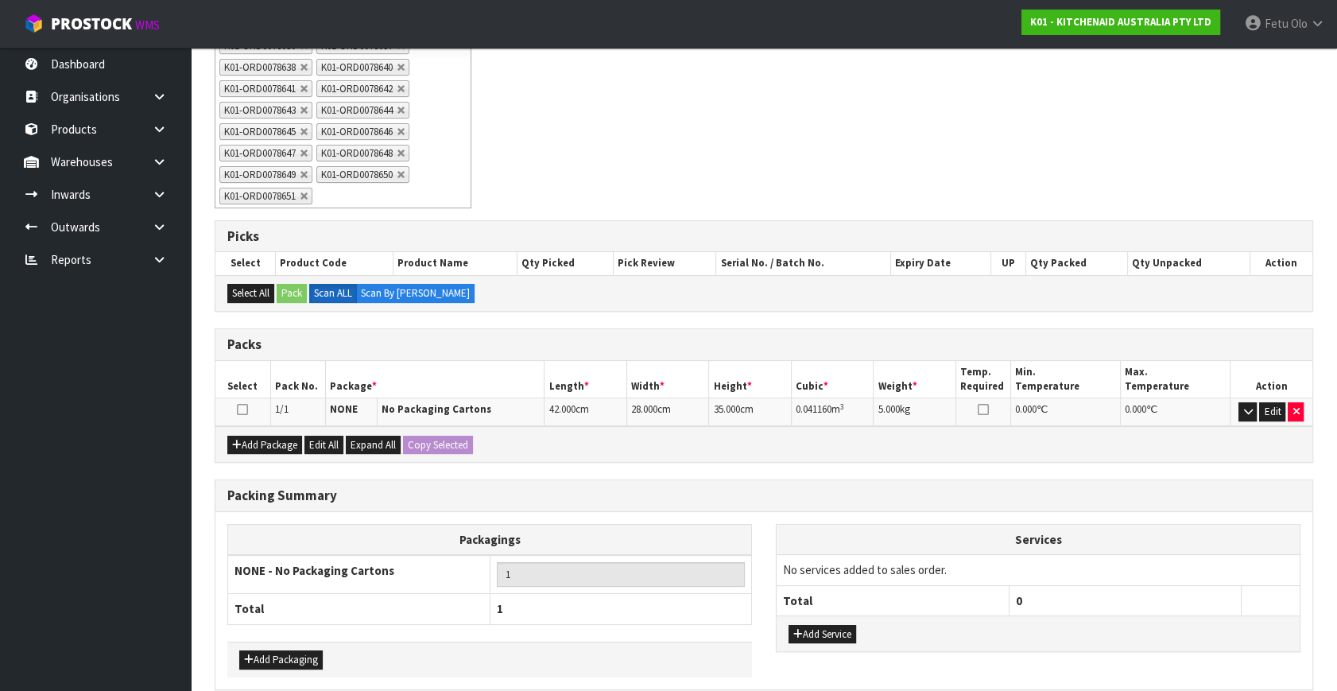
scroll to position [369, 0]
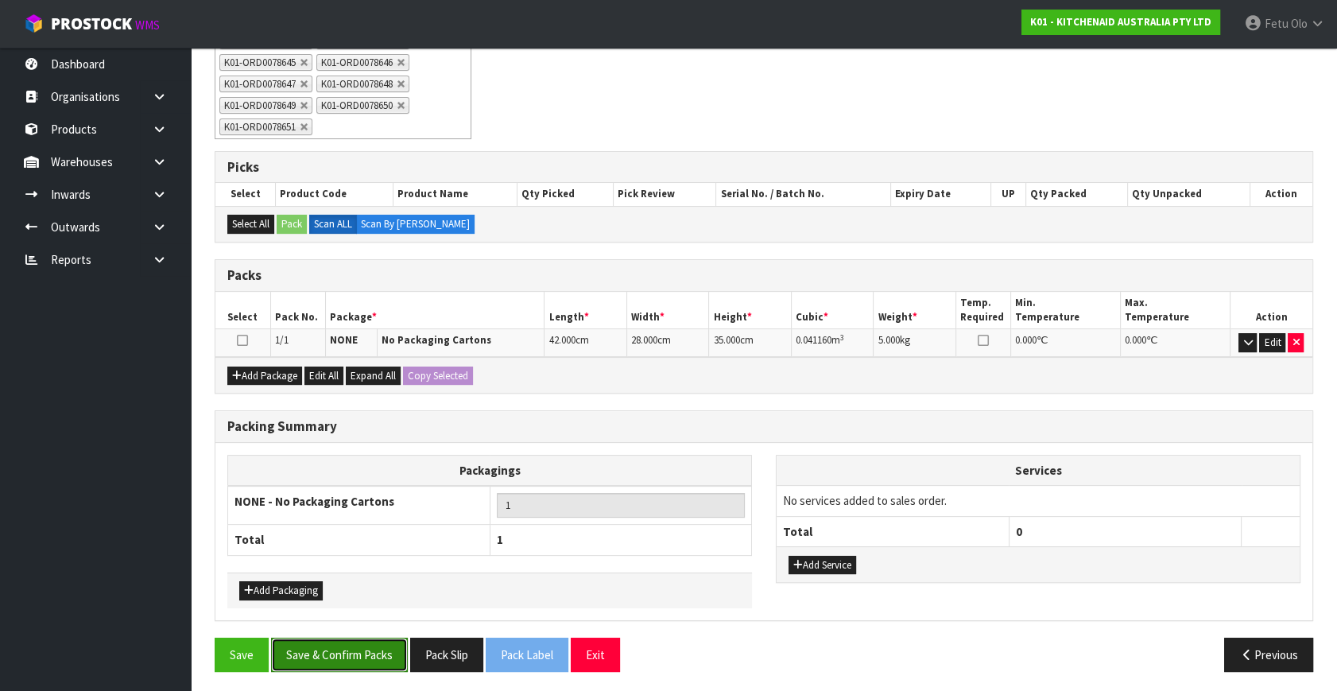
click at [350, 638] on button "Save & Confirm Packs" at bounding box center [339, 654] width 137 height 34
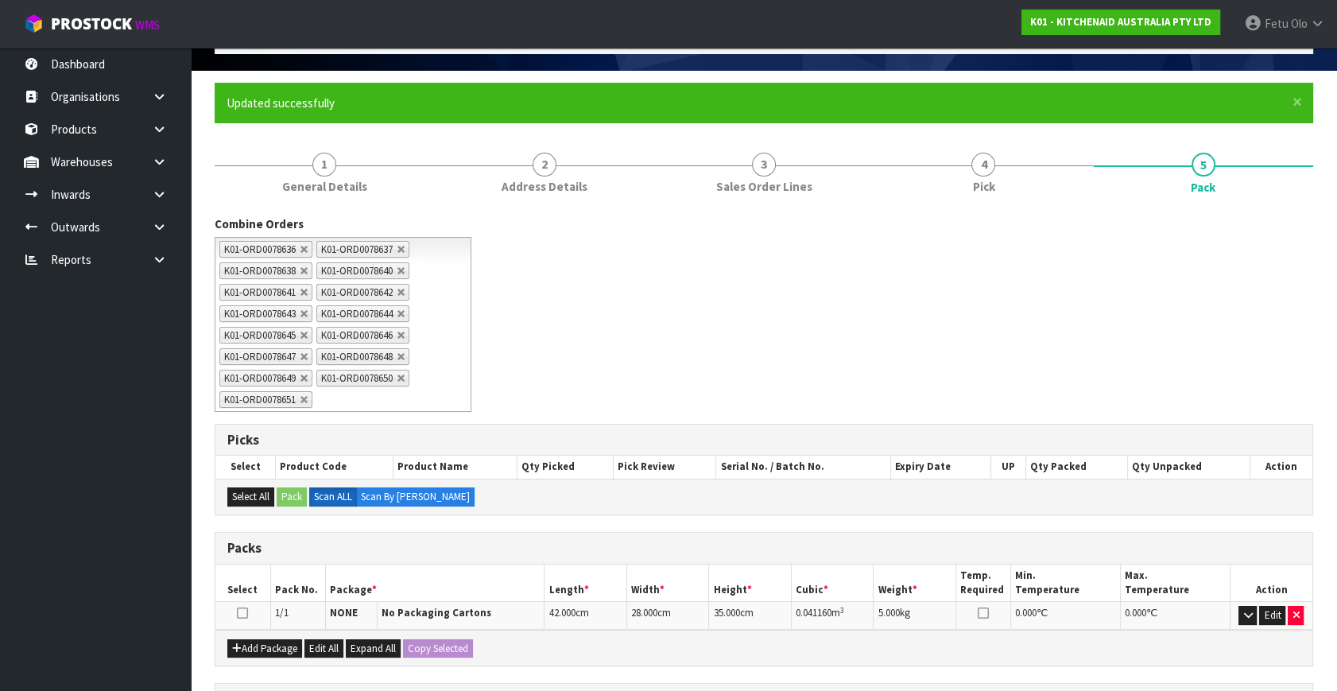
scroll to position [334, 0]
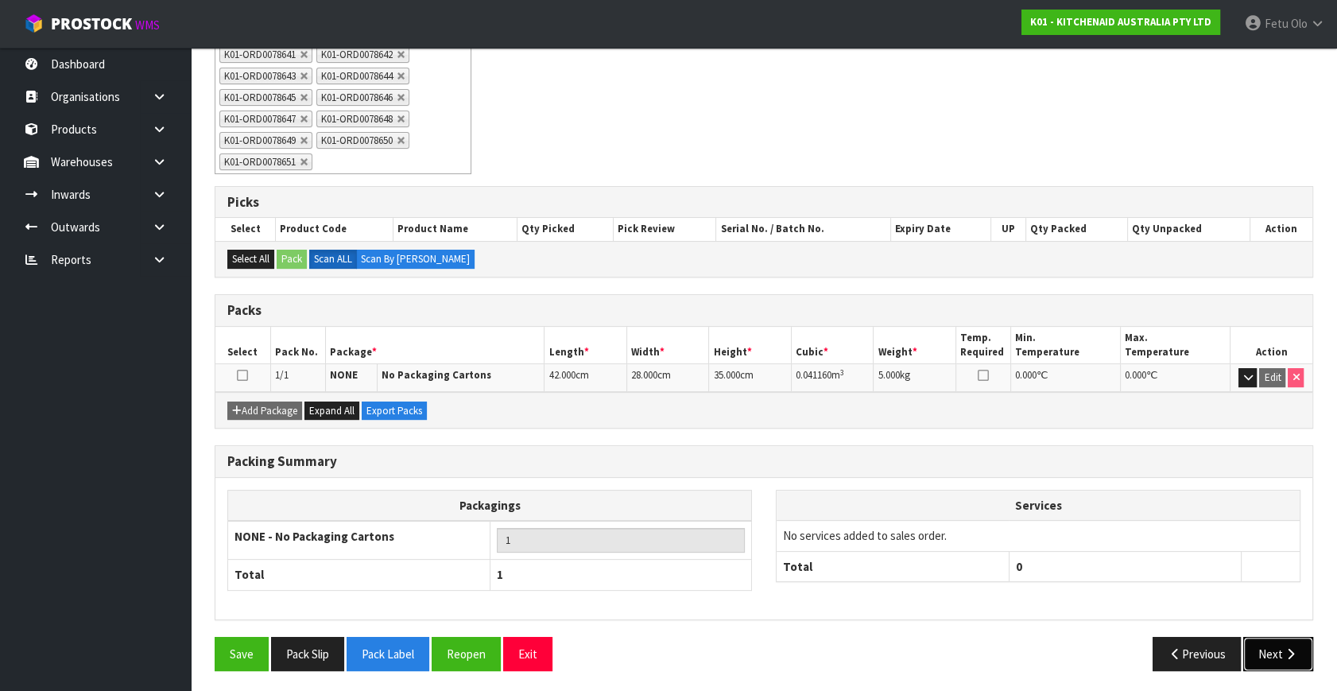
click at [1290, 656] on button "Next" at bounding box center [1278, 654] width 70 height 34
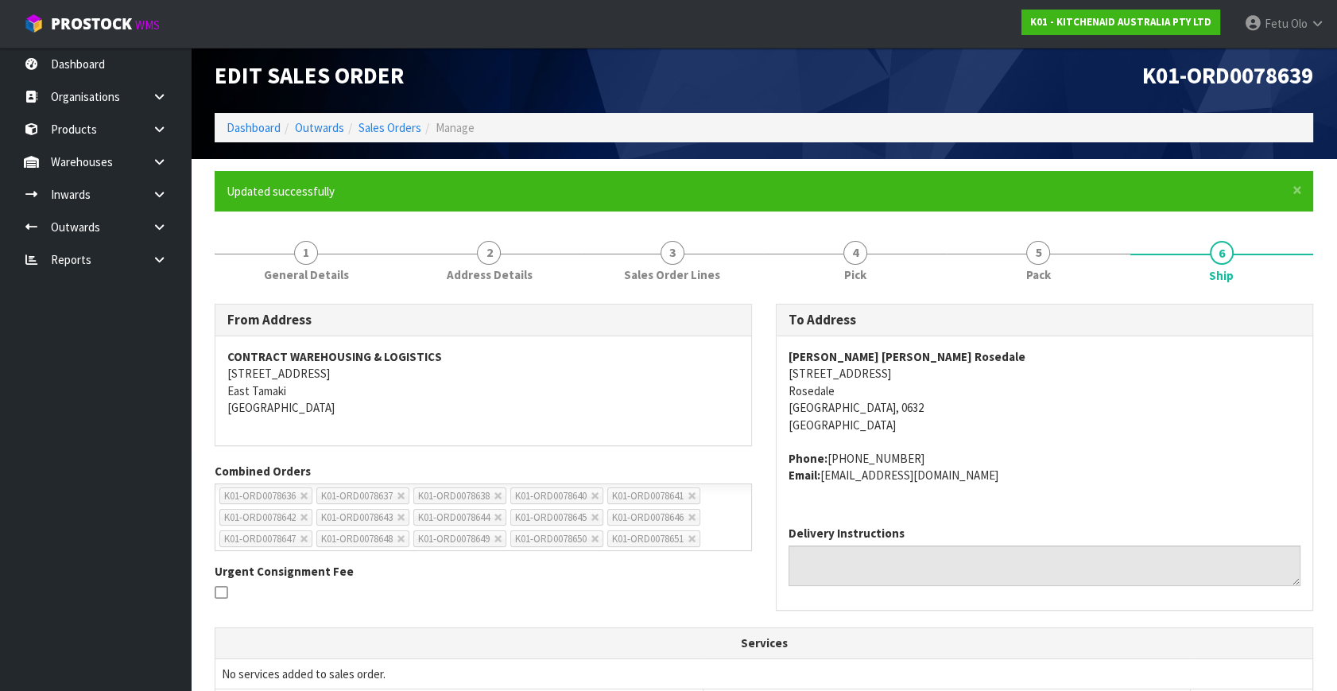
scroll to position [391, 0]
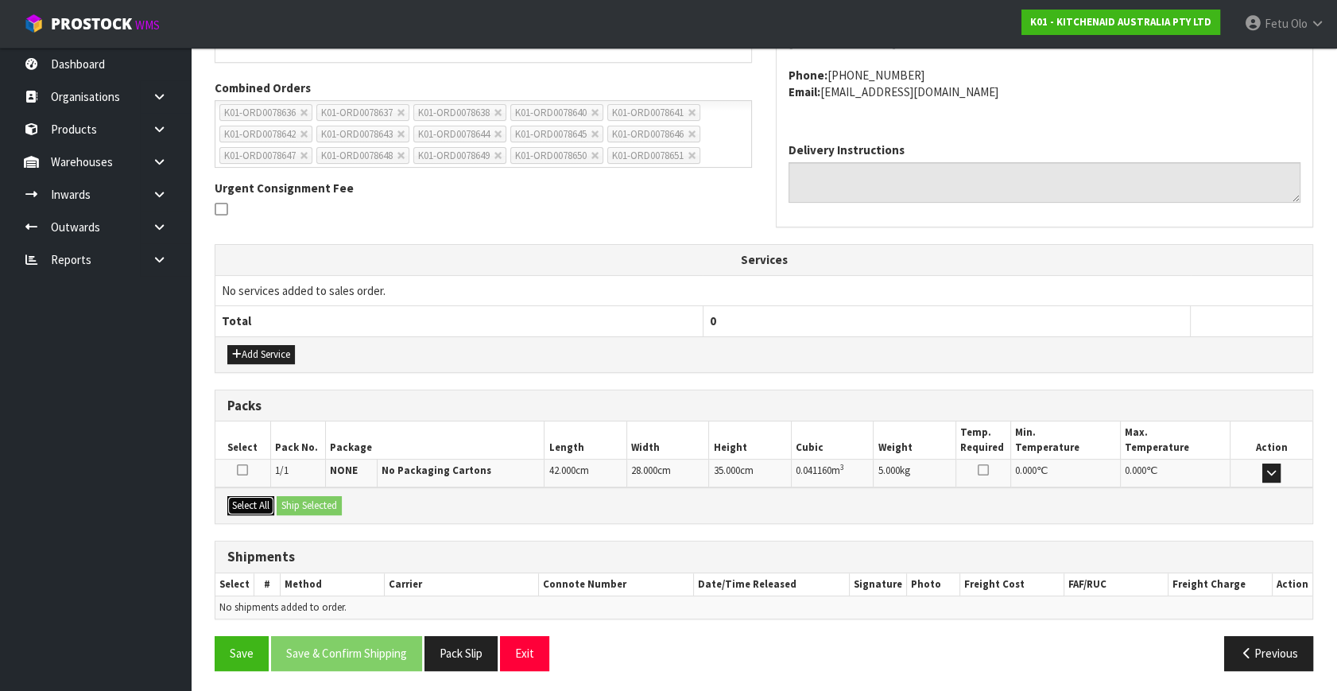
click at [258, 498] on button "Select All" at bounding box center [250, 505] width 47 height 19
click at [311, 501] on button "Ship Selected" at bounding box center [309, 505] width 65 height 19
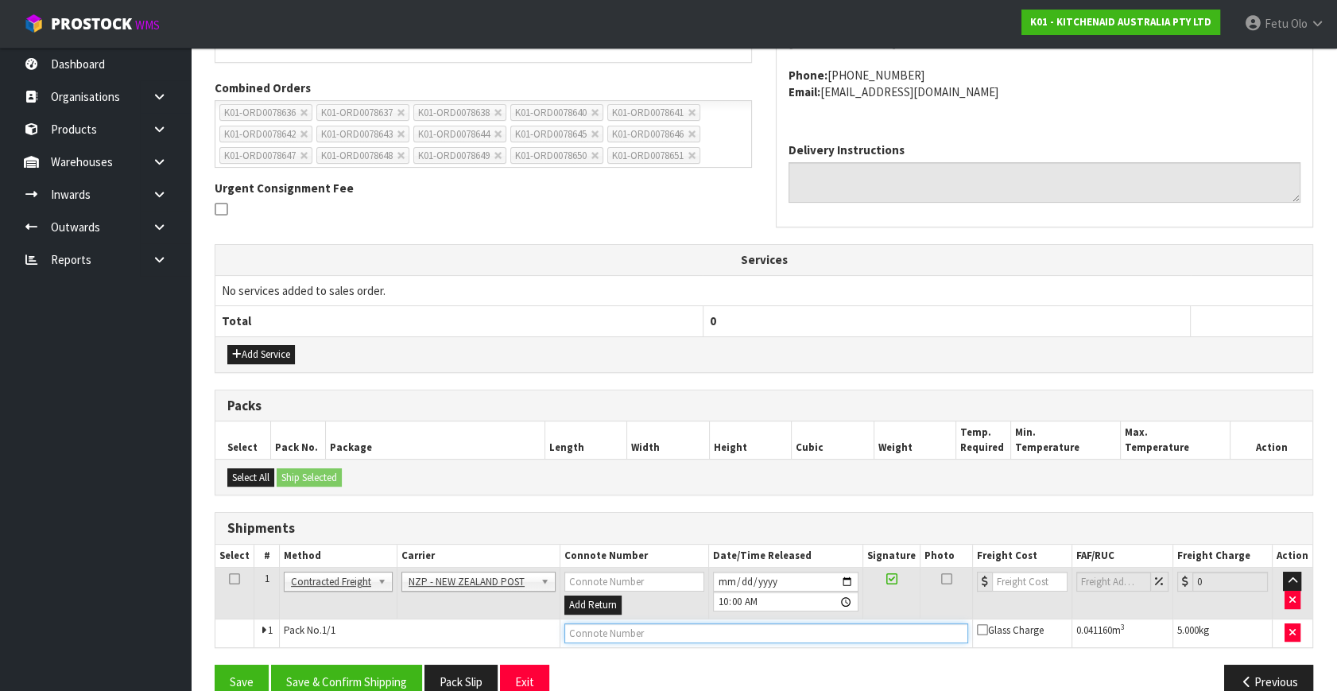
click at [648, 633] on input "text" at bounding box center [766, 633] width 404 height 20
paste input "00894210379946244879"
type input "00894210379946244879"
click at [331, 680] on button "Save & Confirm Shipping" at bounding box center [346, 681] width 151 height 34
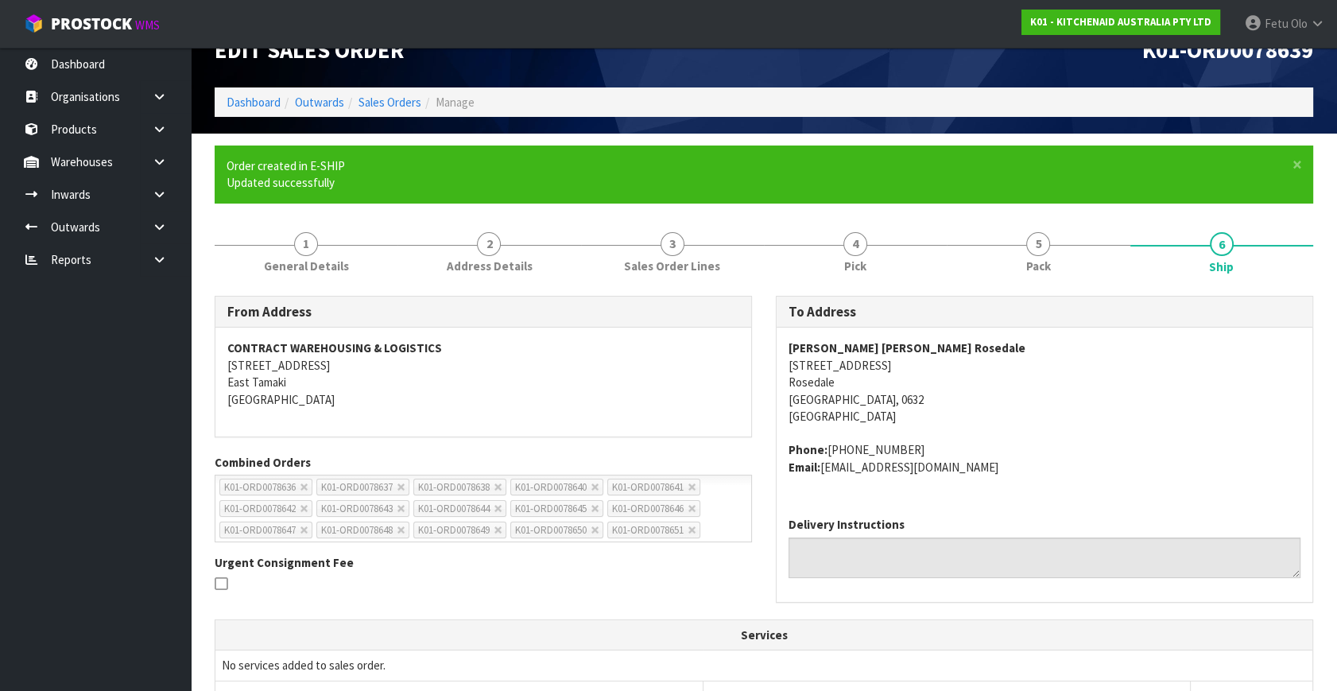
scroll to position [0, 0]
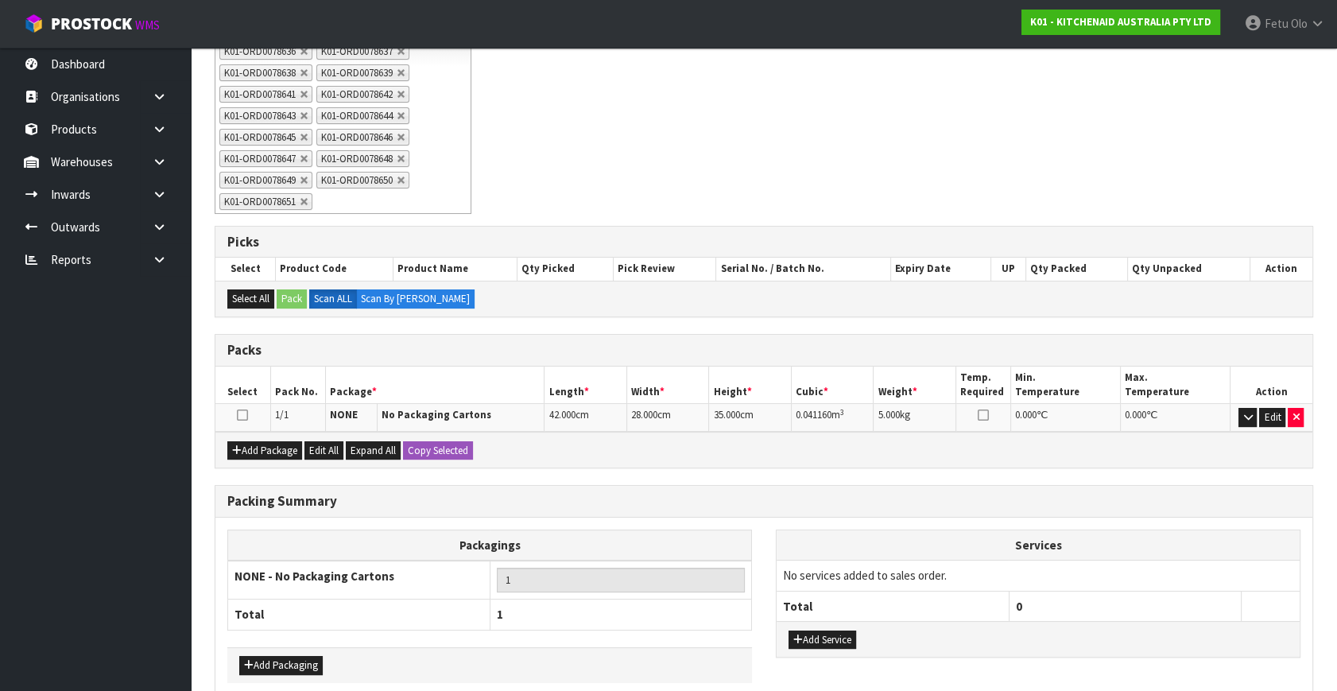
scroll to position [369, 0]
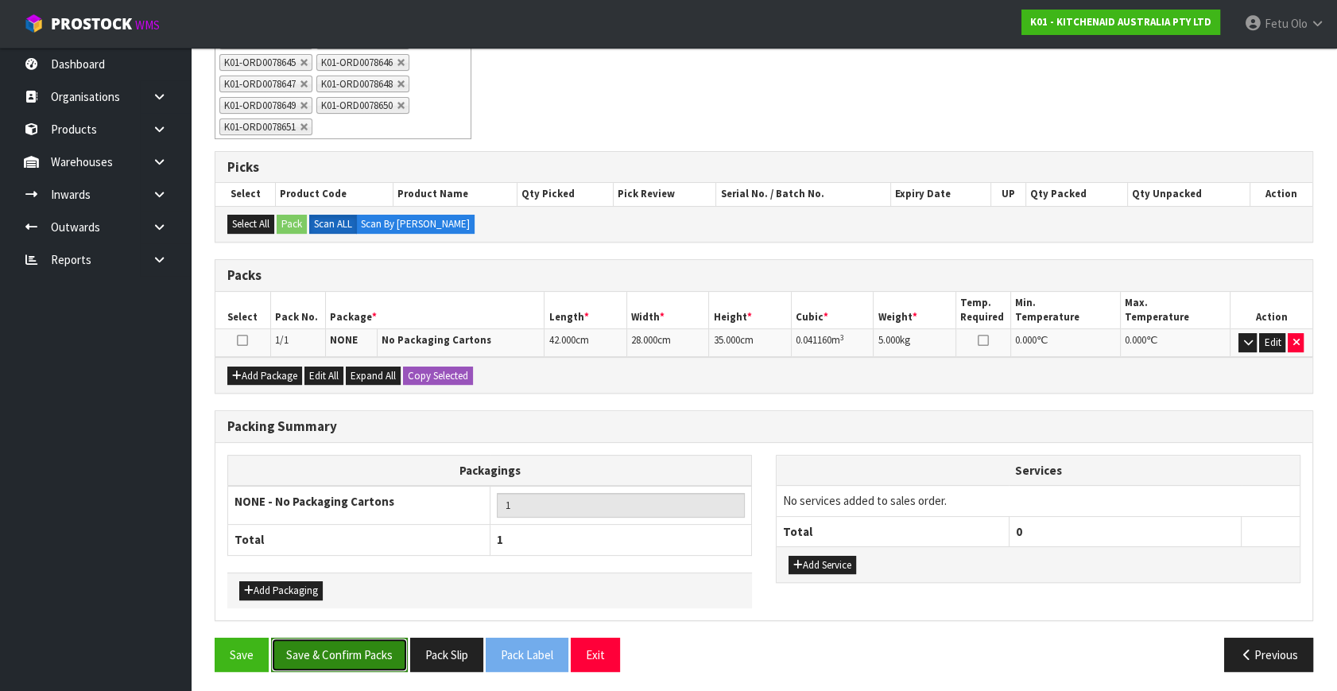
click at [365, 644] on button "Save & Confirm Packs" at bounding box center [339, 654] width 137 height 34
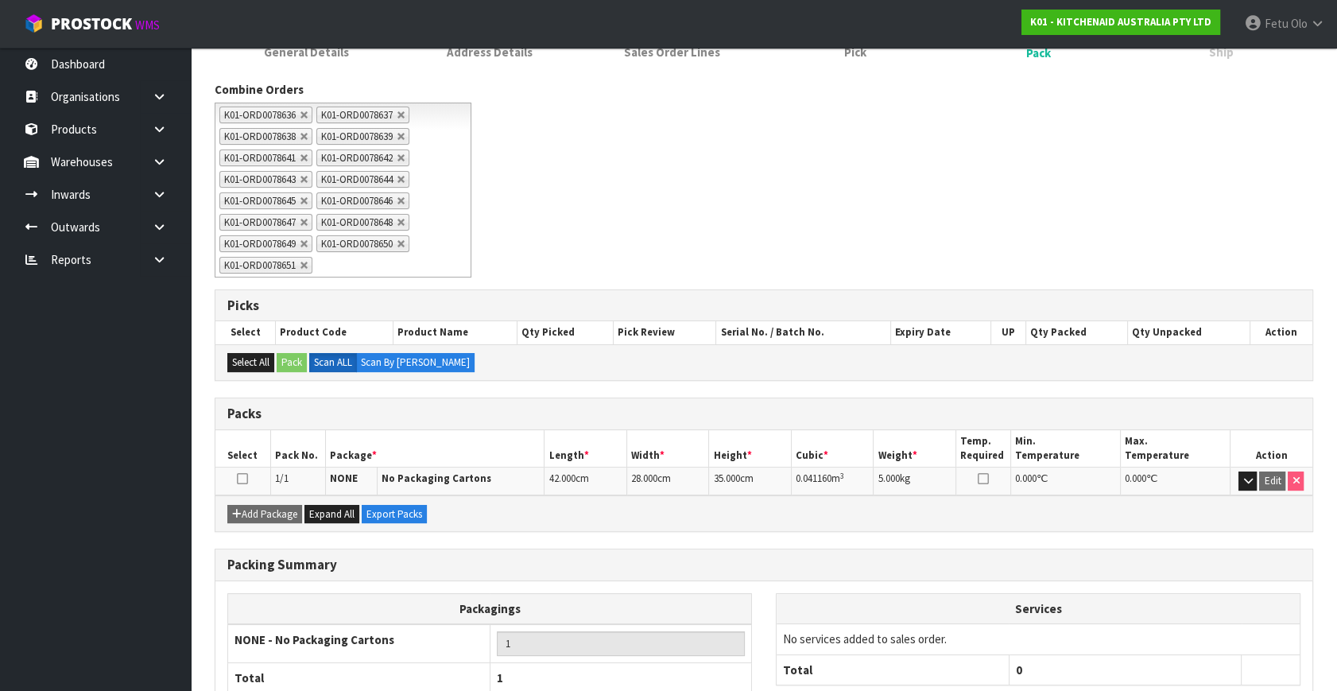
scroll to position [334, 0]
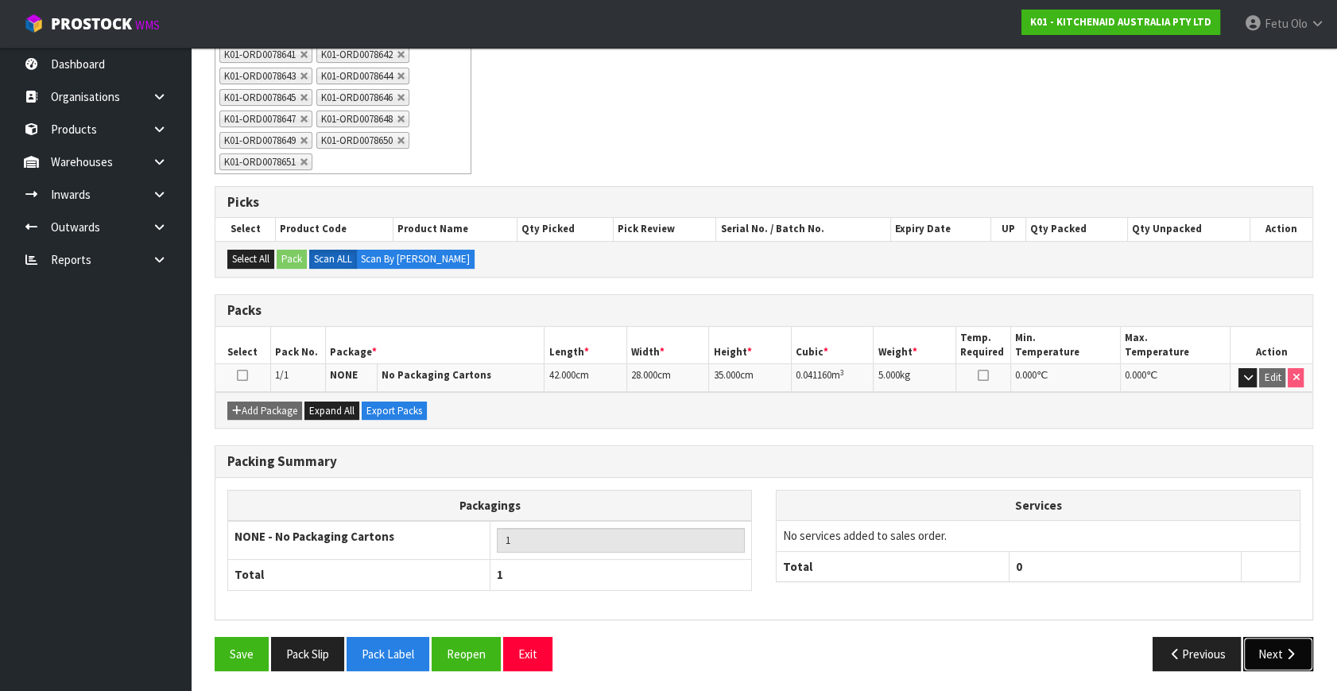
drag, startPoint x: 1268, startPoint y: 650, endPoint x: 1203, endPoint y: 644, distance: 64.7
click at [1266, 650] on button "Next" at bounding box center [1278, 654] width 70 height 34
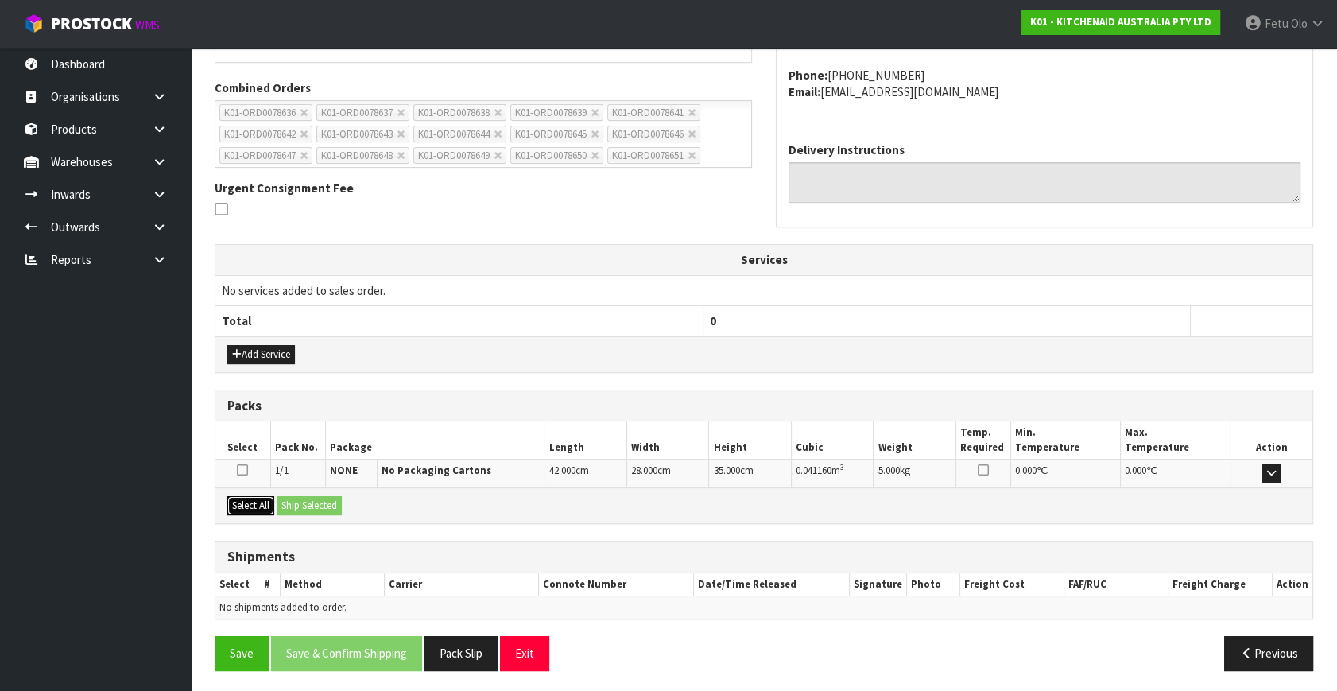
drag, startPoint x: 250, startPoint y: 502, endPoint x: 304, endPoint y: 498, distance: 53.4
click at [264, 501] on button "Select All" at bounding box center [250, 505] width 47 height 19
click at [304, 498] on button "Ship Selected" at bounding box center [309, 505] width 65 height 19
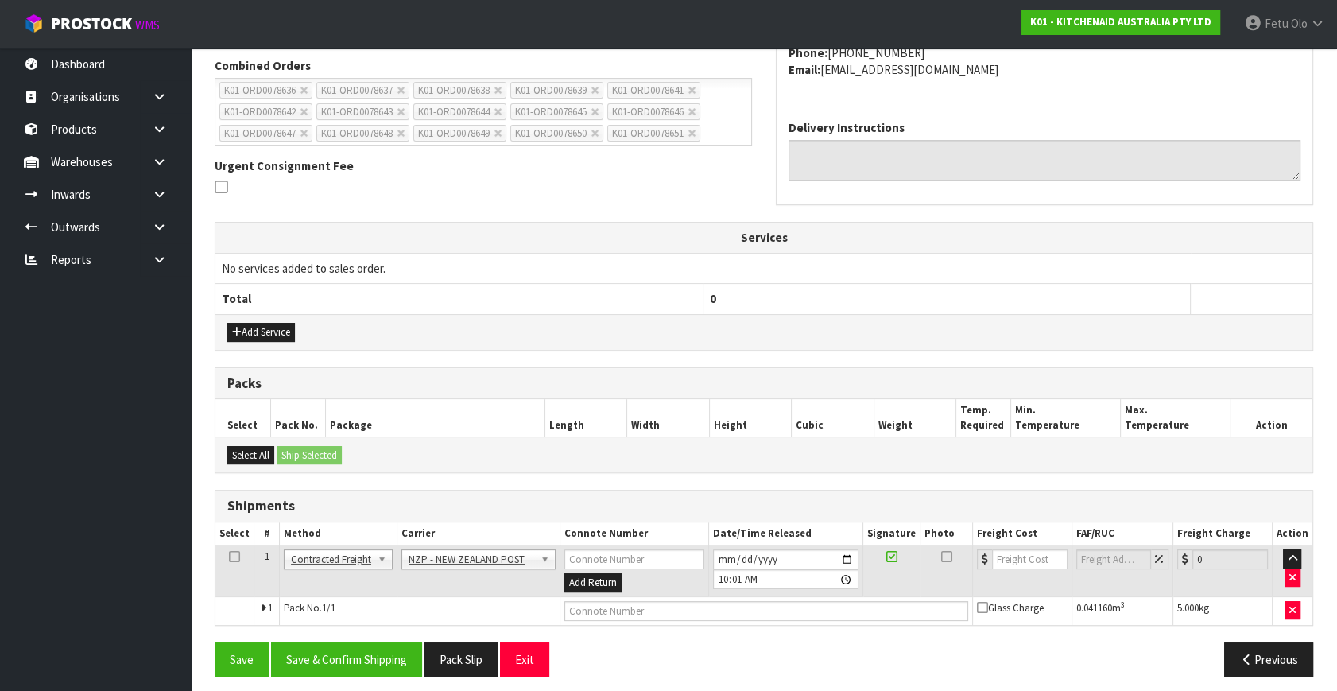
scroll to position [420, 0]
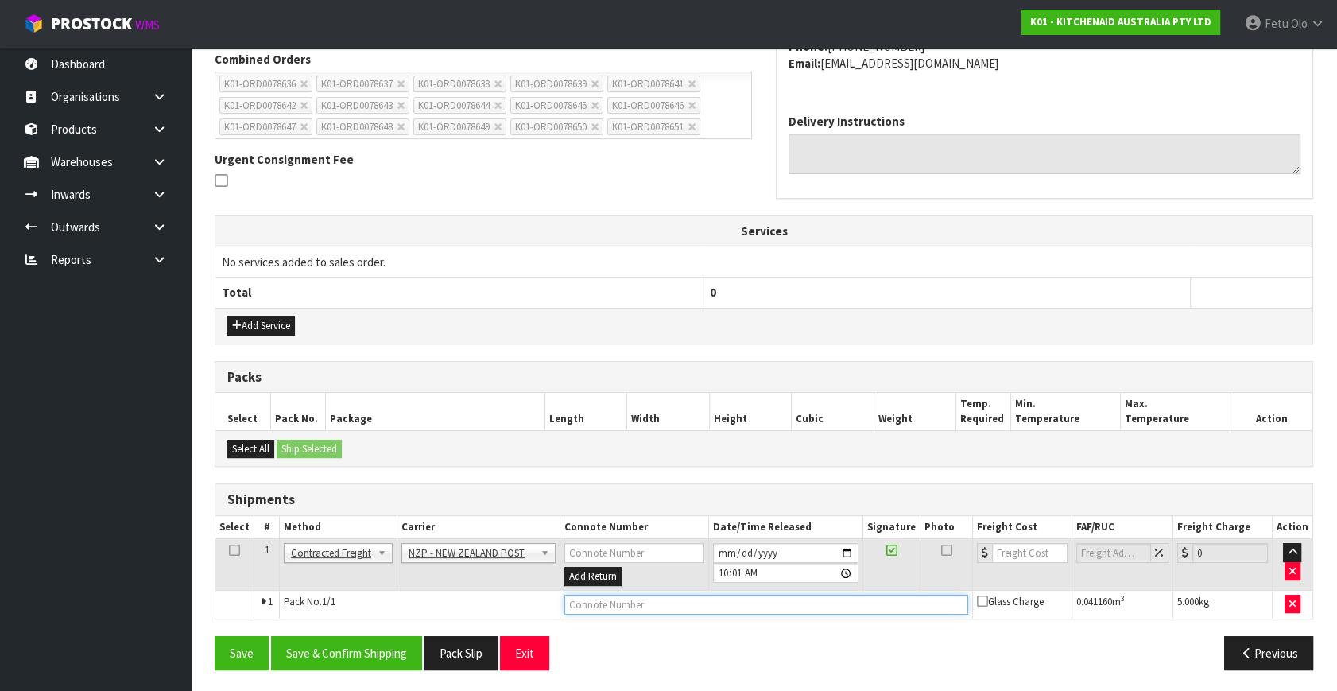
click at [674, 604] on input "text" at bounding box center [766, 604] width 404 height 20
paste input "00894210379946244879"
type input "00894210379946244879"
click at [337, 646] on button "Save & Confirm Shipping" at bounding box center [346, 653] width 151 height 34
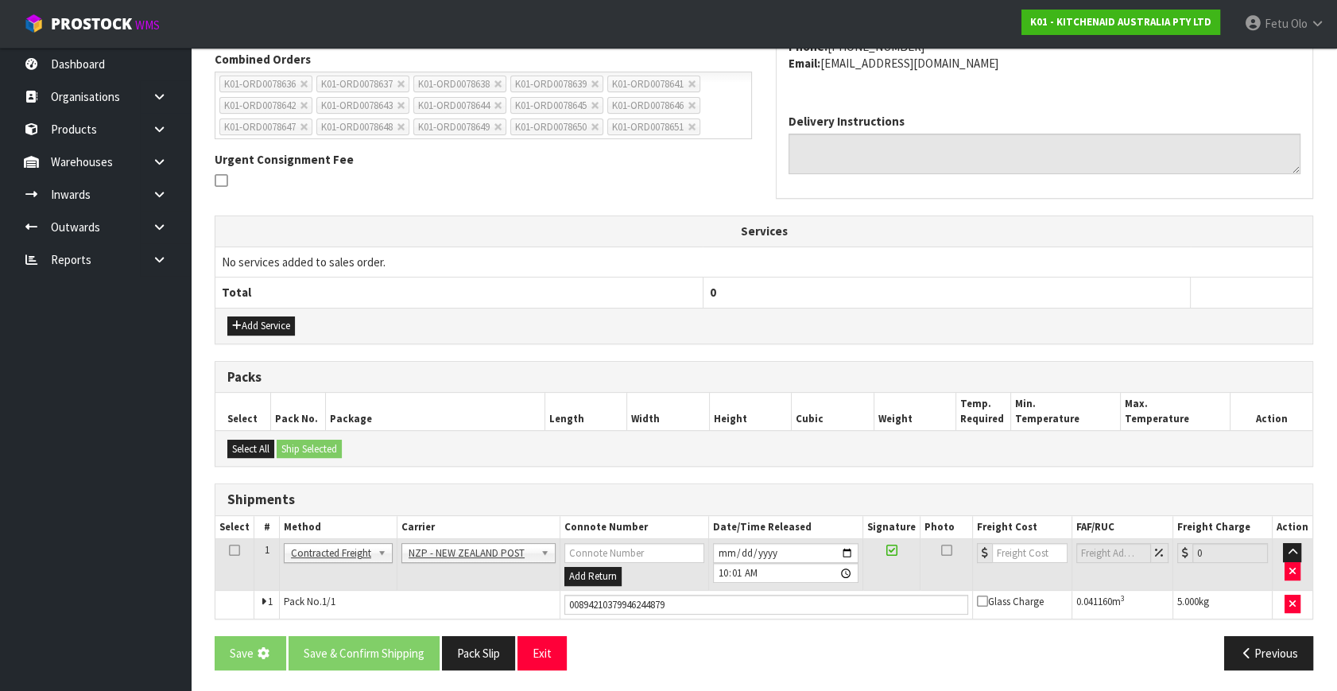
scroll to position [0, 0]
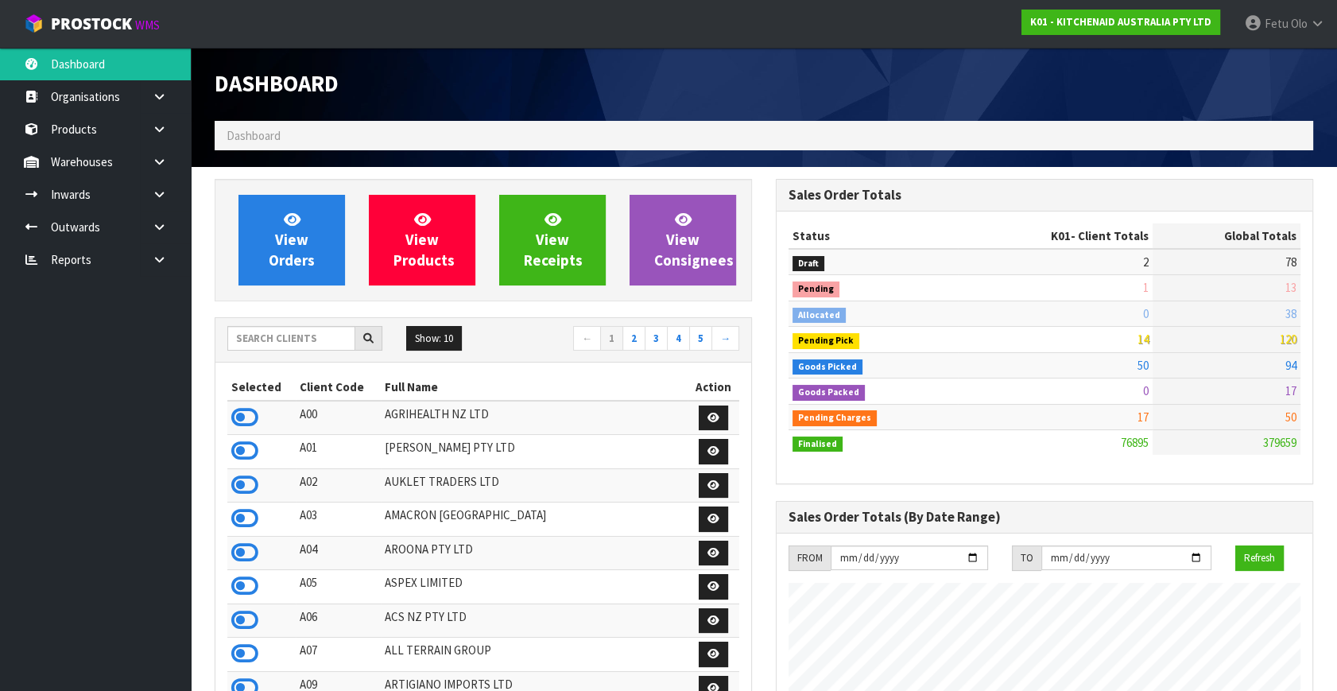
scroll to position [1202, 560]
click at [266, 339] on input "text" at bounding box center [291, 338] width 128 height 25
type input "NERO"
click at [233, 421] on icon at bounding box center [244, 417] width 27 height 24
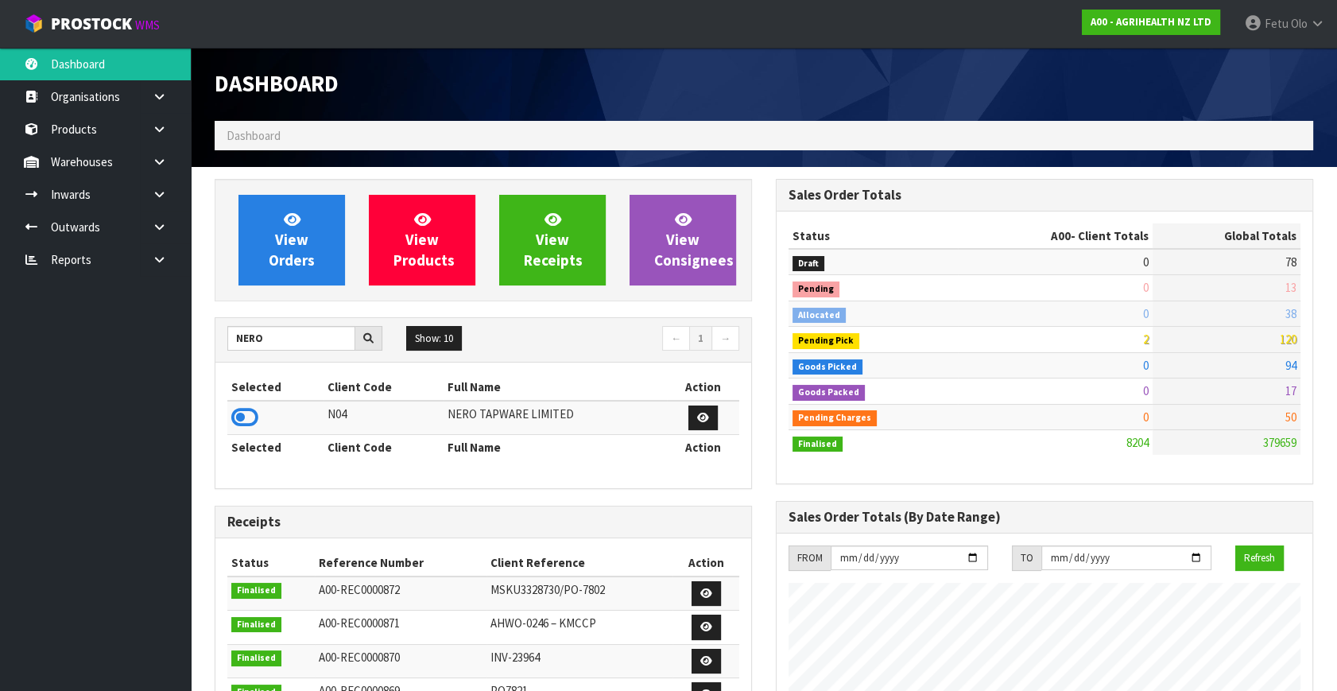
click at [244, 404] on td at bounding box center [275, 418] width 96 height 34
click at [245, 408] on icon at bounding box center [244, 417] width 27 height 24
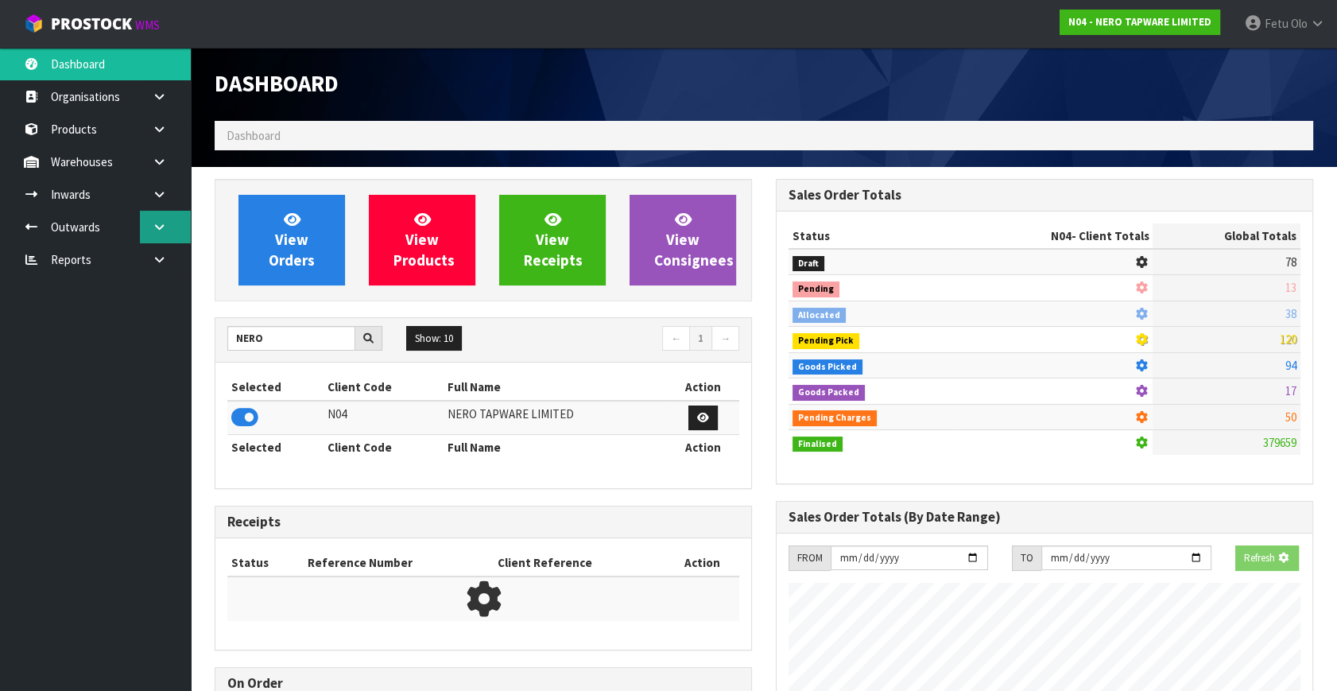
scroll to position [989, 560]
click at [157, 233] on link at bounding box center [165, 227] width 51 height 33
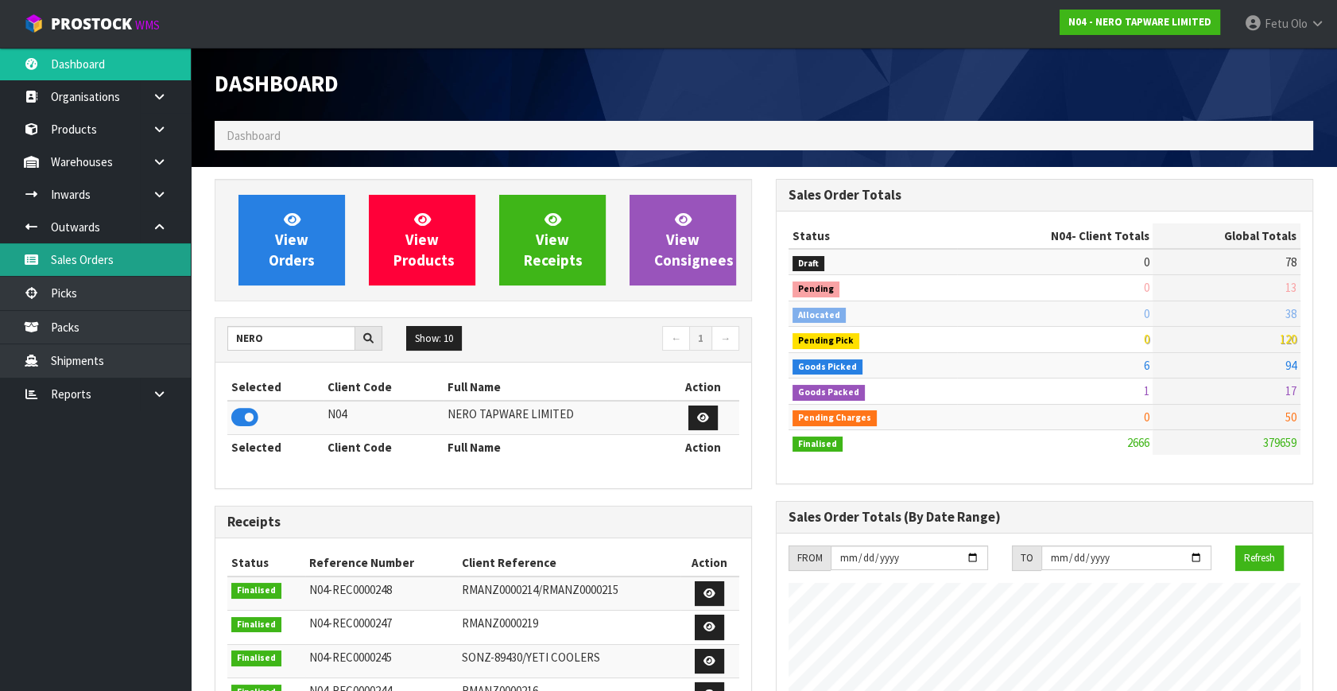
scroll to position [1287, 560]
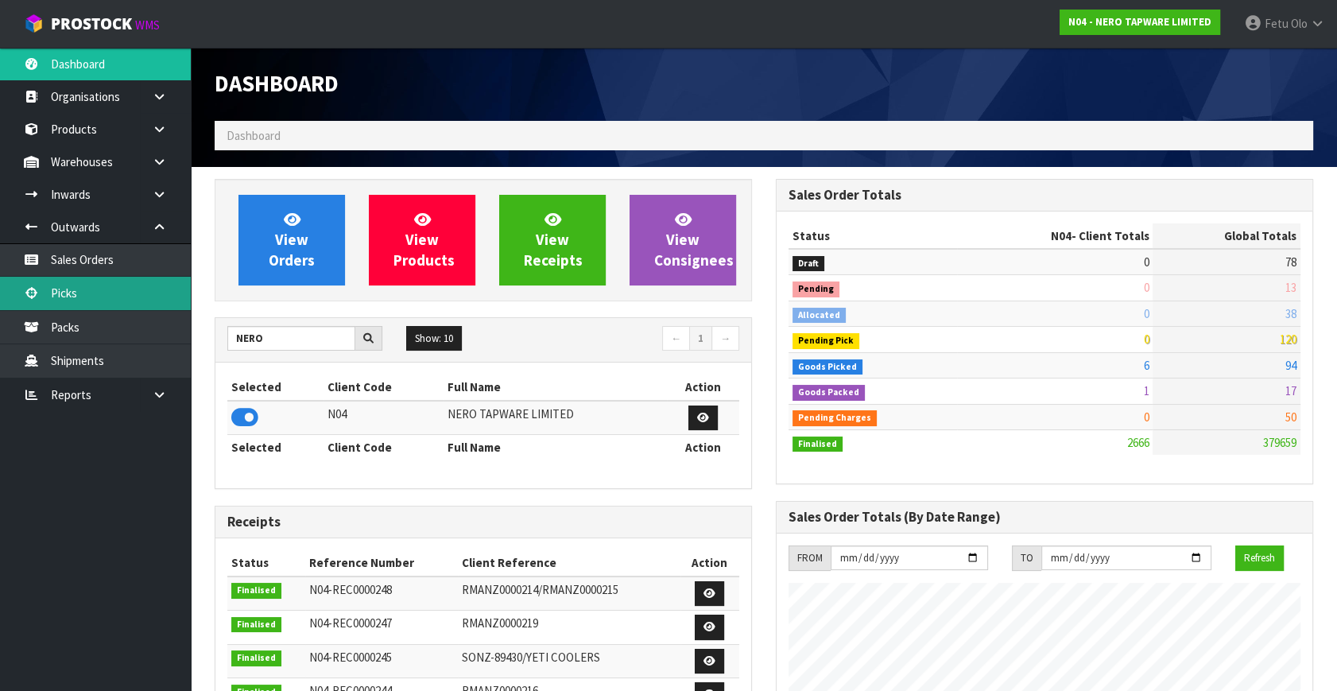
click at [85, 292] on link "Picks" at bounding box center [95, 293] width 191 height 33
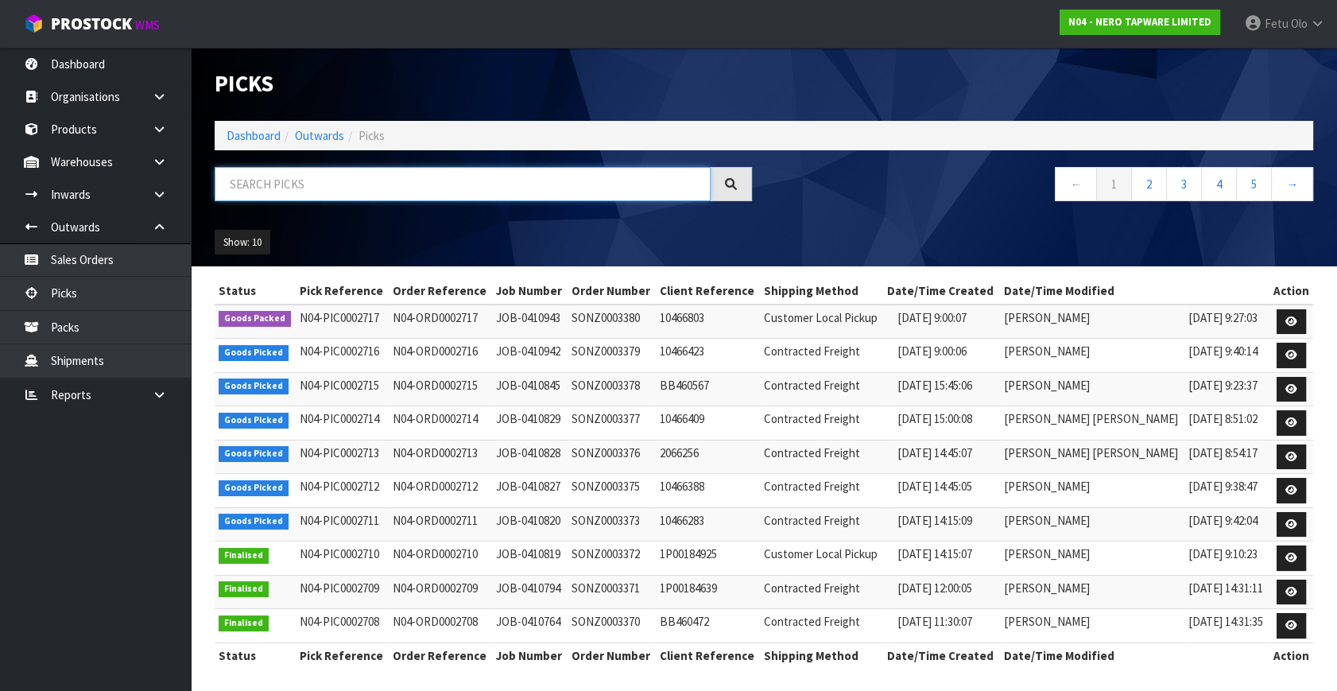
click at [299, 190] on input "text" at bounding box center [463, 184] width 496 height 34
type input "002715"
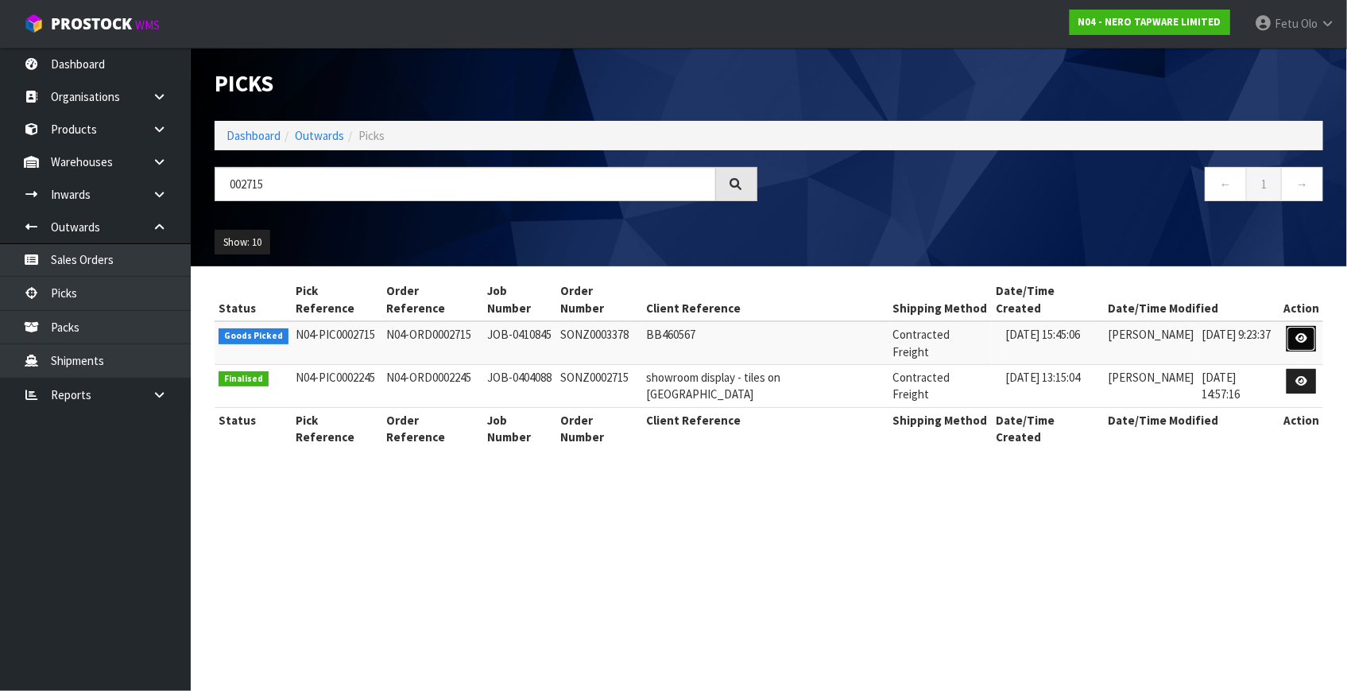
click at [1287, 326] on link at bounding box center [1301, 338] width 29 height 25
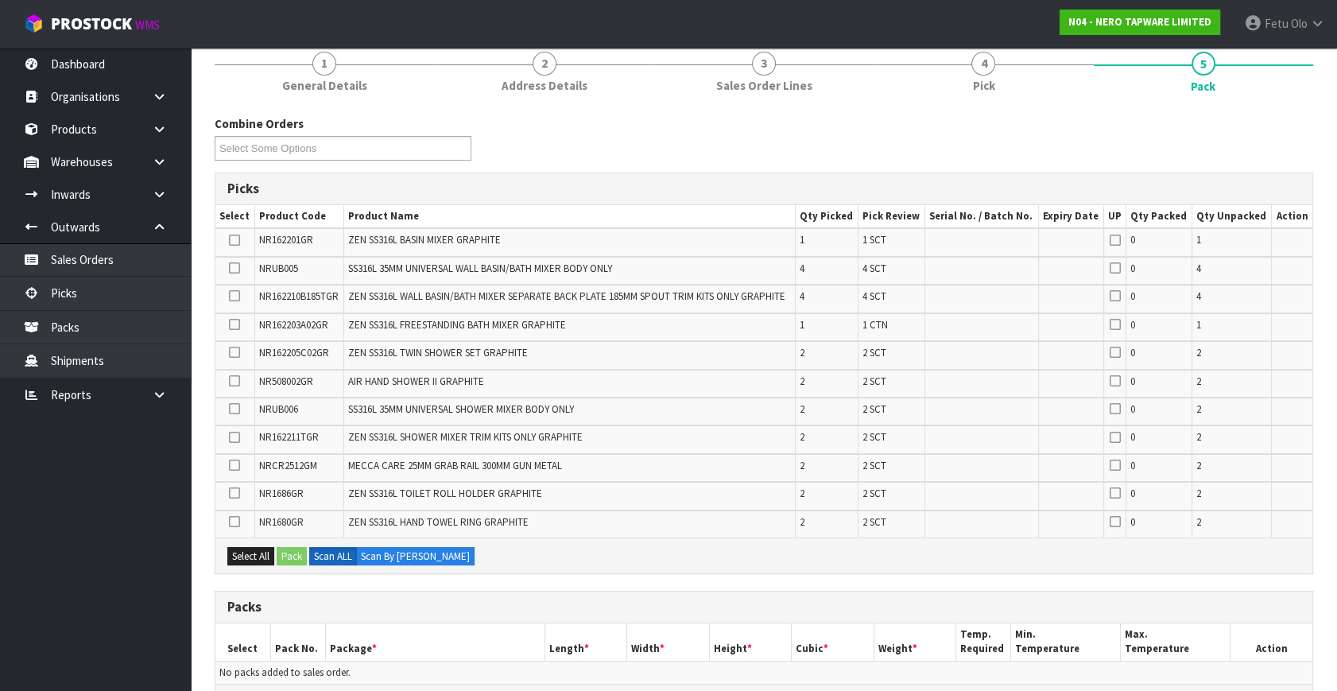
scroll to position [361, 0]
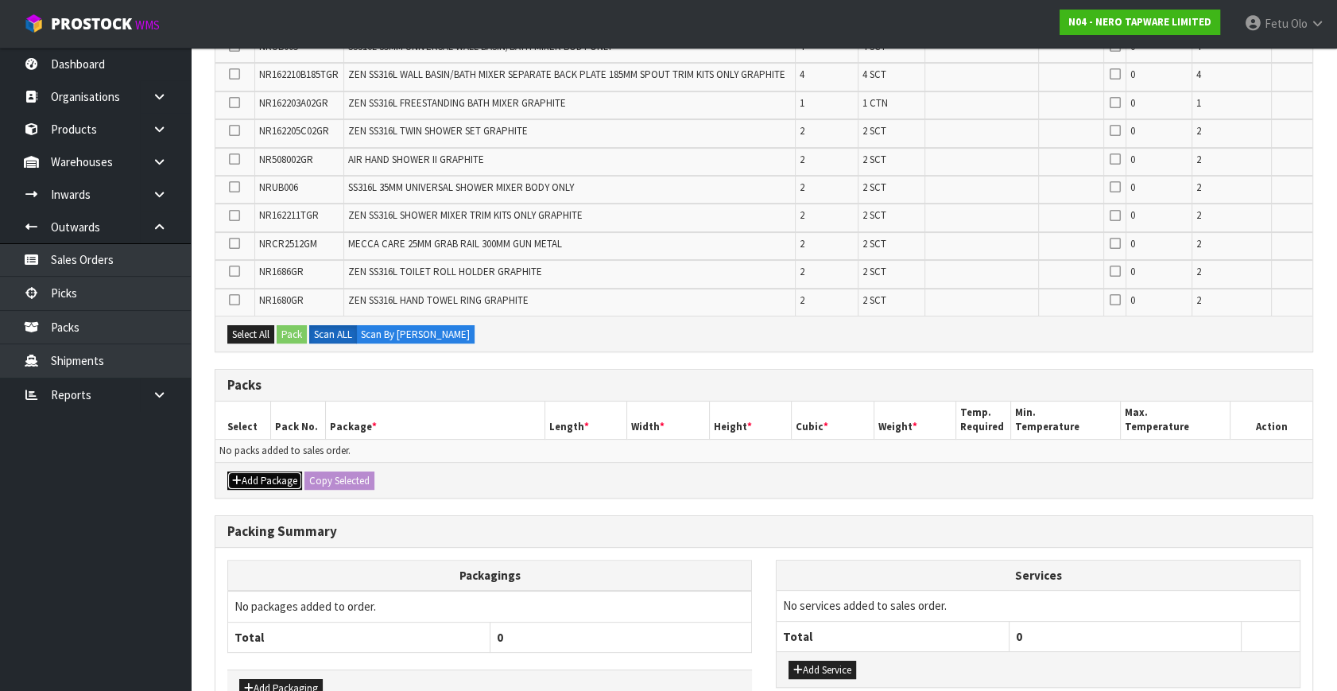
click at [242, 472] on button "Add Package" at bounding box center [264, 480] width 75 height 19
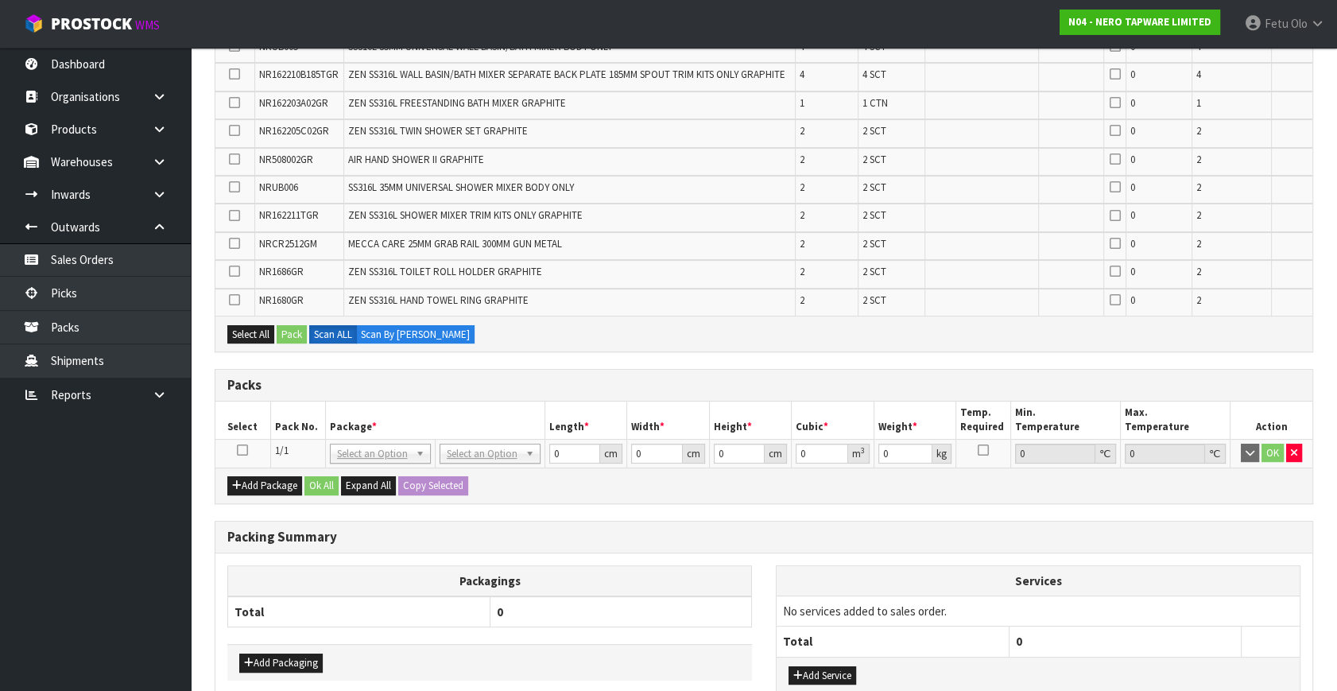
click at [238, 450] on icon at bounding box center [242, 450] width 11 height 1
drag, startPoint x: 519, startPoint y: 463, endPoint x: 514, endPoint y: 452, distance: 11.4
click at [526, 467] on div "Add Package Ok All Expand All Copy Selected" at bounding box center [763, 485] width 1097 height 36
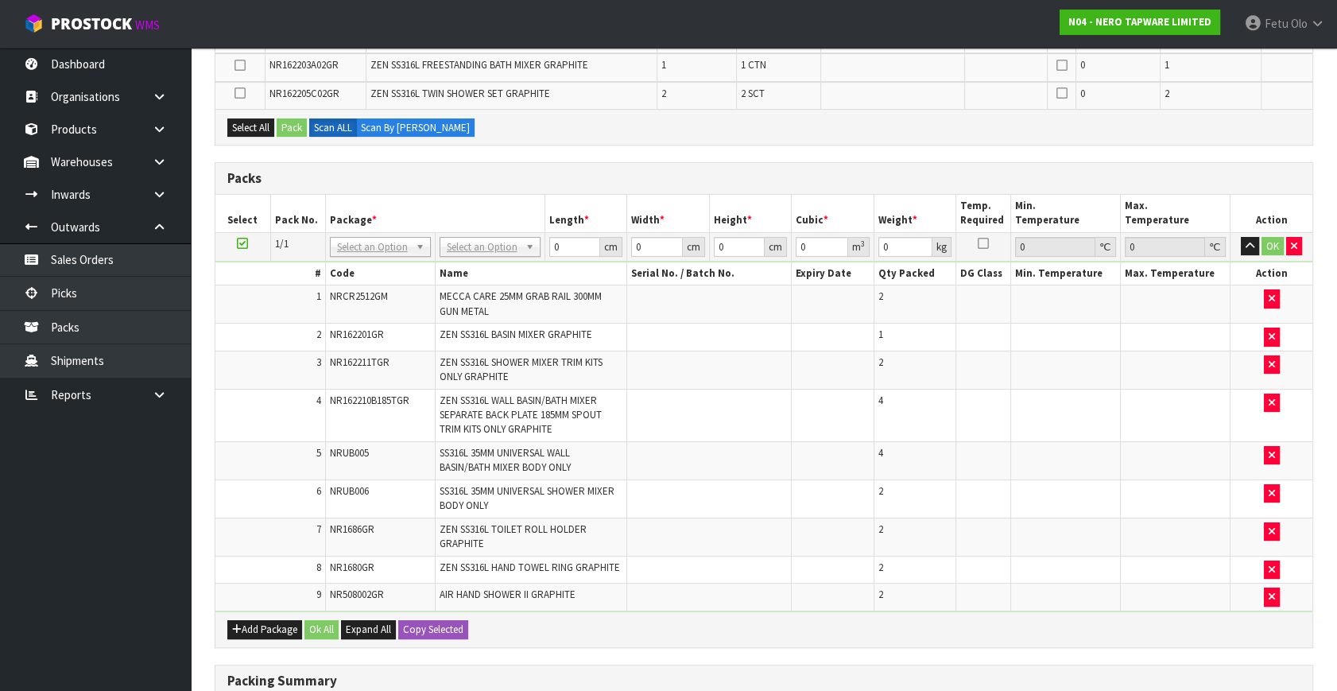
scroll to position [288, 0]
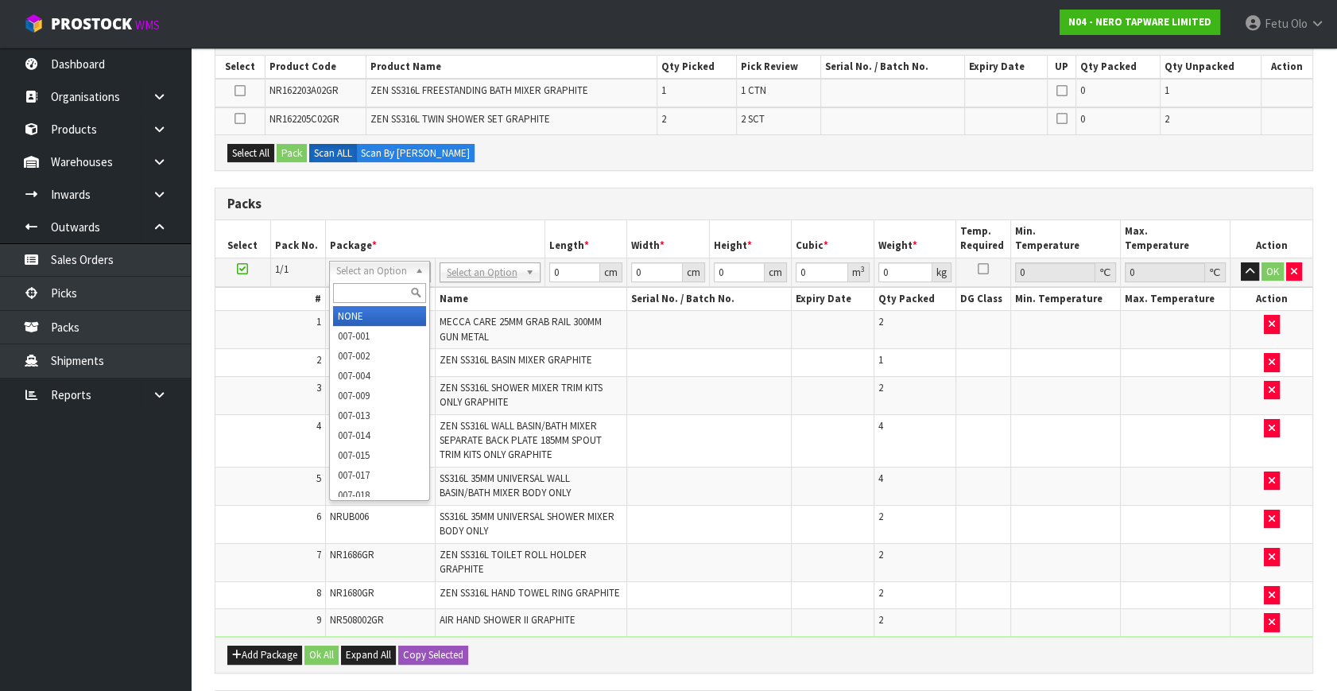
drag, startPoint x: 375, startPoint y: 289, endPoint x: 390, endPoint y: 293, distance: 15.6
click at [390, 293] on input "text" at bounding box center [379, 293] width 93 height 20
type input "011-084"
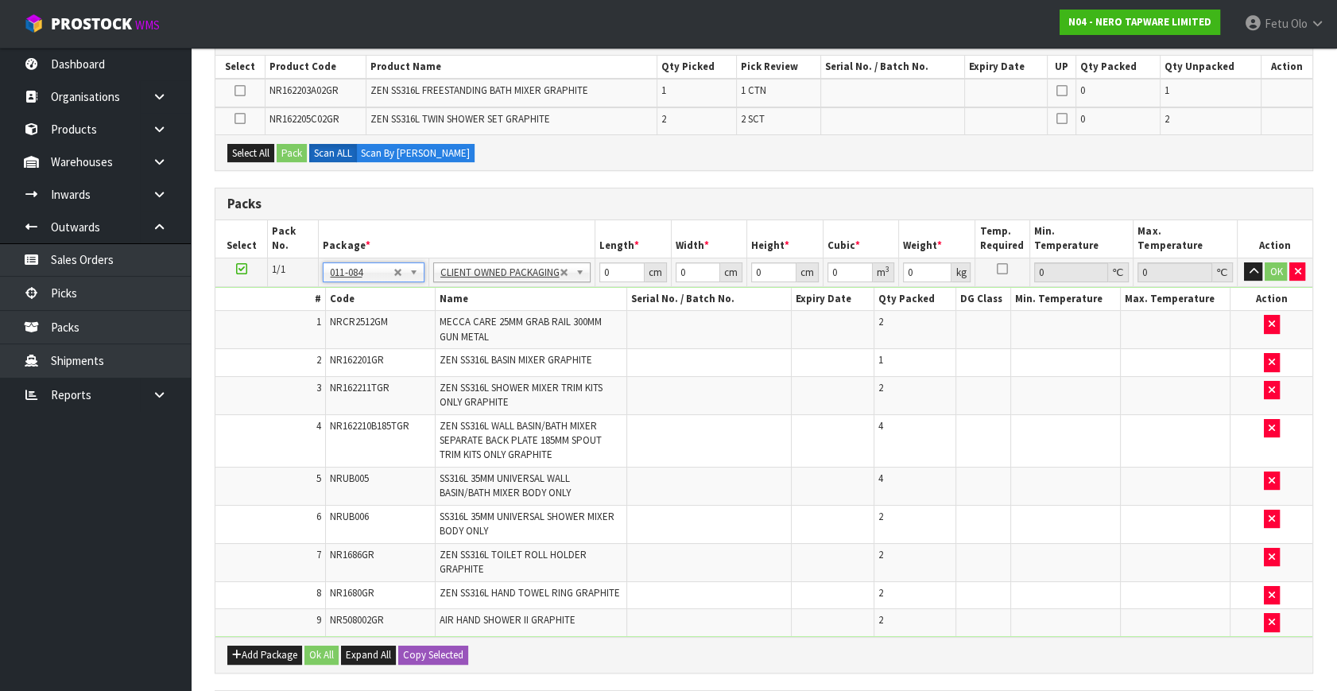
type input "16.1"
click at [474, 324] on tbody "1/1 NONE 007-001 007-002 007-004 007-009 007-013 007-014 007-015 007-017 007-01…" at bounding box center [763, 446] width 1097 height 378
type input "74"
type input "51"
type input "2"
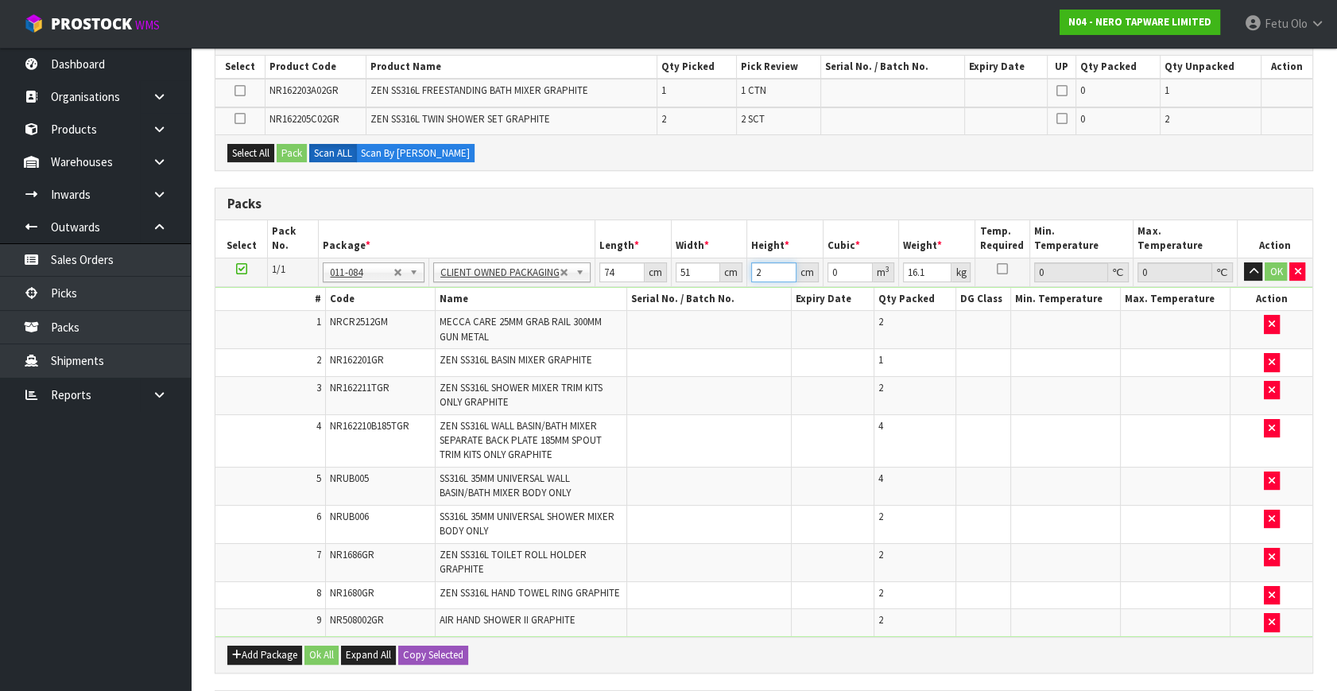
type input "0.007548"
type input "21"
type input "0.079254"
type input "21"
type input "18"
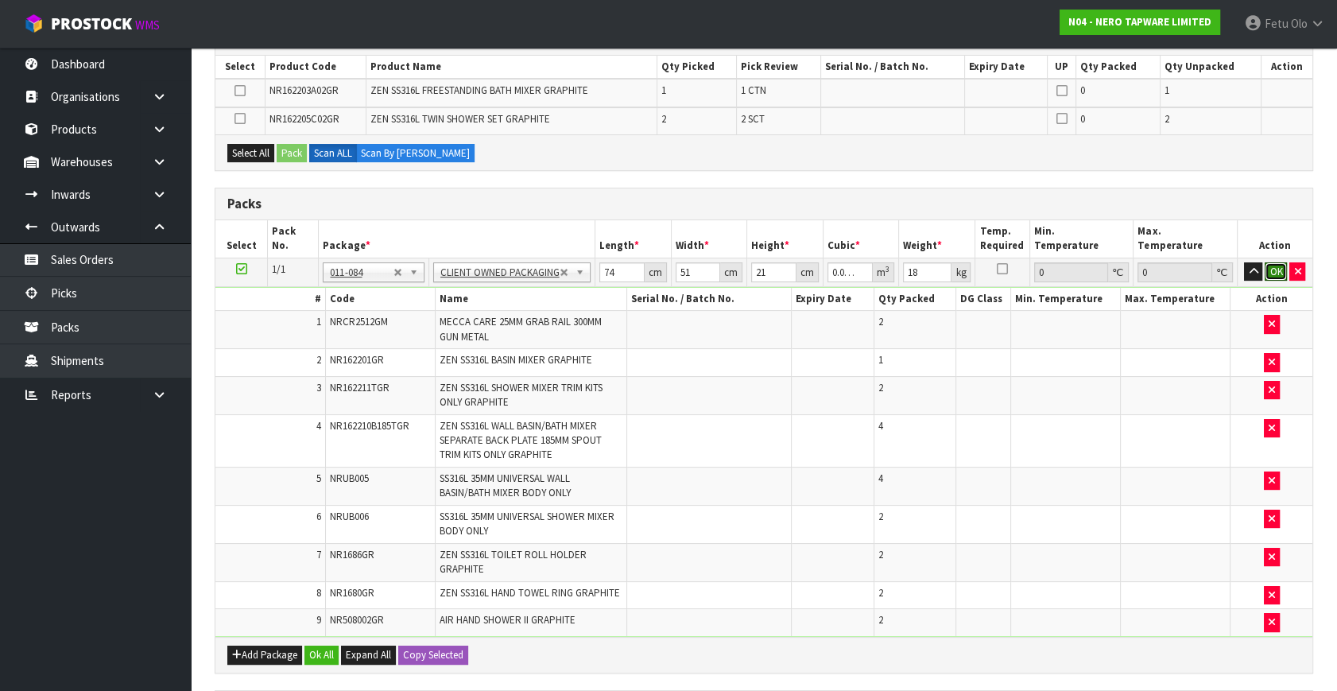
click button "OK" at bounding box center [1275, 271] width 22 height 19
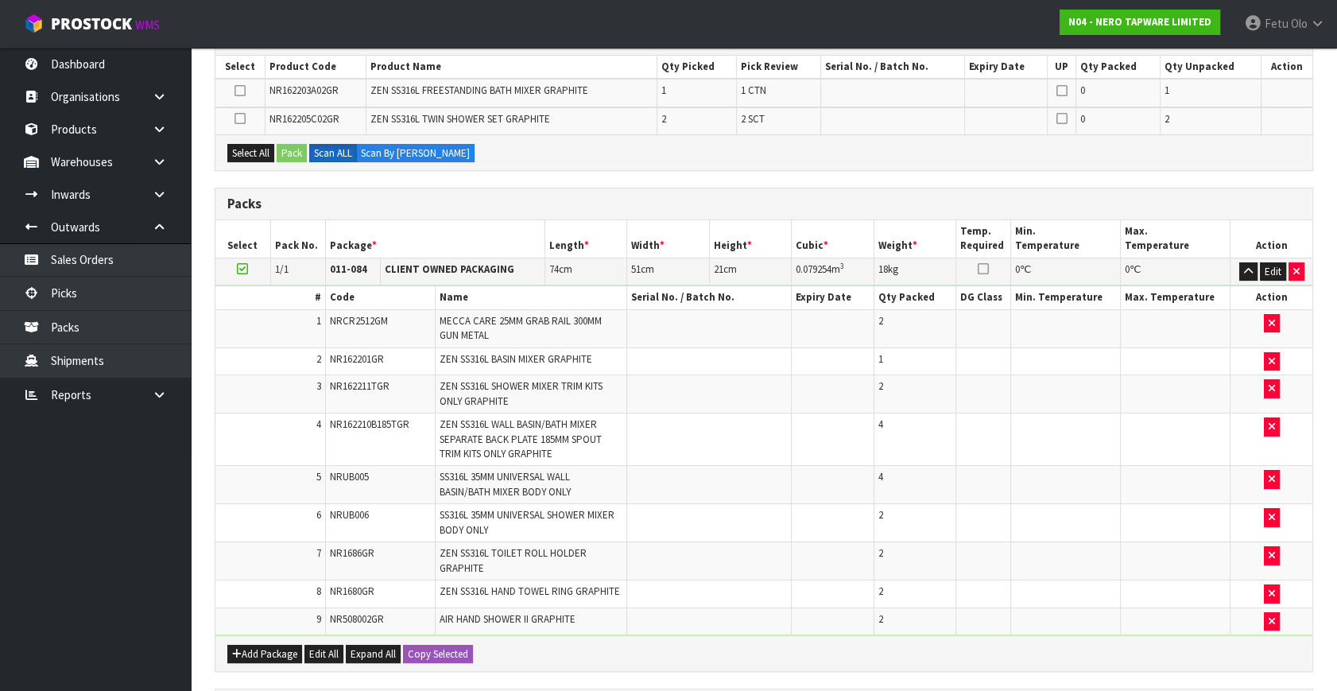
click at [246, 269] on icon at bounding box center [242, 269] width 11 height 1
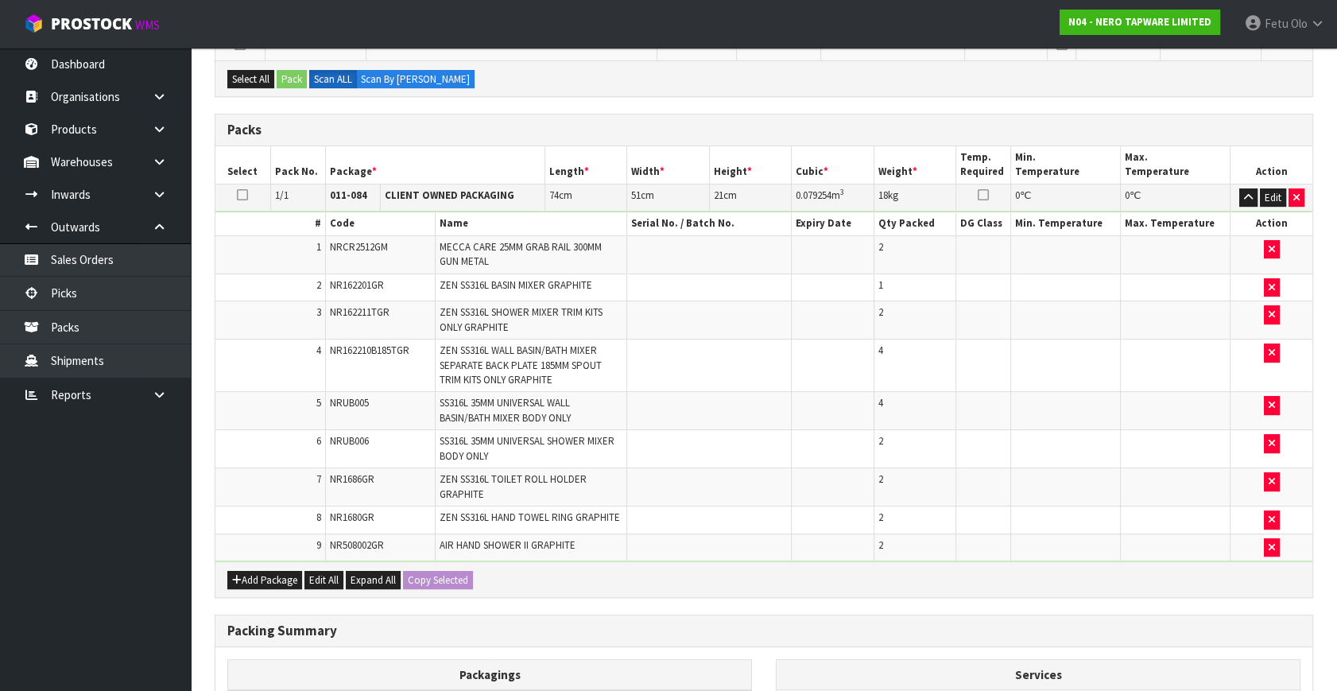
scroll to position [433, 0]
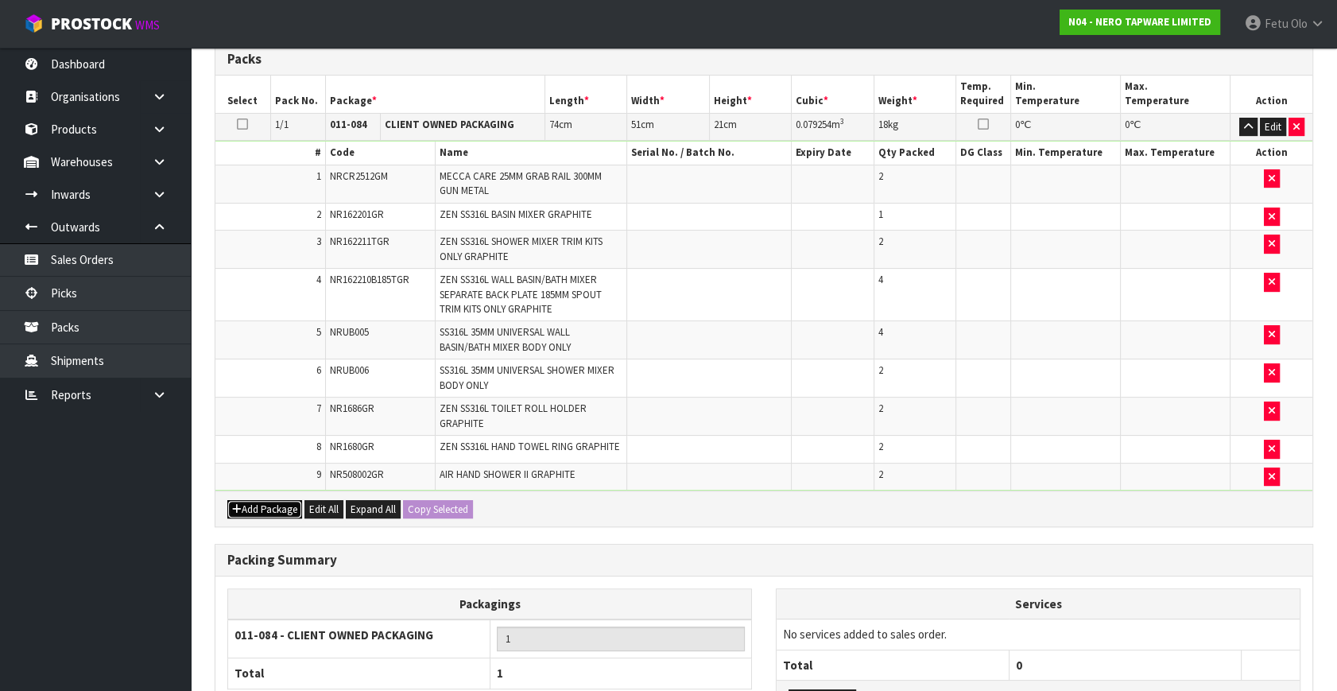
click at [265, 510] on button "Add Package" at bounding box center [264, 509] width 75 height 19
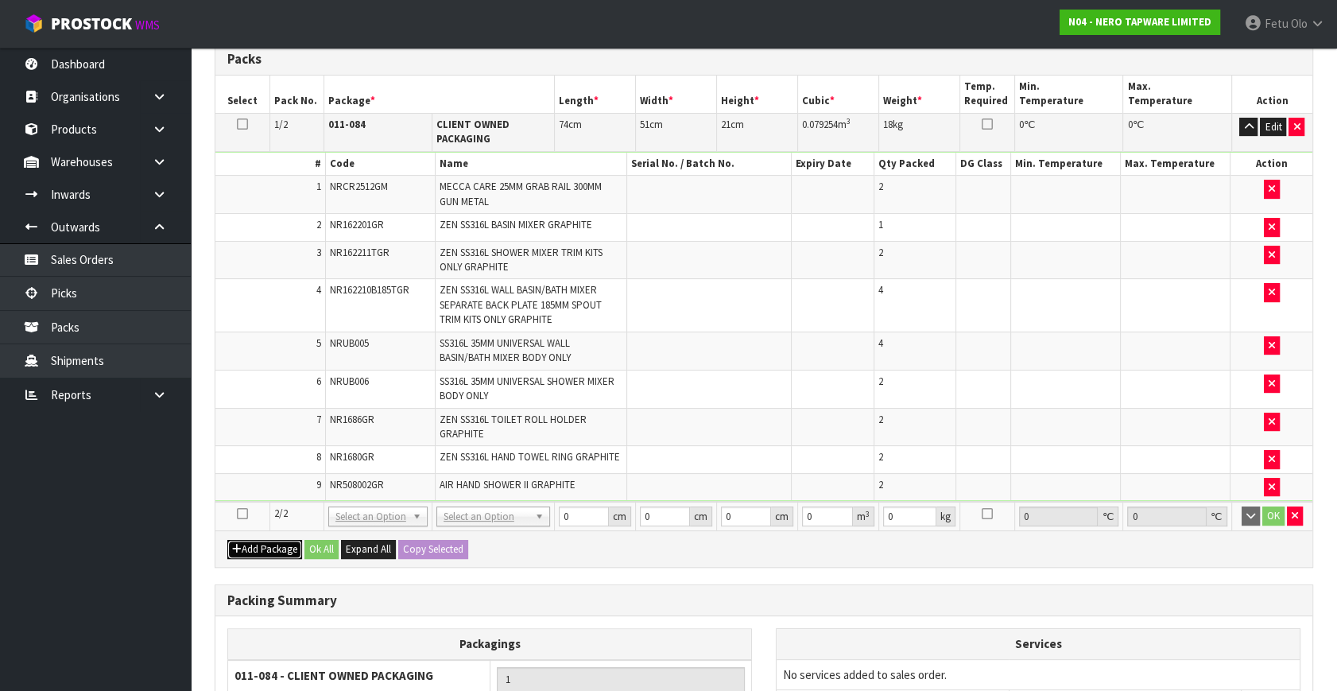
click at [255, 543] on button "Add Package" at bounding box center [264, 549] width 75 height 19
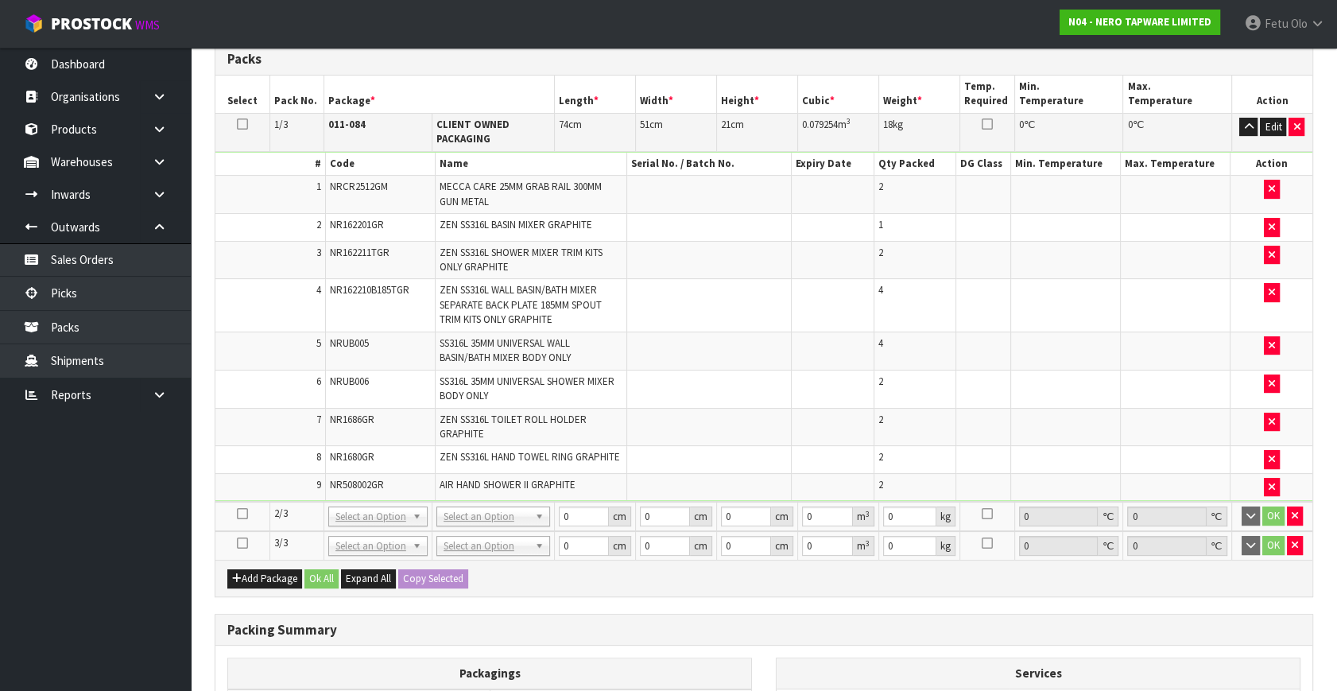
click at [244, 543] on icon at bounding box center [242, 543] width 11 height 1
click at [177, 571] on ul "Dashboard Organisations Clients Consignees Carriers Products Categories Serial …" at bounding box center [95, 369] width 191 height 643
click at [137, 567] on ul "Dashboard Organisations Clients Consignees Carriers Products Categories Serial …" at bounding box center [95, 369] width 191 height 643
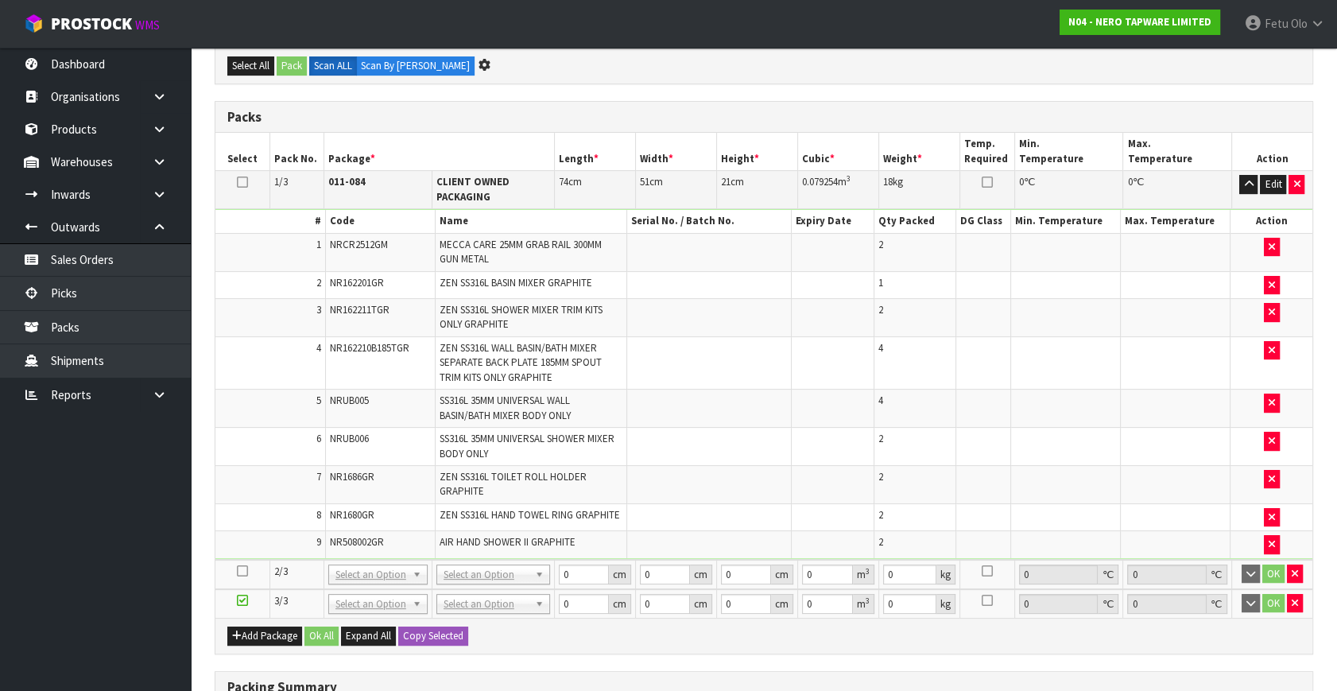
scroll to position [0, 0]
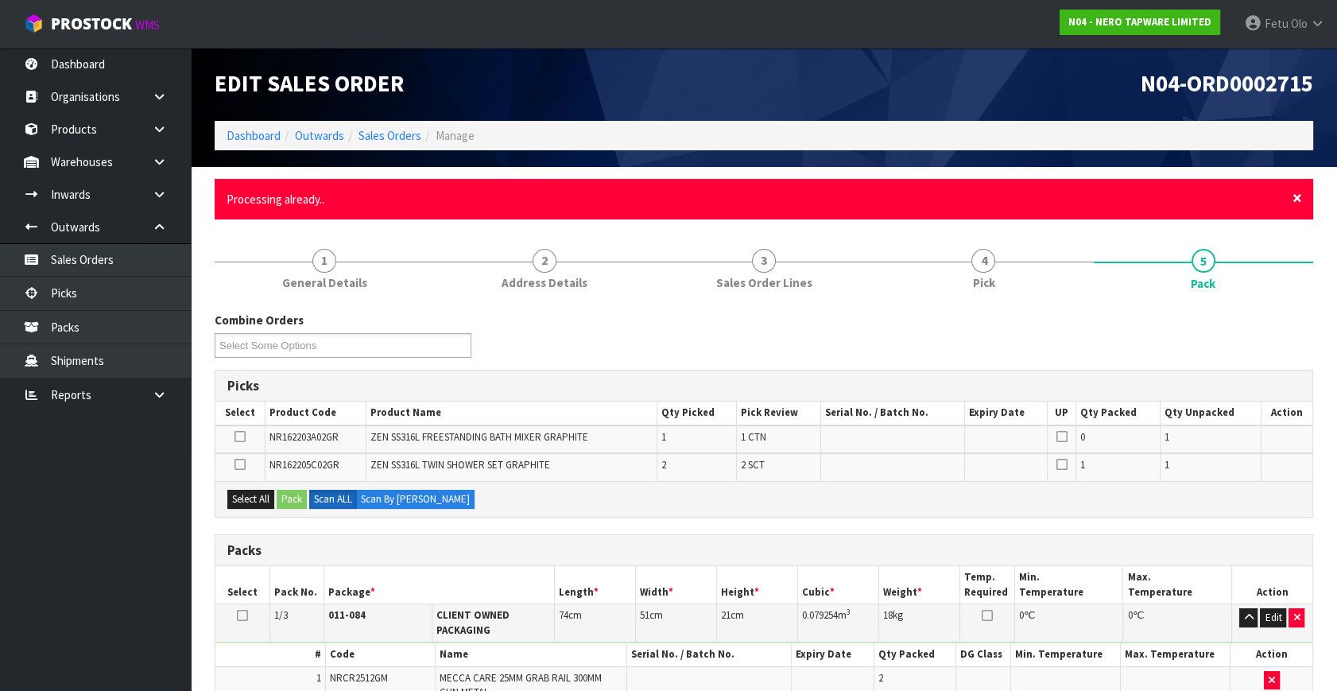
click at [1298, 195] on span "×" at bounding box center [1297, 198] width 10 height 22
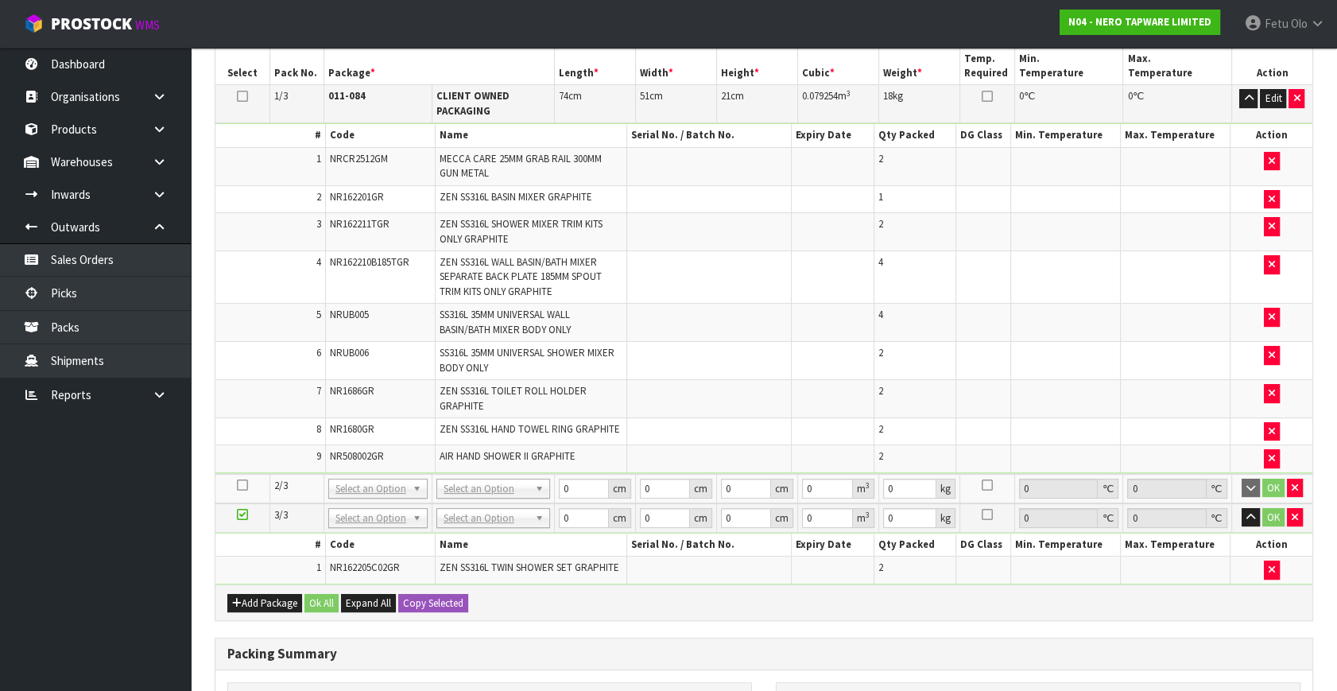
scroll to position [405, 0]
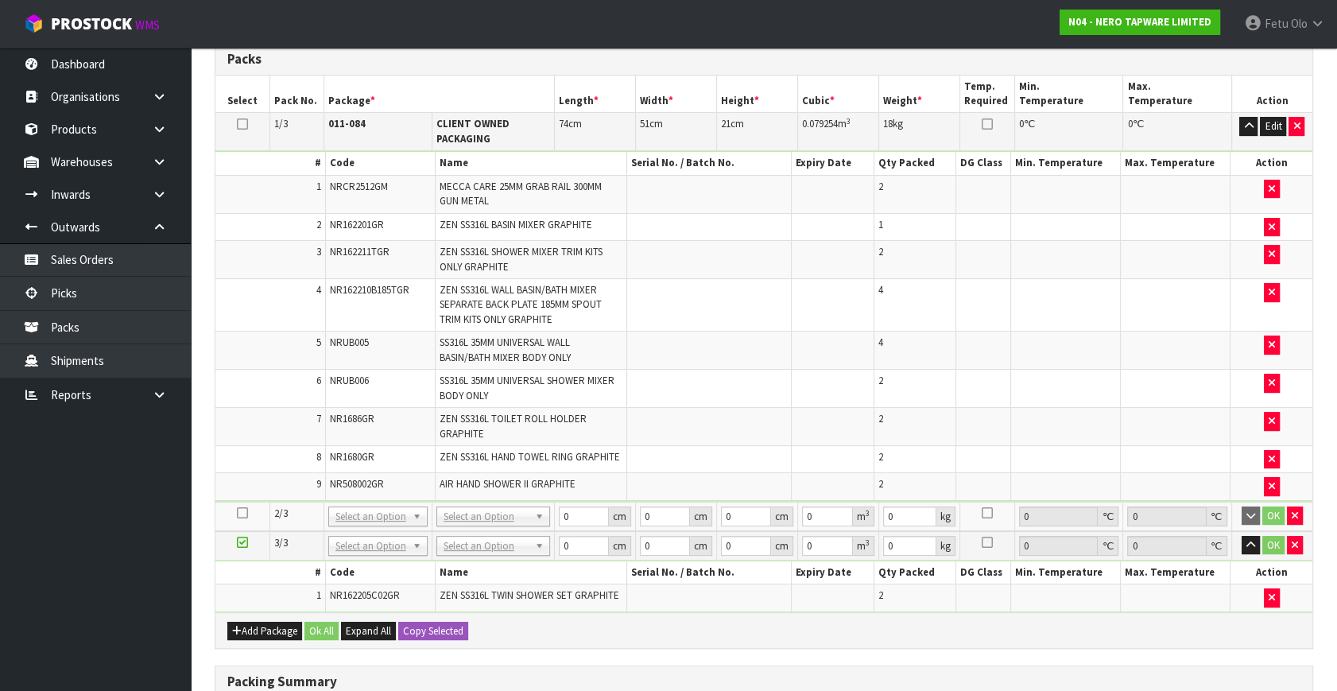
click at [242, 513] on icon at bounding box center [242, 513] width 11 height 1
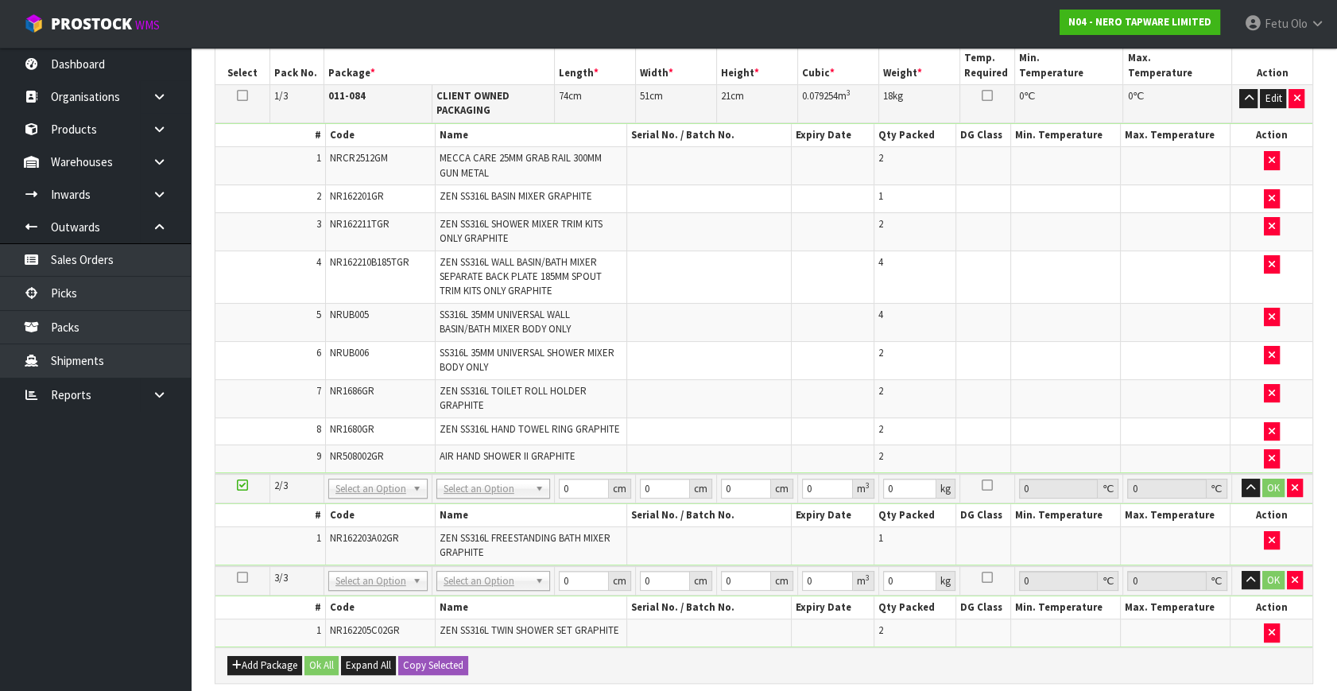
scroll to position [377, 0]
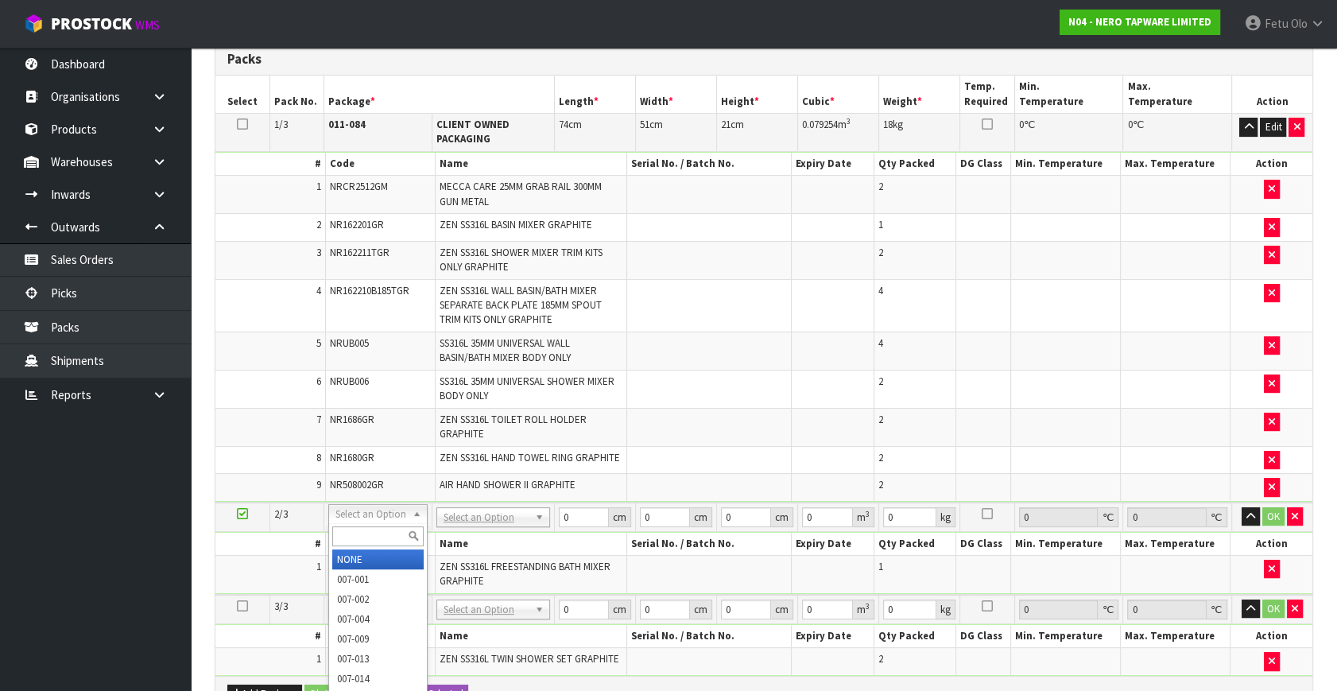
drag, startPoint x: 351, startPoint y: 517, endPoint x: 349, endPoint y: 555, distance: 37.4
drag, startPoint x: 349, startPoint y: 555, endPoint x: 488, endPoint y: 517, distance: 144.0
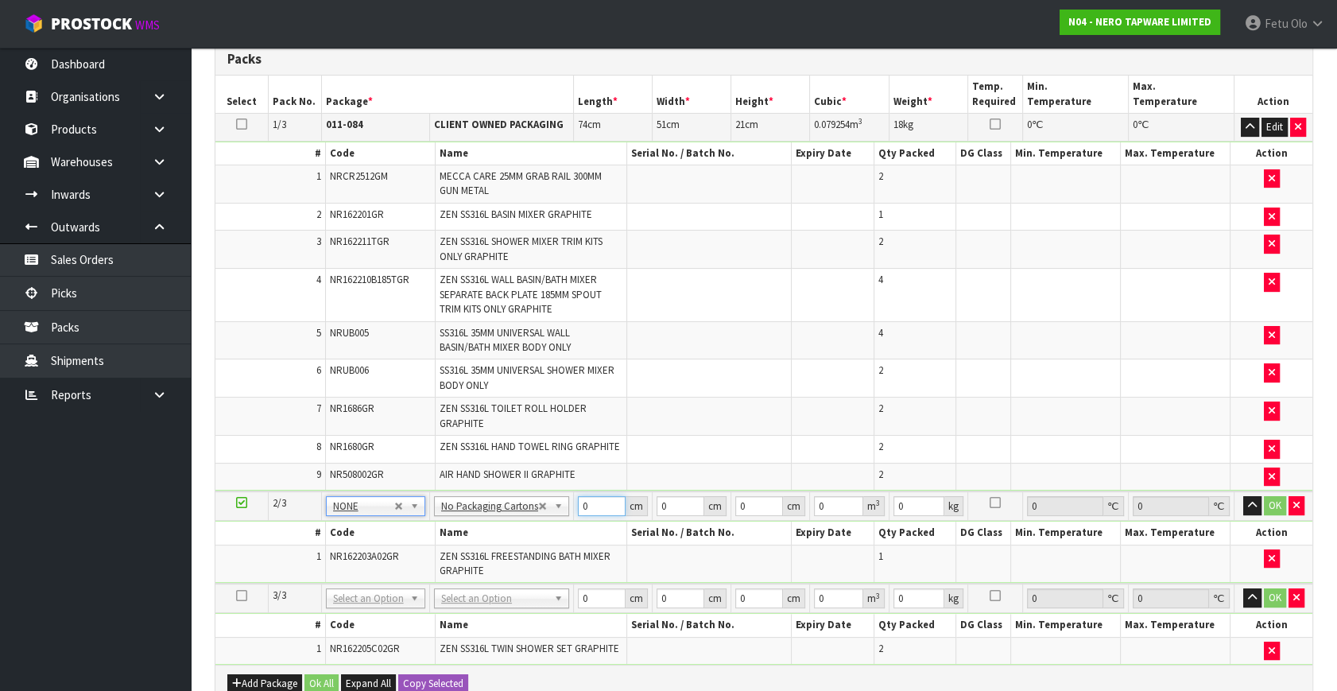
drag, startPoint x: 592, startPoint y: 505, endPoint x: 420, endPoint y: 577, distance: 186.0
click at [420, 577] on tbody "2/3 NONE 007-001 007-002 007-004 007-009 007-013 007-014 007-015 007-017 007-01…" at bounding box center [763, 537] width 1097 height 92
type input "101"
type input "42"
type input "1"
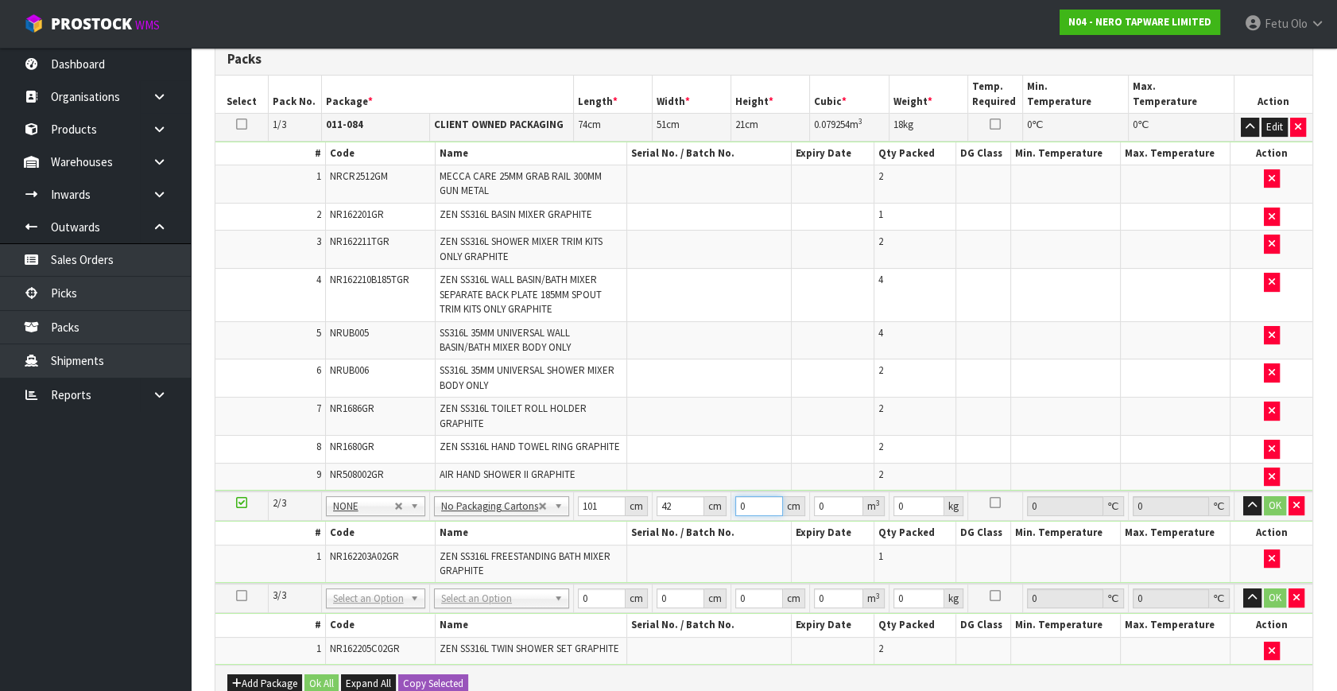
type input "0.004242"
type input "11"
type input "0.046662"
type input "11"
drag, startPoint x: 1178, startPoint y: 399, endPoint x: 1100, endPoint y: 496, distance: 124.4
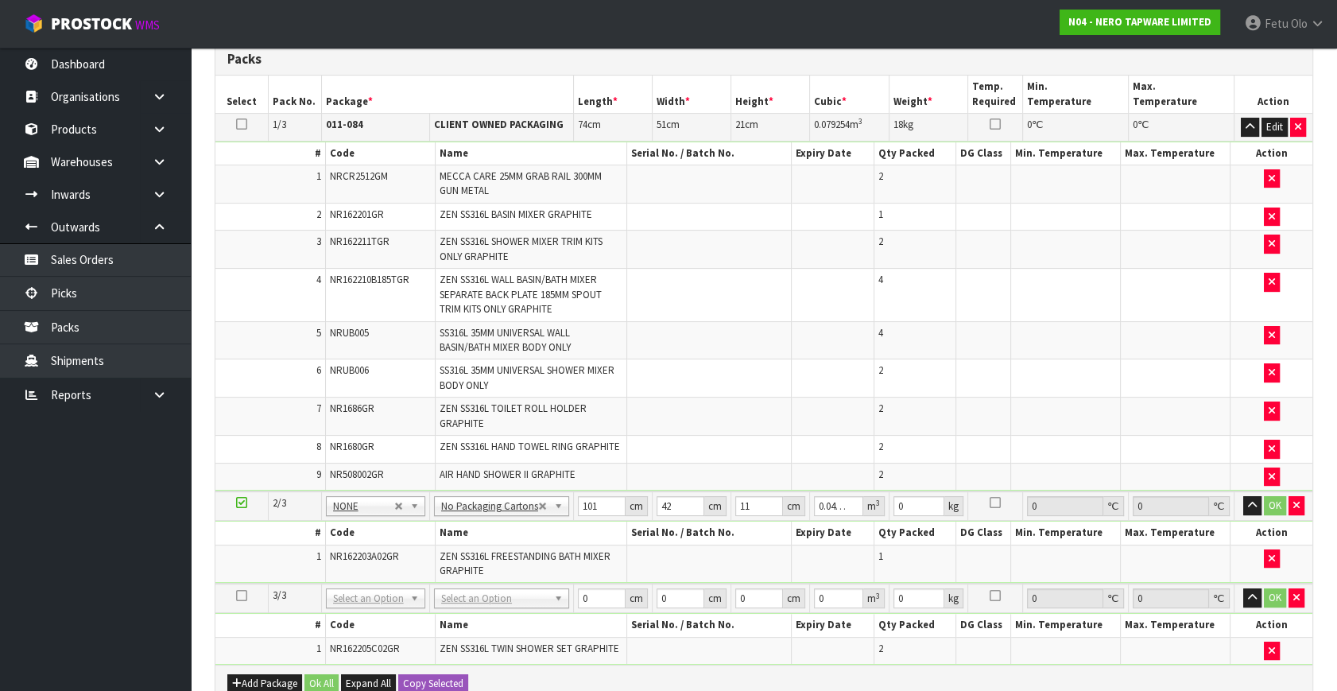
click at [1178, 400] on td at bounding box center [1176, 416] width 110 height 38
drag, startPoint x: 903, startPoint y: 501, endPoint x: 837, endPoint y: 540, distance: 76.6
click at [837, 540] on tbody "2/3 NONE 007-001 007-002 007-004 007-009 007-013 007-014 007-015 007-017 007-01…" at bounding box center [763, 537] width 1097 height 92
type input "9"
click button "OK" at bounding box center [1275, 505] width 22 height 19
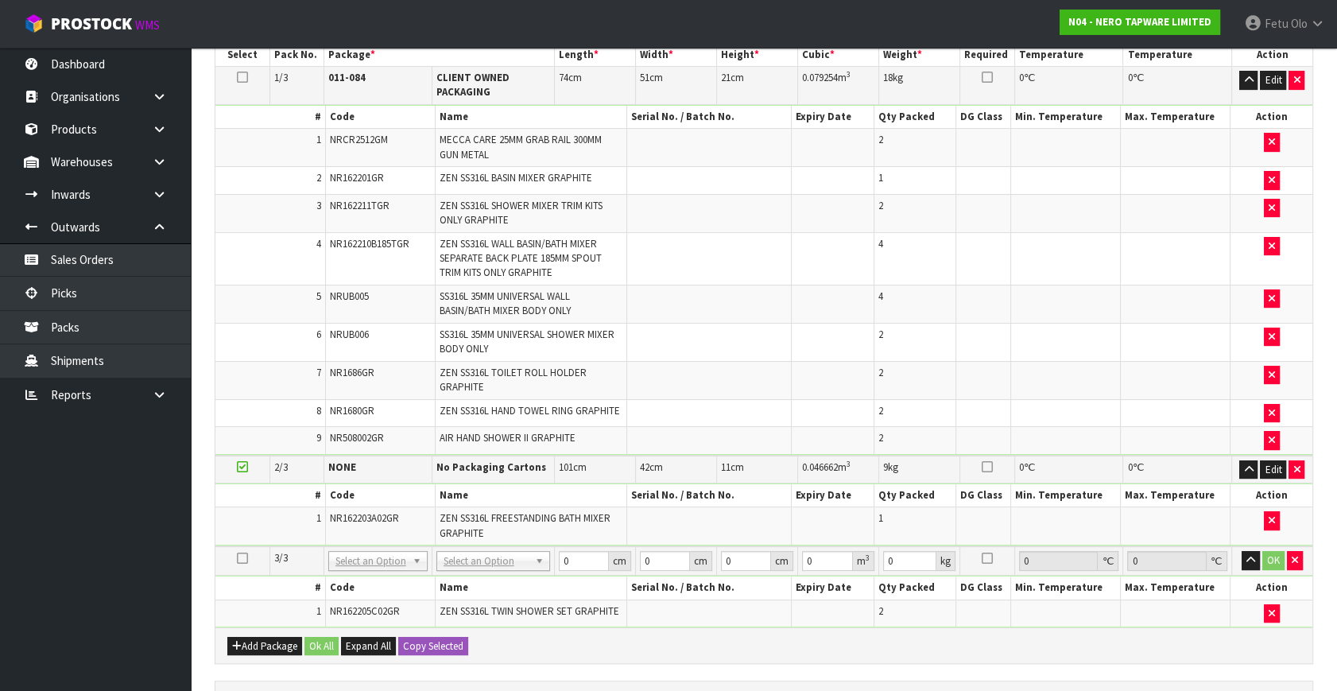
scroll to position [449, 0]
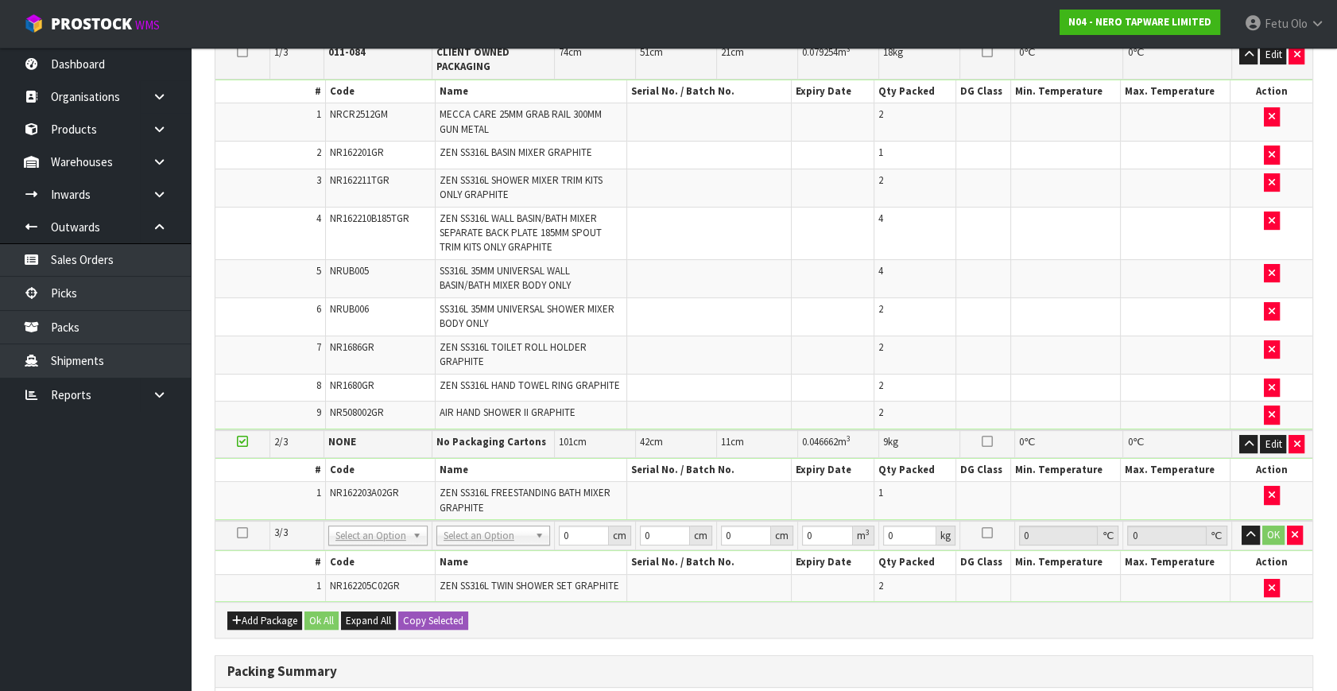
drag, startPoint x: 384, startPoint y: 535, endPoint x: 380, endPoint y: 550, distance: 15.6
type input "2"
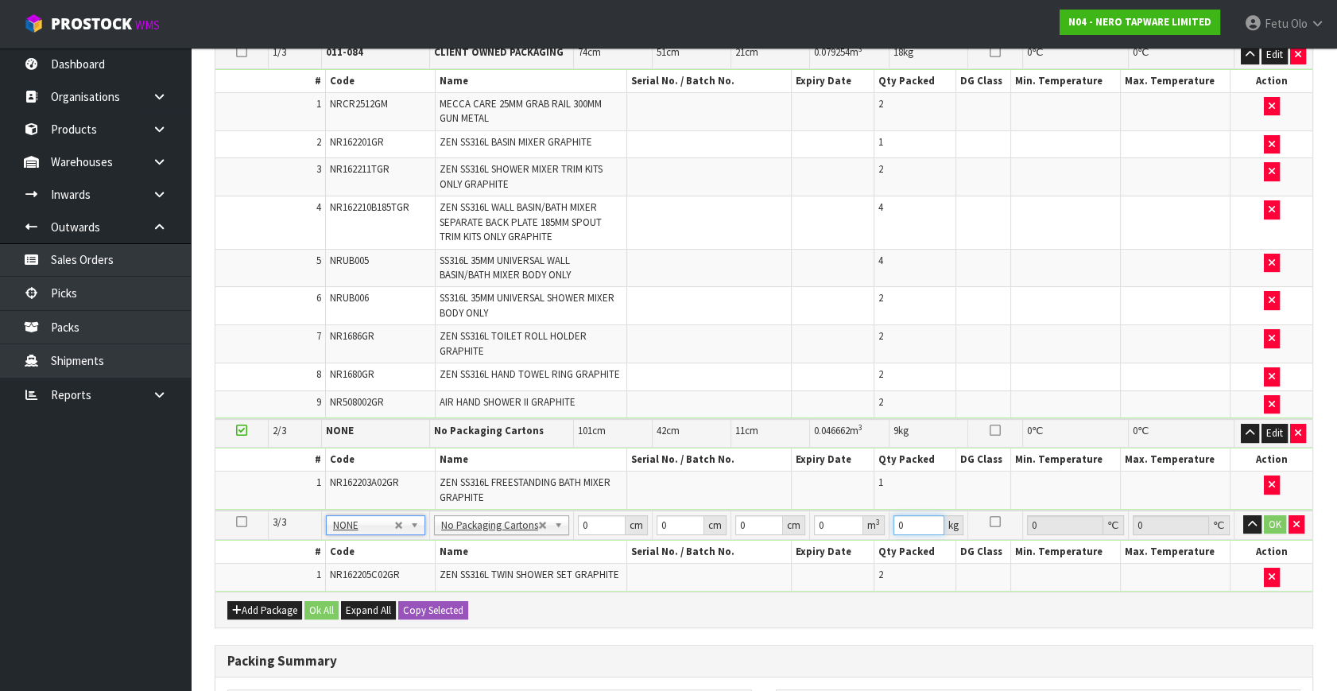
drag, startPoint x: 907, startPoint y: 521, endPoint x: 829, endPoint y: 545, distance: 81.4
click at [829, 545] on tbody "3/3 NONE 007-001 007-002 007-004 007-009 007-013 007-014 007-015 007-017 007-01…" at bounding box center [763, 550] width 1097 height 81
type input "13"
drag, startPoint x: 1331, startPoint y: 555, endPoint x: 539, endPoint y: 542, distance: 792.4
click at [516, 541] on tbody "3/3 NONE 007-001 007-002 007-004 007-009 007-013 007-014 007-015 007-017 007-01…" at bounding box center [763, 550] width 1097 height 81
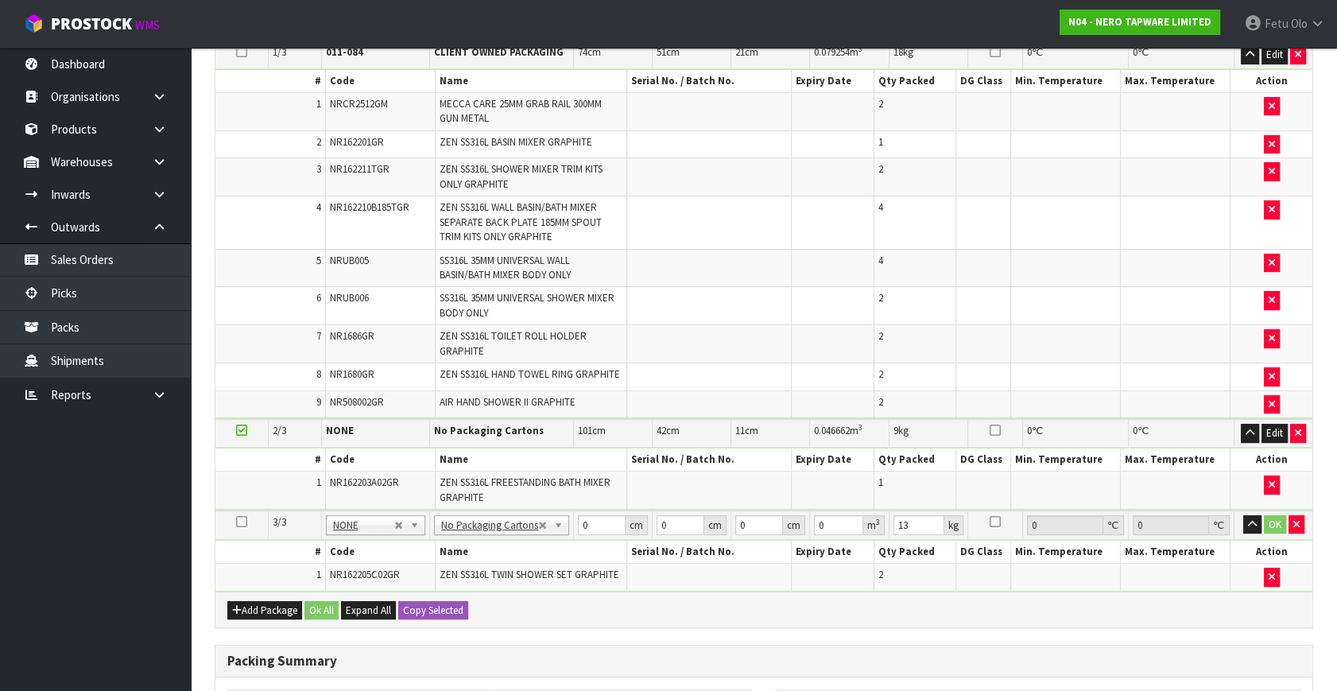
click at [613, 539] on td "# Code Name Serial No. / Batch No. Expiry Date Qty Packed DG Class Min. Tempera…" at bounding box center [763, 565] width 1097 height 52
drag, startPoint x: 588, startPoint y: 519, endPoint x: 447, endPoint y: 566, distance: 149.0
click at [447, 566] on tbody "3/3 NONE 007-001 007-002 007-004 007-009 007-013 007-014 007-015 007-017 007-01…" at bounding box center [763, 550] width 1097 height 81
type input "88"
type input "49"
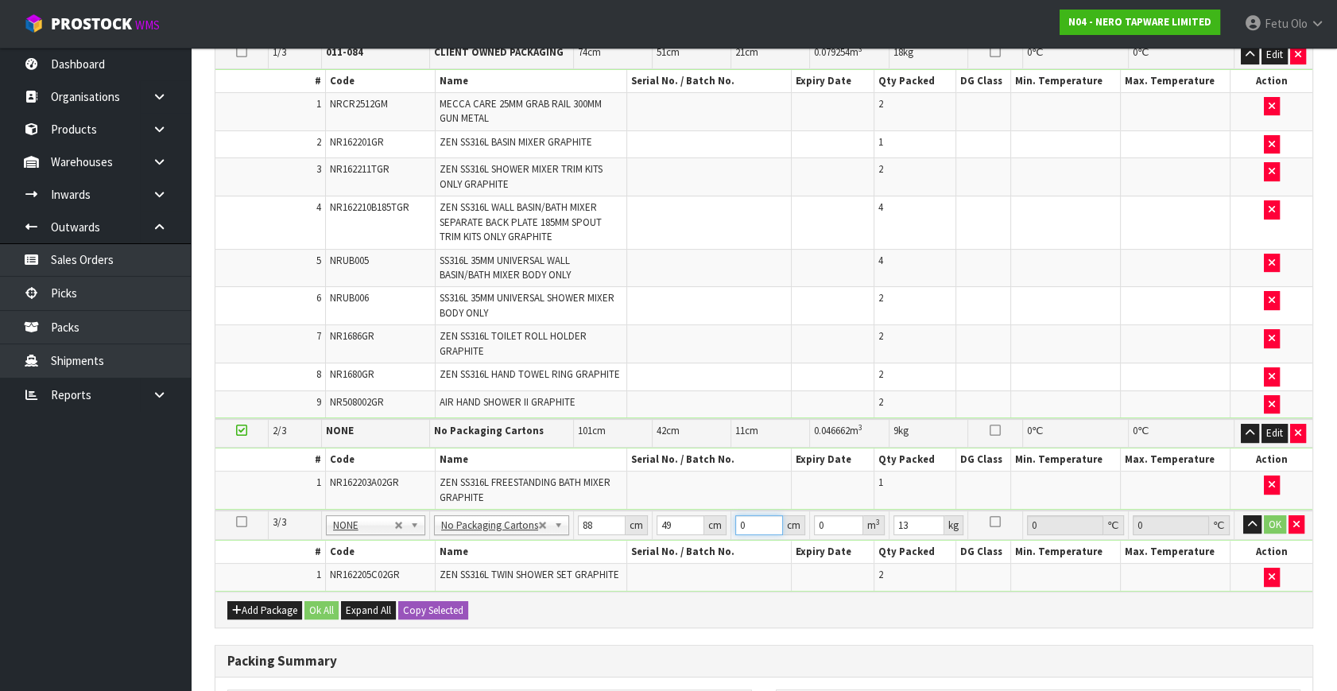
type input "2"
type input "0.008624"
type input "21"
type input "0.090552"
type input "21"
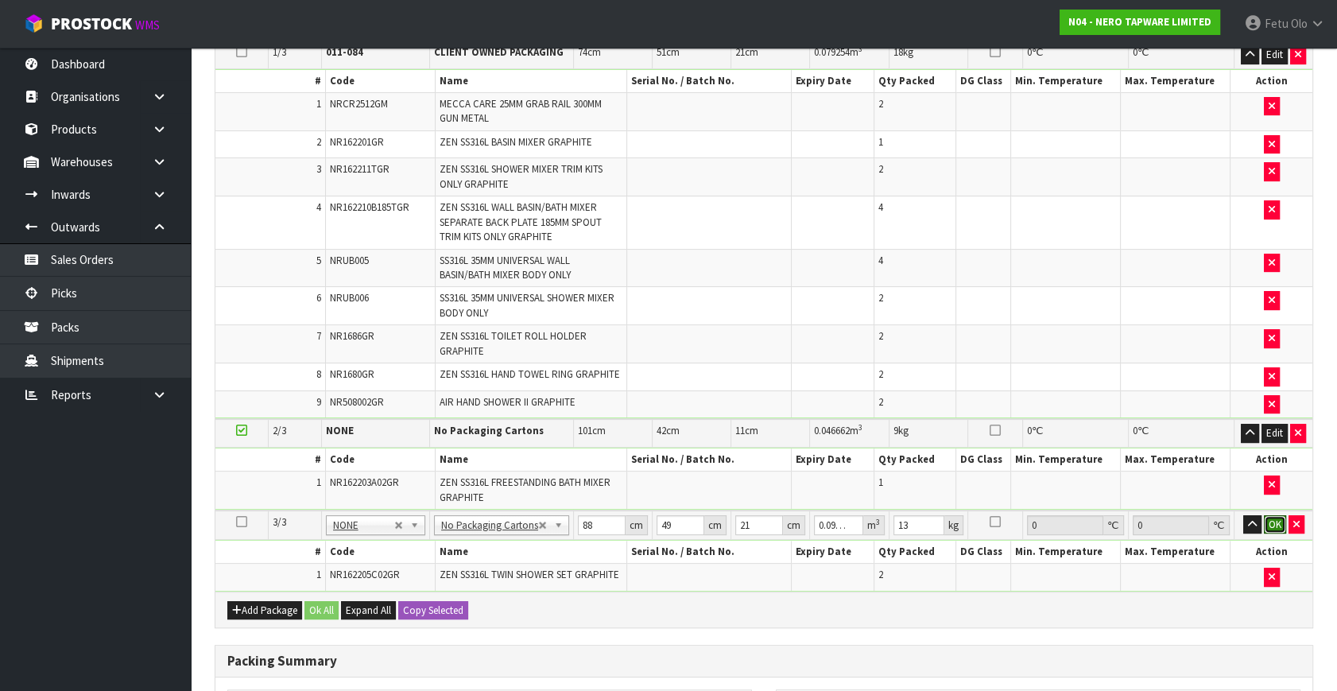
click button "OK" at bounding box center [1275, 524] width 22 height 19
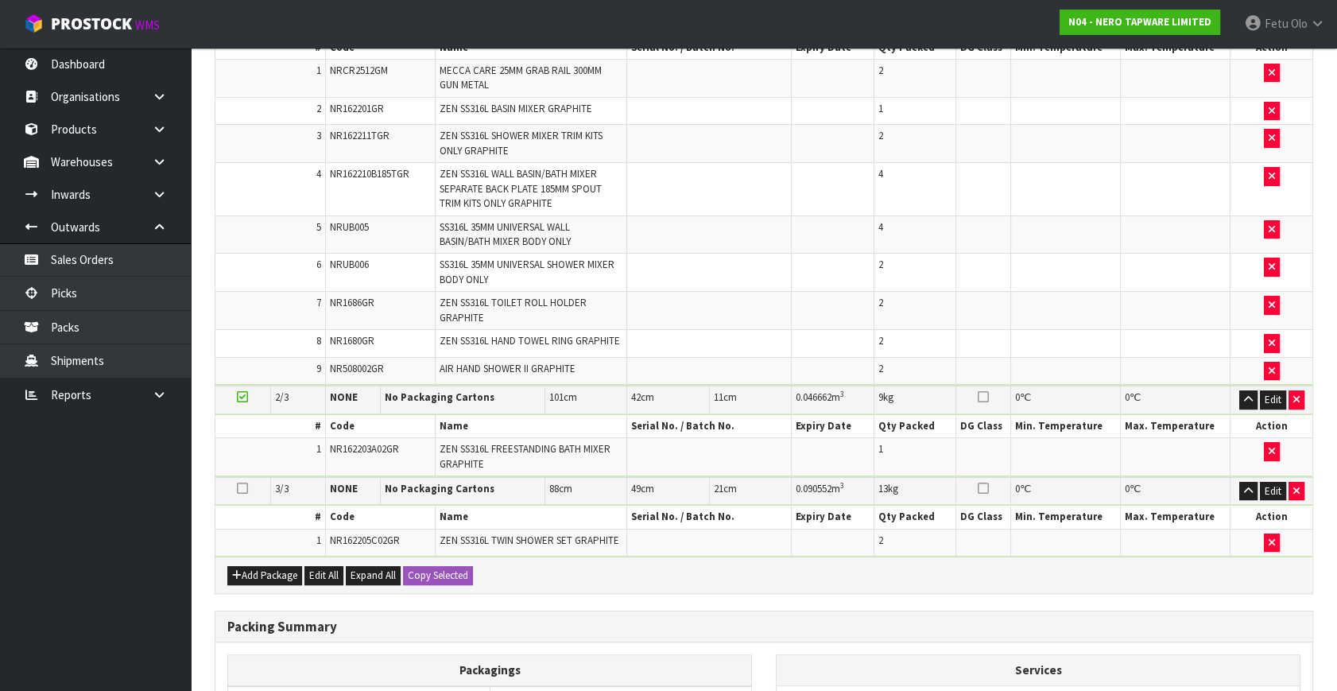
scroll to position [718, 0]
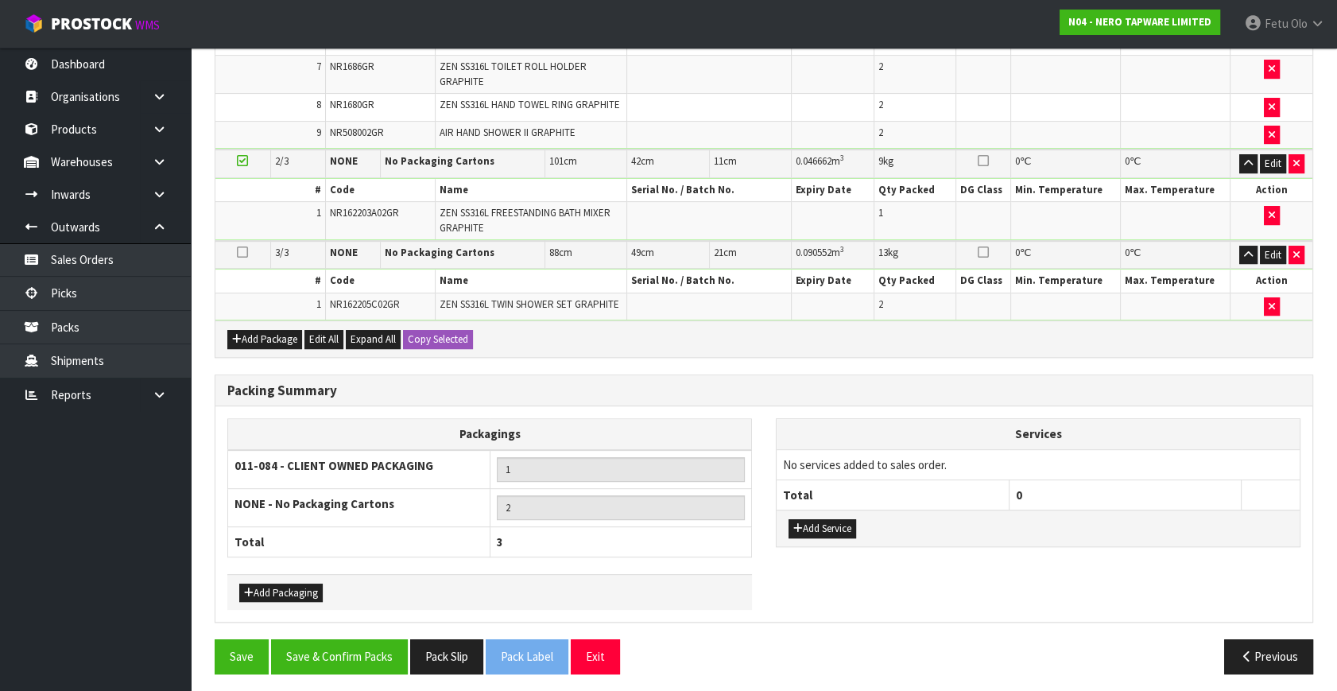
click at [834, 532] on div "Add Service" at bounding box center [1037, 527] width 523 height 36
click at [826, 519] on button "Add Service" at bounding box center [822, 528] width 68 height 19
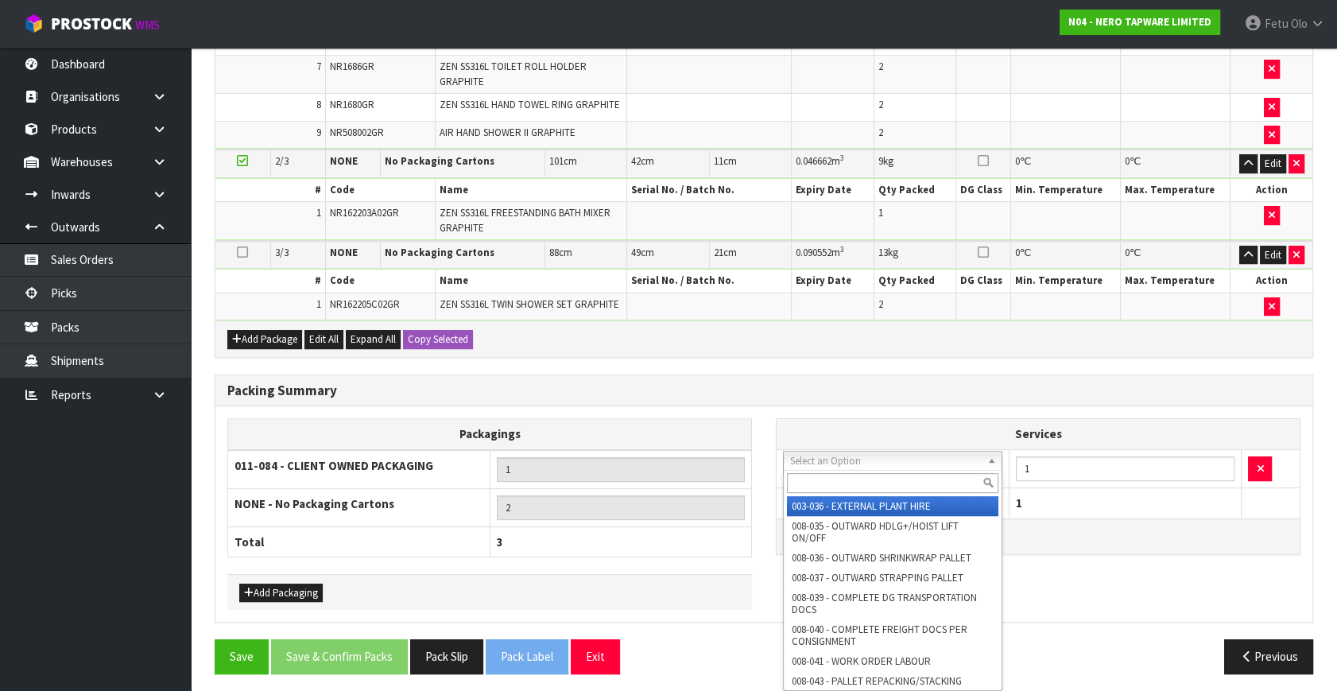
click at [828, 474] on input "text" at bounding box center [892, 483] width 211 height 20
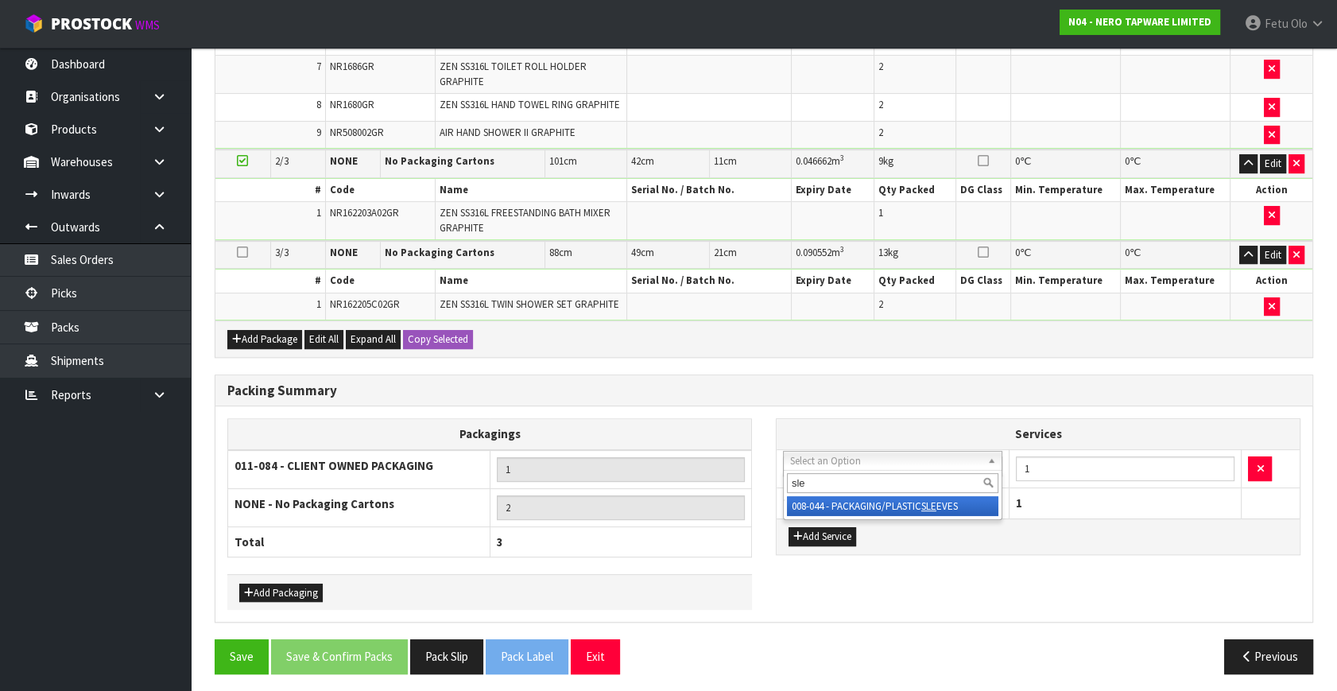
type input "sle"
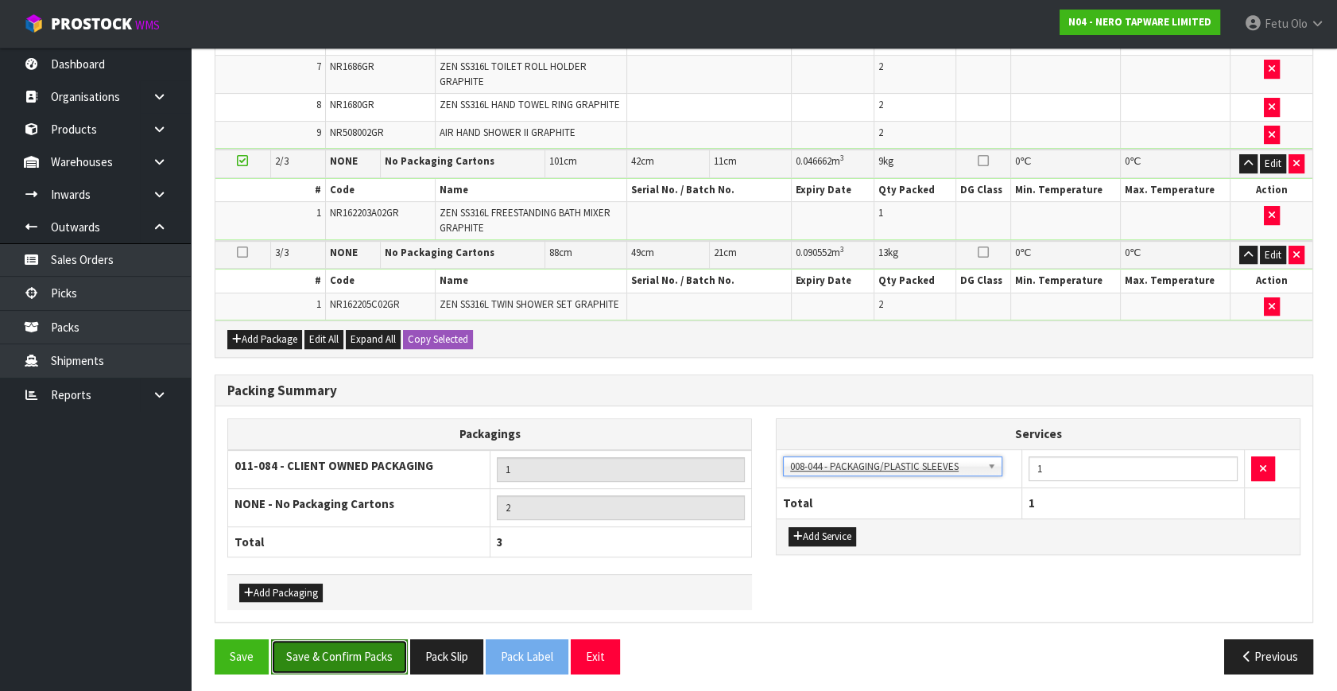
click at [350, 650] on button "Save & Confirm Packs" at bounding box center [339, 656] width 137 height 34
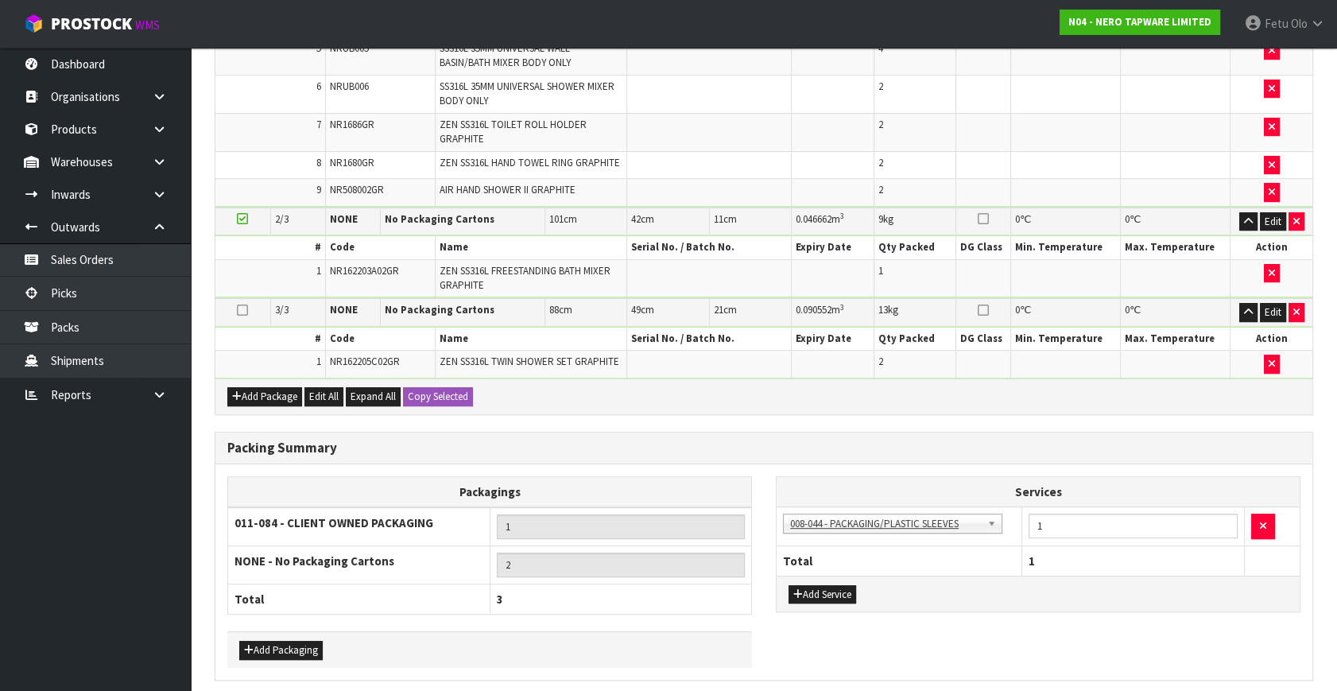
scroll to position [0, 0]
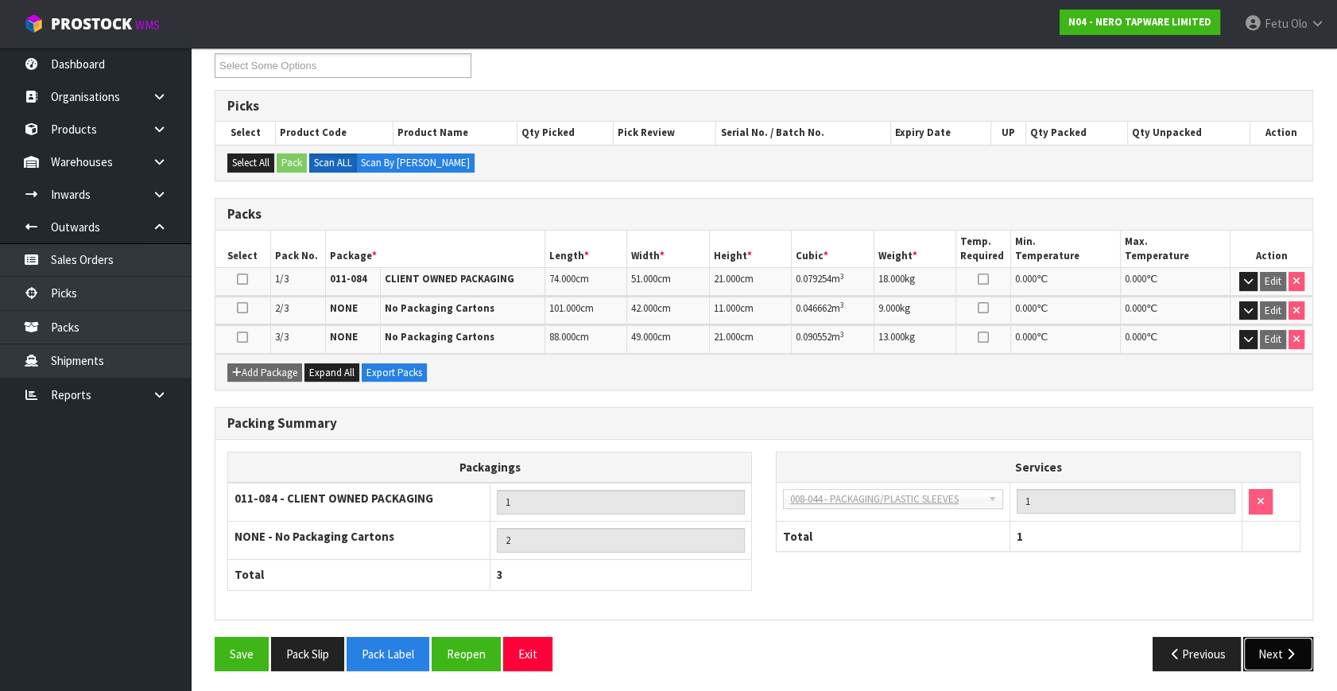
click at [1286, 660] on button "Next" at bounding box center [1278, 654] width 70 height 34
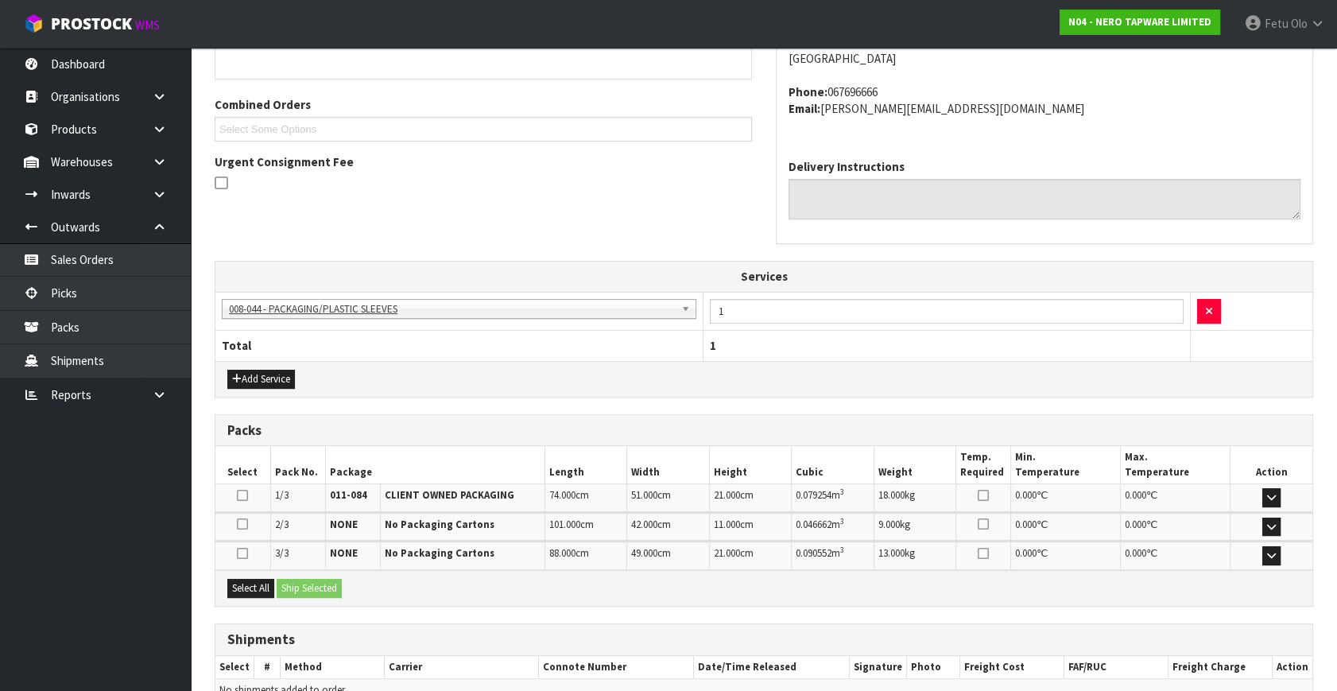
scroll to position [457, 0]
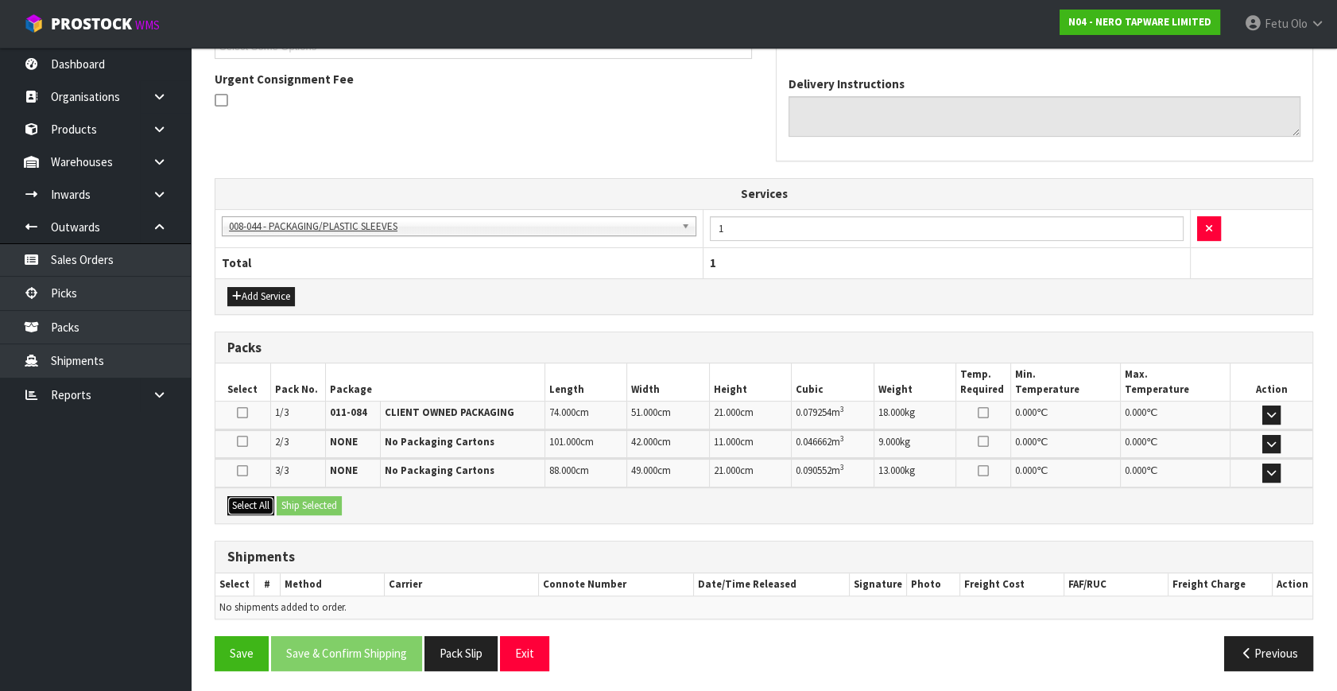
click at [269, 505] on button "Select All" at bounding box center [250, 505] width 47 height 19
click at [302, 505] on button "Ship Selected" at bounding box center [309, 505] width 65 height 19
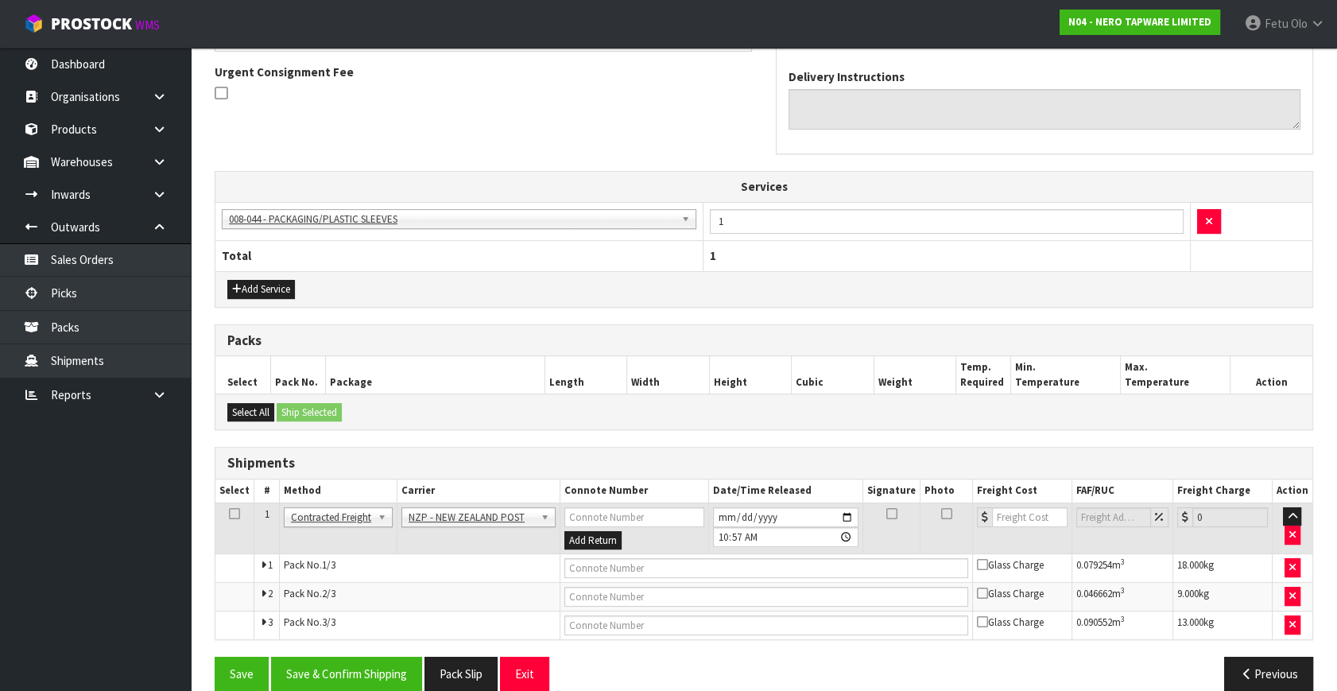
scroll to position [485, 0]
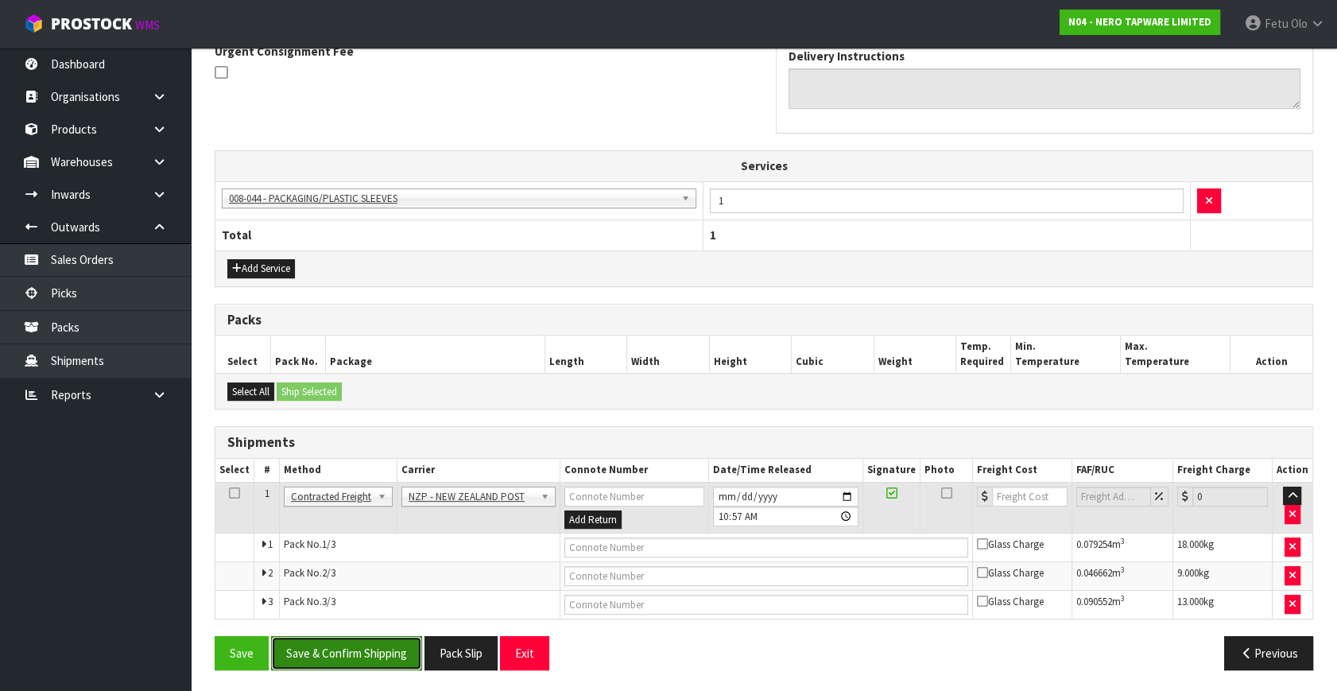
click at [352, 648] on button "Save & Confirm Shipping" at bounding box center [346, 653] width 151 height 34
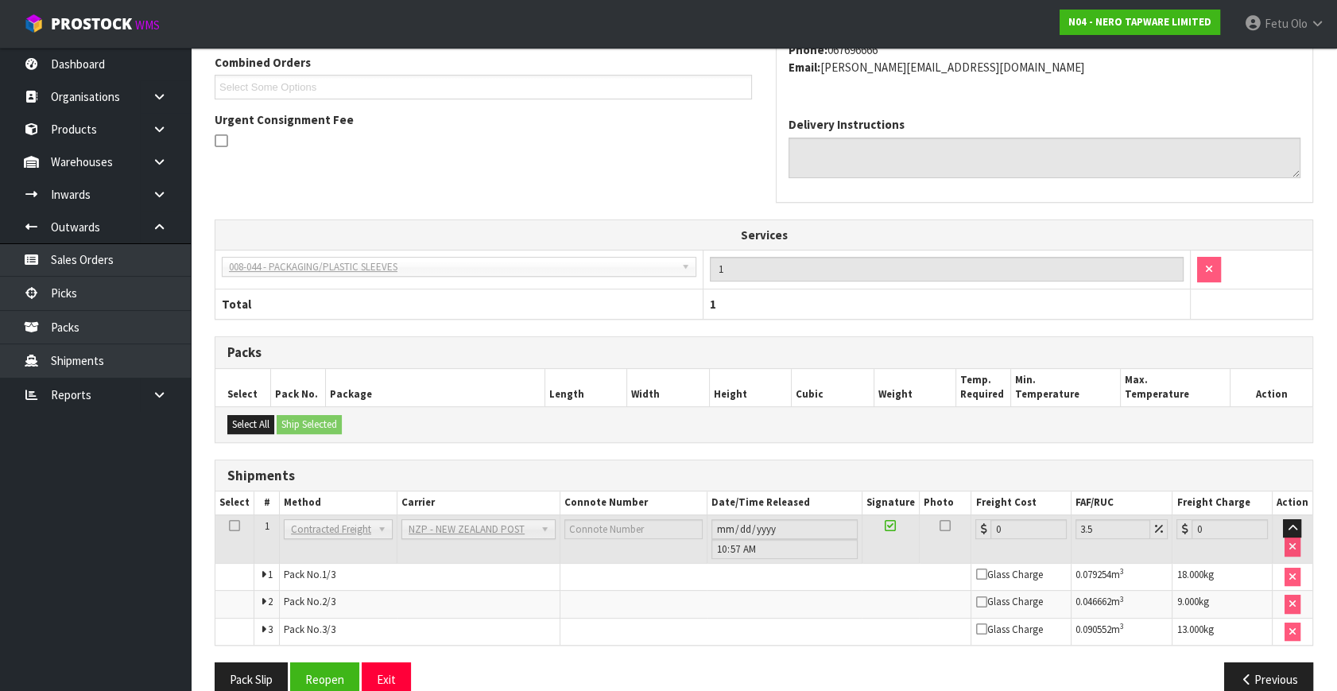
scroll to position [460, 0]
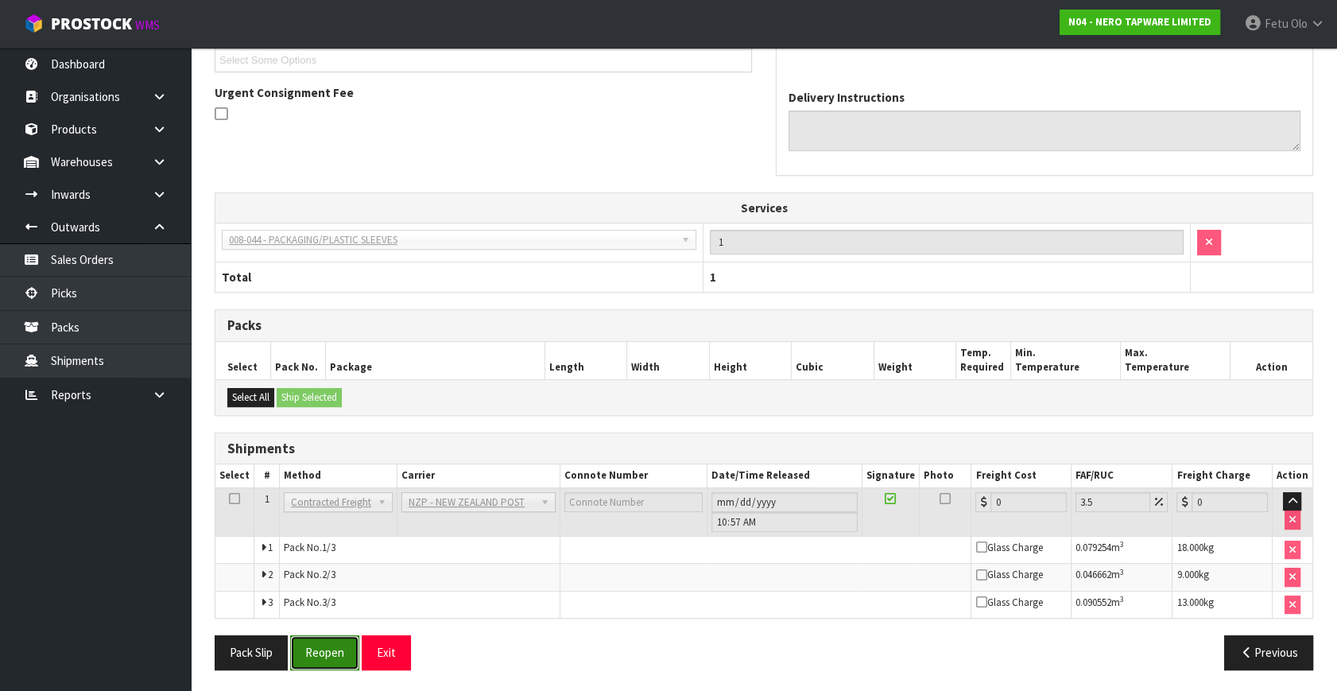
click at [331, 644] on button "Reopen" at bounding box center [324, 652] width 69 height 34
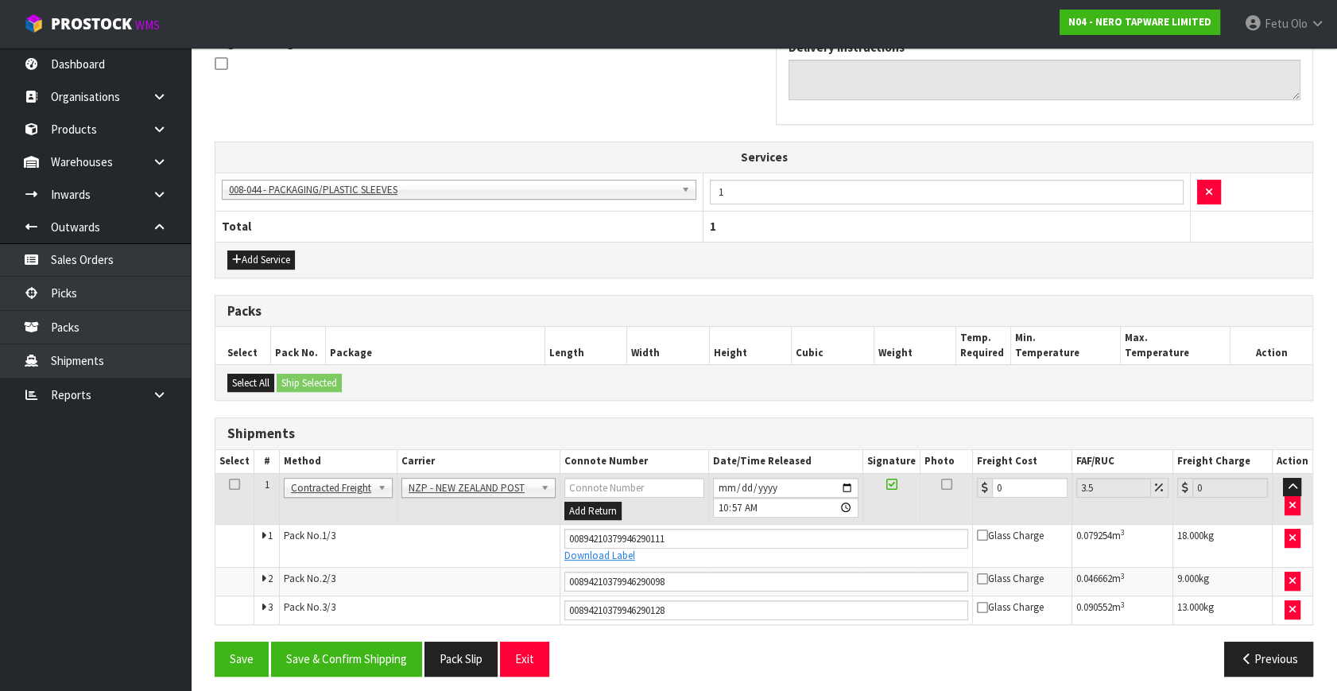
scroll to position [500, 0]
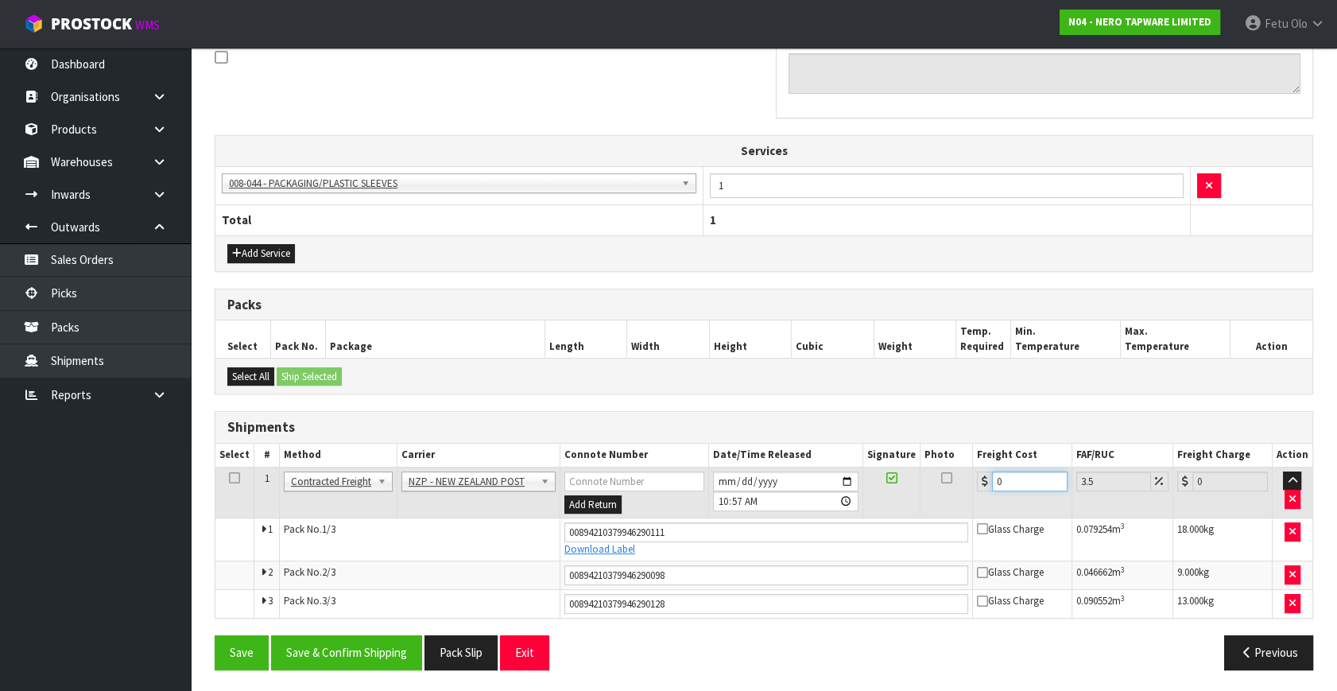
drag, startPoint x: 1026, startPoint y: 482, endPoint x: 685, endPoint y: 545, distance: 346.8
click at [685, 545] on tbody "1 Client Local Pickup Customer Local Pickup Company Freight Contracted Freight …" at bounding box center [763, 541] width 1097 height 151
type input "3"
type input "3.1"
type input "39"
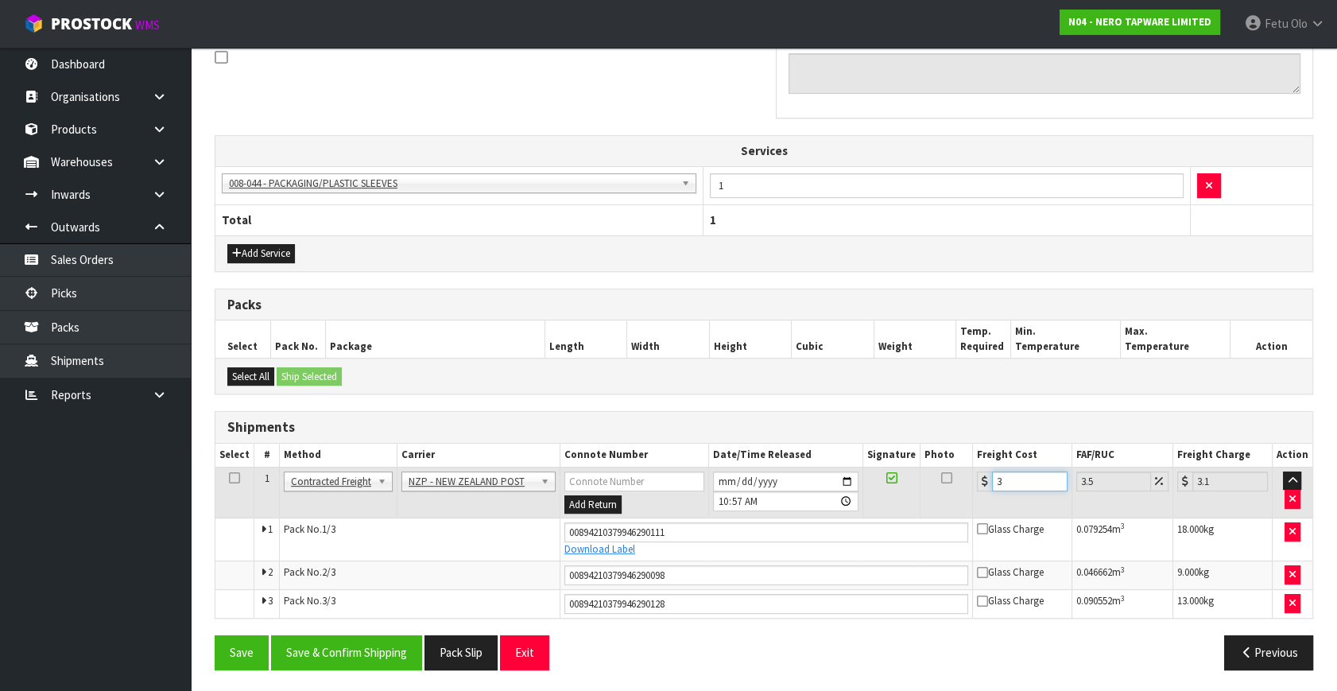
type input "40.36"
type input "39.1"
type input "40.47"
type input "39.16"
type input "40.53"
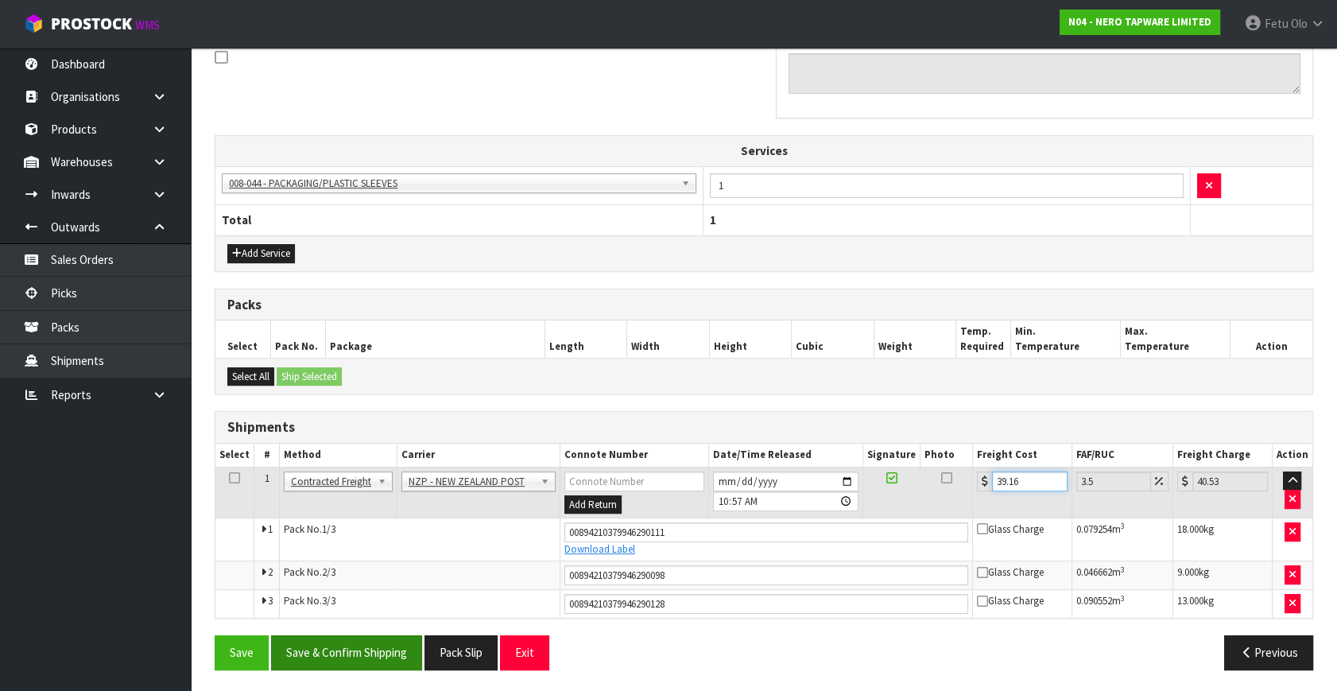
type input "39.16"
click at [399, 635] on button "Save & Confirm Shipping" at bounding box center [346, 652] width 151 height 34
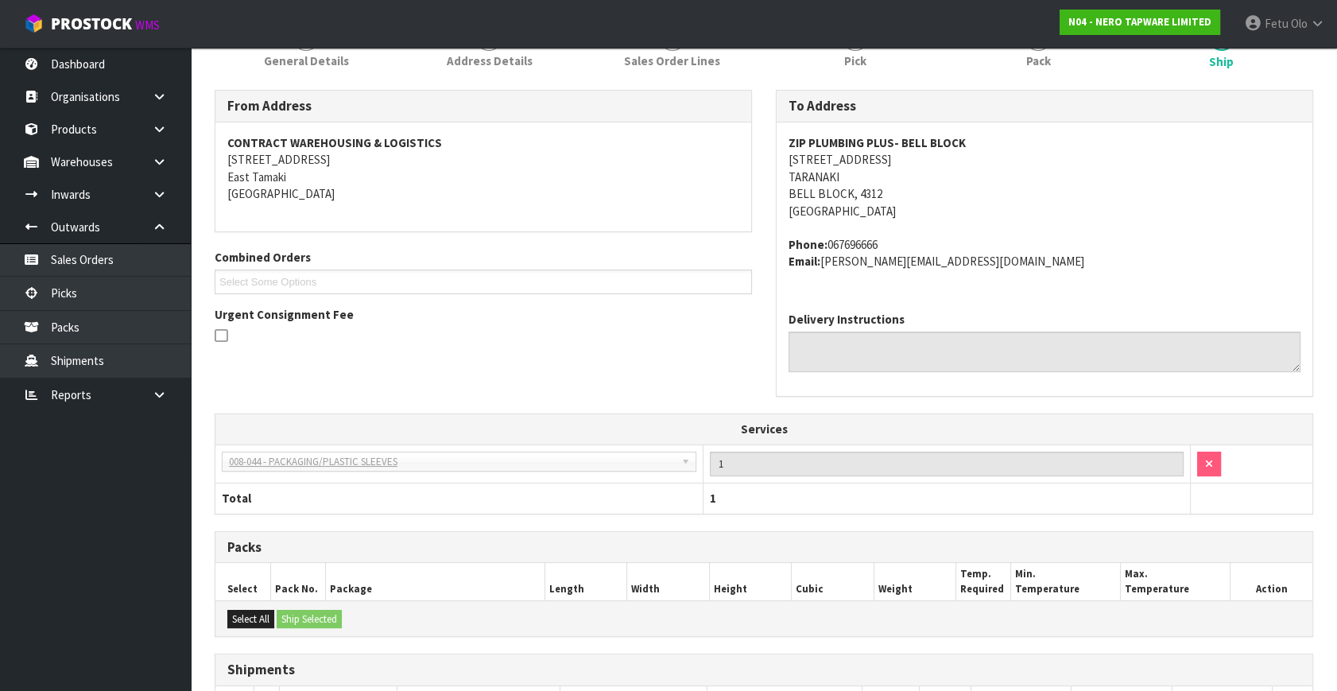
scroll to position [453, 0]
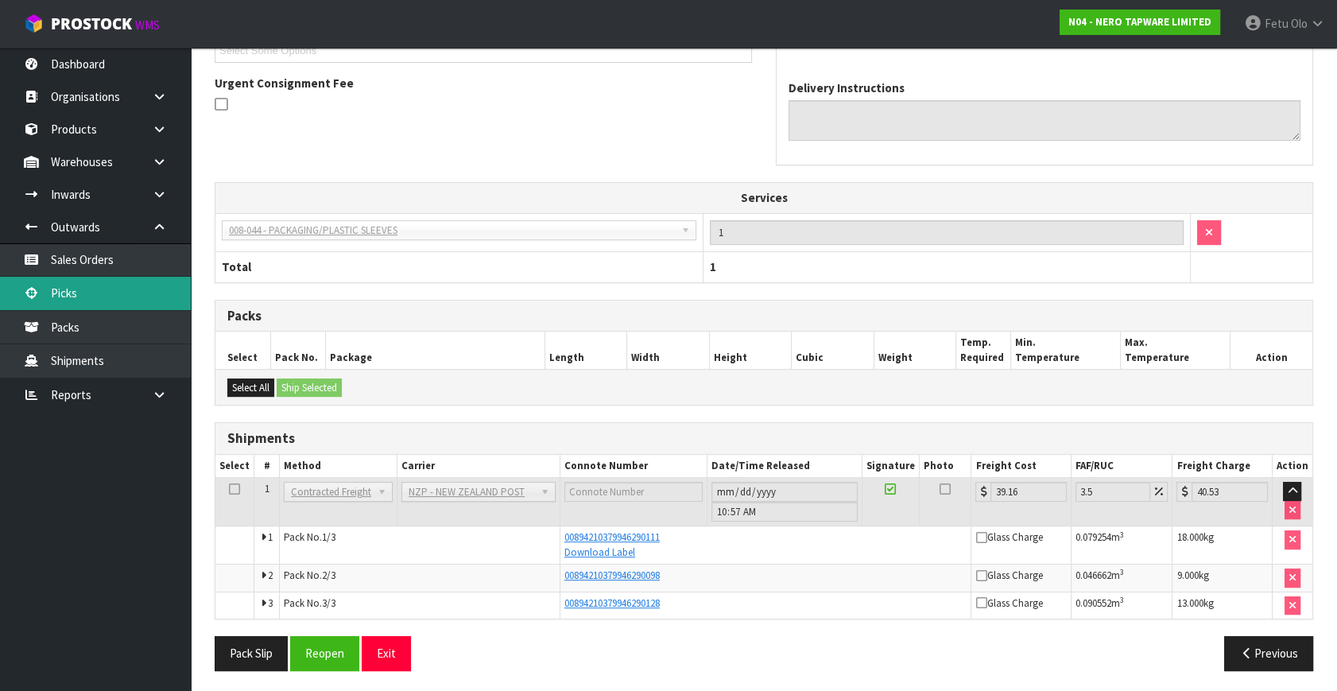
click at [67, 290] on link "Picks" at bounding box center [95, 293] width 191 height 33
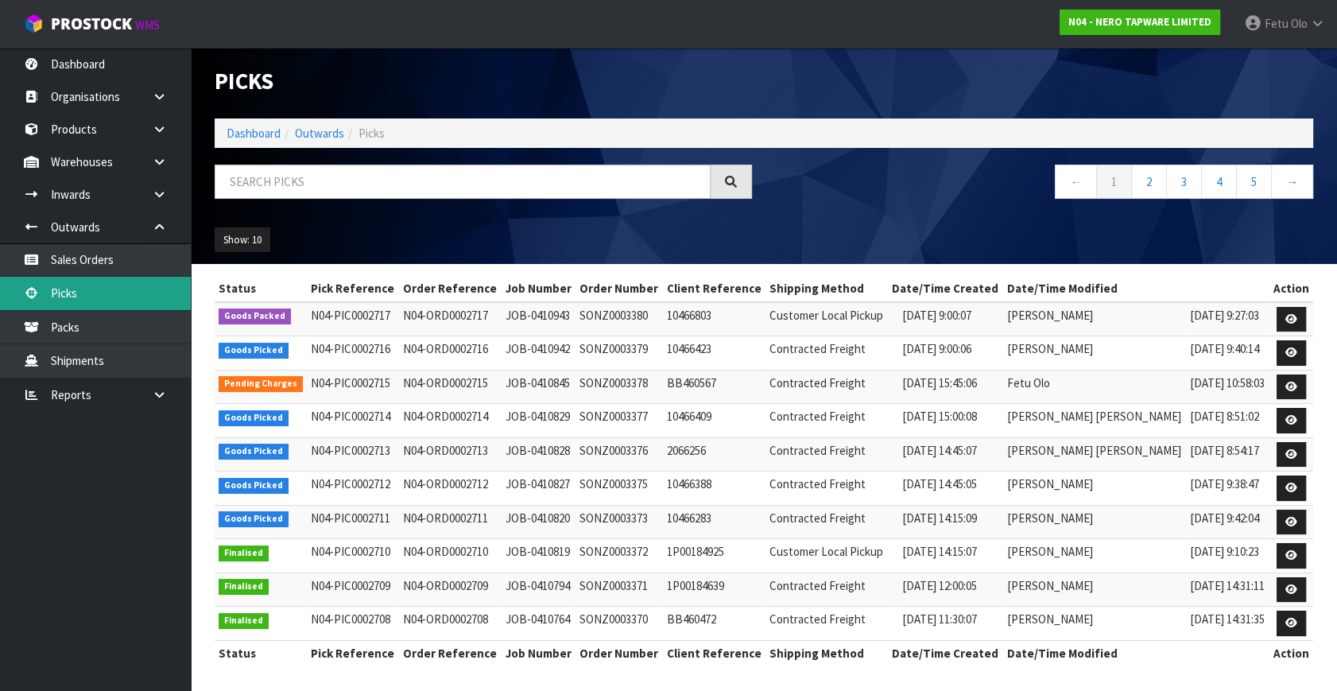
scroll to position [3, 0]
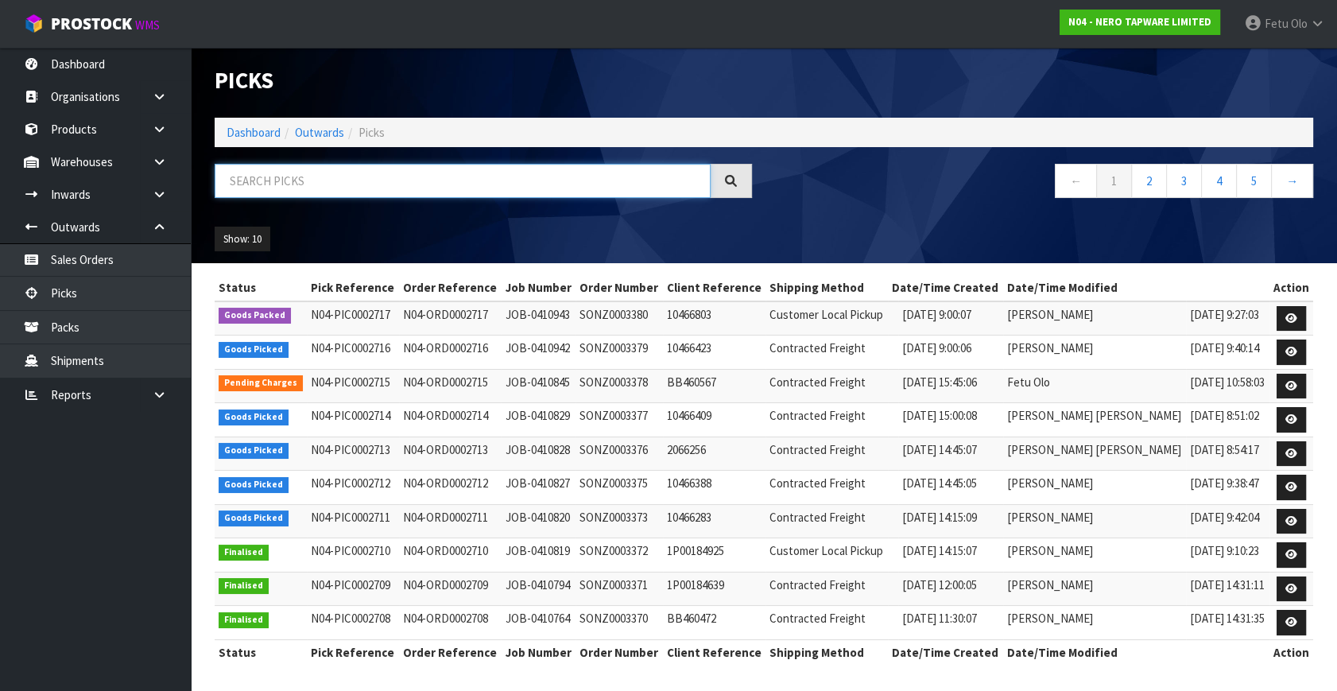
click at [335, 189] on input "text" at bounding box center [463, 181] width 496 height 34
type input "0002711"
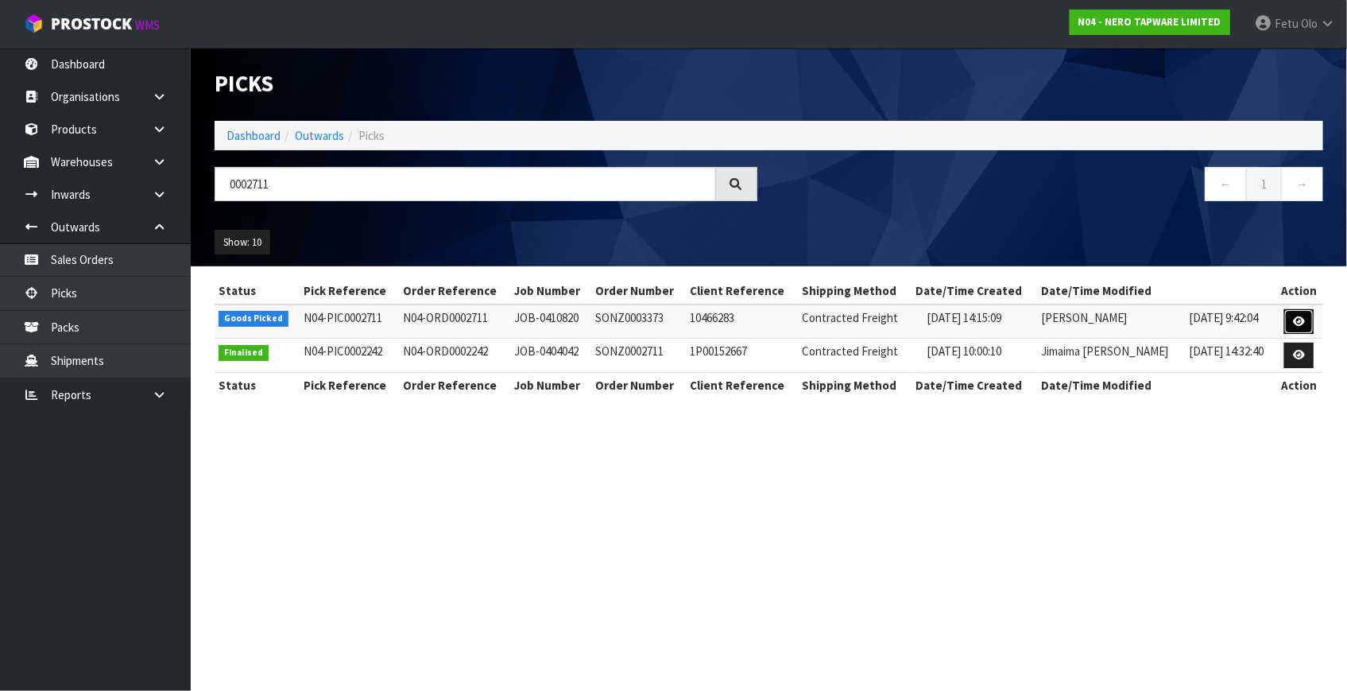
click at [1300, 317] on icon at bounding box center [1299, 321] width 12 height 10
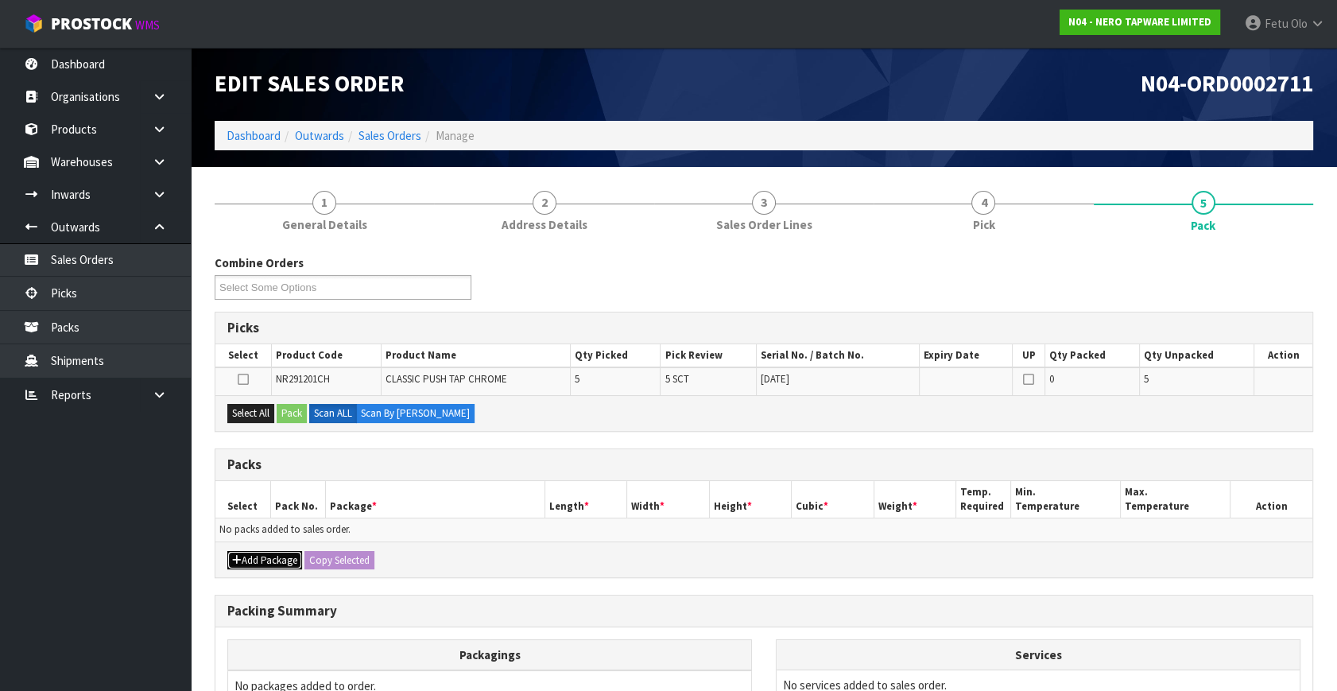
click at [246, 557] on button "Add Package" at bounding box center [264, 560] width 75 height 19
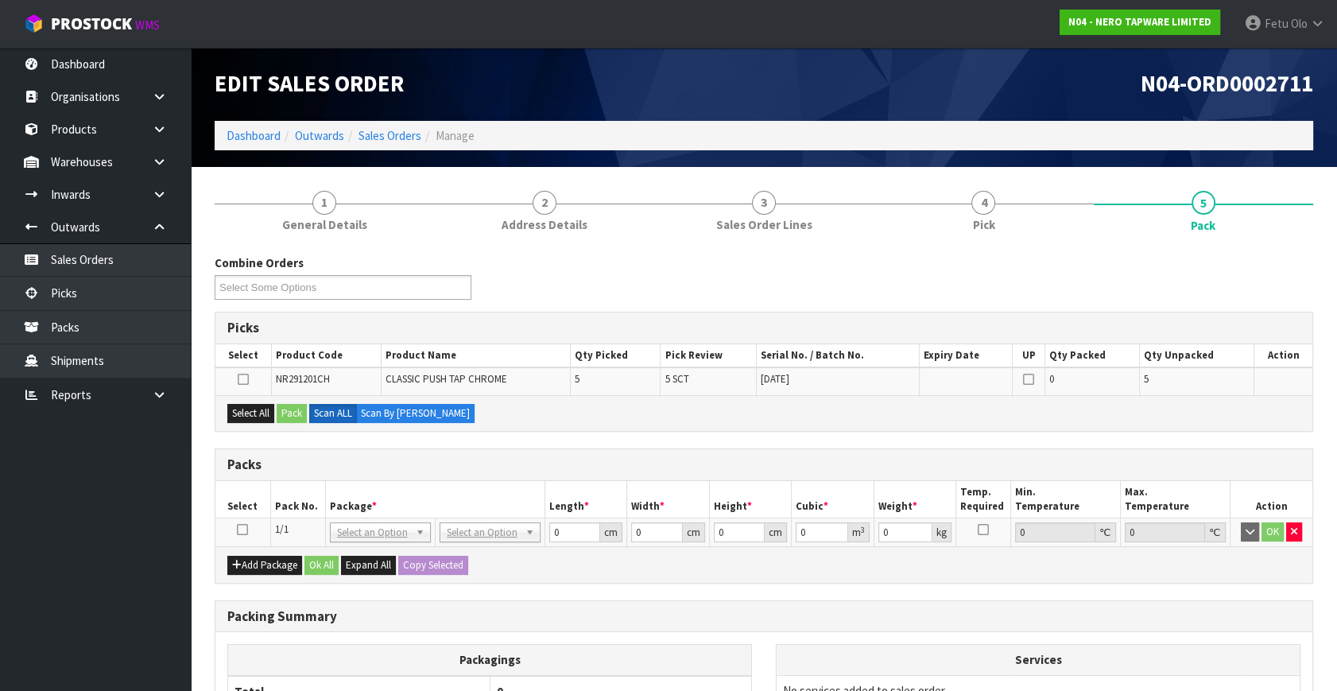
click at [244, 529] on icon at bounding box center [242, 529] width 11 height 1
click at [340, 505] on th "Package *" at bounding box center [434, 499] width 219 height 37
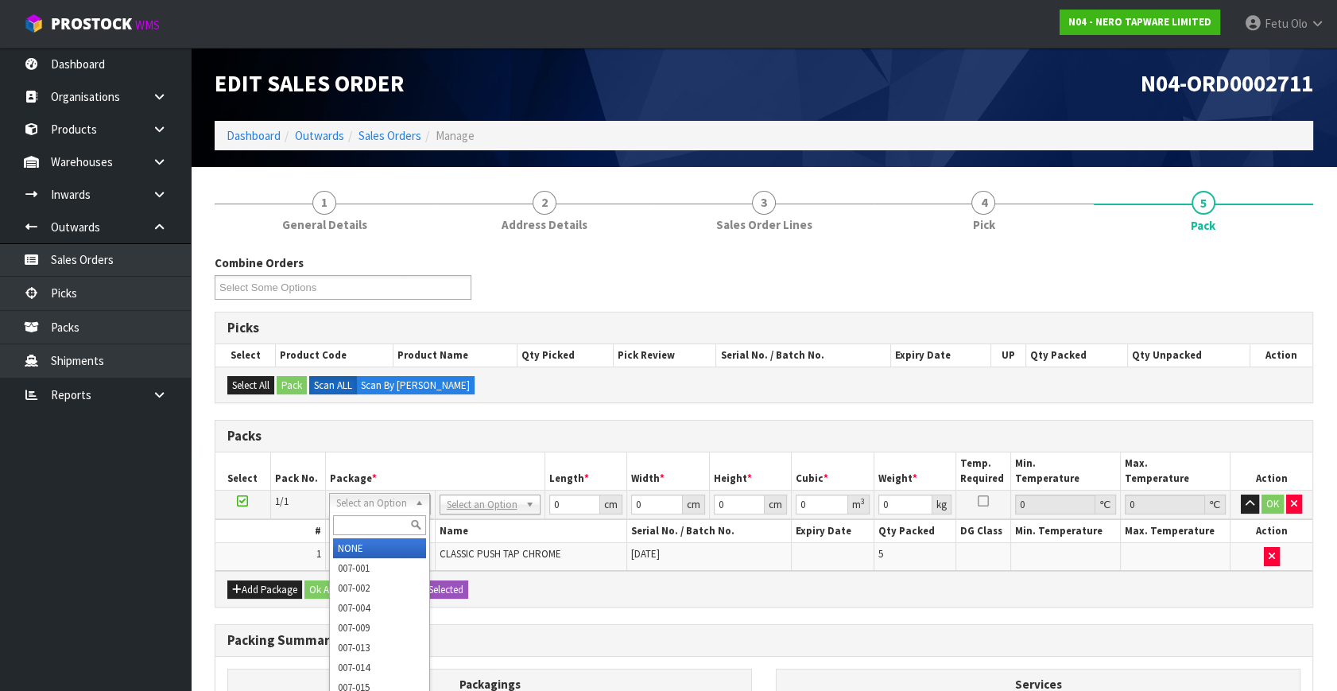
drag, startPoint x: 355, startPoint y: 504, endPoint x: 358, endPoint y: 513, distance: 10.1
click at [358, 517] on input "text" at bounding box center [379, 525] width 93 height 20
type input "011-084"
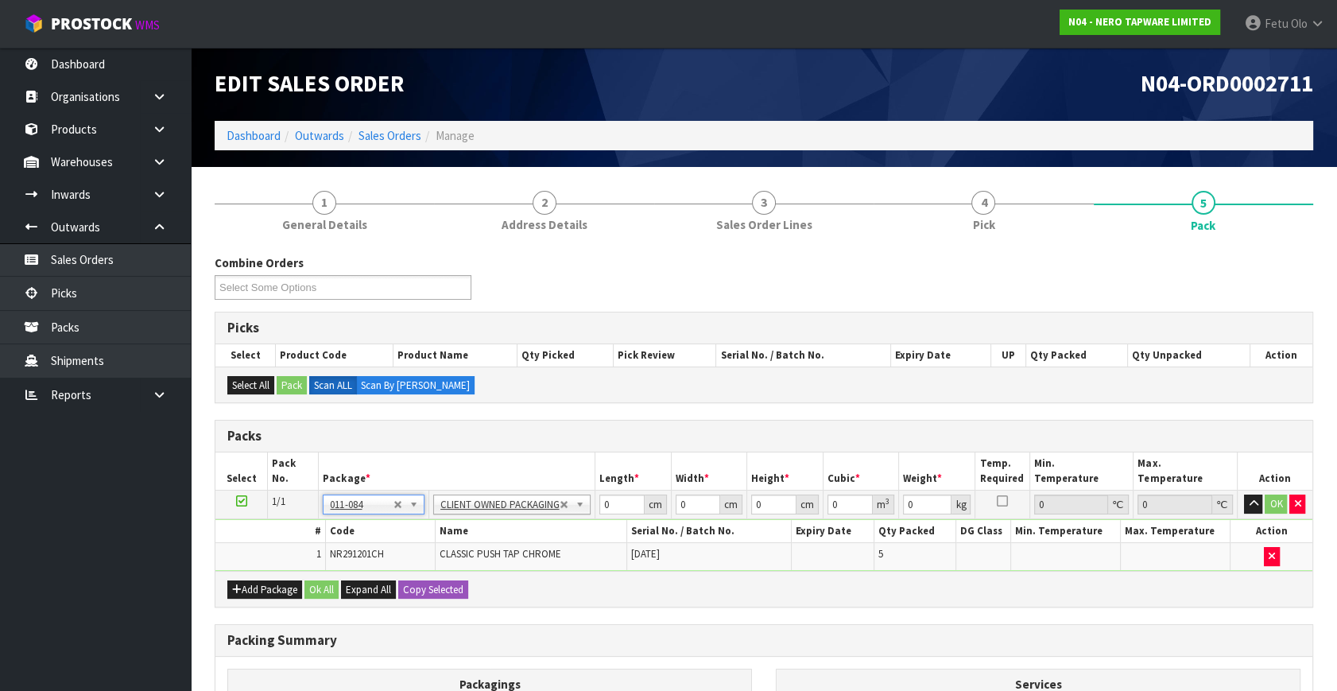
type input "4"
drag, startPoint x: 612, startPoint y: 506, endPoint x: 464, endPoint y: 544, distance: 152.7
click at [464, 544] on tbody "1/1 NONE 007-001 007-002 007-004 007-009 007-013 007-014 007-015 007-017 007-01…" at bounding box center [763, 530] width 1097 height 80
type input "37"
type input "36"
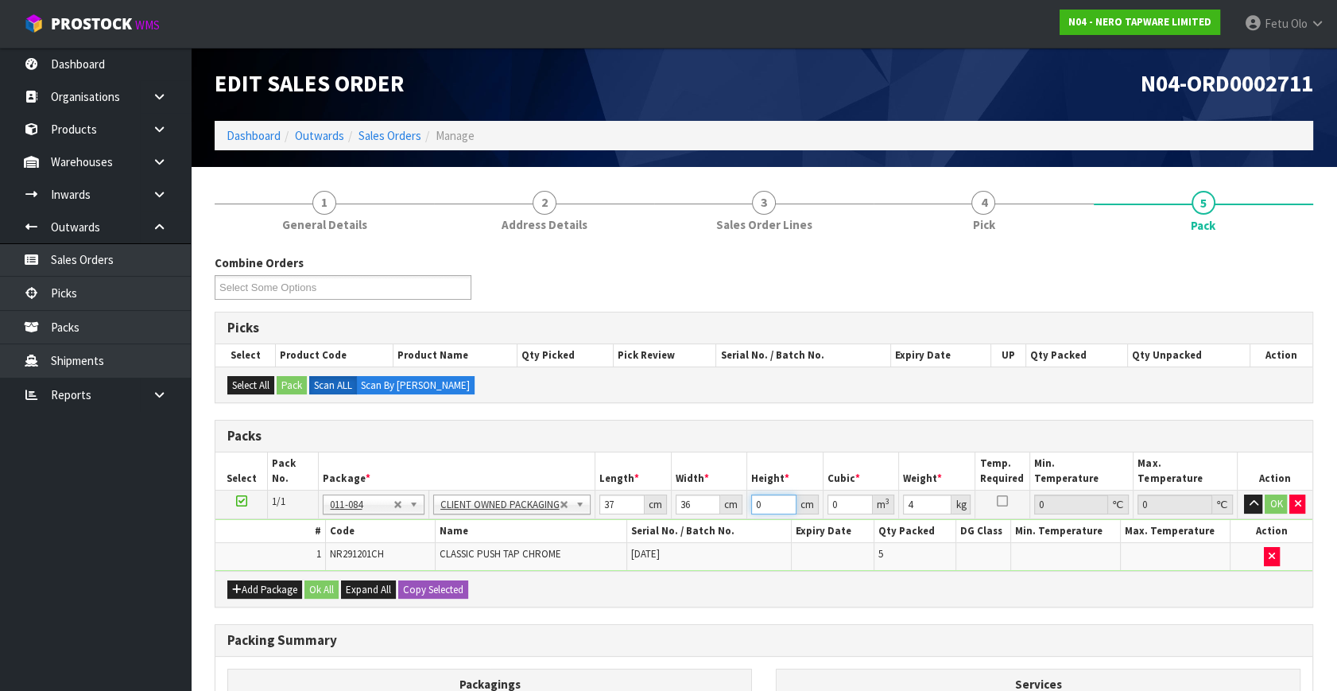
type input "2"
type input "0.002664"
type input "23"
type input "0.030636"
type input "23"
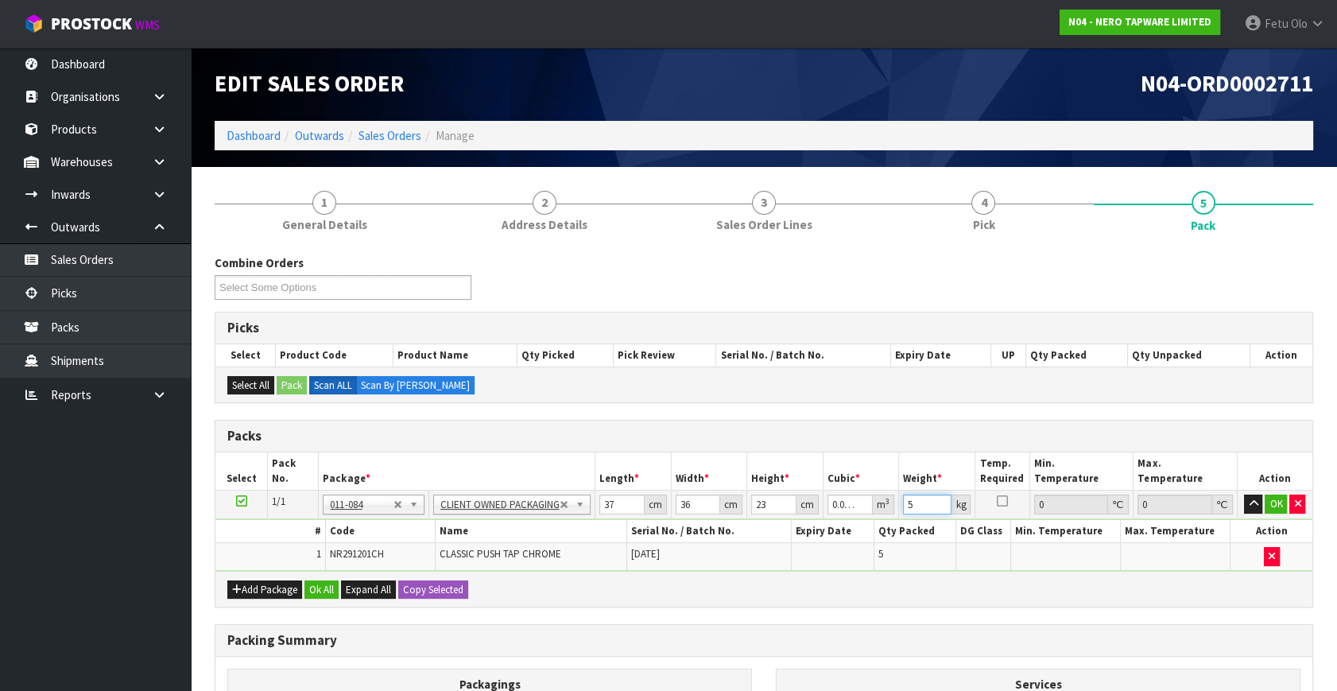
type input "5"
click button "OK" at bounding box center [1275, 503] width 22 height 19
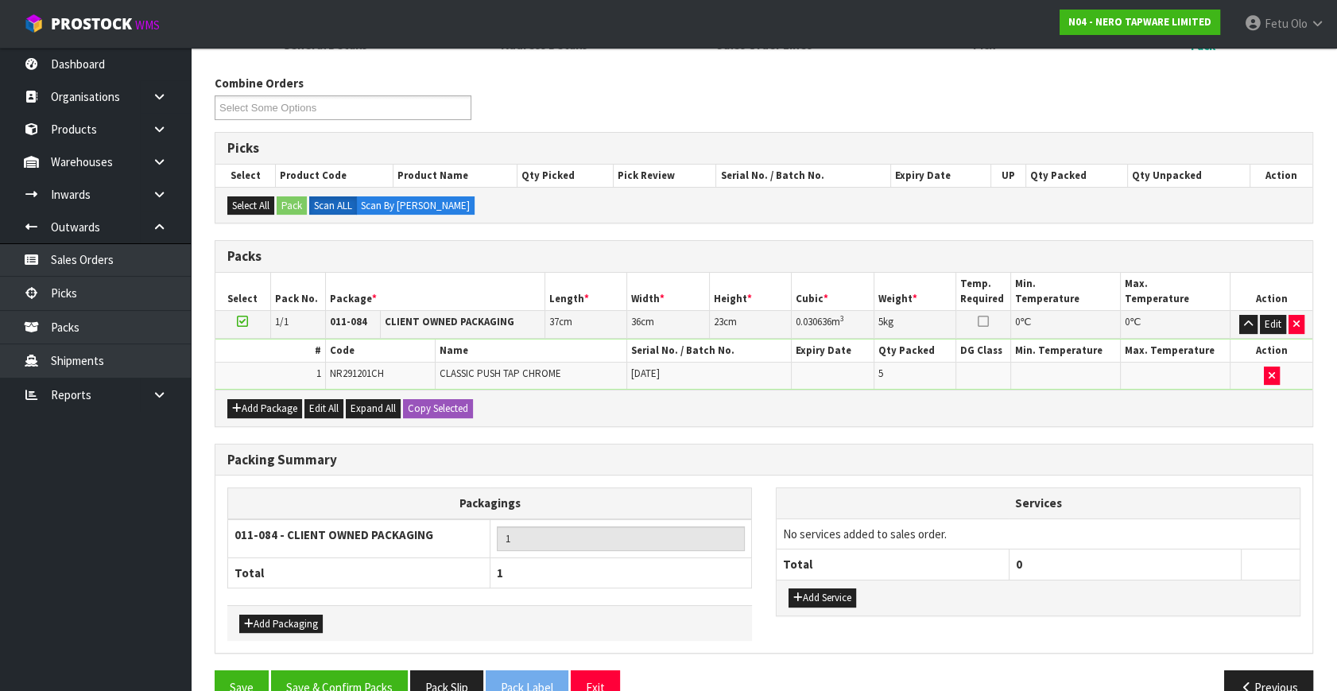
scroll to position [213, 0]
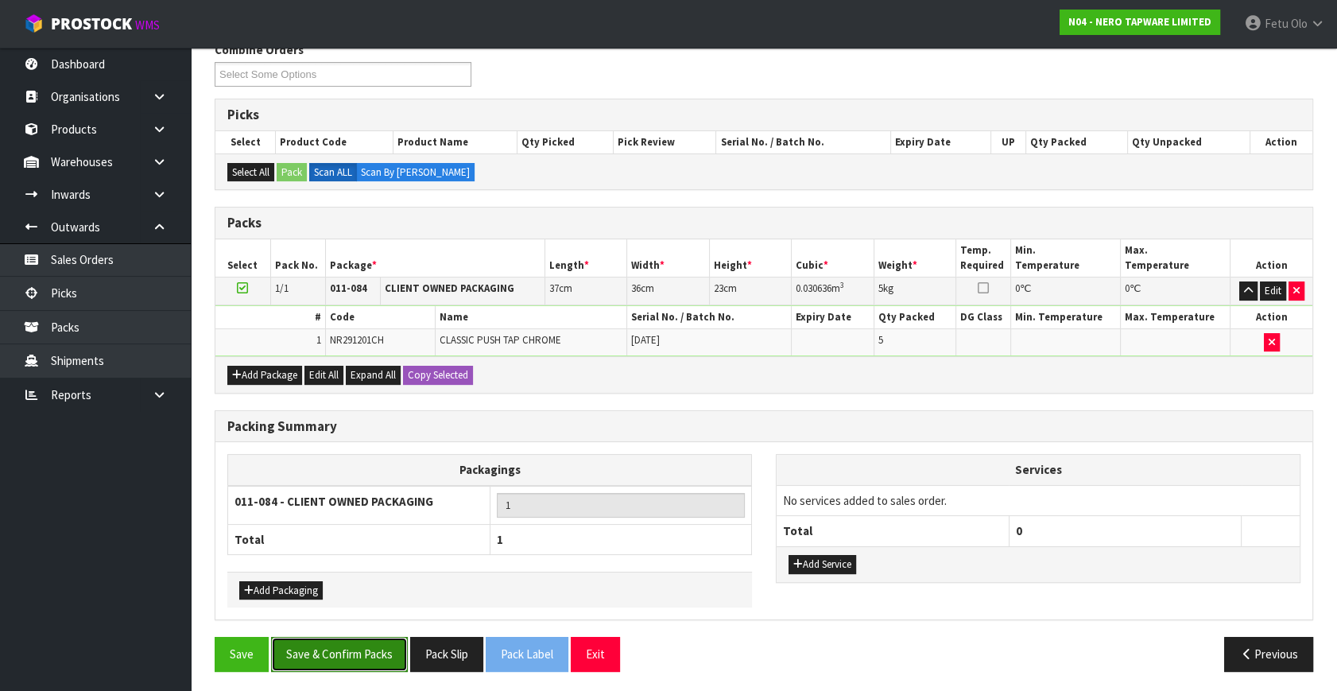
click at [352, 653] on button "Save & Confirm Packs" at bounding box center [339, 654] width 137 height 34
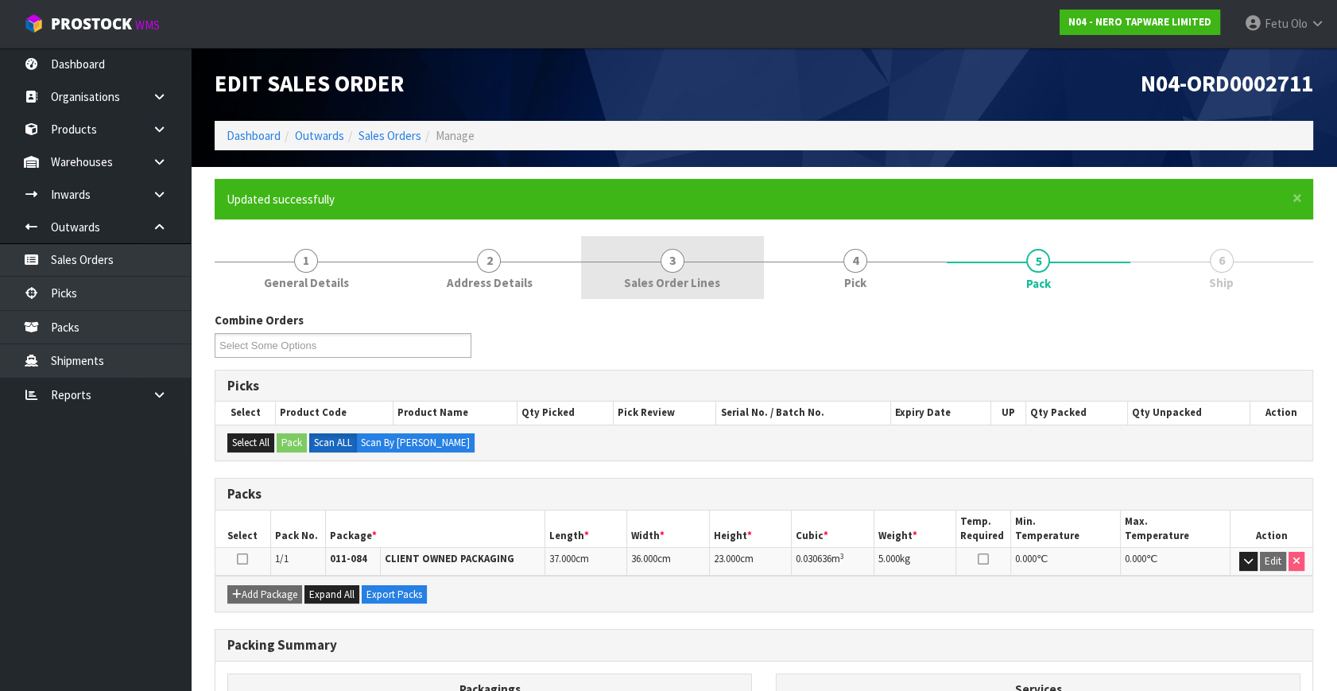
scroll to position [184, 0]
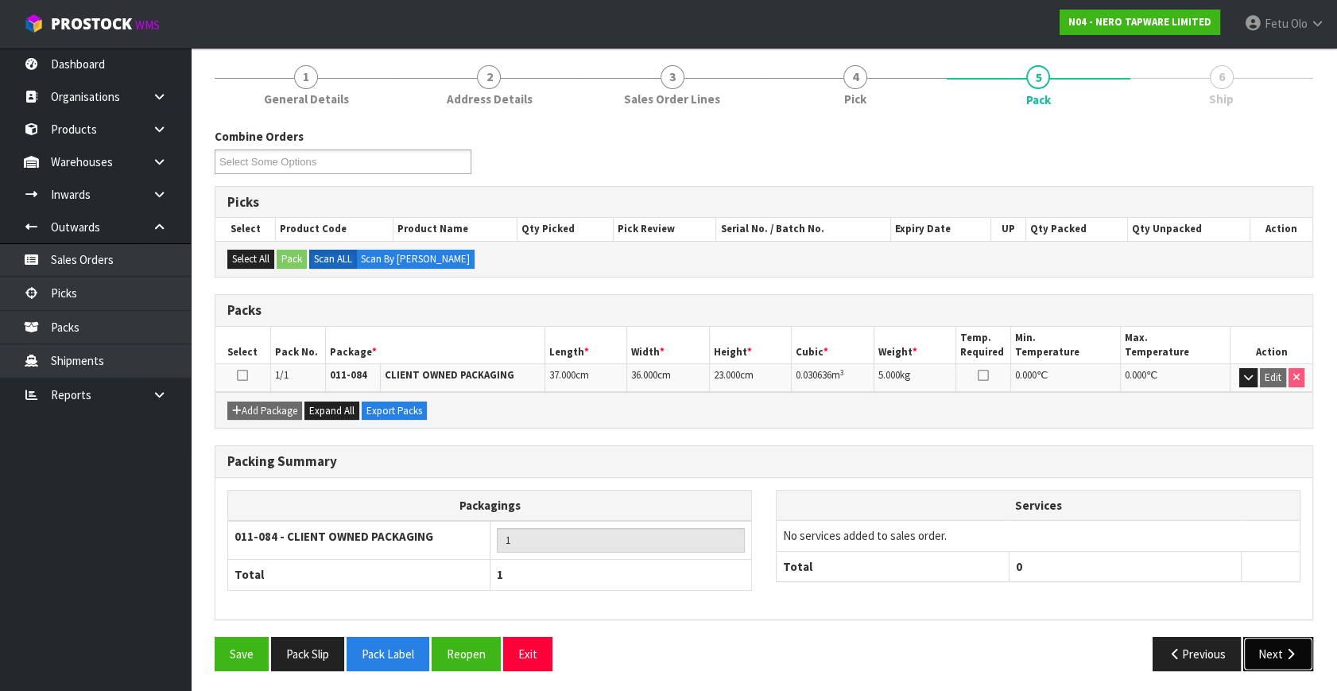
click at [1293, 639] on button "Next" at bounding box center [1278, 654] width 70 height 34
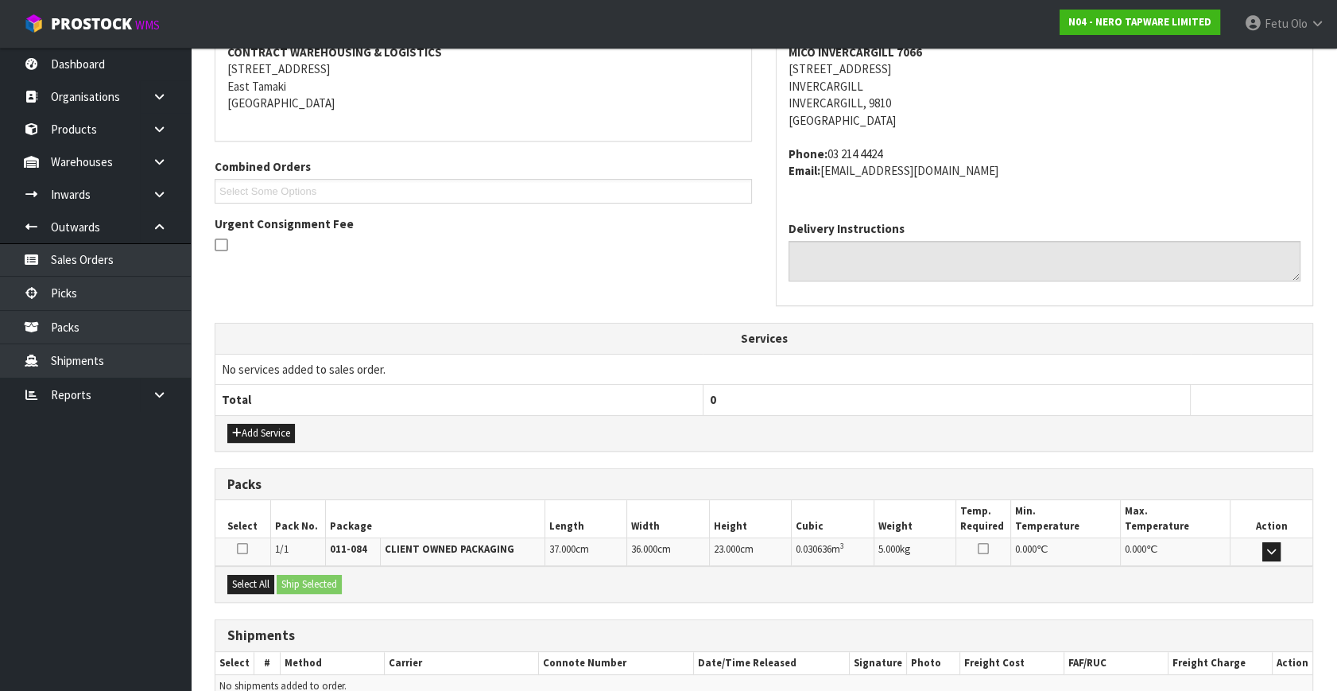
scroll to position [391, 0]
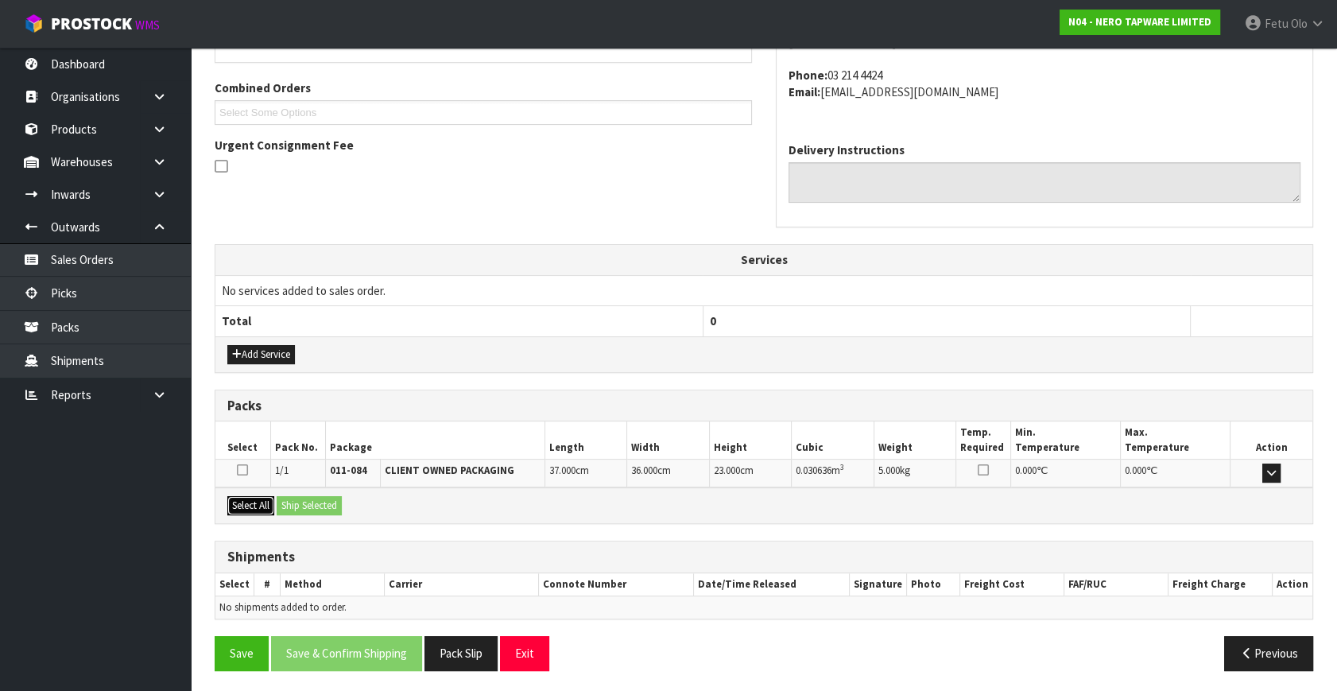
click at [258, 502] on button "Select All" at bounding box center [250, 505] width 47 height 19
click at [305, 501] on button "Ship Selected" at bounding box center [309, 505] width 65 height 19
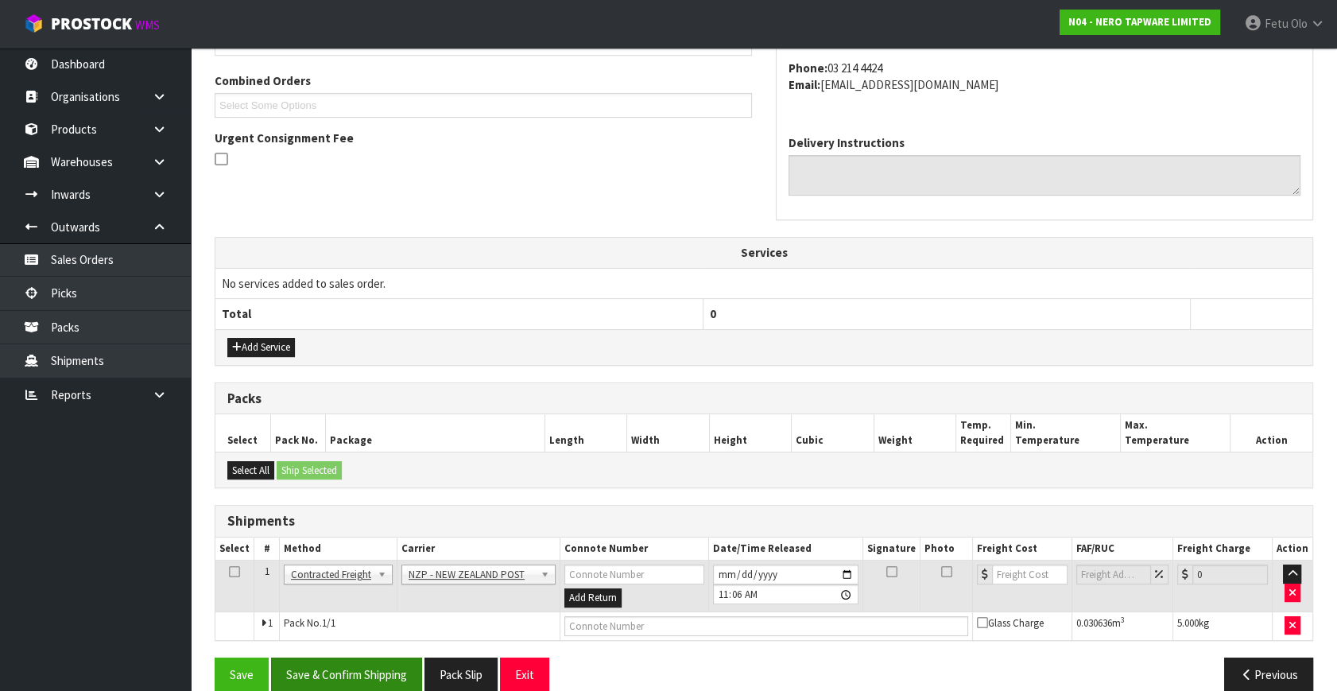
scroll to position [420, 0]
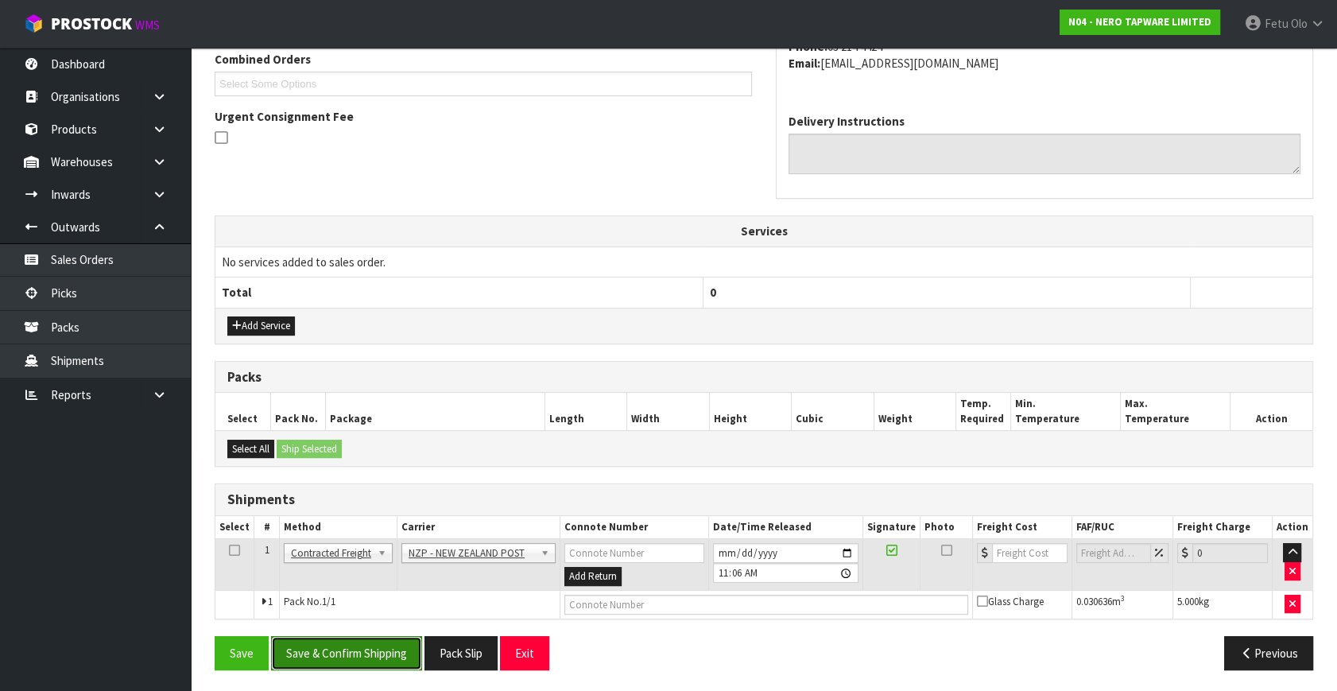
click at [351, 647] on button "Save & Confirm Shipping" at bounding box center [346, 653] width 151 height 34
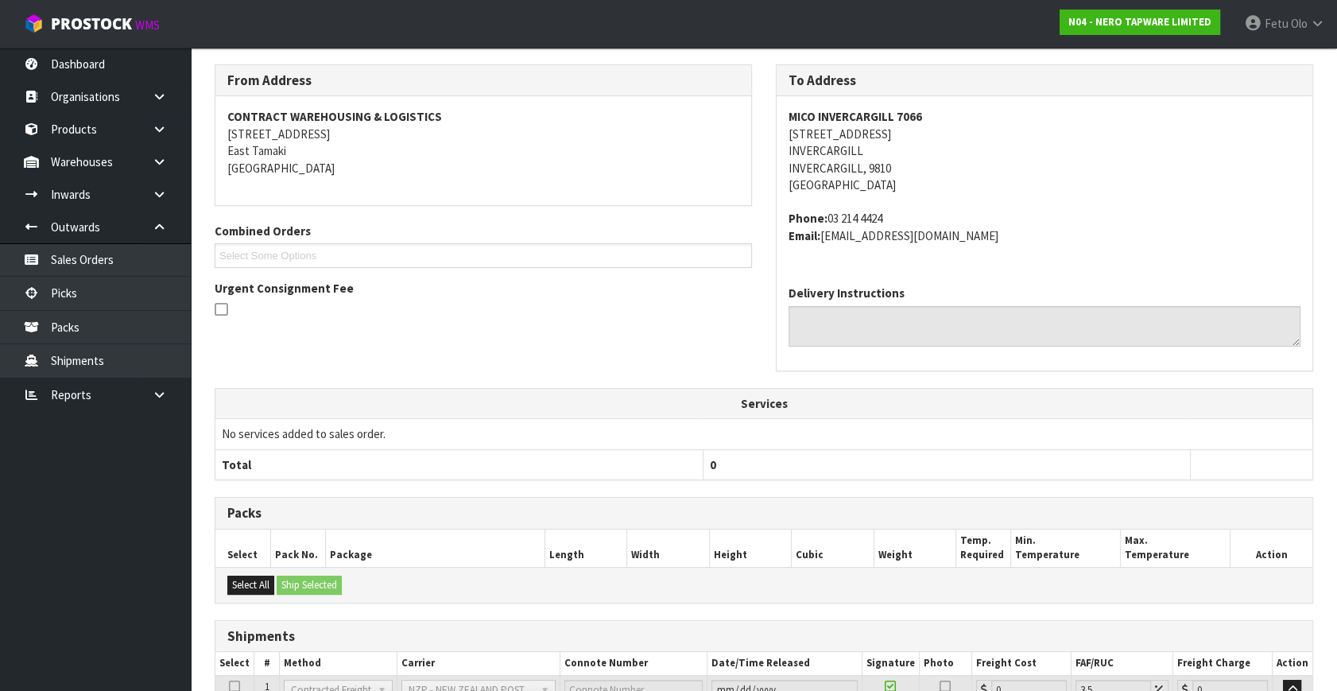
scroll to position [397, 0]
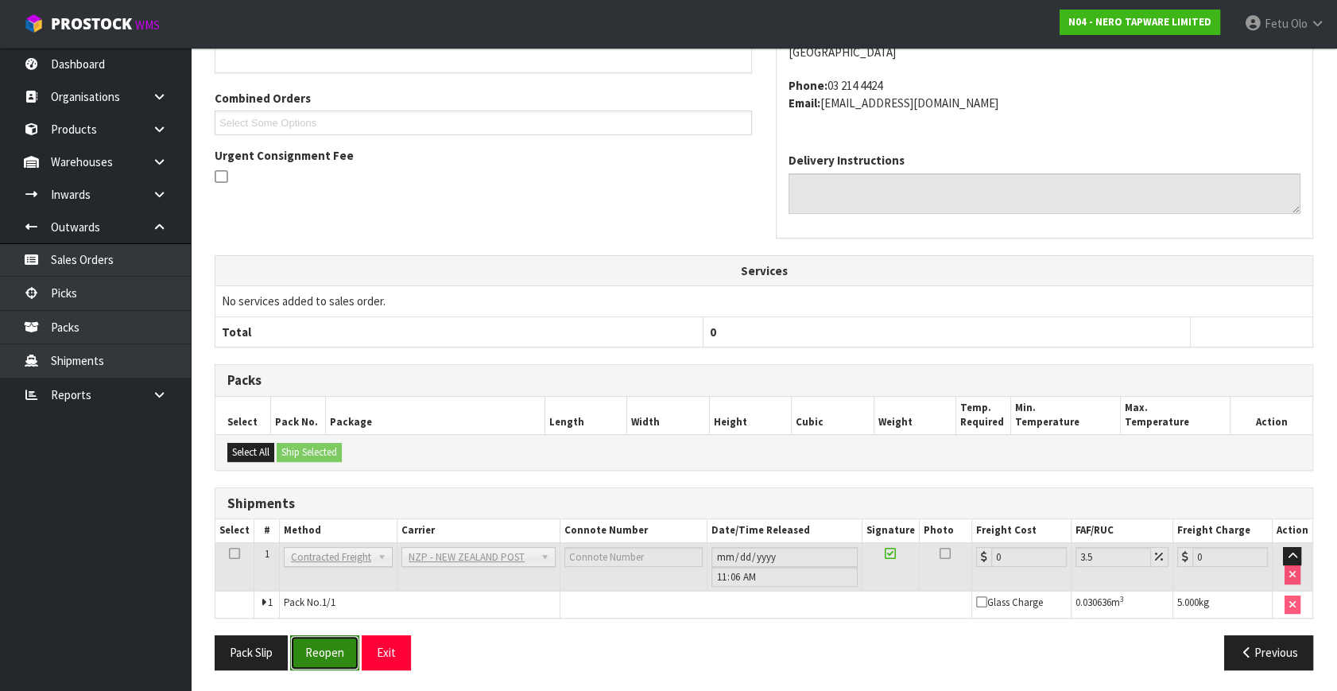
click at [340, 654] on button "Reopen" at bounding box center [324, 652] width 69 height 34
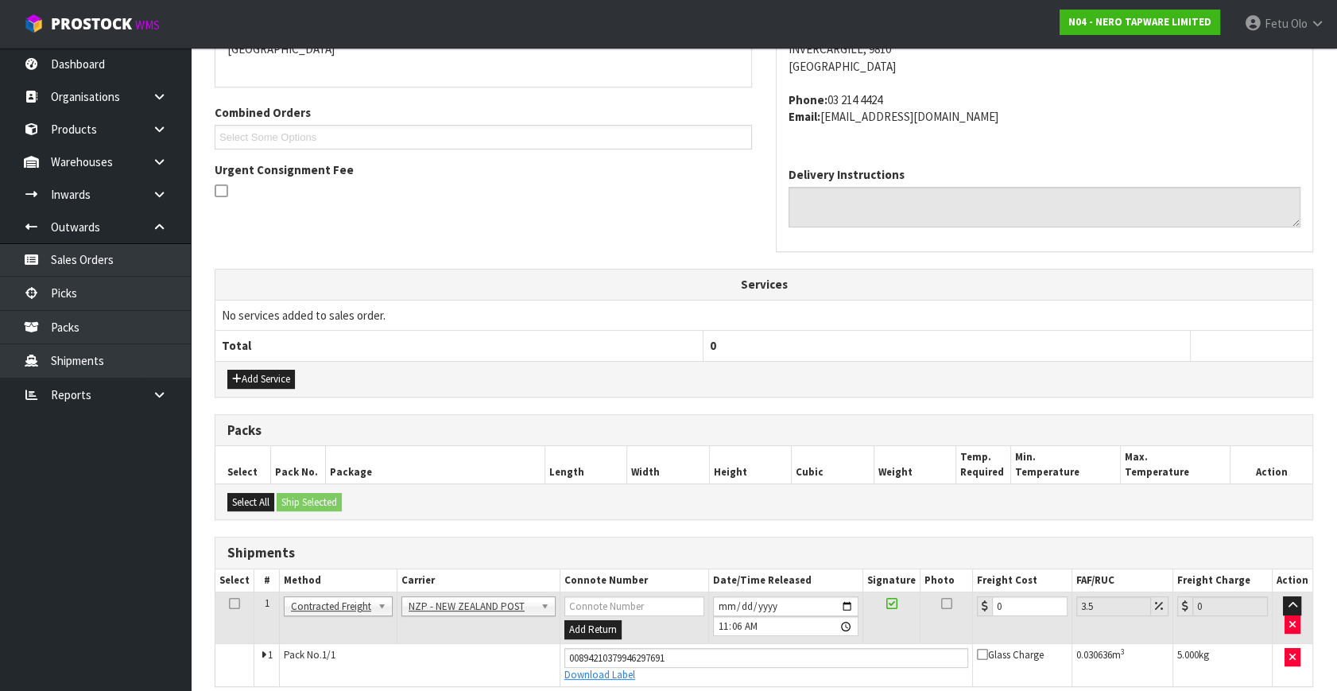
scroll to position [381, 0]
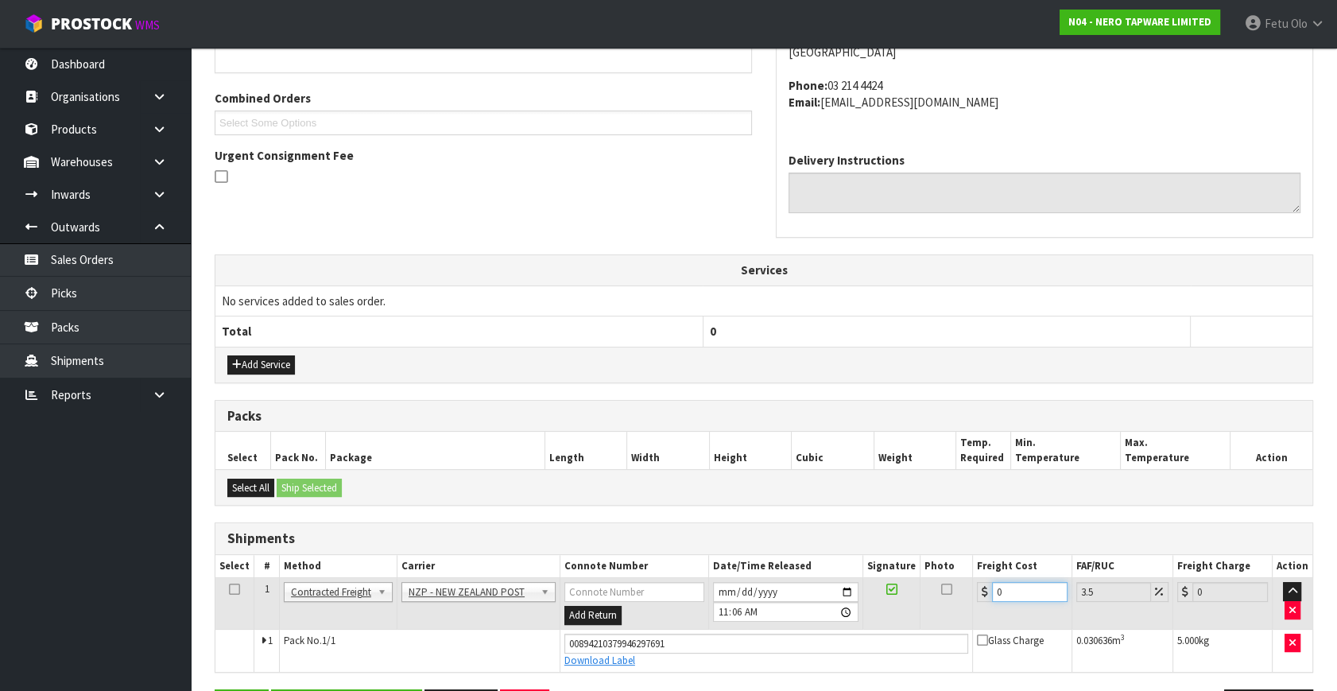
drag, startPoint x: 993, startPoint y: 594, endPoint x: 577, endPoint y: 624, distance: 417.5
click at [577, 624] on tr "1 Client Local Pickup Customer Local Pickup Company Freight Contracted Freight …" at bounding box center [763, 604] width 1097 height 52
type input "1"
type input "1.03"
type input "11"
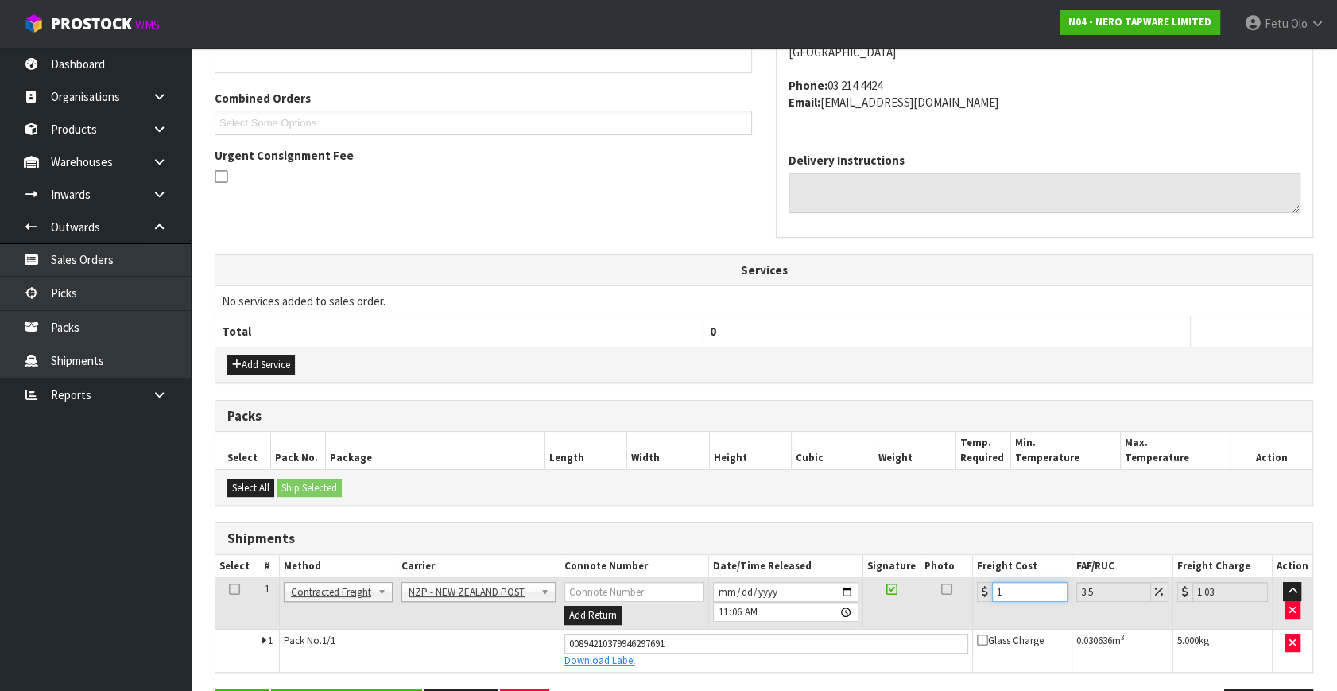
type input "11.38"
type input "11.6"
type input "12.01"
type input "11.61"
type input "12.02"
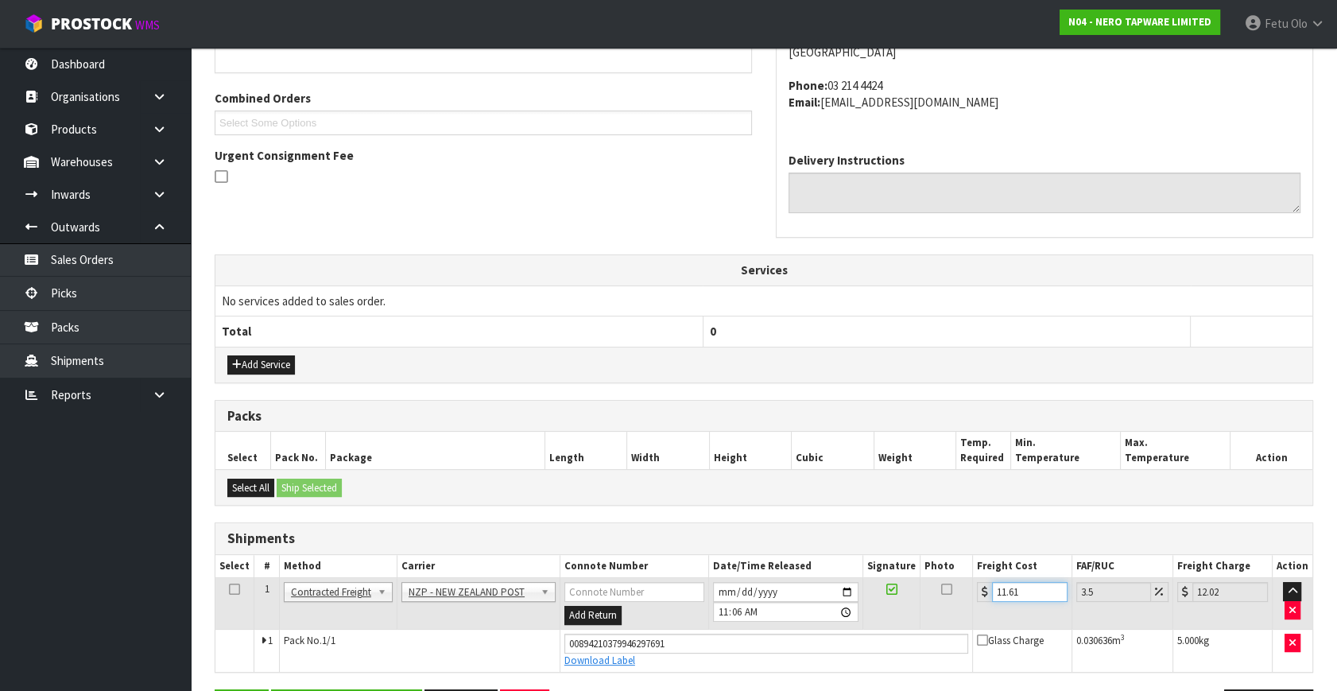
type input "11.61"
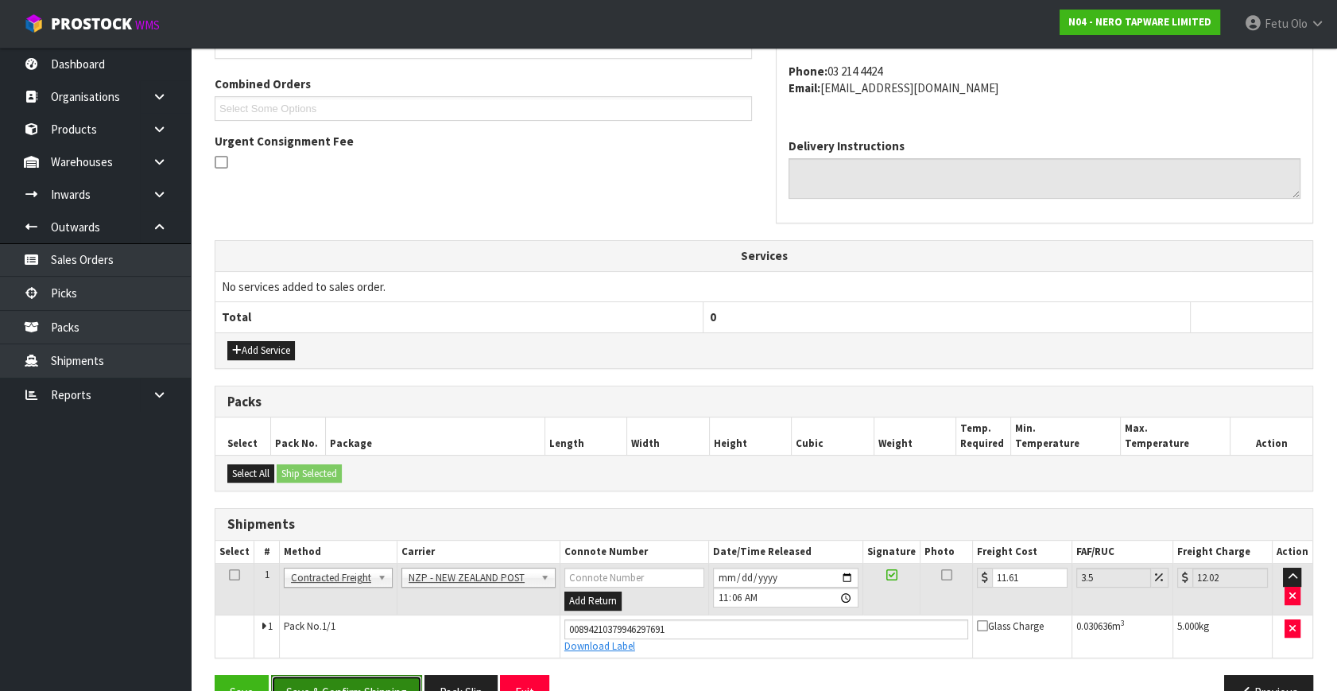
click at [373, 681] on button "Save & Confirm Shipping" at bounding box center [346, 692] width 151 height 34
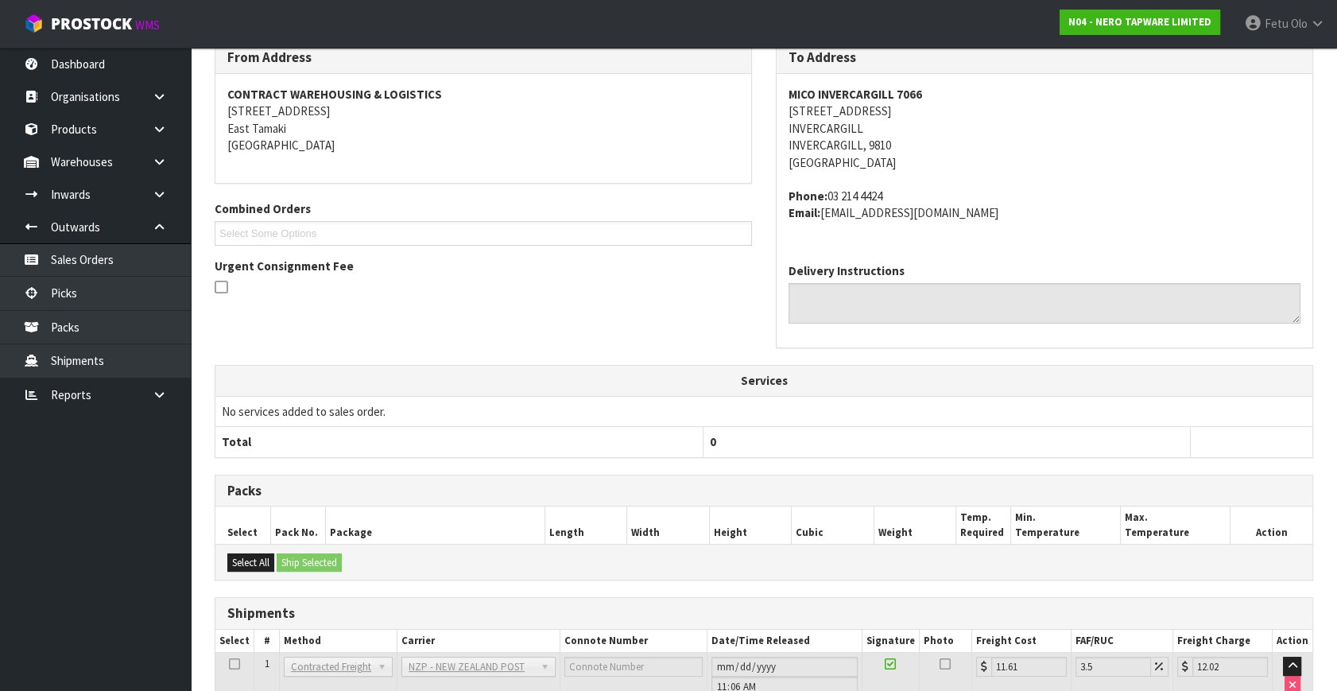
scroll to position [391, 0]
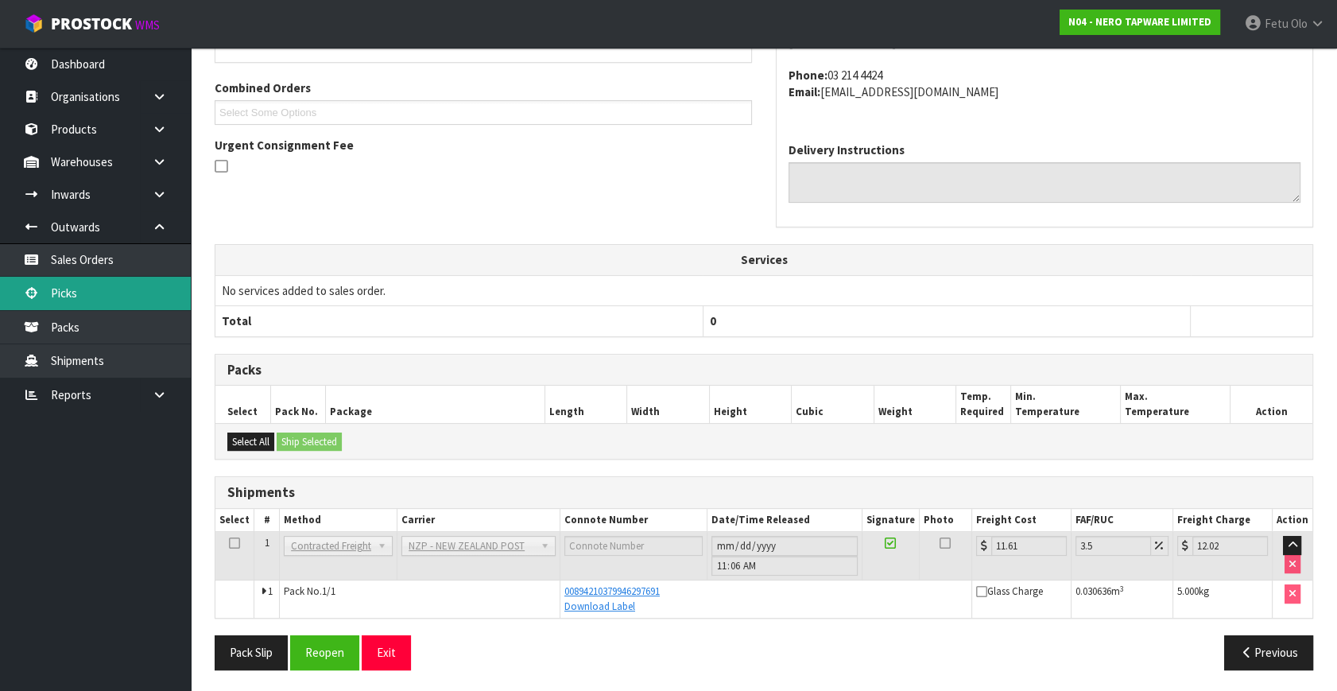
click at [87, 298] on link "Picks" at bounding box center [95, 293] width 191 height 33
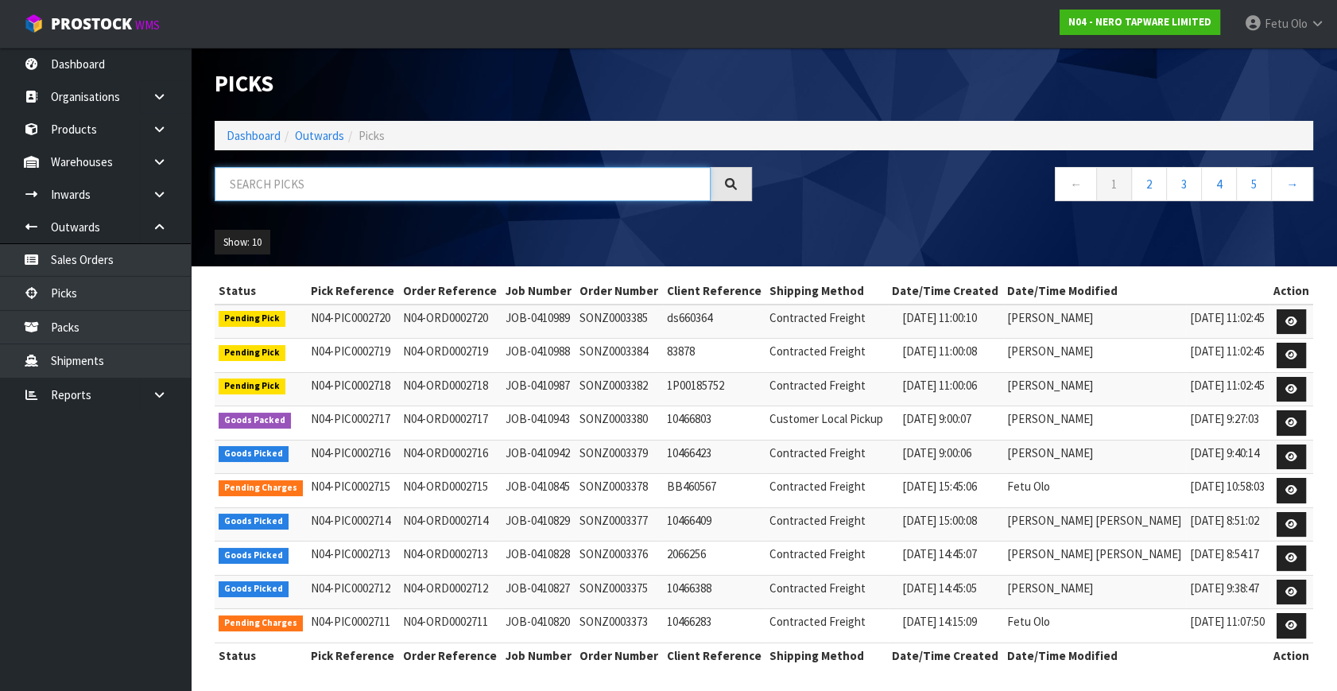
click at [302, 184] on input "text" at bounding box center [463, 184] width 496 height 34
type input "2716"
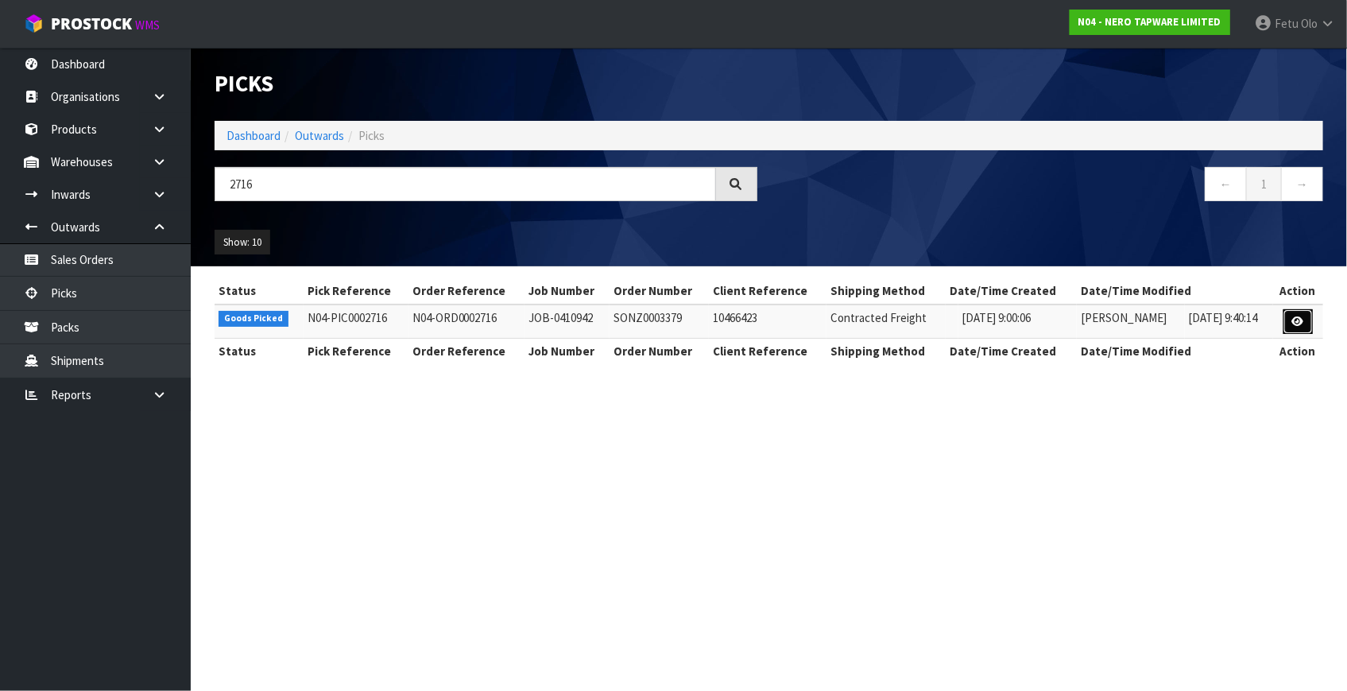
click at [1298, 320] on icon at bounding box center [1298, 321] width 12 height 10
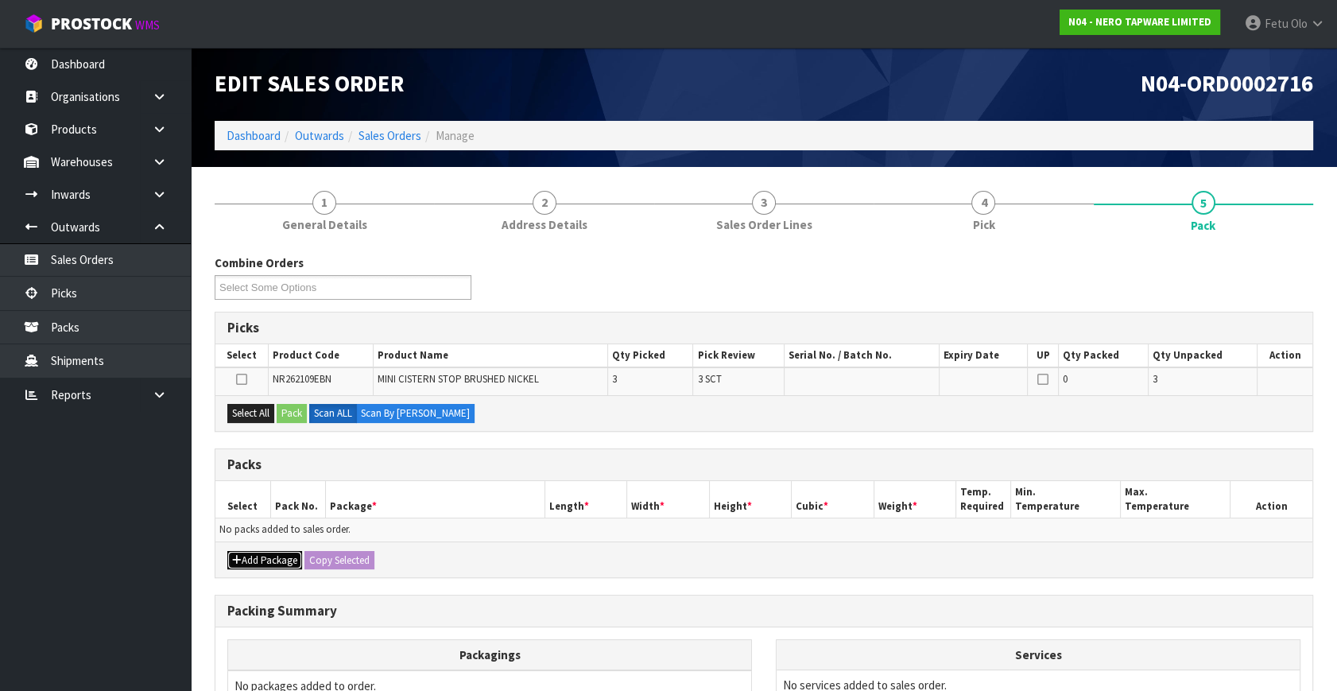
click at [254, 553] on button "Add Package" at bounding box center [264, 560] width 75 height 19
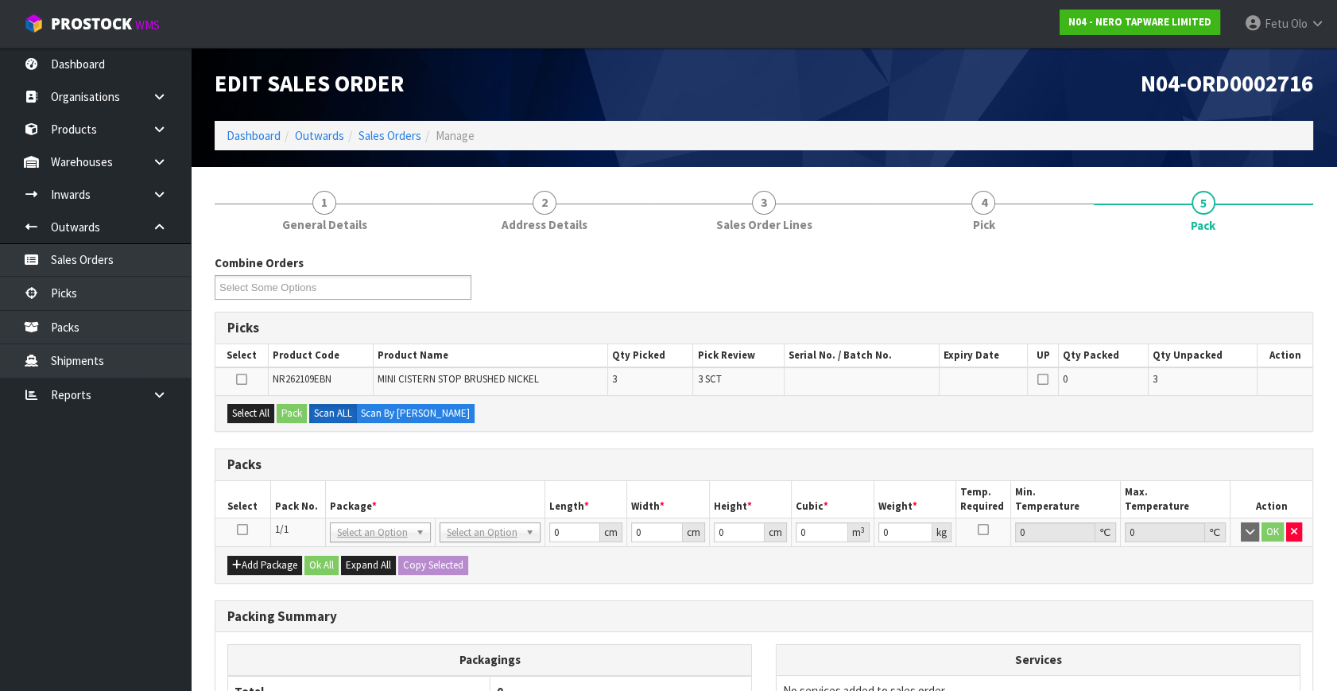
click at [239, 529] on icon at bounding box center [242, 529] width 11 height 1
click at [317, 515] on table "Select Pack No. Package * Length * Width * Height * Cubic * Weight * Temp. Requ…" at bounding box center [763, 514] width 1097 height 66
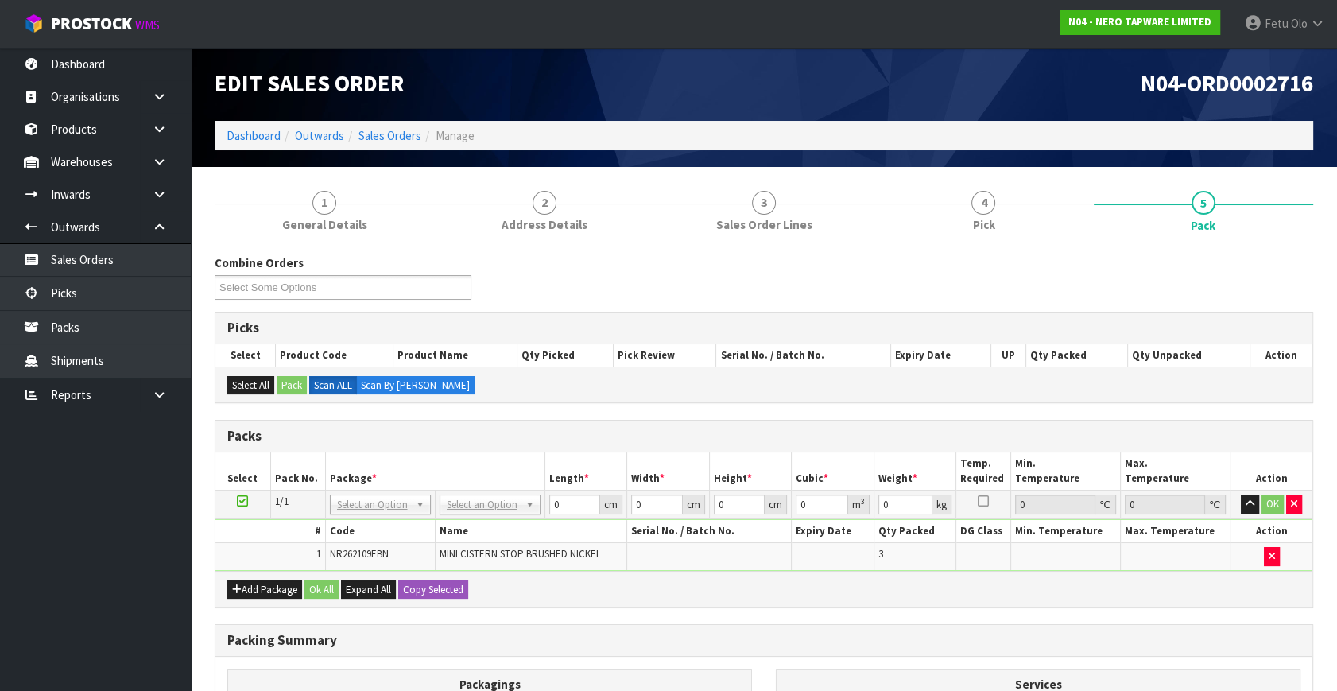
click at [477, 547] on span "MINI CISTERN STOP BRUSHED NICKEL" at bounding box center [519, 554] width 161 height 14
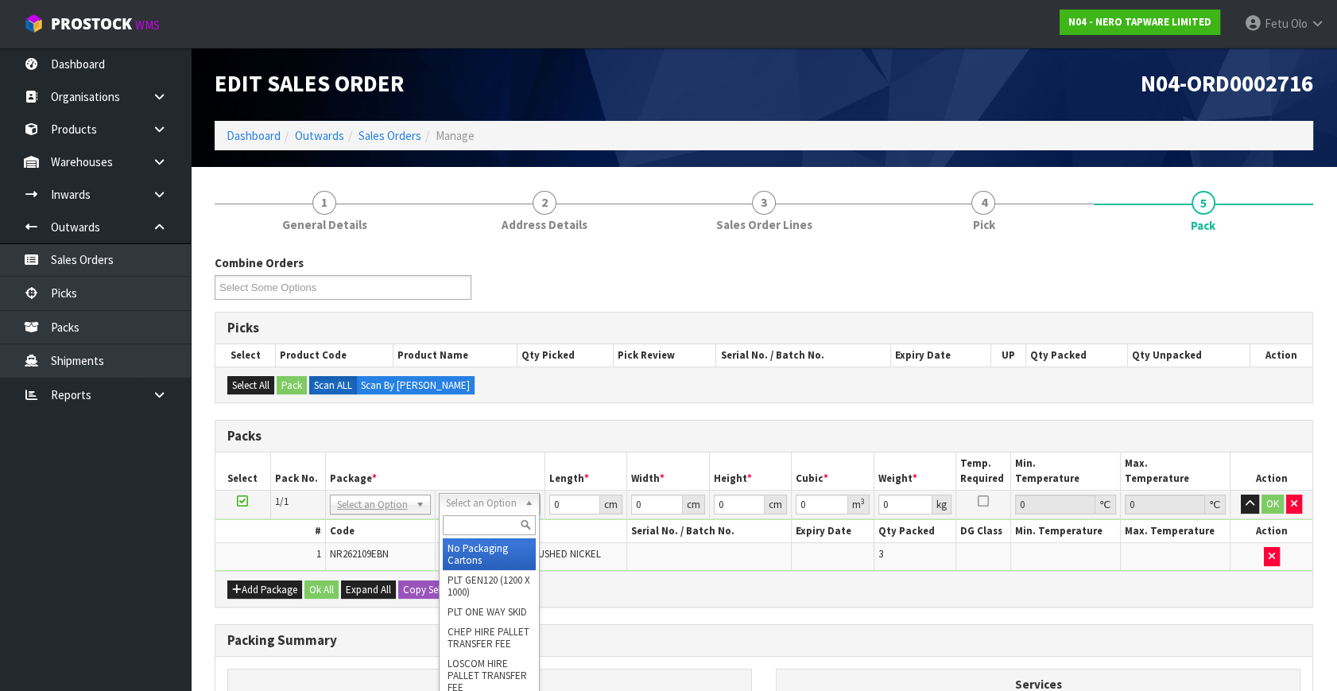
click at [466, 521] on input "text" at bounding box center [489, 525] width 93 height 20
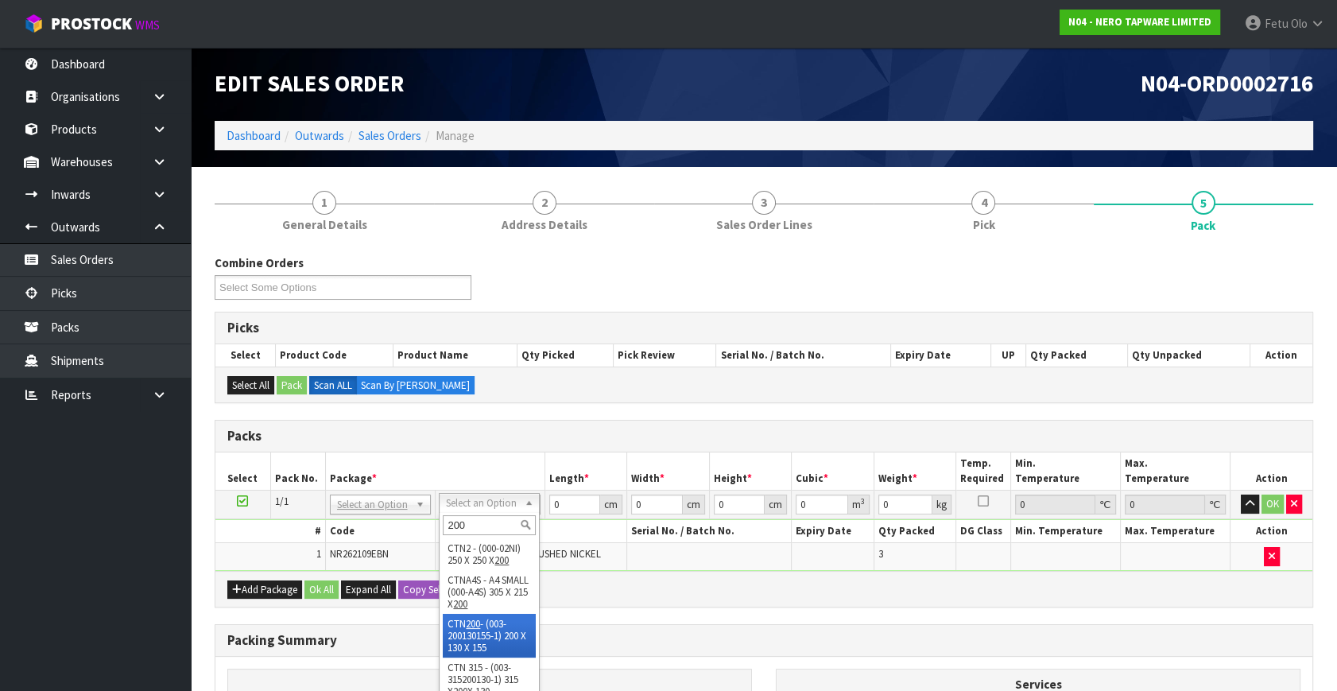
type input "200"
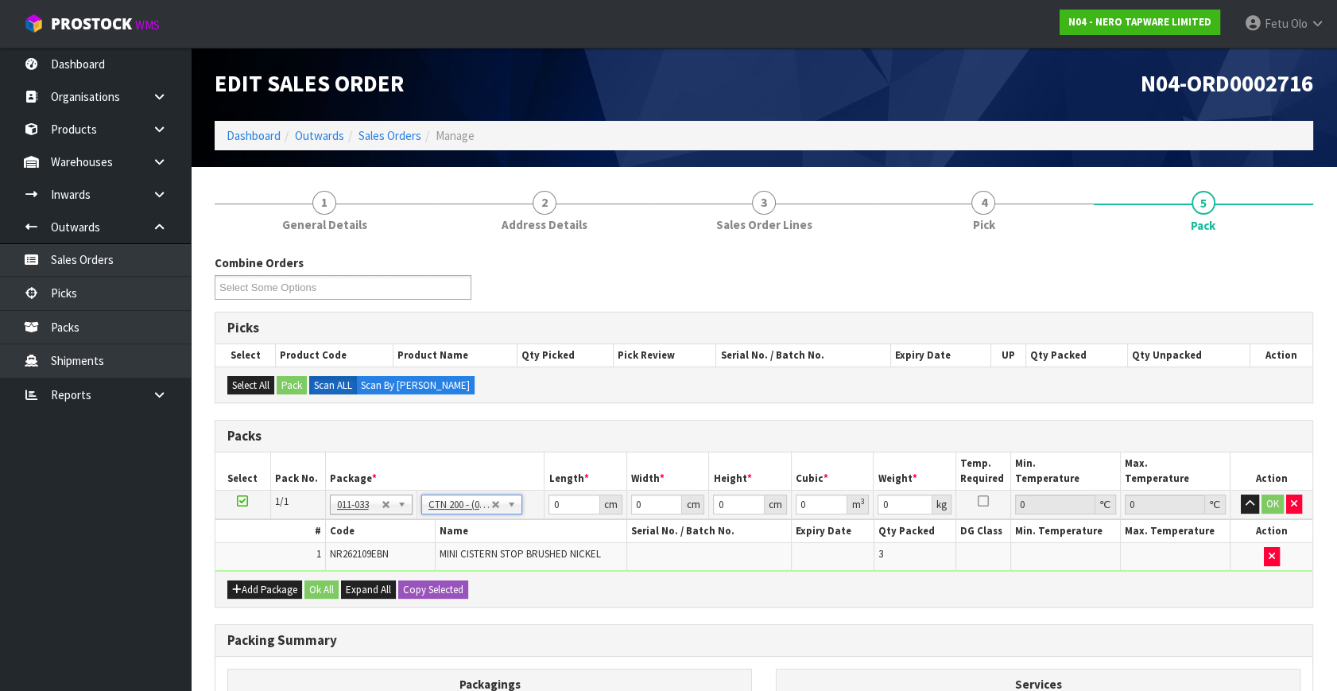
type input "20"
type input "13"
type input "15.5"
type input "0.00403"
type input "1.4"
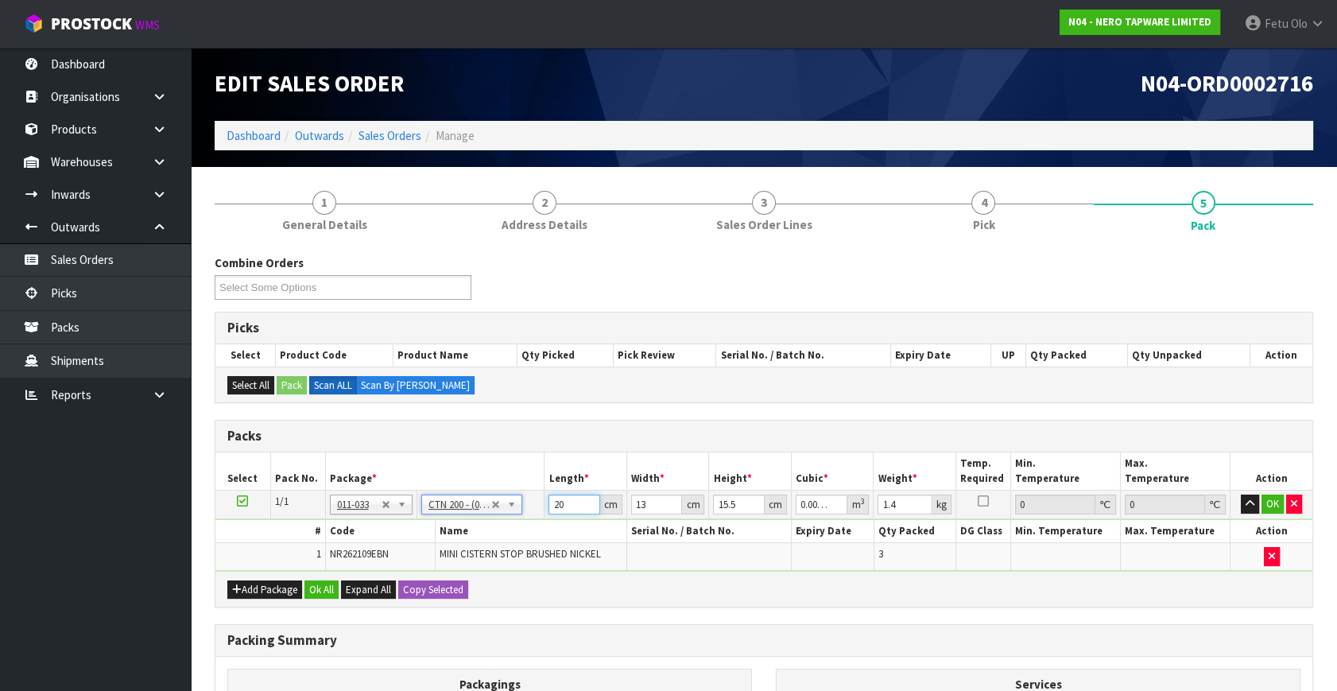
drag, startPoint x: 572, startPoint y: 507, endPoint x: 466, endPoint y: 540, distance: 111.6
click at [466, 540] on tbody "1/1 NONE 007-001 007-002 007-004 007-009 007-013 007-014 007-015 007-017 007-01…" at bounding box center [763, 530] width 1097 height 80
type input "2"
type input "0.000403"
type input "21"
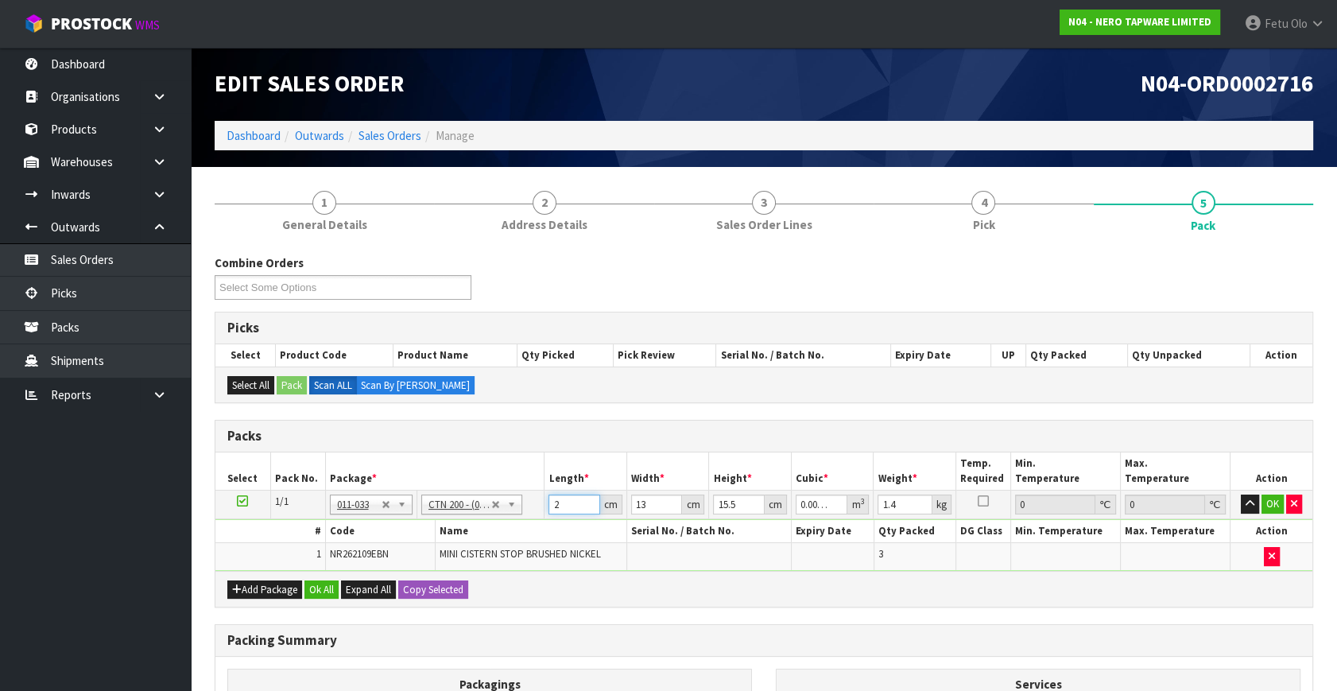
type input "0.004232"
type input "21"
type input "1"
type input "0.000325"
type input "14"
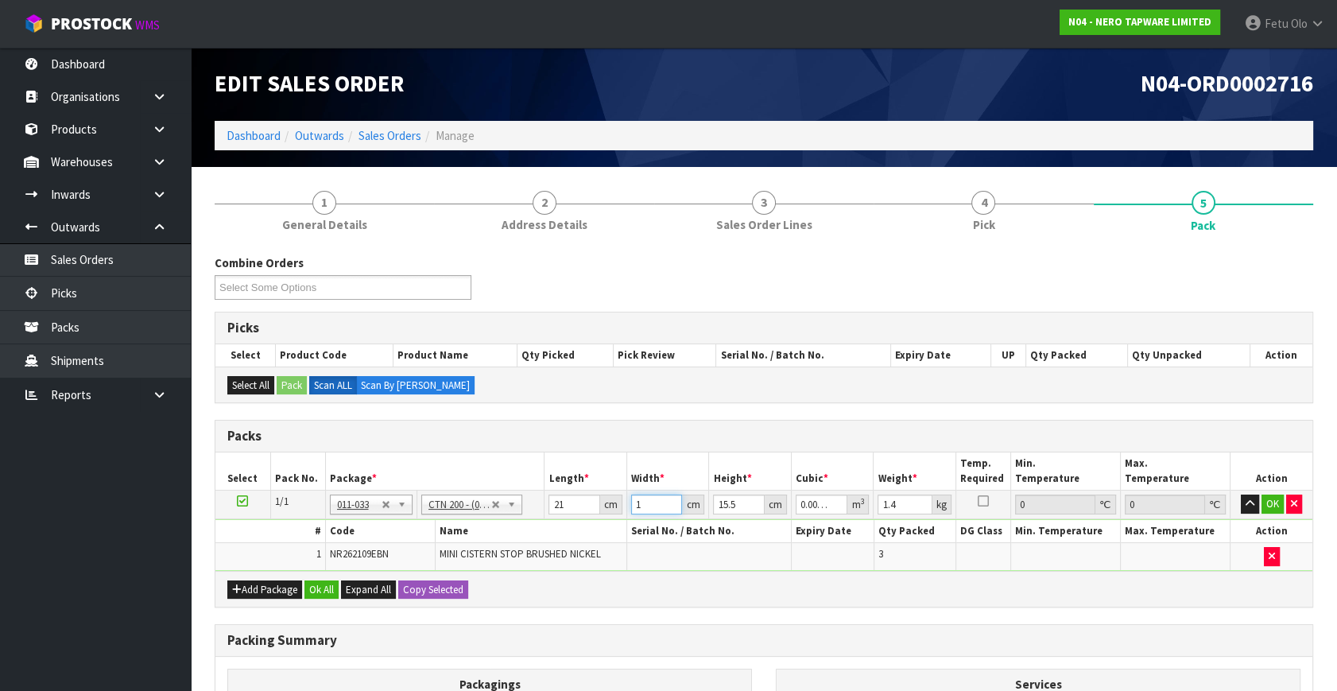
type input "0.004557"
type input "14"
type input "1"
type input "0.000294"
type input "17"
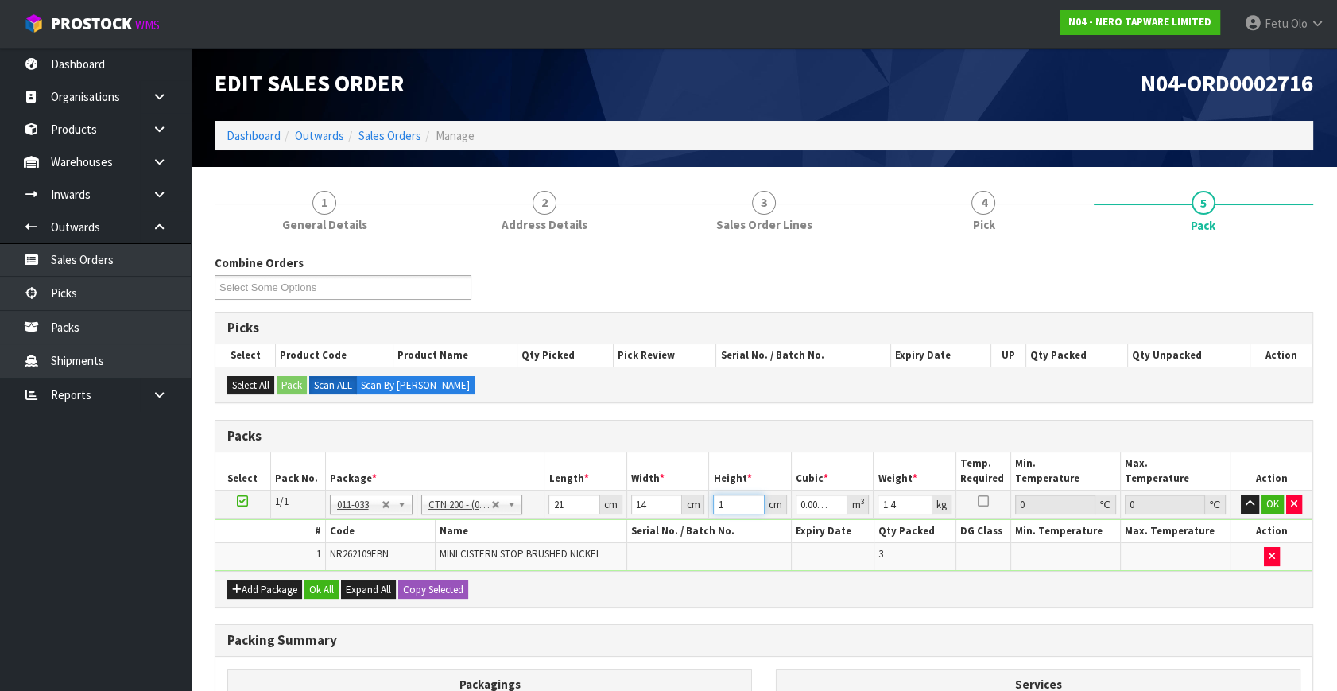
type input "0.004998"
type input "17"
type input "2"
click button "OK" at bounding box center [1272, 503] width 22 height 19
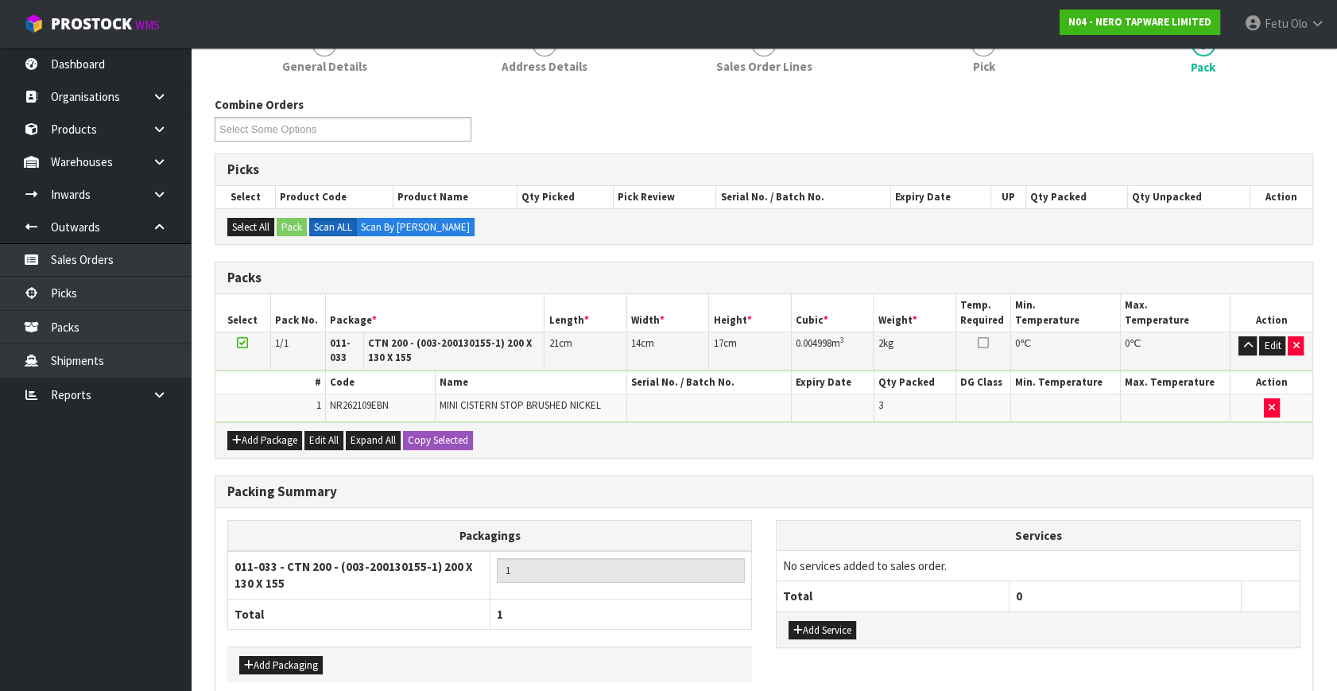
scroll to position [233, 0]
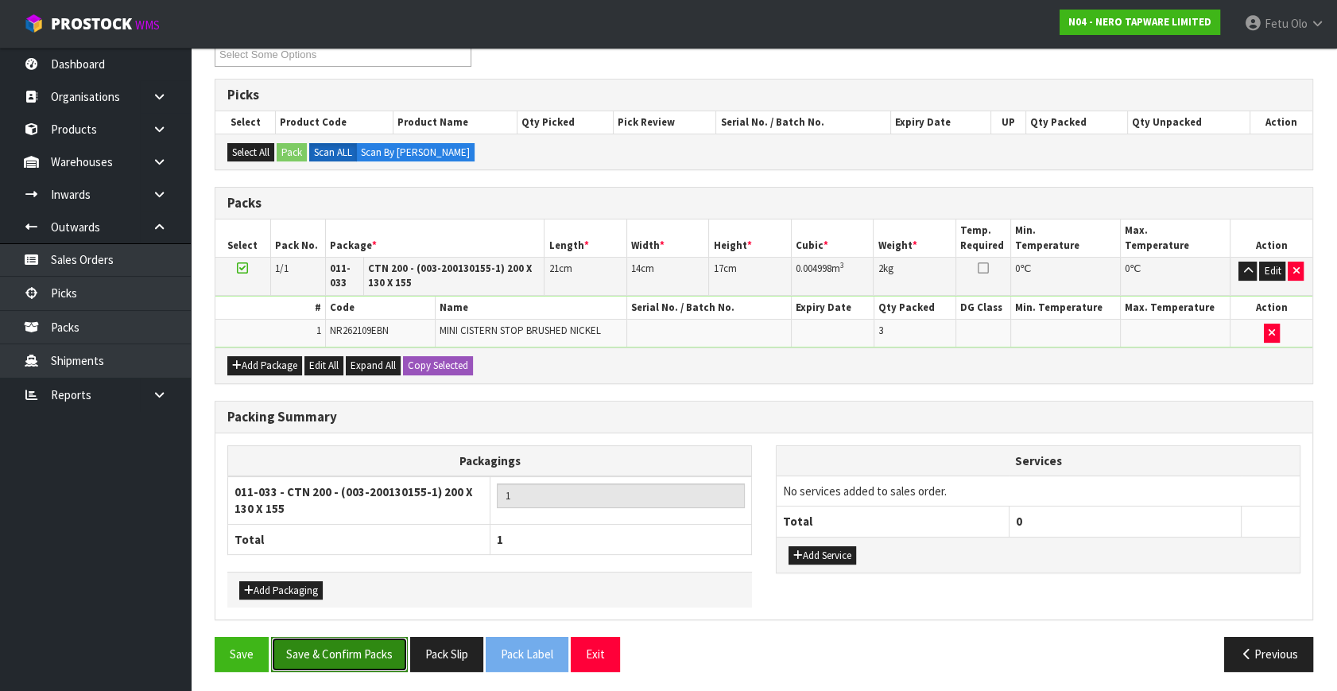
click at [343, 650] on button "Save & Confirm Packs" at bounding box center [339, 654] width 137 height 34
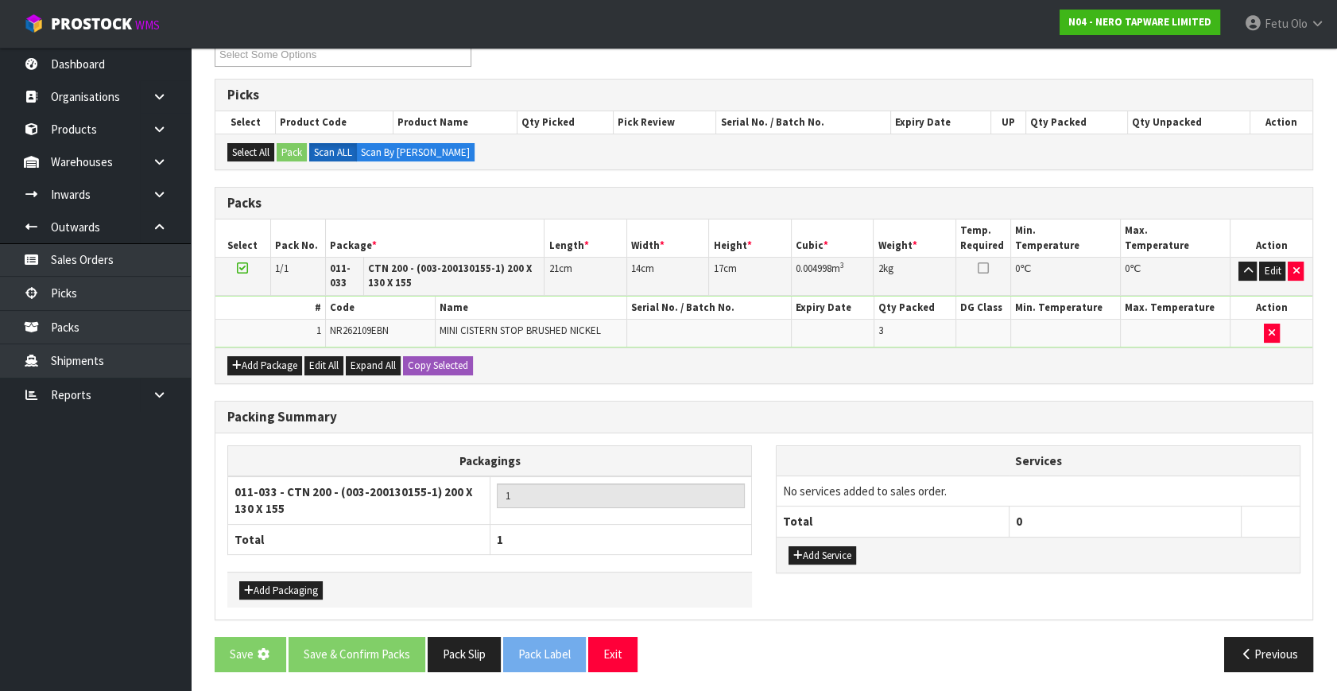
scroll to position [0, 0]
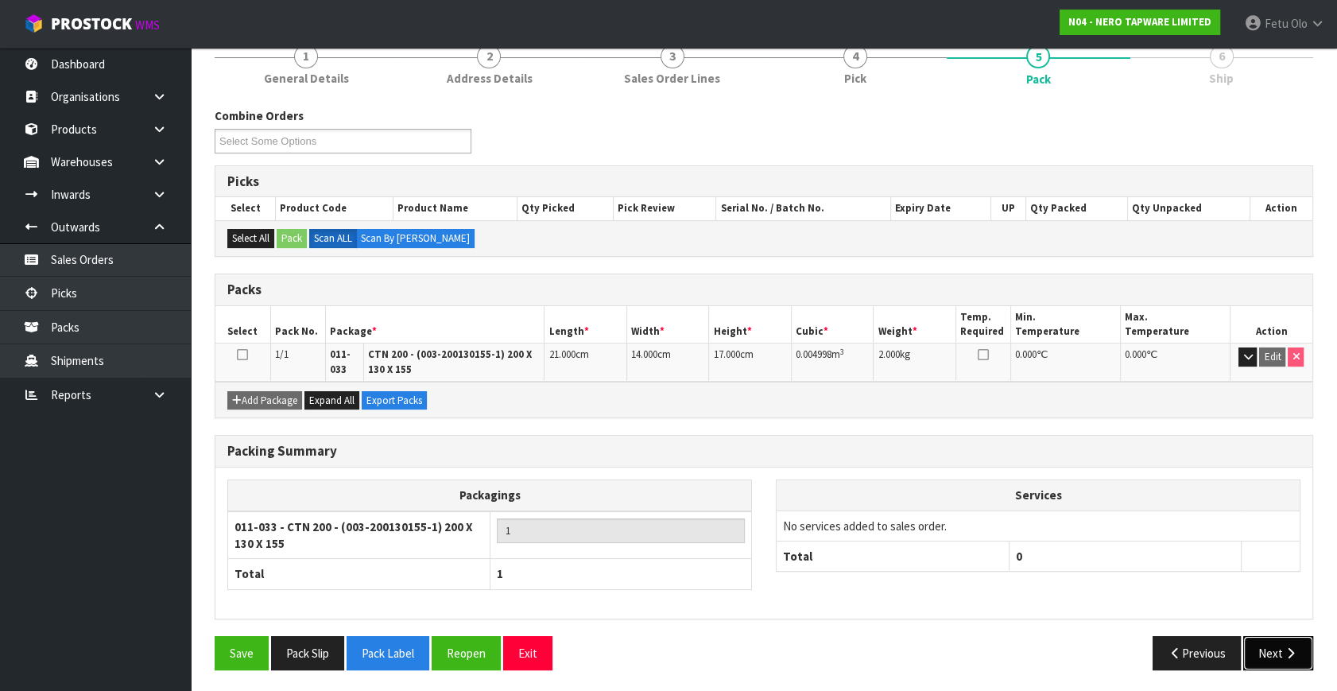
click at [1288, 639] on button "Next" at bounding box center [1278, 653] width 70 height 34
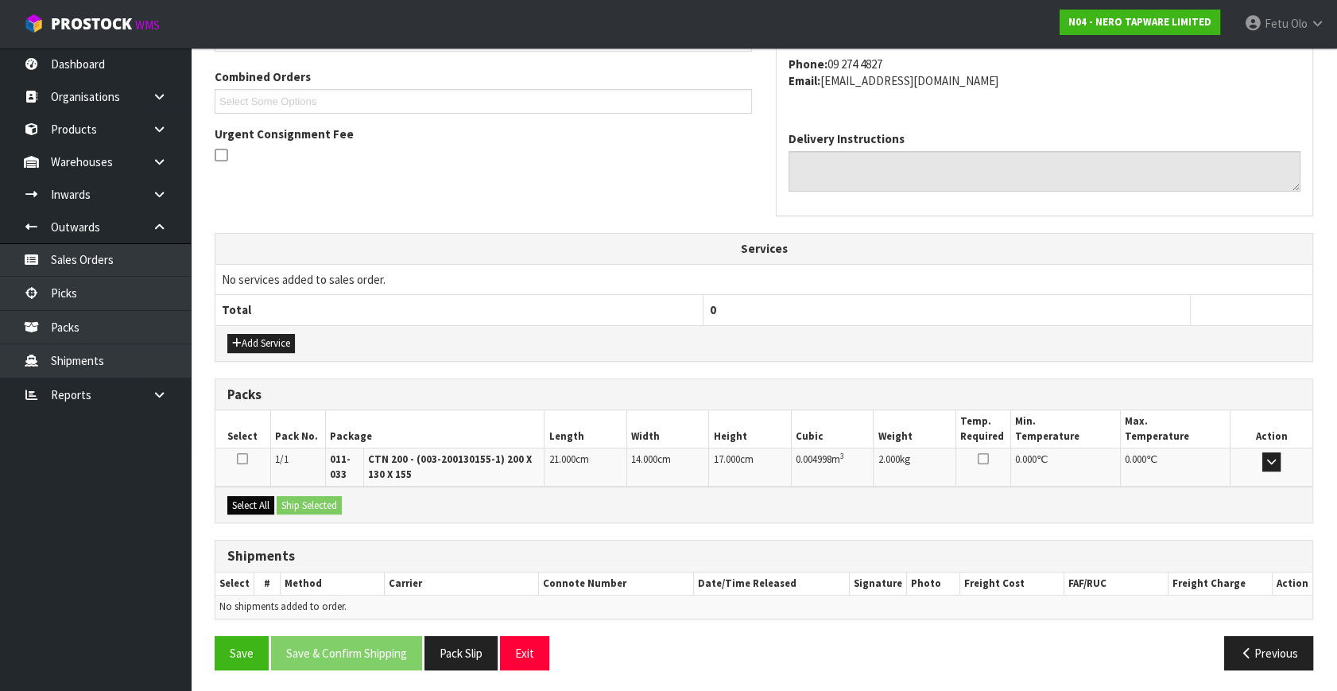
click at [243, 492] on div "Select All Ship Selected" at bounding box center [763, 504] width 1097 height 36
drag, startPoint x: 261, startPoint y: 506, endPoint x: 313, endPoint y: 506, distance: 51.7
click at [262, 506] on button "Select All" at bounding box center [250, 505] width 47 height 19
click at [315, 506] on button "Ship Selected" at bounding box center [309, 505] width 65 height 19
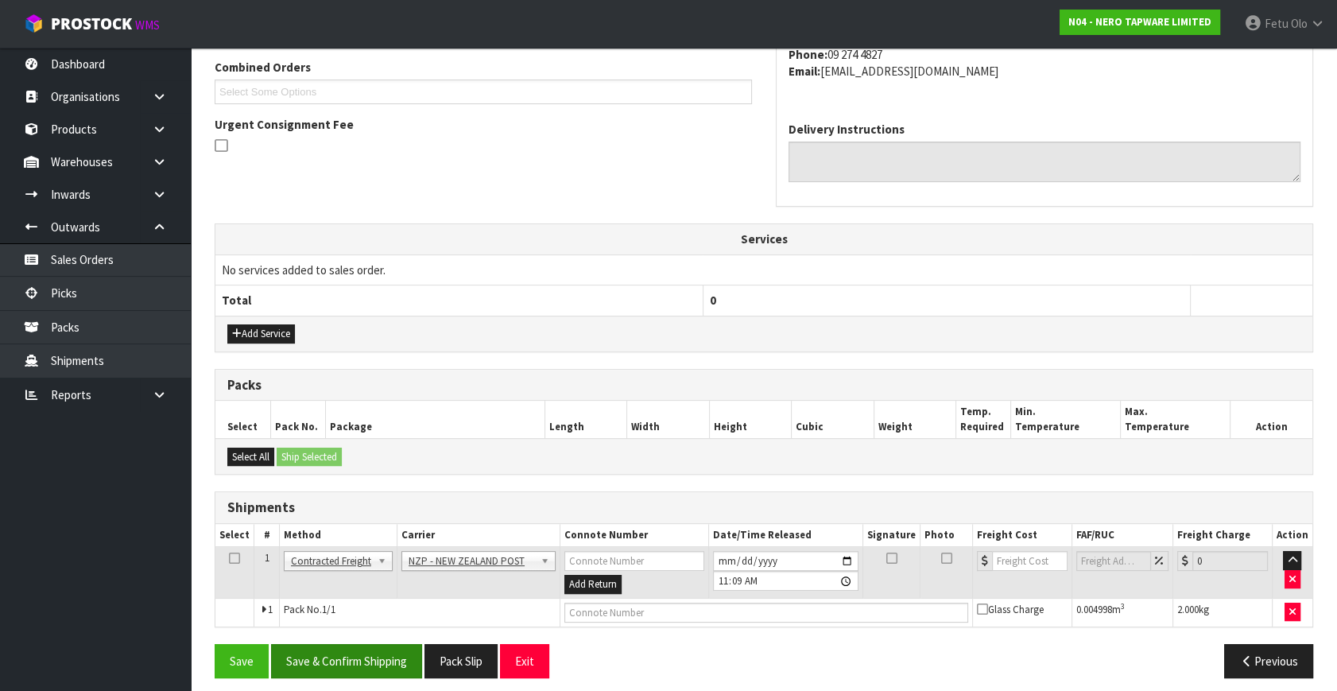
scroll to position [420, 0]
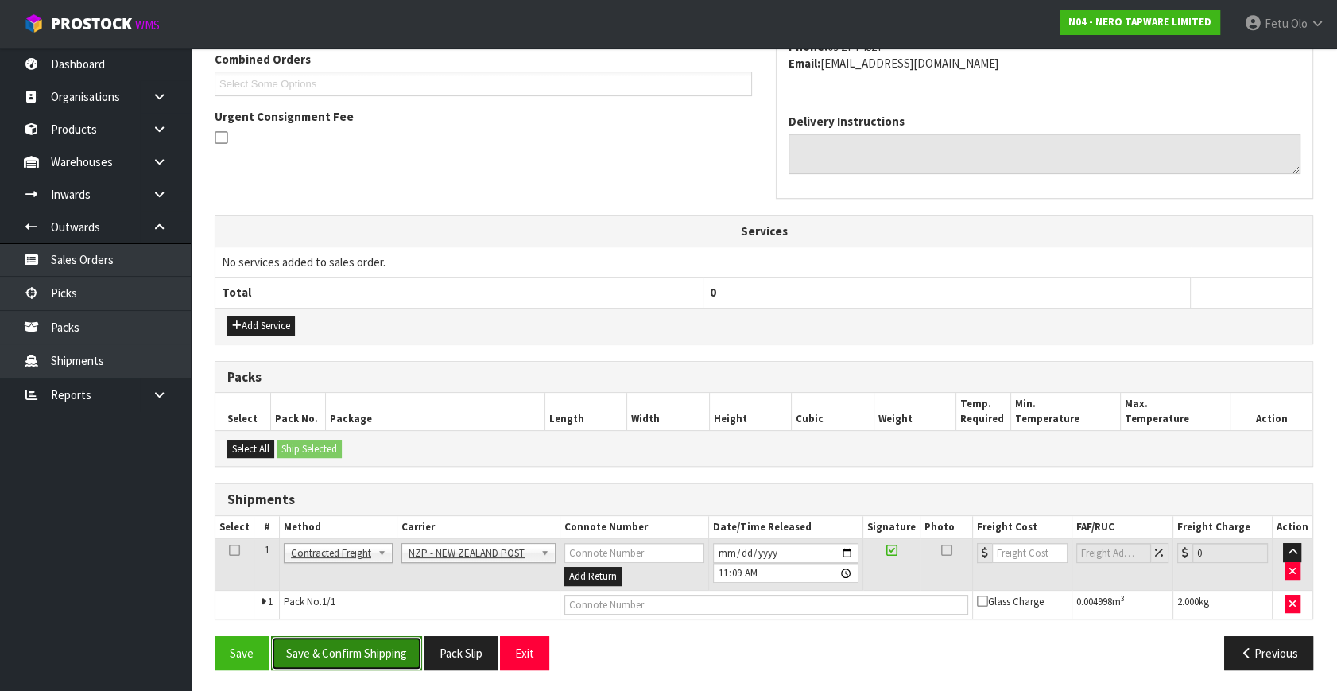
click at [362, 637] on button "Save & Confirm Shipping" at bounding box center [346, 653] width 151 height 34
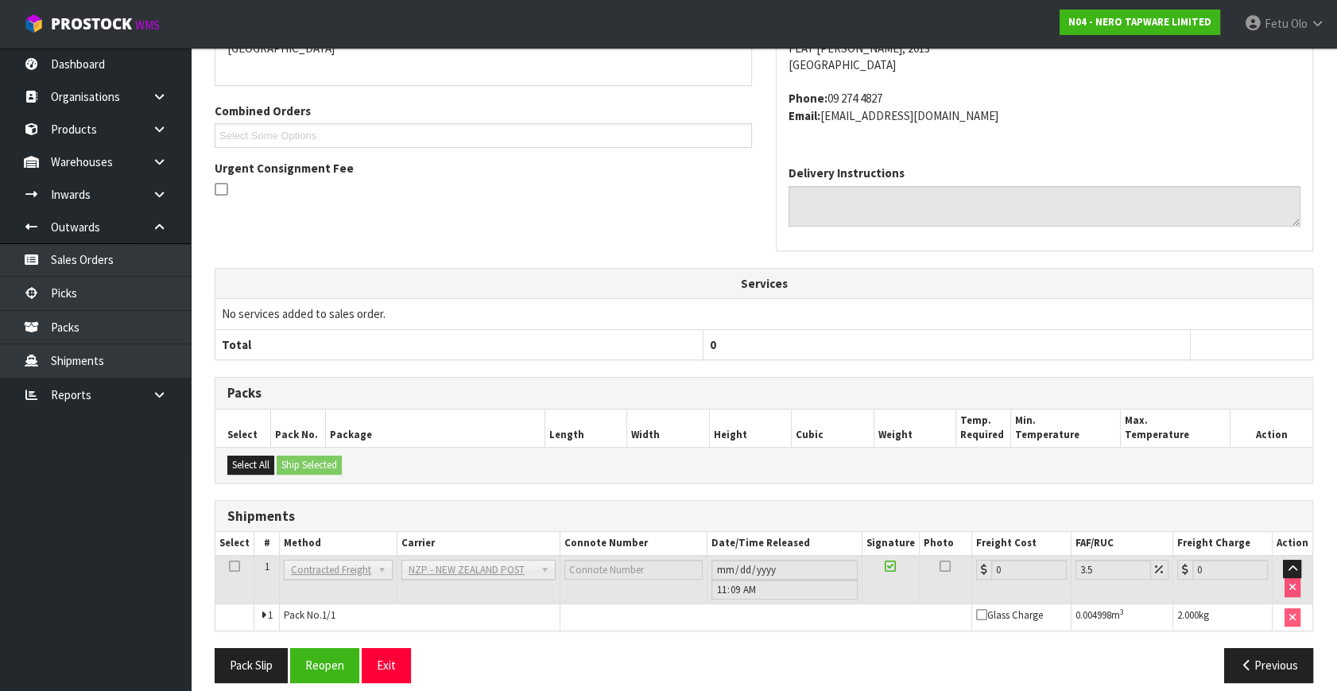
scroll to position [397, 0]
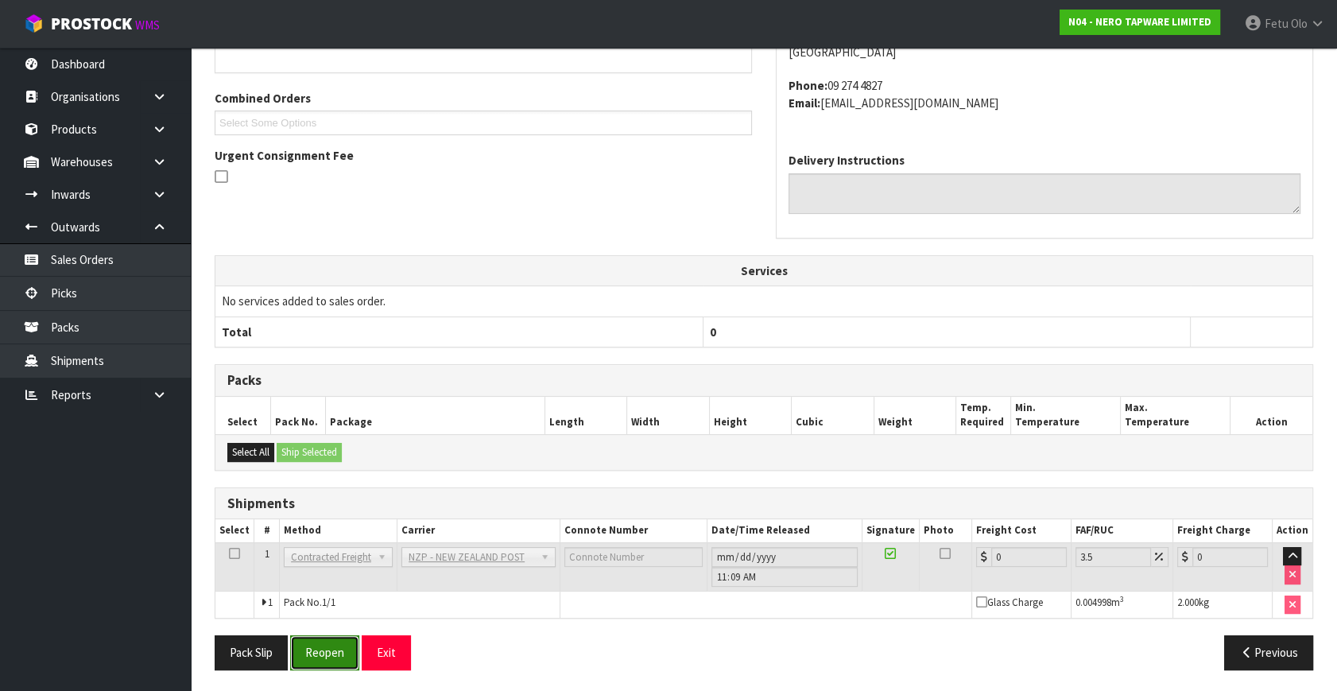
click at [347, 653] on button "Reopen" at bounding box center [324, 652] width 69 height 34
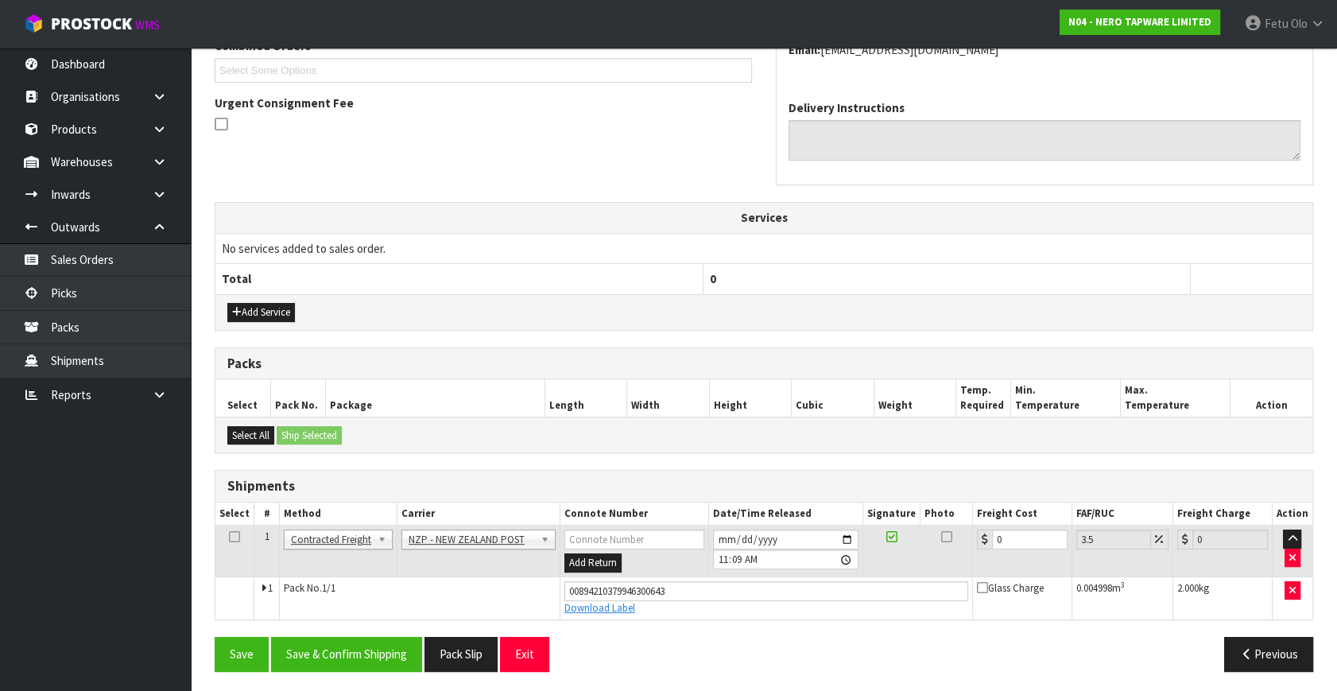
scroll to position [435, 0]
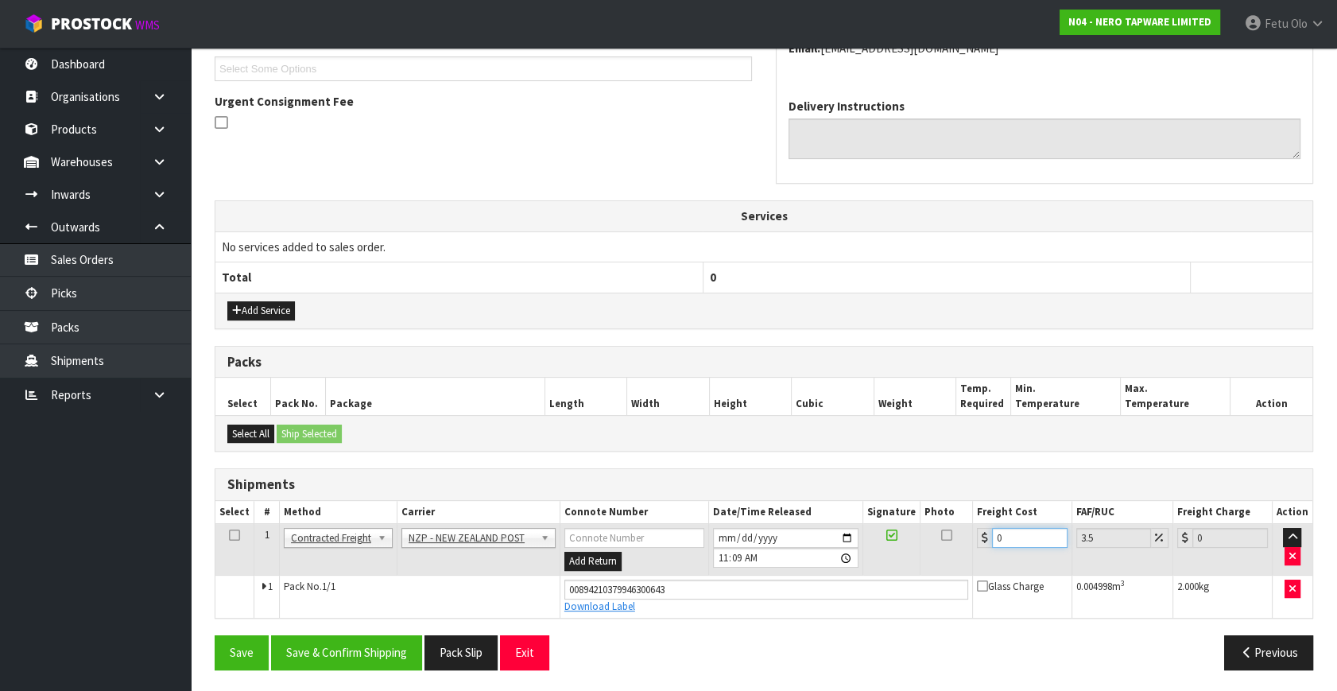
drag, startPoint x: 1019, startPoint y: 535, endPoint x: 834, endPoint y: 579, distance: 190.3
click at [834, 579] on tbody "1 Client Local Pickup Customer Local Pickup Company Freight Contracted Freight …" at bounding box center [763, 571] width 1097 height 94
type input "4"
type input "4.14"
type input "4.3"
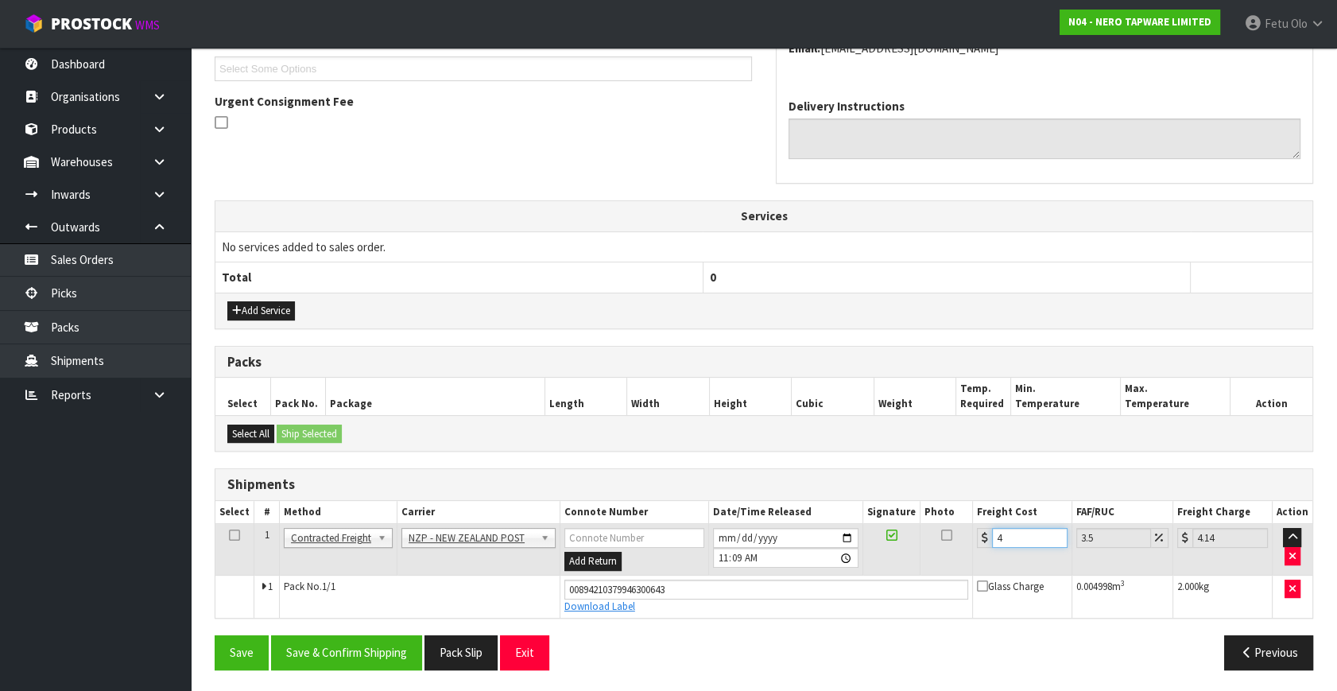
type input "4.45"
type input "4.33"
type input "4.48"
type input "4.33"
click at [346, 643] on button "Save & Confirm Shipping" at bounding box center [346, 652] width 151 height 34
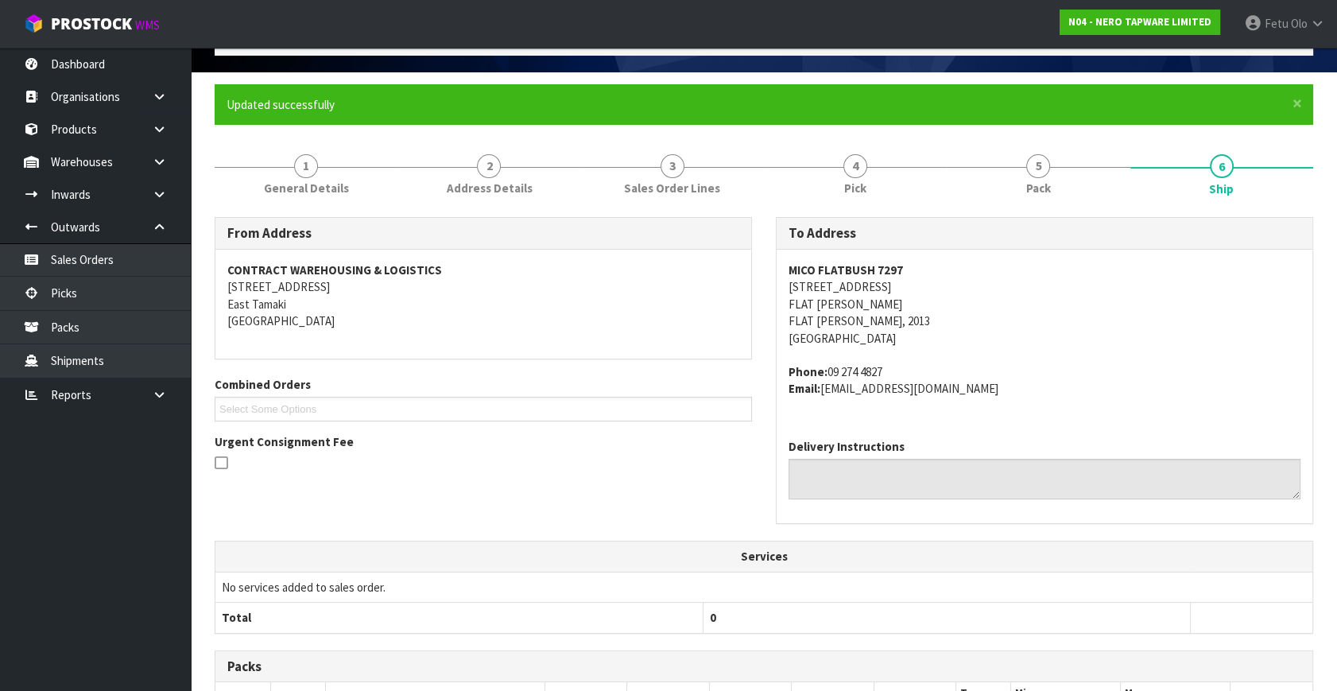
scroll to position [391, 0]
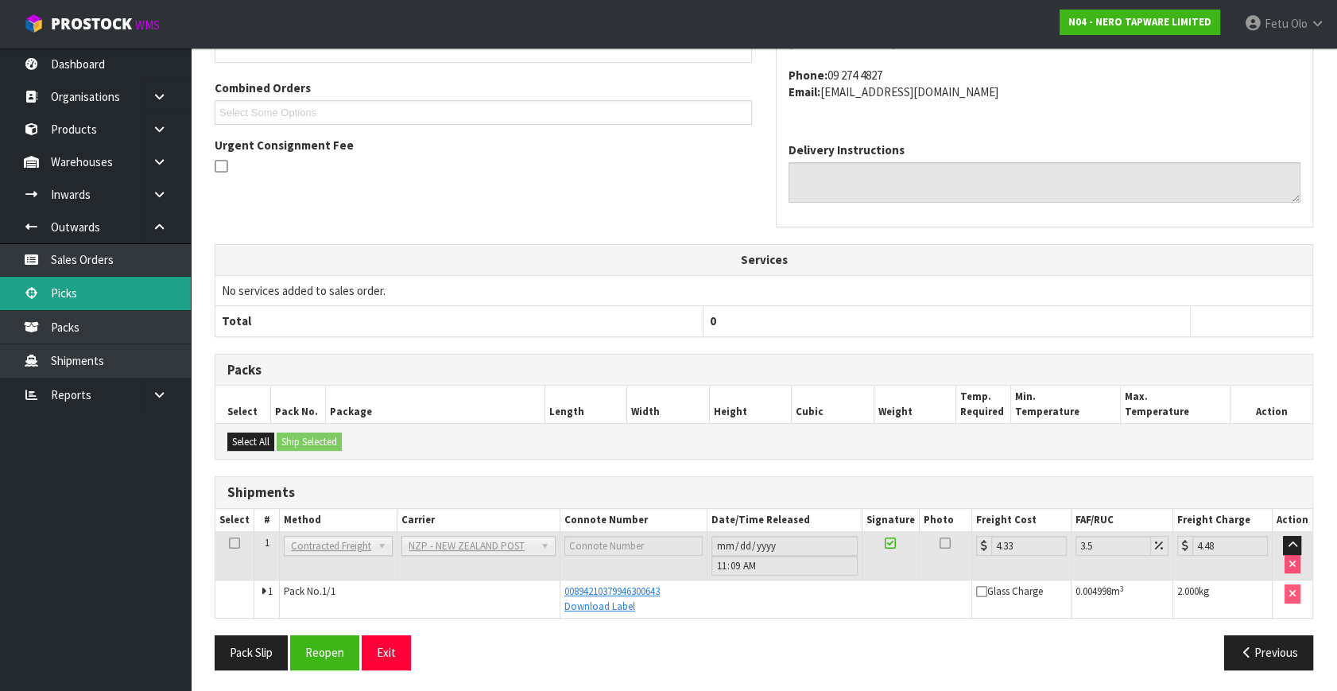
click at [103, 298] on link "Picks" at bounding box center [95, 293] width 191 height 33
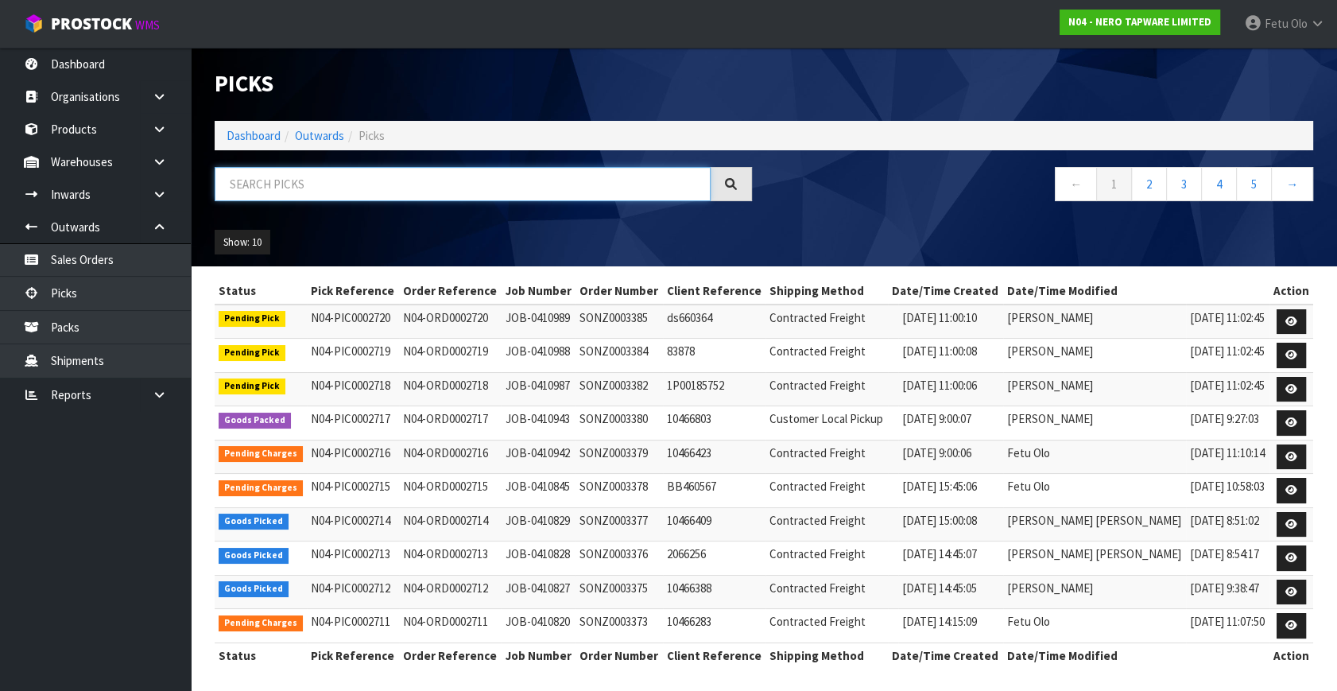
click at [354, 175] on input "text" at bounding box center [463, 184] width 496 height 34
click at [354, 176] on input "text" at bounding box center [463, 184] width 496 height 34
type input "2712"
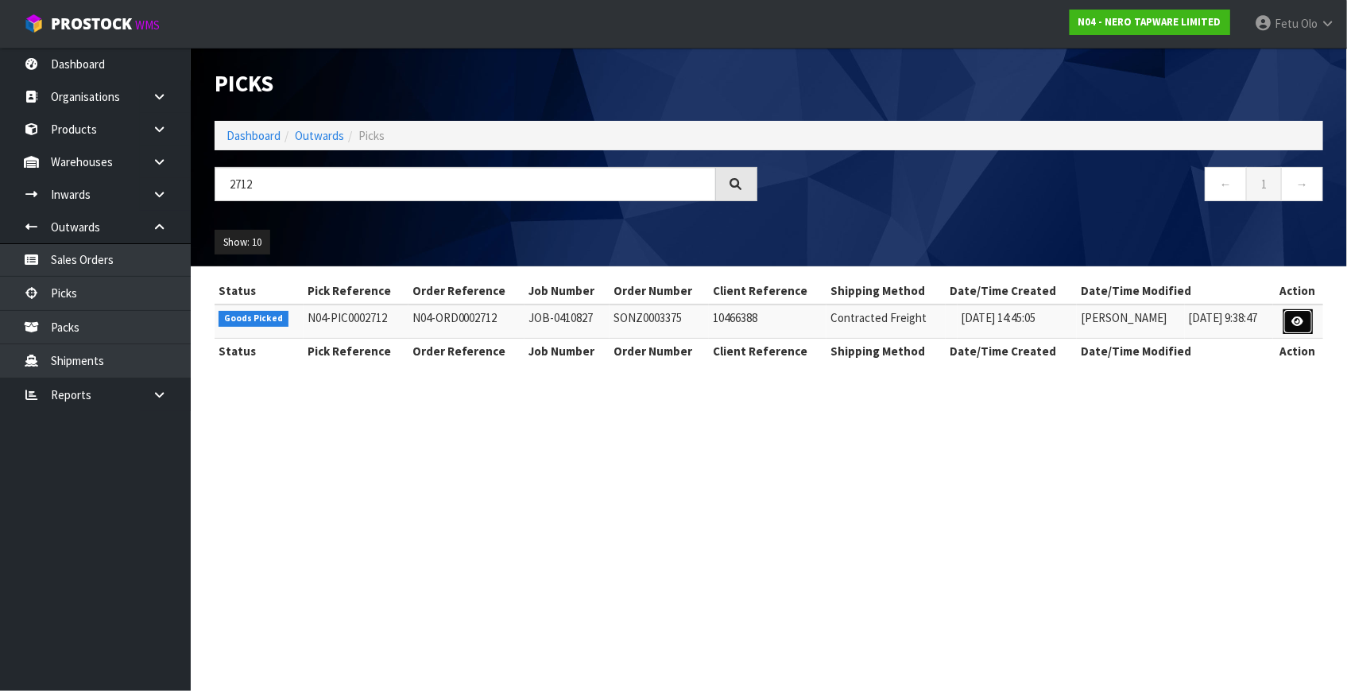
drag, startPoint x: 1295, startPoint y: 317, endPoint x: 1237, endPoint y: 332, distance: 59.9
click at [1295, 317] on icon at bounding box center [1298, 321] width 12 height 10
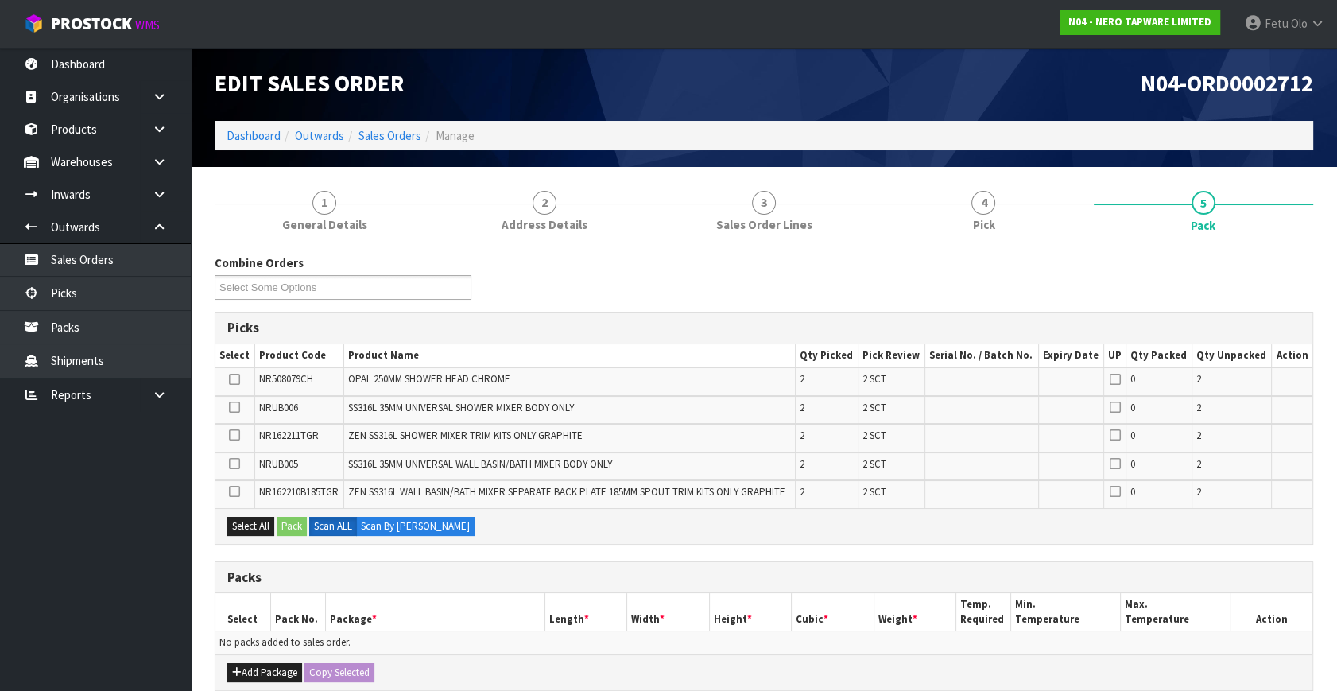
scroll to position [144, 0]
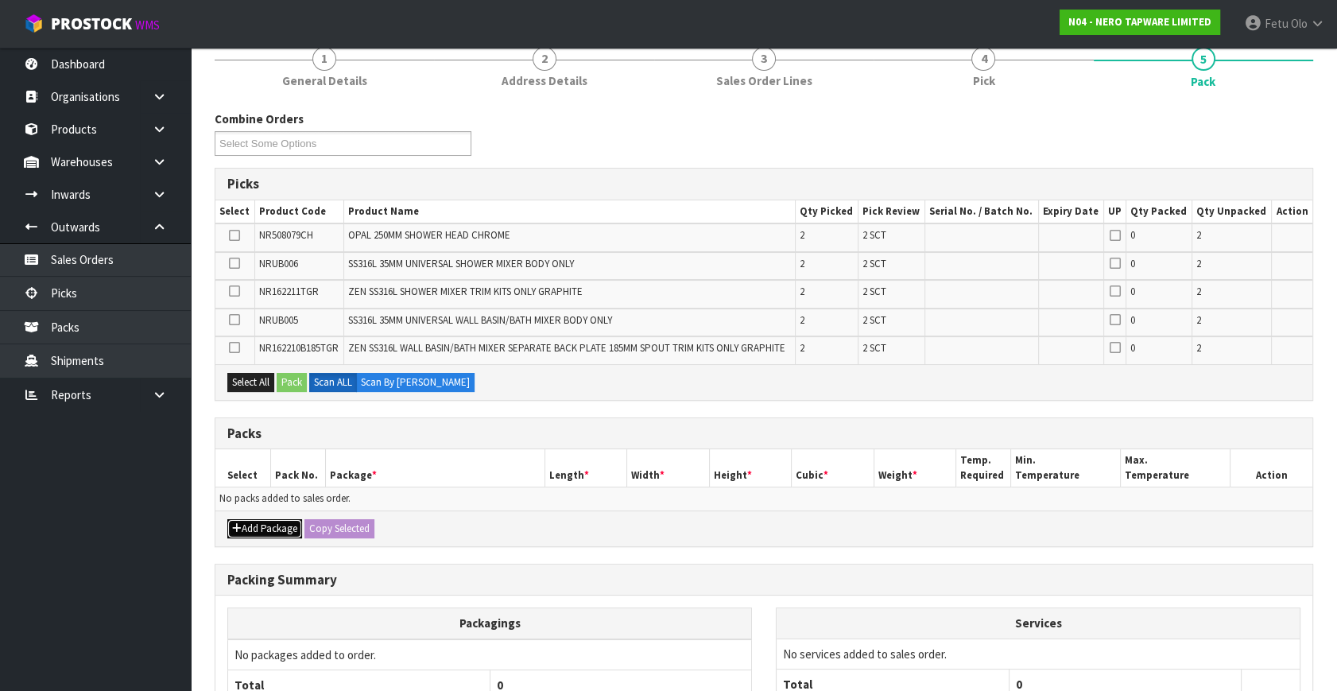
click at [254, 522] on button "Add Package" at bounding box center [264, 528] width 75 height 19
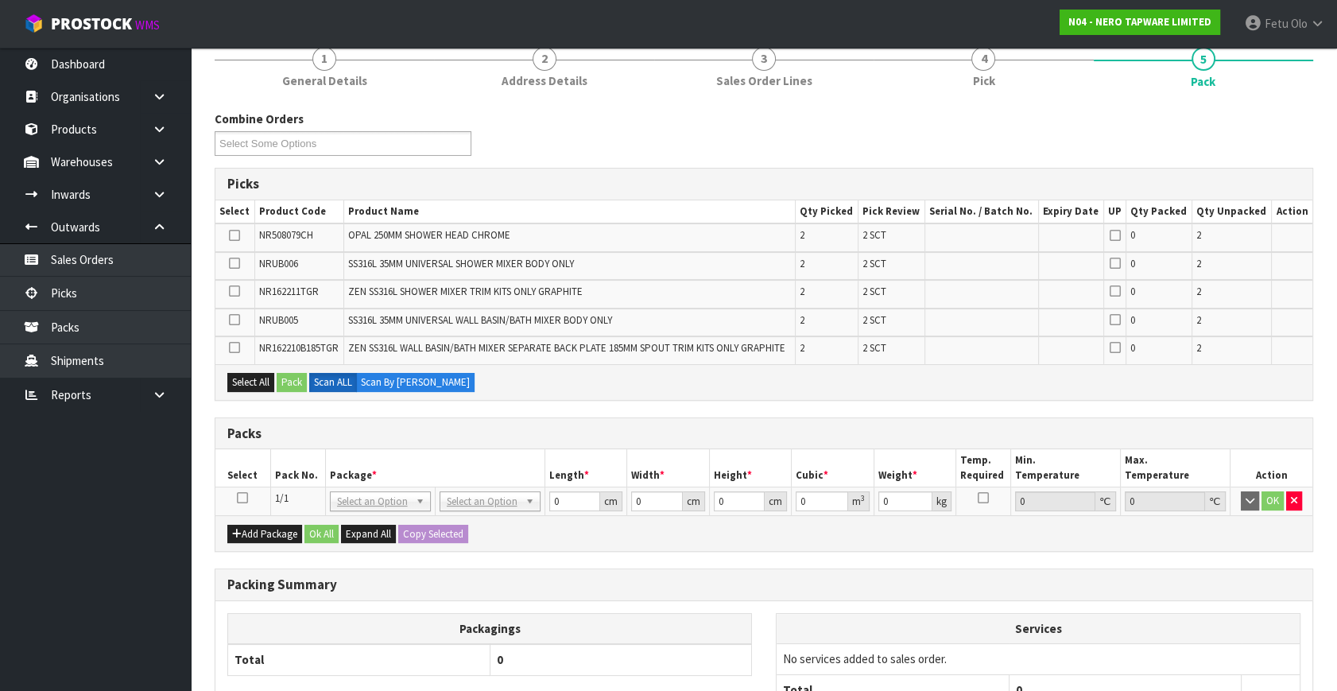
click at [246, 497] on icon at bounding box center [242, 497] width 11 height 1
click at [387, 468] on th "Package *" at bounding box center [434, 467] width 219 height 37
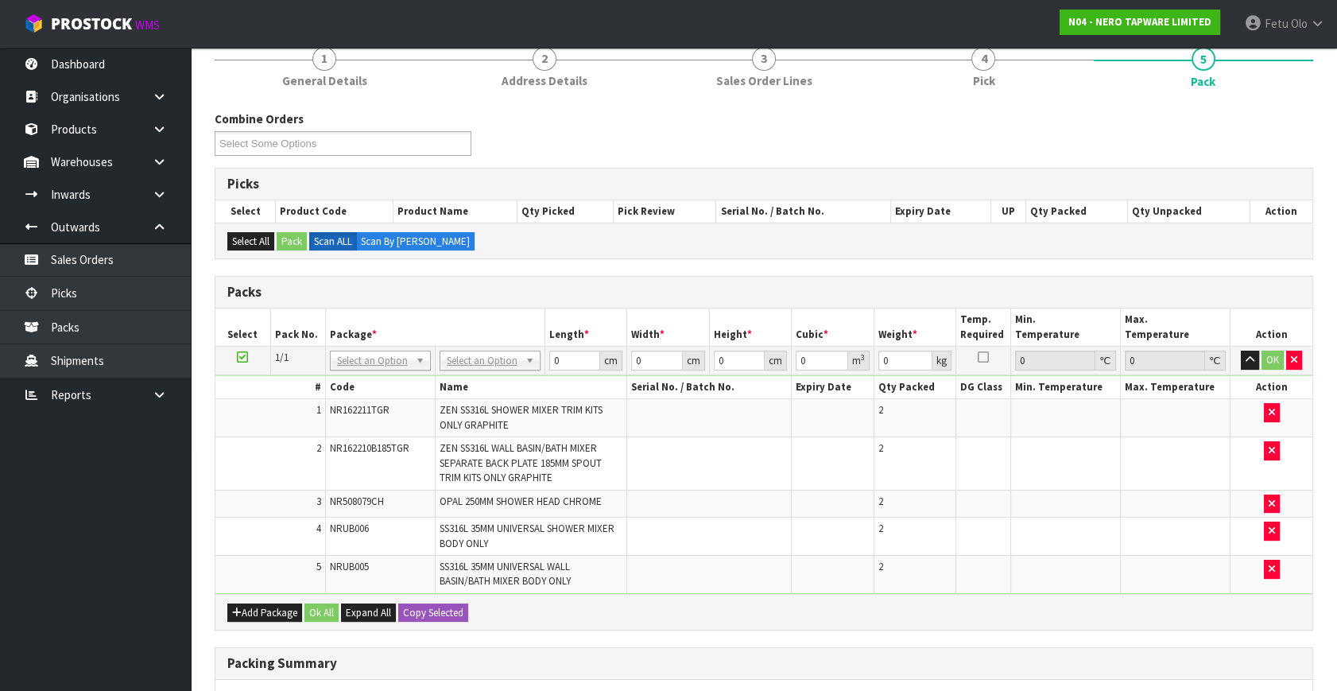
drag, startPoint x: 384, startPoint y: 362, endPoint x: 386, endPoint y: 374, distance: 12.9
drag, startPoint x: 388, startPoint y: 374, endPoint x: 389, endPoint y: 364, distance: 9.7
click at [389, 374] on input "text" at bounding box center [379, 381] width 93 height 20
type input "011-"
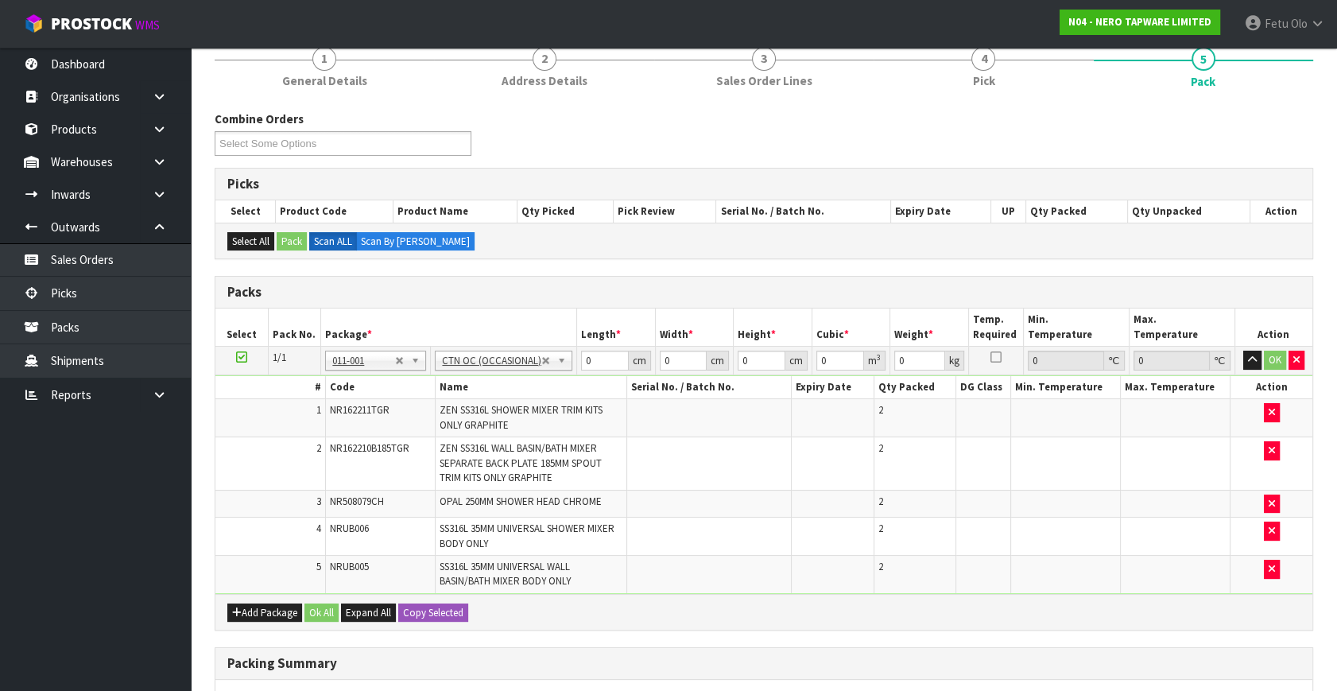
type input "6.96"
click at [365, 391] on div at bounding box center [376, 381] width 99 height 26
drag, startPoint x: 374, startPoint y: 381, endPoint x: 360, endPoint y: 381, distance: 13.5
click at [360, 381] on input "text" at bounding box center [376, 381] width 93 height 20
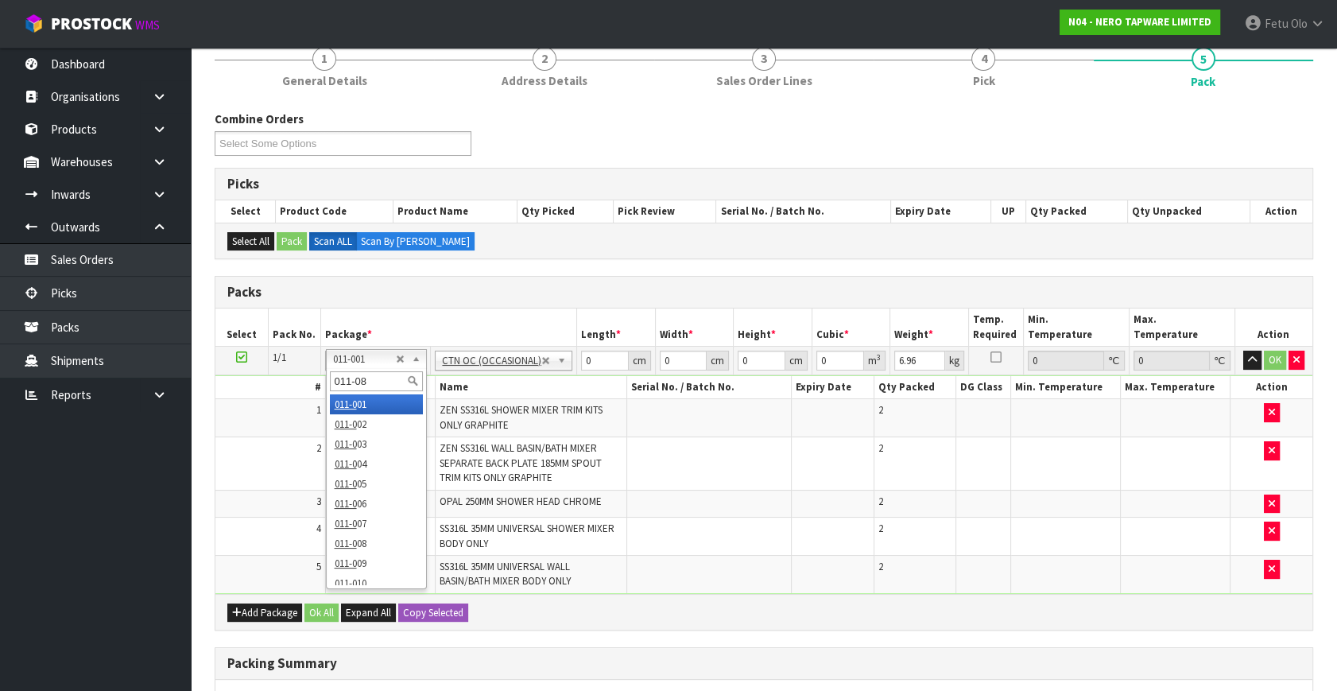
type input "011-084"
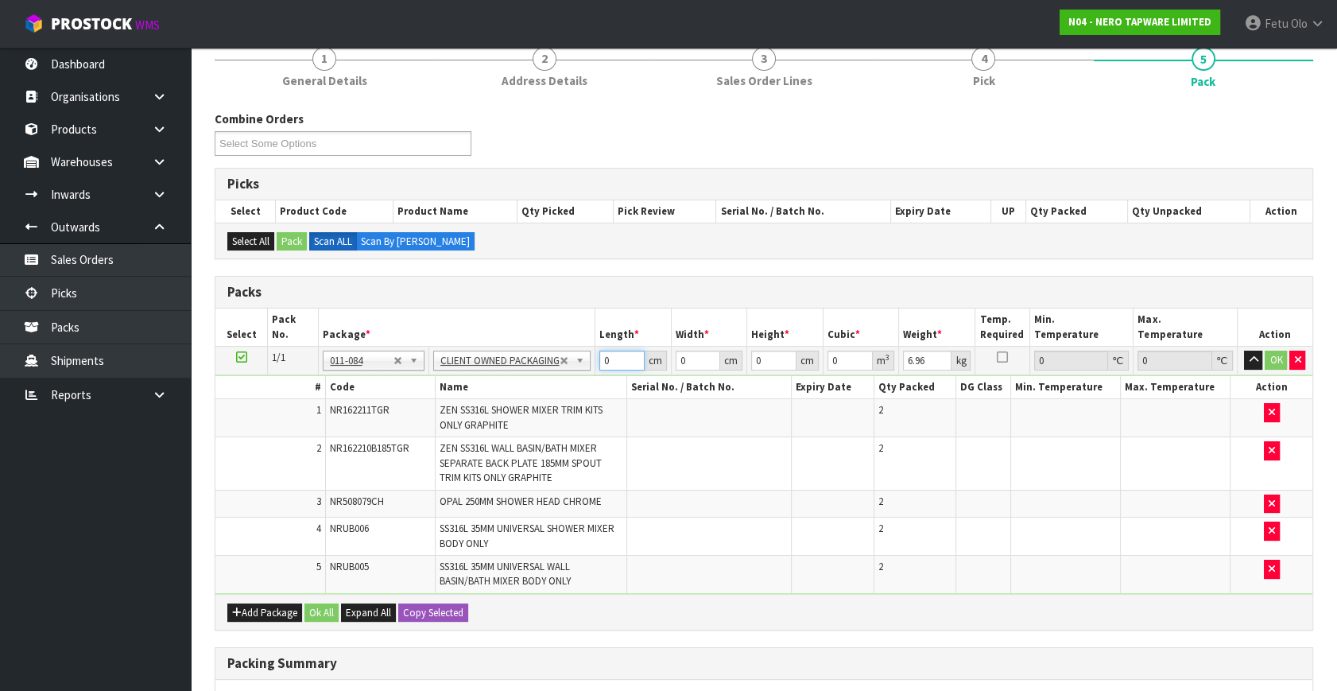
drag, startPoint x: 586, startPoint y: 365, endPoint x: 493, endPoint y: 369, distance: 93.1
click at [493, 369] on tr "1/1 NONE 007-001 007-002 007-004 007-009 007-013 007-014 007-015 007-017 007-01…" at bounding box center [763, 360] width 1097 height 29
type input "38"
click at [610, 356] on input "38" at bounding box center [621, 360] width 45 height 20
type input "37"
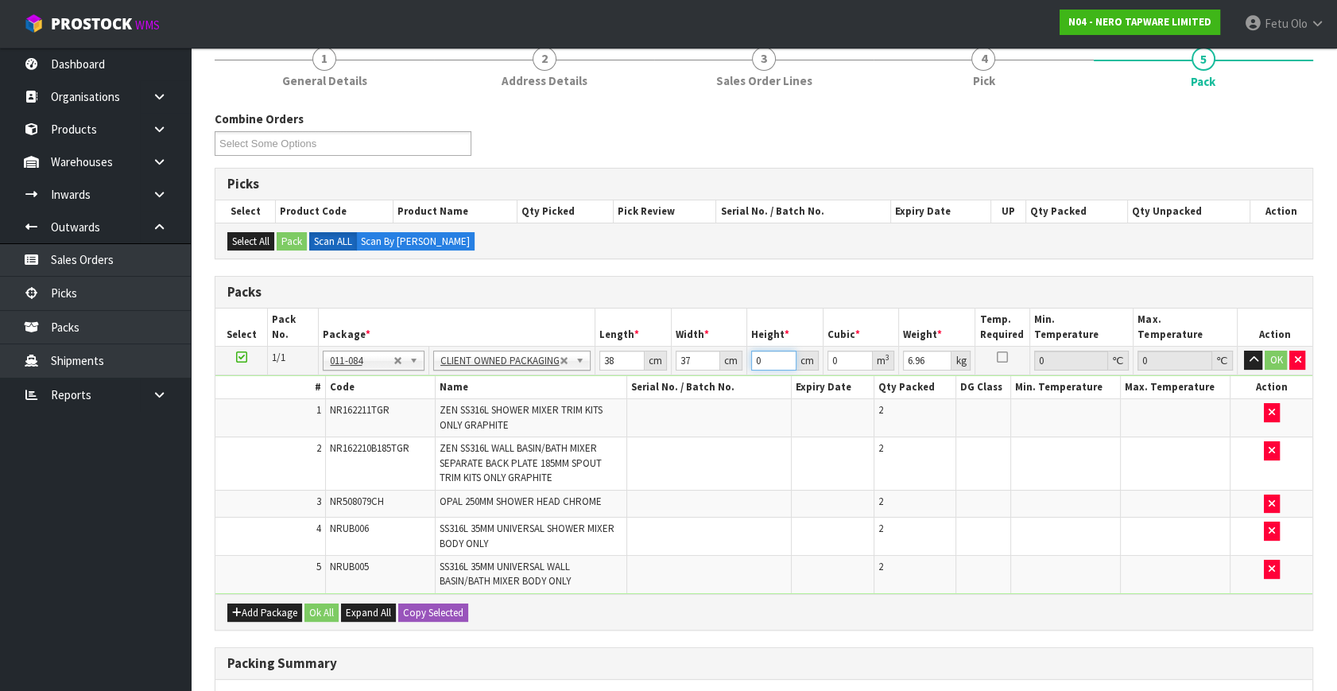
type input "3"
type input "0.004218"
type input "33"
type input "0.046398"
type input "33"
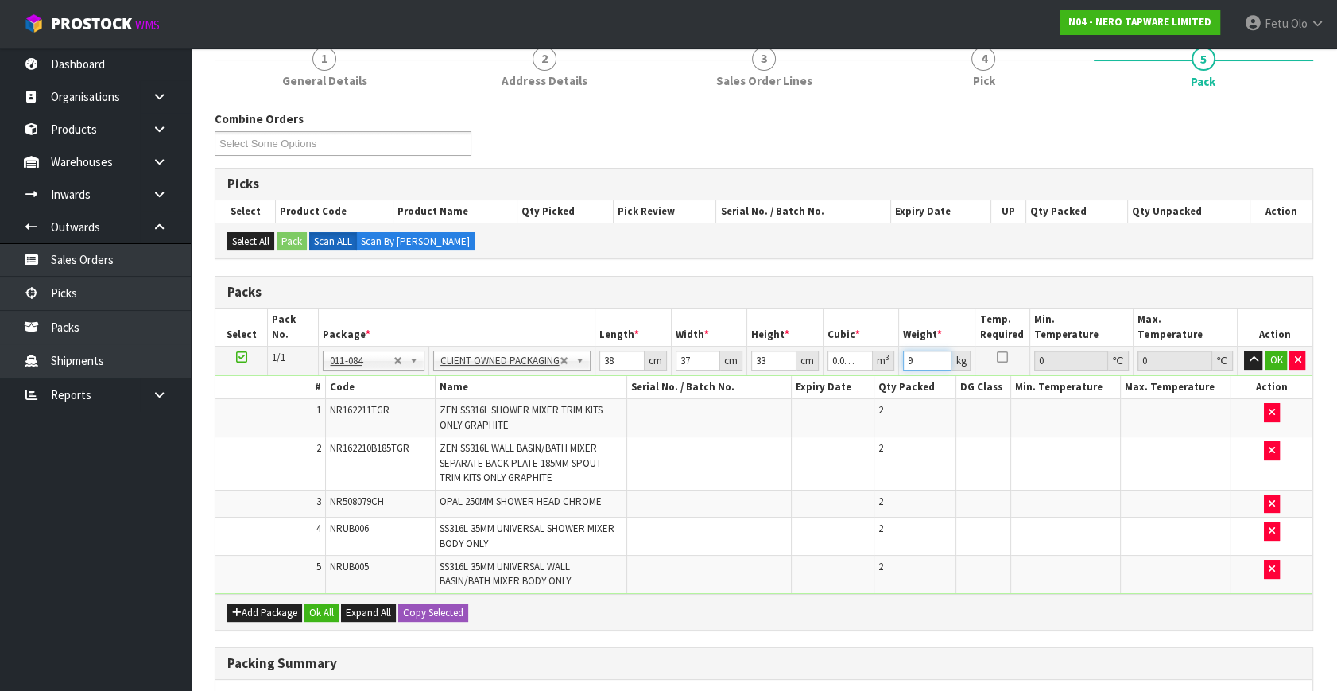
type input "9"
click button "OK" at bounding box center [1275, 359] width 22 height 19
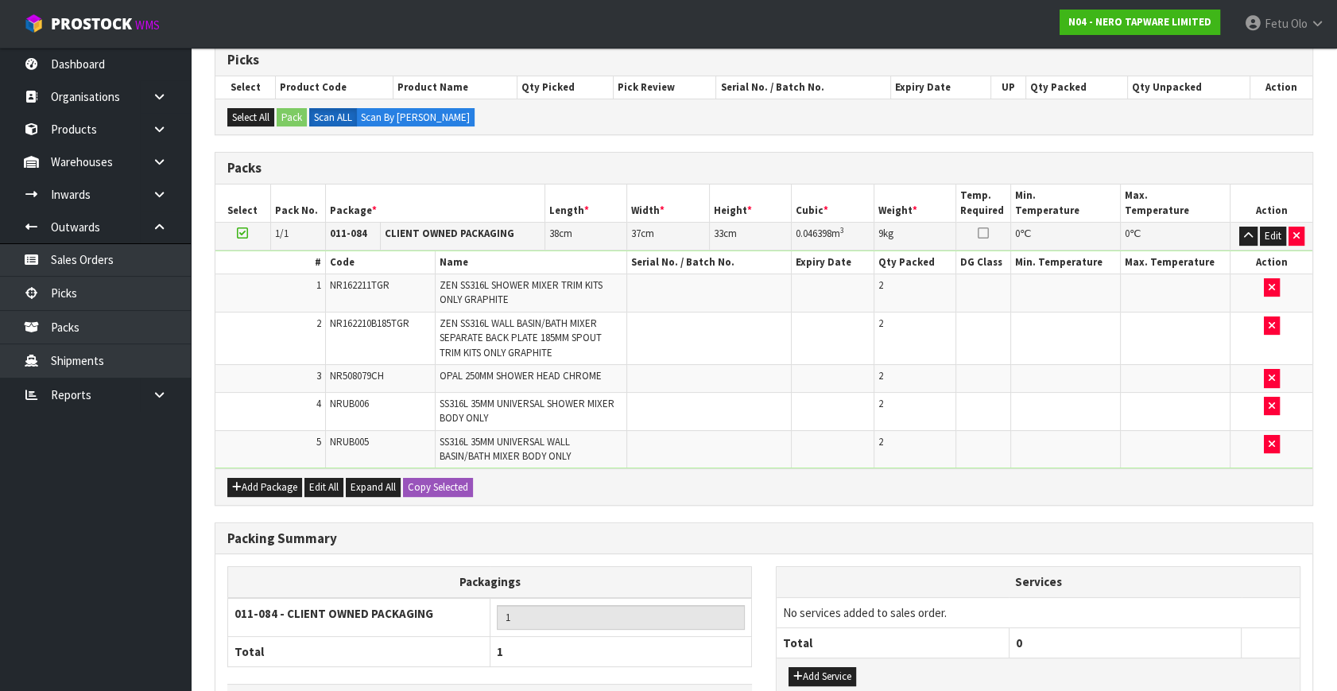
scroll to position [380, 0]
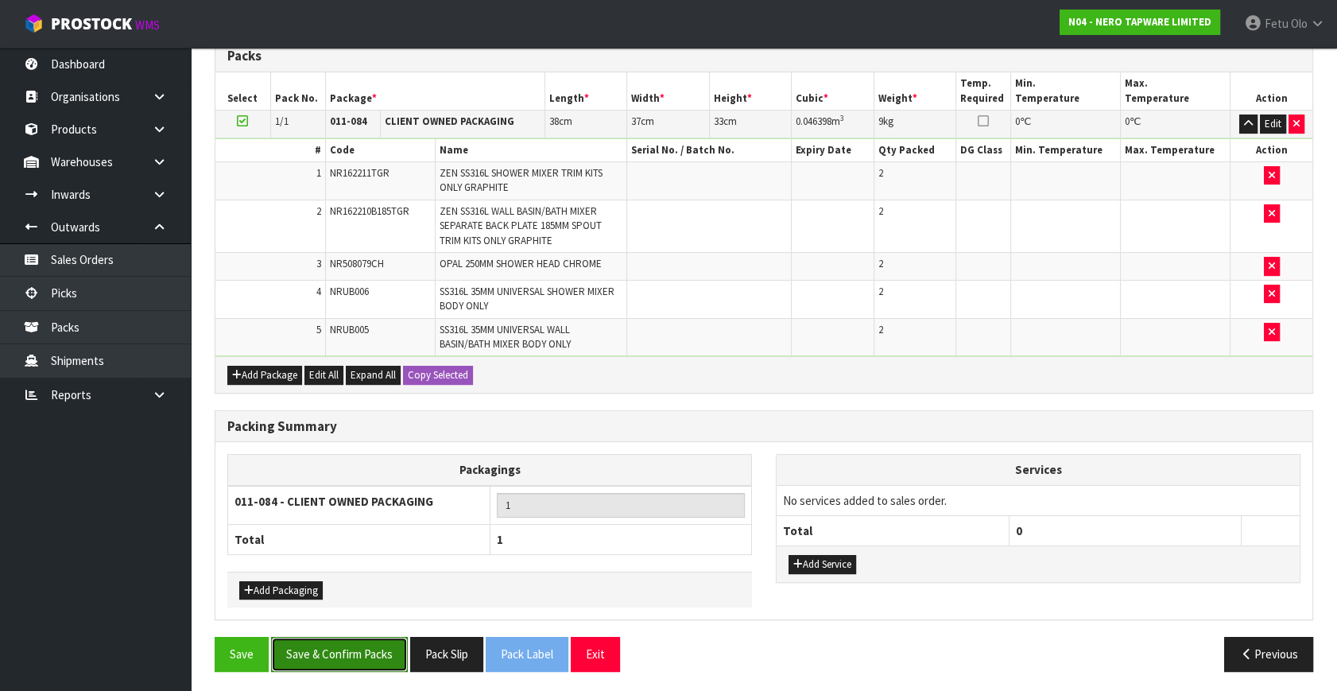
drag, startPoint x: 351, startPoint y: 656, endPoint x: 374, endPoint y: 649, distance: 23.4
click at [352, 656] on button "Save & Confirm Packs" at bounding box center [339, 654] width 137 height 34
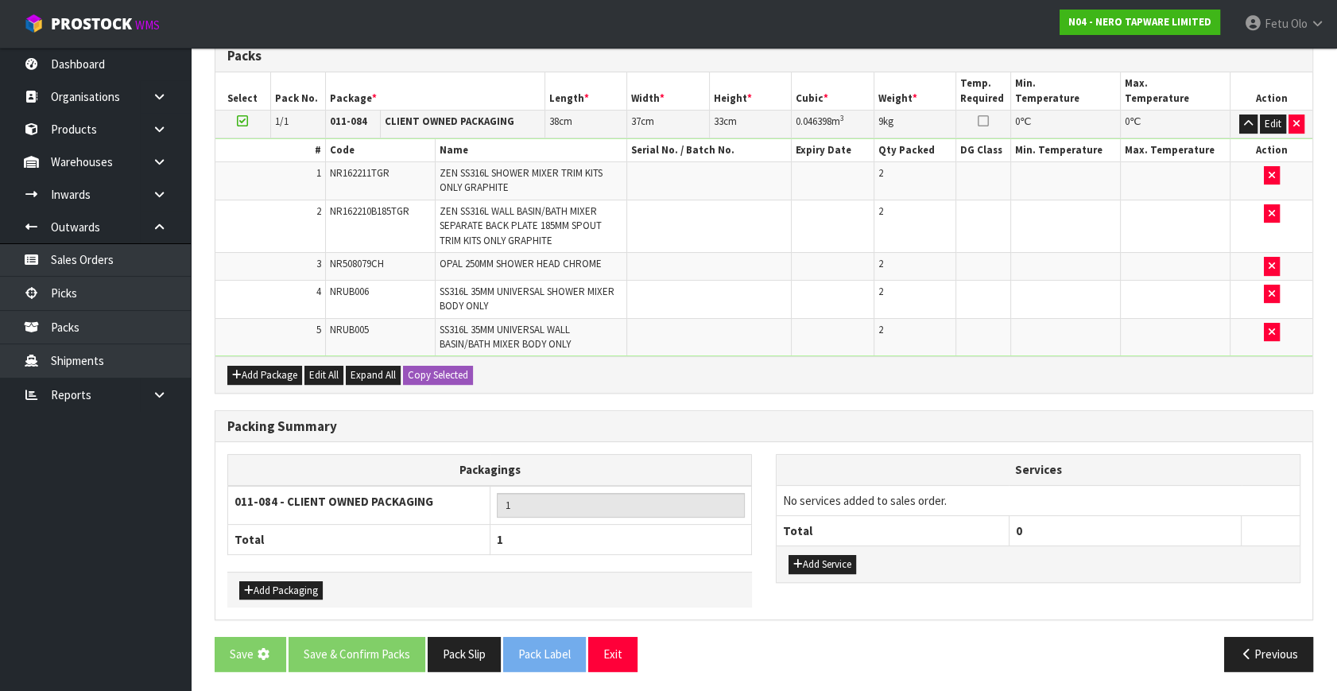
scroll to position [0, 0]
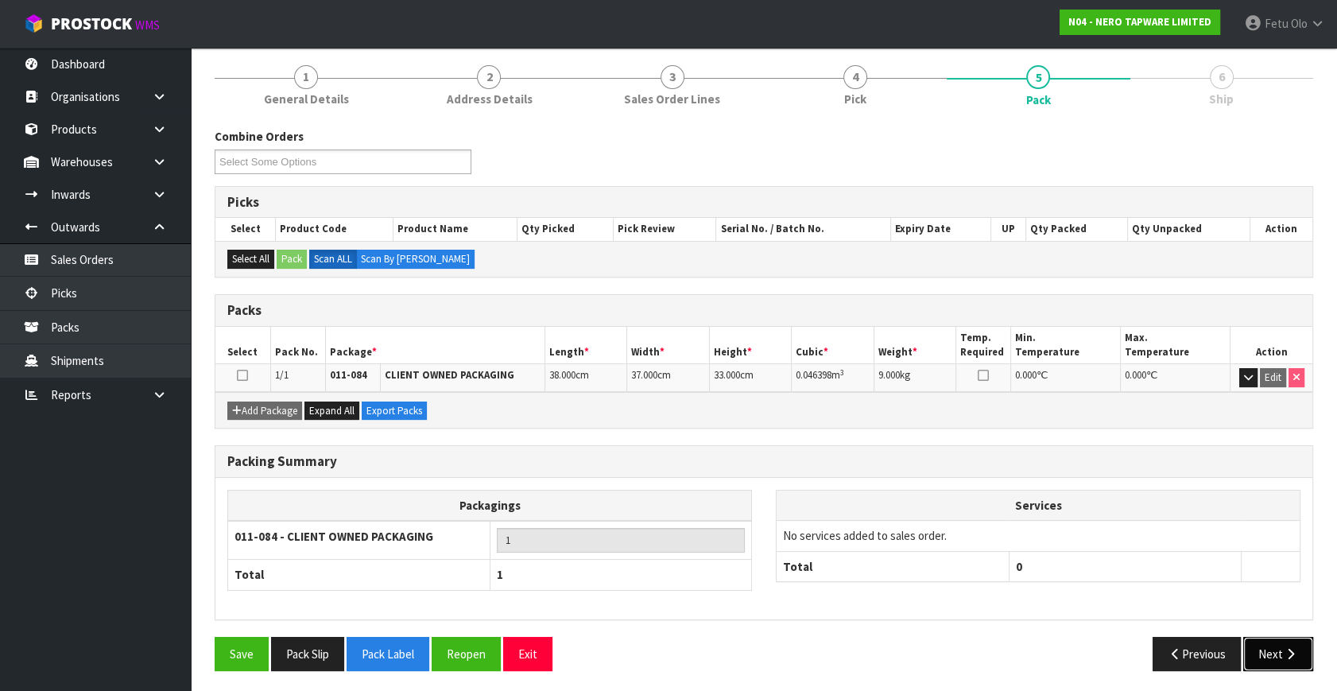
click at [1251, 648] on button "Next" at bounding box center [1278, 654] width 70 height 34
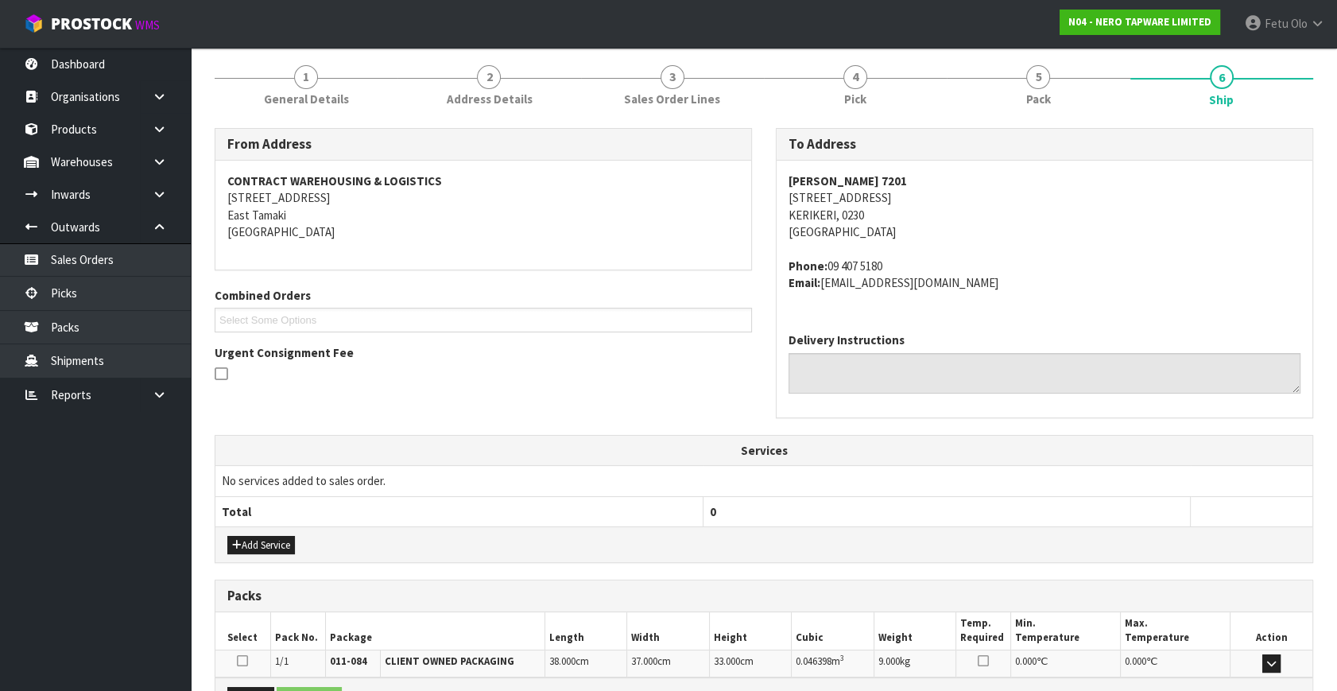
scroll to position [374, 0]
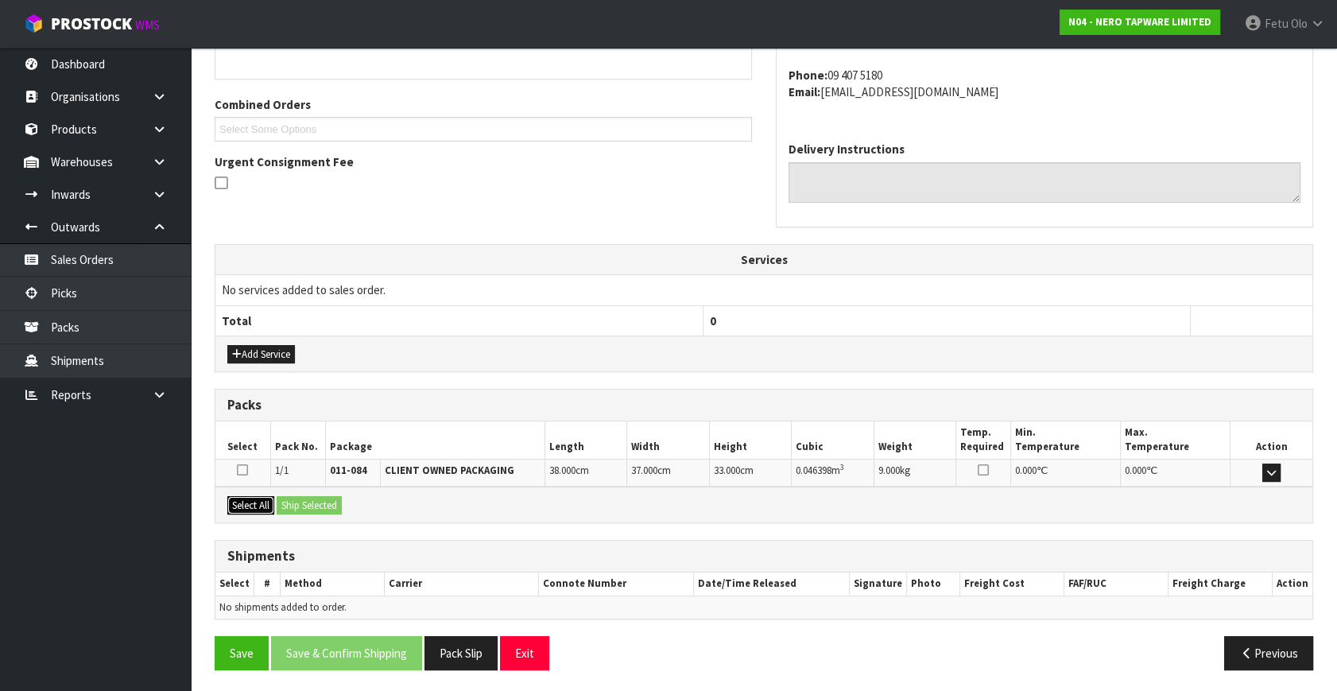
click at [251, 501] on button "Select All" at bounding box center [250, 505] width 47 height 19
click at [299, 509] on button "Ship Selected" at bounding box center [309, 505] width 65 height 19
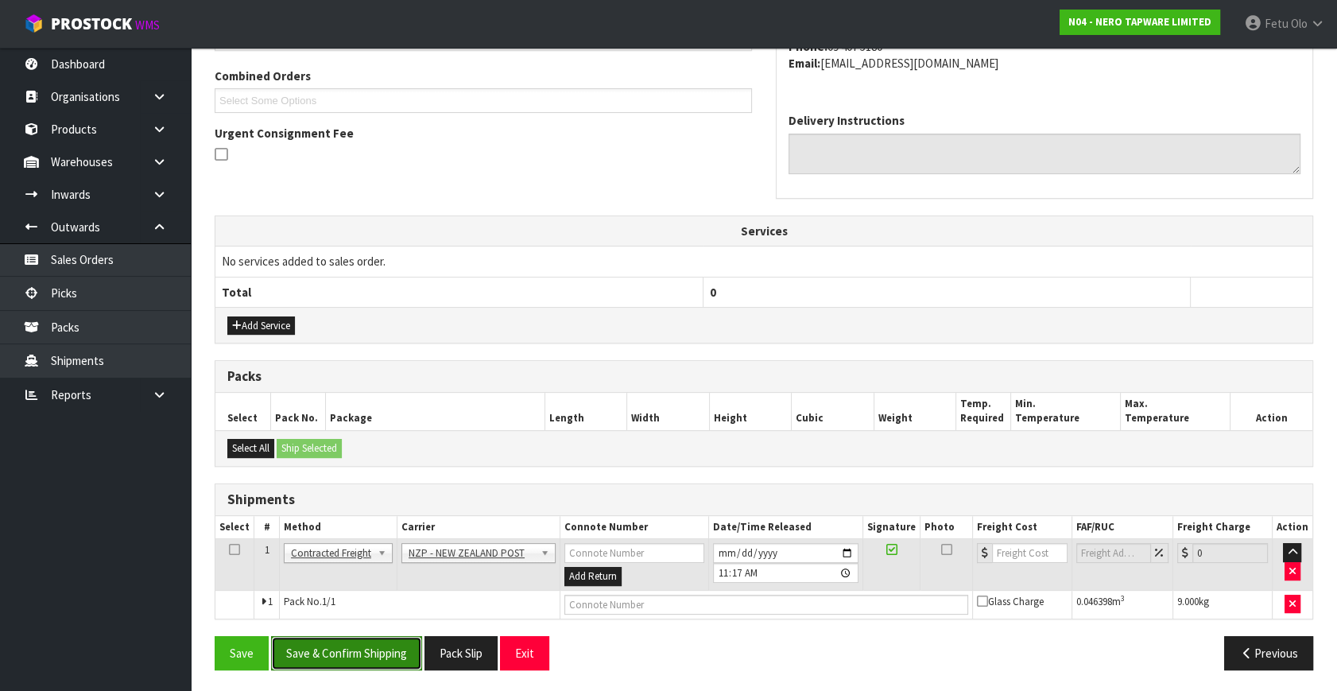
click at [350, 656] on button "Save & Confirm Shipping" at bounding box center [346, 653] width 151 height 34
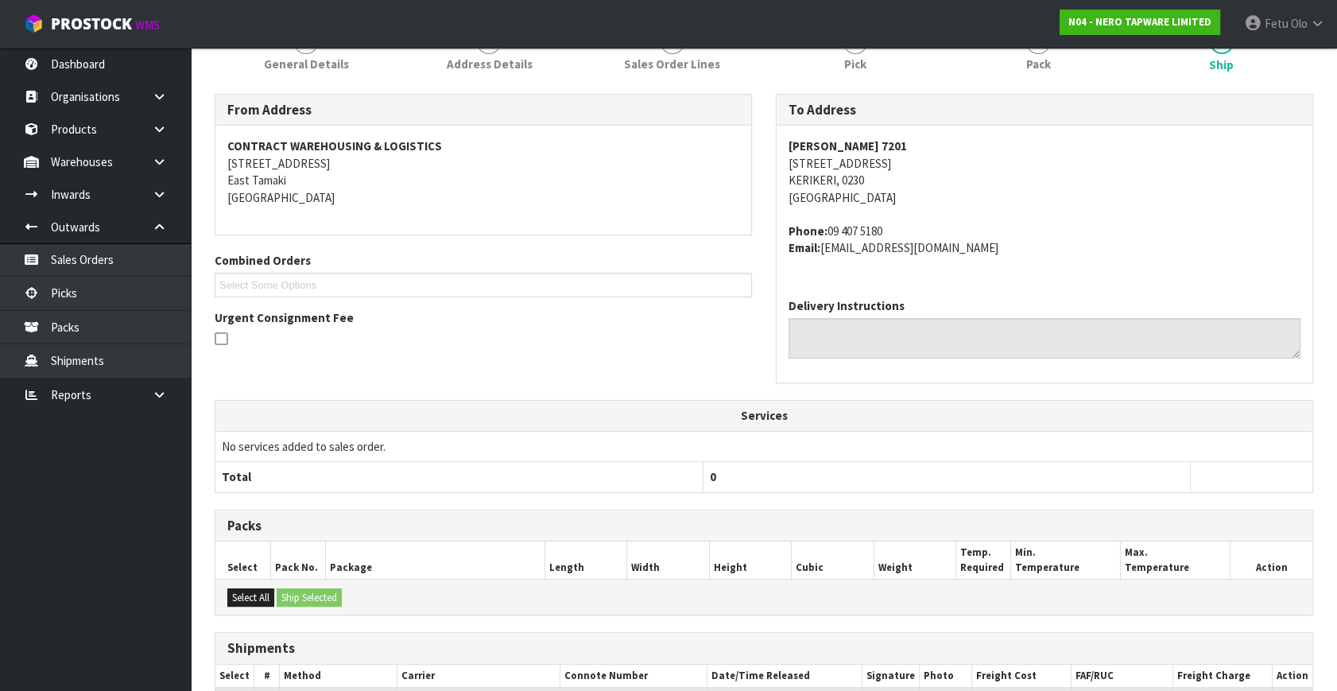
scroll to position [381, 0]
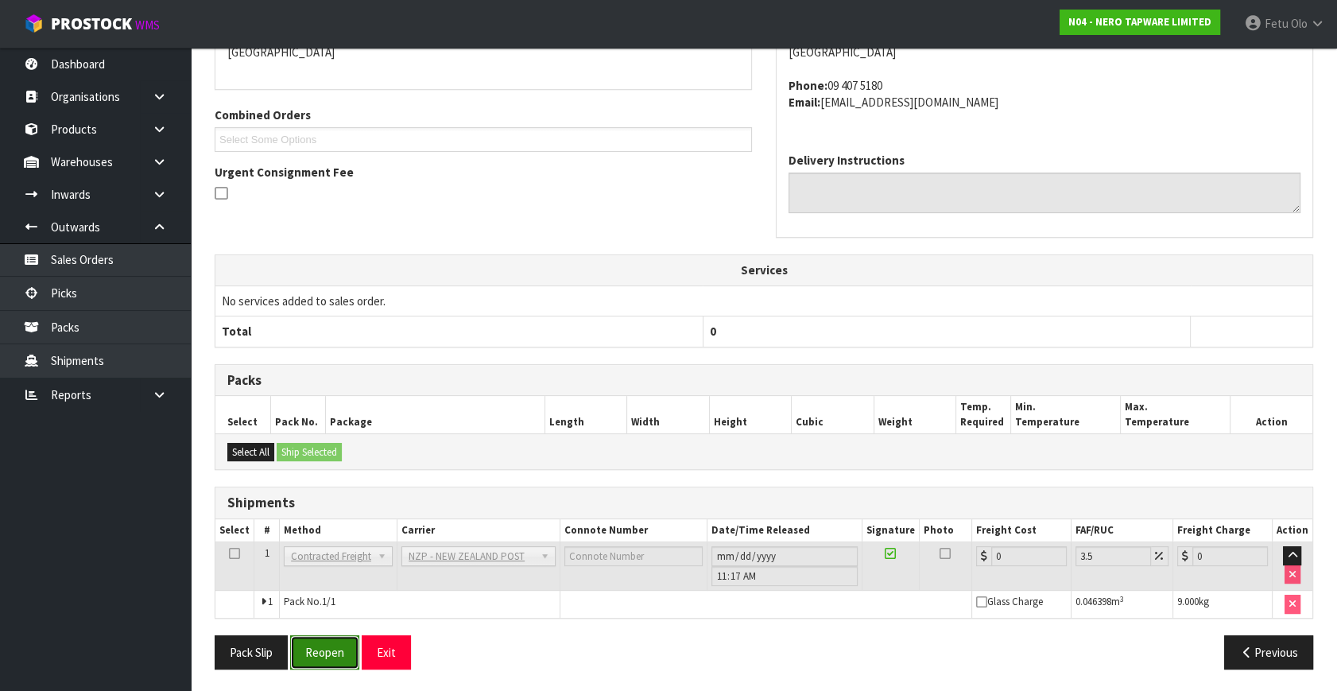
click at [337, 652] on button "Reopen" at bounding box center [324, 652] width 69 height 34
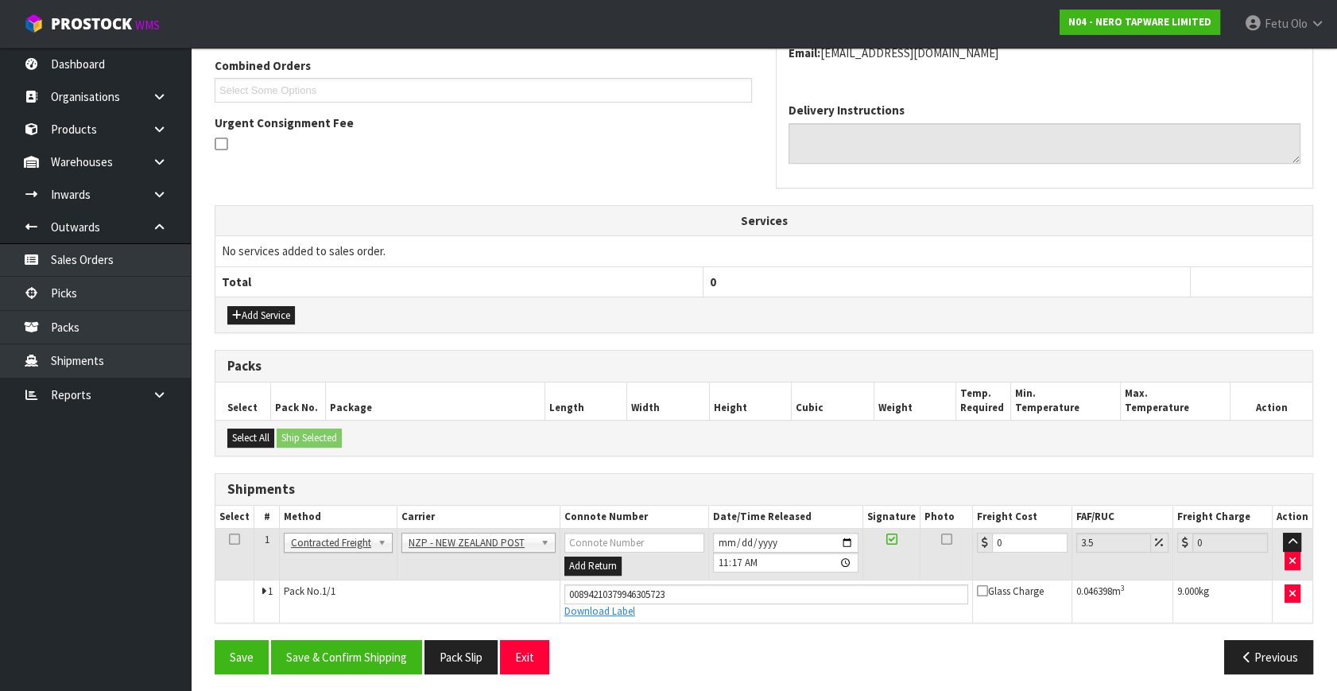
scroll to position [417, 0]
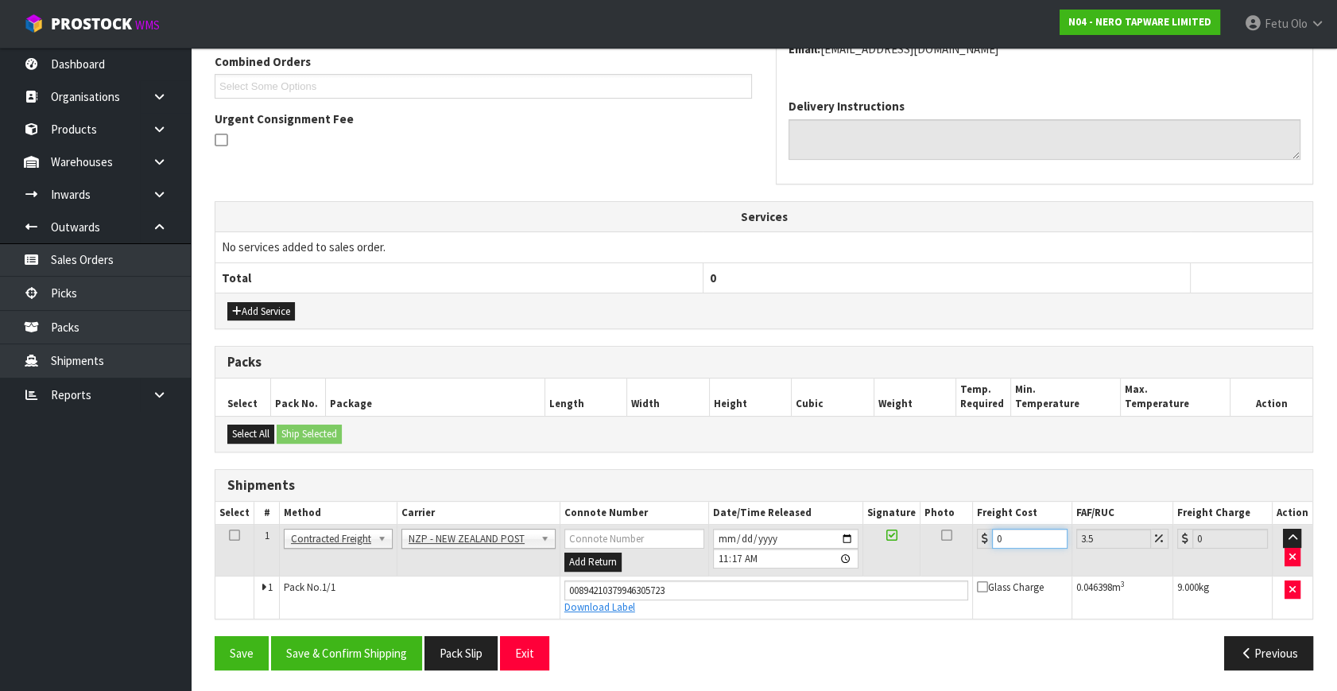
drag, startPoint x: 962, startPoint y: 552, endPoint x: 790, endPoint y: 590, distance: 175.8
click at [790, 590] on tbody "1 Client Local Pickup Customer Local Pickup Company Freight Contracted Freight …" at bounding box center [763, 571] width 1097 height 94
type input "8"
type input "8.28"
type input "8.4"
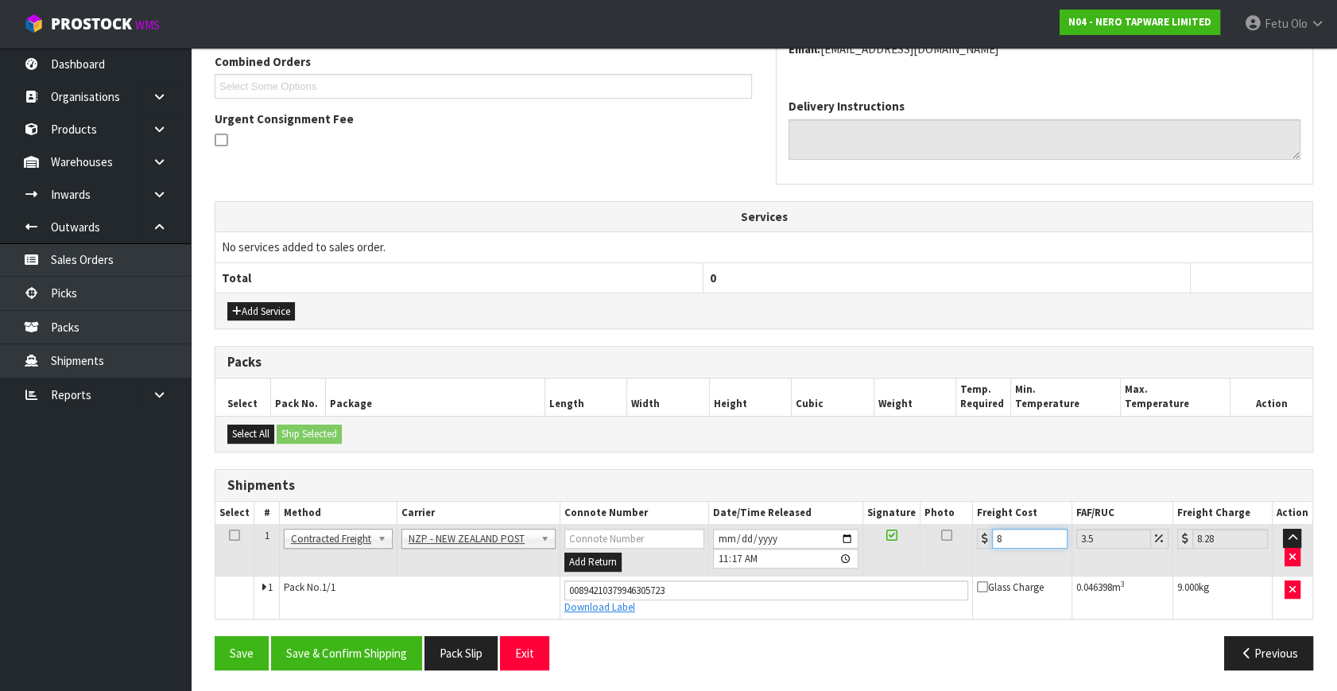
type input "8.69"
type input "8.45"
type input "8.75"
type input "8.45"
click at [393, 637] on button "Save & Confirm Shipping" at bounding box center [346, 653] width 151 height 34
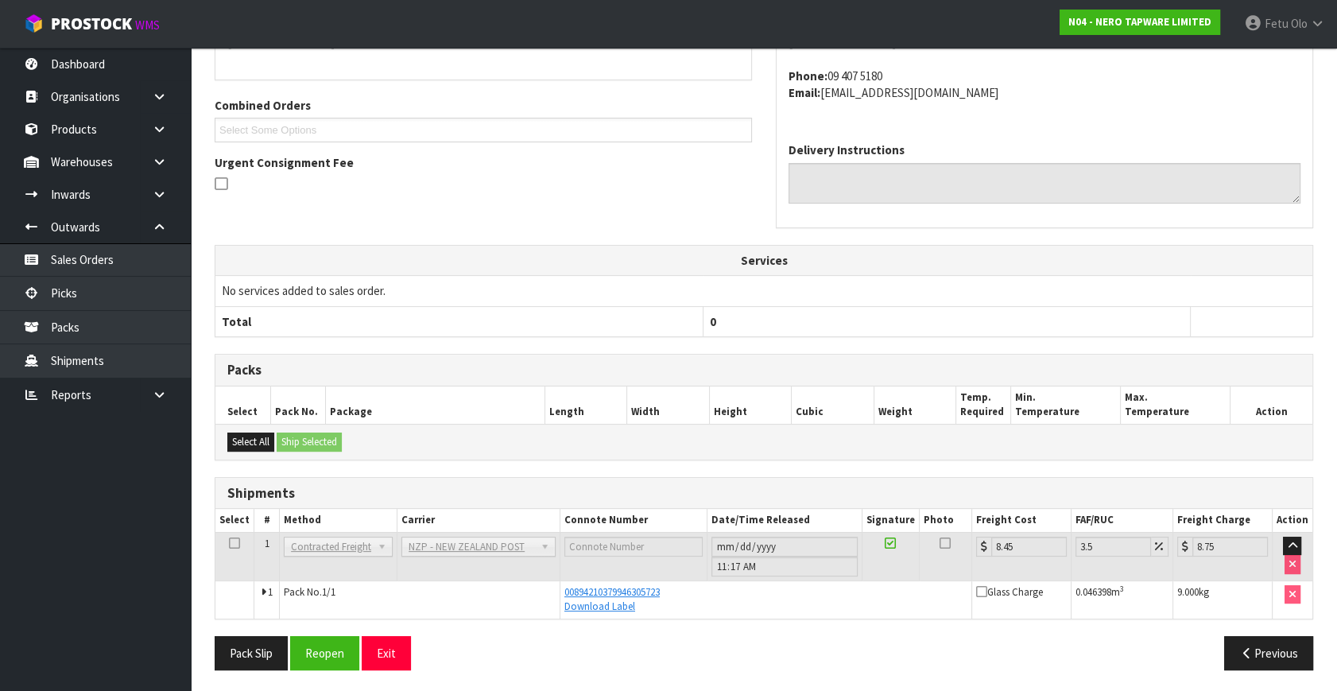
scroll to position [374, 0]
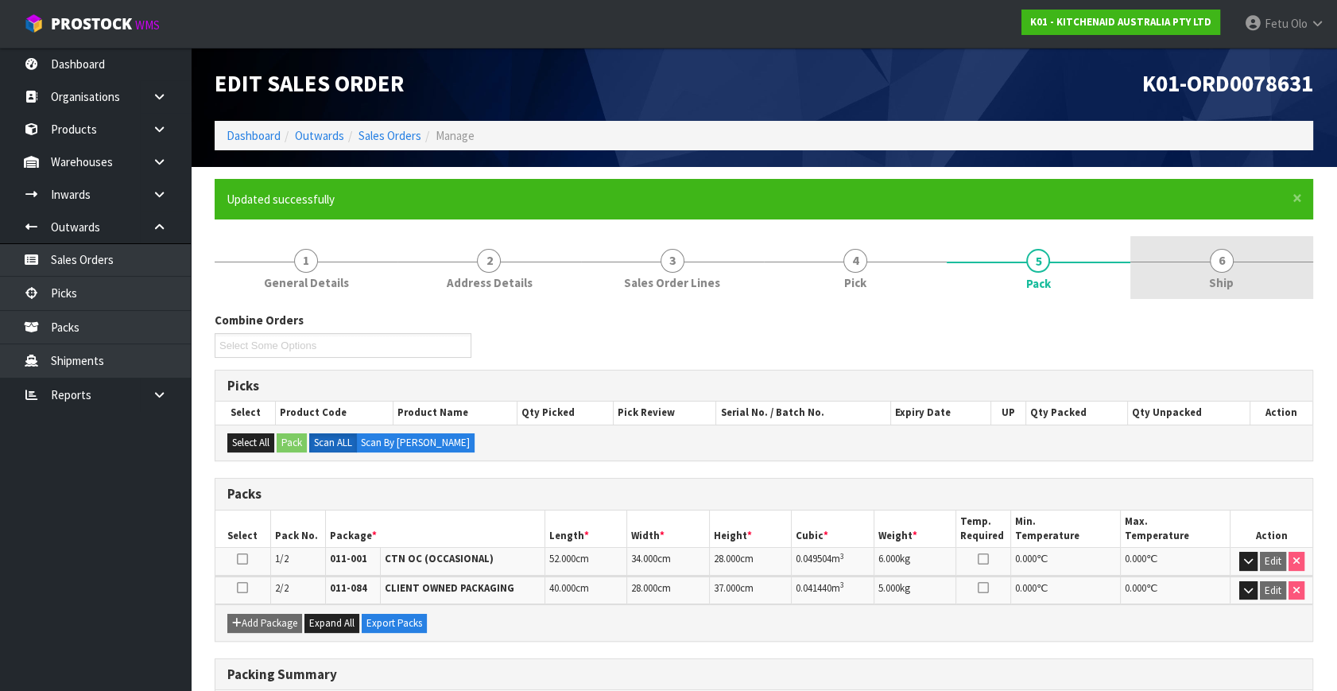
click at [1221, 249] on span "6" at bounding box center [1222, 261] width 24 height 24
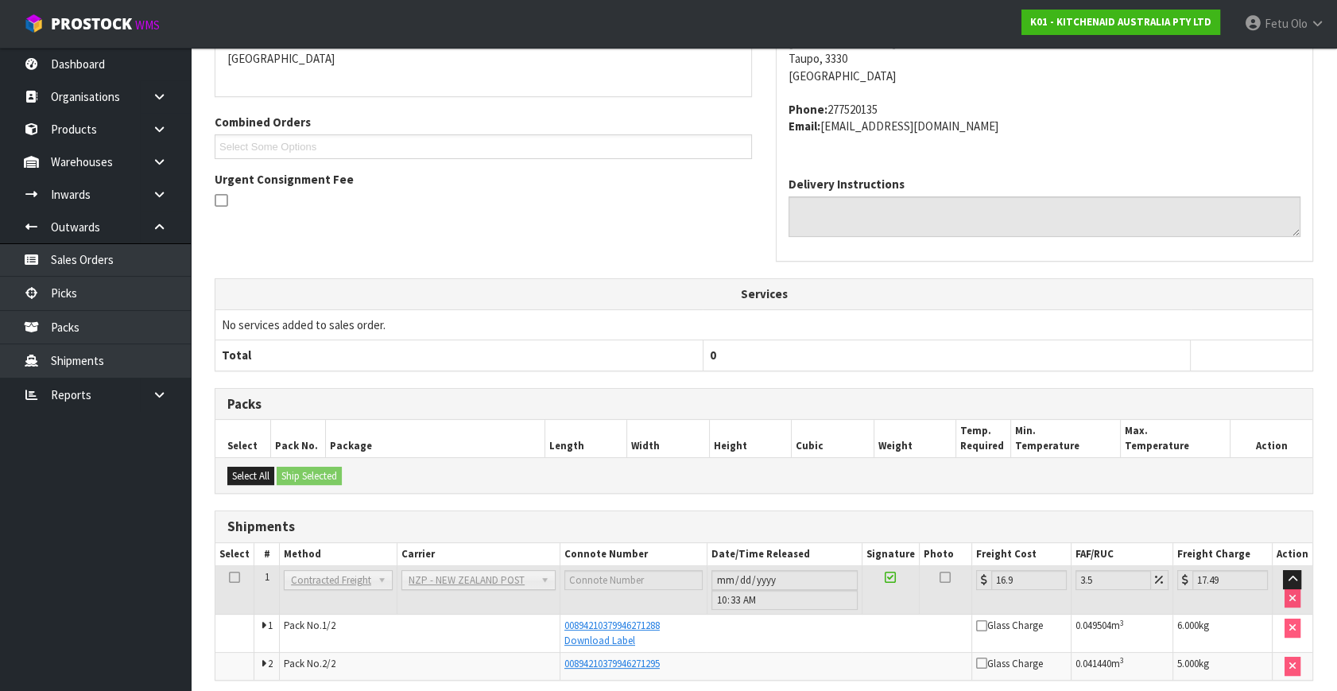
scroll to position [419, 0]
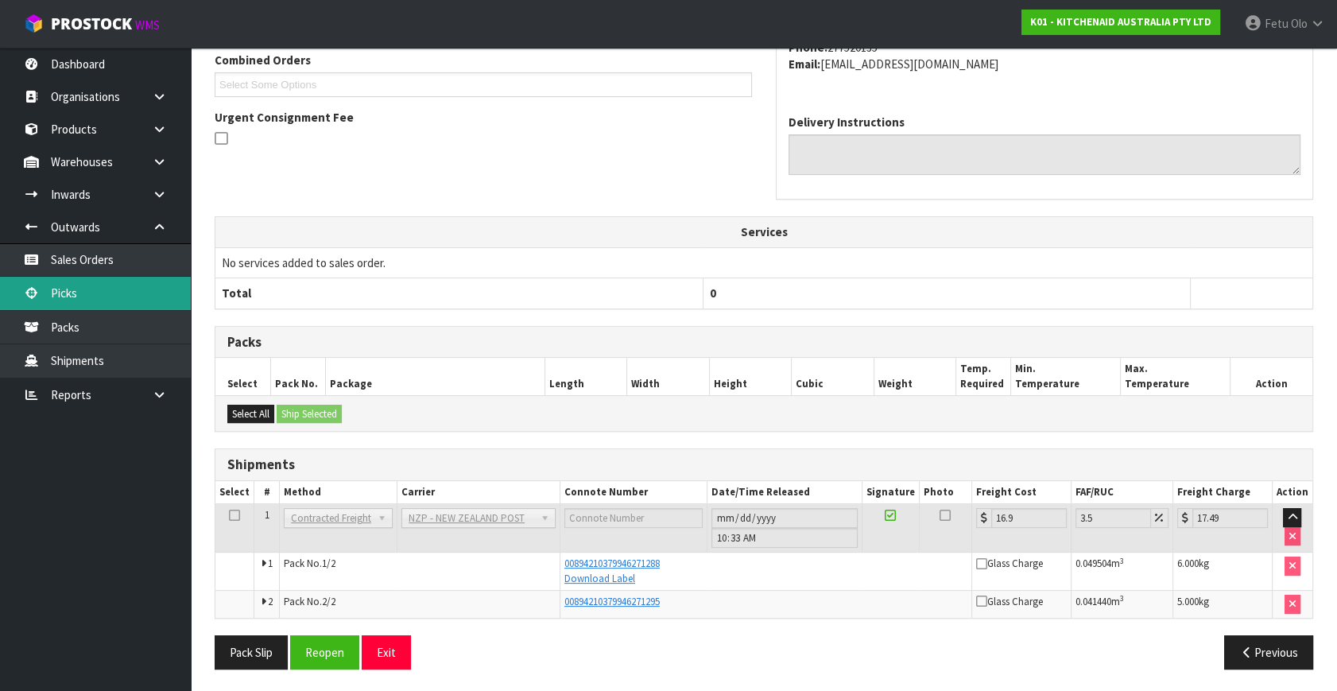
click at [67, 293] on link "Picks" at bounding box center [95, 293] width 191 height 33
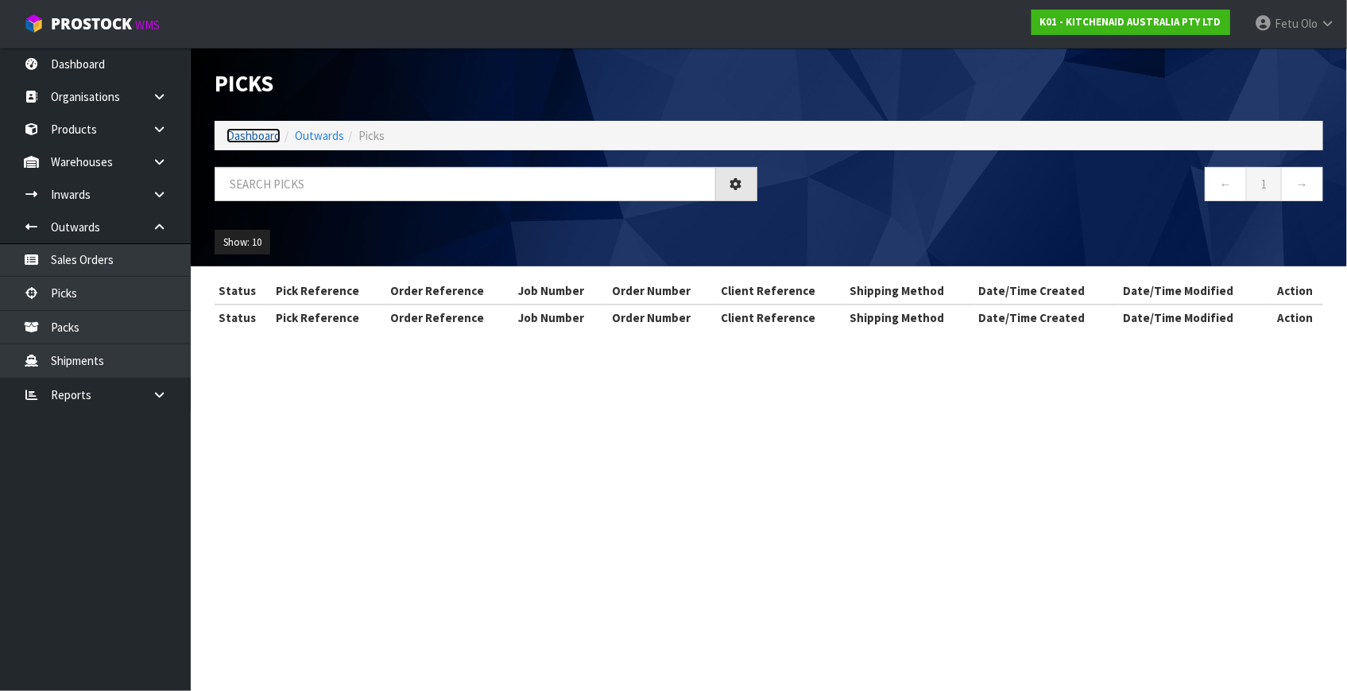
click at [257, 131] on link "Dashboard" at bounding box center [253, 135] width 54 height 15
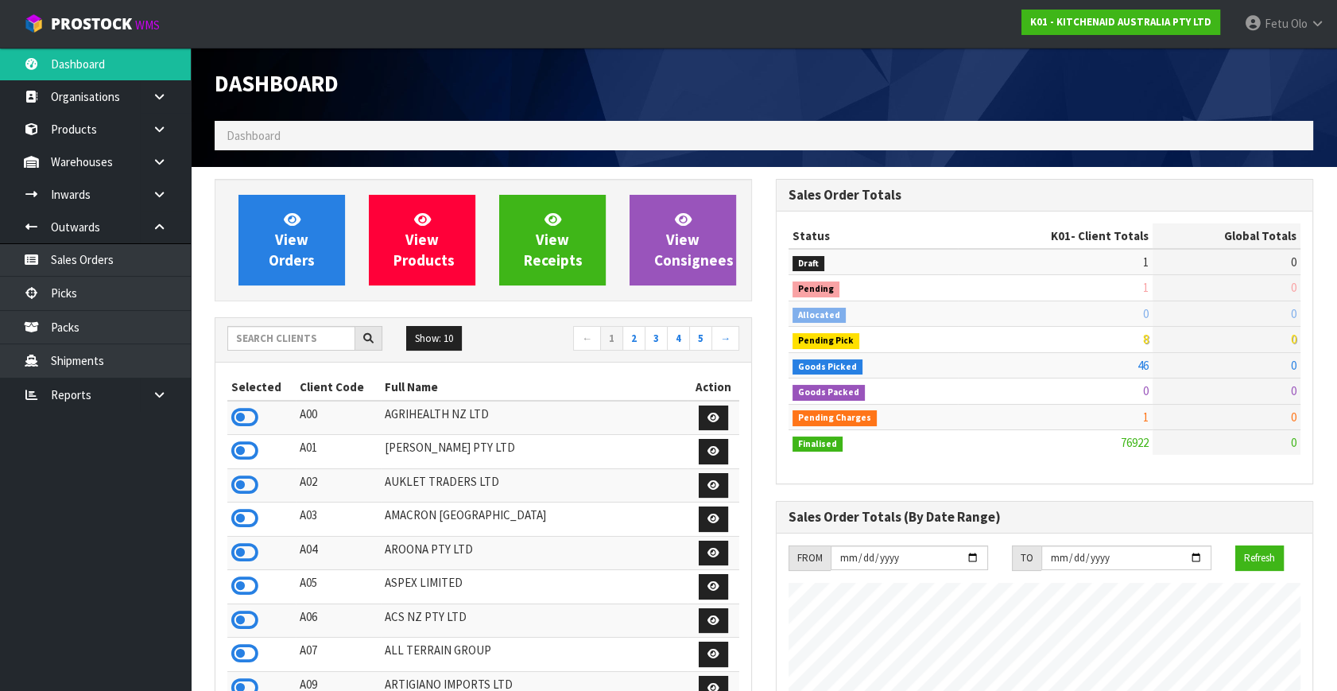
scroll to position [1202, 560]
click at [79, 294] on link "Picks" at bounding box center [95, 293] width 191 height 33
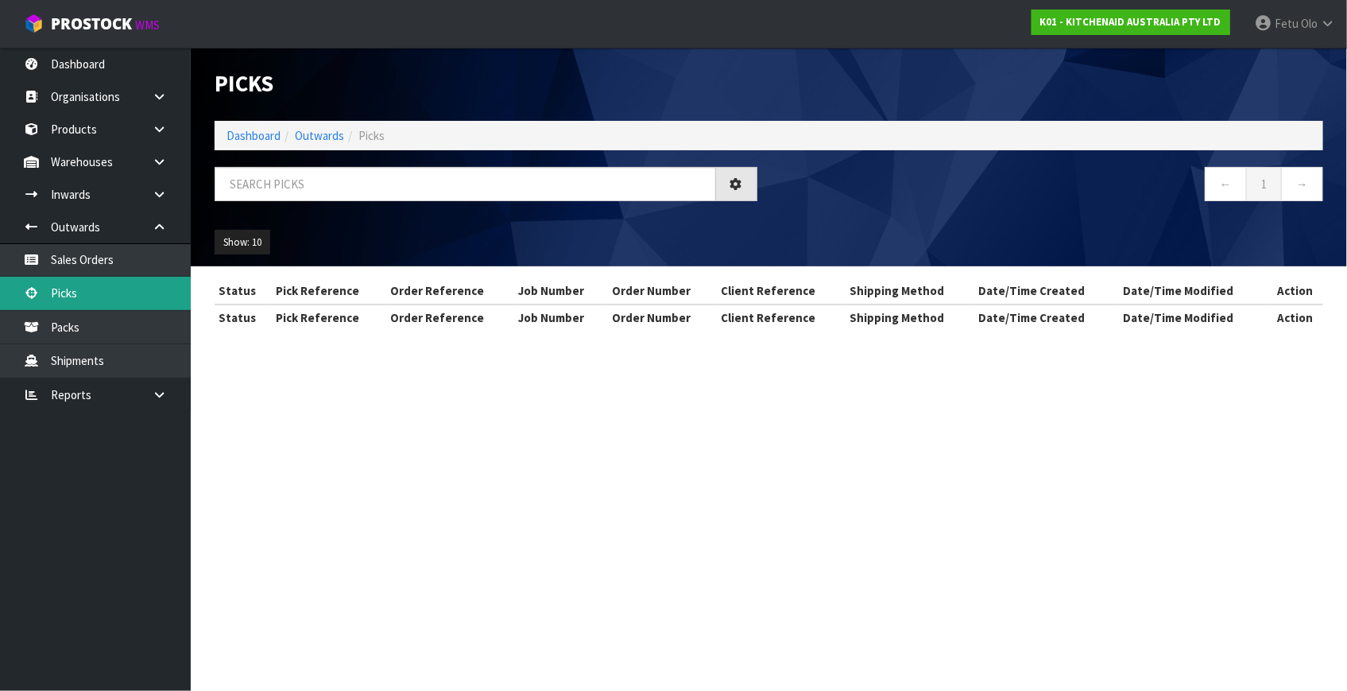
click at [86, 291] on div "Picks Dashboard Outwards Picks ← 1 → Show: 10 5 10 25 50 Status Pick Reference …" at bounding box center [673, 179] width 1347 height 358
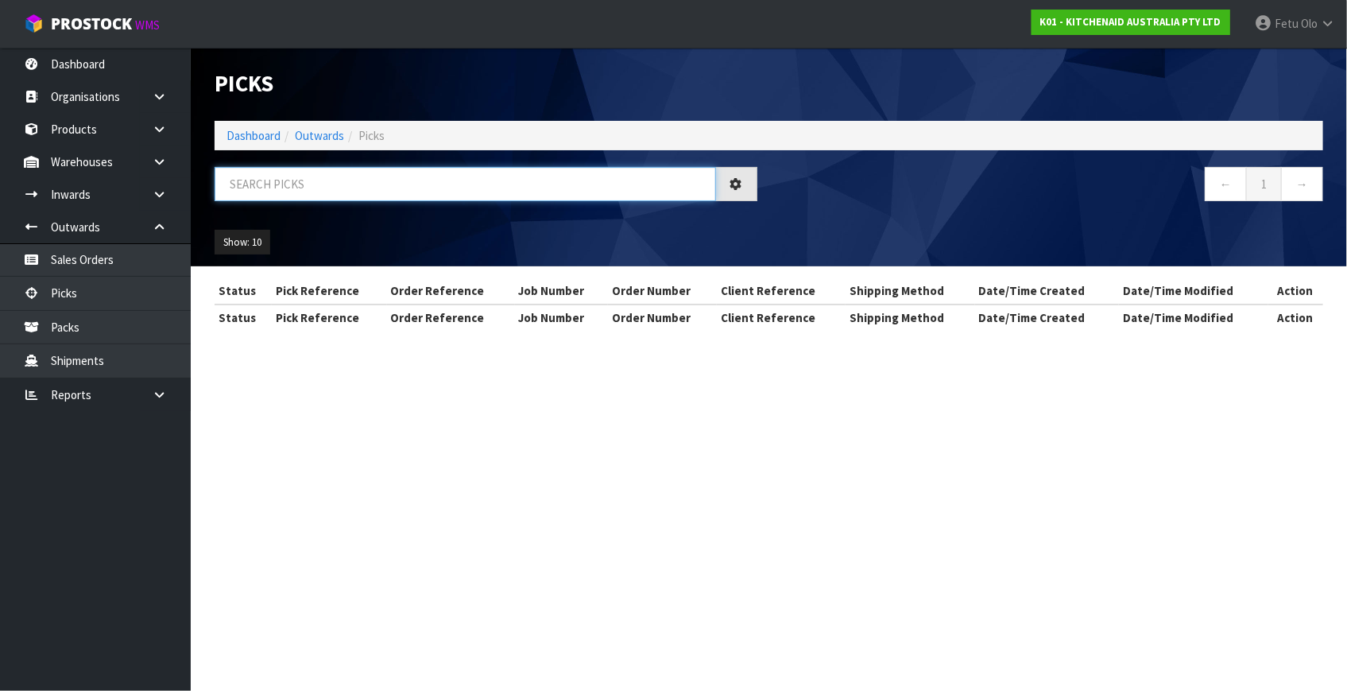
click at [251, 191] on input "text" at bounding box center [465, 184] width 501 height 34
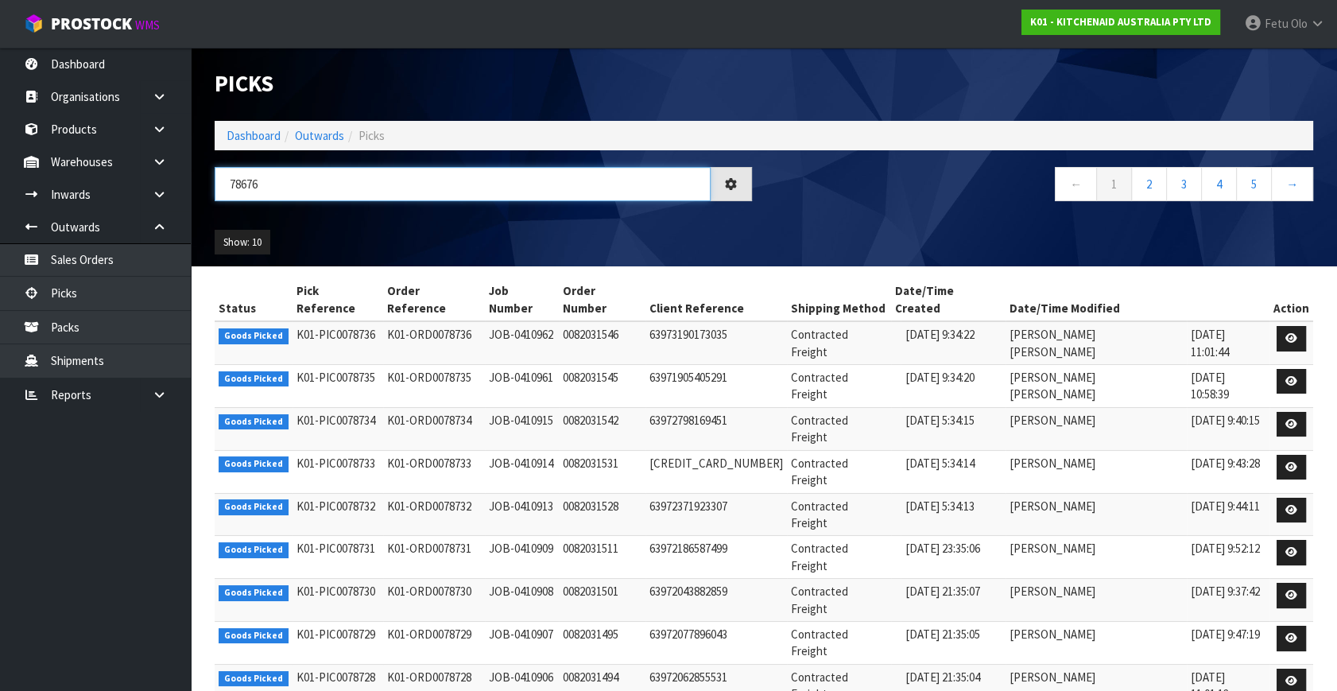
type input "78676"
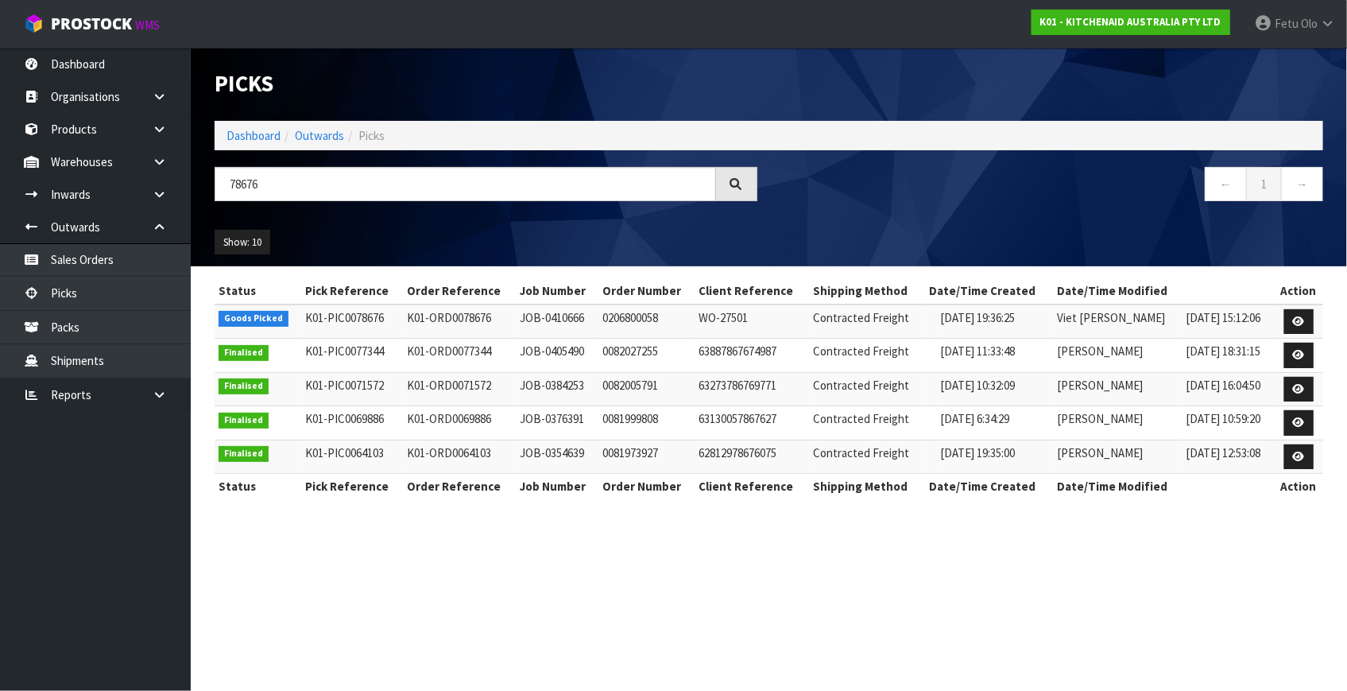
click at [1281, 320] on td at bounding box center [1299, 321] width 48 height 34
click at [1293, 317] on icon at bounding box center [1299, 321] width 12 height 10
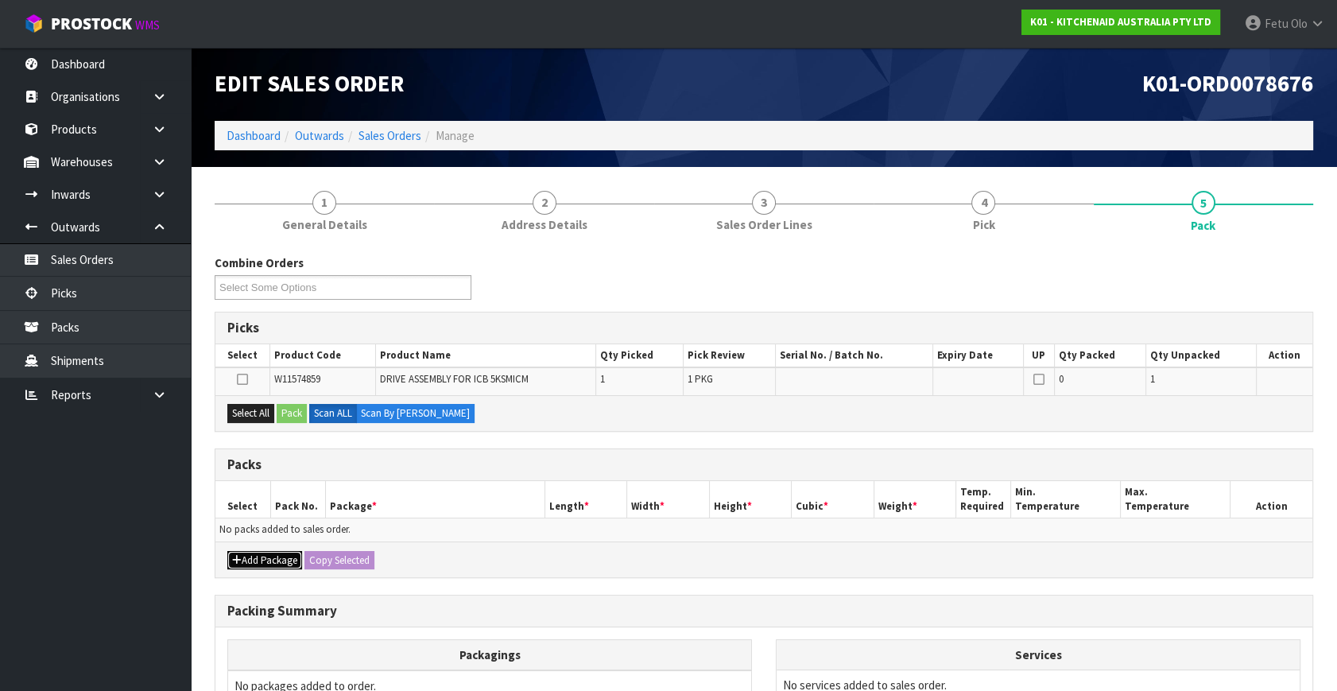
click at [257, 552] on button "Add Package" at bounding box center [264, 560] width 75 height 19
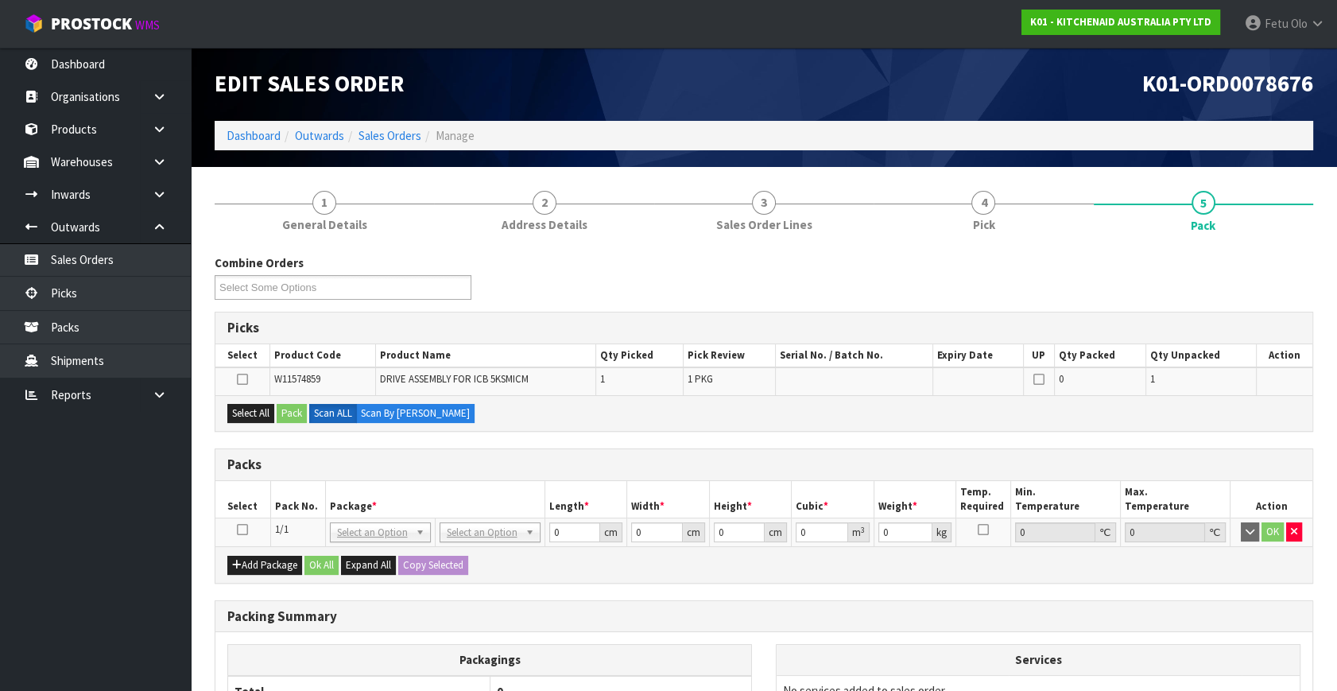
click at [242, 529] on icon at bounding box center [242, 529] width 11 height 1
click at [349, 494] on th "Package *" at bounding box center [434, 499] width 219 height 37
click at [259, 409] on button "Select All" at bounding box center [250, 413] width 47 height 19
click at [277, 409] on div "Select All Pack Scan ALL Scan By [PERSON_NAME]" at bounding box center [763, 413] width 1097 height 36
click at [294, 412] on button "Pack" at bounding box center [292, 413] width 30 height 19
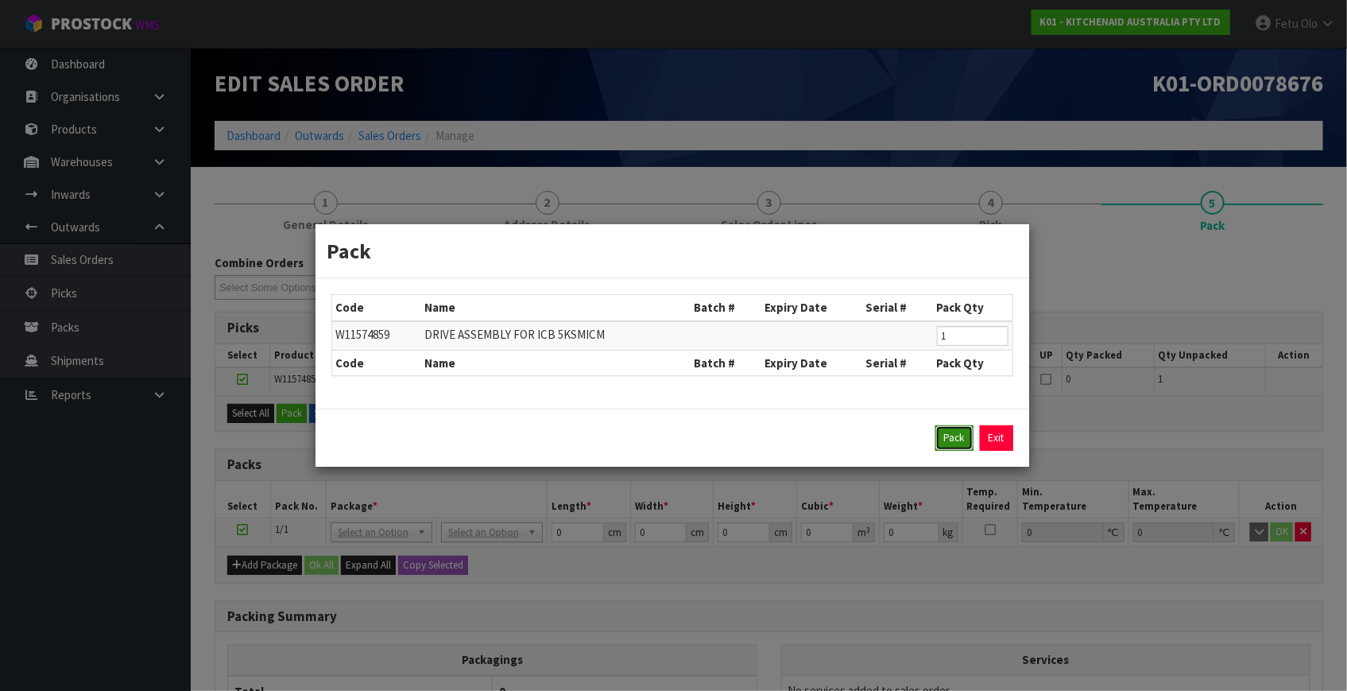
click at [954, 435] on button "Pack" at bounding box center [954, 437] width 38 height 25
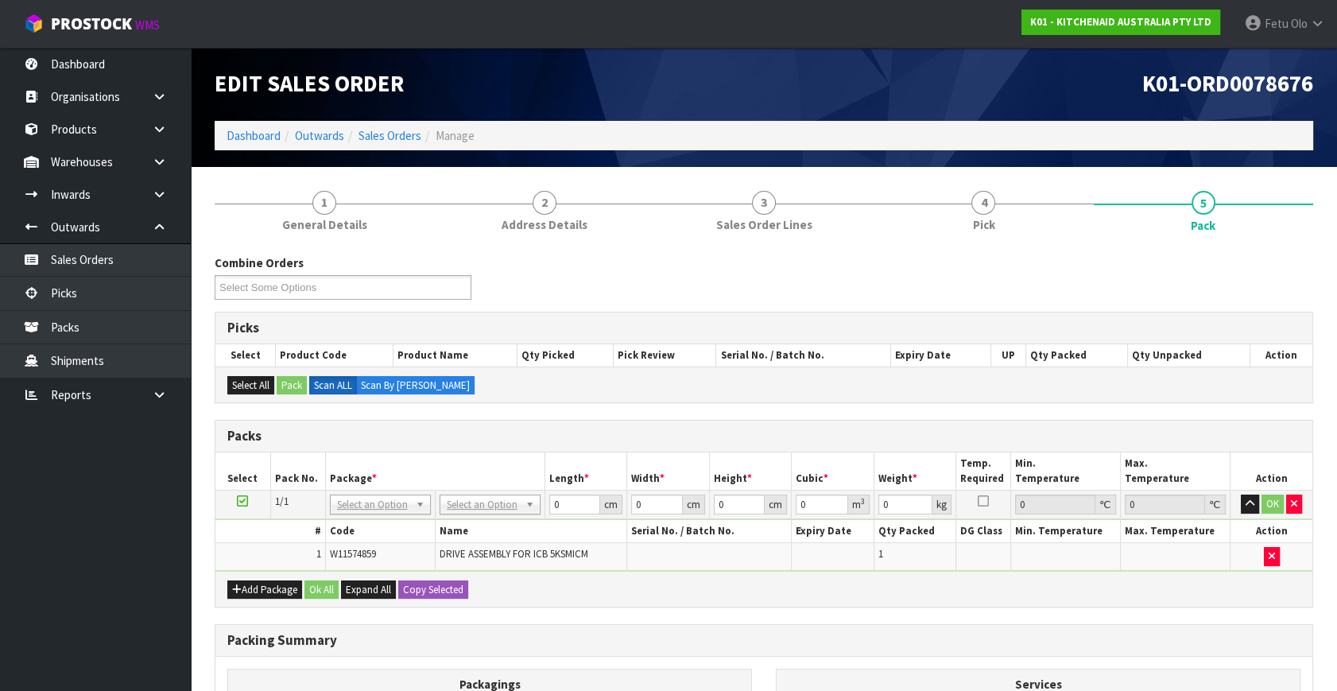
click at [490, 519] on div "# Code Name Serial No. / Batch No. Expiry Date Qty Packed DG Class Min. Tempera…" at bounding box center [763, 545] width 1097 height 52
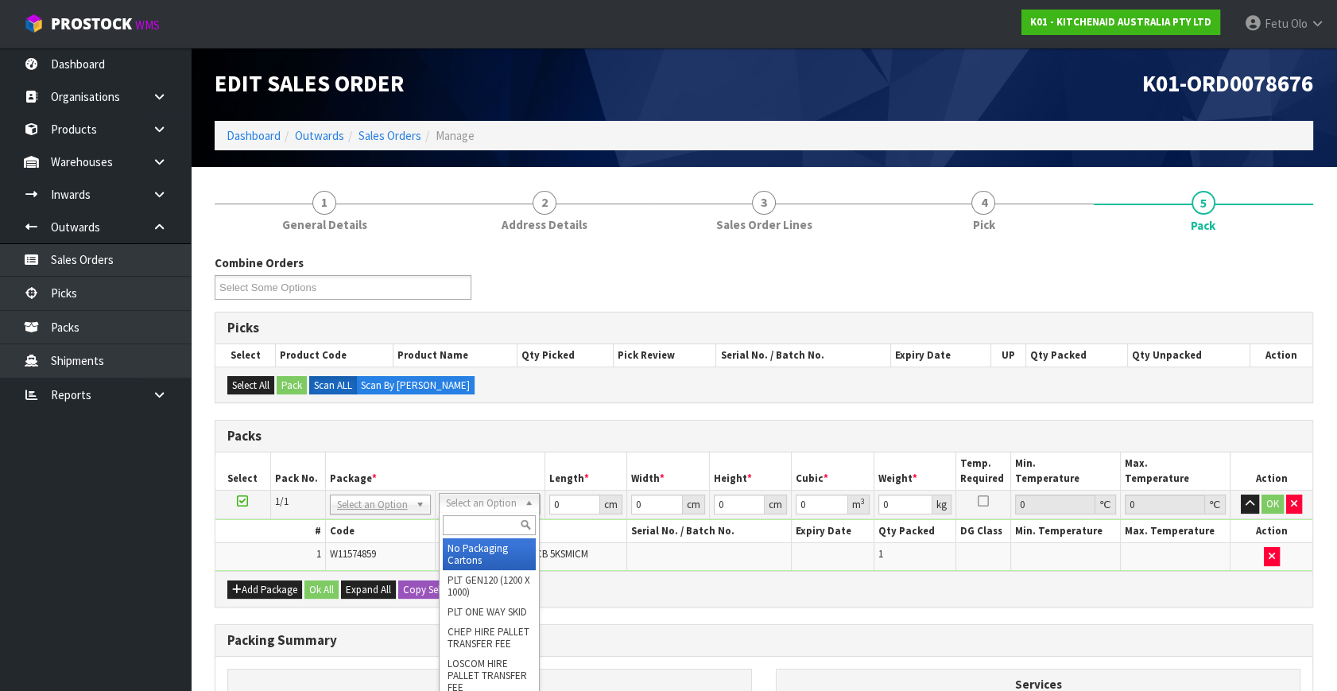
click at [486, 525] on input "text" at bounding box center [489, 525] width 93 height 20
type input "a5 c"
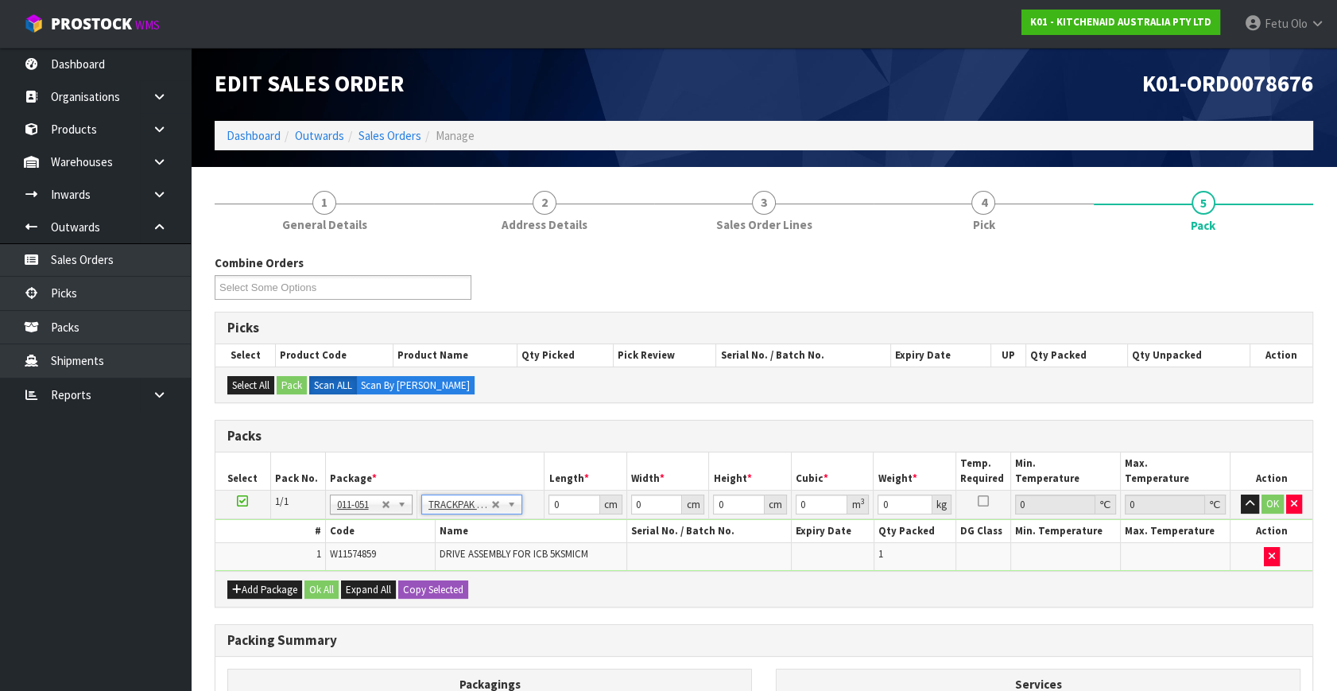
type input "18.5"
type input "28"
type input "0.01"
type input "0.000005"
type input "0.16"
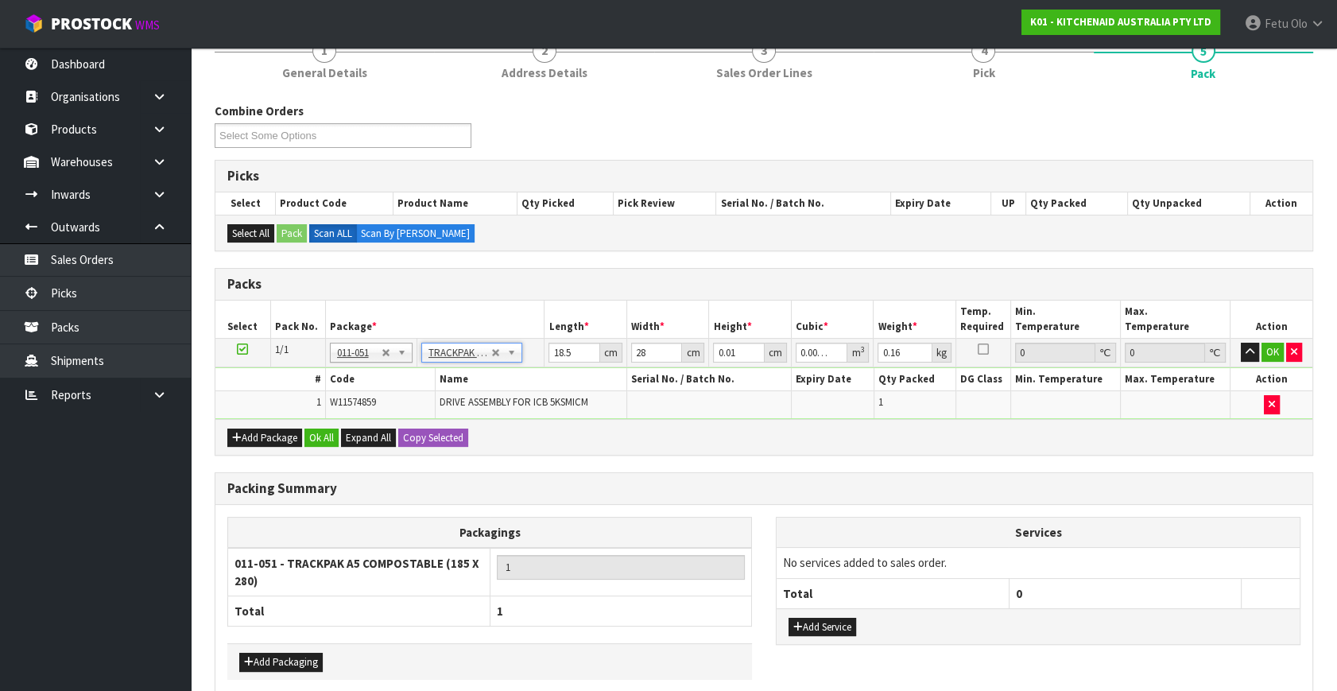
scroll to position [223, 0]
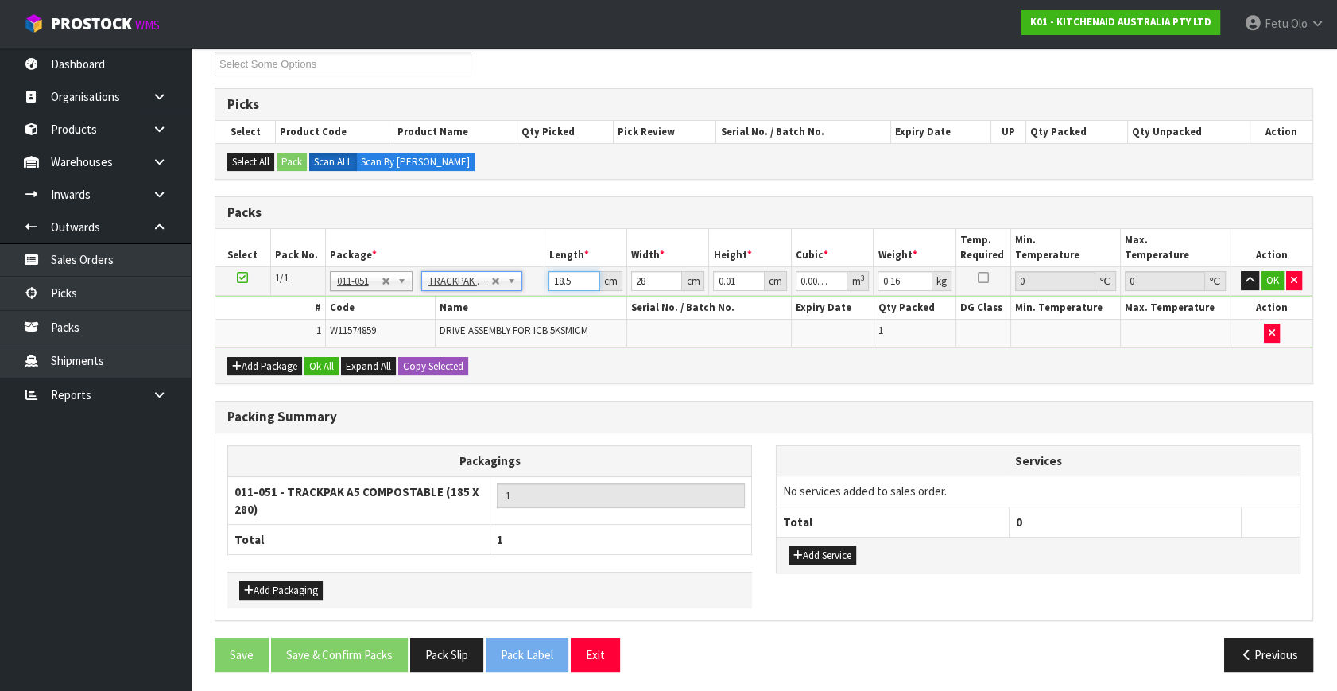
click at [571, 281] on input "18.5" at bounding box center [574, 281] width 52 height 20
drag, startPoint x: 523, startPoint y: 294, endPoint x: 502, endPoint y: 292, distance: 20.7
click at [501, 303] on tbody "1/1 NONE 007-001 007-002 007-004 007-009 007-013 007-014 007-015 007-017 007-01…" at bounding box center [763, 307] width 1097 height 80
type input "2"
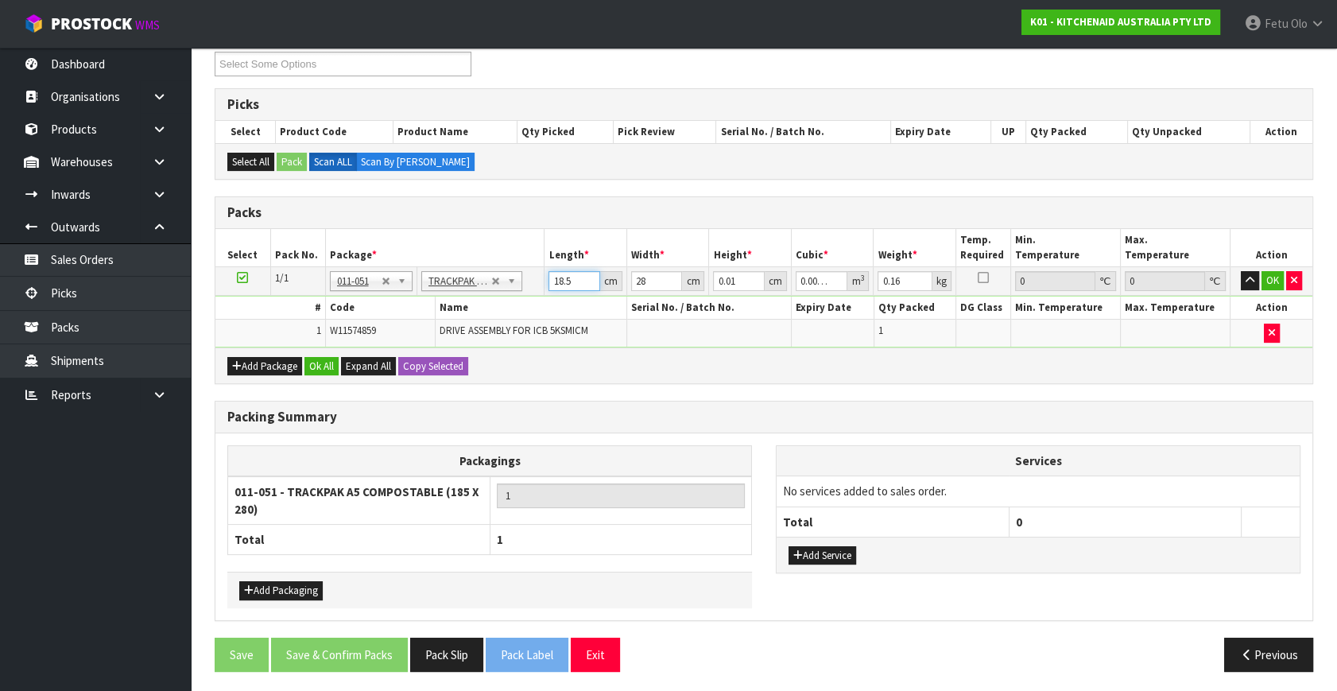
type input "0.000001"
type input "22"
type input "0.000006"
type input "22"
type input "1"
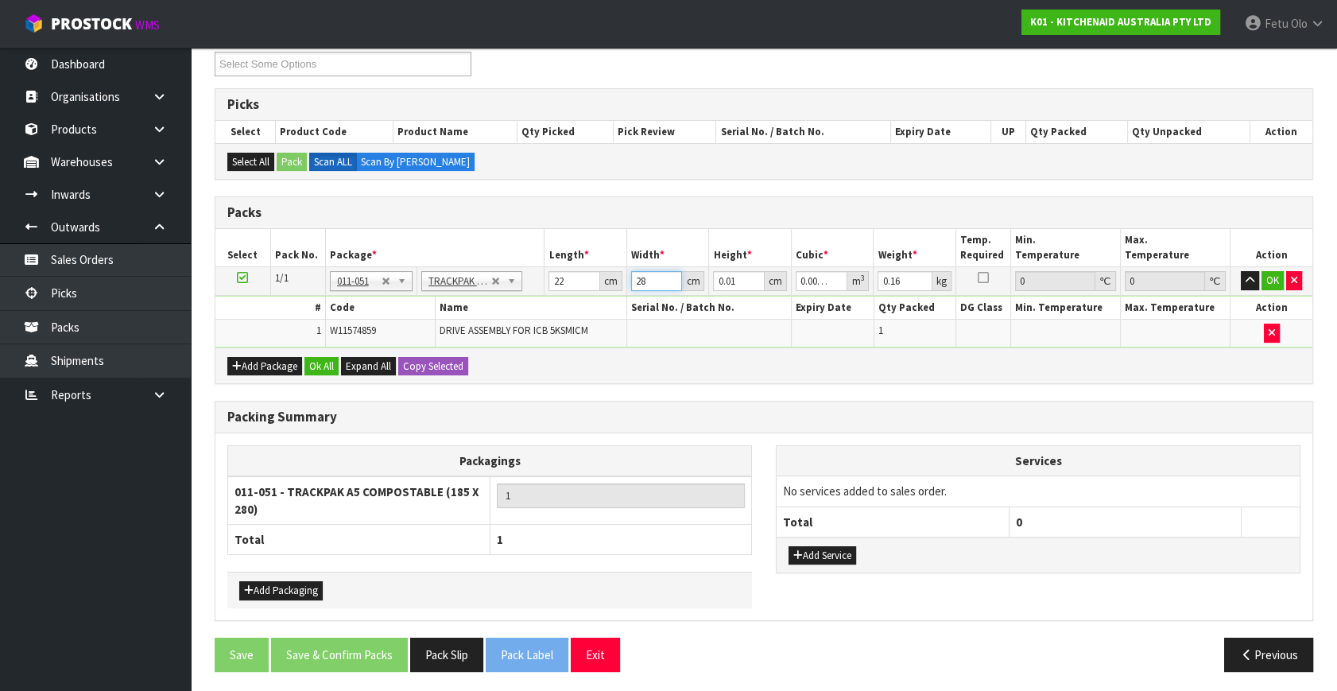
type input "0"
type input "16"
type input "0.000004"
type input "16"
type input "7"
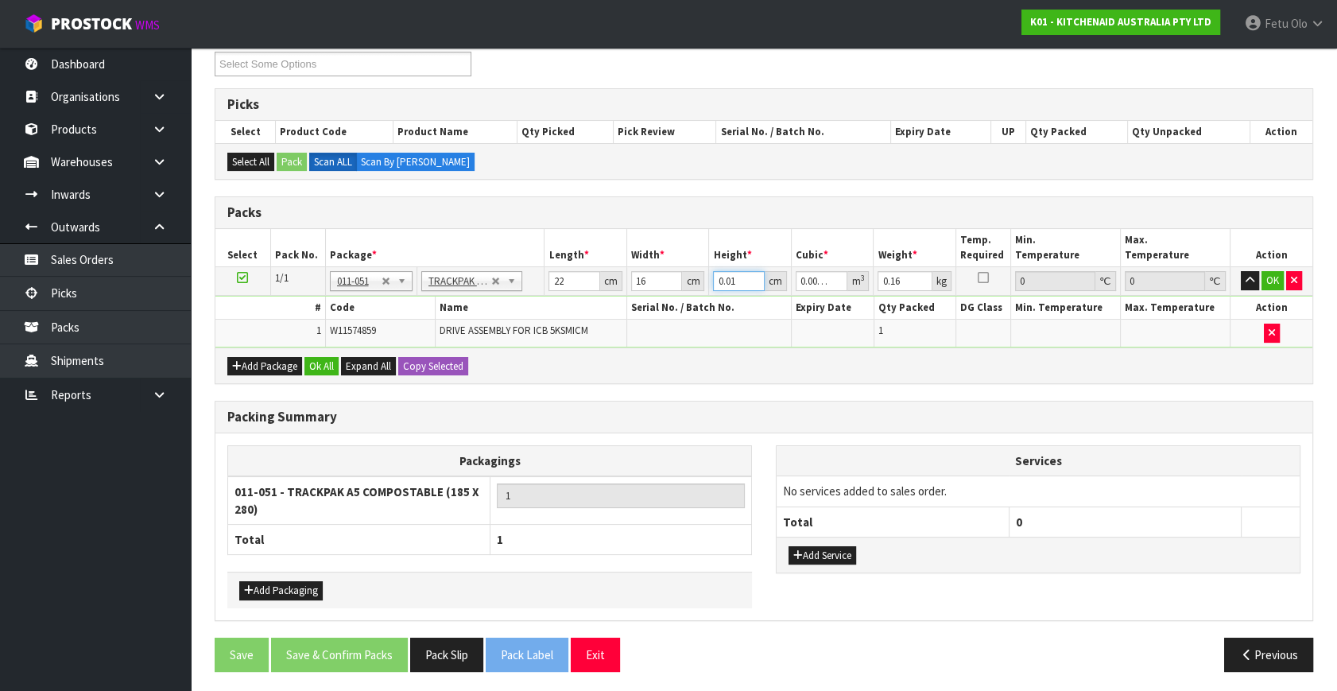
type input "0.002464"
type input "78"
type input "0.027456"
drag, startPoint x: 707, startPoint y: 280, endPoint x: 679, endPoint y: 296, distance: 32.0
click at [679, 295] on tbody "1/1 NONE 007-001 007-002 007-004 007-009 007-013 007-014 007-015 007-017 007-01…" at bounding box center [763, 307] width 1097 height 80
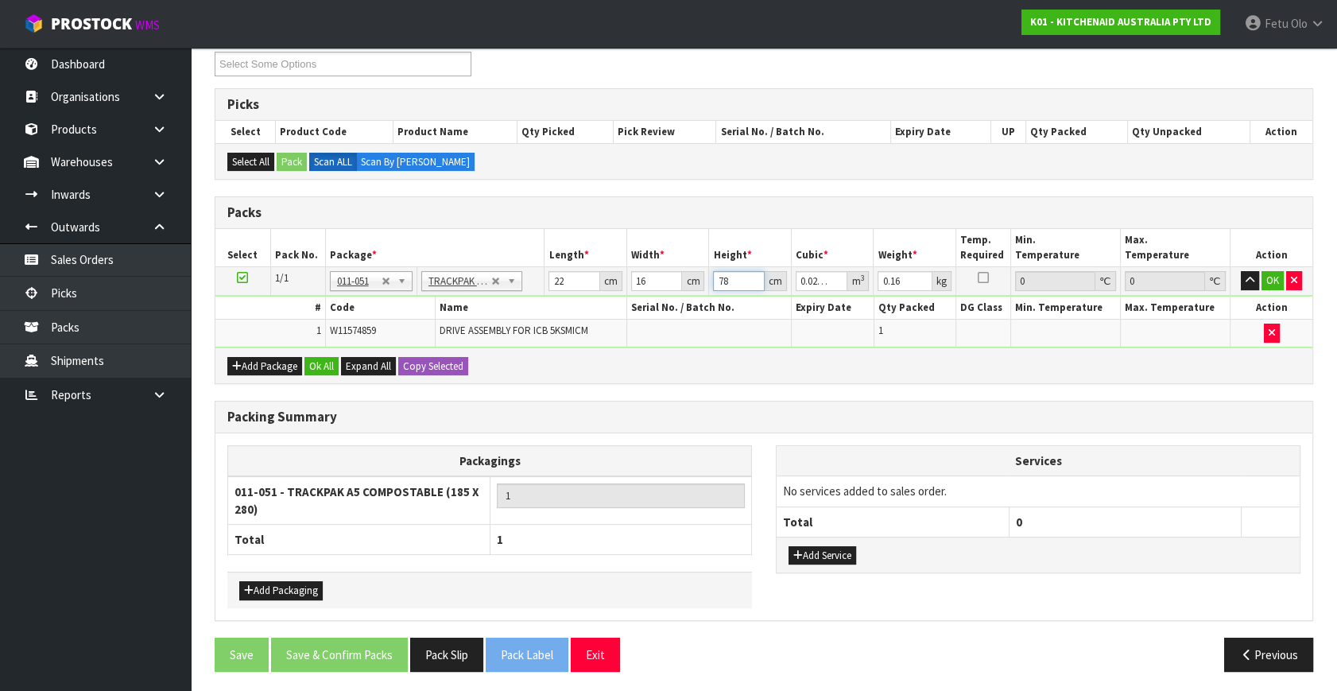
type input "1"
type input "0.000352"
type input "1"
click button "OK" at bounding box center [1272, 280] width 22 height 19
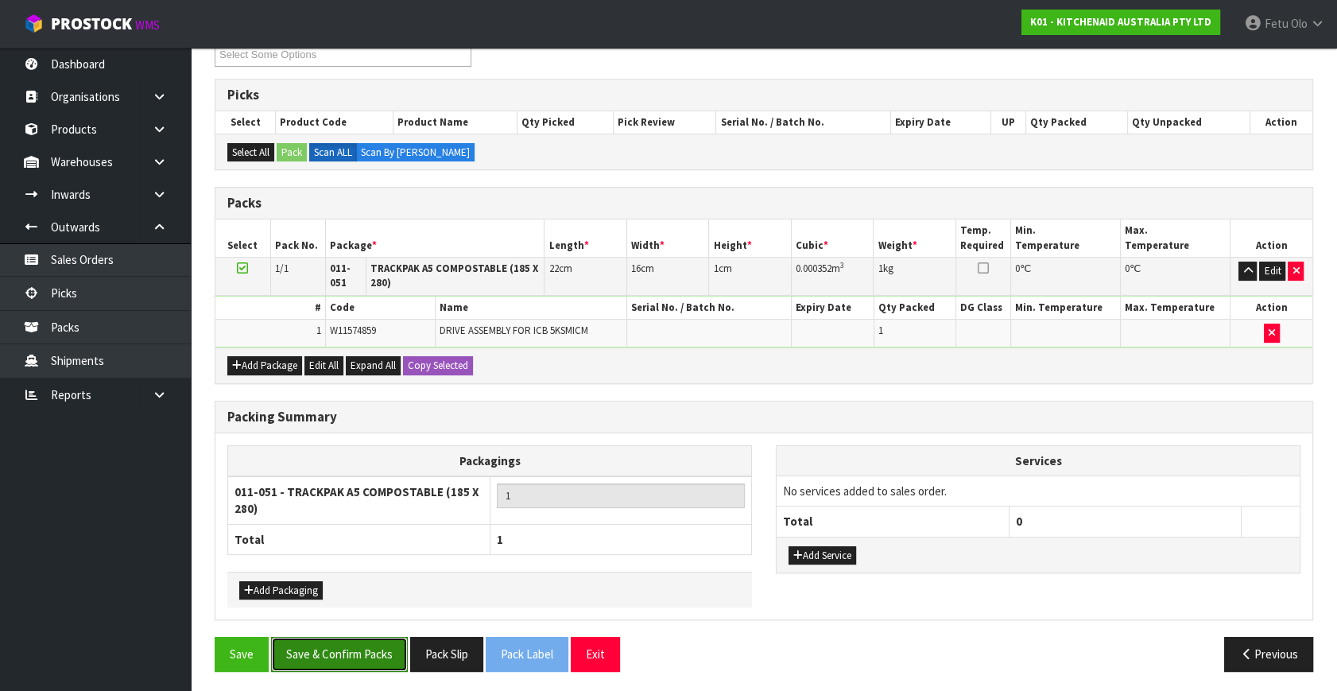
click at [358, 656] on button "Save & Confirm Packs" at bounding box center [339, 654] width 137 height 34
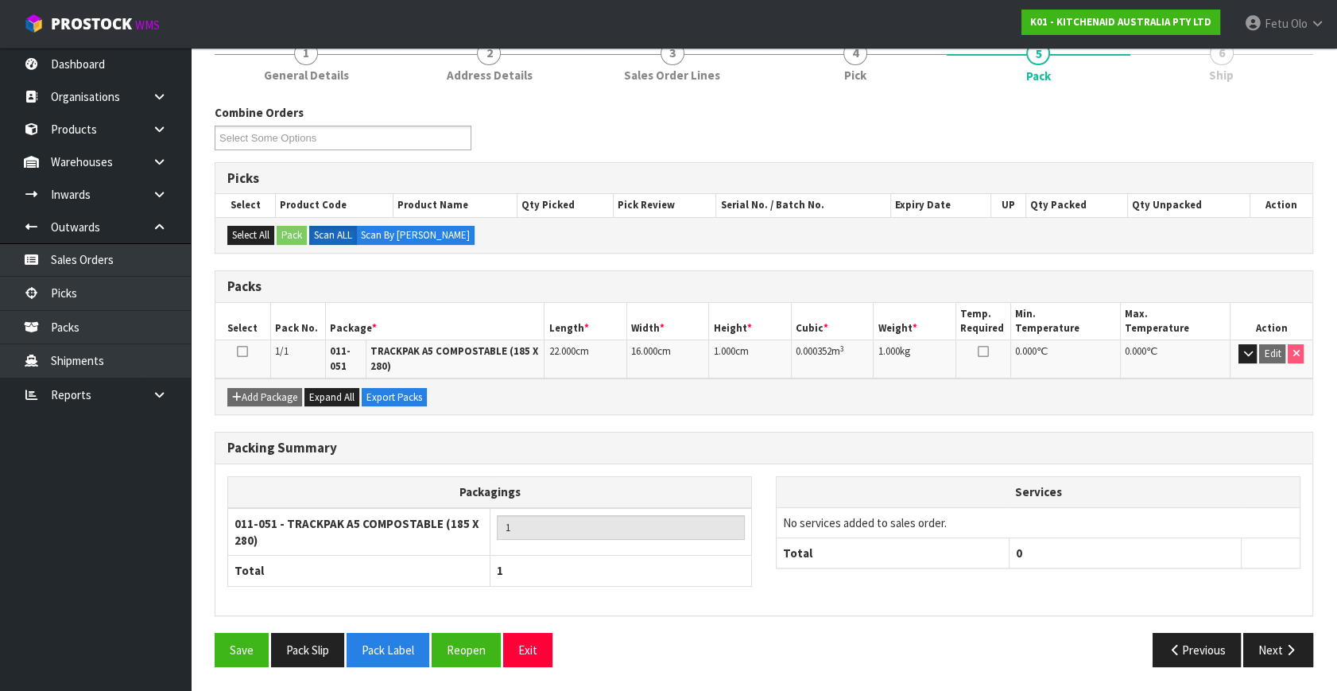
scroll to position [204, 0]
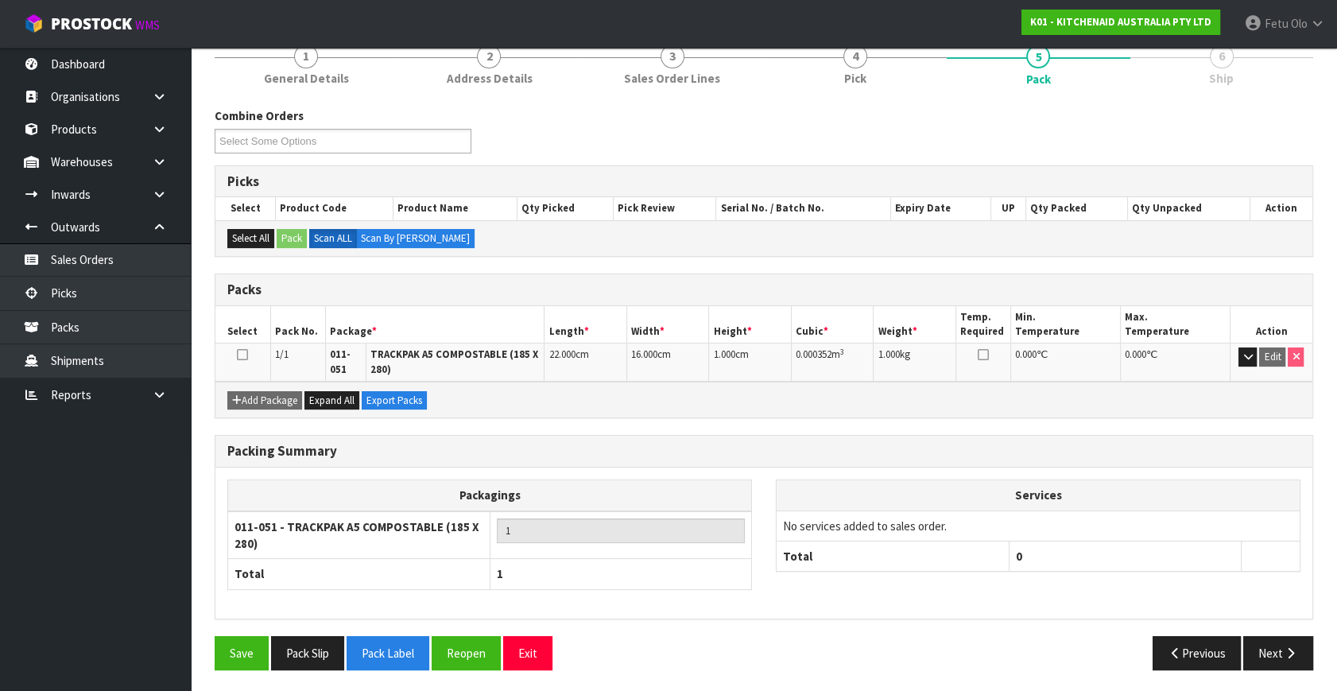
click at [1314, 660] on div "Previous Next" at bounding box center [1044, 653] width 561 height 34
click at [1272, 648] on button "Next" at bounding box center [1278, 653] width 70 height 34
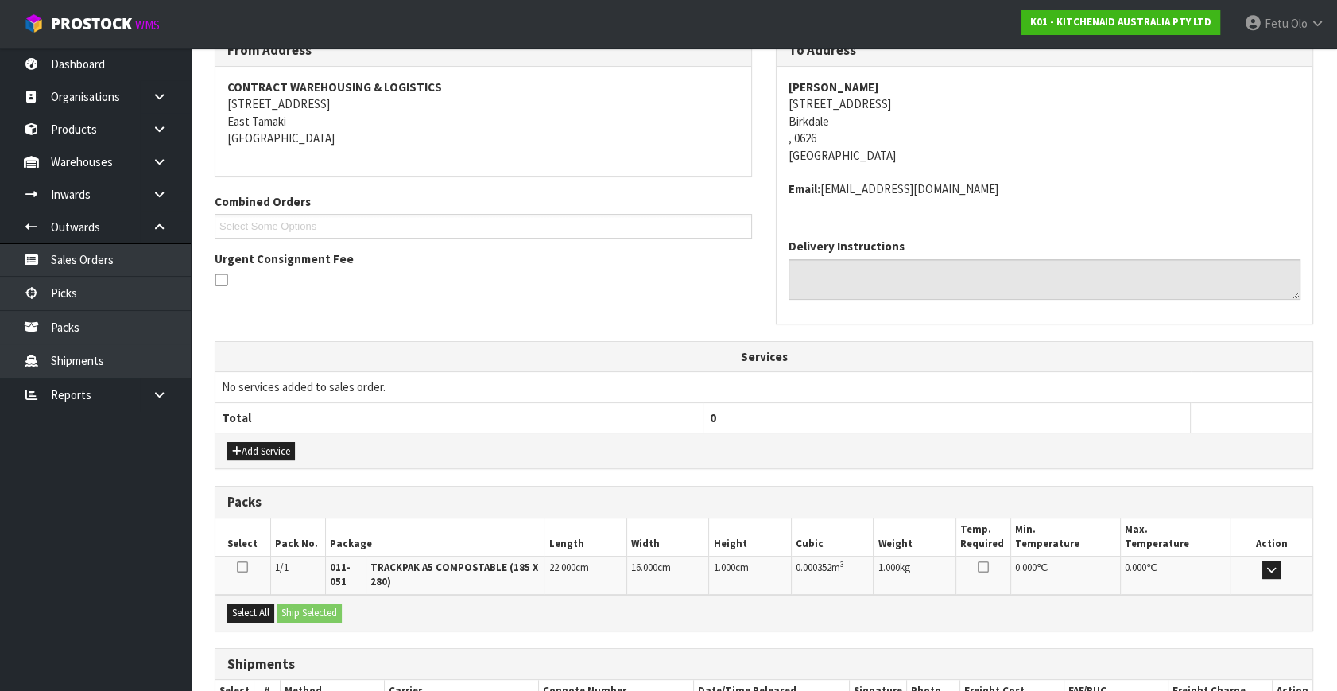
scroll to position [385, 0]
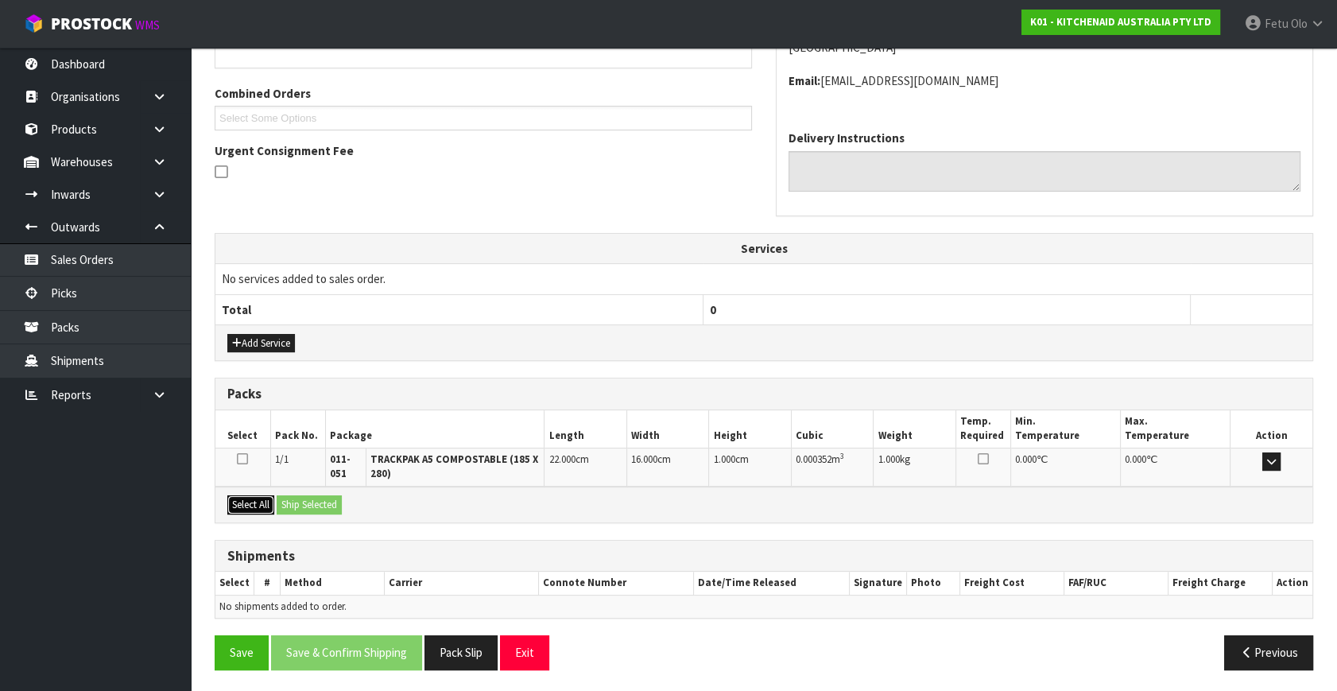
drag, startPoint x: 254, startPoint y: 497, endPoint x: 292, endPoint y: 509, distance: 39.2
click at [256, 497] on button "Select All" at bounding box center [250, 504] width 47 height 19
click at [292, 509] on button "Ship Selected" at bounding box center [309, 504] width 65 height 19
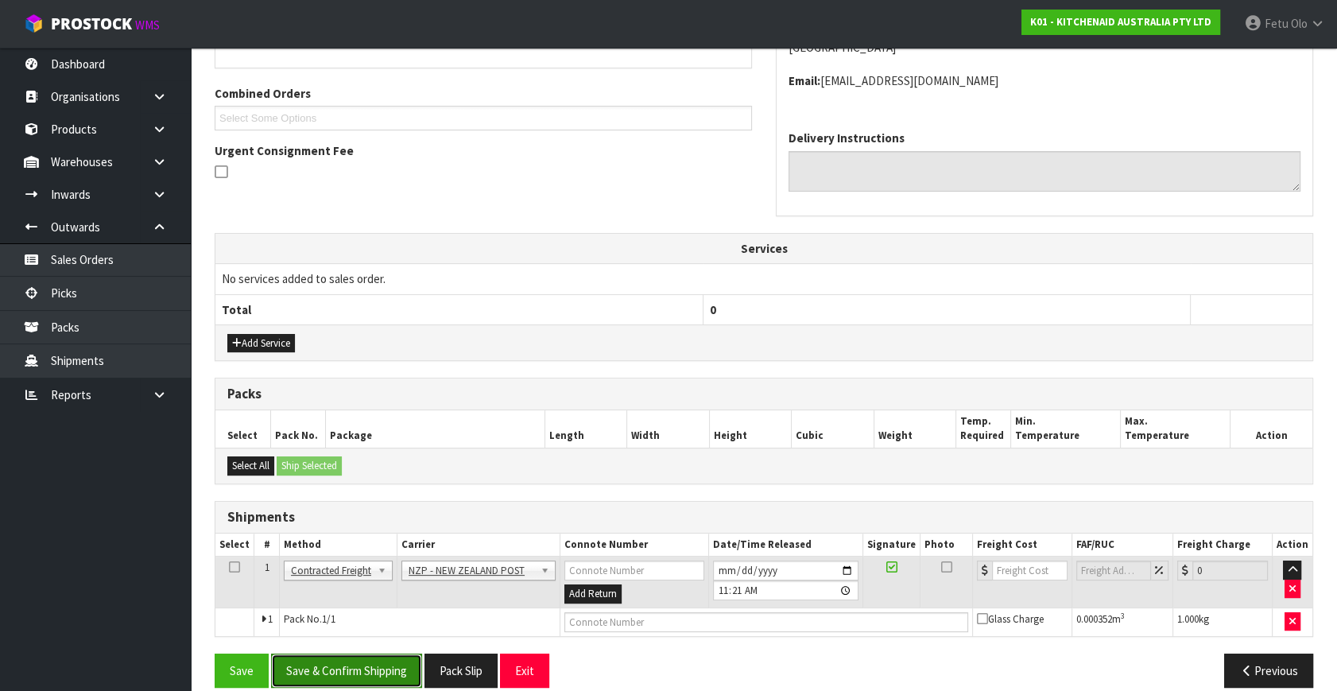
click at [389, 672] on button "Save & Confirm Shipping" at bounding box center [346, 670] width 151 height 34
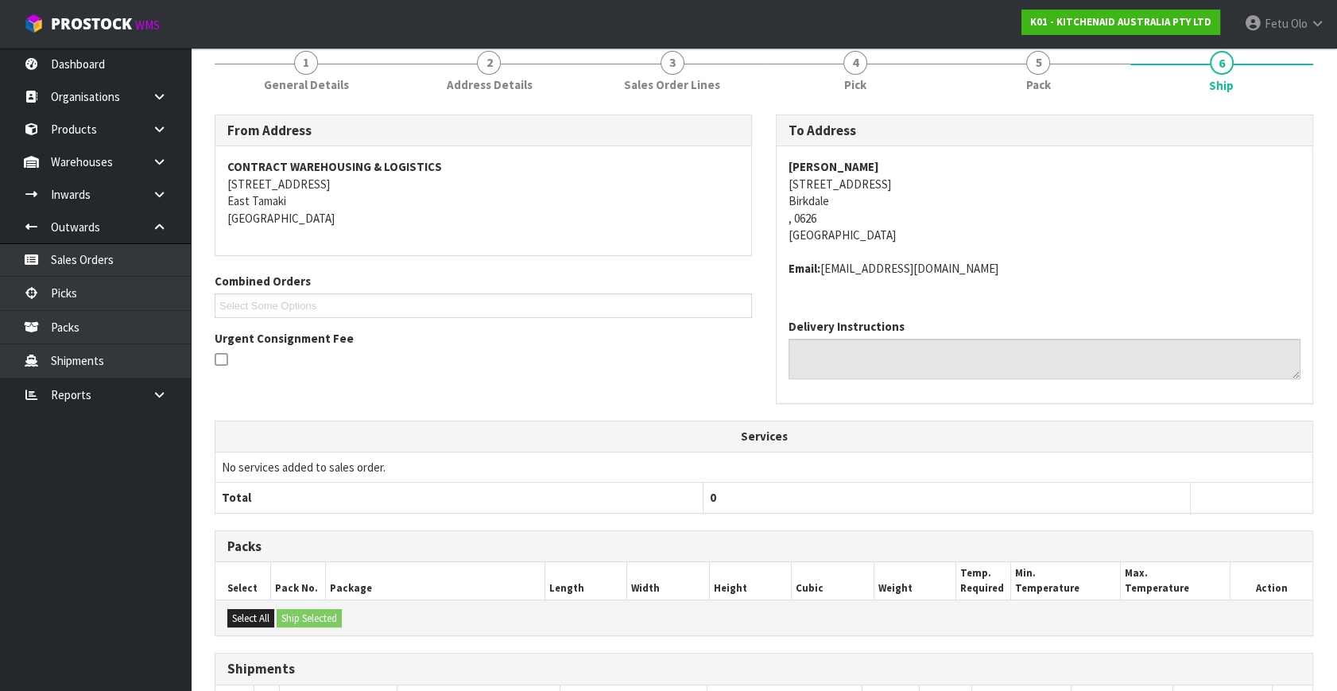
scroll to position [381, 0]
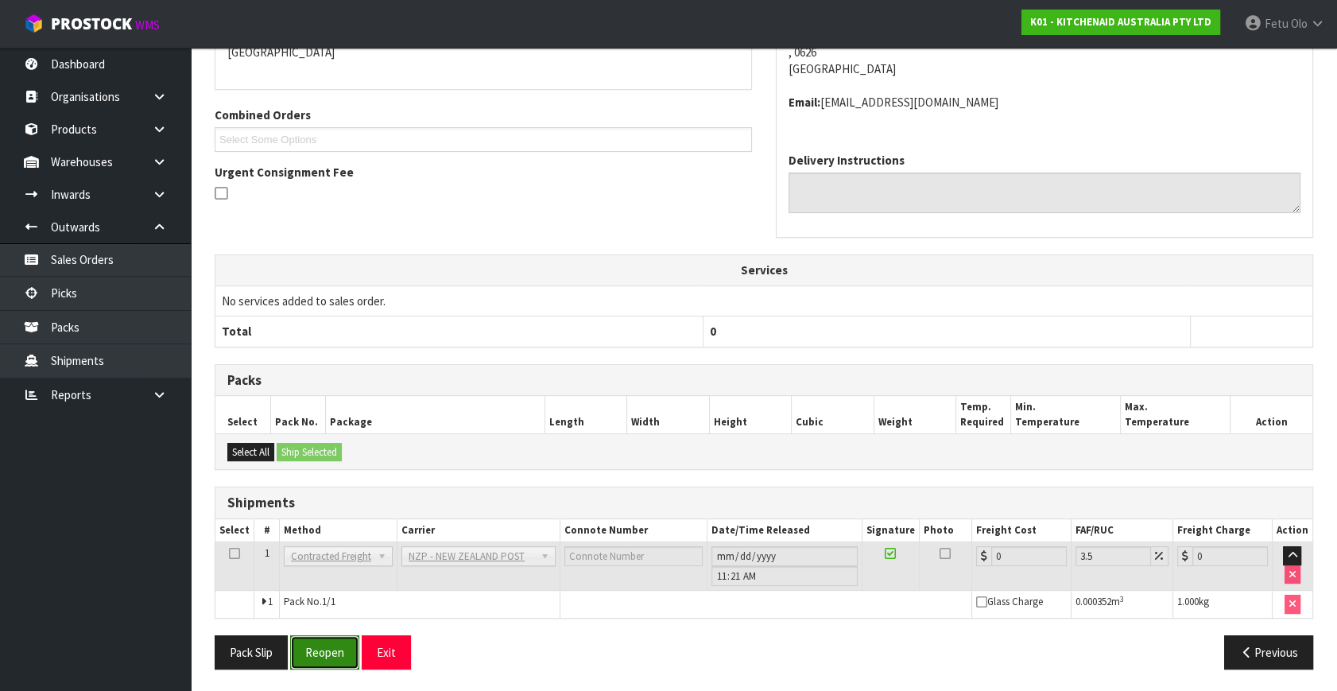
click at [331, 652] on button "Reopen" at bounding box center [324, 652] width 69 height 34
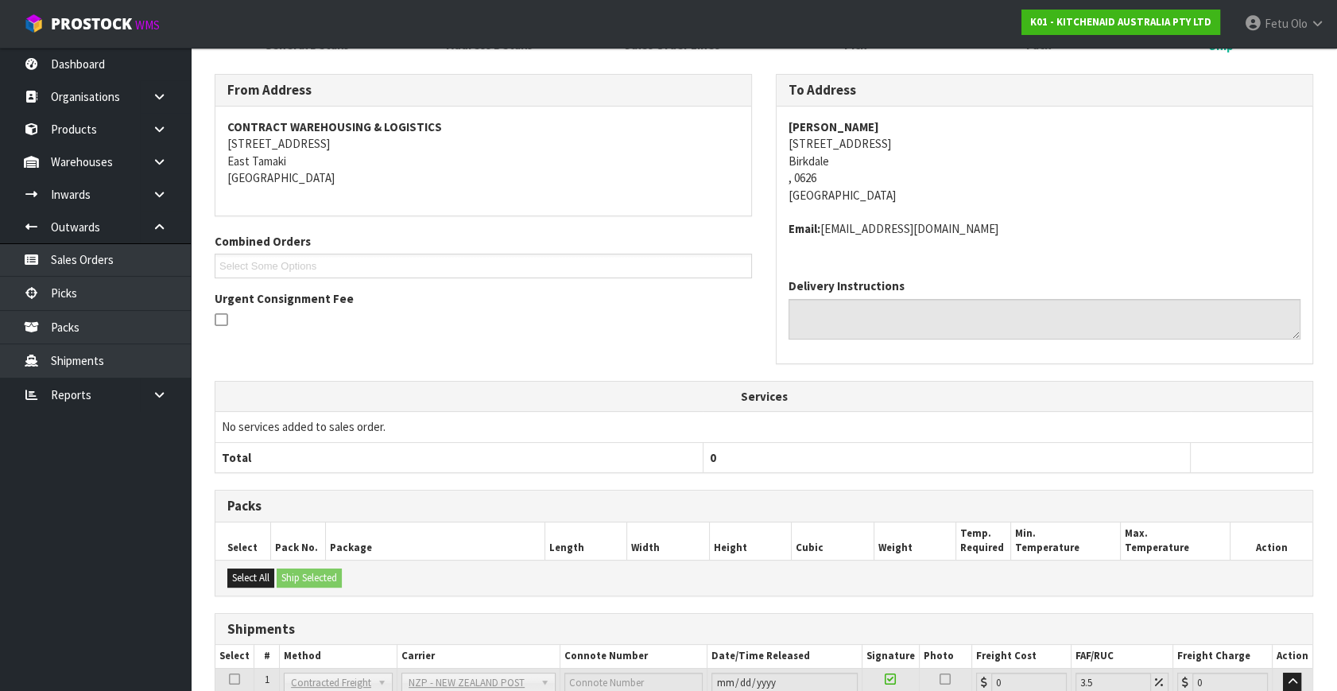
scroll to position [361, 0]
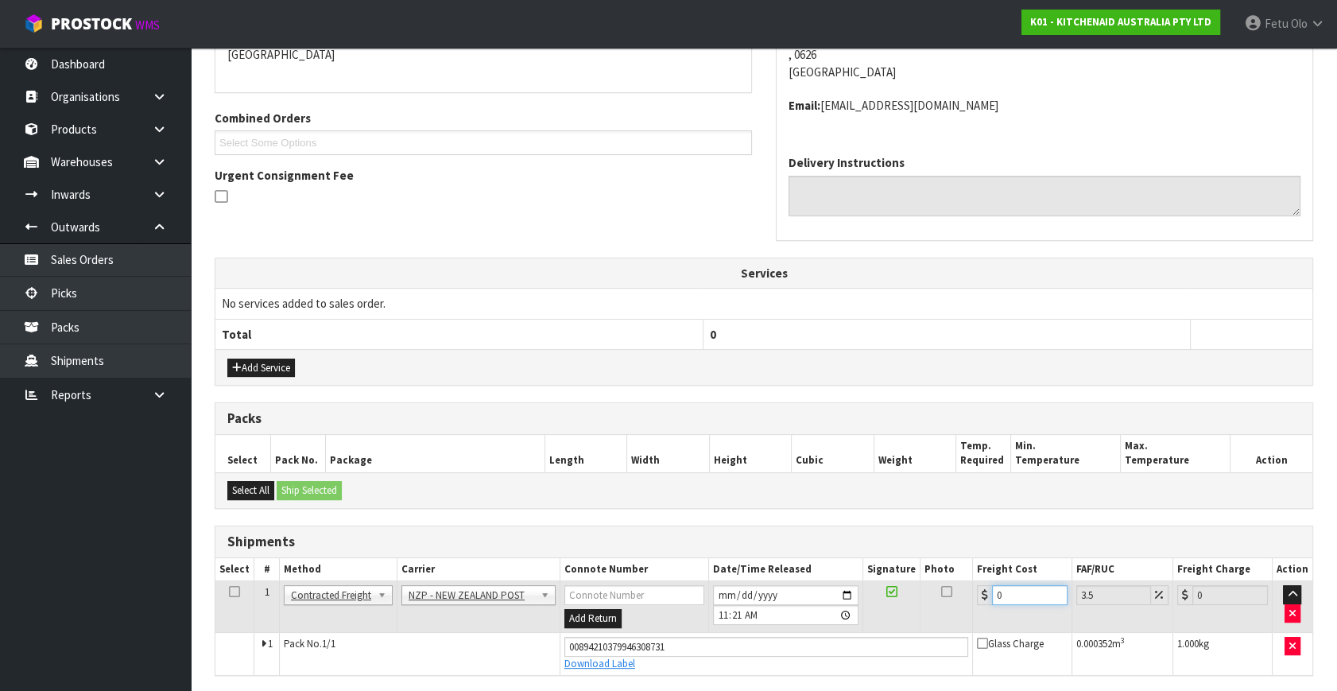
drag, startPoint x: 1004, startPoint y: 590, endPoint x: 861, endPoint y: 627, distance: 148.6
click at [861, 627] on tr "1 Client Local Pickup Customer Local Pickup Company Freight Contracted Freight …" at bounding box center [763, 607] width 1097 height 52
type input "4"
type input "4.14"
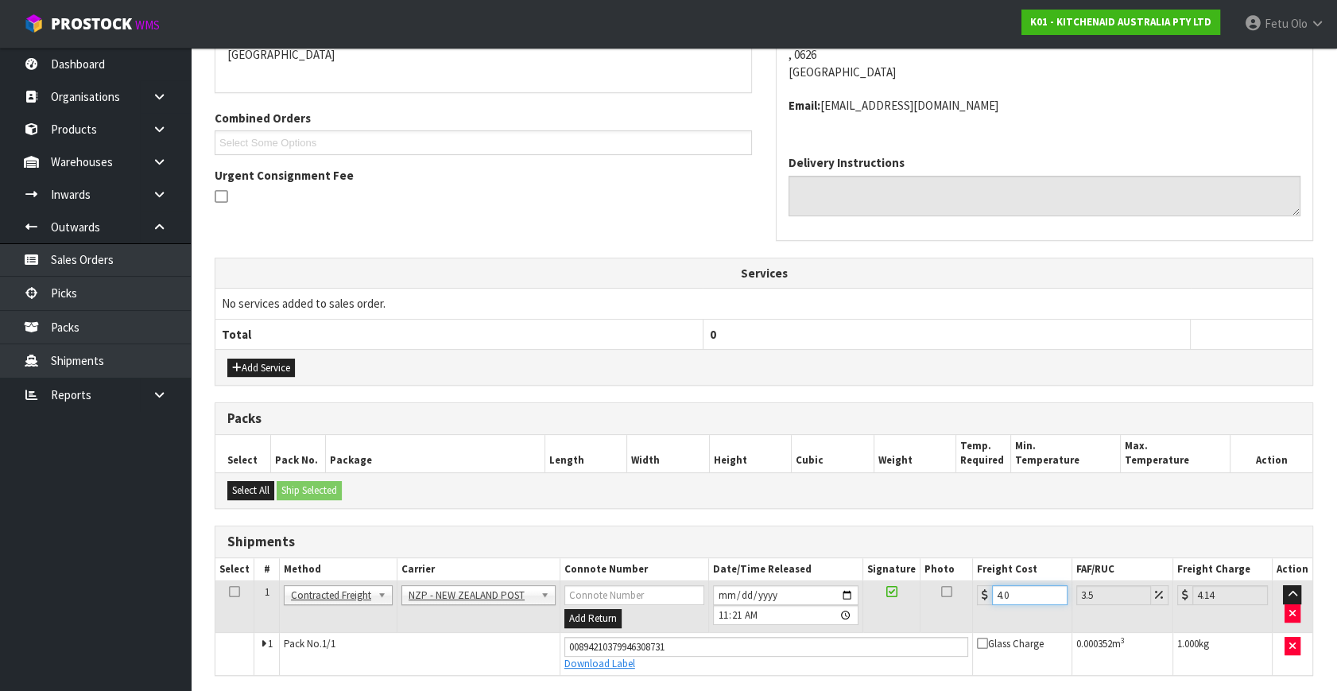
type input "4.03"
type input "4.17"
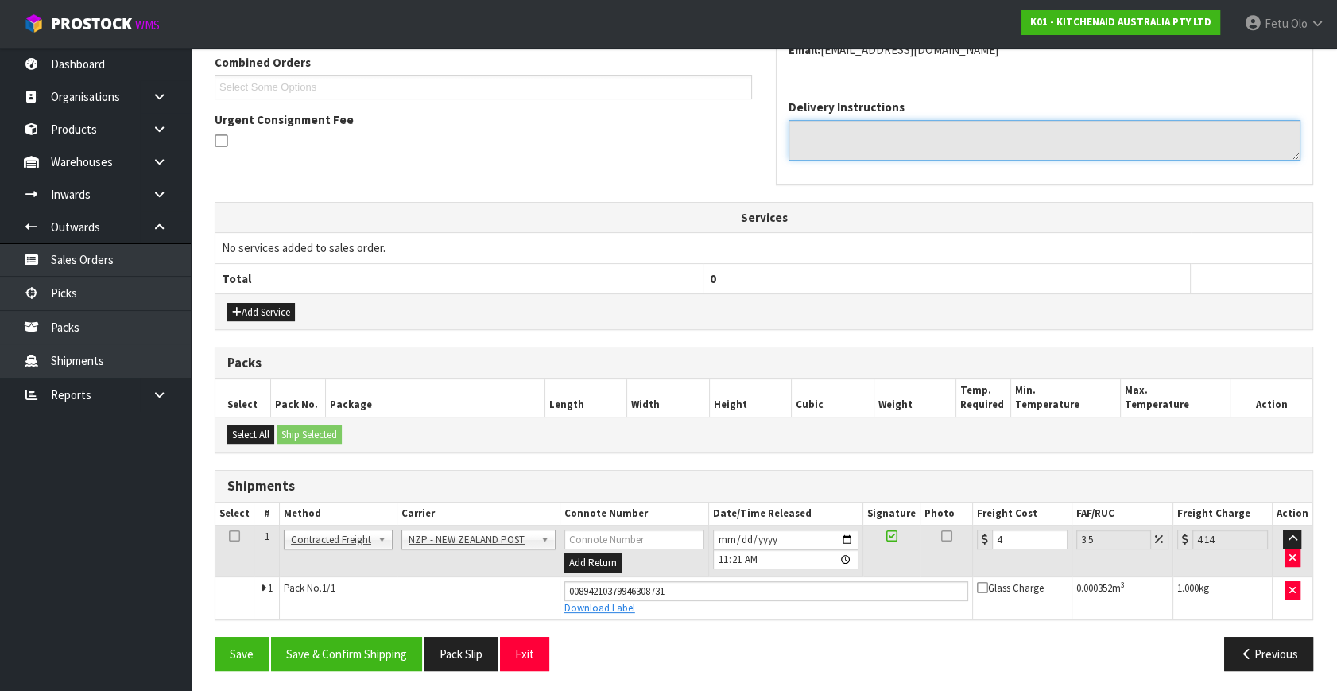
scroll to position [417, 0]
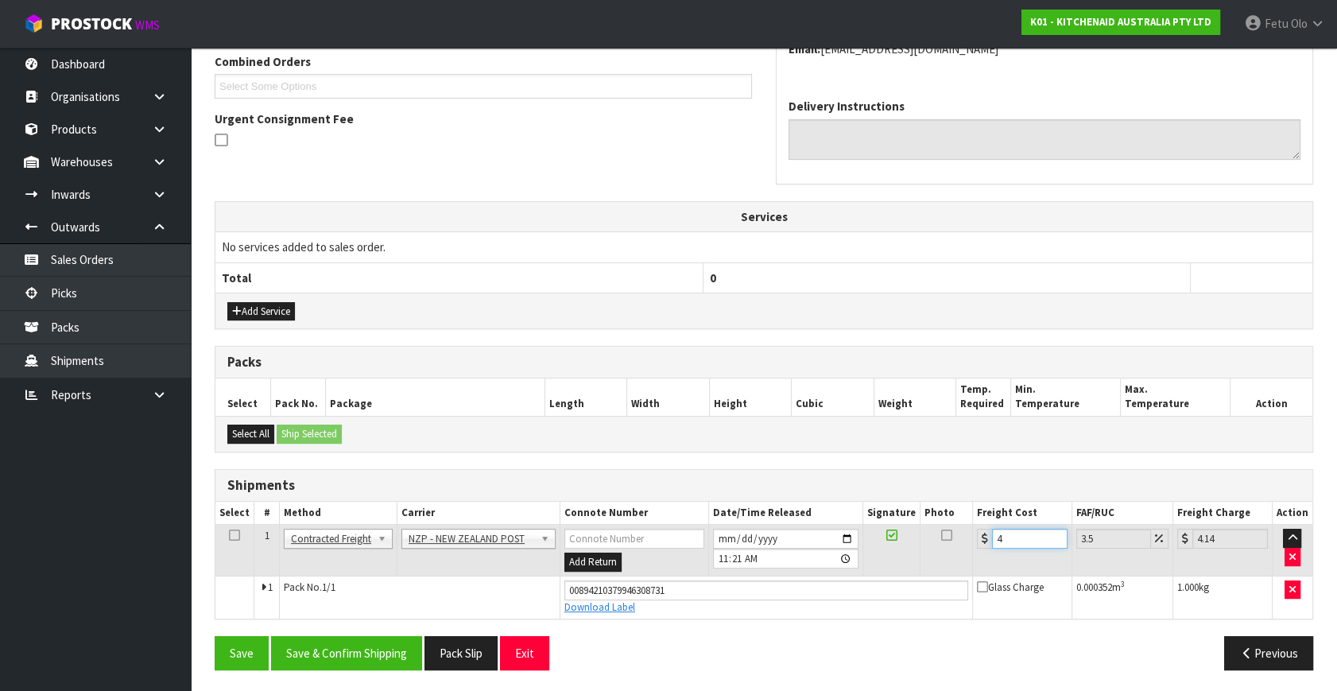
drag, startPoint x: 812, startPoint y: 620, endPoint x: 804, endPoint y: 623, distance: 8.6
click at [804, 623] on div "From Address CONTRACT WAREHOUSING & LOGISTICS [STREET_ADDRESS] Combined Orders …" at bounding box center [764, 288] width 1098 height 788
type input "4.03"
type input "4.17"
type input "4.03"
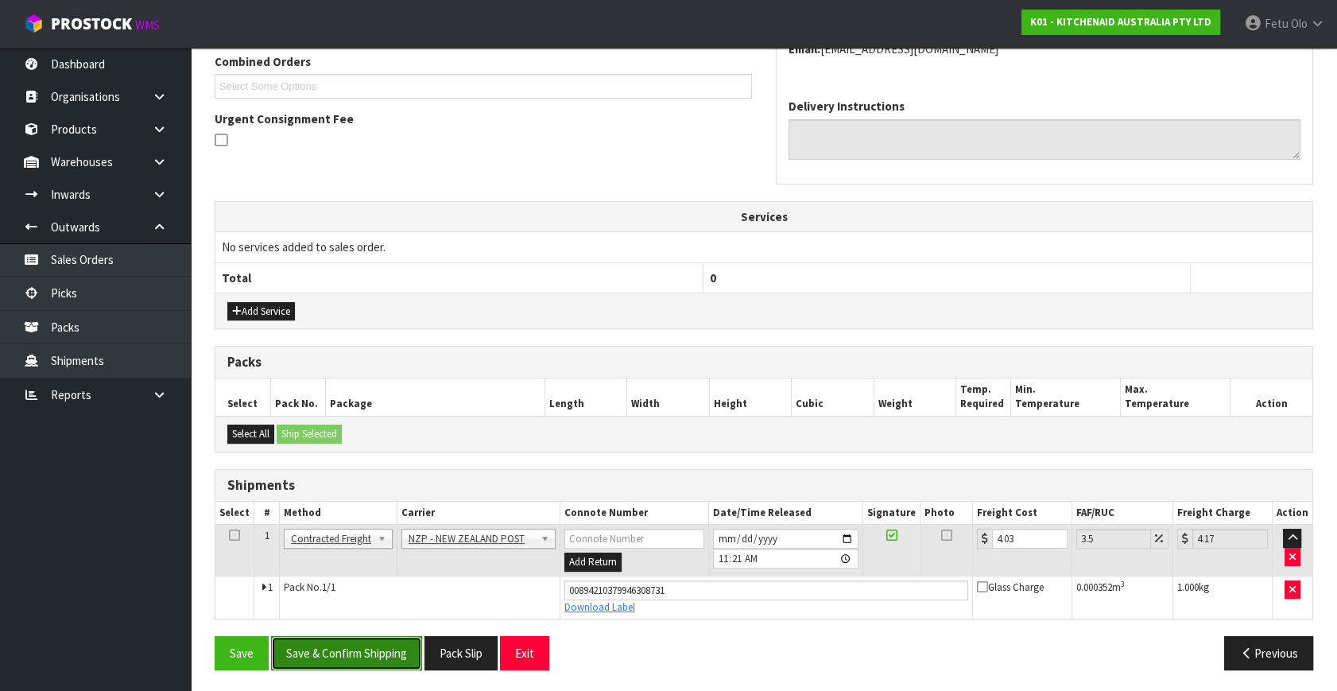
click at [348, 644] on button "Save & Confirm Shipping" at bounding box center [346, 653] width 151 height 34
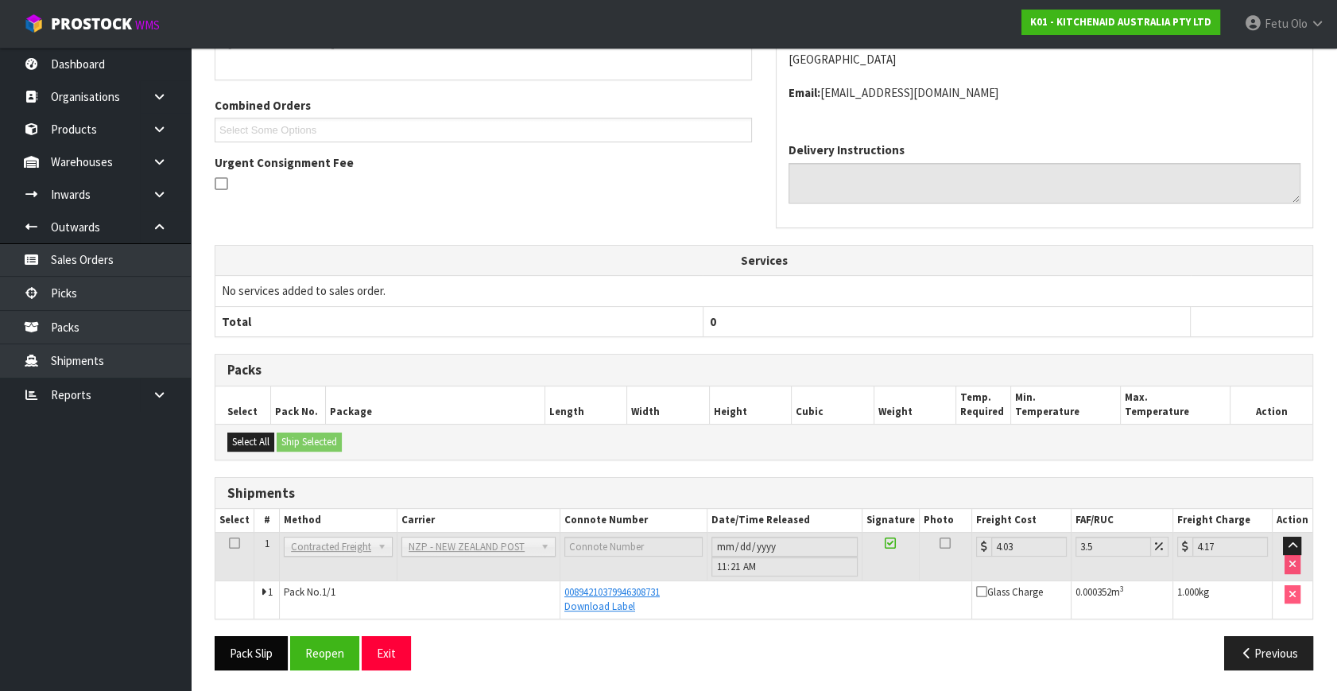
scroll to position [374, 0]
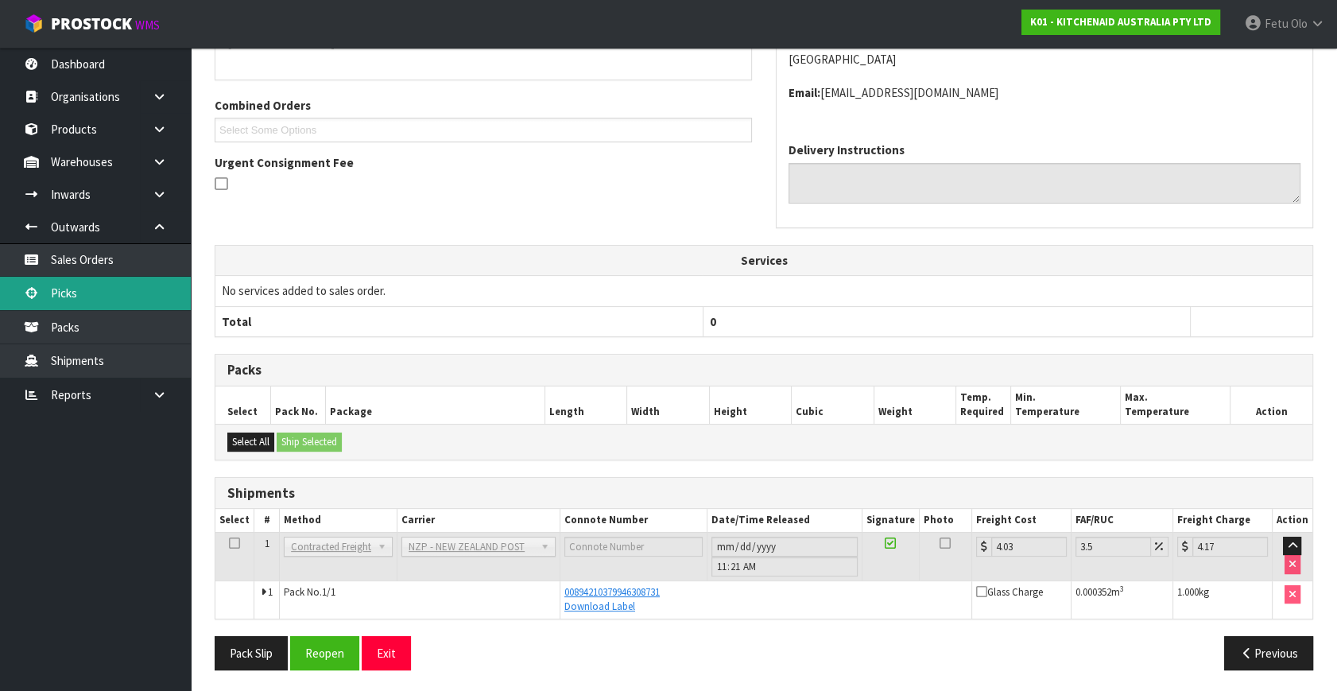
click at [55, 284] on link "Picks" at bounding box center [95, 293] width 191 height 33
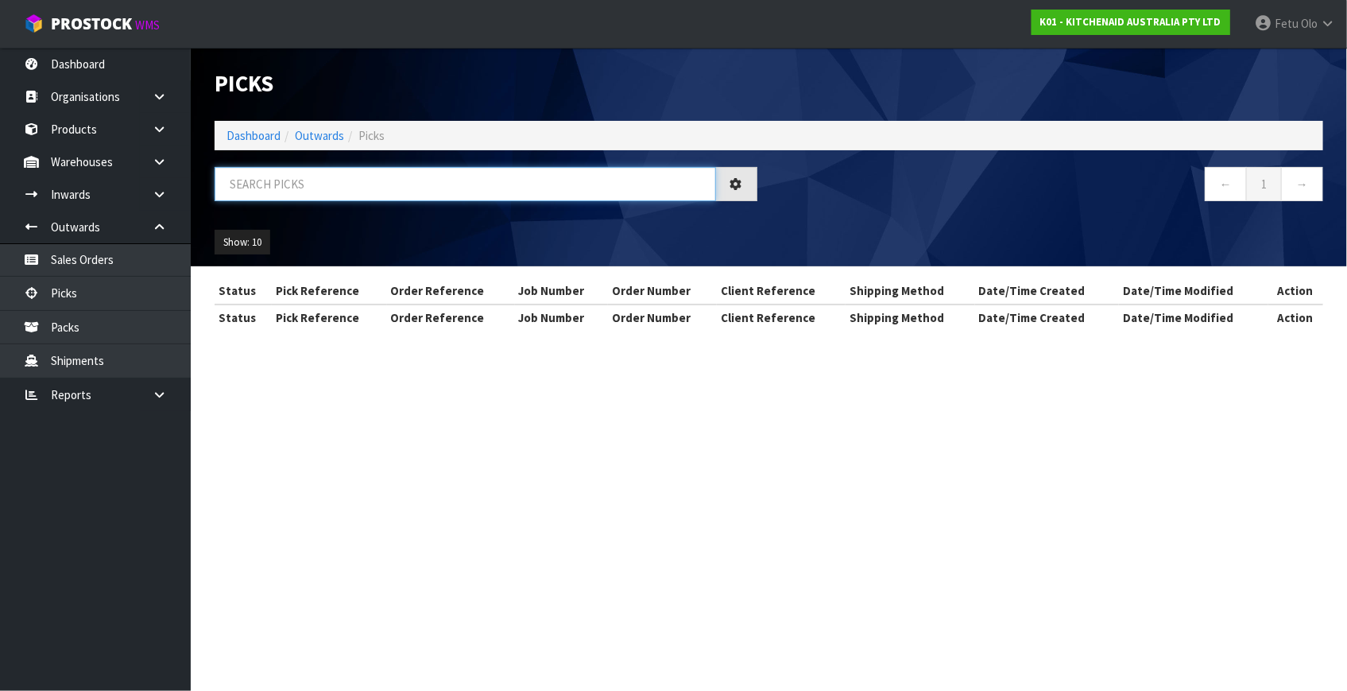
click at [387, 174] on input "text" at bounding box center [465, 184] width 501 height 34
type input "78699"
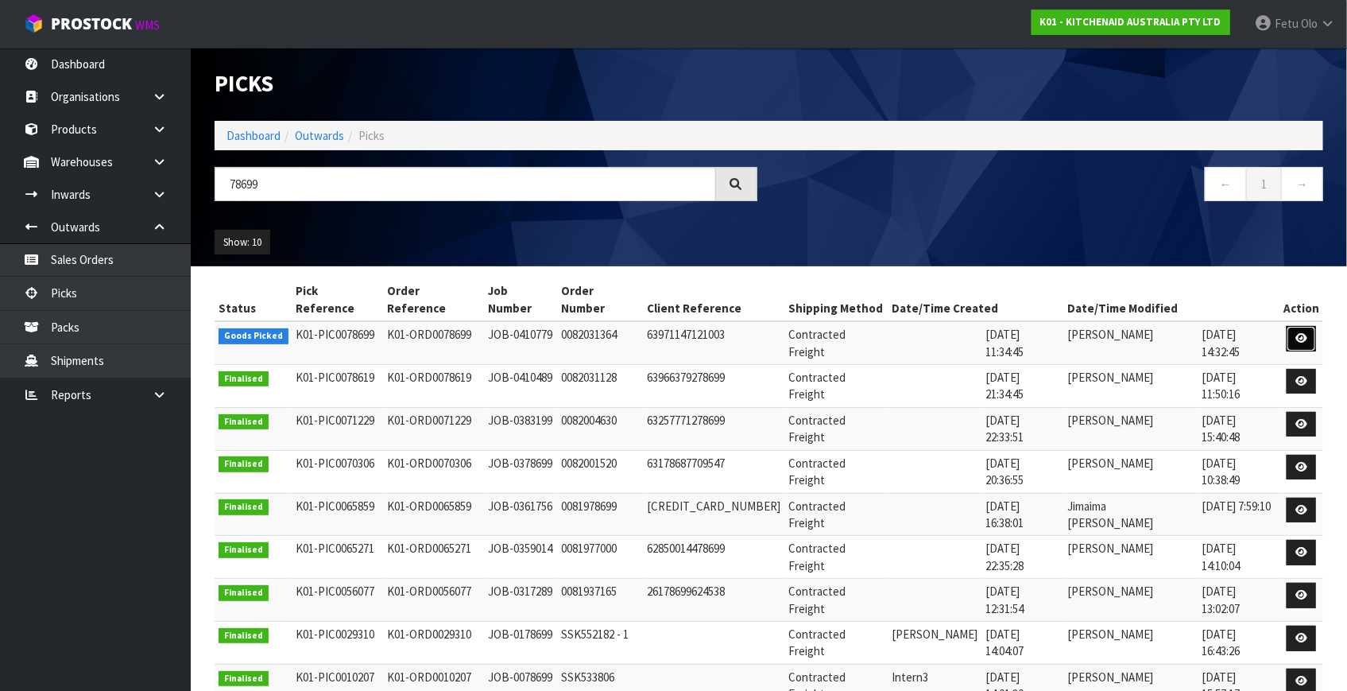
click at [1291, 326] on link at bounding box center [1301, 338] width 29 height 25
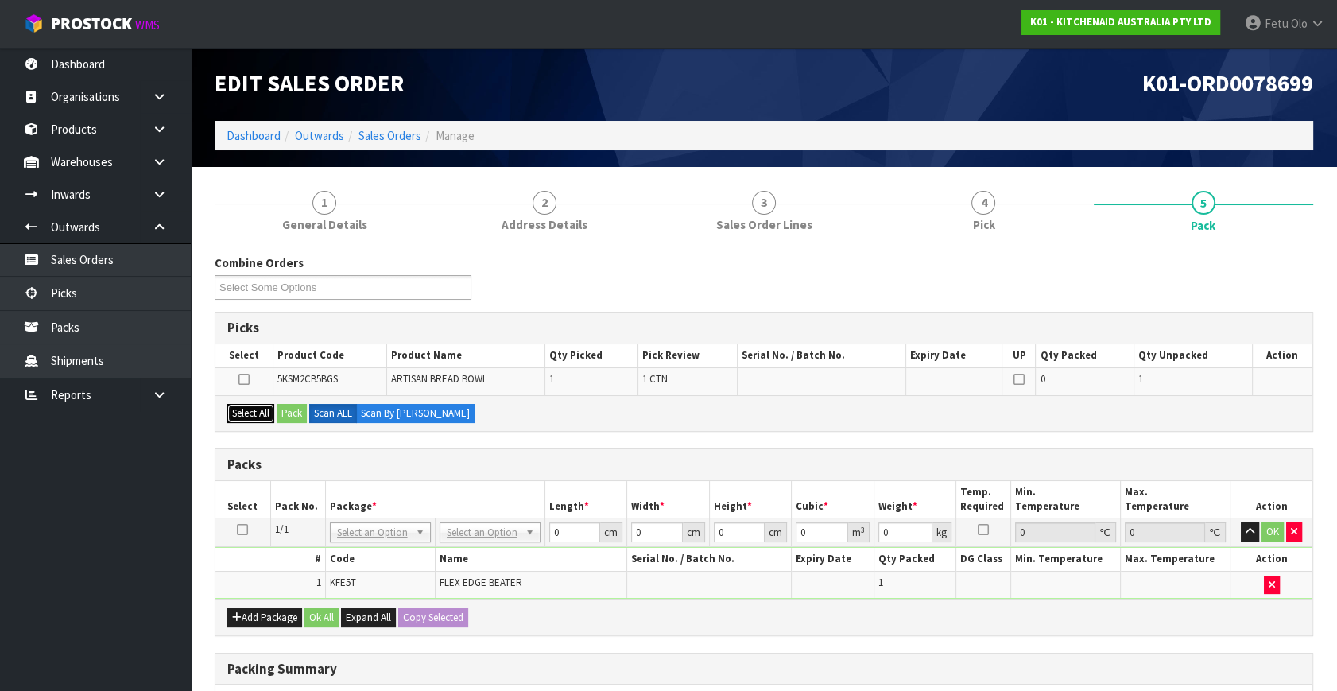
click at [246, 411] on button "Select All" at bounding box center [250, 413] width 47 height 19
drag, startPoint x: 266, startPoint y: 412, endPoint x: 285, endPoint y: 416, distance: 19.5
click at [278, 414] on div "Select All Pack Scan ALL Scan By [PERSON_NAME]" at bounding box center [763, 413] width 1097 height 36
click at [286, 416] on button "Pack" at bounding box center [292, 413] width 30 height 19
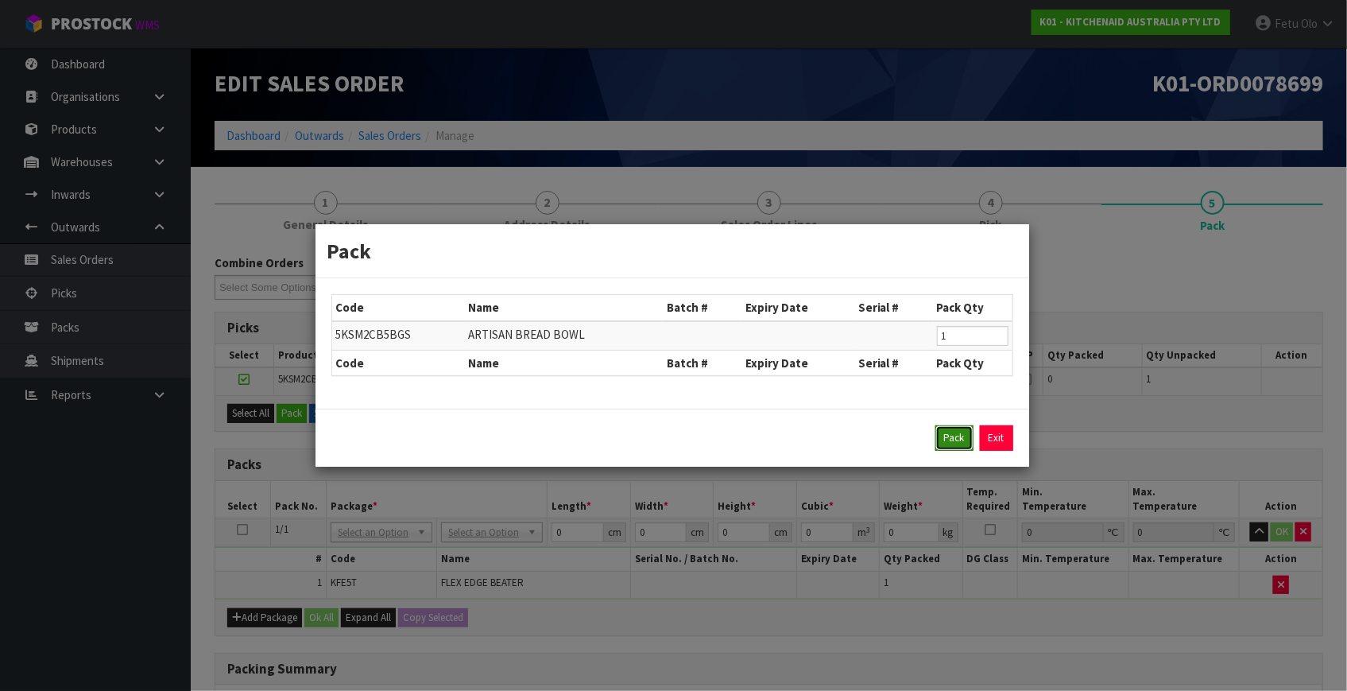
click at [947, 443] on button "Pack" at bounding box center [954, 437] width 38 height 25
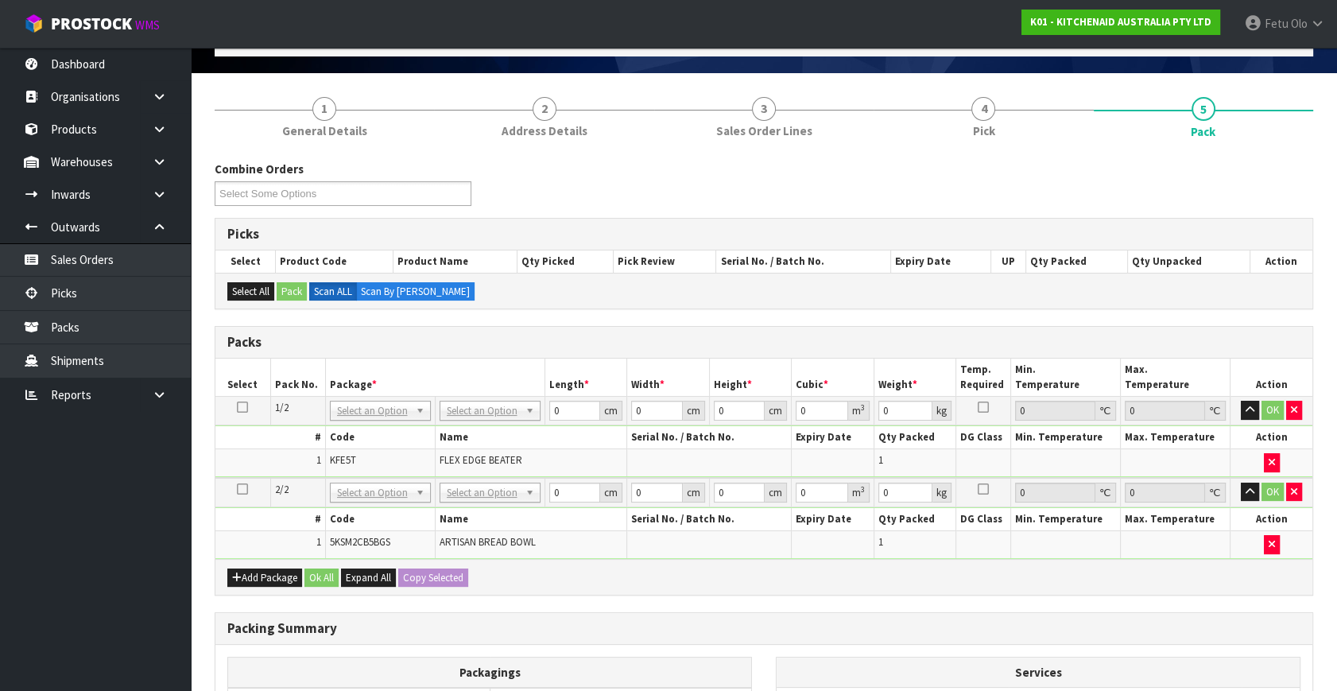
scroll to position [144, 0]
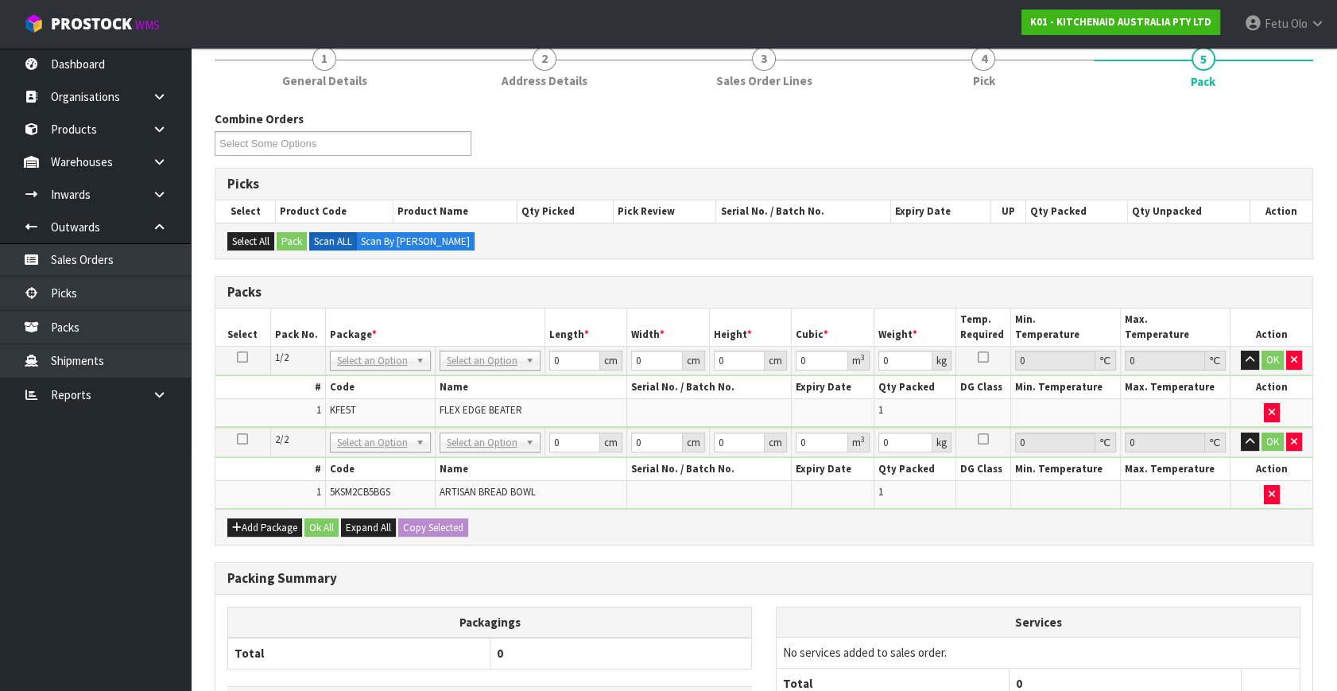
drag, startPoint x: 408, startPoint y: 366, endPoint x: 392, endPoint y: 381, distance: 21.9
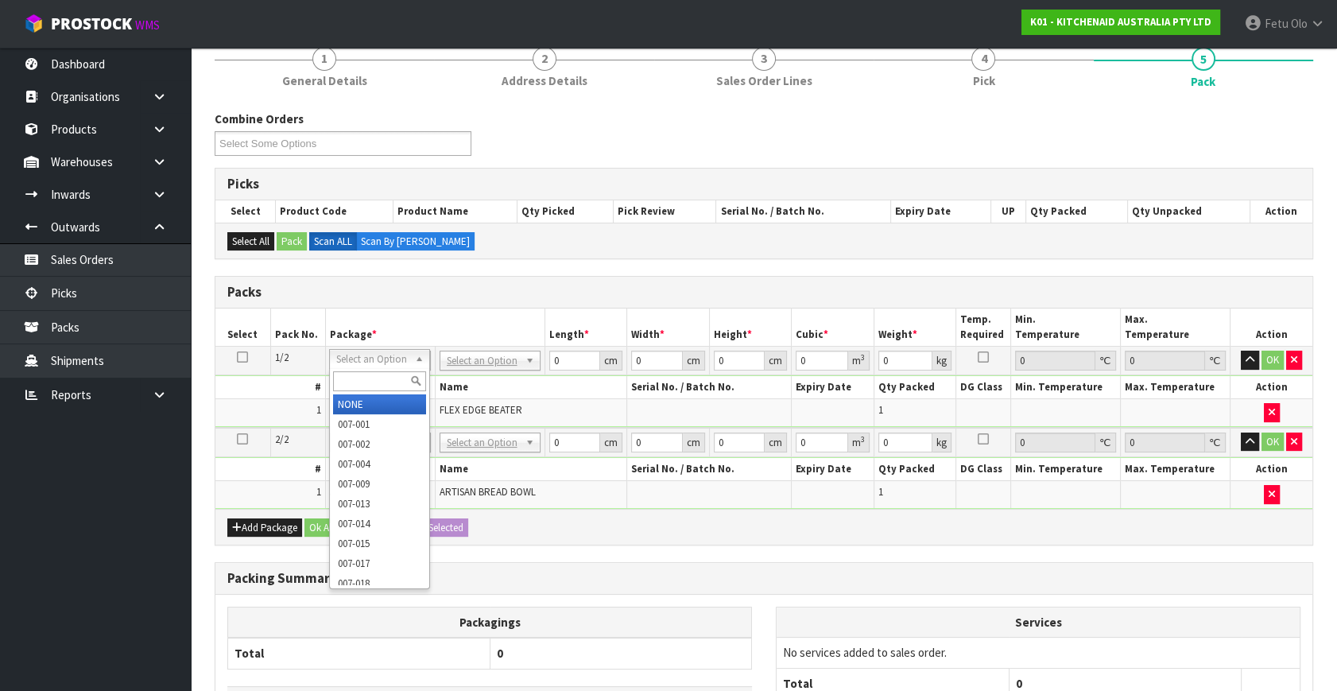
click at [381, 385] on input "text" at bounding box center [379, 381] width 93 height 20
type input "011"
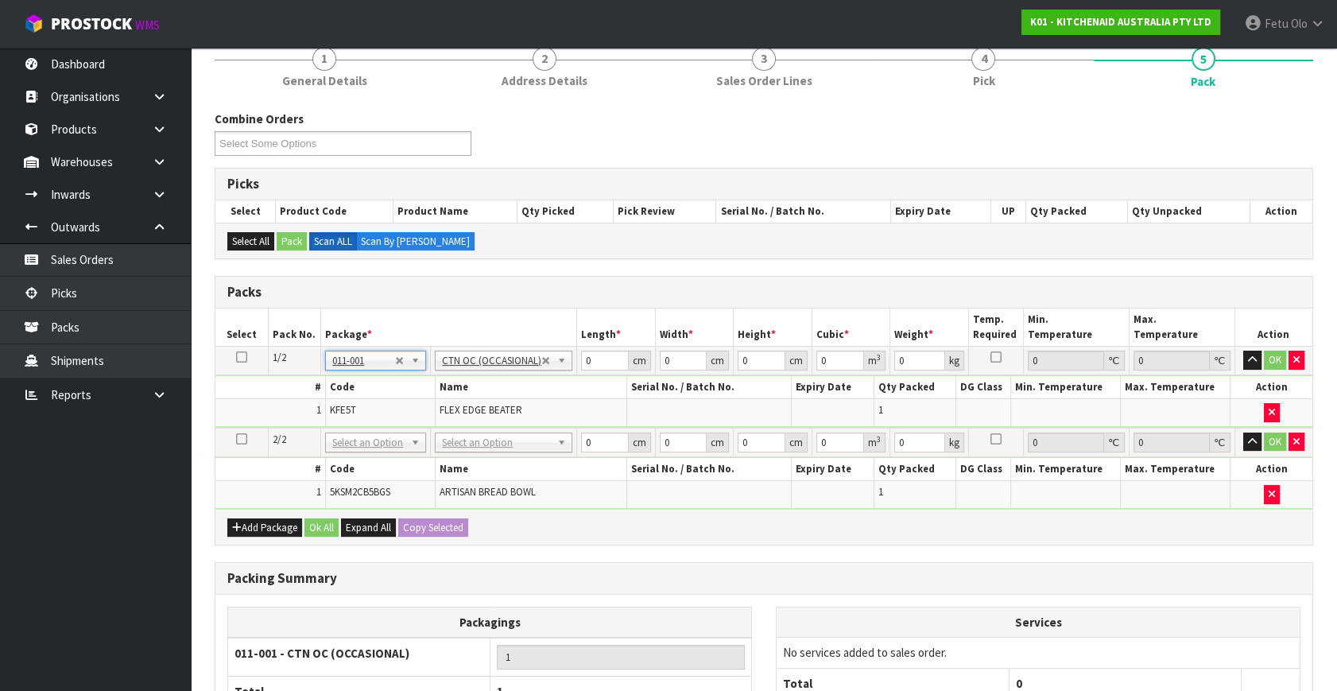
type input "0.22"
drag, startPoint x: 603, startPoint y: 359, endPoint x: 470, endPoint y: 385, distance: 135.3
click at [470, 385] on tbody "1/2 NONE 007-001 007-002 007-004 007-009 007-013 007-014 007-015 007-017 007-01…" at bounding box center [763, 386] width 1097 height 81
type input "2"
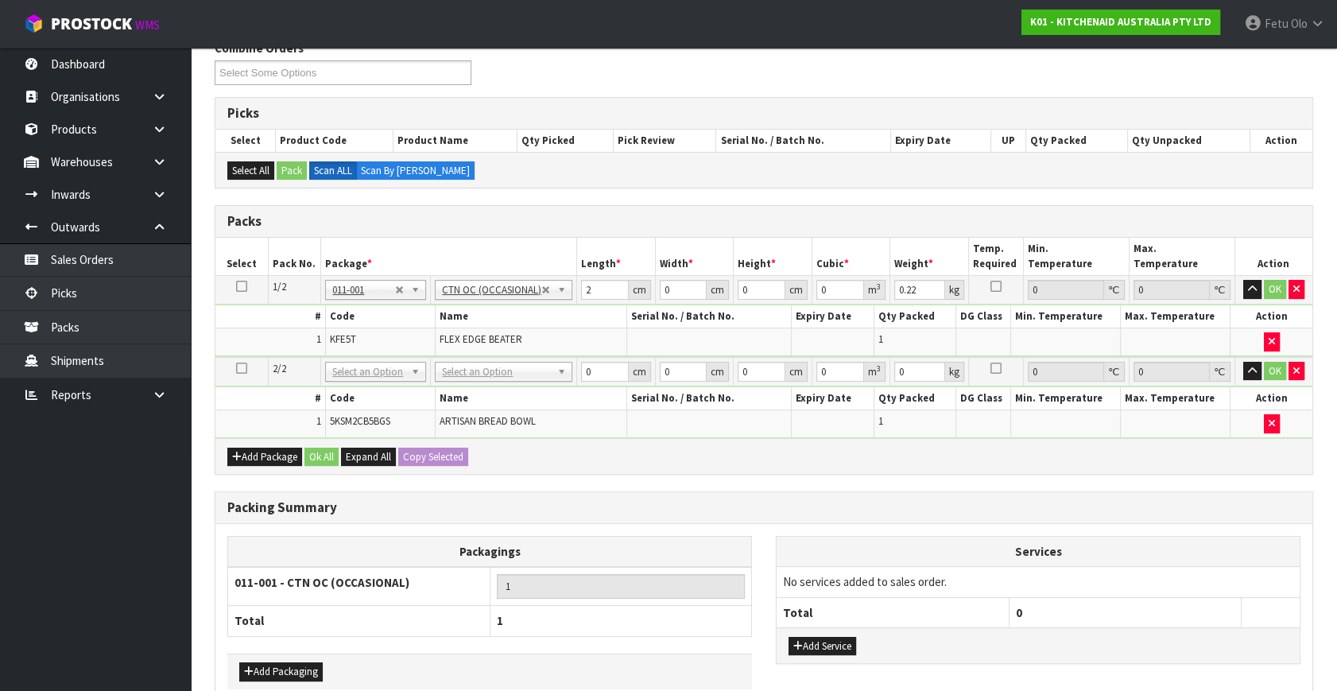
scroll to position [296, 0]
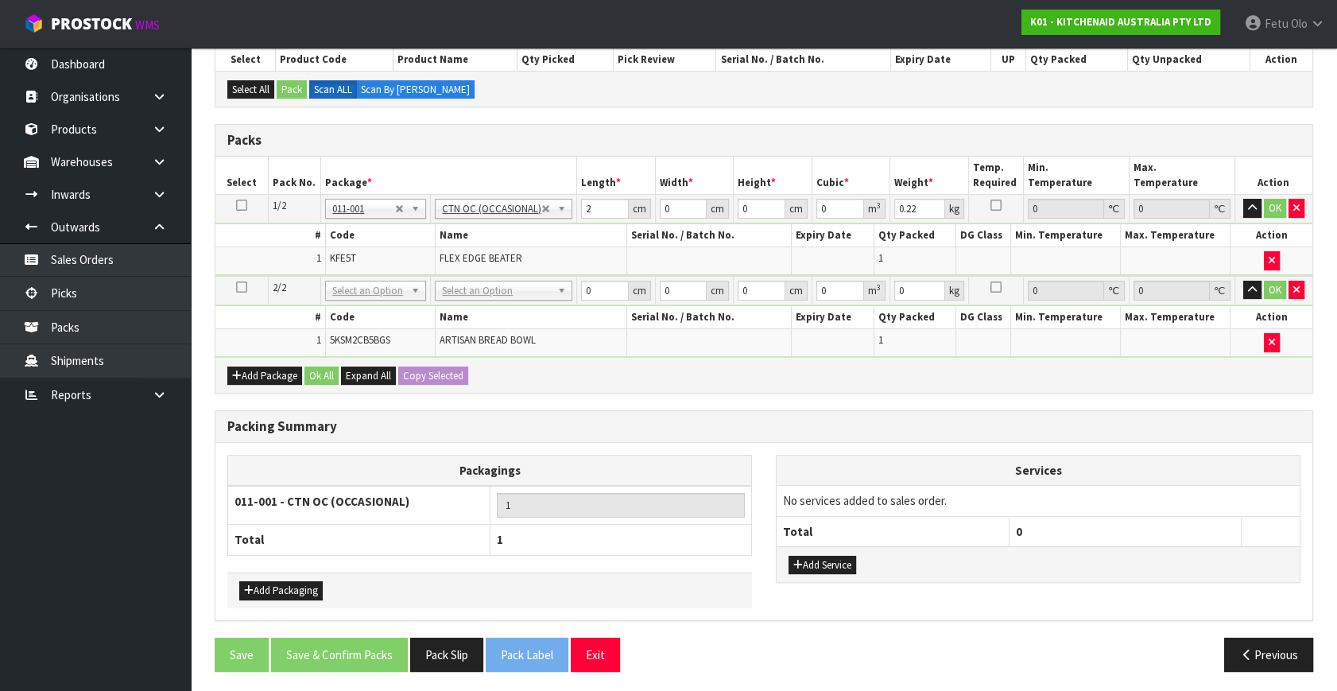
click at [1271, 443] on div "Packagings 011-001 - CTN OC (OCCASIONAL) 1 Total 1 Add Packaging Services No se…" at bounding box center [763, 531] width 1097 height 177
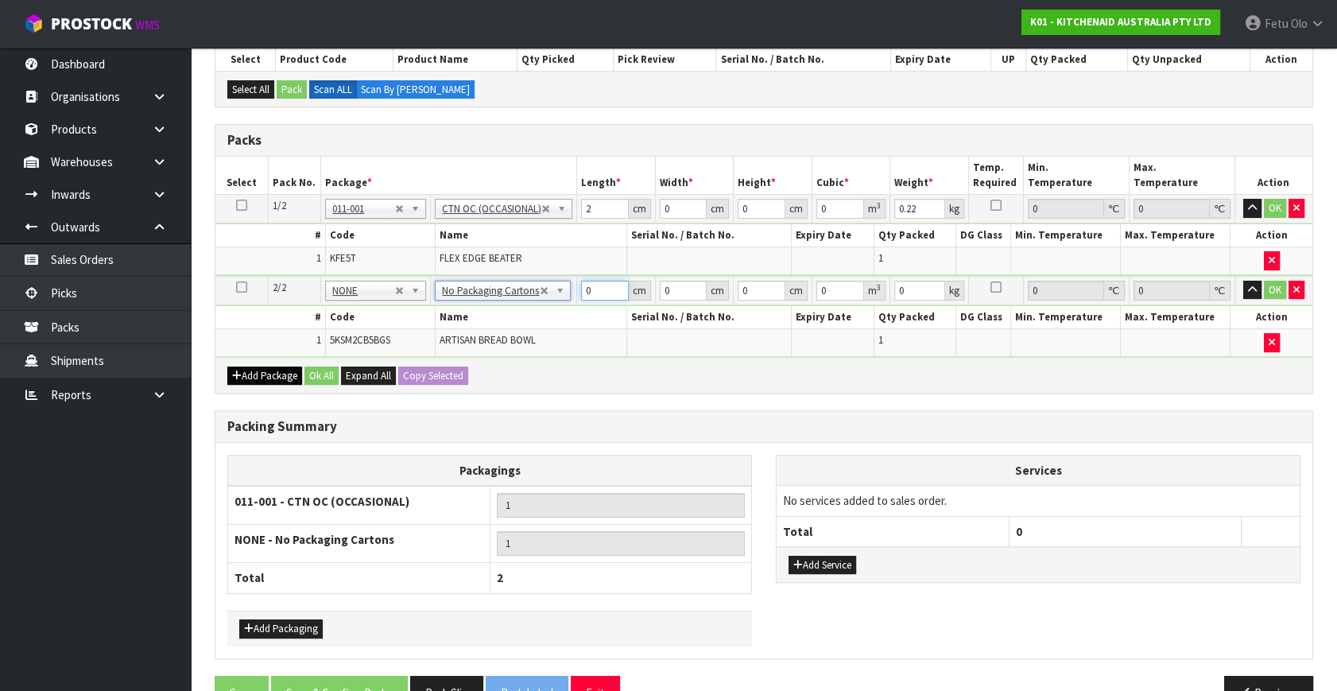
drag, startPoint x: 609, startPoint y: 289, endPoint x: 302, endPoint y: 374, distance: 318.3
click at [296, 377] on div "Packs Select Pack No. Package * Length * Width * Height * Cubic * Weight * Temp…" at bounding box center [764, 258] width 1098 height 269
type input "32"
type input "3"
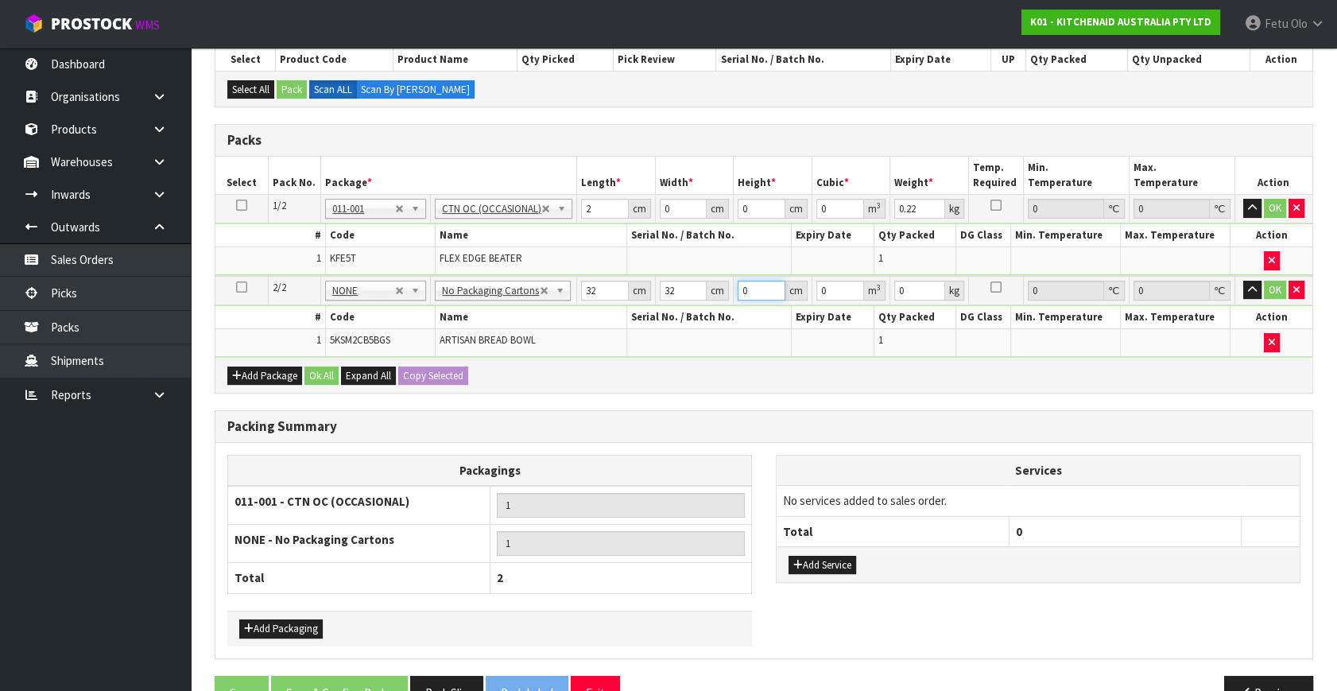
type input "0.003072"
type input "321"
type input "0.328704"
type input "321"
click at [587, 293] on input "32" at bounding box center [605, 291] width 48 height 20
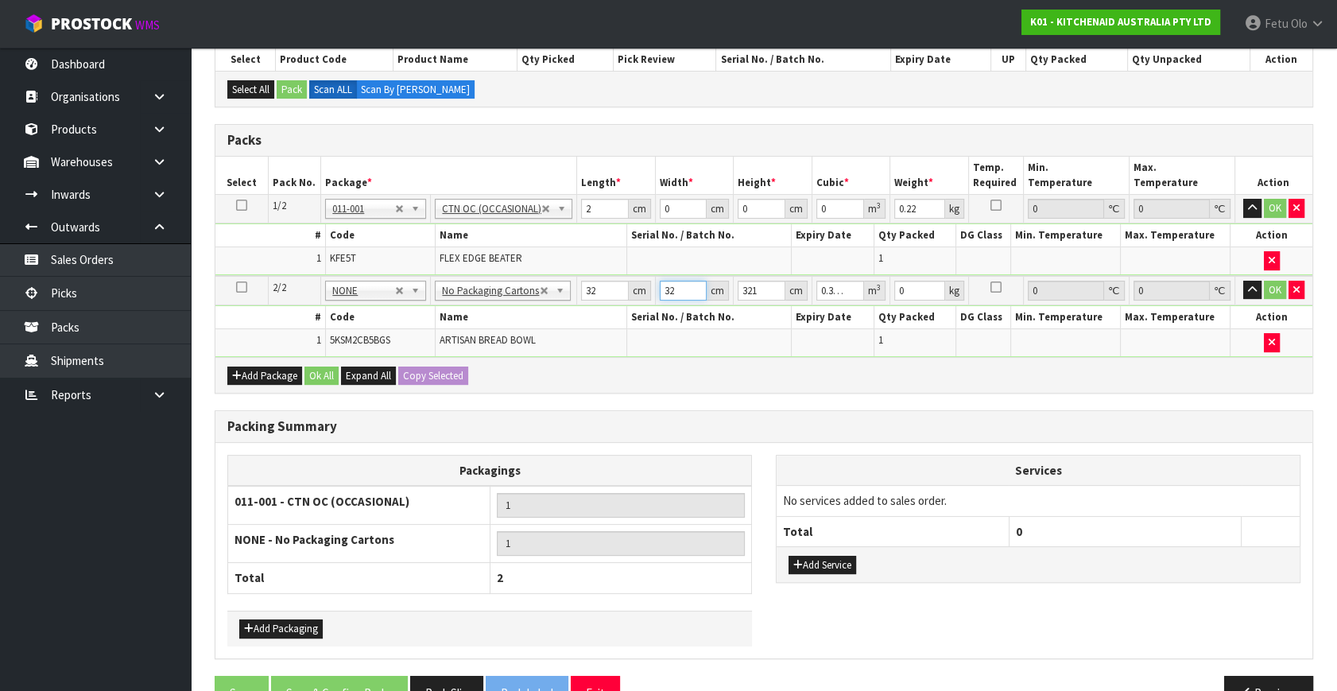
type input "3"
type input "0.030816"
type input "32"
type input "0.328704"
type input "3"
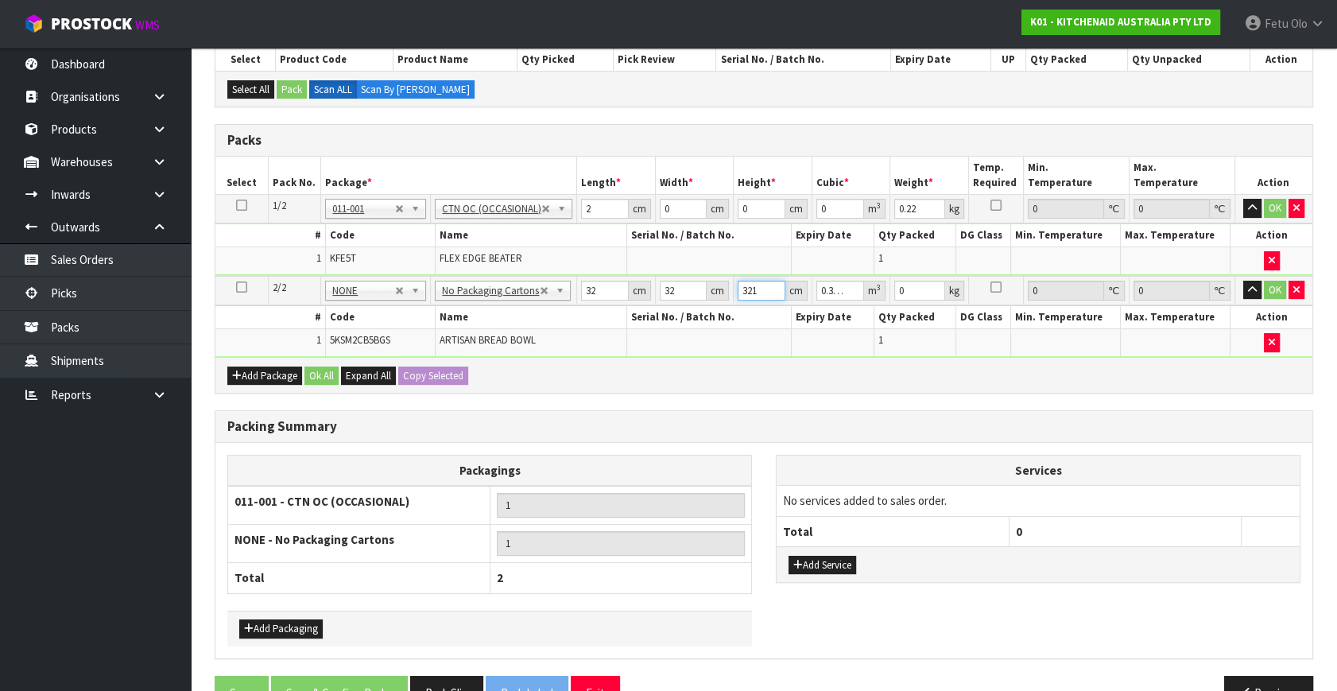
type input "0.003072"
type input "32"
type input "0.032768"
type input "32"
type input "5"
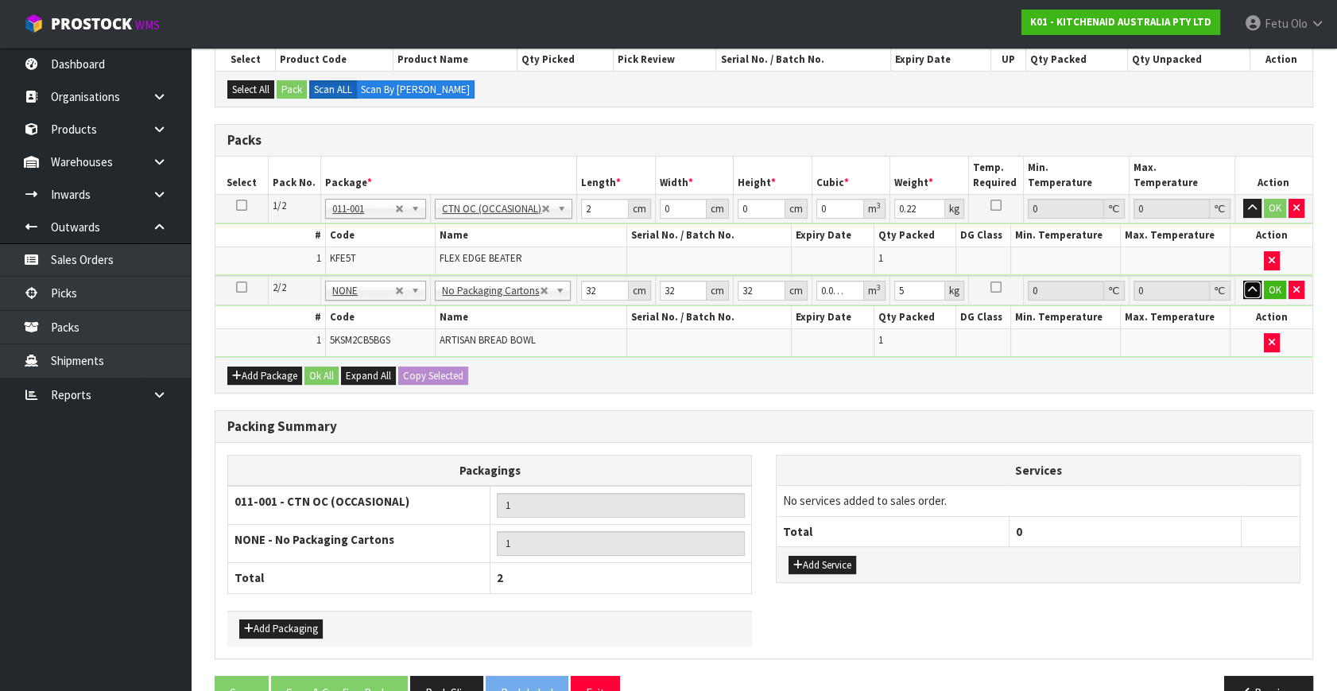
click at [1243, 281] on button "button" at bounding box center [1252, 290] width 18 height 19
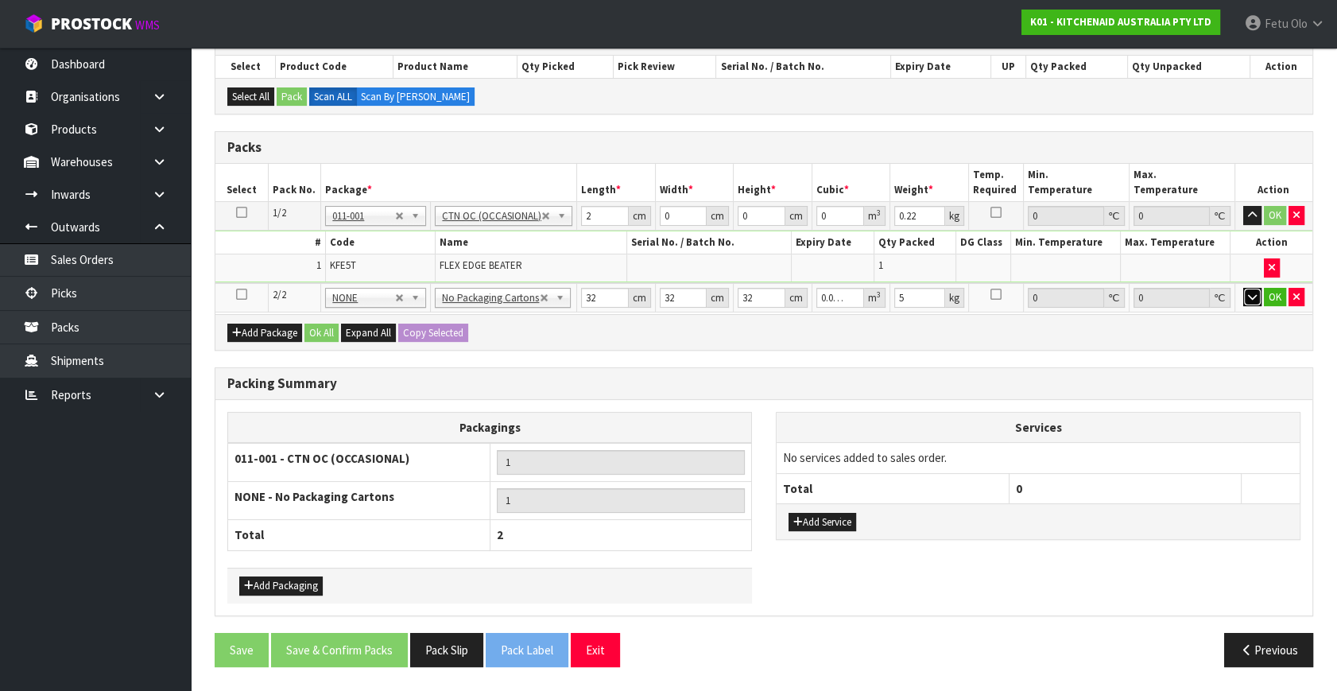
scroll to position [282, 0]
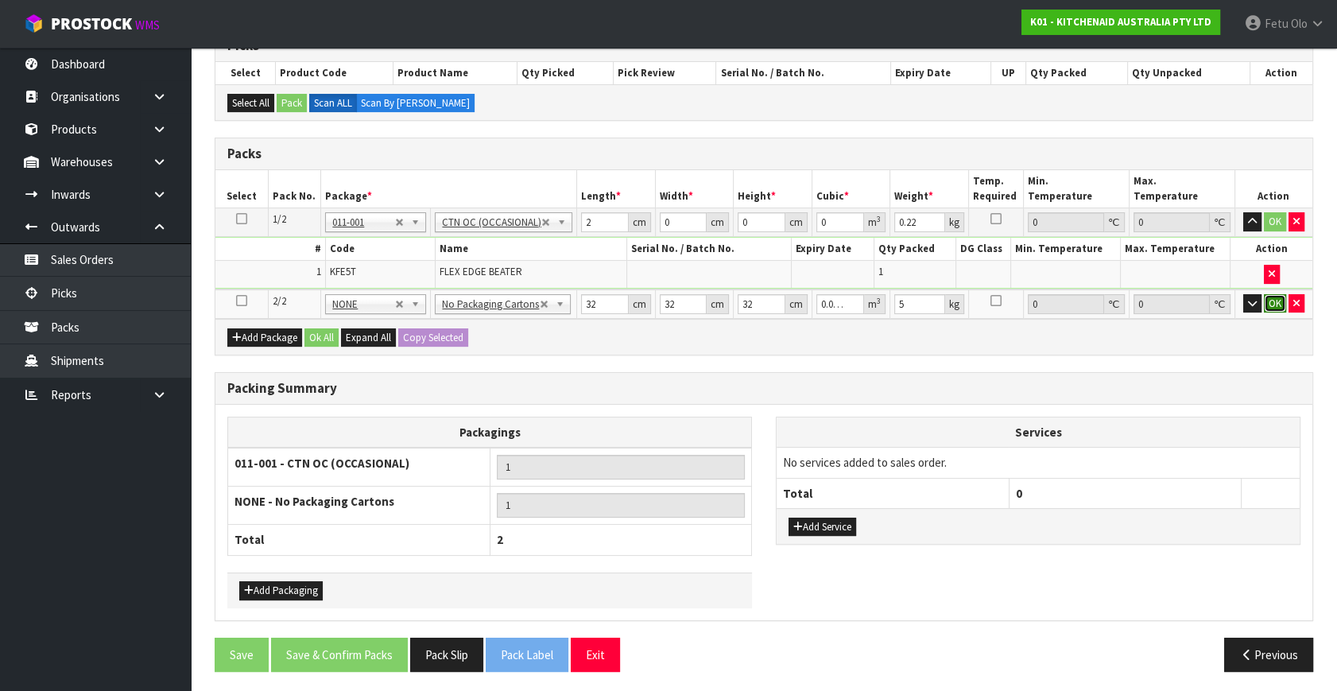
click at [1271, 294] on button "OK" at bounding box center [1275, 303] width 22 height 19
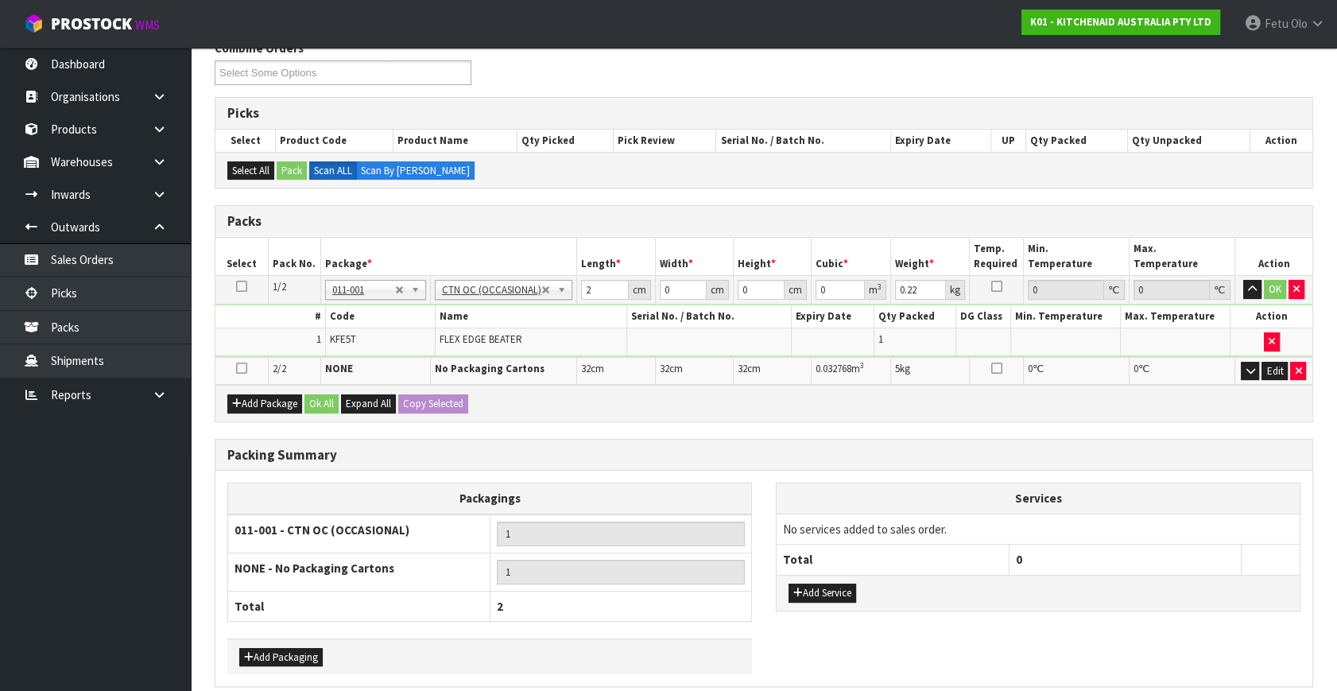
scroll to position [281, 0]
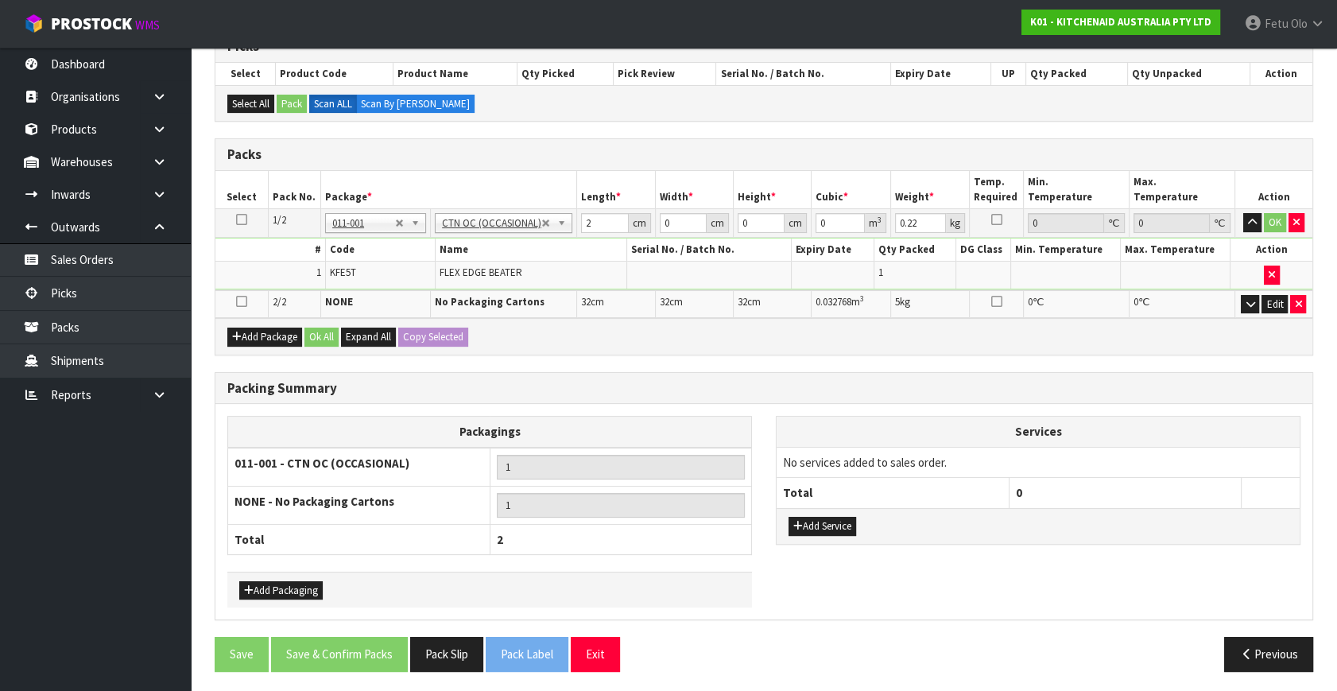
click at [742, 339] on div "Combine Orders K01-ORD0078577 K01-ORD0078582 K01-ORD0078654 K01-ORD0078655 K01-…" at bounding box center [764, 328] width 1098 height 710
drag, startPoint x: 592, startPoint y: 222, endPoint x: 363, endPoint y: 366, distance: 270.3
click at [343, 357] on div "Combine Orders K01-ORD0078577 K01-ORD0078582 K01-ORD0078654 K01-ORD0078655 K01-…" at bounding box center [764, 328] width 1098 height 710
drag, startPoint x: 618, startPoint y: 395, endPoint x: 606, endPoint y: 363, distance: 33.9
click at [617, 394] on div "Packing Summary" at bounding box center [763, 389] width 1097 height 32
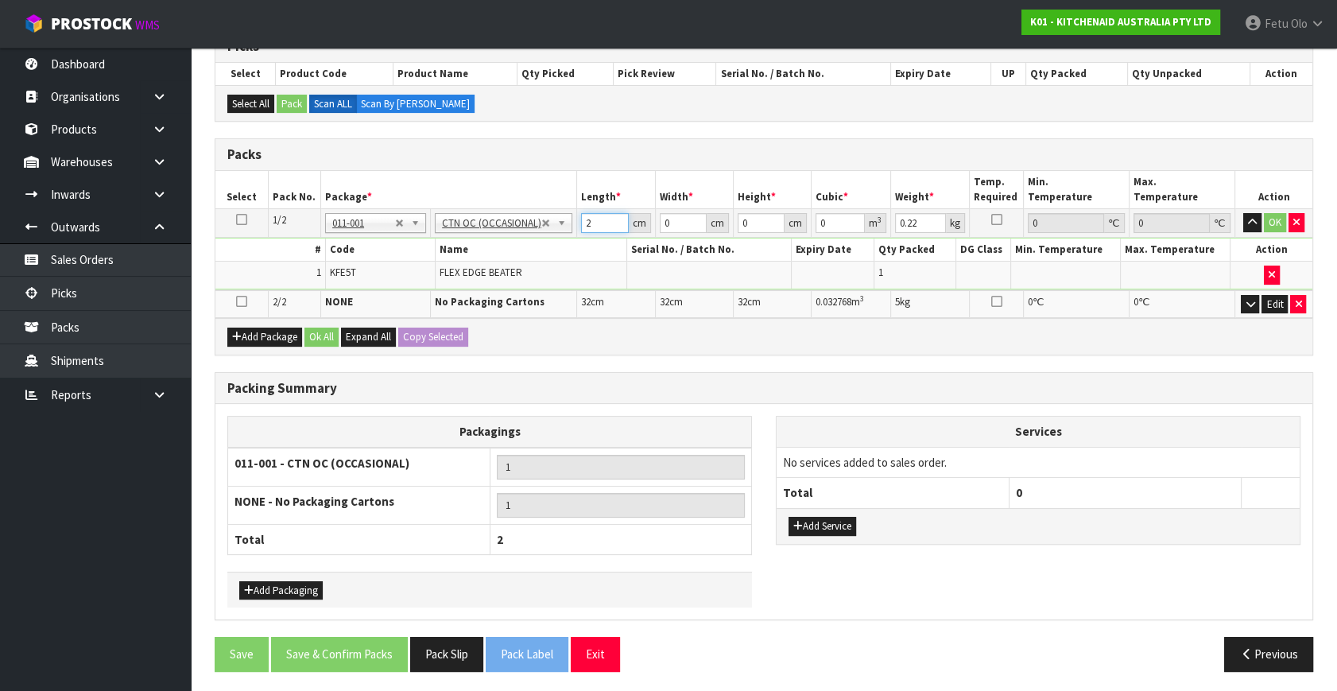
drag, startPoint x: 601, startPoint y: 223, endPoint x: 464, endPoint y: 279, distance: 147.6
click at [459, 278] on tbody "1/2 NONE 007-001 007-002 007-004 007-009 007-013 007-014 007-015 007-017 007-01…" at bounding box center [763, 249] width 1097 height 81
type input "21"
type input "14"
type input "1"
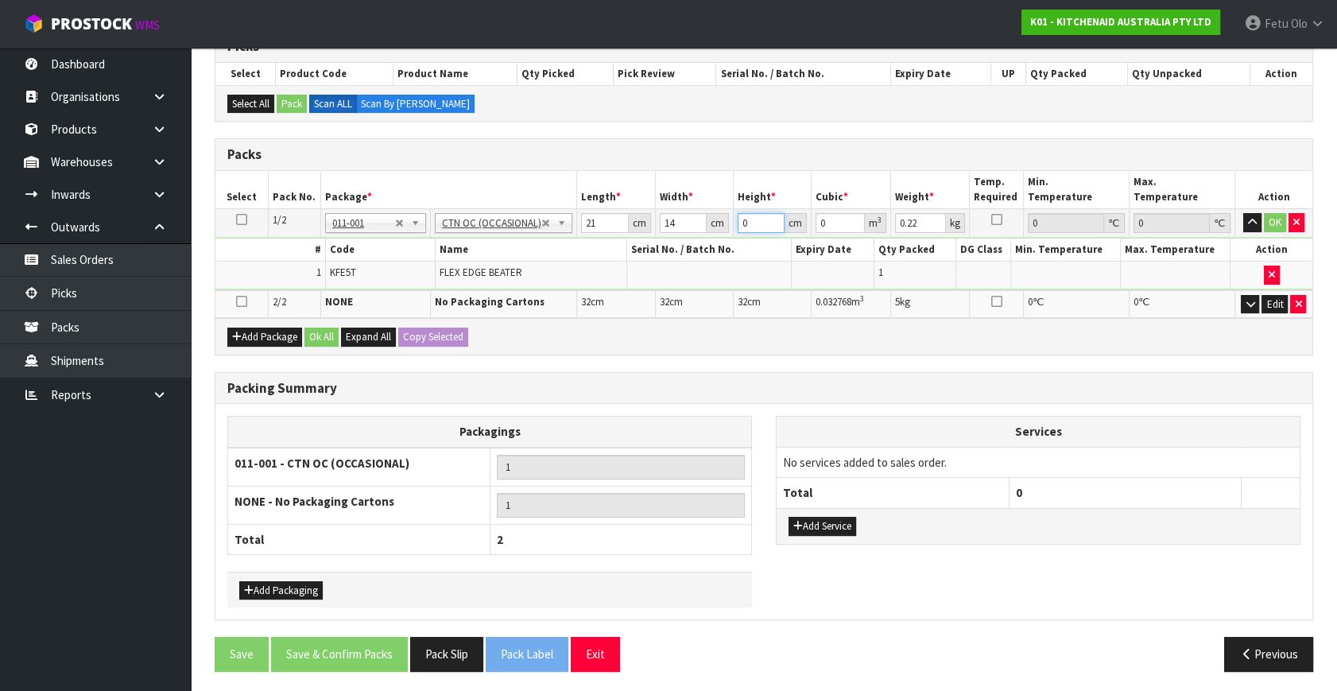
type input "0.000294"
type input "1"
